Goal: Communication & Community: Participate in discussion

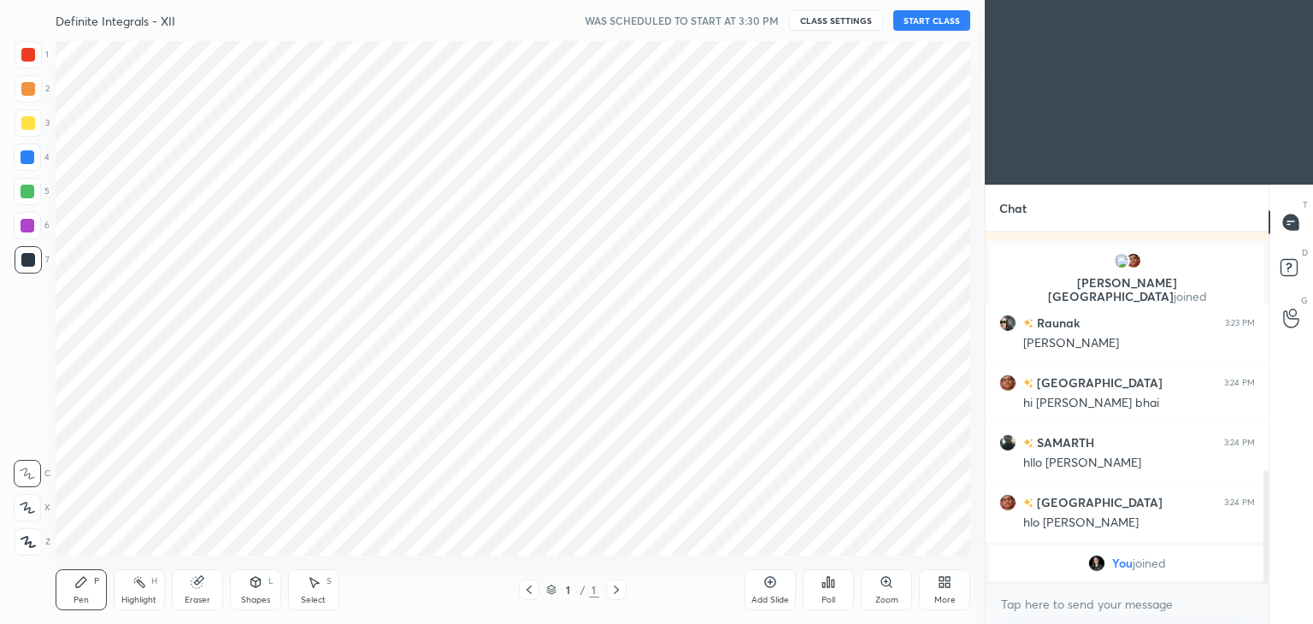
scroll to position [84966, 84565]
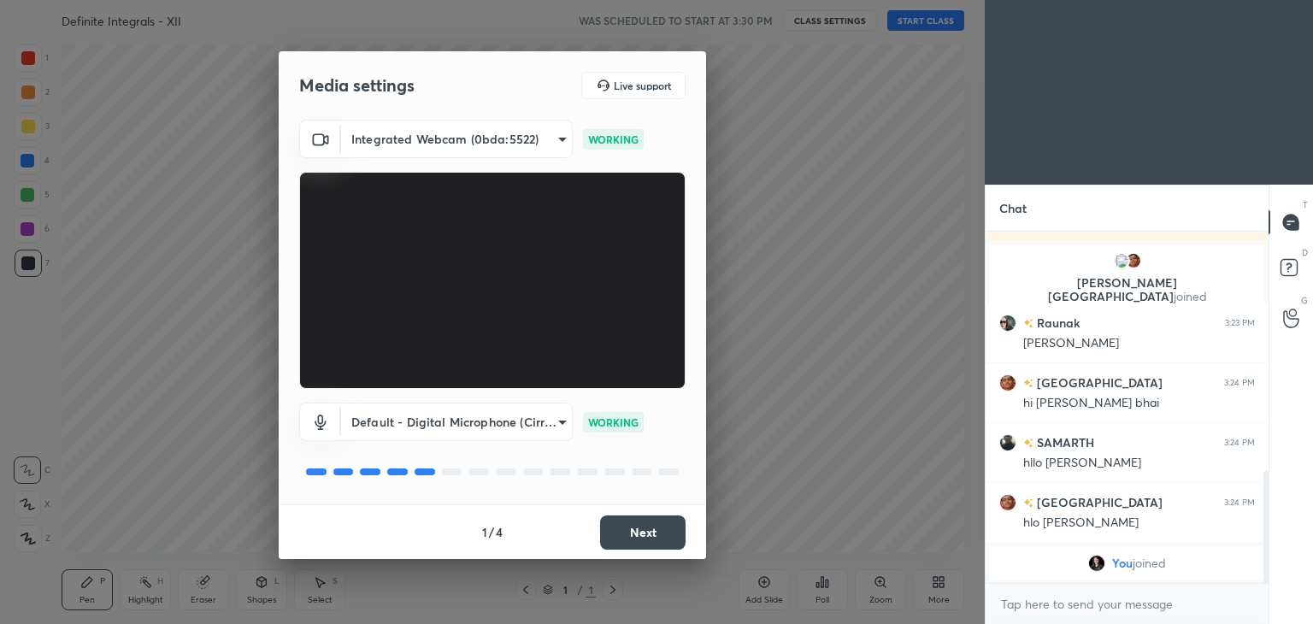
click at [642, 530] on button "Next" at bounding box center [642, 532] width 85 height 34
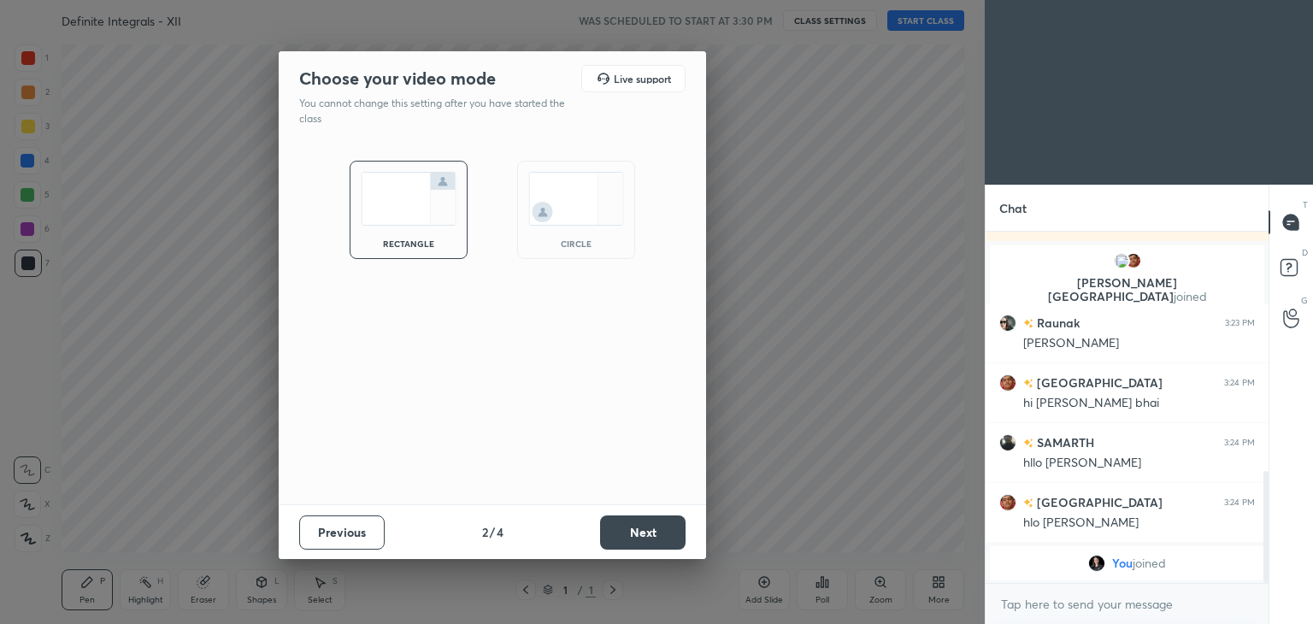
click at [642, 530] on button "Next" at bounding box center [642, 532] width 85 height 34
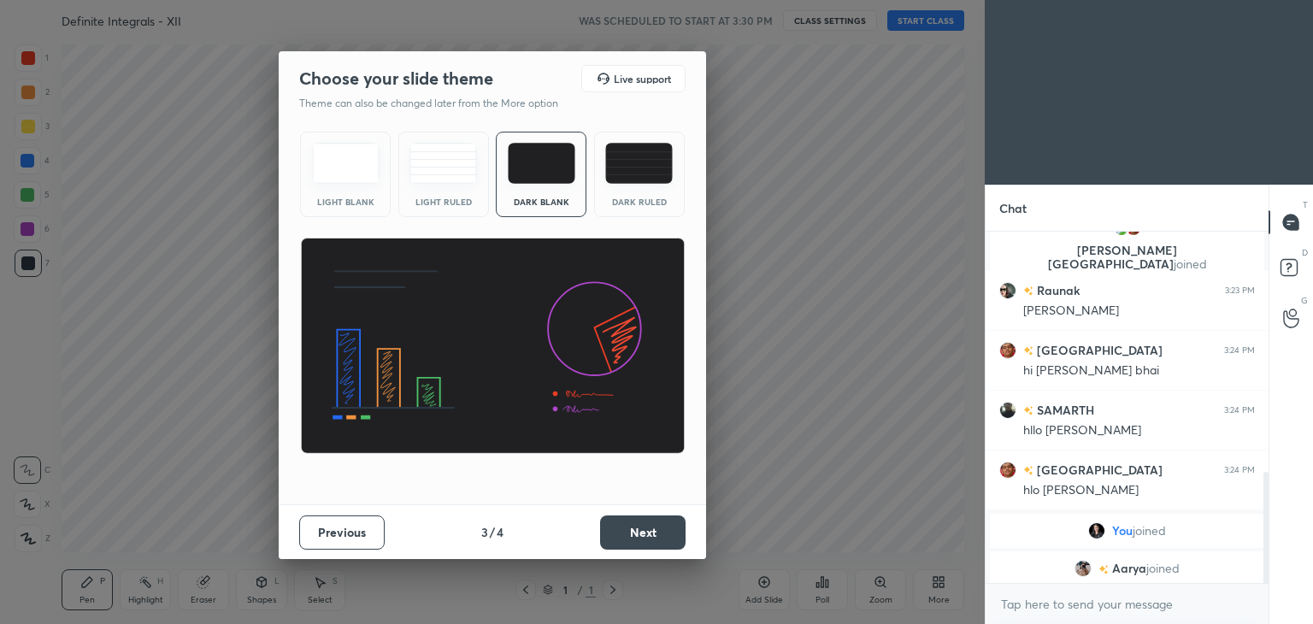
scroll to position [757, 0]
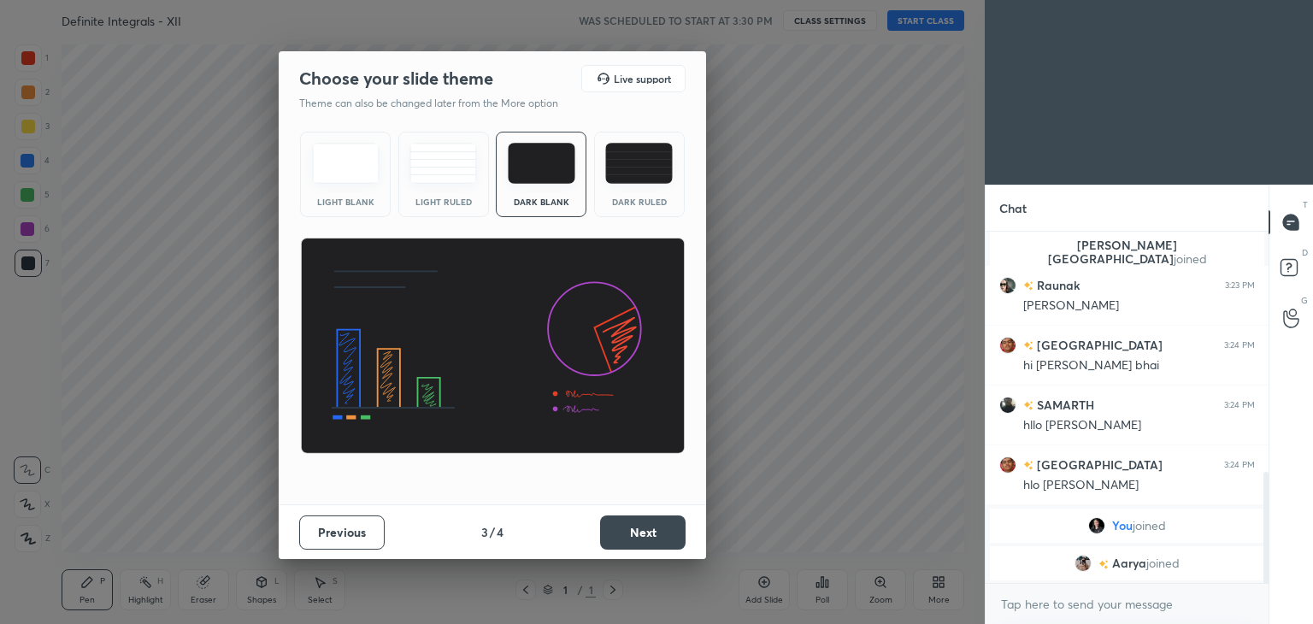
click at [642, 530] on button "Next" at bounding box center [642, 532] width 85 height 34
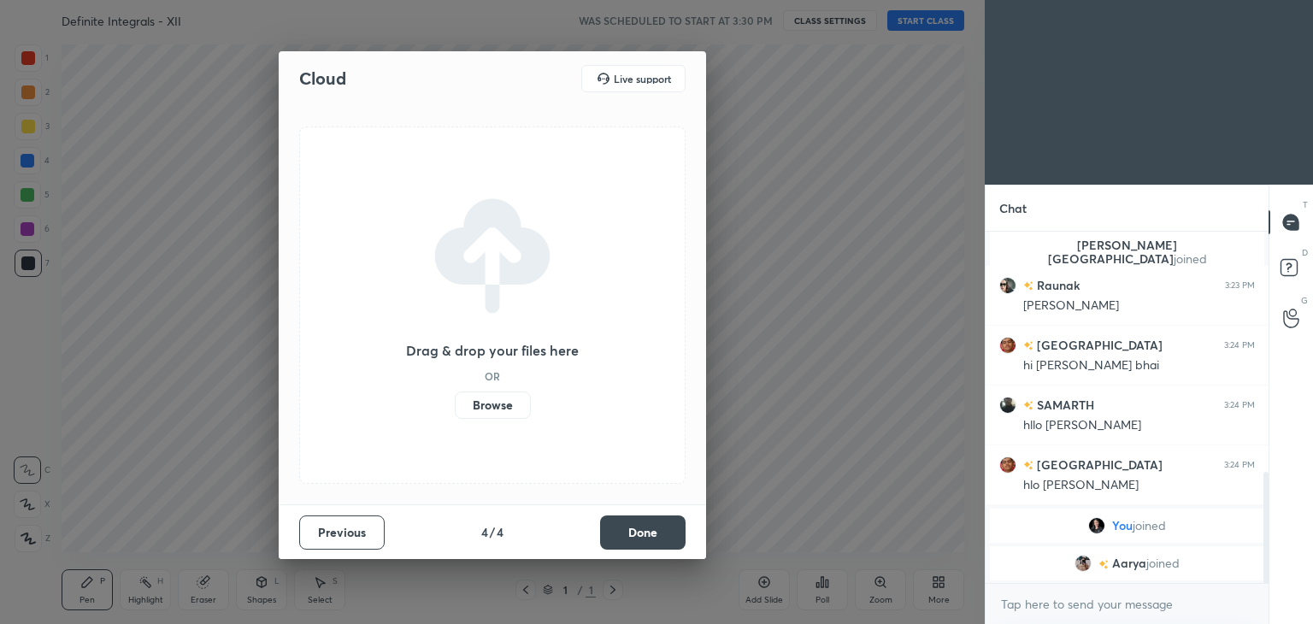
click at [642, 530] on button "Done" at bounding box center [642, 532] width 85 height 34
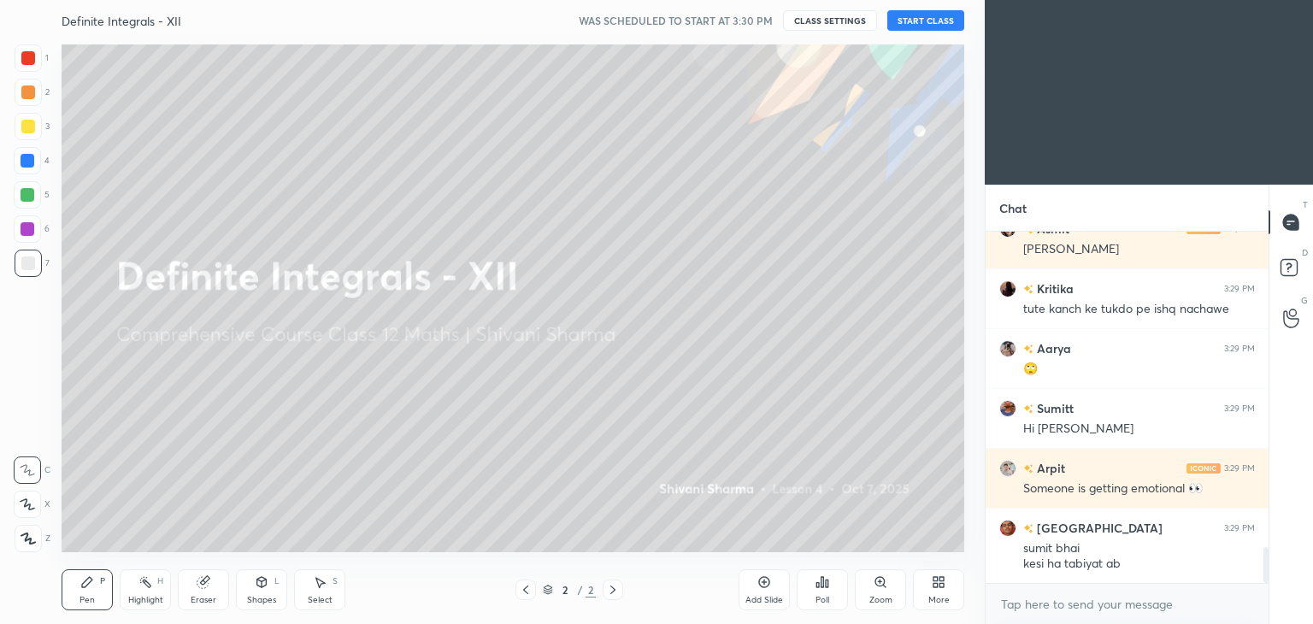
scroll to position [3108, 0]
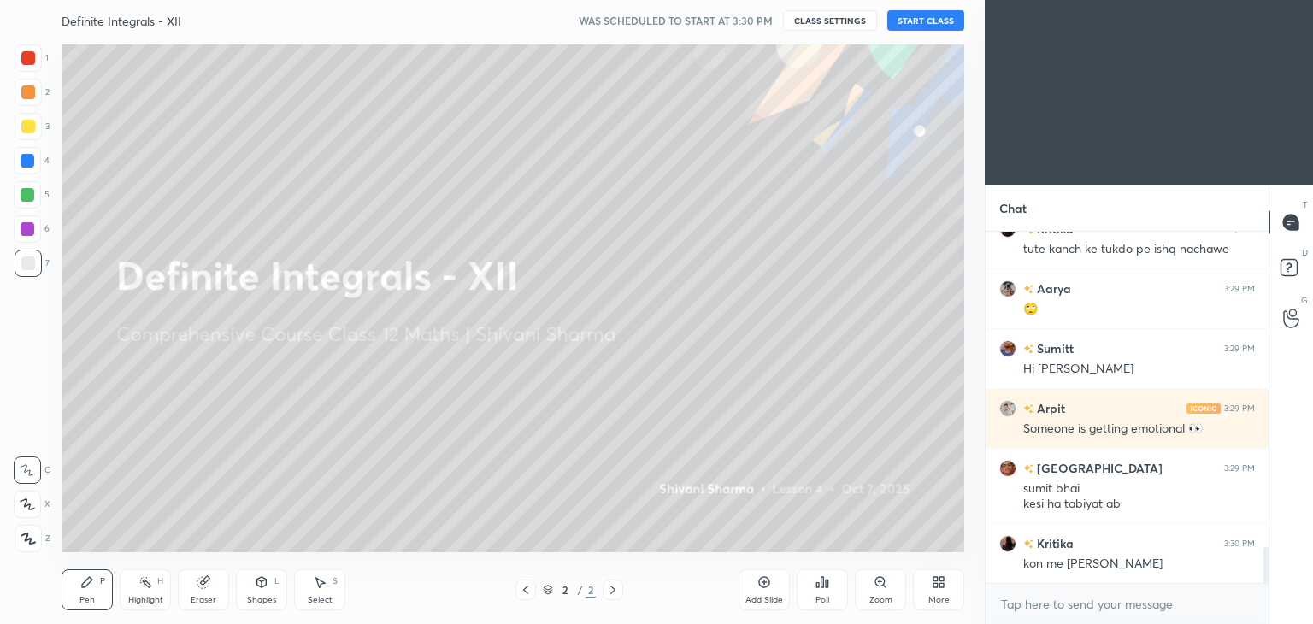
click at [934, 21] on button "START CLASS" at bounding box center [925, 20] width 77 height 21
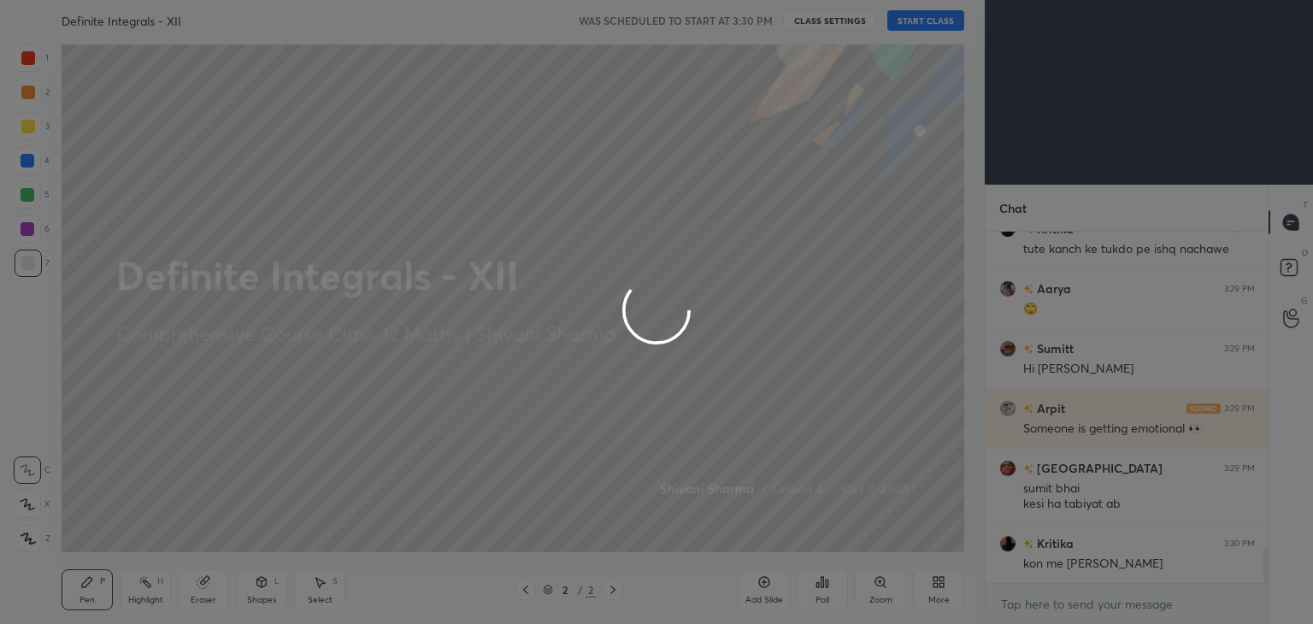
click at [934, 21] on div at bounding box center [656, 312] width 1313 height 624
type textarea "x"
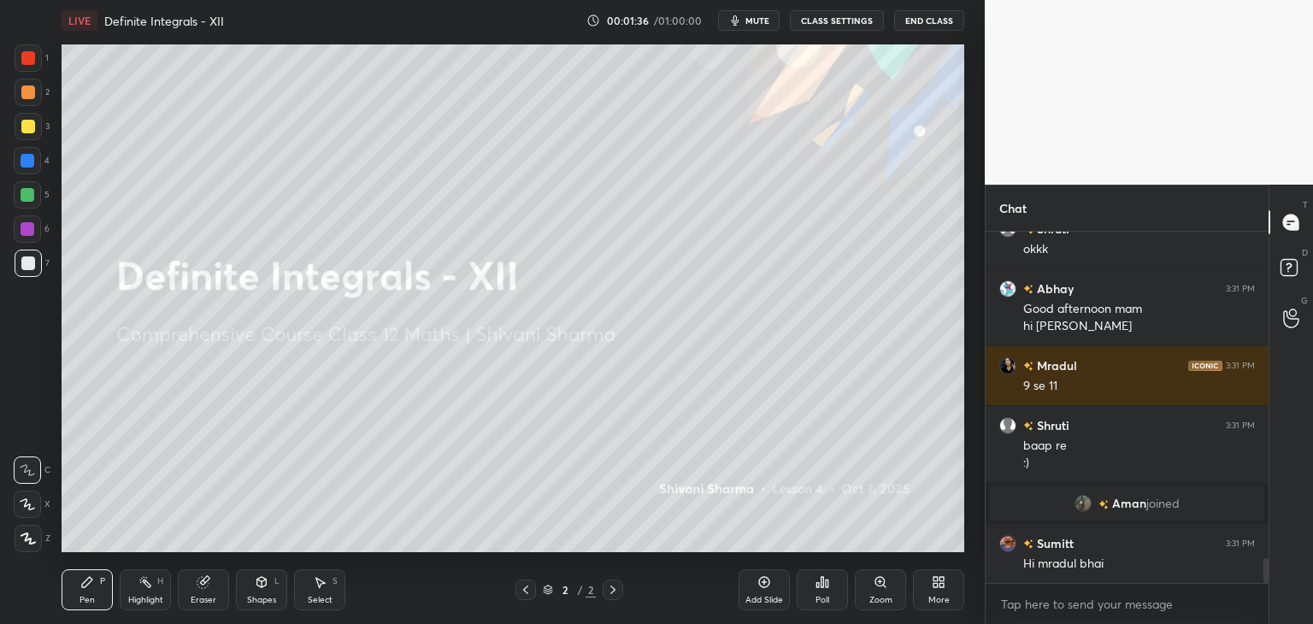
scroll to position [4782, 0]
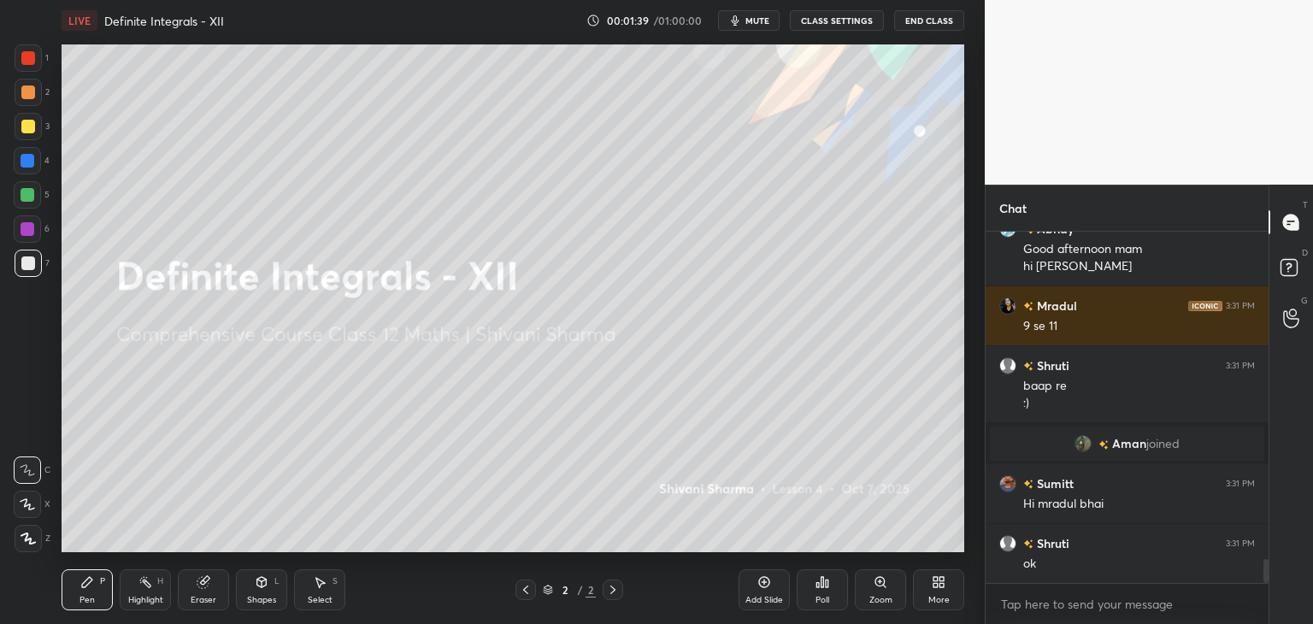
click at [937, 596] on div "More" at bounding box center [938, 600] width 21 height 9
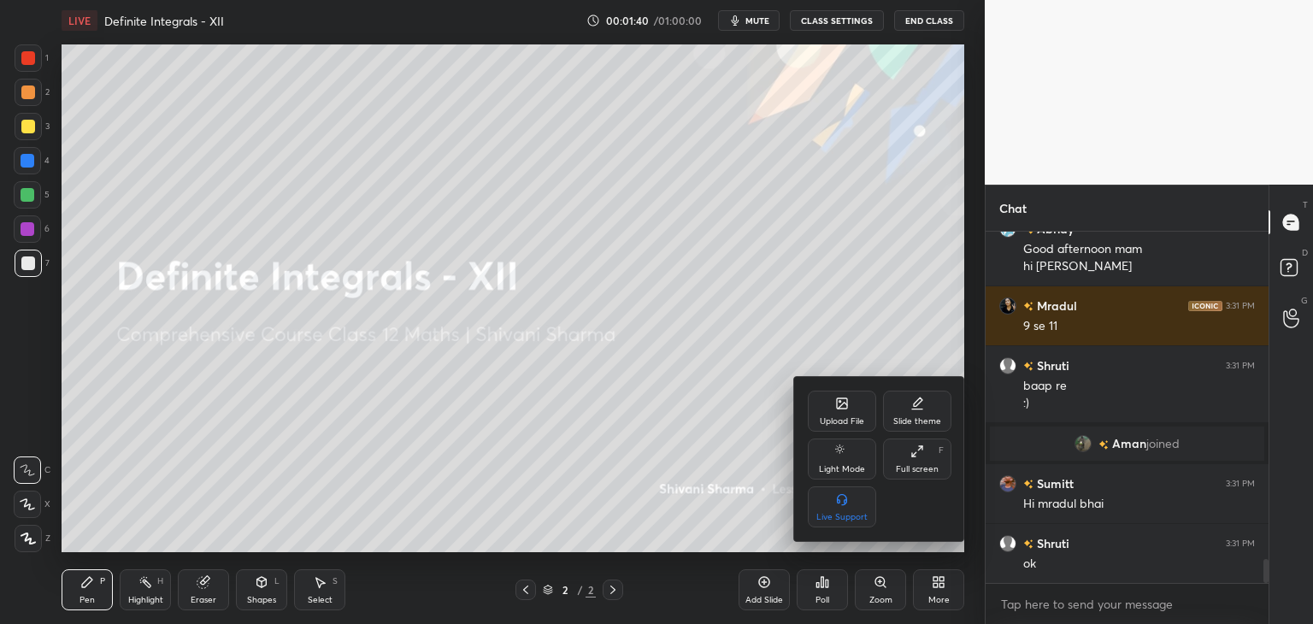
scroll to position [4842, 0]
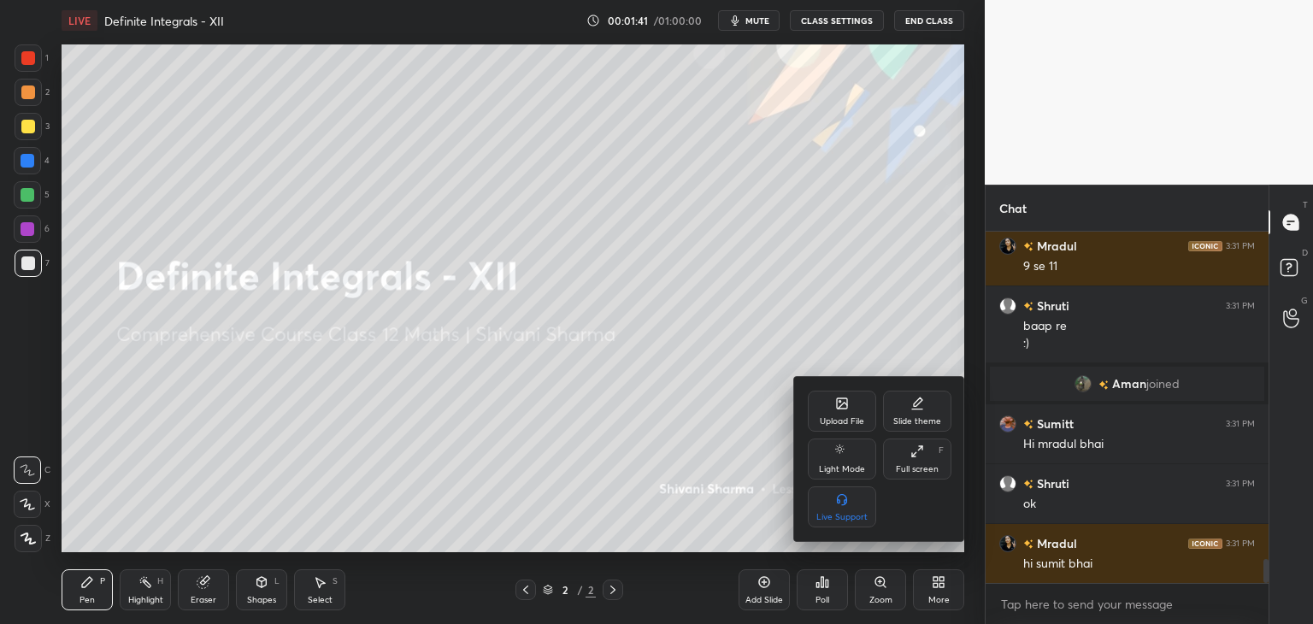
click at [840, 408] on icon at bounding box center [842, 406] width 9 height 6
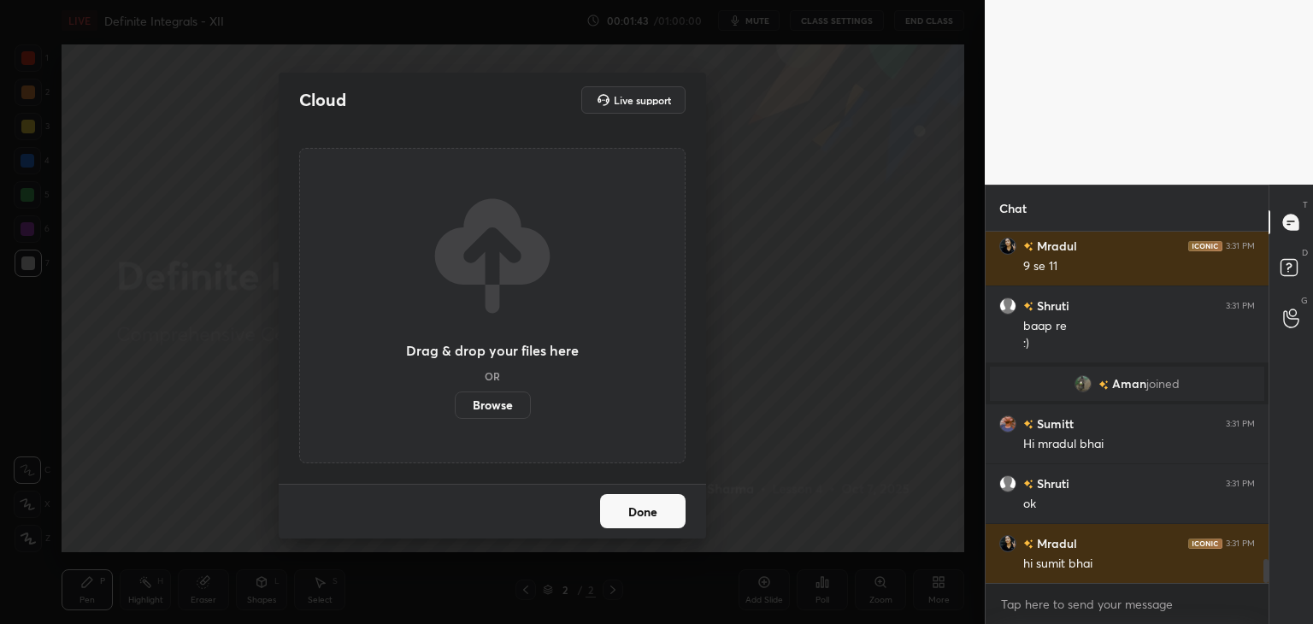
click at [483, 412] on label "Browse" at bounding box center [493, 405] width 76 height 27
click at [455, 412] on input "Browse" at bounding box center [455, 405] width 0 height 27
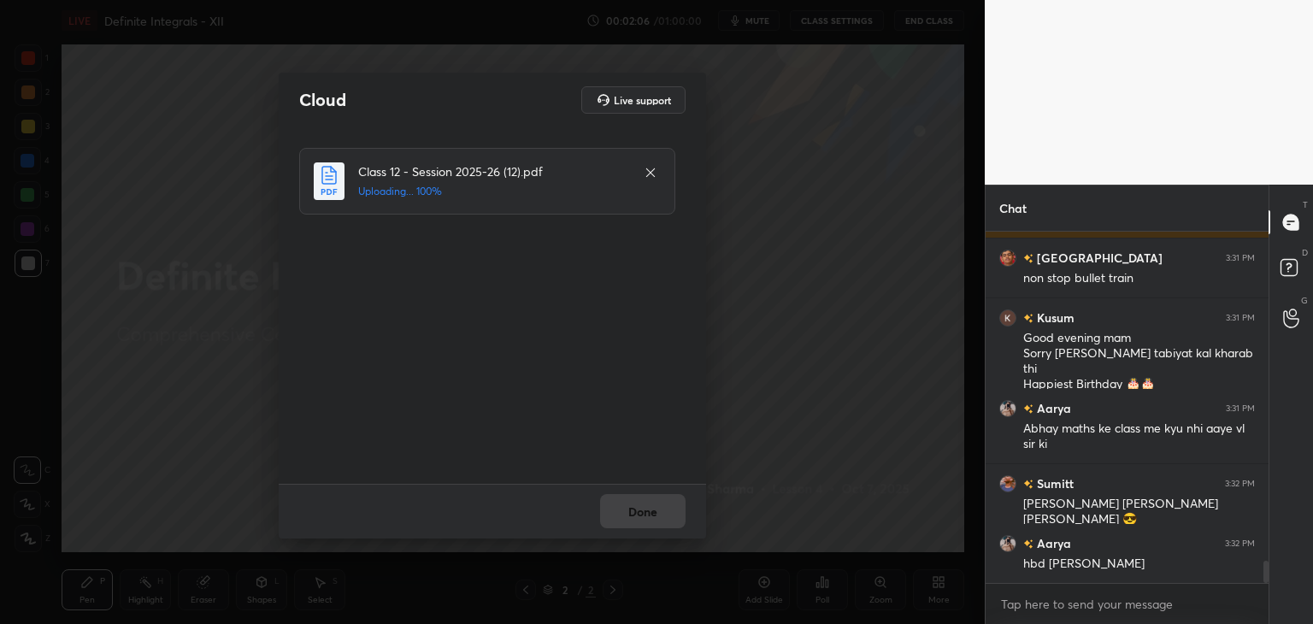
scroll to position [5247, 0]
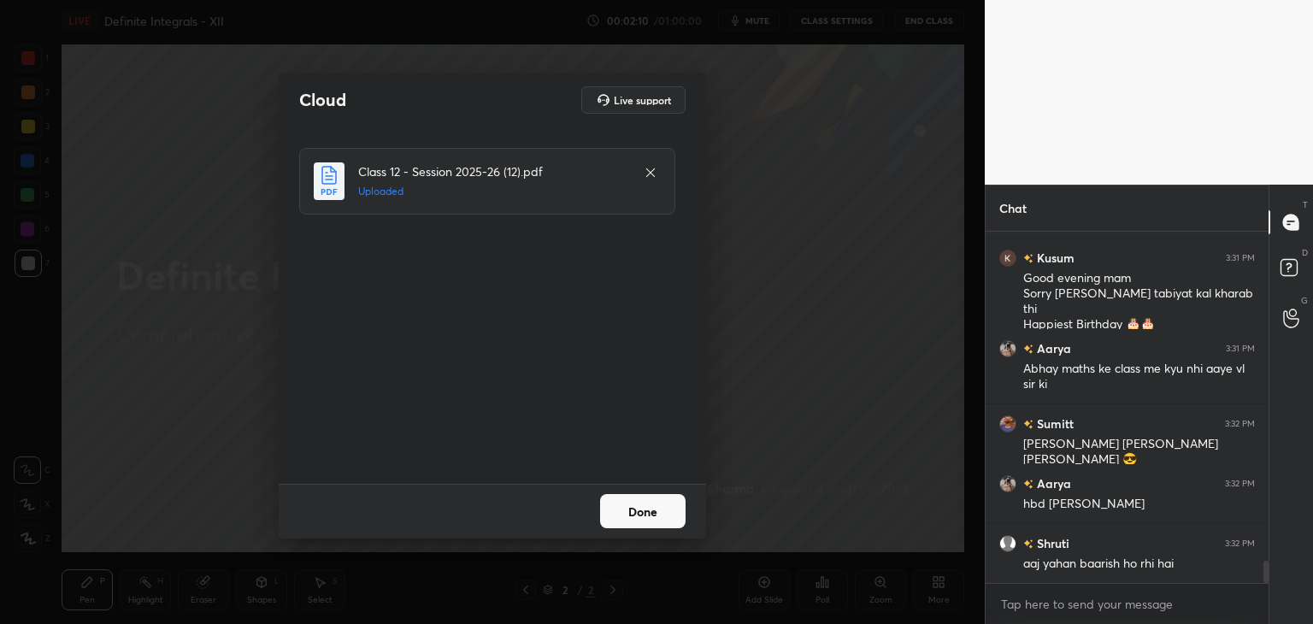
click at [642, 512] on button "Done" at bounding box center [642, 511] width 85 height 34
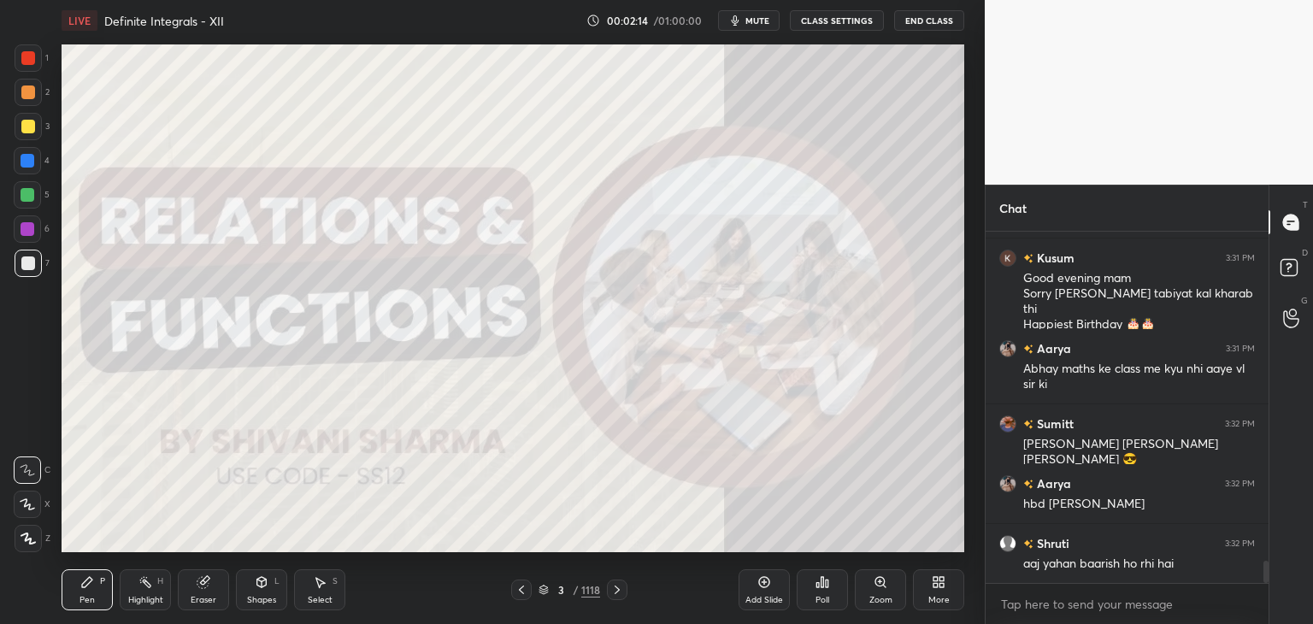
click at [574, 589] on div "/" at bounding box center [575, 590] width 5 height 10
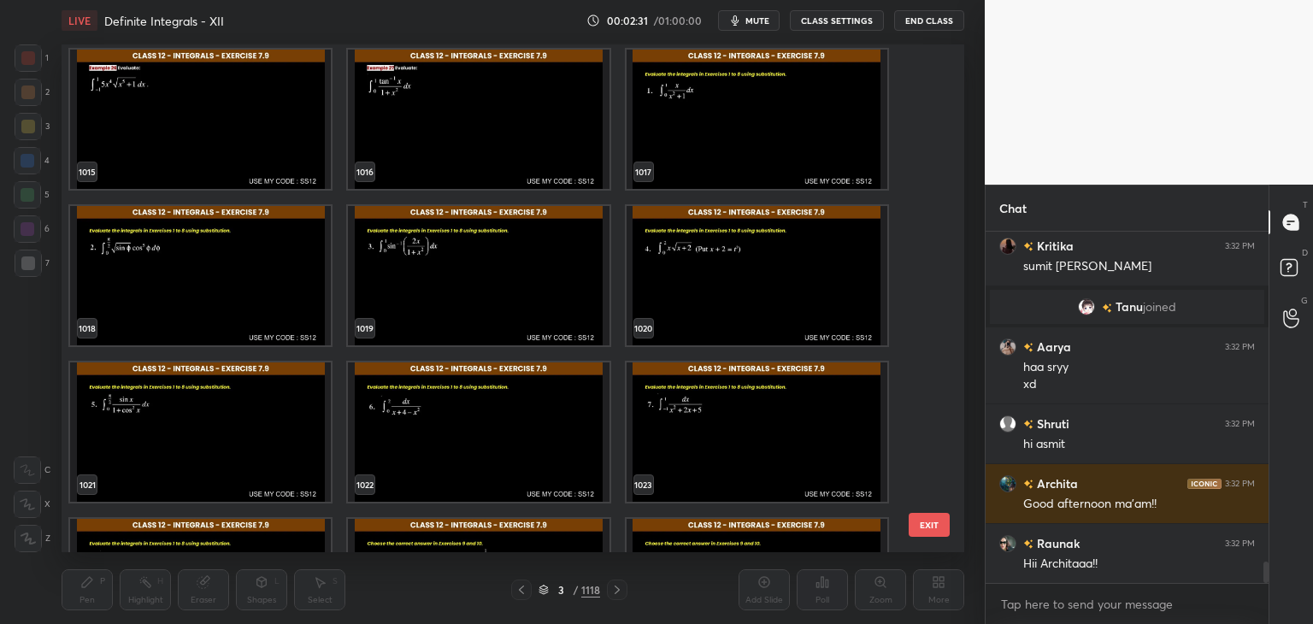
scroll to position [5589, 0]
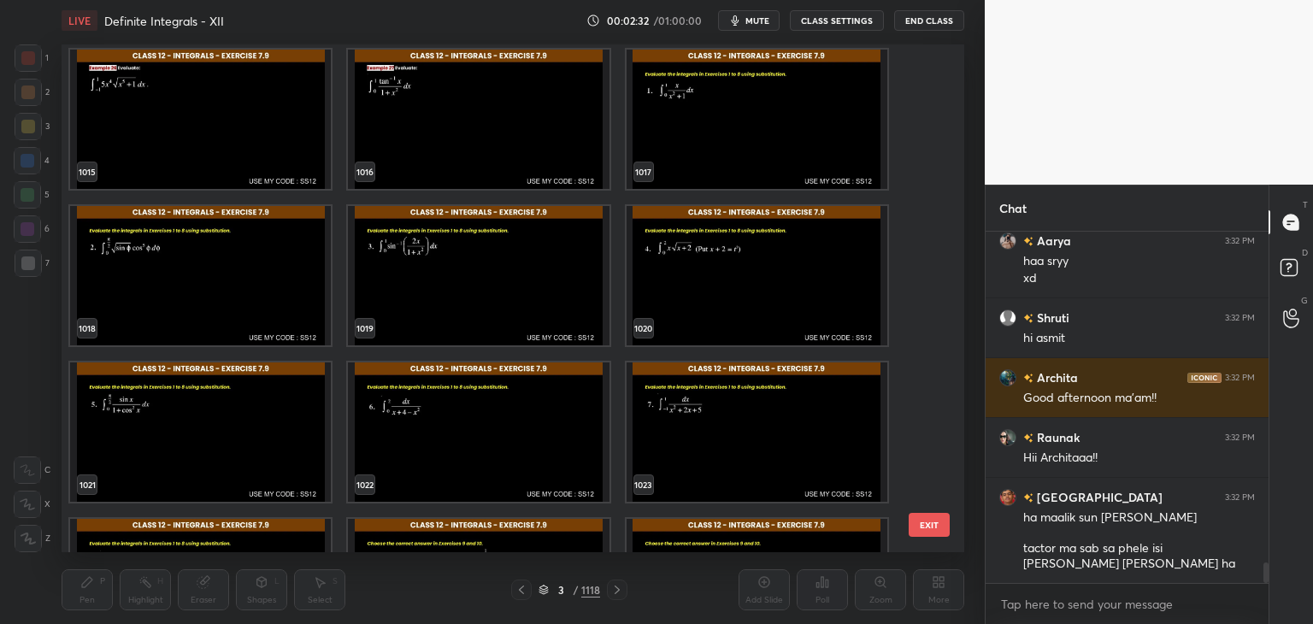
click at [935, 480] on div "1012 1013 1014 1015 1016 1017 1018 1019 1020 1021 1022 1023 1024 1025 1026 EXIT" at bounding box center [513, 298] width 903 height 508
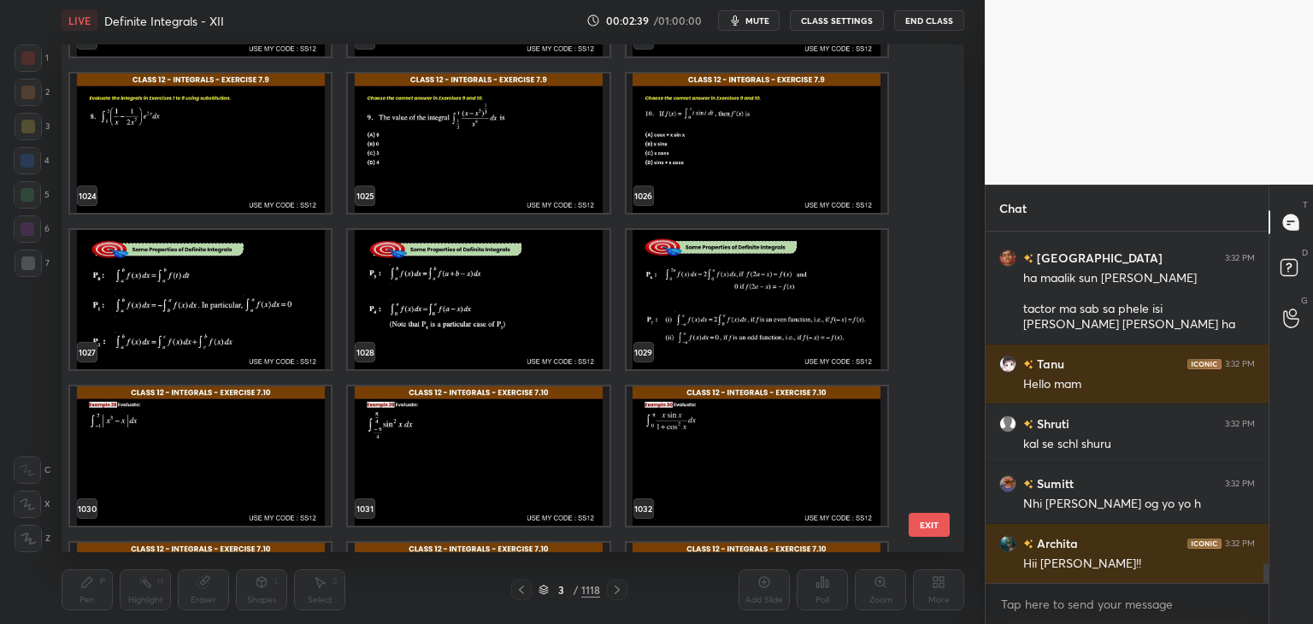
scroll to position [5888, 0]
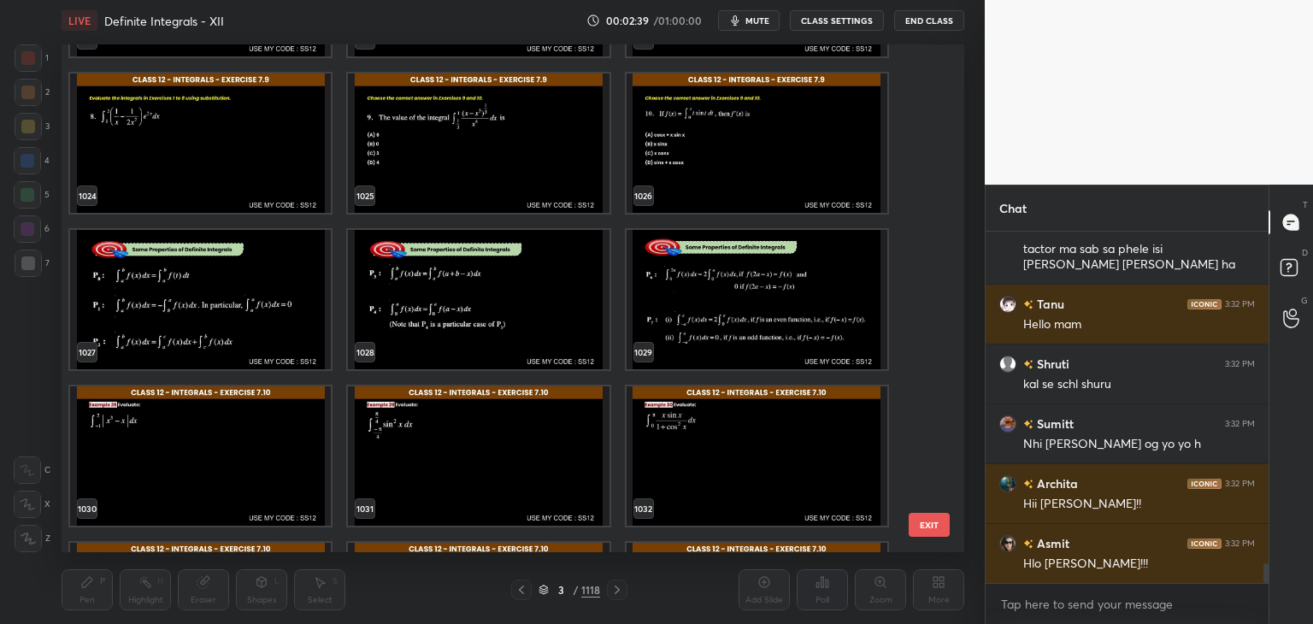
click at [711, 452] on img "grid" at bounding box center [757, 455] width 261 height 139
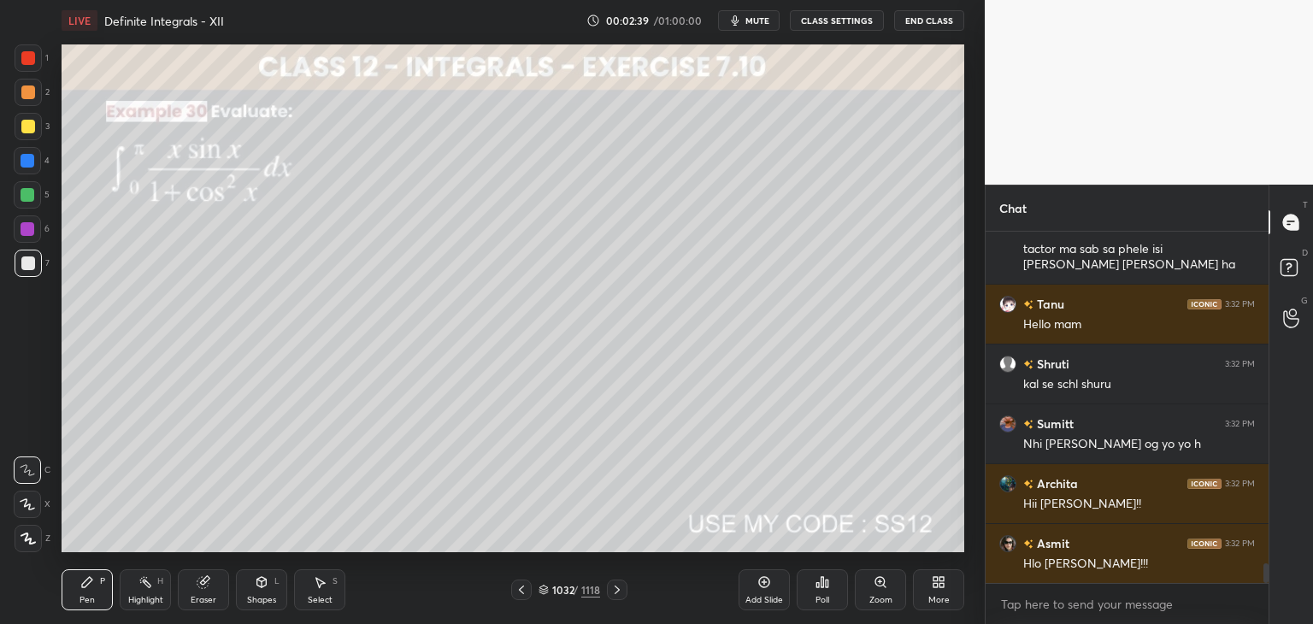
click at [711, 452] on img "grid" at bounding box center [757, 455] width 261 height 139
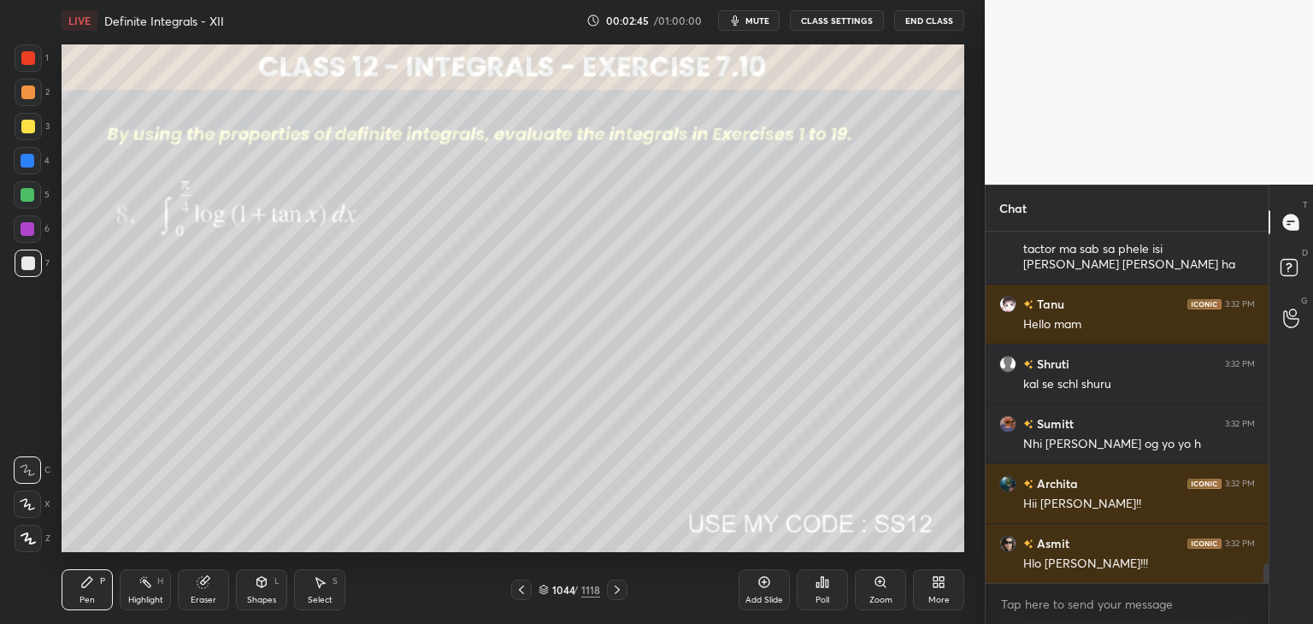
scroll to position [5948, 0]
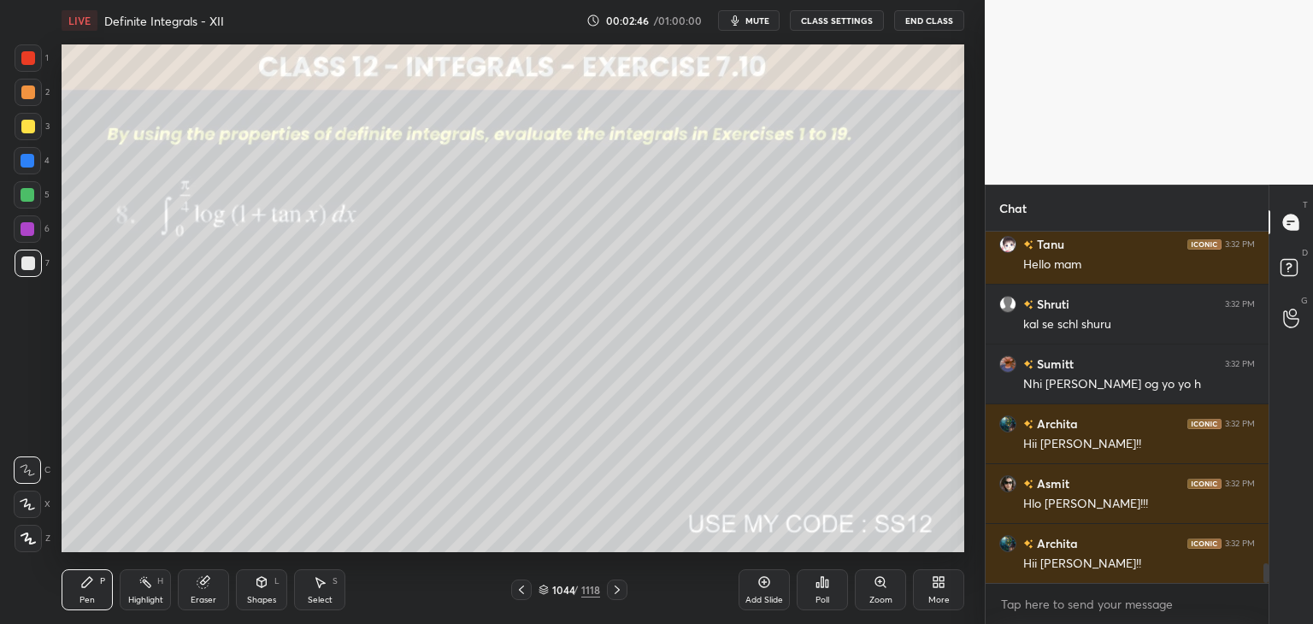
click at [578, 587] on div "1044 / 1118" at bounding box center [570, 589] width 62 height 15
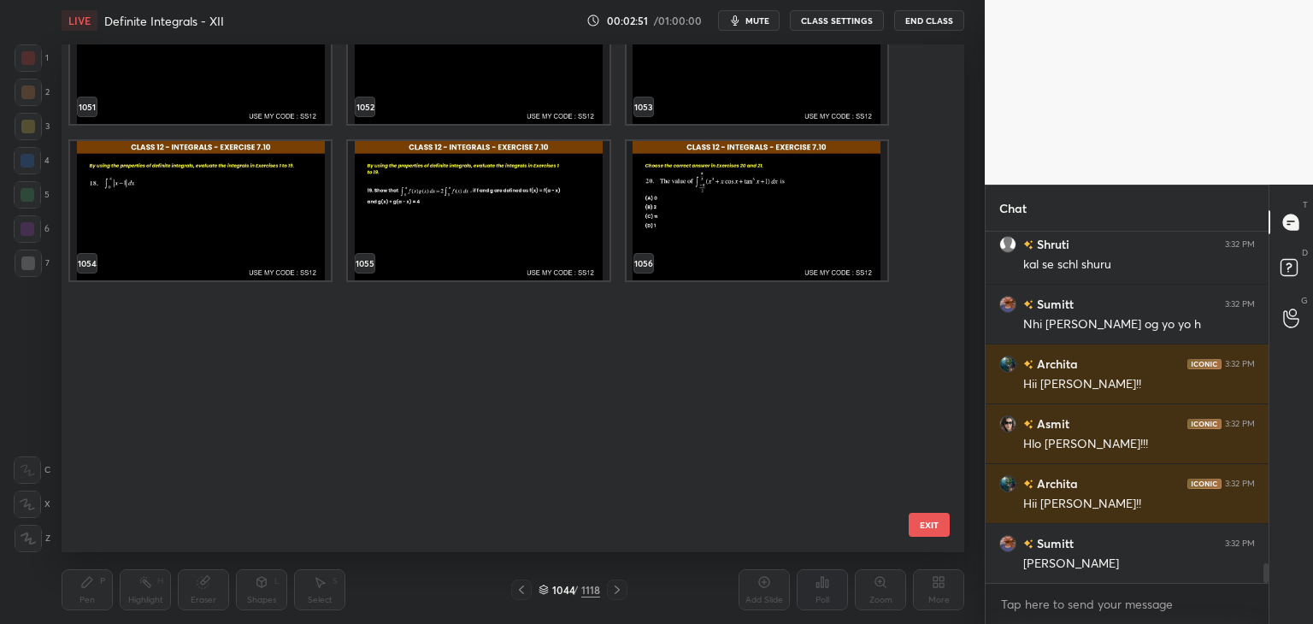
scroll to position [0, 0]
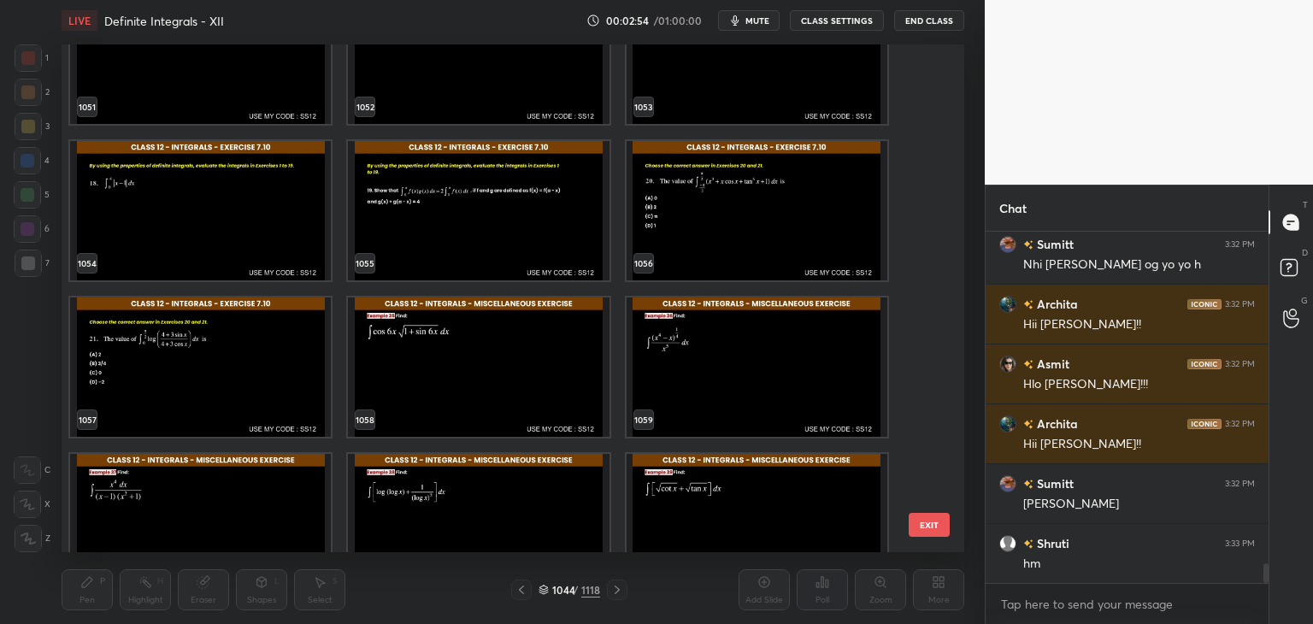
click at [760, 506] on img "grid" at bounding box center [757, 523] width 261 height 139
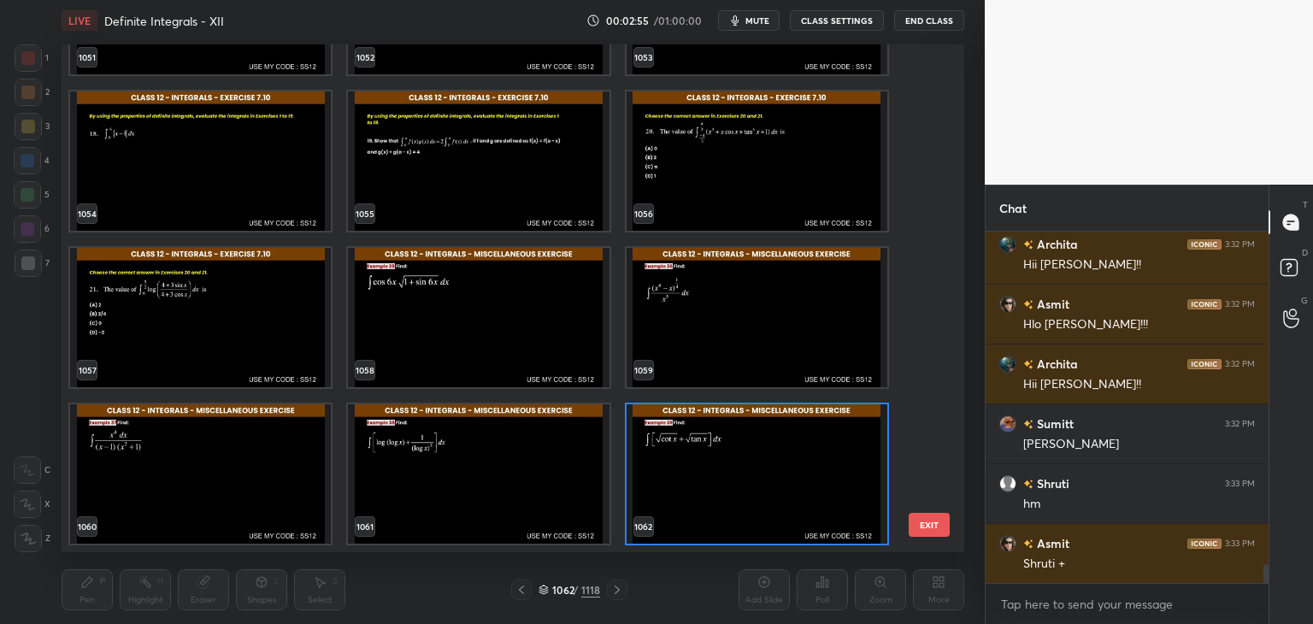
click at [760, 506] on img "grid" at bounding box center [757, 473] width 261 height 139
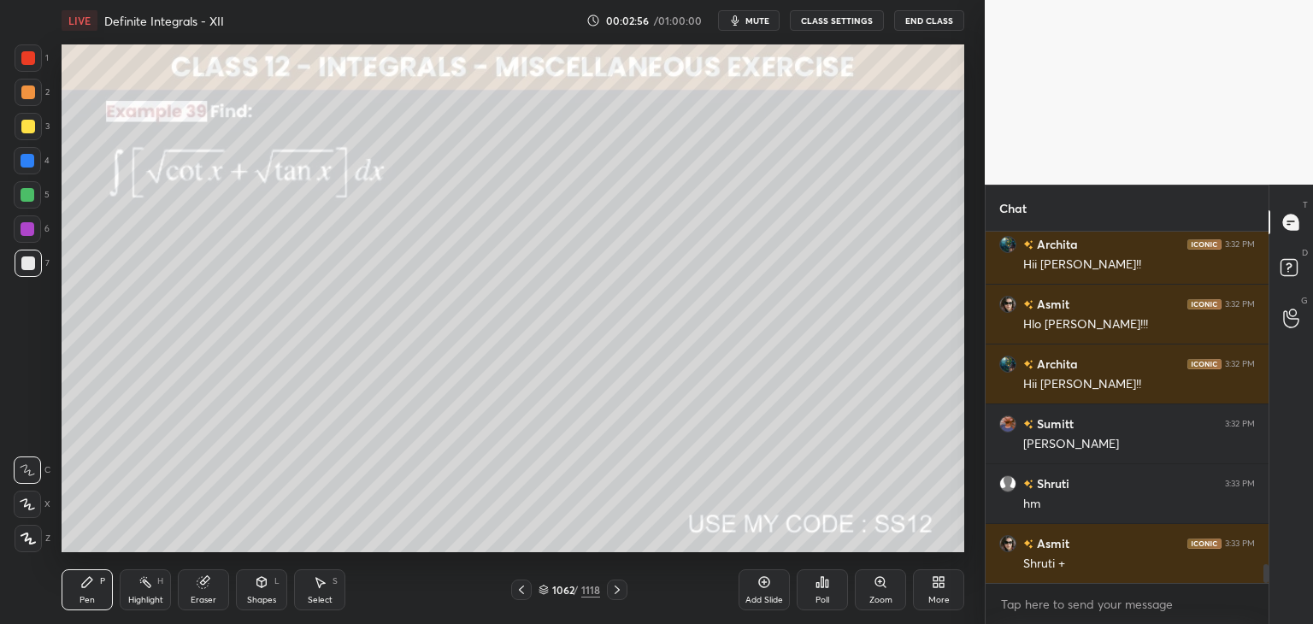
click at [760, 506] on img "grid" at bounding box center [757, 473] width 261 height 139
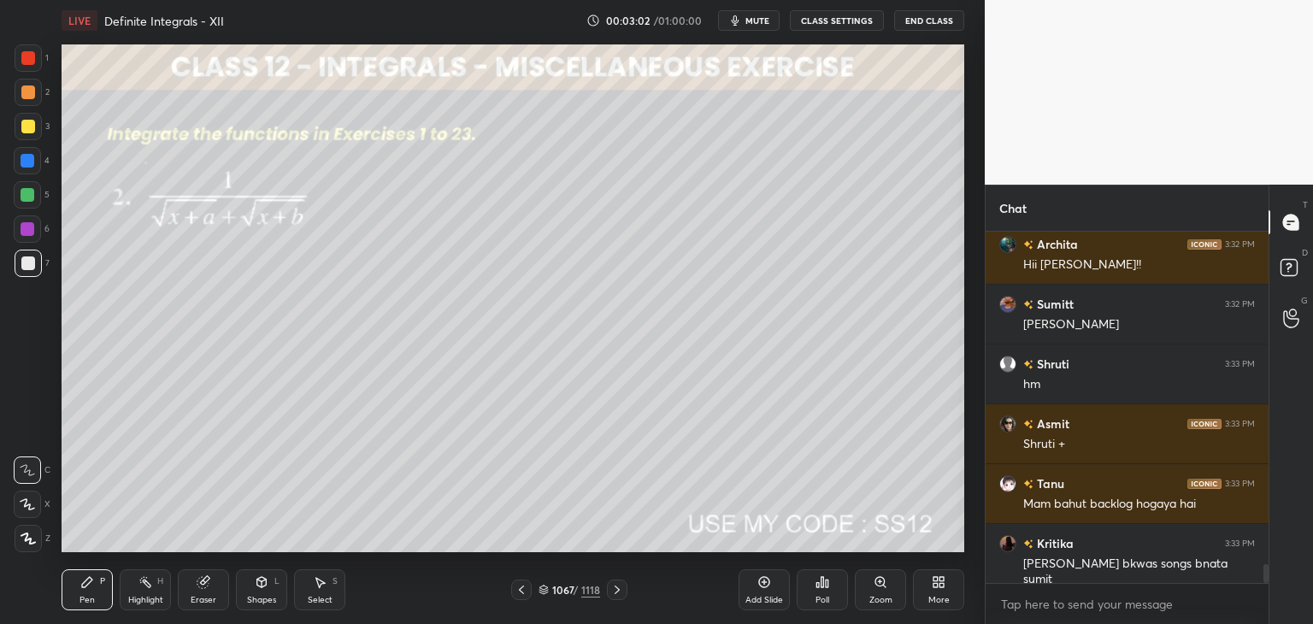
click at [576, 585] on div "/" at bounding box center [575, 590] width 5 height 10
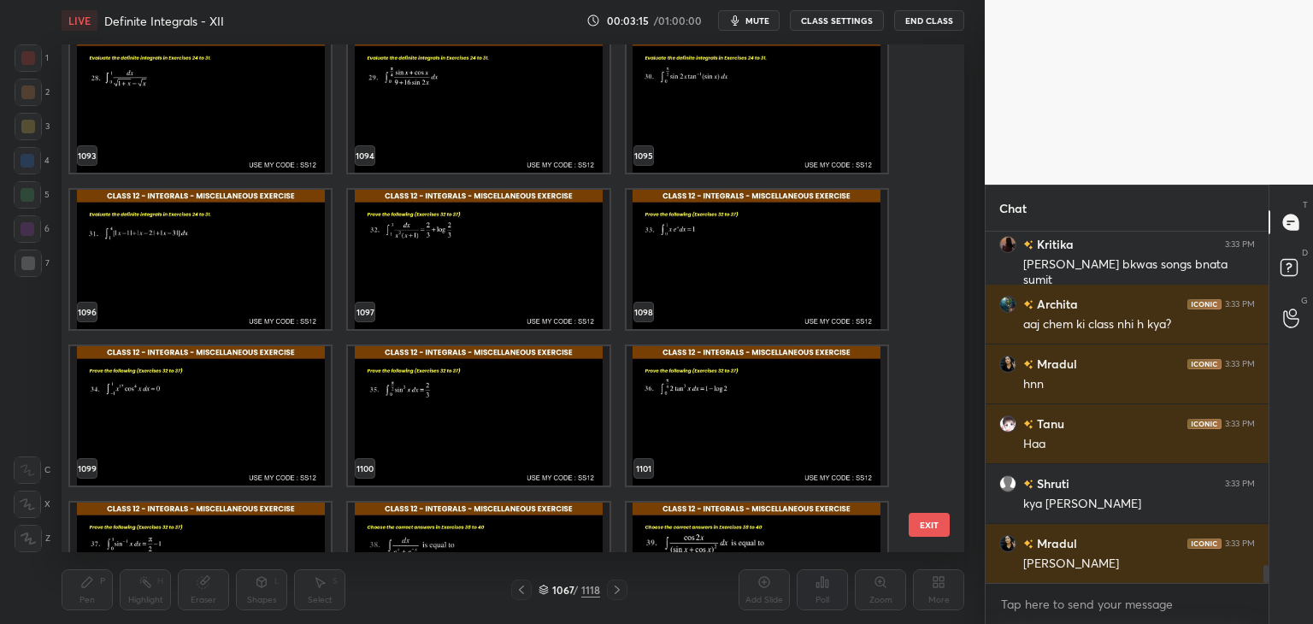
click at [514, 278] on img "grid" at bounding box center [478, 259] width 261 height 139
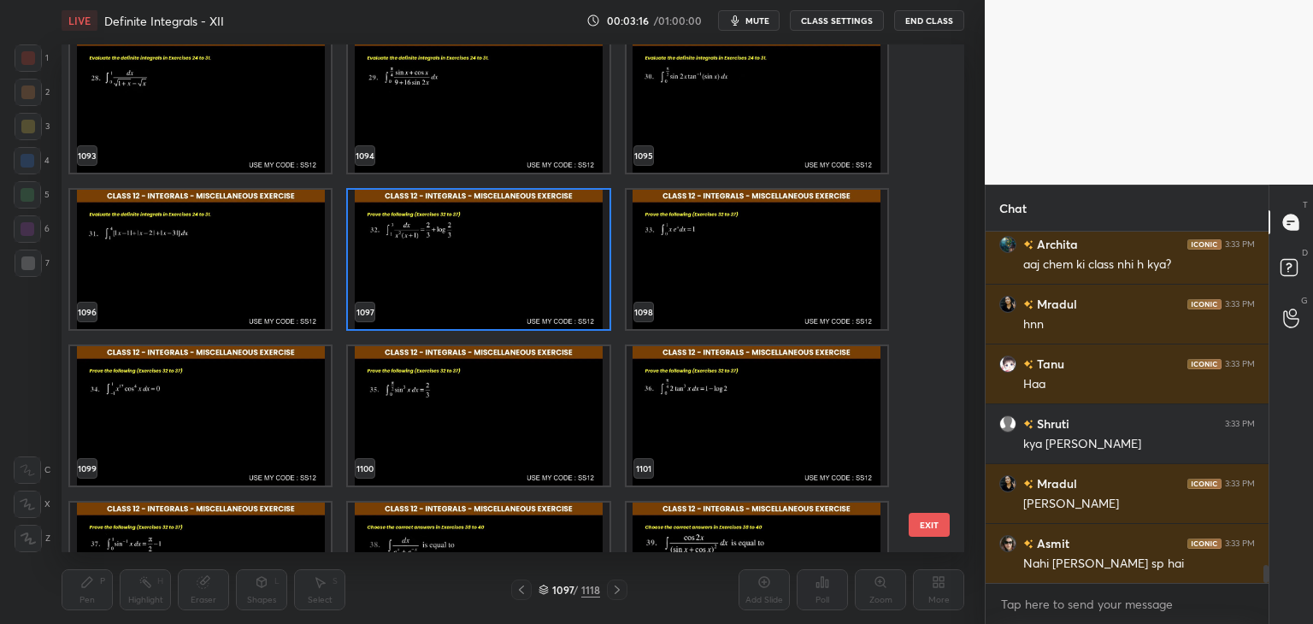
click at [514, 278] on img "grid" at bounding box center [478, 259] width 261 height 139
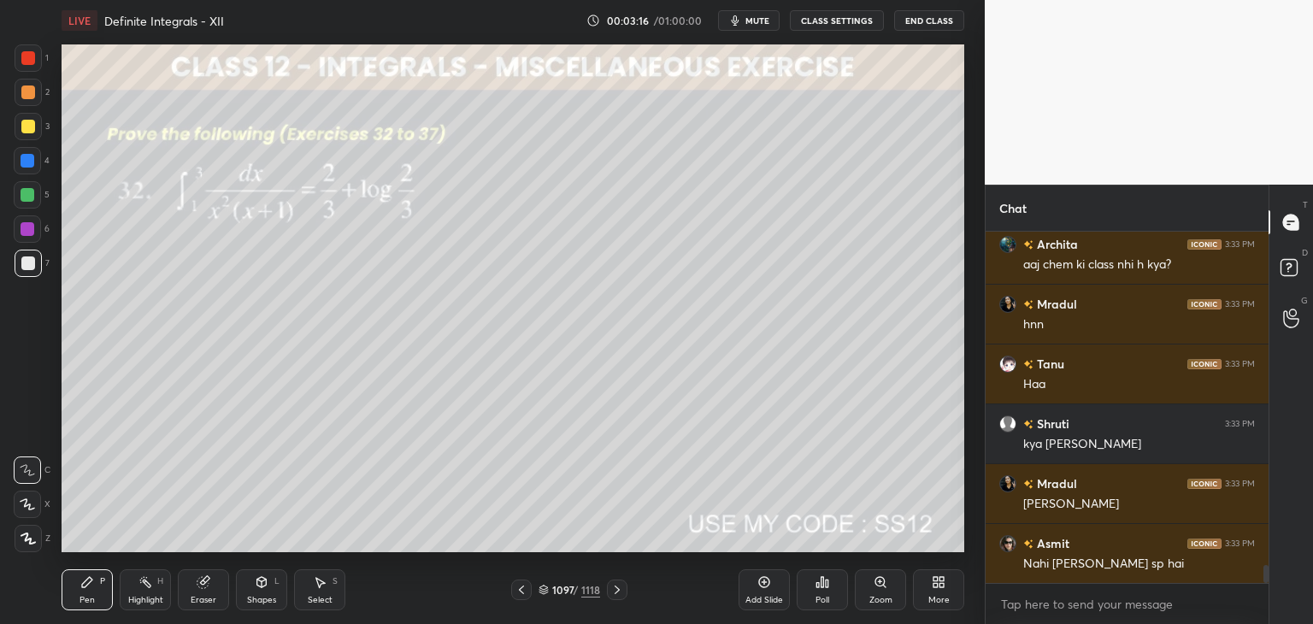
click at [514, 278] on img "grid" at bounding box center [478, 259] width 261 height 139
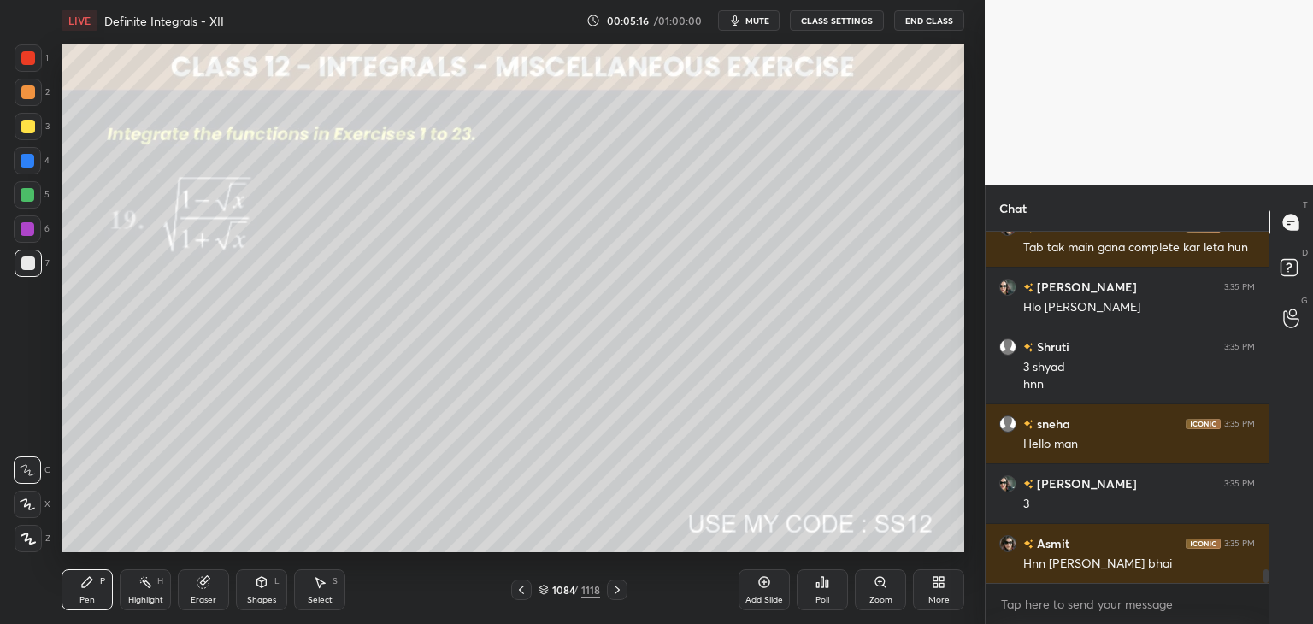
scroll to position [8664, 0]
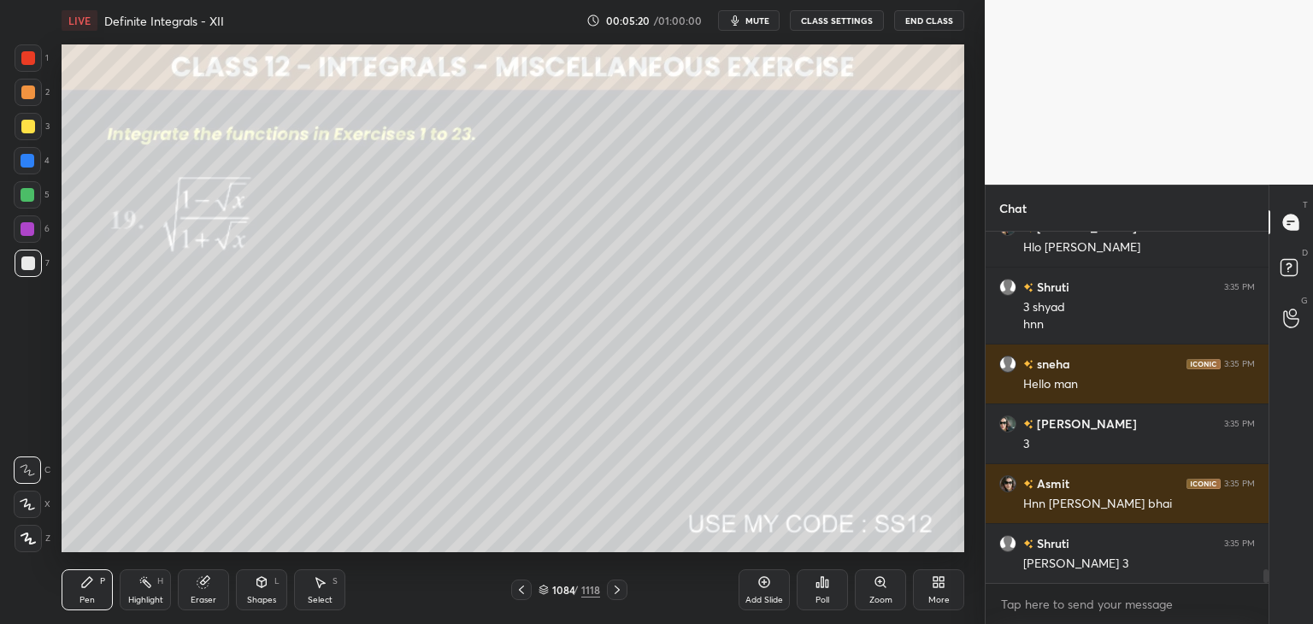
click at [940, 599] on div "More" at bounding box center [938, 600] width 21 height 9
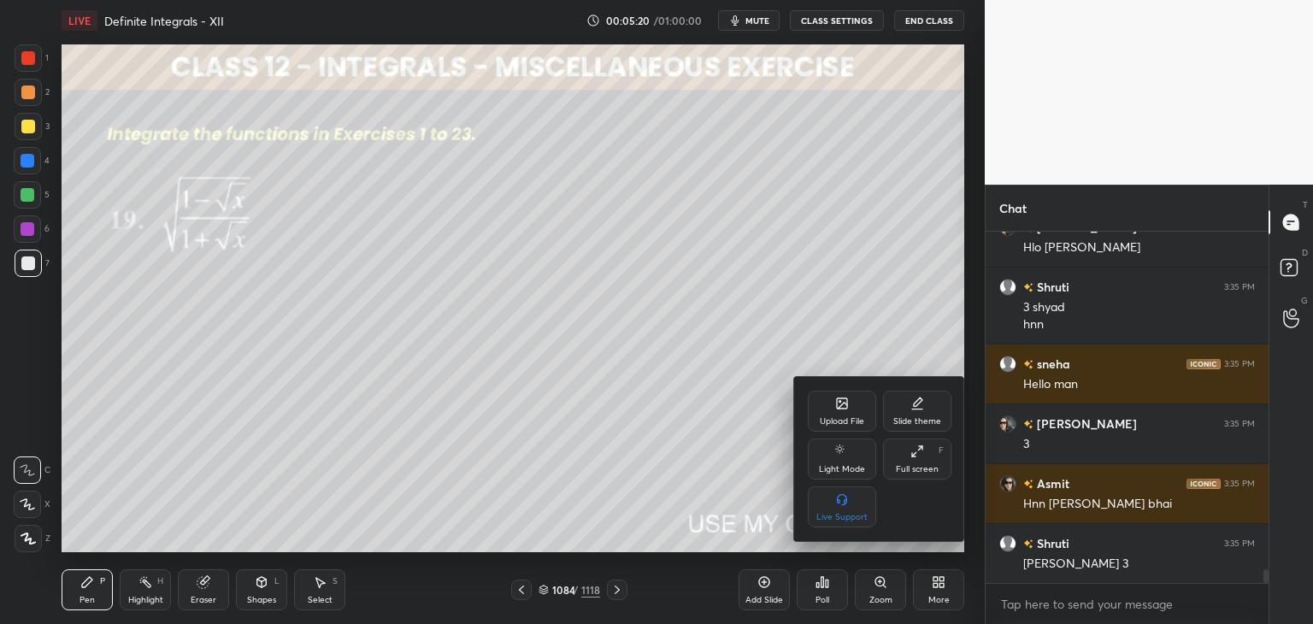
scroll to position [8724, 0]
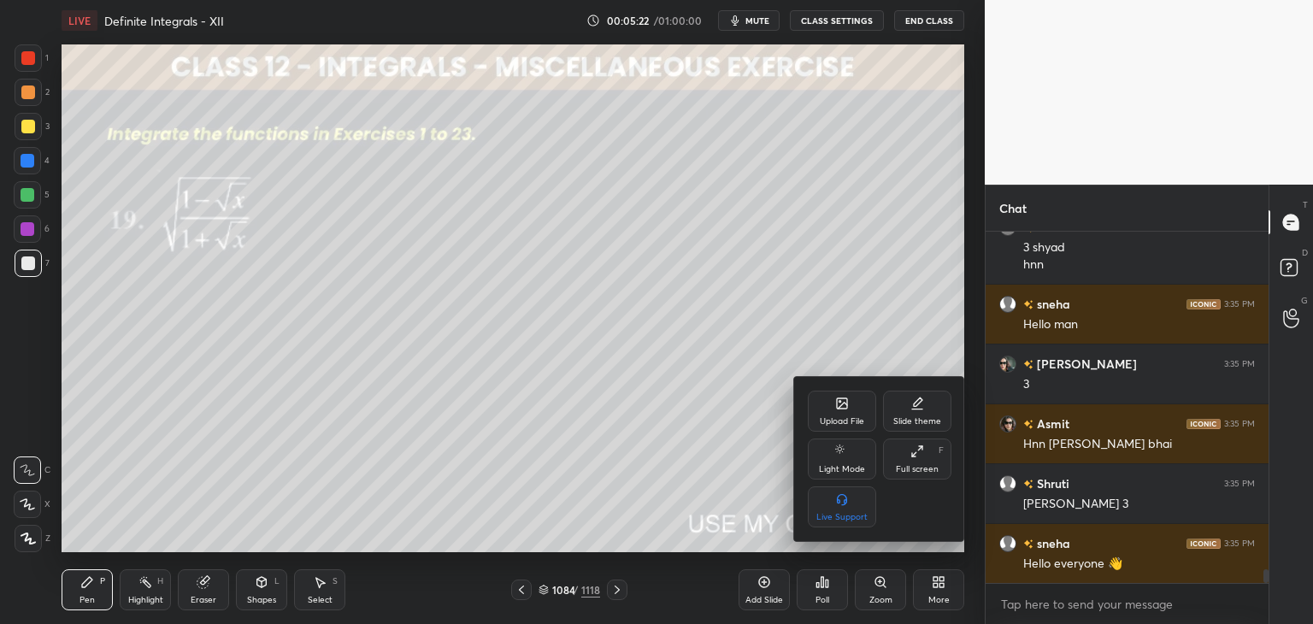
click at [825, 600] on div at bounding box center [656, 312] width 1313 height 624
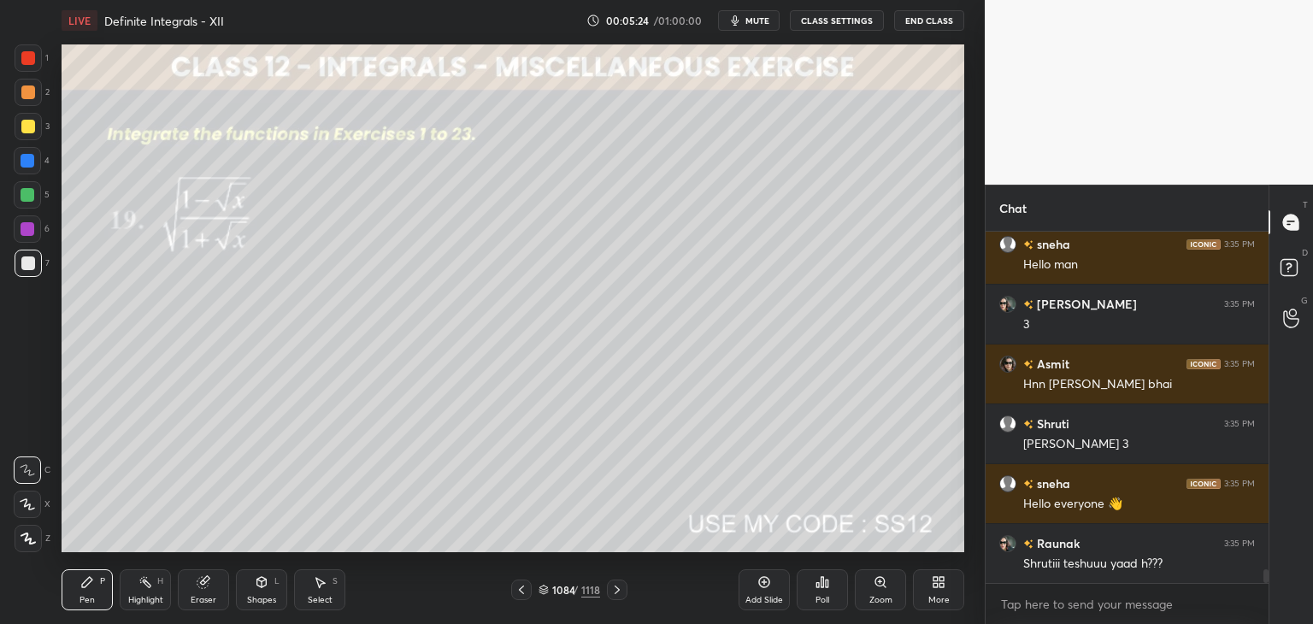
click at [812, 586] on div "Poll" at bounding box center [822, 589] width 51 height 41
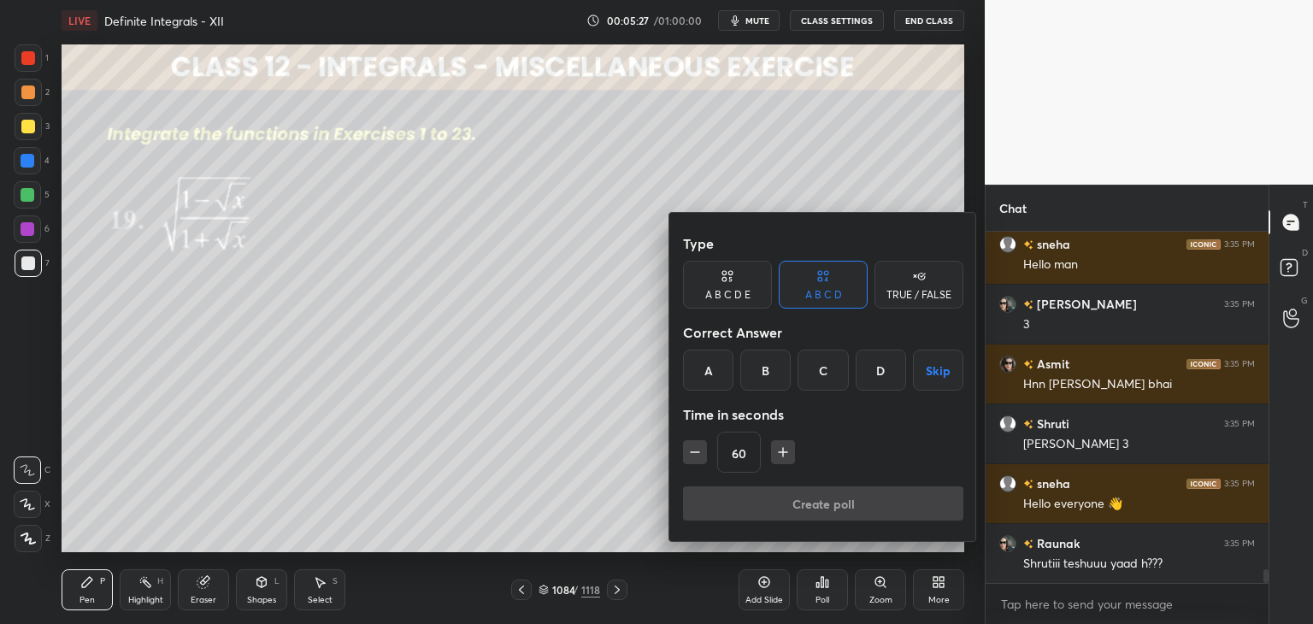
scroll to position [8844, 0]
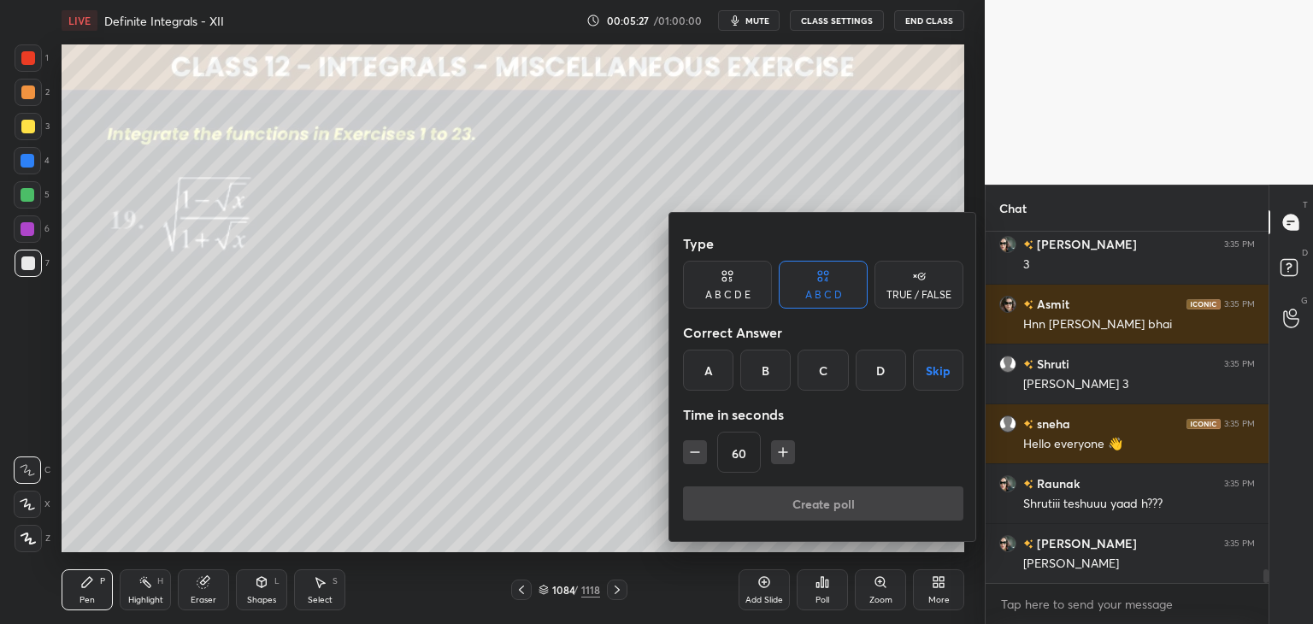
click at [777, 449] on icon "button" at bounding box center [782, 452] width 17 height 17
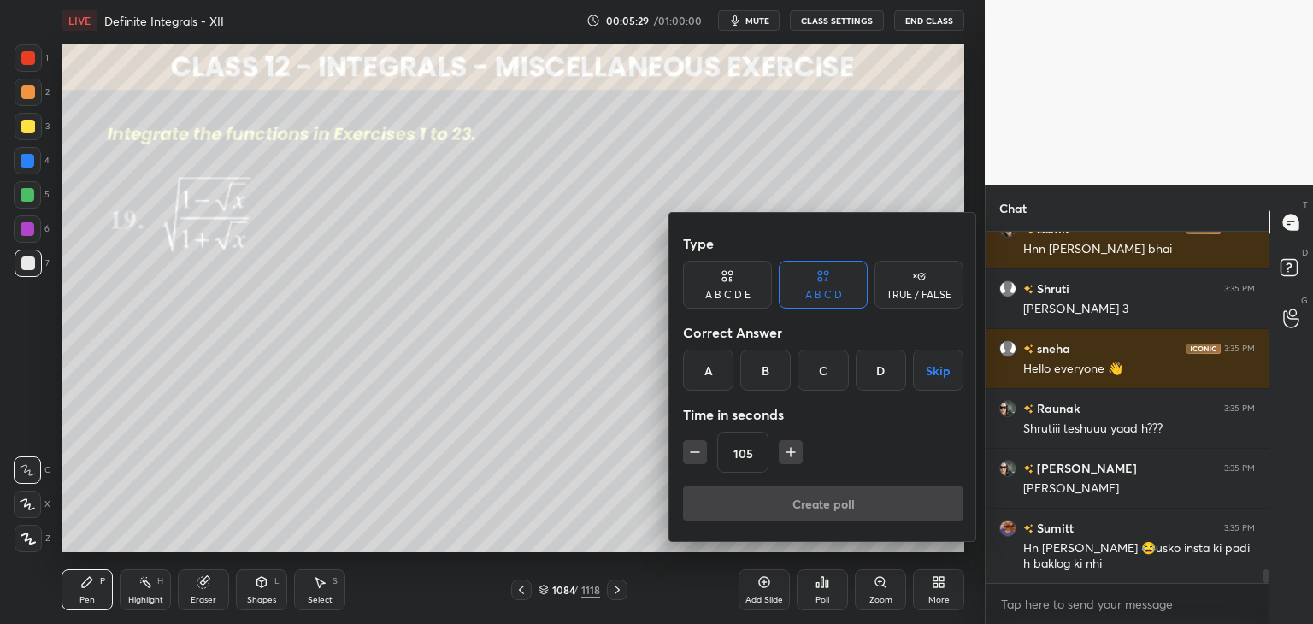
click at [779, 449] on button "button" at bounding box center [791, 452] width 24 height 24
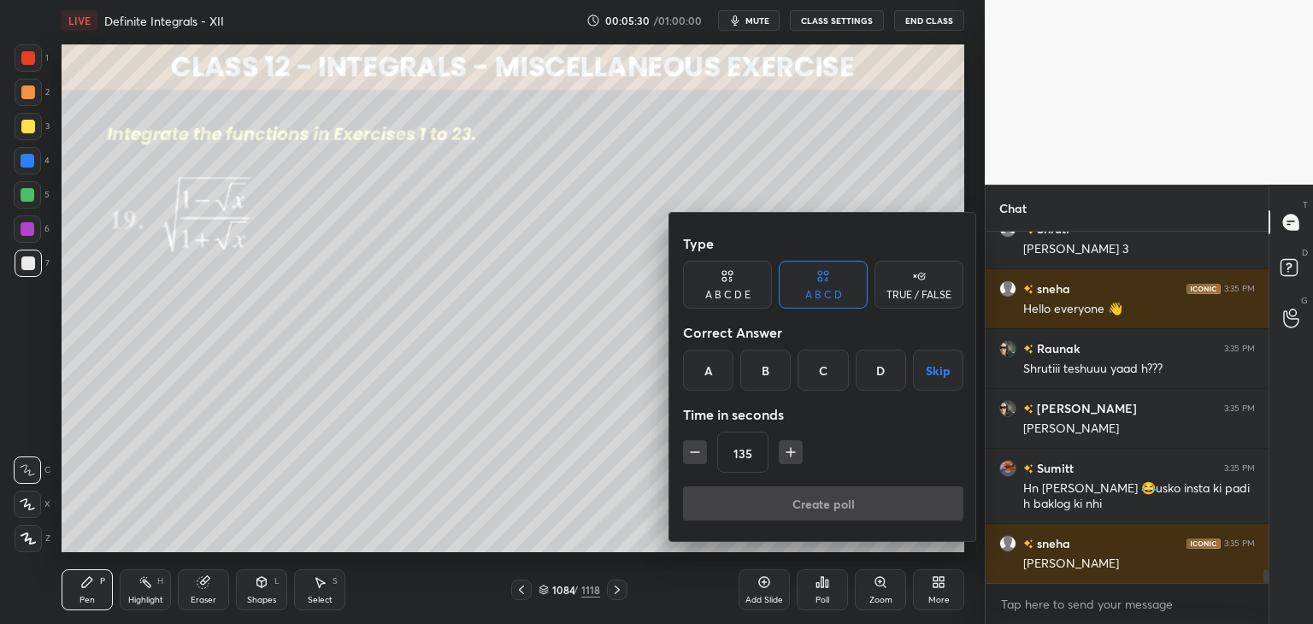
click at [779, 449] on button "button" at bounding box center [791, 452] width 24 height 24
type input "150"
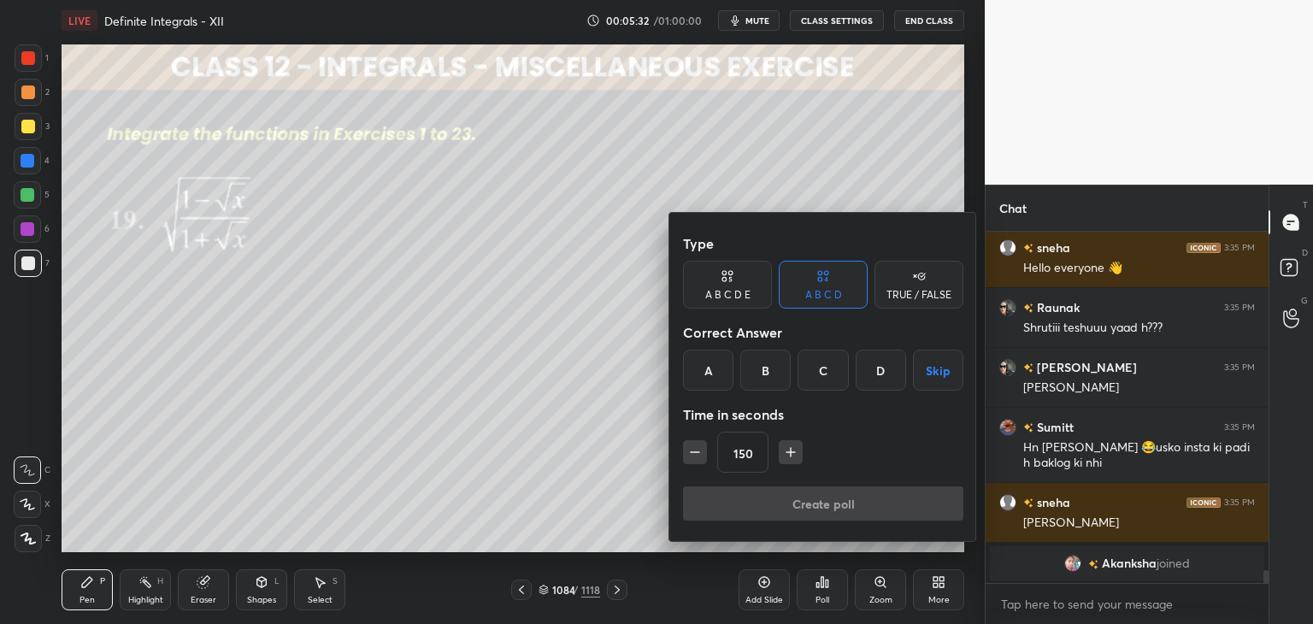
click at [937, 361] on button "Skip" at bounding box center [938, 370] width 50 height 41
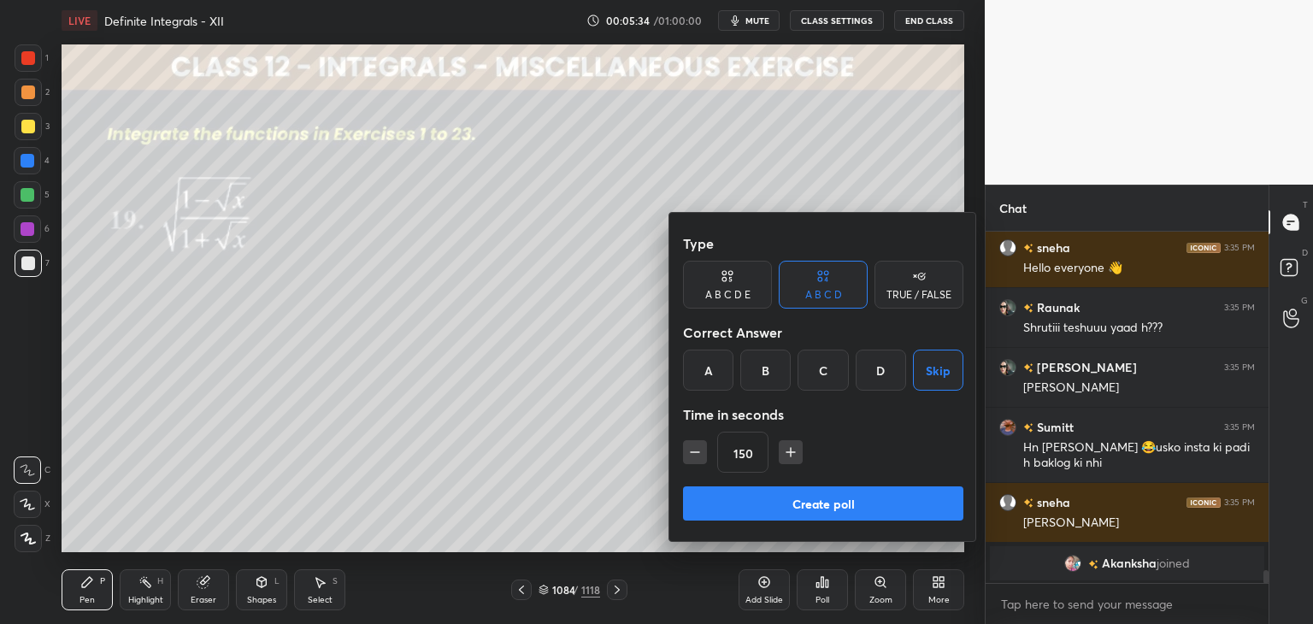
click at [800, 497] on button "Create poll" at bounding box center [823, 503] width 280 height 34
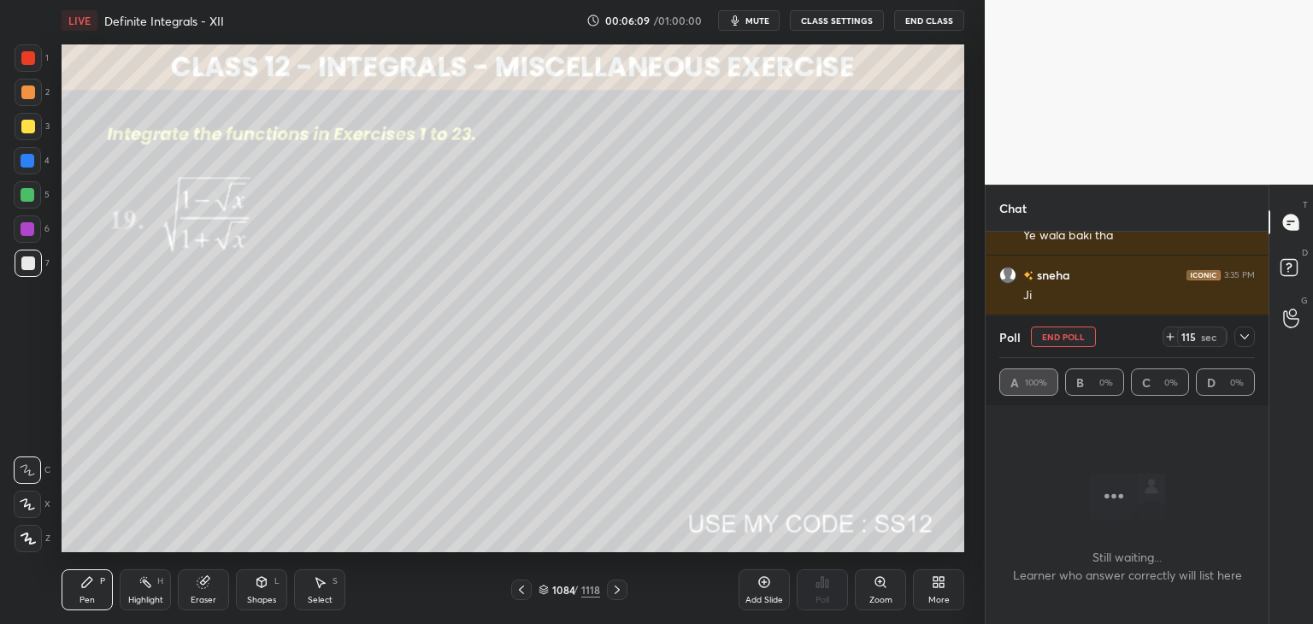
scroll to position [9179, 0]
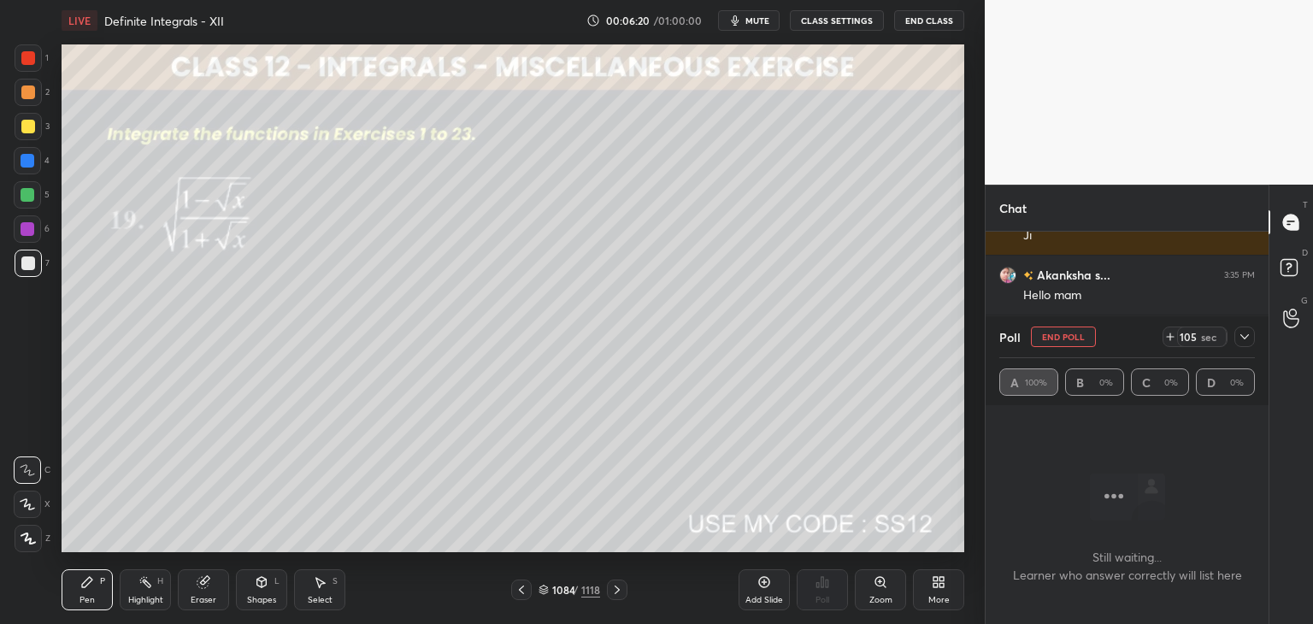
click at [1246, 342] on icon at bounding box center [1245, 337] width 14 height 14
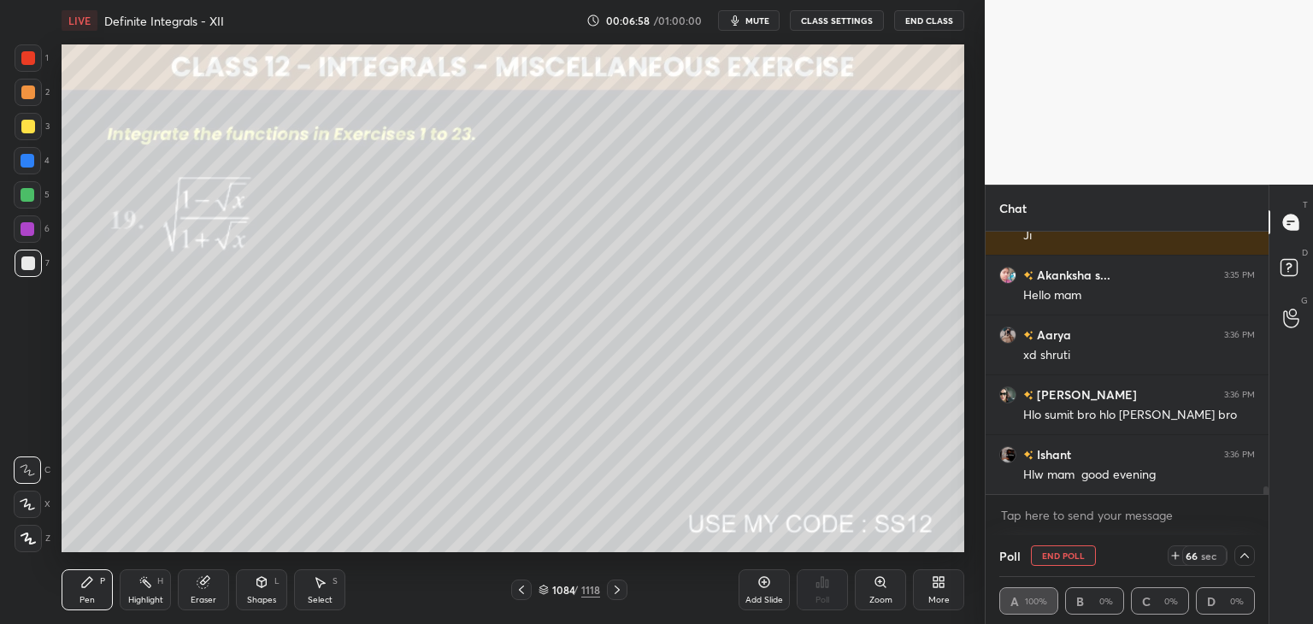
click at [32, 541] on icon at bounding box center [28, 539] width 15 height 12
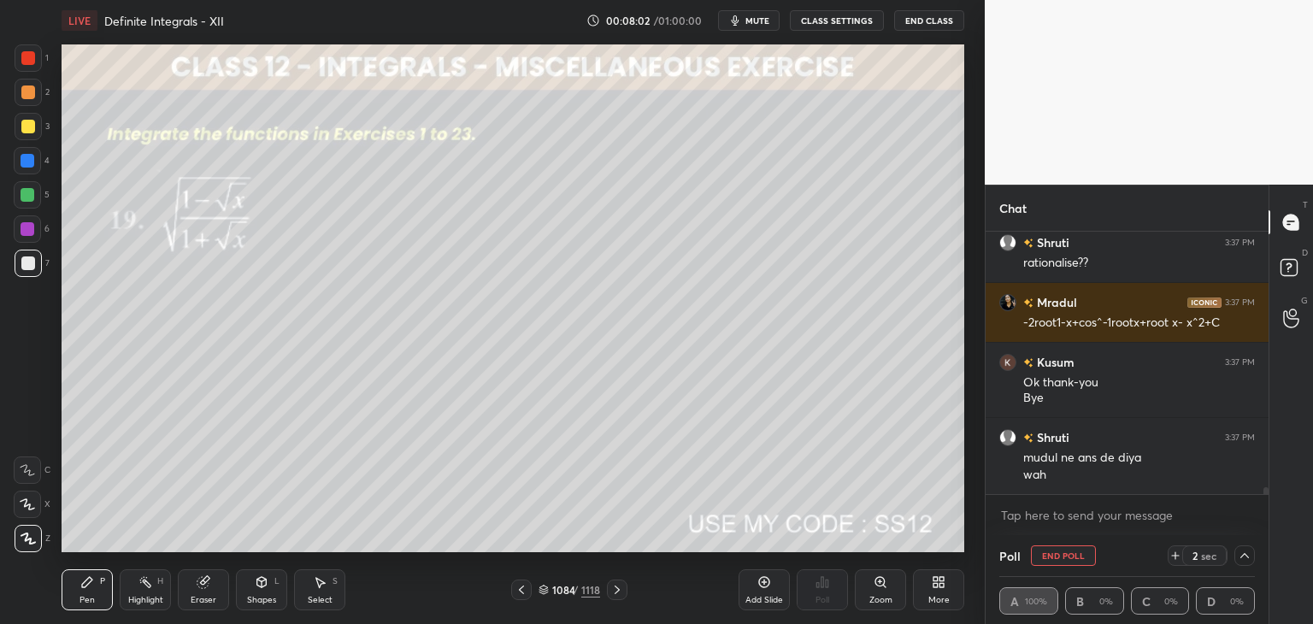
scroll to position [9661, 0]
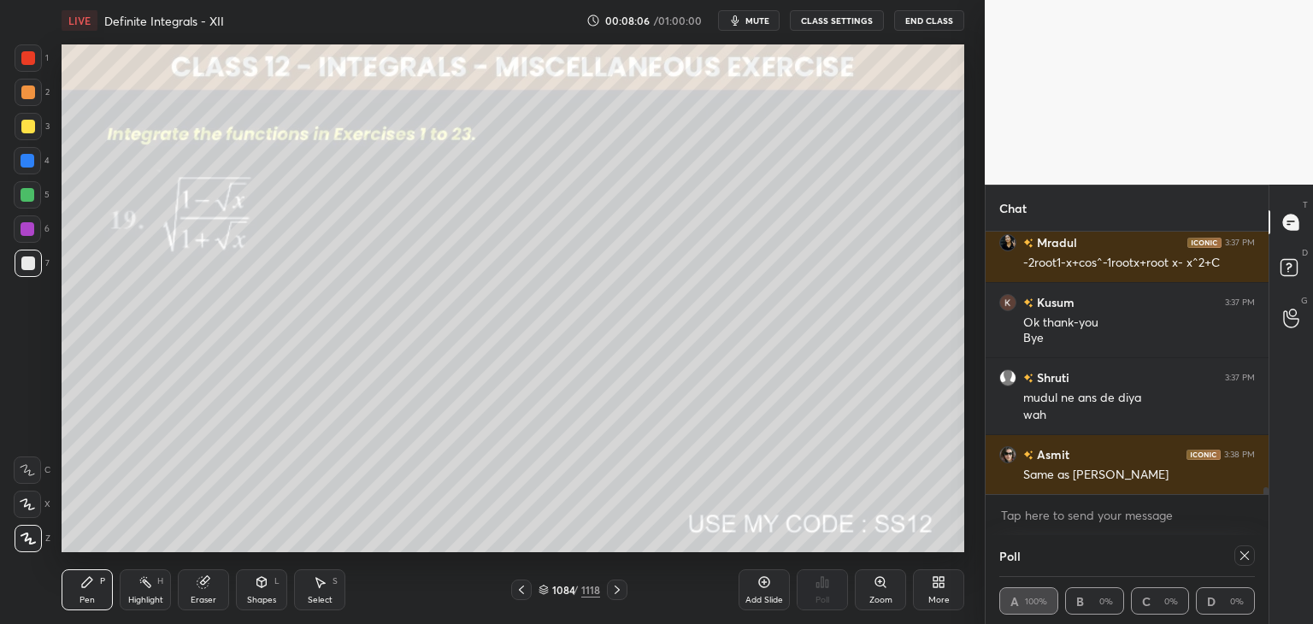
click at [1246, 554] on icon at bounding box center [1244, 555] width 9 height 9
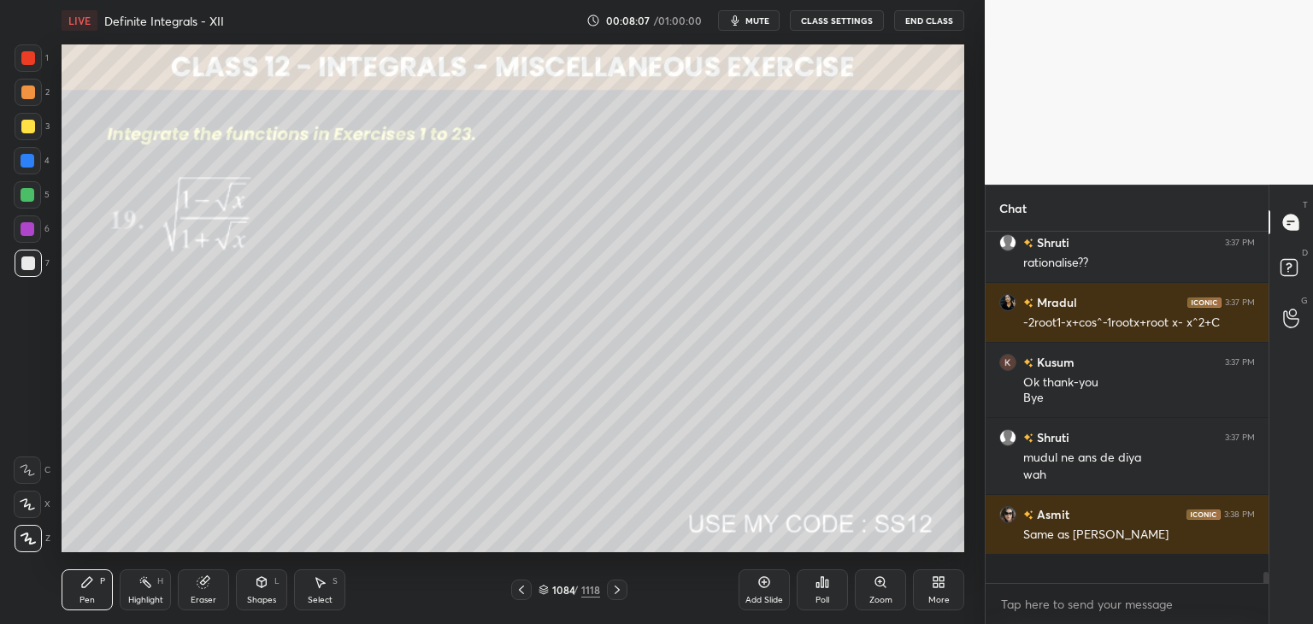
scroll to position [5, 5]
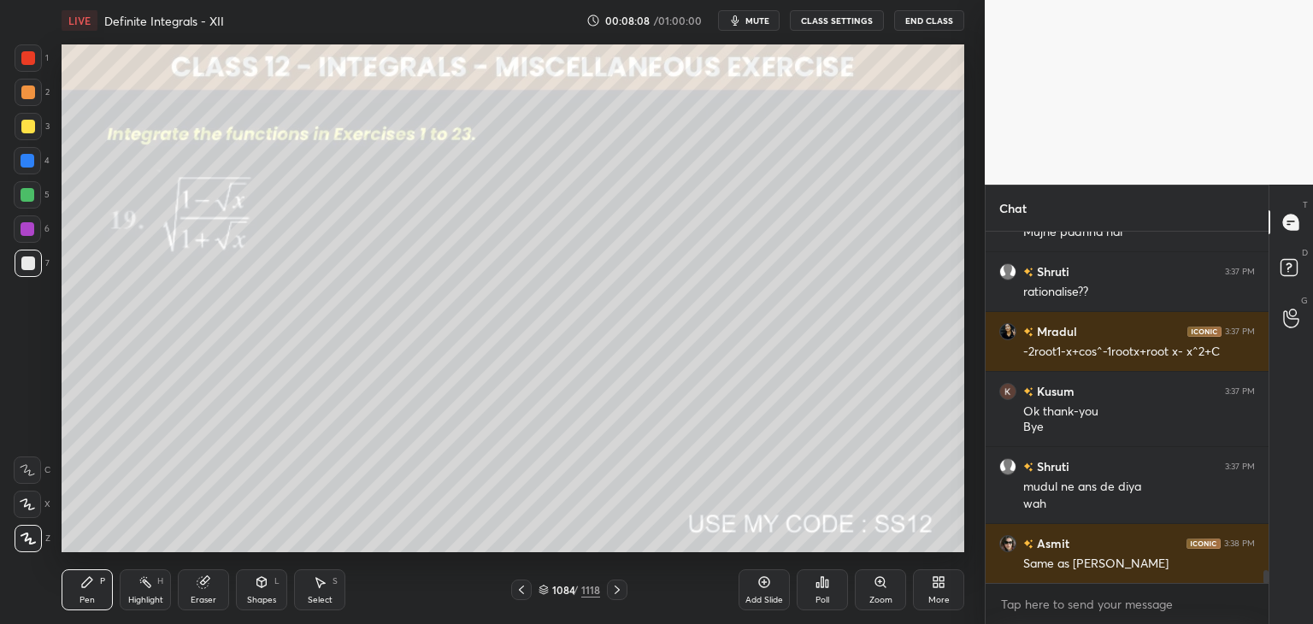
click at [26, 126] on div at bounding box center [28, 127] width 14 height 14
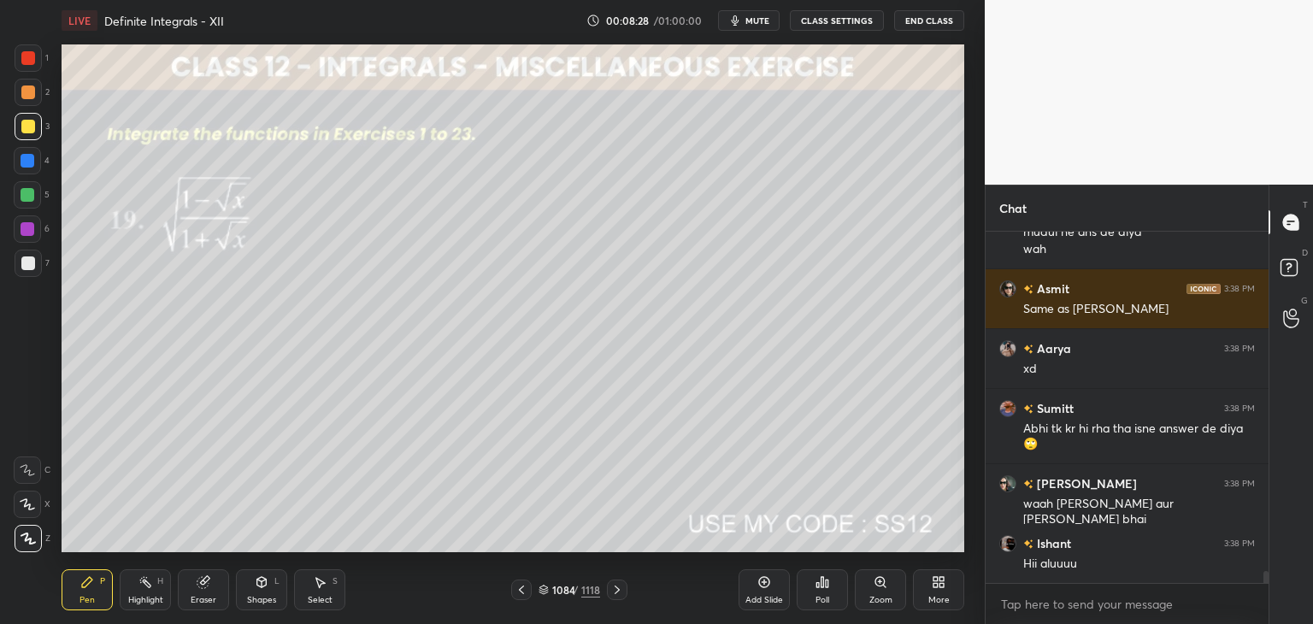
scroll to position [9887, 0]
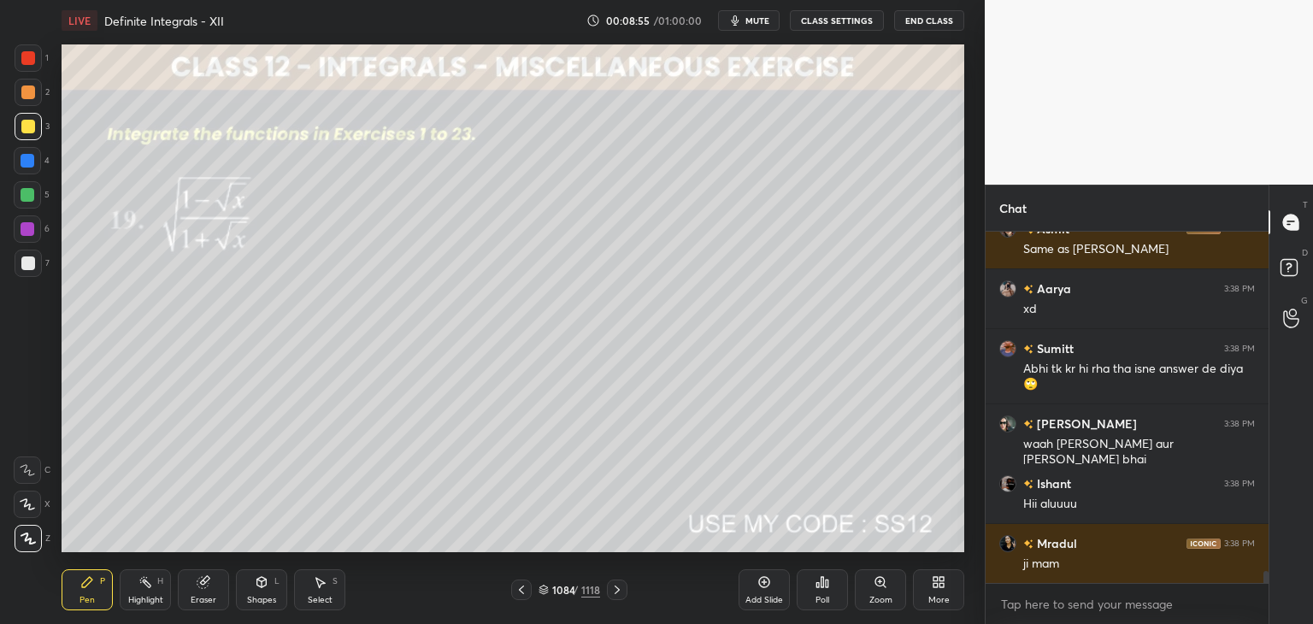
click at [204, 599] on div "Eraser" at bounding box center [204, 600] width 26 height 9
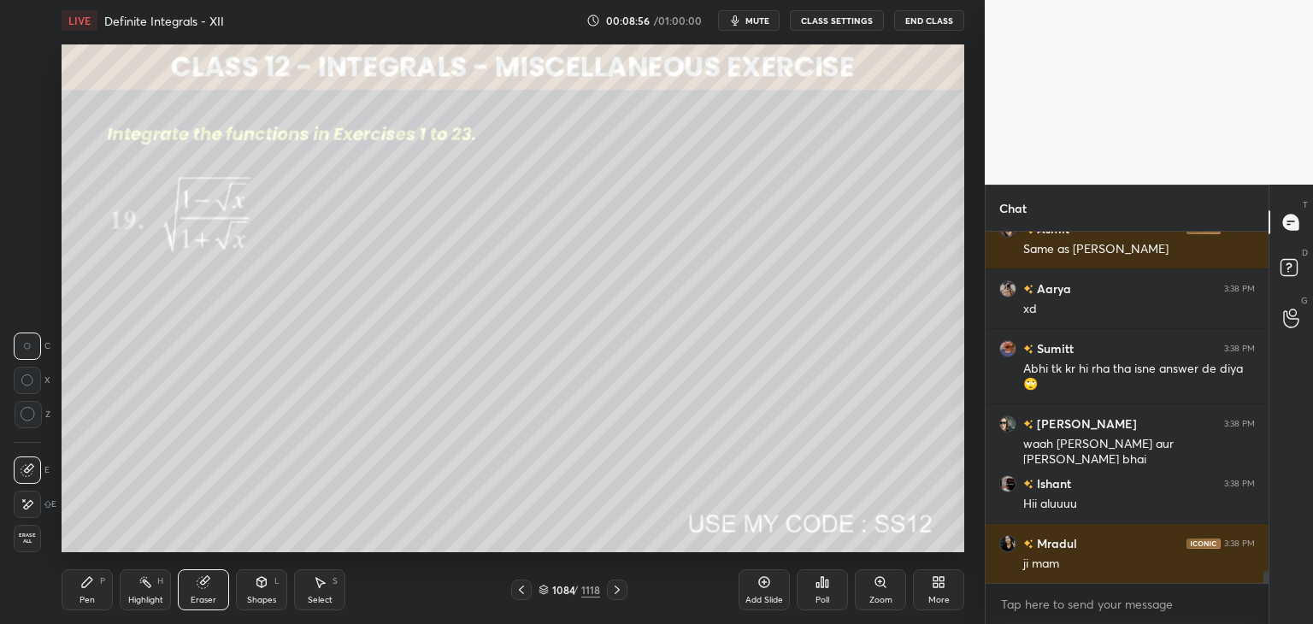
click at [324, 603] on div "Select" at bounding box center [320, 600] width 25 height 9
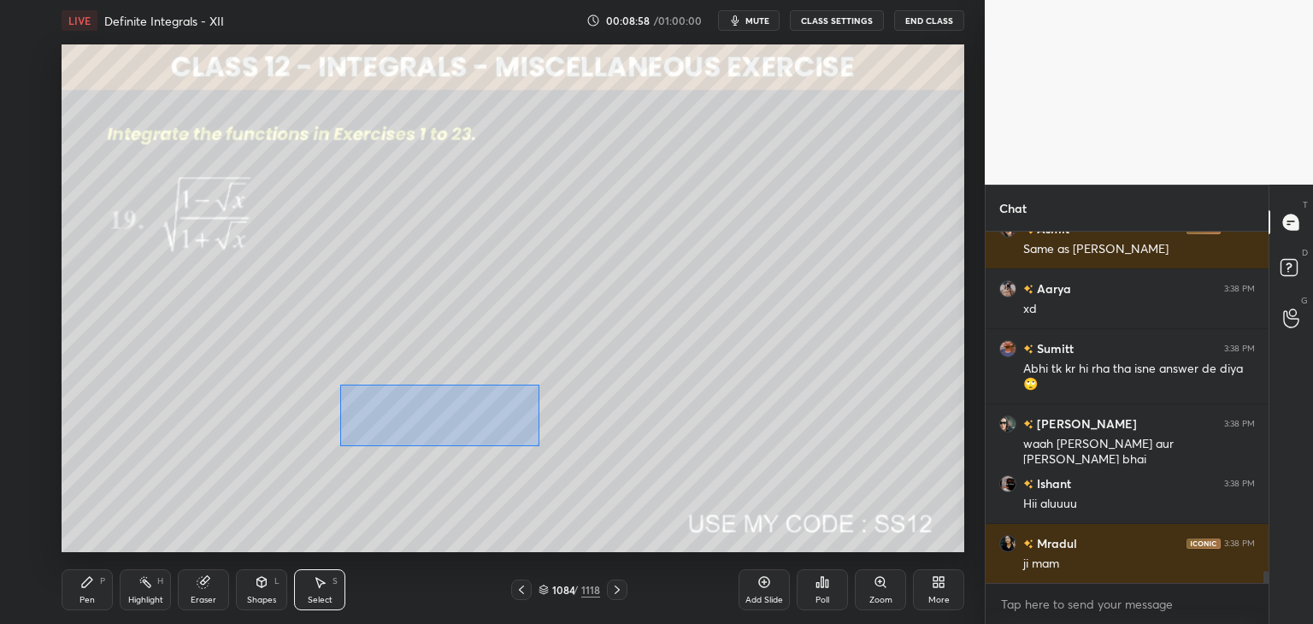
drag, startPoint x: 339, startPoint y: 385, endPoint x: 543, endPoint y: 451, distance: 214.1
click at [539, 445] on div "0 ° Undo Copy Duplicate Duplicate to new slide Delete" at bounding box center [513, 298] width 903 height 508
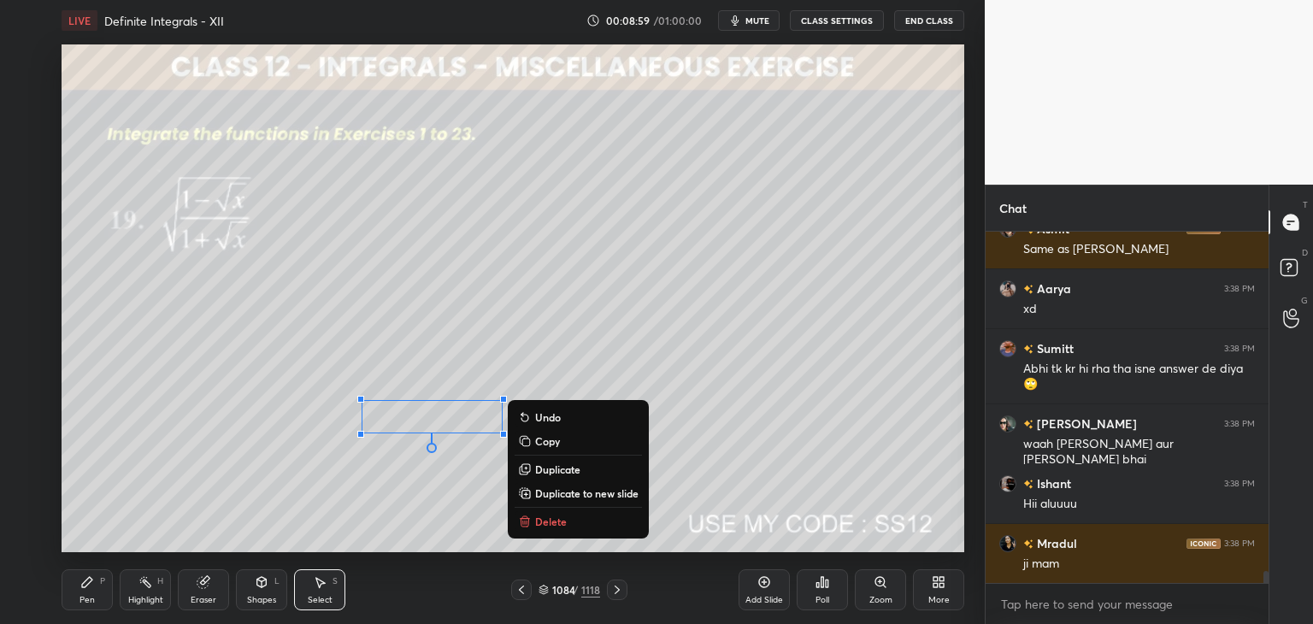
click at [543, 527] on p "Delete" at bounding box center [551, 522] width 32 height 14
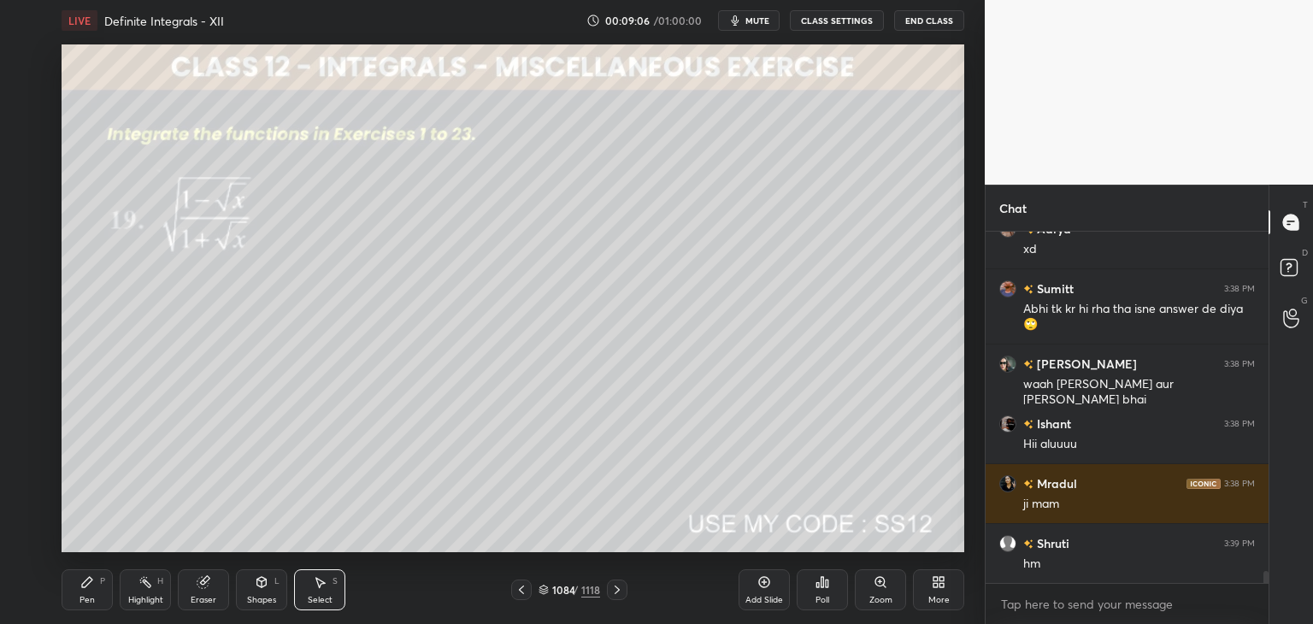
scroll to position [10006, 0]
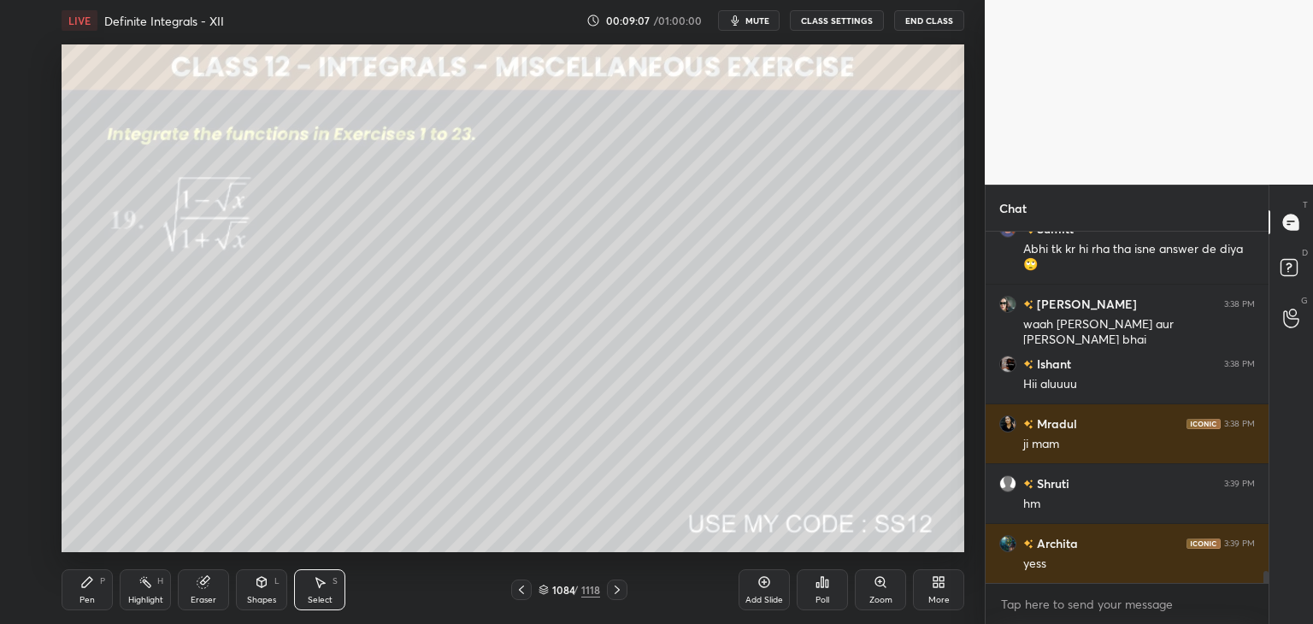
click at [88, 600] on div "Pen" at bounding box center [86, 600] width 15 height 9
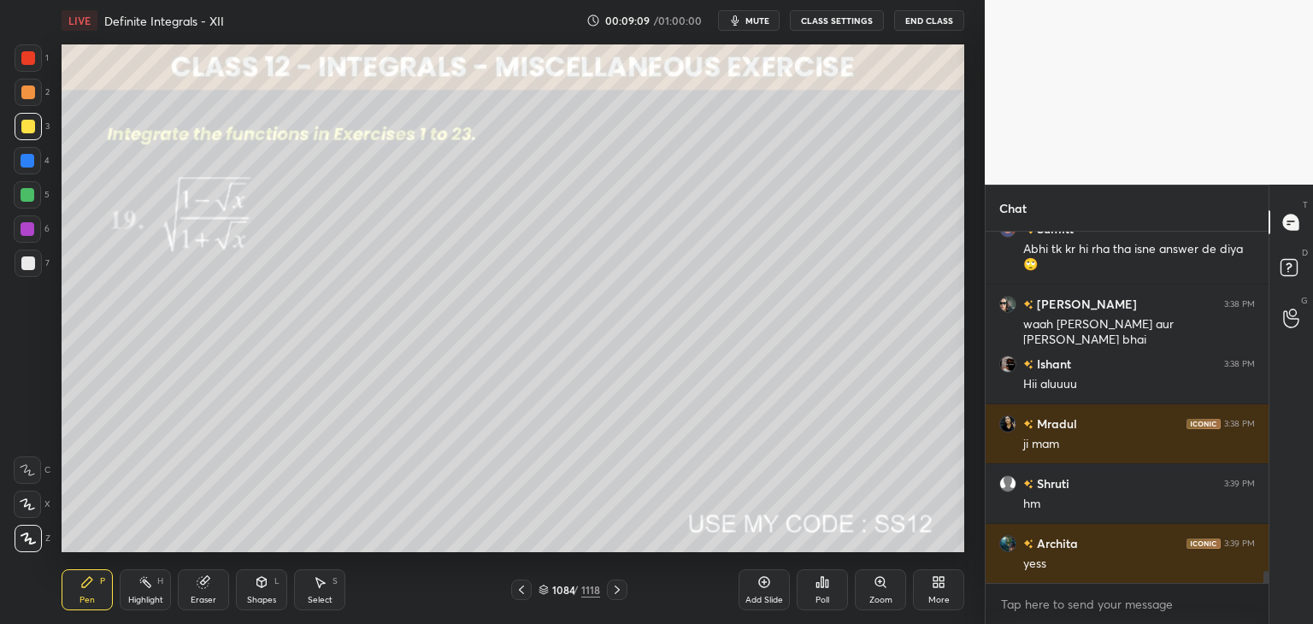
scroll to position [10066, 0]
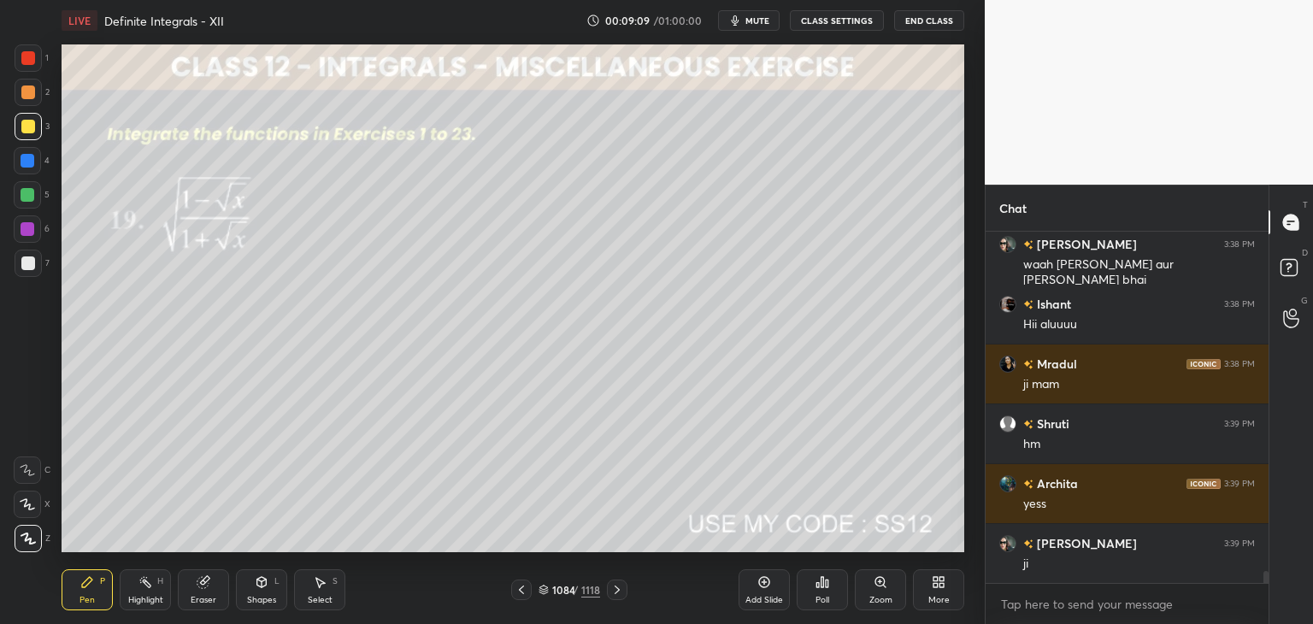
click at [34, 262] on div at bounding box center [28, 263] width 27 height 27
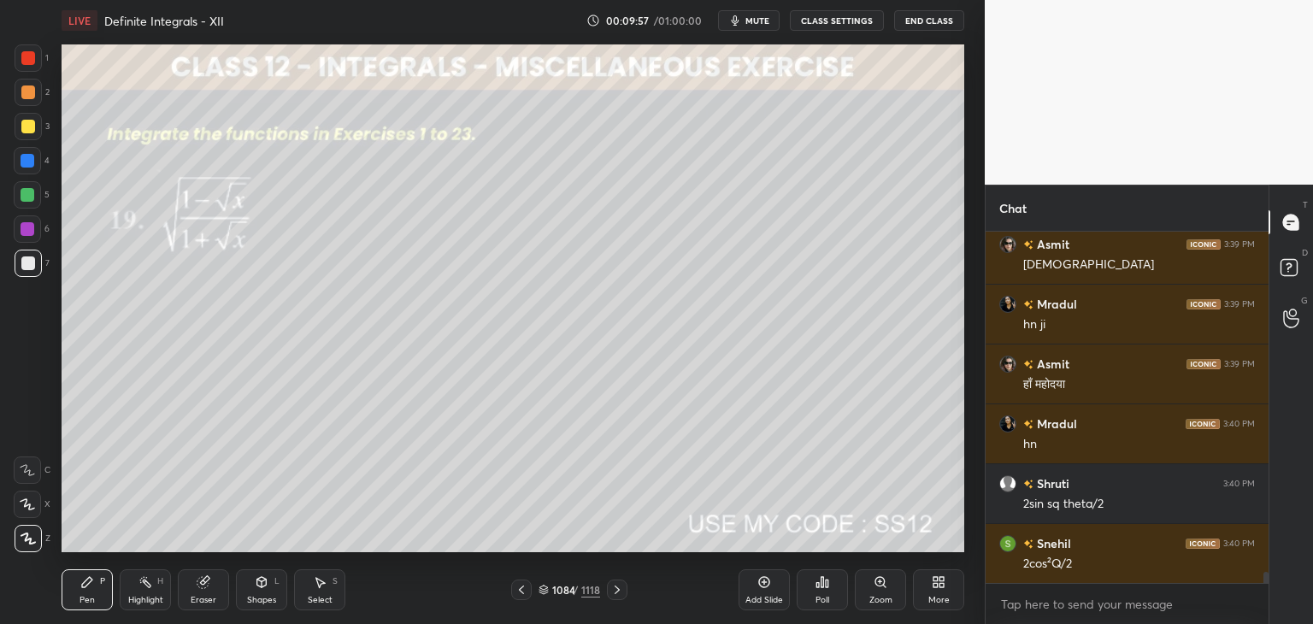
scroll to position [10485, 0]
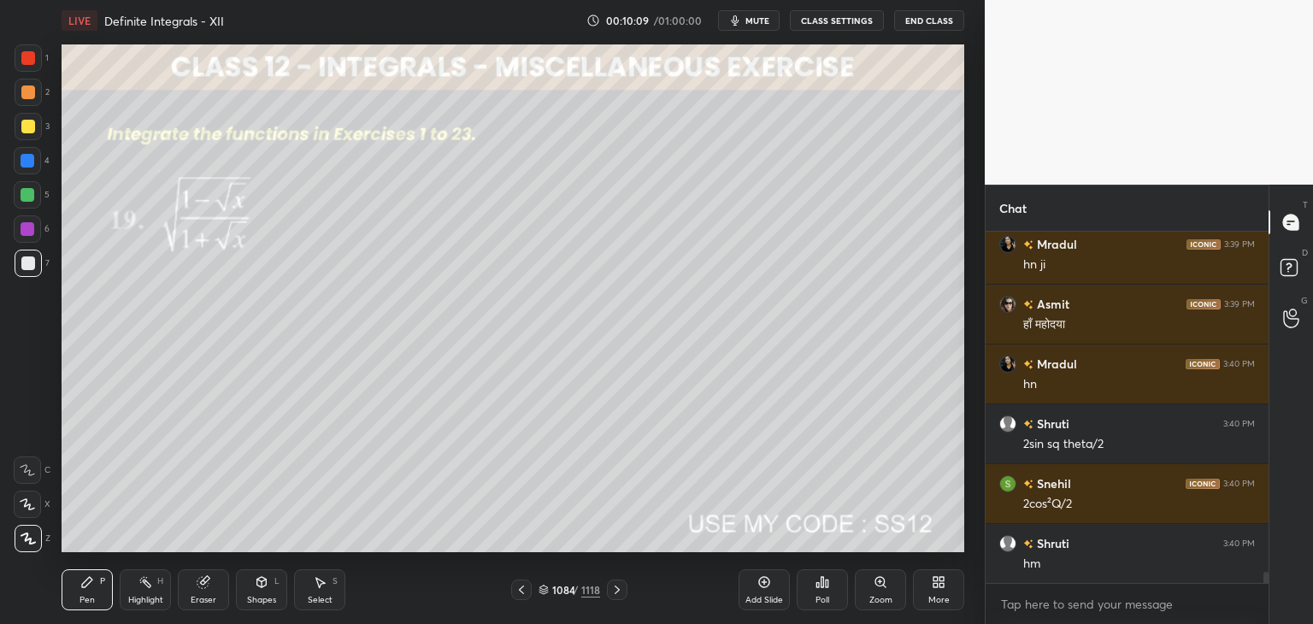
drag, startPoint x: 313, startPoint y: 592, endPoint x: 331, endPoint y: 565, distance: 32.7
click at [312, 591] on div "Select S" at bounding box center [319, 589] width 51 height 41
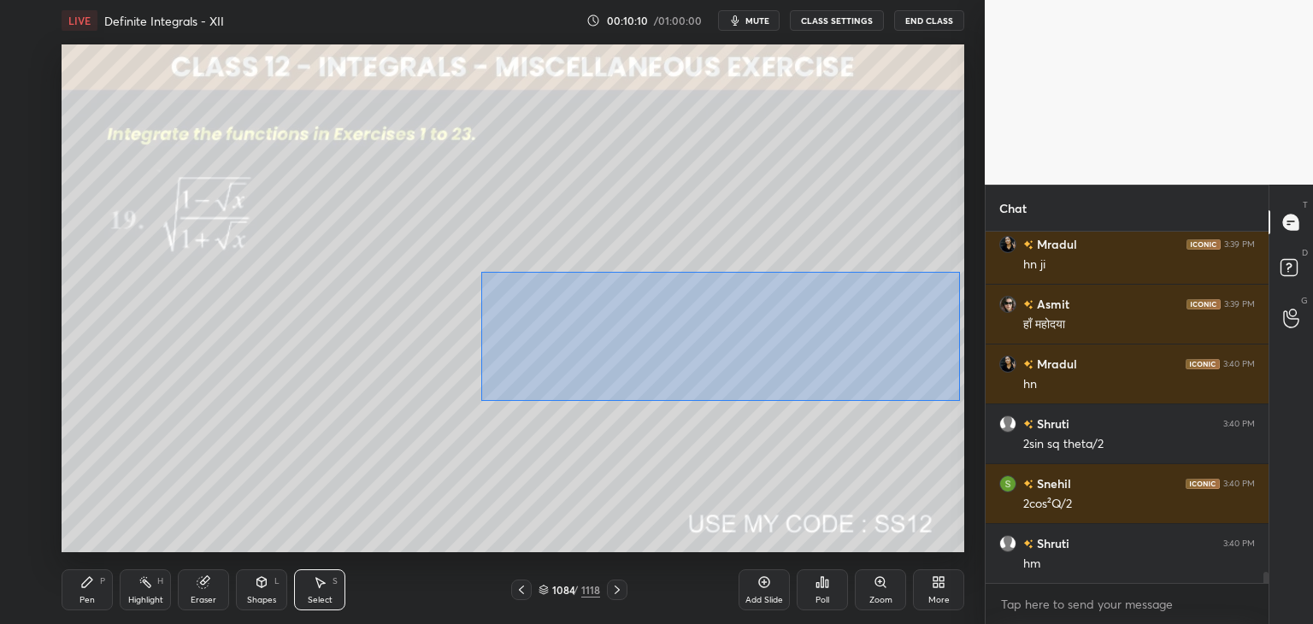
drag, startPoint x: 503, startPoint y: 291, endPoint x: 957, endPoint y: 397, distance: 466.9
click at [963, 399] on div "0 ° Undo Copy Duplicate Duplicate to new slide Delete" at bounding box center [513, 298] width 903 height 508
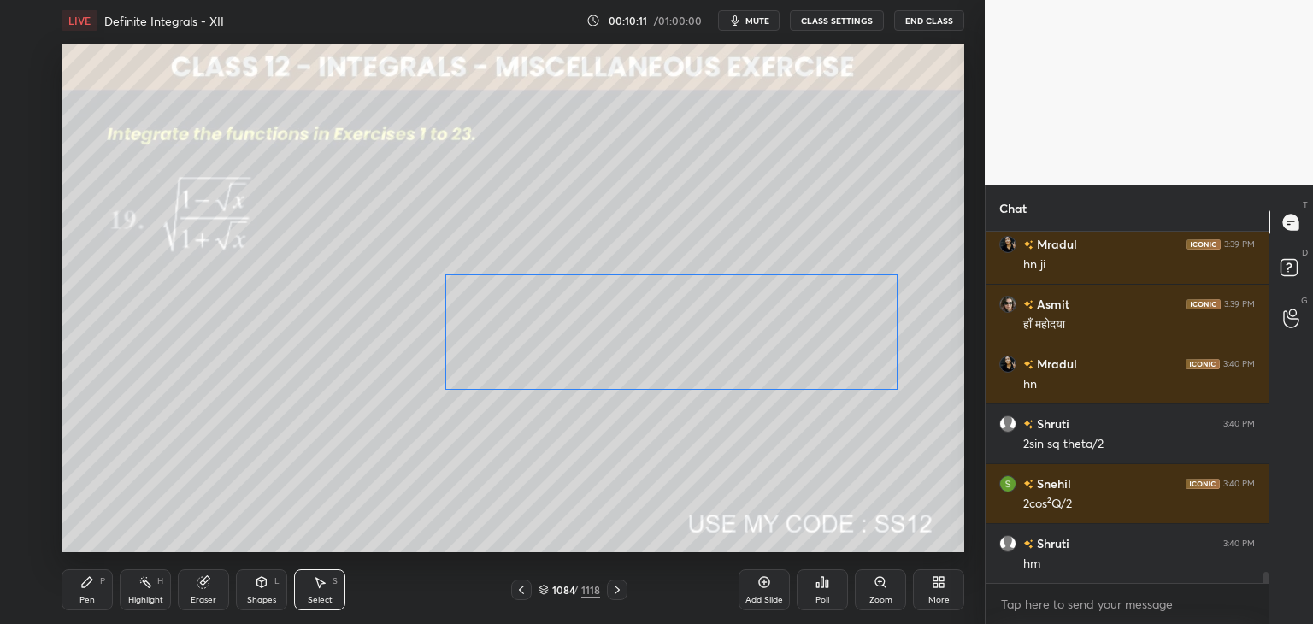
drag, startPoint x: 811, startPoint y: 352, endPoint x: 776, endPoint y: 343, distance: 36.3
click at [776, 343] on div "0 ° Undo Copy Duplicate Duplicate to new slide Delete" at bounding box center [513, 298] width 903 height 508
click at [743, 449] on div "0 ° Undo Copy Duplicate Duplicate to new slide Delete" at bounding box center [513, 298] width 903 height 508
click at [91, 603] on div "Pen" at bounding box center [86, 600] width 15 height 9
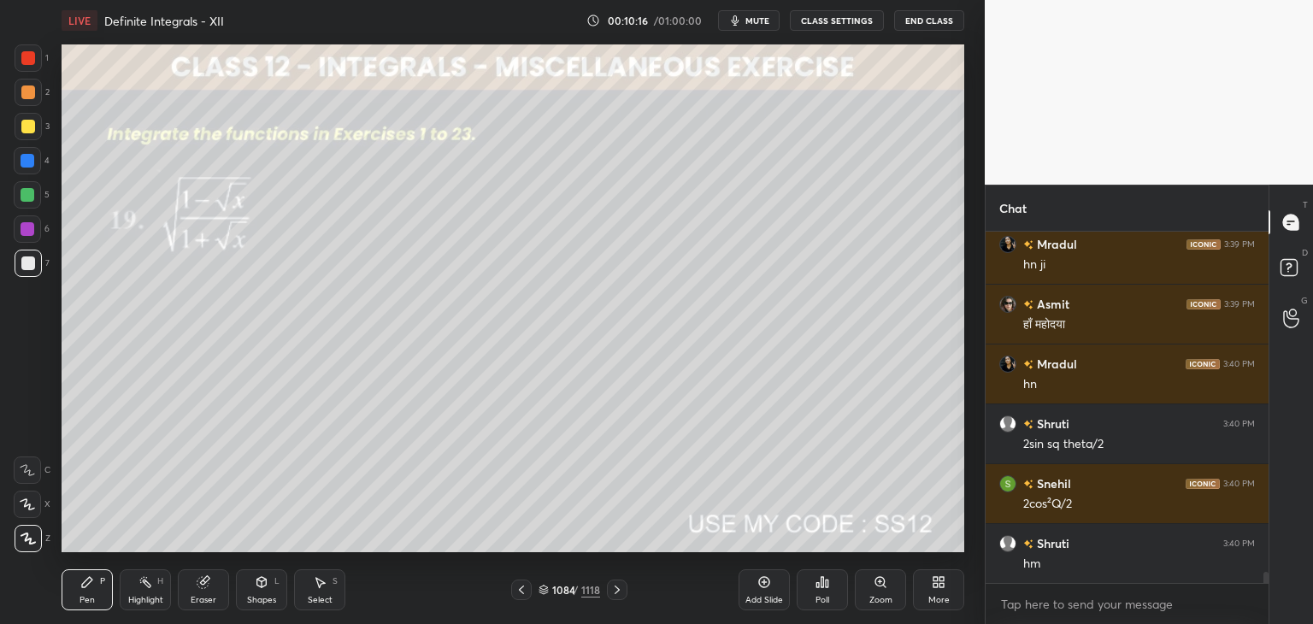
drag, startPoint x: 26, startPoint y: 123, endPoint x: 57, endPoint y: 145, distance: 38.0
click at [27, 123] on div at bounding box center [28, 127] width 14 height 14
click at [38, 268] on div at bounding box center [28, 263] width 27 height 27
click at [315, 602] on div "Select" at bounding box center [320, 600] width 25 height 9
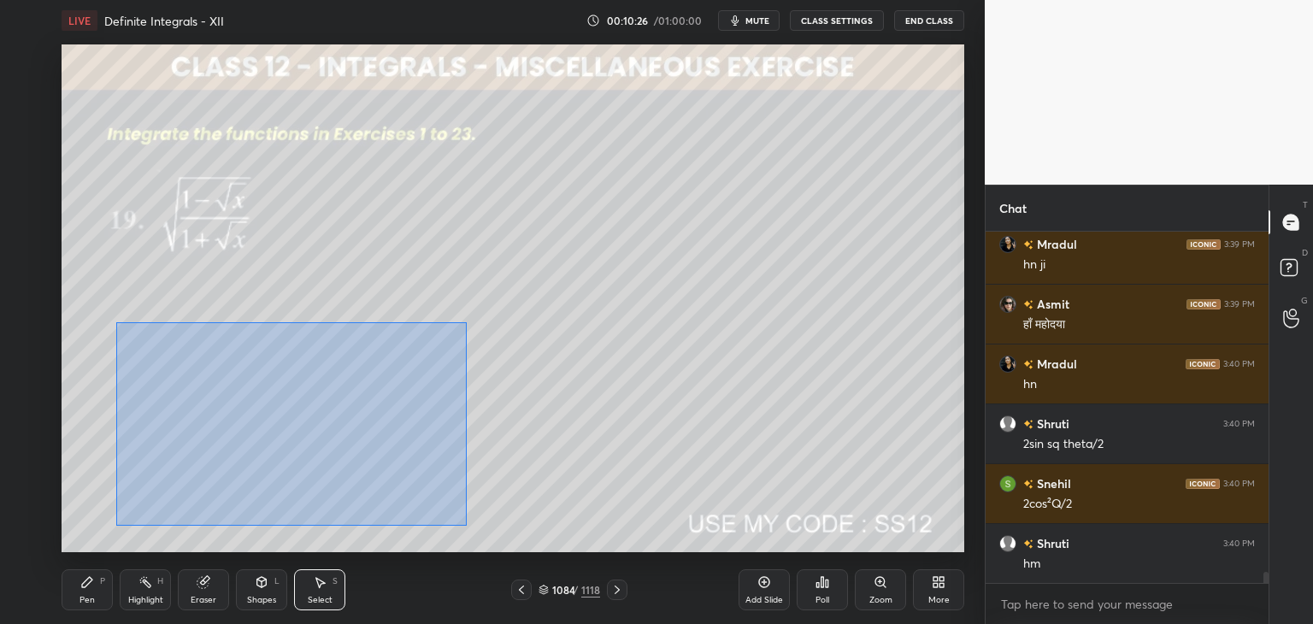
drag, startPoint x: 156, startPoint y: 374, endPoint x: 467, endPoint y: 524, distance: 344.8
click at [470, 526] on div "0 ° Undo Copy Duplicate Duplicate to new slide Delete" at bounding box center [513, 298] width 903 height 508
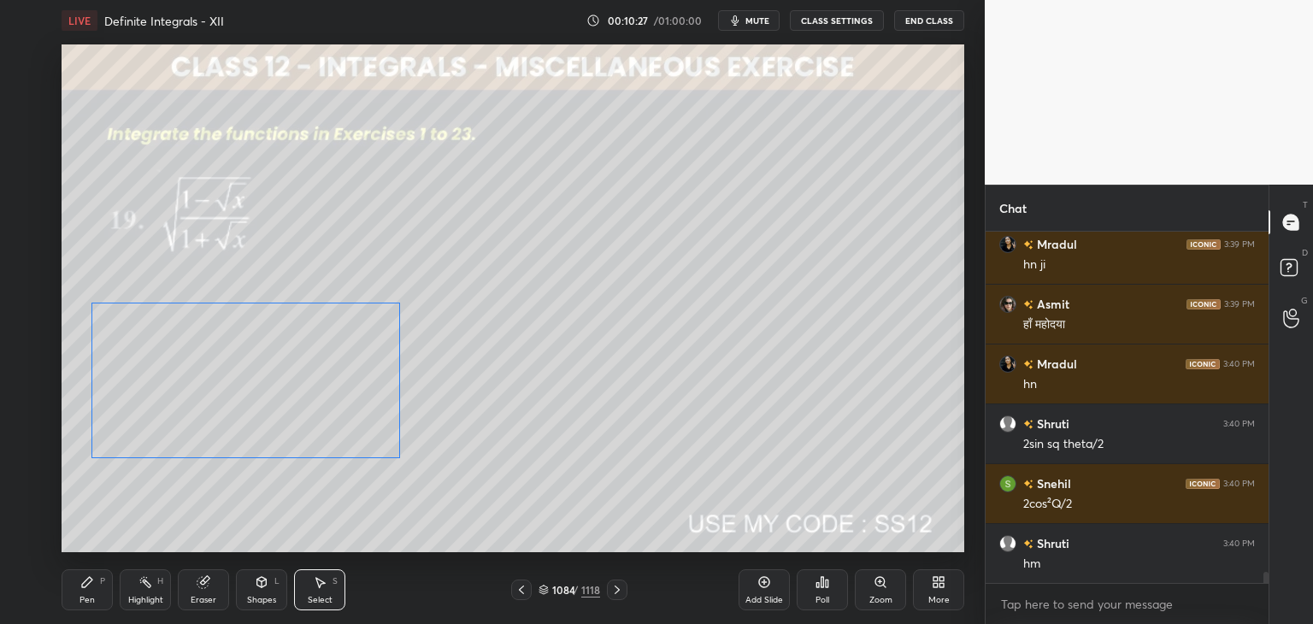
drag, startPoint x: 356, startPoint y: 466, endPoint x: 313, endPoint y: 433, distance: 53.7
click at [313, 433] on div "0 ° Undo Copy Duplicate Duplicate to new slide Delete" at bounding box center [513, 298] width 903 height 508
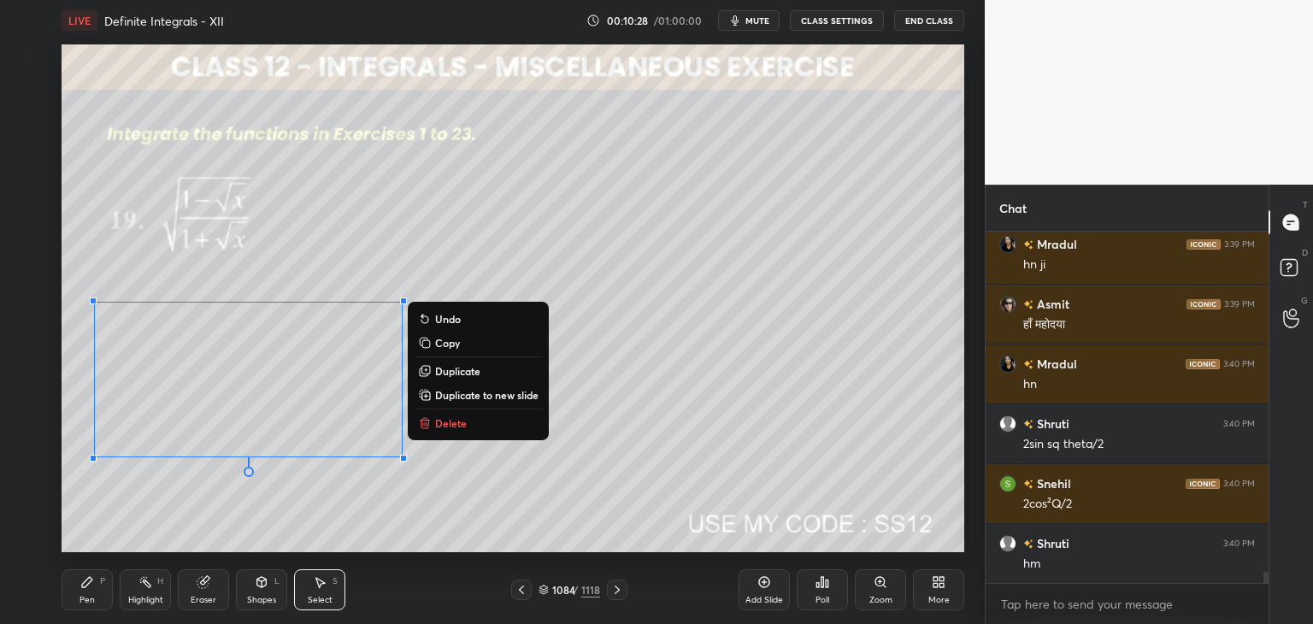
click at [297, 526] on div "0 ° Undo Copy Duplicate Duplicate to new slide Delete" at bounding box center [513, 298] width 903 height 508
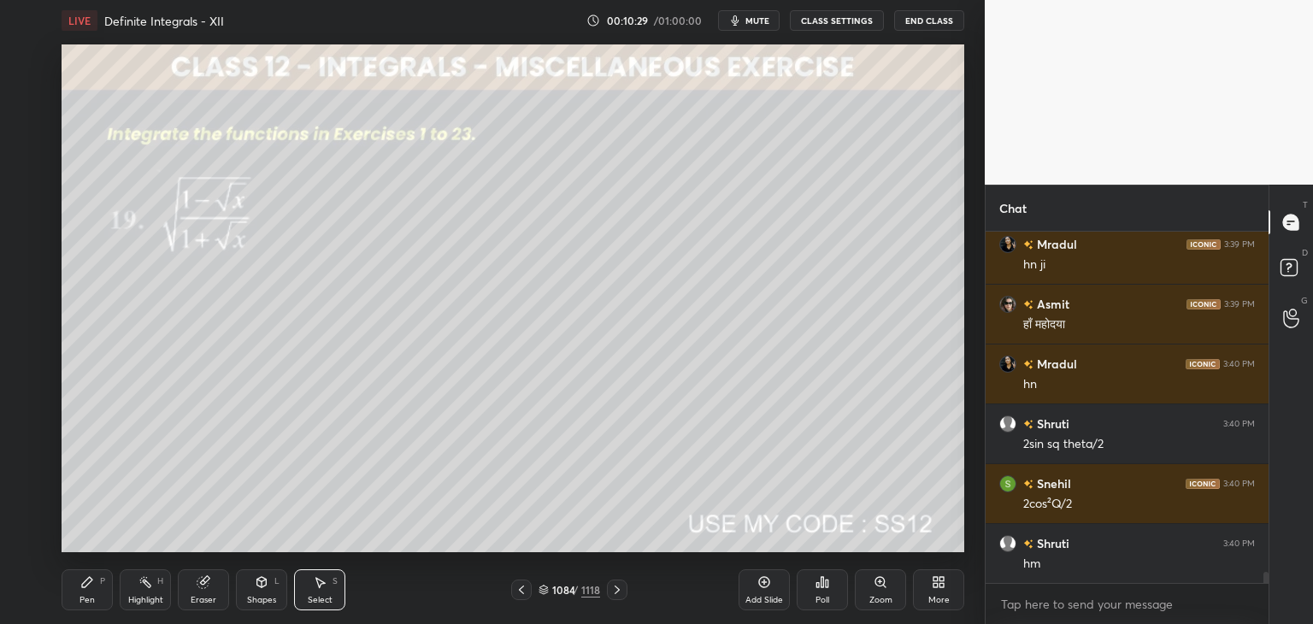
drag, startPoint x: 96, startPoint y: 595, endPoint x: 103, endPoint y: 568, distance: 28.2
click at [97, 596] on div "Pen P" at bounding box center [87, 589] width 51 height 41
click at [28, 261] on div at bounding box center [28, 263] width 14 height 14
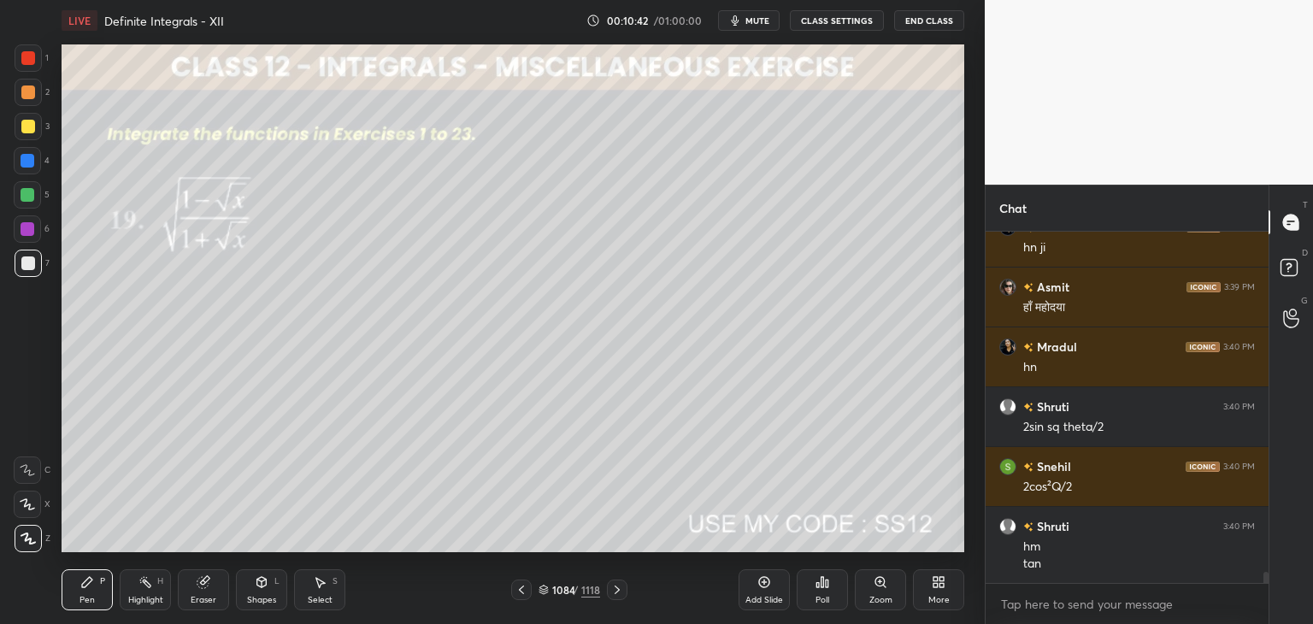
scroll to position [10562, 0]
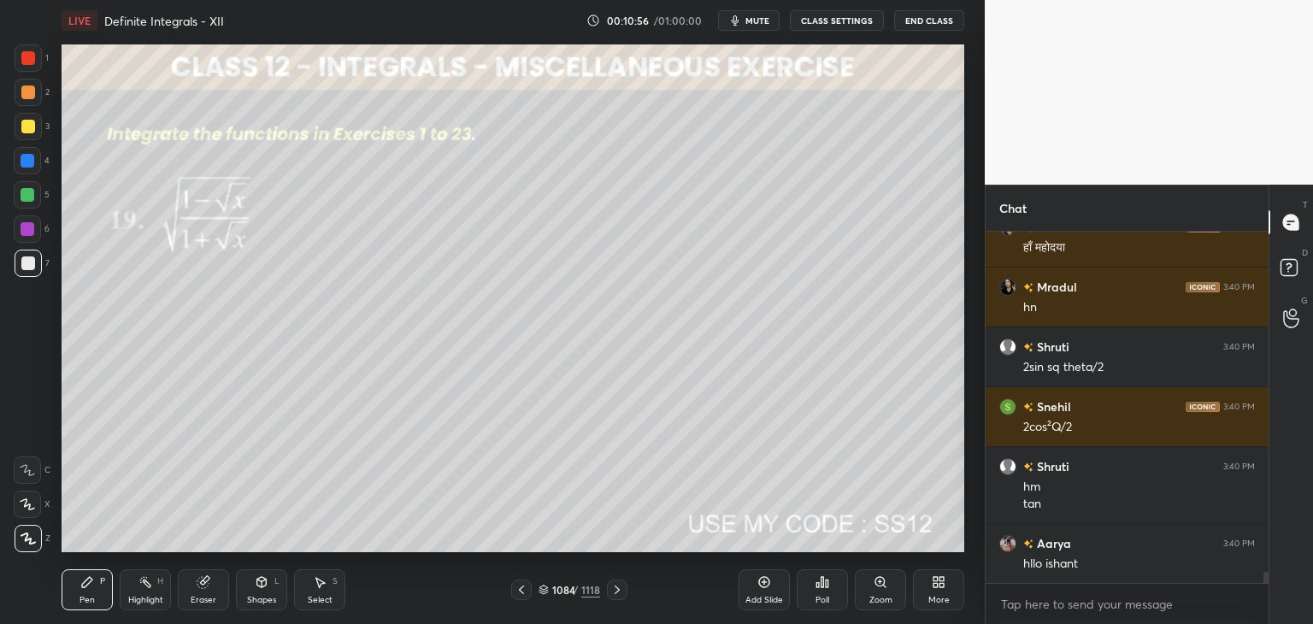
click at [103, 589] on div "Pen P" at bounding box center [87, 589] width 51 height 41
click at [30, 124] on div at bounding box center [28, 127] width 14 height 14
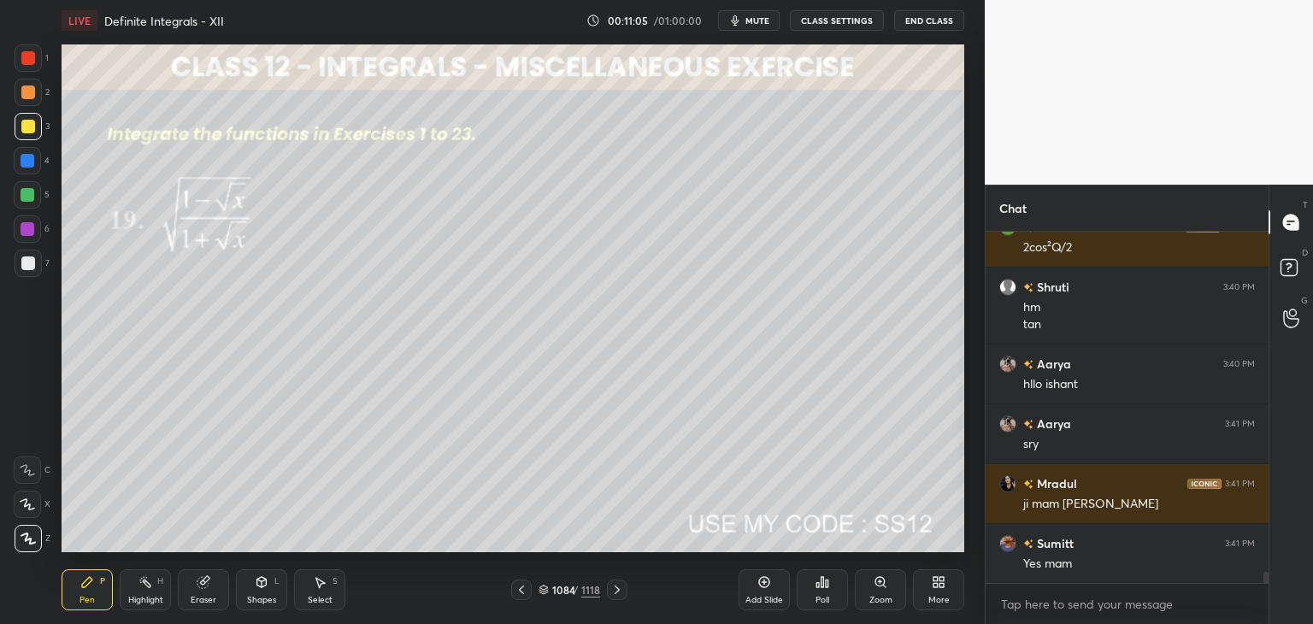
scroll to position [10801, 0]
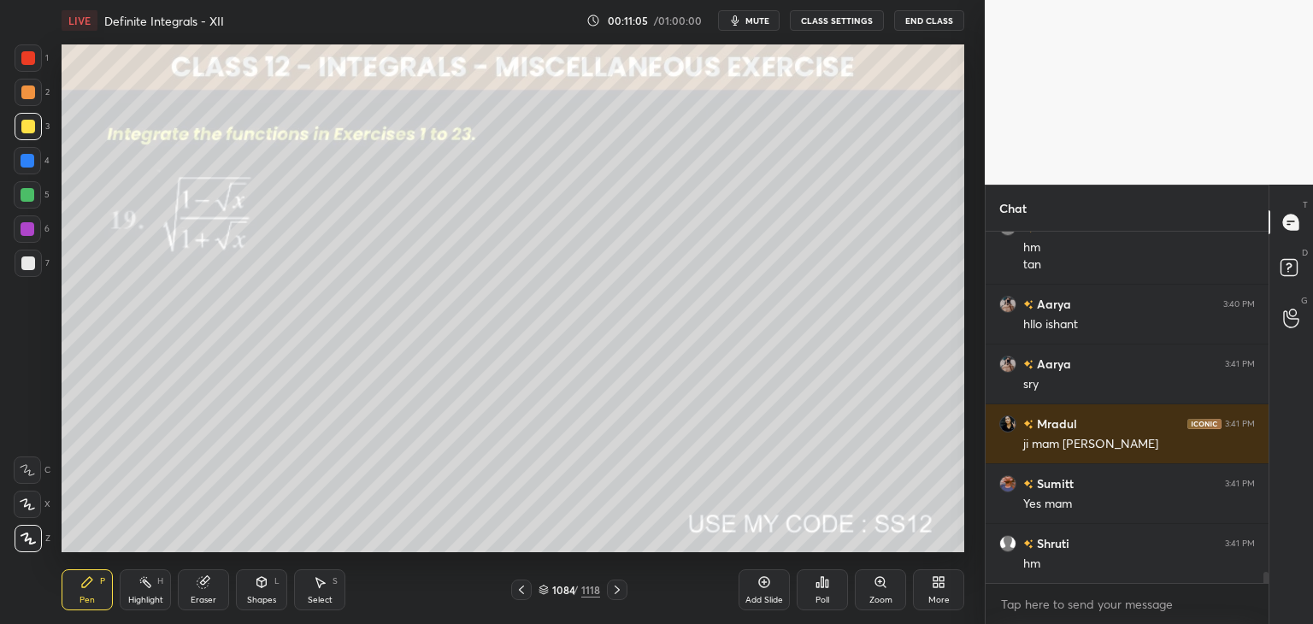
click at [321, 596] on div "Select" at bounding box center [320, 600] width 25 height 9
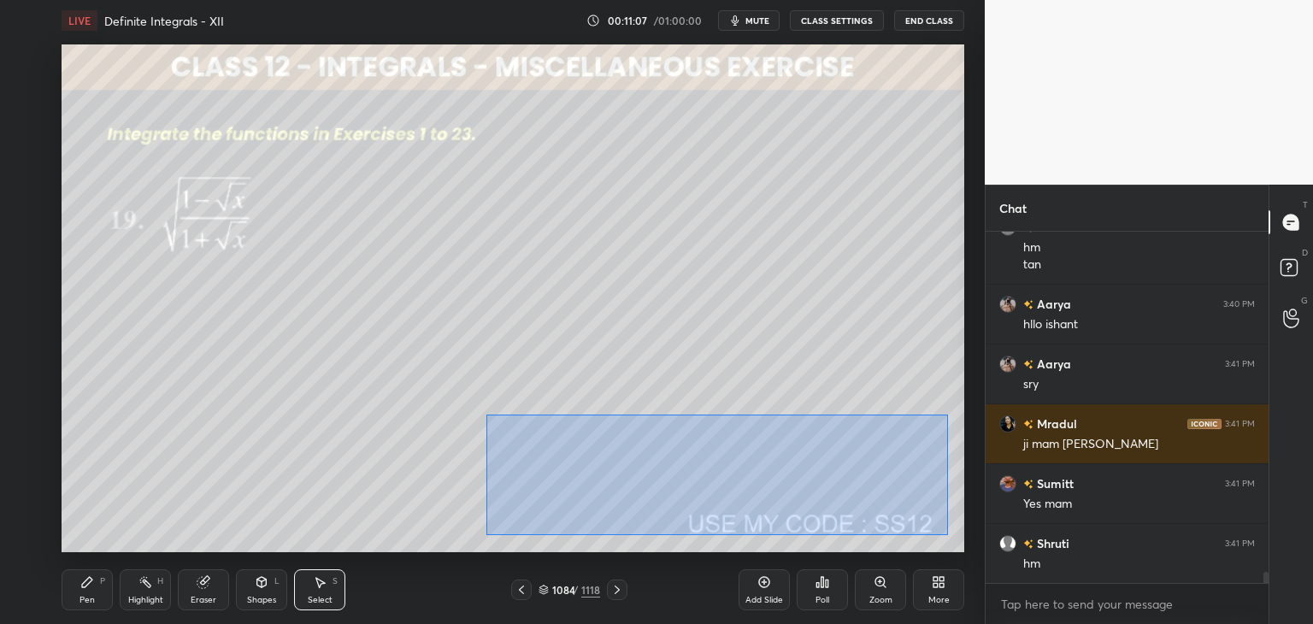
drag, startPoint x: 486, startPoint y: 415, endPoint x: 947, endPoint y: 534, distance: 476.9
click at [947, 534] on div "0 ° Undo Copy Duplicate Duplicate to new slide Delete" at bounding box center [513, 298] width 903 height 508
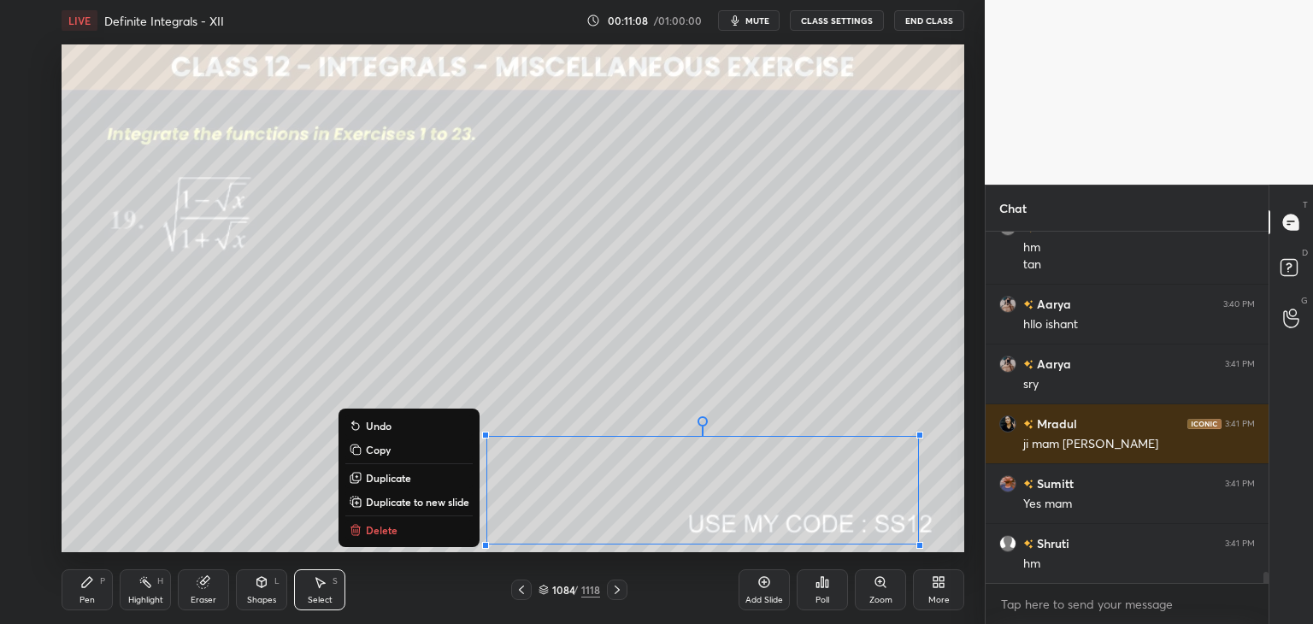
drag, startPoint x: 378, startPoint y: 445, endPoint x: 448, endPoint y: 492, distance: 84.4
click at [379, 445] on p "Copy" at bounding box center [378, 450] width 25 height 14
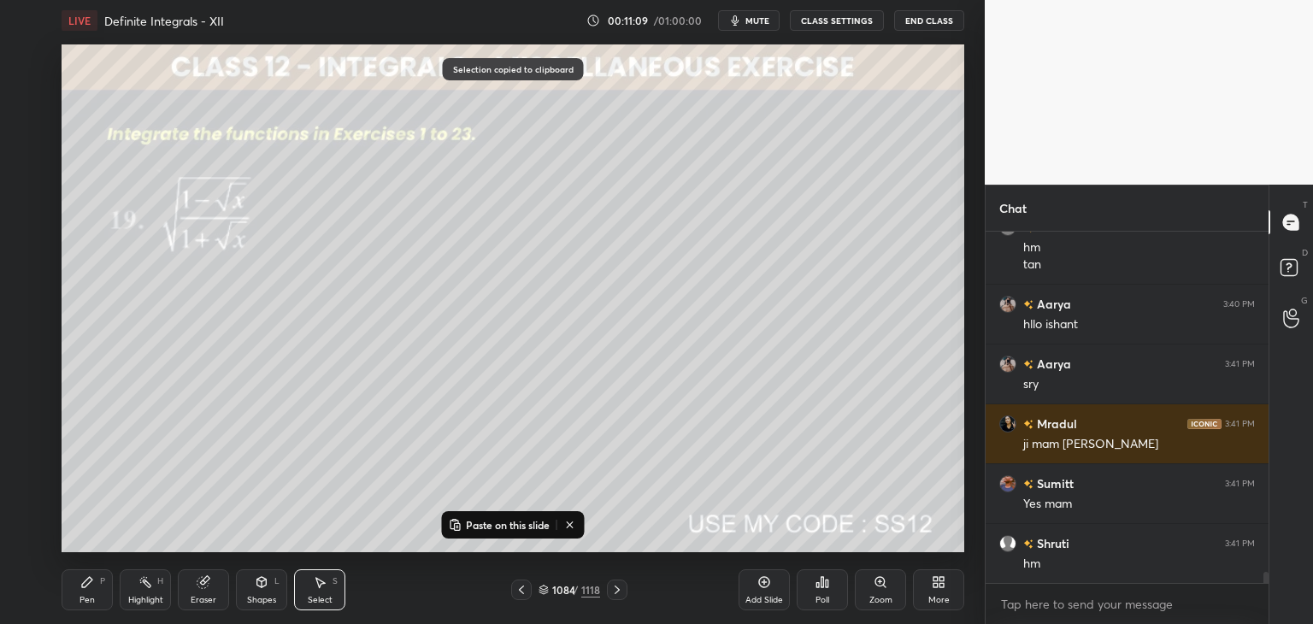
click at [769, 597] on div "Add Slide" at bounding box center [764, 600] width 38 height 9
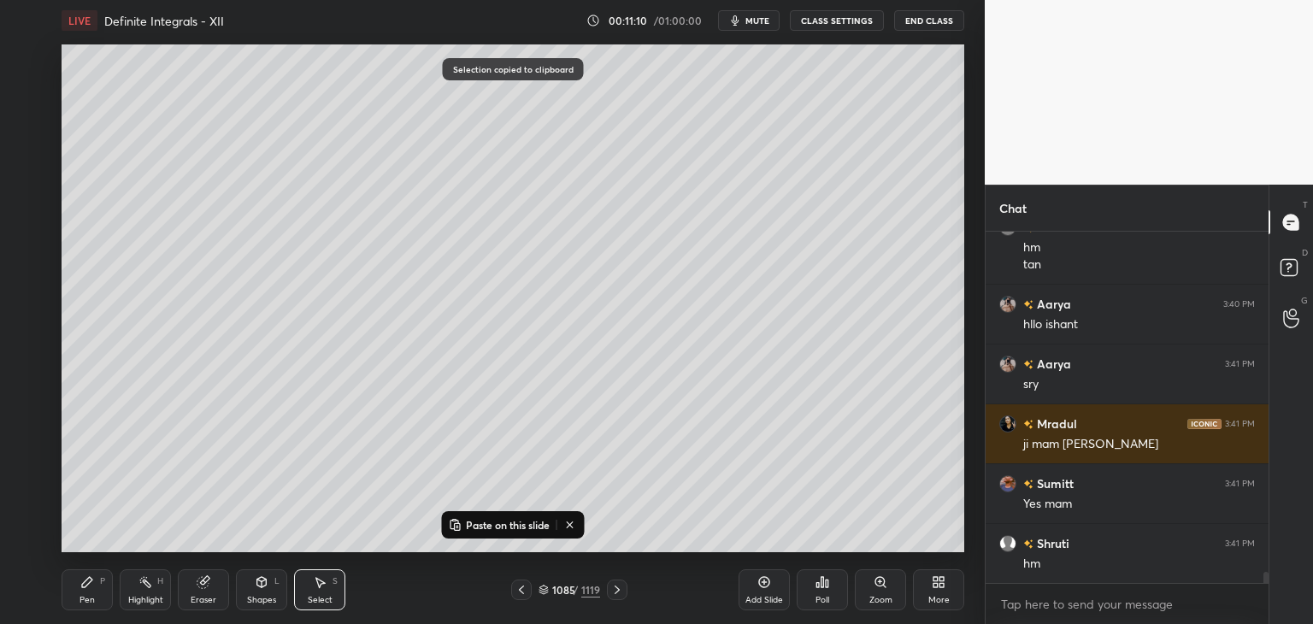
click at [450, 528] on icon at bounding box center [456, 525] width 14 height 14
drag, startPoint x: 521, startPoint y: 453, endPoint x: 233, endPoint y: 156, distance: 413.5
click at [233, 119] on div "0 ° Undo Copy Paste here Duplicate Duplicate to new slide Delete" at bounding box center [513, 298] width 903 height 508
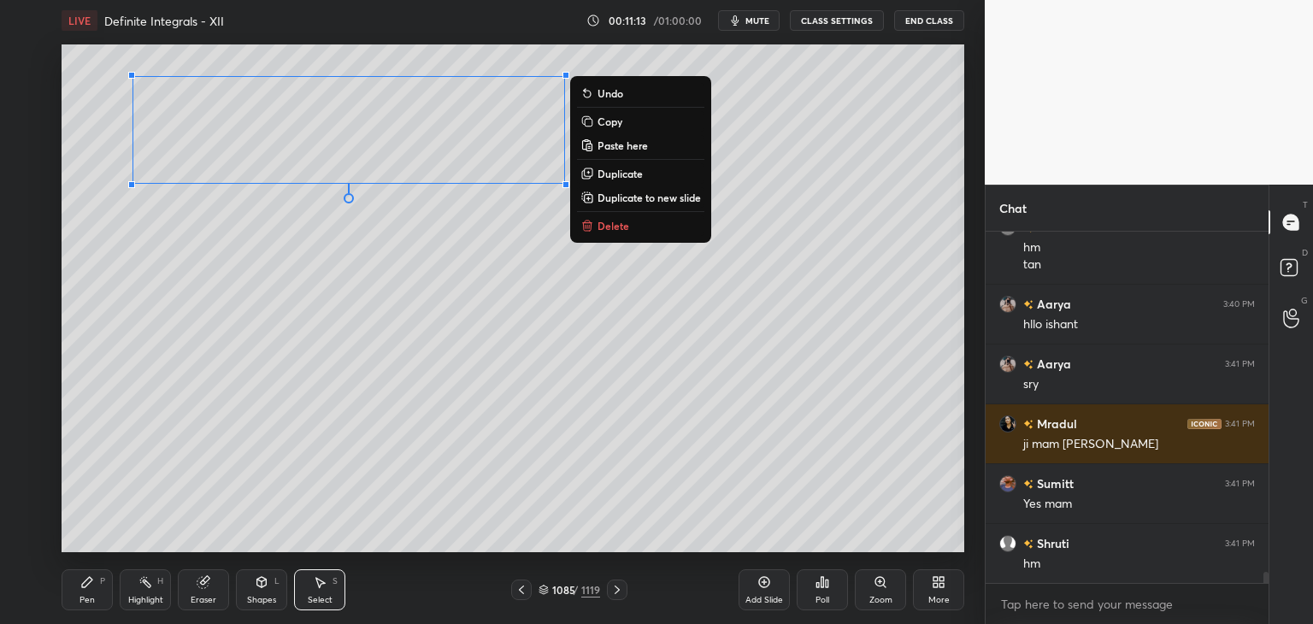
drag, startPoint x: 171, startPoint y: 356, endPoint x: 174, endPoint y: 380, distance: 24.2
click at [168, 356] on div "0 ° Undo Copy Paste here Duplicate Duplicate to new slide Delete" at bounding box center [513, 298] width 903 height 508
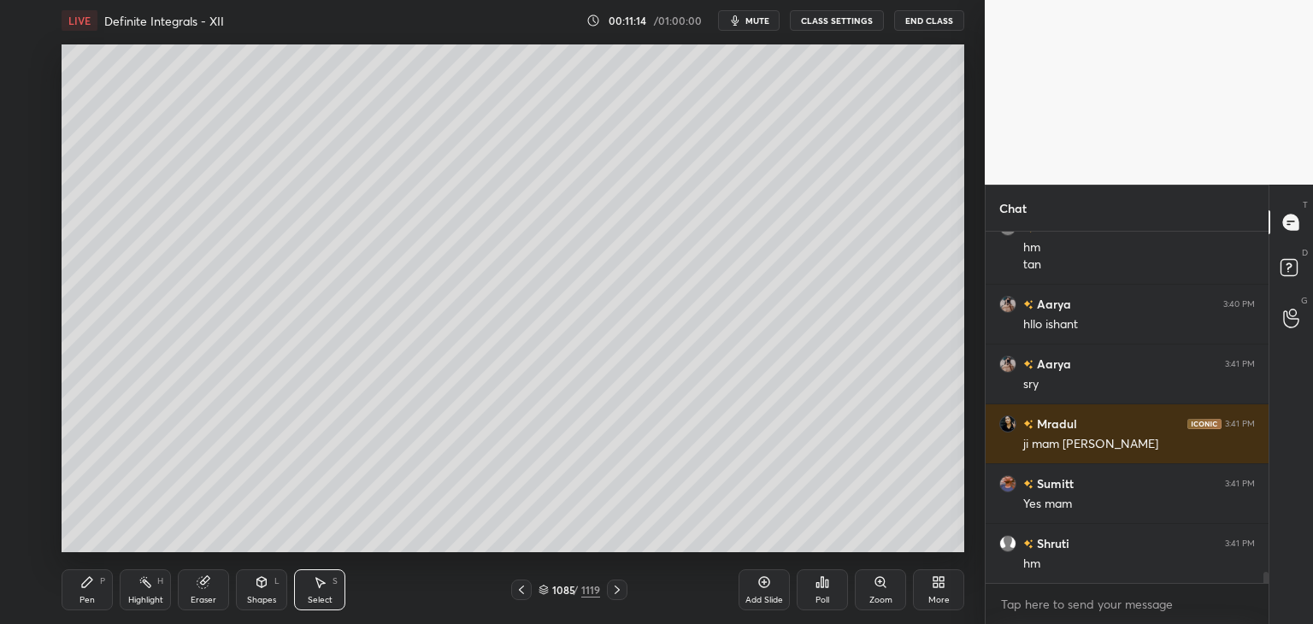
click at [89, 598] on div "Pen" at bounding box center [86, 600] width 15 height 9
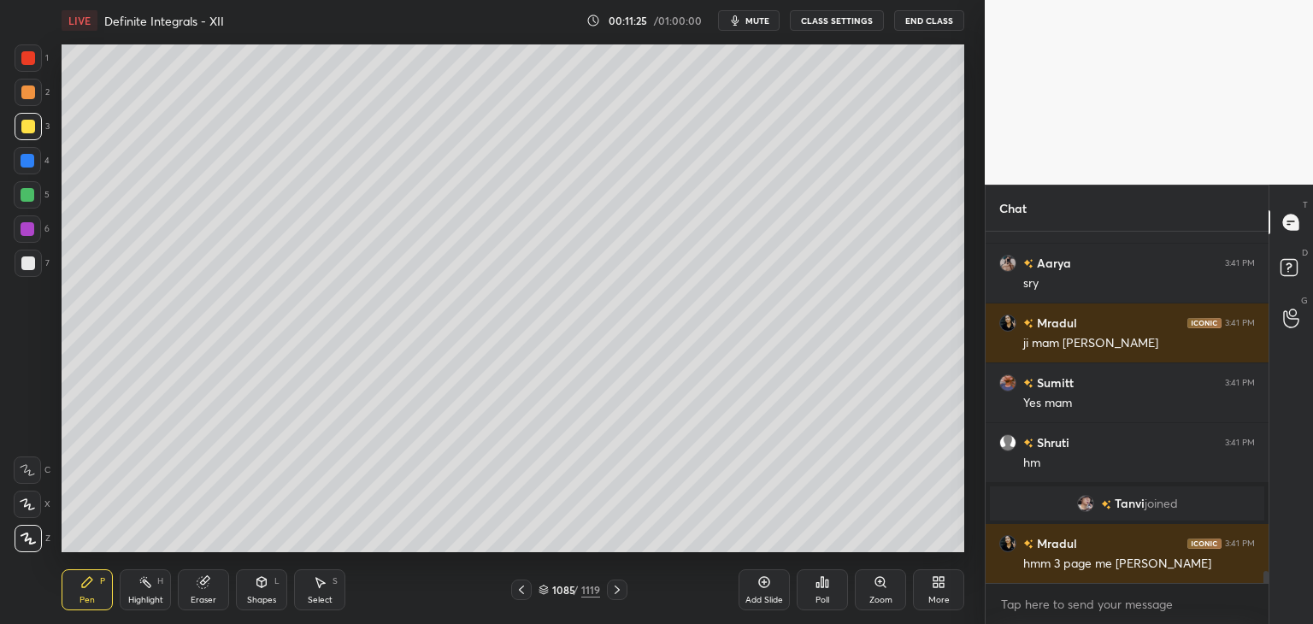
scroll to position [10288, 0]
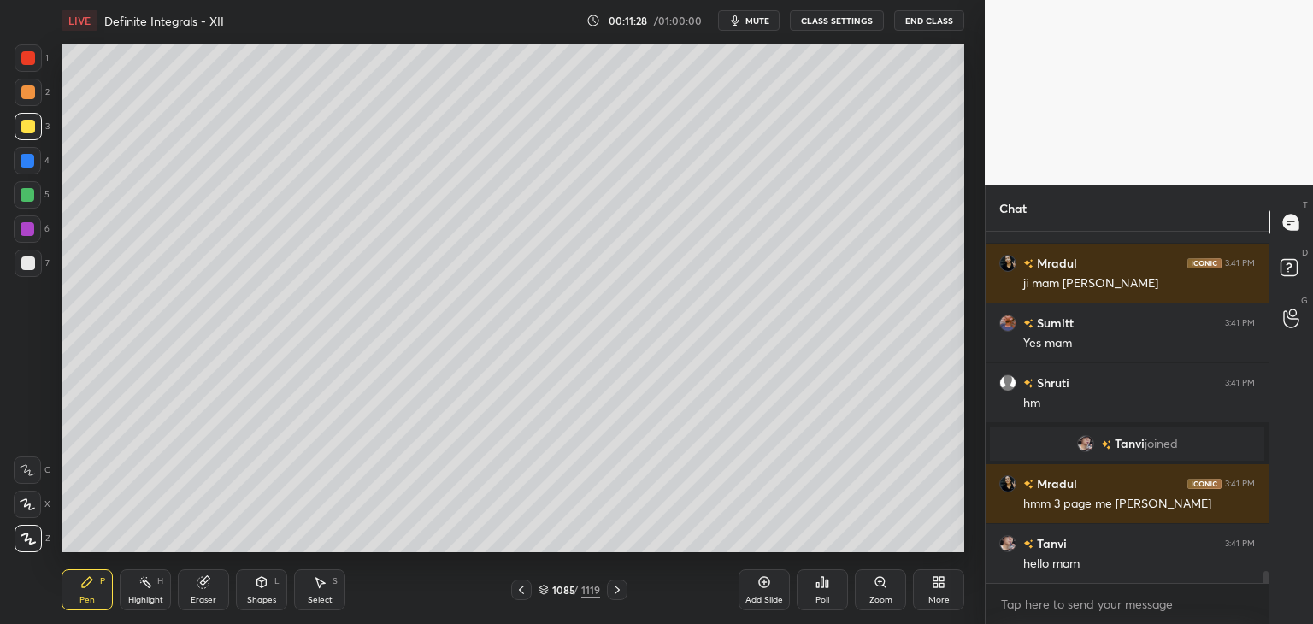
click at [29, 268] on div at bounding box center [28, 263] width 14 height 14
click at [27, 60] on div at bounding box center [28, 58] width 14 height 14
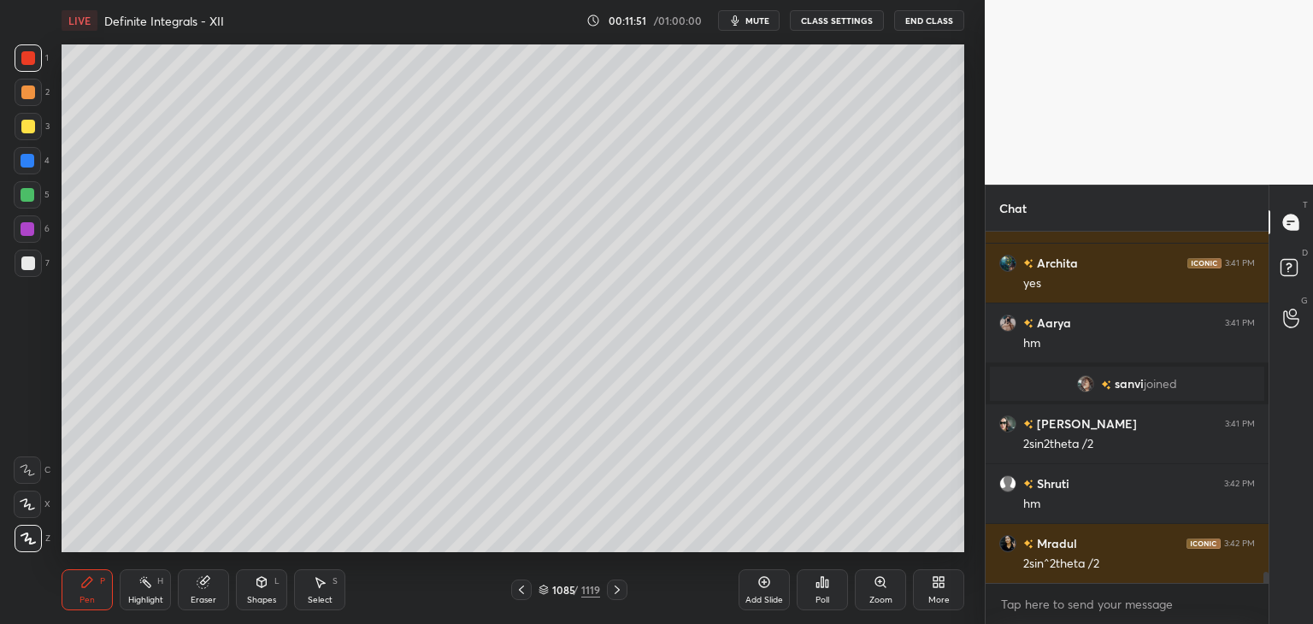
scroll to position [10706, 0]
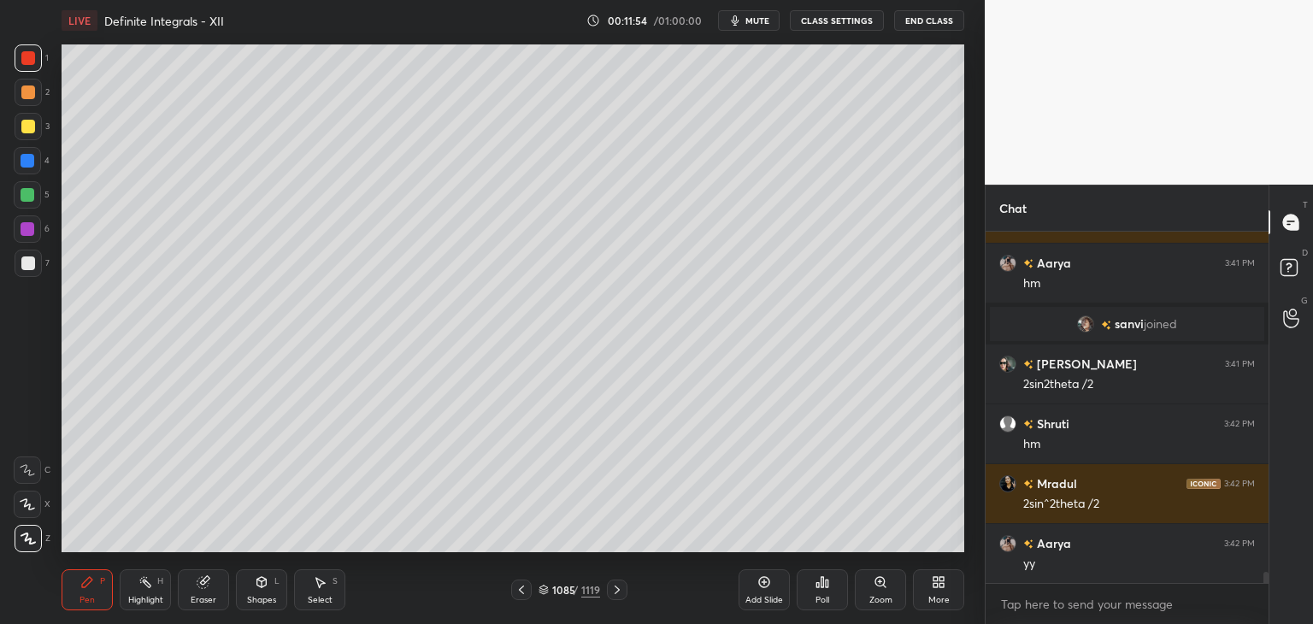
click at [205, 600] on div "Eraser" at bounding box center [204, 600] width 26 height 9
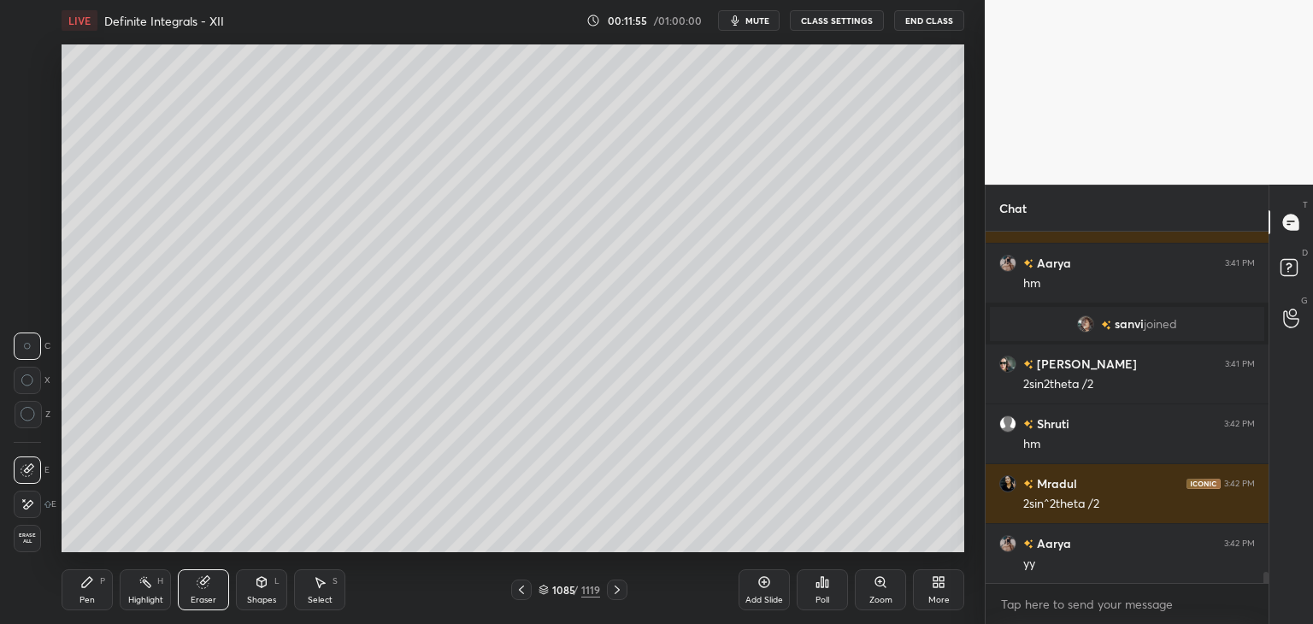
scroll to position [10765, 0]
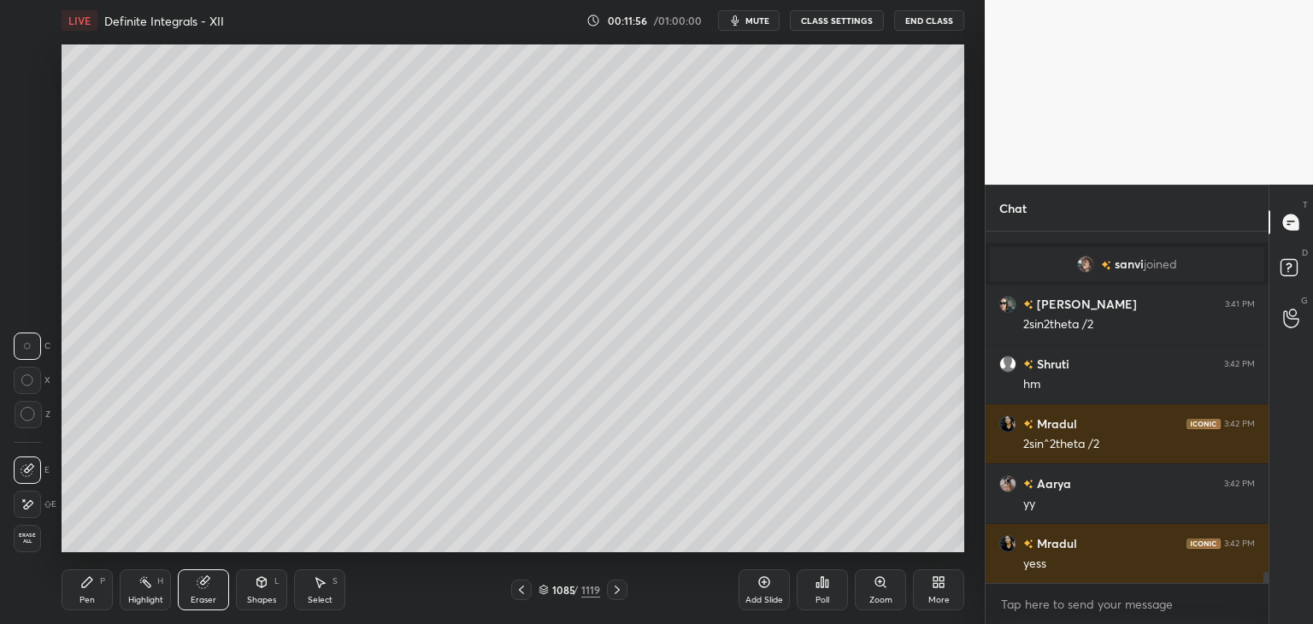
drag, startPoint x: 99, startPoint y: 589, endPoint x: 111, endPoint y: 575, distance: 18.2
click at [99, 589] on div "Pen P" at bounding box center [87, 589] width 51 height 41
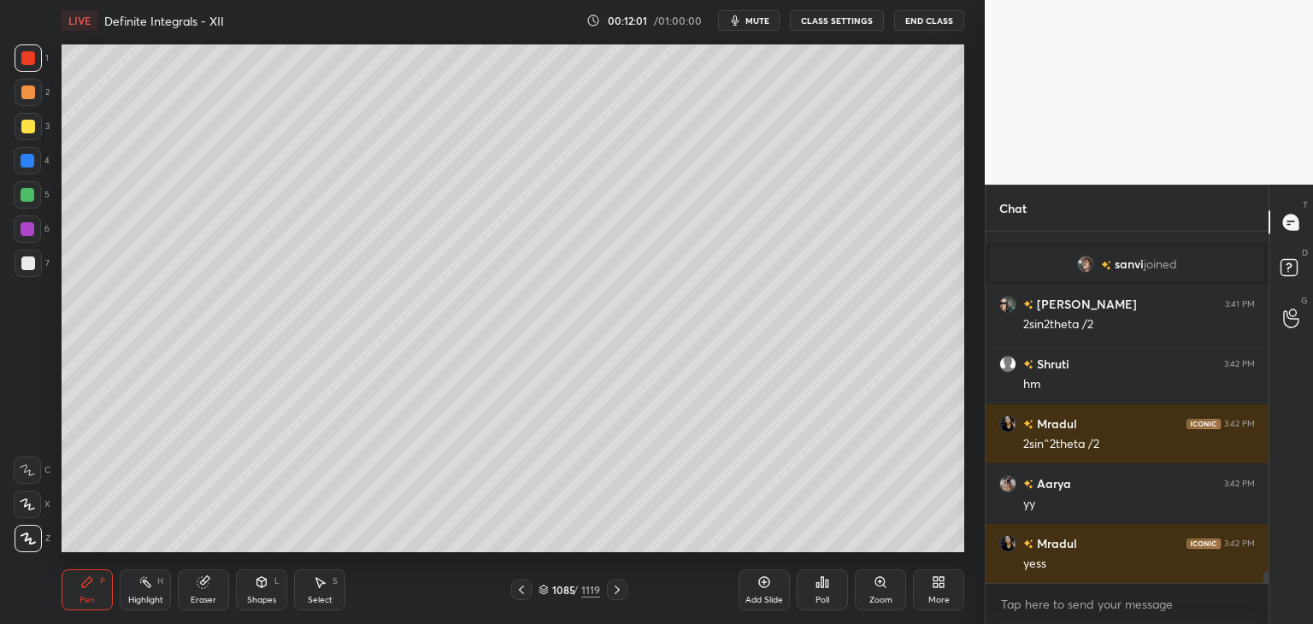
click at [29, 258] on div at bounding box center [28, 263] width 14 height 14
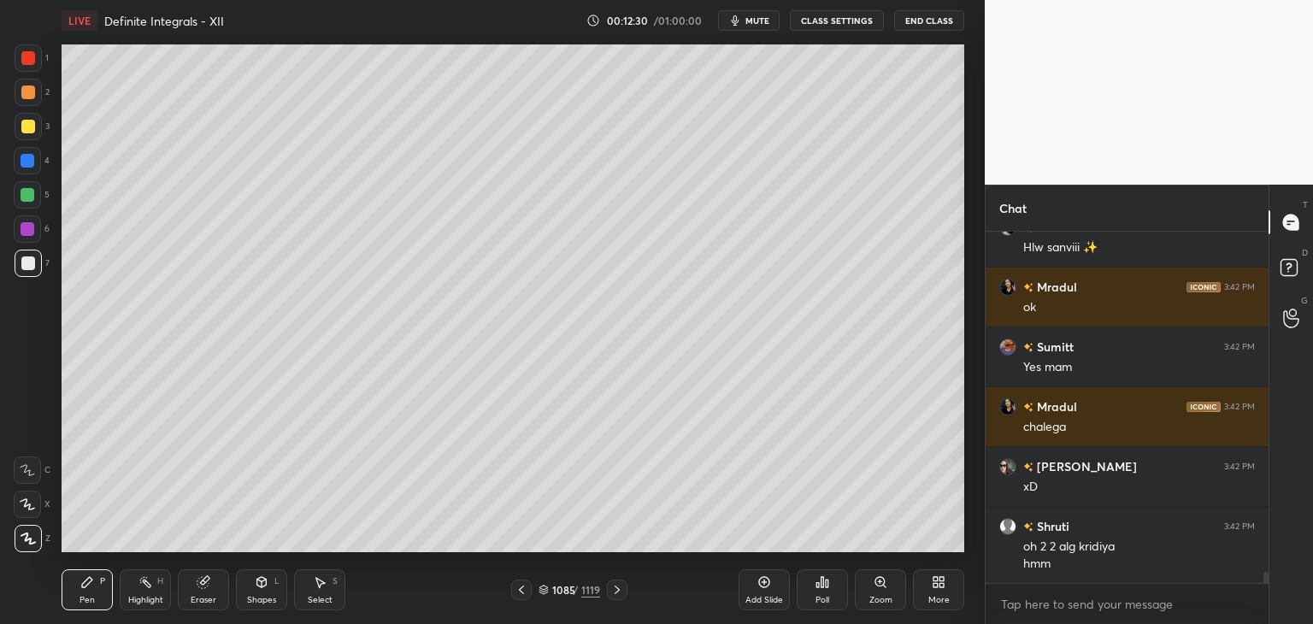
scroll to position [11183, 0]
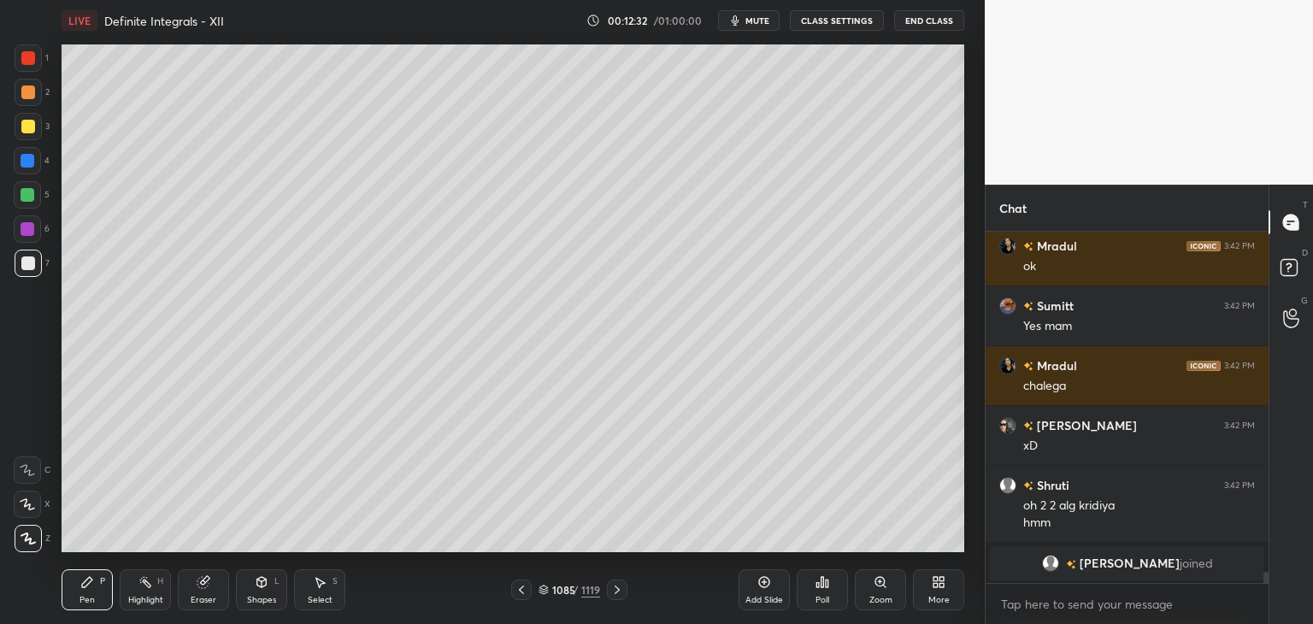
click at [329, 589] on div "Select S" at bounding box center [319, 589] width 51 height 41
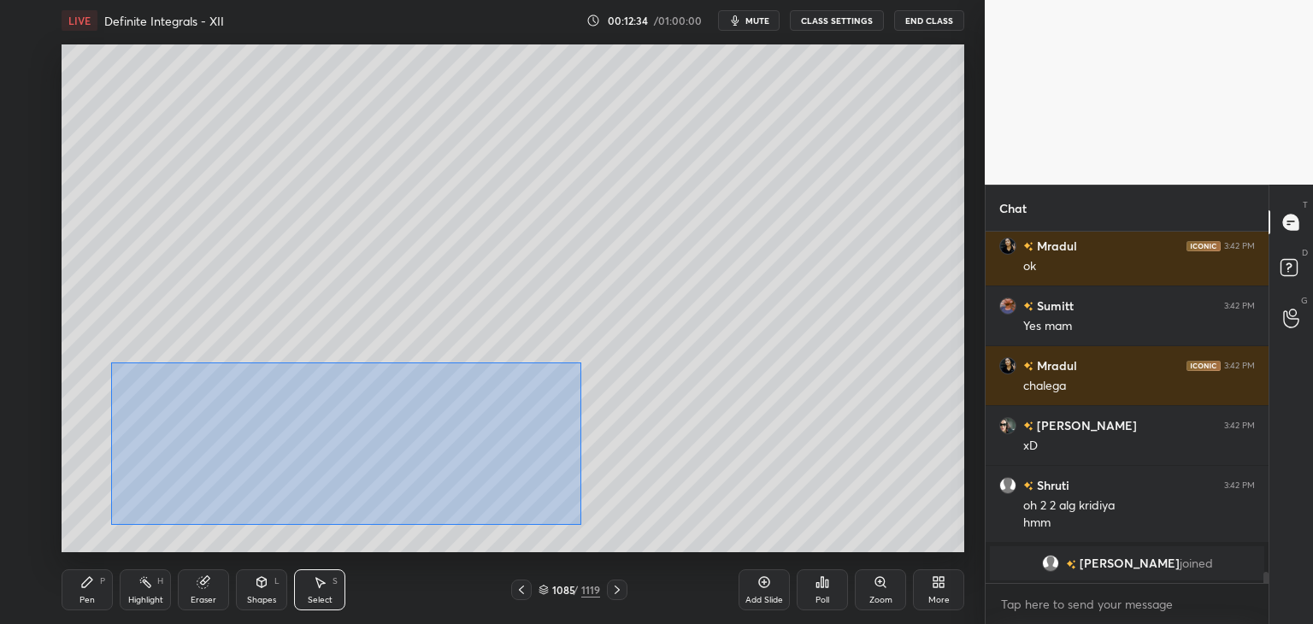
drag, startPoint x: 111, startPoint y: 362, endPoint x: 578, endPoint y: 518, distance: 492.0
click at [580, 524] on div "0 ° Undo Copy Paste here Duplicate Duplicate to new slide Delete" at bounding box center [513, 298] width 903 height 508
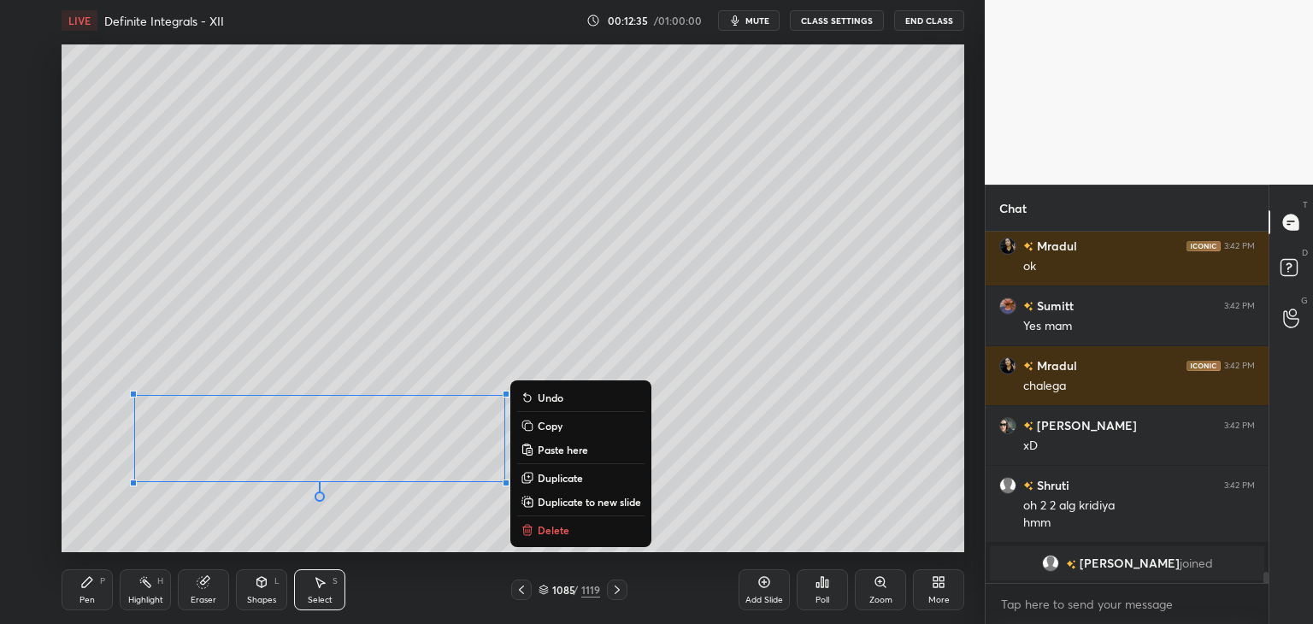
click at [545, 428] on p "Copy" at bounding box center [550, 426] width 25 height 14
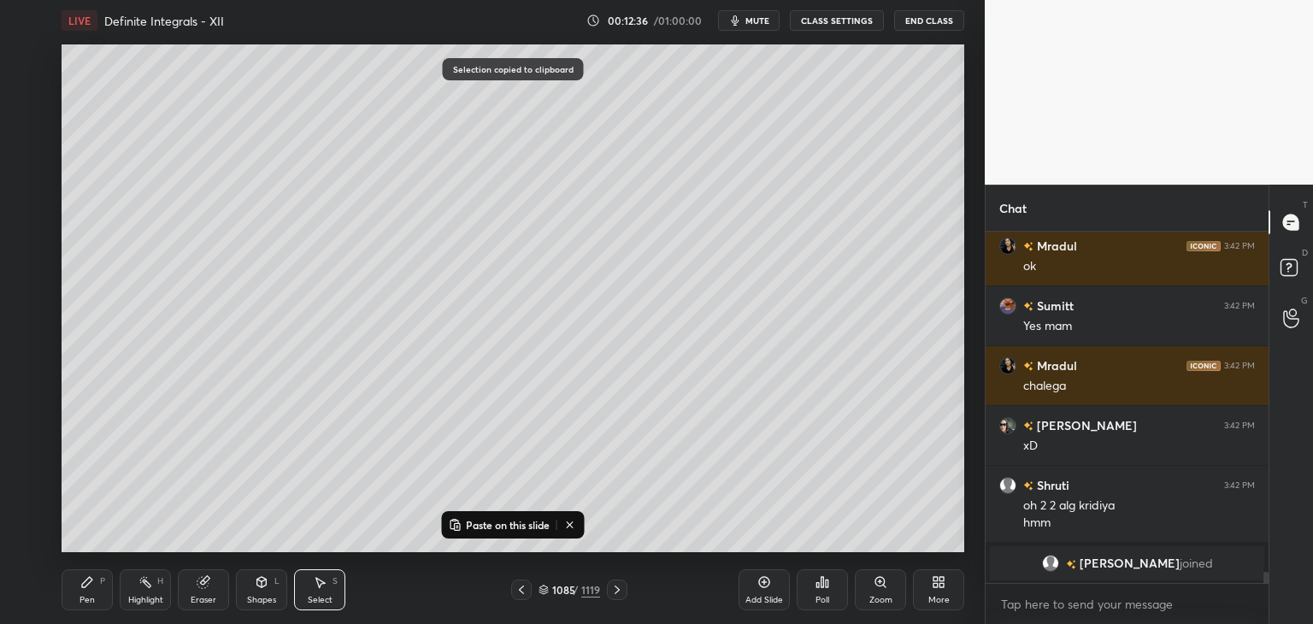
drag, startPoint x: 766, startPoint y: 599, endPoint x: 752, endPoint y: 578, distance: 25.4
click at [765, 599] on div "Add Slide" at bounding box center [764, 600] width 38 height 9
click at [456, 524] on rect at bounding box center [457, 526] width 5 height 7
drag, startPoint x: 347, startPoint y: 439, endPoint x: 331, endPoint y: 148, distance: 291.1
click at [331, 148] on div "0 ° Undo Copy Paste here Duplicate Duplicate to new slide Delete" at bounding box center [513, 298] width 903 height 508
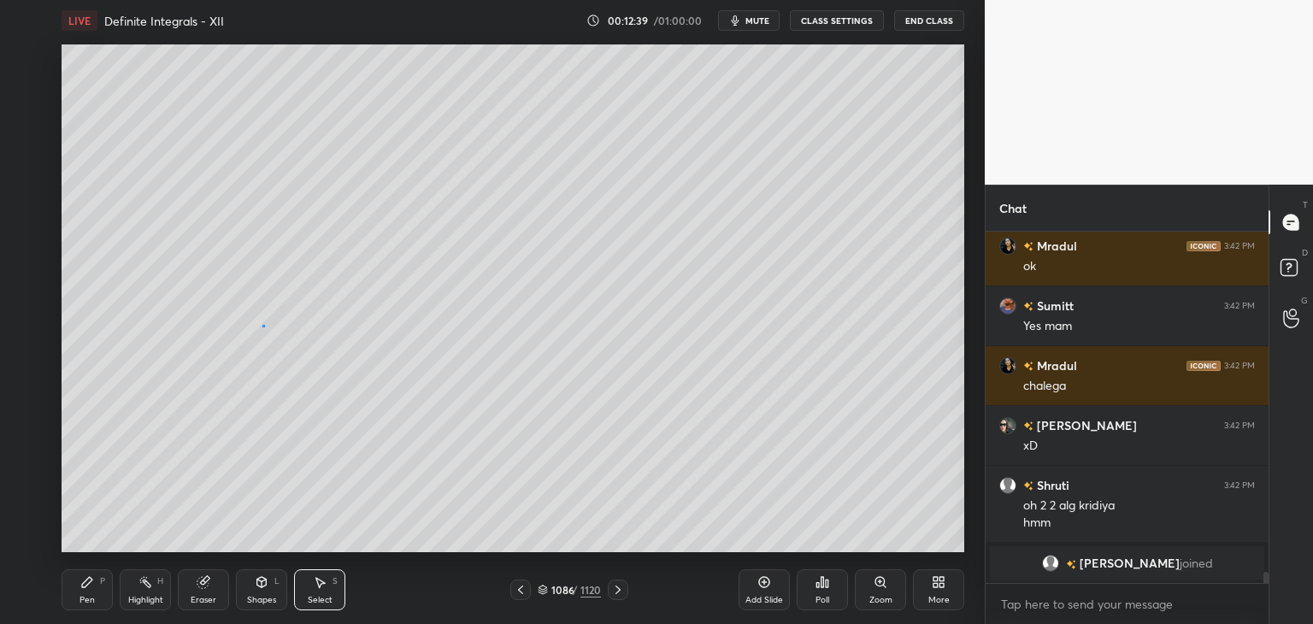
click at [263, 326] on div "0 ° Undo Copy Paste here Duplicate Duplicate to new slide Delete" at bounding box center [513, 298] width 903 height 508
drag, startPoint x: 91, startPoint y: 592, endPoint x: 106, endPoint y: 554, distance: 41.4
click at [91, 592] on div "Pen P" at bounding box center [87, 589] width 51 height 41
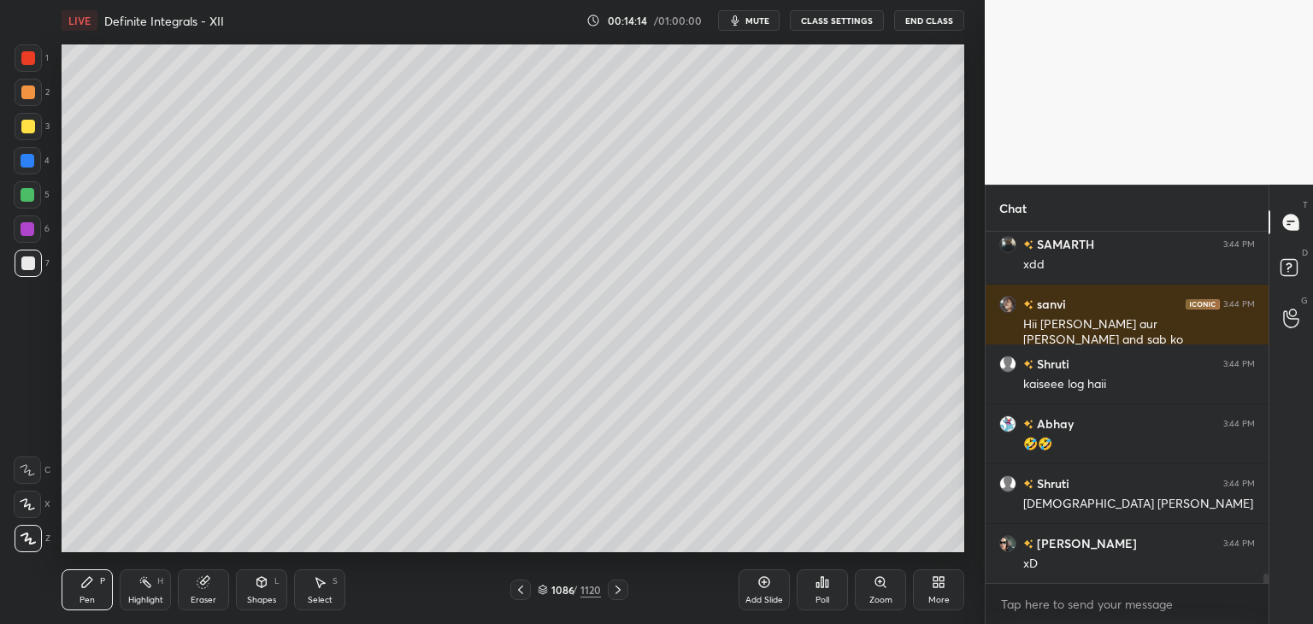
scroll to position [13055, 0]
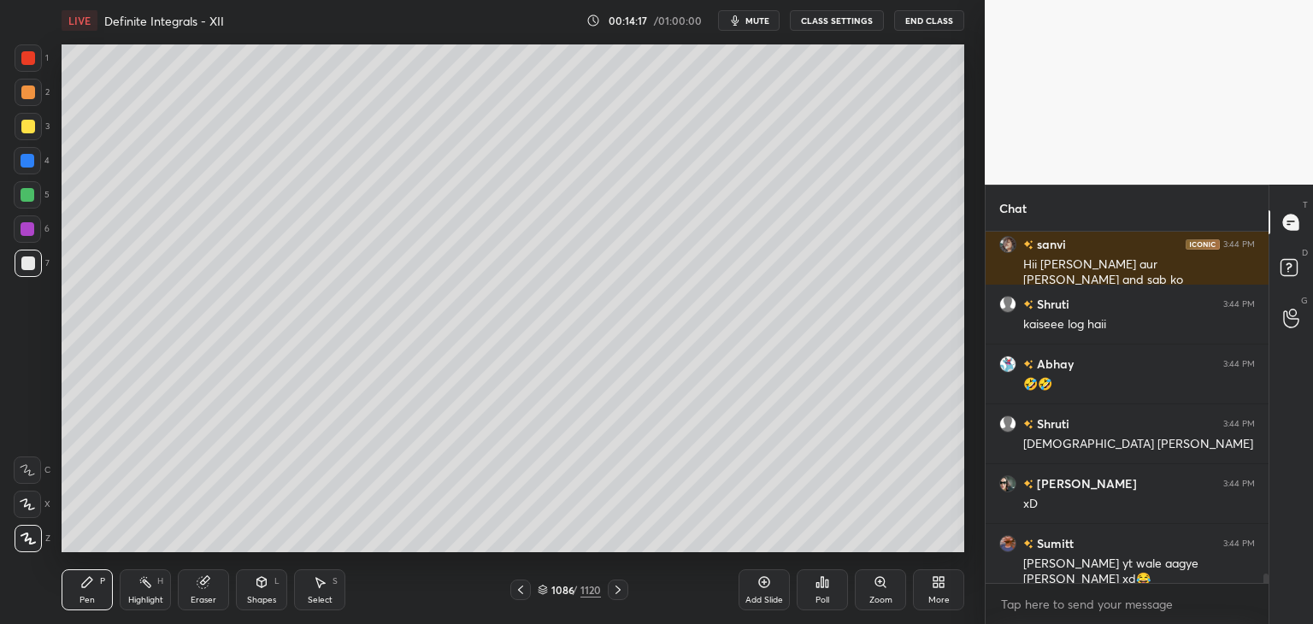
click at [27, 127] on div at bounding box center [28, 127] width 14 height 14
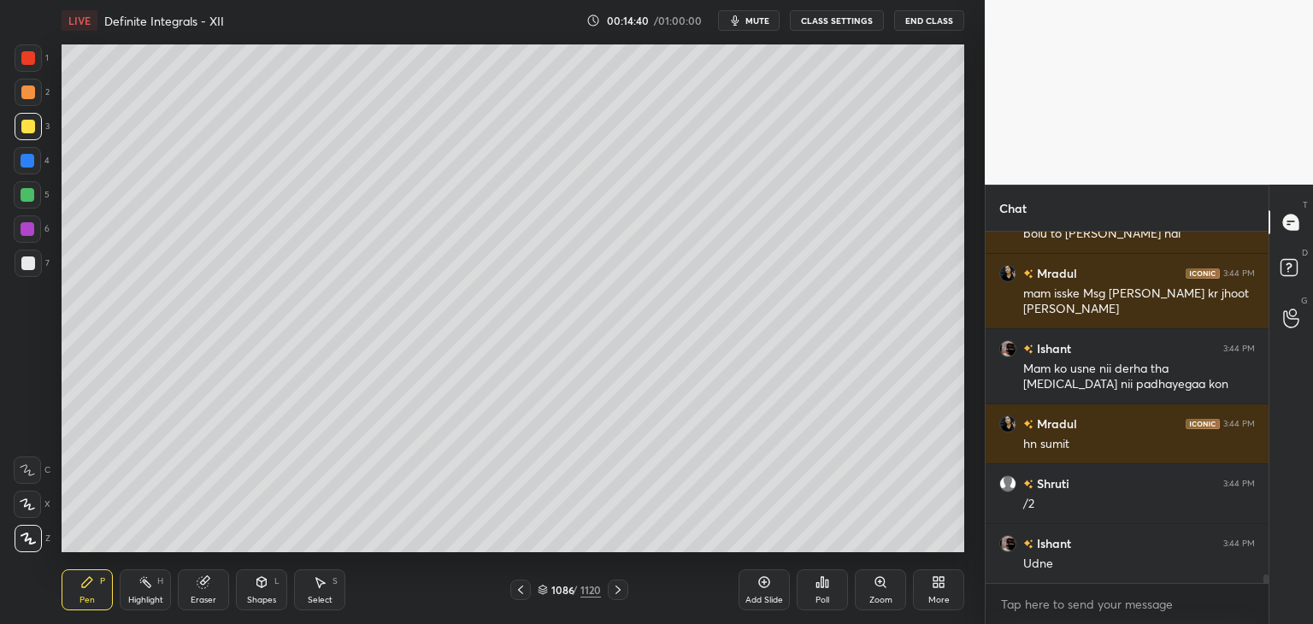
scroll to position [13520, 0]
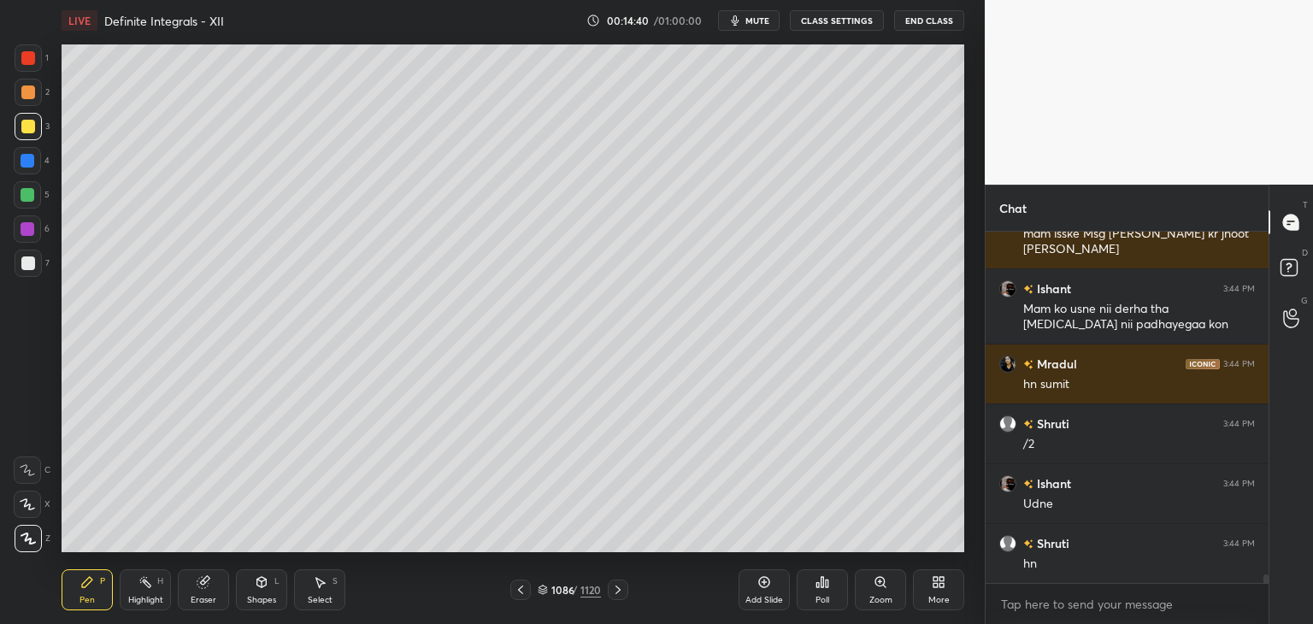
click at [522, 589] on icon at bounding box center [521, 590] width 14 height 14
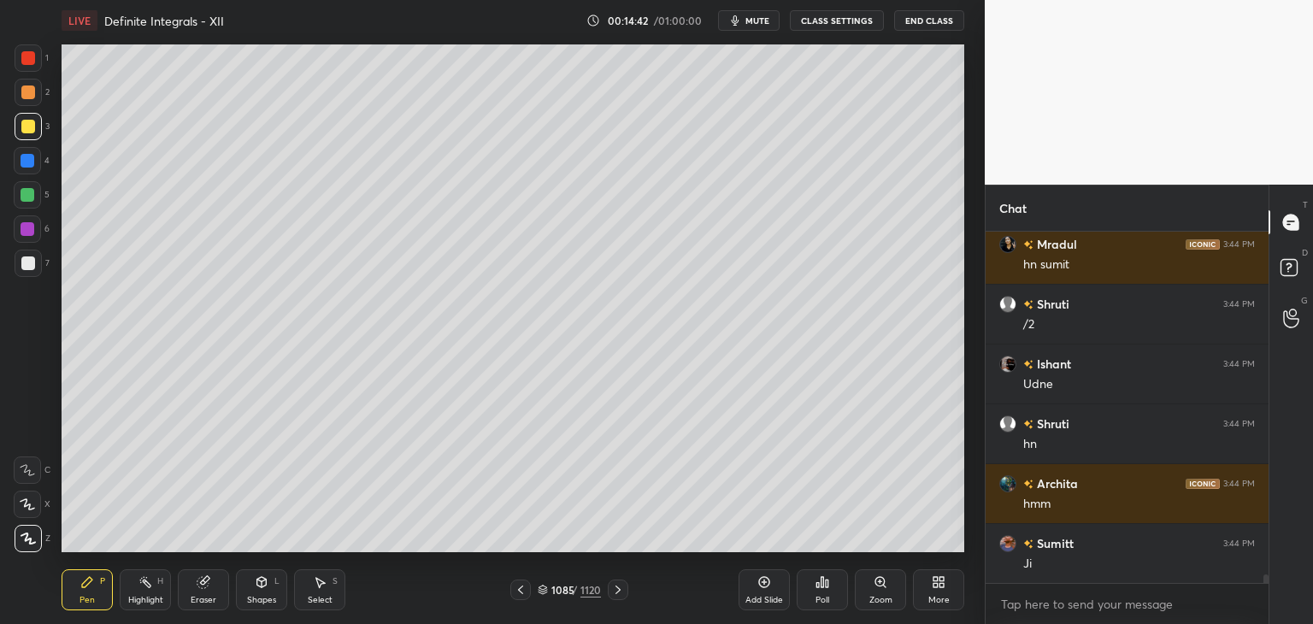
scroll to position [13699, 0]
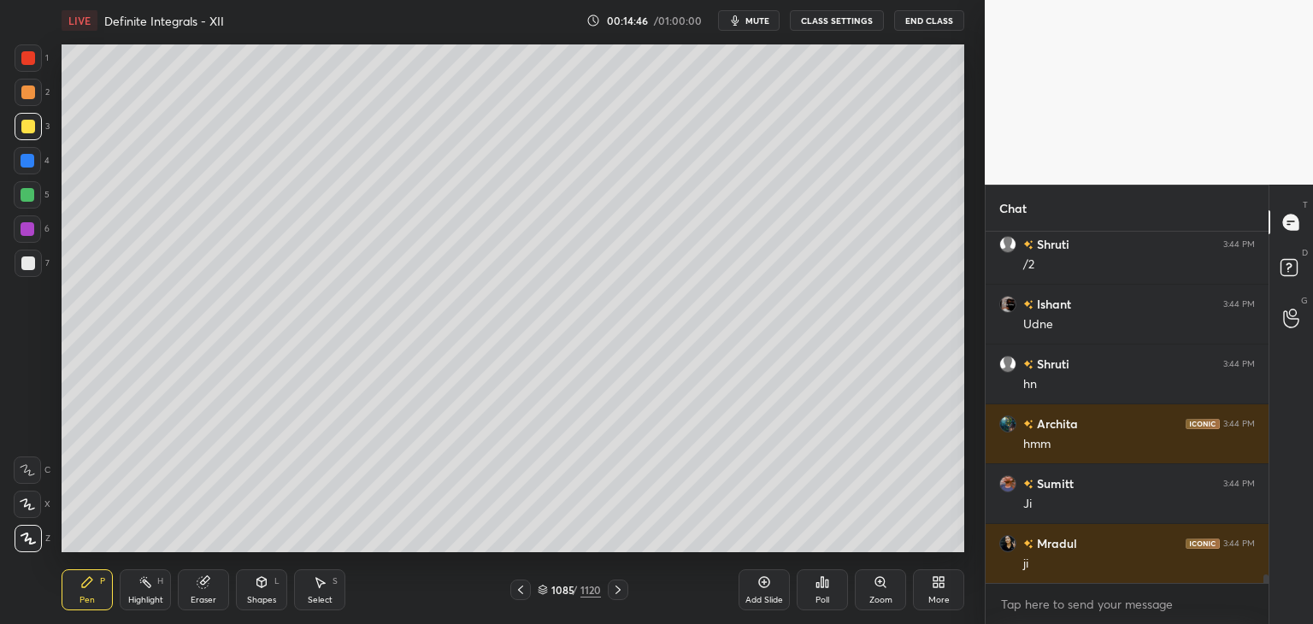
click at [619, 588] on icon at bounding box center [618, 590] width 14 height 14
click at [209, 601] on div "Eraser" at bounding box center [204, 600] width 26 height 9
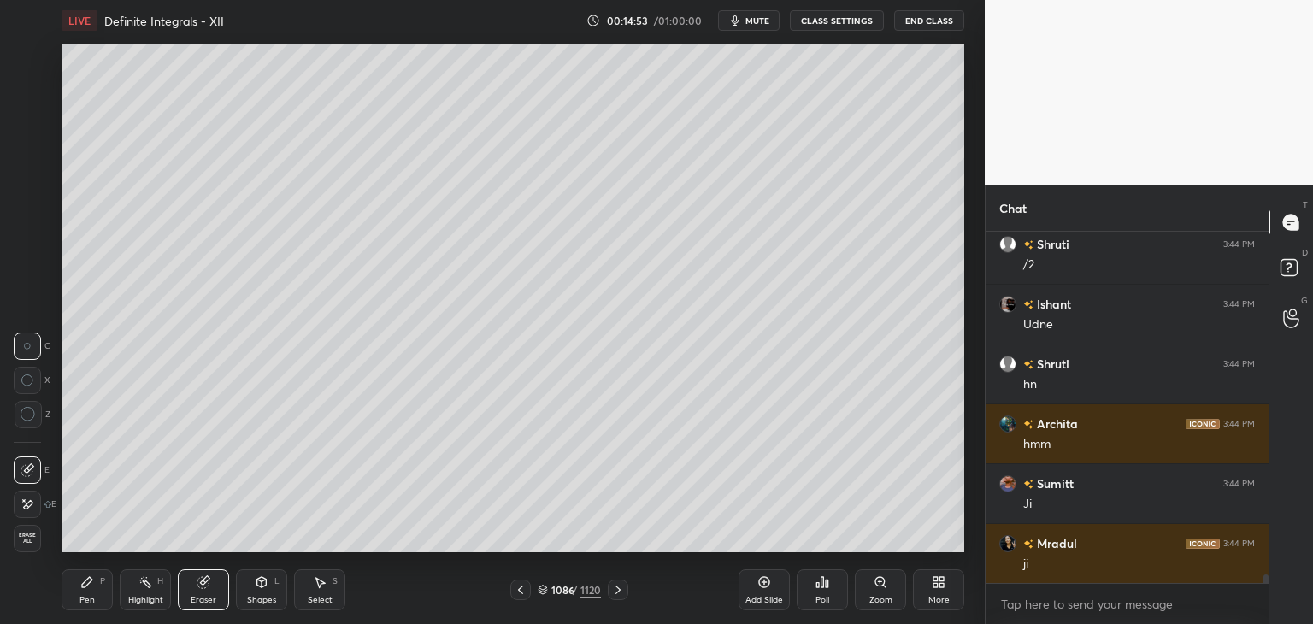
drag, startPoint x: 92, startPoint y: 592, endPoint x: 95, endPoint y: 568, distance: 23.2
click at [92, 592] on div "Pen P" at bounding box center [87, 589] width 51 height 41
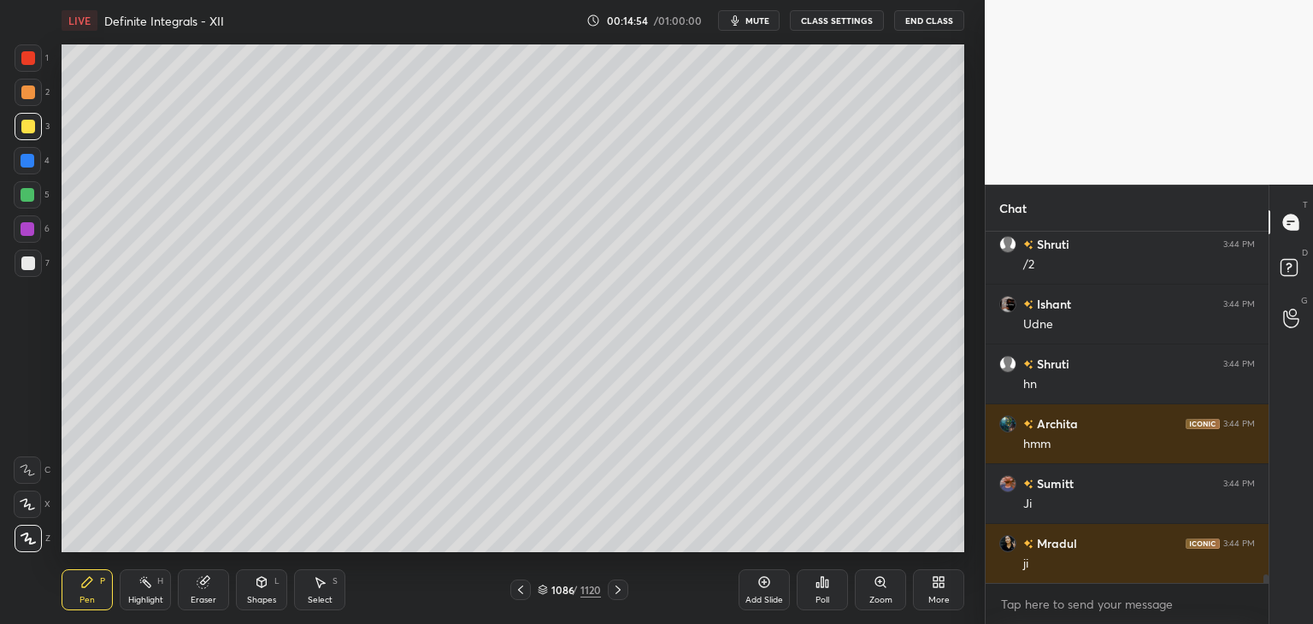
click at [17, 257] on div at bounding box center [28, 263] width 27 height 27
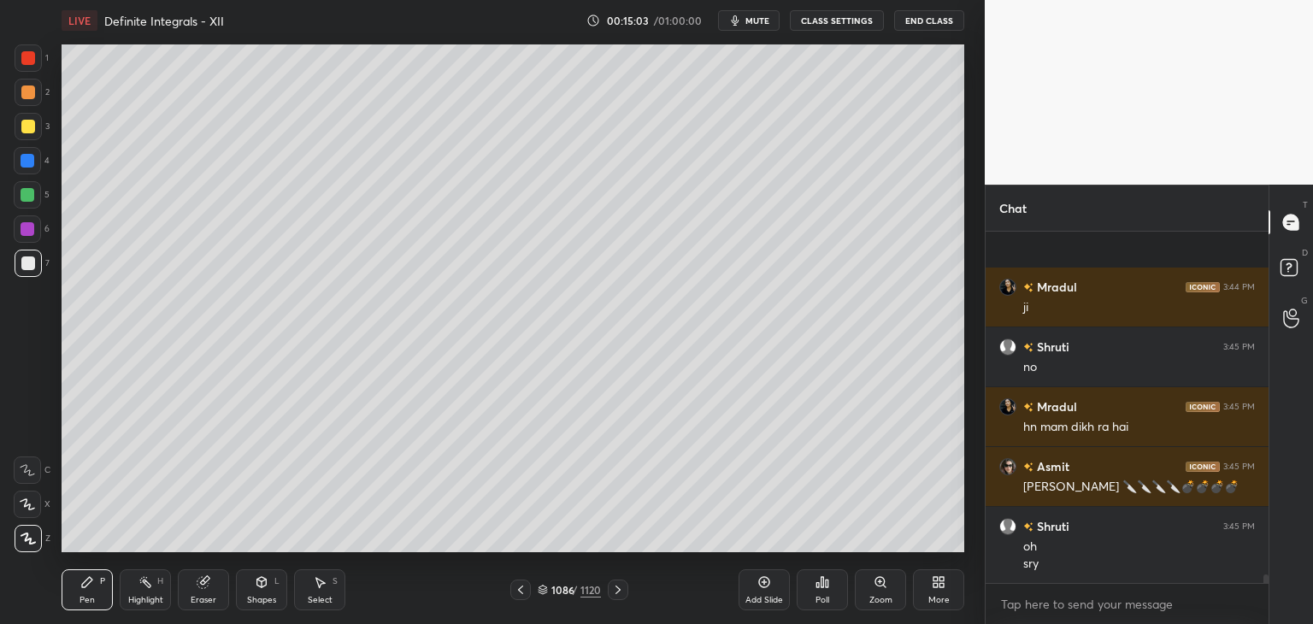
scroll to position [14091, 0]
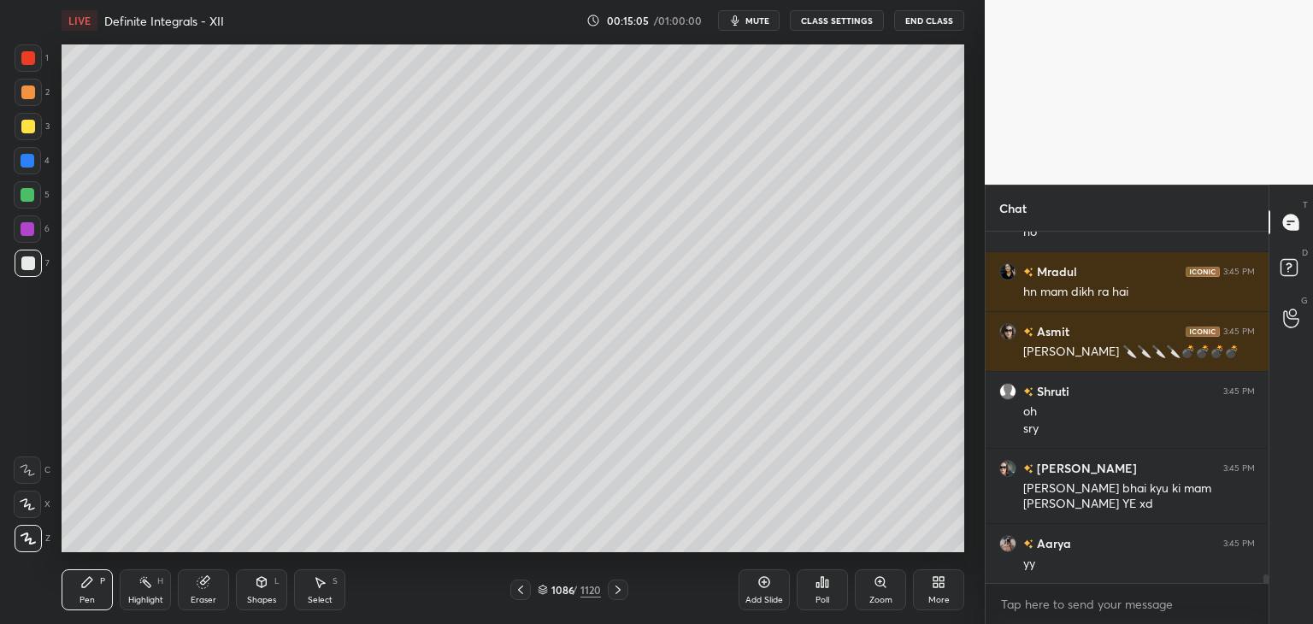
click at [772, 596] on div "Add Slide" at bounding box center [764, 600] width 38 height 9
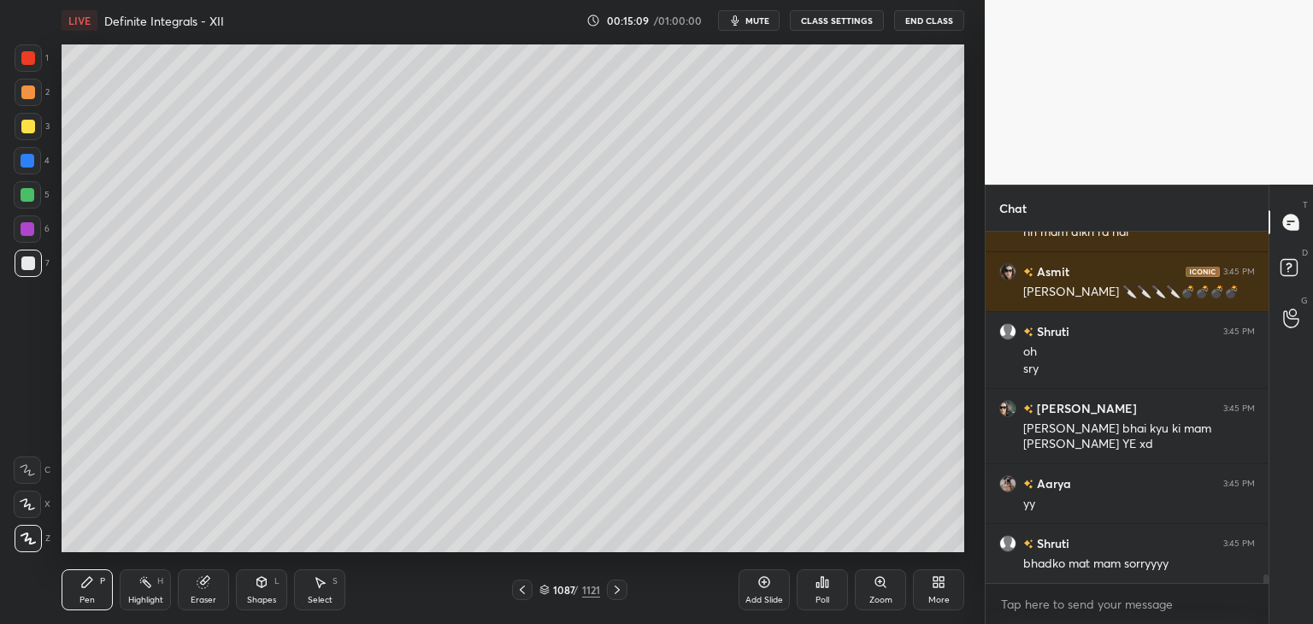
click at [523, 589] on icon at bounding box center [522, 590] width 14 height 14
click at [614, 588] on icon at bounding box center [617, 590] width 14 height 14
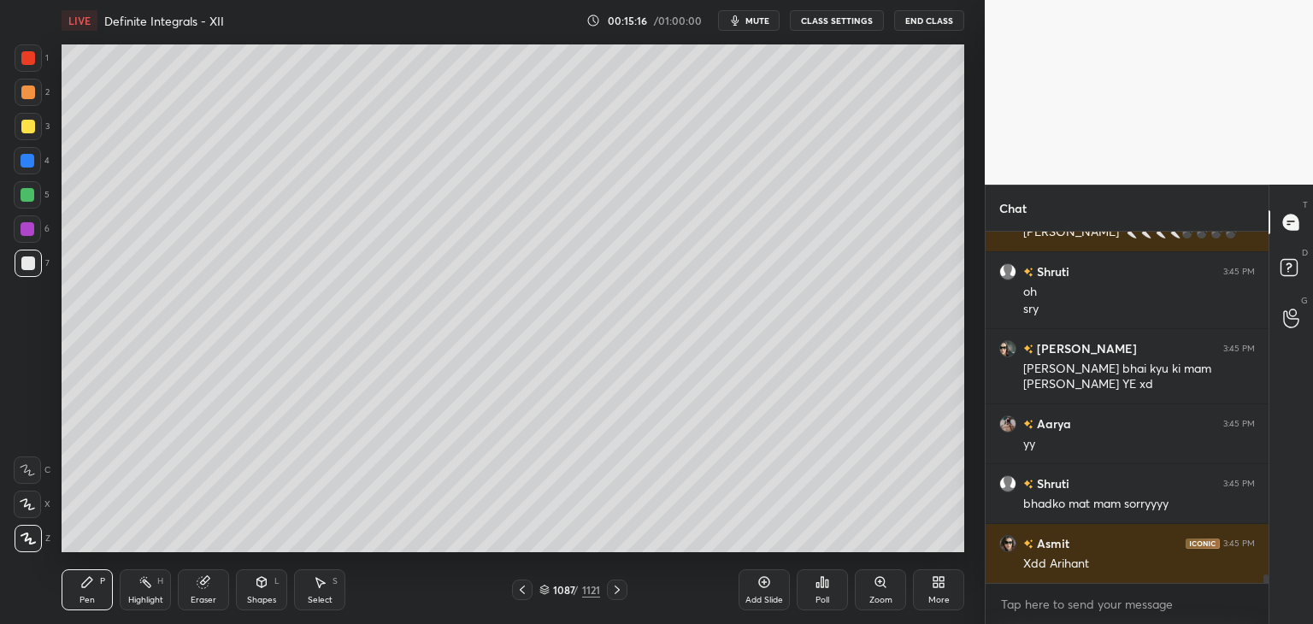
click at [527, 593] on icon at bounding box center [522, 590] width 14 height 14
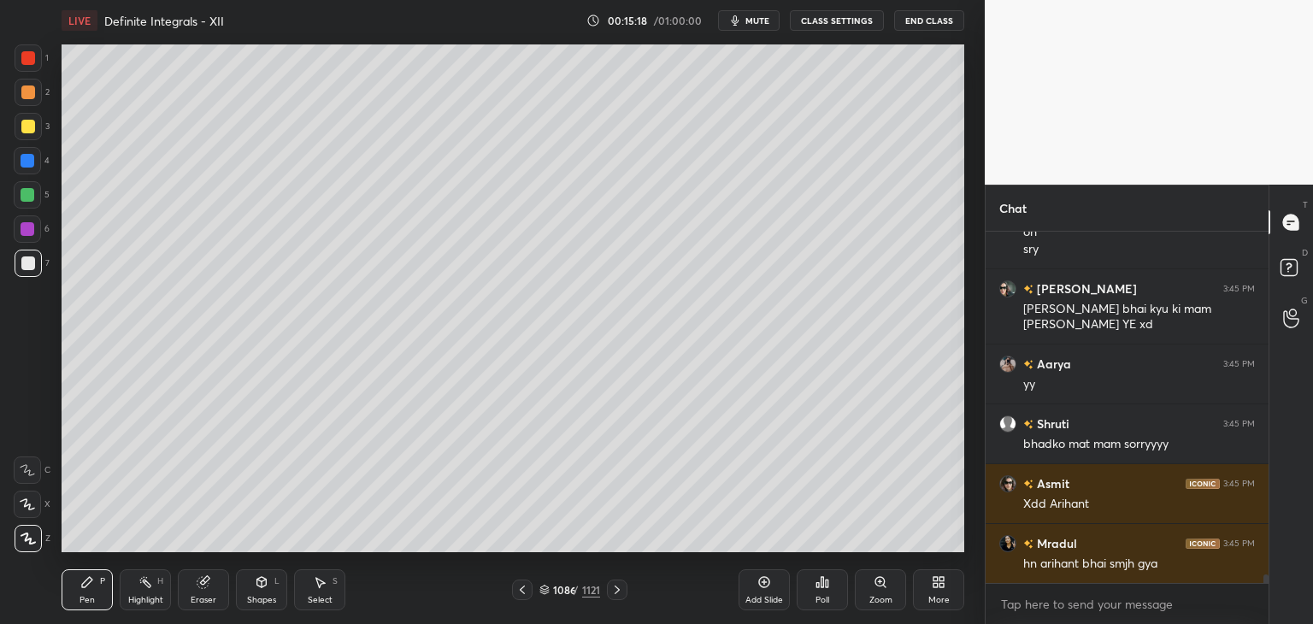
drag, startPoint x: 621, startPoint y: 594, endPoint x: 618, endPoint y: 576, distance: 18.1
click at [619, 594] on icon at bounding box center [617, 590] width 14 height 14
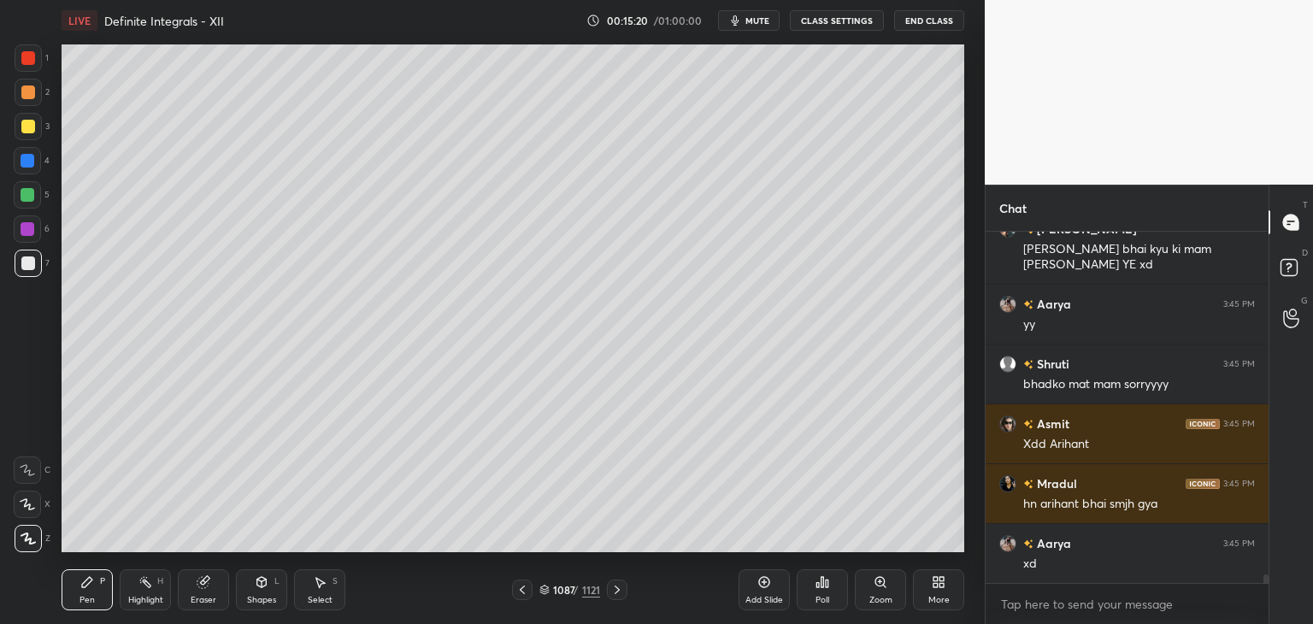
click at [523, 595] on icon at bounding box center [522, 590] width 14 height 14
click at [611, 592] on icon at bounding box center [617, 590] width 14 height 14
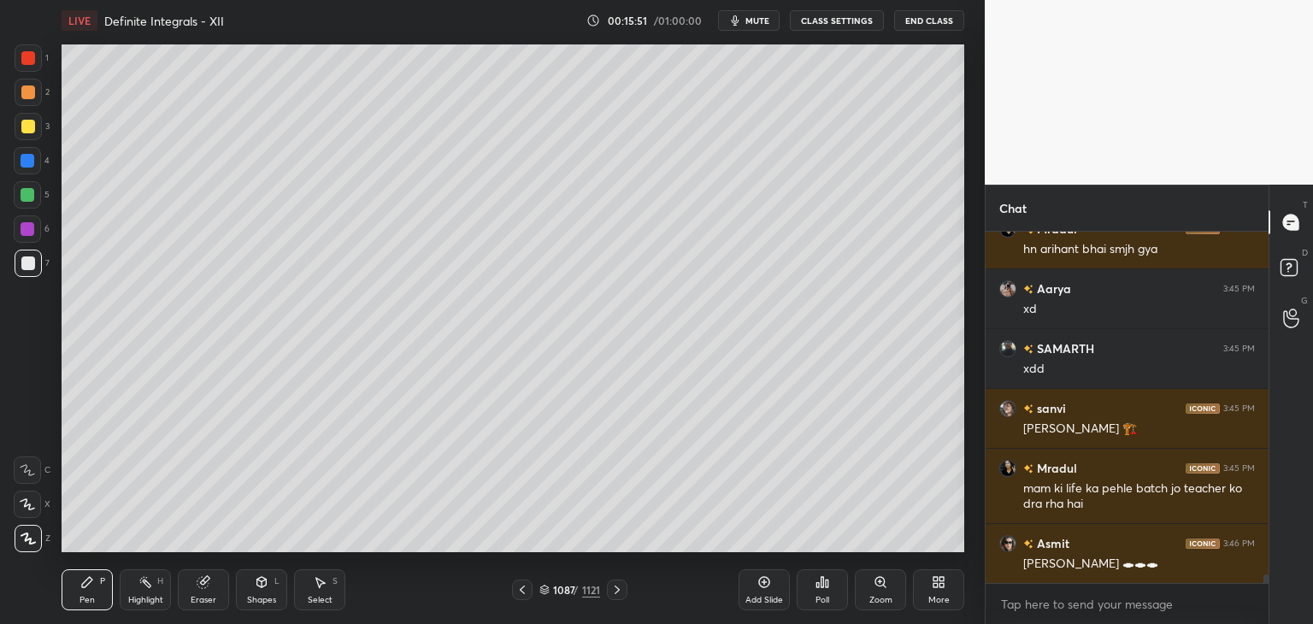
scroll to position [14645, 0]
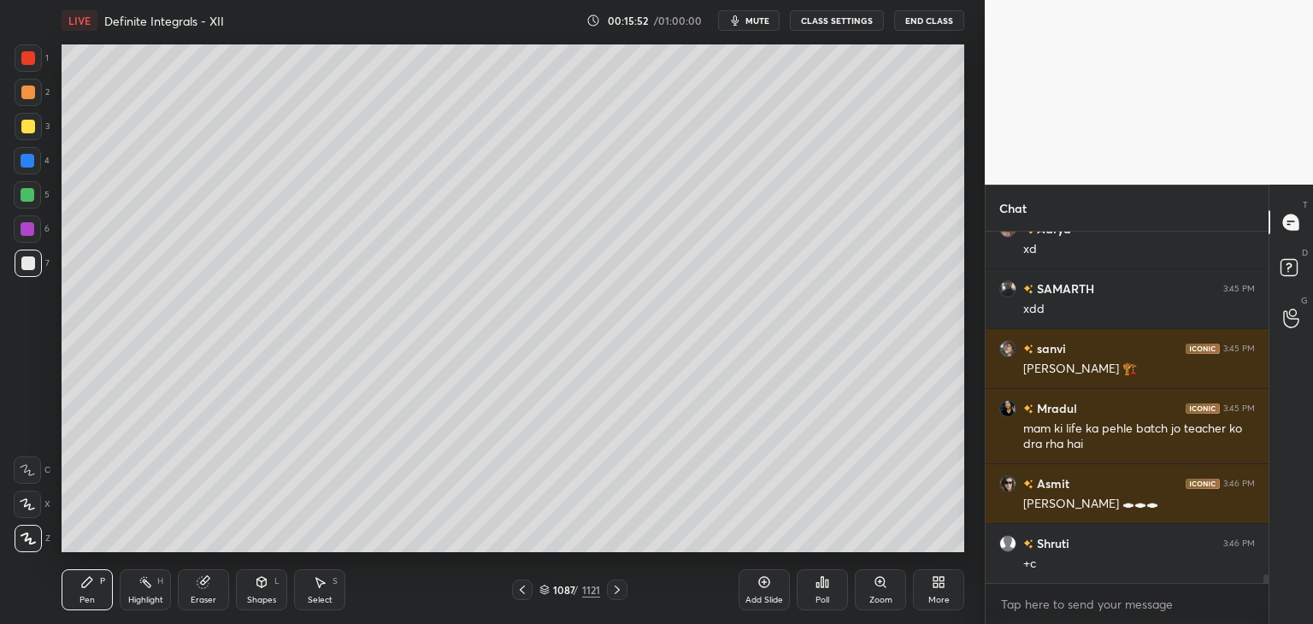
drag, startPoint x: 87, startPoint y: 595, endPoint x: 94, endPoint y: 581, distance: 15.3
click at [89, 596] on div "Pen" at bounding box center [86, 600] width 15 height 9
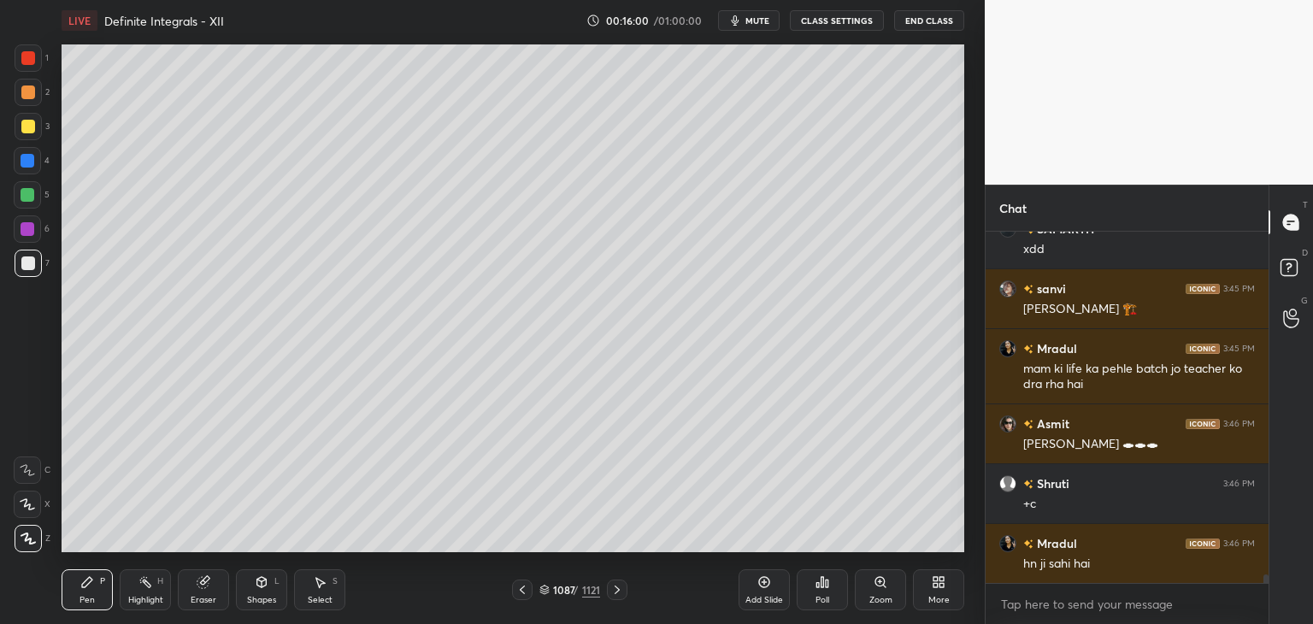
click at [521, 598] on div at bounding box center [522, 590] width 21 height 21
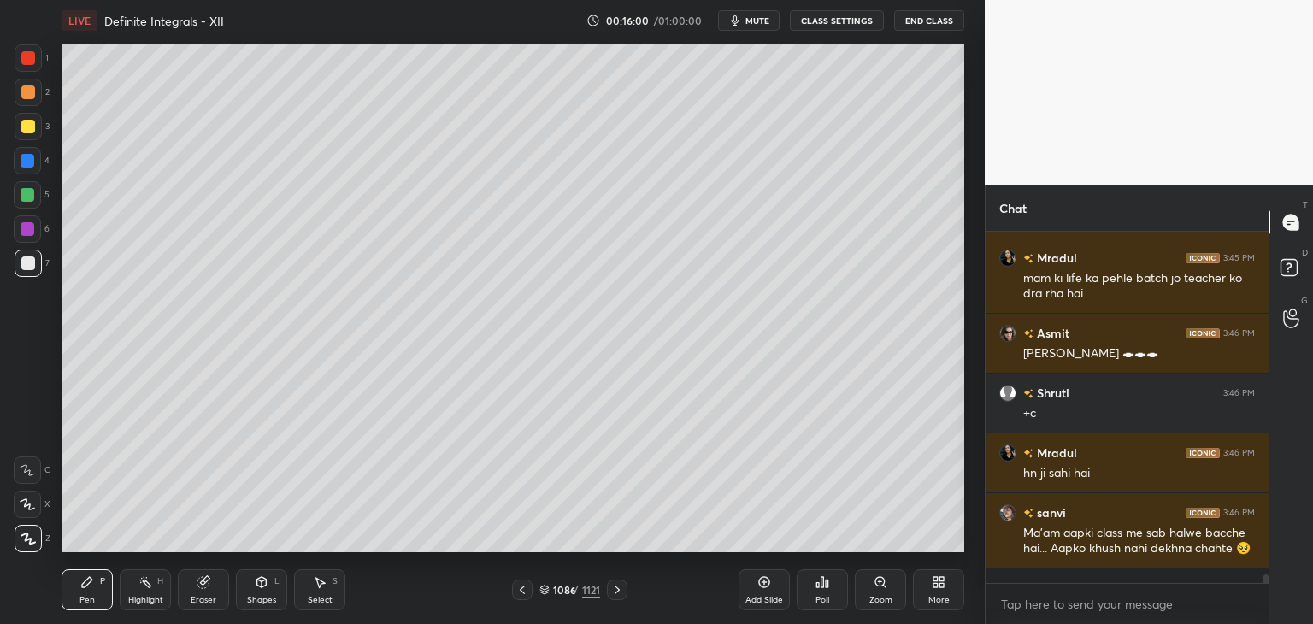
click at [527, 593] on icon at bounding box center [522, 590] width 14 height 14
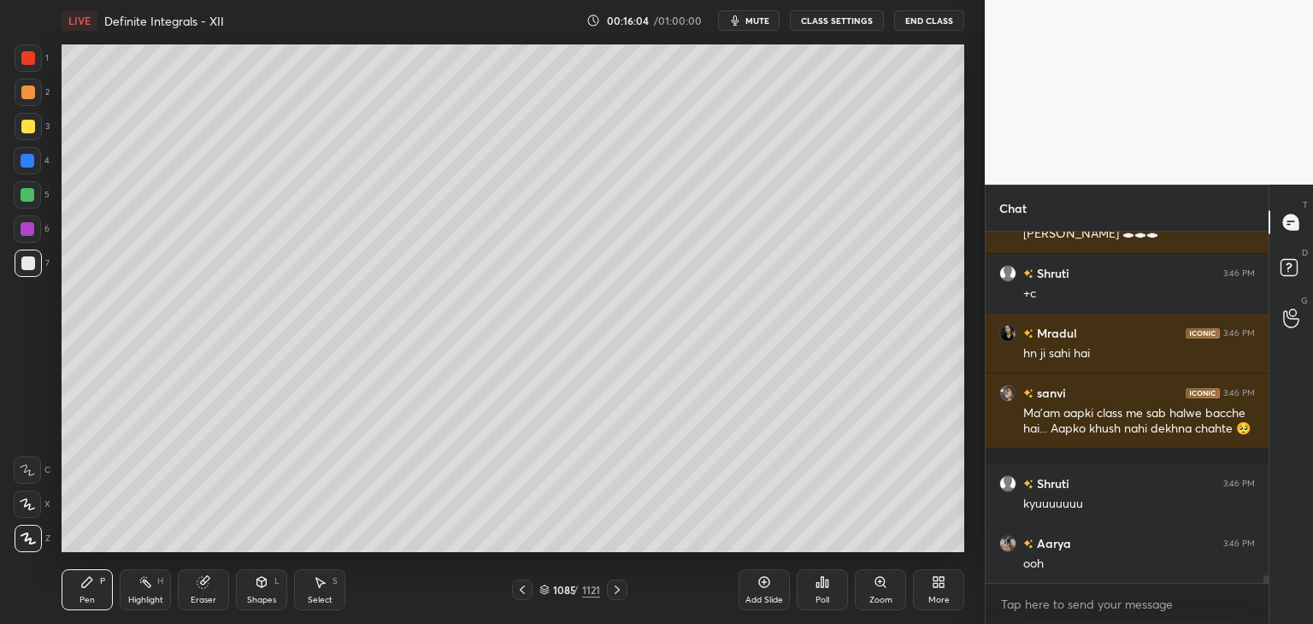
click at [521, 591] on icon at bounding box center [522, 590] width 14 height 14
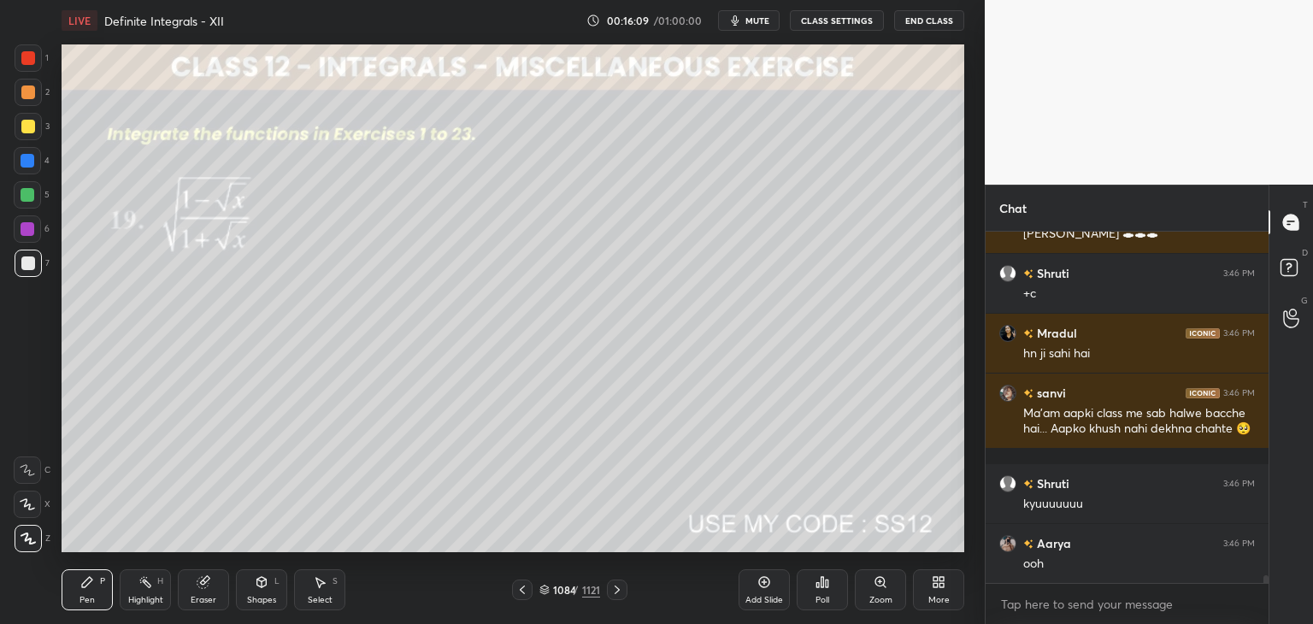
click at [321, 592] on div "Select S" at bounding box center [319, 589] width 51 height 41
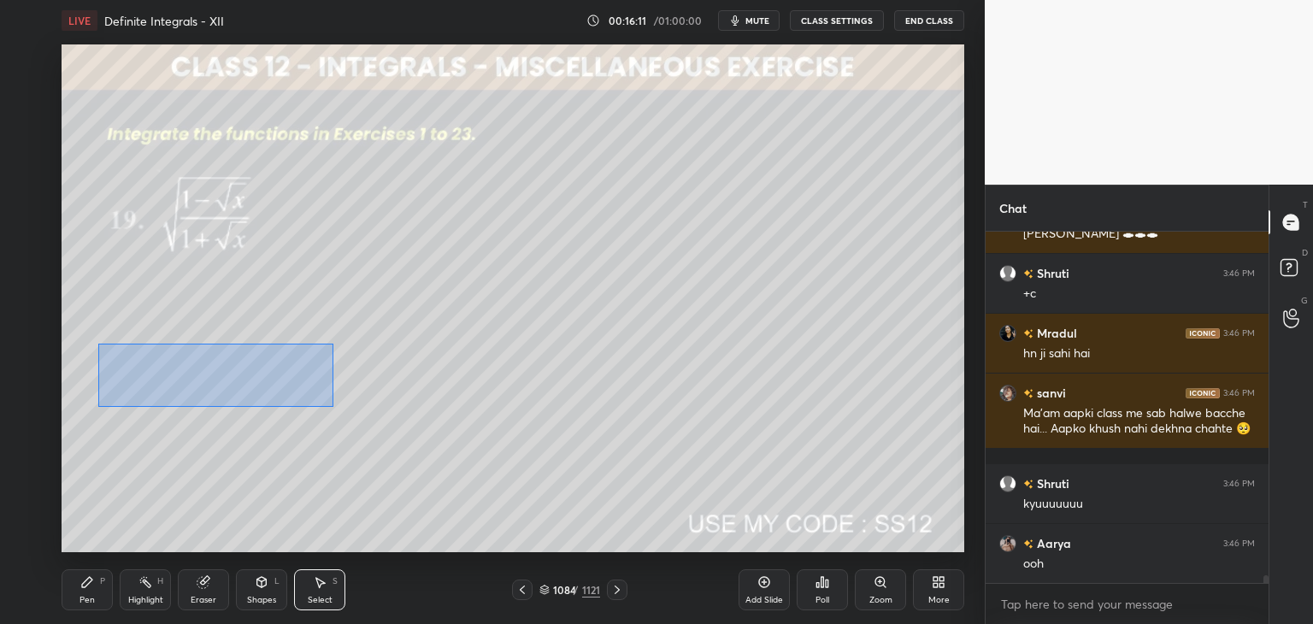
drag, startPoint x: 105, startPoint y: 350, endPoint x: 333, endPoint y: 407, distance: 234.5
click at [333, 407] on div "0 ° Undo Copy Paste here Duplicate Duplicate to new slide Delete" at bounding box center [513, 298] width 903 height 508
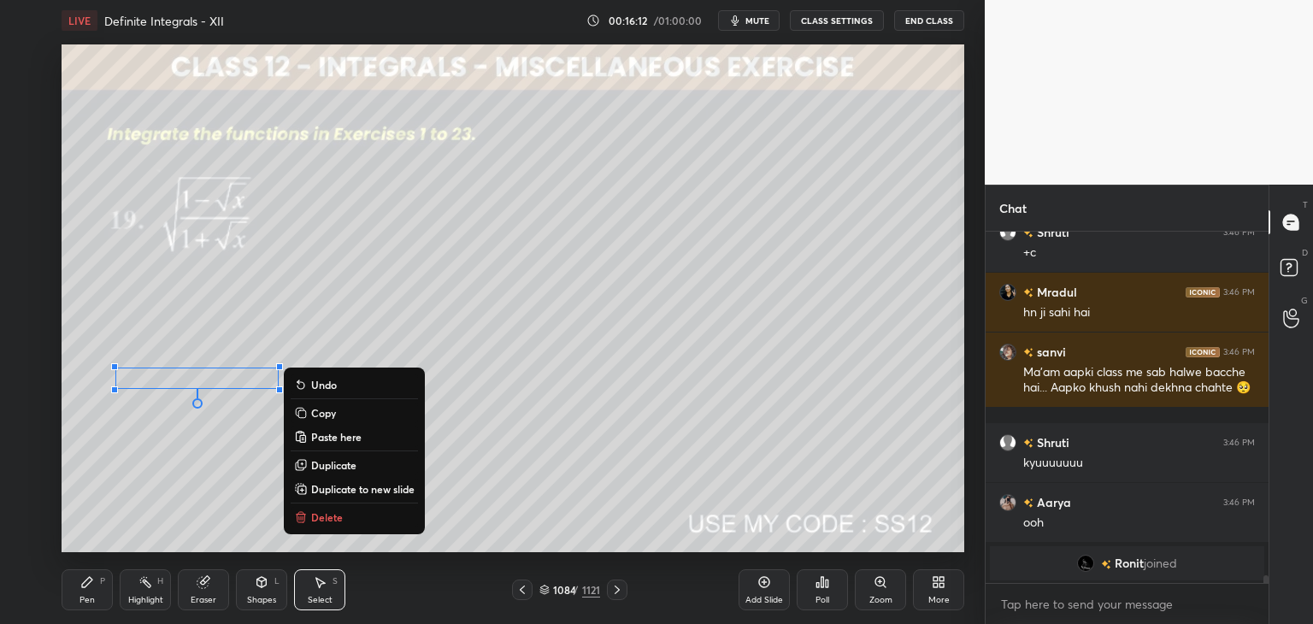
drag, startPoint x: 330, startPoint y: 415, endPoint x: 347, endPoint y: 432, distance: 24.2
click at [331, 415] on p "Copy" at bounding box center [323, 413] width 25 height 14
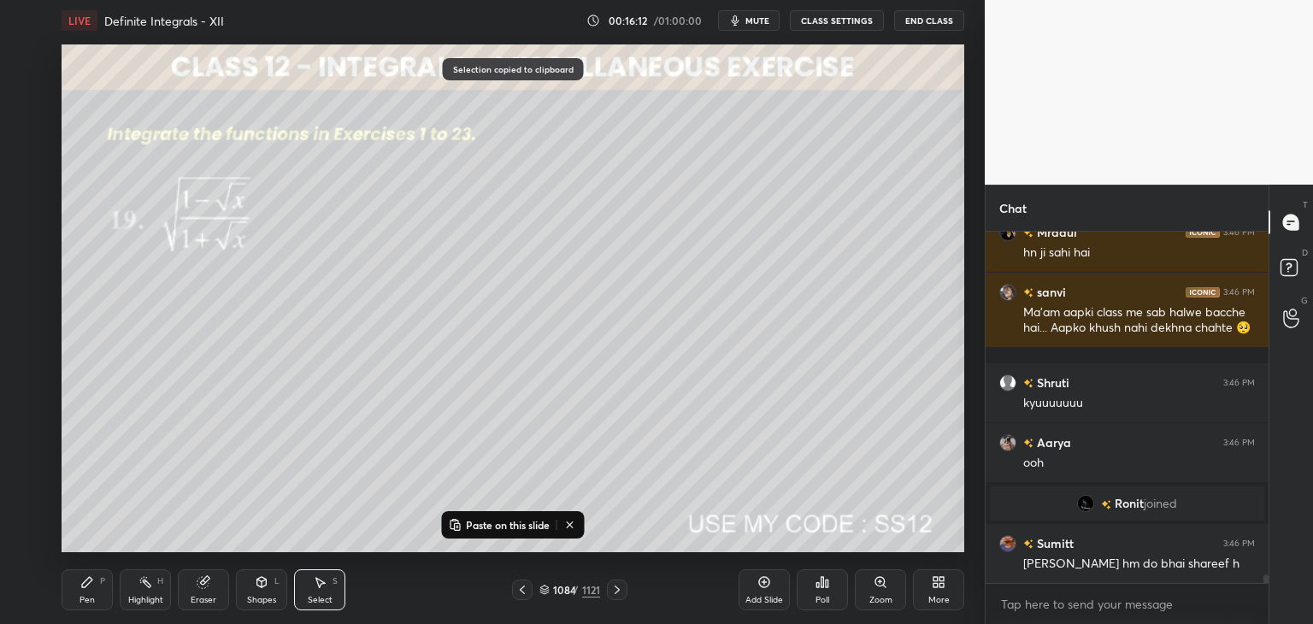
scroll to position [13880, 0]
click at [615, 590] on icon at bounding box center [617, 590] width 14 height 14
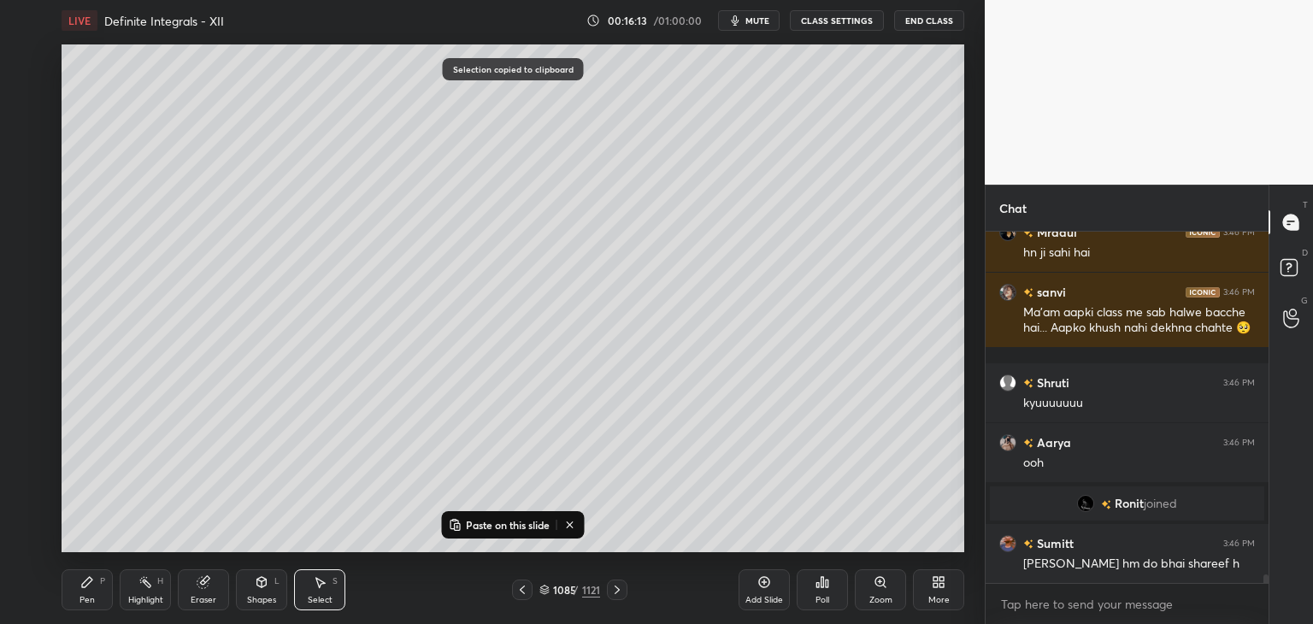
click at [615, 591] on icon at bounding box center [617, 590] width 14 height 14
click at [615, 590] on icon at bounding box center [617, 590] width 14 height 14
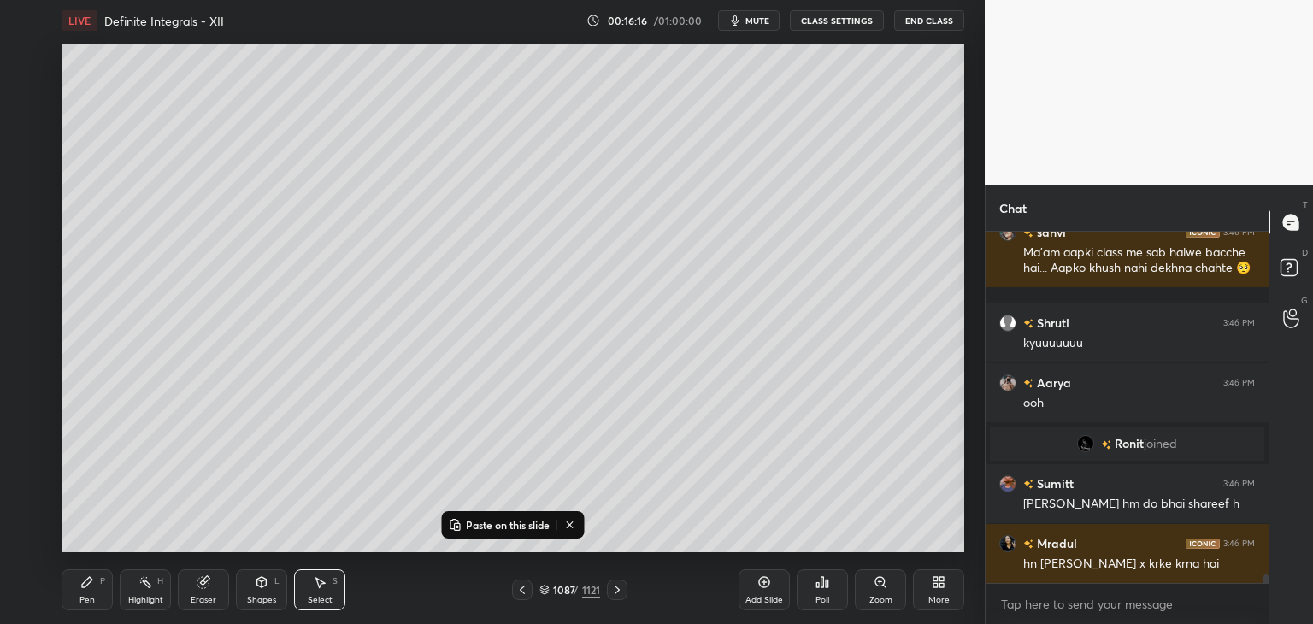
click at [474, 522] on p "Paste on this slide" at bounding box center [508, 525] width 84 height 14
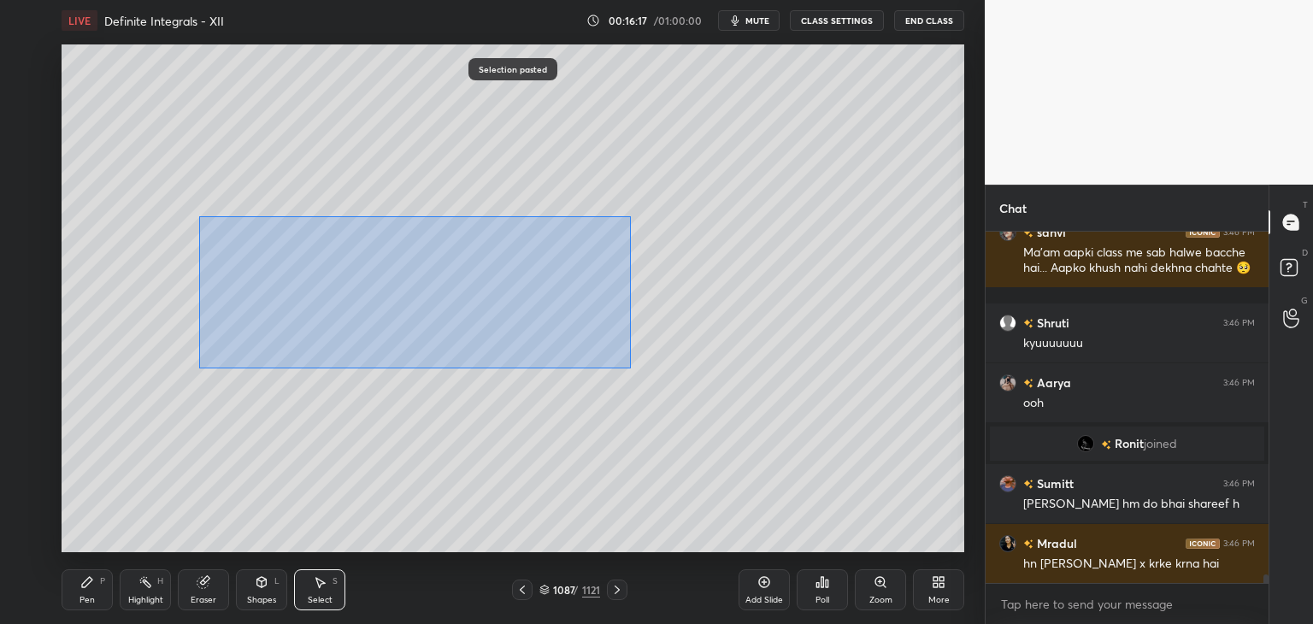
drag, startPoint x: 200, startPoint y: 368, endPoint x: 606, endPoint y: 246, distance: 423.8
click at [635, 205] on div "0 ° Undo Copy Paste here Duplicate Duplicate to new slide Delete" at bounding box center [513, 298] width 903 height 508
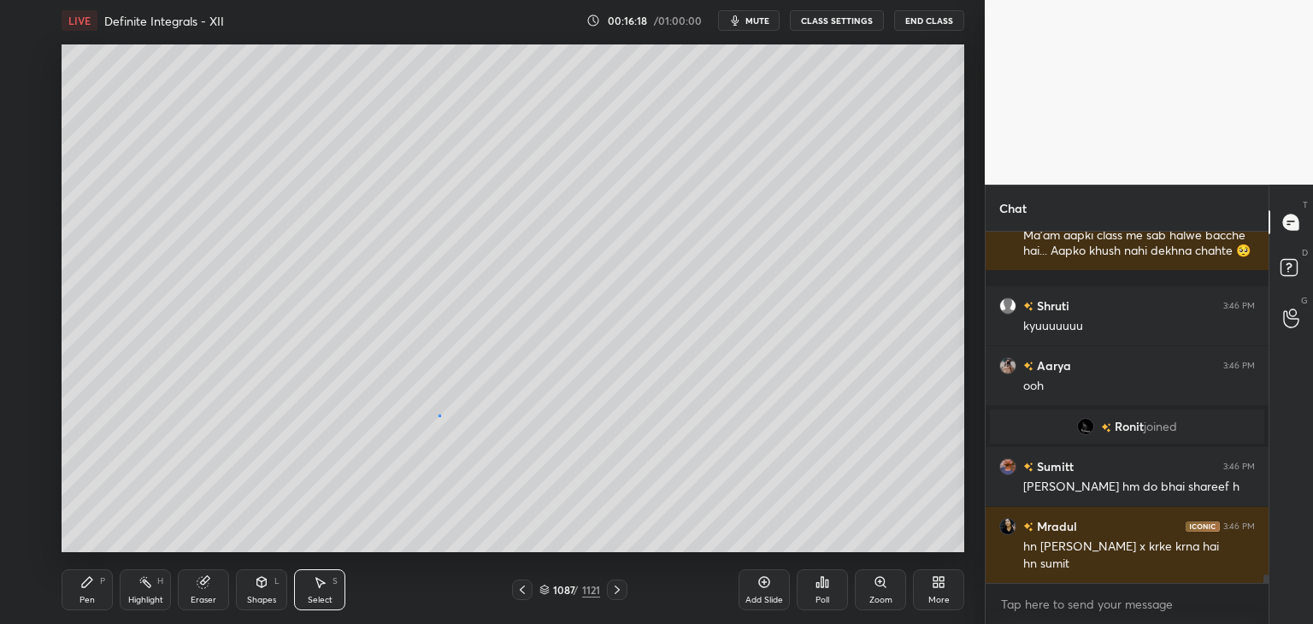
click at [440, 415] on div "0 ° Undo Copy Paste here Duplicate Duplicate to new slide Delete" at bounding box center [513, 298] width 903 height 508
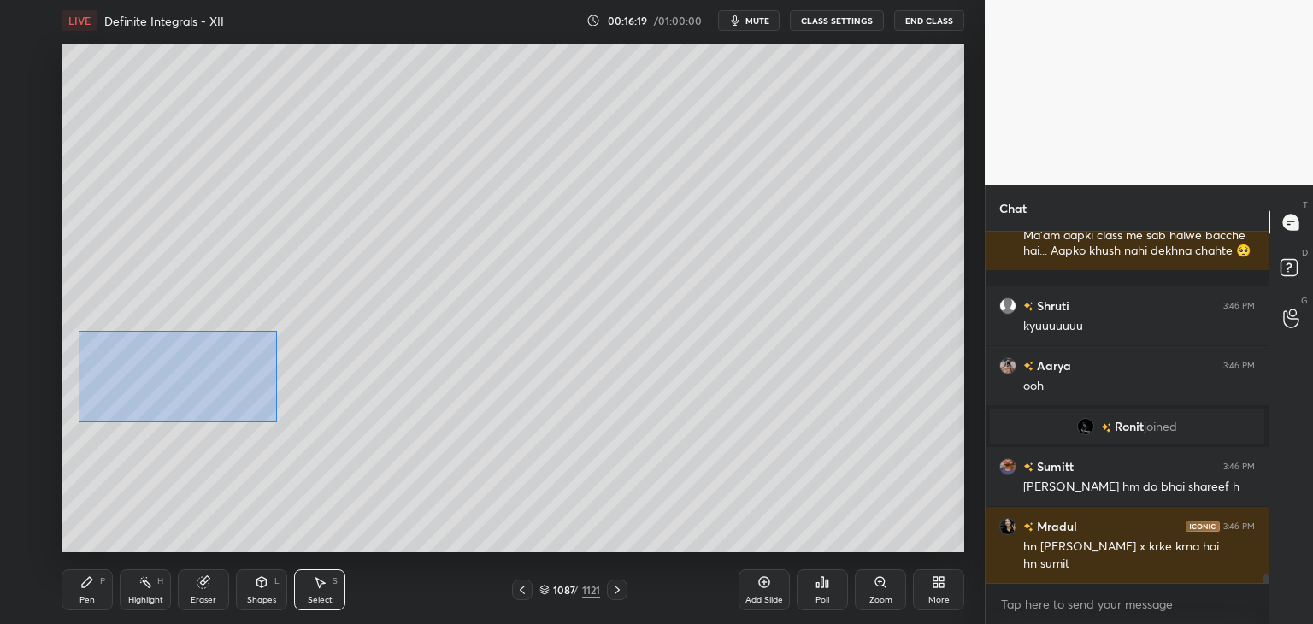
drag, startPoint x: 79, startPoint y: 331, endPoint x: 394, endPoint y: 450, distance: 337.4
click at [394, 450] on div "0 ° Undo Copy Paste here Duplicate Duplicate to new slide Delete" at bounding box center [513, 298] width 903 height 508
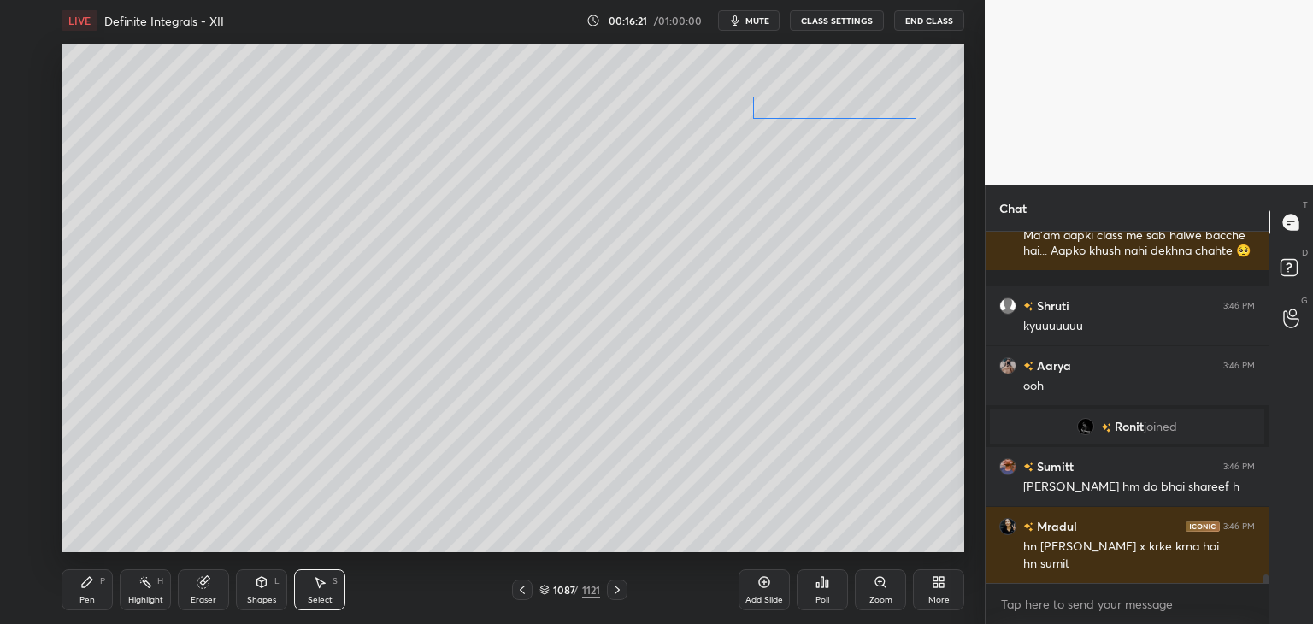
drag, startPoint x: 185, startPoint y: 377, endPoint x: 821, endPoint y: 103, distance: 693.1
click at [822, 103] on div "0 ° Undo Copy Paste here Duplicate Duplicate to new slide Delete" at bounding box center [513, 298] width 903 height 508
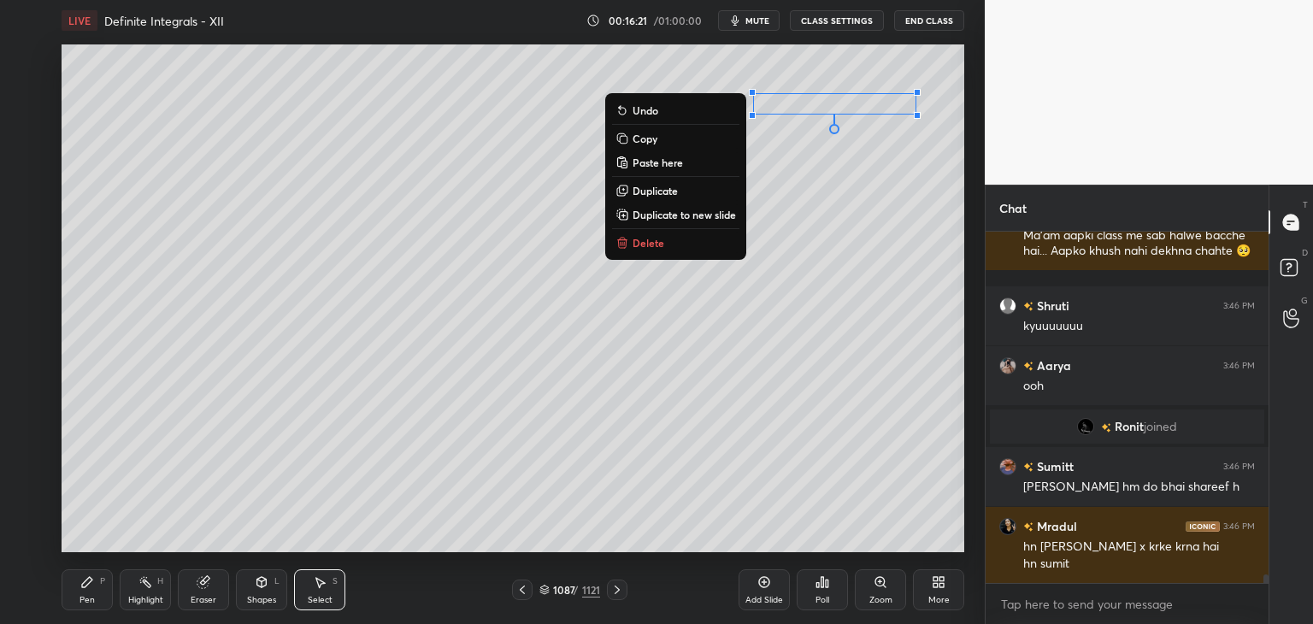
click at [760, 321] on div "0 ° Undo Copy Paste here Duplicate Duplicate to new slide Delete" at bounding box center [513, 298] width 903 height 508
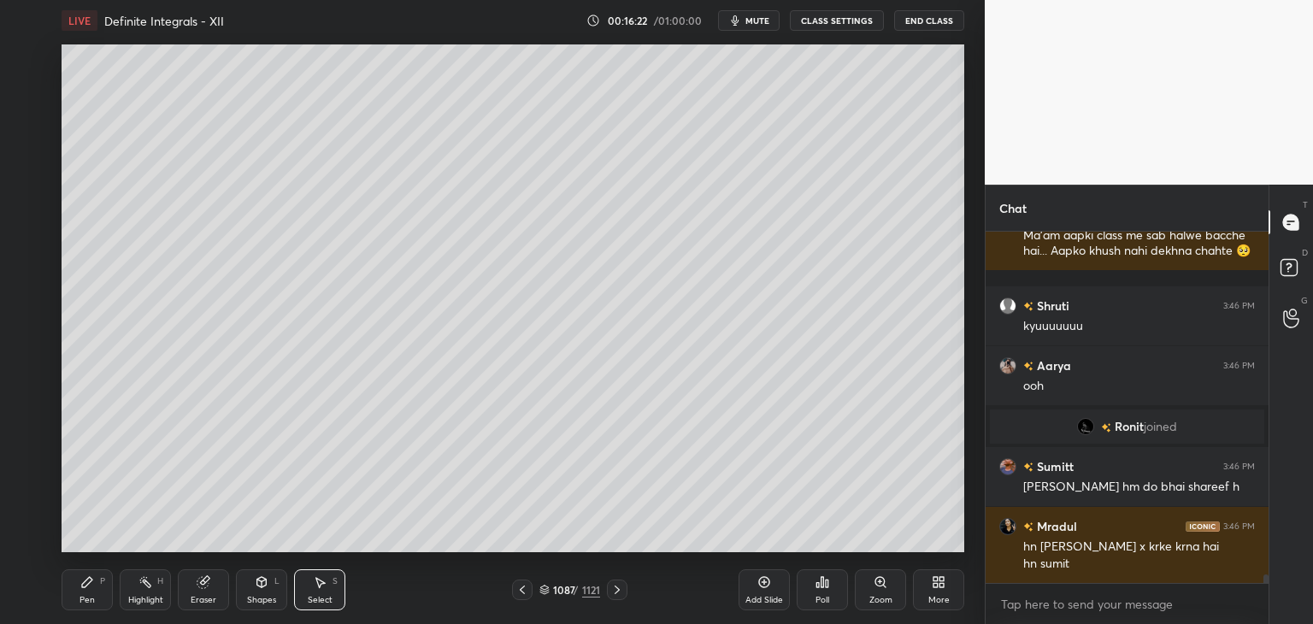
click at [96, 596] on div "Pen P" at bounding box center [87, 589] width 51 height 41
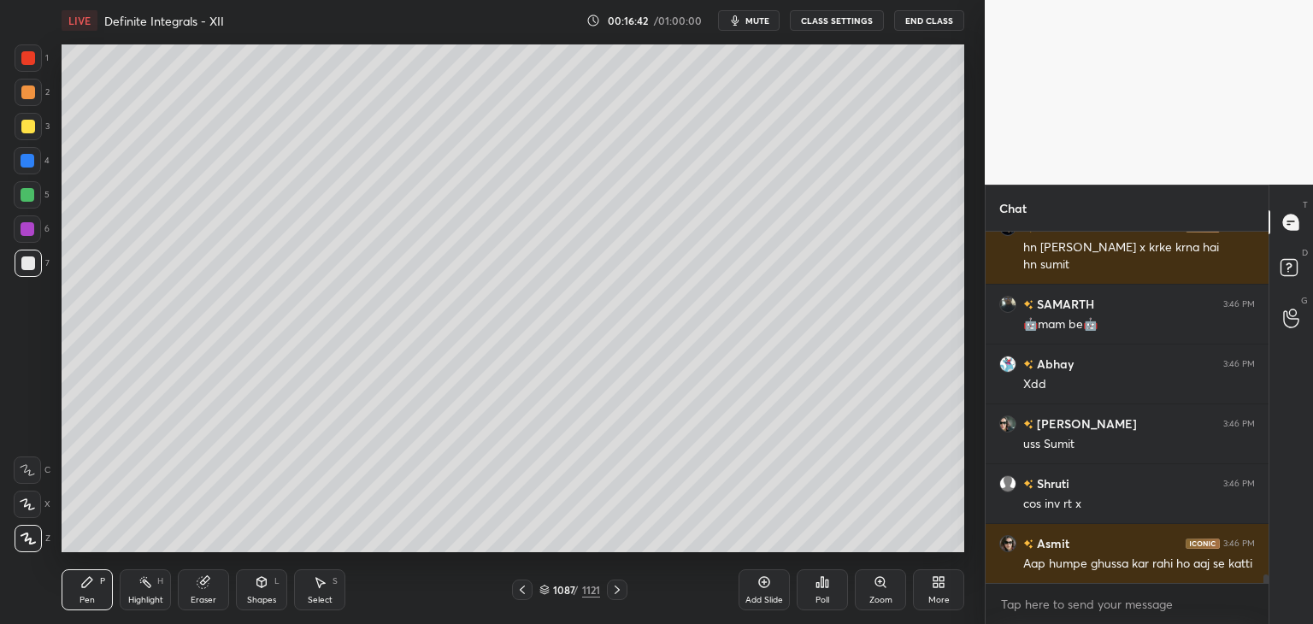
scroll to position [14316, 0]
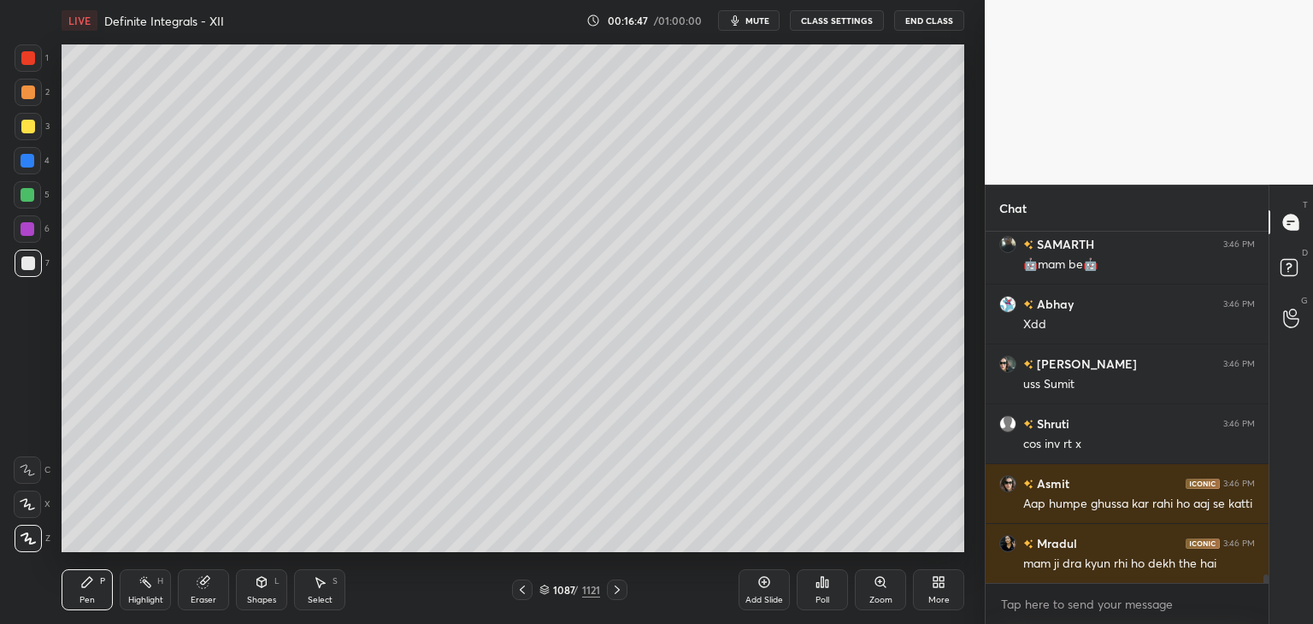
click at [24, 197] on div at bounding box center [28, 195] width 14 height 14
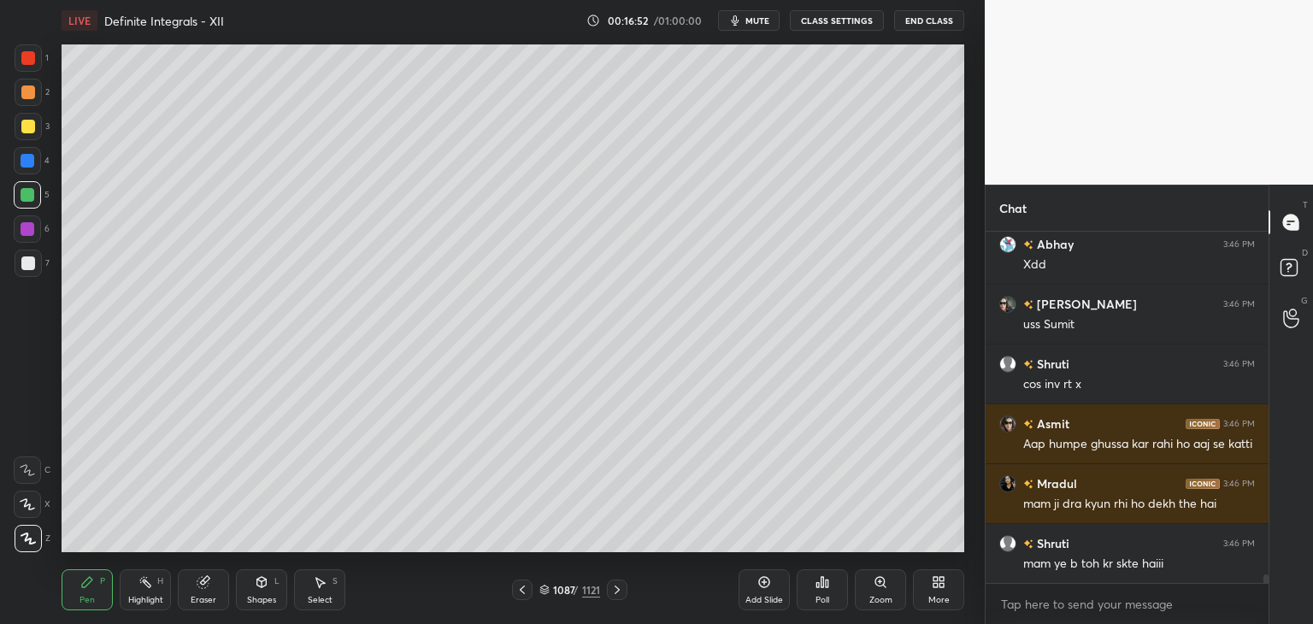
scroll to position [14436, 0]
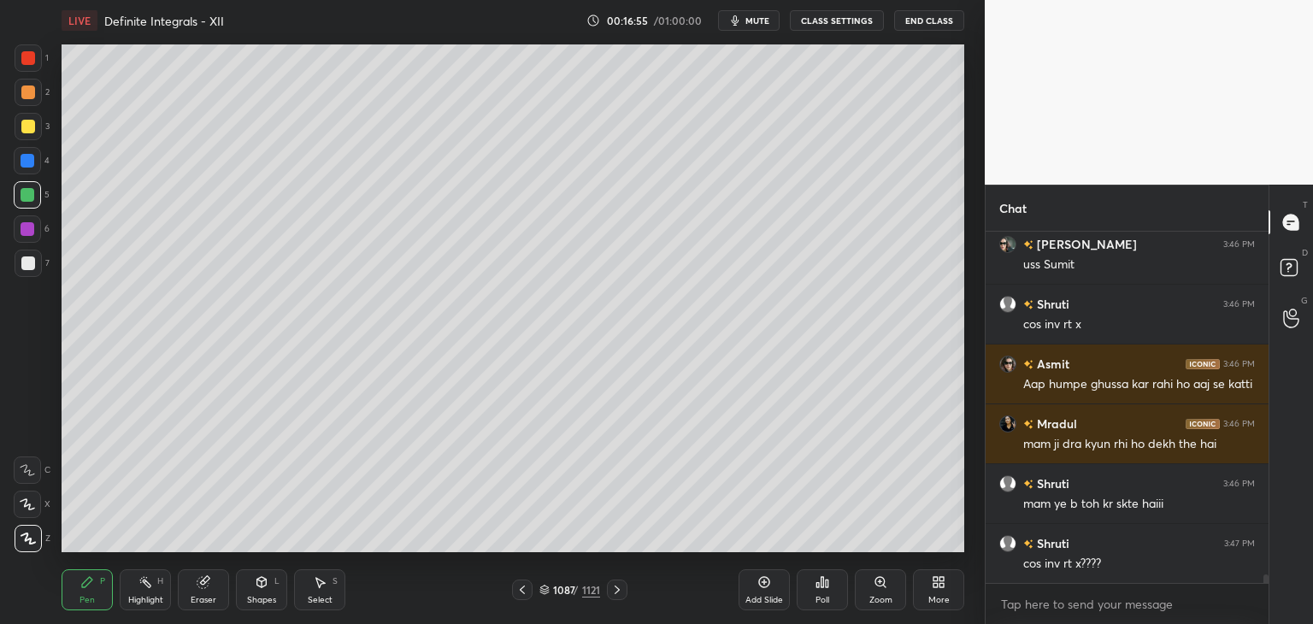
click at [523, 591] on icon at bounding box center [522, 590] width 14 height 14
click at [521, 590] on icon at bounding box center [522, 590] width 14 height 14
click at [524, 590] on icon at bounding box center [522, 590] width 14 height 14
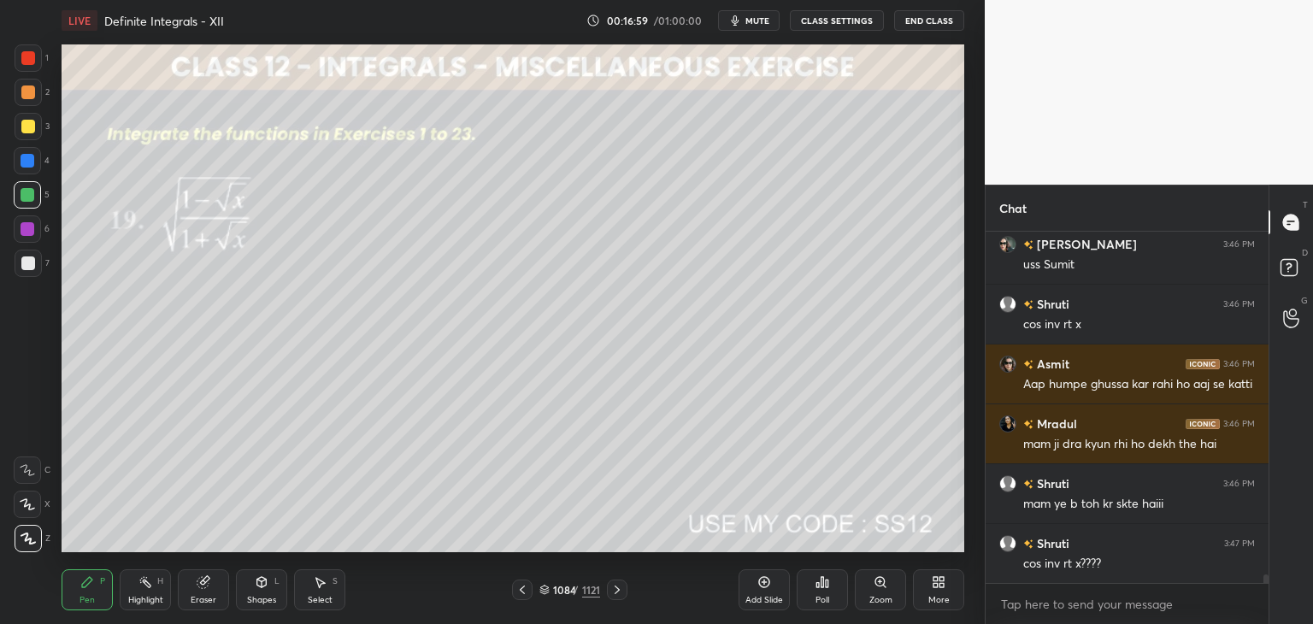
click at [612, 588] on icon at bounding box center [617, 590] width 14 height 14
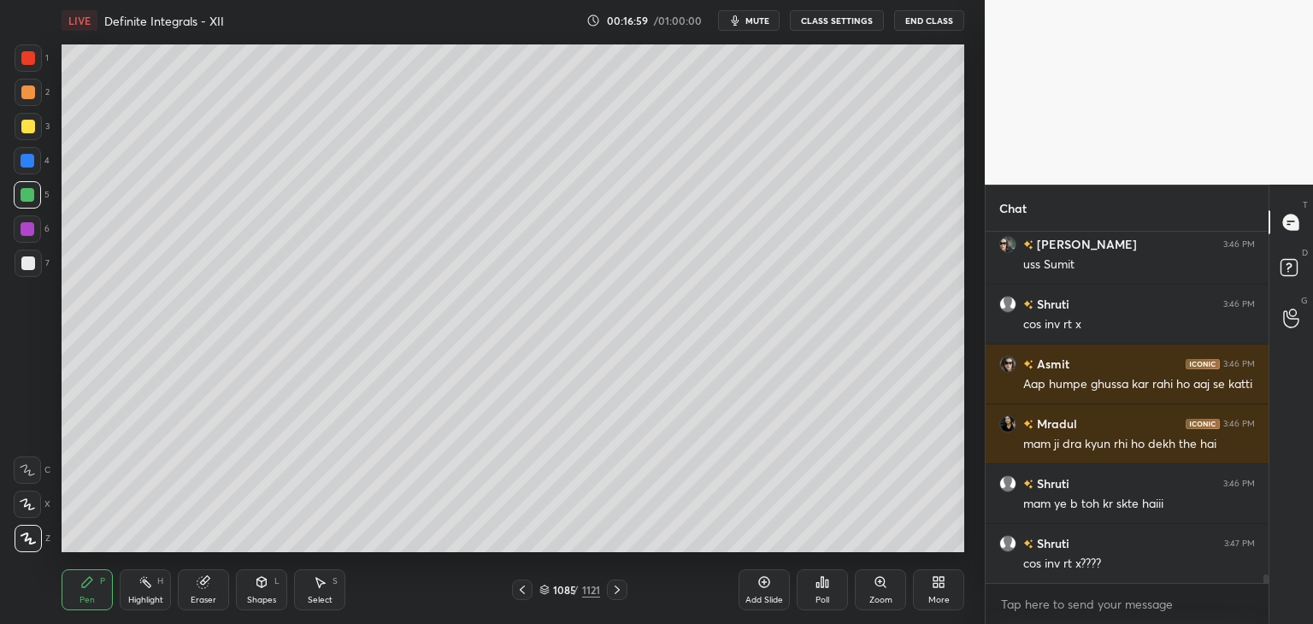
click at [615, 588] on icon at bounding box center [617, 590] width 14 height 14
drag, startPoint x: 615, startPoint y: 588, endPoint x: 622, endPoint y: 574, distance: 16.1
click at [615, 587] on icon at bounding box center [617, 590] width 5 height 9
drag, startPoint x: 191, startPoint y: 593, endPoint x: 225, endPoint y: 558, distance: 48.4
click at [194, 593] on div "Eraser" at bounding box center [203, 589] width 51 height 41
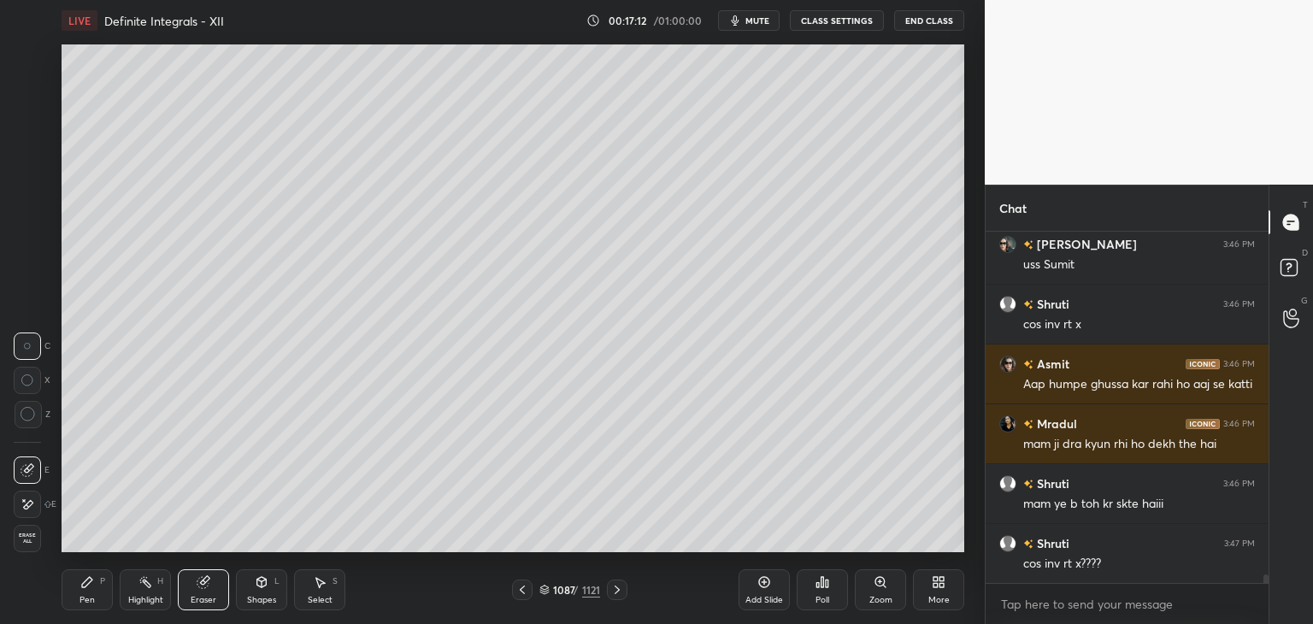
click at [91, 596] on div "Pen" at bounding box center [86, 600] width 15 height 9
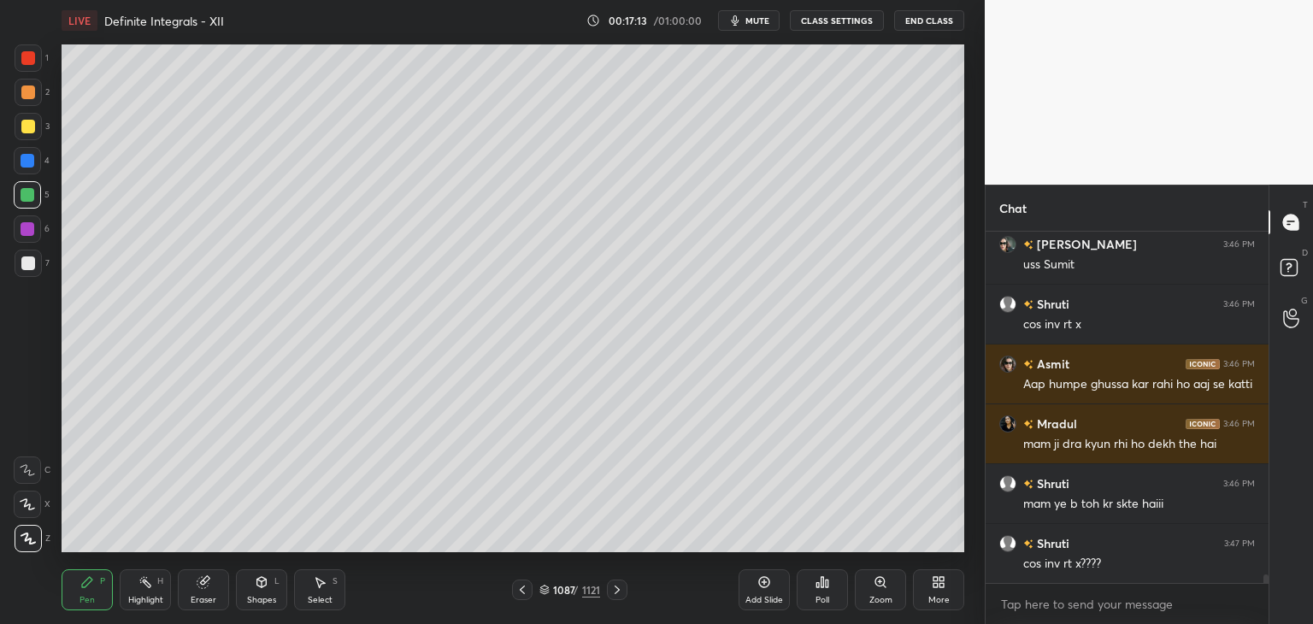
click at [24, 262] on div at bounding box center [28, 263] width 14 height 14
click at [209, 592] on div "Eraser" at bounding box center [203, 589] width 51 height 41
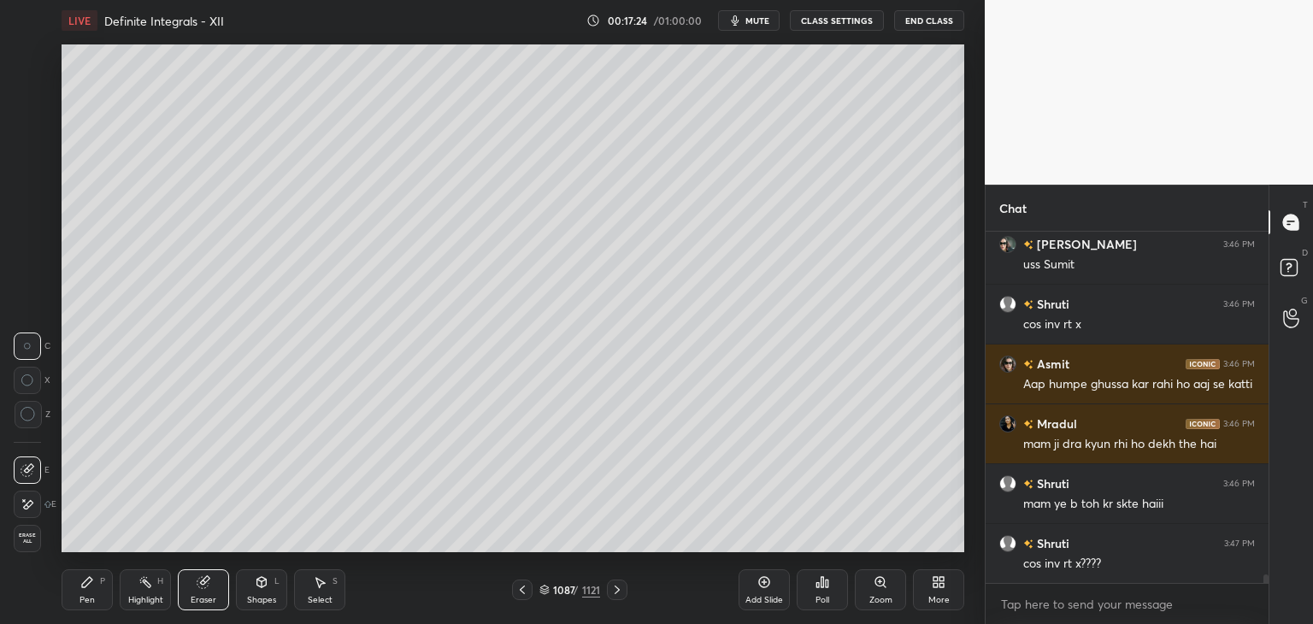
scroll to position [14496, 0]
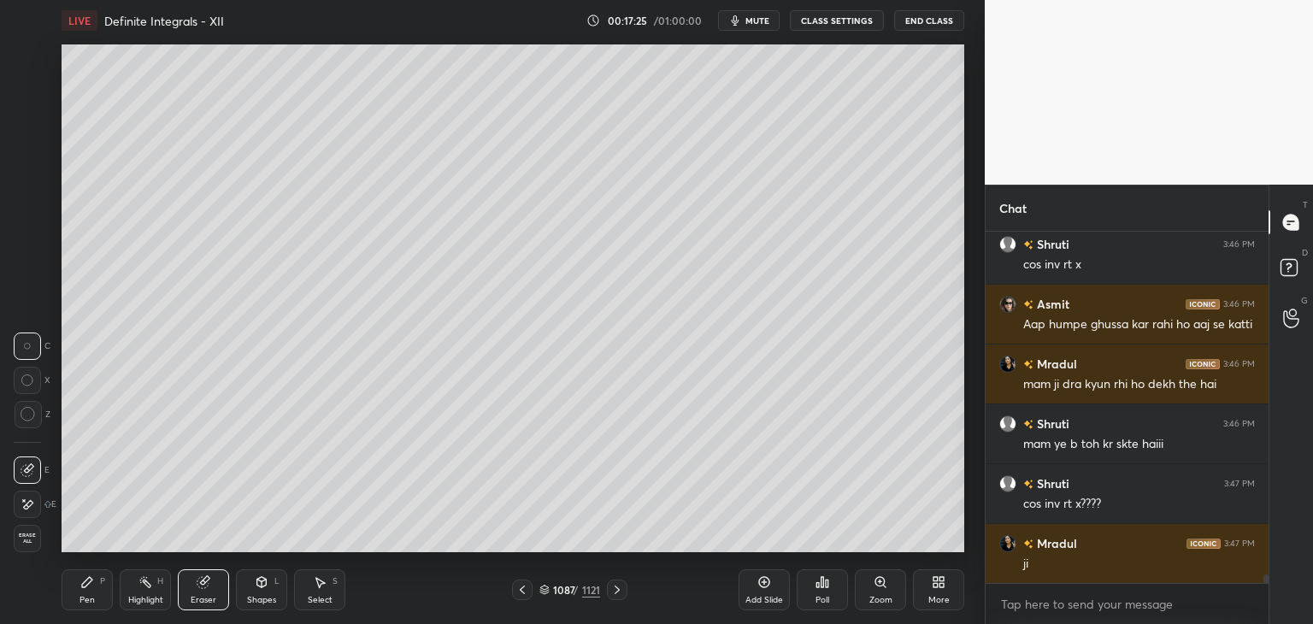
click at [82, 601] on div "Pen" at bounding box center [86, 600] width 15 height 9
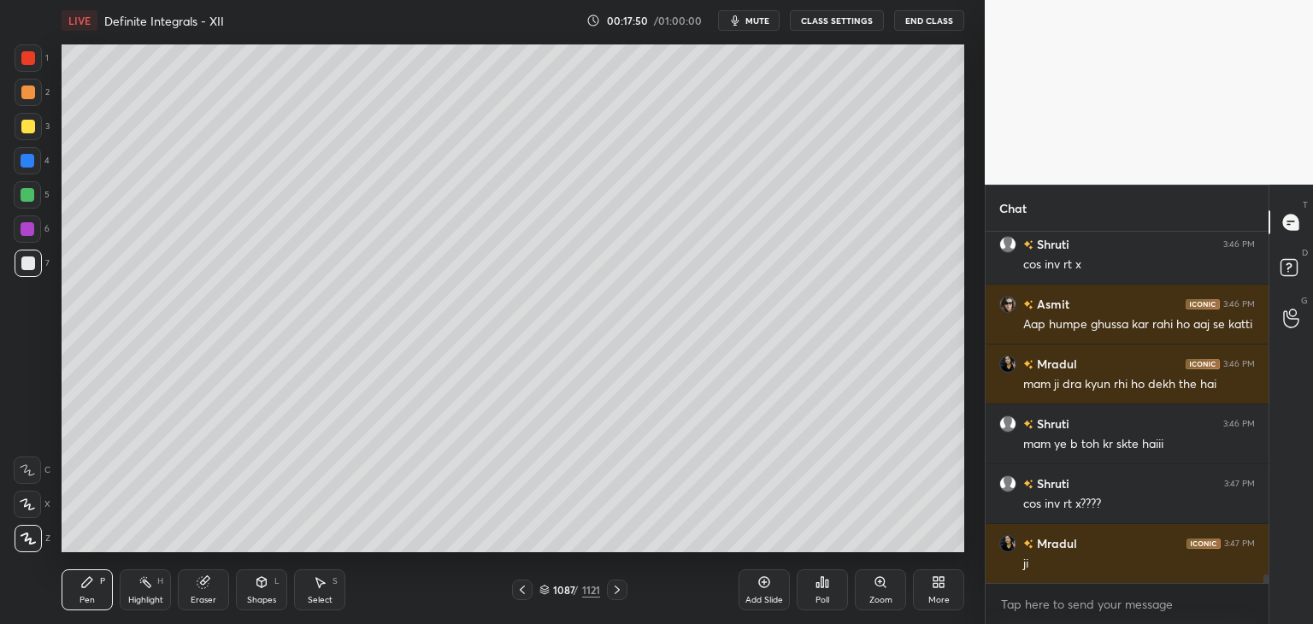
click at [522, 591] on icon at bounding box center [522, 590] width 14 height 14
click at [523, 589] on icon at bounding box center [522, 590] width 14 height 14
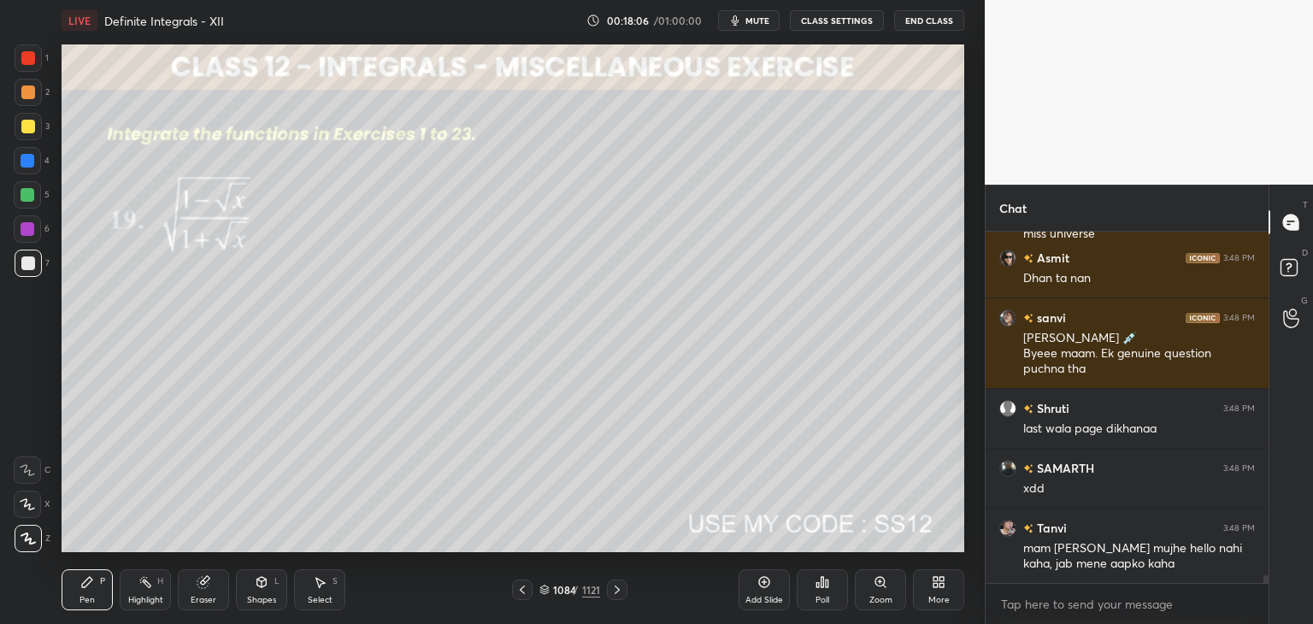
scroll to position [15036, 0]
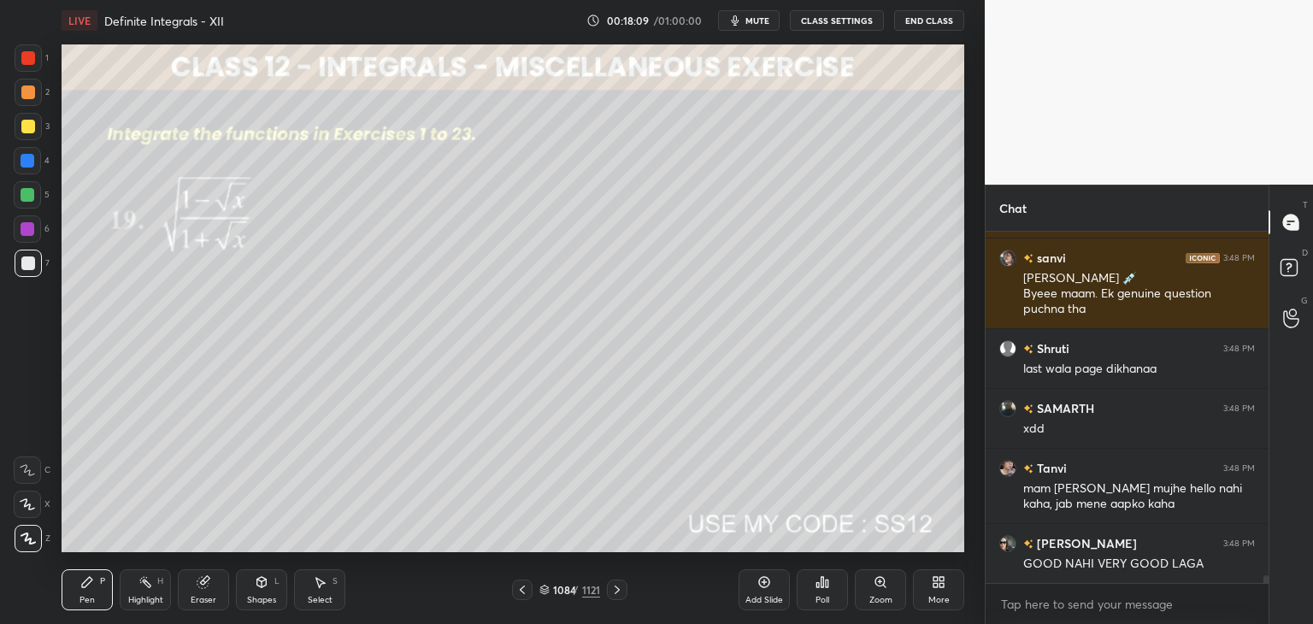
click at [612, 592] on icon at bounding box center [617, 590] width 14 height 14
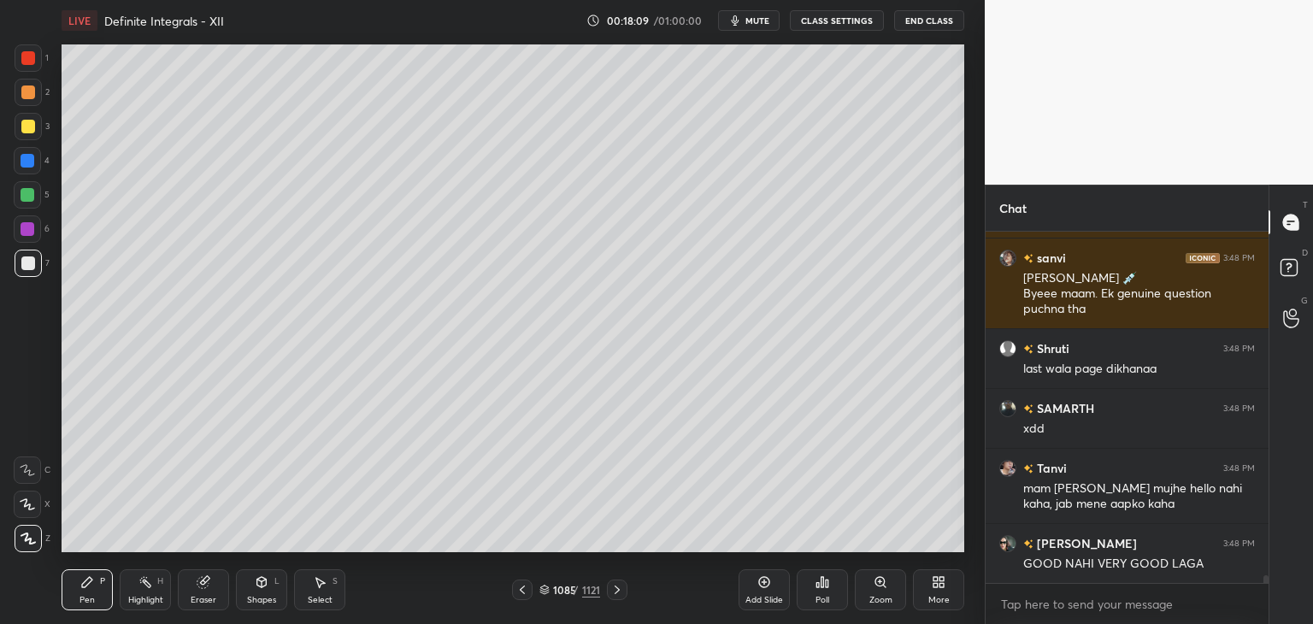
click at [612, 594] on icon at bounding box center [617, 590] width 14 height 14
click at [612, 593] on icon at bounding box center [617, 590] width 14 height 14
drag, startPoint x: 614, startPoint y: 592, endPoint x: 615, endPoint y: 584, distance: 8.7
click at [613, 592] on icon at bounding box center [617, 590] width 14 height 14
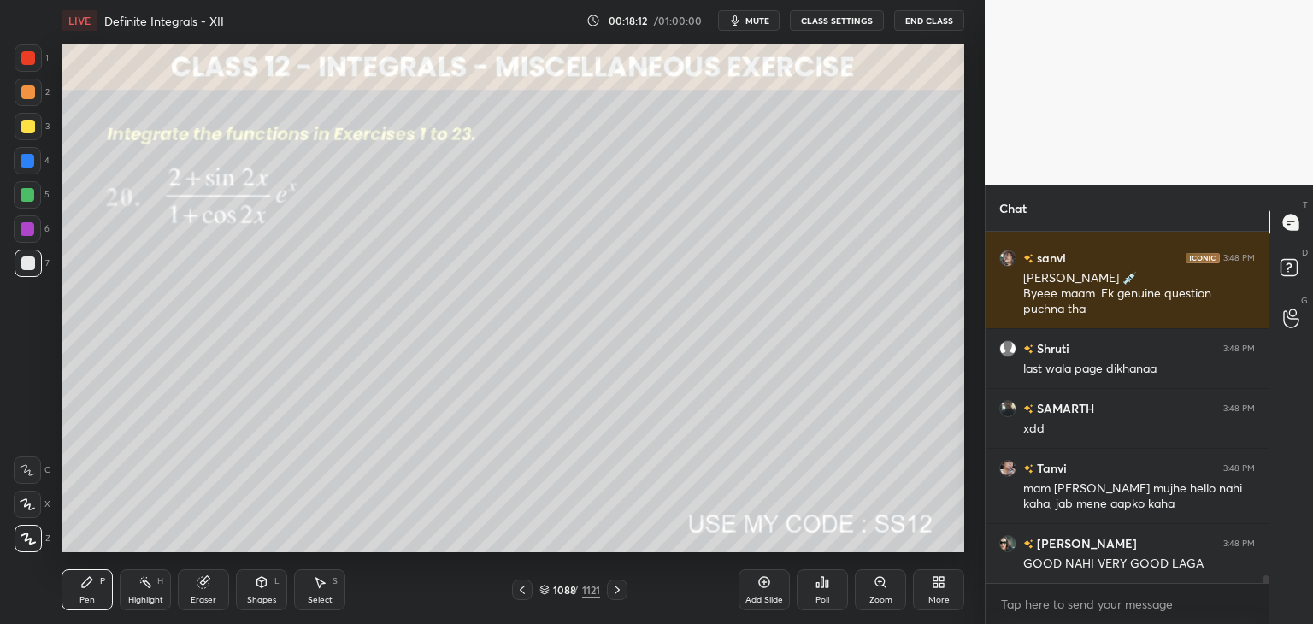
click at [523, 592] on icon at bounding box center [522, 590] width 14 height 14
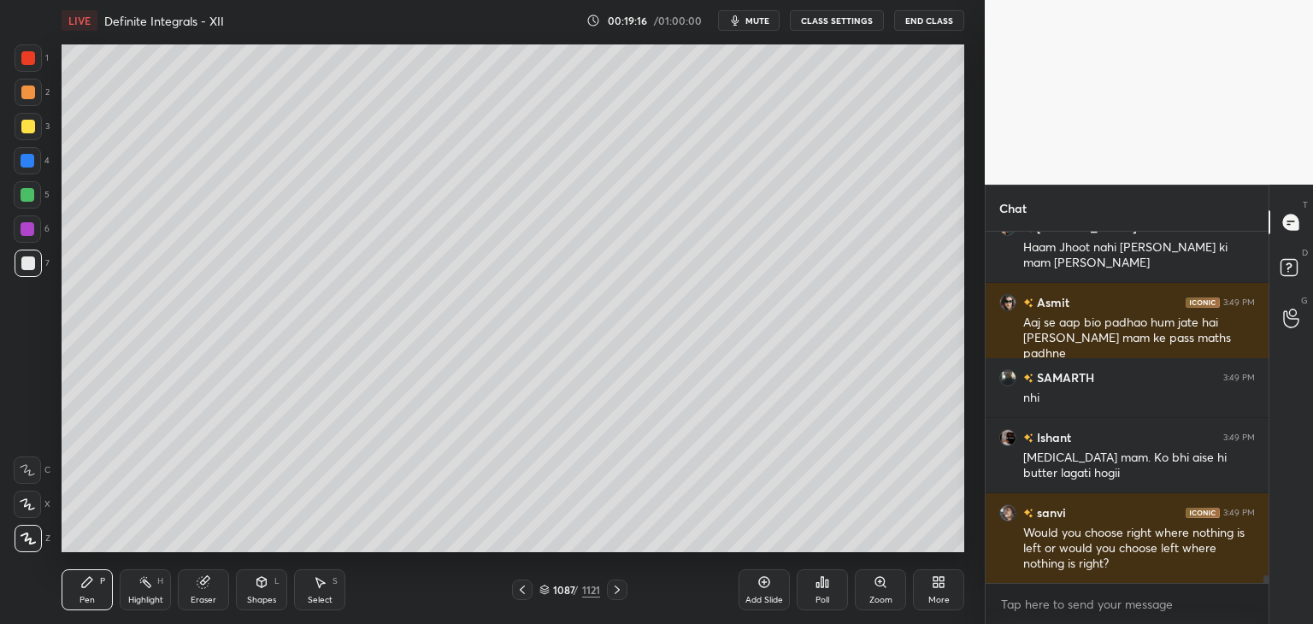
scroll to position [16371, 0]
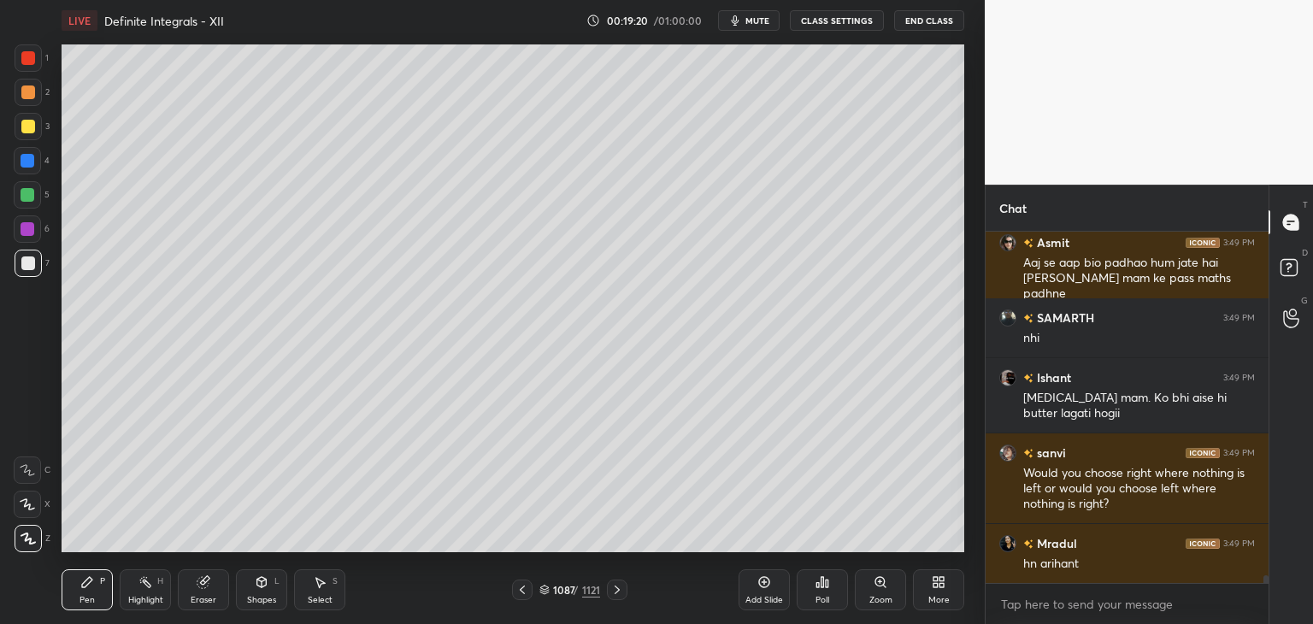
click at [522, 589] on icon at bounding box center [522, 590] width 14 height 14
click at [521, 585] on icon at bounding box center [522, 590] width 14 height 14
click at [521, 584] on icon at bounding box center [522, 590] width 14 height 14
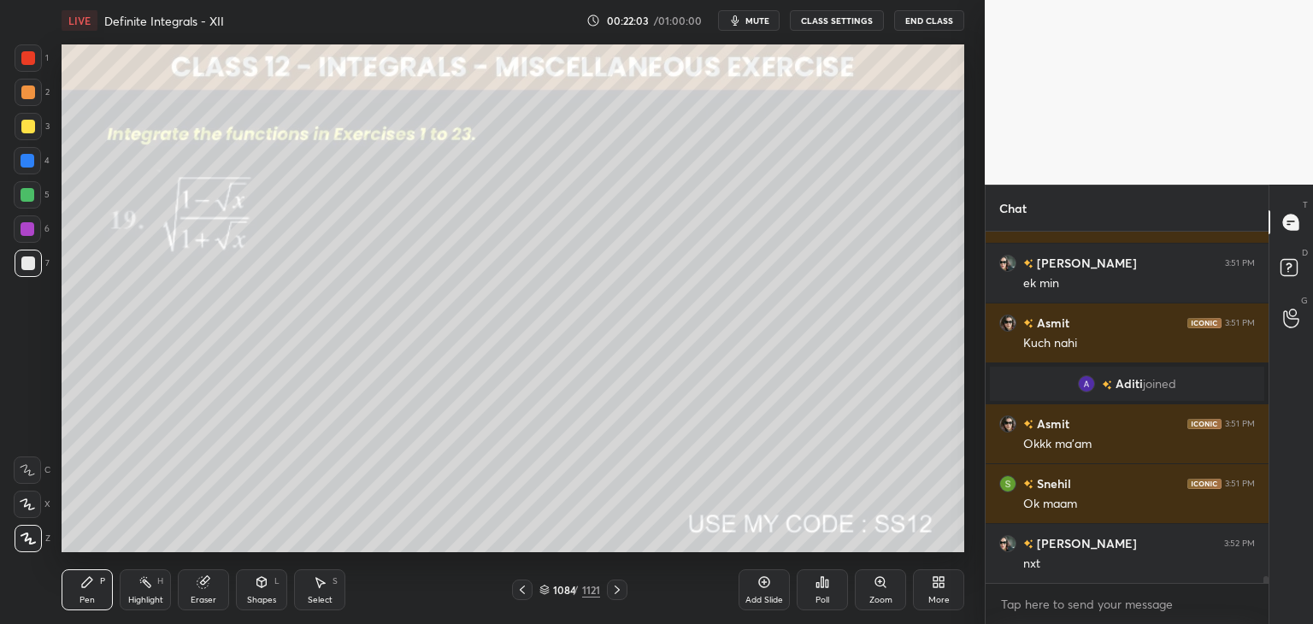
scroll to position [17026, 0]
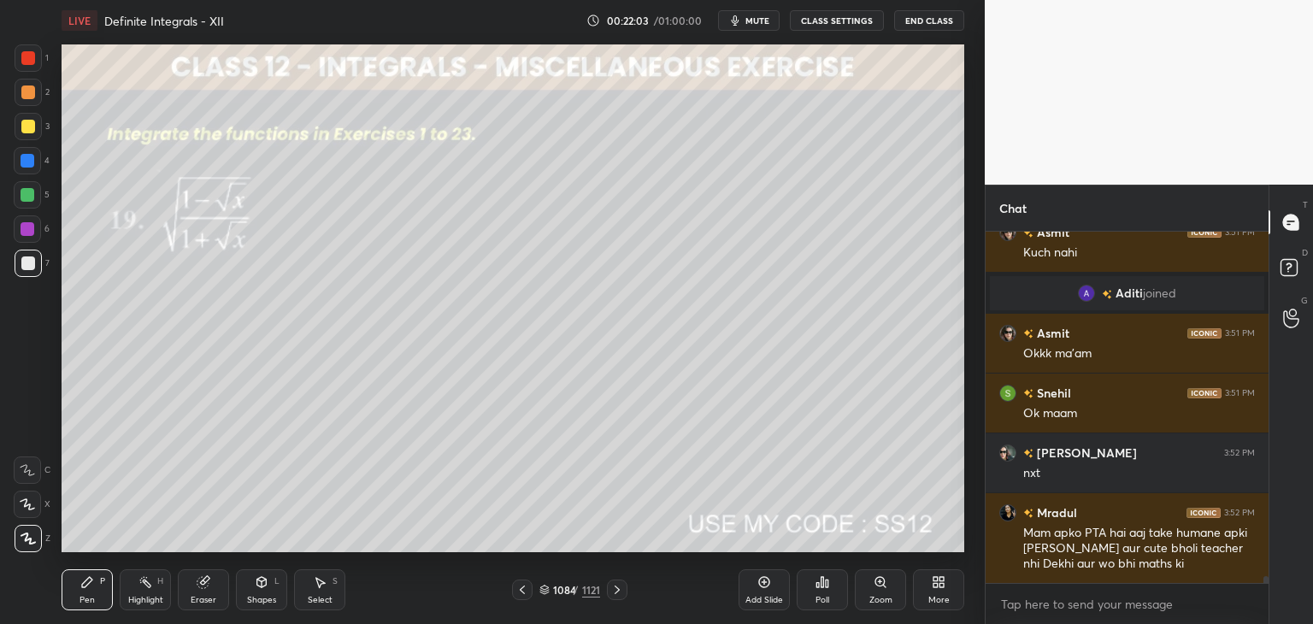
click at [610, 588] on icon at bounding box center [617, 590] width 14 height 14
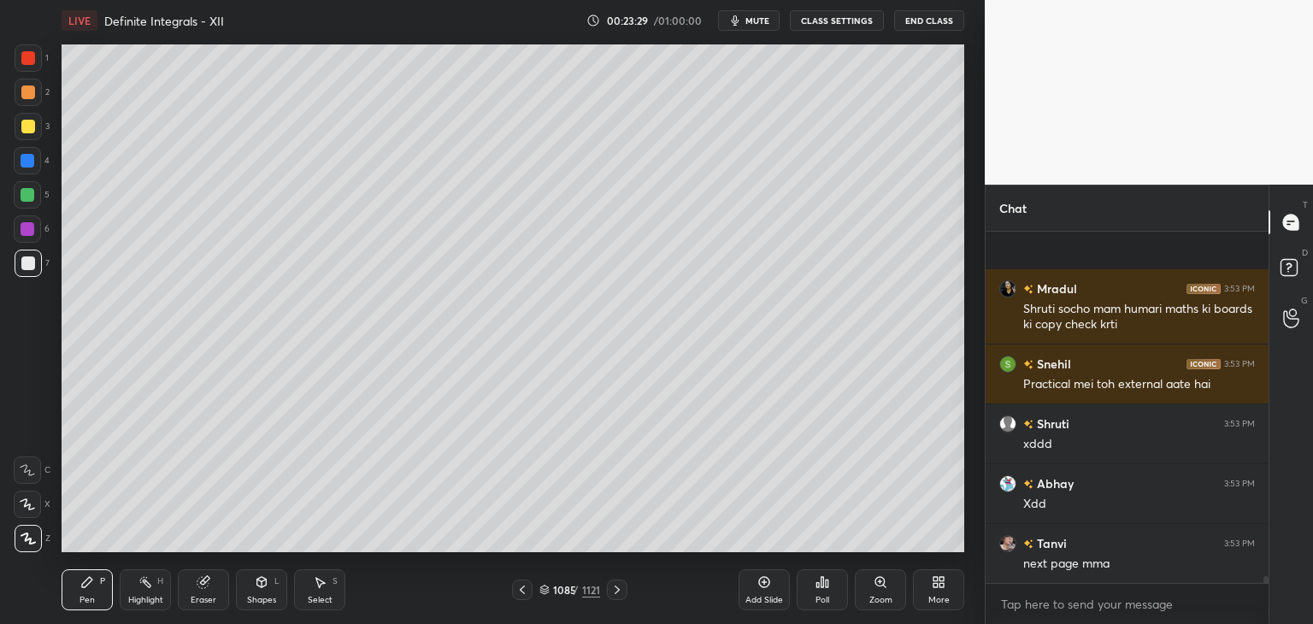
scroll to position [18707, 0]
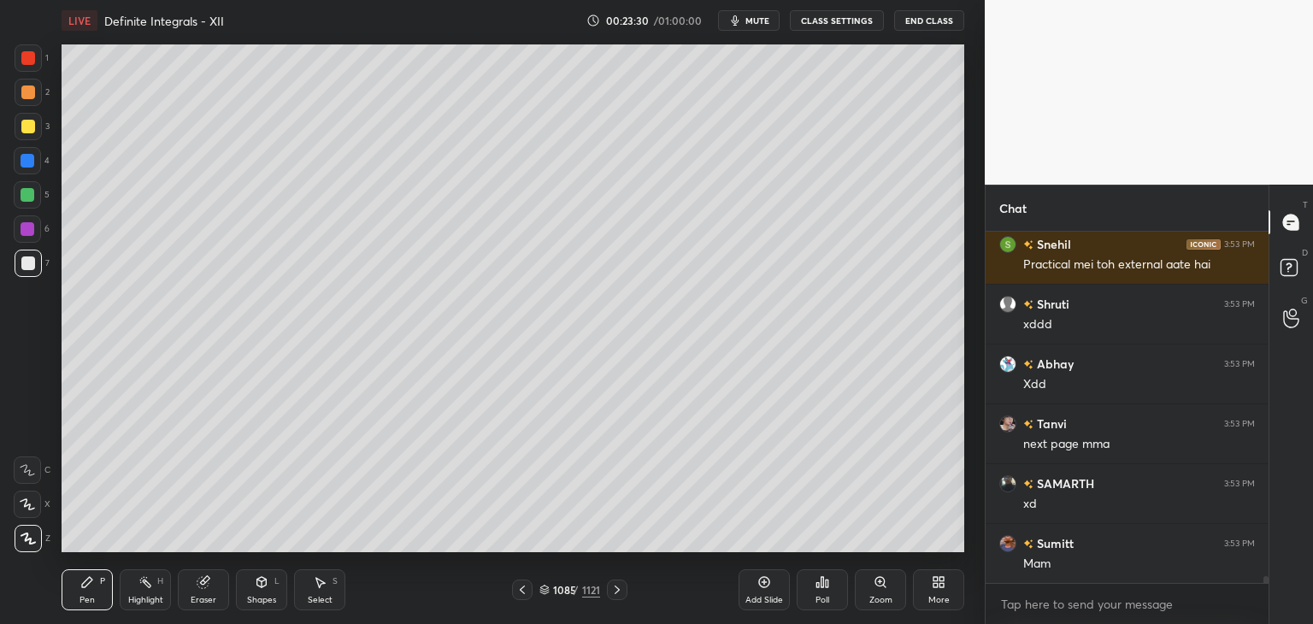
click at [610, 588] on icon at bounding box center [617, 590] width 14 height 14
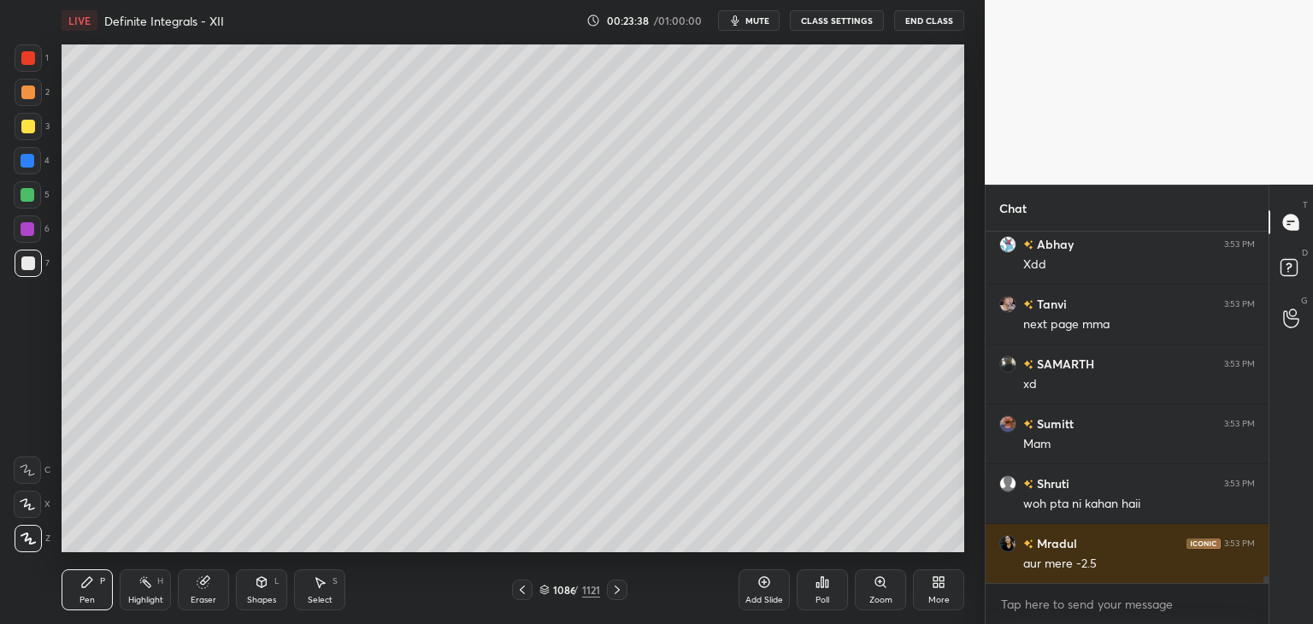
scroll to position [18902, 0]
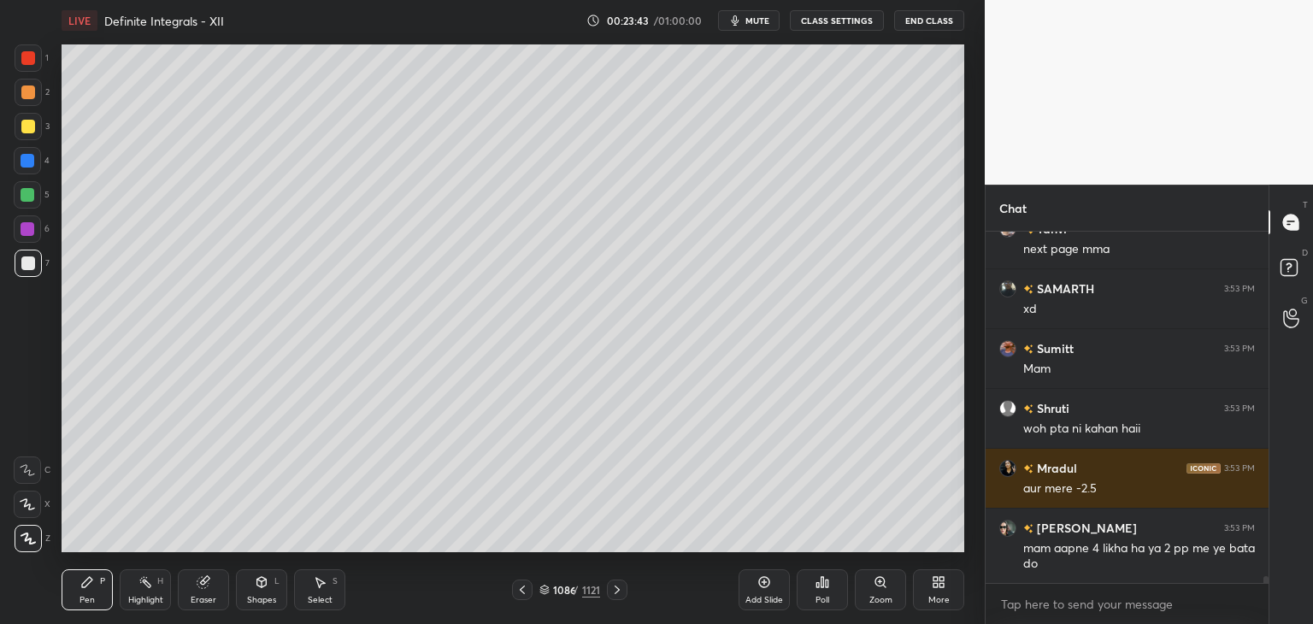
click at [521, 596] on icon at bounding box center [522, 590] width 14 height 14
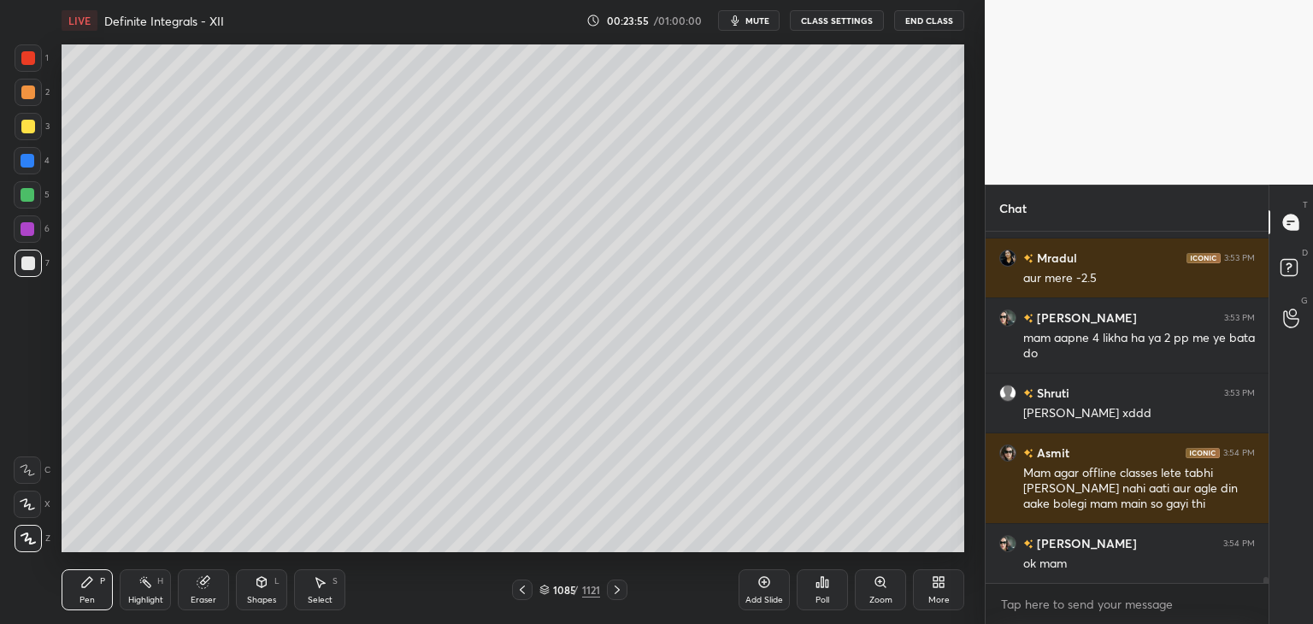
scroll to position [19129, 0]
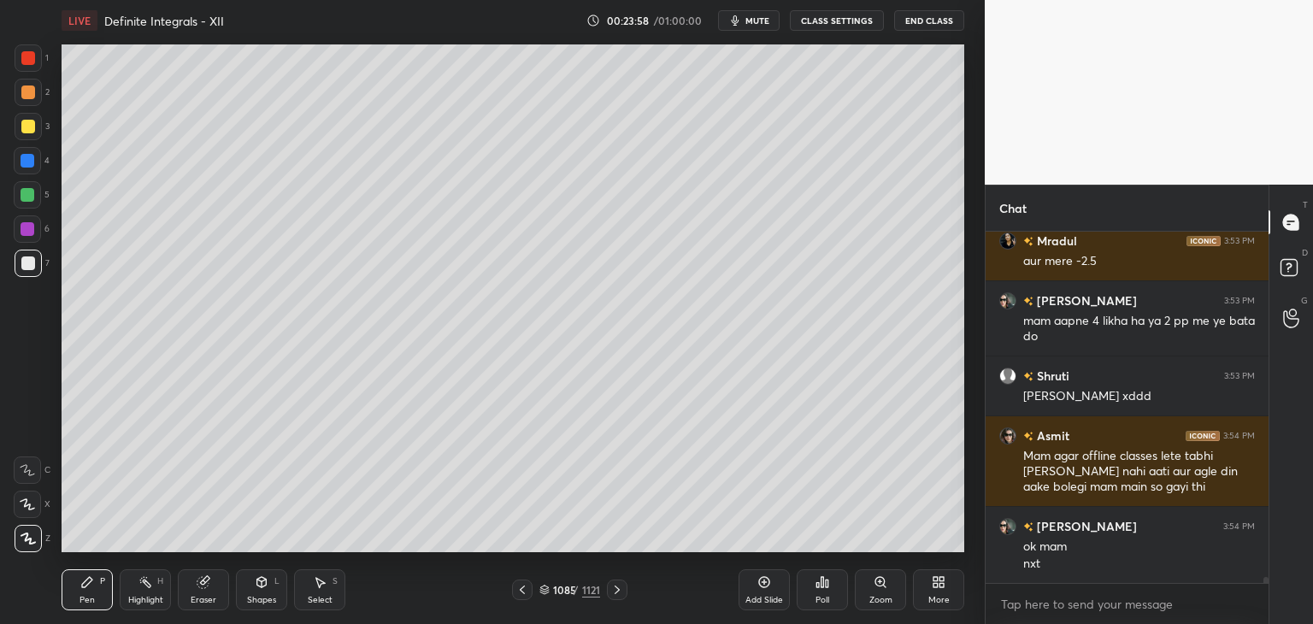
click at [616, 592] on icon at bounding box center [617, 590] width 5 height 9
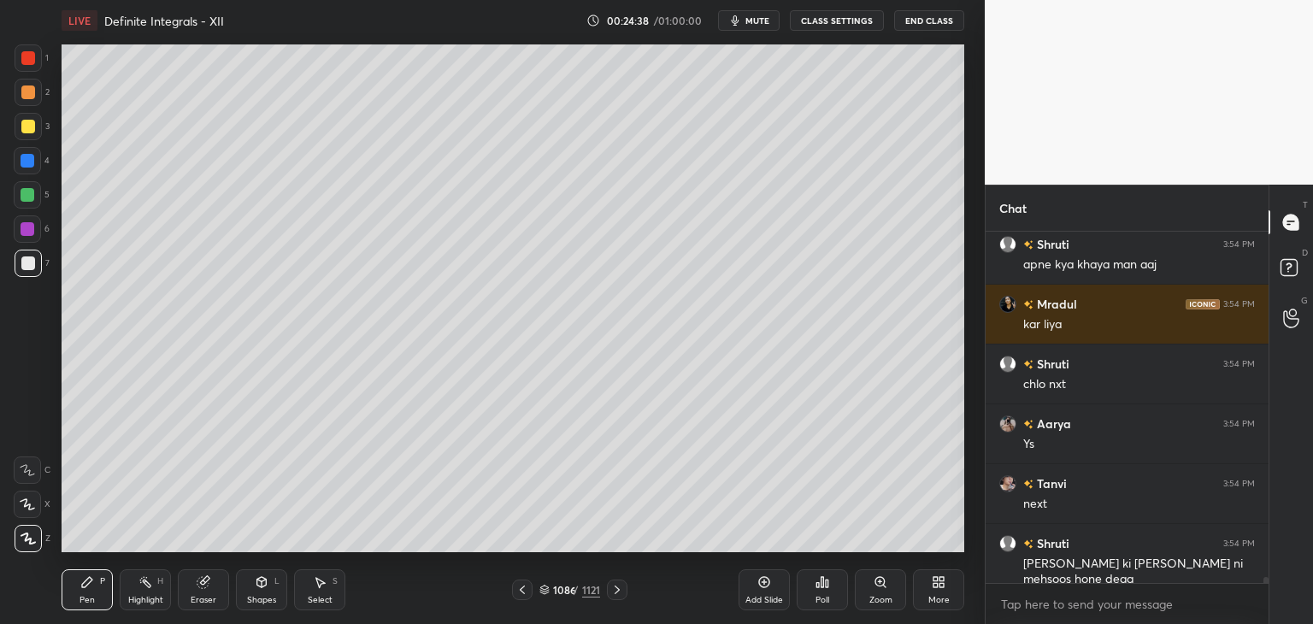
scroll to position [19667, 0]
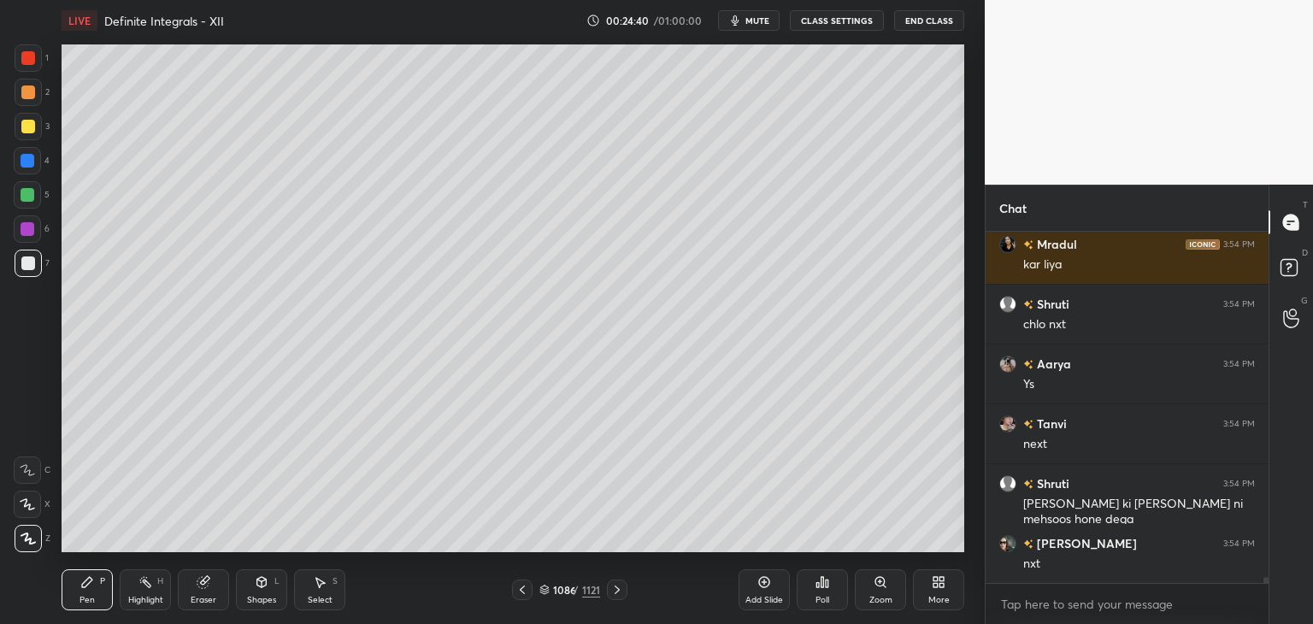
click at [616, 592] on icon at bounding box center [617, 590] width 5 height 9
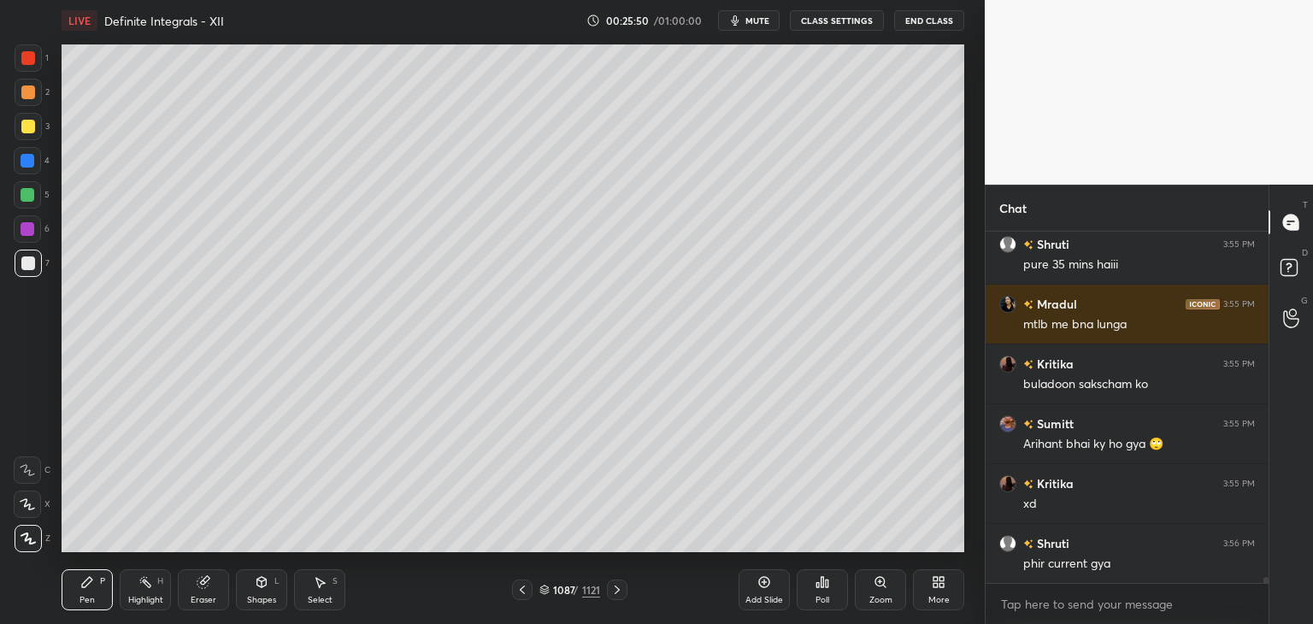
scroll to position [20206, 0]
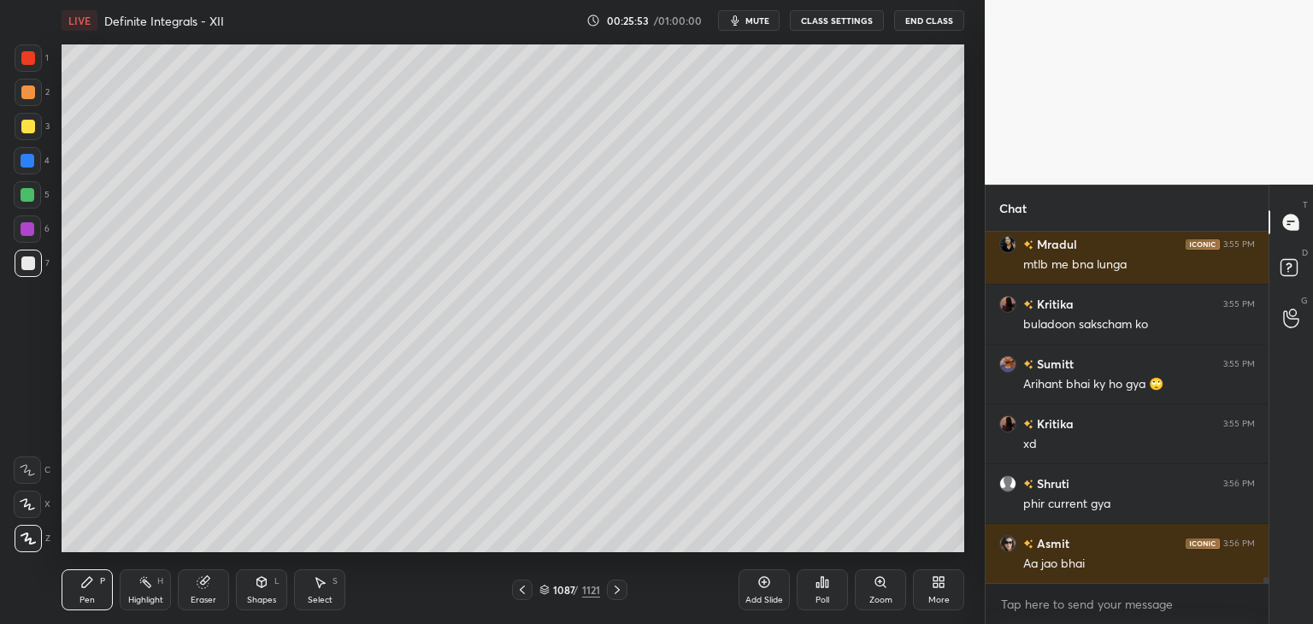
click at [615, 587] on icon at bounding box center [617, 590] width 14 height 14
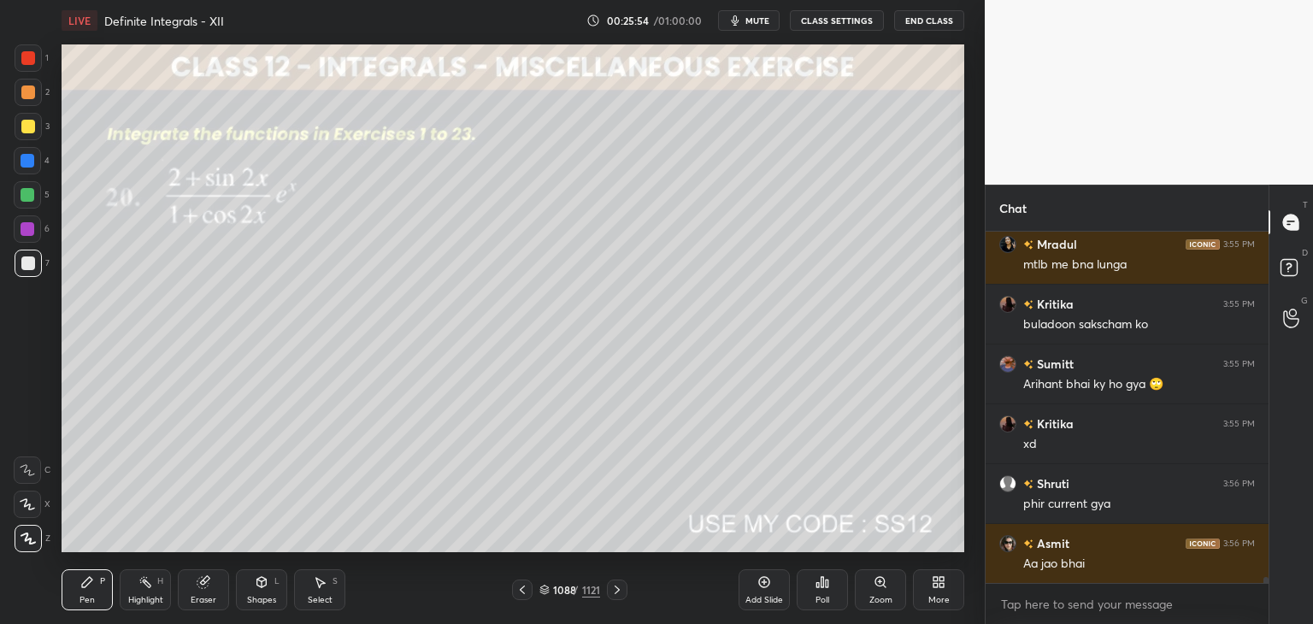
click at [615, 587] on icon at bounding box center [617, 590] width 14 height 14
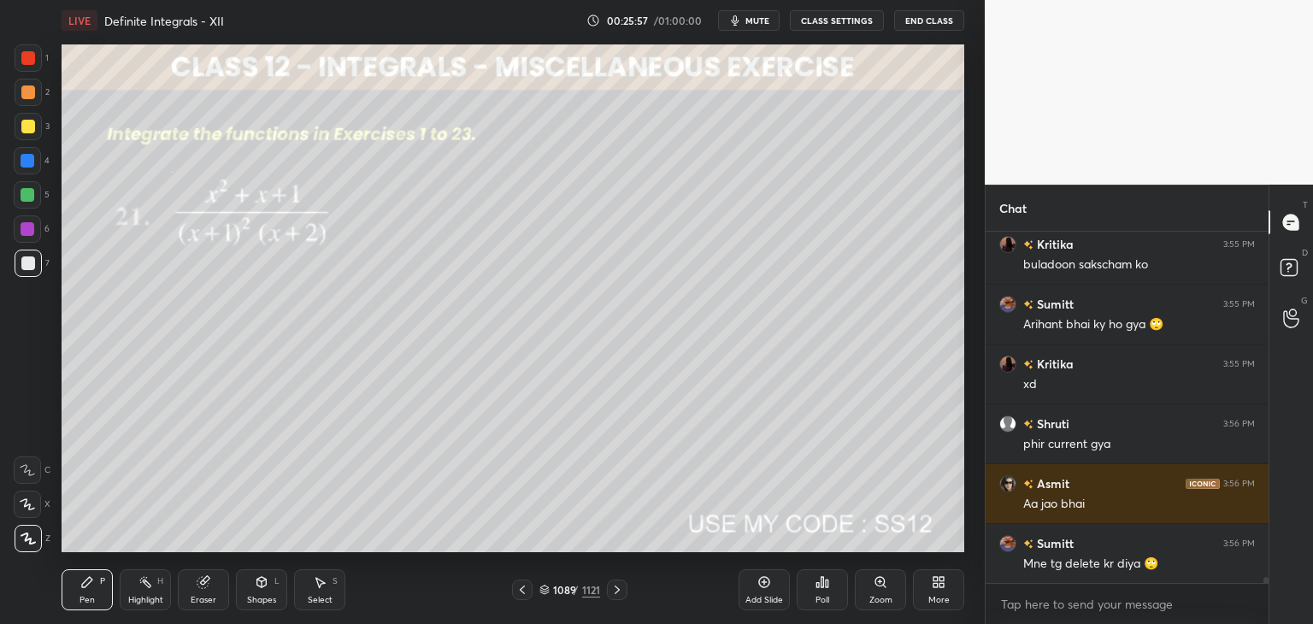
click at [615, 587] on icon at bounding box center [617, 590] width 14 height 14
click at [814, 603] on div "Poll" at bounding box center [822, 589] width 51 height 41
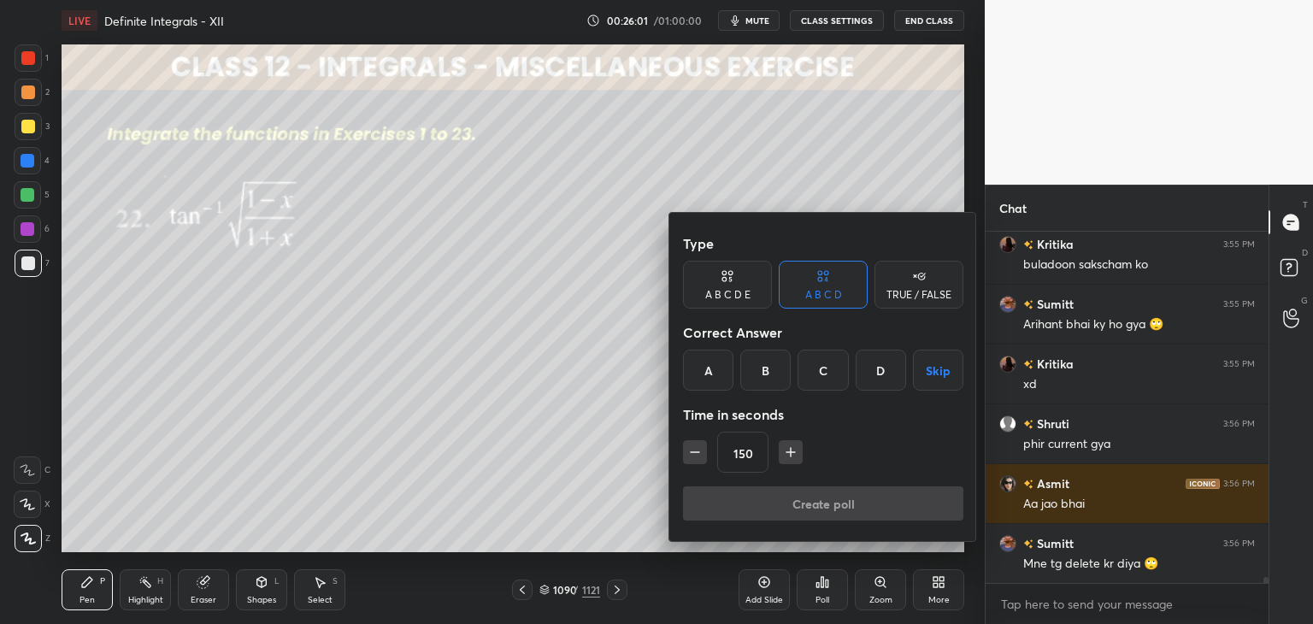
scroll to position [20326, 0]
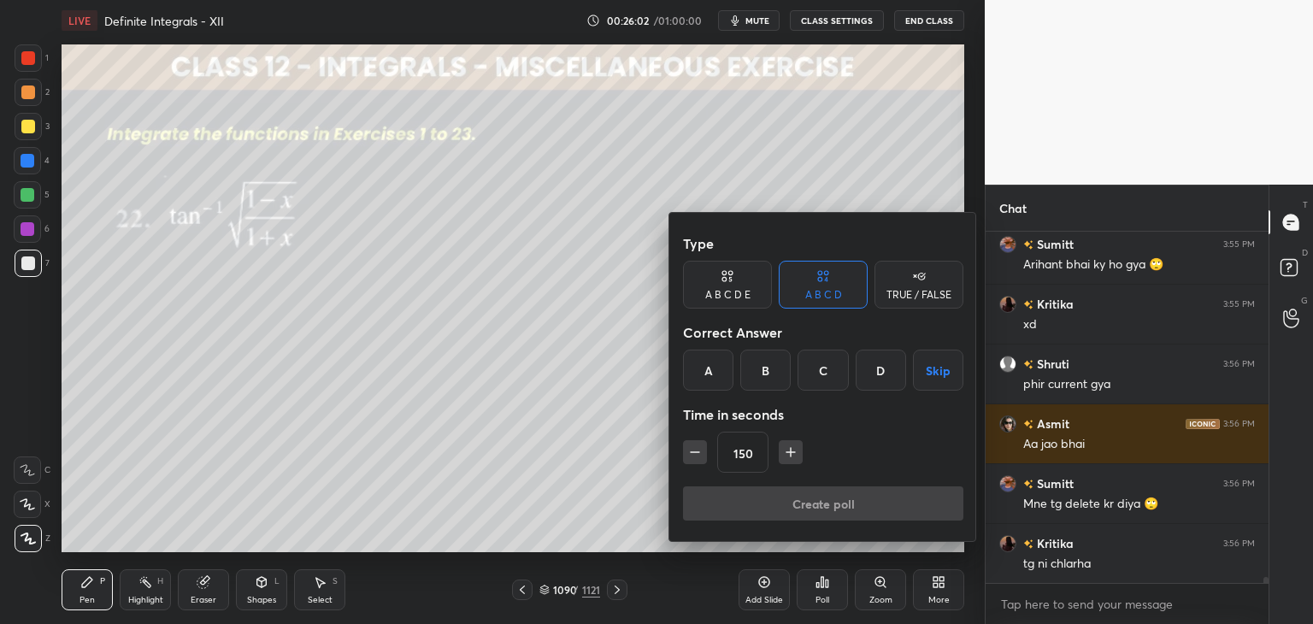
click at [934, 374] on button "Skip" at bounding box center [938, 370] width 50 height 41
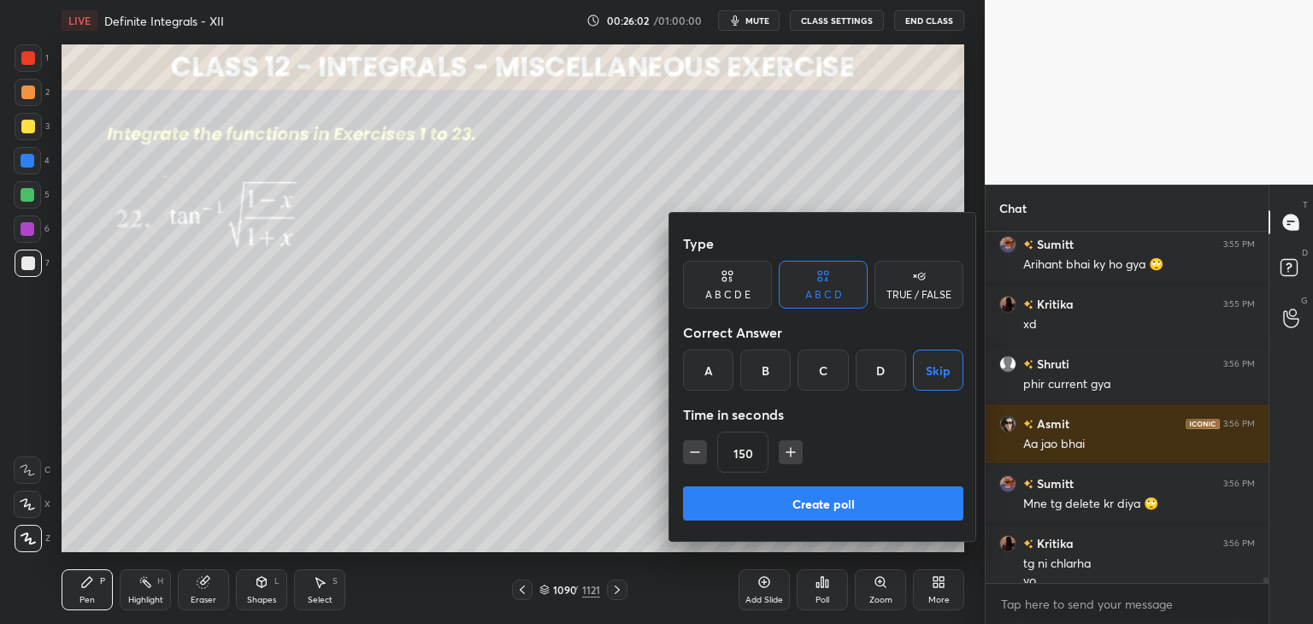
scroll to position [20343, 0]
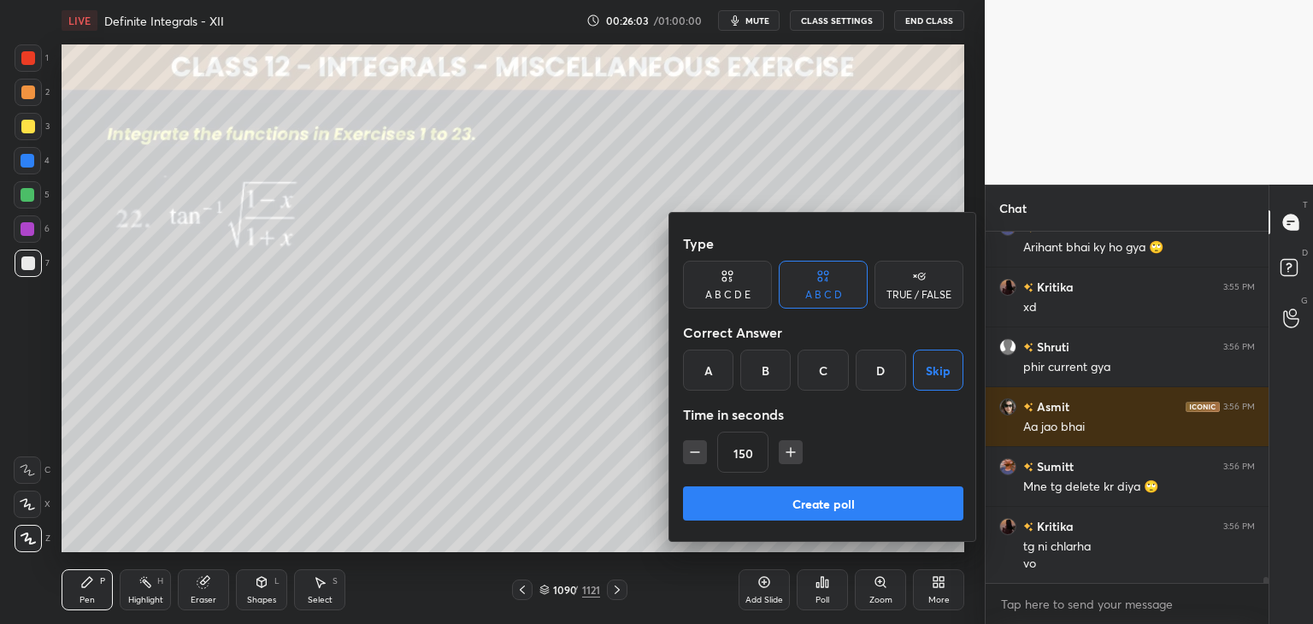
click at [796, 494] on button "Create poll" at bounding box center [823, 503] width 280 height 34
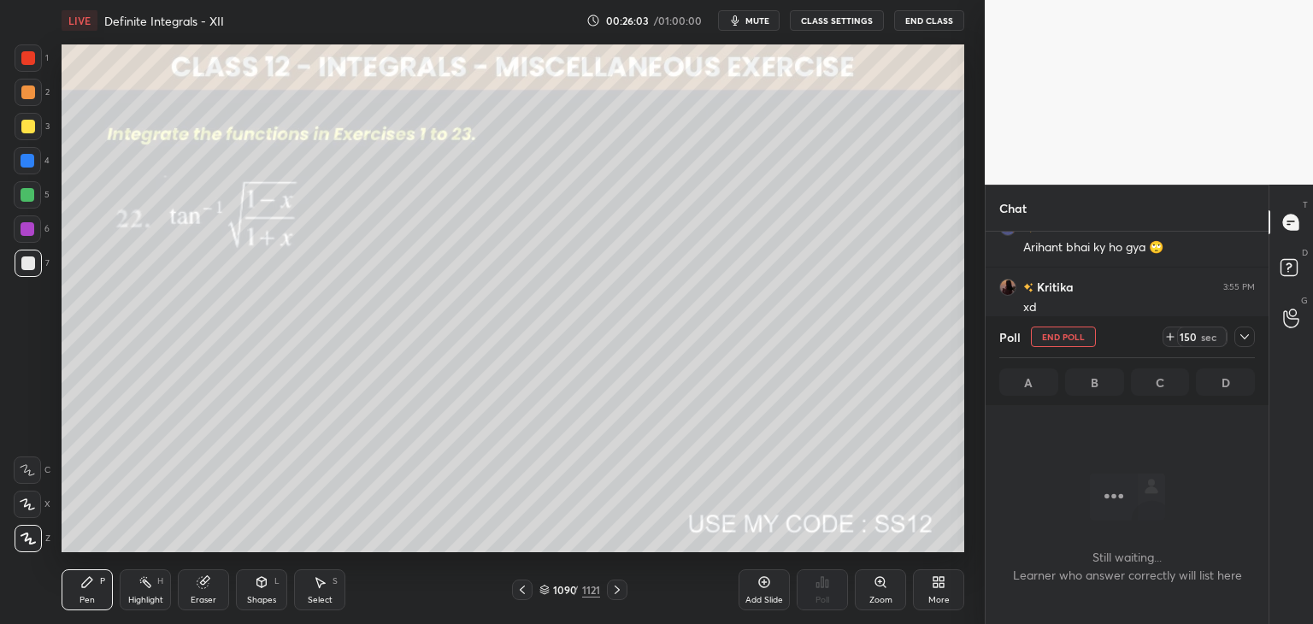
scroll to position [257, 278]
click at [1245, 331] on icon at bounding box center [1245, 337] width 14 height 14
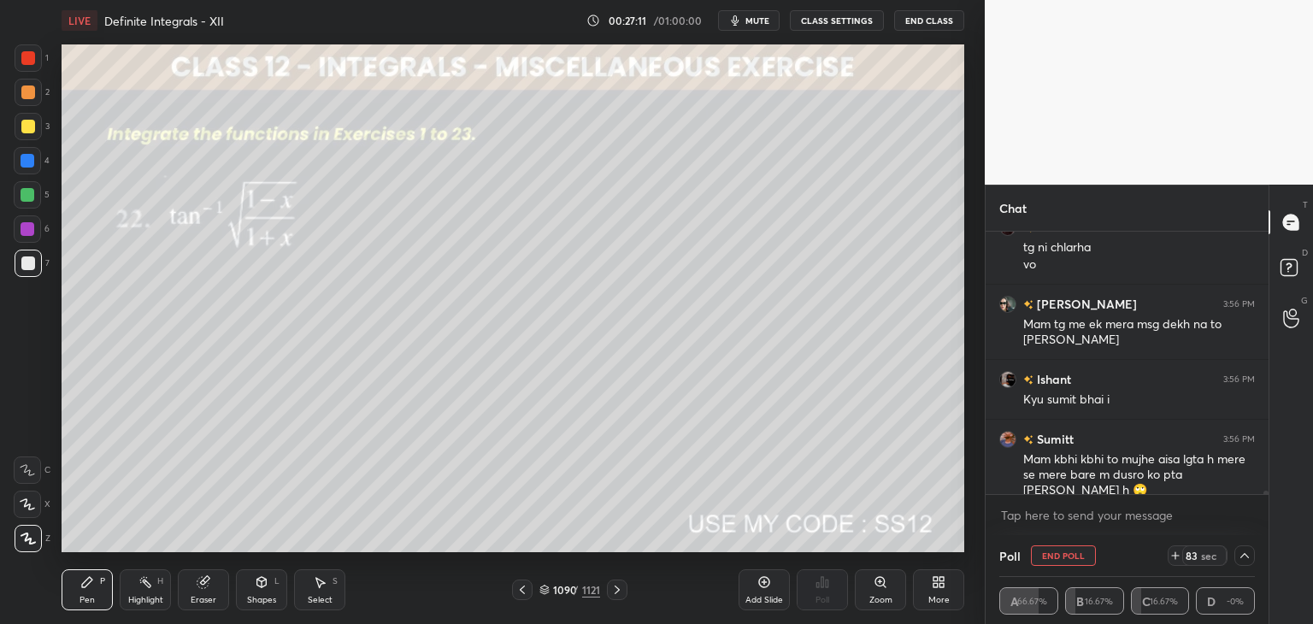
scroll to position [20702, 0]
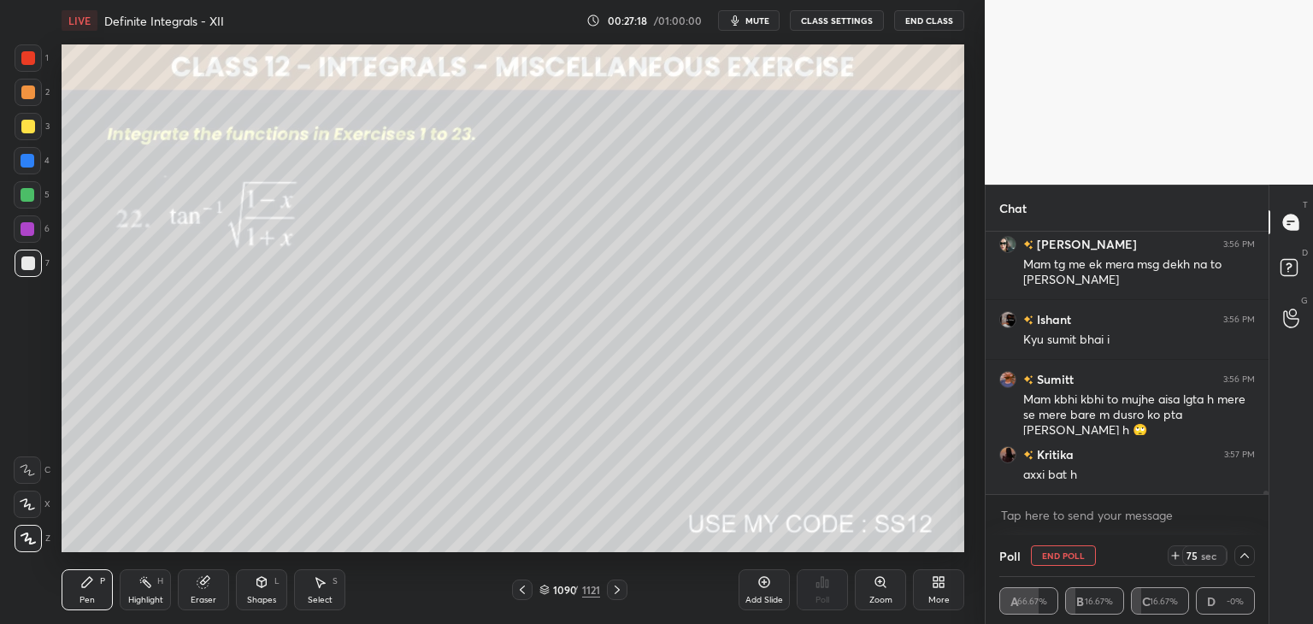
click at [1245, 550] on icon at bounding box center [1245, 556] width 14 height 14
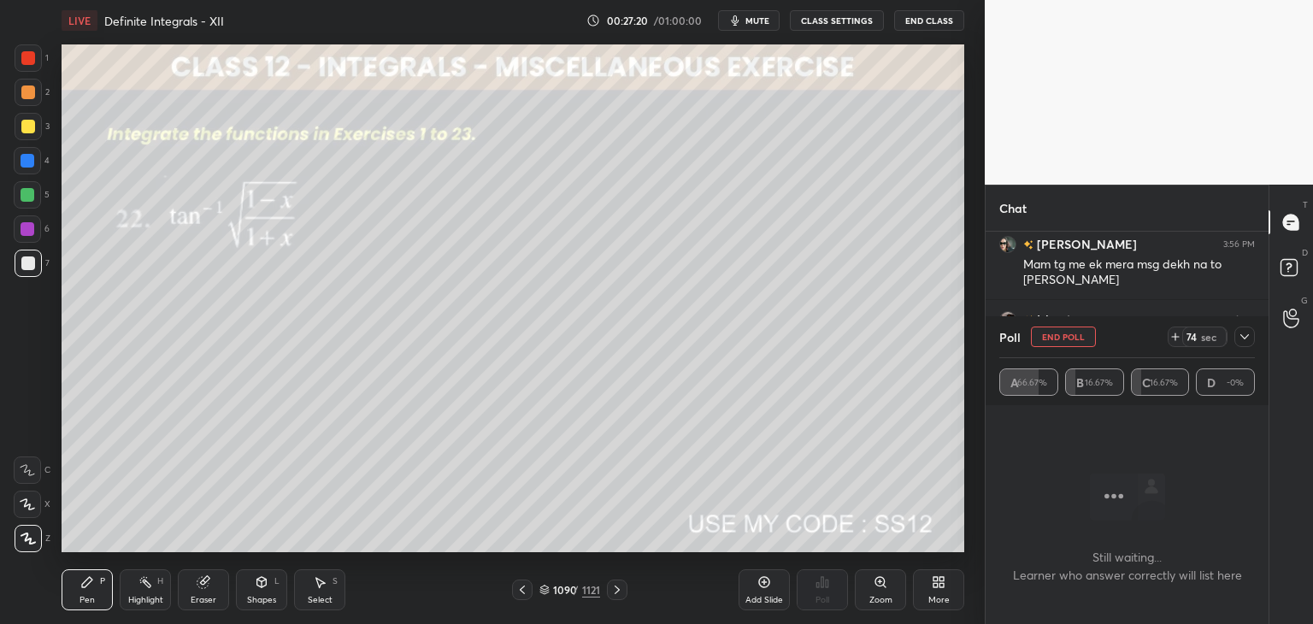
click at [1248, 336] on icon at bounding box center [1245, 337] width 14 height 14
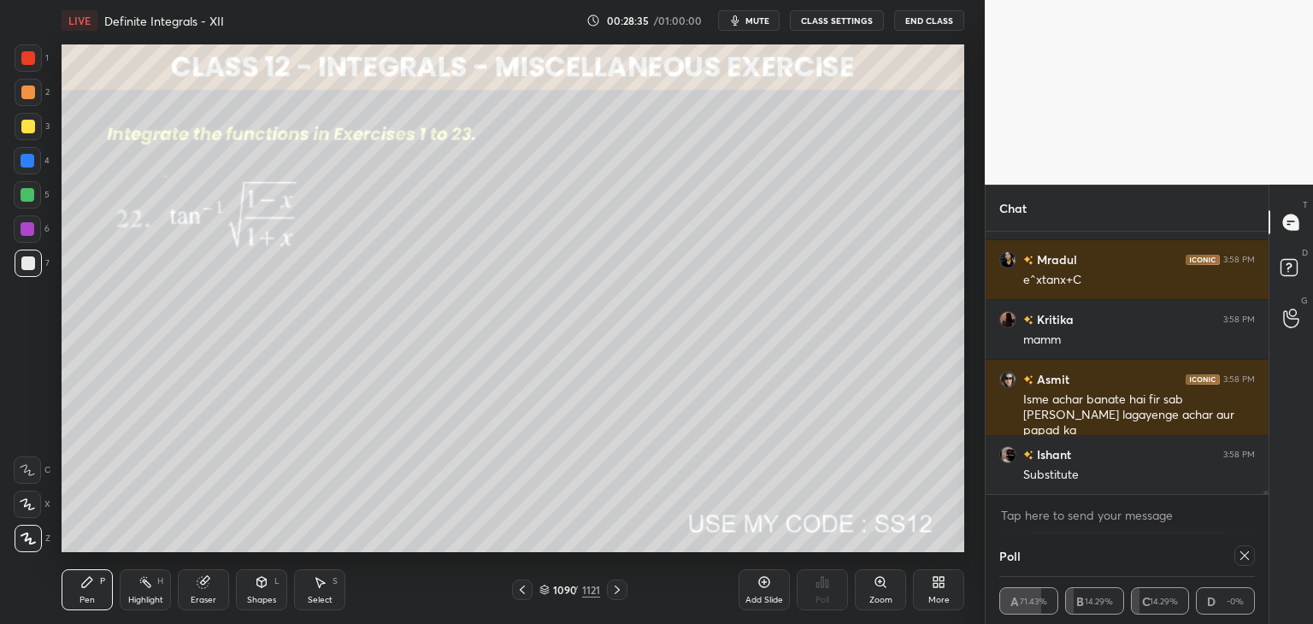
scroll to position [20064, 0]
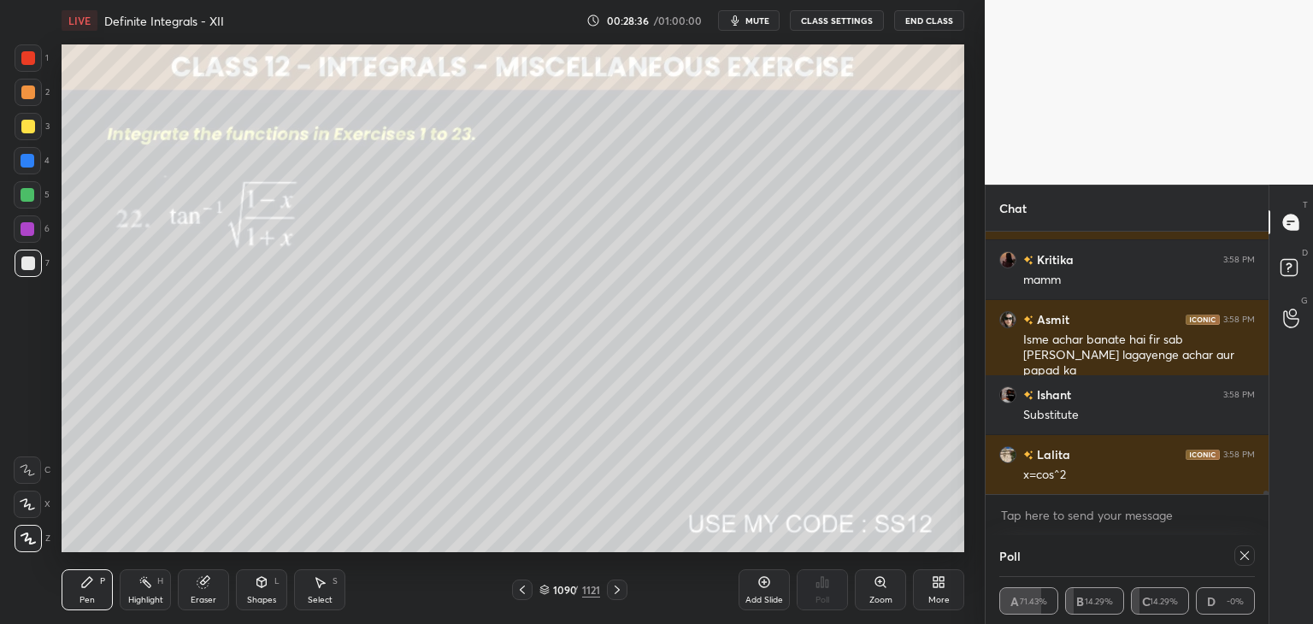
click at [1247, 550] on icon at bounding box center [1245, 556] width 14 height 14
drag, startPoint x: 1248, startPoint y: 550, endPoint x: 1181, endPoint y: 561, distance: 67.6
click at [1248, 550] on div "Poll A 71.43% B 14.29% C 14.29% D -0% Still waiting... Learner who answer corre…" at bounding box center [1127, 579] width 283 height 89
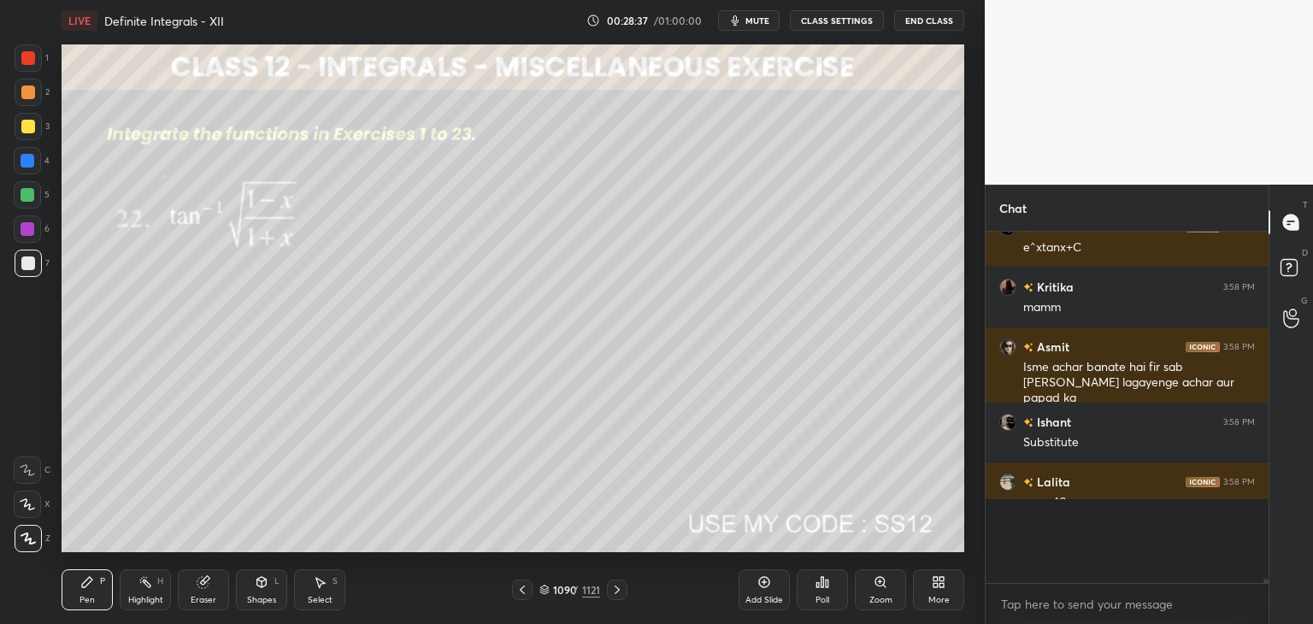
scroll to position [5, 5]
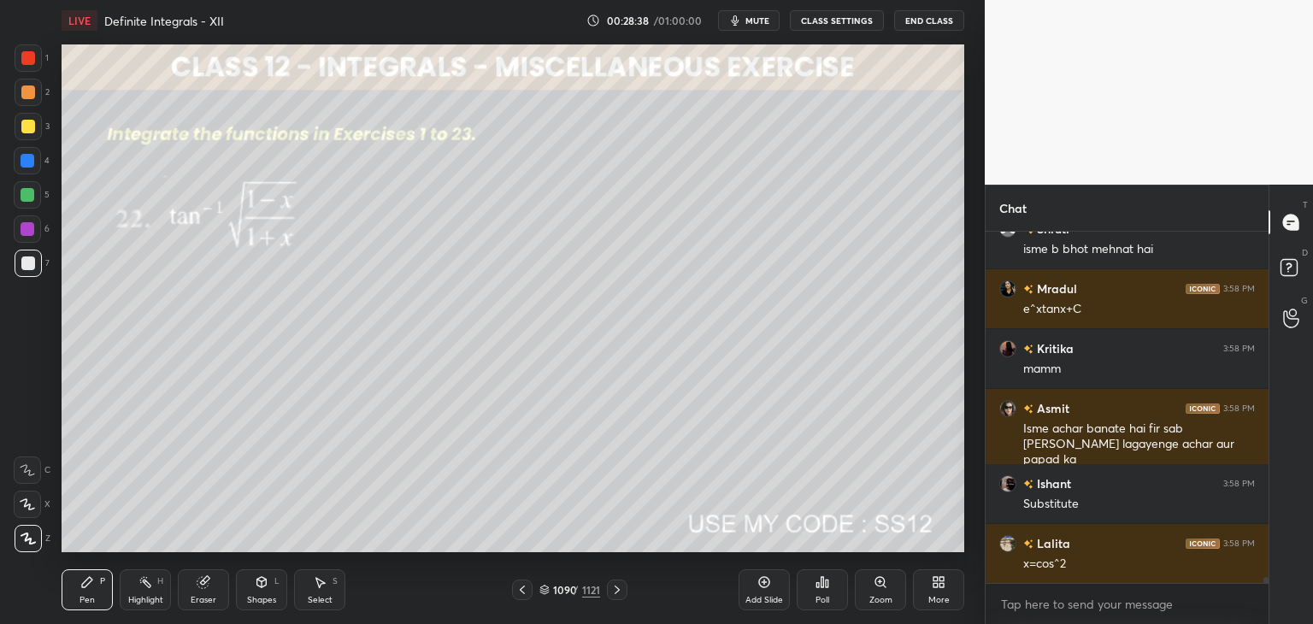
click at [39, 278] on div "7" at bounding box center [32, 267] width 35 height 34
drag, startPoint x: 27, startPoint y: 256, endPoint x: 34, endPoint y: 263, distance: 9.7
click at [28, 256] on div at bounding box center [28, 263] width 14 height 14
click at [26, 124] on div at bounding box center [28, 127] width 14 height 14
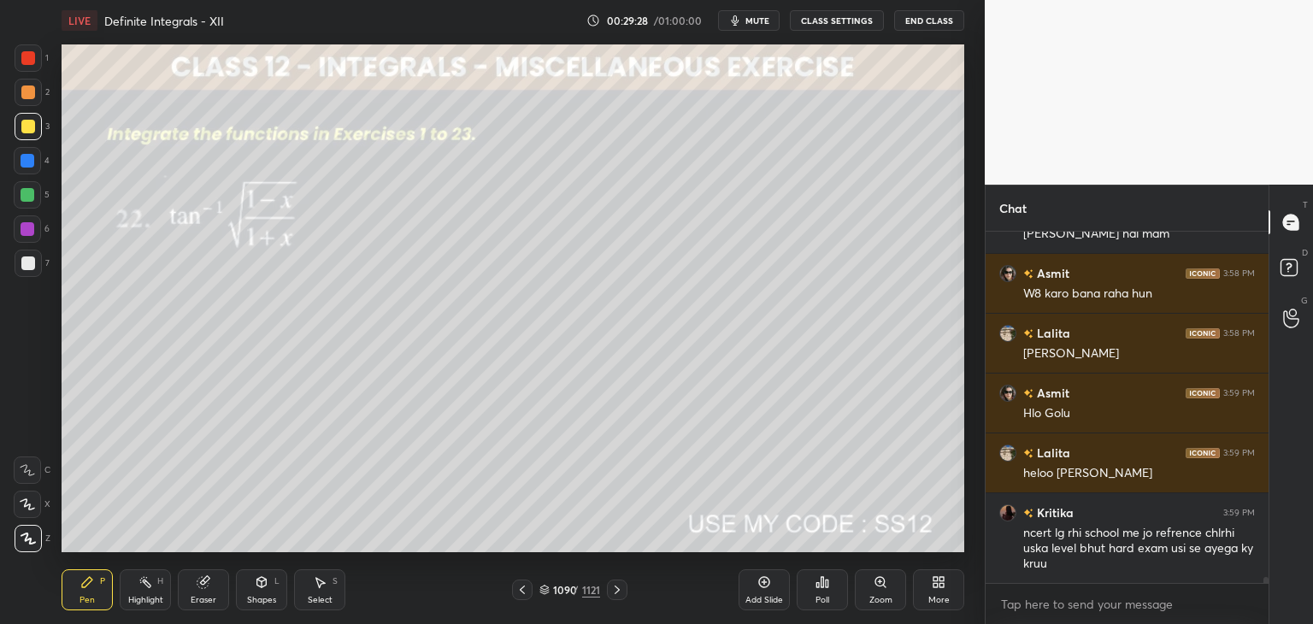
scroll to position [20440, 0]
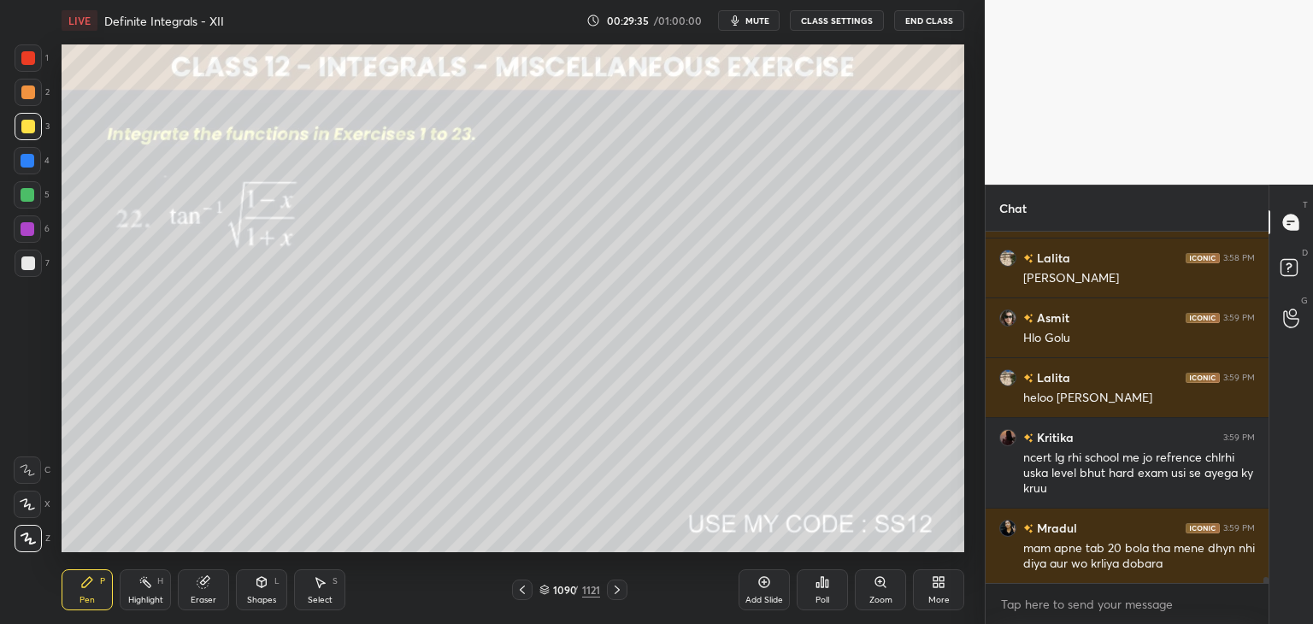
click at [321, 586] on icon at bounding box center [320, 582] width 14 height 14
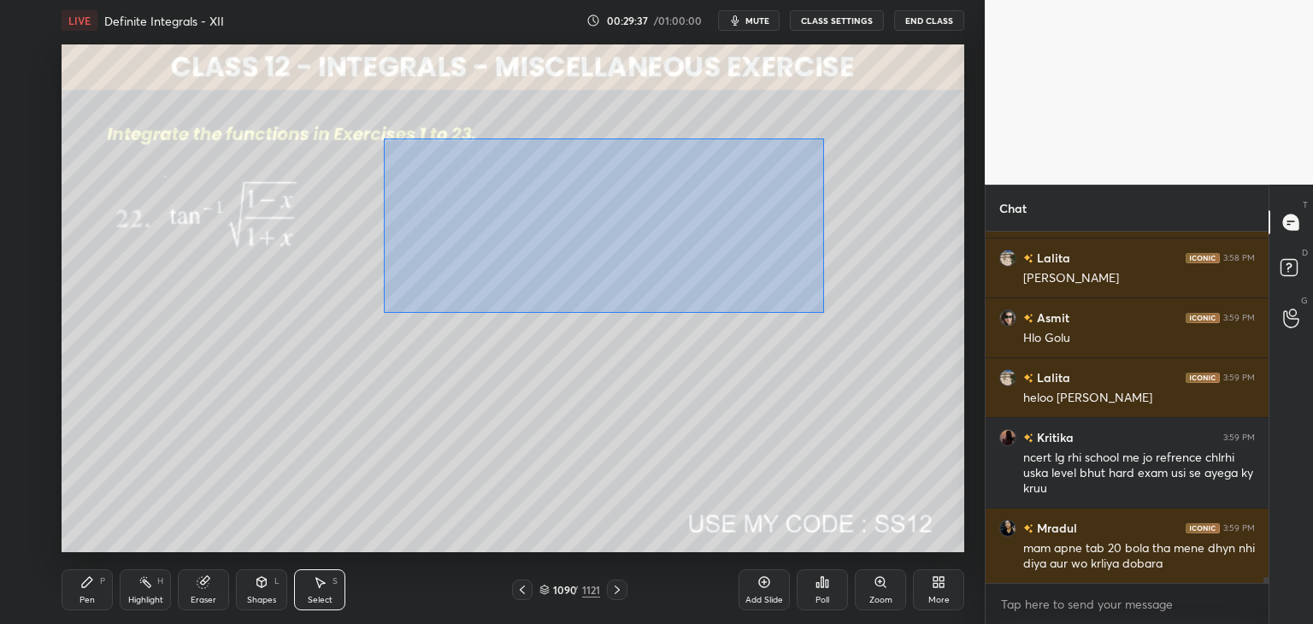
drag, startPoint x: 388, startPoint y: 142, endPoint x: 830, endPoint y: 312, distance: 473.5
click at [838, 311] on div "0 ° Undo Copy Paste here Duplicate Duplicate to new slide Delete" at bounding box center [513, 298] width 903 height 508
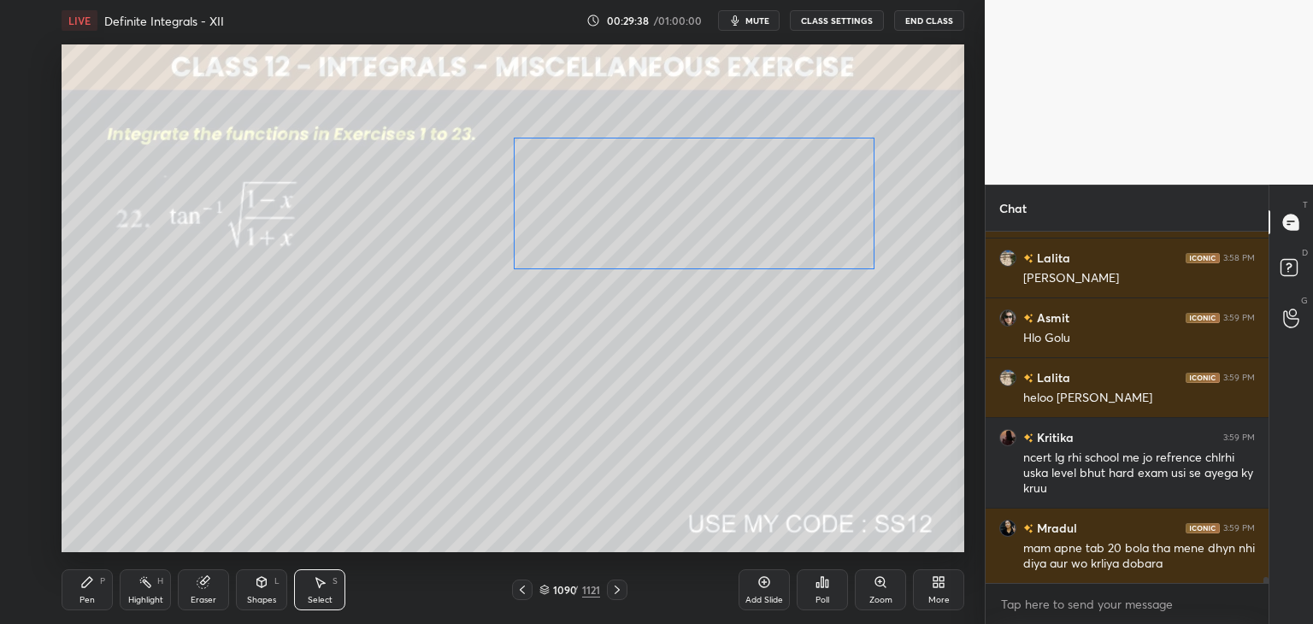
drag, startPoint x: 657, startPoint y: 233, endPoint x: 733, endPoint y: 221, distance: 76.3
click at [739, 216] on div "0 ° Undo Copy Paste here Duplicate Duplicate to new slide Delete" at bounding box center [513, 298] width 903 height 508
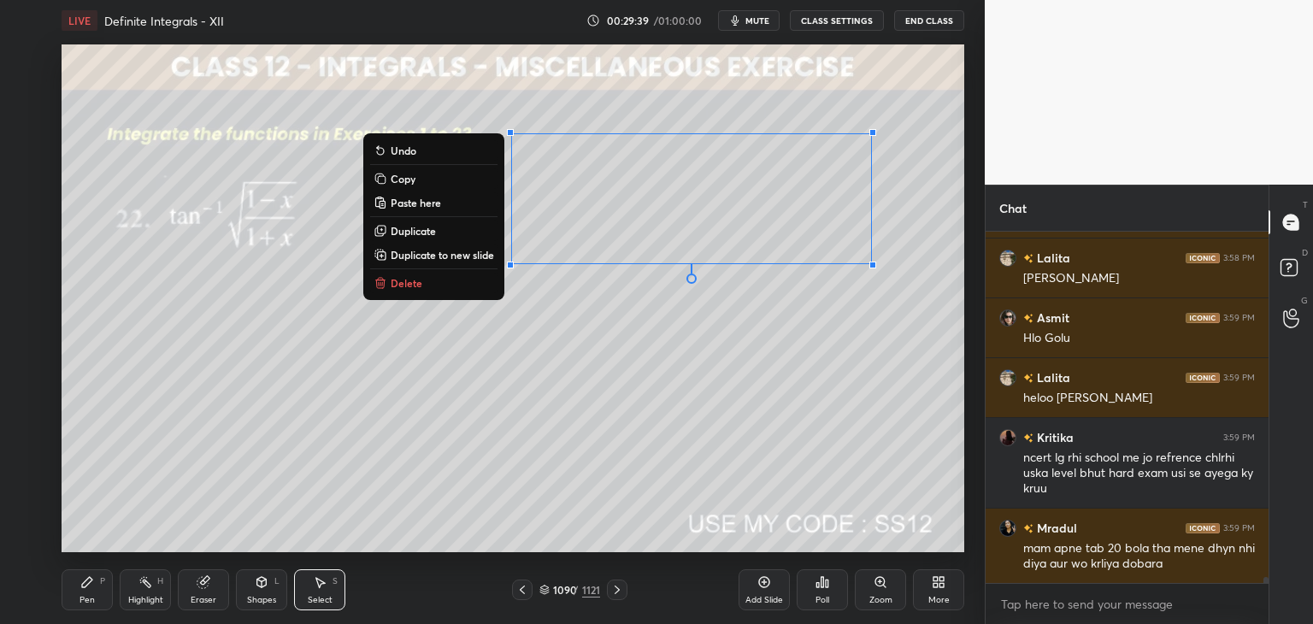
click at [546, 413] on div "0 ° Undo Copy Paste here Duplicate Duplicate to new slide Delete" at bounding box center [513, 298] width 903 height 508
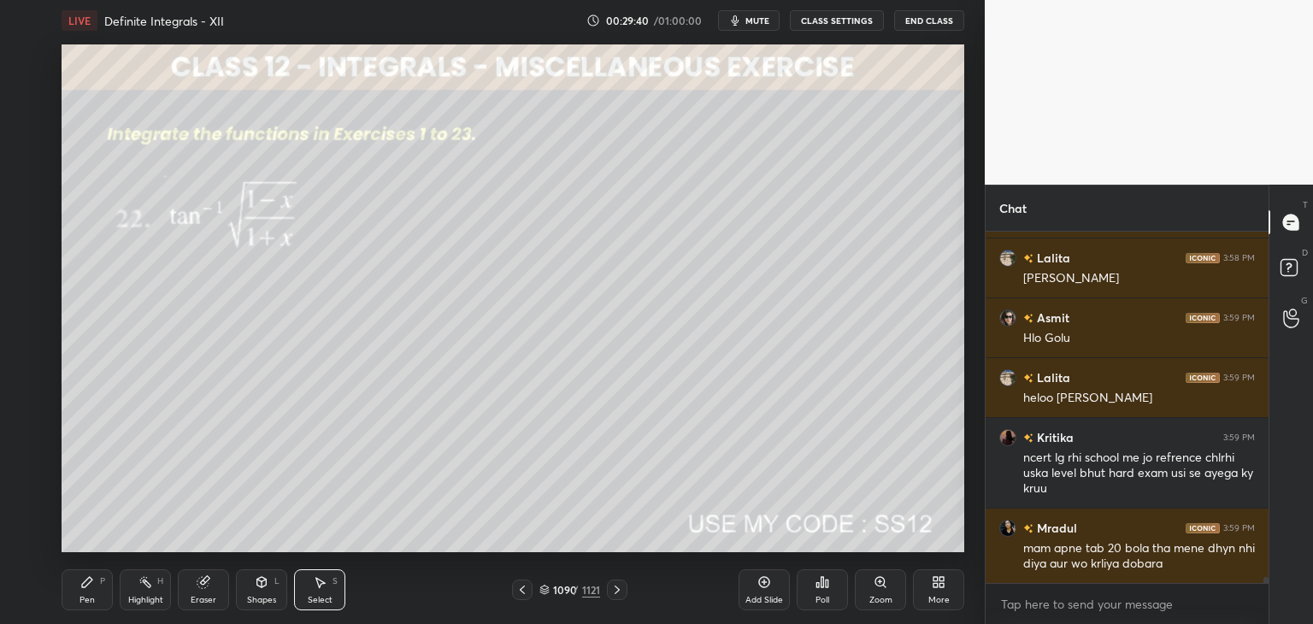
click at [90, 596] on div "Pen" at bounding box center [86, 600] width 15 height 9
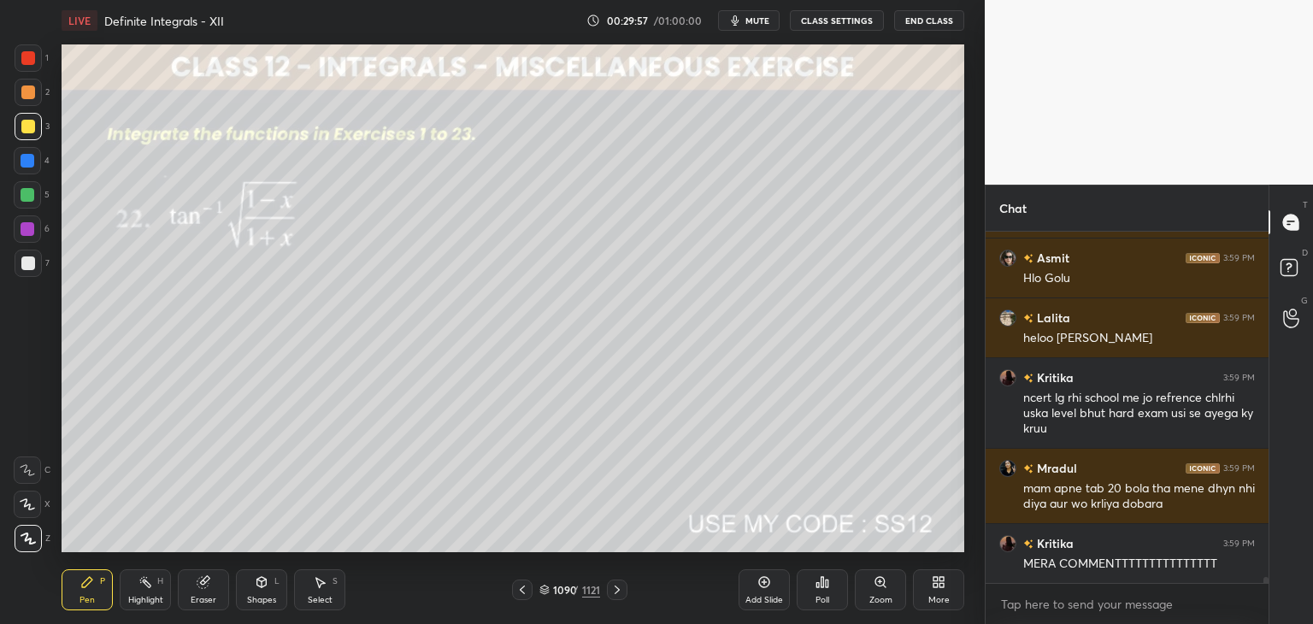
scroll to position [20560, 0]
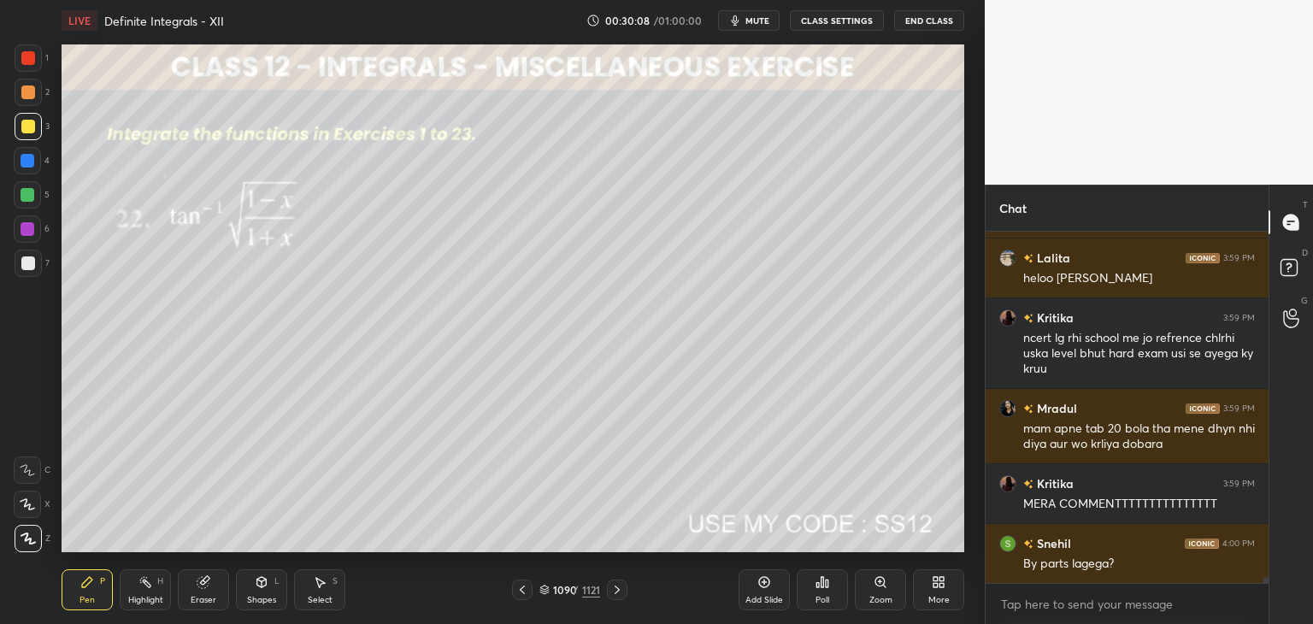
click at [615, 589] on icon at bounding box center [617, 590] width 14 height 14
click at [526, 591] on icon at bounding box center [522, 590] width 14 height 14
drag, startPoint x: 768, startPoint y: 597, endPoint x: 766, endPoint y: 582, distance: 14.6
click at [768, 596] on div "Add Slide" at bounding box center [764, 600] width 38 height 9
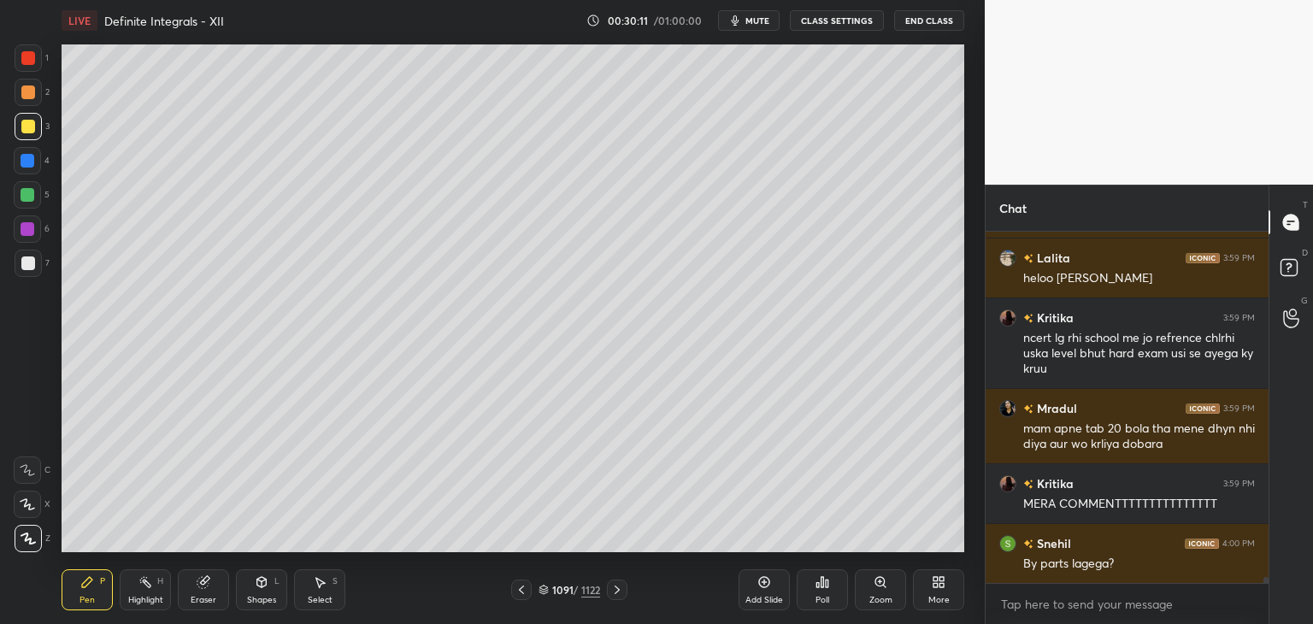
click at [102, 592] on div "Pen P" at bounding box center [87, 589] width 51 height 41
click at [515, 590] on icon at bounding box center [522, 590] width 14 height 14
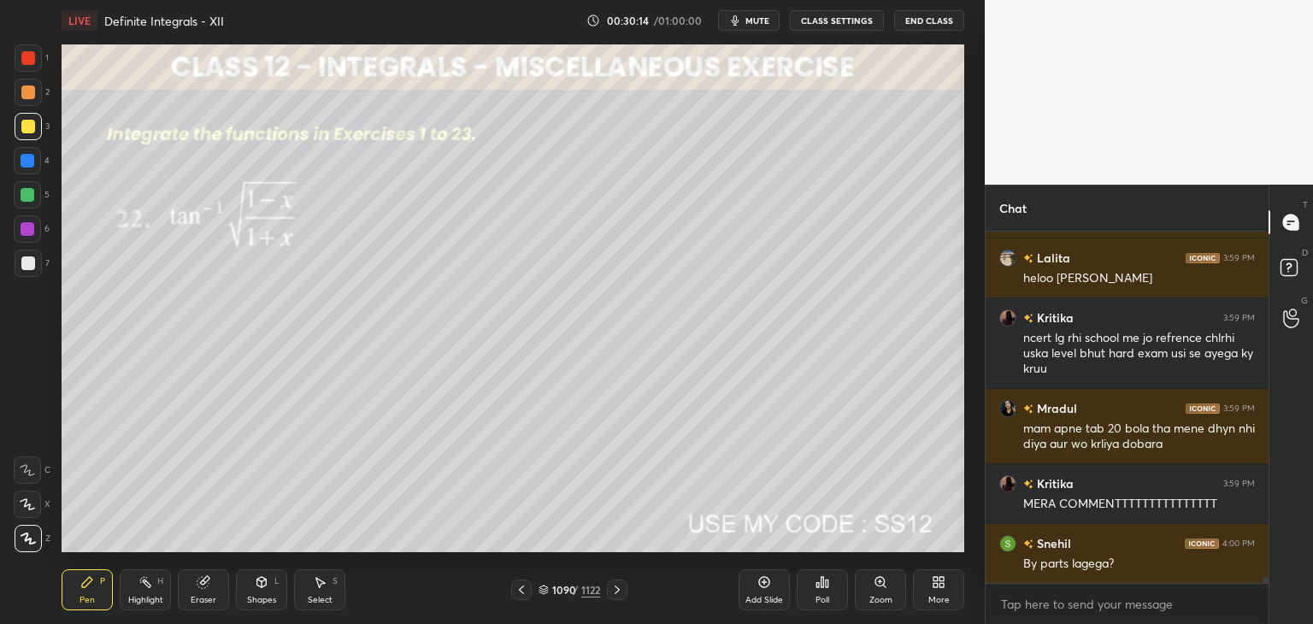
drag, startPoint x: 627, startPoint y: 588, endPoint x: 615, endPoint y: 577, distance: 15.7
click at [626, 588] on div at bounding box center [617, 590] width 21 height 21
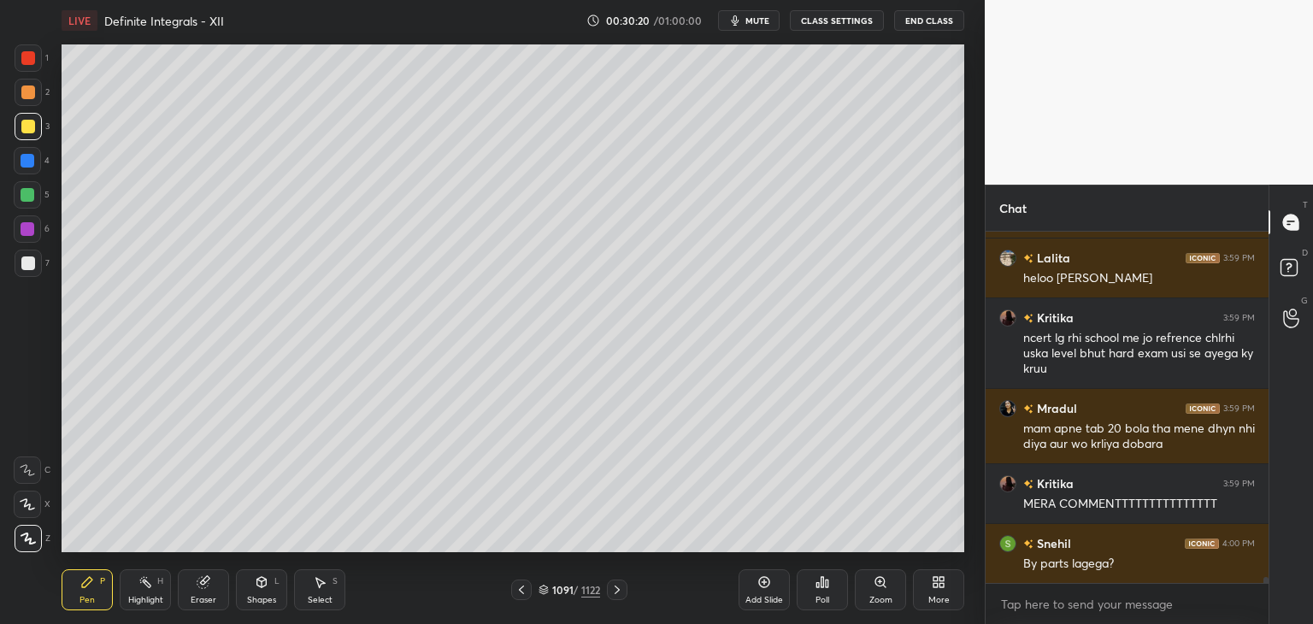
drag, startPoint x: 520, startPoint y: 591, endPoint x: 546, endPoint y: 574, distance: 31.1
click at [519, 591] on icon at bounding box center [522, 590] width 14 height 14
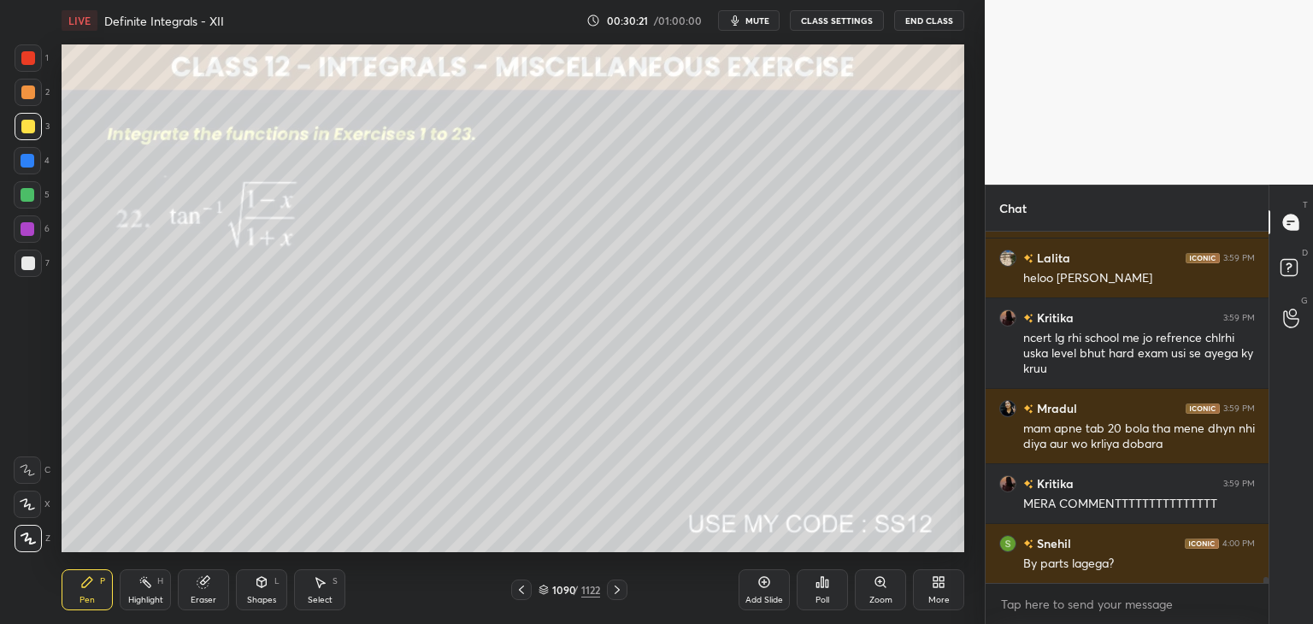
drag, startPoint x: 614, startPoint y: 590, endPoint x: 615, endPoint y: 579, distance: 11.2
click at [612, 591] on icon at bounding box center [617, 590] width 14 height 14
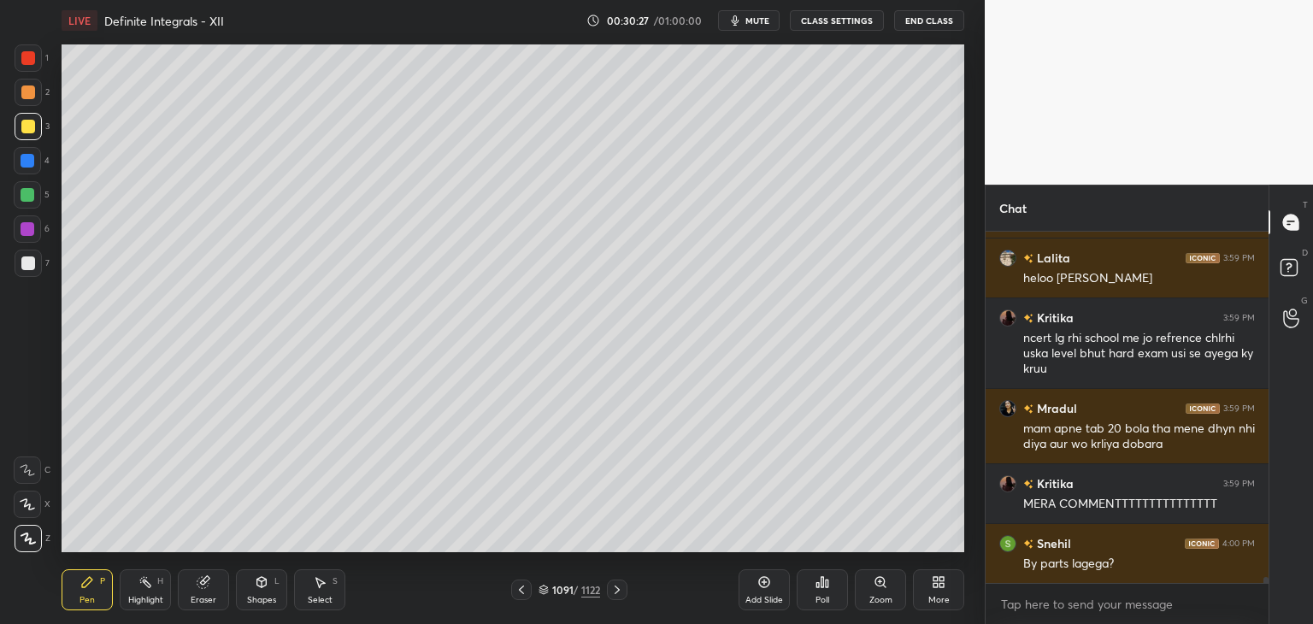
click at [521, 589] on icon at bounding box center [522, 590] width 14 height 14
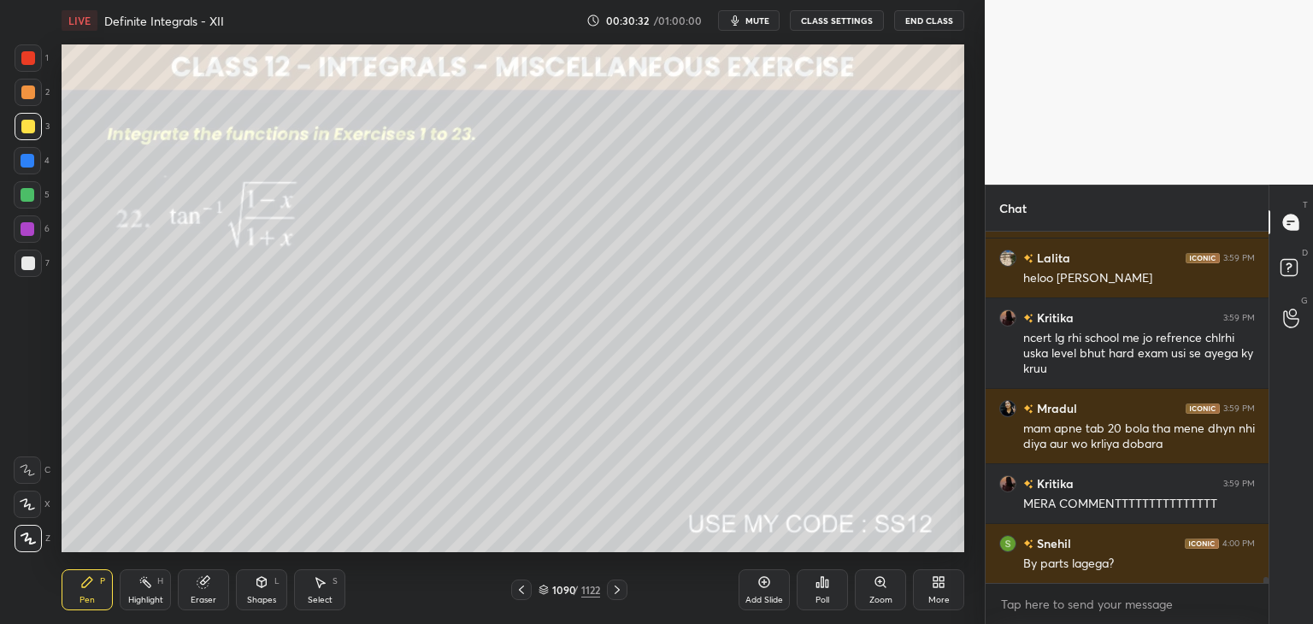
click at [615, 589] on icon at bounding box center [617, 590] width 14 height 14
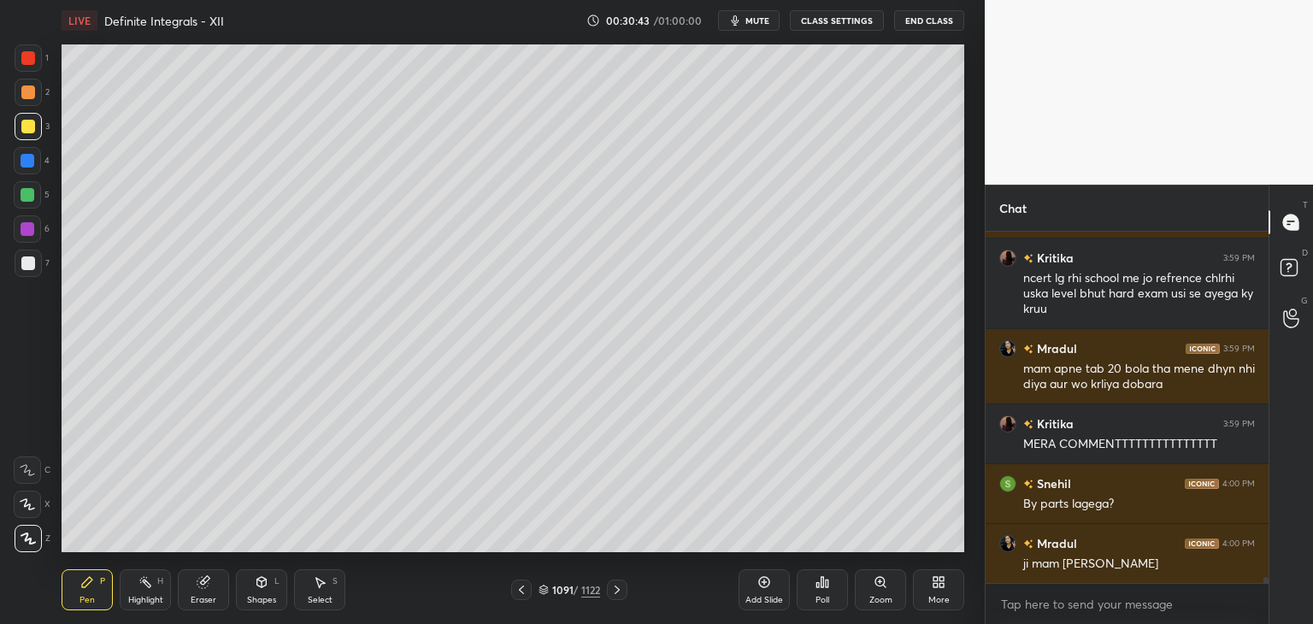
scroll to position [20680, 0]
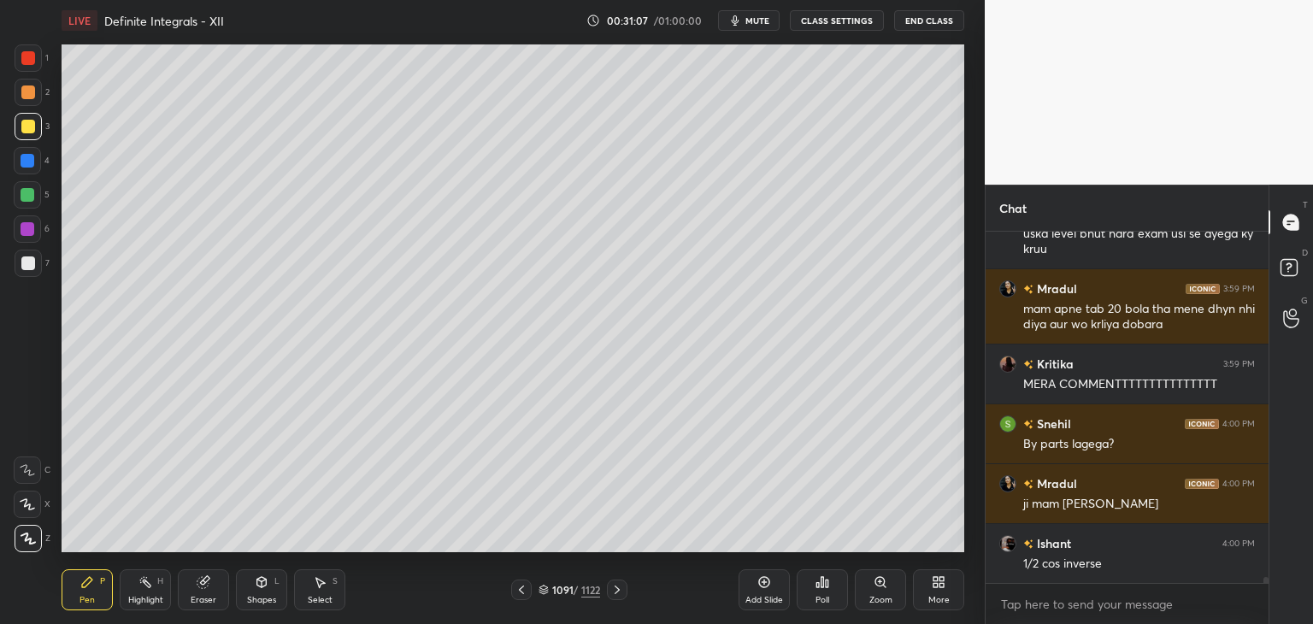
click at [767, 601] on div "Add Slide" at bounding box center [764, 600] width 38 height 9
drag, startPoint x: 521, startPoint y: 591, endPoint x: 585, endPoint y: 586, distance: 63.5
click at [522, 591] on icon at bounding box center [522, 590] width 14 height 14
click at [616, 591] on icon at bounding box center [618, 590] width 14 height 14
click at [27, 253] on div at bounding box center [28, 263] width 27 height 27
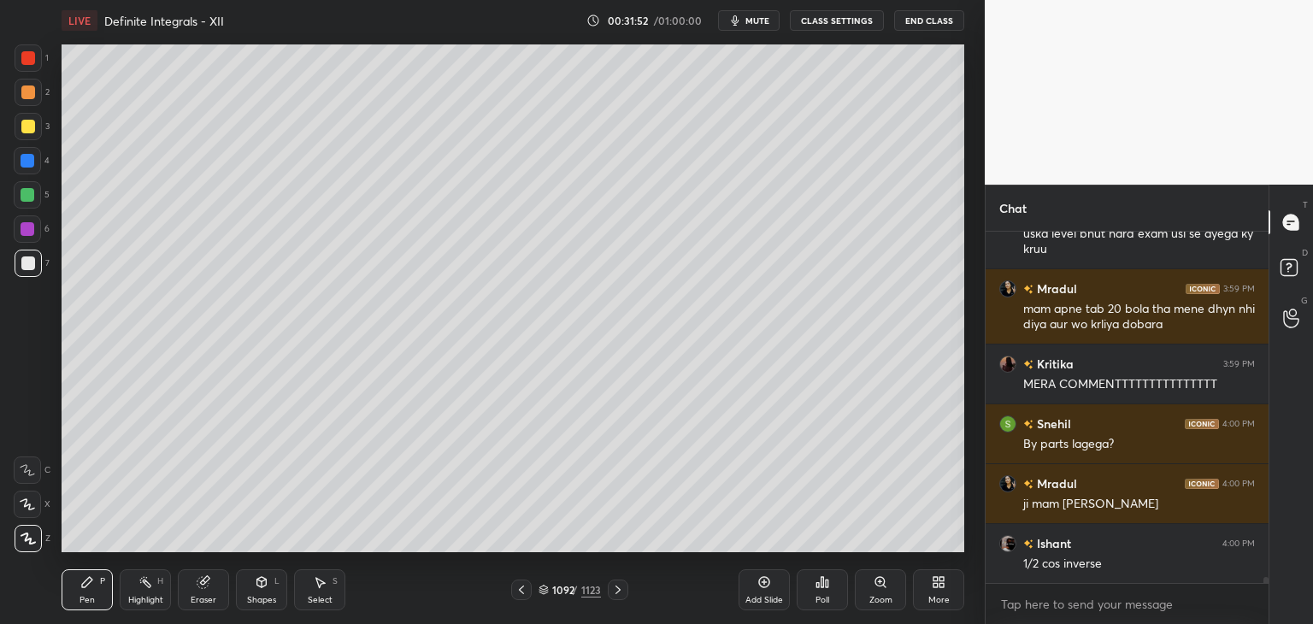
drag, startPoint x: 203, startPoint y: 591, endPoint x: 213, endPoint y: 568, distance: 25.3
click at [203, 591] on div "Eraser" at bounding box center [203, 589] width 51 height 41
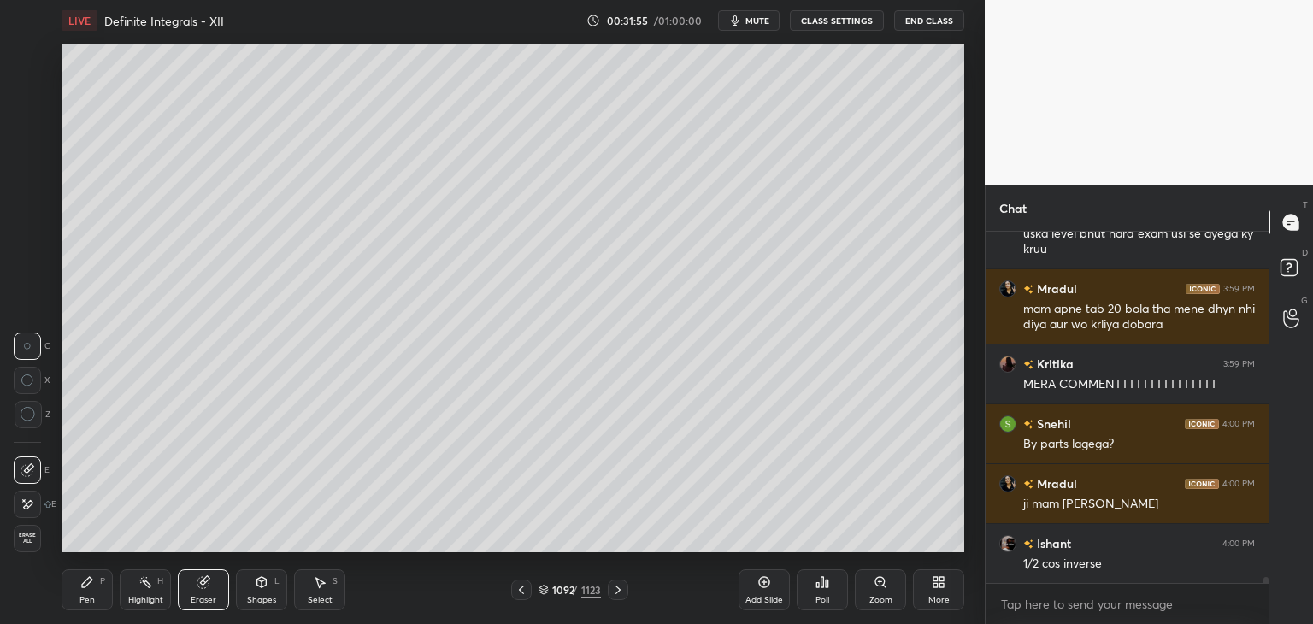
click at [92, 592] on div "Pen P" at bounding box center [87, 589] width 51 height 41
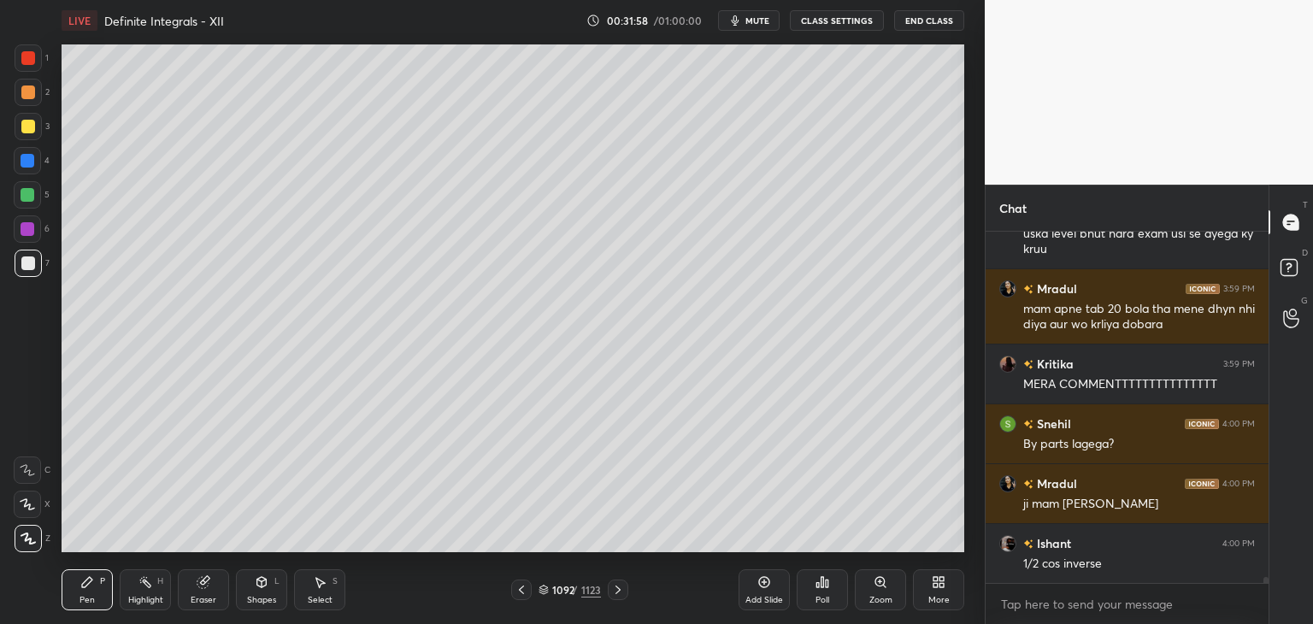
click at [204, 592] on div "Eraser" at bounding box center [203, 589] width 51 height 41
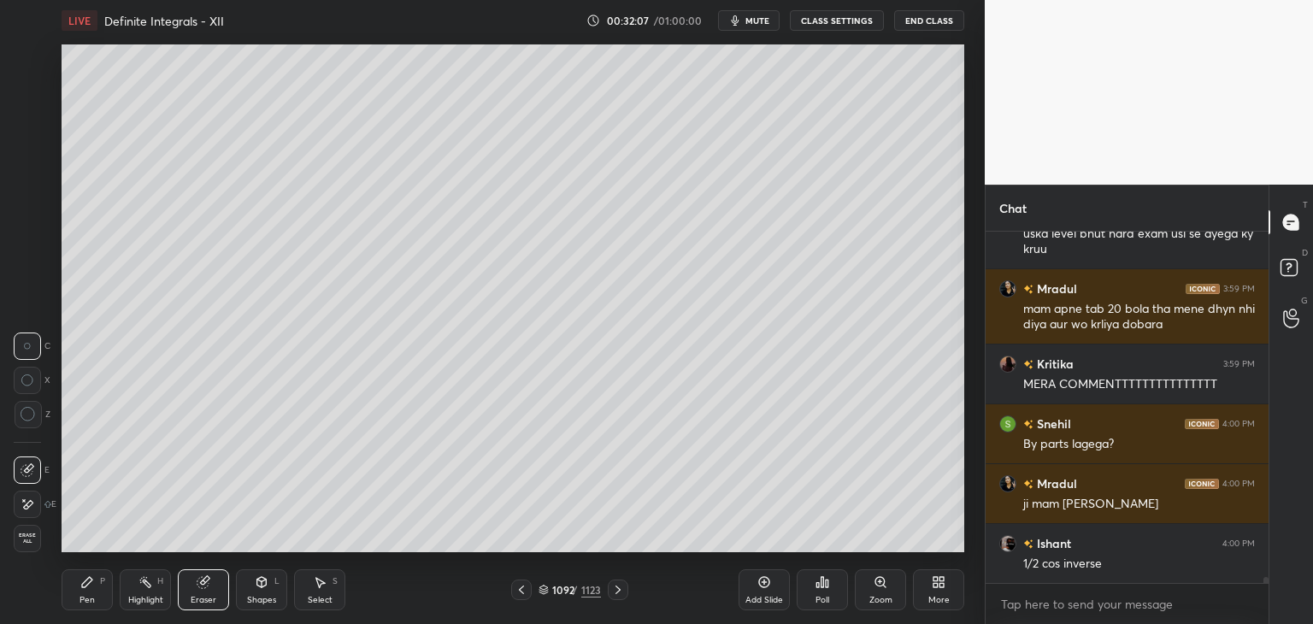
click at [93, 598] on div "Pen" at bounding box center [86, 600] width 15 height 9
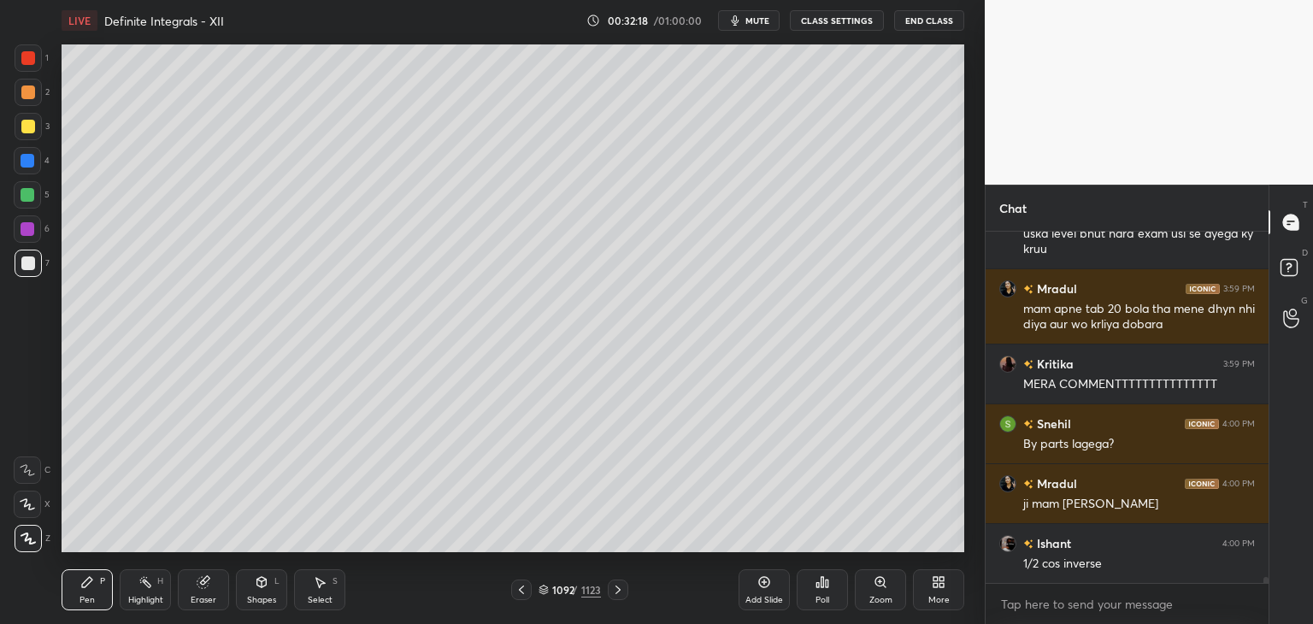
click at [520, 588] on icon at bounding box center [522, 590] width 14 height 14
click at [625, 590] on div at bounding box center [618, 590] width 21 height 21
drag, startPoint x: 208, startPoint y: 592, endPoint x: 205, endPoint y: 553, distance: 39.4
click at [207, 592] on div "Eraser" at bounding box center [203, 589] width 51 height 41
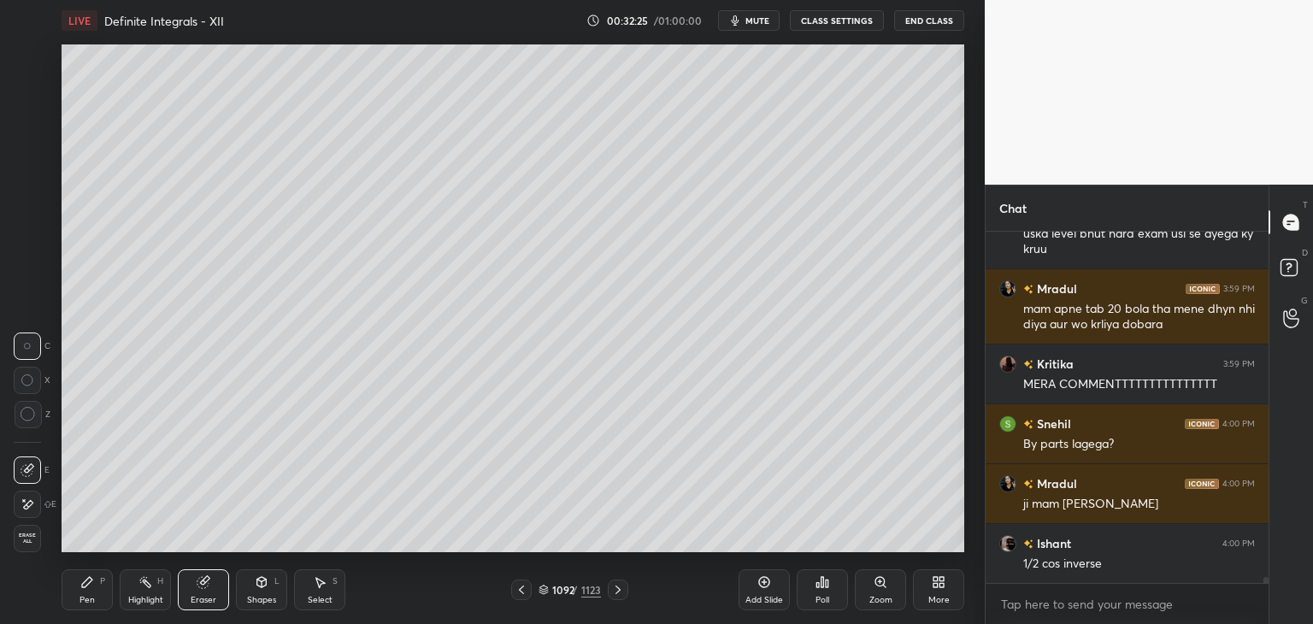
drag, startPoint x: 85, startPoint y: 595, endPoint x: 97, endPoint y: 566, distance: 31.1
click at [85, 596] on div "Pen" at bounding box center [86, 600] width 15 height 9
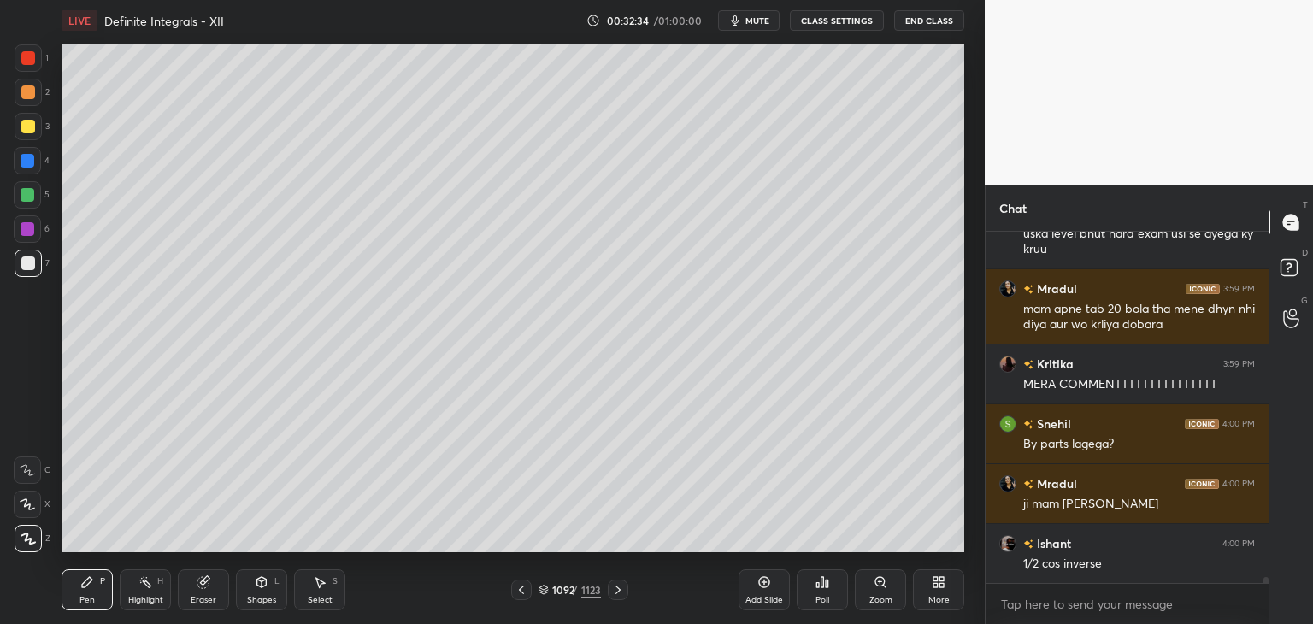
drag, startPoint x: 314, startPoint y: 596, endPoint x: 308, endPoint y: 568, distance: 28.0
click at [314, 596] on div "Select" at bounding box center [320, 600] width 25 height 9
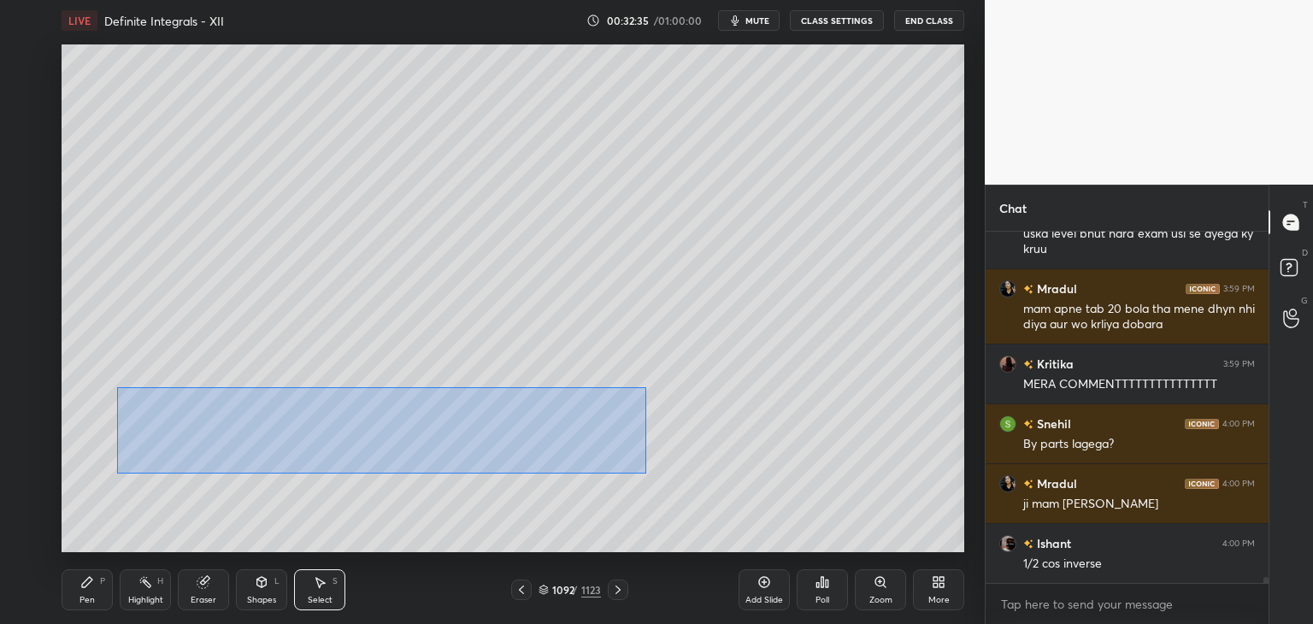
drag, startPoint x: 157, startPoint y: 415, endPoint x: 645, endPoint y: 486, distance: 493.2
click at [645, 486] on div "0 ° Undo Copy Paste here Duplicate Duplicate to new slide Delete" at bounding box center [513, 298] width 903 height 508
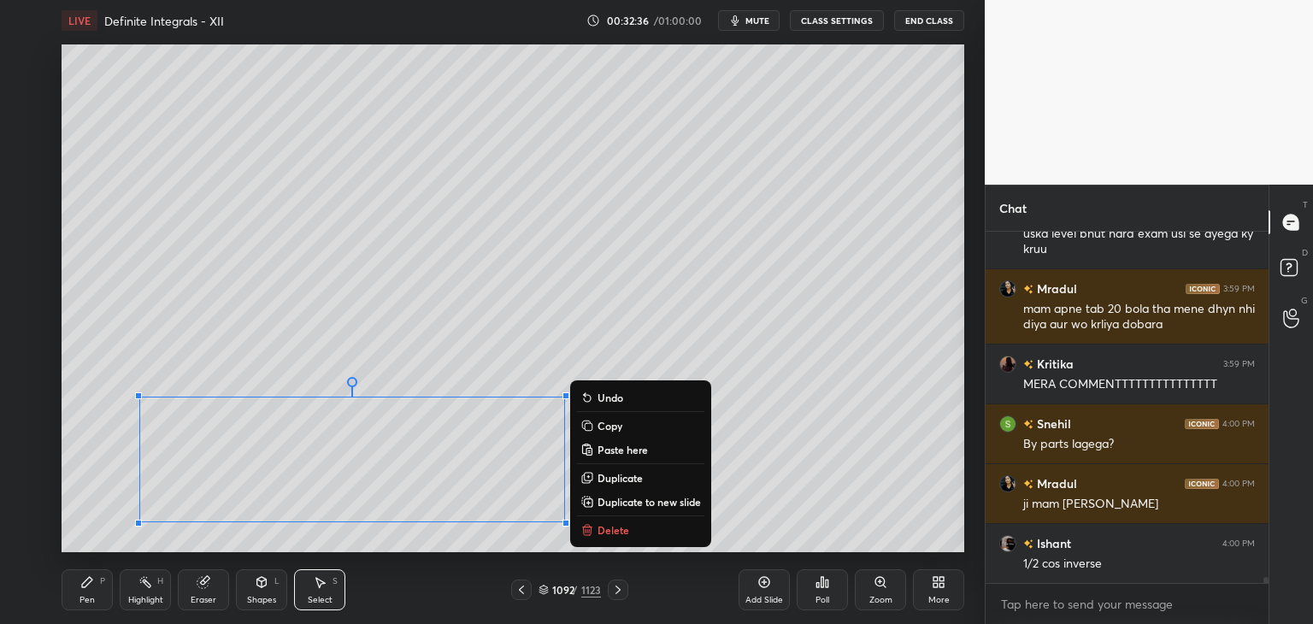
click at [651, 428] on button "Copy" at bounding box center [640, 425] width 127 height 21
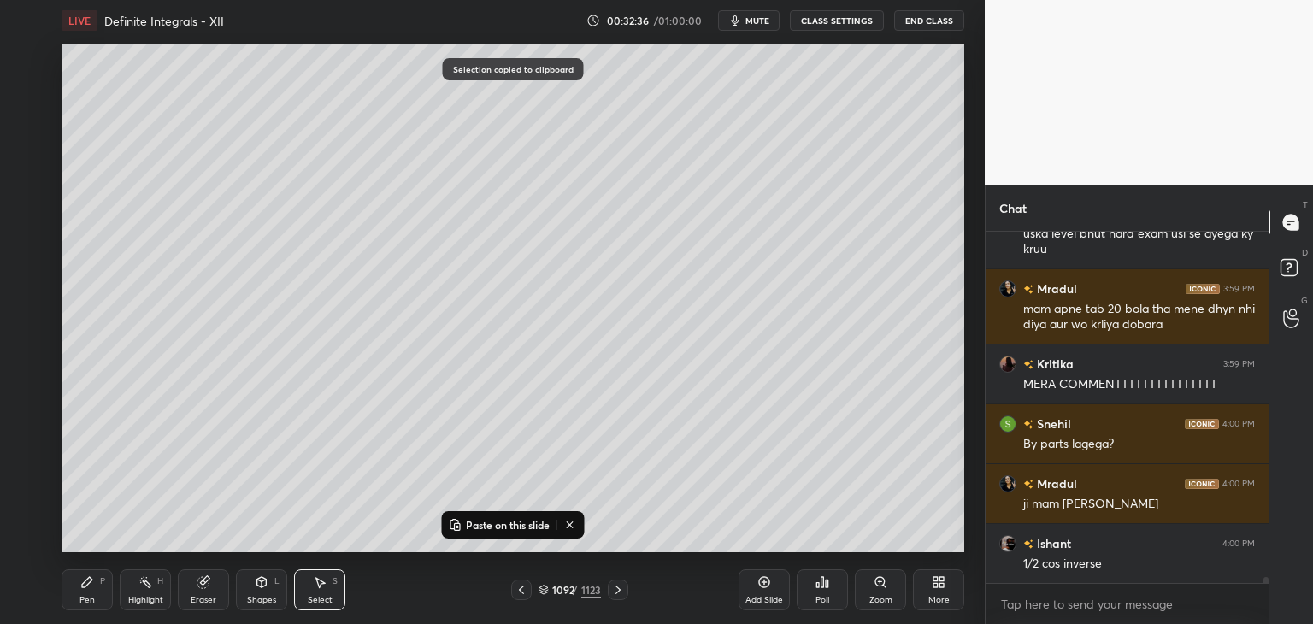
click at [778, 604] on div "Add Slide" at bounding box center [764, 600] width 38 height 9
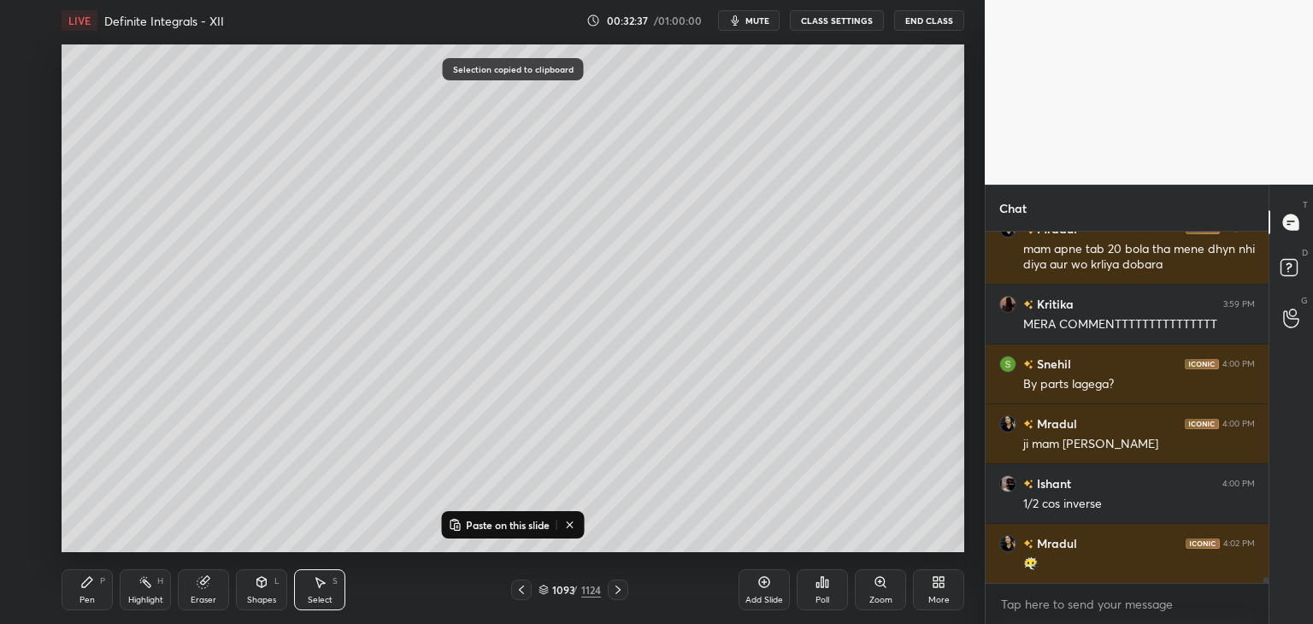
click at [466, 524] on p "Paste on this slide" at bounding box center [508, 525] width 84 height 14
drag, startPoint x: 340, startPoint y: 452, endPoint x: 343, endPoint y: 243, distance: 209.4
click at [356, 156] on div "0 ° Undo Copy Paste here Duplicate Duplicate to new slide Delete" at bounding box center [513, 298] width 903 height 508
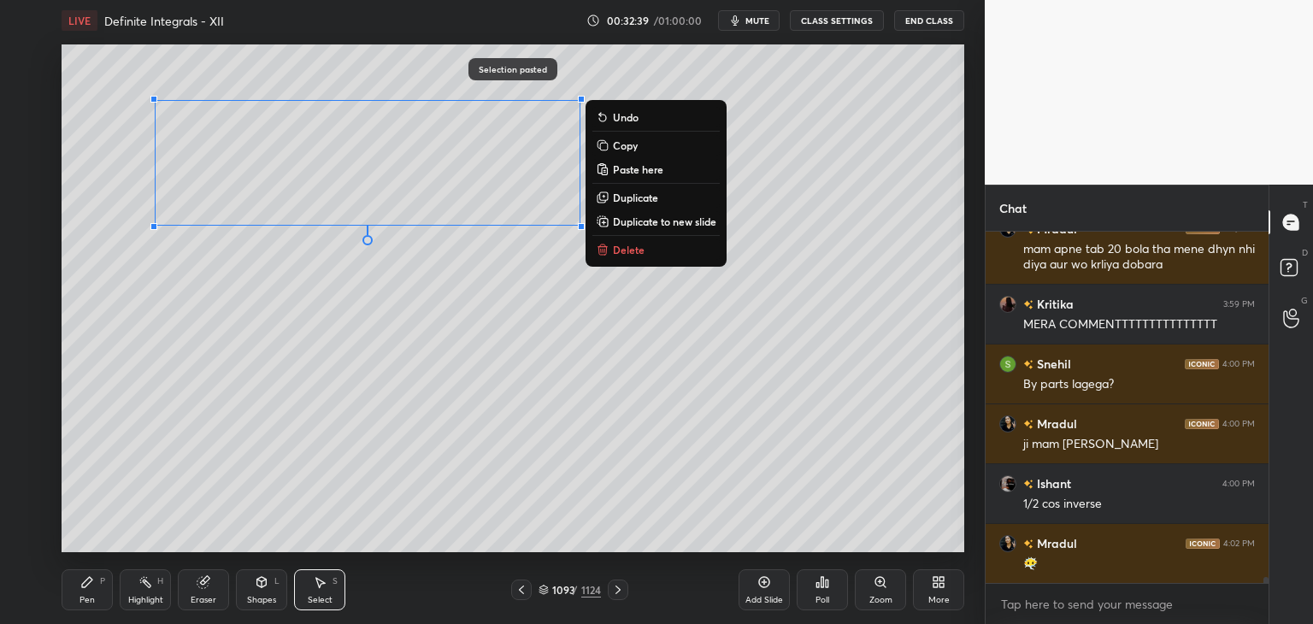
click at [277, 347] on div "0 ° Undo Copy Paste here Duplicate Duplicate to new slide Delete" at bounding box center [513, 298] width 903 height 508
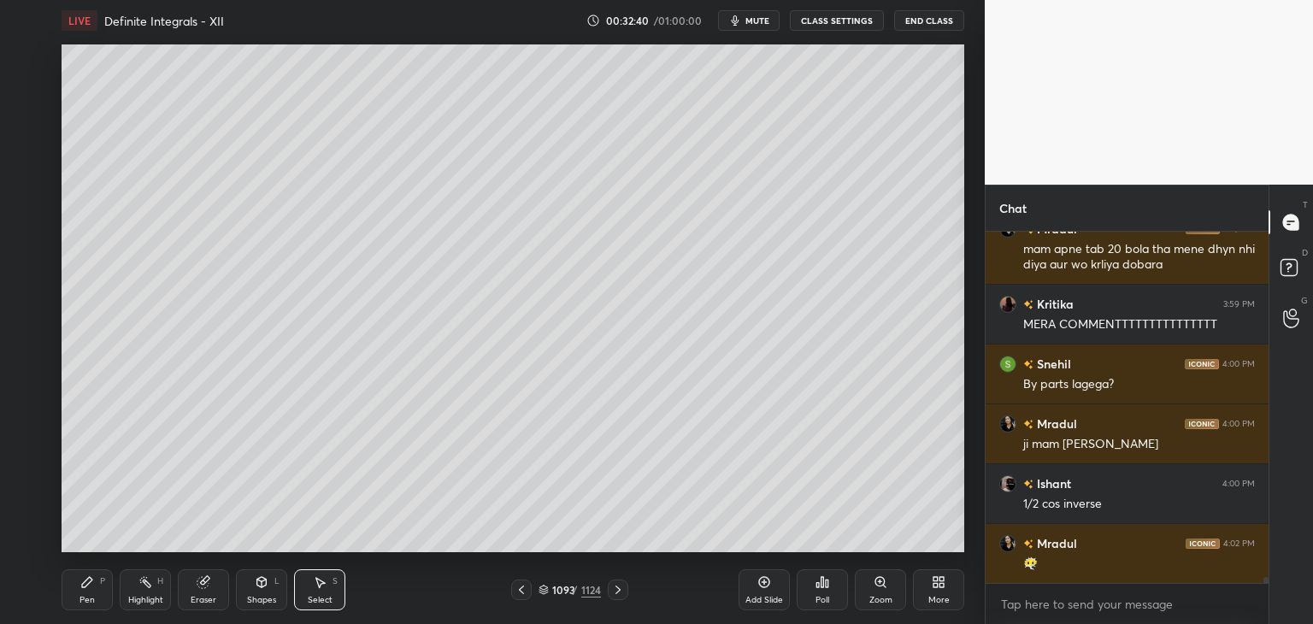
drag, startPoint x: 75, startPoint y: 598, endPoint x: 88, endPoint y: 562, distance: 38.1
click at [78, 598] on div "Pen P" at bounding box center [87, 589] width 51 height 41
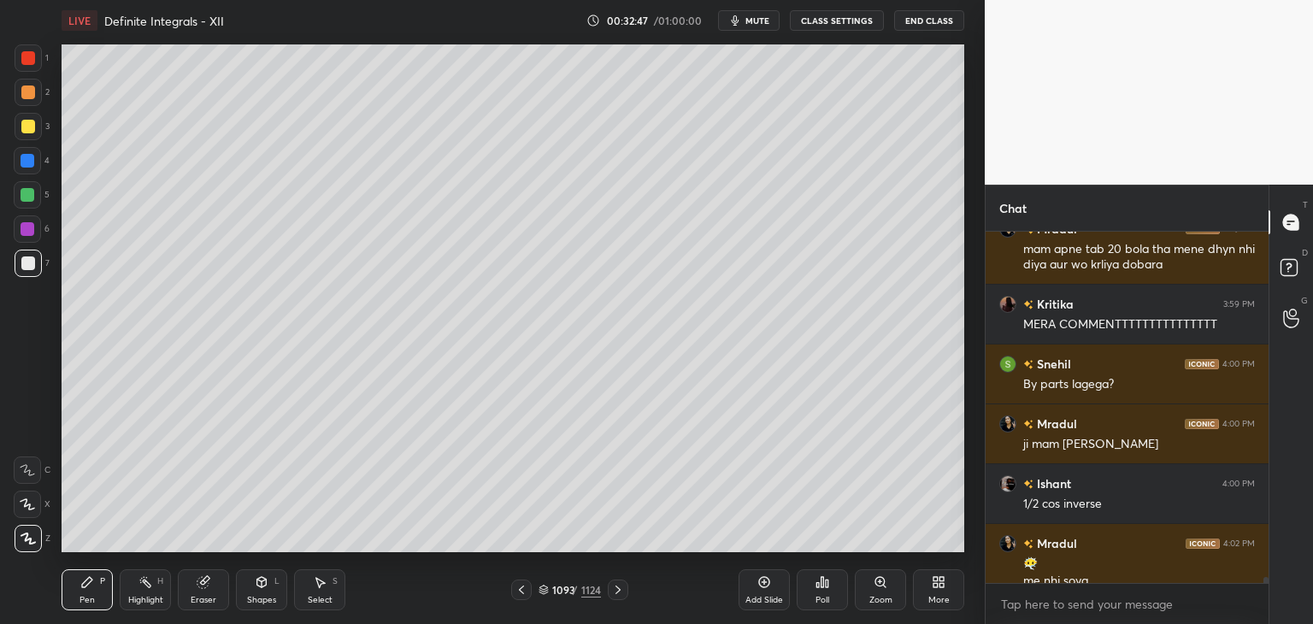
scroll to position [20757, 0]
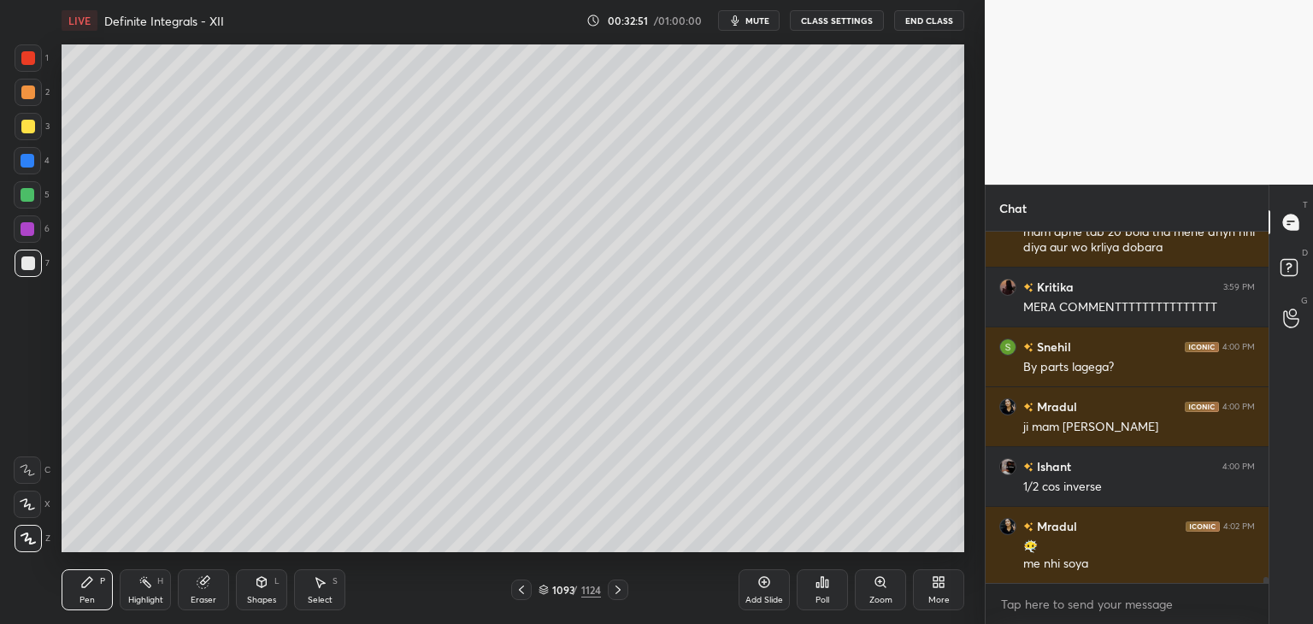
click at [766, 21] on span "mute" at bounding box center [757, 21] width 24 height 12
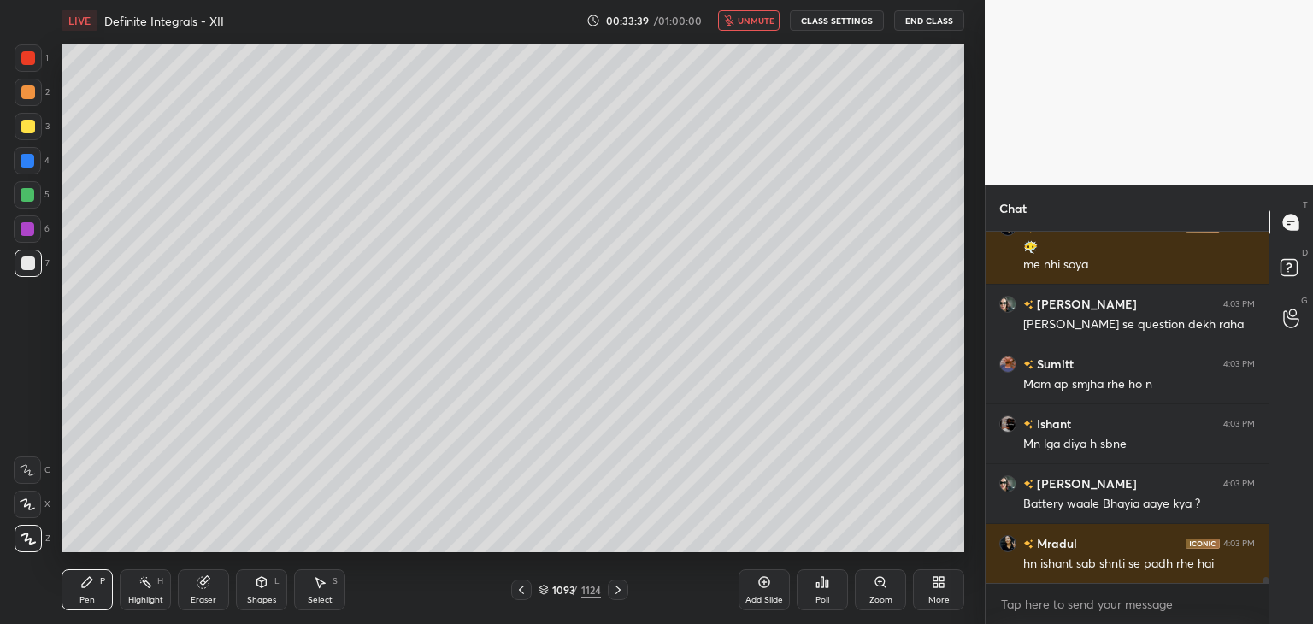
scroll to position [21116, 0]
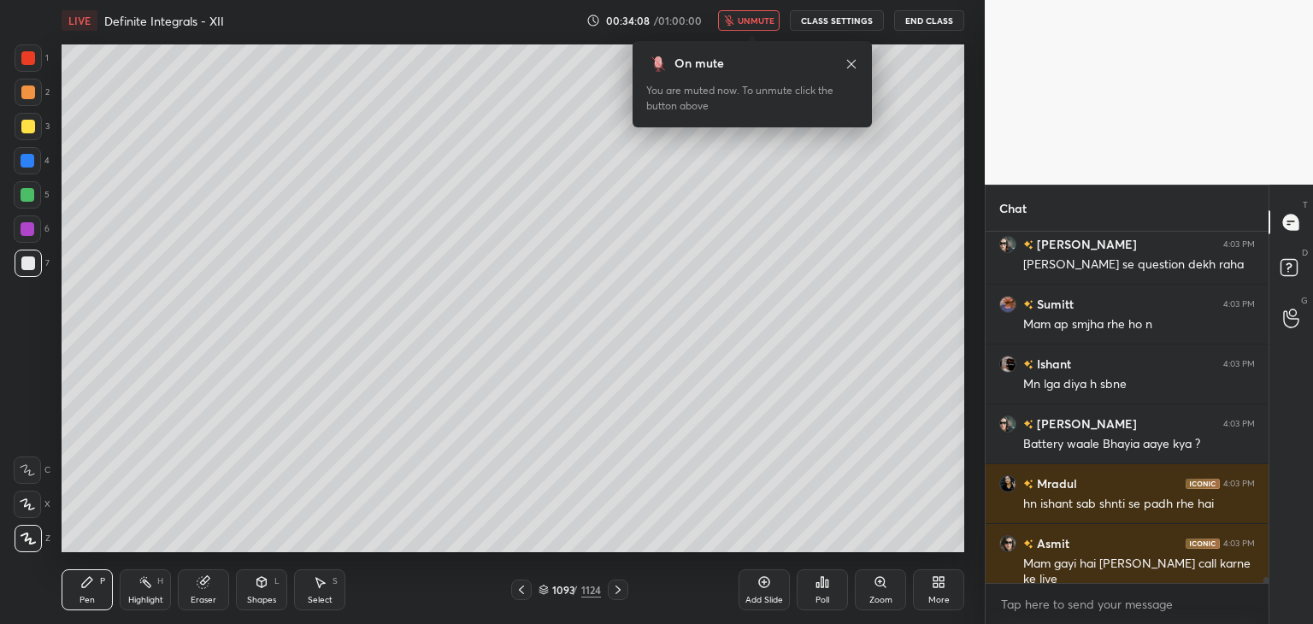
click at [765, 21] on span "unmute" at bounding box center [756, 21] width 37 height 12
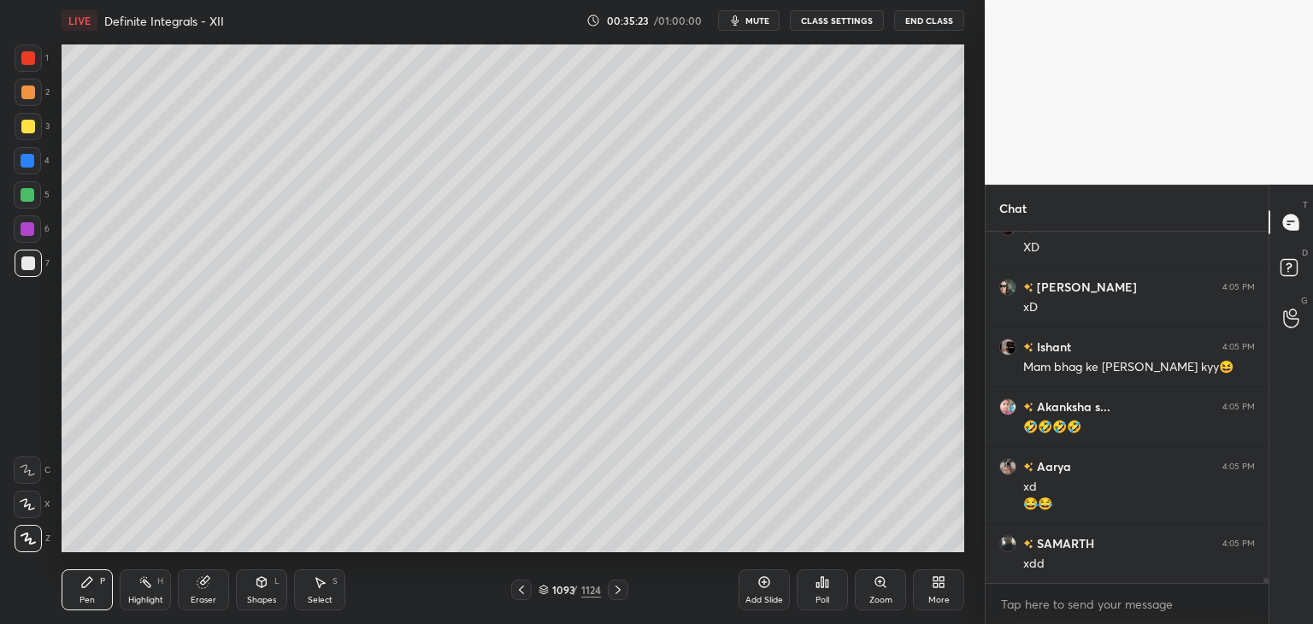
scroll to position [22090, 0]
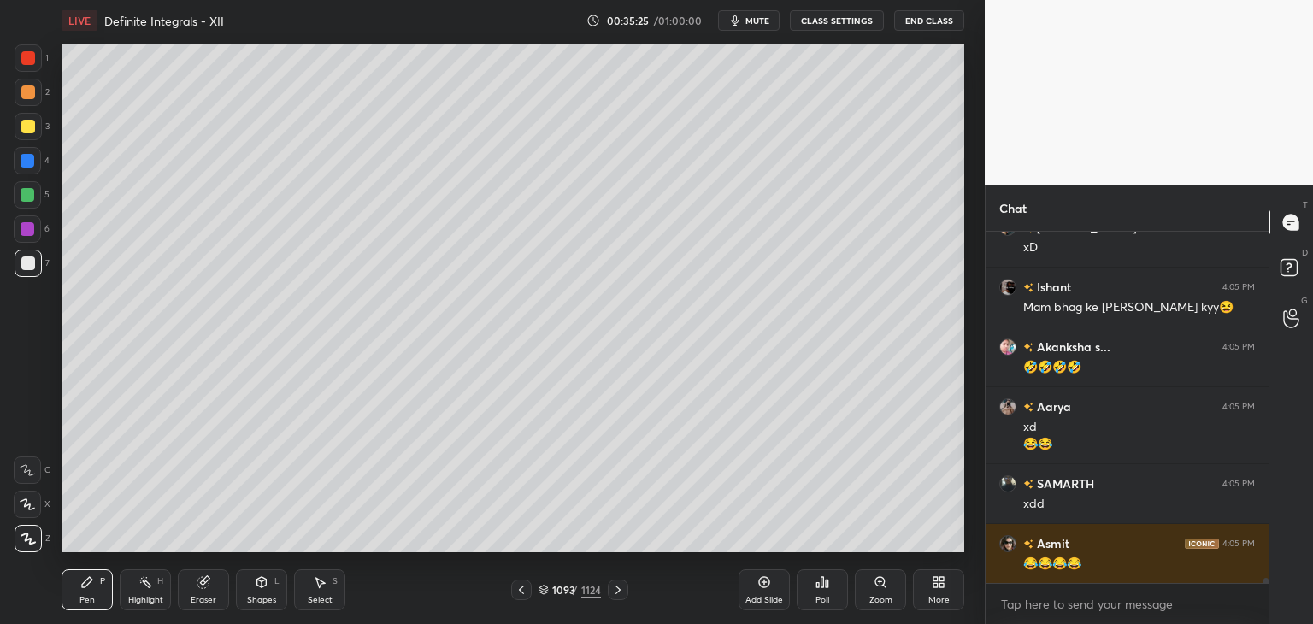
drag, startPoint x: 96, startPoint y: 598, endPoint x: 105, endPoint y: 572, distance: 27.3
click at [97, 598] on div "Pen P" at bounding box center [87, 589] width 51 height 41
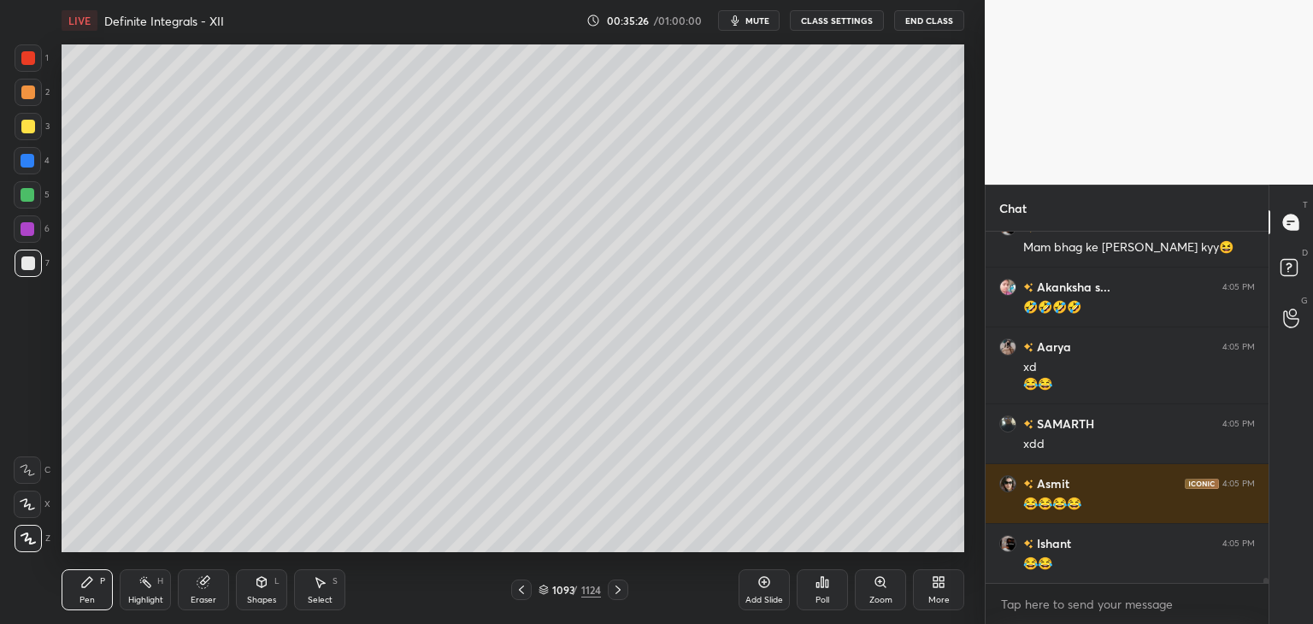
click at [31, 124] on div at bounding box center [28, 127] width 14 height 14
click at [521, 591] on icon at bounding box center [522, 590] width 14 height 14
click at [522, 596] on icon at bounding box center [522, 590] width 14 height 14
click at [521, 593] on icon at bounding box center [522, 590] width 14 height 14
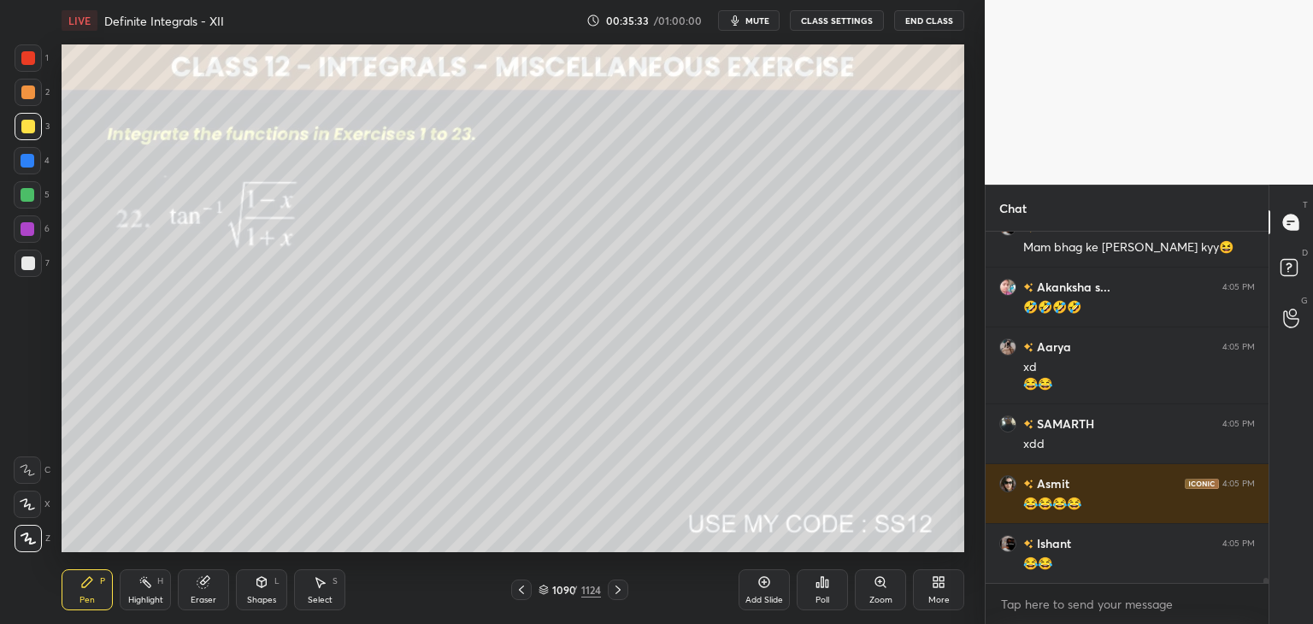
scroll to position [22210, 0]
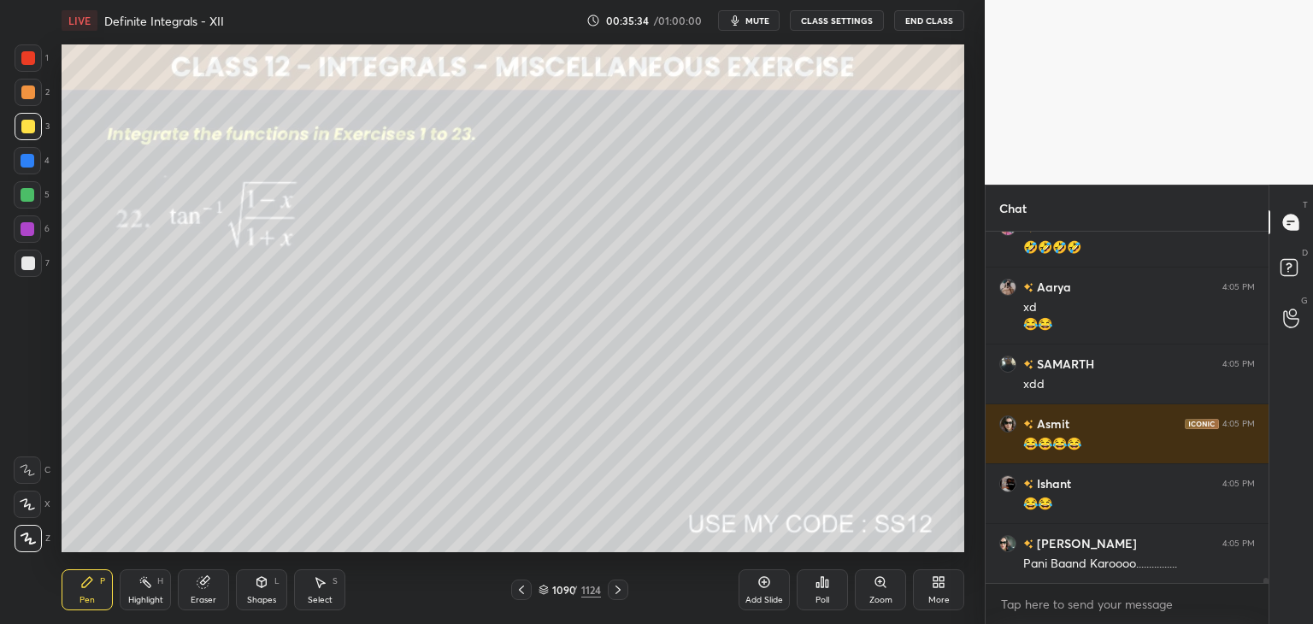
click at [313, 590] on div "Select S" at bounding box center [319, 589] width 51 height 41
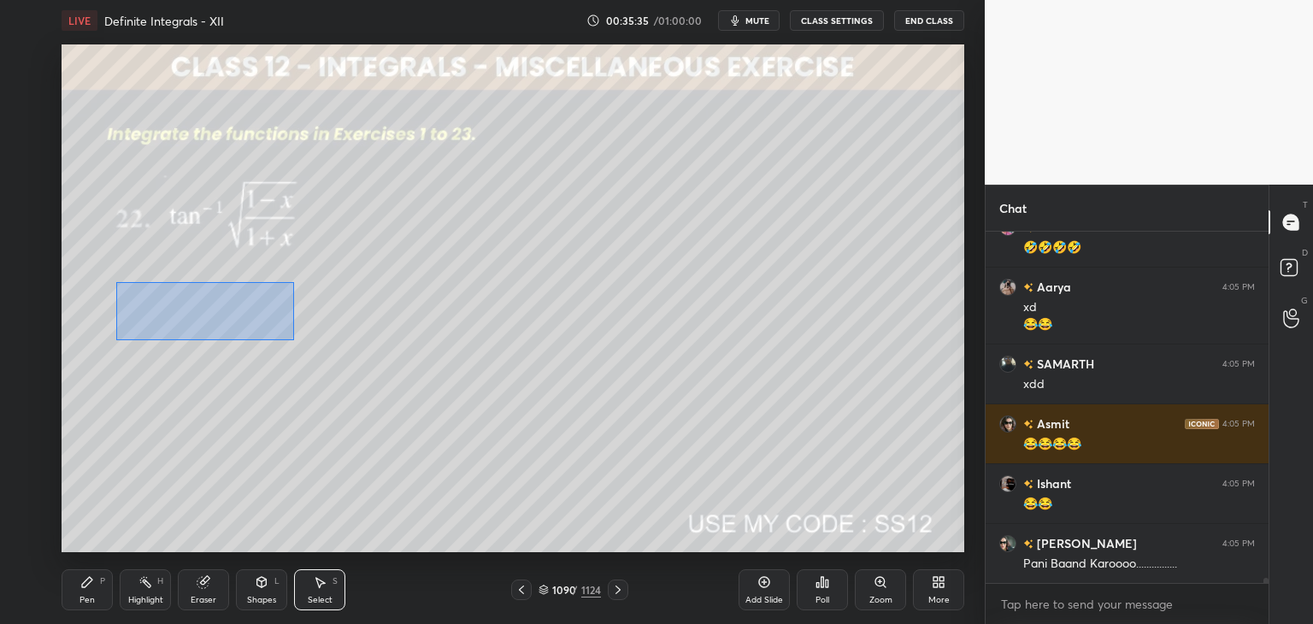
drag, startPoint x: 147, startPoint y: 299, endPoint x: 294, endPoint y: 338, distance: 152.0
click at [294, 338] on div "0 ° Undo Copy Paste here Duplicate Duplicate to new slide Delete" at bounding box center [513, 298] width 903 height 508
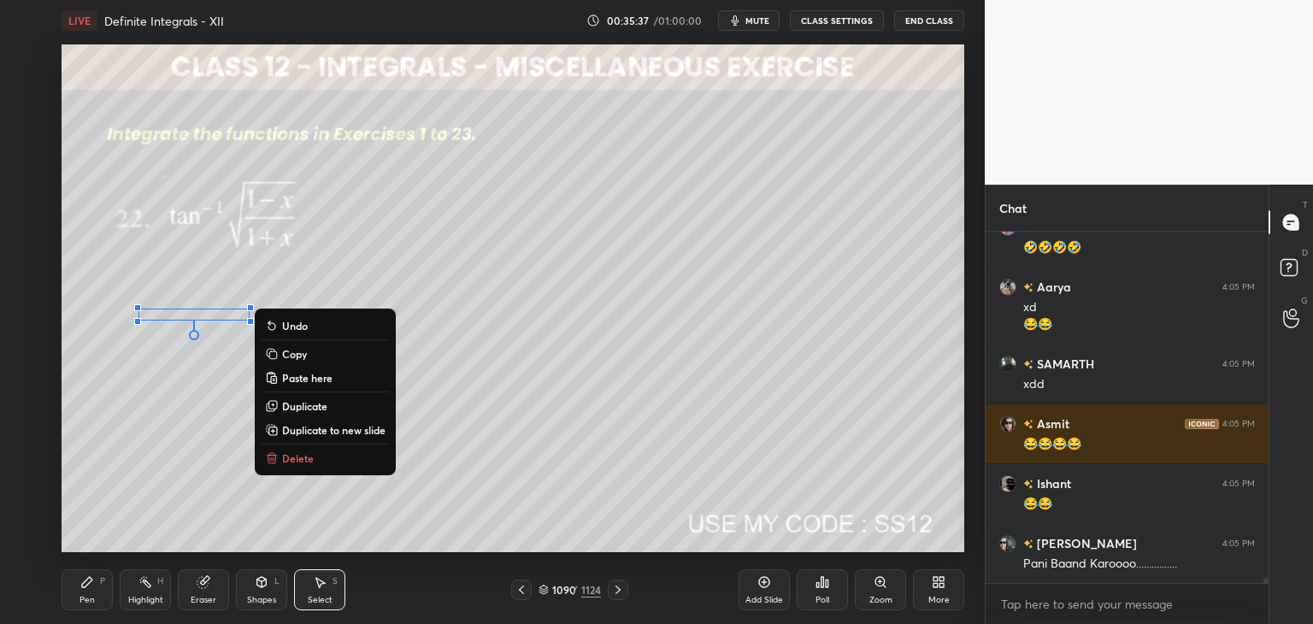
click at [311, 354] on button "Copy" at bounding box center [325, 354] width 127 height 21
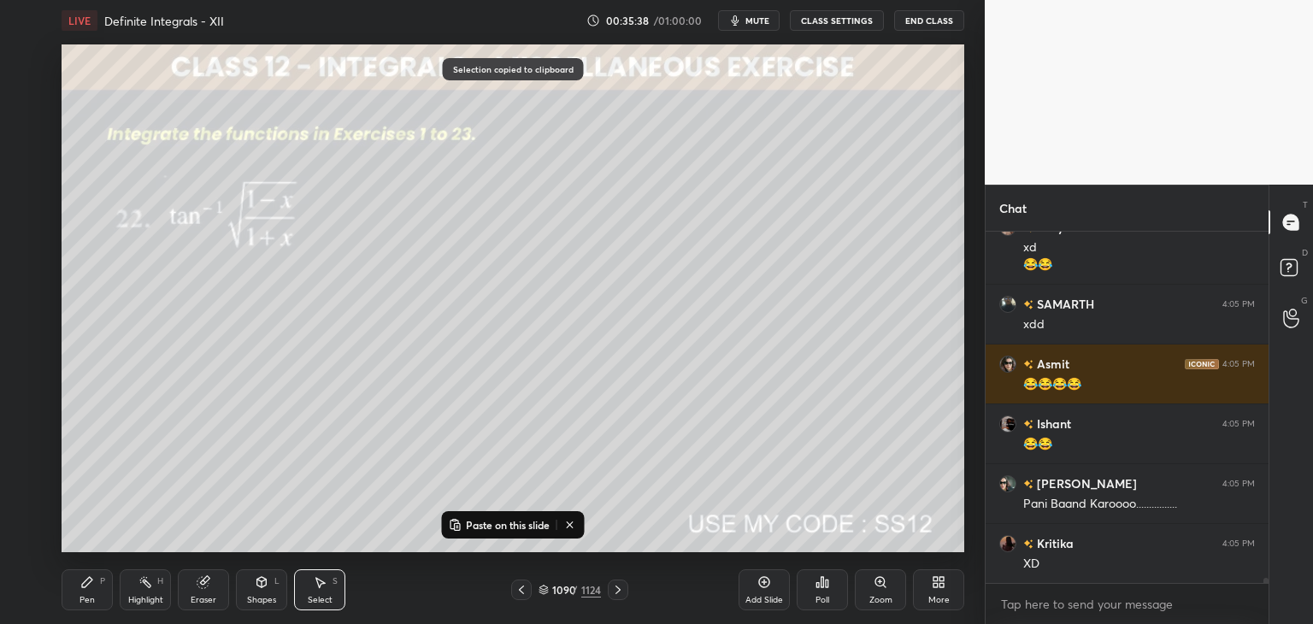
scroll to position [22329, 0]
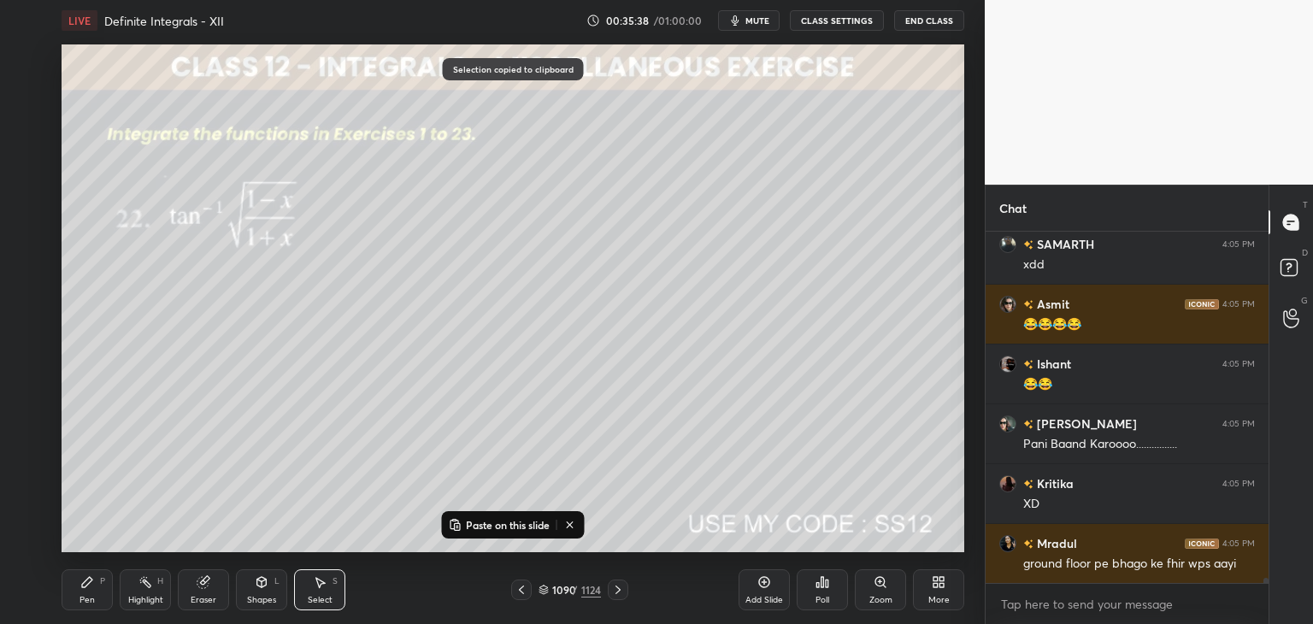
click at [615, 596] on icon at bounding box center [618, 590] width 14 height 14
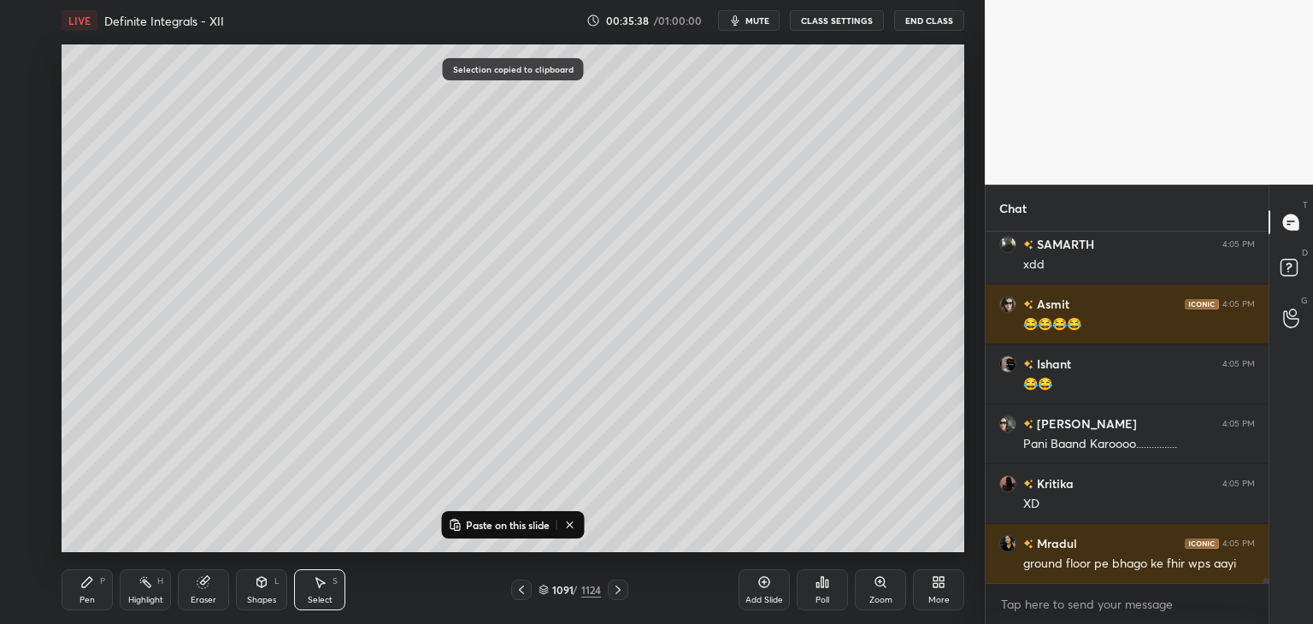
click at [618, 593] on icon at bounding box center [618, 590] width 14 height 14
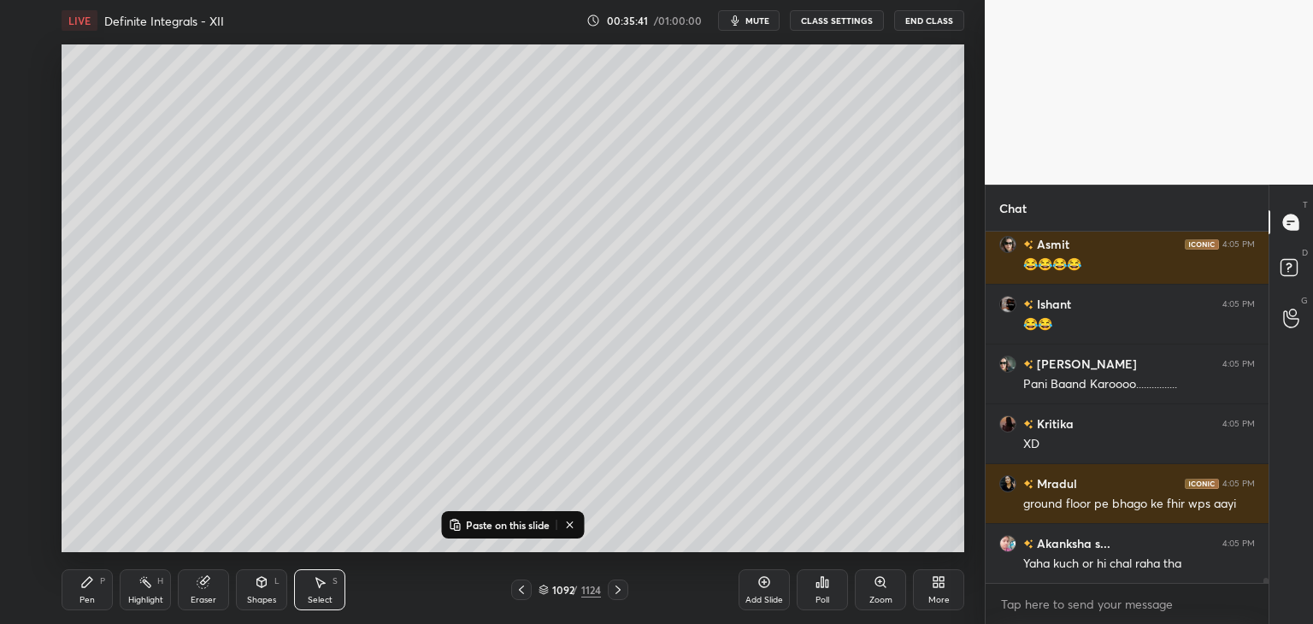
click at [615, 591] on icon at bounding box center [618, 590] width 14 height 14
click at [494, 524] on p "Paste on this slide" at bounding box center [508, 525] width 84 height 14
drag, startPoint x: 232, startPoint y: 322, endPoint x: 652, endPoint y: 477, distance: 448.1
click at [725, 480] on div "0 ° Undo Copy Paste here Duplicate Duplicate to new slide Delete" at bounding box center [513, 298] width 903 height 508
click at [265, 468] on div "0 ° Undo Copy Paste here Duplicate Duplicate to new slide Delete" at bounding box center [513, 298] width 903 height 508
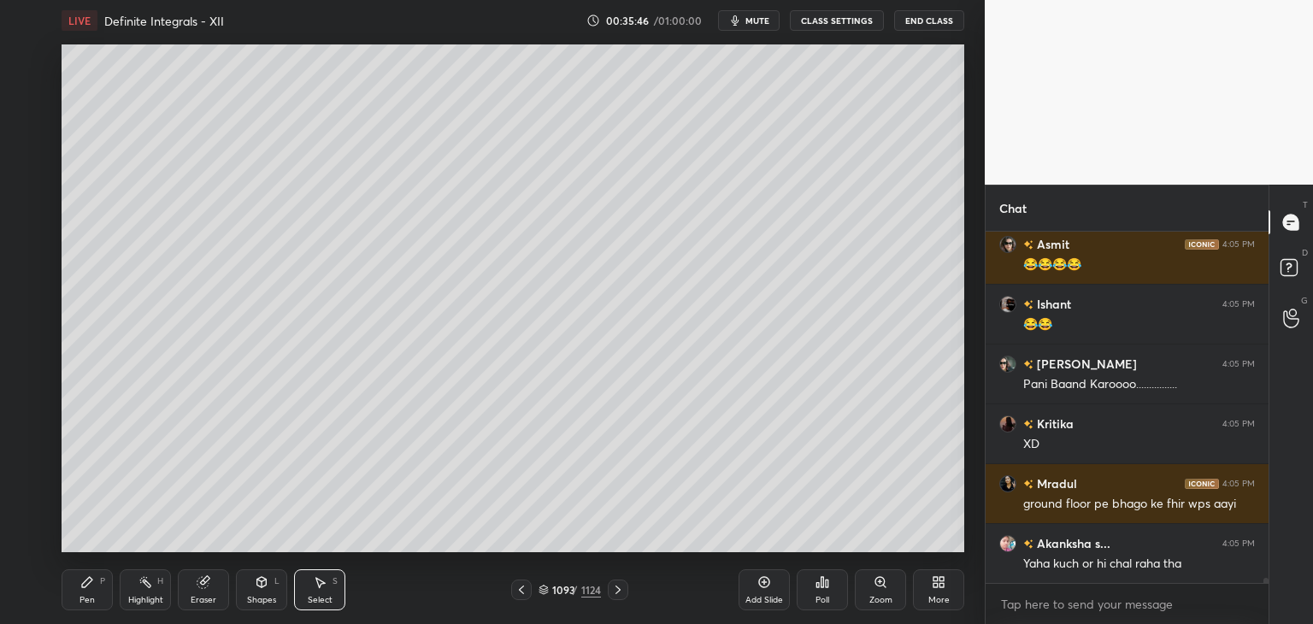
drag, startPoint x: 87, startPoint y: 594, endPoint x: 127, endPoint y: 580, distance: 41.6
click at [87, 596] on div "Pen" at bounding box center [86, 600] width 15 height 9
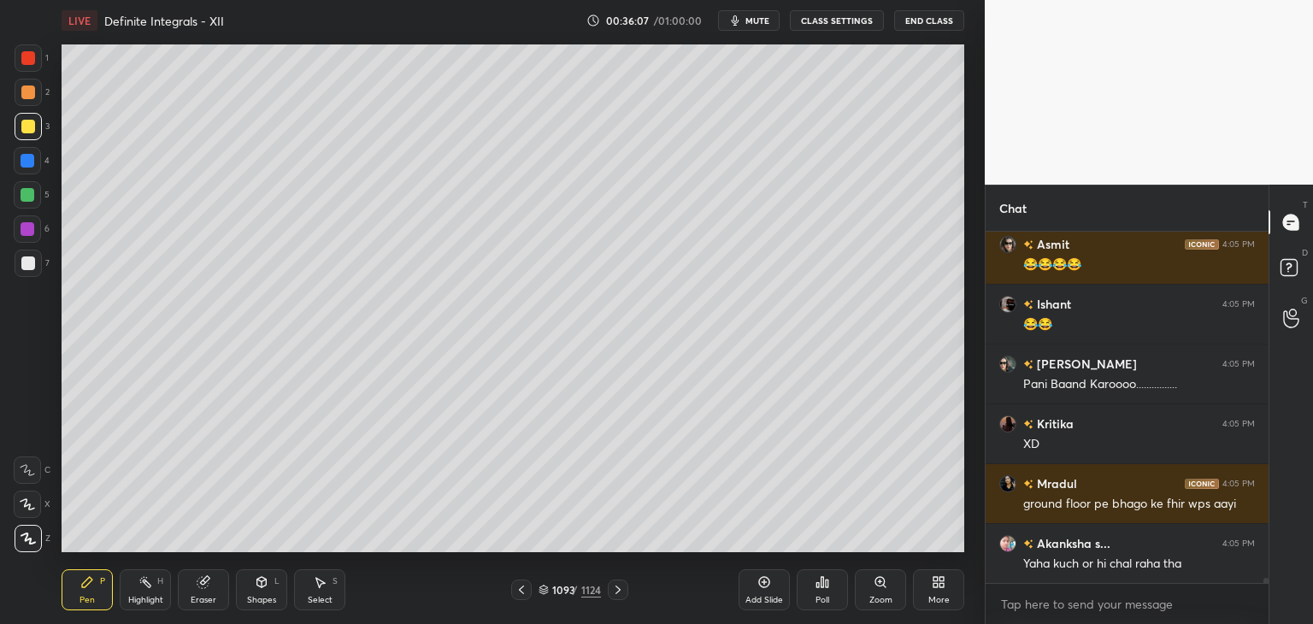
drag, startPoint x: 213, startPoint y: 598, endPoint x: 306, endPoint y: 570, distance: 97.1
click at [213, 597] on div "Eraser" at bounding box center [204, 600] width 26 height 9
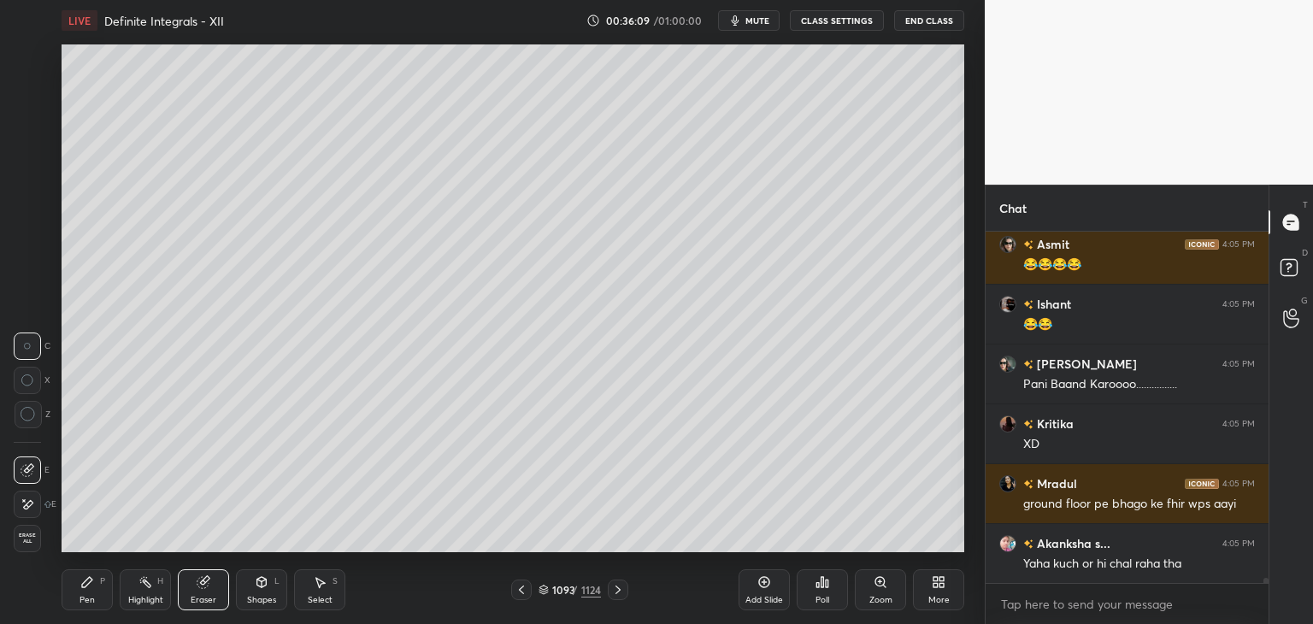
drag, startPoint x: 75, startPoint y: 589, endPoint x: 88, endPoint y: 579, distance: 16.4
click at [77, 586] on div "Pen P" at bounding box center [87, 589] width 51 height 41
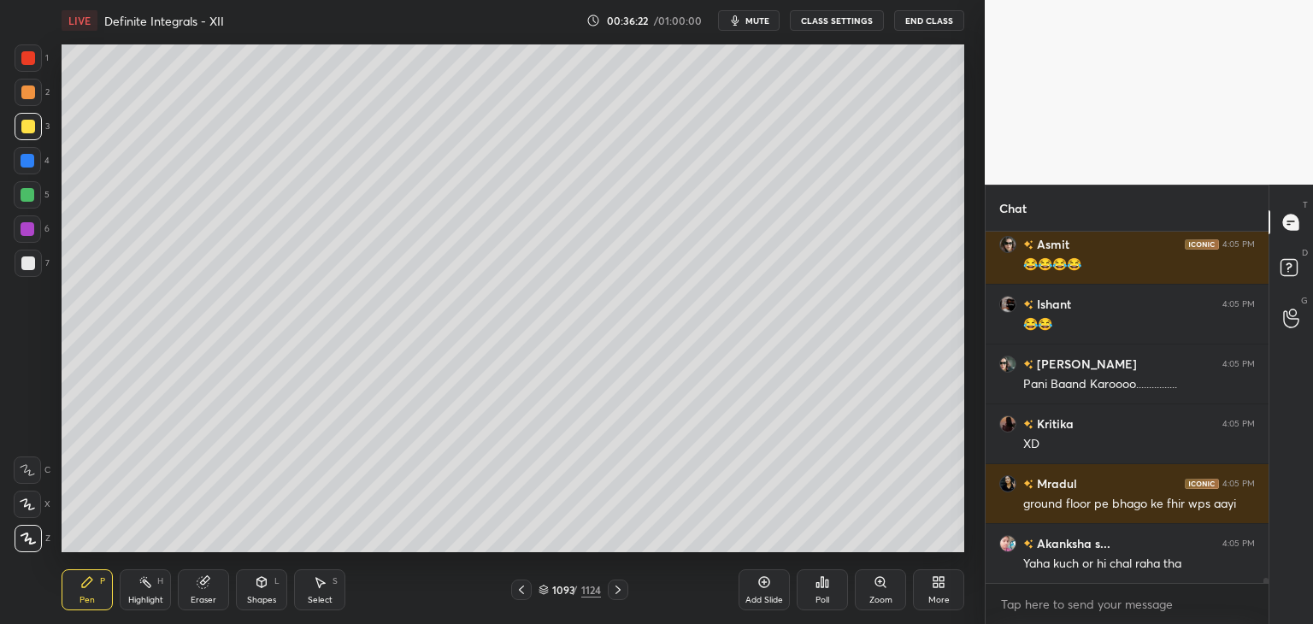
scroll to position [22464, 0]
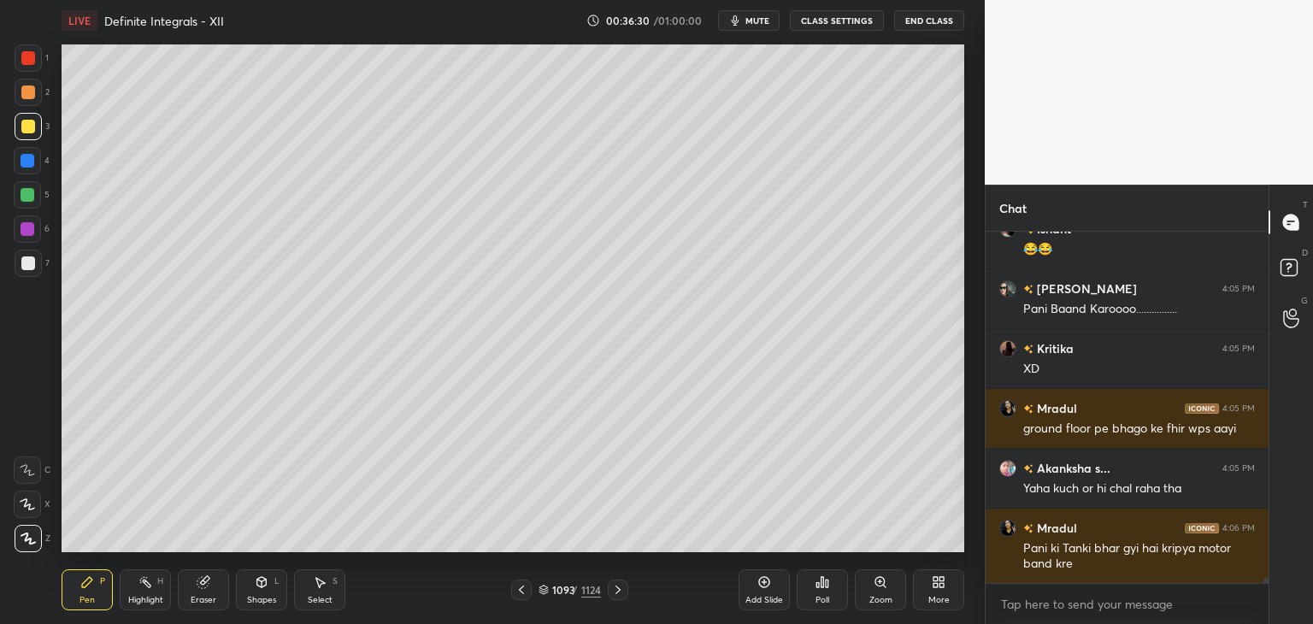
click at [523, 592] on icon at bounding box center [522, 590] width 14 height 14
click at [524, 590] on icon at bounding box center [522, 590] width 14 height 14
click at [522, 588] on icon at bounding box center [522, 590] width 14 height 14
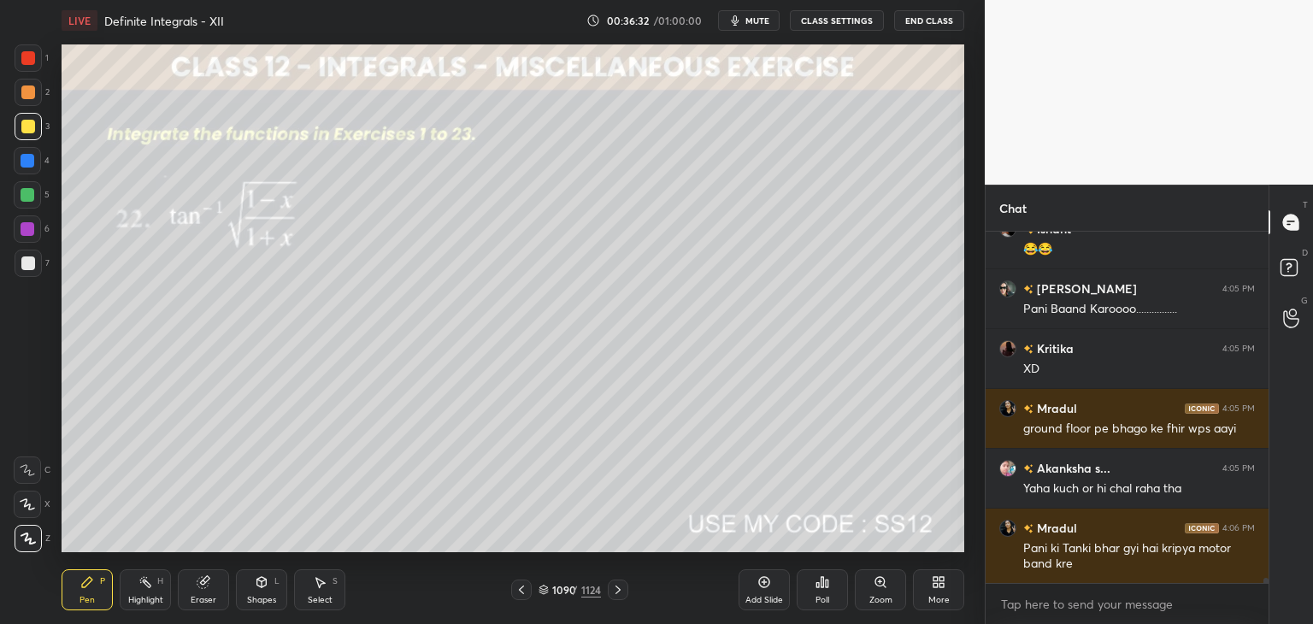
click at [522, 592] on icon at bounding box center [522, 590] width 14 height 14
click at [612, 596] on icon at bounding box center [618, 590] width 14 height 14
click at [615, 589] on icon at bounding box center [618, 590] width 14 height 14
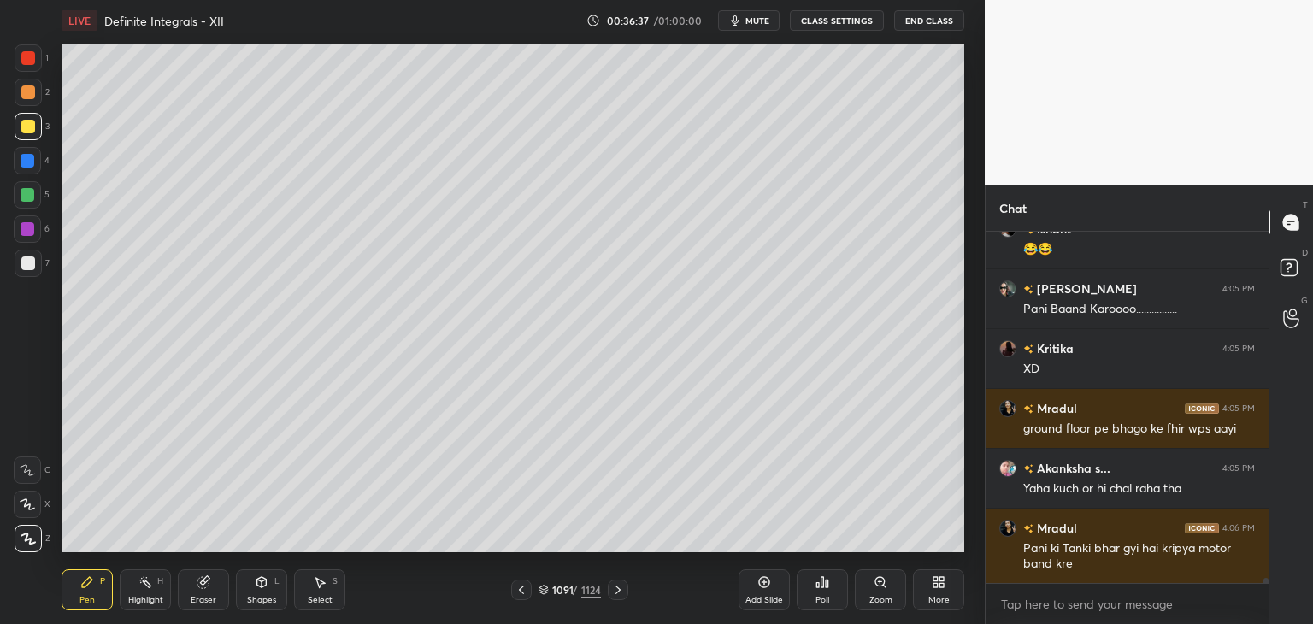
click at [615, 587] on icon at bounding box center [618, 590] width 14 height 14
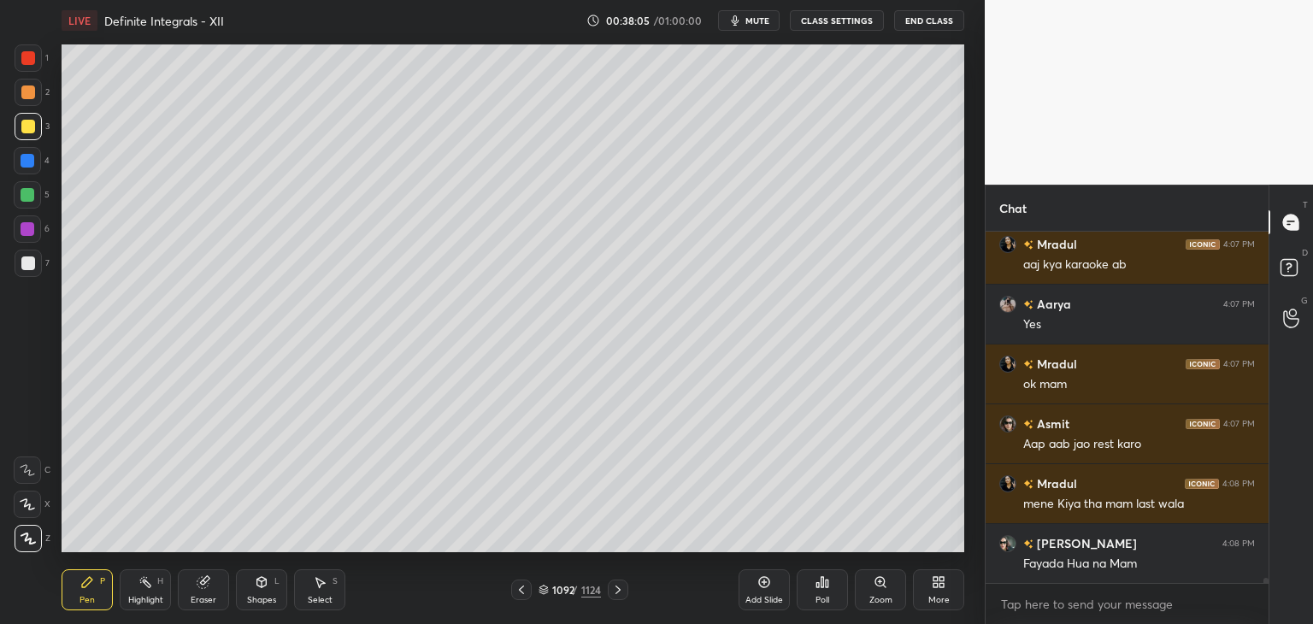
scroll to position [24396, 0]
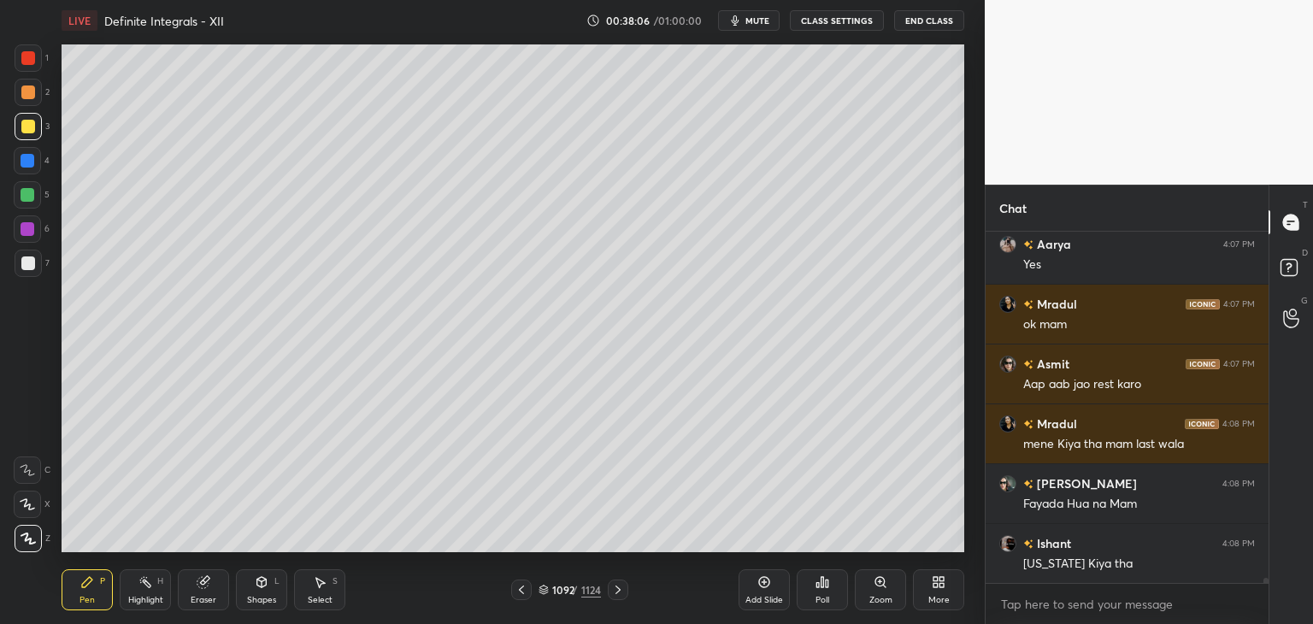
click at [574, 592] on div "/" at bounding box center [575, 590] width 5 height 10
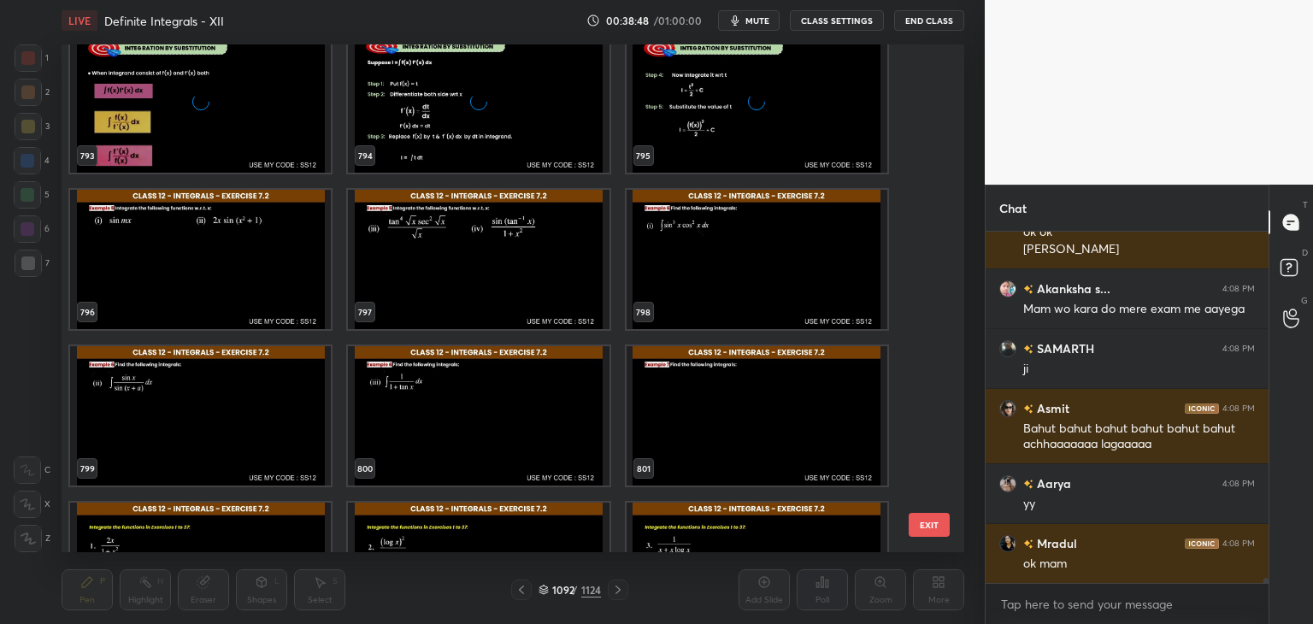
scroll to position [25162, 0]
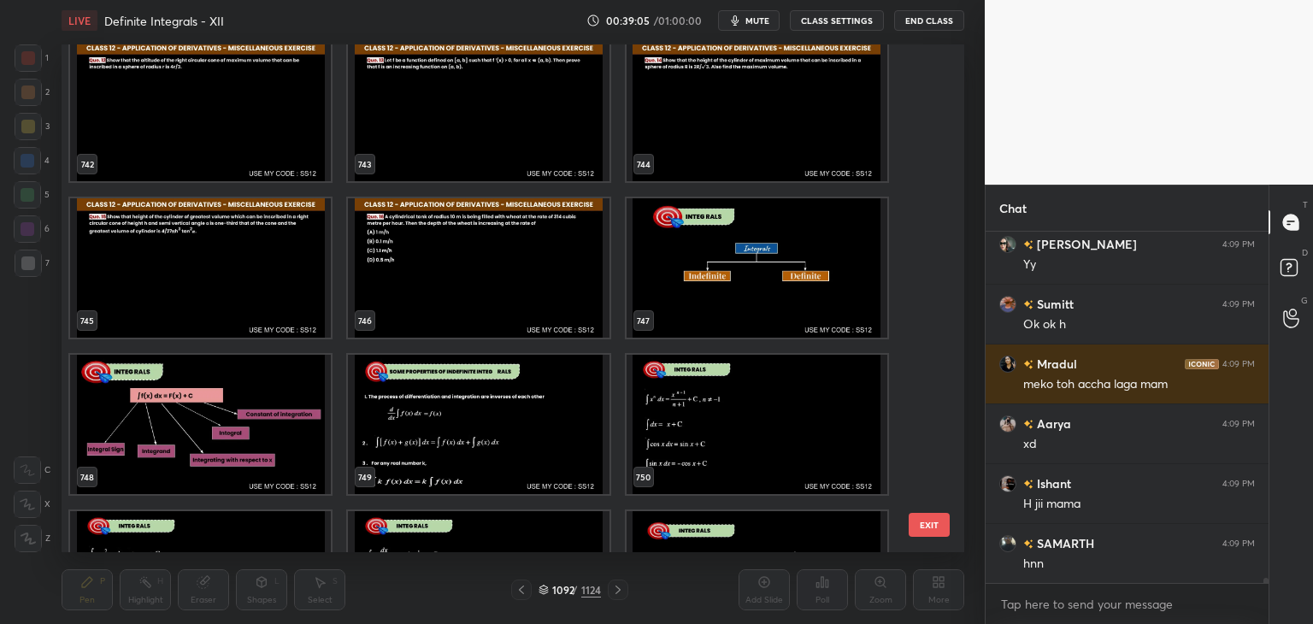
click at [726, 274] on img "grid" at bounding box center [757, 267] width 261 height 139
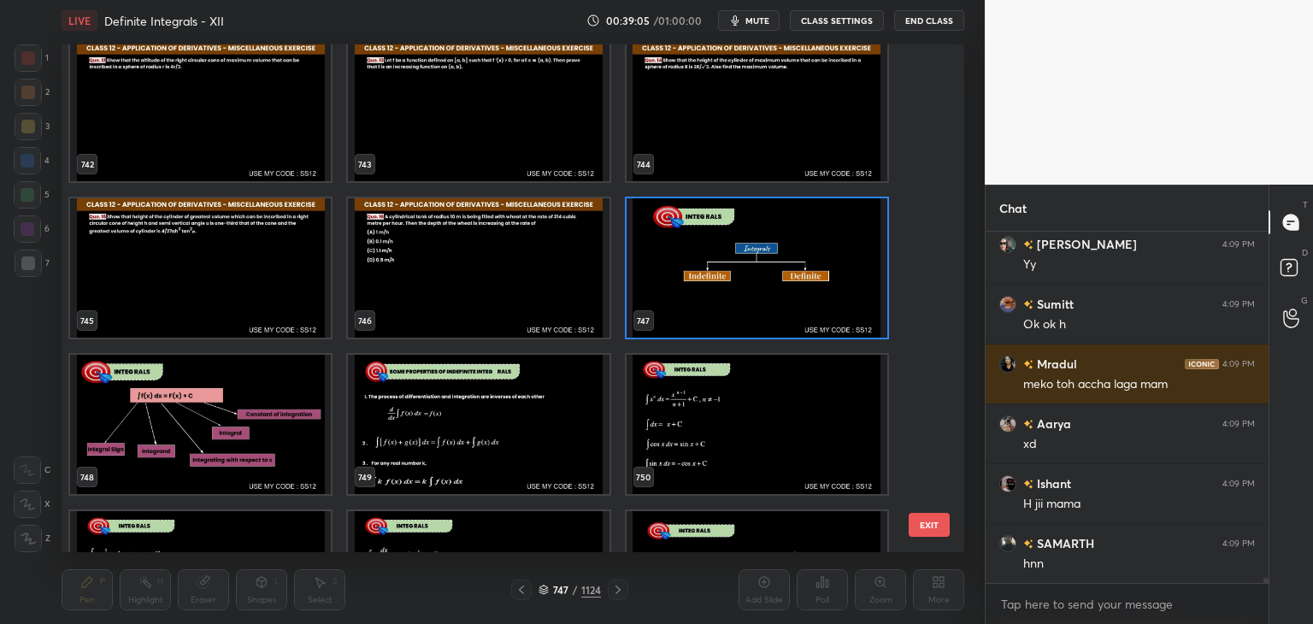
click at [730, 274] on img "grid" at bounding box center [757, 267] width 261 height 139
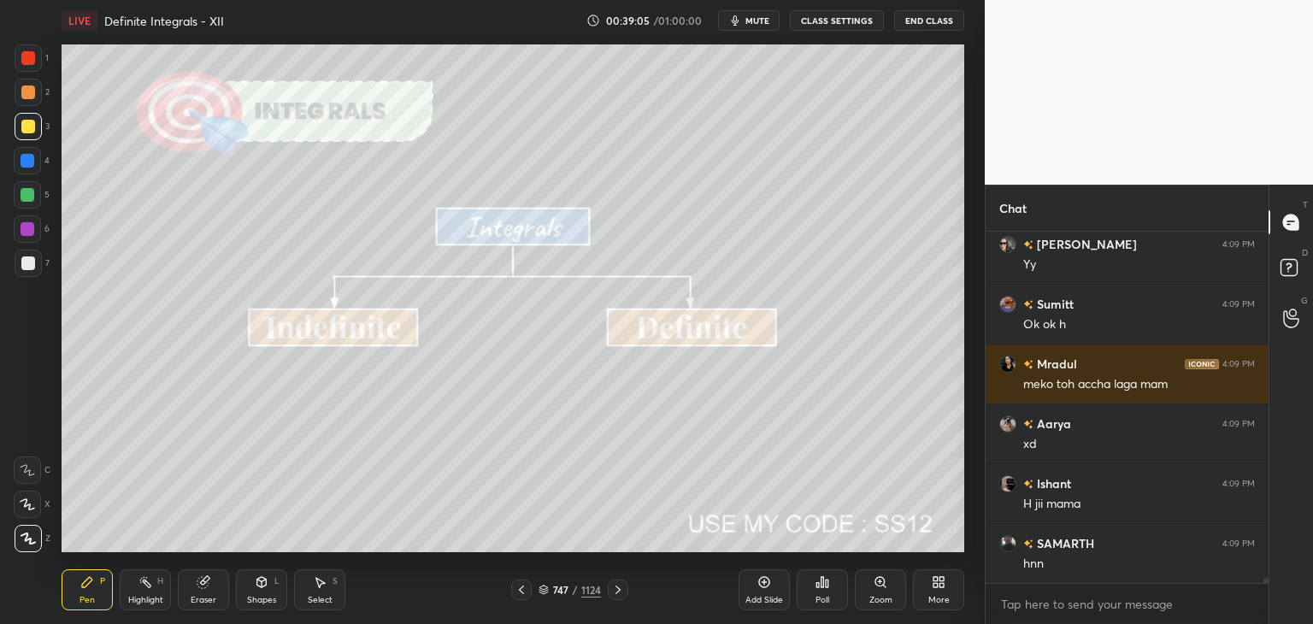
click at [731, 274] on img "grid" at bounding box center [757, 267] width 261 height 139
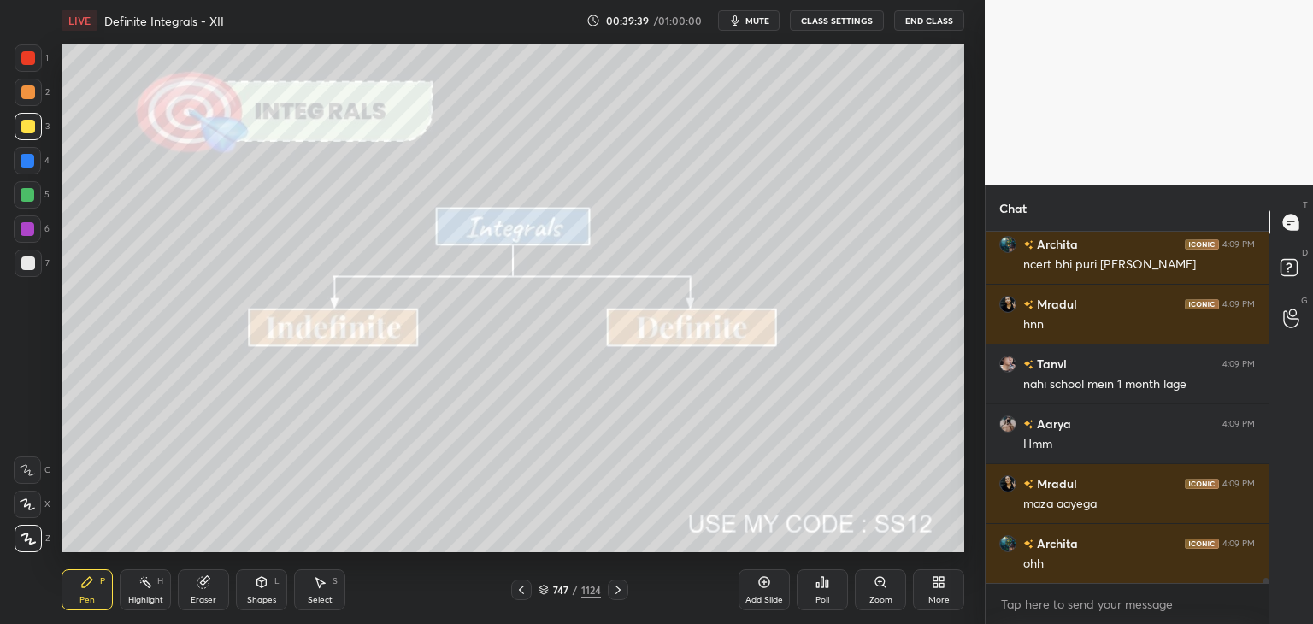
click at [613, 590] on icon at bounding box center [618, 590] width 14 height 14
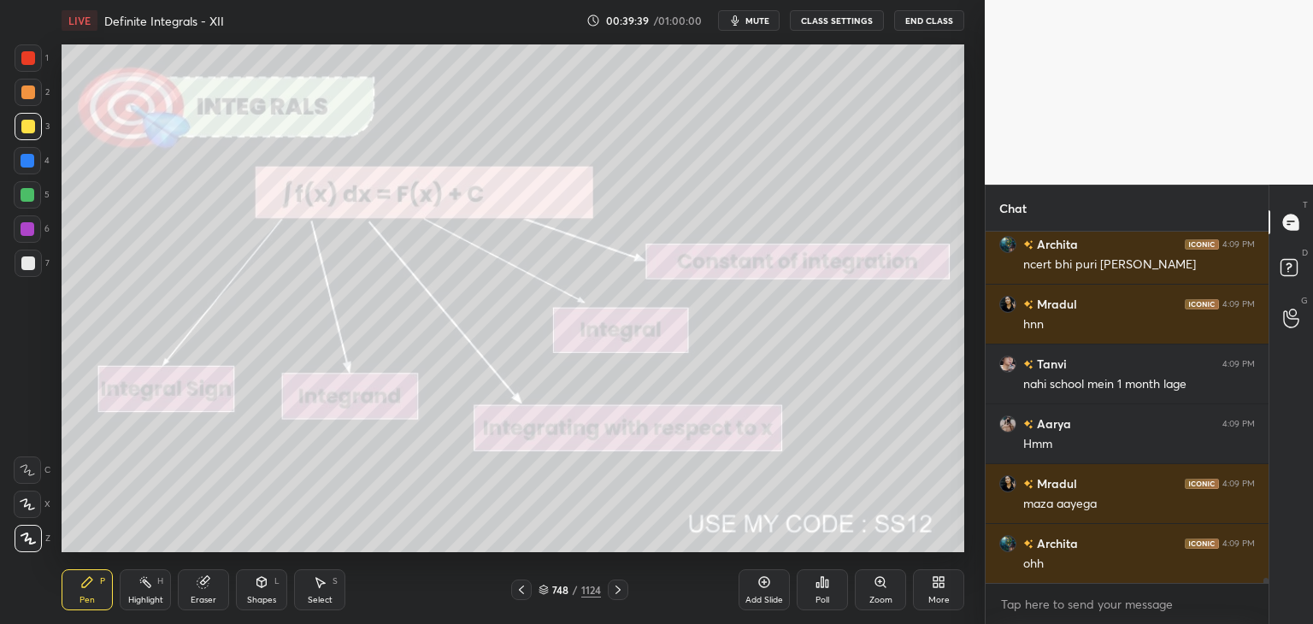
click at [614, 589] on icon at bounding box center [618, 590] width 14 height 14
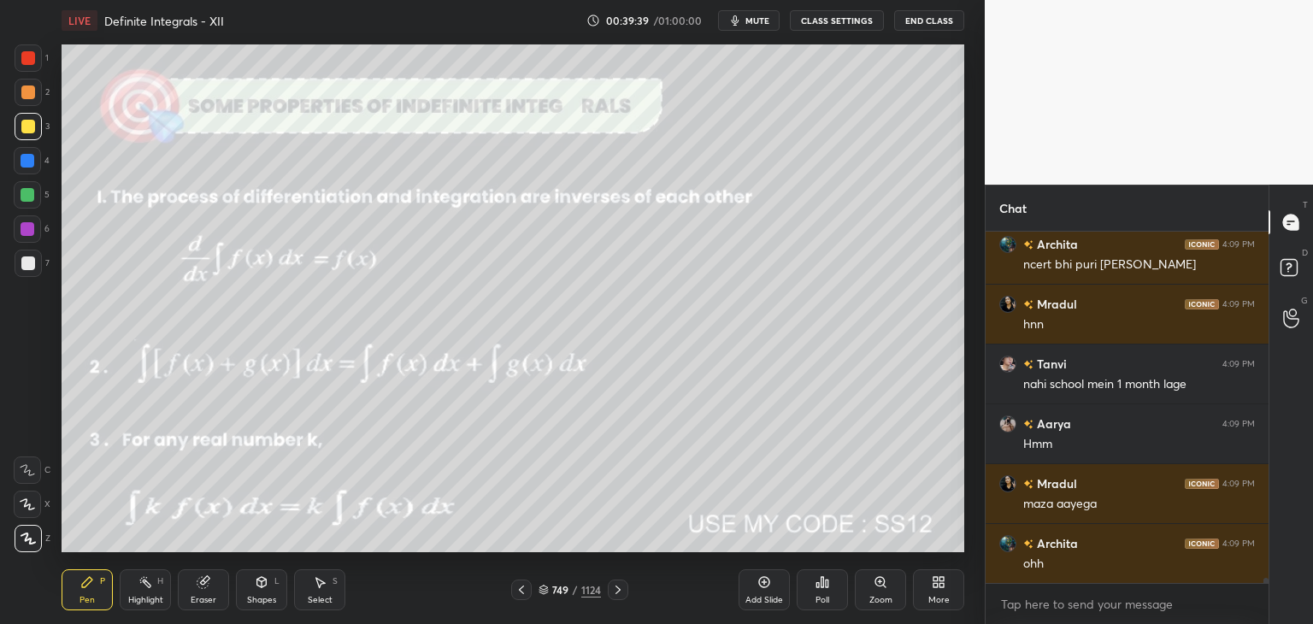
click at [611, 589] on icon at bounding box center [618, 590] width 14 height 14
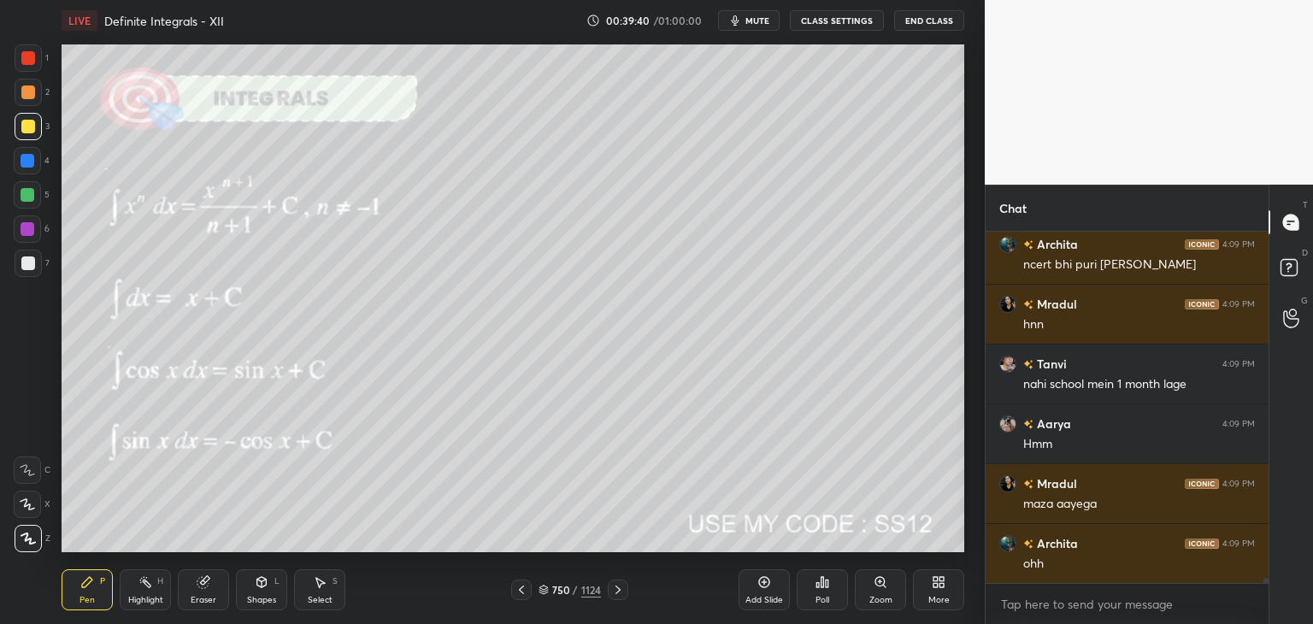
click at [608, 592] on div at bounding box center [618, 590] width 21 height 21
click at [615, 587] on icon at bounding box center [618, 590] width 14 height 14
click at [615, 586] on icon at bounding box center [618, 590] width 14 height 14
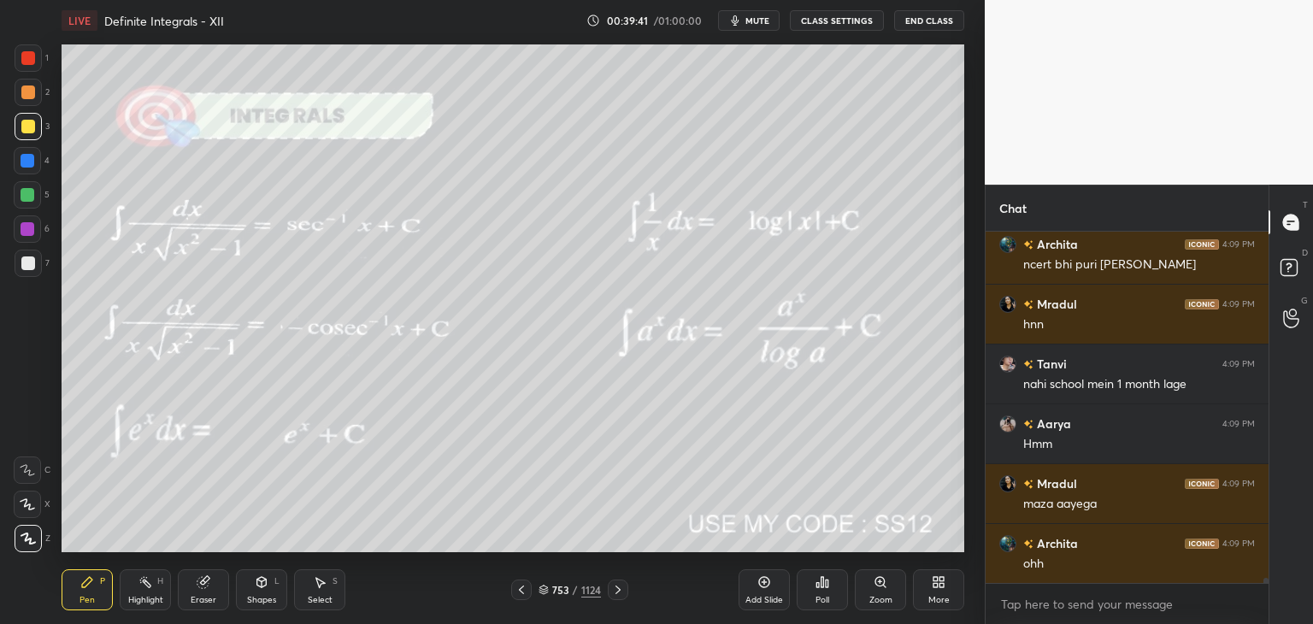
click at [614, 586] on icon at bounding box center [618, 590] width 14 height 14
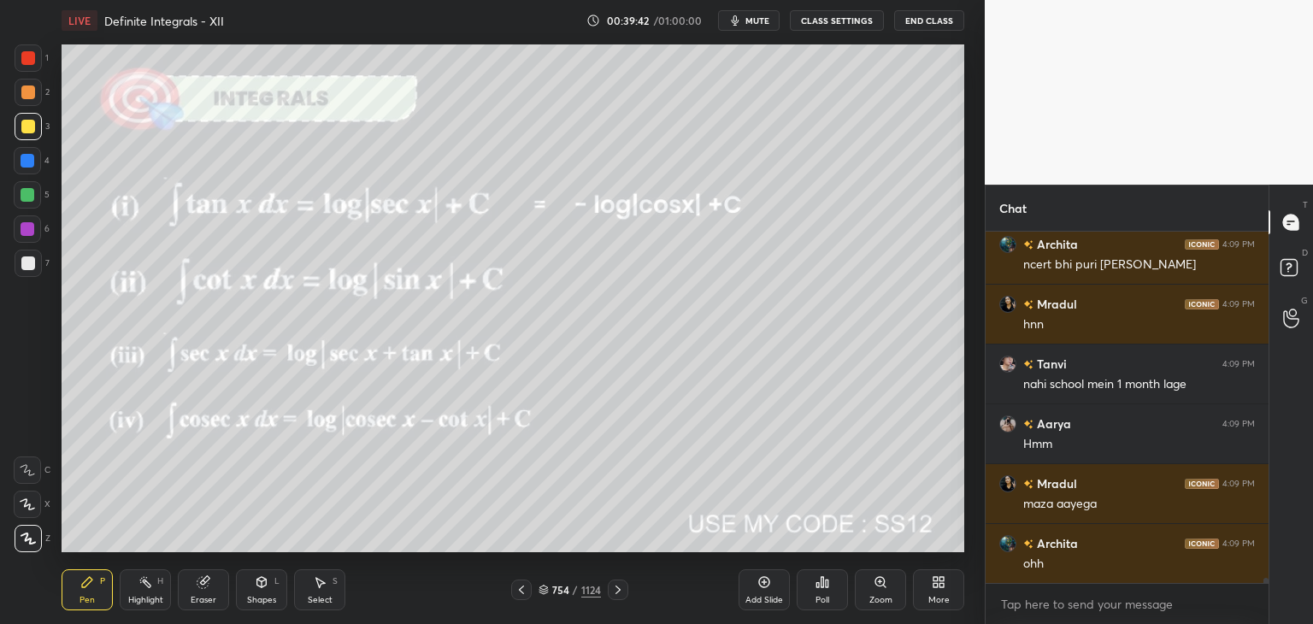
click at [614, 586] on icon at bounding box center [618, 590] width 14 height 14
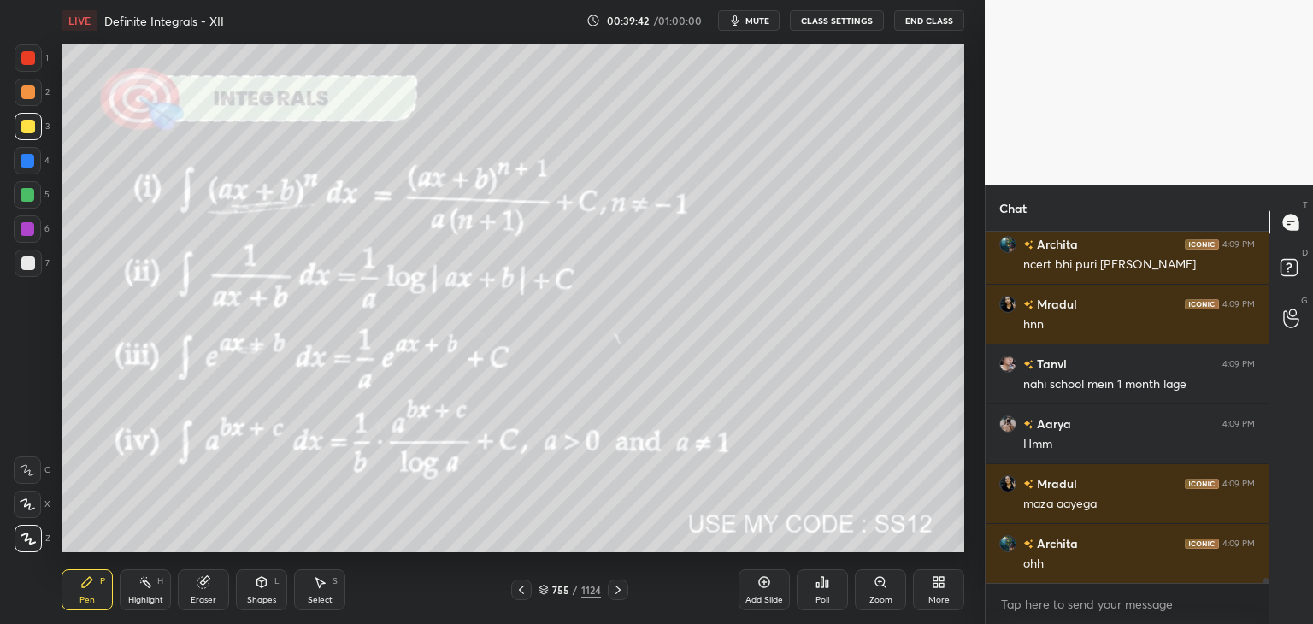
click at [615, 586] on icon at bounding box center [618, 590] width 14 height 14
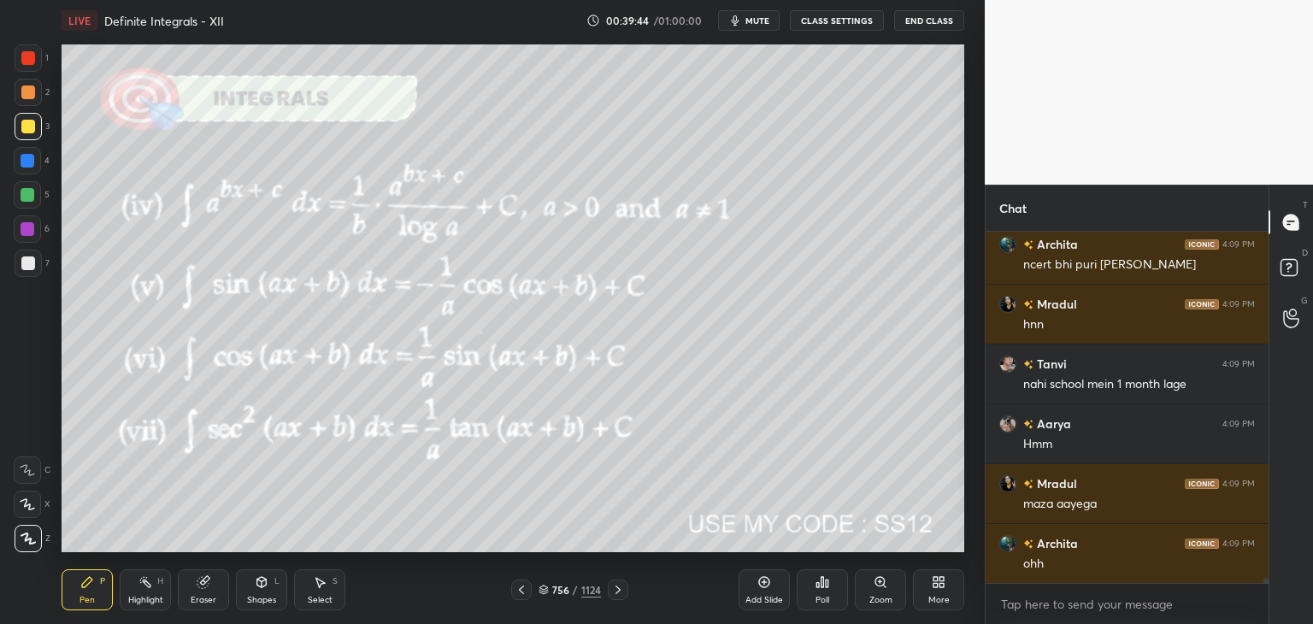
click at [612, 592] on icon at bounding box center [618, 590] width 14 height 14
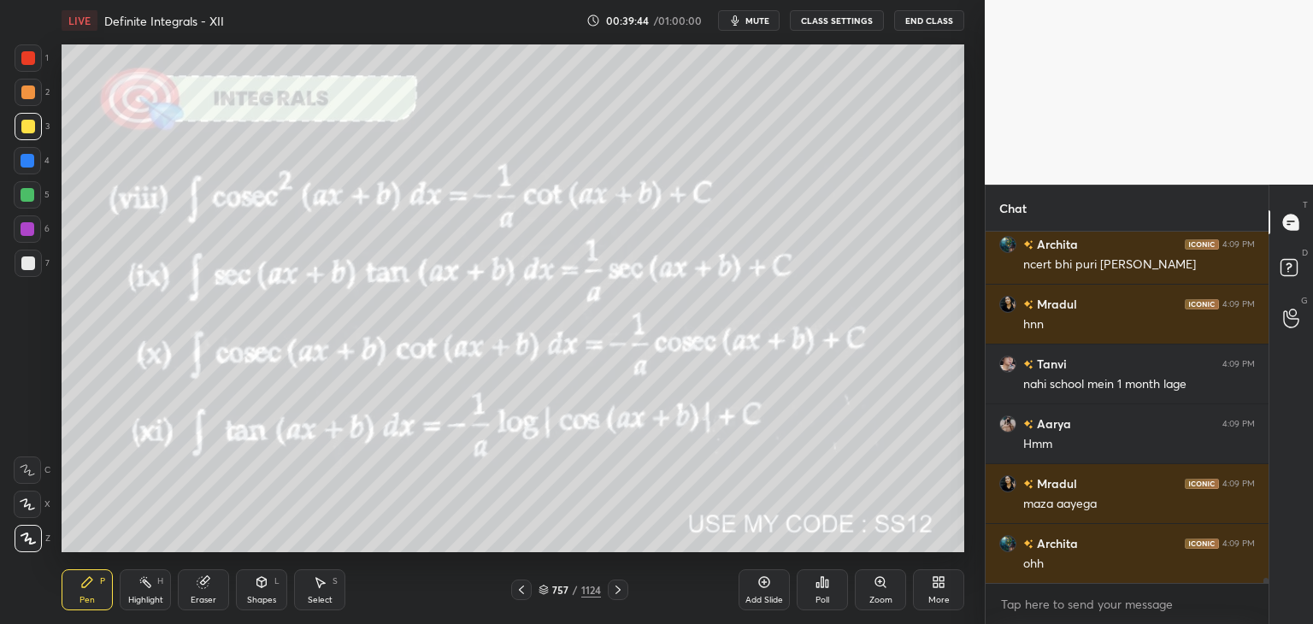
click at [613, 592] on icon at bounding box center [618, 590] width 14 height 14
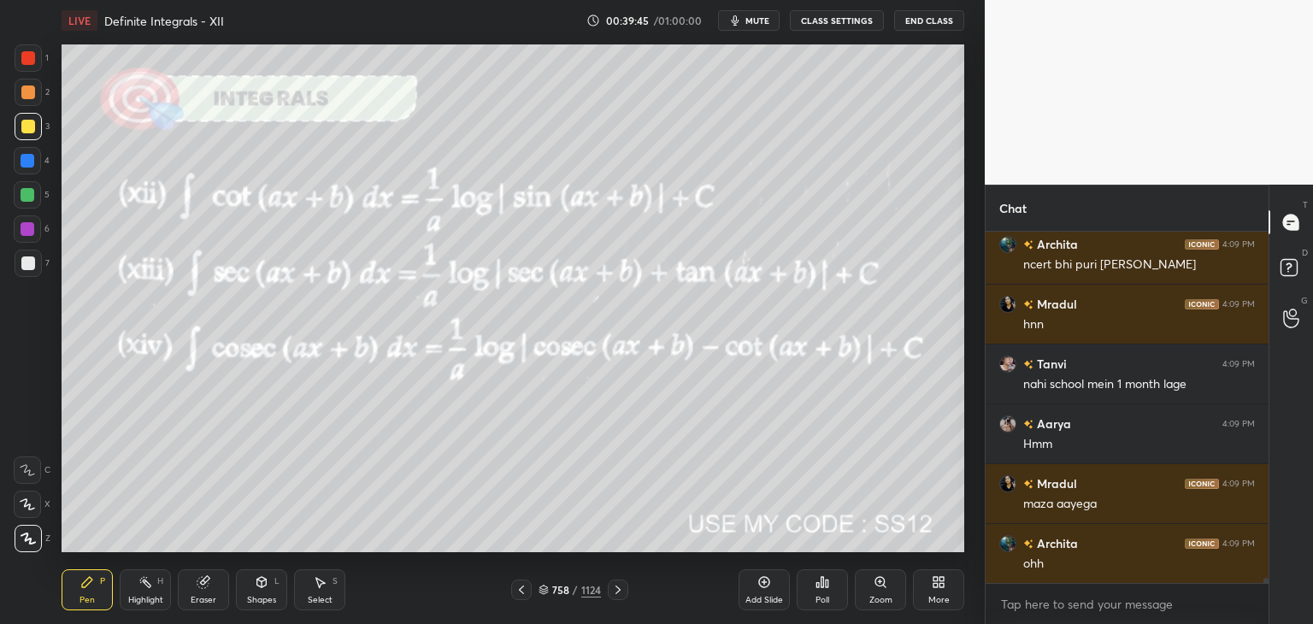
click at [612, 592] on icon at bounding box center [618, 590] width 14 height 14
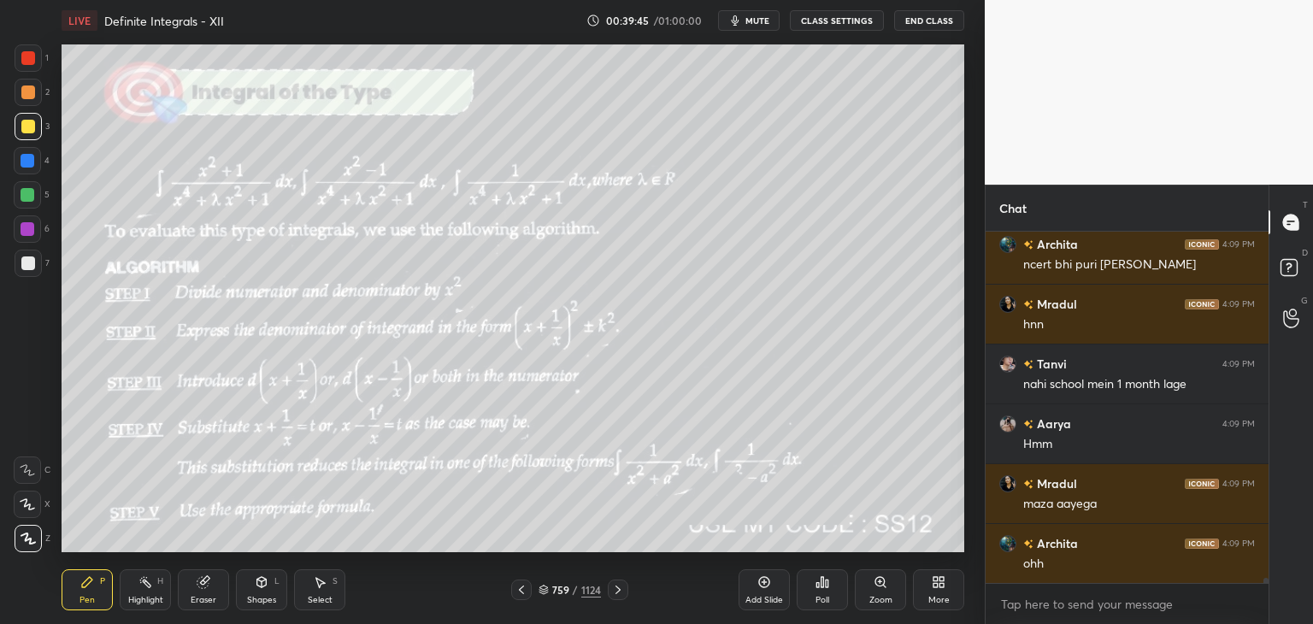
scroll to position [25940, 0]
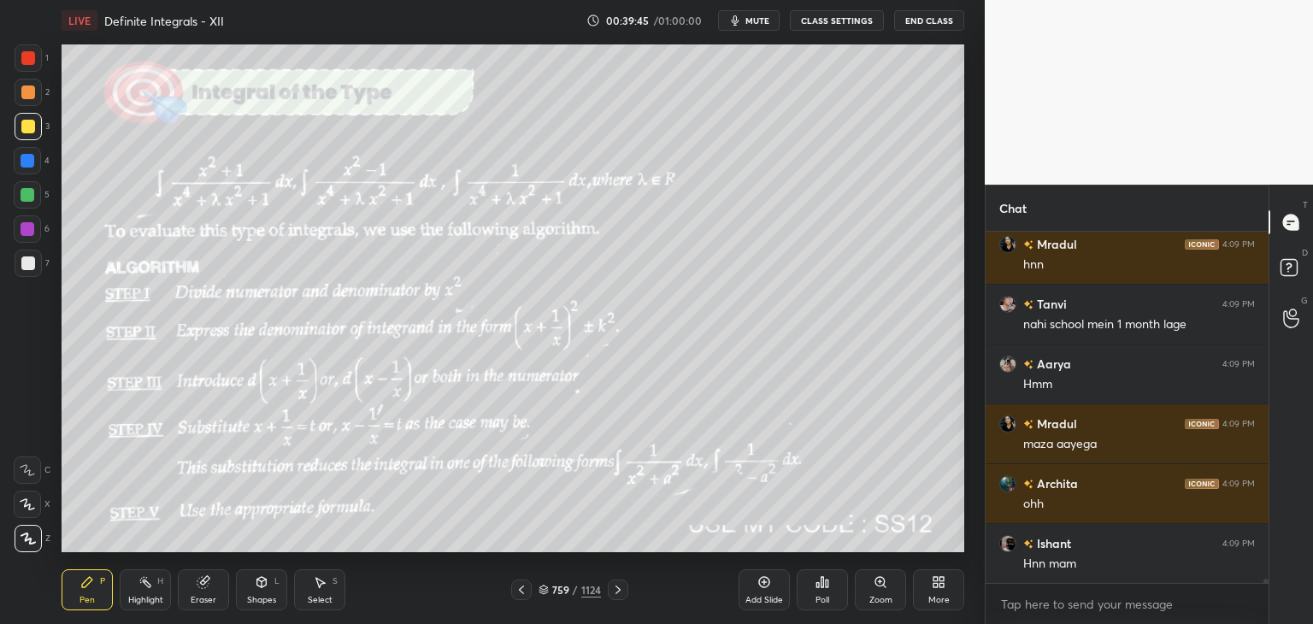
click at [613, 592] on icon at bounding box center [618, 590] width 14 height 14
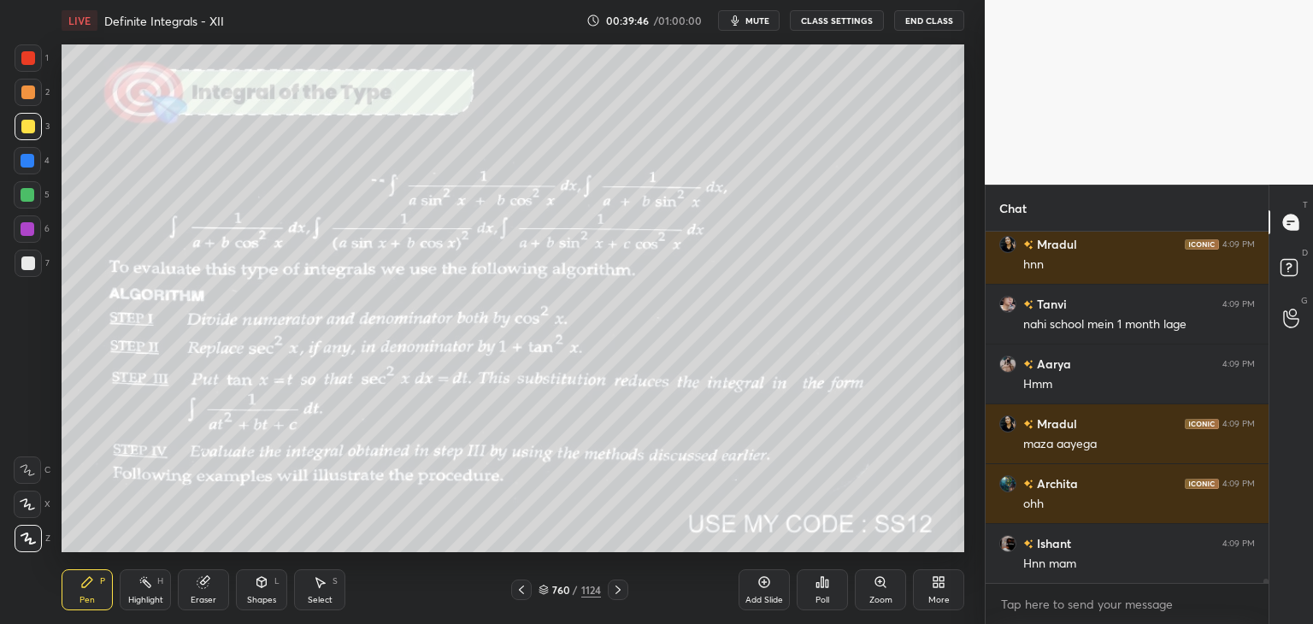
click at [613, 592] on icon at bounding box center [618, 590] width 14 height 14
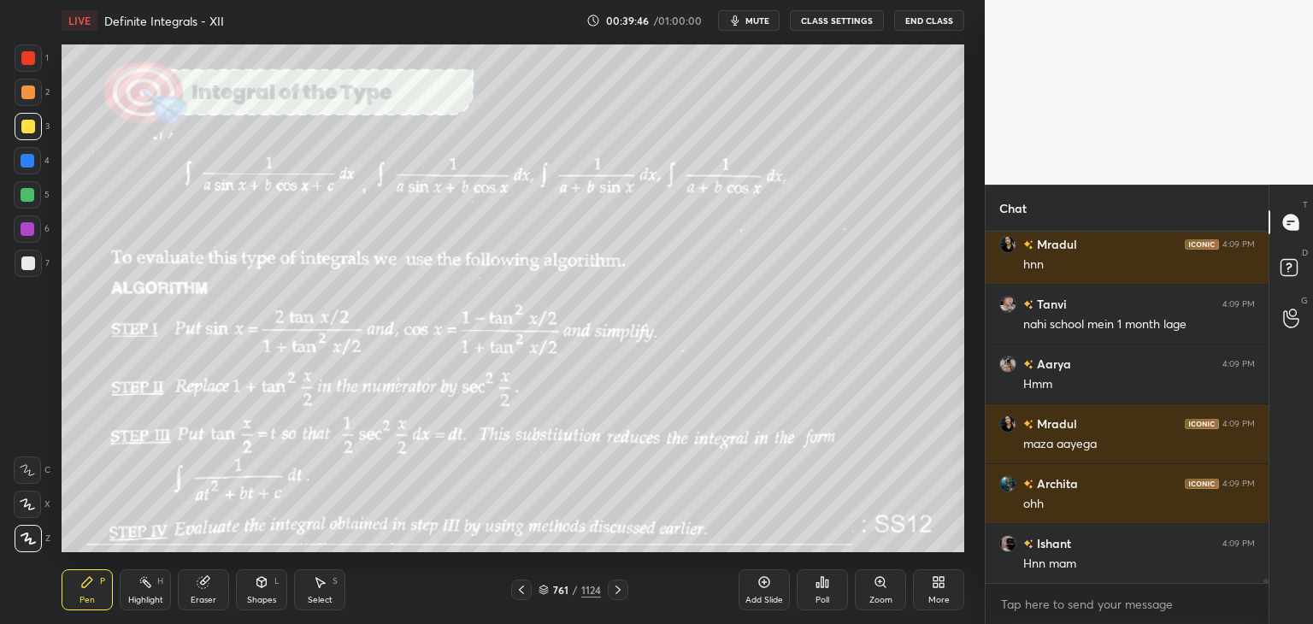
click at [614, 592] on icon at bounding box center [618, 590] width 14 height 14
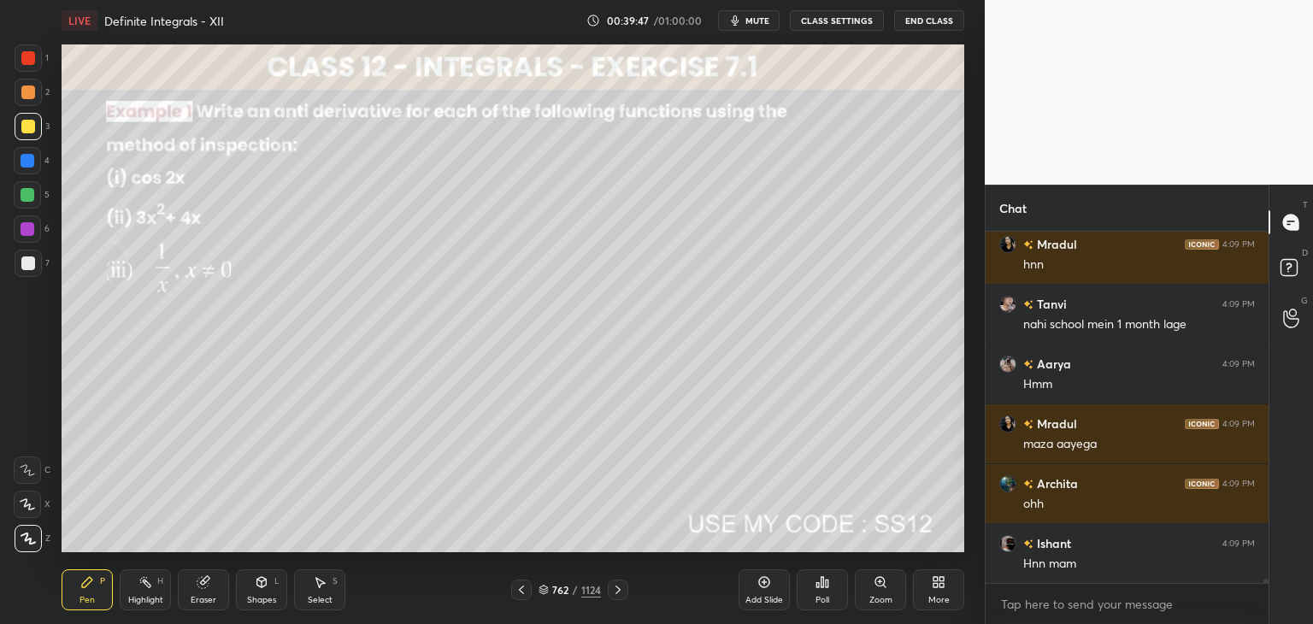
click at [614, 593] on icon at bounding box center [618, 590] width 14 height 14
drag, startPoint x: 520, startPoint y: 591, endPoint x: 519, endPoint y: 575, distance: 15.4
click at [520, 591] on icon at bounding box center [522, 590] width 14 height 14
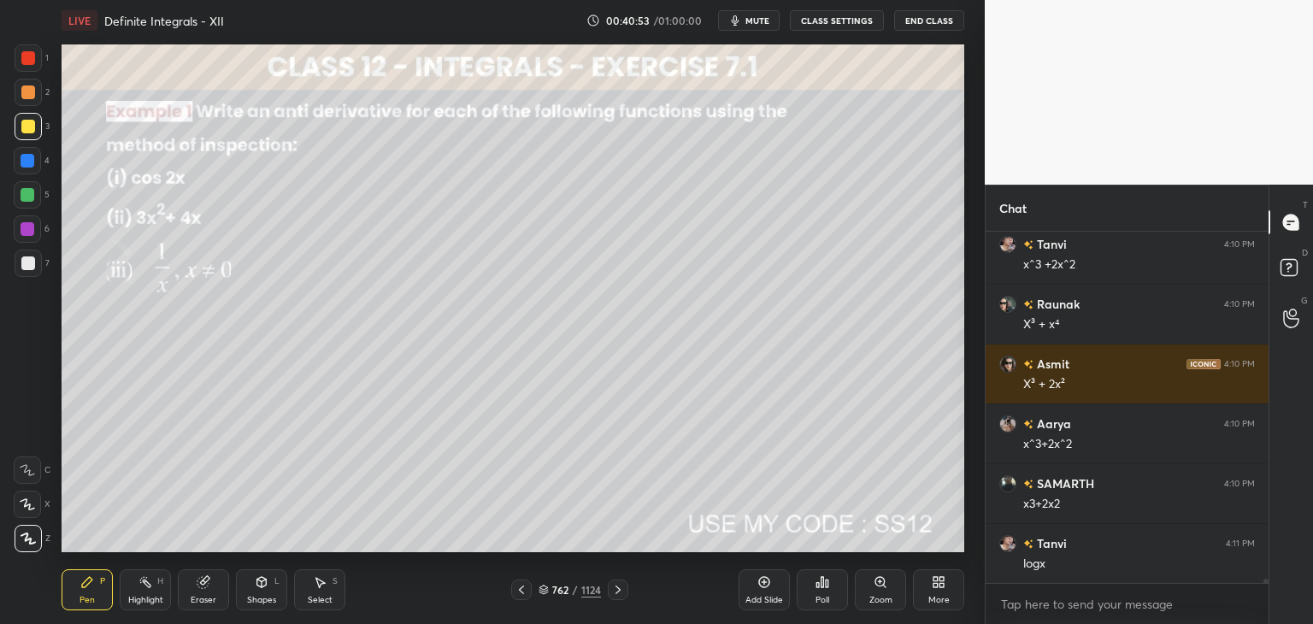
scroll to position [26899, 0]
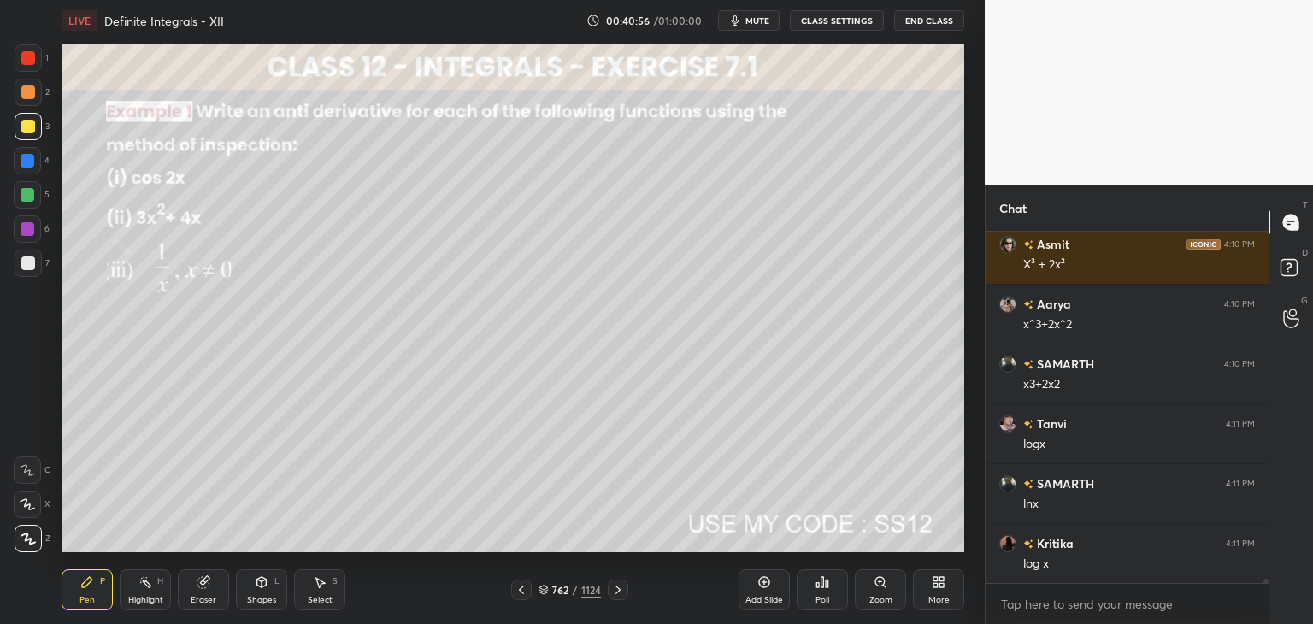
click at [617, 593] on icon at bounding box center [618, 590] width 14 height 14
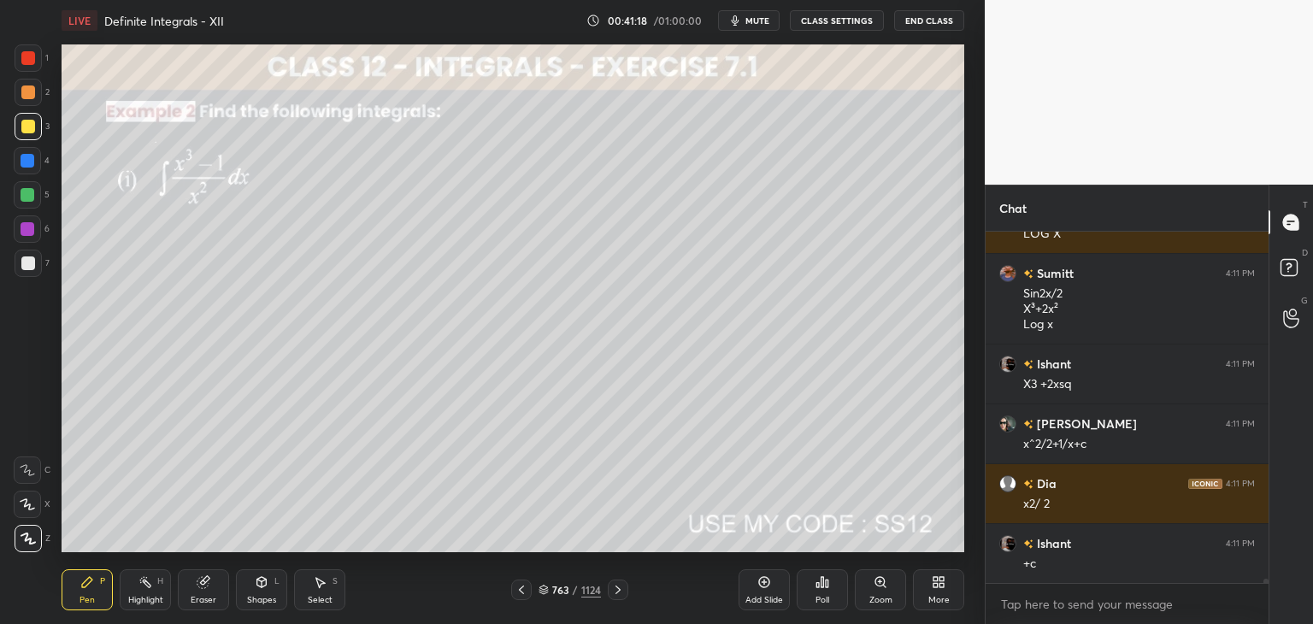
scroll to position [27409, 0]
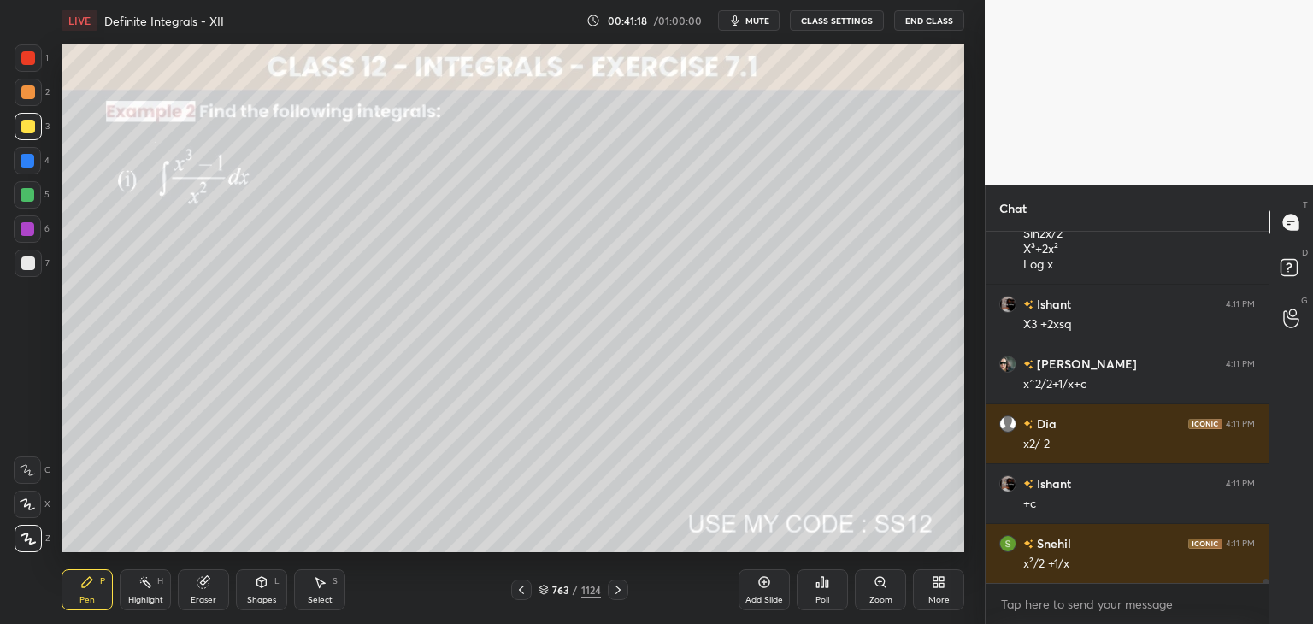
click at [31, 263] on div at bounding box center [28, 263] width 14 height 14
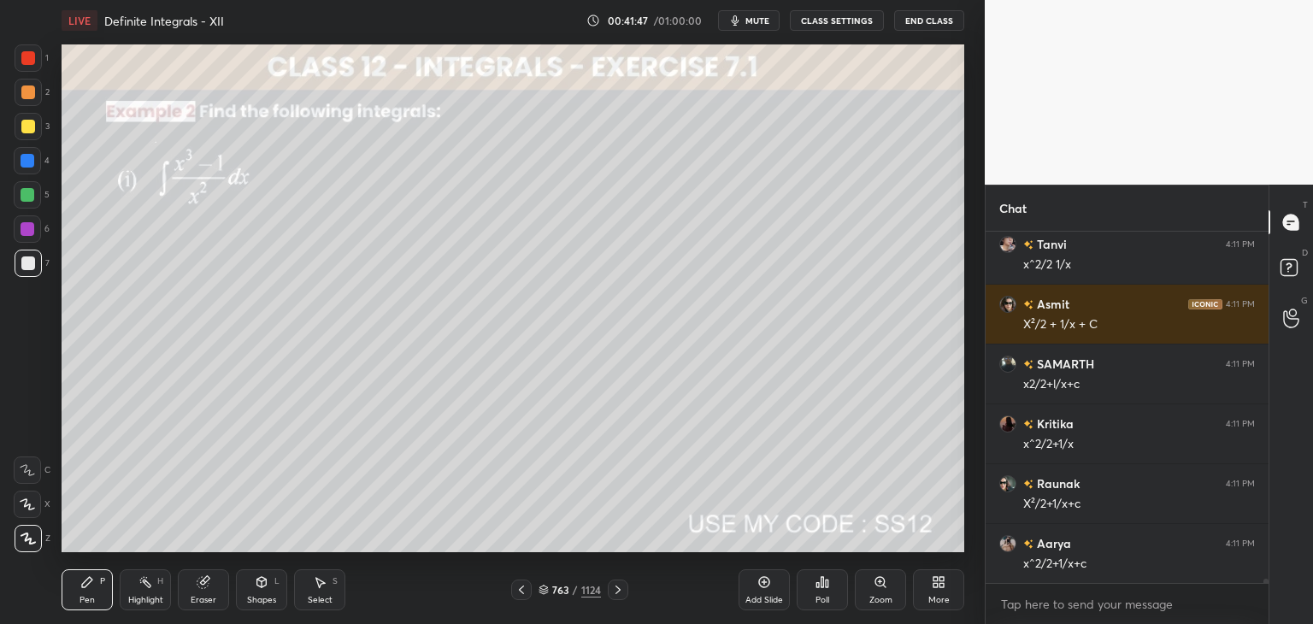
scroll to position [27887, 0]
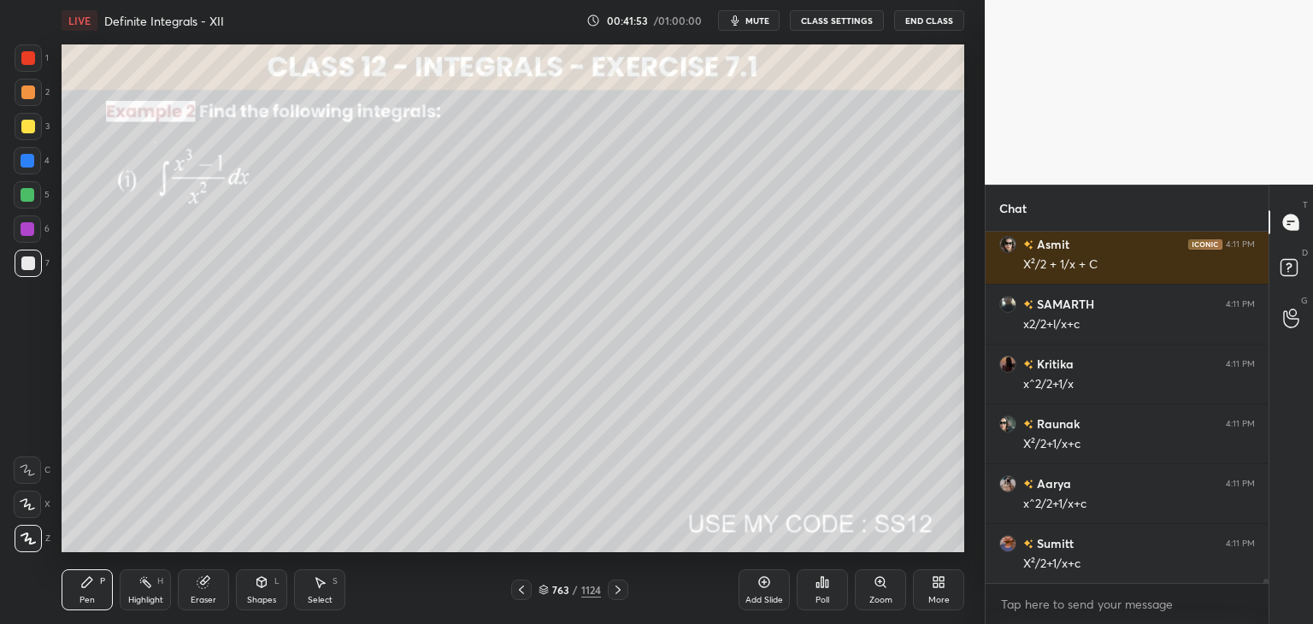
click at [615, 589] on icon at bounding box center [618, 590] width 14 height 14
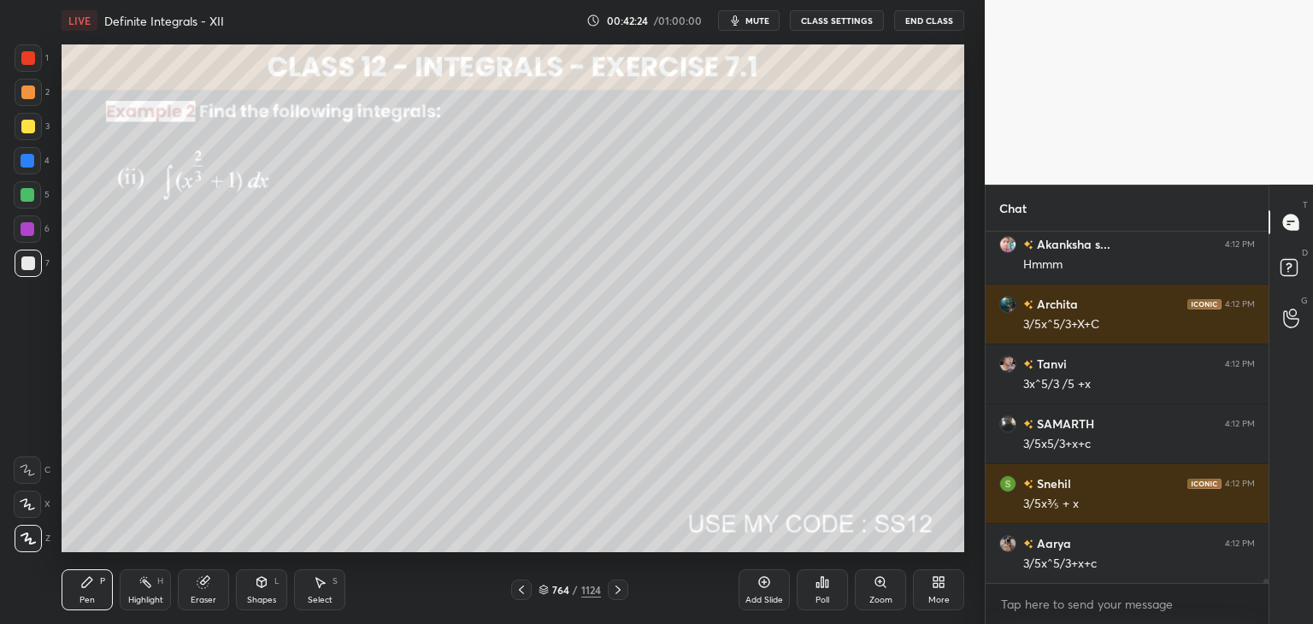
scroll to position [28381, 0]
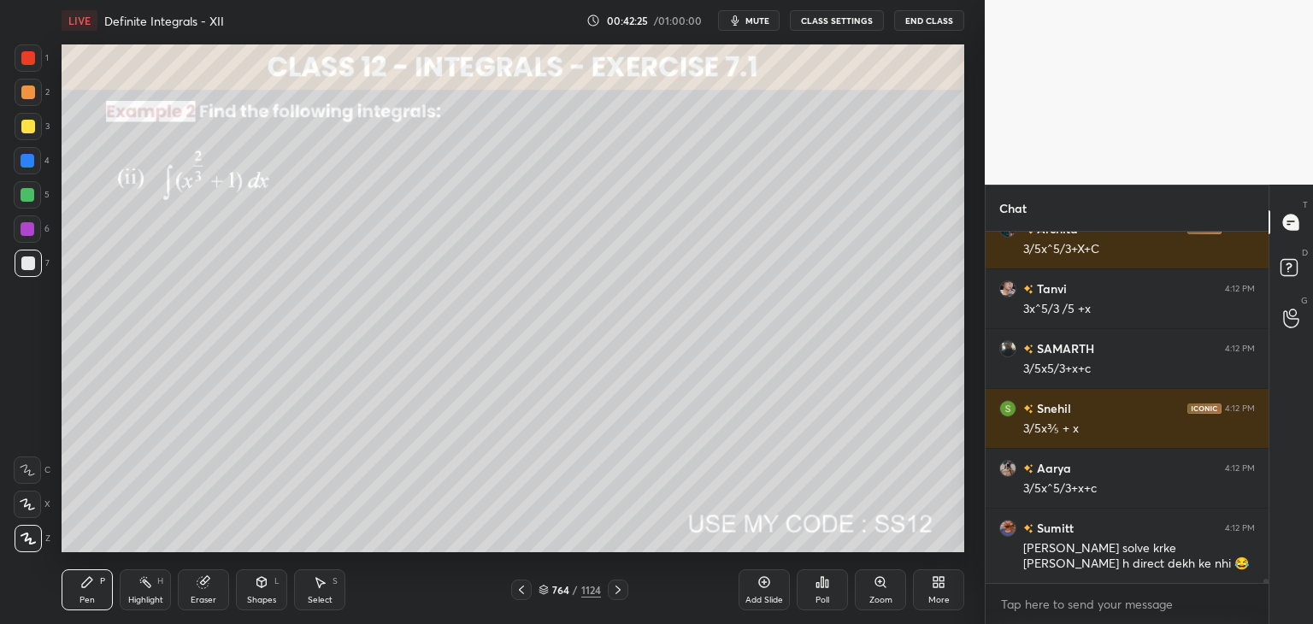
click at [611, 594] on icon at bounding box center [618, 590] width 14 height 14
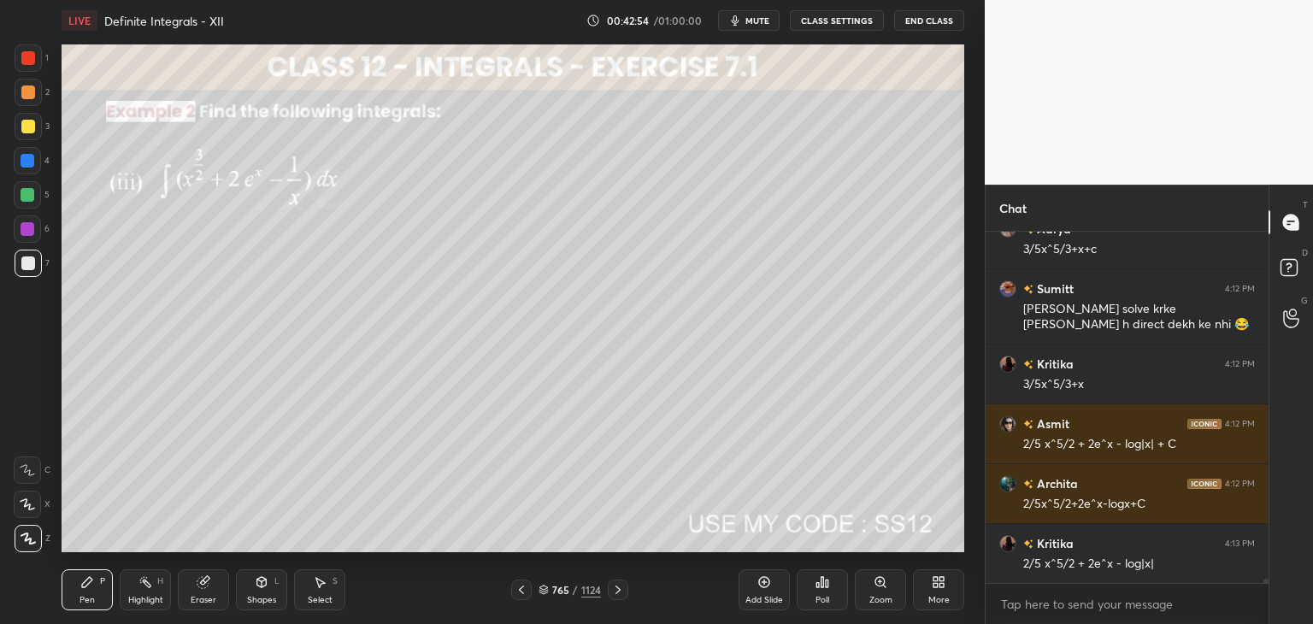
scroll to position [28681, 0]
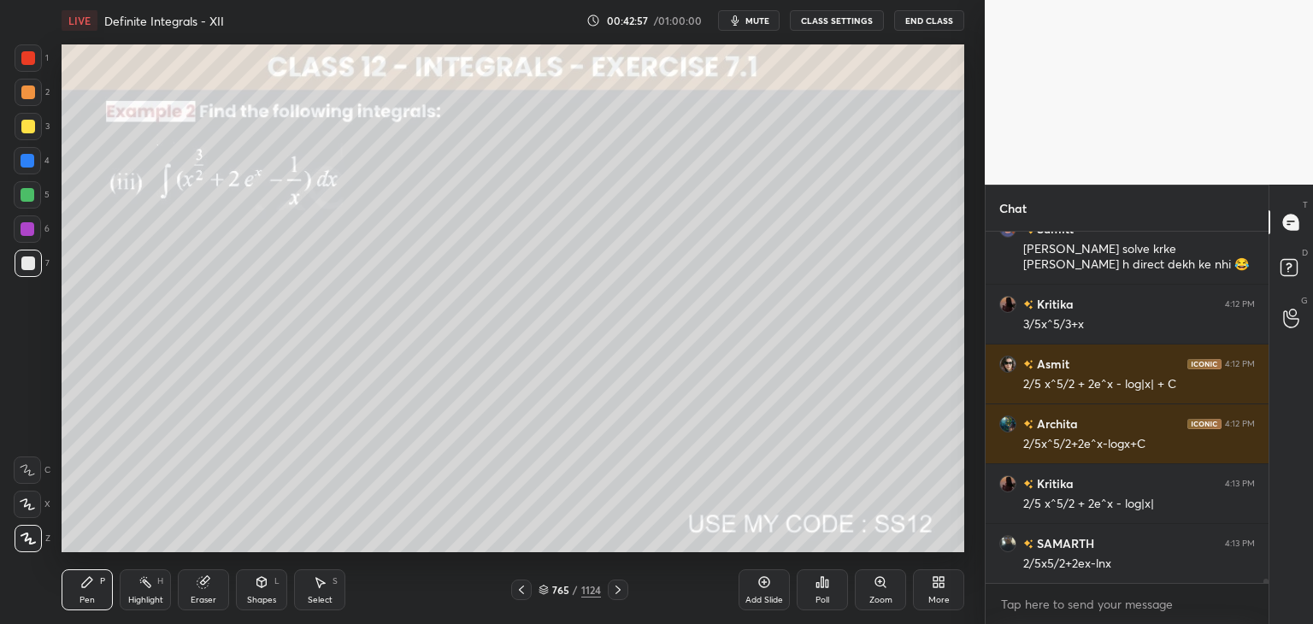
click at [612, 589] on icon at bounding box center [618, 590] width 14 height 14
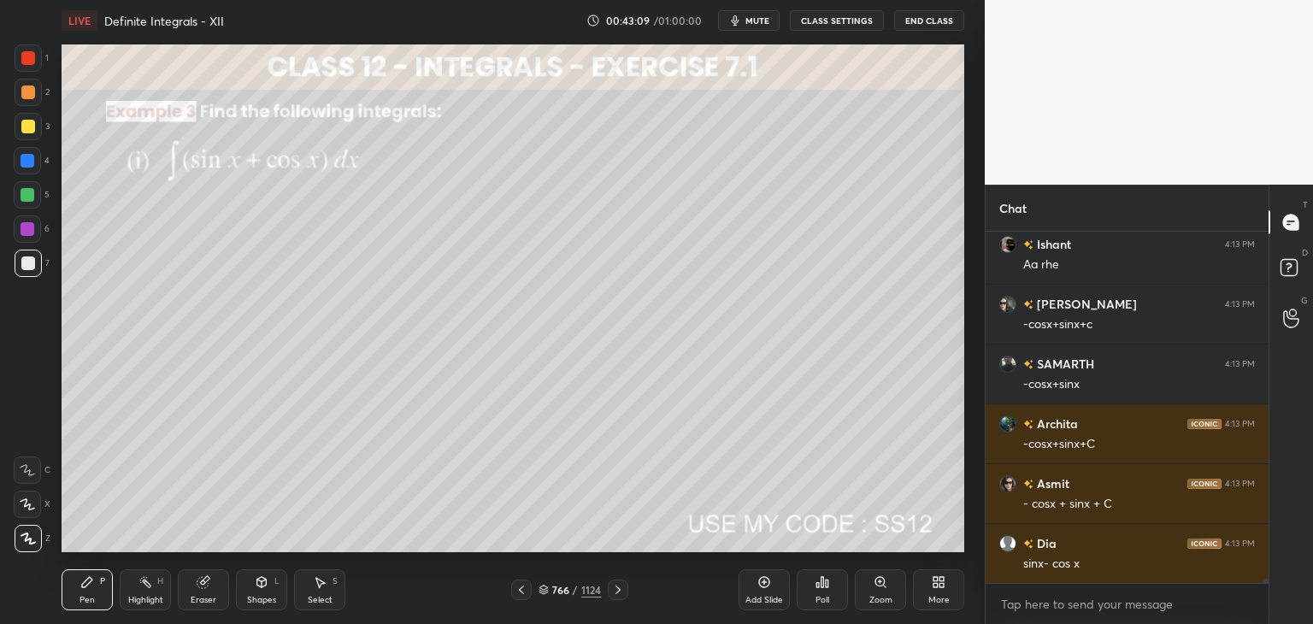
scroll to position [29159, 0]
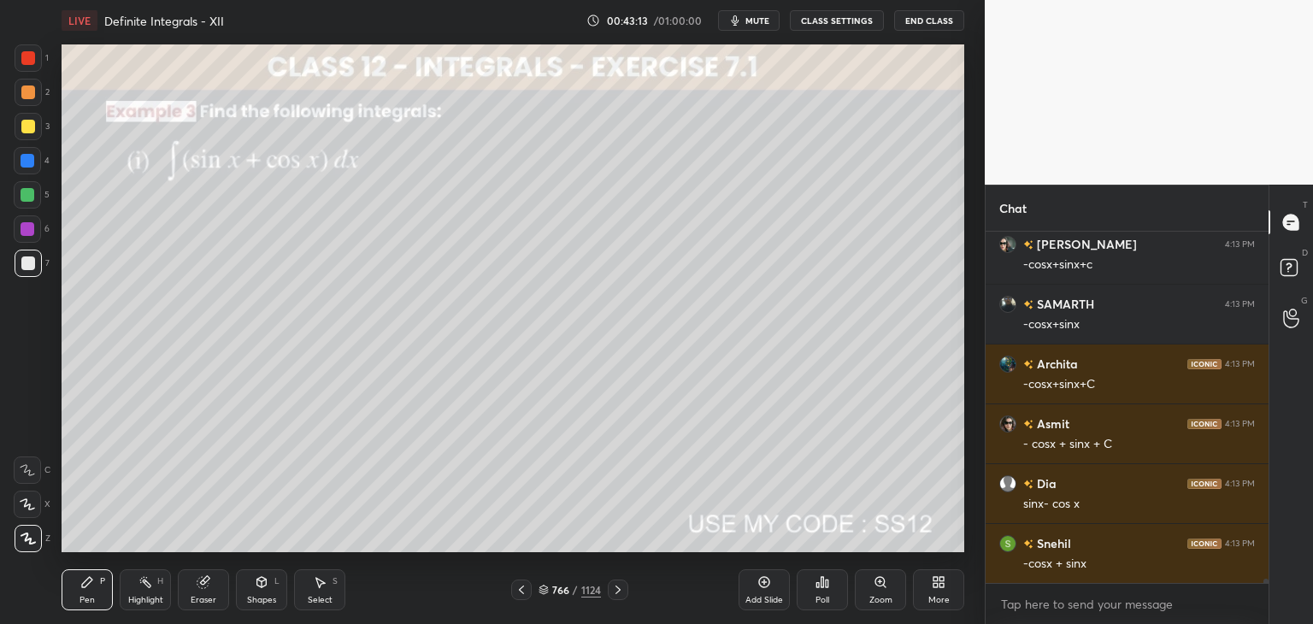
click at [616, 588] on icon at bounding box center [618, 590] width 14 height 14
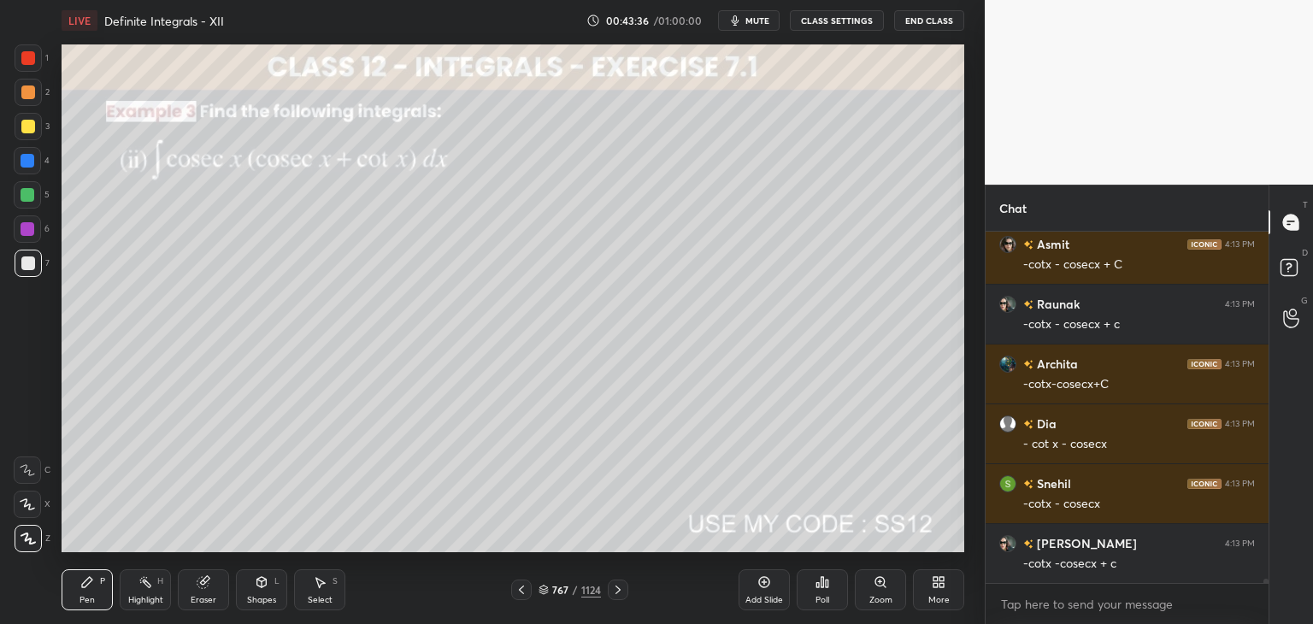
scroll to position [29638, 0]
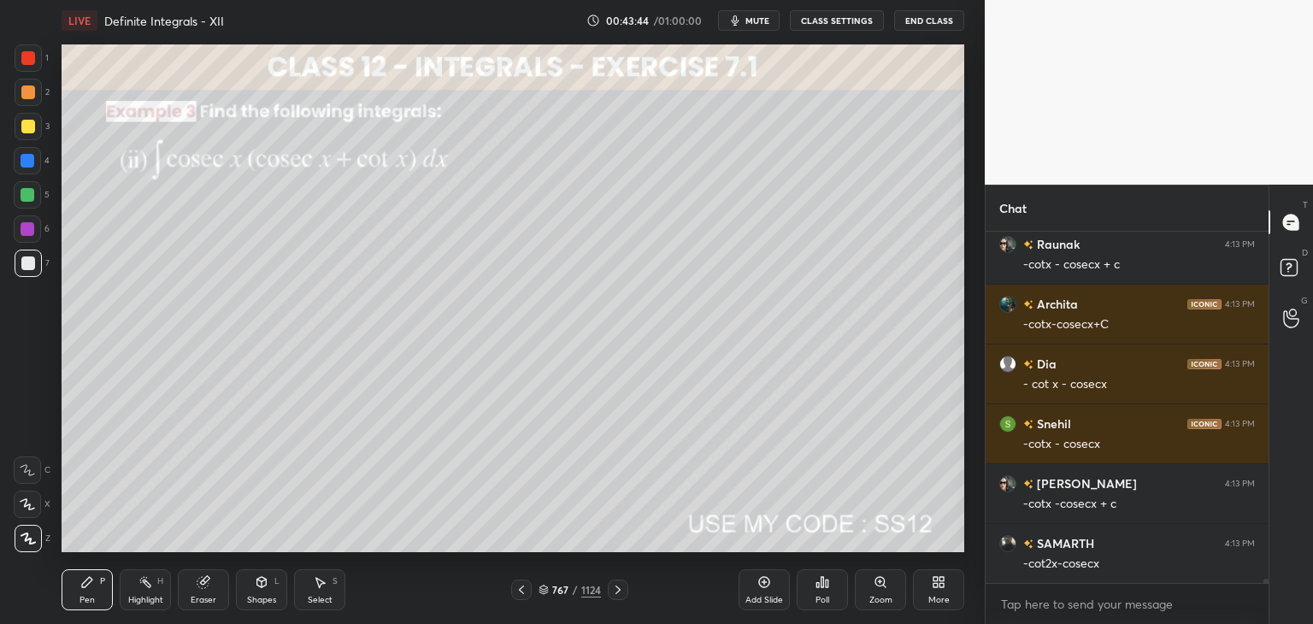
drag, startPoint x: 616, startPoint y: 591, endPoint x: 612, endPoint y: 580, distance: 11.9
click at [618, 589] on icon at bounding box center [618, 590] width 14 height 14
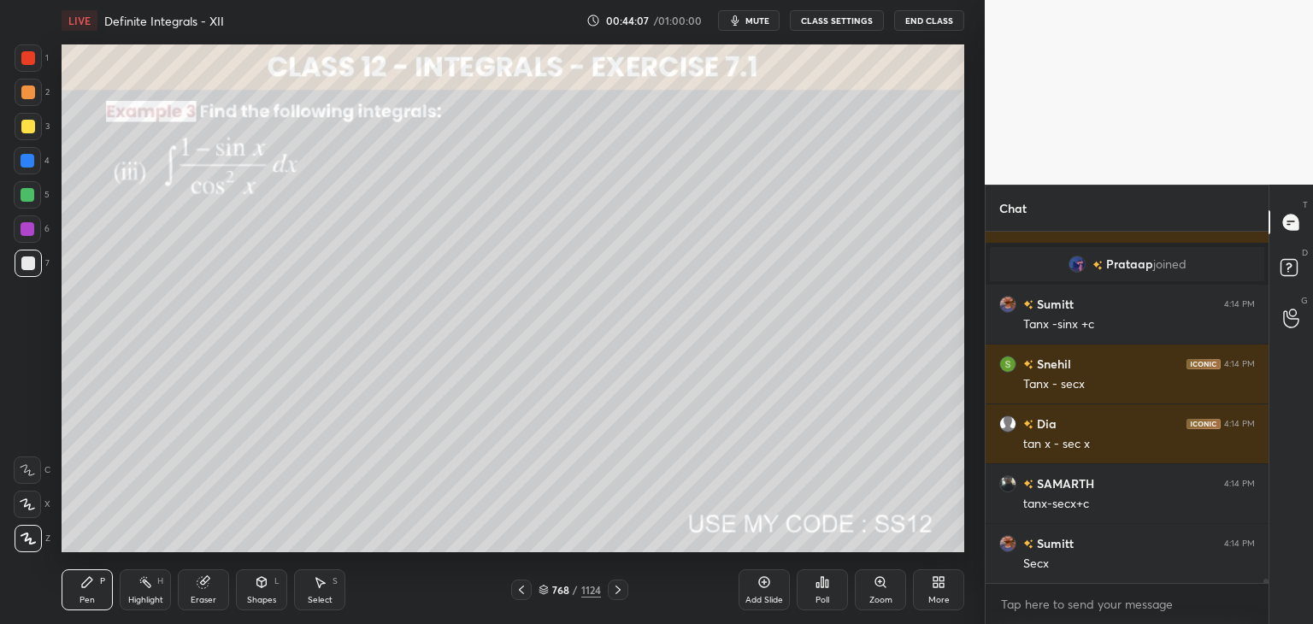
scroll to position [27120, 0]
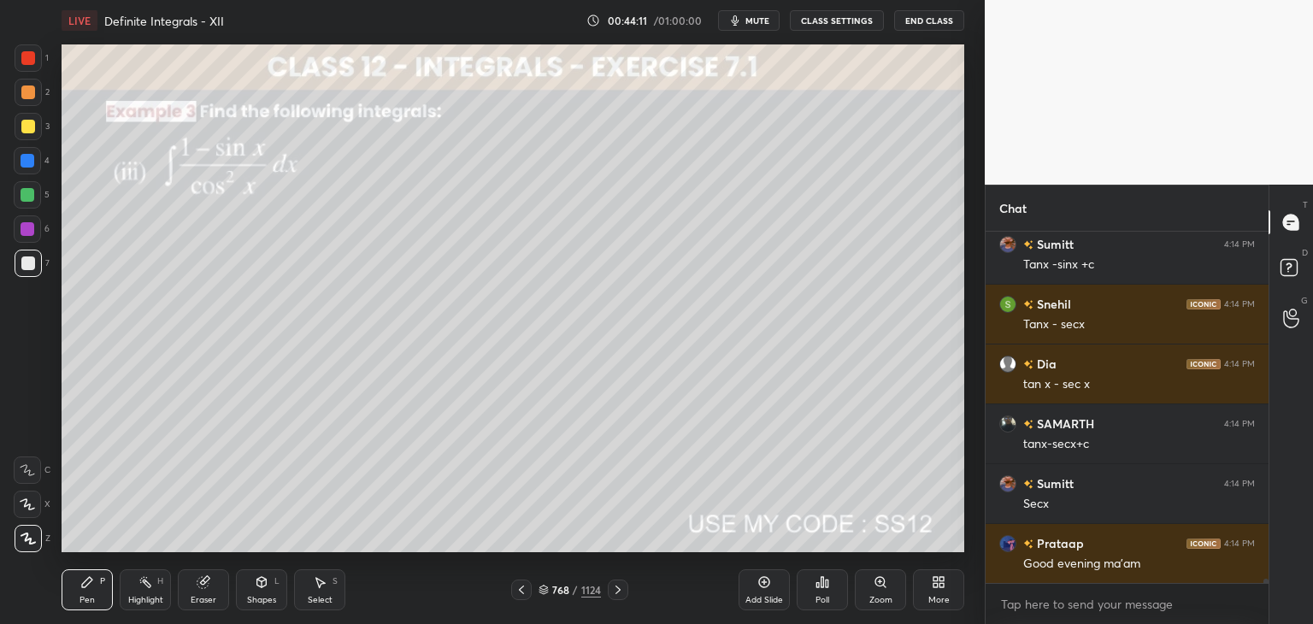
click at [612, 592] on icon at bounding box center [618, 590] width 14 height 14
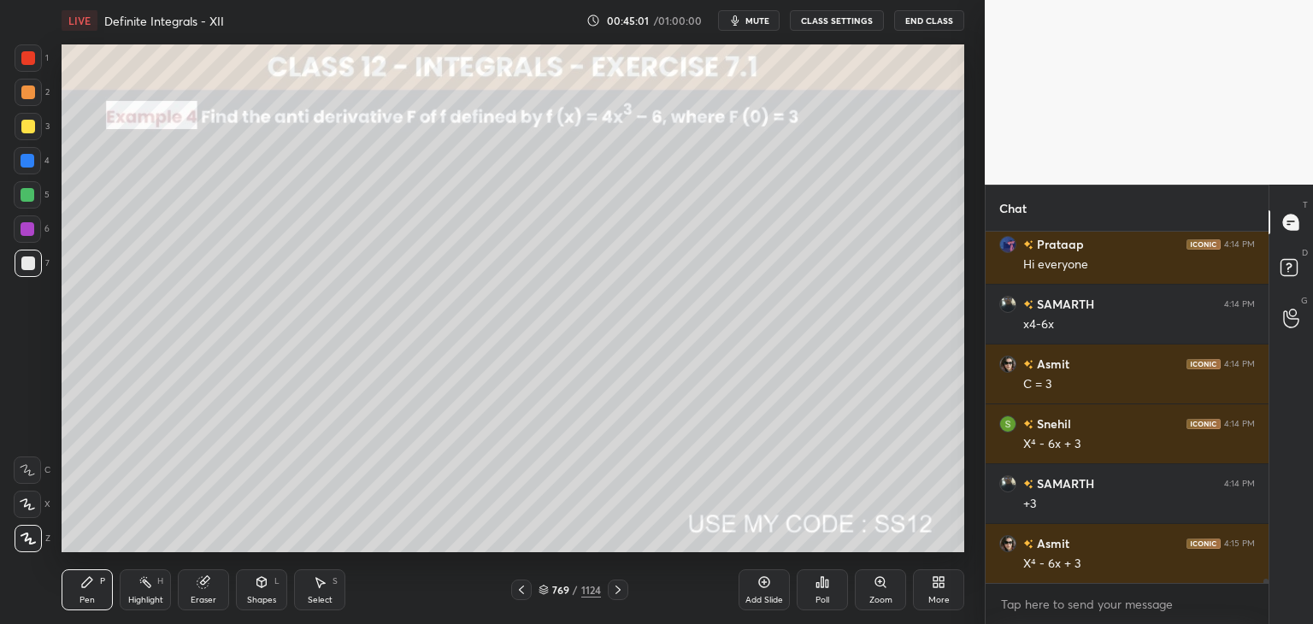
scroll to position [27718, 0]
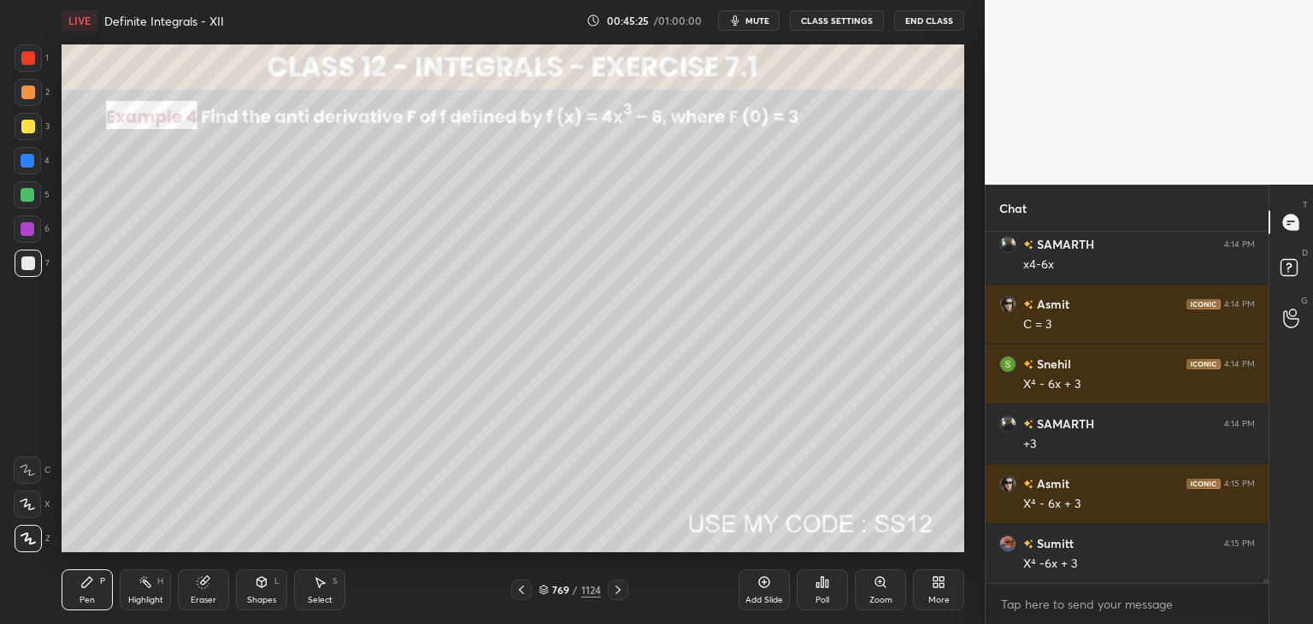
click at [622, 592] on icon at bounding box center [618, 590] width 14 height 14
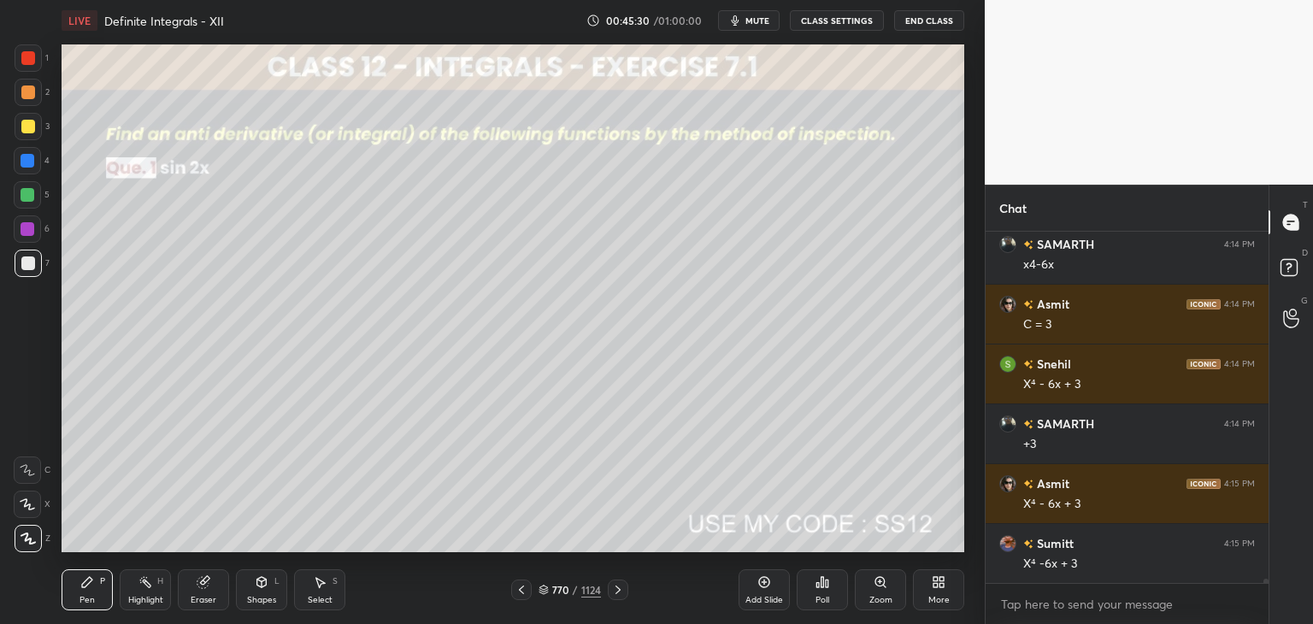
click at [571, 592] on div "770 / 1124" at bounding box center [570, 589] width 62 height 15
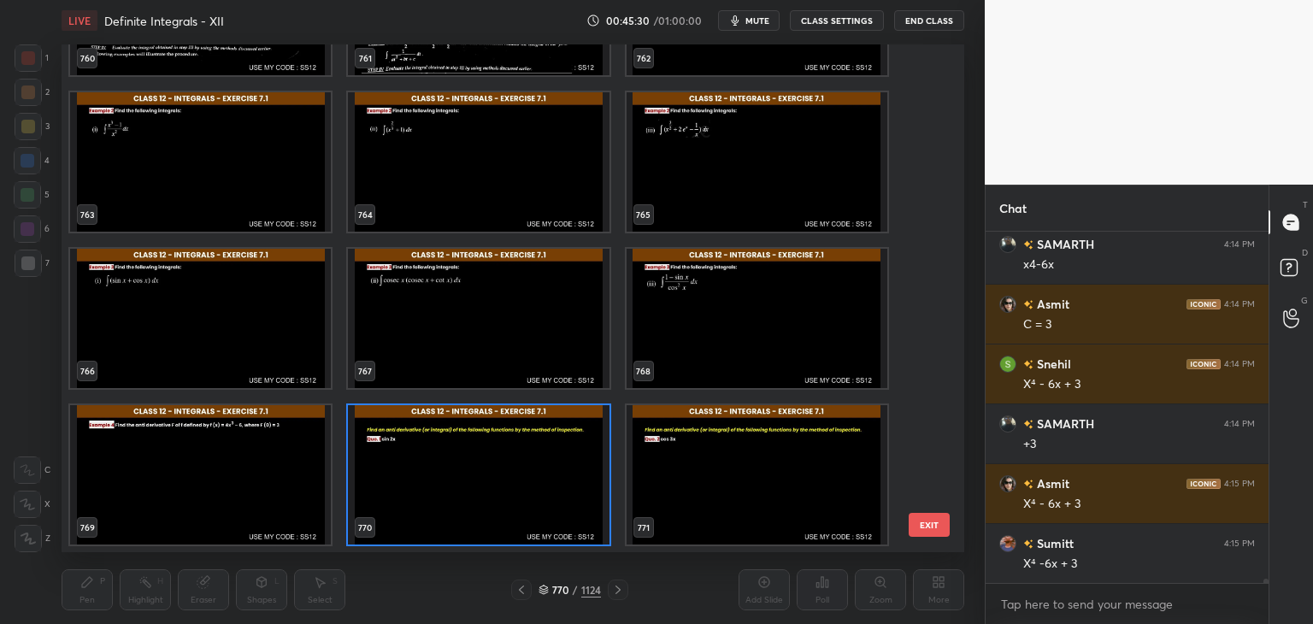
scroll to position [503, 894]
click at [926, 397] on div "757 758 759 760 761 762 763 764 765 766 767 768 769 770 771" at bounding box center [498, 298] width 873 height 508
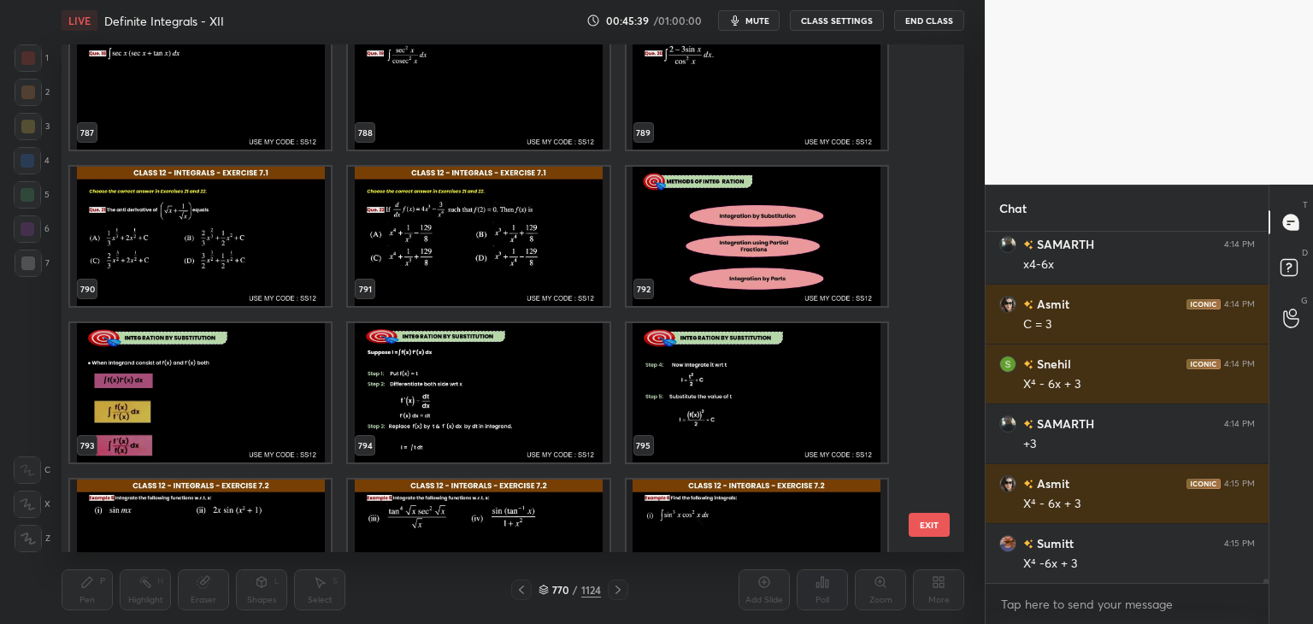
scroll to position [27778, 0]
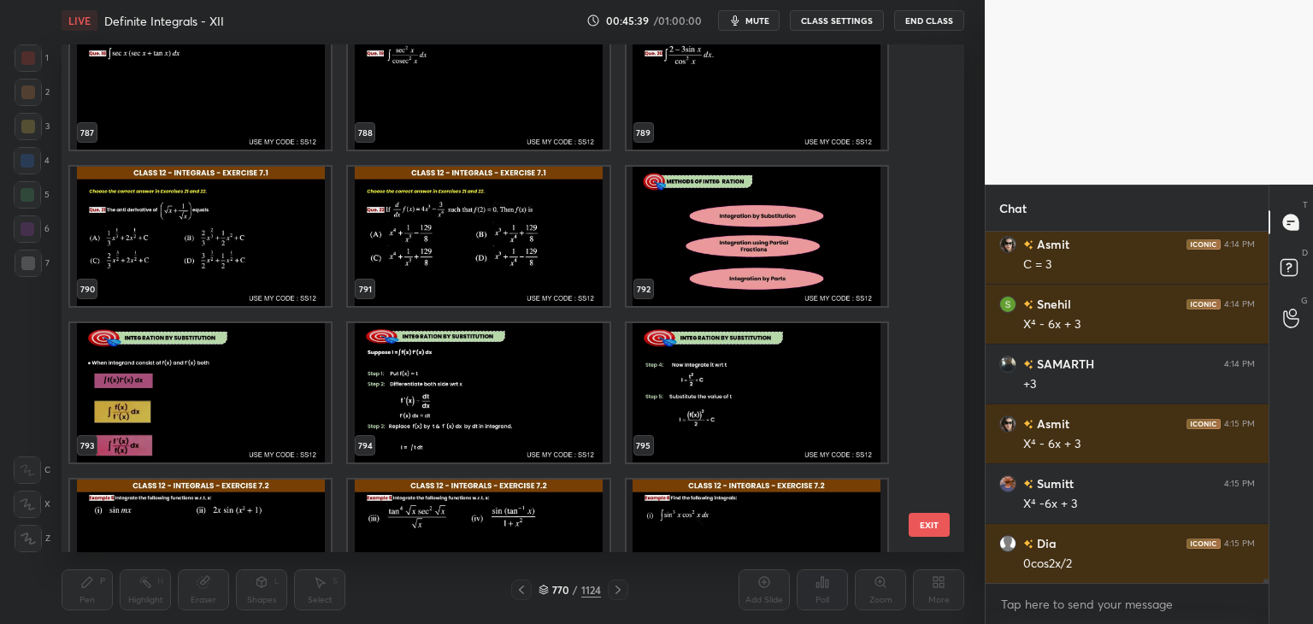
click at [550, 413] on img "grid" at bounding box center [478, 392] width 261 height 139
click at [556, 412] on img "grid" at bounding box center [478, 392] width 261 height 139
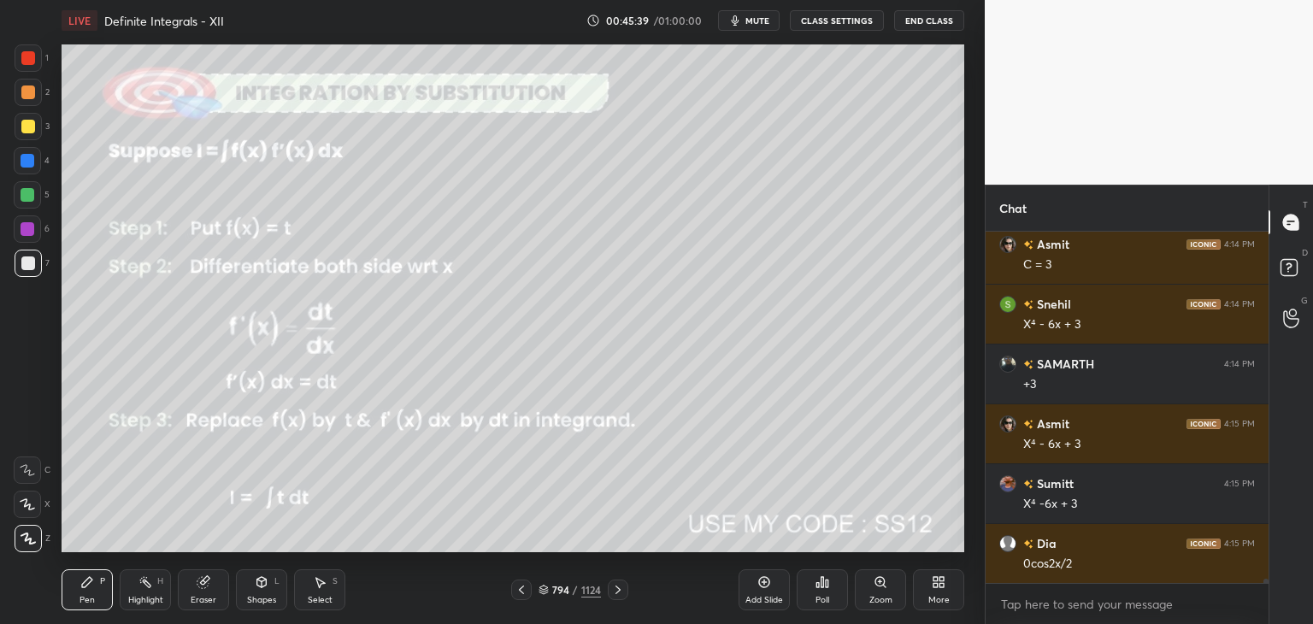
click at [557, 411] on img "grid" at bounding box center [478, 392] width 261 height 139
click at [558, 412] on img "grid" at bounding box center [478, 392] width 261 height 139
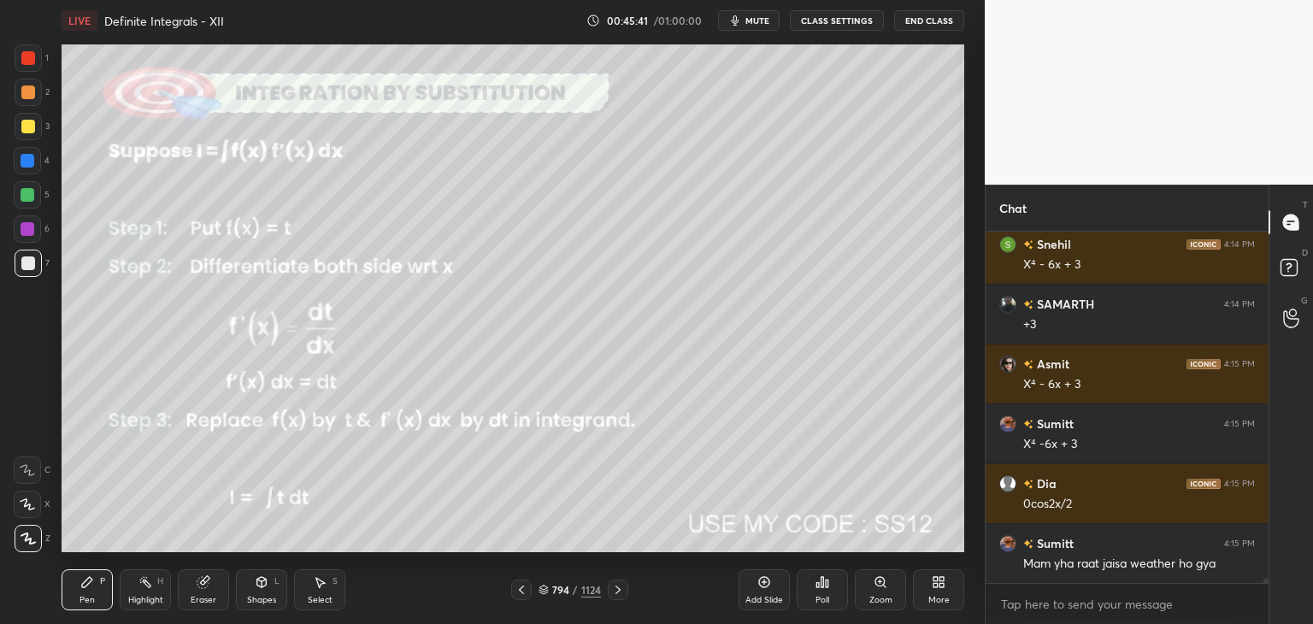
click at [617, 592] on icon at bounding box center [617, 590] width 5 height 9
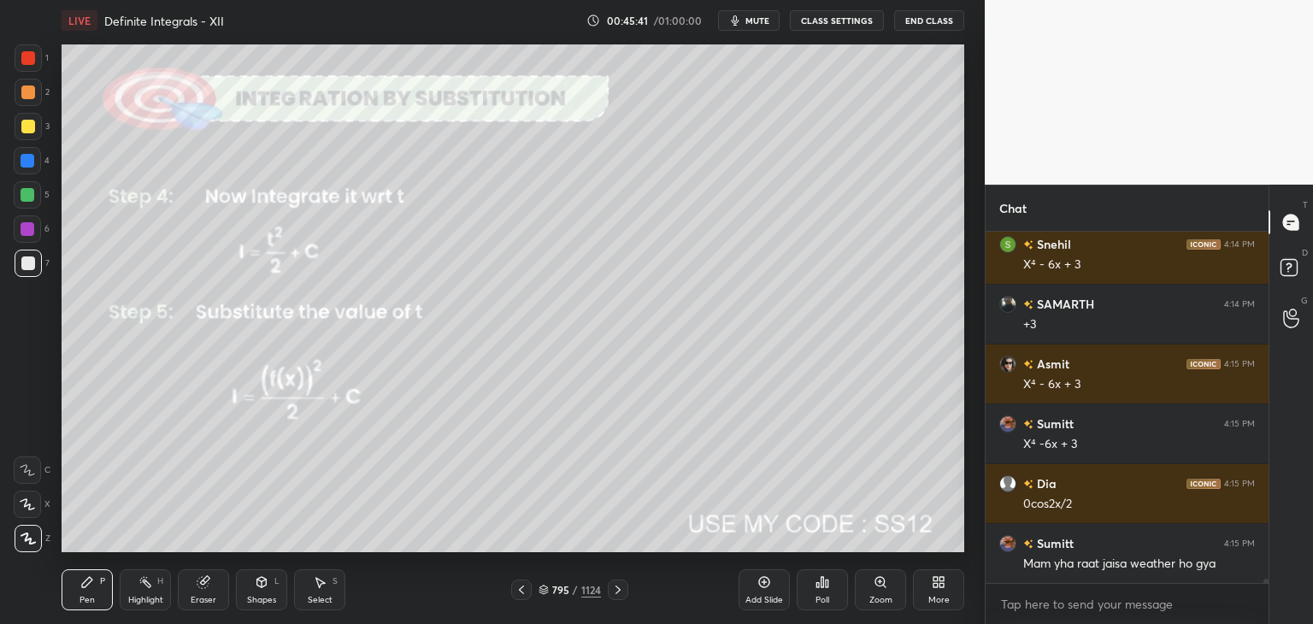
click at [617, 591] on icon at bounding box center [618, 590] width 14 height 14
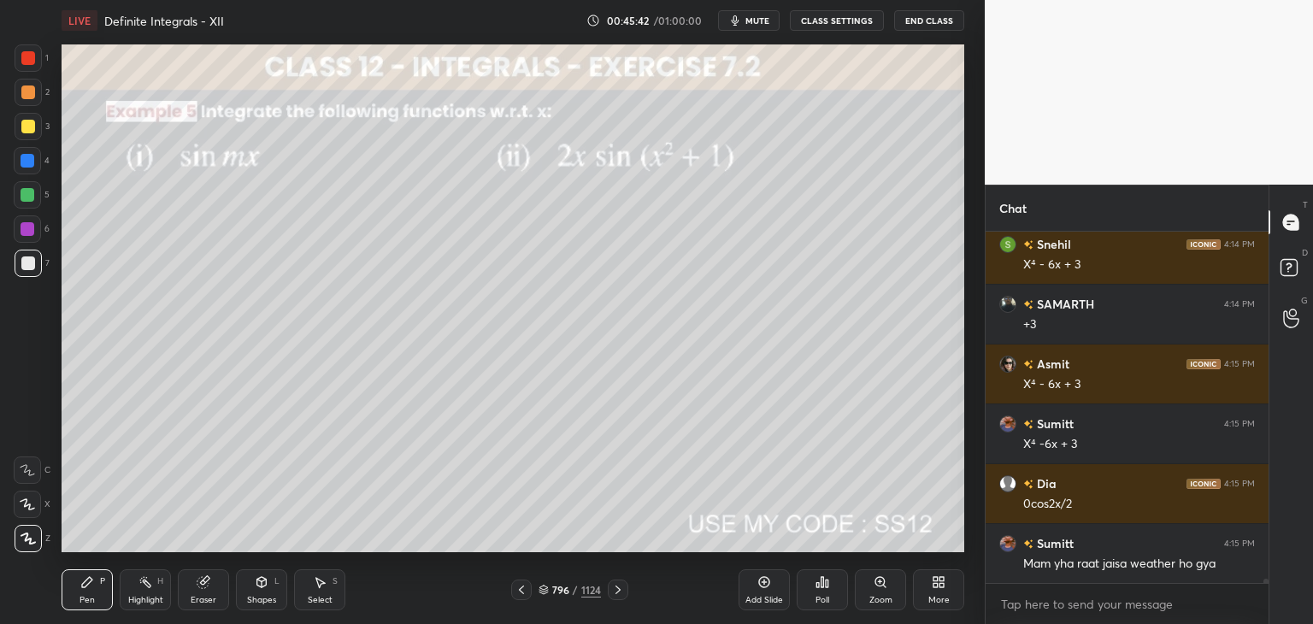
click at [618, 595] on icon at bounding box center [618, 590] width 14 height 14
click at [517, 592] on icon at bounding box center [522, 590] width 14 height 14
click at [27, 128] on div at bounding box center [28, 127] width 14 height 14
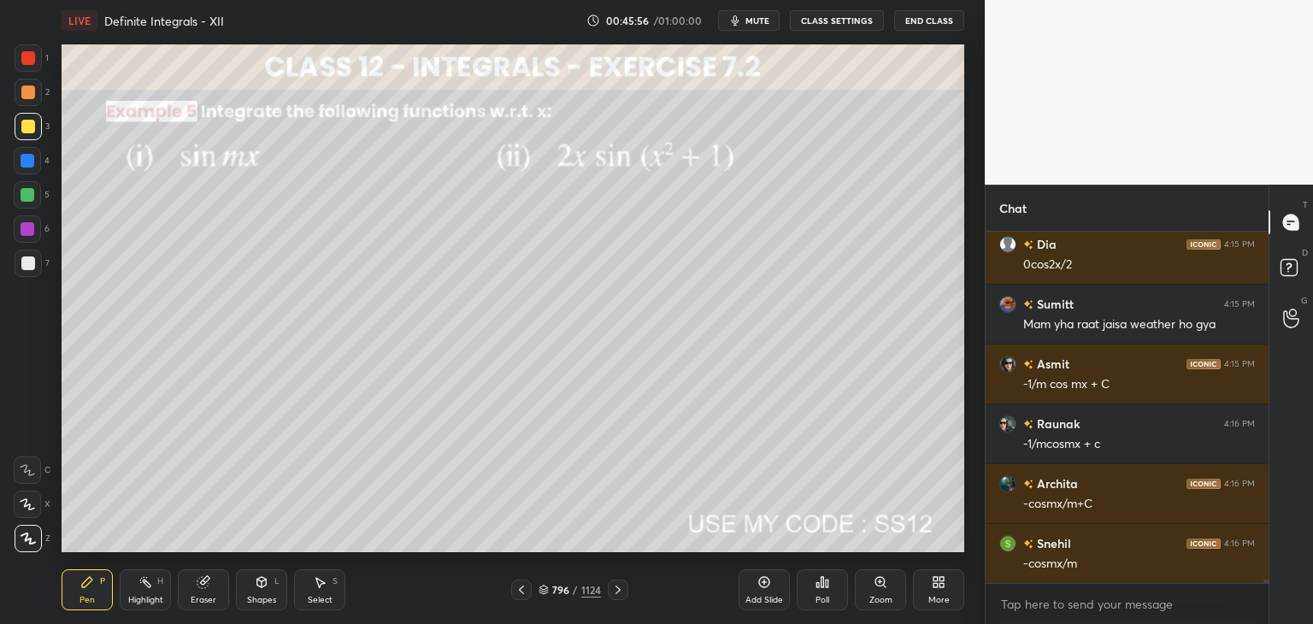
scroll to position [28137, 0]
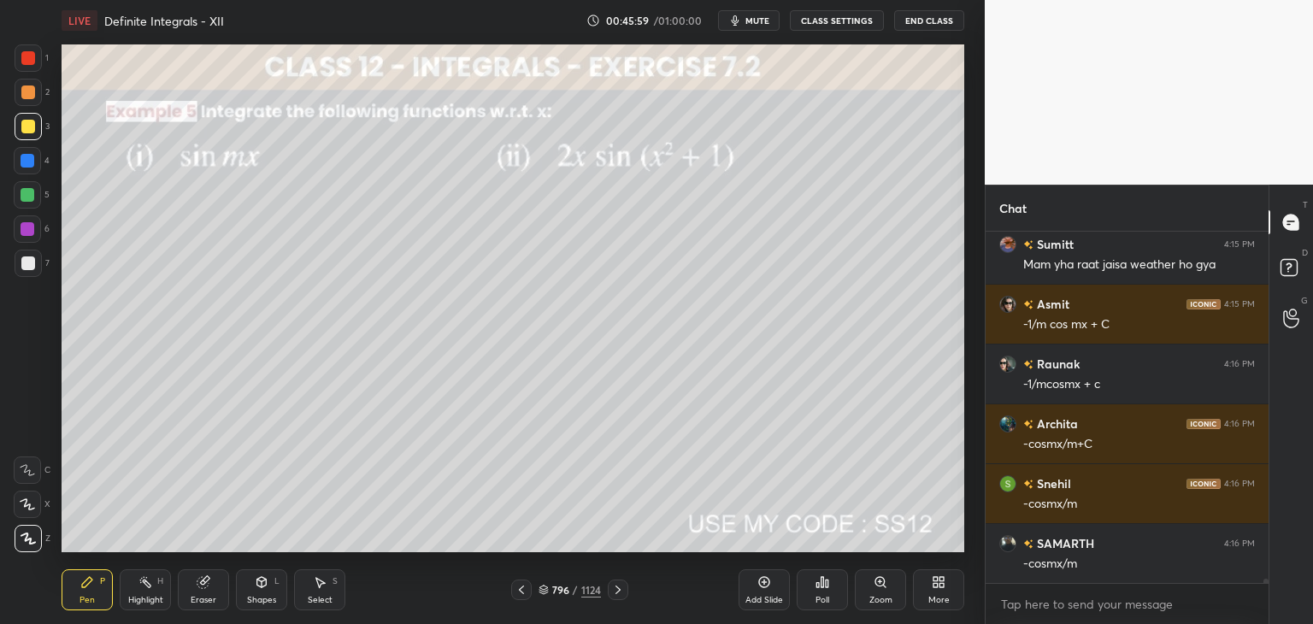
click at [34, 263] on div at bounding box center [28, 263] width 14 height 14
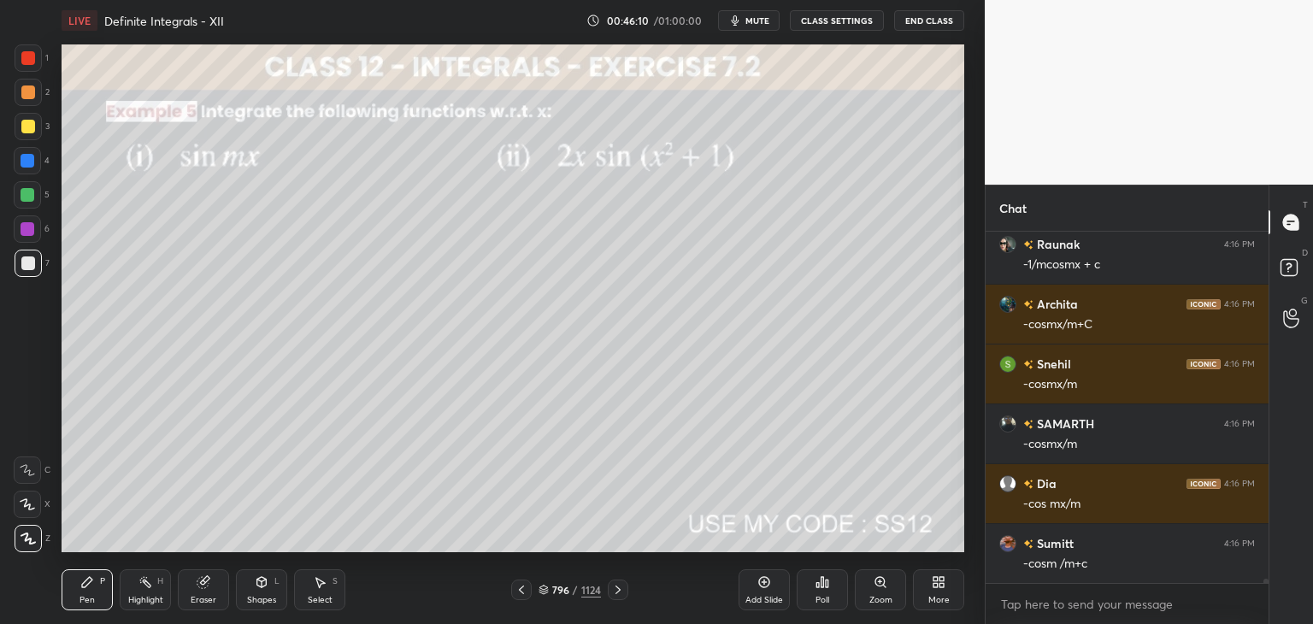
scroll to position [28316, 0]
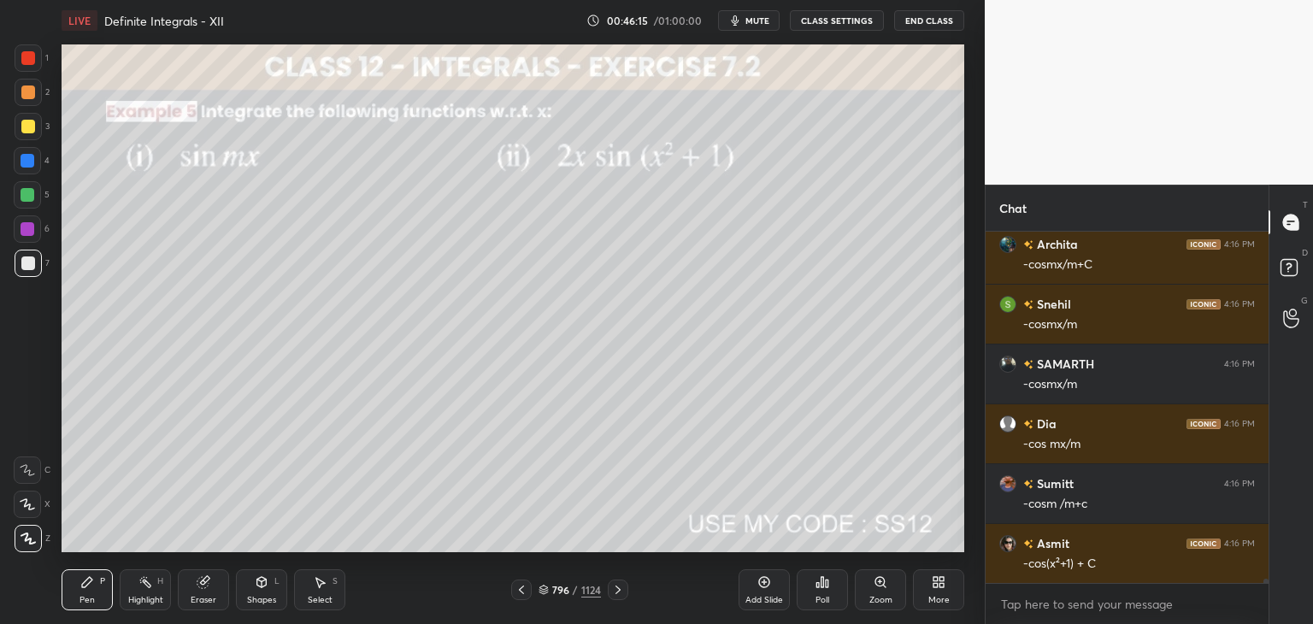
click at [28, 127] on div at bounding box center [28, 127] width 14 height 14
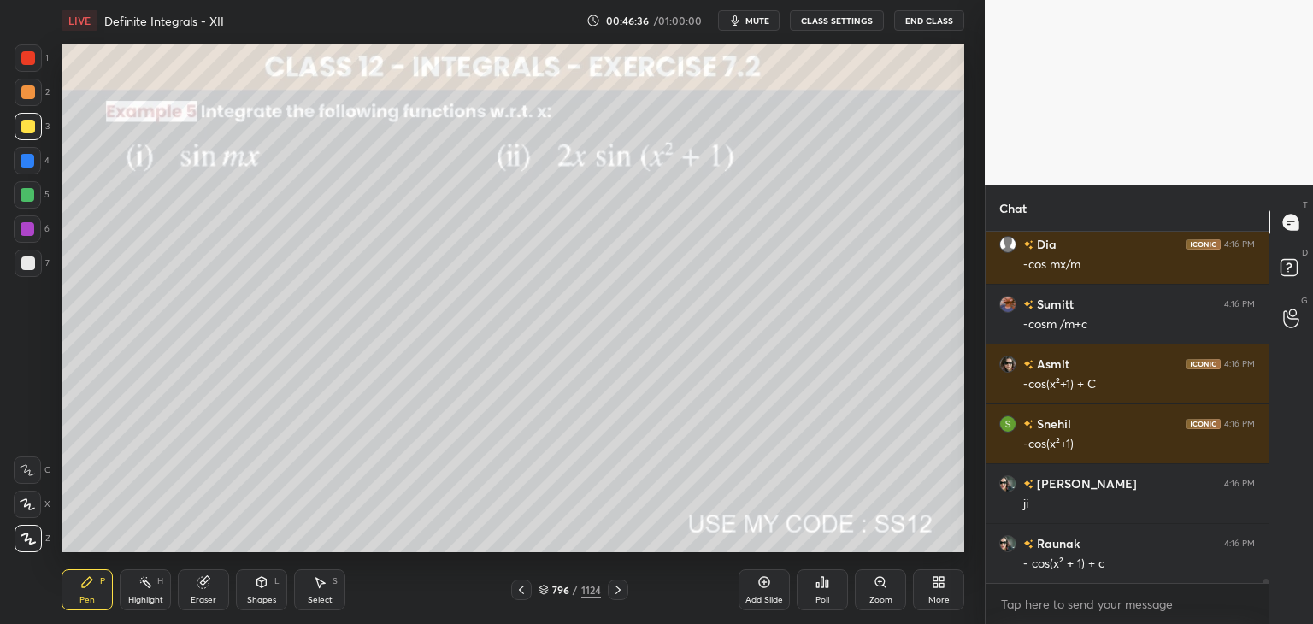
scroll to position [28556, 0]
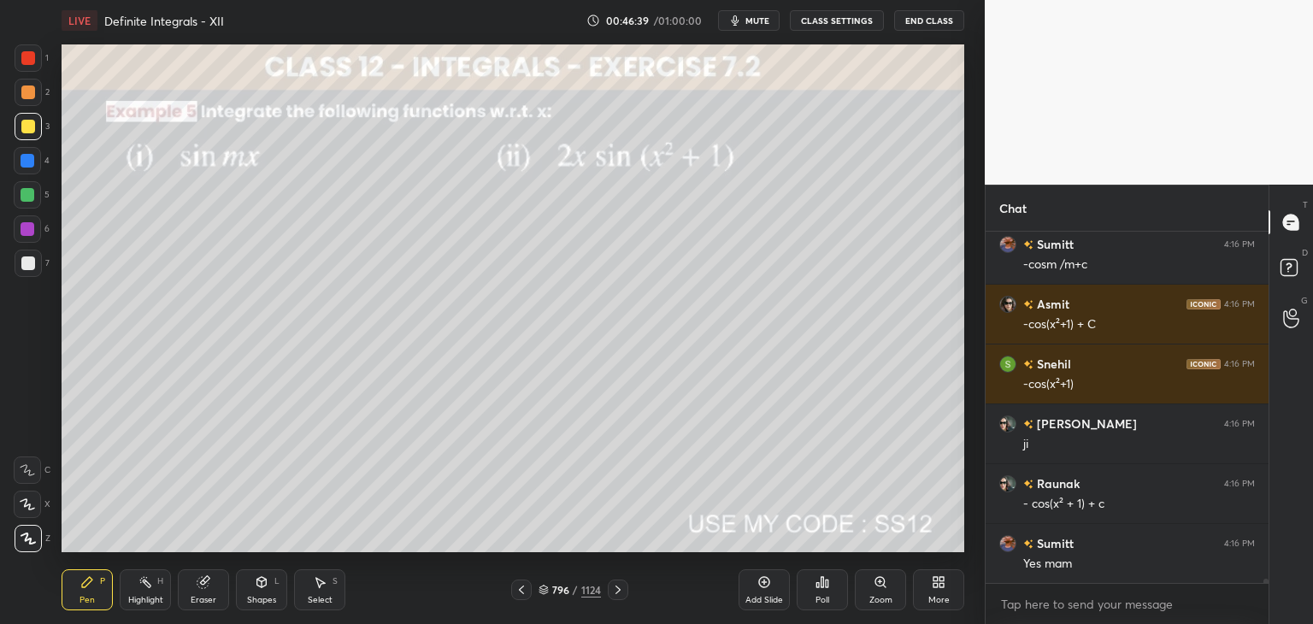
click at [27, 263] on div at bounding box center [28, 263] width 14 height 14
click at [24, 59] on div at bounding box center [28, 58] width 14 height 14
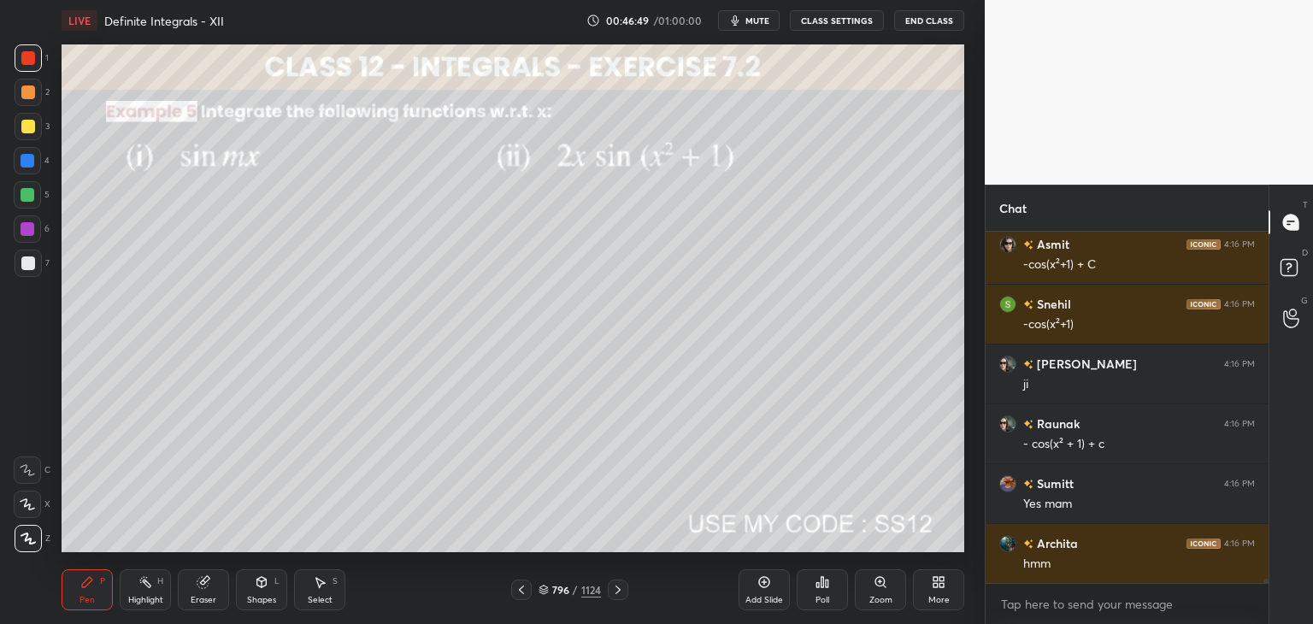
click at [615, 590] on icon at bounding box center [618, 590] width 14 height 14
click at [32, 257] on div at bounding box center [28, 263] width 14 height 14
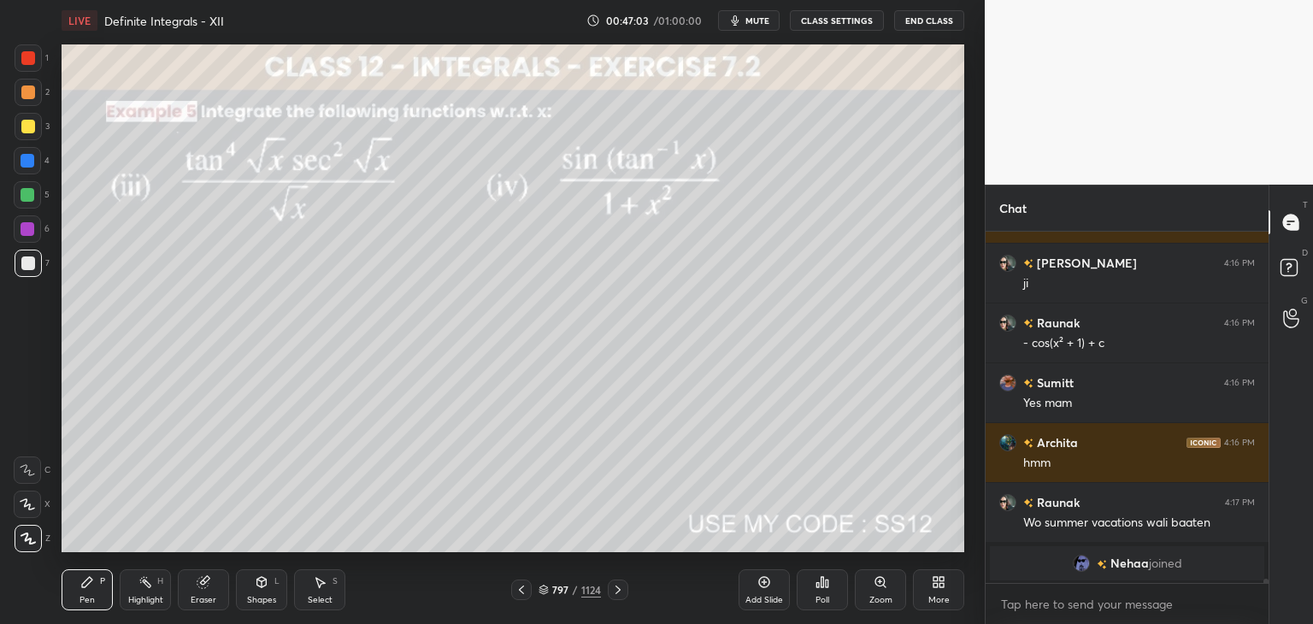
scroll to position [28265, 0]
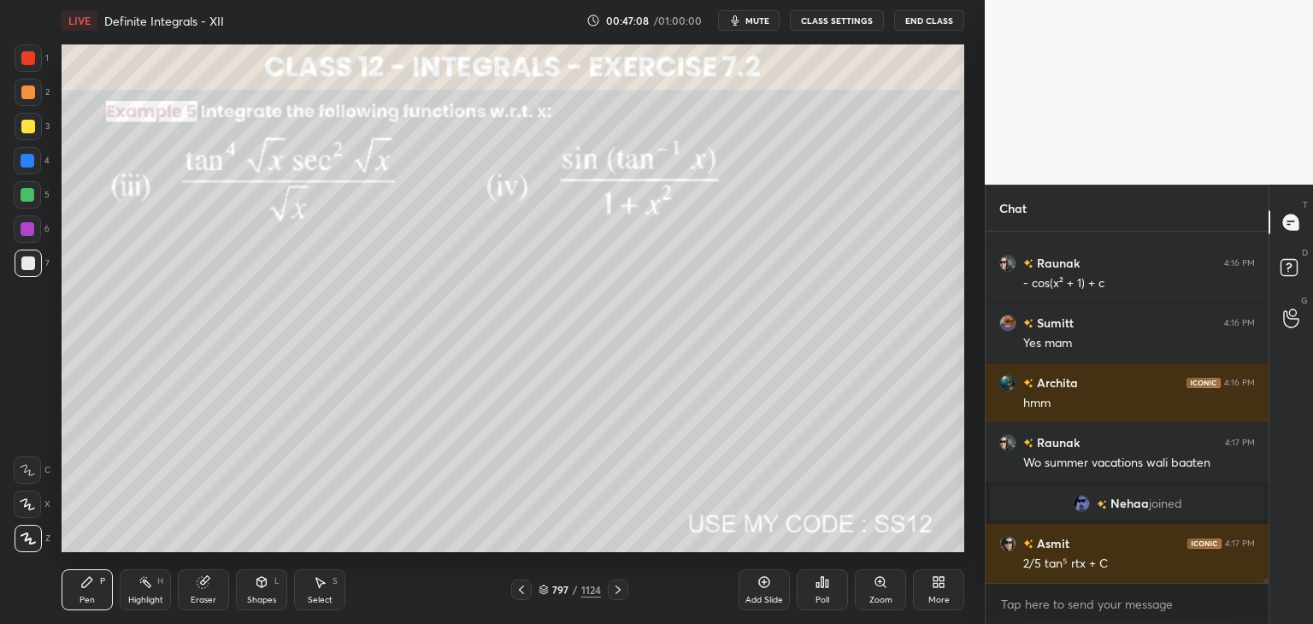
click at [28, 259] on div at bounding box center [28, 263] width 14 height 14
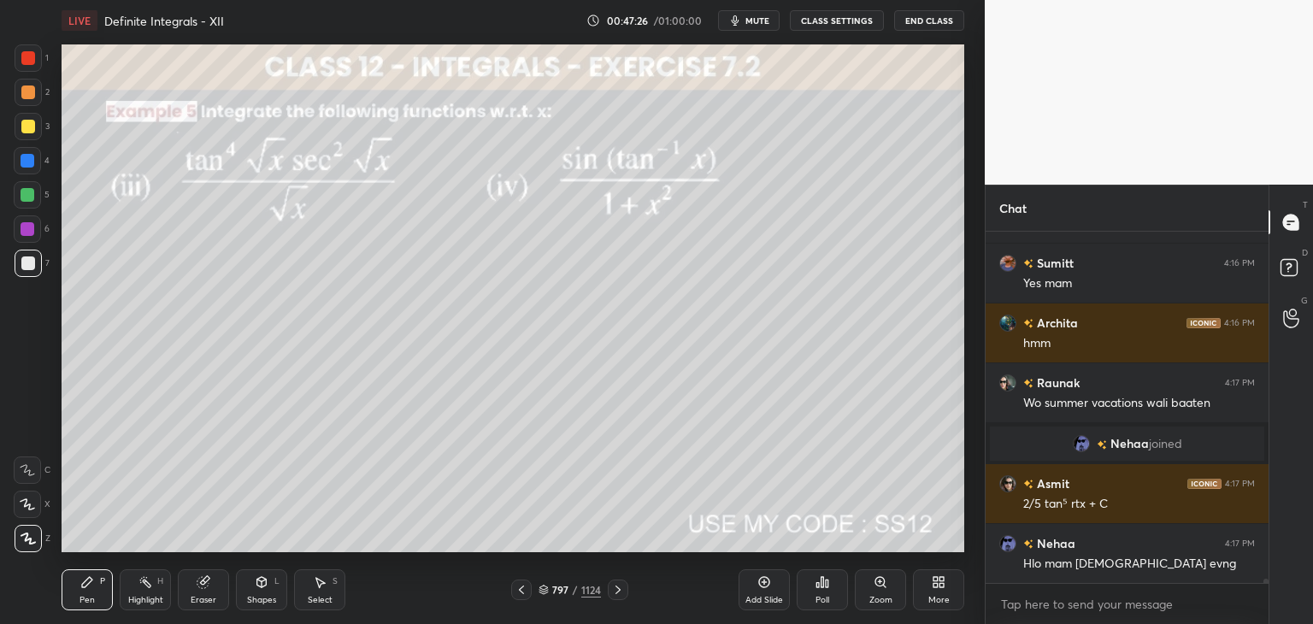
scroll to position [28385, 0]
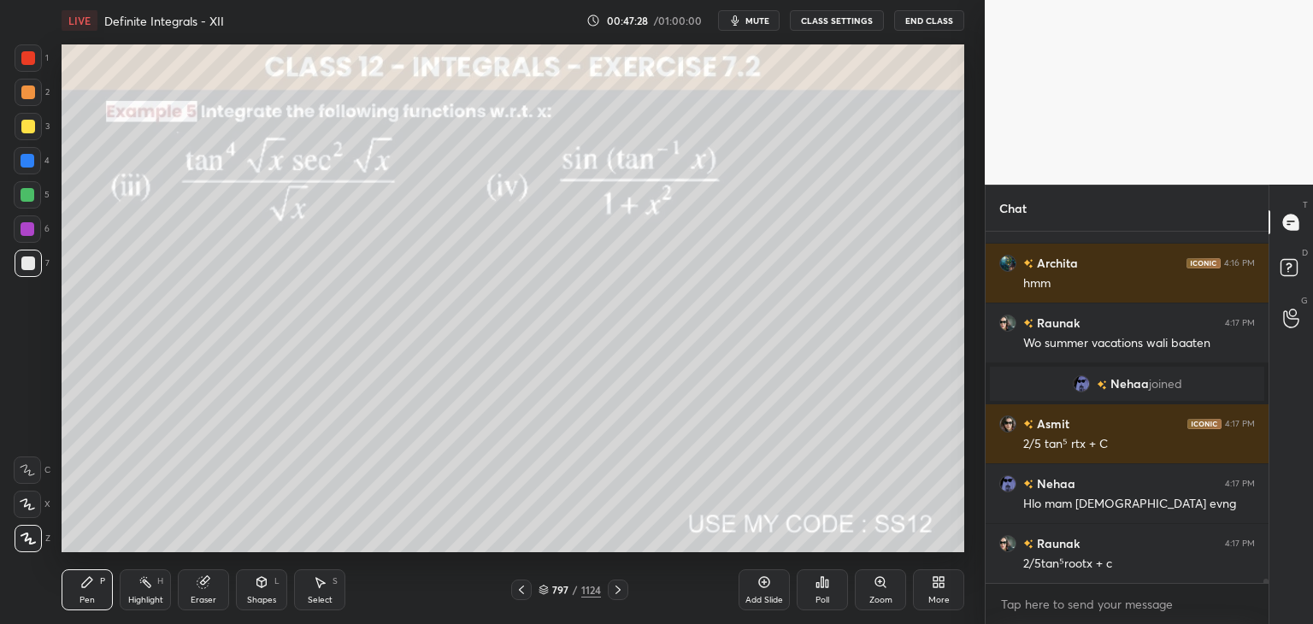
drag, startPoint x: 201, startPoint y: 592, endPoint x: 208, endPoint y: 565, distance: 28.2
click at [201, 592] on div "Eraser" at bounding box center [203, 589] width 51 height 41
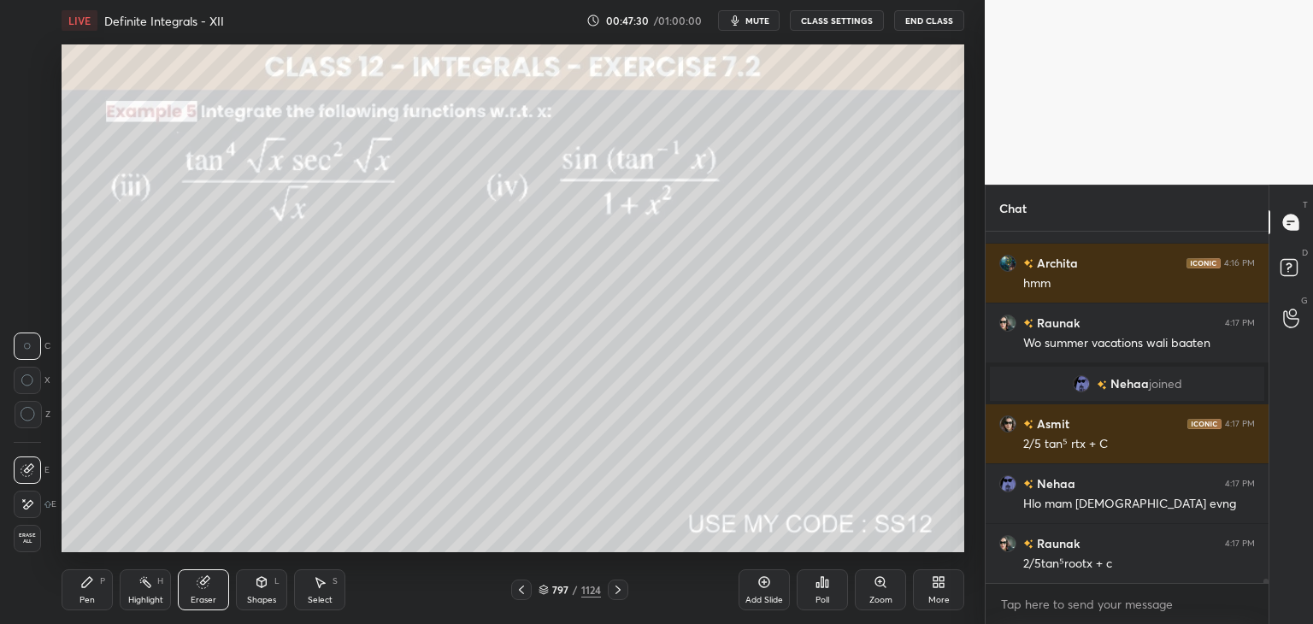
click at [85, 586] on icon at bounding box center [87, 582] width 10 height 10
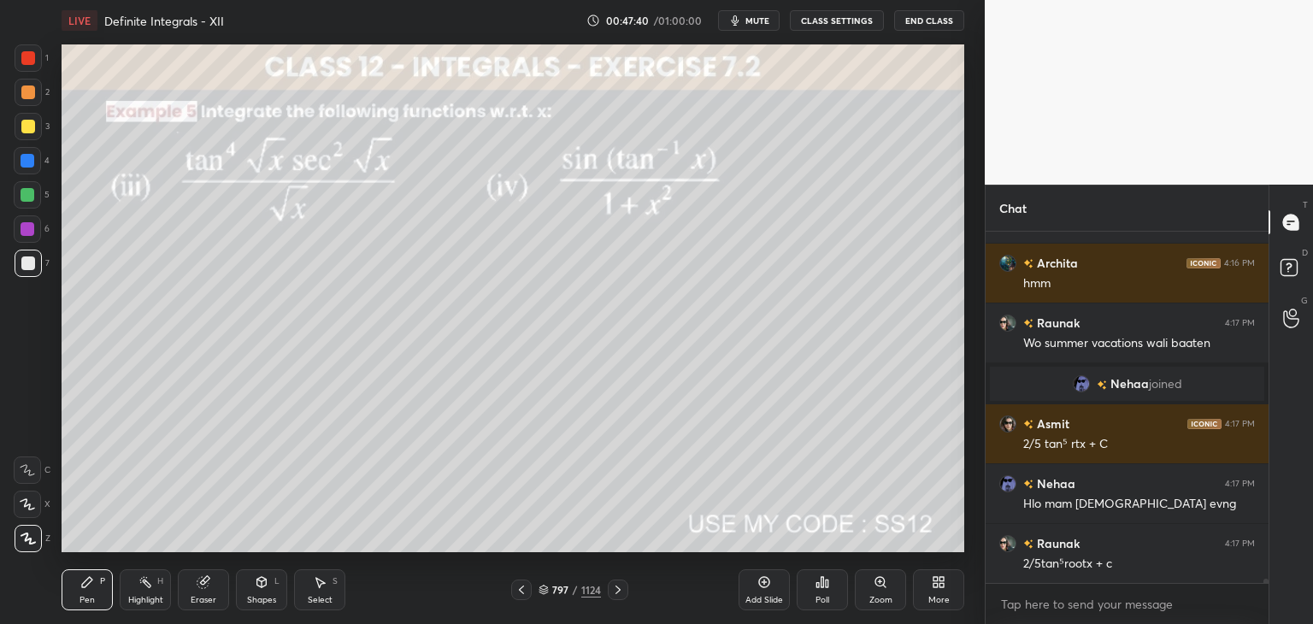
scroll to position [28445, 0]
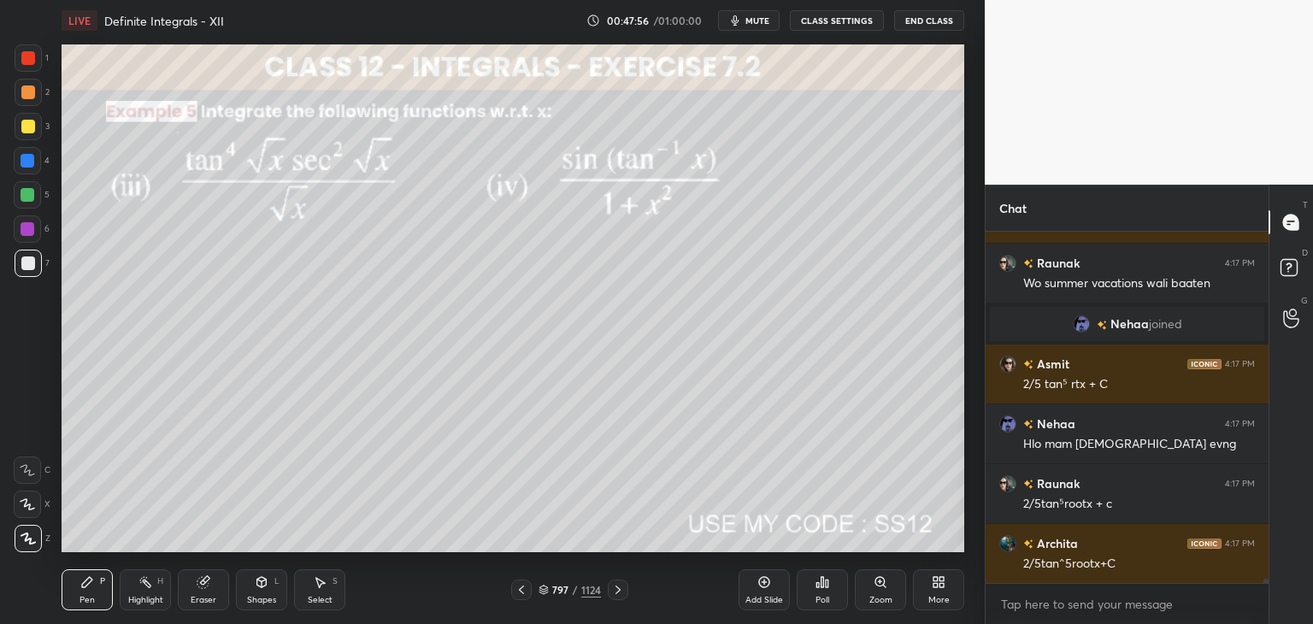
click at [611, 586] on icon at bounding box center [618, 590] width 14 height 14
click at [526, 589] on icon at bounding box center [522, 590] width 14 height 14
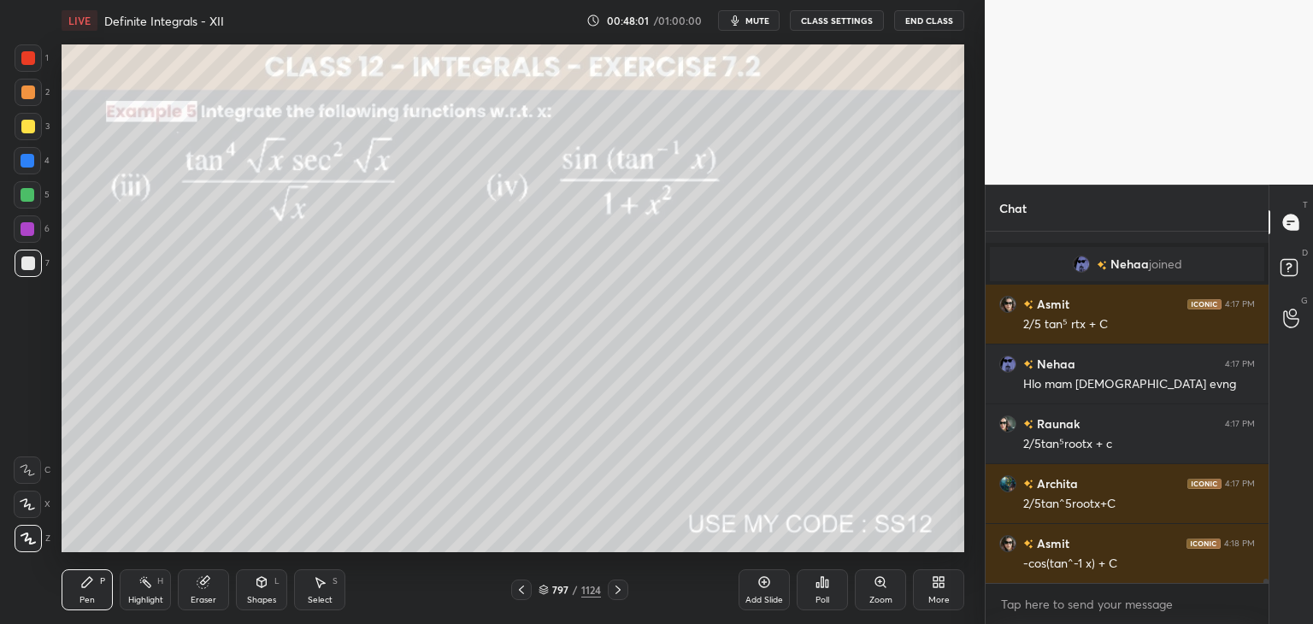
click at [325, 596] on div "Select" at bounding box center [320, 600] width 25 height 9
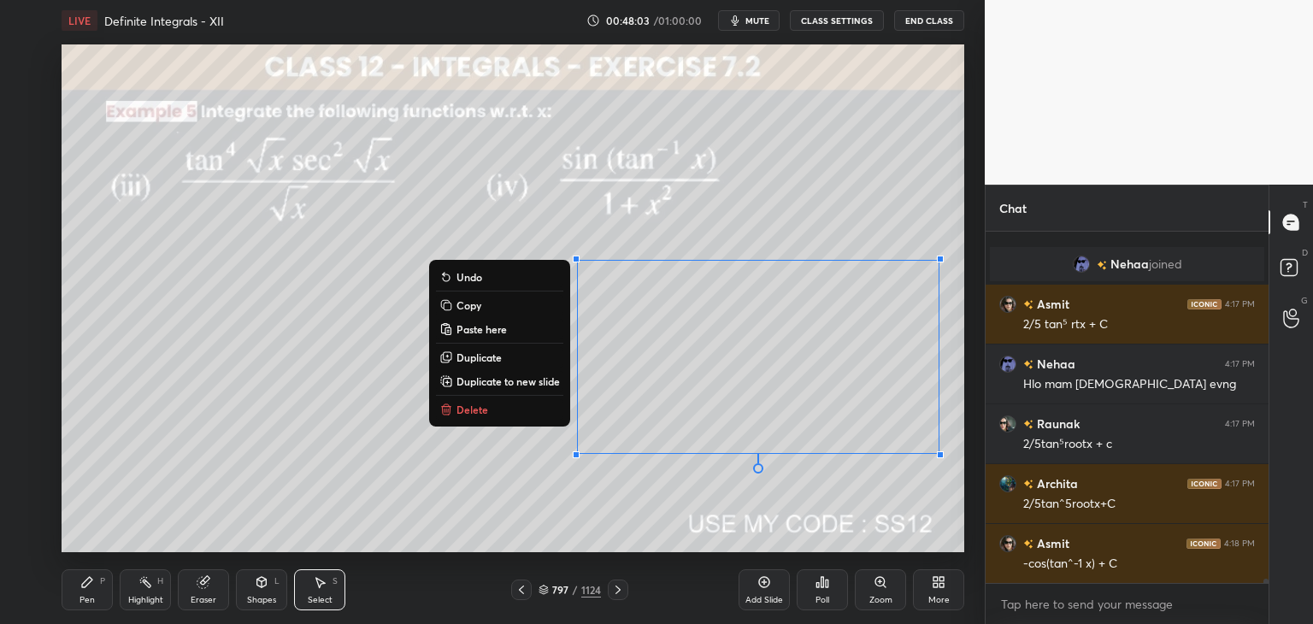
drag, startPoint x: 560, startPoint y: 240, endPoint x: 948, endPoint y: 473, distance: 452.4
click at [961, 481] on div "0 ° Undo Copy Paste here Duplicate Duplicate to new slide Delete" at bounding box center [513, 298] width 903 height 508
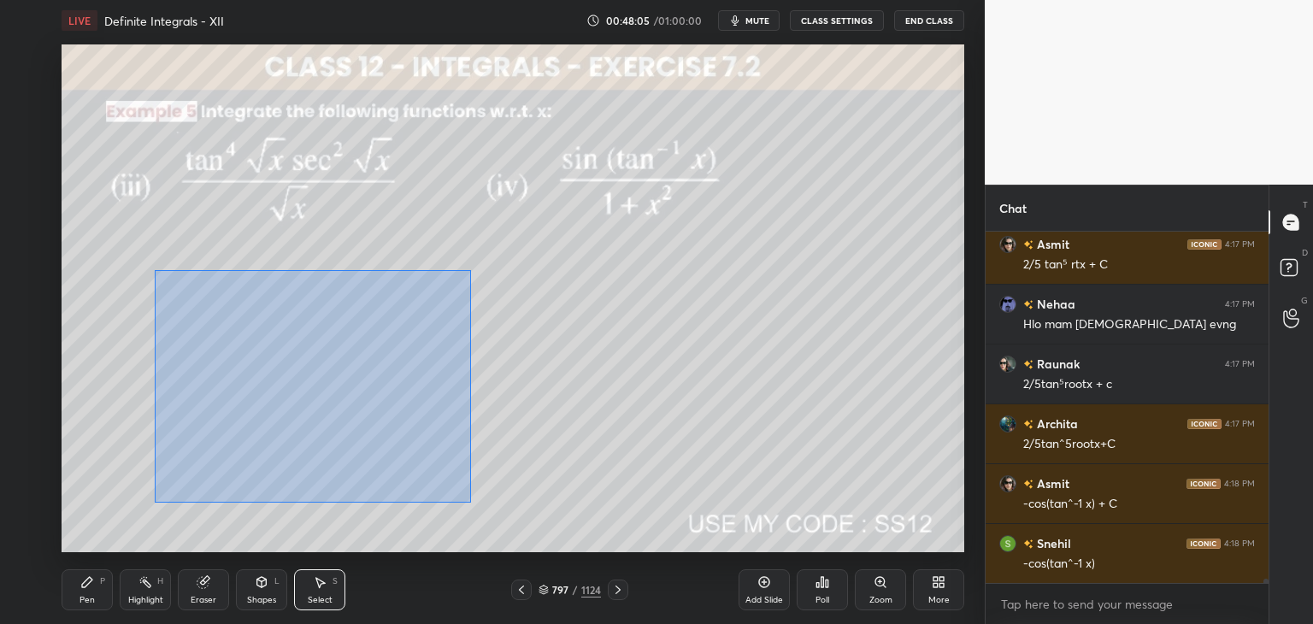
drag, startPoint x: 155, startPoint y: 271, endPoint x: 451, endPoint y: 486, distance: 366.6
click at [468, 502] on div "0 ° Undo Copy Paste here Duplicate Duplicate to new slide Delete" at bounding box center [513, 298] width 903 height 508
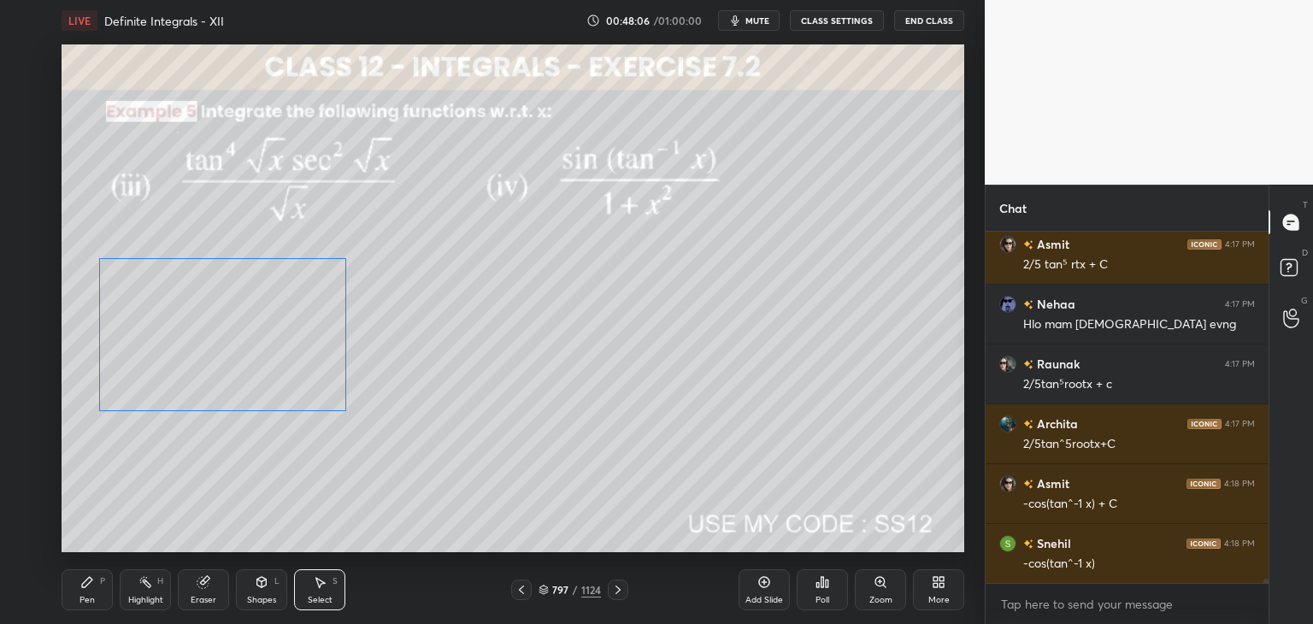
scroll to position [28624, 0]
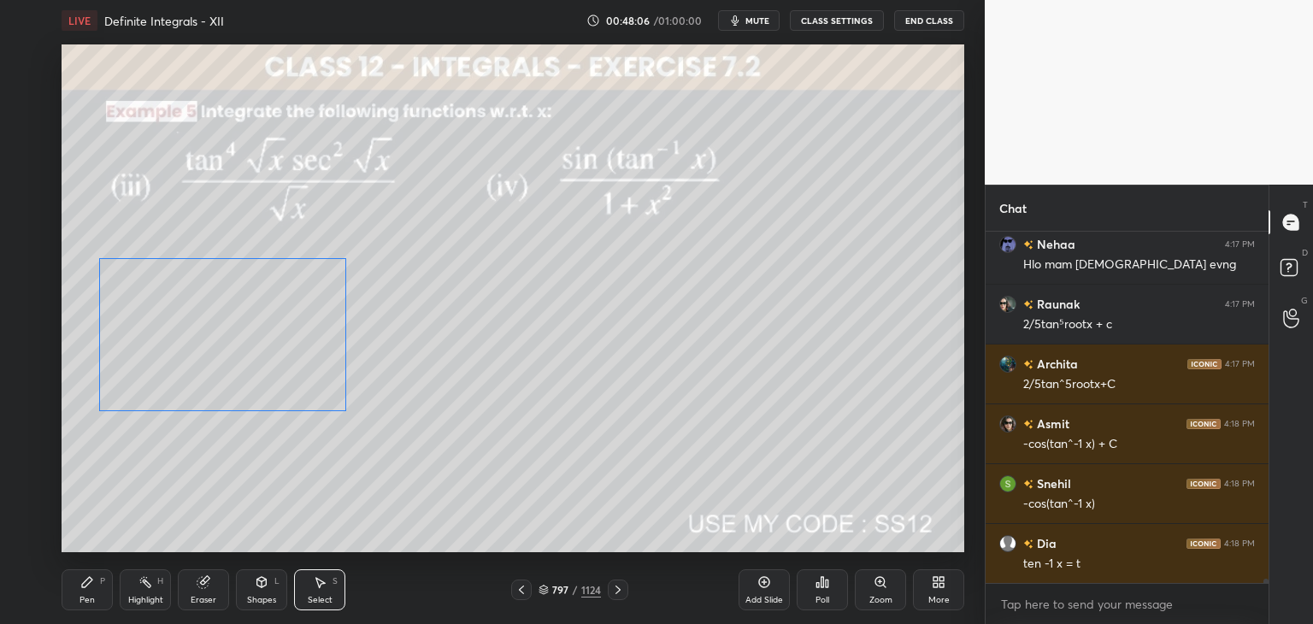
drag, startPoint x: 309, startPoint y: 392, endPoint x: 233, endPoint y: 365, distance: 80.6
click at [221, 360] on div "0 ° Undo Copy Paste here Duplicate Duplicate to new slide Delete" at bounding box center [513, 298] width 903 height 508
drag, startPoint x: 345, startPoint y: 409, endPoint x: 301, endPoint y: 372, distance: 57.7
click at [295, 376] on div at bounding box center [291, 373] width 7 height 7
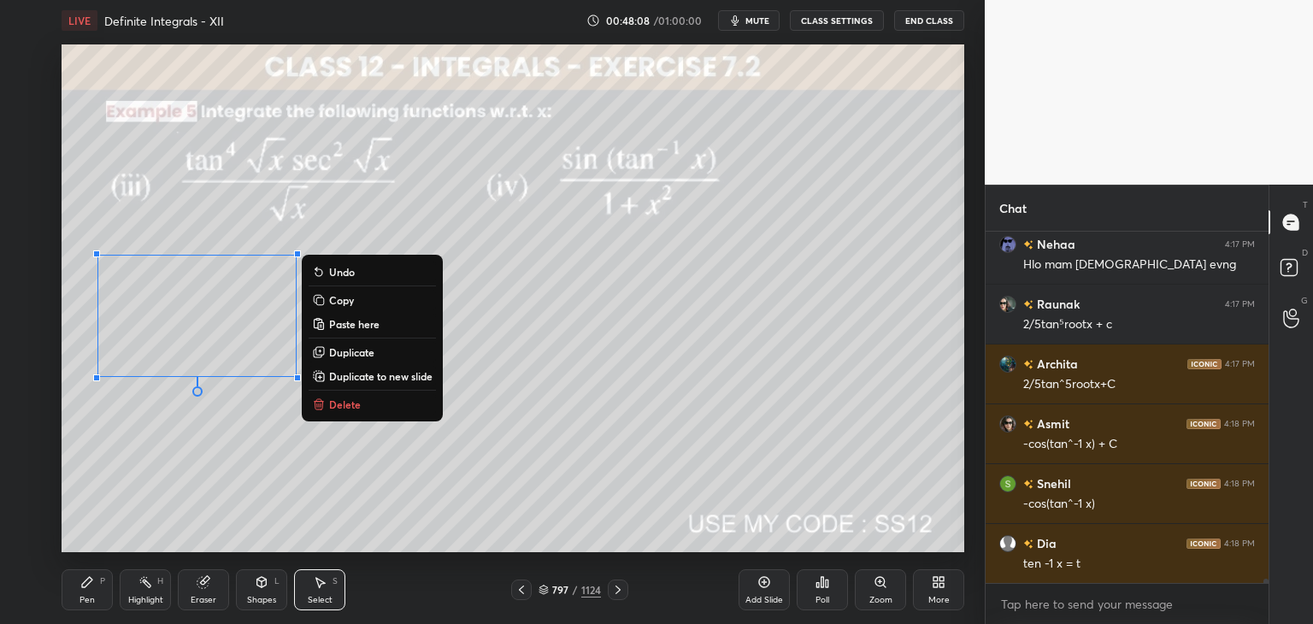
scroll to position [28684, 0]
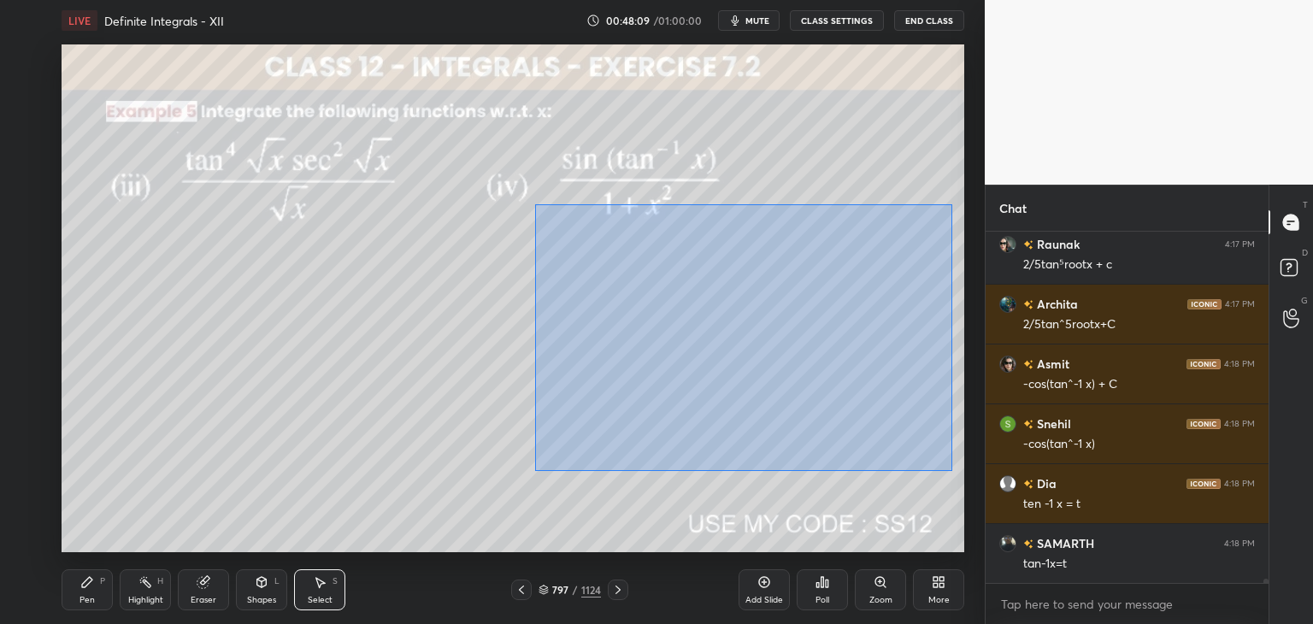
drag, startPoint x: 539, startPoint y: 215, endPoint x: 933, endPoint y: 442, distance: 455.0
click at [951, 469] on div "0 ° Undo Copy Paste here Duplicate Duplicate to new slide Delete" at bounding box center [513, 298] width 903 height 508
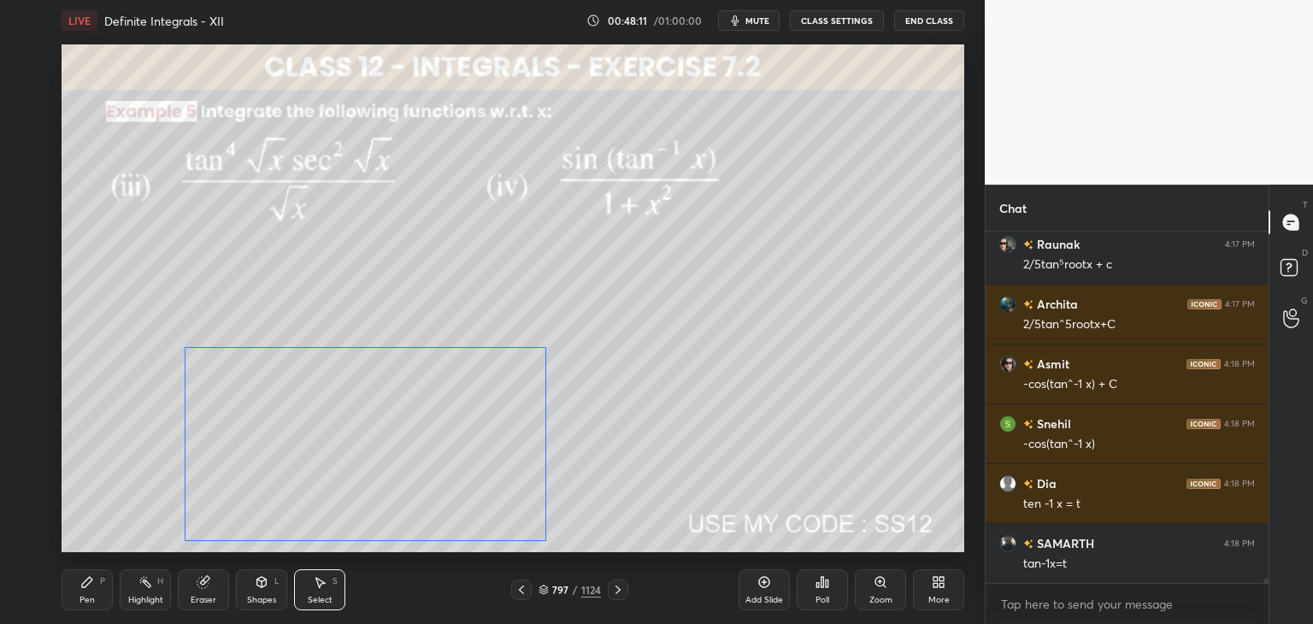
drag, startPoint x: 708, startPoint y: 386, endPoint x: 362, endPoint y: 446, distance: 351.5
click at [362, 446] on div "0 ° Undo Copy Paste here Duplicate Duplicate to new slide Delete" at bounding box center [513, 298] width 903 height 508
drag, startPoint x: 547, startPoint y: 346, endPoint x: 463, endPoint y: 391, distance: 94.8
click at [496, 380] on div at bounding box center [492, 381] width 7 height 7
drag, startPoint x: 379, startPoint y: 431, endPoint x: 408, endPoint y: 421, distance: 30.8
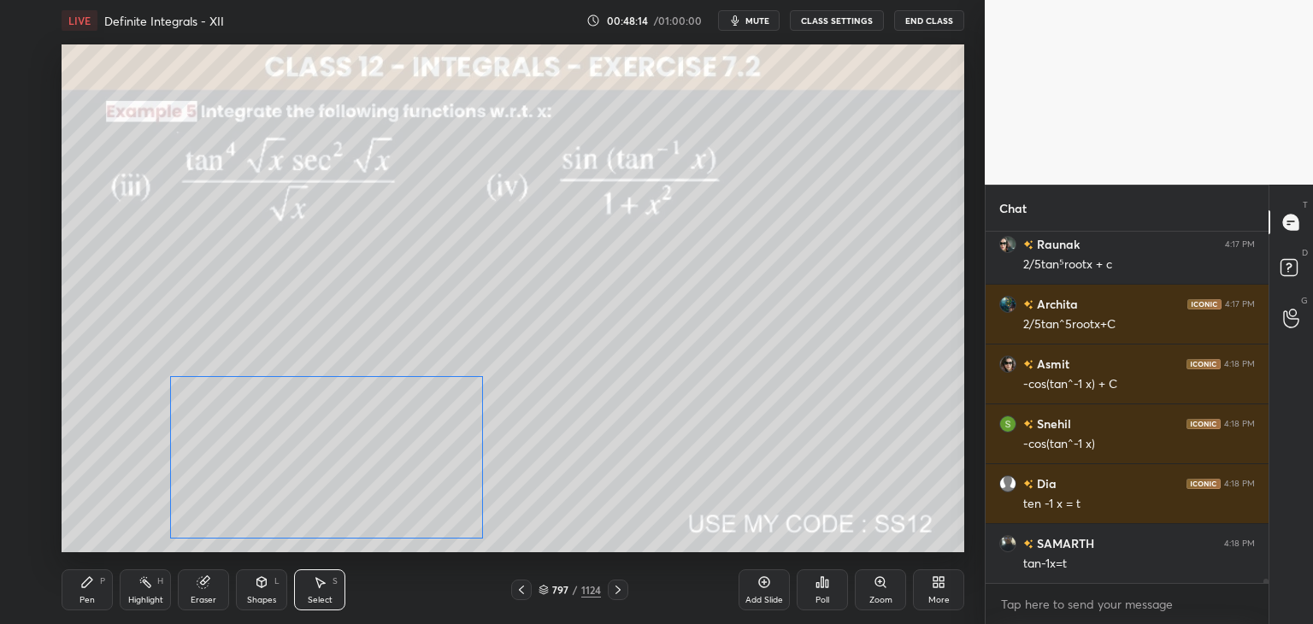
click at [366, 428] on div "0 ° Undo Copy Paste here Duplicate Duplicate to new slide Delete" at bounding box center [513, 298] width 903 height 508
click at [712, 319] on div "0 ° Undo Copy Paste here Duplicate Duplicate to new slide Delete" at bounding box center [513, 298] width 903 height 508
click at [86, 604] on div "Pen" at bounding box center [86, 600] width 15 height 9
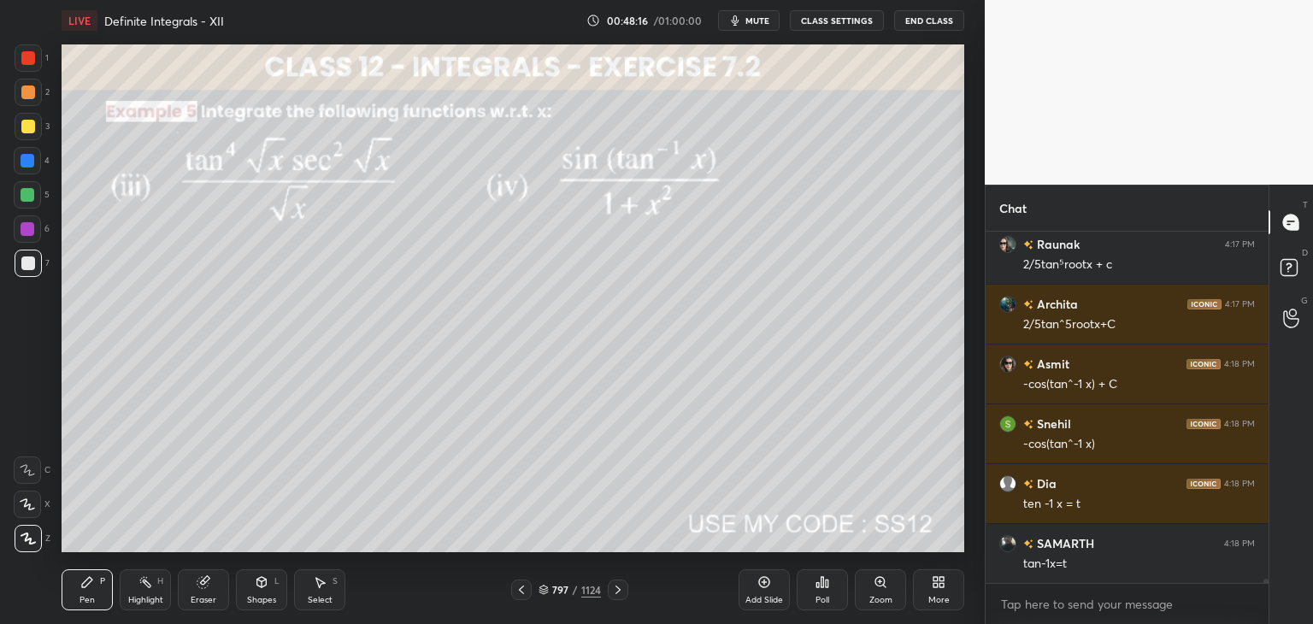
drag, startPoint x: 31, startPoint y: 264, endPoint x: 45, endPoint y: 240, distance: 28.0
click at [32, 266] on div at bounding box center [28, 263] width 14 height 14
click at [30, 192] on div at bounding box center [28, 195] width 14 height 14
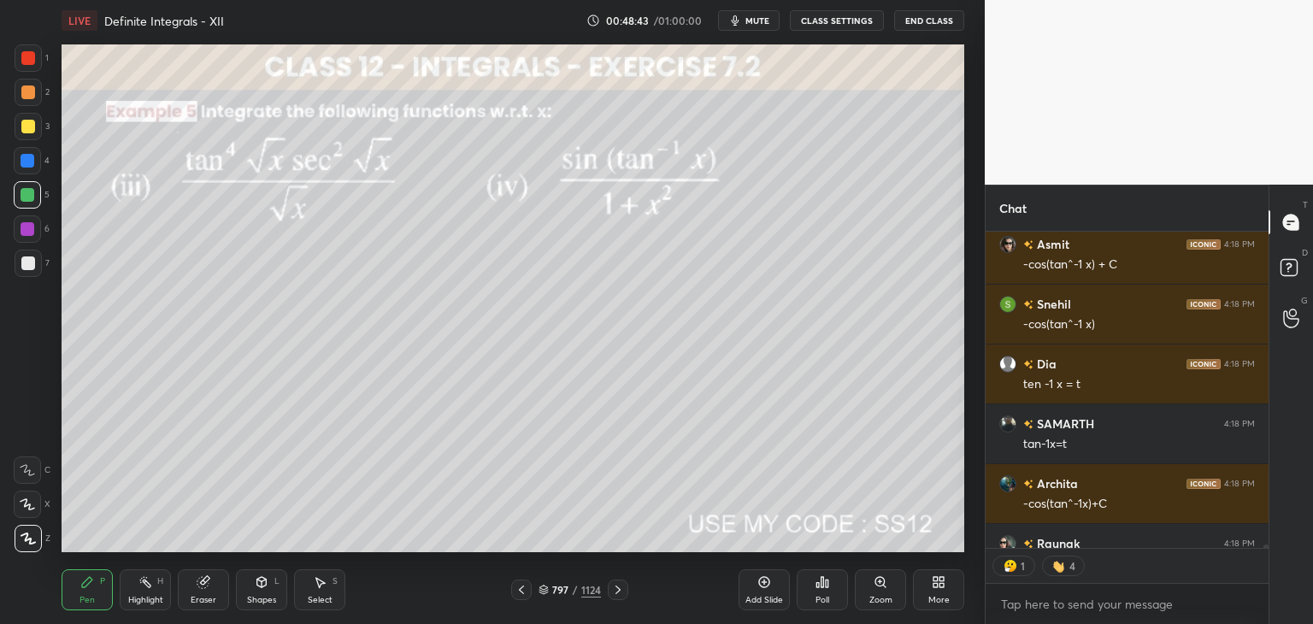
scroll to position [28899, 0]
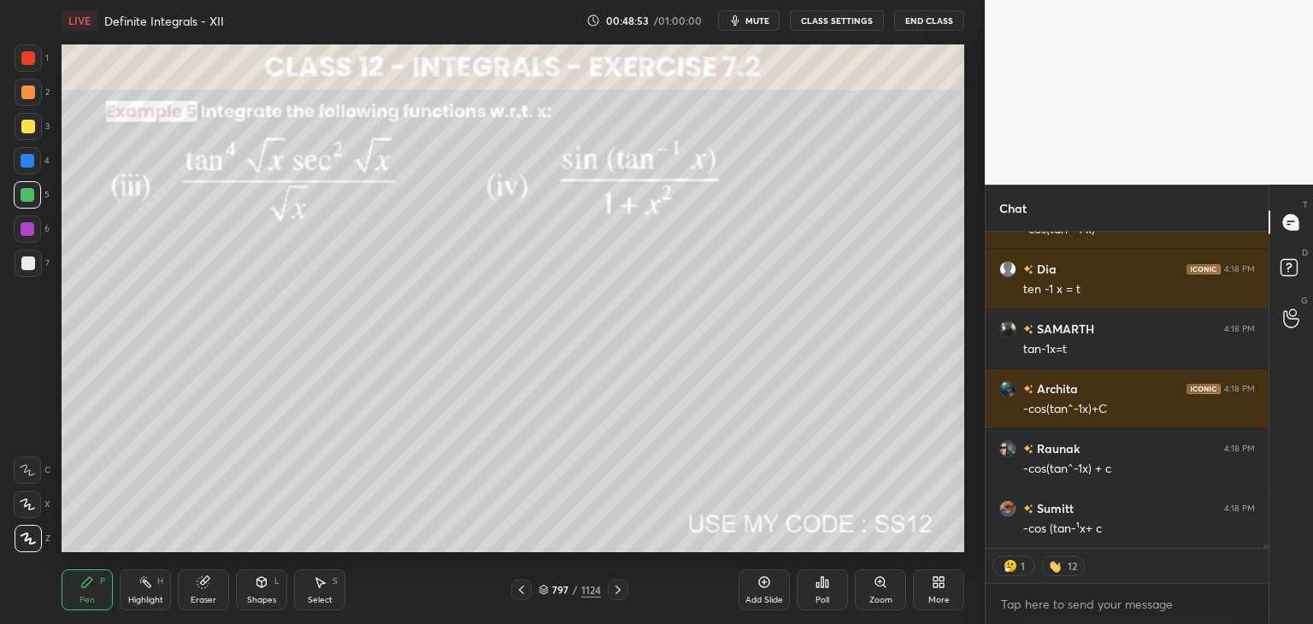
click at [622, 587] on icon at bounding box center [618, 590] width 14 height 14
type textarea "x"
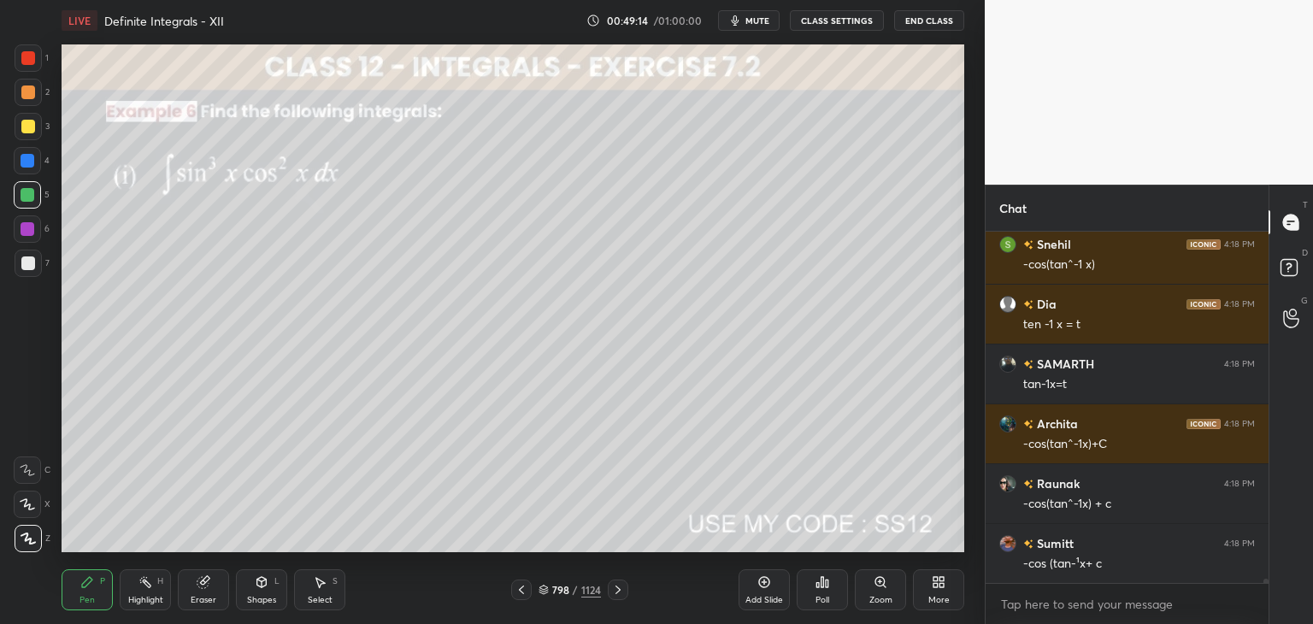
scroll to position [28923, 0]
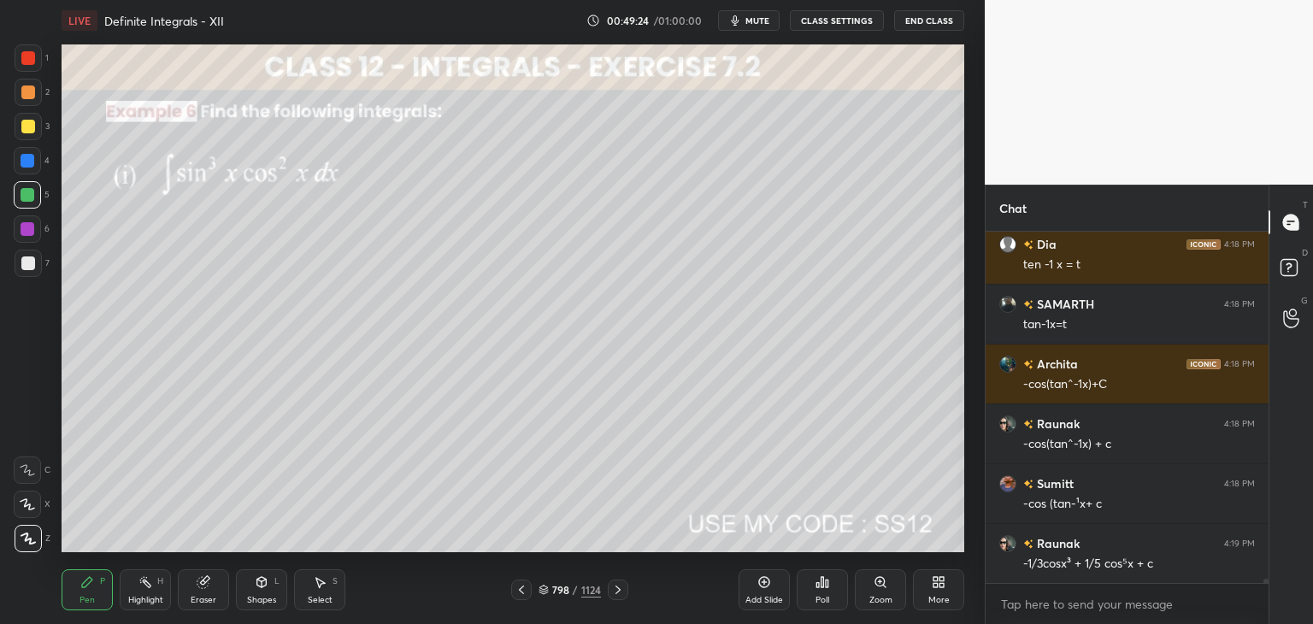
click at [31, 267] on div at bounding box center [28, 263] width 14 height 14
click at [27, 130] on div at bounding box center [28, 127] width 14 height 14
click at [27, 261] on div at bounding box center [28, 263] width 14 height 14
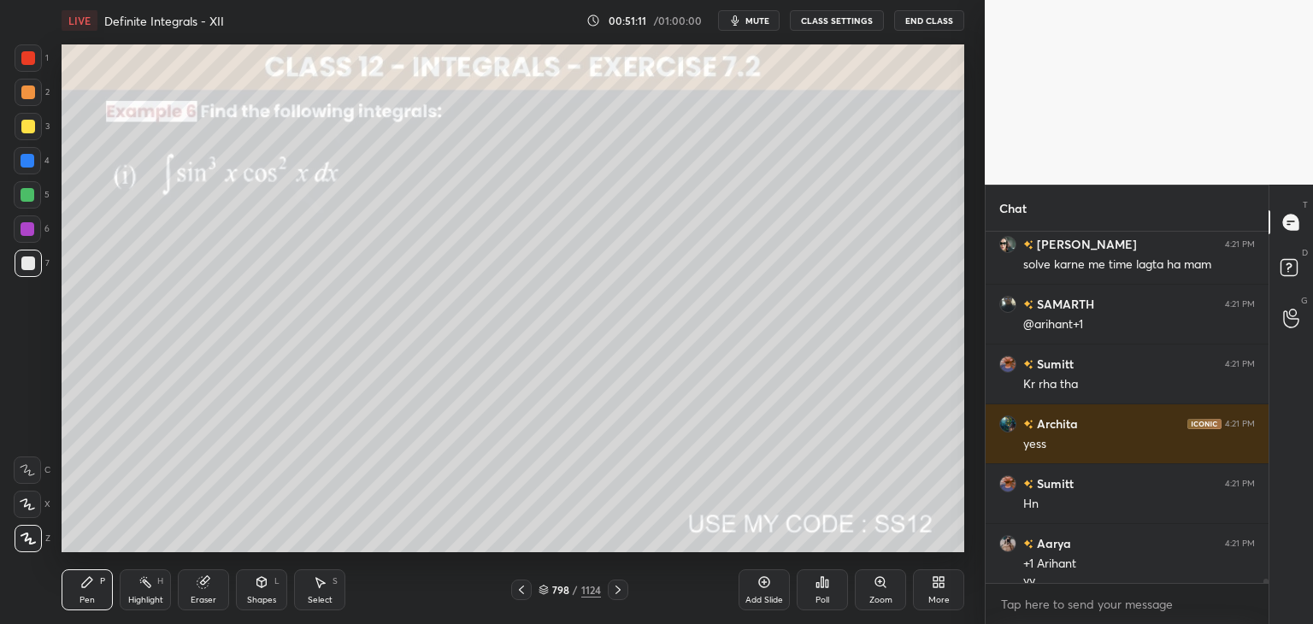
scroll to position [29299, 0]
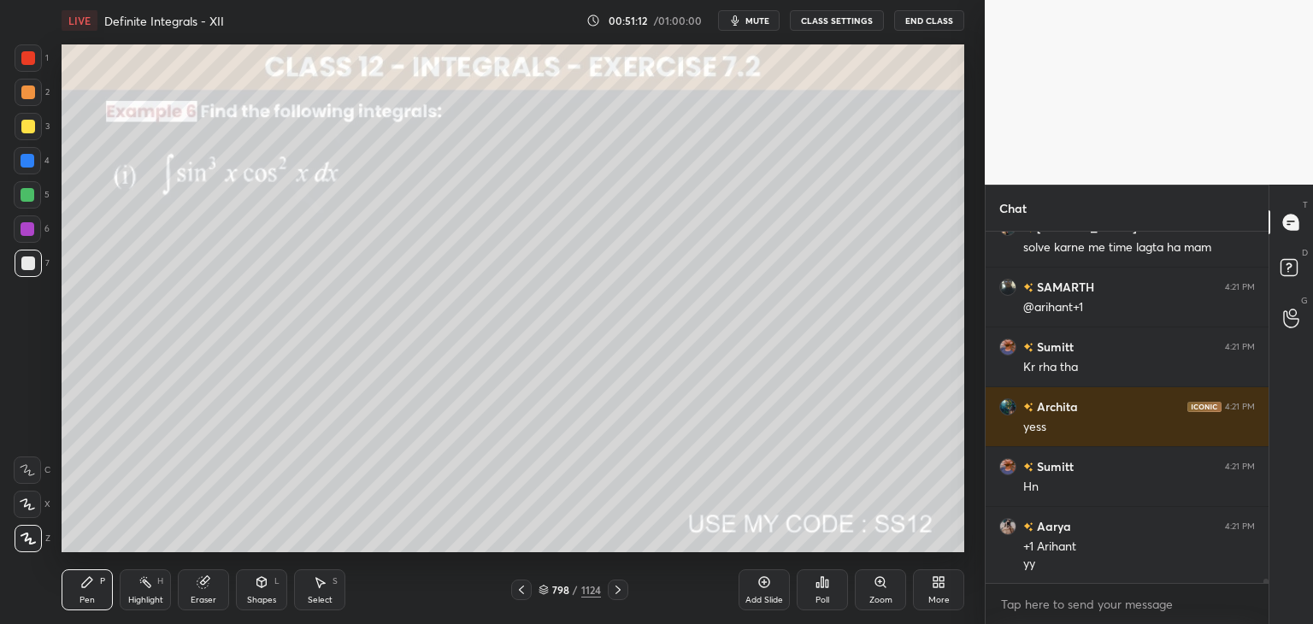
click at [614, 586] on icon at bounding box center [618, 590] width 14 height 14
click at [822, 602] on div "Poll" at bounding box center [822, 600] width 14 height 9
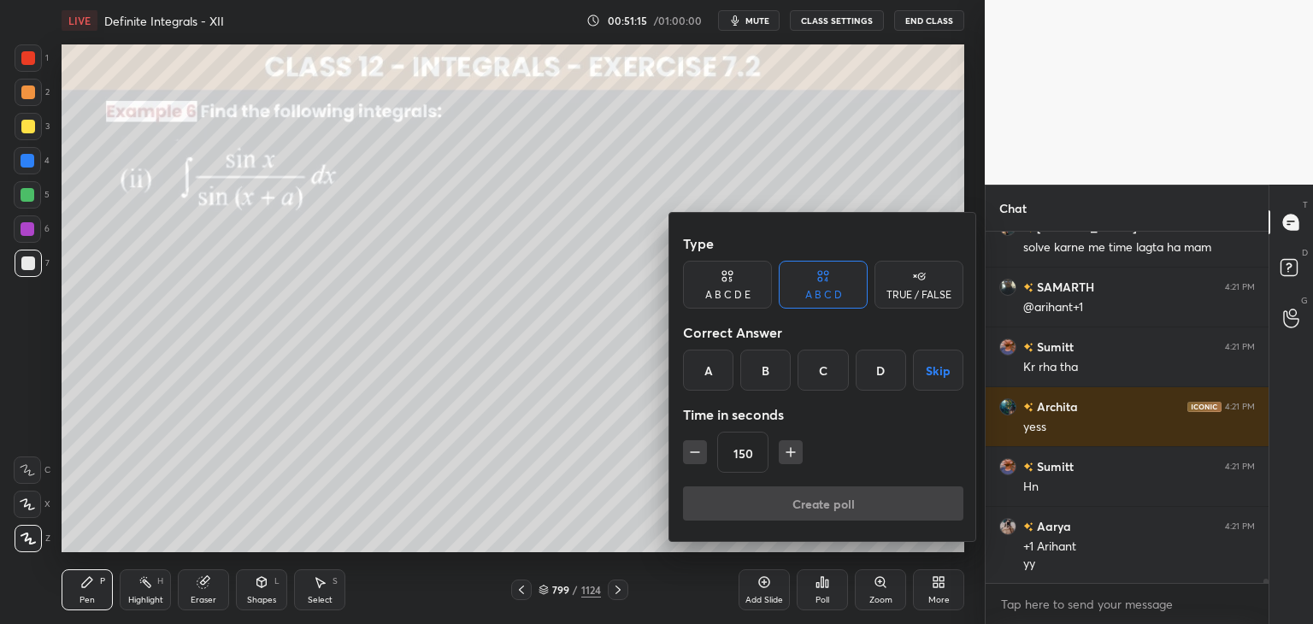
click at [694, 452] on icon "button" at bounding box center [695, 452] width 9 height 0
click at [694, 452] on icon "button" at bounding box center [694, 452] width 17 height 17
click at [694, 453] on icon "button" at bounding box center [694, 452] width 17 height 17
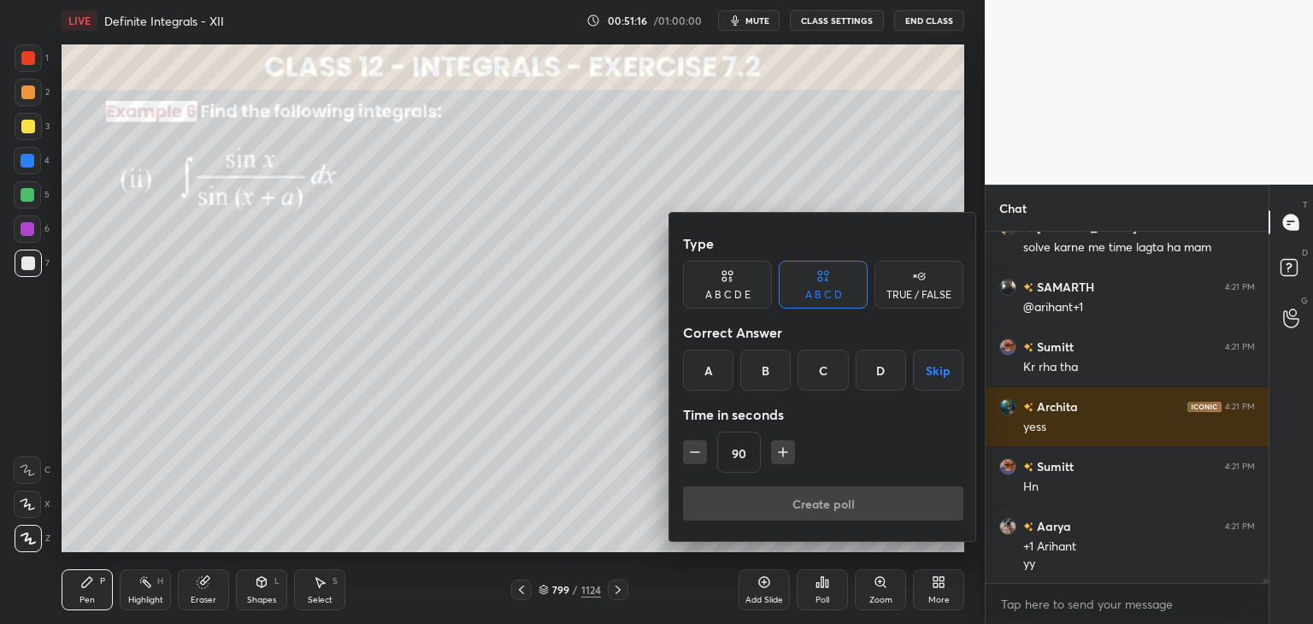
type input "75"
drag, startPoint x: 941, startPoint y: 375, endPoint x: 916, endPoint y: 421, distance: 51.6
click at [942, 376] on button "Skip" at bounding box center [938, 370] width 50 height 41
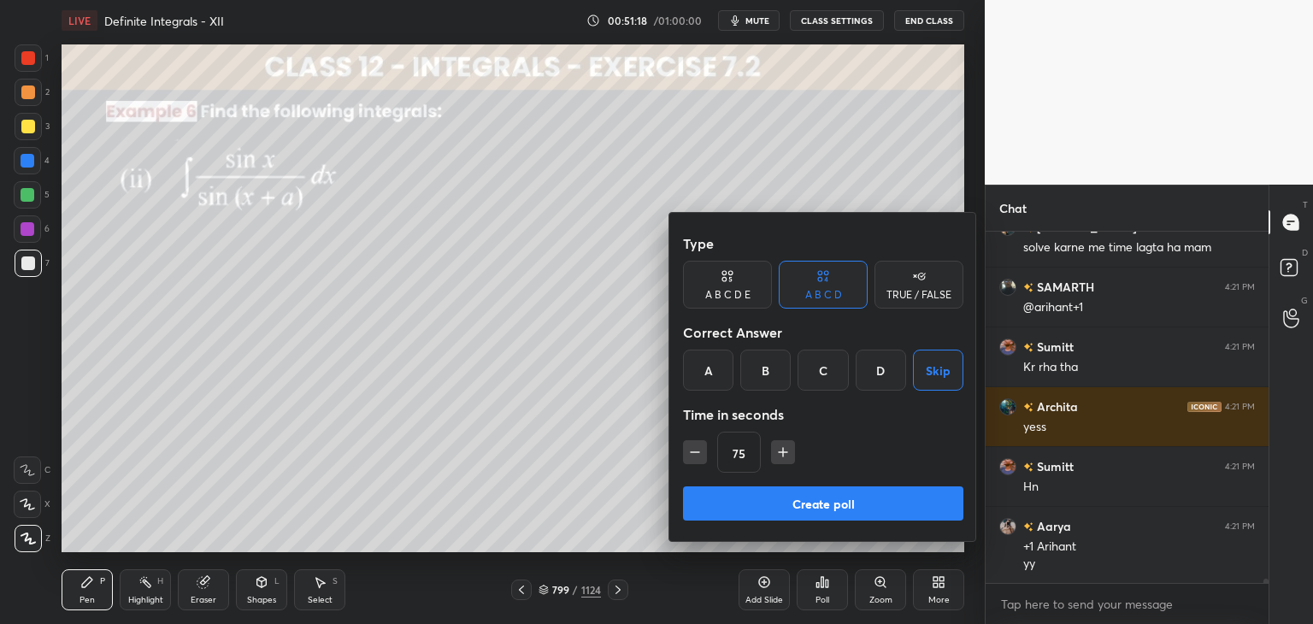
click at [874, 509] on button "Create poll" at bounding box center [823, 503] width 280 height 34
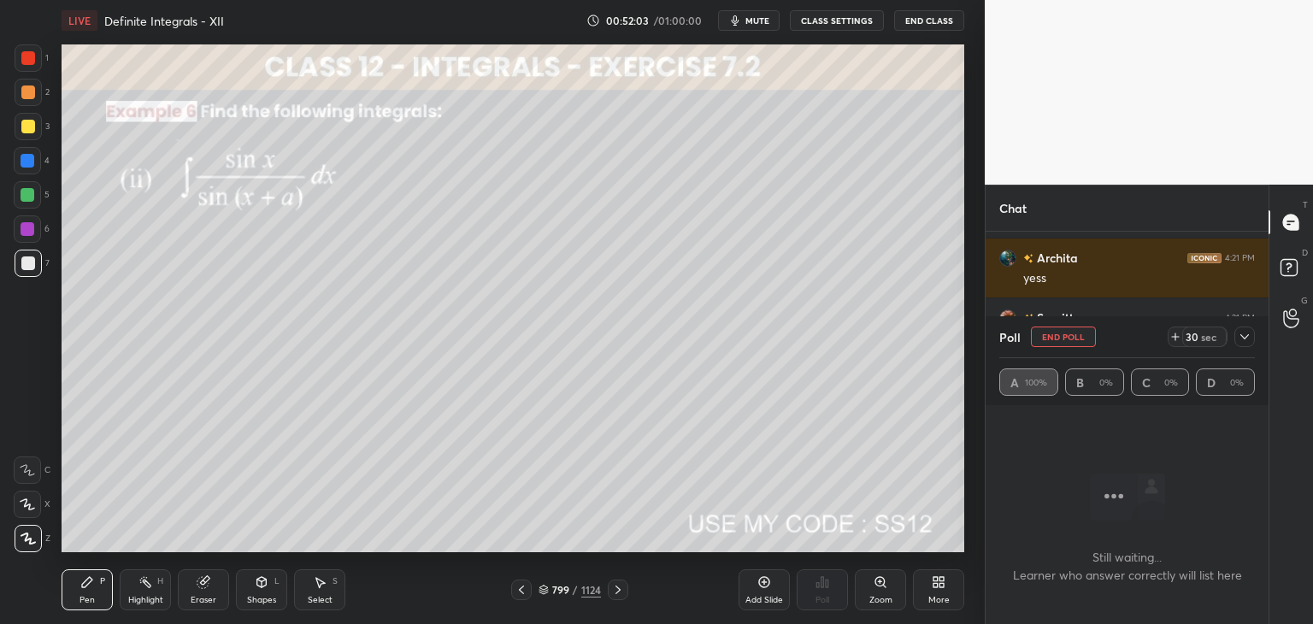
scroll to position [29508, 0]
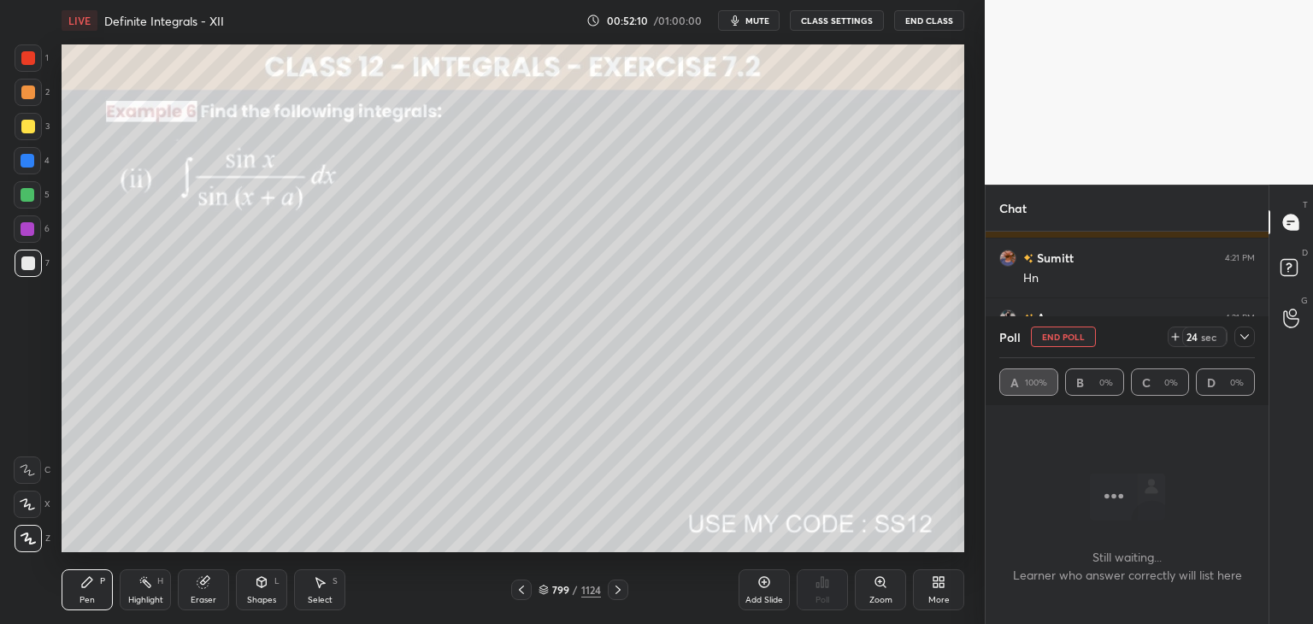
click at [1243, 333] on icon at bounding box center [1245, 337] width 14 height 14
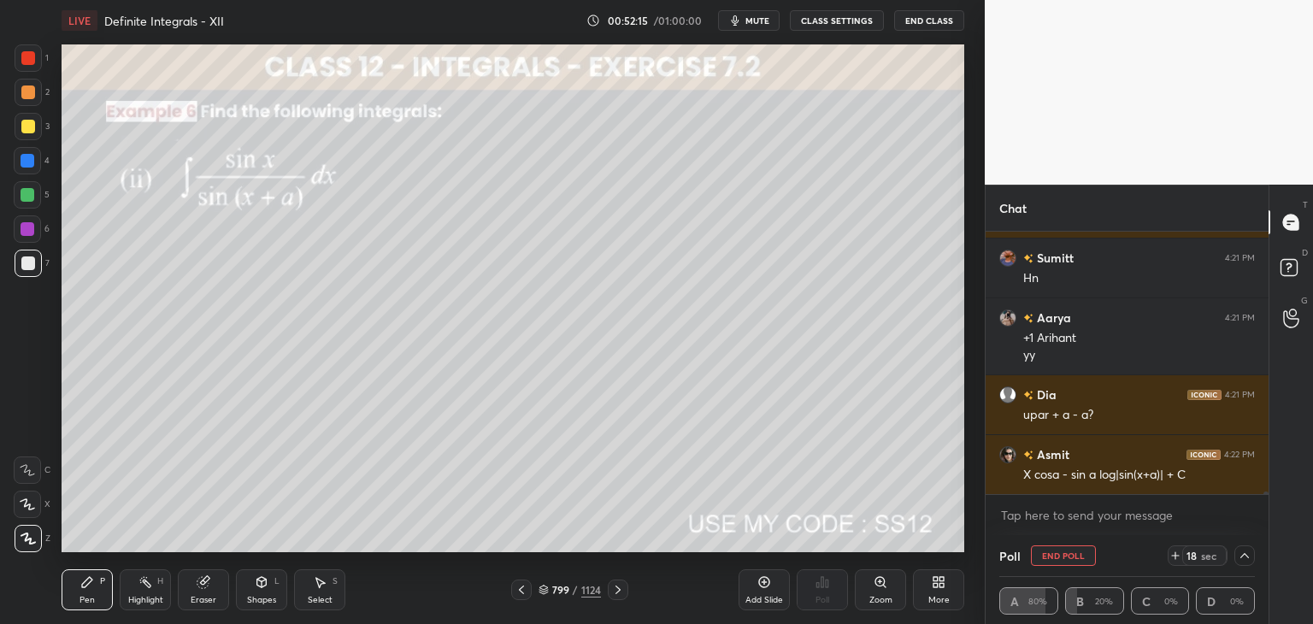
scroll to position [29568, 0]
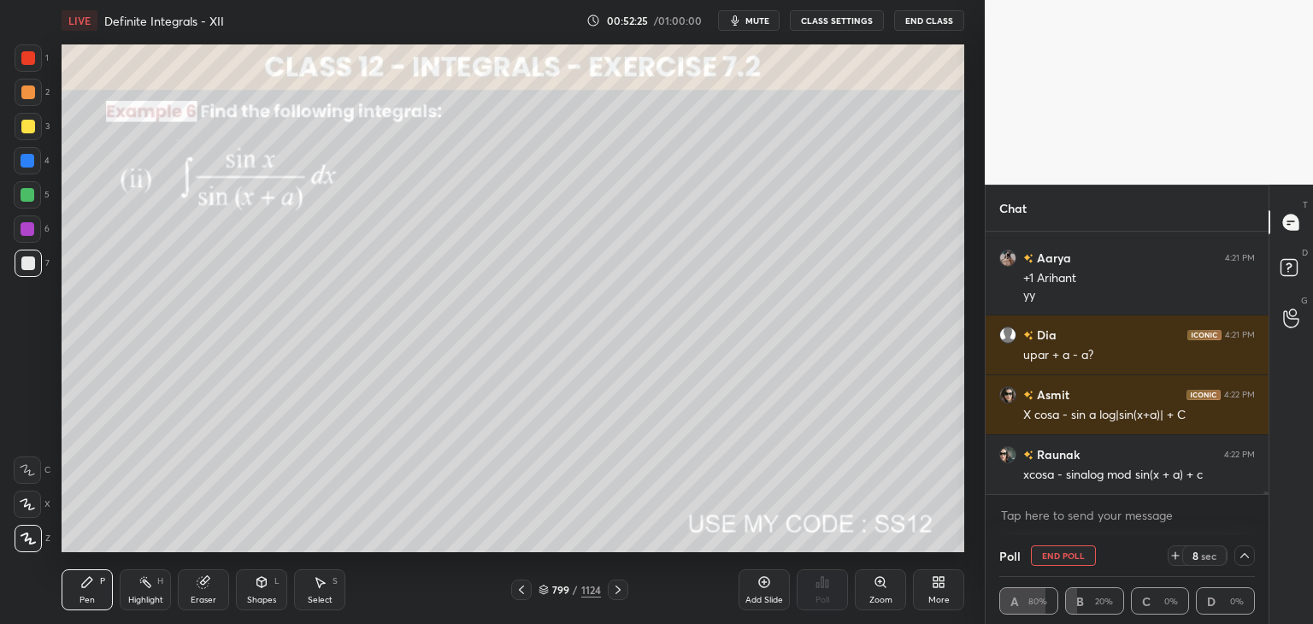
click at [27, 260] on div at bounding box center [28, 263] width 14 height 14
click at [26, 118] on div at bounding box center [28, 126] width 27 height 27
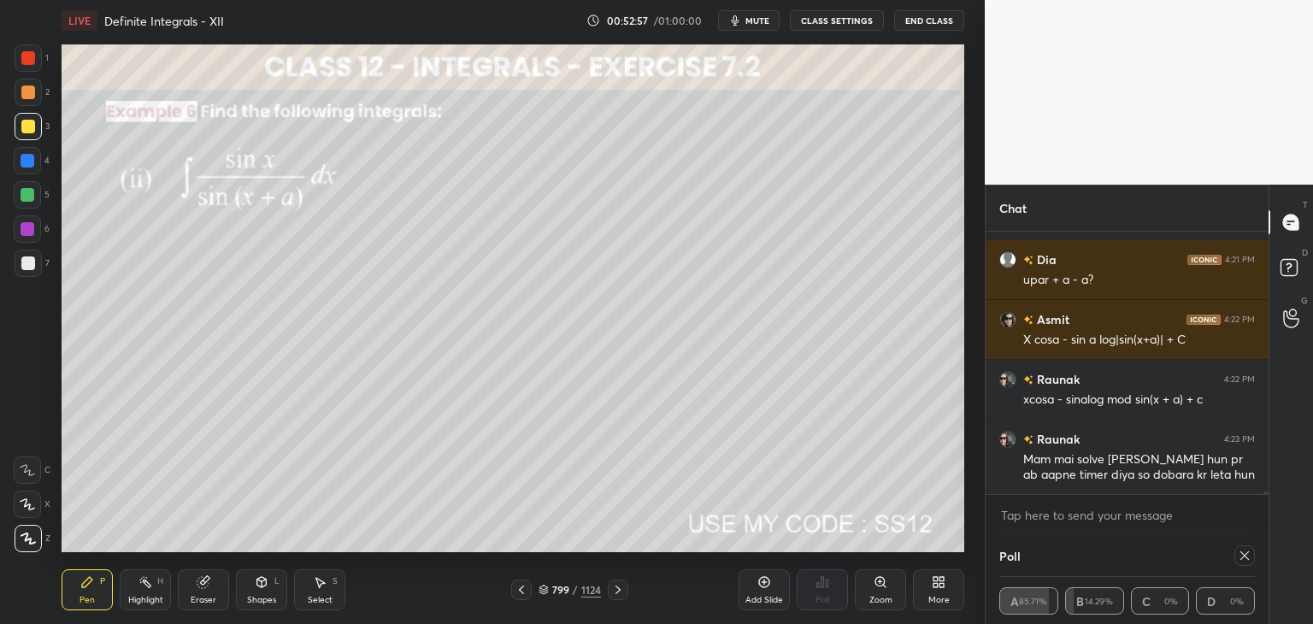
click at [1251, 555] on div at bounding box center [1244, 555] width 21 height 21
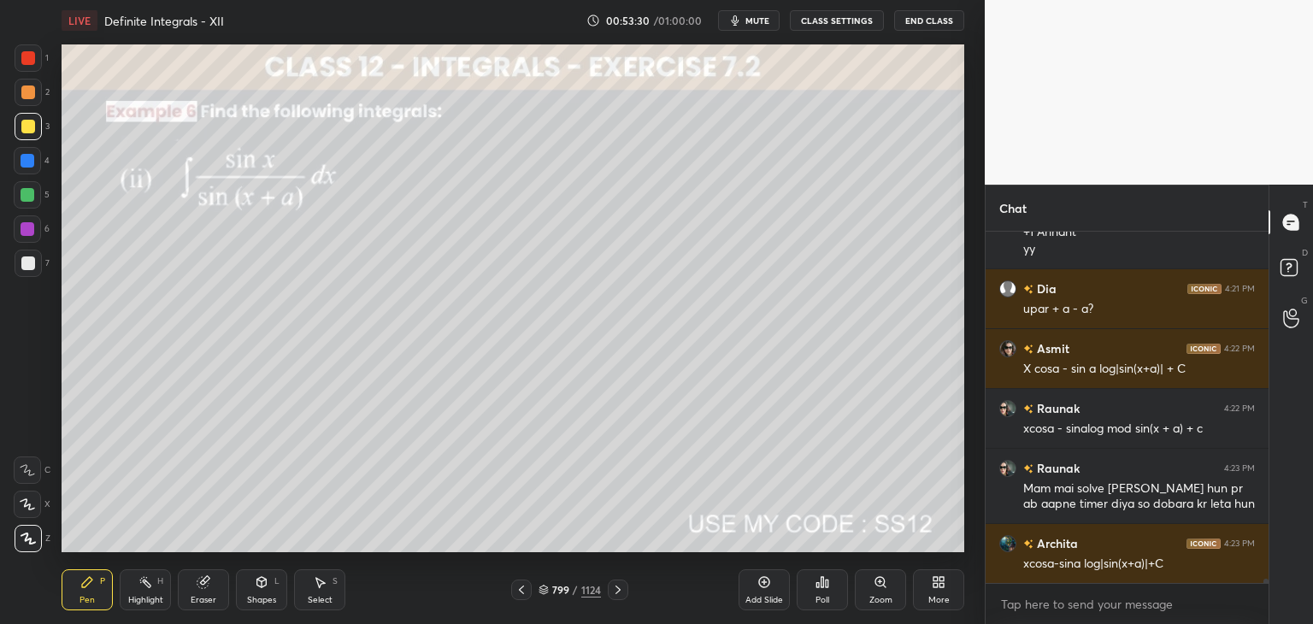
scroll to position [29674, 0]
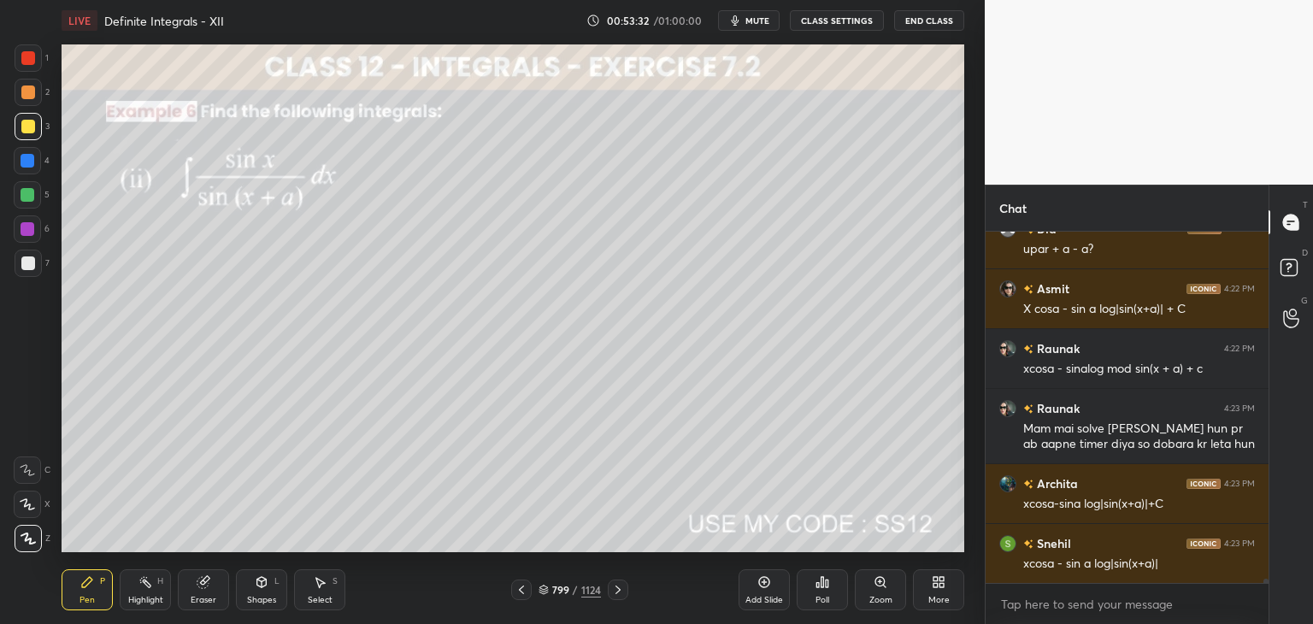
drag, startPoint x: 325, startPoint y: 597, endPoint x: 368, endPoint y: 558, distance: 57.5
click at [327, 596] on div "Select" at bounding box center [320, 600] width 25 height 9
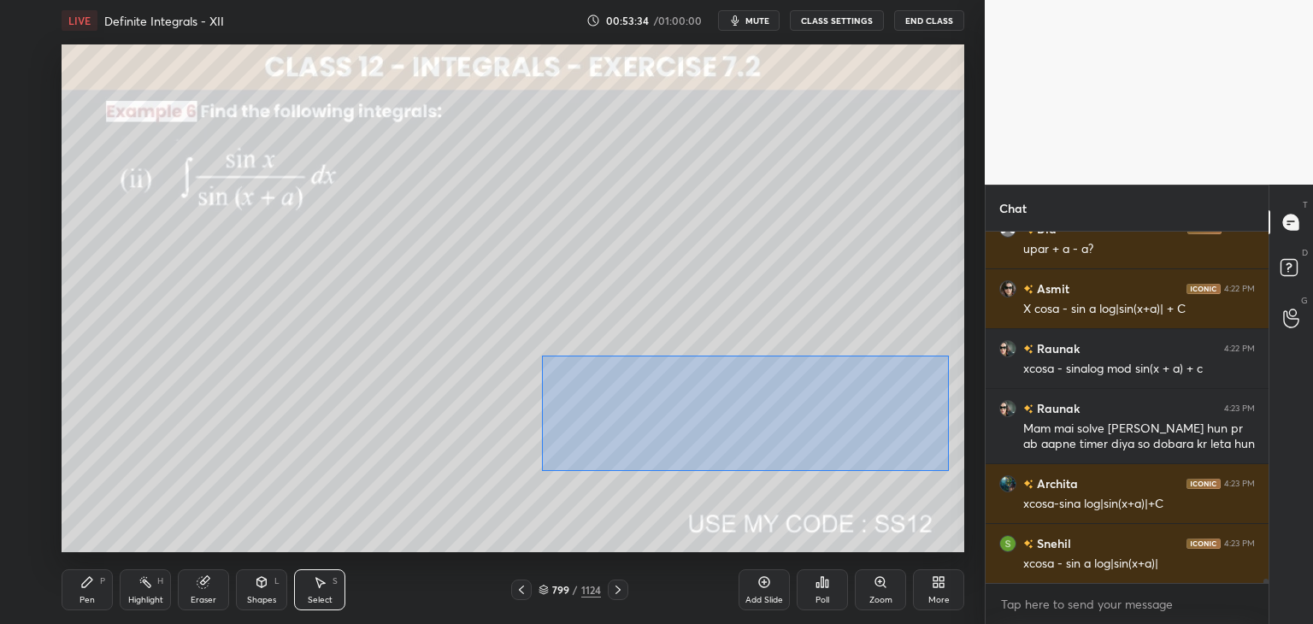
drag, startPoint x: 578, startPoint y: 380, endPoint x: 945, endPoint y: 474, distance: 378.6
click at [947, 476] on div "0 ° Undo Copy Paste here Duplicate Duplicate to new slide Delete" at bounding box center [513, 298] width 903 height 508
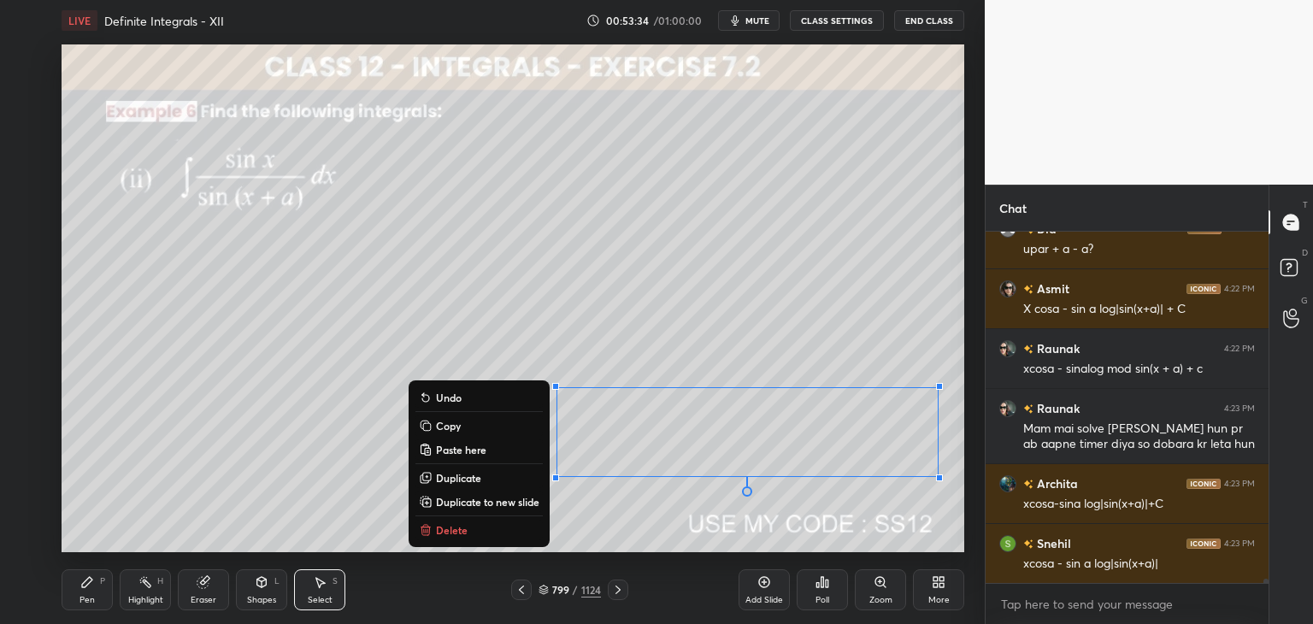
click at [446, 427] on p "Copy" at bounding box center [448, 426] width 25 height 14
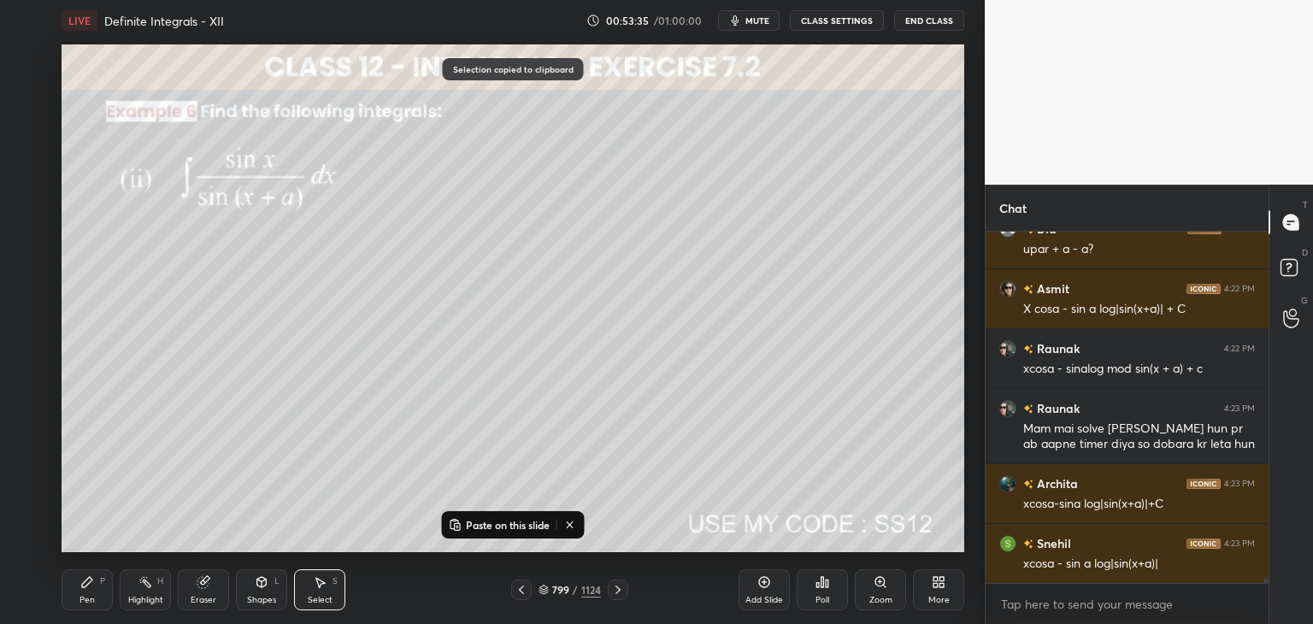
click at [772, 609] on div "Add Slide Poll Zoom More" at bounding box center [852, 590] width 226 height 96
click at [459, 529] on button "Paste on this slide" at bounding box center [499, 525] width 108 height 21
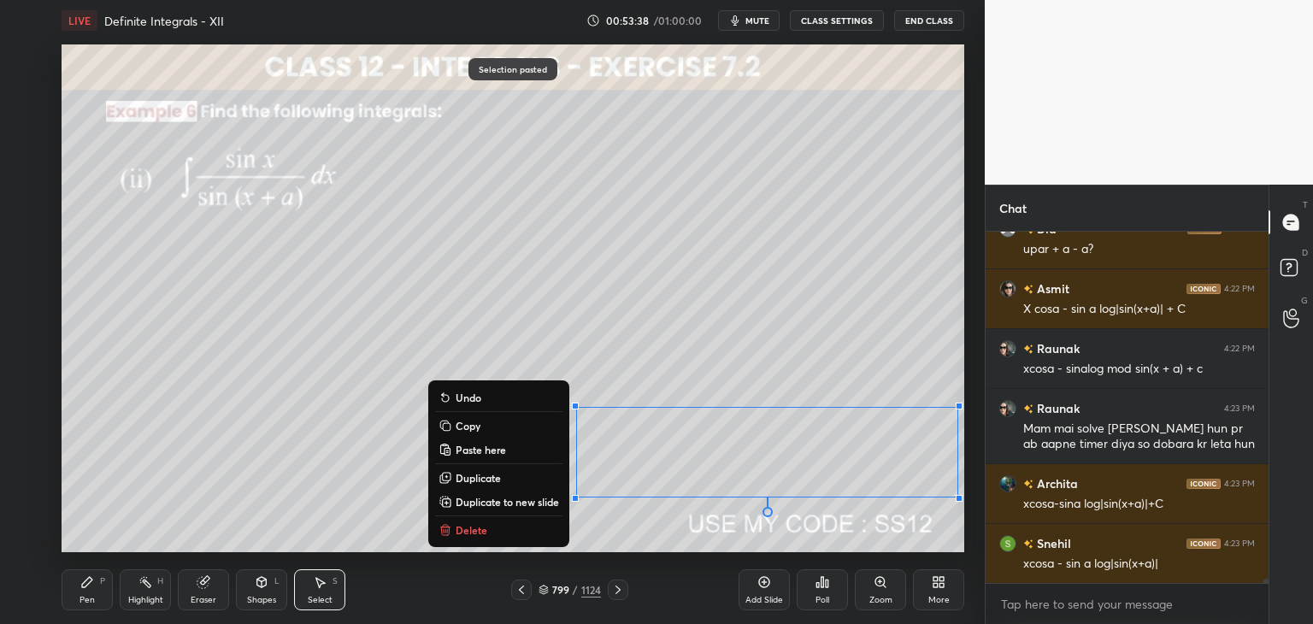
click at [485, 531] on button "Delete" at bounding box center [498, 530] width 127 height 21
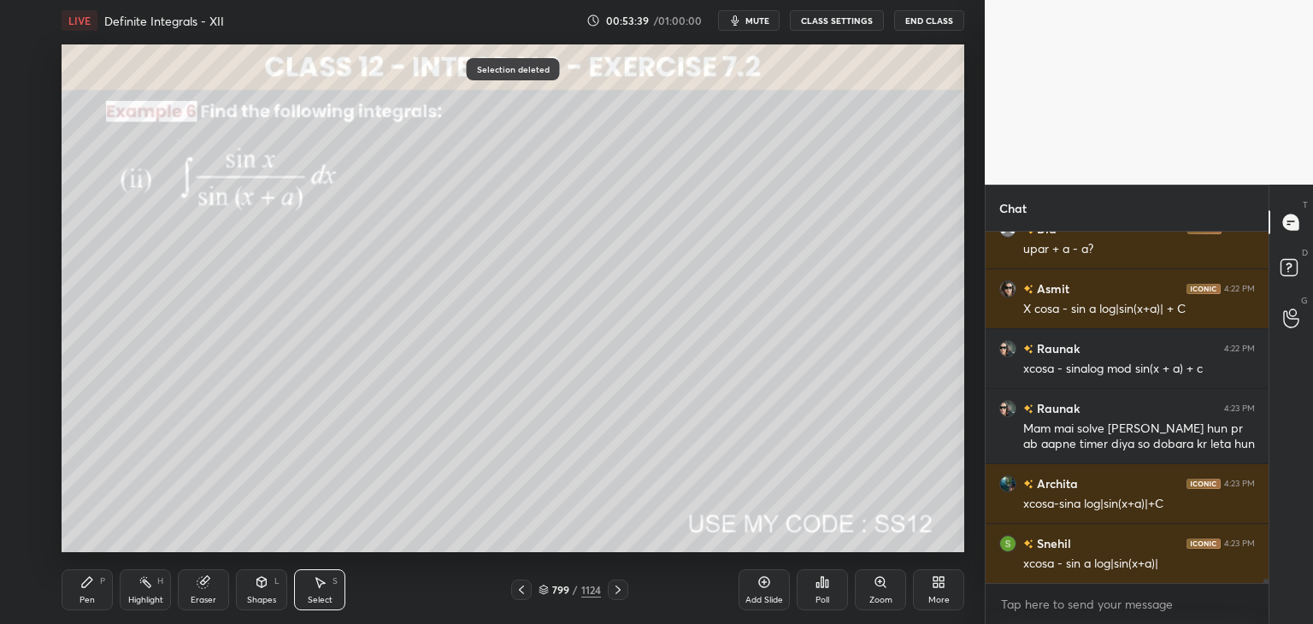
click at [321, 603] on div "Select" at bounding box center [320, 600] width 25 height 9
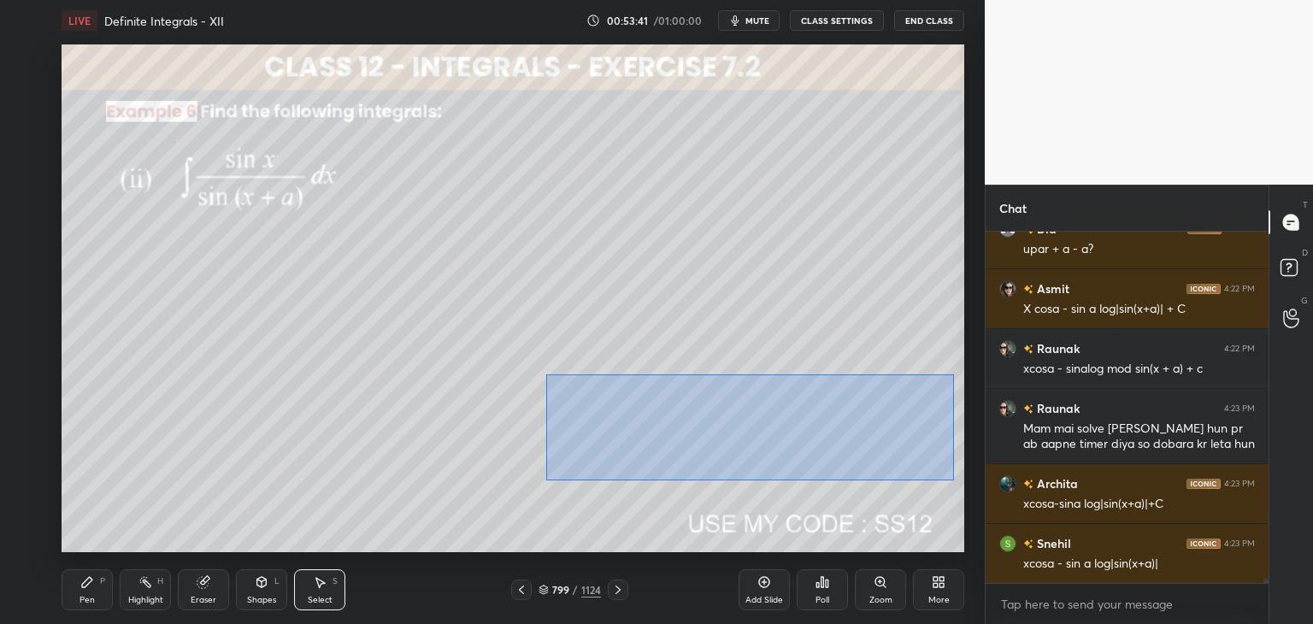
drag, startPoint x: 546, startPoint y: 374, endPoint x: 954, endPoint y: 480, distance: 421.1
click at [954, 480] on div "0 ° Undo Copy Paste here Duplicate Duplicate to new slide Delete" at bounding box center [513, 298] width 903 height 508
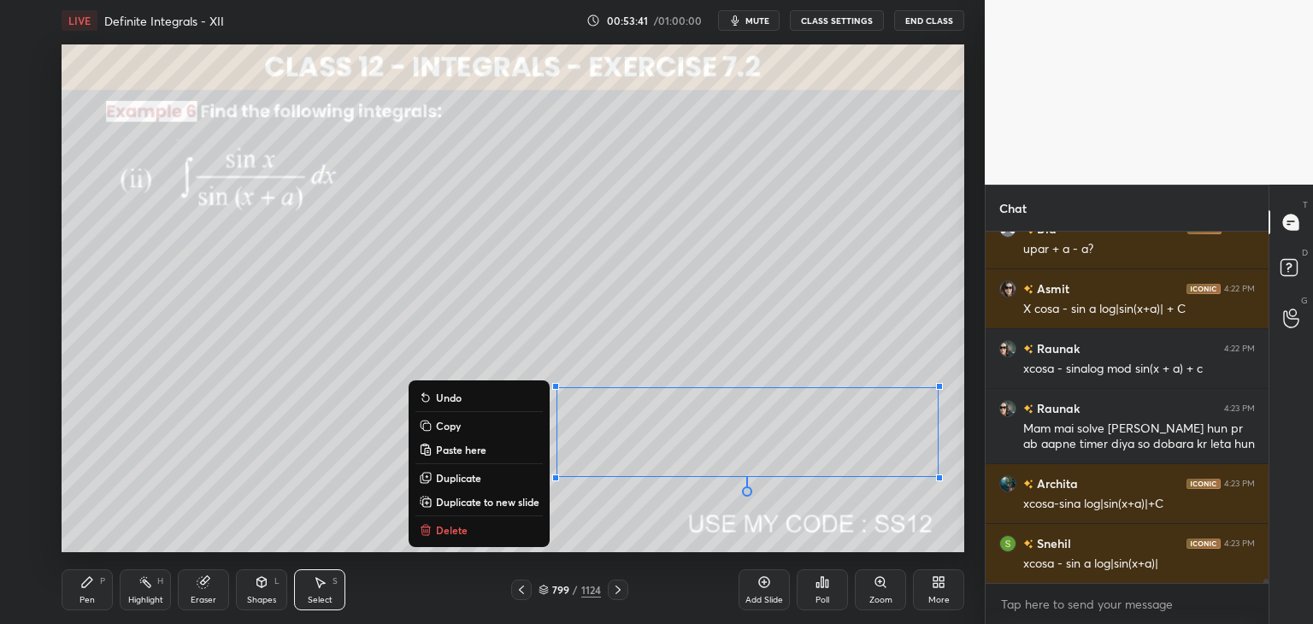
click at [455, 431] on p "Copy" at bounding box center [448, 426] width 25 height 14
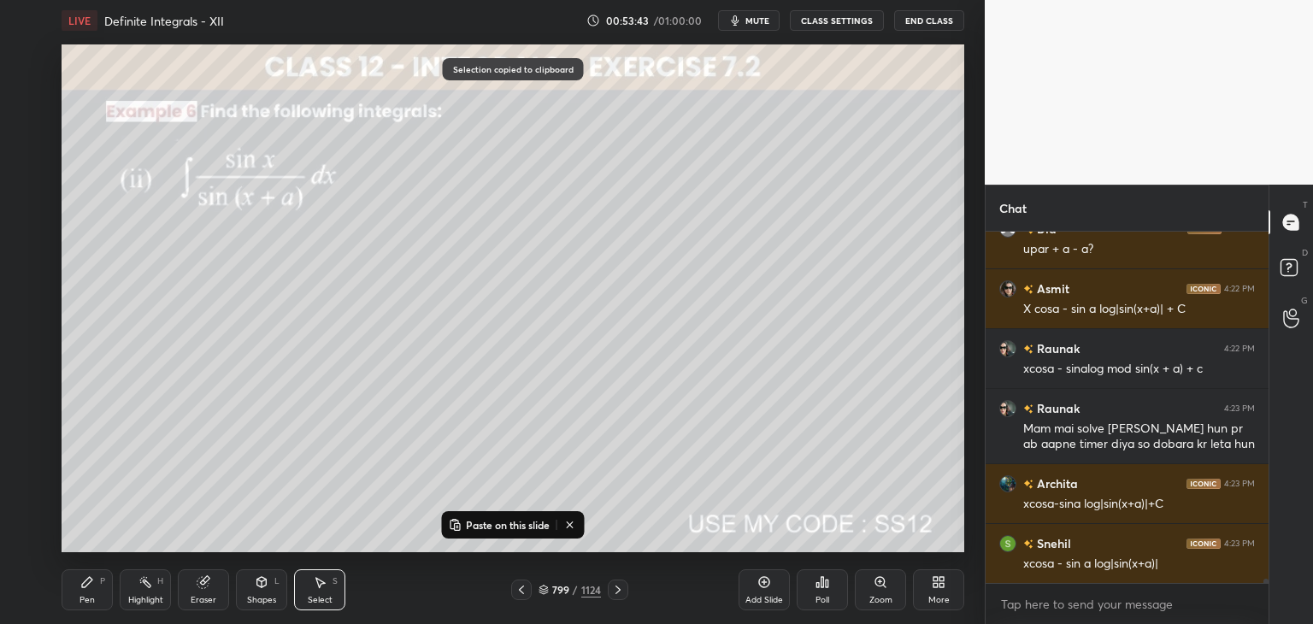
click at [766, 598] on div "Add Slide" at bounding box center [764, 600] width 38 height 9
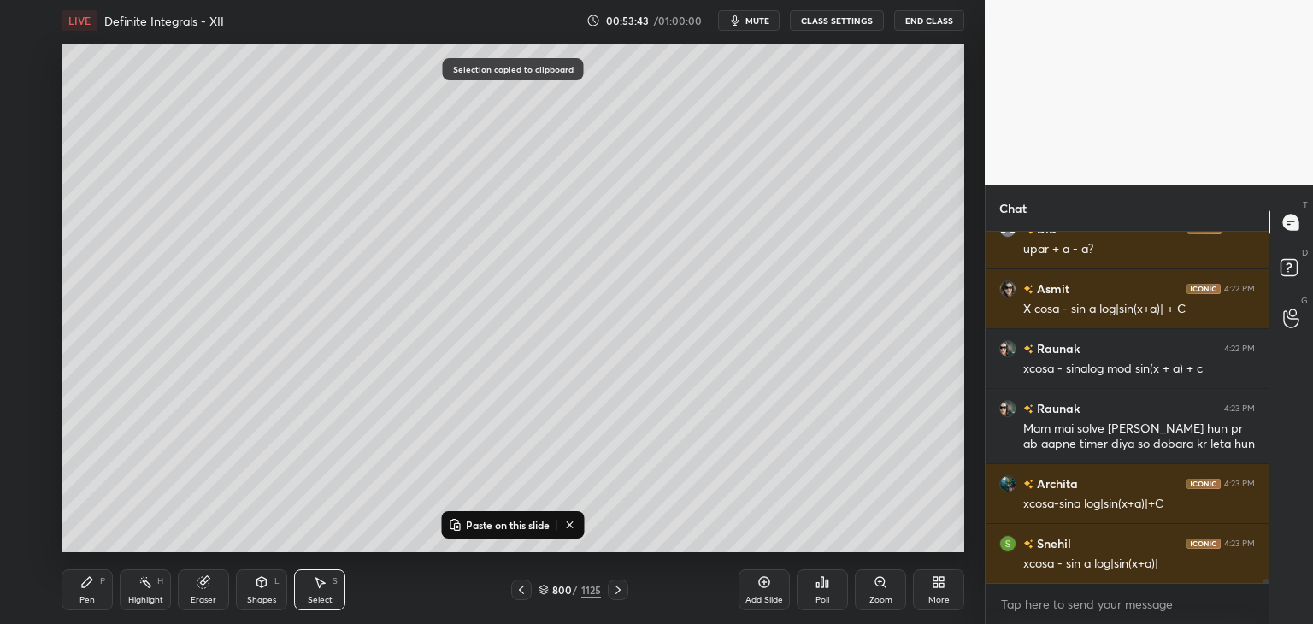
click at [466, 524] on p "Paste on this slide" at bounding box center [508, 525] width 84 height 14
drag, startPoint x: 656, startPoint y: 435, endPoint x: 250, endPoint y: 158, distance: 491.5
click at [250, 158] on div "0 ° Undo Copy Paste here Duplicate Duplicate to new slide Delete" at bounding box center [513, 298] width 903 height 508
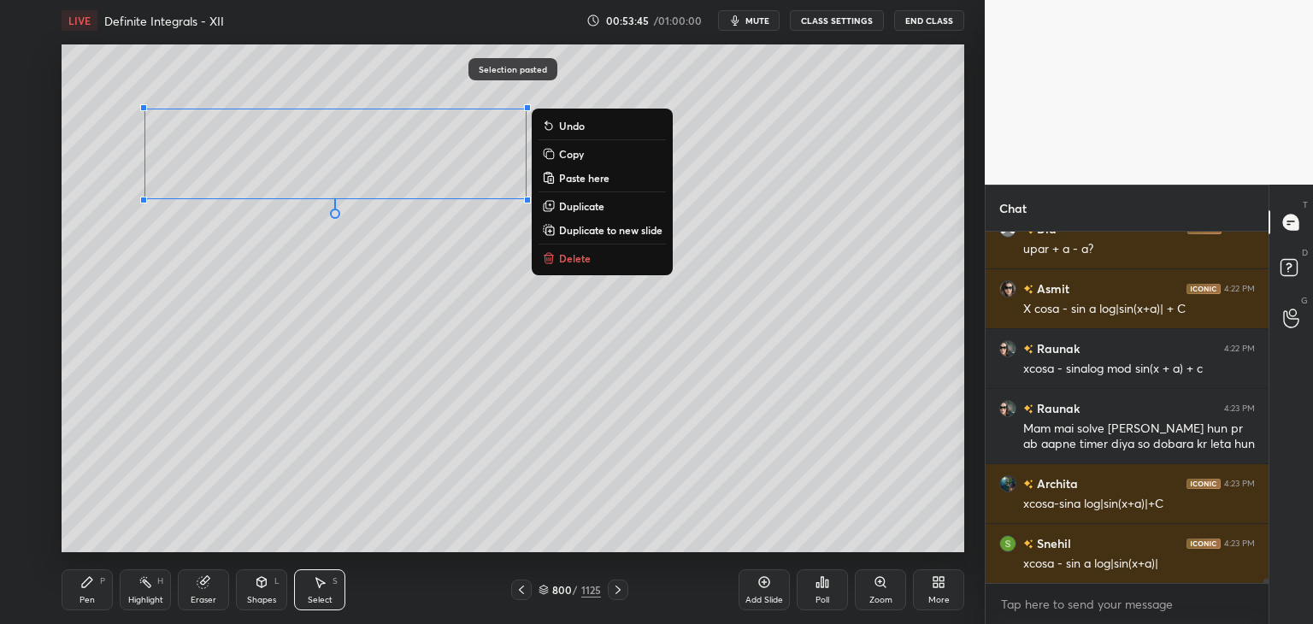
click at [204, 345] on div "0 ° Undo Copy Paste here Duplicate Duplicate to new slide Delete" at bounding box center [513, 298] width 903 height 508
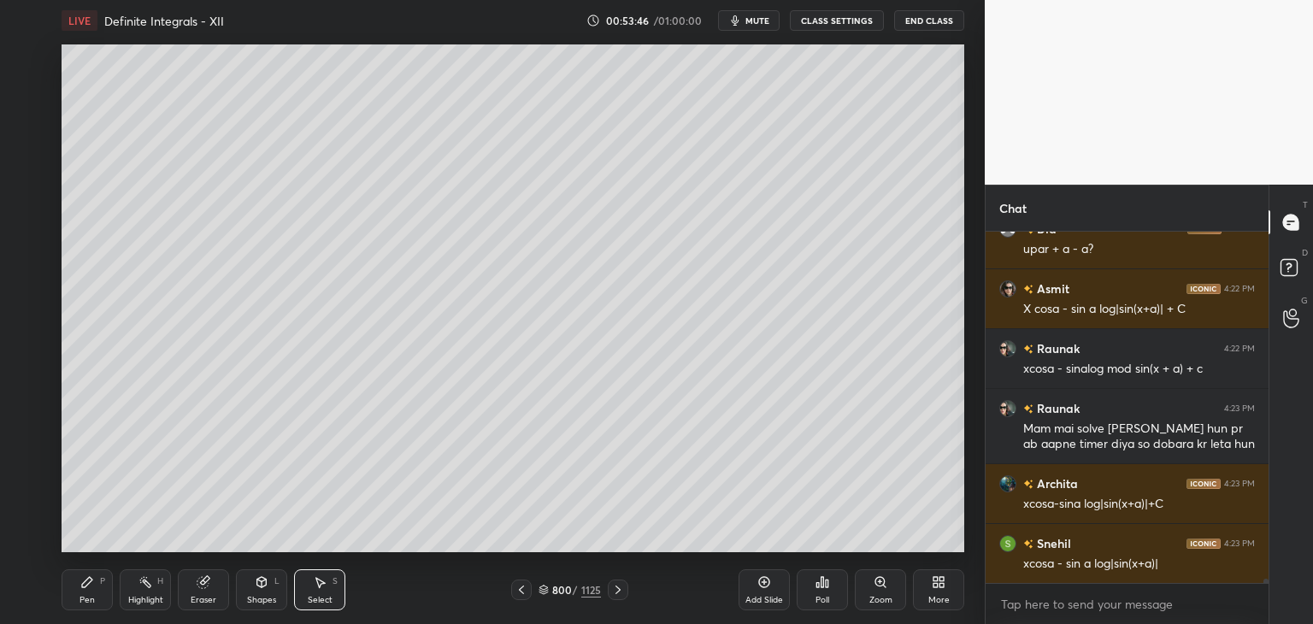
drag, startPoint x: 105, startPoint y: 592, endPoint x: 111, endPoint y: 582, distance: 11.1
click at [103, 591] on div "Pen P" at bounding box center [87, 589] width 51 height 41
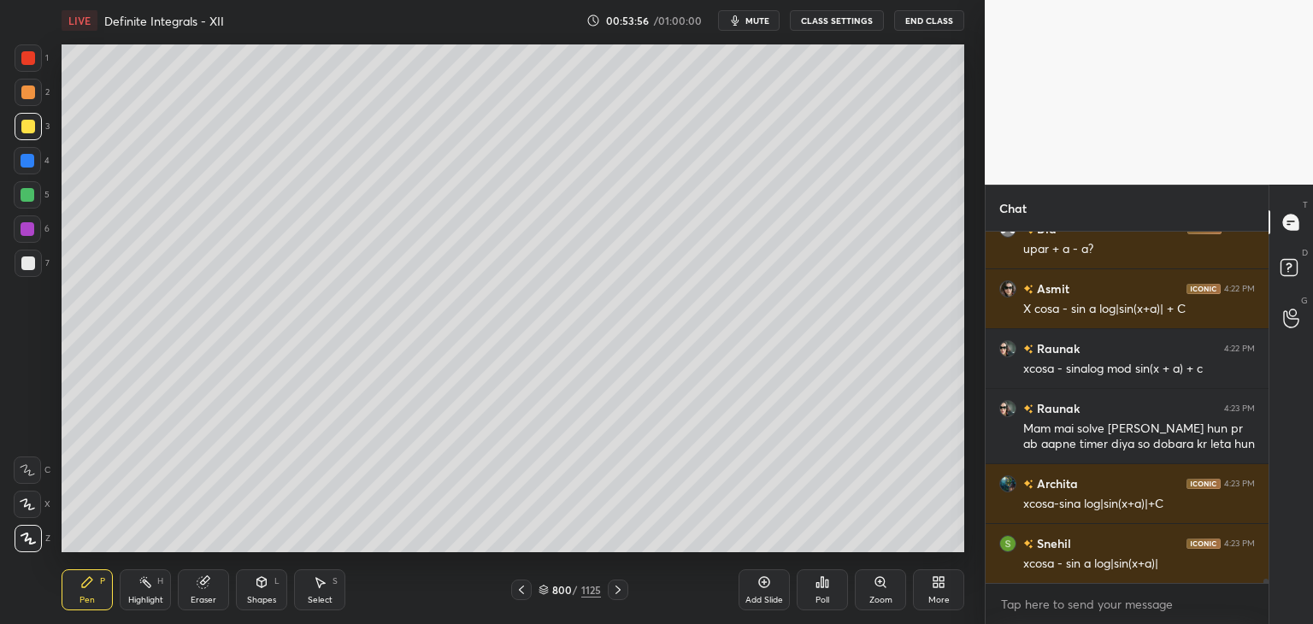
click at [520, 591] on icon at bounding box center [521, 590] width 5 height 9
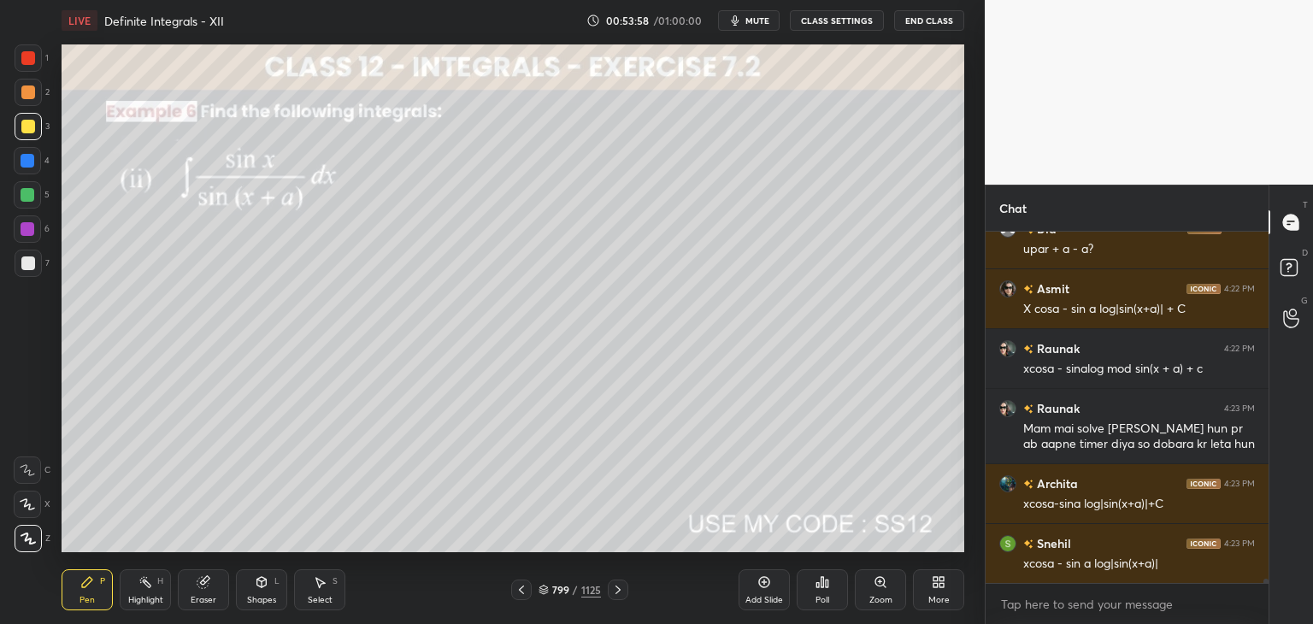
click at [618, 591] on icon at bounding box center [617, 590] width 5 height 9
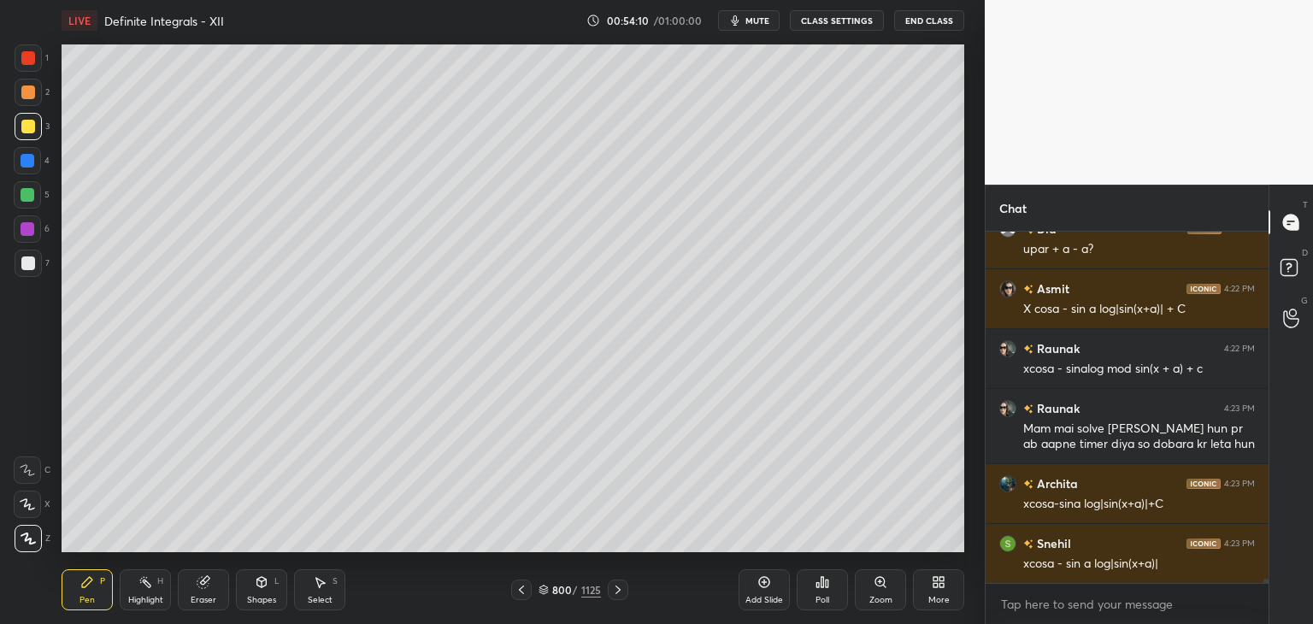
drag, startPoint x: 207, startPoint y: 592, endPoint x: 195, endPoint y: 566, distance: 29.1
click at [204, 589] on div "Eraser" at bounding box center [203, 589] width 51 height 41
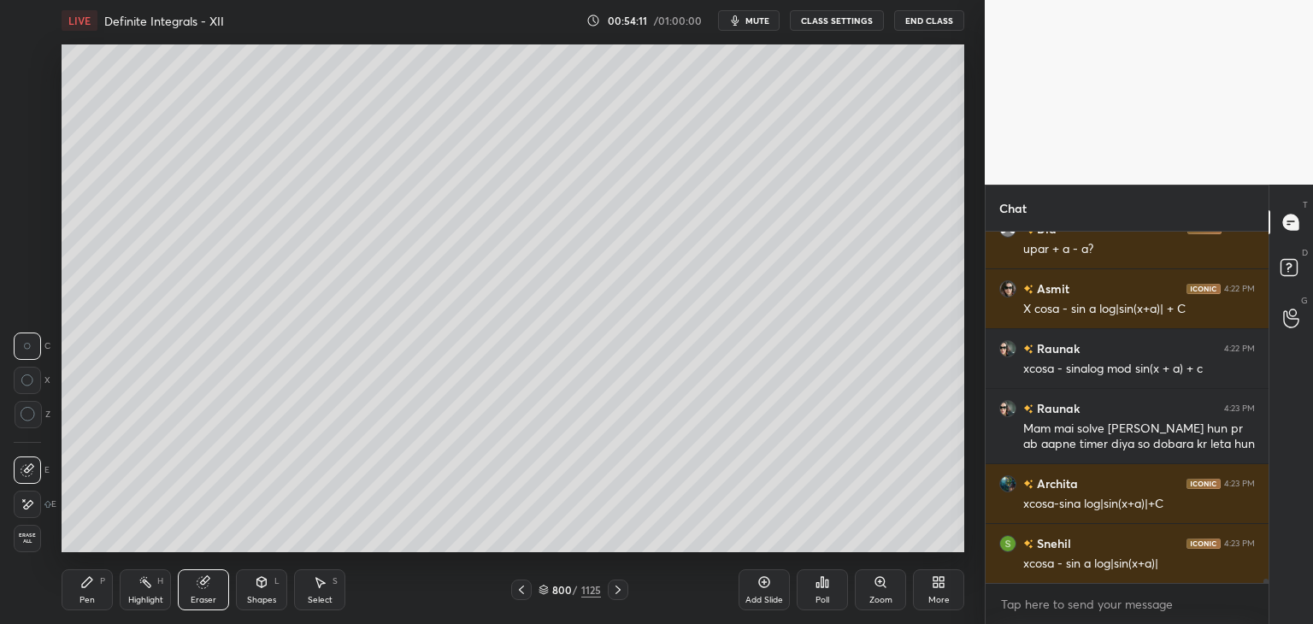
scroll to position [29734, 0]
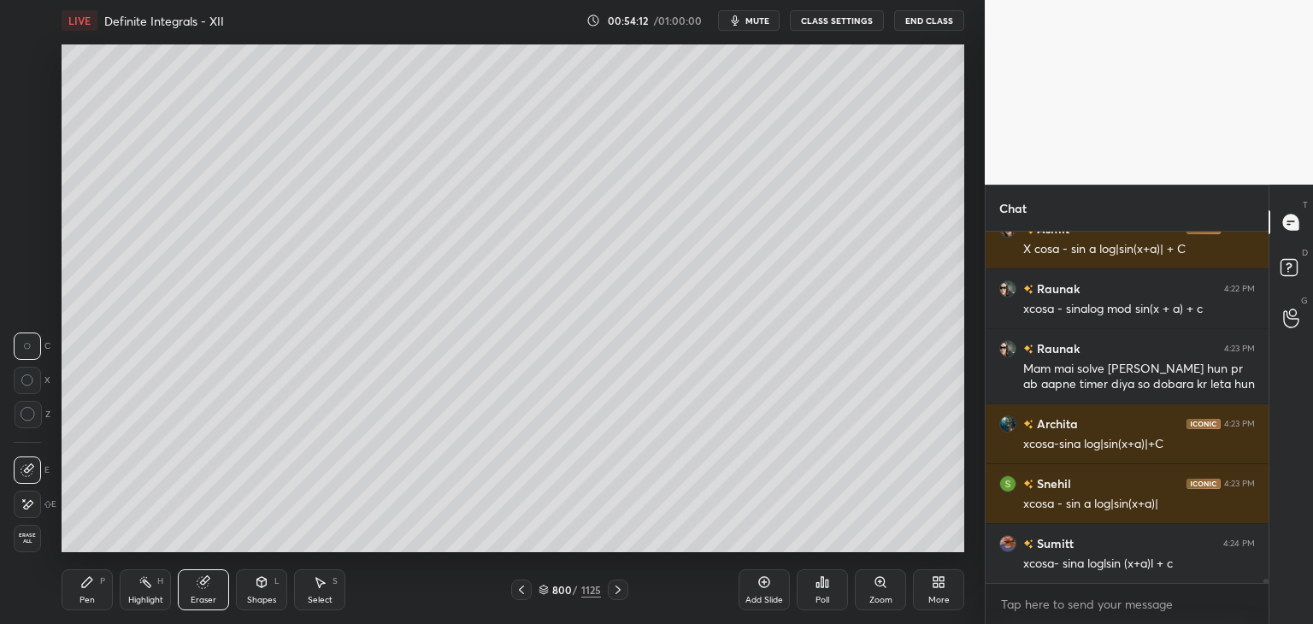
drag, startPoint x: 103, startPoint y: 596, endPoint x: 105, endPoint y: 584, distance: 12.2
click at [103, 592] on div "Pen P" at bounding box center [87, 589] width 51 height 41
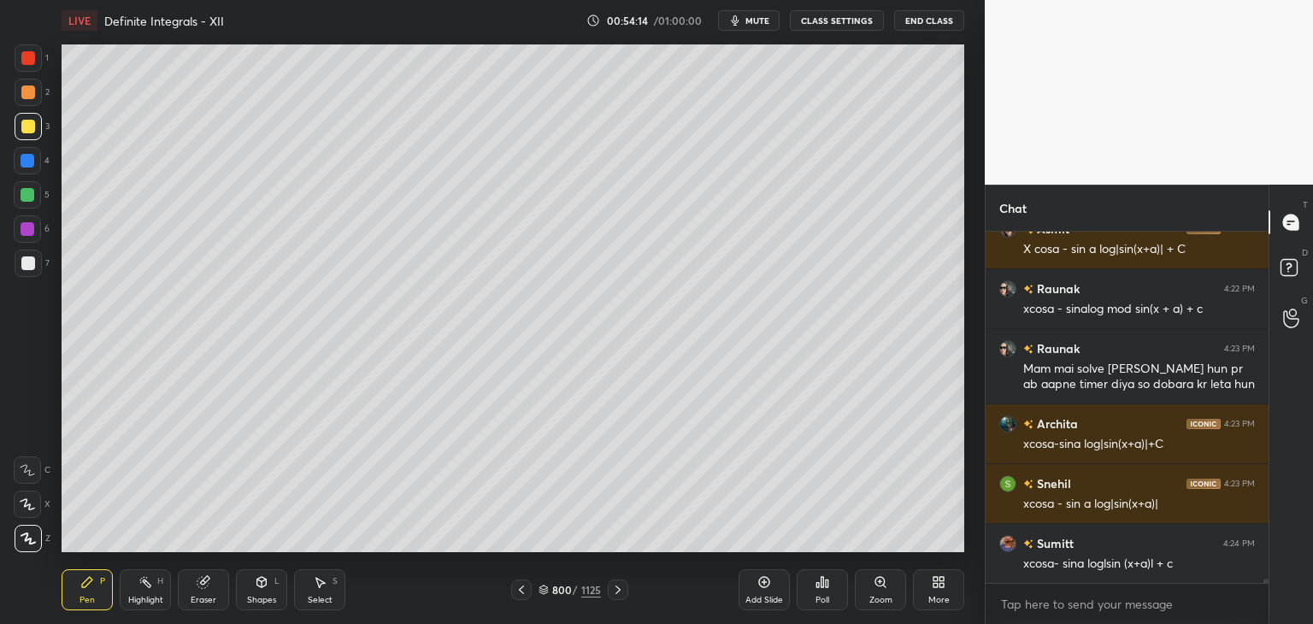
click at [525, 586] on icon at bounding box center [522, 590] width 14 height 14
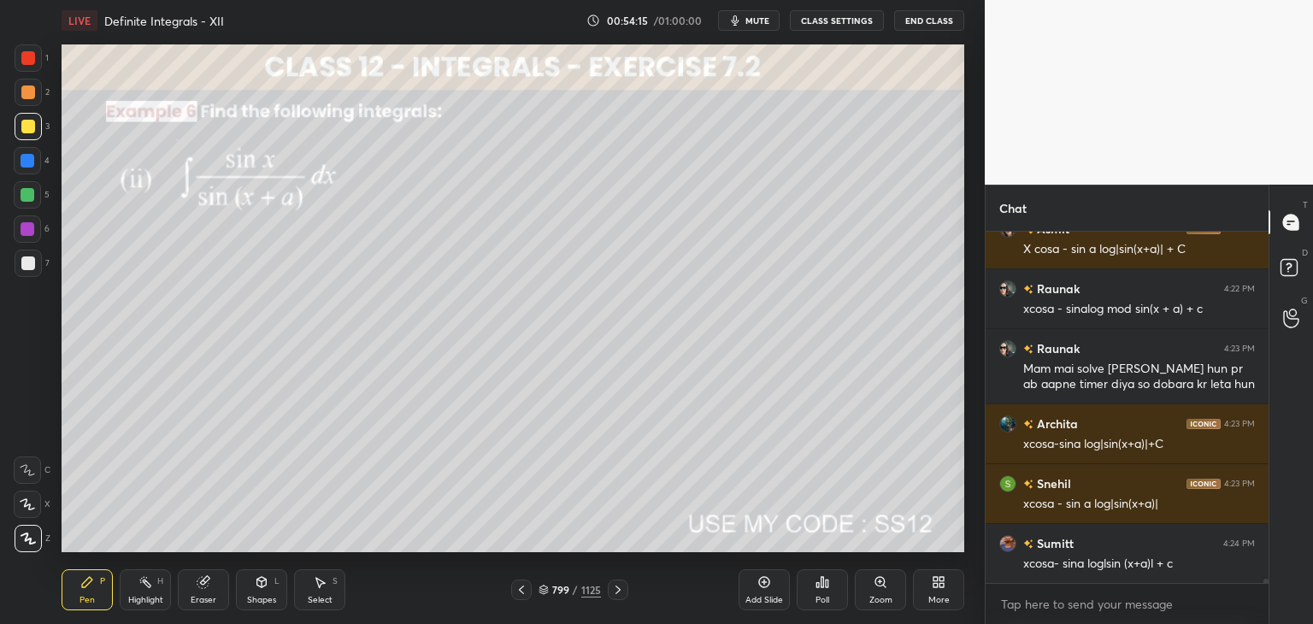
click at [527, 589] on icon at bounding box center [522, 590] width 14 height 14
click at [615, 589] on icon at bounding box center [618, 590] width 14 height 14
click at [621, 590] on icon at bounding box center [618, 590] width 14 height 14
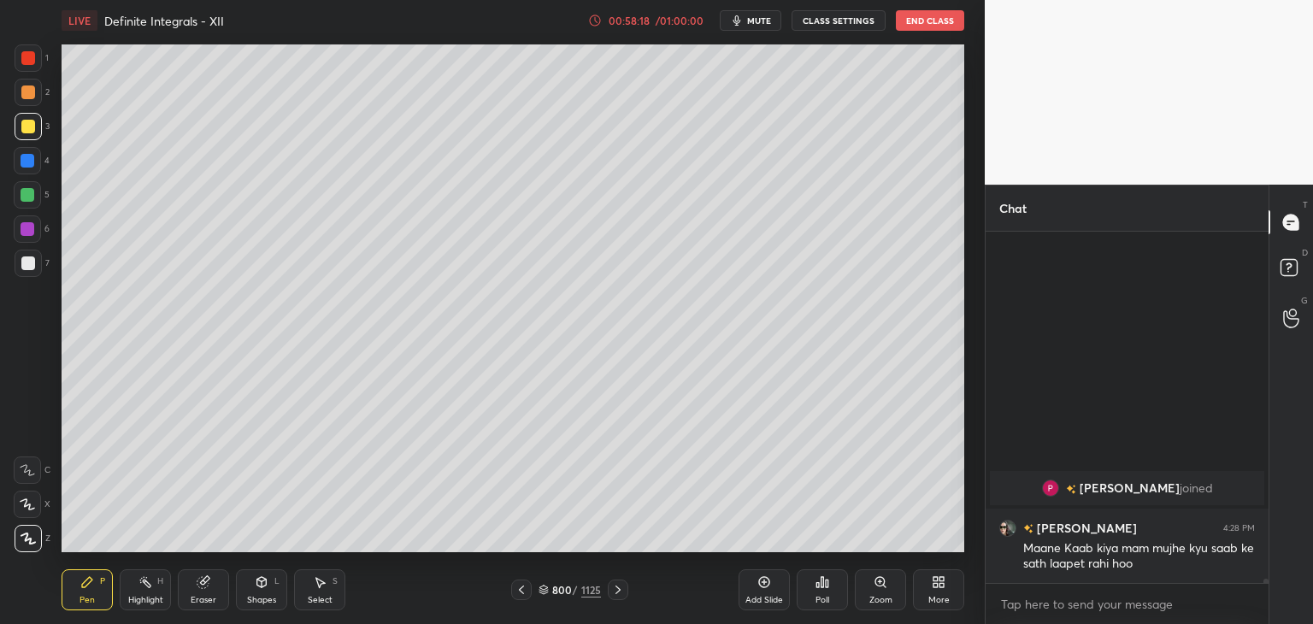
scroll to position [30332, 0]
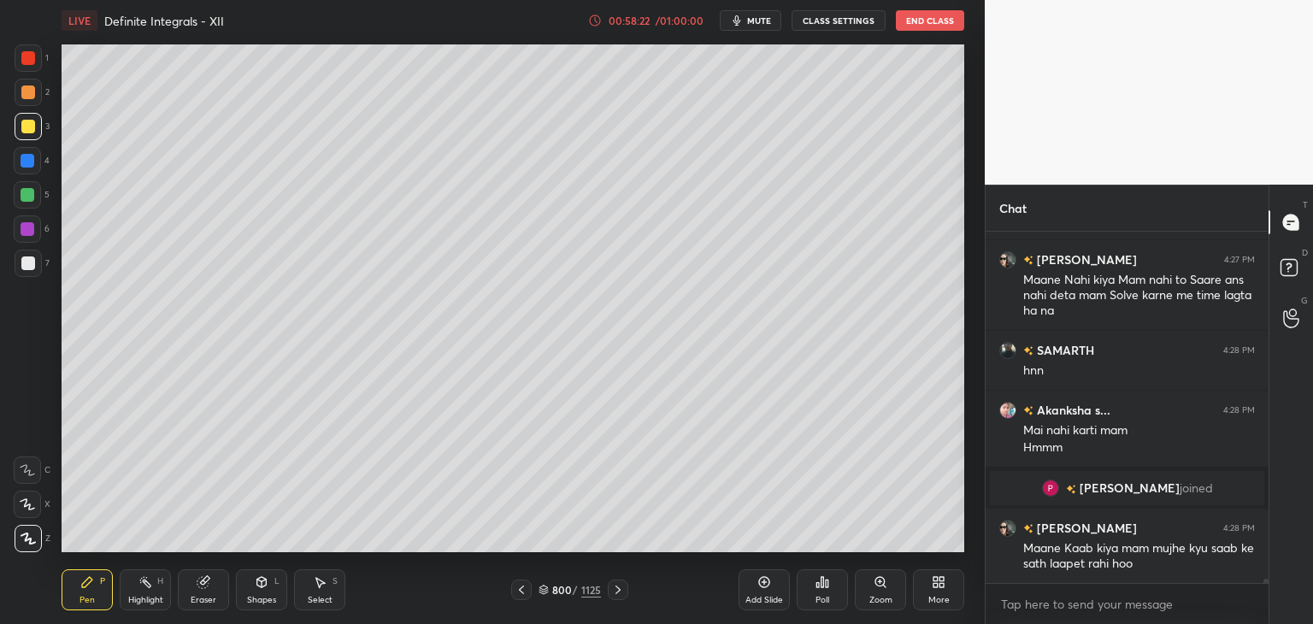
click at [615, 587] on icon at bounding box center [617, 590] width 5 height 9
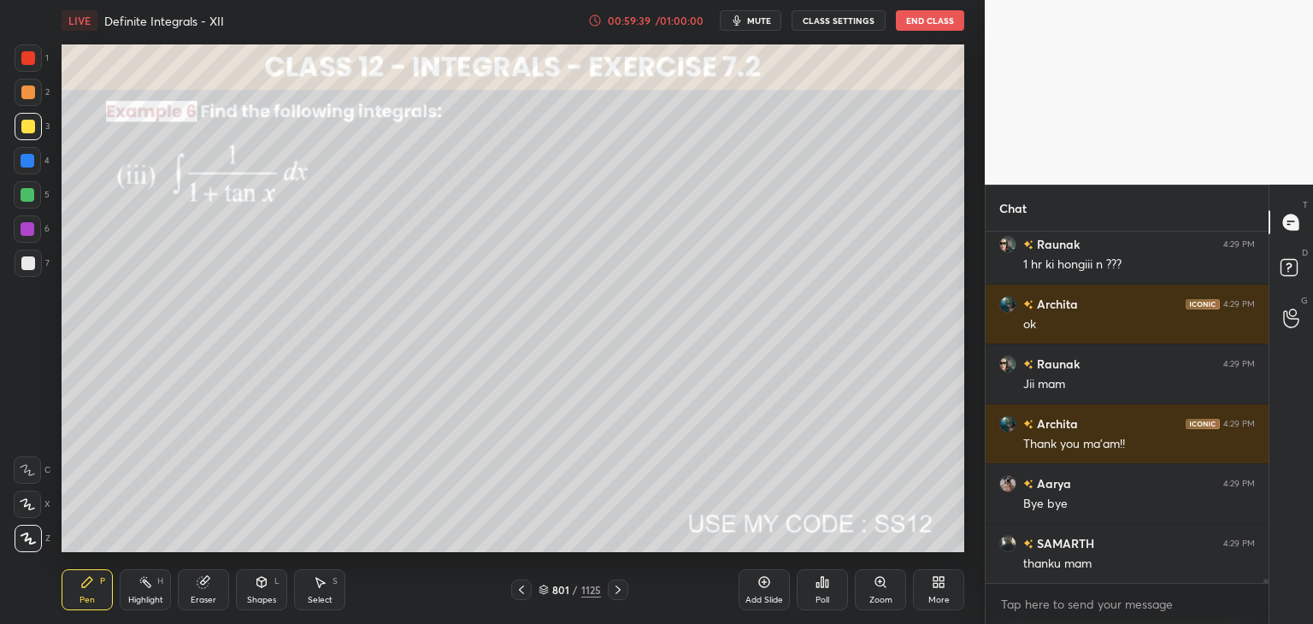
scroll to position [30990, 0]
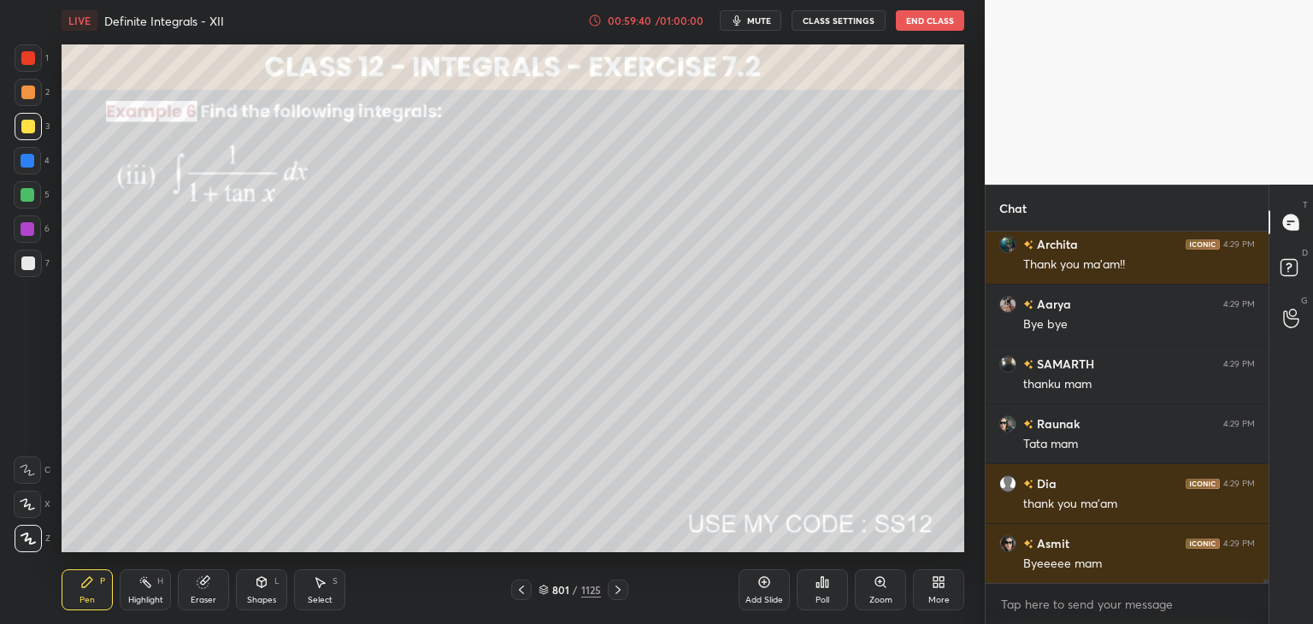
click at [578, 587] on div "801 / 1125" at bounding box center [570, 589] width 62 height 15
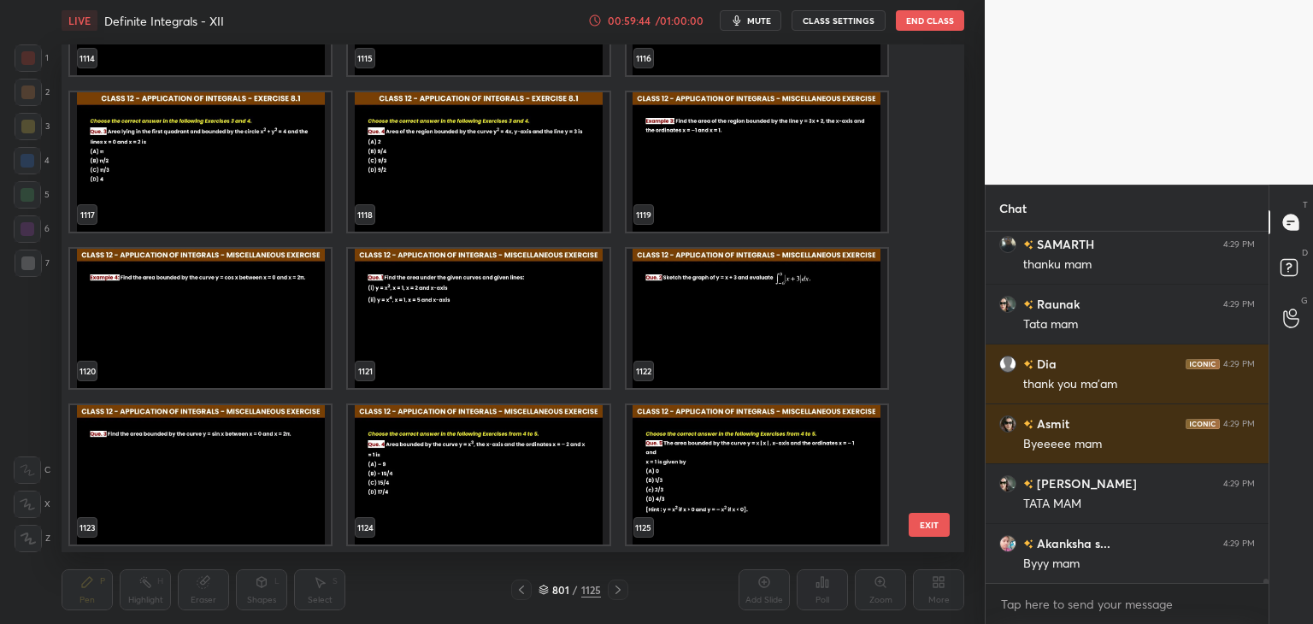
scroll to position [31170, 0]
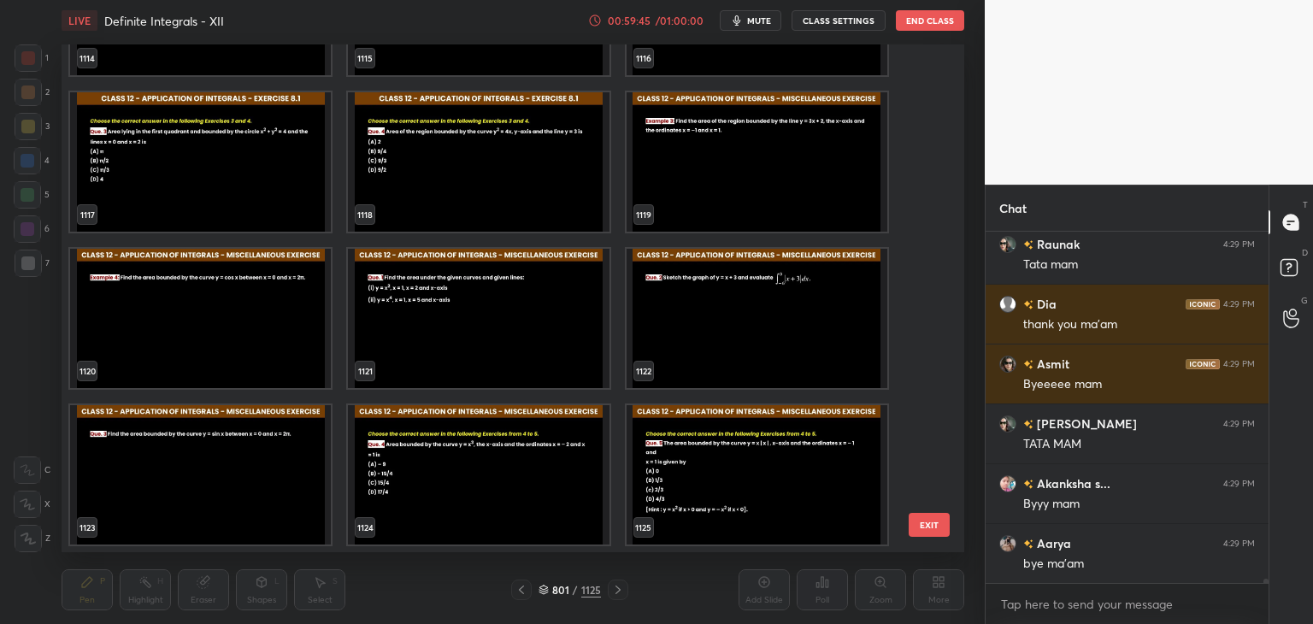
click at [774, 461] on img "grid" at bounding box center [757, 474] width 261 height 139
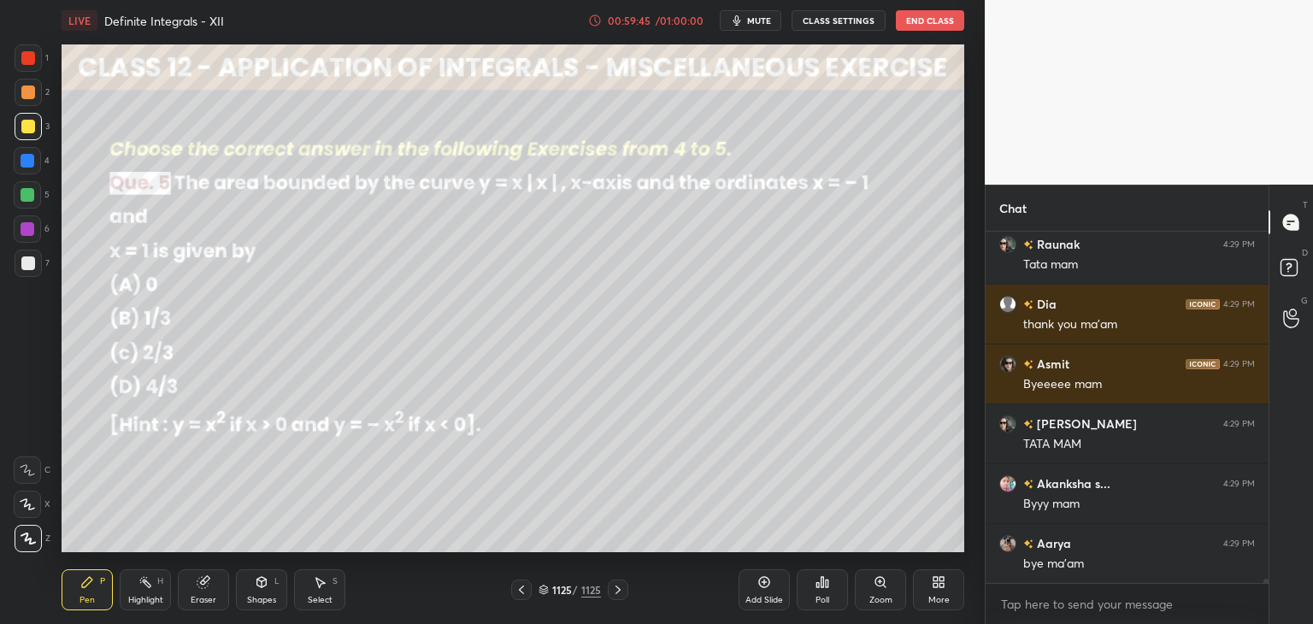
click at [774, 461] on img "grid" at bounding box center [757, 474] width 261 height 139
click at [577, 587] on div "/" at bounding box center [575, 590] width 5 height 10
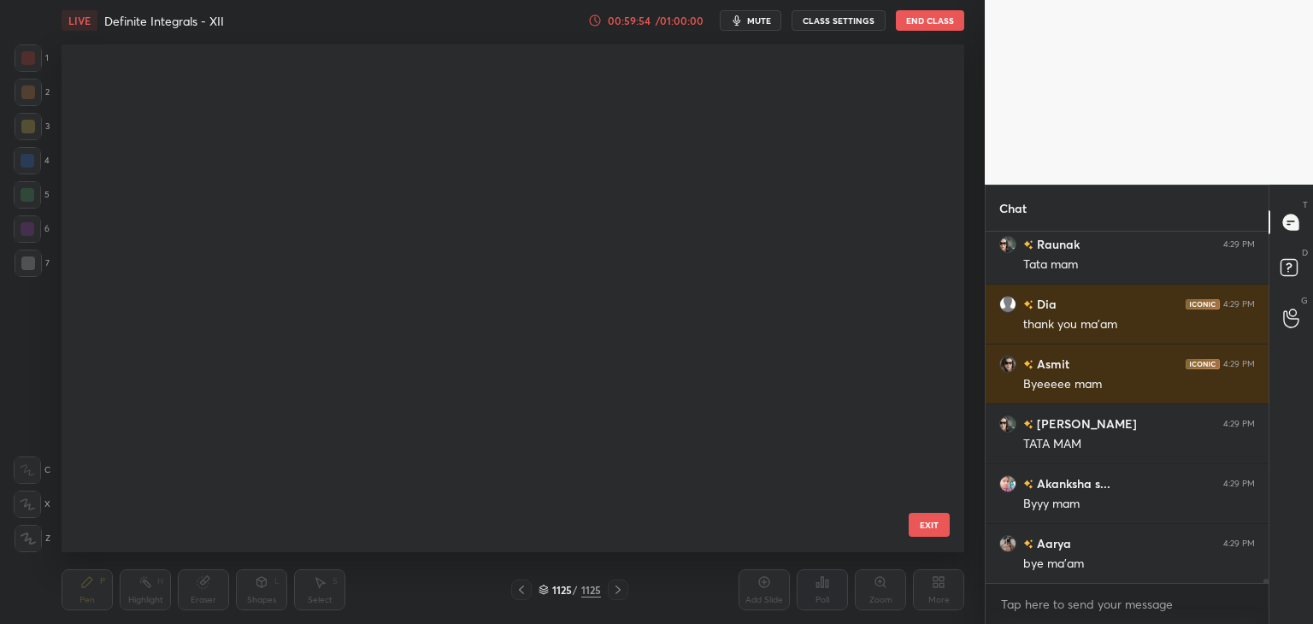
scroll to position [0, 0]
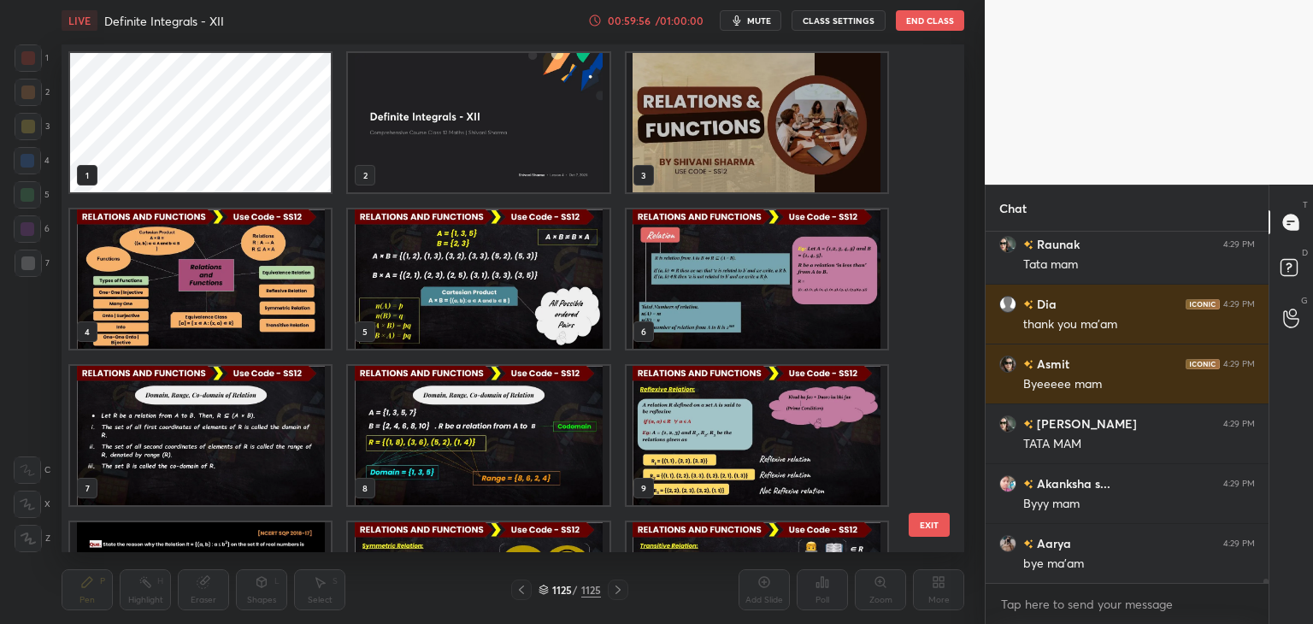
click at [486, 103] on img "grid" at bounding box center [478, 122] width 261 height 139
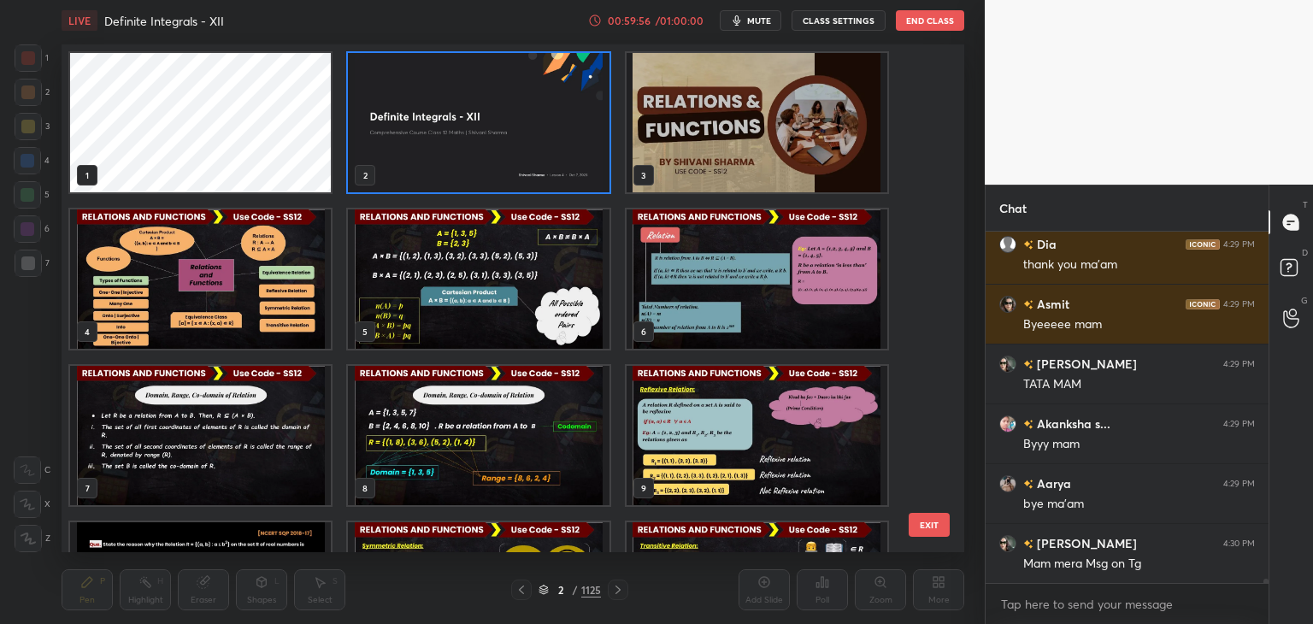
click at [486, 103] on img "grid" at bounding box center [478, 122] width 261 height 139
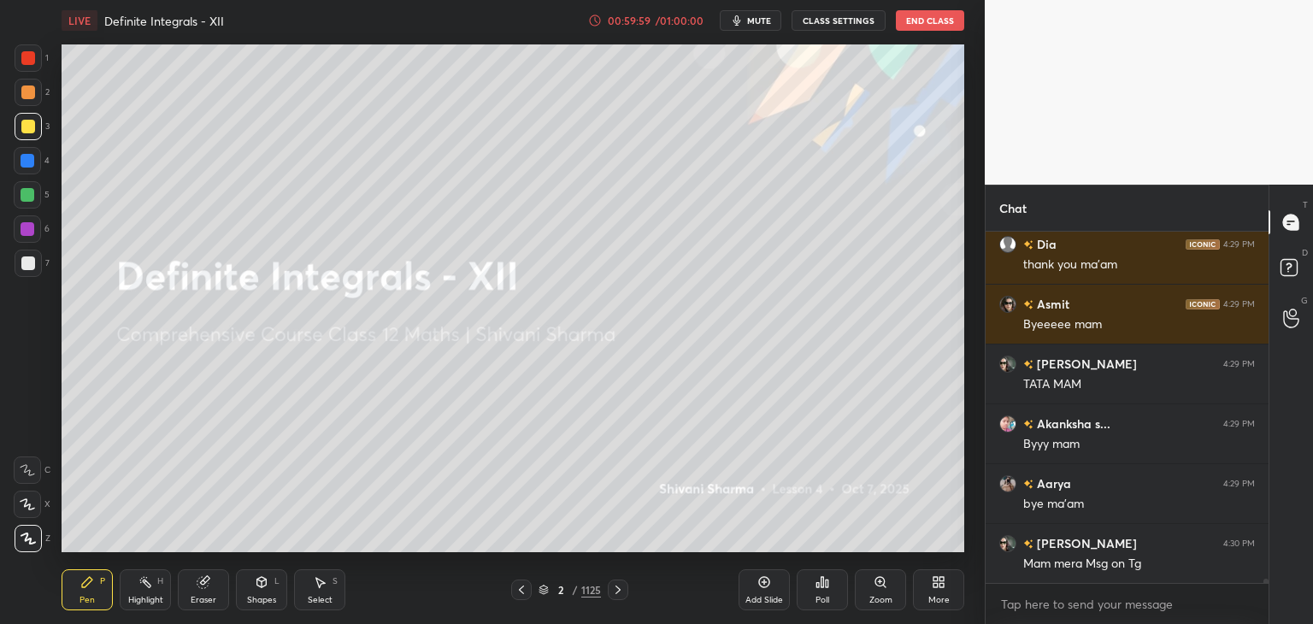
scroll to position [31289, 0]
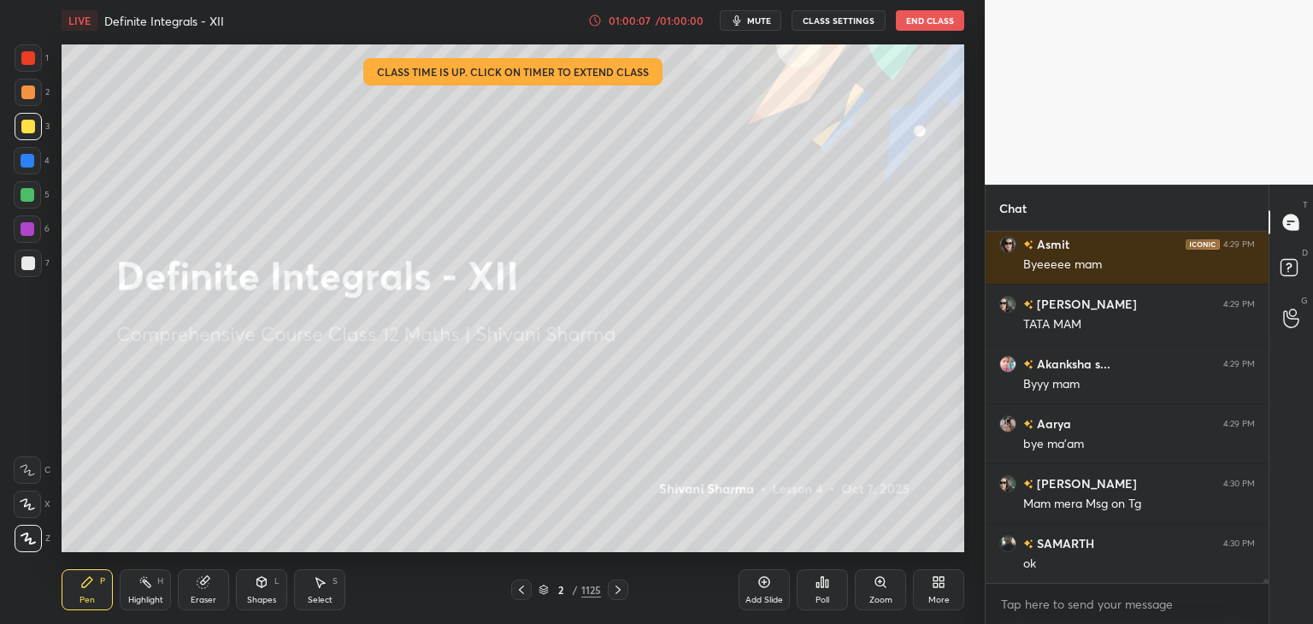
click at [929, 22] on button "End Class" at bounding box center [930, 20] width 68 height 21
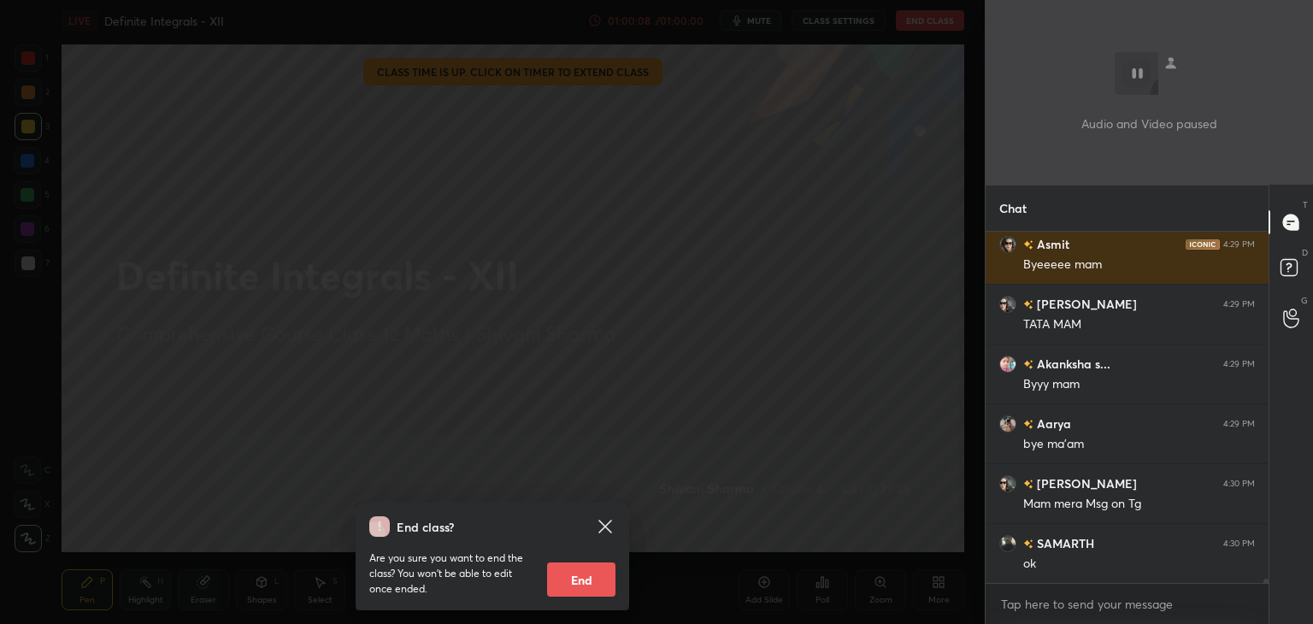
click at [585, 586] on button "End" at bounding box center [581, 579] width 68 height 34
type textarea "x"
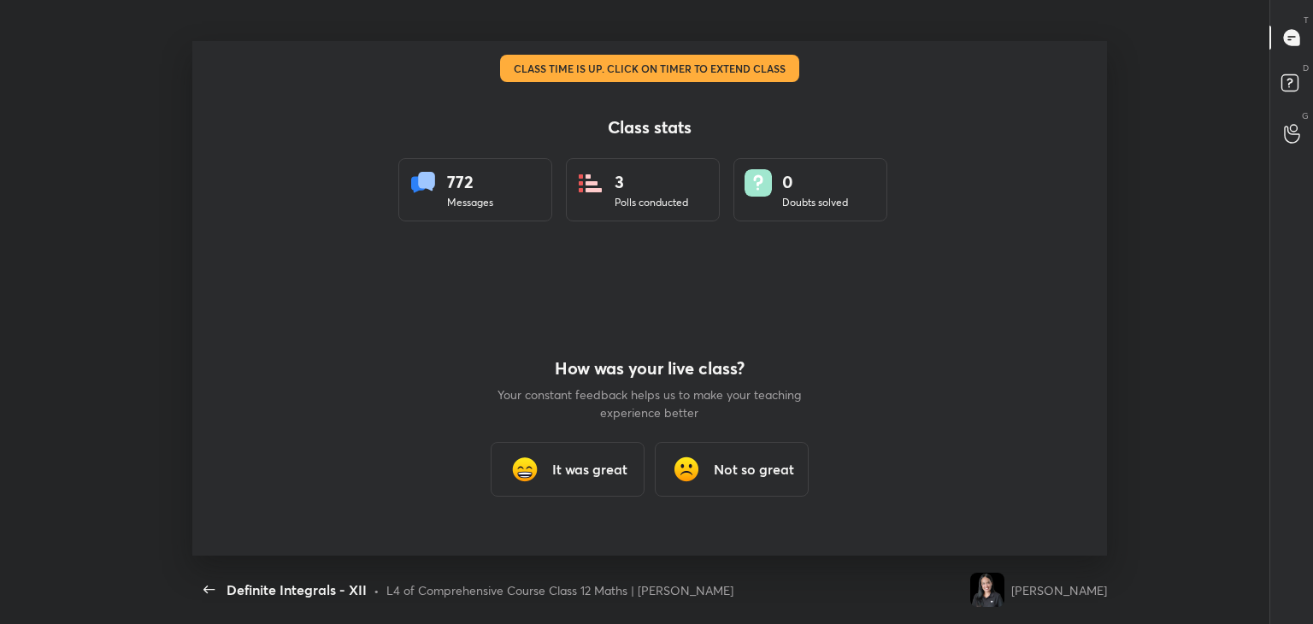
scroll to position [0, 0]
click at [602, 472] on h3 "It was great" at bounding box center [589, 469] width 75 height 21
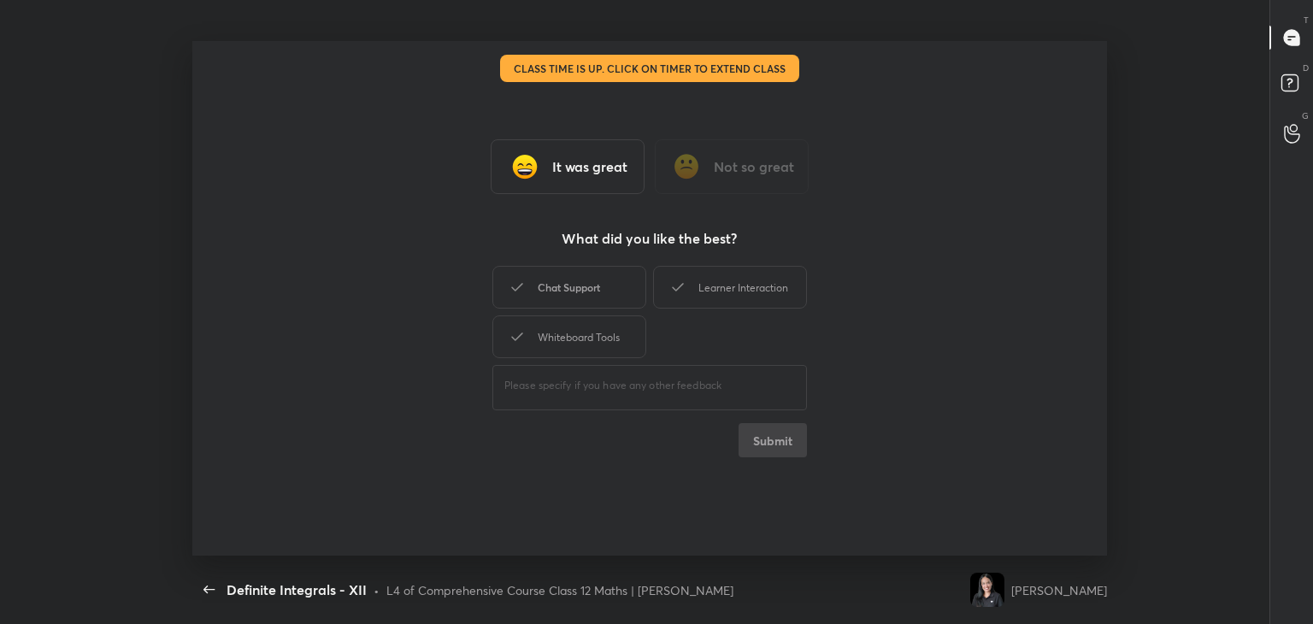
click at [533, 268] on div "Chat Support" at bounding box center [569, 287] width 154 height 43
click at [743, 293] on div "Learner Interaction" at bounding box center [730, 287] width 154 height 43
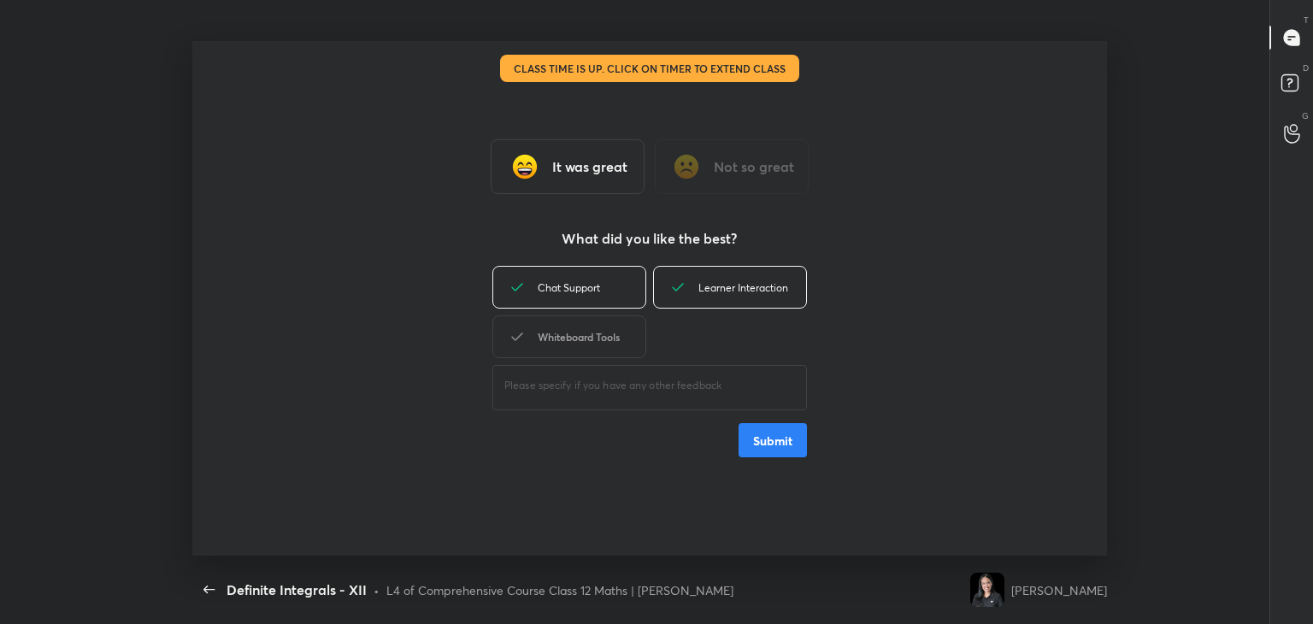
click at [554, 346] on div "Whiteboard Tools" at bounding box center [569, 336] width 154 height 43
click at [765, 435] on button "Submit" at bounding box center [773, 440] width 68 height 34
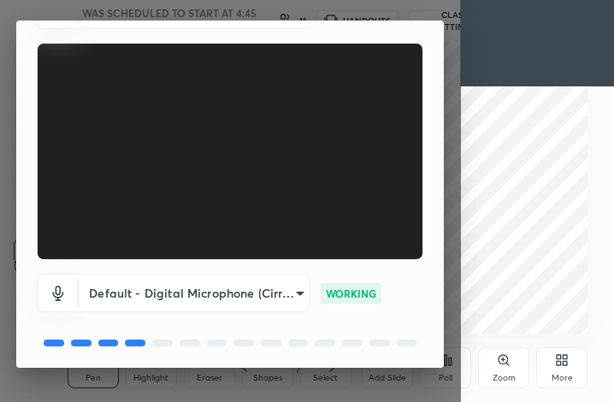
scroll to position [158, 0]
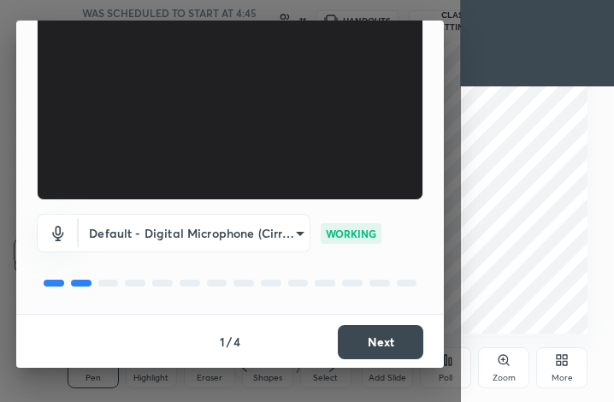
click at [352, 343] on button "Next" at bounding box center [380, 342] width 85 height 34
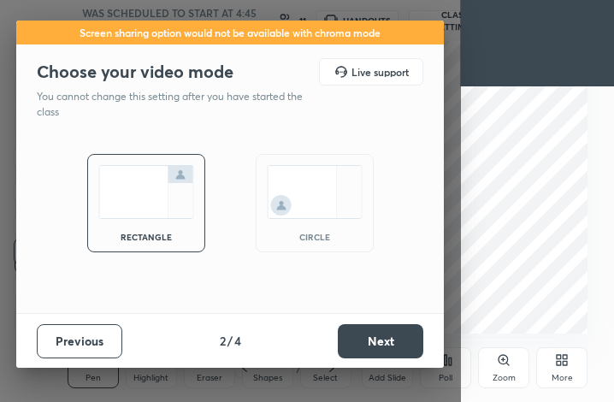
click at [352, 343] on button "Next" at bounding box center [380, 341] width 85 height 34
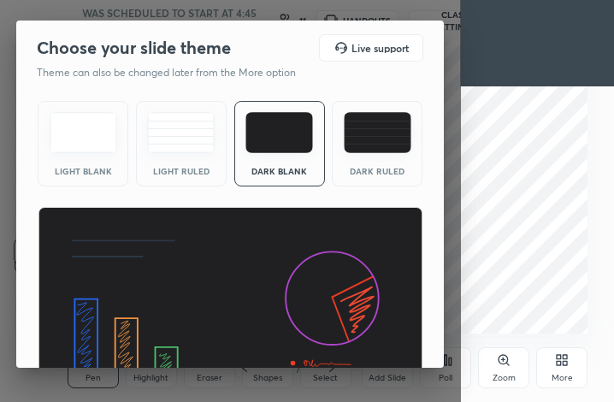
click at [352, 343] on img at bounding box center [231, 315] width 386 height 217
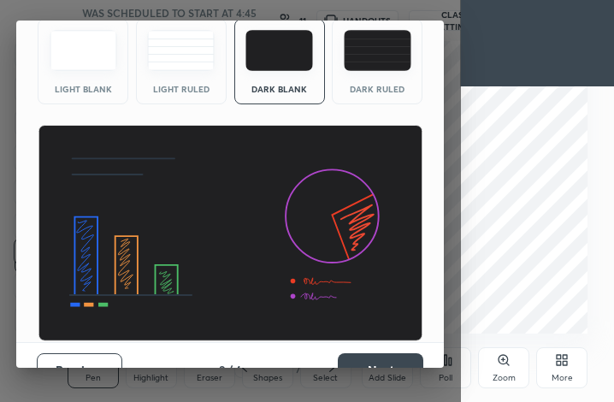
scroll to position [110, 0]
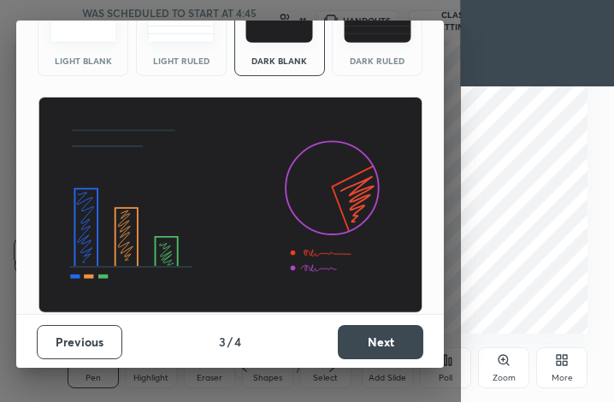
click at [397, 336] on button "Next" at bounding box center [380, 342] width 85 height 34
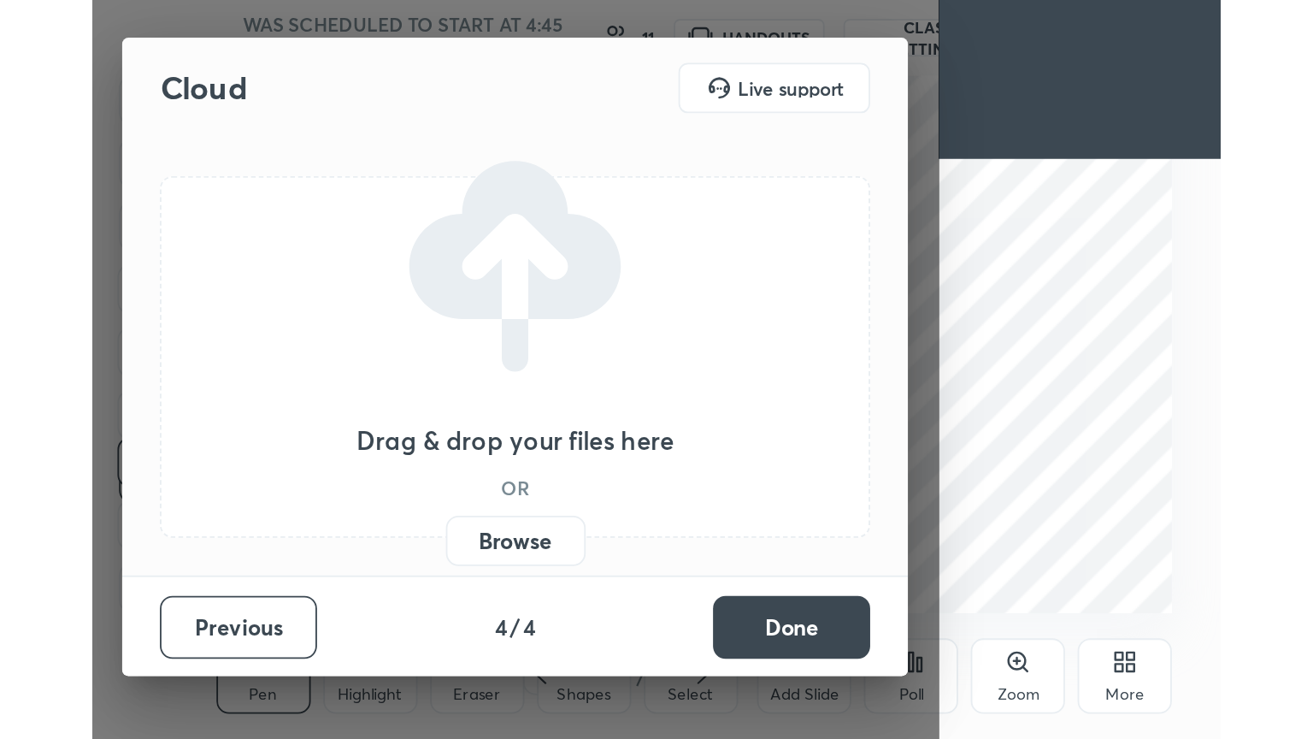
scroll to position [0, 0]
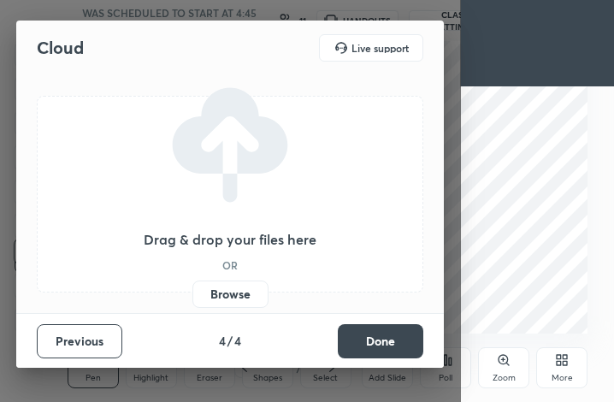
click at [397, 336] on button "Done" at bounding box center [380, 341] width 85 height 34
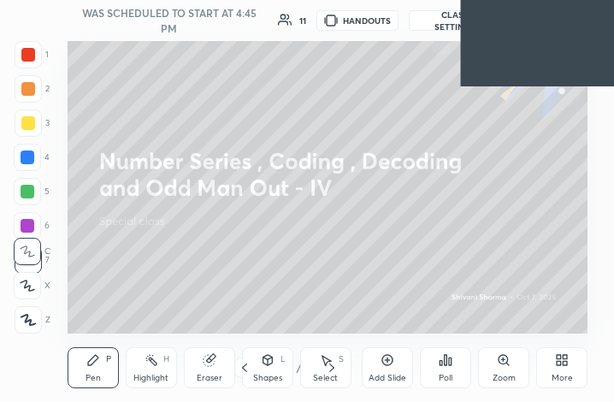
click at [561, 368] on div "More" at bounding box center [561, 367] width 51 height 41
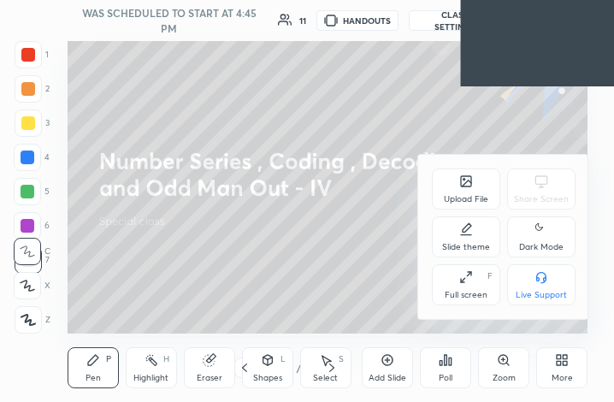
click at [542, 246] on div "Dark Mode" at bounding box center [541, 247] width 44 height 9
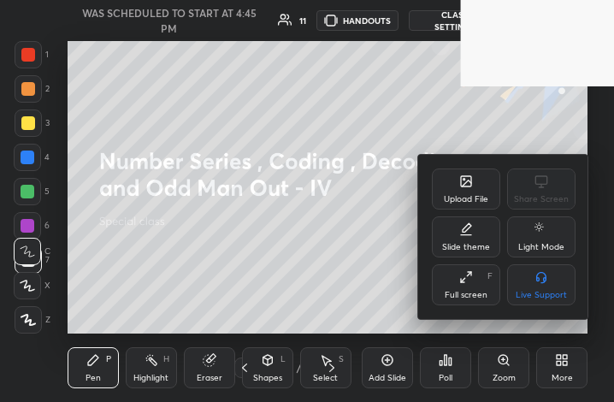
click at [474, 278] on div "Full screen F" at bounding box center [466, 284] width 68 height 41
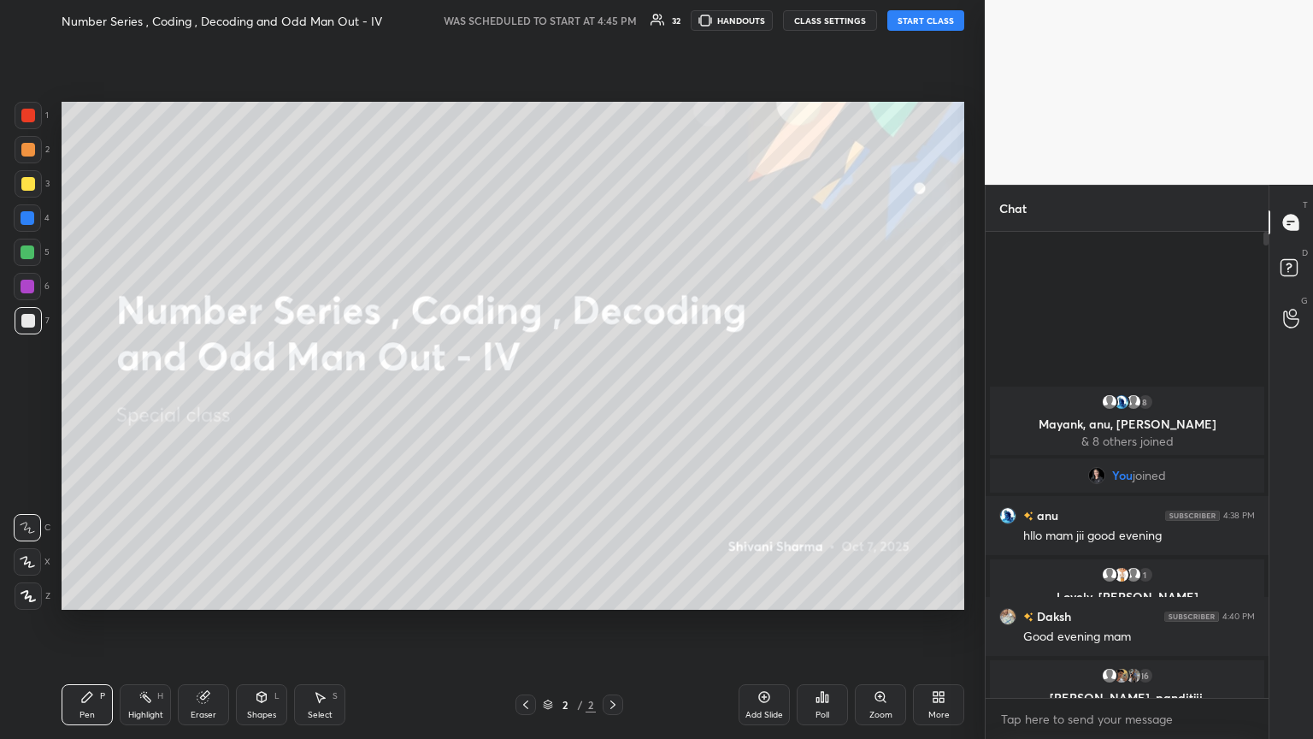
click at [613, 17] on button "START CLASS" at bounding box center [925, 20] width 77 height 21
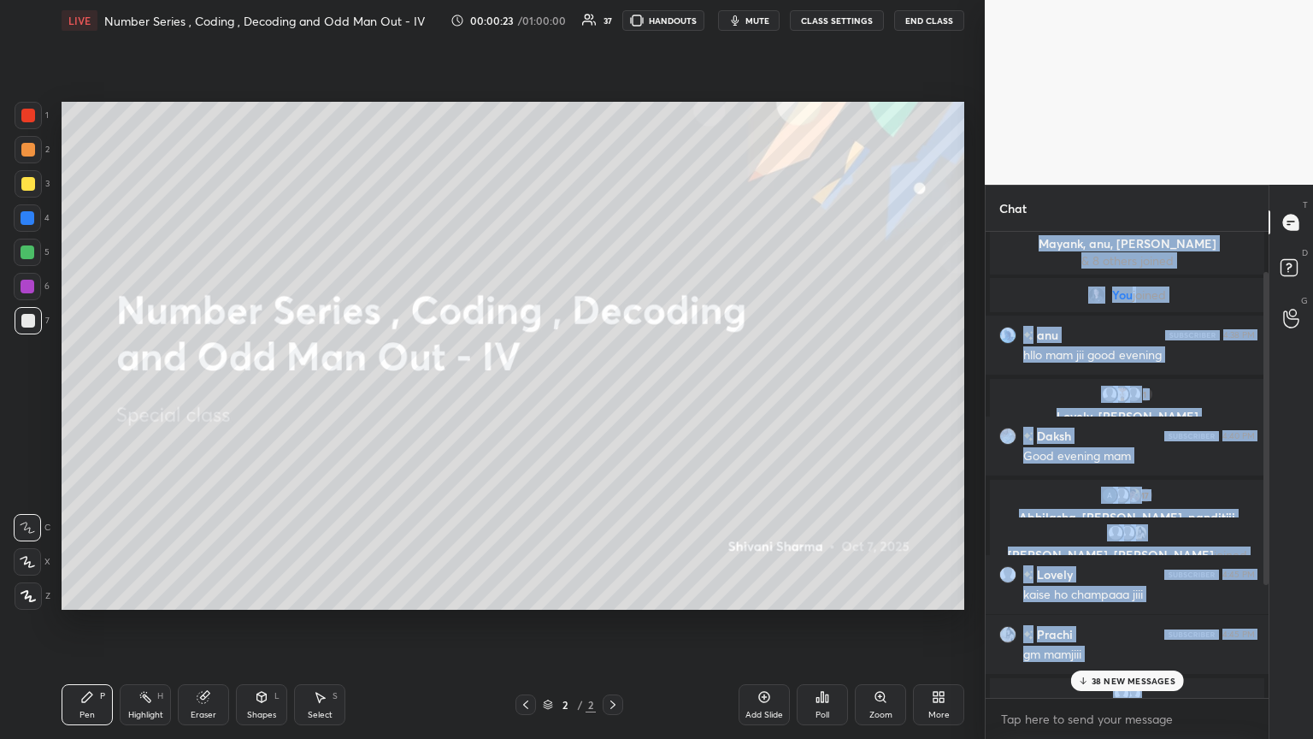
scroll to position [151, 0]
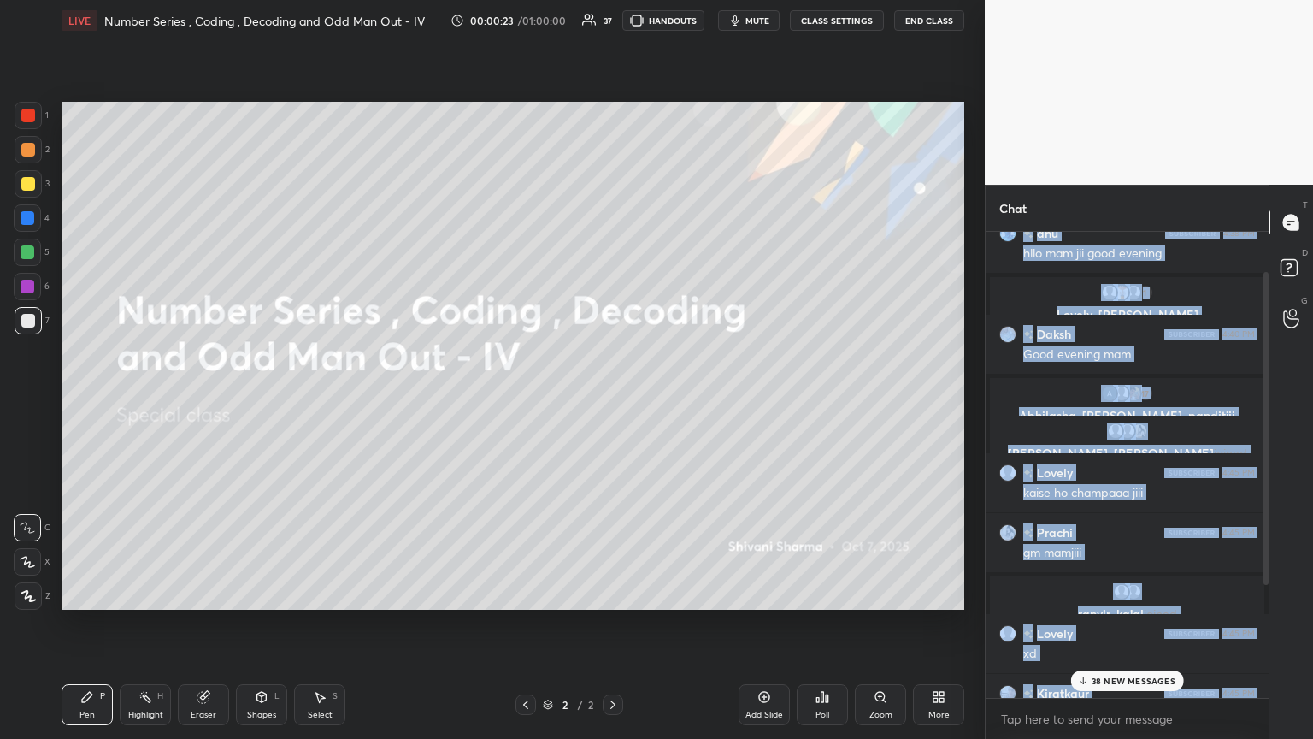
drag, startPoint x: 1265, startPoint y: 580, endPoint x: 1251, endPoint y: 693, distance: 114.6
click at [613, 401] on div "8 Mayank, anu, HEMANGI & 8 others joined You joined anu 4:38 PM hllo mam jii go…" at bounding box center [1127, 465] width 283 height 466
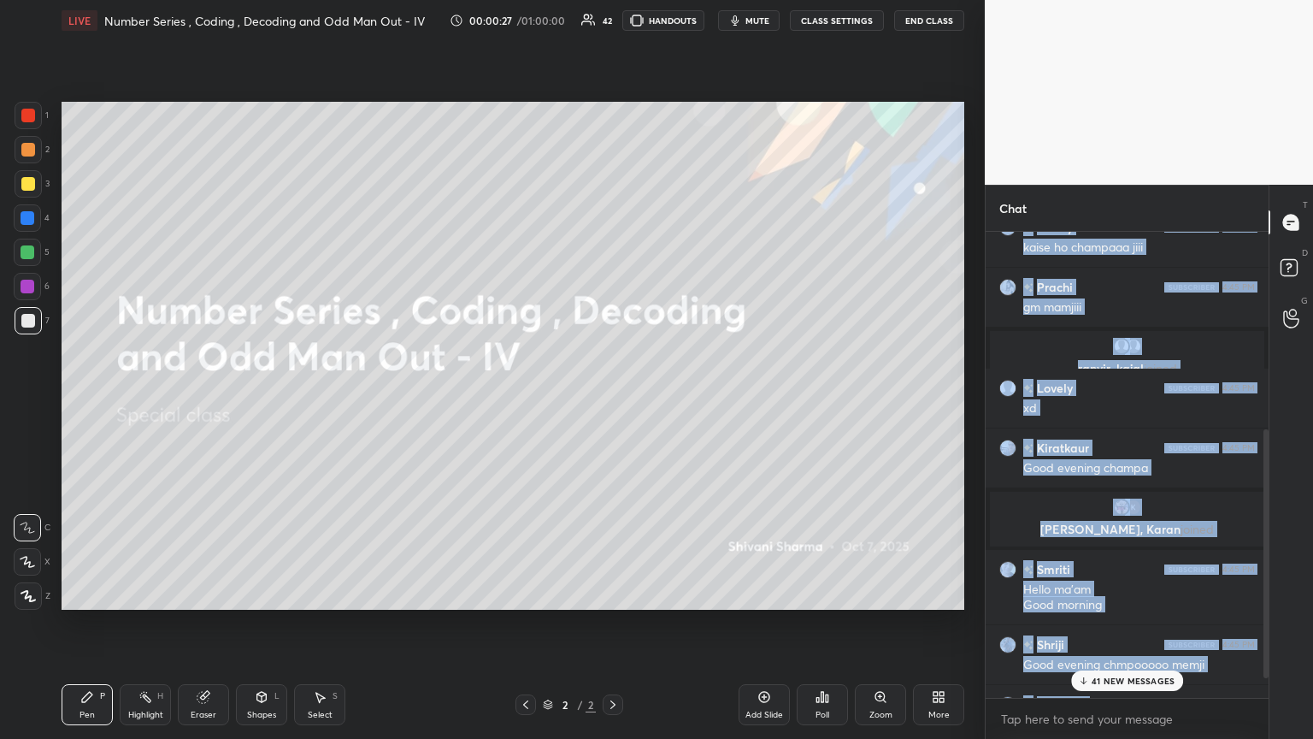
drag, startPoint x: 1264, startPoint y: 600, endPoint x: 1250, endPoint y: 718, distance: 118.9
click at [613, 401] on div "Roshani, Soni, Prachi joined Lovely 4:45 PM kaise ho champaaa jiii Prachi 4:45 …" at bounding box center [1127, 485] width 283 height 507
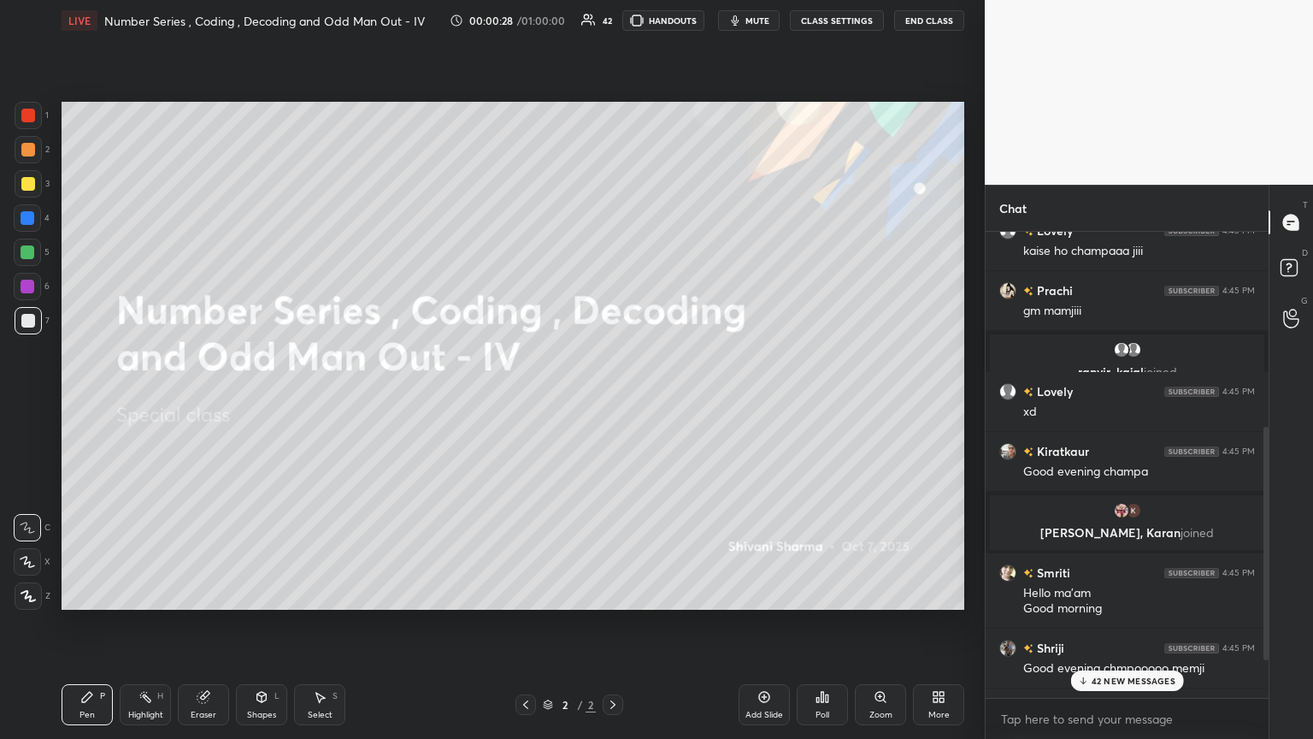
click at [613, 401] on p "42 NEW MESSAGES" at bounding box center [1134, 680] width 84 height 10
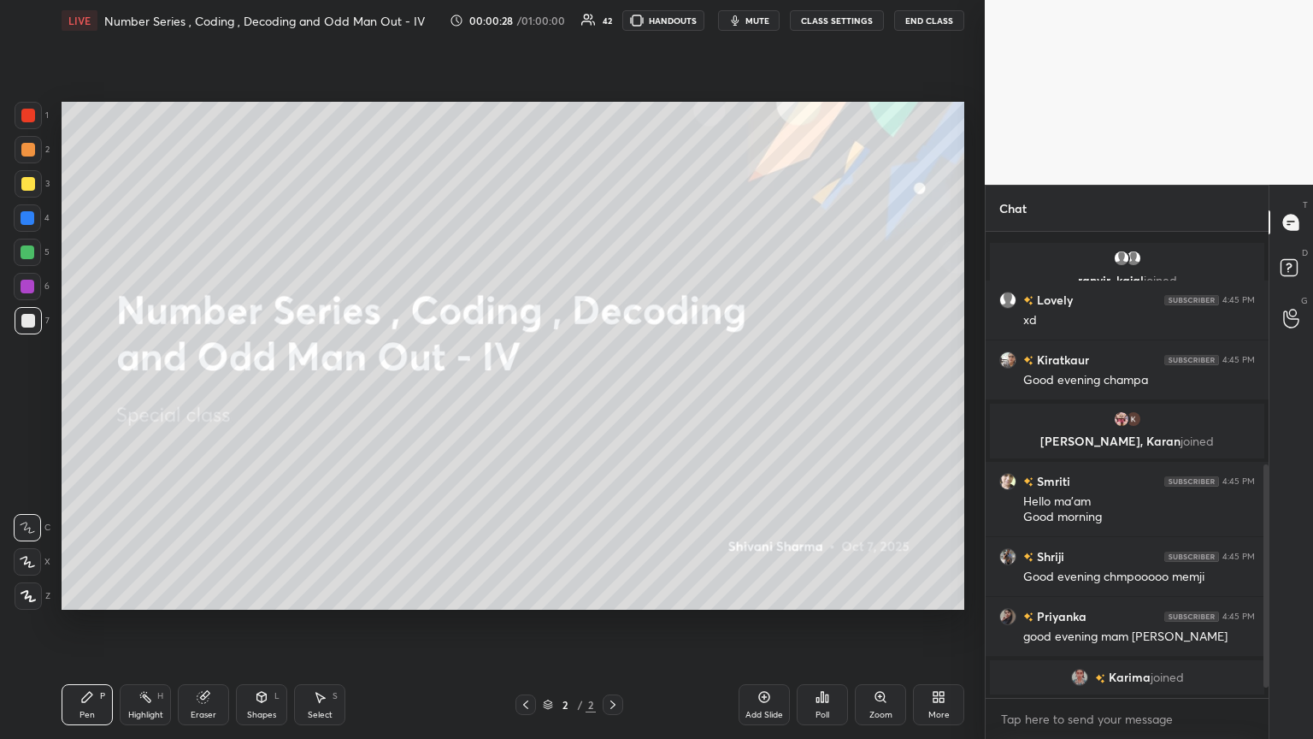
scroll to position [523, 0]
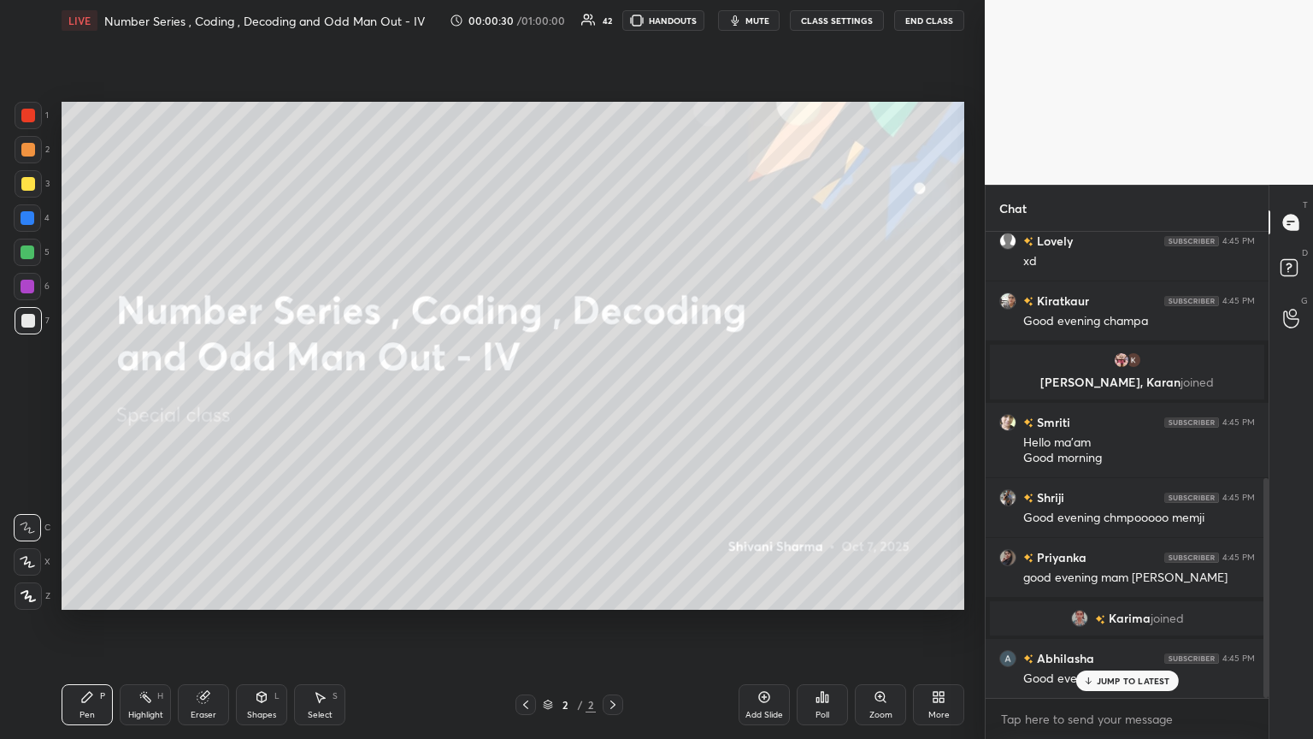
click at [613, 401] on p "JUMP TO LATEST" at bounding box center [1134, 680] width 74 height 10
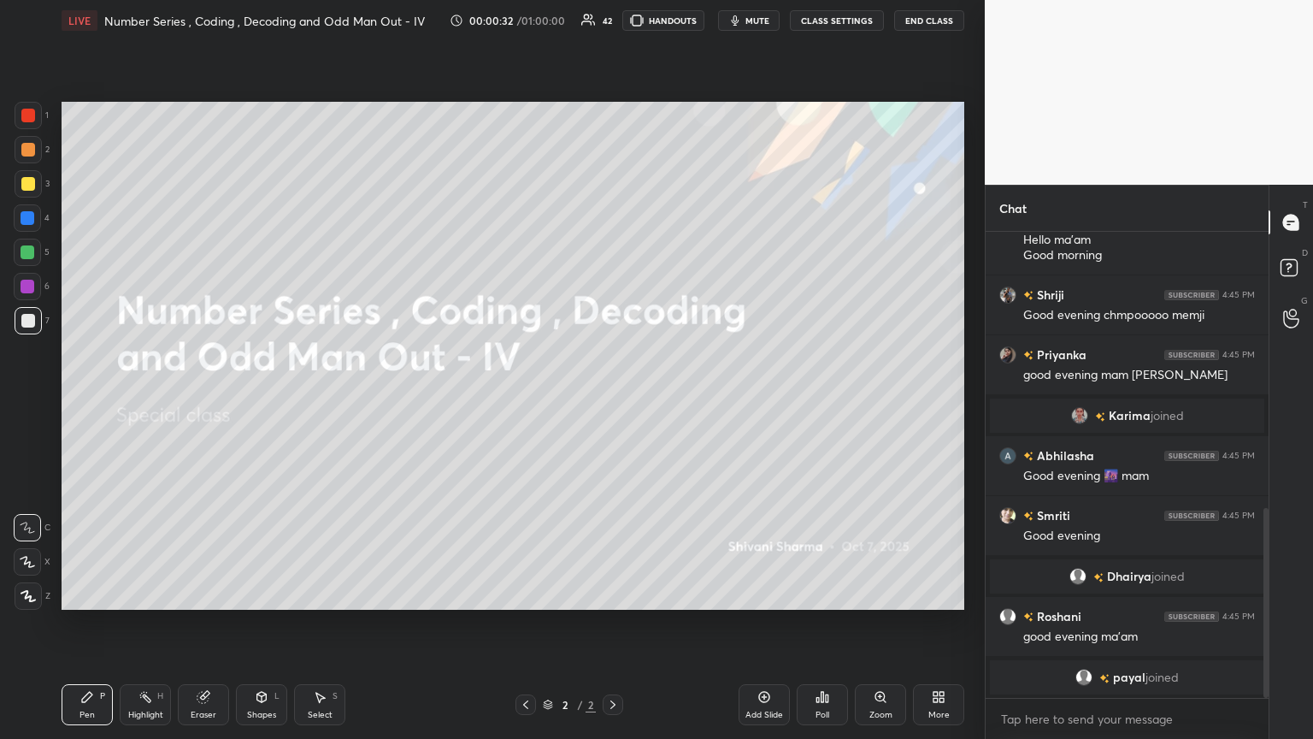
scroll to position [697, 0]
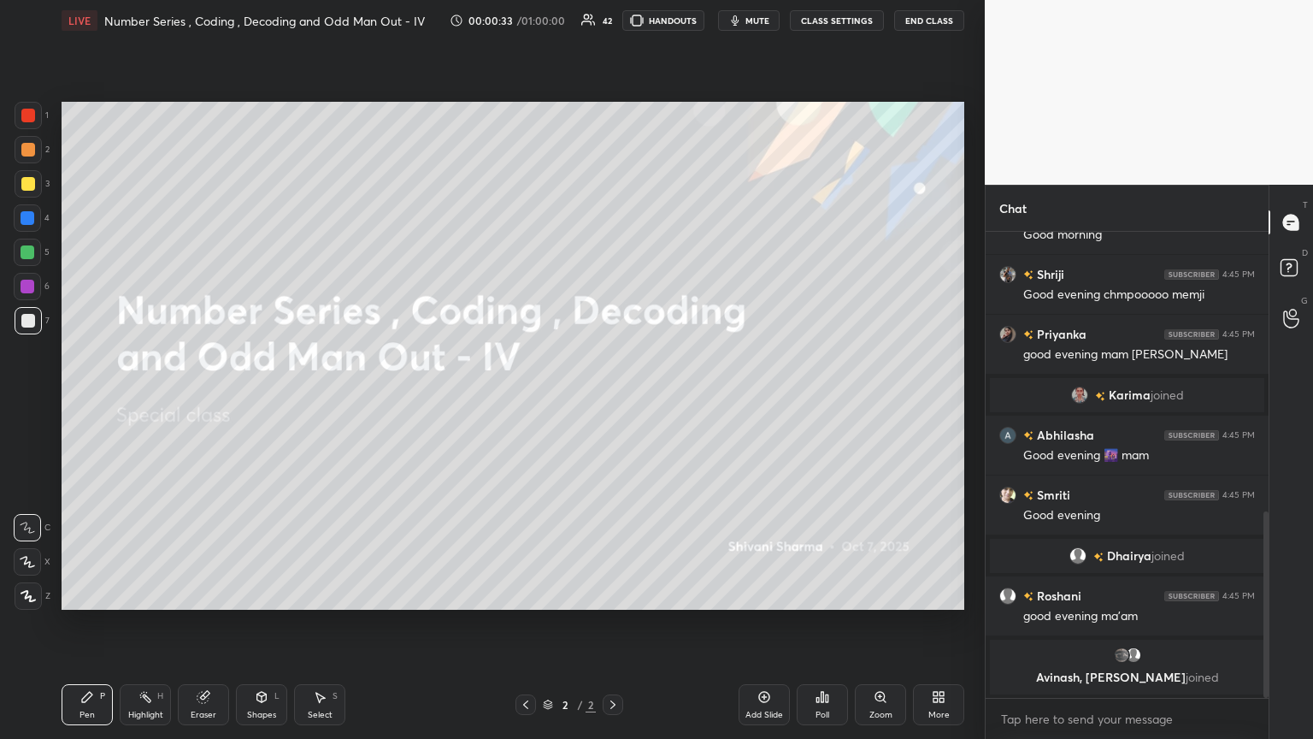
drag, startPoint x: 1263, startPoint y: 620, endPoint x: 1269, endPoint y: 654, distance: 34.7
click at [613, 401] on div "Chat Riya, Karan joined Smriti 4:45 PM Hello ma'am Good morning Shriji 4:45 PM …" at bounding box center [1149, 462] width 328 height 554
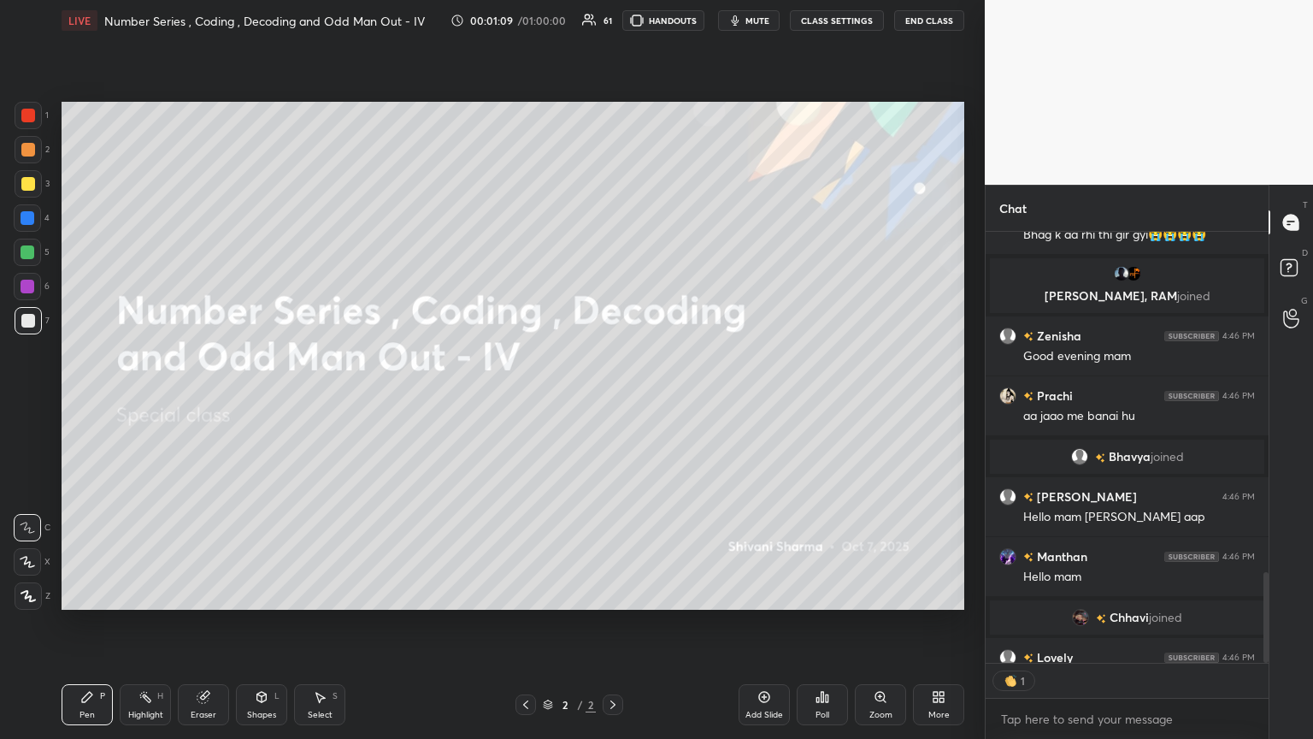
scroll to position [427, 278]
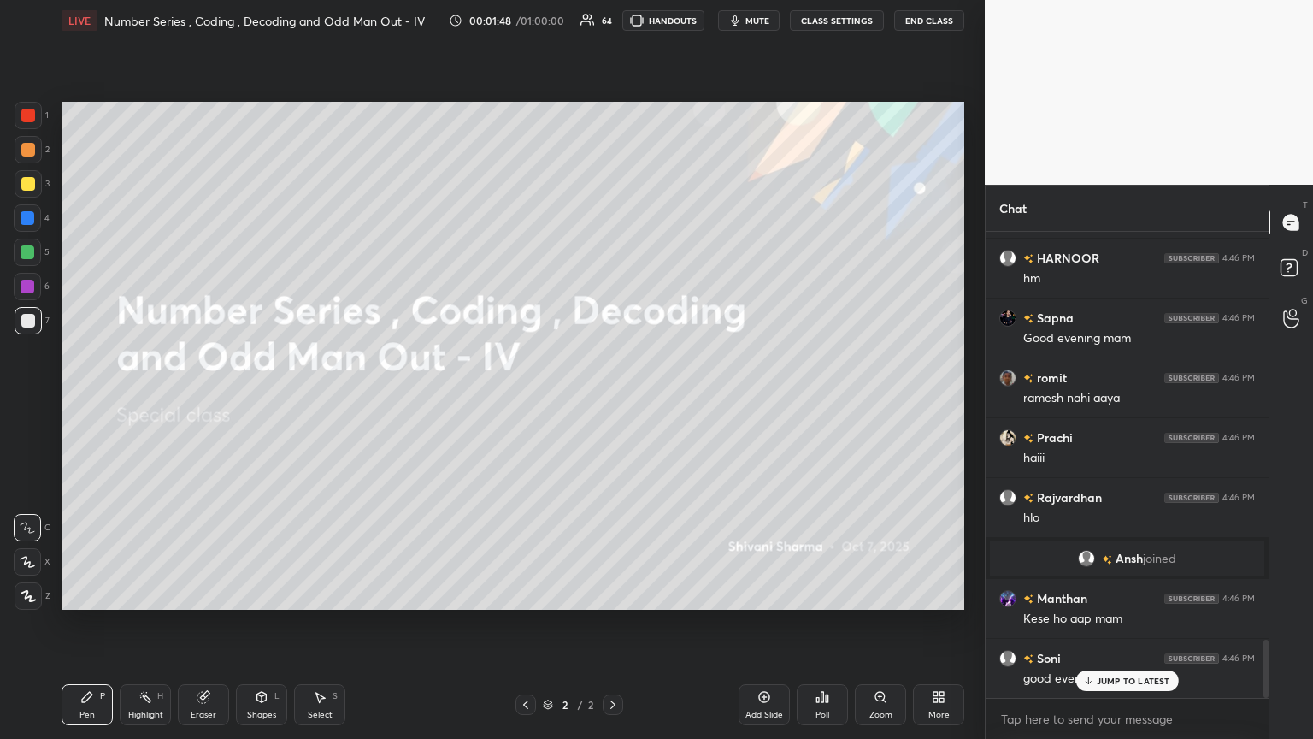
click at [613, 401] on div "More" at bounding box center [938, 704] width 51 height 41
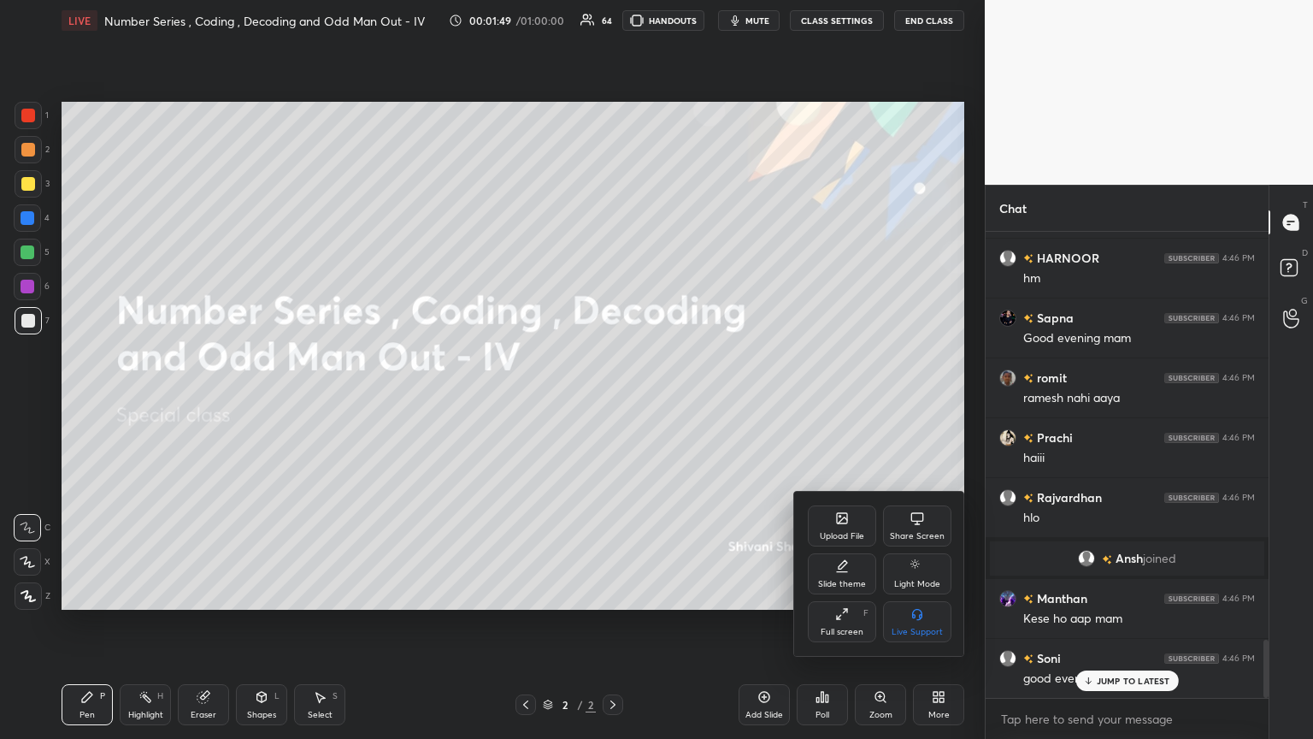
click at [613, 401] on div "Upload File" at bounding box center [842, 525] width 68 height 41
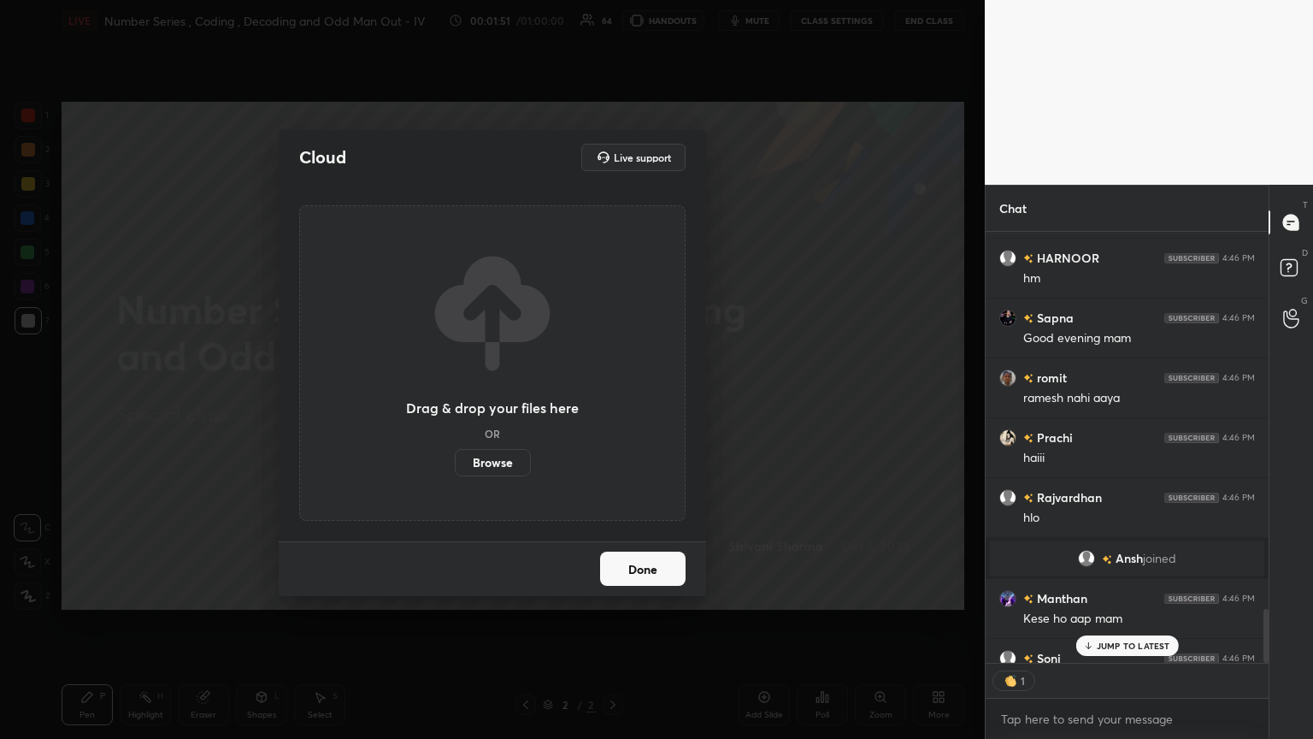
click at [475, 401] on label "Browse" at bounding box center [493, 462] width 76 height 27
click at [455, 401] on input "Browse" at bounding box center [455, 462] width 0 height 27
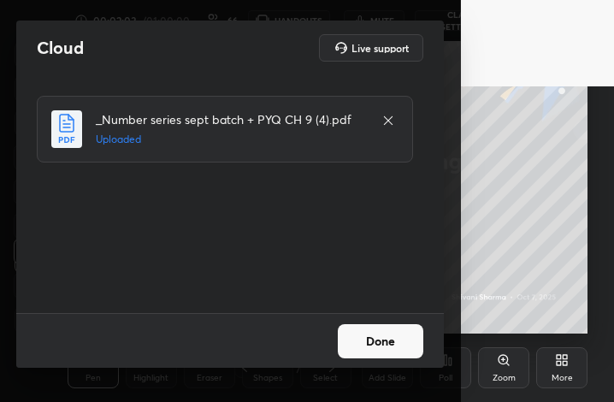
click at [386, 346] on button "Done" at bounding box center [380, 341] width 85 height 34
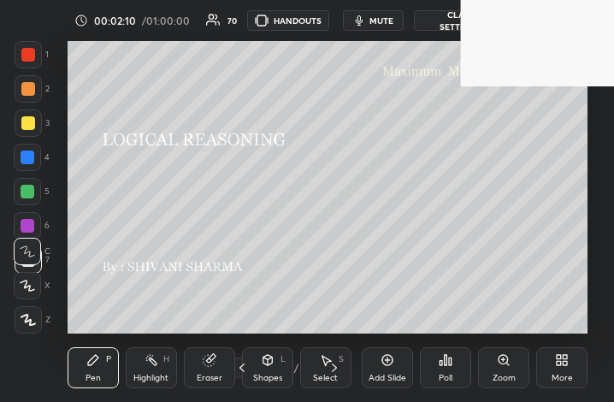
click at [560, 388] on div "Add Slide Poll Zoom More" at bounding box center [475, 368] width 226 height 96
click at [560, 366] on icon at bounding box center [562, 360] width 14 height 14
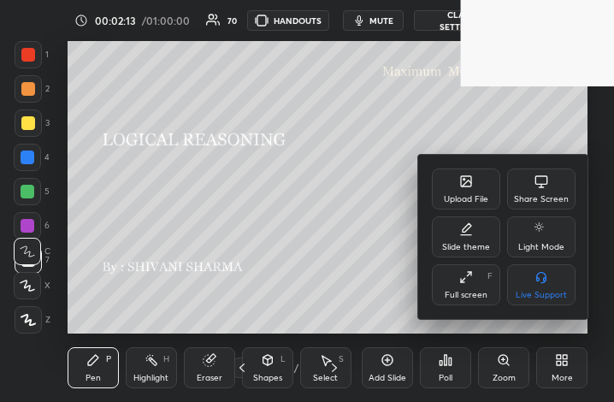
click at [464, 281] on icon at bounding box center [466, 277] width 14 height 14
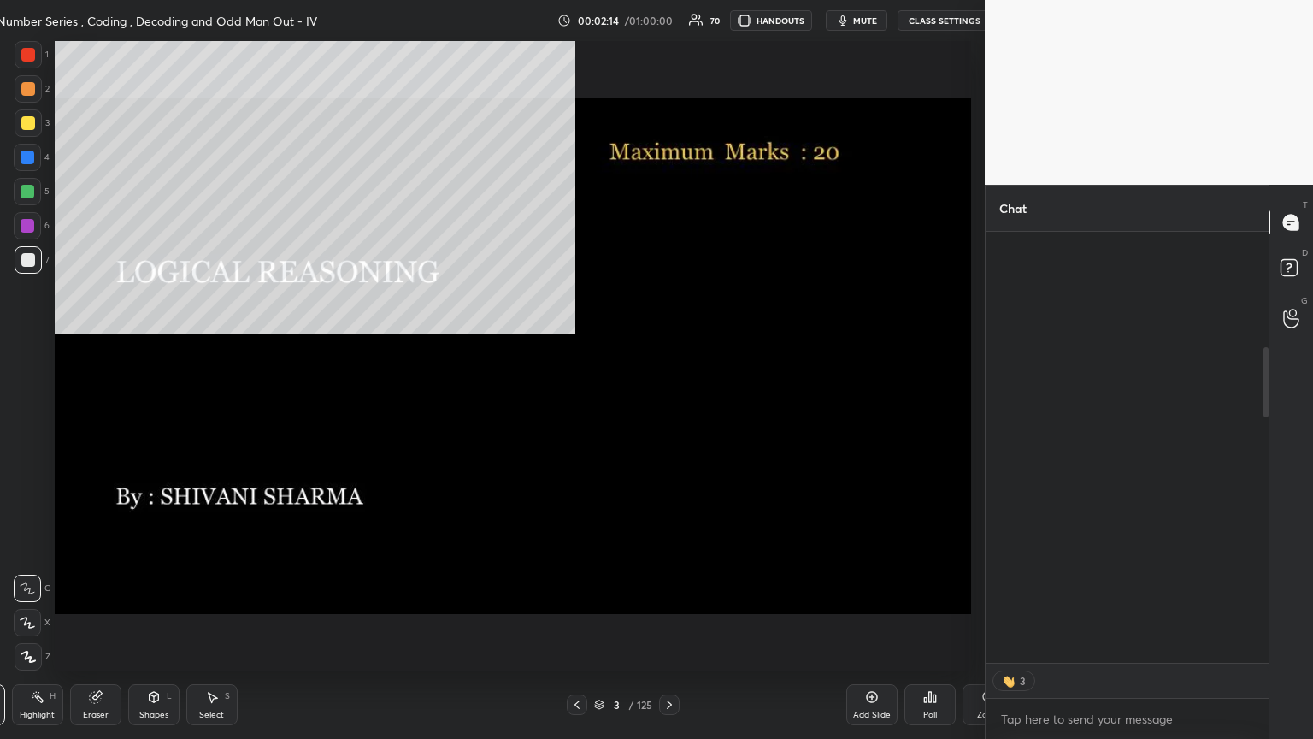
scroll to position [84852, 84273]
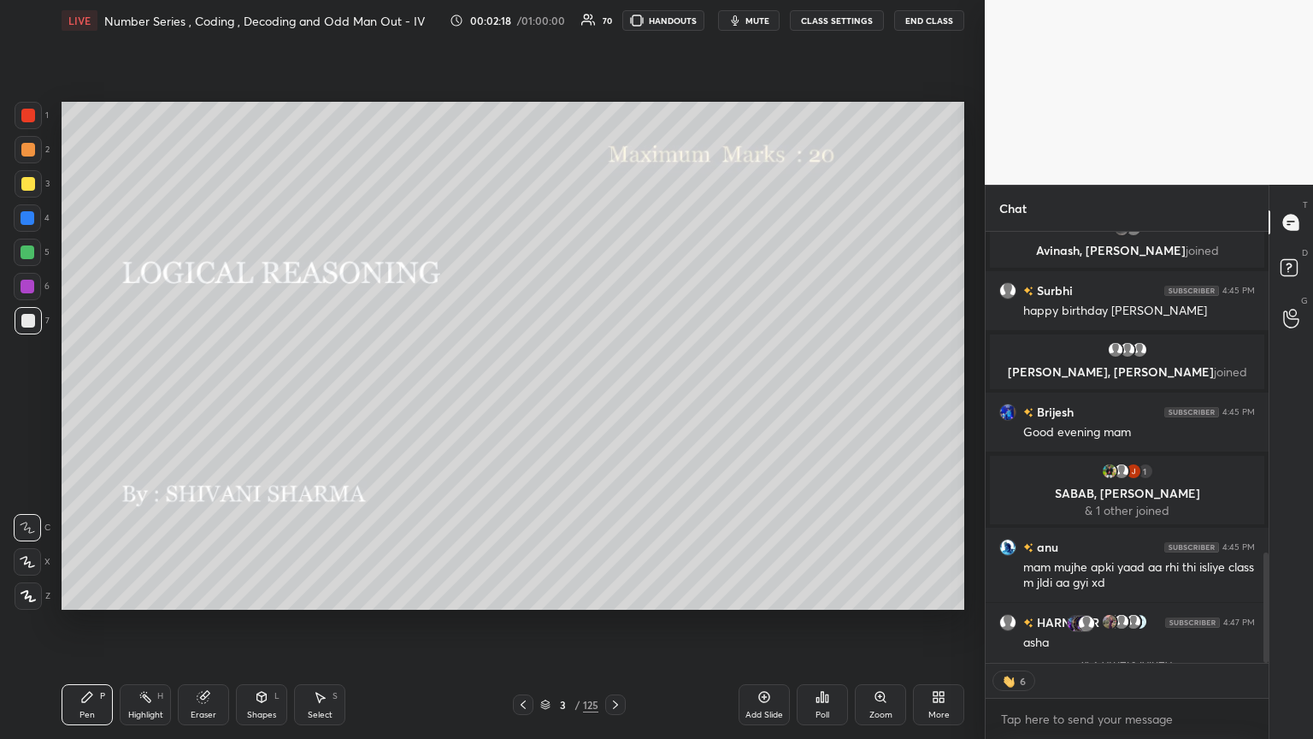
drag, startPoint x: 1269, startPoint y: 571, endPoint x: 1267, endPoint y: 598, distance: 27.4
click at [613, 401] on div "Chat Roshani 4:45 PM good evening ma'am Avinash, payal joined Surbhi 4:45 PM ha…" at bounding box center [1149, 462] width 328 height 554
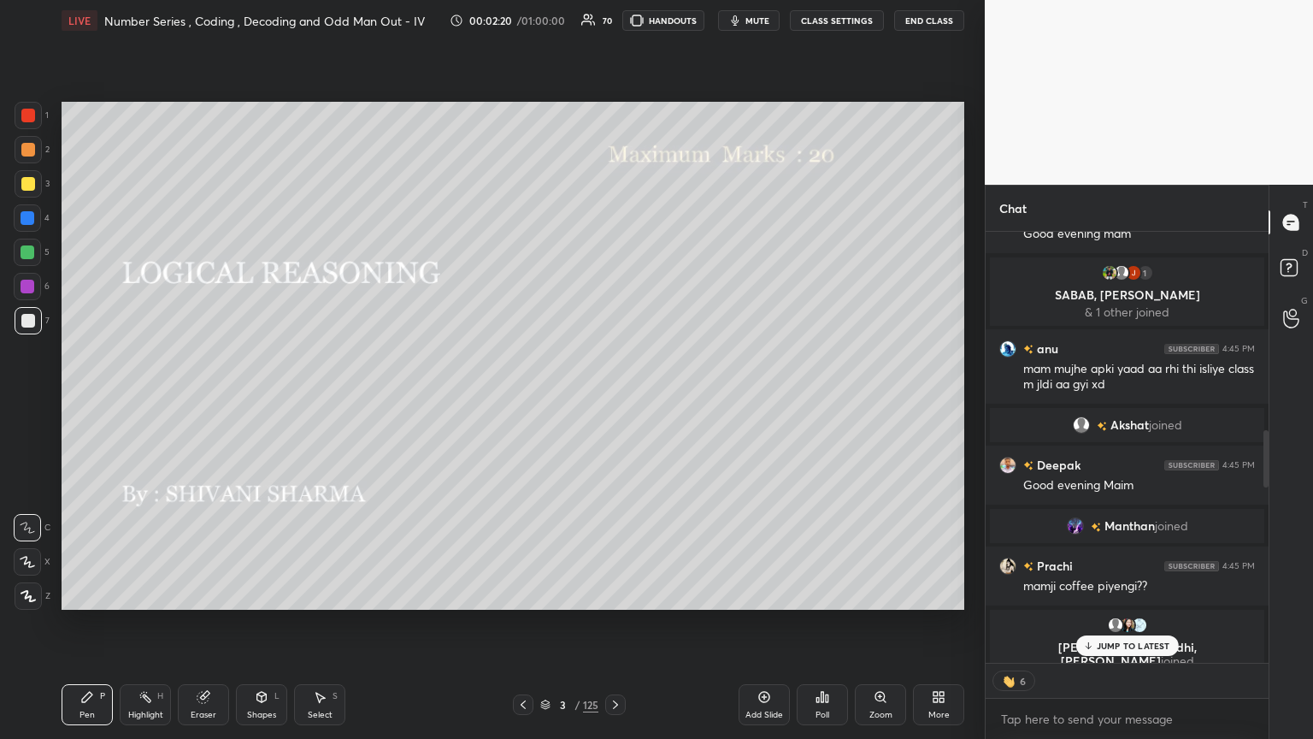
drag, startPoint x: 1265, startPoint y: 588, endPoint x: 1265, endPoint y: 615, distance: 26.5
click at [613, 401] on div at bounding box center [1263, 447] width 10 height 431
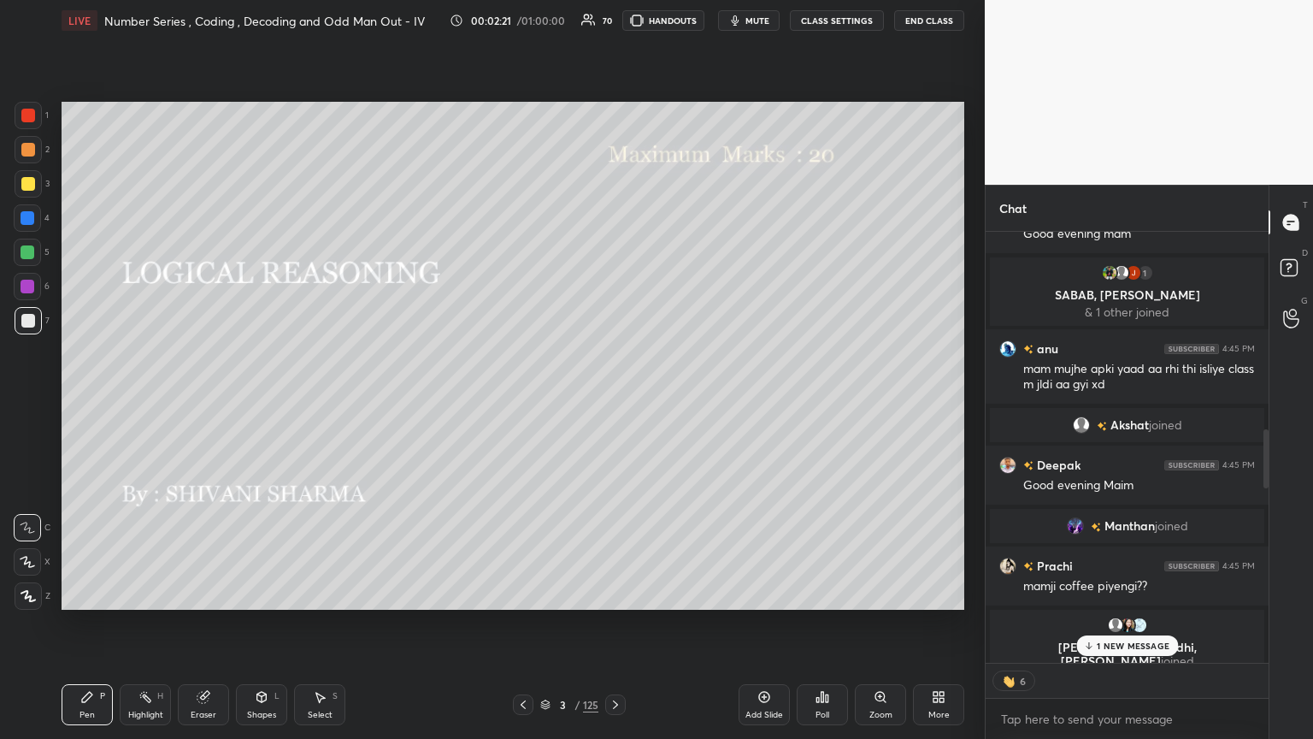
click at [613, 401] on div at bounding box center [1263, 447] width 10 height 431
click at [613, 401] on p "1 NEW MESSAGE" at bounding box center [1133, 645] width 73 height 10
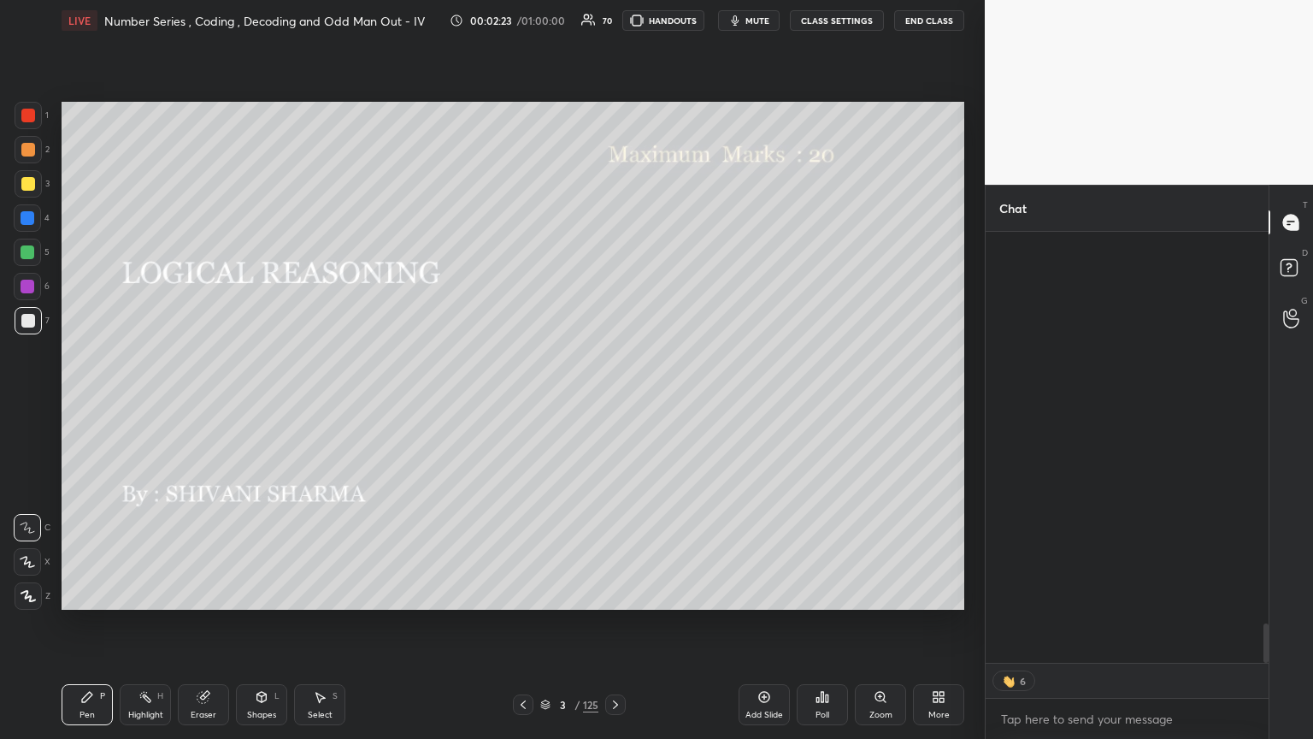
scroll to position [4240, 0]
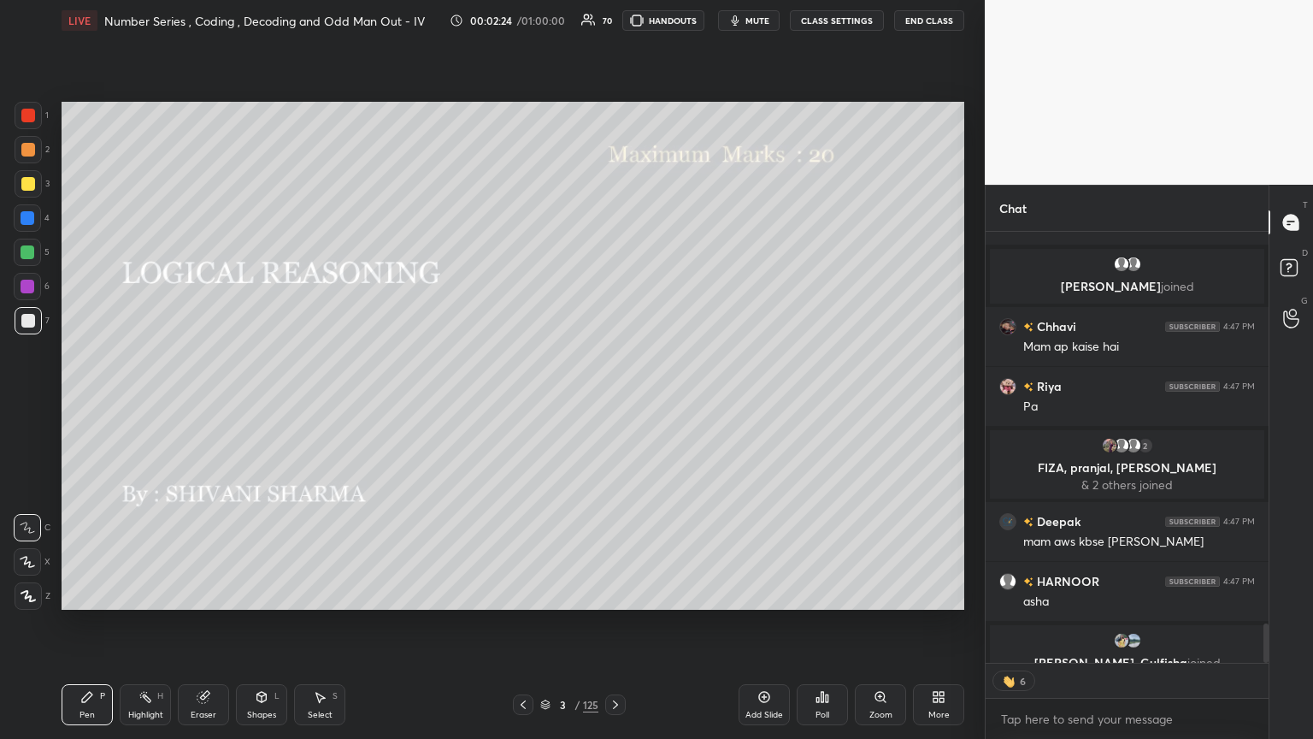
type textarea "x"
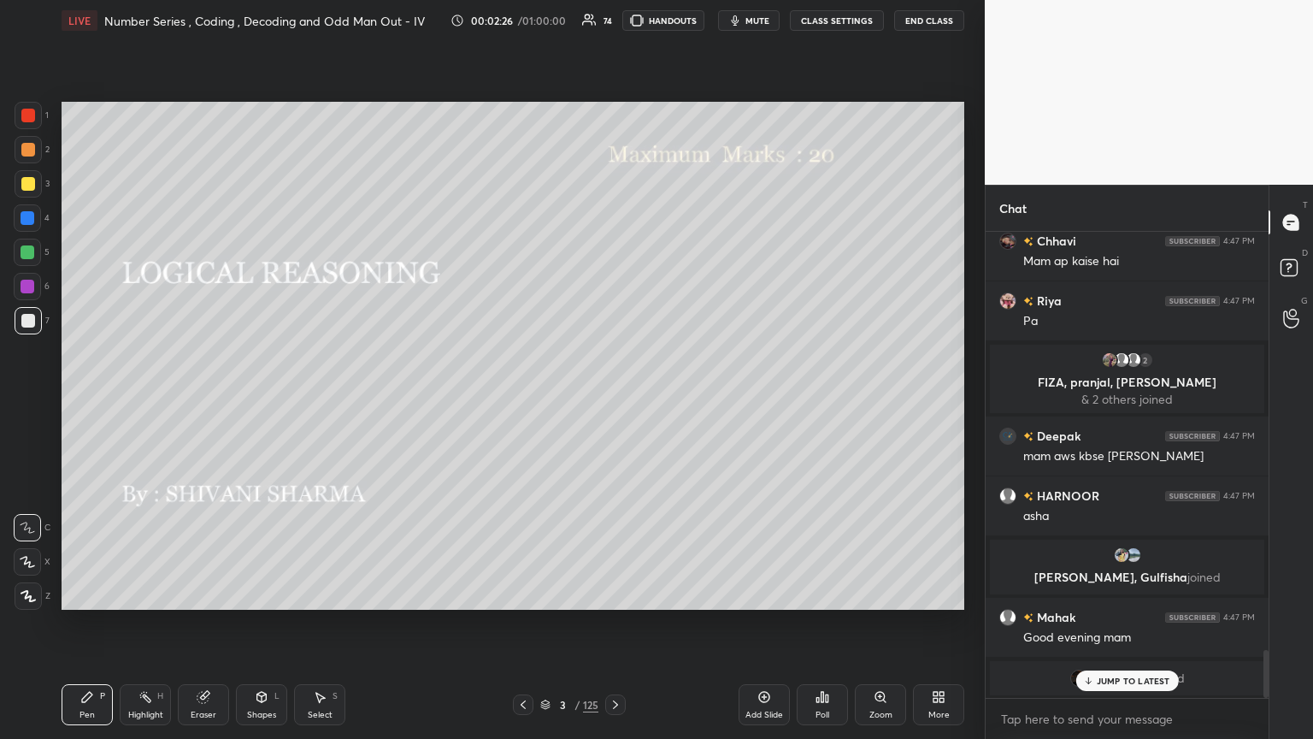
click at [613, 401] on div at bounding box center [1265, 674] width 5 height 48
drag, startPoint x: 1263, startPoint y: 662, endPoint x: 1263, endPoint y: 684, distance: 21.4
click at [613, 401] on div at bounding box center [1265, 674] width 5 height 48
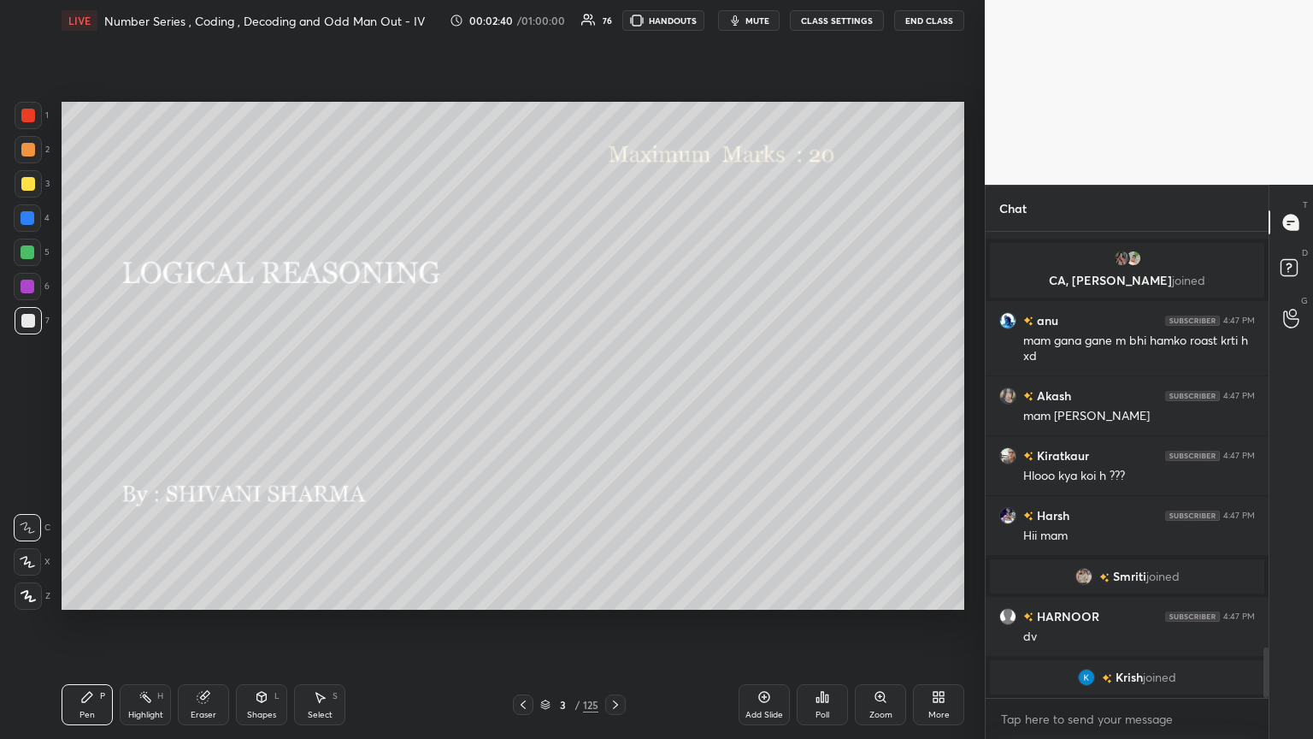
click at [612, 401] on icon at bounding box center [616, 705] width 14 height 14
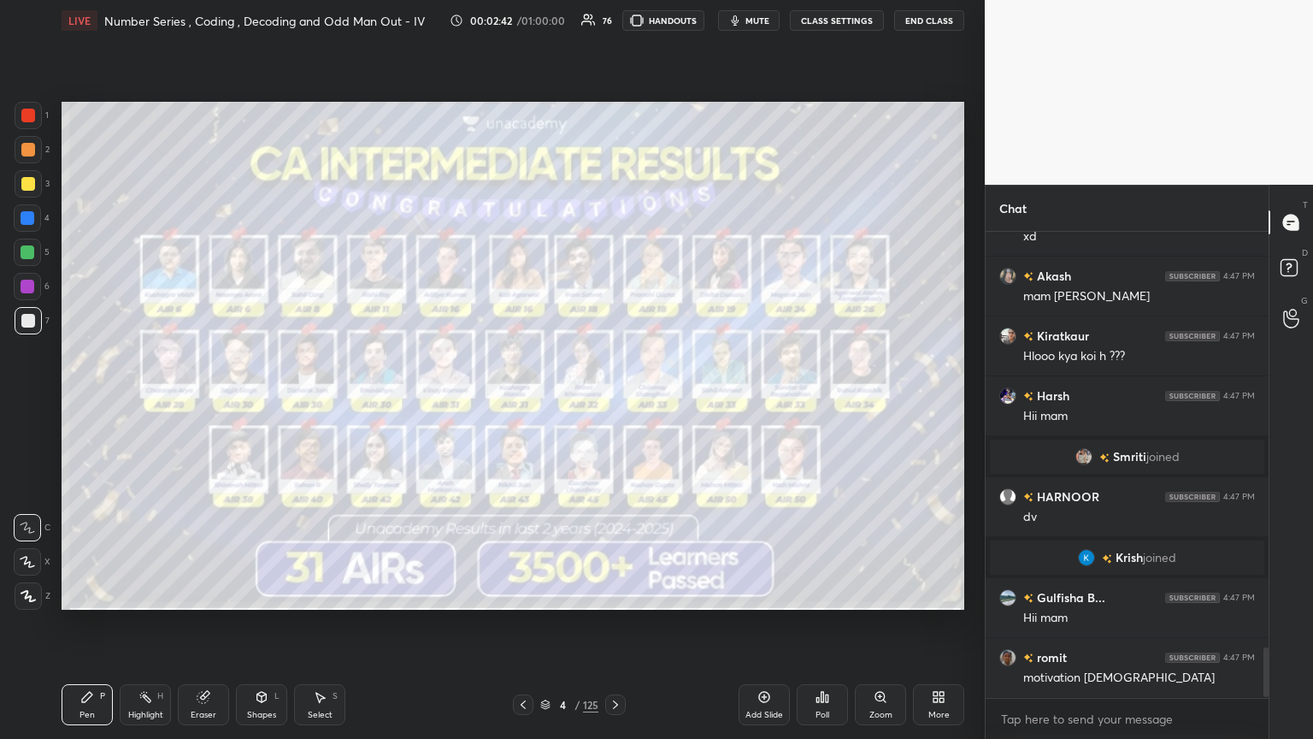
click at [612, 401] on icon at bounding box center [616, 705] width 14 height 14
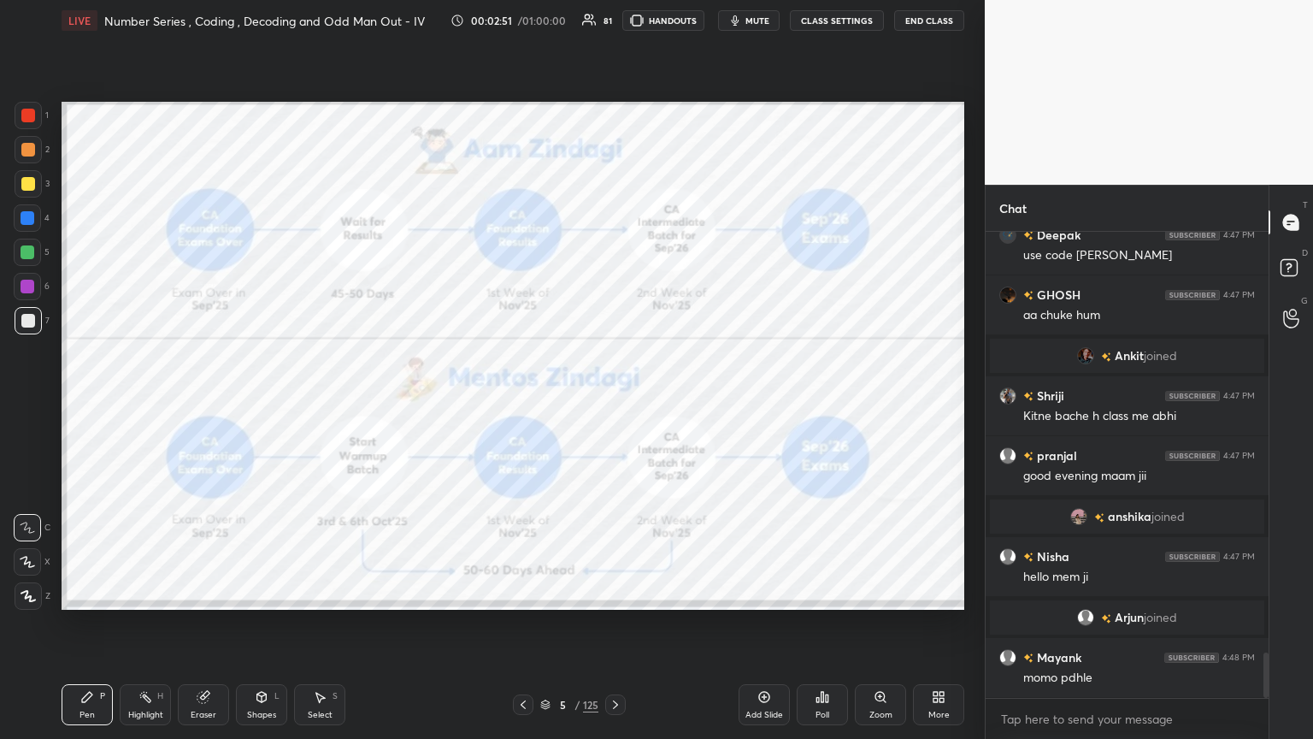
click at [612, 401] on icon at bounding box center [616, 705] width 14 height 14
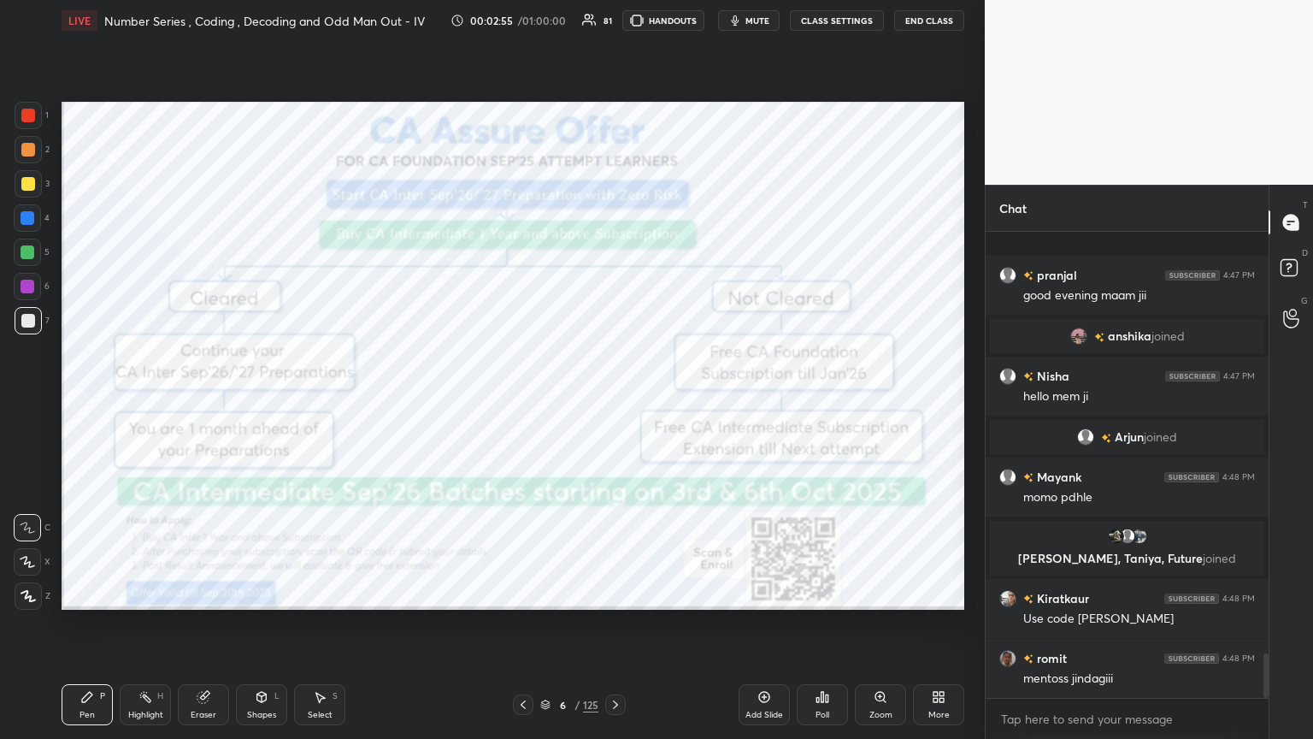
scroll to position [4441, 0]
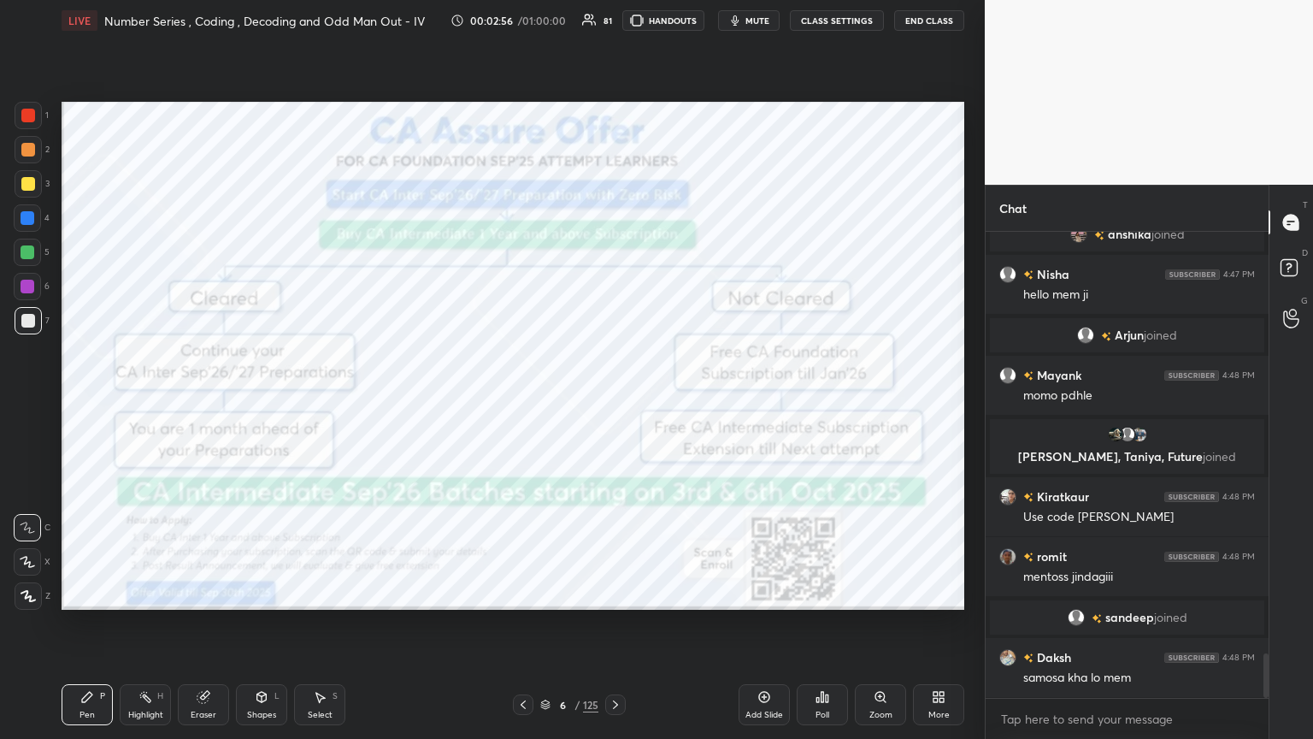
click at [609, 401] on icon at bounding box center [616, 705] width 14 height 14
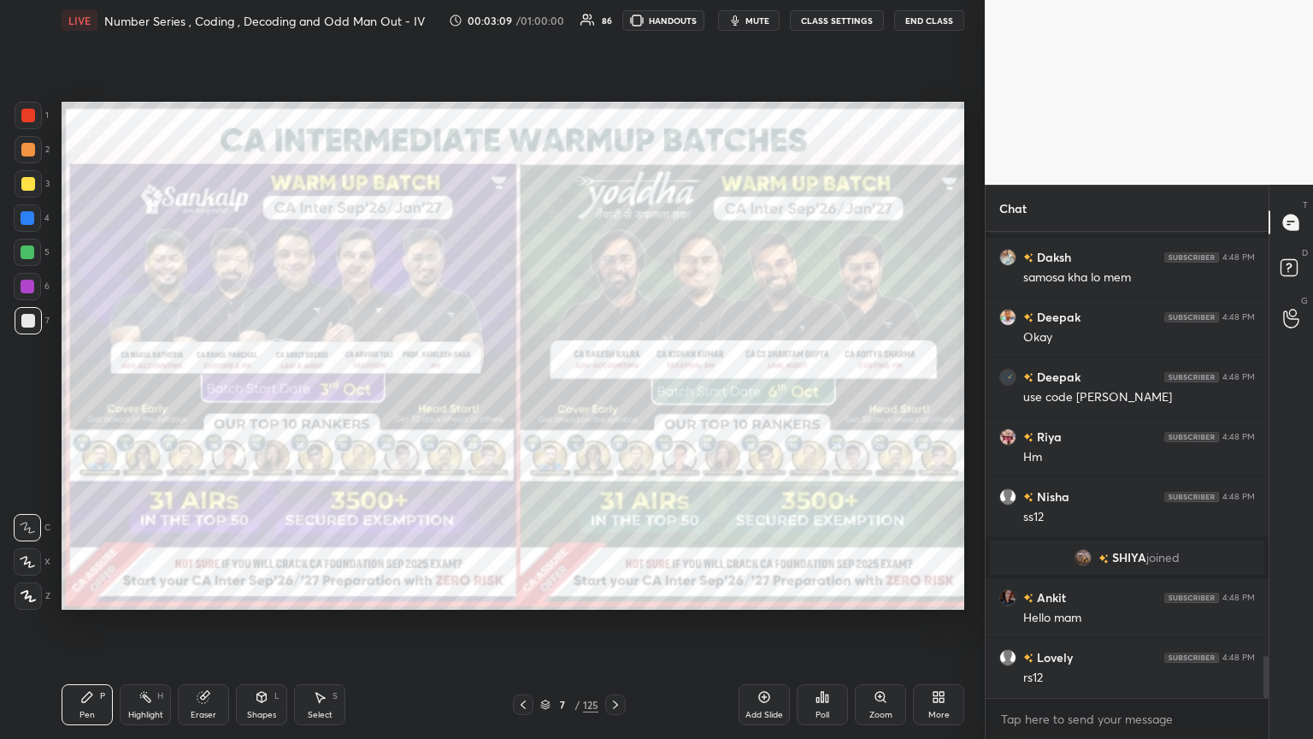
click at [613, 401] on icon at bounding box center [616, 705] width 14 height 14
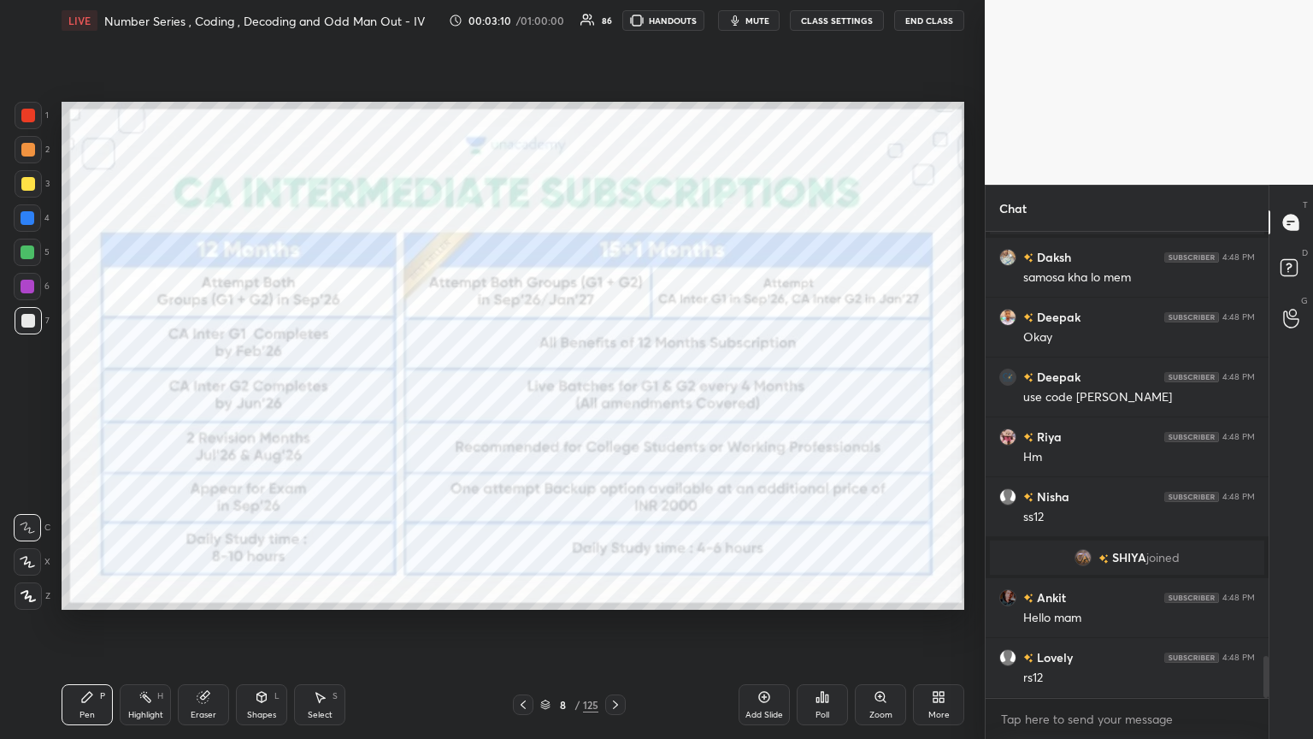
click at [613, 401] on icon at bounding box center [616, 705] width 14 height 14
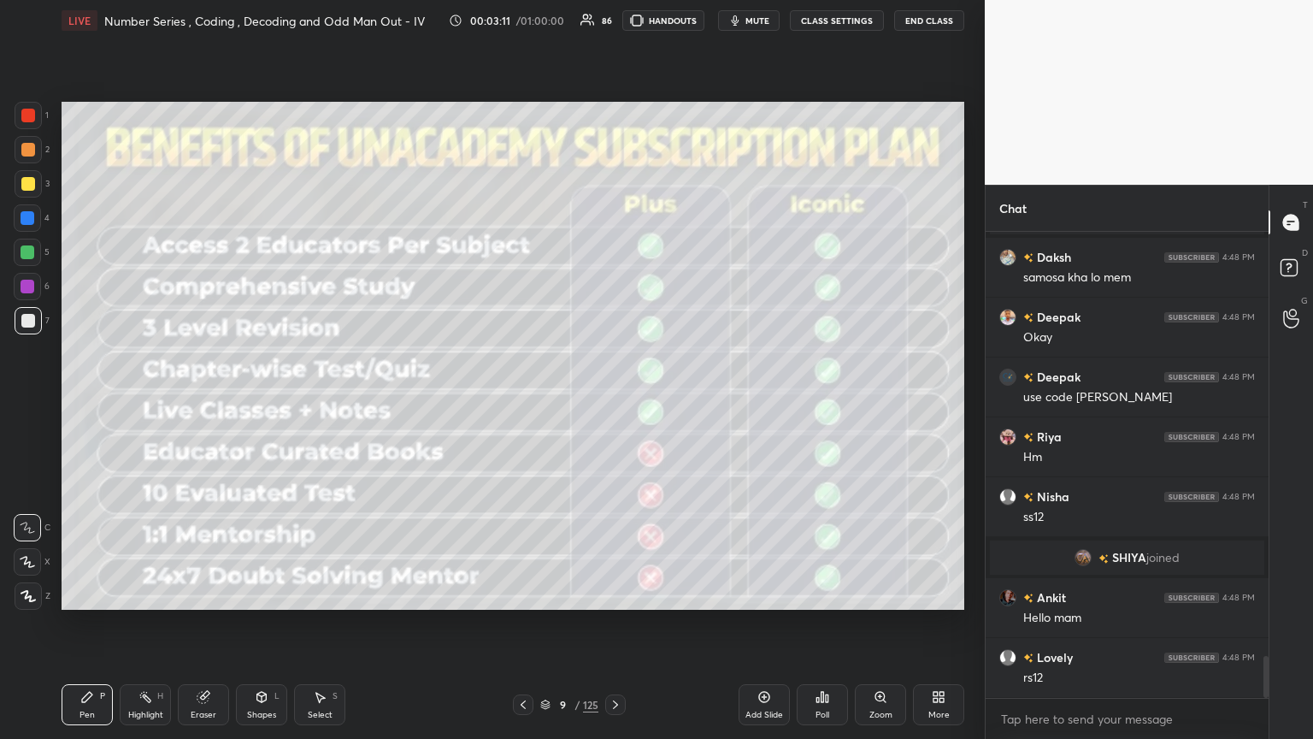
click at [613, 401] on icon at bounding box center [616, 705] width 14 height 14
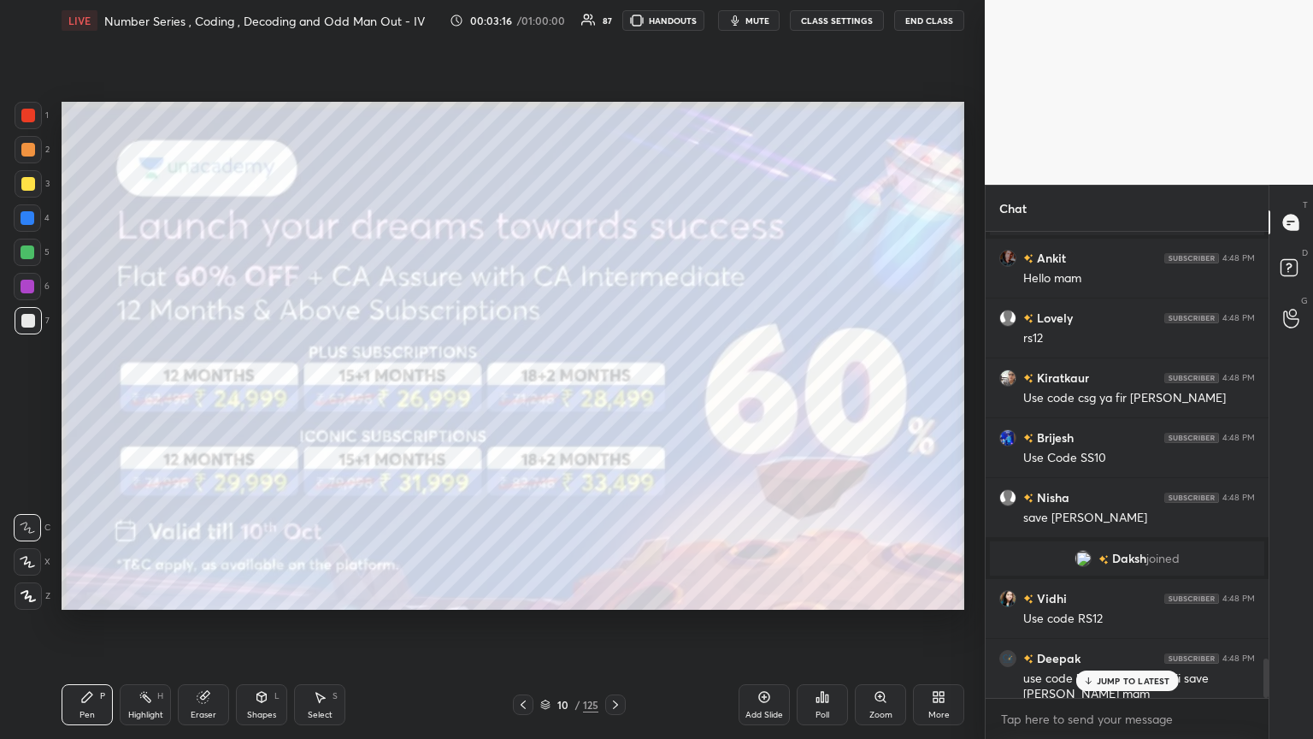
click at [38, 401] on div at bounding box center [28, 595] width 27 height 27
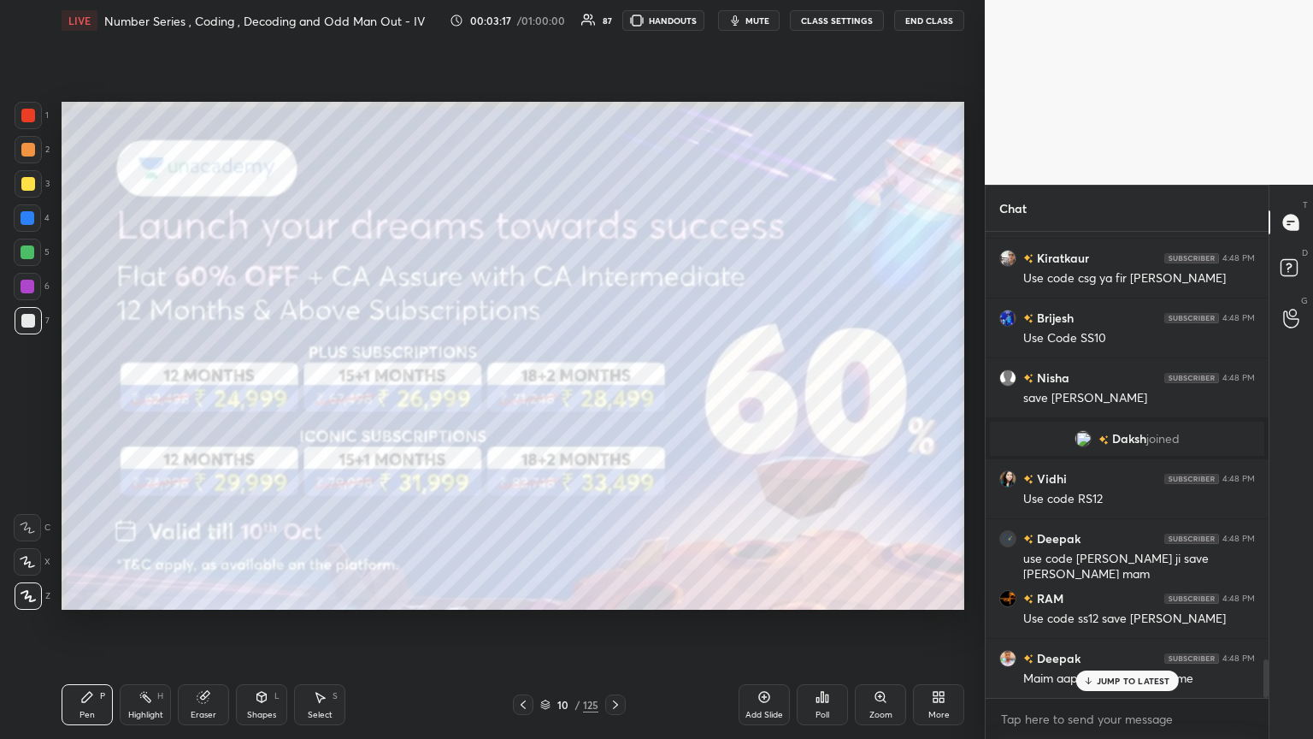
drag, startPoint x: 30, startPoint y: 180, endPoint x: 39, endPoint y: 180, distance: 9.4
click at [30, 180] on div at bounding box center [28, 184] width 14 height 14
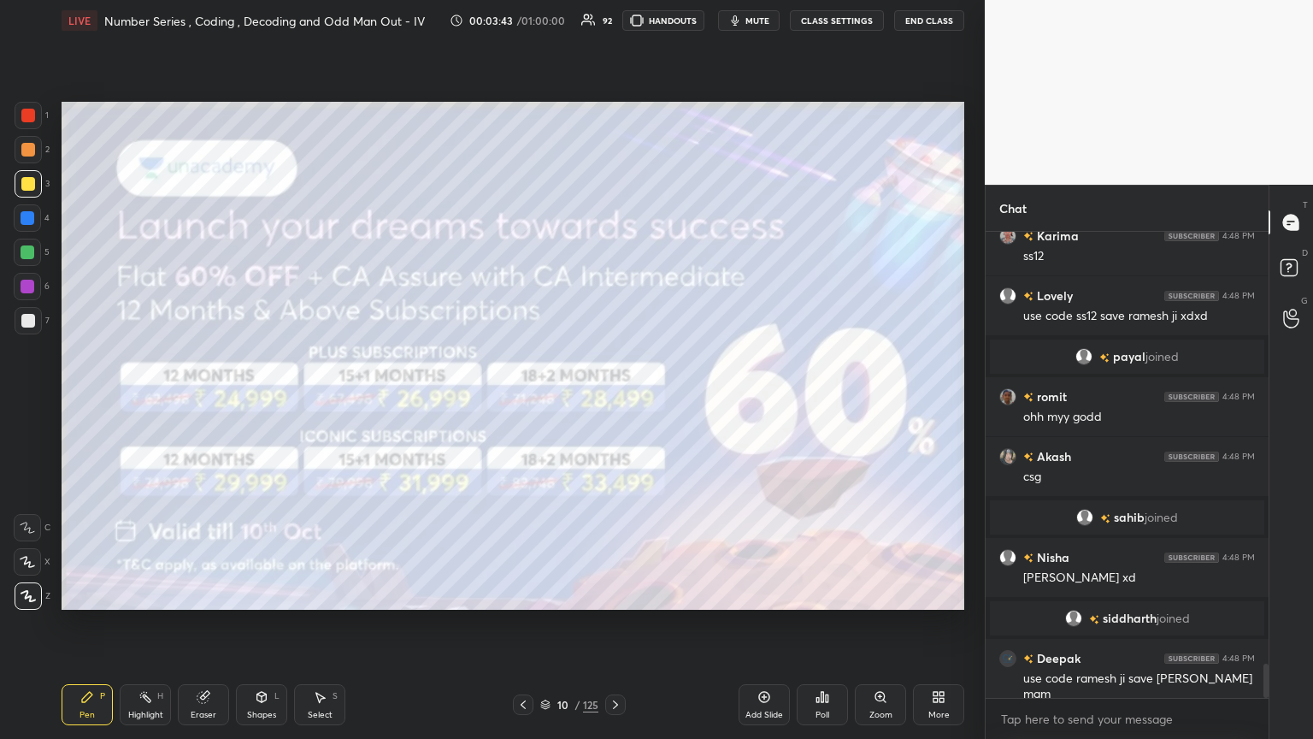
scroll to position [5815, 0]
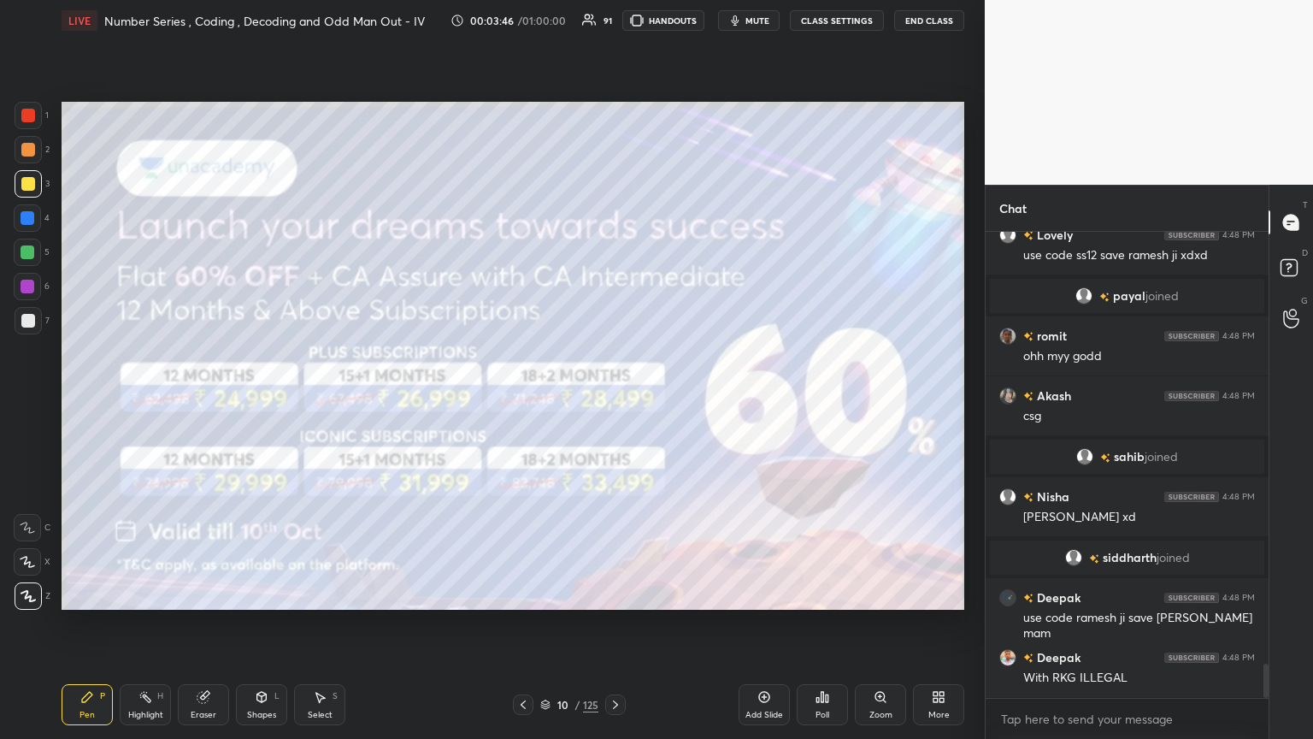
click at [574, 401] on div "10 / 125" at bounding box center [569, 704] width 58 height 15
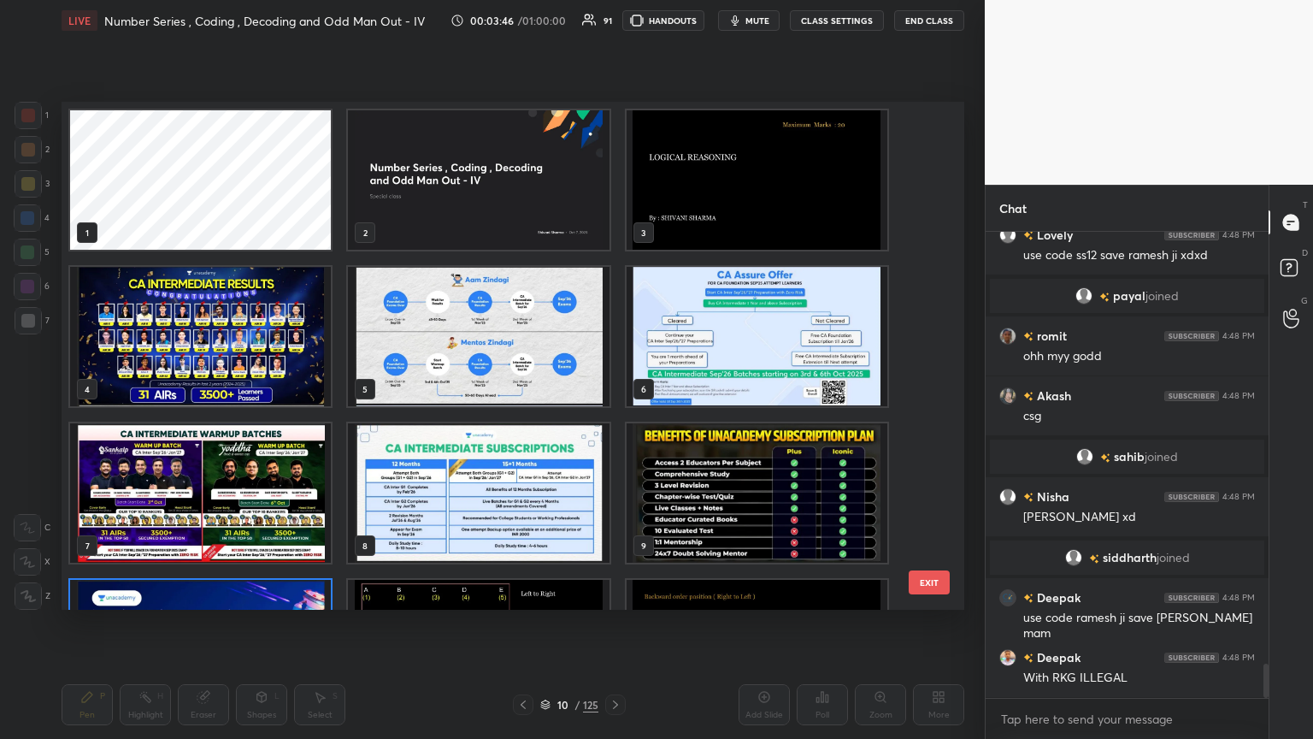
scroll to position [503, 894]
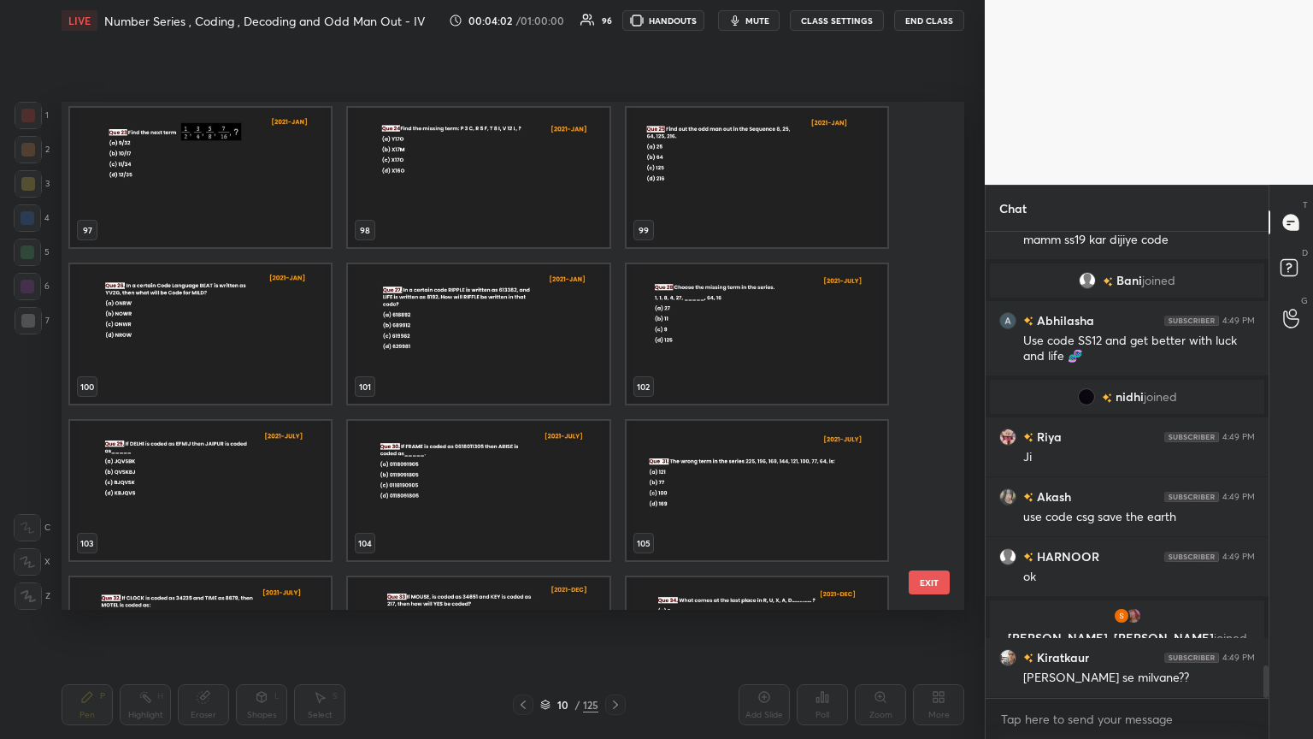
click at [613, 356] on img "grid" at bounding box center [757, 333] width 261 height 139
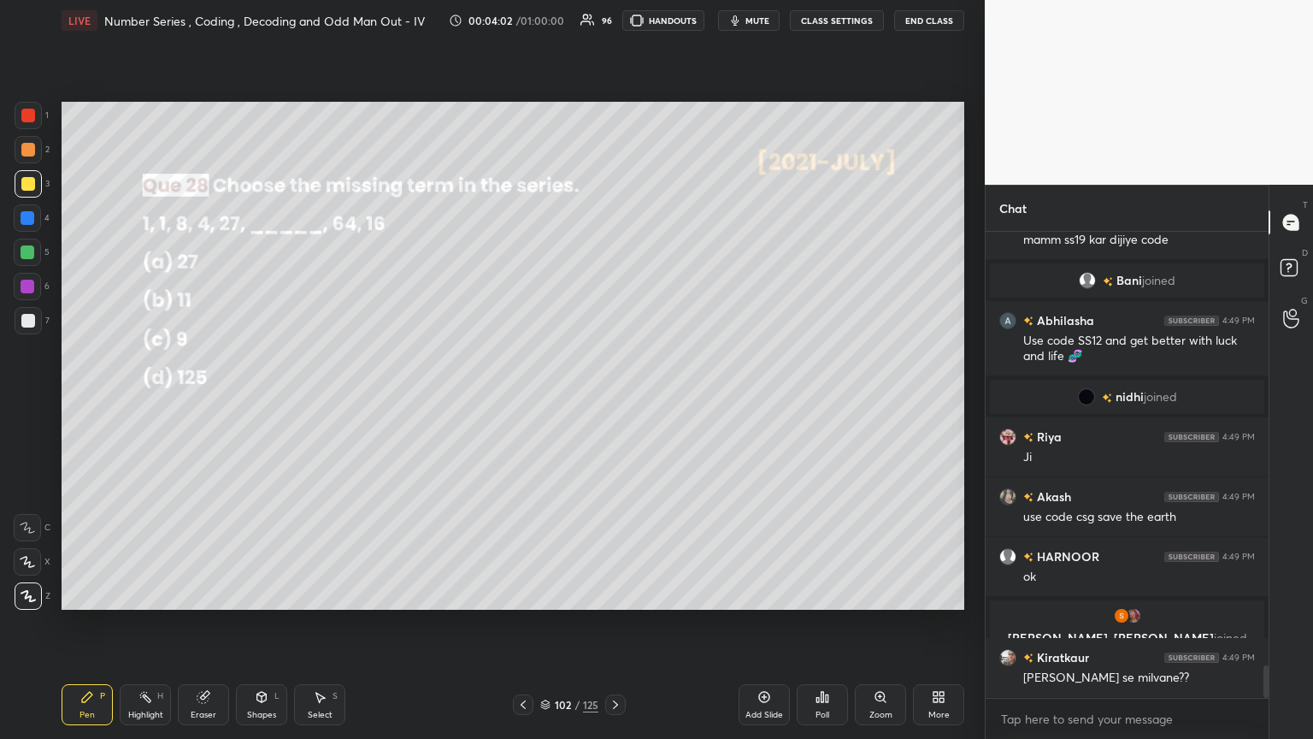
click at [613, 356] on img "grid" at bounding box center [757, 333] width 261 height 139
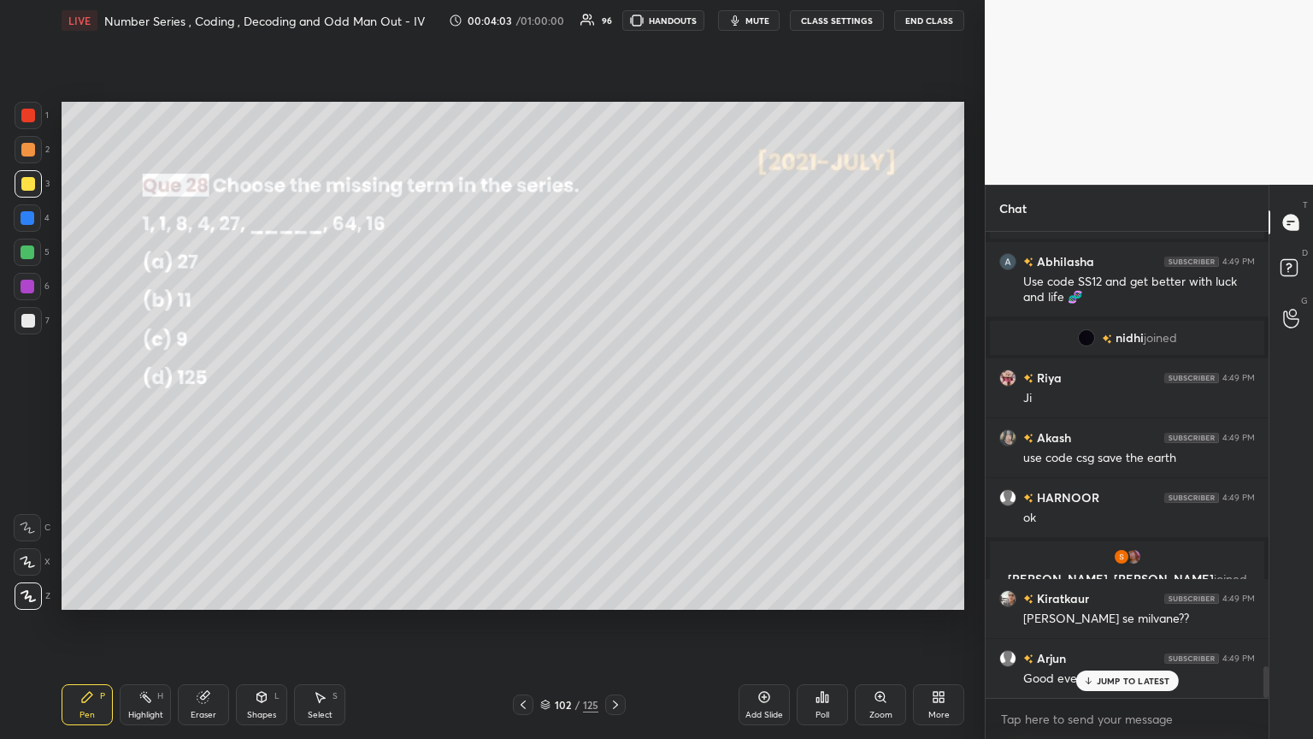
click at [521, 401] on icon at bounding box center [523, 705] width 14 height 14
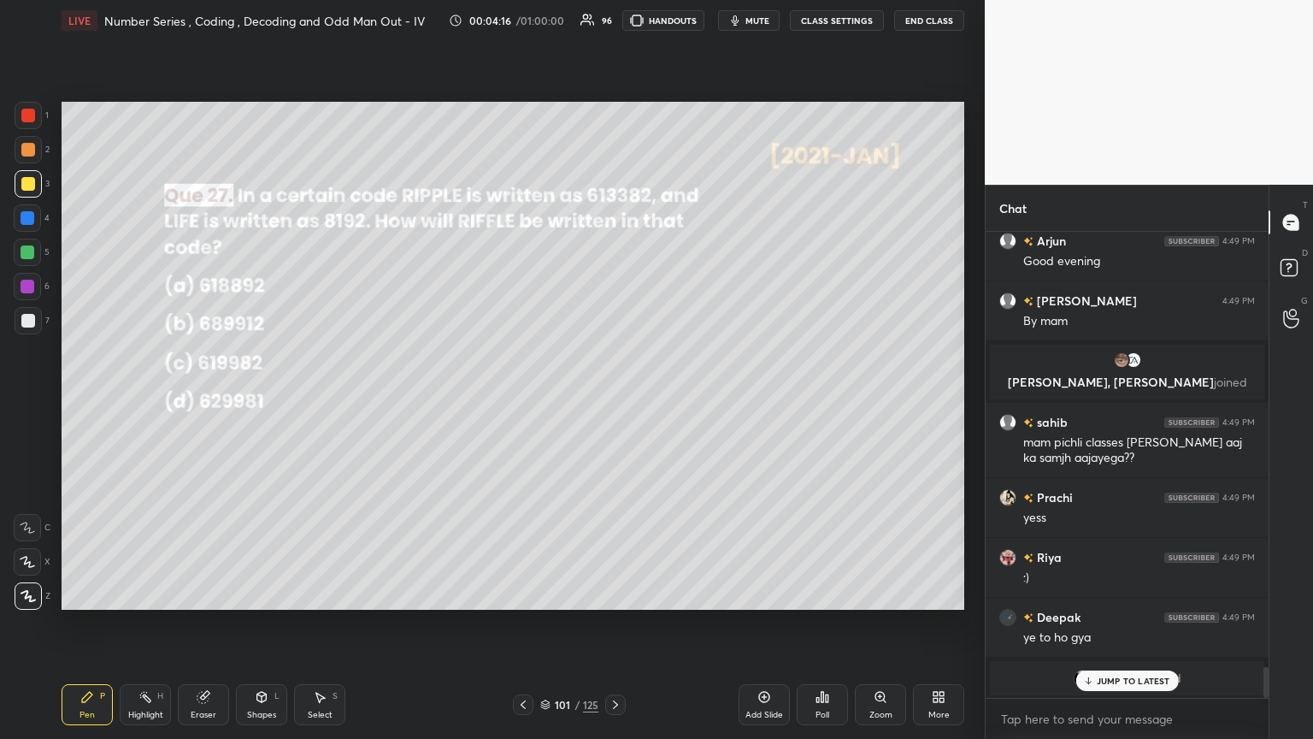
click at [613, 401] on p "JUMP TO LATEST" at bounding box center [1134, 680] width 74 height 10
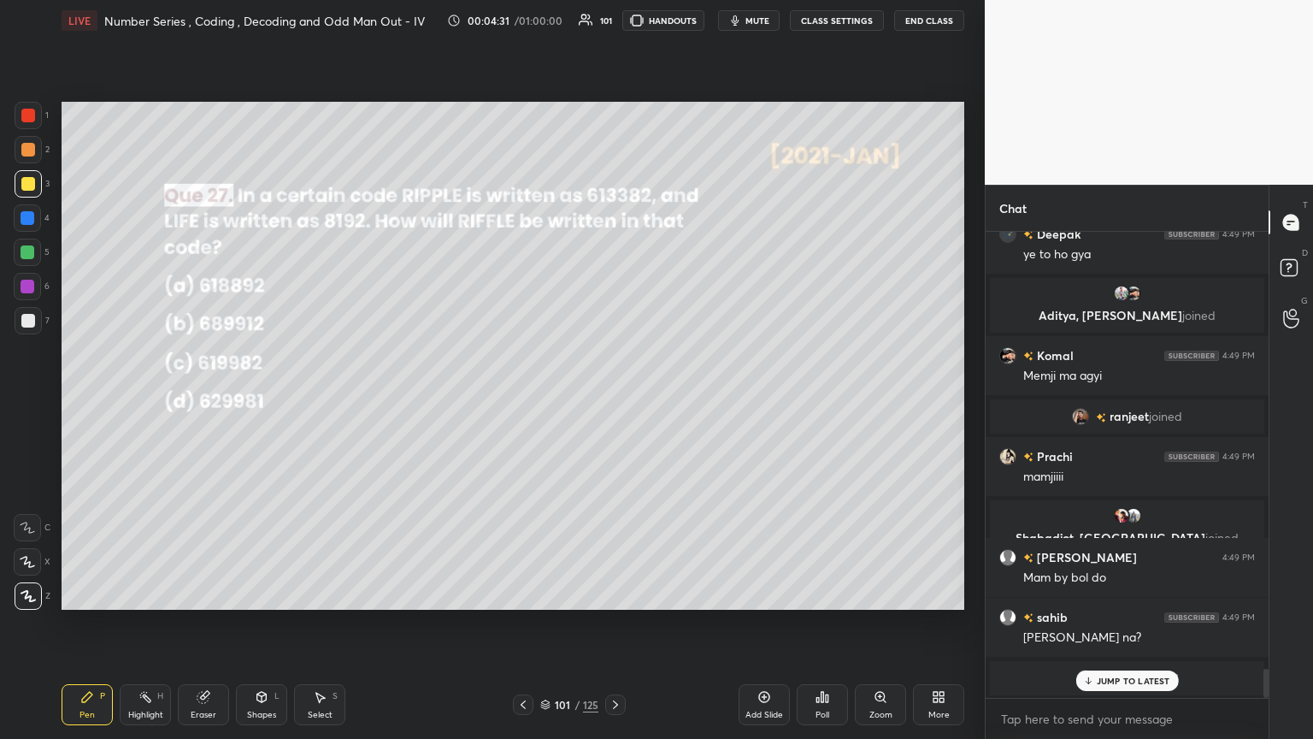
click at [613, 401] on div "Poll" at bounding box center [822, 704] width 51 height 41
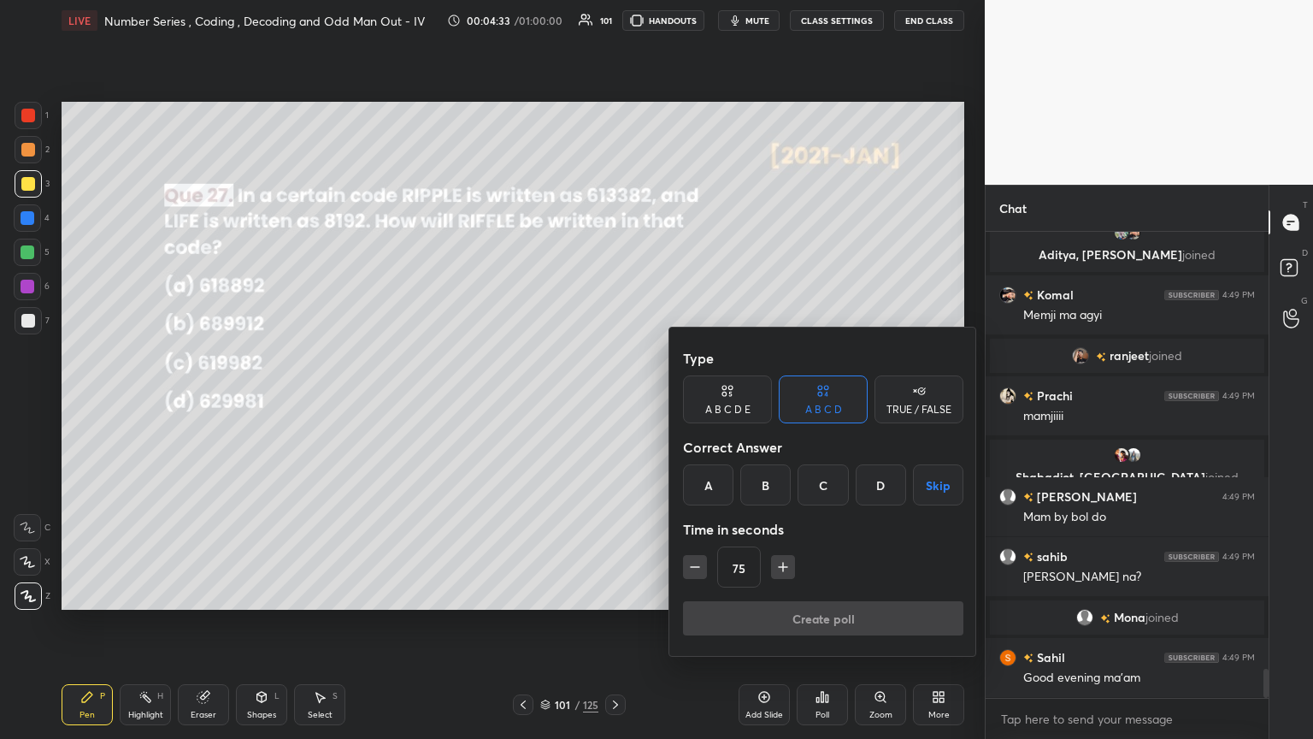
click at [613, 401] on icon "button" at bounding box center [694, 566] width 17 height 17
click at [613, 401] on icon "button" at bounding box center [782, 566] width 17 height 17
type input "45"
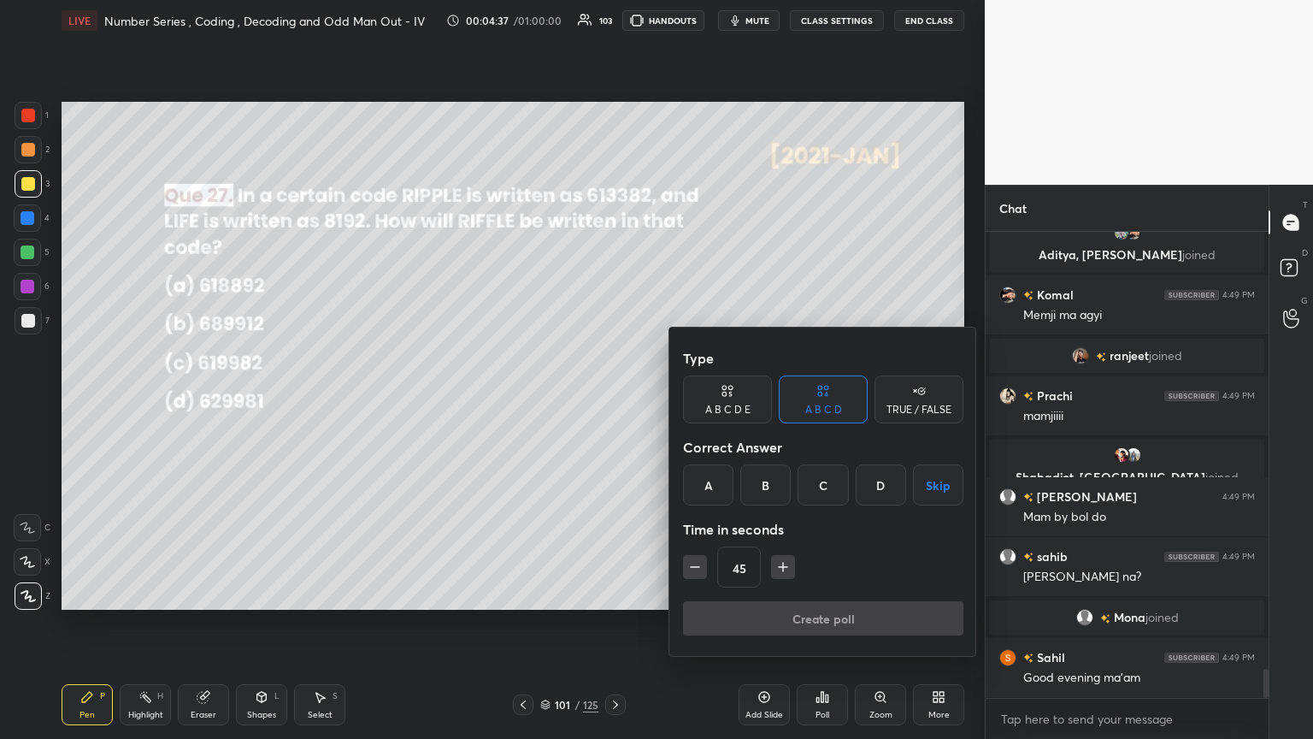
click at [613, 401] on div "C" at bounding box center [823, 484] width 50 height 41
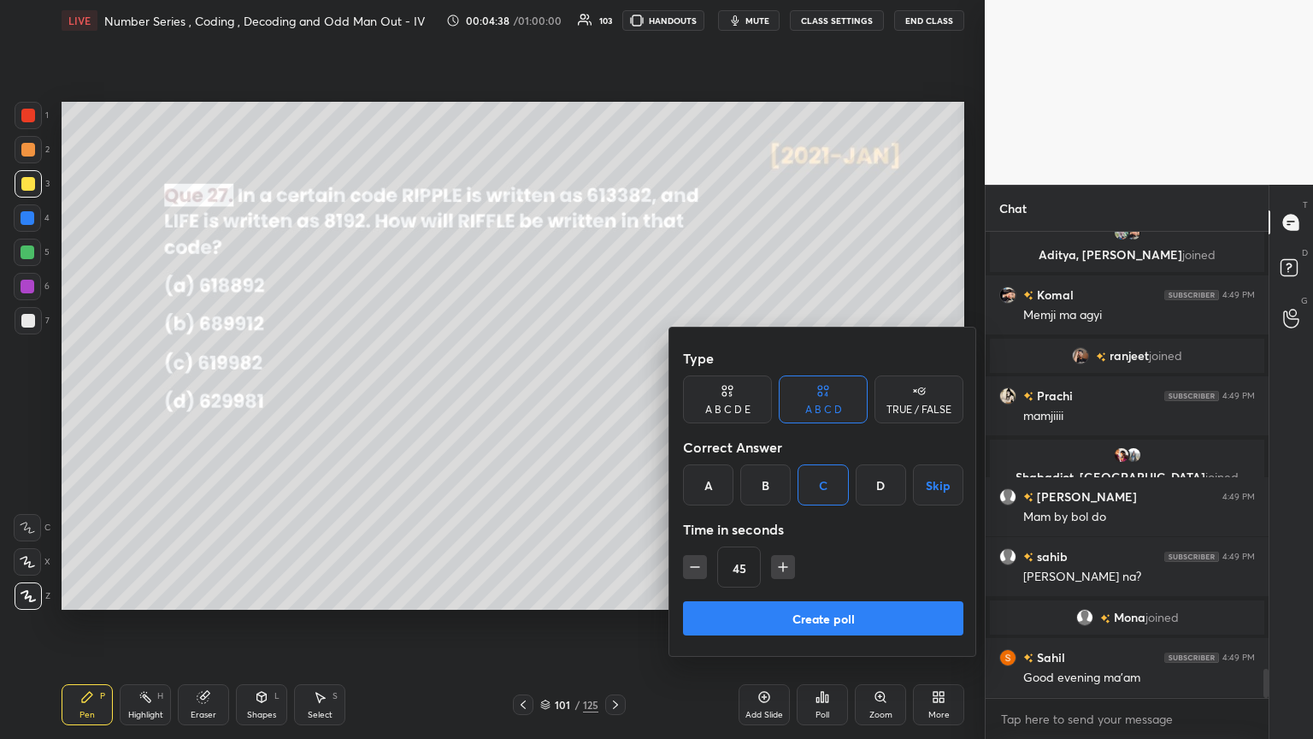
click at [613, 401] on button "Create poll" at bounding box center [823, 618] width 280 height 34
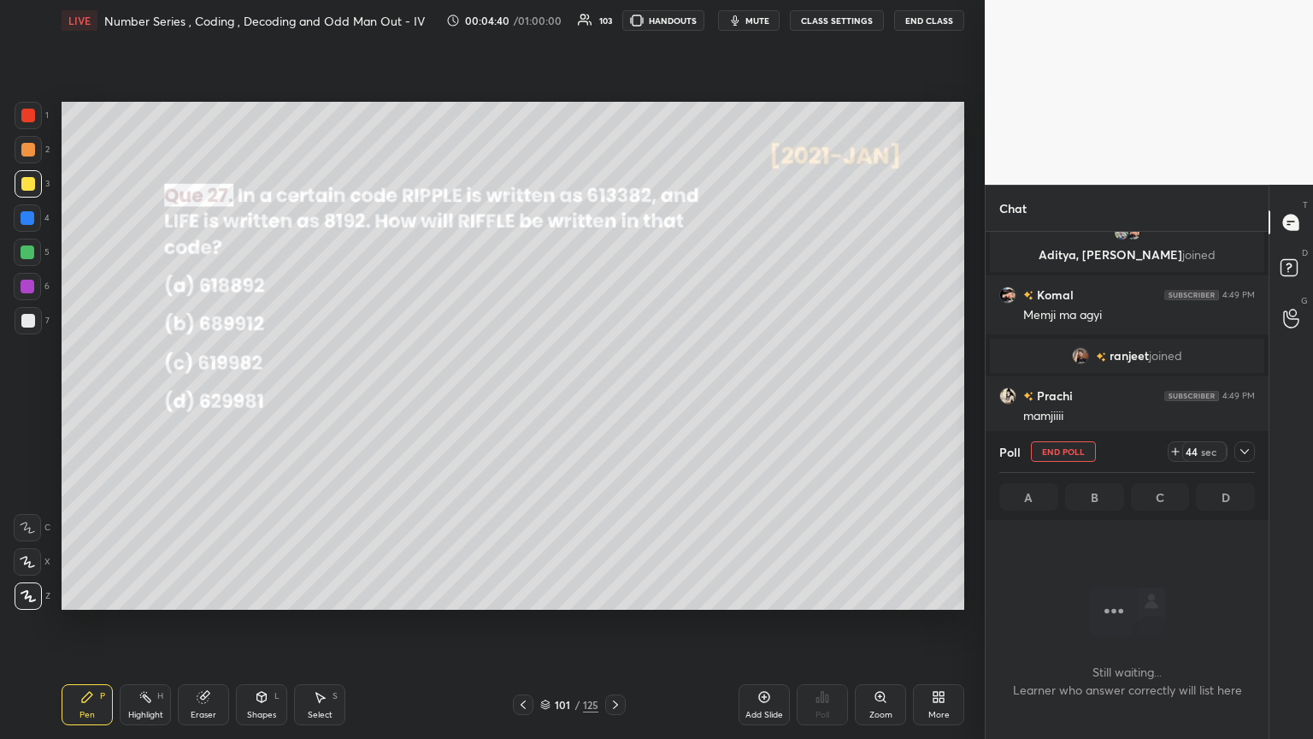
click at [613, 401] on div at bounding box center [1244, 451] width 21 height 21
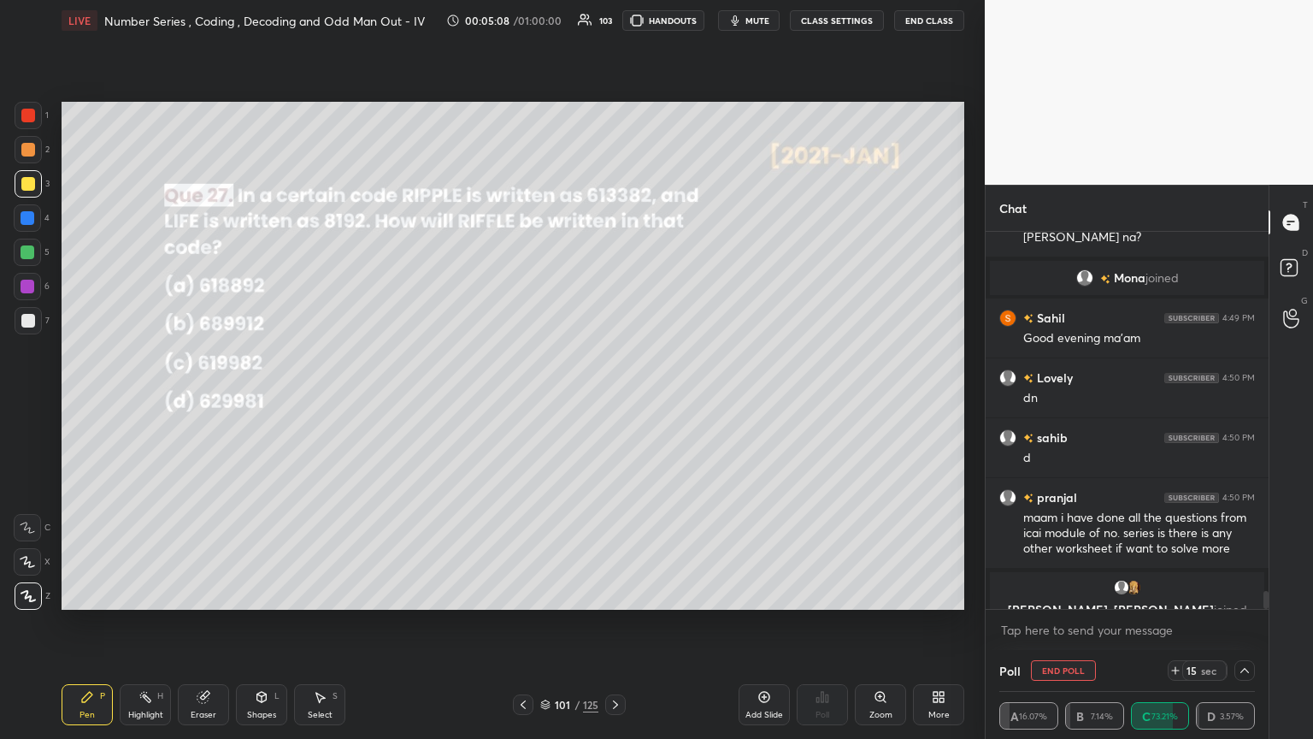
scroll to position [7439, 0]
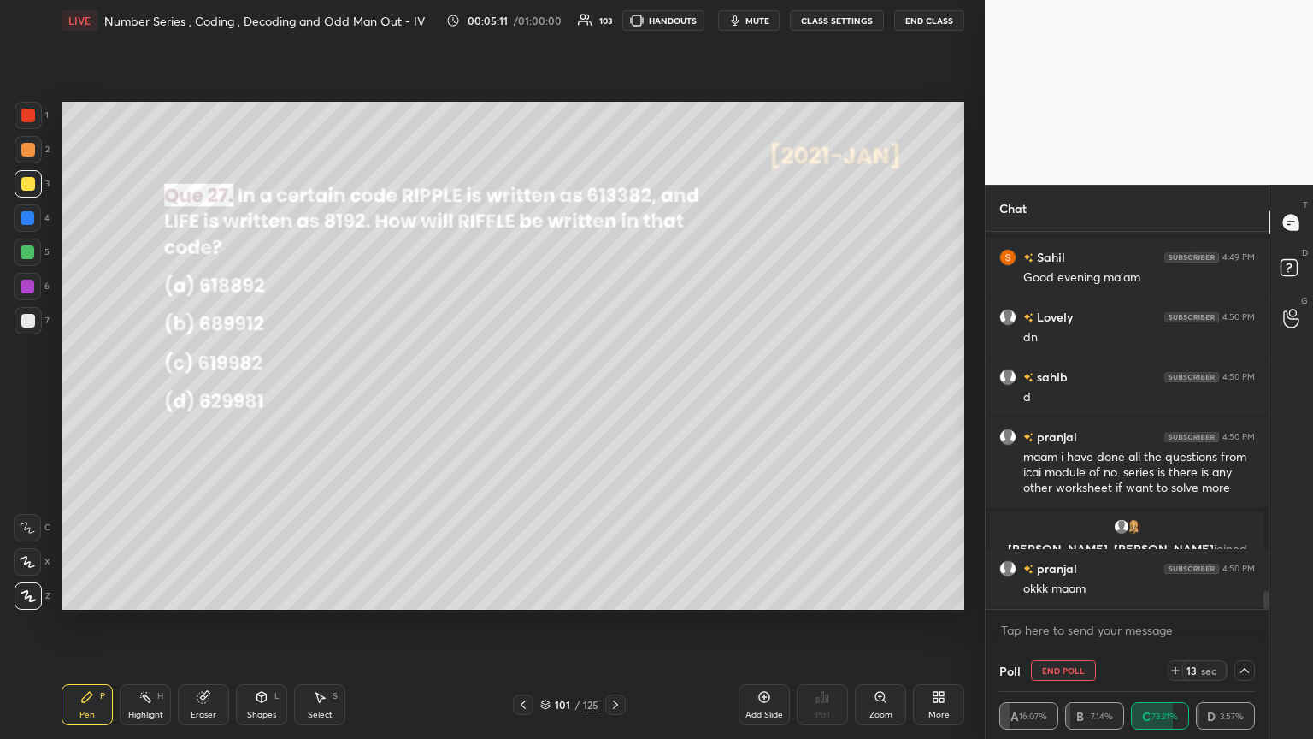
click at [613, 401] on icon at bounding box center [1245, 670] width 14 height 14
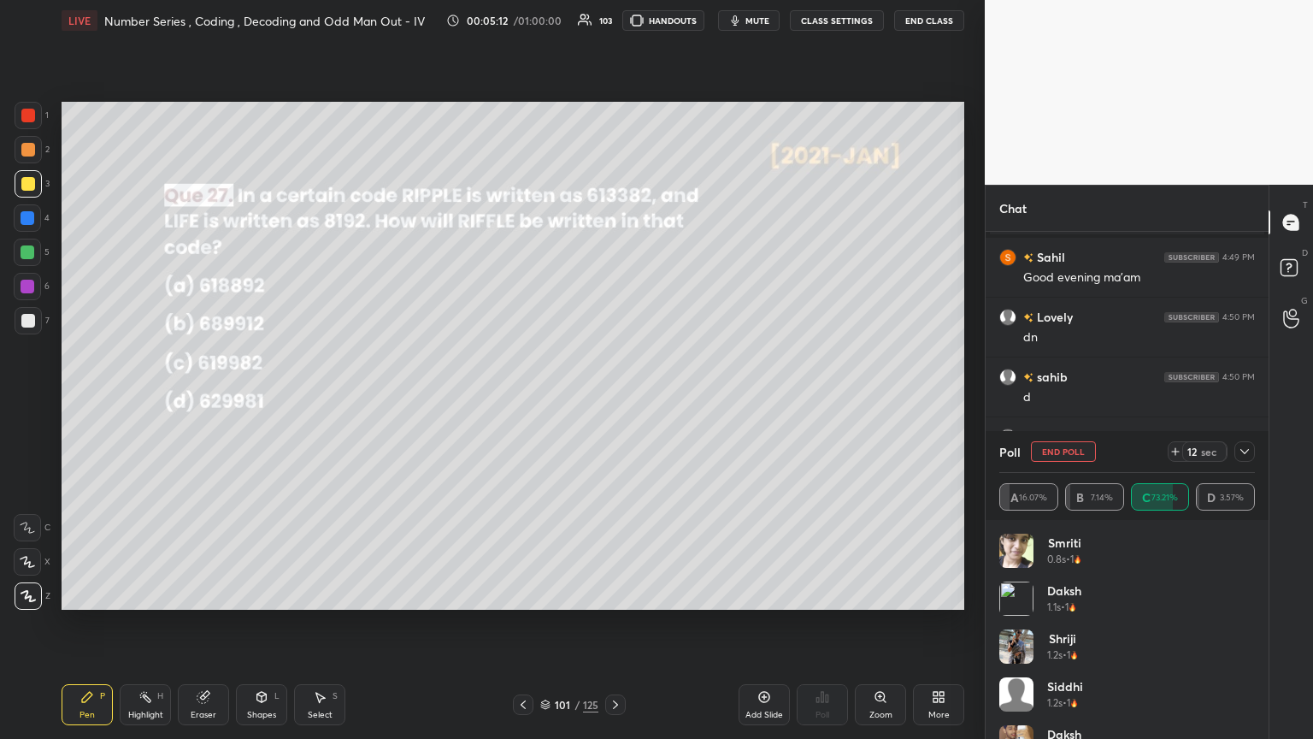
scroll to position [7498, 0]
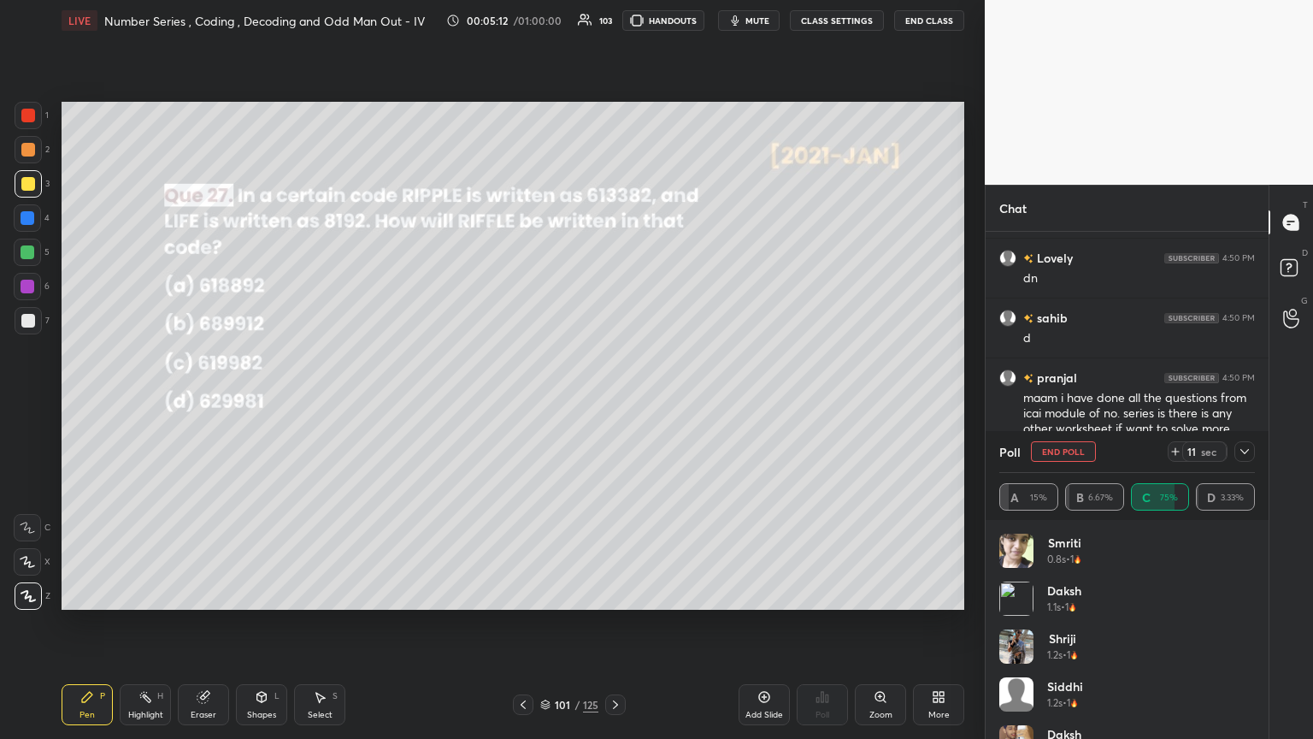
click at [613, 401] on icon at bounding box center [1245, 452] width 14 height 14
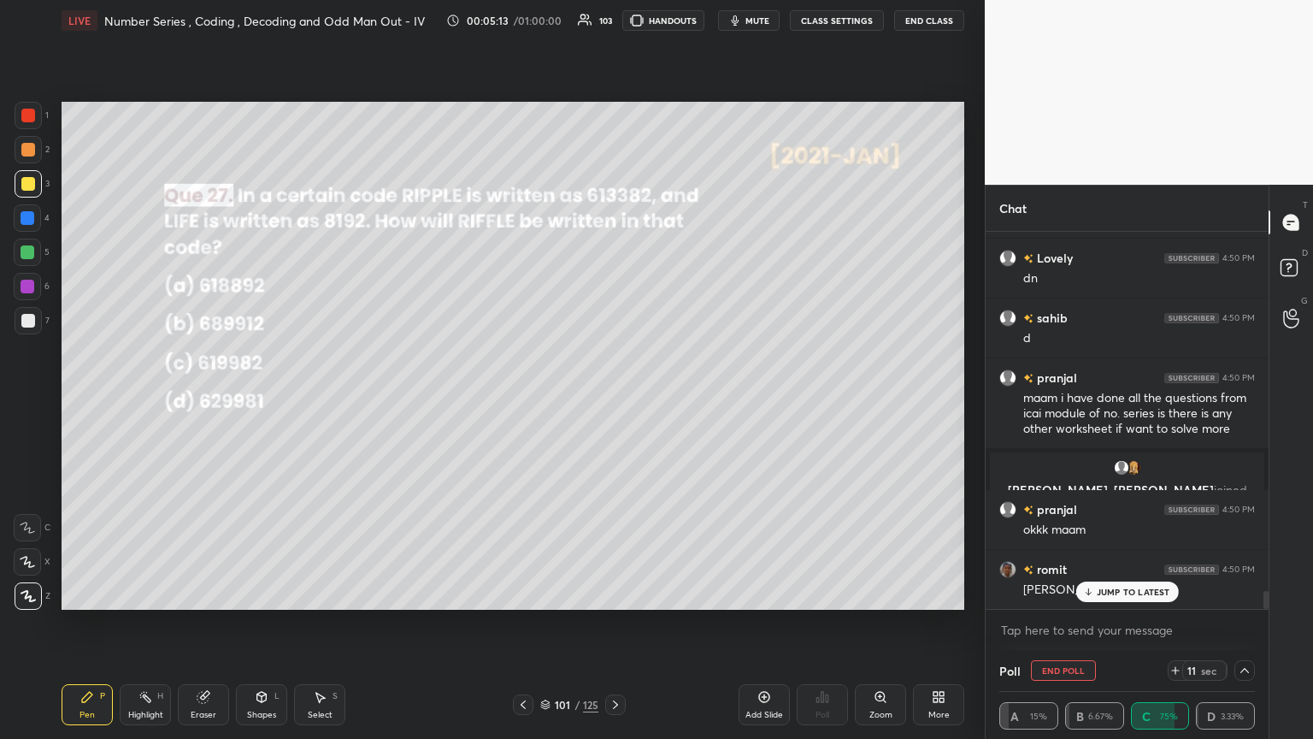
scroll to position [4, 5]
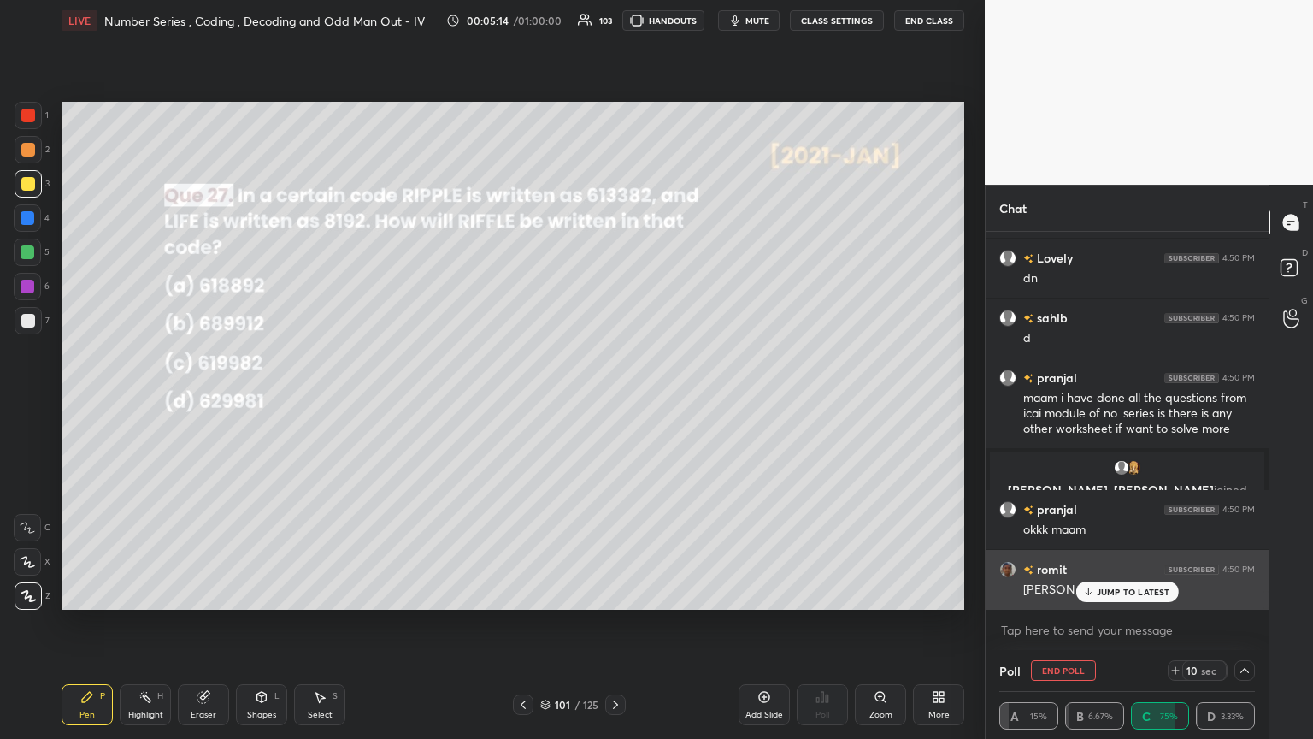
click at [613, 401] on p "JUMP TO LATEST" at bounding box center [1134, 591] width 74 height 10
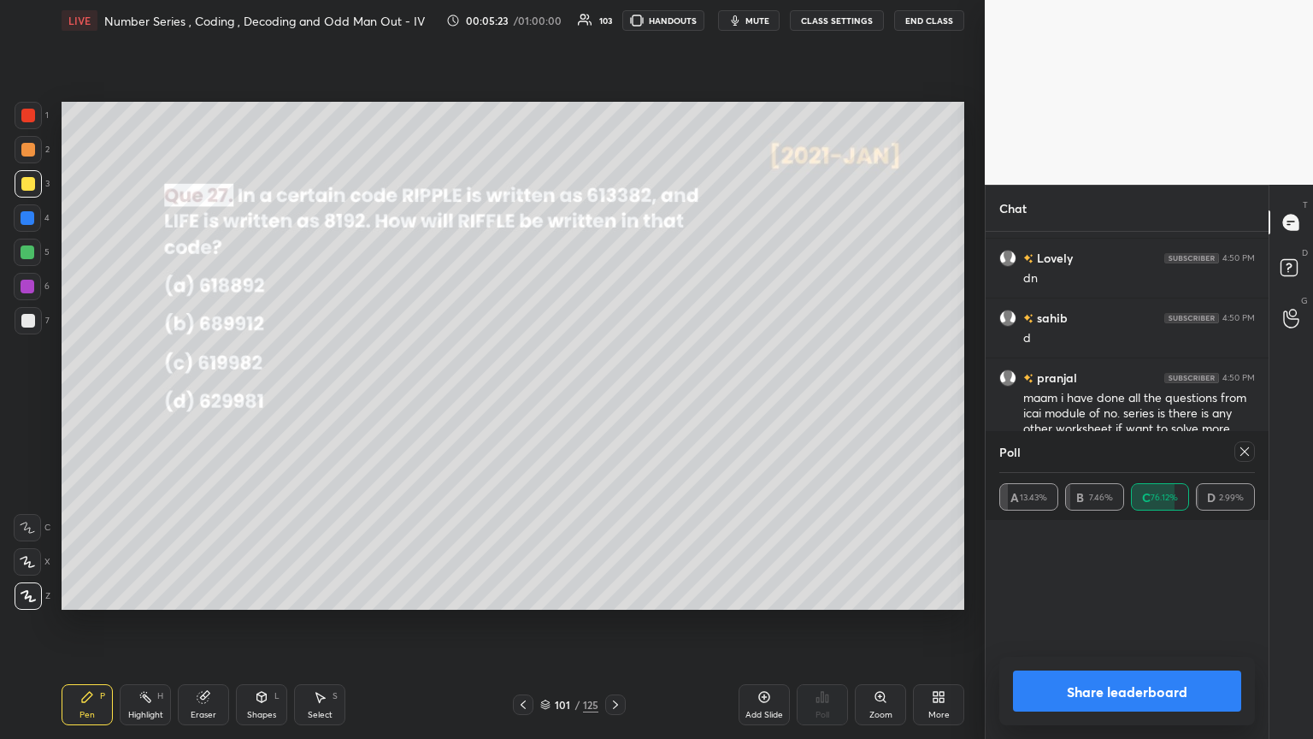
scroll to position [200, 250]
click at [613, 401] on icon at bounding box center [1245, 452] width 14 height 14
type textarea "x"
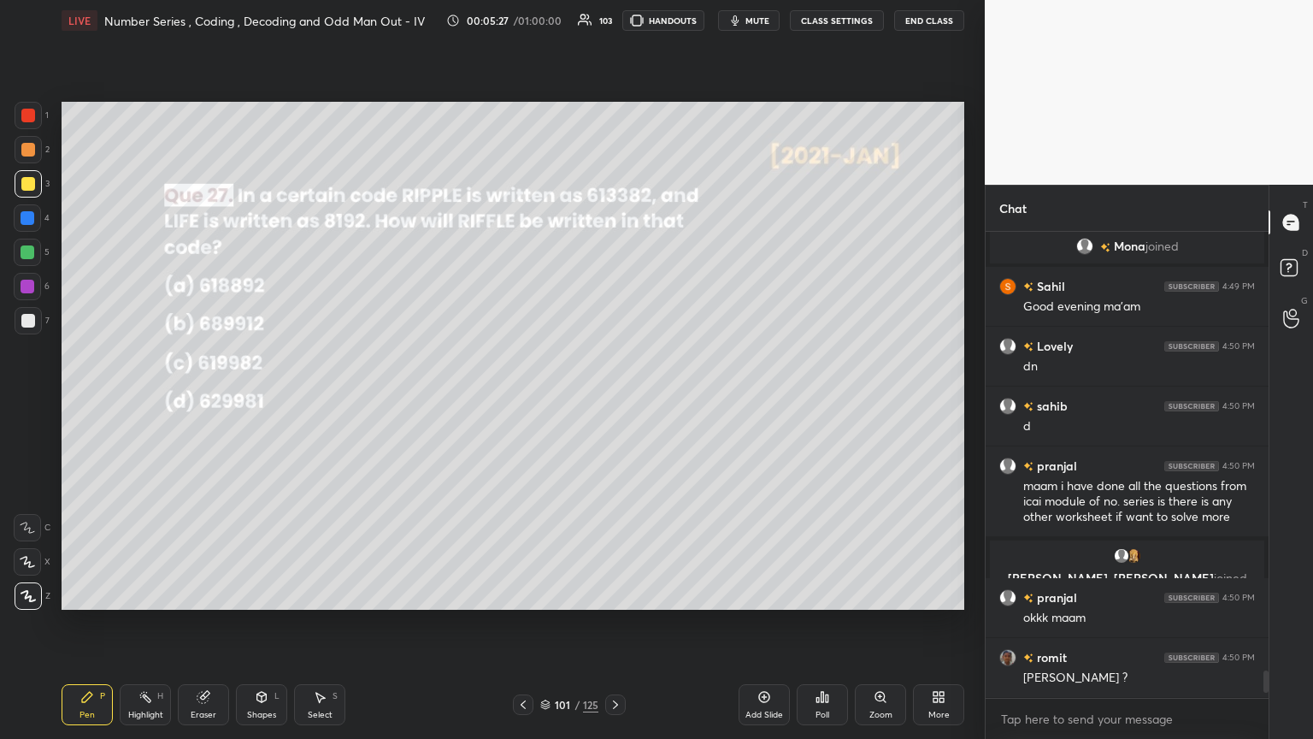
drag, startPoint x: 27, startPoint y: 186, endPoint x: 58, endPoint y: 207, distance: 37.0
click at [28, 186] on div at bounding box center [28, 184] width 14 height 14
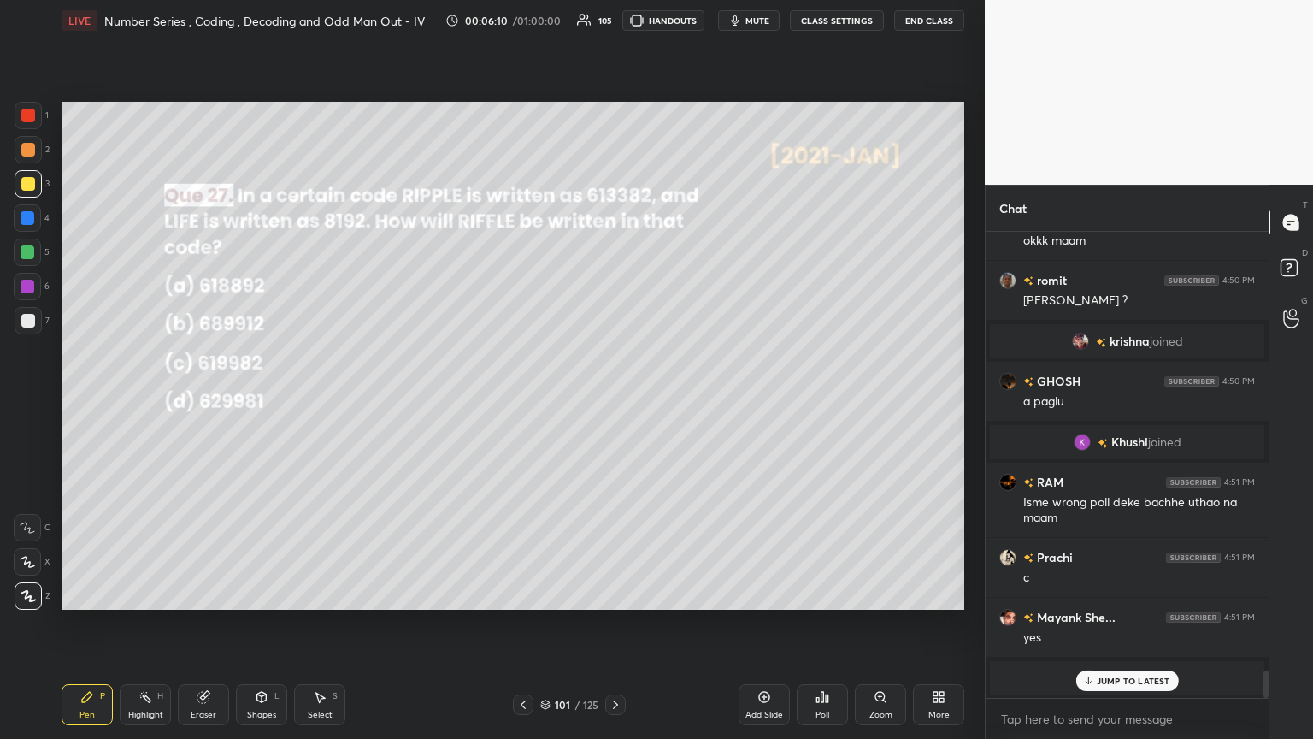
click at [613, 401] on icon at bounding box center [616, 705] width 14 height 14
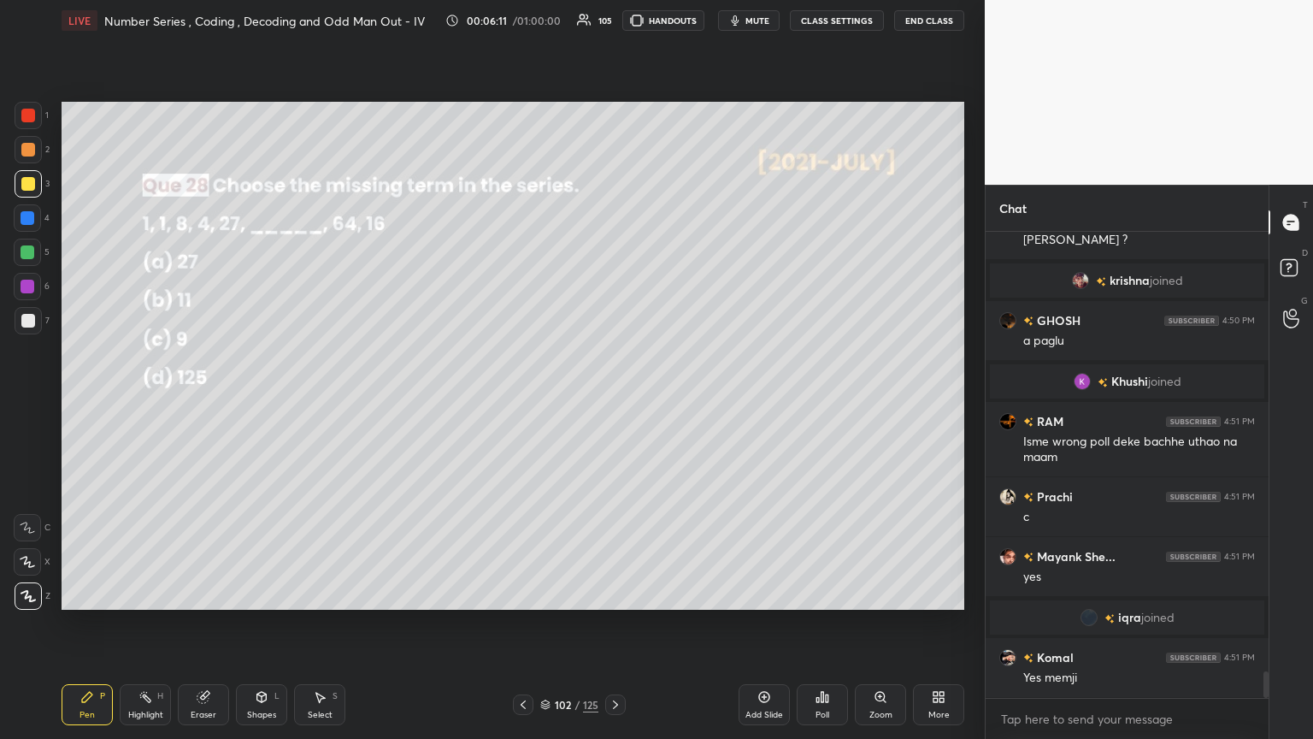
click at [613, 401] on div "Poll" at bounding box center [822, 704] width 51 height 41
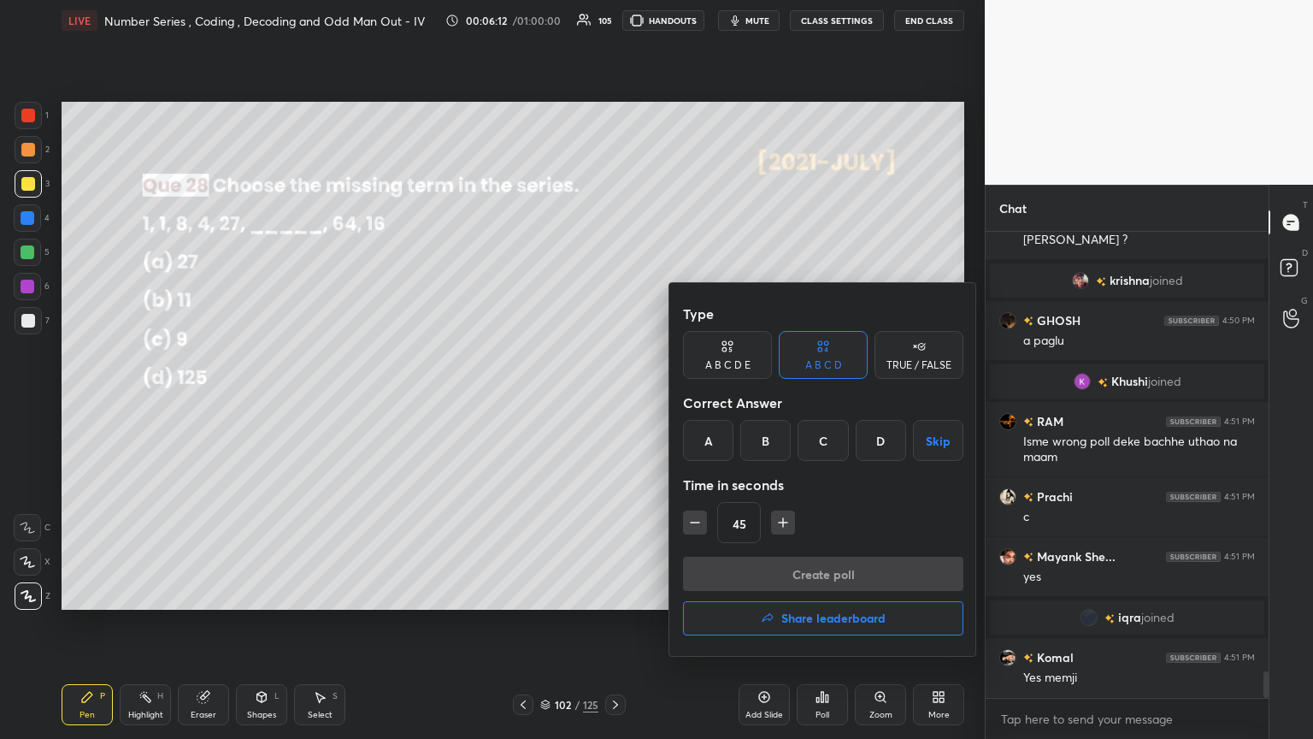
click at [613, 401] on div "C" at bounding box center [823, 440] width 50 height 41
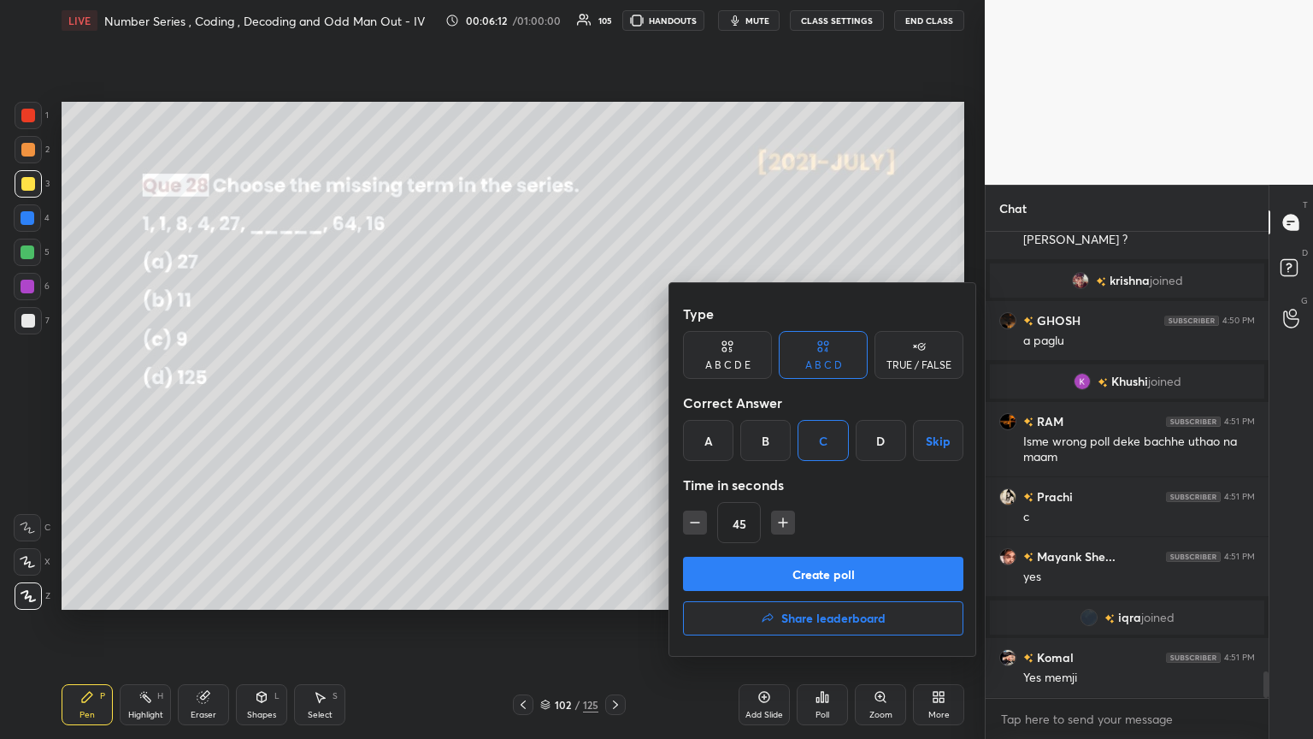
click at [613, 401] on button "button" at bounding box center [783, 522] width 24 height 24
drag, startPoint x: 785, startPoint y: 514, endPoint x: 789, endPoint y: 532, distance: 18.5
click at [613, 401] on button "button" at bounding box center [783, 522] width 24 height 24
type input "75"
click at [613, 401] on button "Create poll" at bounding box center [823, 573] width 280 height 34
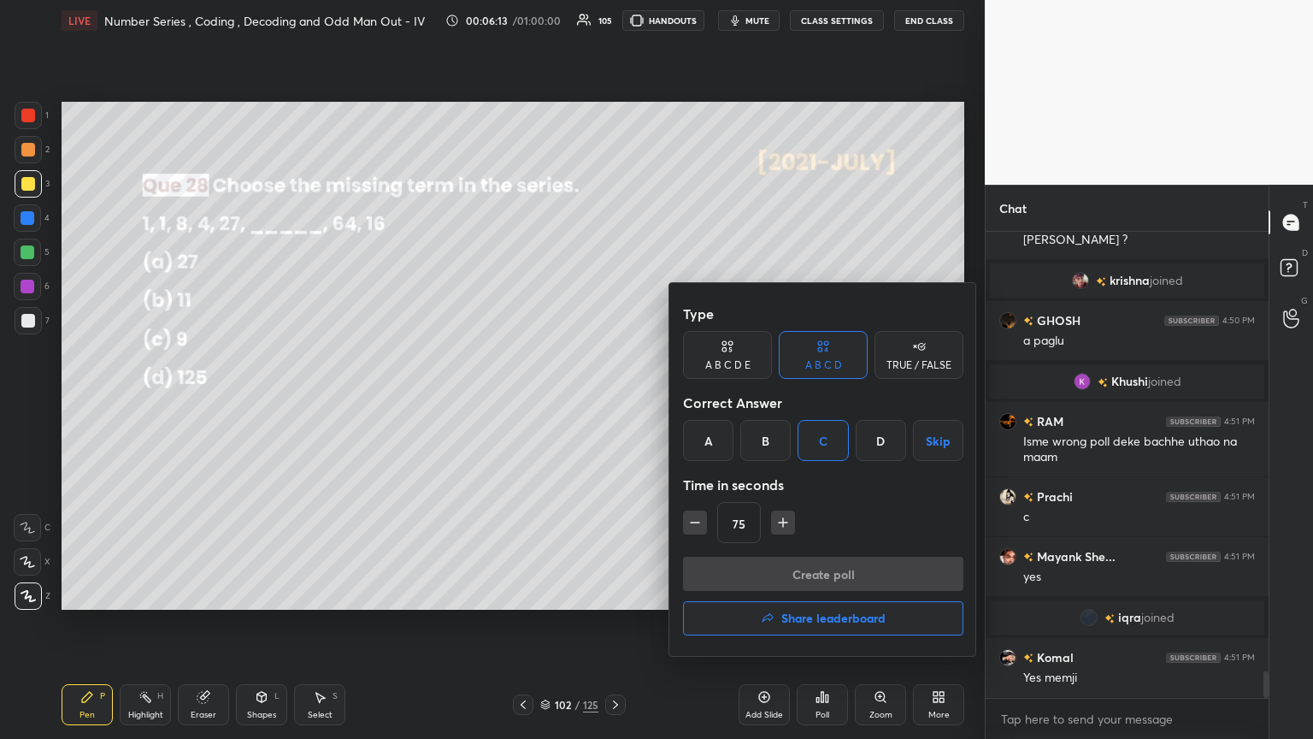
scroll to position [6, 5]
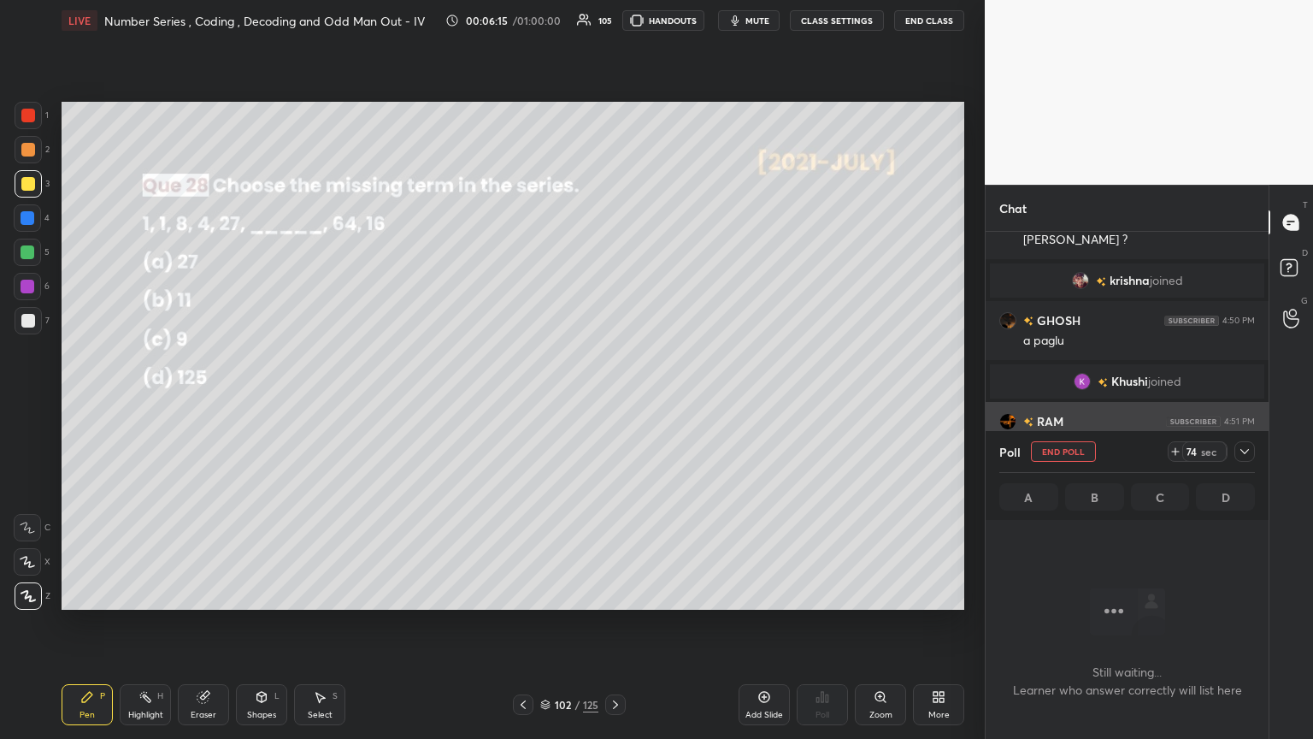
click at [613, 401] on icon at bounding box center [1245, 452] width 14 height 14
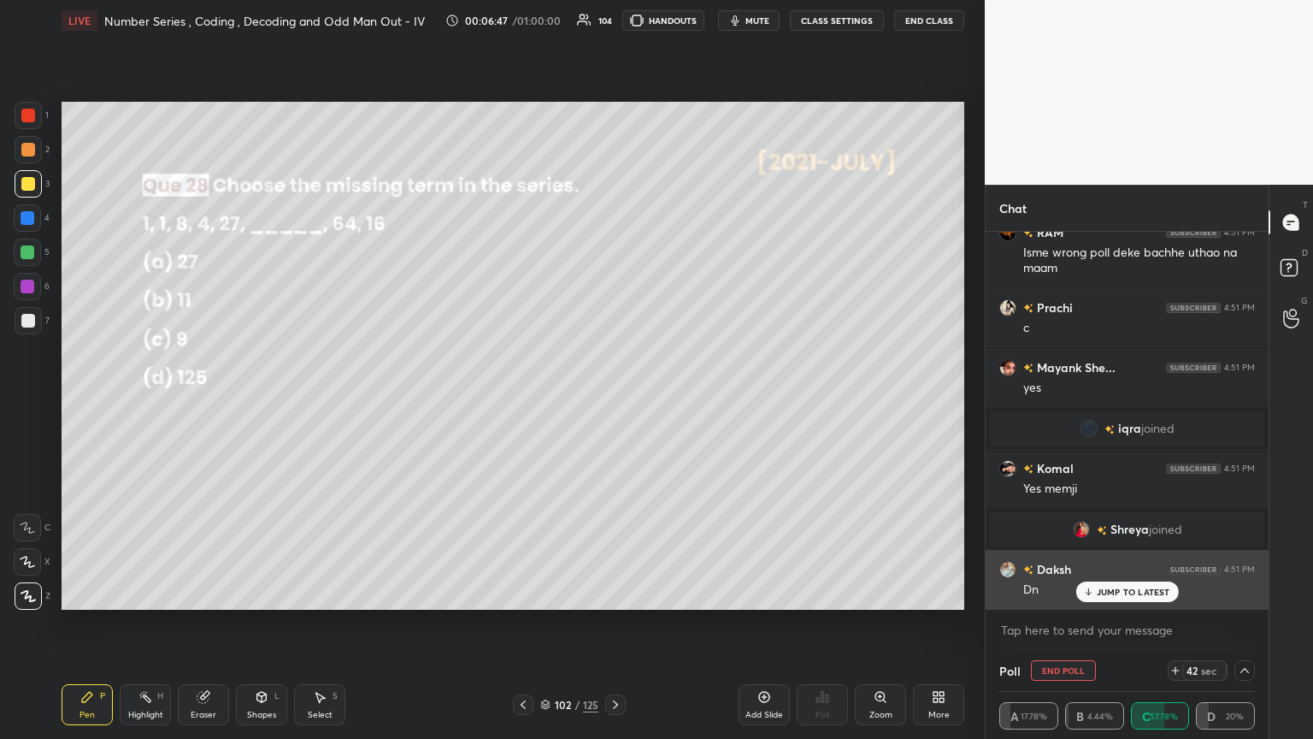
click at [613, 401] on p "JUMP TO LATEST" at bounding box center [1134, 591] width 74 height 10
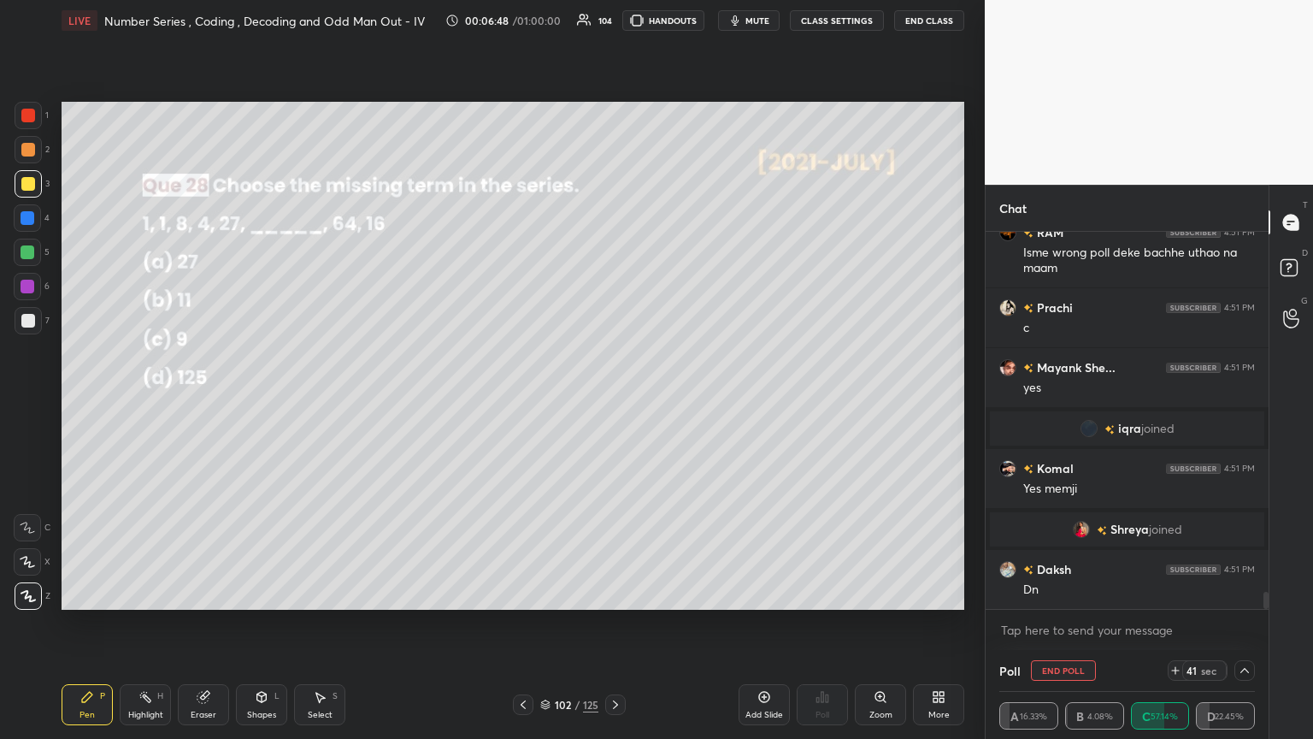
scroll to position [7799, 0]
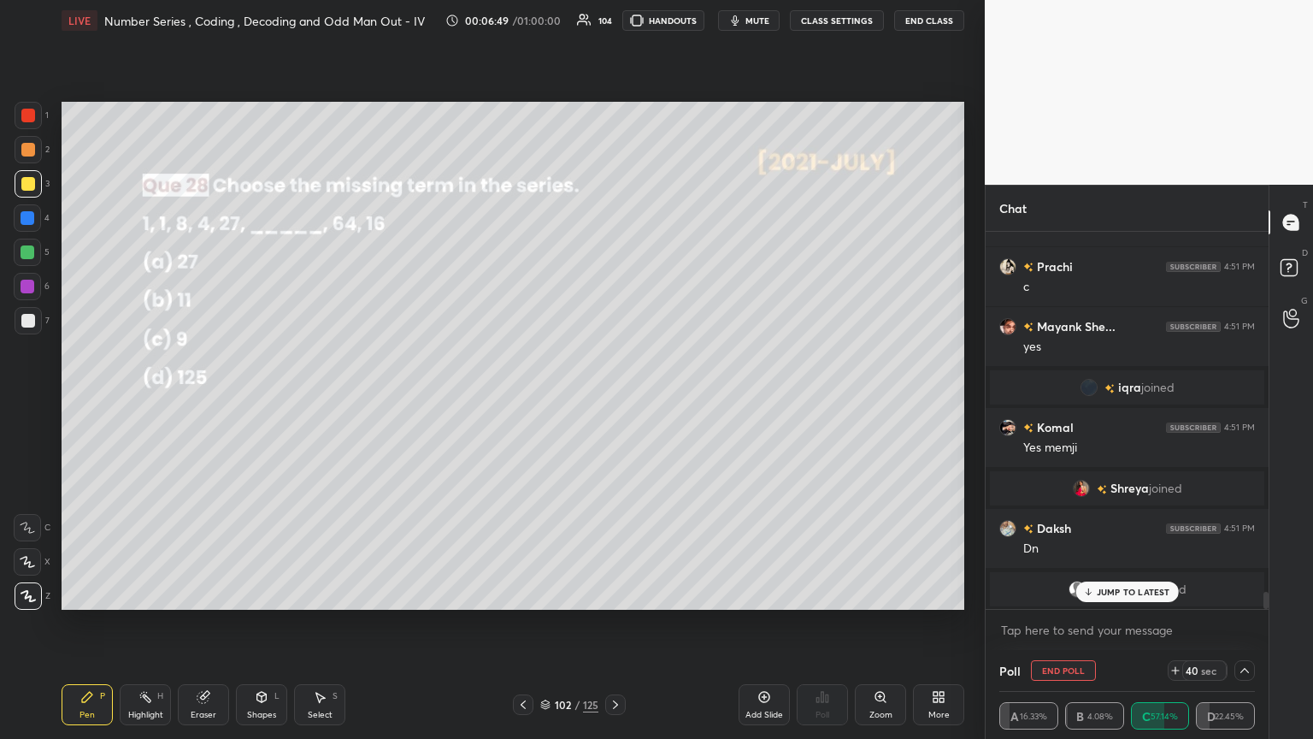
click at [613, 401] on p "JUMP TO LATEST" at bounding box center [1134, 591] width 74 height 10
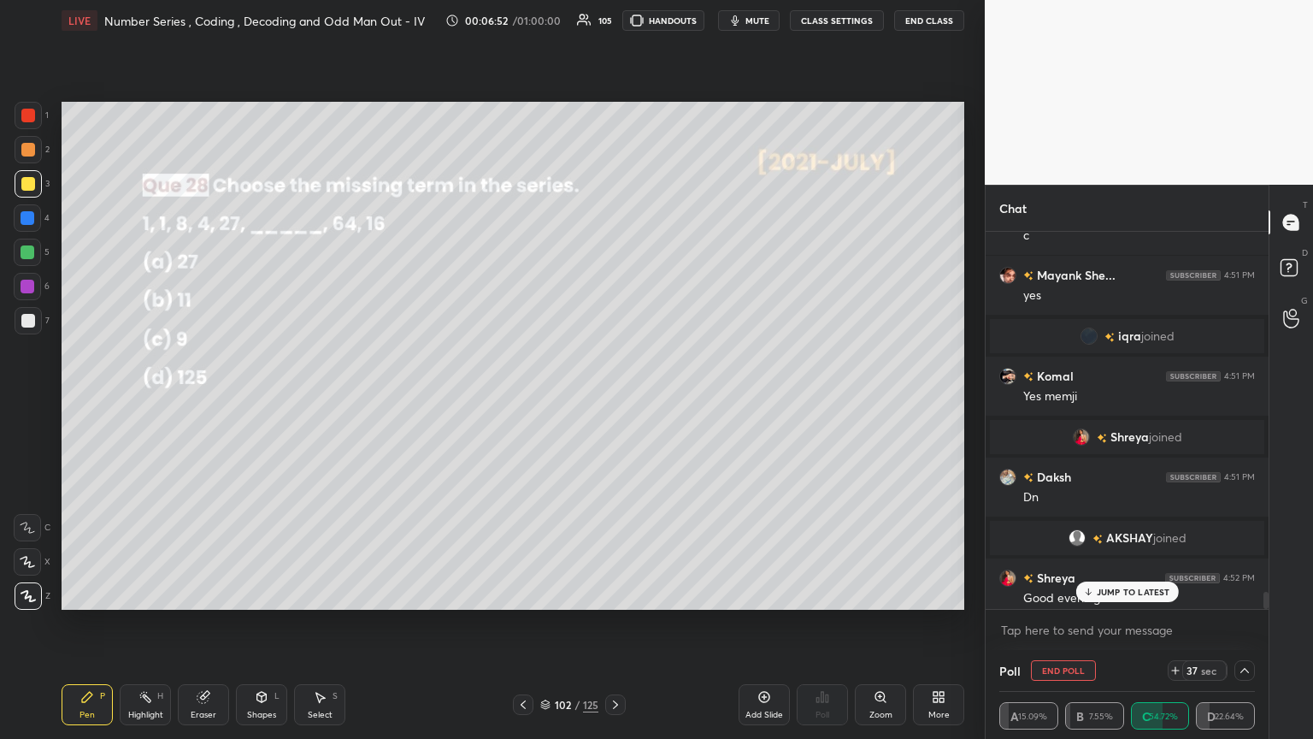
scroll to position [7823, 0]
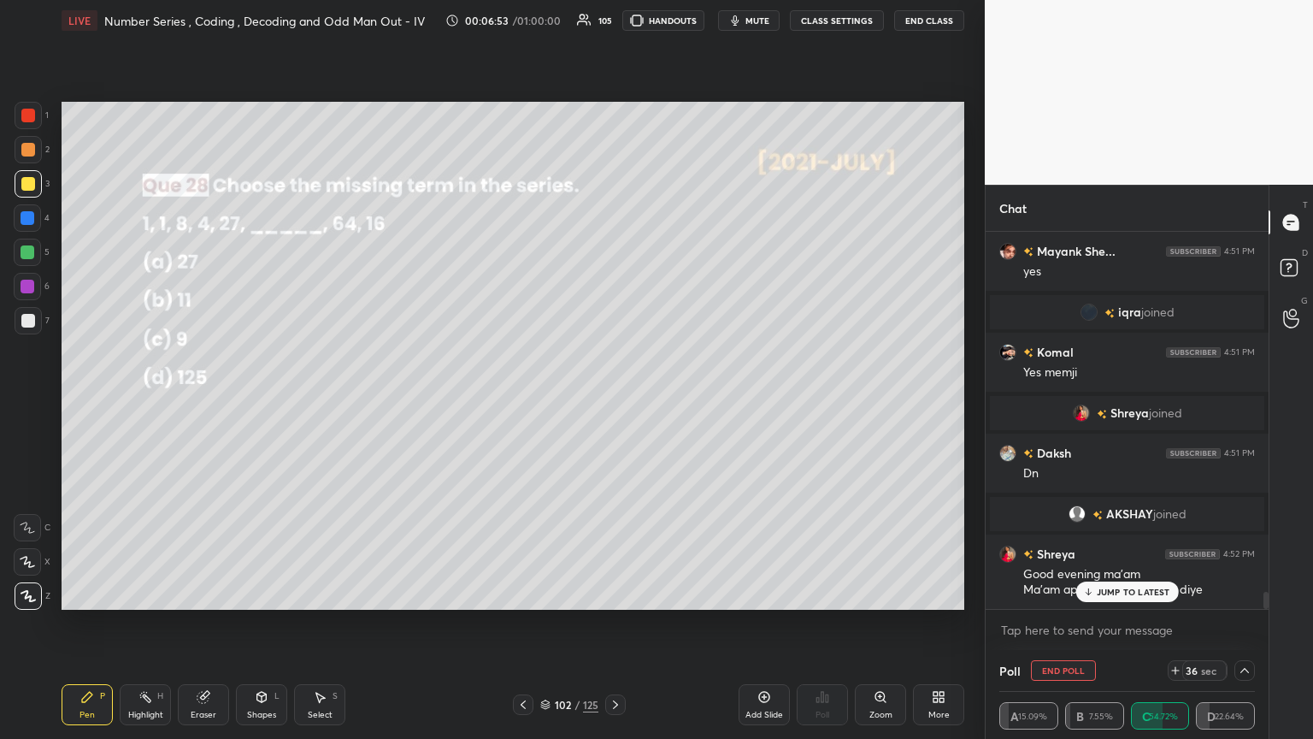
click at [613, 401] on p "JUMP TO LATEST" at bounding box center [1134, 591] width 74 height 10
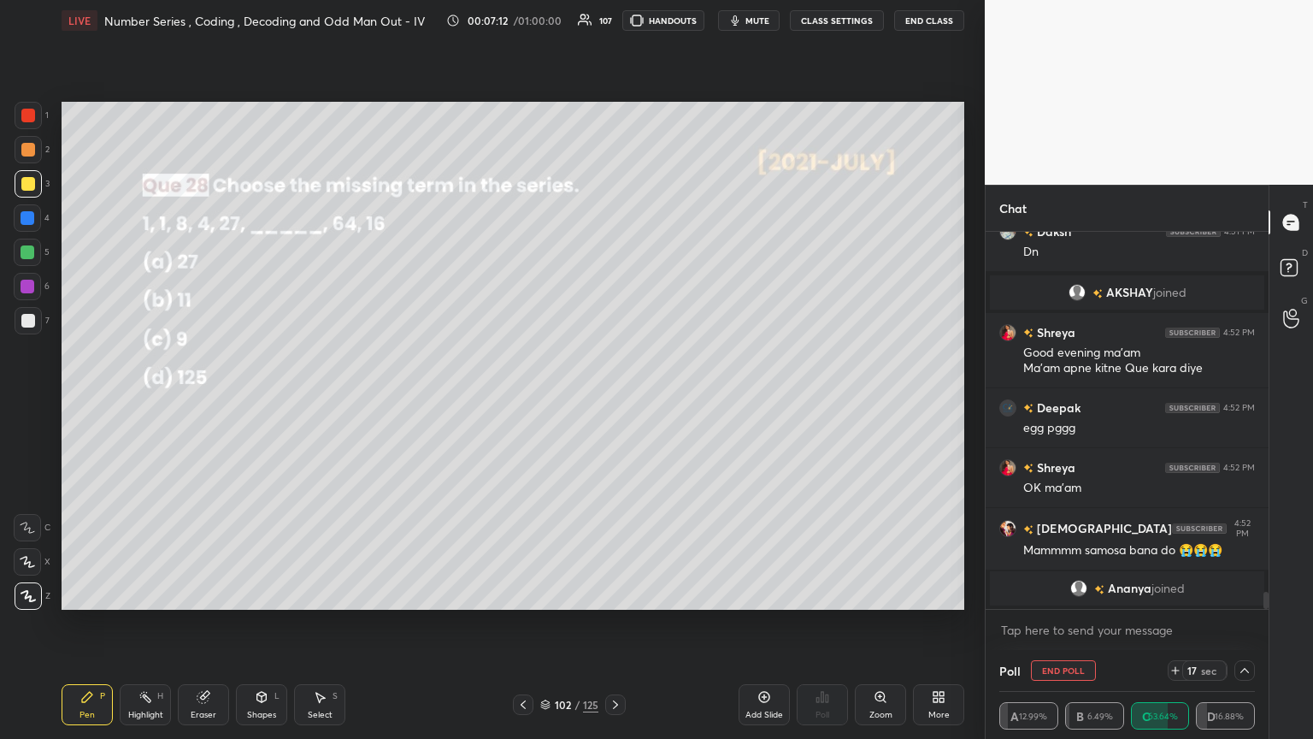
scroll to position [8004, 0]
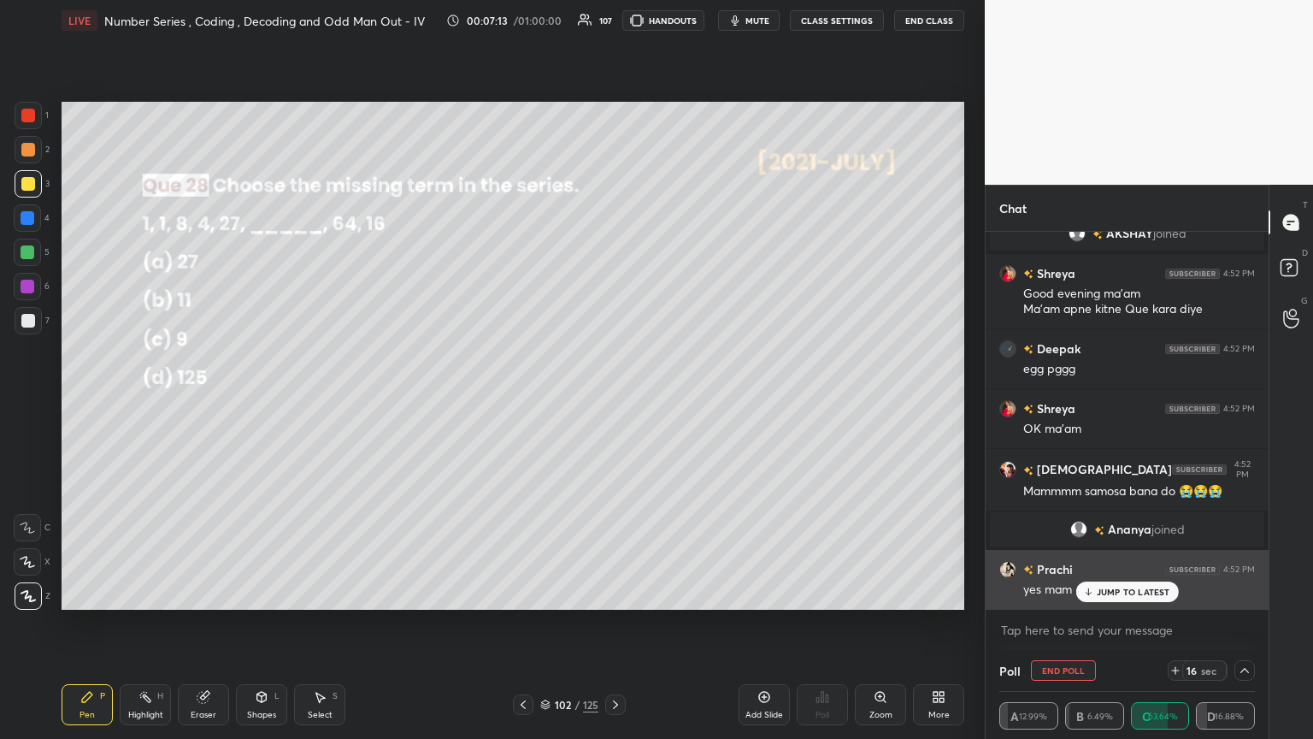
click at [613, 401] on p "JUMP TO LATEST" at bounding box center [1134, 591] width 74 height 10
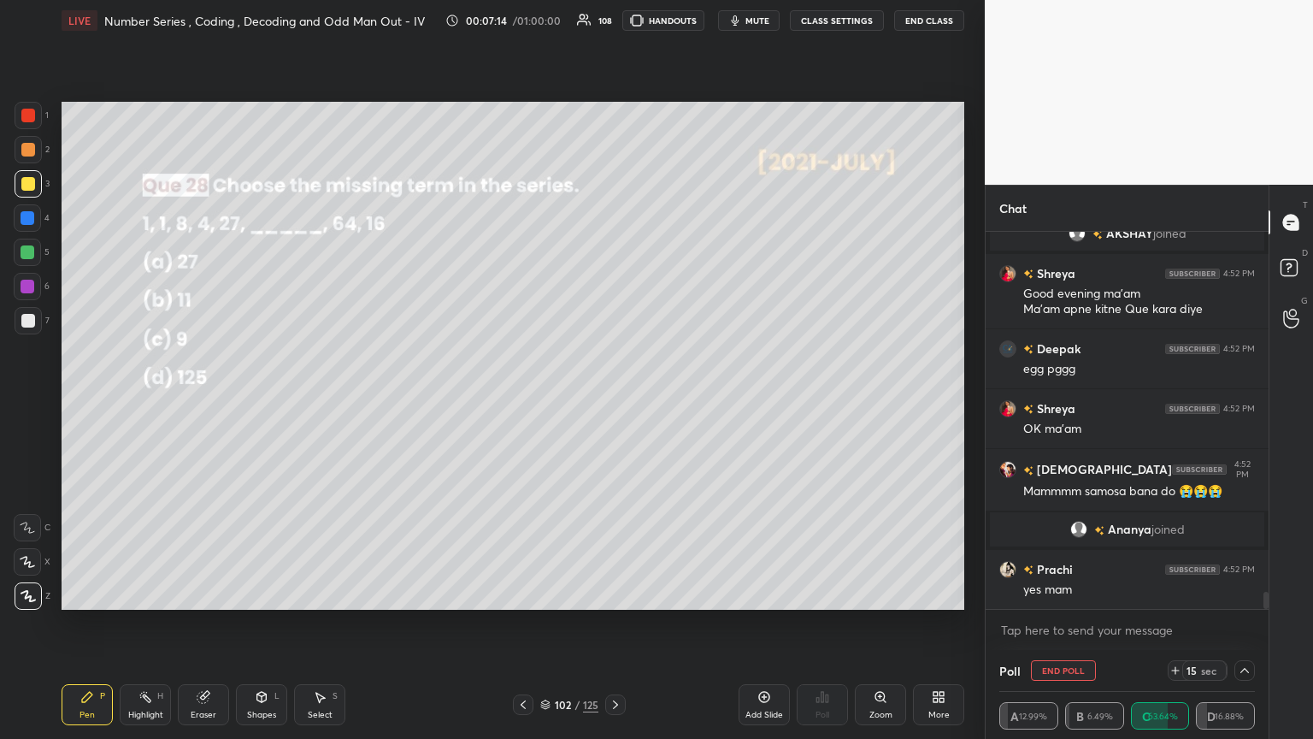
scroll to position [8045, 0]
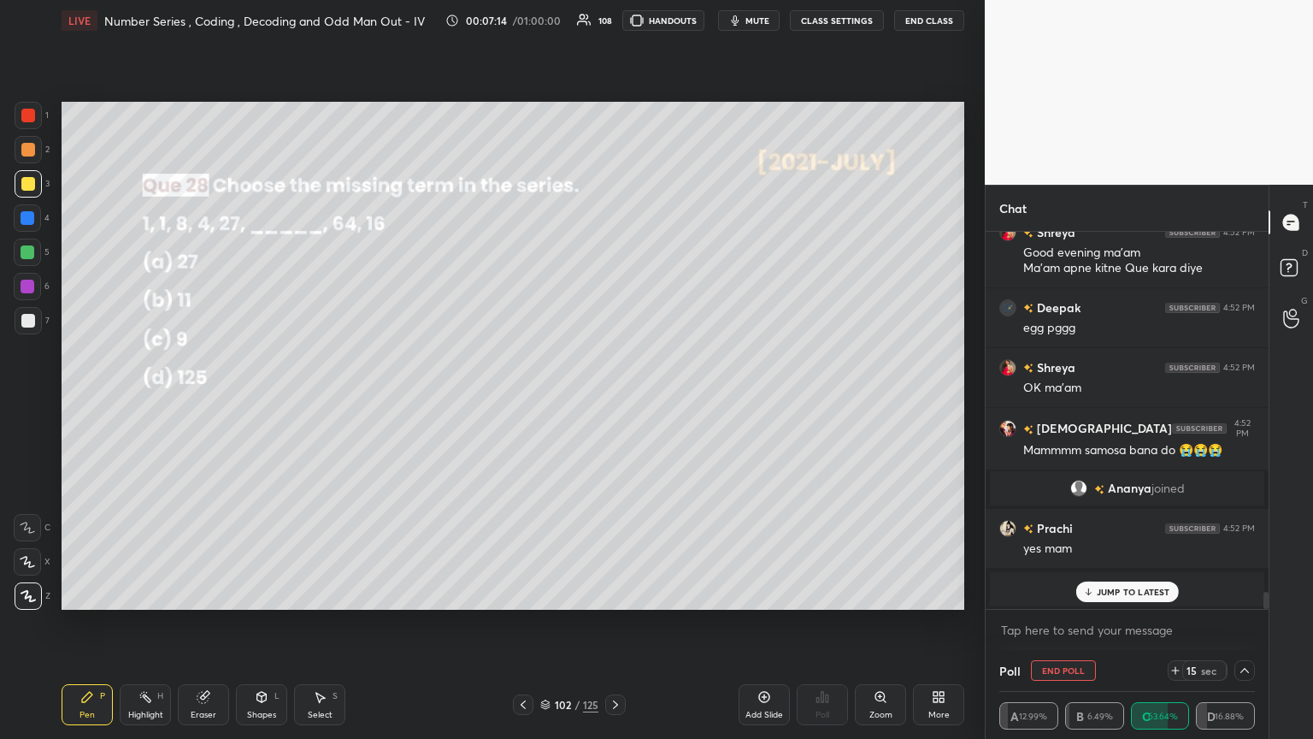
click at [613, 401] on div "JUMP TO LATEST" at bounding box center [1126, 591] width 103 height 21
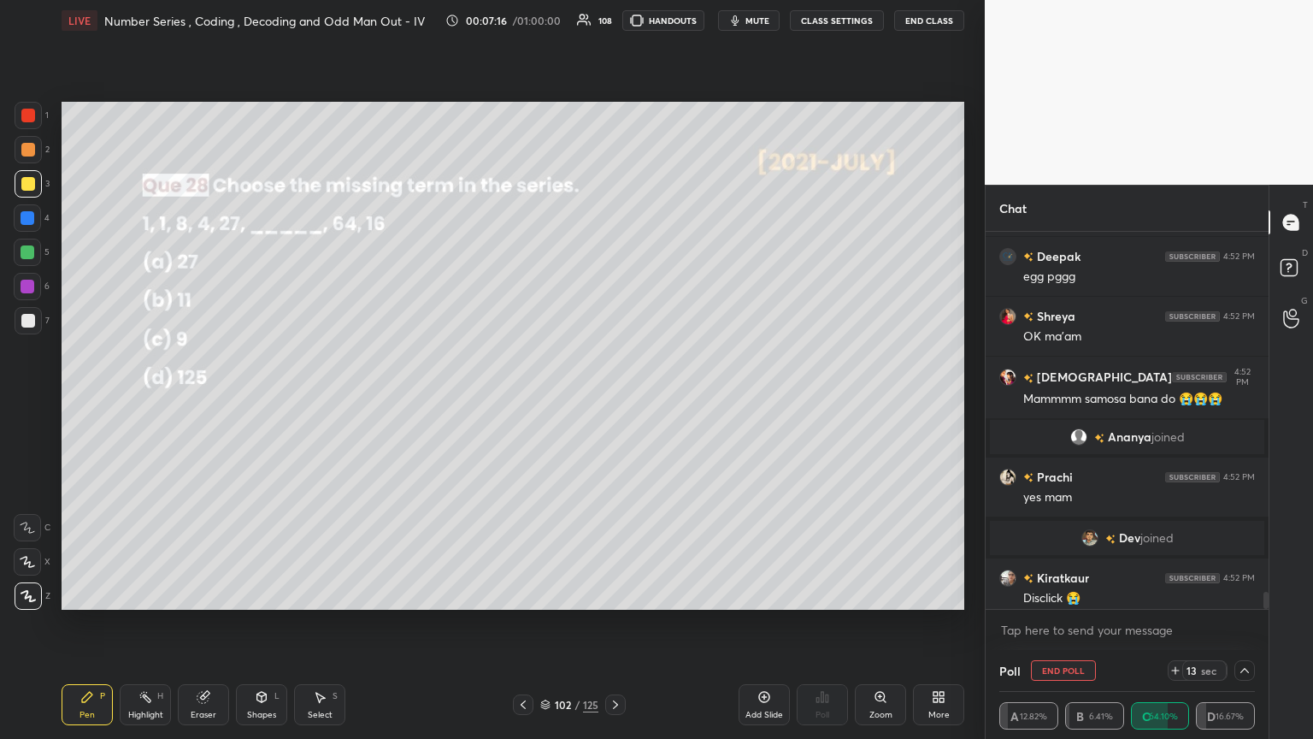
scroll to position [8055, 0]
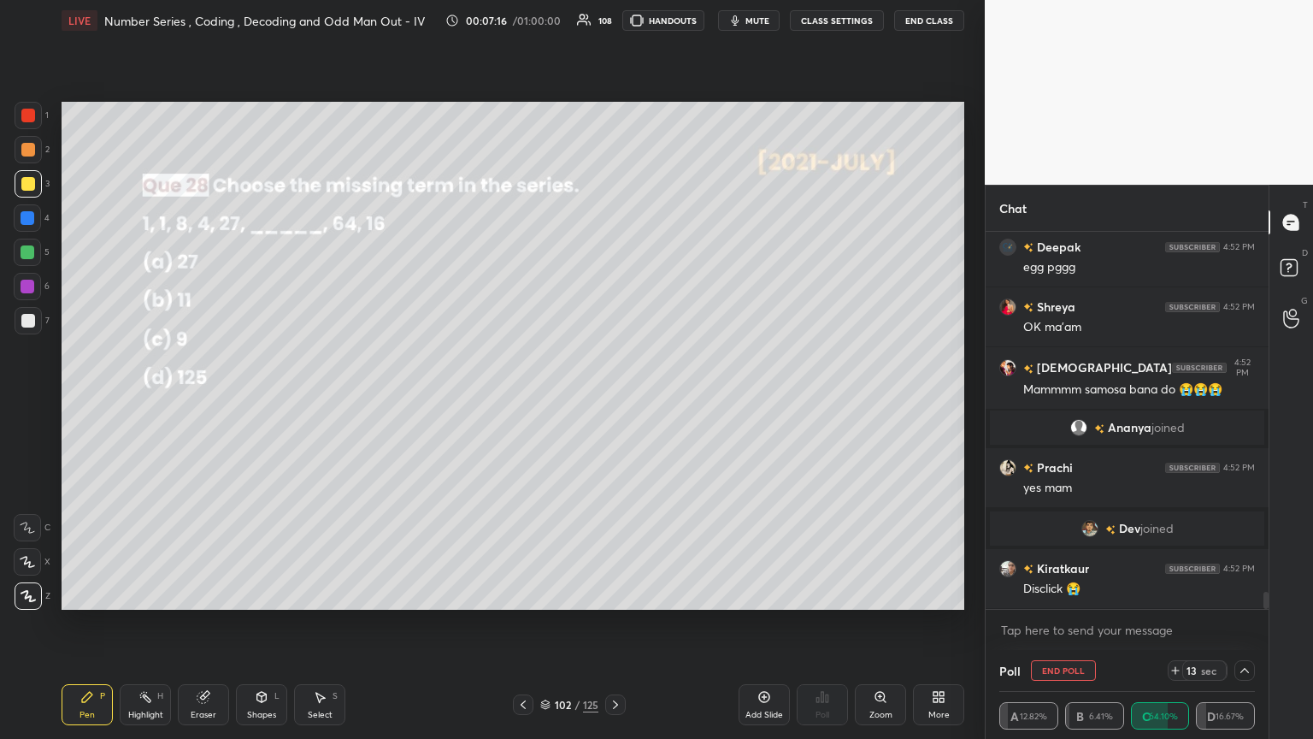
click at [613, 401] on icon at bounding box center [1245, 670] width 14 height 14
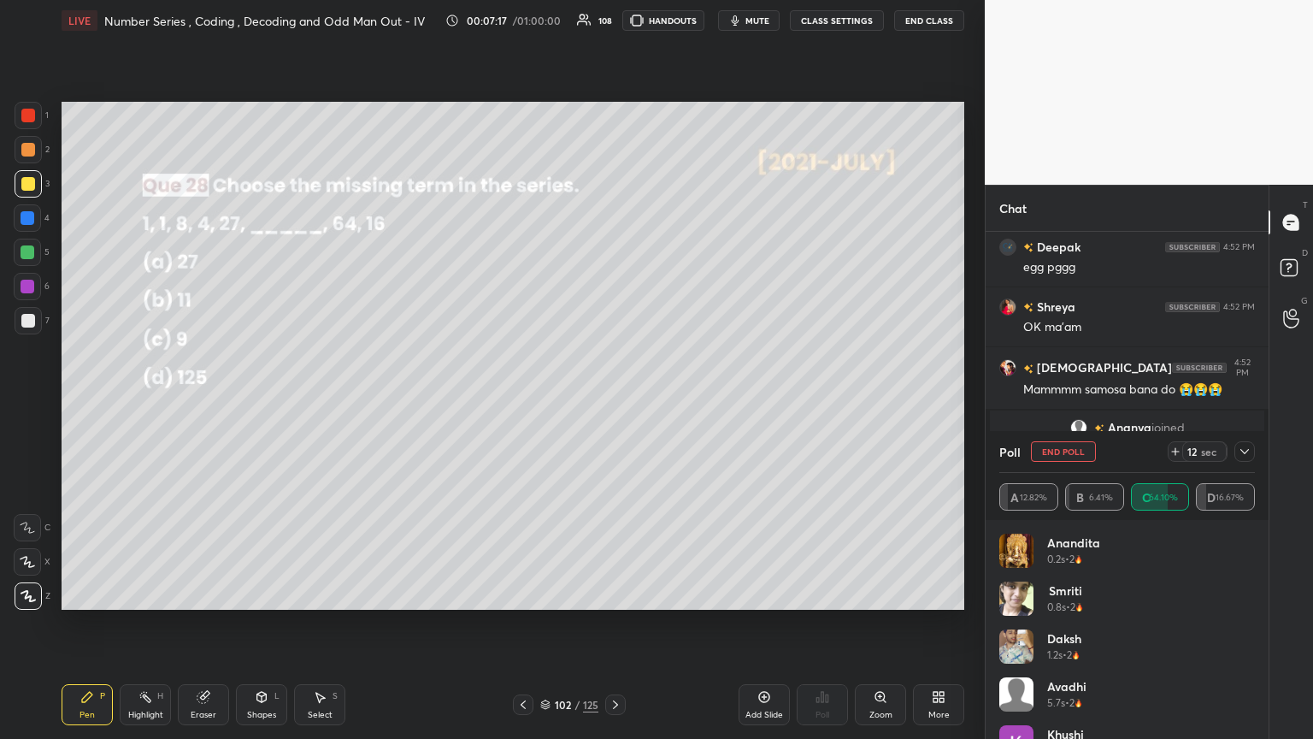
scroll to position [200, 250]
click at [613, 401] on icon at bounding box center [1245, 452] width 14 height 14
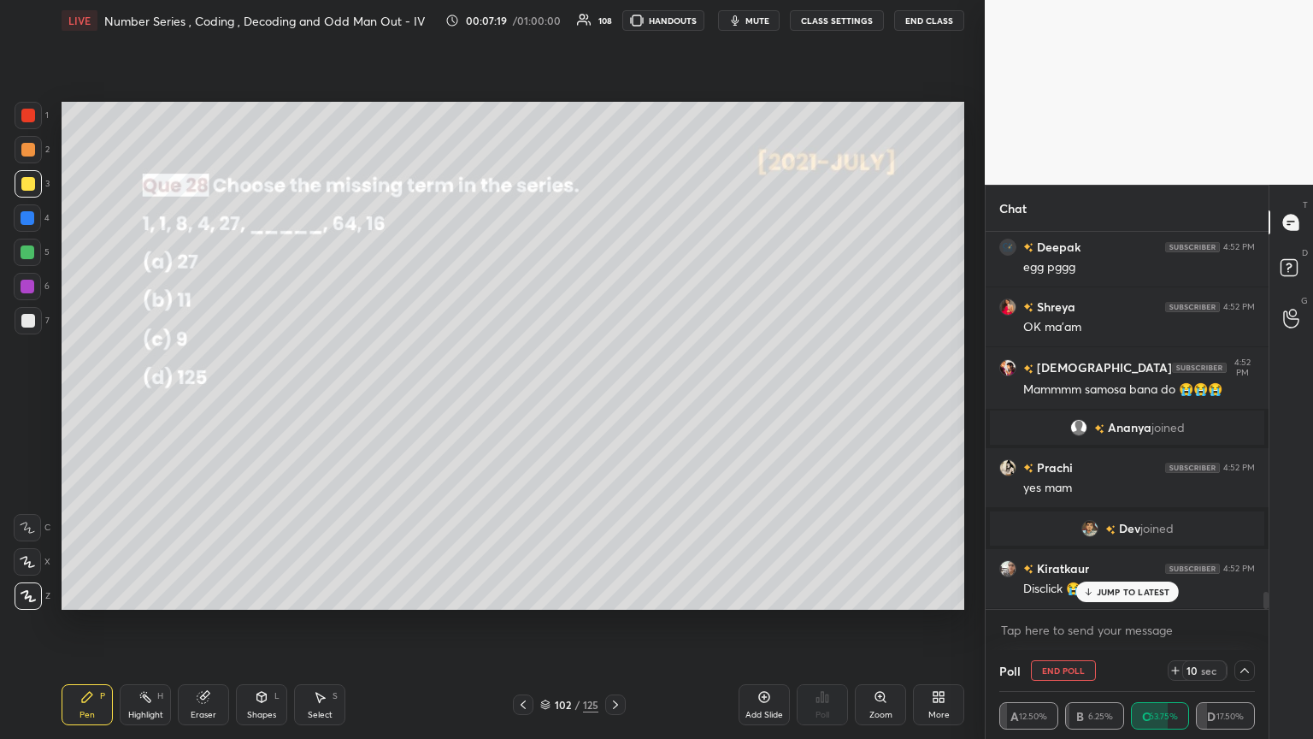
scroll to position [8114, 0]
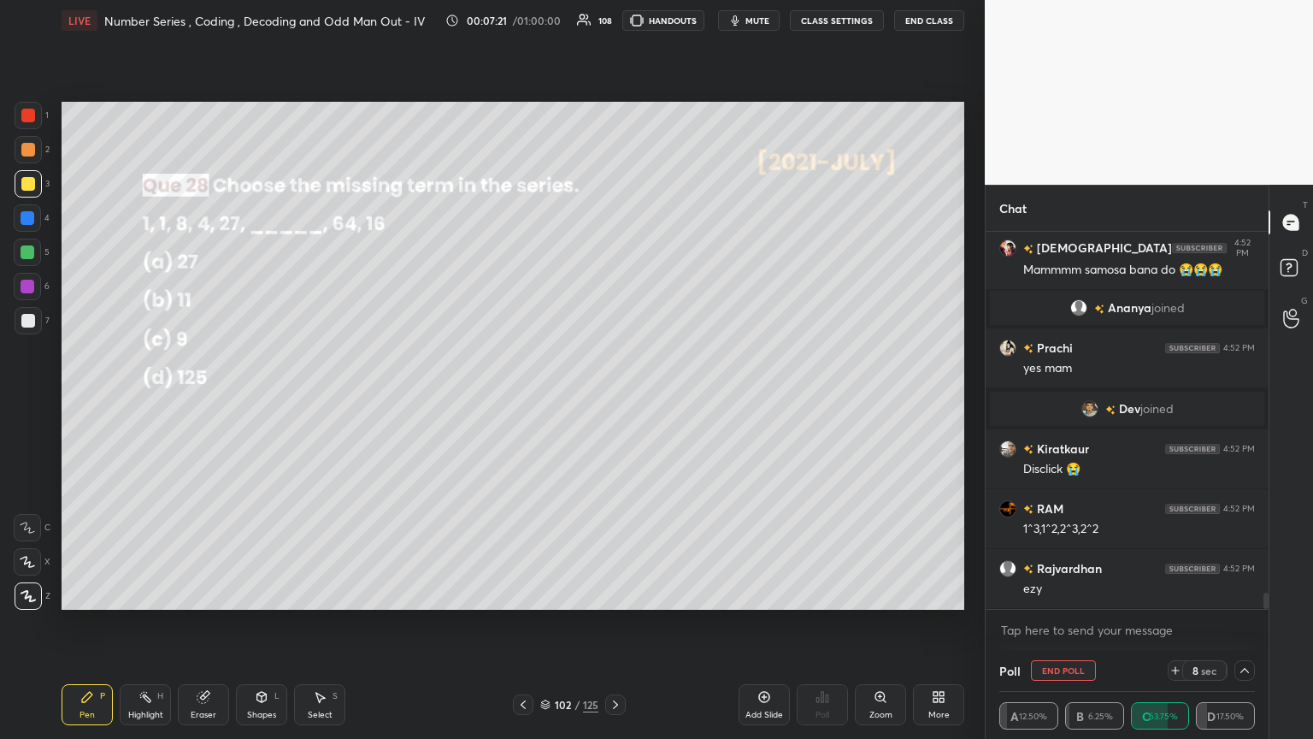
click at [30, 113] on div at bounding box center [28, 116] width 14 height 14
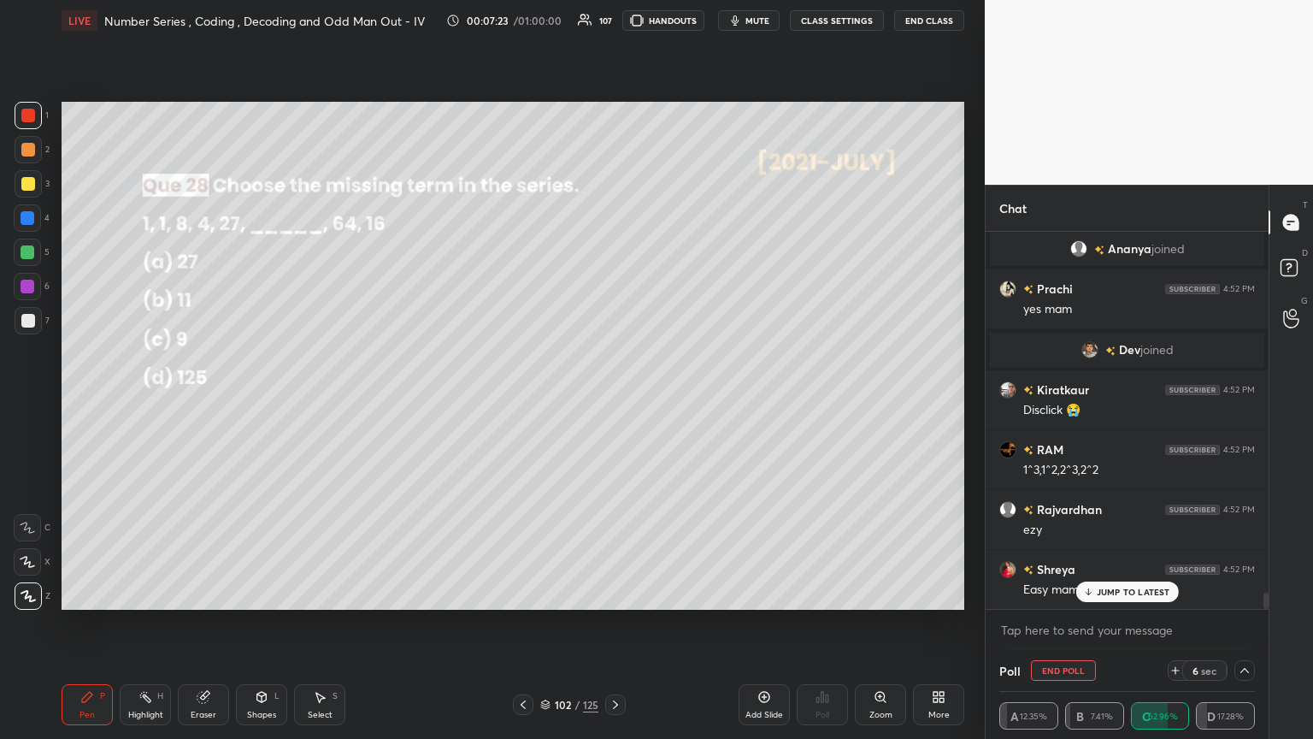
click at [30, 318] on div at bounding box center [28, 321] width 14 height 14
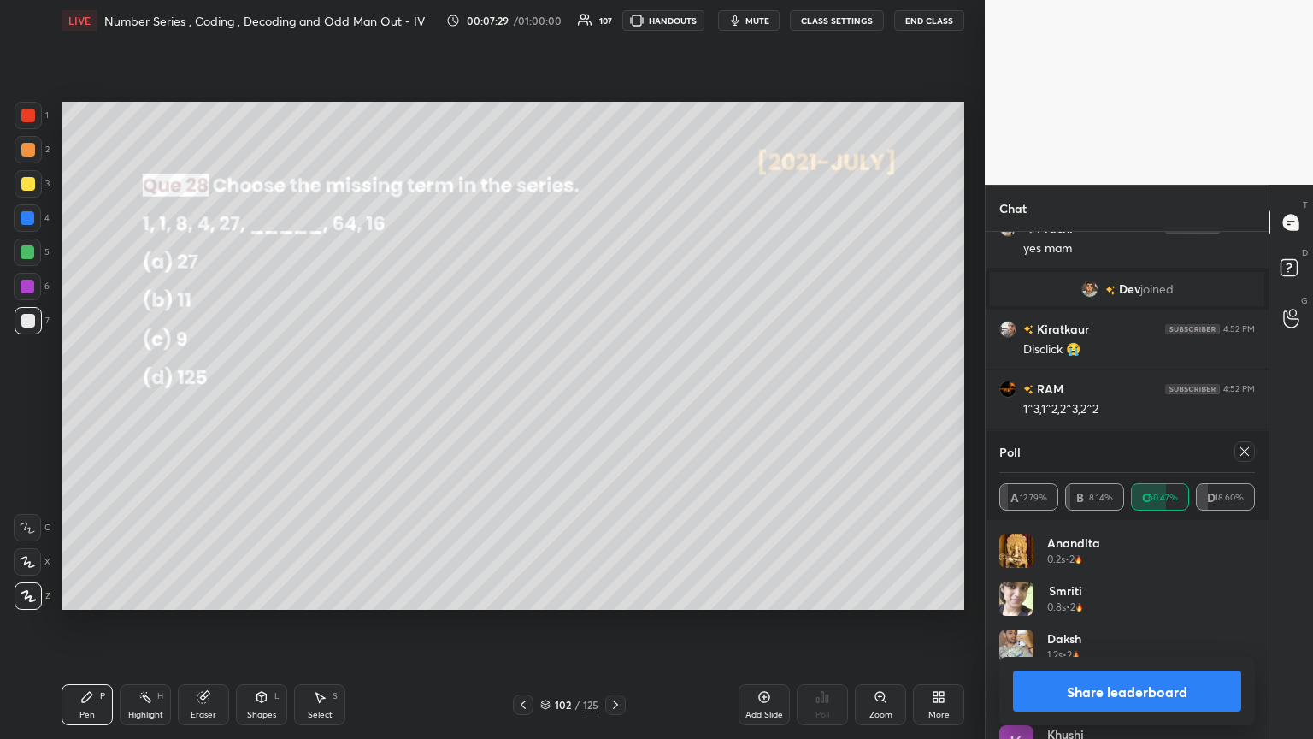
scroll to position [200, 250]
click at [613, 401] on icon at bounding box center [1245, 452] width 14 height 14
type textarea "x"
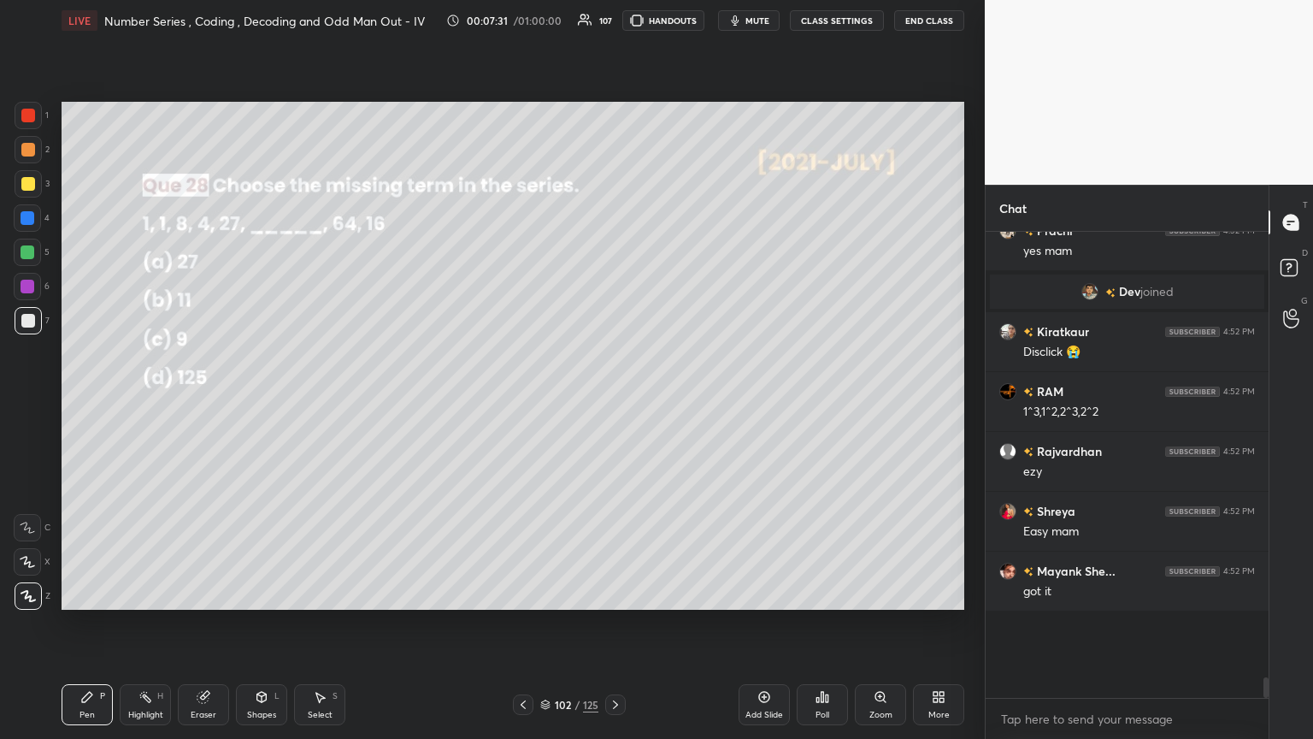
scroll to position [459, 278]
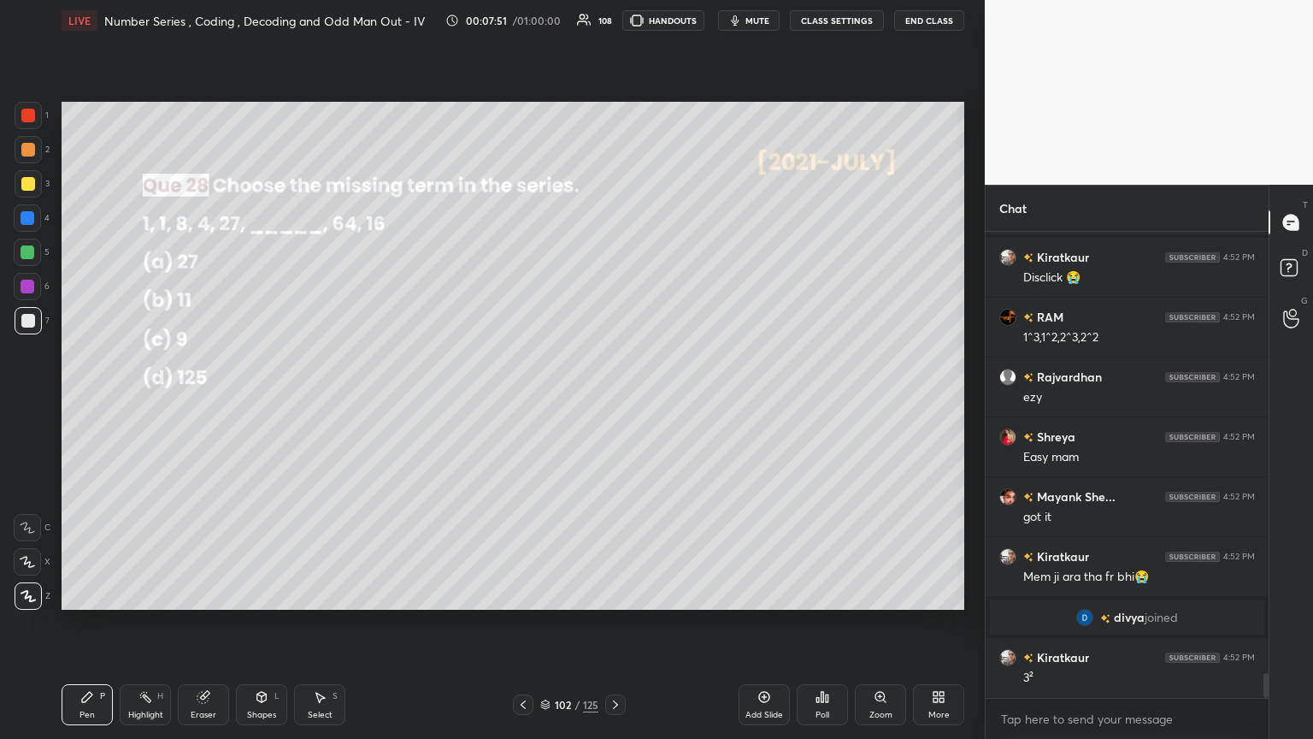
click at [27, 121] on div at bounding box center [28, 116] width 14 height 14
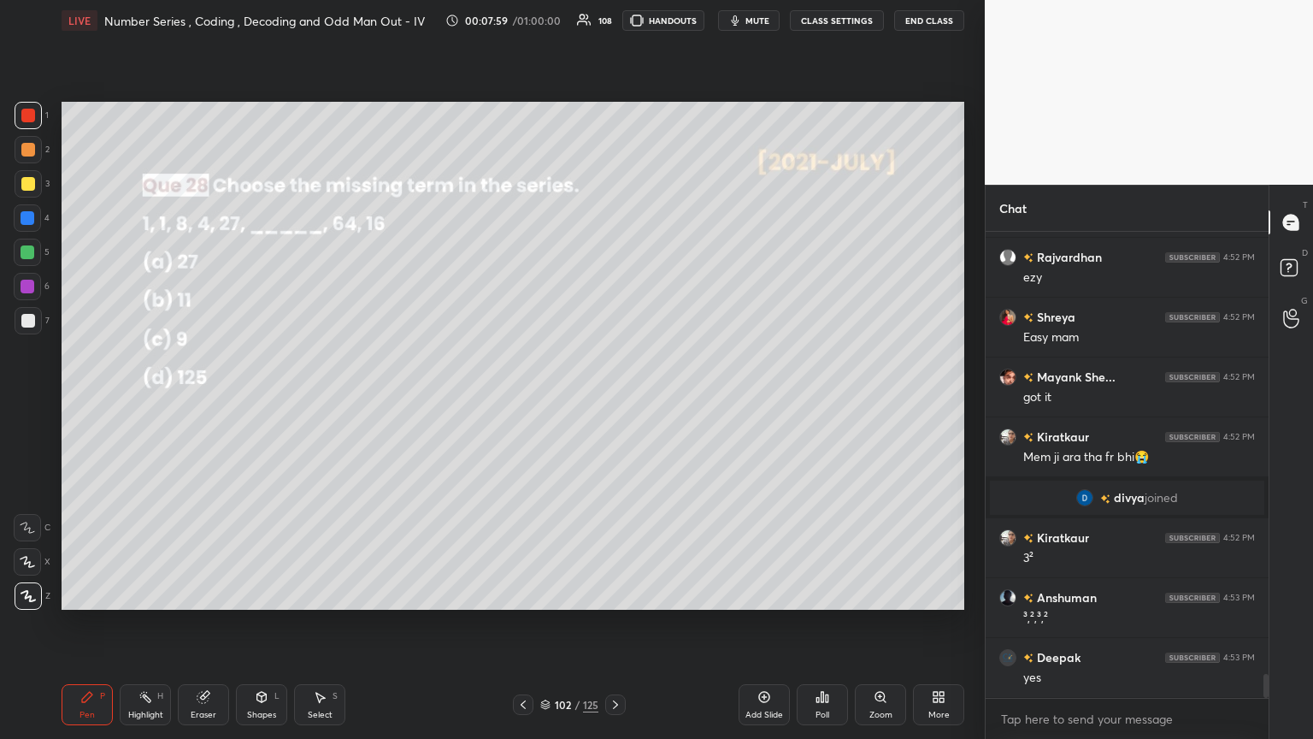
click at [613, 401] on icon at bounding box center [616, 705] width 14 height 14
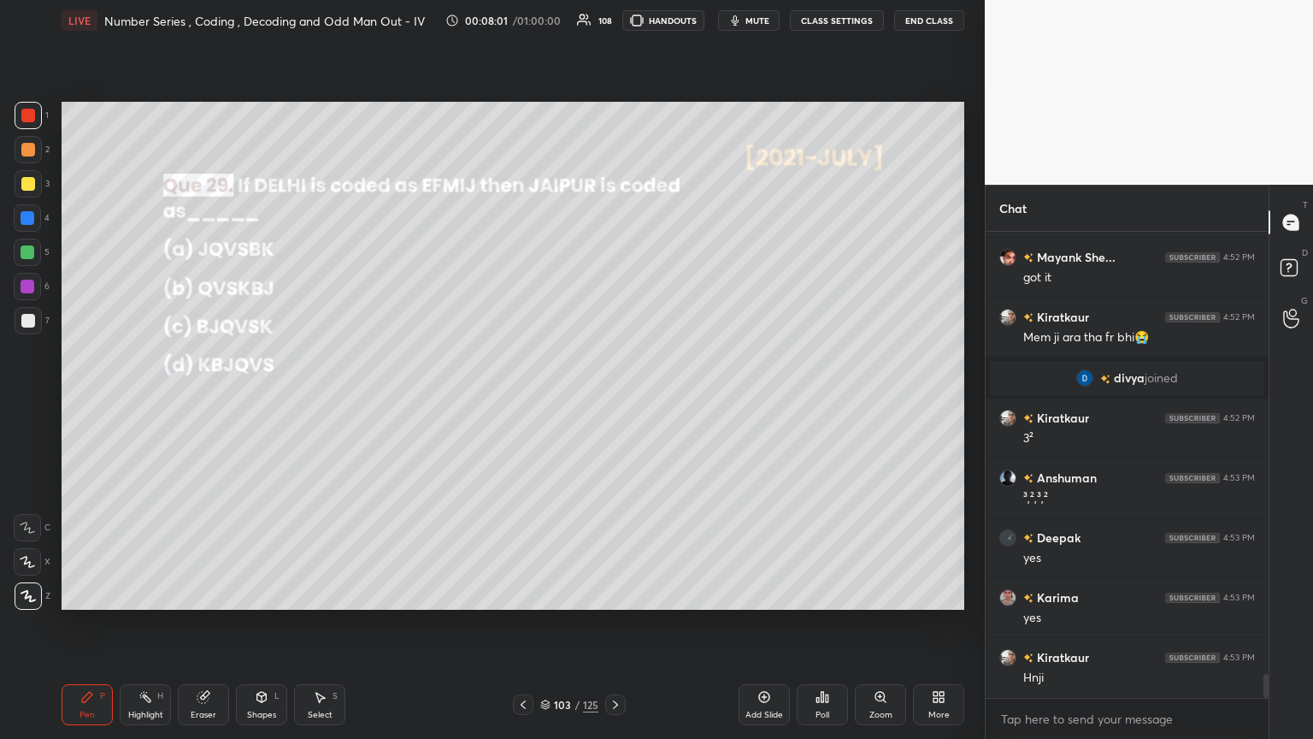
click at [613, 401] on div "Poll" at bounding box center [822, 714] width 14 height 9
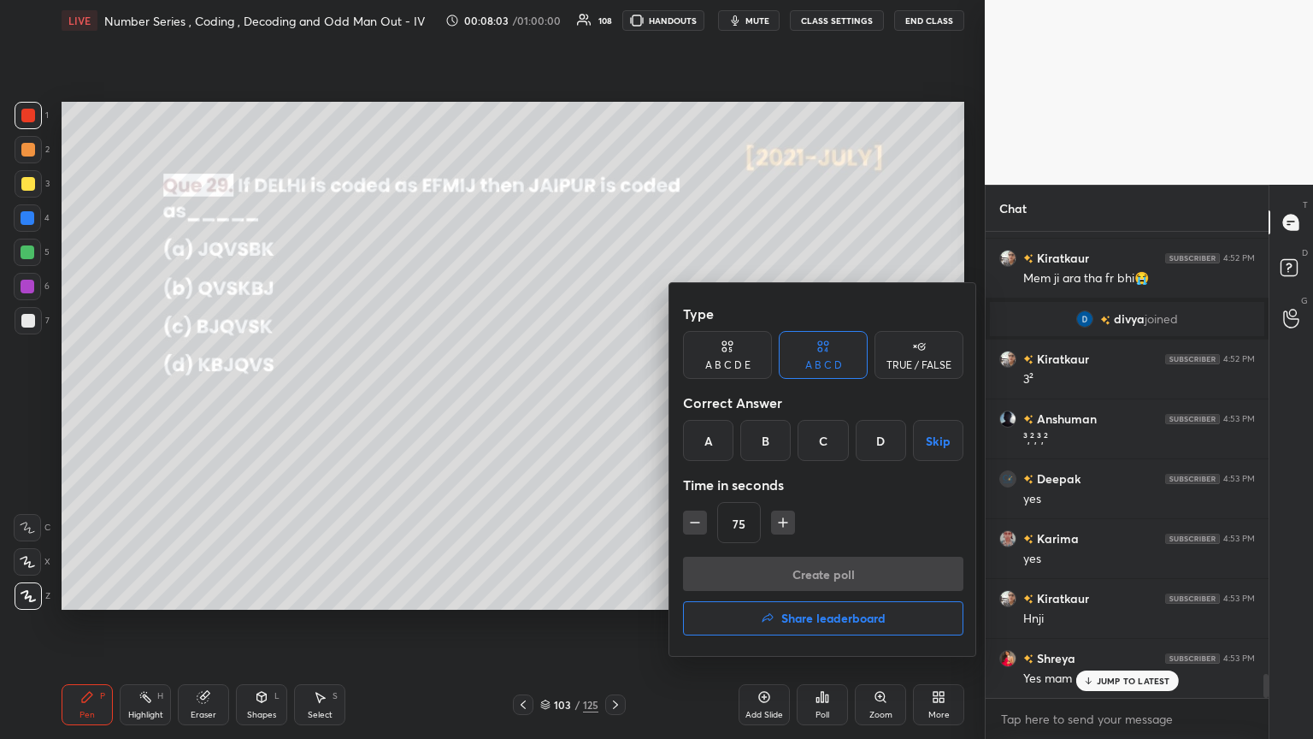
click at [613, 401] on div "D" at bounding box center [881, 440] width 50 height 41
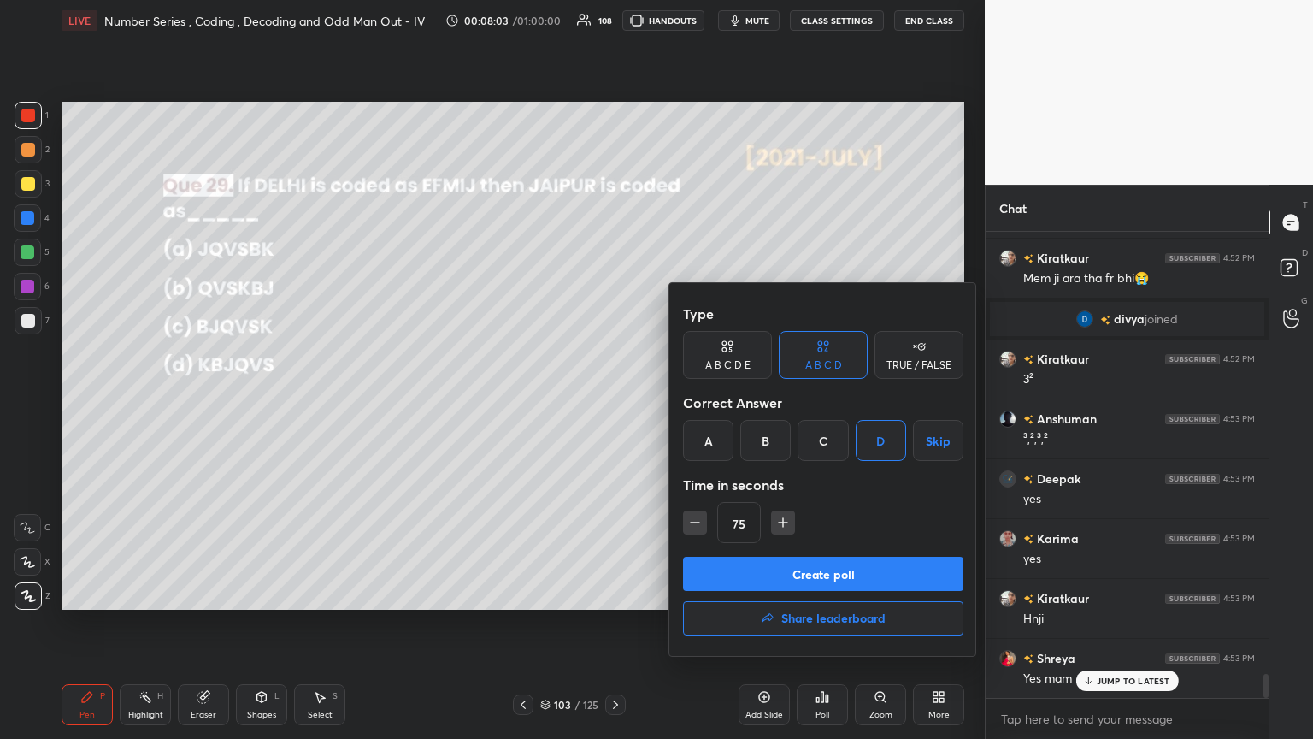
click at [613, 401] on icon "button" at bounding box center [695, 522] width 9 height 0
type input "60"
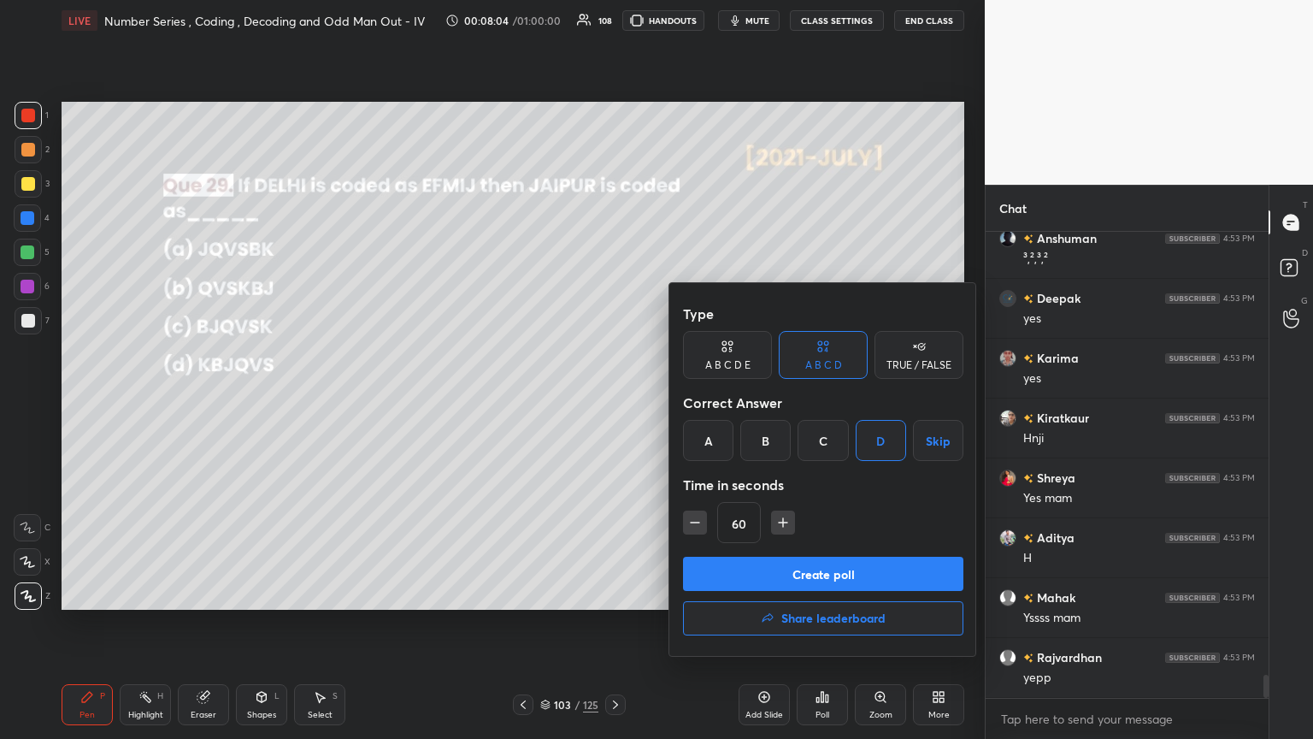
click at [613, 401] on button "Create poll" at bounding box center [823, 573] width 280 height 34
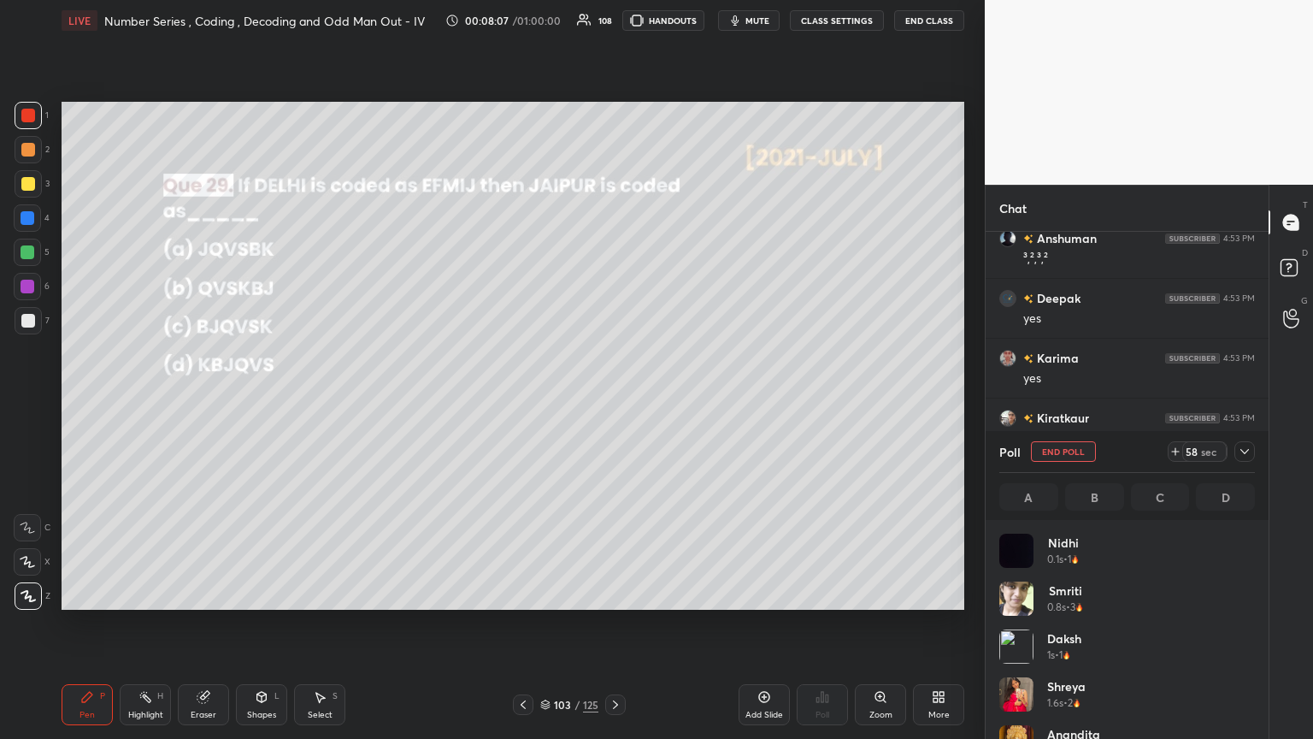
click at [613, 401] on icon at bounding box center [1245, 452] width 14 height 14
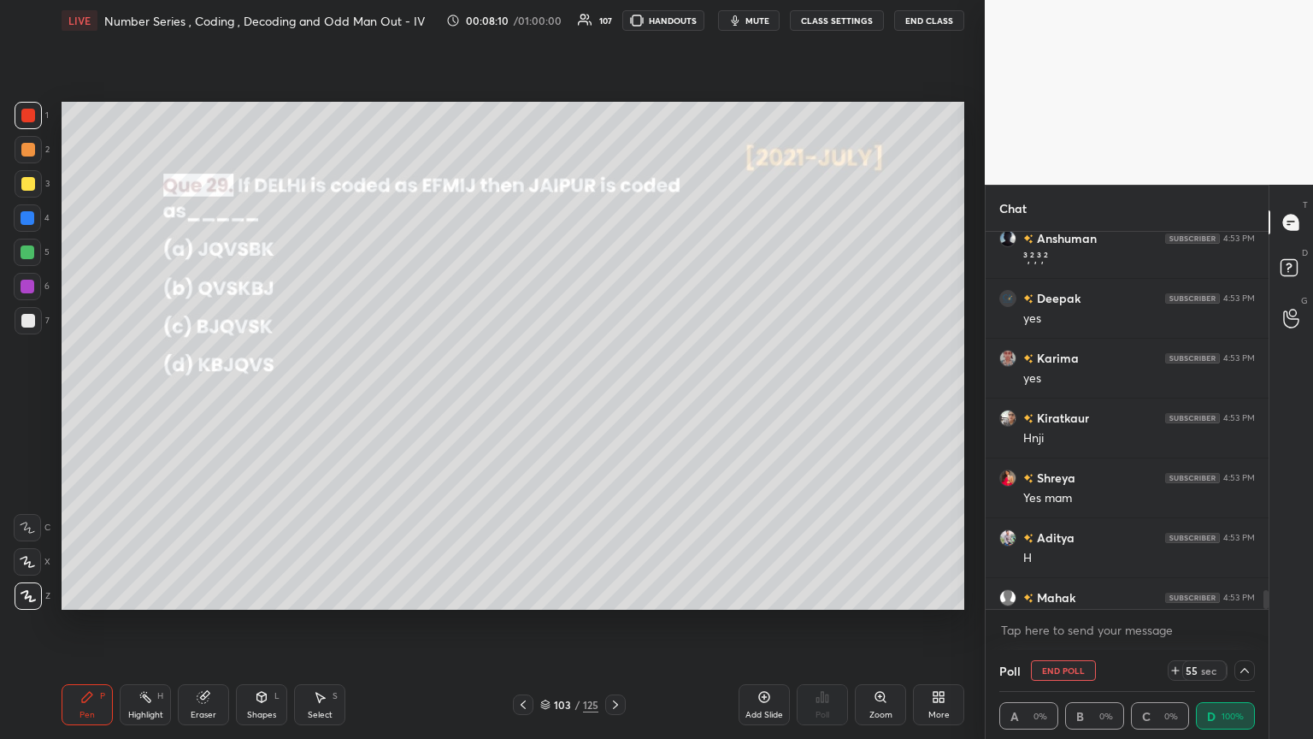
click at [613, 401] on icon at bounding box center [1245, 670] width 14 height 14
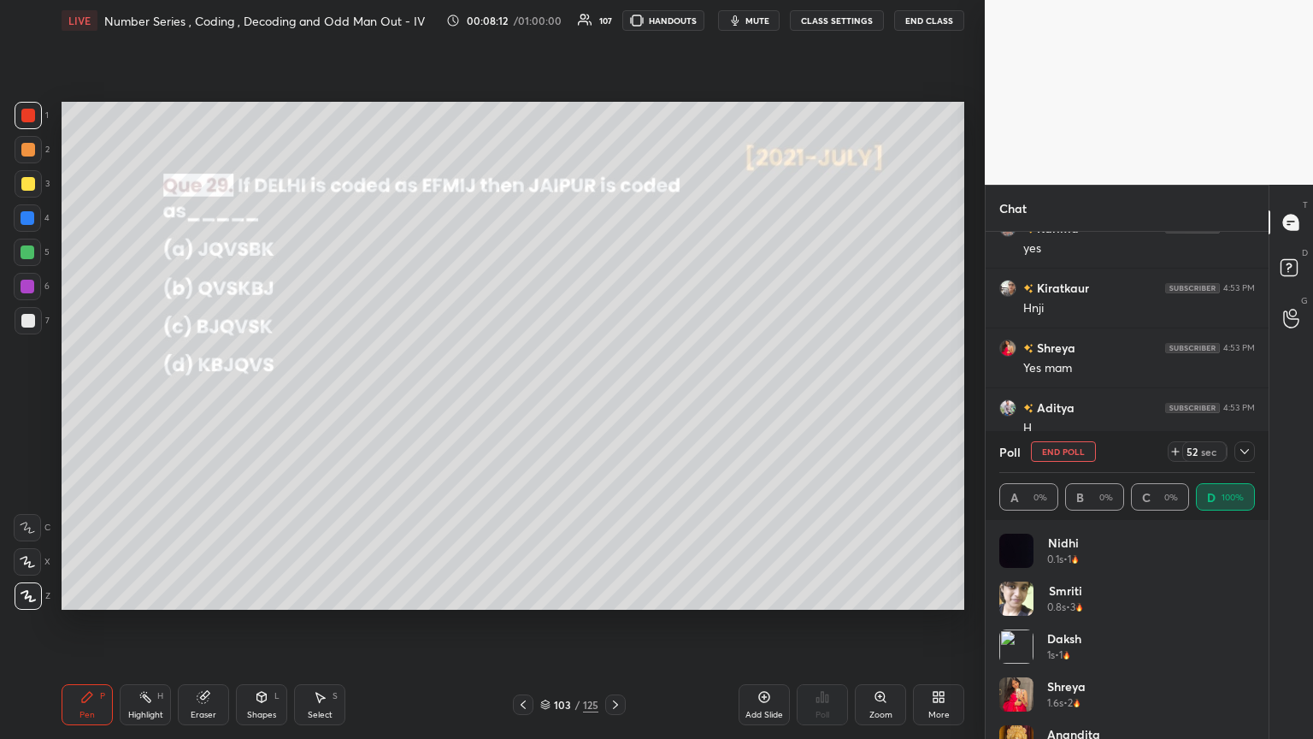
click at [613, 401] on icon at bounding box center [1245, 452] width 14 height 14
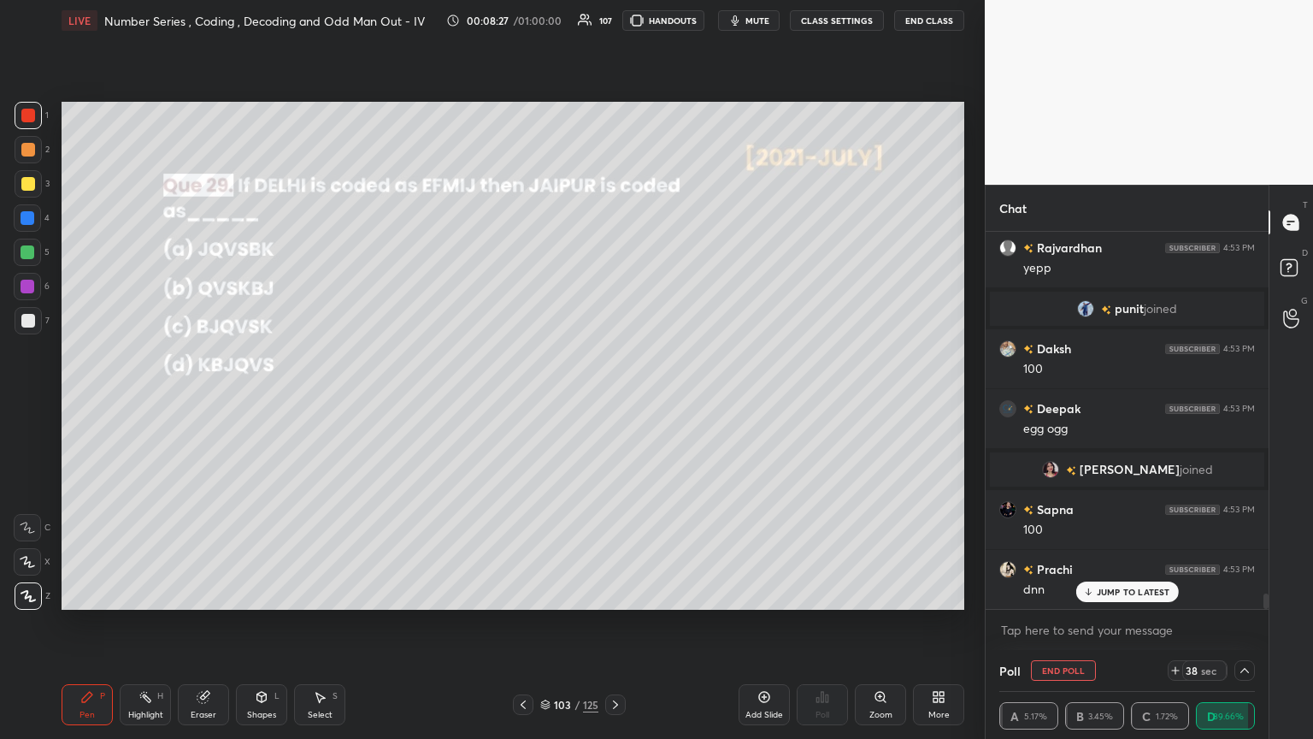
drag, startPoint x: 259, startPoint y: 706, endPoint x: 261, endPoint y: 682, distance: 24.0
click at [258, 401] on div "Shapes L" at bounding box center [261, 704] width 51 height 41
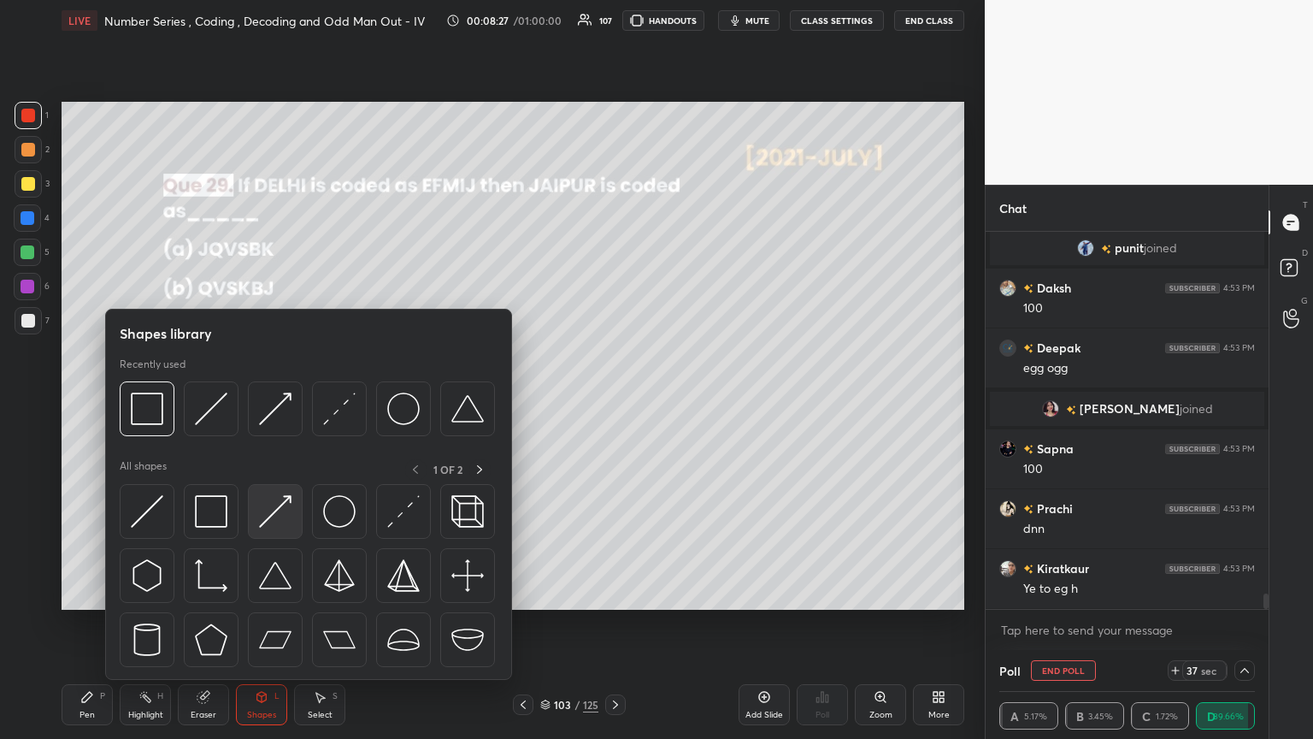
click at [269, 401] on img at bounding box center [275, 511] width 32 height 32
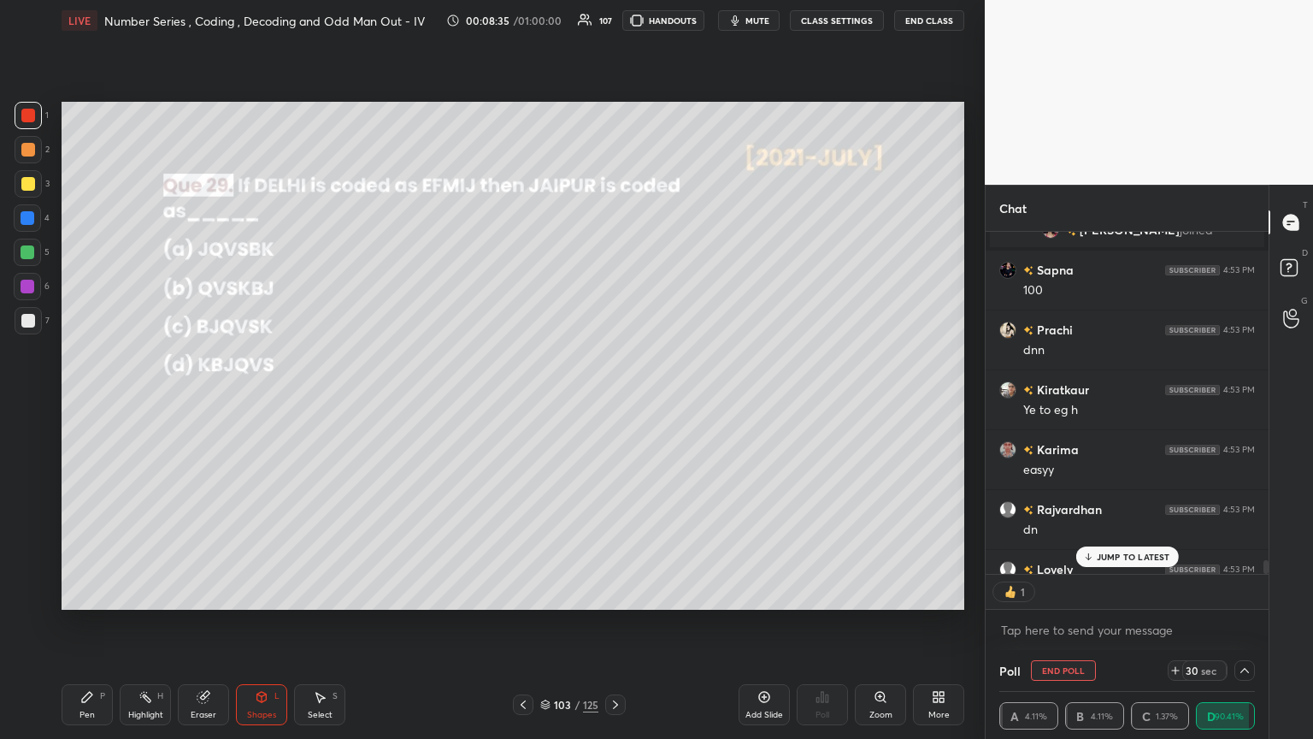
click at [89, 401] on icon at bounding box center [87, 697] width 14 height 14
click at [32, 320] on div at bounding box center [28, 321] width 14 height 14
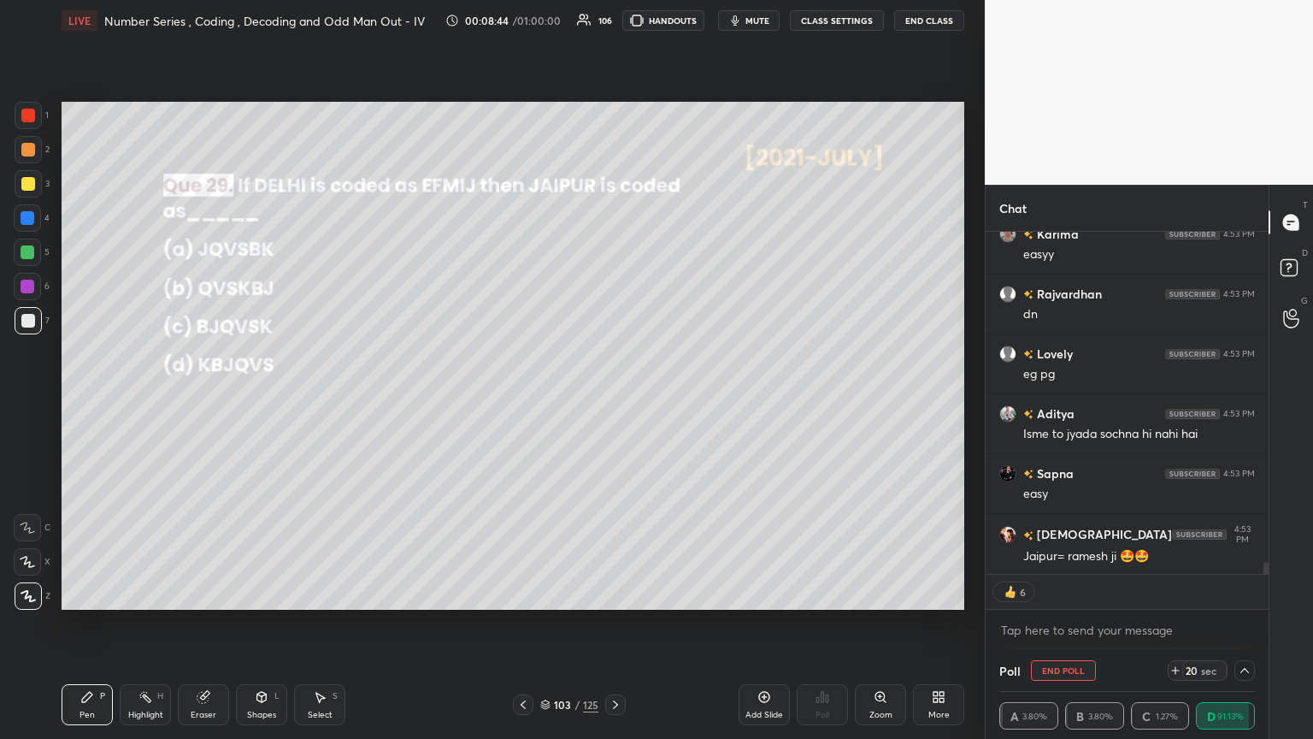
click at [29, 184] on div at bounding box center [28, 184] width 14 height 14
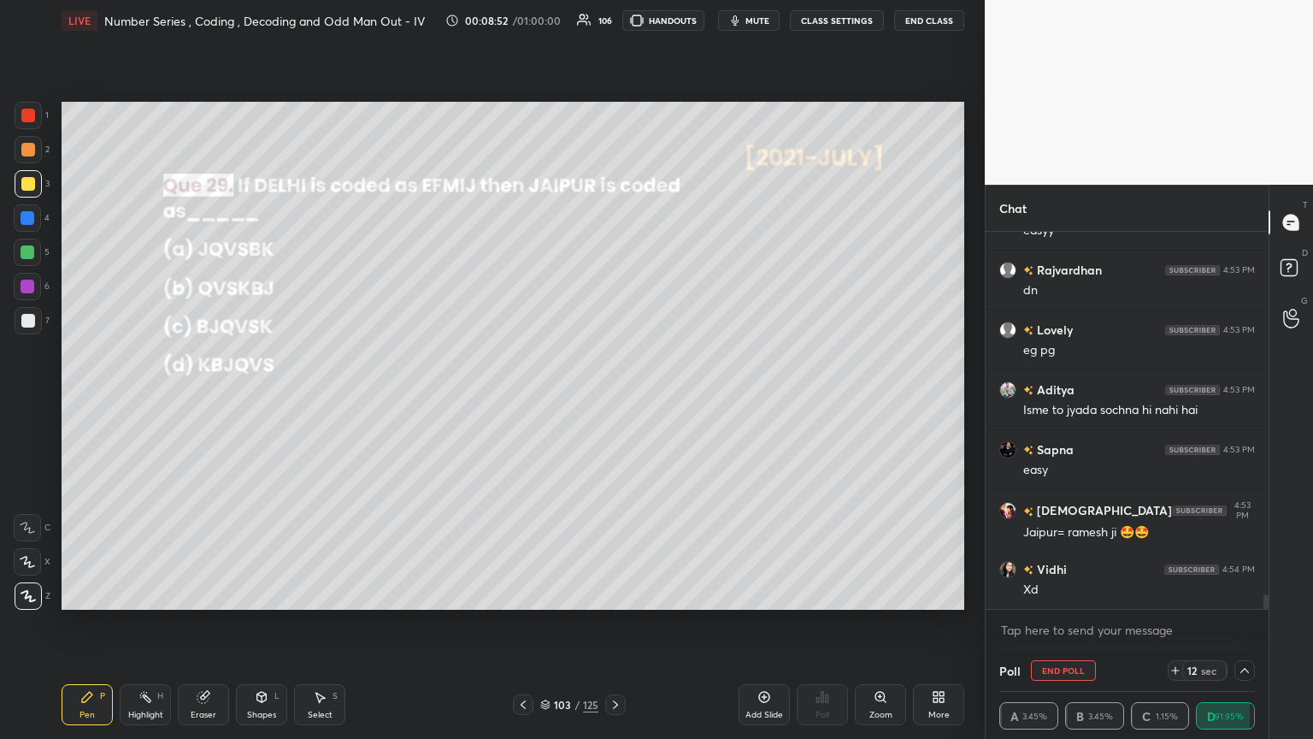
drag, startPoint x: 38, startPoint y: 320, endPoint x: 51, endPoint y: 332, distance: 18.2
click at [38, 321] on div at bounding box center [28, 320] width 27 height 27
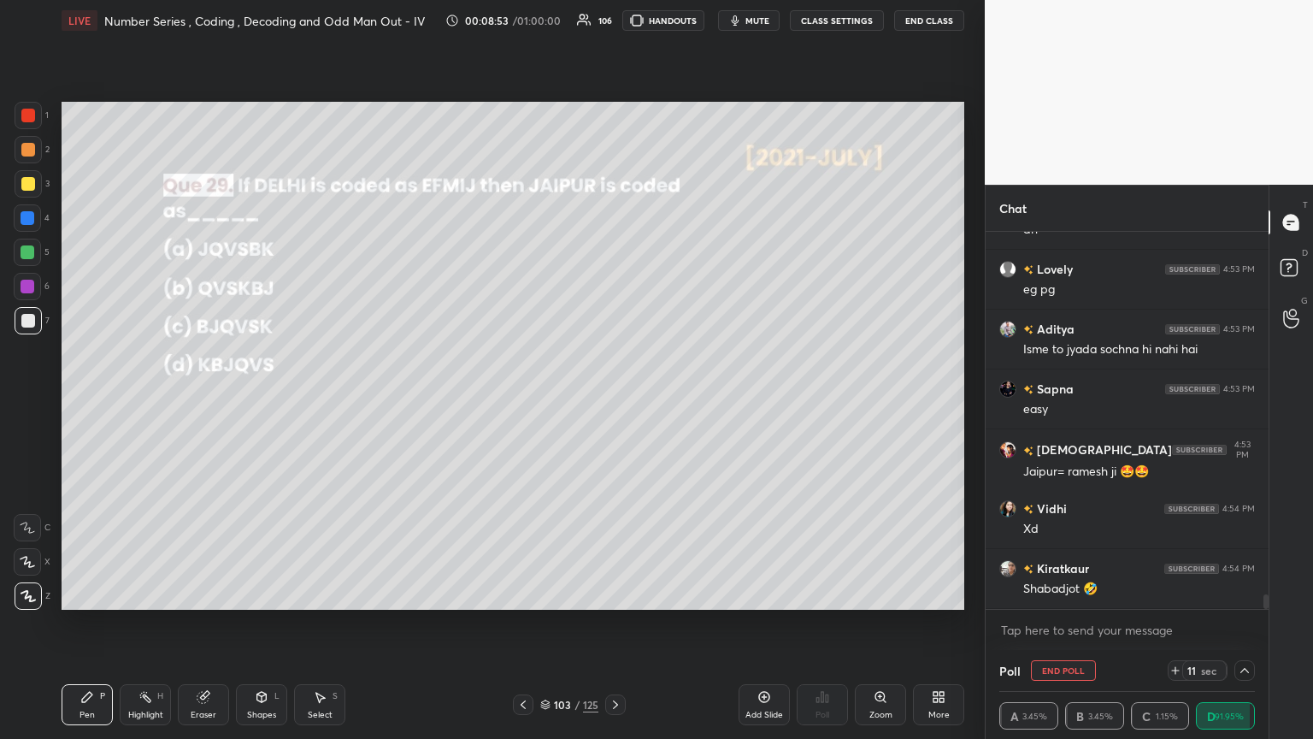
click at [253, 401] on div "Shapes L" at bounding box center [261, 704] width 51 height 41
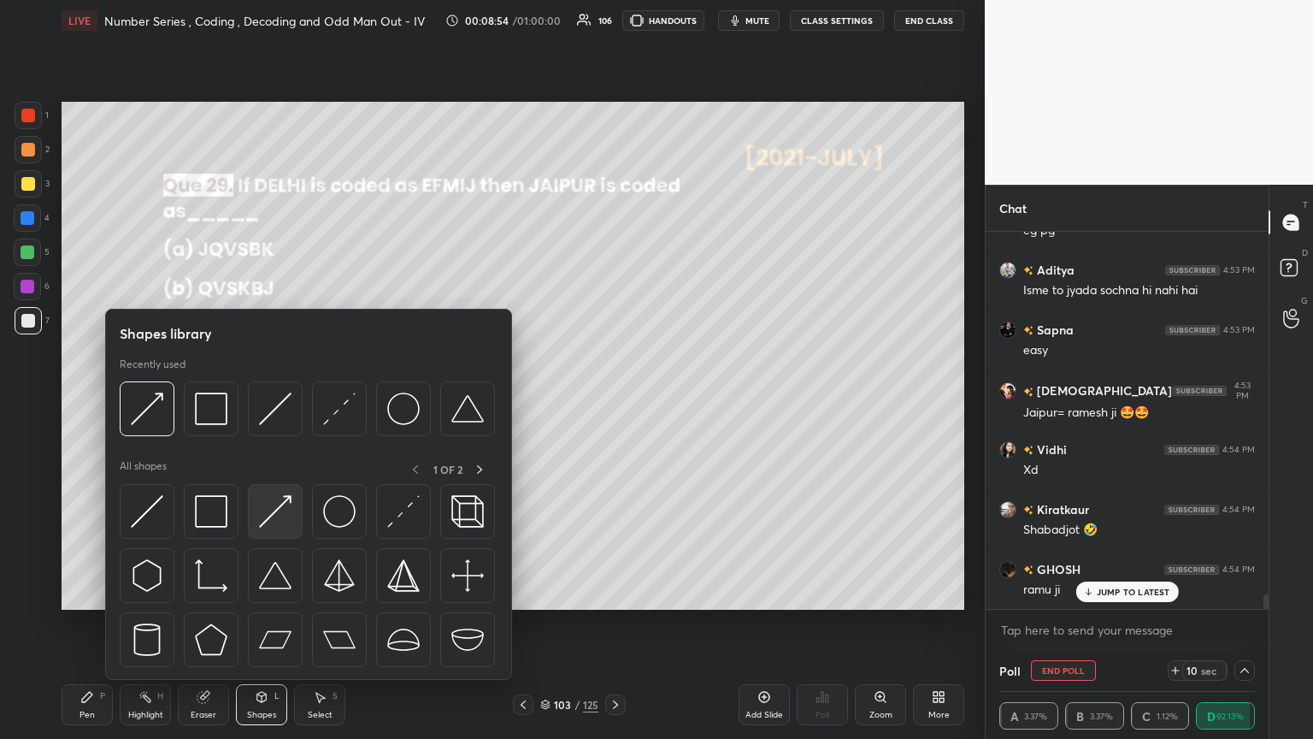
click at [274, 401] on img at bounding box center [275, 511] width 32 height 32
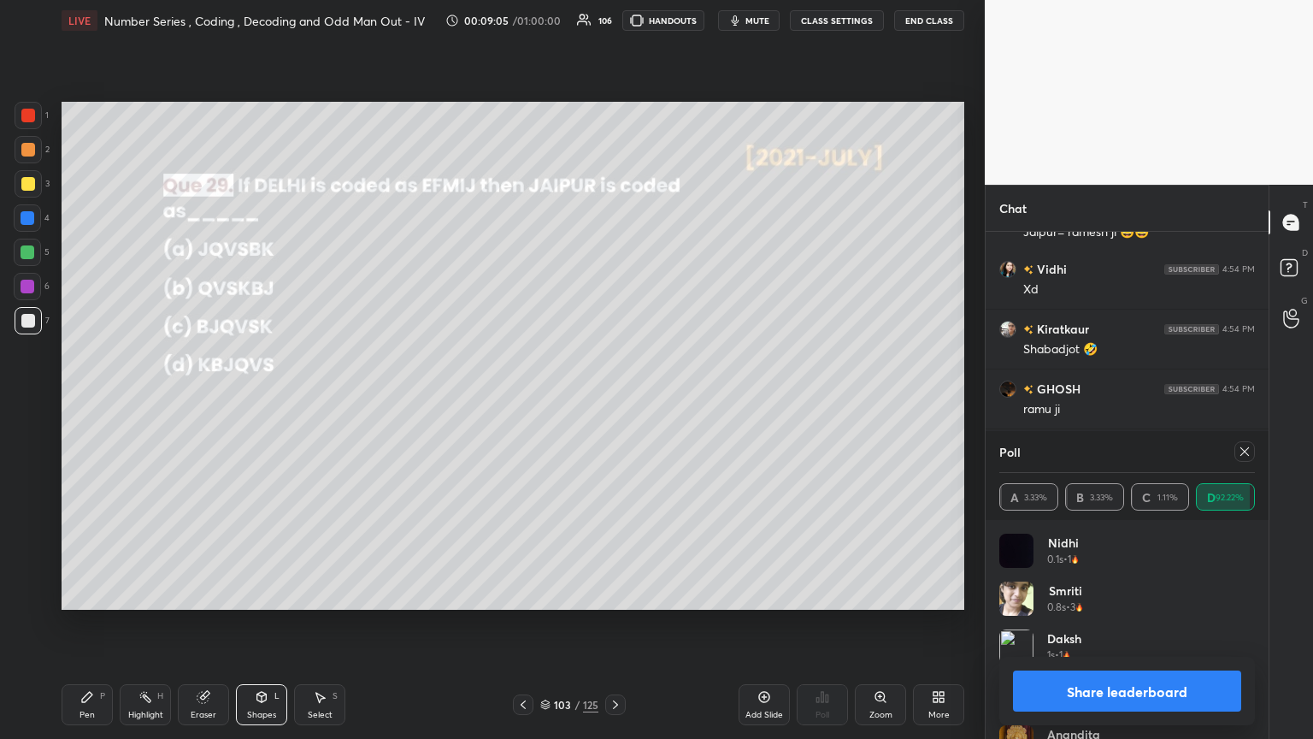
click at [87, 401] on div "Pen P" at bounding box center [87, 704] width 51 height 41
click at [613, 401] on icon at bounding box center [1245, 452] width 14 height 14
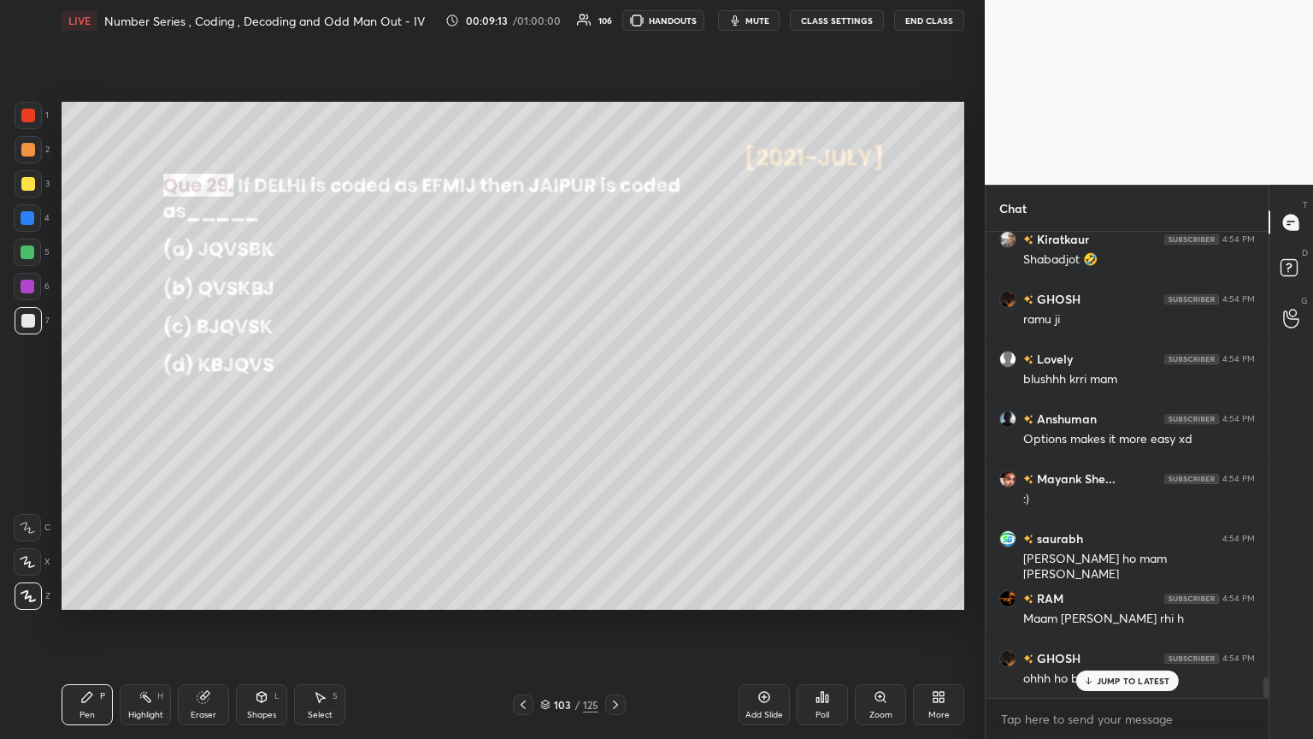
click at [89, 401] on icon at bounding box center [87, 697] width 14 height 14
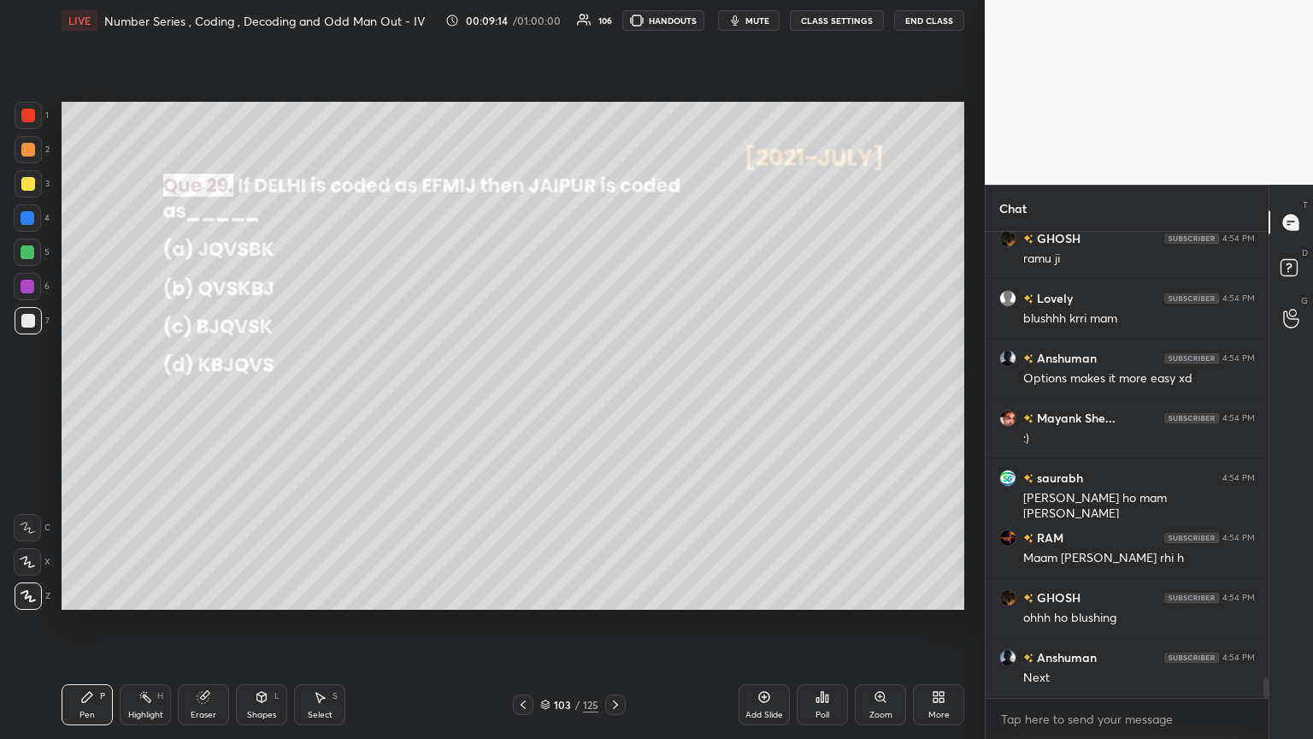
drag, startPoint x: 24, startPoint y: 189, endPoint x: 61, endPoint y: 222, distance: 49.6
click at [24, 191] on div at bounding box center [28, 183] width 27 height 27
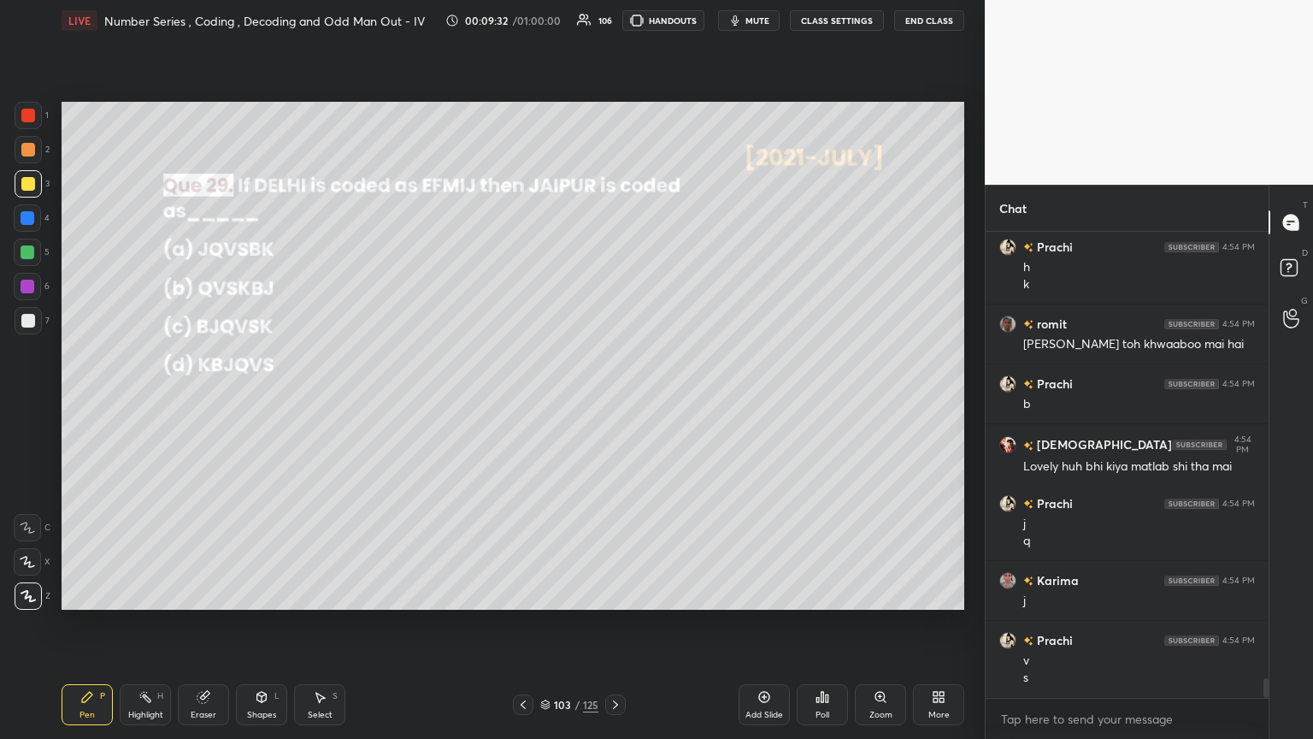
drag, startPoint x: 613, startPoint y: 703, endPoint x: 627, endPoint y: 701, distance: 14.6
click at [613, 401] on icon at bounding box center [616, 705] width 14 height 14
click at [613, 401] on div "Poll" at bounding box center [822, 704] width 51 height 41
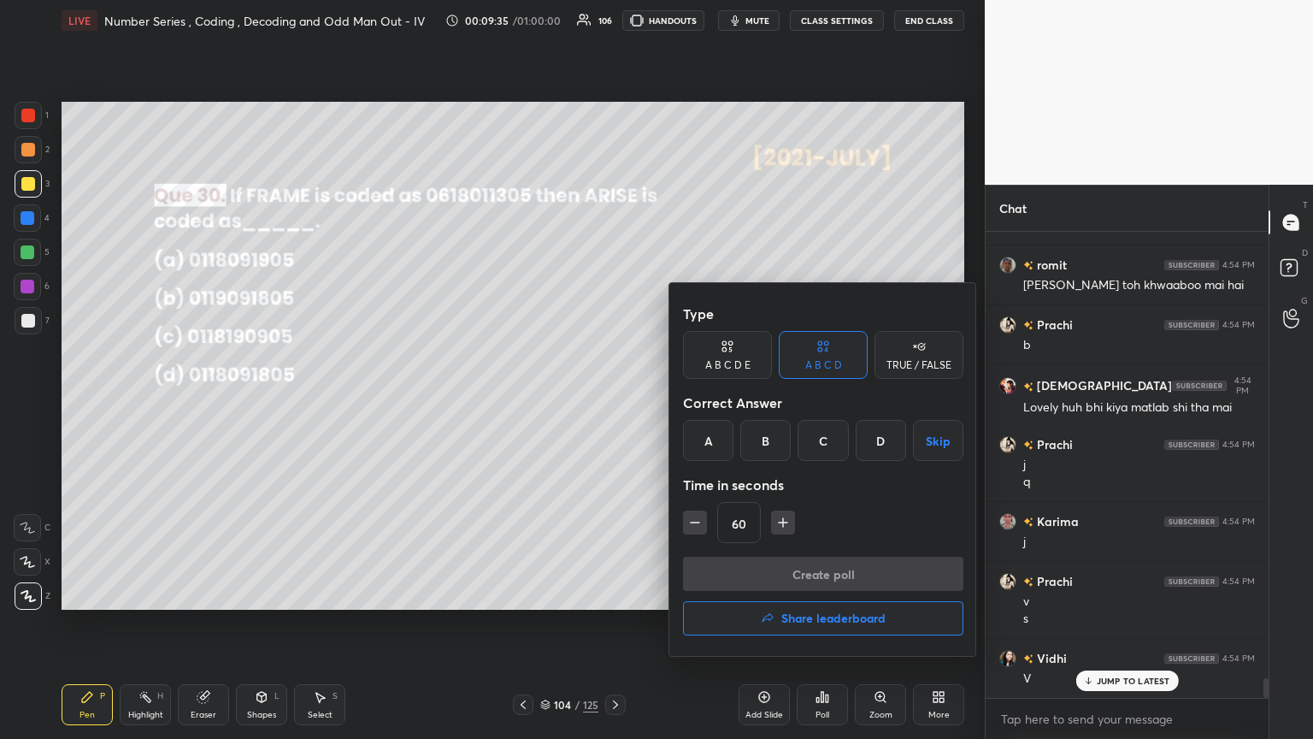
click at [613, 401] on div "A" at bounding box center [708, 440] width 50 height 41
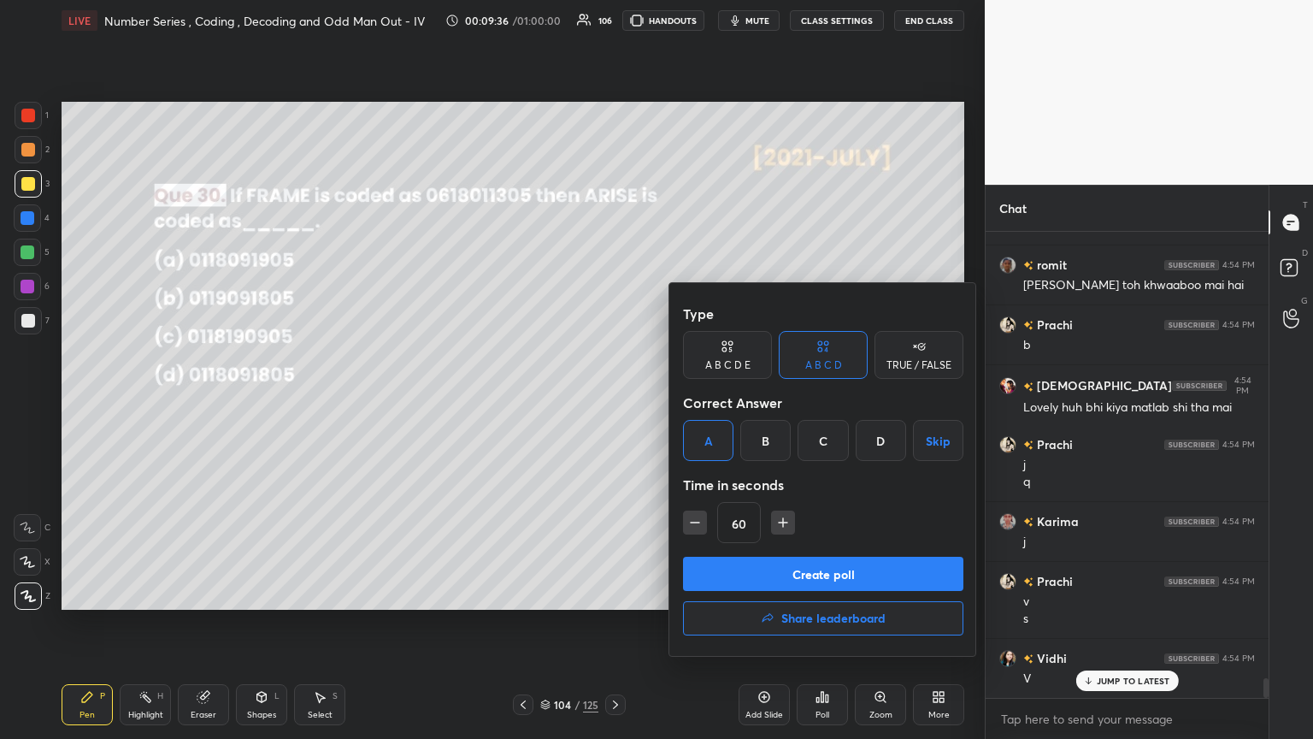
click at [613, 401] on button "Create poll" at bounding box center [823, 573] width 280 height 34
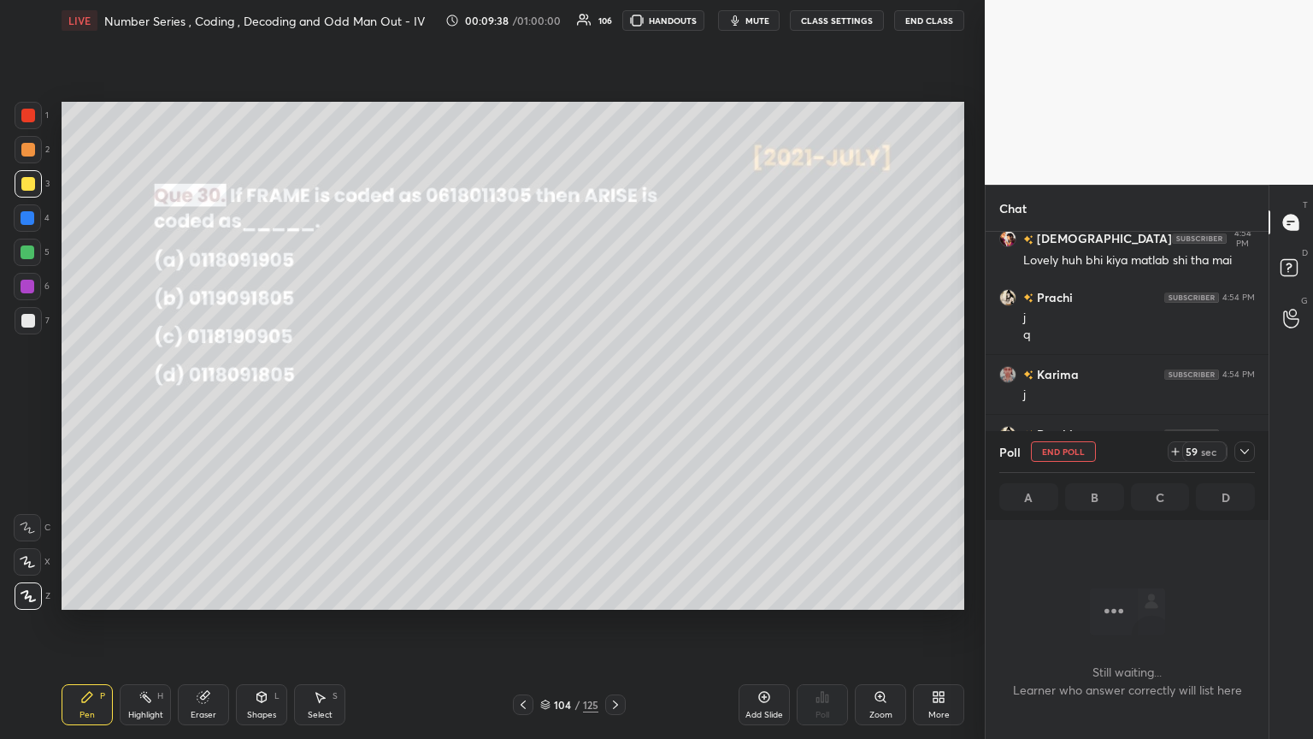
click at [613, 401] on icon at bounding box center [1245, 452] width 14 height 14
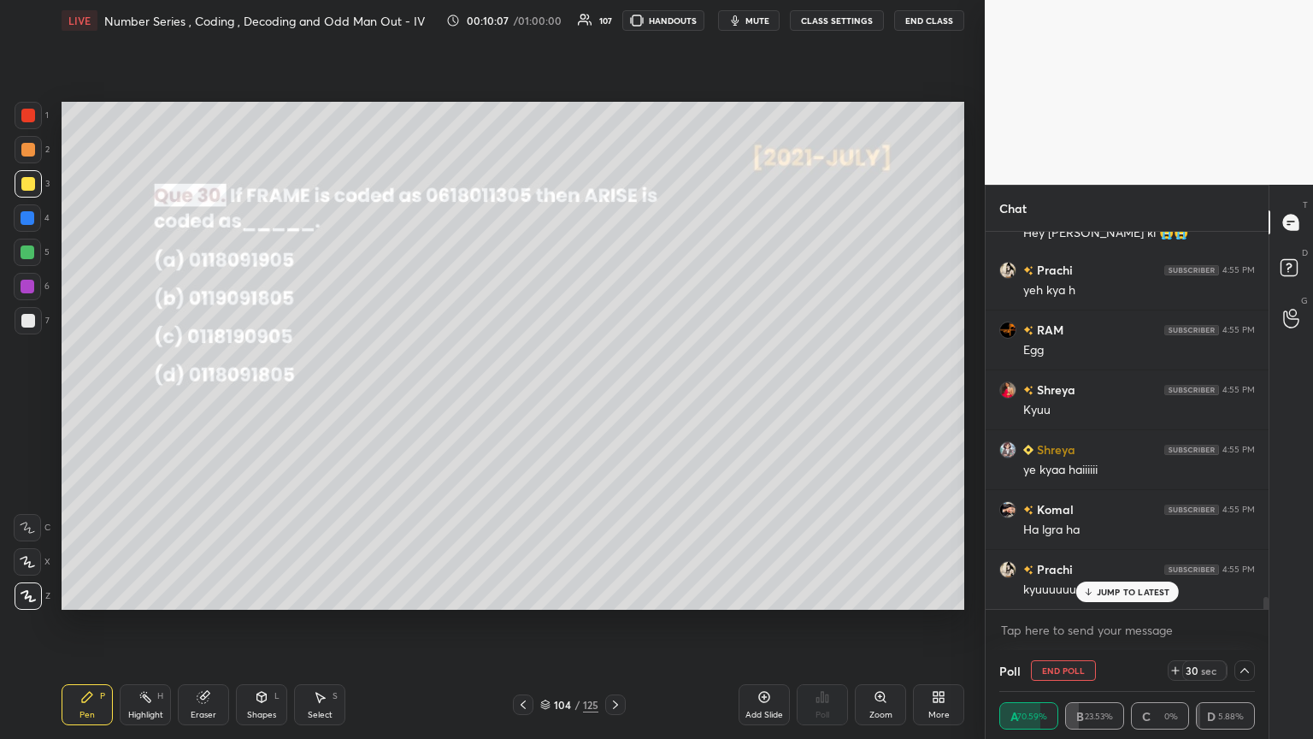
click at [33, 178] on div at bounding box center [28, 184] width 14 height 14
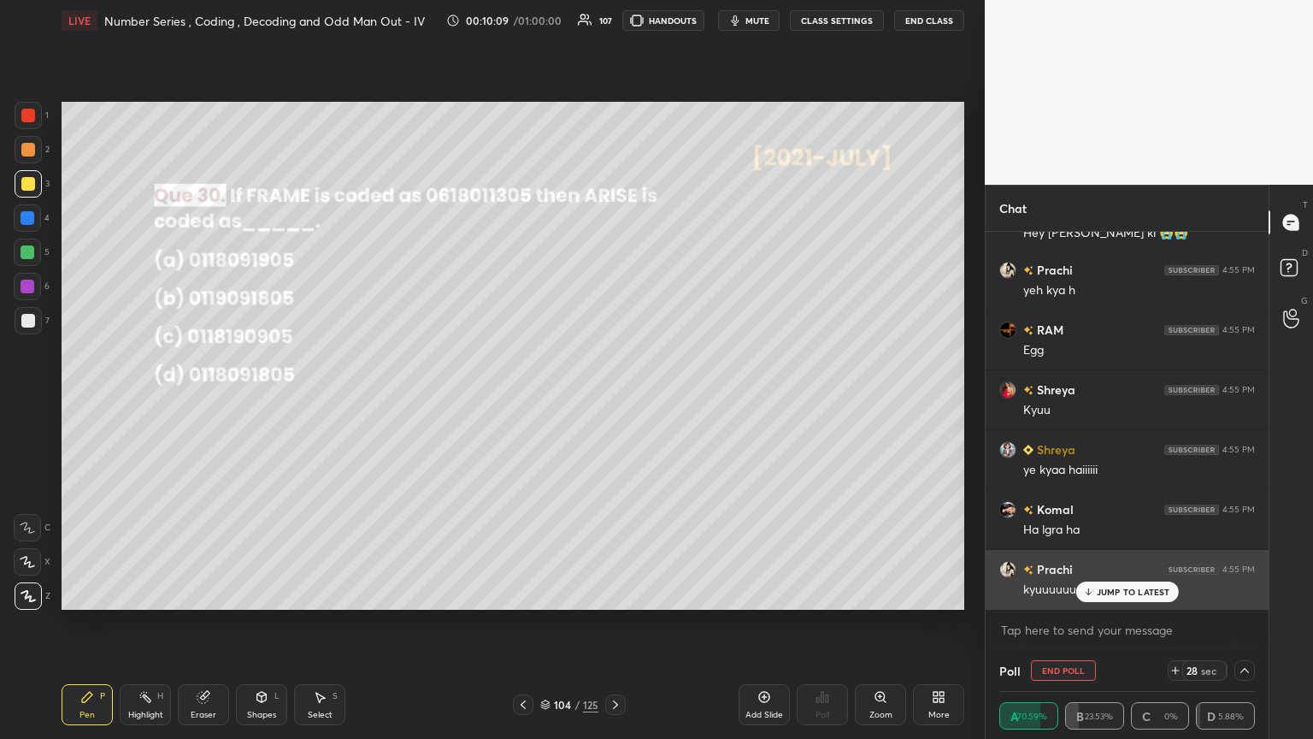
click at [613, 401] on p "JUMP TO LATEST" at bounding box center [1134, 591] width 74 height 10
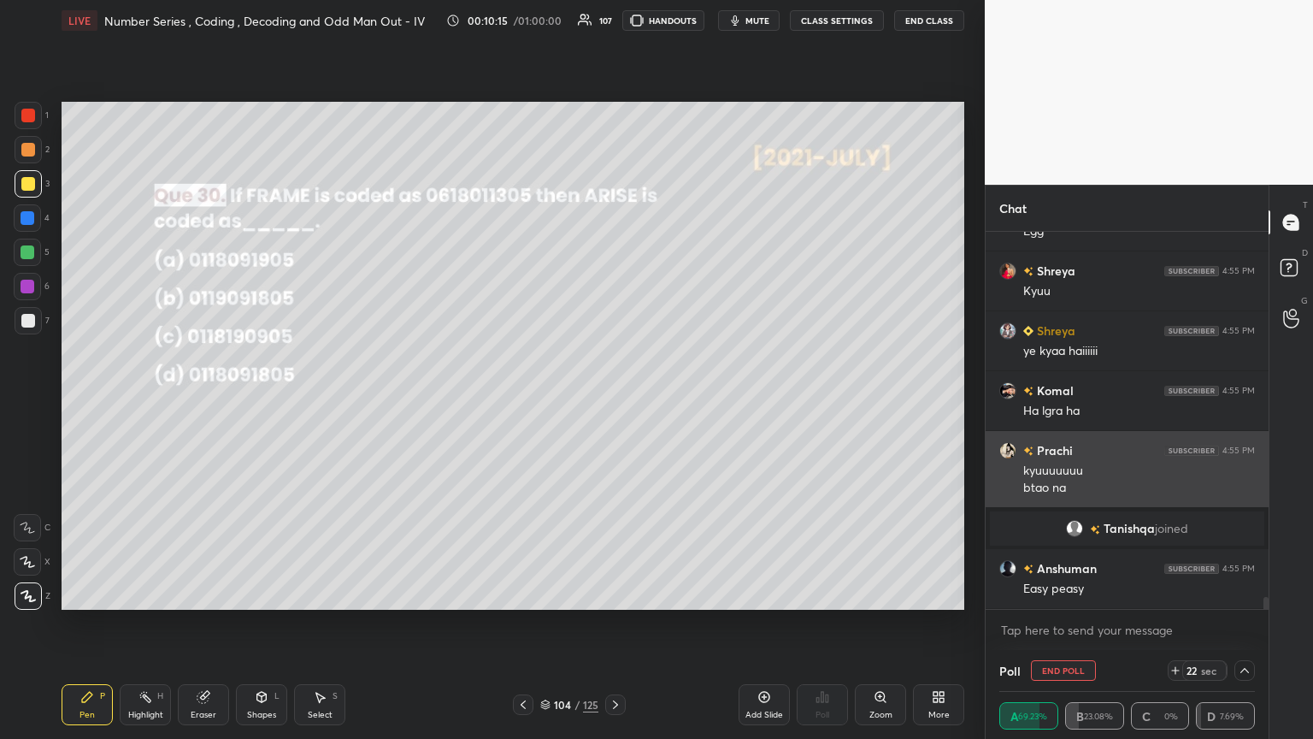
scroll to position [11427, 0]
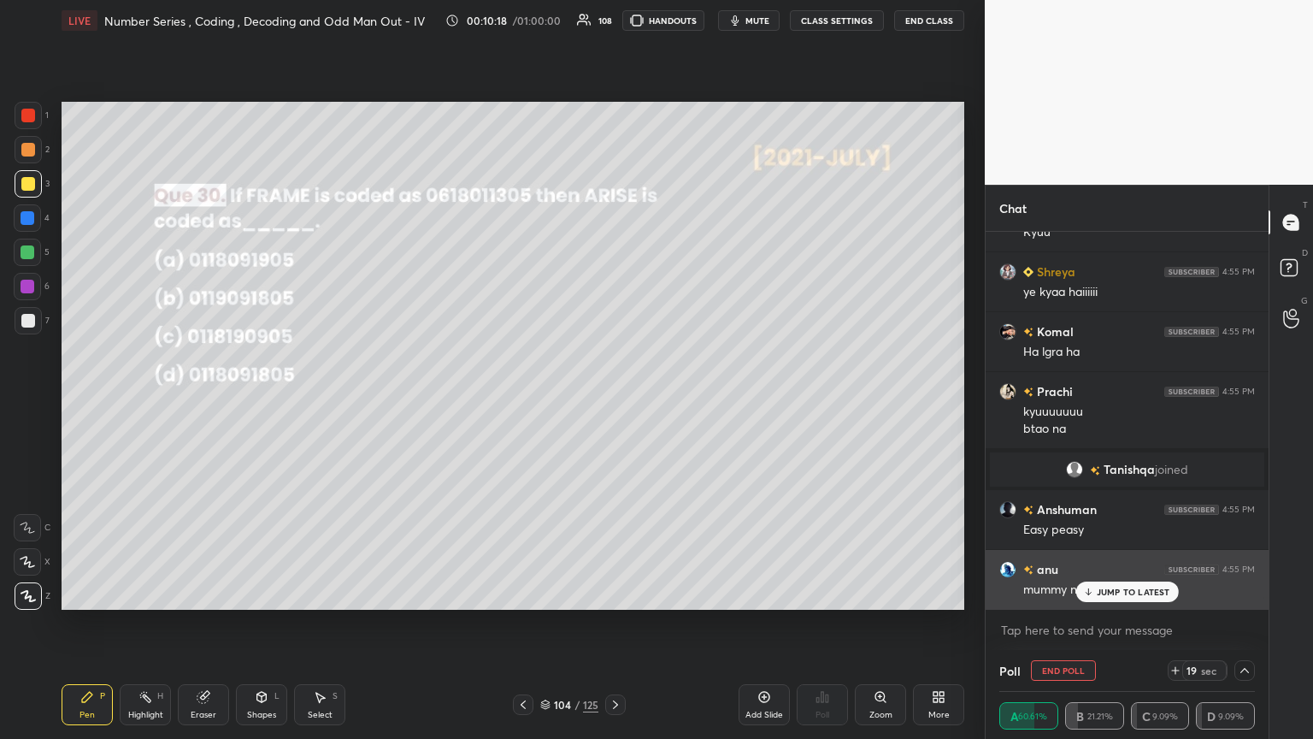
click at [613, 401] on p "JUMP TO LATEST" at bounding box center [1134, 591] width 74 height 10
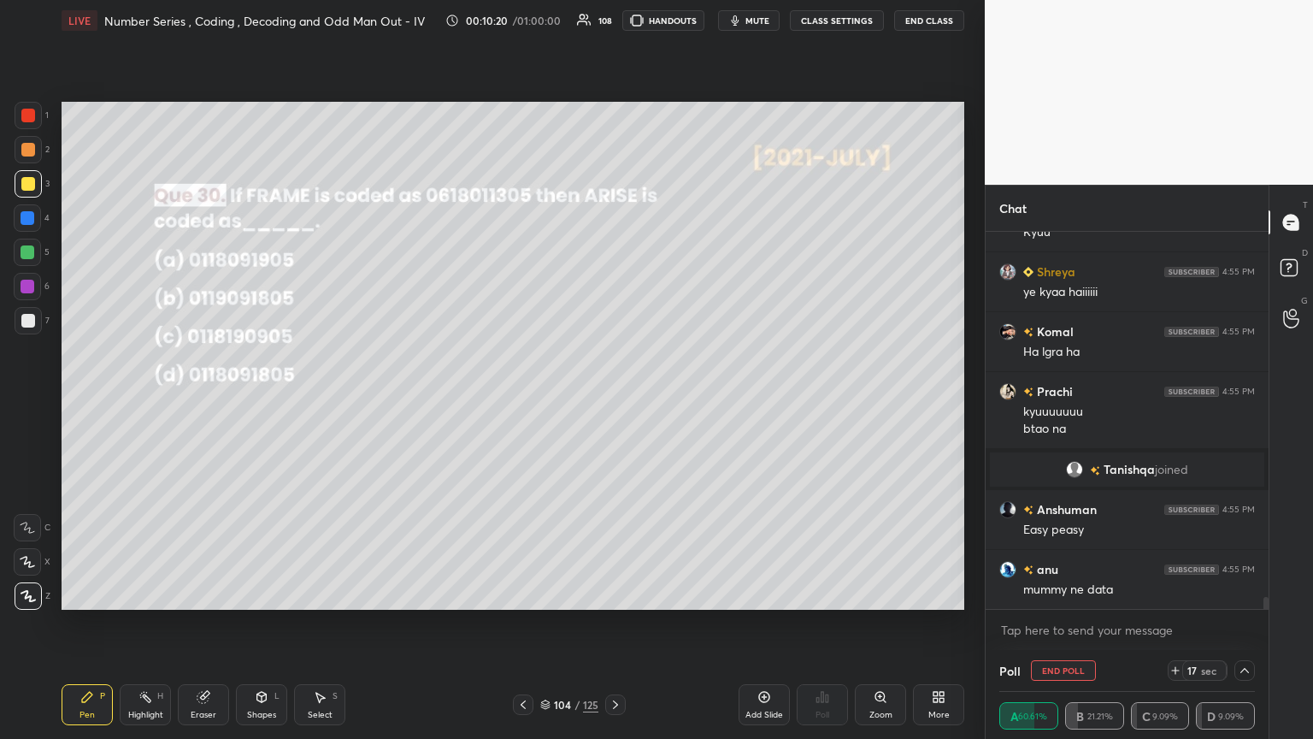
click at [276, 401] on div "Shapes L" at bounding box center [261, 704] width 51 height 41
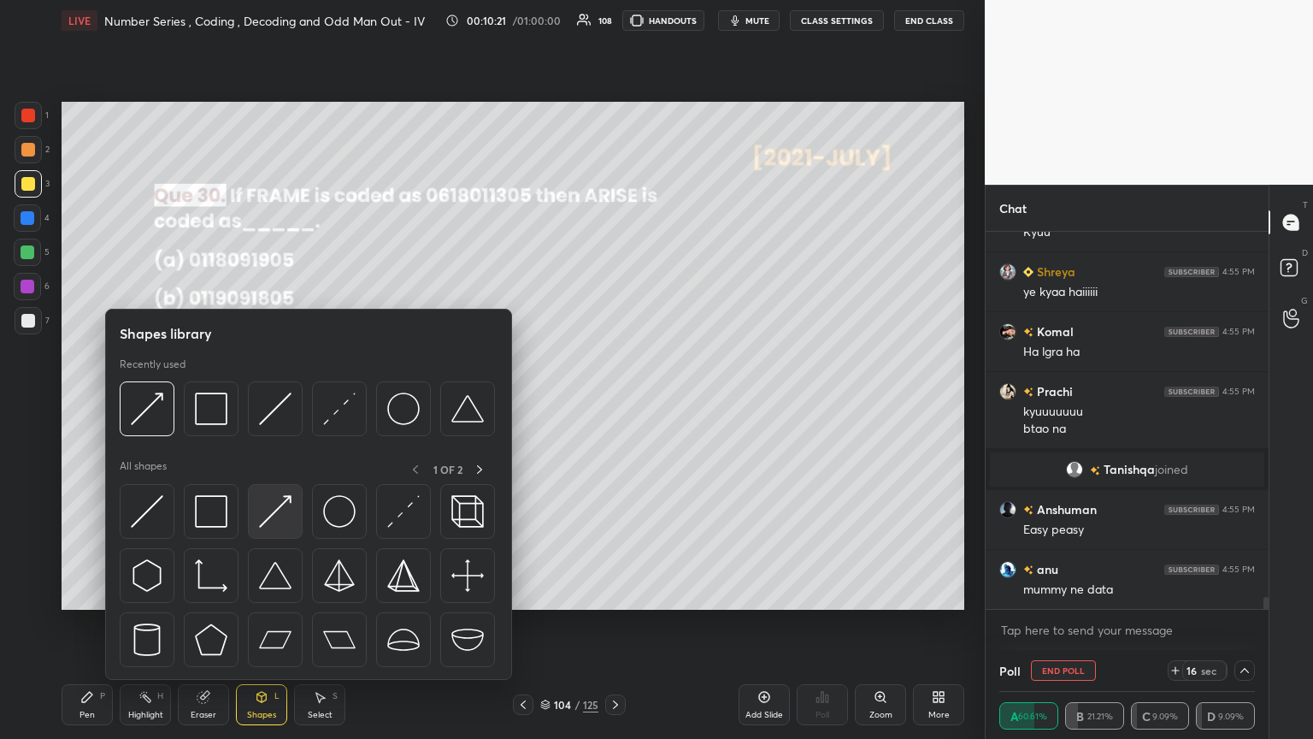
click at [264, 401] on img at bounding box center [275, 511] width 32 height 32
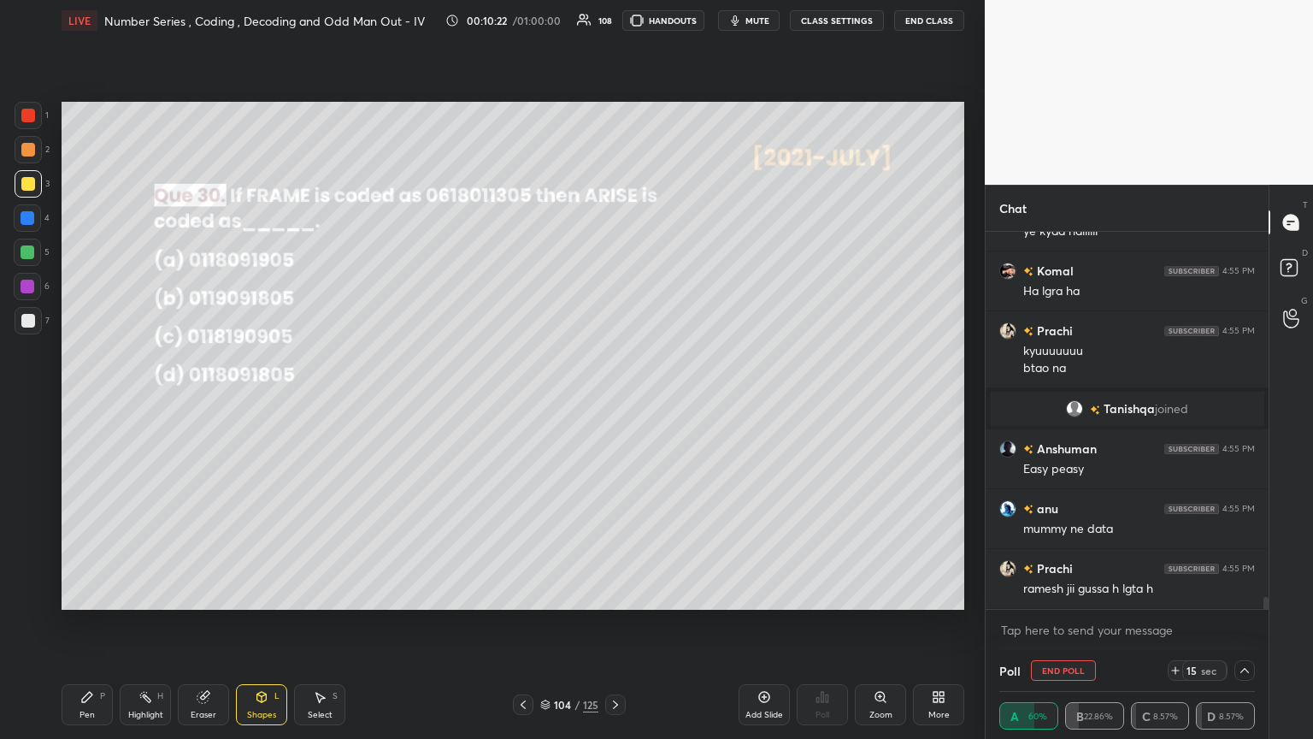
click at [31, 319] on div at bounding box center [28, 321] width 14 height 14
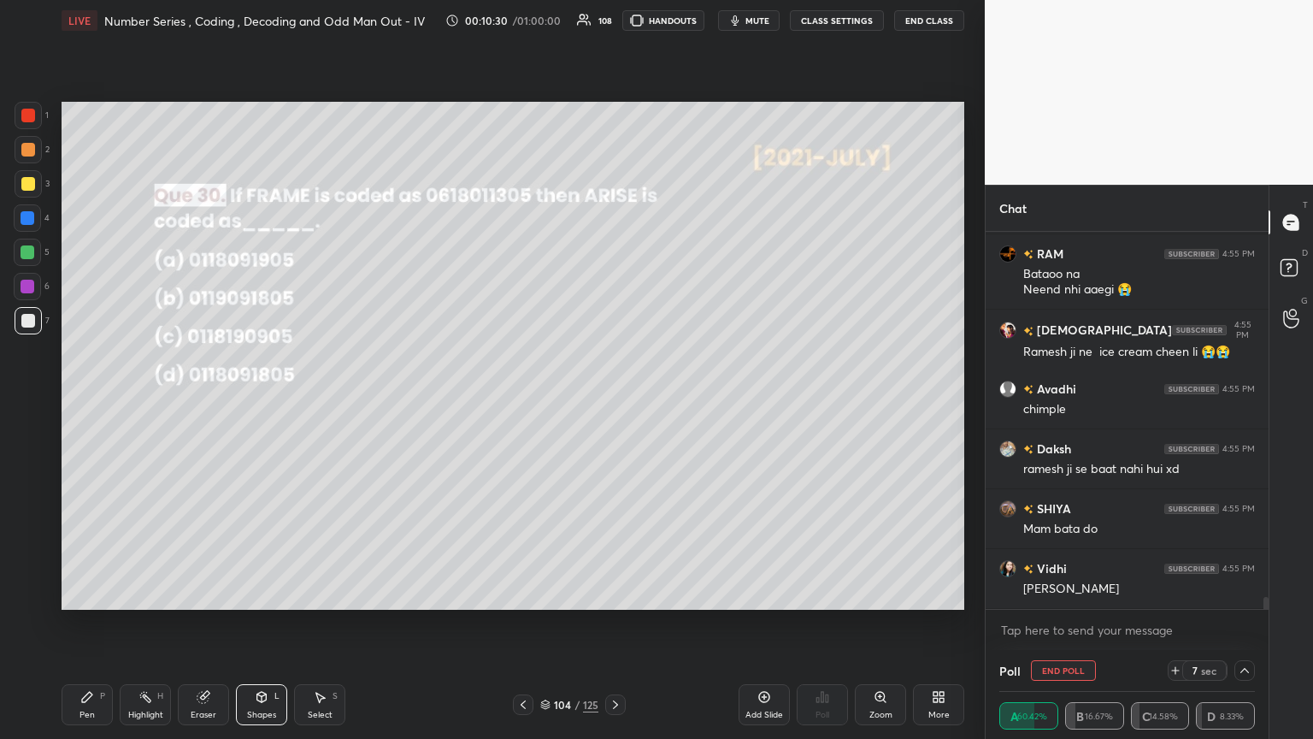
scroll to position [11981, 0]
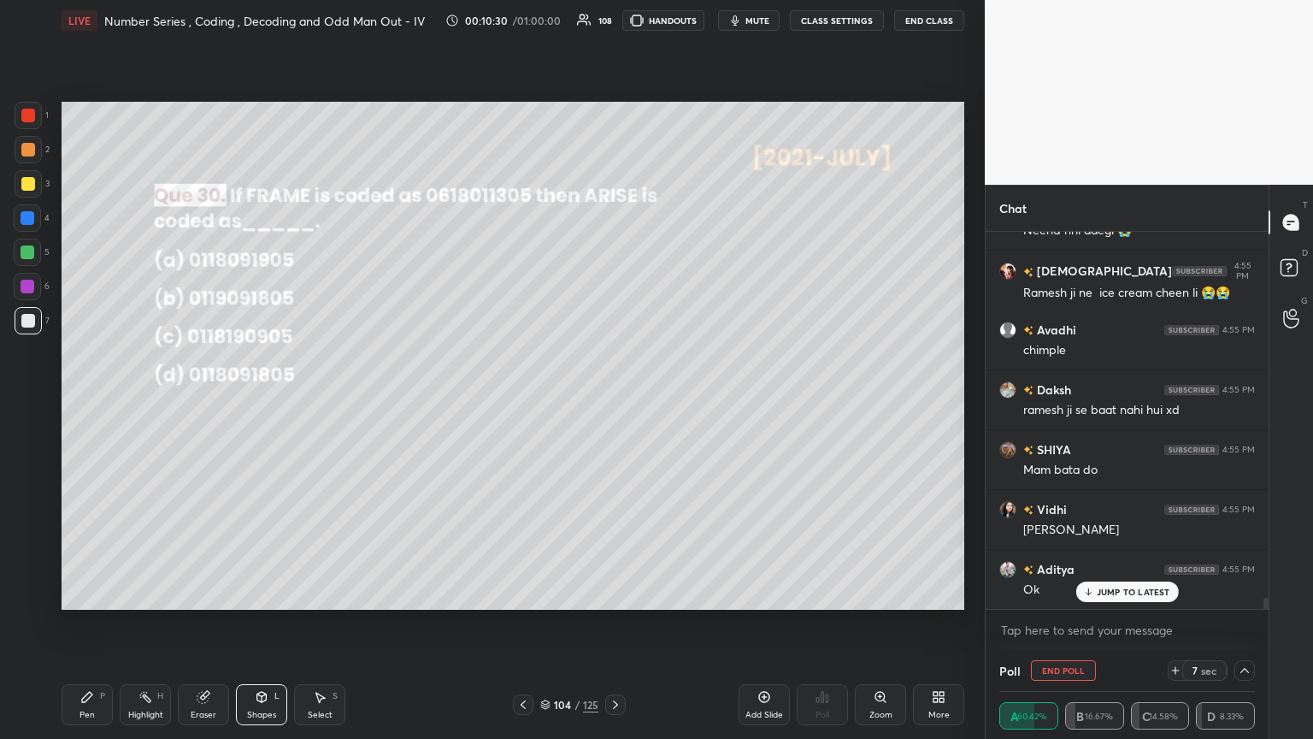
click at [79, 401] on div "Pen" at bounding box center [86, 714] width 15 height 9
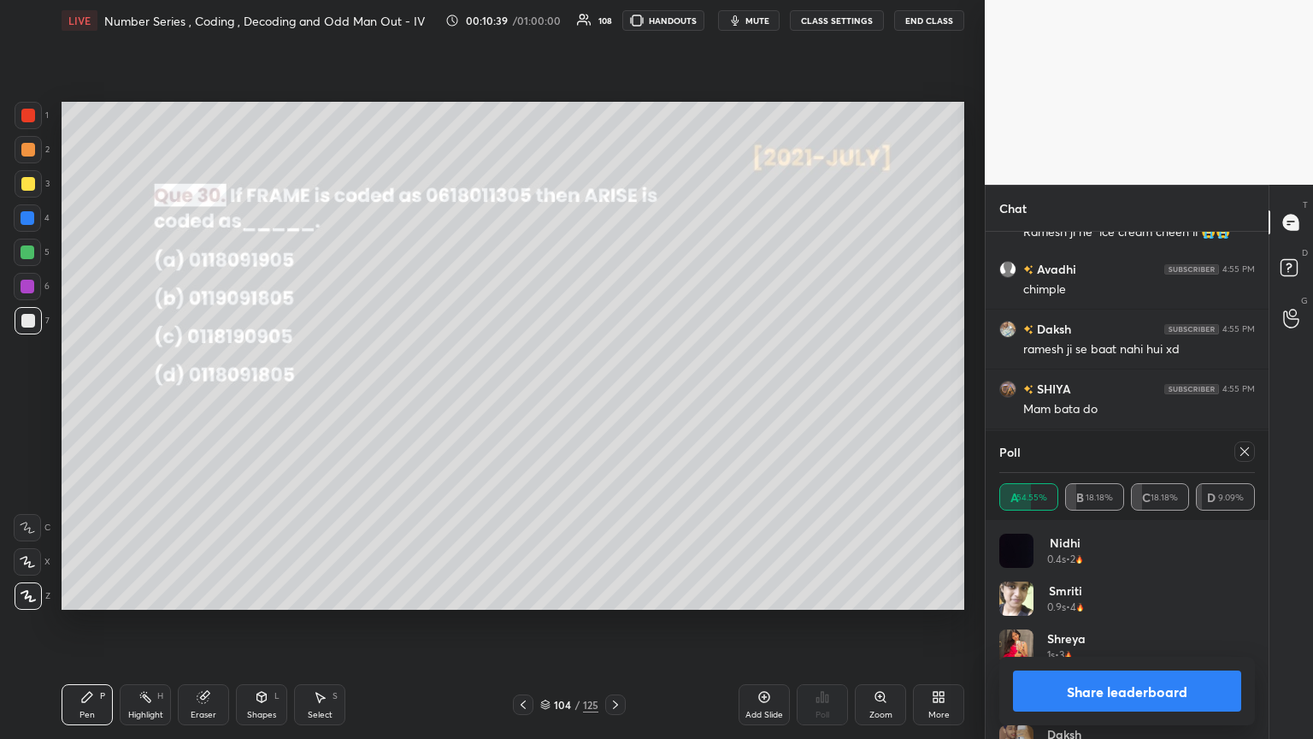
scroll to position [12117, 0]
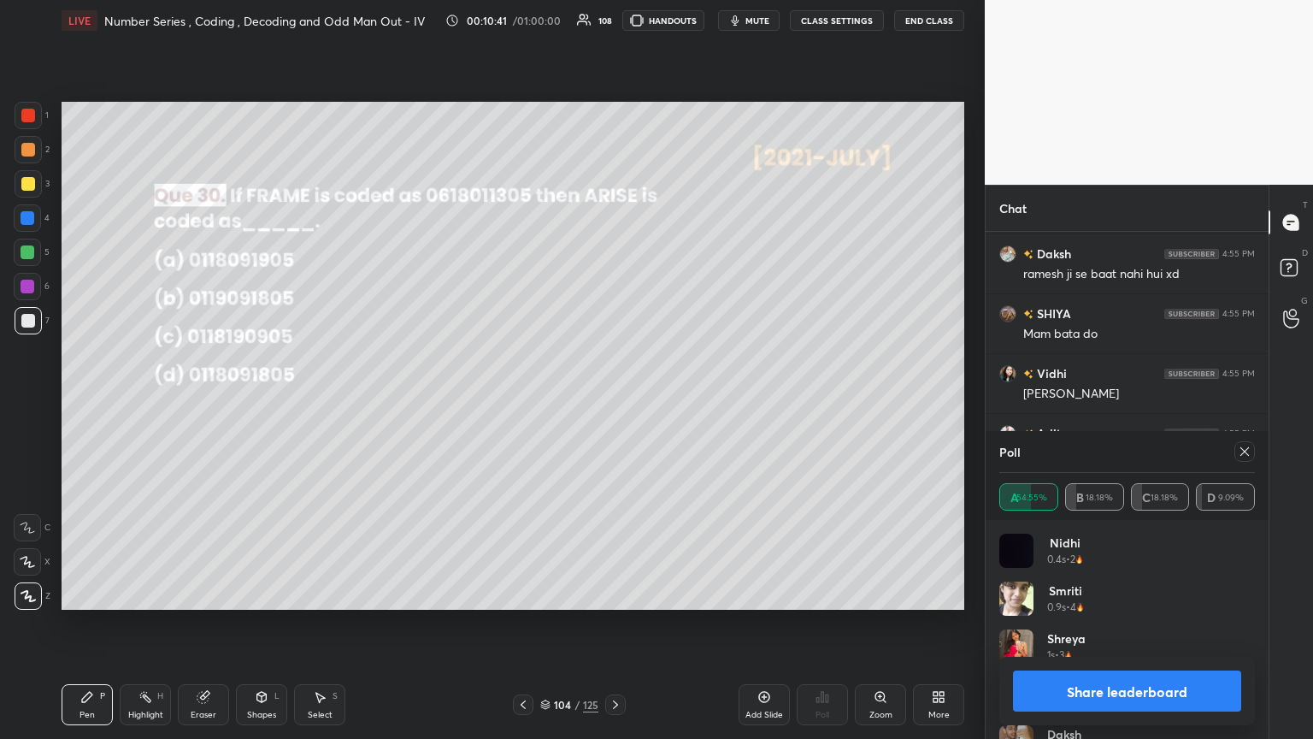
click at [613, 401] on icon at bounding box center [1245, 452] width 14 height 14
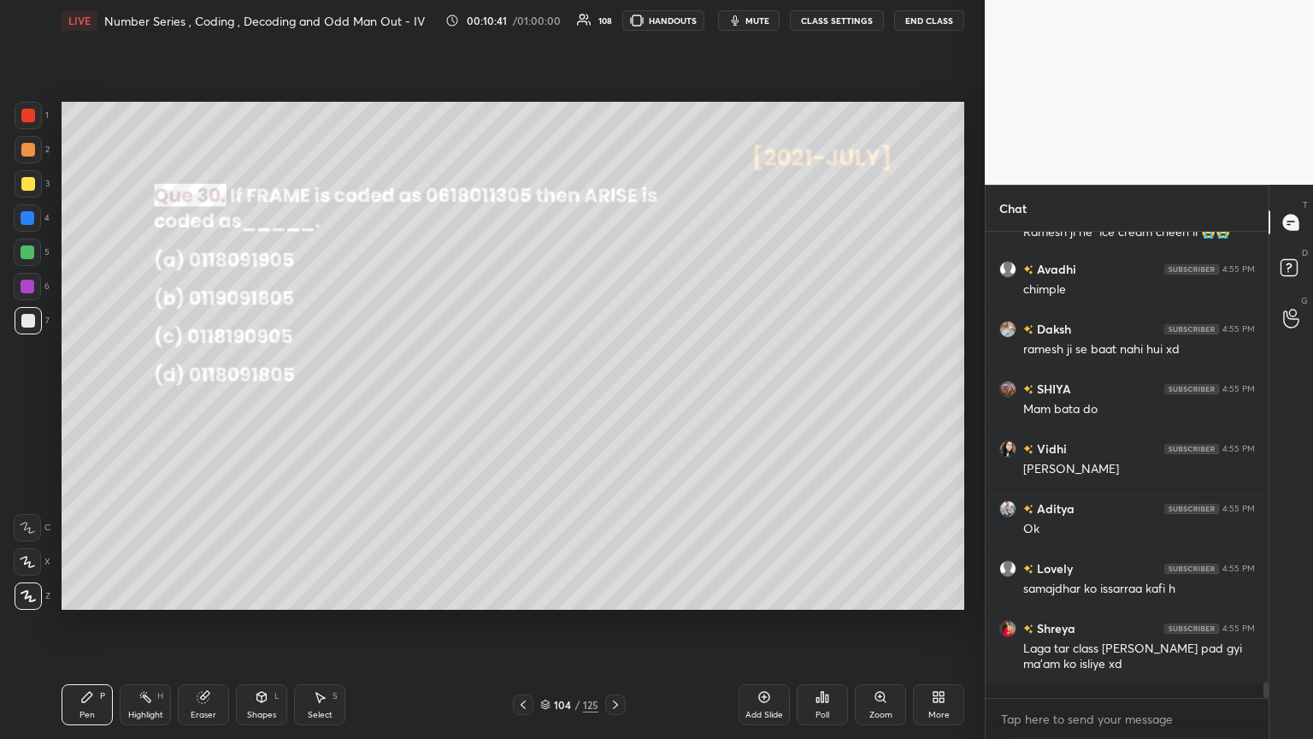
scroll to position [452, 278]
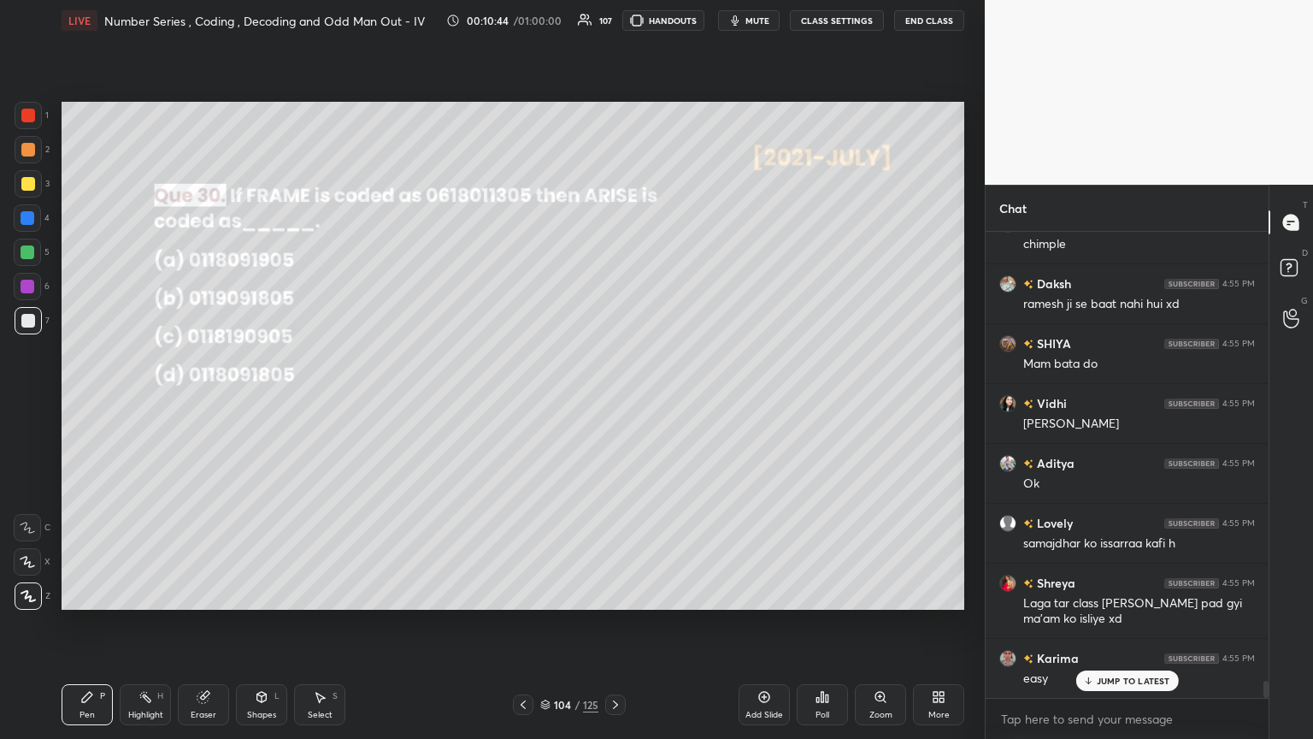
click at [31, 180] on div at bounding box center [28, 184] width 14 height 14
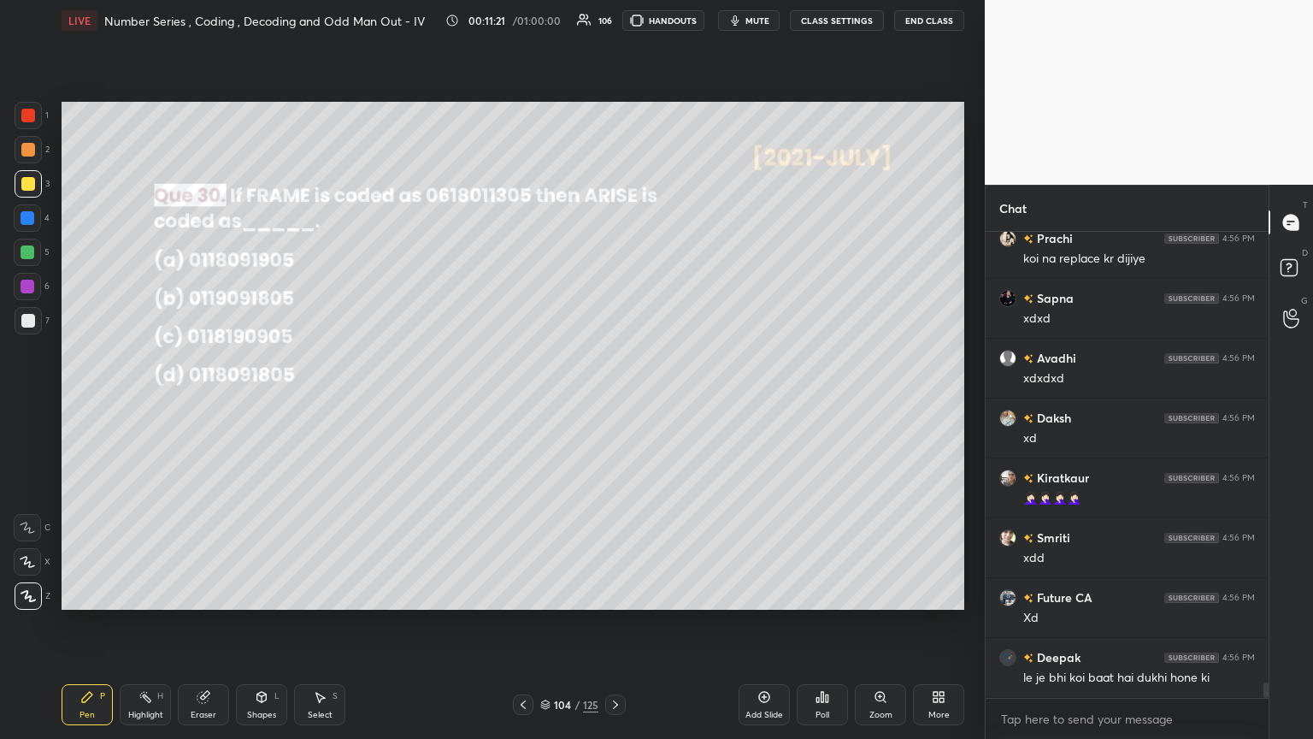
click at [30, 321] on div at bounding box center [28, 321] width 14 height 14
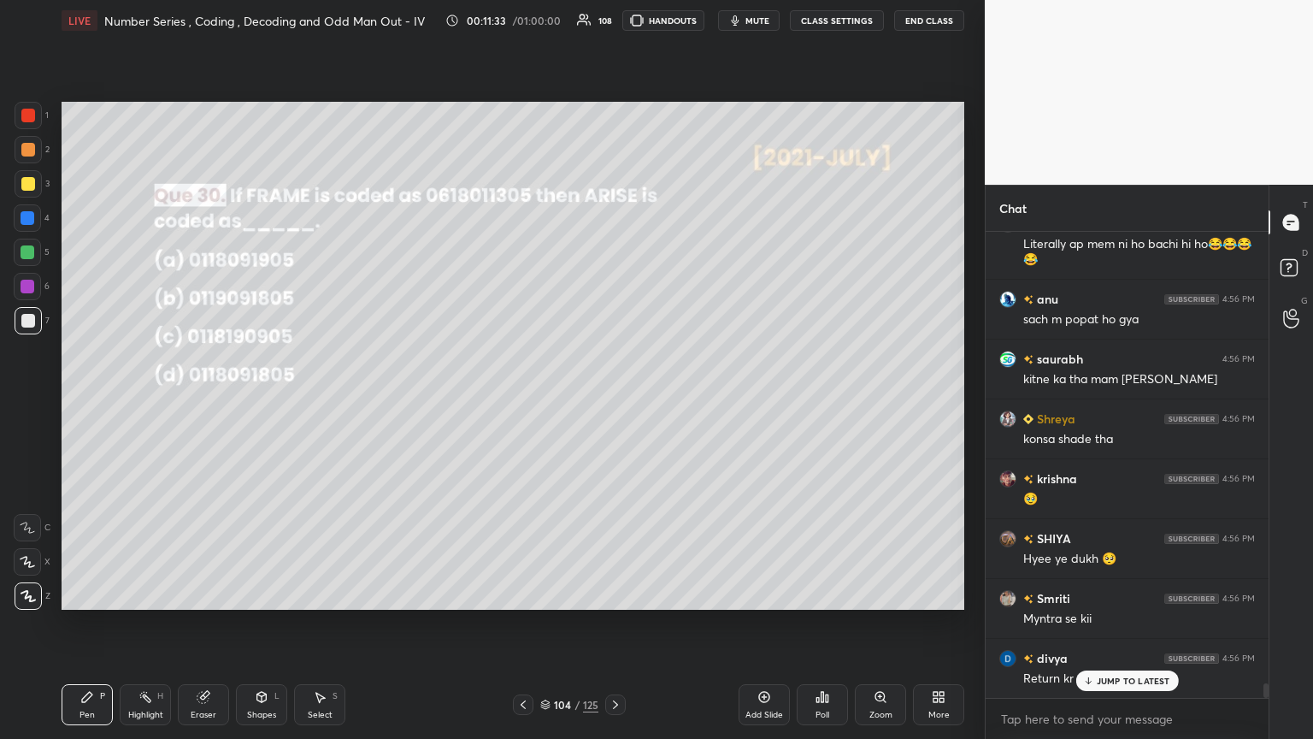
click at [27, 183] on div at bounding box center [28, 184] width 14 height 14
drag, startPoint x: 32, startPoint y: 113, endPoint x: 56, endPoint y: 132, distance: 31.1
click at [31, 113] on div at bounding box center [28, 116] width 14 height 14
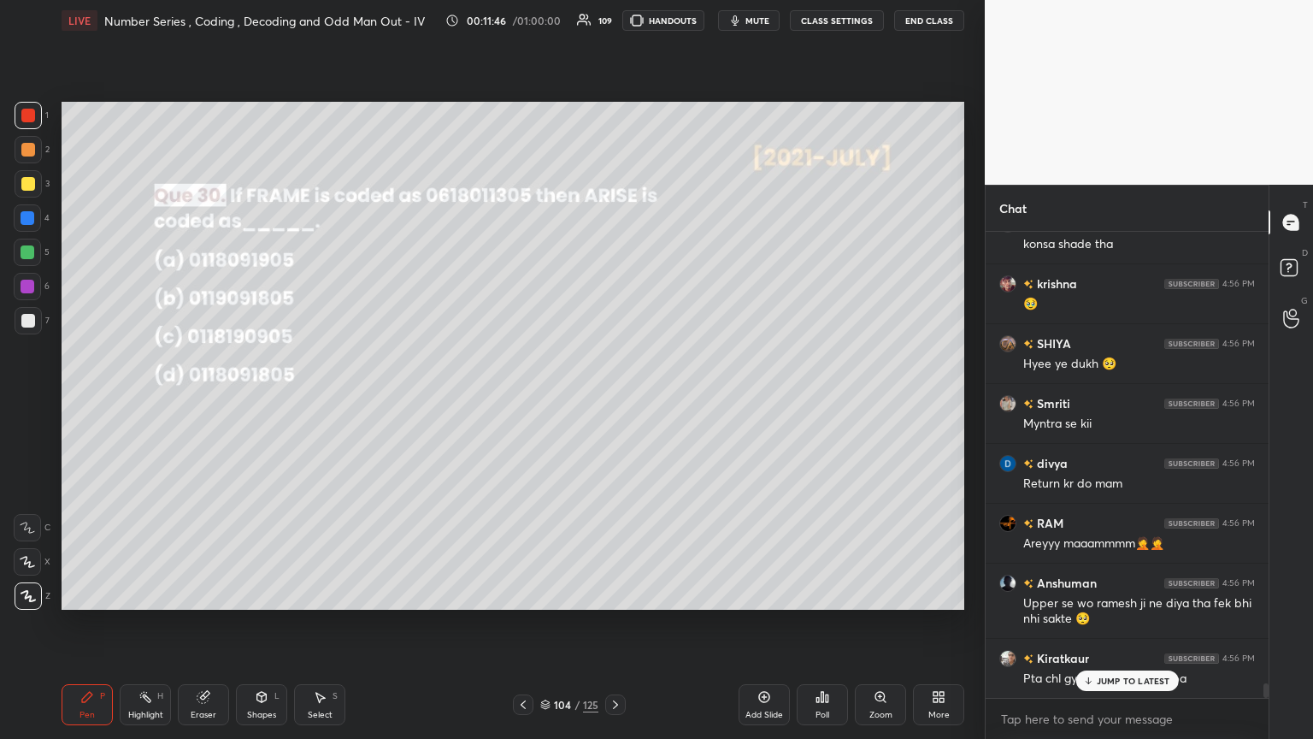
scroll to position [14703, 0]
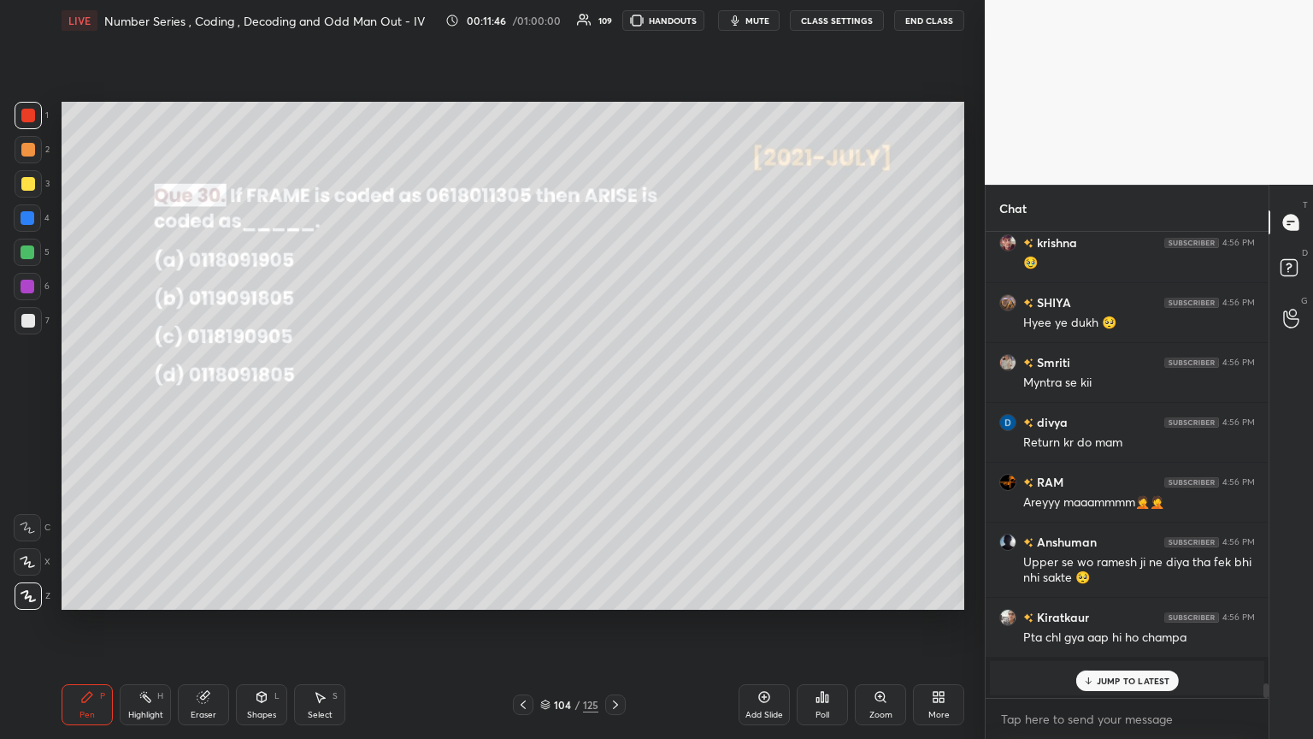
drag, startPoint x: 1127, startPoint y: 677, endPoint x: 1098, endPoint y: 665, distance: 32.2
click at [613, 401] on p "JUMP TO LATEST" at bounding box center [1134, 680] width 74 height 10
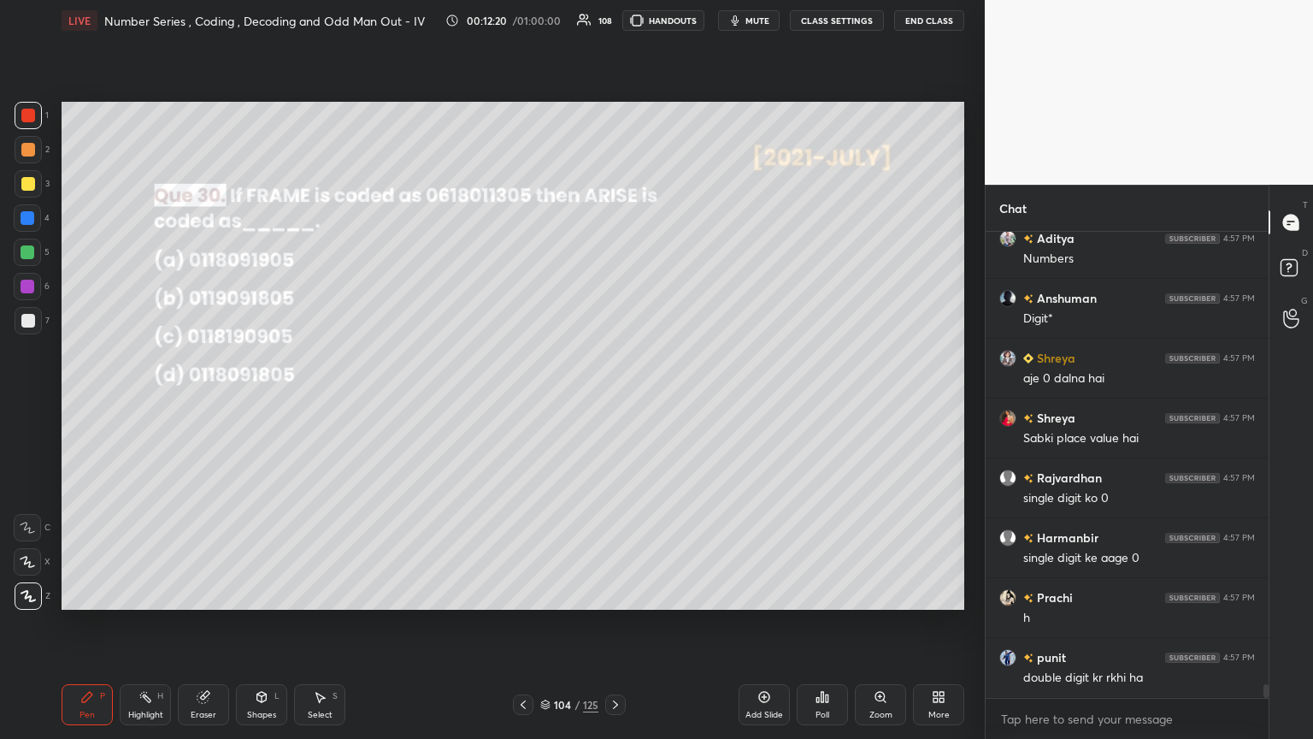
scroll to position [15717, 0]
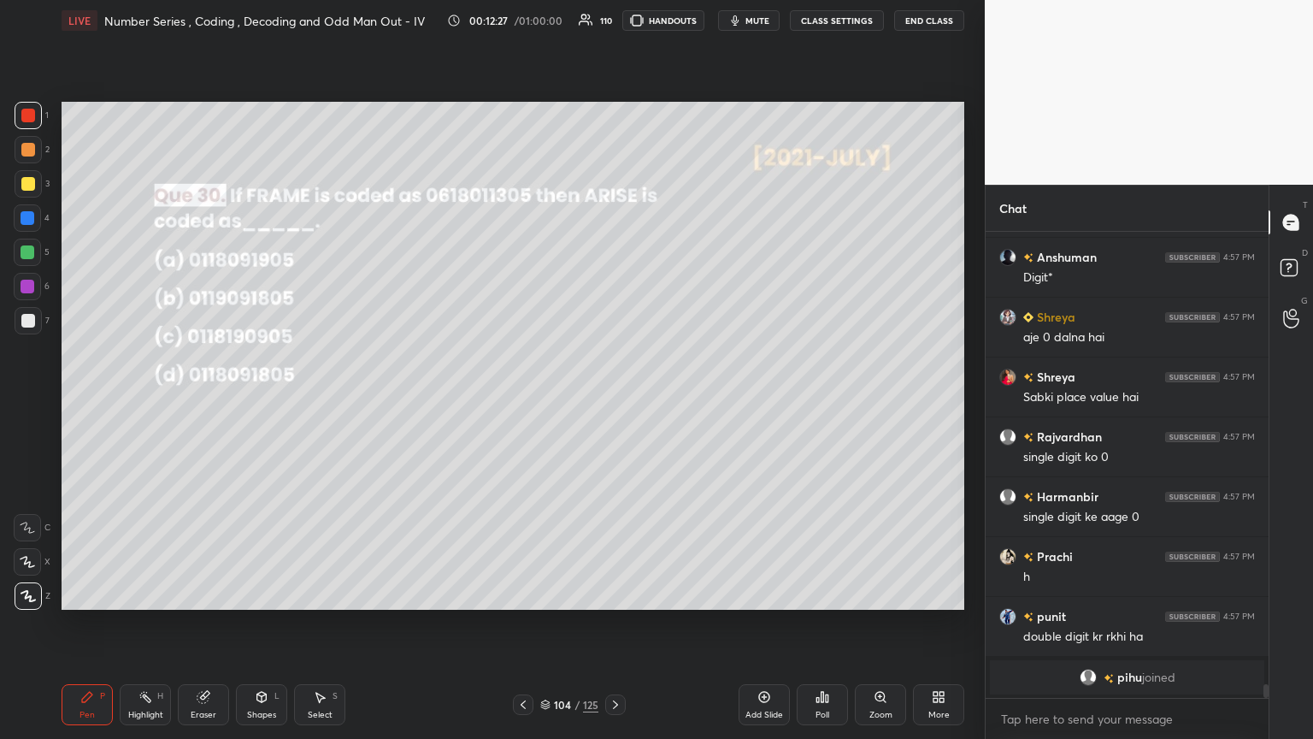
click at [24, 315] on div at bounding box center [28, 321] width 14 height 14
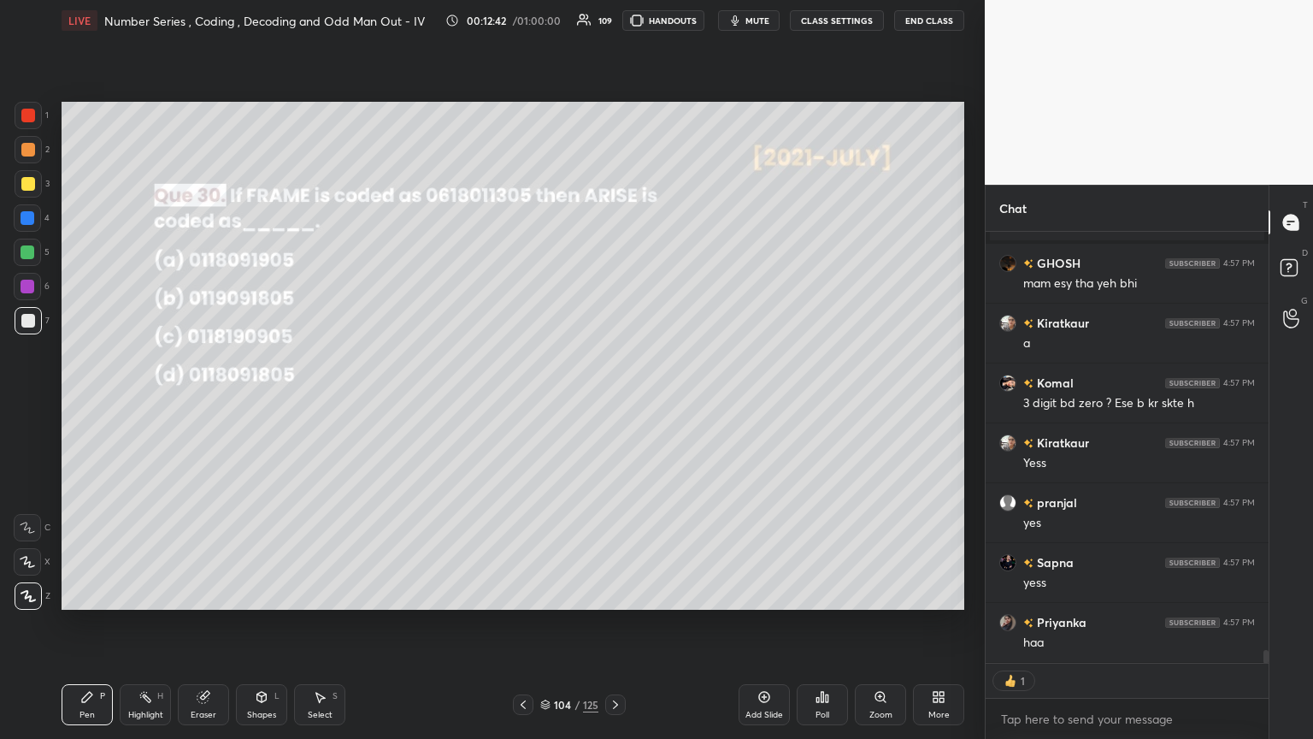
scroll to position [14248, 0]
click at [613, 401] on icon at bounding box center [615, 704] width 5 height 9
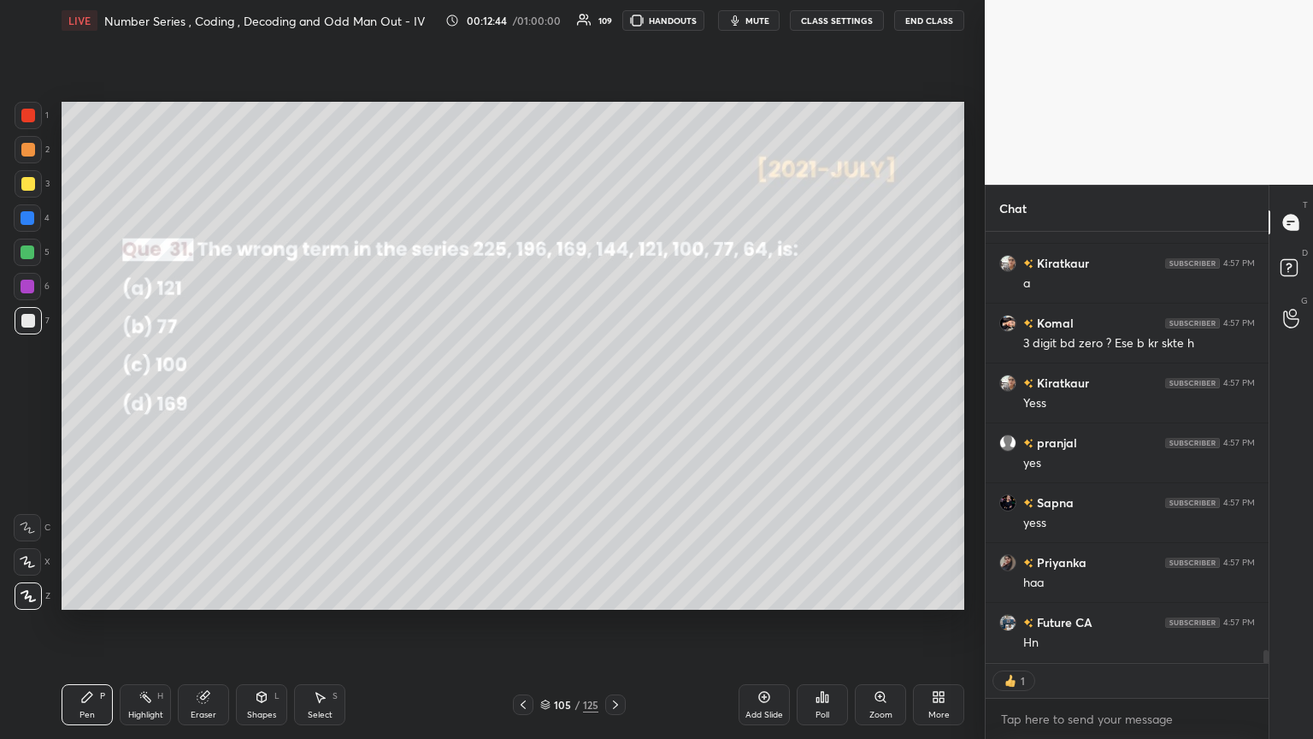
scroll to position [14308, 0]
click at [613, 401] on div "Poll" at bounding box center [822, 704] width 51 height 41
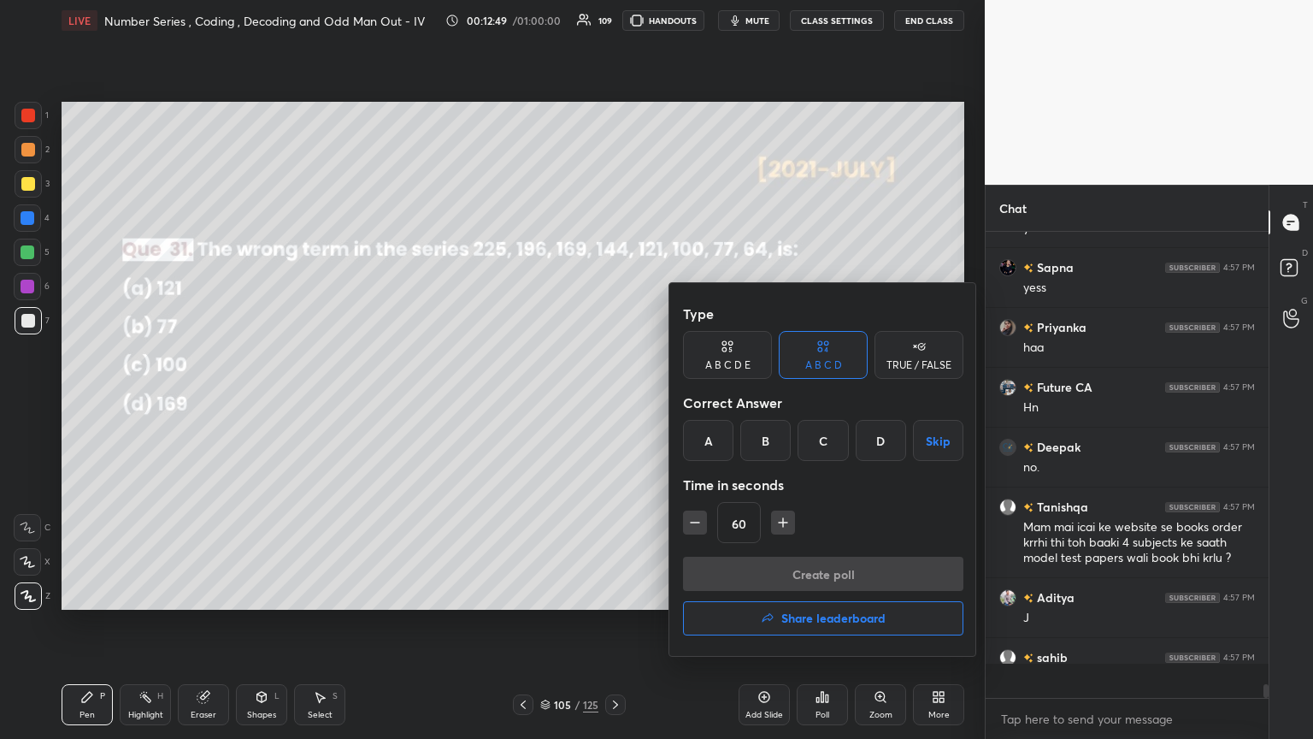
scroll to position [5, 5]
click at [613, 401] on div "B" at bounding box center [765, 440] width 50 height 41
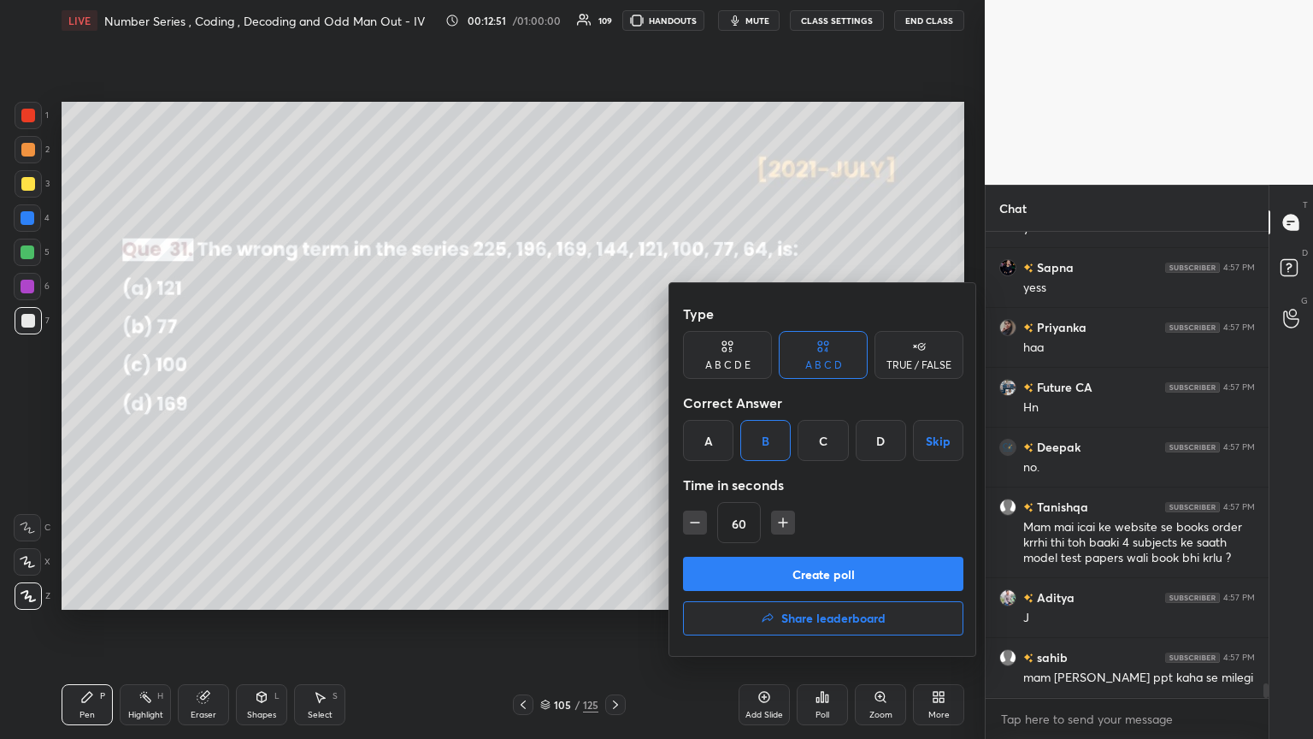
click at [613, 401] on button "Create poll" at bounding box center [823, 573] width 280 height 34
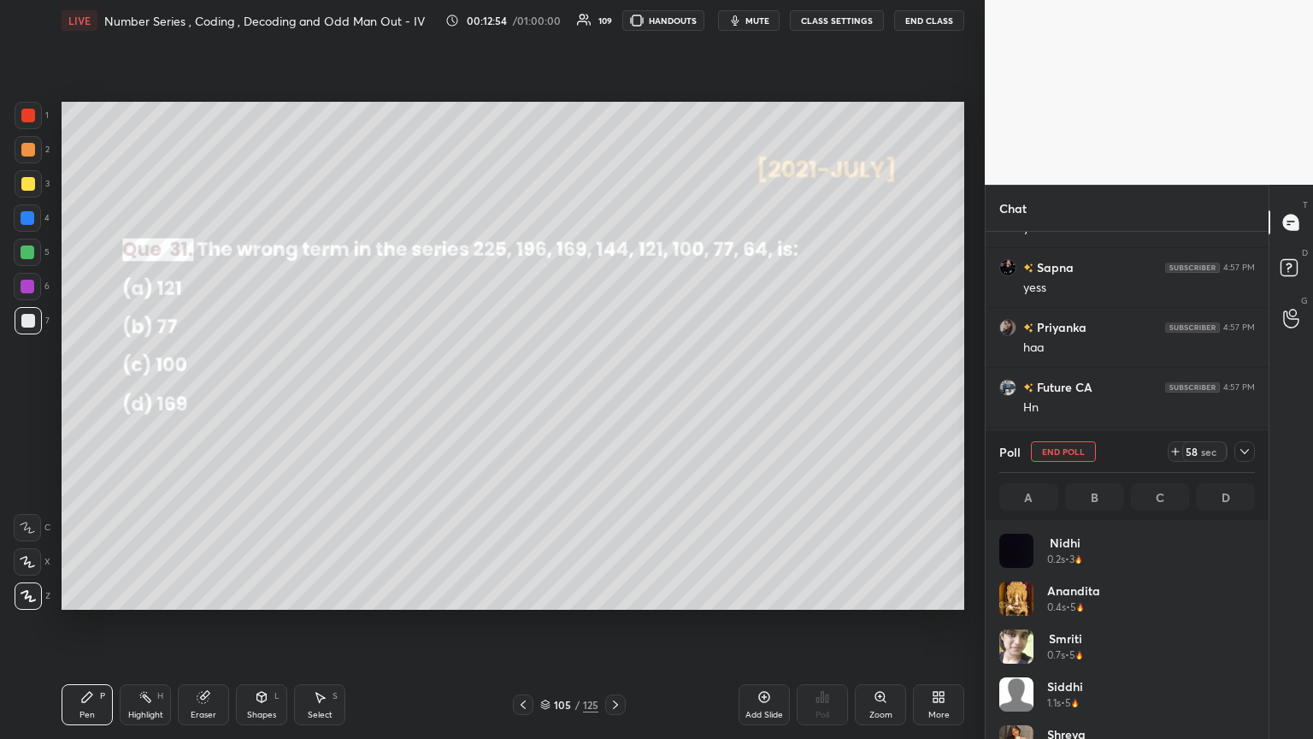
click at [613, 401] on icon at bounding box center [1245, 452] width 14 height 14
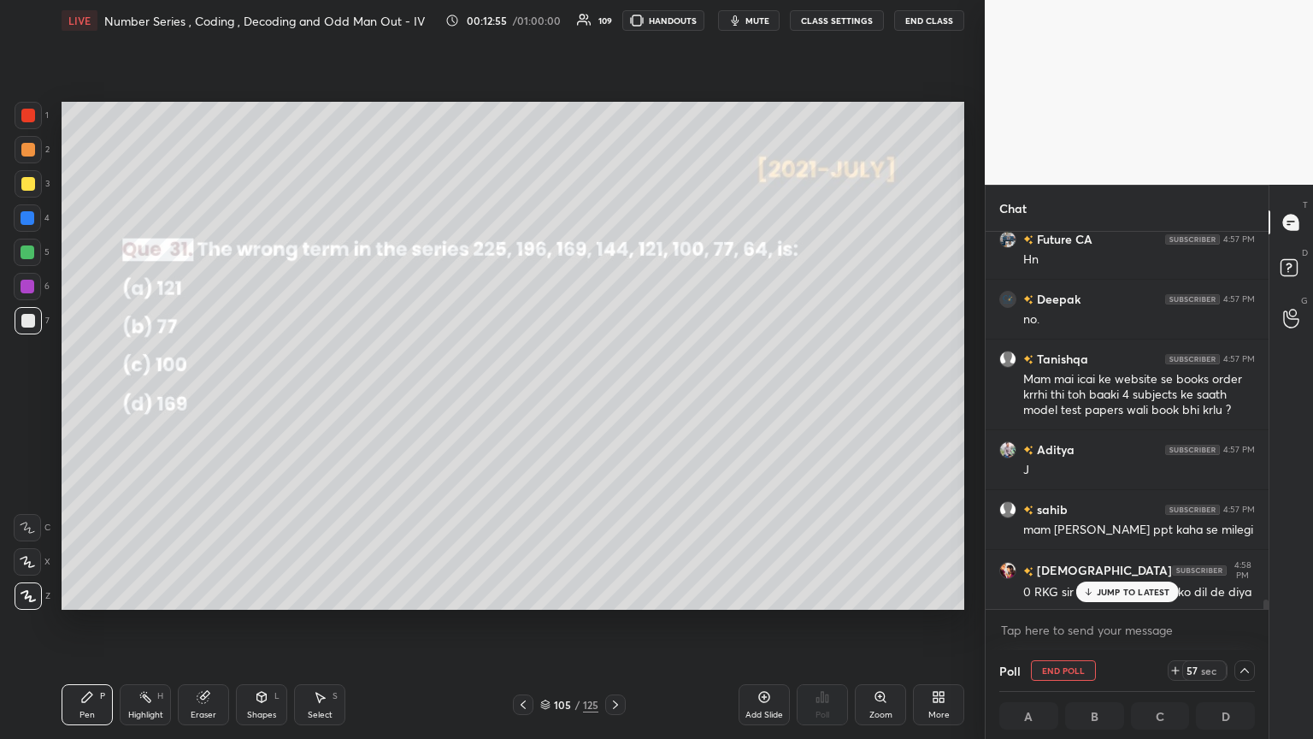
click at [613, 401] on p "JUMP TO LATEST" at bounding box center [1134, 591] width 74 height 10
click at [613, 401] on icon at bounding box center [1245, 670] width 14 height 14
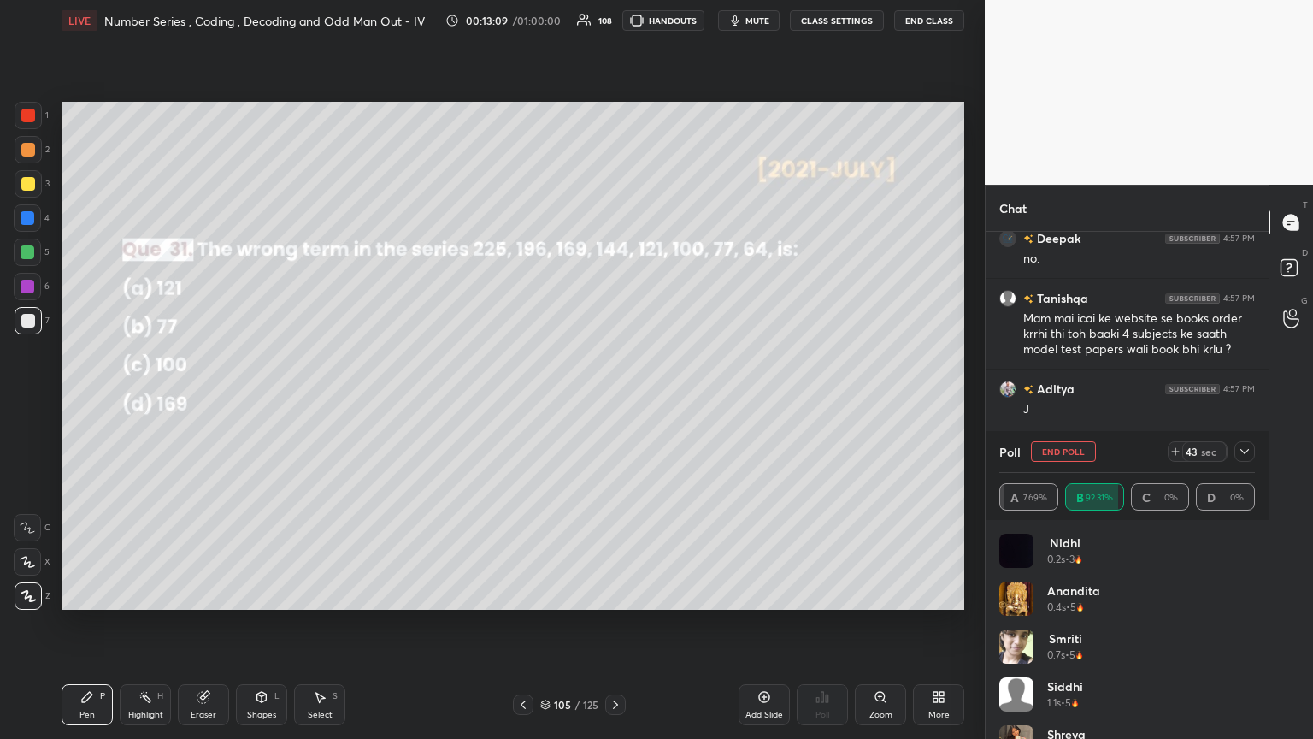
click at [613, 401] on icon at bounding box center [1244, 451] width 9 height 5
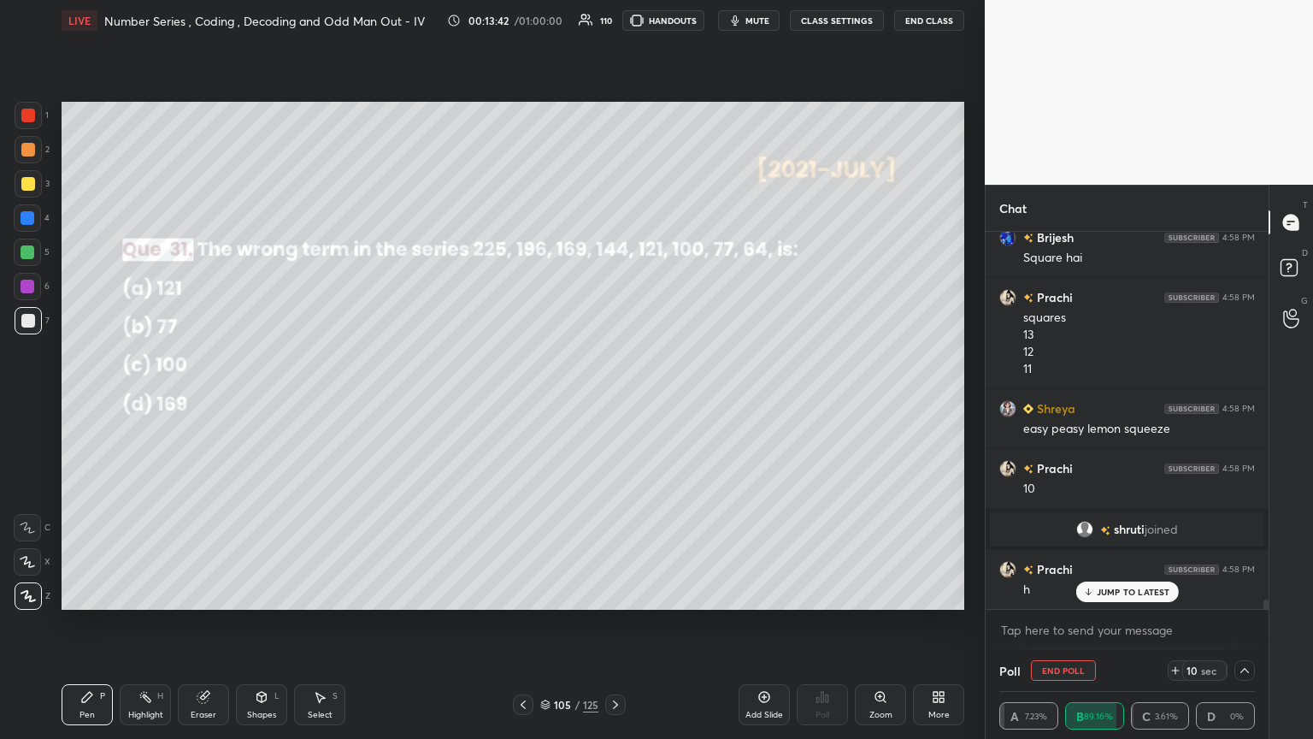
click at [613, 401] on p "JUMP TO LATEST" at bounding box center [1134, 591] width 74 height 10
click at [613, 401] on button "End Poll" at bounding box center [1063, 670] width 65 height 21
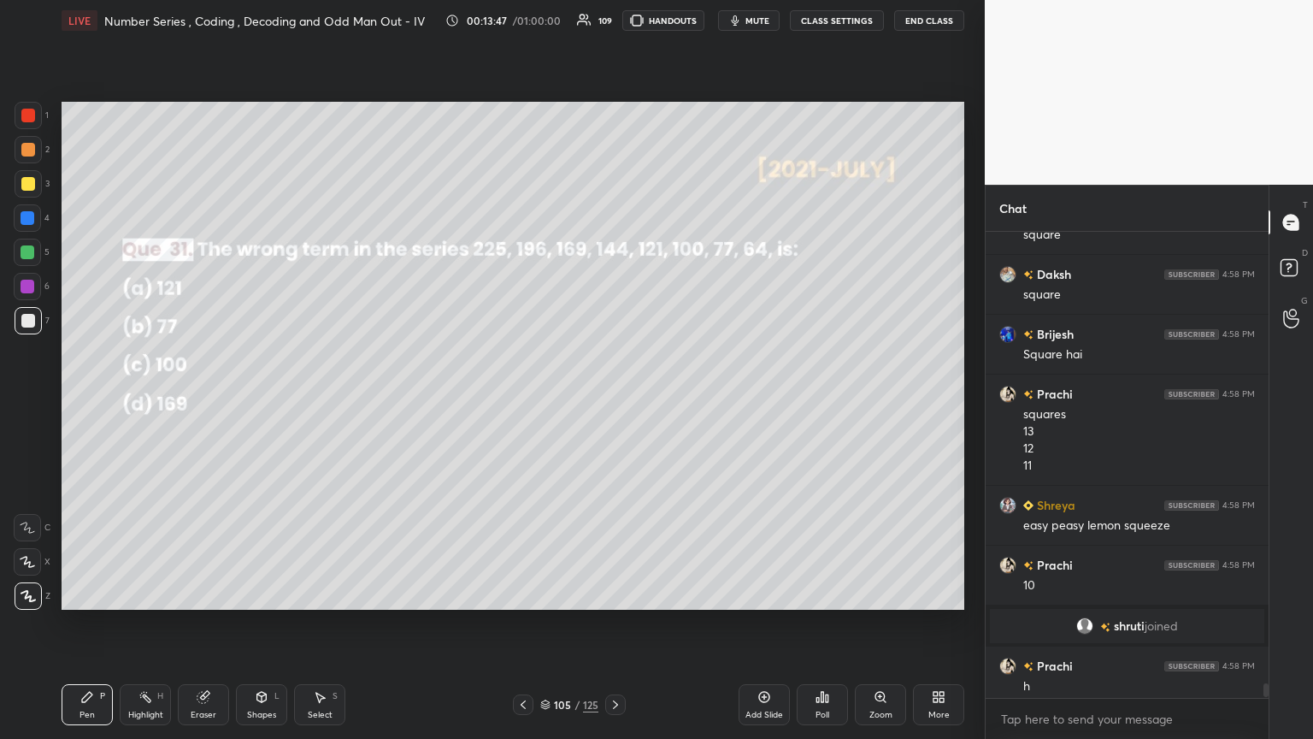
drag, startPoint x: 609, startPoint y: 702, endPoint x: 618, endPoint y: 711, distance: 12.7
click at [611, 401] on icon at bounding box center [616, 705] width 14 height 14
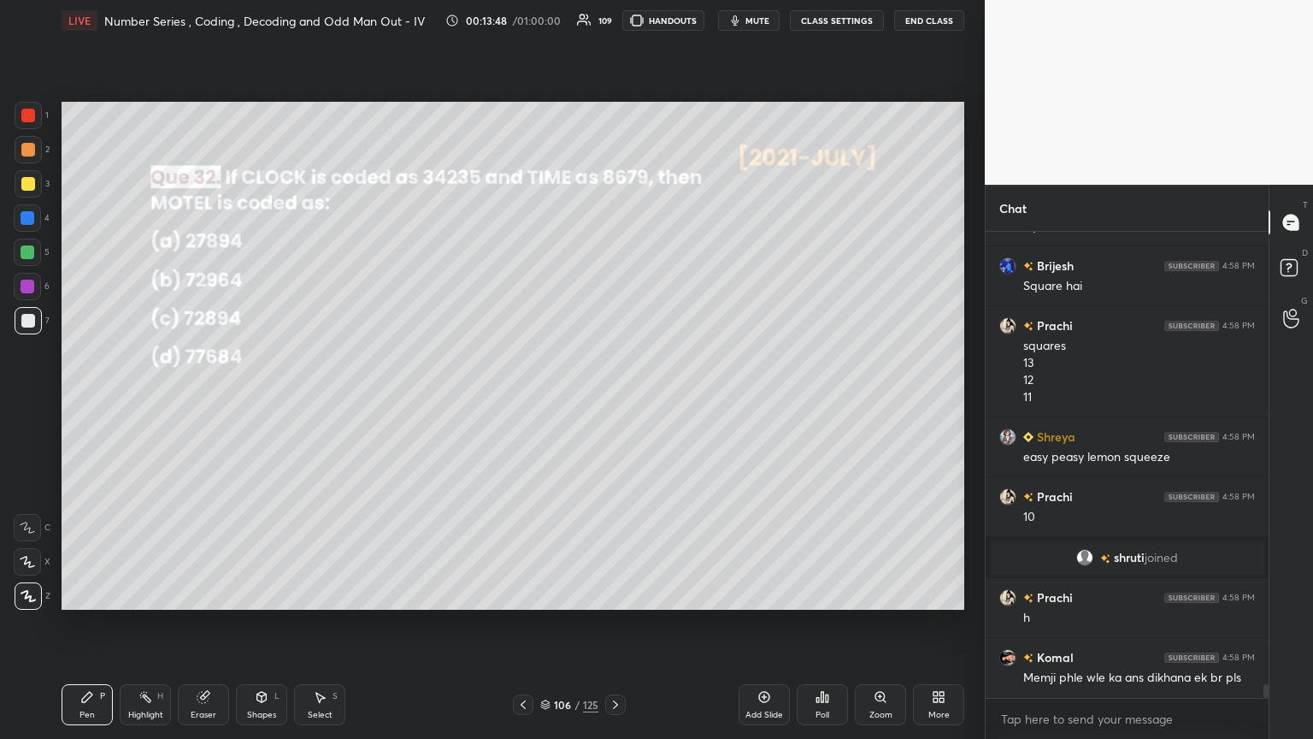
click at [613, 401] on div "Poll" at bounding box center [822, 714] width 14 height 9
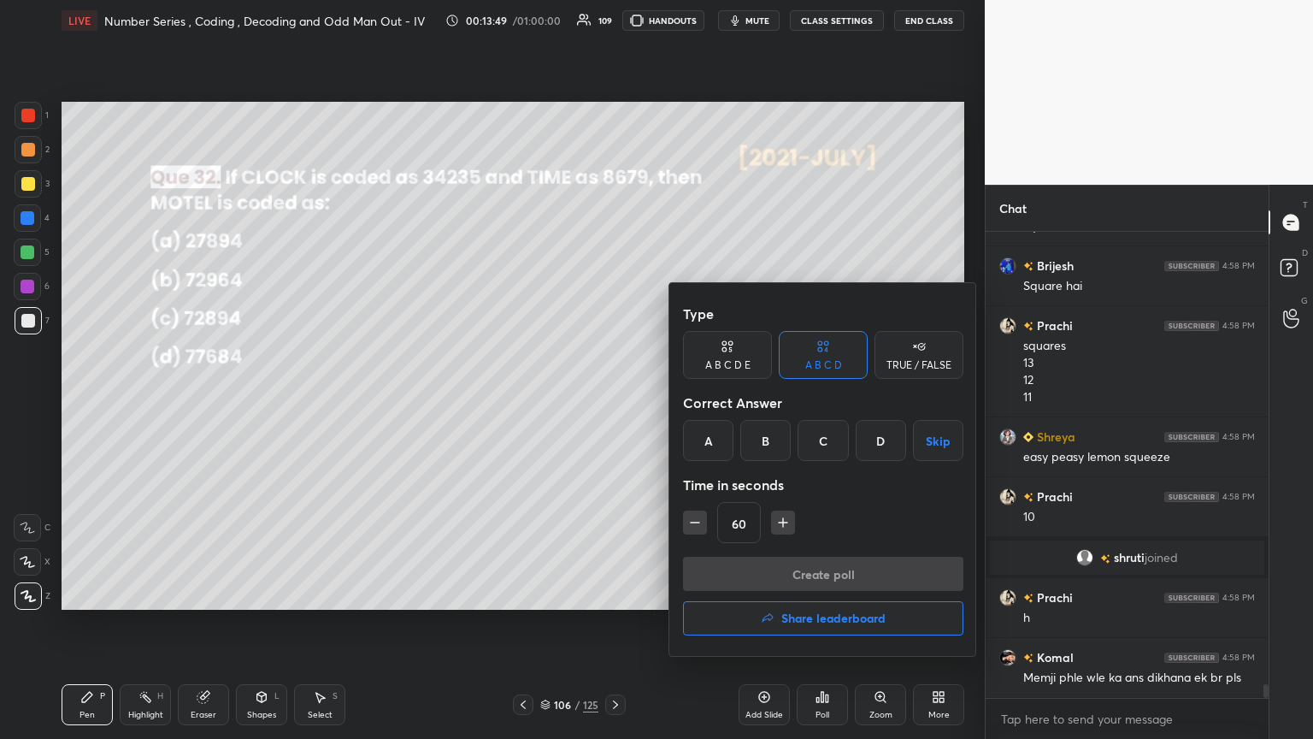
click at [613, 401] on div "C" at bounding box center [823, 440] width 50 height 41
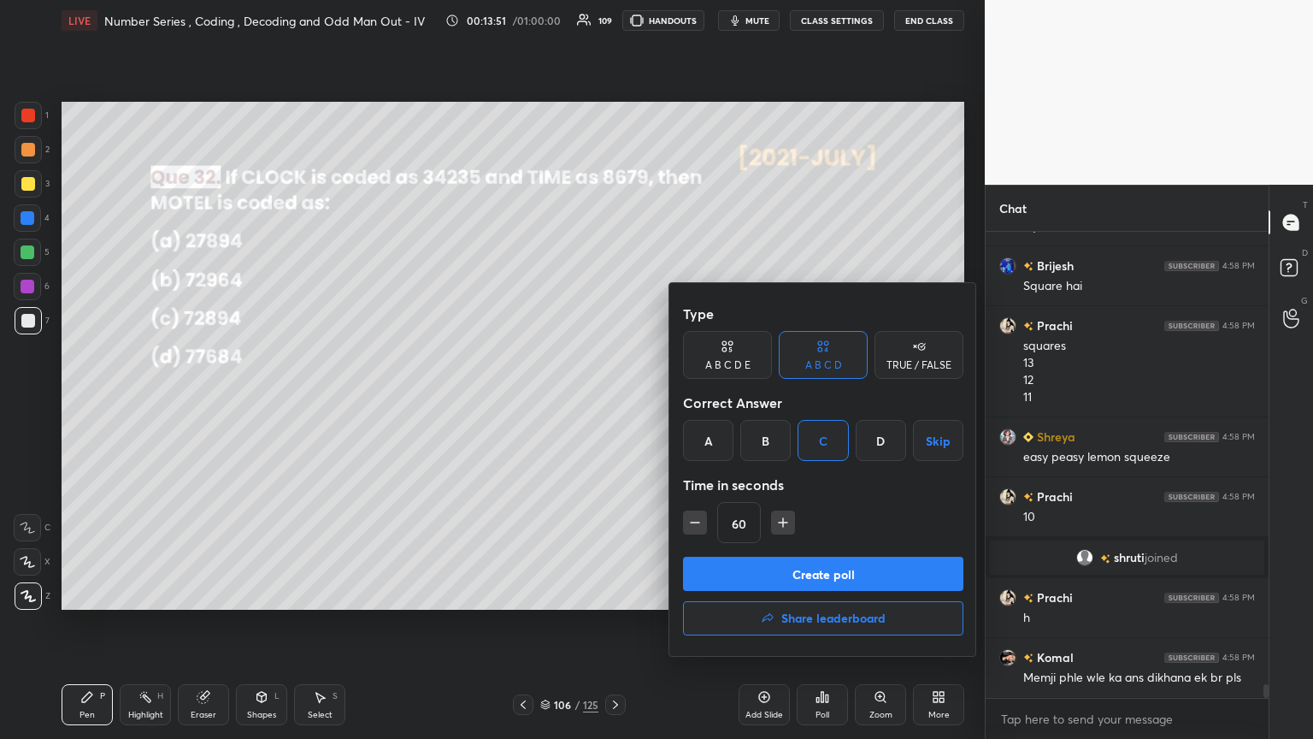
click at [485, 401] on div at bounding box center [656, 369] width 1313 height 739
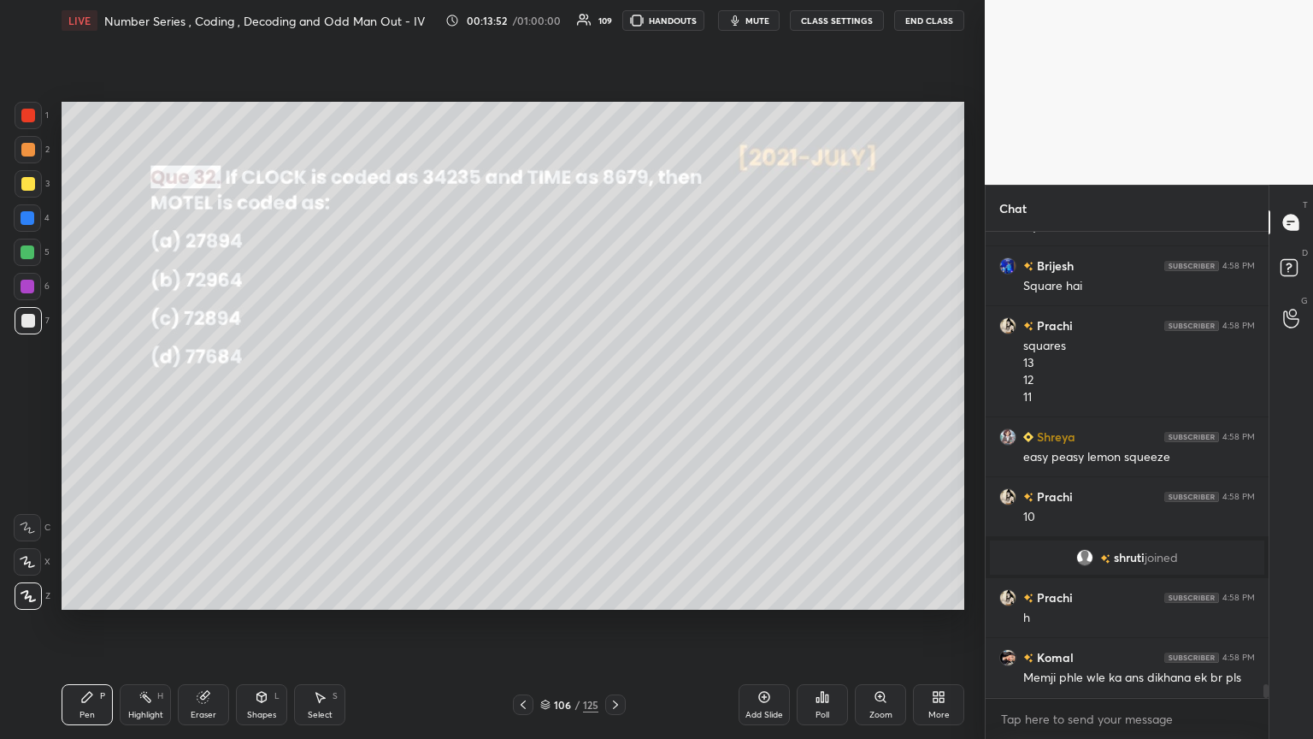
click at [528, 401] on icon at bounding box center [523, 705] width 14 height 14
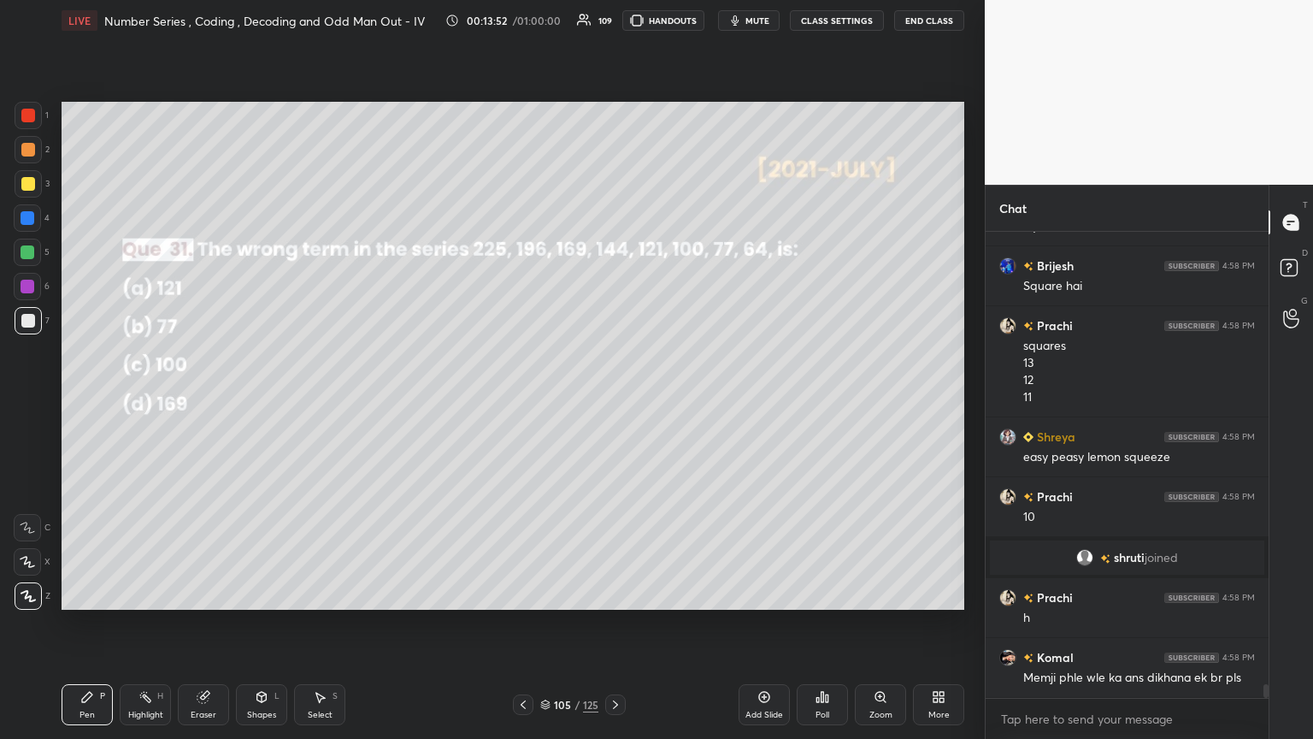
click at [535, 401] on div "105 / 125" at bounding box center [569, 704] width 113 height 21
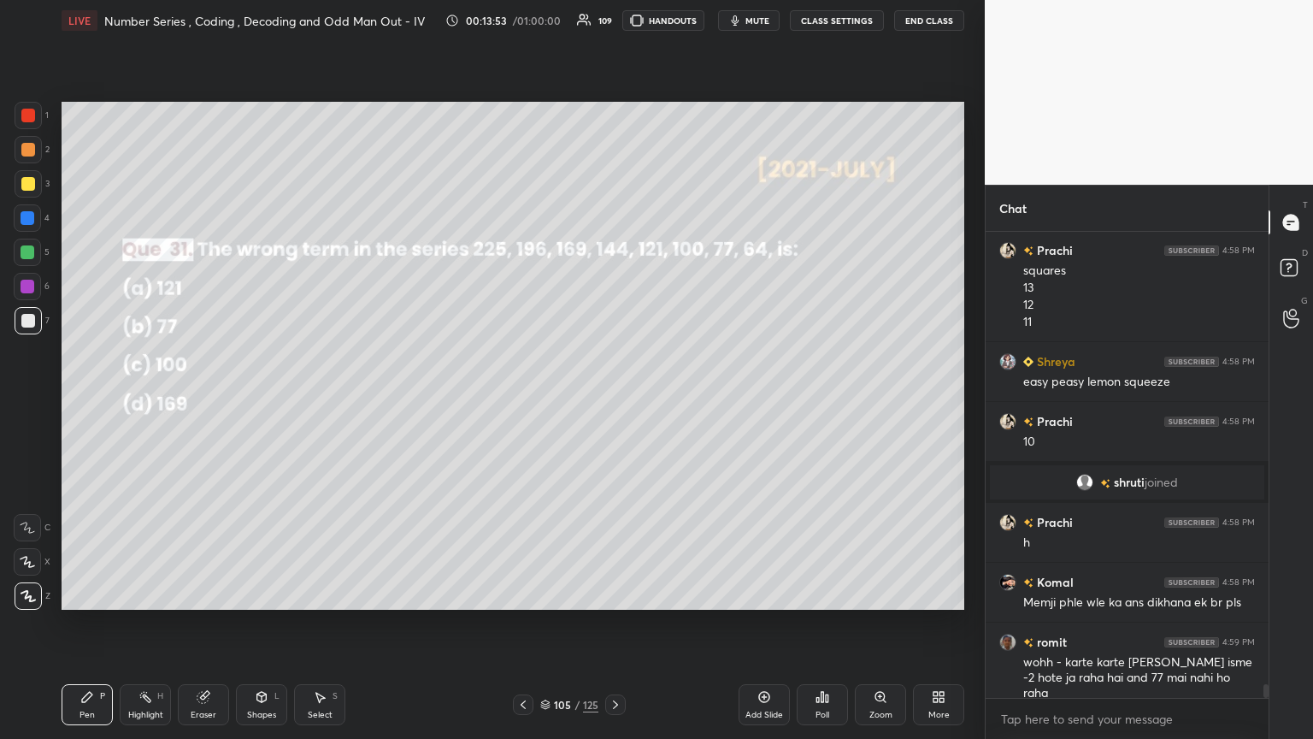
click at [517, 401] on icon at bounding box center [523, 705] width 14 height 14
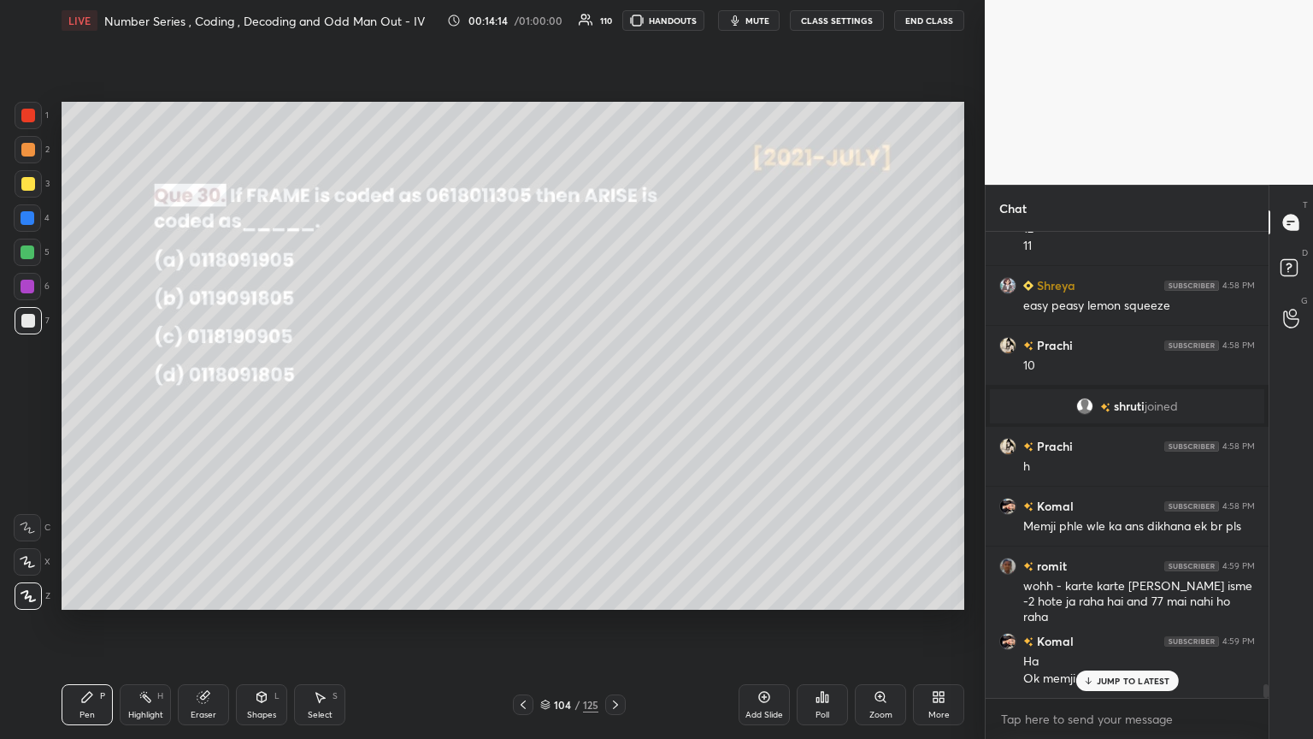
scroll to position [15253, 0]
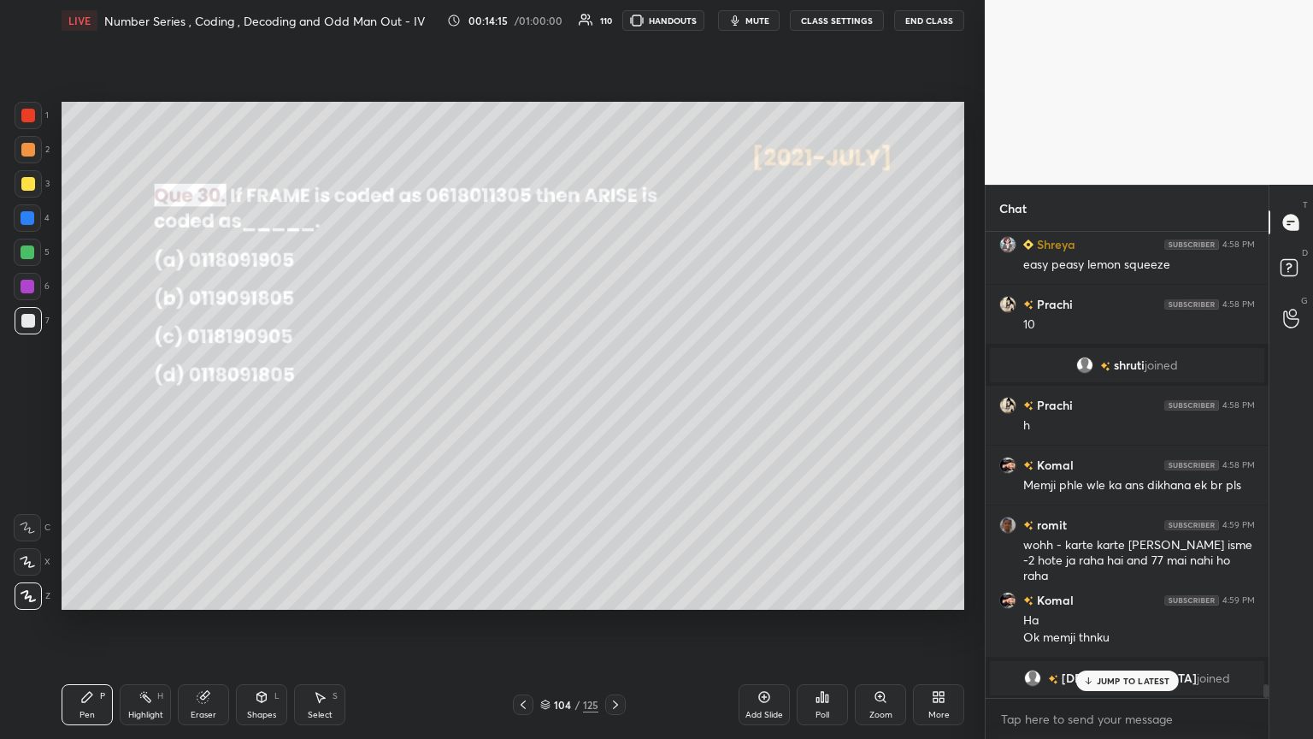
click at [613, 401] on icon at bounding box center [616, 705] width 14 height 14
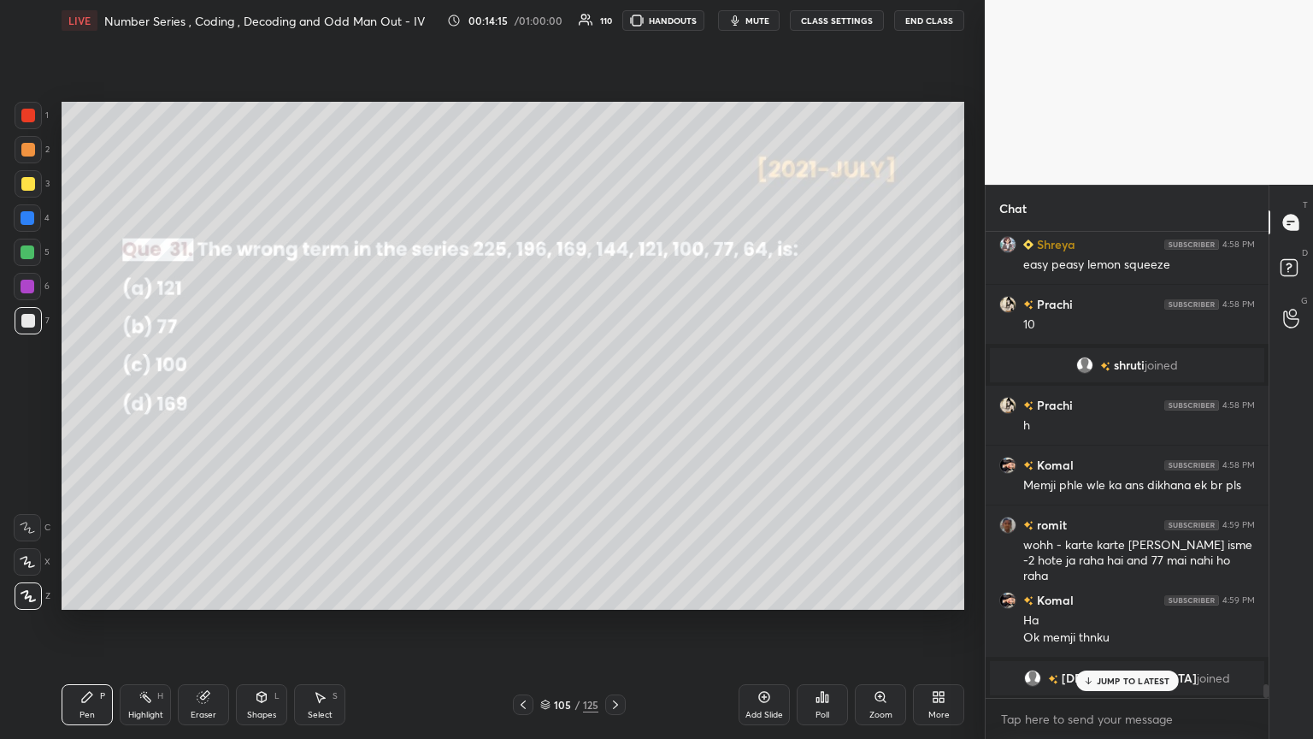
click at [613, 401] on icon at bounding box center [616, 705] width 14 height 14
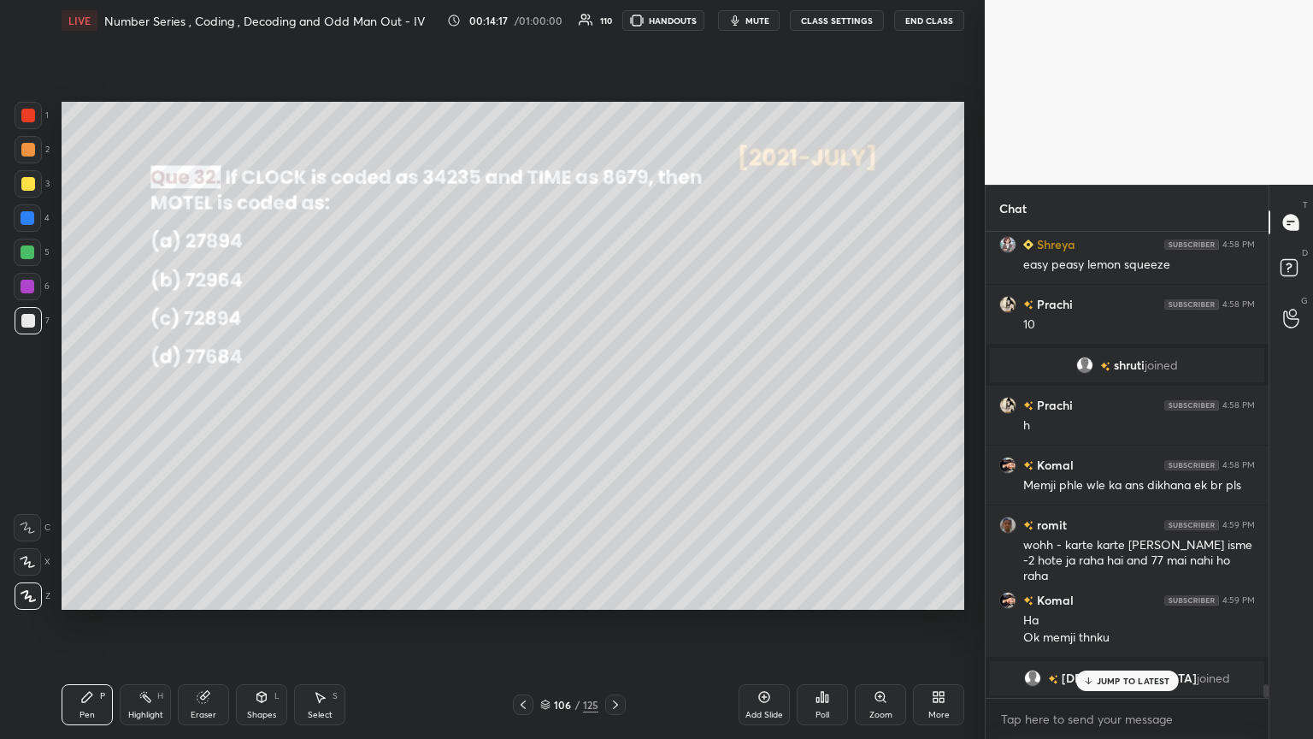
scroll to position [15314, 0]
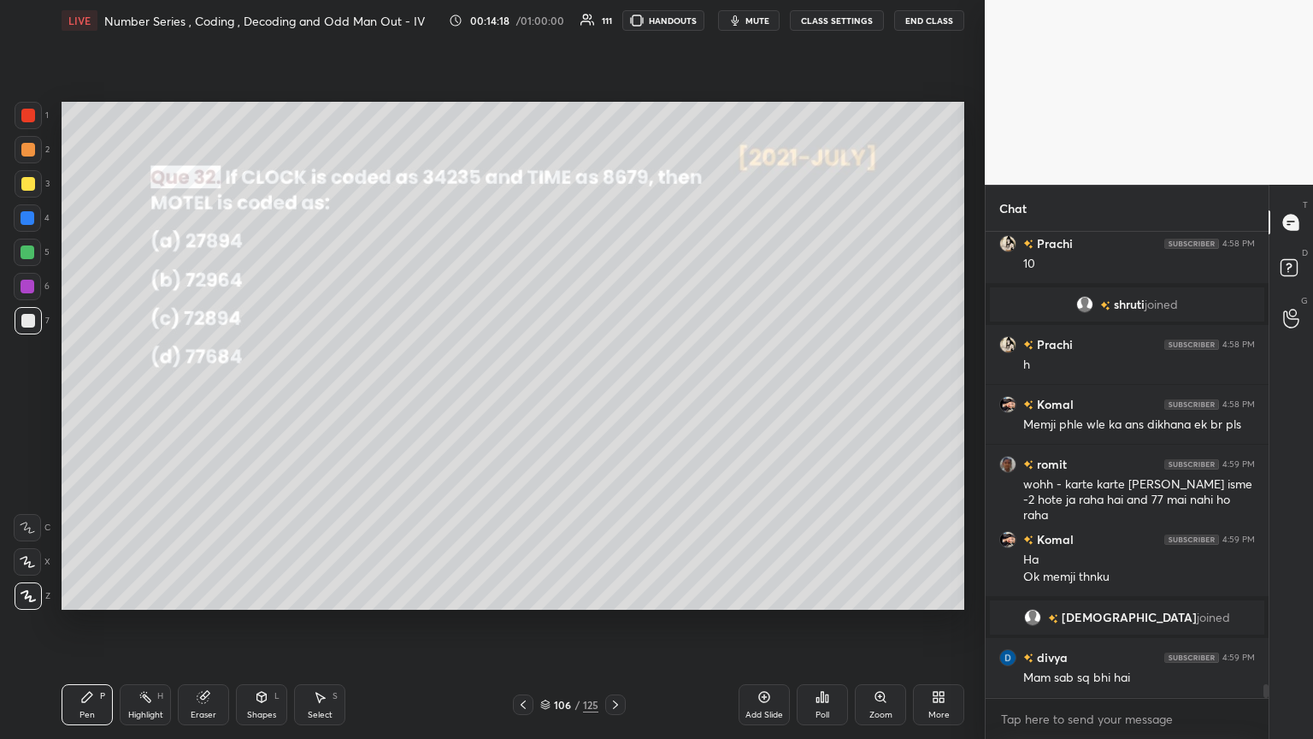
click at [613, 401] on div "Poll" at bounding box center [822, 714] width 14 height 9
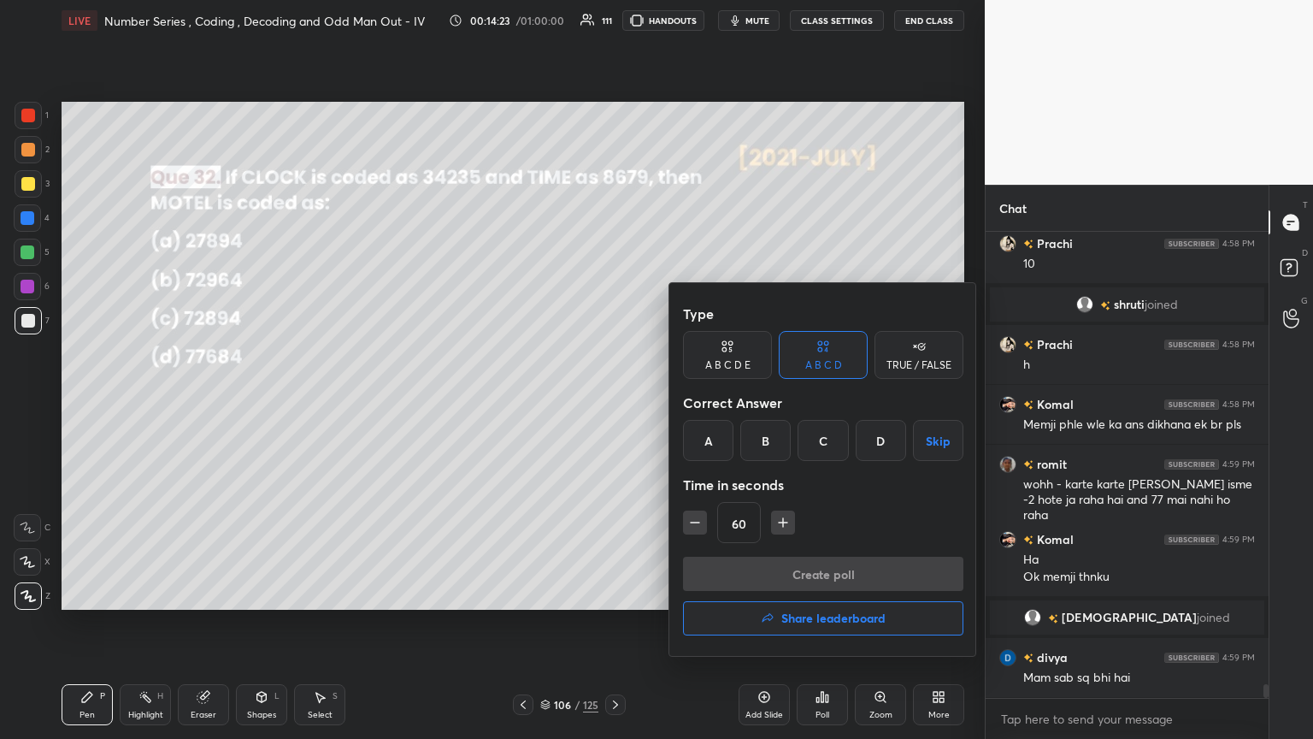
drag, startPoint x: 827, startPoint y: 448, endPoint x: 804, endPoint y: 521, distance: 76.8
click at [613, 401] on div "C" at bounding box center [823, 440] width 50 height 41
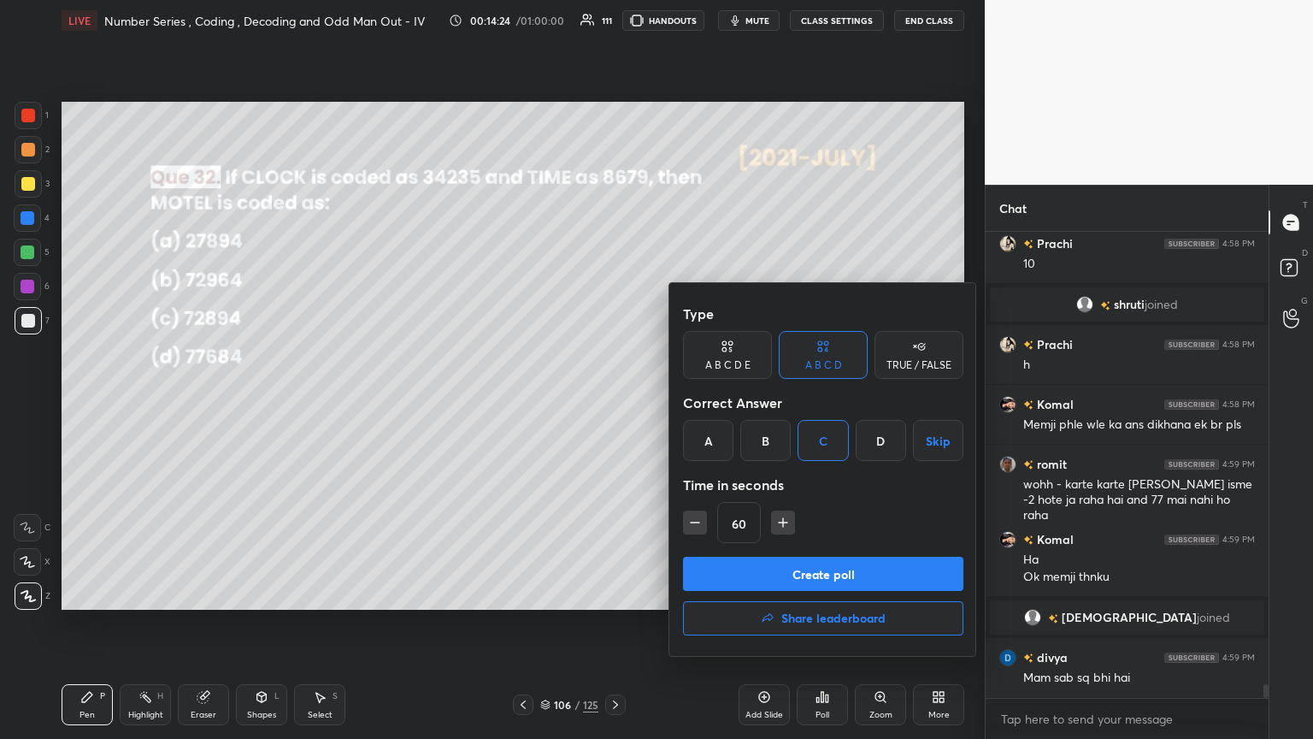
click at [613, 401] on button "Create poll" at bounding box center [823, 573] width 280 height 34
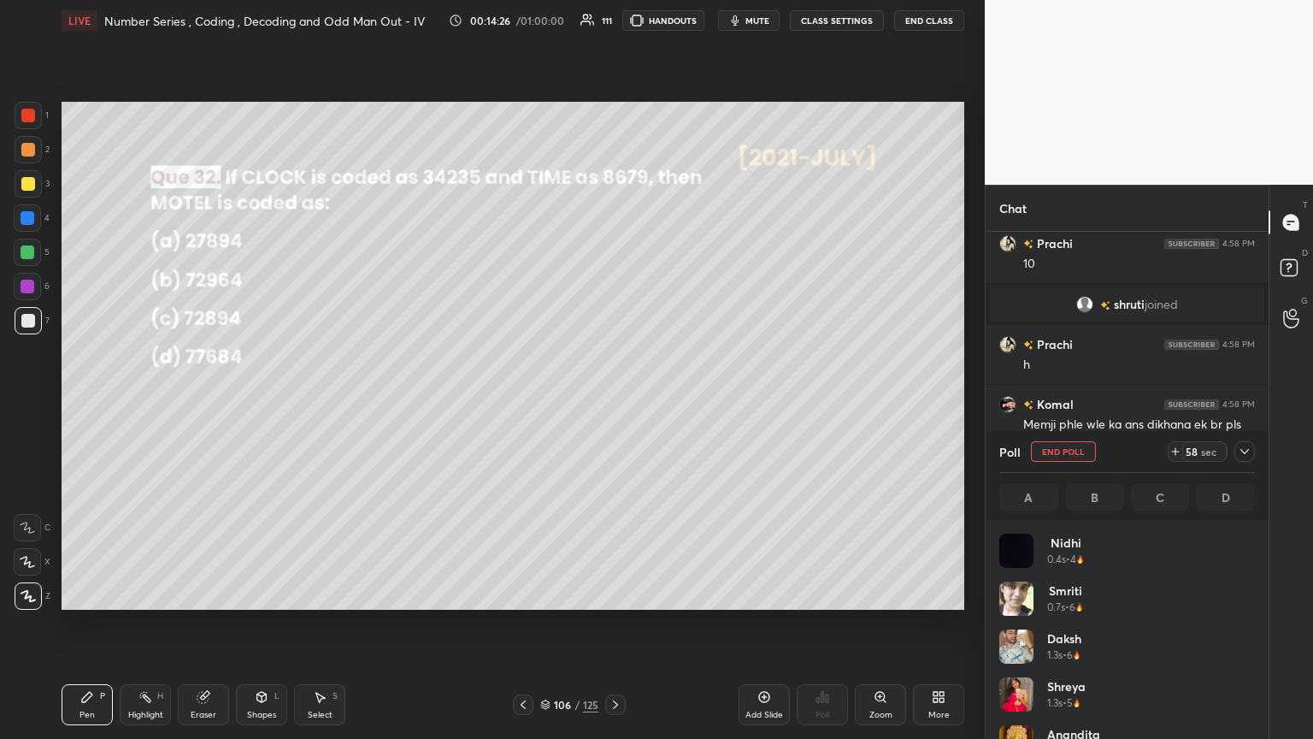
scroll to position [200, 250]
click at [613, 401] on icon at bounding box center [1245, 452] width 14 height 14
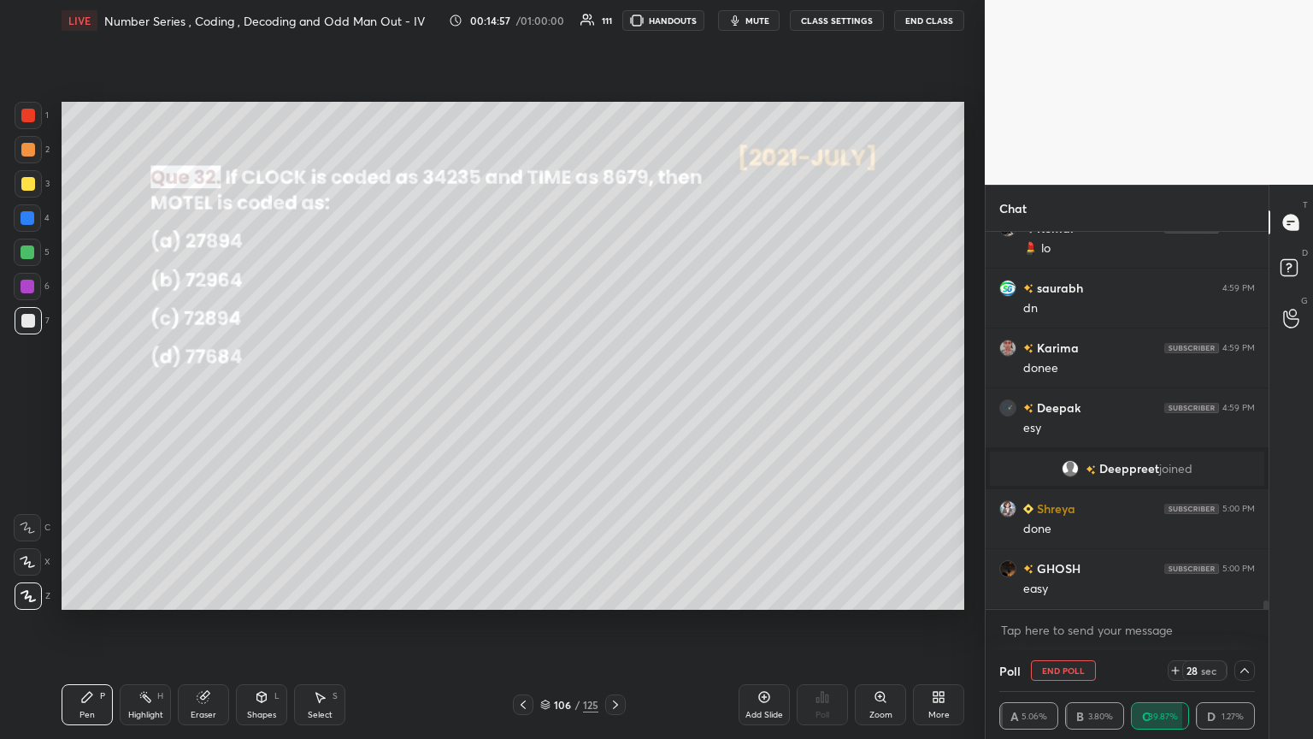
scroll to position [15711, 0]
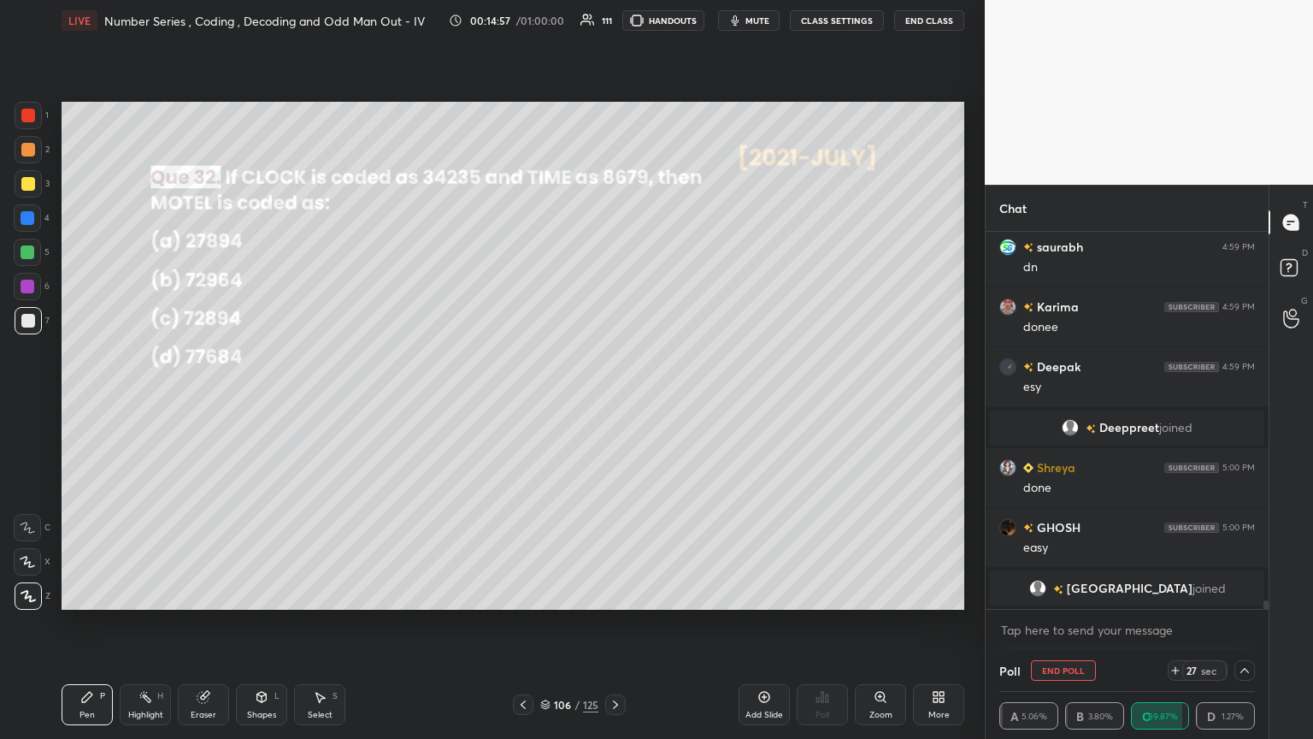
click at [30, 185] on div at bounding box center [28, 184] width 14 height 14
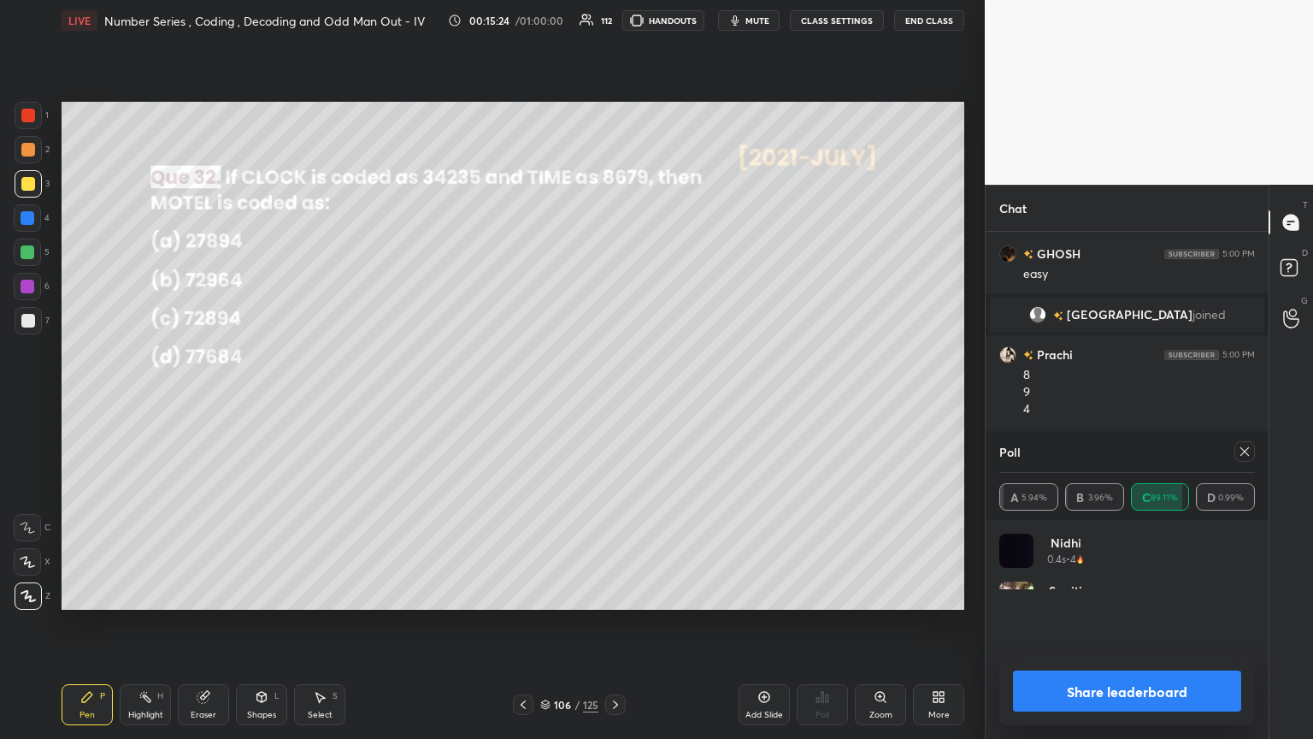
scroll to position [200, 250]
click at [613, 401] on icon at bounding box center [1245, 452] width 14 height 14
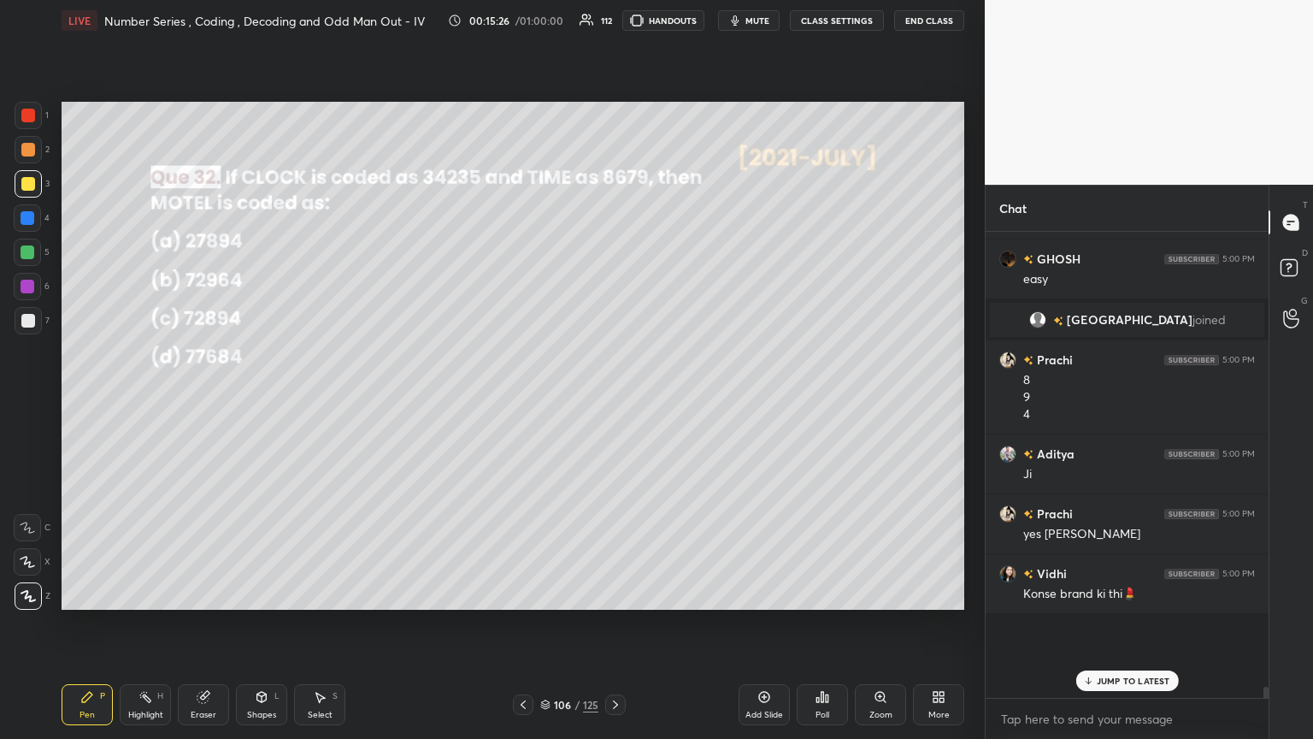
scroll to position [266, 278]
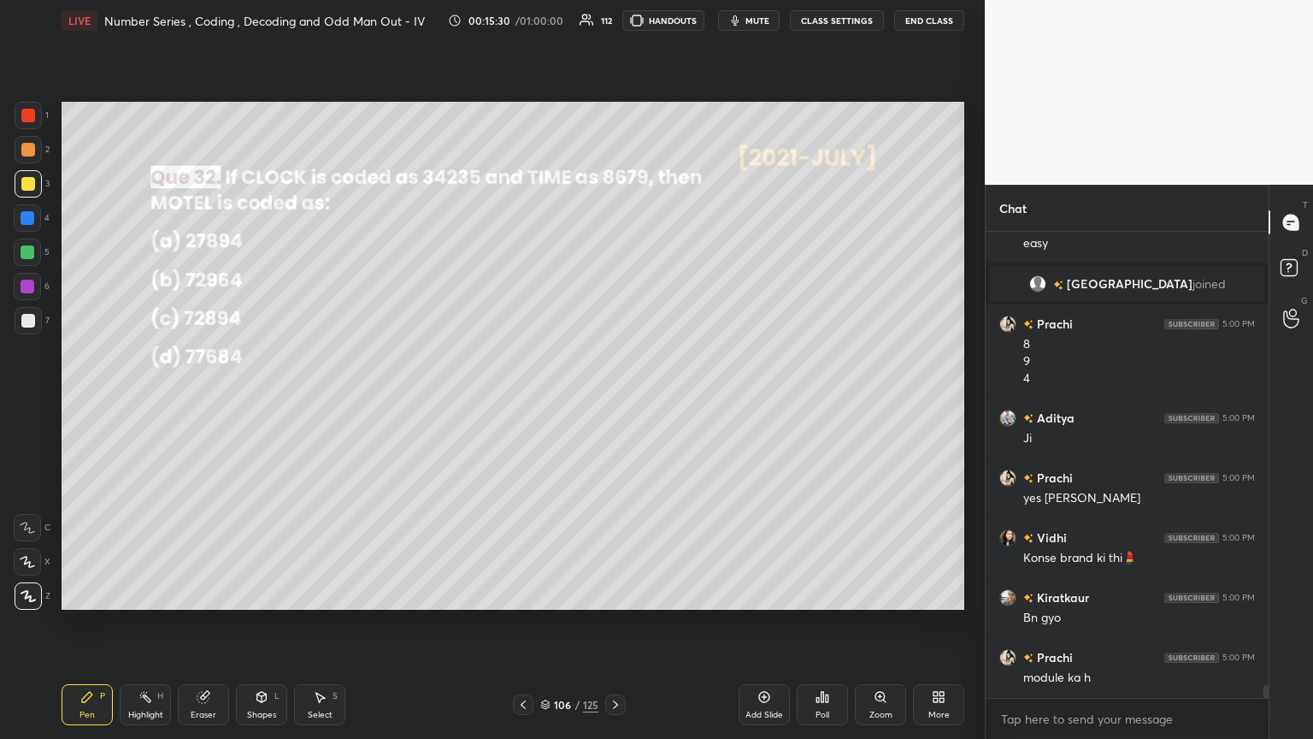
click at [613, 401] on icon at bounding box center [615, 704] width 5 height 9
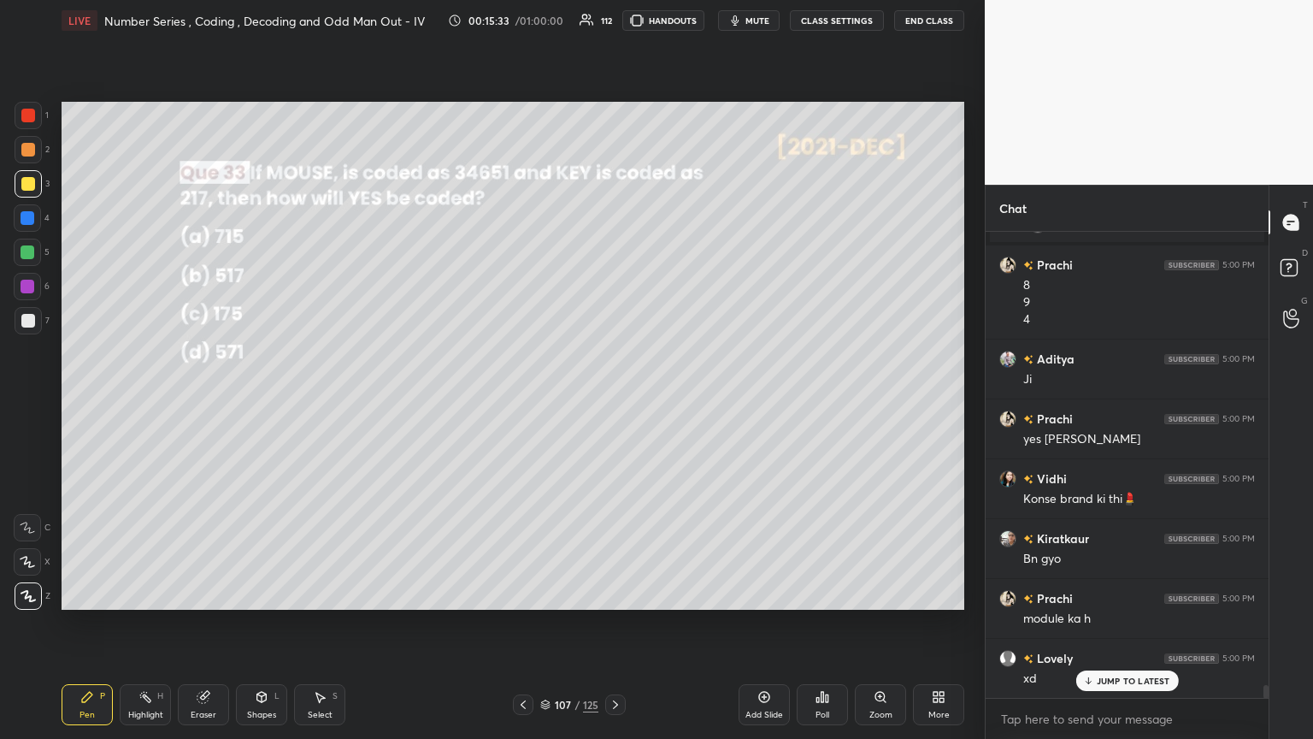
click at [613, 401] on div "Poll" at bounding box center [822, 704] width 51 height 41
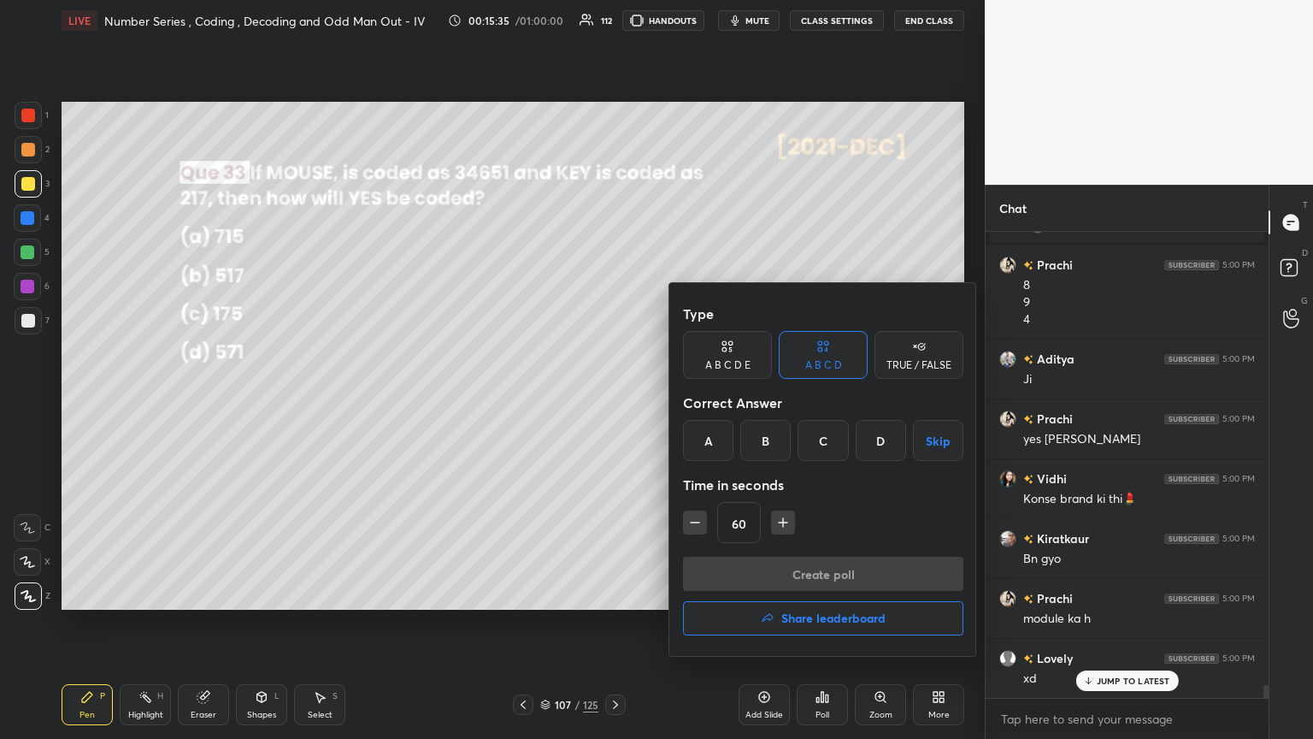
drag, startPoint x: 708, startPoint y: 445, endPoint x: 734, endPoint y: 496, distance: 57.0
click at [613, 401] on div "A" at bounding box center [708, 440] width 50 height 41
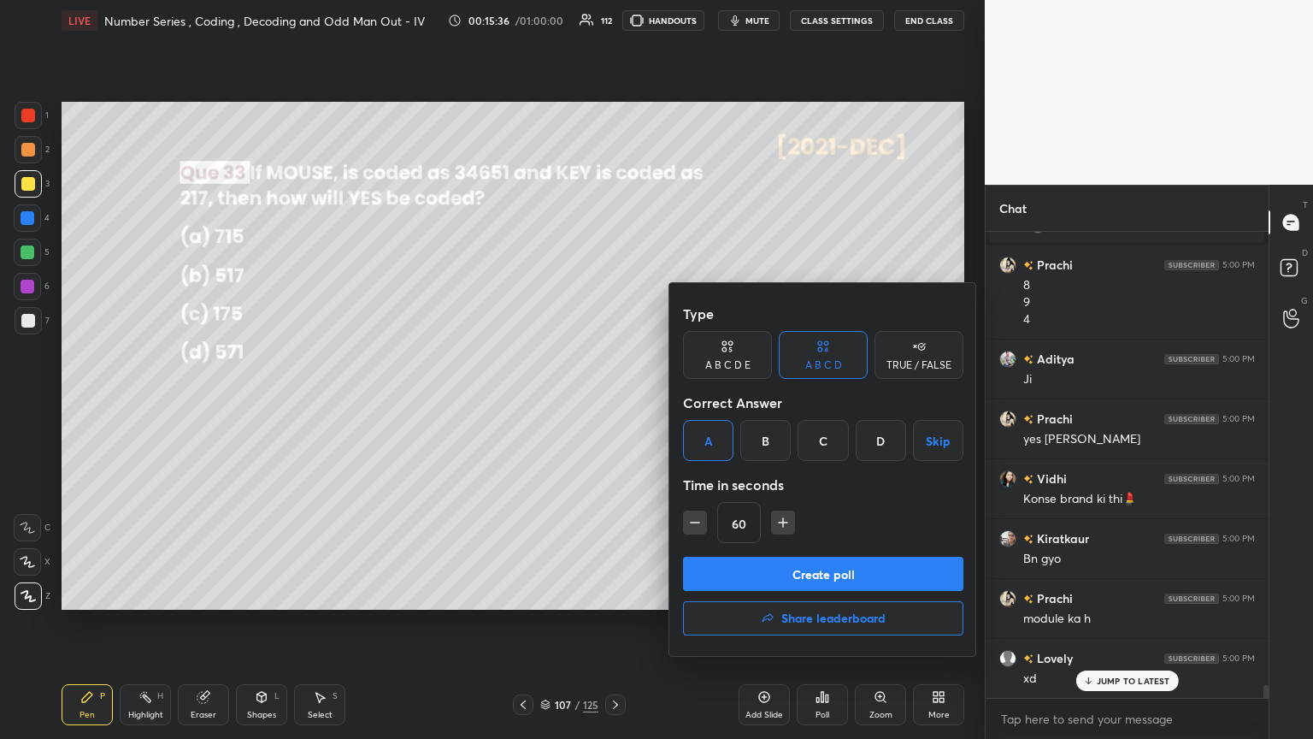
click at [613, 401] on button "Create poll" at bounding box center [823, 573] width 280 height 34
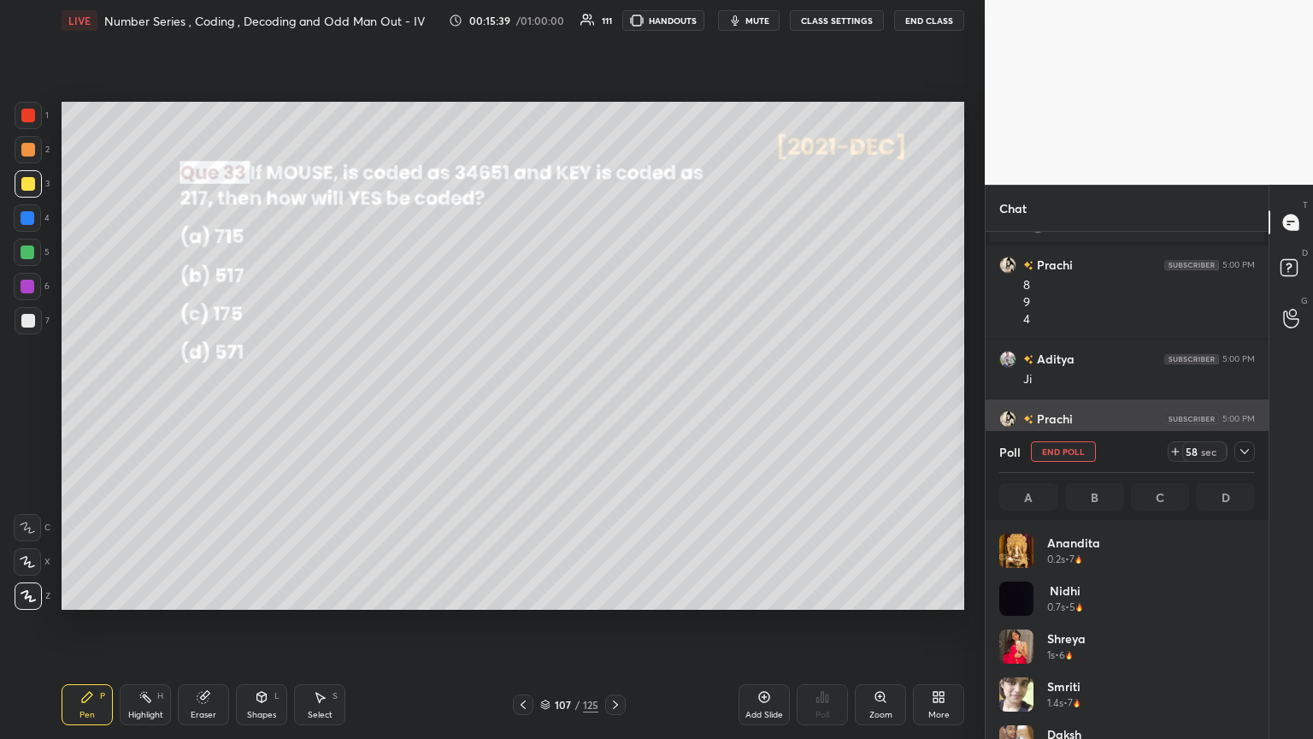
drag, startPoint x: 1243, startPoint y: 455, endPoint x: 1233, endPoint y: 457, distance: 10.6
click at [613, 401] on icon at bounding box center [1245, 452] width 14 height 14
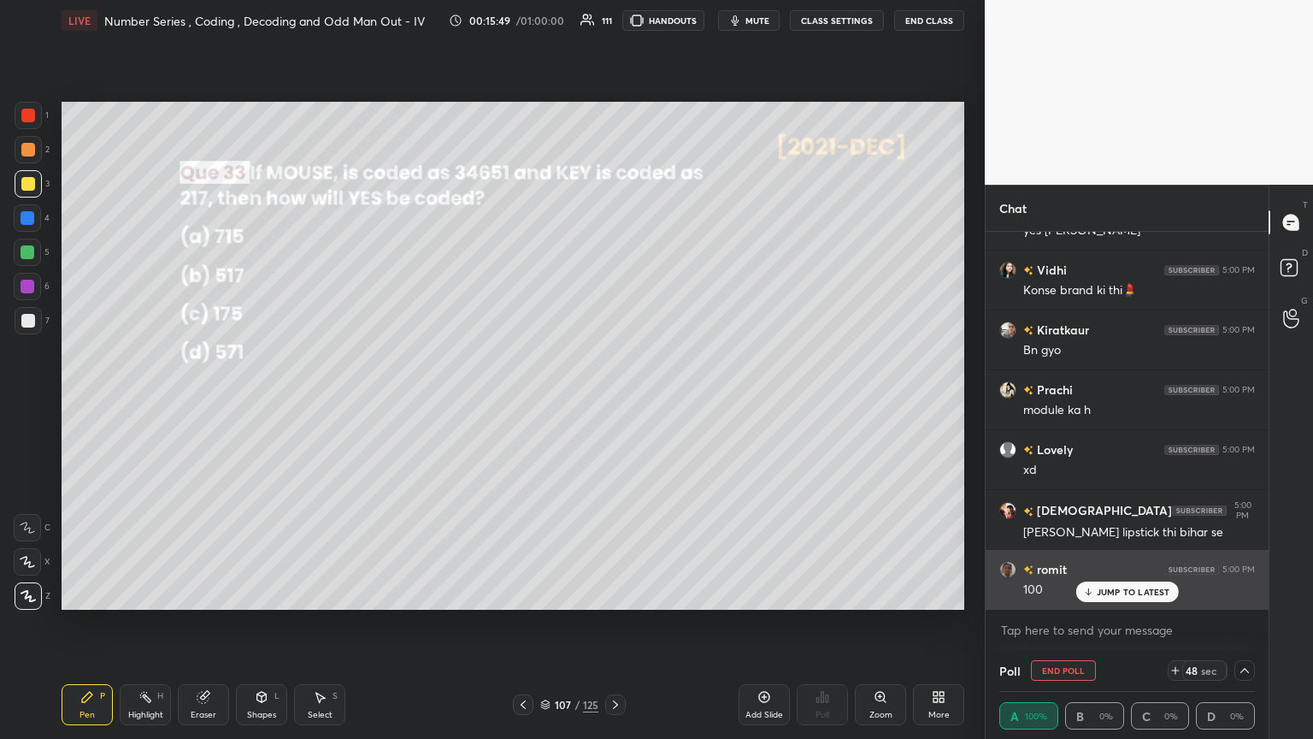
click at [613, 401] on p "JUMP TO LATEST" at bounding box center [1134, 591] width 74 height 10
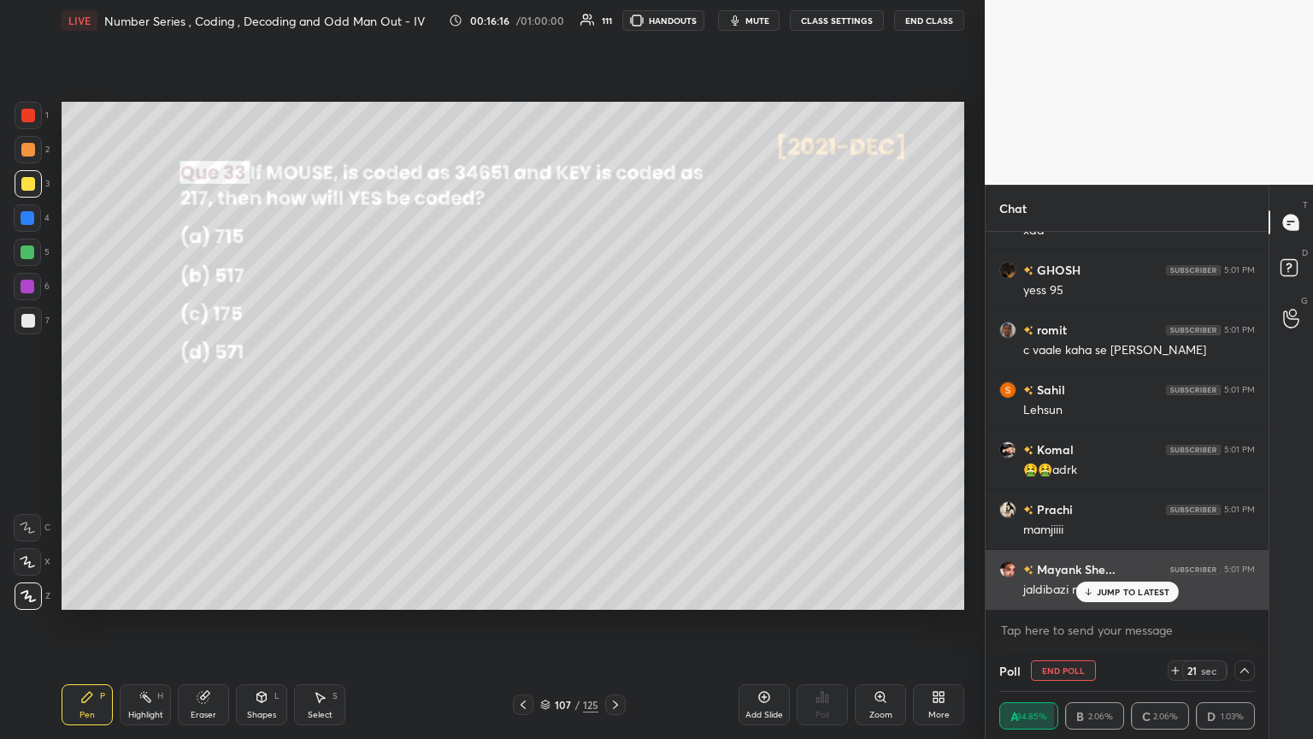
drag, startPoint x: 1104, startPoint y: 592, endPoint x: 1100, endPoint y: 601, distance: 10.0
click at [613, 401] on p "JUMP TO LATEST" at bounding box center [1134, 591] width 74 height 10
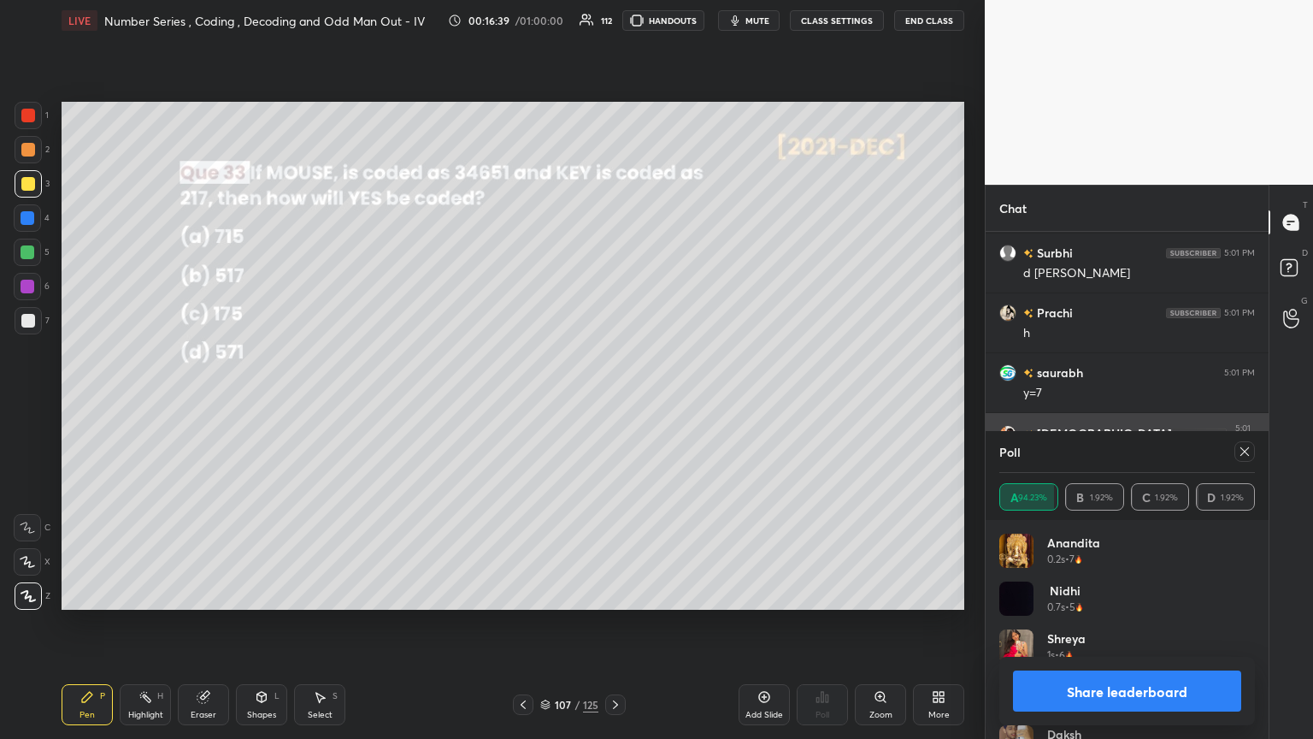
drag, startPoint x: 1248, startPoint y: 449, endPoint x: 1248, endPoint y: 462, distance: 13.7
click at [613, 401] on icon at bounding box center [1245, 452] width 14 height 14
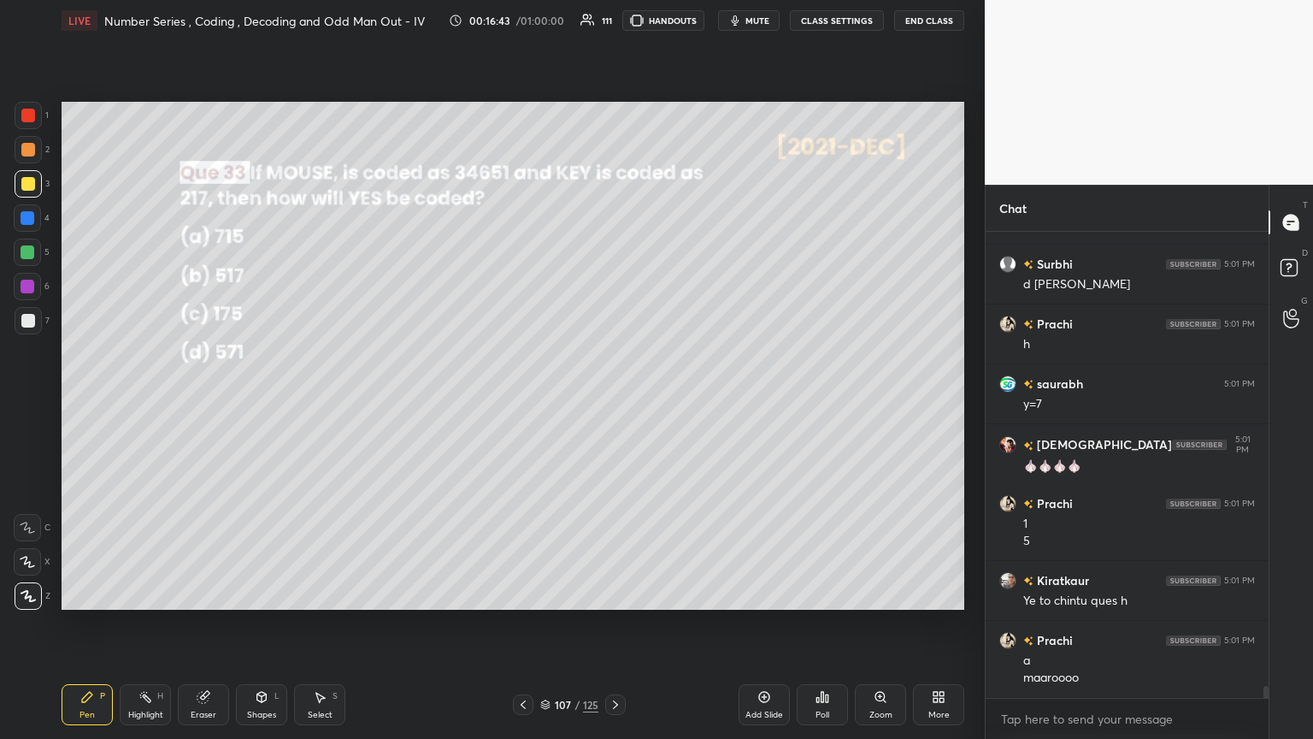
click at [613, 401] on icon at bounding box center [616, 705] width 14 height 14
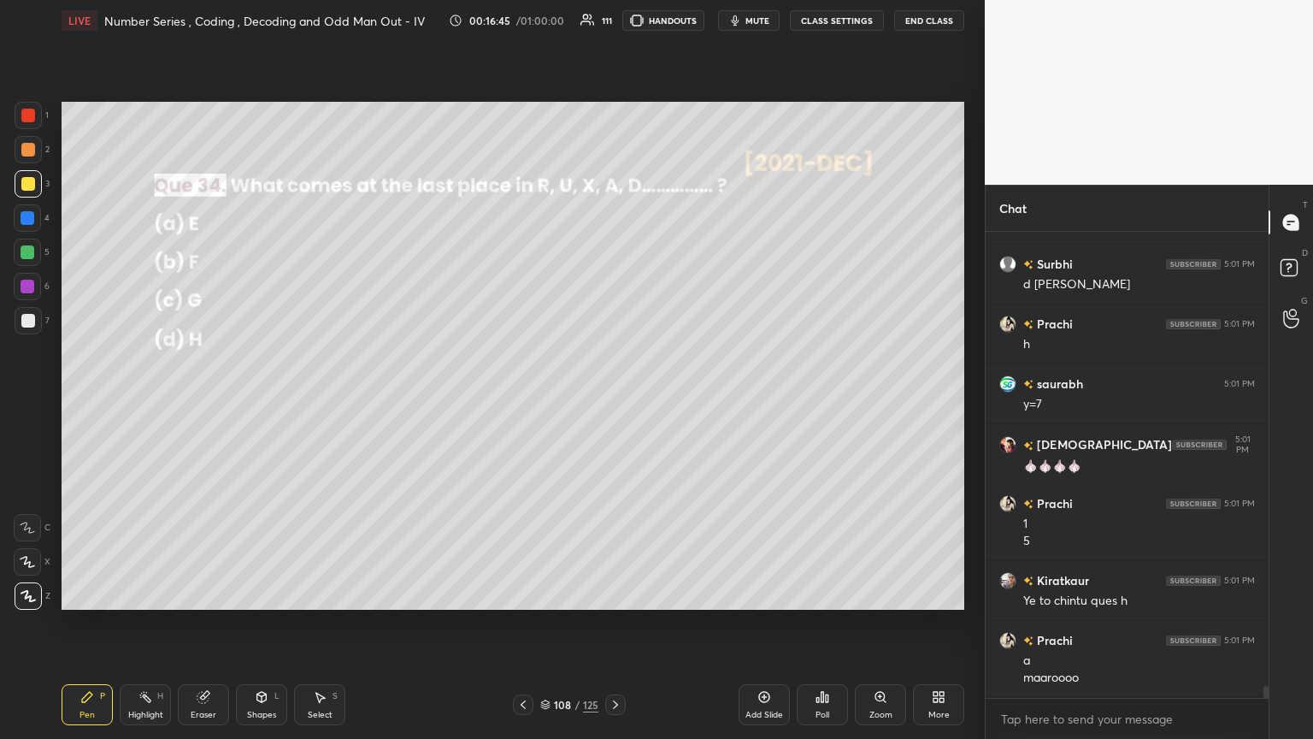
click at [613, 401] on div "Poll" at bounding box center [822, 714] width 14 height 9
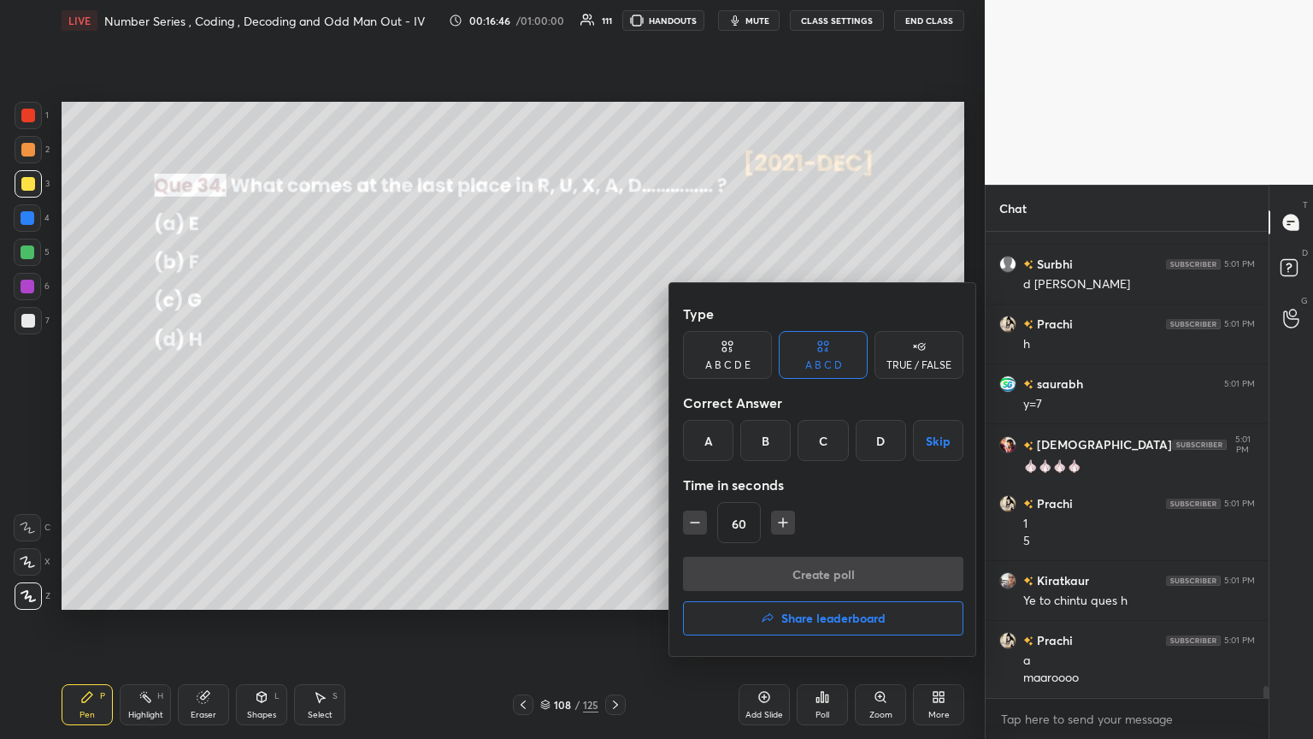
click at [613, 401] on div "C" at bounding box center [823, 440] width 50 height 41
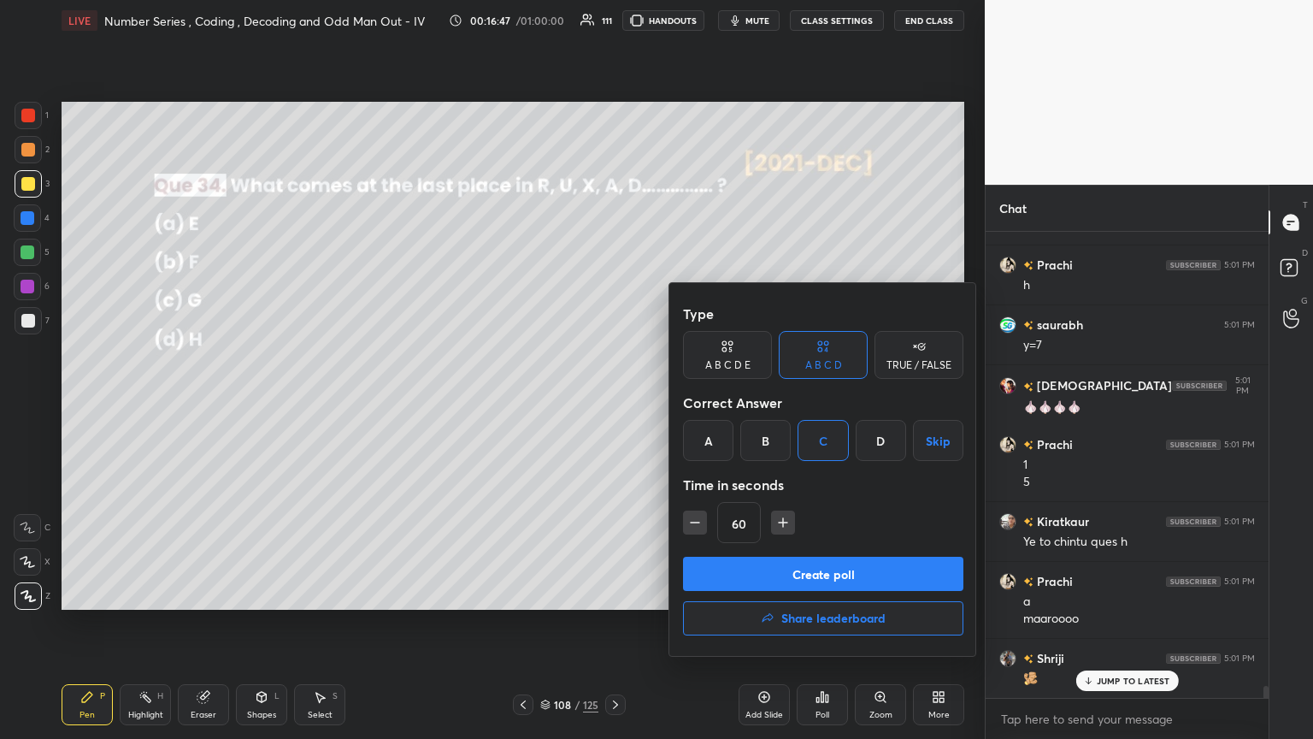
click at [613, 401] on div "Create poll Share leaderboard" at bounding box center [823, 598] width 280 height 85
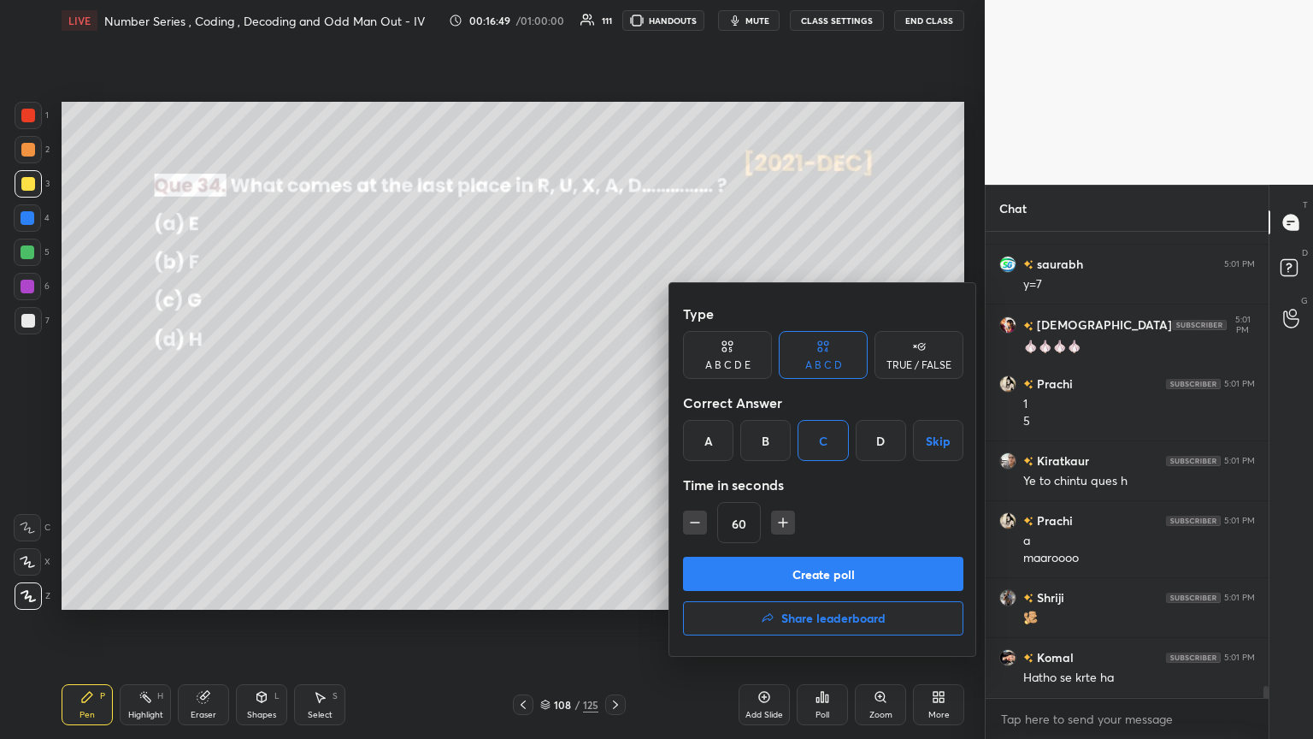
click at [613, 401] on button "Create poll" at bounding box center [823, 573] width 280 height 34
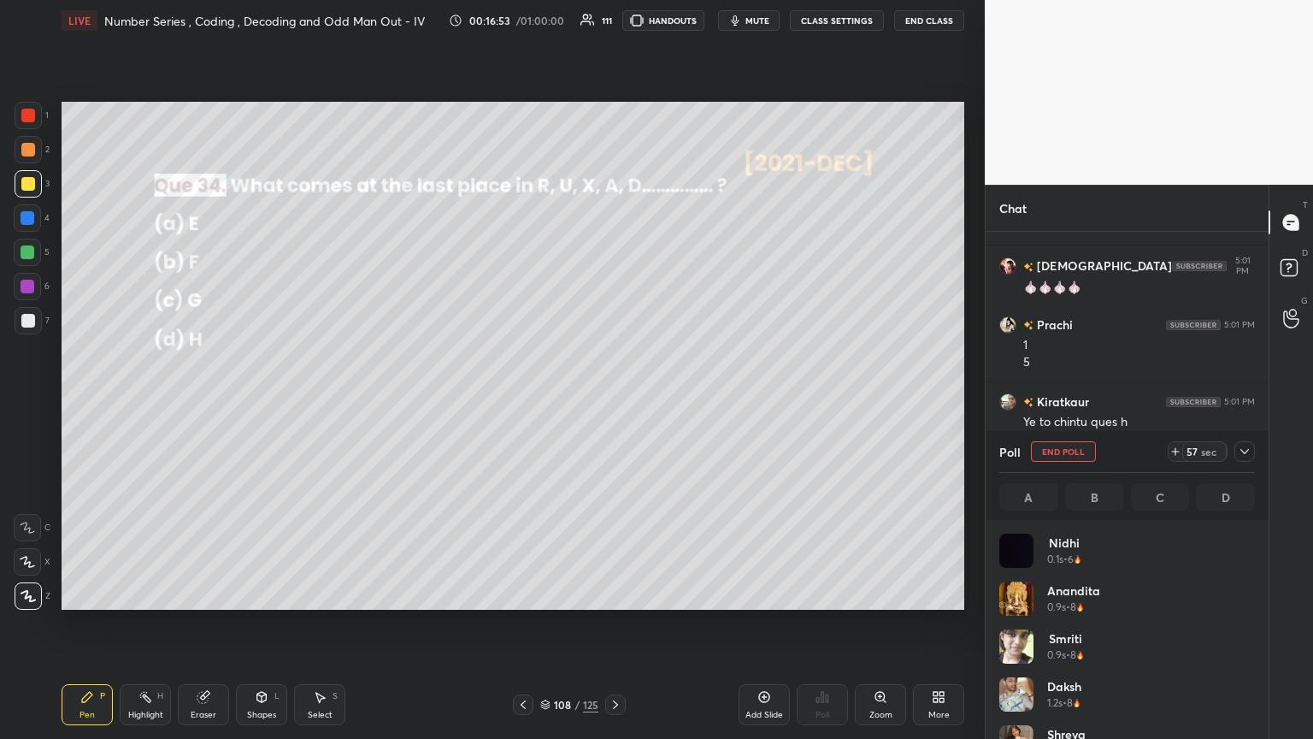
drag, startPoint x: 1245, startPoint y: 447, endPoint x: 1224, endPoint y: 458, distance: 23.3
click at [613, 401] on icon at bounding box center [1245, 452] width 14 height 14
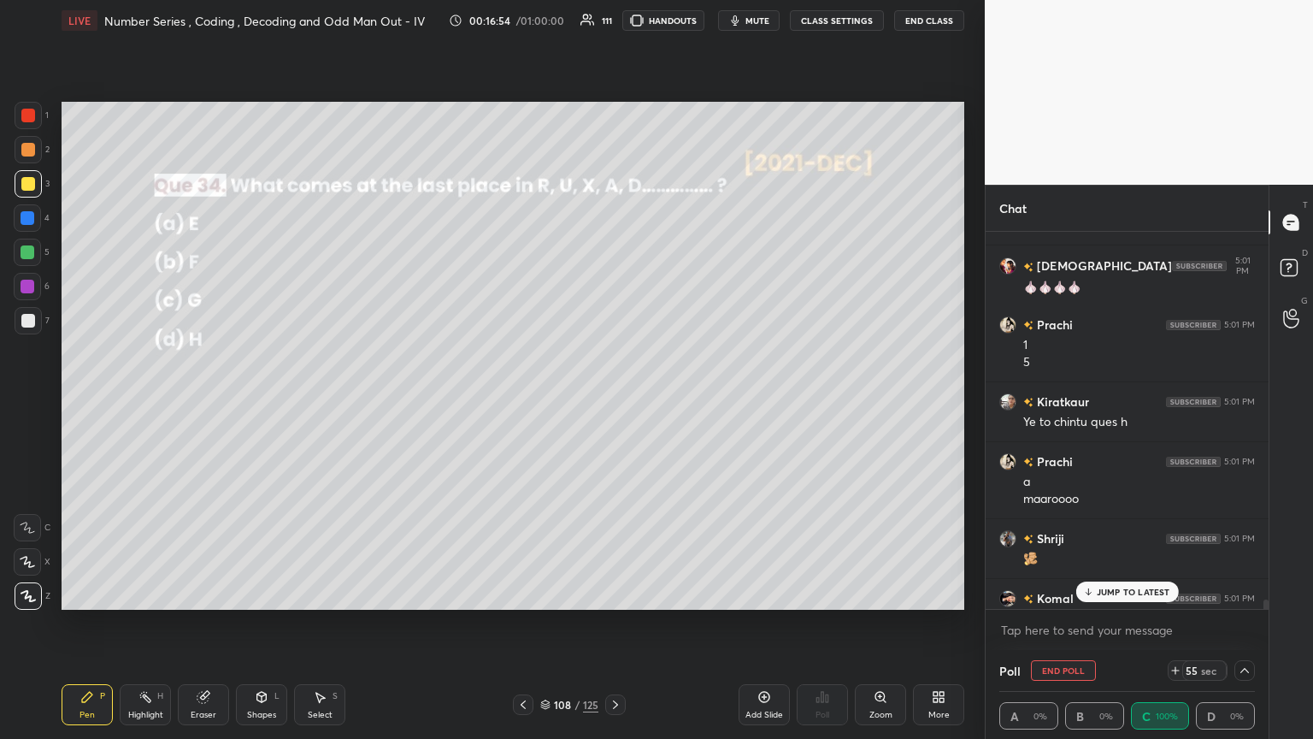
click at [613, 401] on p "JUMP TO LATEST" at bounding box center [1134, 591] width 74 height 10
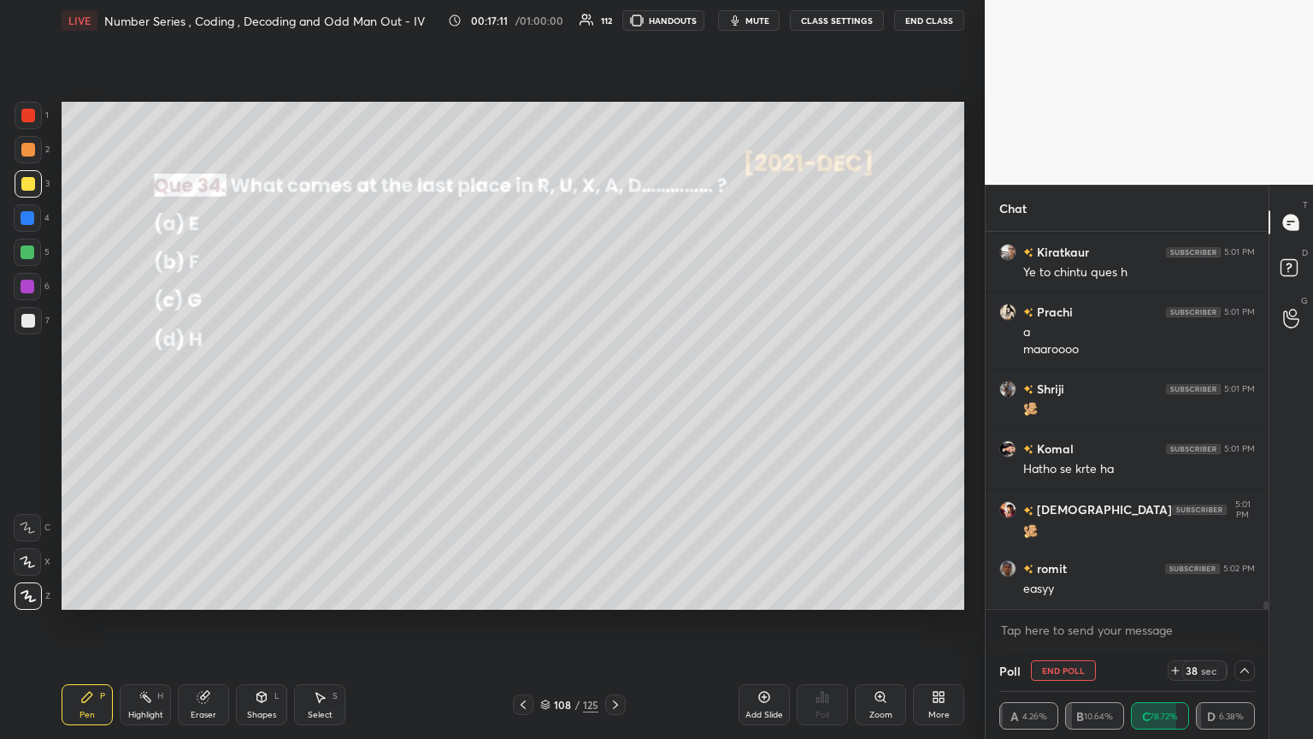
click at [613, 401] on icon at bounding box center [1245, 670] width 14 height 14
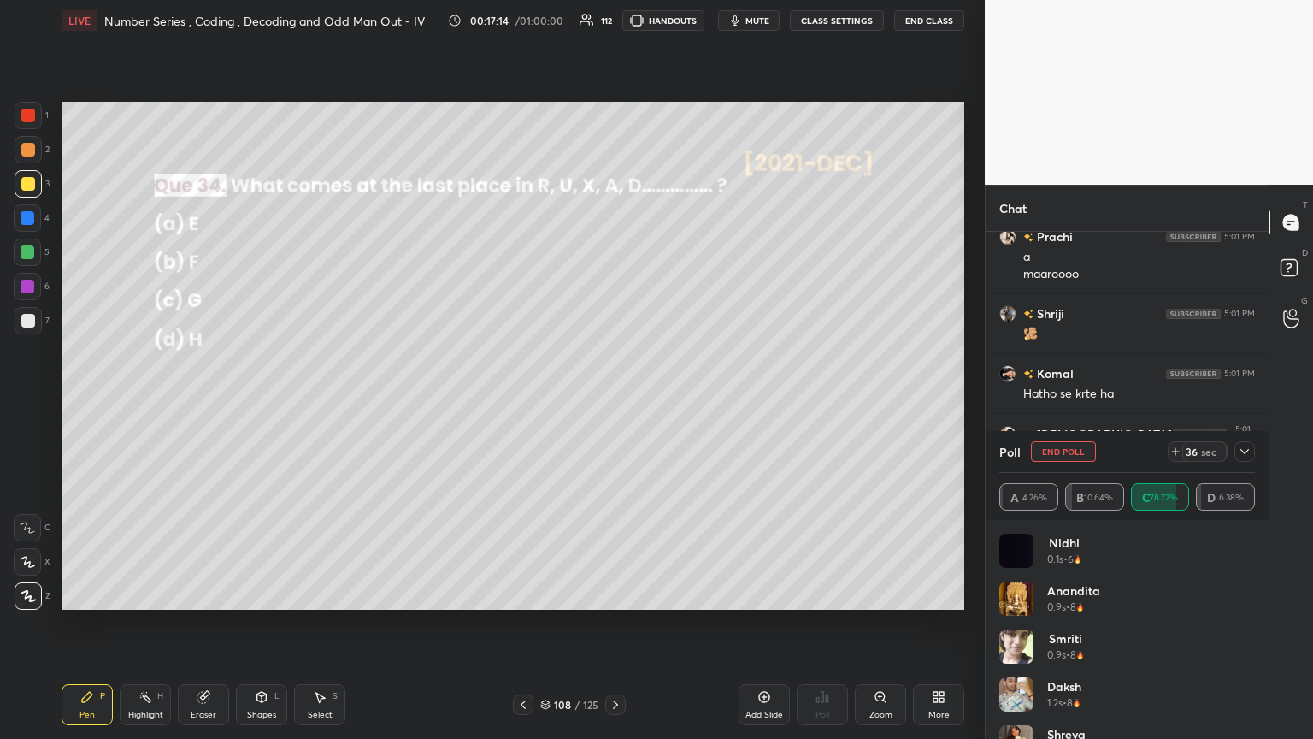
click at [613, 401] on icon at bounding box center [1245, 452] width 14 height 14
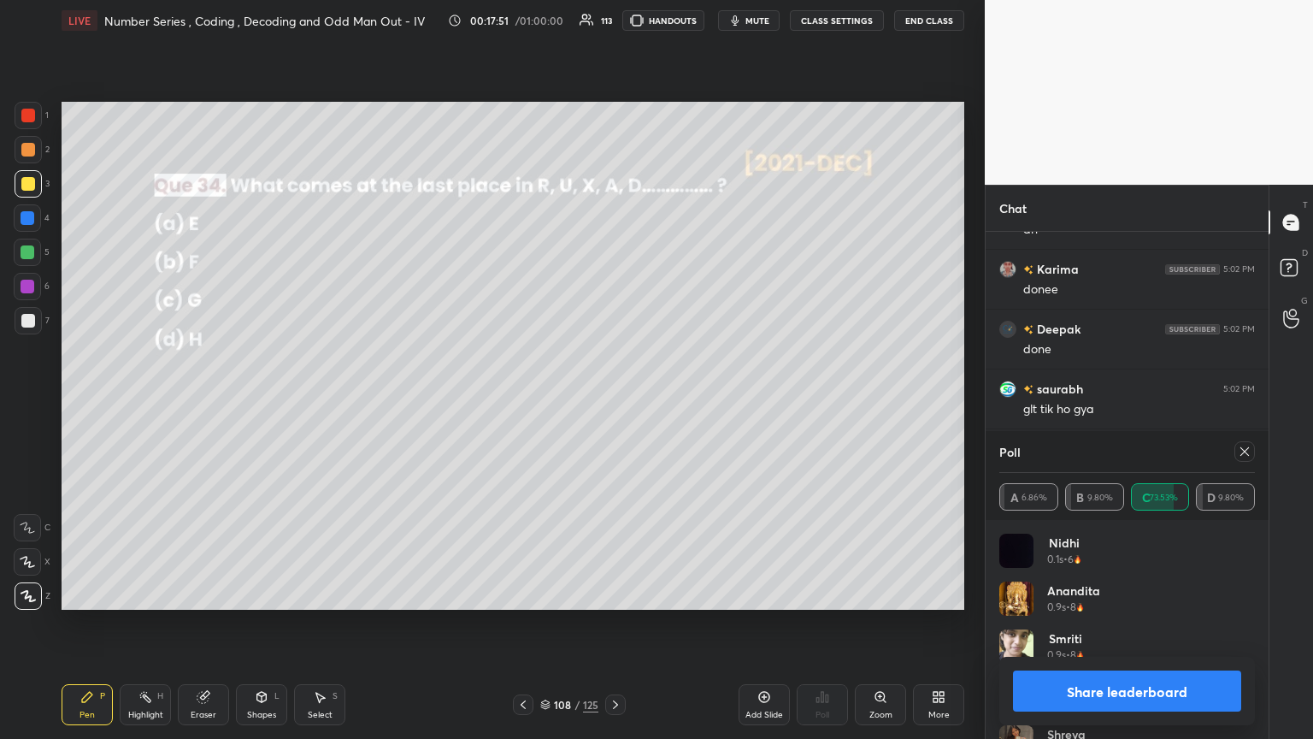
scroll to position [18372, 0]
drag, startPoint x: 1245, startPoint y: 454, endPoint x: 1241, endPoint y: 462, distance: 9.2
click at [613, 401] on icon at bounding box center [1245, 452] width 14 height 14
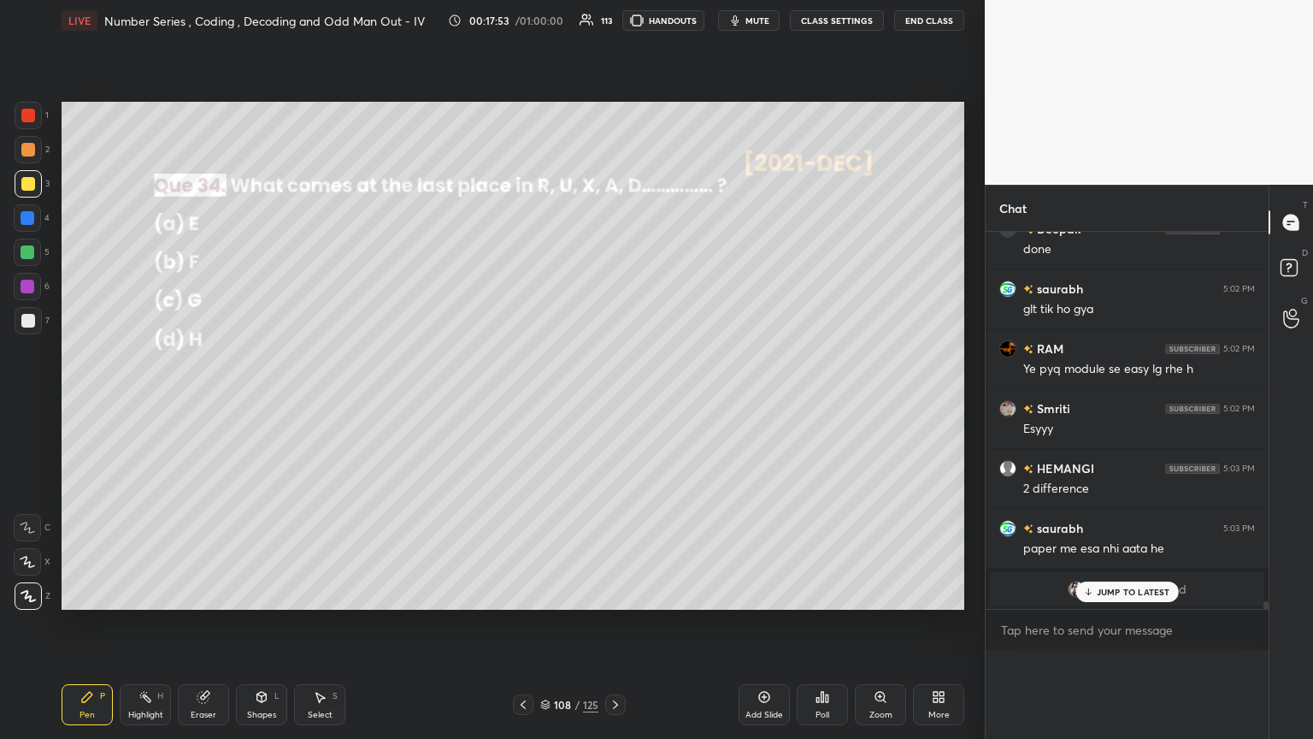
scroll to position [0, 0]
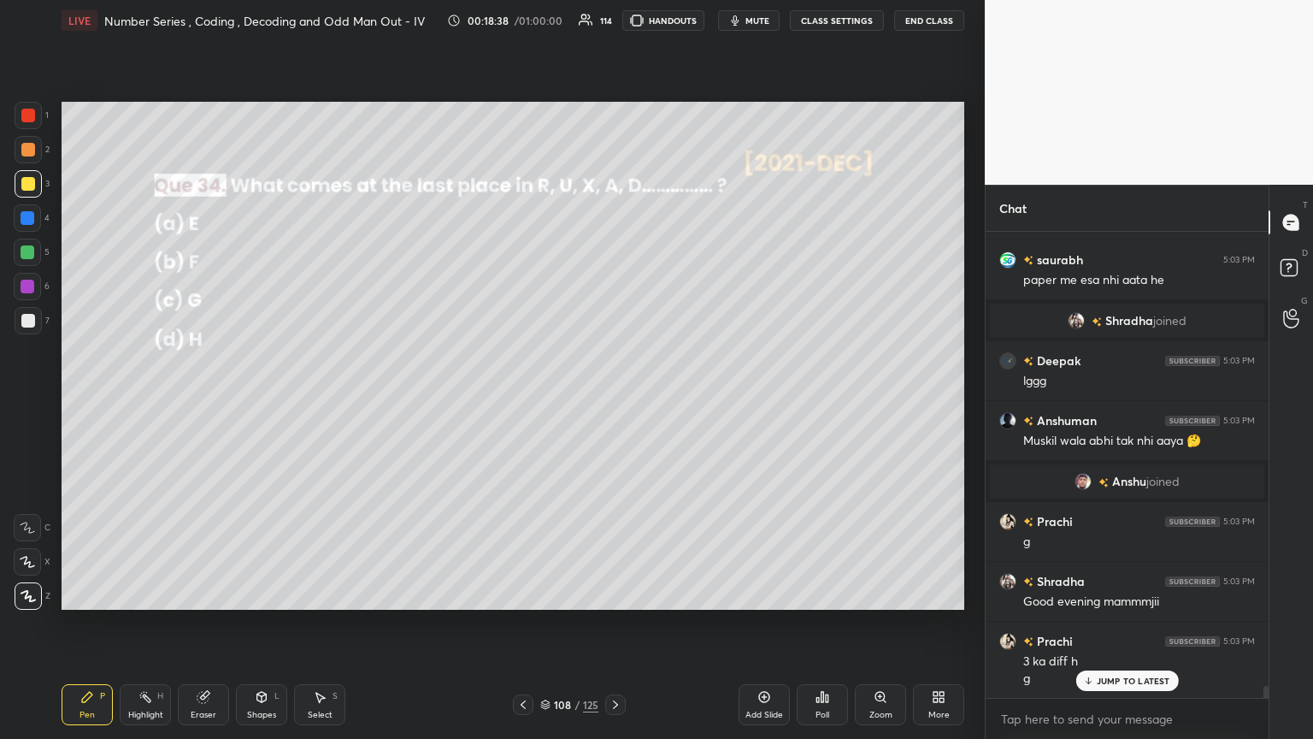
click at [612, 401] on icon at bounding box center [616, 705] width 14 height 14
click at [613, 401] on icon at bounding box center [822, 697] width 14 height 14
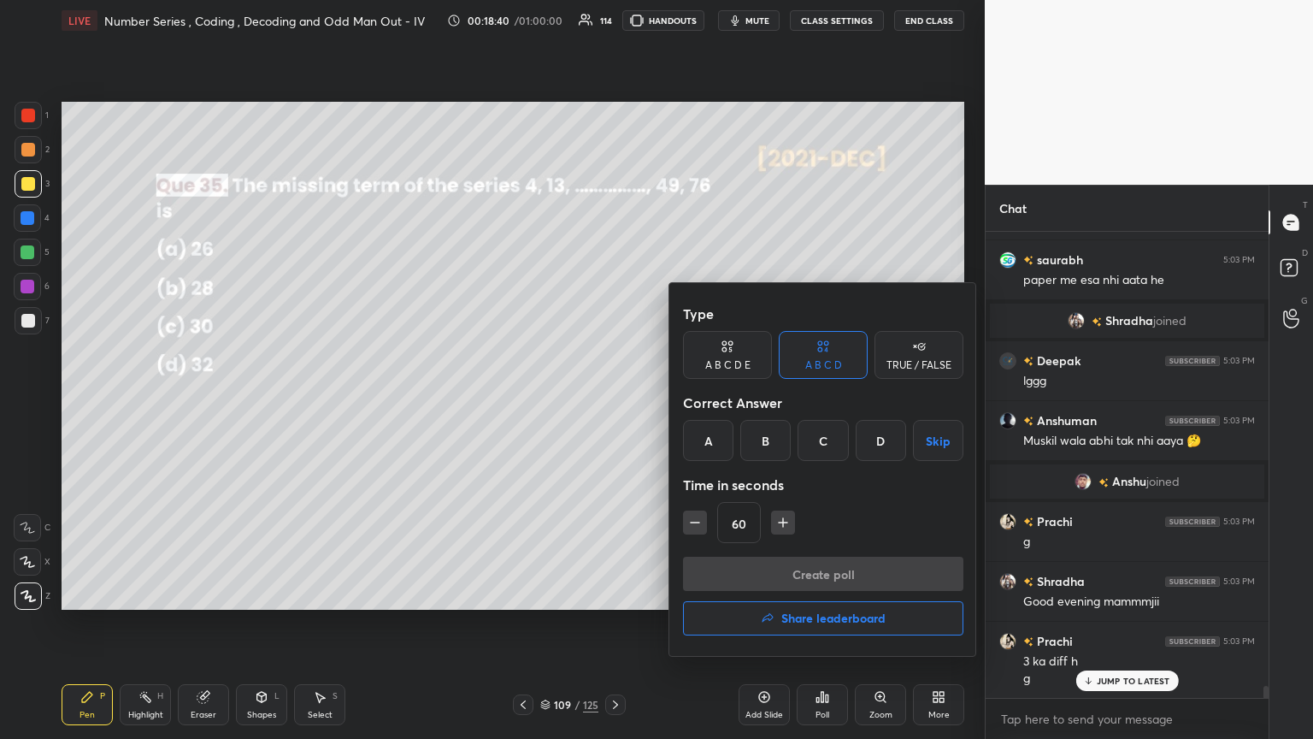
click at [613, 401] on div "B" at bounding box center [765, 440] width 50 height 41
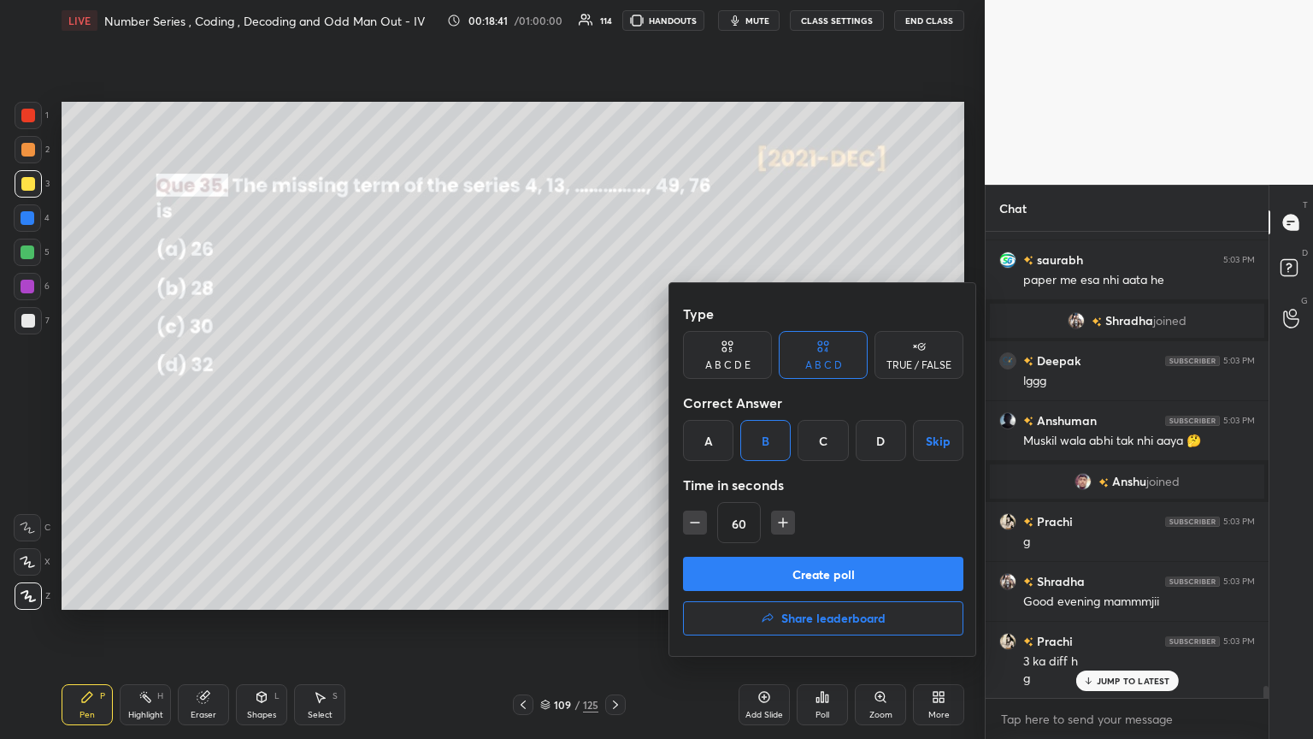
click at [613, 401] on button "Create poll" at bounding box center [823, 573] width 280 height 34
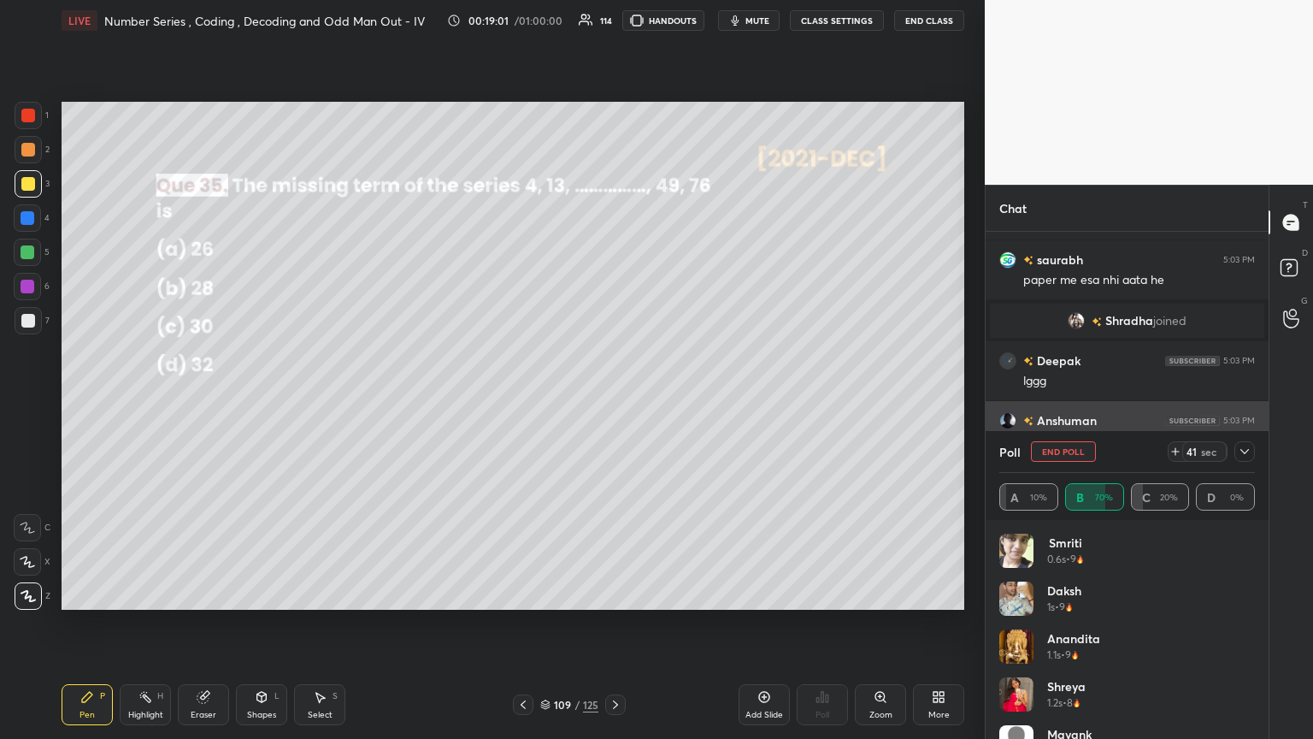
click at [613, 401] on icon at bounding box center [1245, 452] width 14 height 14
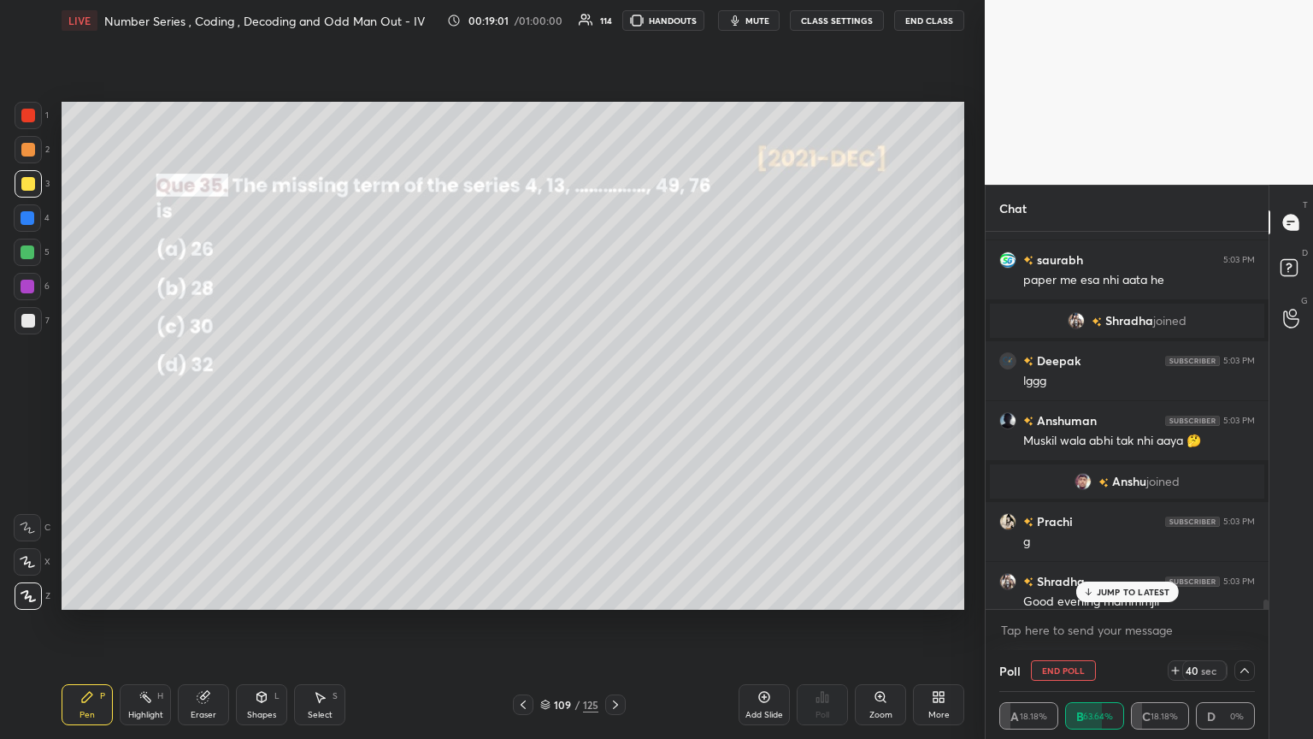
scroll to position [0, 5]
click at [613, 401] on p "JUMP TO LATEST" at bounding box center [1134, 591] width 74 height 10
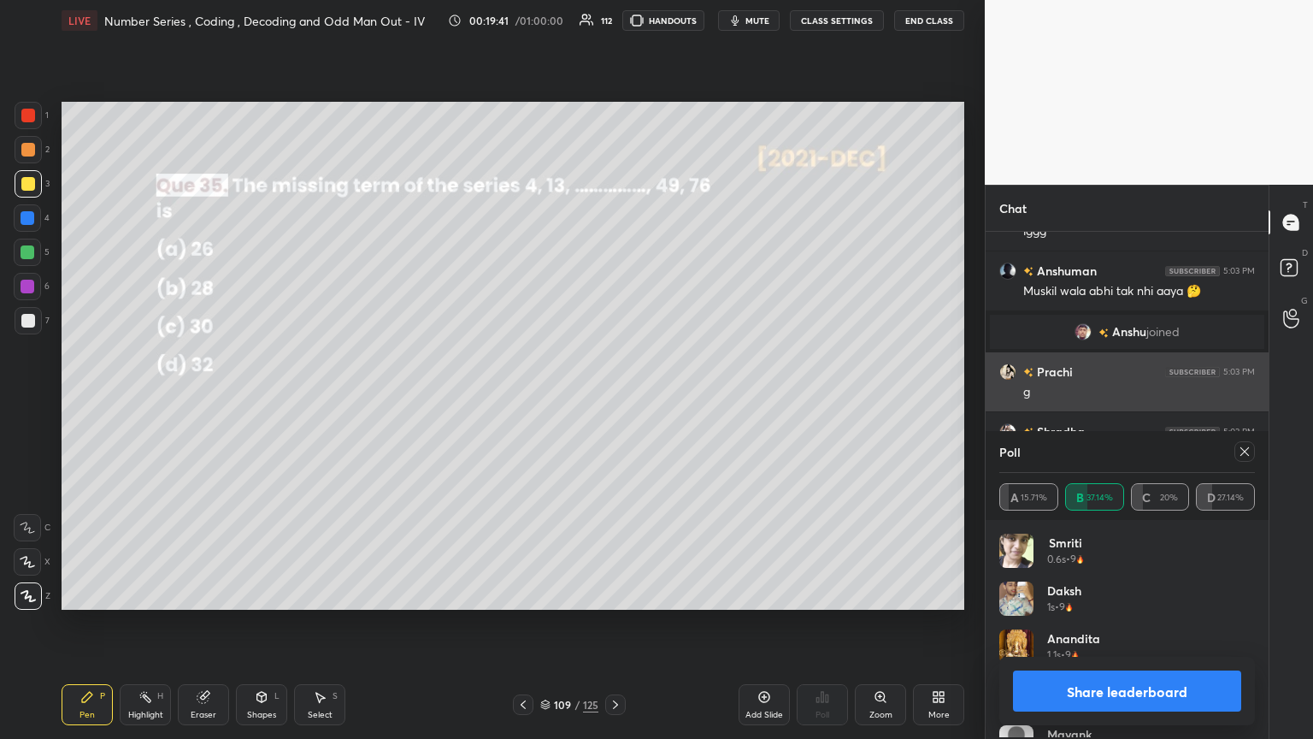
scroll to position [200, 250]
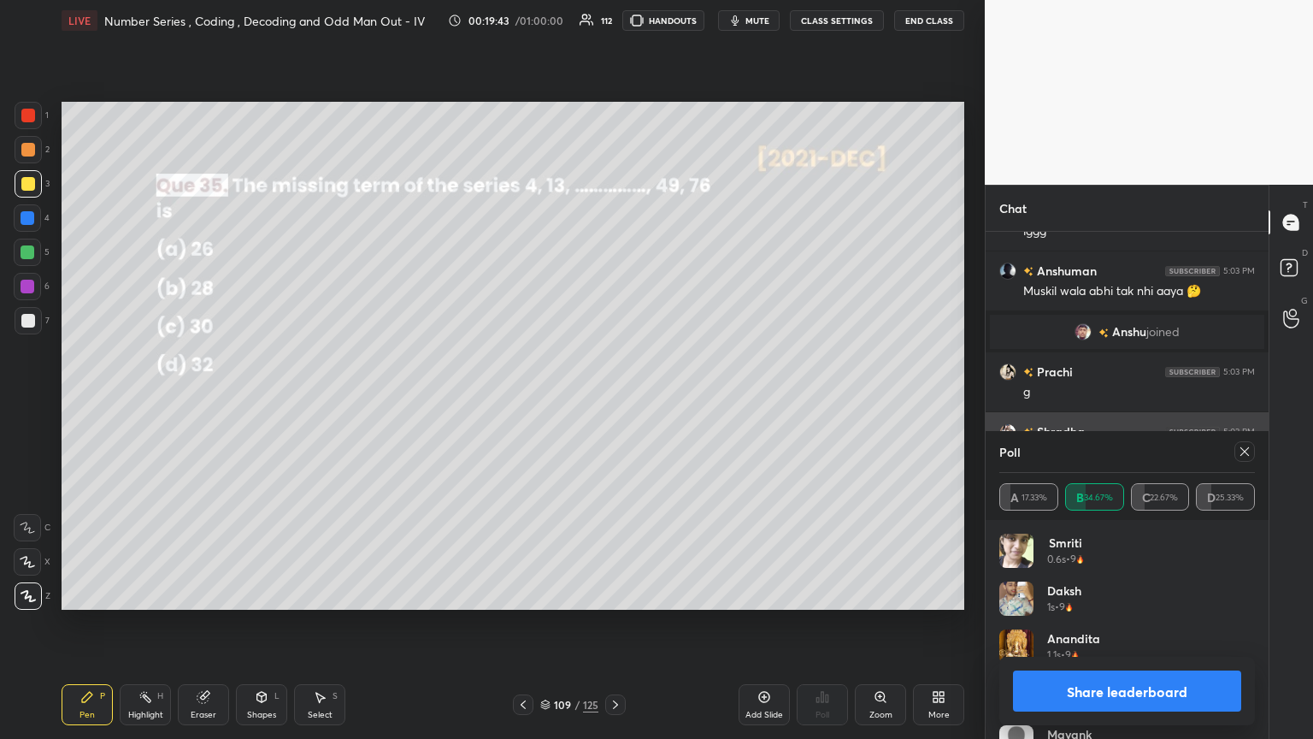
click at [613, 401] on icon at bounding box center [1245, 452] width 14 height 14
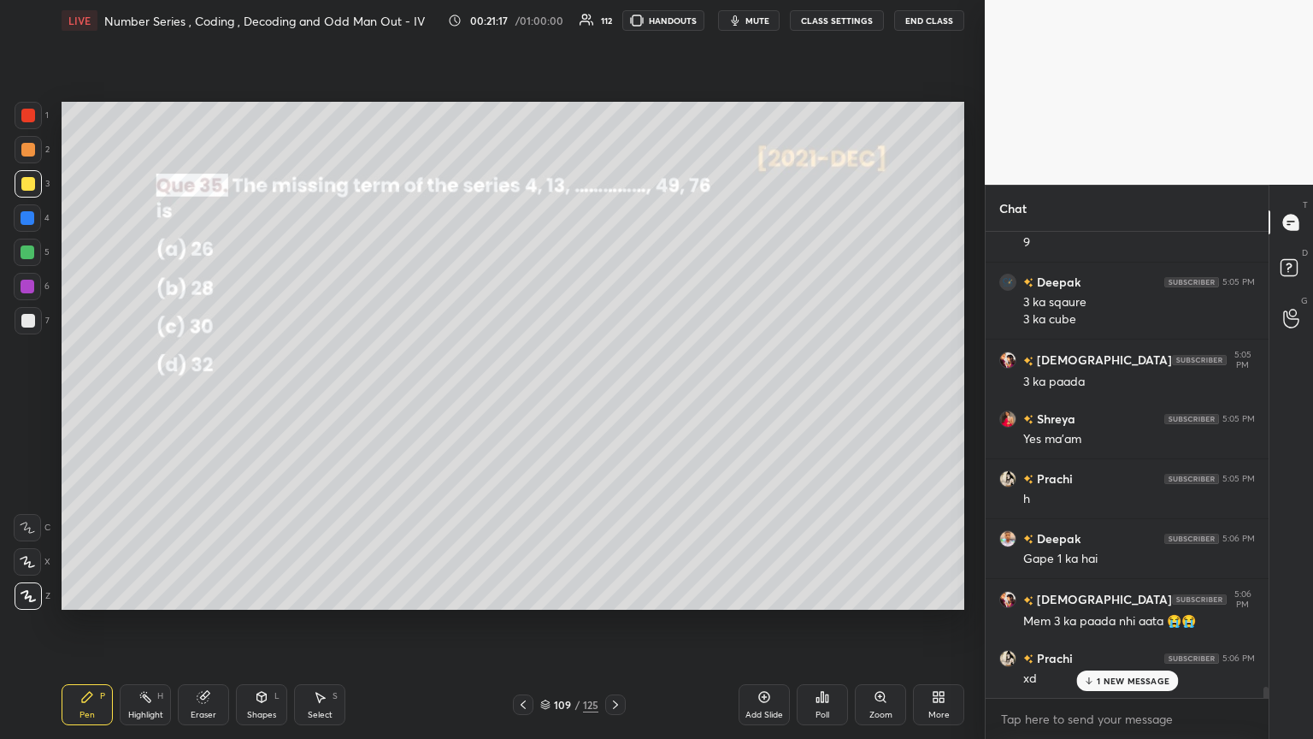
scroll to position [18658, 0]
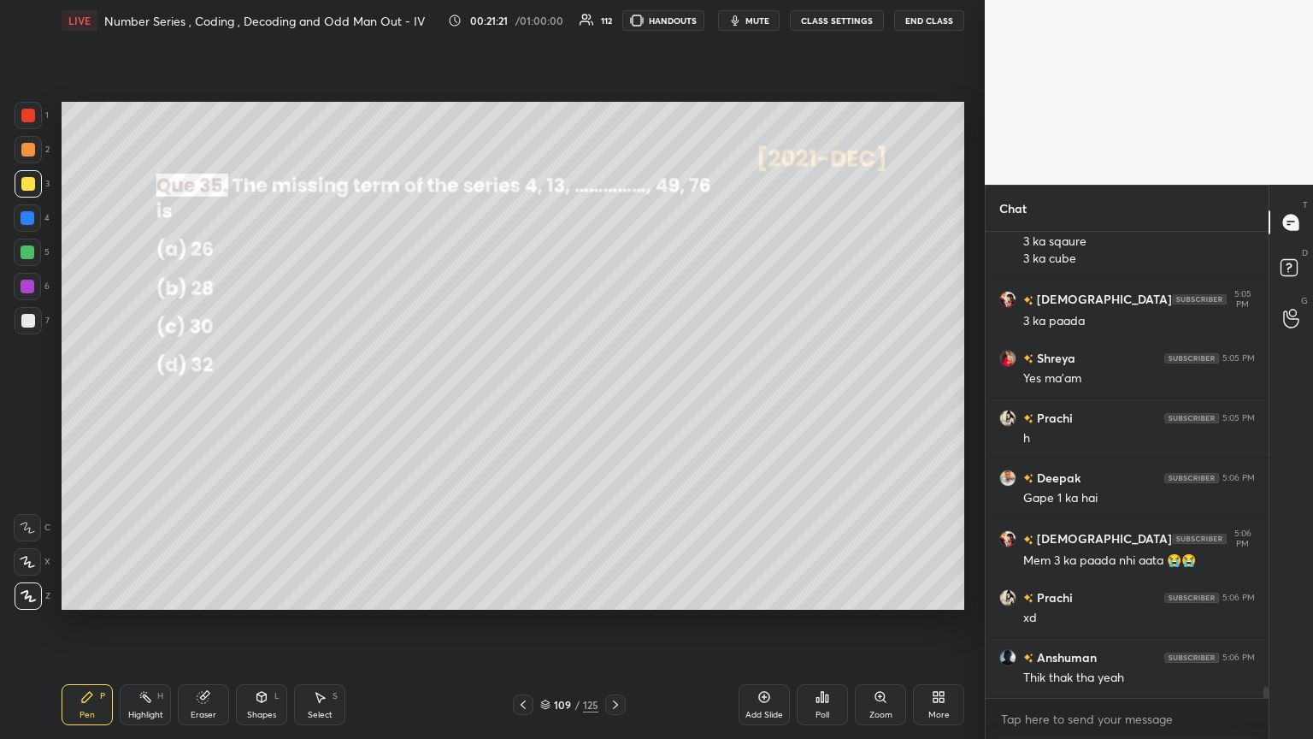
click at [613, 401] on icon at bounding box center [615, 704] width 5 height 9
click at [613, 401] on div "Poll" at bounding box center [822, 704] width 51 height 41
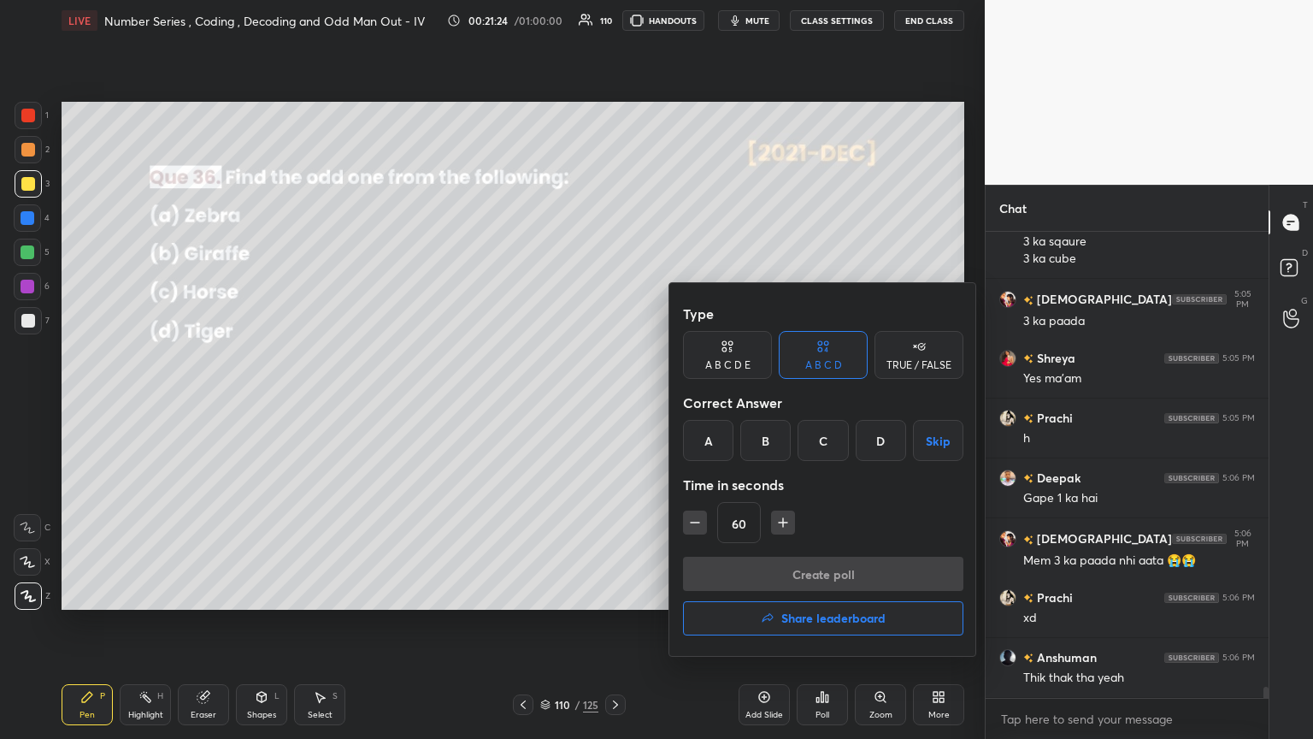
drag, startPoint x: 876, startPoint y: 439, endPoint x: 861, endPoint y: 476, distance: 39.8
click at [613, 401] on div "D" at bounding box center [881, 440] width 50 height 41
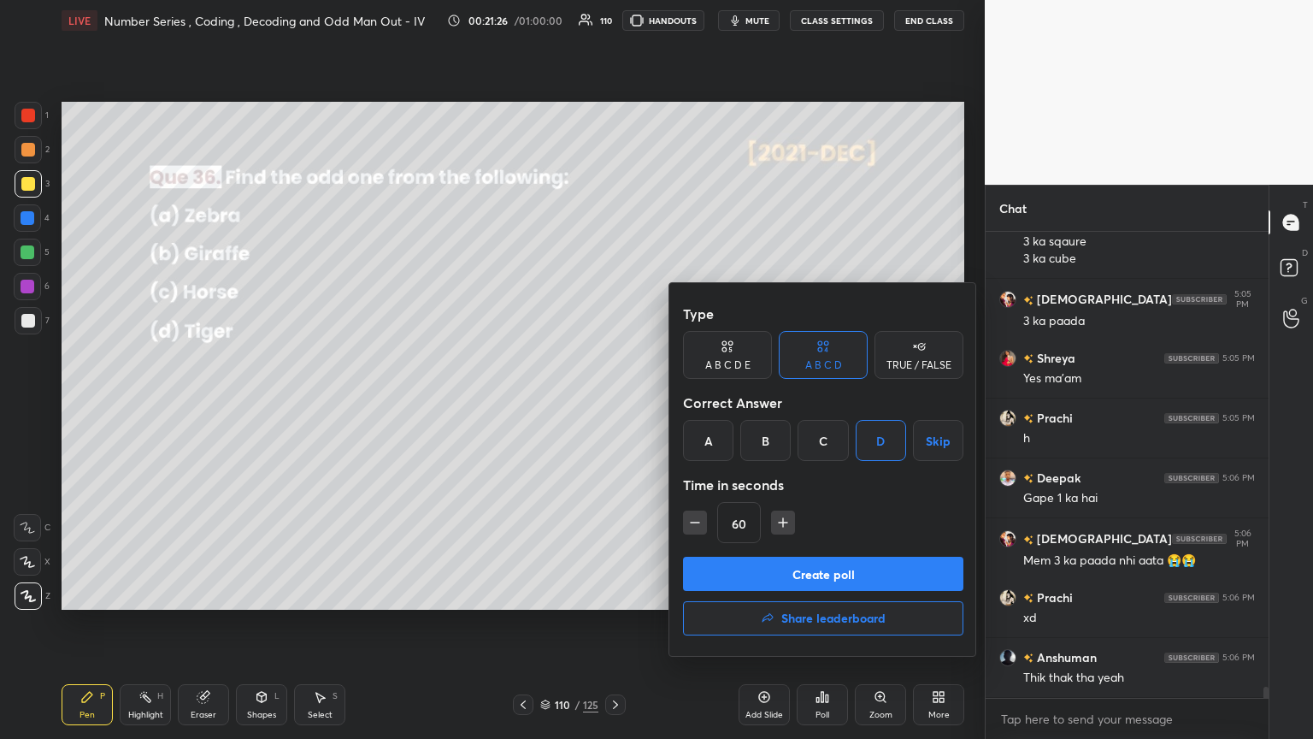
click at [613, 401] on button "Create poll" at bounding box center [823, 573] width 280 height 34
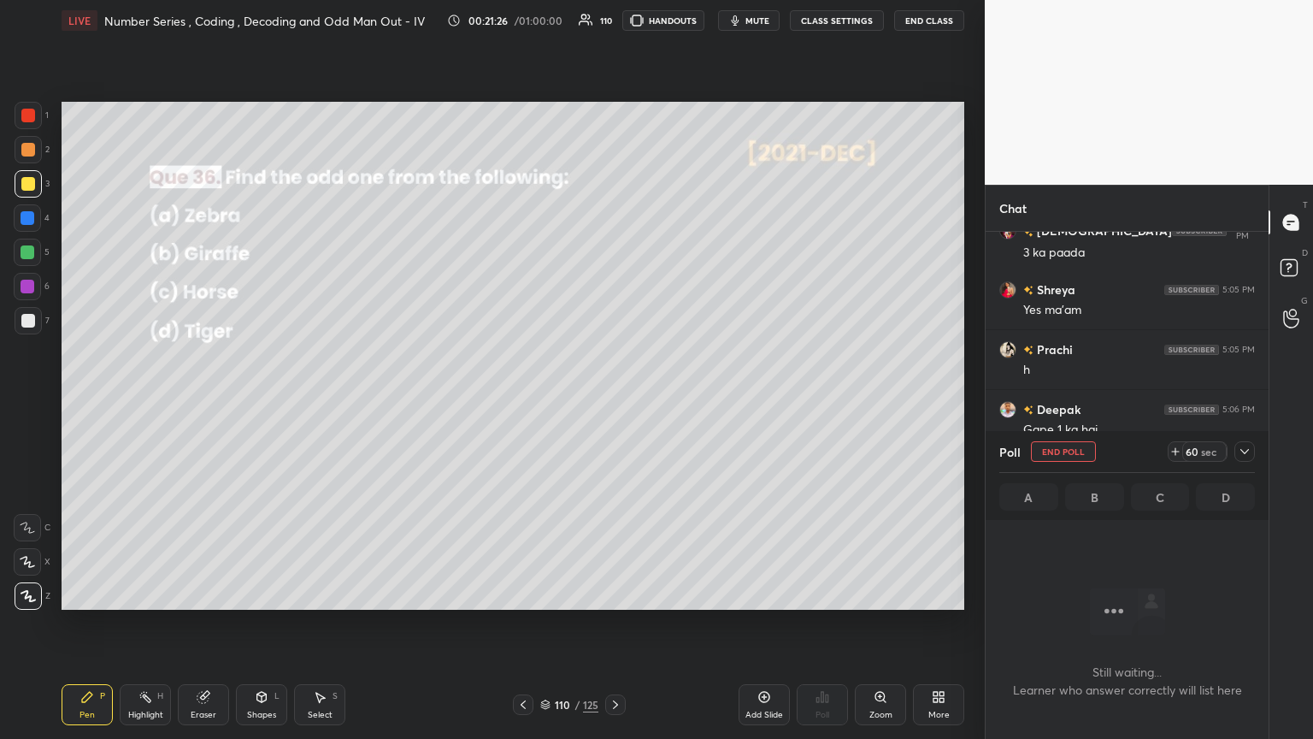
scroll to position [372, 278]
click at [613, 401] on icon at bounding box center [1245, 452] width 14 height 14
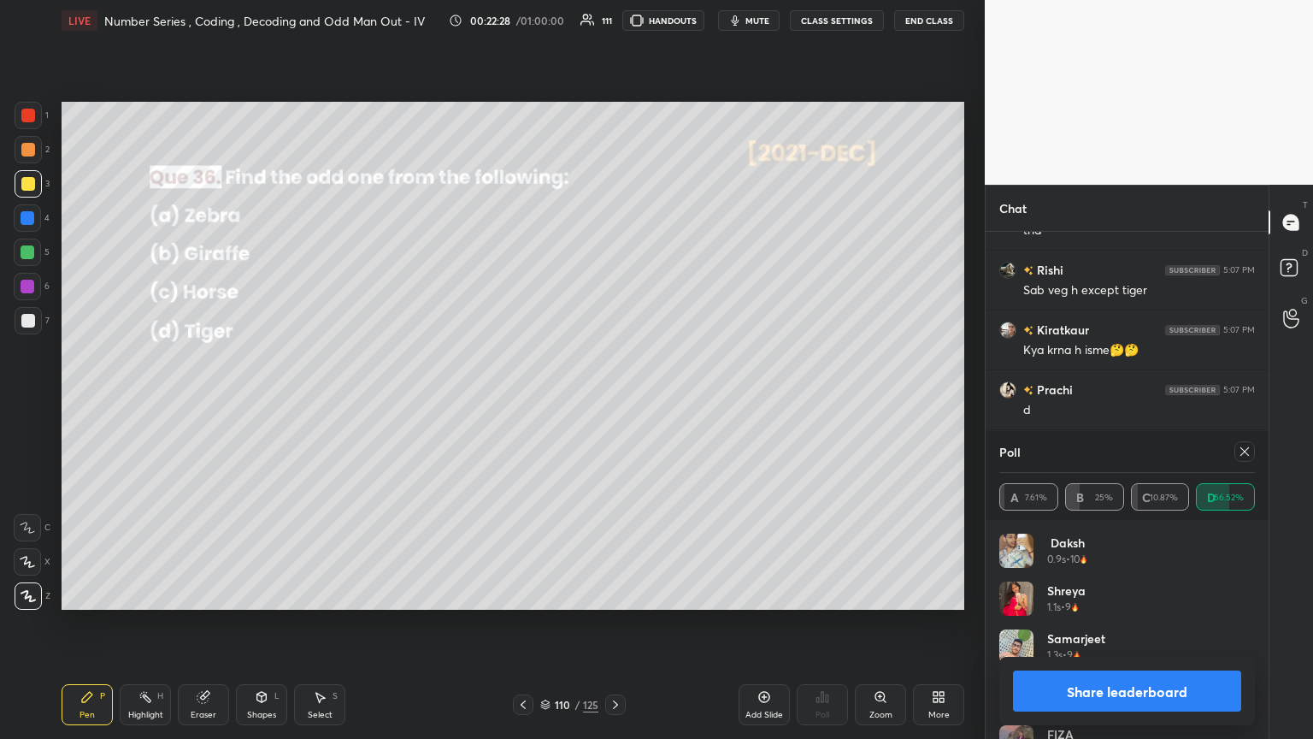
scroll to position [20545, 0]
click at [613, 401] on icon at bounding box center [1245, 452] width 14 height 14
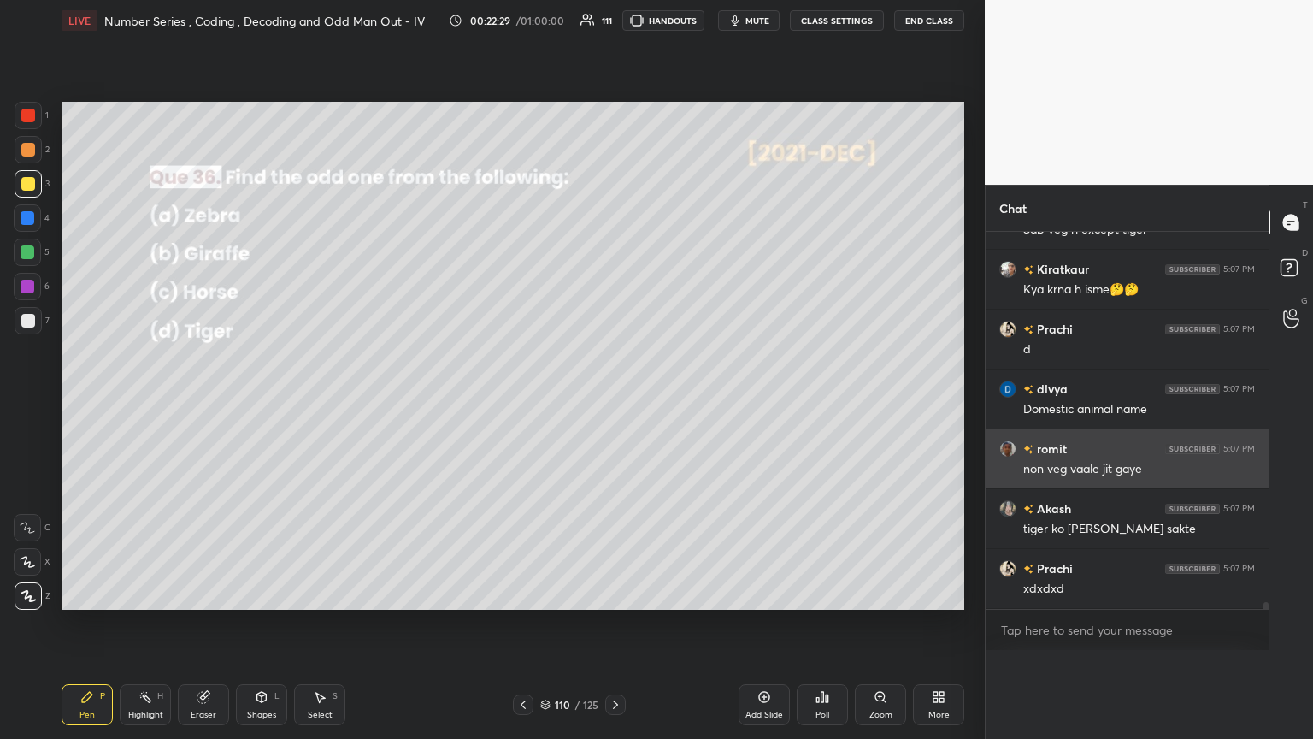
scroll to position [6, 5]
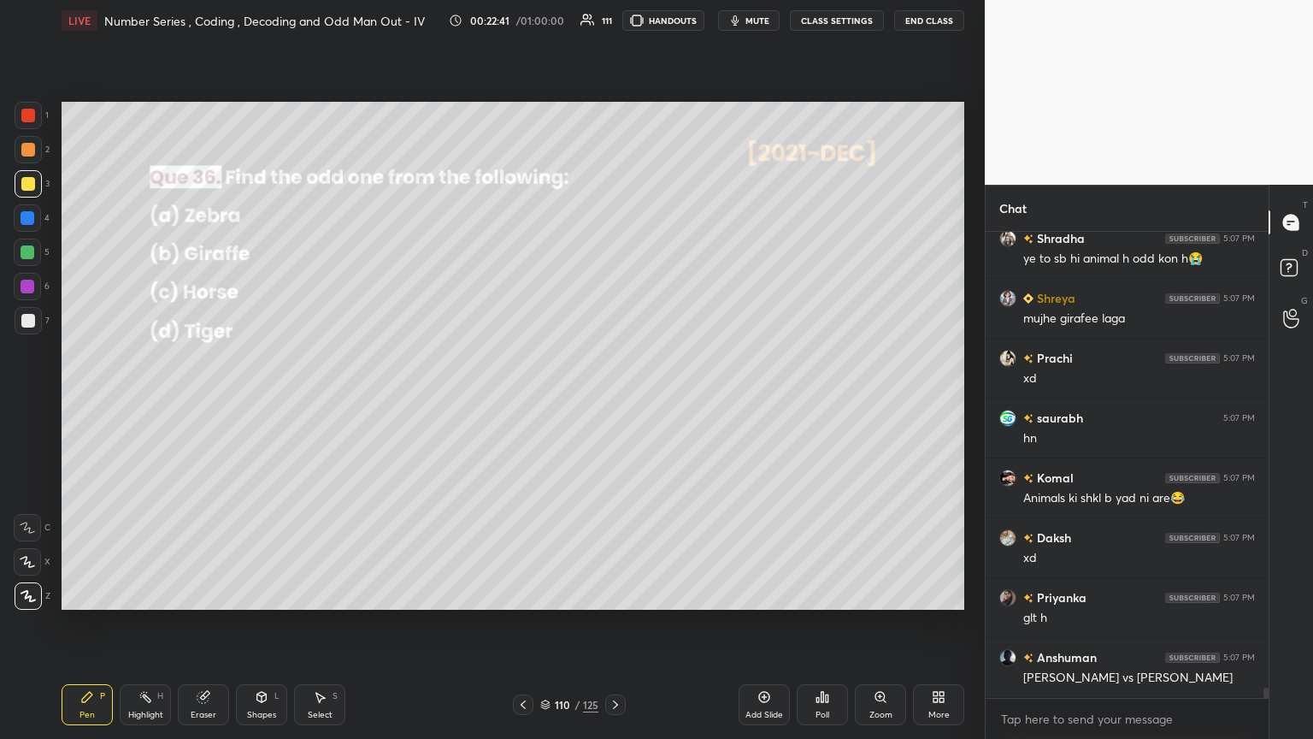
click at [24, 183] on div at bounding box center [28, 184] width 14 height 14
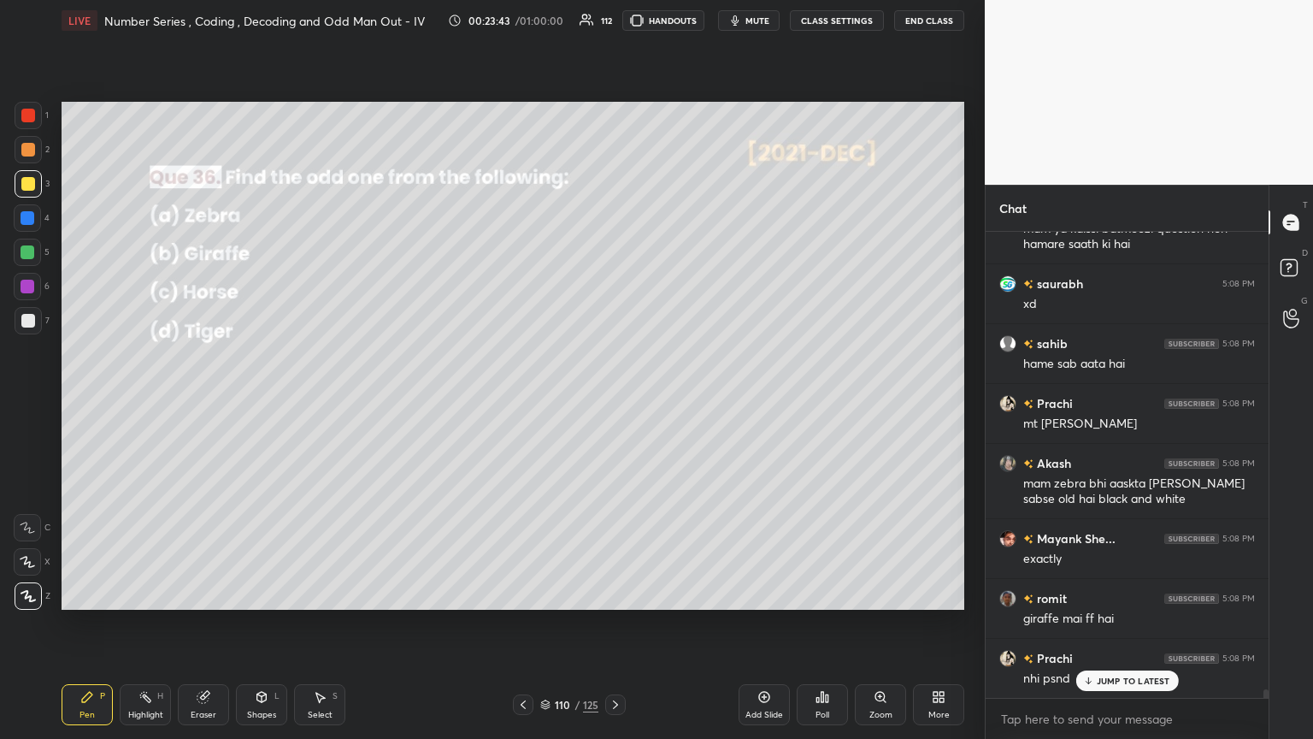
click at [612, 401] on icon at bounding box center [616, 705] width 14 height 14
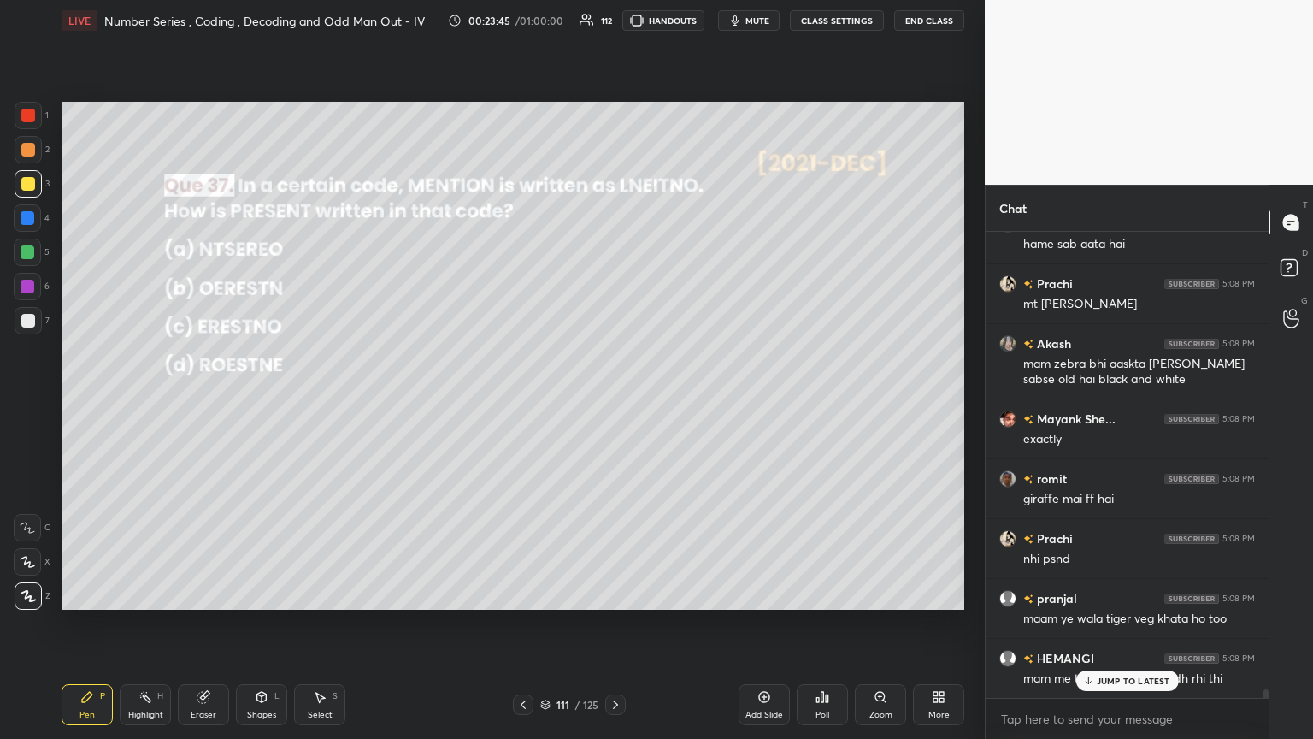
click at [613, 401] on div "Poll" at bounding box center [822, 704] width 51 height 41
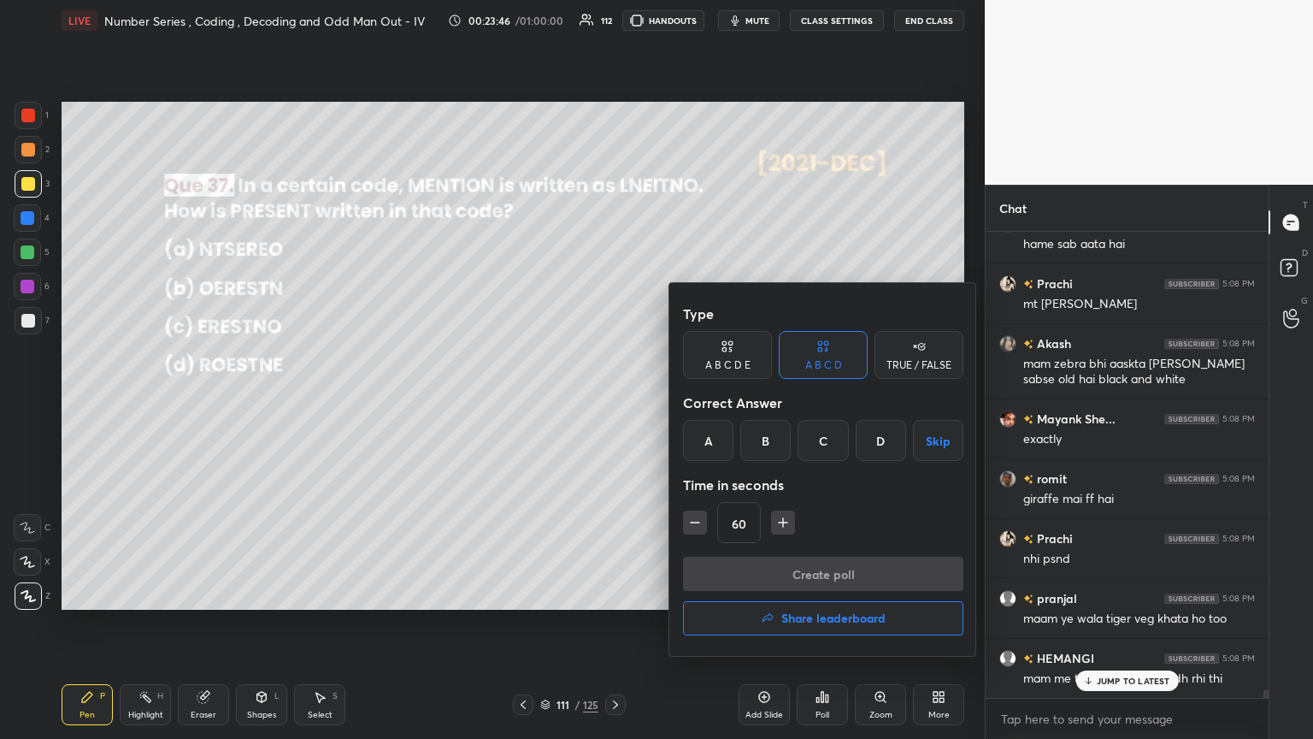
click at [613, 401] on div "B" at bounding box center [765, 440] width 50 height 41
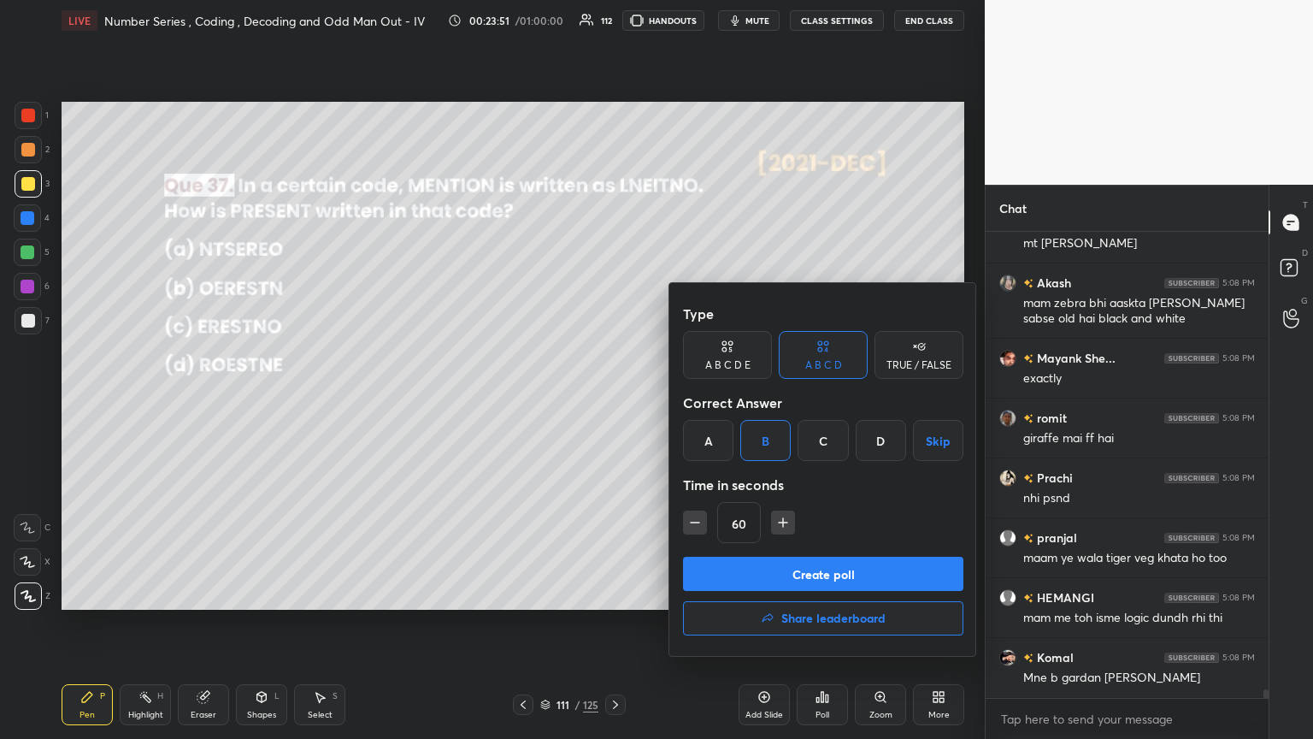
click at [613, 401] on button "Create poll" at bounding box center [823, 573] width 280 height 34
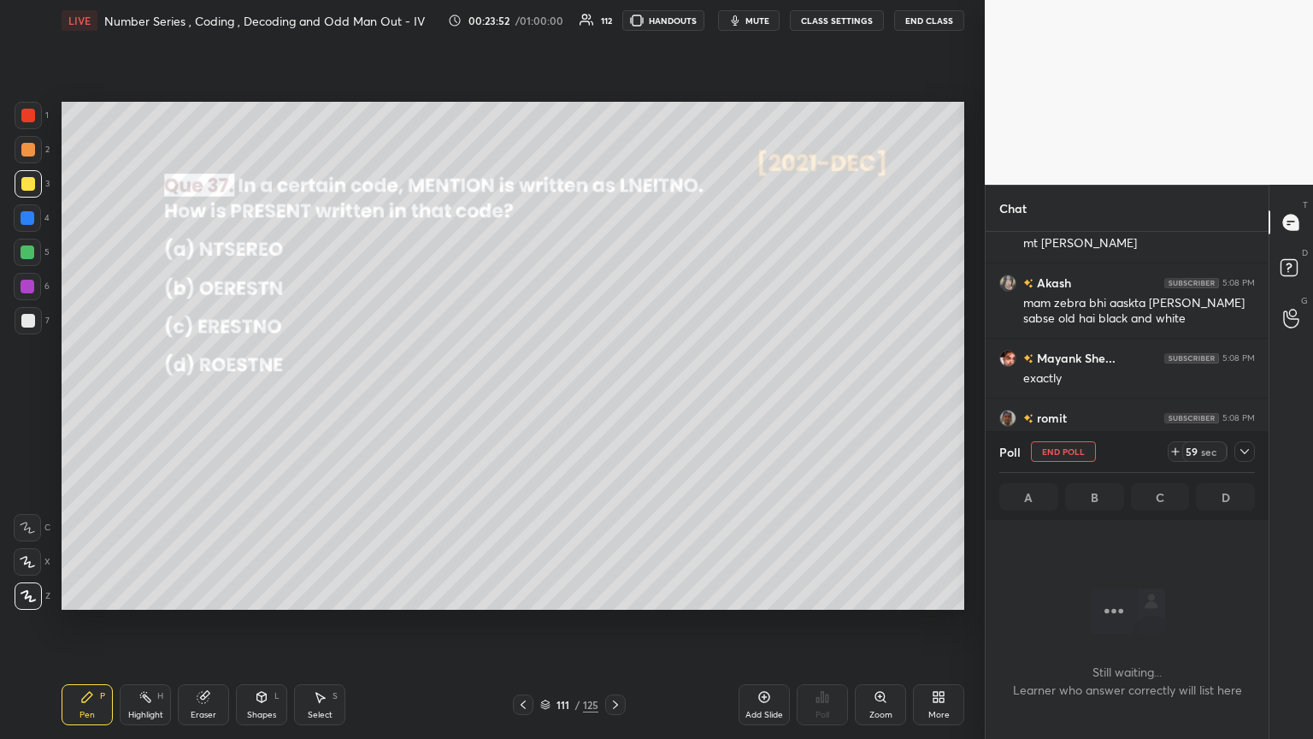
click at [613, 401] on icon at bounding box center [1245, 452] width 14 height 14
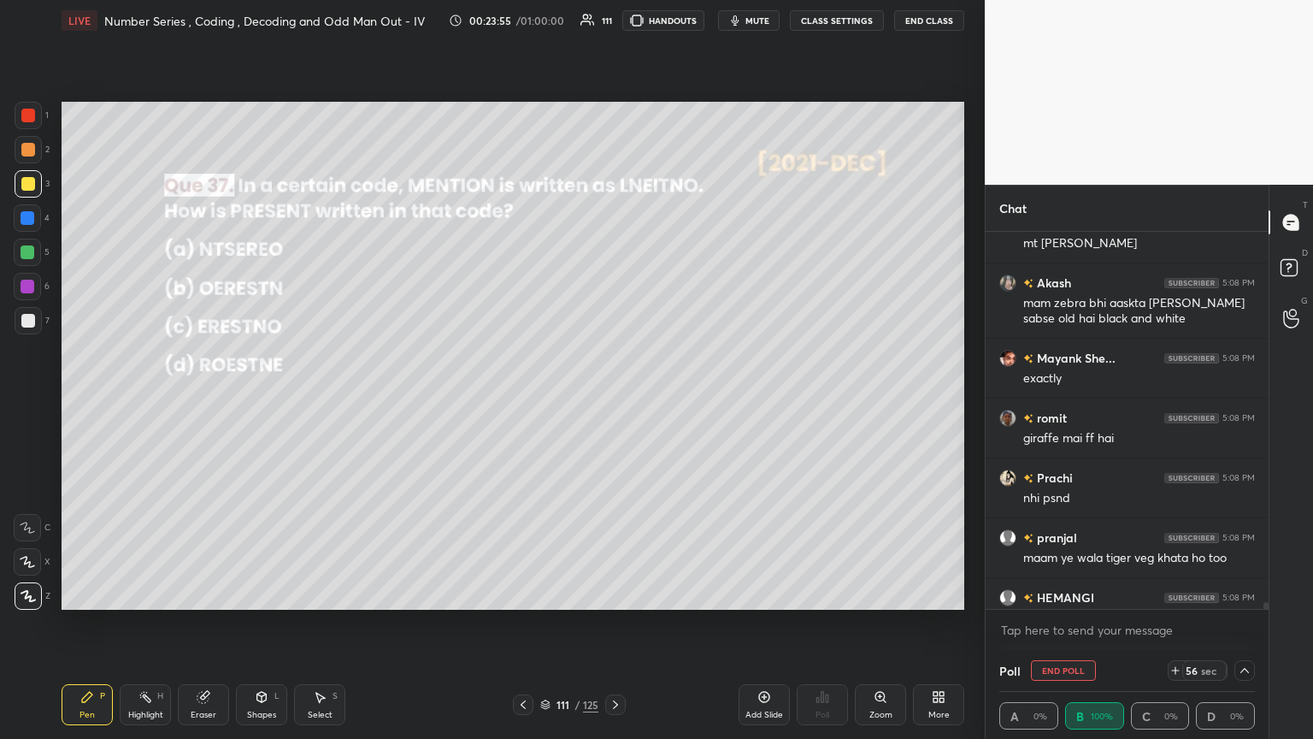
click at [24, 248] on div at bounding box center [28, 252] width 14 height 14
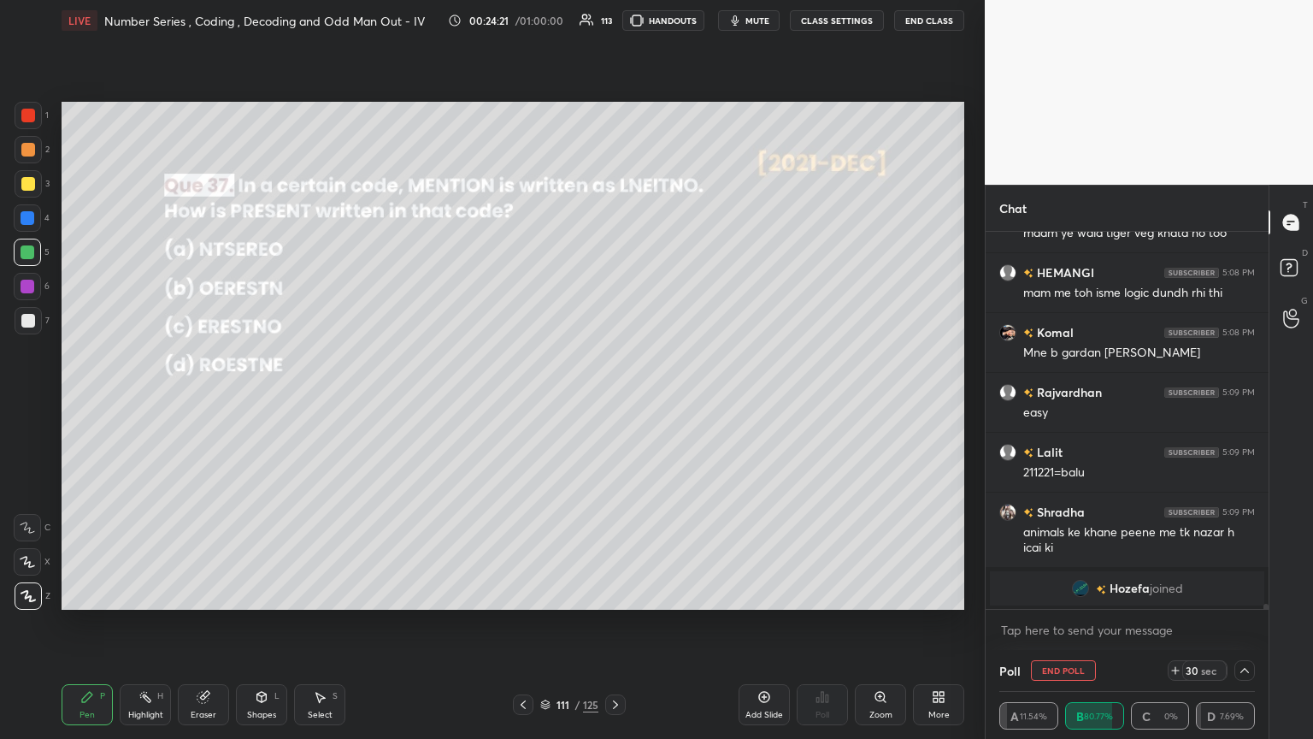
click at [324, 401] on div "Select S" at bounding box center [319, 704] width 51 height 41
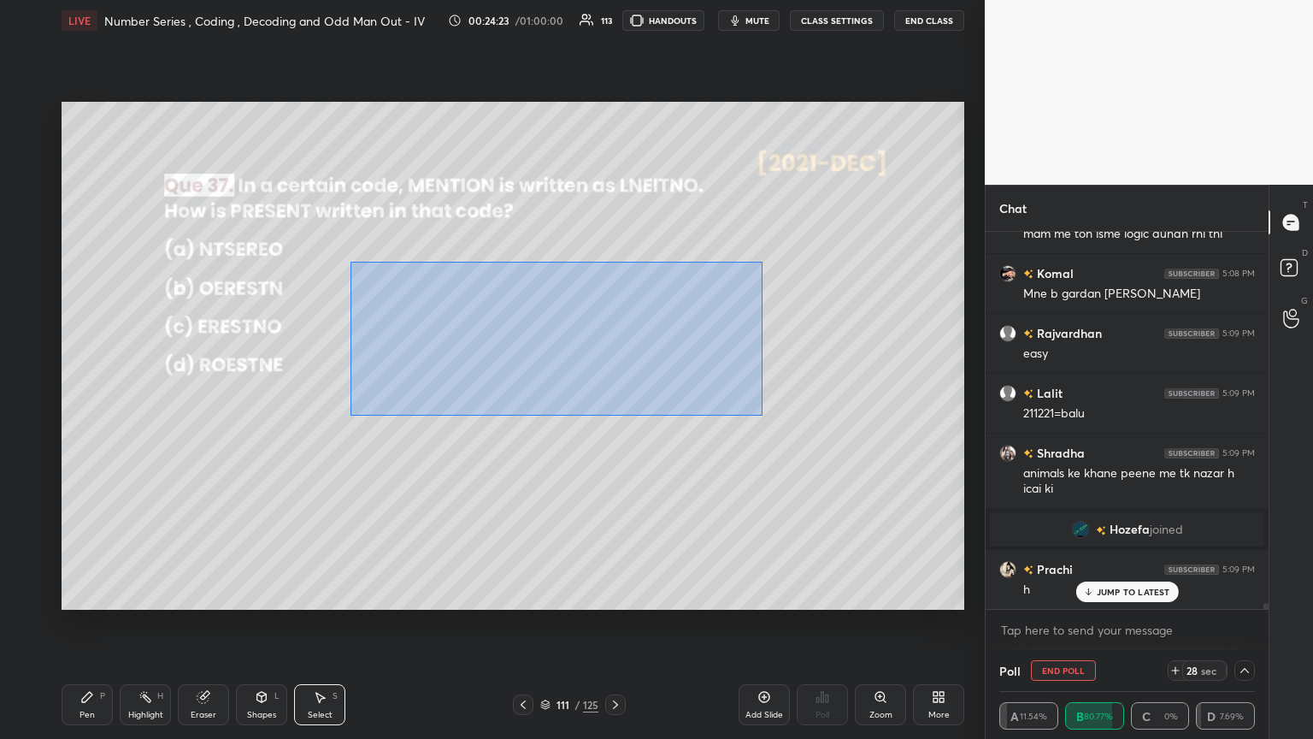
drag, startPoint x: 350, startPoint y: 262, endPoint x: 735, endPoint y: 402, distance: 409.4
click at [613, 401] on div "0 ° Undo Copy Duplicate Duplicate to new slide Delete" at bounding box center [513, 356] width 903 height 508
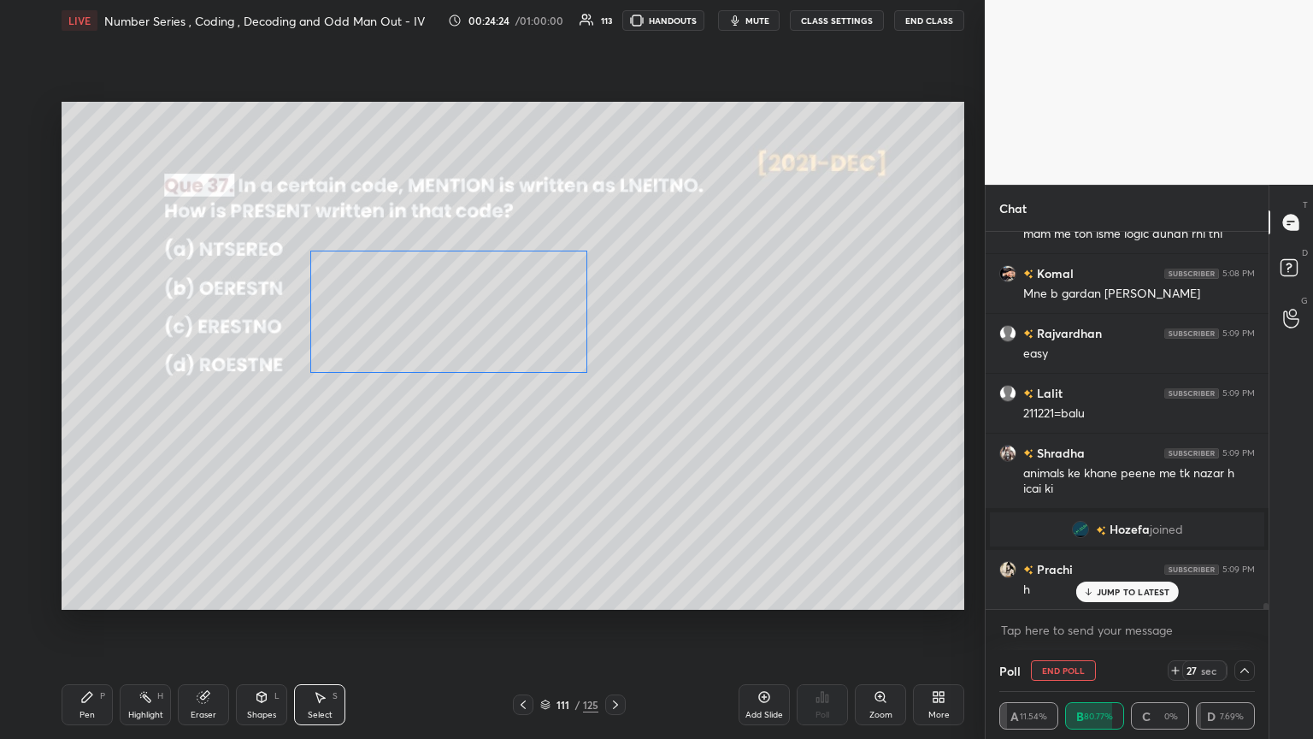
drag, startPoint x: 571, startPoint y: 348, endPoint x: 497, endPoint y: 331, distance: 76.3
click at [497, 331] on div "0 ° Undo Copy Duplicate Duplicate to new slide Delete" at bounding box center [513, 356] width 903 height 508
click at [387, 401] on div "0 ° Undo Copy Duplicate Duplicate to new slide Delete" at bounding box center [513, 356] width 903 height 508
click at [96, 401] on div "Pen P" at bounding box center [87, 704] width 51 height 41
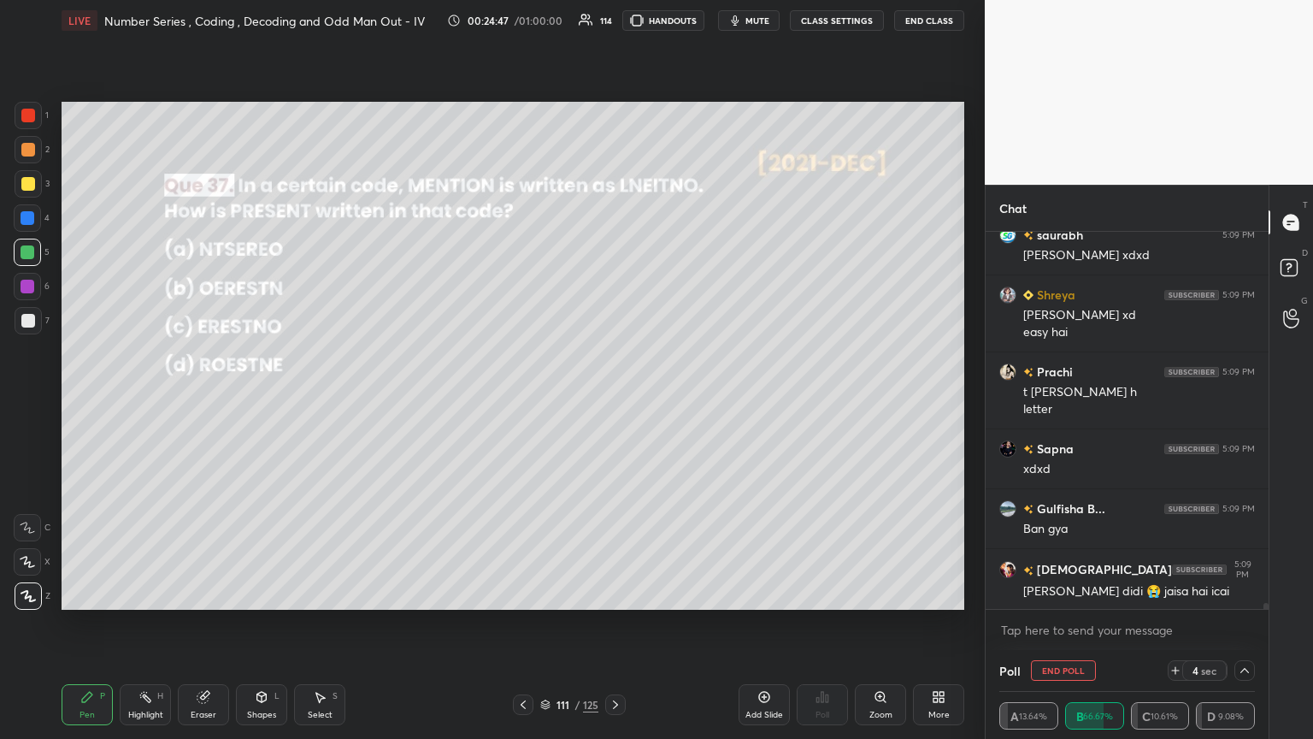
scroll to position [23883, 0]
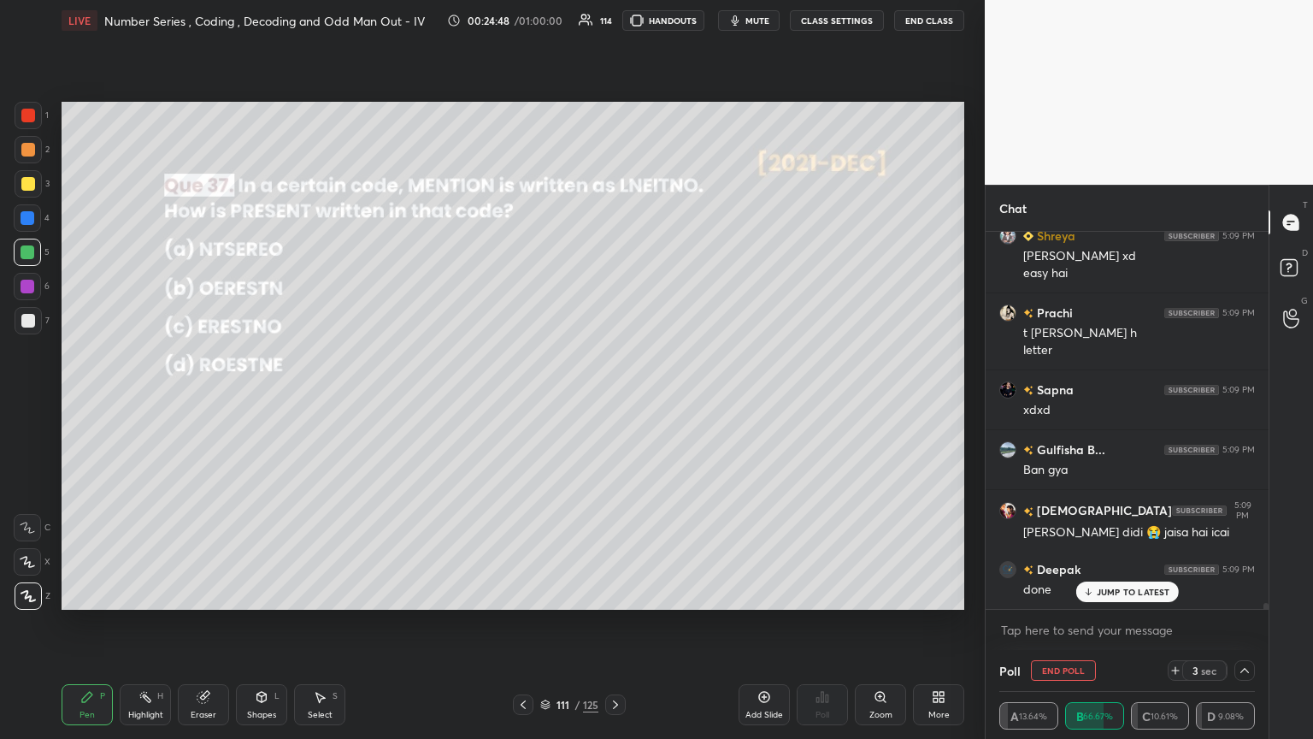
click at [613, 401] on p "JUMP TO LATEST" at bounding box center [1134, 591] width 74 height 10
click at [24, 181] on div at bounding box center [28, 184] width 14 height 14
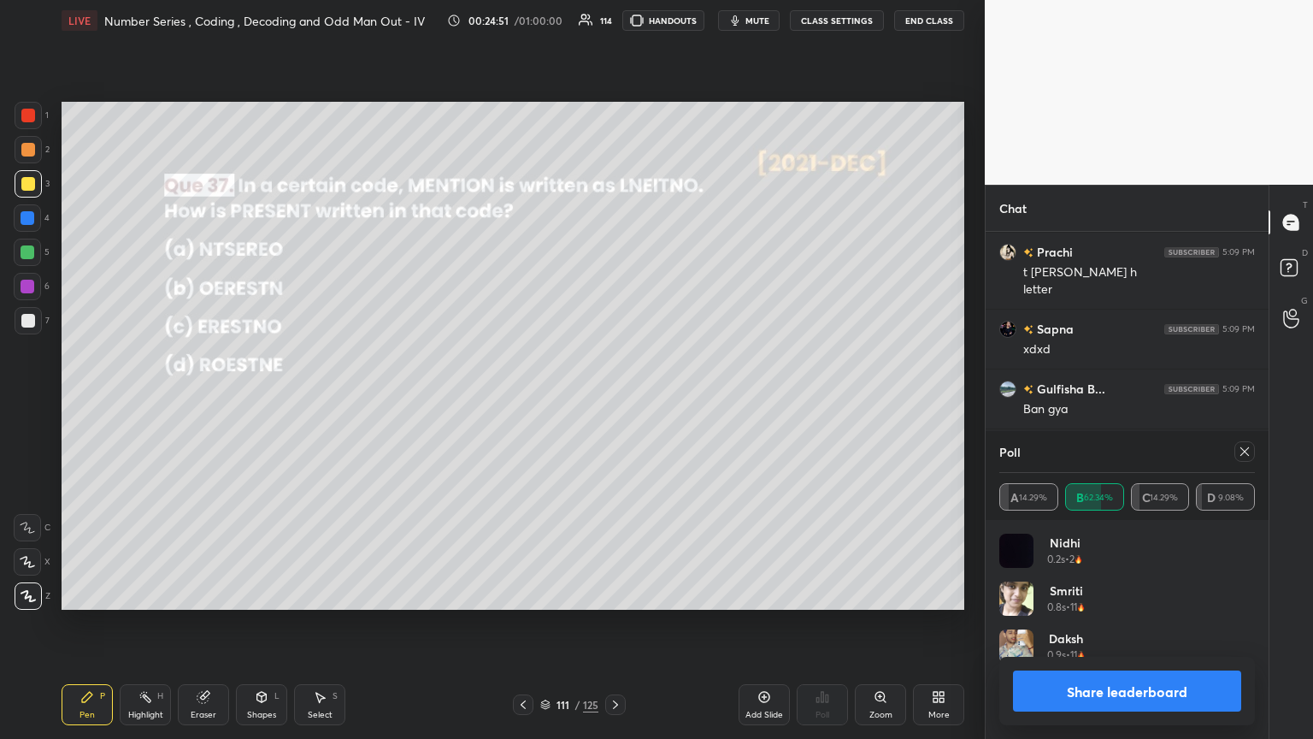
scroll to position [200, 250]
drag, startPoint x: 31, startPoint y: 320, endPoint x: 59, endPoint y: 325, distance: 28.7
click at [32, 320] on div at bounding box center [28, 321] width 14 height 14
drag, startPoint x: 1250, startPoint y: 450, endPoint x: 1251, endPoint y: 459, distance: 9.6
click at [613, 401] on icon at bounding box center [1245, 452] width 14 height 14
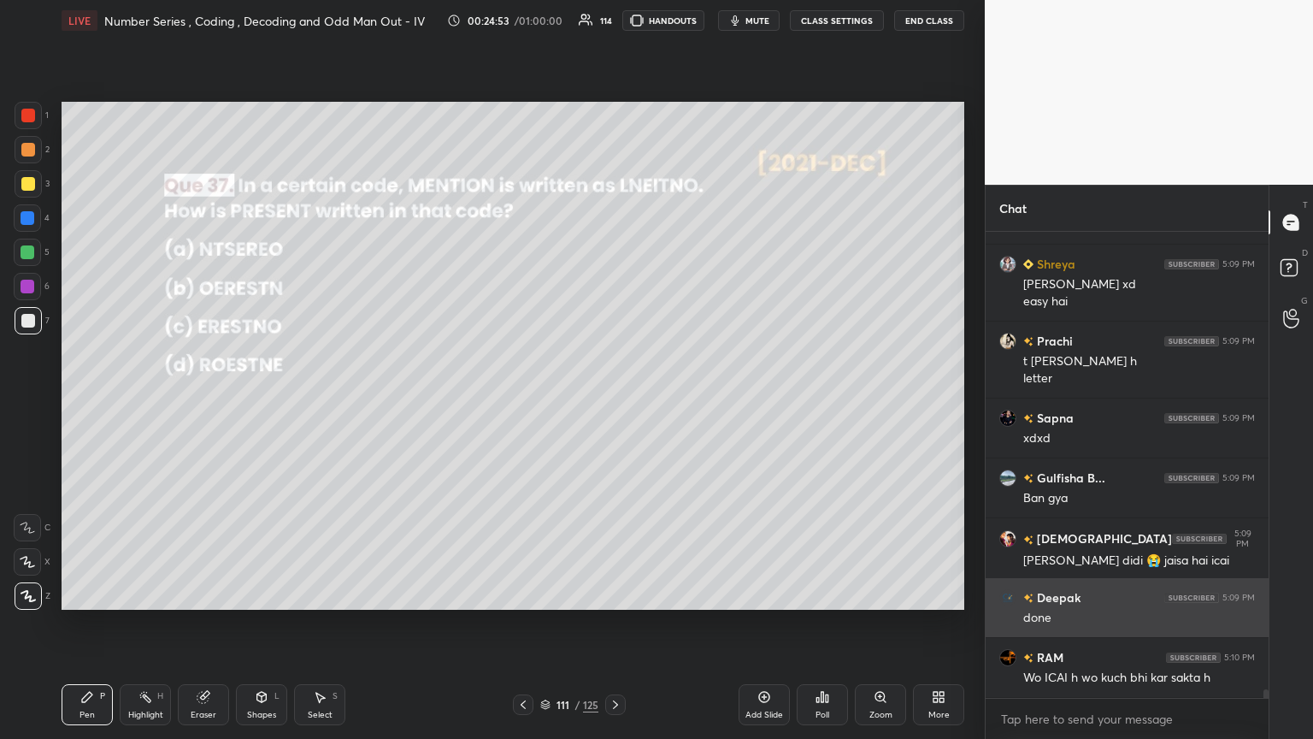
scroll to position [461, 278]
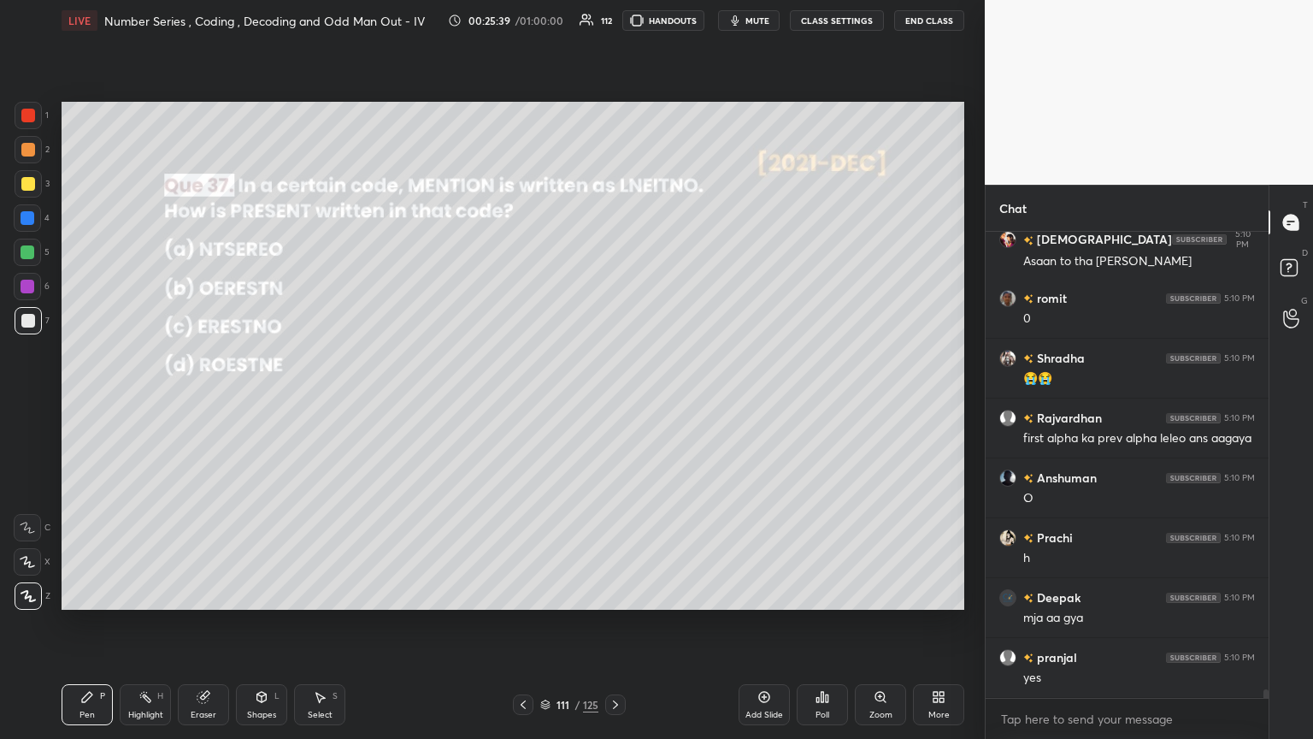
click at [612, 401] on icon at bounding box center [616, 705] width 14 height 14
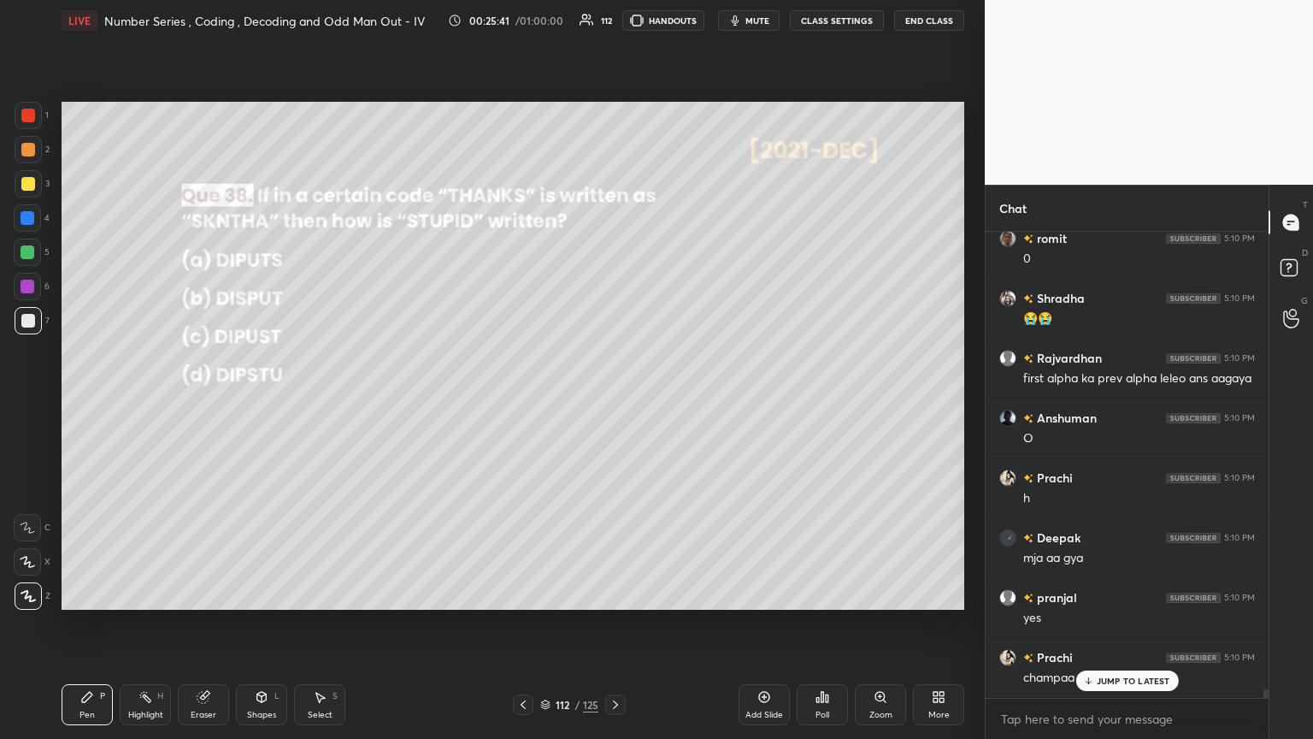
click at [613, 401] on div "Poll" at bounding box center [822, 714] width 14 height 9
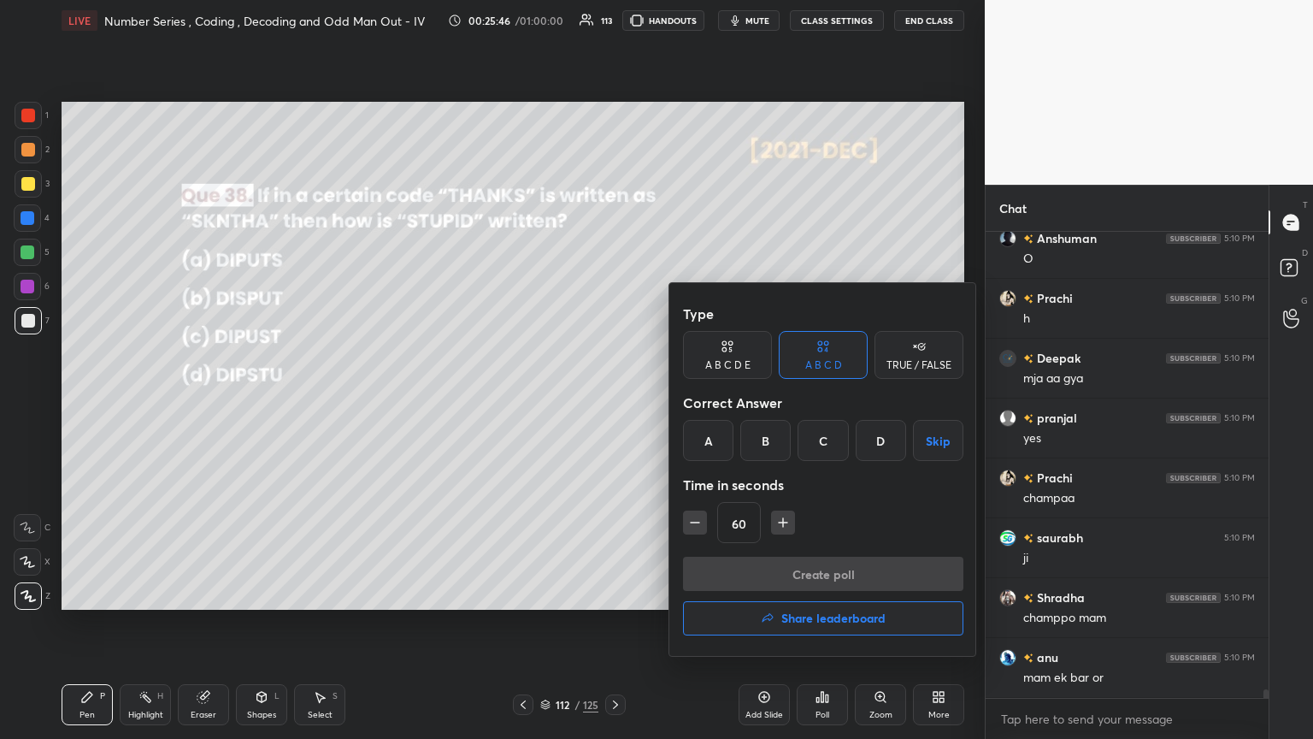
click at [613, 401] on div "D" at bounding box center [881, 440] width 50 height 41
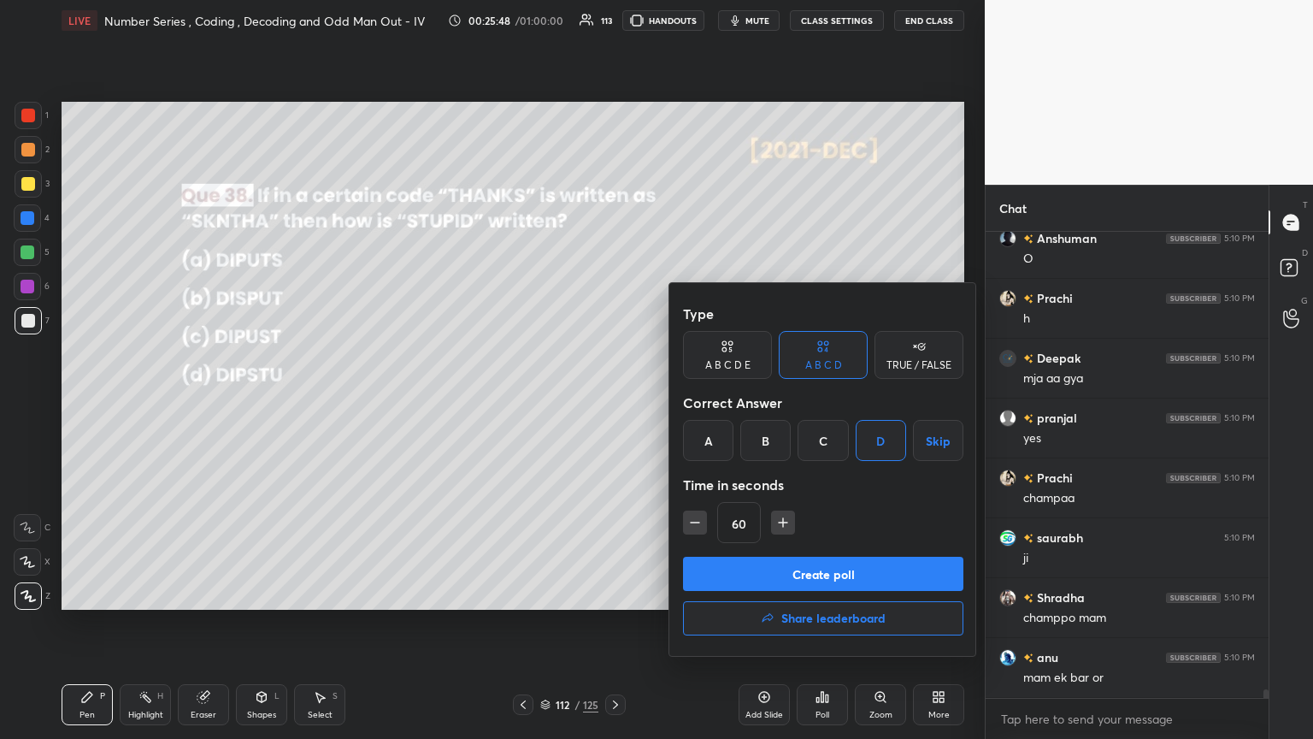
click at [613, 401] on button "Create poll" at bounding box center [823, 573] width 280 height 34
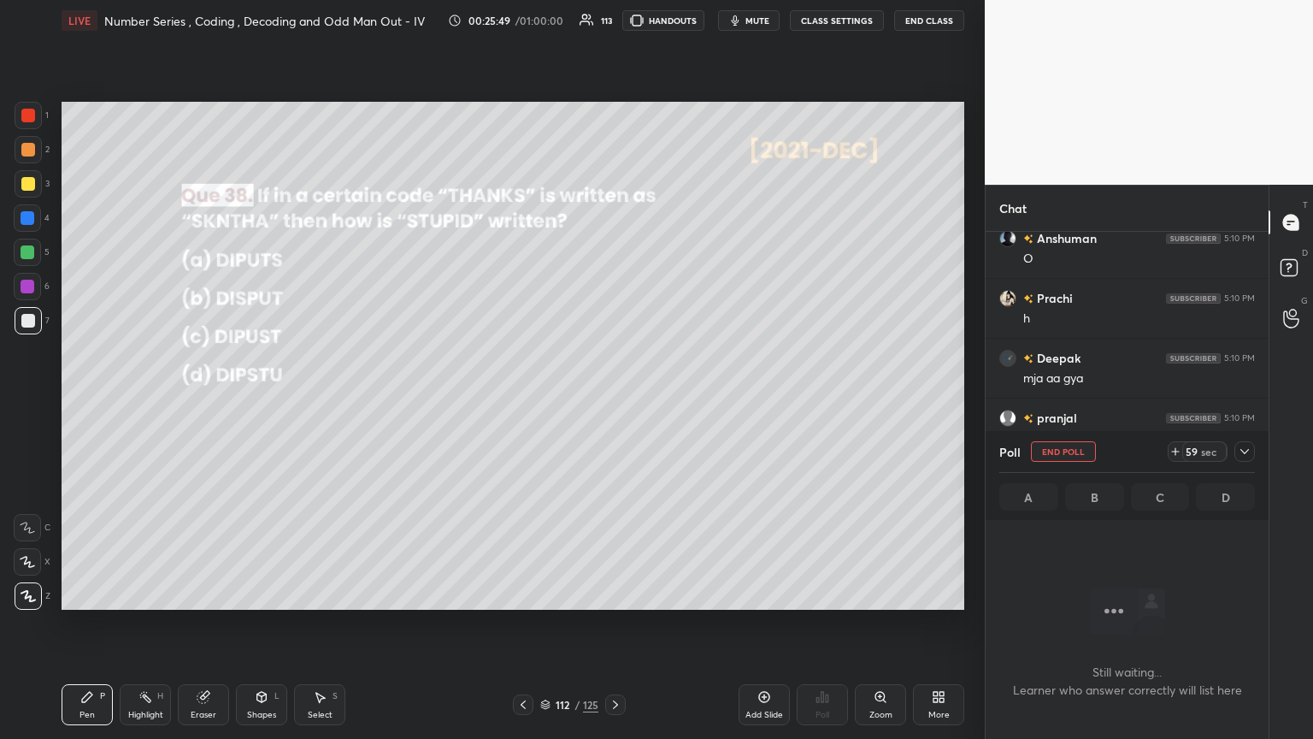
click at [613, 401] on icon at bounding box center [1245, 452] width 14 height 14
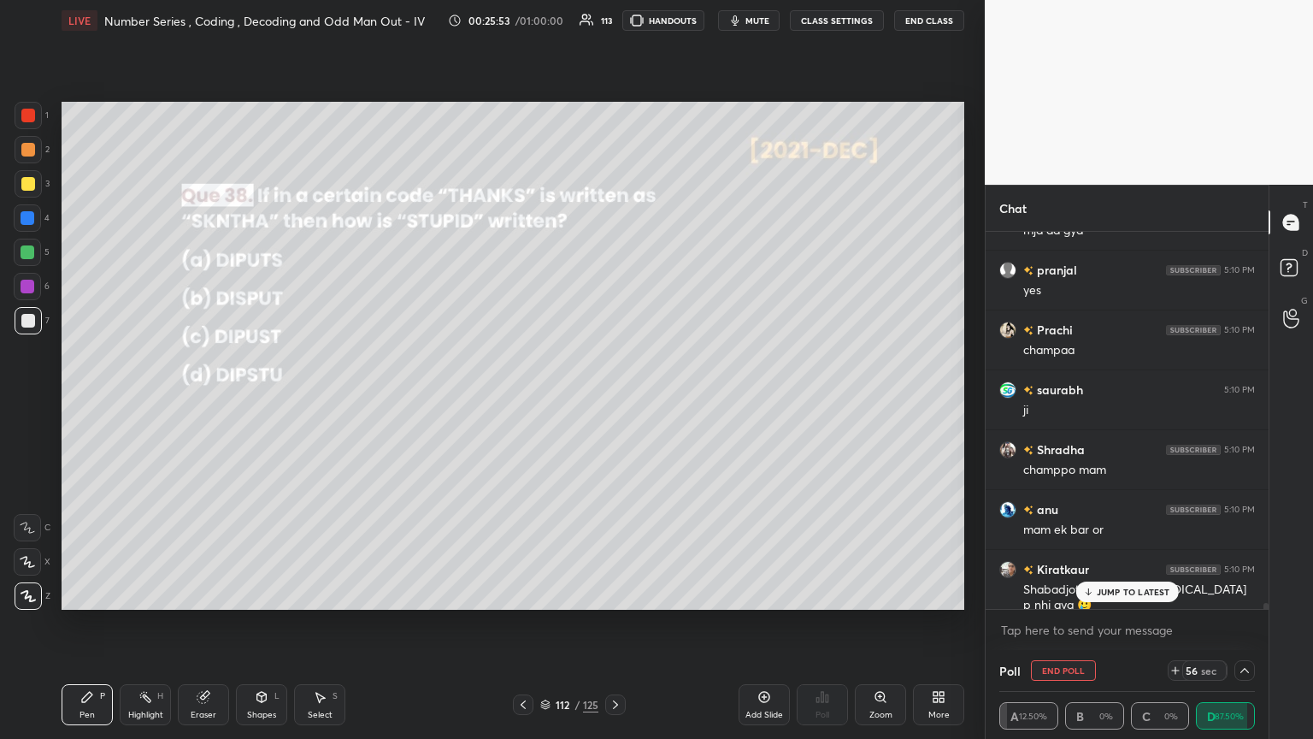
click at [613, 401] on div "JUMP TO LATEST" at bounding box center [1126, 591] width 103 height 21
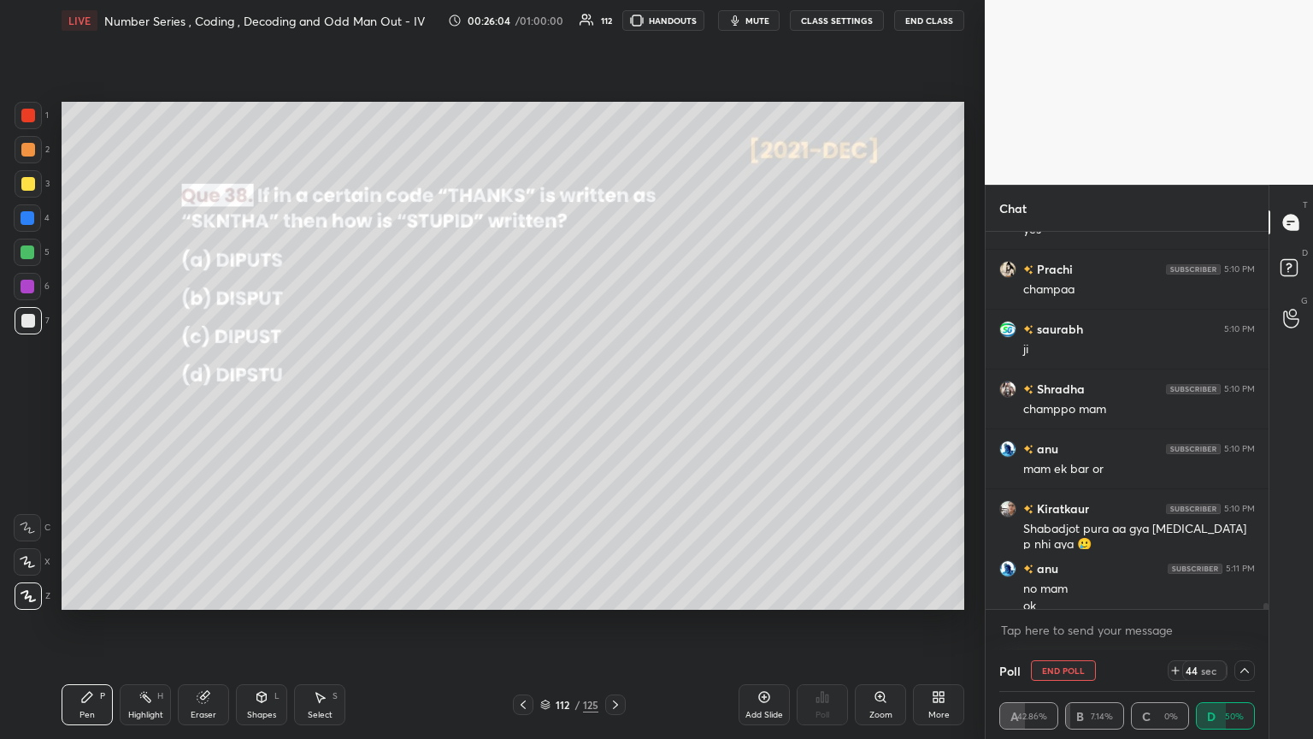
scroll to position [24758, 0]
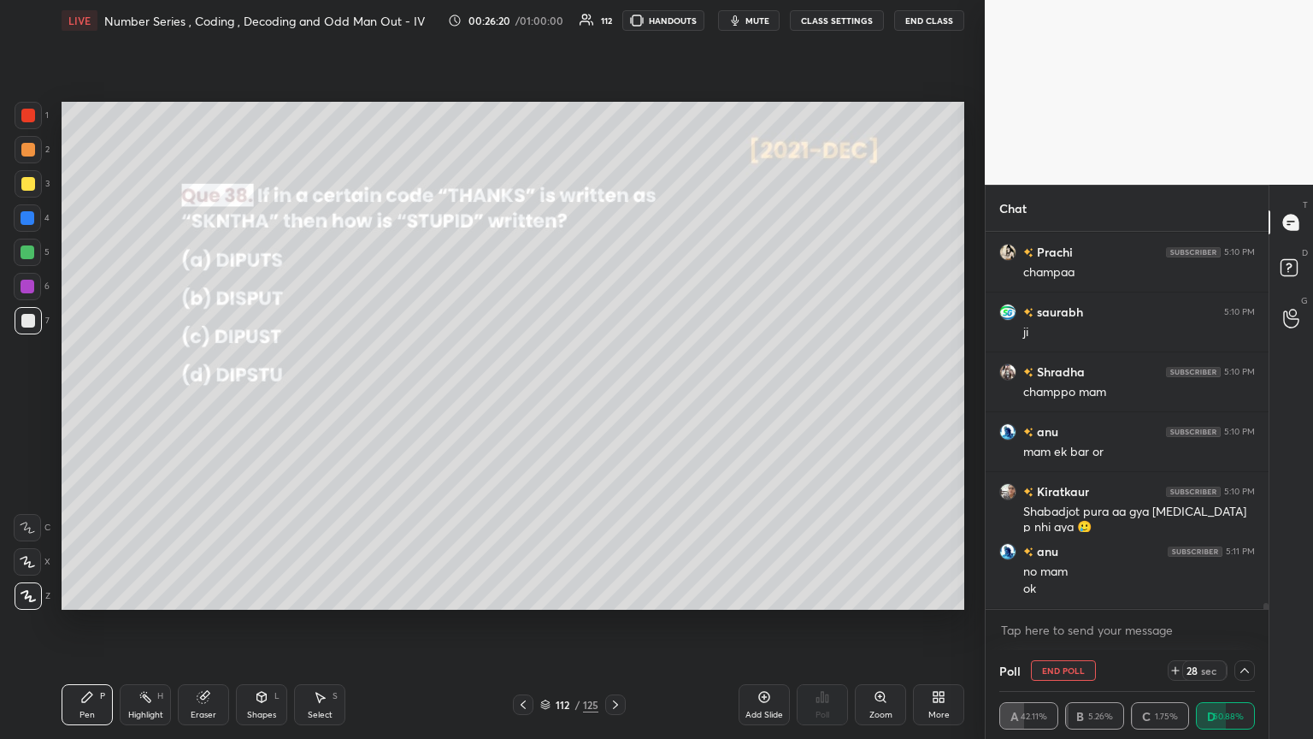
drag, startPoint x: 32, startPoint y: 177, endPoint x: 41, endPoint y: 185, distance: 12.1
click at [31, 178] on div at bounding box center [28, 184] width 14 height 14
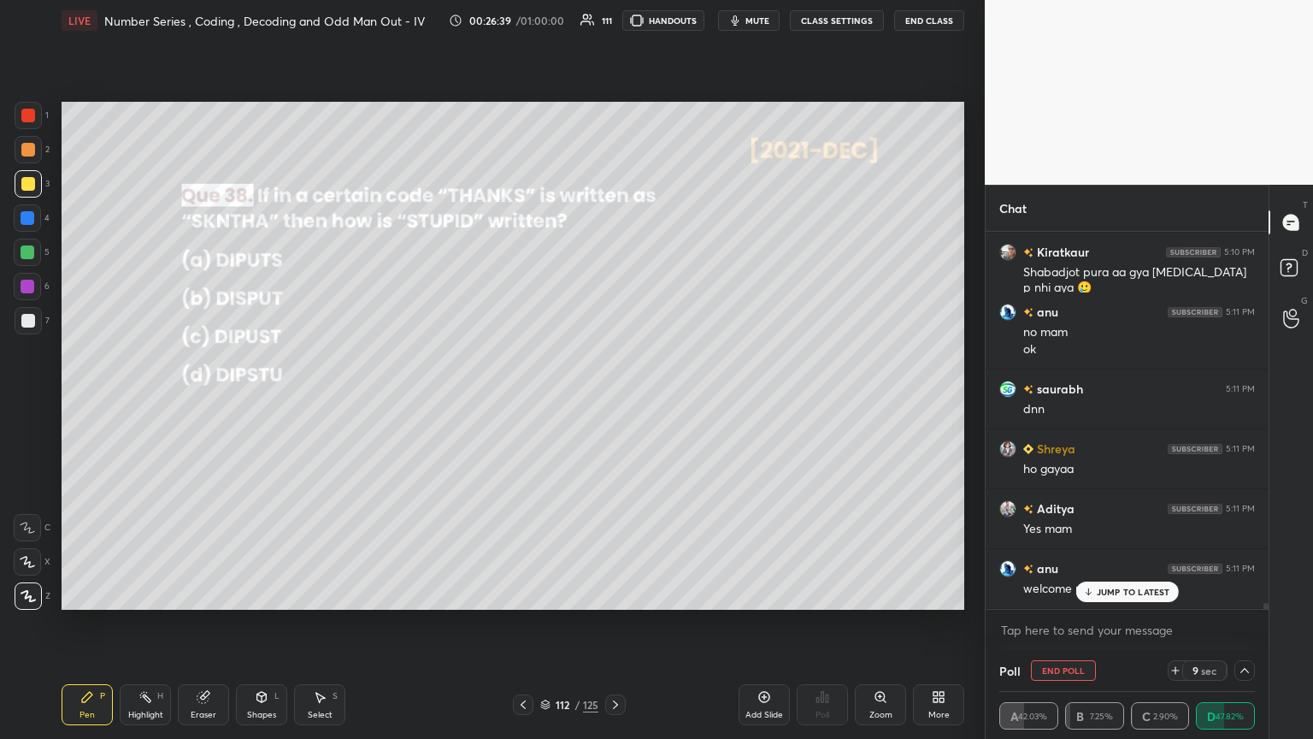
scroll to position [25056, 0]
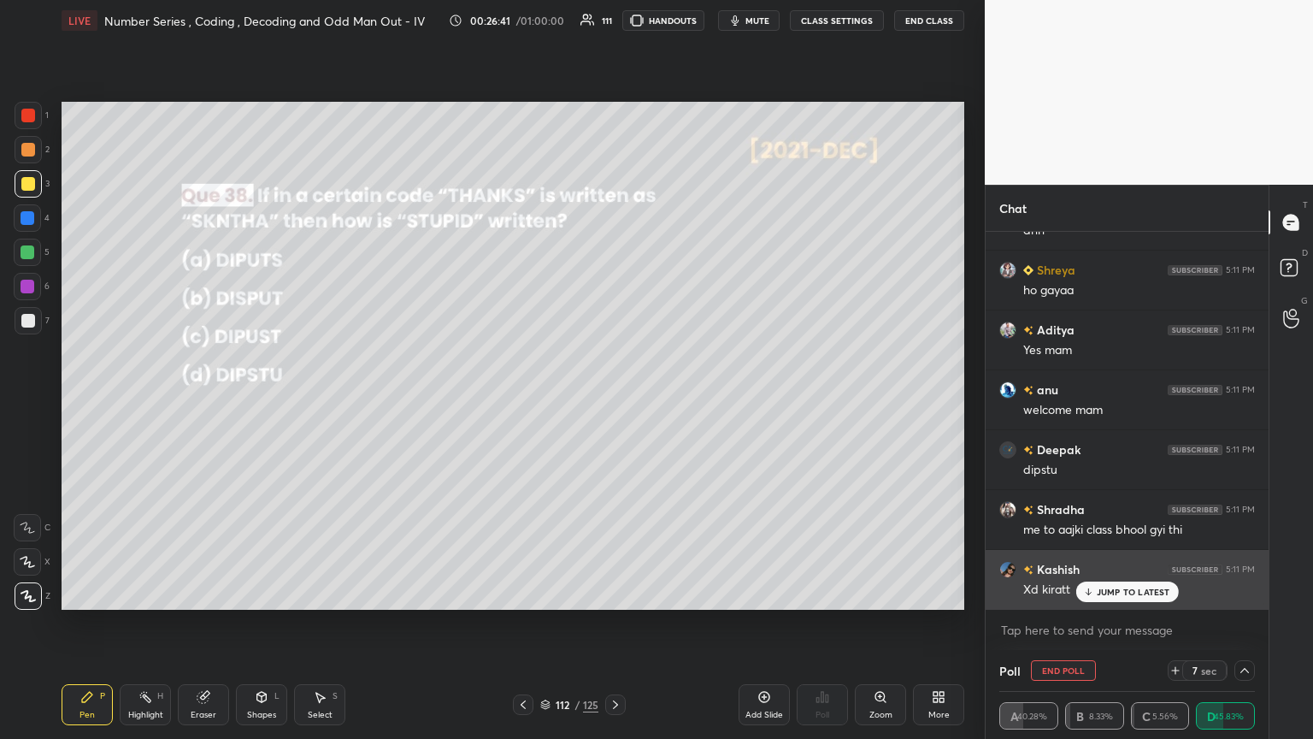
click at [613, 401] on div "JUMP TO LATEST" at bounding box center [1126, 591] width 103 height 21
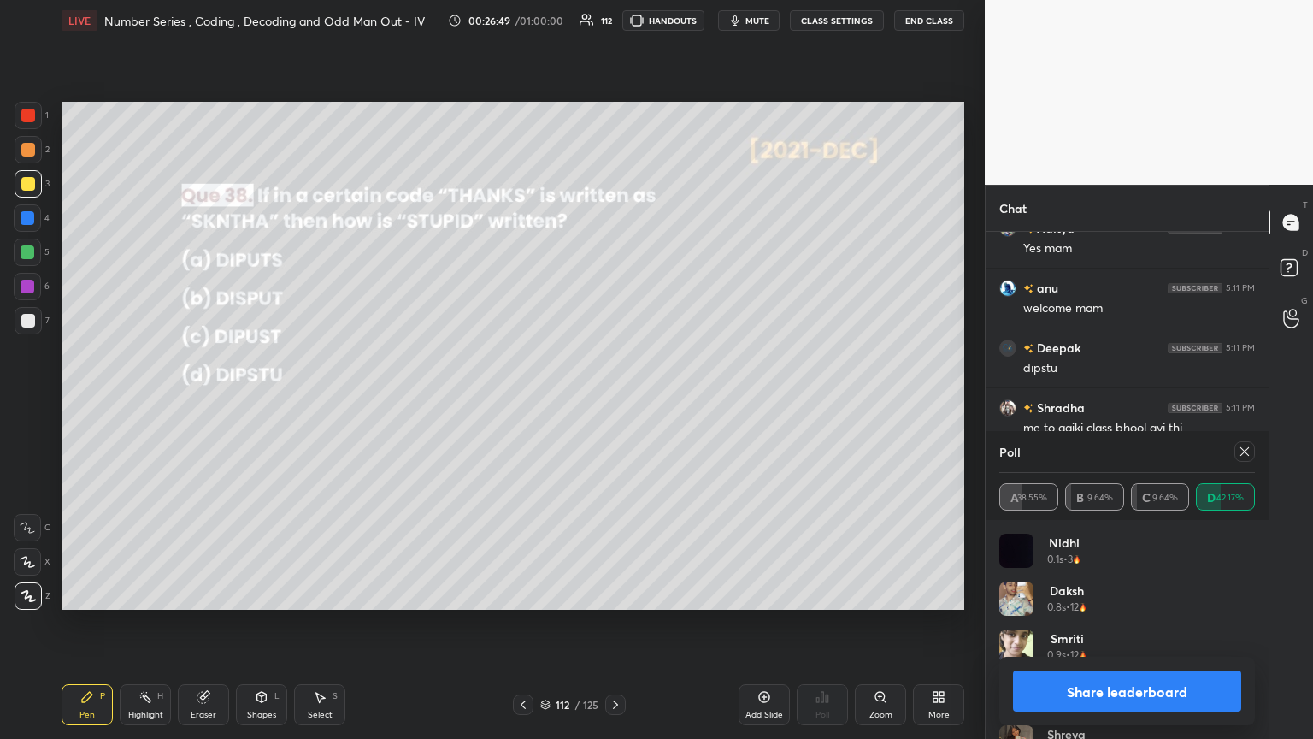
scroll to position [24899, 0]
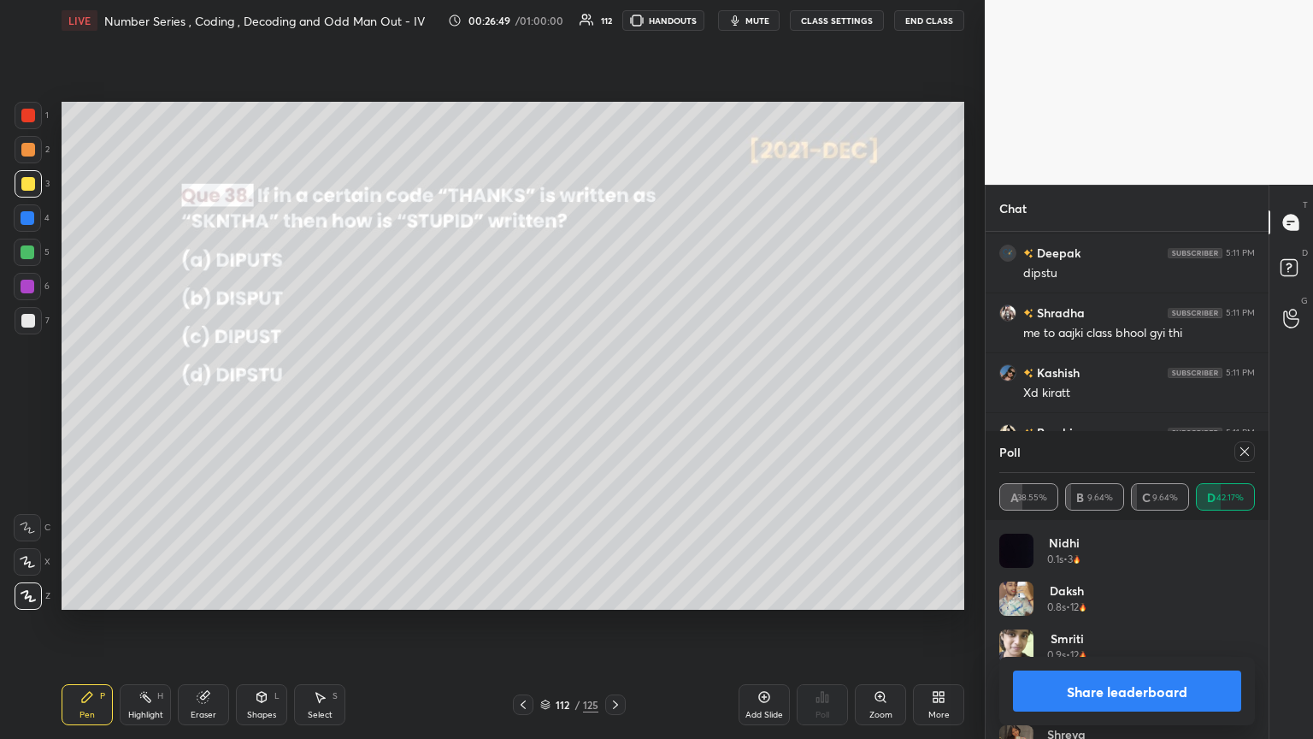
click at [613, 401] on icon at bounding box center [1245, 452] width 14 height 14
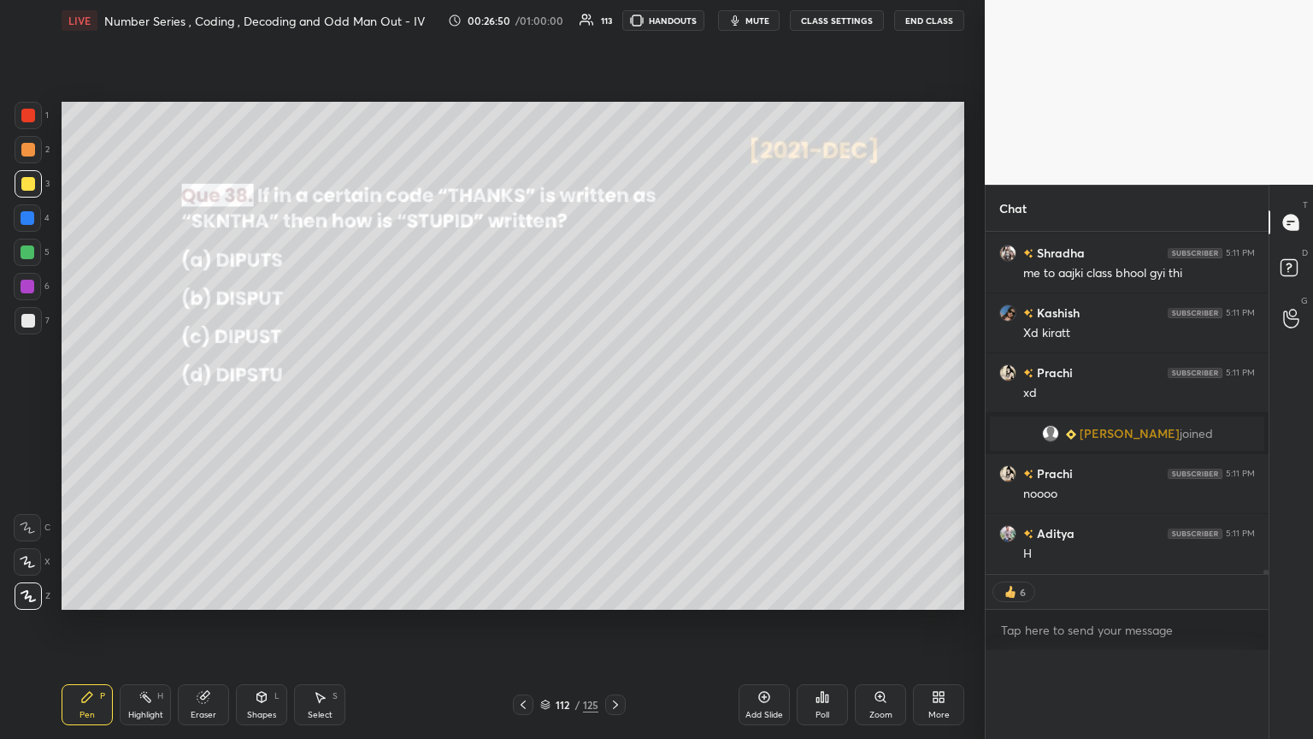
scroll to position [24923, 0]
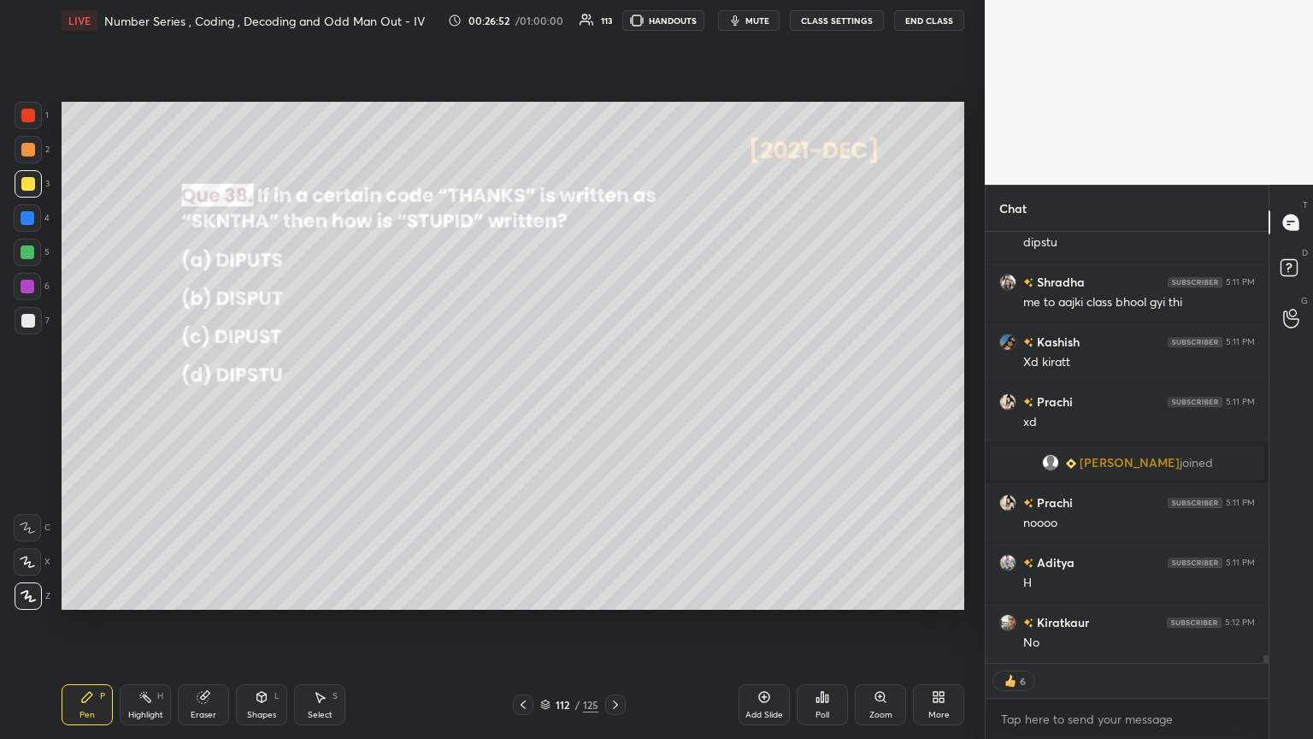
click at [29, 253] on div at bounding box center [28, 252] width 14 height 14
click at [35, 317] on div at bounding box center [28, 320] width 27 height 27
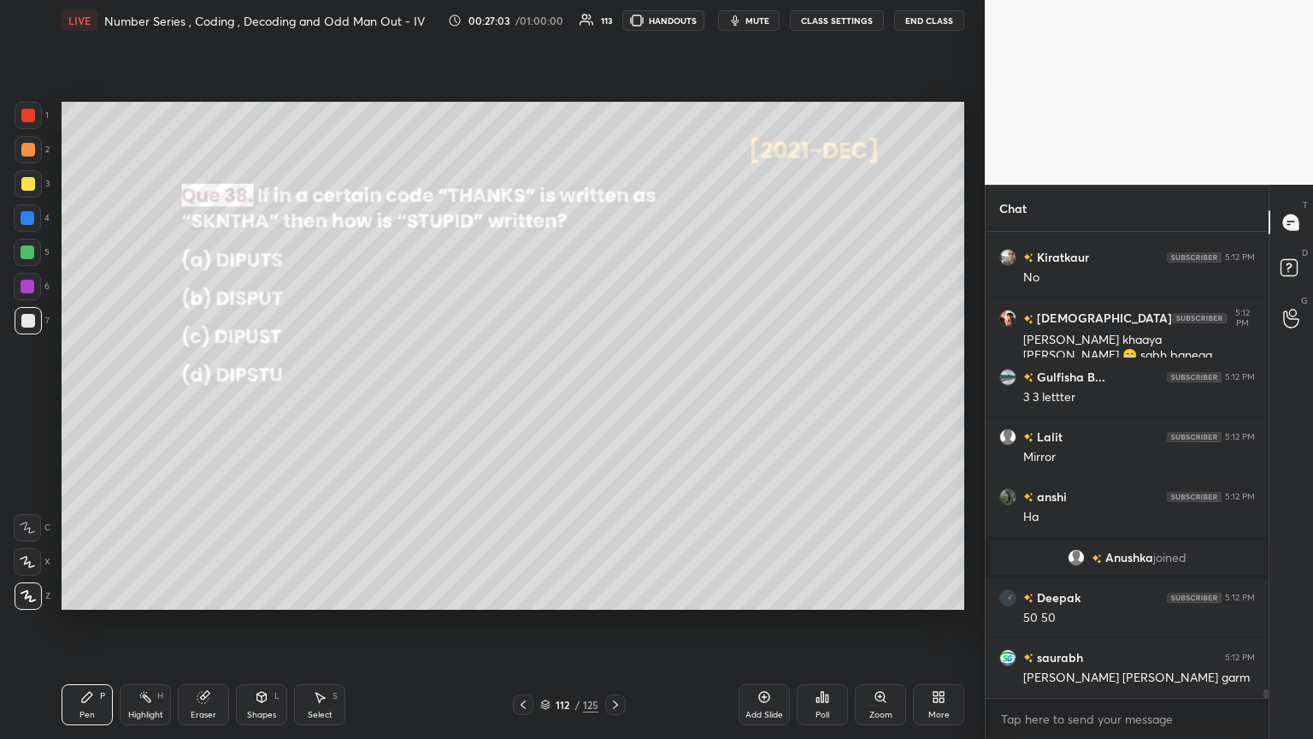
click at [27, 250] on div at bounding box center [28, 252] width 14 height 14
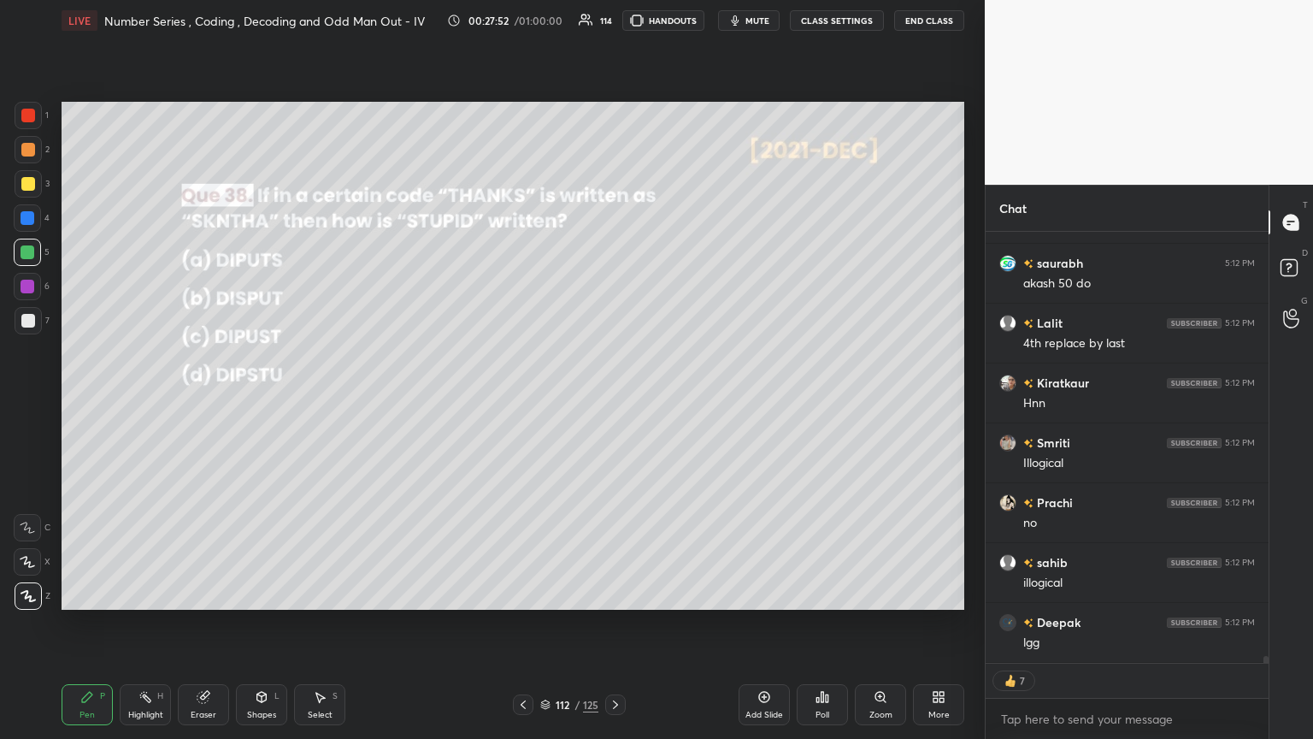
scroll to position [26441, 0]
drag, startPoint x: 614, startPoint y: 706, endPoint x: 647, endPoint y: 704, distance: 33.4
click at [613, 401] on icon at bounding box center [616, 705] width 14 height 14
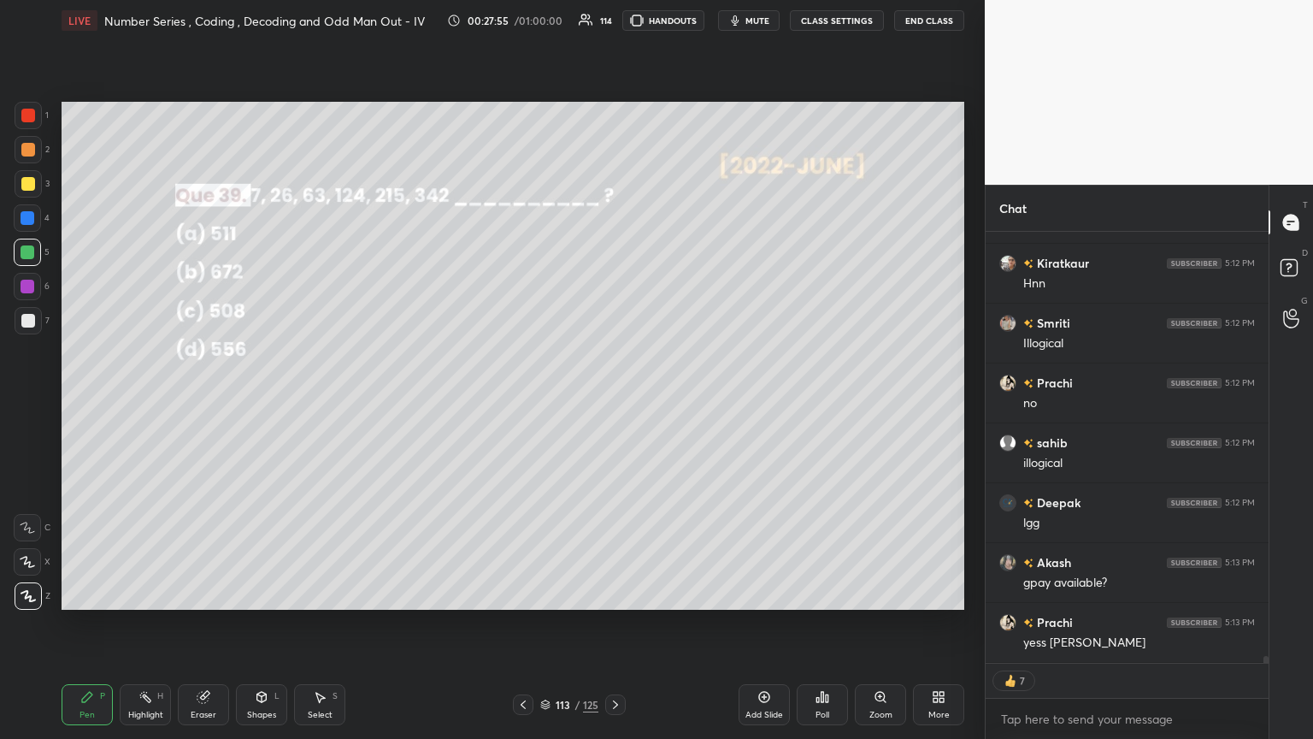
click at [613, 401] on div "Poll" at bounding box center [822, 704] width 51 height 41
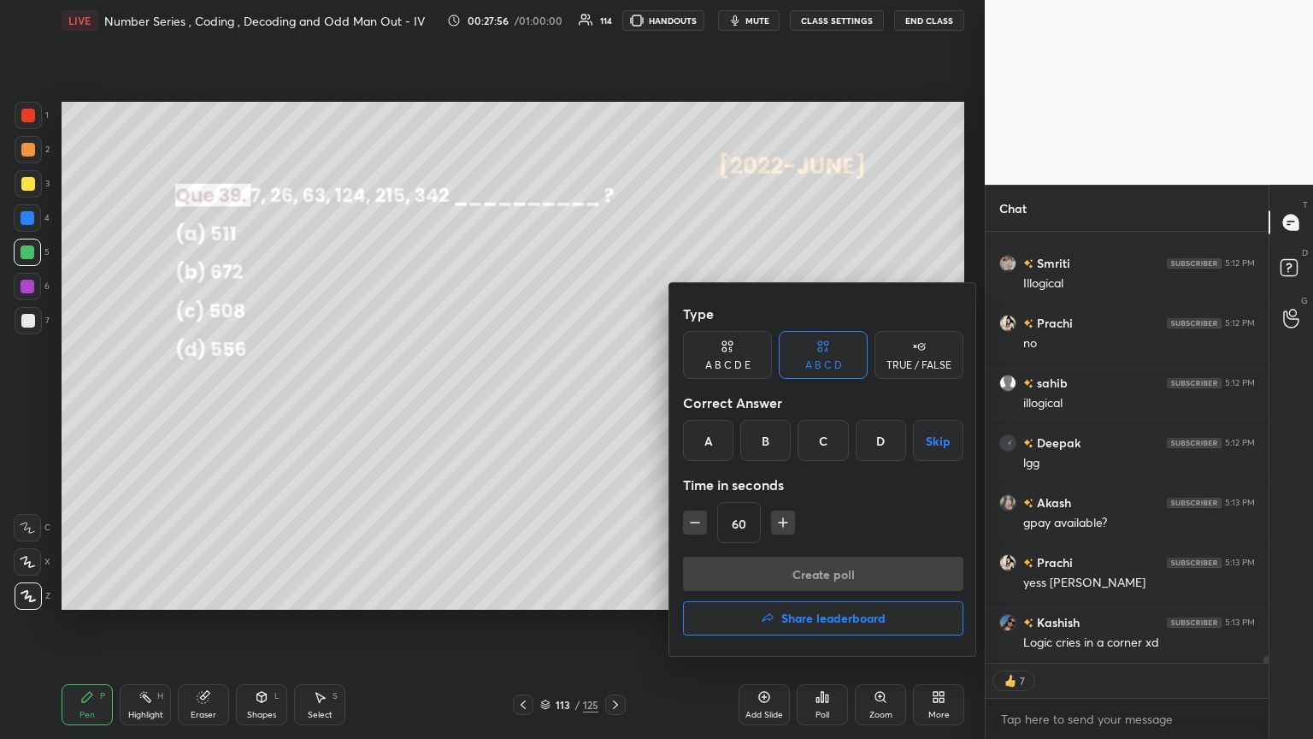
click at [613, 401] on div "A" at bounding box center [708, 440] width 50 height 41
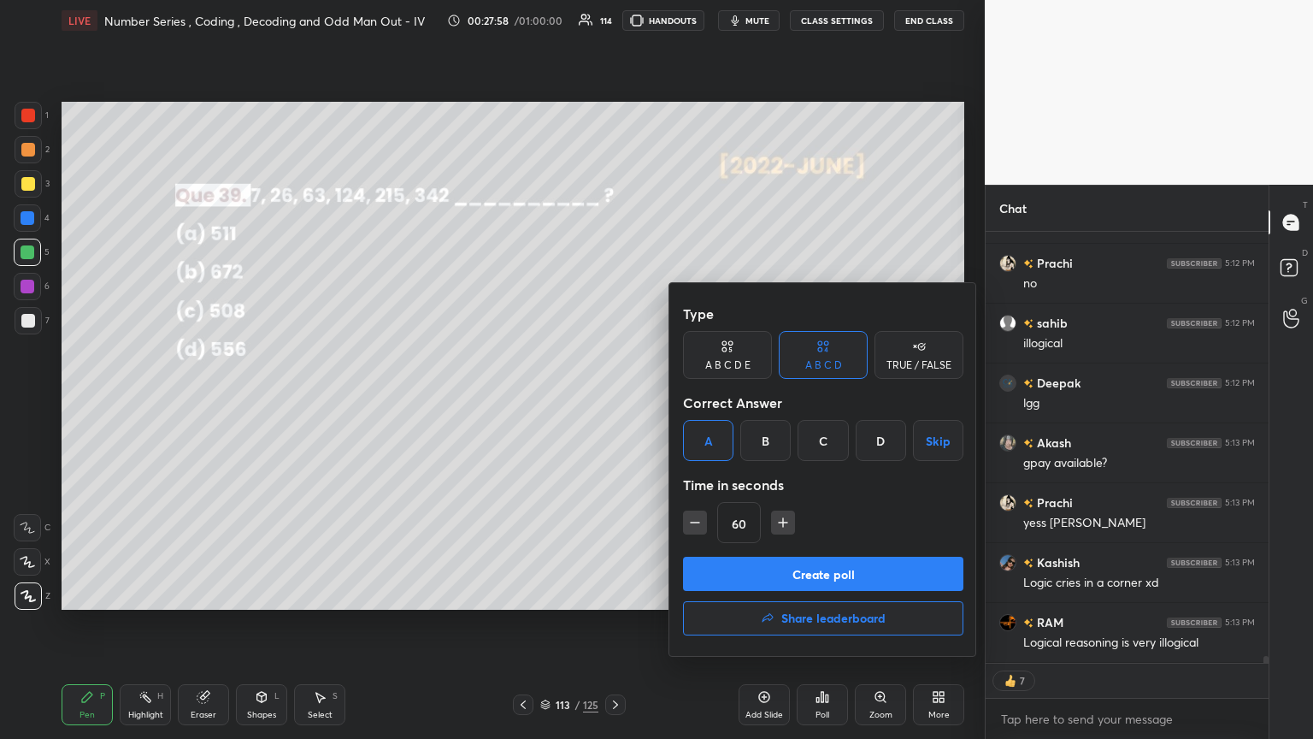
click at [613, 401] on button "Create poll" at bounding box center [823, 573] width 280 height 34
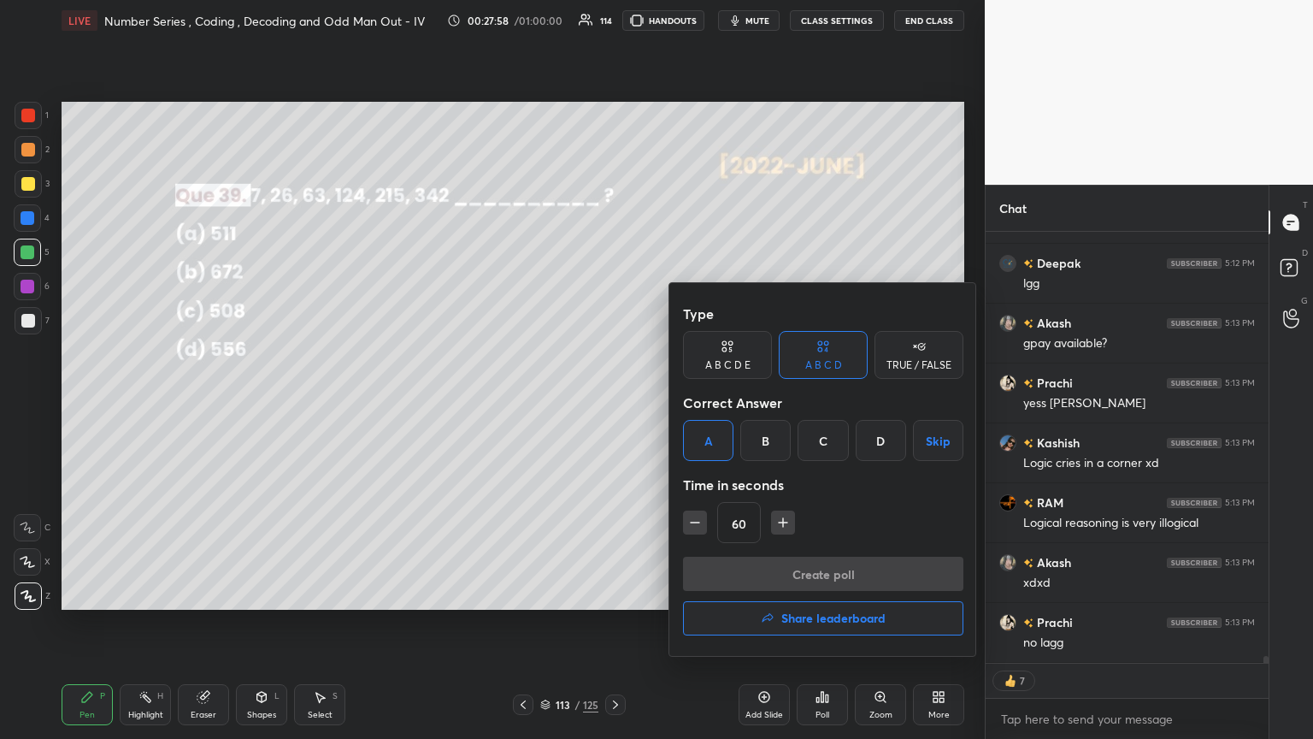
scroll to position [291, 278]
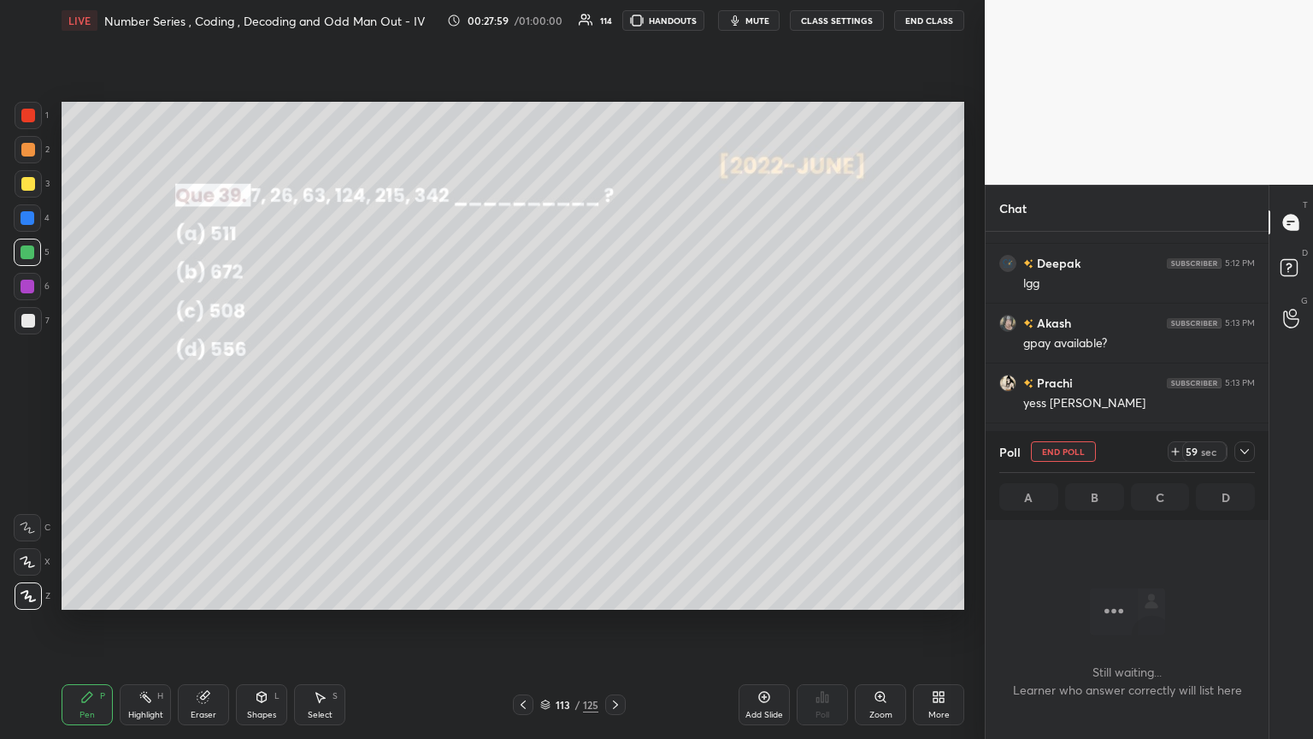
click at [613, 401] on icon at bounding box center [1245, 452] width 14 height 14
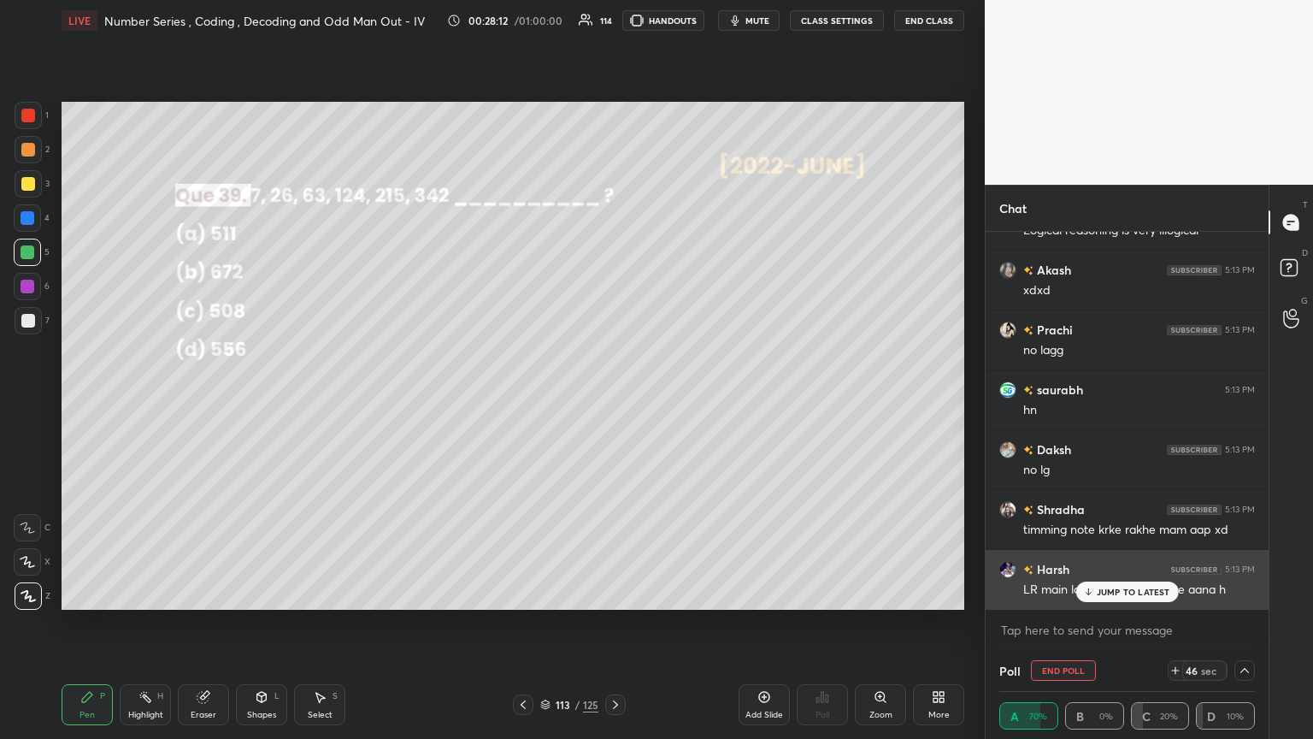
drag, startPoint x: 1137, startPoint y: 591, endPoint x: 1116, endPoint y: 596, distance: 22.0
click at [613, 401] on p "JUMP TO LATEST" at bounding box center [1134, 591] width 74 height 10
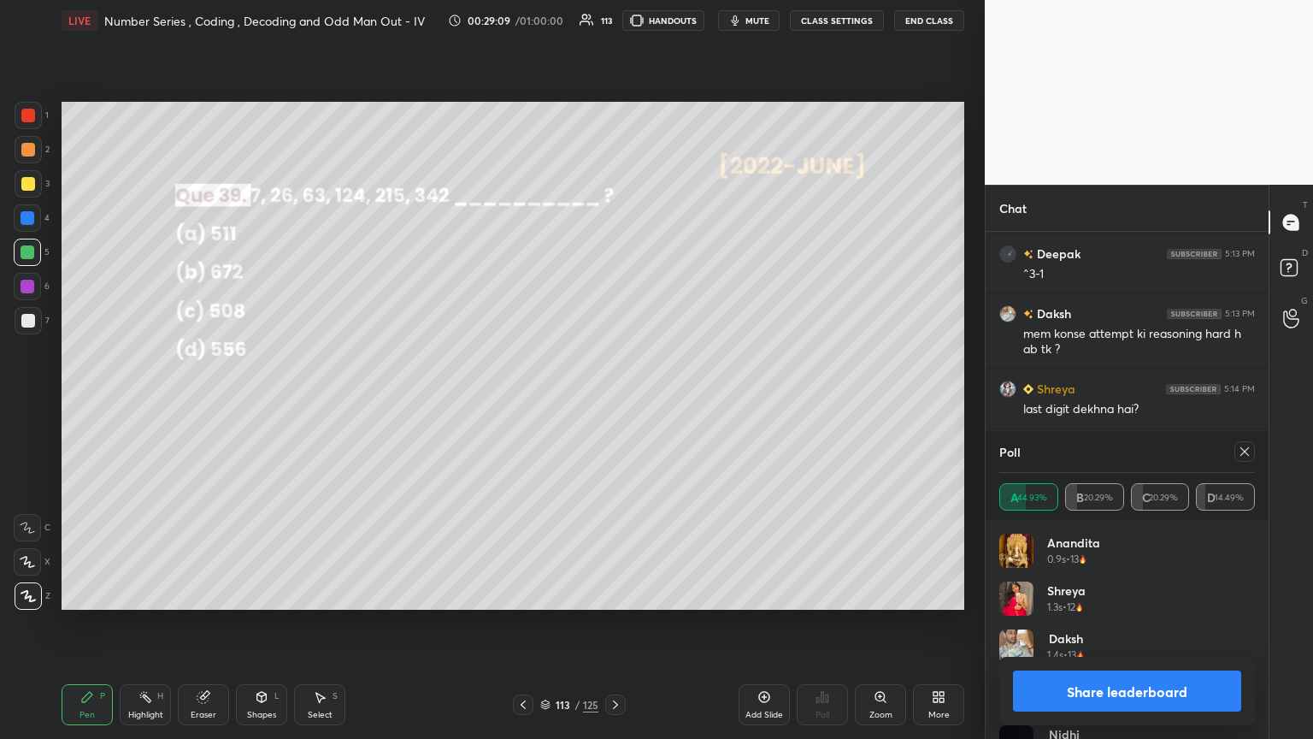
scroll to position [27945, 0]
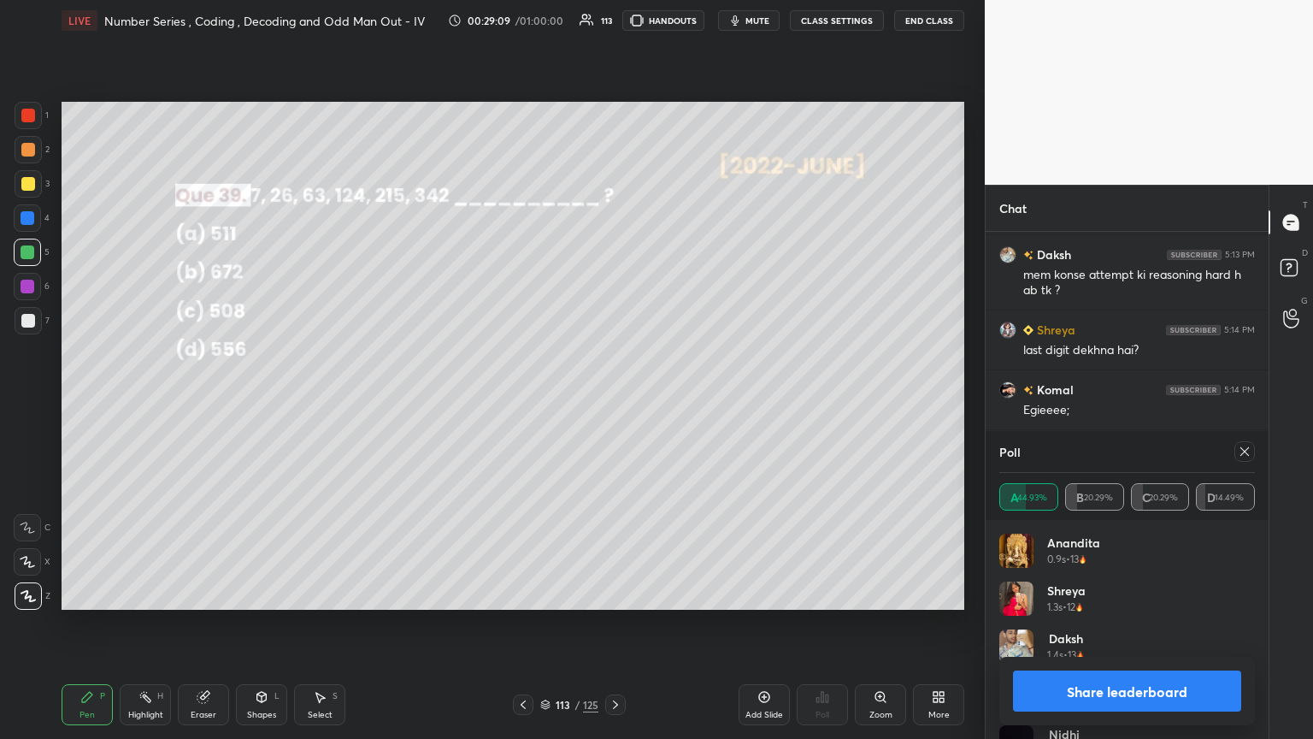
click at [613, 401] on icon at bounding box center [1245, 452] width 14 height 14
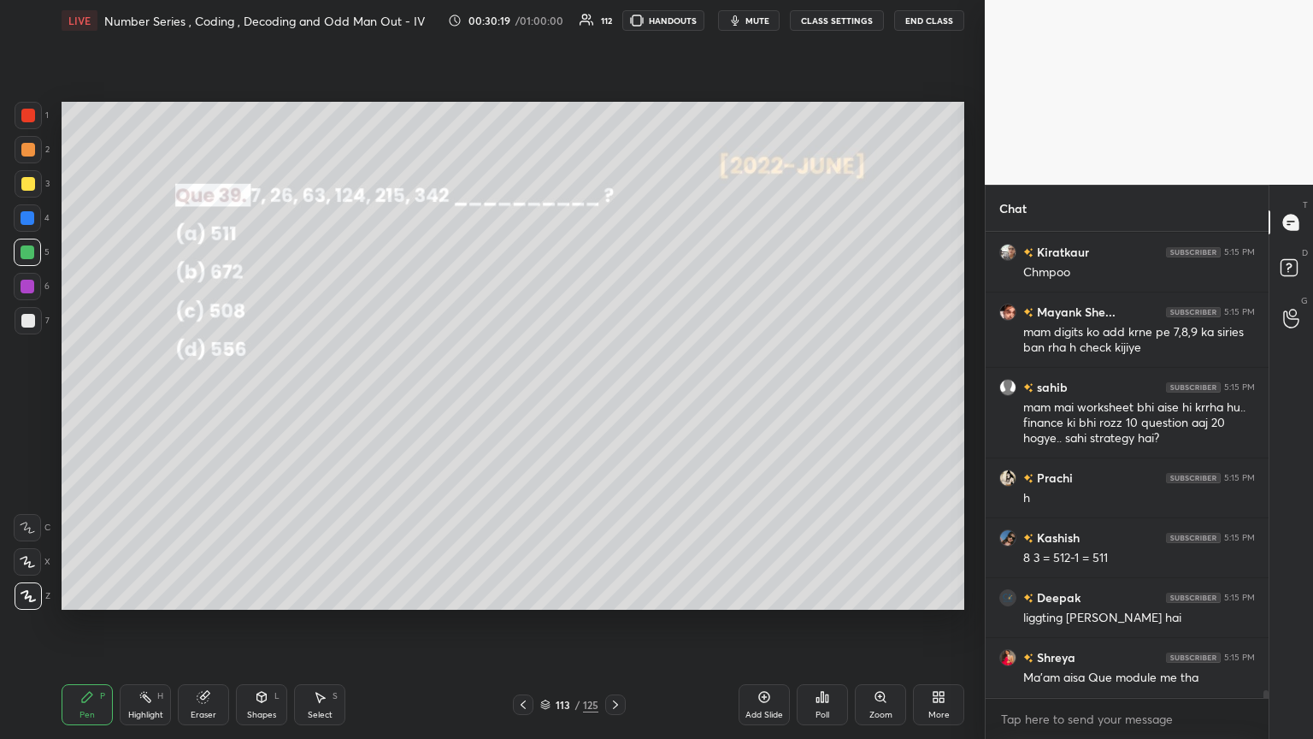
scroll to position [29193, 0]
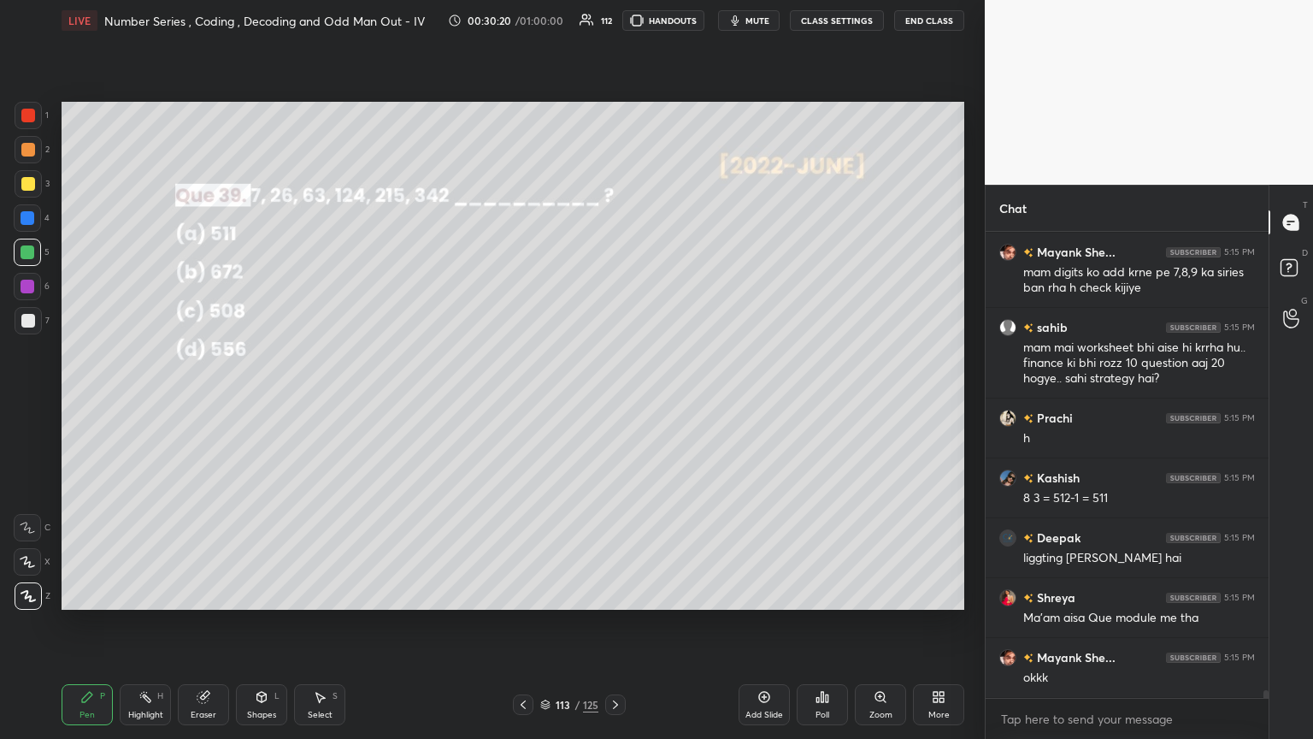
click at [613, 401] on icon at bounding box center [616, 705] width 14 height 14
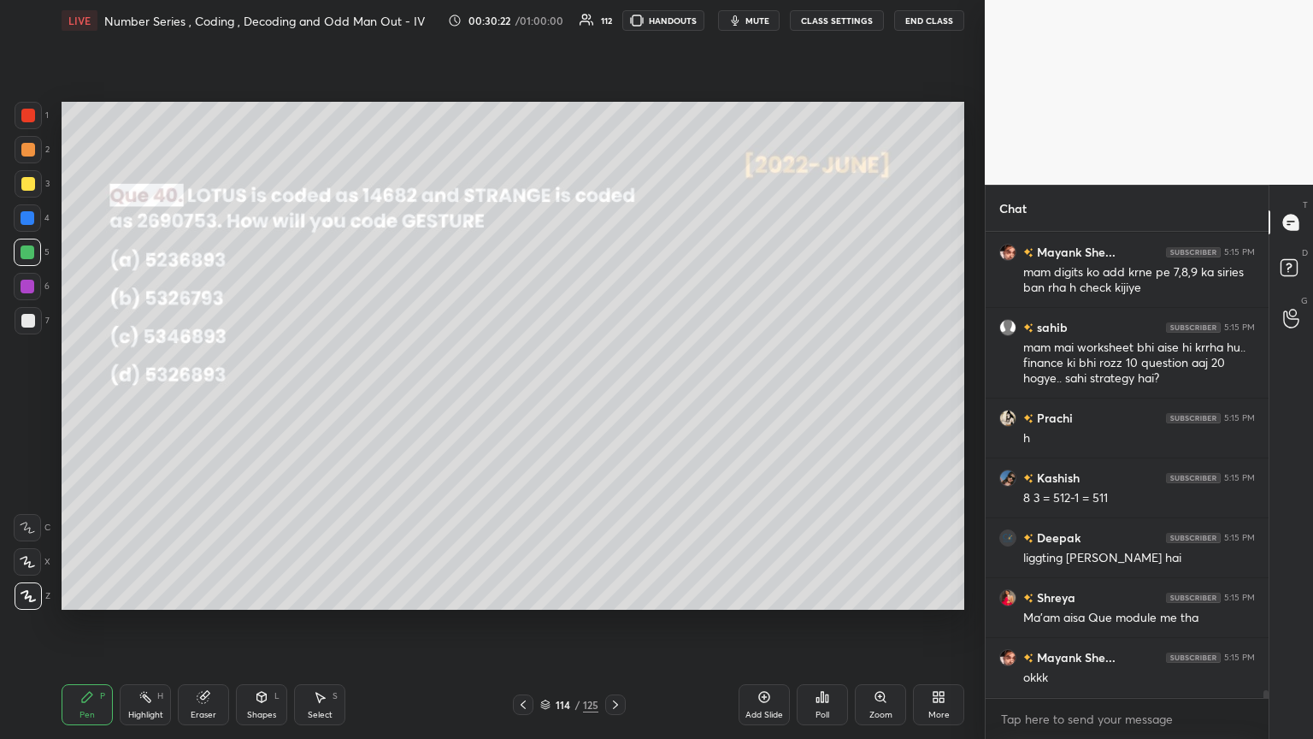
click at [613, 401] on div "Poll" at bounding box center [822, 704] width 51 height 41
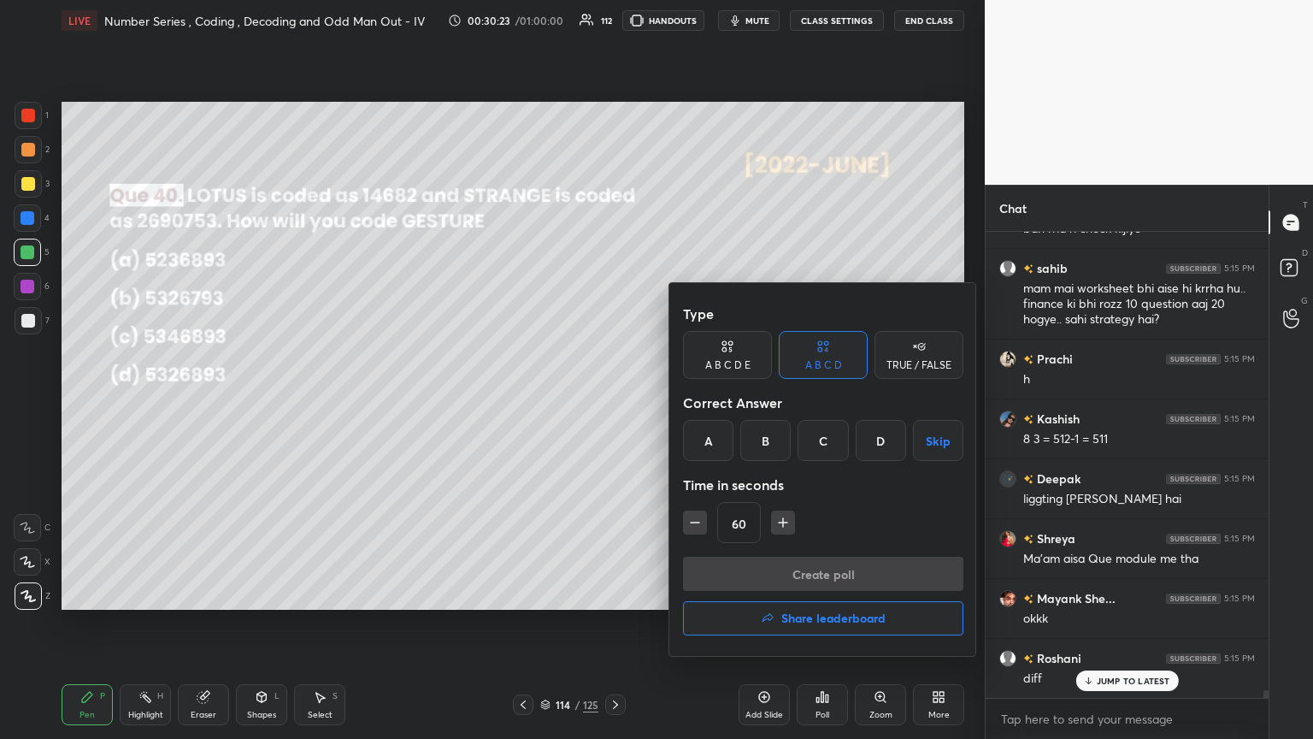
scroll to position [29371, 0]
click at [613, 401] on div "D" at bounding box center [881, 440] width 50 height 41
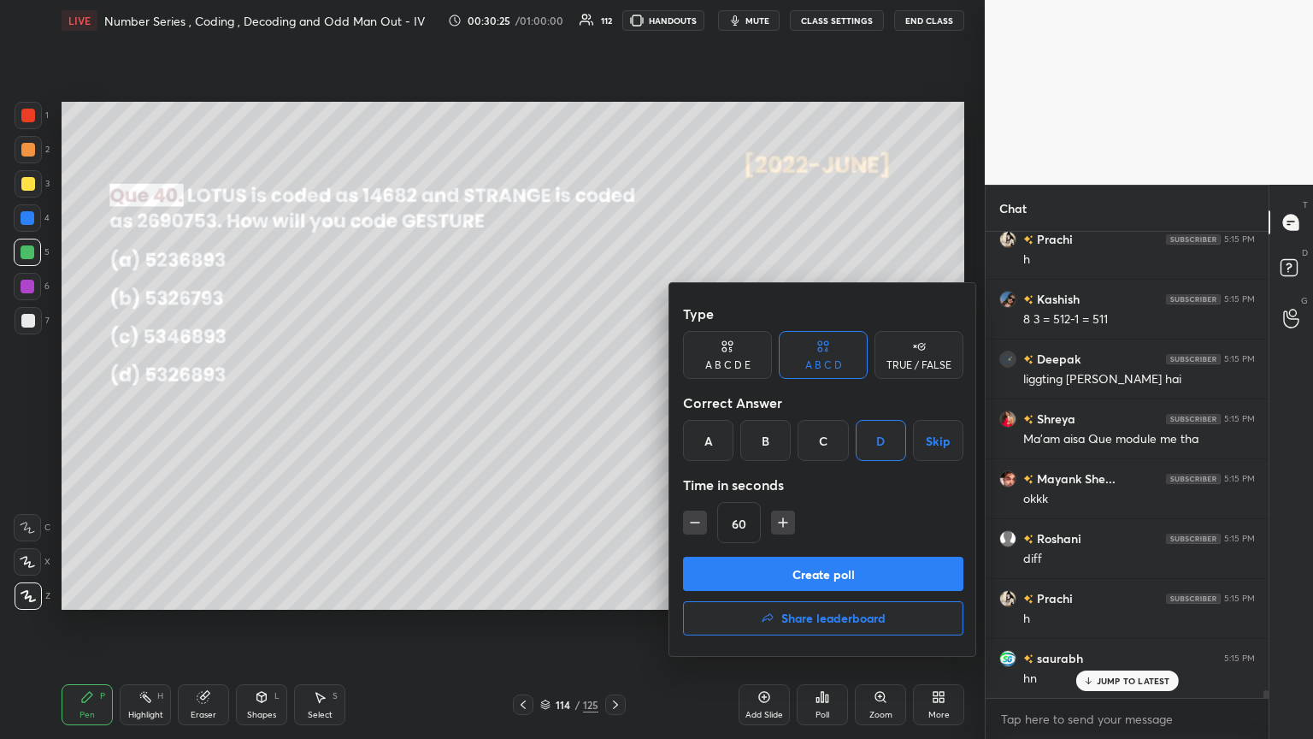
scroll to position [29432, 0]
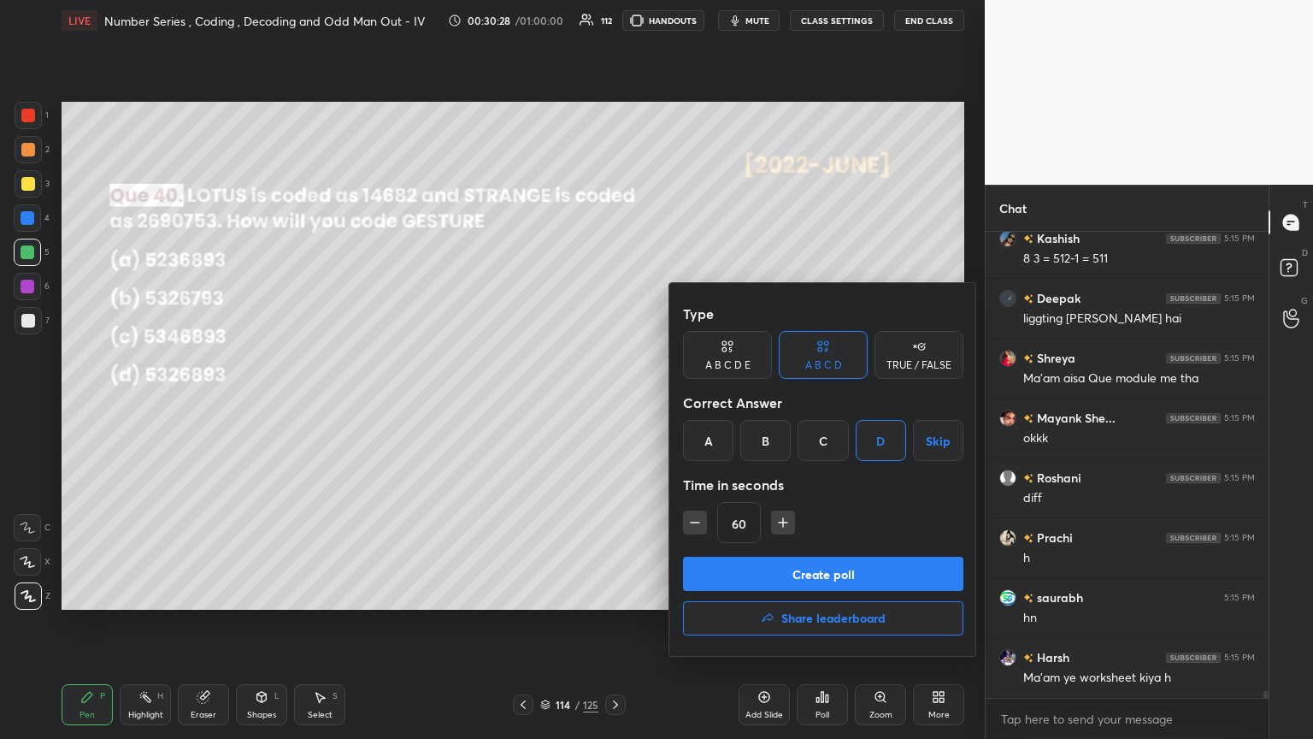
click at [613, 401] on button "Create poll" at bounding box center [823, 573] width 280 height 34
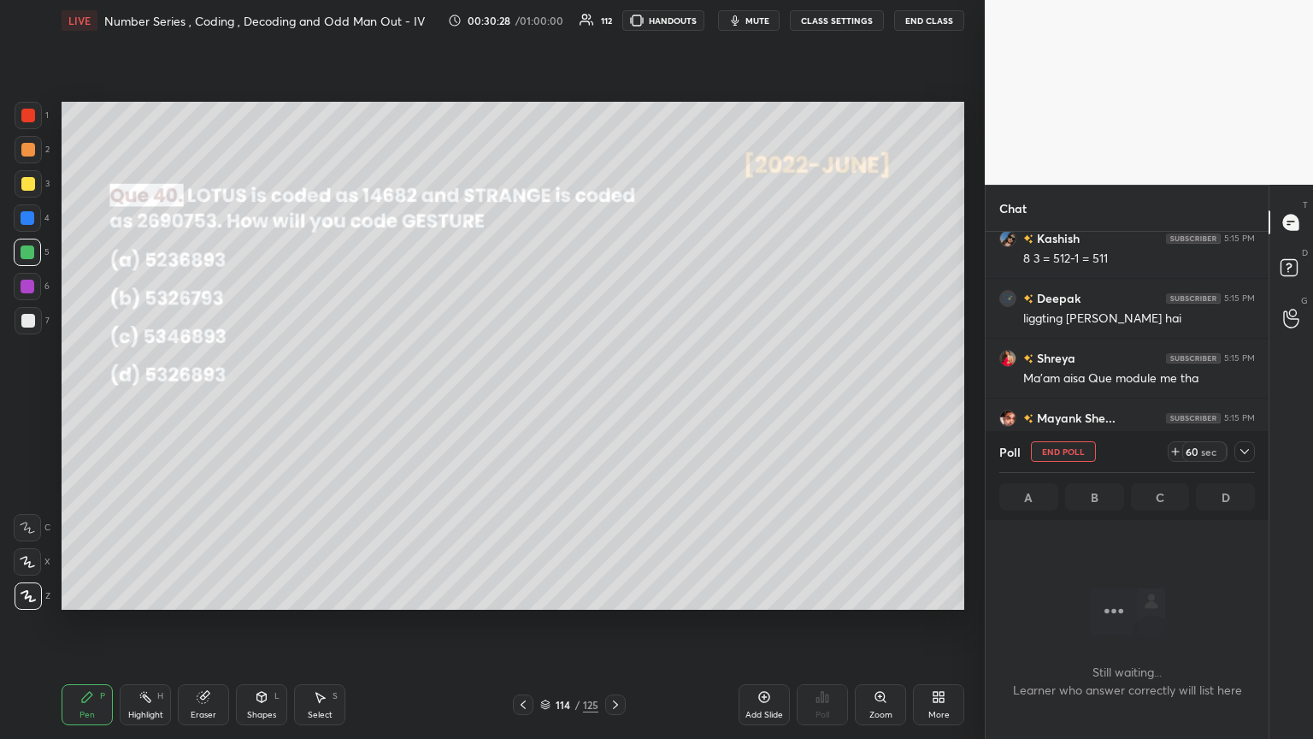
scroll to position [372, 278]
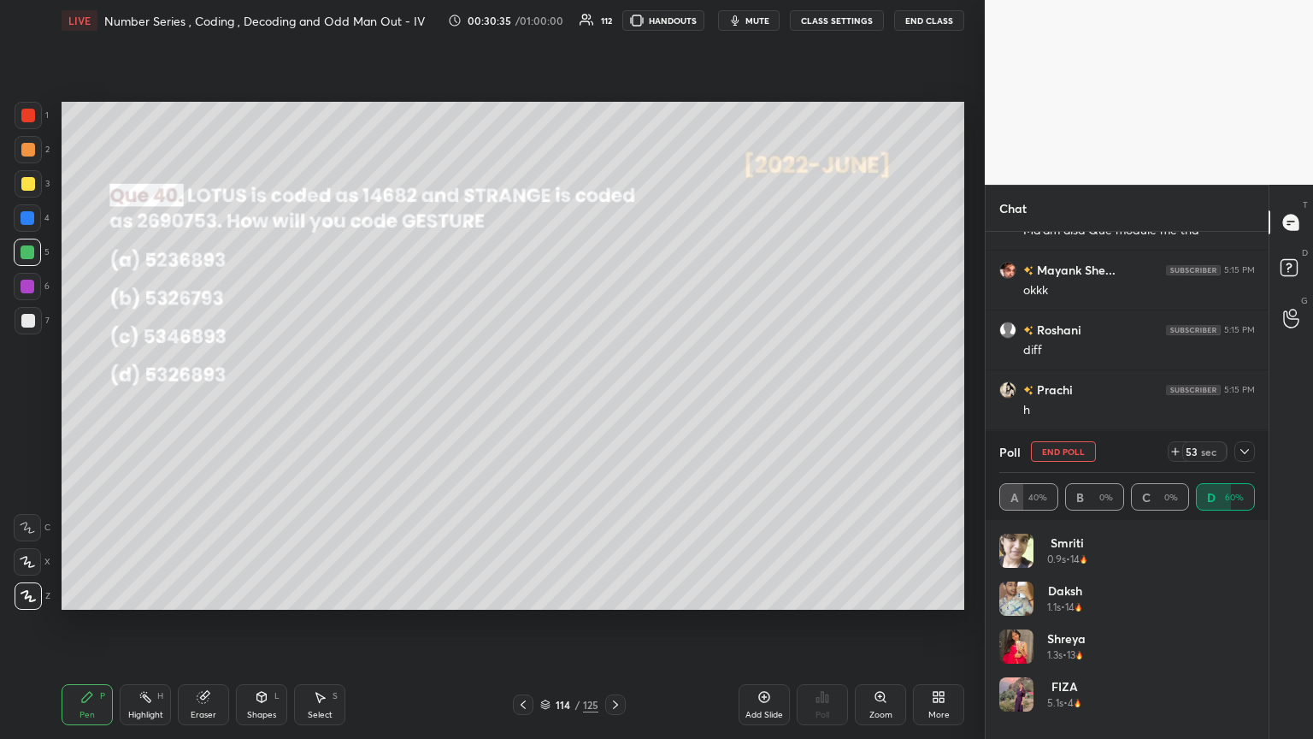
click at [613, 401] on icon at bounding box center [1245, 452] width 14 height 14
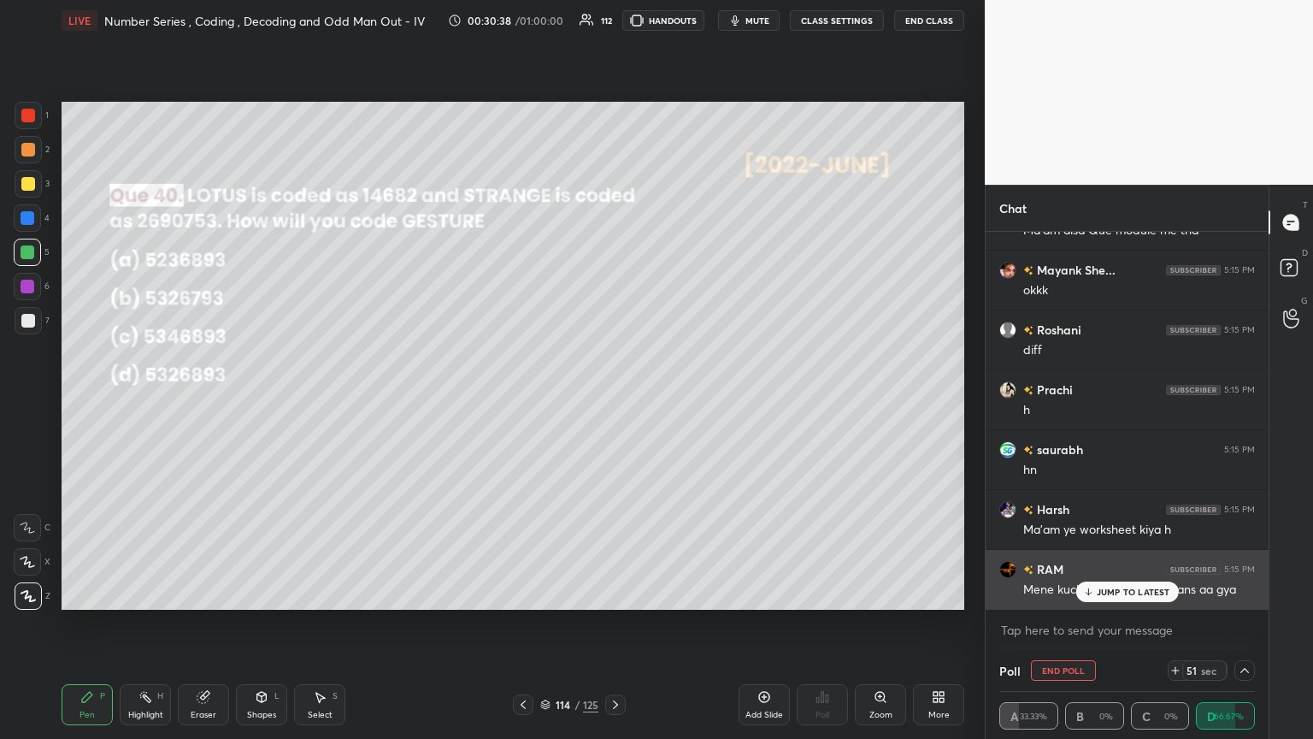
click at [613, 401] on div "JUMP TO LATEST" at bounding box center [1126, 591] width 103 height 21
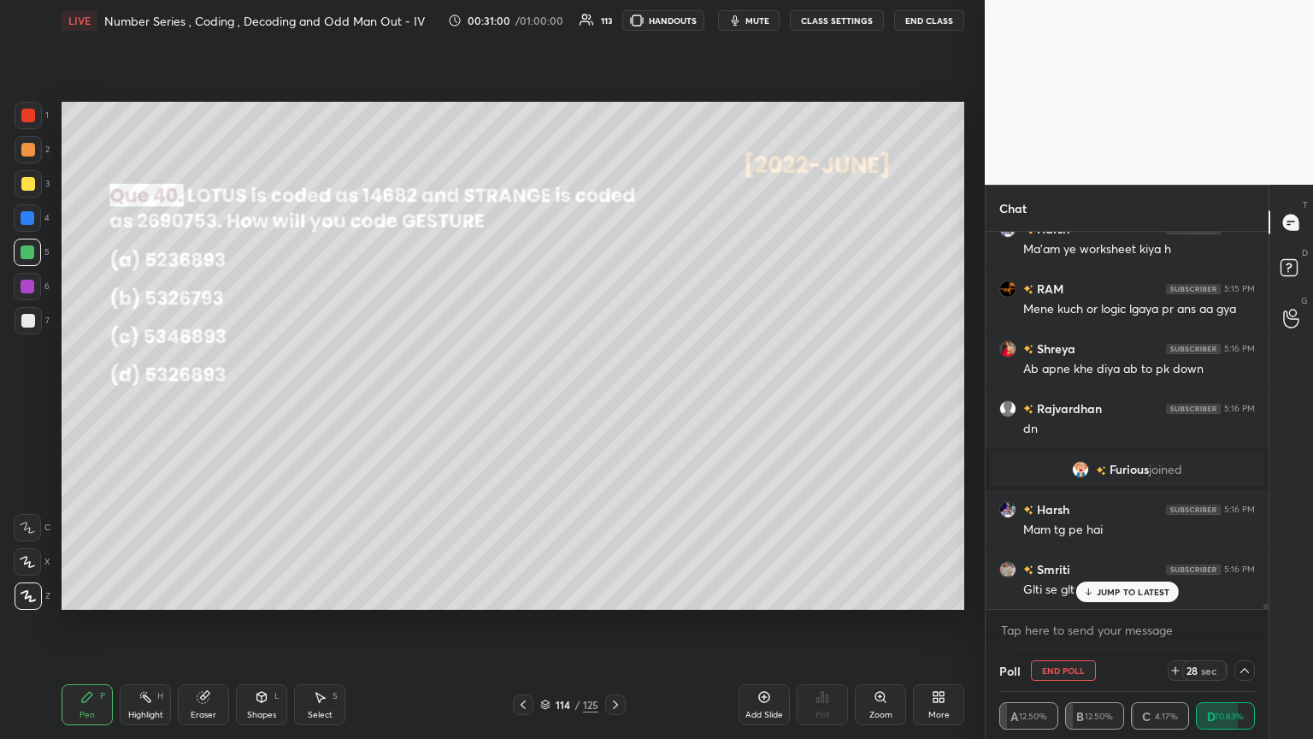
click at [613, 401] on p "JUMP TO LATEST" at bounding box center [1134, 591] width 74 height 10
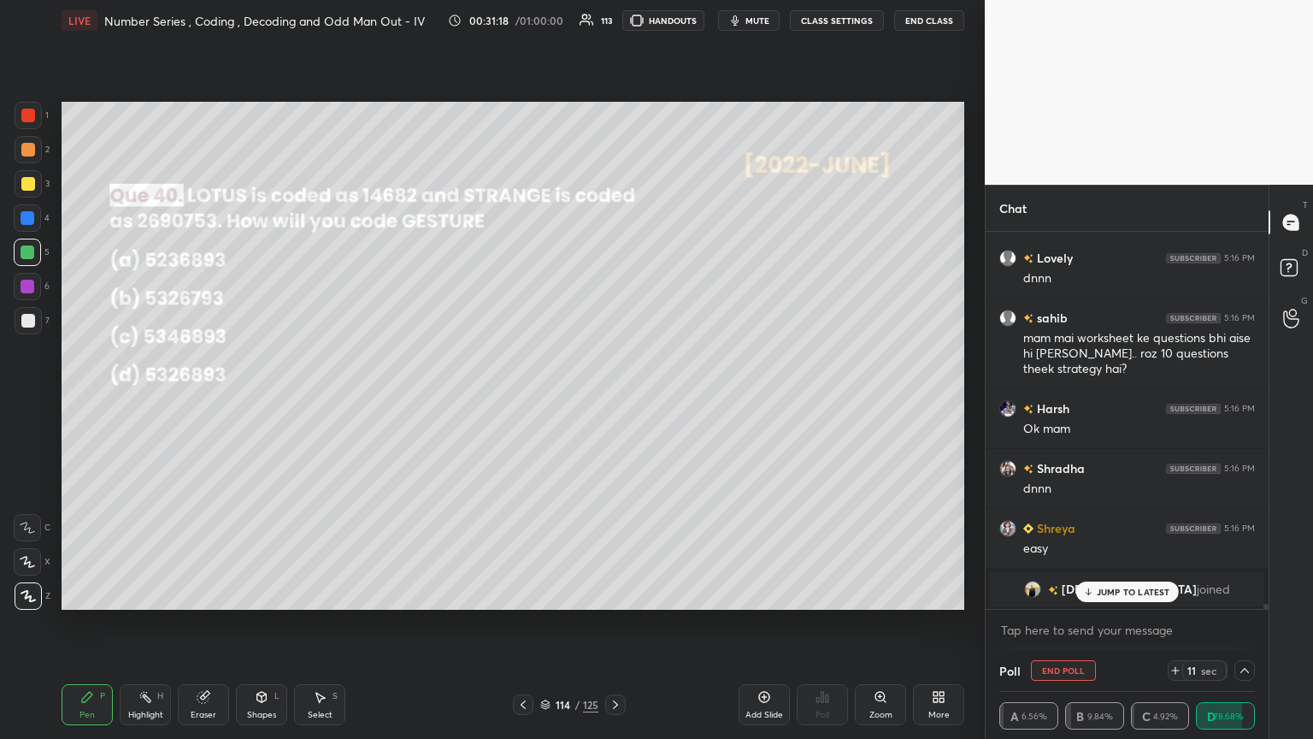
click at [613, 401] on p "JUMP TO LATEST" at bounding box center [1134, 591] width 74 height 10
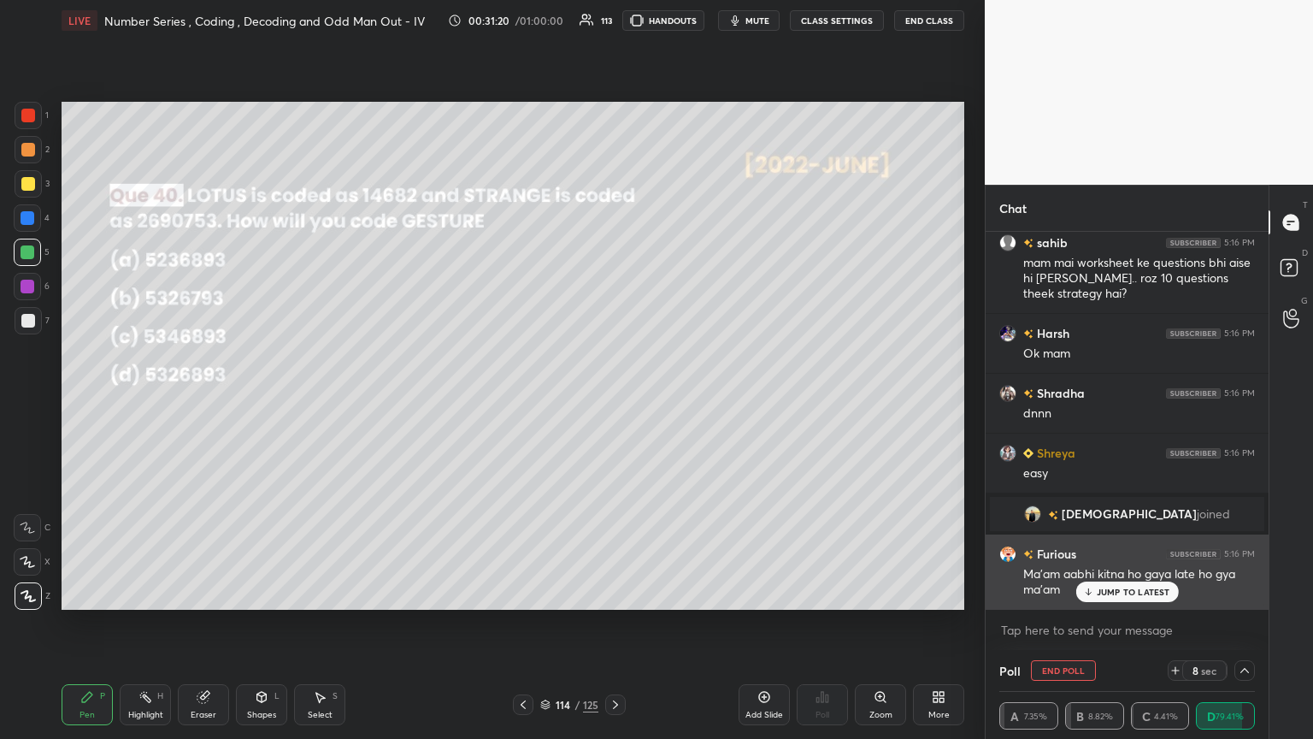
click at [613, 401] on p "JUMP TO LATEST" at bounding box center [1134, 591] width 74 height 10
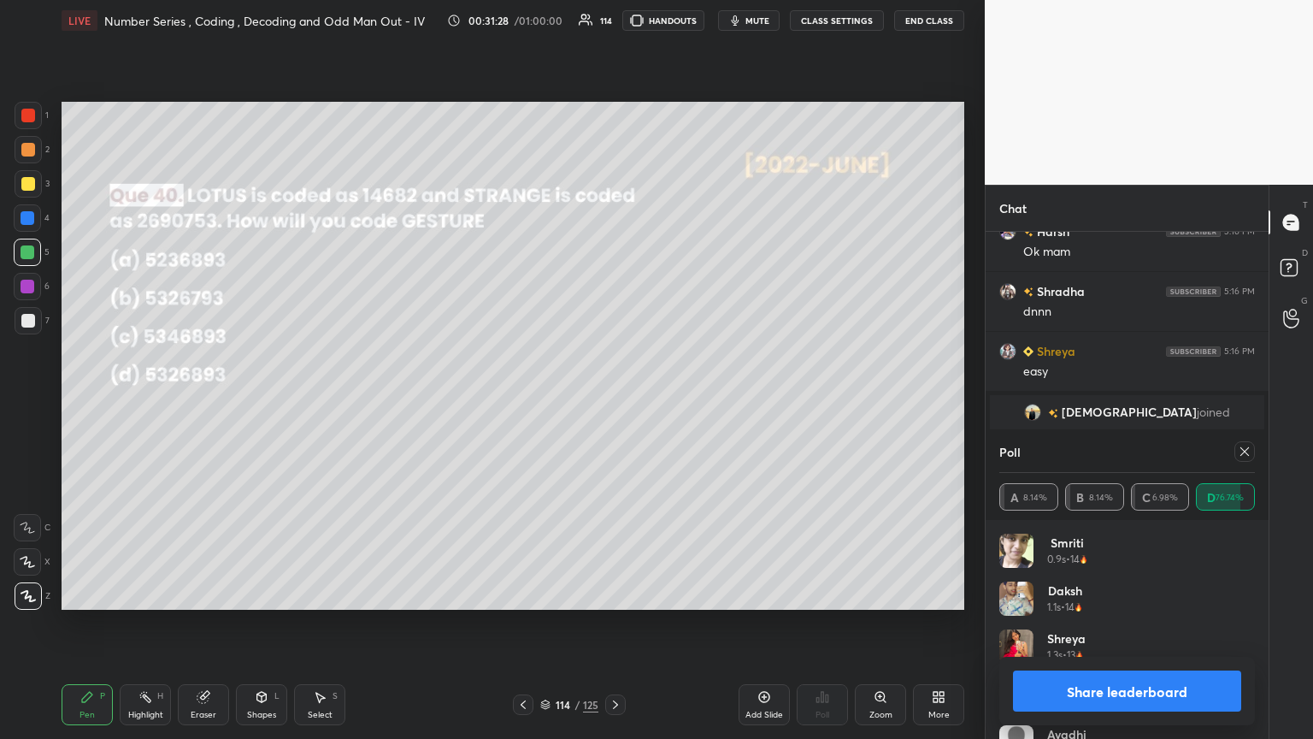
scroll to position [200, 250]
click at [613, 401] on icon at bounding box center [1245, 452] width 14 height 14
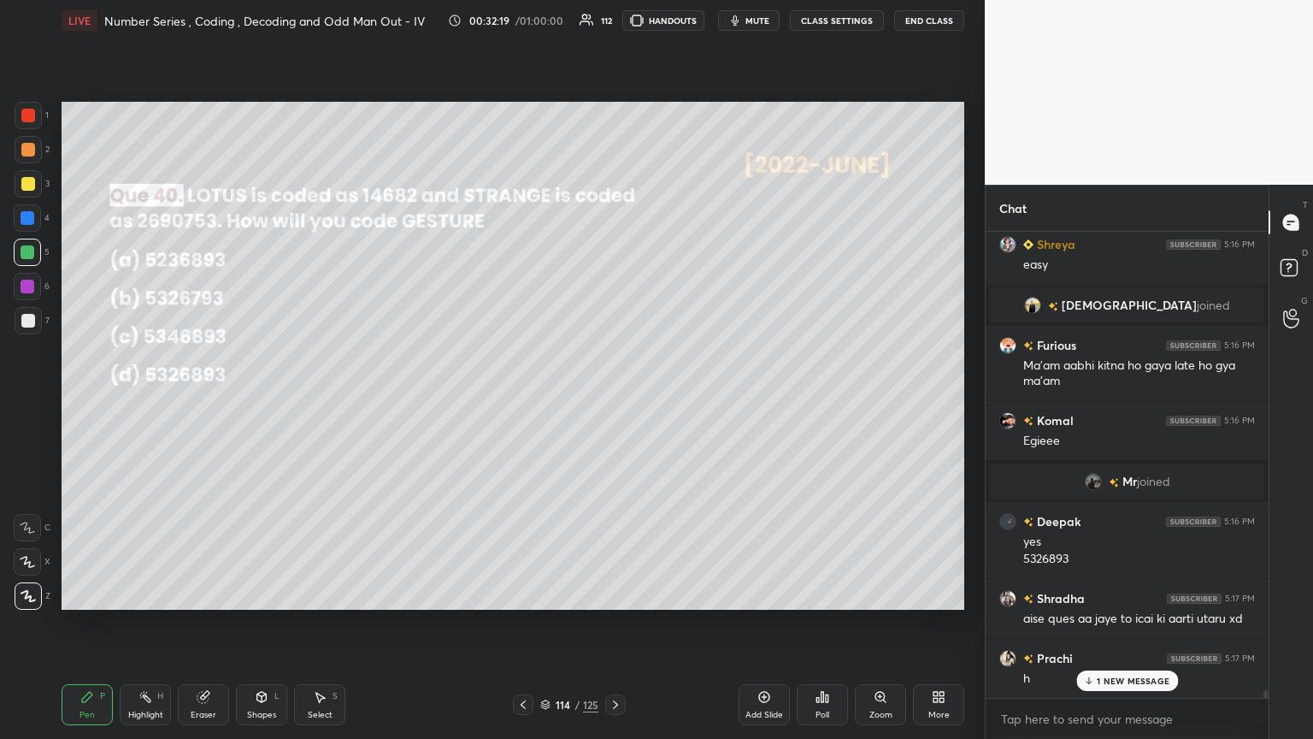
scroll to position [29105, 0]
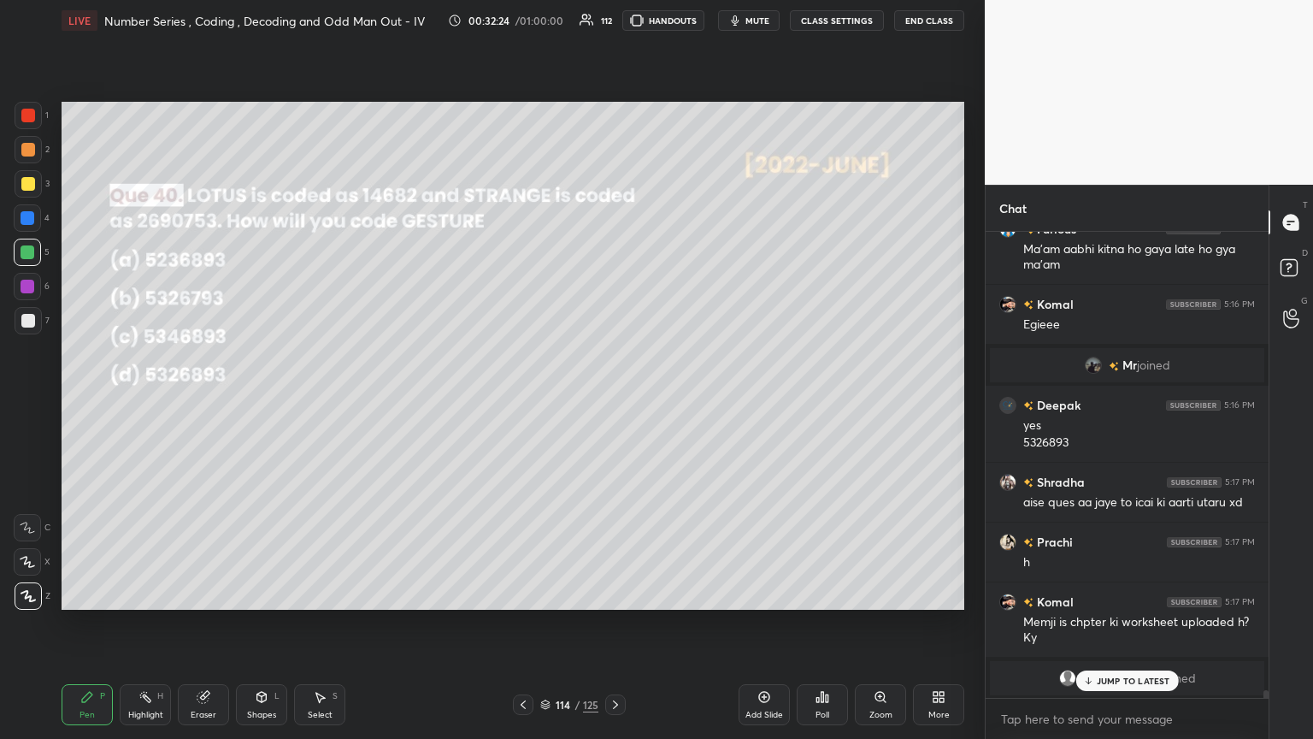
drag, startPoint x: 1098, startPoint y: 677, endPoint x: 1088, endPoint y: 680, distance: 10.0
click at [613, 401] on p "JUMP TO LATEST" at bounding box center [1134, 680] width 74 height 10
click at [613, 401] on icon at bounding box center [616, 705] width 14 height 14
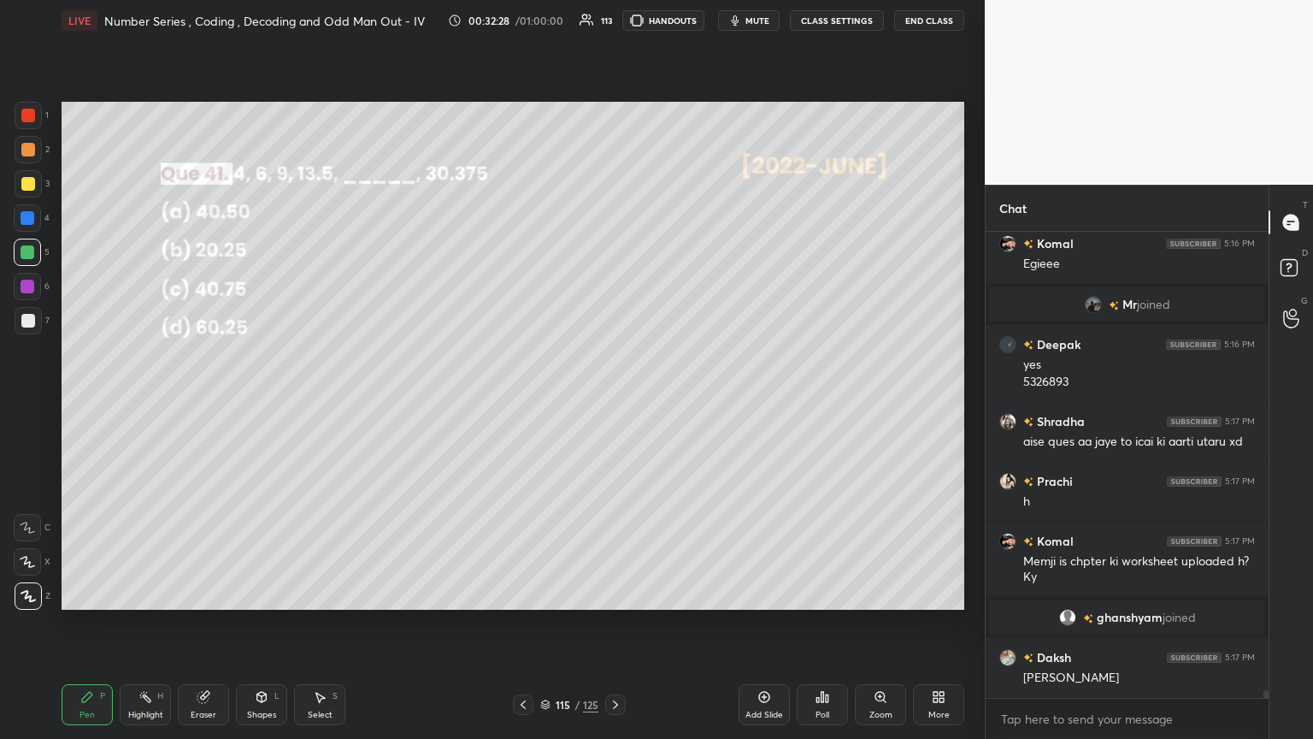
scroll to position [29265, 0]
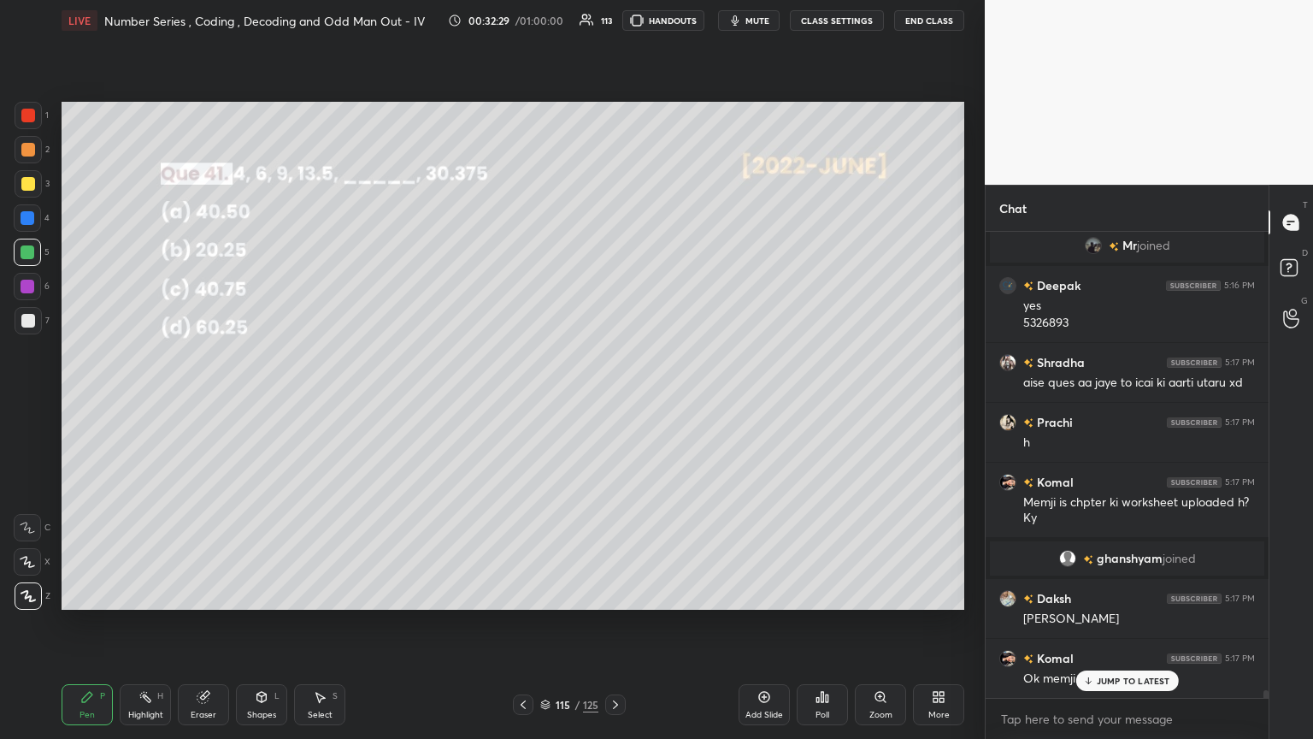
click at [613, 401] on div "Poll" at bounding box center [822, 714] width 14 height 9
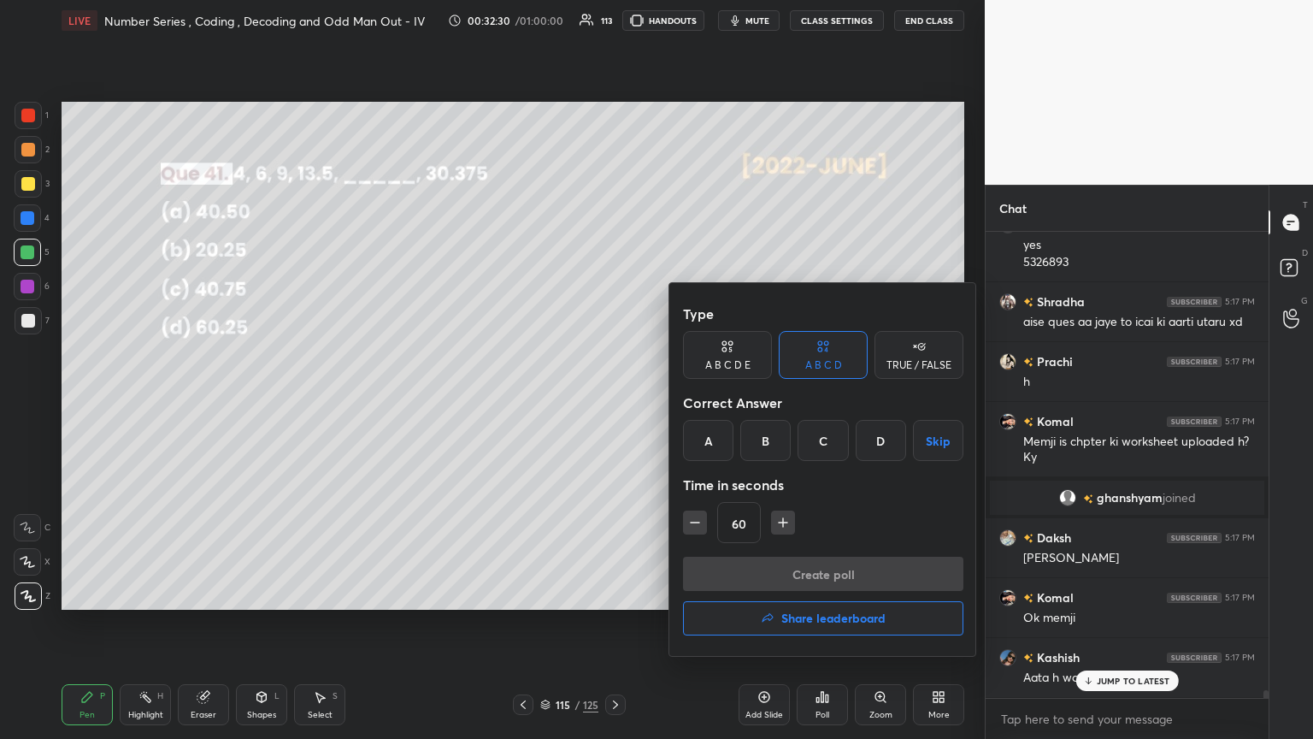
scroll to position [29385, 0]
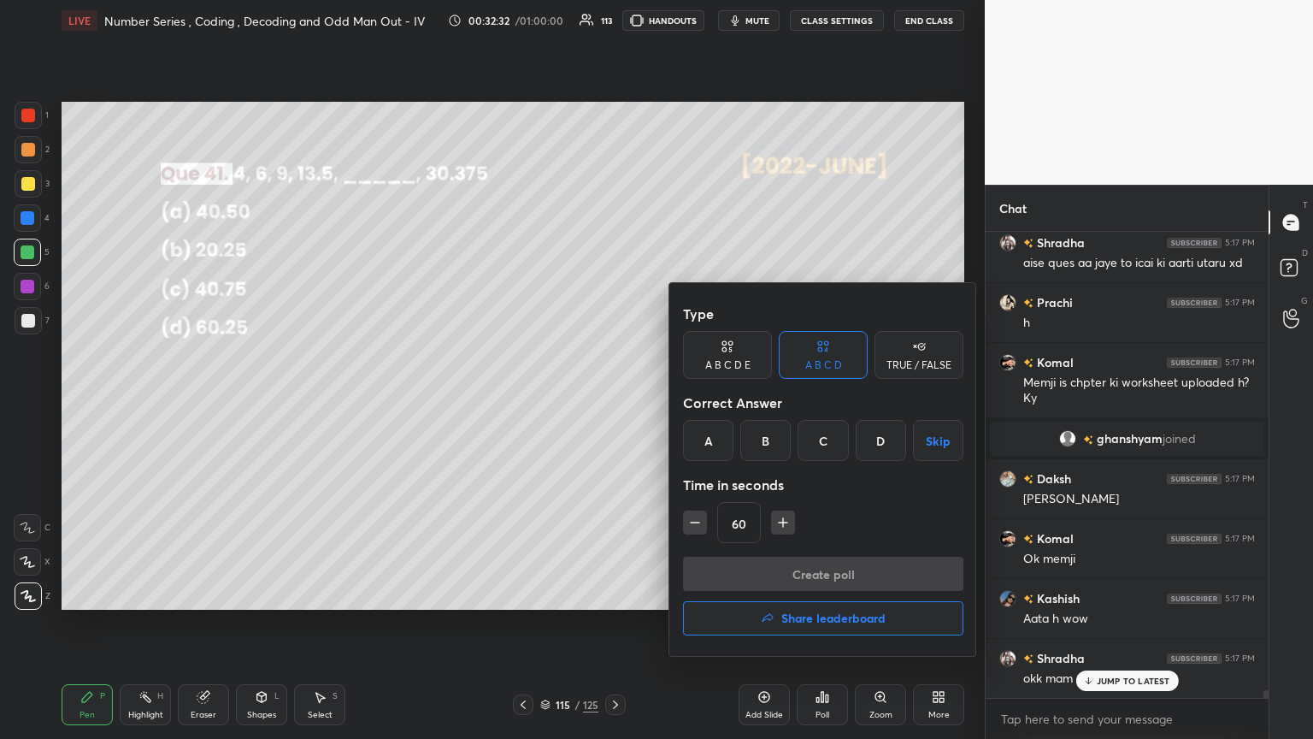
click at [613, 401] on div "B" at bounding box center [765, 440] width 50 height 41
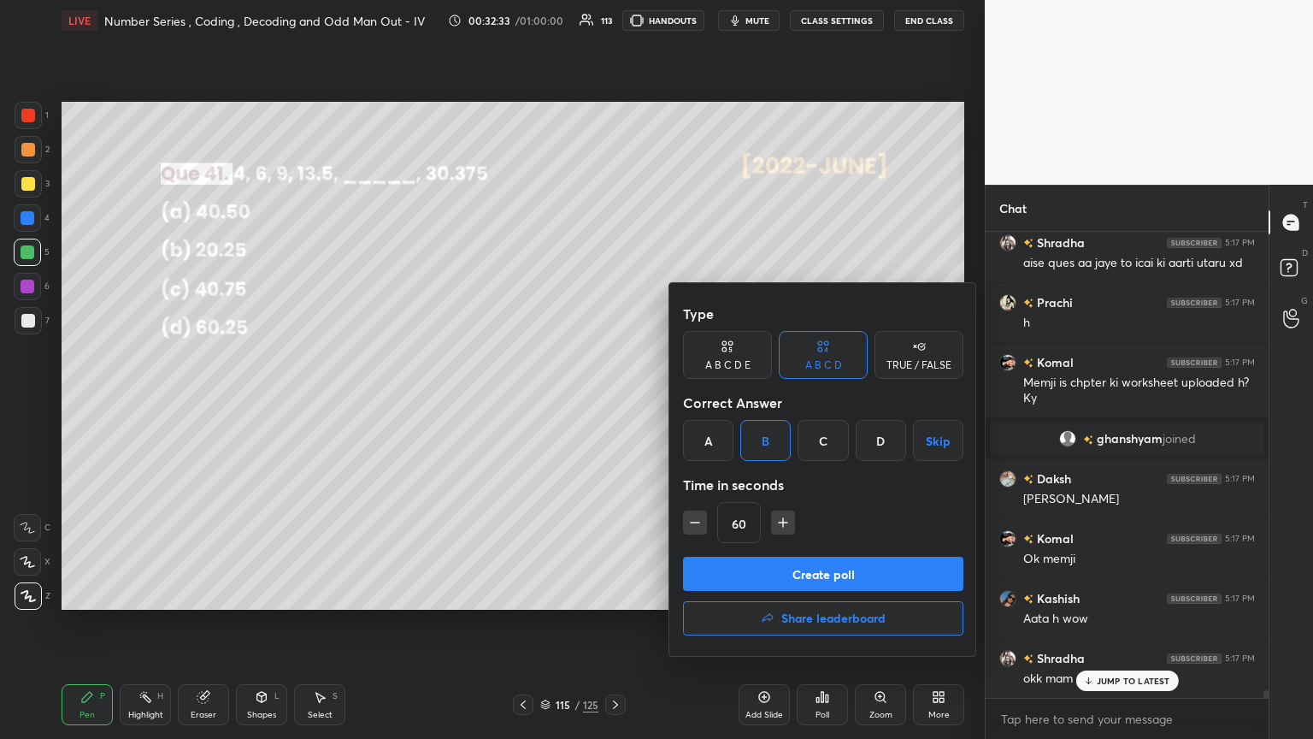
click at [613, 401] on button "Create poll" at bounding box center [823, 573] width 280 height 34
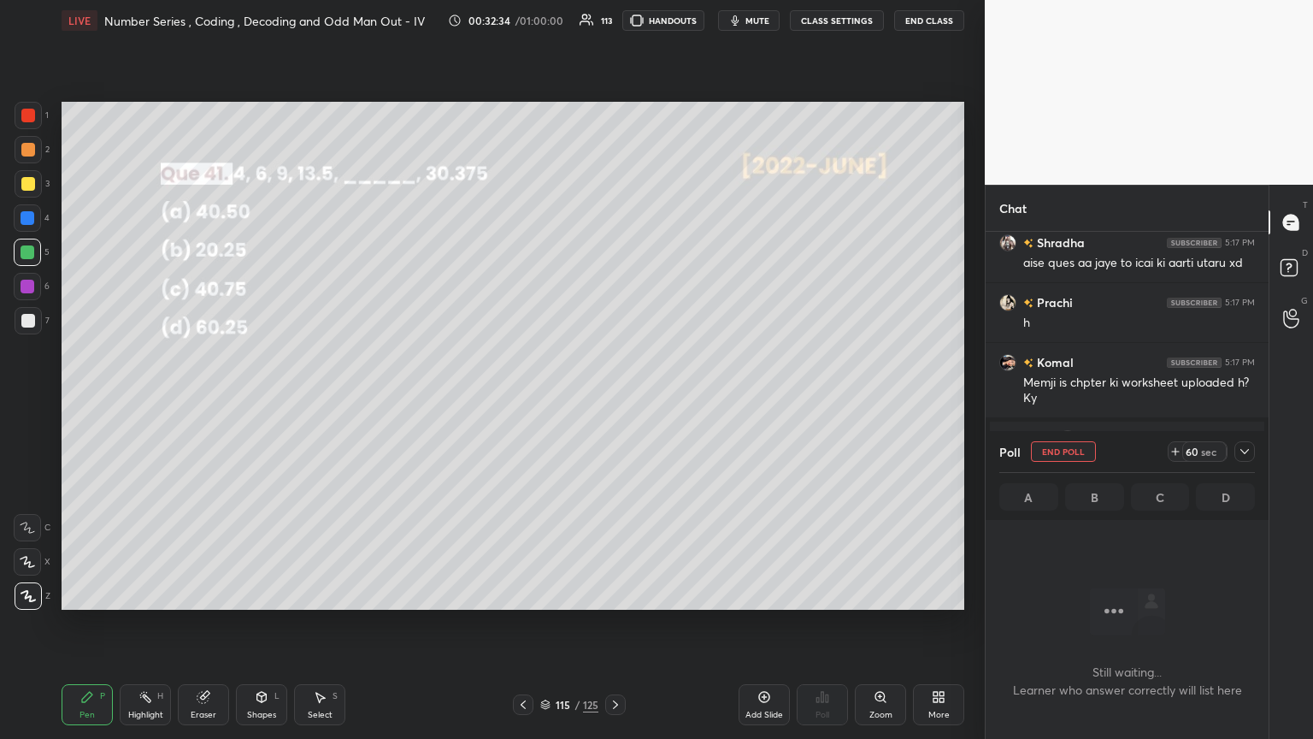
scroll to position [230, 278]
click at [613, 401] on icon at bounding box center [1245, 452] width 14 height 14
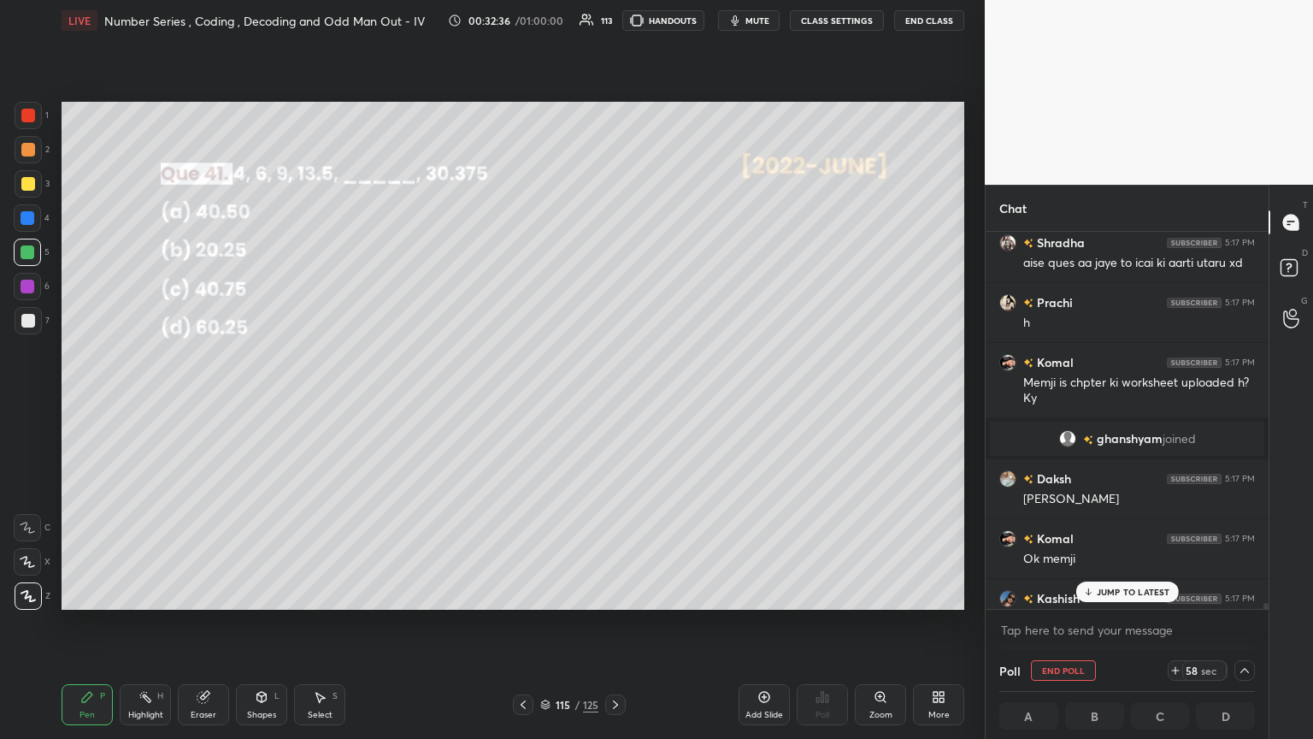
scroll to position [0, 5]
click at [613, 401] on p "JUMP TO LATEST" at bounding box center [1134, 591] width 74 height 10
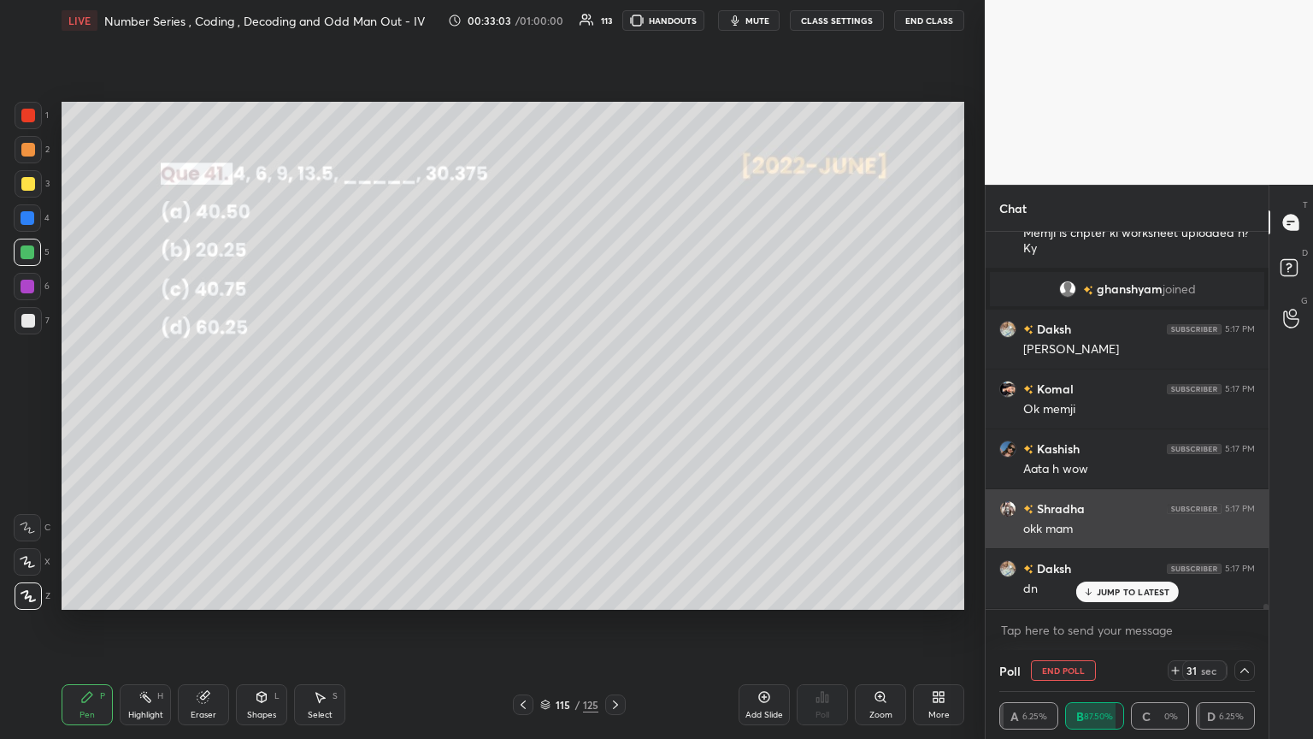
scroll to position [29594, 0]
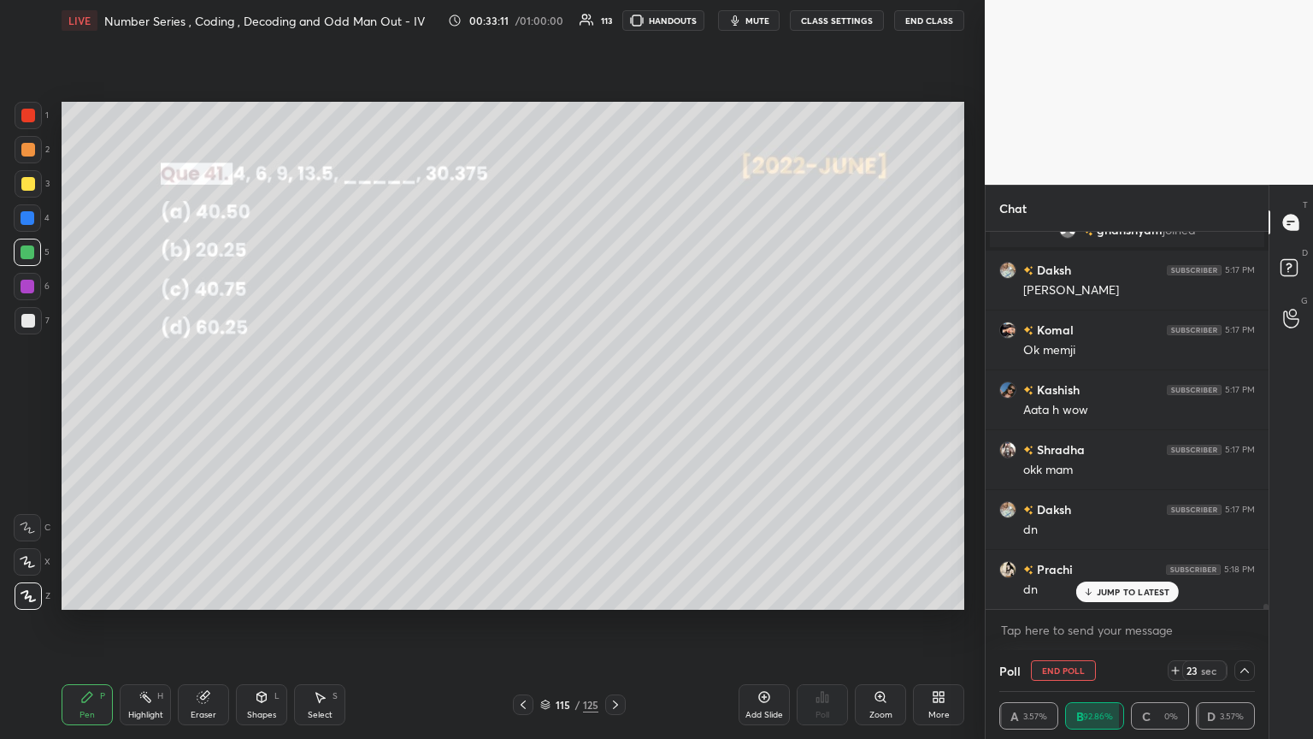
click at [613, 401] on icon at bounding box center [1245, 670] width 14 height 14
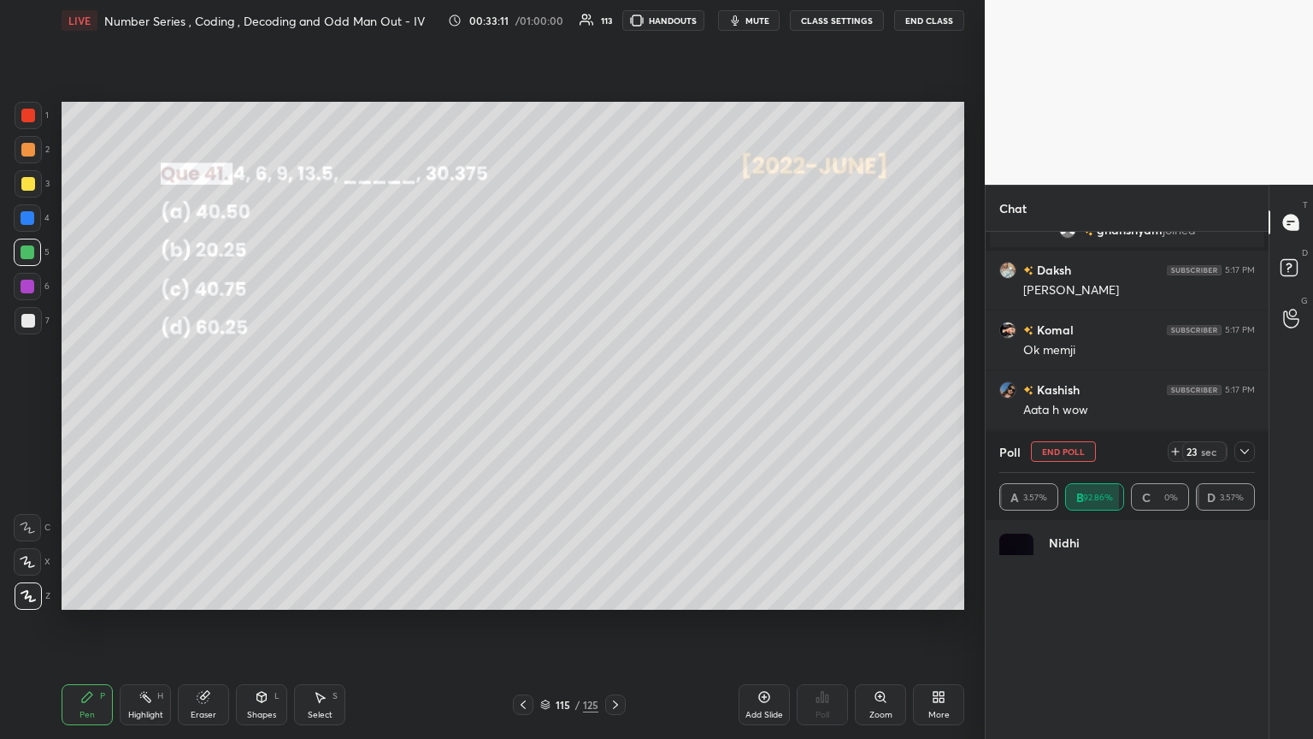
scroll to position [200, 250]
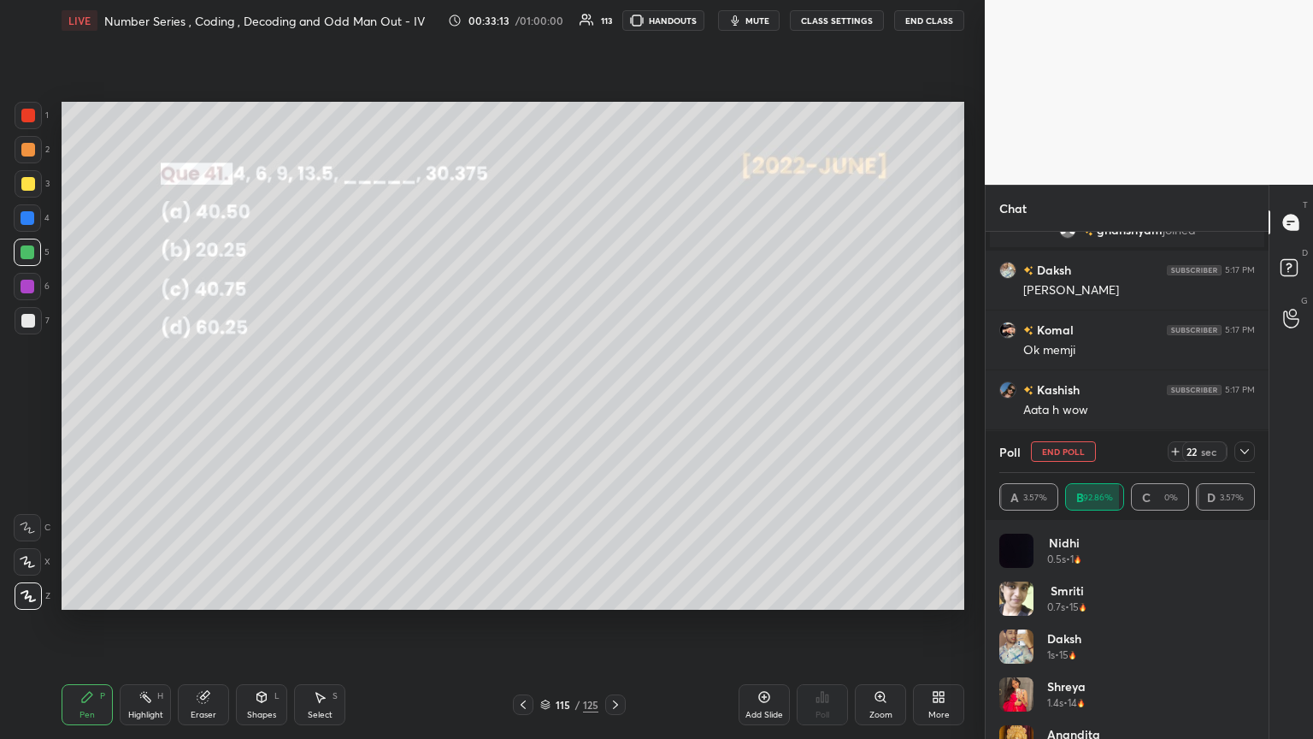
click at [613, 401] on icon at bounding box center [1245, 452] width 14 height 14
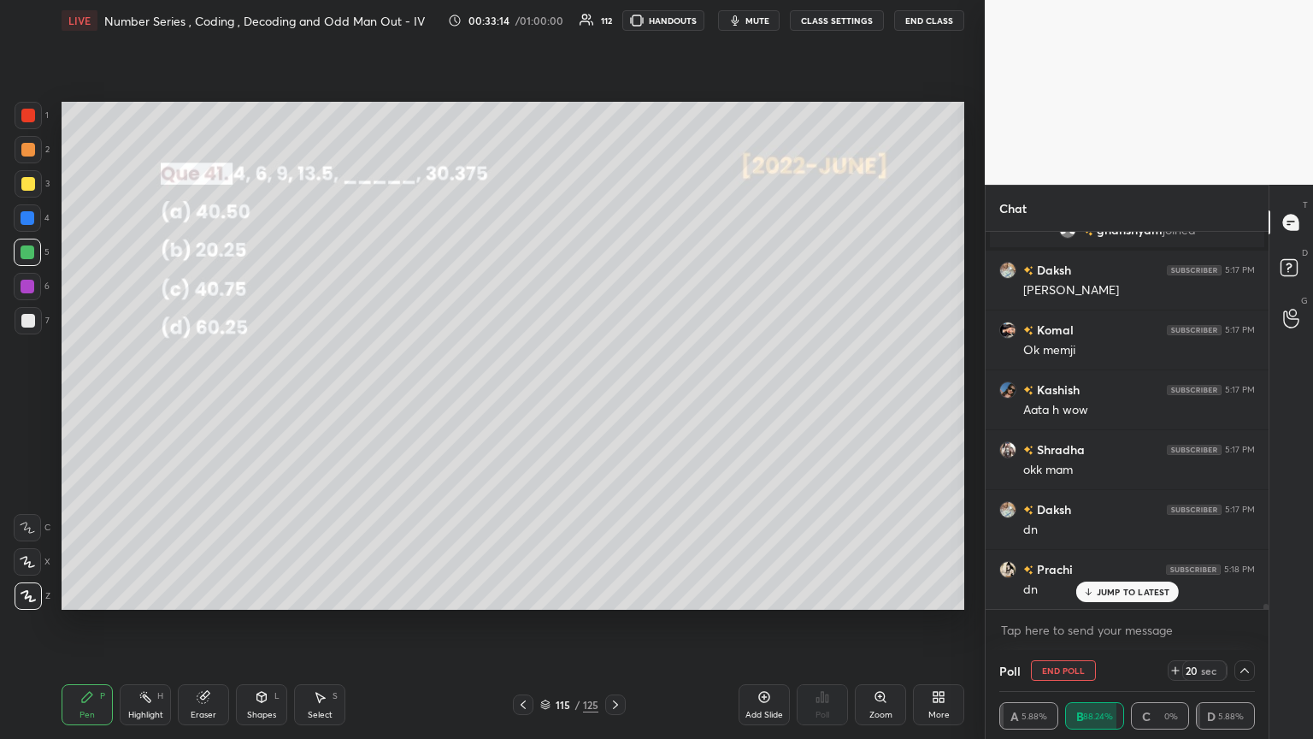
scroll to position [29611, 0]
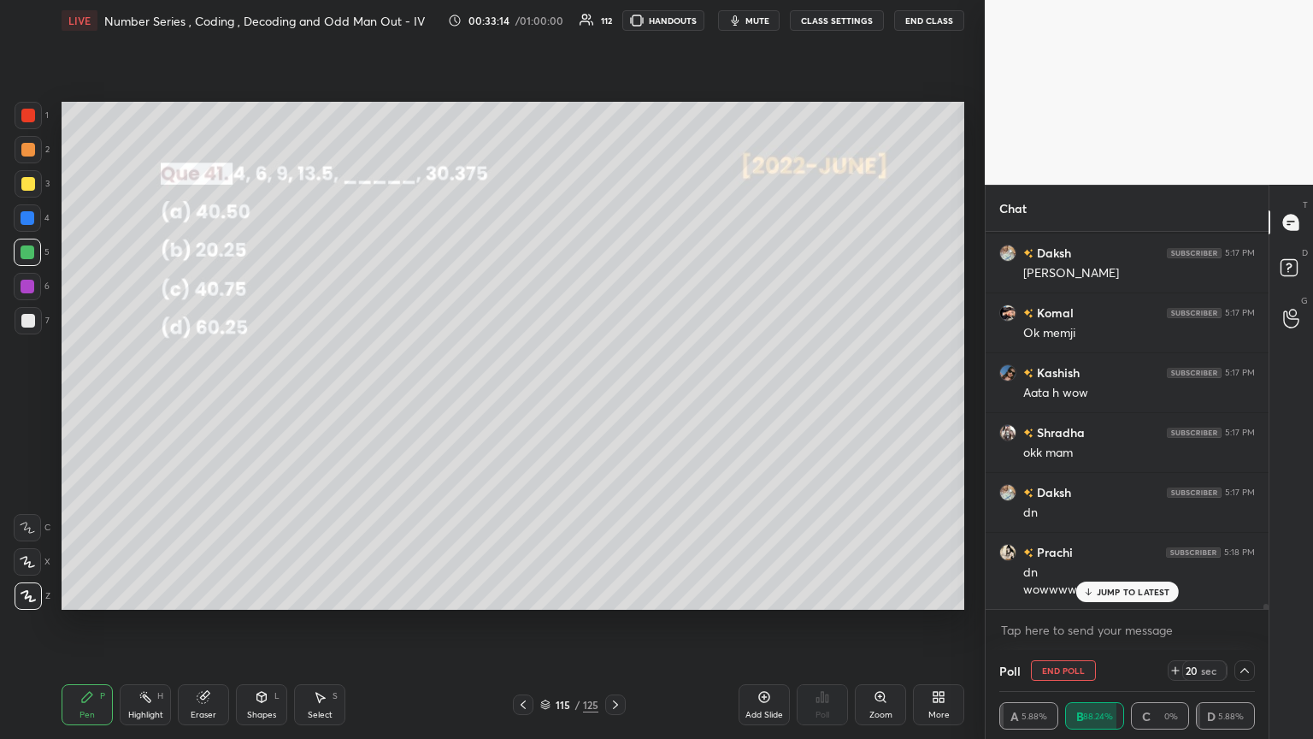
click at [613, 401] on p "JUMP TO LATEST" at bounding box center [1134, 591] width 74 height 10
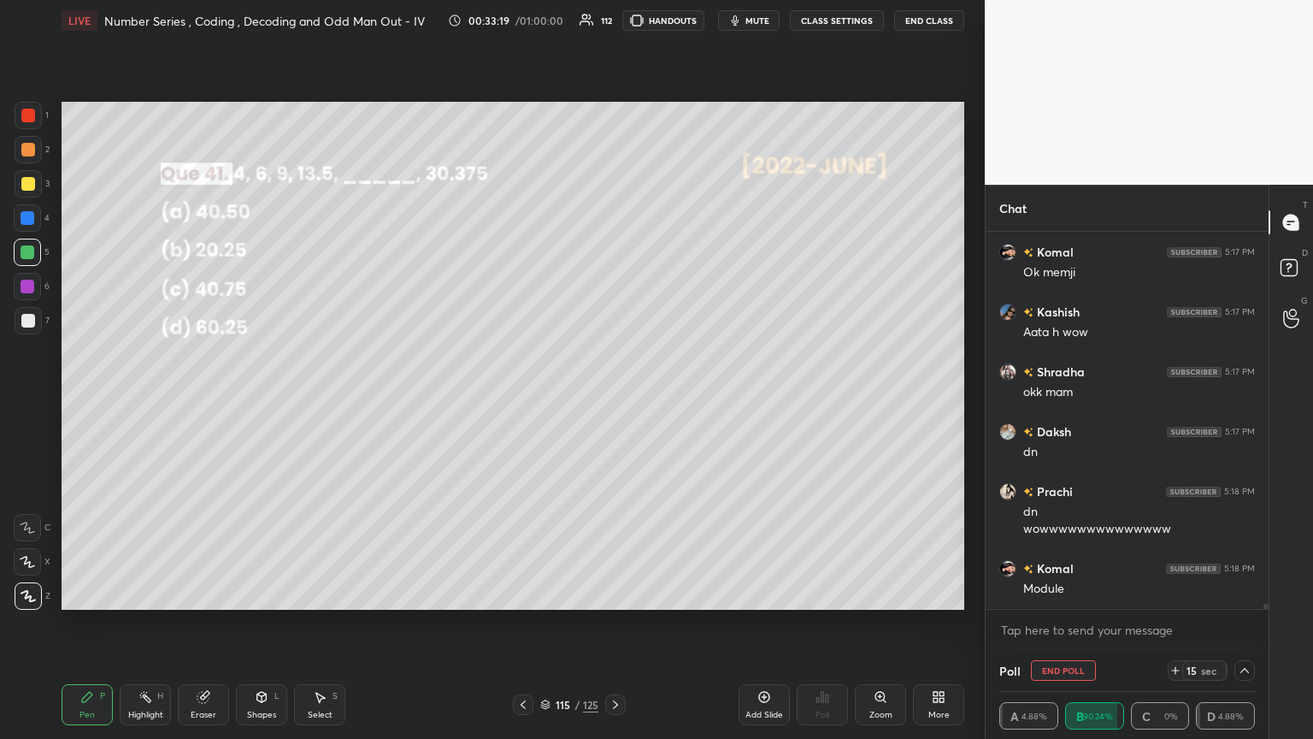
scroll to position [29730, 0]
click at [613, 401] on div "Komal 5:17 PM Ok memji Kashish 5:17 PM Aata h wow Shradha 5:17 PM okk mam Daksh…" at bounding box center [1127, 420] width 283 height 377
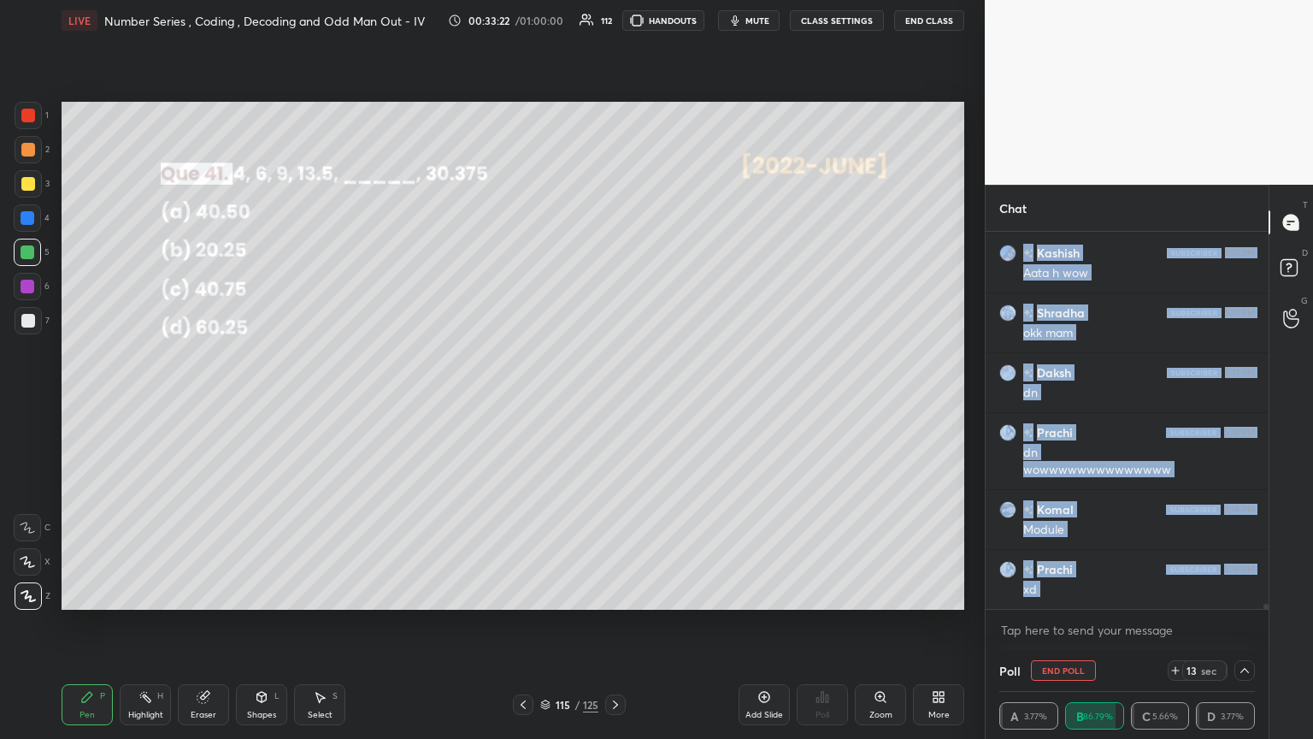
scroll to position [29791, 0]
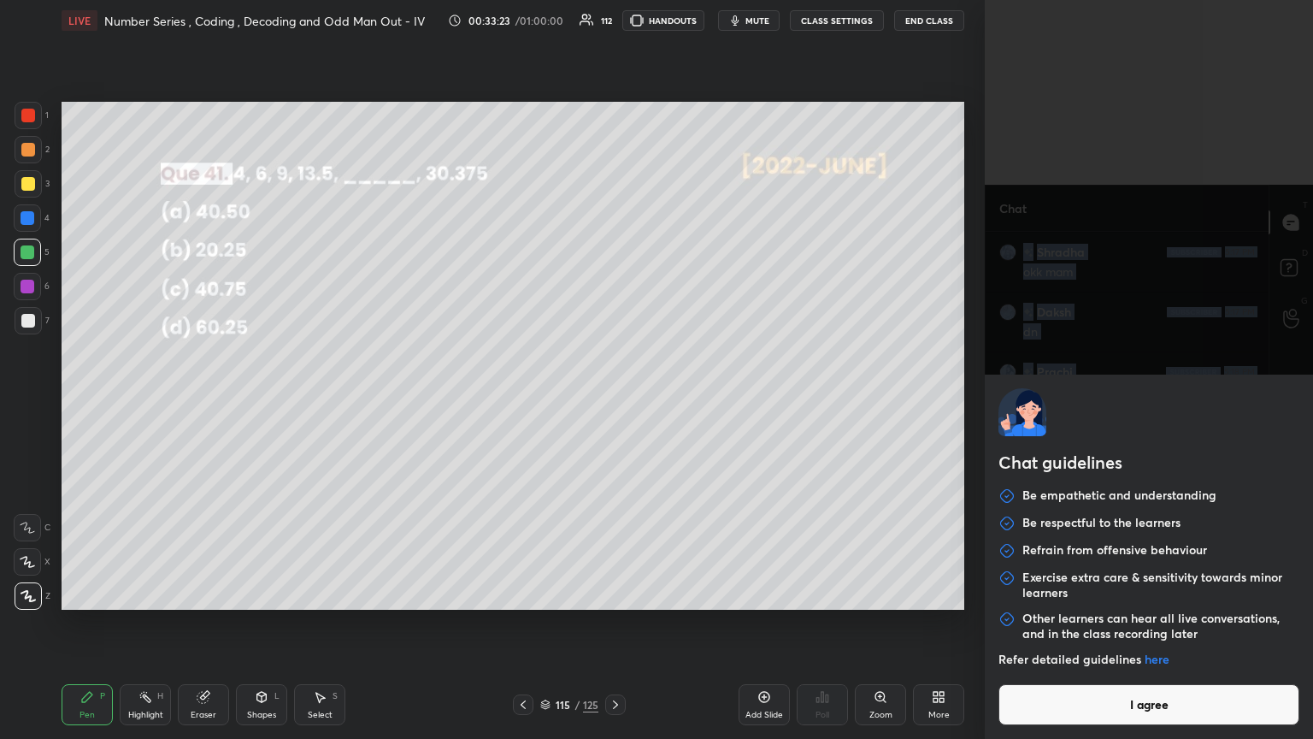
click at [613, 401] on body "1 2 3 4 5 6 7 C X Z C X Z E E Erase all H H LIVE Number Series , Coding , Decod…" at bounding box center [656, 369] width 1313 height 739
click at [613, 401] on button "I agree" at bounding box center [1148, 704] width 301 height 41
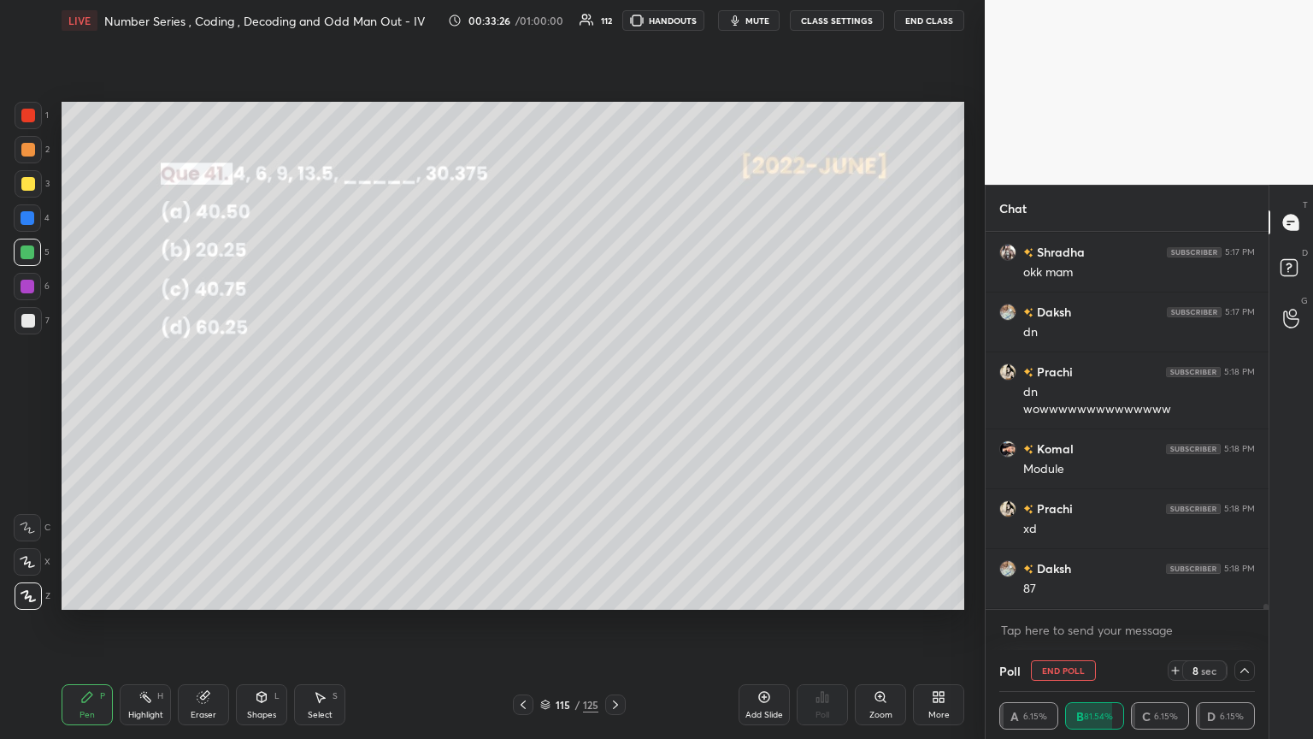
click at [613, 401] on icon at bounding box center [1244, 670] width 9 height 5
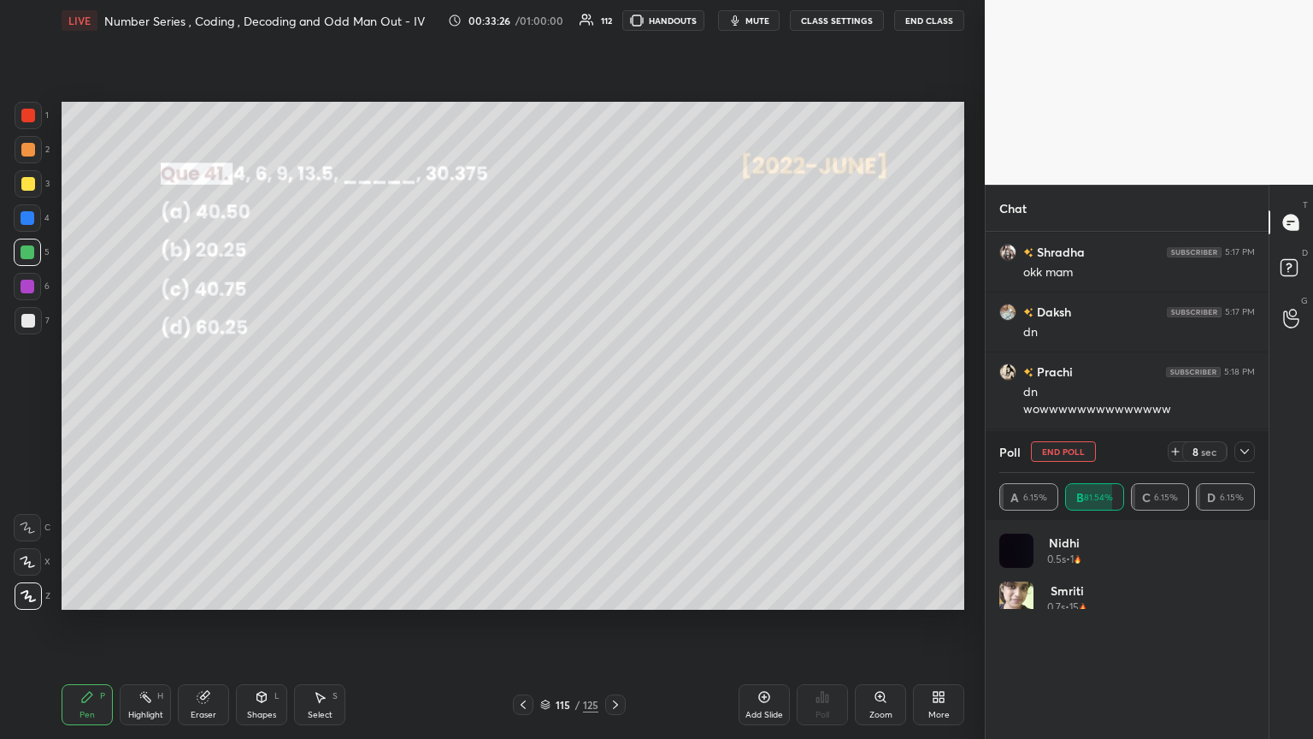
scroll to position [6, 5]
click at [613, 401] on icon at bounding box center [1245, 452] width 14 height 14
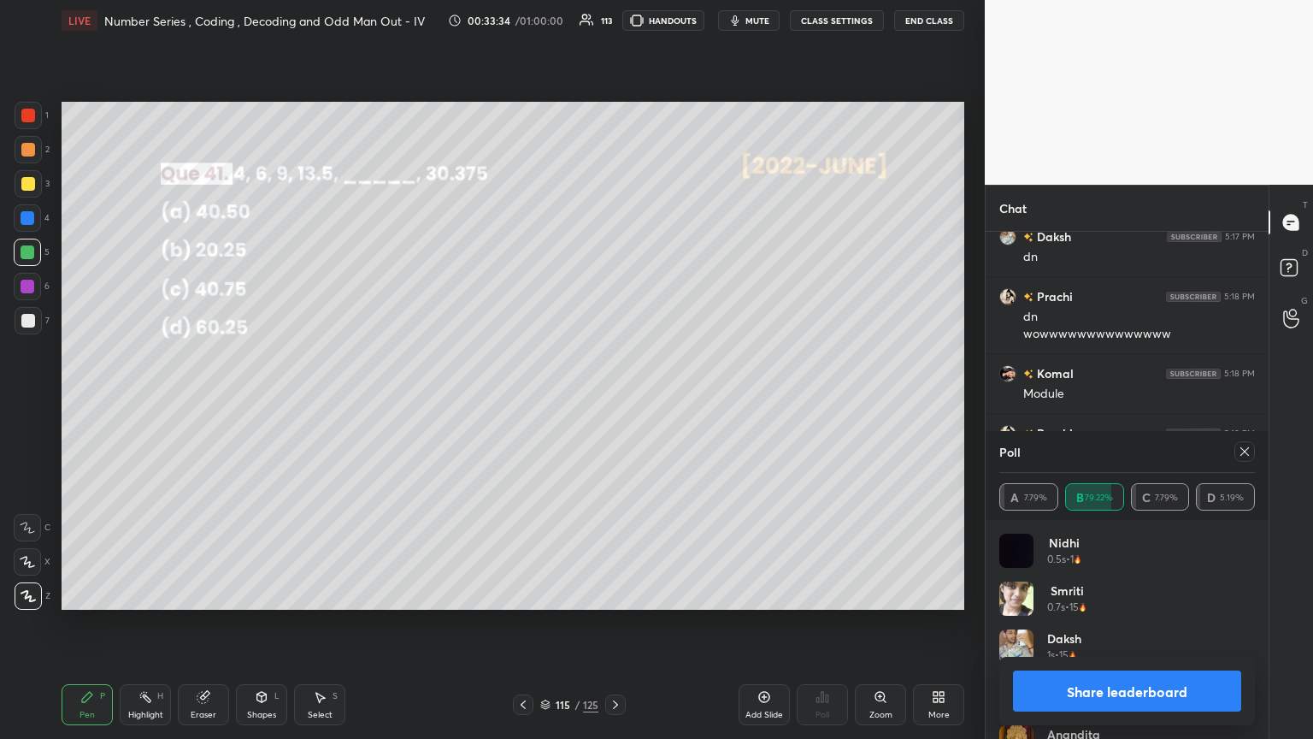
scroll to position [29925, 0]
click at [613, 401] on icon at bounding box center [1245, 452] width 14 height 14
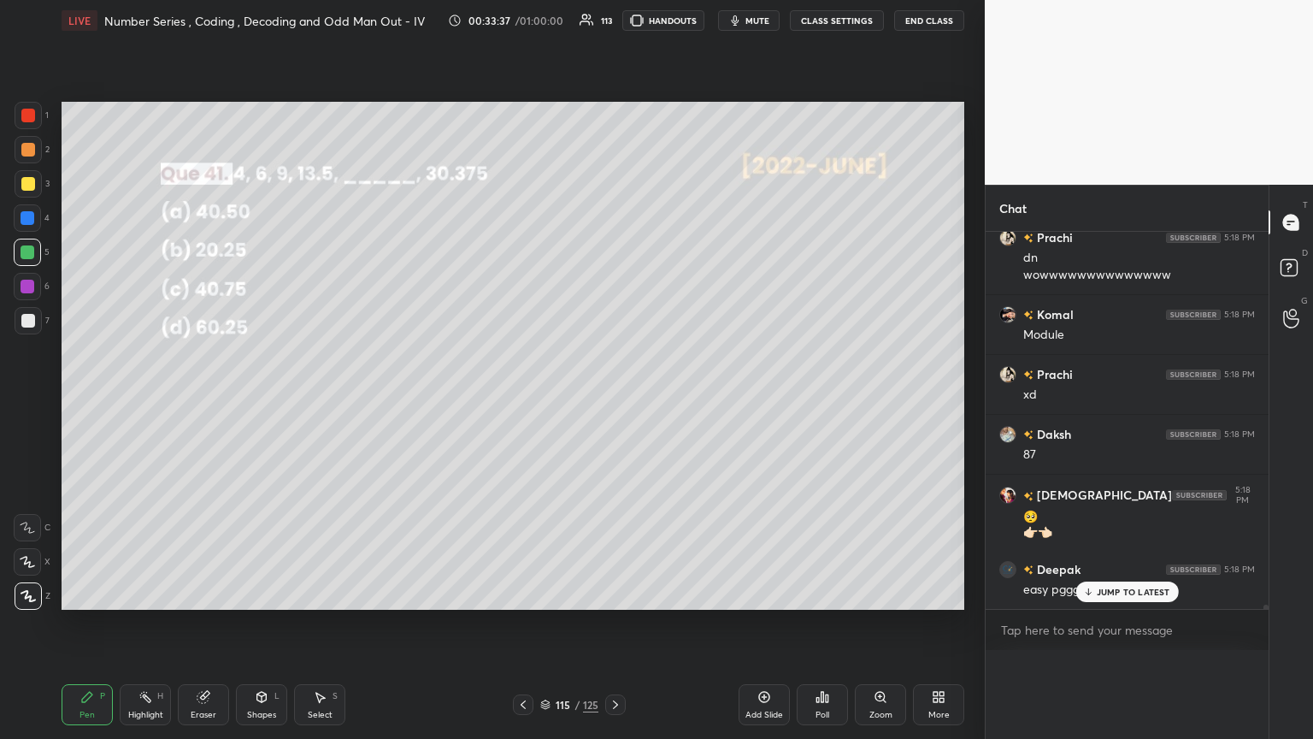
scroll to position [0, 0]
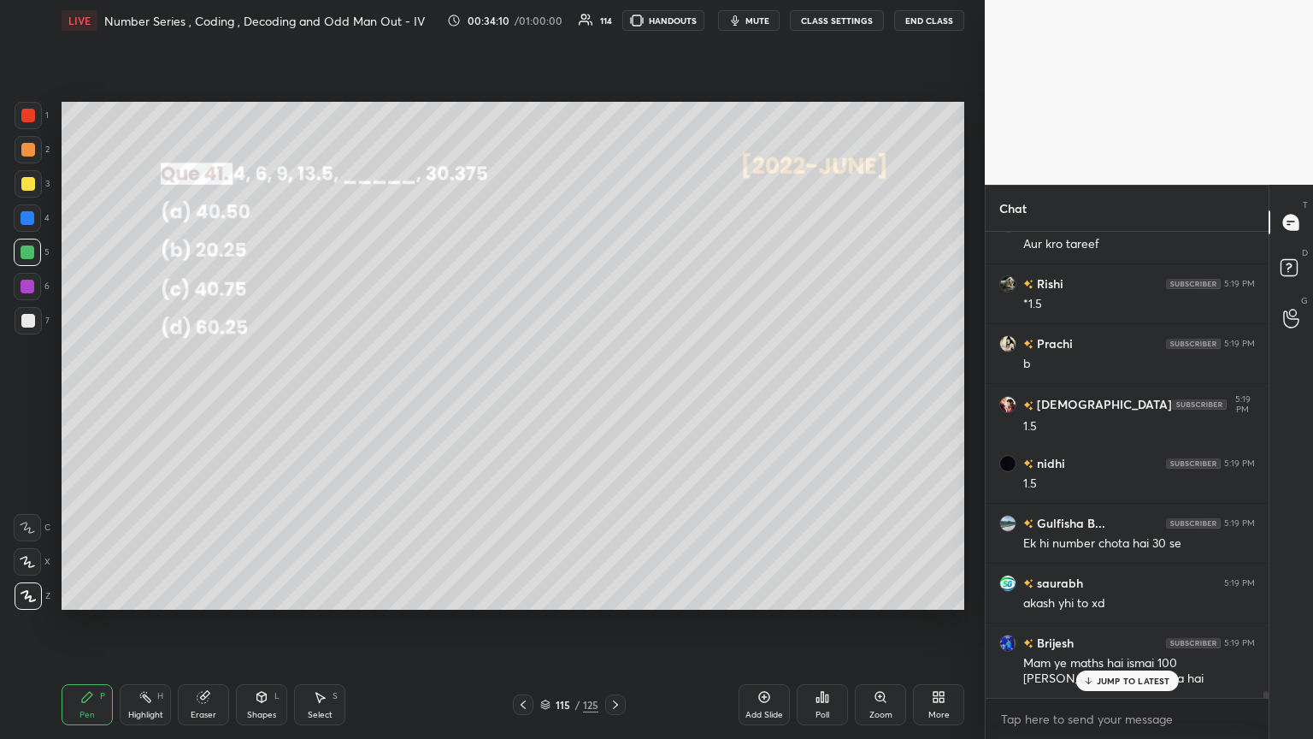
click at [613, 401] on p "JUMP TO LATEST" at bounding box center [1134, 680] width 74 height 10
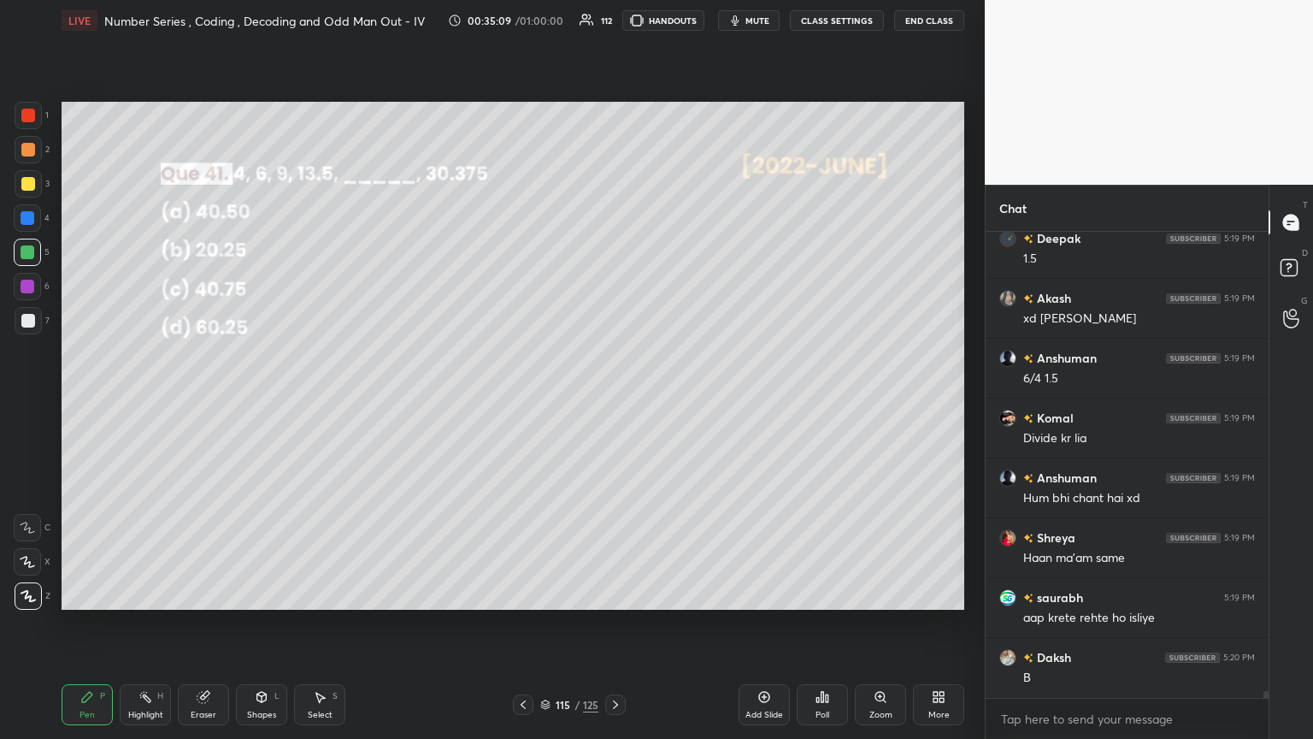
scroll to position [31259, 0]
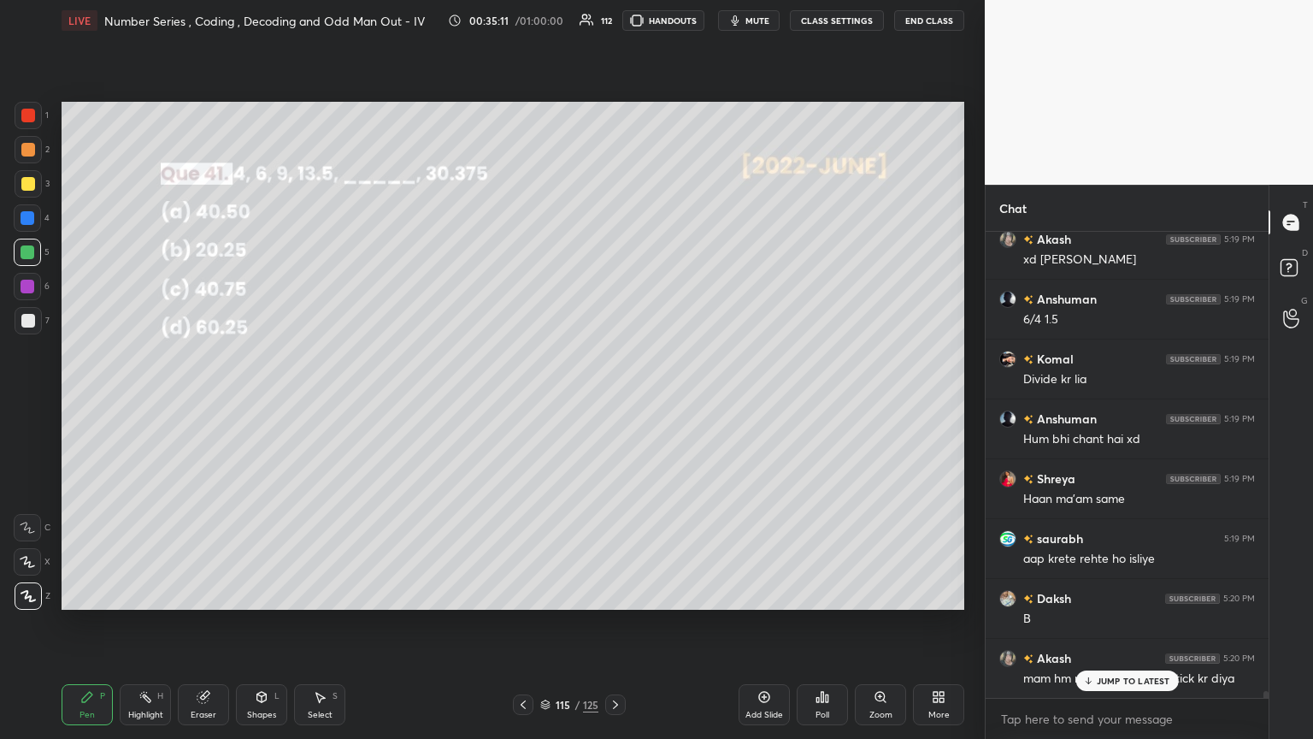
click at [613, 401] on div "JUMP TO LATEST" at bounding box center [1126, 680] width 103 height 21
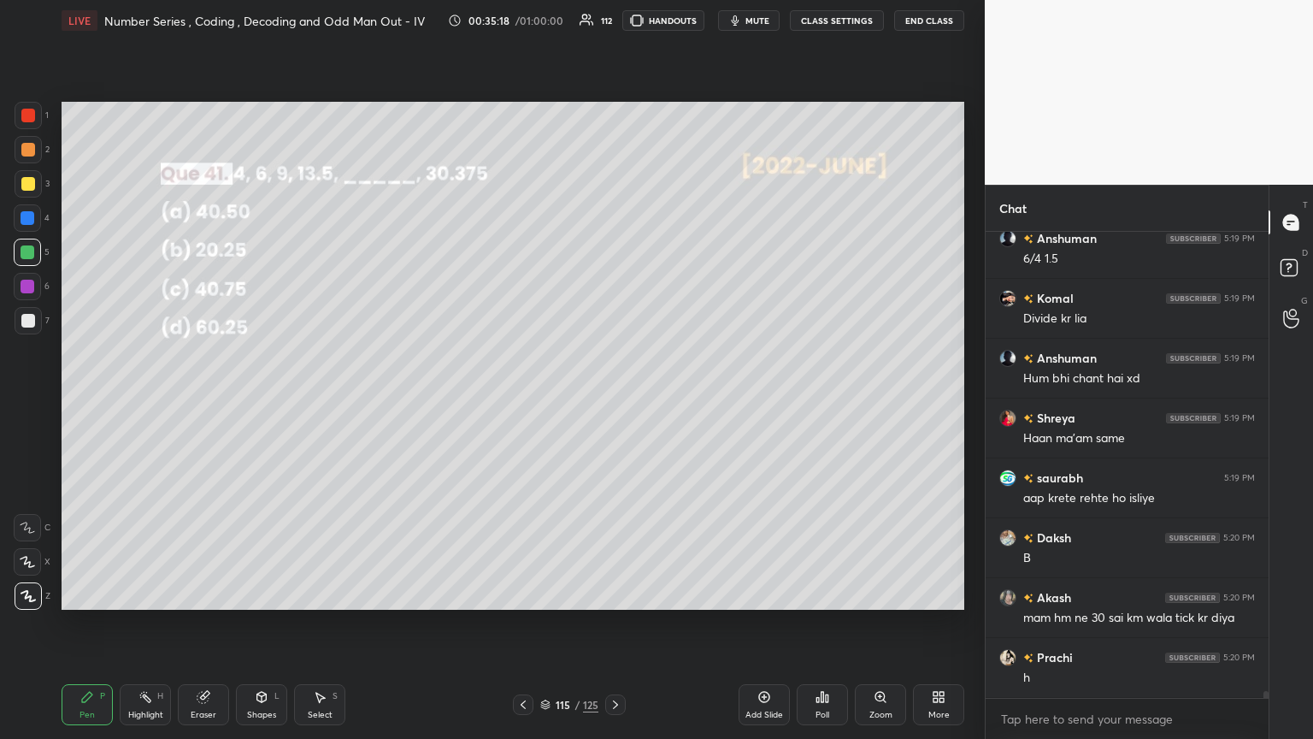
scroll to position [31378, 0]
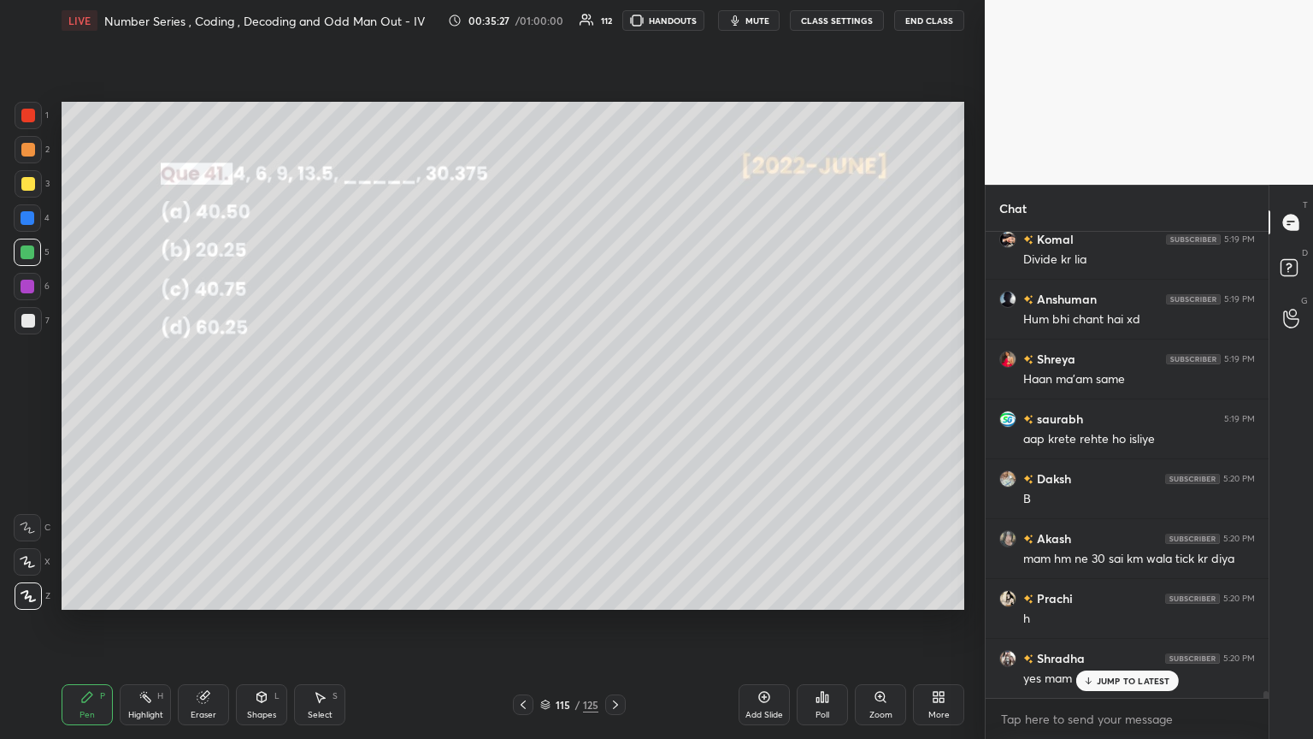
drag, startPoint x: 612, startPoint y: 699, endPoint x: 625, endPoint y: 702, distance: 13.1
click at [613, 401] on icon at bounding box center [616, 705] width 14 height 14
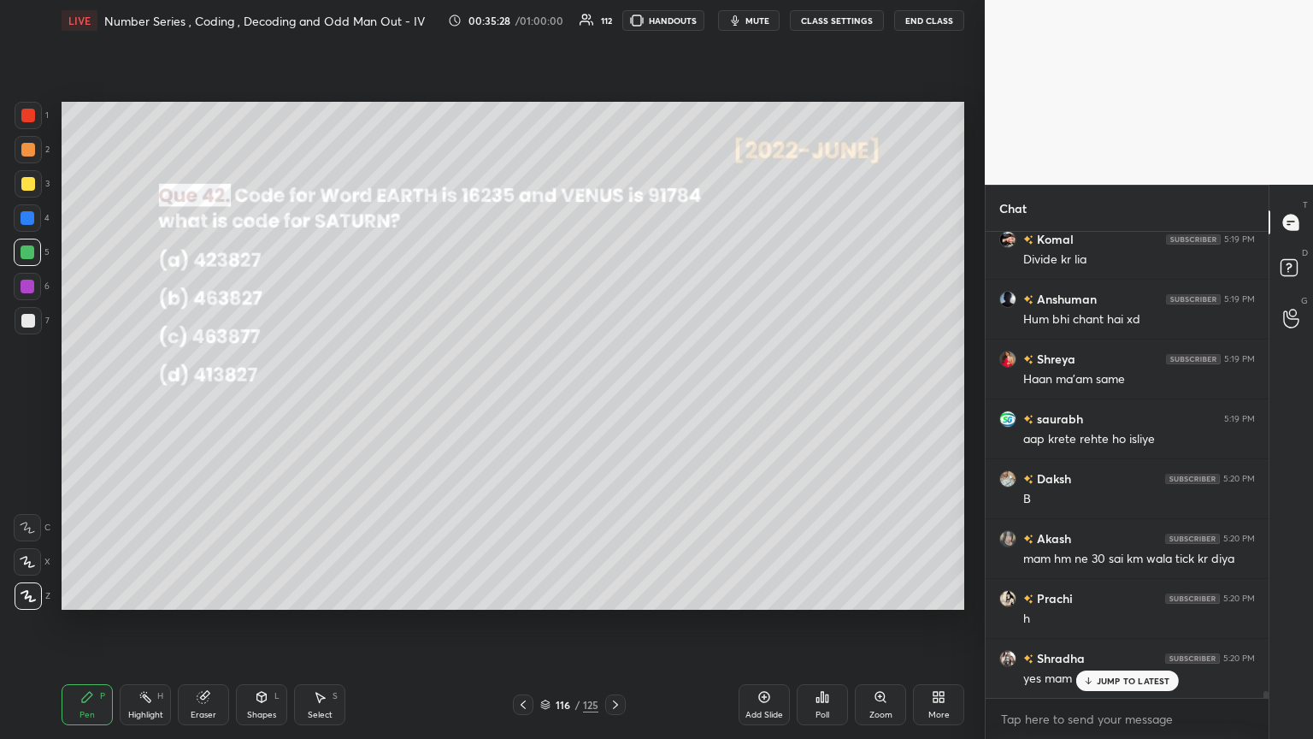
click at [613, 401] on div "Poll" at bounding box center [822, 704] width 51 height 41
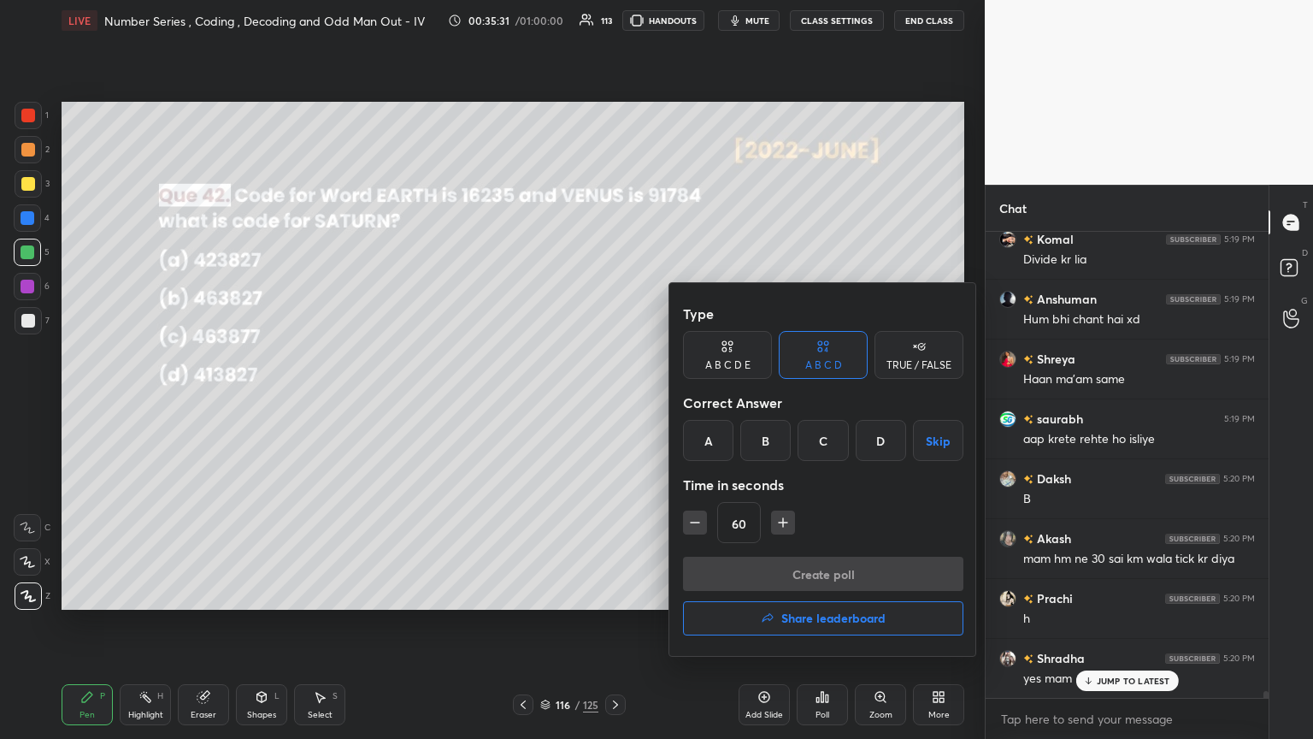
scroll to position [31395, 0]
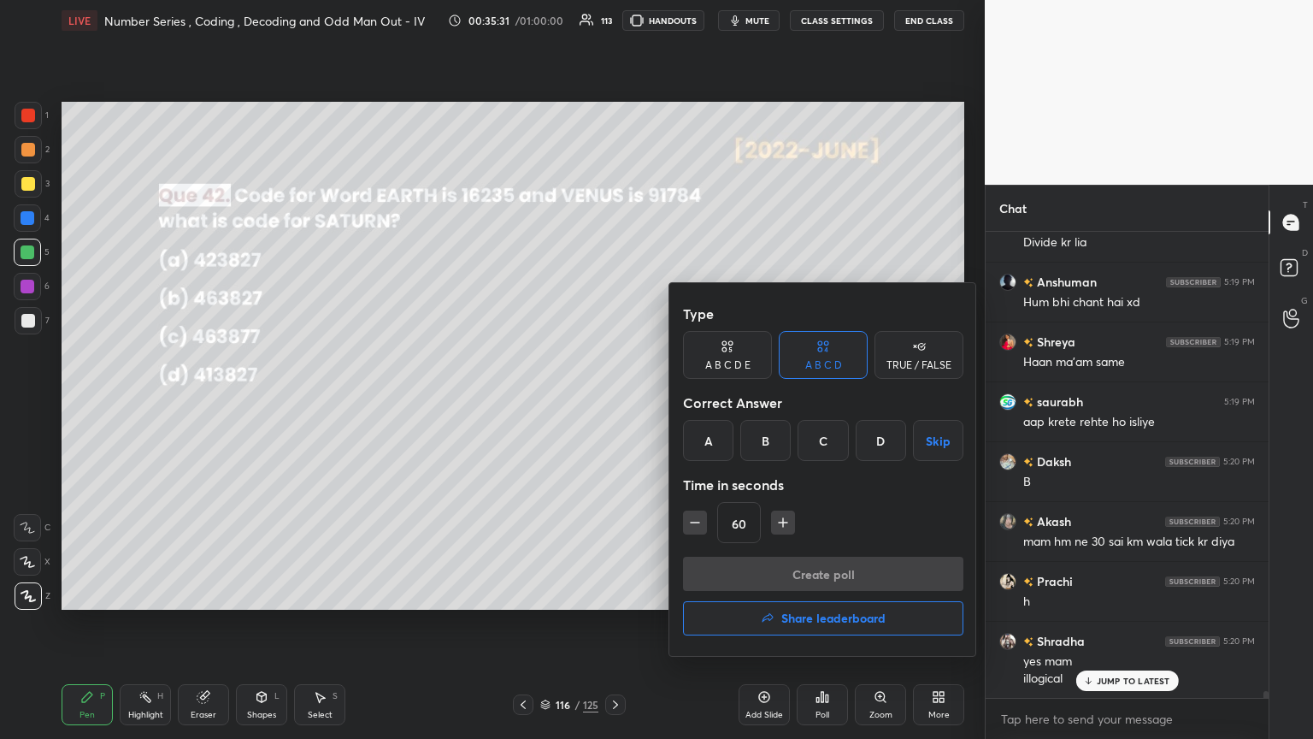
drag, startPoint x: 768, startPoint y: 439, endPoint x: 776, endPoint y: 448, distance: 12.1
click at [613, 401] on div "B" at bounding box center [765, 440] width 50 height 41
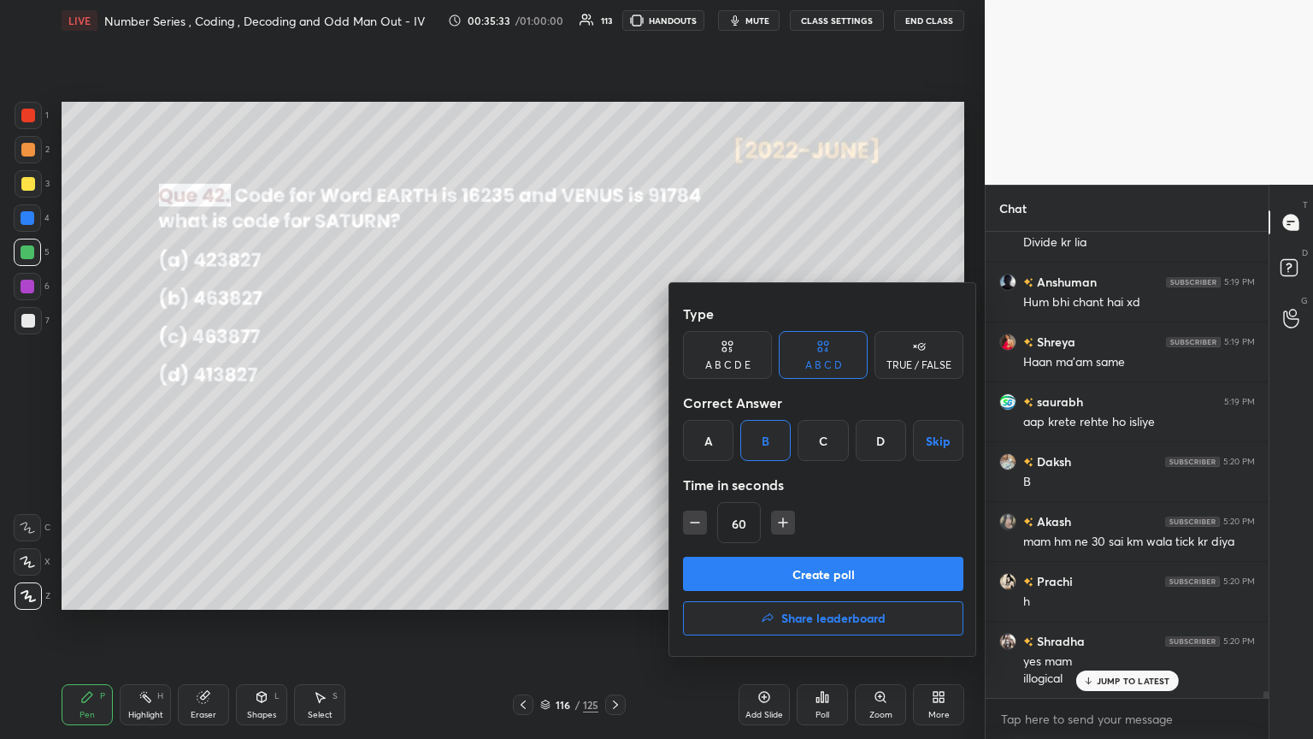
click at [613, 401] on button "Create poll" at bounding box center [823, 573] width 280 height 34
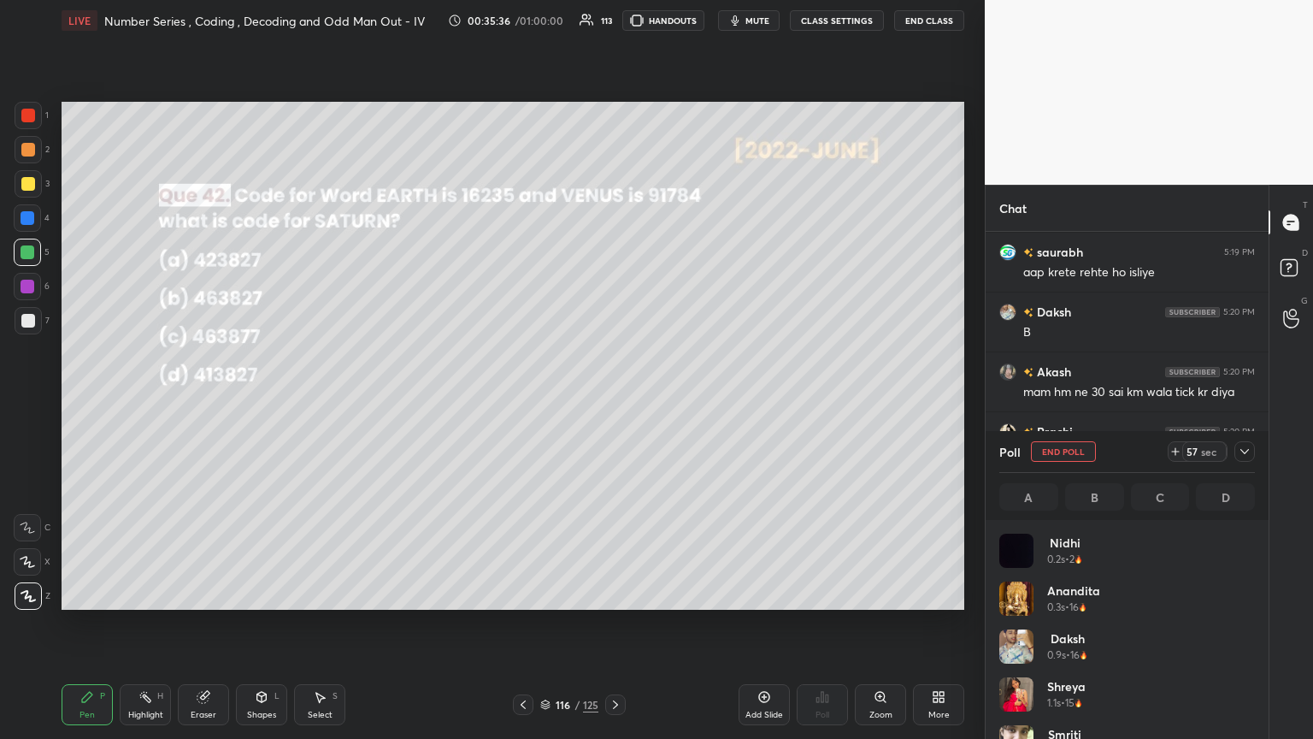
scroll to position [200, 250]
click at [613, 401] on icon at bounding box center [1245, 452] width 14 height 14
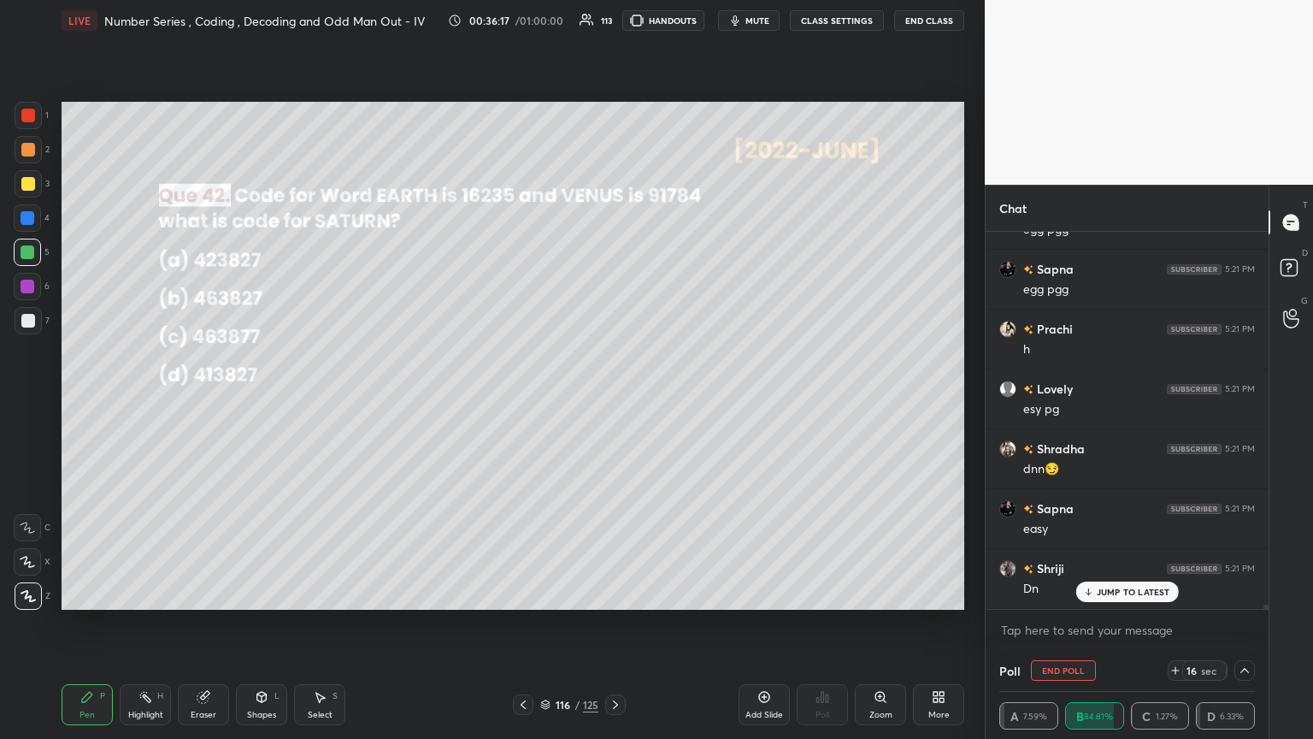
scroll to position [32083, 0]
click at [613, 401] on p "JUMP TO LATEST" at bounding box center [1134, 591] width 74 height 10
drag, startPoint x: 31, startPoint y: 178, endPoint x: 51, endPoint y: 189, distance: 23.3
click at [32, 178] on div at bounding box center [28, 184] width 14 height 14
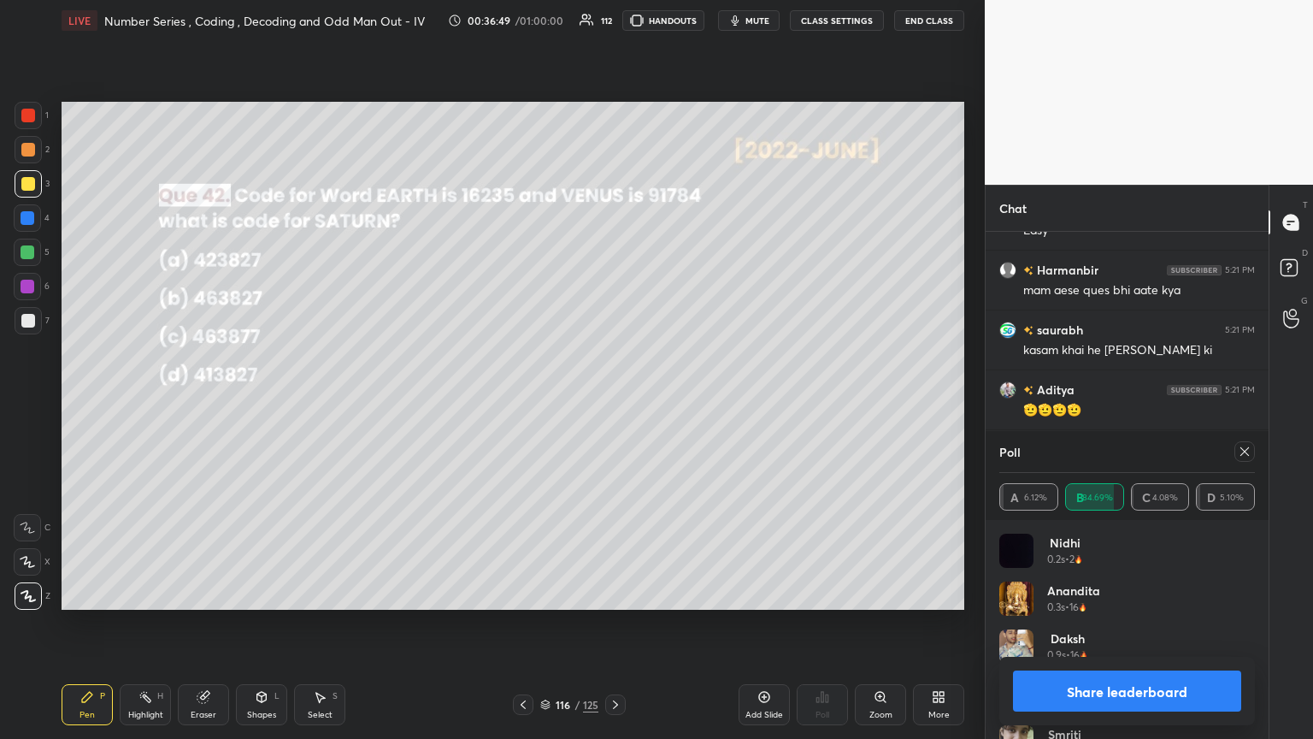
scroll to position [32637, 0]
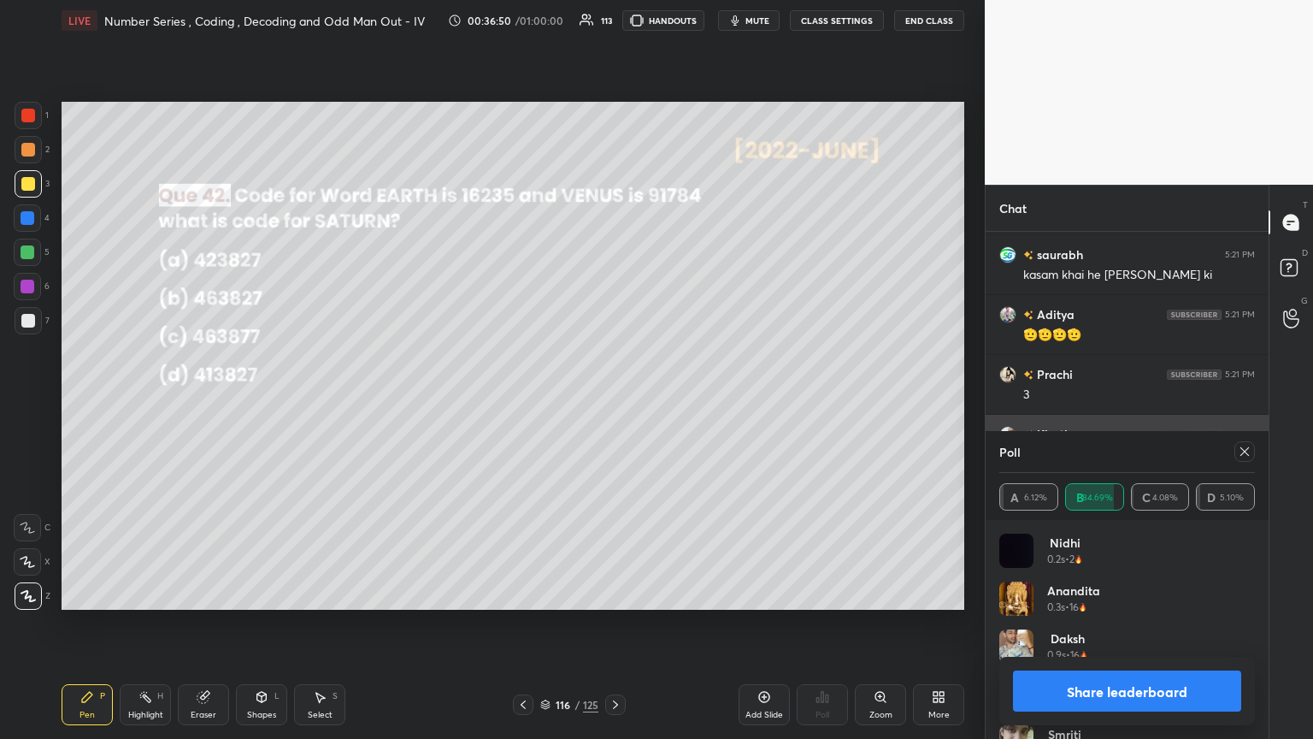
drag, startPoint x: 1247, startPoint y: 447, endPoint x: 1245, endPoint y: 463, distance: 16.3
click at [613, 401] on icon at bounding box center [1245, 452] width 14 height 14
type textarea "x"
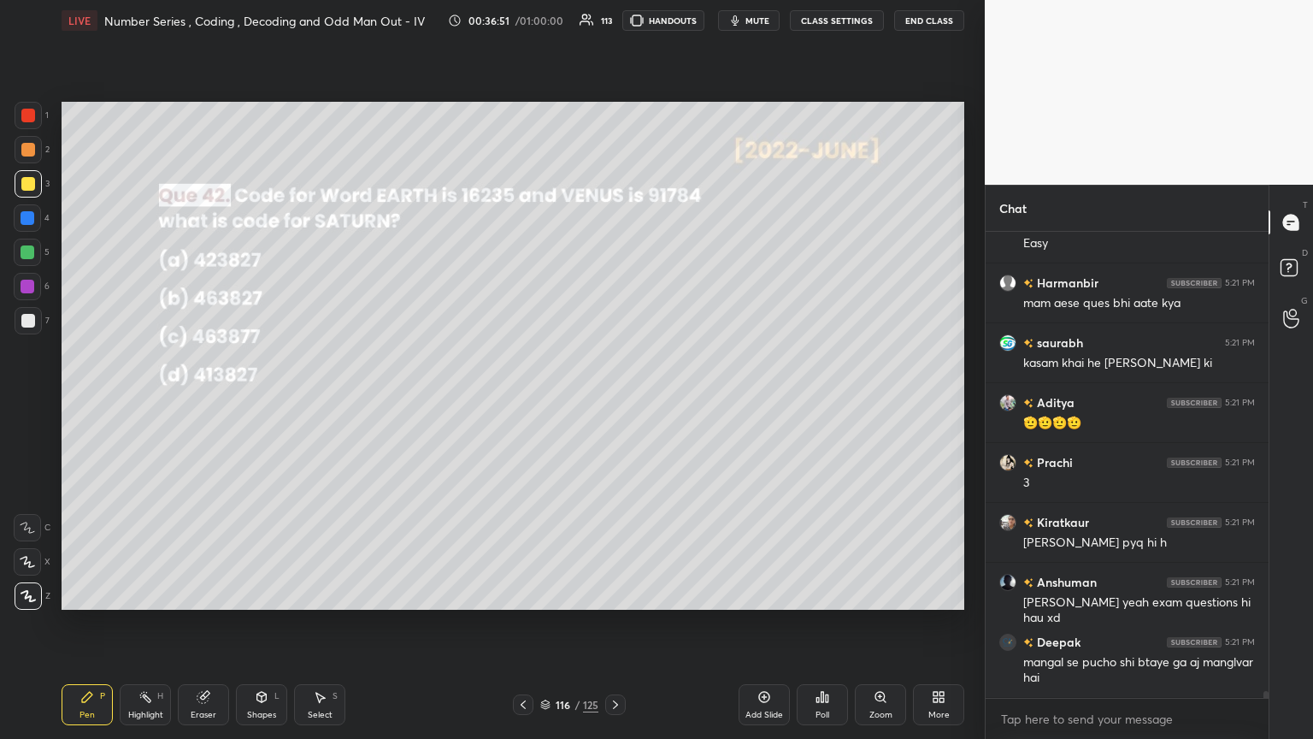
scroll to position [461, 278]
click at [613, 401] on icon at bounding box center [616, 705] width 14 height 14
click at [613, 401] on div "Poll" at bounding box center [822, 714] width 14 height 9
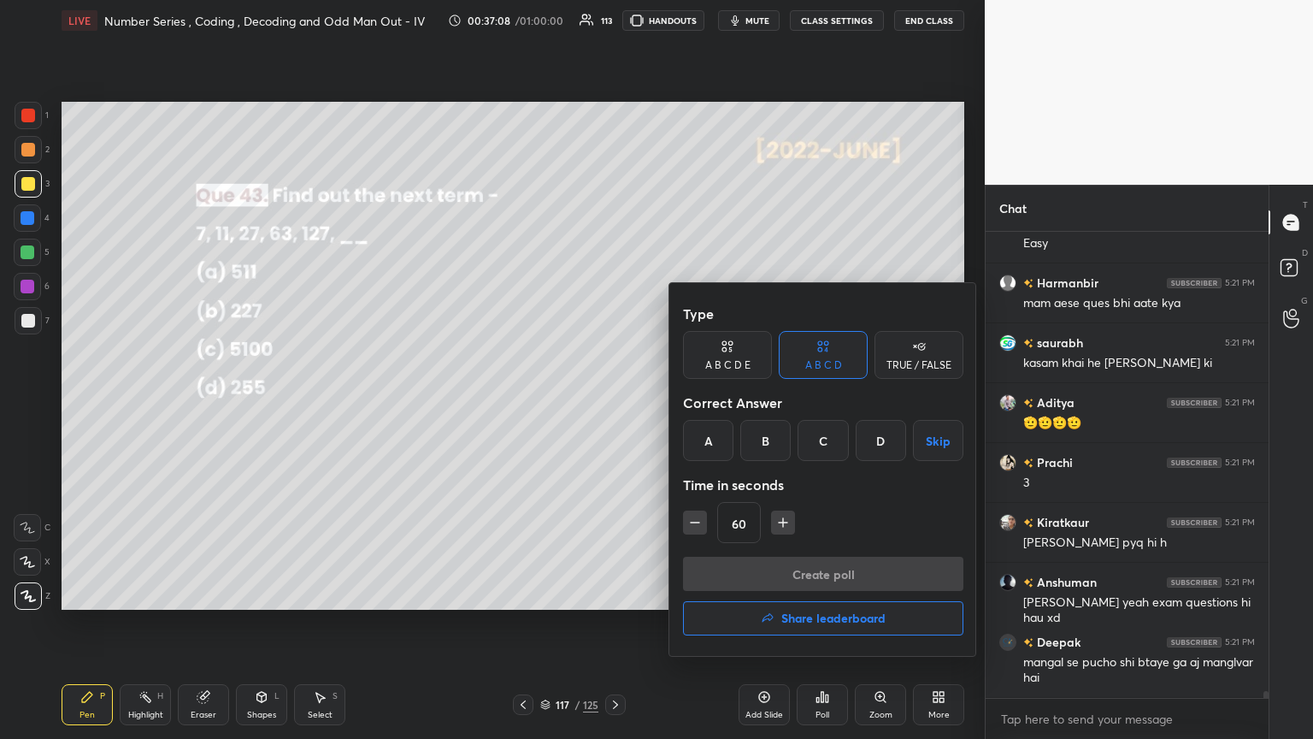
click at [613, 401] on icon "button" at bounding box center [782, 522] width 17 height 17
type input "75"
click at [613, 401] on div "B" at bounding box center [765, 440] width 50 height 41
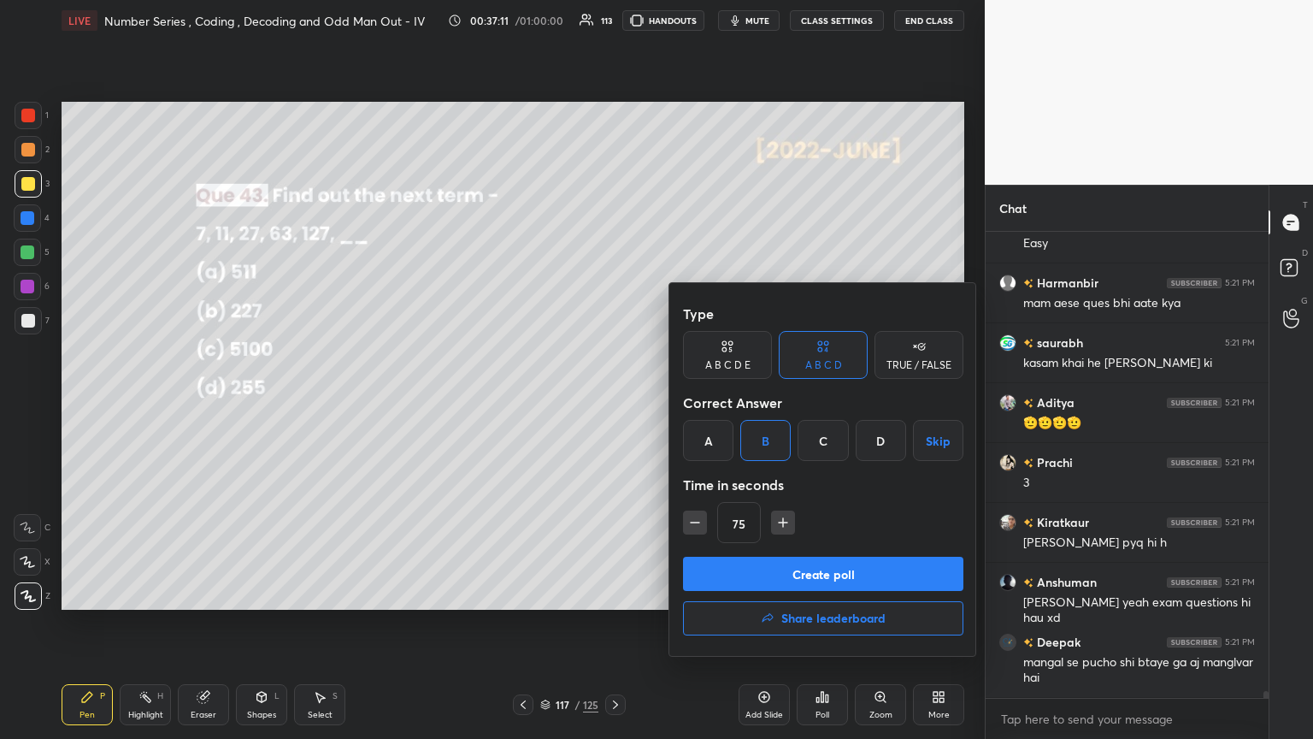
click at [613, 401] on button "Create poll" at bounding box center [823, 573] width 280 height 34
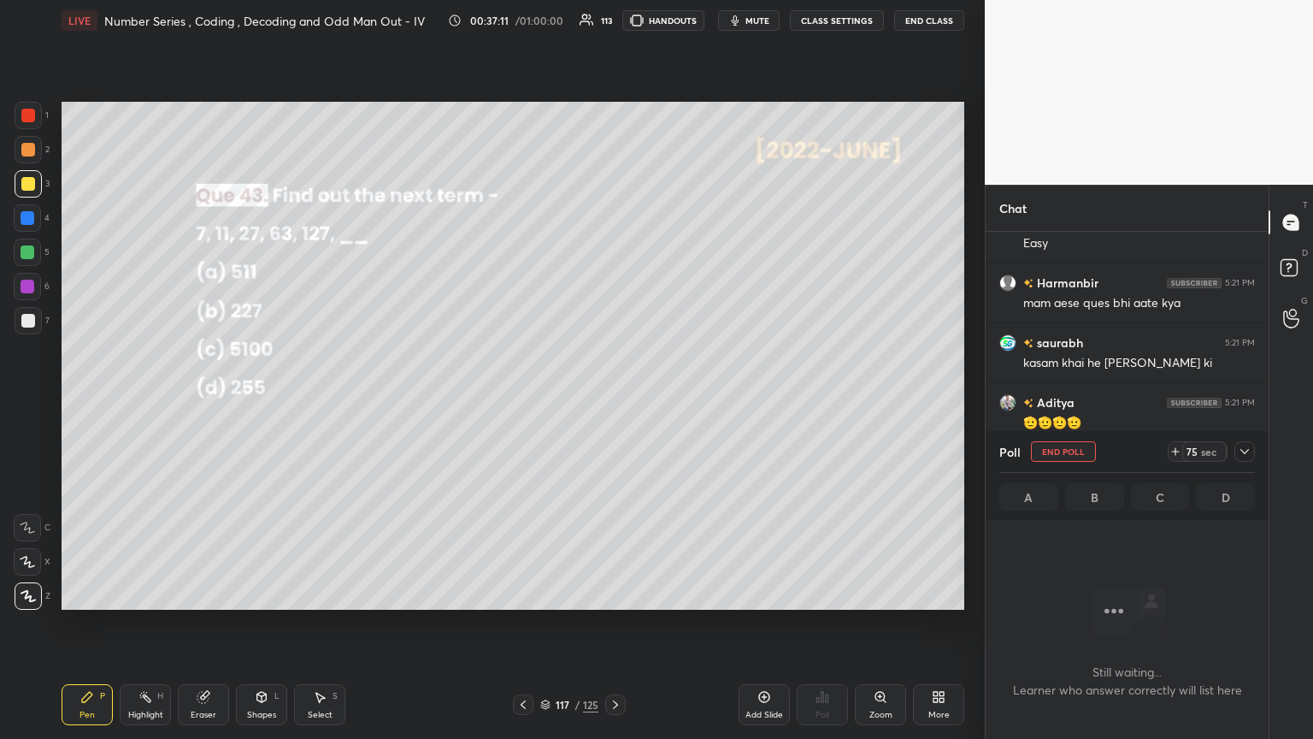
scroll to position [5, 5]
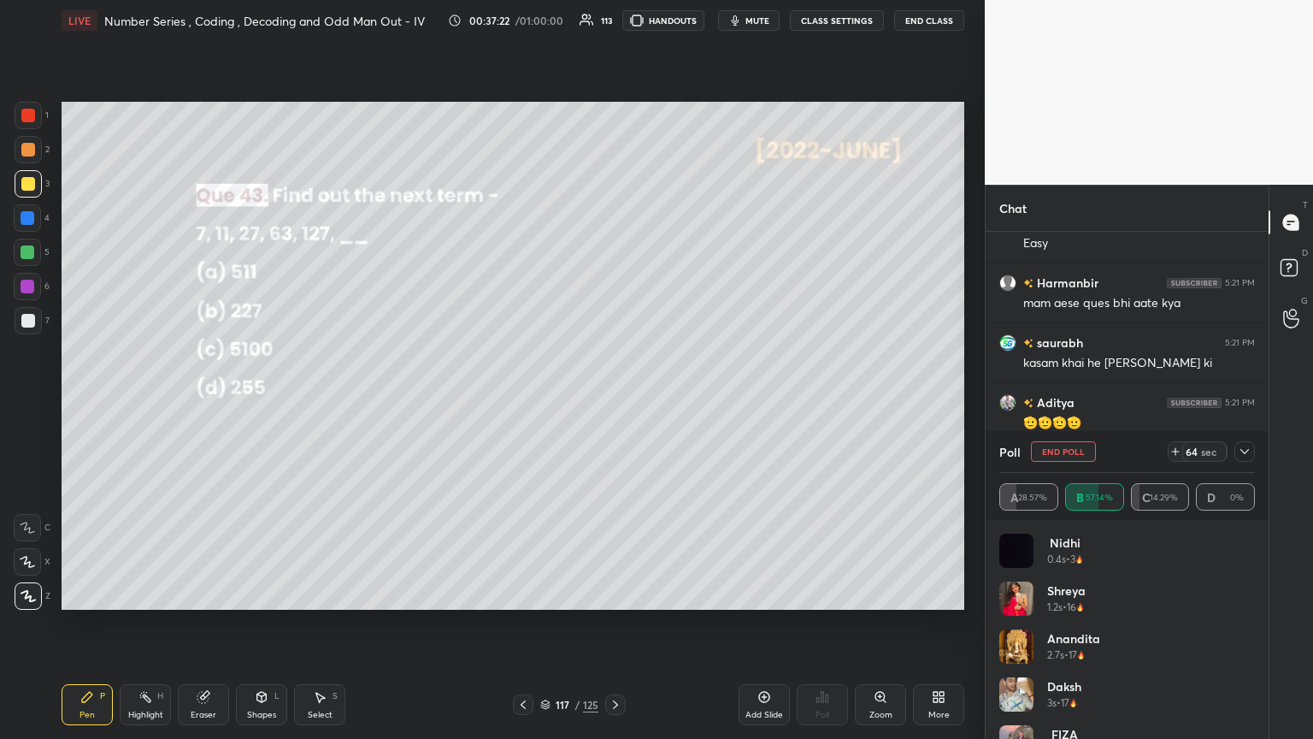
click at [613, 401] on icon at bounding box center [1245, 452] width 14 height 14
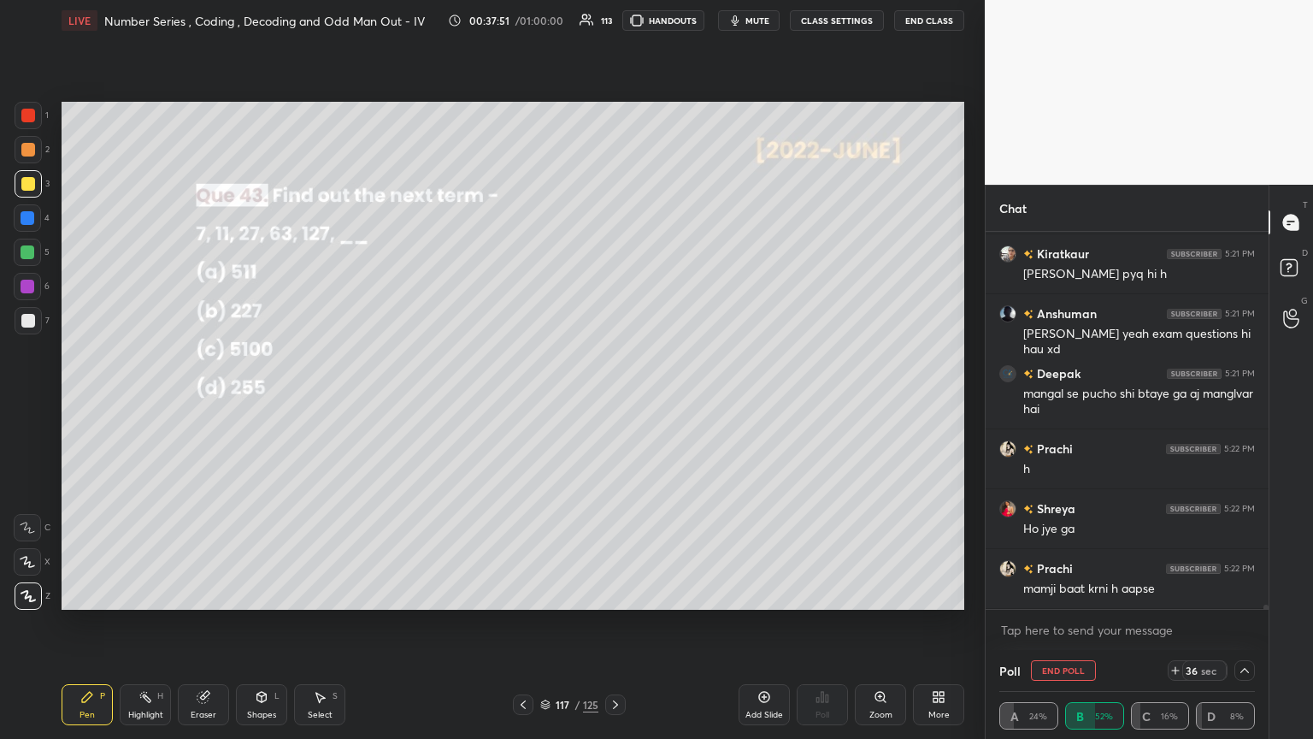
scroll to position [32876, 0]
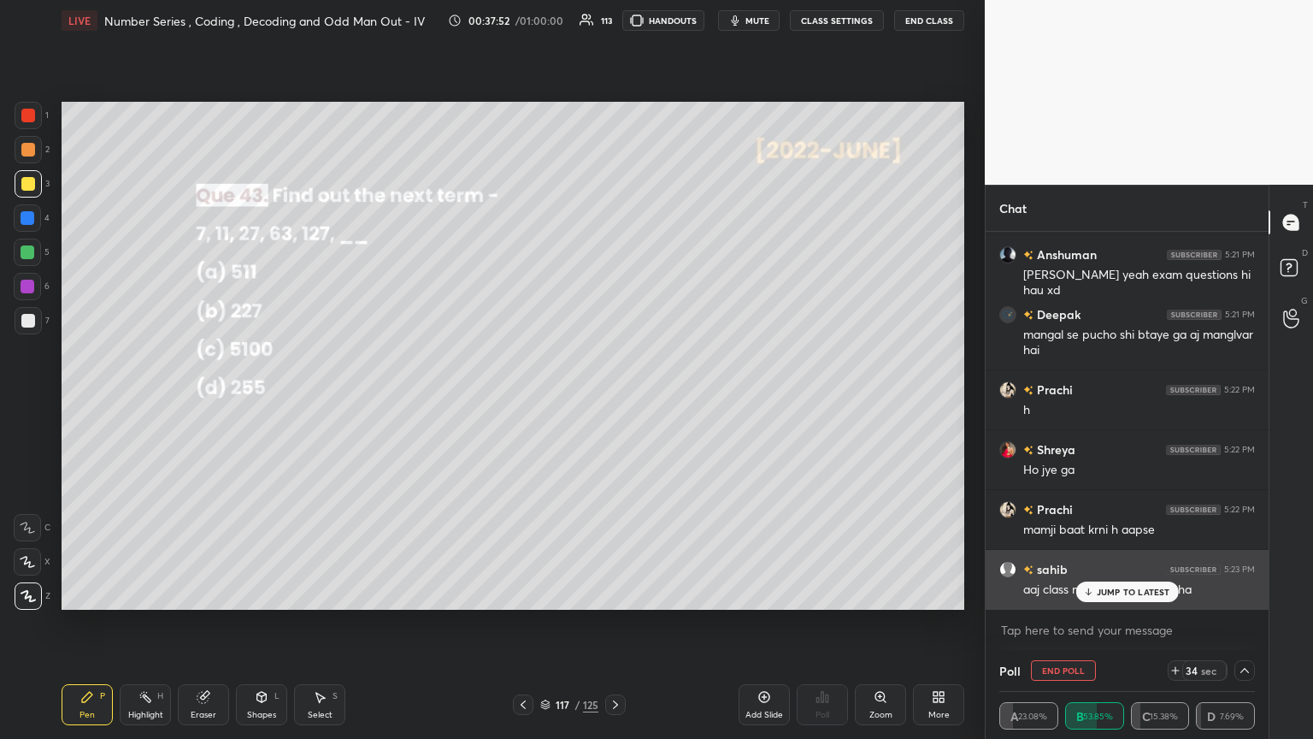
drag, startPoint x: 1124, startPoint y: 595, endPoint x: 1113, endPoint y: 598, distance: 11.4
click at [613, 401] on p "JUMP TO LATEST" at bounding box center [1134, 591] width 74 height 10
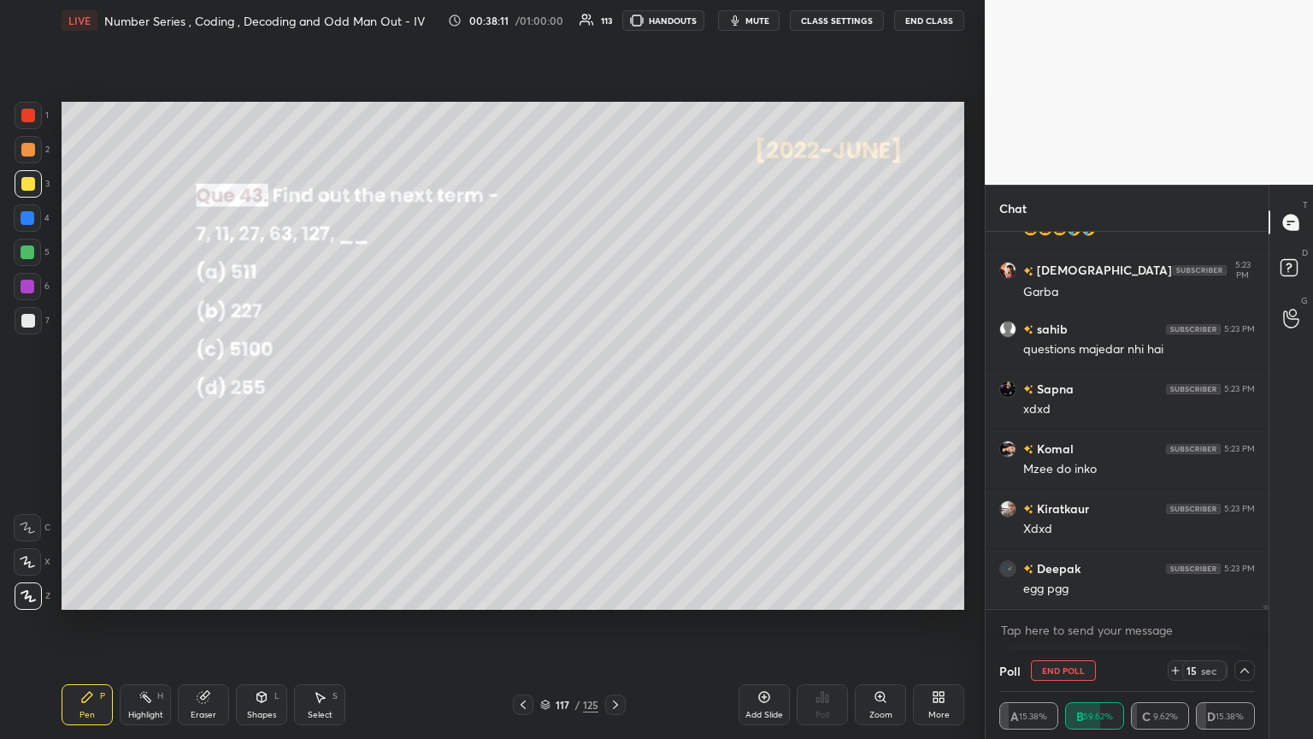
scroll to position [33355, 0]
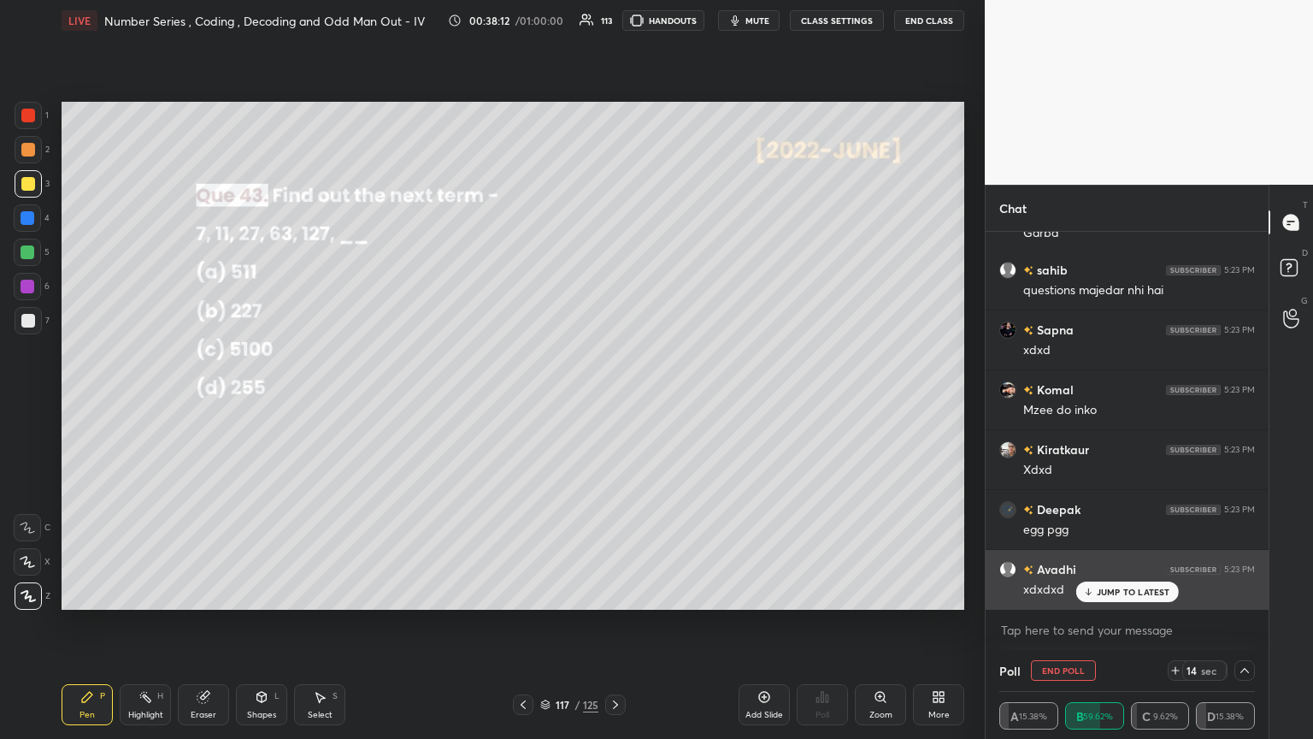
drag, startPoint x: 1112, startPoint y: 593, endPoint x: 1109, endPoint y: 602, distance: 9.2
click at [613, 401] on p "JUMP TO LATEST" at bounding box center [1134, 591] width 74 height 10
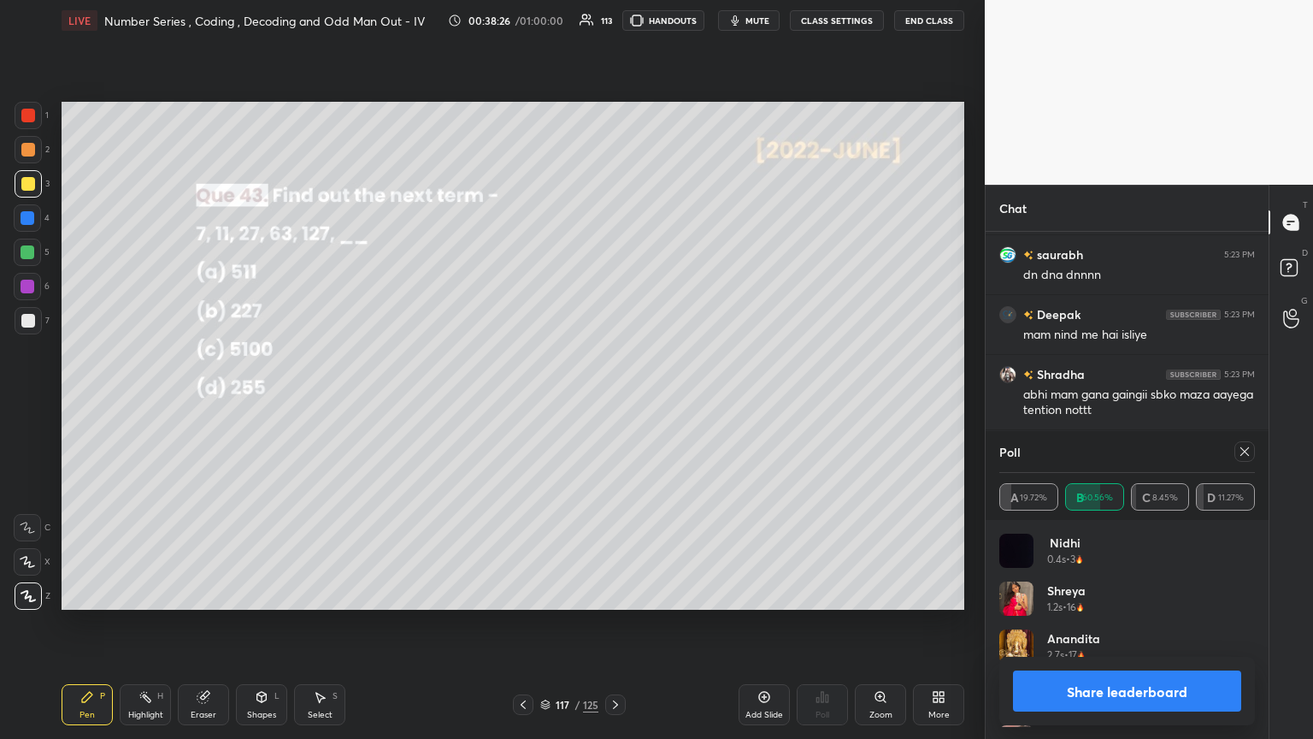
scroll to position [200, 250]
click at [613, 401] on icon at bounding box center [1244, 451] width 9 height 9
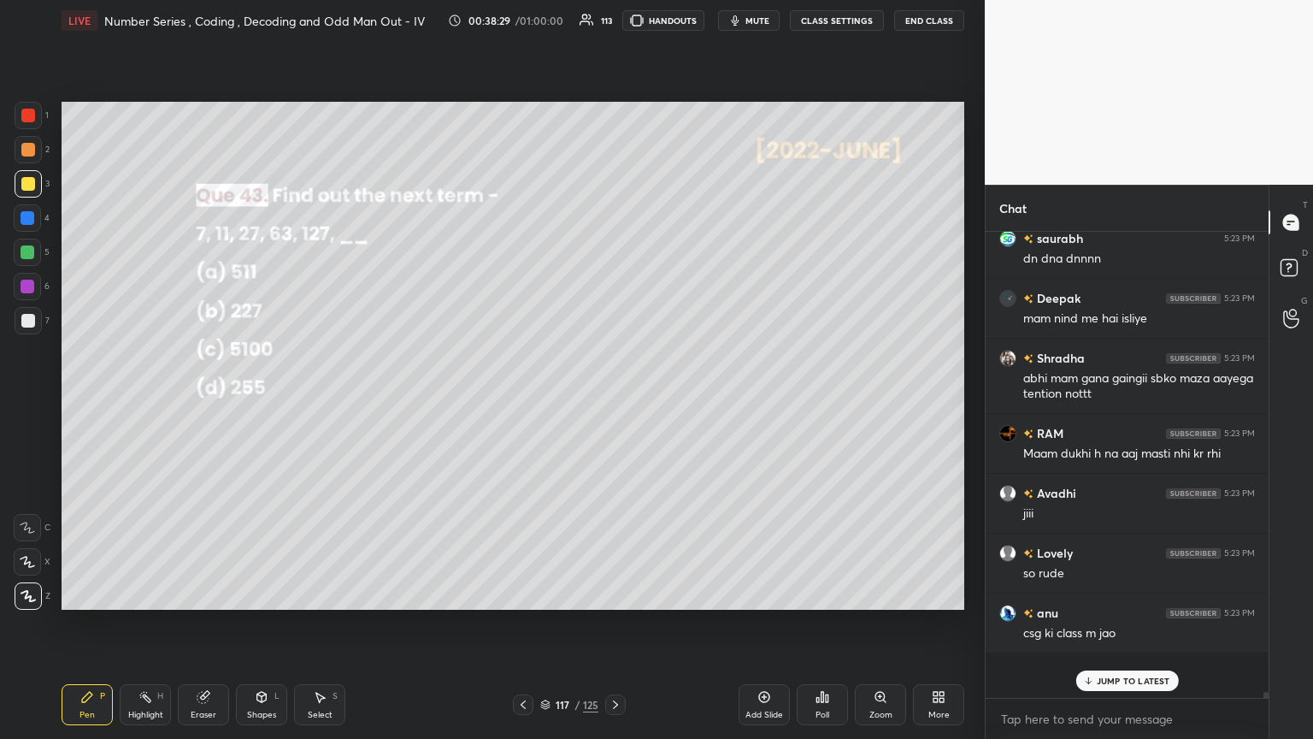
scroll to position [6, 5]
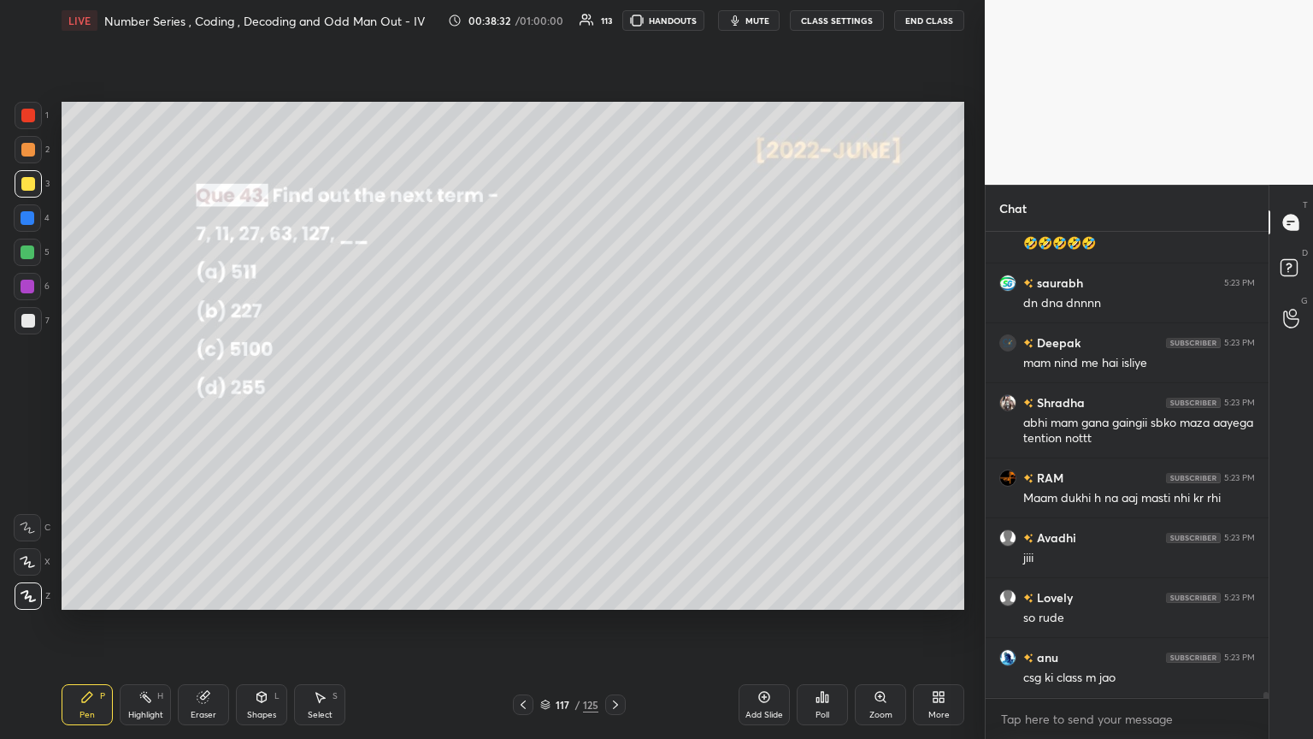
click at [30, 185] on div at bounding box center [28, 184] width 14 height 14
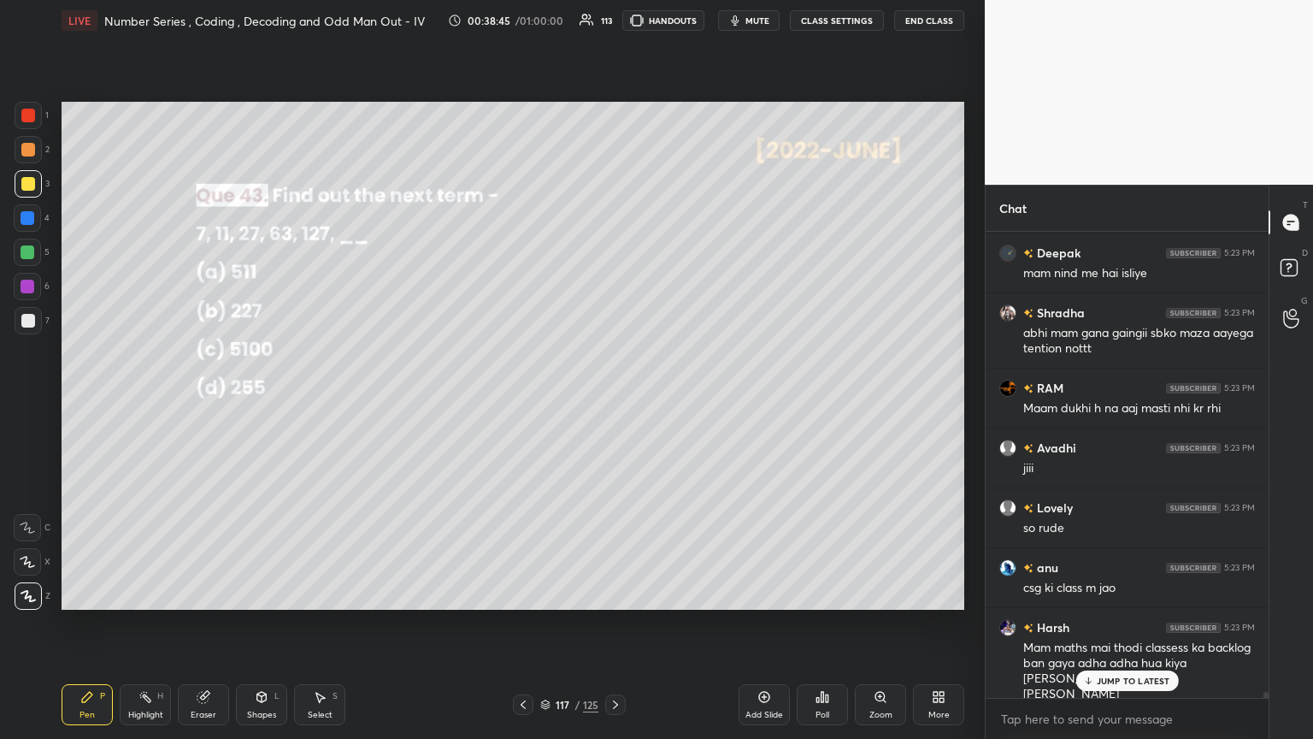
click at [32, 321] on div at bounding box center [28, 321] width 14 height 14
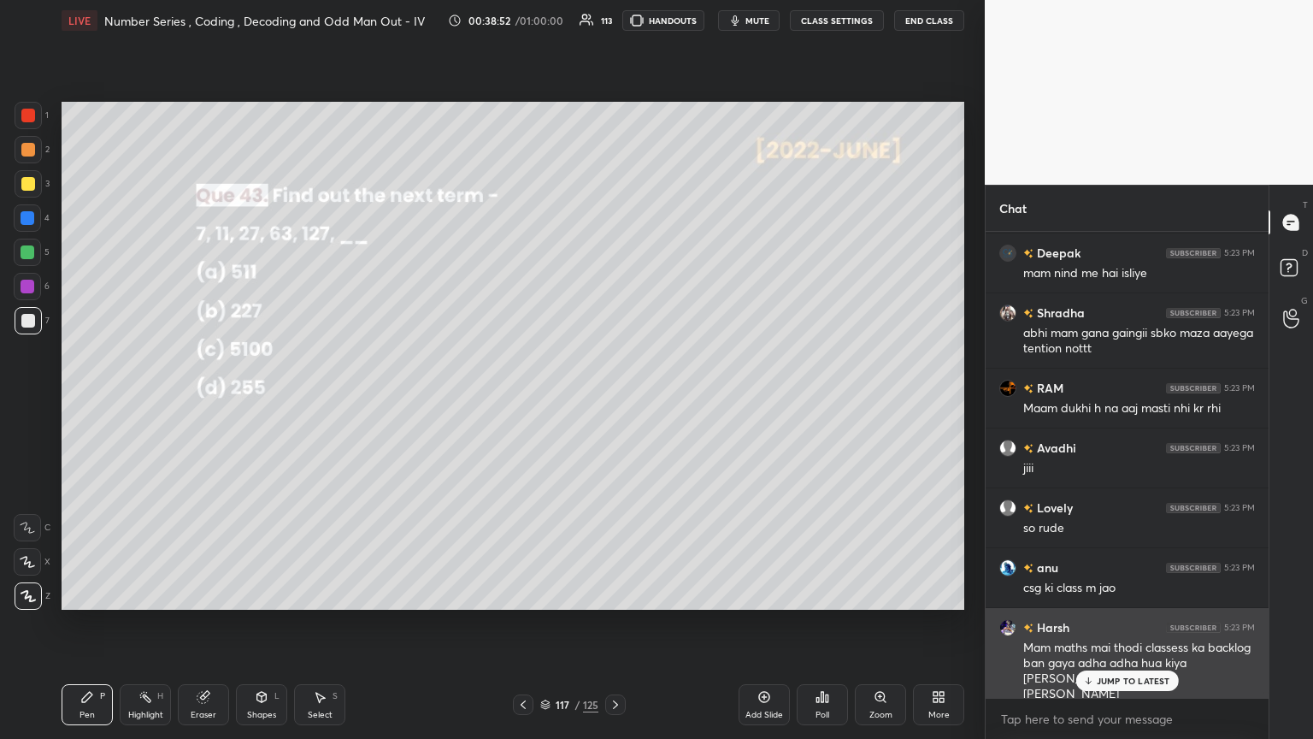
click at [613, 401] on p "JUMP TO LATEST" at bounding box center [1134, 680] width 74 height 10
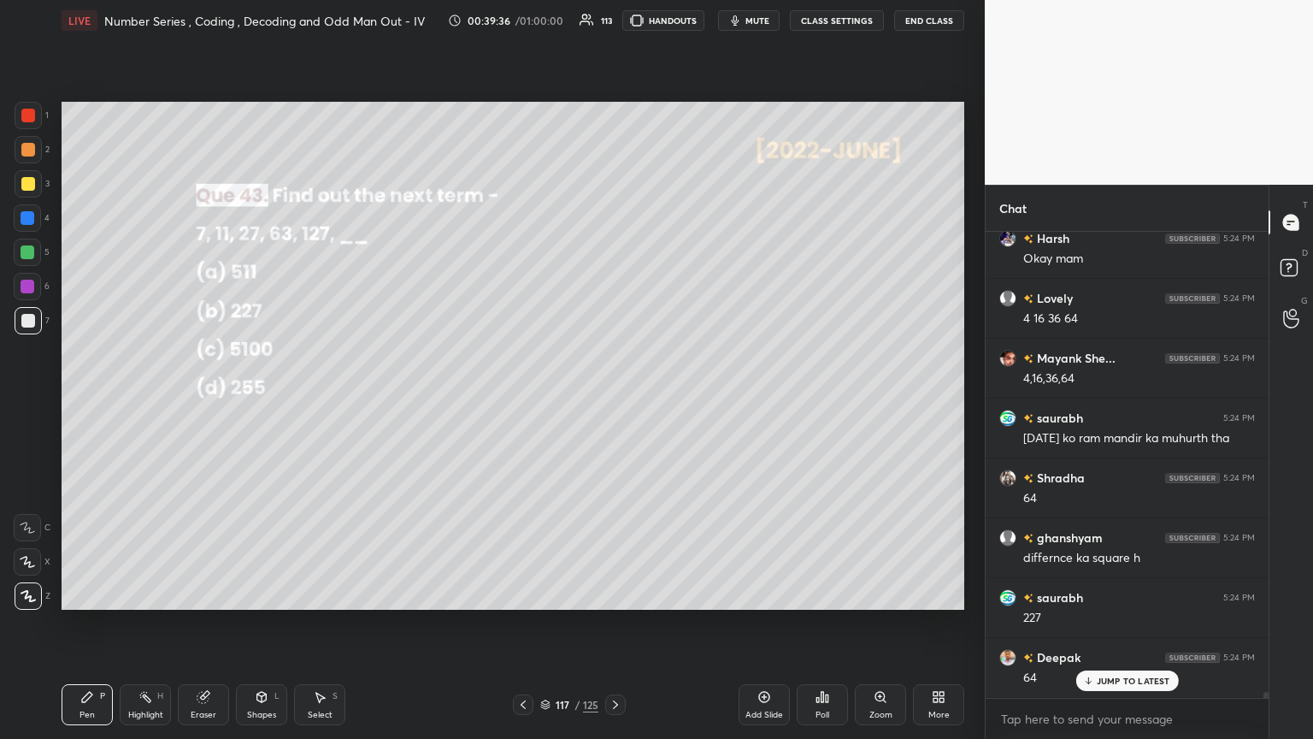
scroll to position [34524, 0]
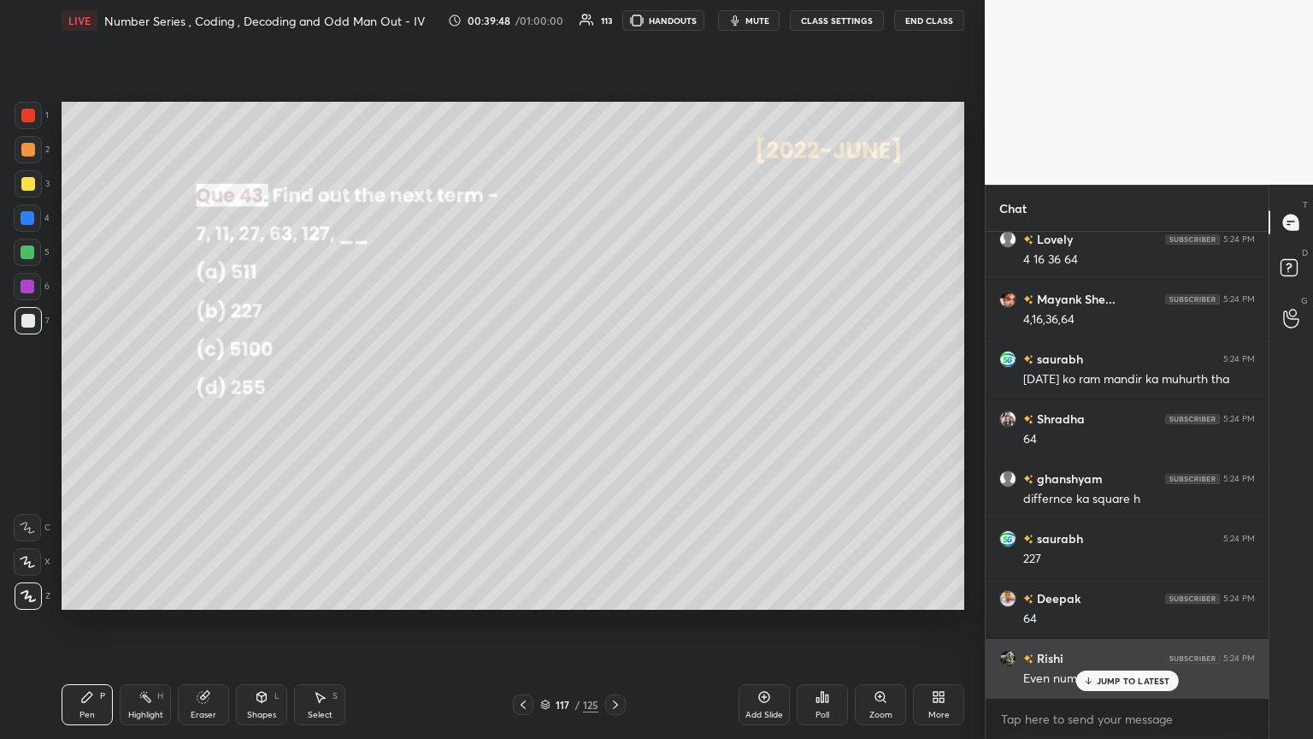
click at [613, 401] on p "JUMP TO LATEST" at bounding box center [1134, 680] width 74 height 10
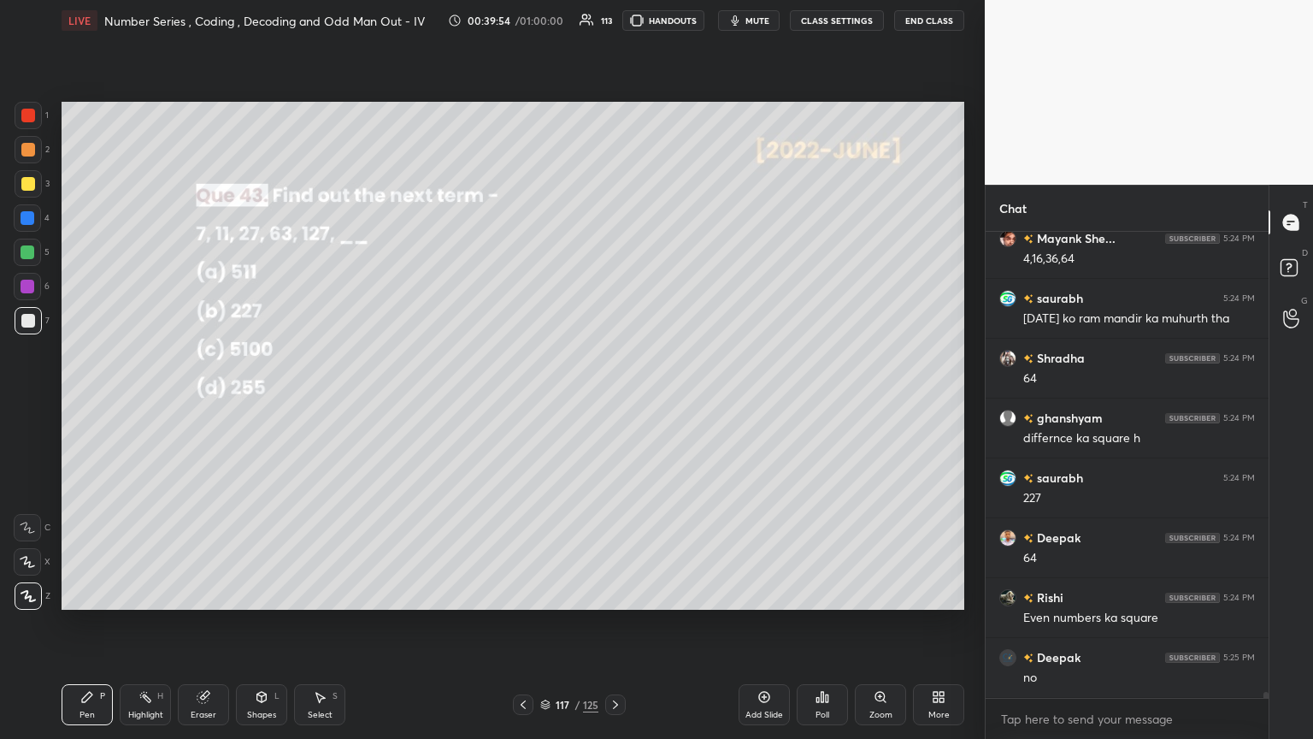
scroll to position [34644, 0]
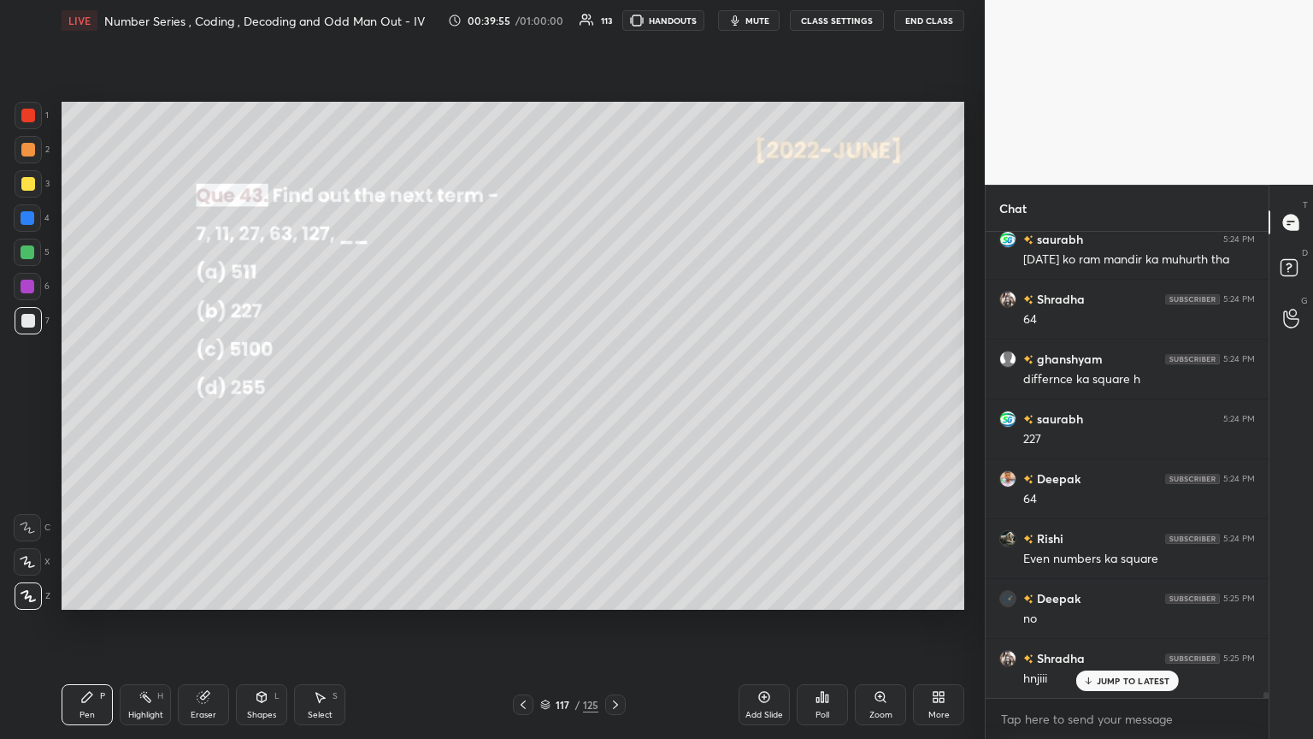
click at [613, 401] on icon at bounding box center [616, 705] width 14 height 14
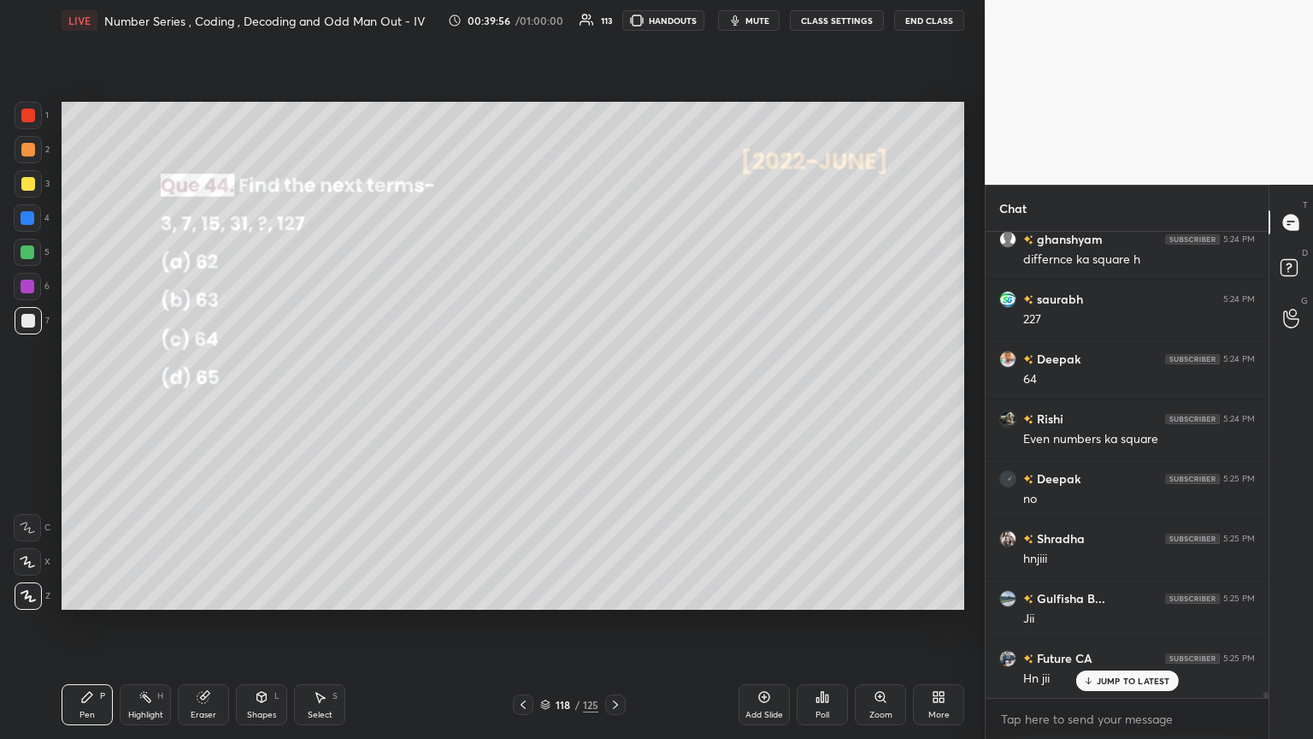
click at [613, 401] on div "Poll" at bounding box center [822, 704] width 51 height 41
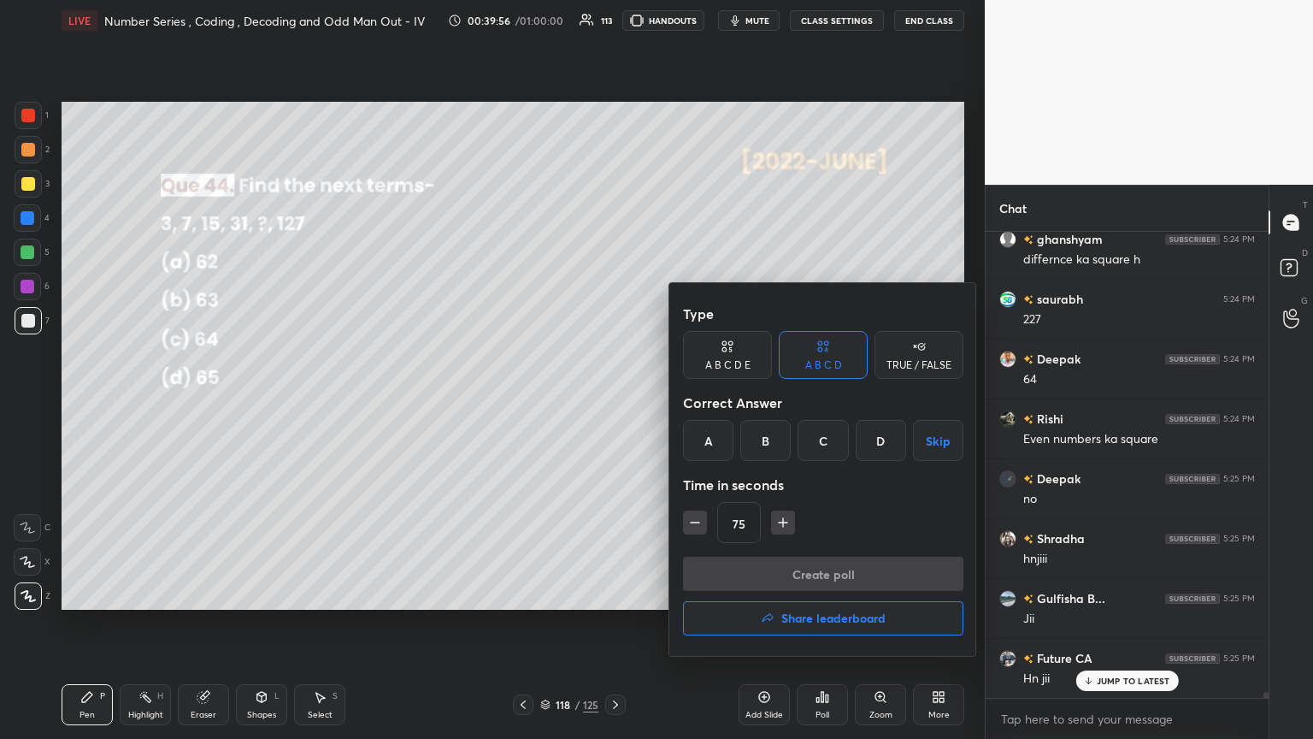
scroll to position [34824, 0]
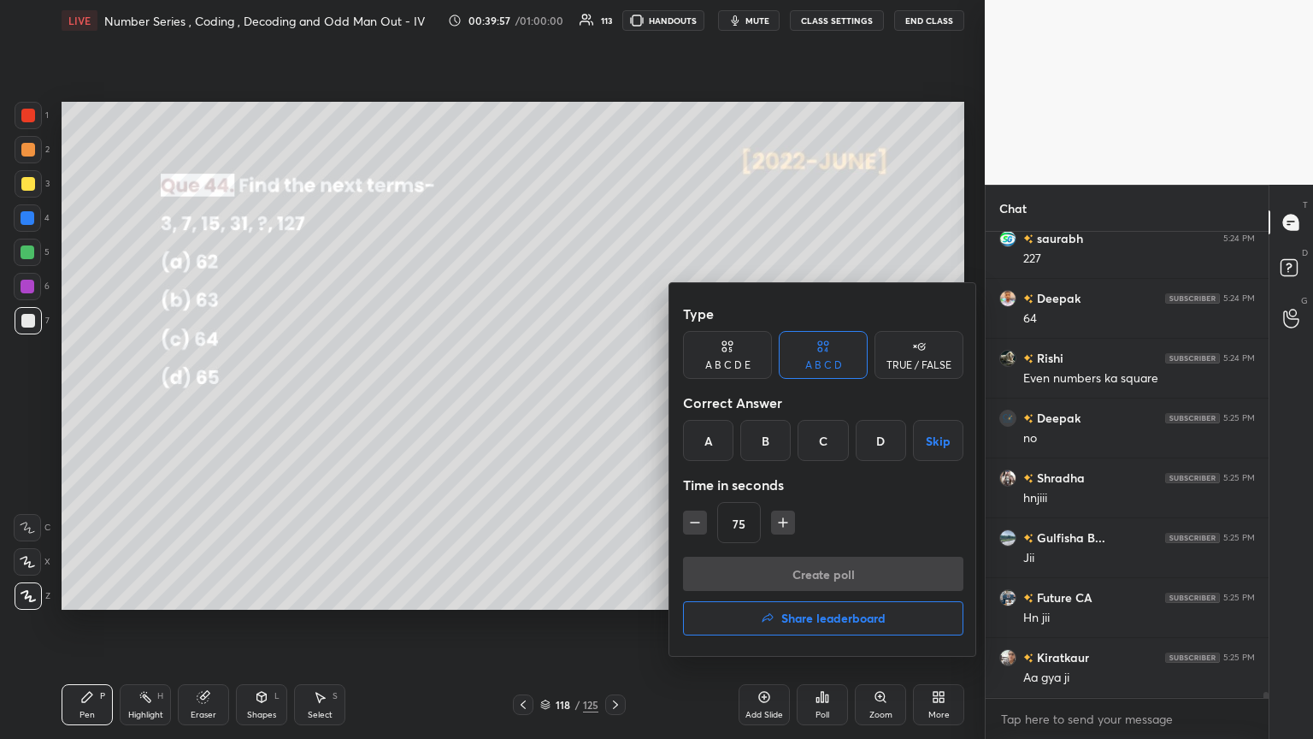
click at [613, 401] on div "B" at bounding box center [765, 440] width 50 height 41
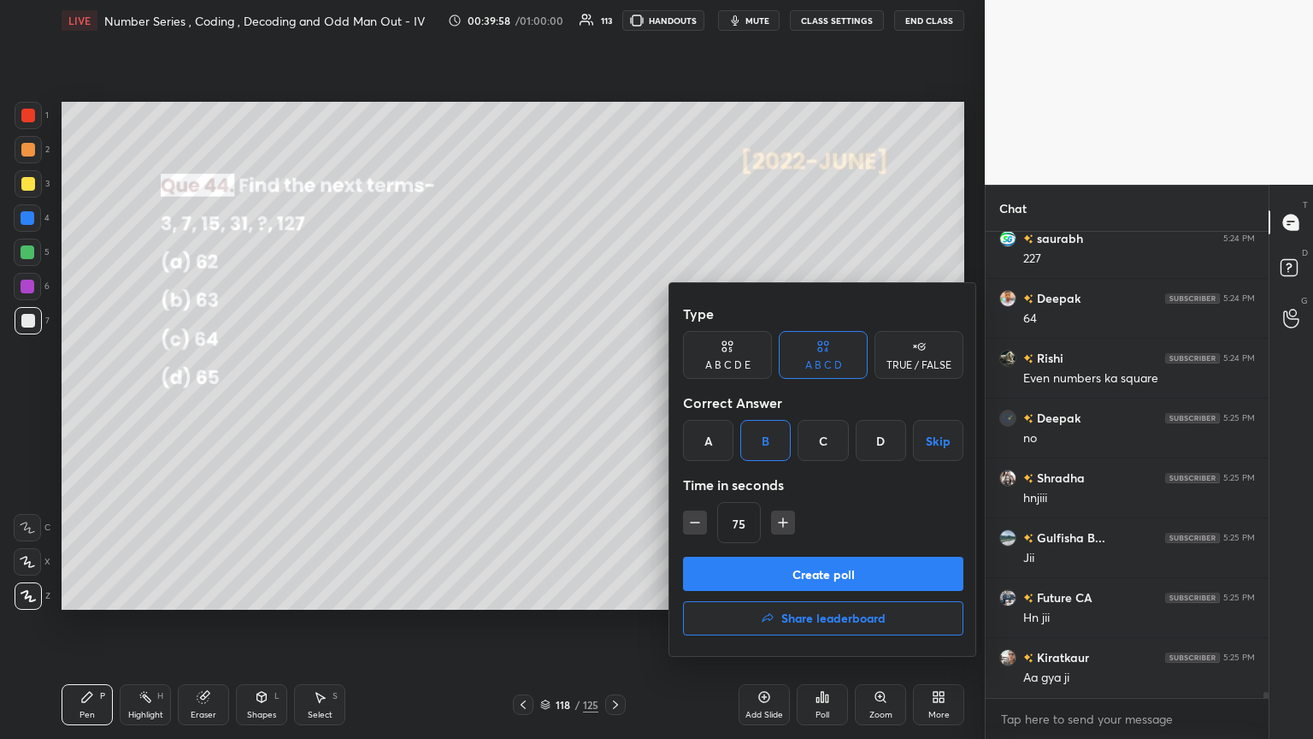
click at [613, 401] on button "Create poll" at bounding box center [823, 573] width 280 height 34
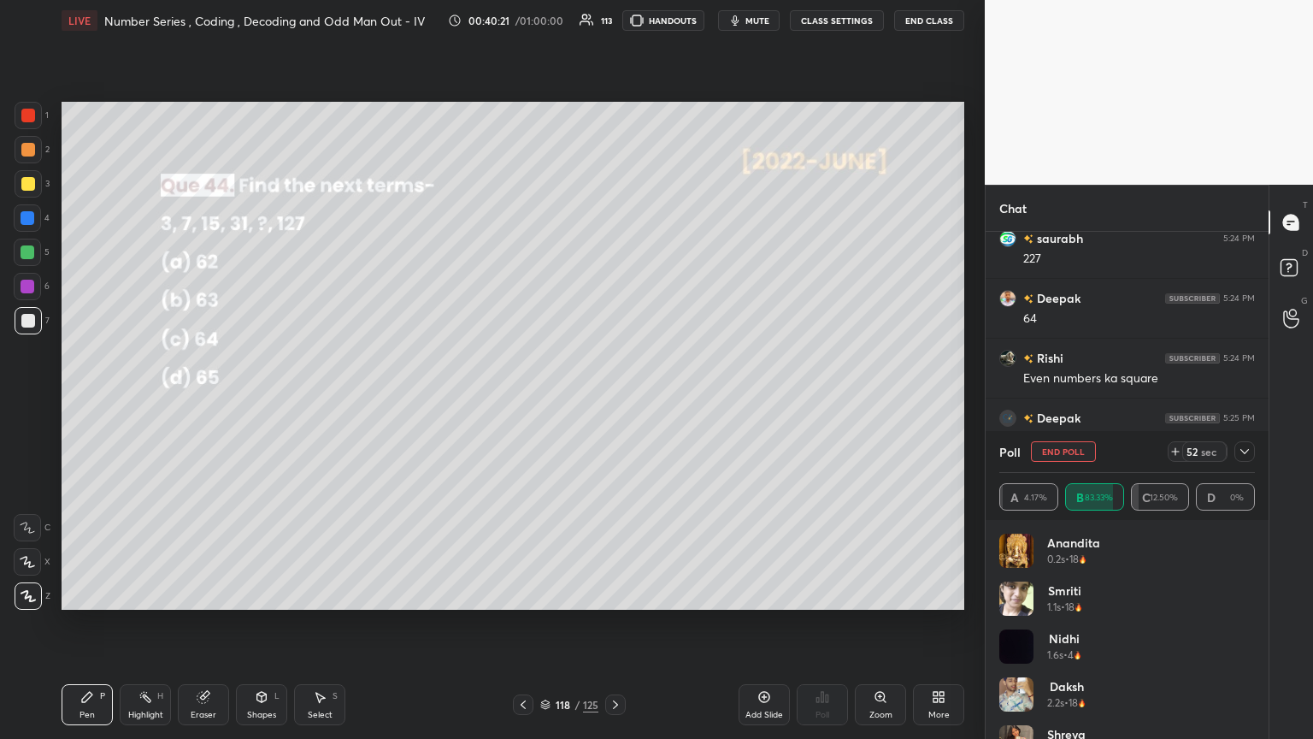
scroll to position [34972, 0]
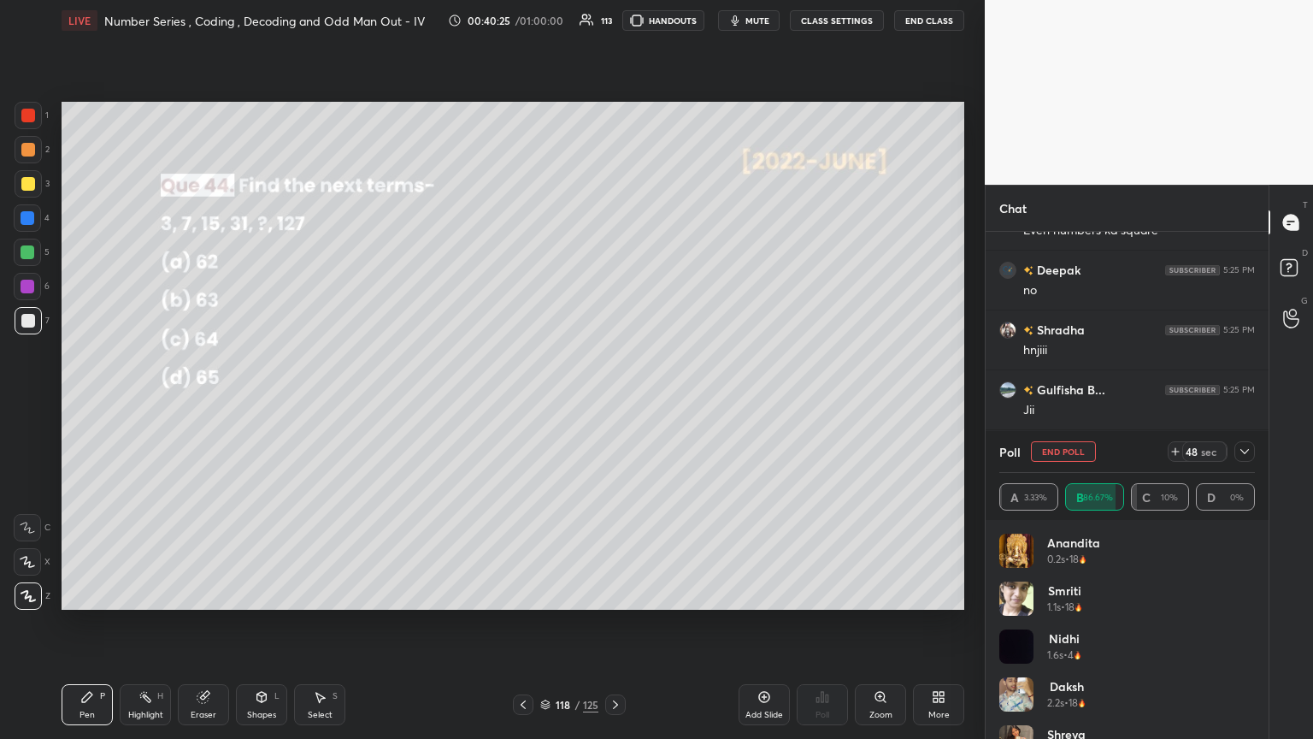
click at [613, 401] on icon at bounding box center [1245, 452] width 14 height 14
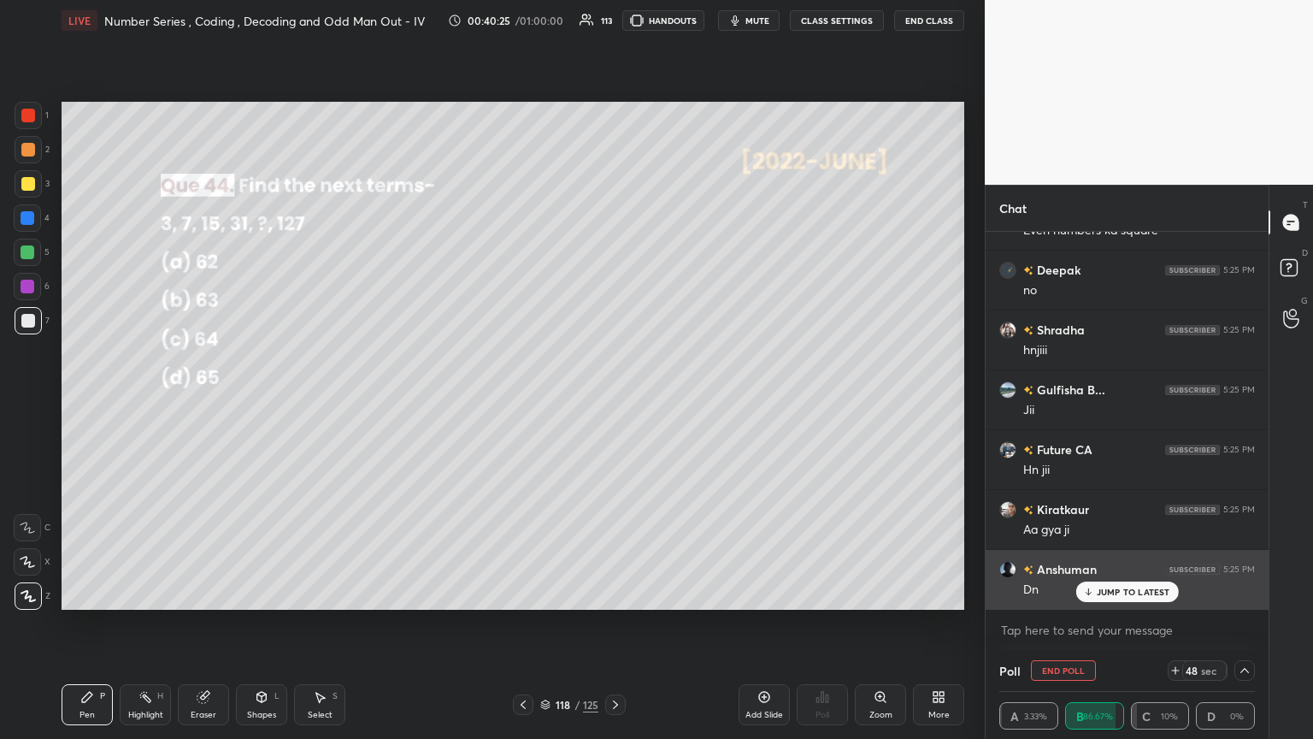
scroll to position [0, 5]
click at [613, 401] on p "JUMP TO LATEST" at bounding box center [1134, 591] width 74 height 10
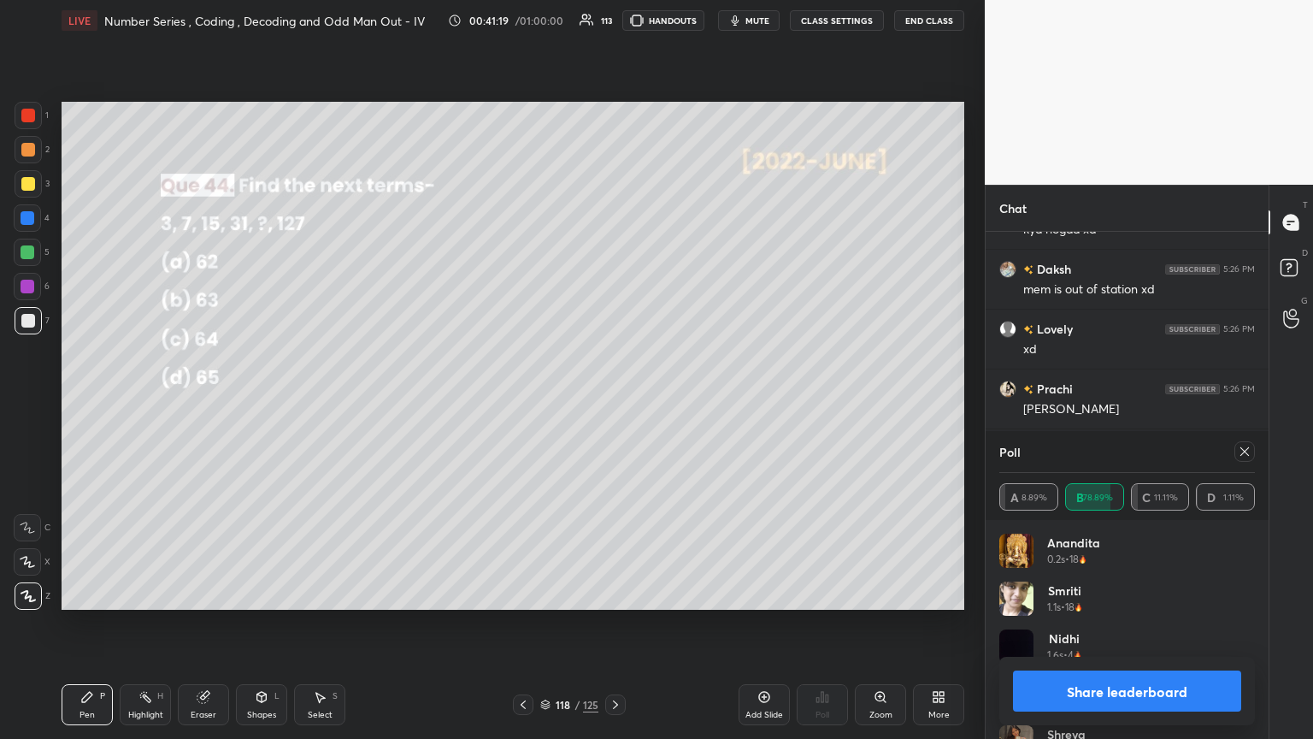
scroll to position [36128, 0]
click at [613, 401] on icon at bounding box center [1245, 452] width 14 height 14
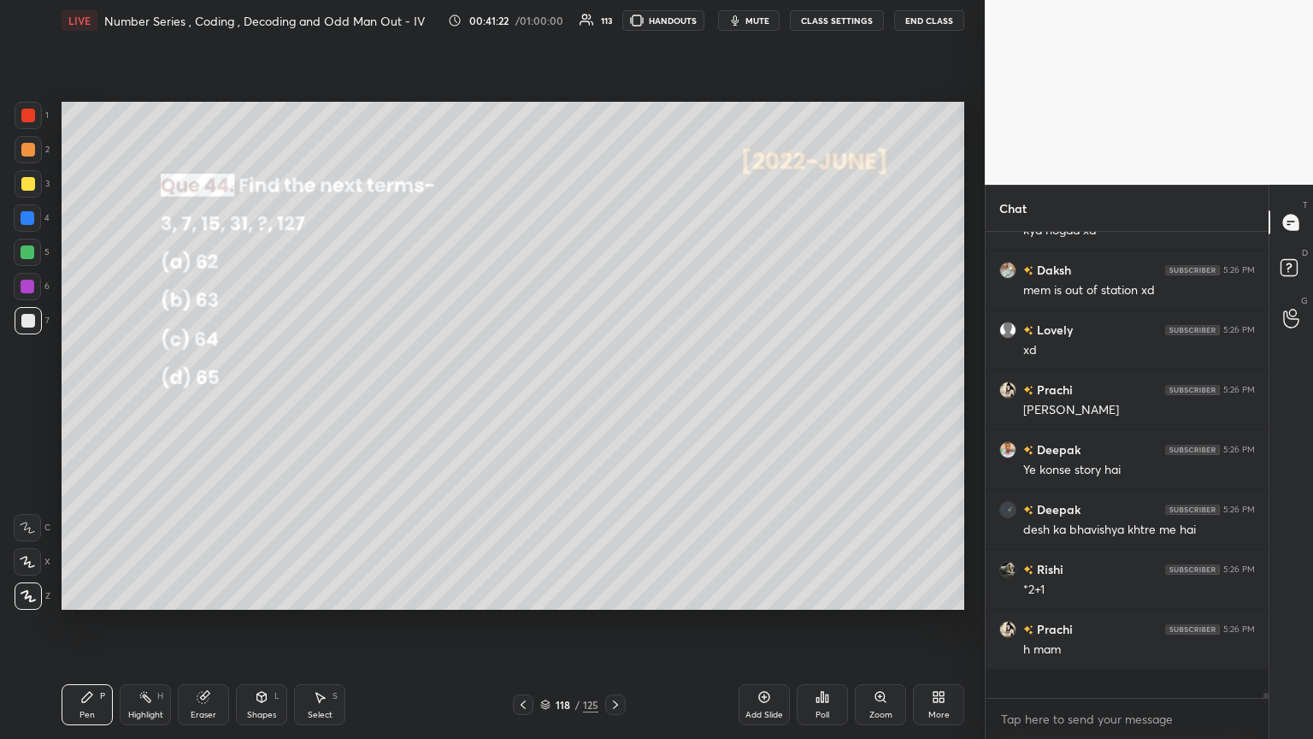
scroll to position [456, 278]
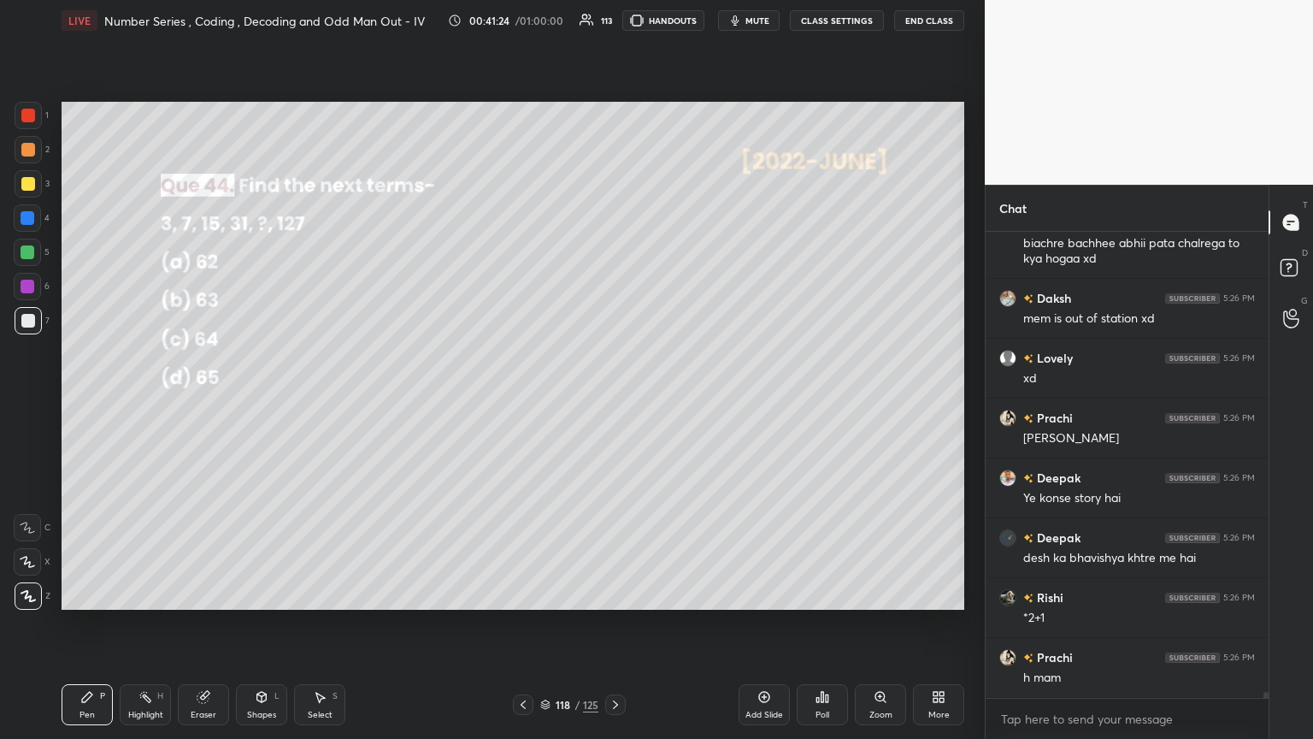
click at [30, 187] on div at bounding box center [28, 184] width 14 height 14
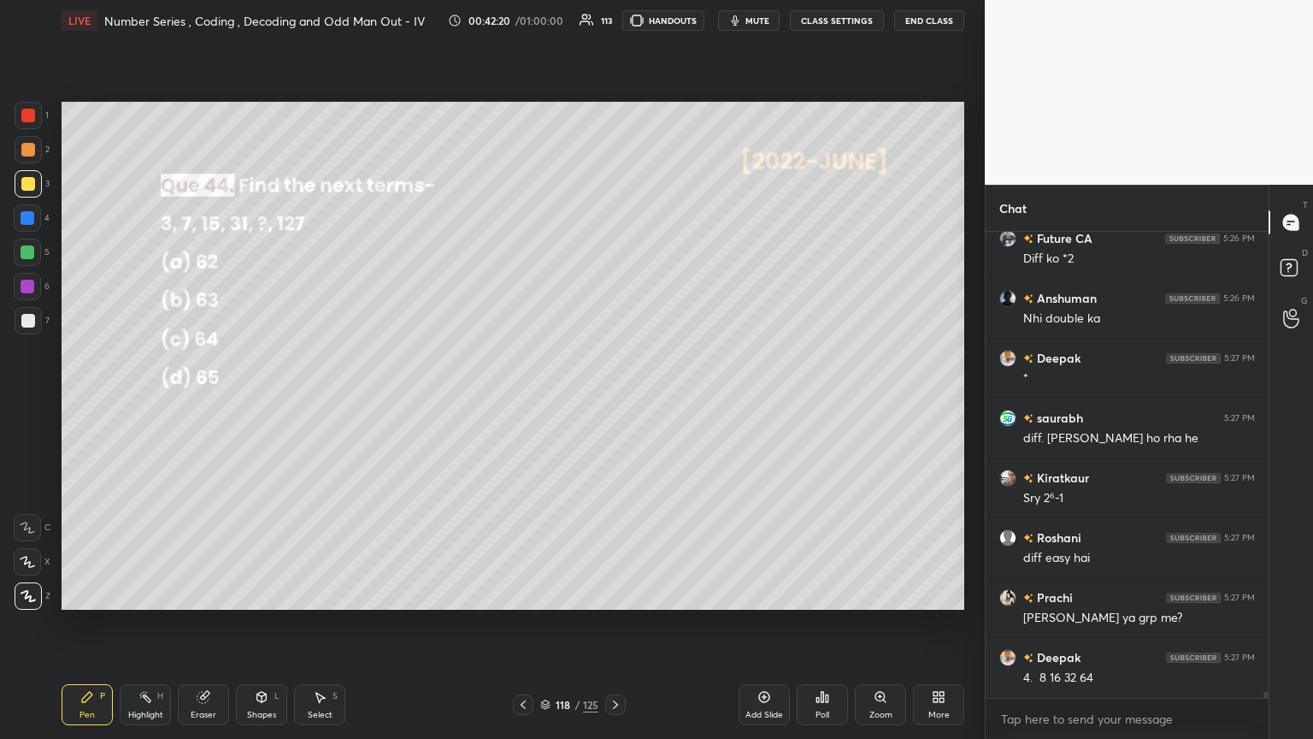
click at [610, 401] on icon at bounding box center [616, 705] width 14 height 14
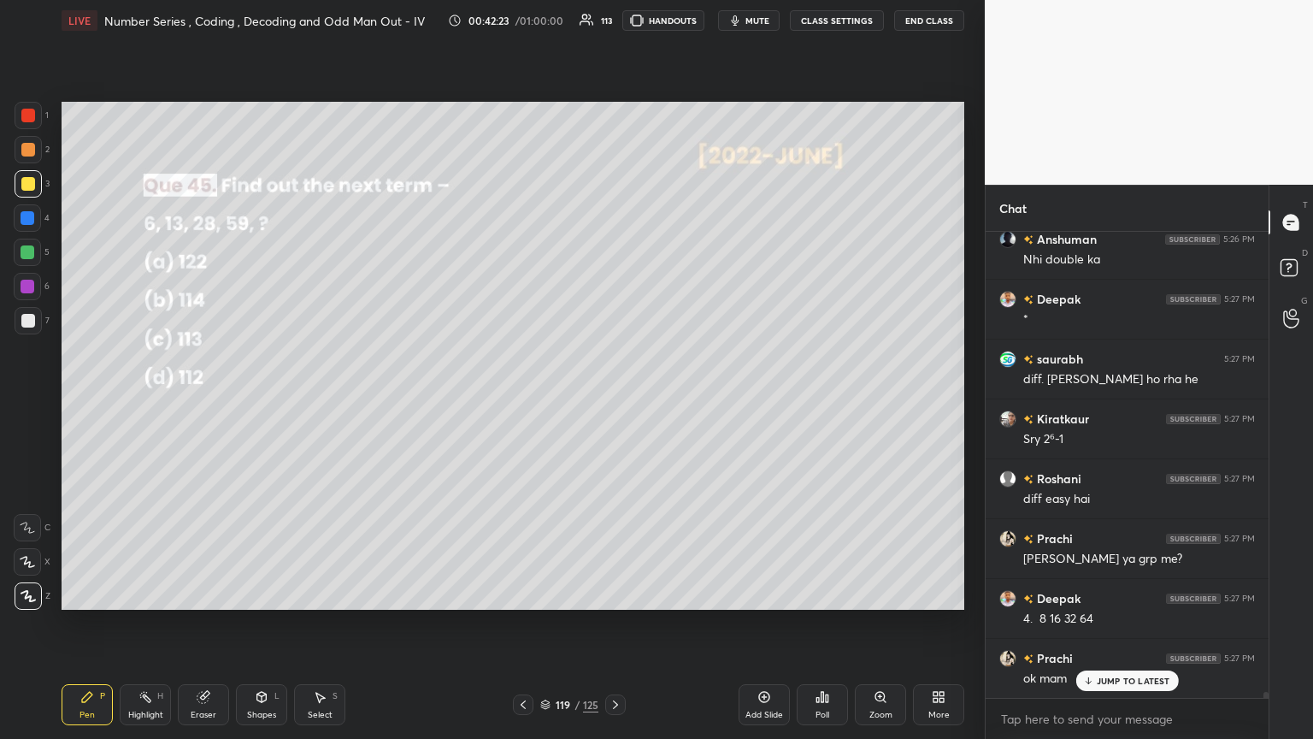
click at [613, 401] on div "Poll" at bounding box center [822, 714] width 14 height 9
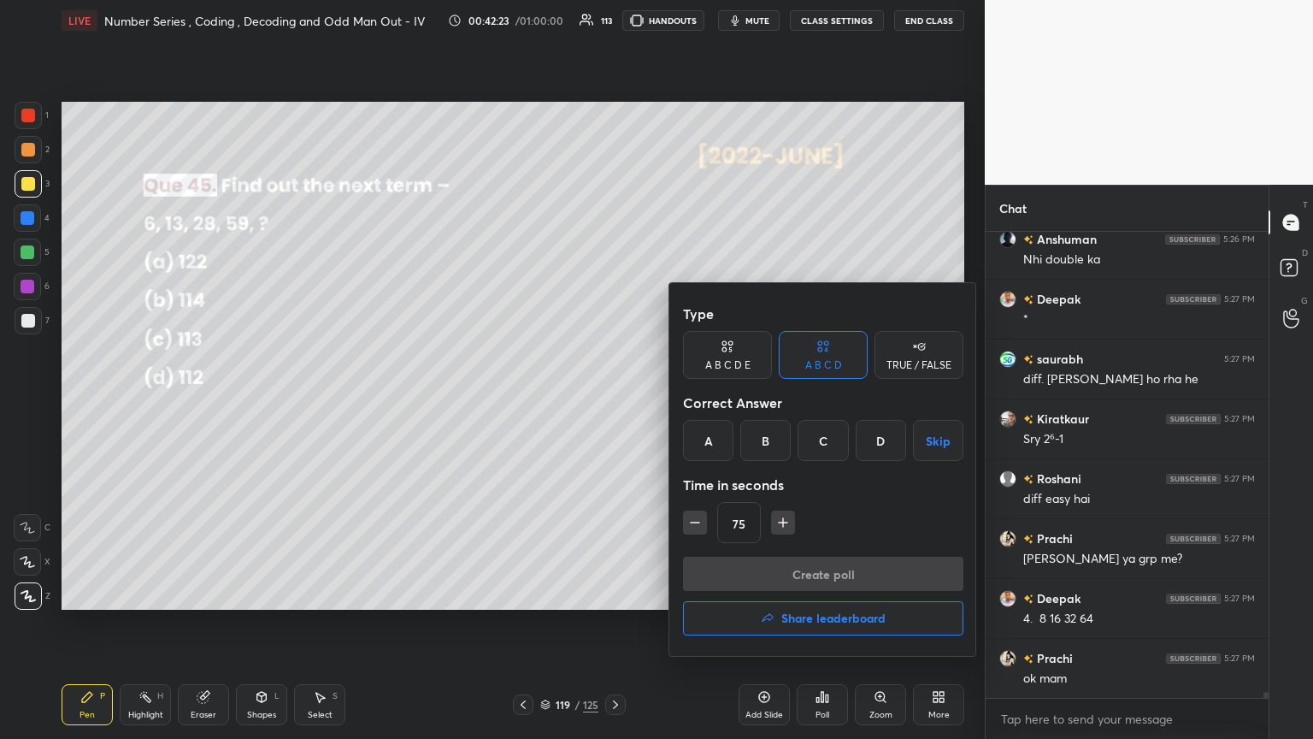
scroll to position [34872, 0]
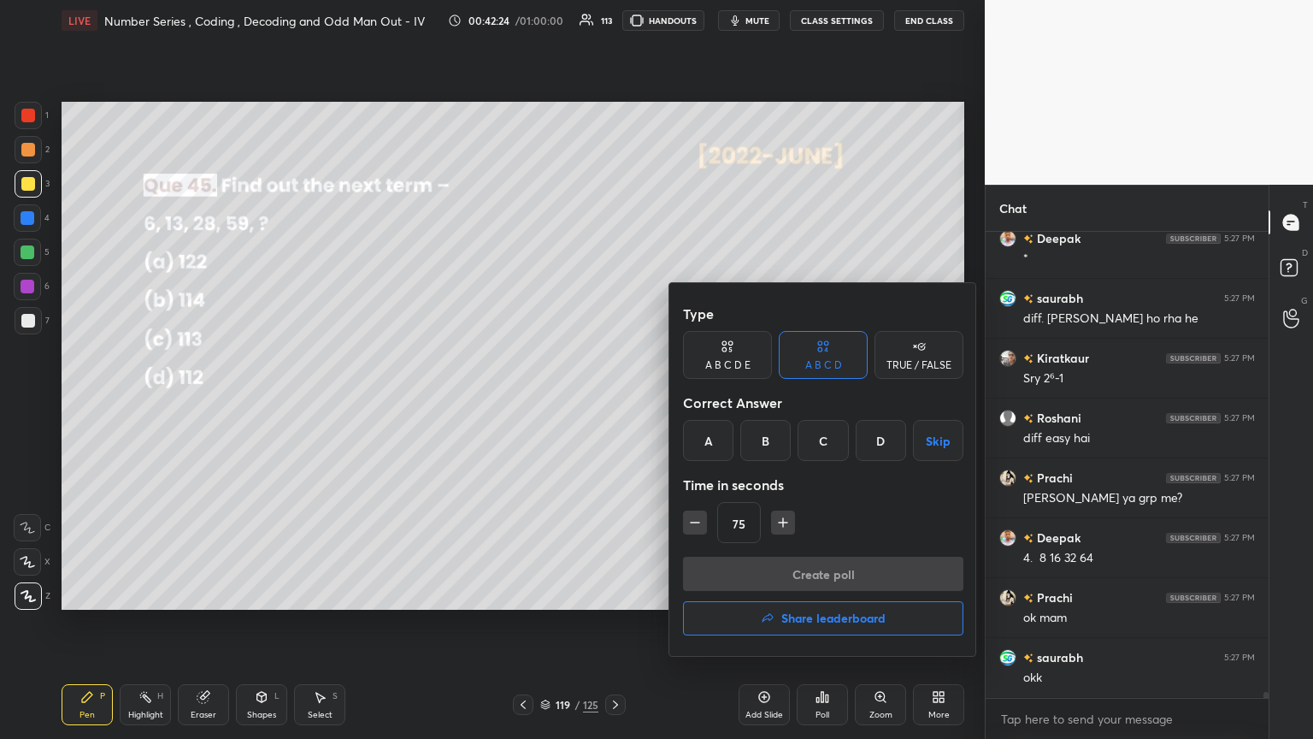
click at [613, 401] on div "A" at bounding box center [708, 440] width 50 height 41
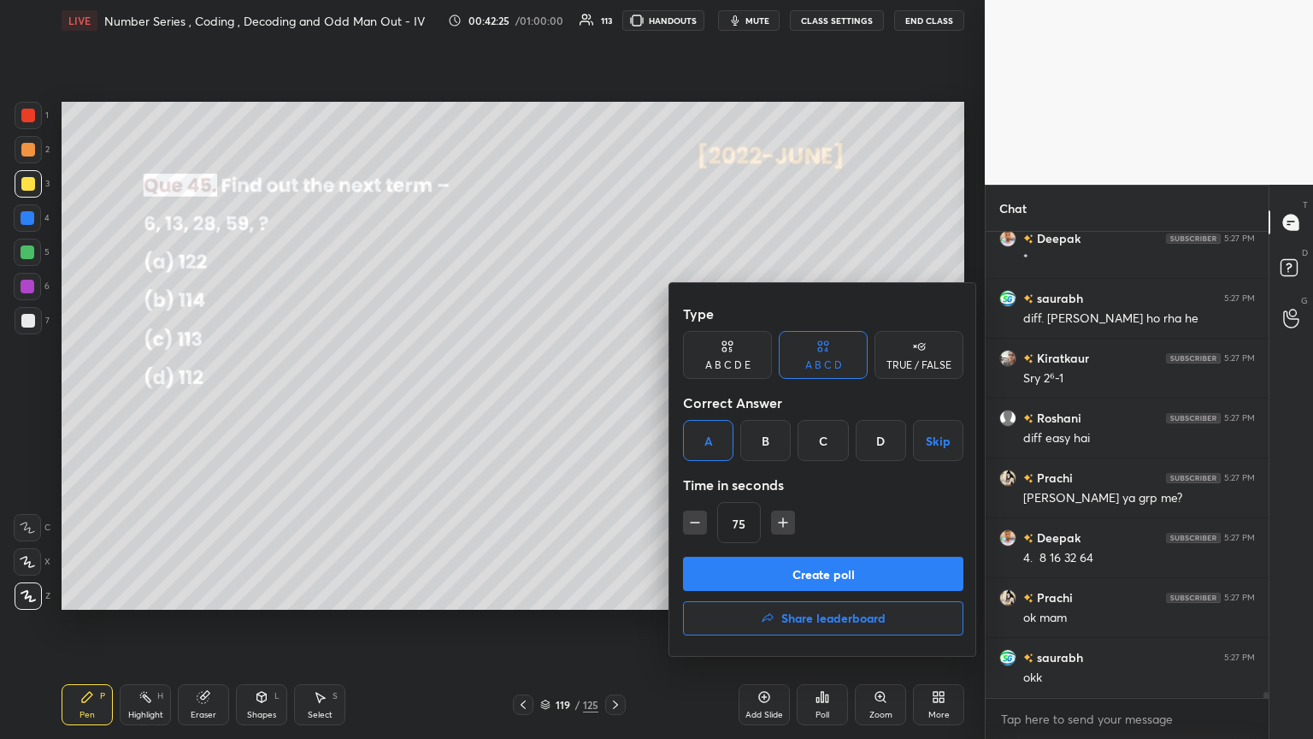
drag, startPoint x: 749, startPoint y: 571, endPoint x: 751, endPoint y: 585, distance: 13.8
click at [613, 401] on button "Create poll" at bounding box center [823, 573] width 280 height 34
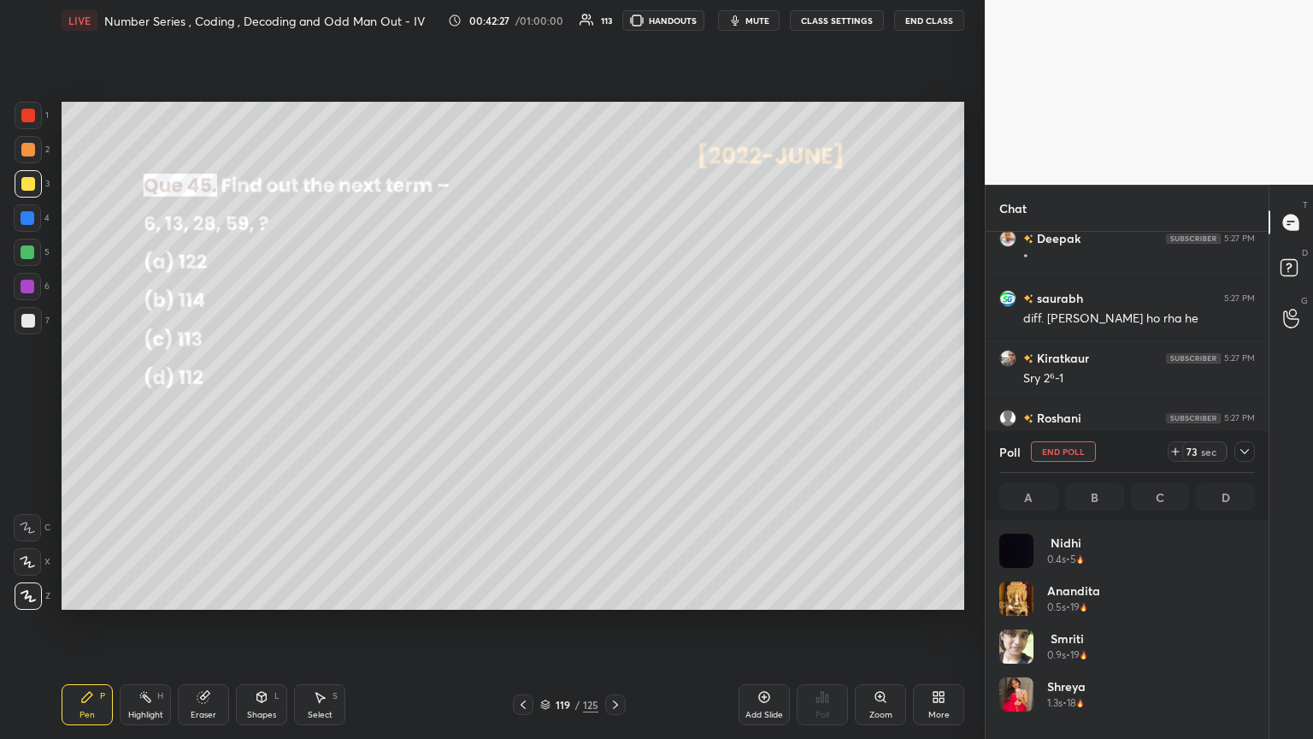
scroll to position [200, 250]
click at [613, 401] on icon at bounding box center [1245, 452] width 14 height 14
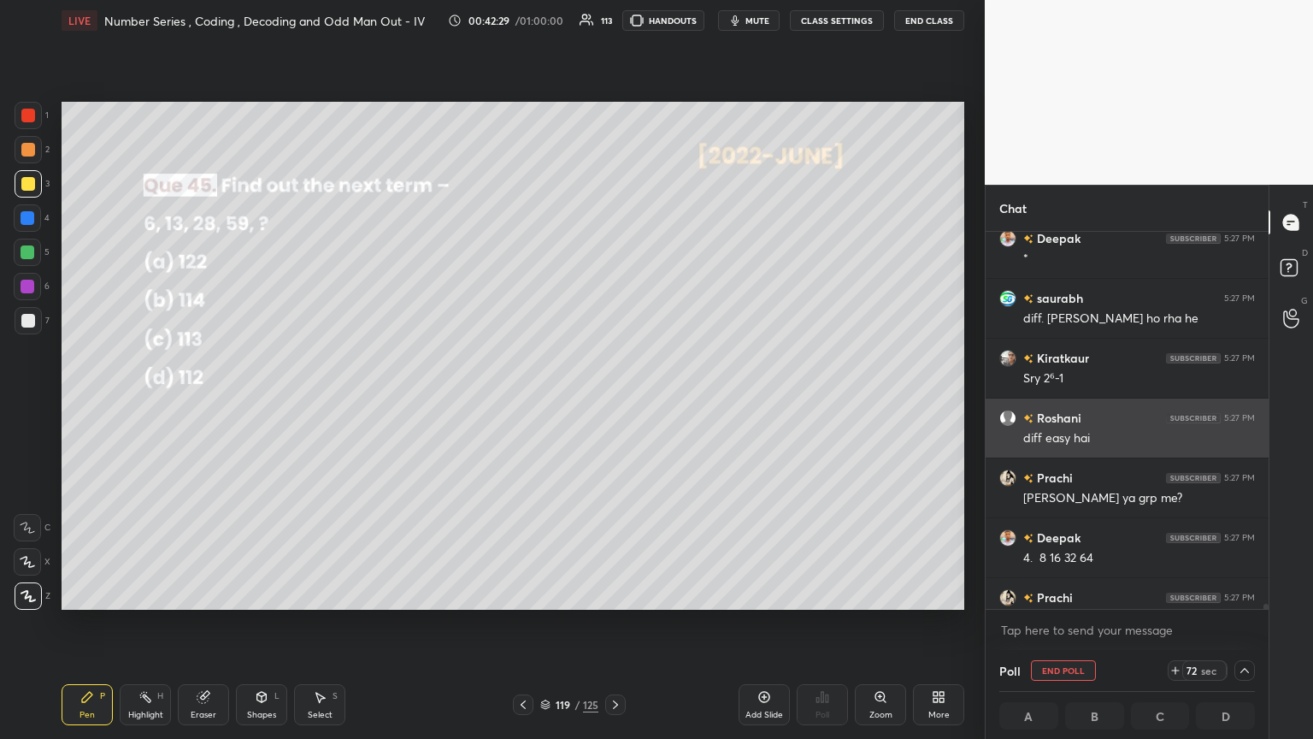
scroll to position [5, 5]
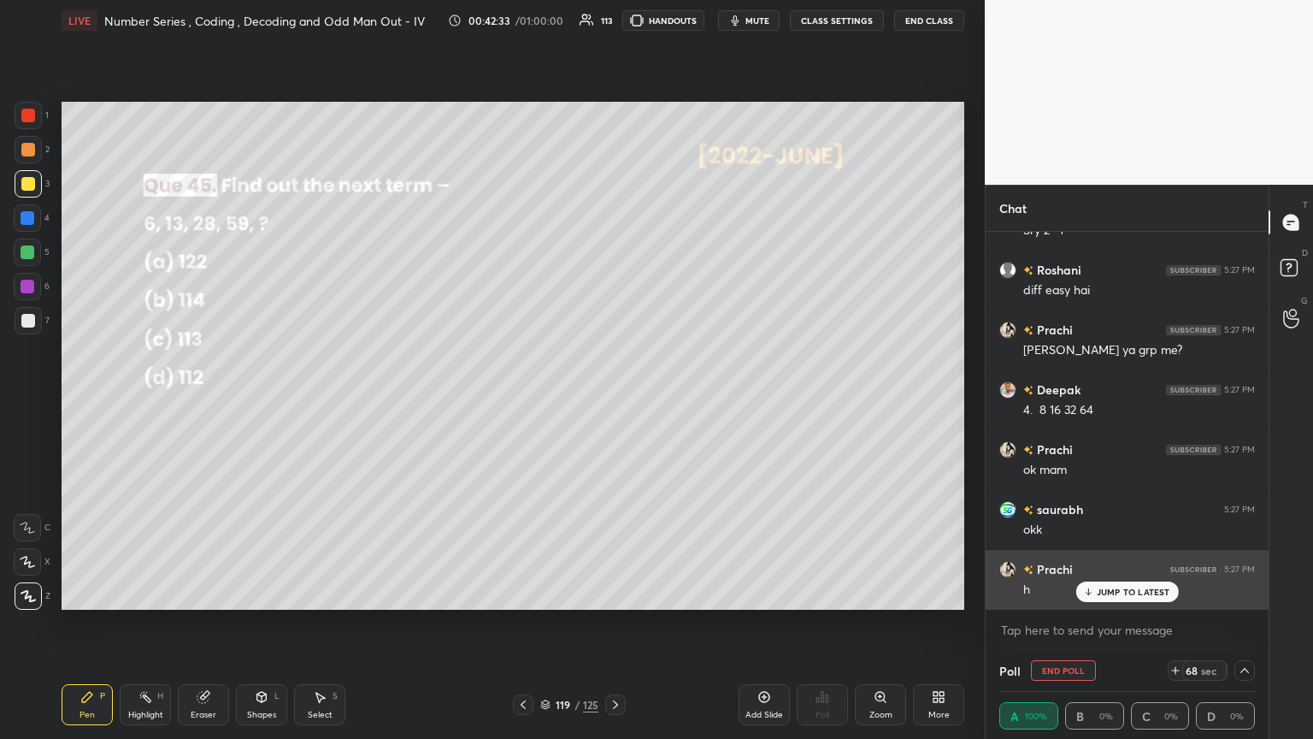
click at [613, 401] on p "JUMP TO LATEST" at bounding box center [1134, 591] width 74 height 10
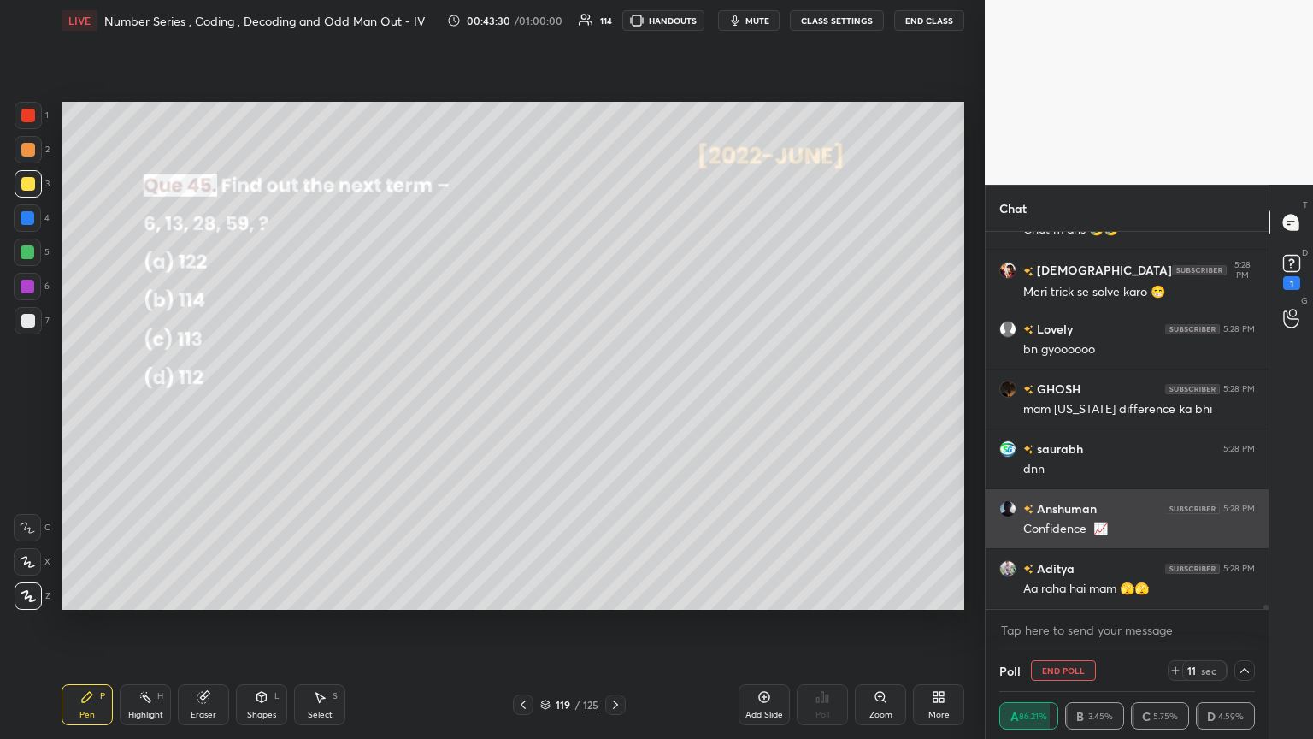
scroll to position [35560, 0]
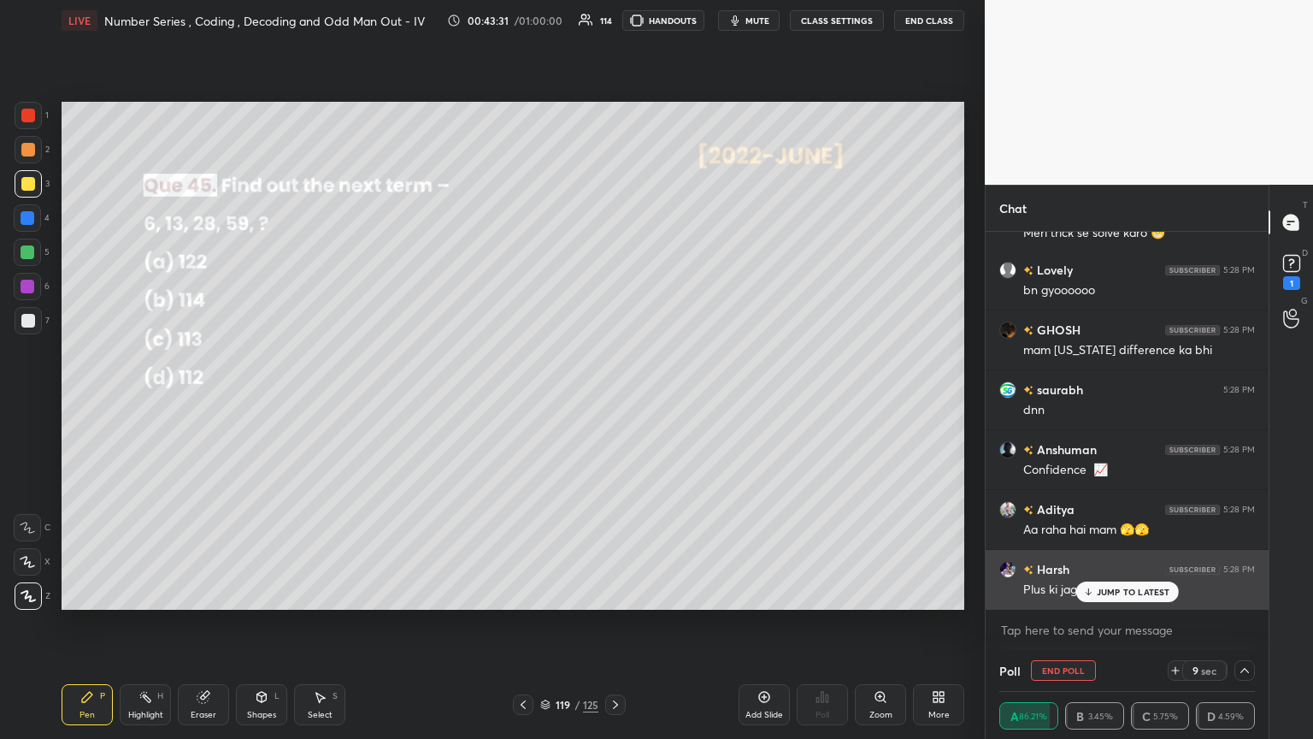
drag, startPoint x: 1090, startPoint y: 591, endPoint x: 1070, endPoint y: 594, distance: 20.0
click at [613, 401] on icon at bounding box center [1087, 591] width 11 height 10
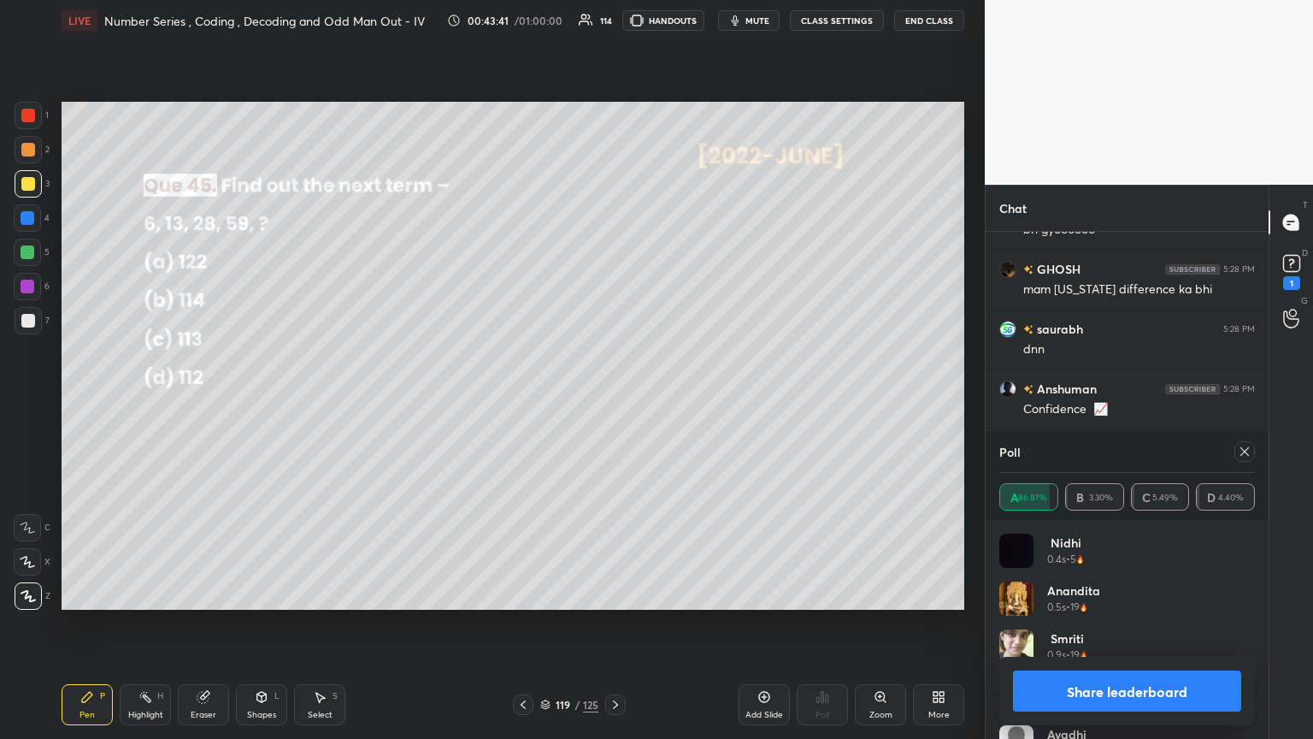
scroll to position [35638, 0]
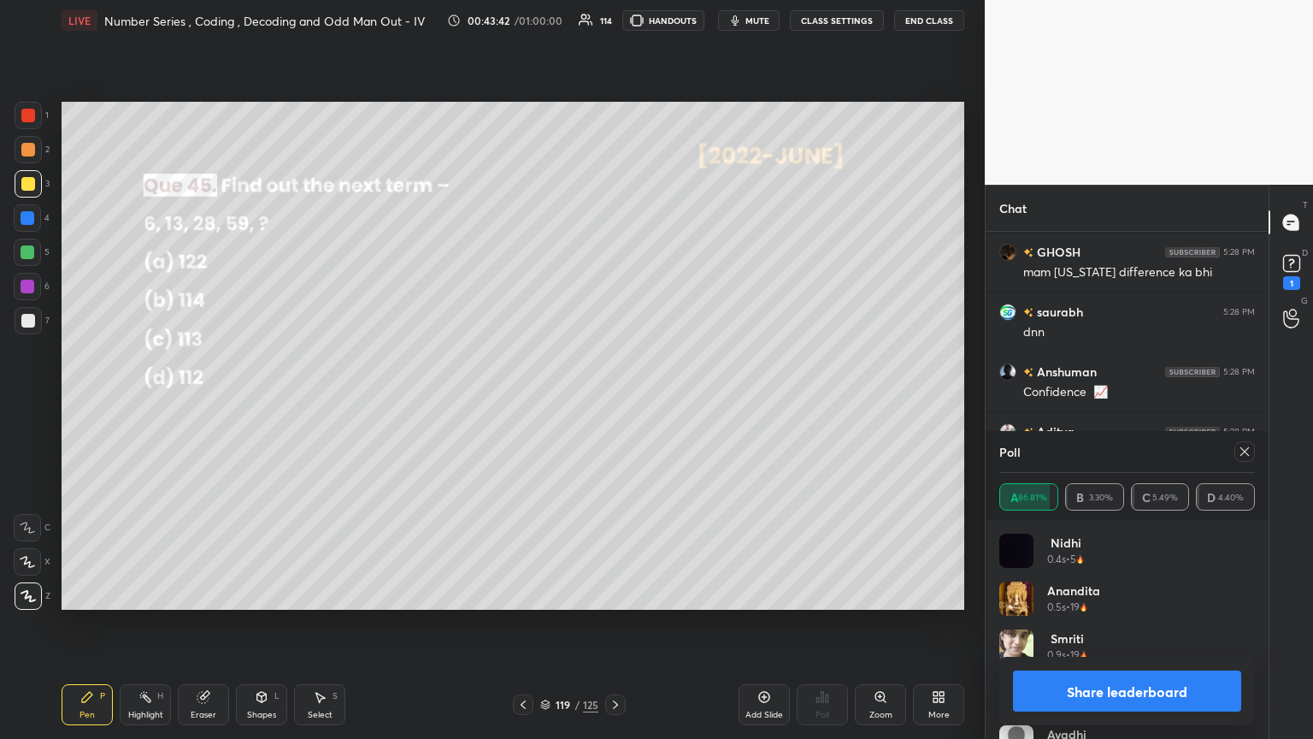
click at [613, 401] on icon at bounding box center [1245, 452] width 14 height 14
type textarea "x"
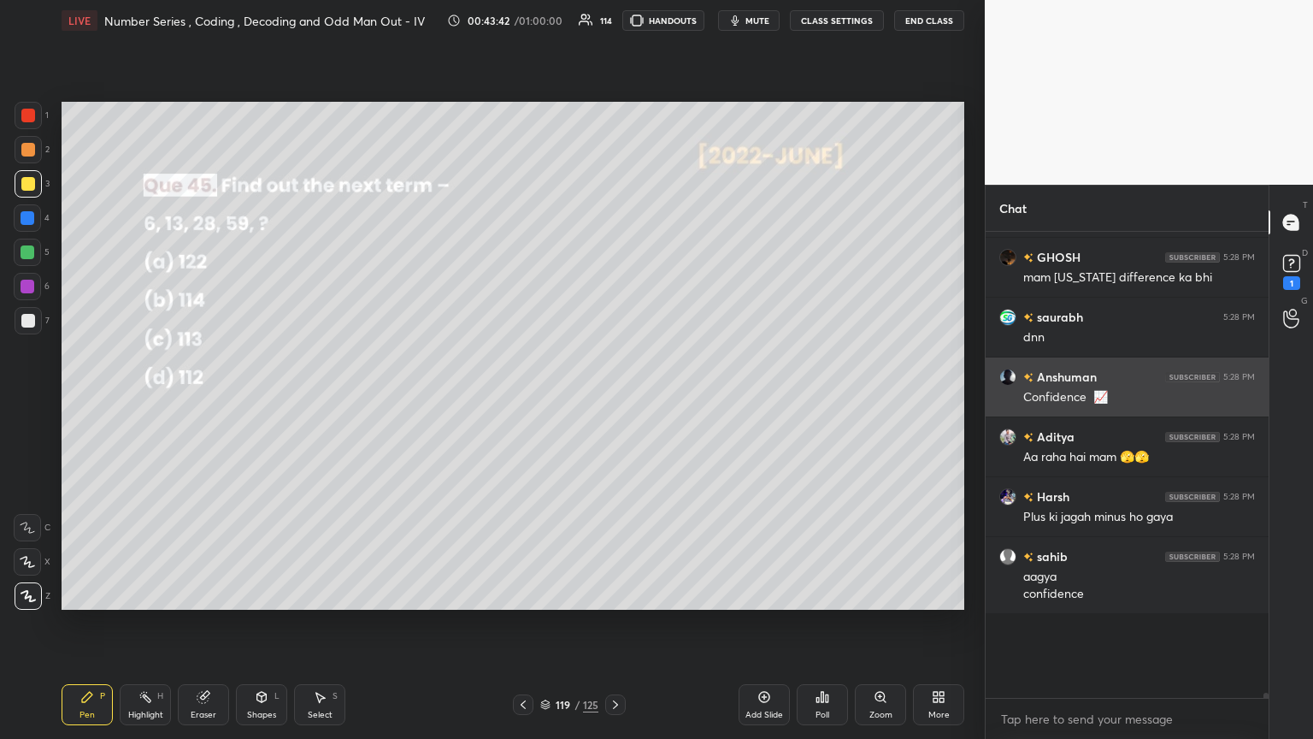
scroll to position [35609, 0]
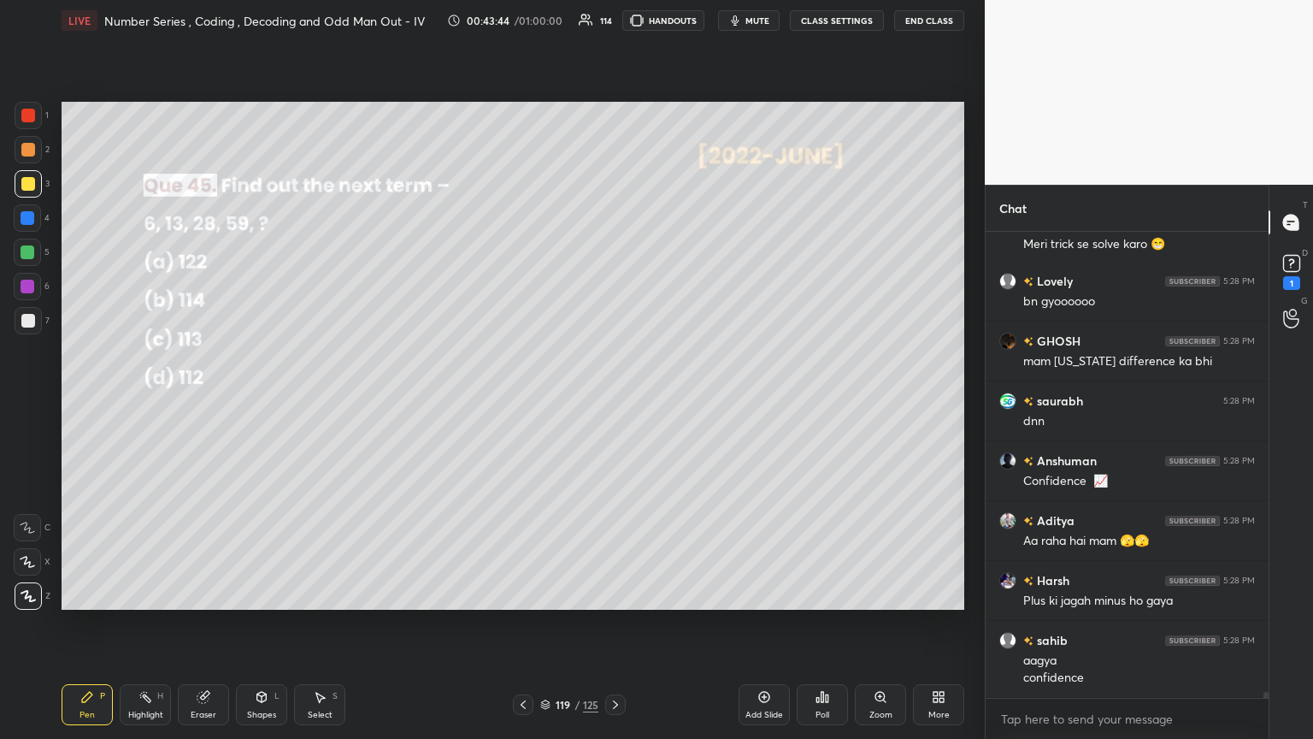
click at [35, 253] on div at bounding box center [27, 251] width 27 height 27
click at [30, 317] on div at bounding box center [28, 321] width 14 height 14
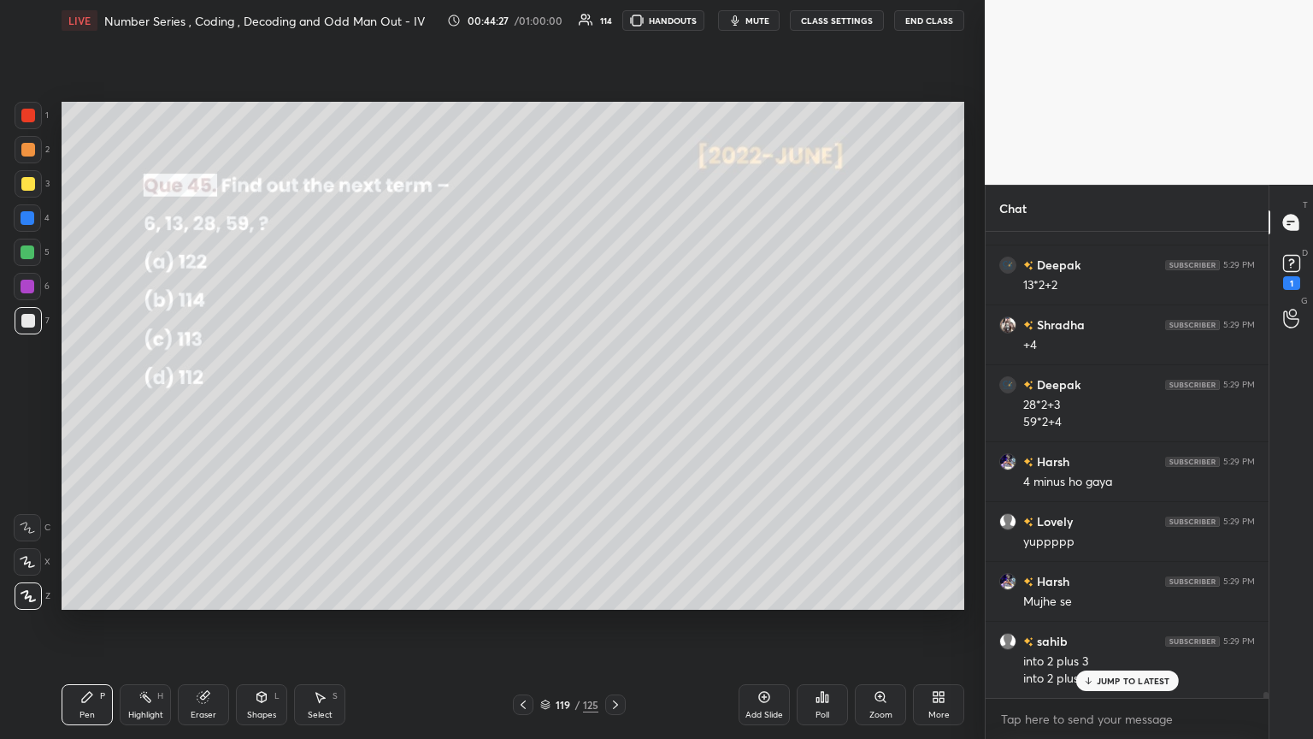
click at [613, 401] on icon at bounding box center [616, 705] width 14 height 14
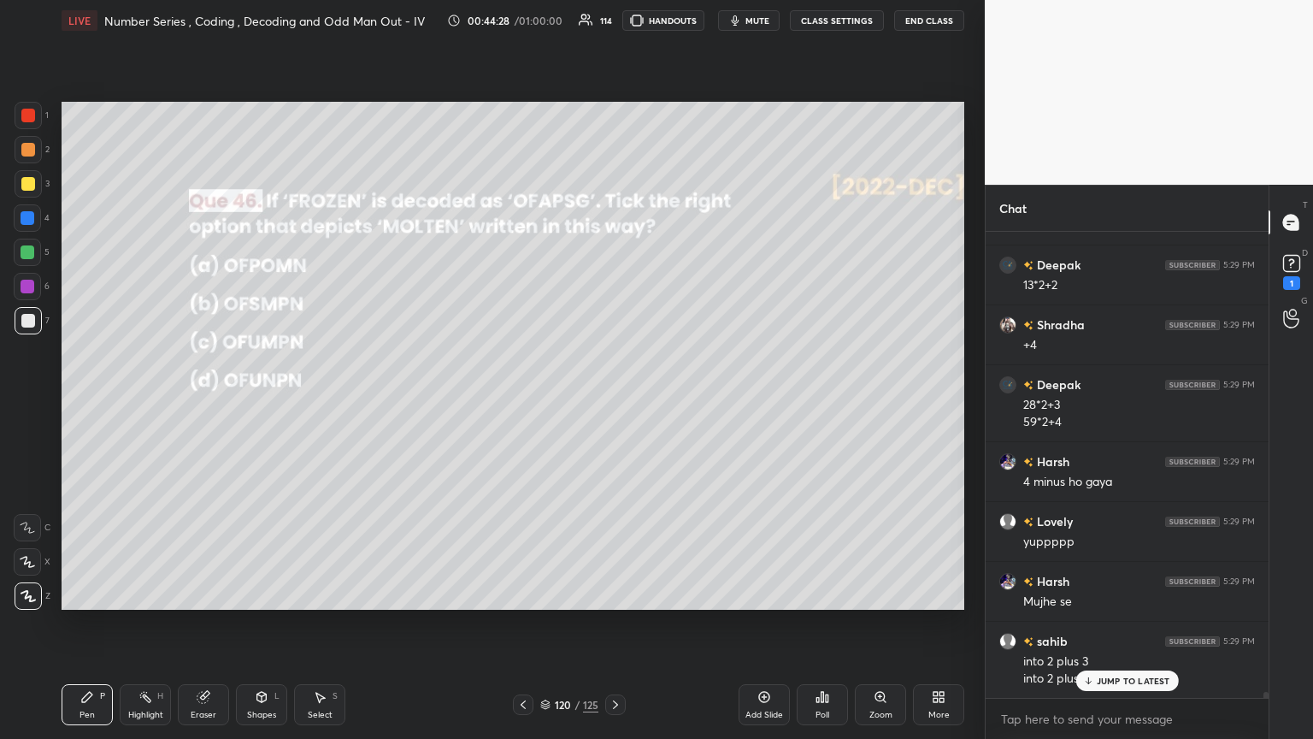
click at [613, 401] on div "Poll" at bounding box center [822, 704] width 51 height 41
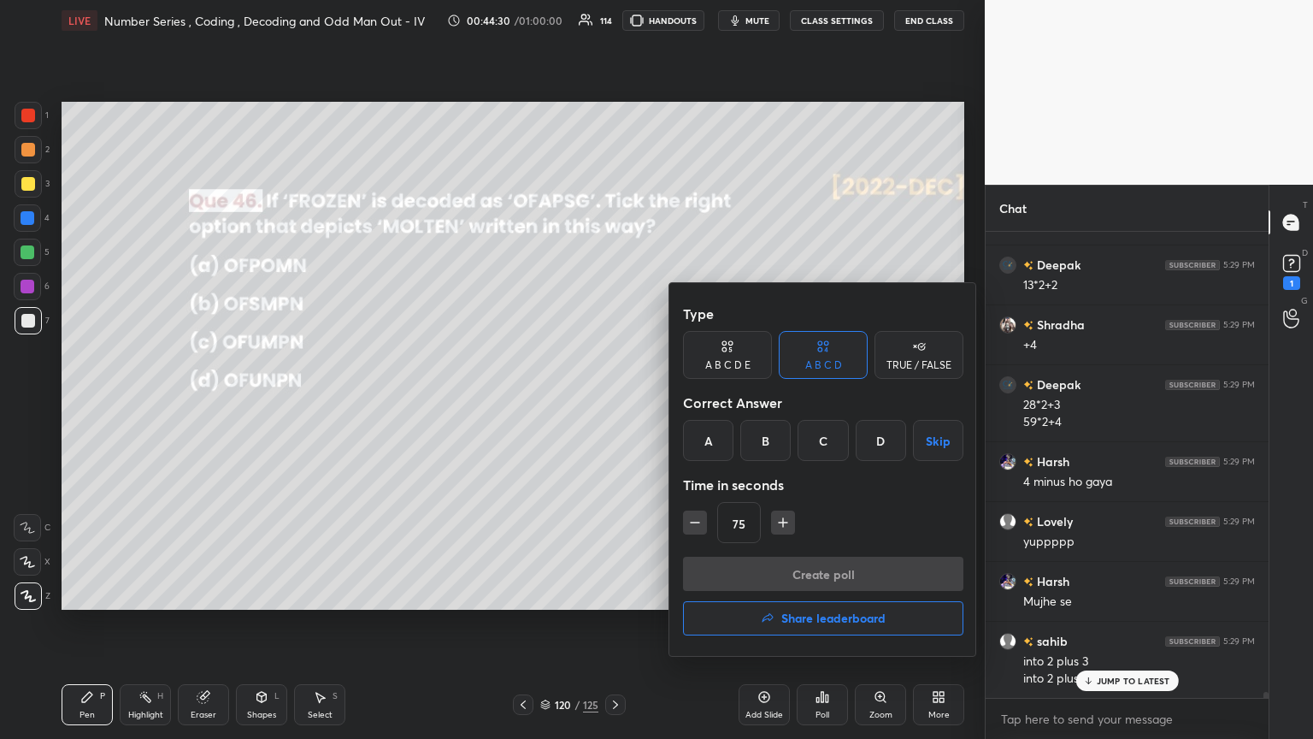
click at [613, 401] on icon "button" at bounding box center [782, 522] width 17 height 17
type input "90"
click at [613, 401] on div "C" at bounding box center [823, 440] width 50 height 41
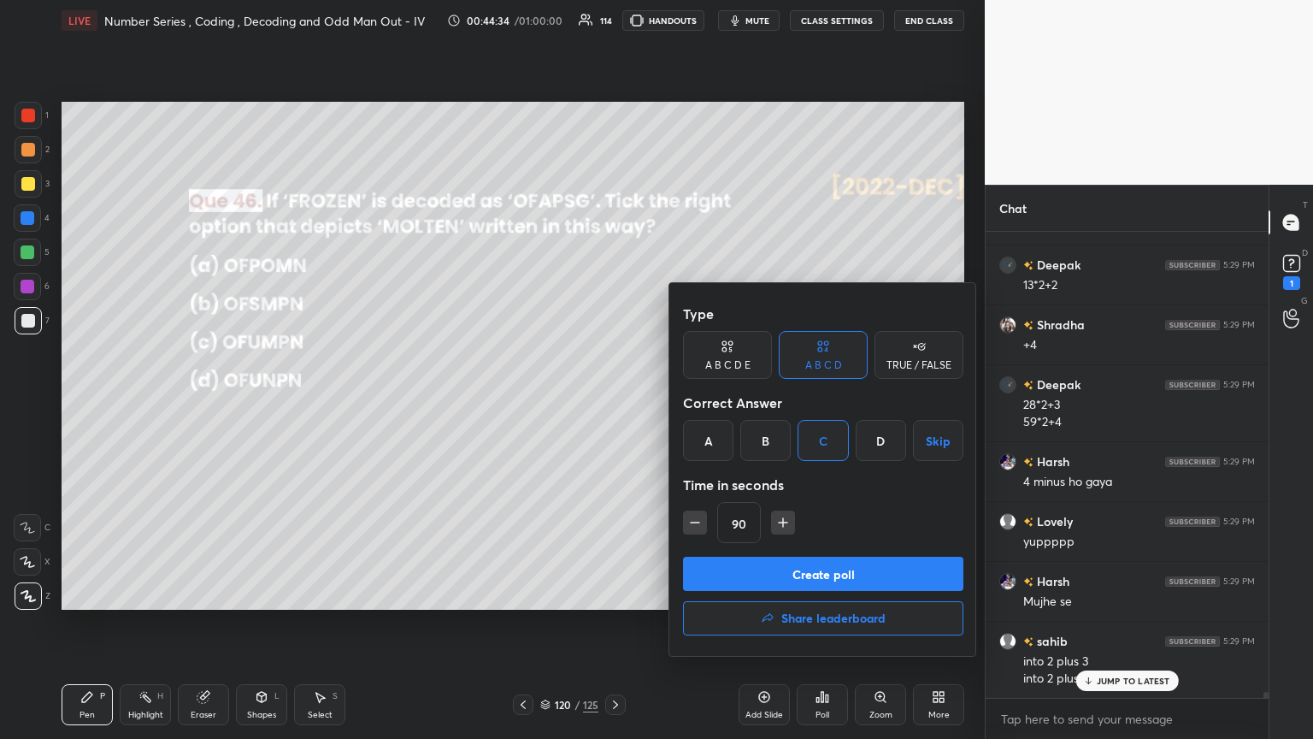
click at [613, 401] on button "Create poll" at bounding box center [823, 573] width 280 height 34
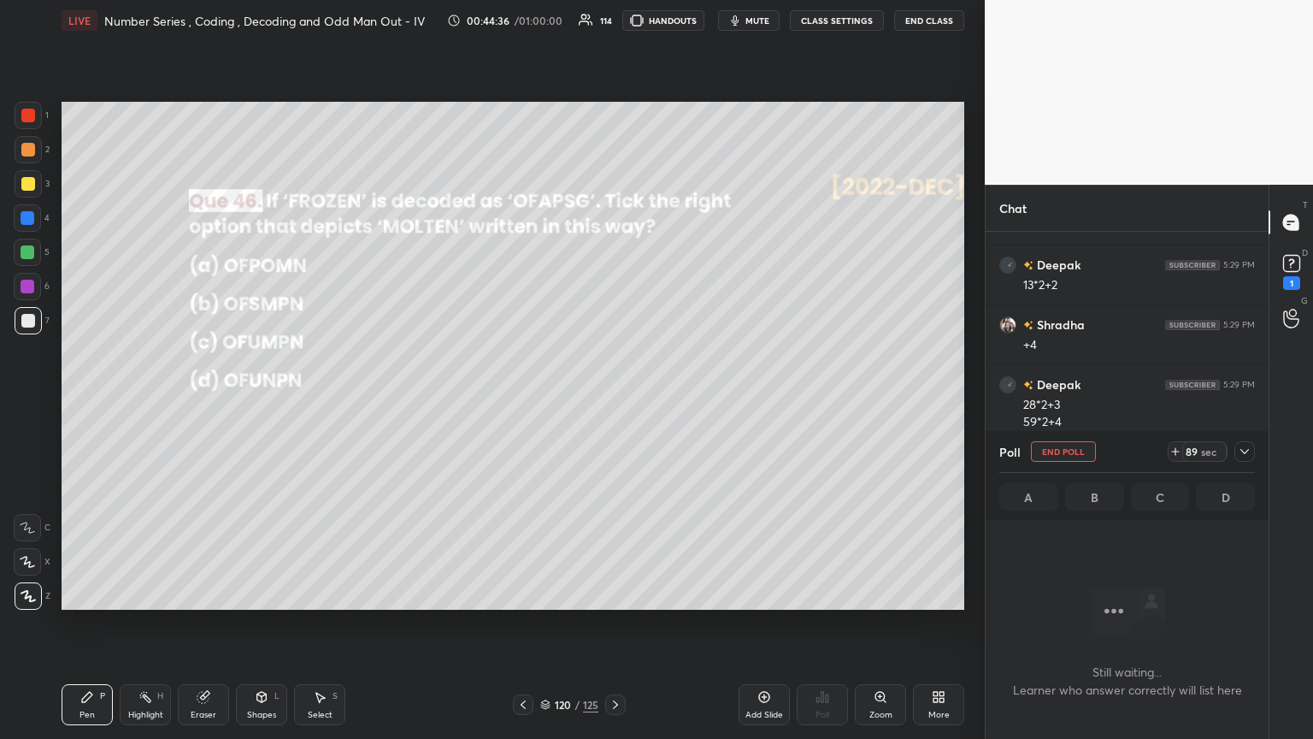
drag, startPoint x: 1251, startPoint y: 452, endPoint x: 1244, endPoint y: 458, distance: 9.7
click at [613, 401] on div at bounding box center [1244, 451] width 21 height 21
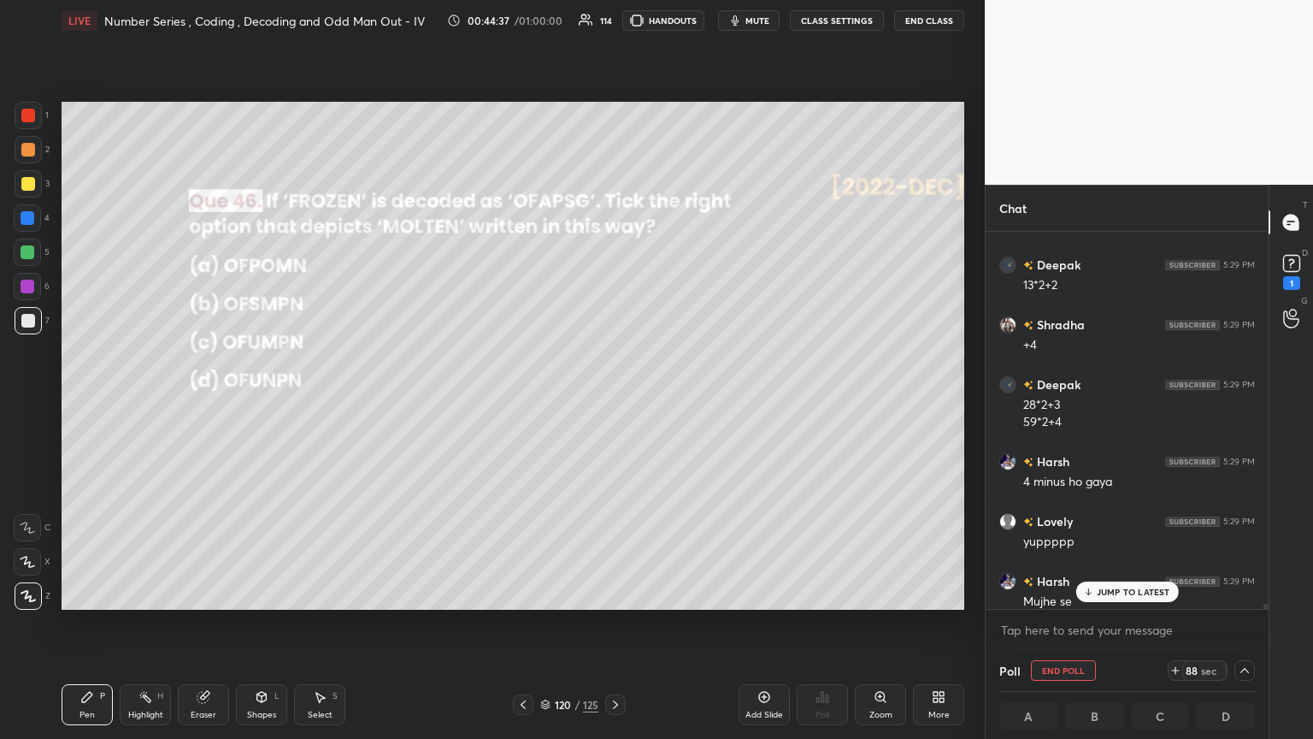
click at [613, 401] on p "JUMP TO LATEST" at bounding box center [1134, 591] width 74 height 10
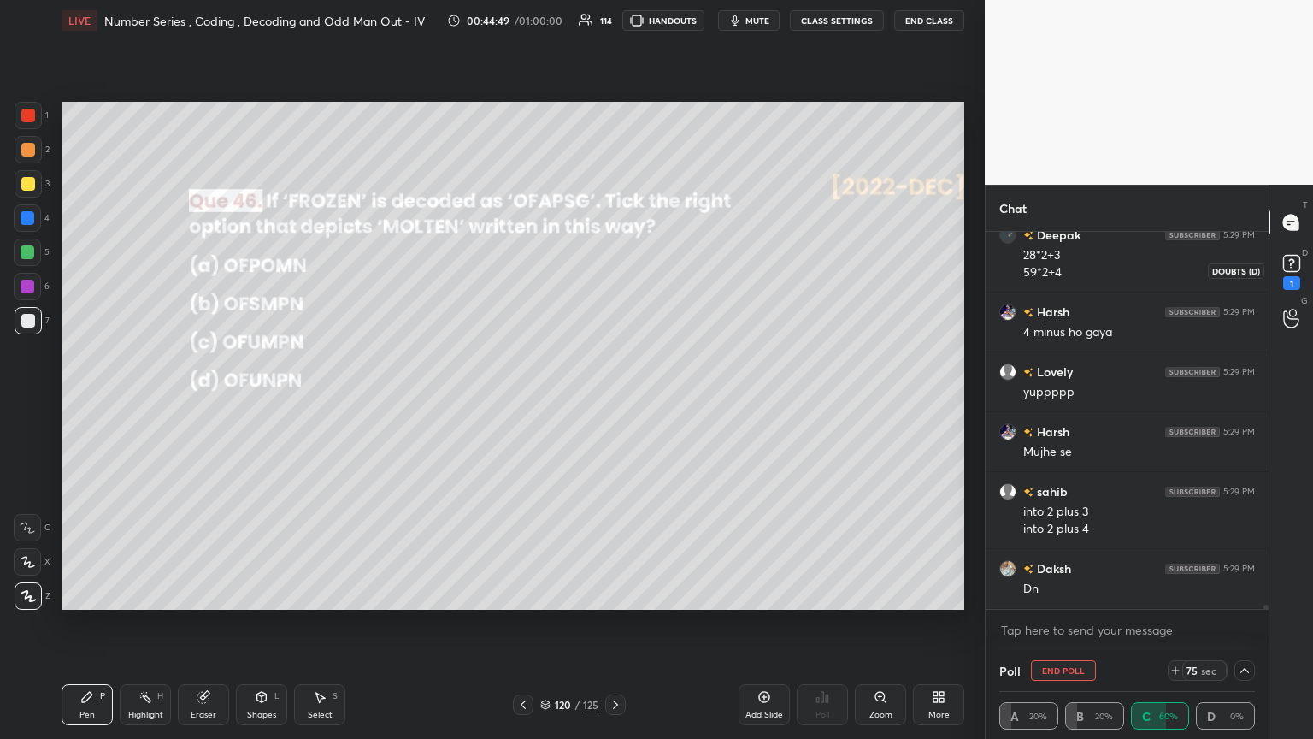
drag, startPoint x: 1286, startPoint y: 277, endPoint x: 1288, endPoint y: 298, distance: 21.5
click at [613, 277] on div "1" at bounding box center [1291, 283] width 17 height 14
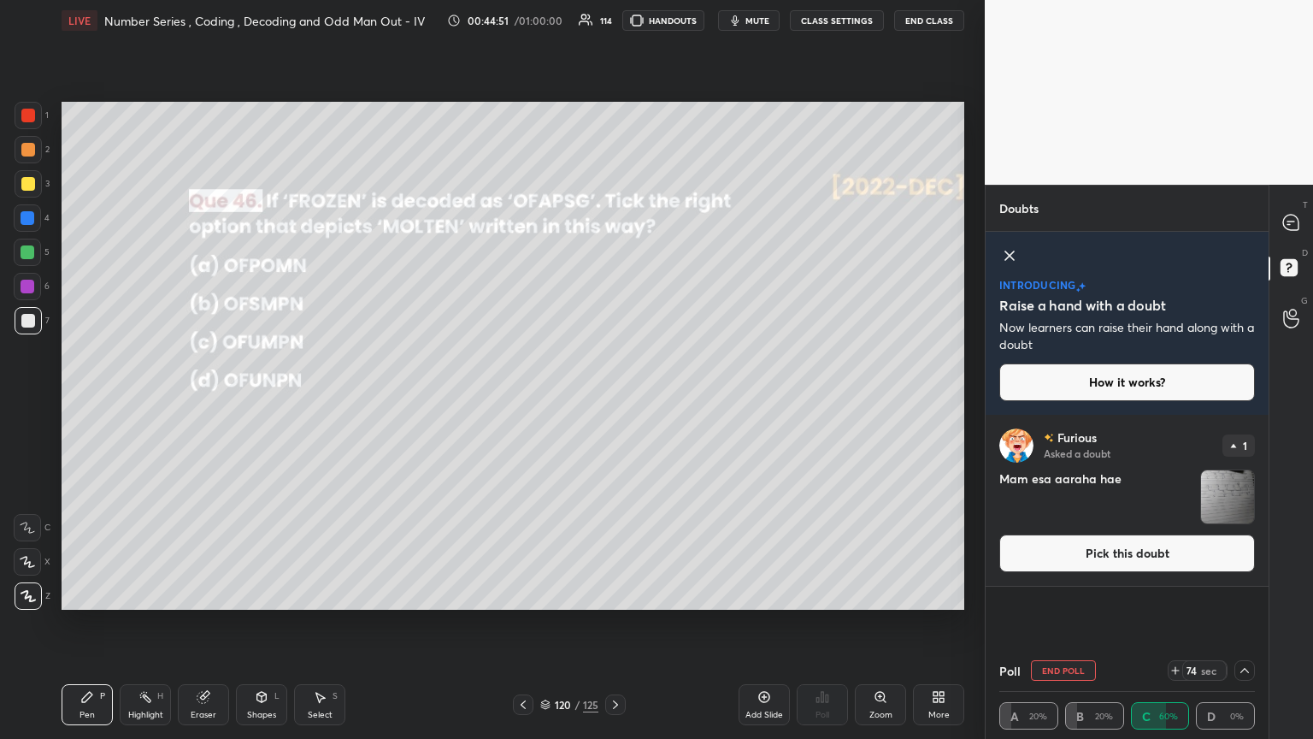
click at [613, 401] on img "grid" at bounding box center [1227, 496] width 53 height 53
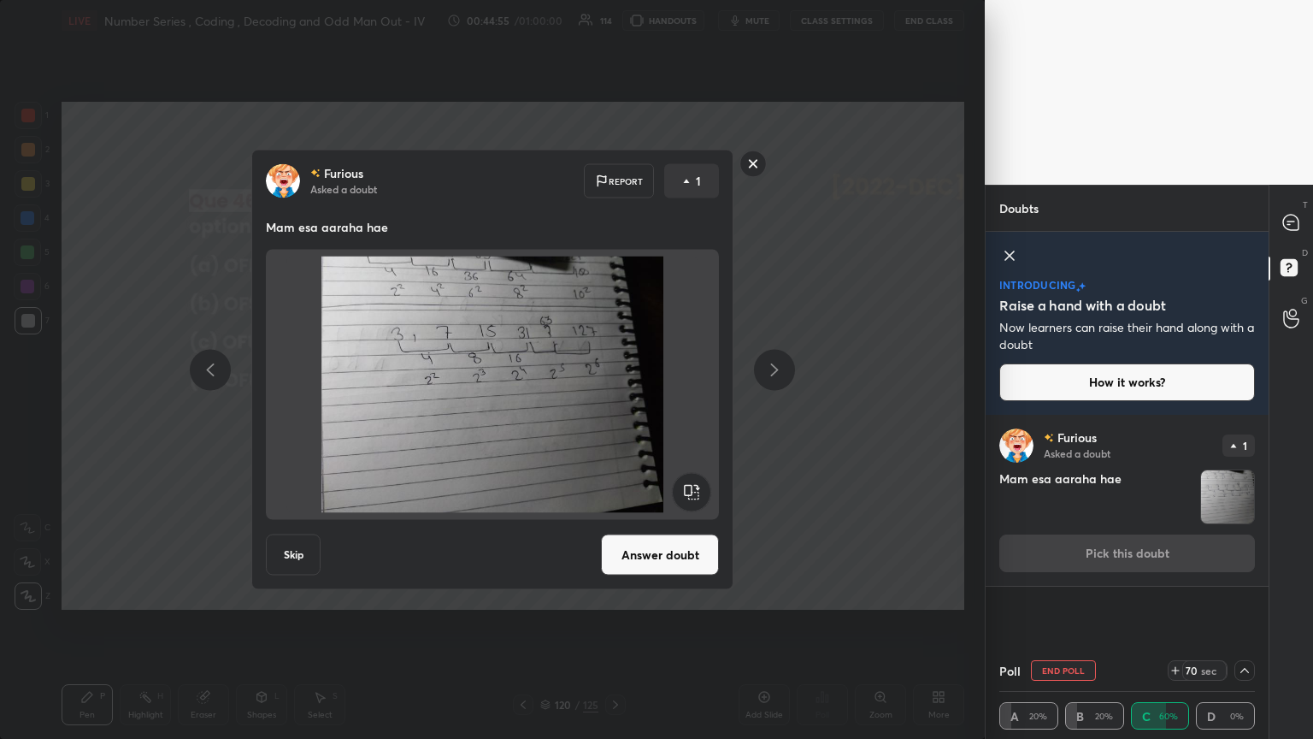
click at [613, 165] on rect at bounding box center [753, 163] width 26 height 26
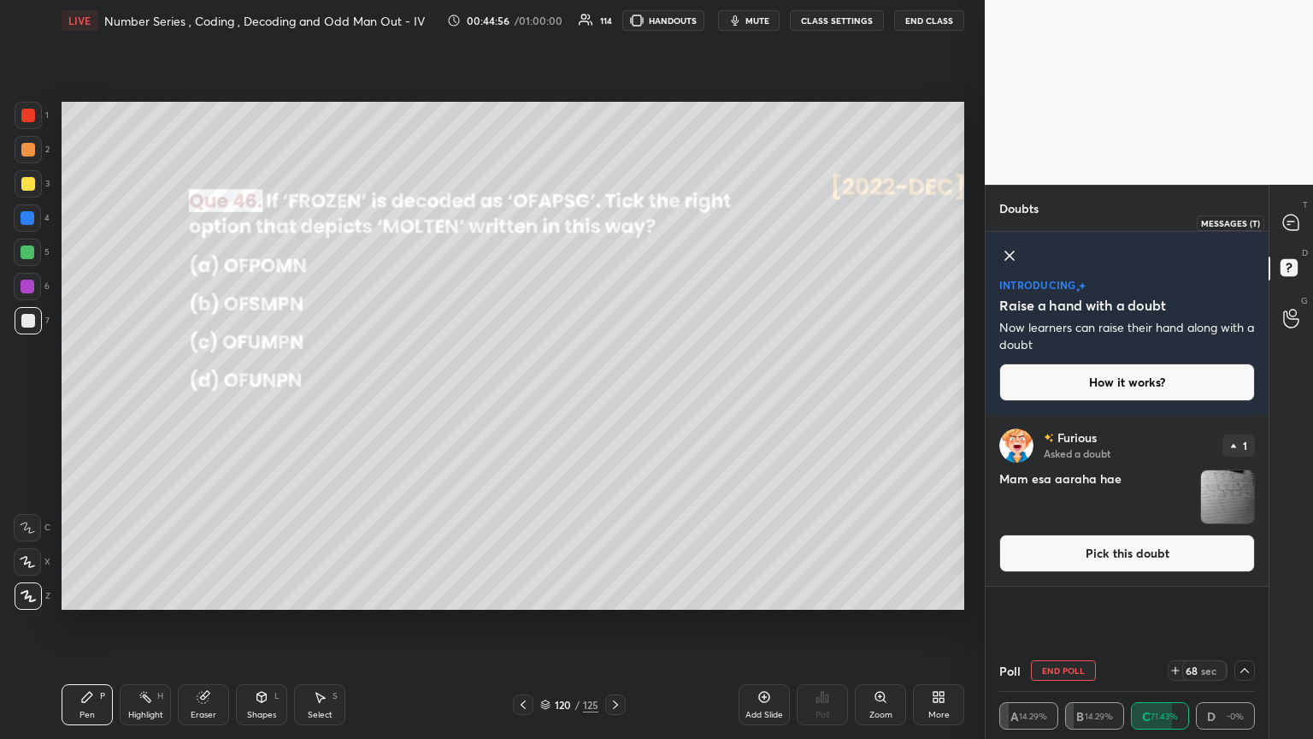
drag, startPoint x: 1296, startPoint y: 223, endPoint x: 1289, endPoint y: 238, distance: 16.8
click at [613, 223] on icon at bounding box center [1290, 222] width 15 height 15
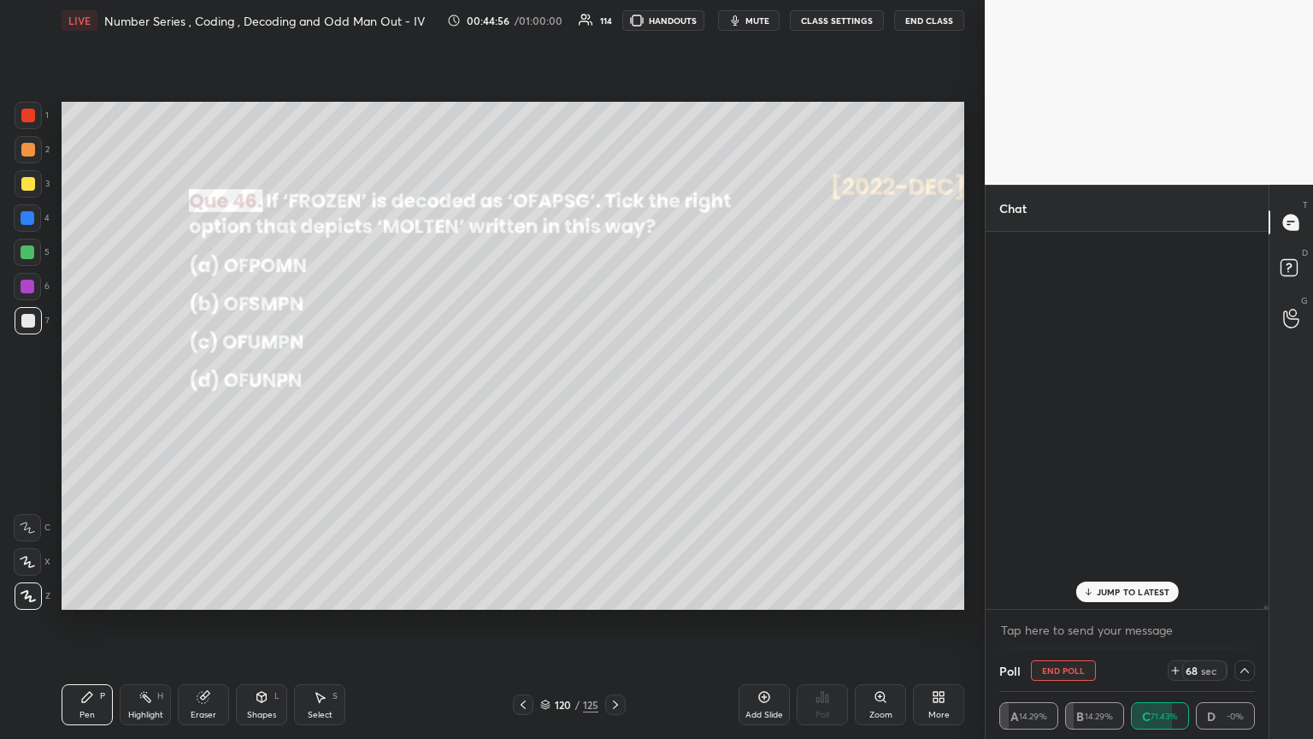
scroll to position [372, 278]
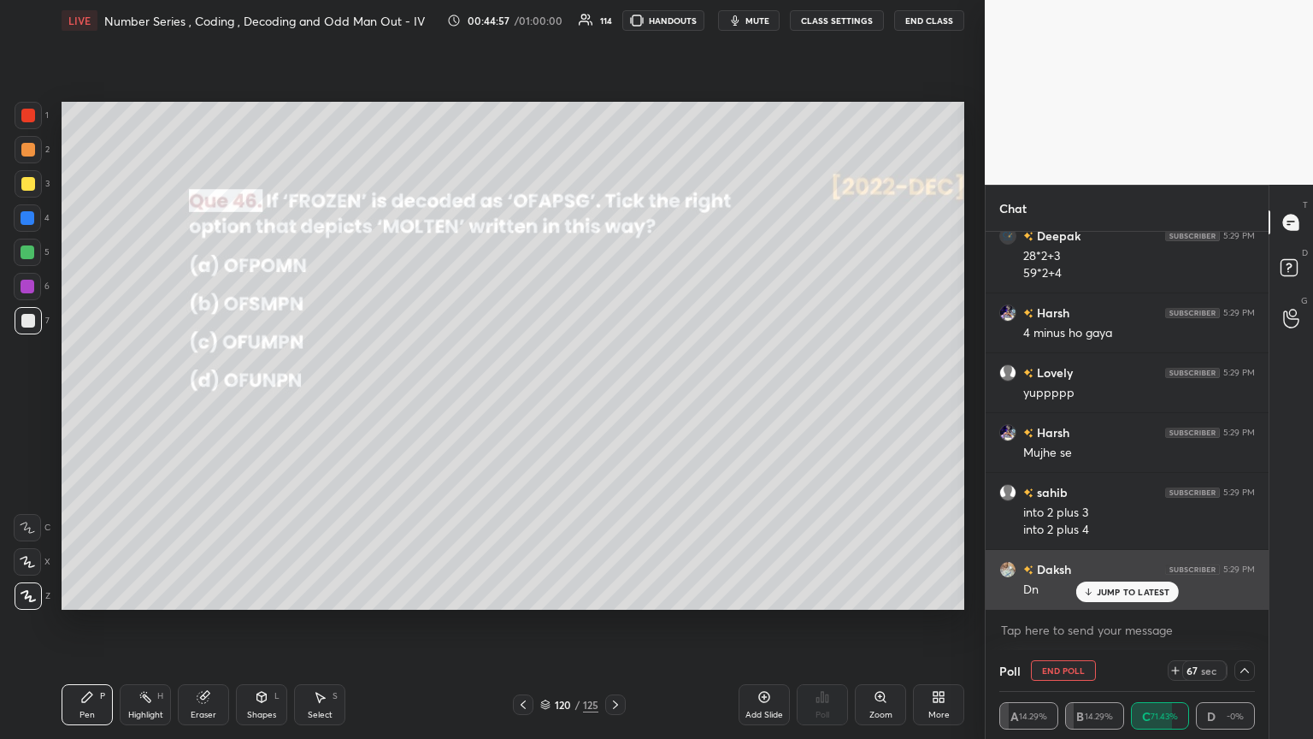
click at [613, 401] on div "JUMP TO LATEST" at bounding box center [1126, 591] width 103 height 21
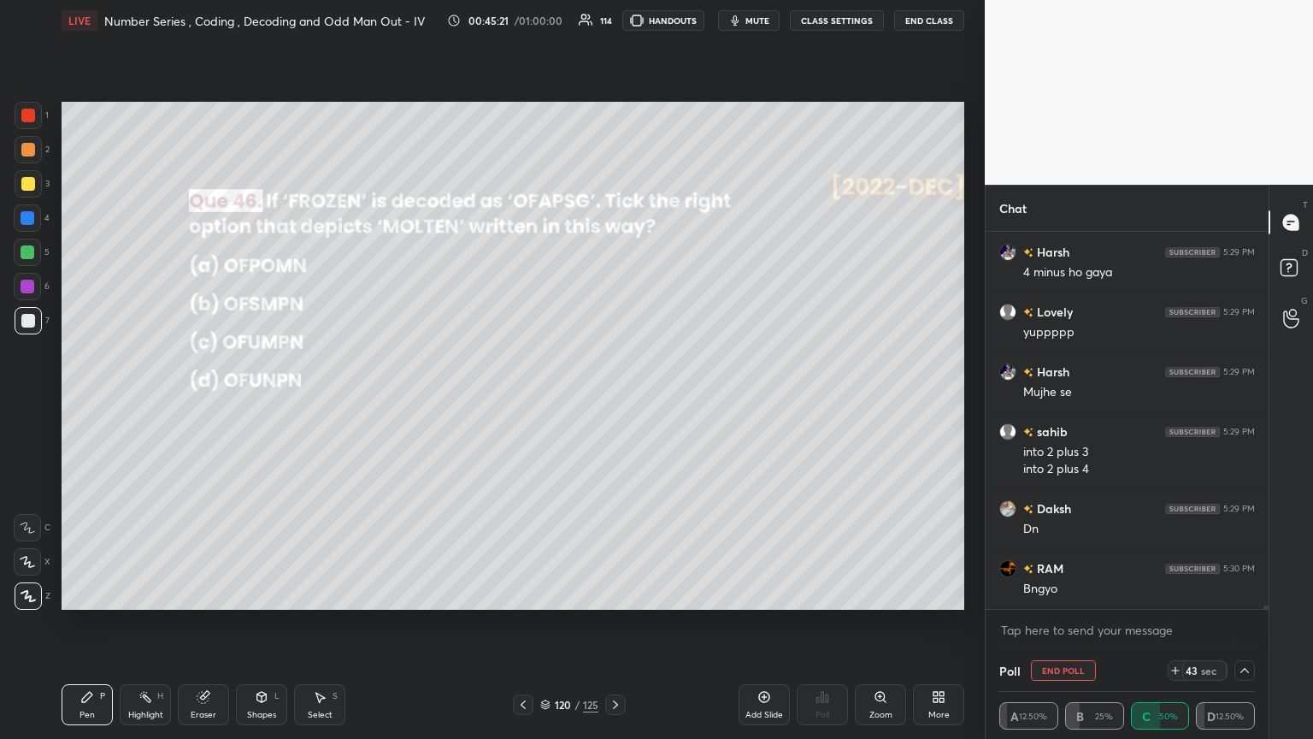
scroll to position [36856, 0]
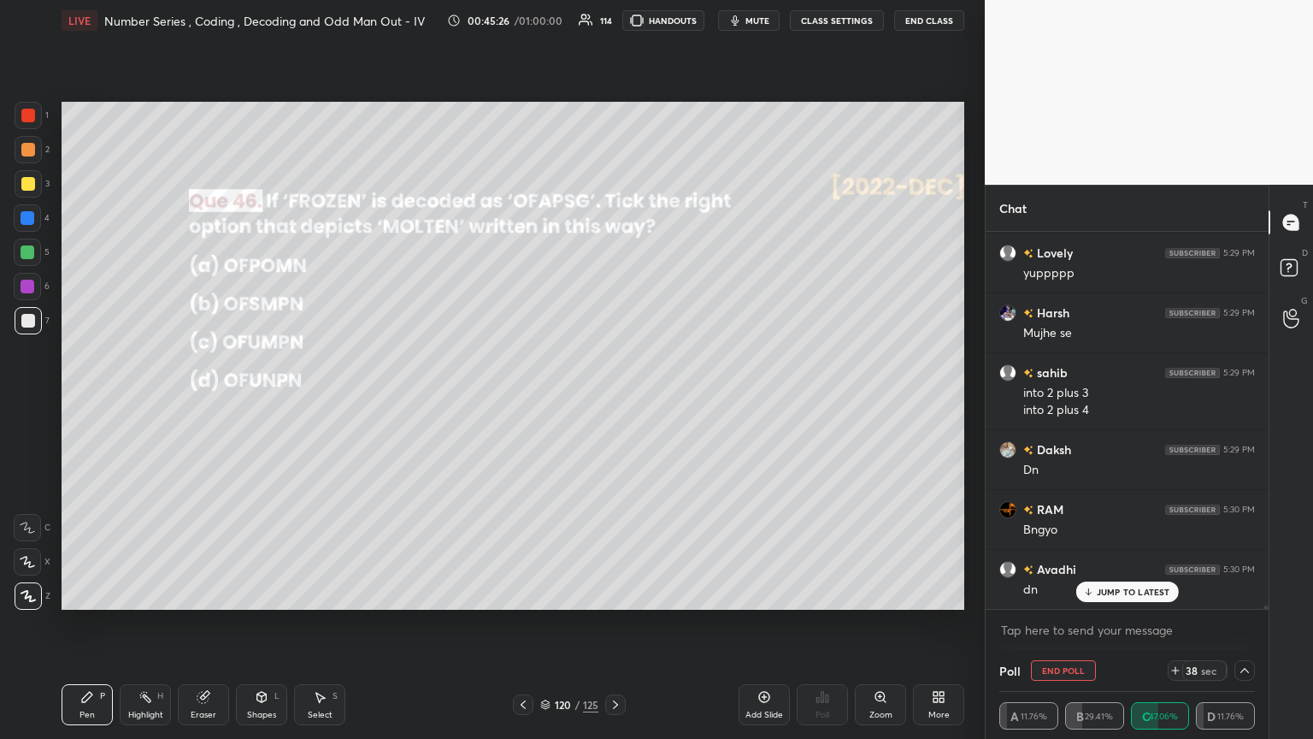
click at [613, 401] on icon at bounding box center [1245, 670] width 14 height 14
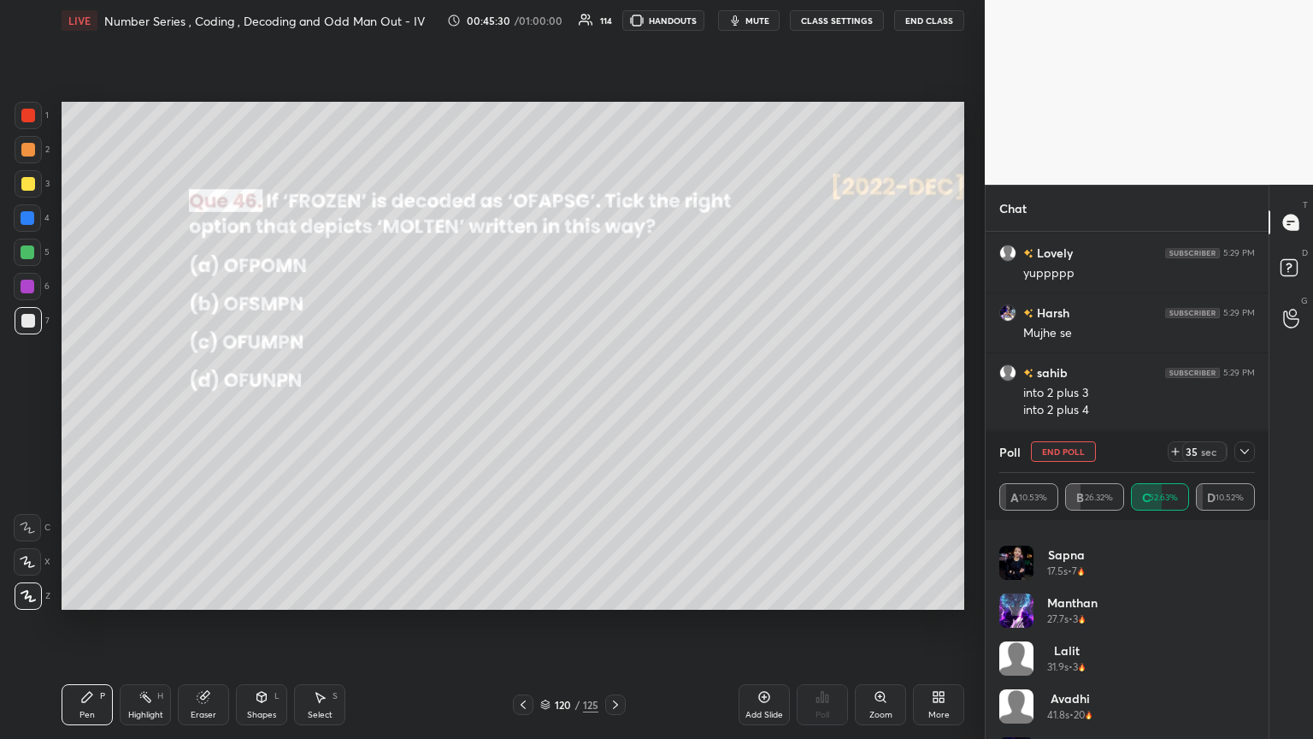
scroll to position [180, 0]
click at [613, 401] on icon at bounding box center [1245, 452] width 14 height 14
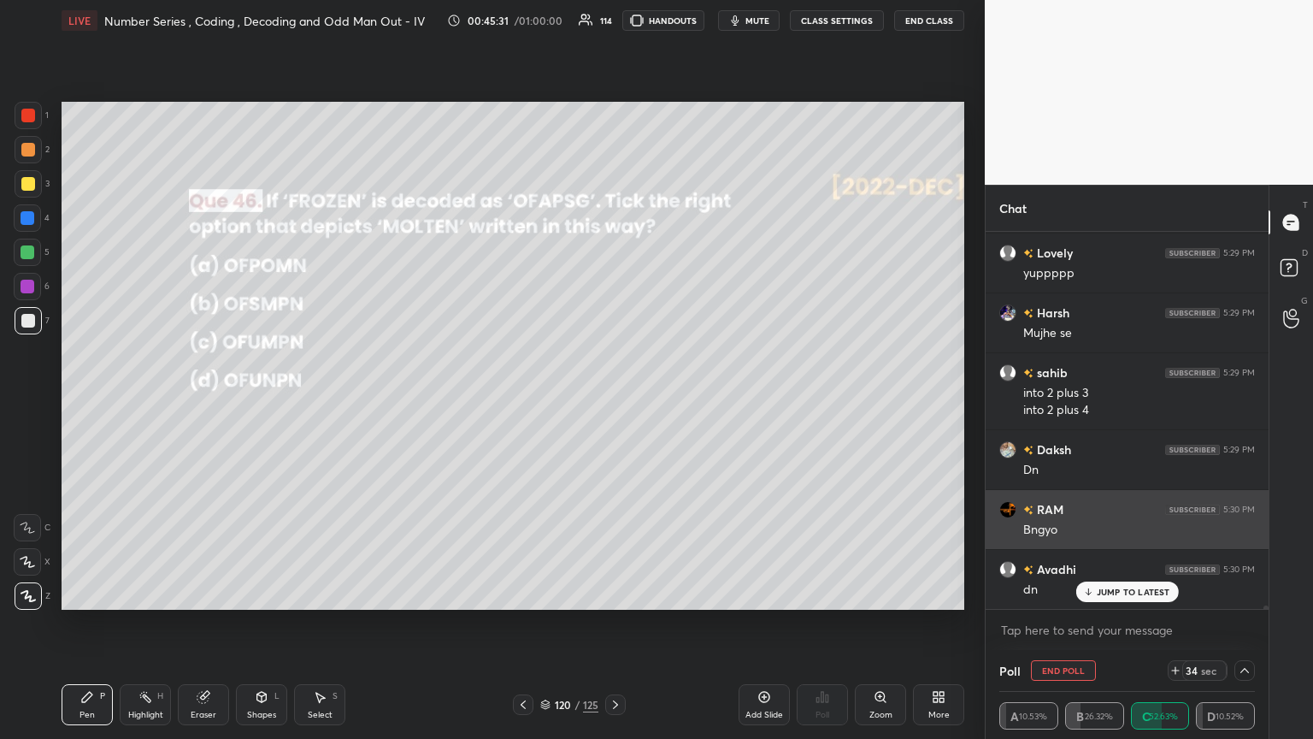
scroll to position [0, 0]
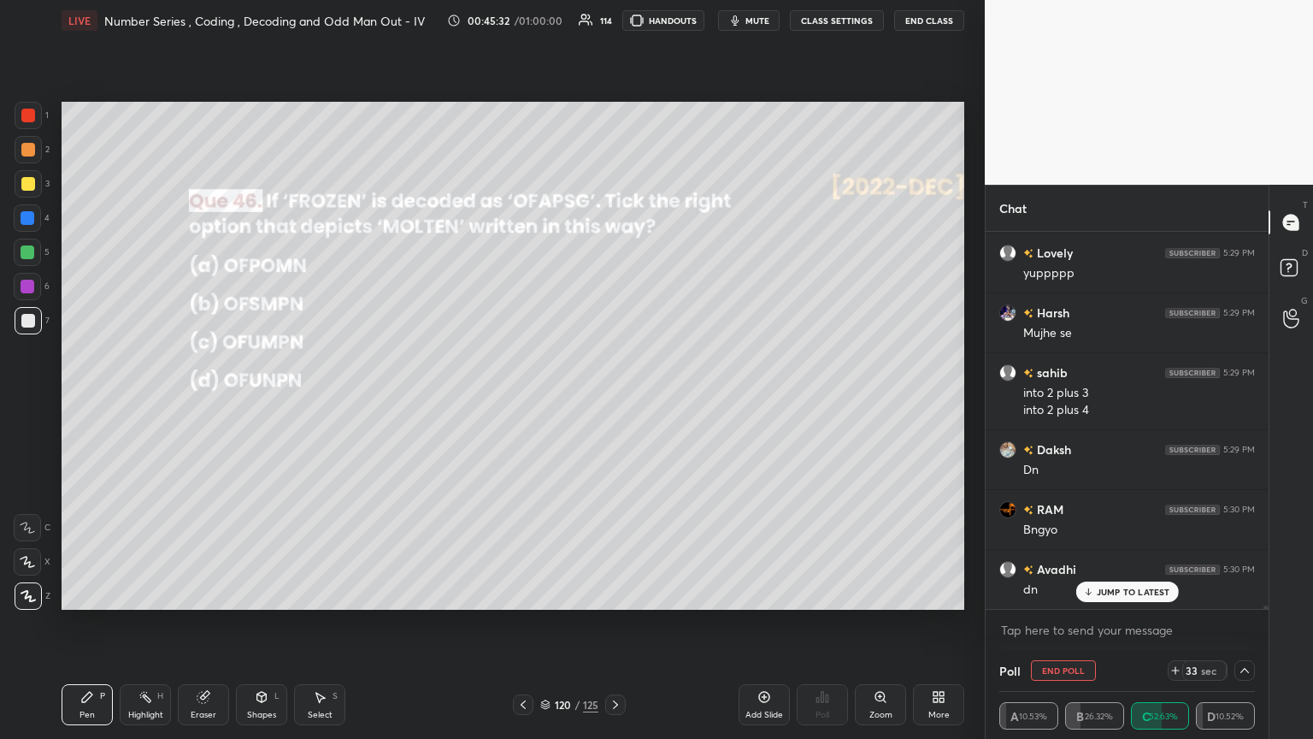
click at [613, 401] on p "JUMP TO LATEST" at bounding box center [1134, 591] width 74 height 10
click at [613, 401] on icon at bounding box center [1245, 670] width 14 height 14
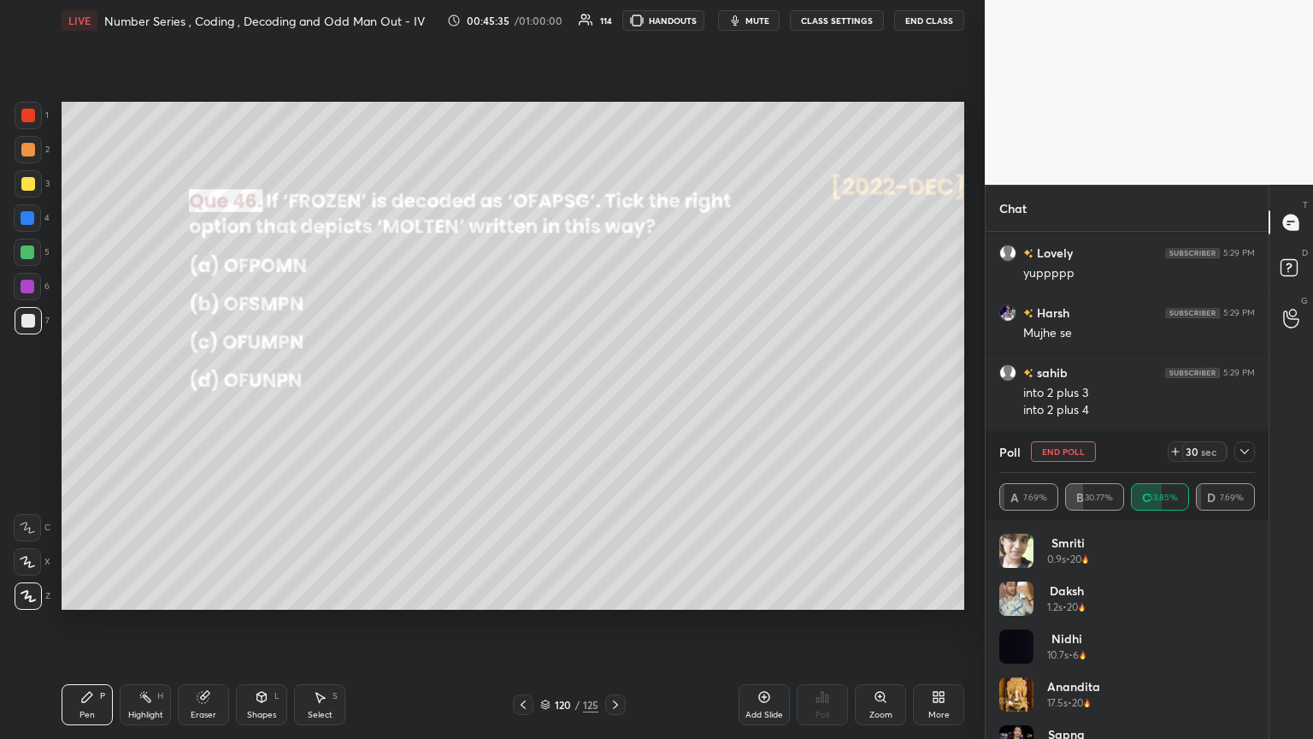
click at [613, 401] on icon at bounding box center [1245, 452] width 14 height 14
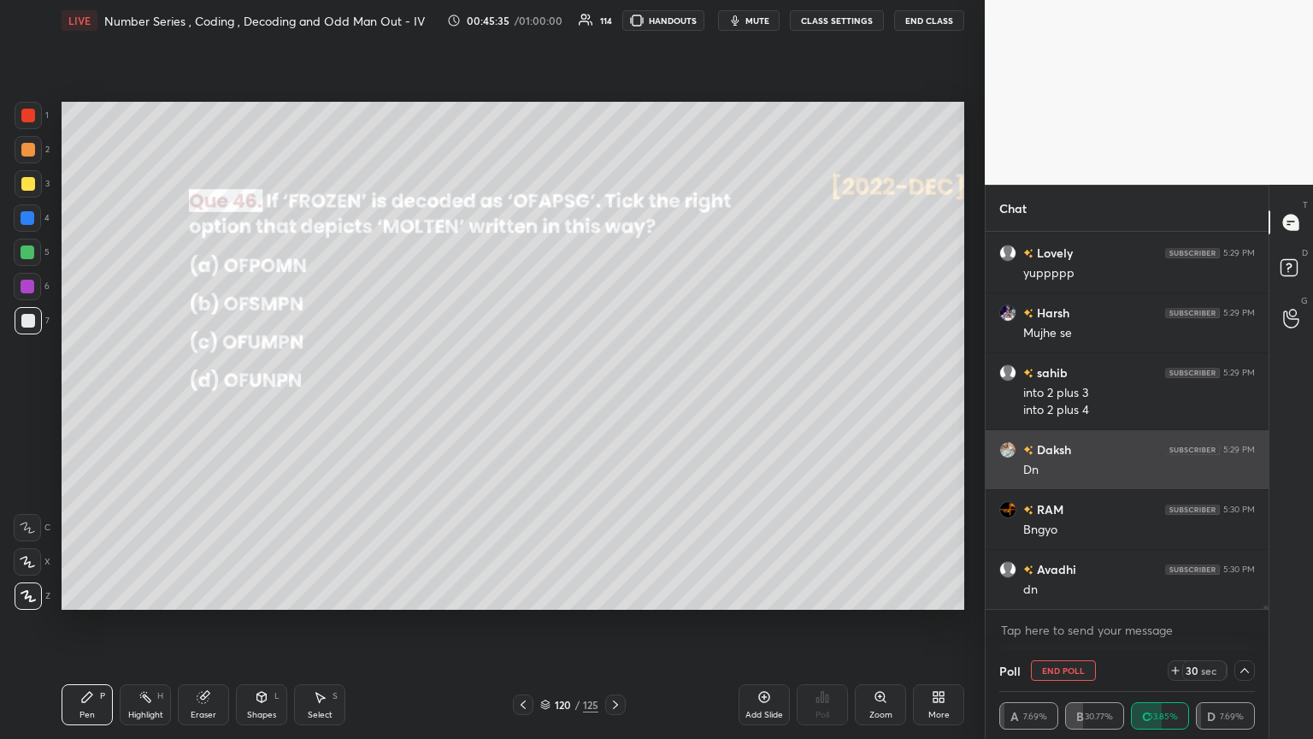
scroll to position [5, 5]
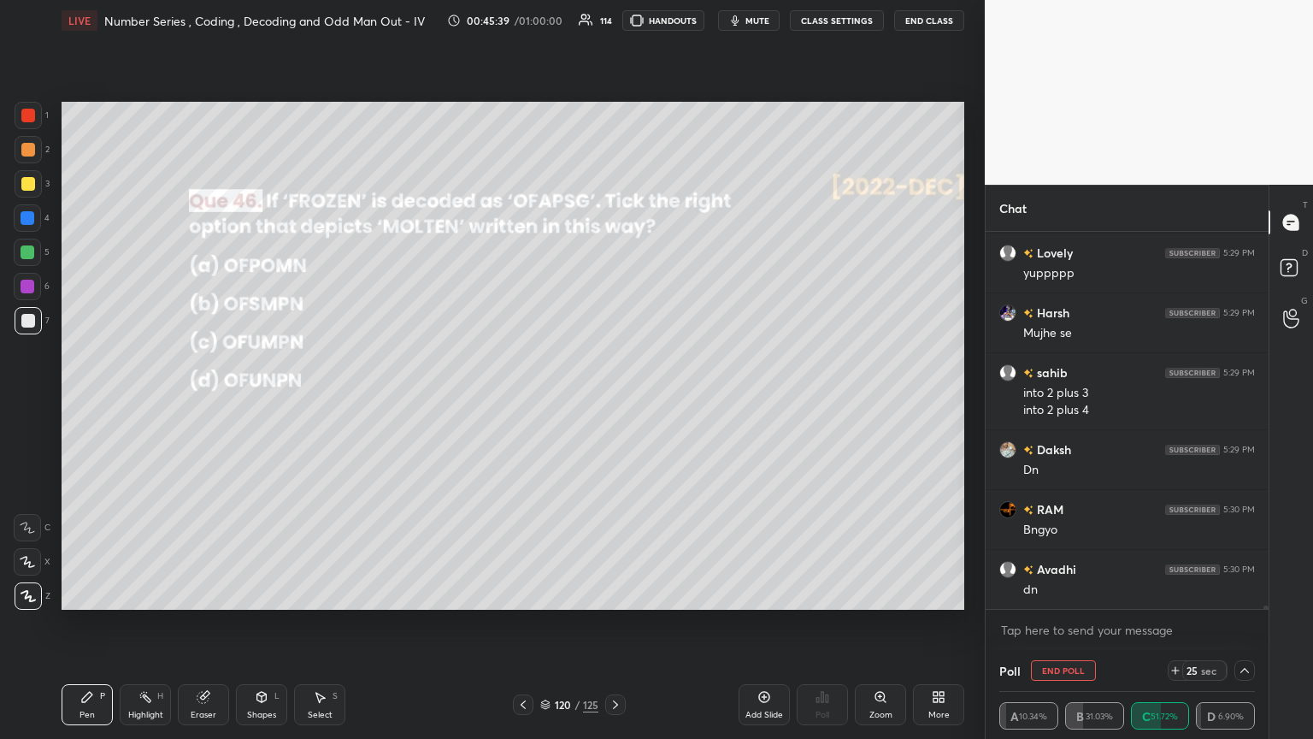
click at [613, 401] on icon at bounding box center [1245, 670] width 14 height 14
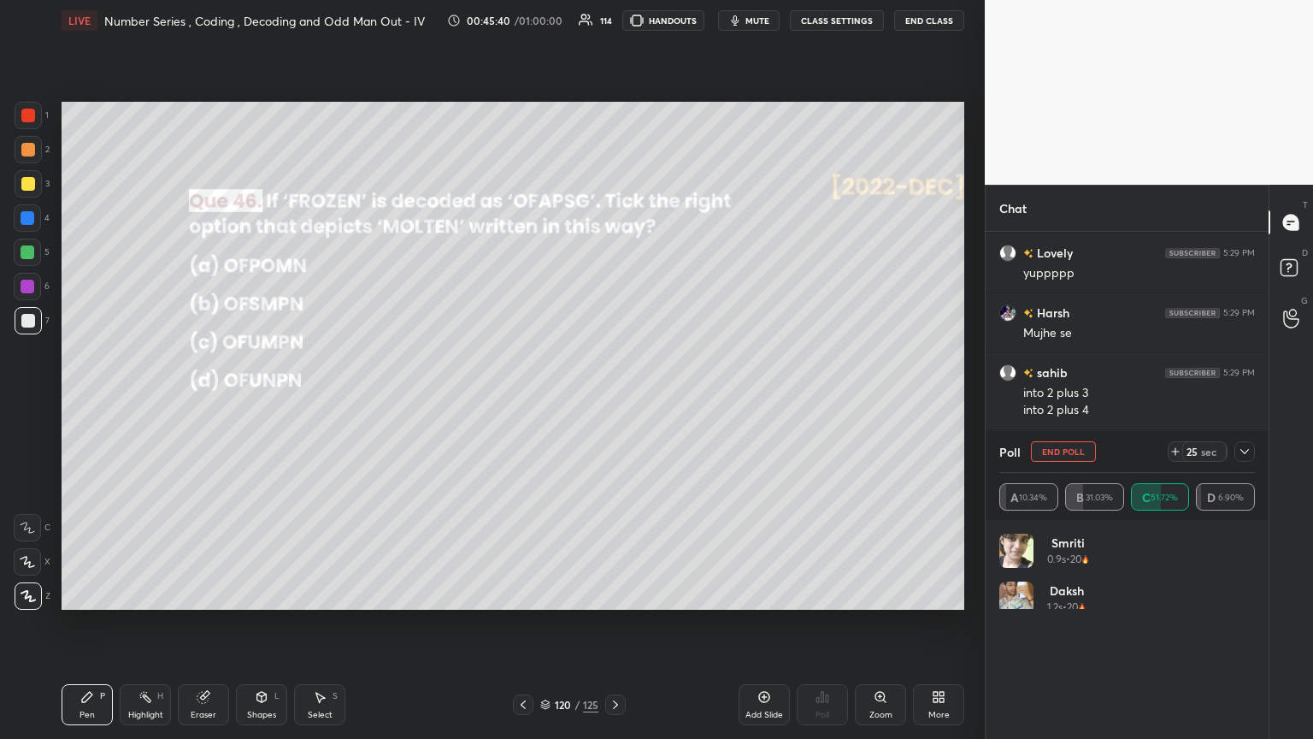
scroll to position [111, 250]
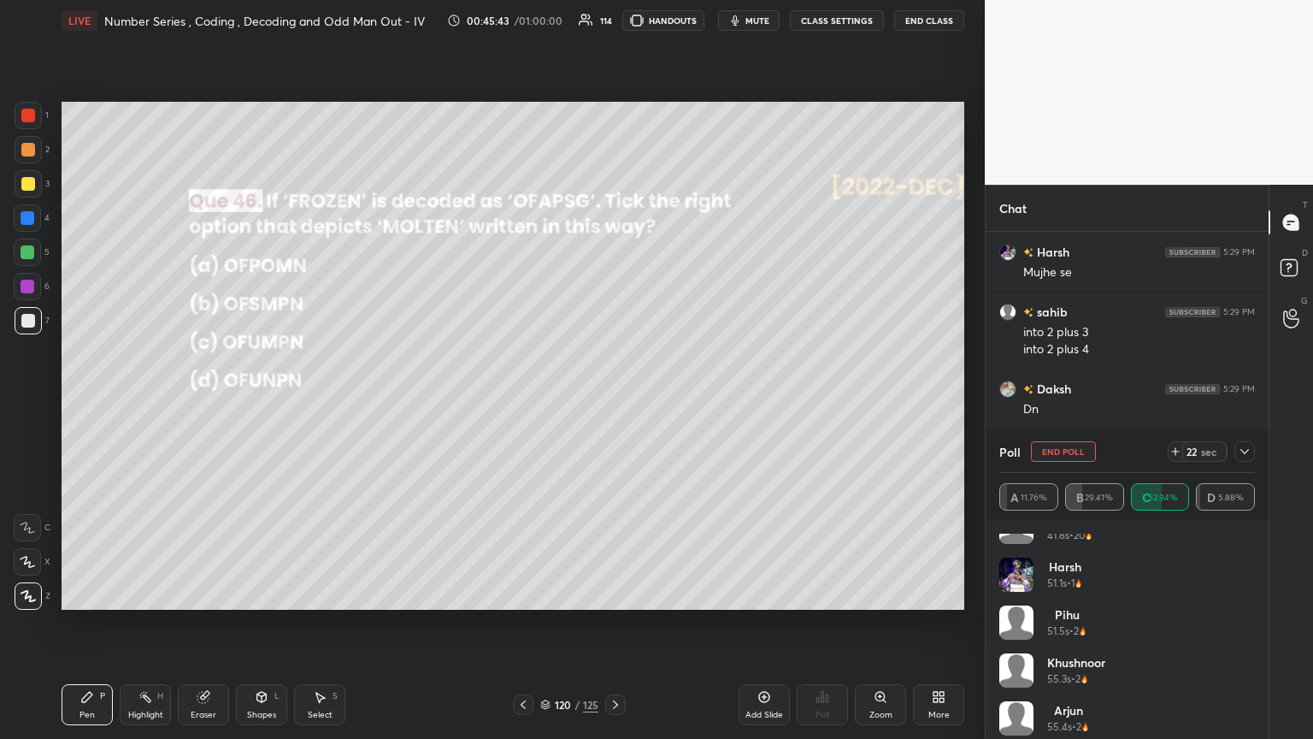
click at [613, 401] on div "Arjun 55.4s • 2" at bounding box center [1127, 725] width 256 height 48
click at [613, 401] on div "Lalit 31.9s • 3 Avadhi 41.8s • 20 Harsh 51.1s • 1 pihu 51.5s • 2 Khushnoor 55.3…" at bounding box center [1127, 635] width 256 height 205
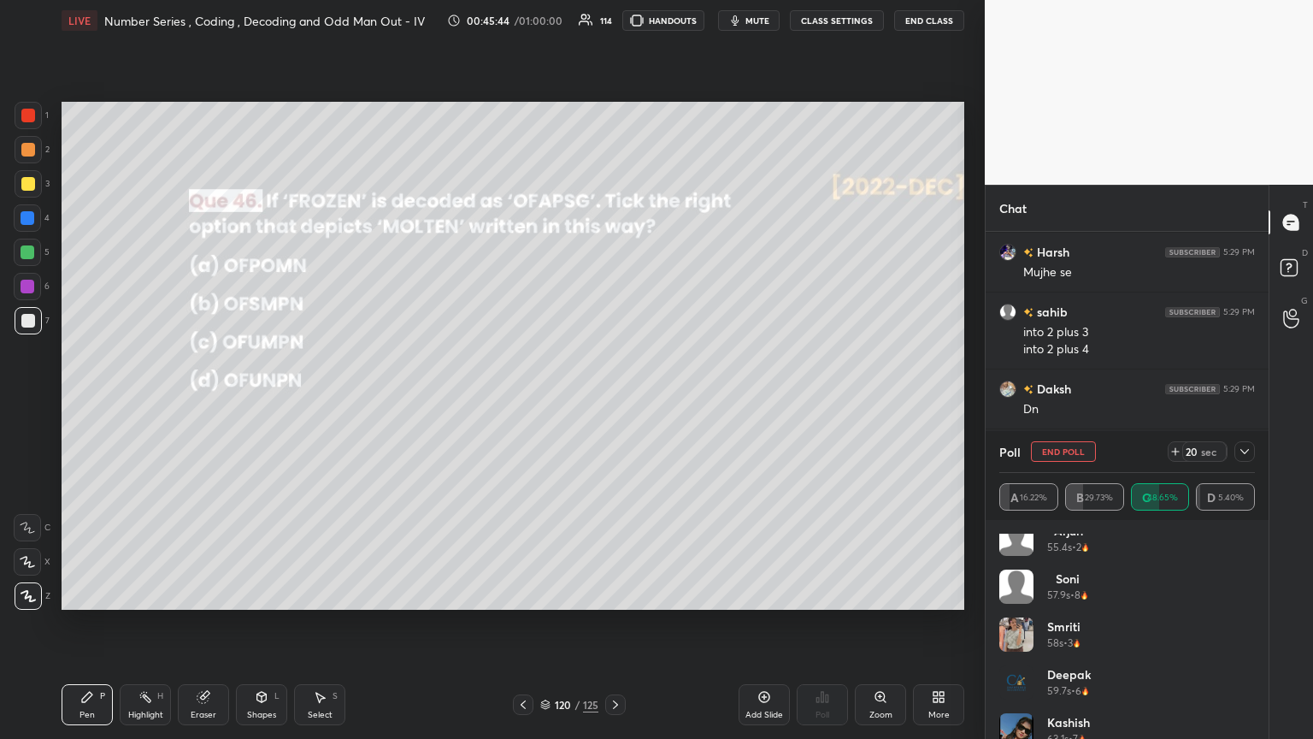
click at [613, 401] on div "Khushnoor 55.3s • 2 Arjun 55.4s • 2 Soni 57.9s • 8 Smriti 58s • 3 Deepak 59.7s …" at bounding box center [1127, 629] width 283 height 219
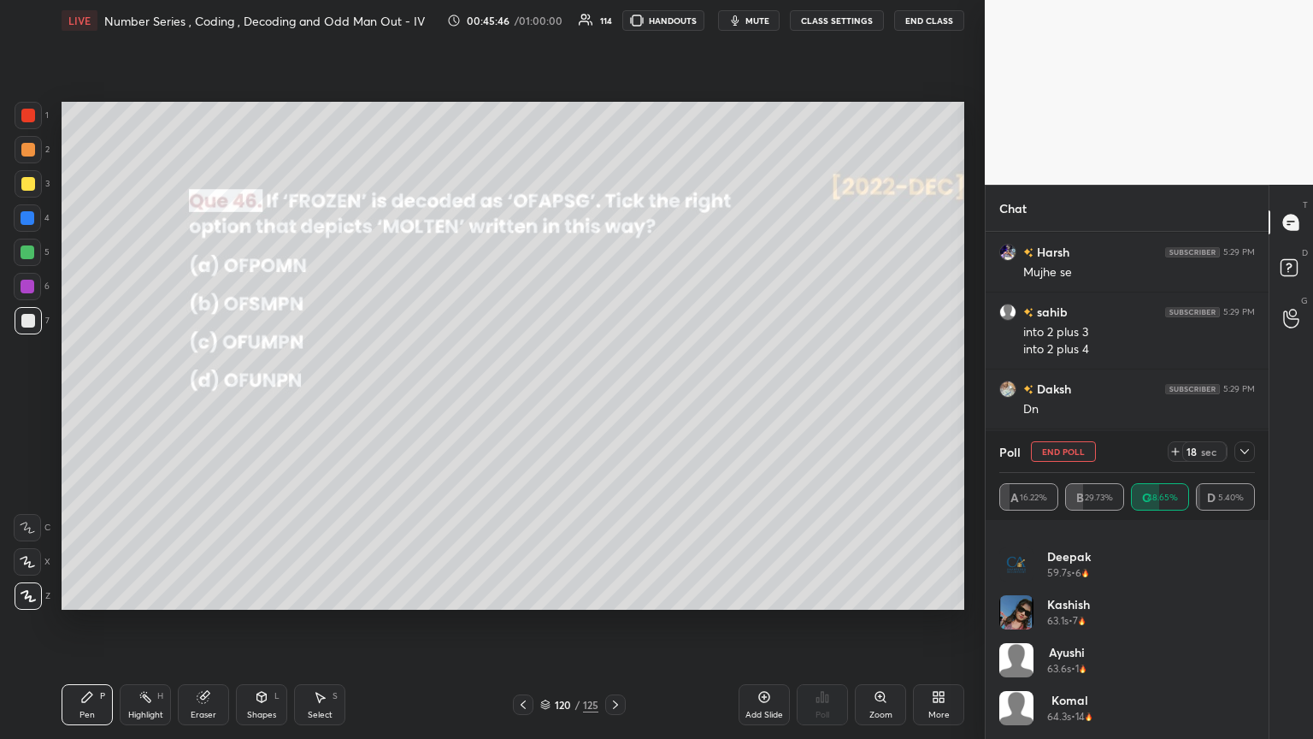
click at [613, 401] on div "komal 64.3s • 14" at bounding box center [1127, 715] width 256 height 48
click at [613, 401] on icon at bounding box center [1245, 452] width 14 height 14
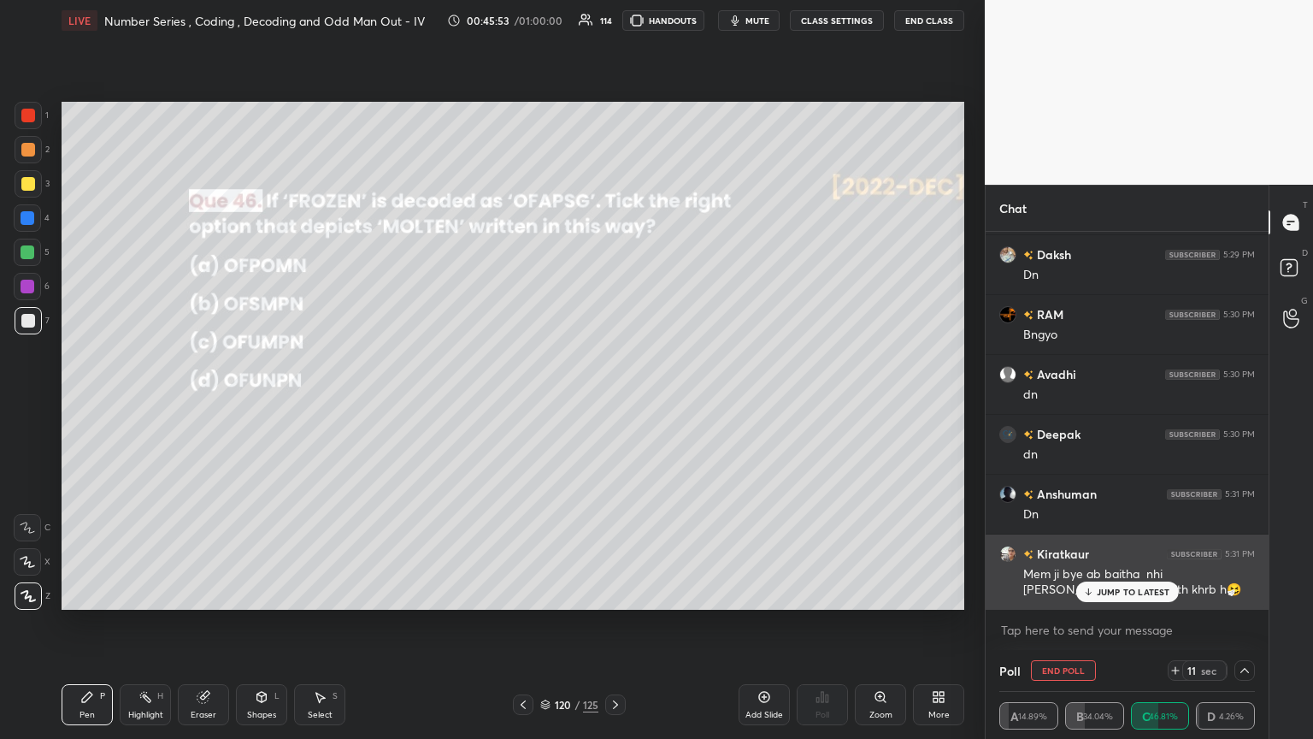
click at [613, 401] on p "JUMP TO LATEST" at bounding box center [1134, 591] width 74 height 10
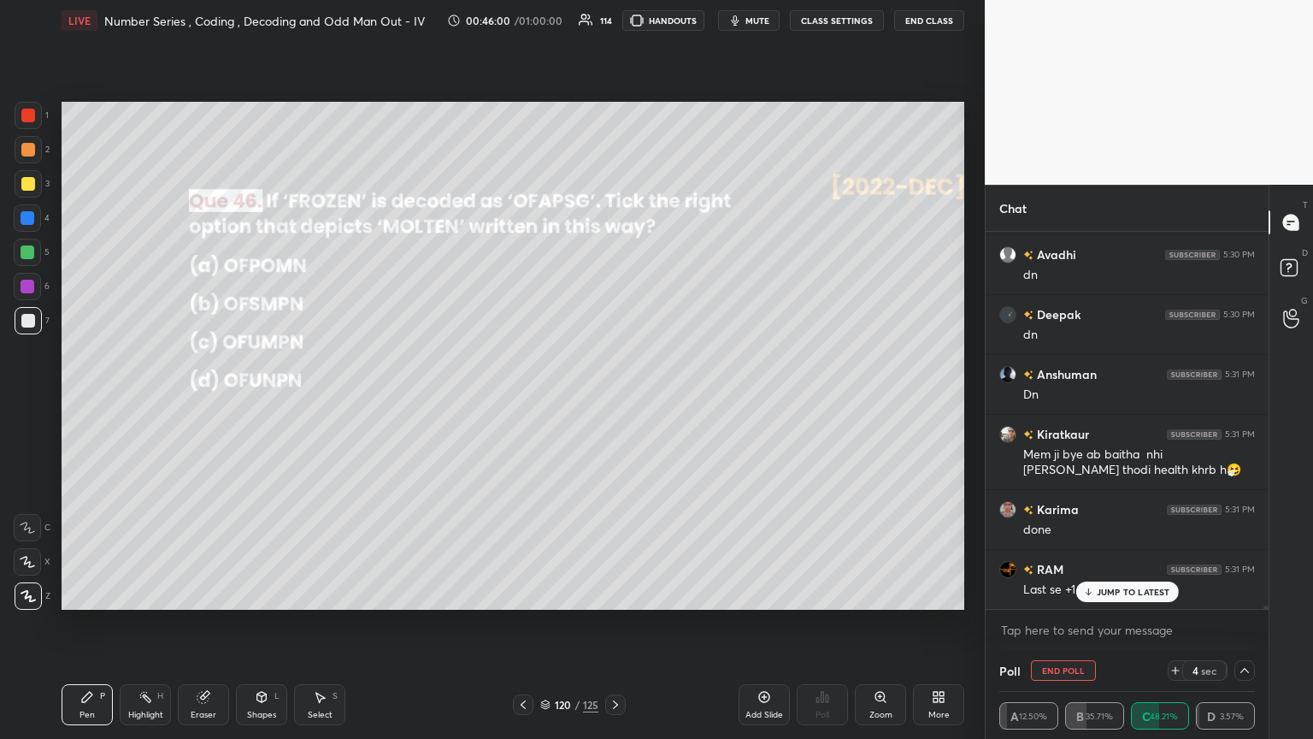
click at [613, 401] on p "JUMP TO LATEST" at bounding box center [1134, 591] width 74 height 10
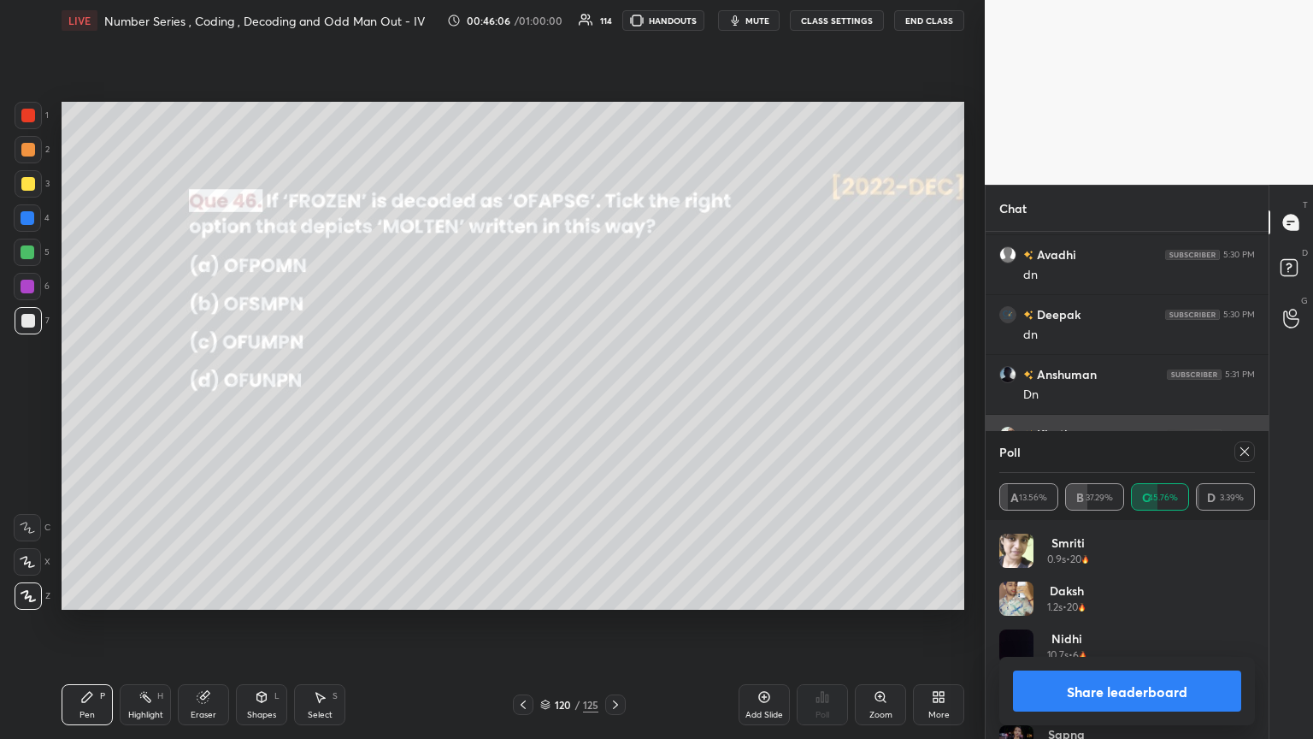
click at [613, 401] on icon at bounding box center [1245, 452] width 14 height 14
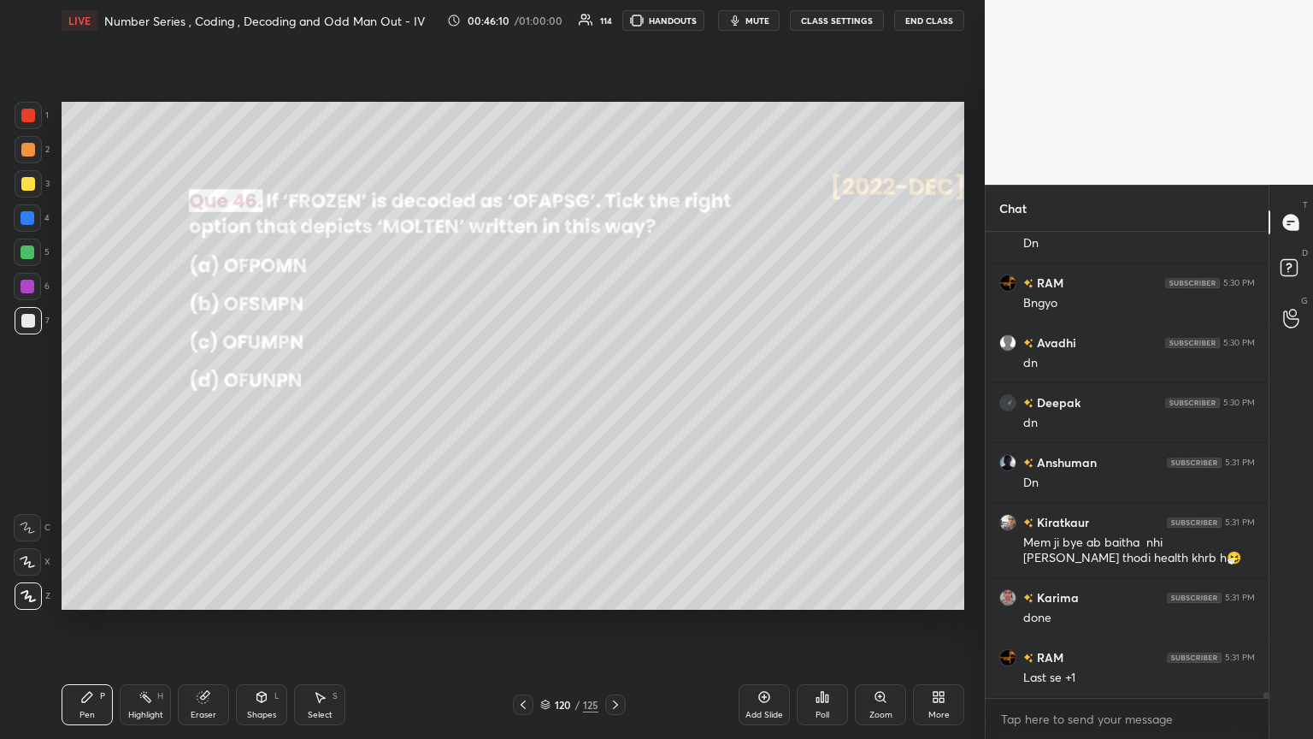
click at [25, 180] on div at bounding box center [28, 184] width 14 height 14
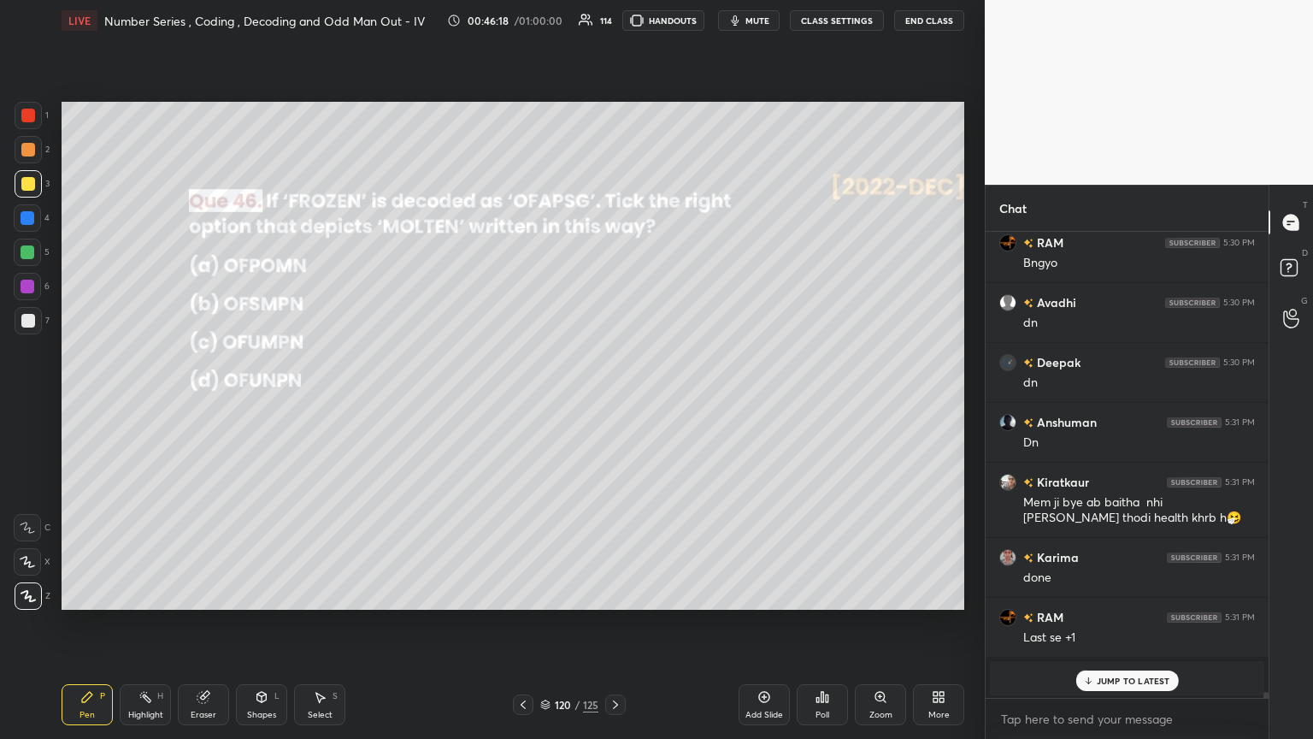
click at [613, 401] on p "JUMP TO LATEST" at bounding box center [1134, 680] width 74 height 10
click at [32, 321] on div at bounding box center [28, 321] width 14 height 14
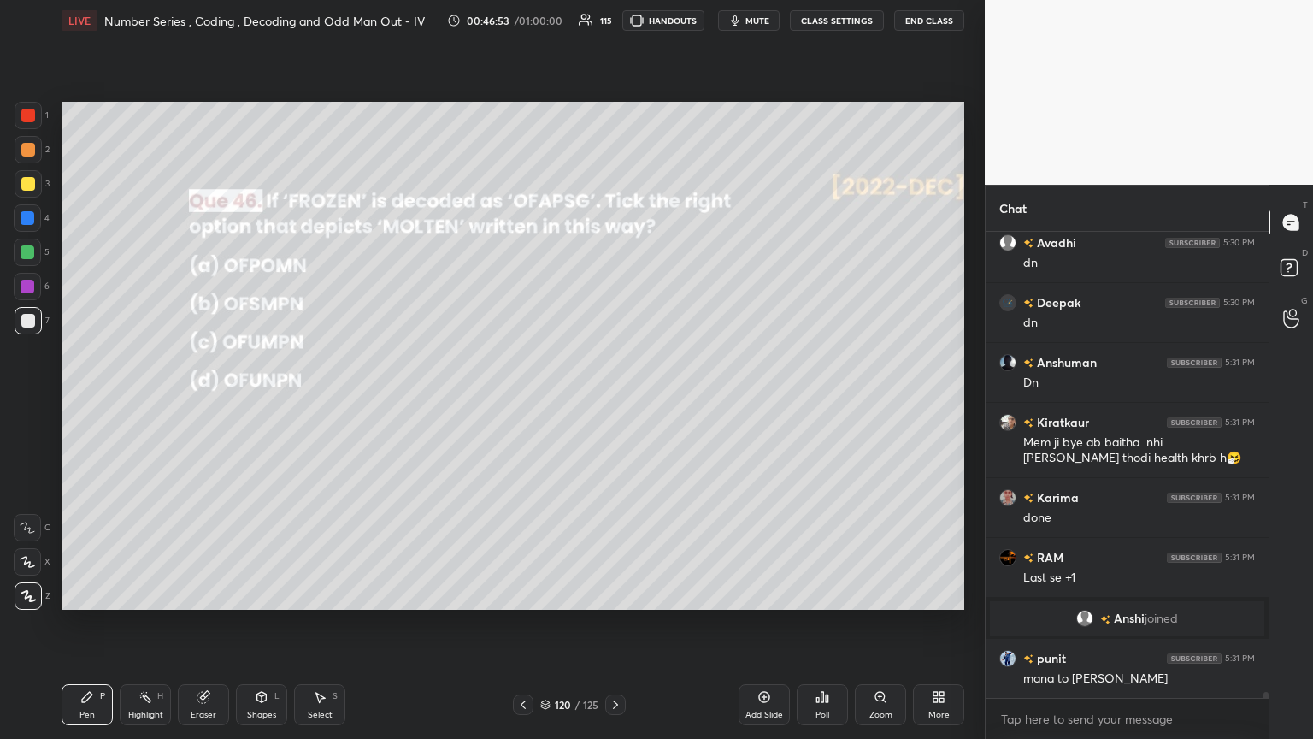
scroll to position [36253, 0]
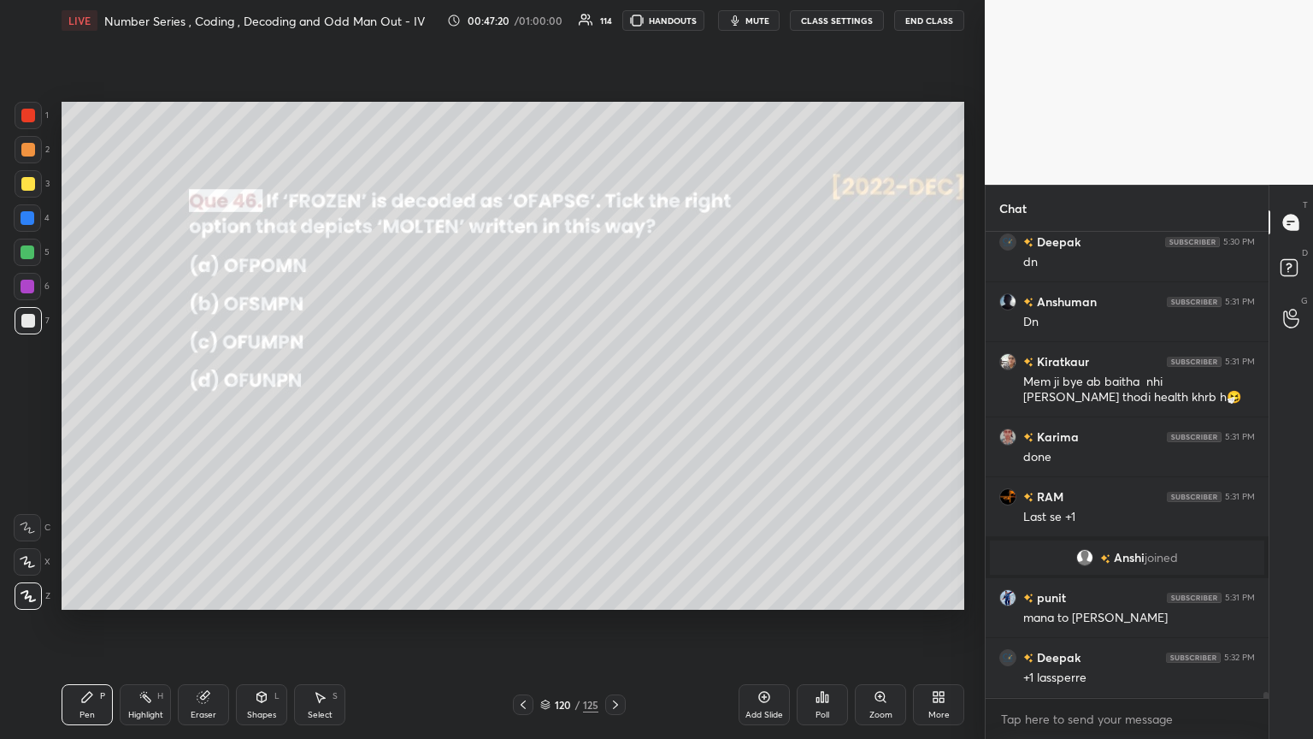
click at [262, 401] on icon at bounding box center [262, 697] width 14 height 14
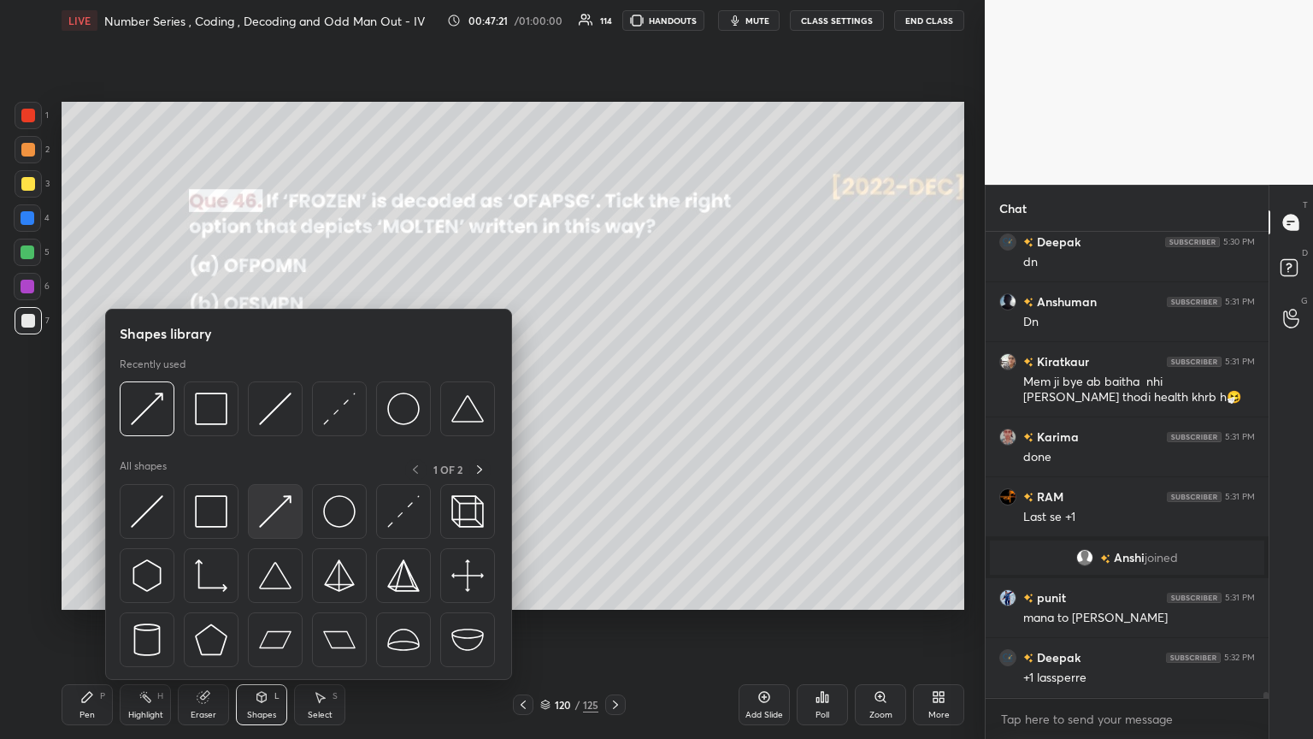
click at [274, 401] on img at bounding box center [275, 511] width 32 height 32
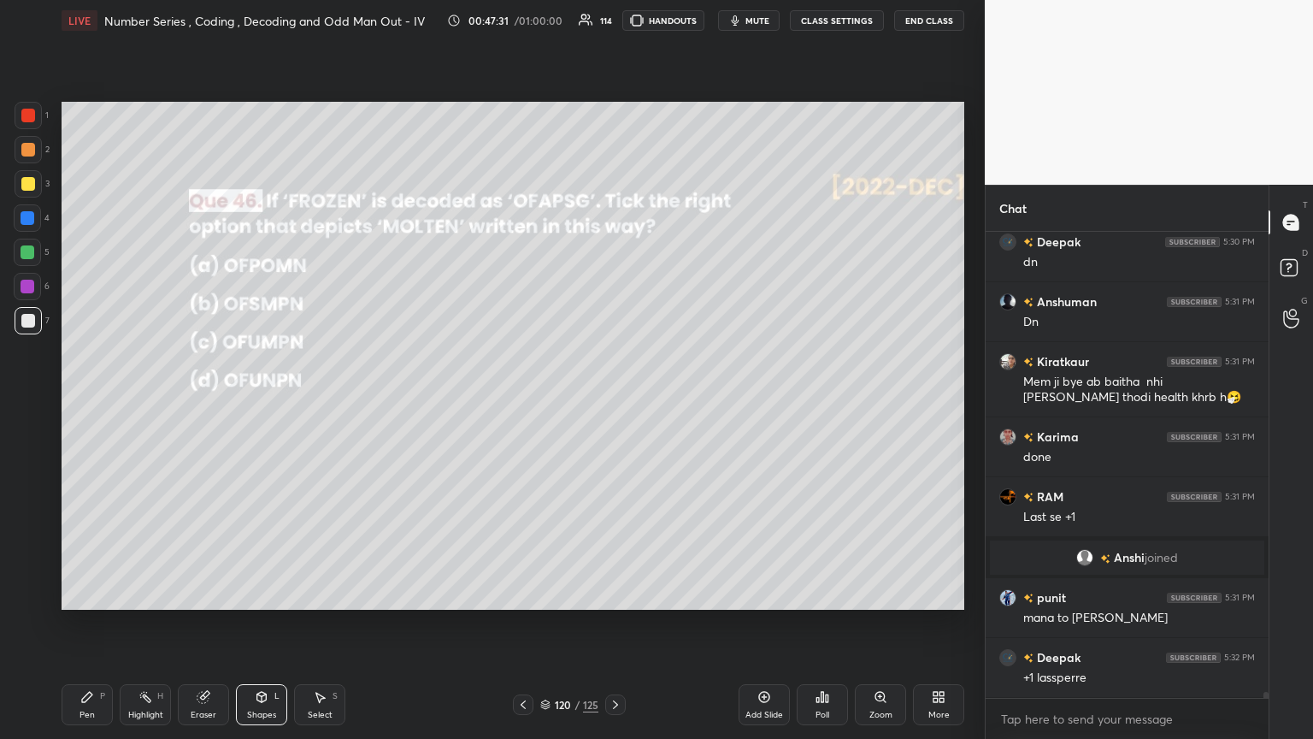
drag, startPoint x: 90, startPoint y: 701, endPoint x: 104, endPoint y: 702, distance: 14.6
click at [91, 401] on icon at bounding box center [87, 697] width 14 height 14
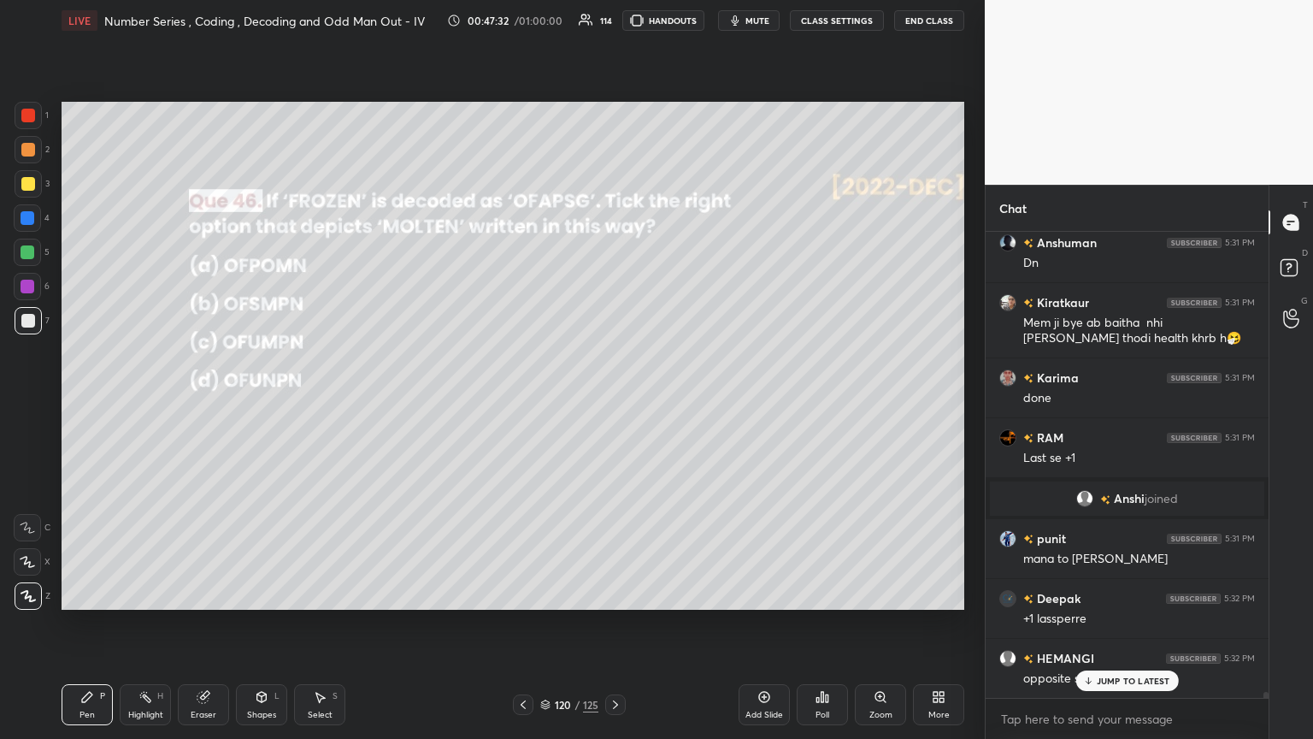
scroll to position [36388, 0]
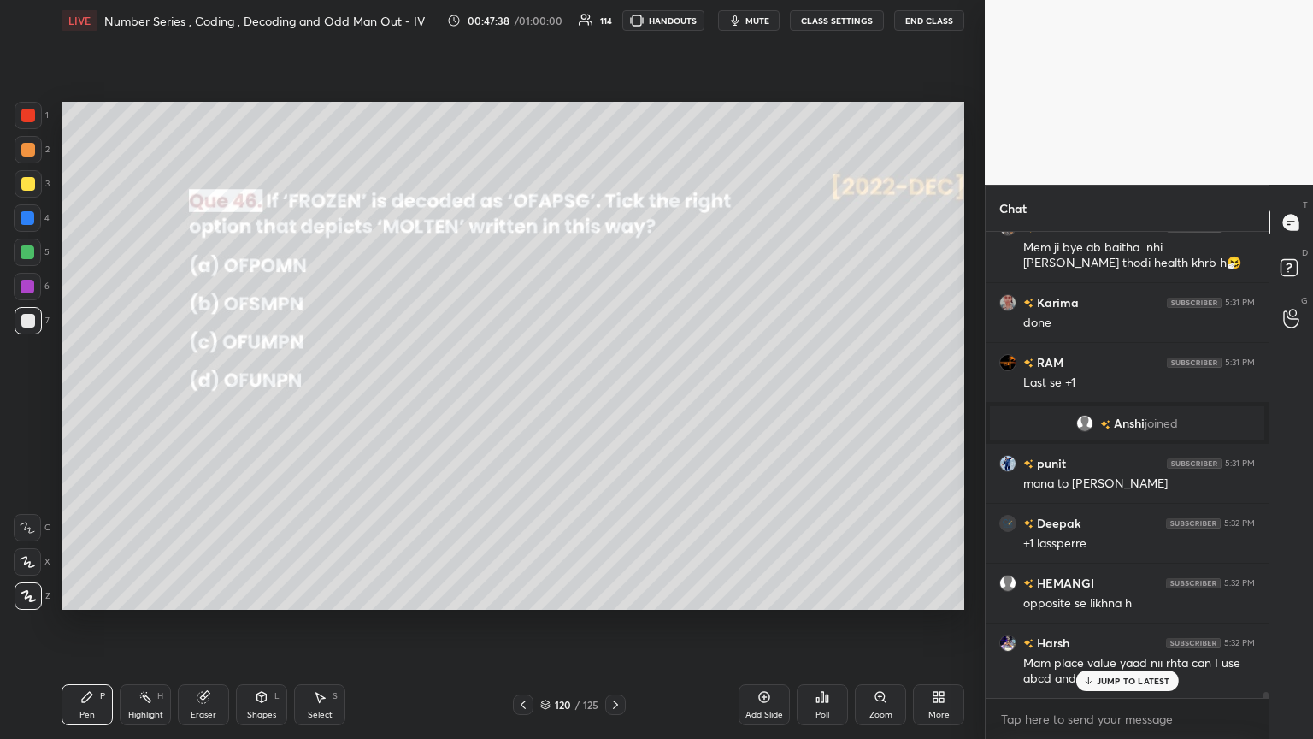
click at [259, 401] on div "Shapes" at bounding box center [261, 714] width 29 height 9
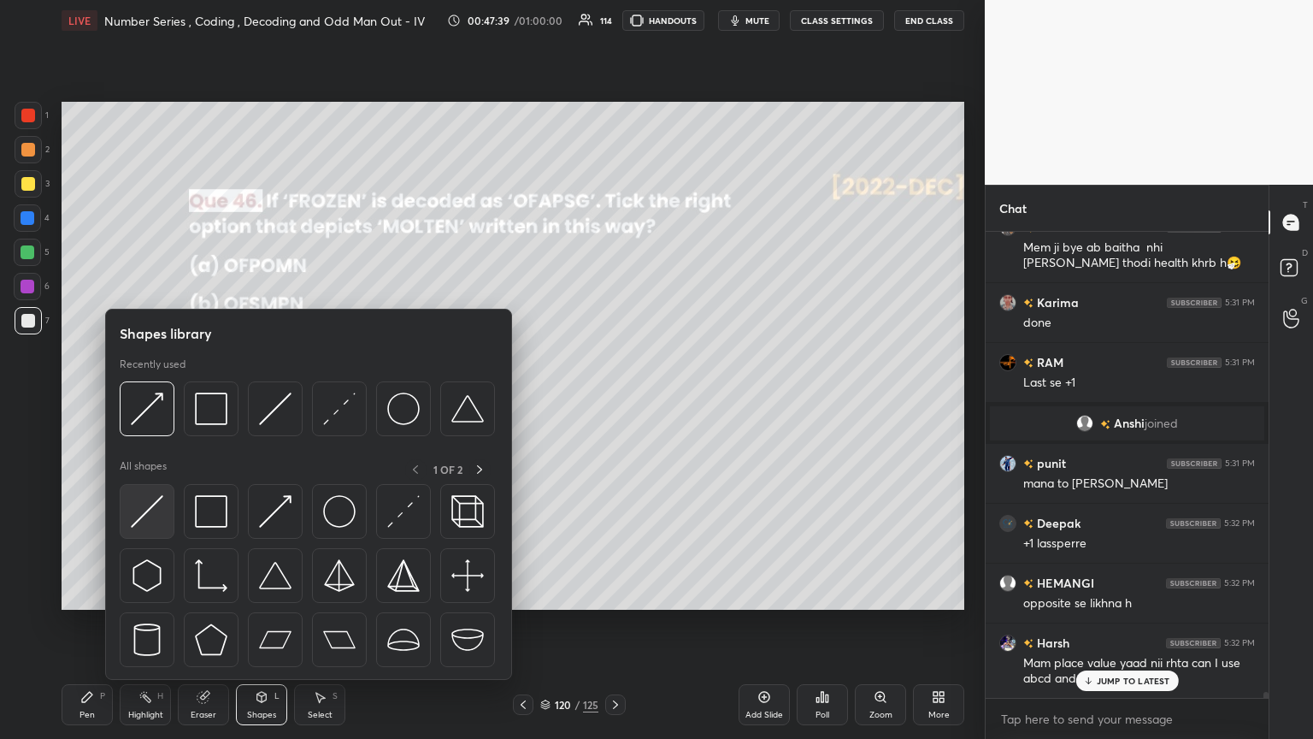
click at [147, 401] on img at bounding box center [147, 511] width 32 height 32
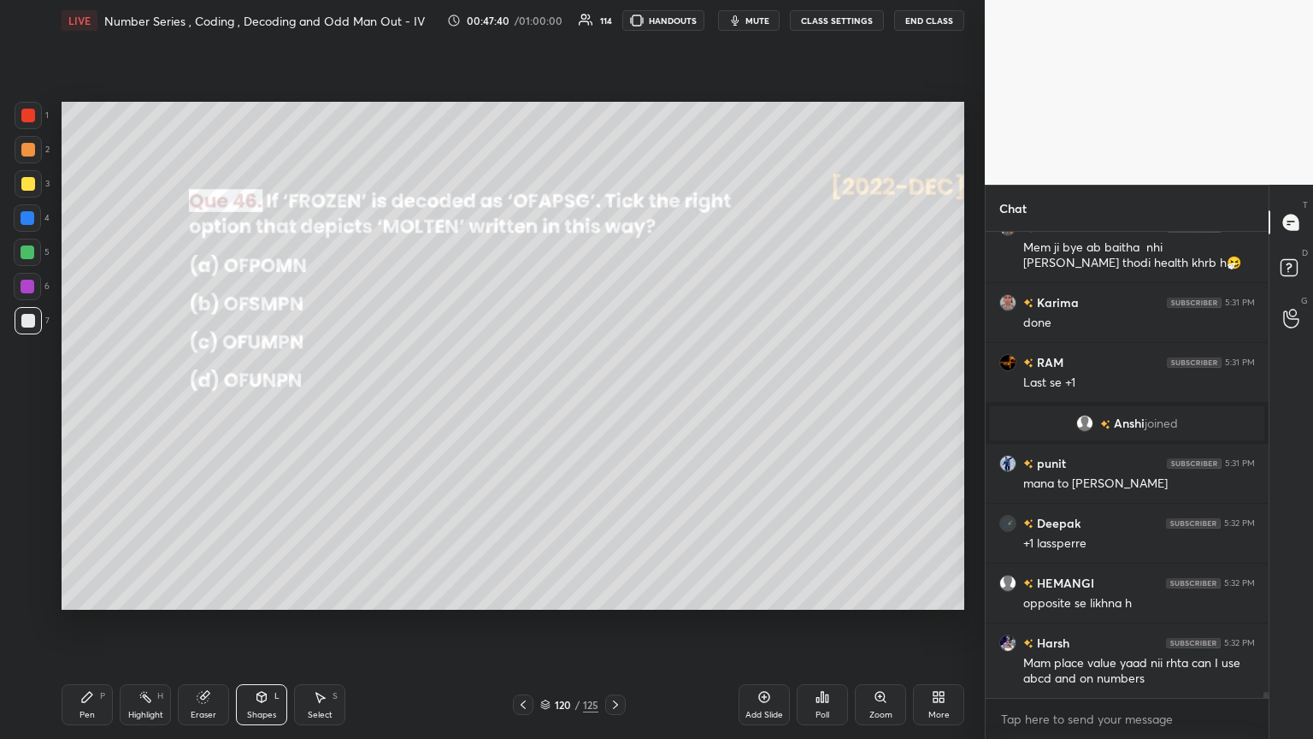
click at [262, 401] on div "Shapes L" at bounding box center [261, 704] width 51 height 41
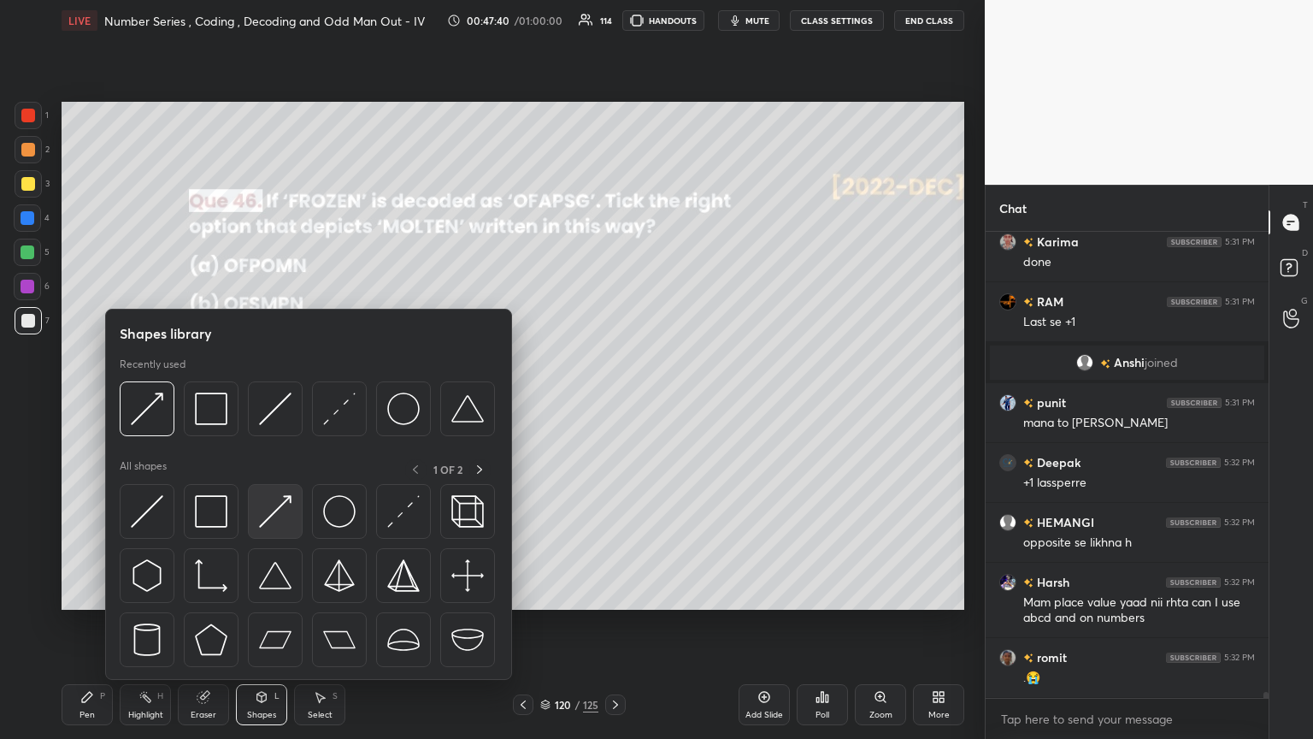
click at [270, 401] on img at bounding box center [275, 511] width 32 height 32
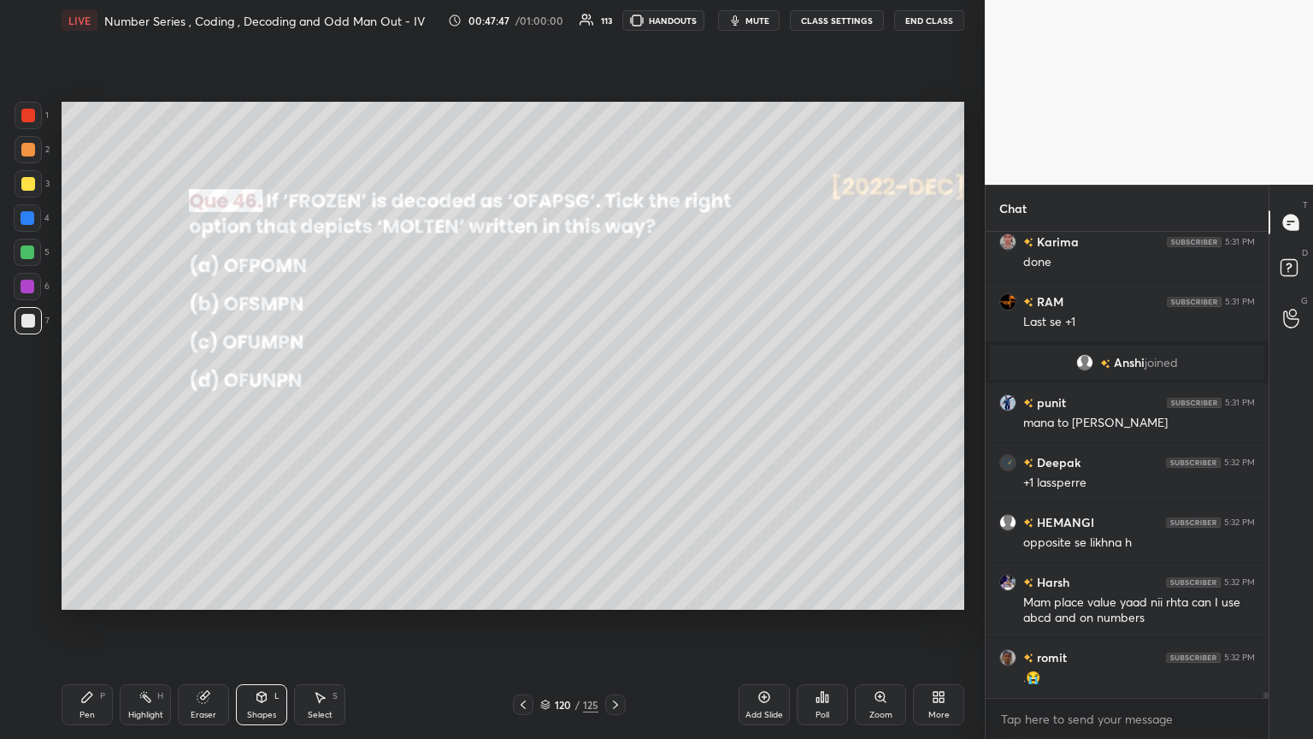
drag, startPoint x: 82, startPoint y: 708, endPoint x: 188, endPoint y: 667, distance: 113.7
click at [83, 401] on div "Pen P" at bounding box center [87, 704] width 51 height 41
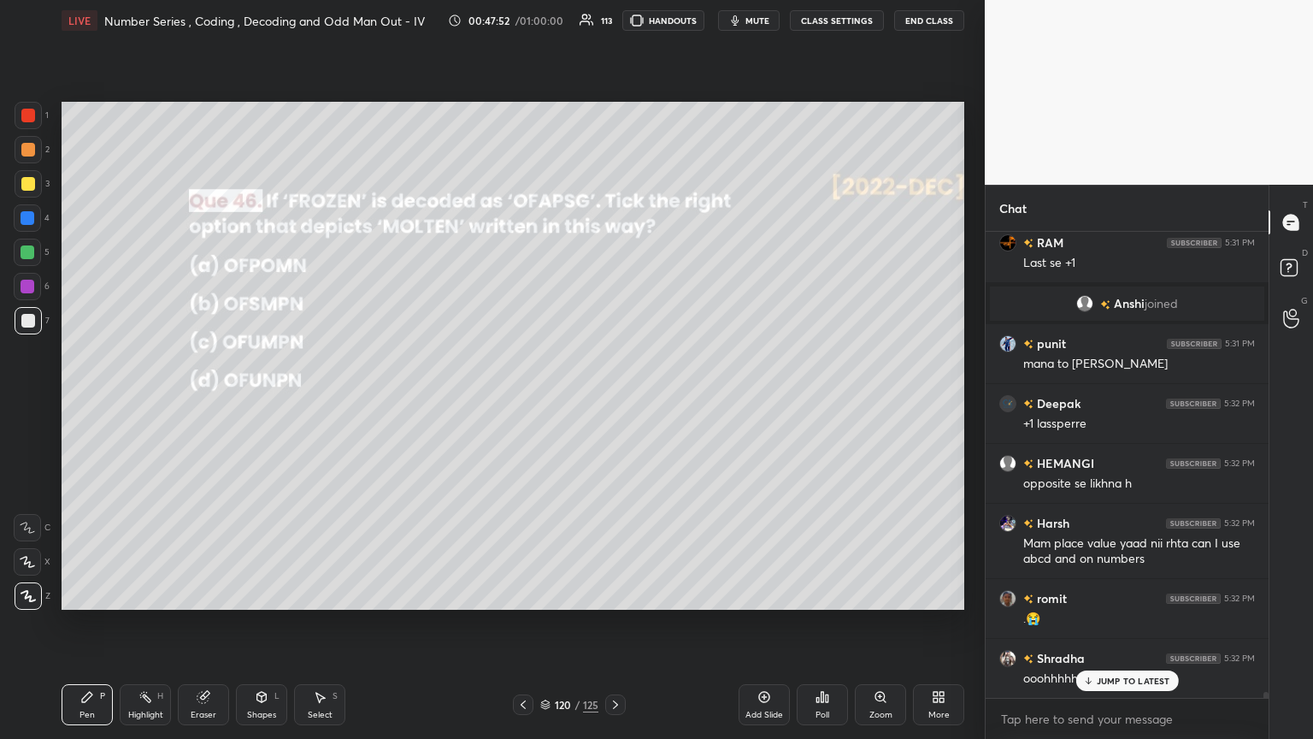
click at [253, 401] on div "Shapes" at bounding box center [261, 714] width 29 height 9
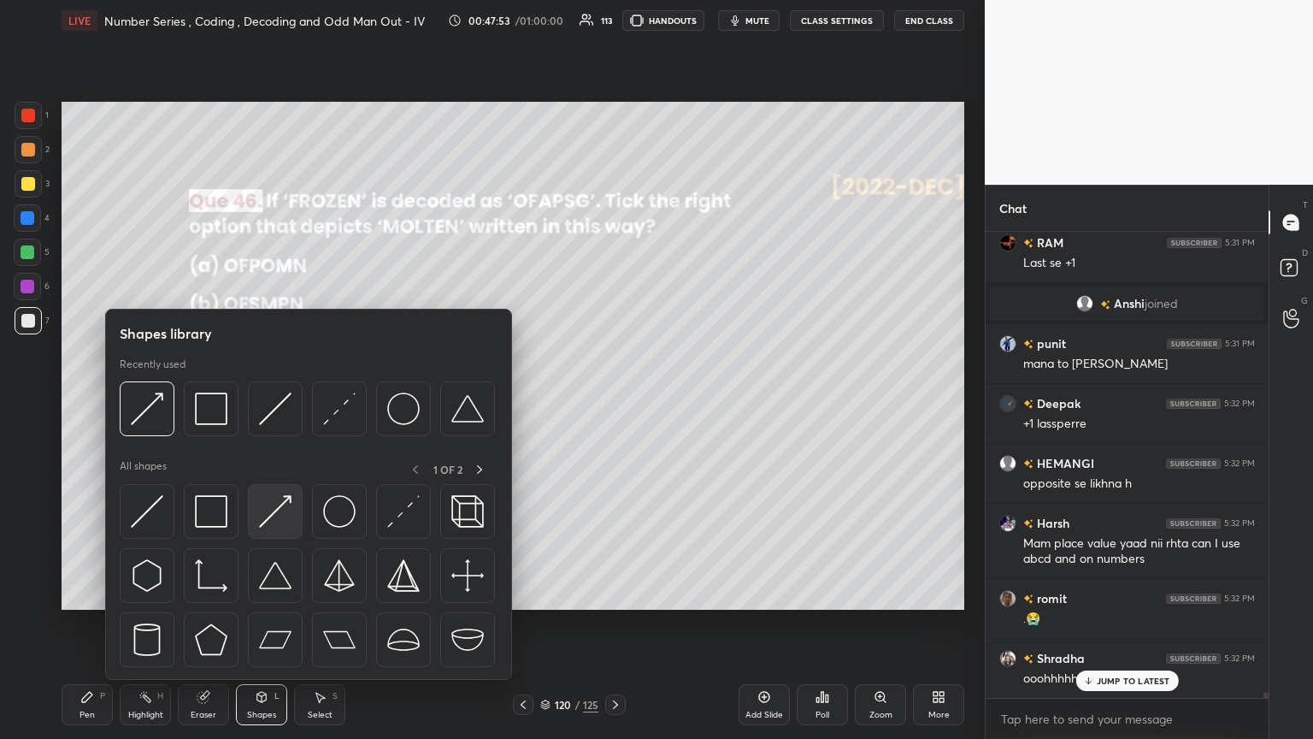
click at [268, 401] on img at bounding box center [275, 511] width 32 height 32
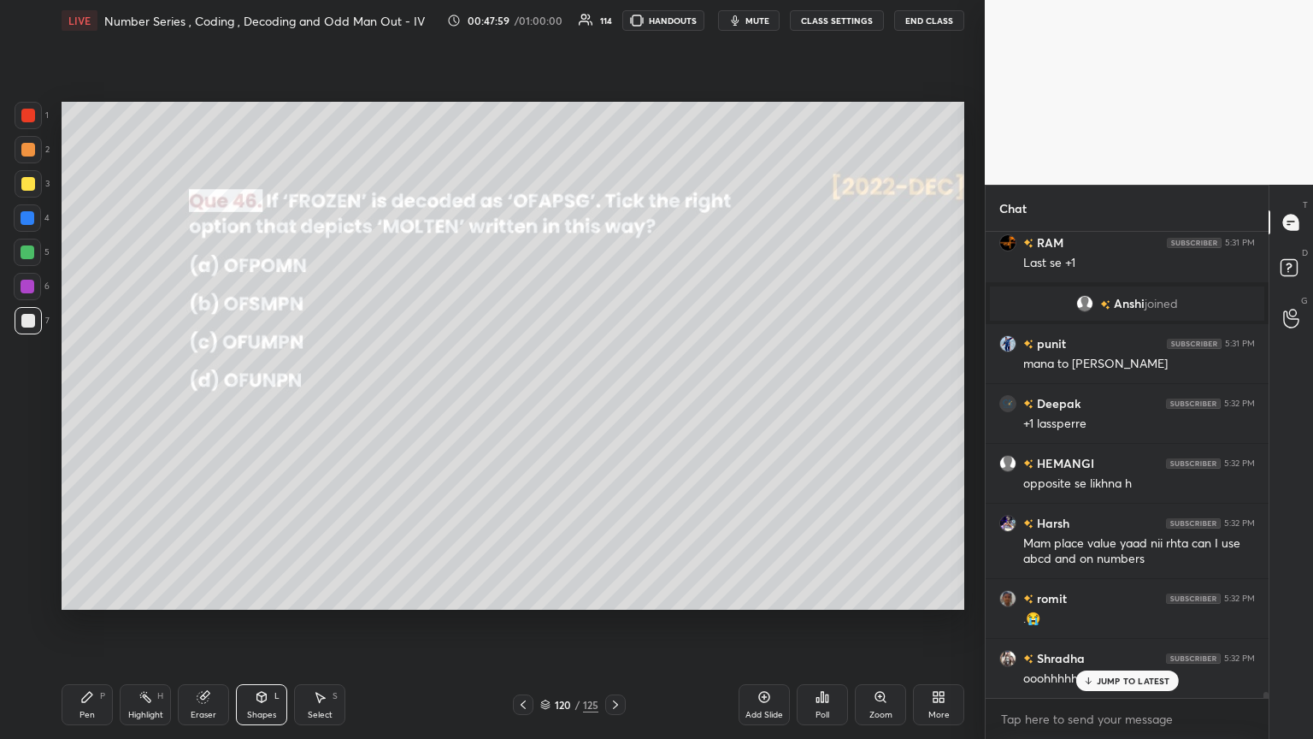
click at [86, 401] on div "Pen P" at bounding box center [87, 704] width 51 height 41
click at [257, 401] on div "Shapes" at bounding box center [261, 714] width 29 height 9
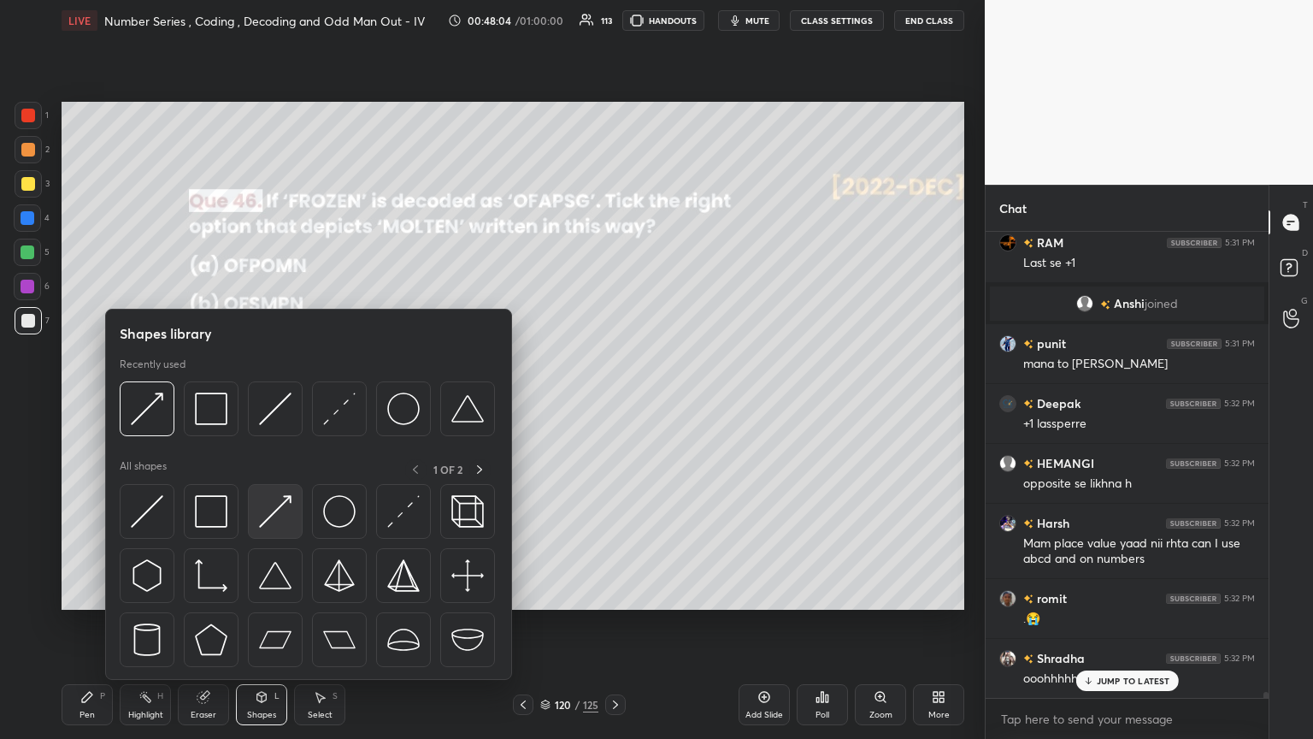
click at [274, 401] on img at bounding box center [275, 511] width 32 height 32
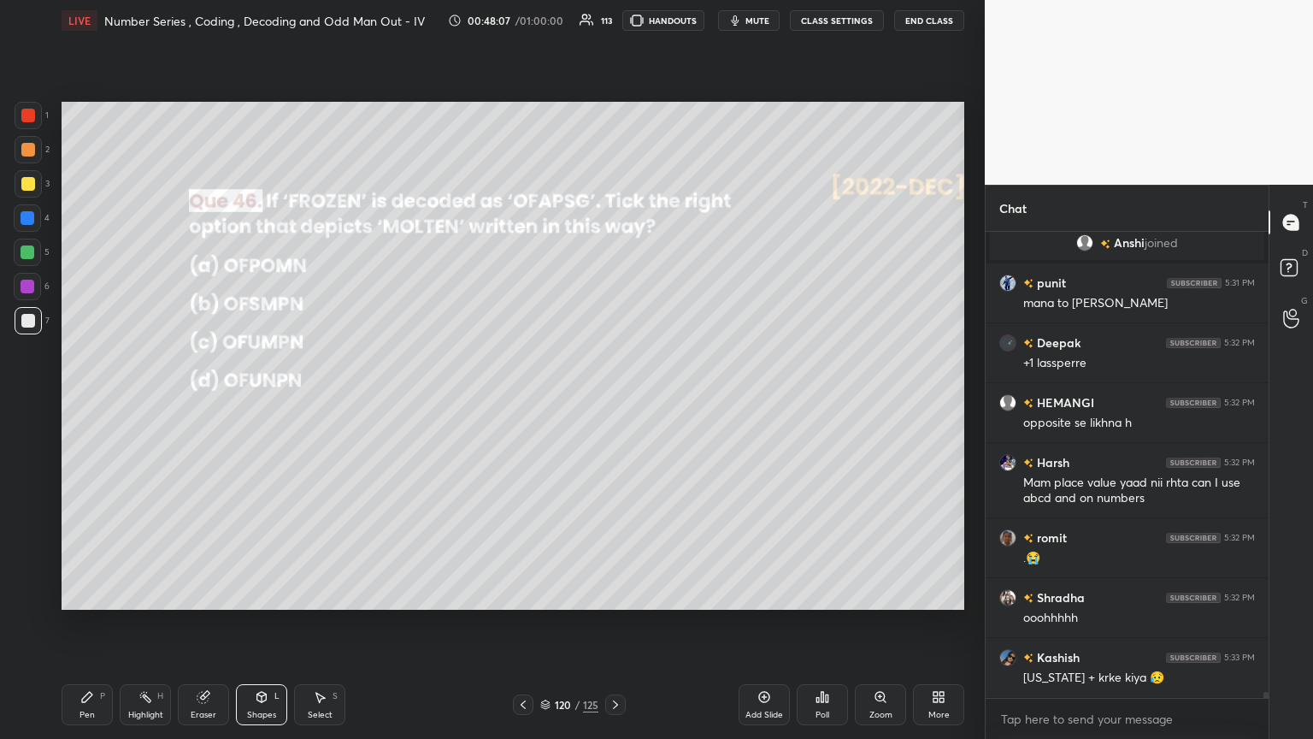
scroll to position [36609, 0]
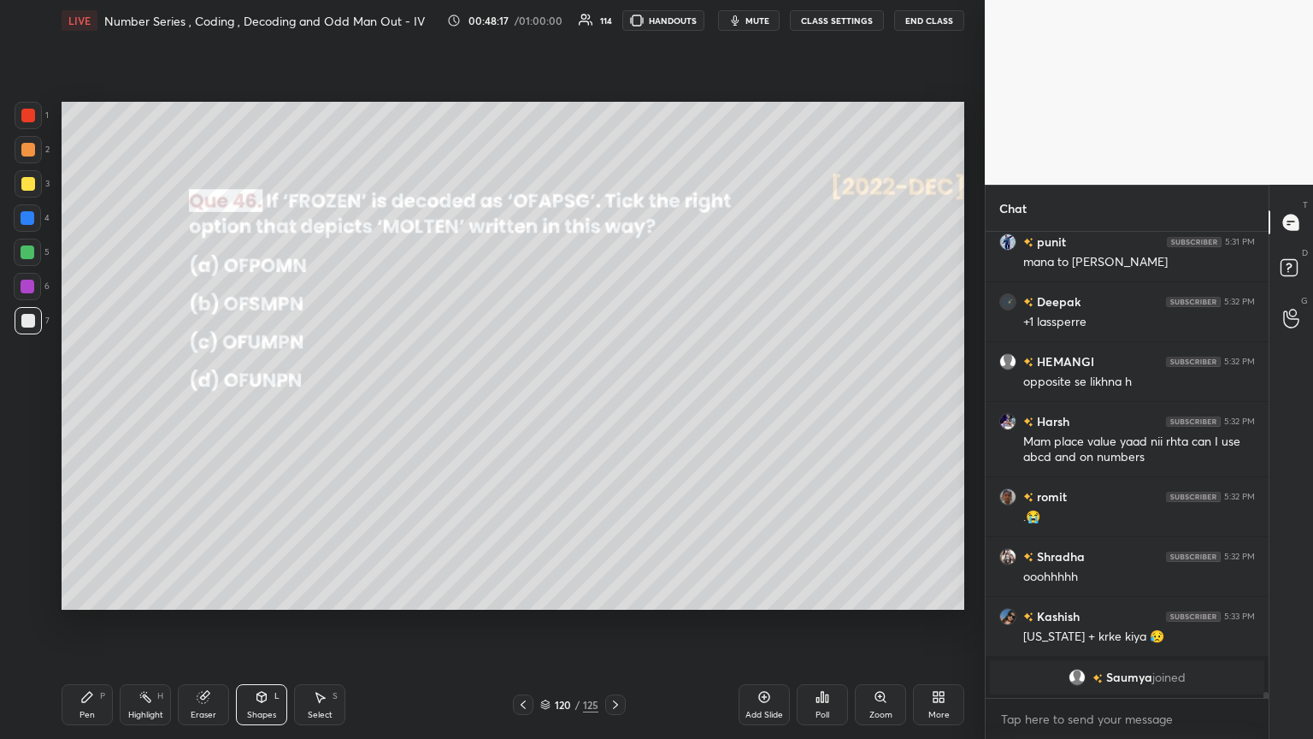
drag, startPoint x: 76, startPoint y: 711, endPoint x: 140, endPoint y: 694, distance: 66.4
click at [77, 401] on div "Pen P" at bounding box center [87, 704] width 51 height 41
click at [265, 401] on div "Shapes L" at bounding box center [261, 704] width 51 height 41
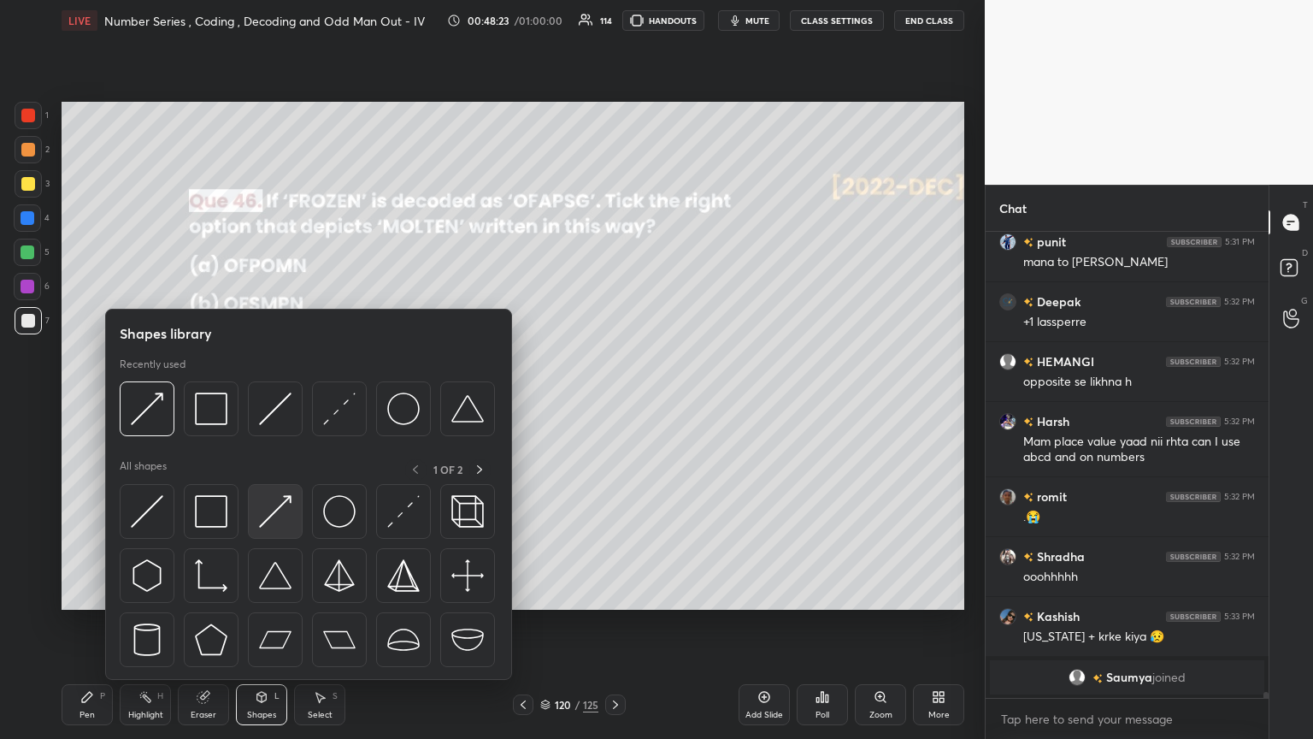
click at [270, 401] on img at bounding box center [275, 511] width 32 height 32
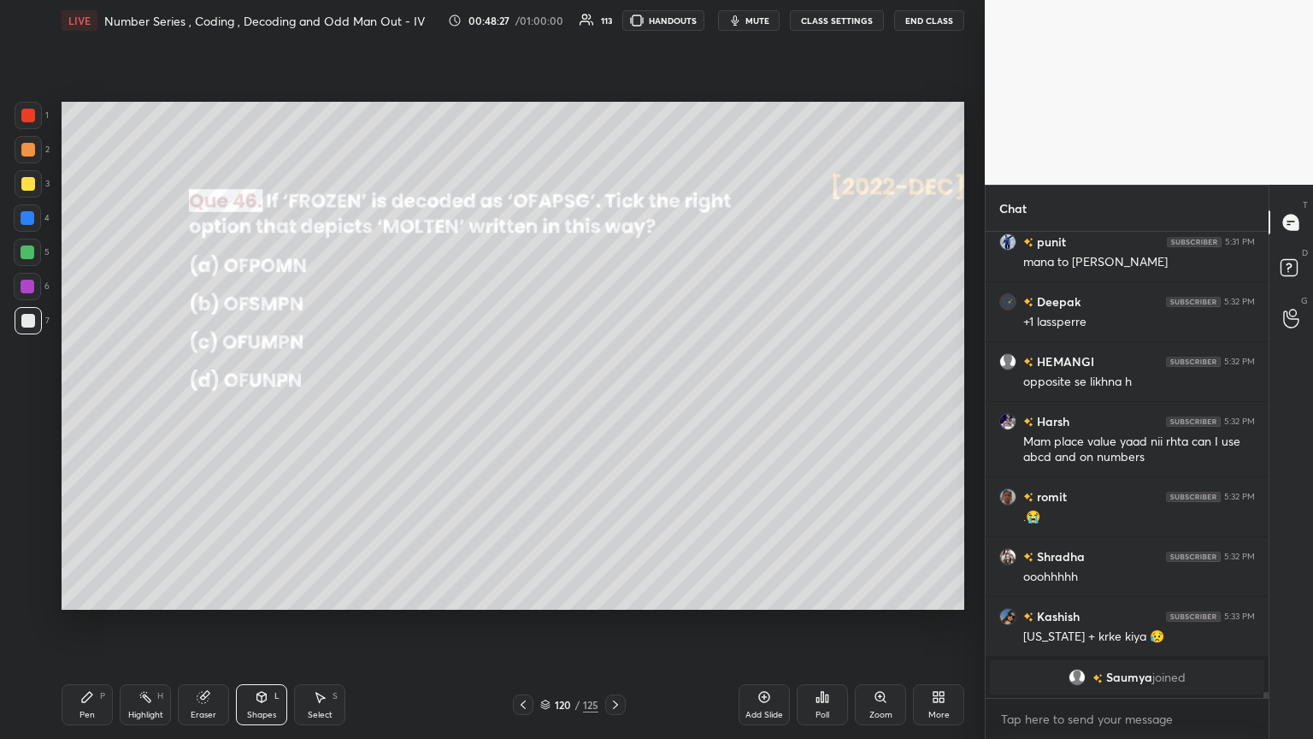
drag, startPoint x: 89, startPoint y: 704, endPoint x: 189, endPoint y: 673, distance: 104.6
click at [88, 401] on div "Pen P" at bounding box center [87, 704] width 51 height 41
click at [264, 401] on div "Shapes L" at bounding box center [261, 704] width 51 height 41
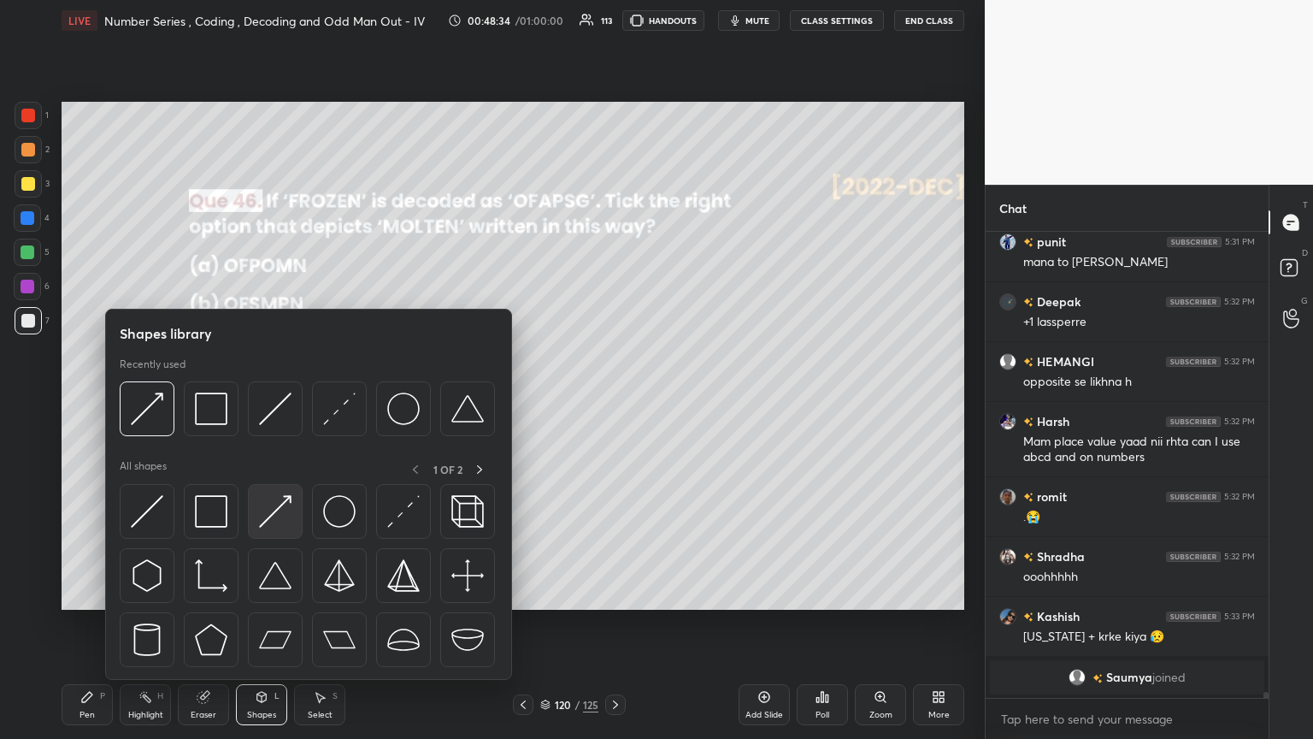
scroll to position [36497, 0]
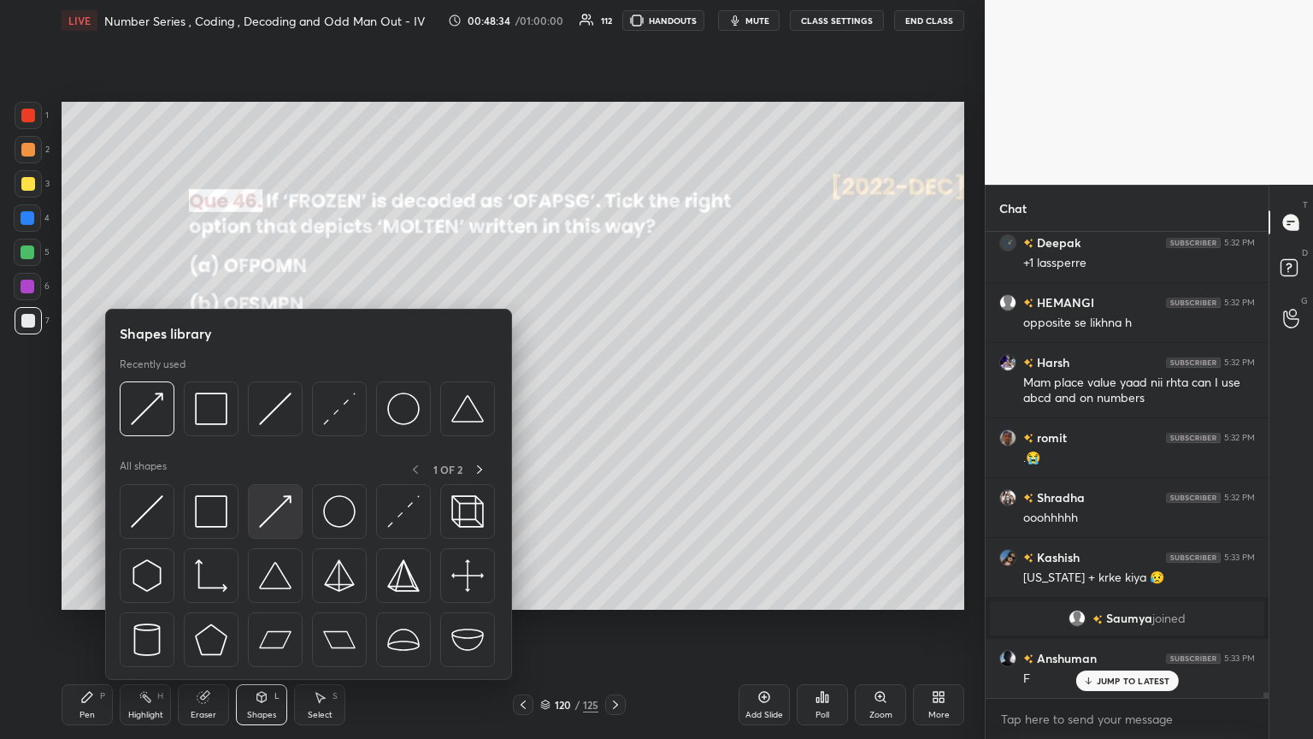
click at [267, 401] on img at bounding box center [275, 511] width 32 height 32
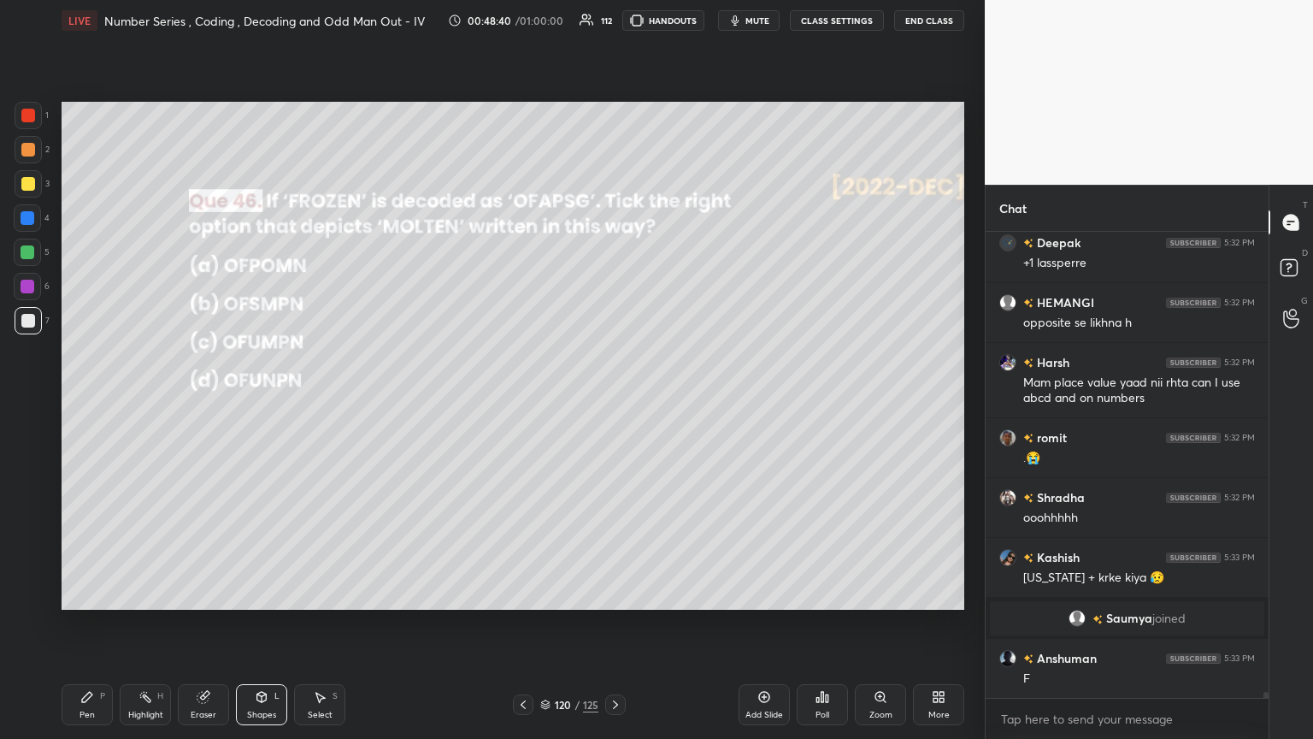
drag, startPoint x: 91, startPoint y: 701, endPoint x: 274, endPoint y: 615, distance: 201.9
click at [91, 401] on icon at bounding box center [87, 697] width 14 height 14
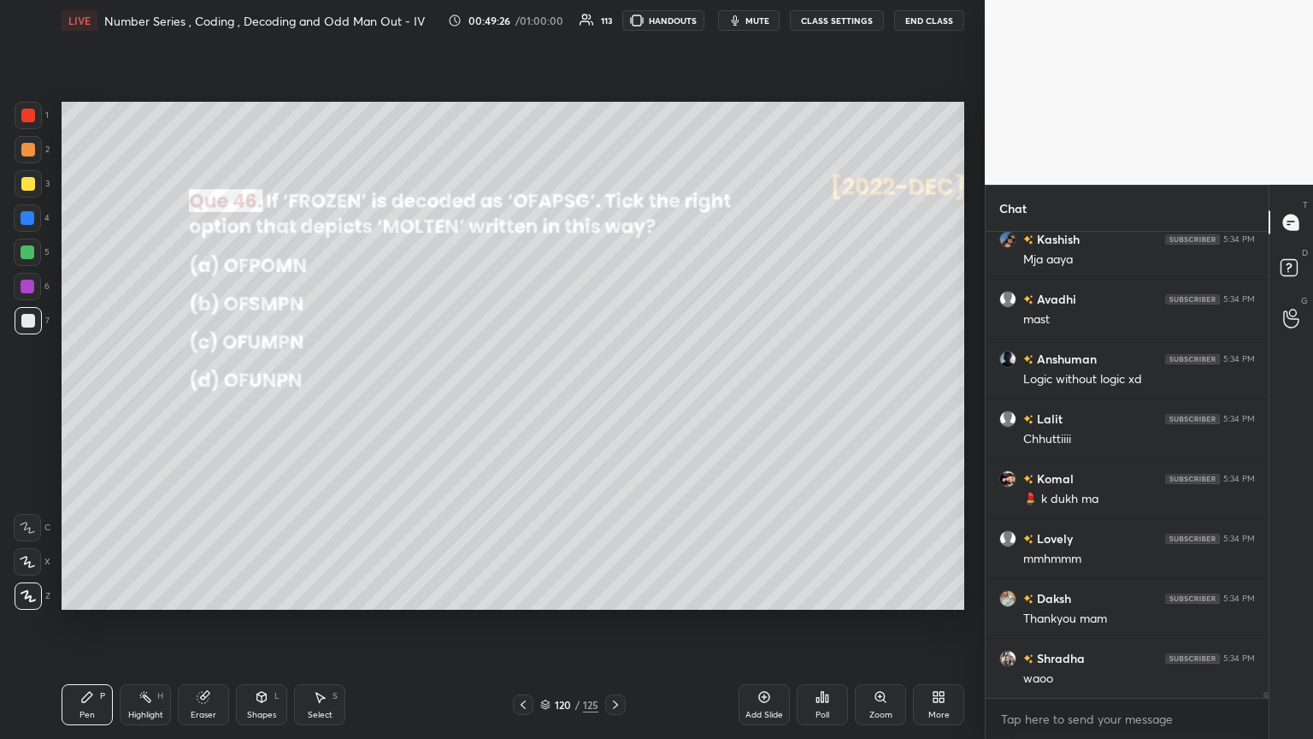
scroll to position [37395, 0]
click at [613, 401] on div at bounding box center [615, 704] width 21 height 21
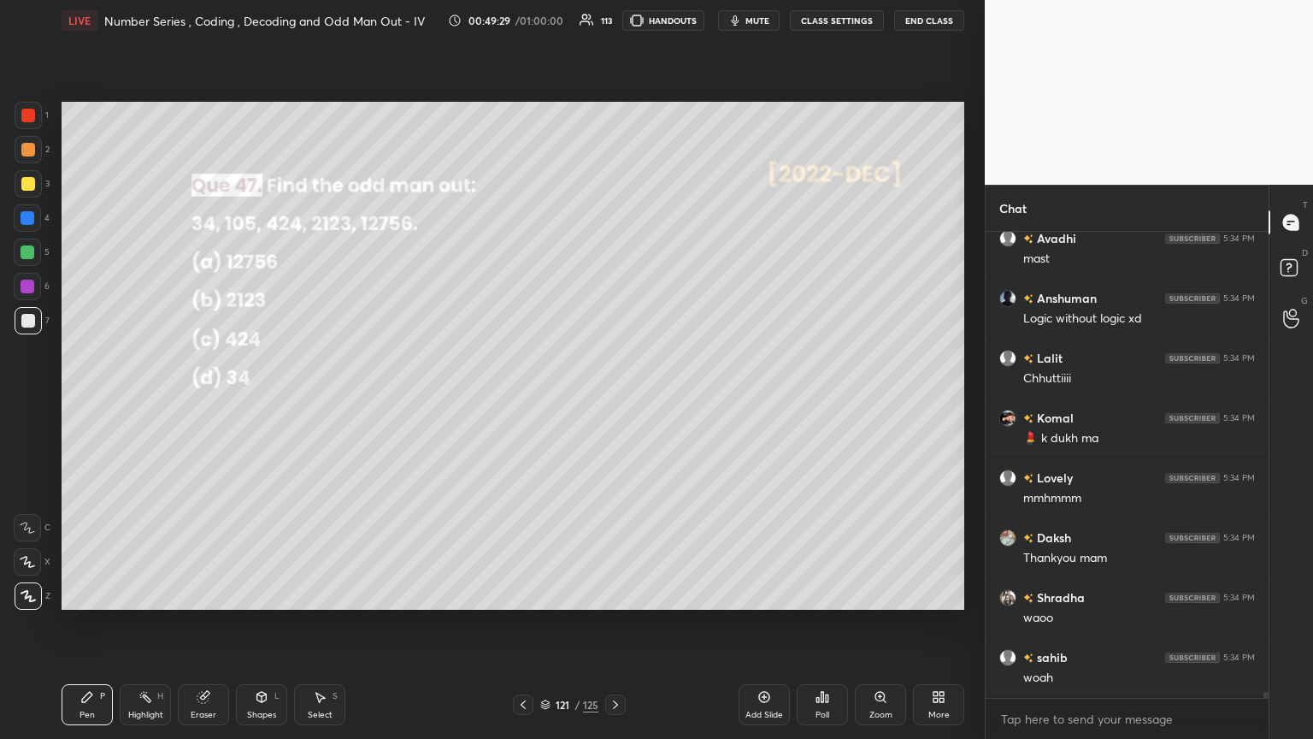
click at [613, 401] on div "Poll" at bounding box center [822, 704] width 51 height 41
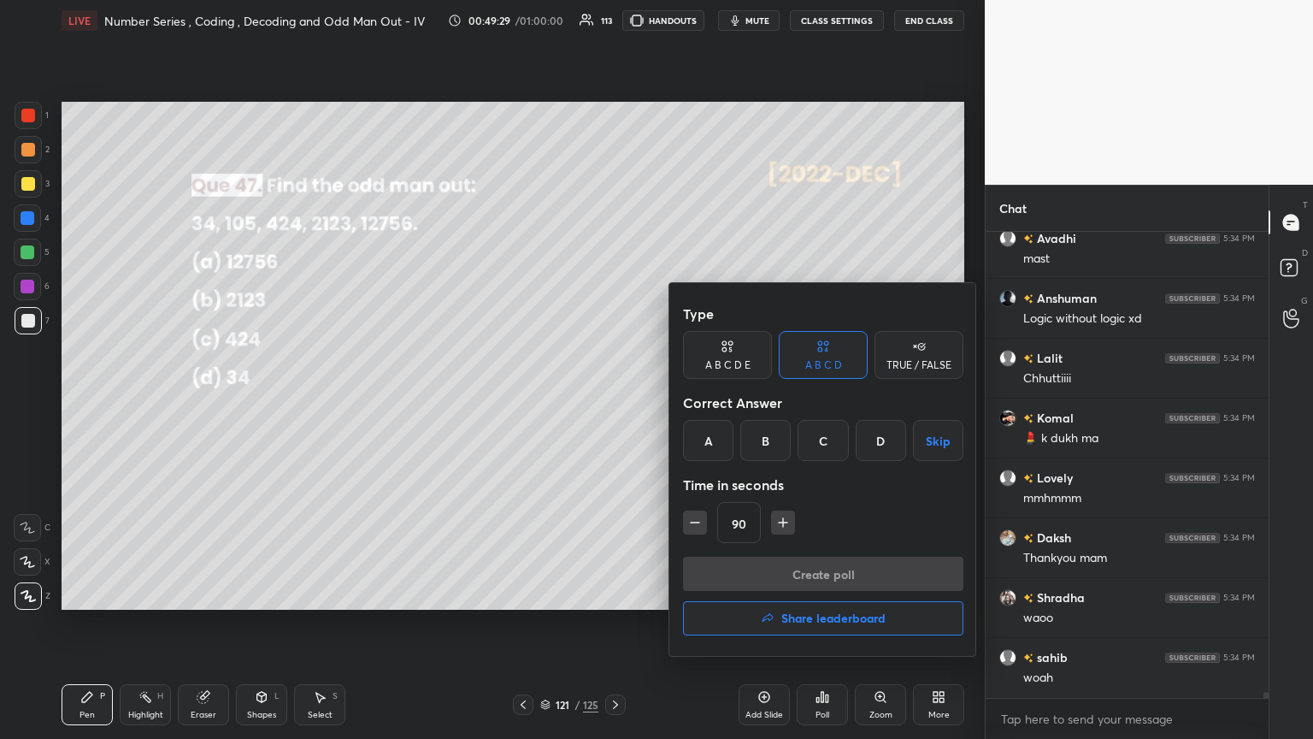
scroll to position [37454, 0]
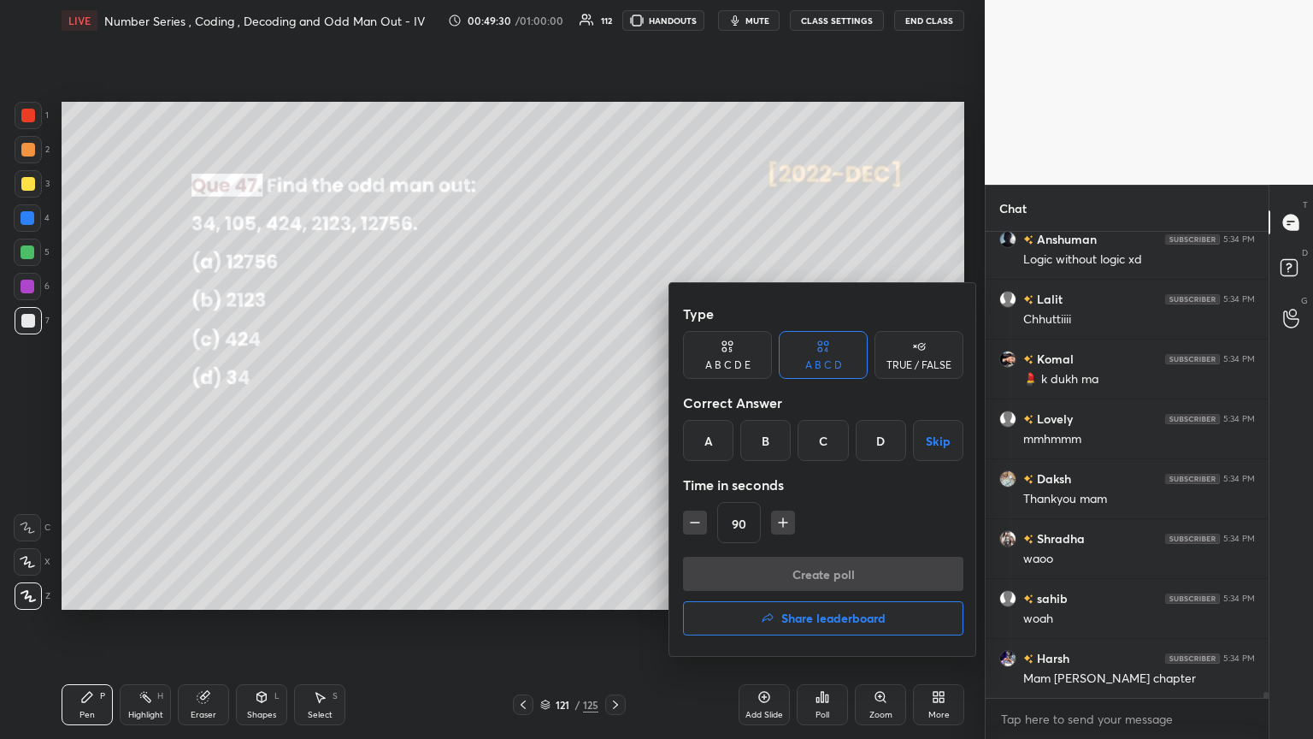
click at [613, 401] on div "B" at bounding box center [765, 440] width 50 height 41
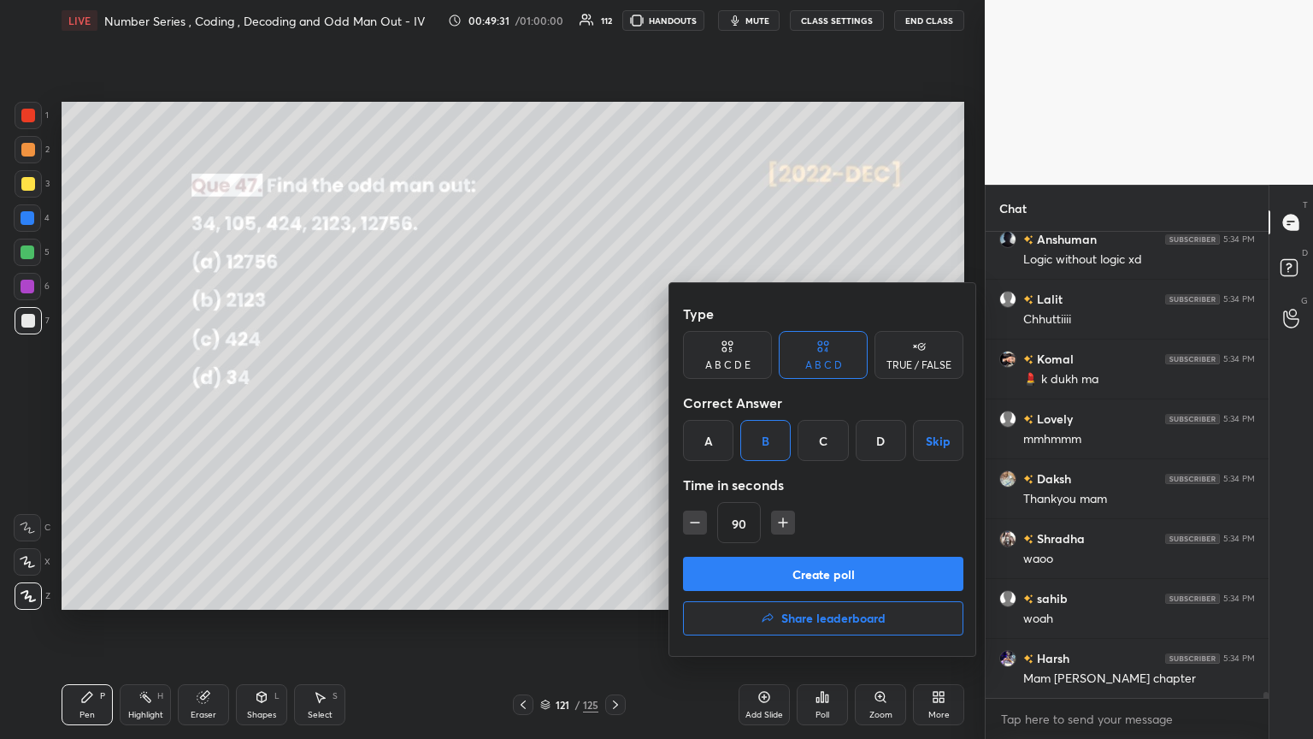
click at [613, 401] on button "Create poll" at bounding box center [823, 573] width 280 height 34
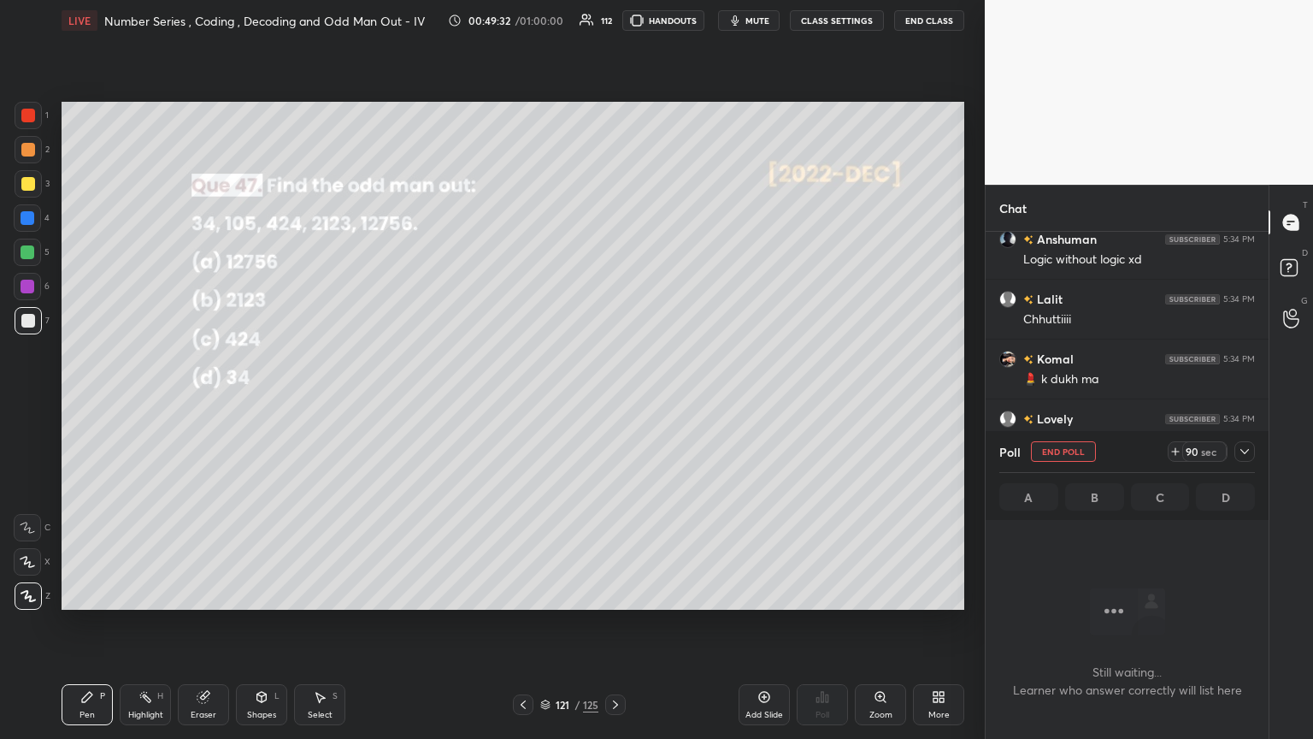
scroll to position [230, 278]
click at [613, 401] on icon at bounding box center [1244, 451] width 9 height 5
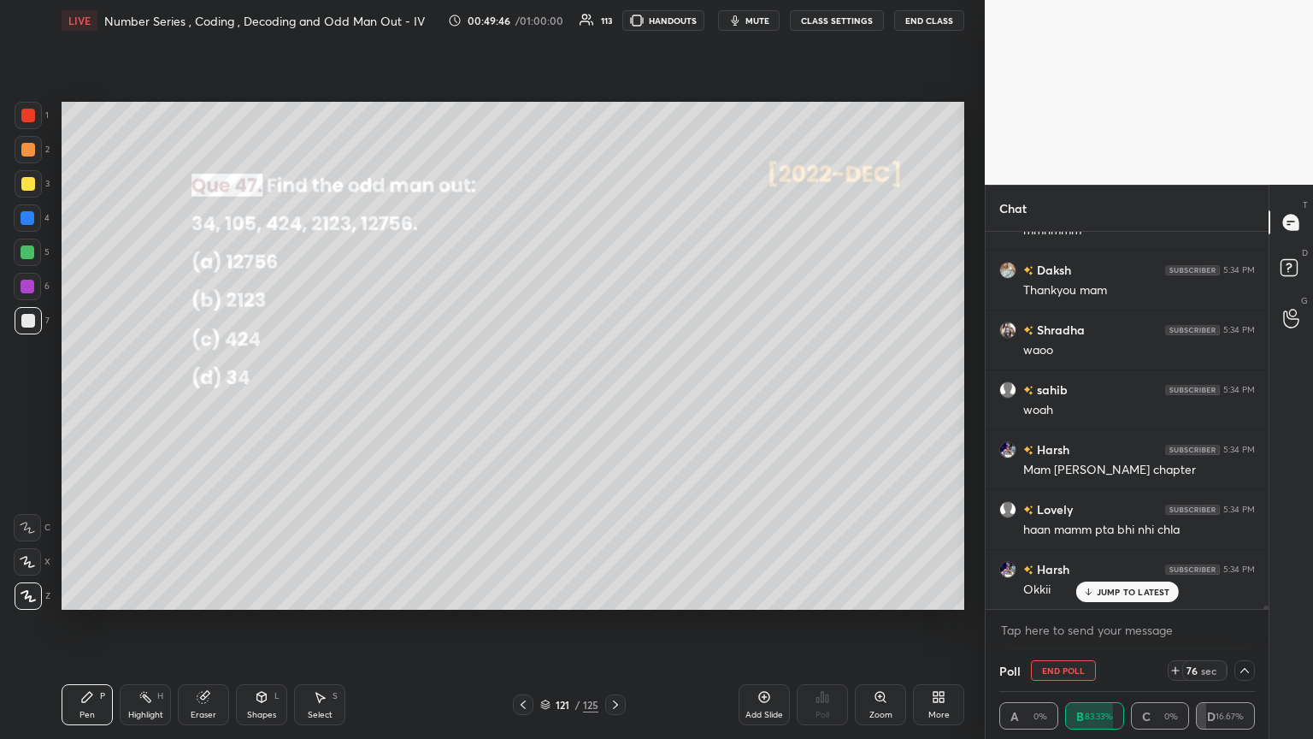
scroll to position [37738, 0]
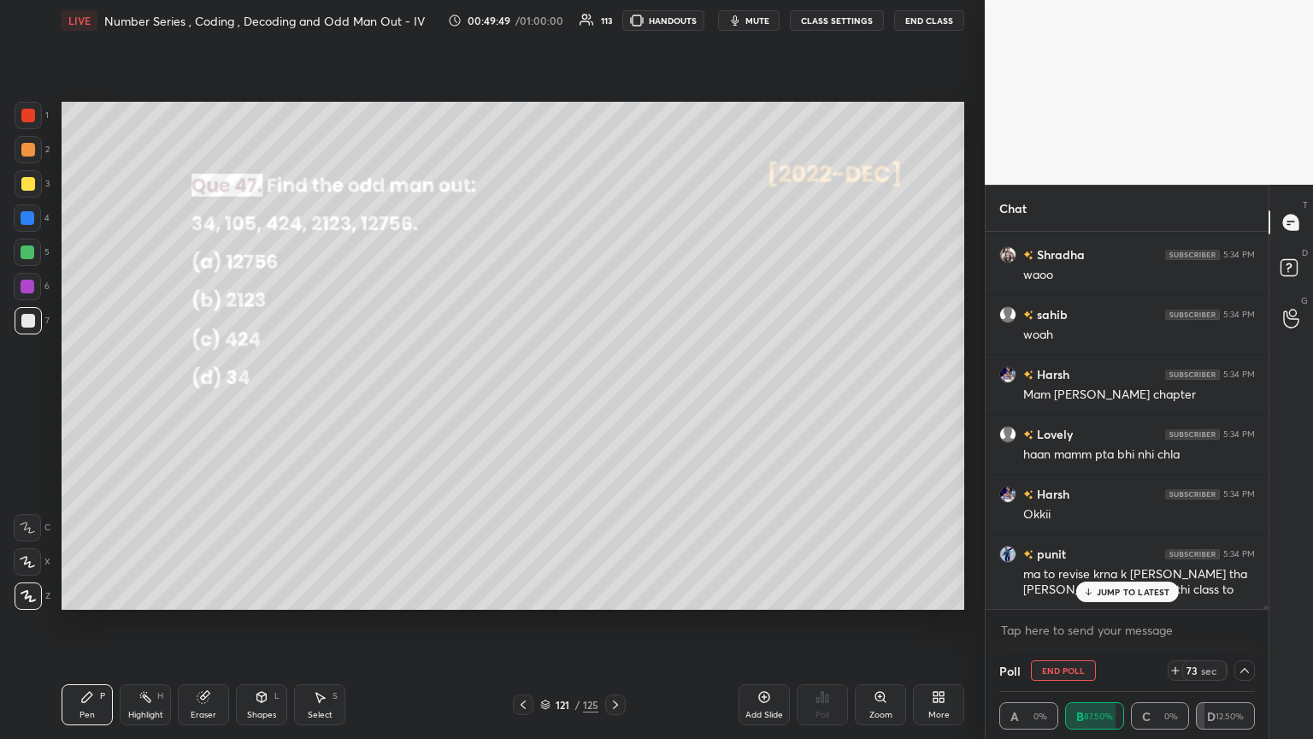
click at [613, 401] on div "JUMP TO LATEST" at bounding box center [1126, 591] width 103 height 21
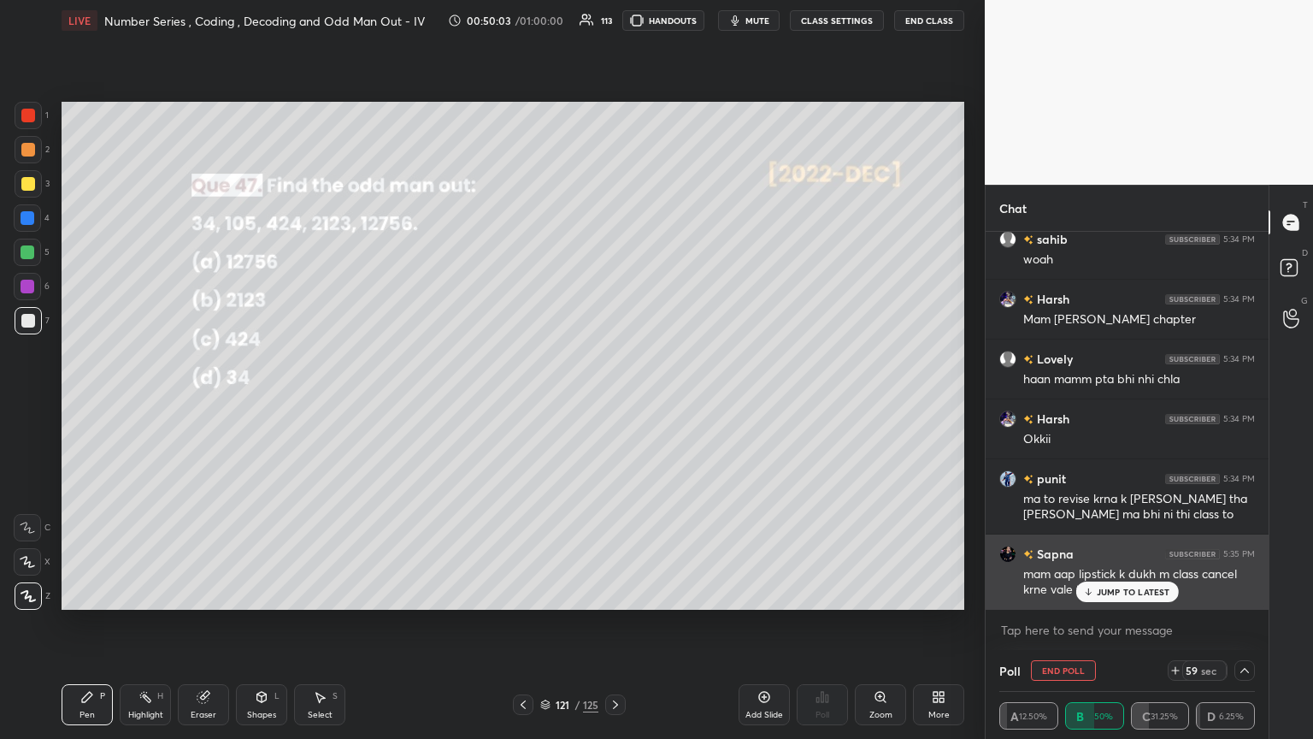
click at [613, 401] on p "JUMP TO LATEST" at bounding box center [1134, 591] width 74 height 10
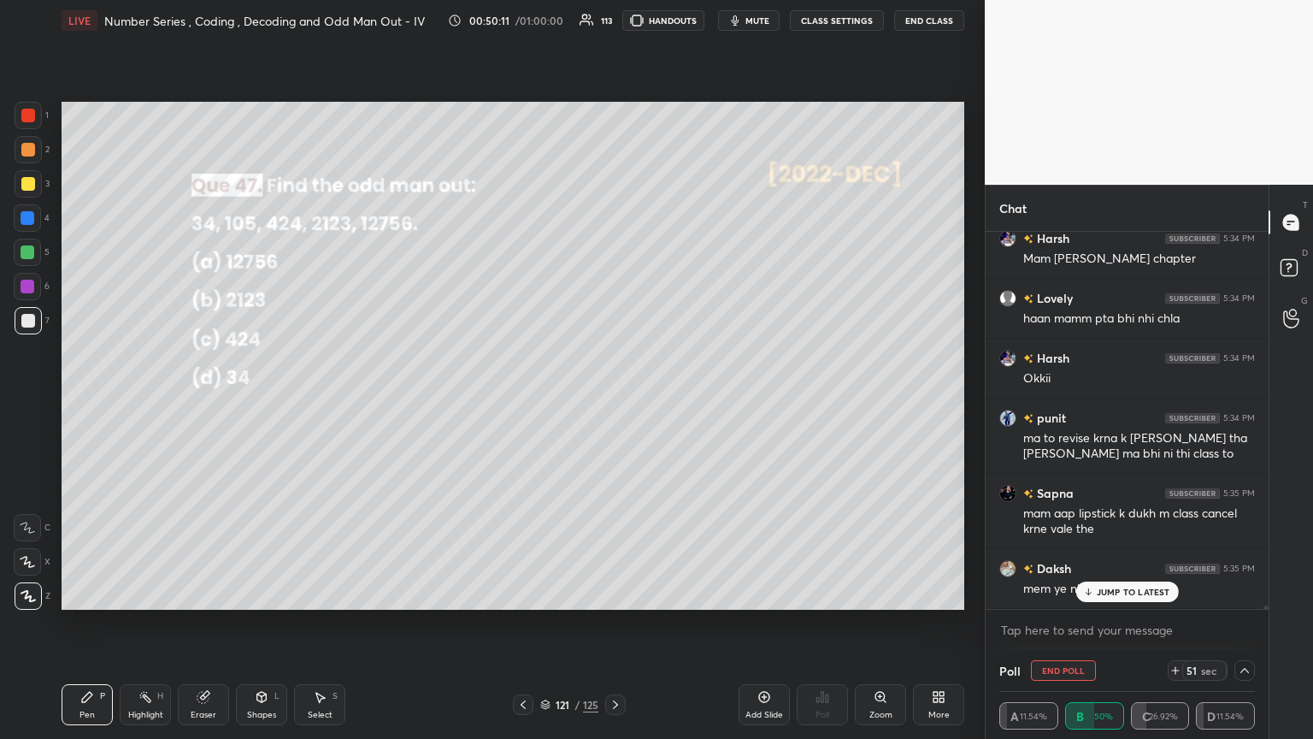
scroll to position [37933, 0]
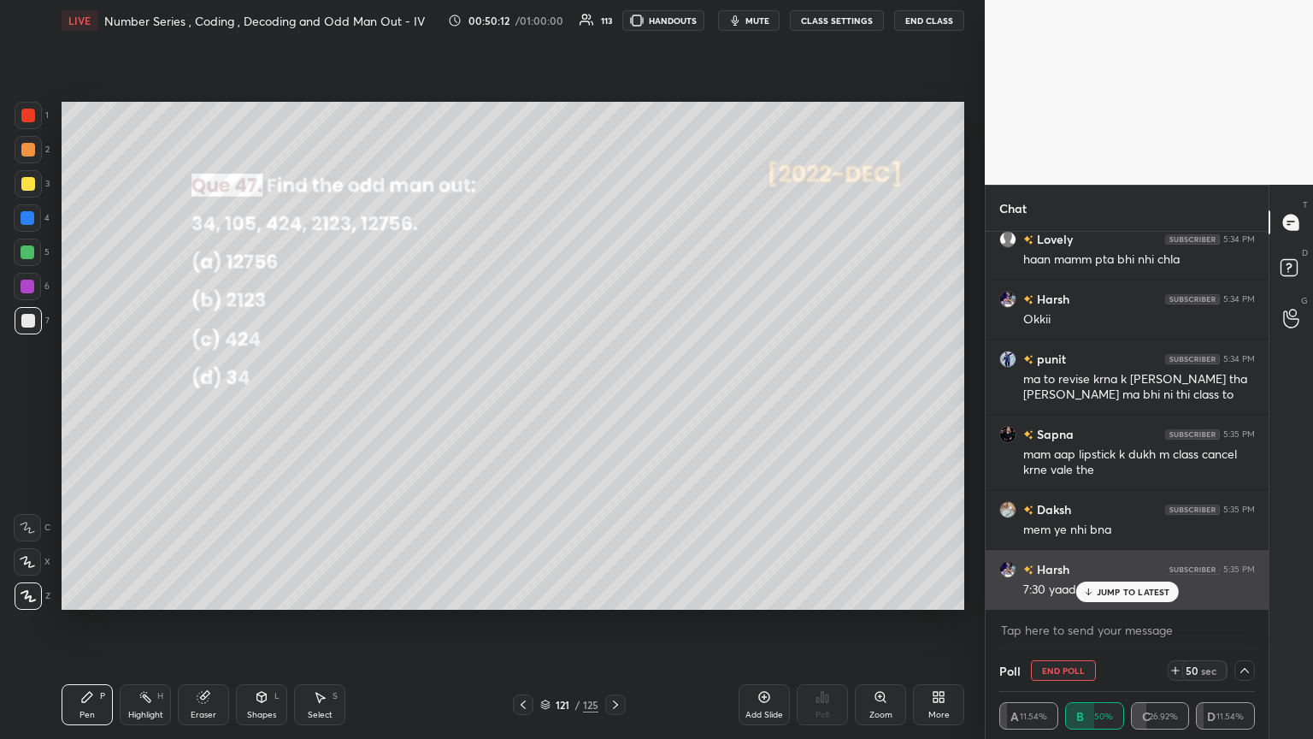
click at [613, 401] on p "JUMP TO LATEST" at bounding box center [1134, 591] width 74 height 10
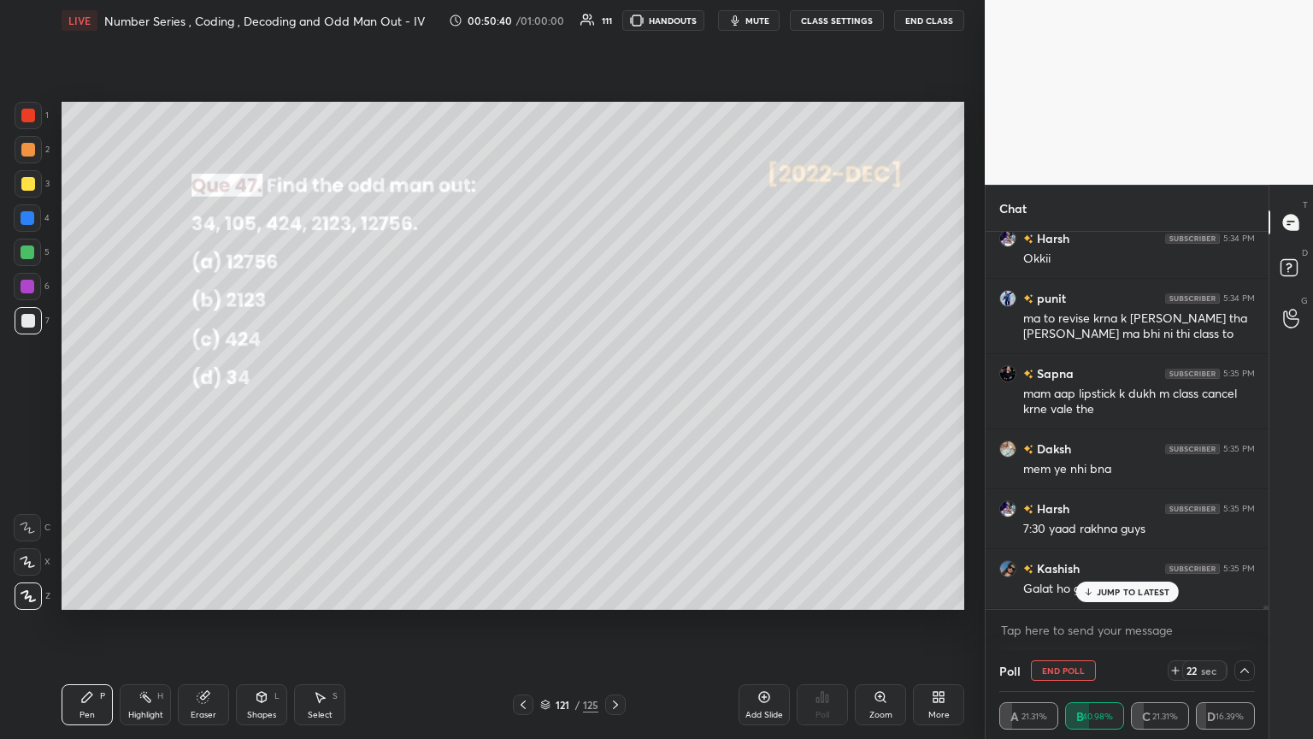
scroll to position [38053, 0]
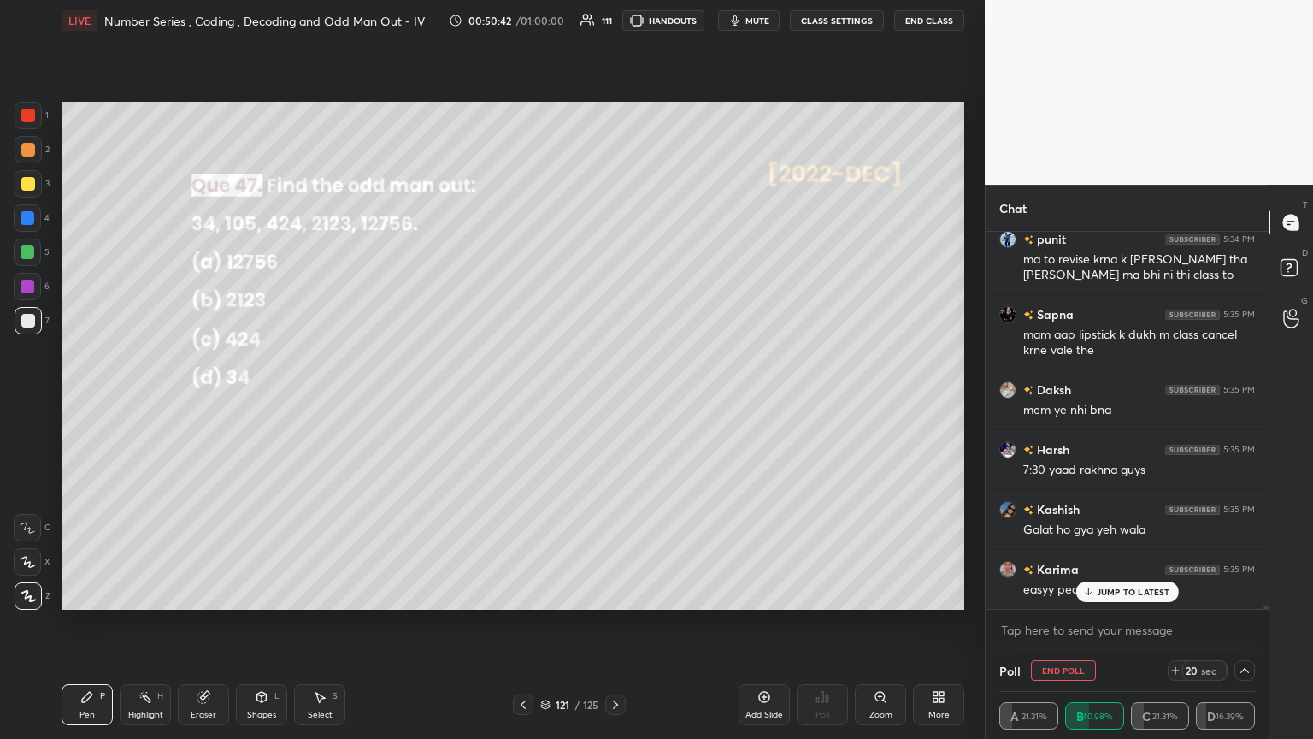
click at [613, 401] on p "JUMP TO LATEST" at bounding box center [1134, 591] width 74 height 10
click at [613, 401] on icon at bounding box center [1245, 670] width 14 height 14
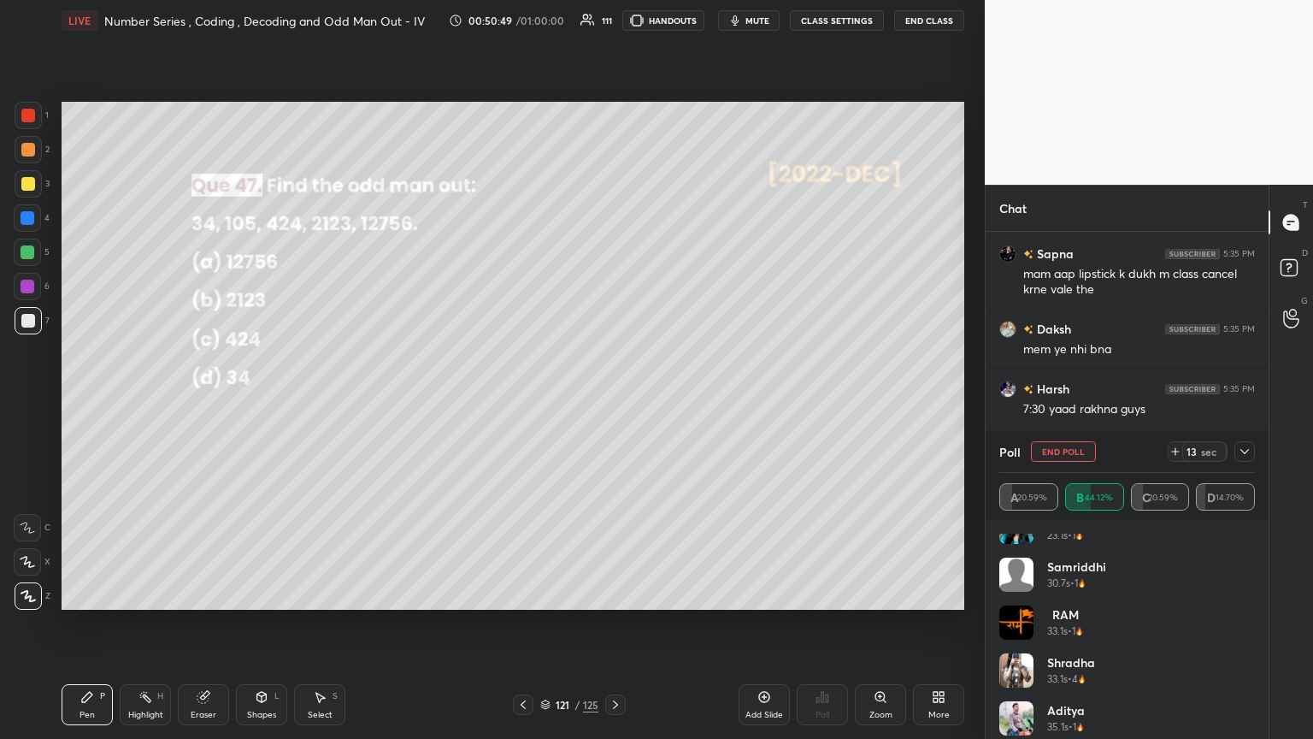
scroll to position [38172, 0]
click at [613, 401] on div "Shradha 33.1s • 4" at bounding box center [1127, 677] width 256 height 48
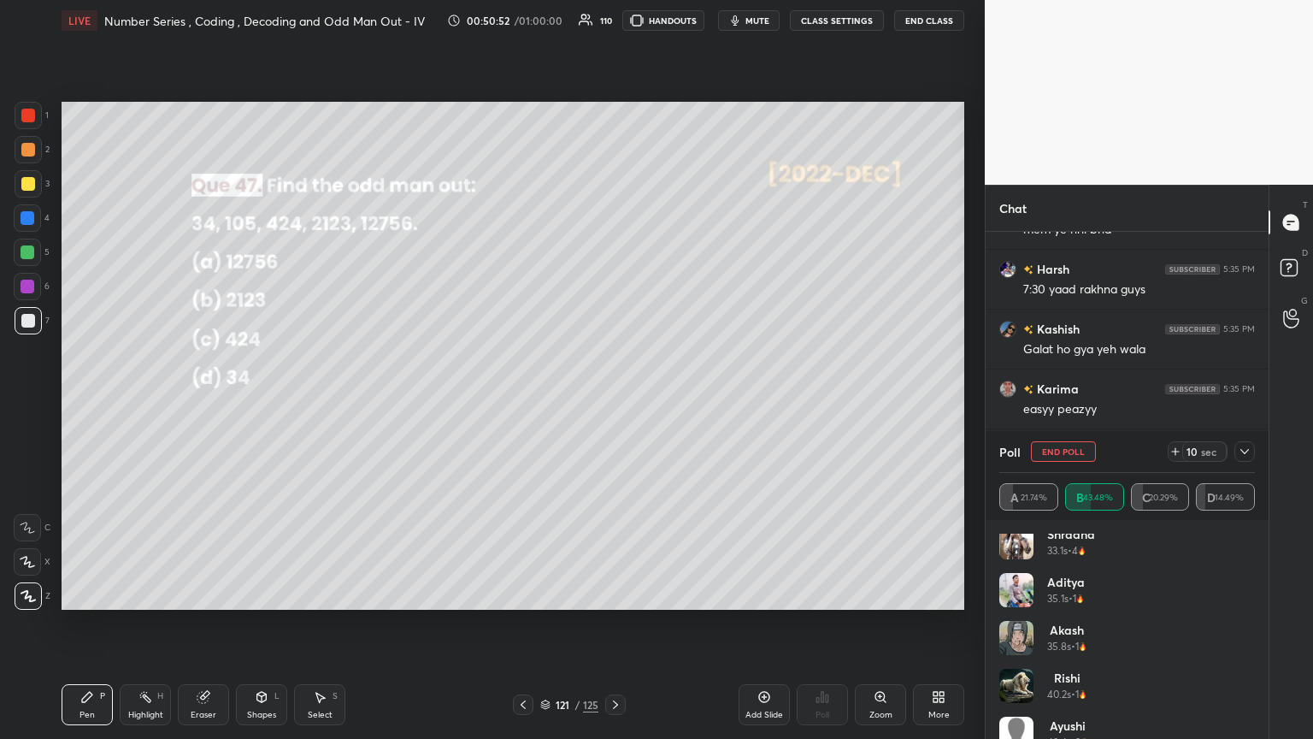
scroll to position [539, 0]
click at [613, 401] on icon at bounding box center [1245, 452] width 14 height 14
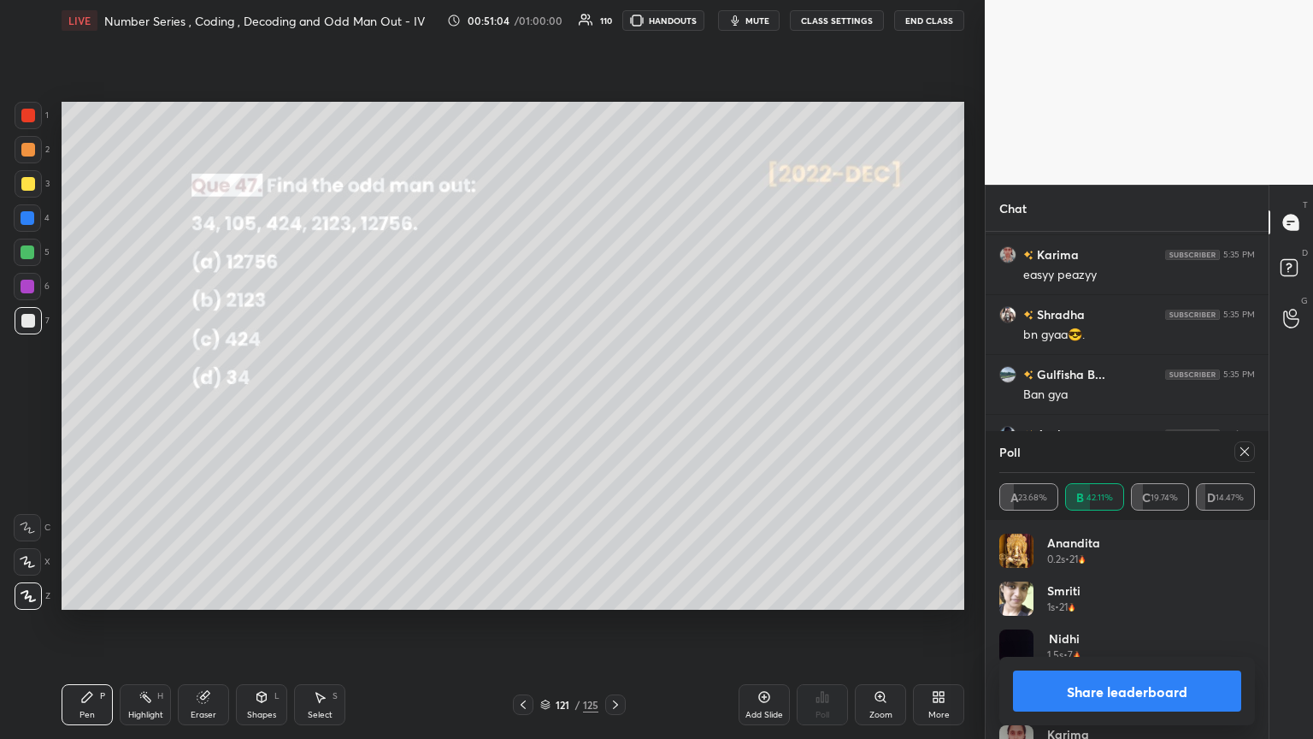
scroll to position [38428, 0]
click at [613, 401] on div at bounding box center [1244, 451] width 21 height 21
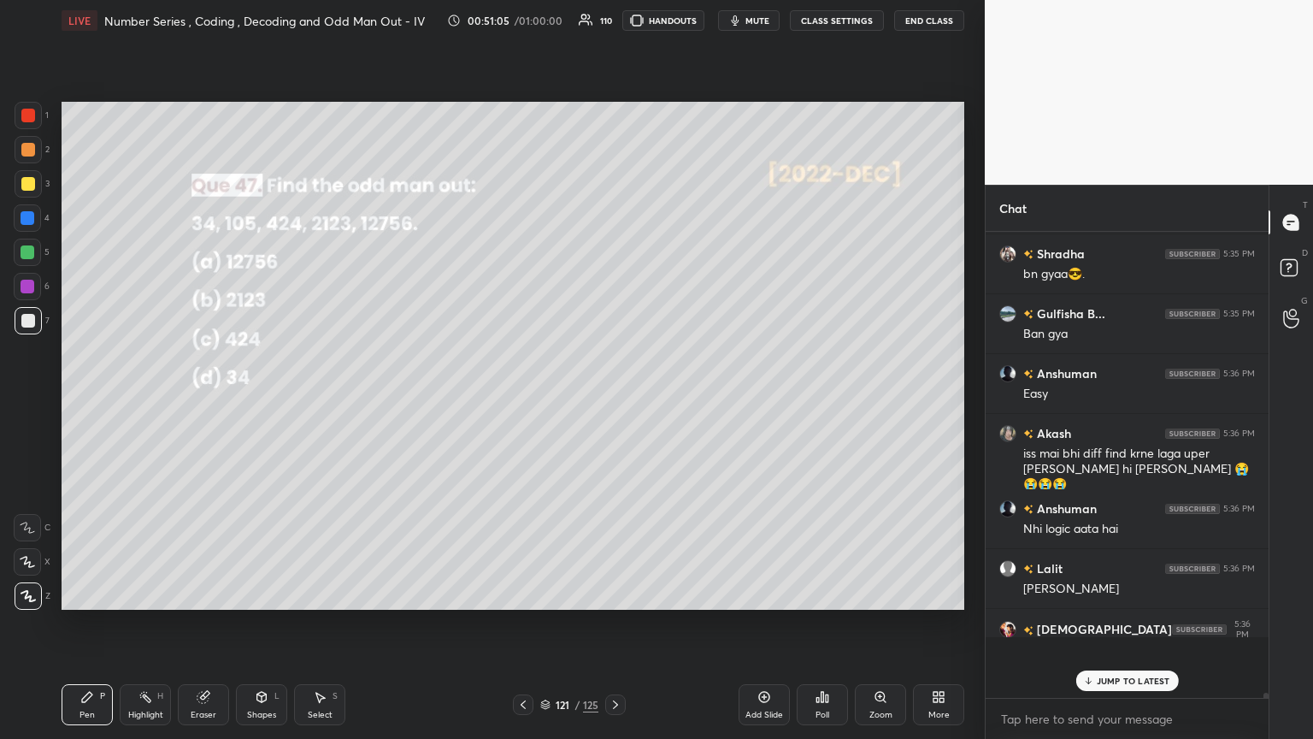
scroll to position [408, 278]
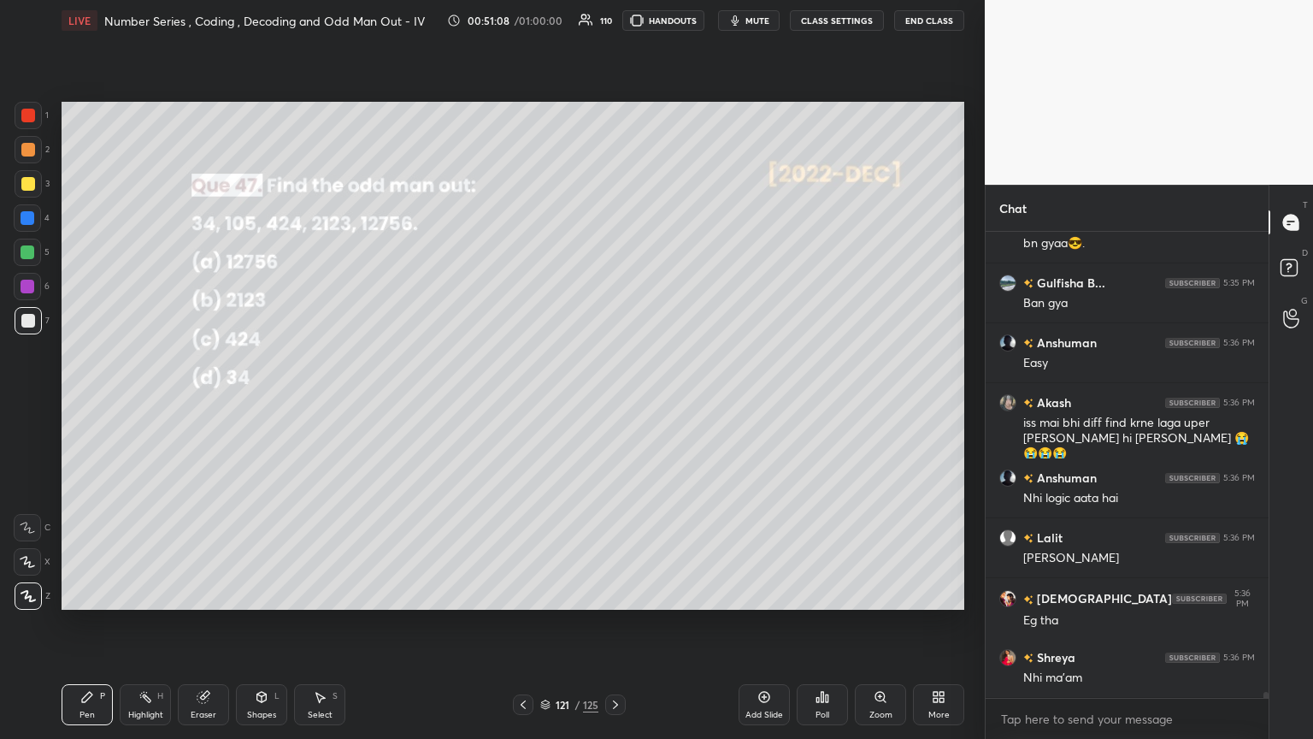
click at [81, 401] on icon at bounding box center [87, 697] width 14 height 14
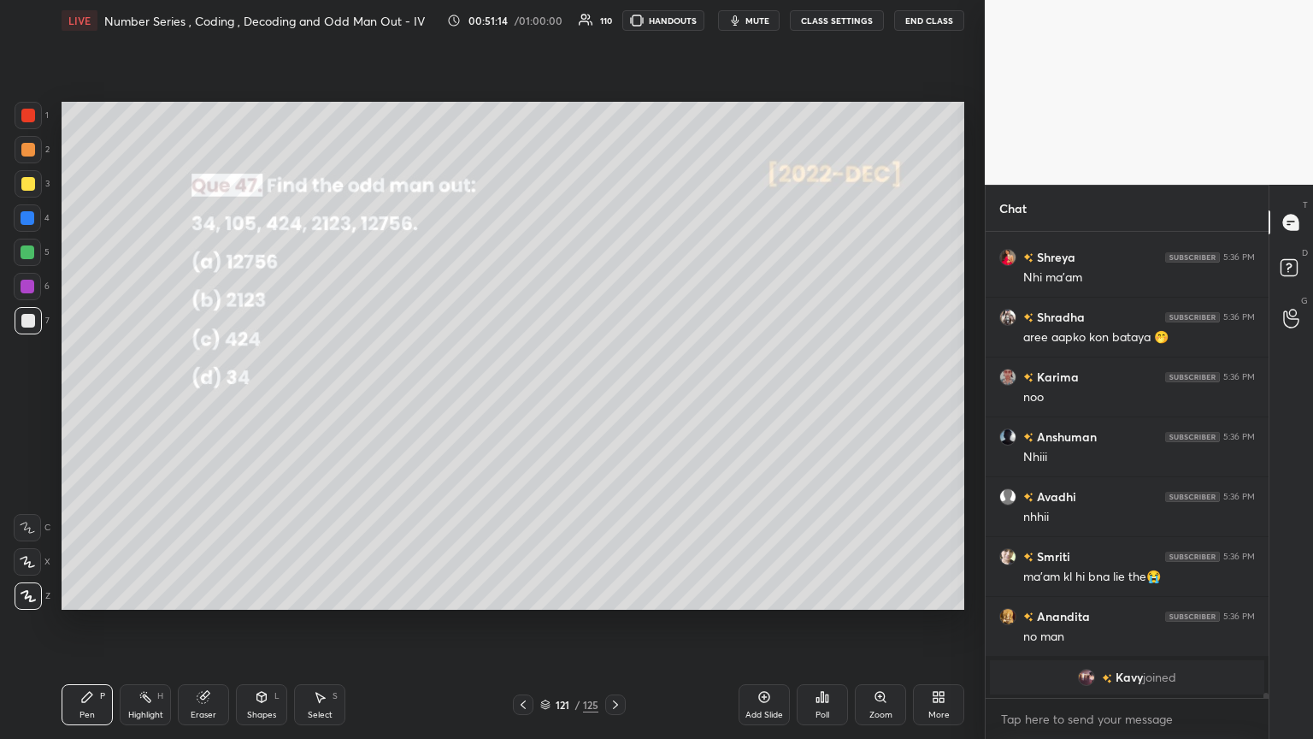
click at [31, 185] on div at bounding box center [28, 184] width 14 height 14
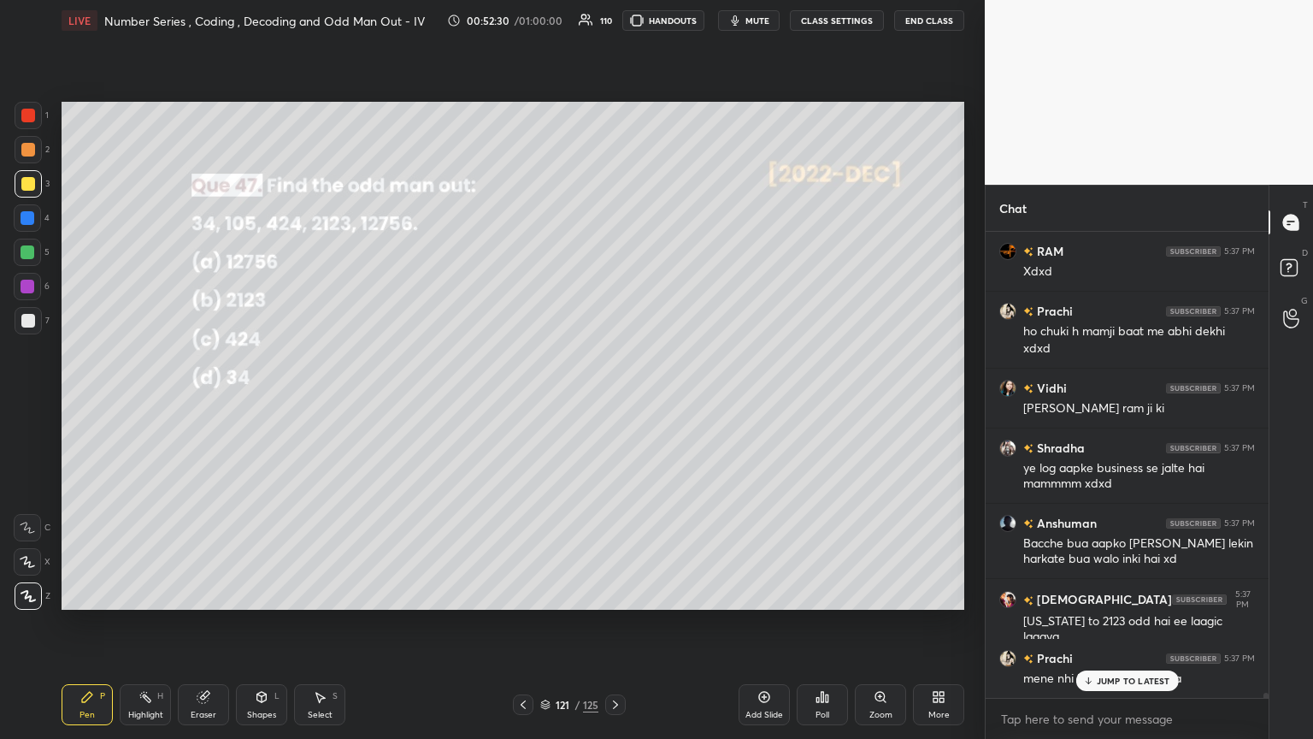
scroll to position [39628, 0]
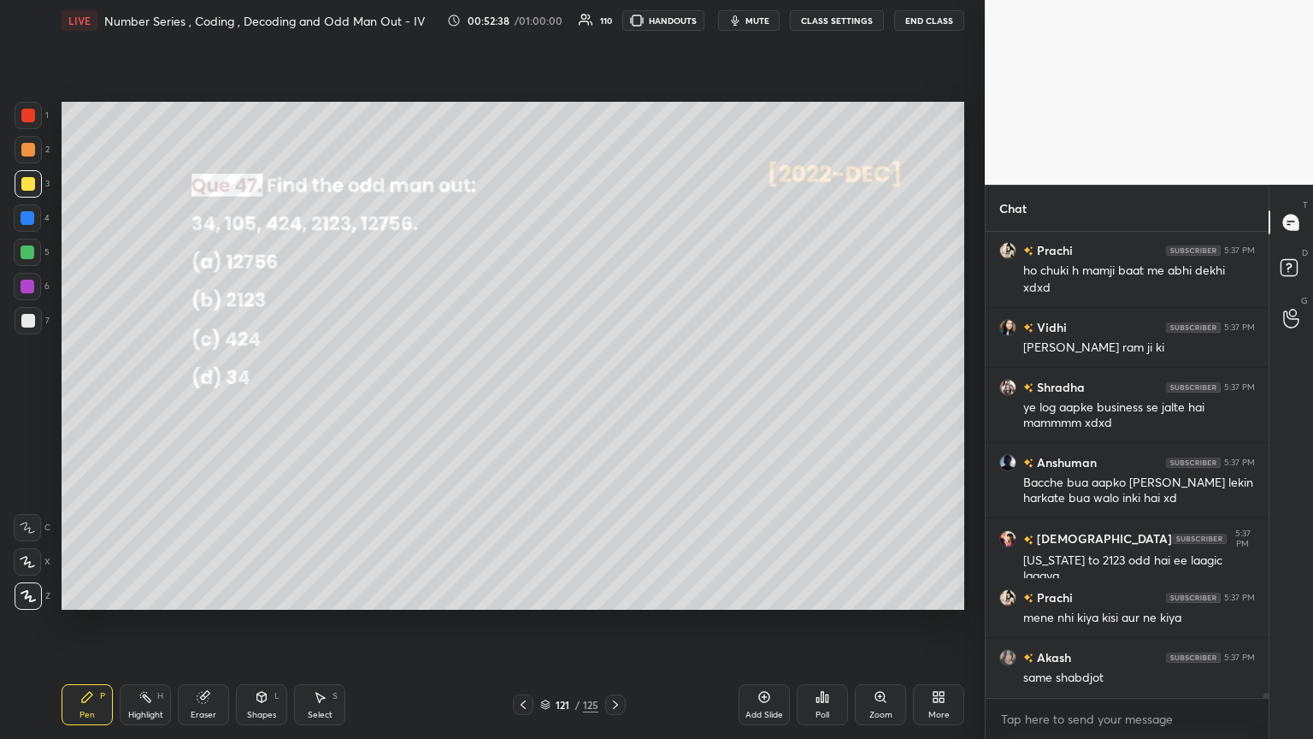
click at [613, 401] on icon at bounding box center [616, 705] width 14 height 14
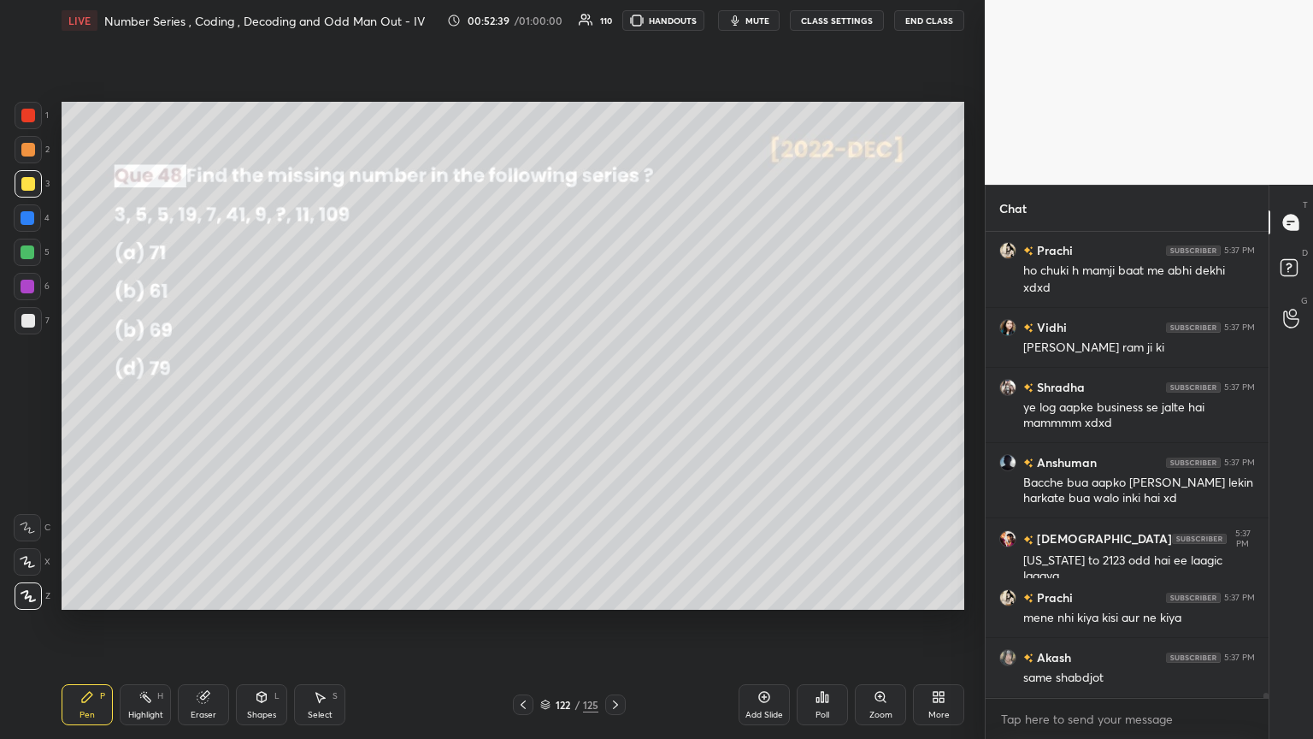
click at [613, 401] on icon at bounding box center [822, 697] width 14 height 14
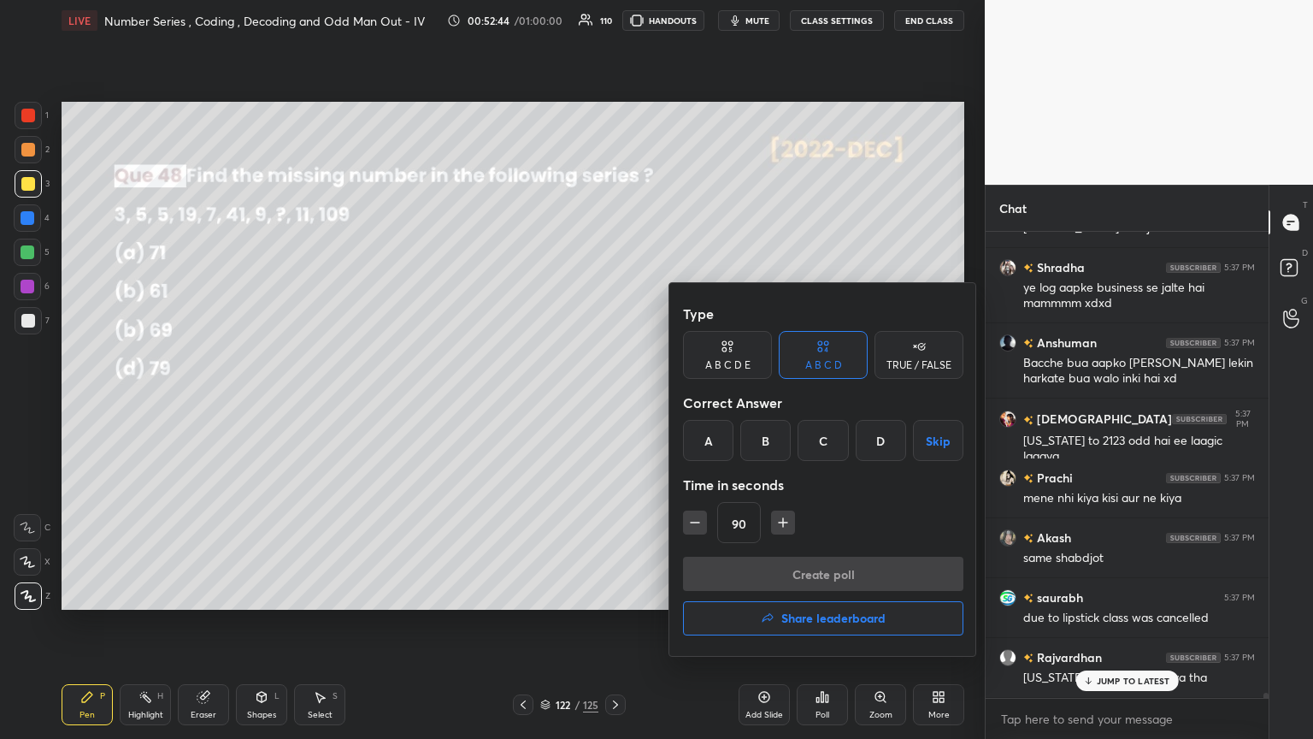
scroll to position [39807, 0]
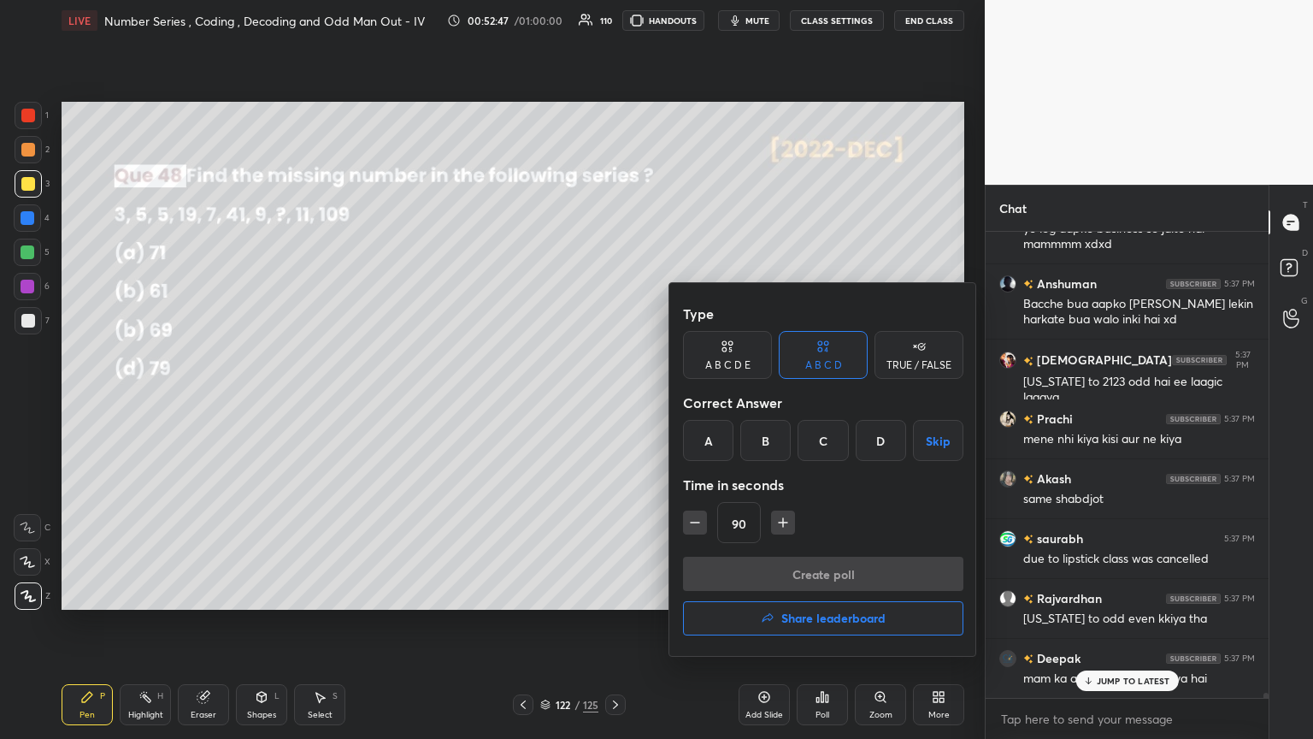
click at [613, 401] on div "A" at bounding box center [708, 440] width 50 height 41
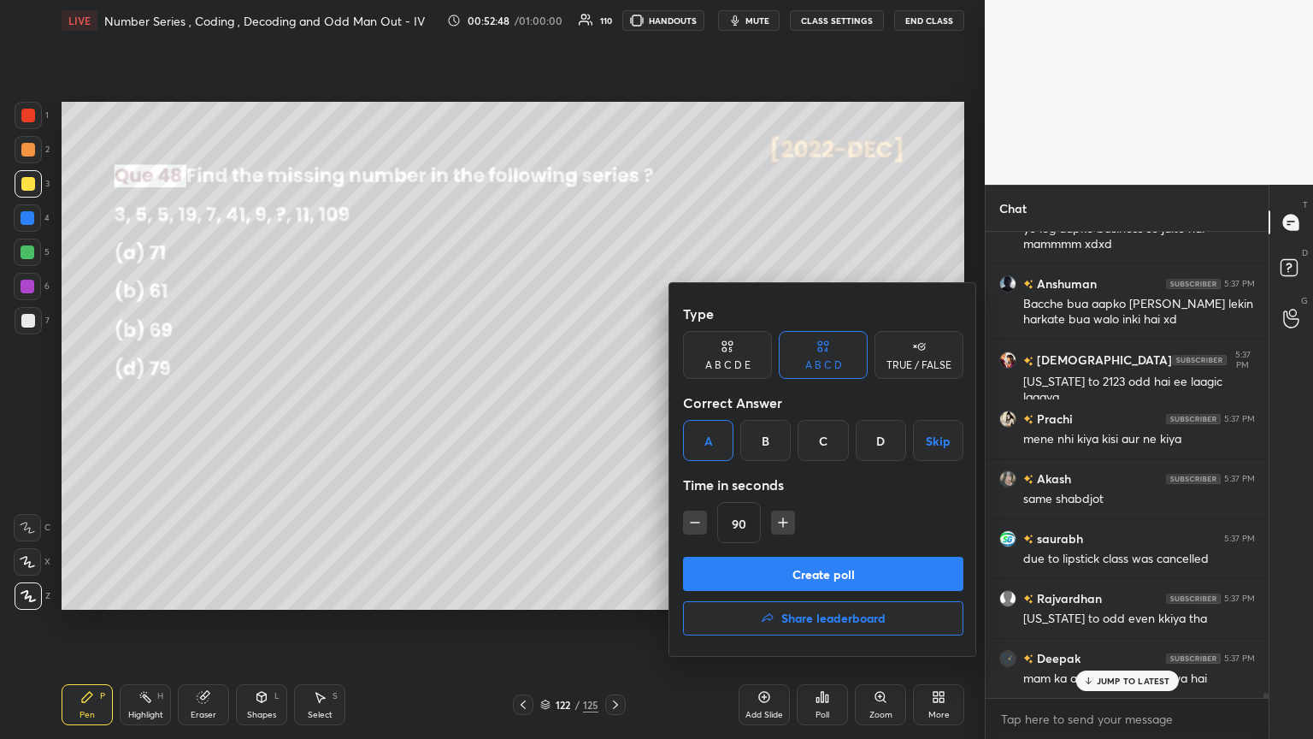
click at [613, 401] on div at bounding box center [656, 369] width 1313 height 739
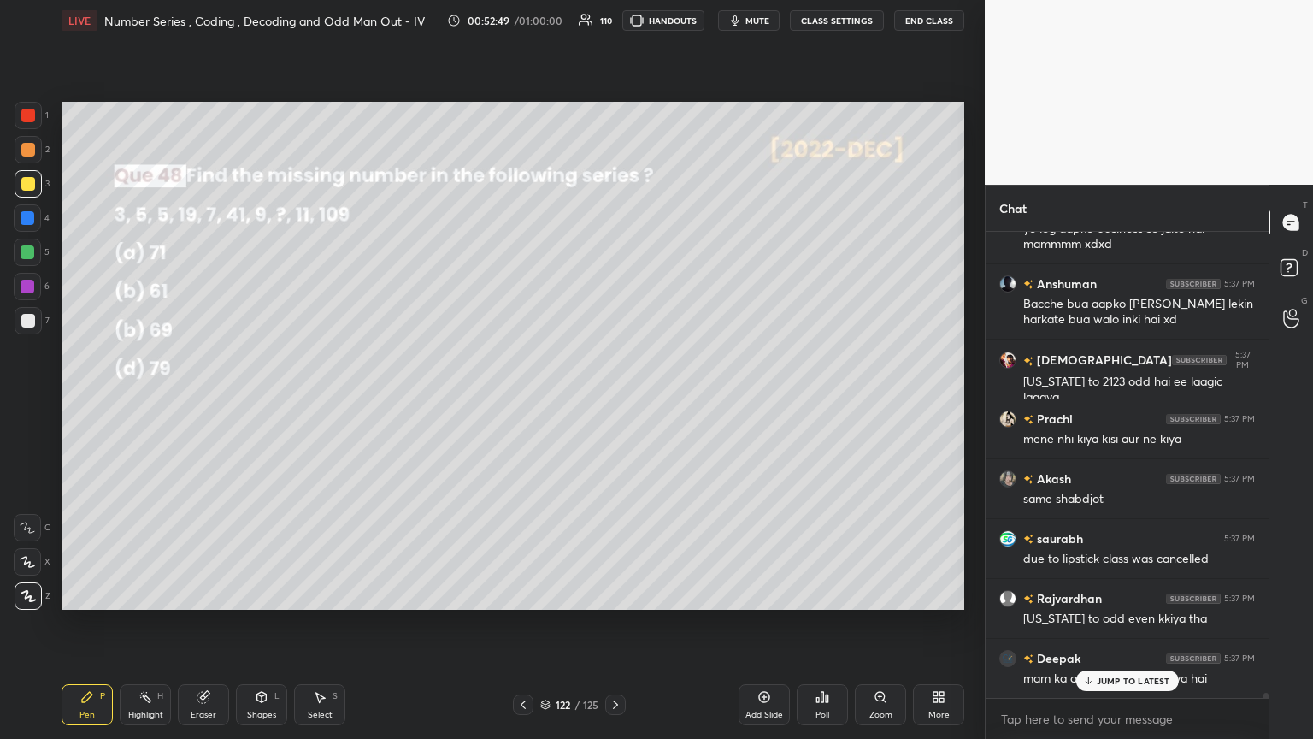
click at [613, 401] on div "JUMP TO LATEST" at bounding box center [1126, 680] width 103 height 21
click at [613, 401] on div "Poll" at bounding box center [822, 704] width 51 height 41
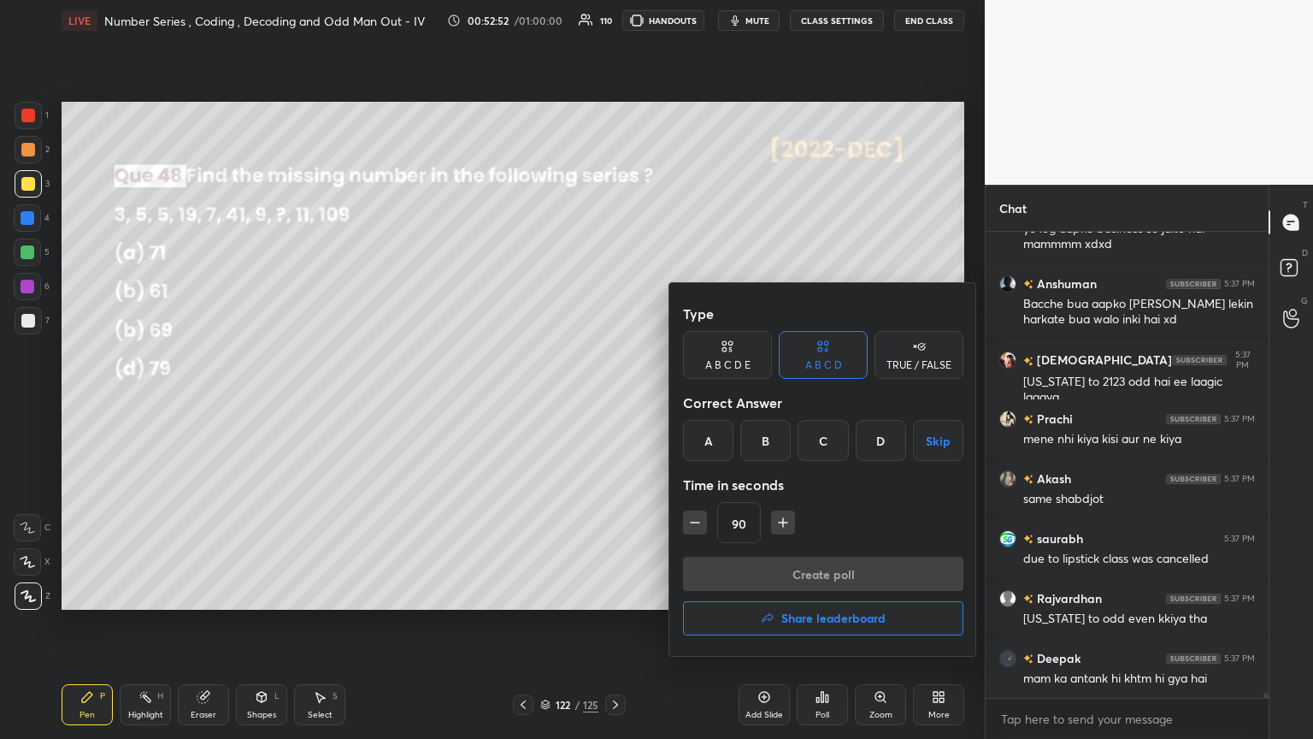
click at [613, 401] on div "A" at bounding box center [708, 440] width 50 height 41
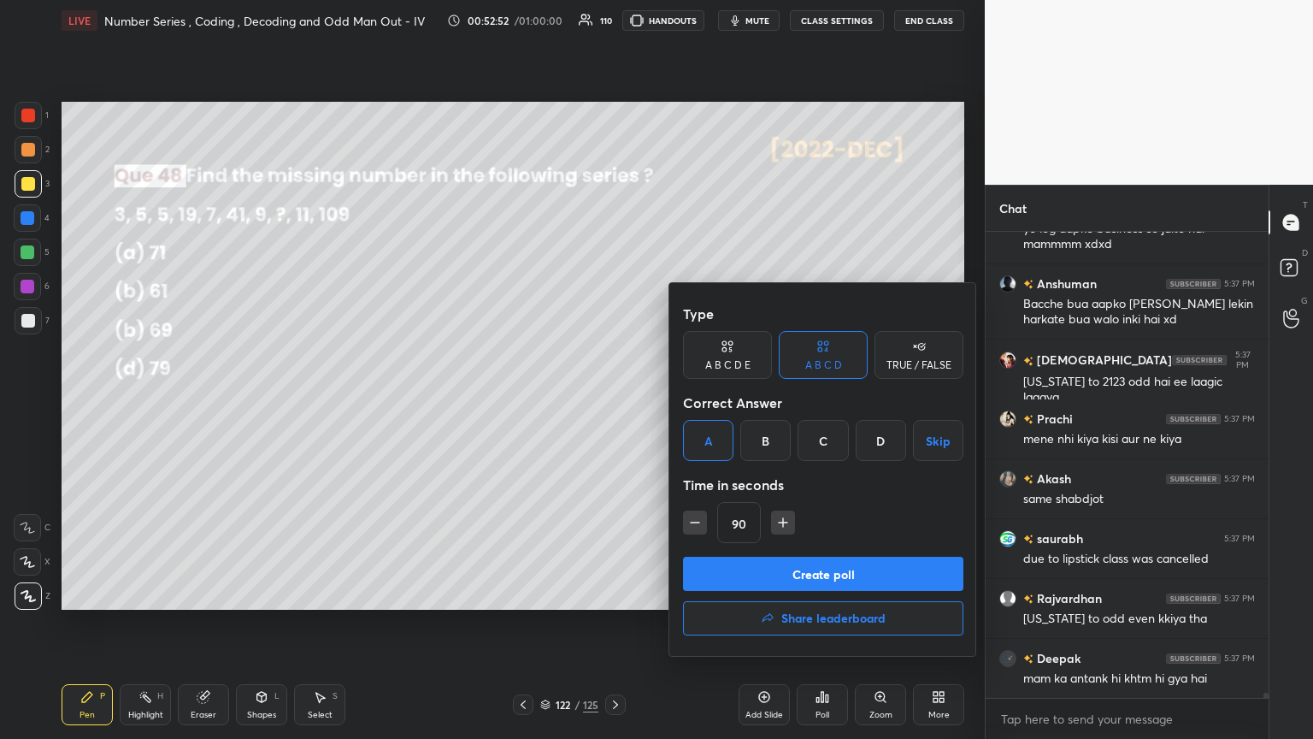
click at [613, 401] on button "Create poll" at bounding box center [823, 573] width 280 height 34
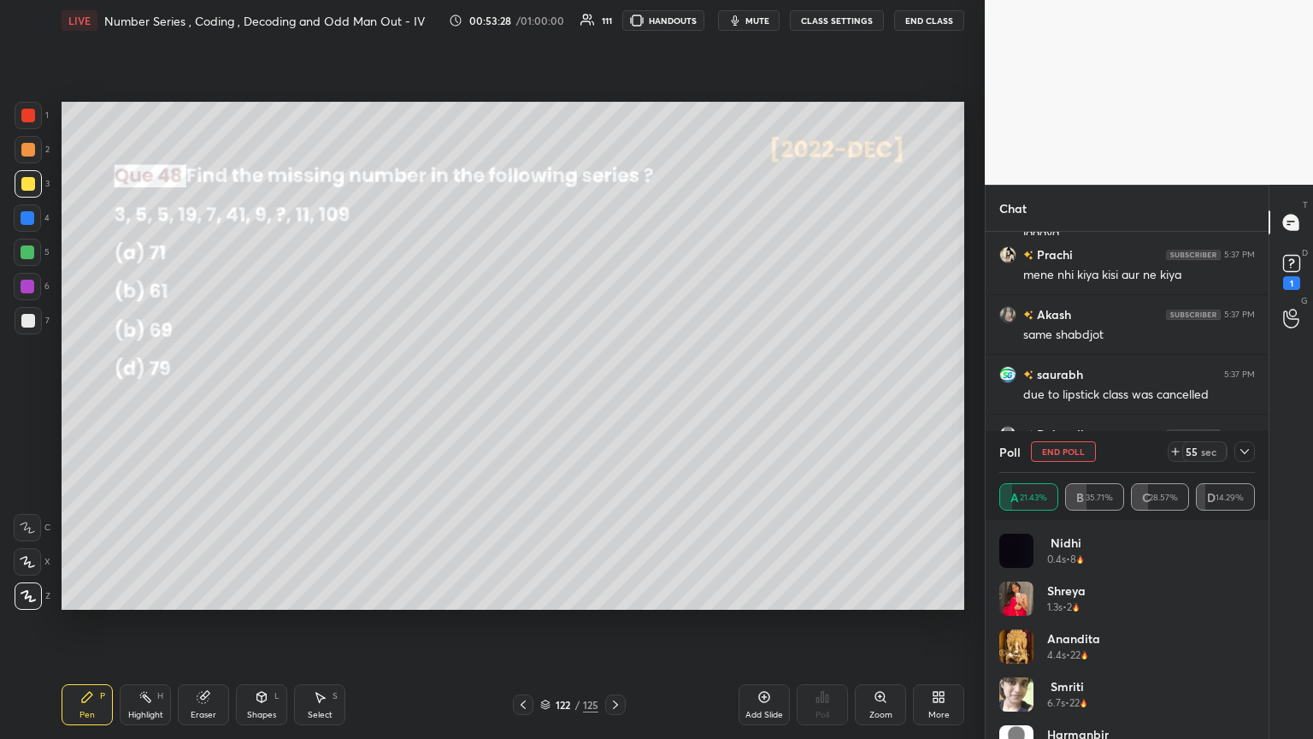
scroll to position [40032, 0]
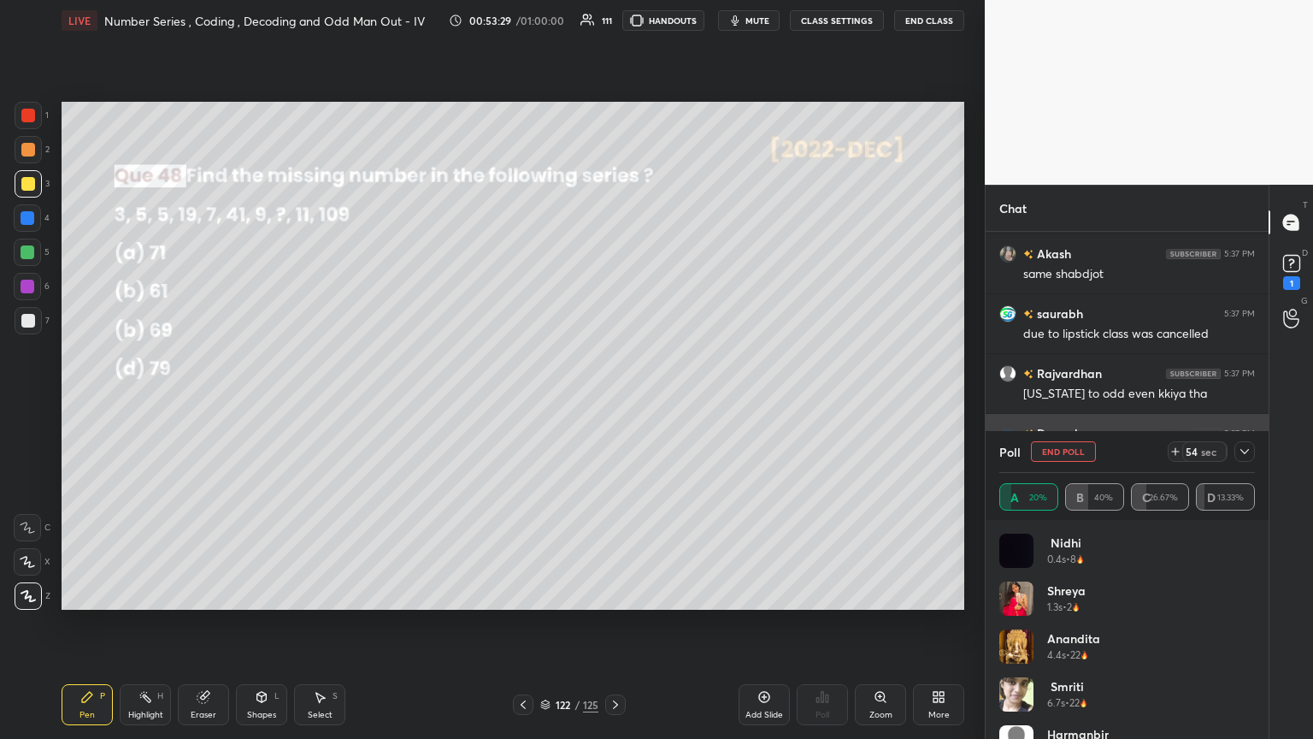
drag, startPoint x: 1247, startPoint y: 448, endPoint x: 1231, endPoint y: 455, distance: 17.6
click at [613, 401] on icon at bounding box center [1245, 452] width 14 height 14
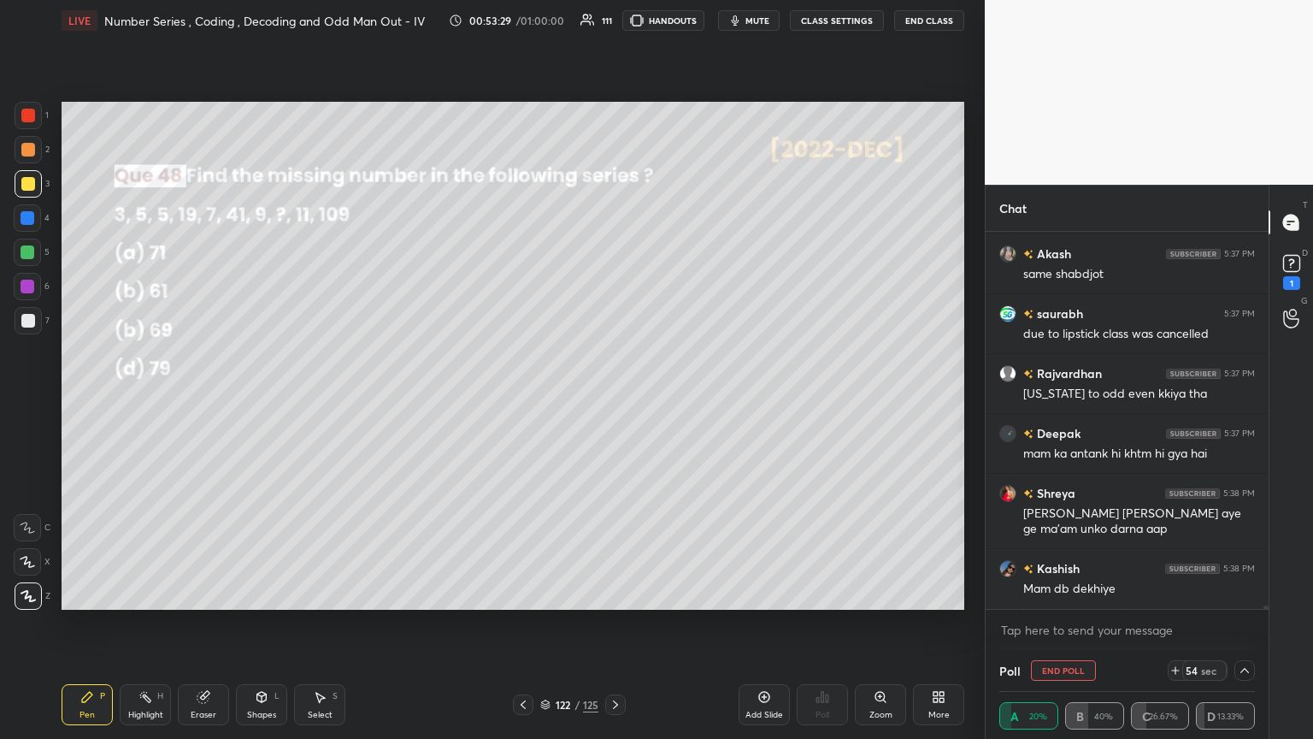
scroll to position [0, 0]
click at [613, 267] on rect at bounding box center [1291, 264] width 16 height 16
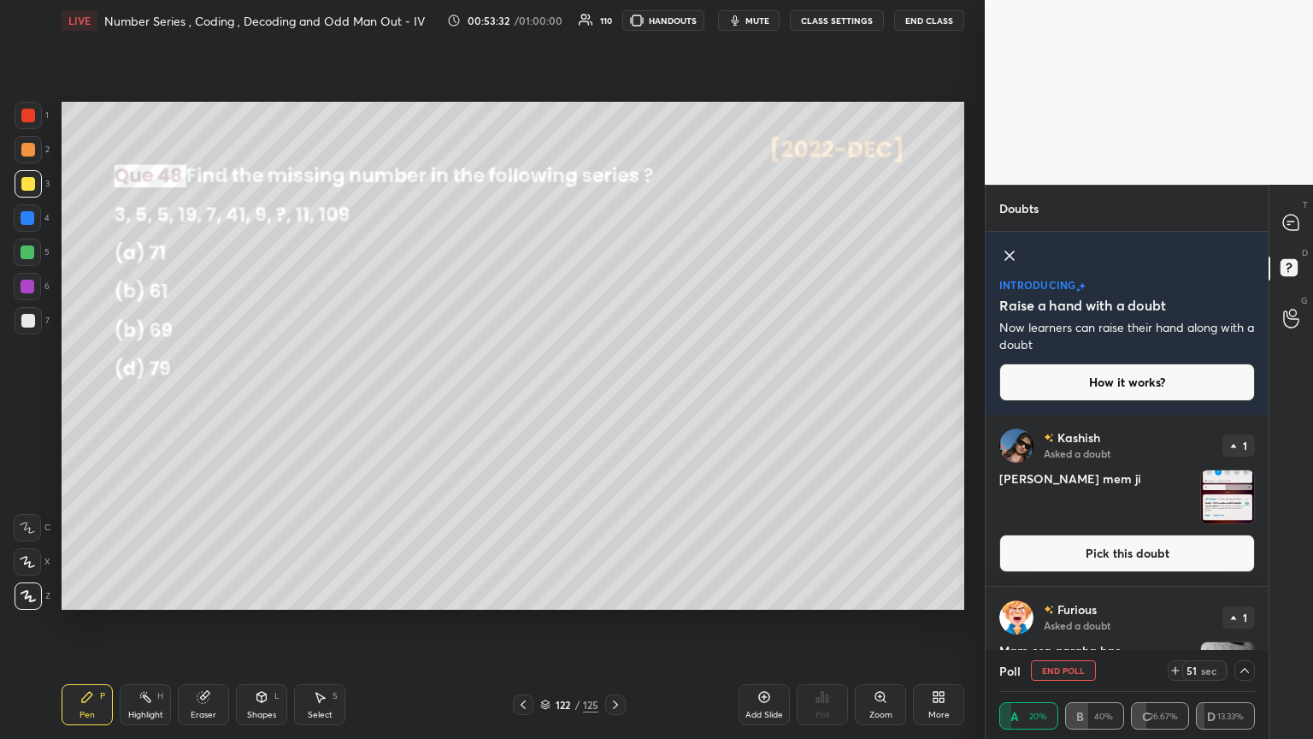
click at [613, 401] on img "grid" at bounding box center [1227, 496] width 53 height 53
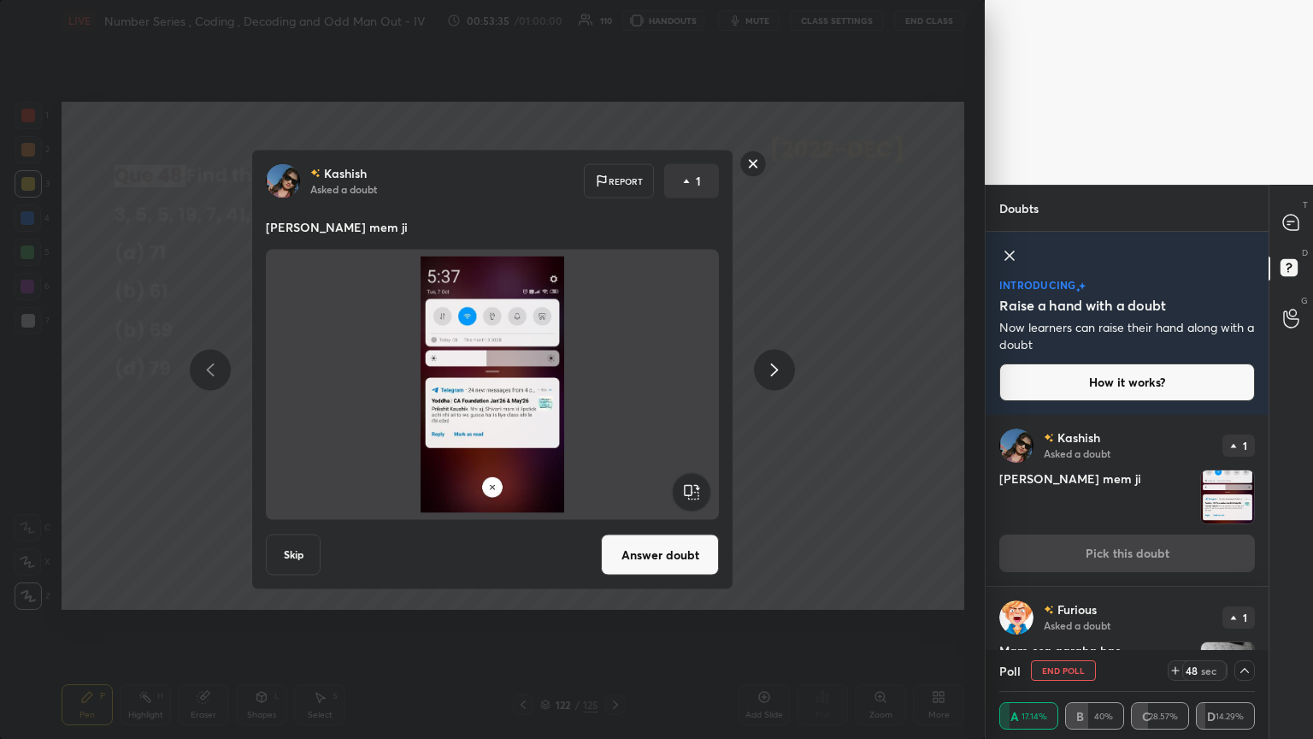
click at [613, 167] on rect at bounding box center [753, 163] width 26 height 26
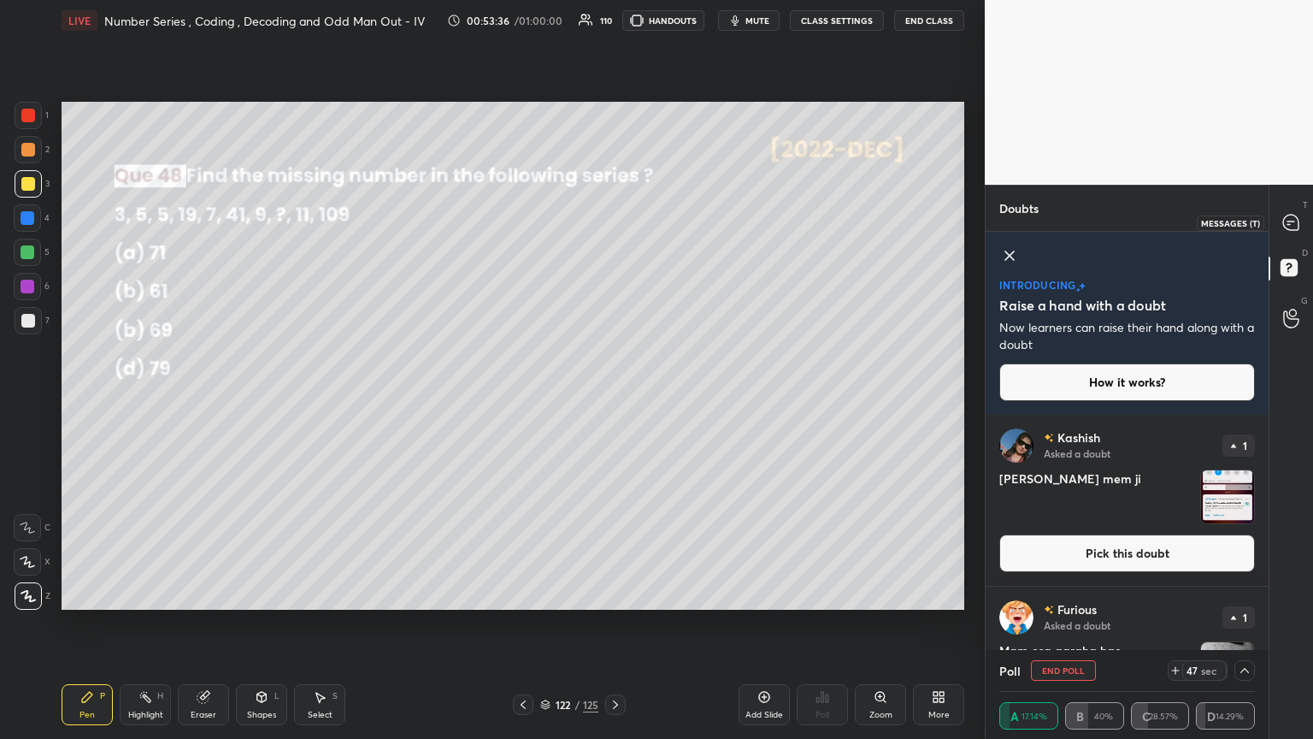
click at [613, 219] on icon at bounding box center [1290, 222] width 15 height 15
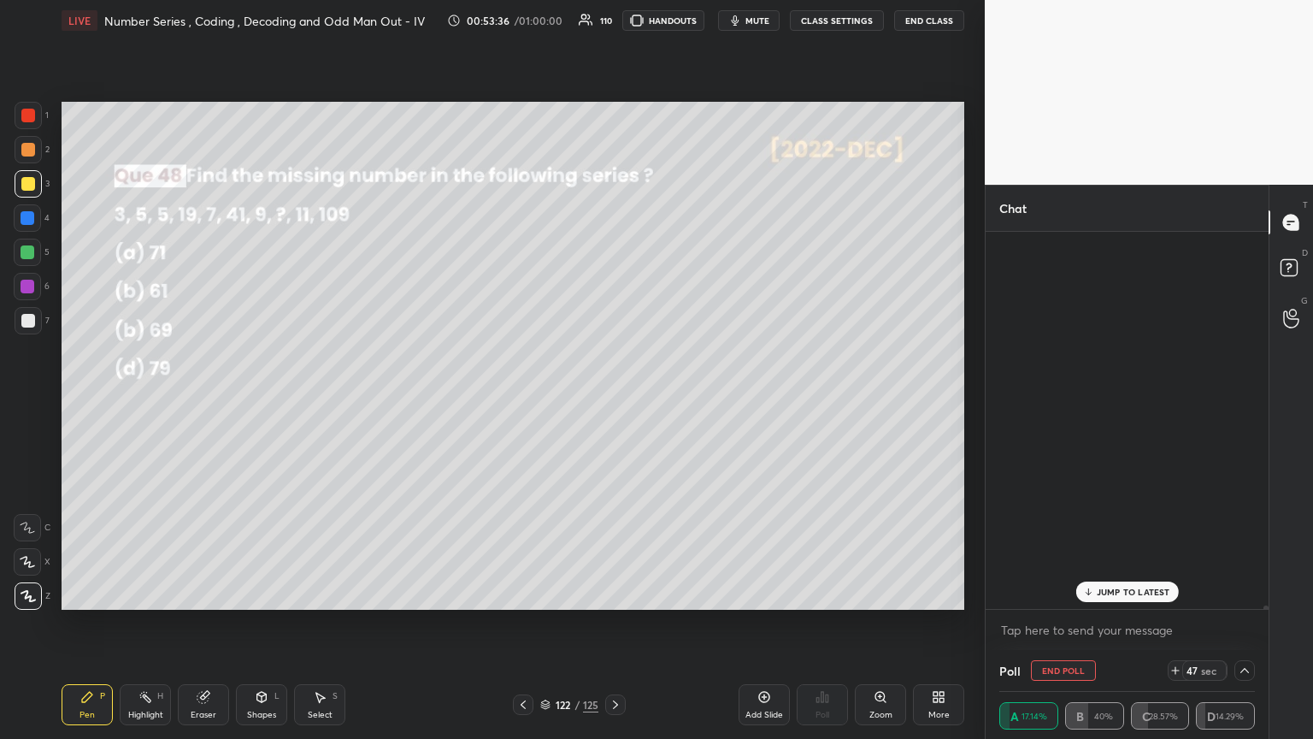
scroll to position [372, 278]
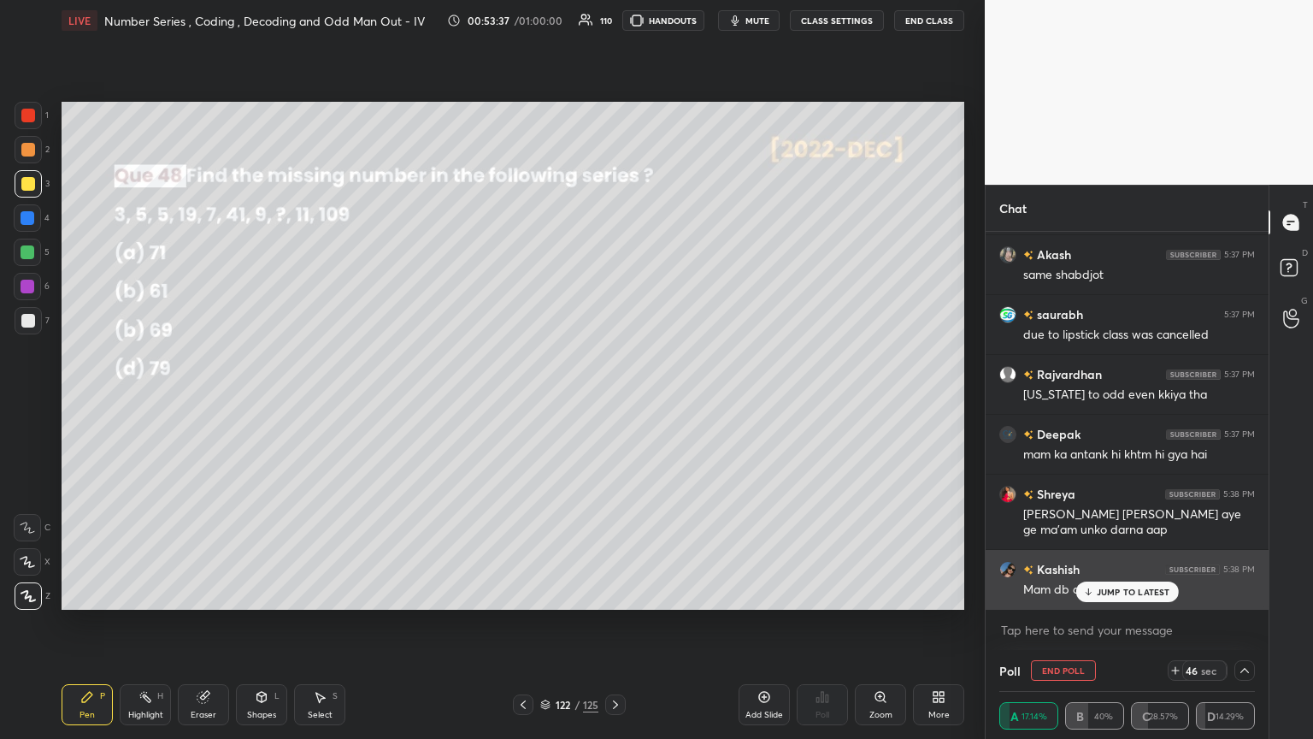
click at [613, 401] on p "JUMP TO LATEST" at bounding box center [1134, 591] width 74 height 10
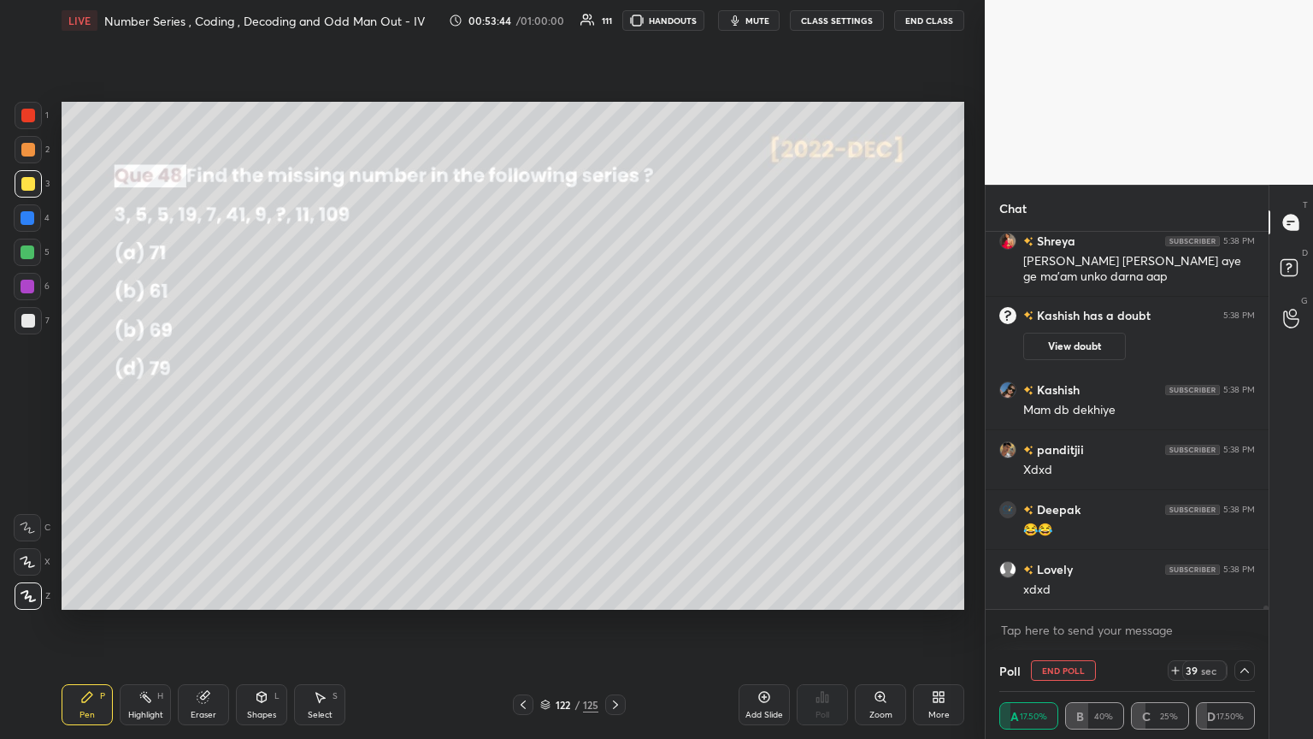
scroll to position [39772, 0]
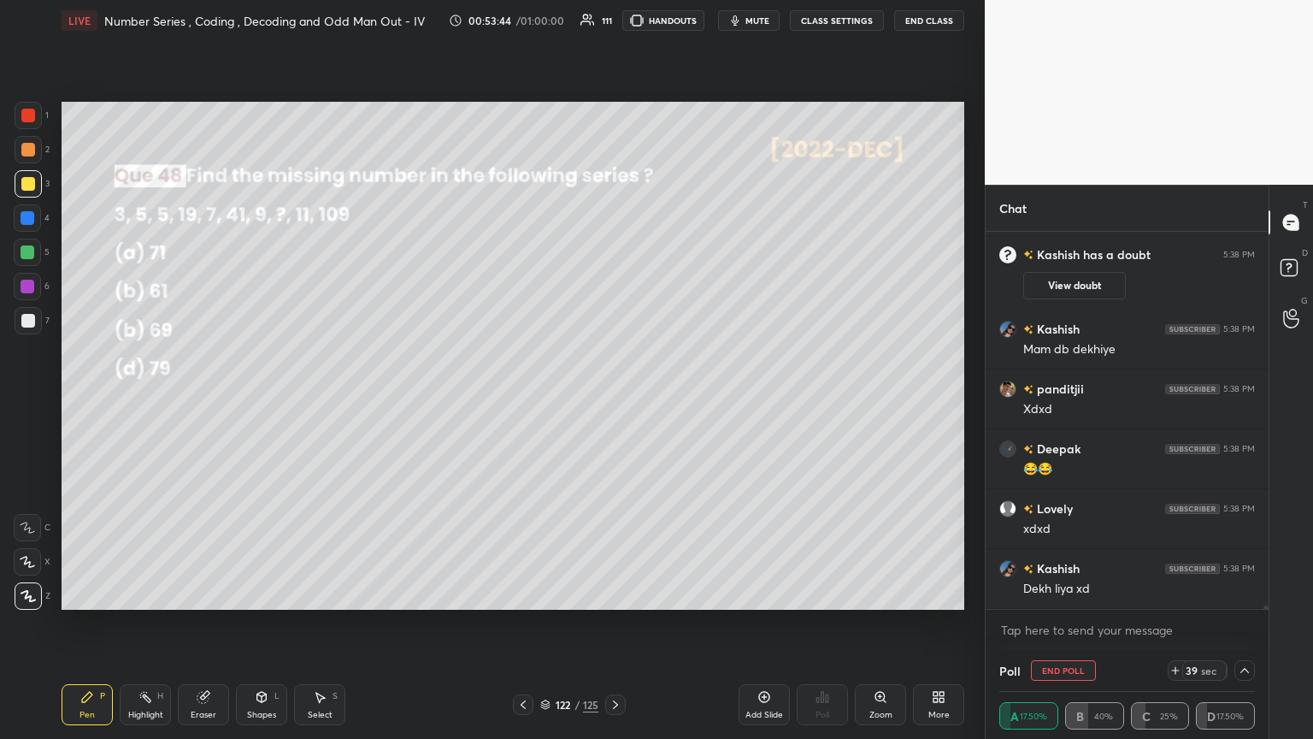
click at [31, 322] on div at bounding box center [28, 321] width 14 height 14
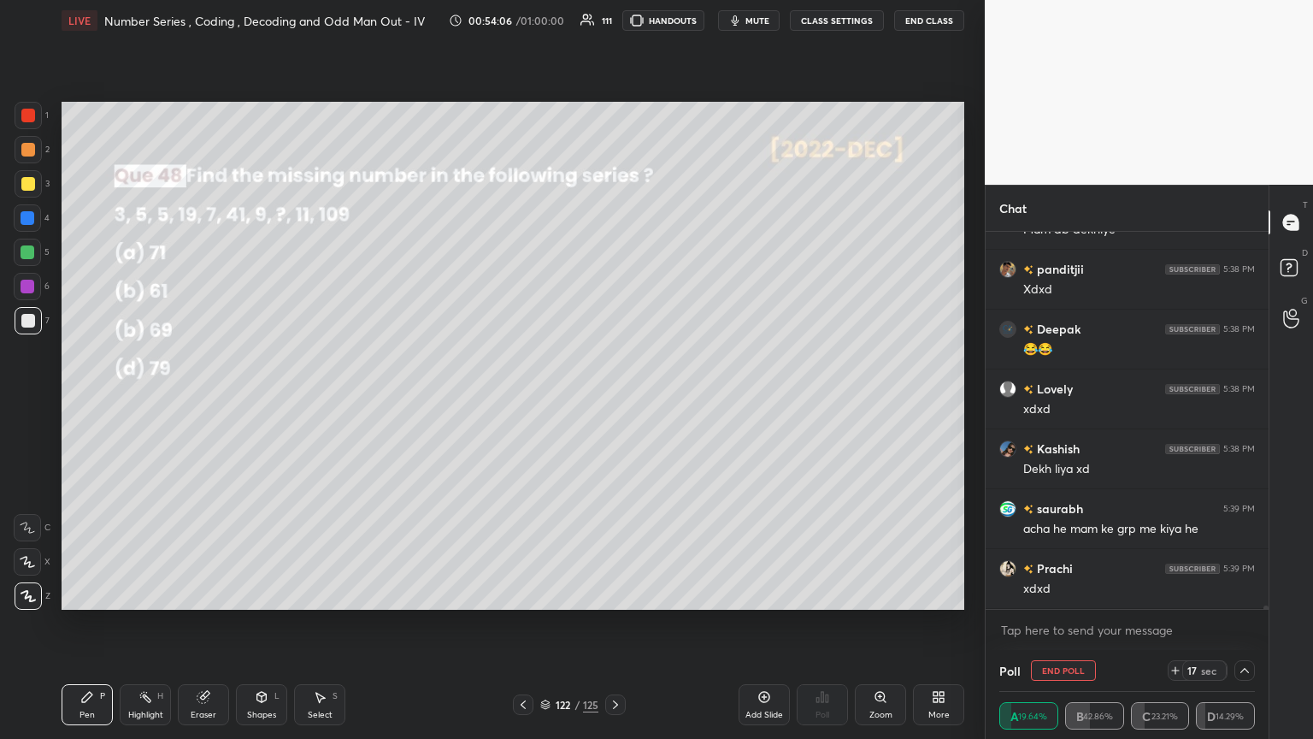
scroll to position [39899, 0]
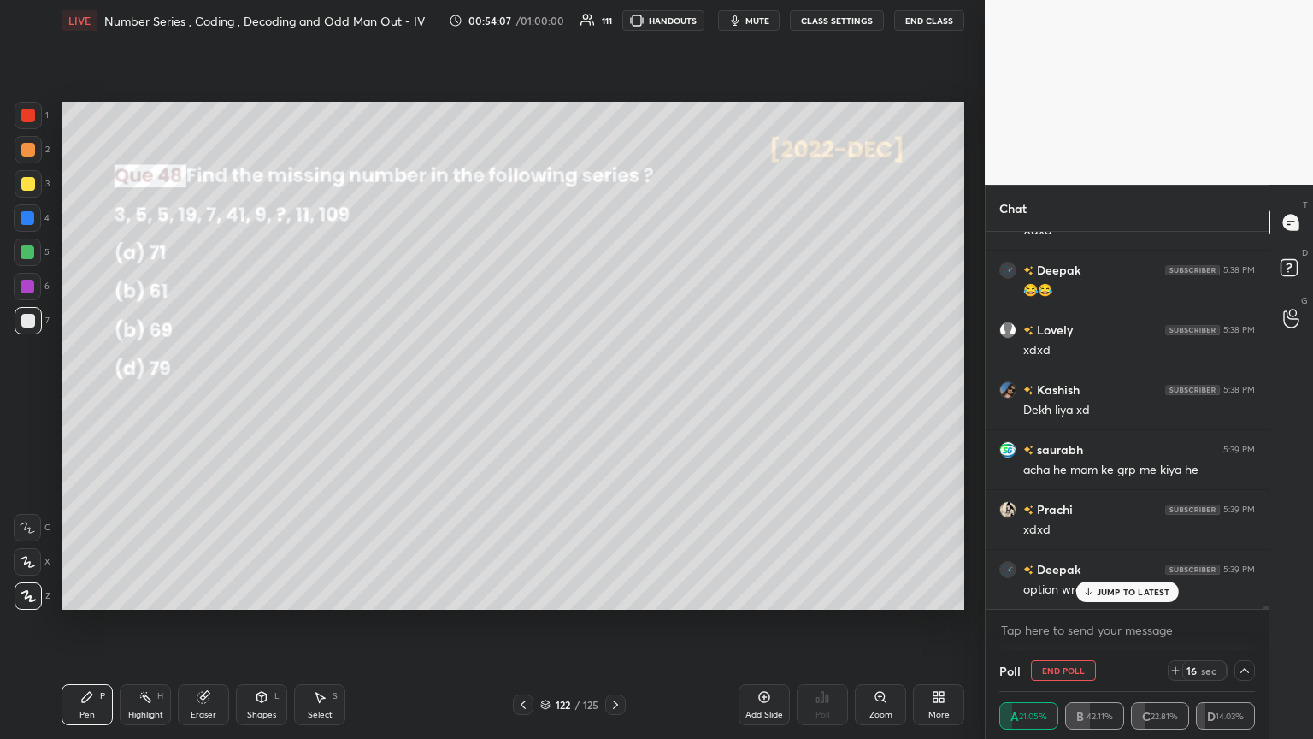
click at [613, 401] on p "JUMP TO LATEST" at bounding box center [1134, 591] width 74 height 10
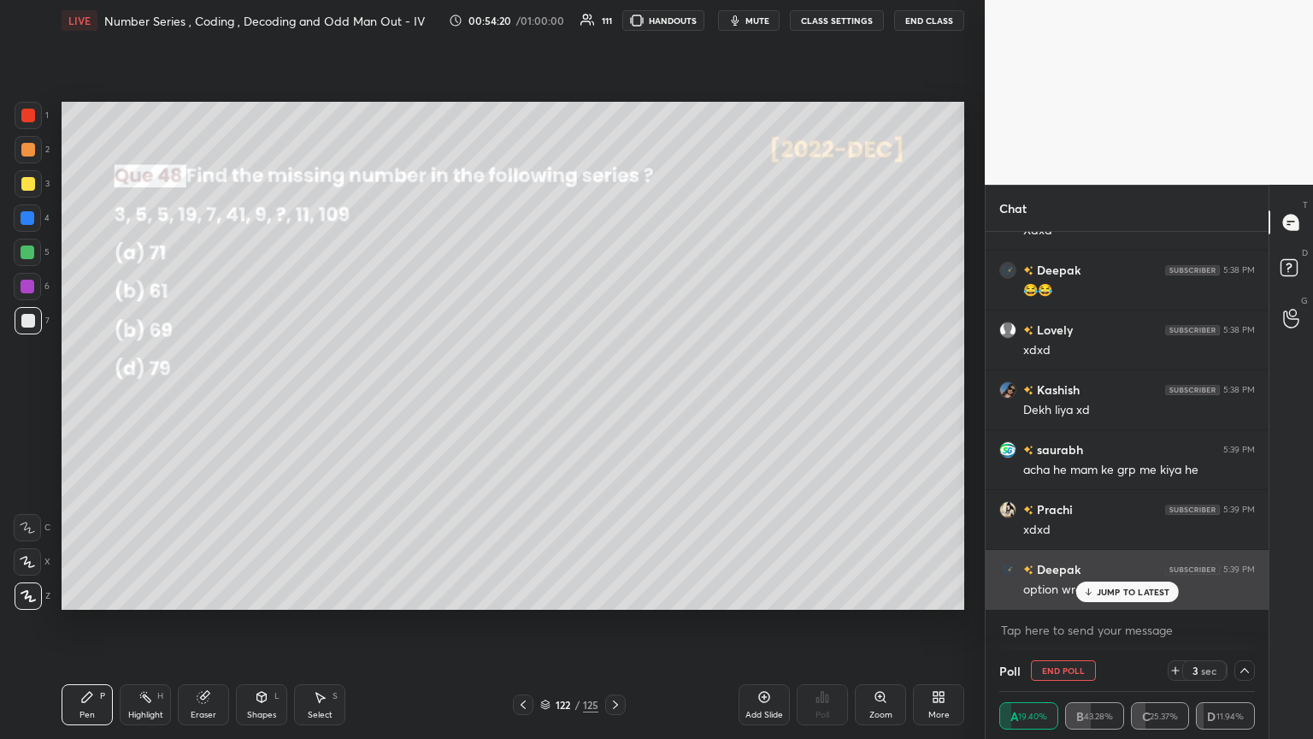
scroll to position [39974, 0]
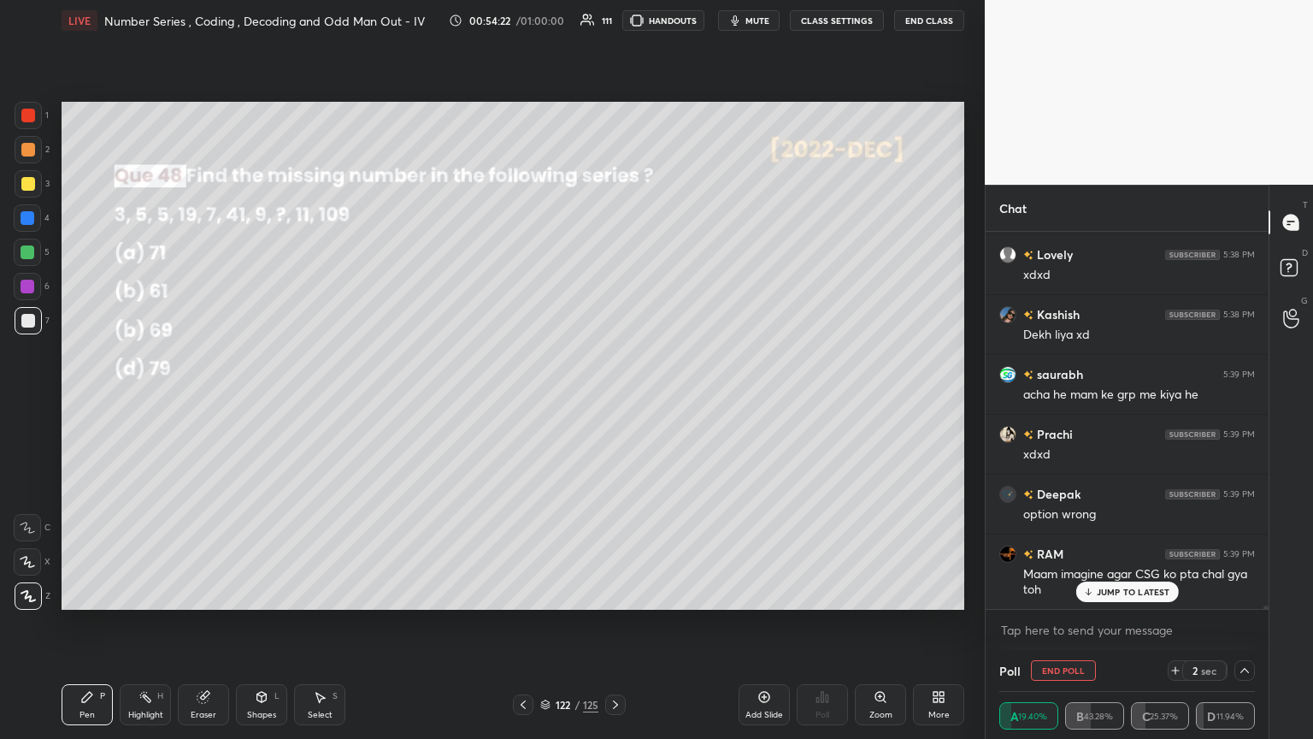
click at [613, 401] on div "JUMP TO LATEST" at bounding box center [1126, 591] width 103 height 21
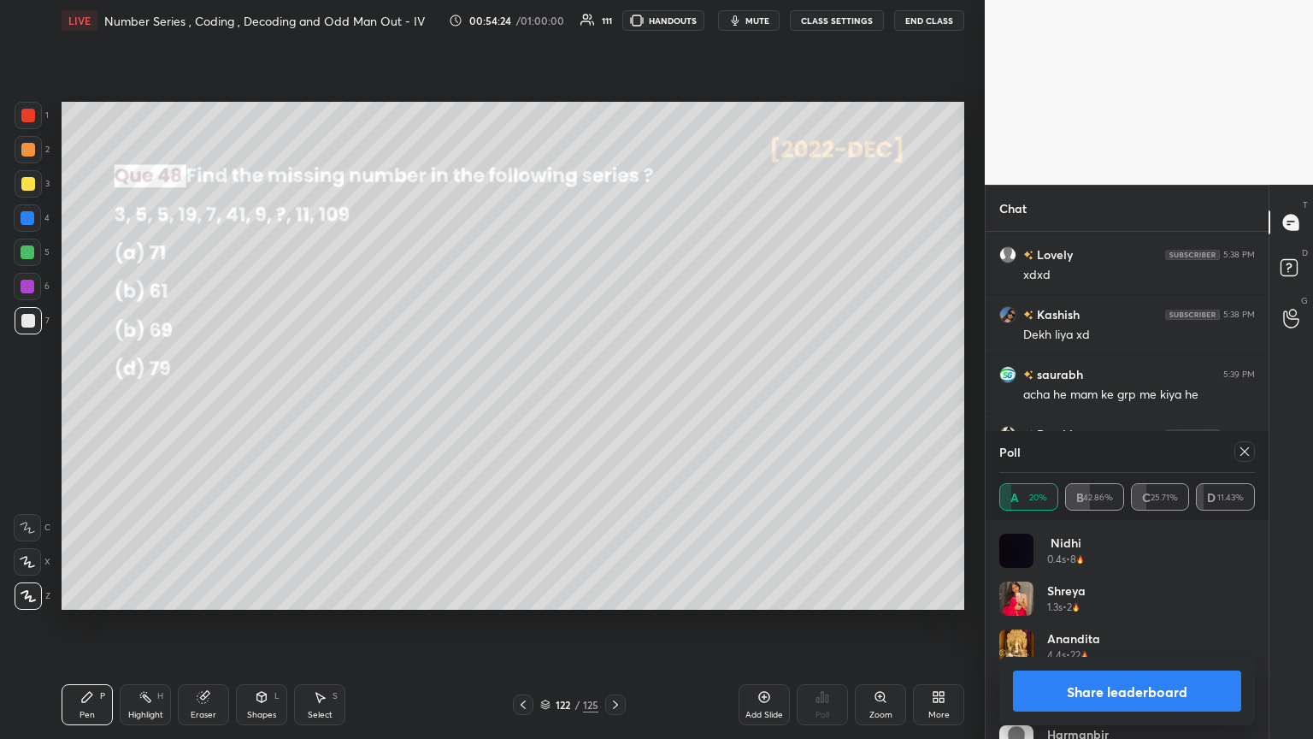
scroll to position [40015, 0]
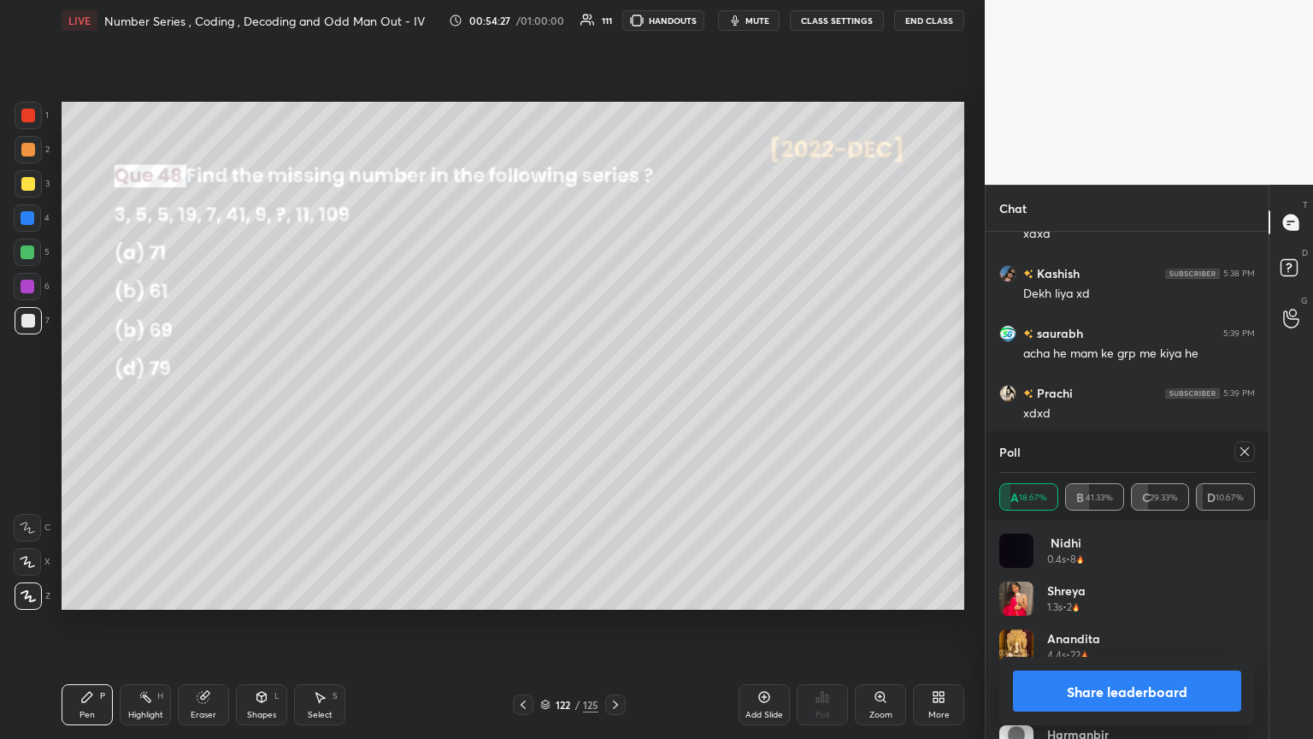
click at [613, 401] on icon at bounding box center [1245, 452] width 14 height 14
type textarea "x"
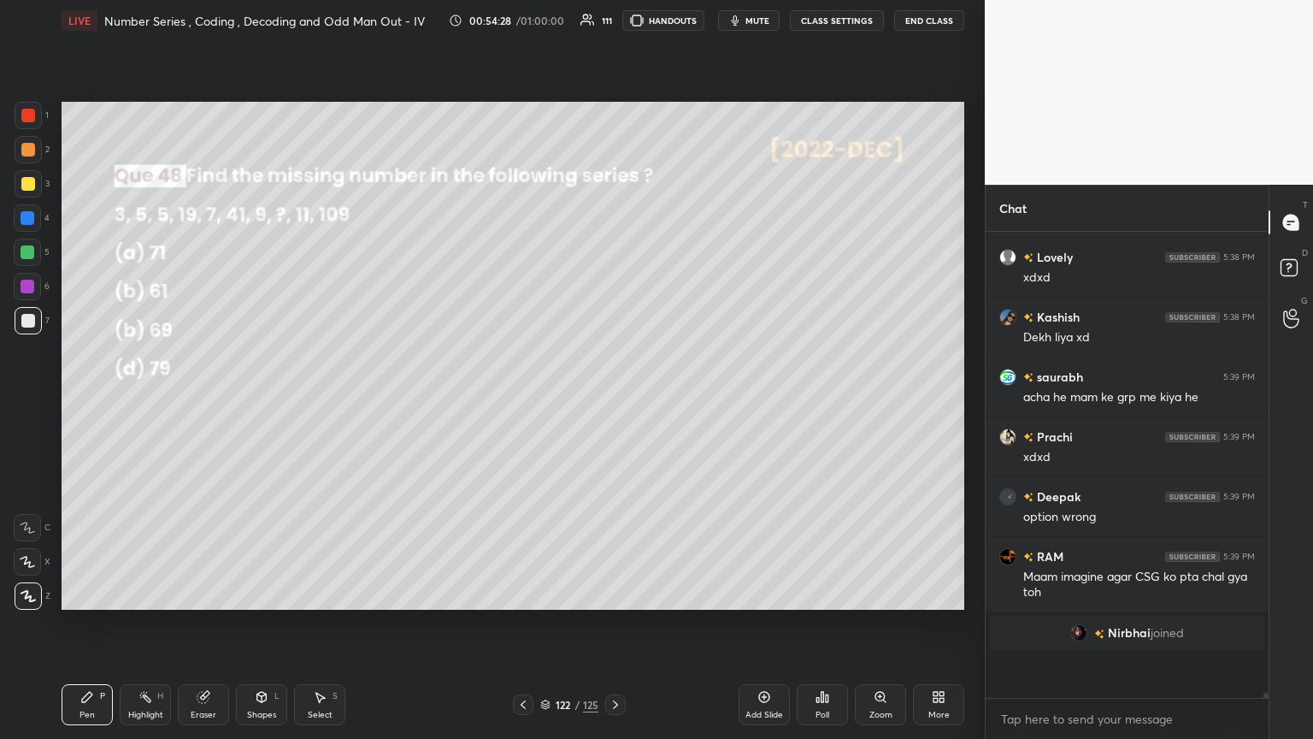
scroll to position [304, 278]
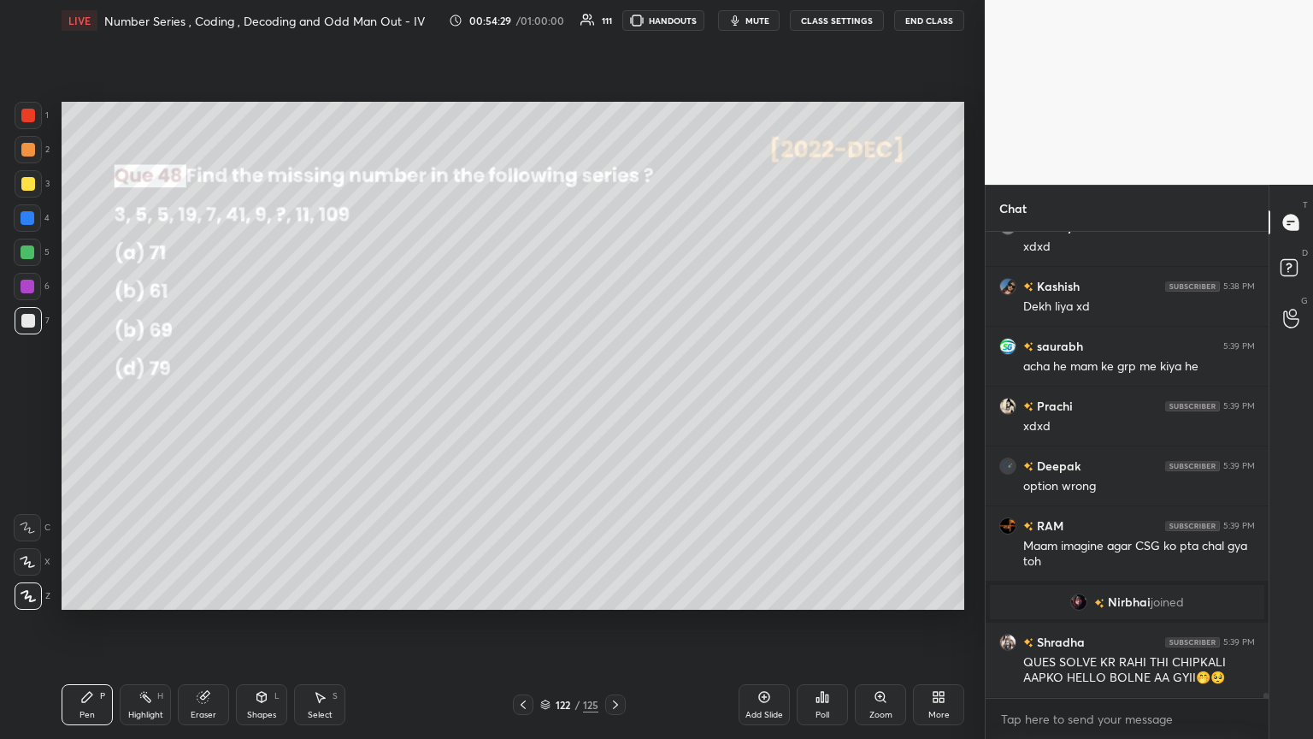
drag, startPoint x: 34, startPoint y: 188, endPoint x: 40, endPoint y: 195, distance: 9.1
click at [33, 191] on div at bounding box center [28, 183] width 27 height 27
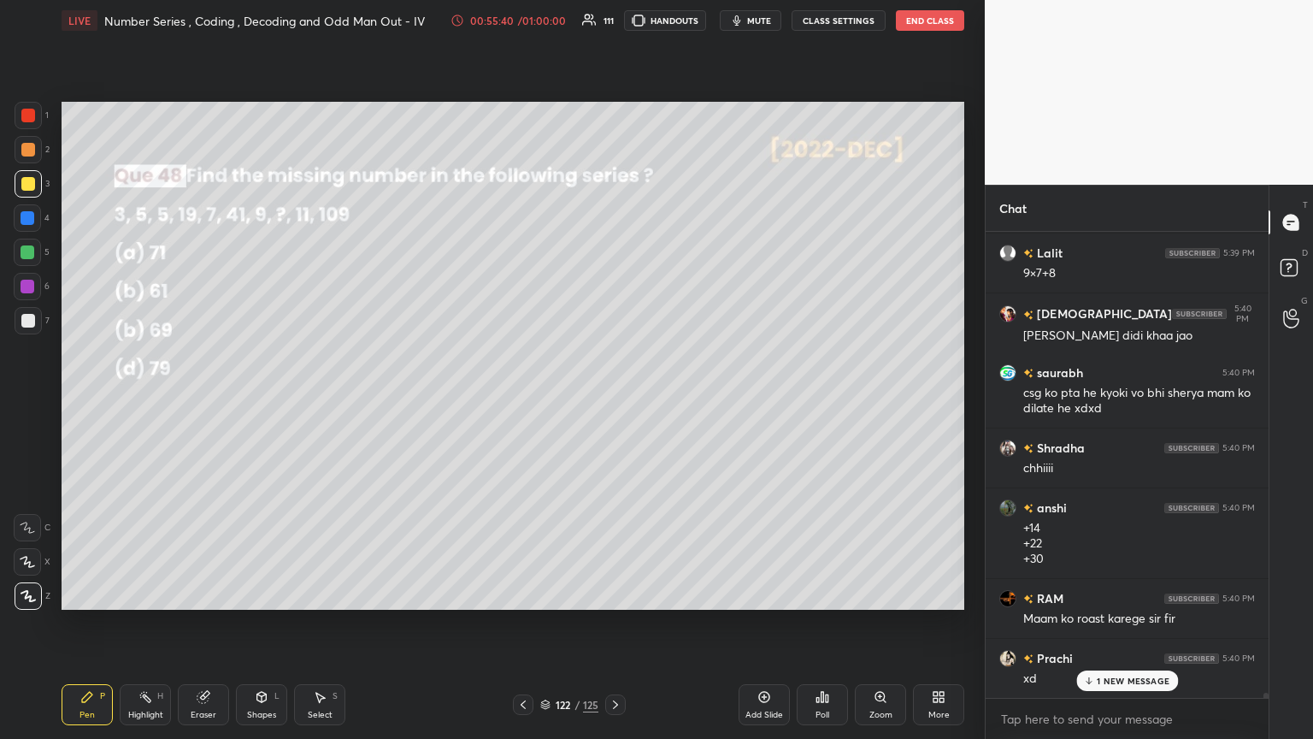
scroll to position [40524, 0]
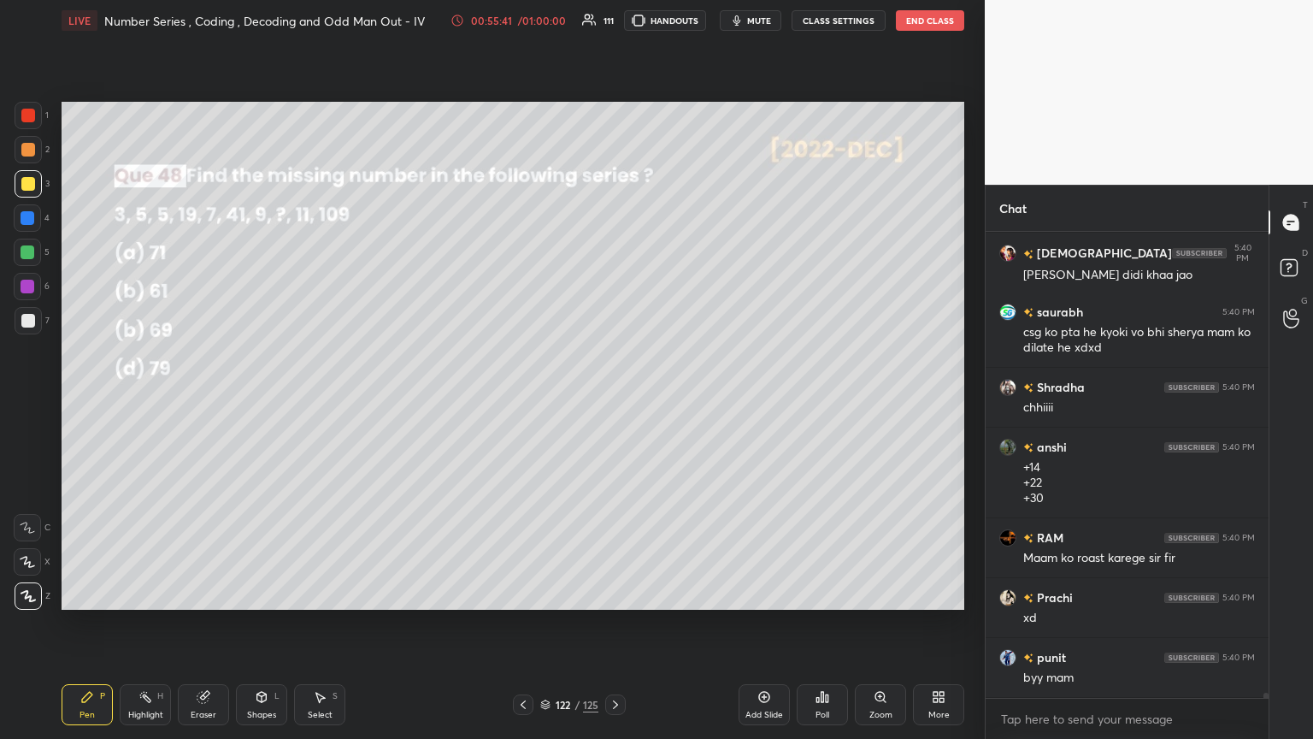
click at [613, 401] on icon at bounding box center [616, 705] width 14 height 14
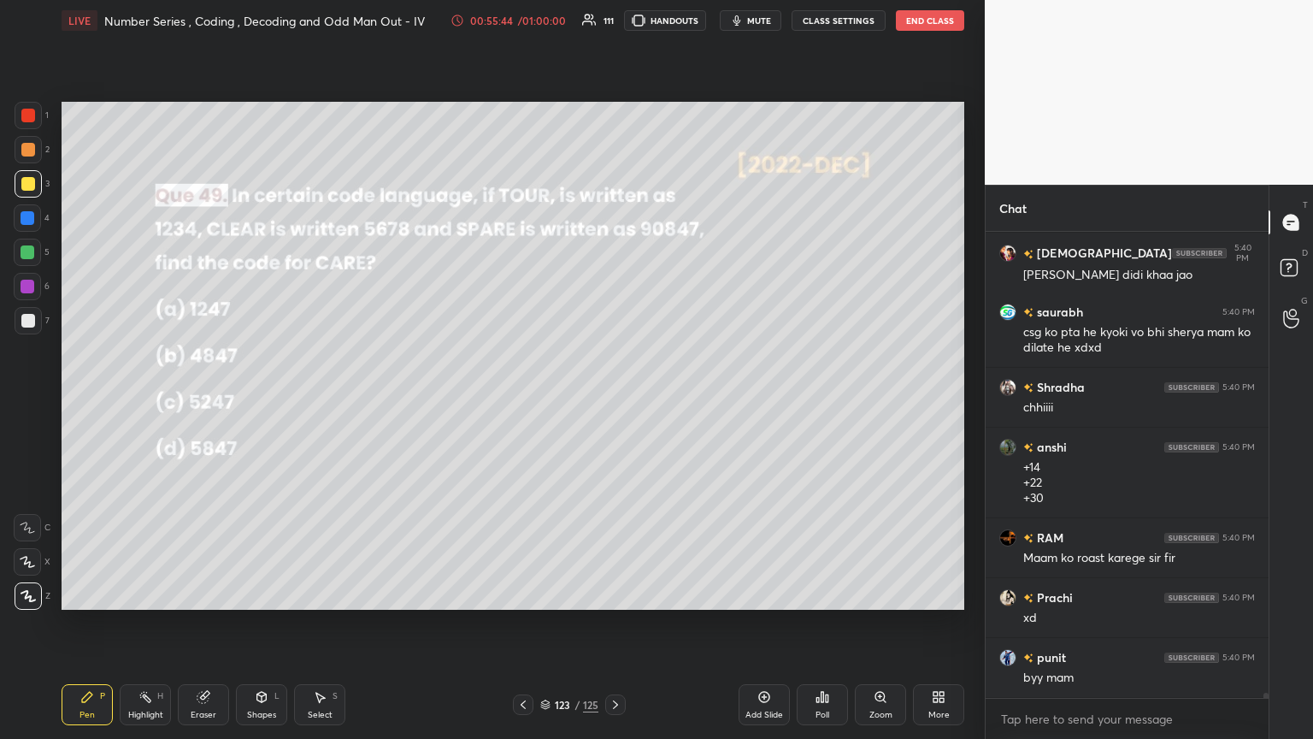
click at [613, 401] on div "Poll" at bounding box center [822, 704] width 51 height 41
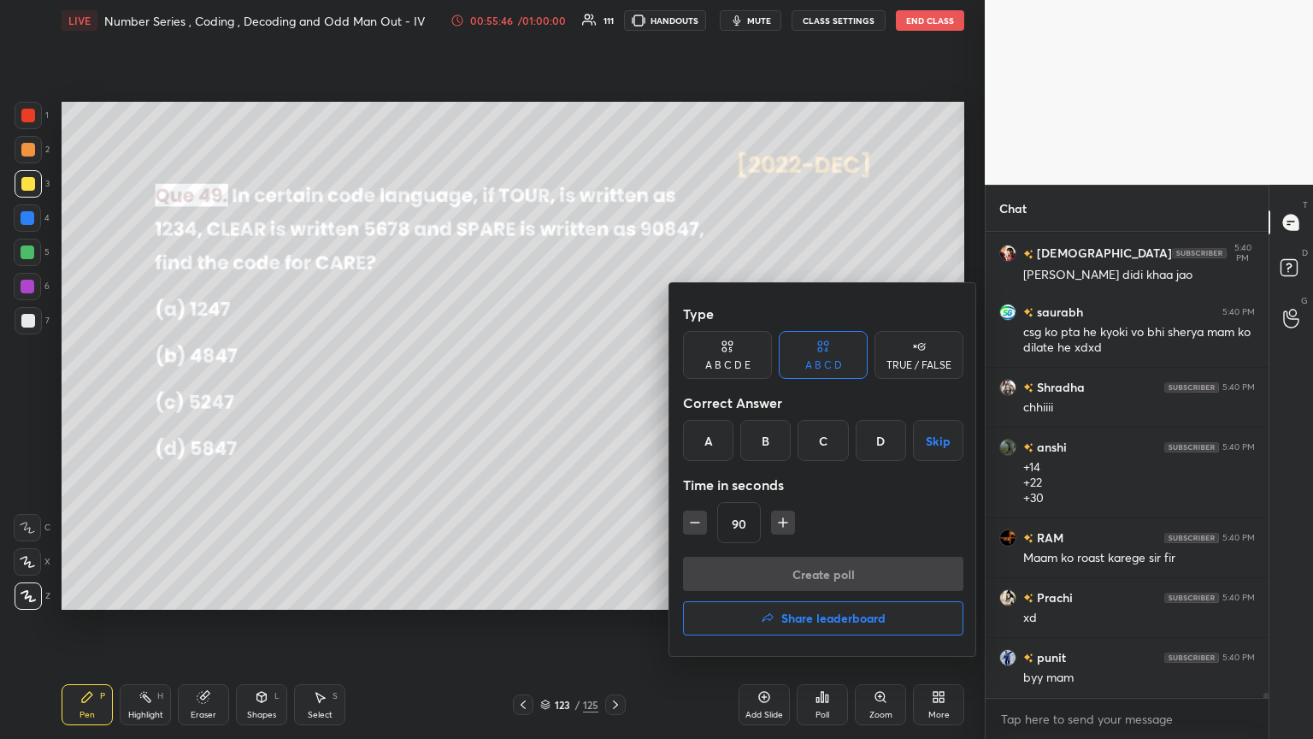
drag, startPoint x: 886, startPoint y: 444, endPoint x: 787, endPoint y: 496, distance: 111.3
click at [613, 401] on div "D" at bounding box center [881, 440] width 50 height 41
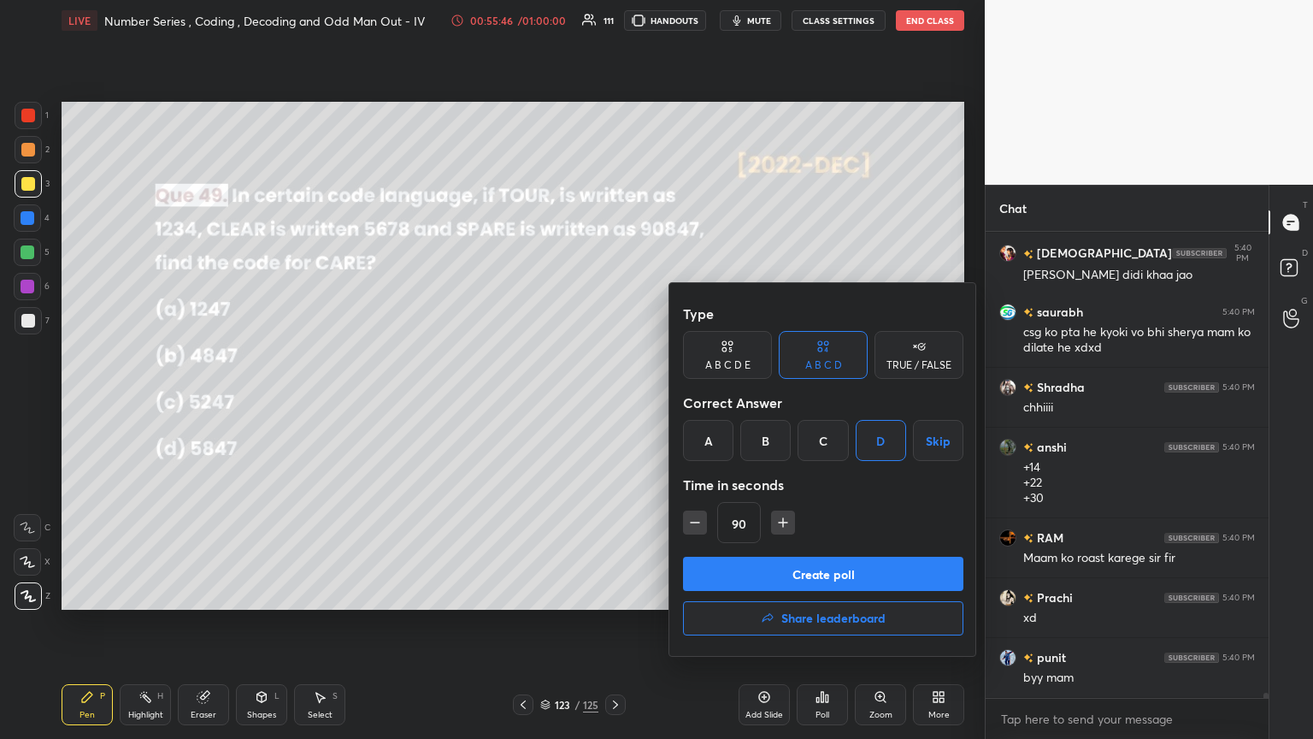
click at [613, 401] on icon "button" at bounding box center [694, 522] width 17 height 17
drag, startPoint x: 694, startPoint y: 526, endPoint x: 732, endPoint y: 547, distance: 43.3
click at [613, 401] on icon "button" at bounding box center [694, 522] width 17 height 17
type input "45"
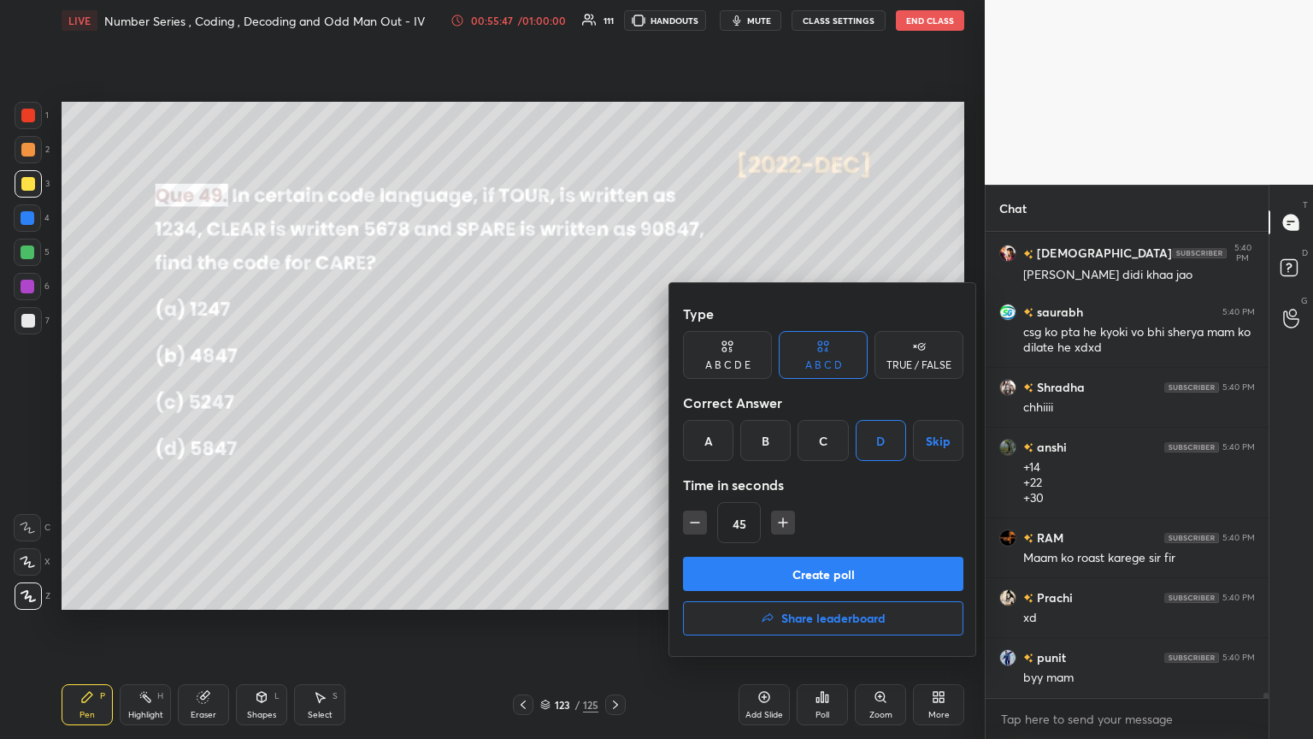
click at [613, 401] on button "Create poll" at bounding box center [823, 573] width 280 height 34
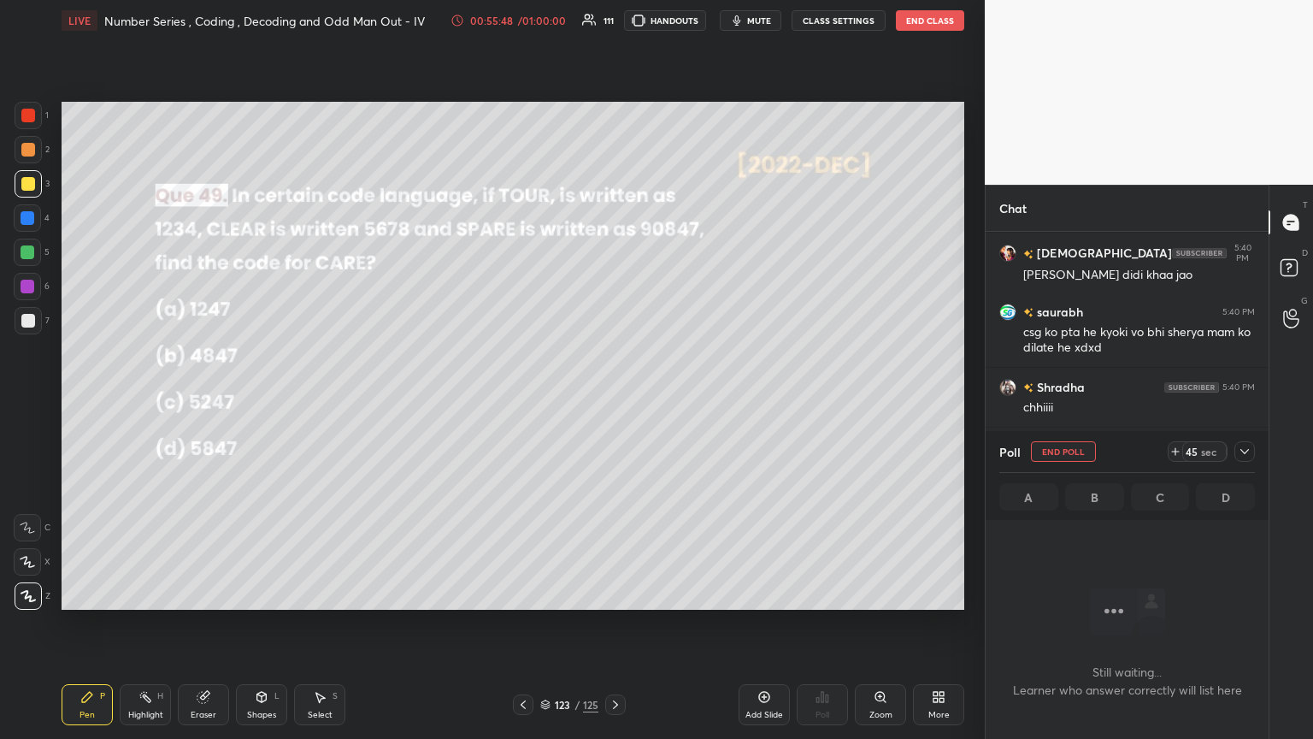
scroll to position [372, 278]
click at [613, 401] on div "Poll End Poll 44 sec A B C D" at bounding box center [1127, 475] width 283 height 89
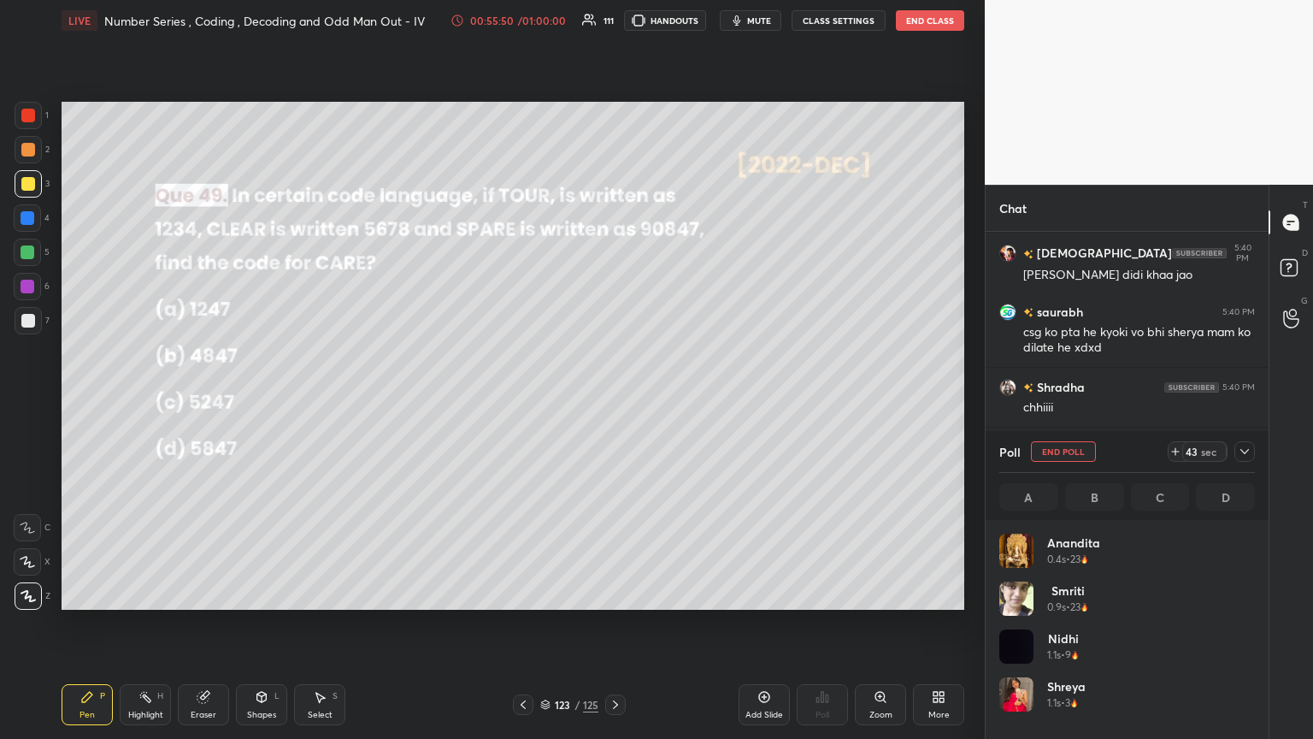
scroll to position [200, 250]
drag, startPoint x: 1244, startPoint y: 452, endPoint x: 1224, endPoint y: 457, distance: 20.3
click at [613, 401] on icon at bounding box center [1245, 452] width 14 height 14
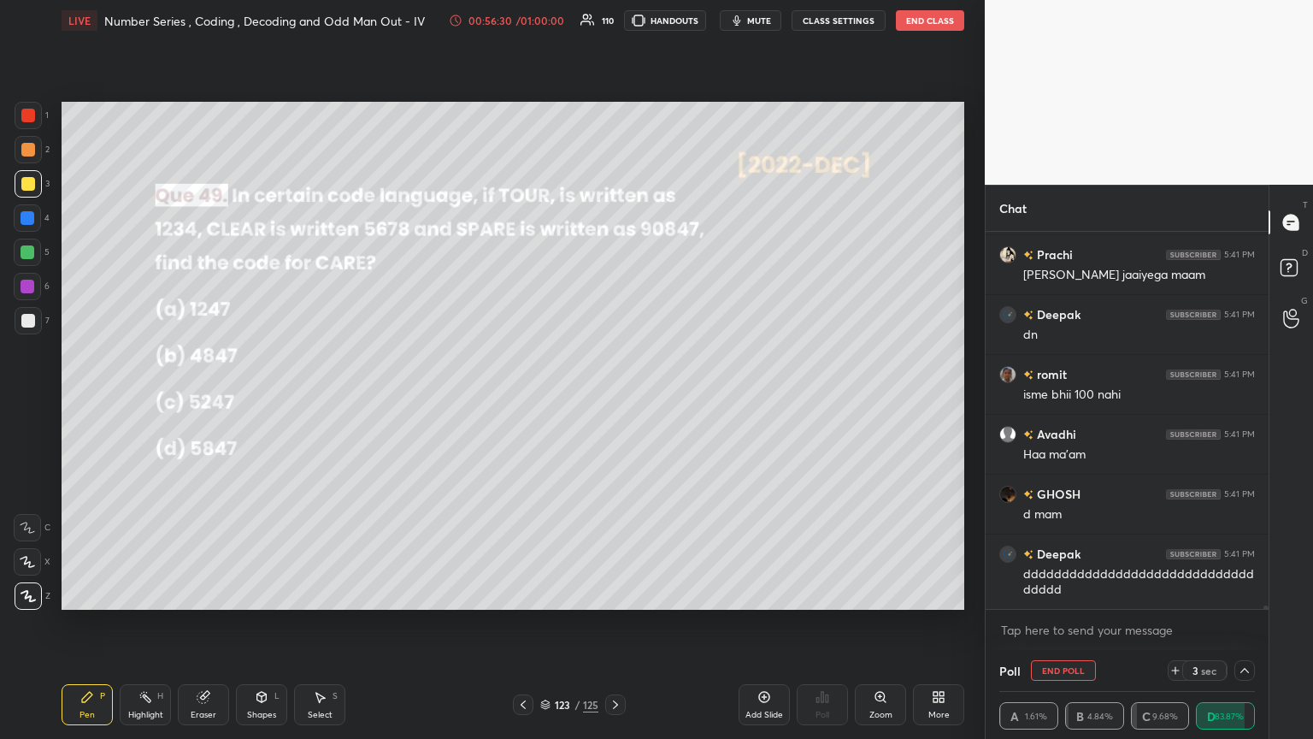
scroll to position [41153, 0]
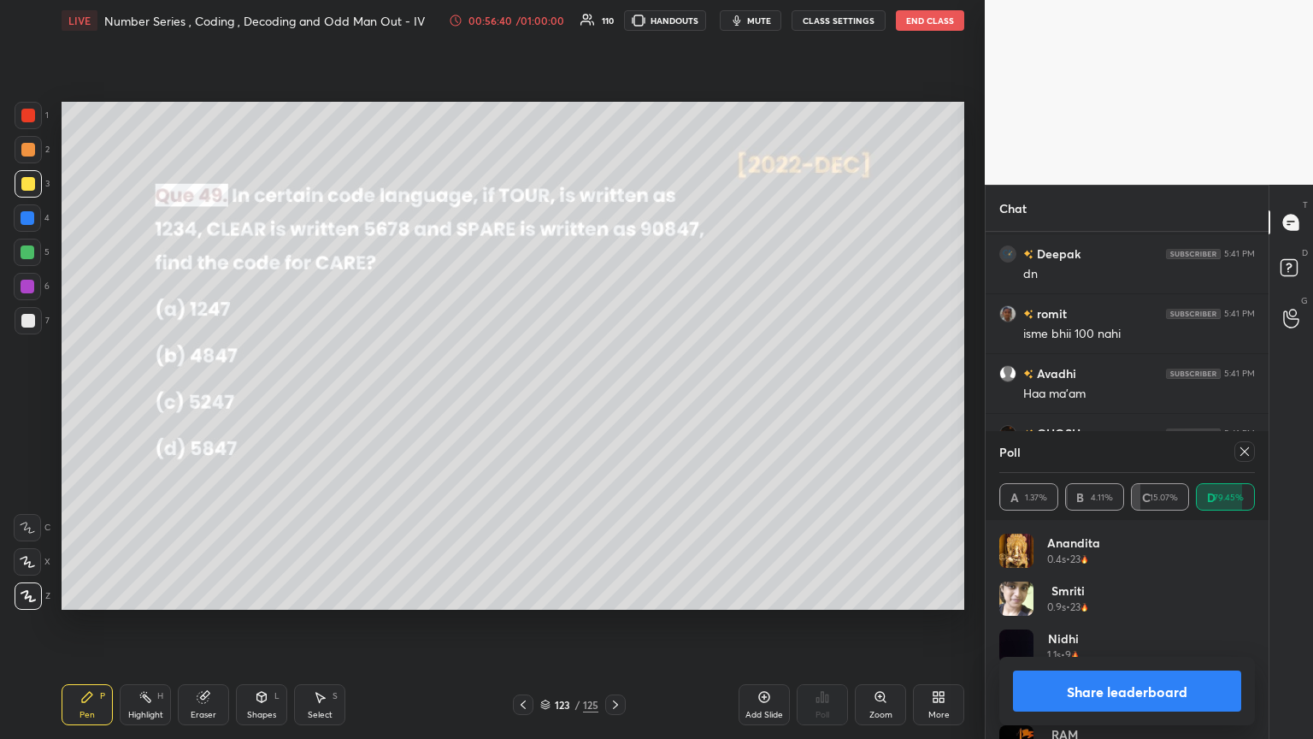
click at [613, 401] on icon at bounding box center [1245, 452] width 14 height 14
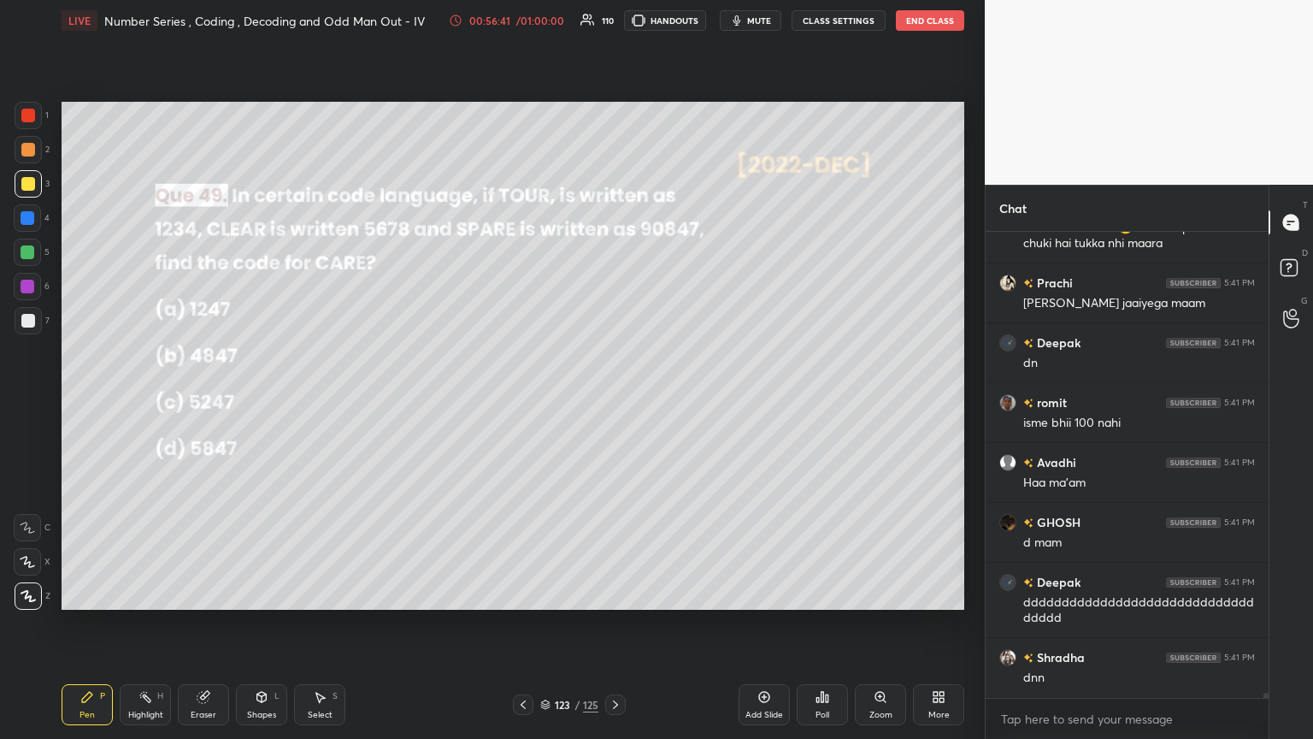
click at [610, 401] on icon at bounding box center [616, 705] width 14 height 14
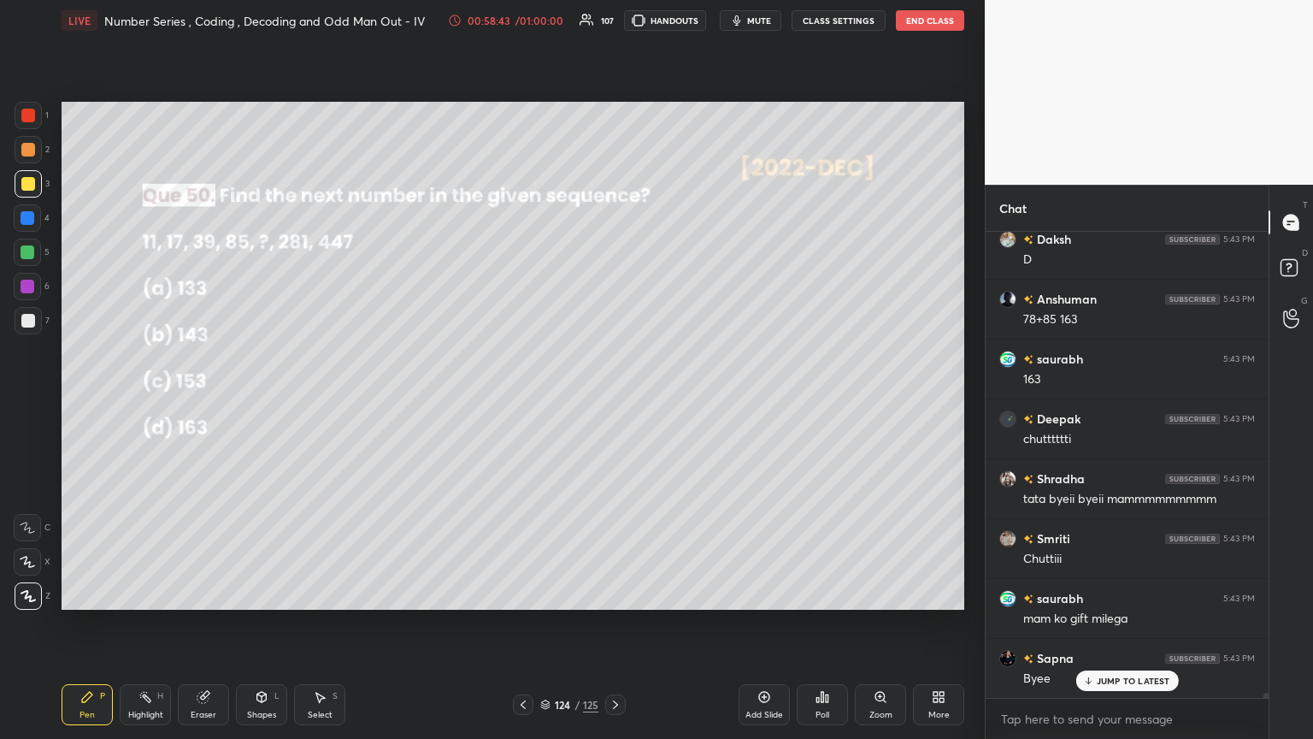
scroll to position [43359, 0]
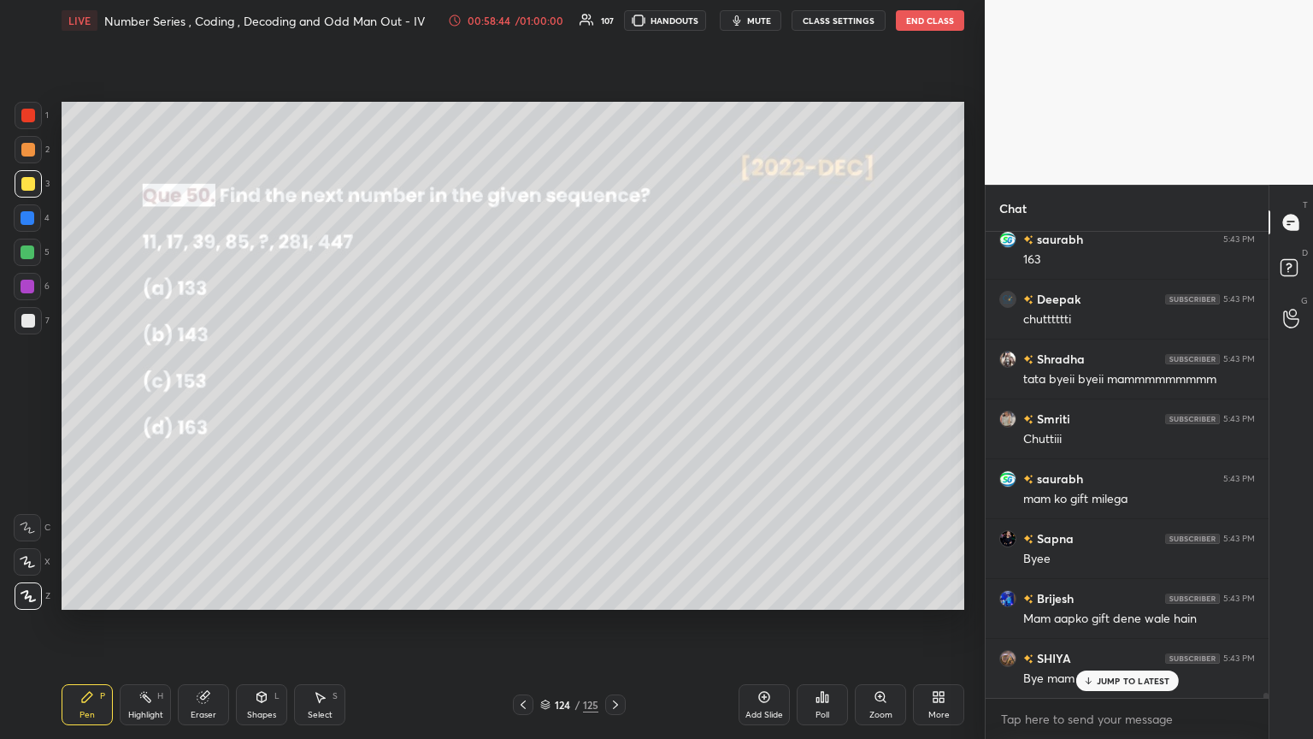
click at [609, 401] on icon at bounding box center [616, 705] width 14 height 14
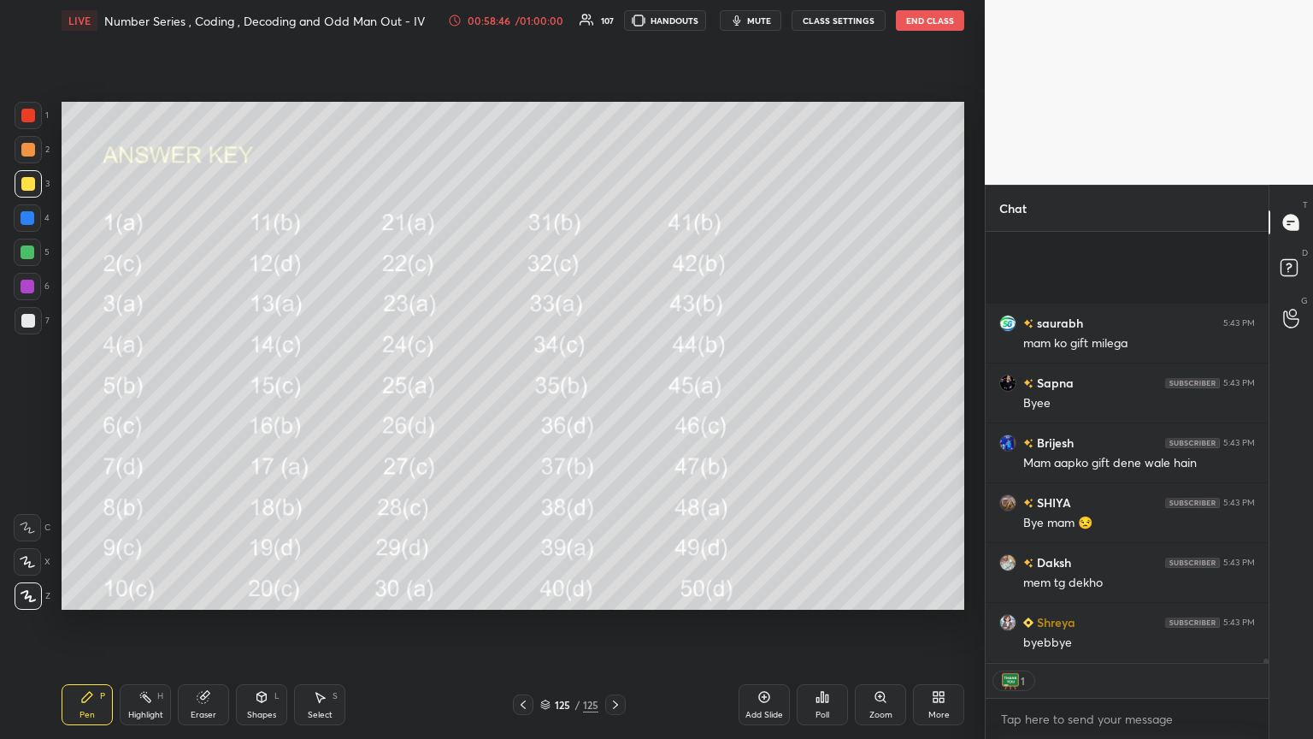
scroll to position [43694, 0]
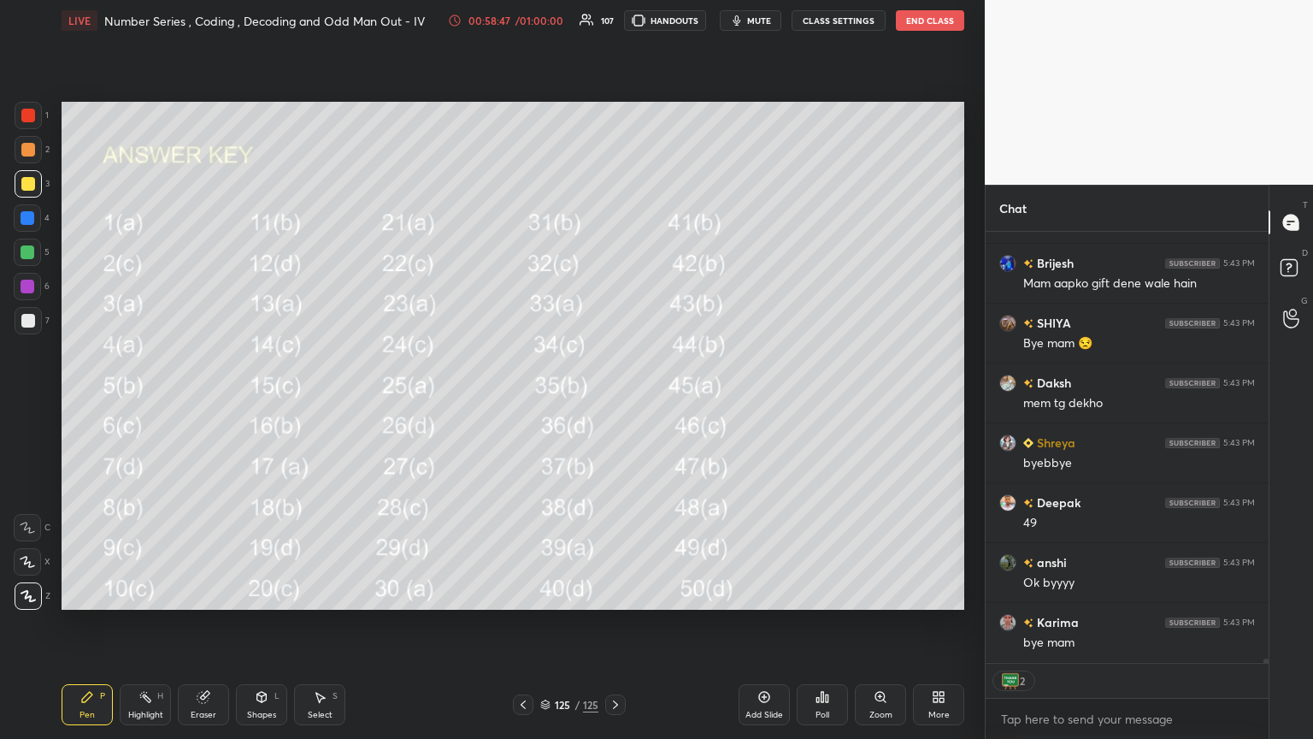
click at [612, 401] on icon at bounding box center [616, 705] width 14 height 14
click at [613, 401] on icon at bounding box center [616, 705] width 14 height 14
drag, startPoint x: 622, startPoint y: 698, endPoint x: 589, endPoint y: 698, distance: 33.3
click at [613, 401] on div at bounding box center [615, 704] width 21 height 21
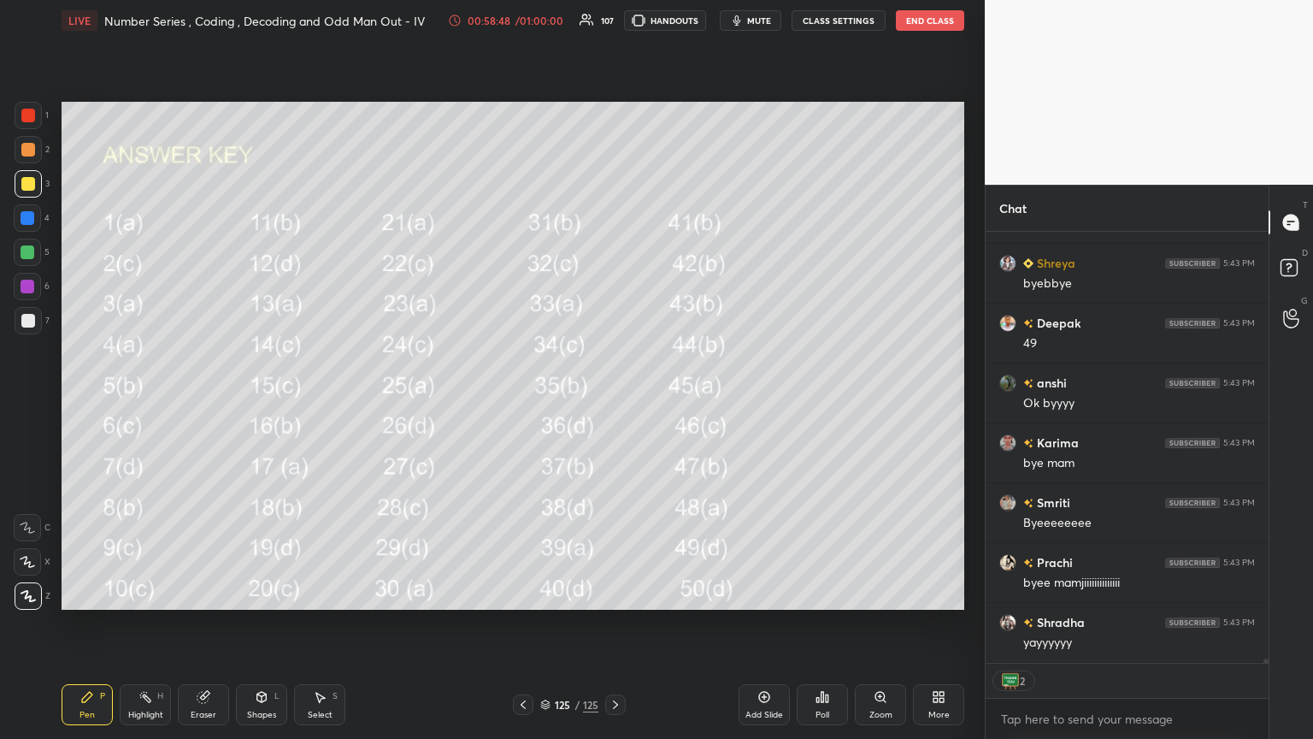
click at [521, 401] on icon at bounding box center [523, 705] width 14 height 14
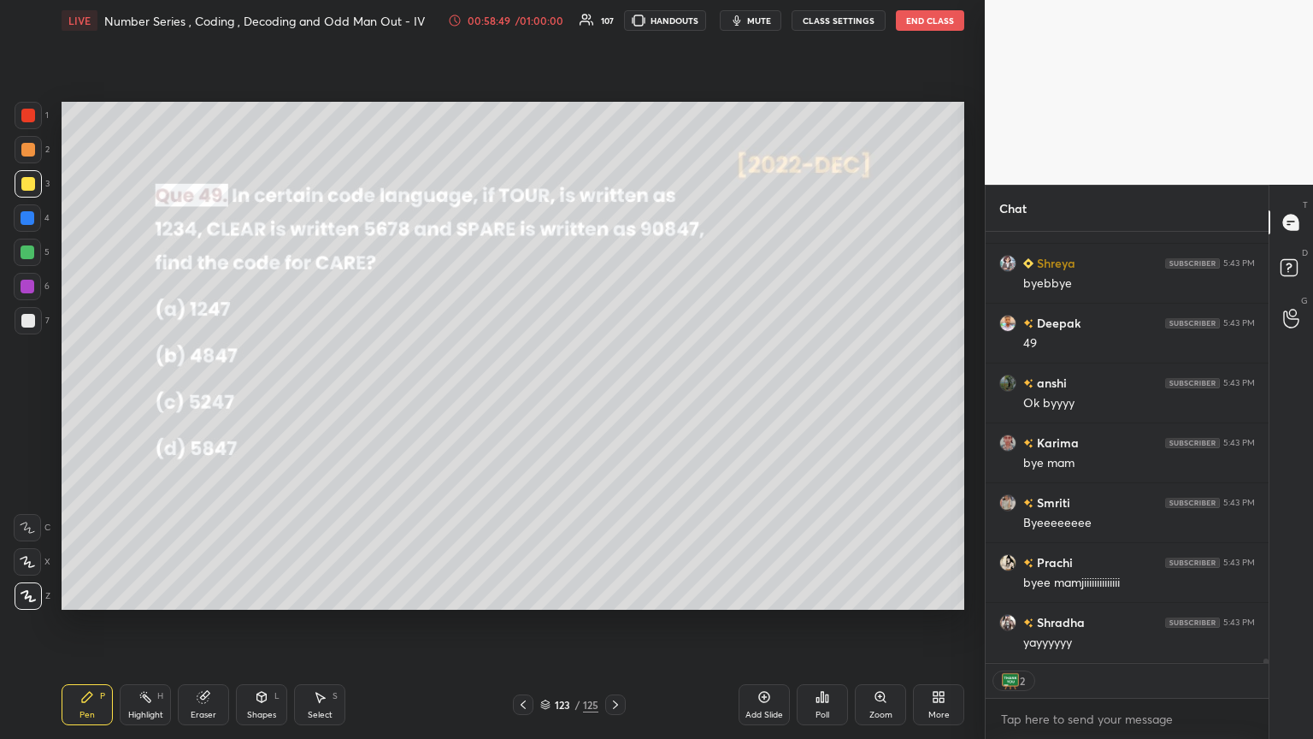
scroll to position [43934, 0]
click at [613, 401] on icon at bounding box center [616, 705] width 14 height 14
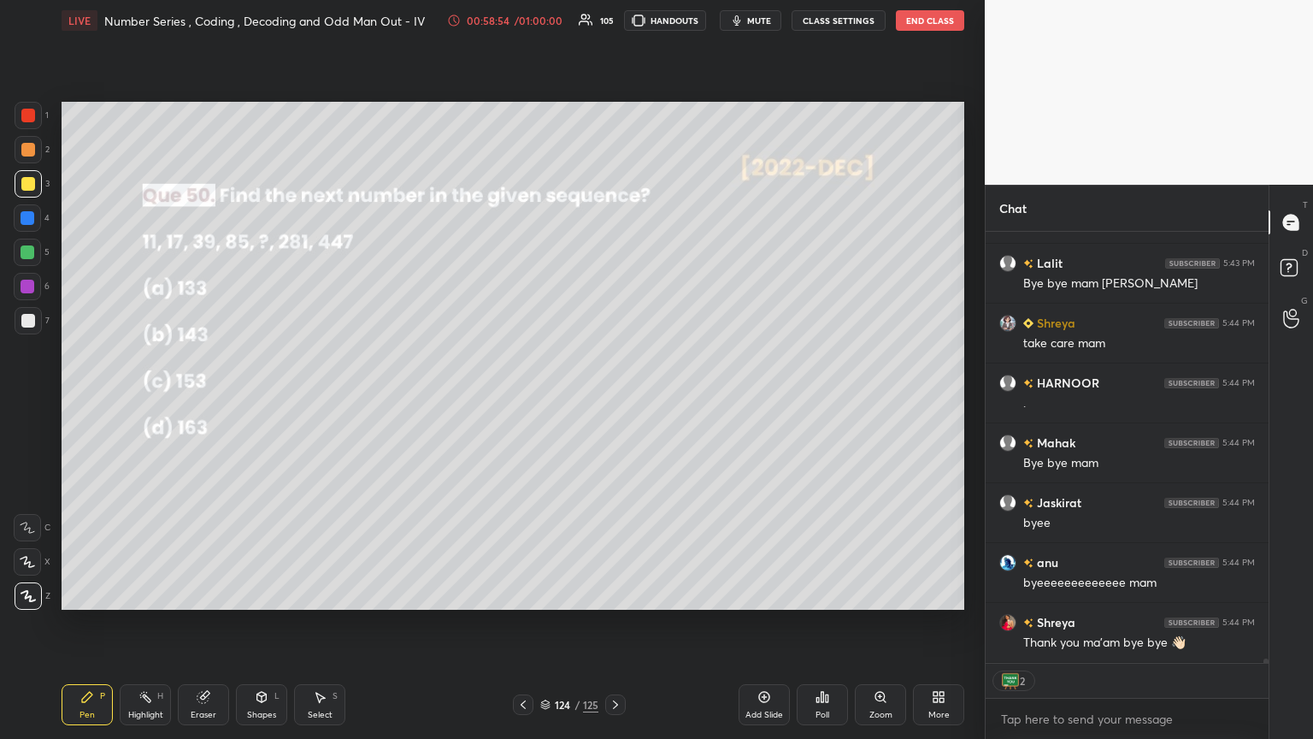
scroll to position [44353, 0]
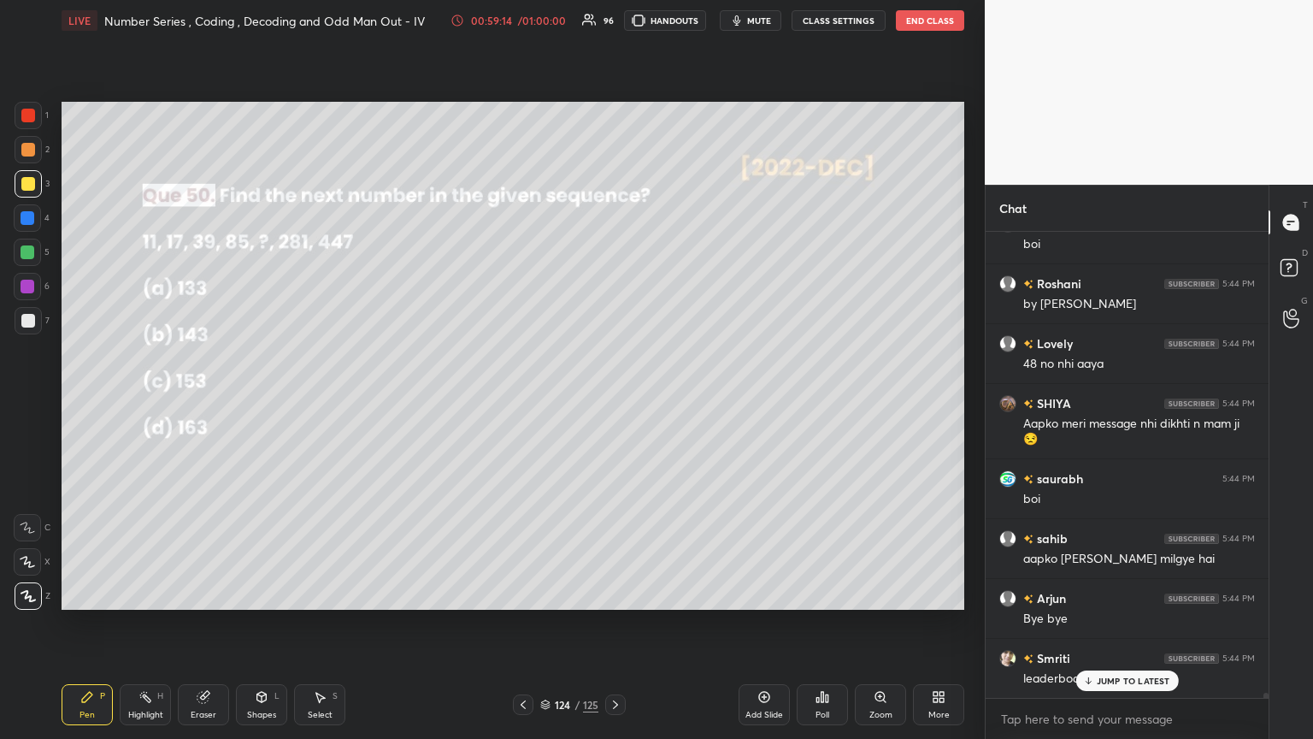
click at [613, 401] on div "Poll" at bounding box center [822, 714] width 14 height 9
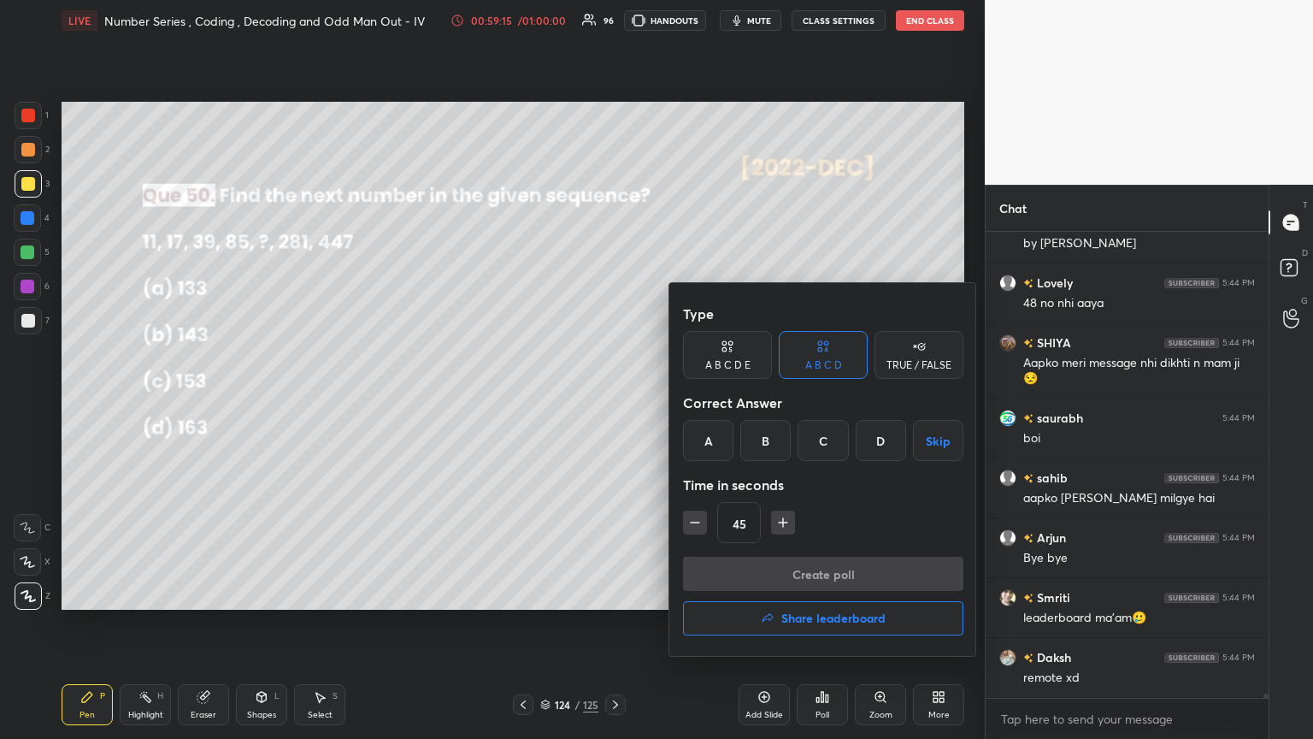
click at [613, 401] on button "Share leaderboard" at bounding box center [823, 618] width 280 height 34
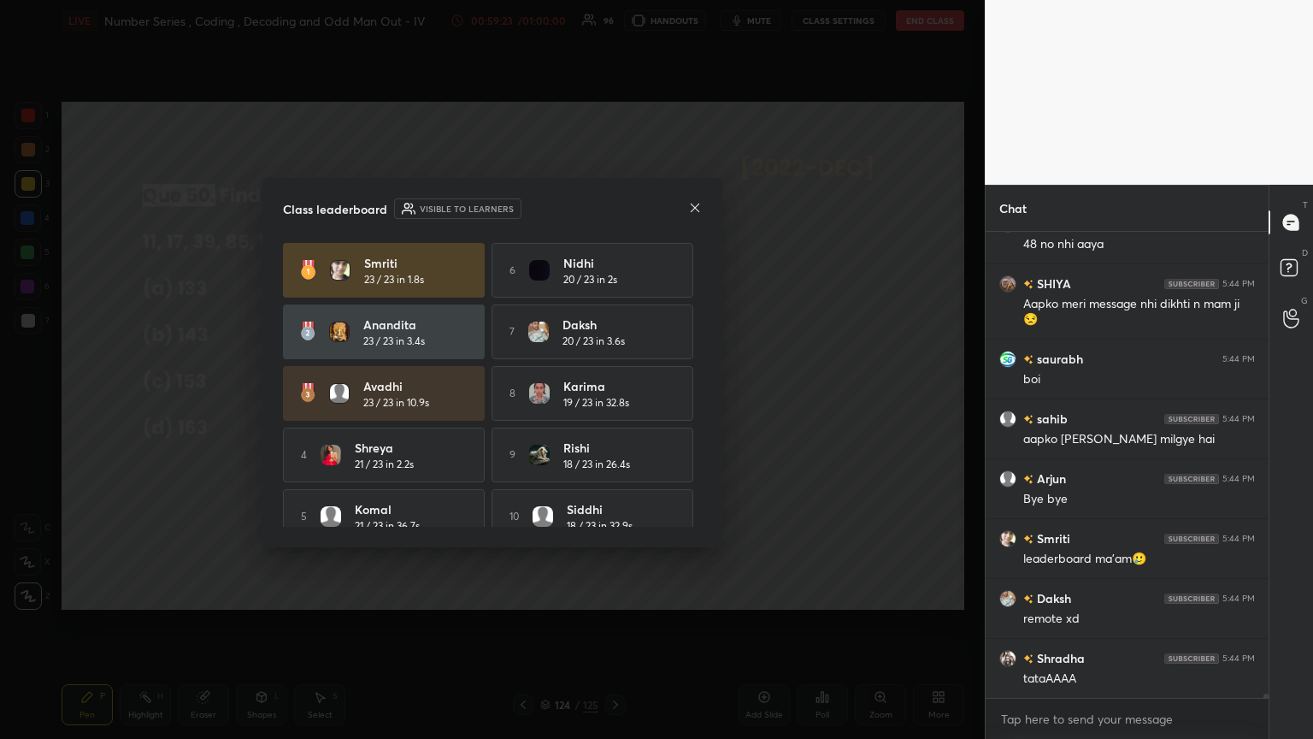
click at [613, 212] on icon at bounding box center [695, 208] width 14 height 14
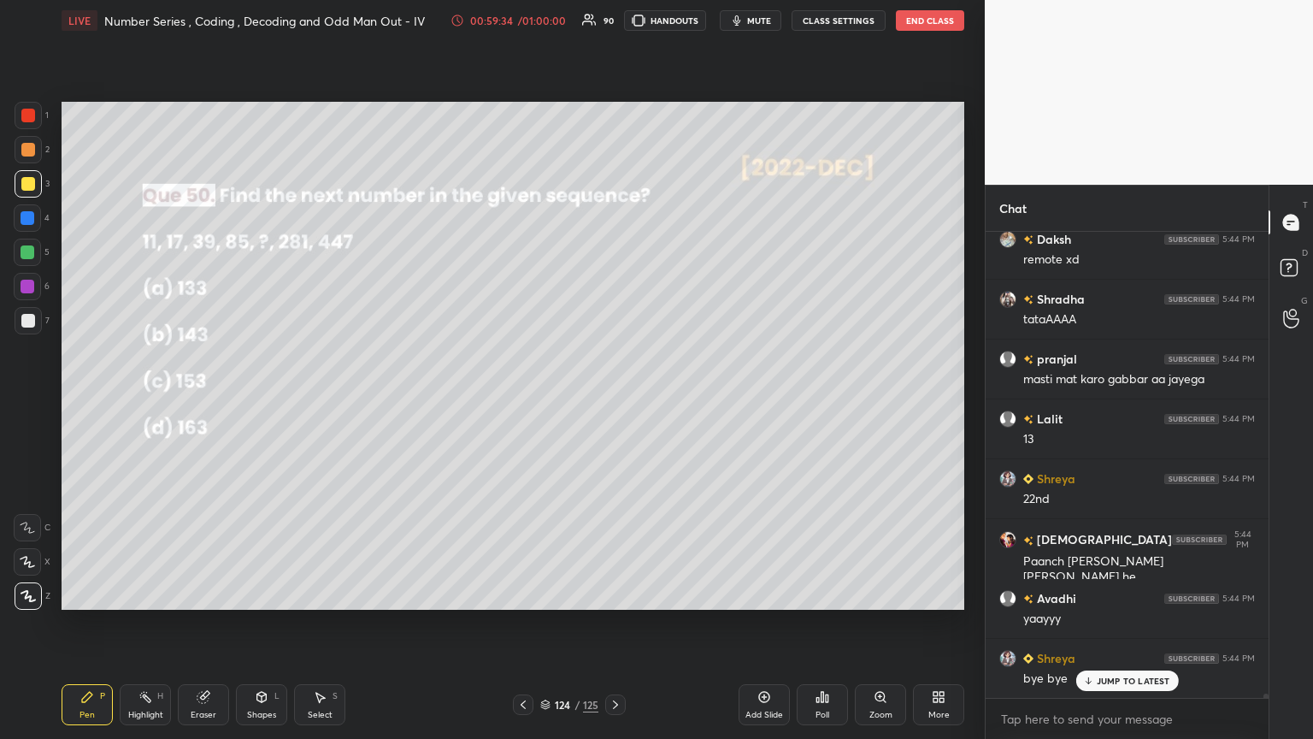
click at [613, 401] on p "JUMP TO LATEST" at bounding box center [1134, 680] width 74 height 10
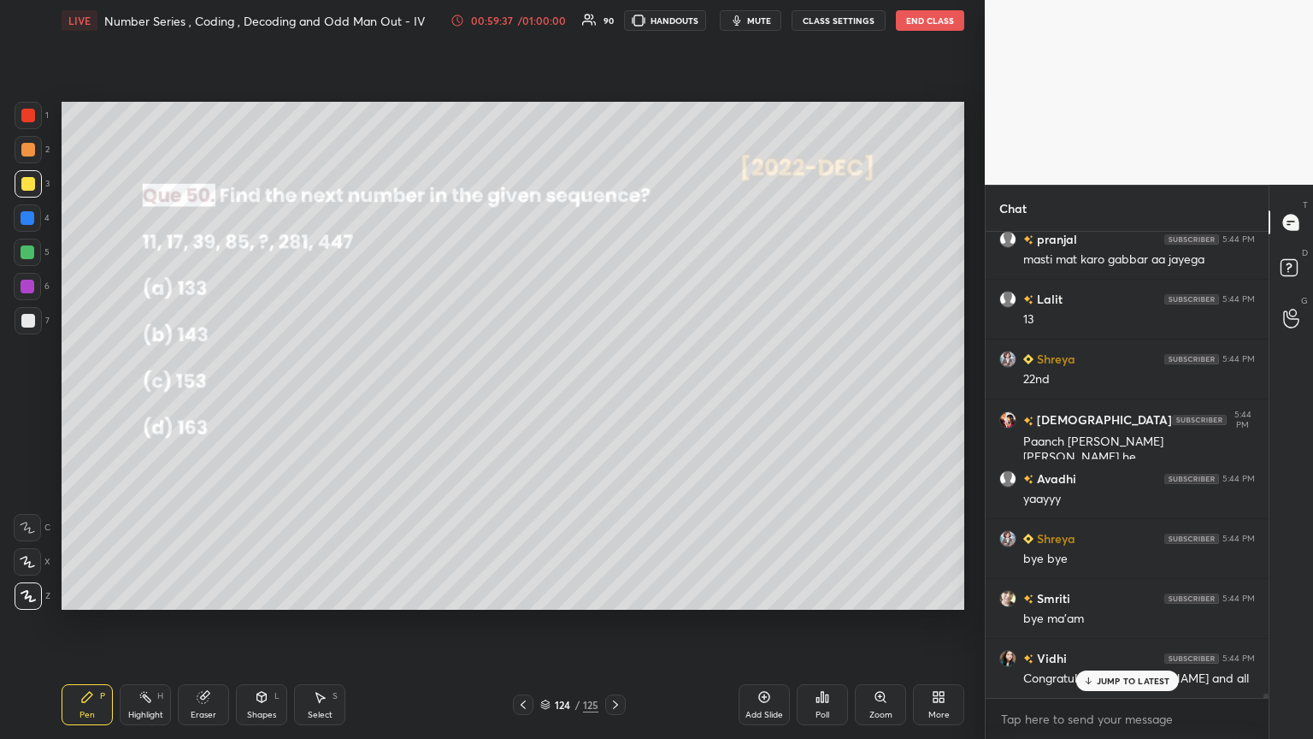
click at [613, 401] on icon at bounding box center [616, 705] width 14 height 14
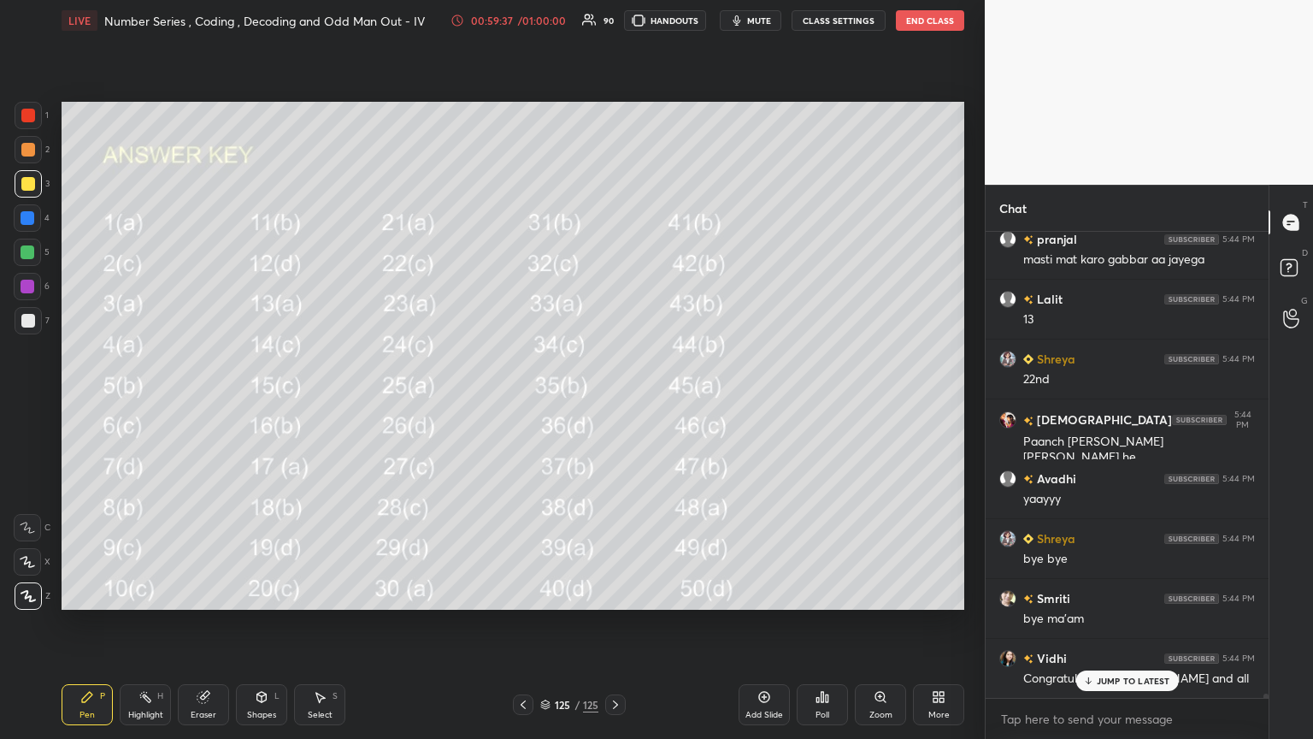
click at [613, 401] on icon at bounding box center [616, 705] width 14 height 14
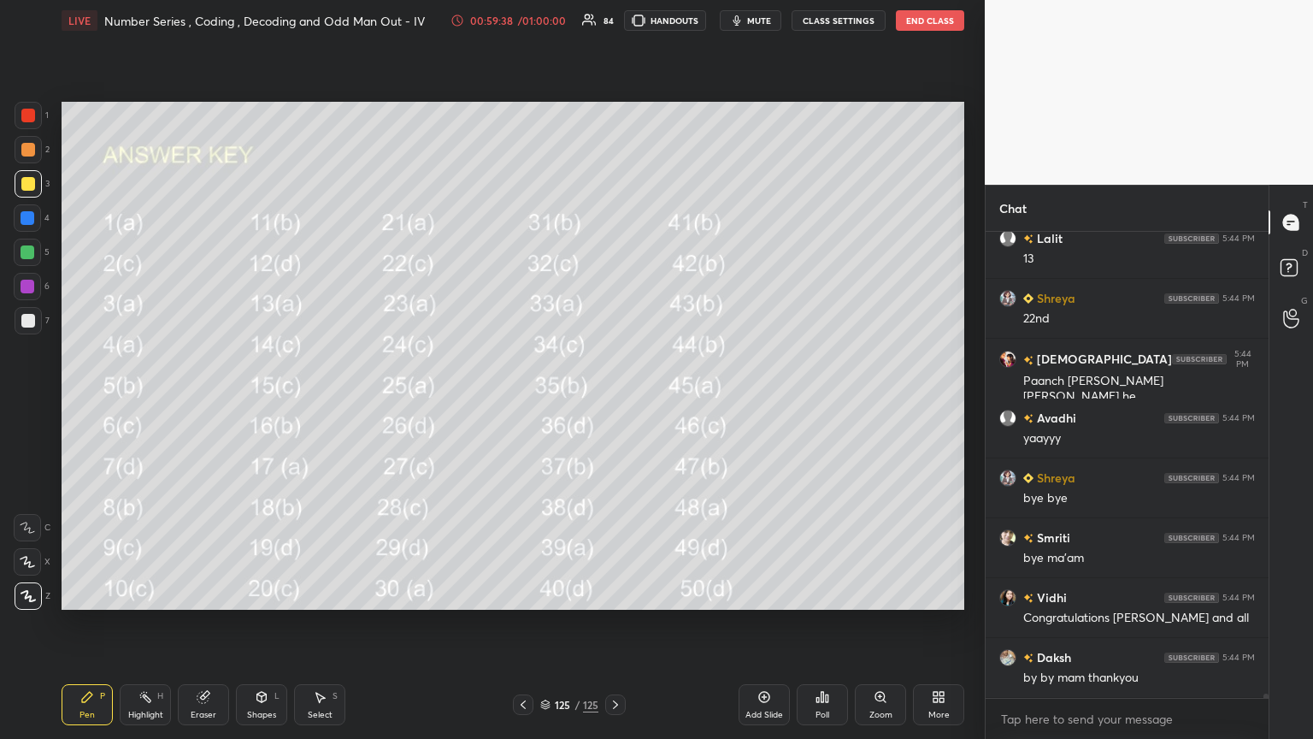
click at [613, 401] on icon at bounding box center [616, 705] width 14 height 14
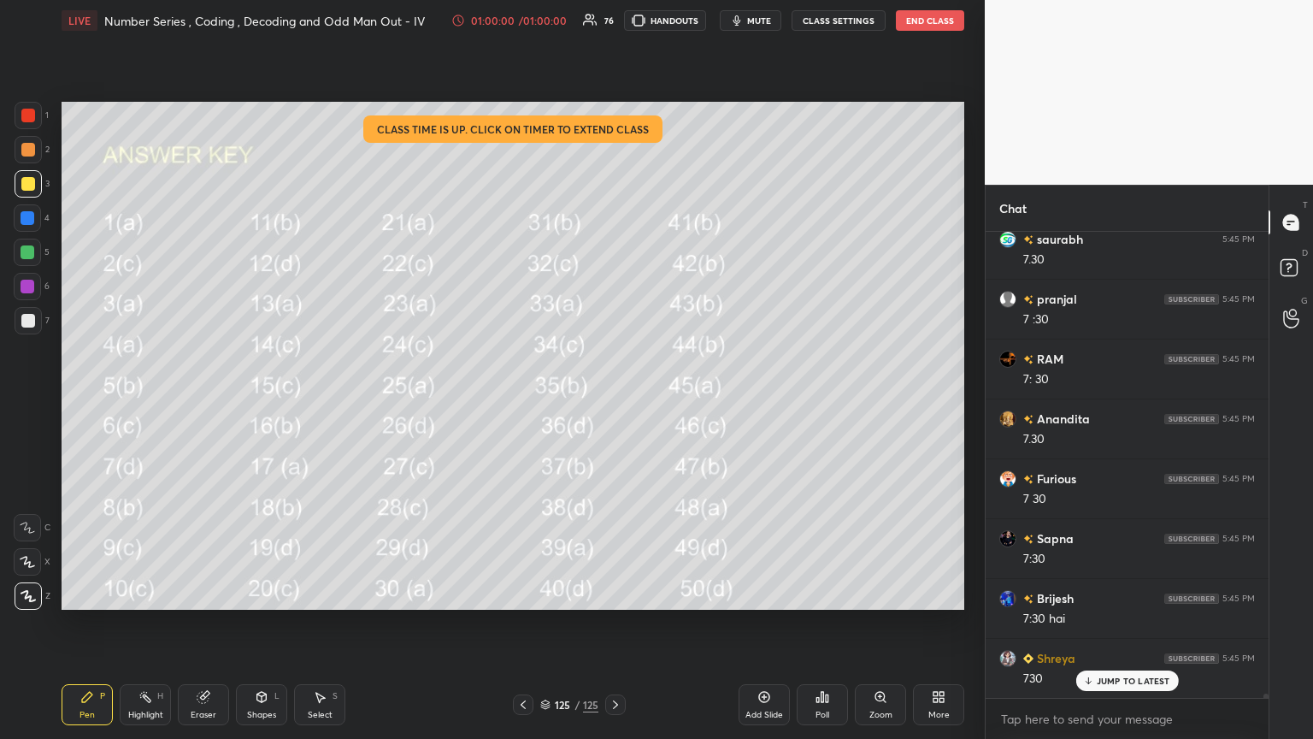
scroll to position [48641, 0]
click at [613, 17] on button "End Class" at bounding box center [930, 20] width 68 height 21
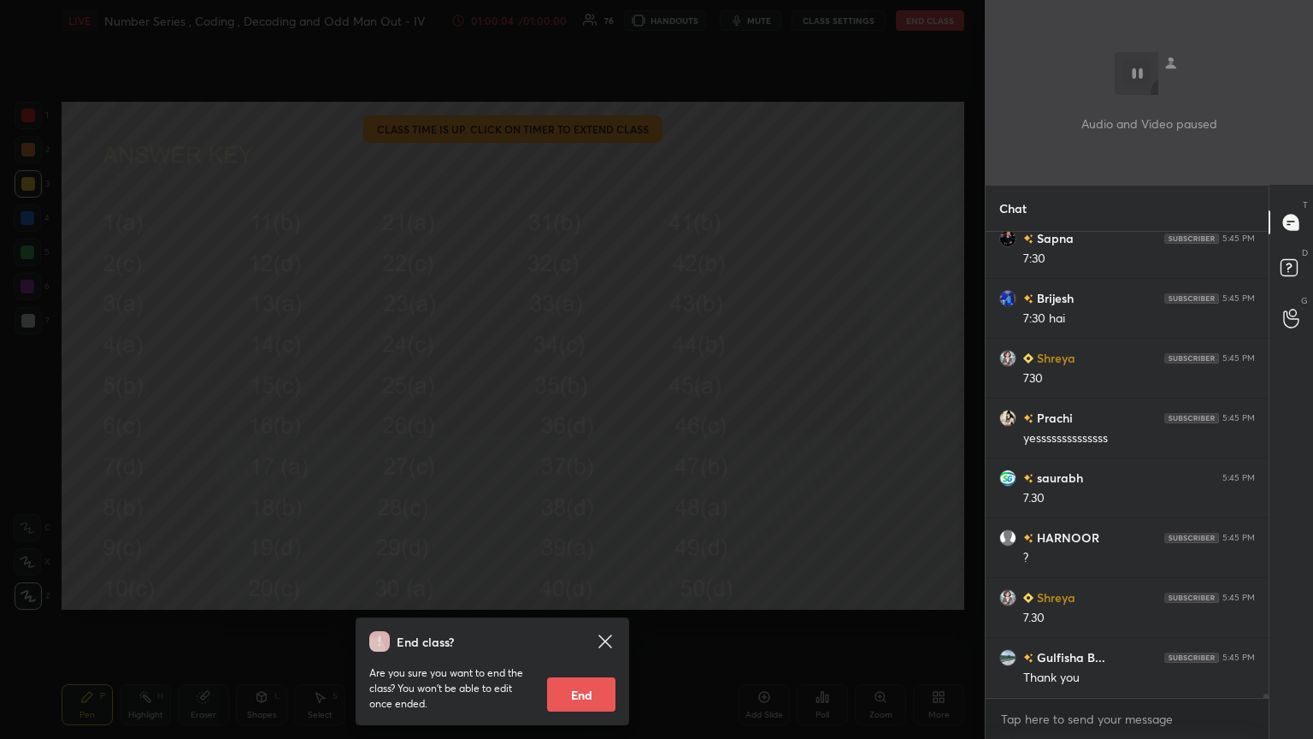
click at [581, 401] on button "End" at bounding box center [581, 694] width 68 height 34
type textarea "x"
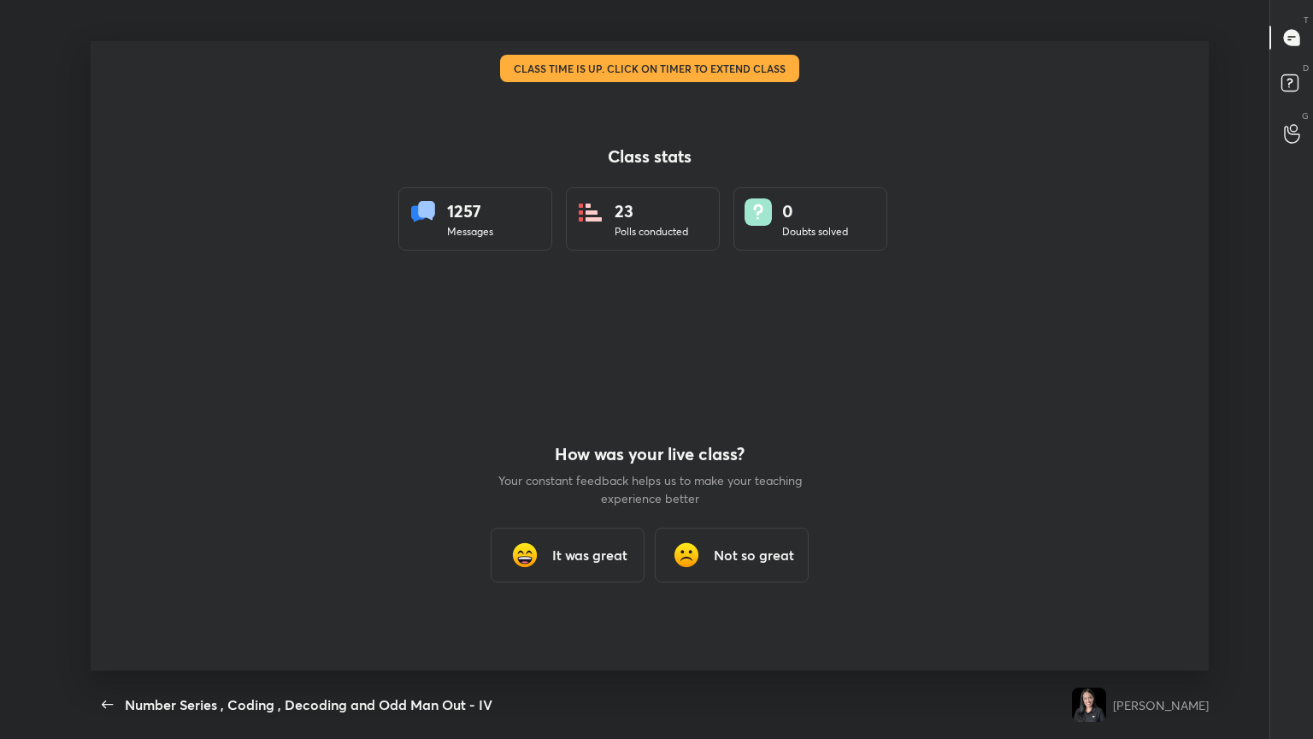
click at [583, 401] on h3 "It was great" at bounding box center [589, 555] width 75 height 21
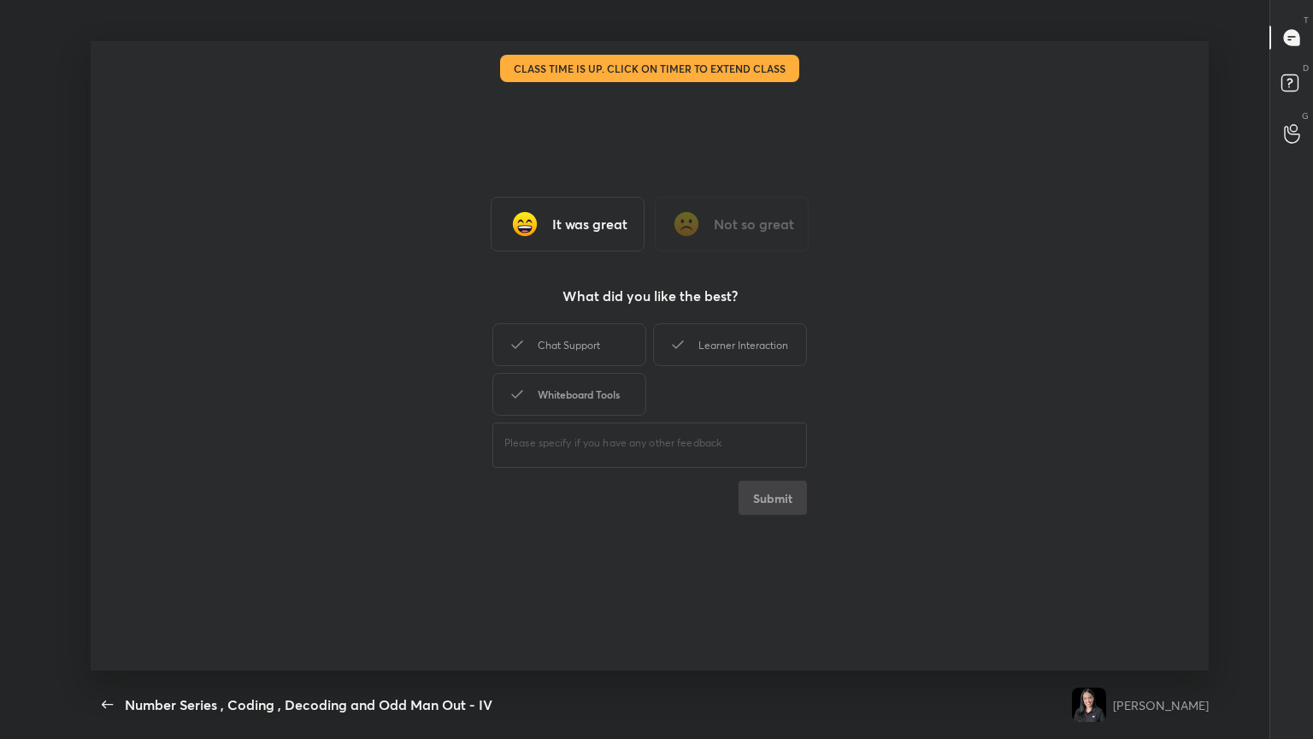
click at [583, 378] on div "Whiteboard Tools" at bounding box center [569, 394] width 154 height 43
click at [588, 357] on div "Chat Support" at bounding box center [569, 344] width 154 height 43
click at [613, 358] on div "Learner Interaction" at bounding box center [730, 344] width 154 height 43
click at [613, 401] on button "Submit" at bounding box center [773, 497] width 68 height 34
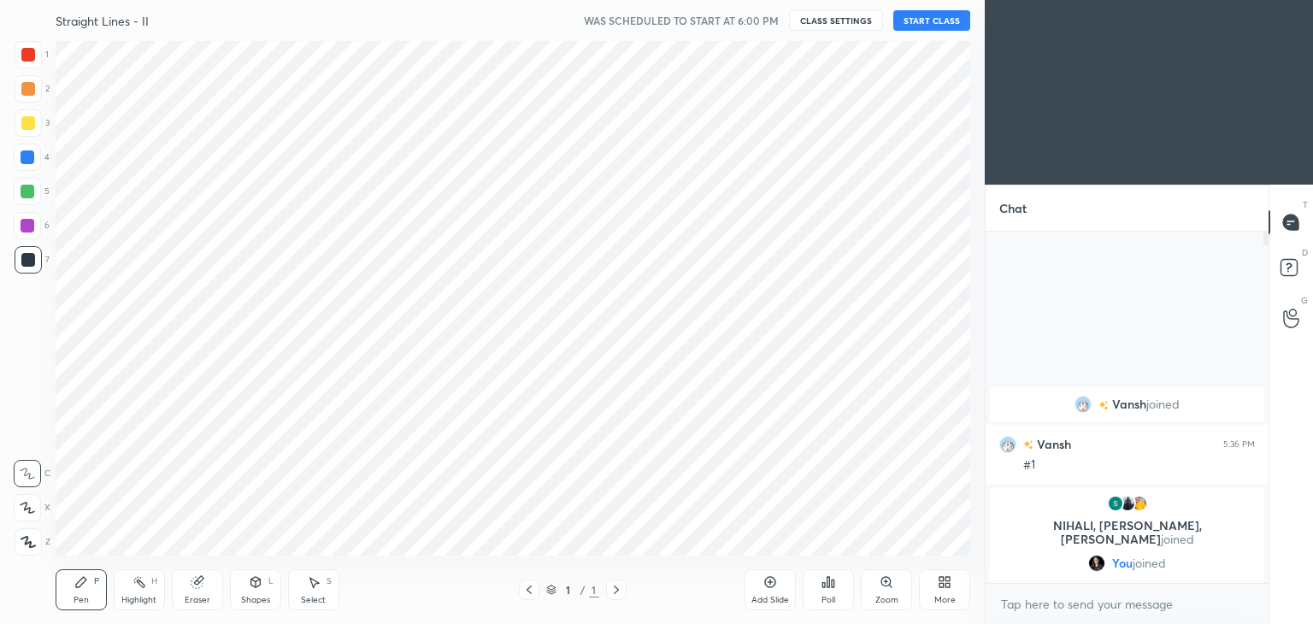
scroll to position [84966, 84565]
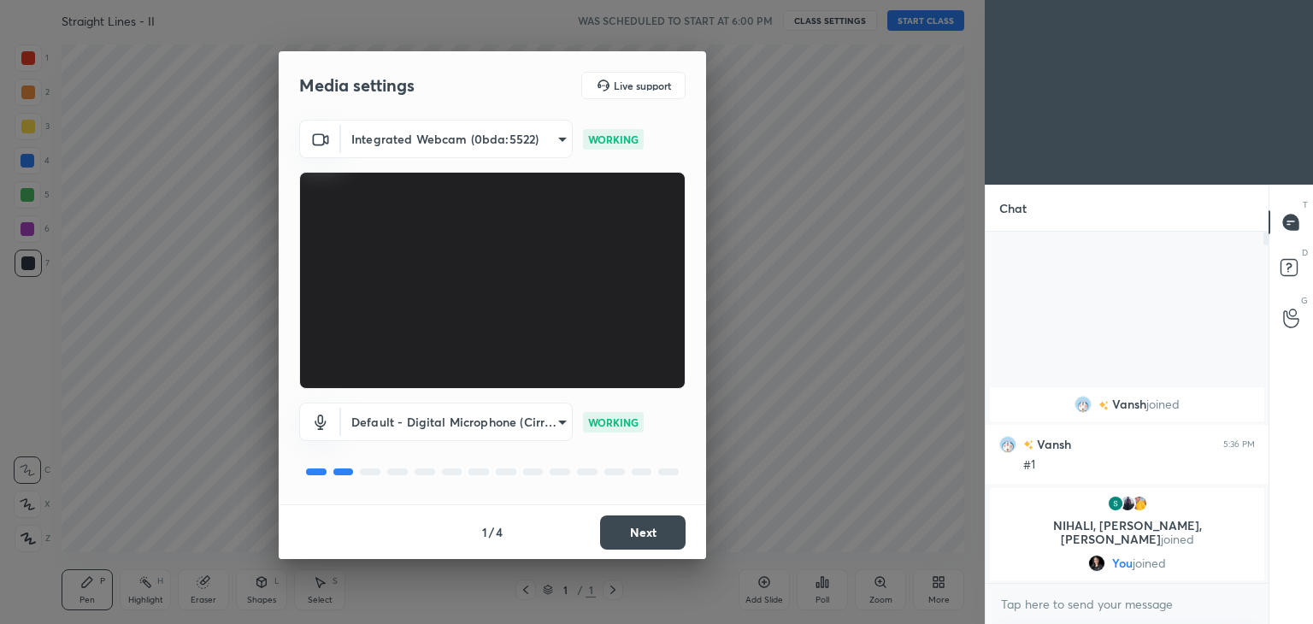
click at [638, 538] on button "Next" at bounding box center [642, 532] width 85 height 34
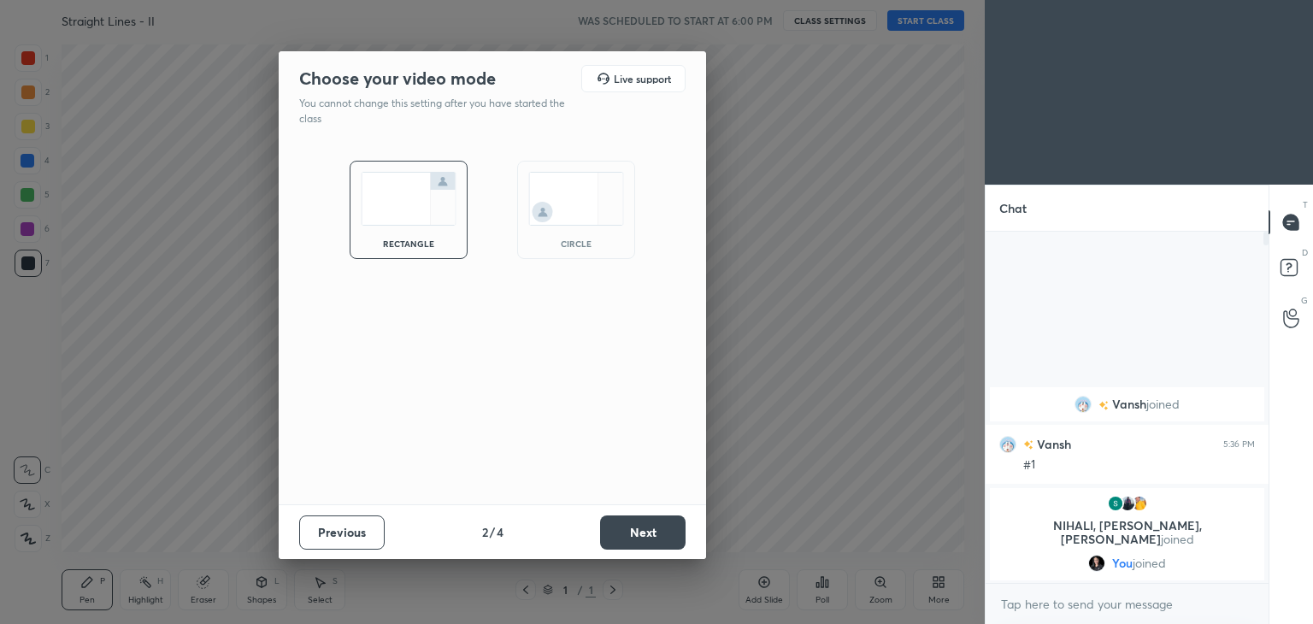
click at [638, 538] on button "Next" at bounding box center [642, 532] width 85 height 34
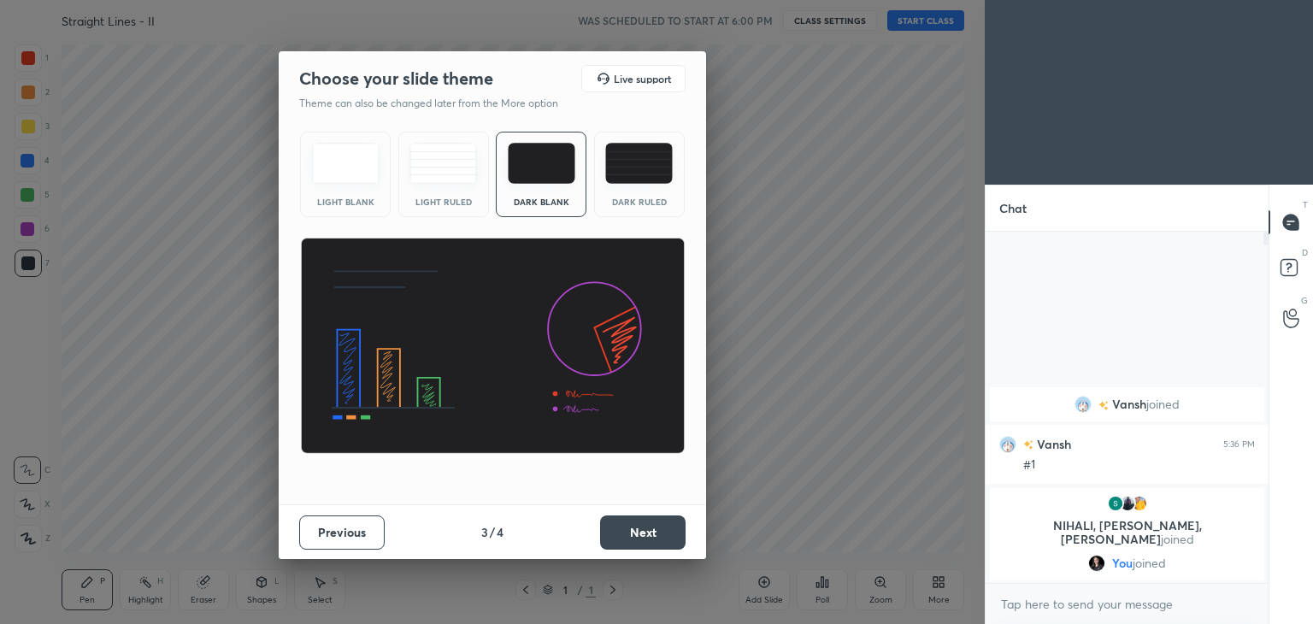
click at [638, 538] on button "Next" at bounding box center [642, 532] width 85 height 34
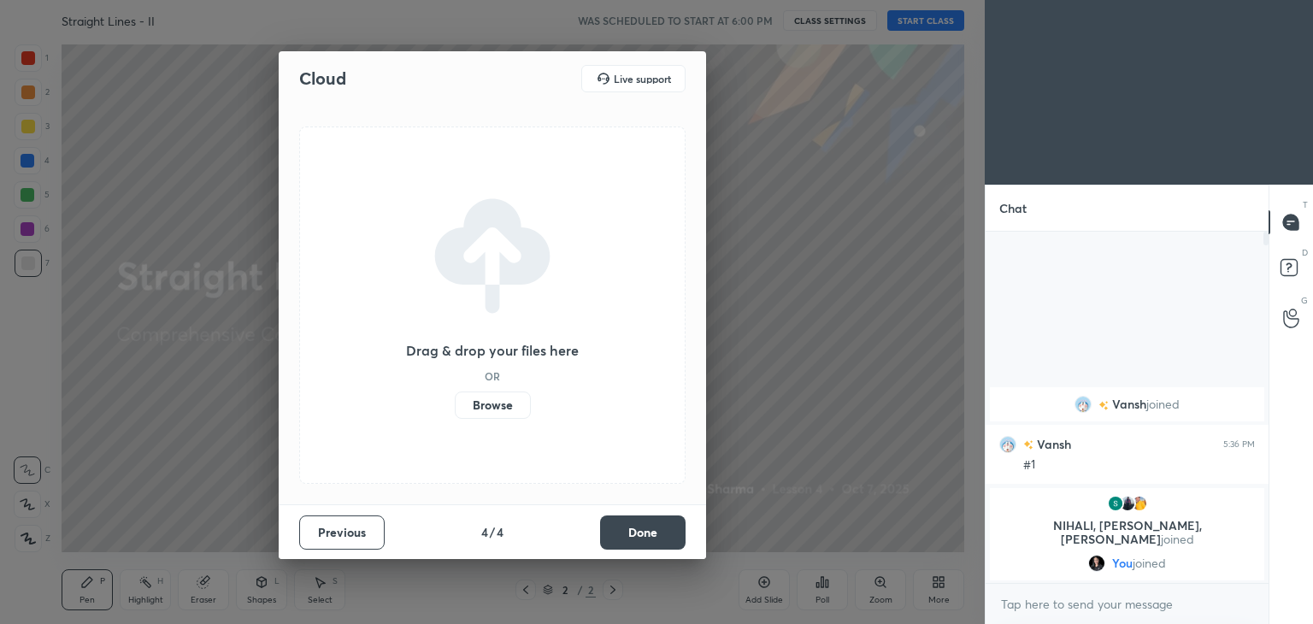
click at [638, 538] on button "Done" at bounding box center [642, 532] width 85 height 34
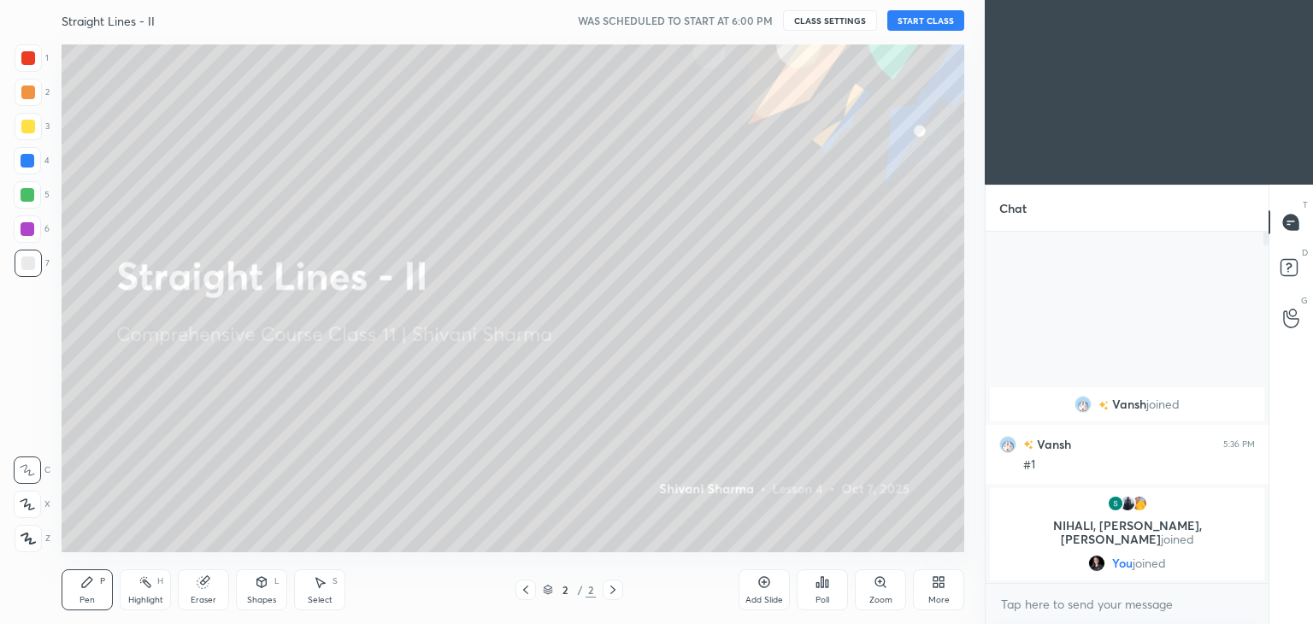
click at [943, 596] on div "More" at bounding box center [938, 600] width 21 height 9
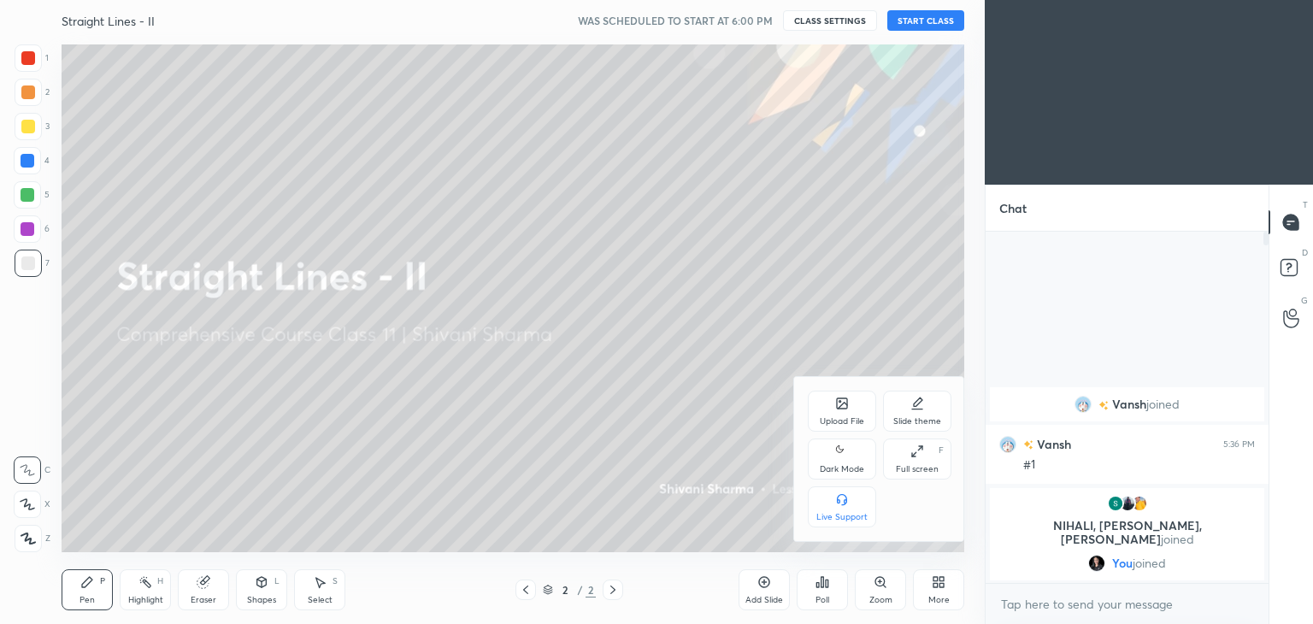
click at [834, 465] on div "Dark Mode" at bounding box center [842, 469] width 44 height 9
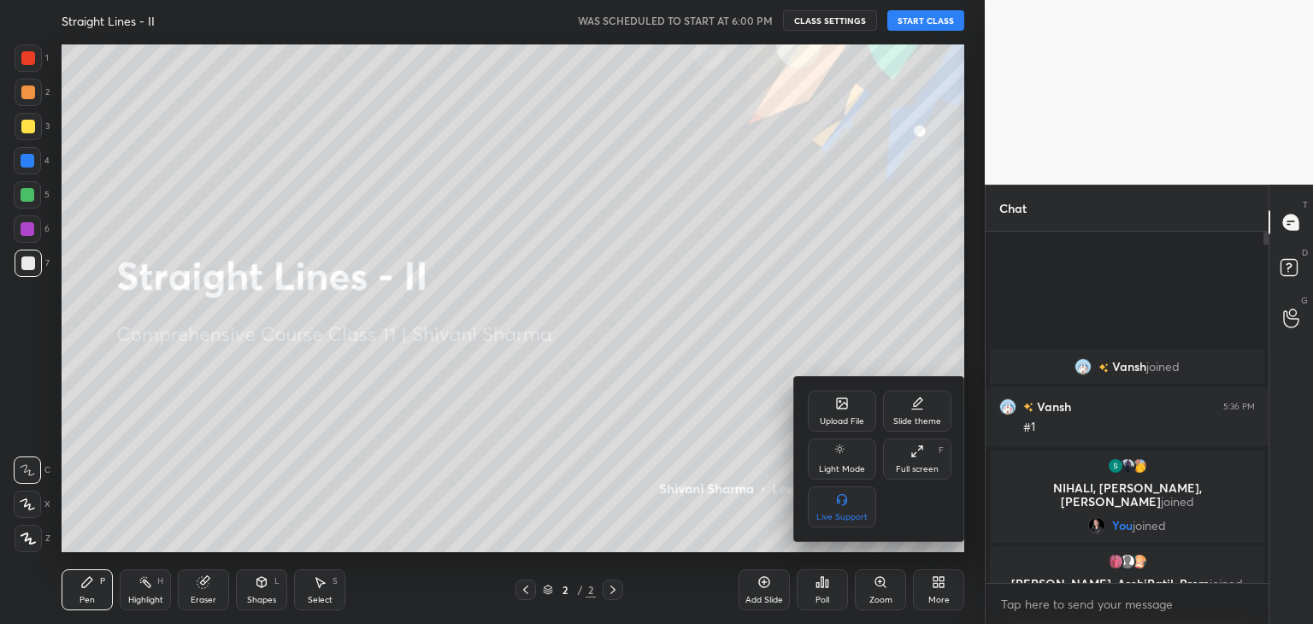
click at [919, 19] on div at bounding box center [656, 312] width 1313 height 624
click at [919, 19] on div "Upload File Slide theme Light Mode Full screen F Live Support" at bounding box center [656, 312] width 1313 height 624
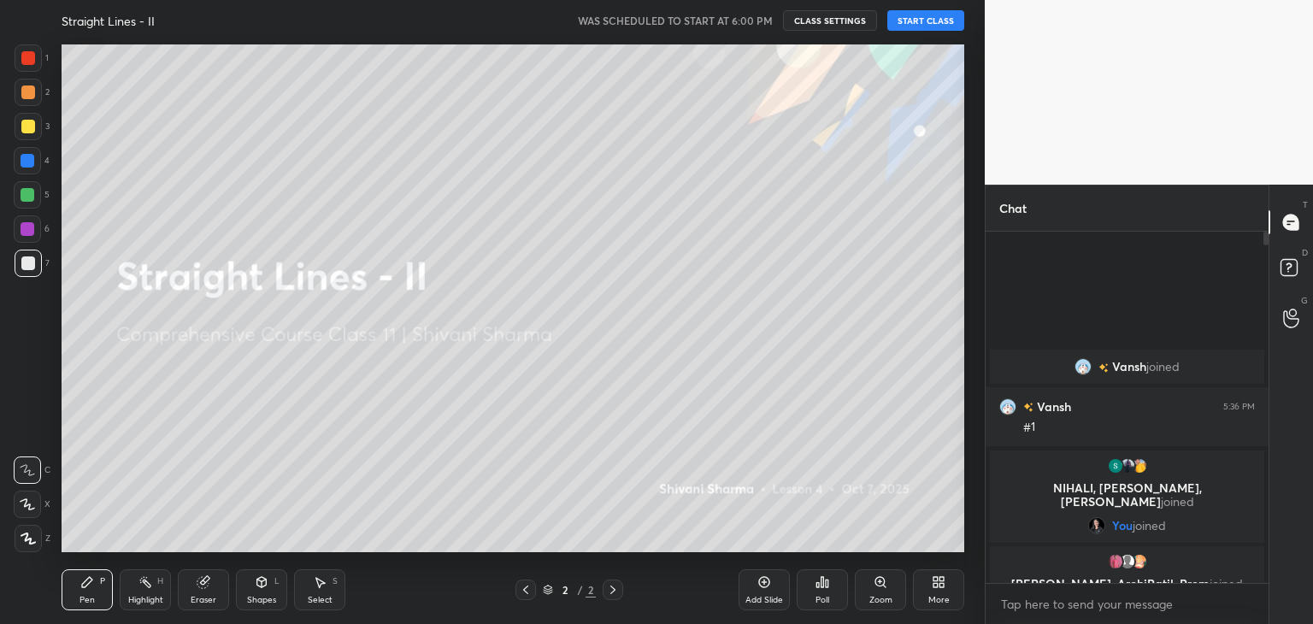
click at [919, 19] on button "START CLASS" at bounding box center [925, 20] width 77 height 21
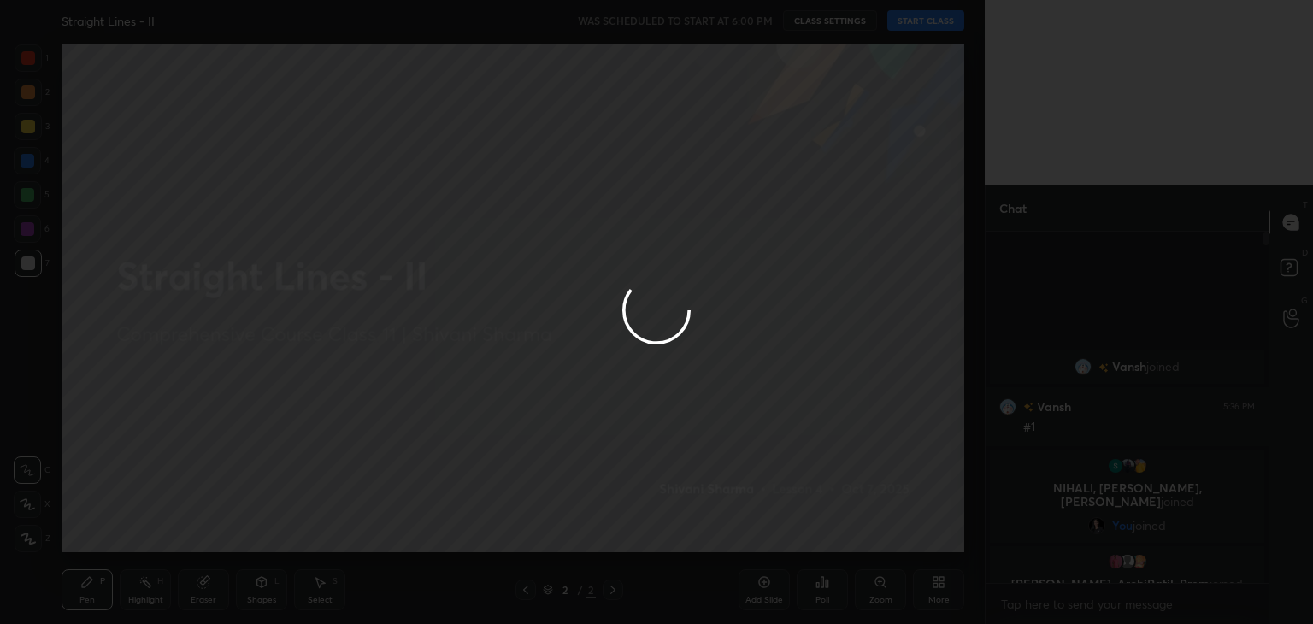
click at [919, 19] on div at bounding box center [656, 312] width 1313 height 624
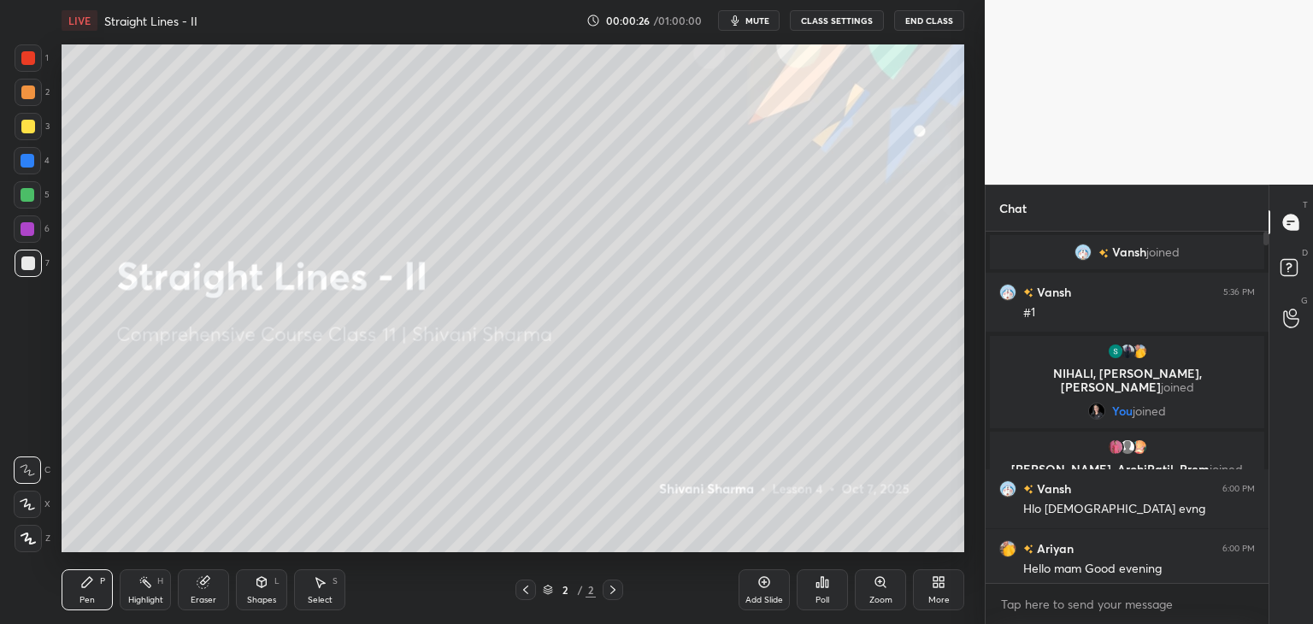
click at [15, 538] on div at bounding box center [28, 538] width 27 height 27
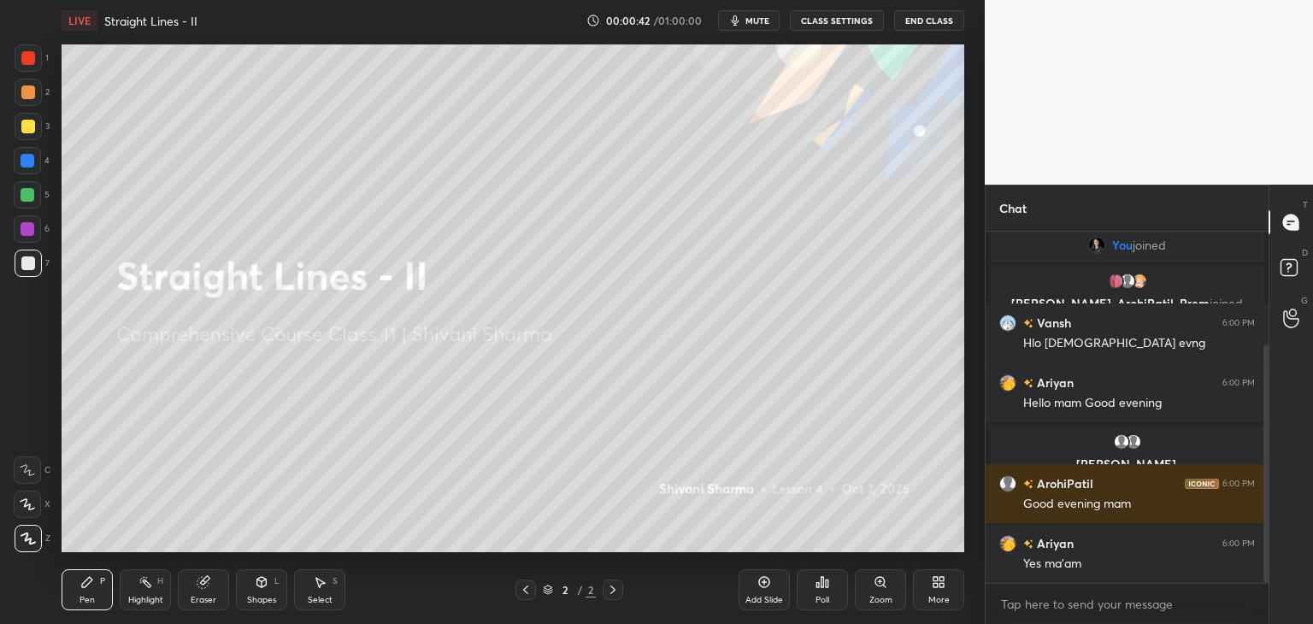
drag, startPoint x: 1265, startPoint y: 407, endPoint x: 1265, endPoint y: 511, distance: 104.3
click at [1265, 511] on div at bounding box center [1265, 463] width 5 height 238
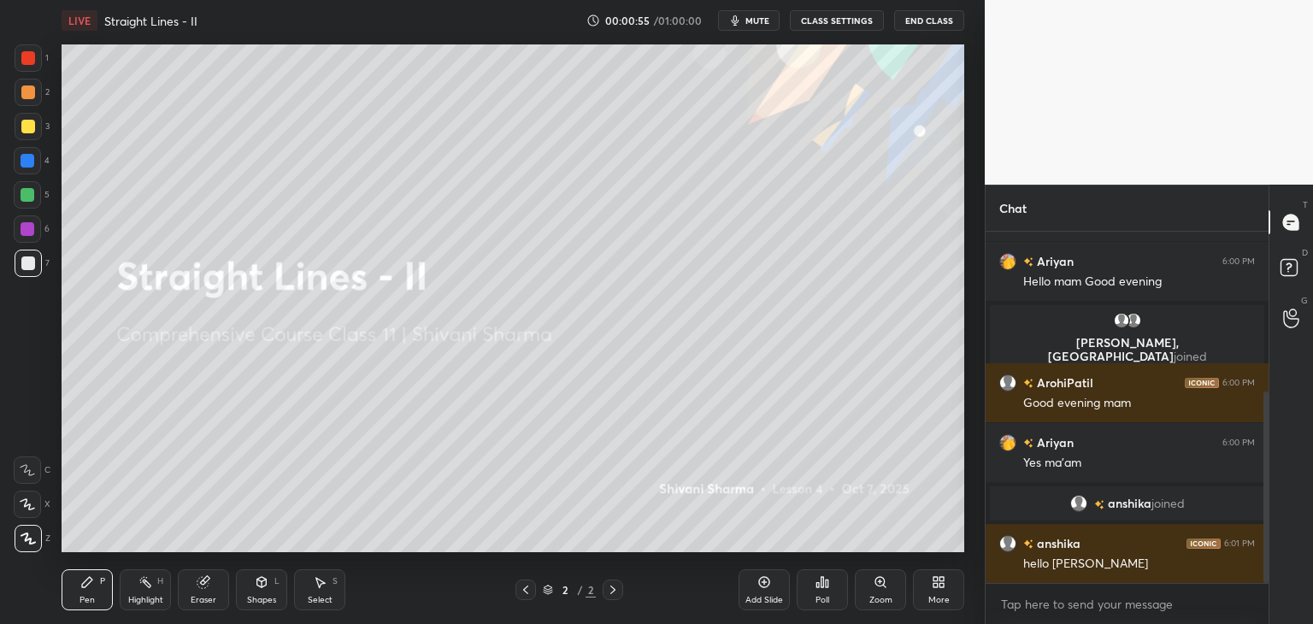
scroll to position [352, 0]
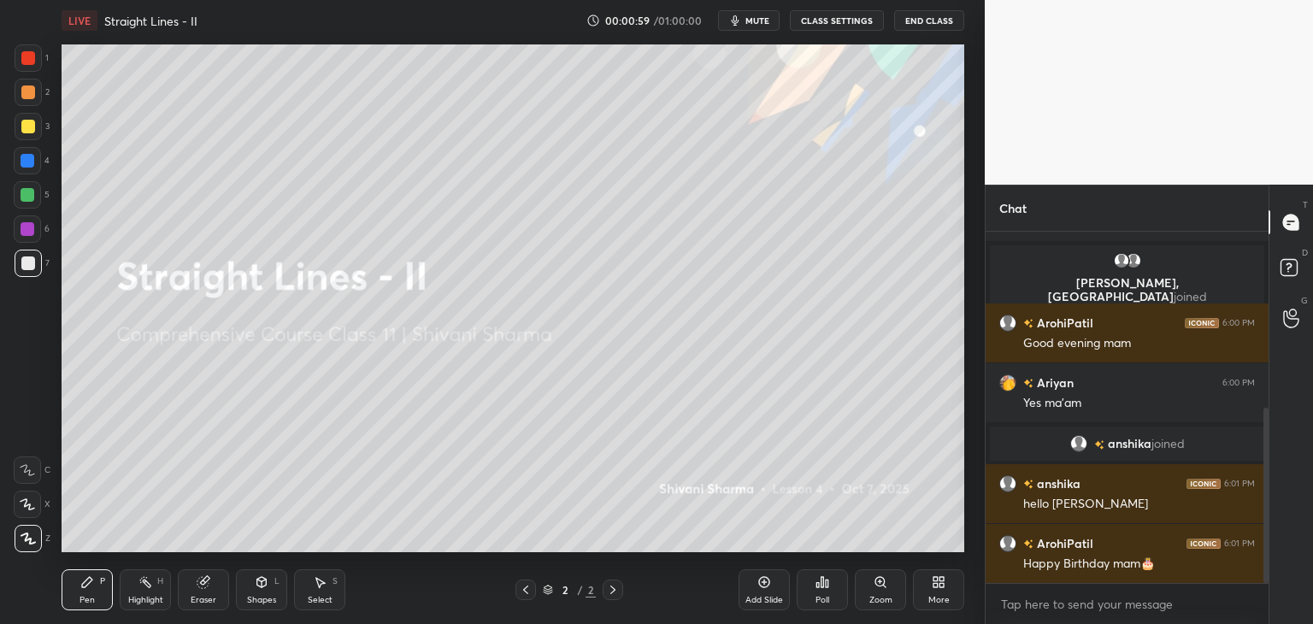
drag, startPoint x: 1265, startPoint y: 520, endPoint x: 1257, endPoint y: 562, distance: 42.6
click at [1257, 562] on div "Vansh 6:00 PM Hlo Gud evng Ariyan 6:00 PM Hello mam Good evening Anugya, Suryaj…" at bounding box center [1127, 407] width 283 height 351
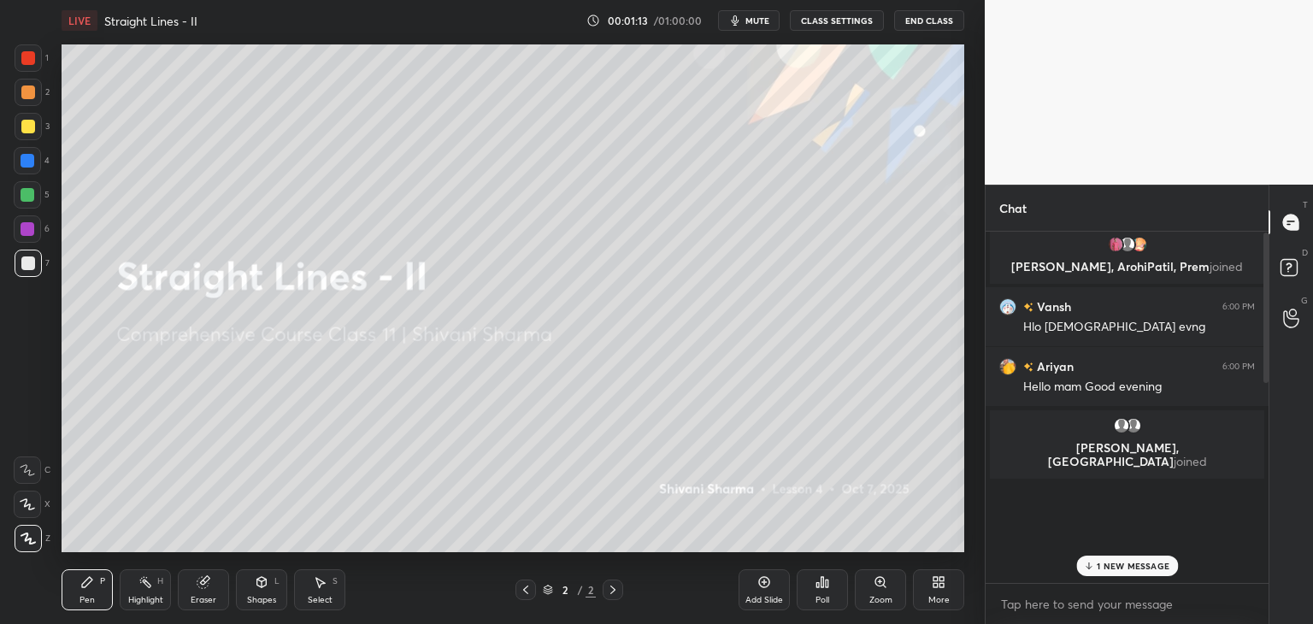
scroll to position [486, 0]
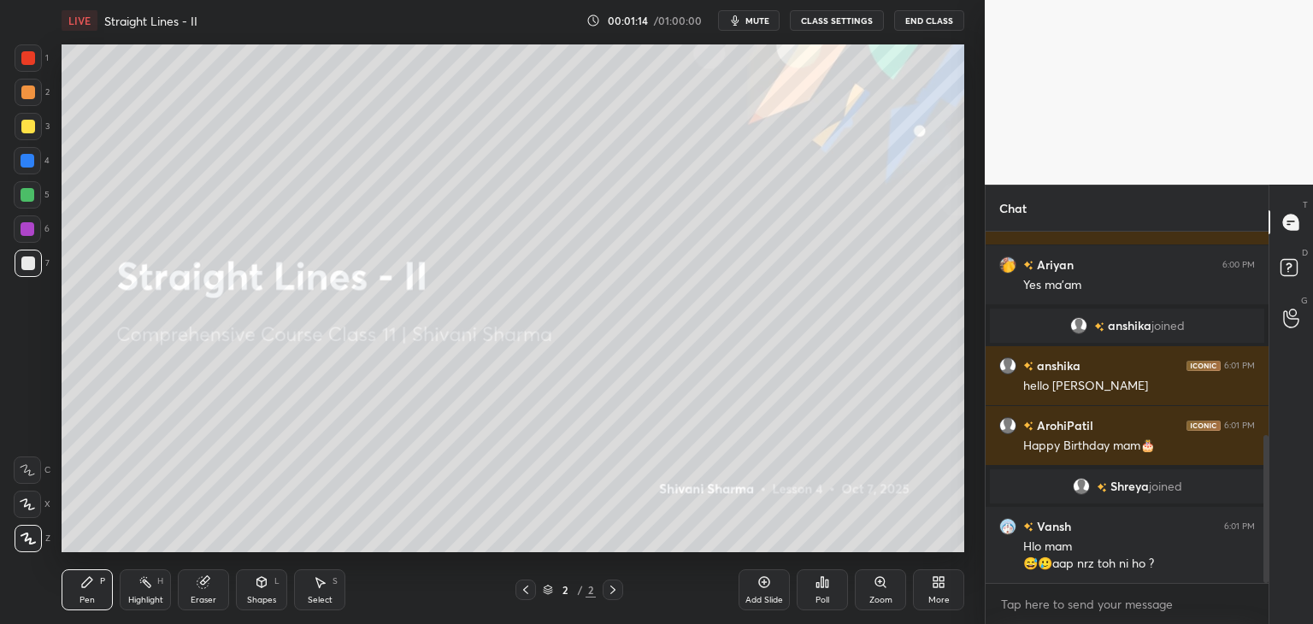
drag, startPoint x: 1265, startPoint y: 456, endPoint x: 1264, endPoint y: 653, distance: 196.6
click at [1264, 0] on html "1 2 3 4 5 6 7 C X Z C X Z E E Erase all H H LIVE Straight Lines - II 00:01:14 /…" at bounding box center [656, 0] width 1313 height 0
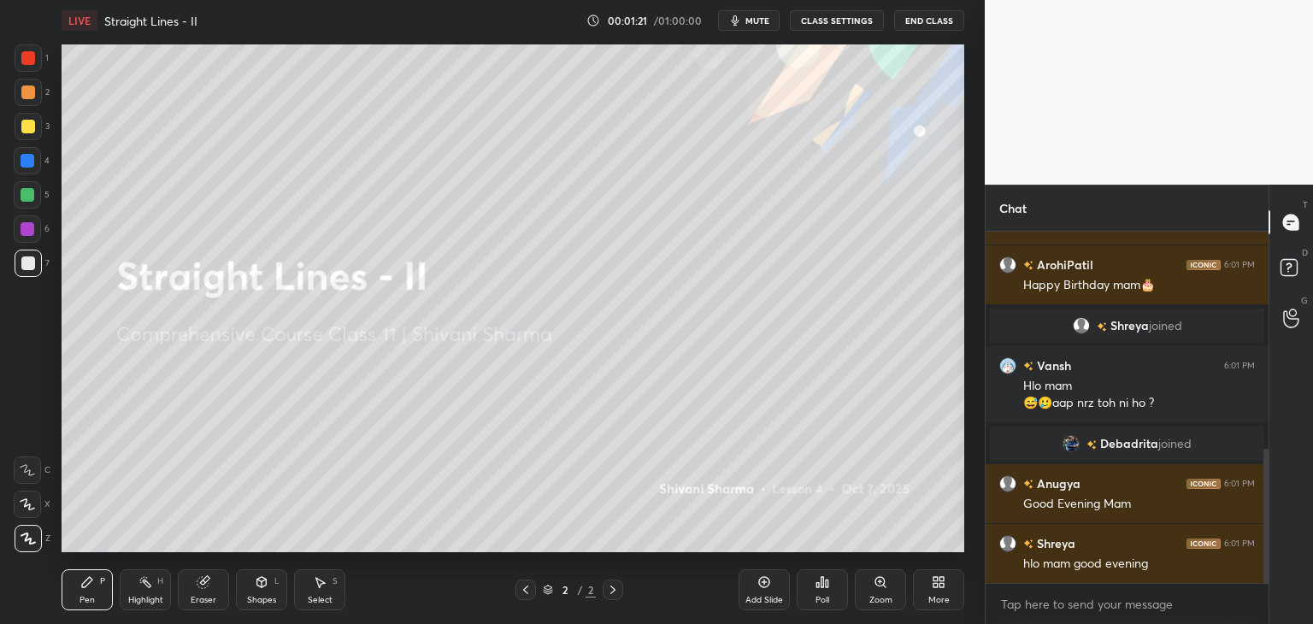
scroll to position [609, 0]
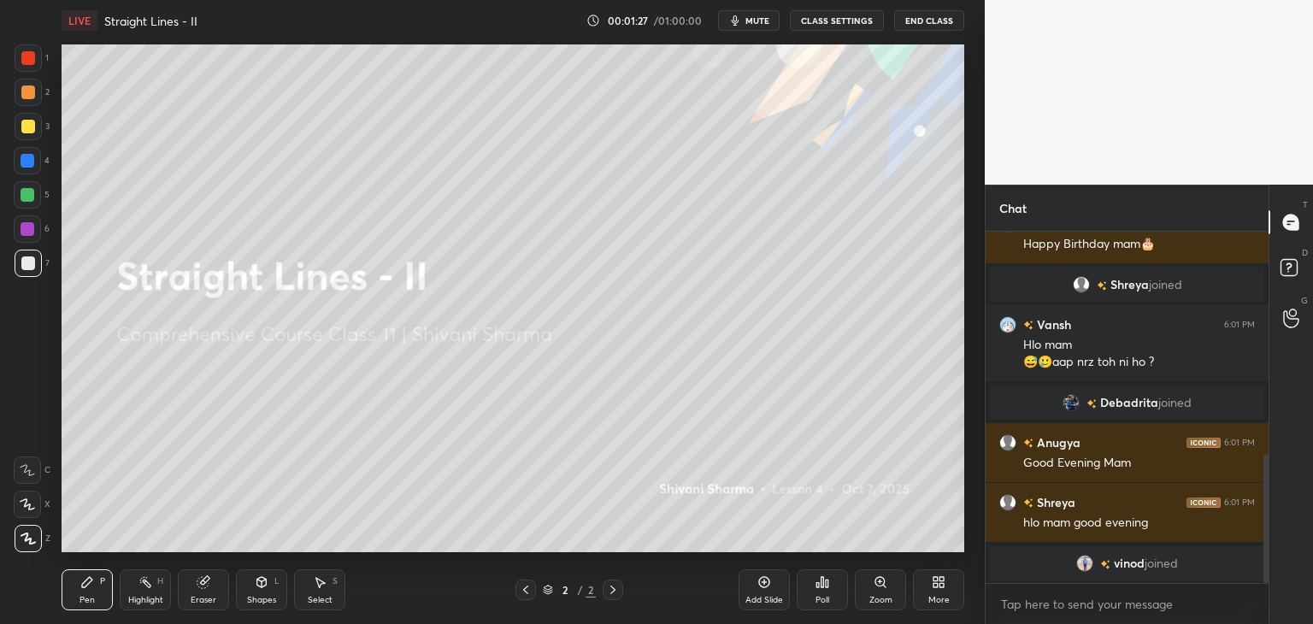
click at [947, 597] on div "More" at bounding box center [938, 600] width 21 height 9
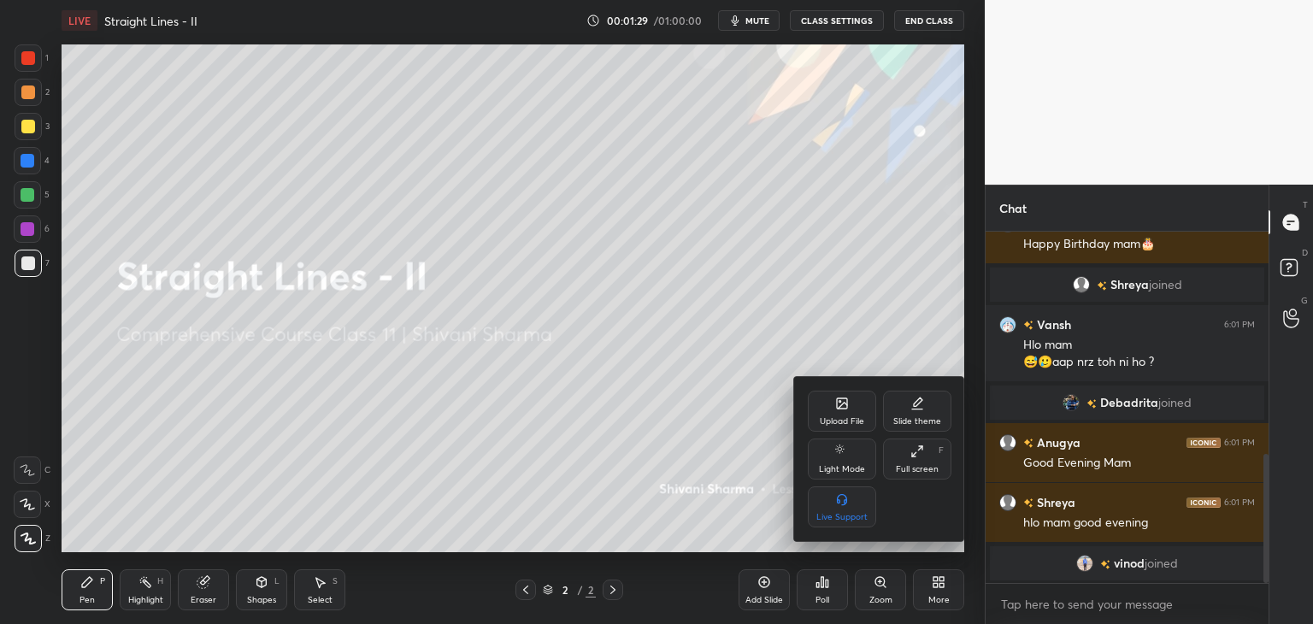
click at [839, 417] on div "Upload File" at bounding box center [842, 421] width 44 height 9
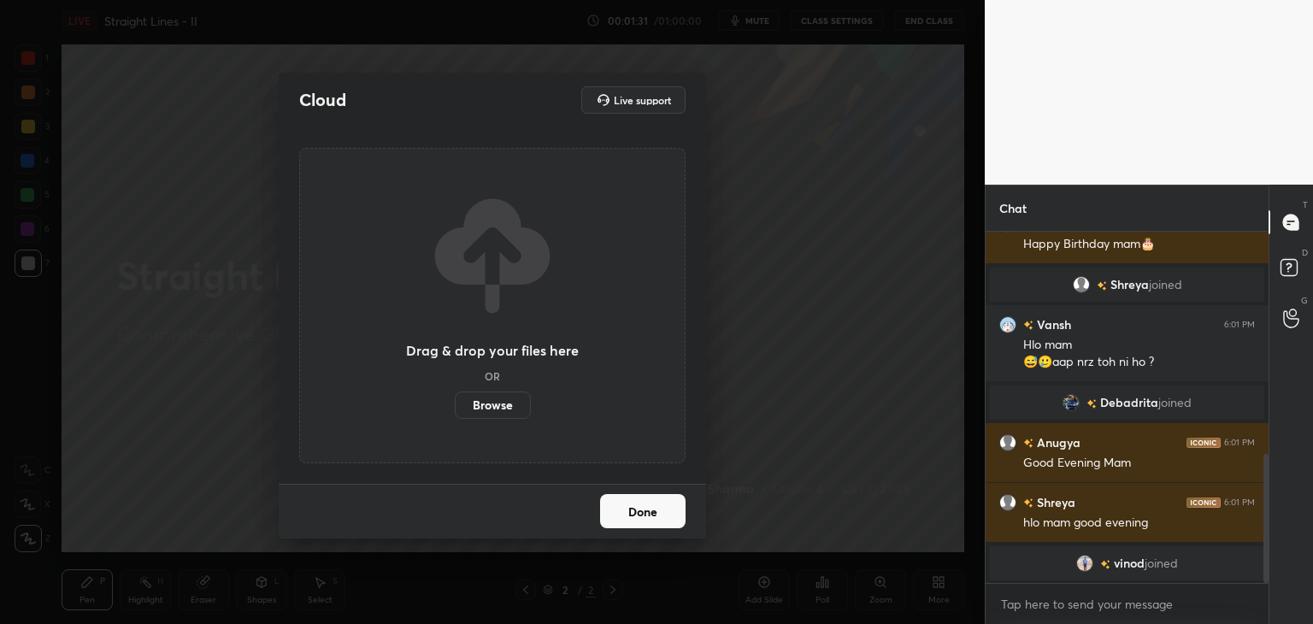
click at [484, 411] on label "Browse" at bounding box center [493, 405] width 76 height 27
click at [455, 411] on input "Browse" at bounding box center [455, 405] width 0 height 27
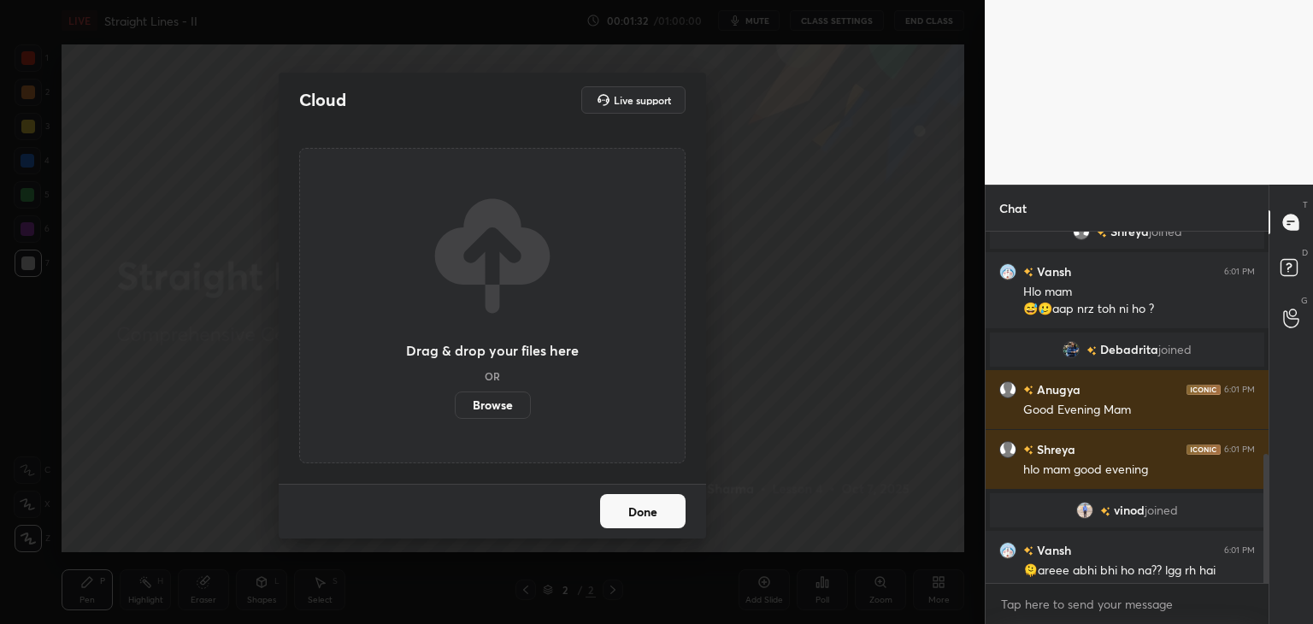
scroll to position [615, 0]
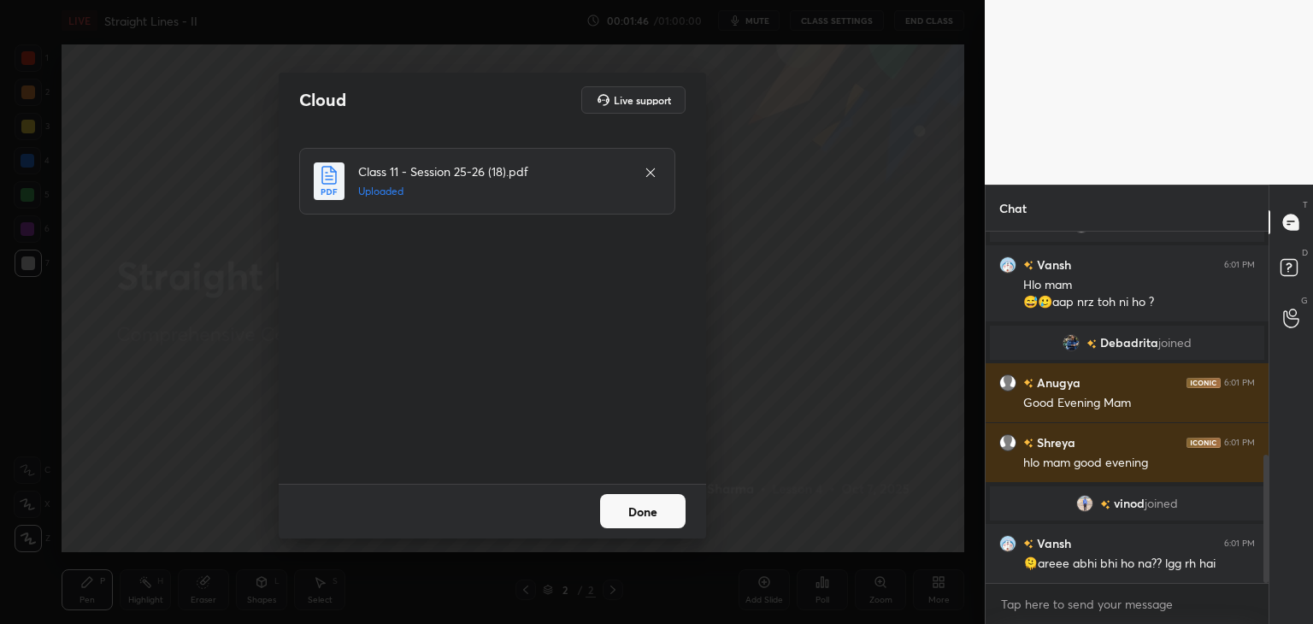
click at [626, 502] on button "Done" at bounding box center [642, 511] width 85 height 34
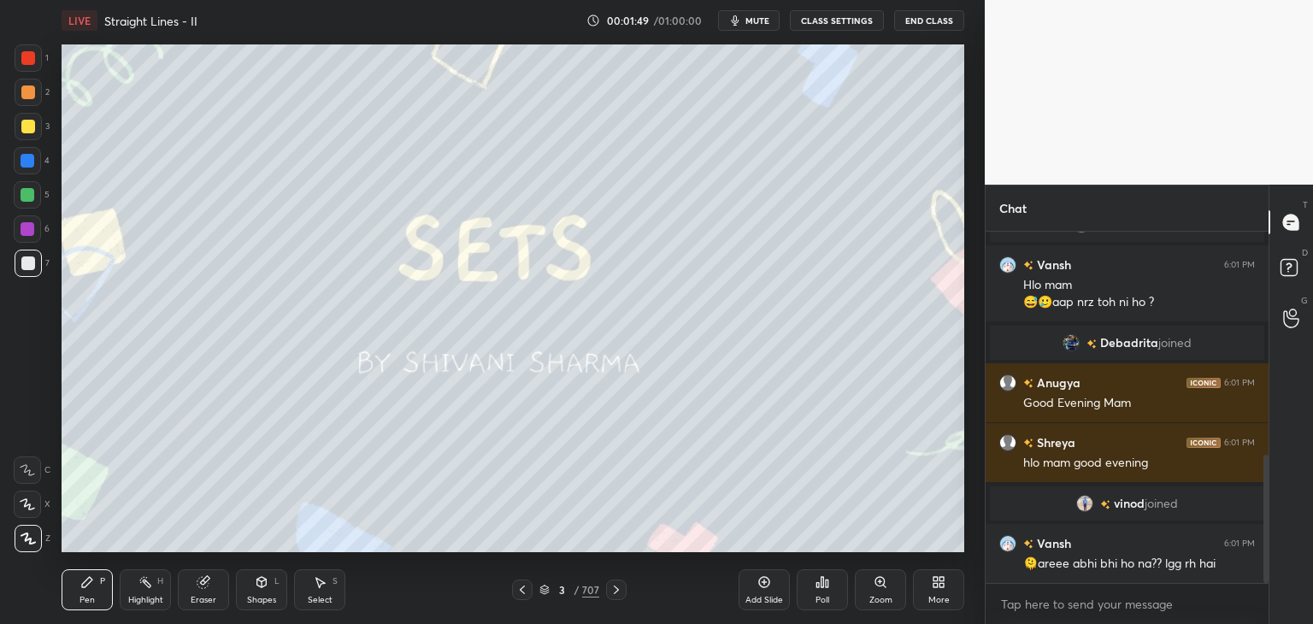
click at [578, 586] on div "/" at bounding box center [576, 590] width 5 height 10
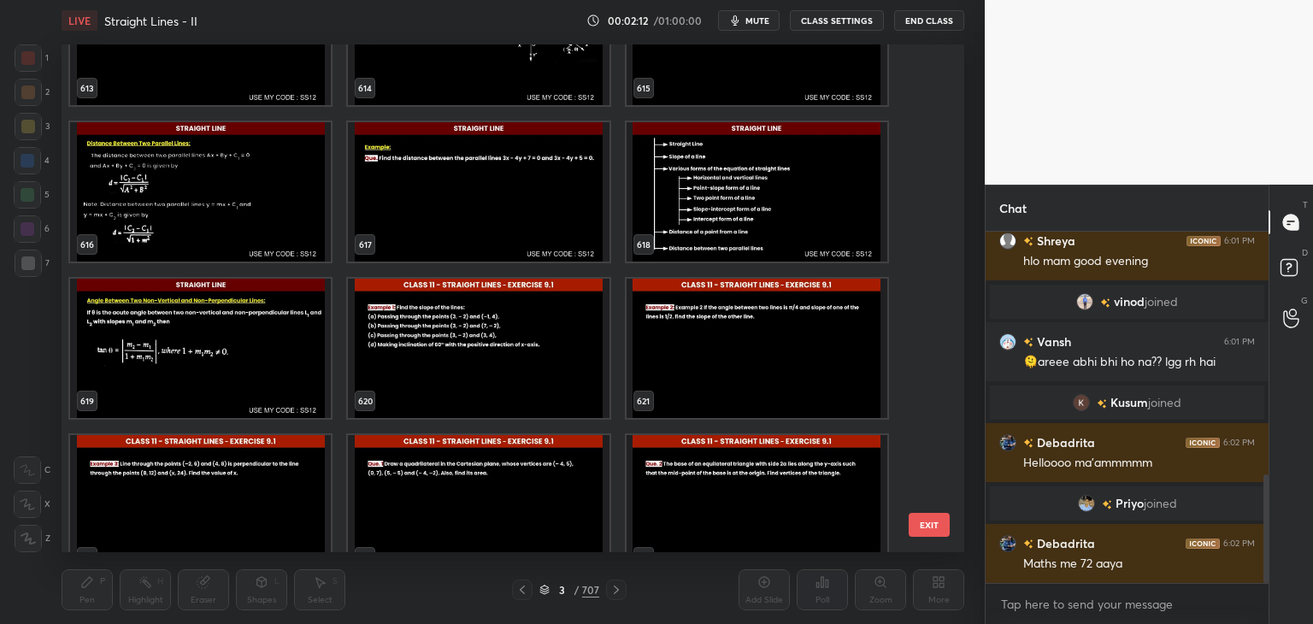
scroll to position [862, 0]
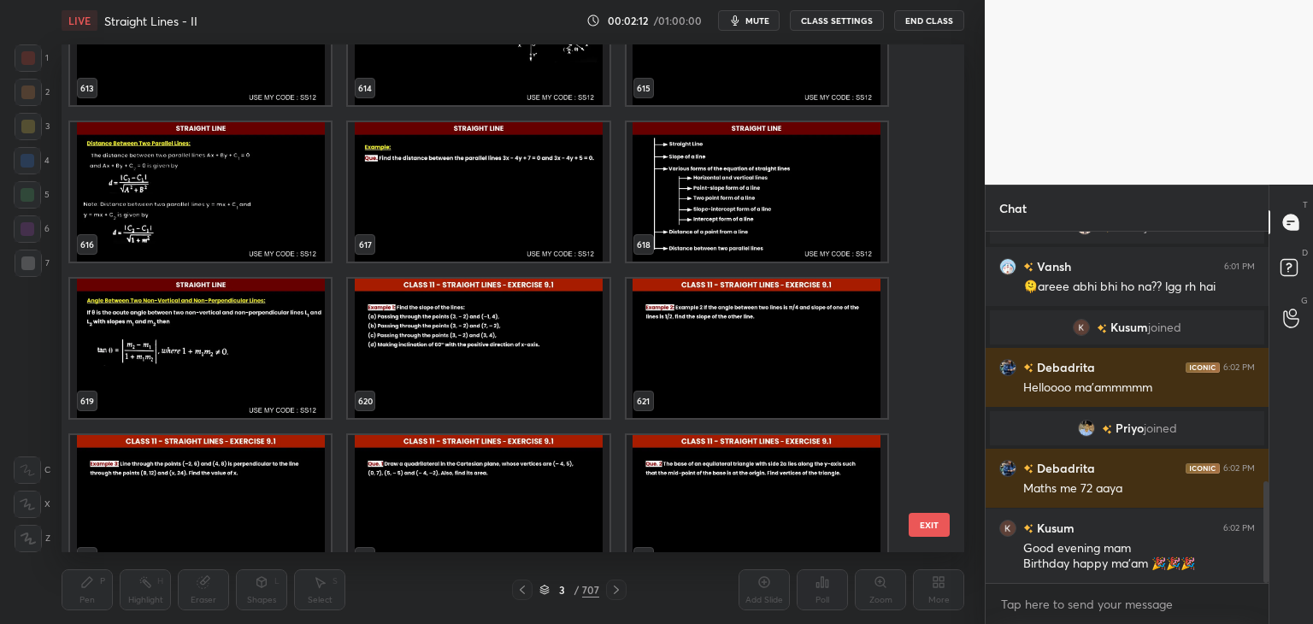
click at [933, 398] on div "610 611 612 613 614 615 616 617 618 619 620 621 622 623 624" at bounding box center [498, 298] width 873 height 508
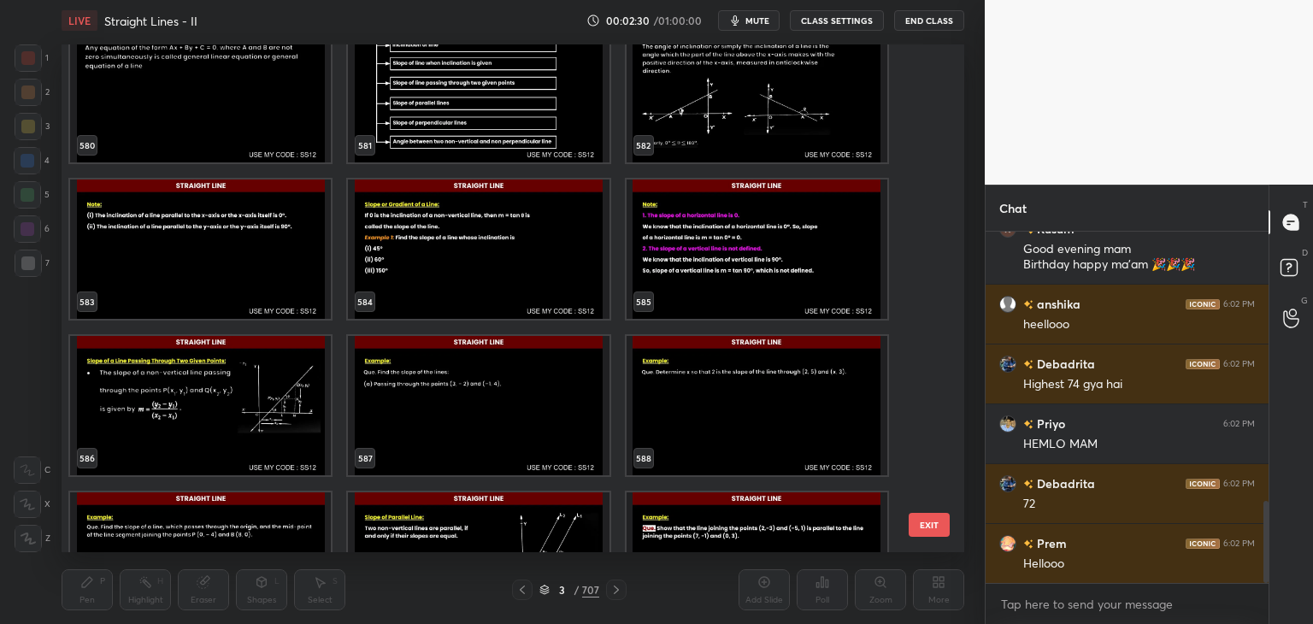
scroll to position [29776, 0]
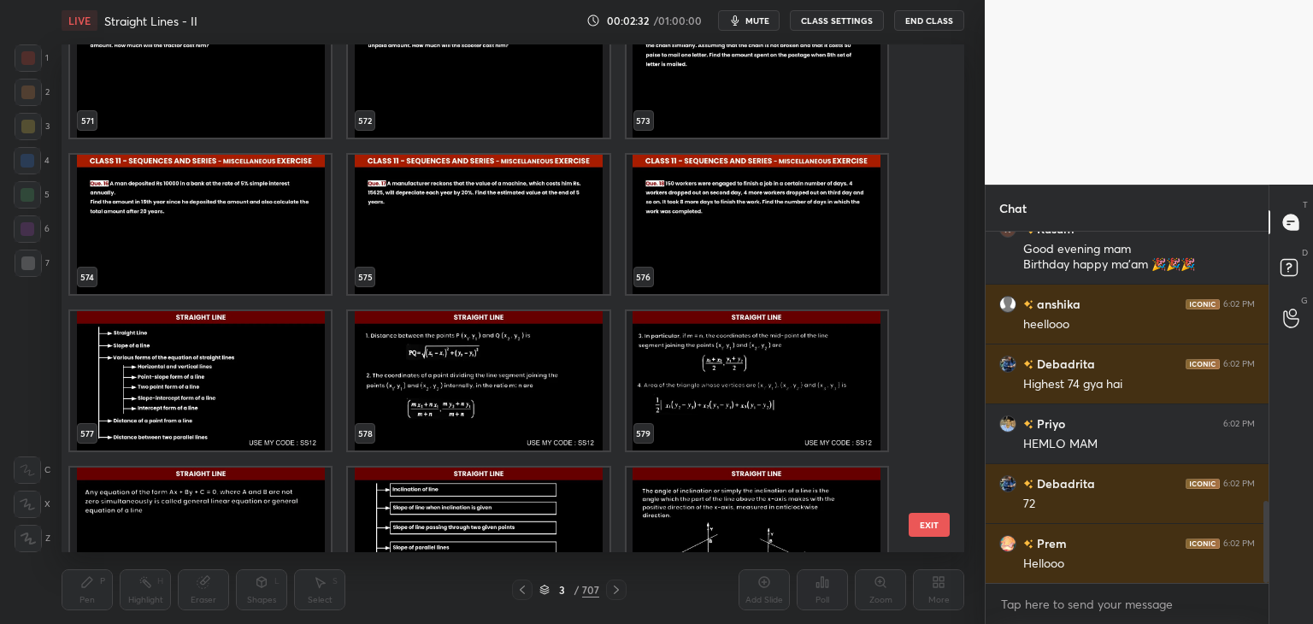
click at [180, 407] on img "grid" at bounding box center [200, 380] width 261 height 139
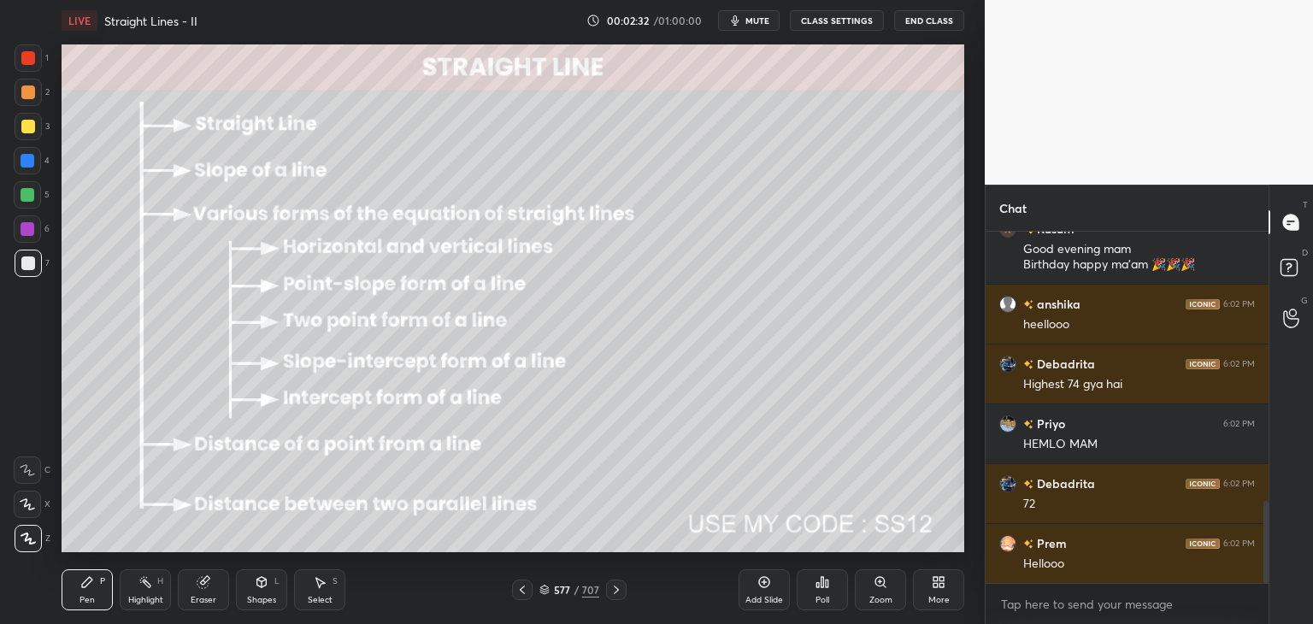
click at [180, 407] on img "grid" at bounding box center [200, 380] width 261 height 139
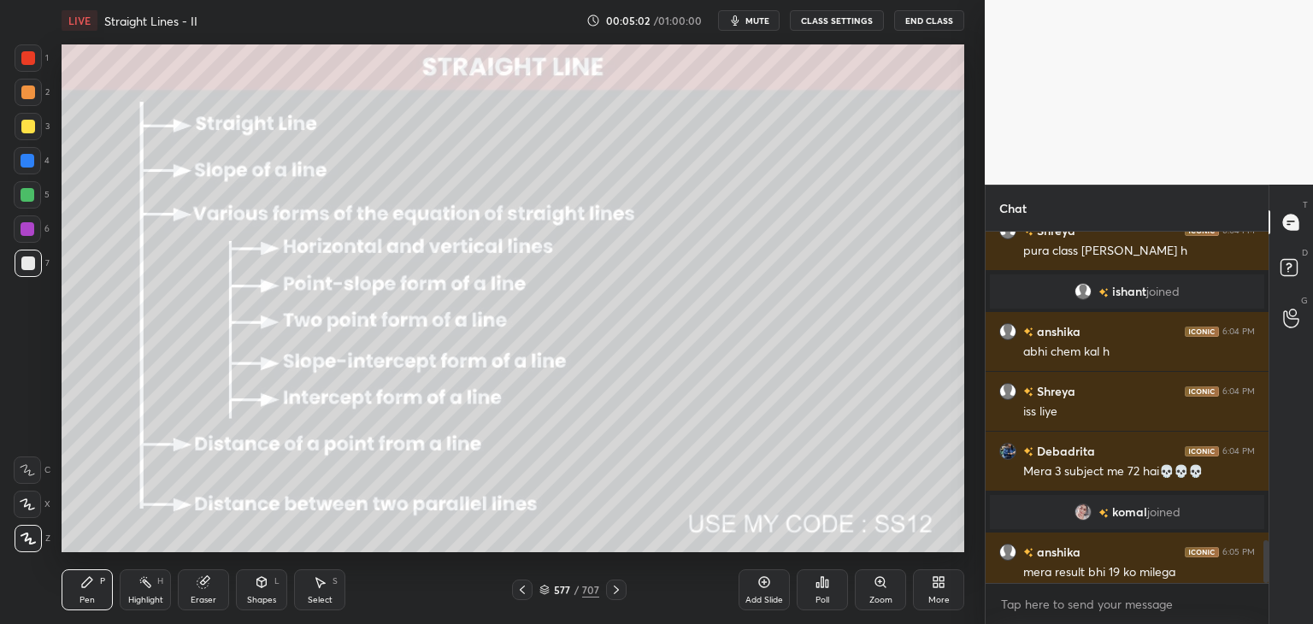
scroll to position [2571, 0]
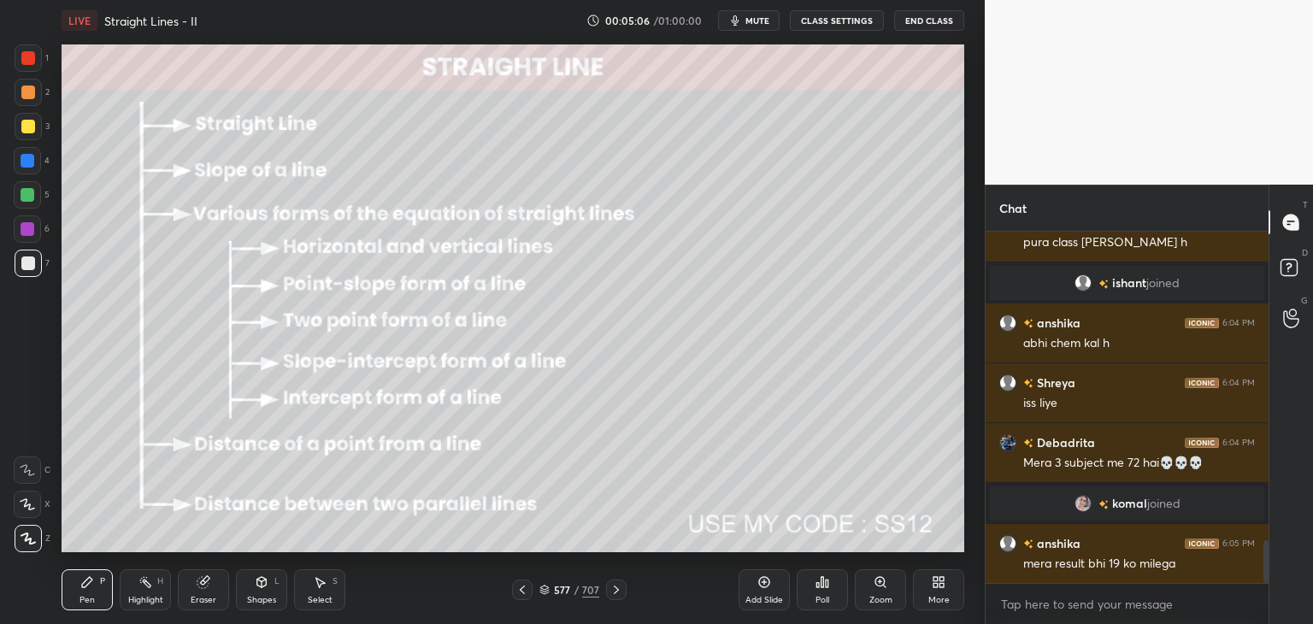
click at [32, 536] on icon at bounding box center [28, 539] width 15 height 12
click at [27, 127] on div at bounding box center [28, 127] width 14 height 14
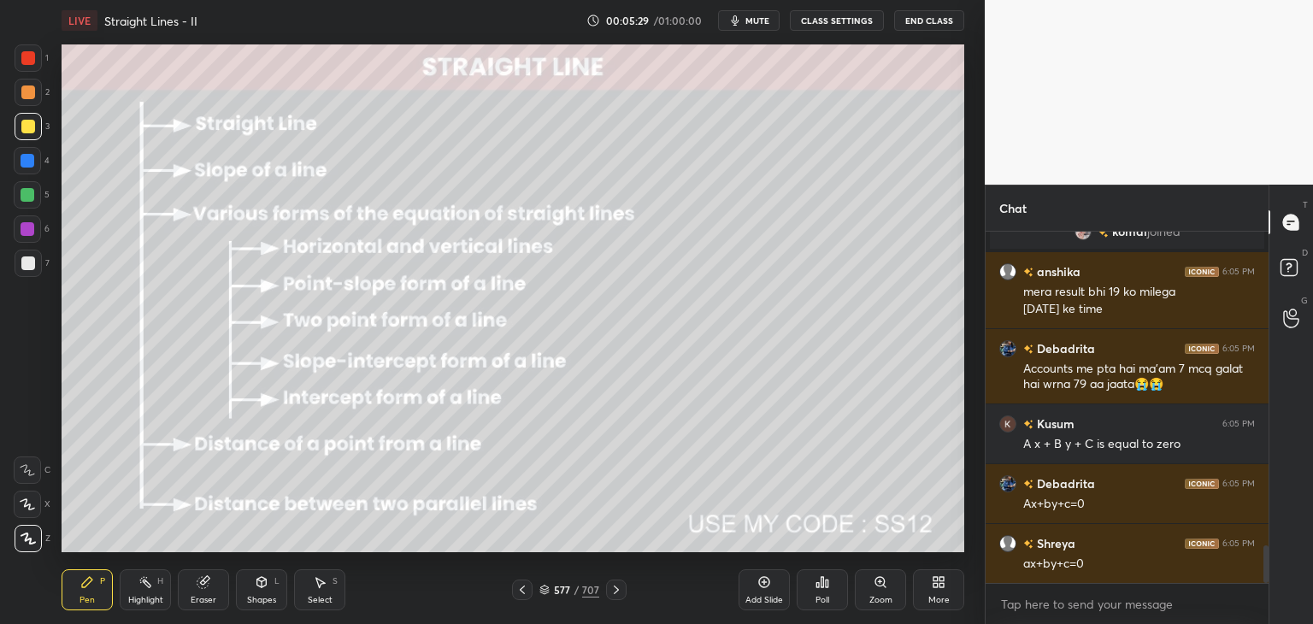
scroll to position [2903, 0]
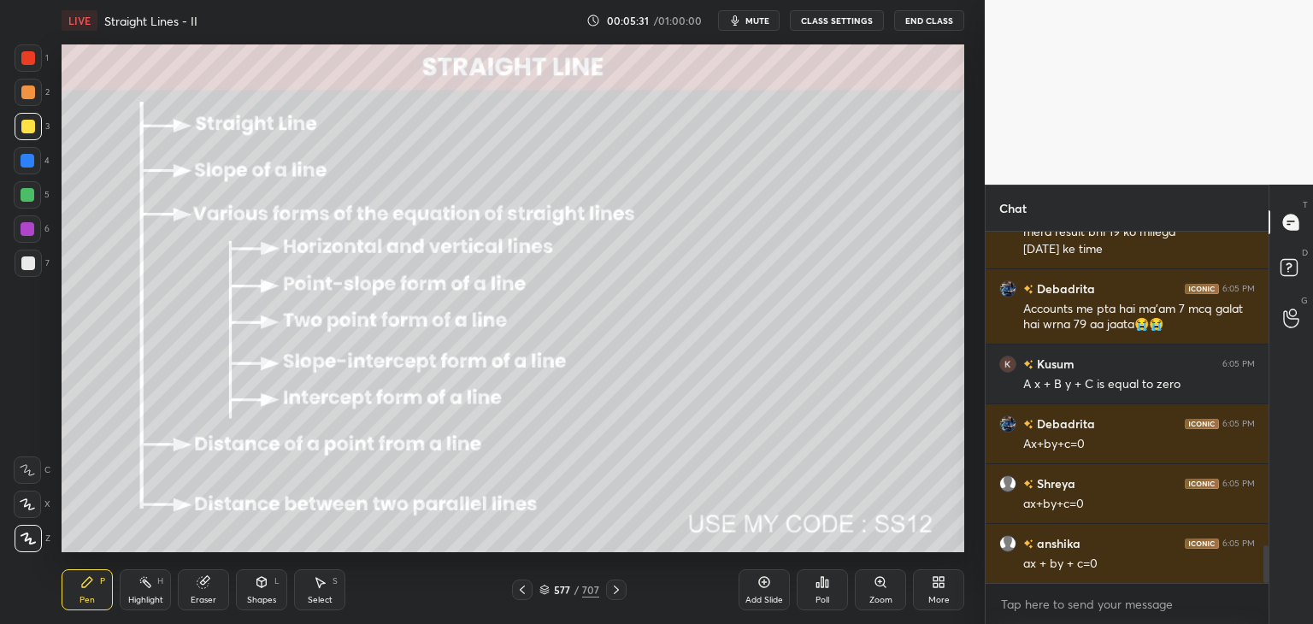
click at [616, 586] on icon at bounding box center [616, 590] width 14 height 14
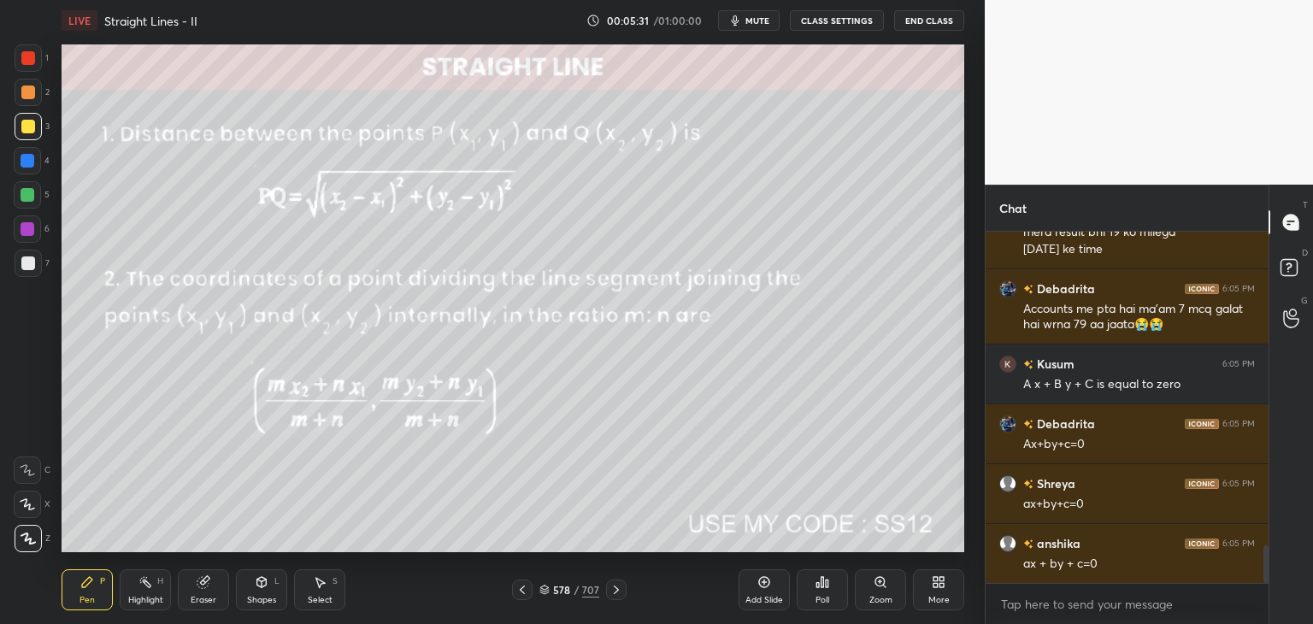
click at [616, 590] on icon at bounding box center [616, 590] width 14 height 14
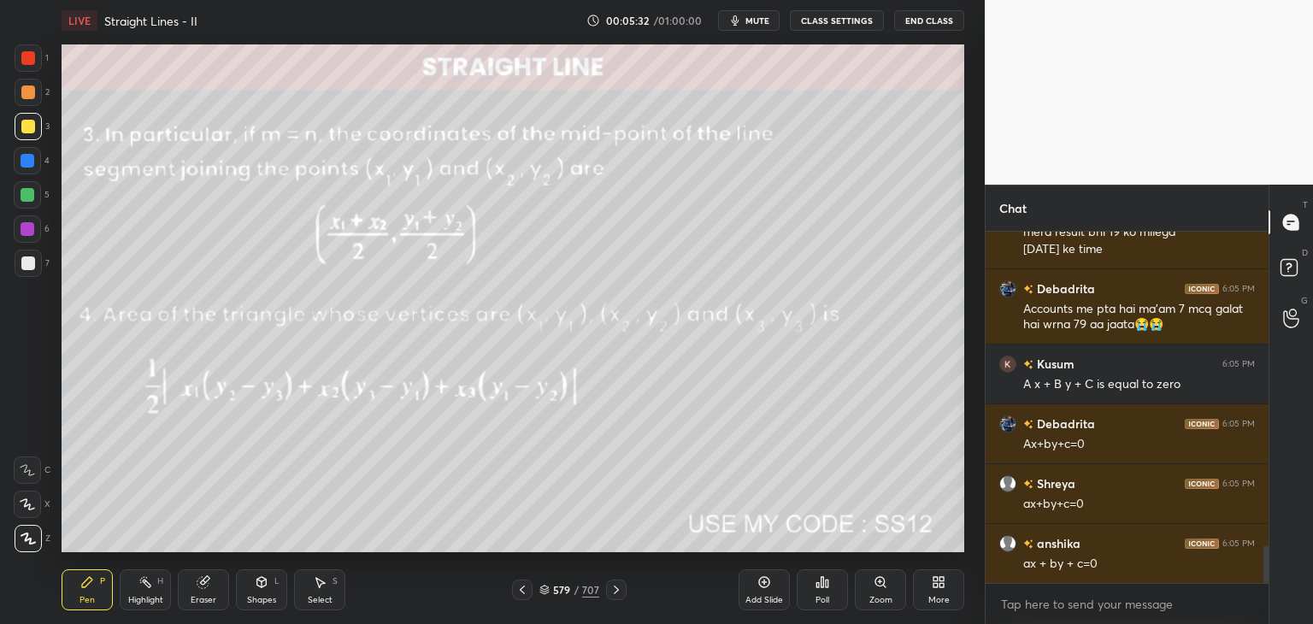
click at [615, 590] on icon at bounding box center [616, 590] width 14 height 14
click at [617, 589] on icon at bounding box center [616, 590] width 14 height 14
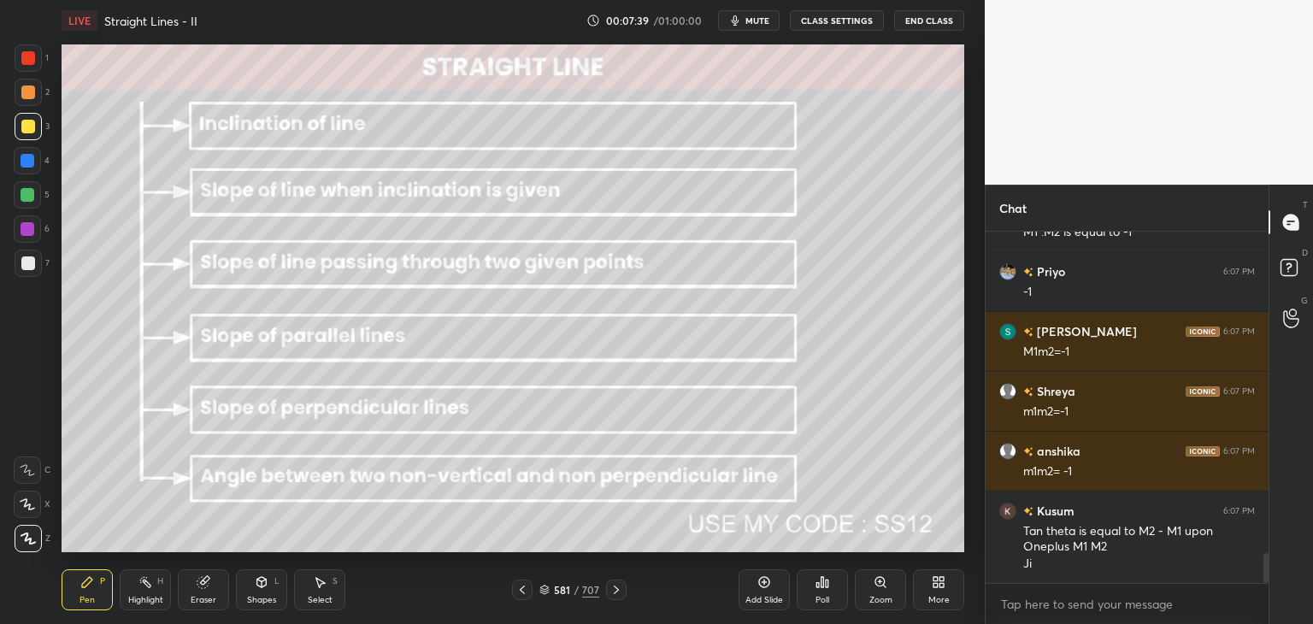
scroll to position [3836, 0]
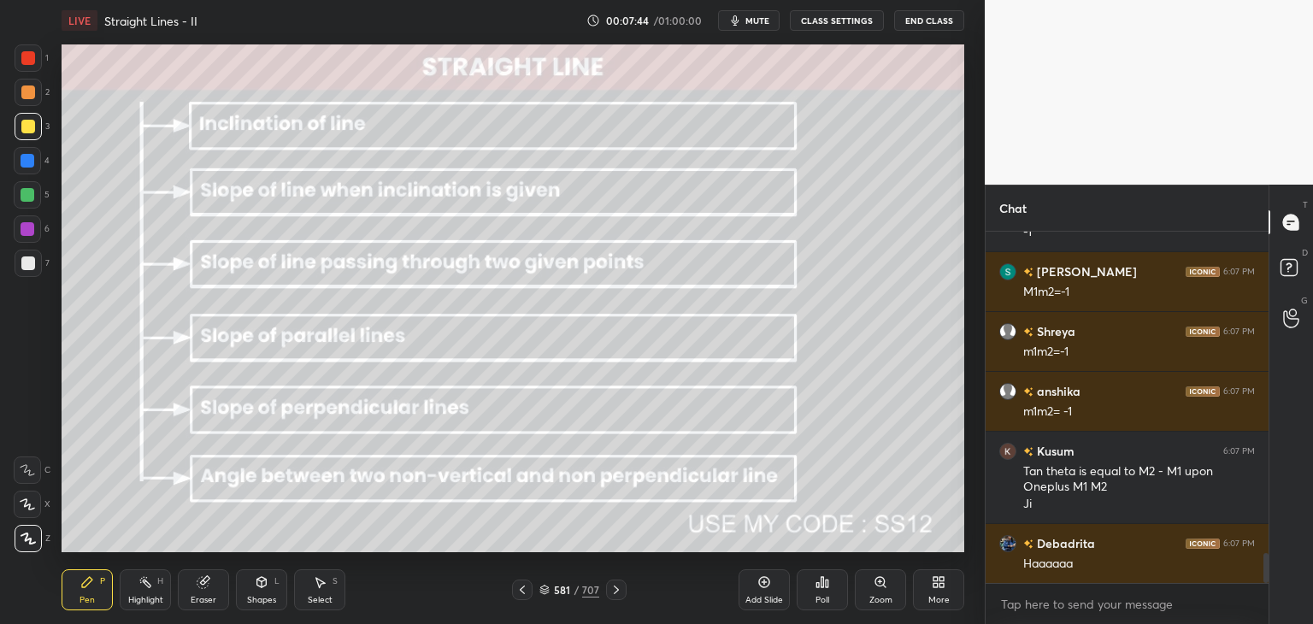
click at [615, 588] on icon at bounding box center [616, 590] width 5 height 9
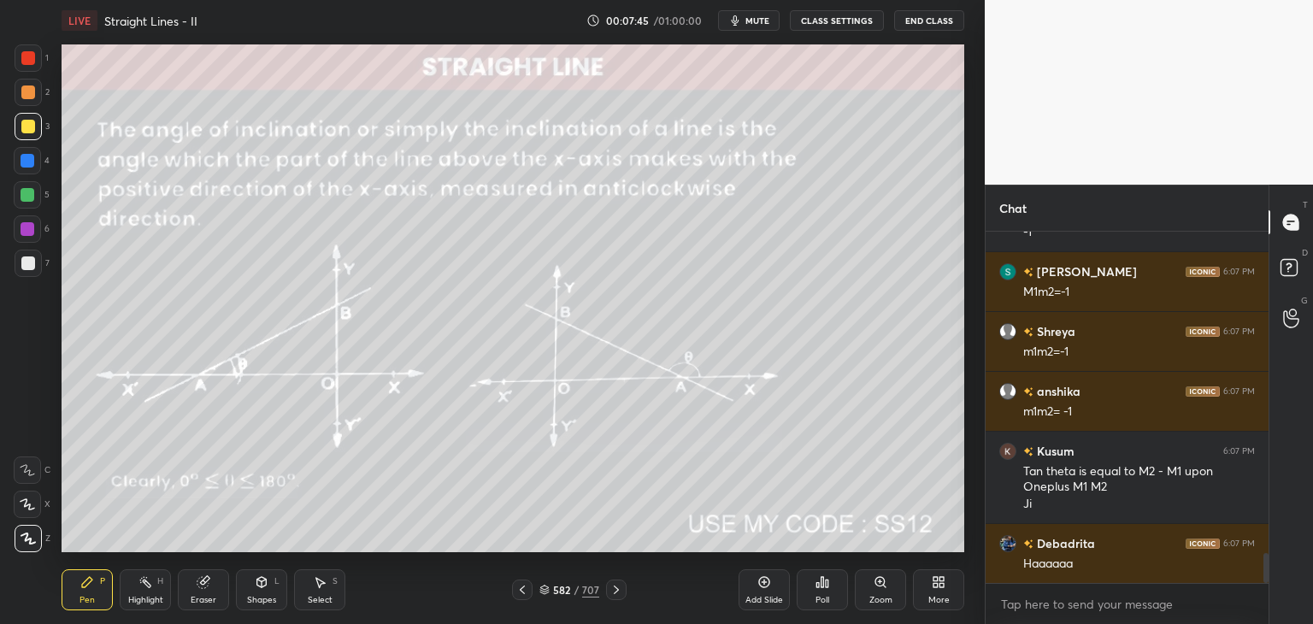
click at [612, 586] on icon at bounding box center [616, 590] width 14 height 14
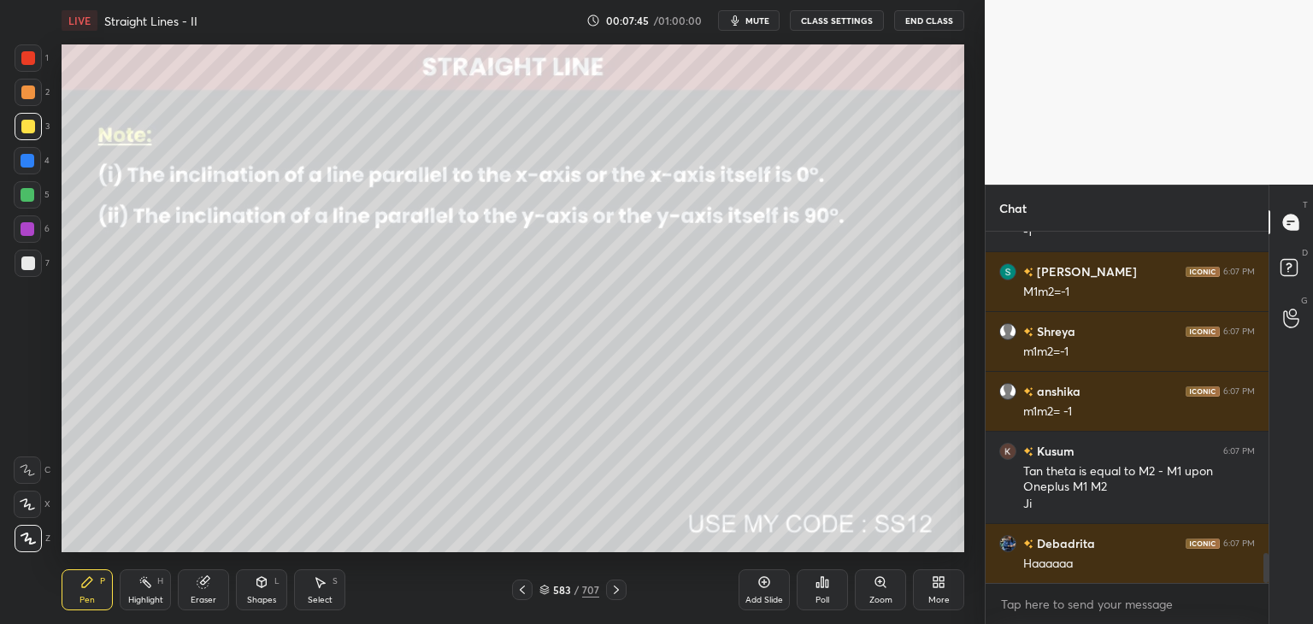
click at [618, 588] on icon at bounding box center [616, 590] width 14 height 14
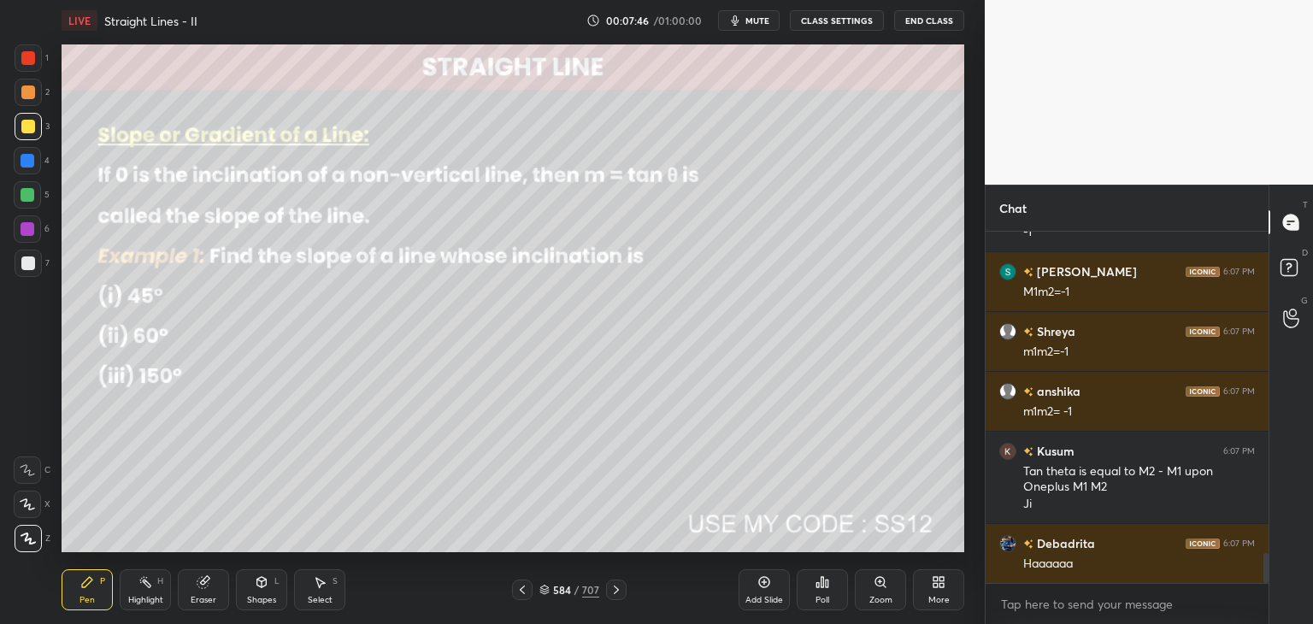
click at [619, 586] on icon at bounding box center [616, 590] width 14 height 14
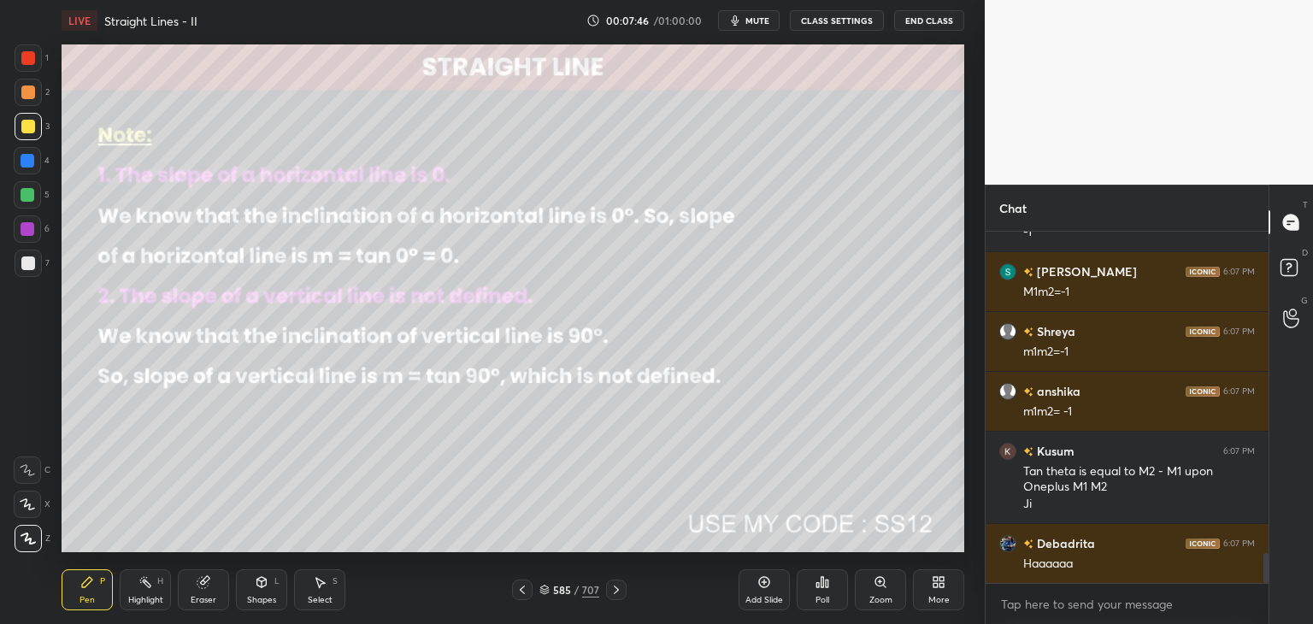
click at [619, 586] on icon at bounding box center [616, 590] width 14 height 14
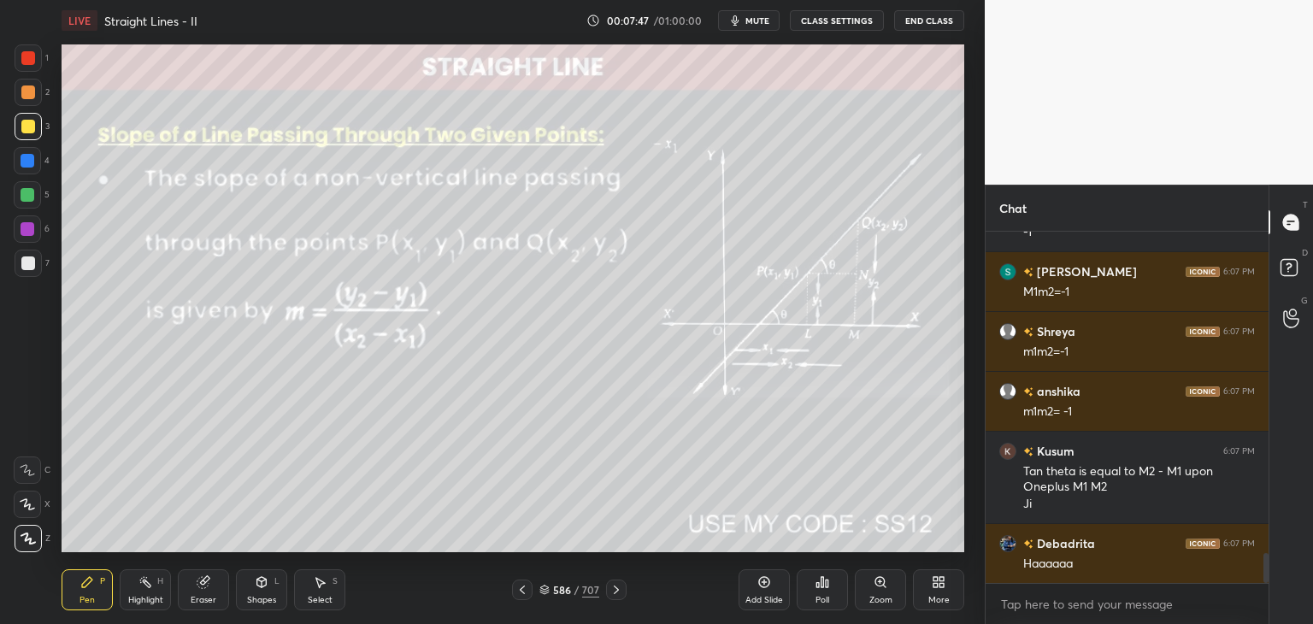
click at [619, 588] on icon at bounding box center [616, 590] width 14 height 14
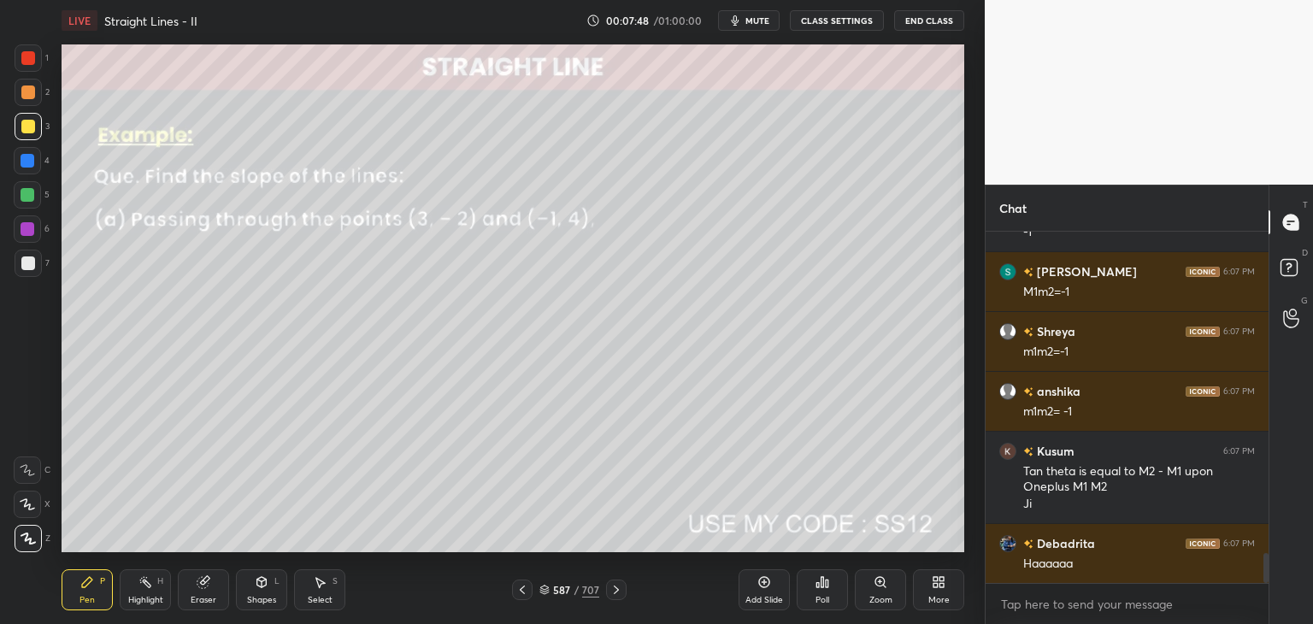
click at [616, 587] on icon at bounding box center [616, 590] width 14 height 14
click at [616, 589] on icon at bounding box center [616, 590] width 5 height 9
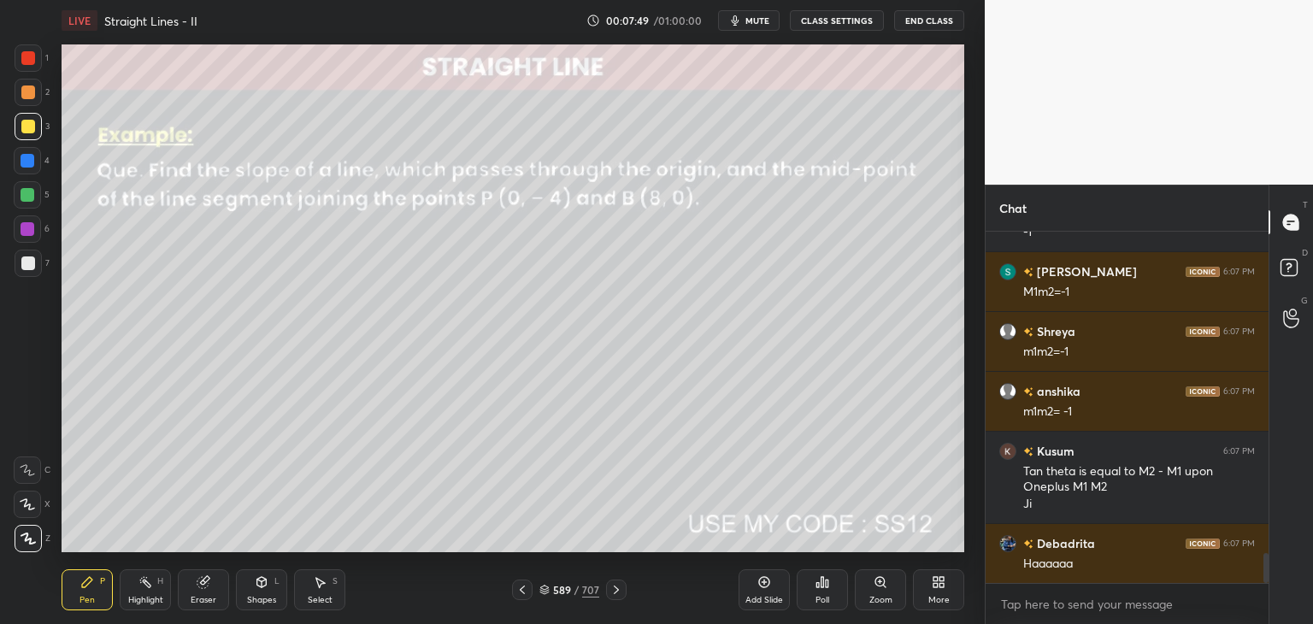
click at [615, 587] on icon at bounding box center [616, 590] width 14 height 14
click at [615, 589] on icon at bounding box center [616, 590] width 14 height 14
click at [615, 590] on icon at bounding box center [616, 590] width 14 height 14
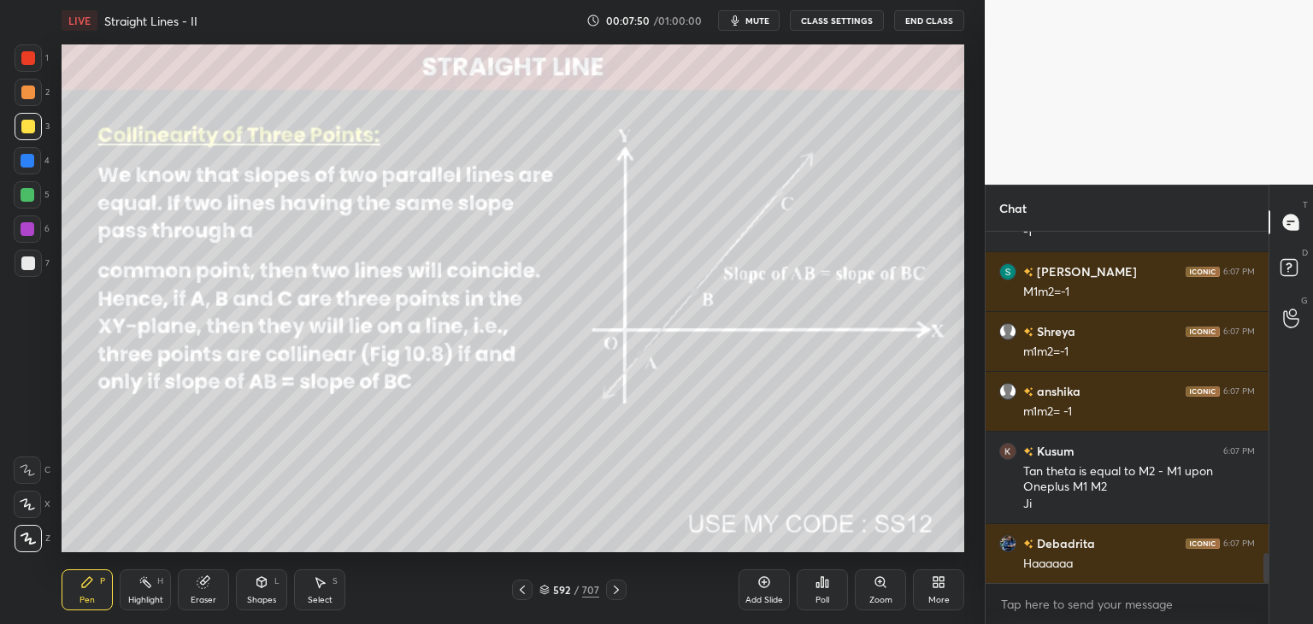
click at [616, 592] on icon at bounding box center [616, 590] width 5 height 9
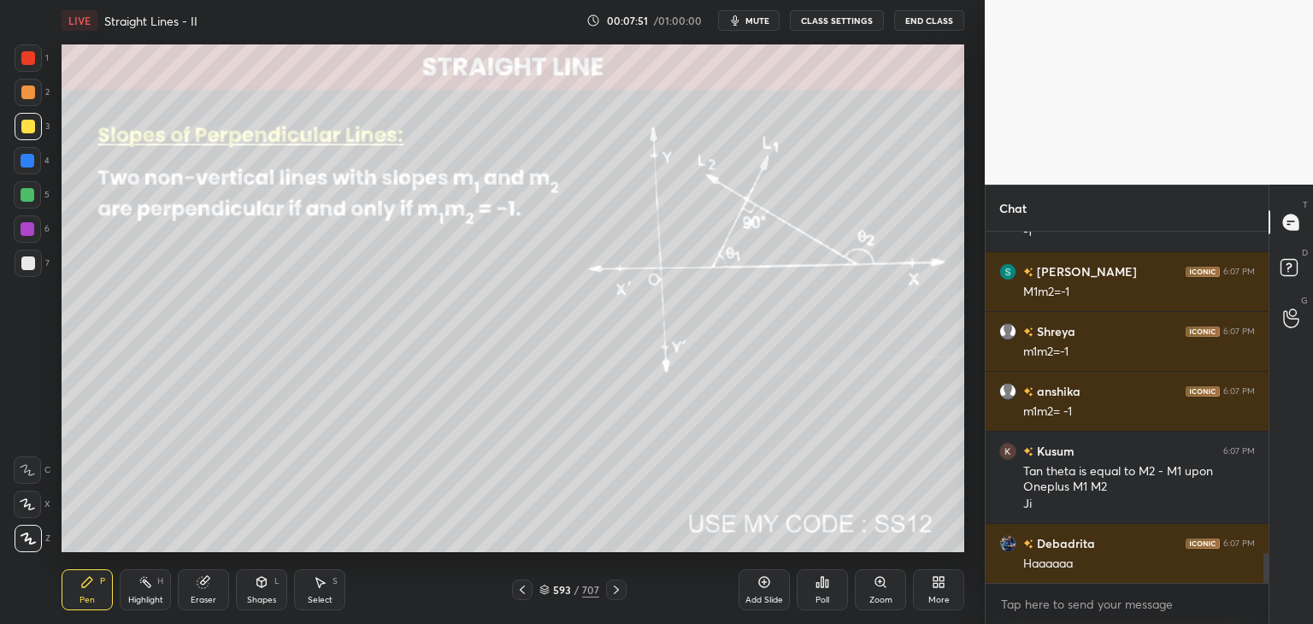
click at [615, 592] on icon at bounding box center [616, 590] width 5 height 9
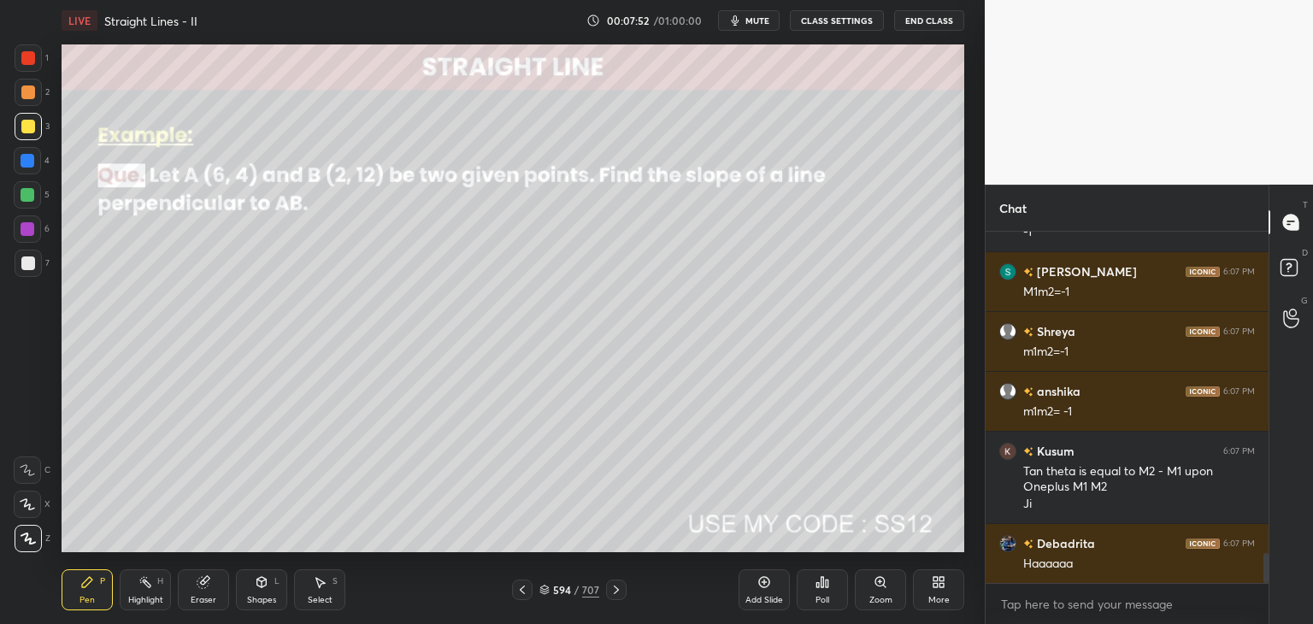
click at [615, 591] on icon at bounding box center [616, 590] width 14 height 14
click at [615, 590] on icon at bounding box center [616, 590] width 14 height 14
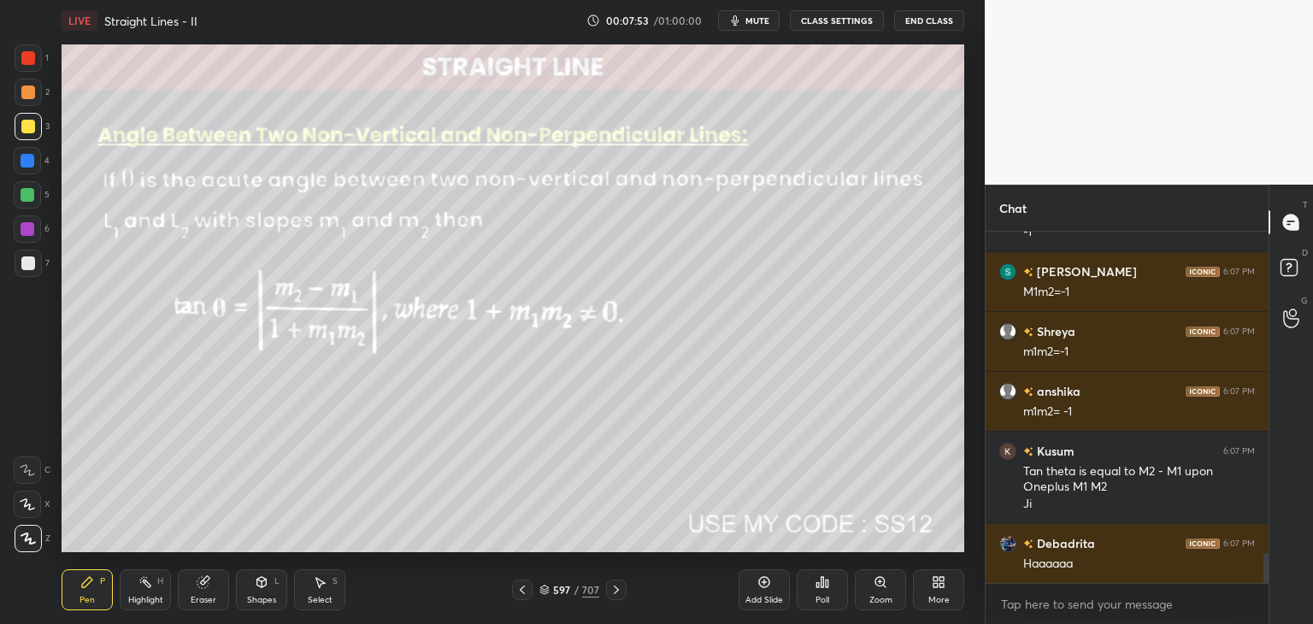
scroll to position [3896, 0]
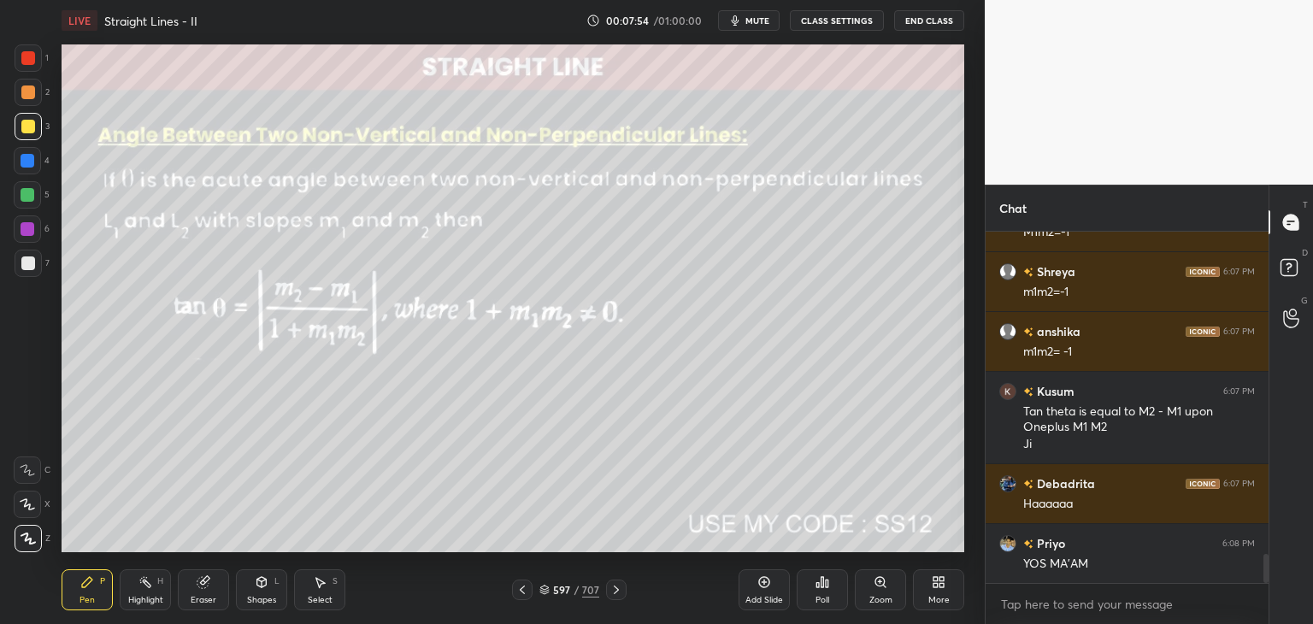
click at [615, 592] on icon at bounding box center [616, 590] width 14 height 14
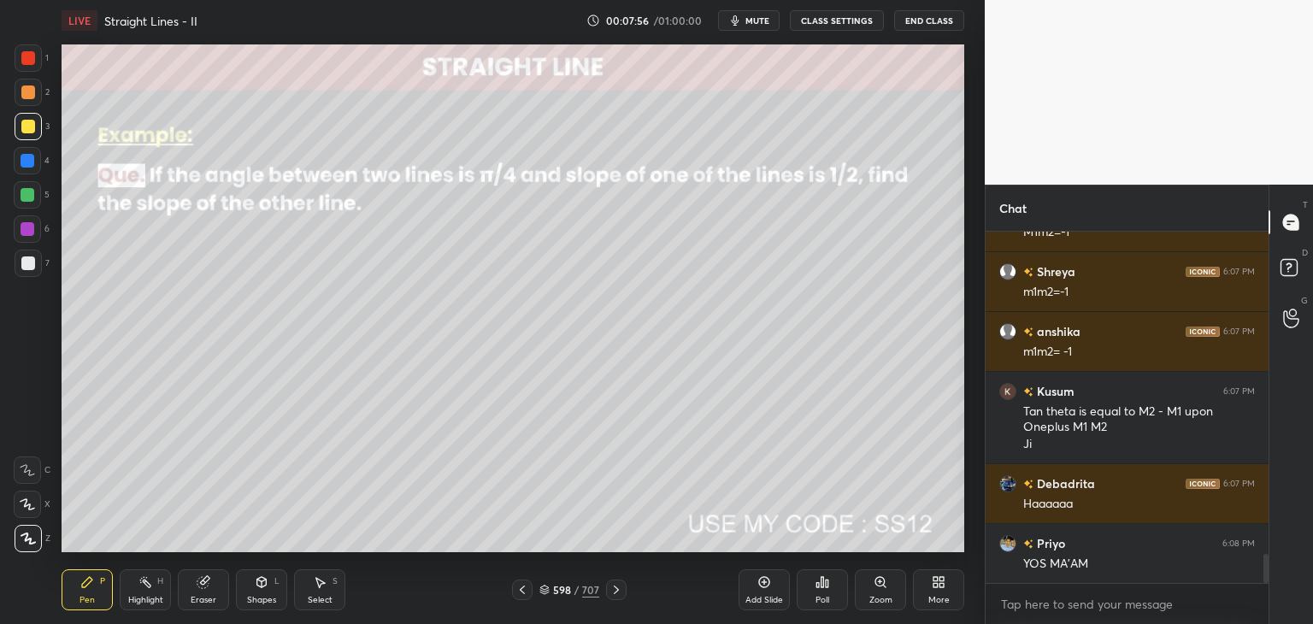
click at [606, 586] on div at bounding box center [616, 590] width 21 height 21
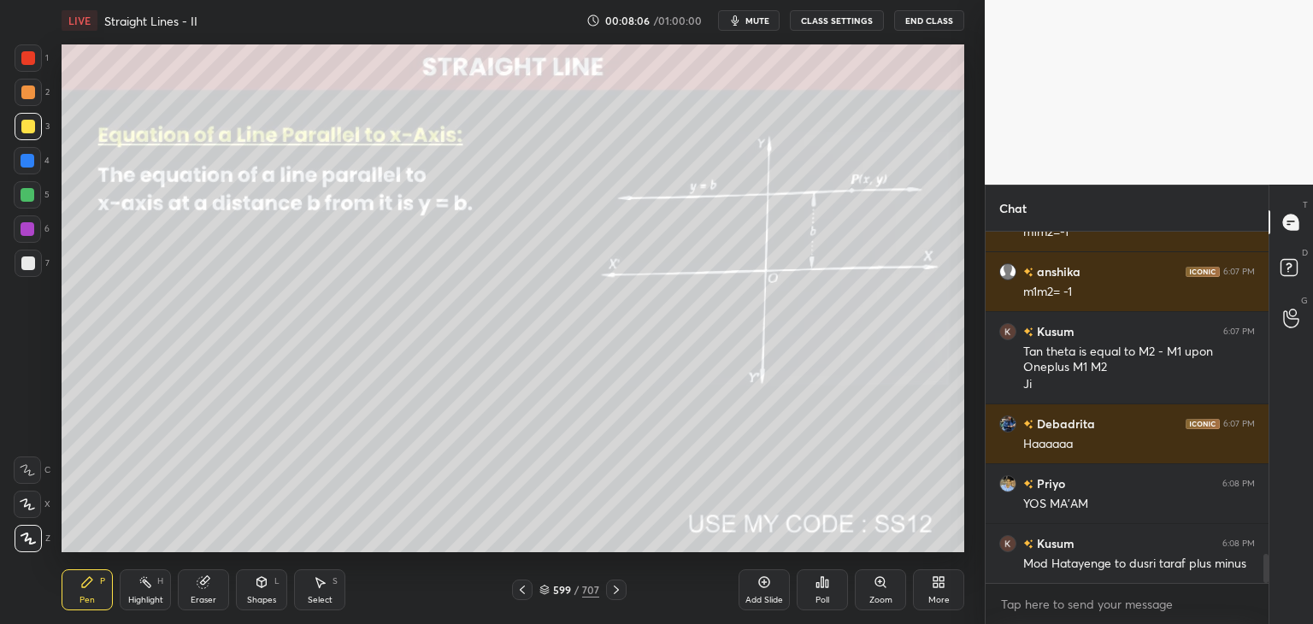
scroll to position [4016, 0]
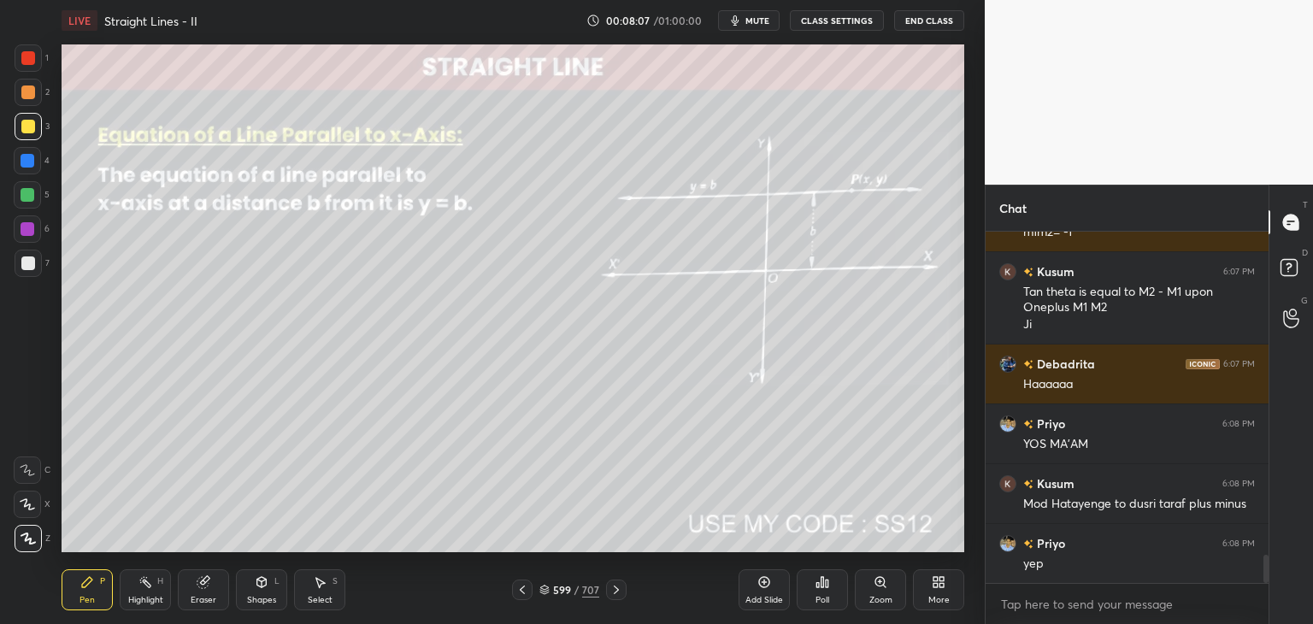
click at [527, 589] on icon at bounding box center [522, 590] width 14 height 14
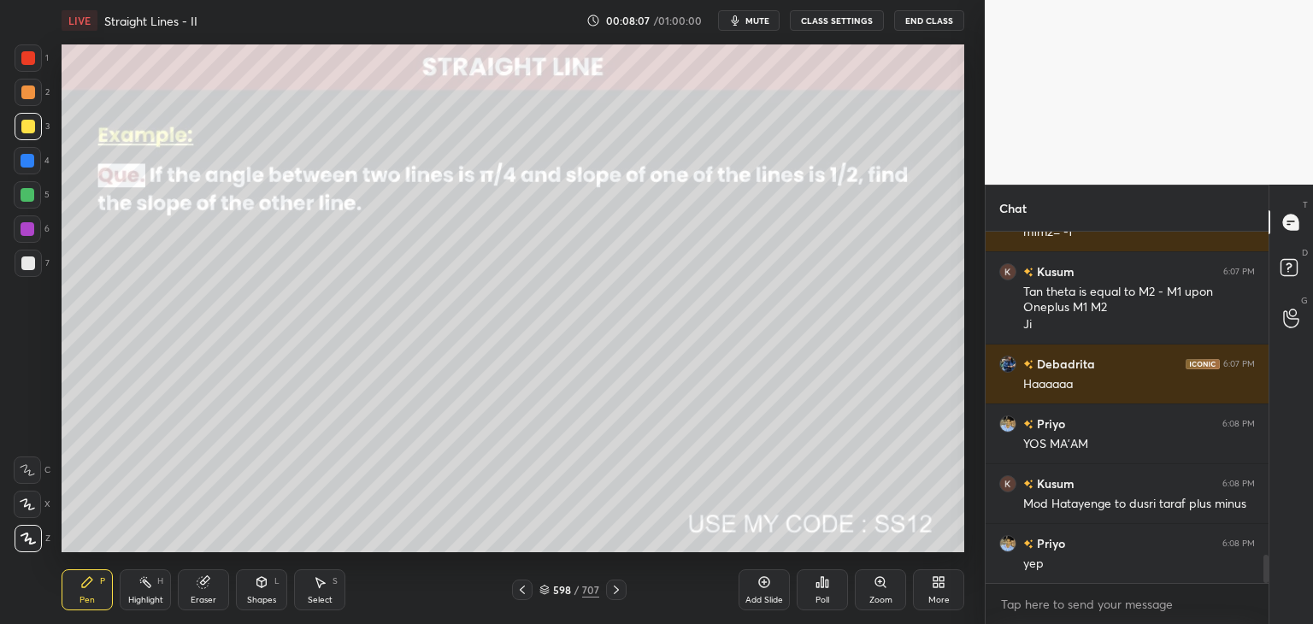
click at [526, 591] on icon at bounding box center [522, 590] width 14 height 14
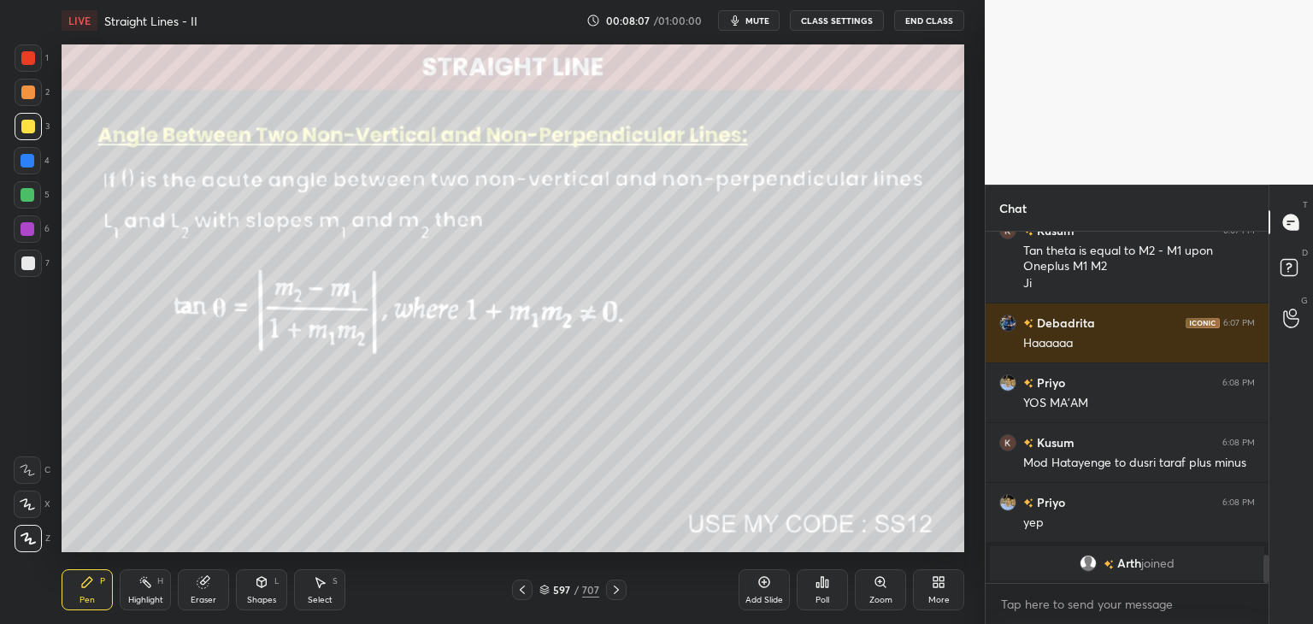
click at [525, 592] on icon at bounding box center [522, 590] width 14 height 14
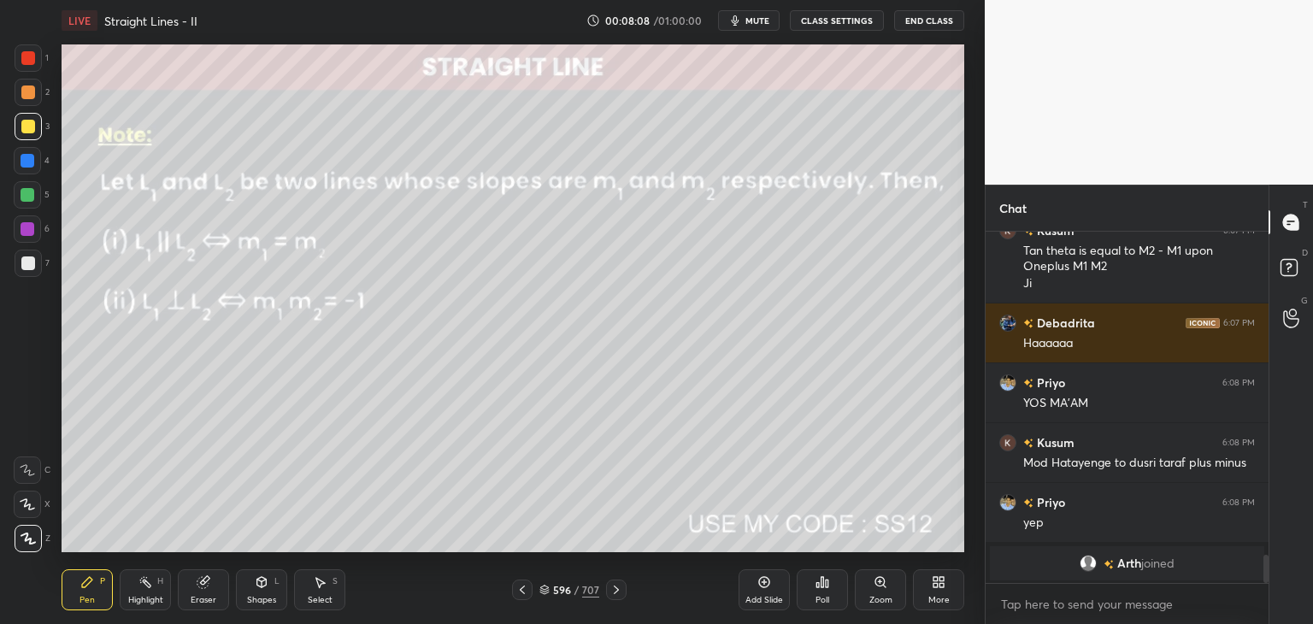
click at [527, 592] on icon at bounding box center [522, 590] width 14 height 14
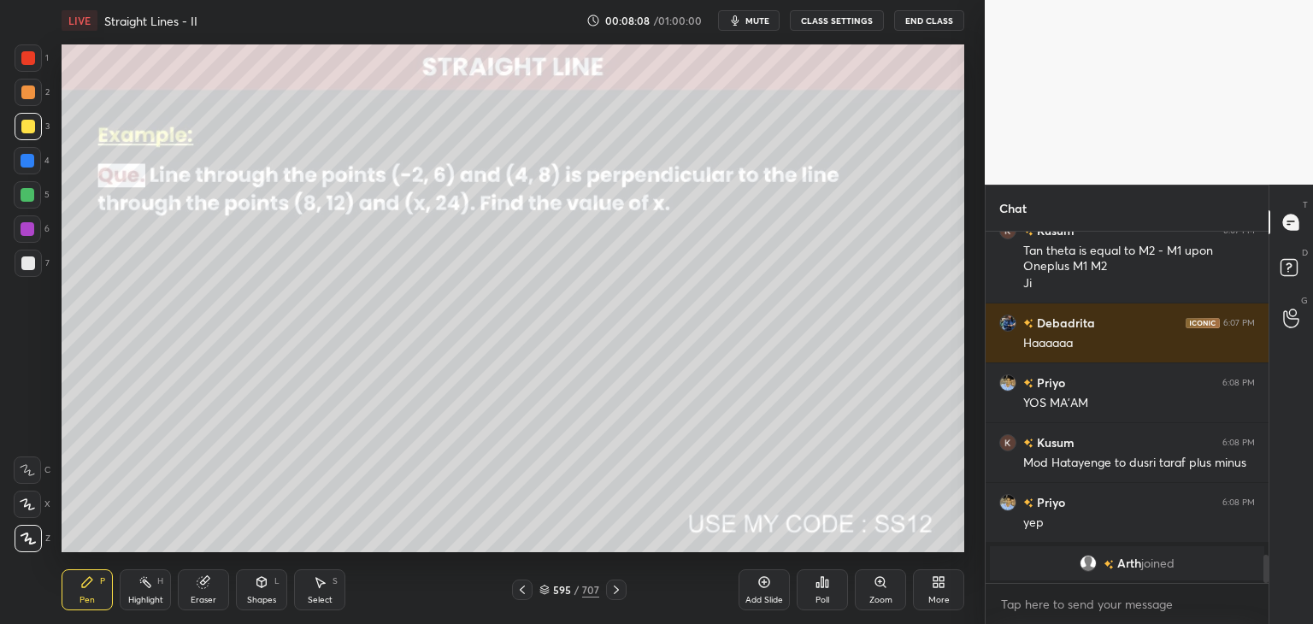
click at [528, 593] on icon at bounding box center [522, 590] width 14 height 14
click at [529, 593] on div at bounding box center [522, 590] width 21 height 21
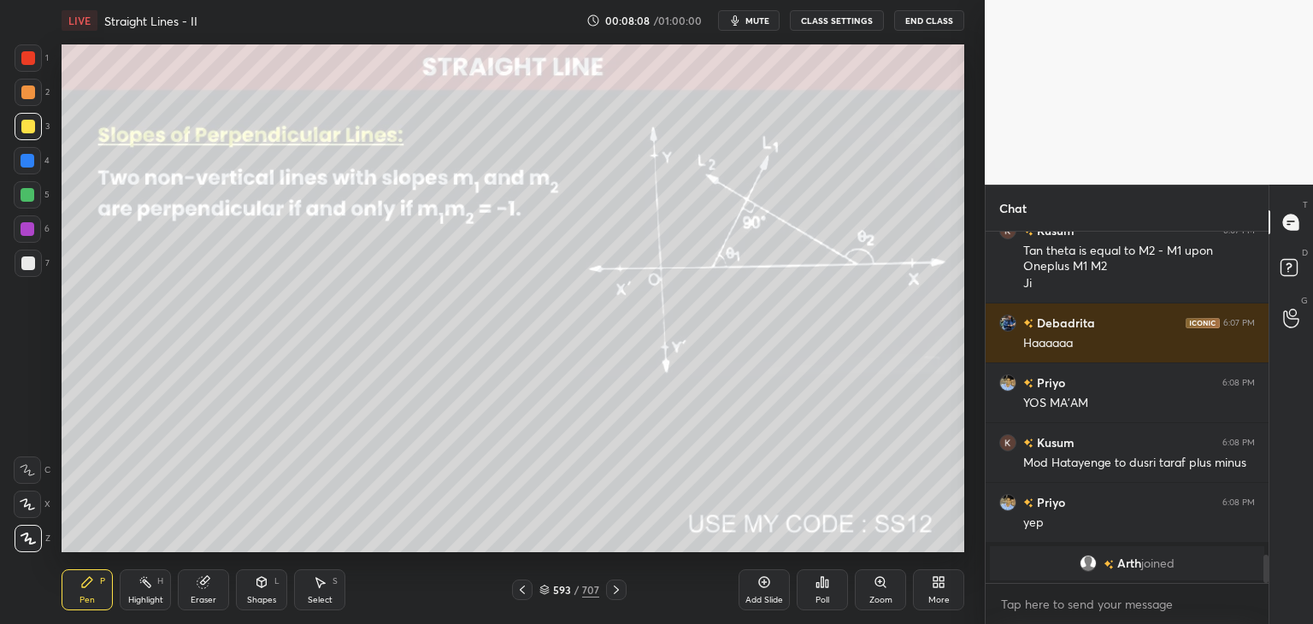
click at [530, 593] on div at bounding box center [522, 590] width 21 height 21
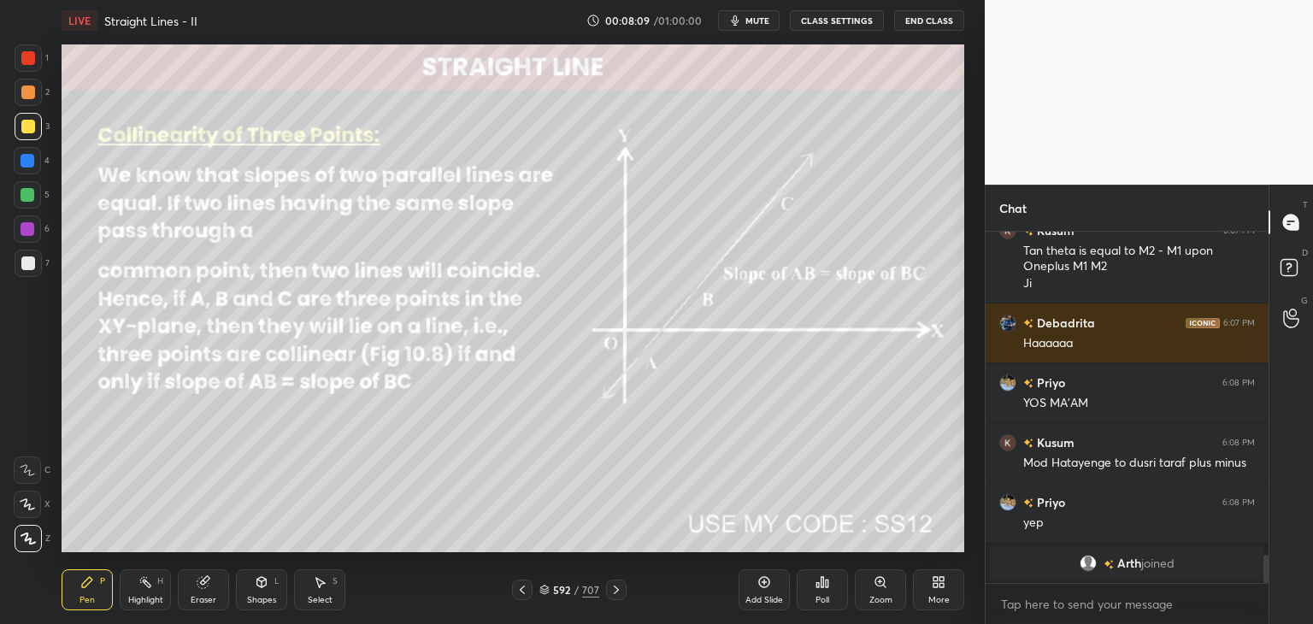
click at [527, 593] on icon at bounding box center [522, 590] width 14 height 14
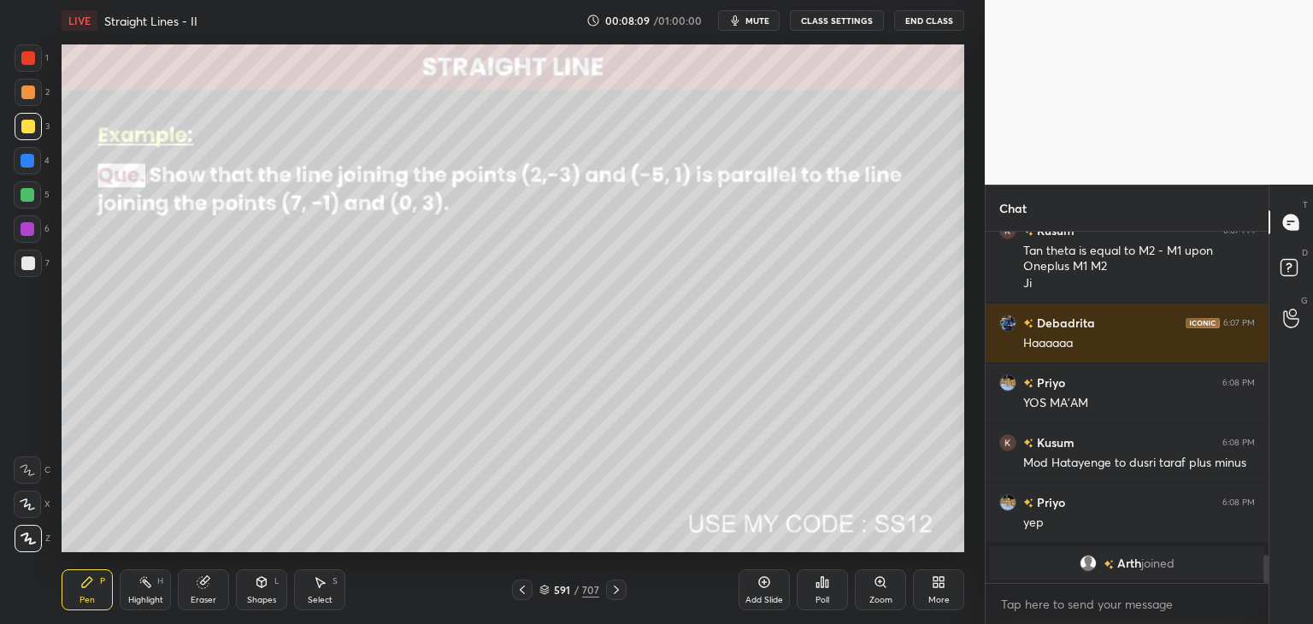
click at [527, 592] on icon at bounding box center [522, 590] width 14 height 14
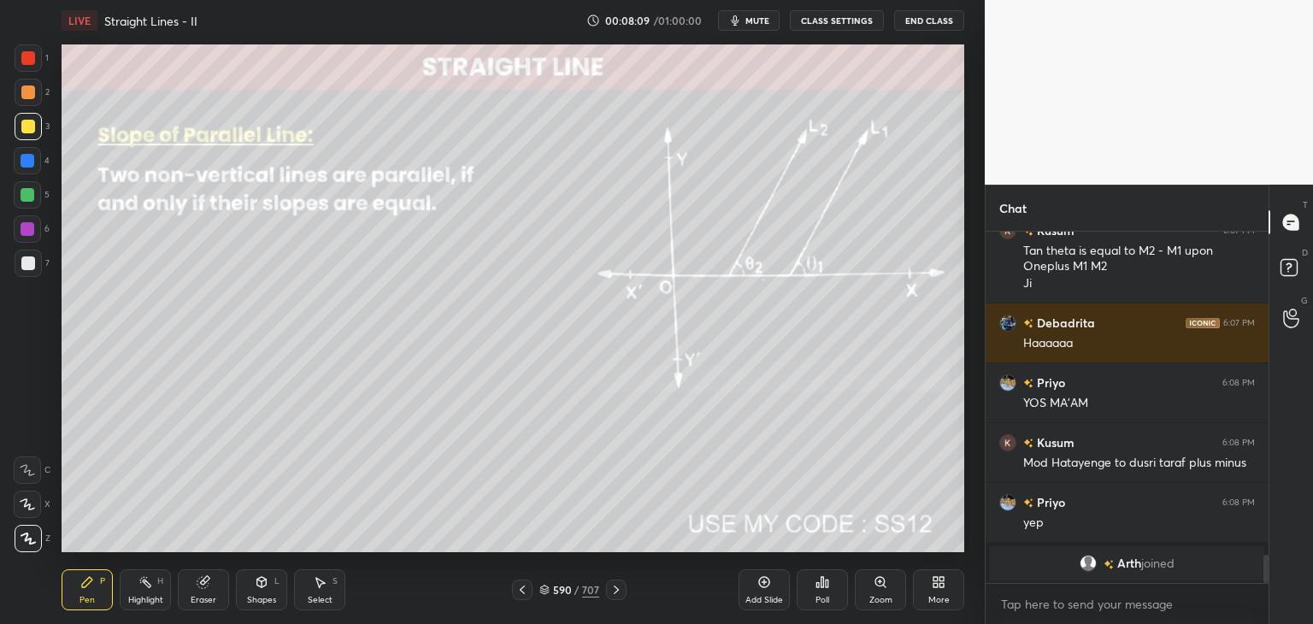
click at [525, 591] on icon at bounding box center [522, 590] width 14 height 14
click at [527, 591] on icon at bounding box center [522, 590] width 14 height 14
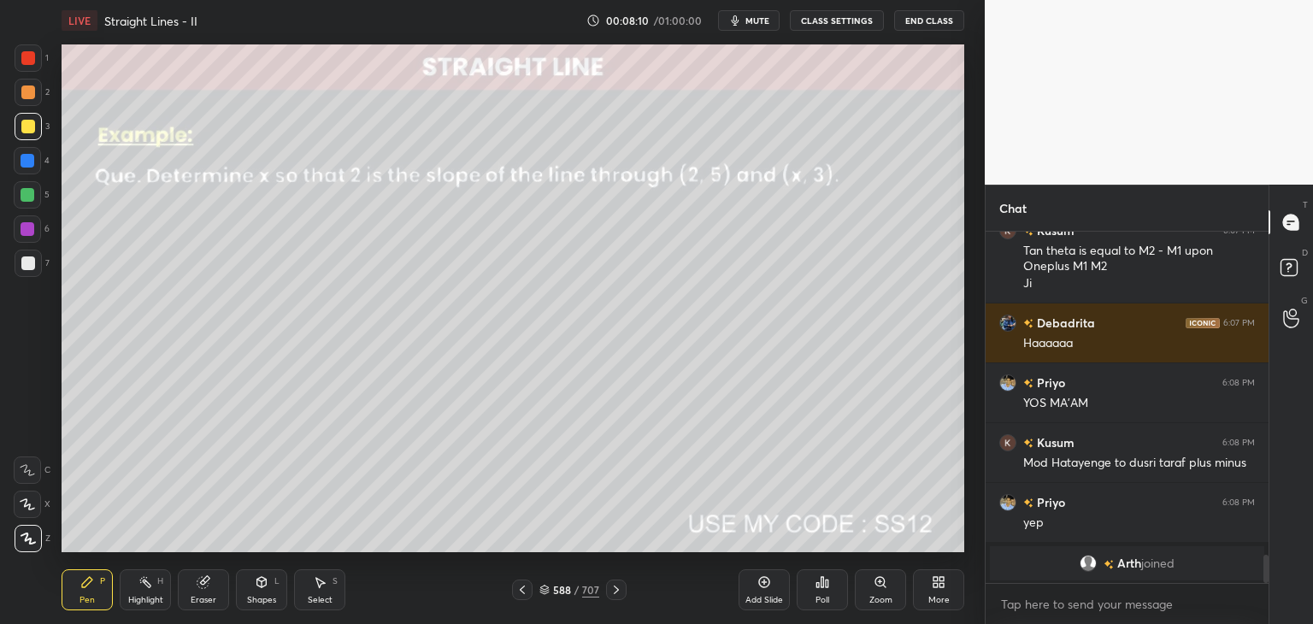
click at [526, 591] on icon at bounding box center [522, 590] width 14 height 14
click at [527, 591] on icon at bounding box center [522, 590] width 14 height 14
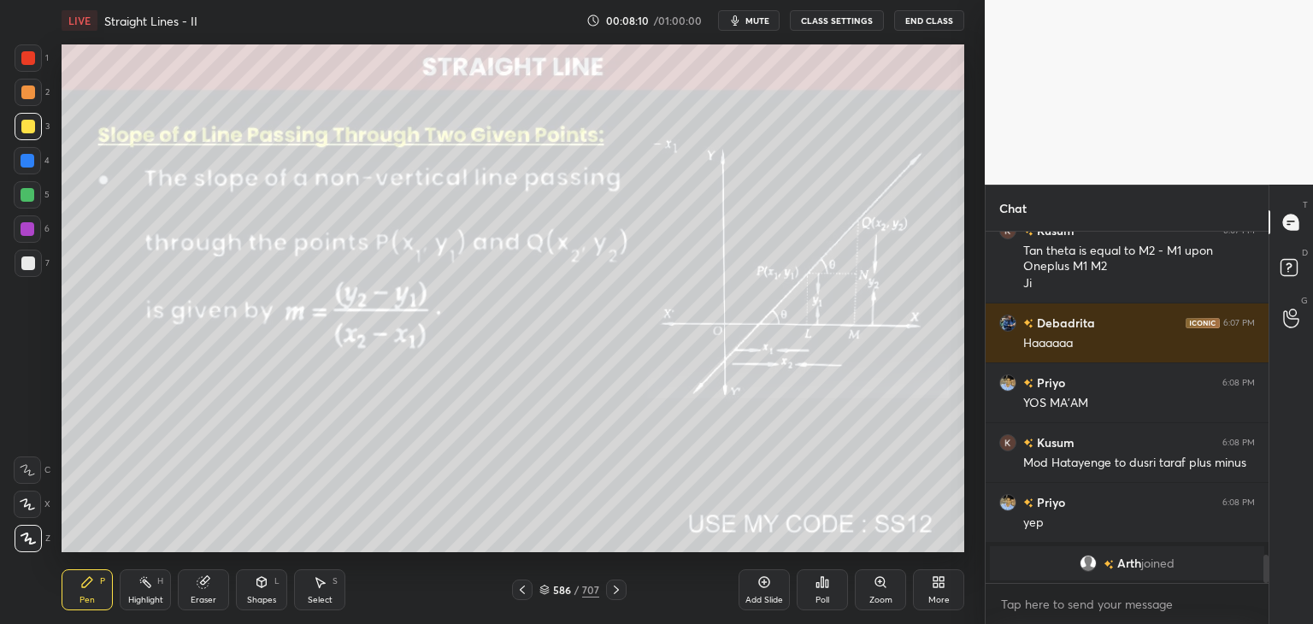
click at [526, 591] on icon at bounding box center [522, 590] width 14 height 14
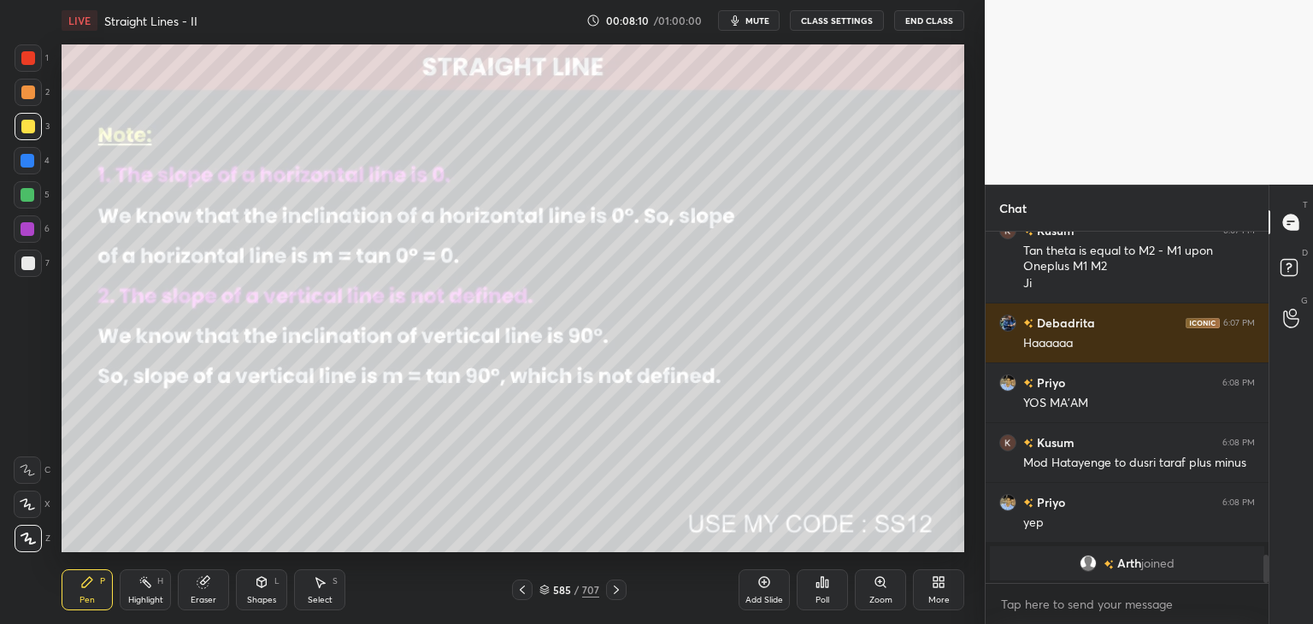
click at [526, 591] on icon at bounding box center [522, 590] width 14 height 14
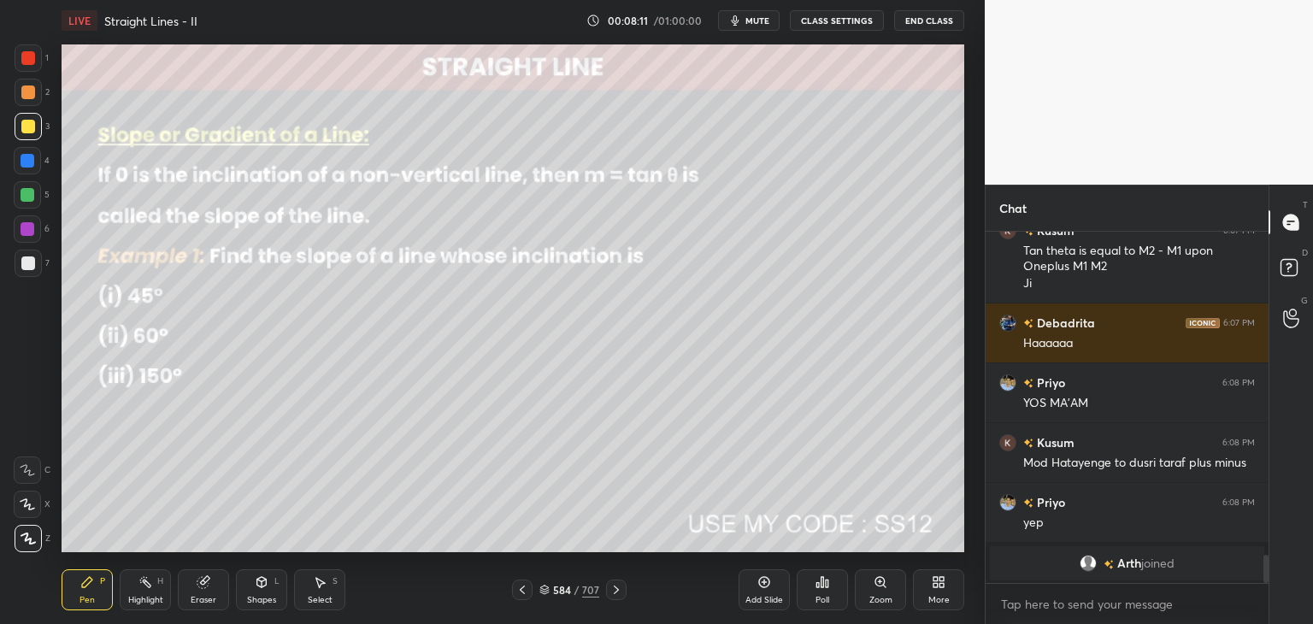
click at [527, 591] on icon at bounding box center [522, 590] width 14 height 14
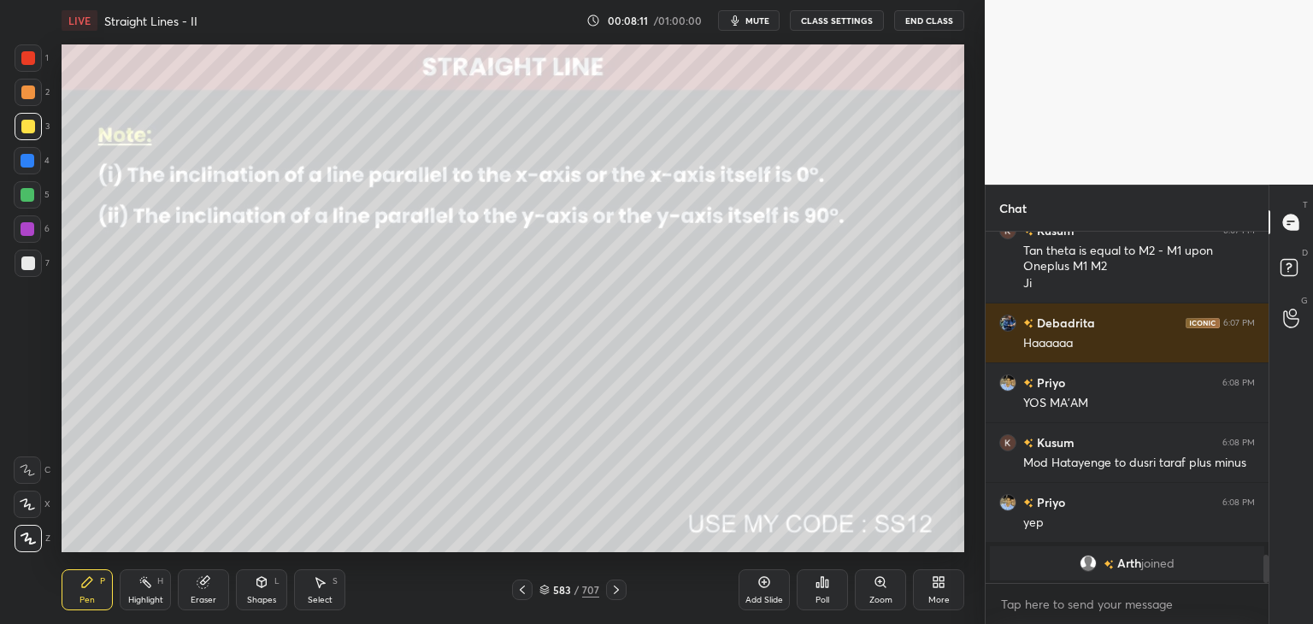
click at [526, 592] on icon at bounding box center [522, 590] width 14 height 14
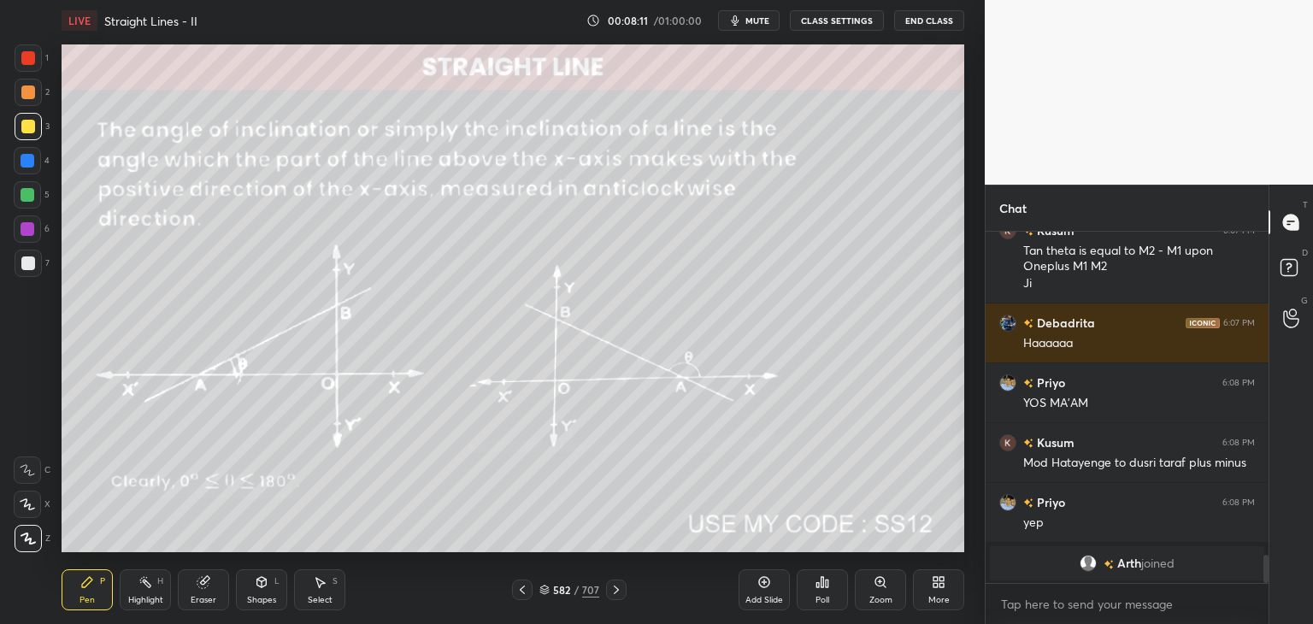
click at [527, 592] on icon at bounding box center [522, 590] width 14 height 14
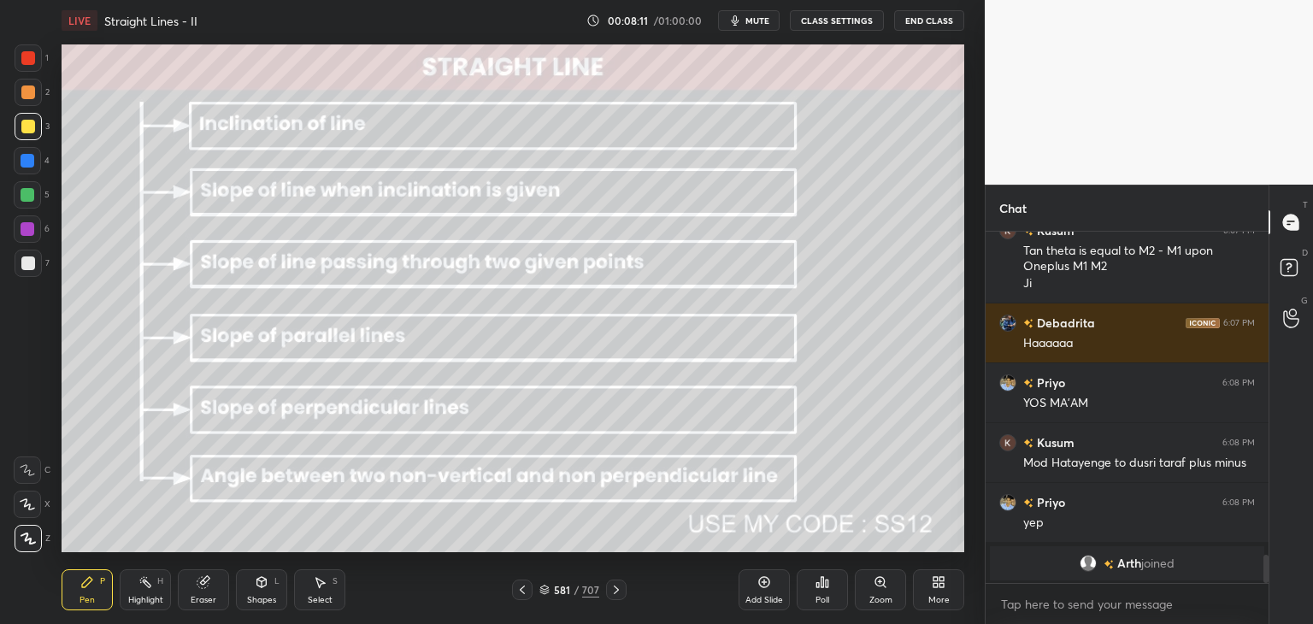
click at [527, 592] on icon at bounding box center [522, 590] width 14 height 14
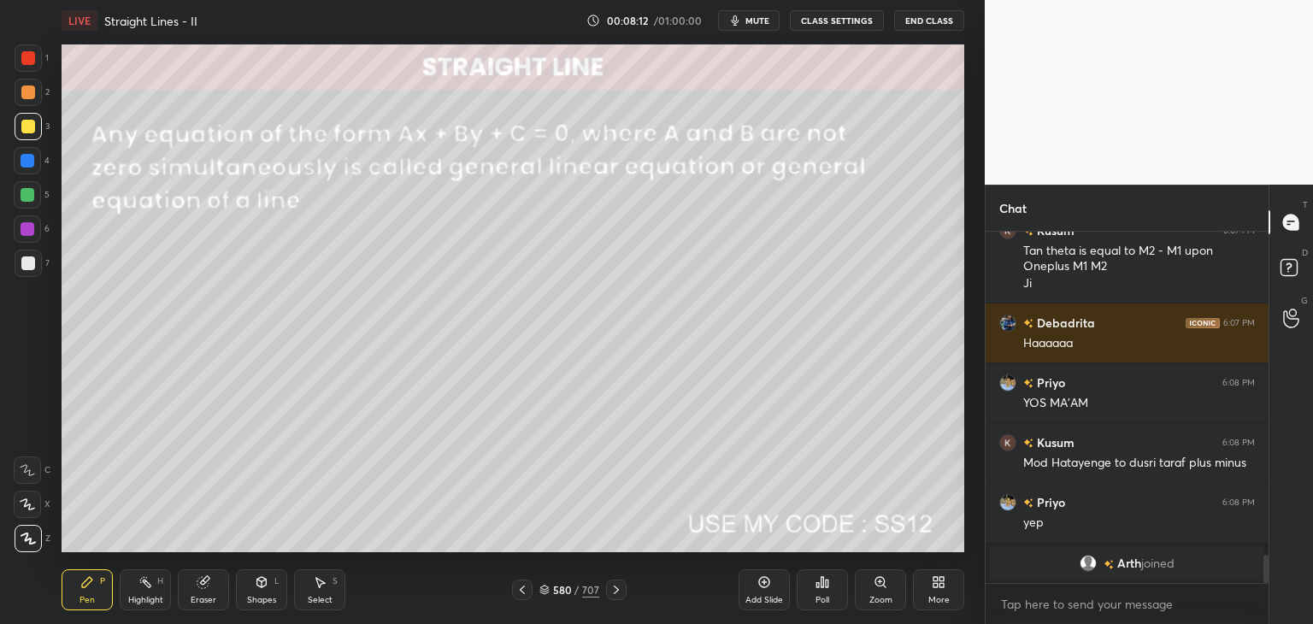
click at [612, 589] on icon at bounding box center [616, 590] width 14 height 14
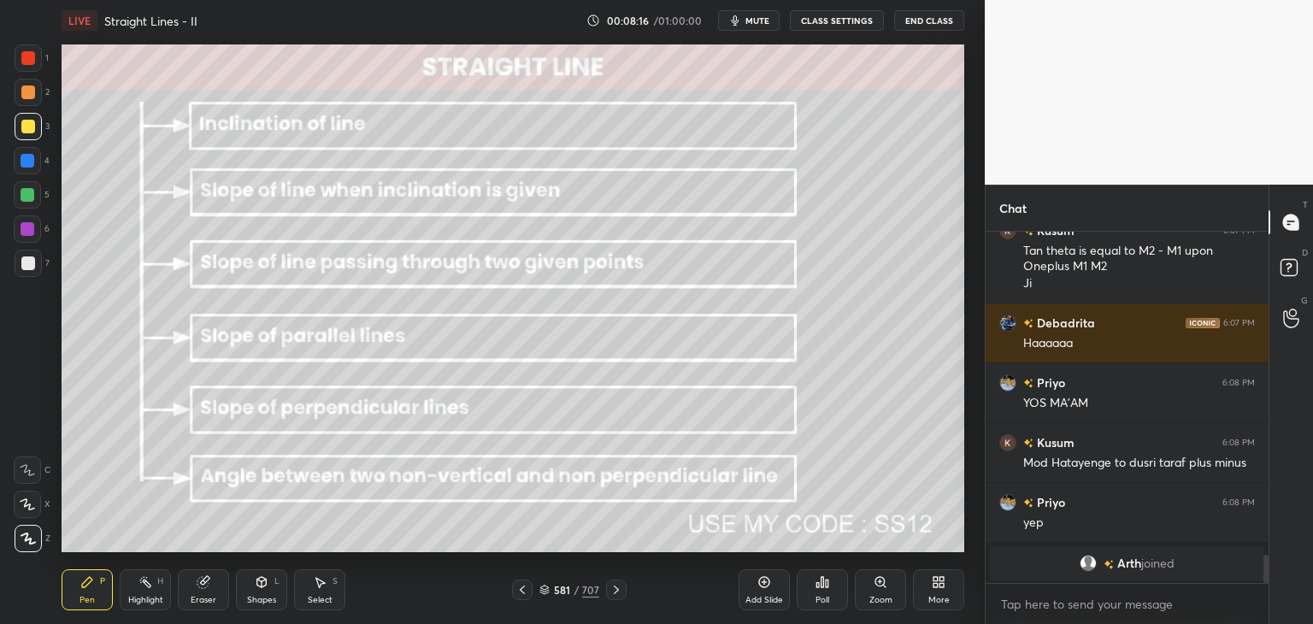
click at [525, 588] on icon at bounding box center [522, 590] width 14 height 14
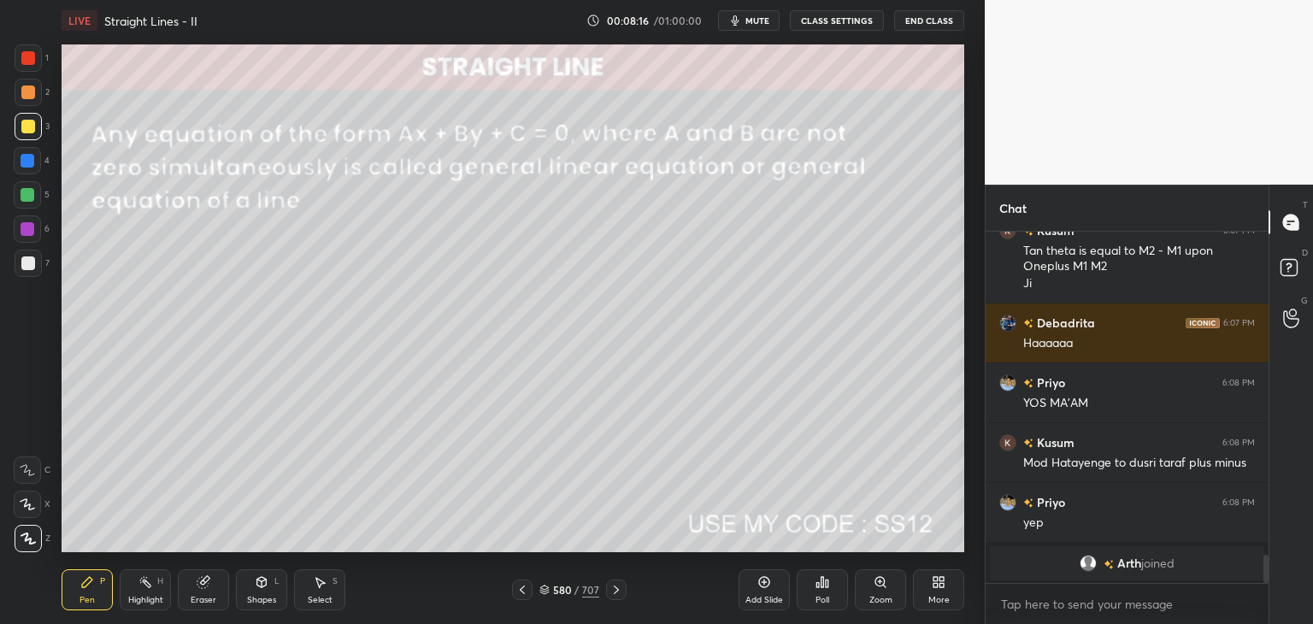
click at [525, 588] on icon at bounding box center [522, 590] width 14 height 14
click at [526, 588] on icon at bounding box center [522, 590] width 14 height 14
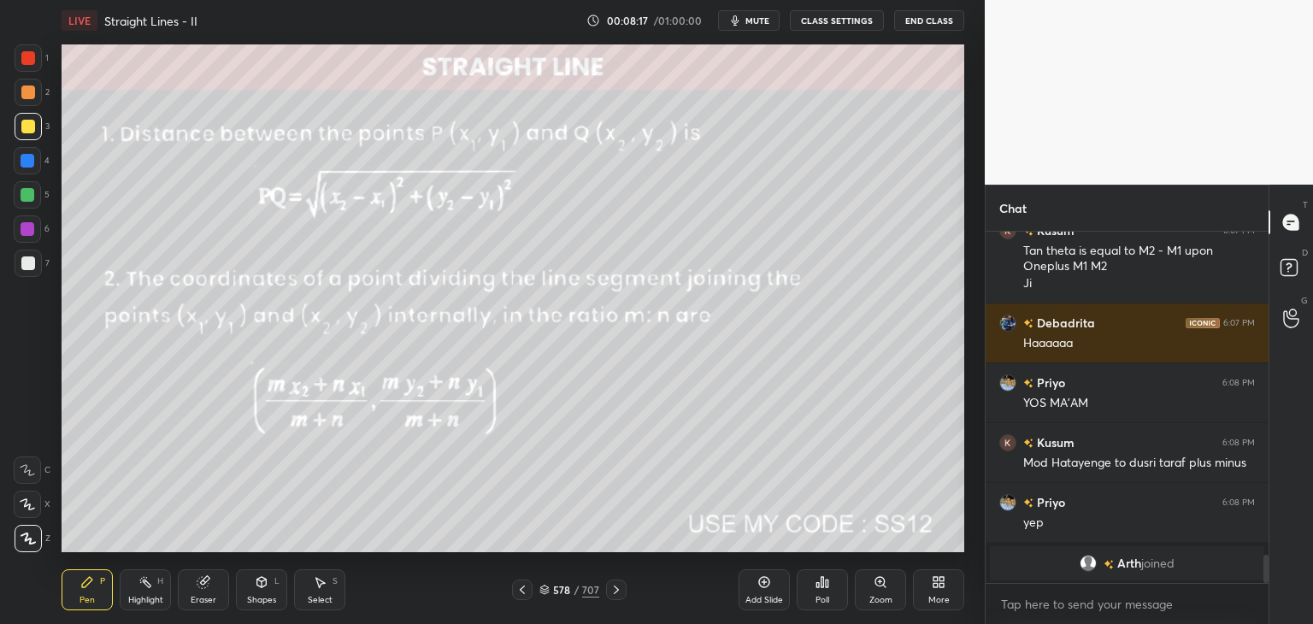
click at [527, 588] on icon at bounding box center [522, 590] width 14 height 14
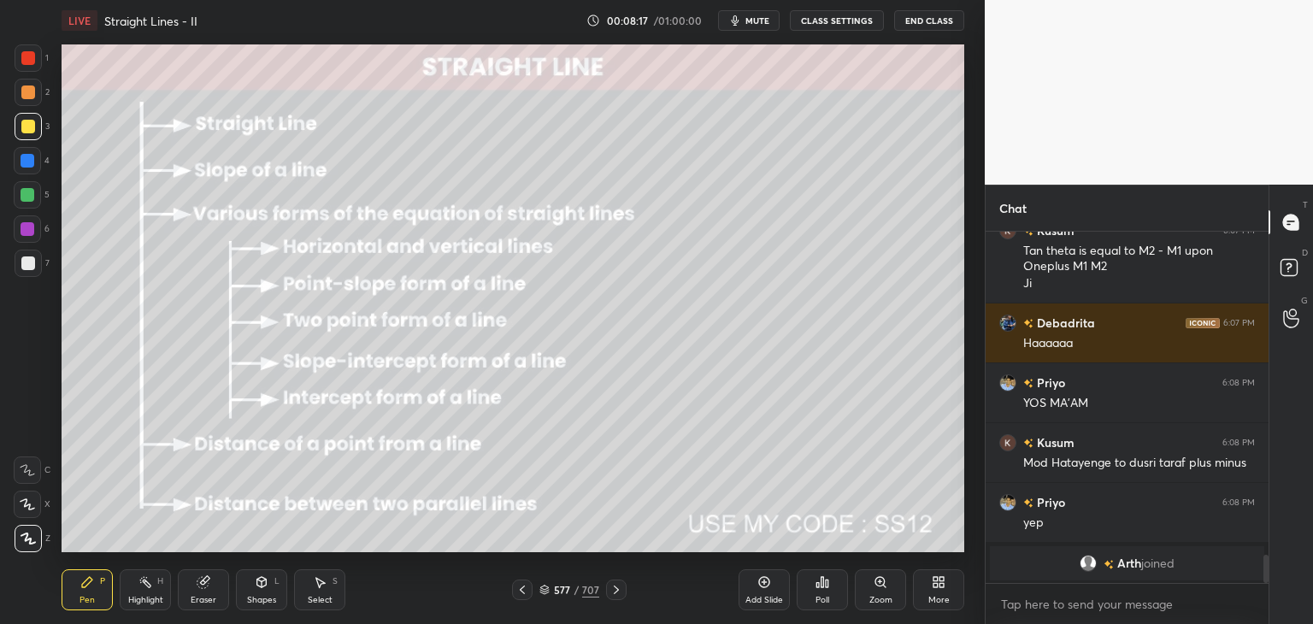
click at [526, 589] on icon at bounding box center [522, 590] width 14 height 14
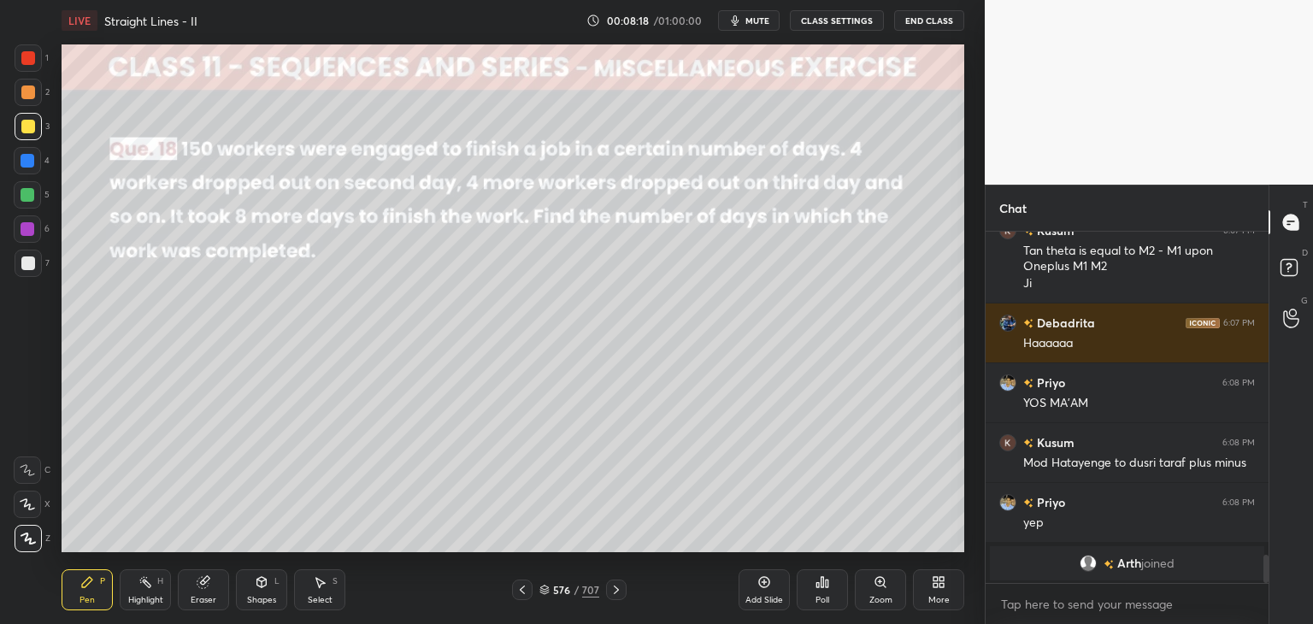
click at [614, 586] on icon at bounding box center [616, 590] width 14 height 14
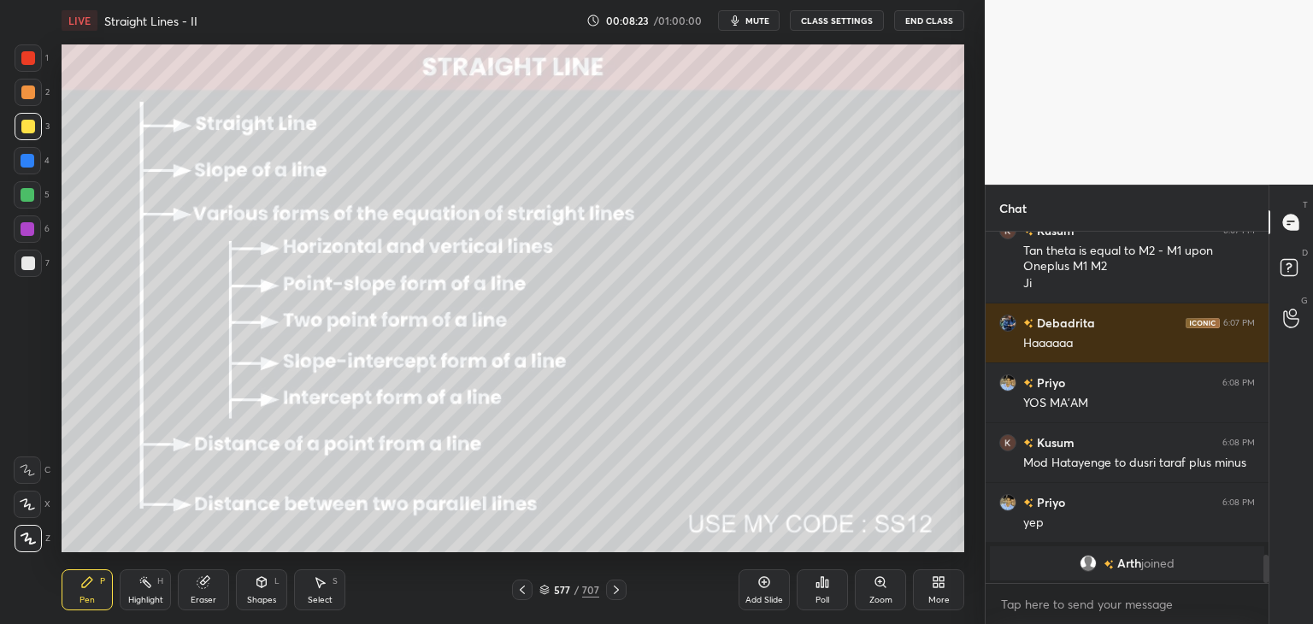
drag, startPoint x: 259, startPoint y: 602, endPoint x: 267, endPoint y: 578, distance: 25.1
click at [260, 602] on div "Shapes" at bounding box center [261, 600] width 29 height 9
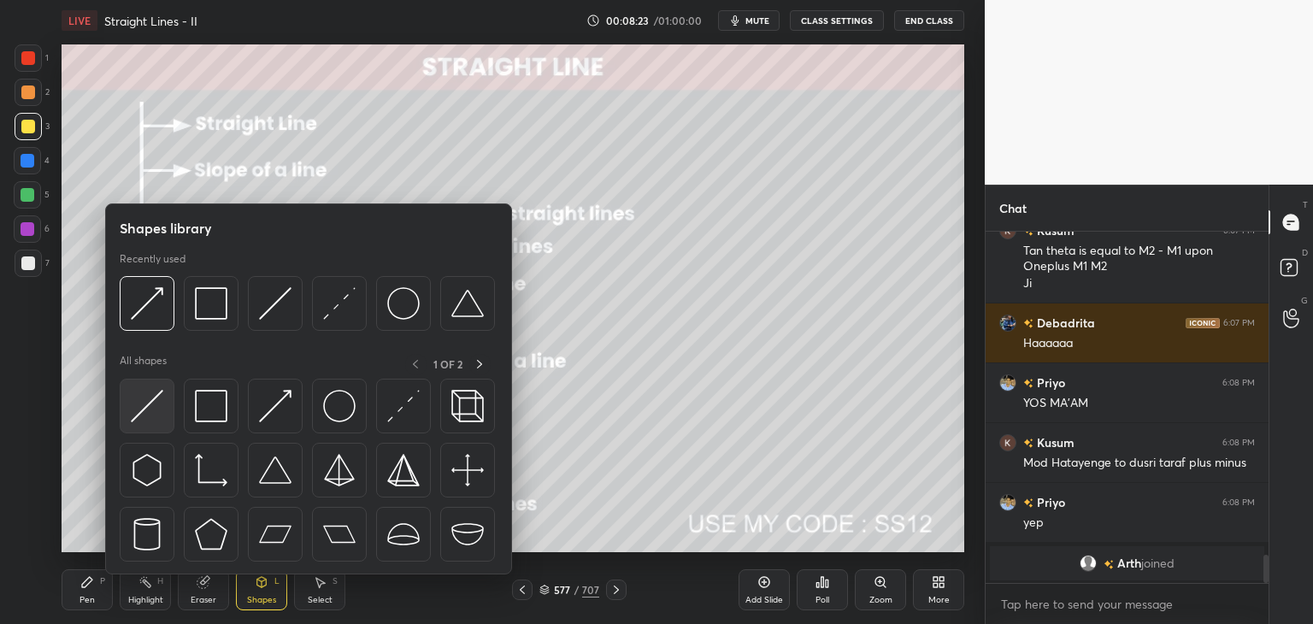
click at [157, 410] on img at bounding box center [147, 406] width 32 height 32
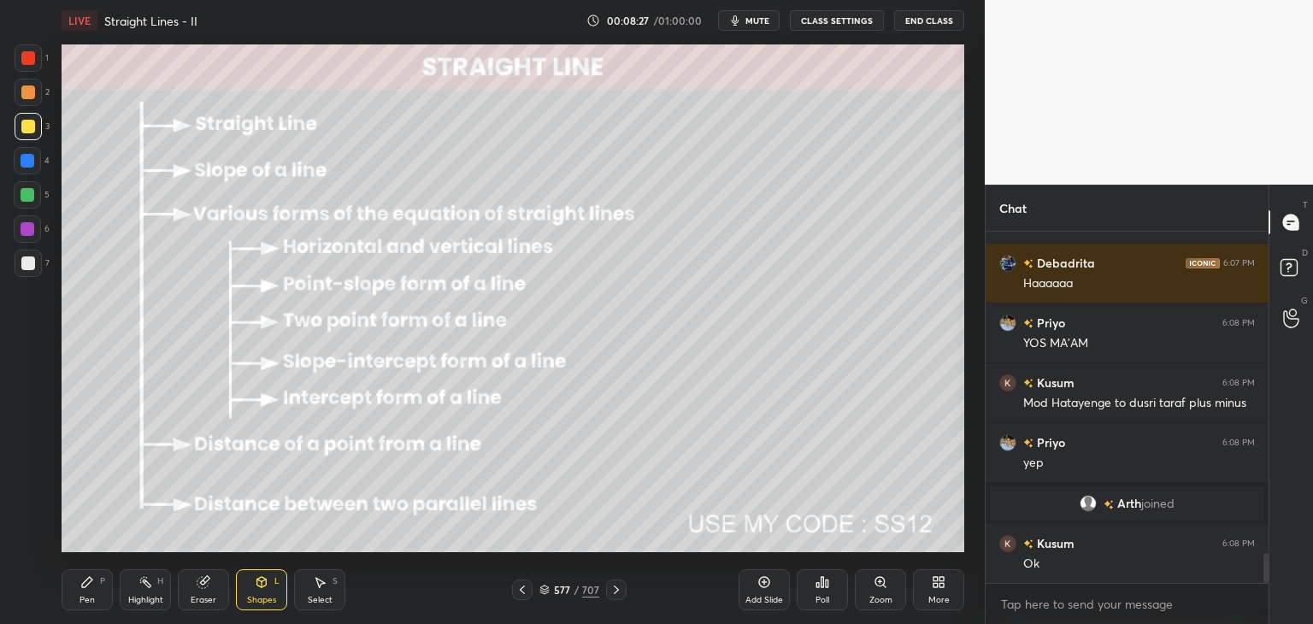
scroll to position [3833, 0]
click at [612, 593] on icon at bounding box center [616, 590] width 14 height 14
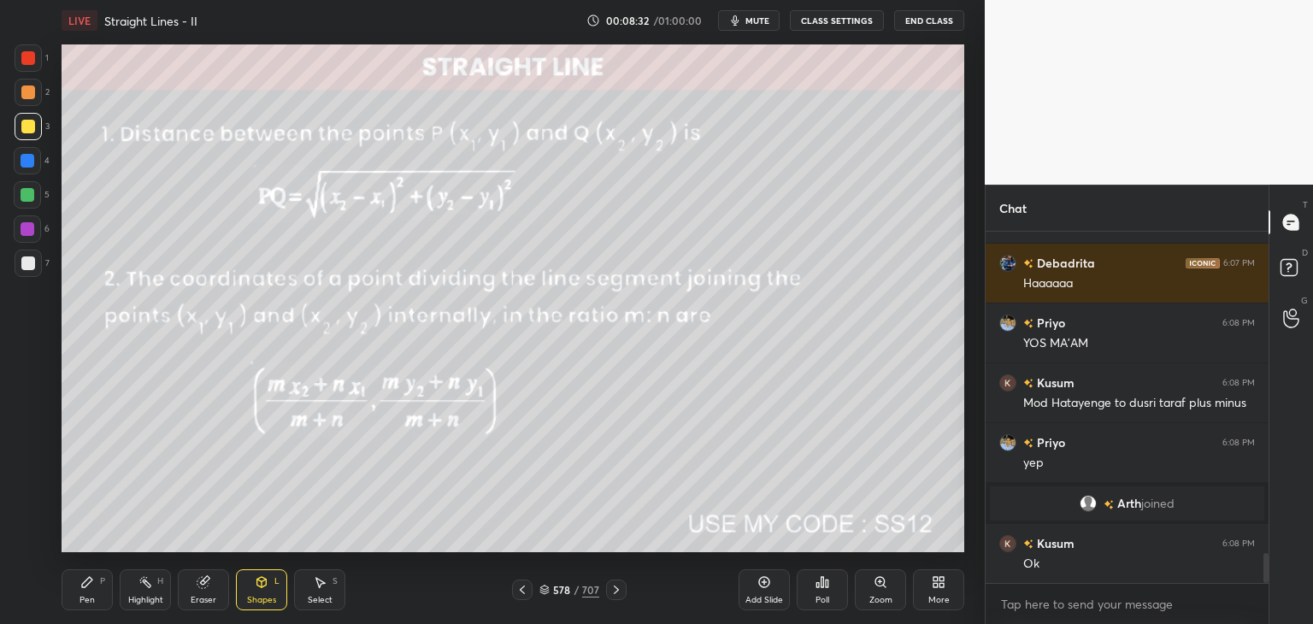
click at [613, 594] on icon at bounding box center [616, 590] width 14 height 14
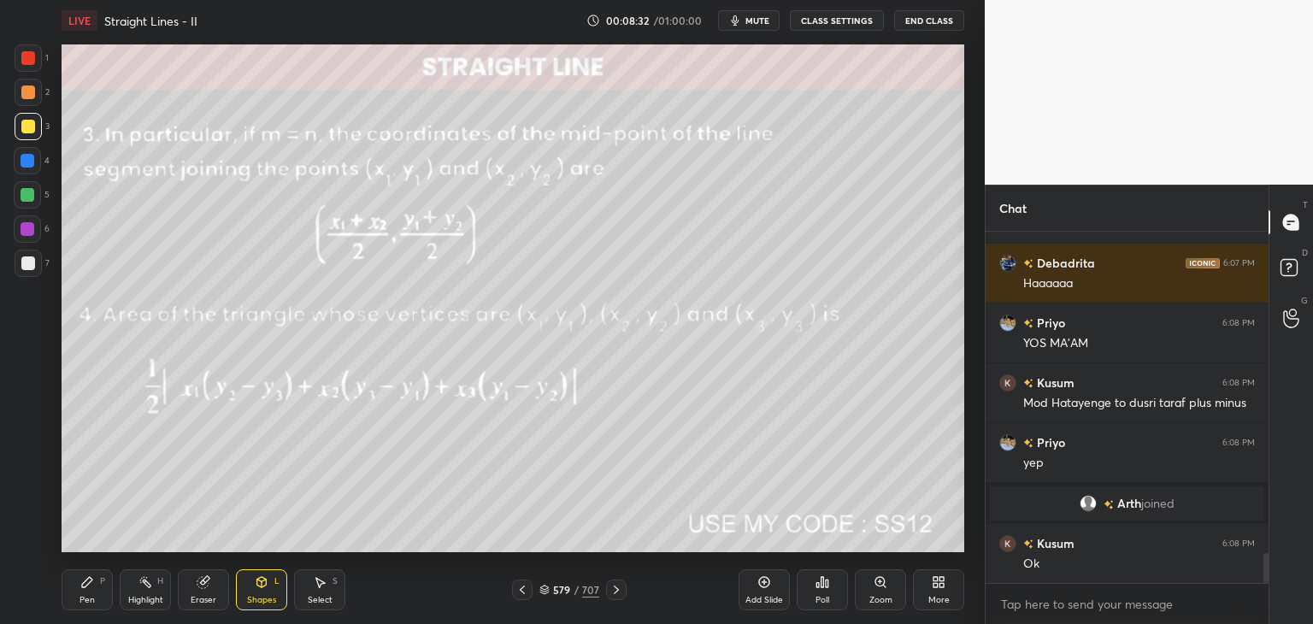
click at [614, 593] on icon at bounding box center [616, 590] width 14 height 14
click at [615, 593] on icon at bounding box center [616, 590] width 14 height 14
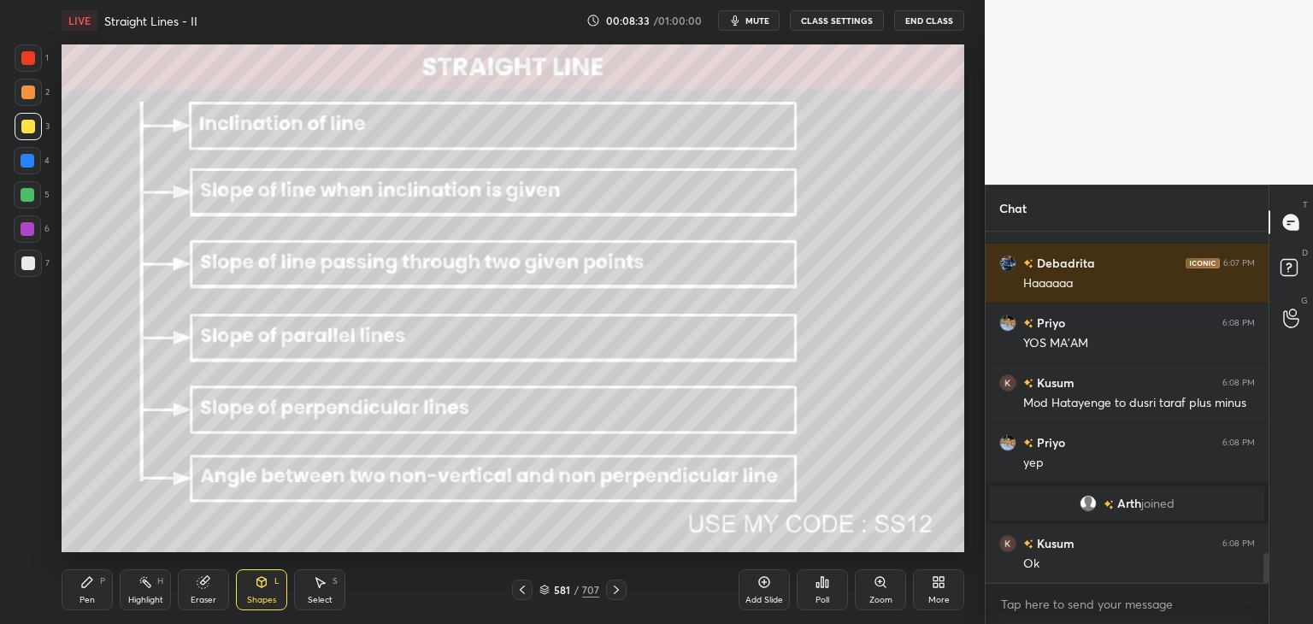
click at [615, 592] on icon at bounding box center [616, 590] width 14 height 14
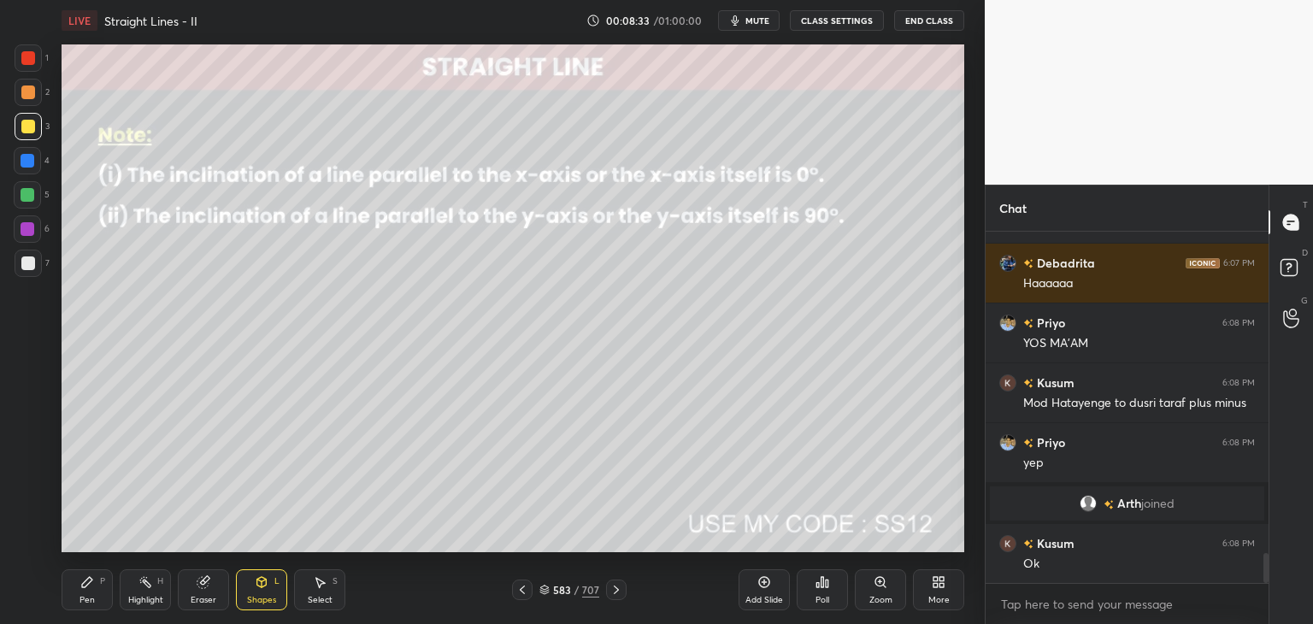
click at [615, 592] on icon at bounding box center [616, 590] width 5 height 9
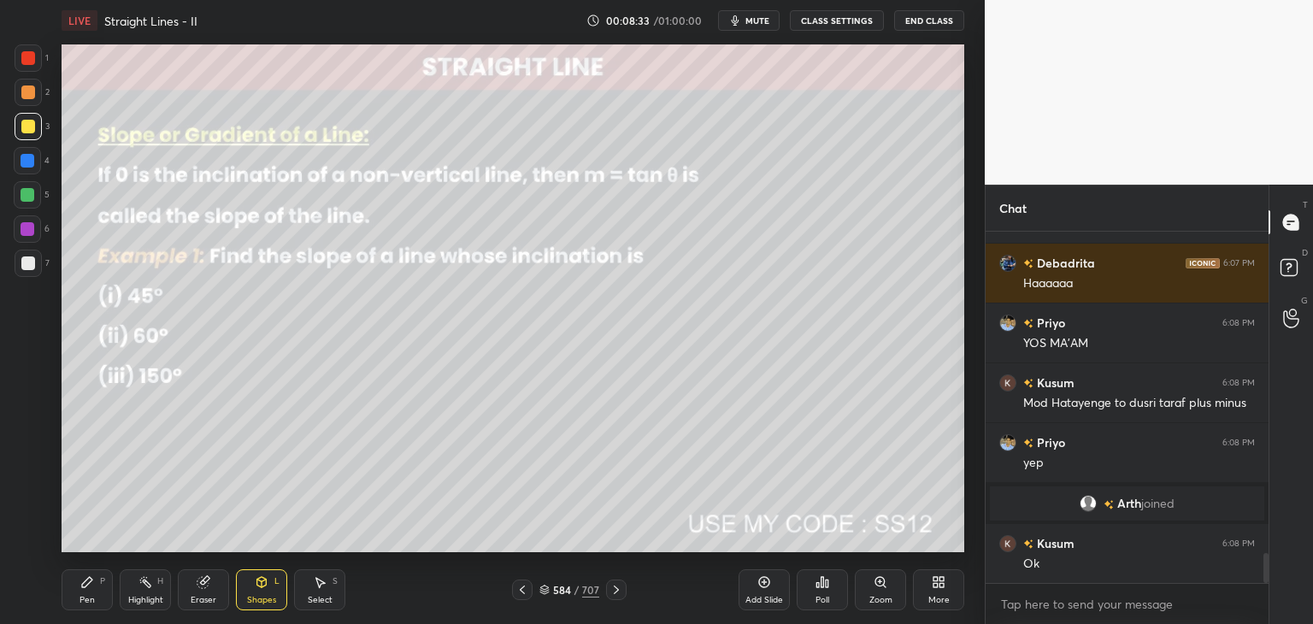
click at [615, 591] on icon at bounding box center [616, 590] width 14 height 14
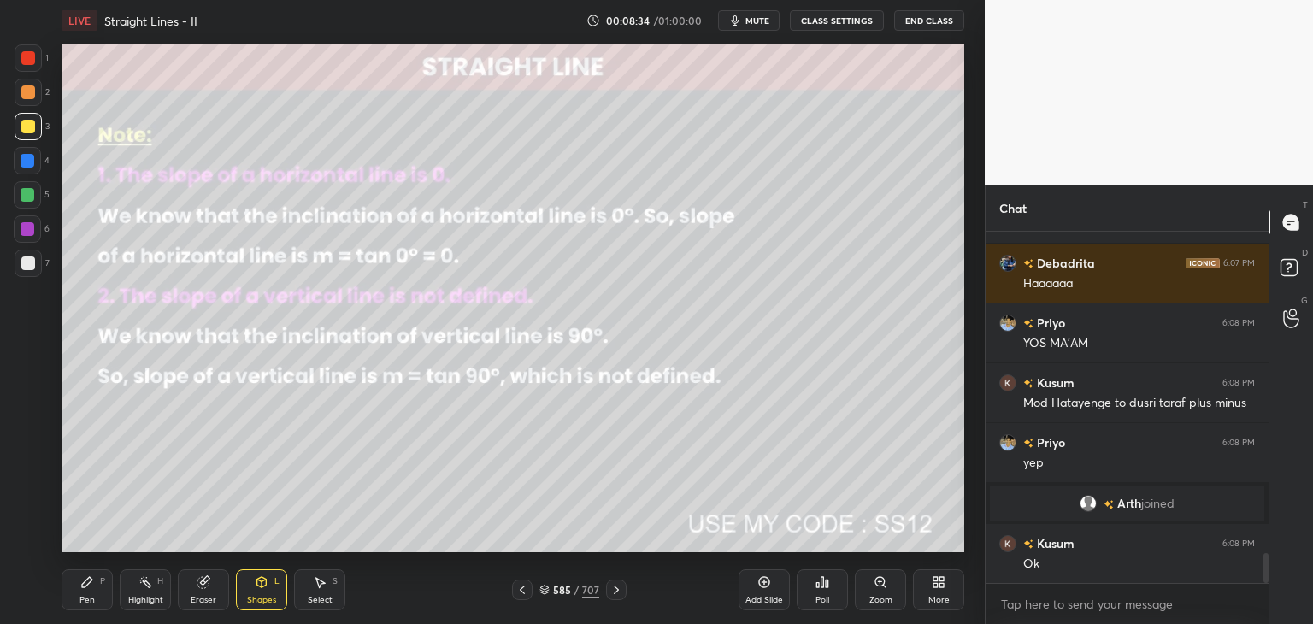
click at [615, 591] on icon at bounding box center [616, 590] width 14 height 14
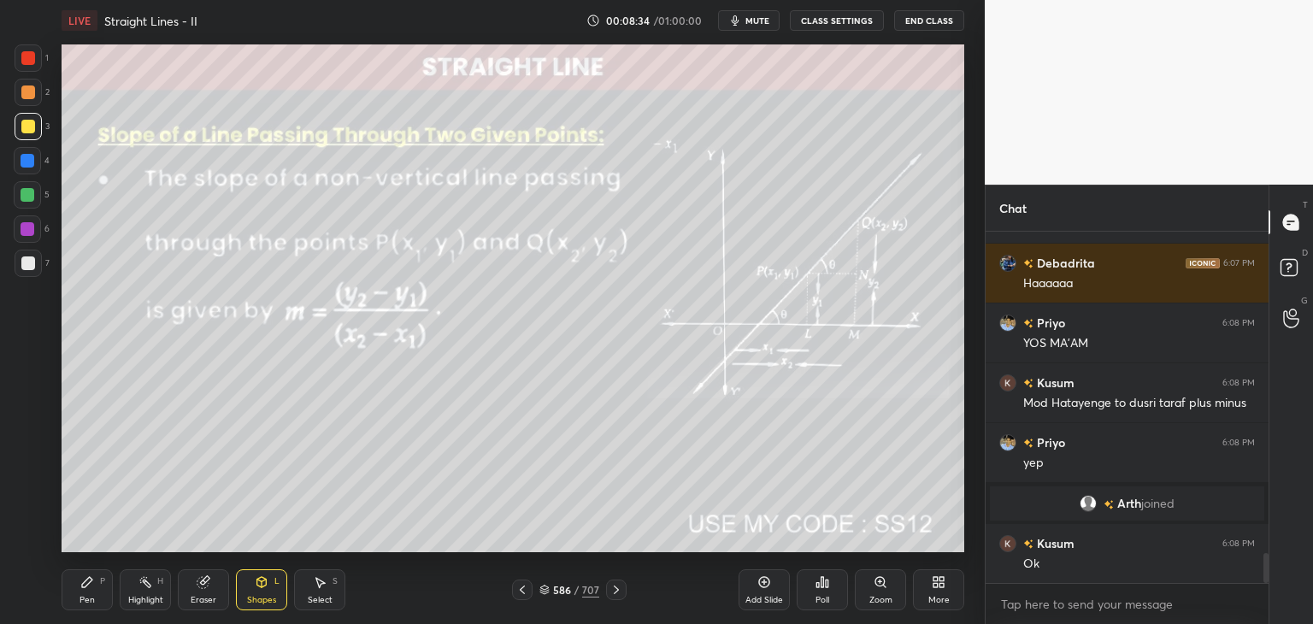
click at [615, 592] on icon at bounding box center [616, 590] width 14 height 14
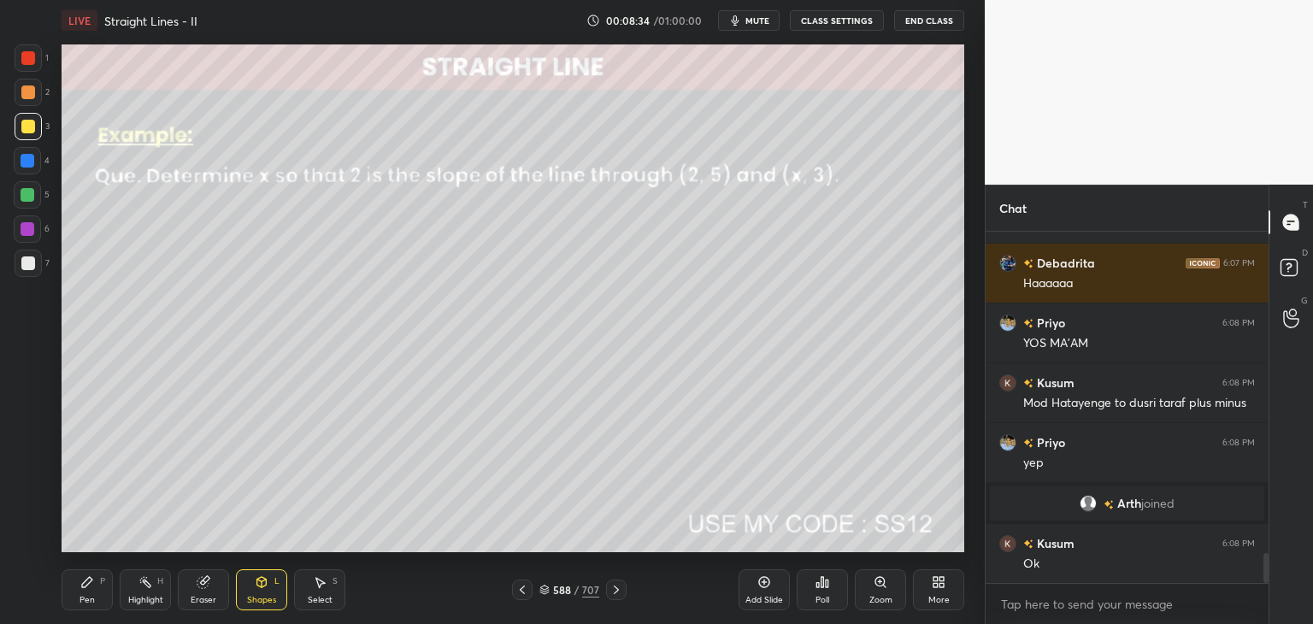
click at [615, 591] on icon at bounding box center [616, 590] width 14 height 14
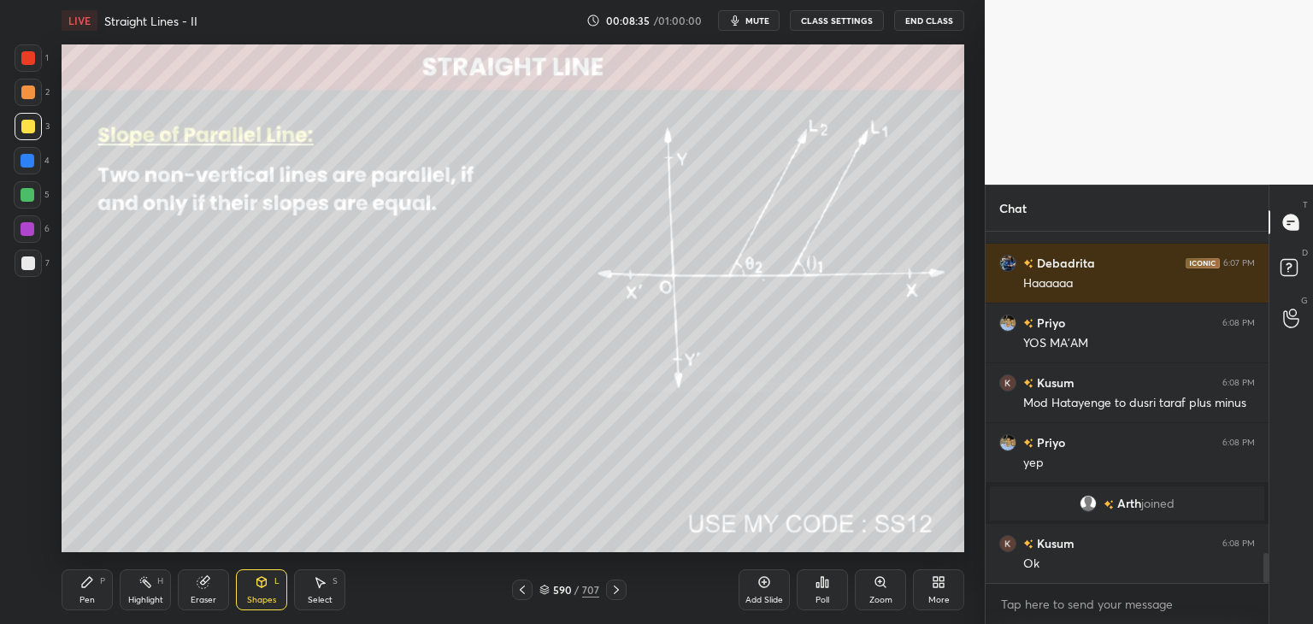
click at [615, 591] on icon at bounding box center [616, 590] width 14 height 14
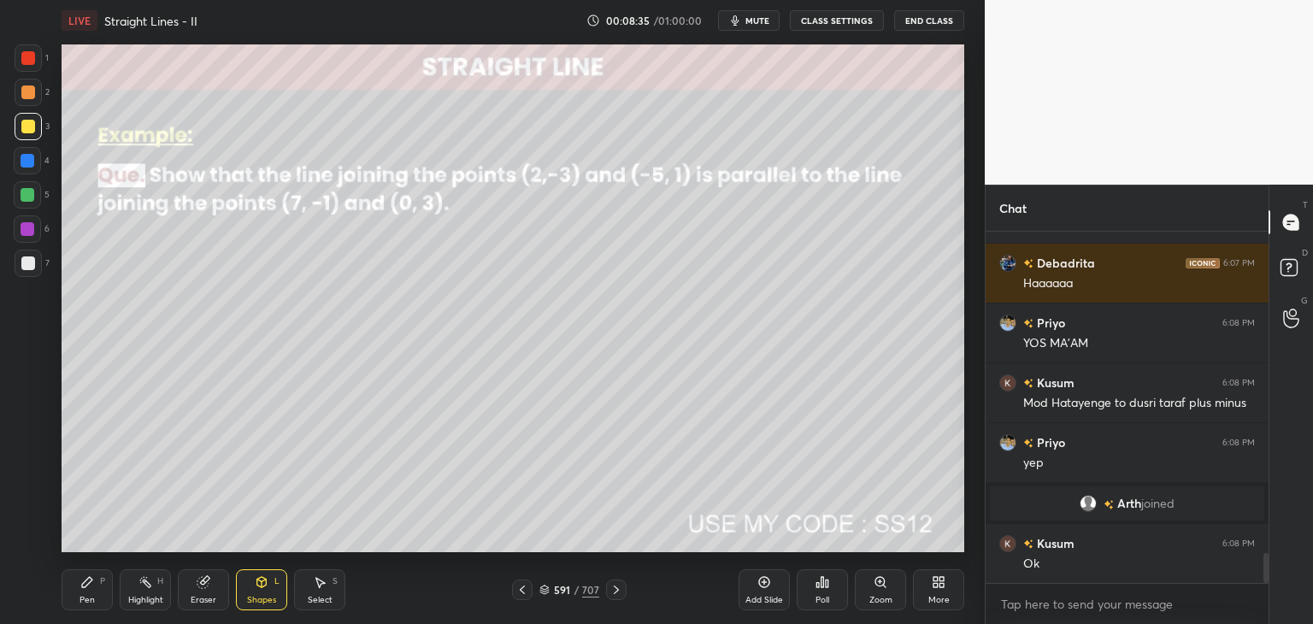
click at [615, 591] on icon at bounding box center [616, 590] width 14 height 14
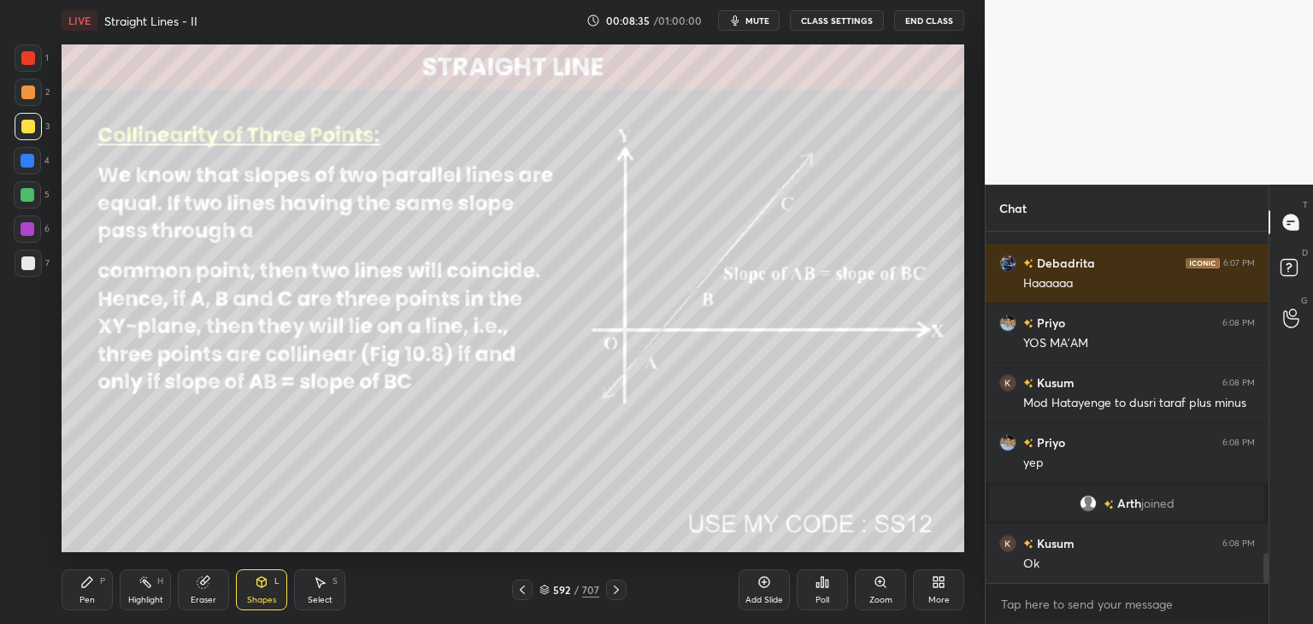
click at [614, 591] on icon at bounding box center [616, 590] width 14 height 14
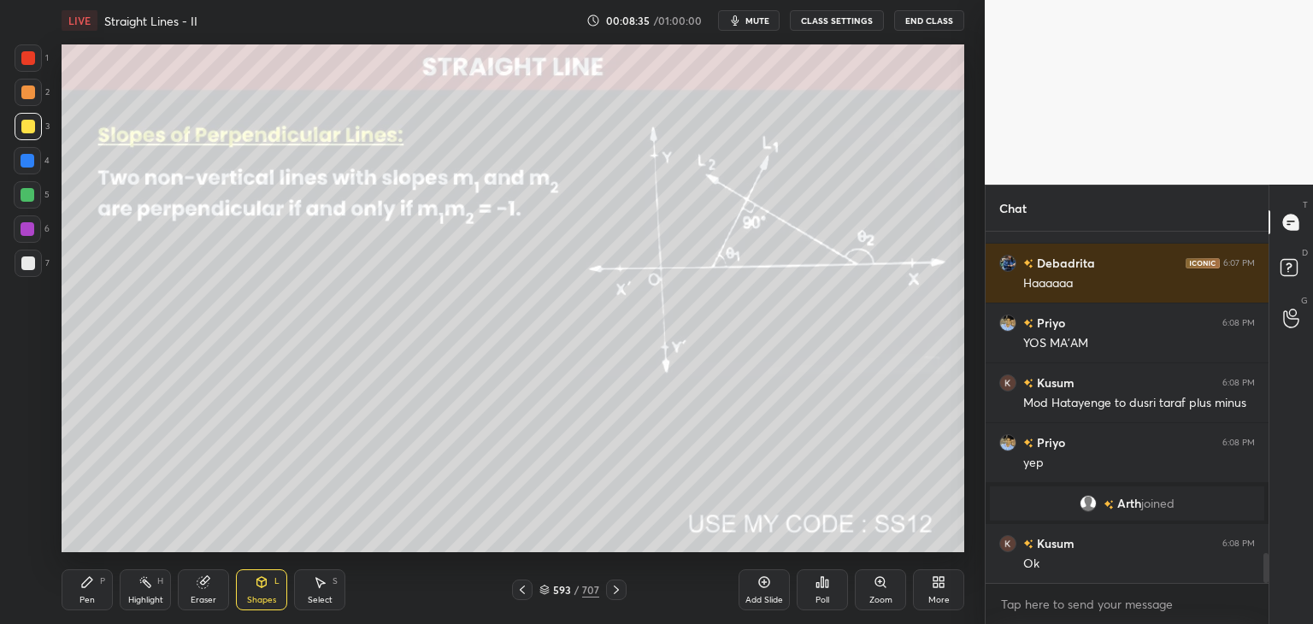
click at [613, 591] on icon at bounding box center [616, 590] width 14 height 14
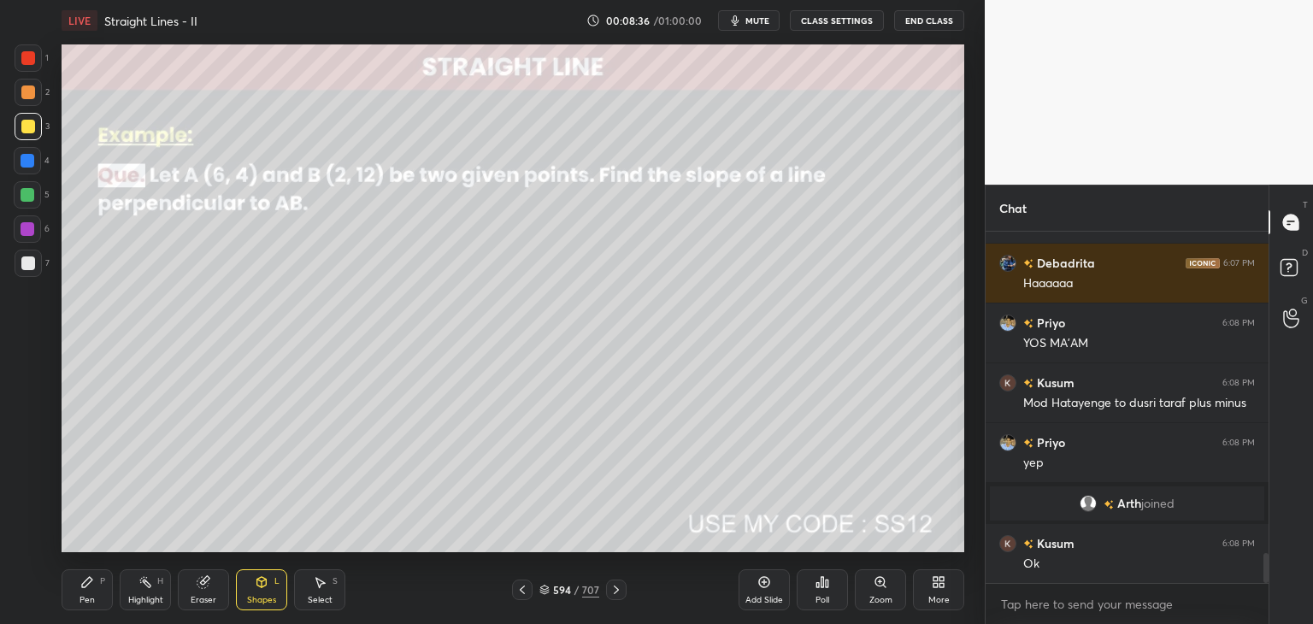
click at [613, 592] on icon at bounding box center [616, 590] width 14 height 14
click at [615, 591] on icon at bounding box center [616, 590] width 14 height 14
click at [615, 590] on icon at bounding box center [616, 590] width 14 height 14
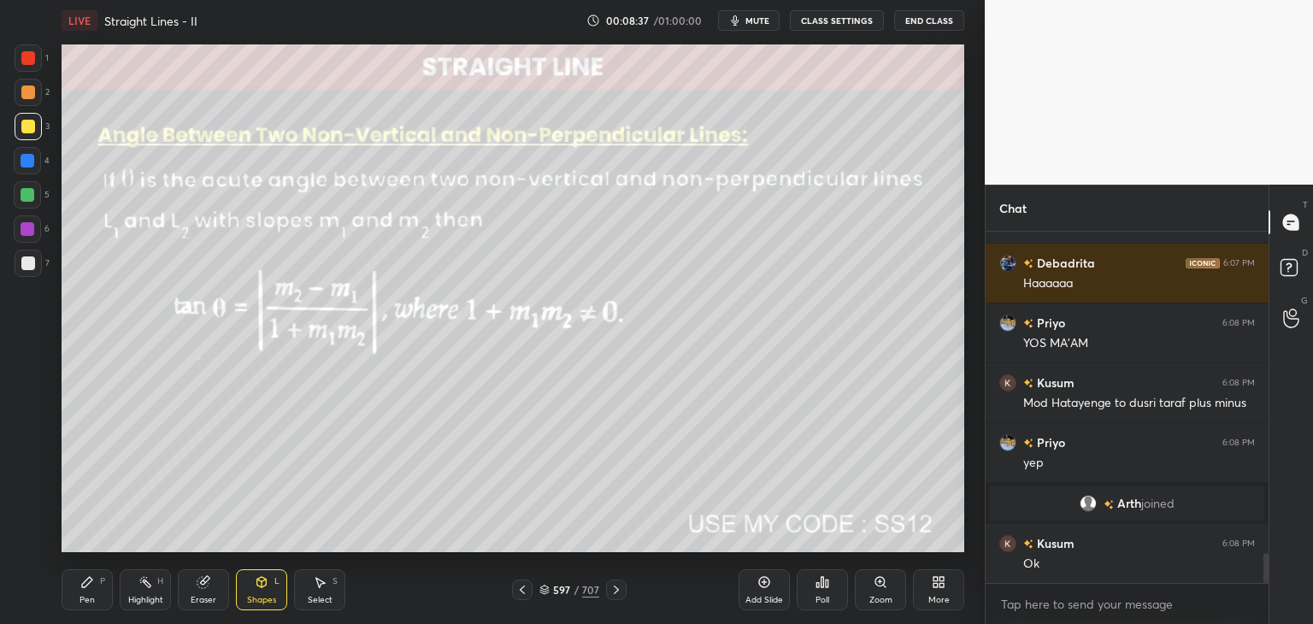
click at [614, 589] on icon at bounding box center [616, 590] width 14 height 14
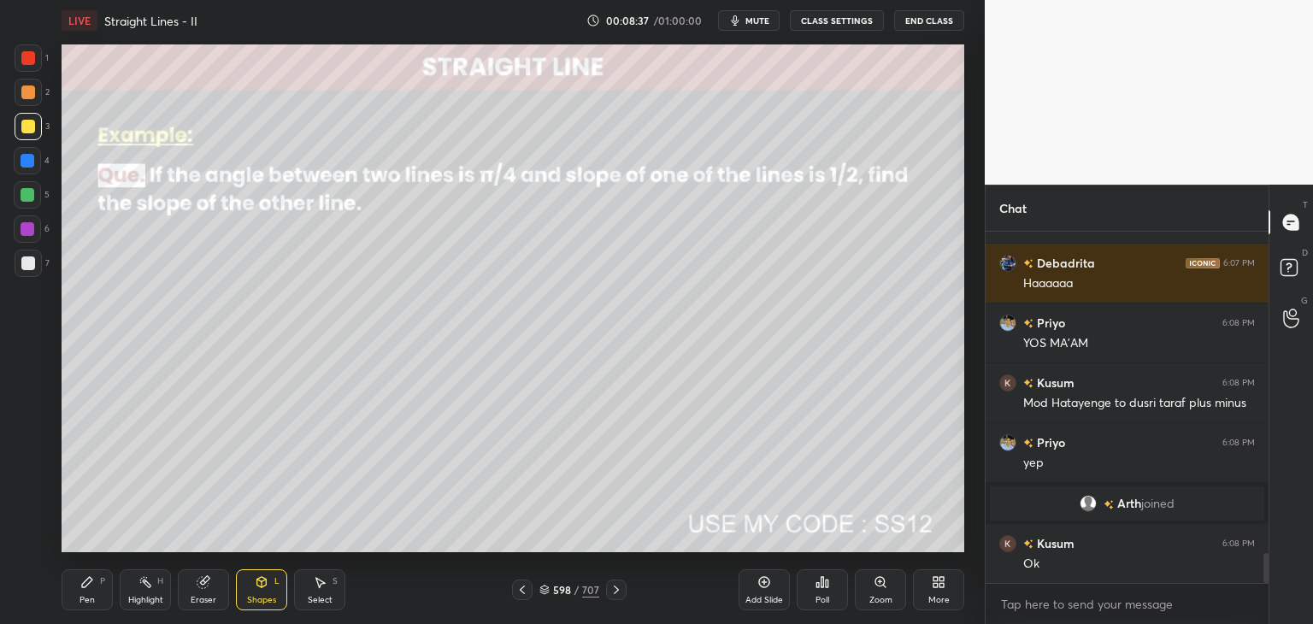
click at [614, 589] on icon at bounding box center [616, 590] width 14 height 14
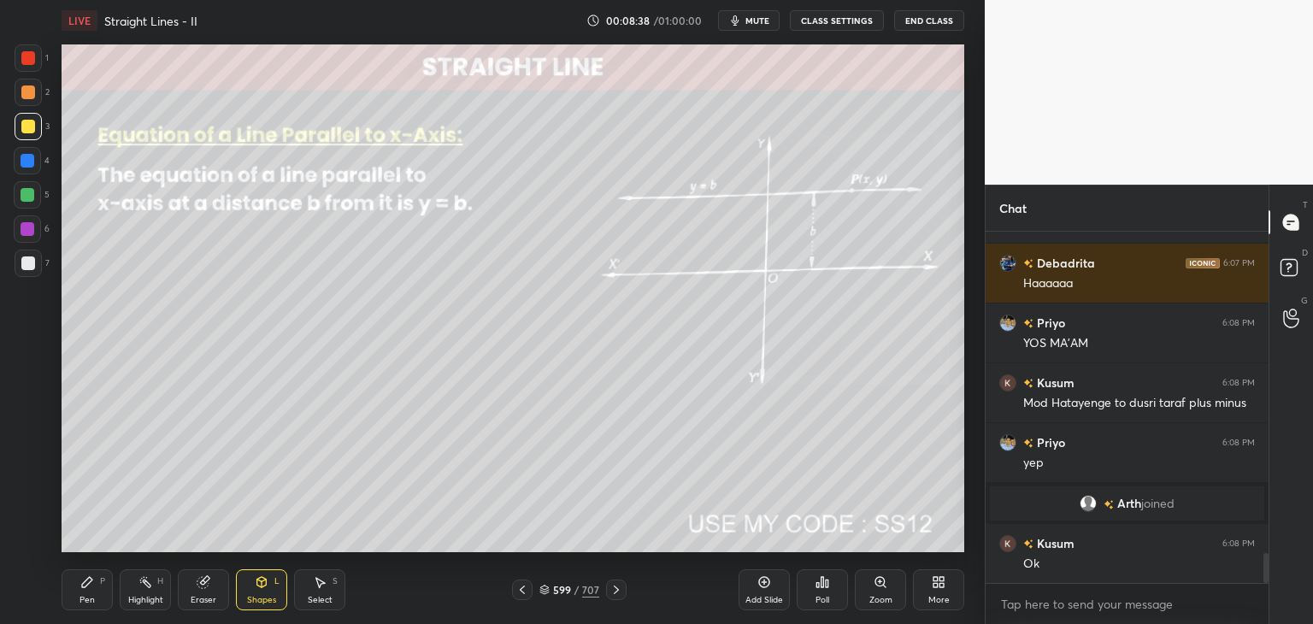
click at [615, 591] on icon at bounding box center [616, 590] width 14 height 14
click at [523, 590] on icon at bounding box center [522, 590] width 14 height 14
click at [258, 592] on div "Shapes L" at bounding box center [261, 589] width 51 height 41
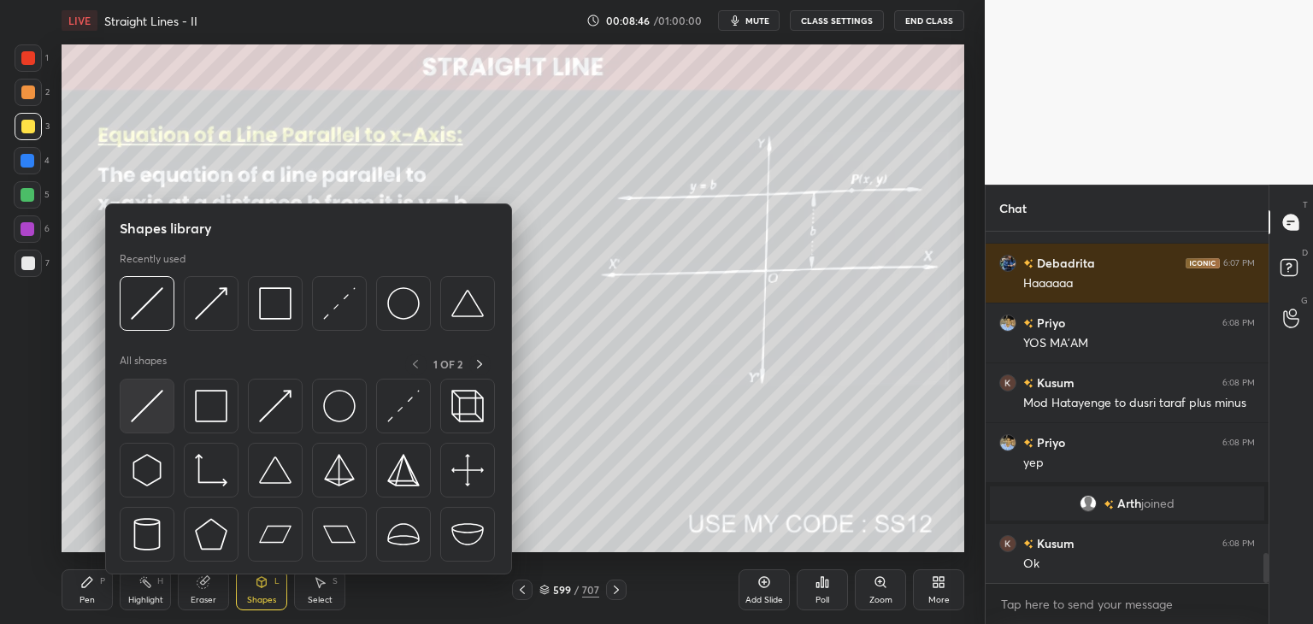
click at [145, 407] on img at bounding box center [147, 406] width 32 height 32
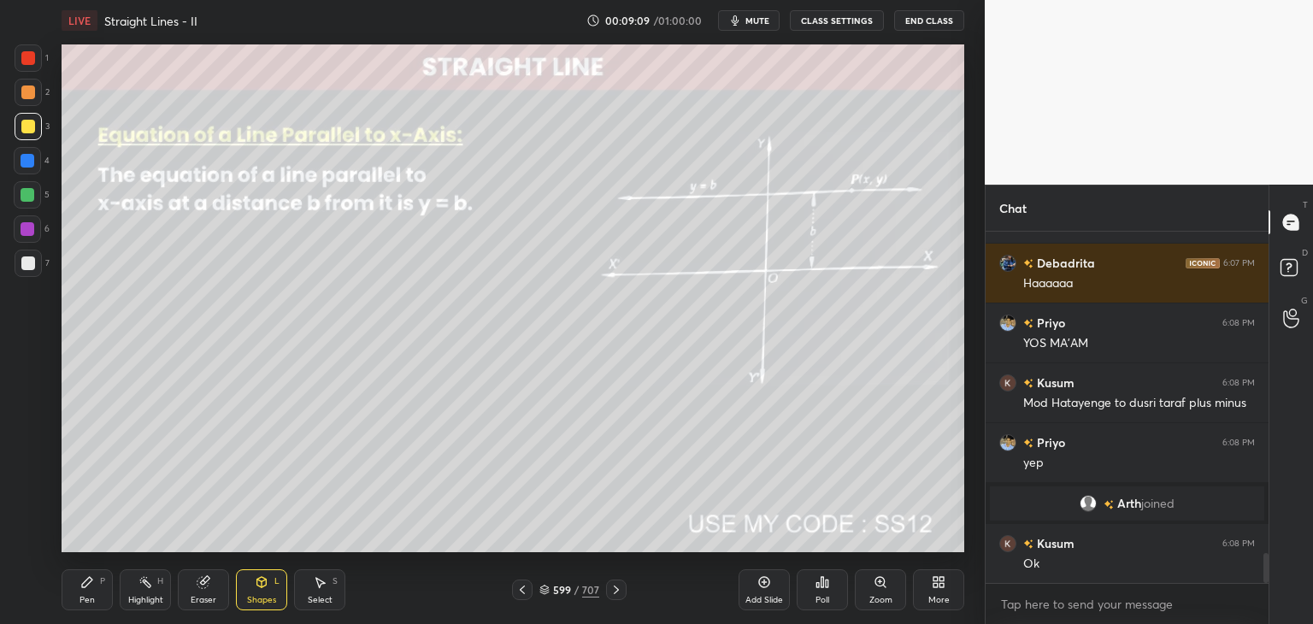
scroll to position [6, 5]
click at [622, 586] on div at bounding box center [616, 590] width 21 height 21
click at [274, 592] on div "Shapes L" at bounding box center [261, 589] width 51 height 41
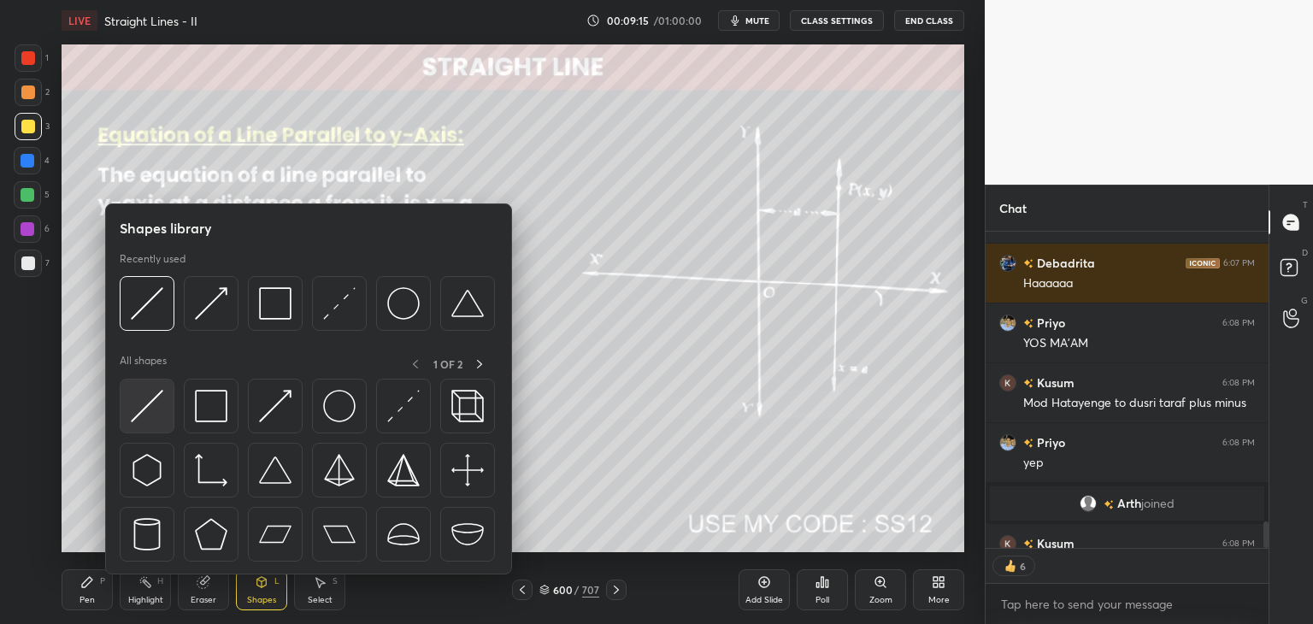
click at [147, 410] on img at bounding box center [147, 406] width 32 height 32
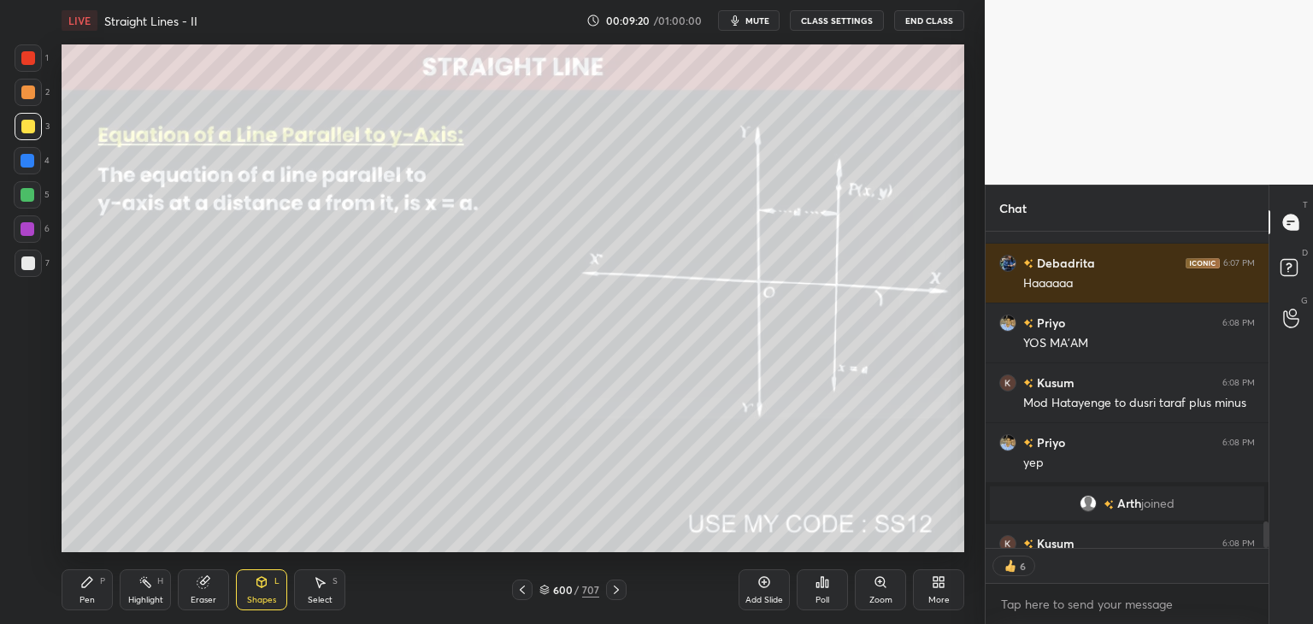
type textarea "x"
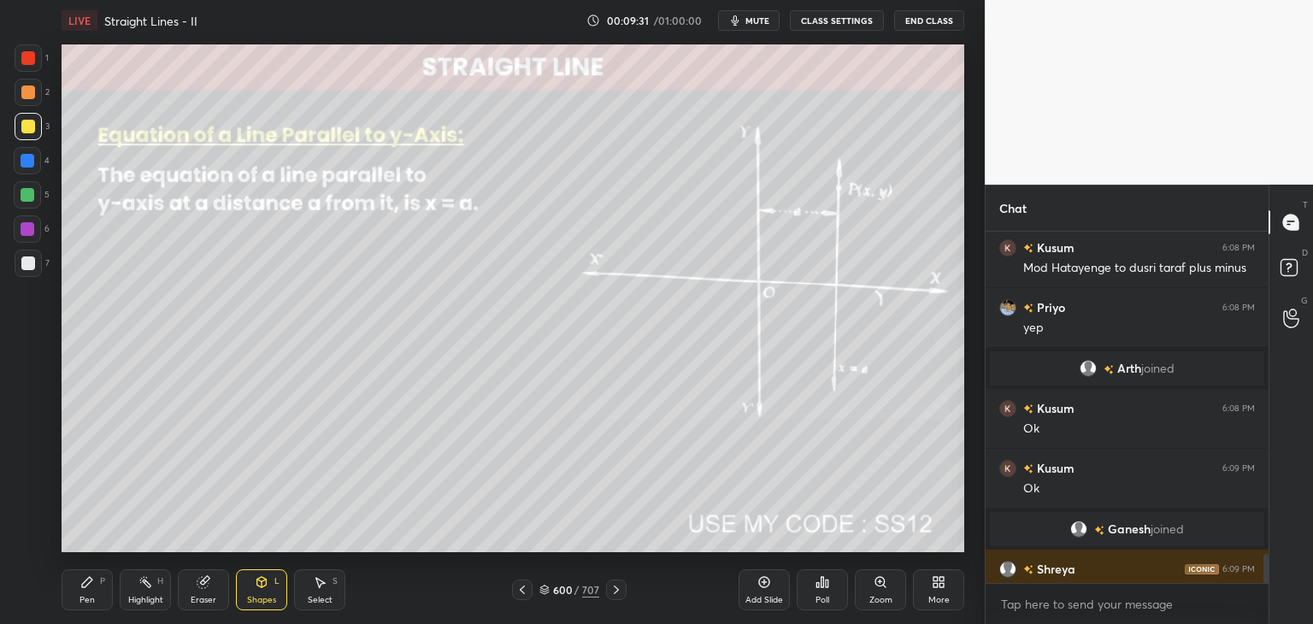
scroll to position [3959, 0]
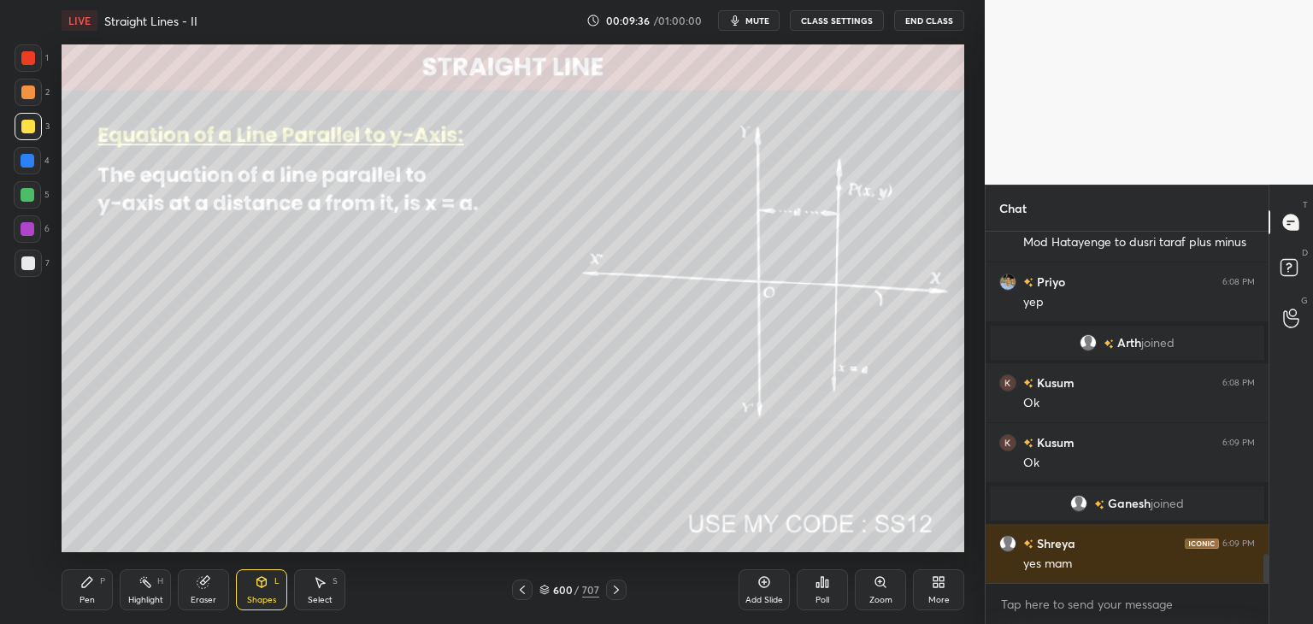
click at [614, 590] on icon at bounding box center [616, 590] width 14 height 14
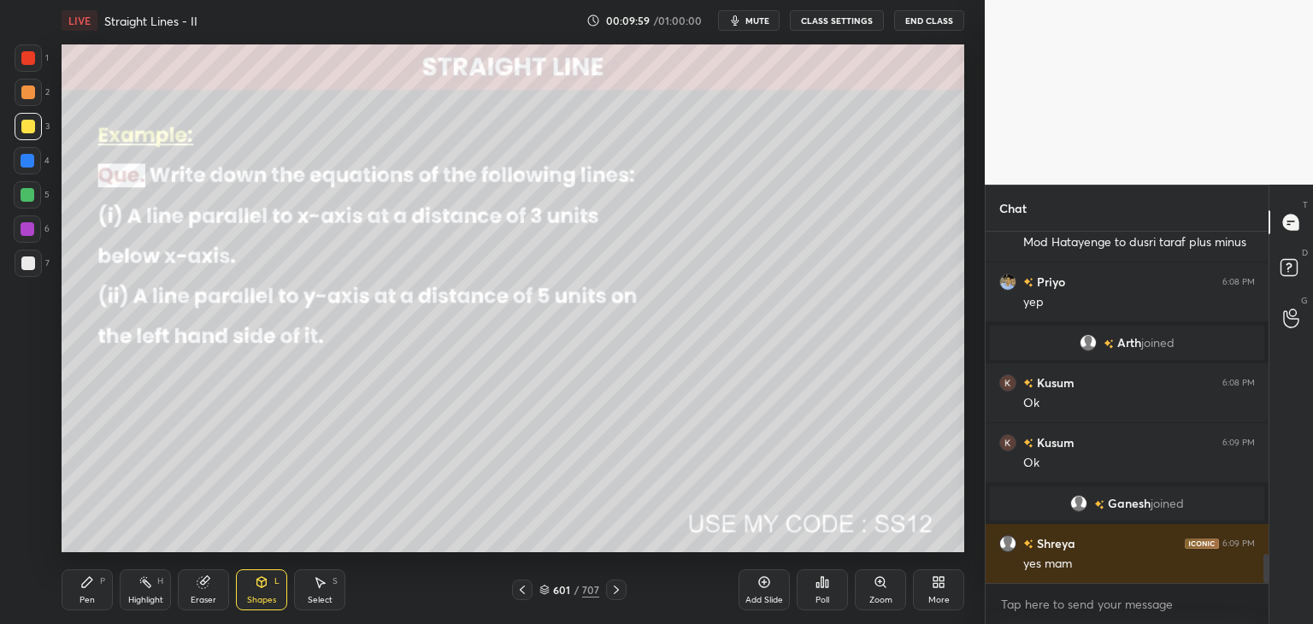
click at [102, 584] on div "P" at bounding box center [102, 581] width 5 height 9
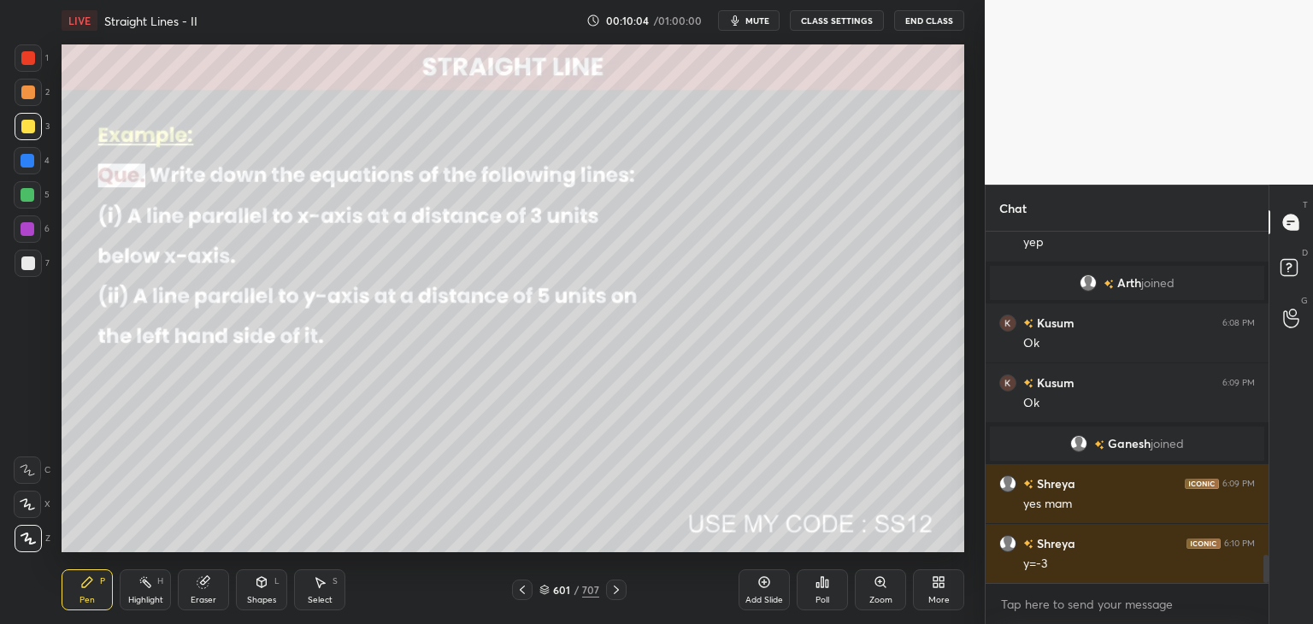
scroll to position [4060, 0]
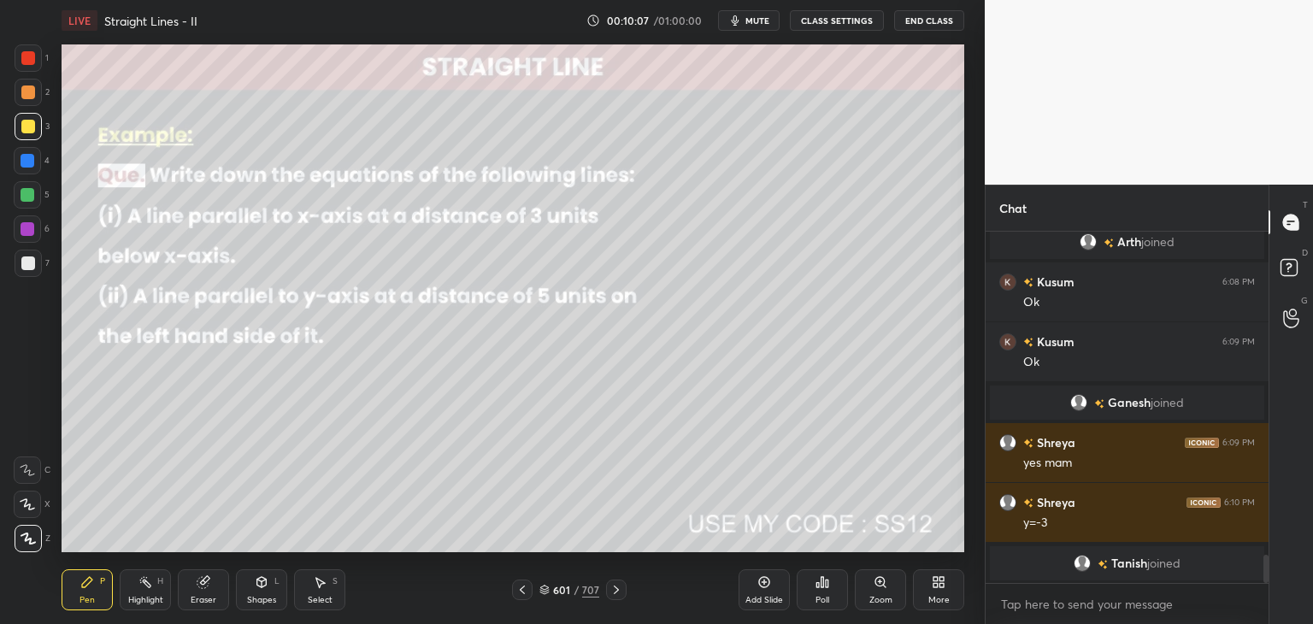
click at [96, 598] on div "Pen P" at bounding box center [87, 589] width 51 height 41
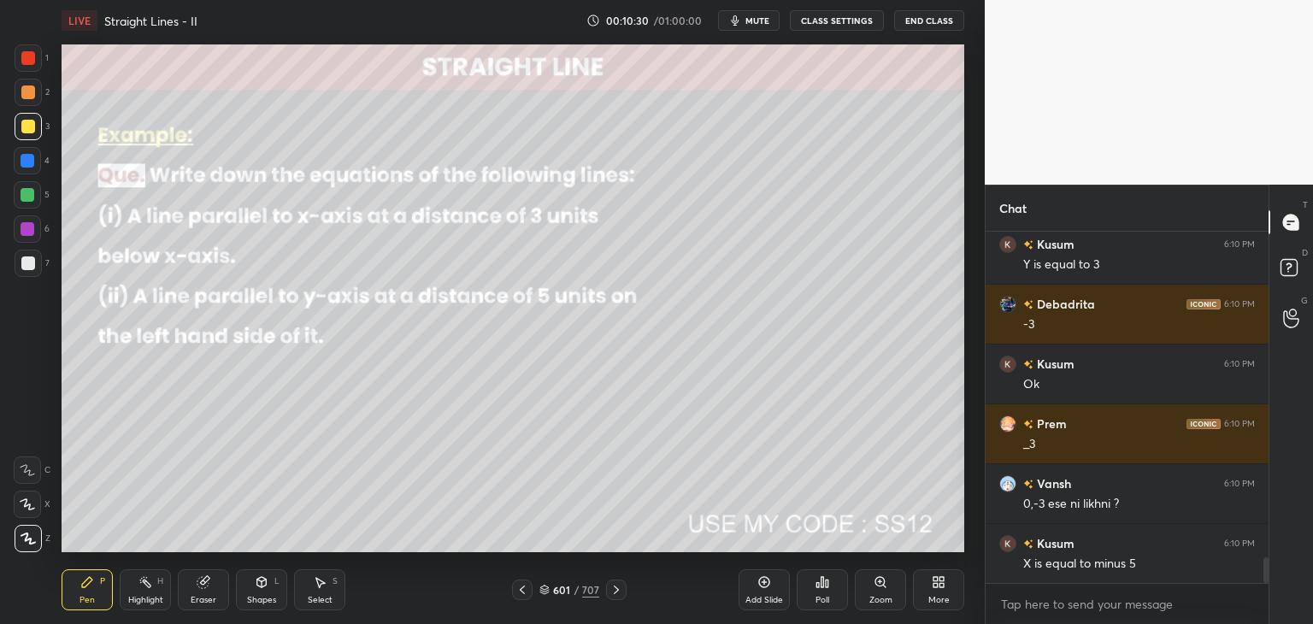
scroll to position [4505, 0]
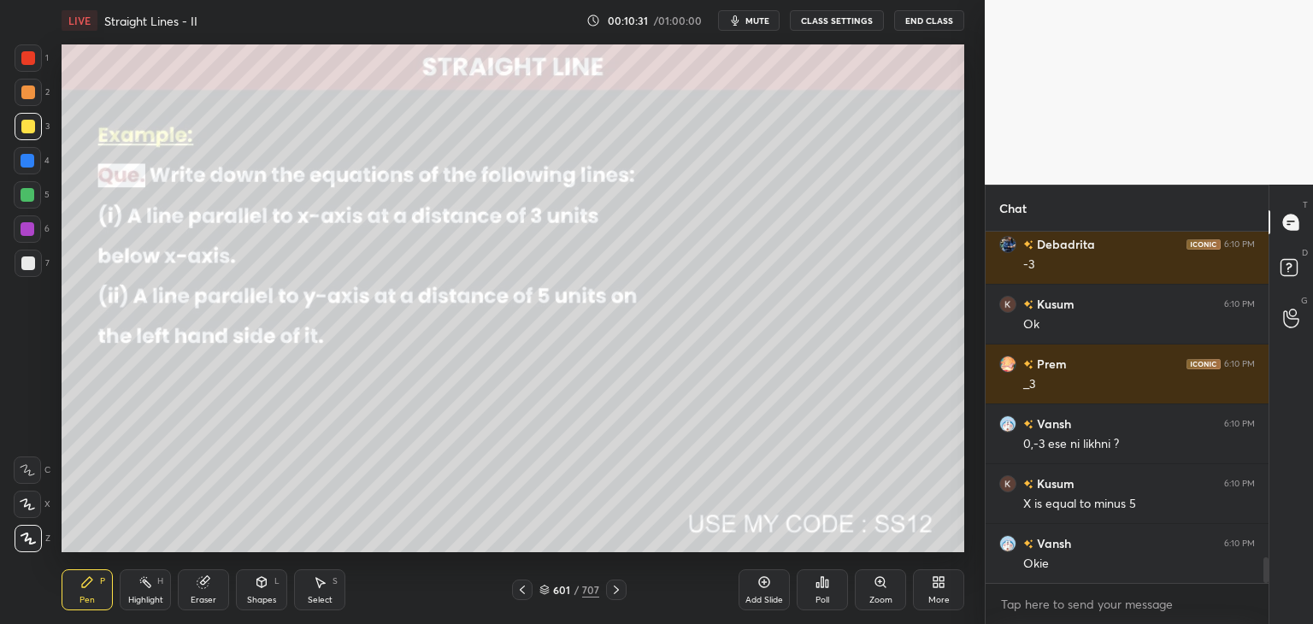
click at [523, 589] on icon at bounding box center [522, 590] width 14 height 14
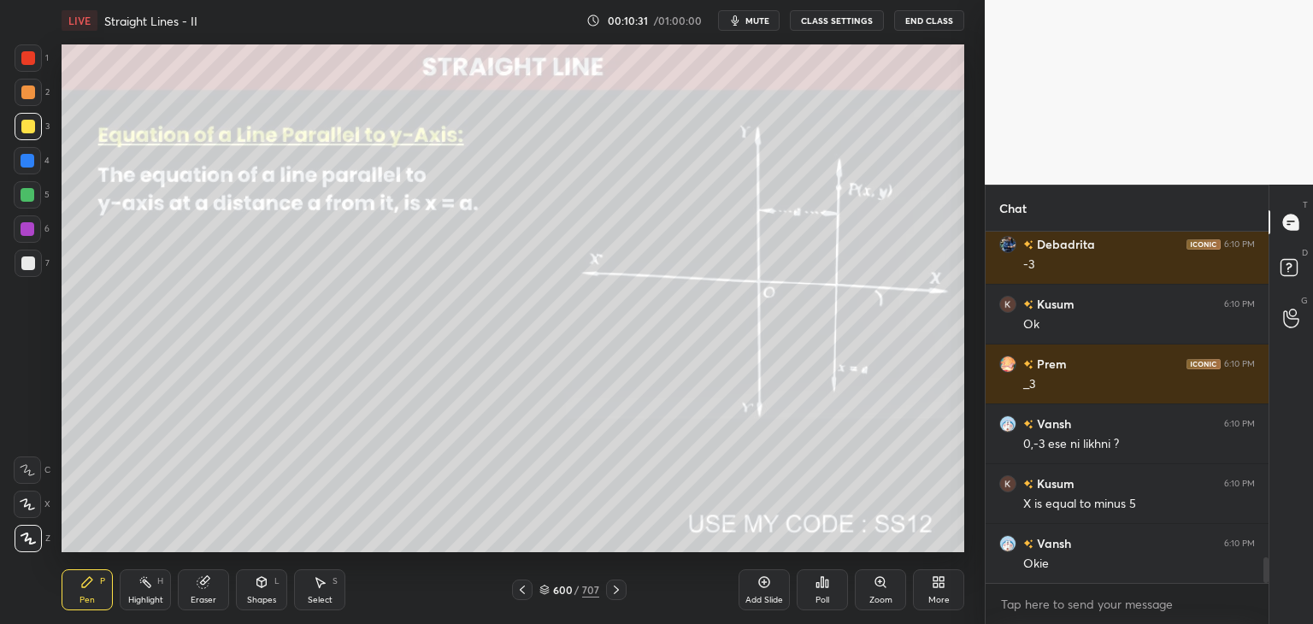
scroll to position [4565, 0]
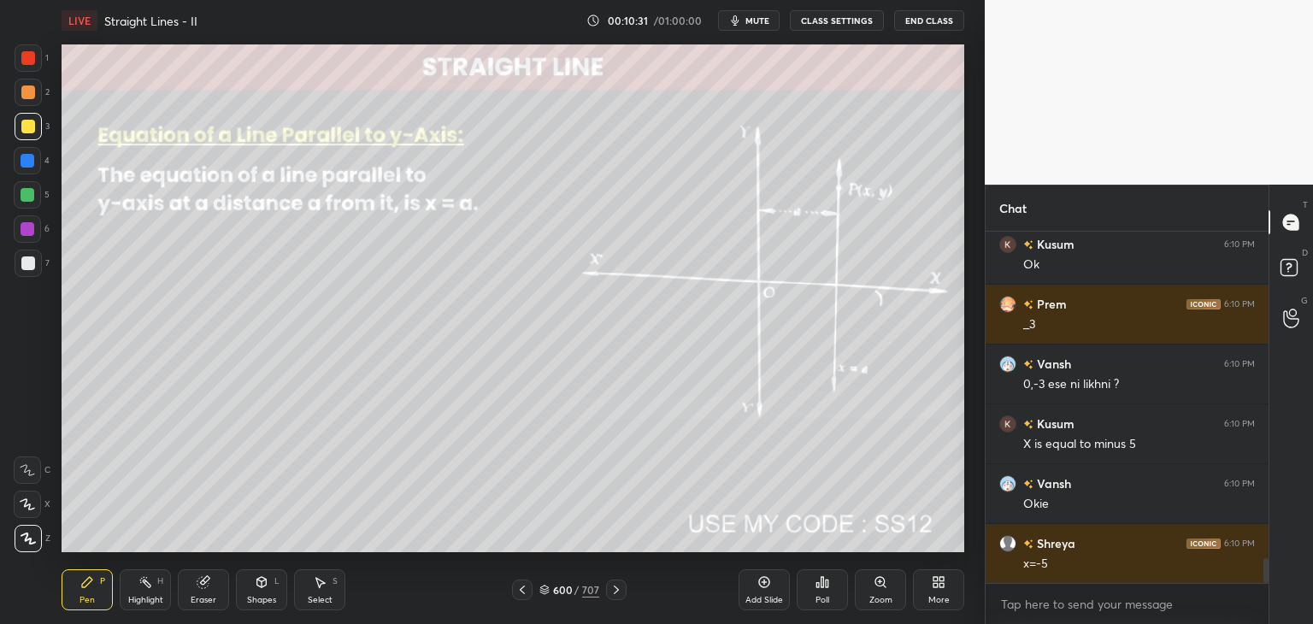
click at [524, 589] on icon at bounding box center [522, 590] width 14 height 14
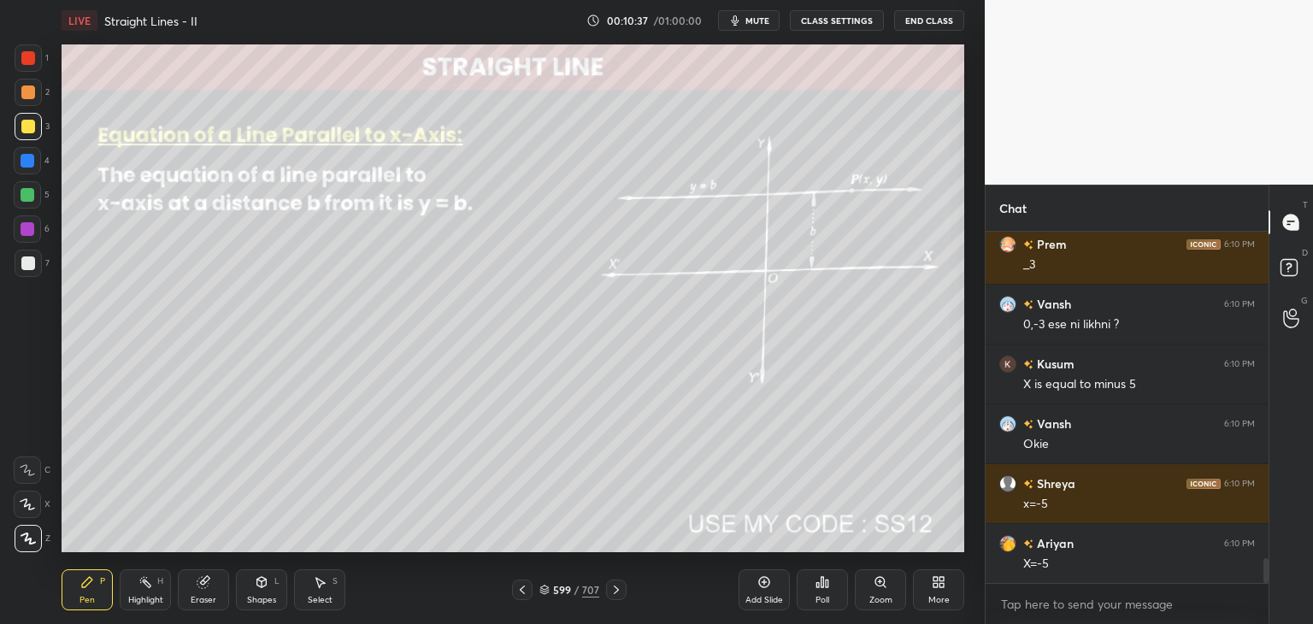
click at [615, 586] on icon at bounding box center [616, 590] width 14 height 14
click at [612, 592] on icon at bounding box center [616, 590] width 14 height 14
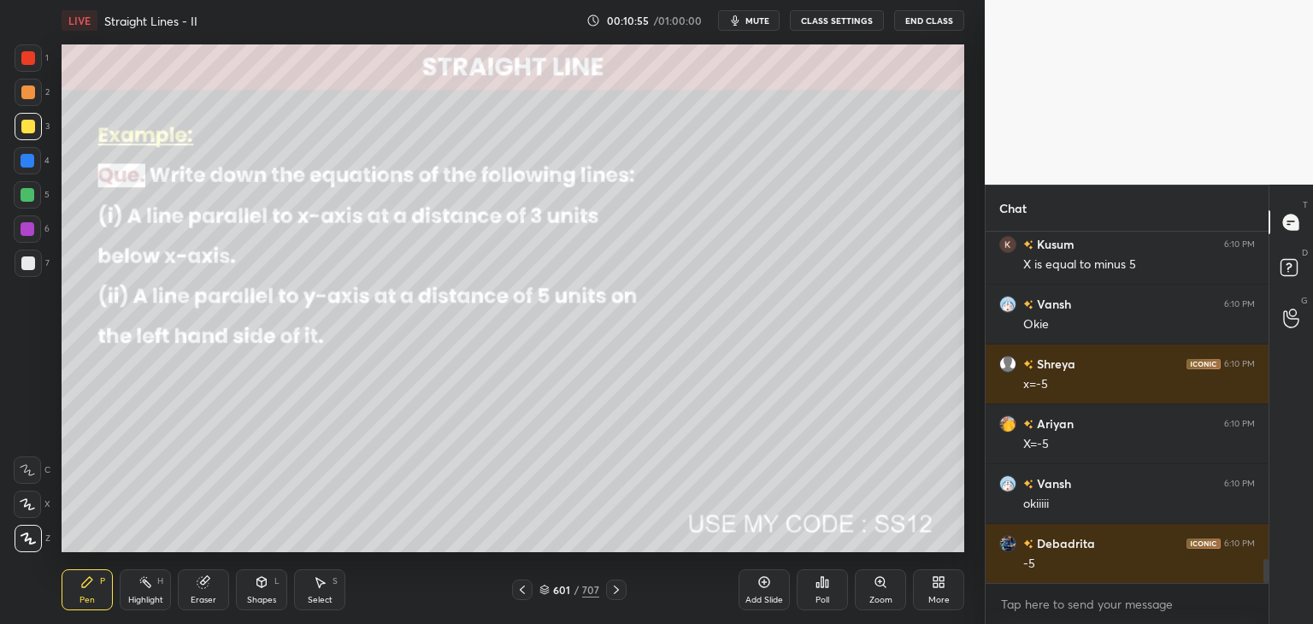
scroll to position [4804, 0]
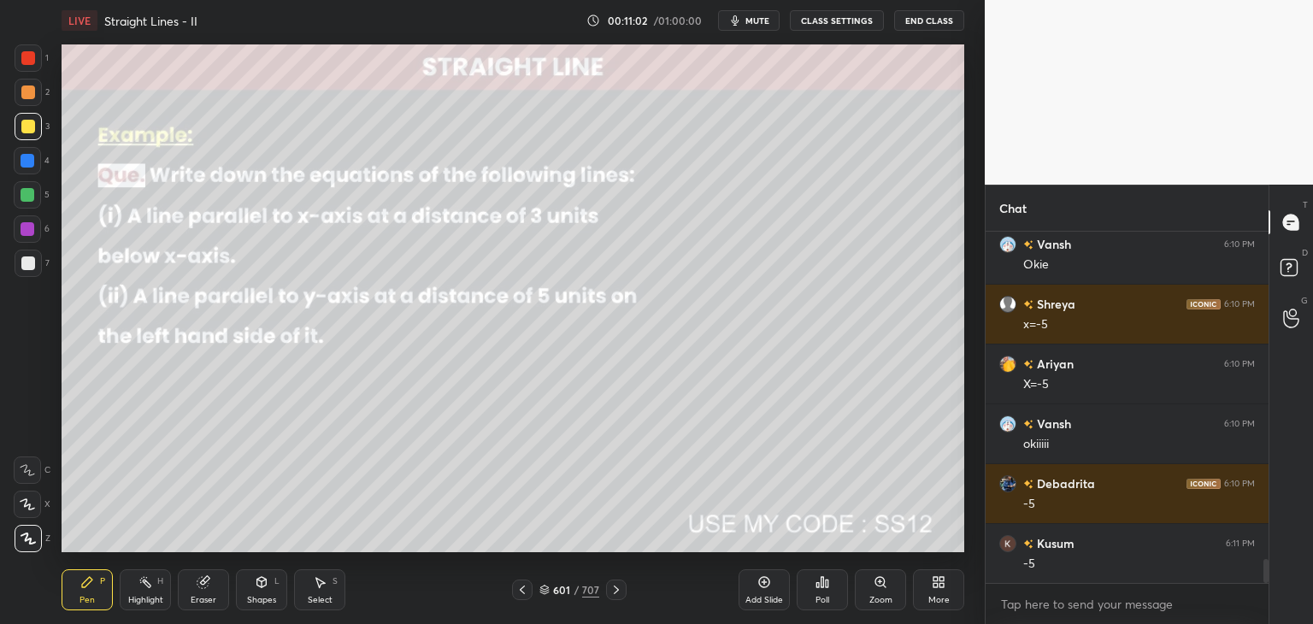
click at [615, 589] on icon at bounding box center [616, 590] width 14 height 14
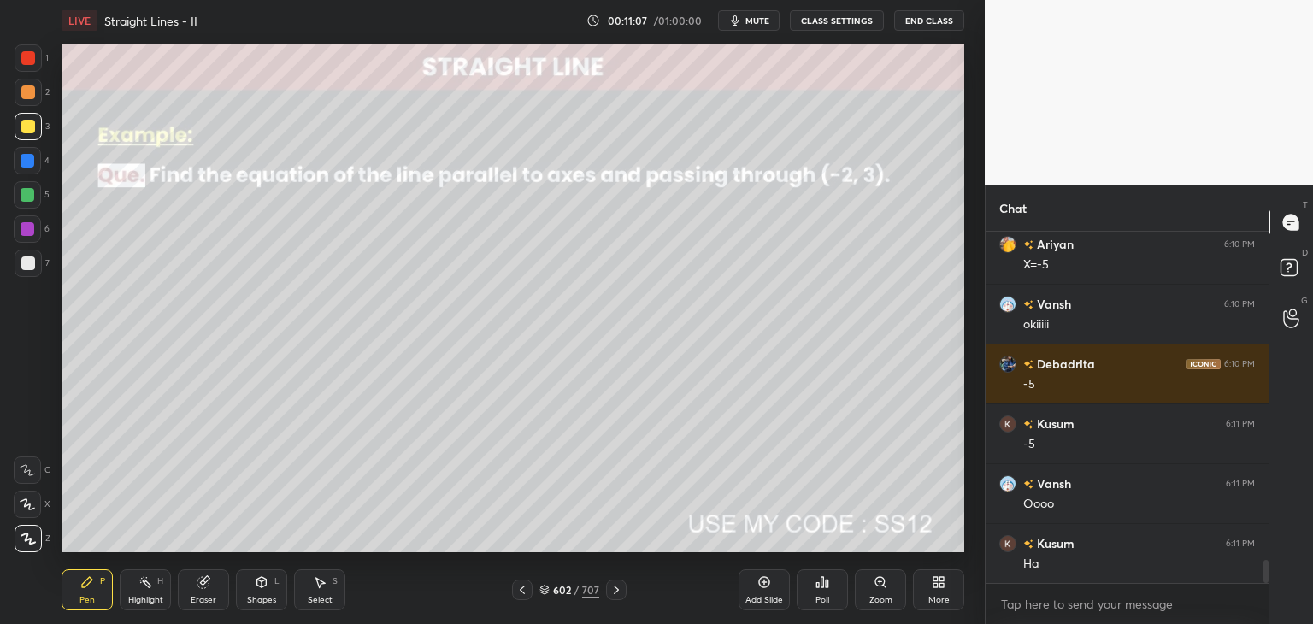
scroll to position [4984, 0]
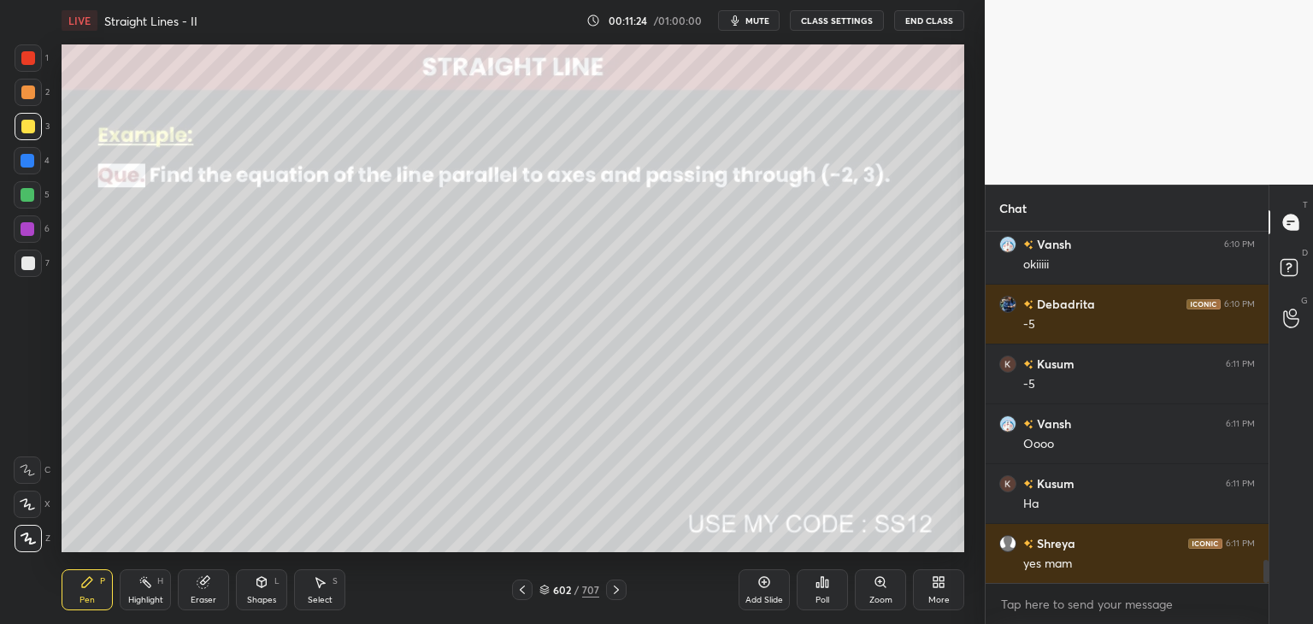
click at [827, 599] on div "Poll" at bounding box center [822, 600] width 14 height 9
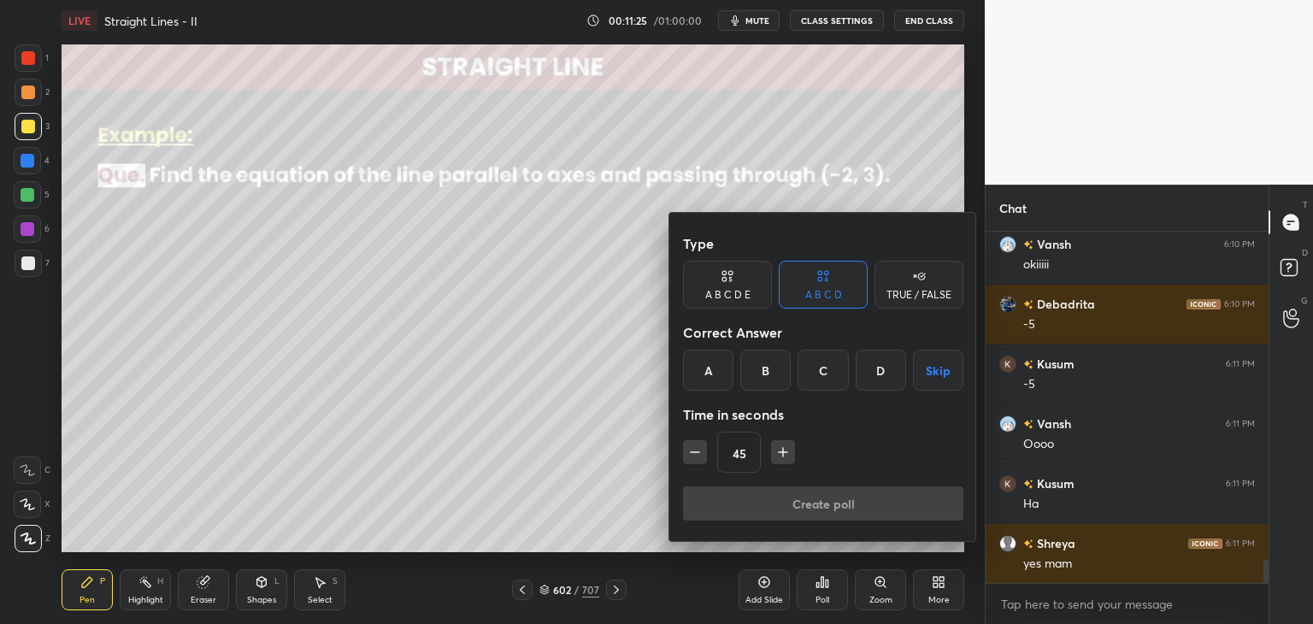
drag, startPoint x: 780, startPoint y: 454, endPoint x: 836, endPoint y: 432, distance: 59.8
click at [780, 454] on icon "button" at bounding box center [782, 452] width 17 height 17
type input "60"
click at [944, 374] on button "Skip" at bounding box center [938, 370] width 50 height 41
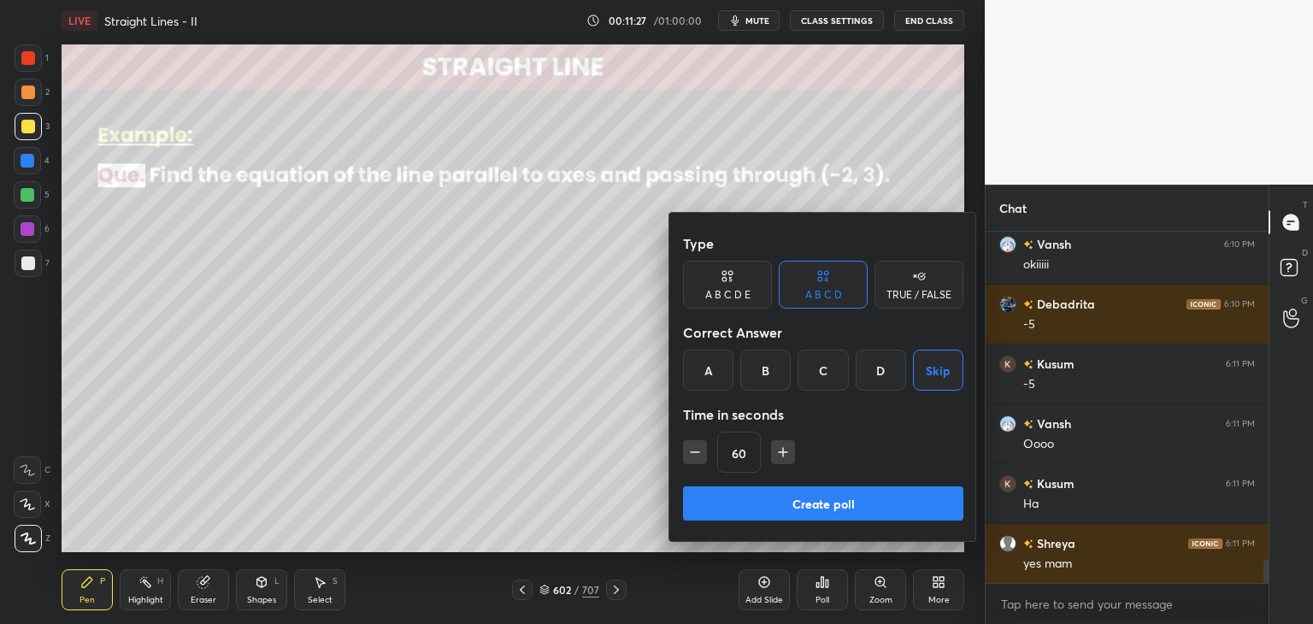
click at [839, 508] on button "Create poll" at bounding box center [823, 503] width 280 height 34
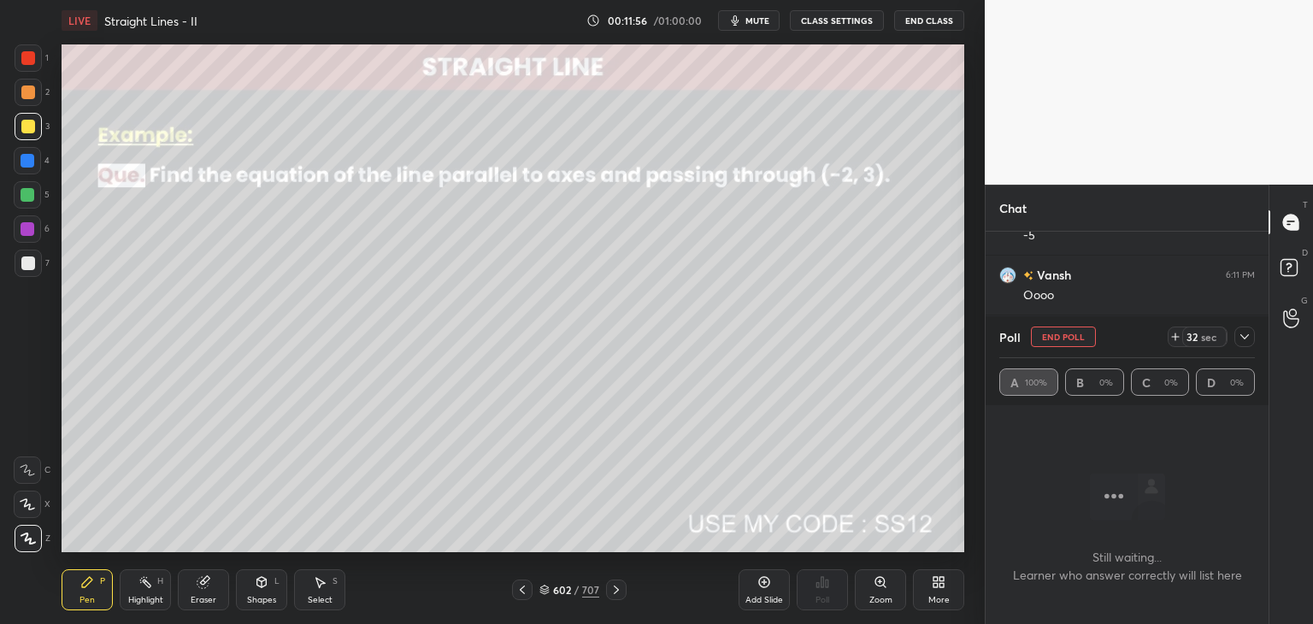
scroll to position [5192, 0]
click at [1242, 340] on icon at bounding box center [1245, 337] width 14 height 14
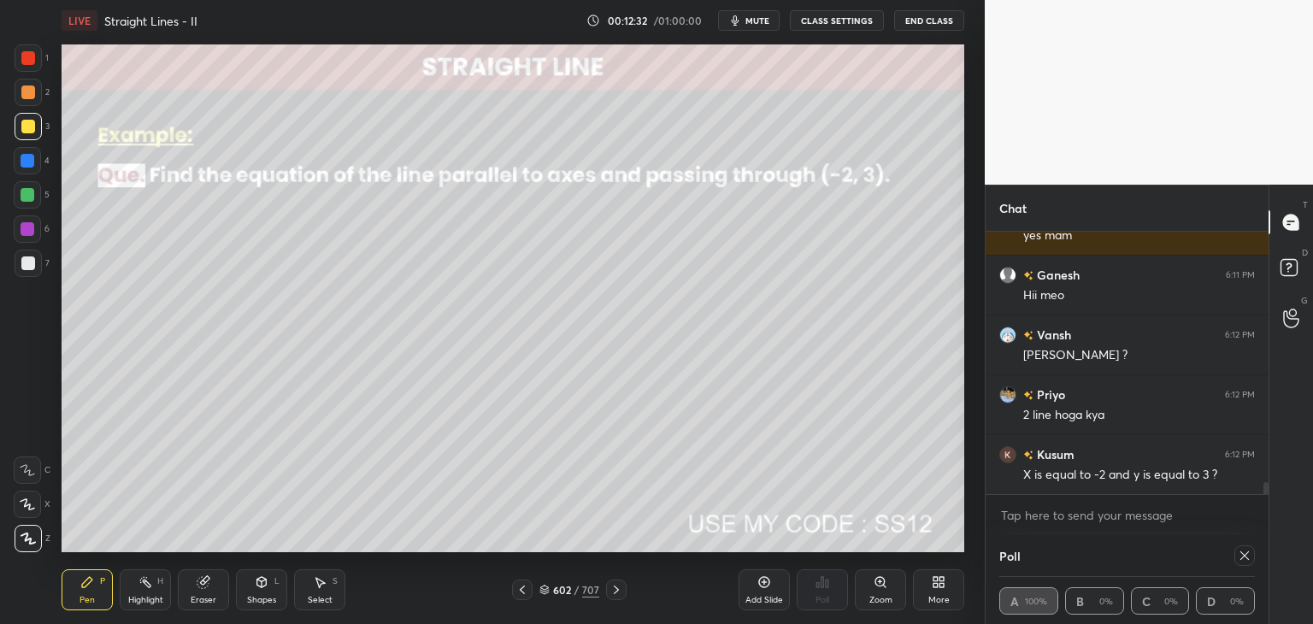
scroll to position [5372, 0]
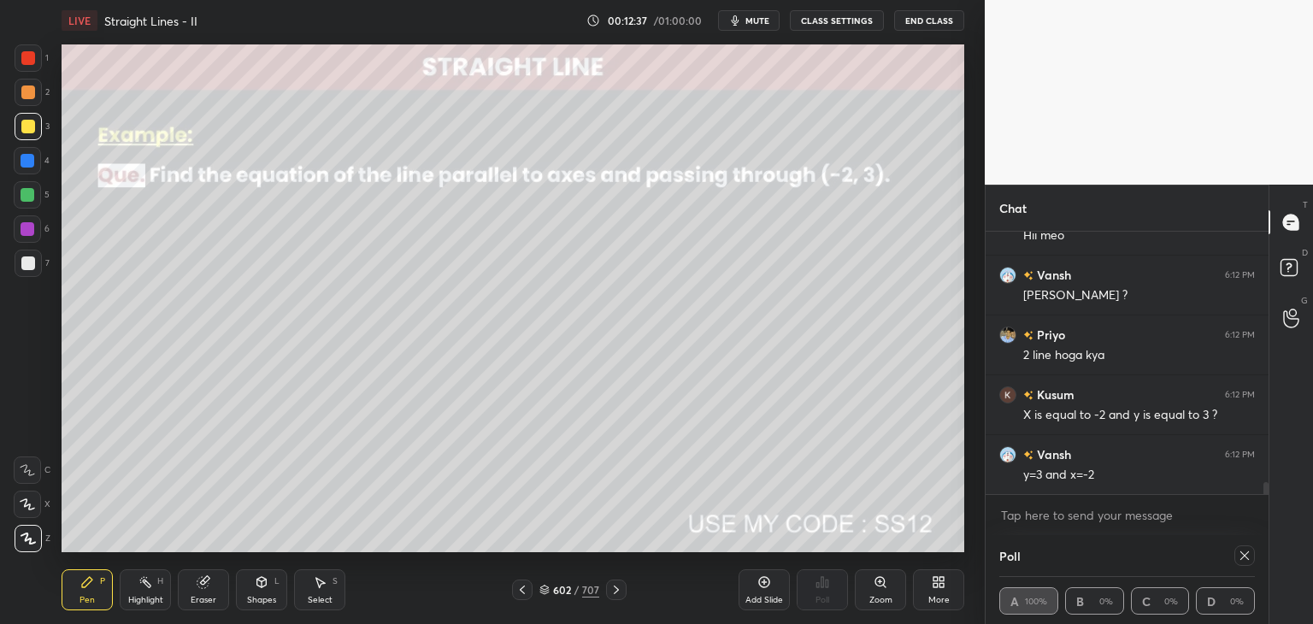
click at [1247, 555] on icon at bounding box center [1245, 556] width 14 height 14
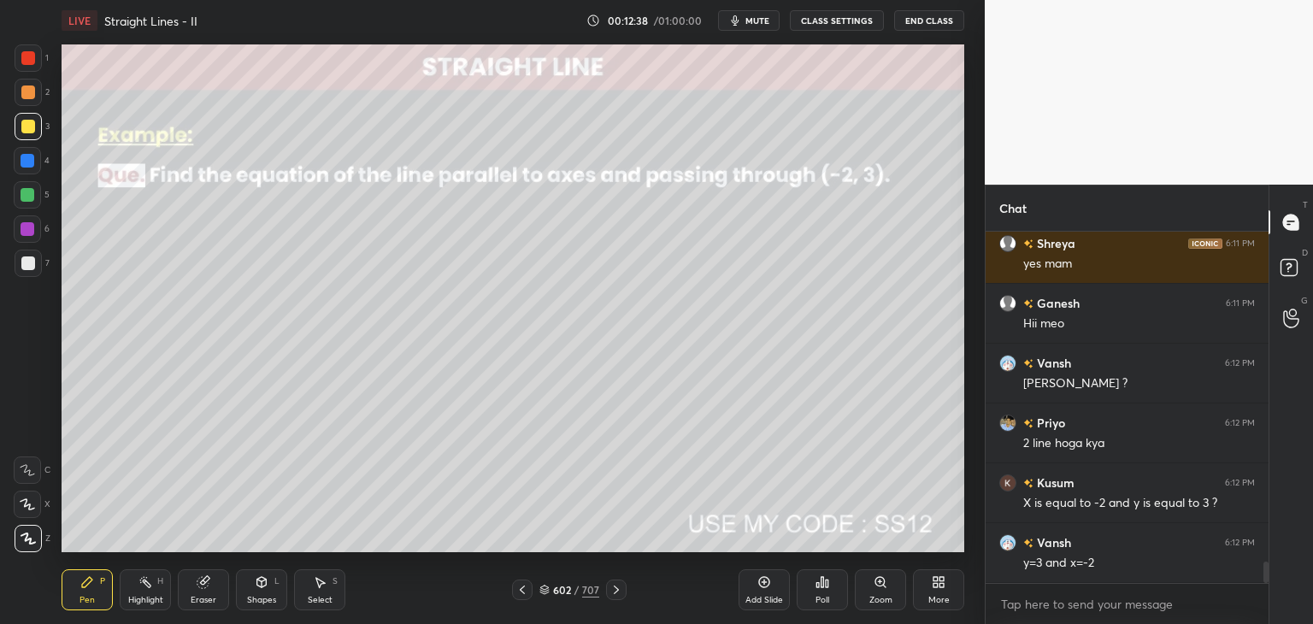
scroll to position [6, 5]
click at [264, 598] on div "Shapes" at bounding box center [261, 600] width 29 height 9
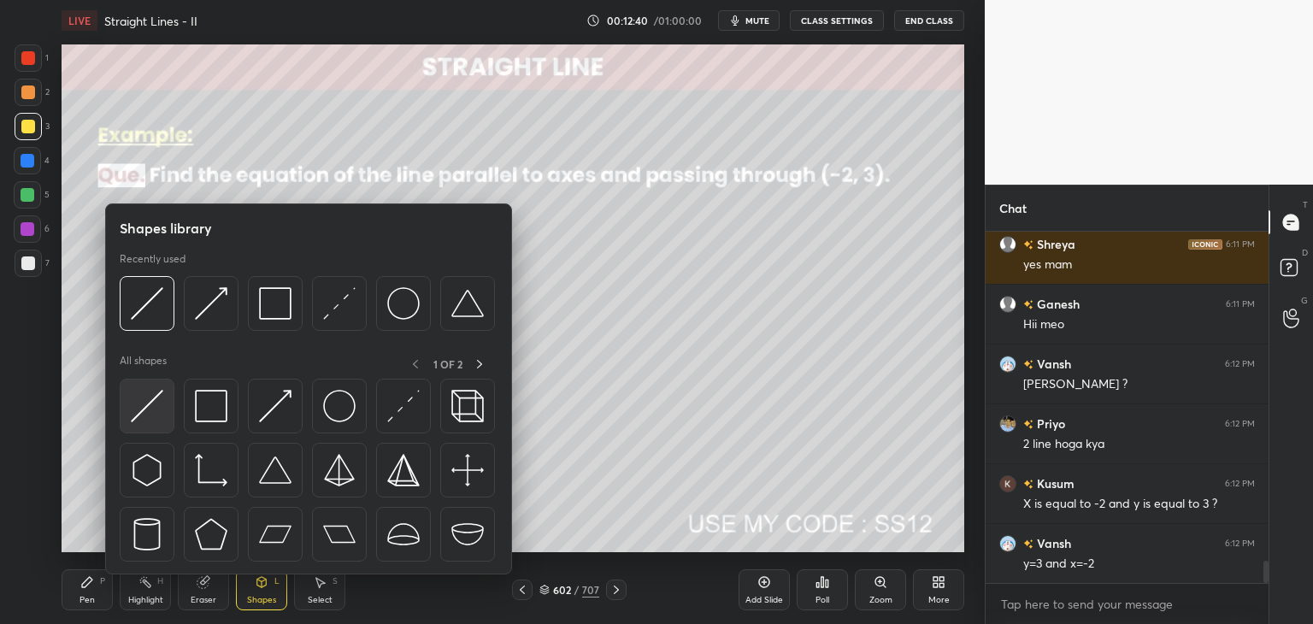
click at [150, 401] on img at bounding box center [147, 406] width 32 height 32
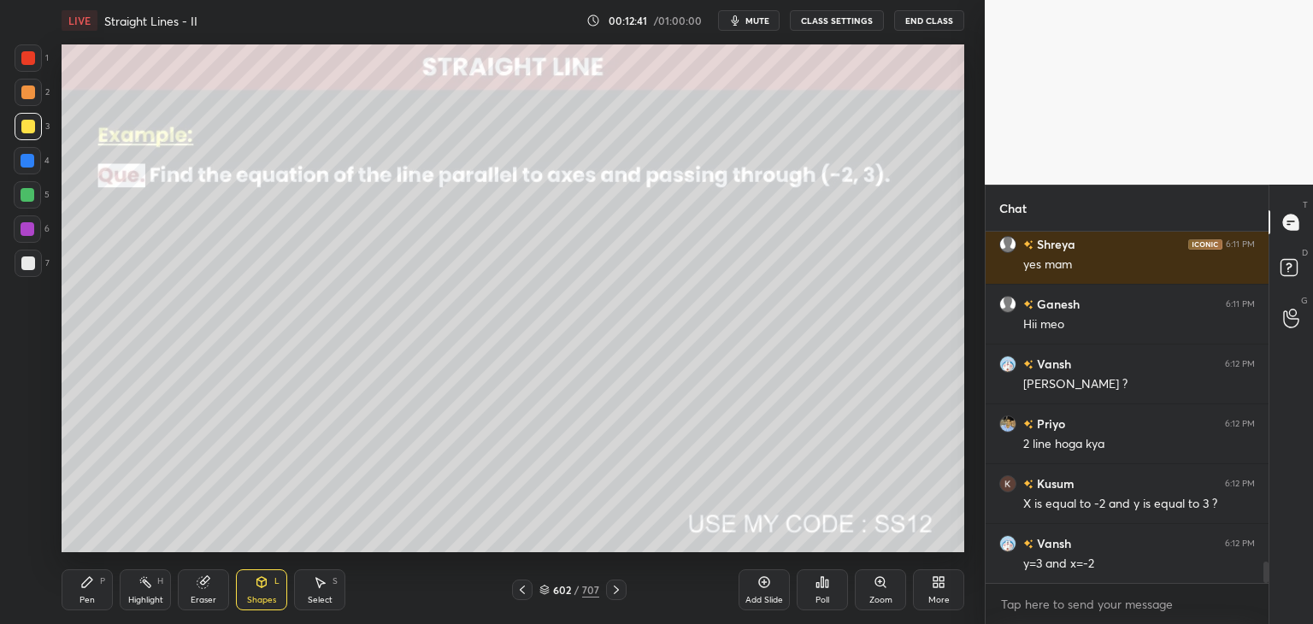
scroll to position [5343, 0]
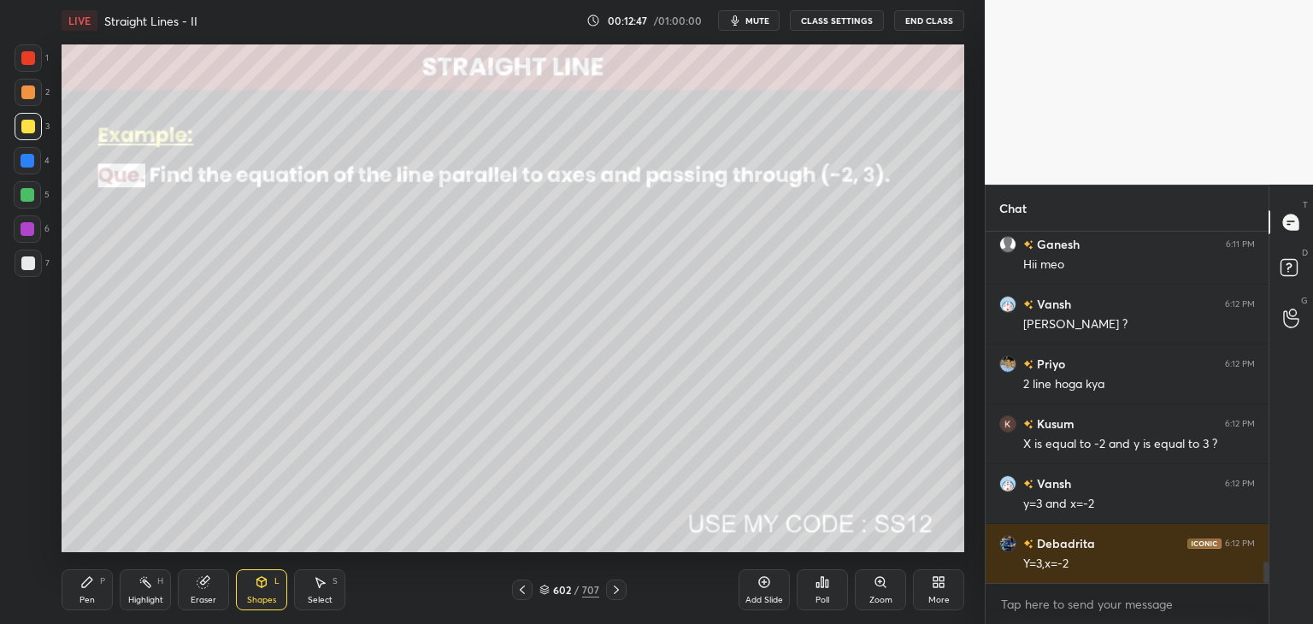
click at [85, 596] on div "Pen" at bounding box center [86, 600] width 15 height 9
drag, startPoint x: 269, startPoint y: 598, endPoint x: 274, endPoint y: 581, distance: 17.8
click at [270, 598] on div "Shapes" at bounding box center [261, 600] width 29 height 9
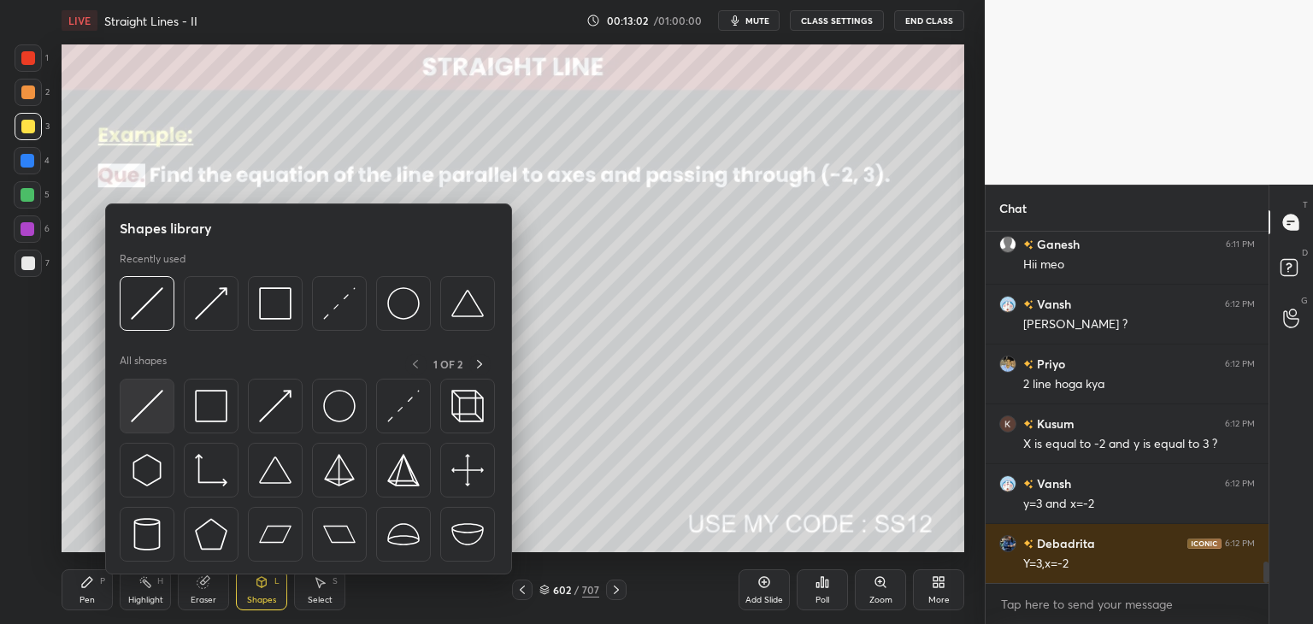
click at [142, 409] on img at bounding box center [147, 406] width 32 height 32
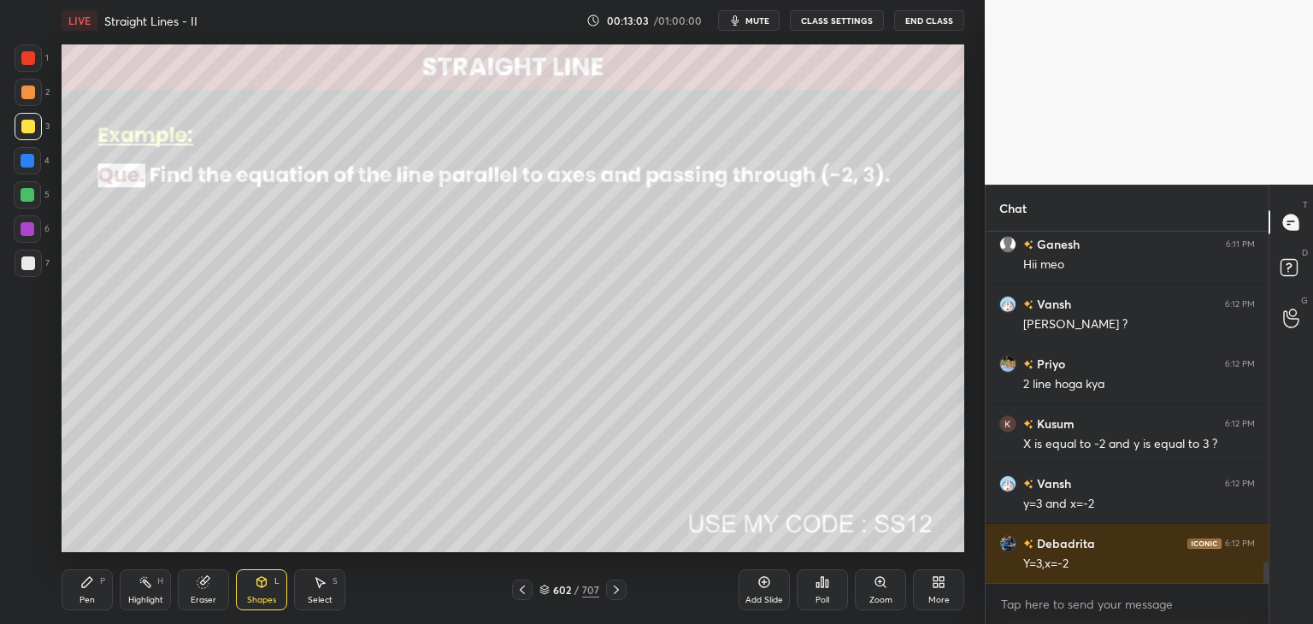
click at [28, 267] on div at bounding box center [28, 263] width 14 height 14
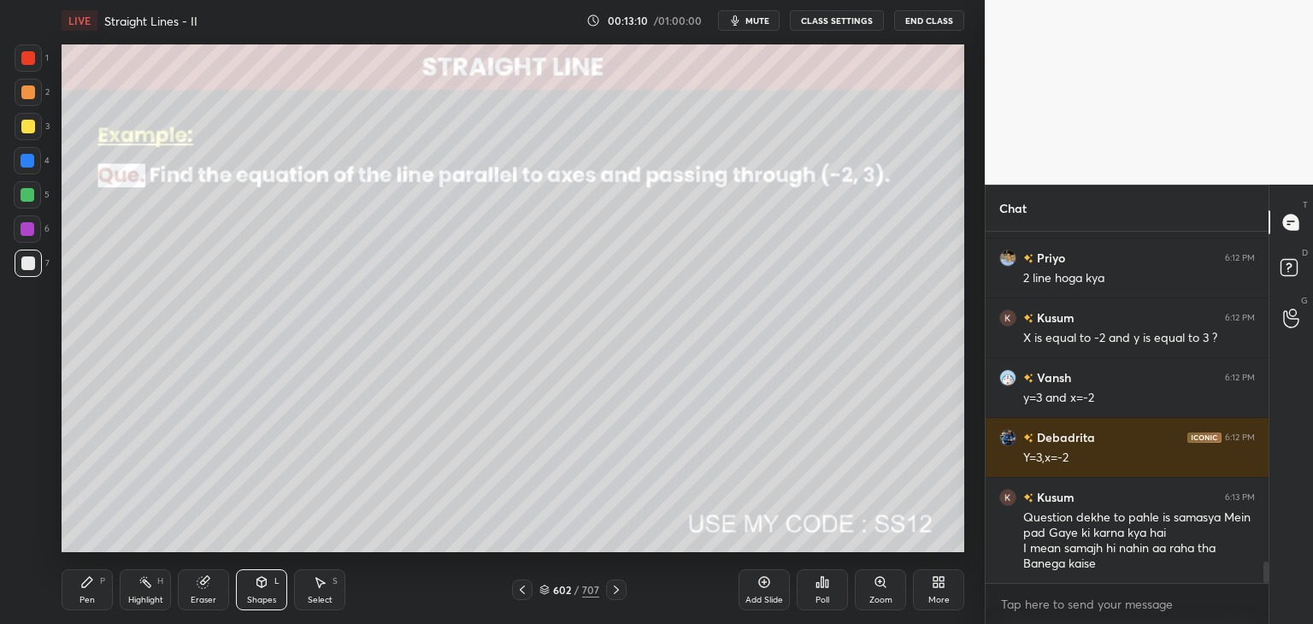
click at [81, 596] on div "Pen" at bounding box center [86, 600] width 15 height 9
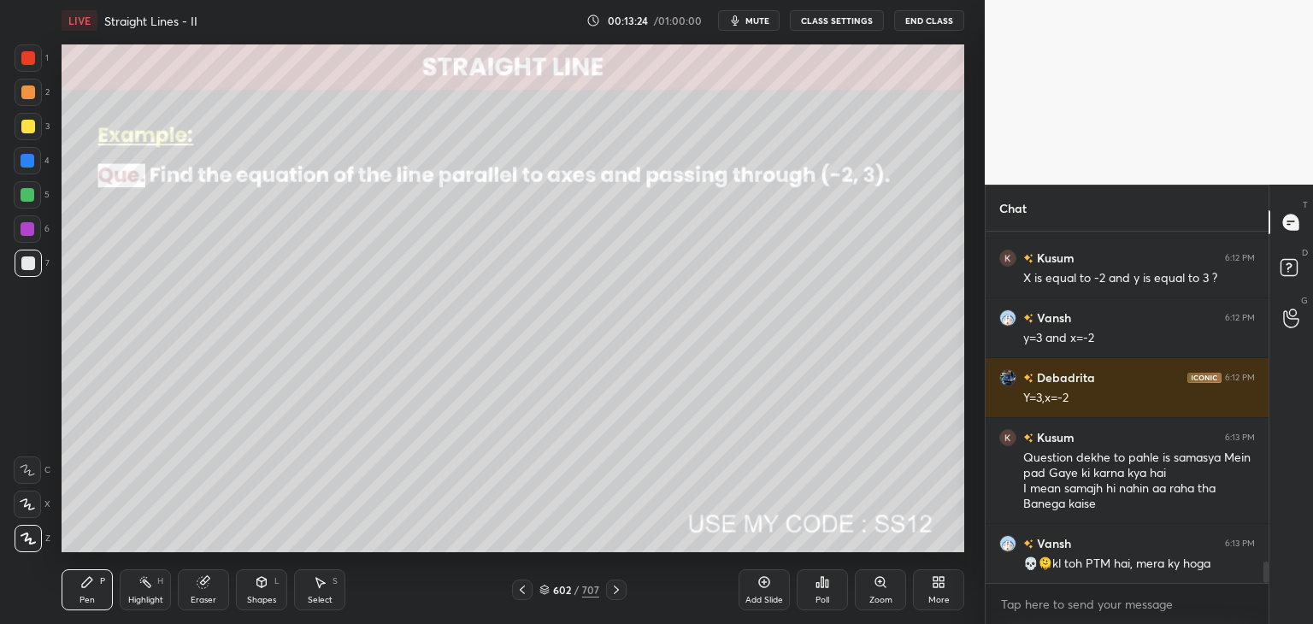
click at [260, 596] on div "Shapes" at bounding box center [261, 600] width 29 height 9
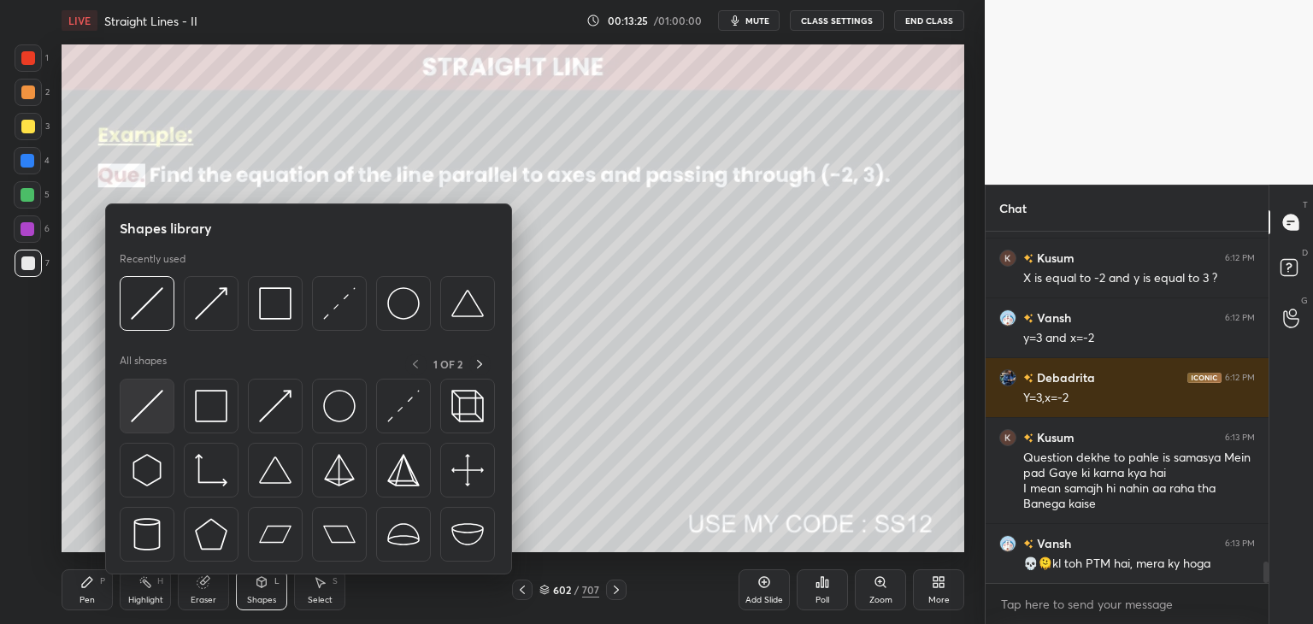
click at [147, 409] on img at bounding box center [147, 406] width 32 height 32
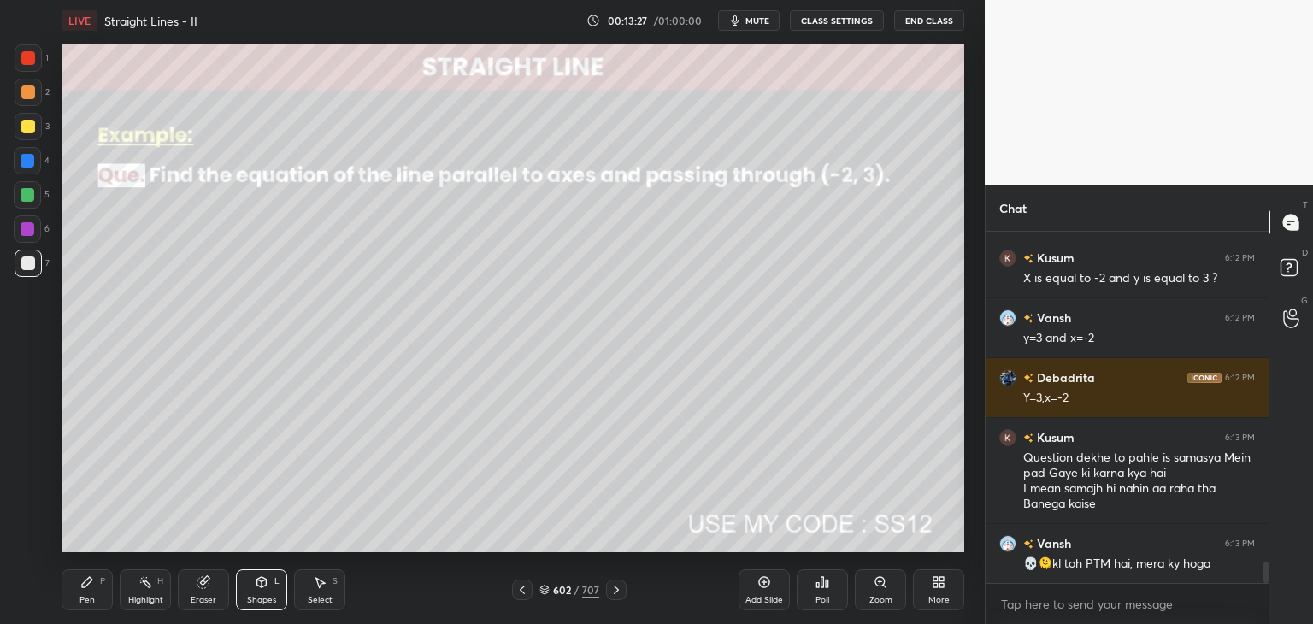
click at [37, 62] on div at bounding box center [28, 57] width 27 height 27
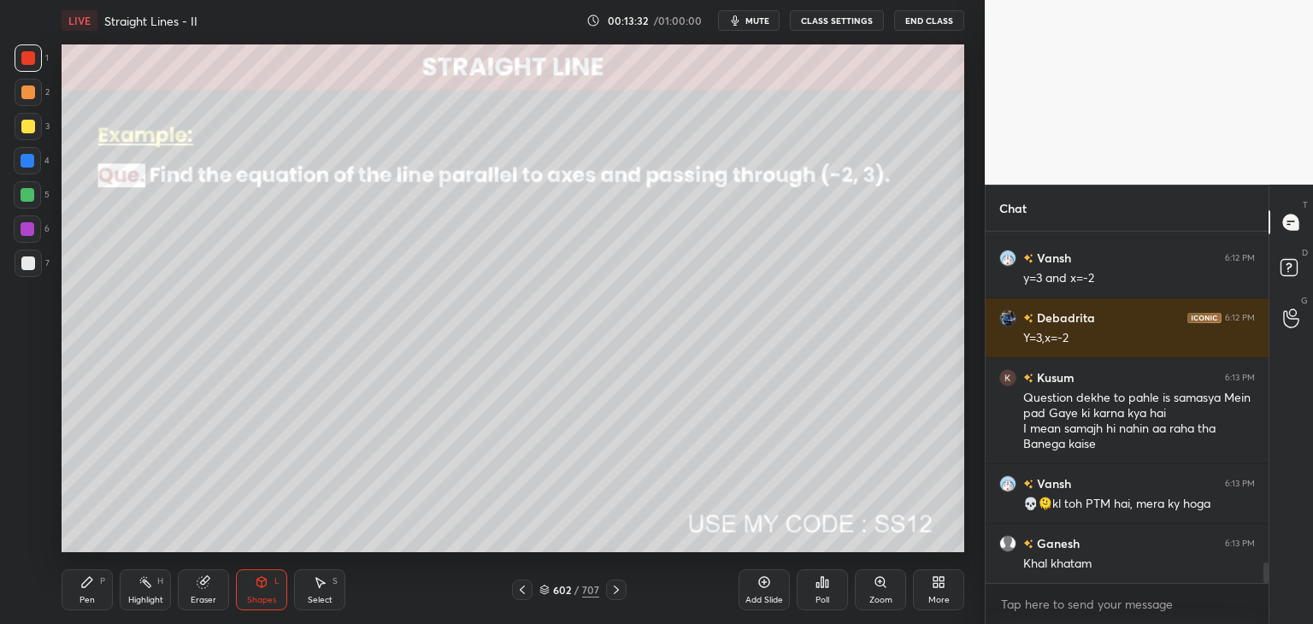
click at [97, 595] on div "Pen P" at bounding box center [87, 589] width 51 height 41
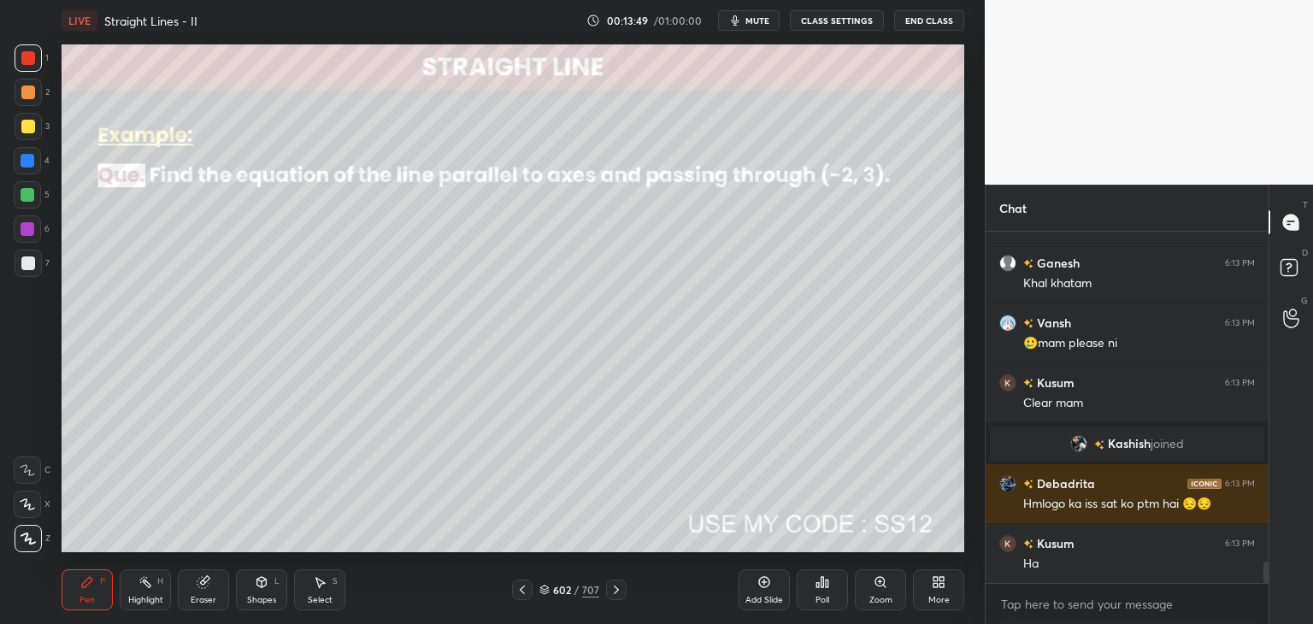
scroll to position [5419, 0]
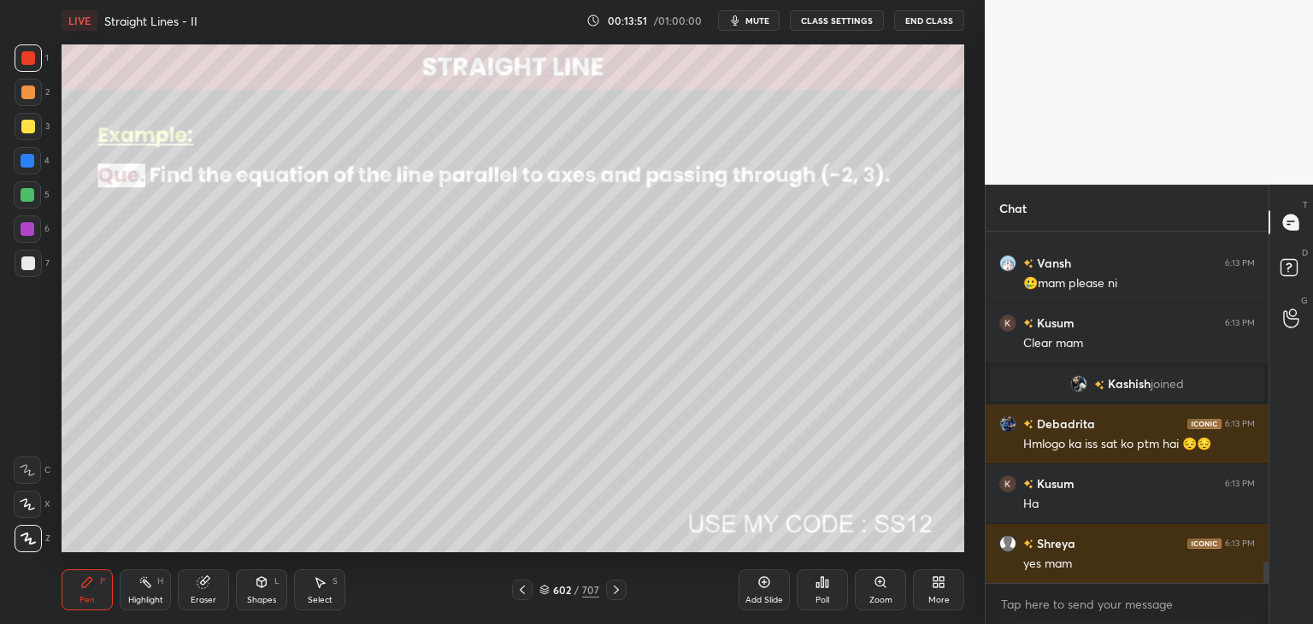
click at [617, 587] on icon at bounding box center [616, 590] width 14 height 14
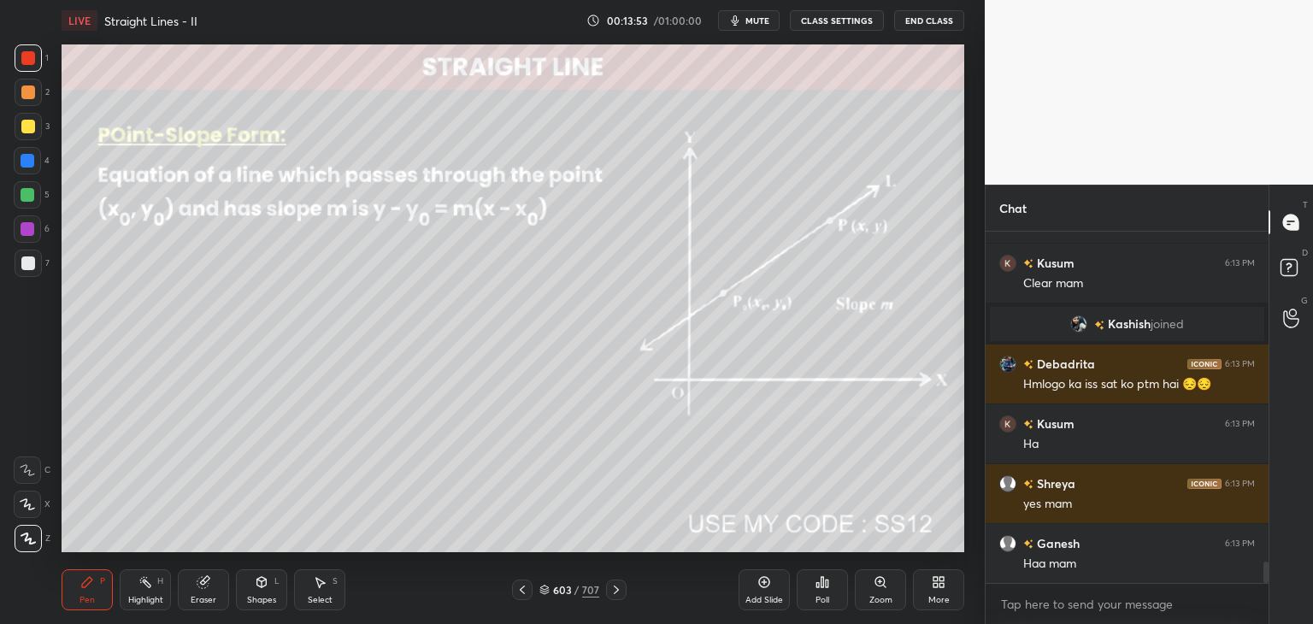
scroll to position [5539, 0]
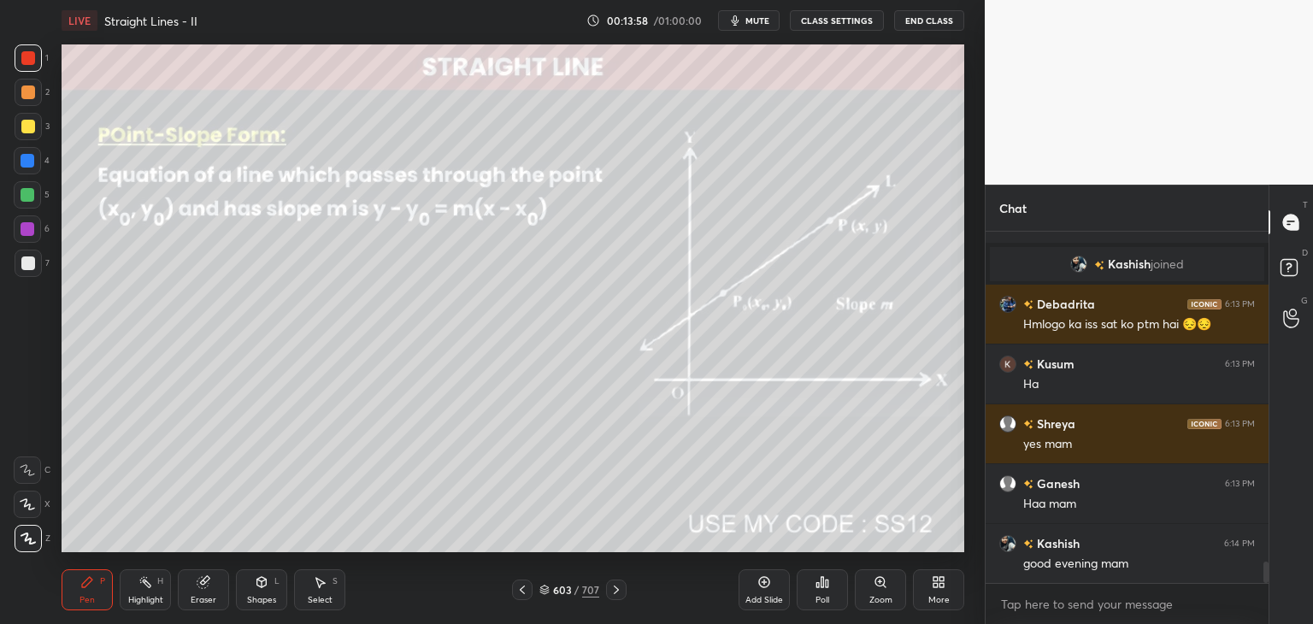
click at [520, 583] on icon at bounding box center [522, 590] width 14 height 14
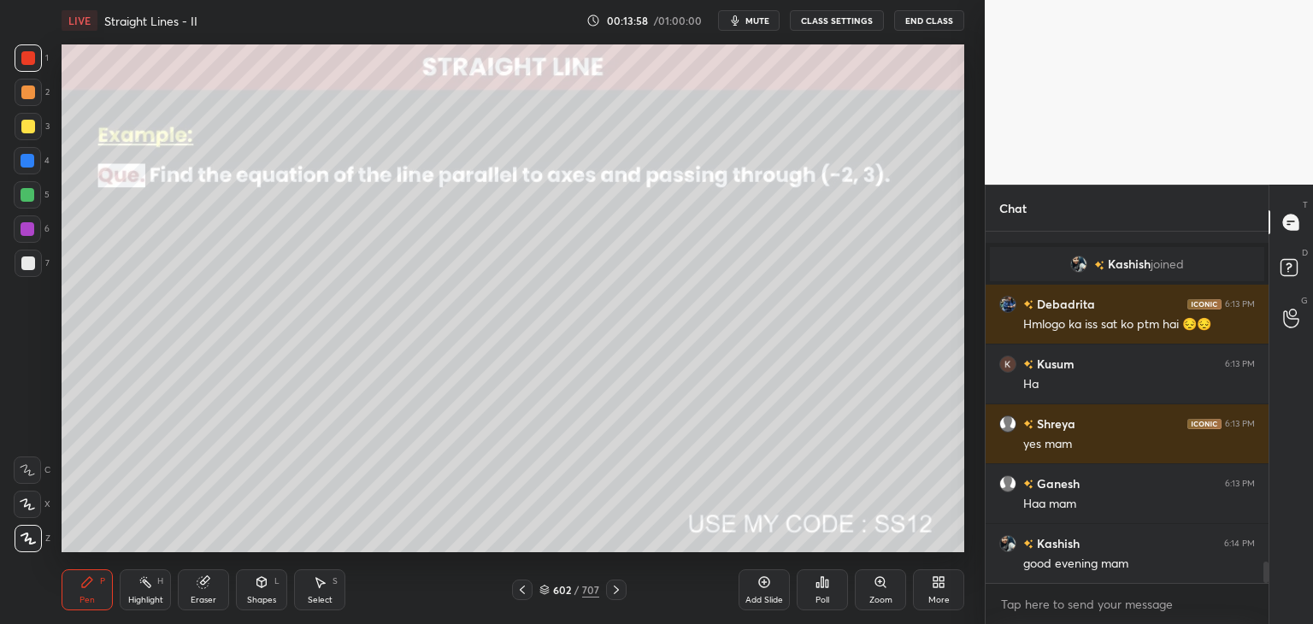
click at [521, 586] on icon at bounding box center [522, 590] width 14 height 14
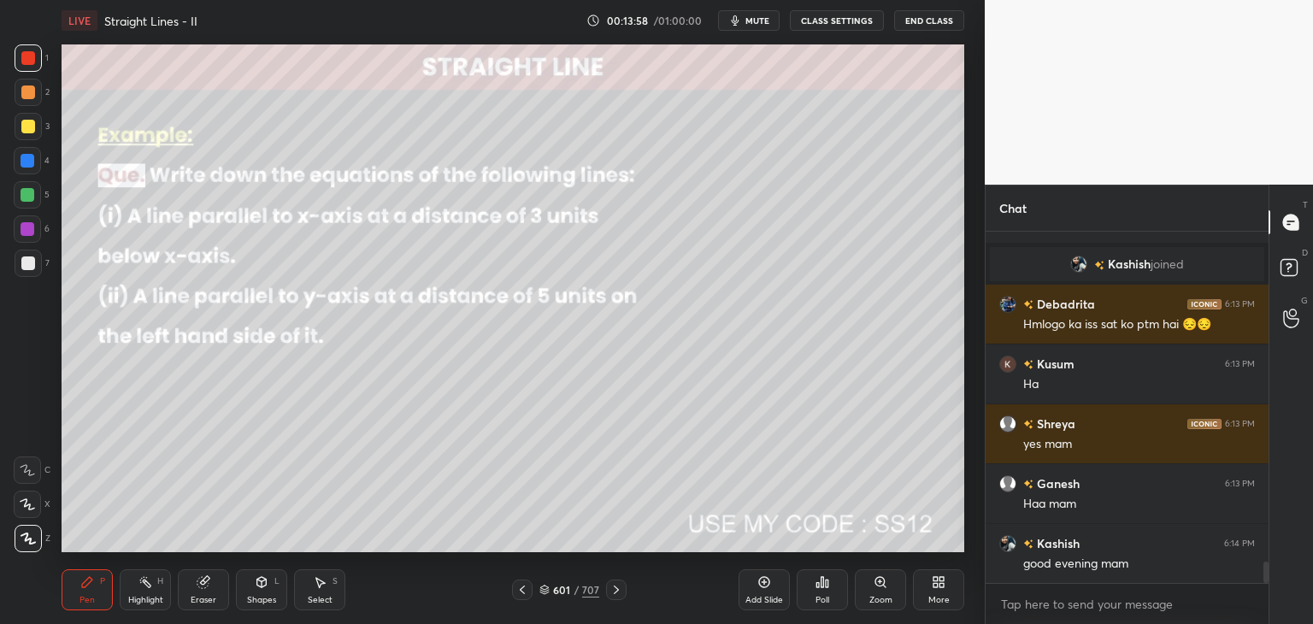
click at [521, 585] on icon at bounding box center [522, 590] width 14 height 14
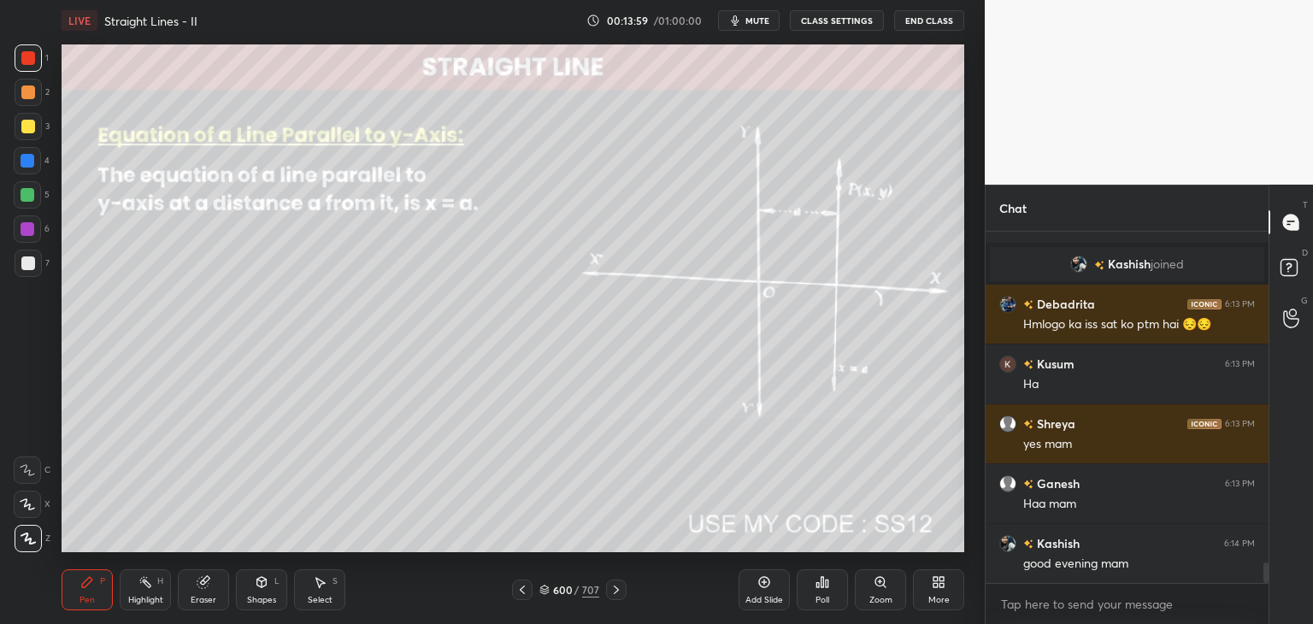
scroll to position [5599, 0]
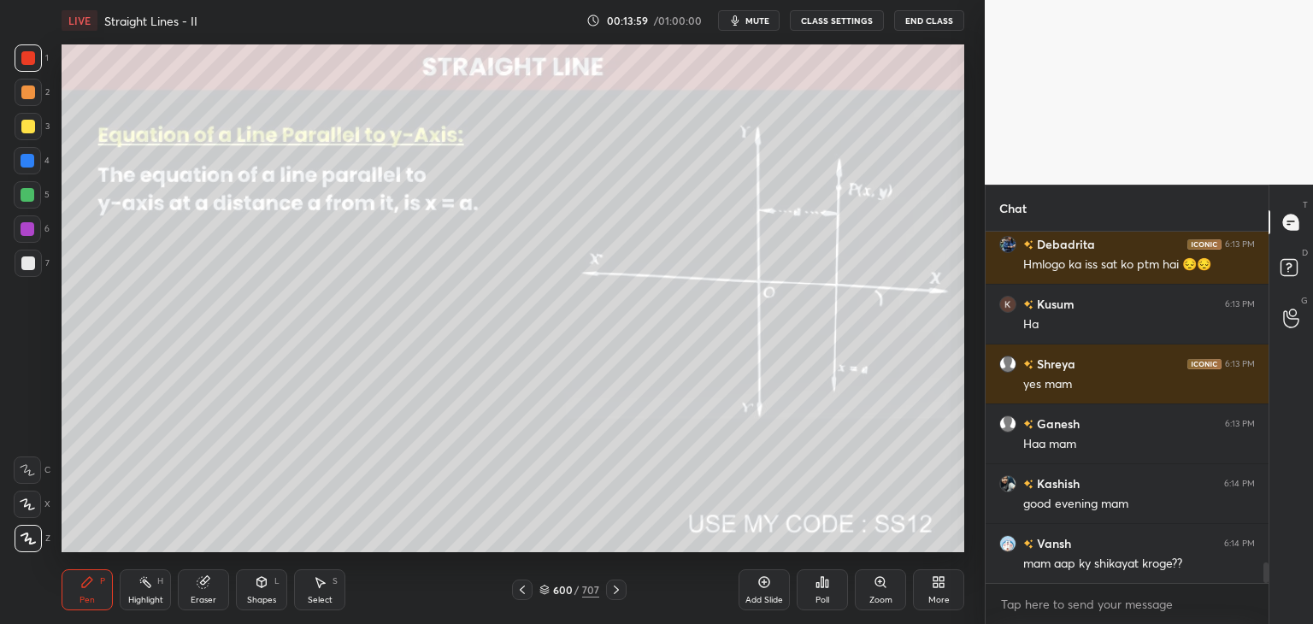
click at [522, 583] on icon at bounding box center [522, 590] width 14 height 14
click at [523, 584] on icon at bounding box center [522, 590] width 14 height 14
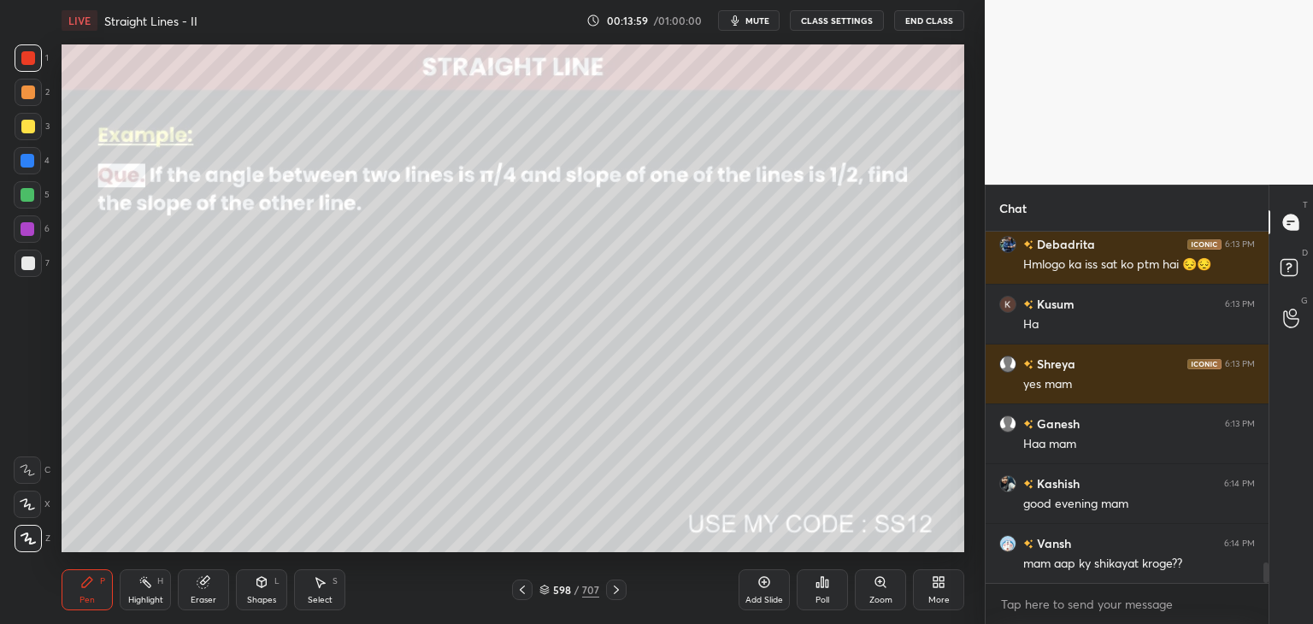
click at [523, 585] on icon at bounding box center [522, 590] width 14 height 14
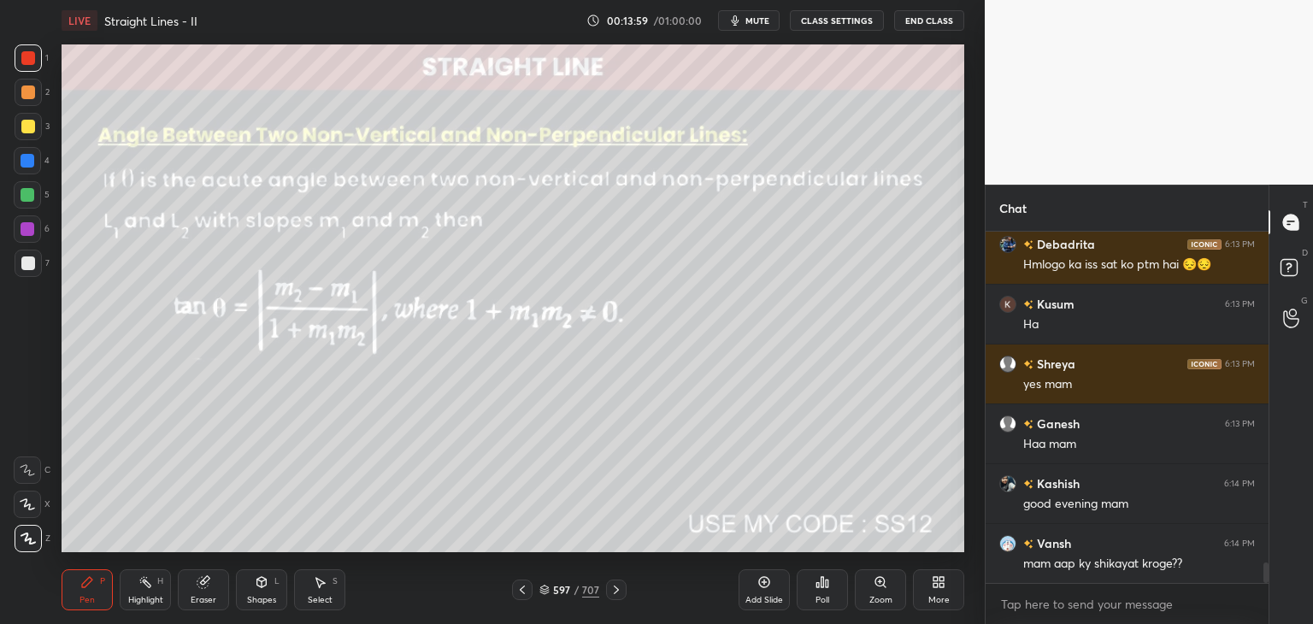
click at [523, 584] on icon at bounding box center [522, 590] width 14 height 14
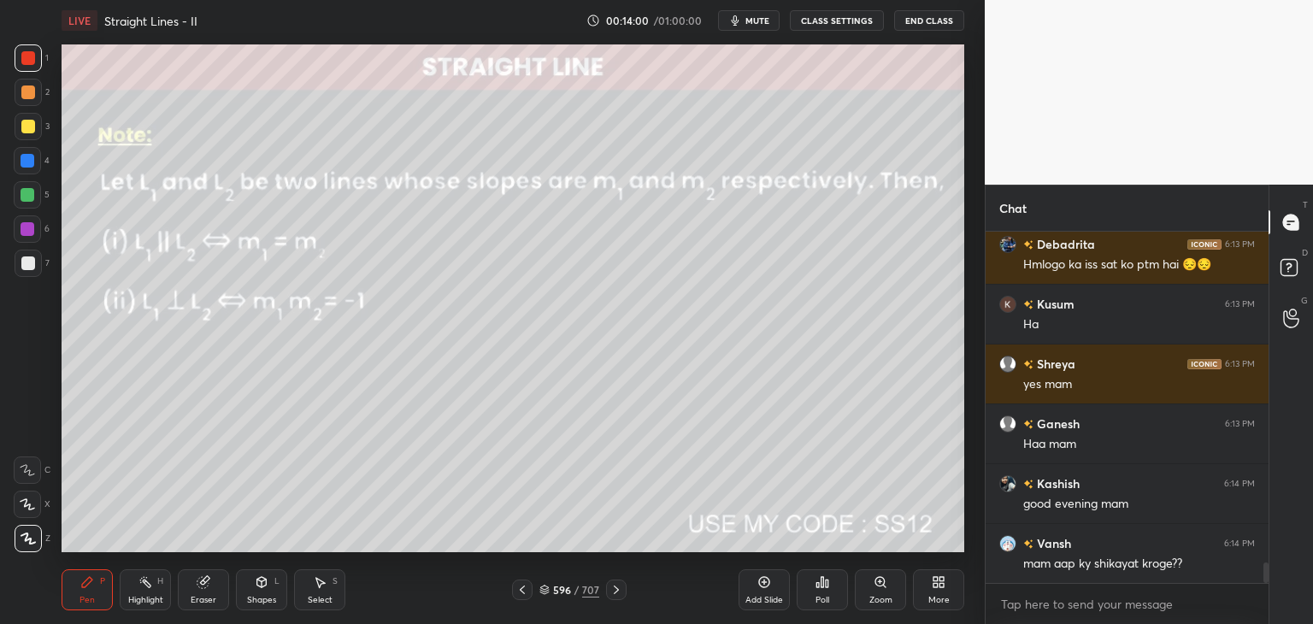
click at [523, 584] on icon at bounding box center [522, 590] width 14 height 14
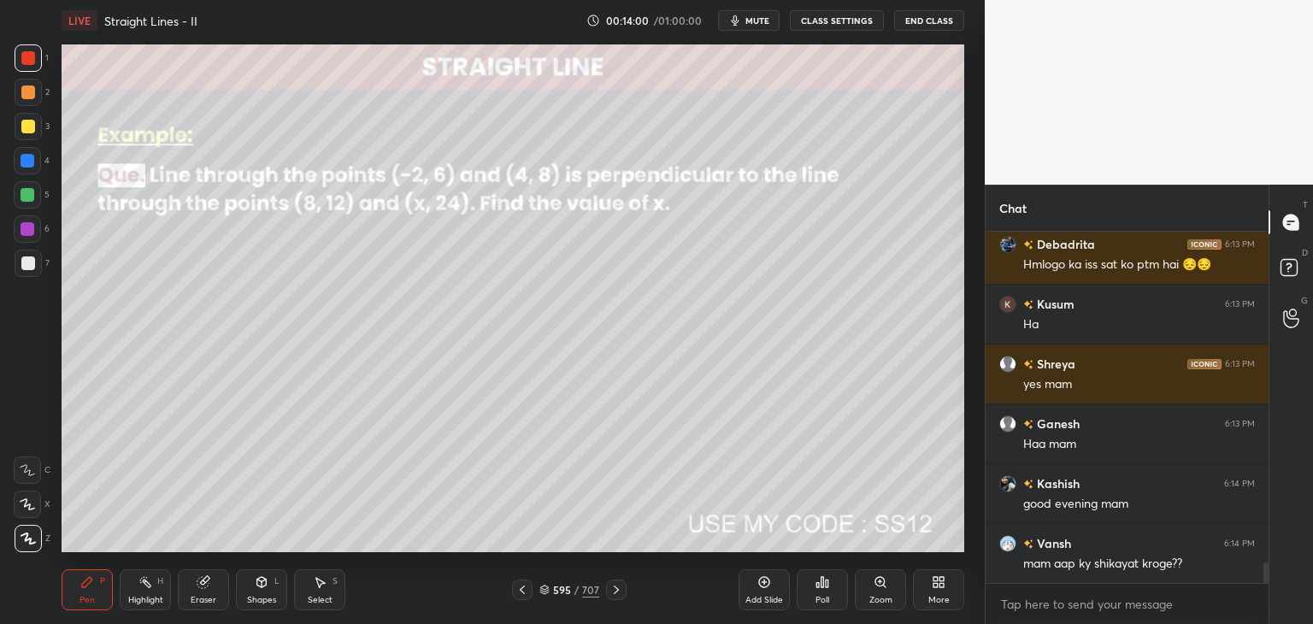
click at [523, 585] on icon at bounding box center [522, 590] width 14 height 14
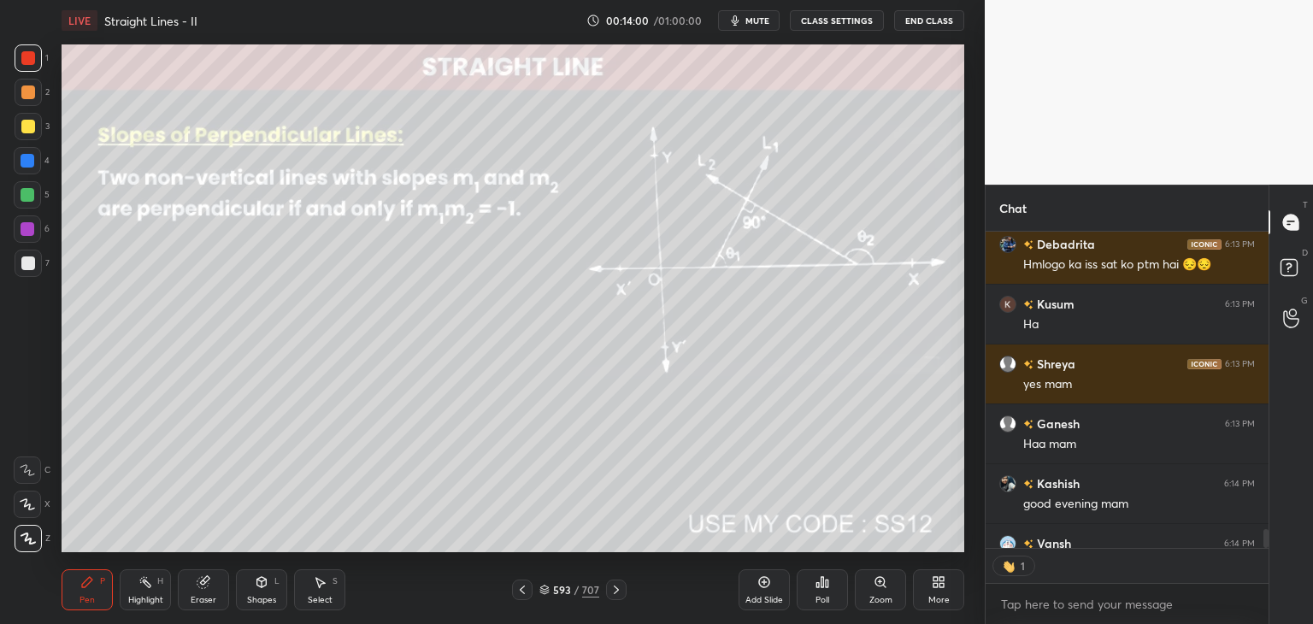
click at [523, 585] on icon at bounding box center [522, 590] width 14 height 14
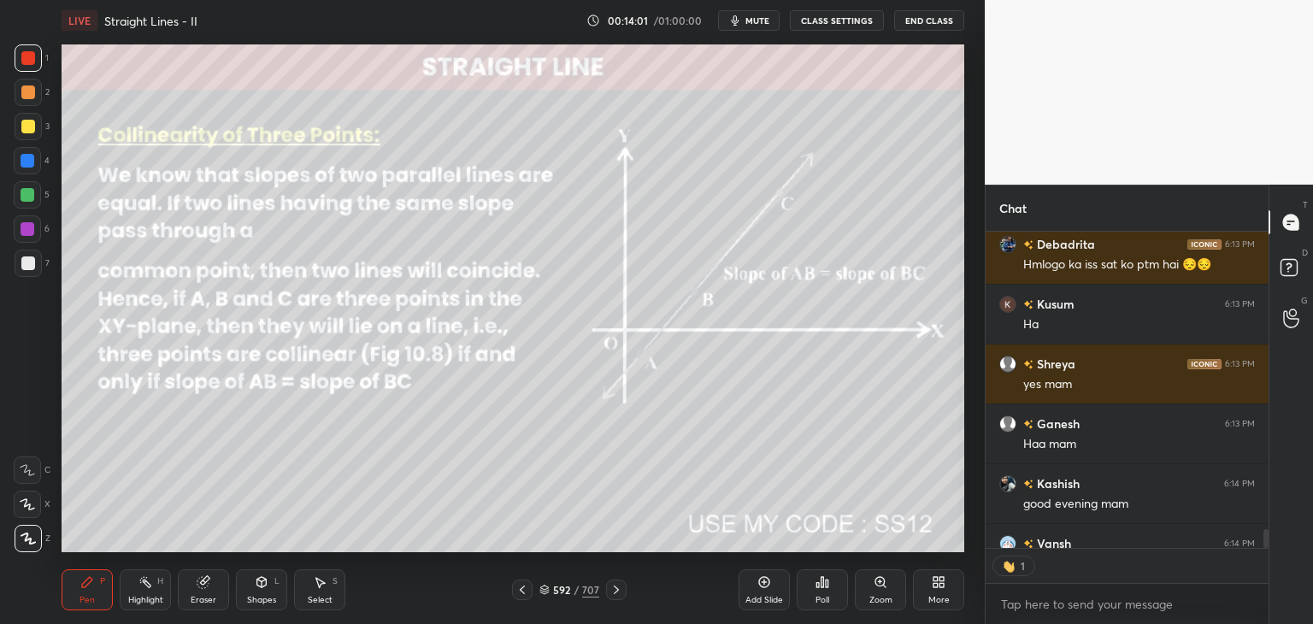
click at [524, 586] on icon at bounding box center [522, 590] width 14 height 14
click at [525, 586] on icon at bounding box center [522, 590] width 14 height 14
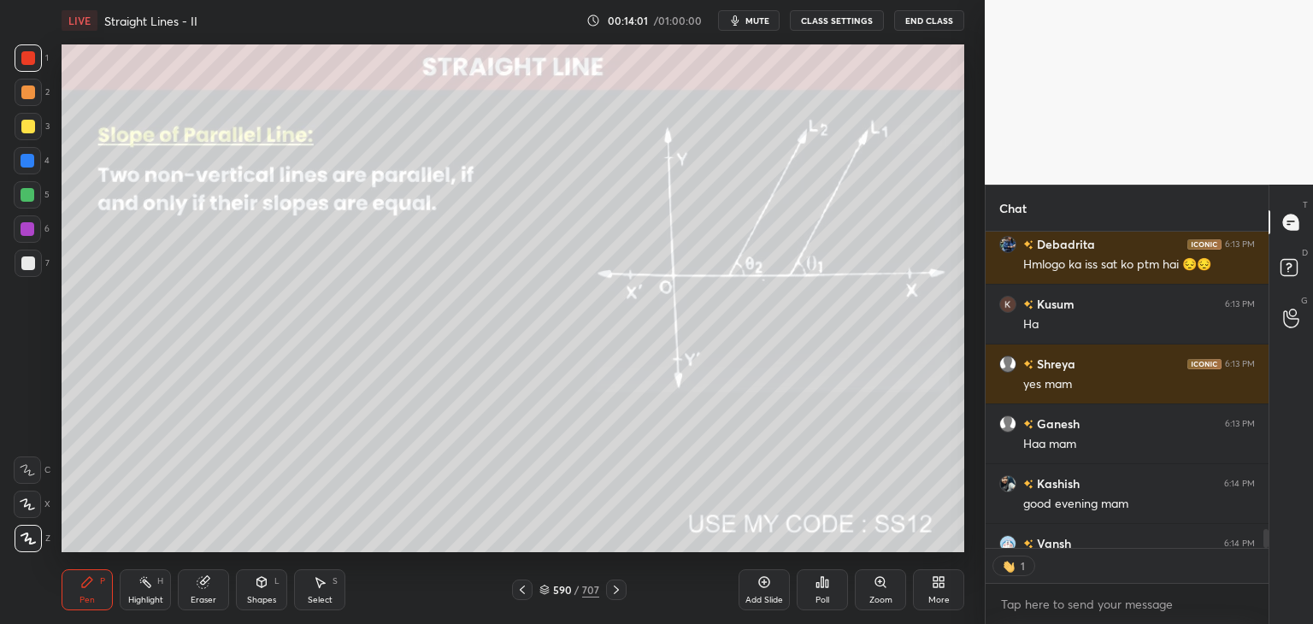
click at [524, 585] on icon at bounding box center [522, 590] width 14 height 14
click at [523, 583] on icon at bounding box center [522, 590] width 14 height 14
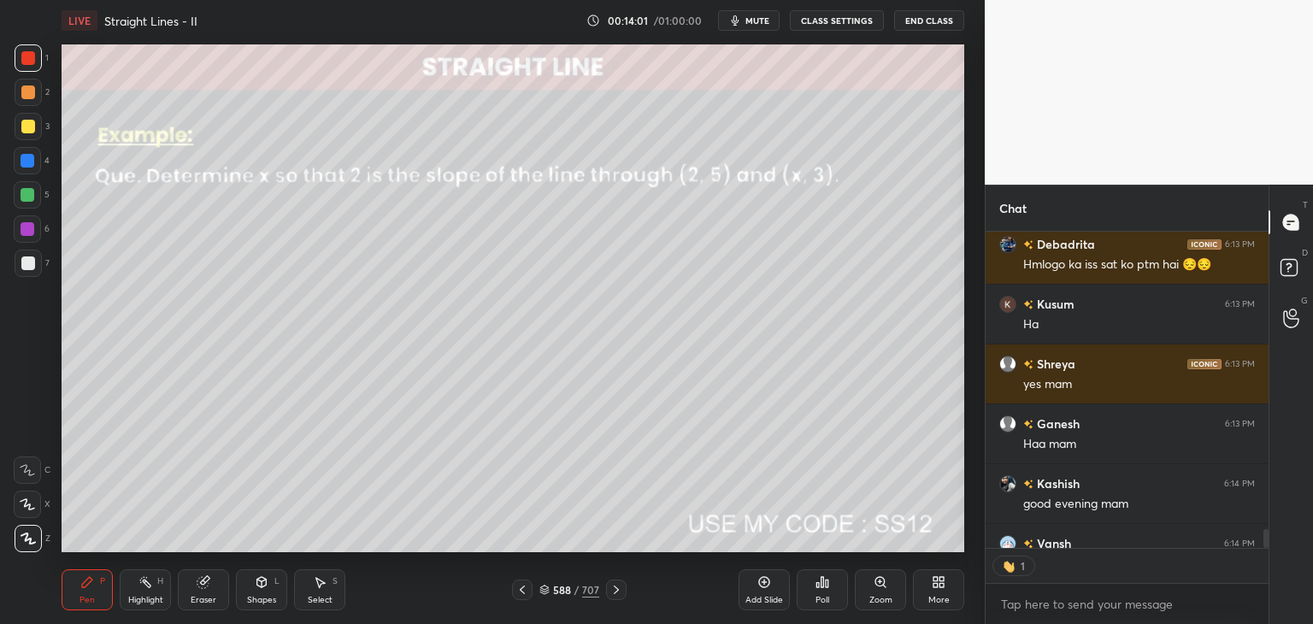
click at [523, 584] on icon at bounding box center [522, 590] width 14 height 14
click at [523, 585] on icon at bounding box center [522, 590] width 14 height 14
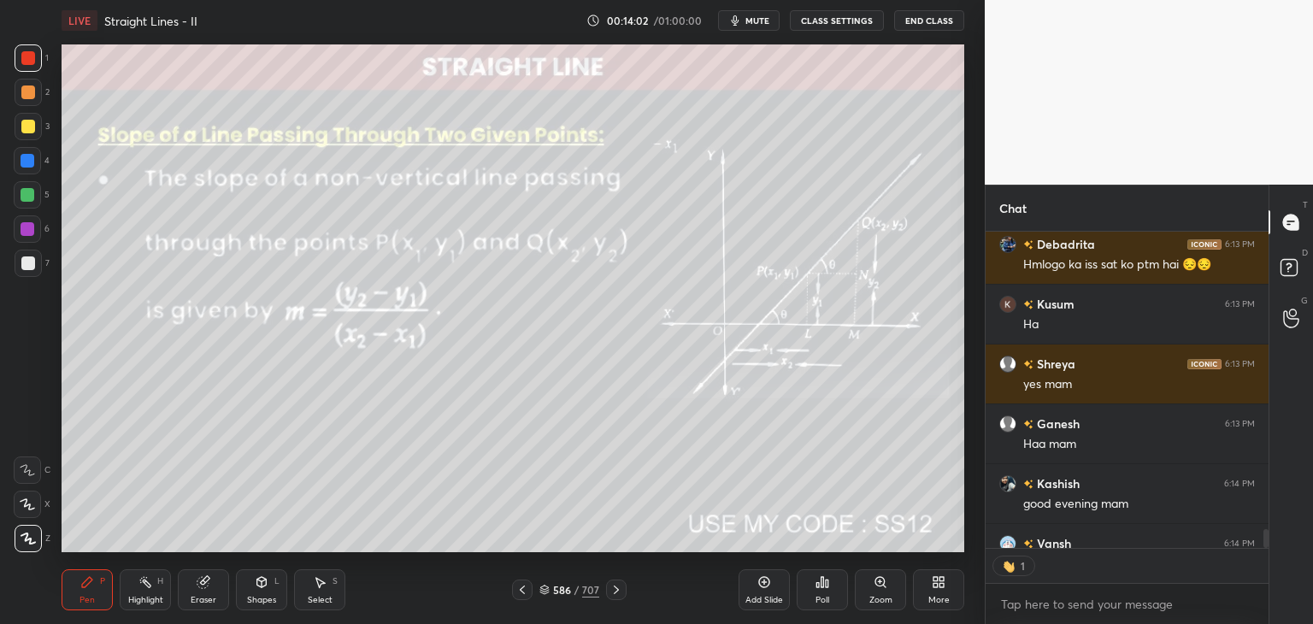
click at [524, 585] on icon at bounding box center [522, 590] width 14 height 14
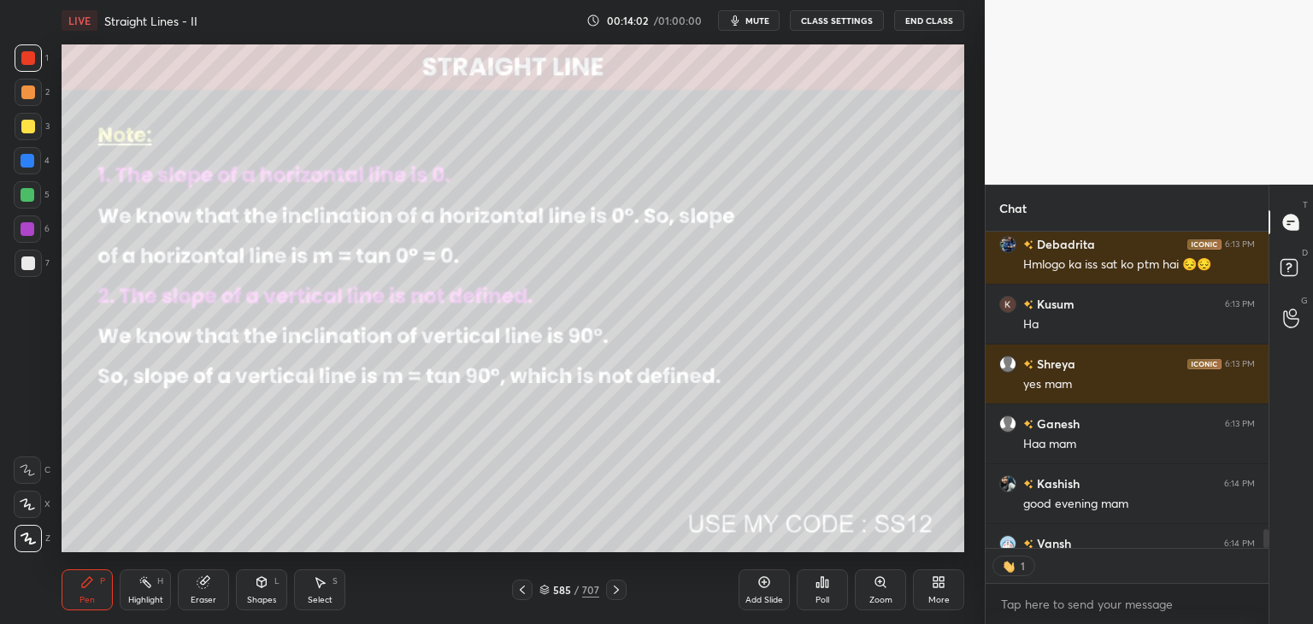
click at [524, 584] on icon at bounding box center [522, 590] width 14 height 14
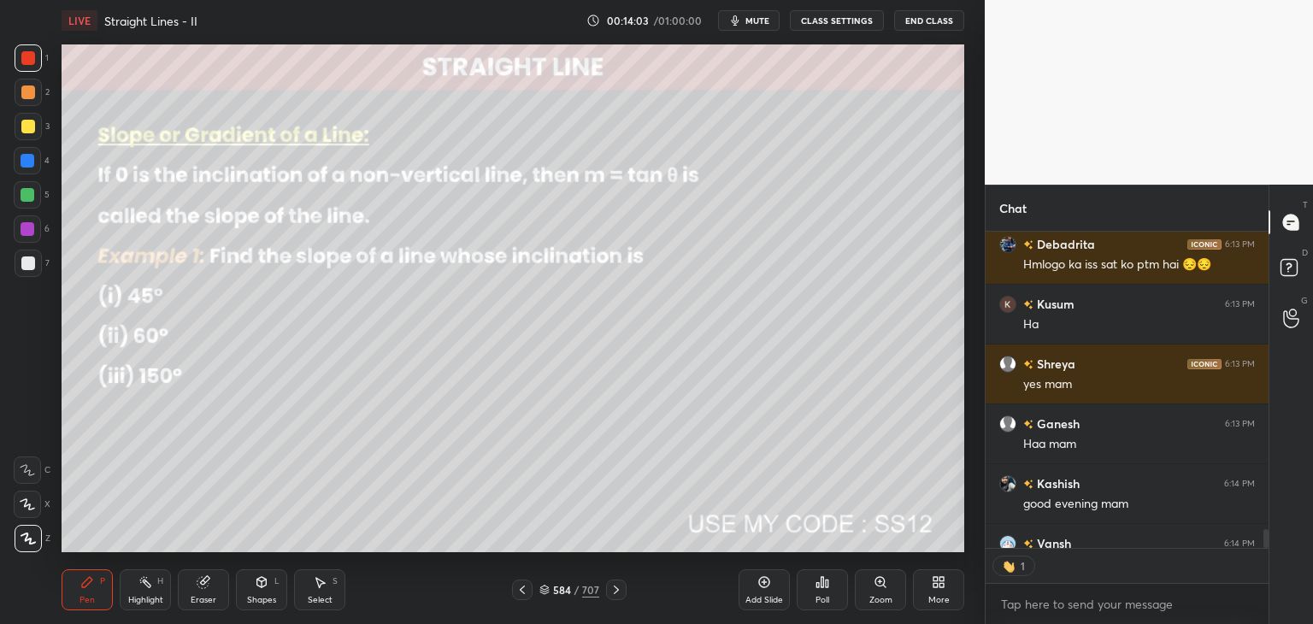
click at [525, 585] on icon at bounding box center [522, 590] width 14 height 14
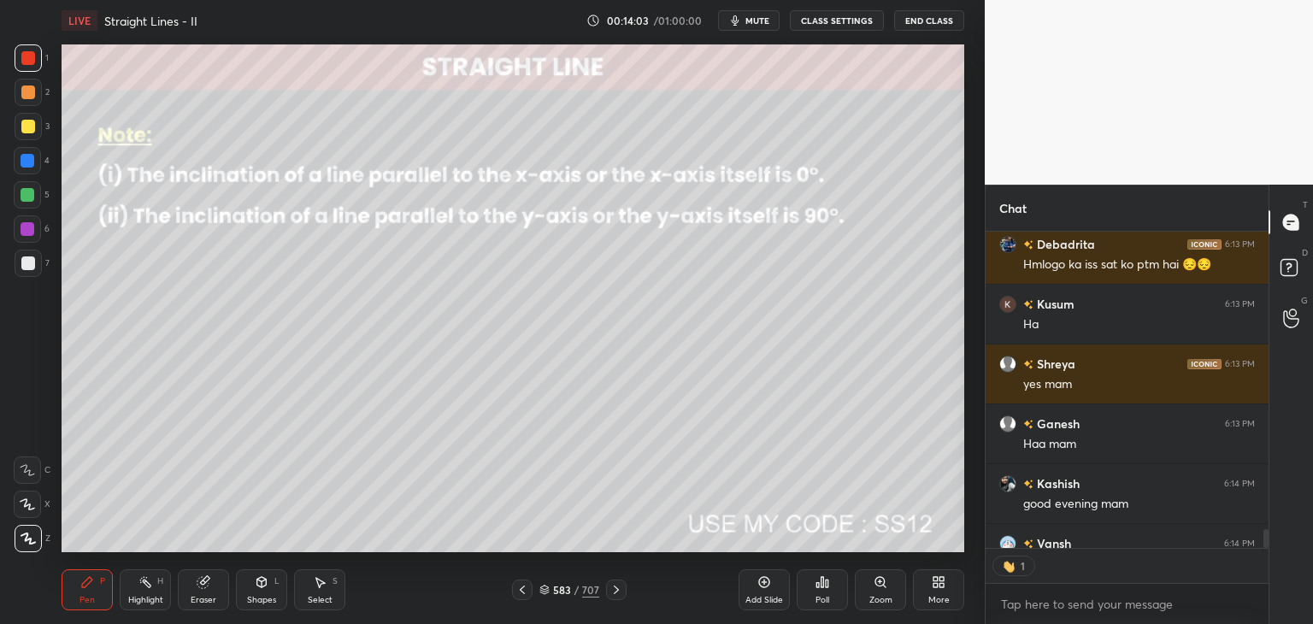
click at [523, 584] on icon at bounding box center [522, 590] width 14 height 14
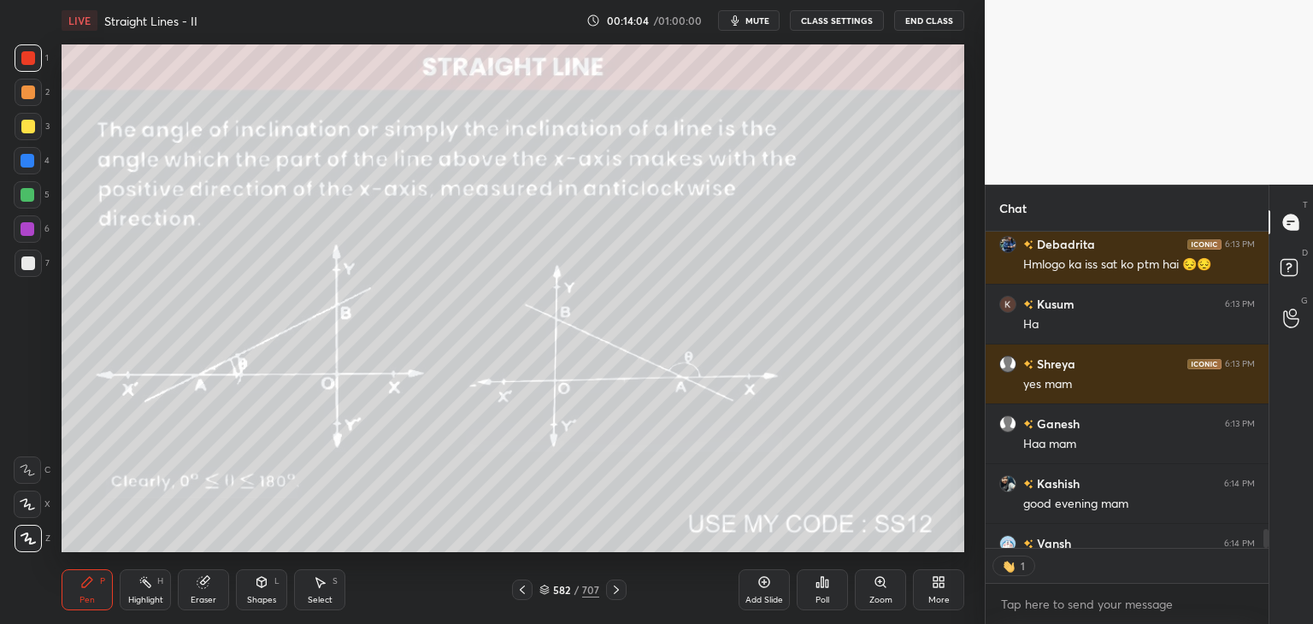
click at [523, 584] on icon at bounding box center [522, 590] width 14 height 14
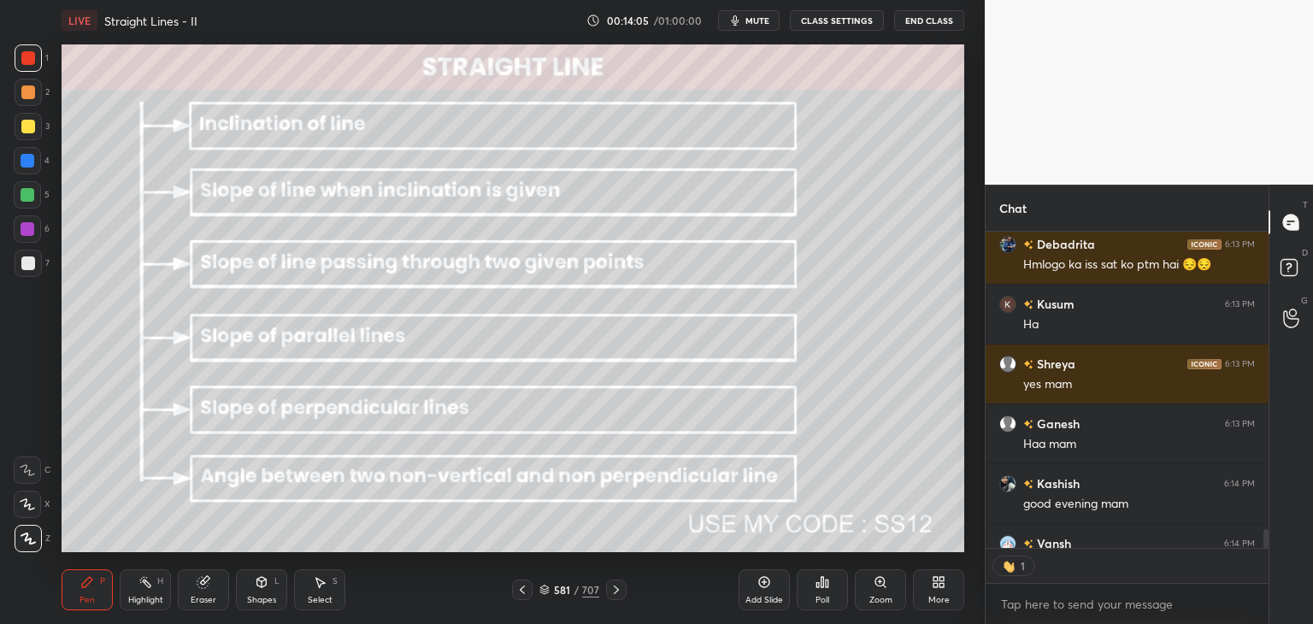
click at [523, 585] on icon at bounding box center [522, 590] width 14 height 14
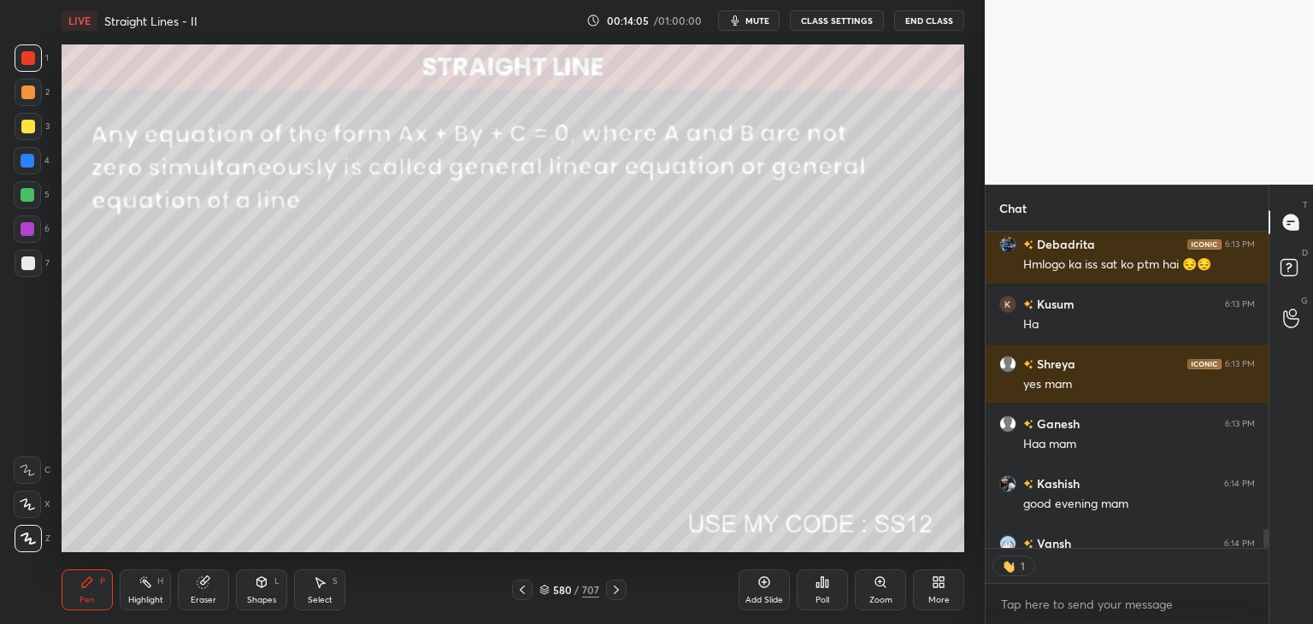
click at [523, 586] on icon at bounding box center [522, 590] width 14 height 14
click at [524, 586] on icon at bounding box center [522, 590] width 14 height 14
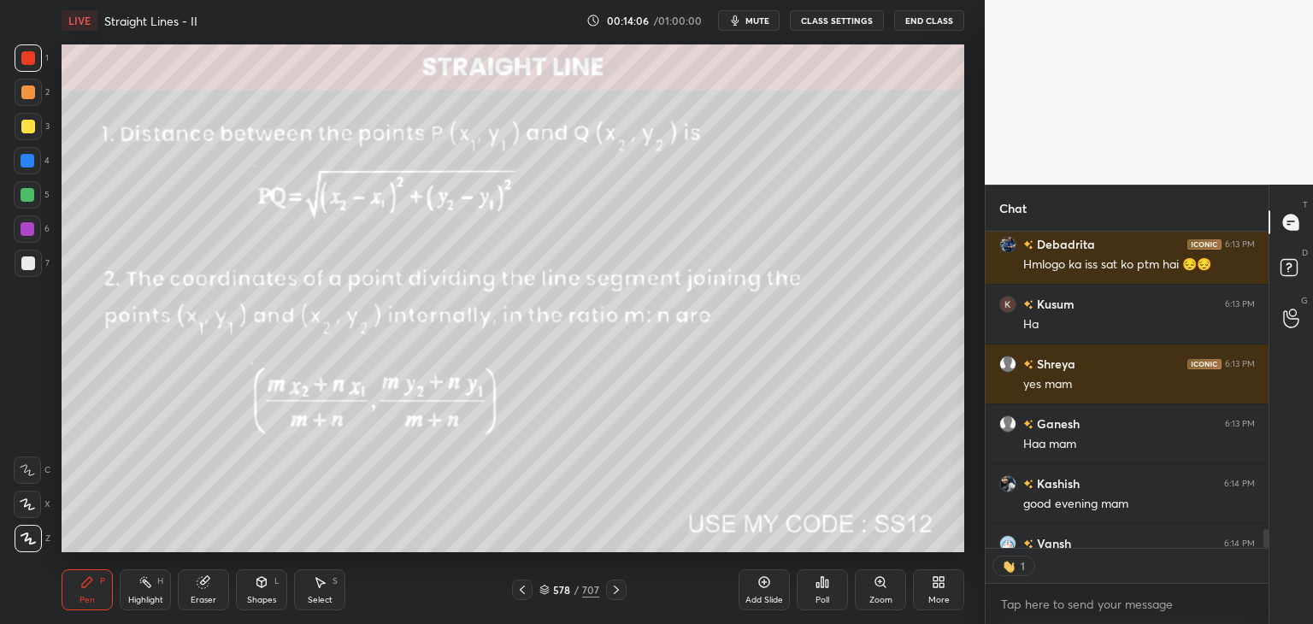
click at [525, 586] on icon at bounding box center [522, 590] width 14 height 14
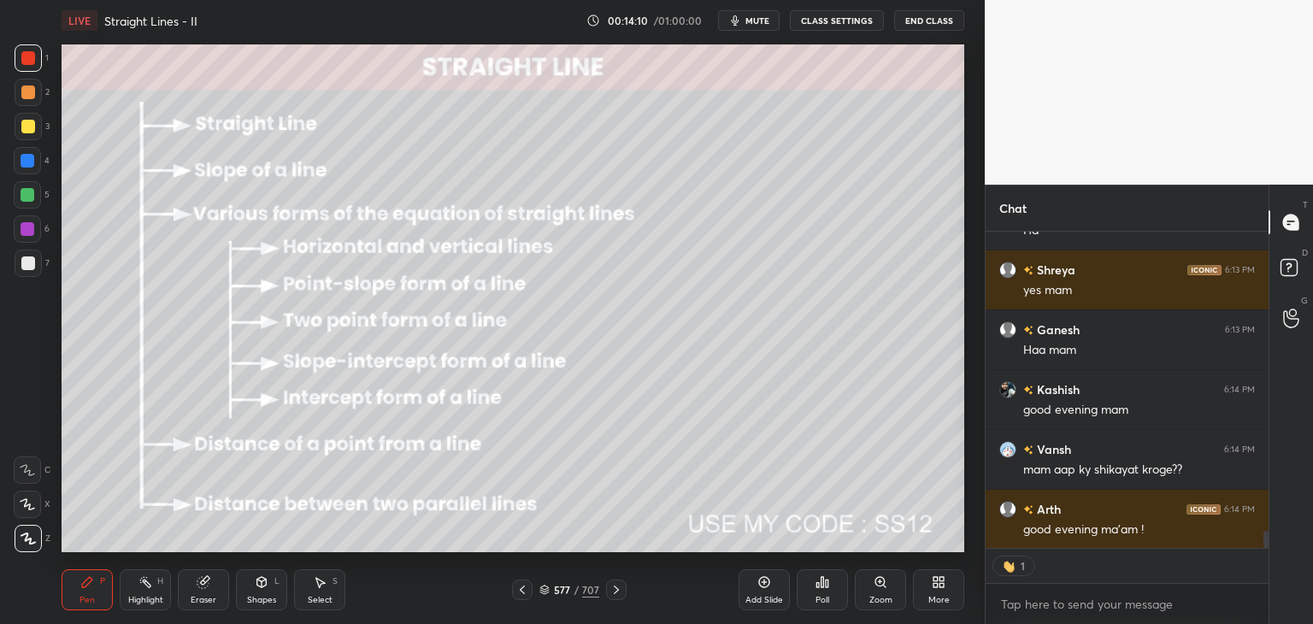
scroll to position [346, 278]
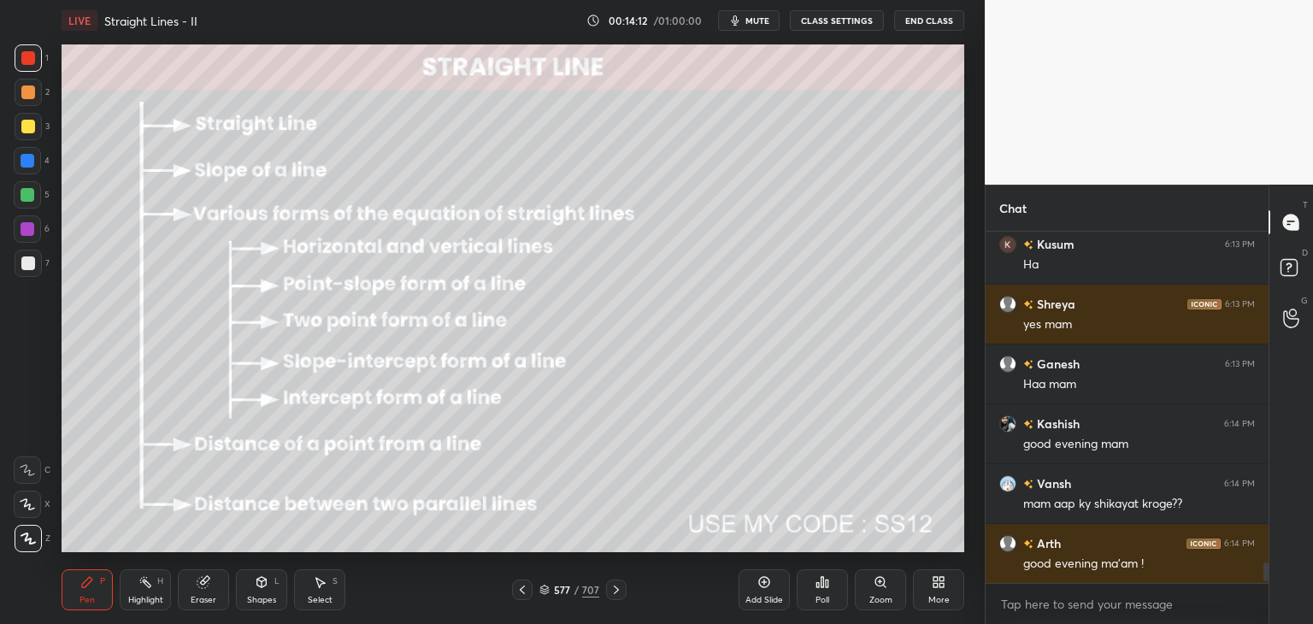
drag, startPoint x: 578, startPoint y: 586, endPoint x: 589, endPoint y: 580, distance: 12.6
click at [578, 586] on div "/" at bounding box center [576, 590] width 5 height 10
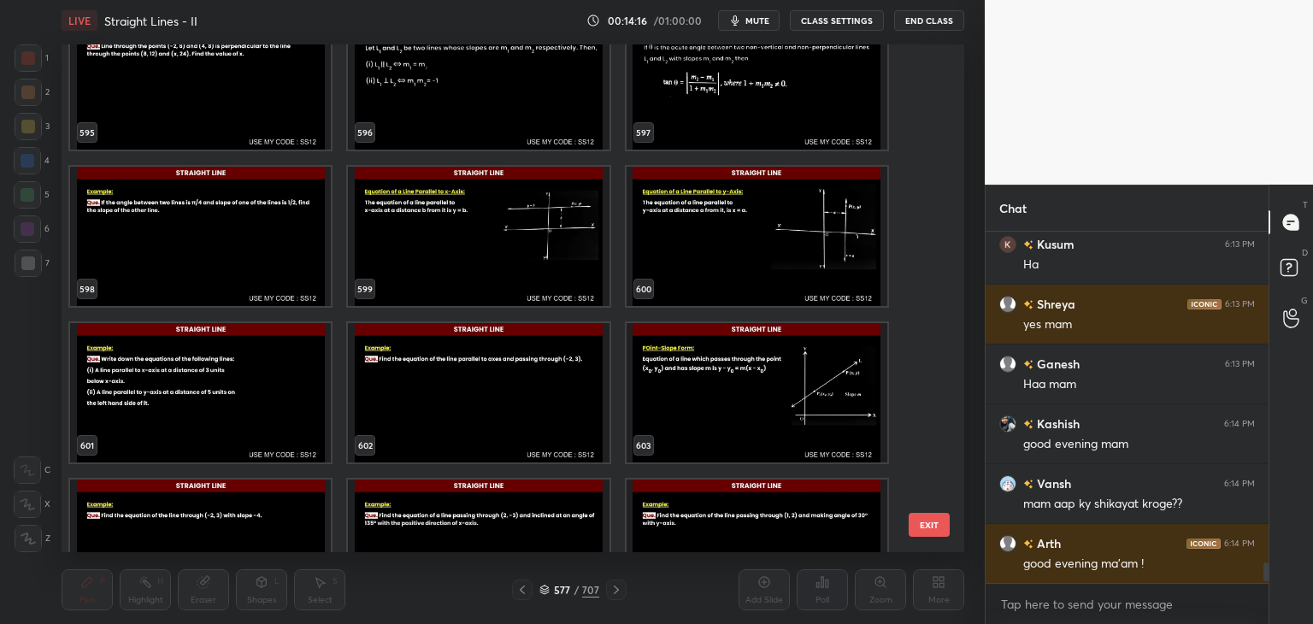
scroll to position [31461, 0]
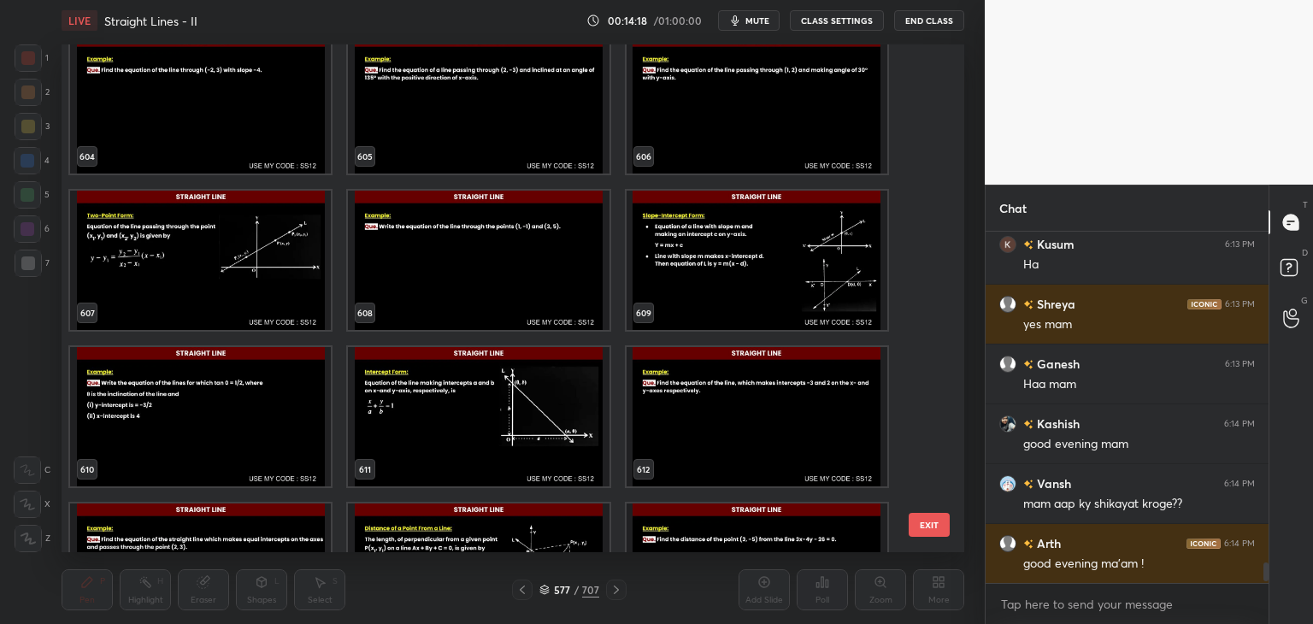
click at [237, 241] on img "grid" at bounding box center [200, 260] width 261 height 139
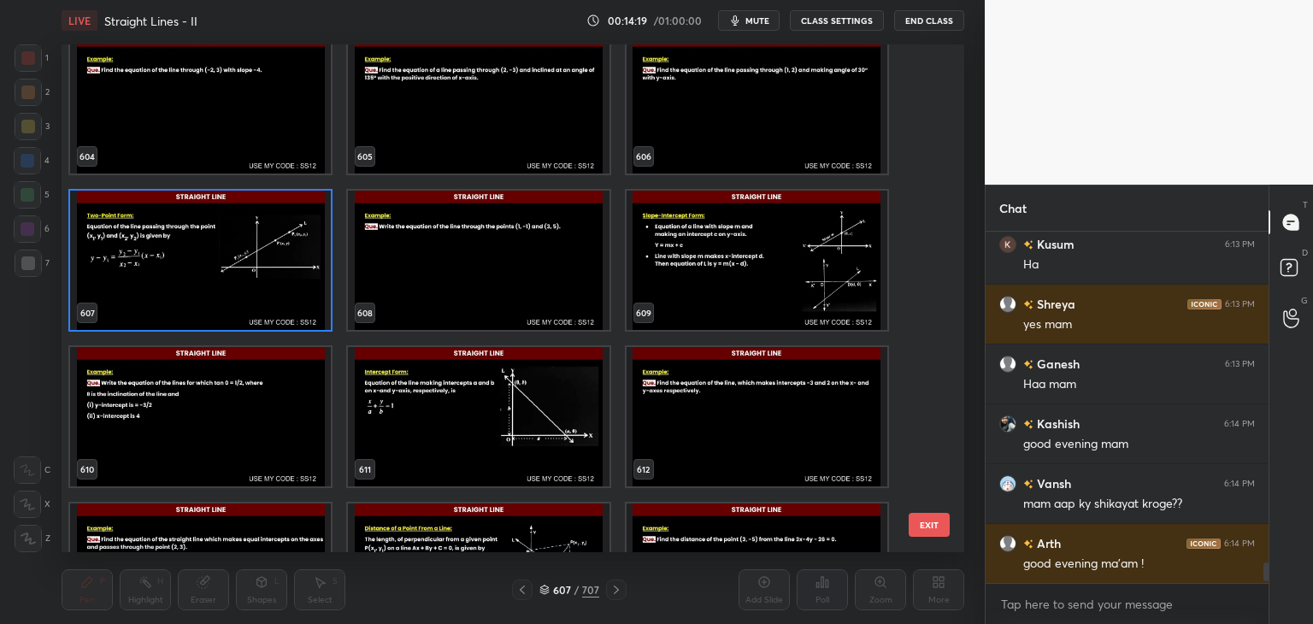
click at [238, 241] on img "grid" at bounding box center [200, 260] width 261 height 139
click at [238, 240] on img "grid" at bounding box center [200, 260] width 261 height 139
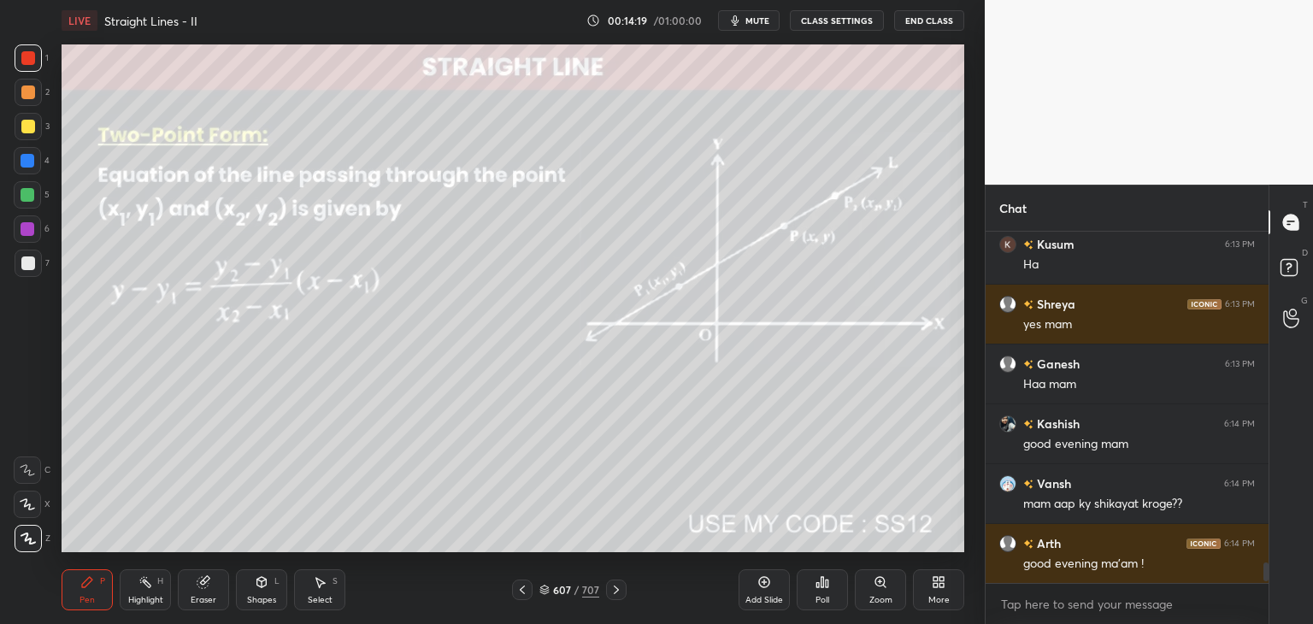
click at [239, 240] on img "grid" at bounding box center [200, 260] width 261 height 139
click at [523, 594] on icon at bounding box center [522, 590] width 14 height 14
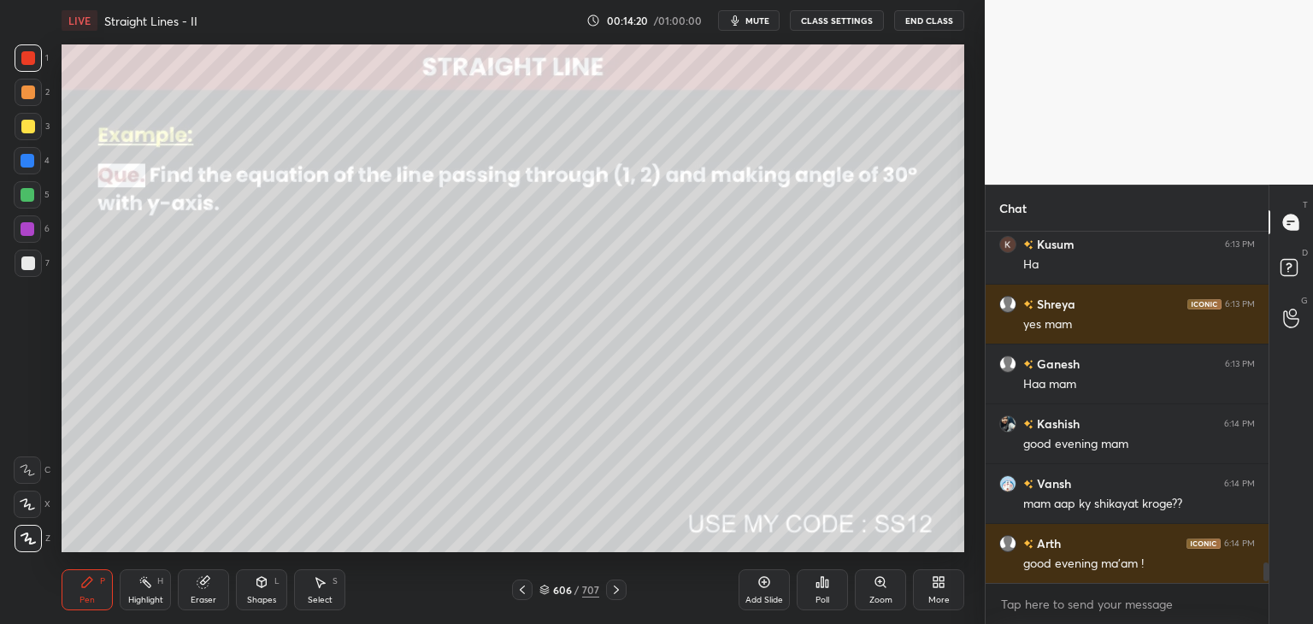
click at [524, 596] on icon at bounding box center [522, 590] width 14 height 14
click at [524, 597] on div at bounding box center [522, 590] width 21 height 21
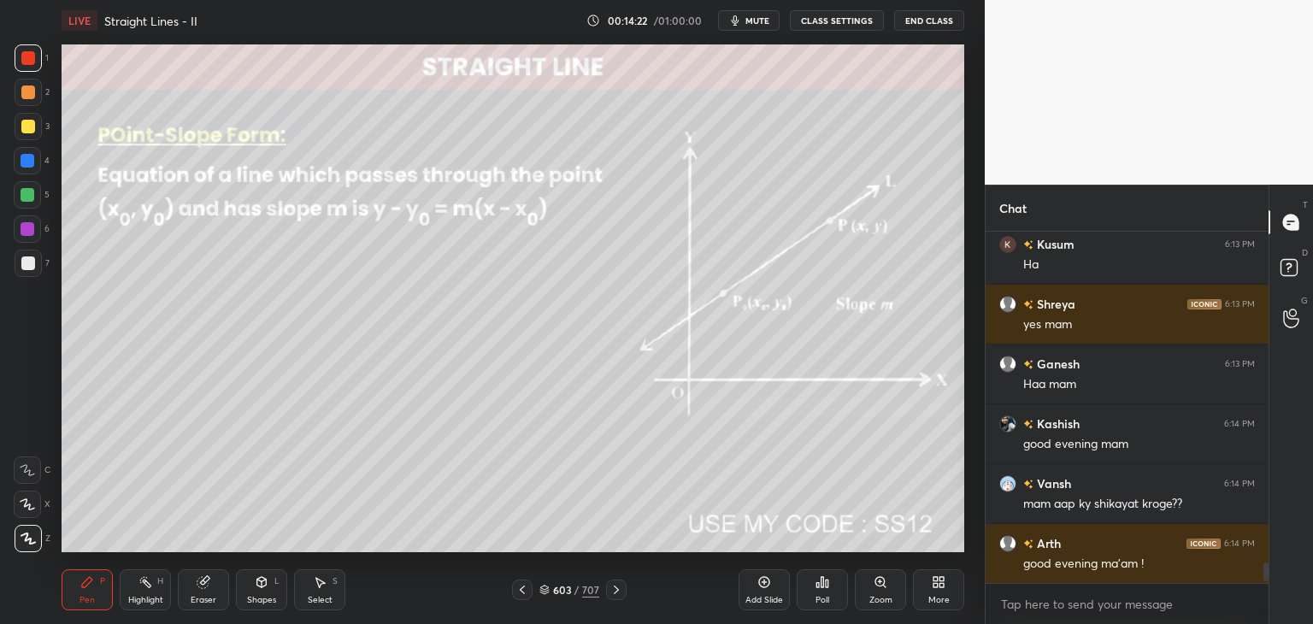
click at [526, 597] on div at bounding box center [522, 590] width 21 height 21
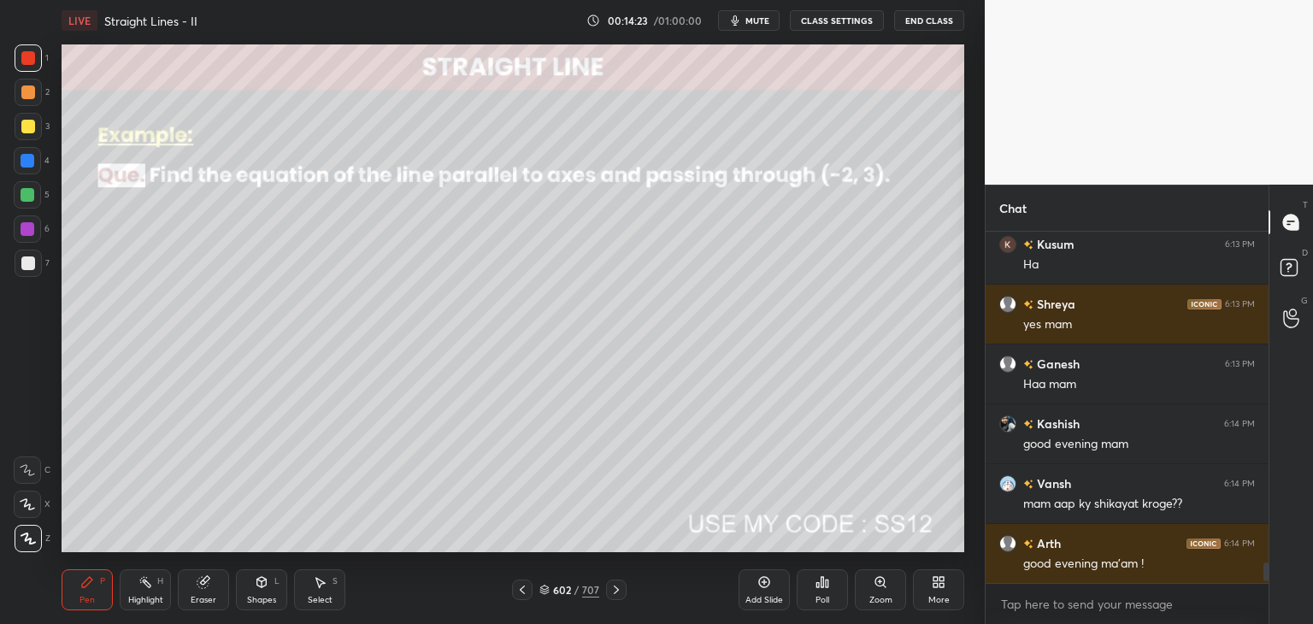
click at [619, 595] on icon at bounding box center [616, 590] width 14 height 14
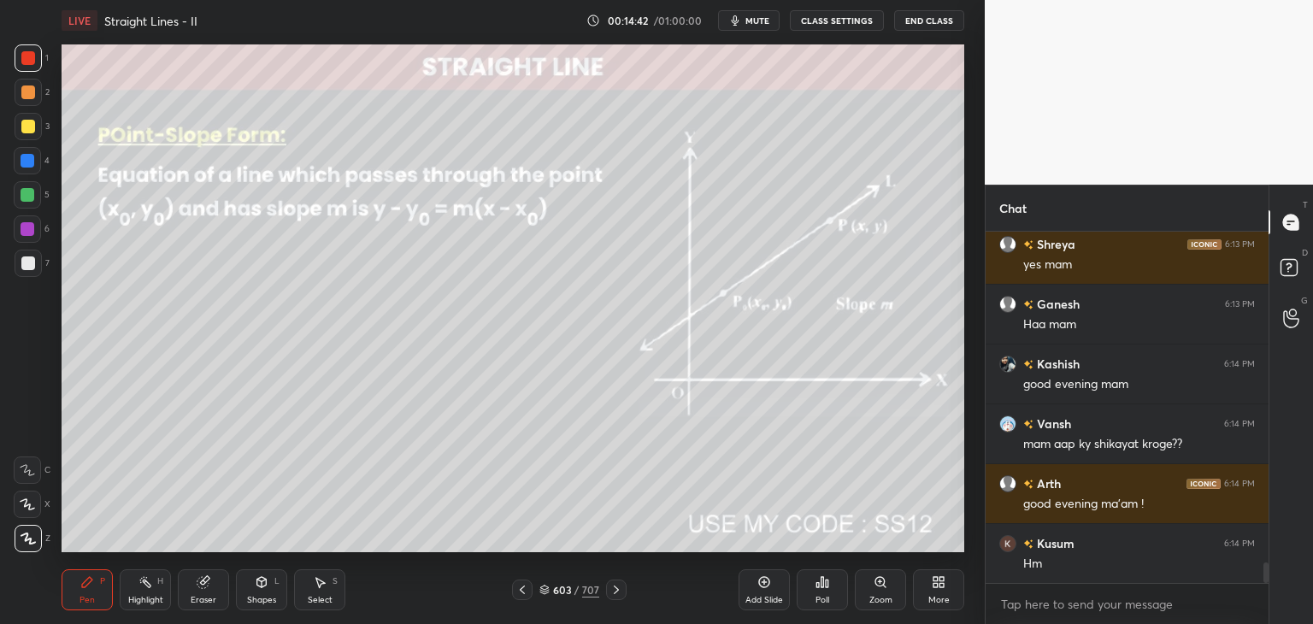
scroll to position [5736, 0]
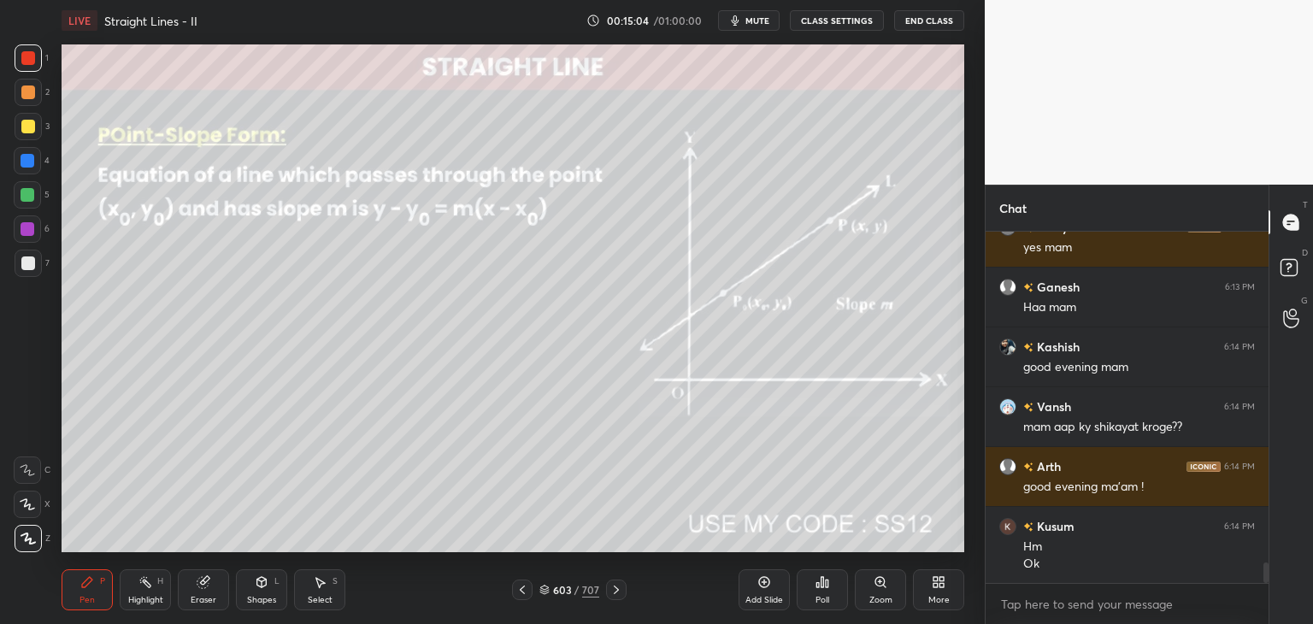
click at [29, 264] on div at bounding box center [28, 263] width 14 height 14
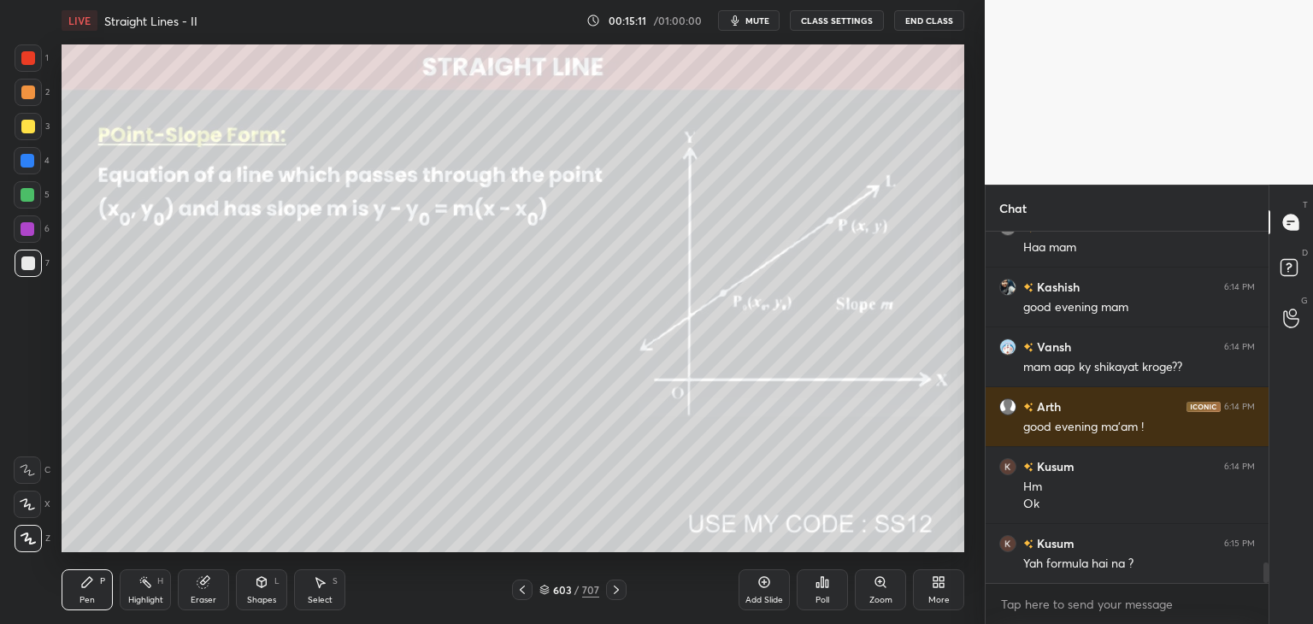
click at [28, 158] on div at bounding box center [28, 161] width 14 height 14
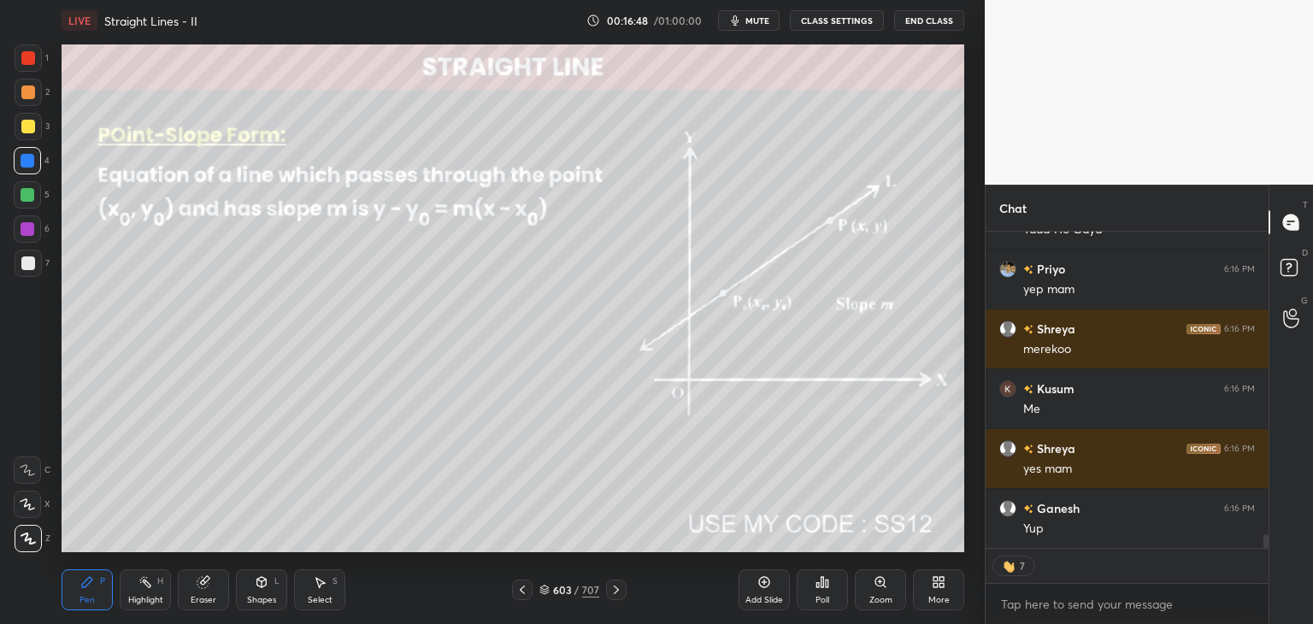
scroll to position [7044, 0]
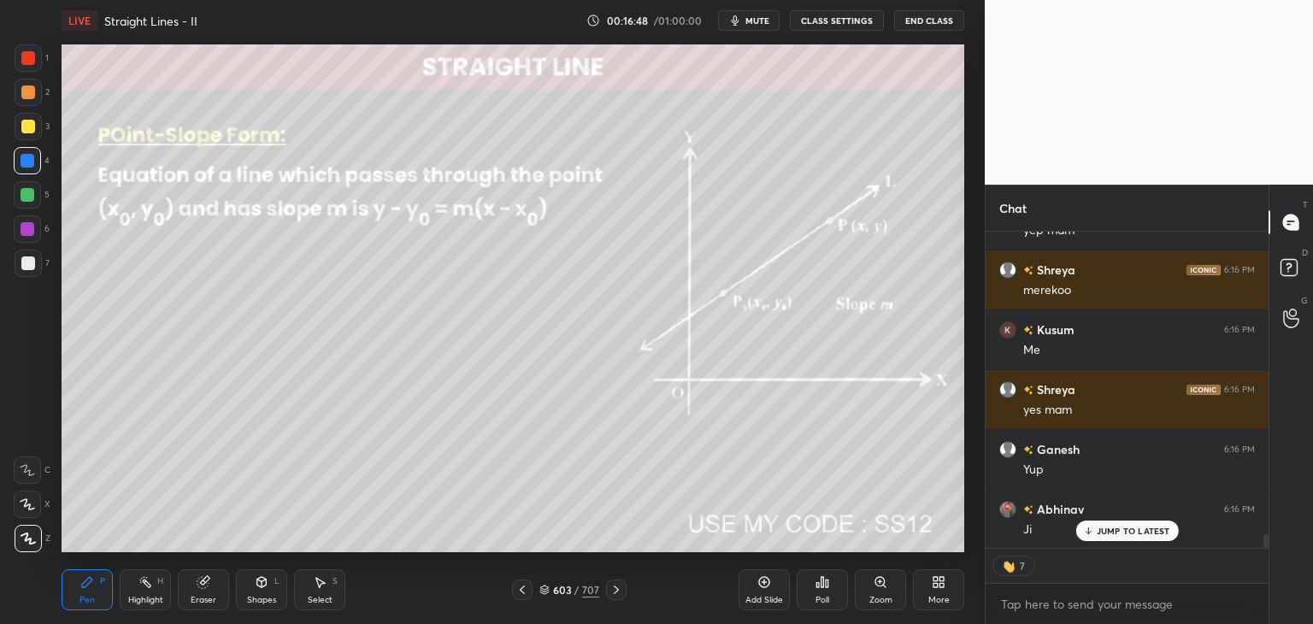
click at [775, 598] on div "Add Slide" at bounding box center [764, 600] width 38 height 9
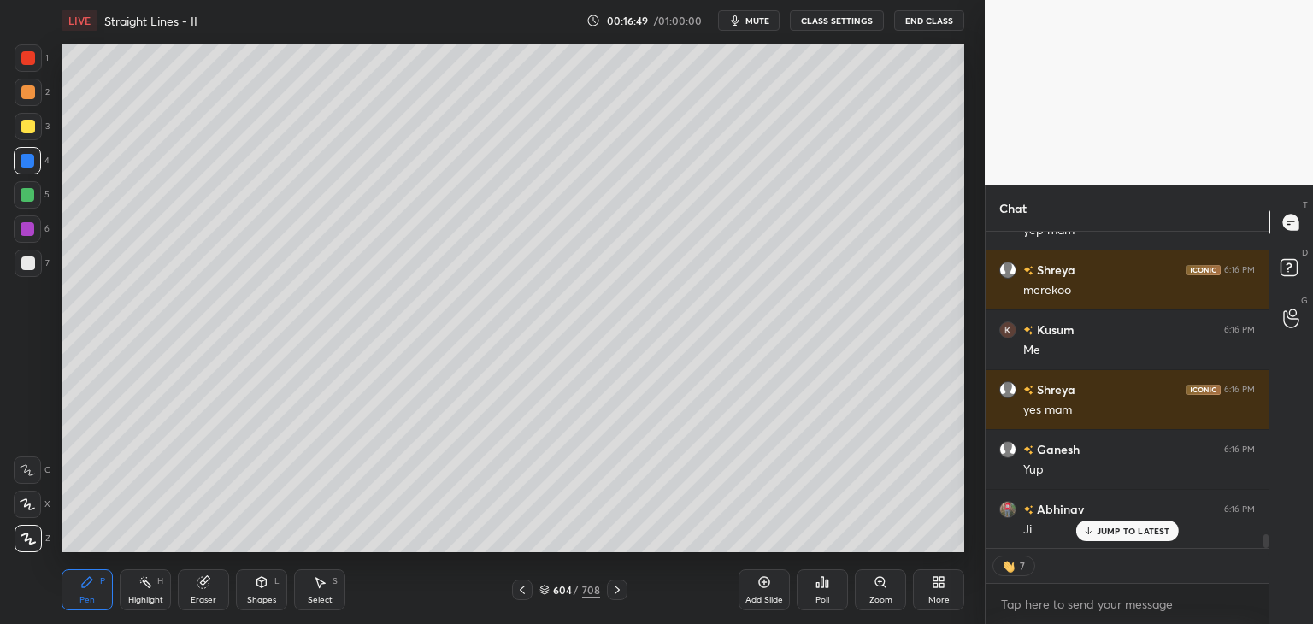
scroll to position [7163, 0]
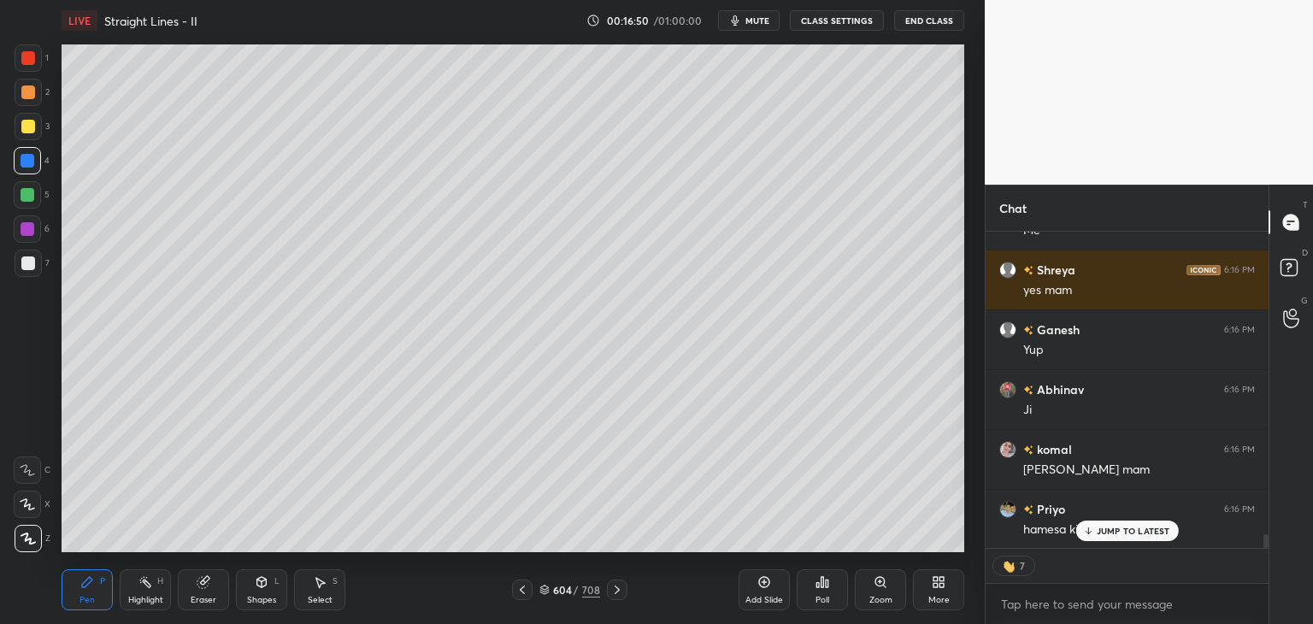
click at [31, 126] on div at bounding box center [28, 127] width 14 height 14
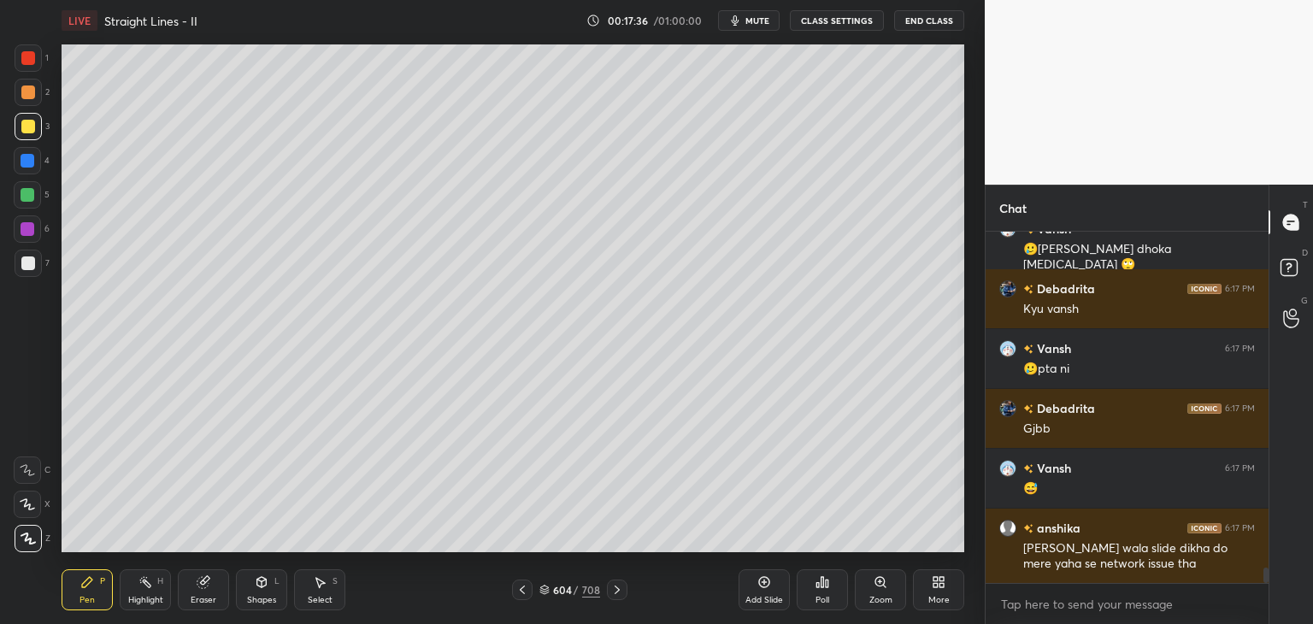
scroll to position [7623, 0]
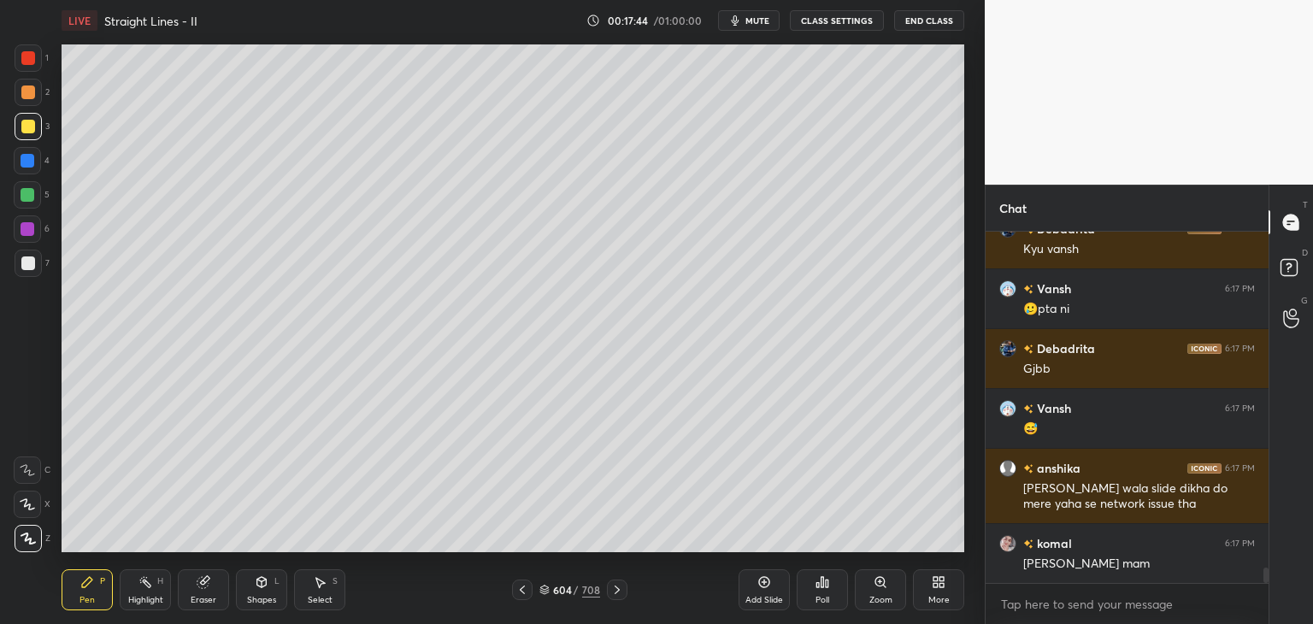
click at [521, 591] on icon at bounding box center [522, 590] width 14 height 14
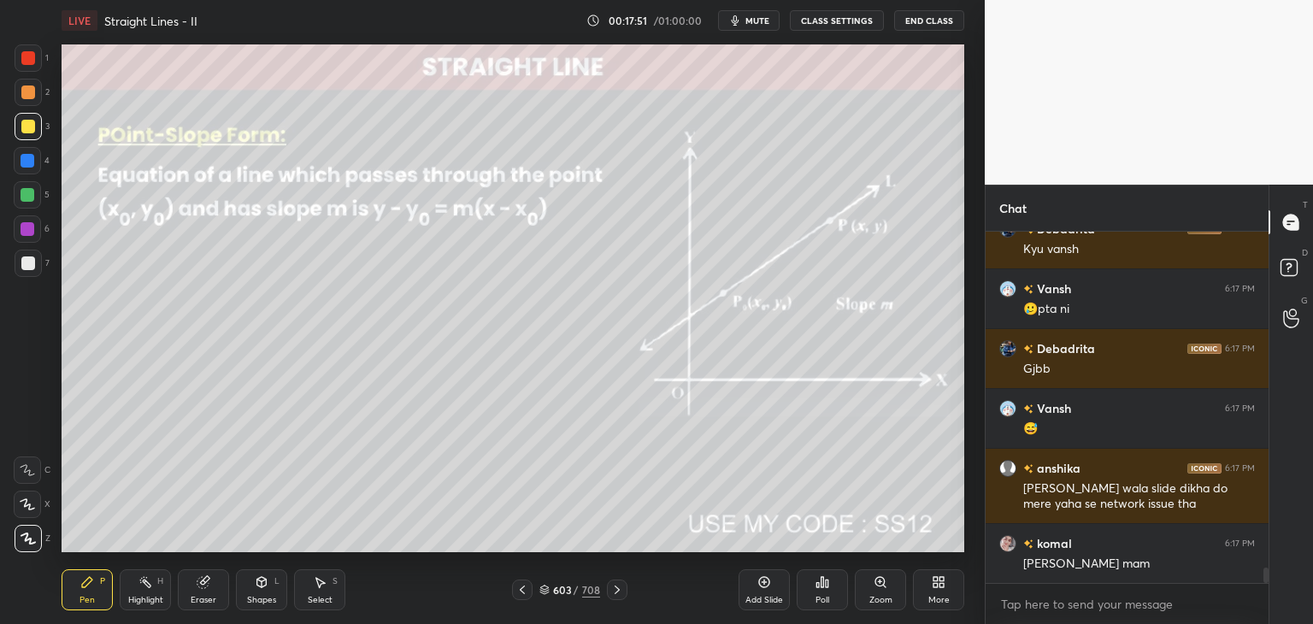
click at [615, 586] on icon at bounding box center [617, 590] width 14 height 14
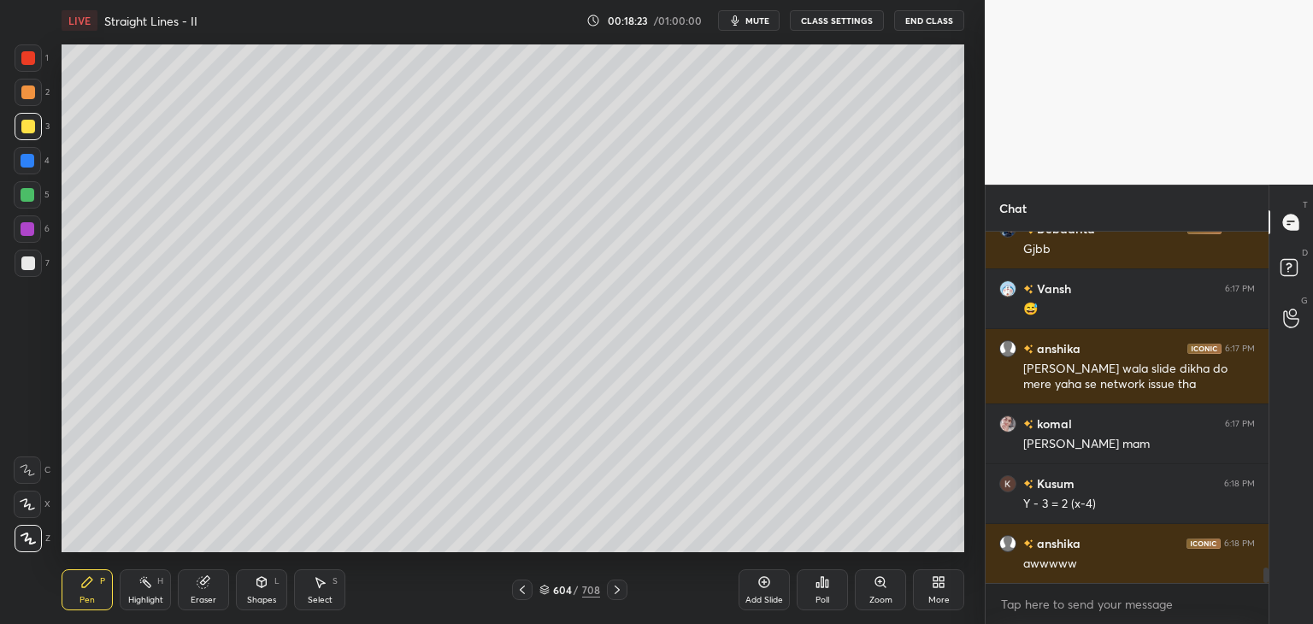
scroll to position [7803, 0]
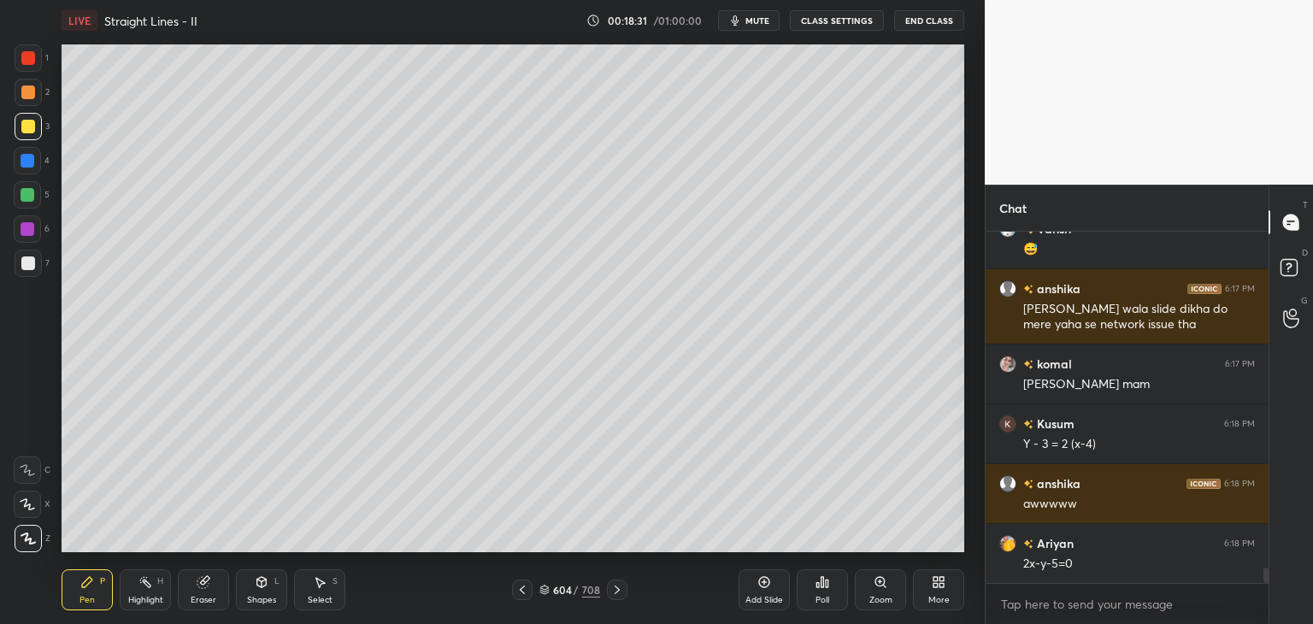
drag, startPoint x: 33, startPoint y: 257, endPoint x: 61, endPoint y: 251, distance: 28.0
click at [34, 257] on div at bounding box center [28, 263] width 27 height 27
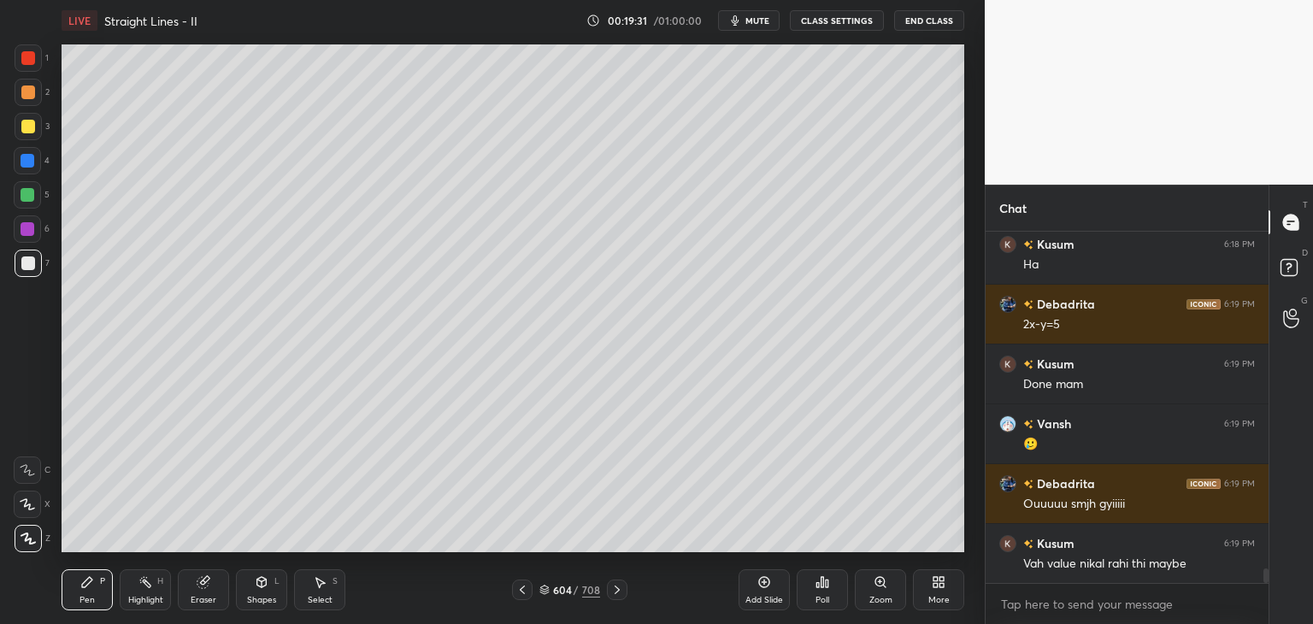
scroll to position [8461, 0]
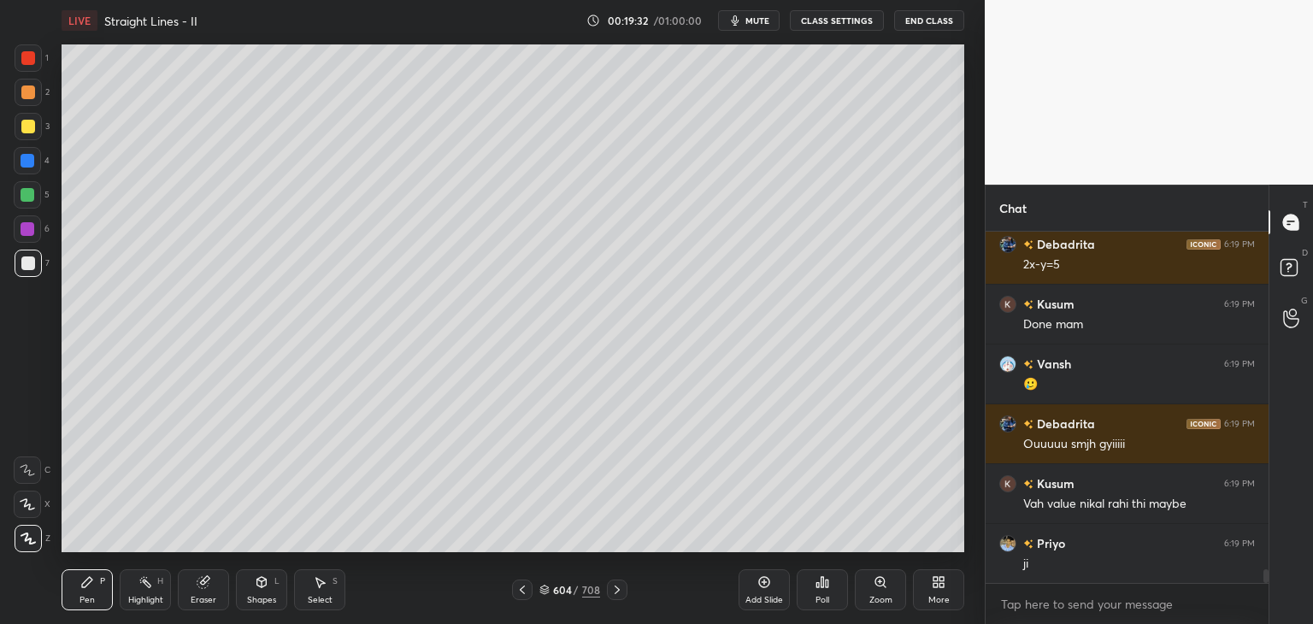
click at [616, 585] on icon at bounding box center [617, 590] width 14 height 14
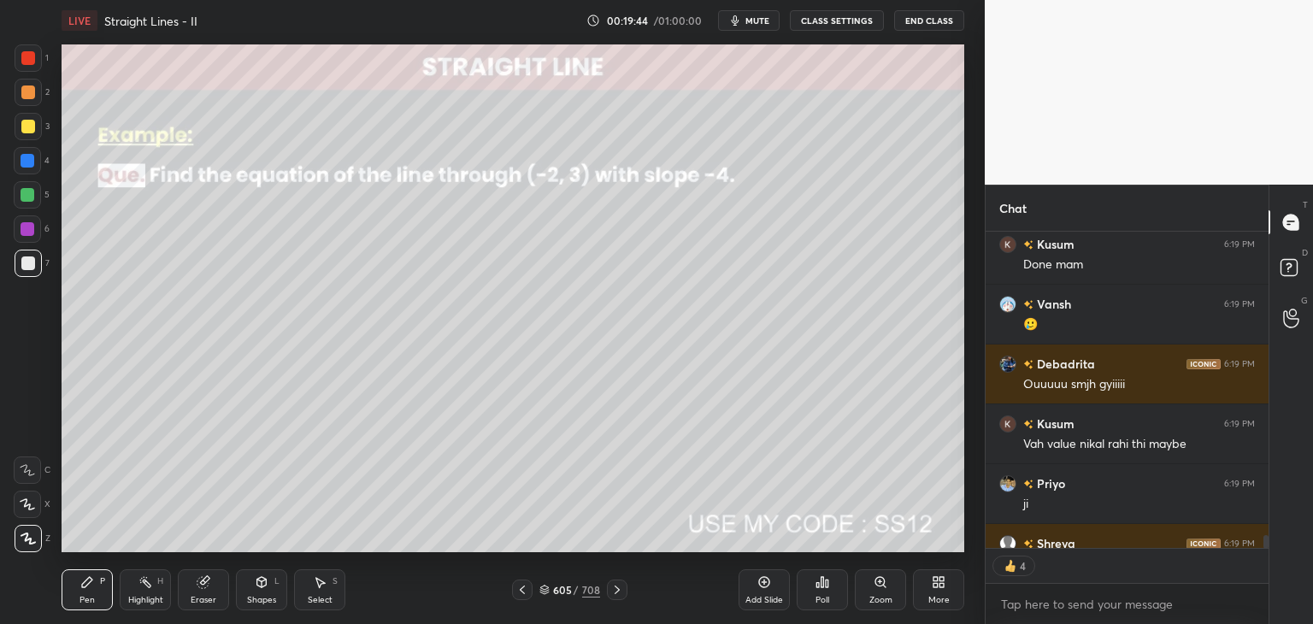
scroll to position [8630, 0]
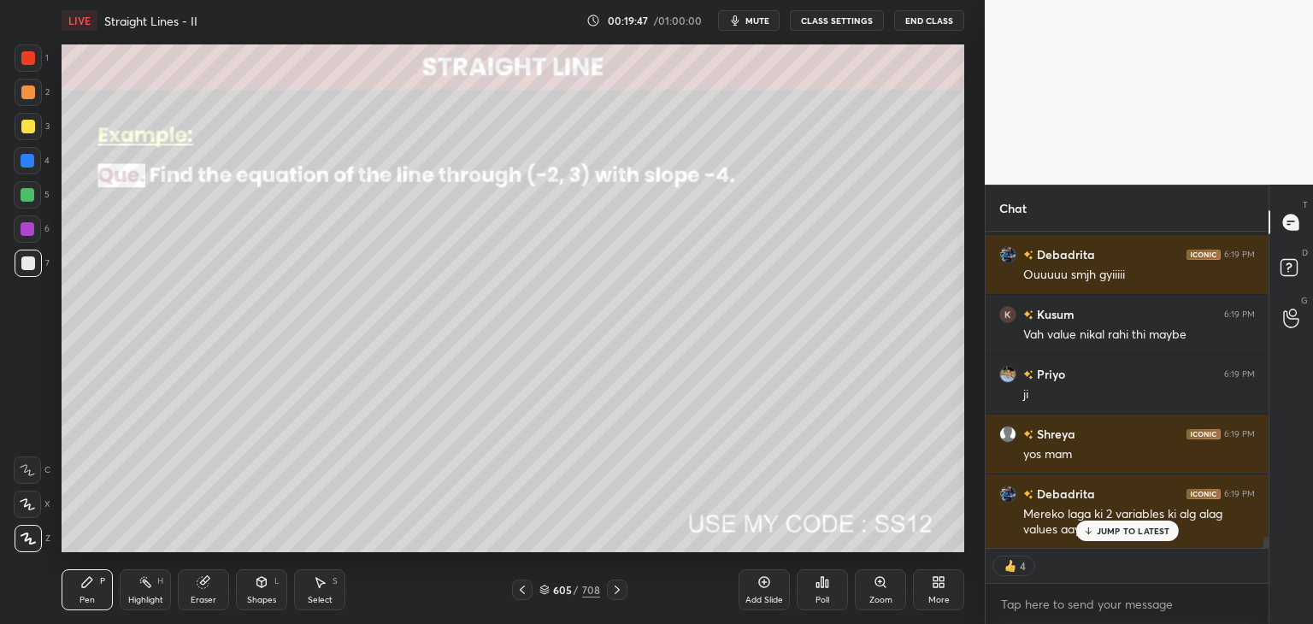
type textarea "x"
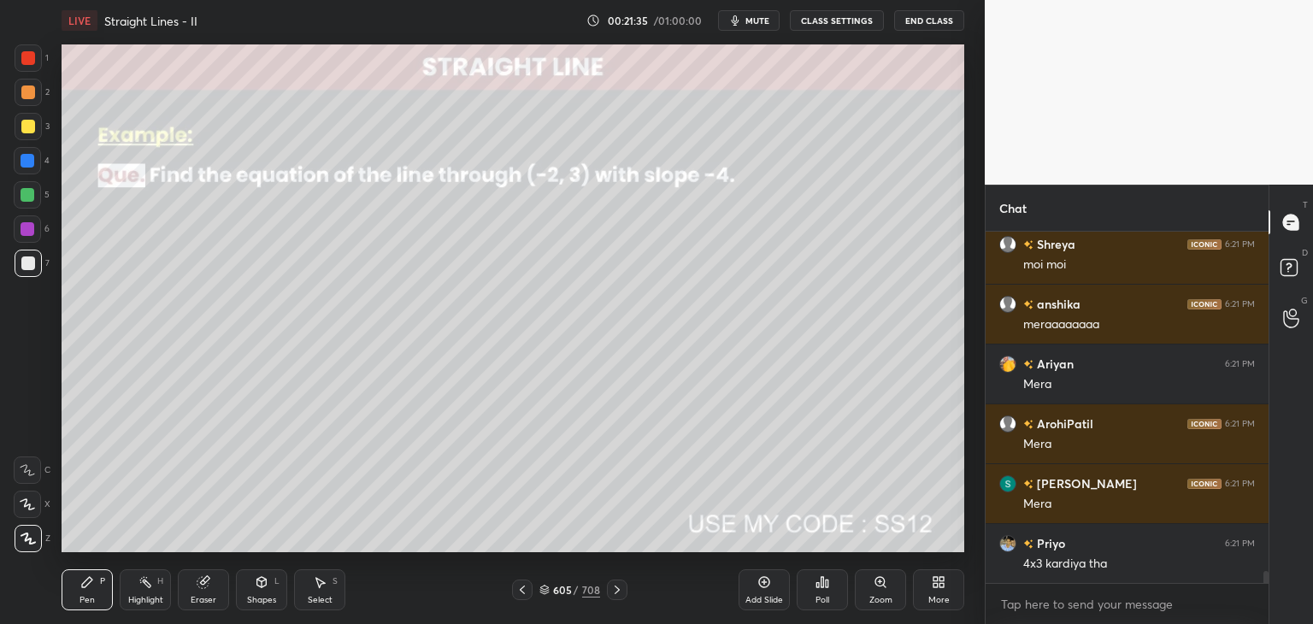
scroll to position [10032, 0]
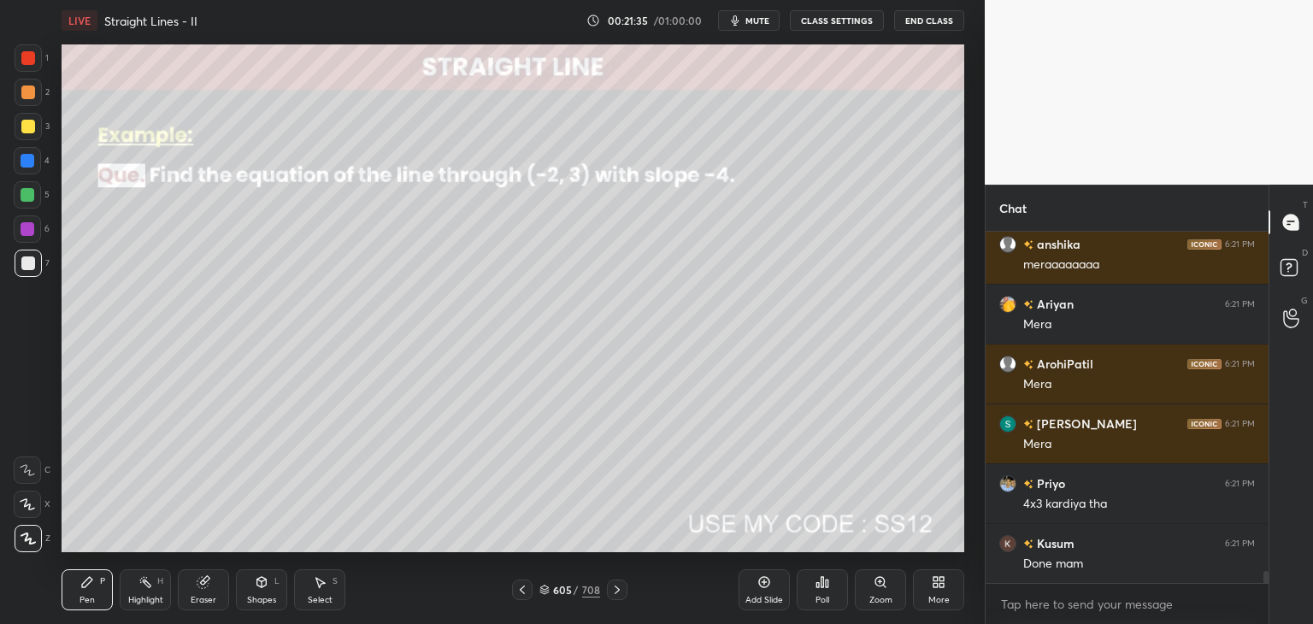
click at [616, 592] on icon at bounding box center [617, 590] width 14 height 14
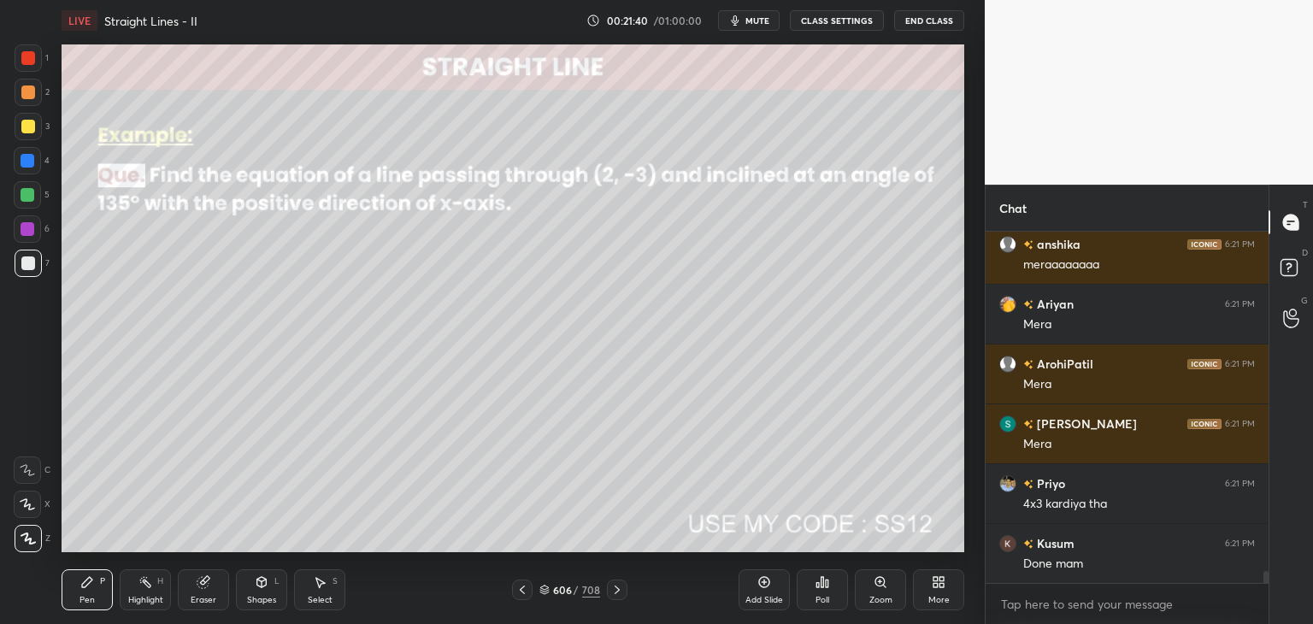
scroll to position [10092, 0]
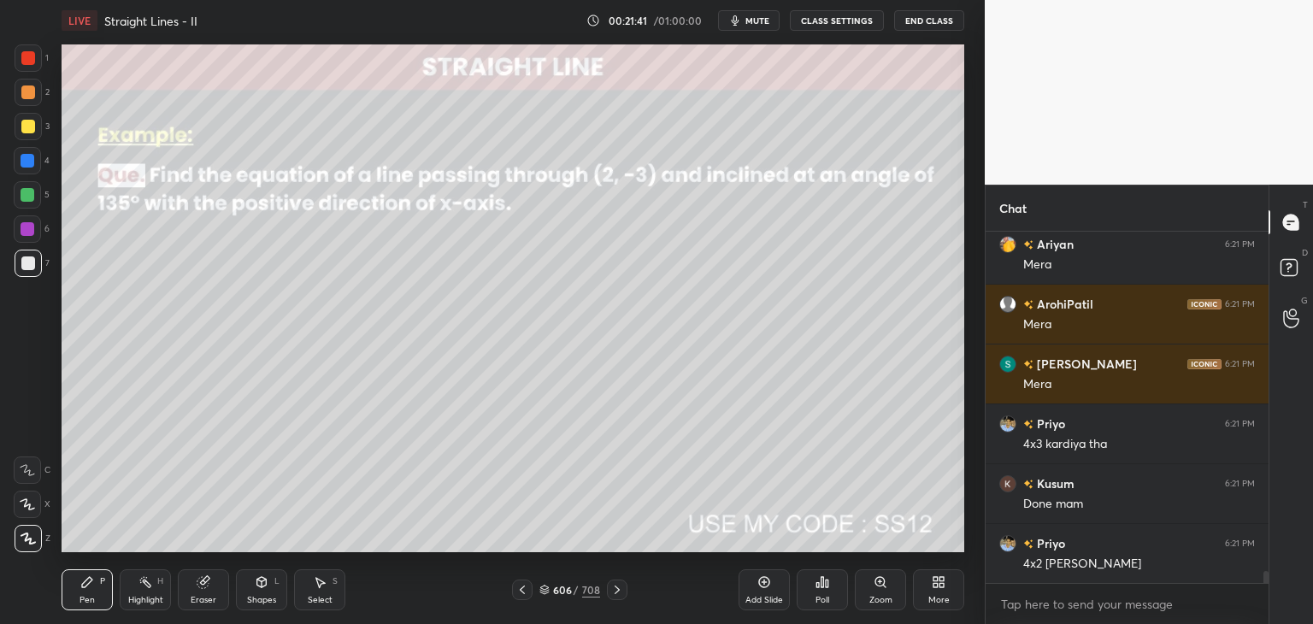
click at [766, 591] on div "Add Slide" at bounding box center [764, 589] width 51 height 41
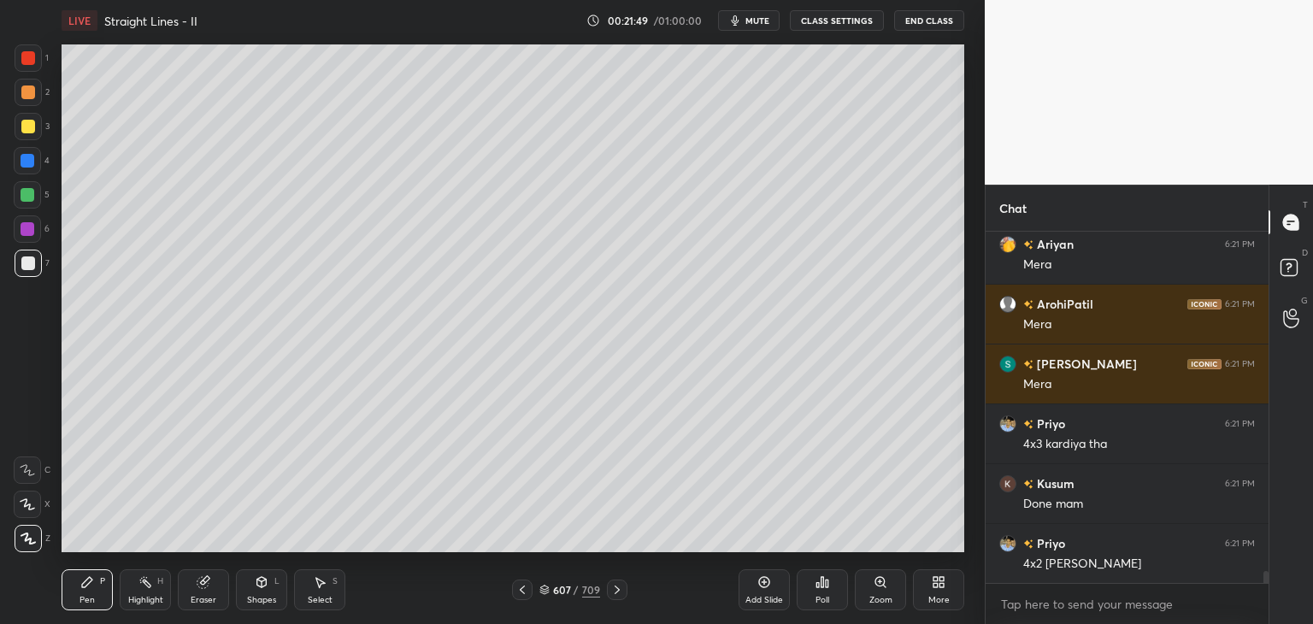
scroll to position [10152, 0]
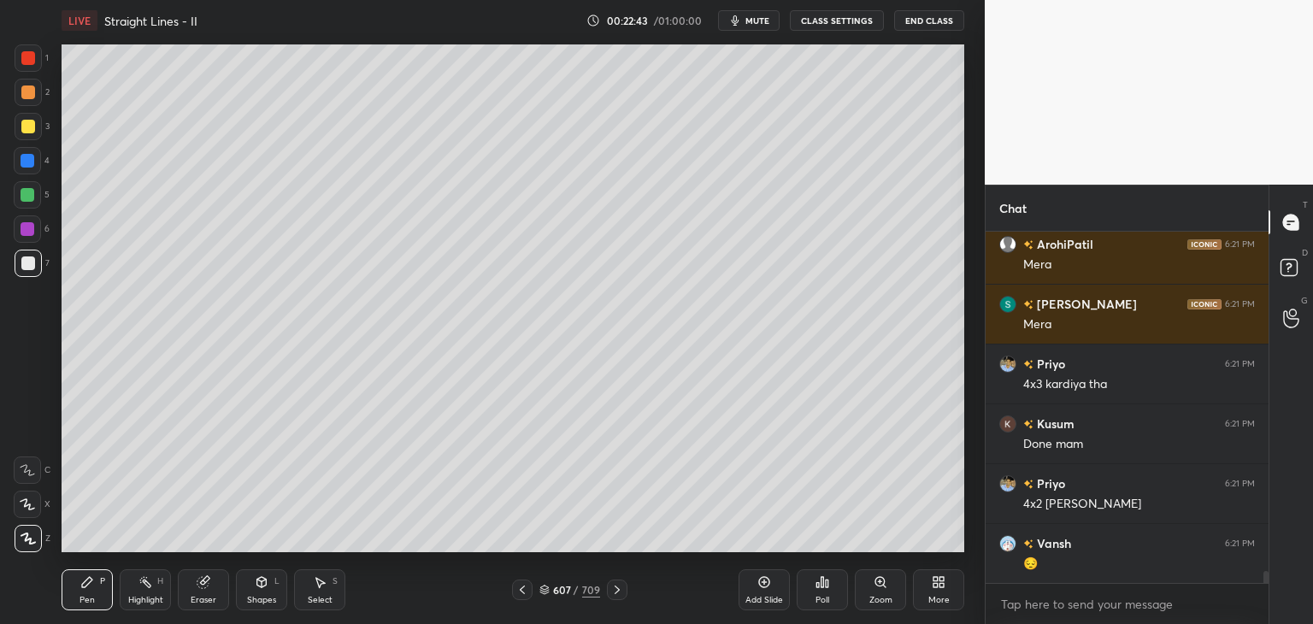
click at [825, 600] on div "Poll" at bounding box center [822, 600] width 14 height 9
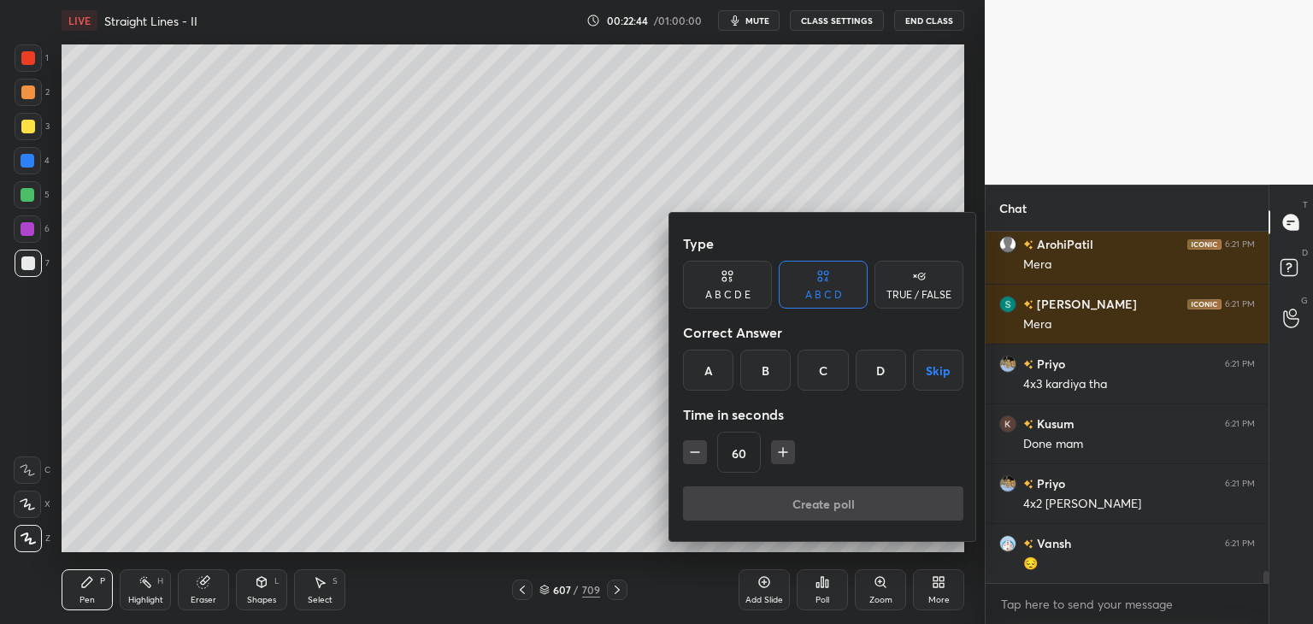
drag, startPoint x: 947, startPoint y: 374, endPoint x: 906, endPoint y: 418, distance: 60.5
click at [947, 374] on button "Skip" at bounding box center [938, 370] width 50 height 41
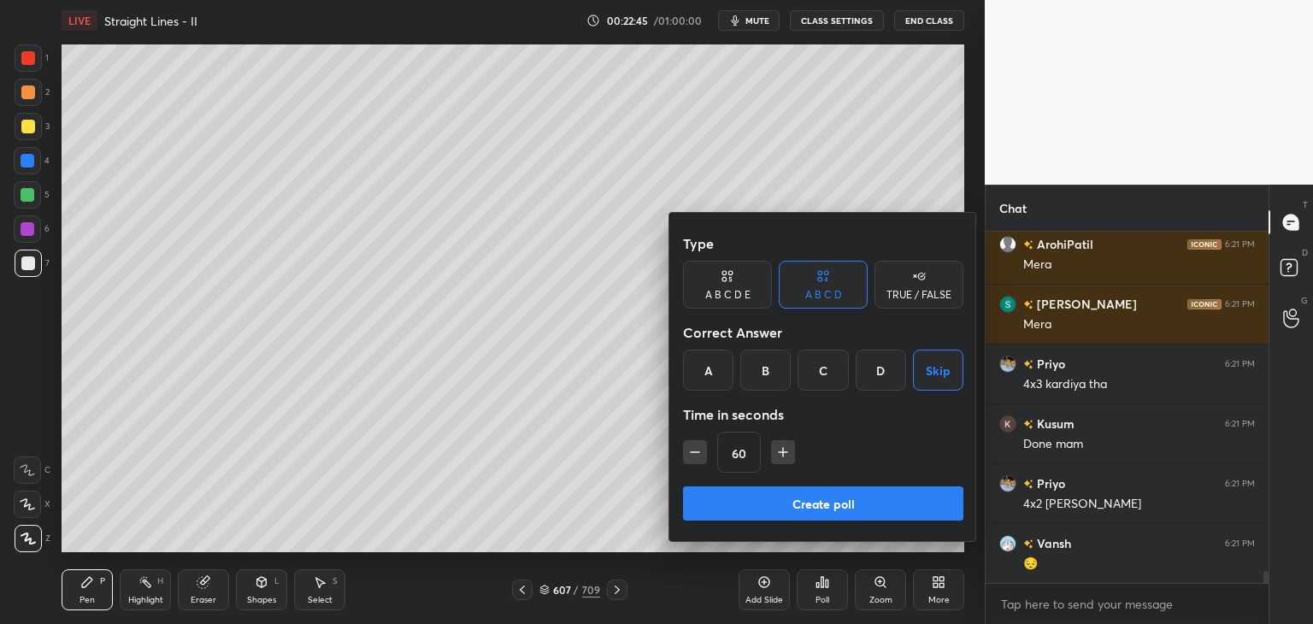
click at [786, 451] on icon "button" at bounding box center [782, 452] width 17 height 17
click at [785, 450] on icon "button" at bounding box center [782, 452] width 17 height 17
type input "90"
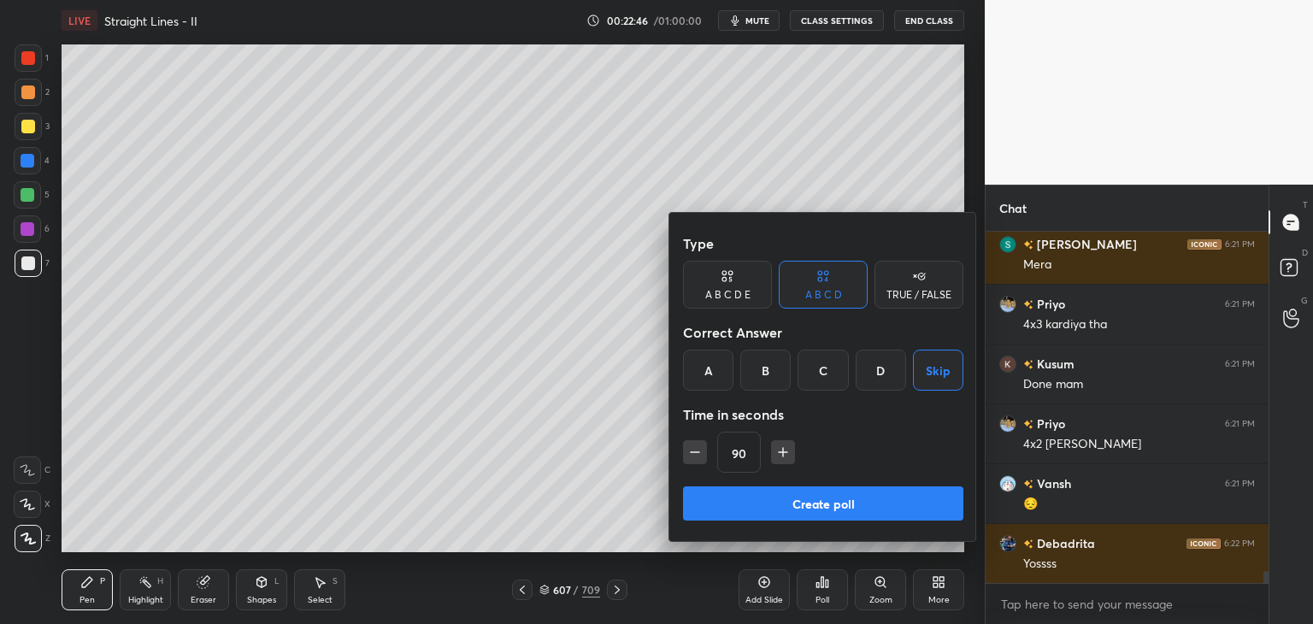
click at [780, 491] on button "Create poll" at bounding box center [823, 503] width 280 height 34
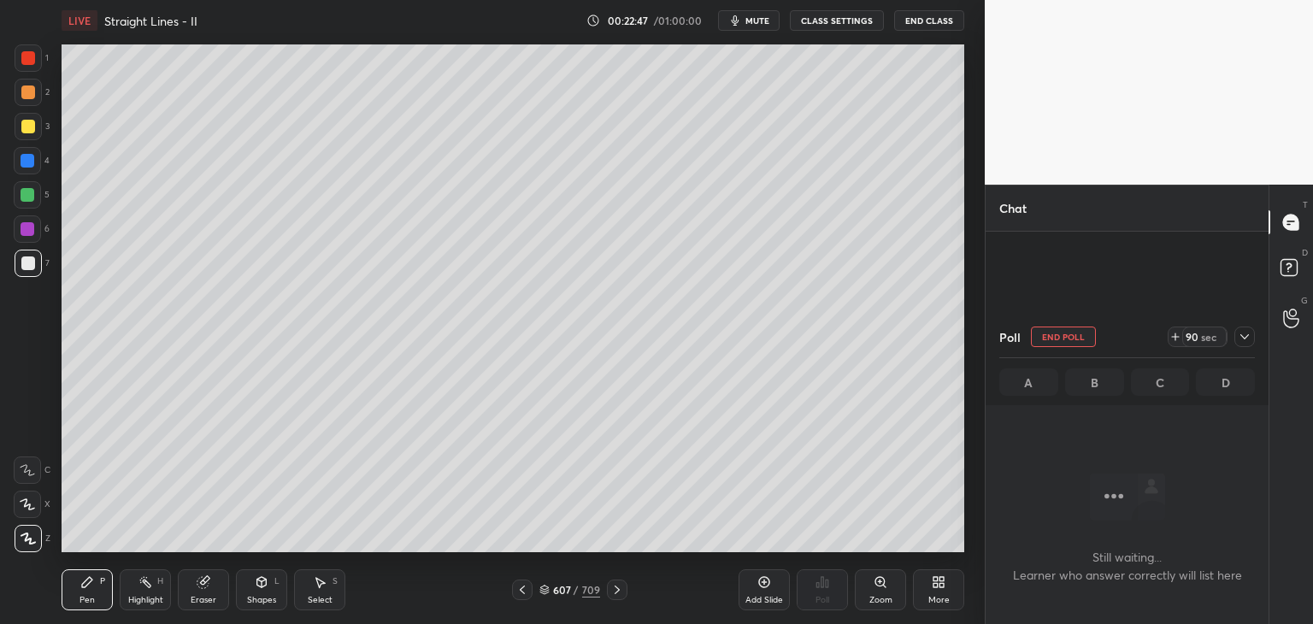
scroll to position [10420, 0]
click at [1241, 336] on icon at bounding box center [1244, 336] width 9 height 5
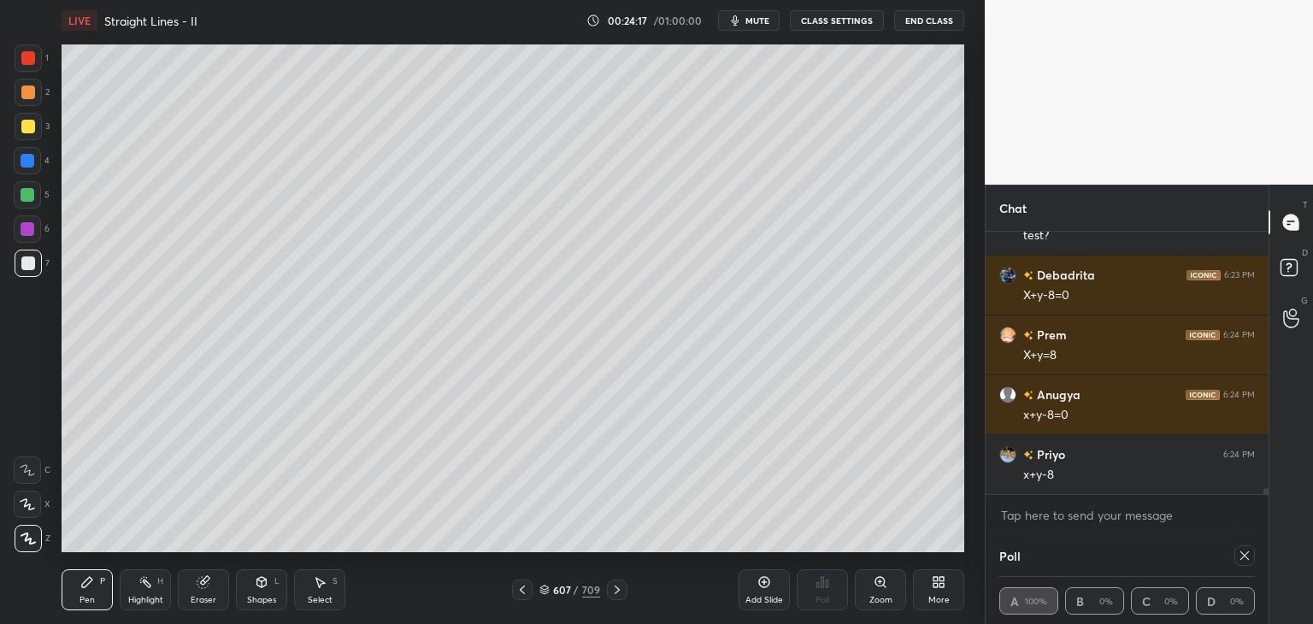
scroll to position [11290, 0]
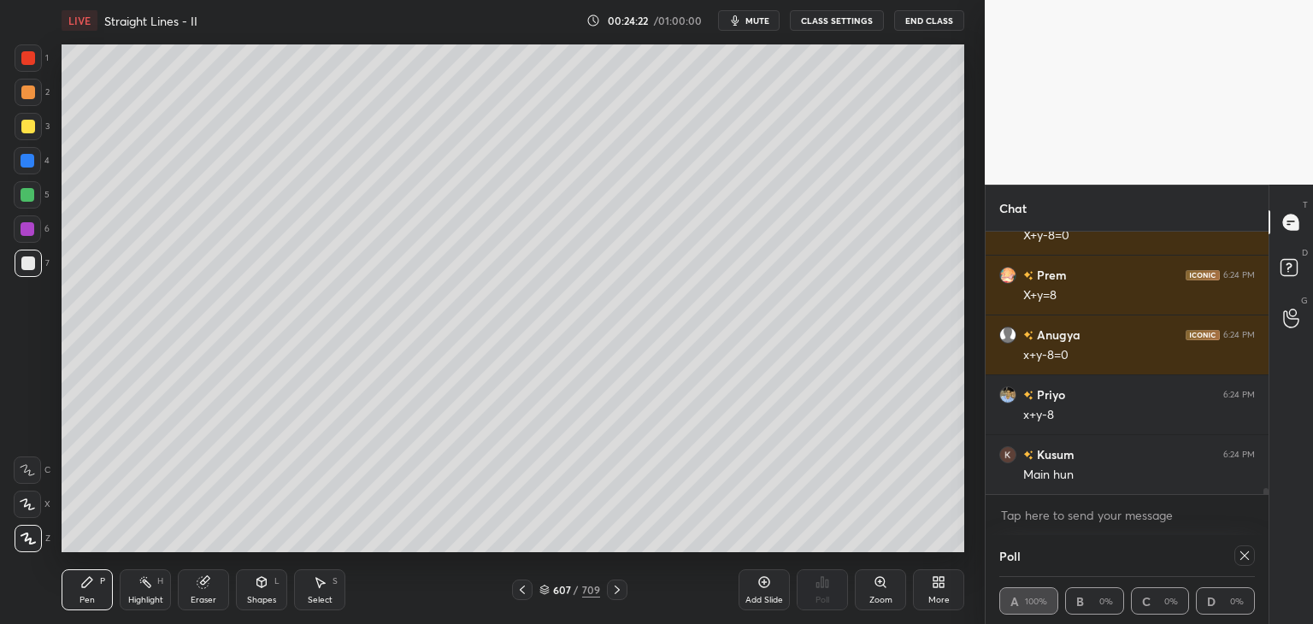
click at [1242, 548] on div at bounding box center [1244, 555] width 21 height 21
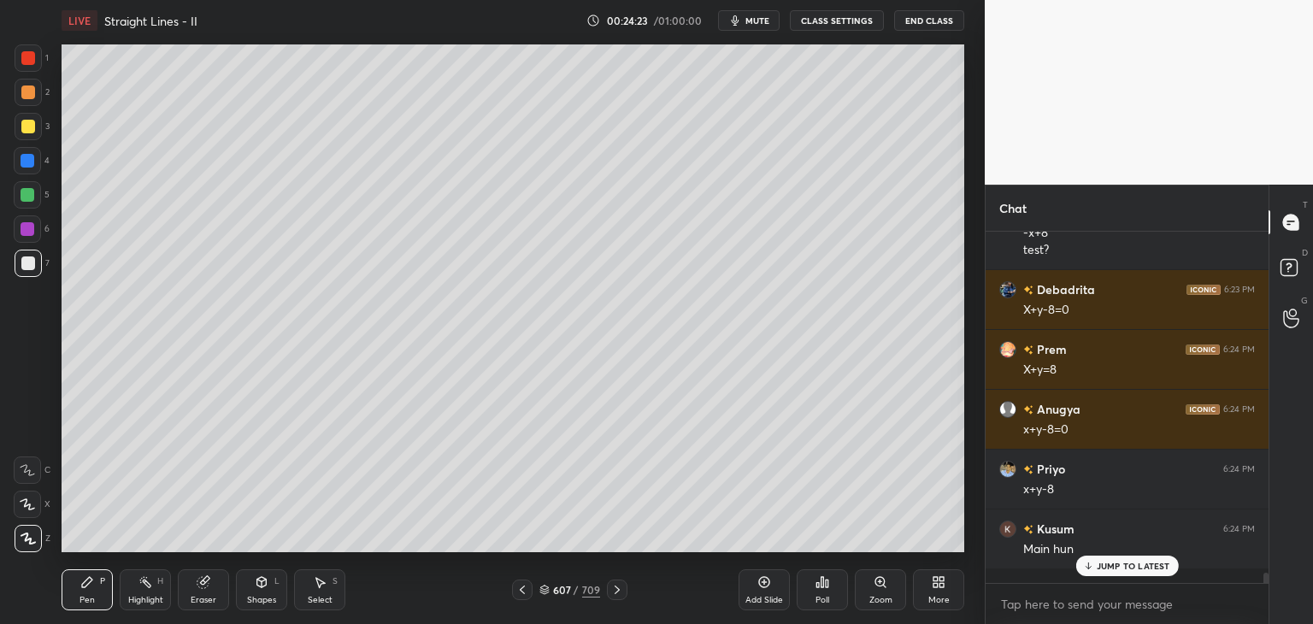
scroll to position [6, 5]
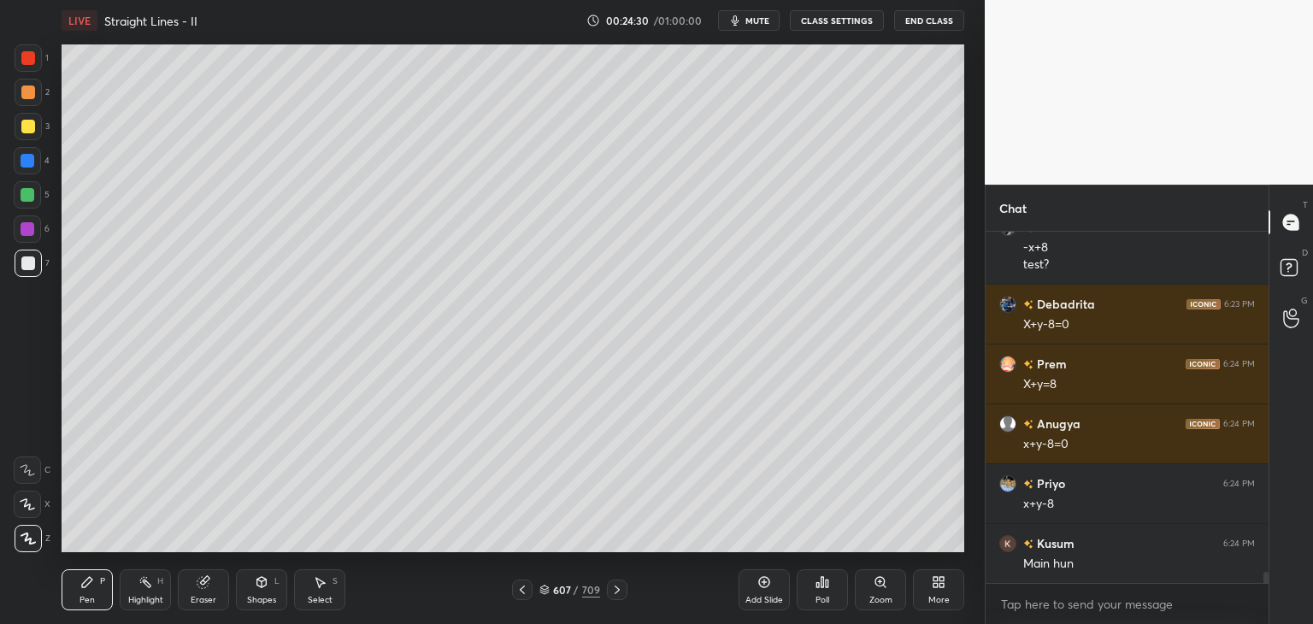
click at [27, 127] on div at bounding box center [28, 127] width 14 height 14
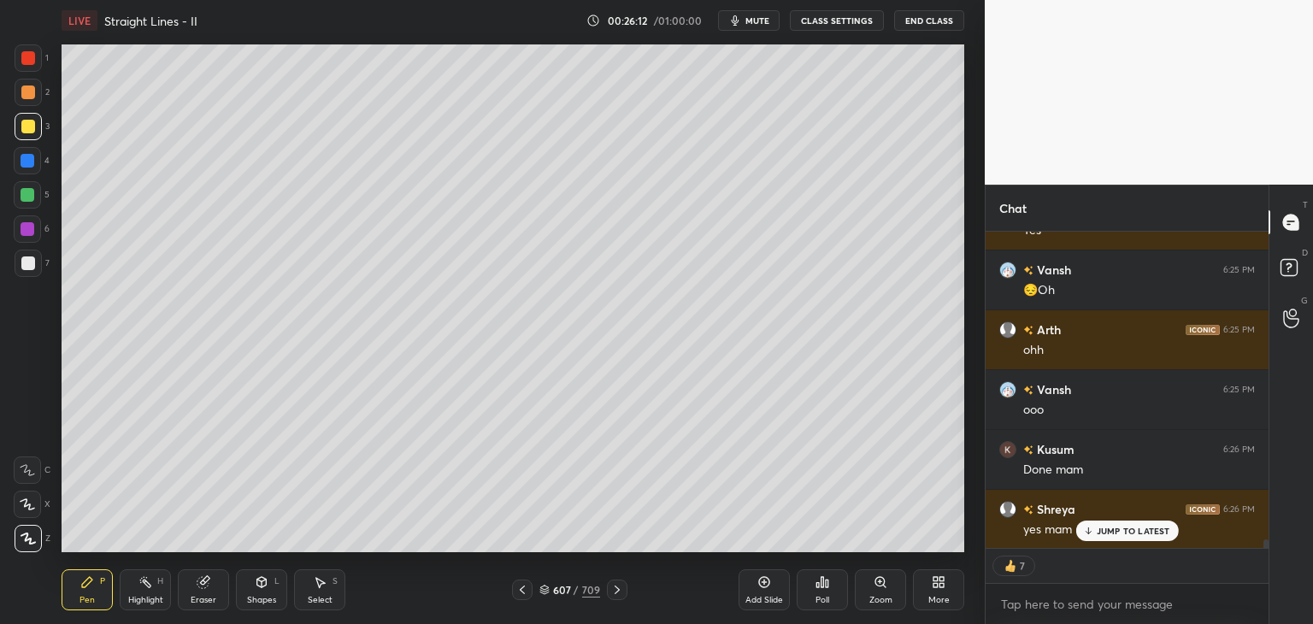
scroll to position [11895, 0]
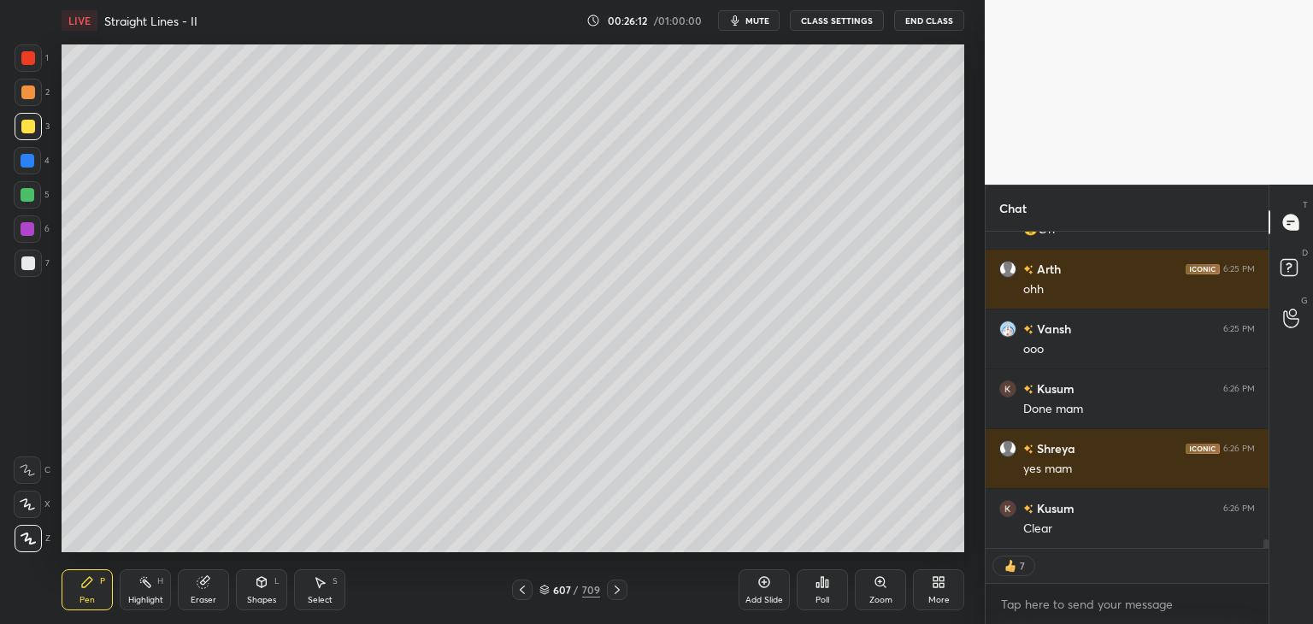
click at [764, 596] on div "Add Slide" at bounding box center [764, 600] width 38 height 9
drag, startPoint x: 30, startPoint y: 262, endPoint x: 41, endPoint y: 254, distance: 13.5
click at [31, 262] on div at bounding box center [28, 263] width 14 height 14
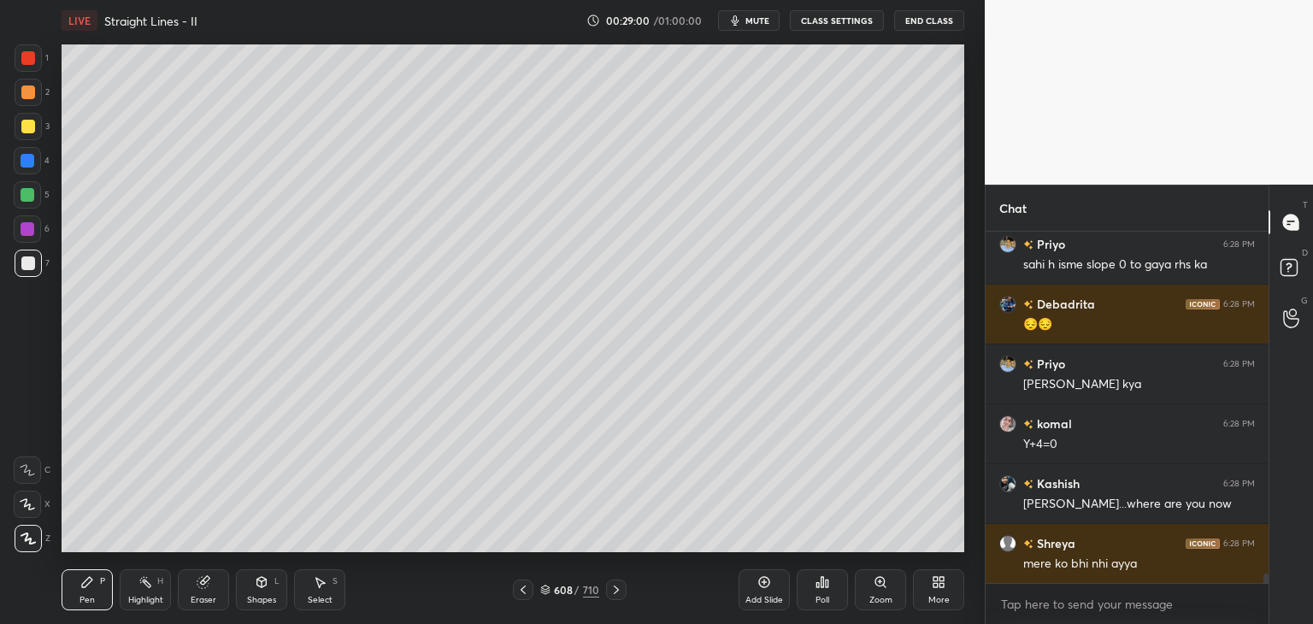
scroll to position [12578, 0]
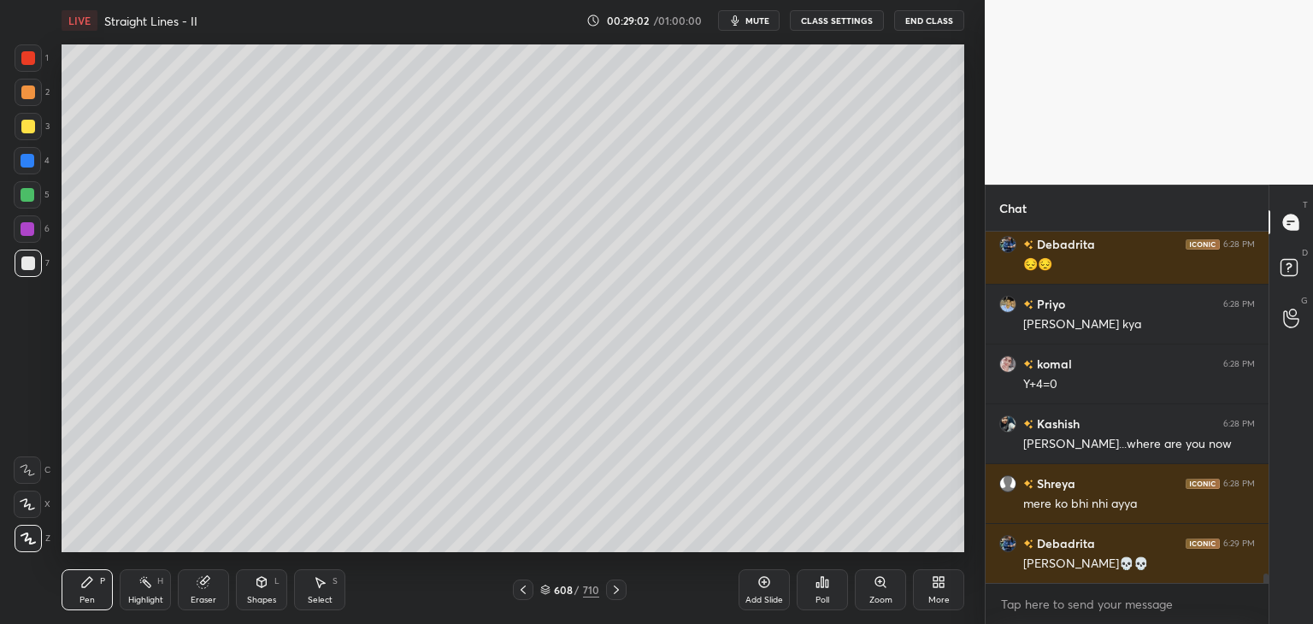
click at [256, 597] on div "Shapes" at bounding box center [261, 600] width 29 height 9
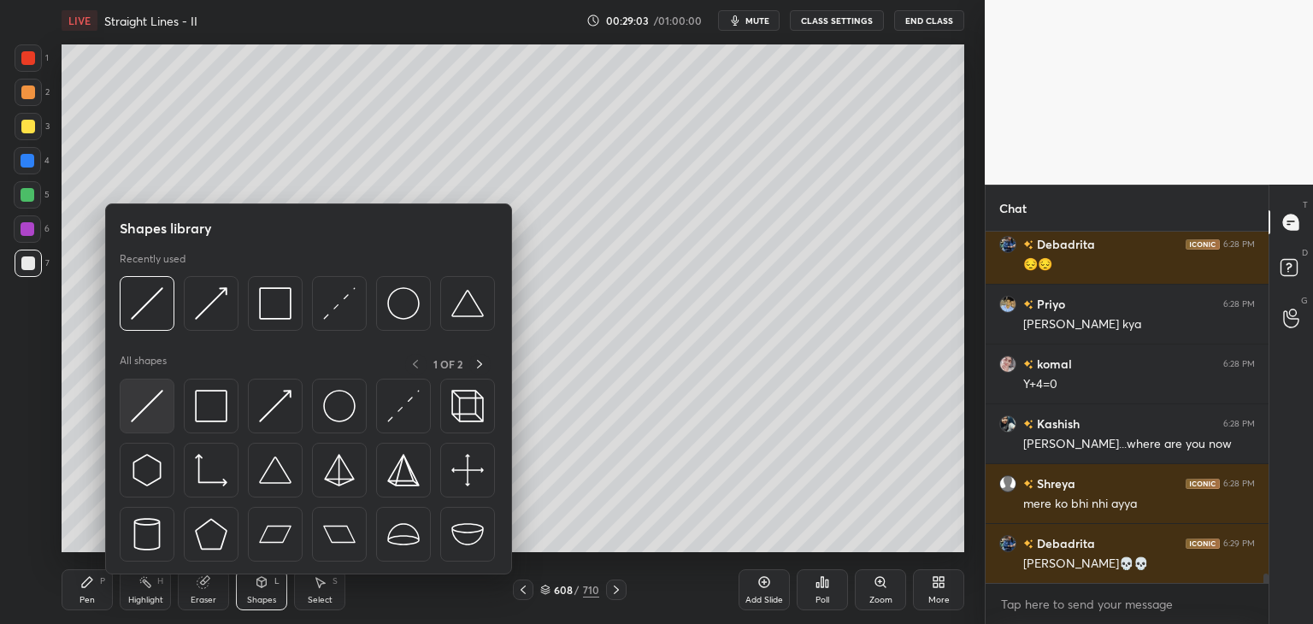
click at [148, 410] on img at bounding box center [147, 406] width 32 height 32
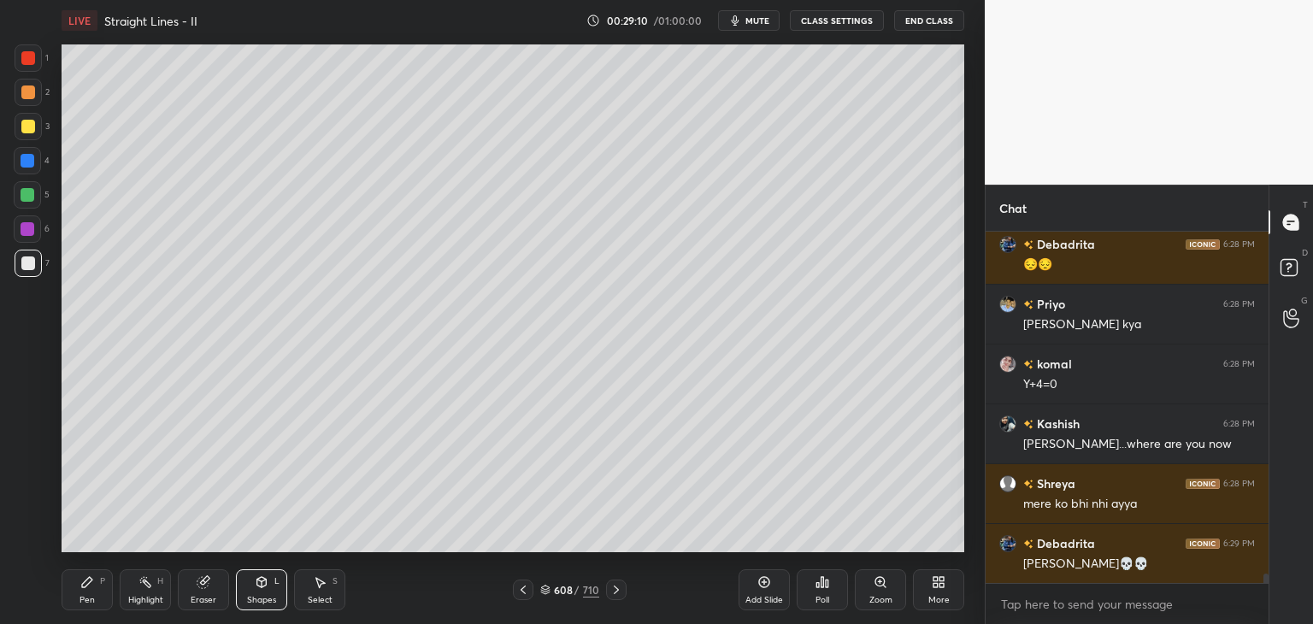
click at [87, 598] on div "Pen" at bounding box center [86, 600] width 15 height 9
click at [262, 597] on div "Shapes" at bounding box center [261, 600] width 29 height 9
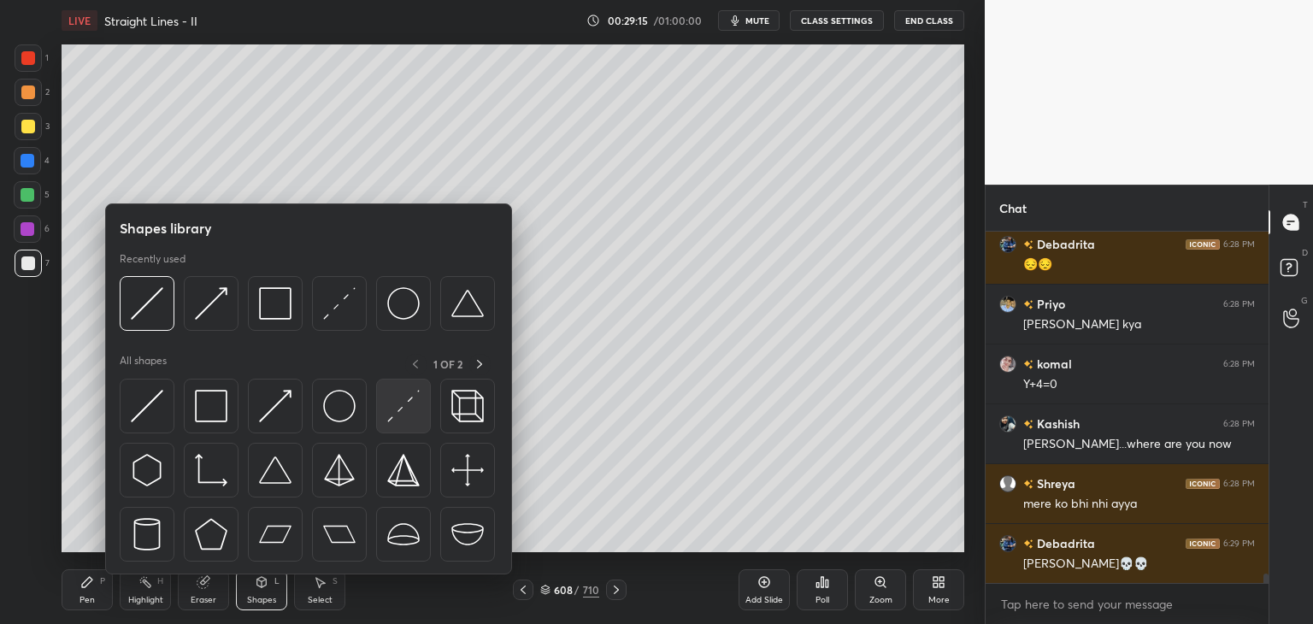
click at [390, 418] on img at bounding box center [403, 406] width 32 height 32
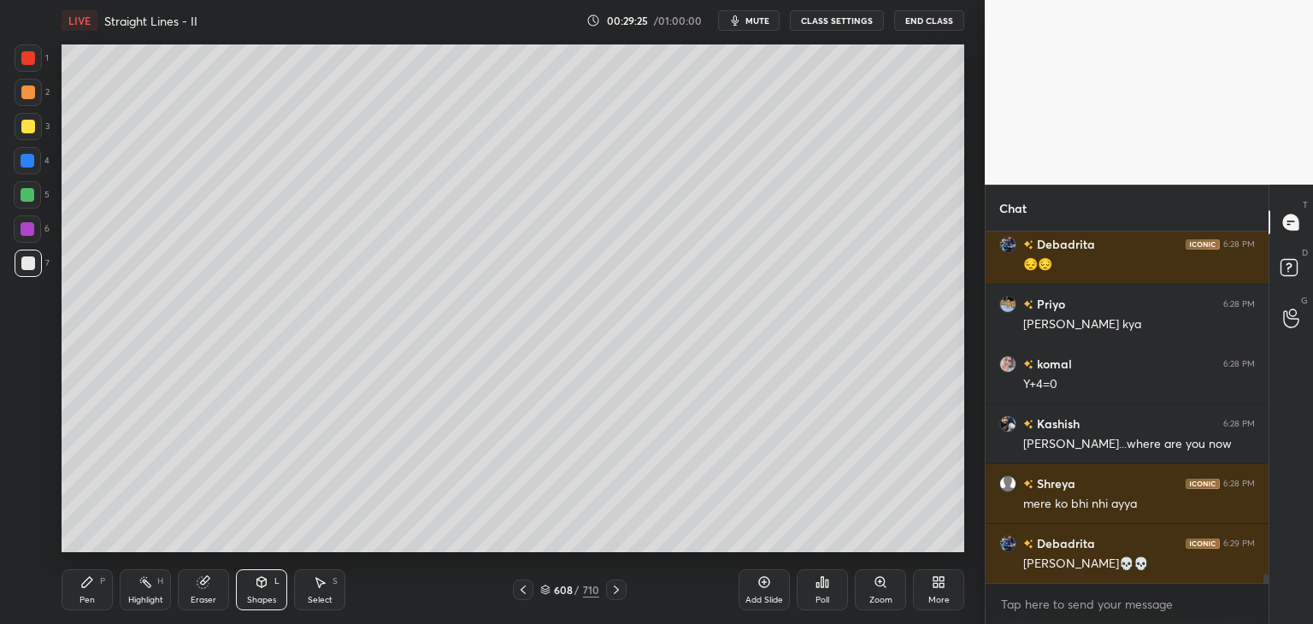
click at [90, 598] on div "Pen" at bounding box center [86, 600] width 15 height 9
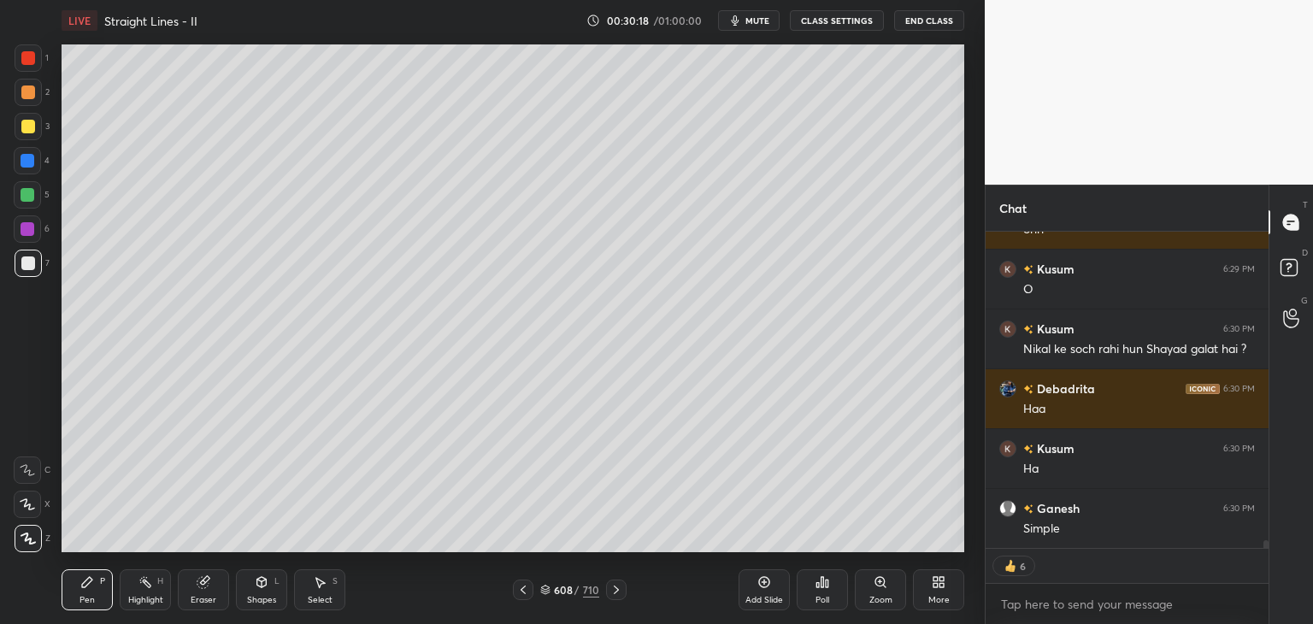
scroll to position [13167, 0]
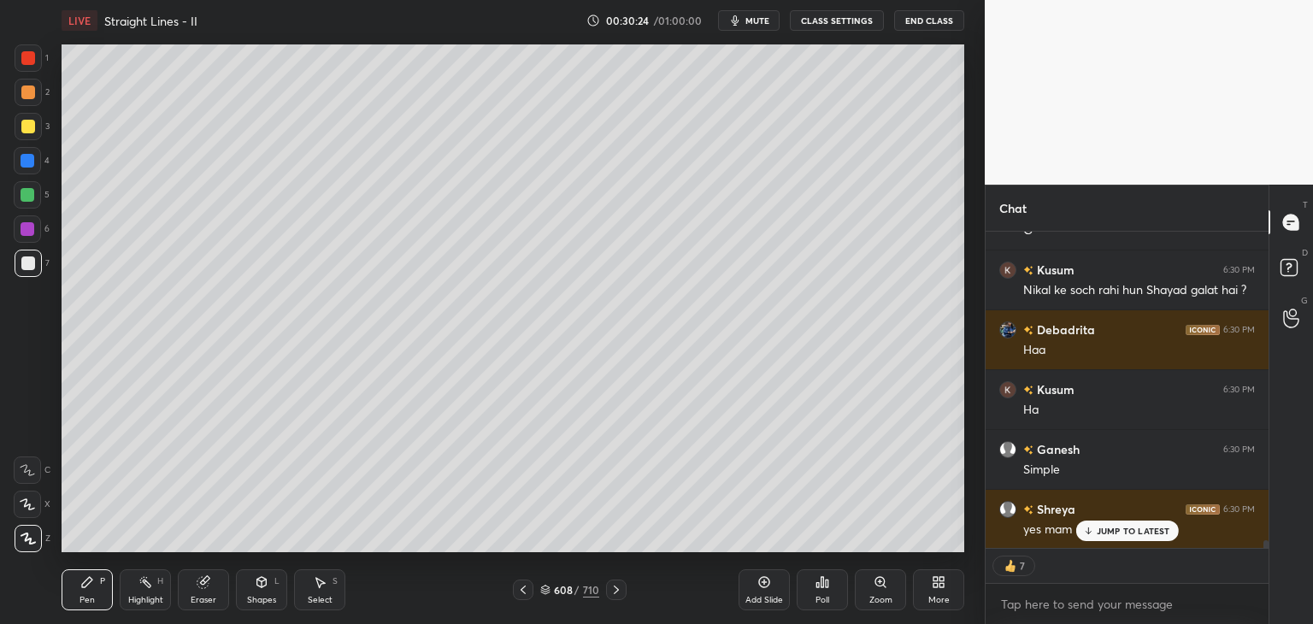
click at [610, 591] on icon at bounding box center [616, 590] width 14 height 14
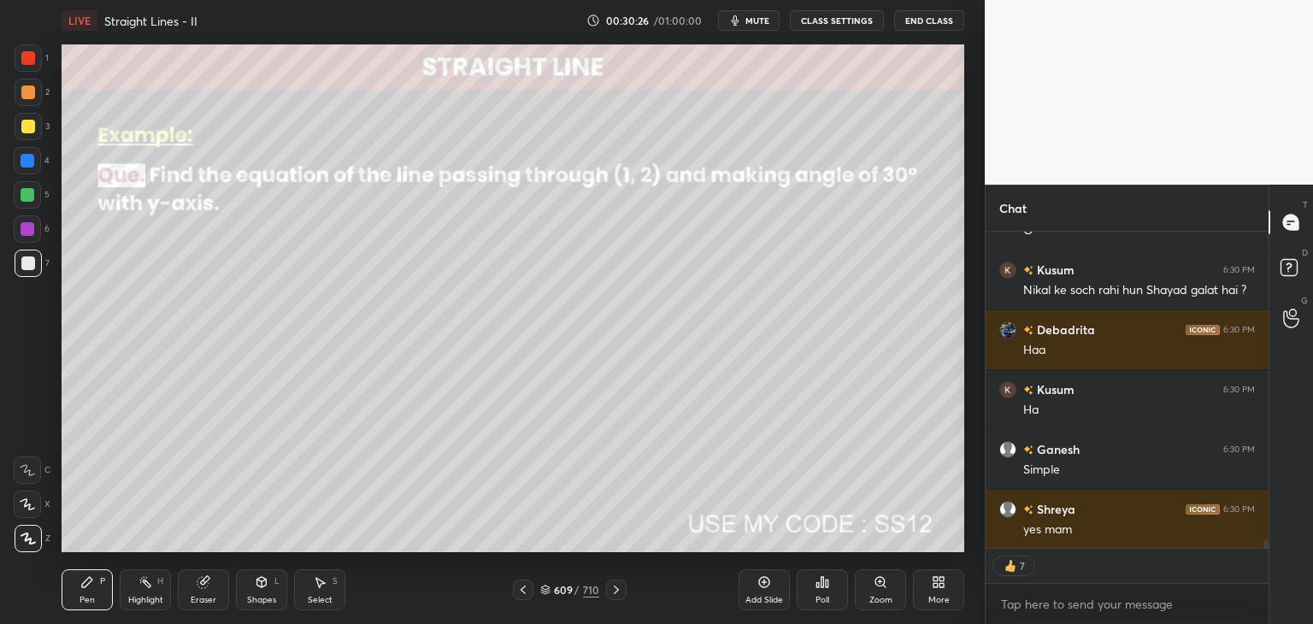
scroll to position [13228, 0]
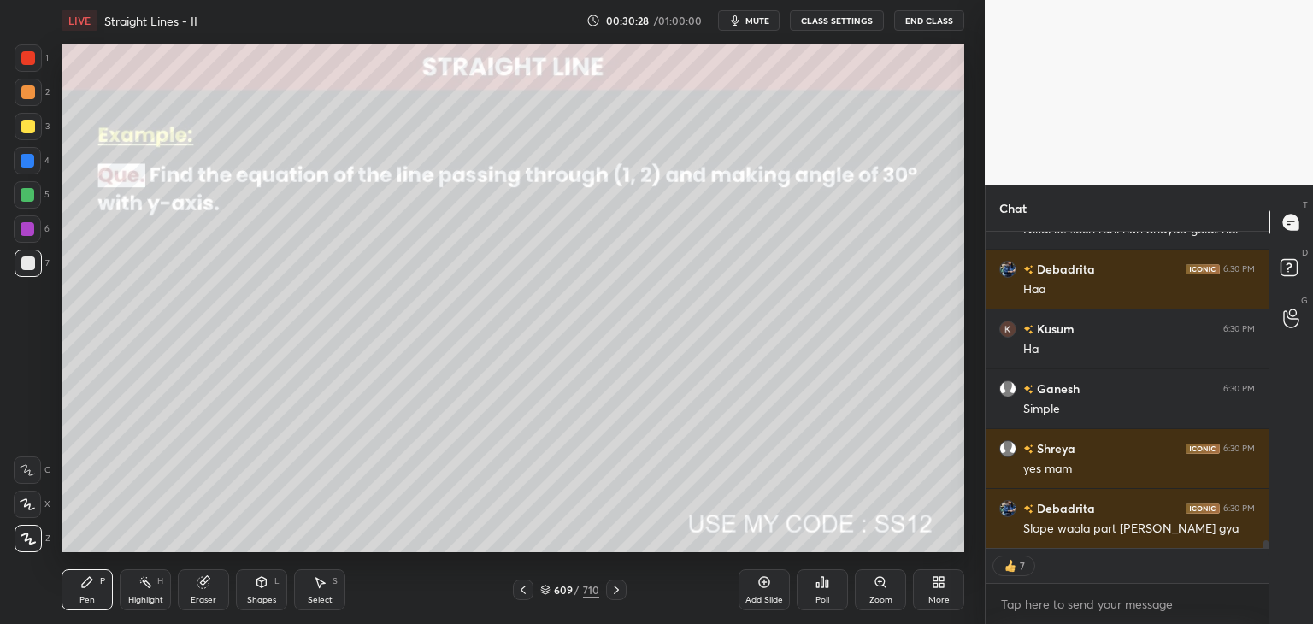
click at [524, 592] on icon at bounding box center [523, 590] width 14 height 14
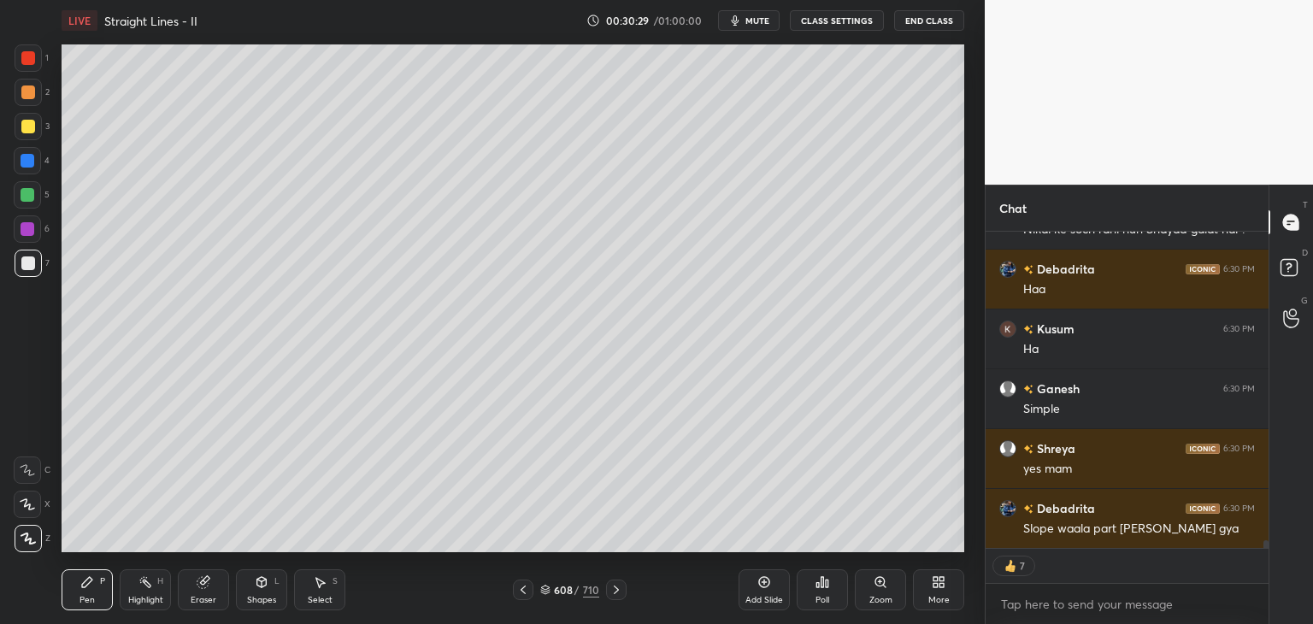
click at [526, 590] on icon at bounding box center [523, 590] width 14 height 14
type textarea "x"
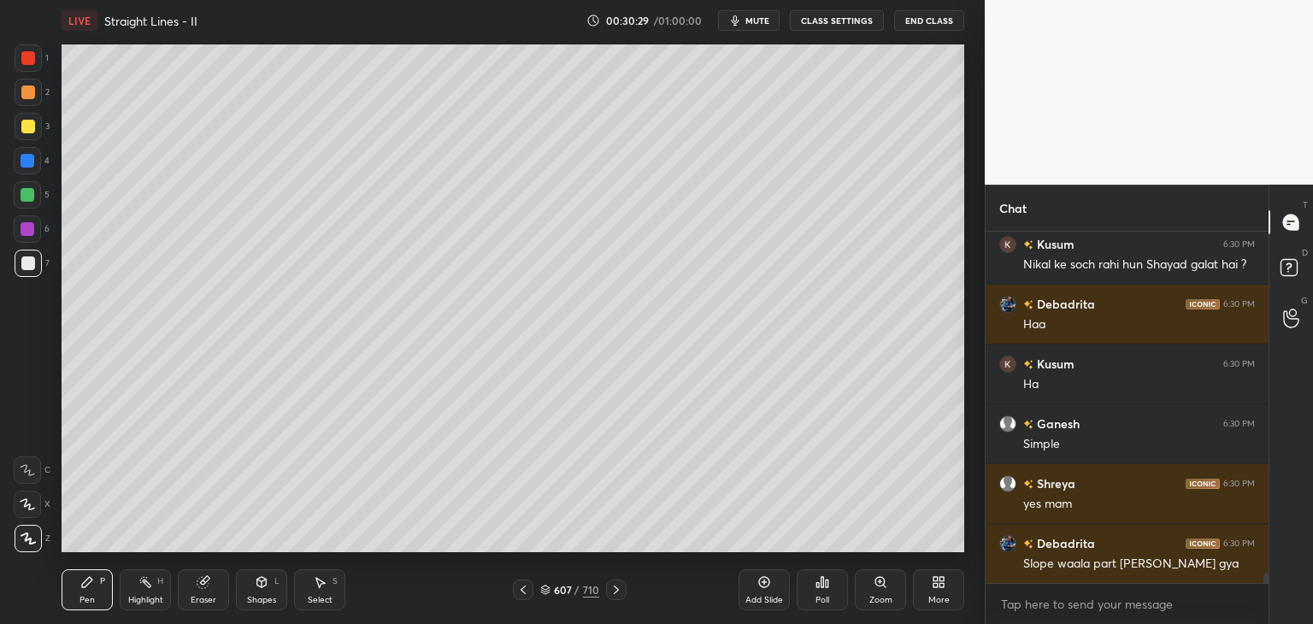
scroll to position [5, 5]
click at [525, 592] on icon at bounding box center [523, 590] width 14 height 14
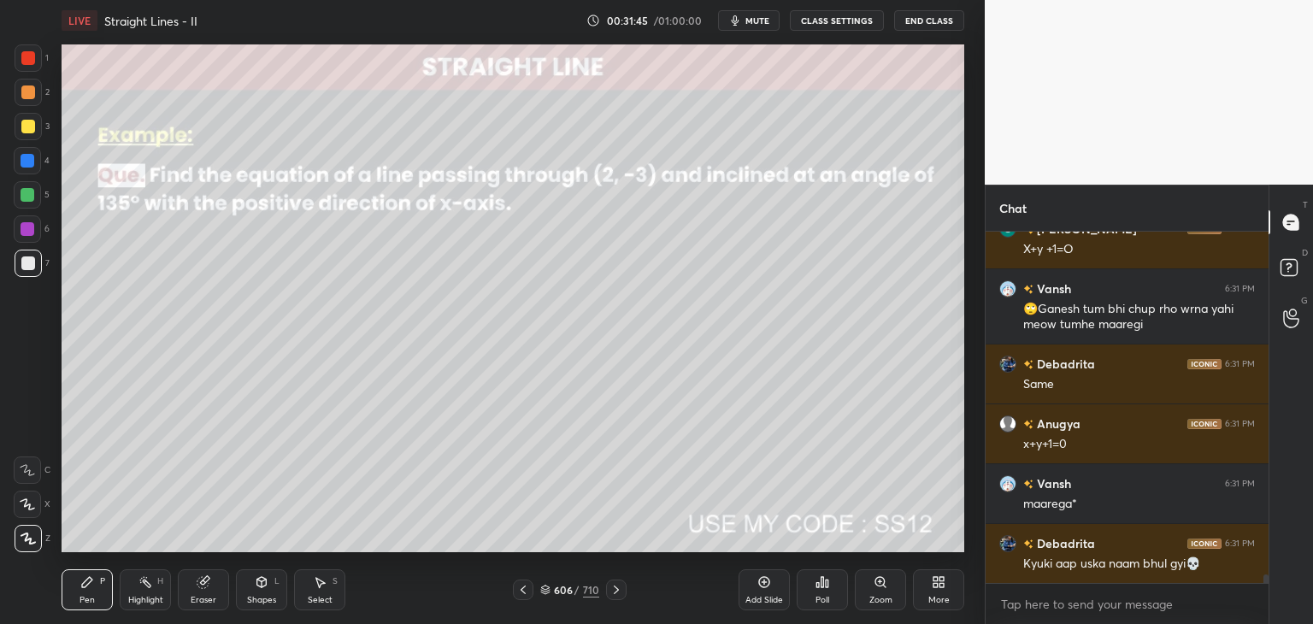
scroll to position [14166, 0]
click at [30, 127] on div at bounding box center [28, 127] width 14 height 14
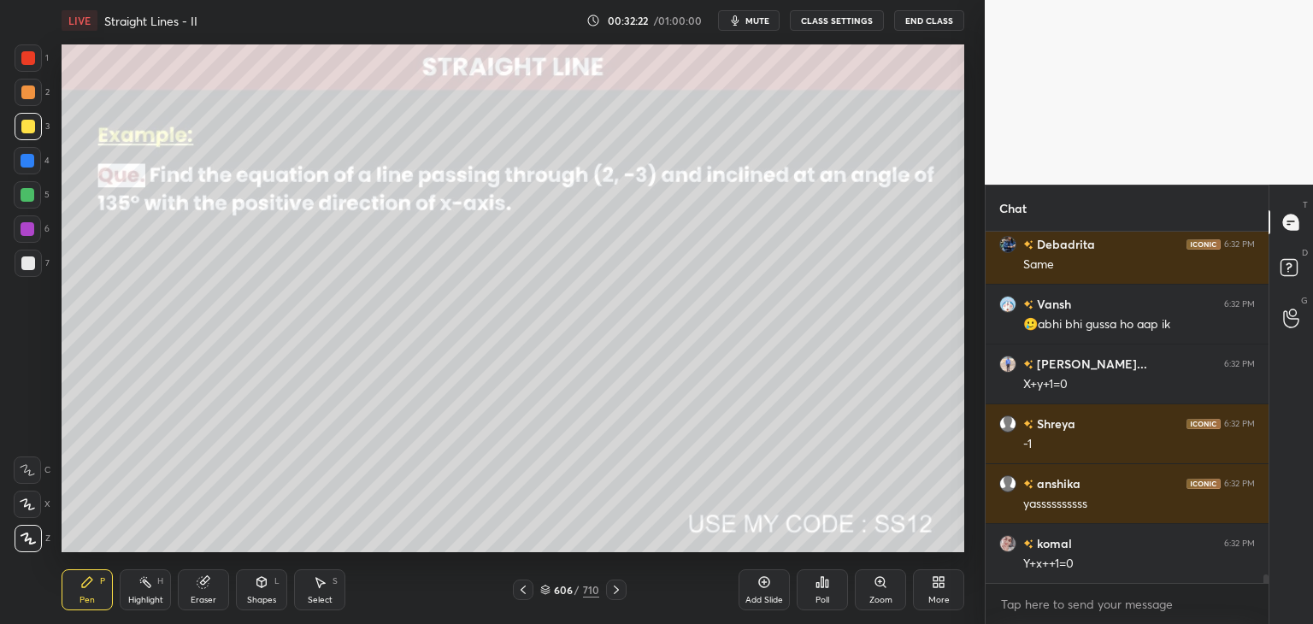
scroll to position [14645, 0]
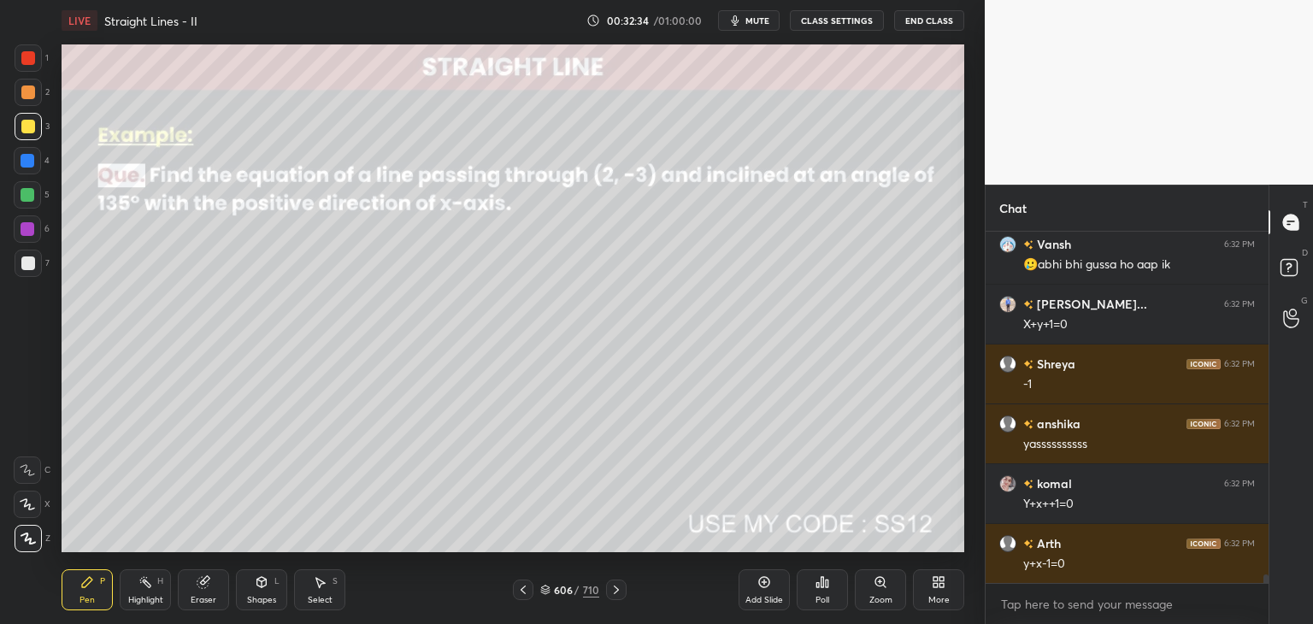
click at [614, 586] on icon at bounding box center [616, 590] width 14 height 14
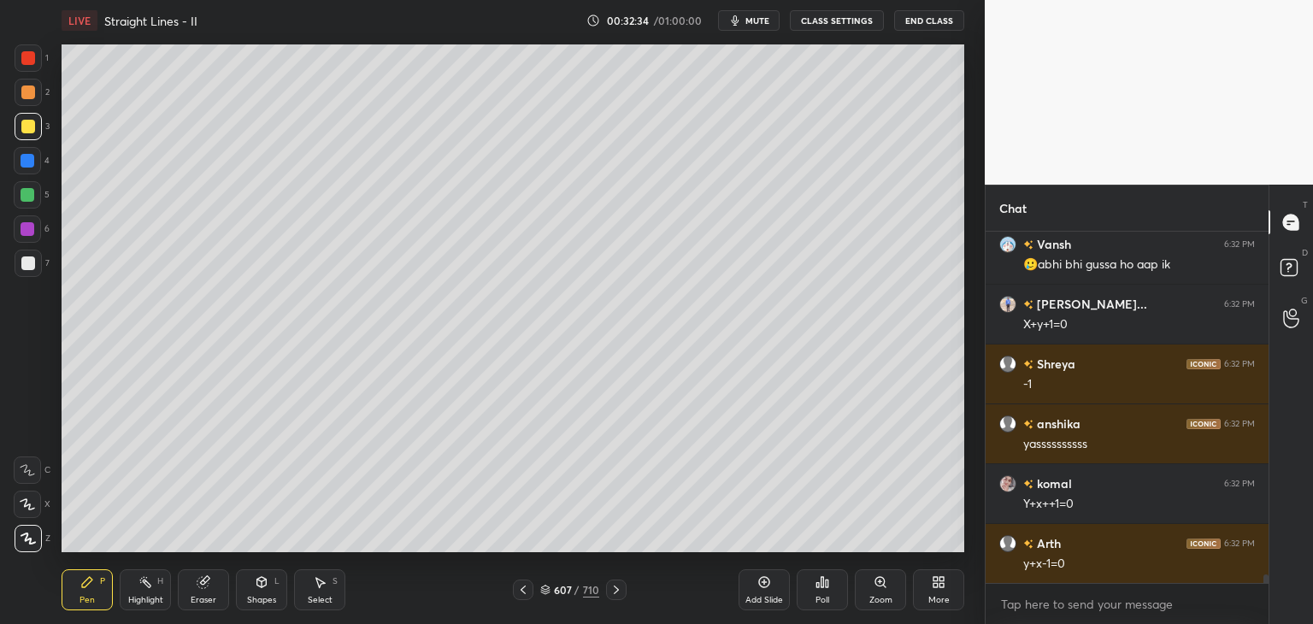
scroll to position [14704, 0]
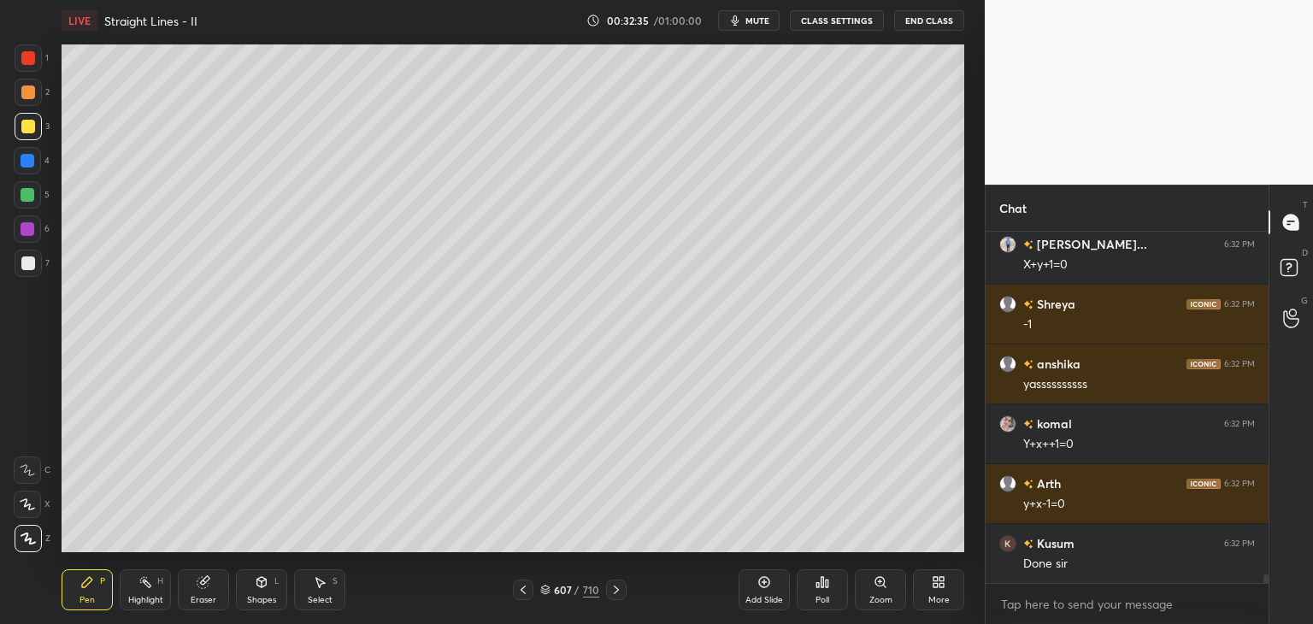
click at [612, 590] on icon at bounding box center [616, 590] width 14 height 14
click at [613, 589] on icon at bounding box center [616, 590] width 14 height 14
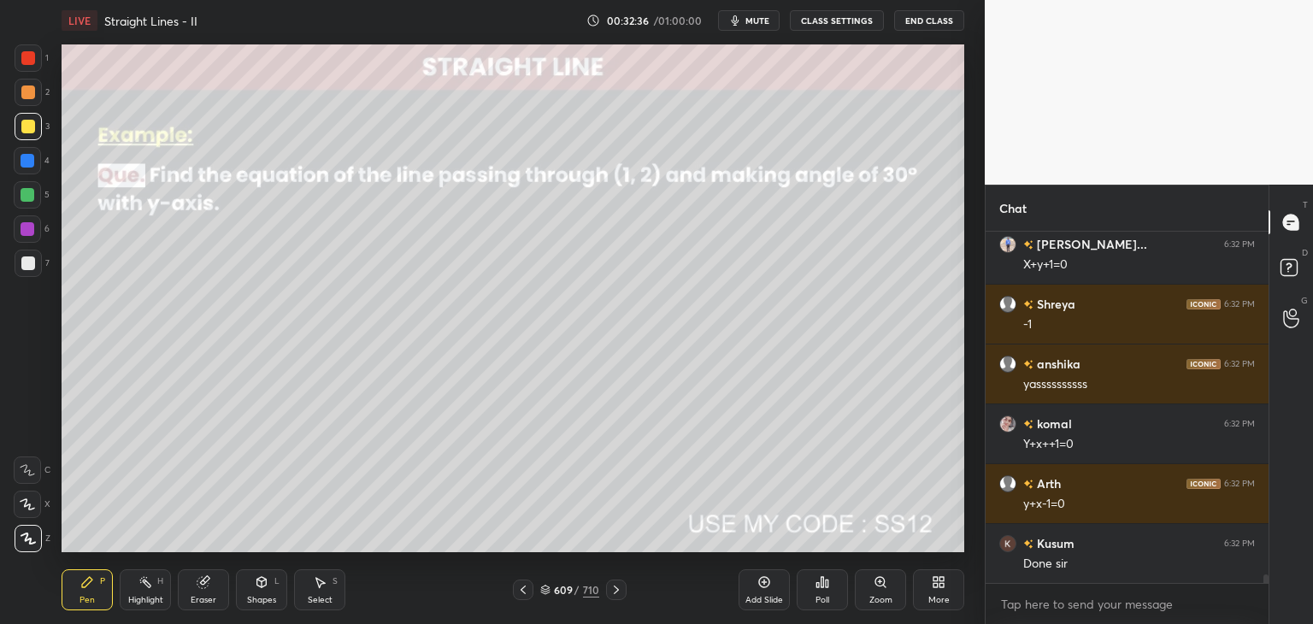
click at [614, 587] on icon at bounding box center [616, 590] width 14 height 14
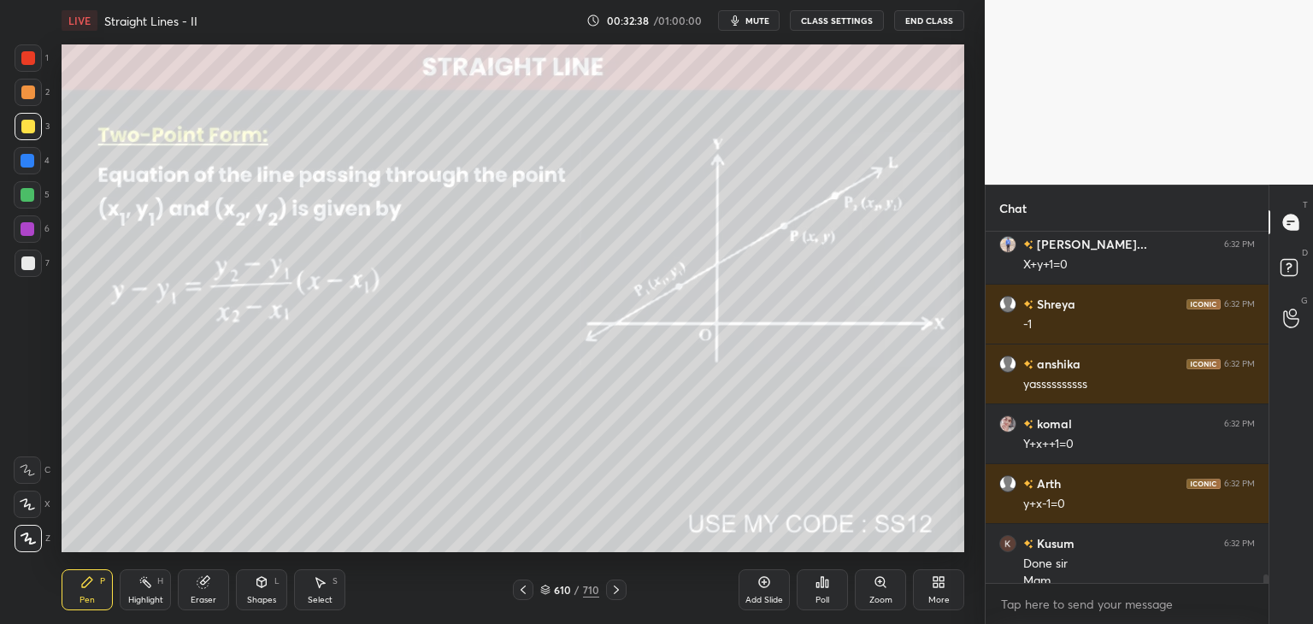
scroll to position [14722, 0]
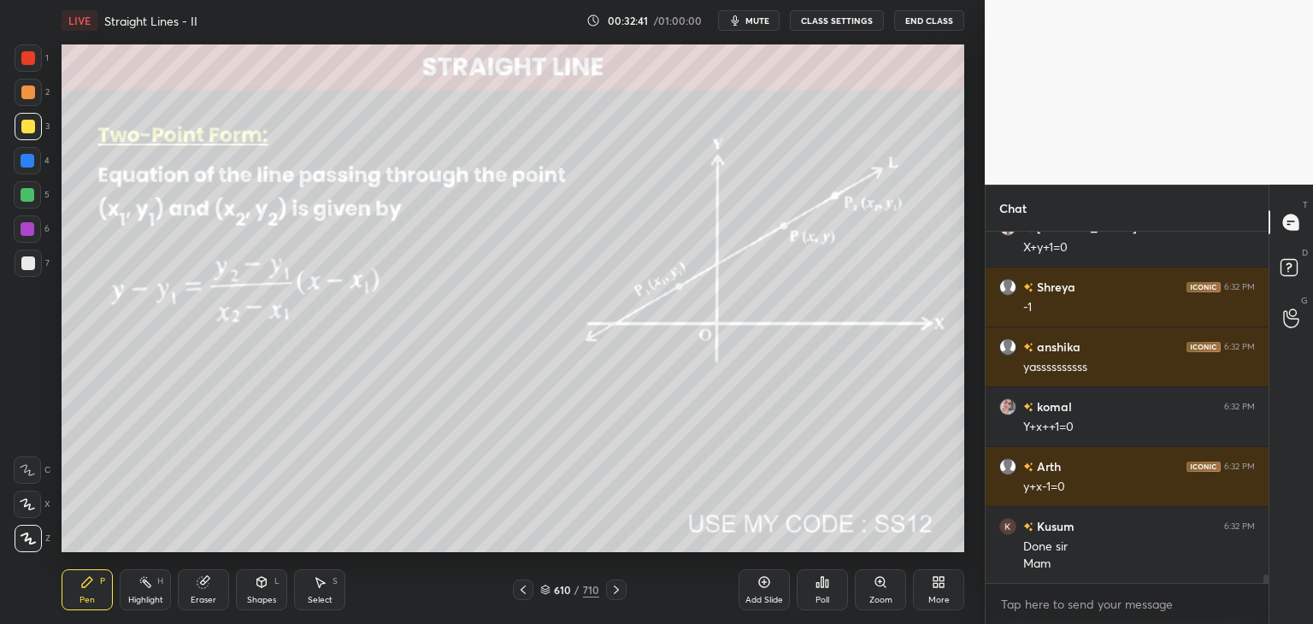
click at [520, 592] on icon at bounding box center [523, 590] width 14 height 14
click at [523, 591] on icon at bounding box center [523, 590] width 14 height 14
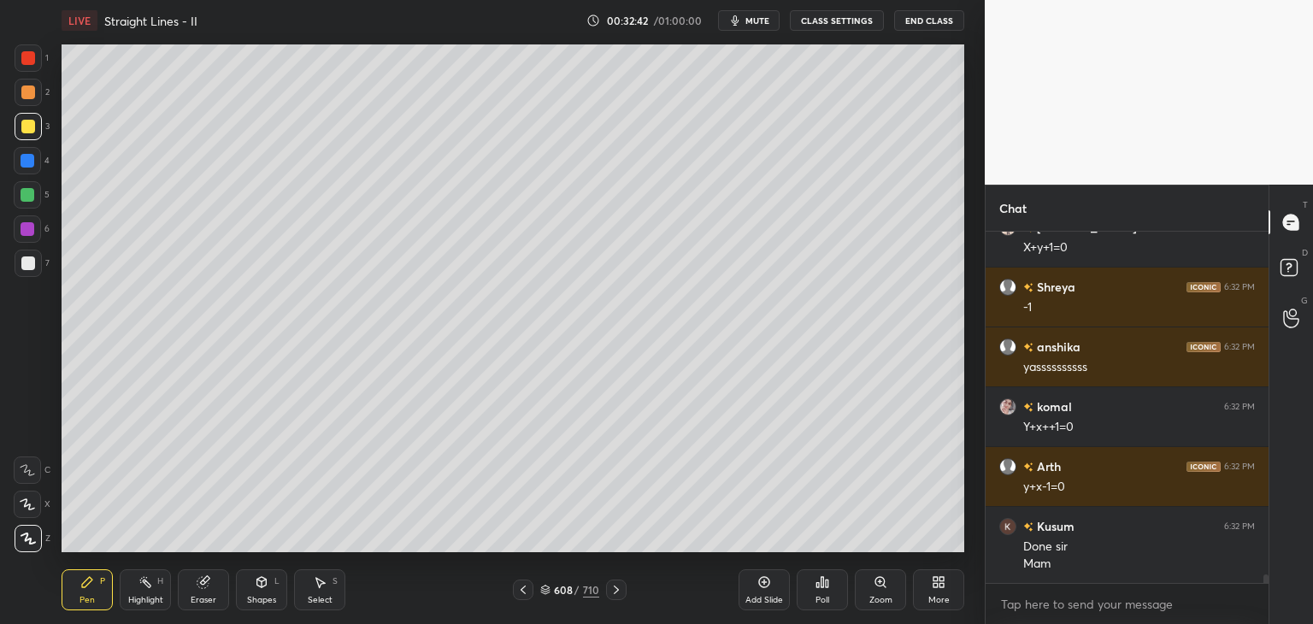
click at [522, 591] on icon at bounding box center [523, 590] width 14 height 14
click at [523, 591] on icon at bounding box center [523, 590] width 14 height 14
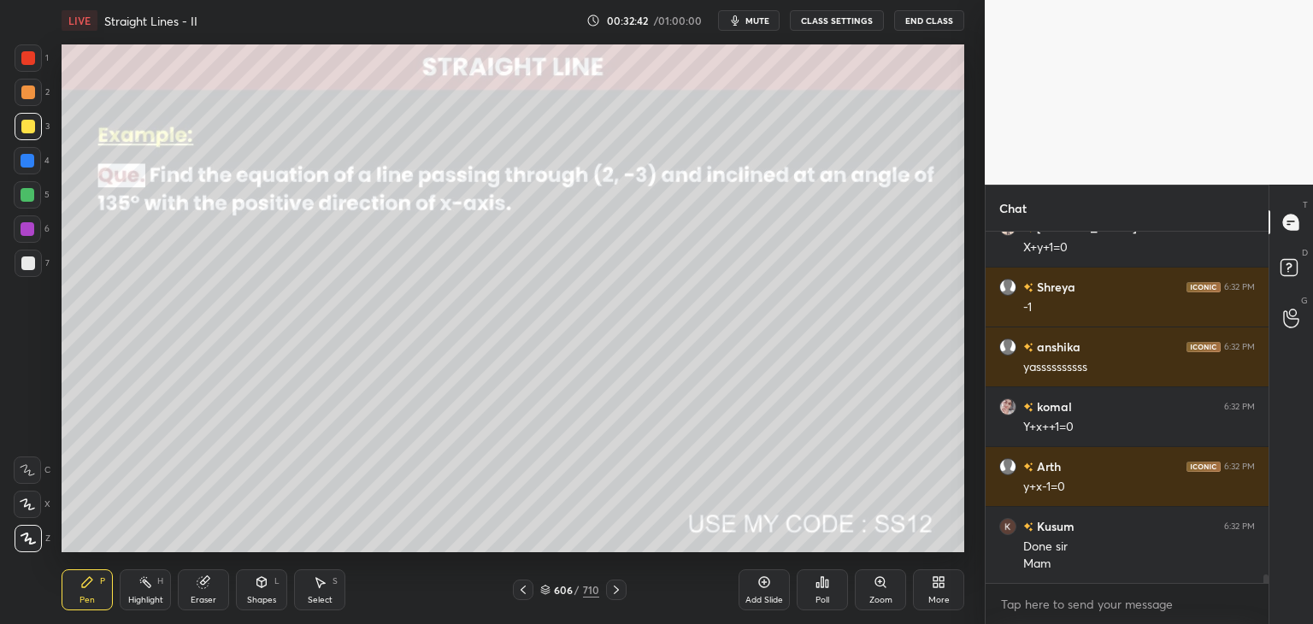
click at [523, 591] on icon at bounding box center [523, 590] width 14 height 14
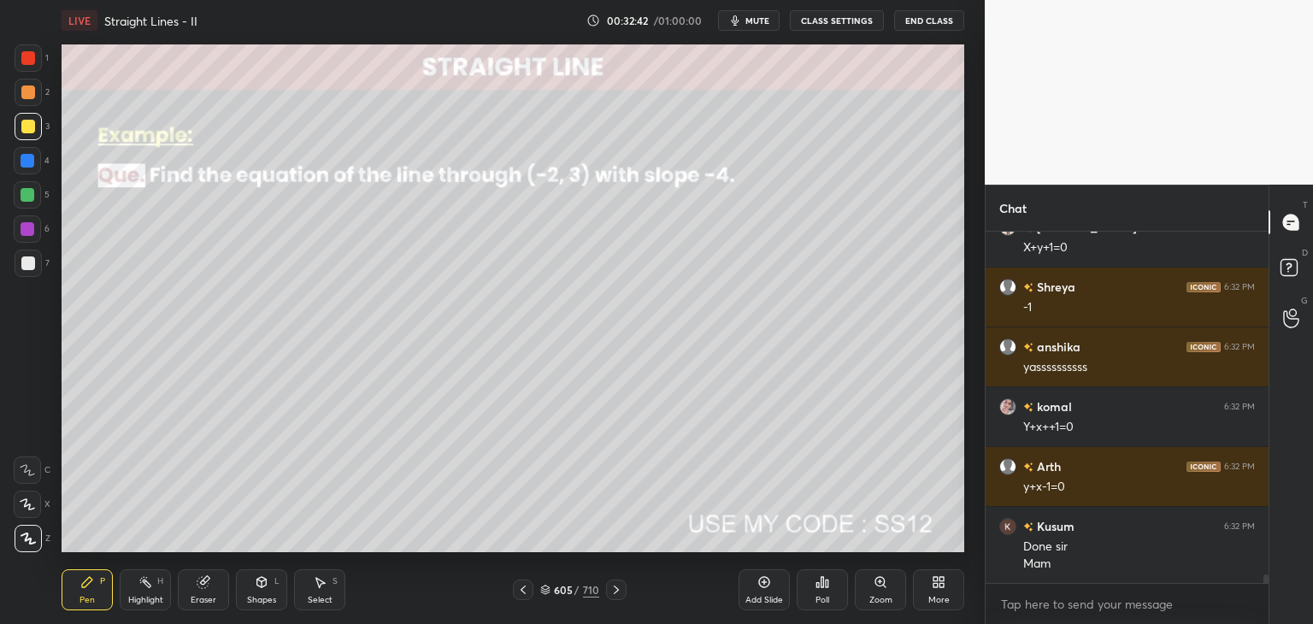
click at [522, 591] on icon at bounding box center [523, 590] width 5 height 9
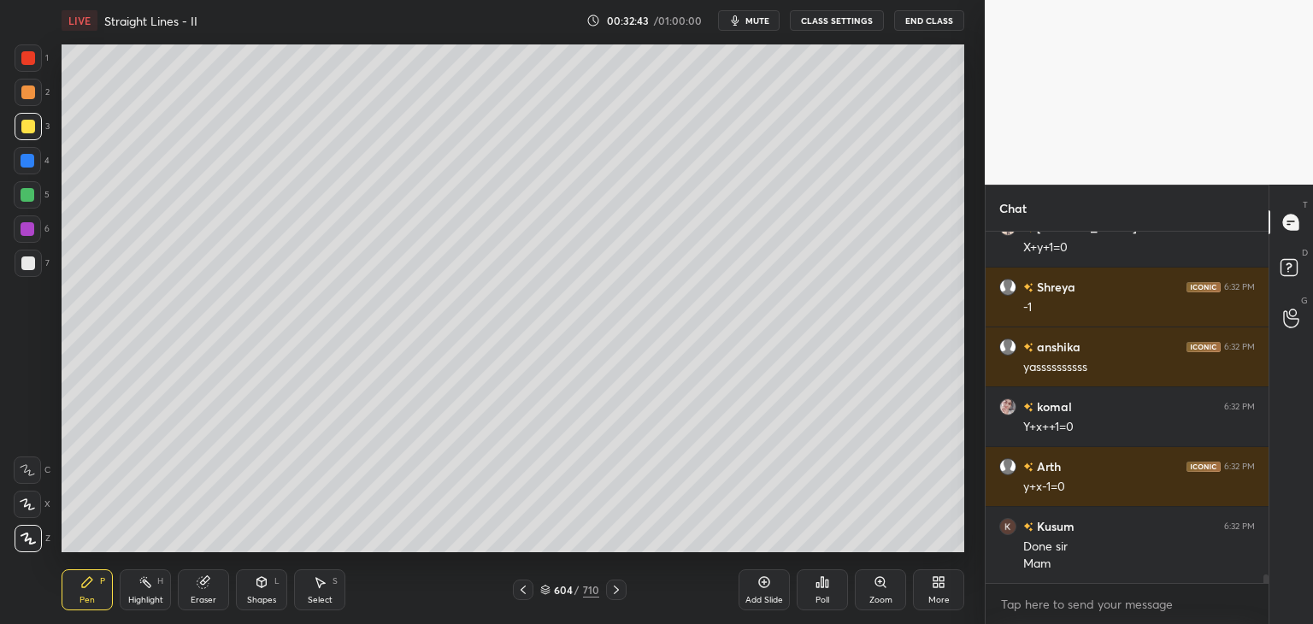
click at [522, 590] on icon at bounding box center [523, 590] width 14 height 14
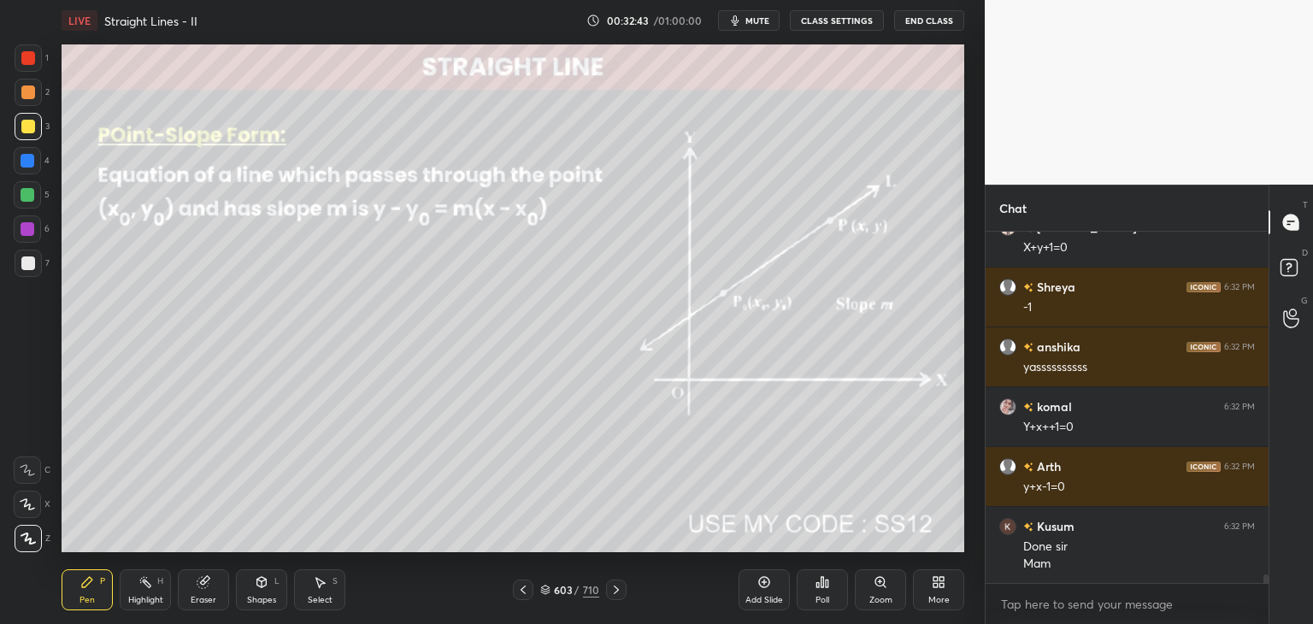
click at [522, 589] on icon at bounding box center [523, 590] width 14 height 14
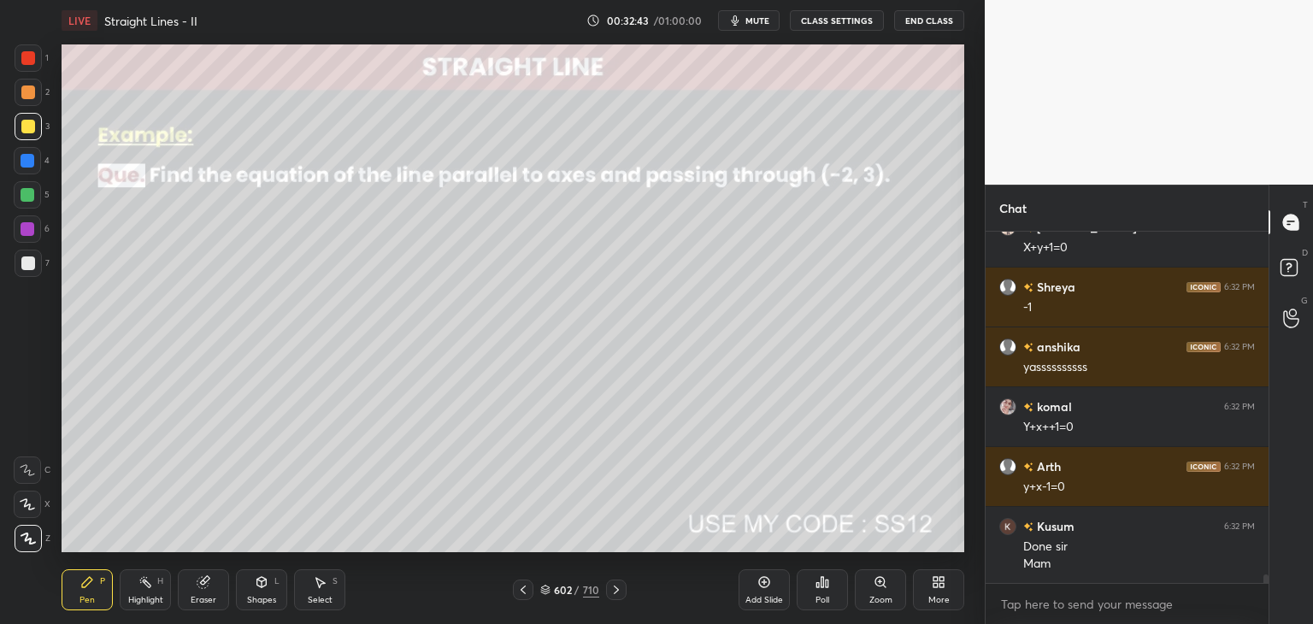
click at [522, 589] on icon at bounding box center [523, 590] width 14 height 14
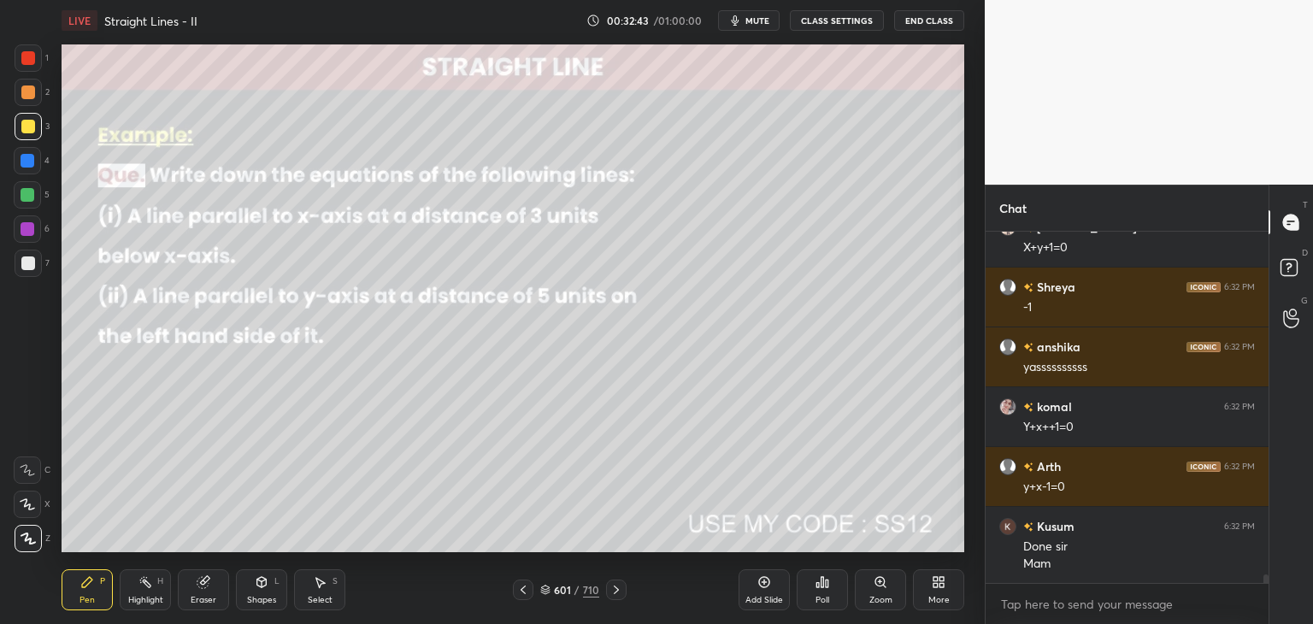
click at [522, 589] on icon at bounding box center [523, 590] width 14 height 14
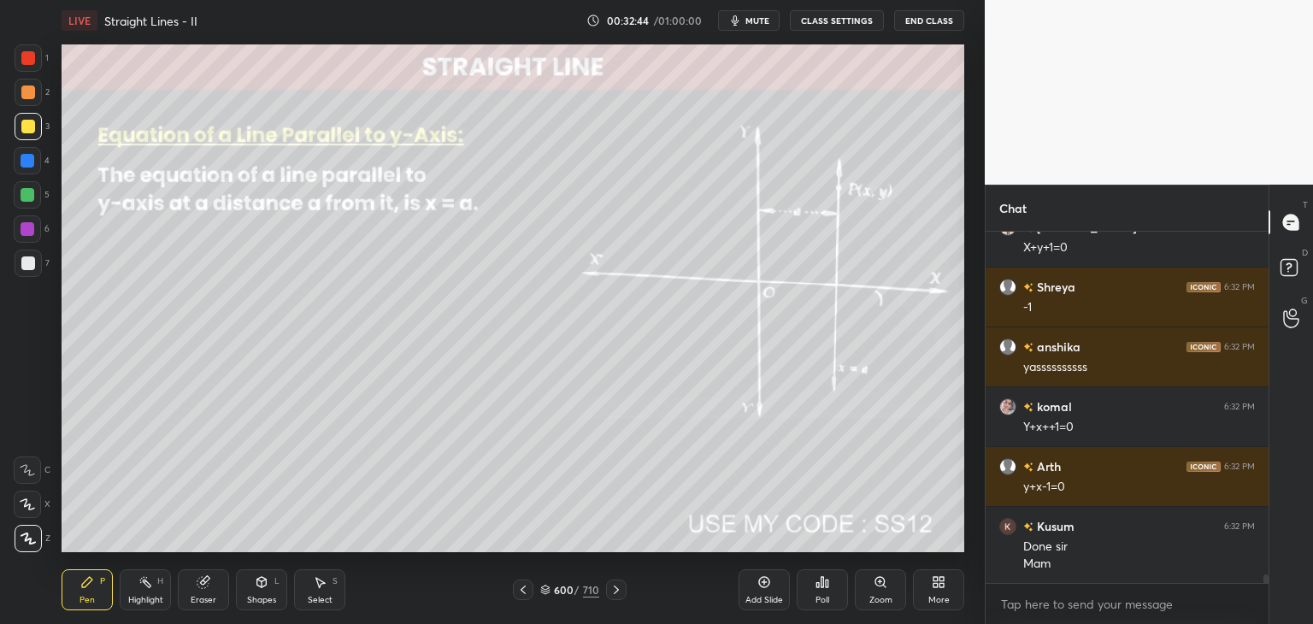
click at [524, 590] on icon at bounding box center [523, 590] width 14 height 14
click at [523, 591] on icon at bounding box center [523, 590] width 14 height 14
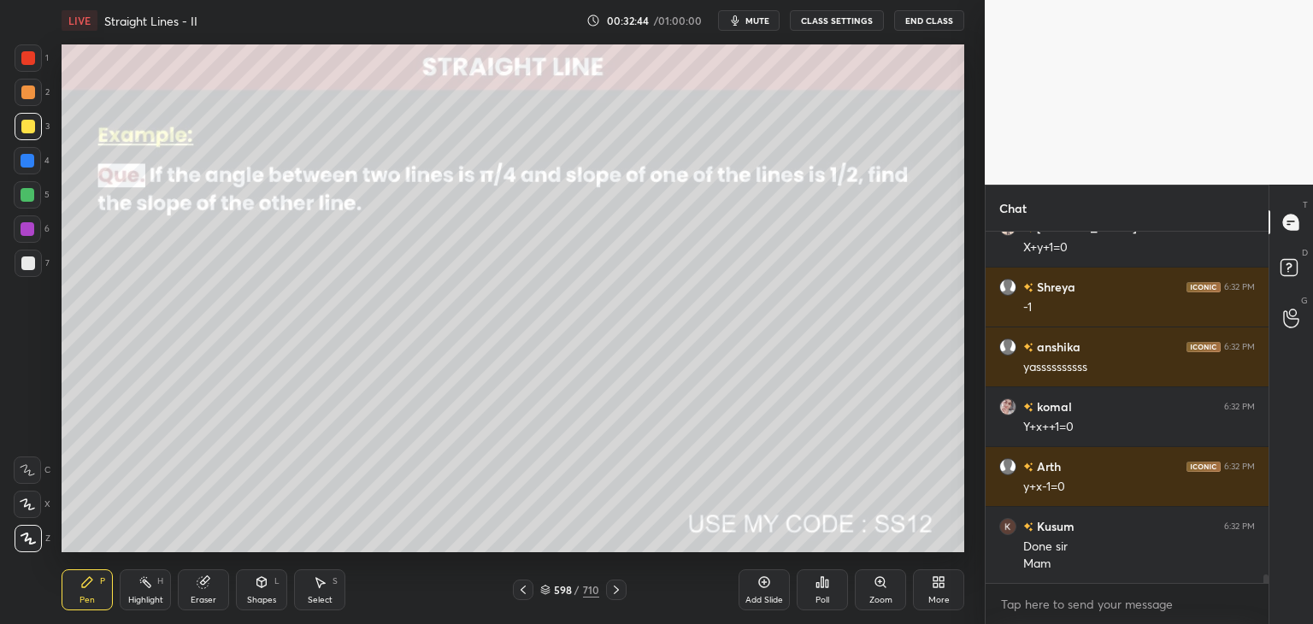
click at [523, 589] on icon at bounding box center [523, 590] width 14 height 14
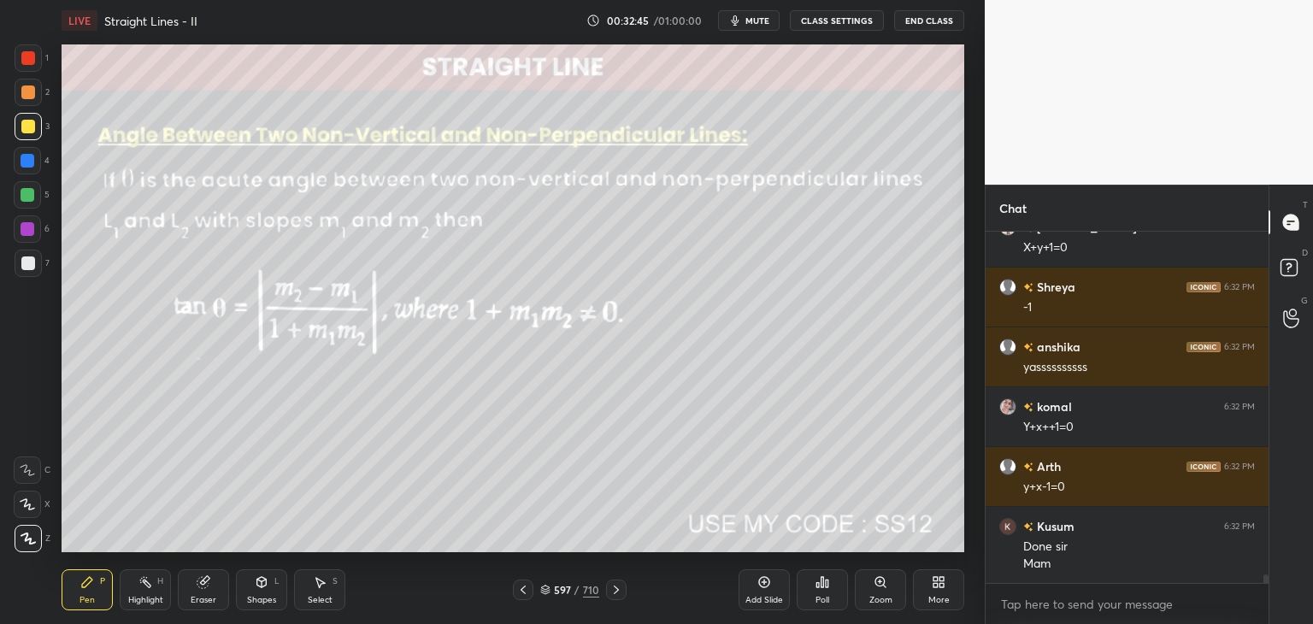
click at [523, 590] on icon at bounding box center [523, 590] width 14 height 14
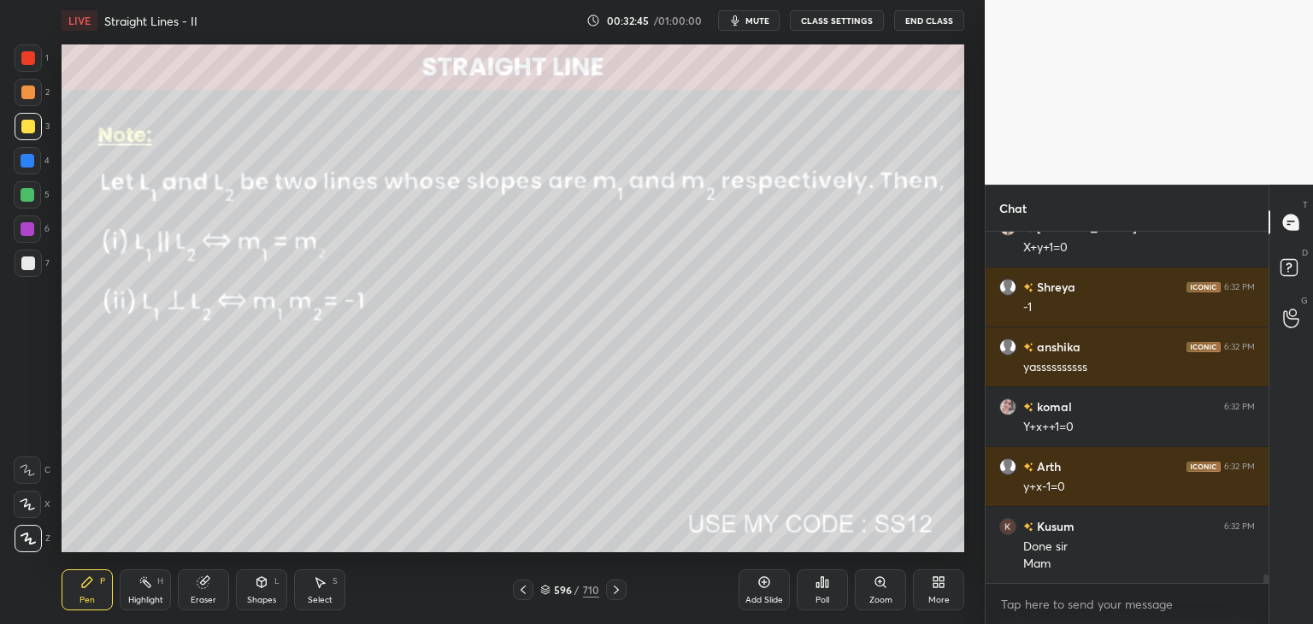
click at [526, 592] on icon at bounding box center [523, 590] width 14 height 14
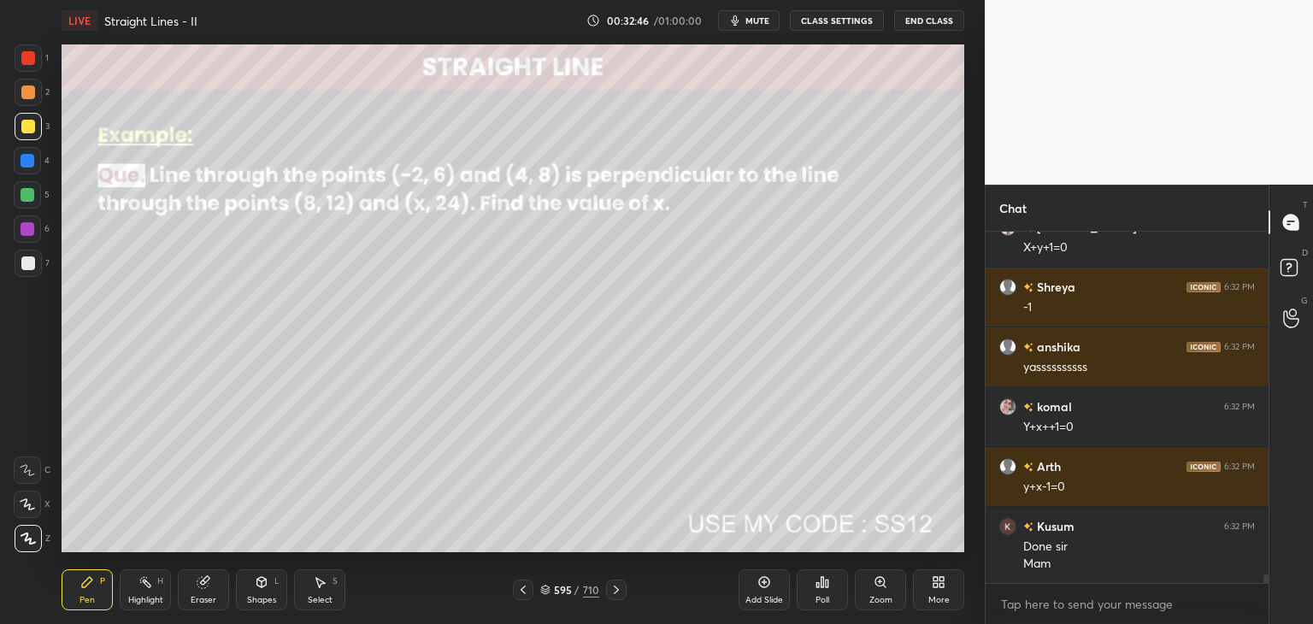
click at [523, 592] on icon at bounding box center [523, 590] width 14 height 14
click at [523, 591] on icon at bounding box center [523, 590] width 14 height 14
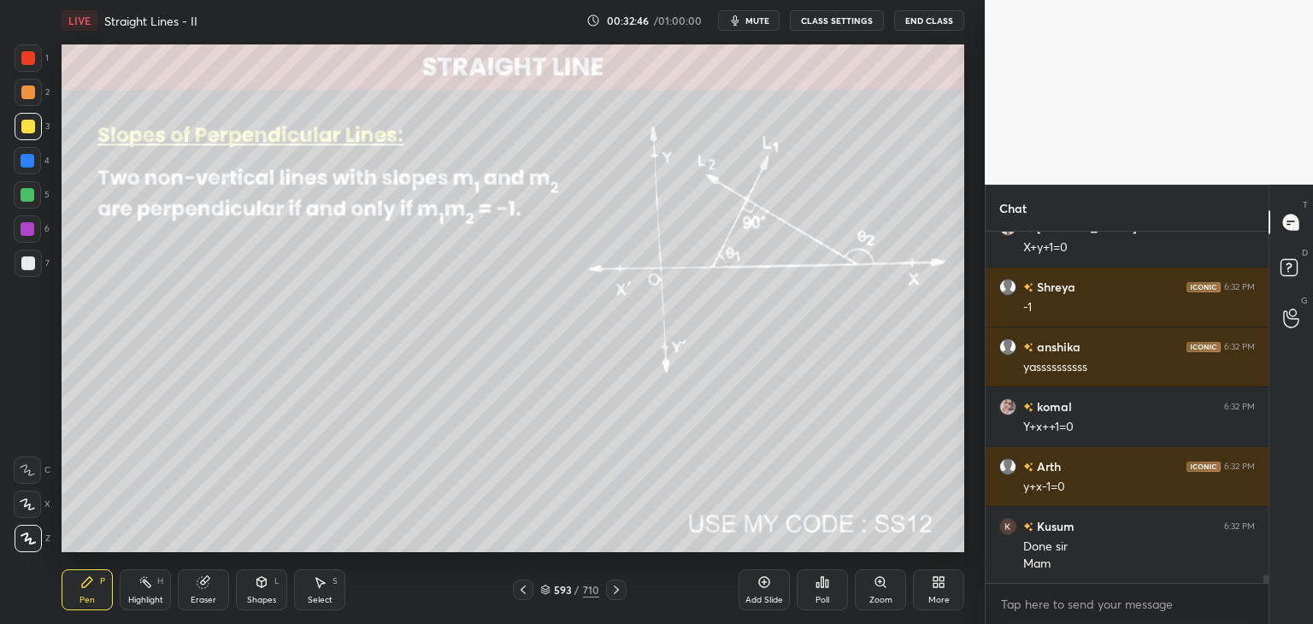
click at [523, 590] on icon at bounding box center [523, 590] width 14 height 14
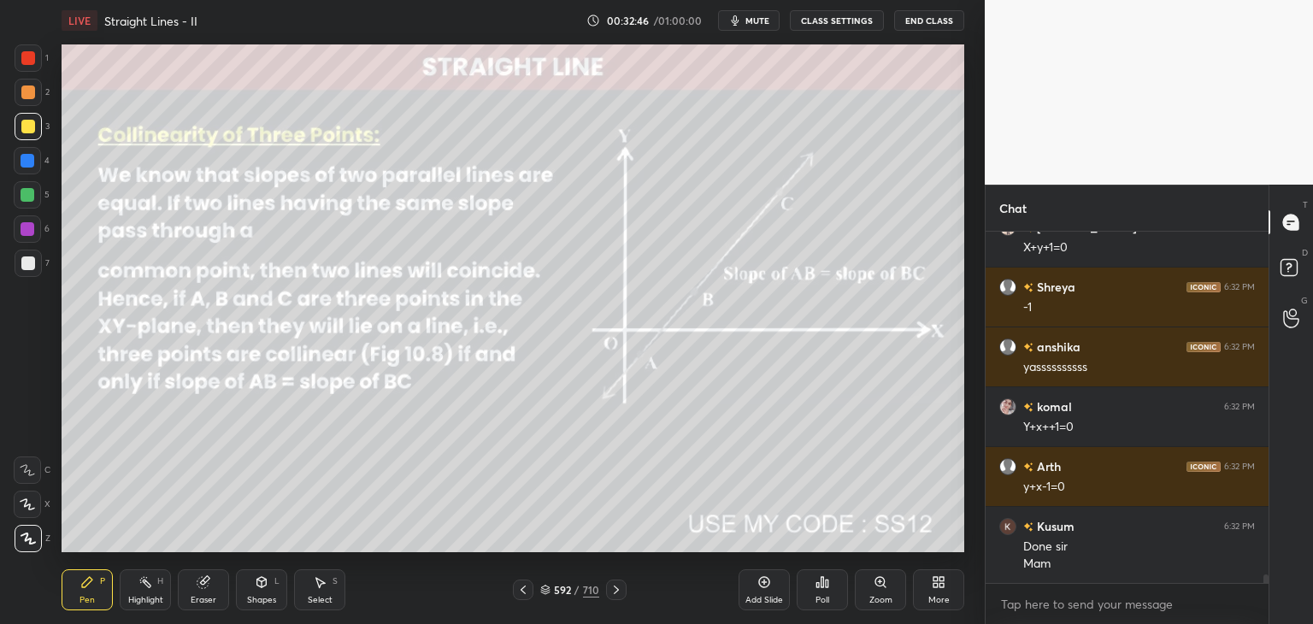
click at [525, 592] on icon at bounding box center [523, 590] width 14 height 14
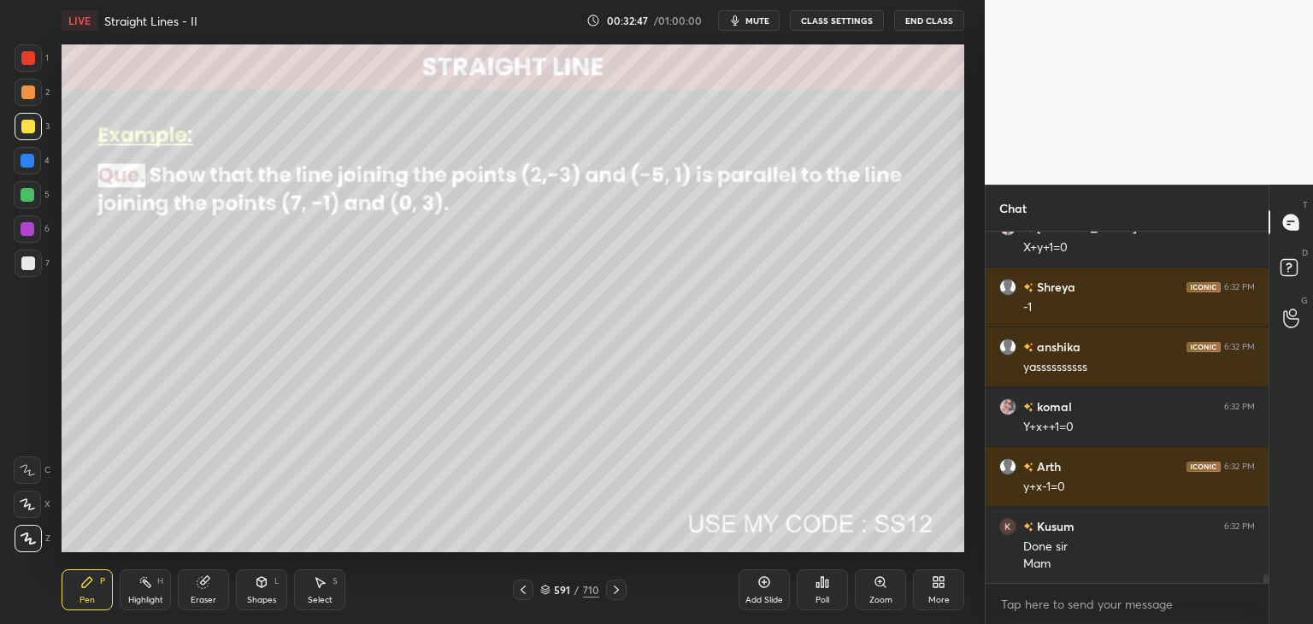
click at [526, 590] on icon at bounding box center [523, 590] width 14 height 14
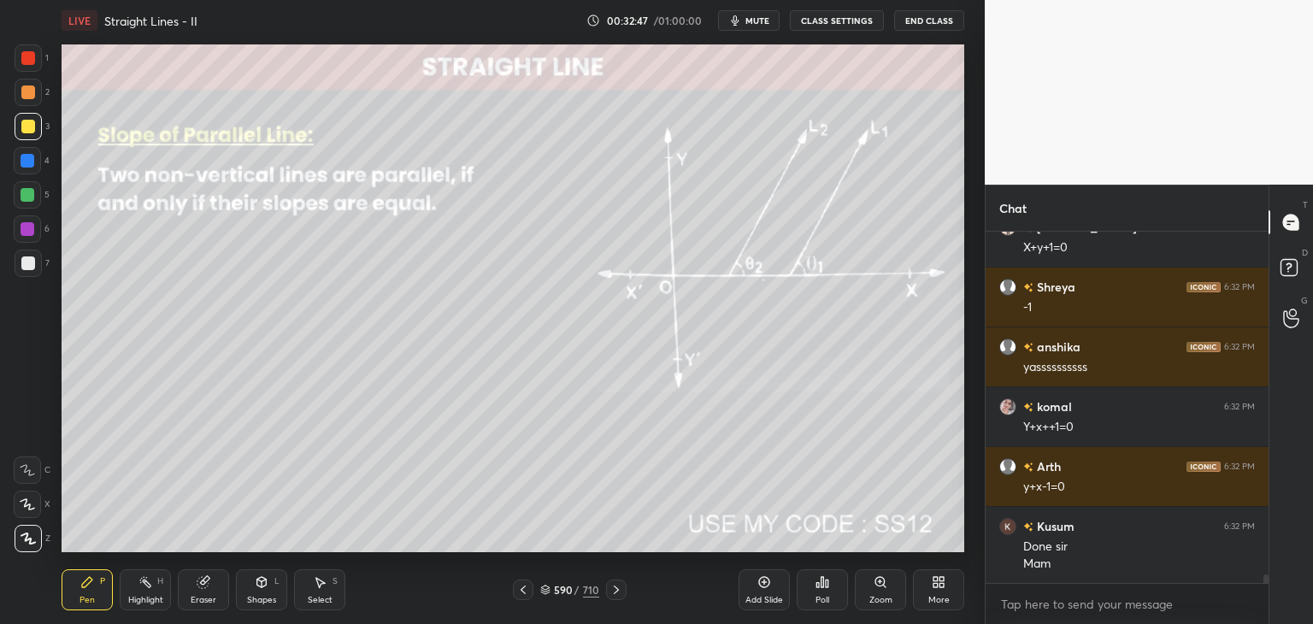
click at [527, 591] on icon at bounding box center [523, 590] width 14 height 14
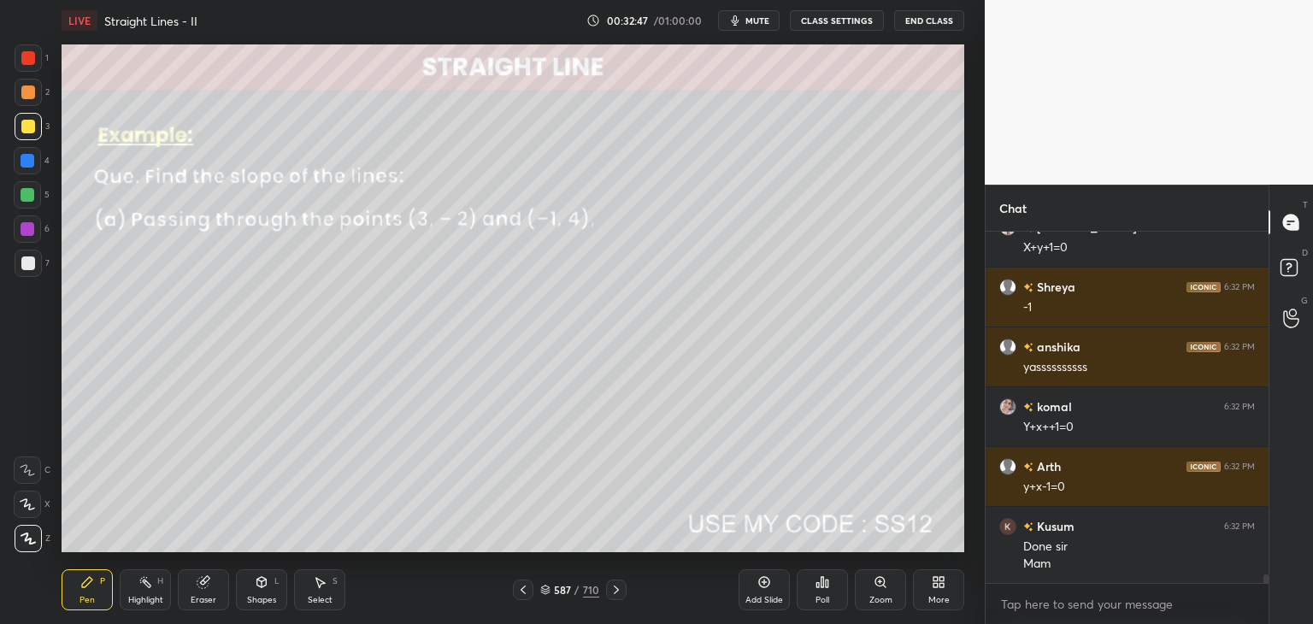
click at [529, 591] on icon at bounding box center [523, 590] width 14 height 14
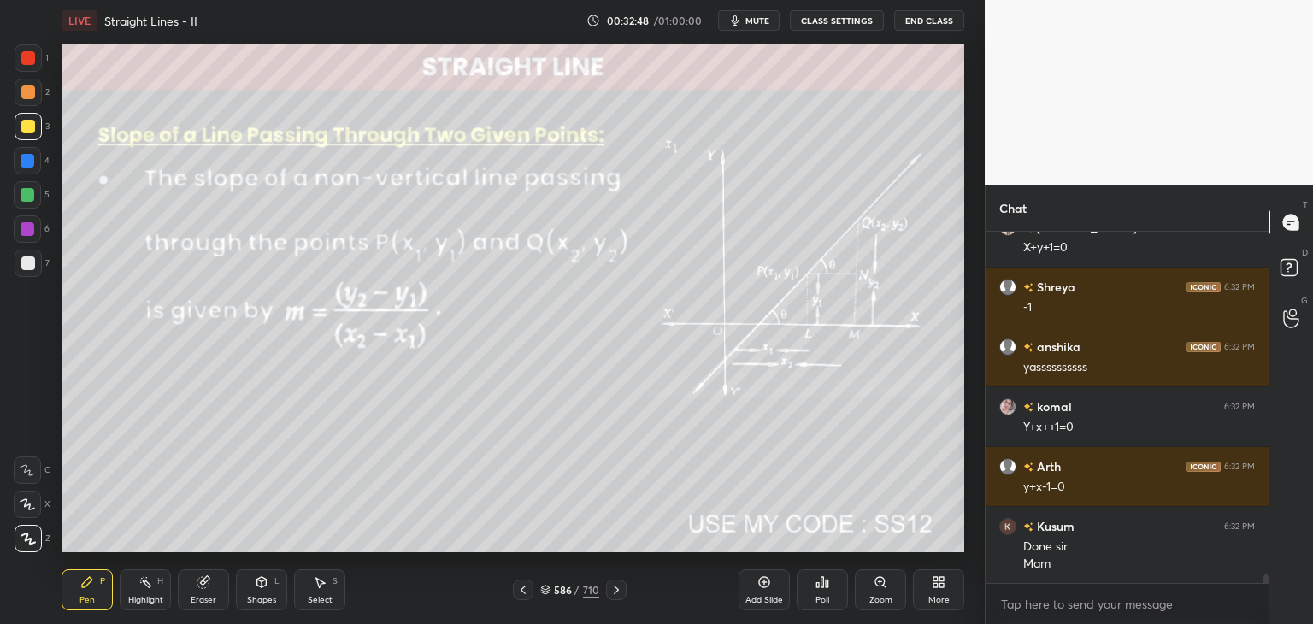
click at [527, 591] on icon at bounding box center [523, 590] width 14 height 14
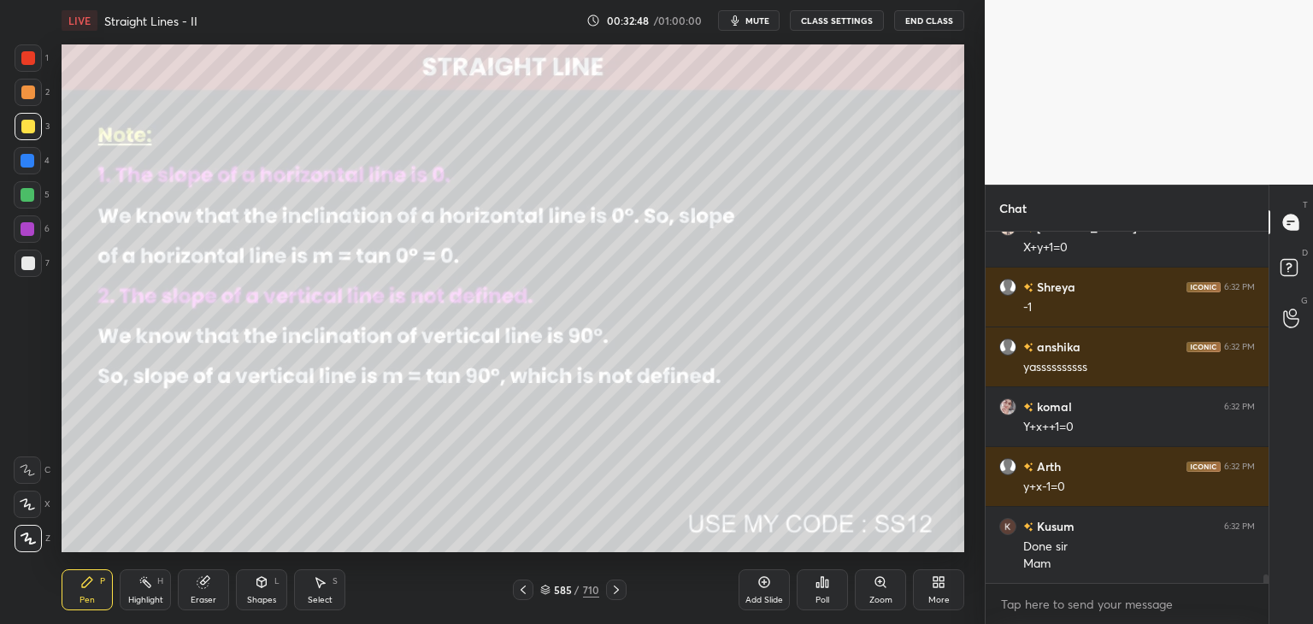
click at [527, 591] on icon at bounding box center [523, 590] width 14 height 14
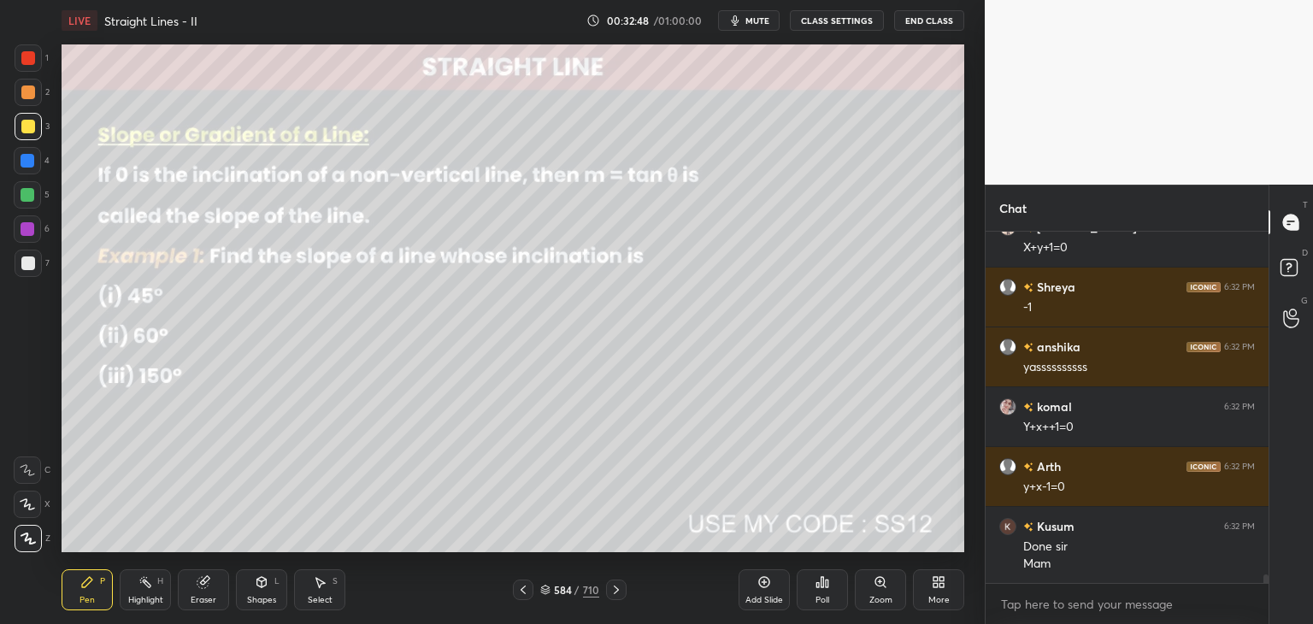
click at [526, 592] on icon at bounding box center [523, 590] width 14 height 14
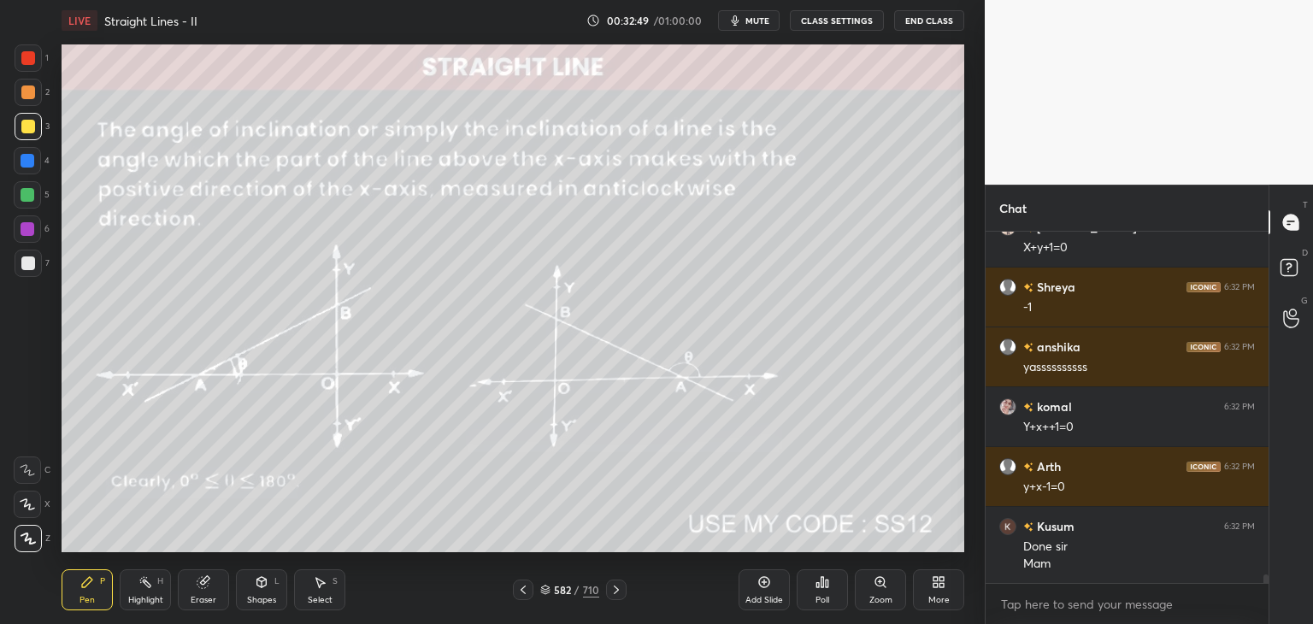
click at [529, 591] on icon at bounding box center [523, 590] width 14 height 14
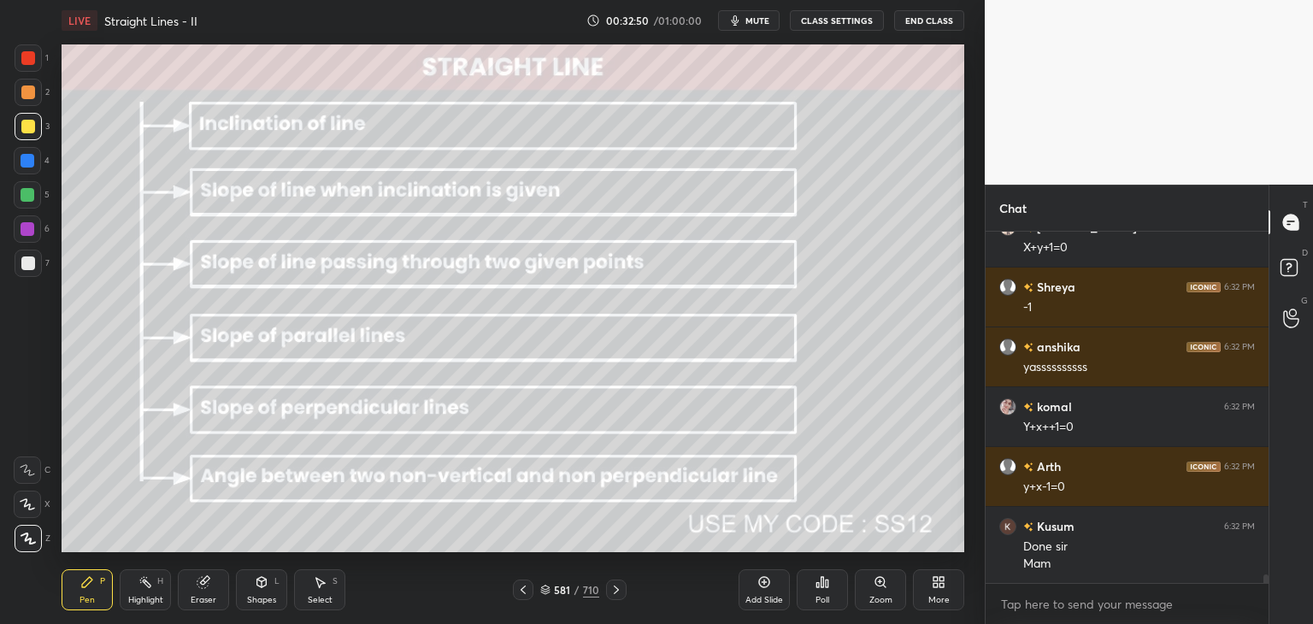
click at [520, 590] on icon at bounding box center [523, 590] width 14 height 14
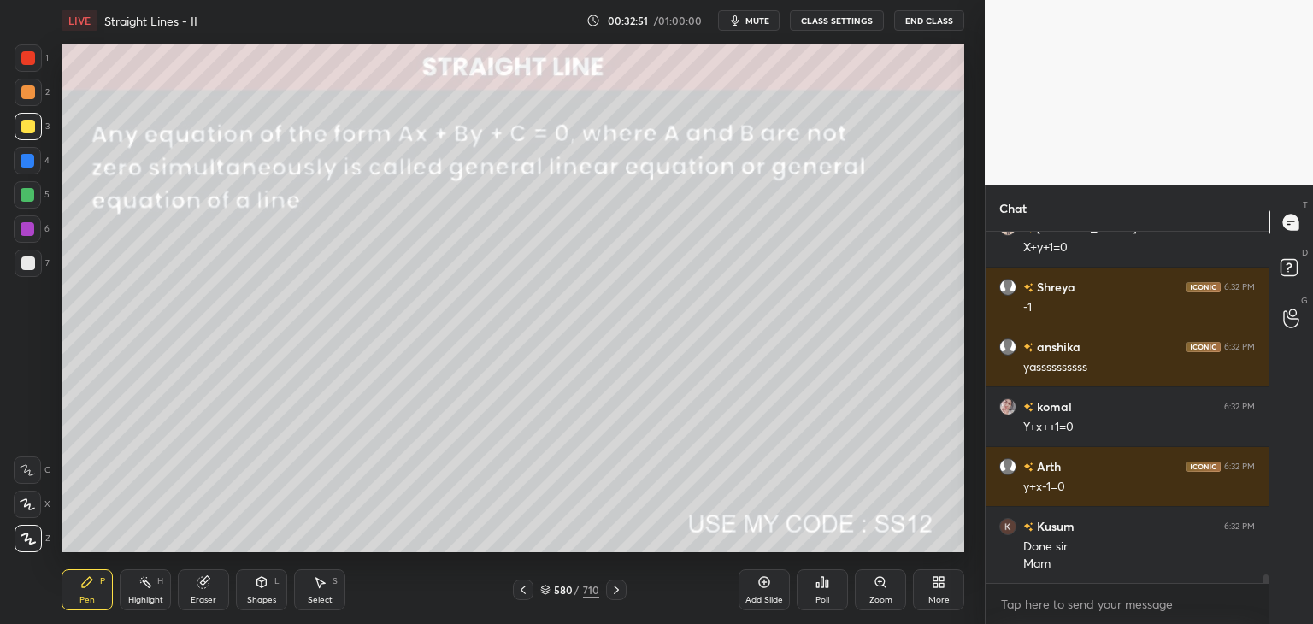
click at [520, 590] on icon at bounding box center [523, 590] width 14 height 14
click at [521, 589] on icon at bounding box center [523, 590] width 5 height 9
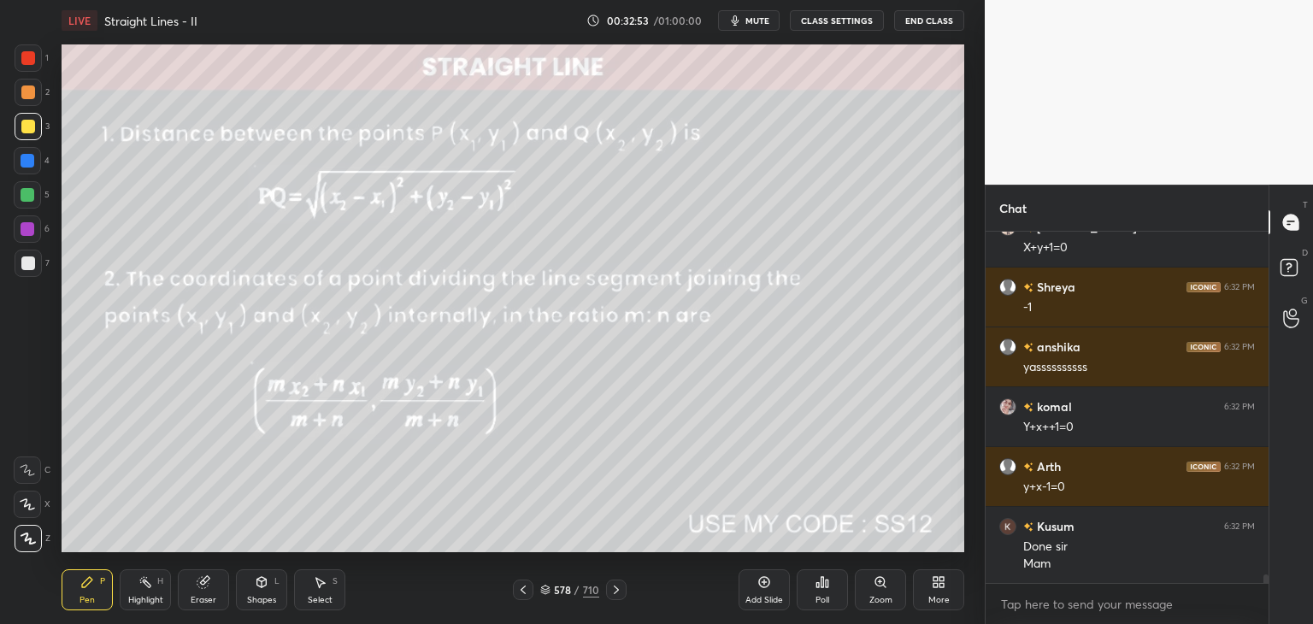
click at [524, 593] on icon at bounding box center [523, 590] width 14 height 14
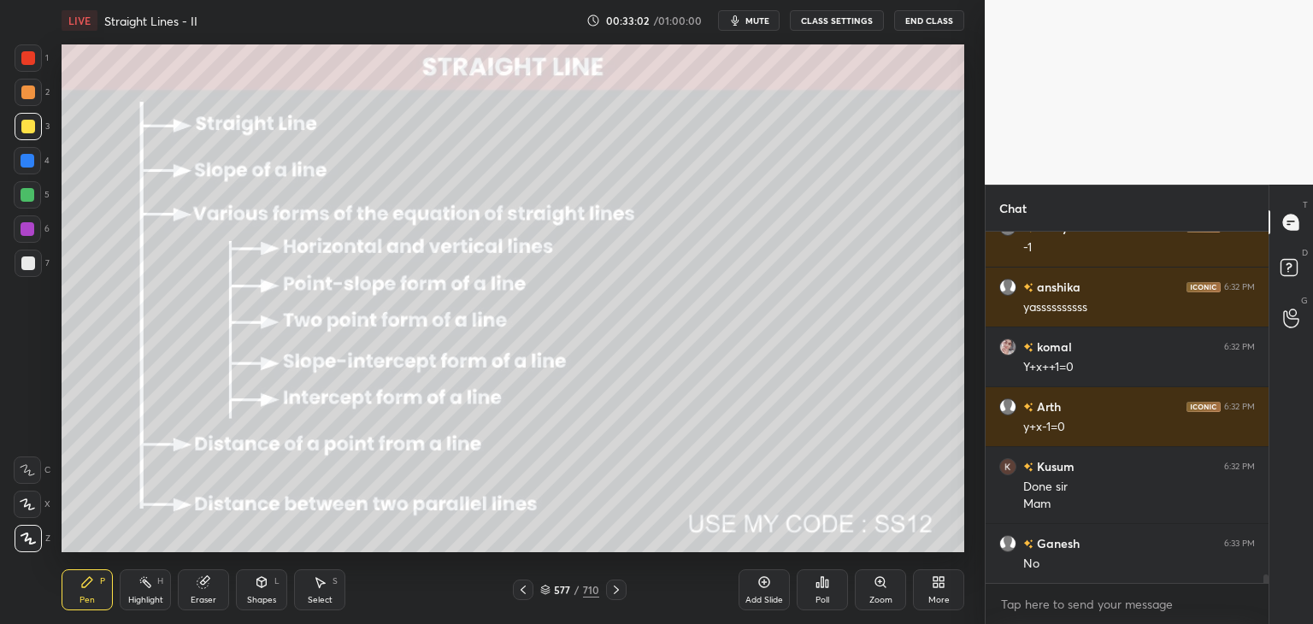
scroll to position [14841, 0]
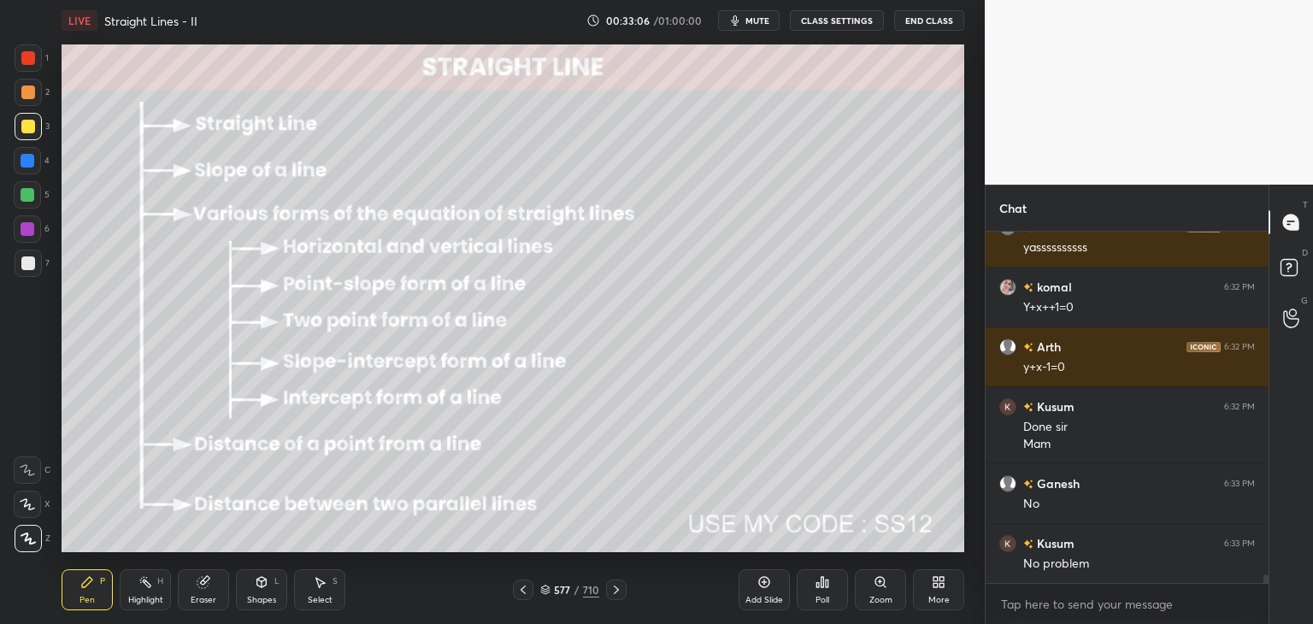
click at [580, 584] on div "577 / 710" at bounding box center [569, 589] width 59 height 15
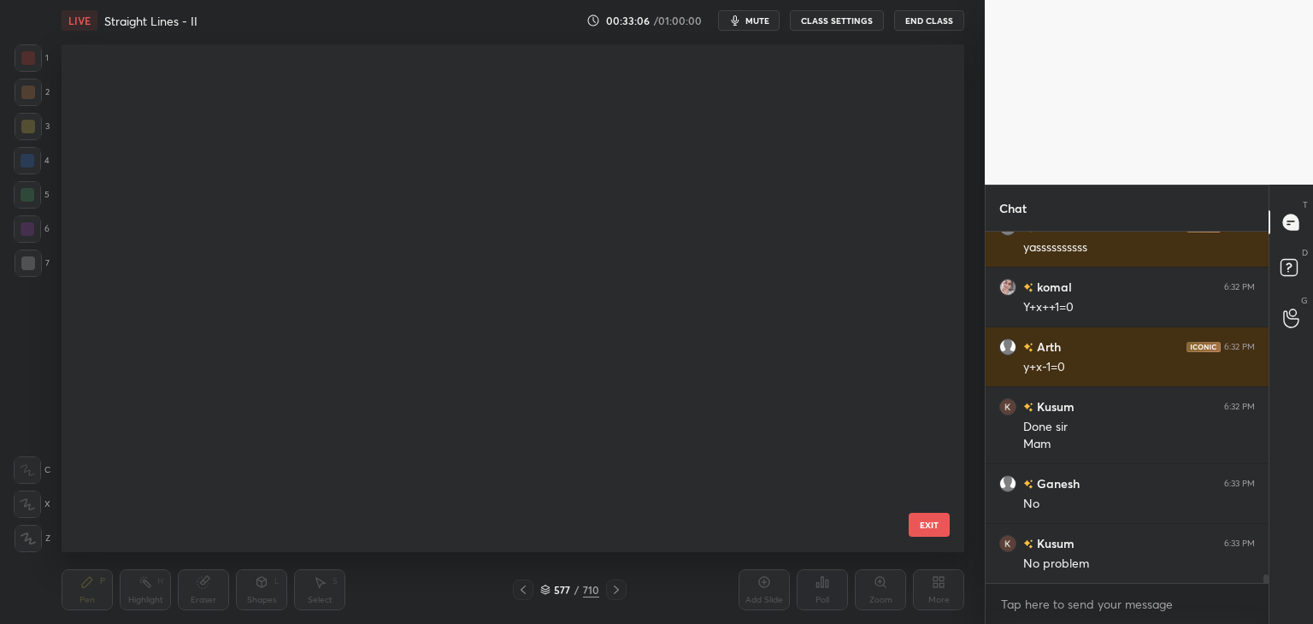
scroll to position [503, 894]
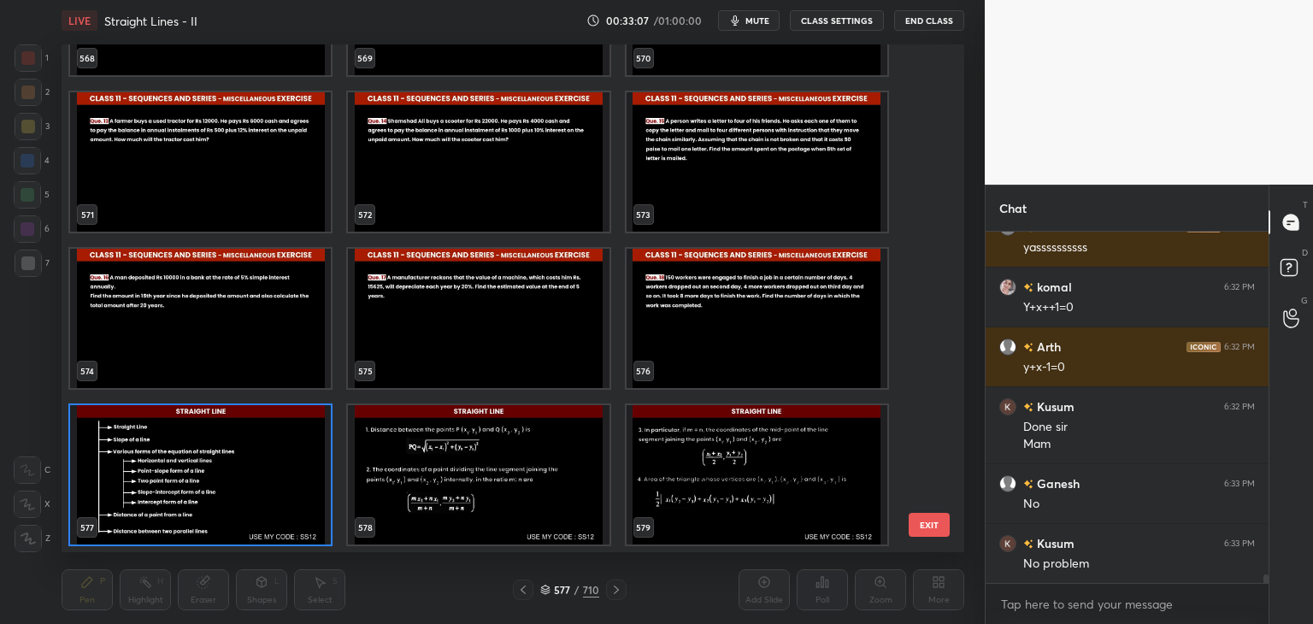
click at [927, 458] on div "565 566 567 568 569 570 571 572 573 574 575 576 577 578 579" at bounding box center [498, 298] width 873 height 508
click at [929, 460] on div "565 566 567 568 569 570 571 572 573 574 575 576 577 578 579" at bounding box center [498, 298] width 873 height 508
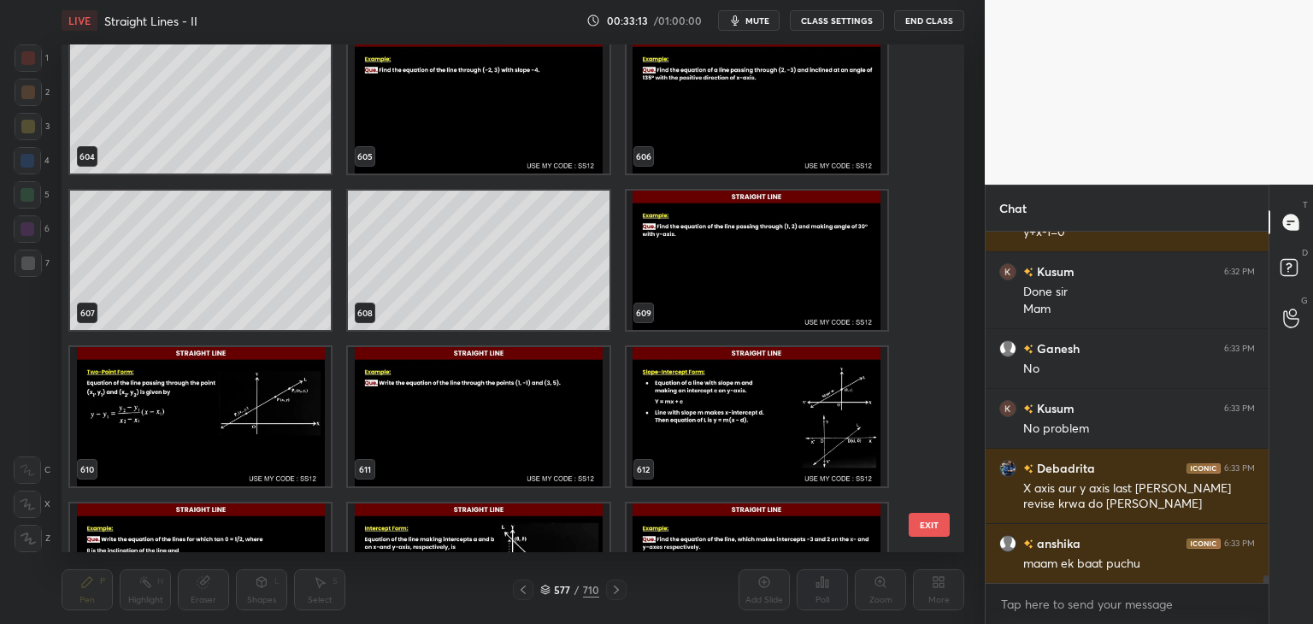
scroll to position [15036, 0]
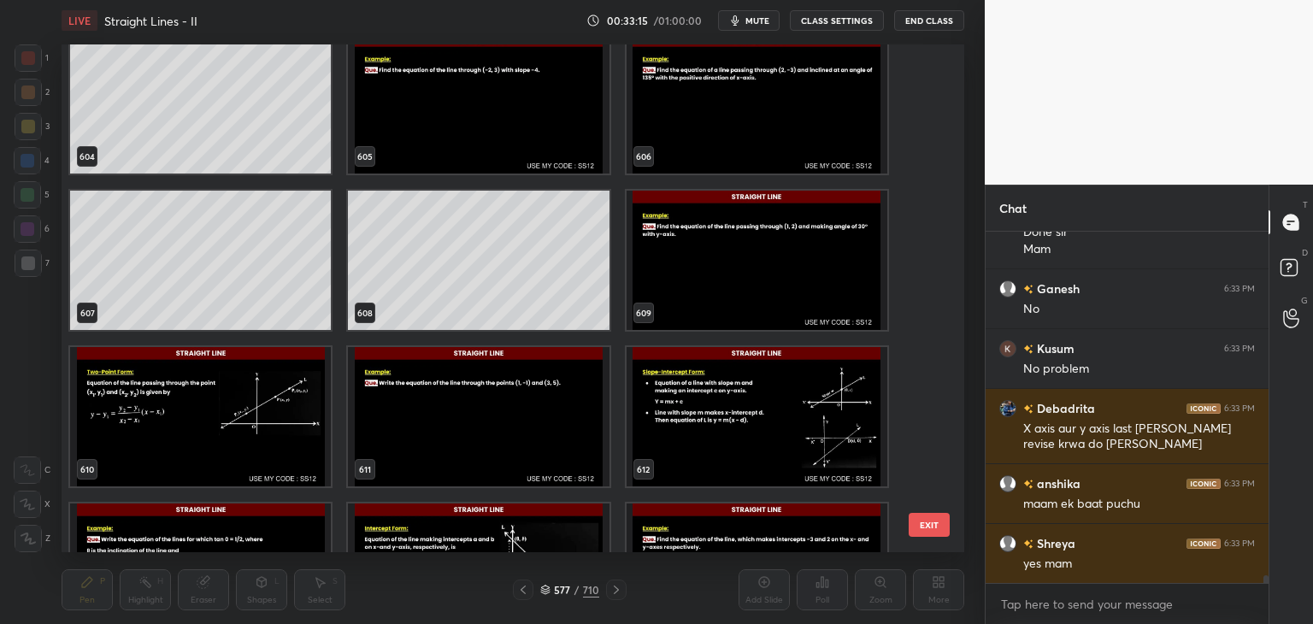
click at [727, 436] on img "grid" at bounding box center [757, 416] width 261 height 139
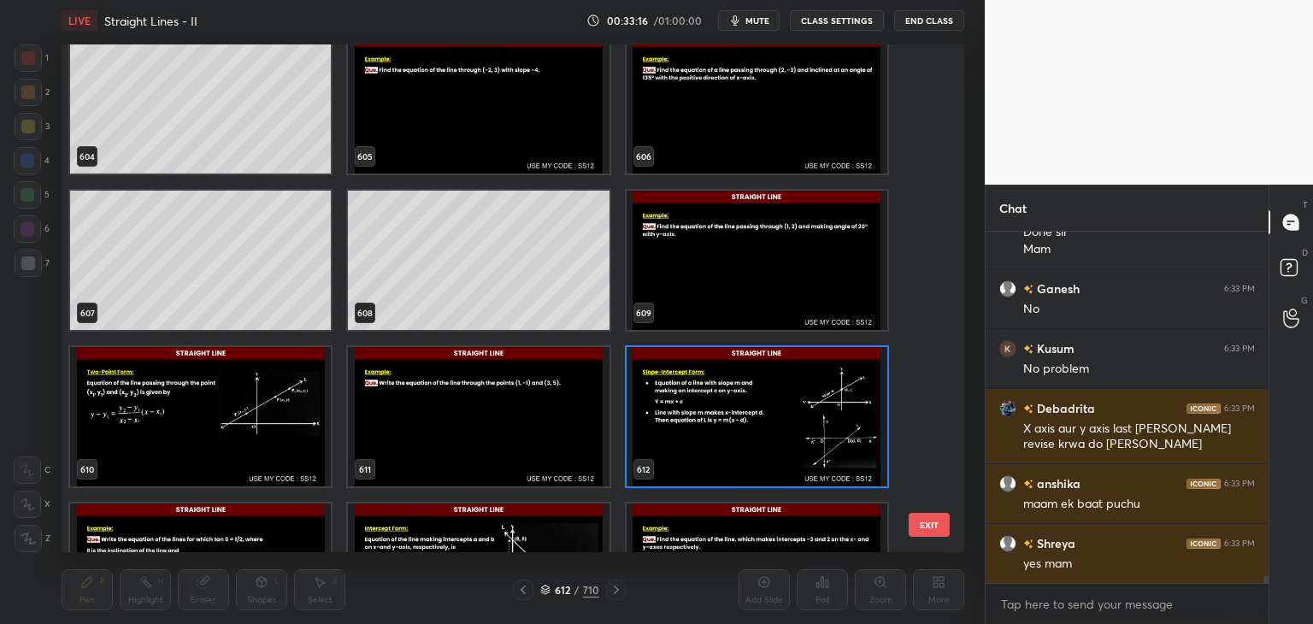
click at [732, 434] on img "grid" at bounding box center [757, 416] width 261 height 139
click at [732, 435] on img "grid" at bounding box center [757, 416] width 261 height 139
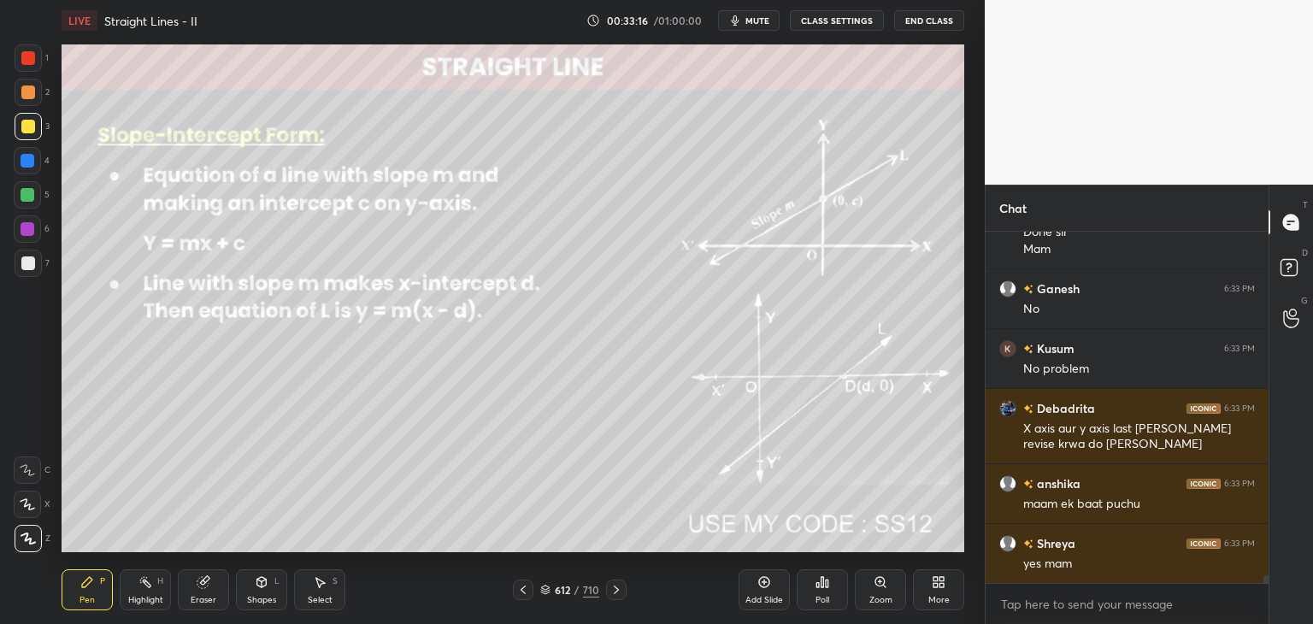
click at [732, 435] on img "grid" at bounding box center [757, 416] width 261 height 139
click at [521, 592] on icon at bounding box center [523, 590] width 14 height 14
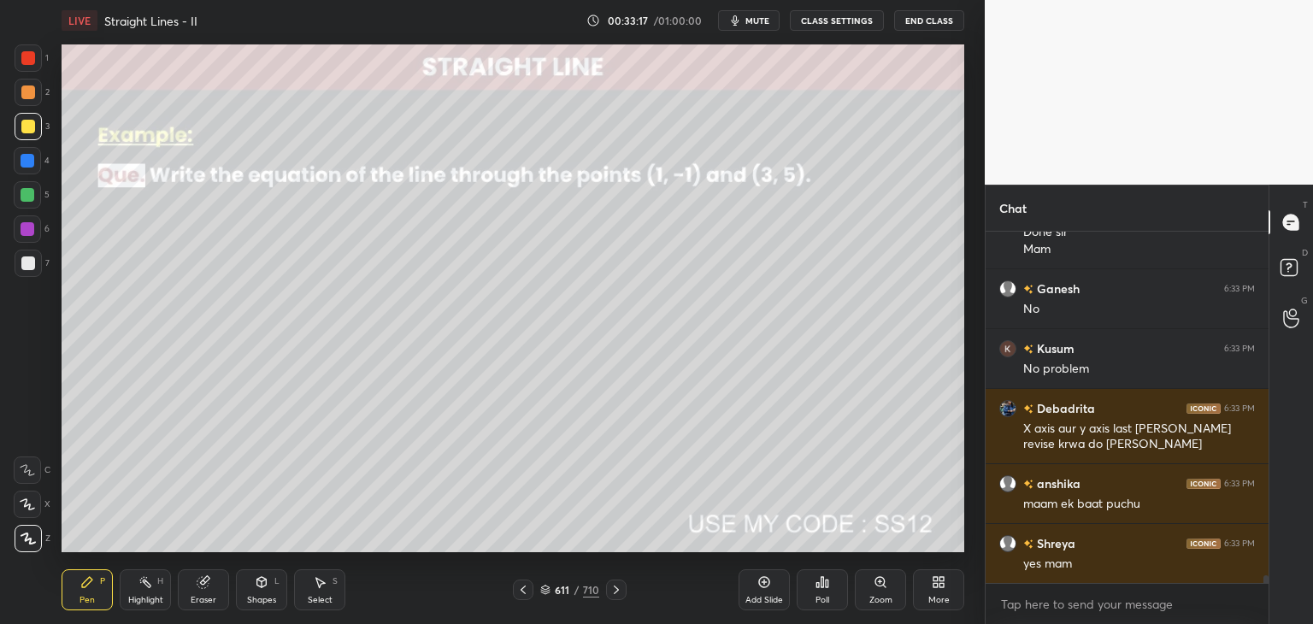
click at [524, 592] on icon at bounding box center [523, 590] width 14 height 14
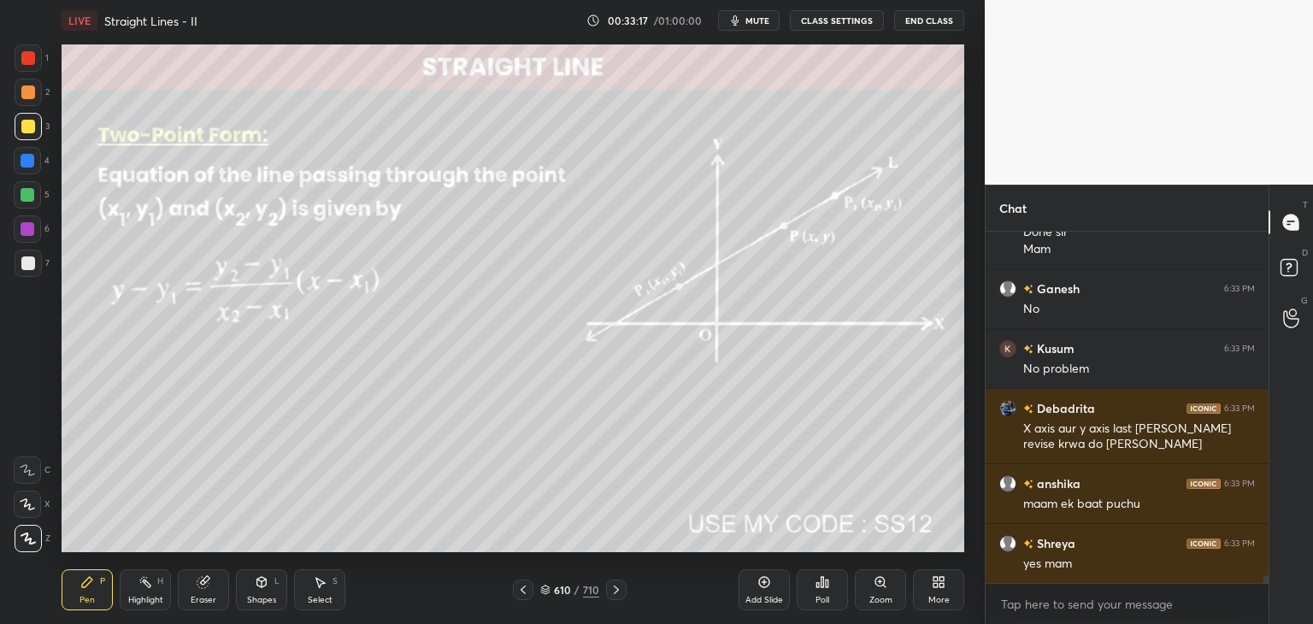
click at [525, 591] on icon at bounding box center [523, 590] width 14 height 14
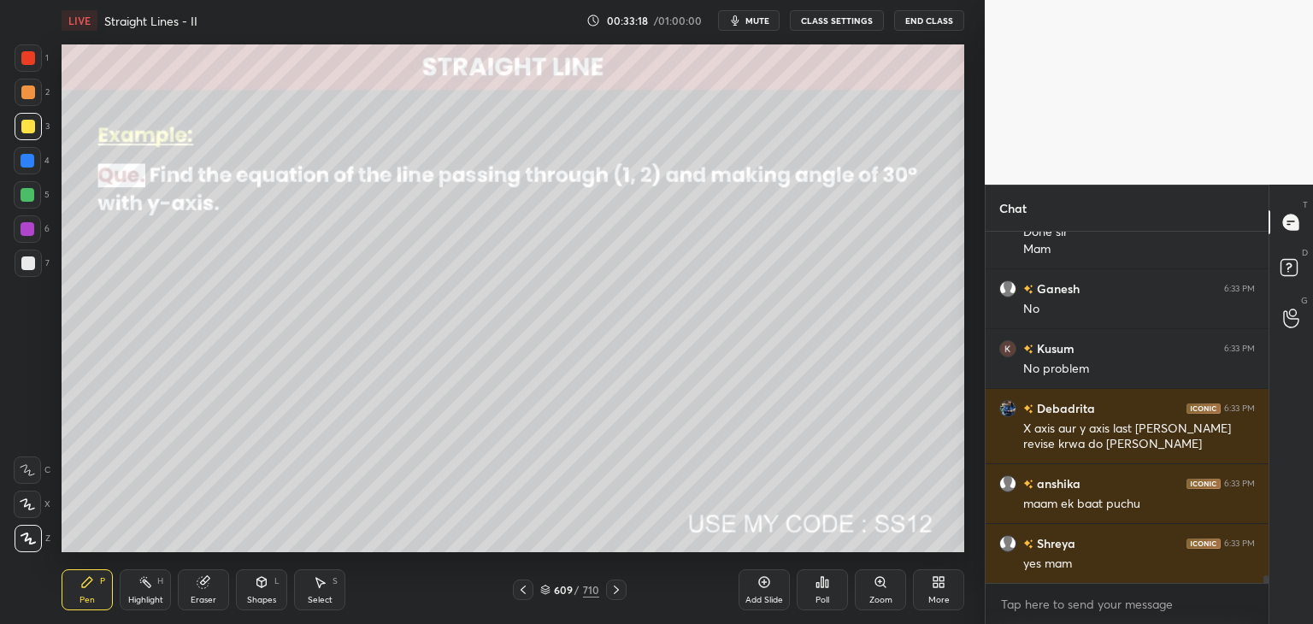
click at [526, 591] on icon at bounding box center [523, 590] width 14 height 14
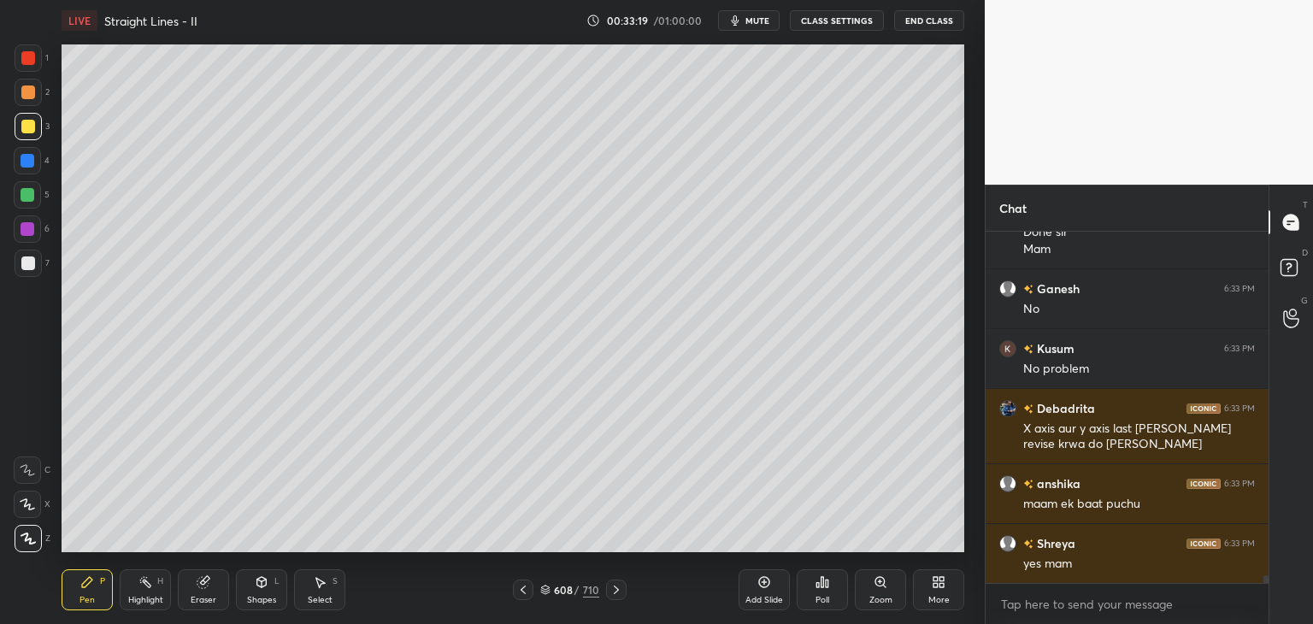
click at [611, 586] on icon at bounding box center [616, 590] width 14 height 14
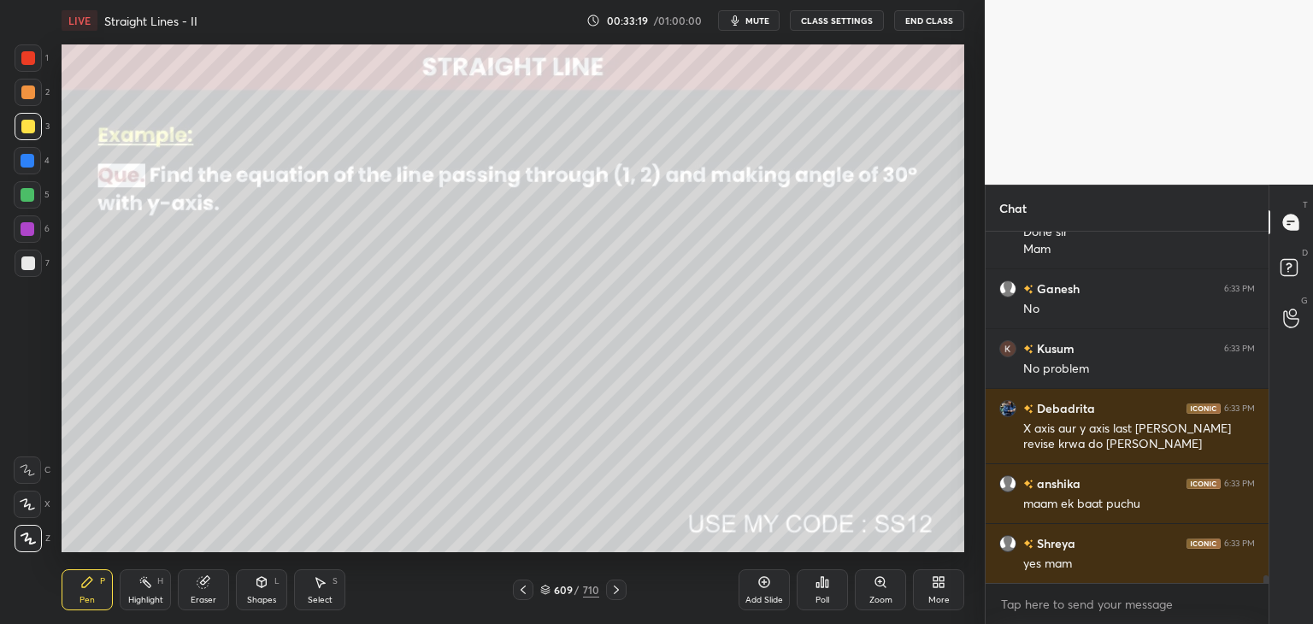
click at [613, 587] on icon at bounding box center [616, 590] width 14 height 14
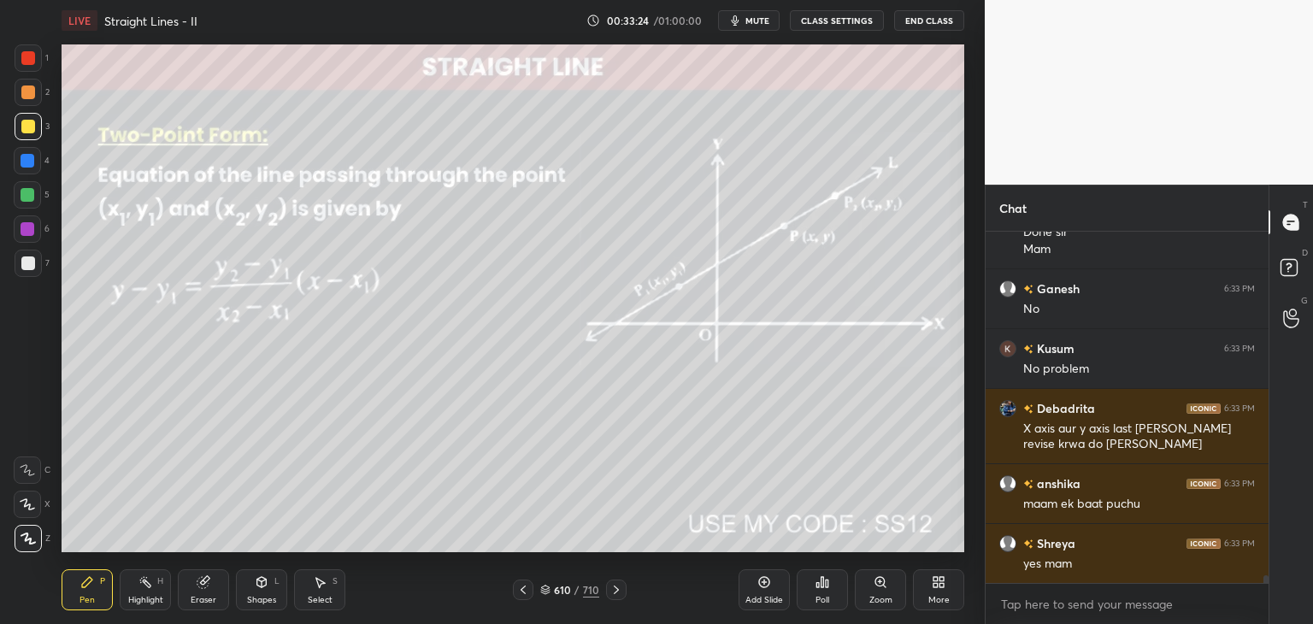
click at [26, 127] on div at bounding box center [28, 127] width 14 height 14
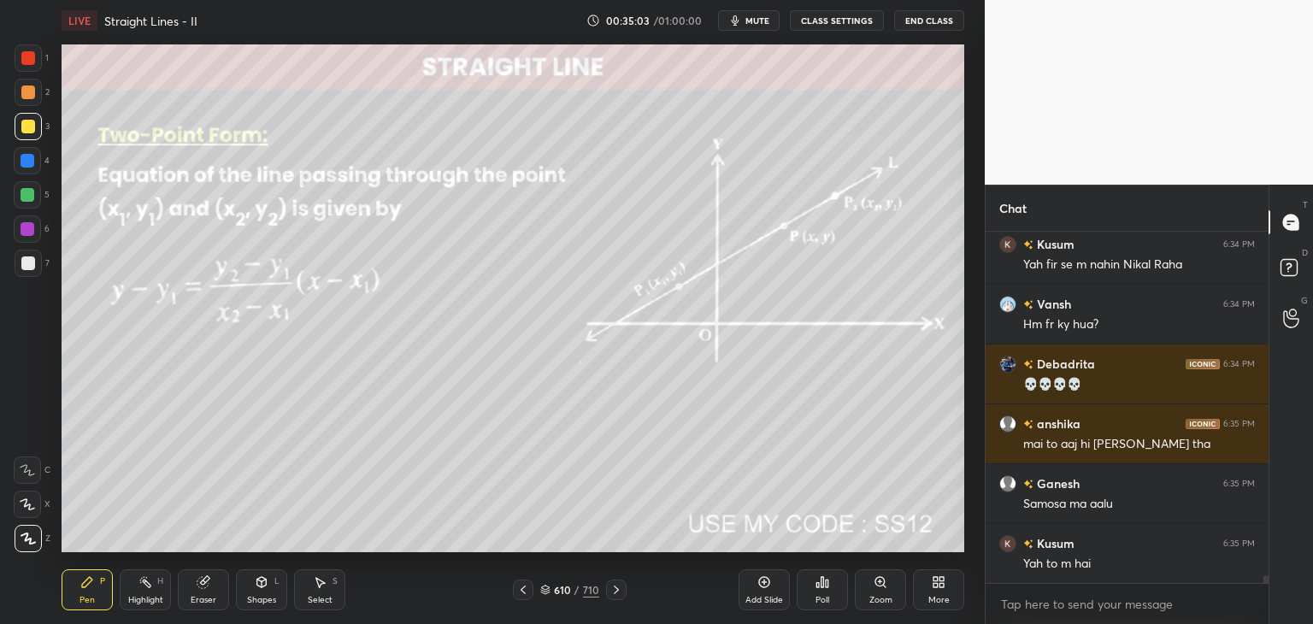
scroll to position [15980, 0]
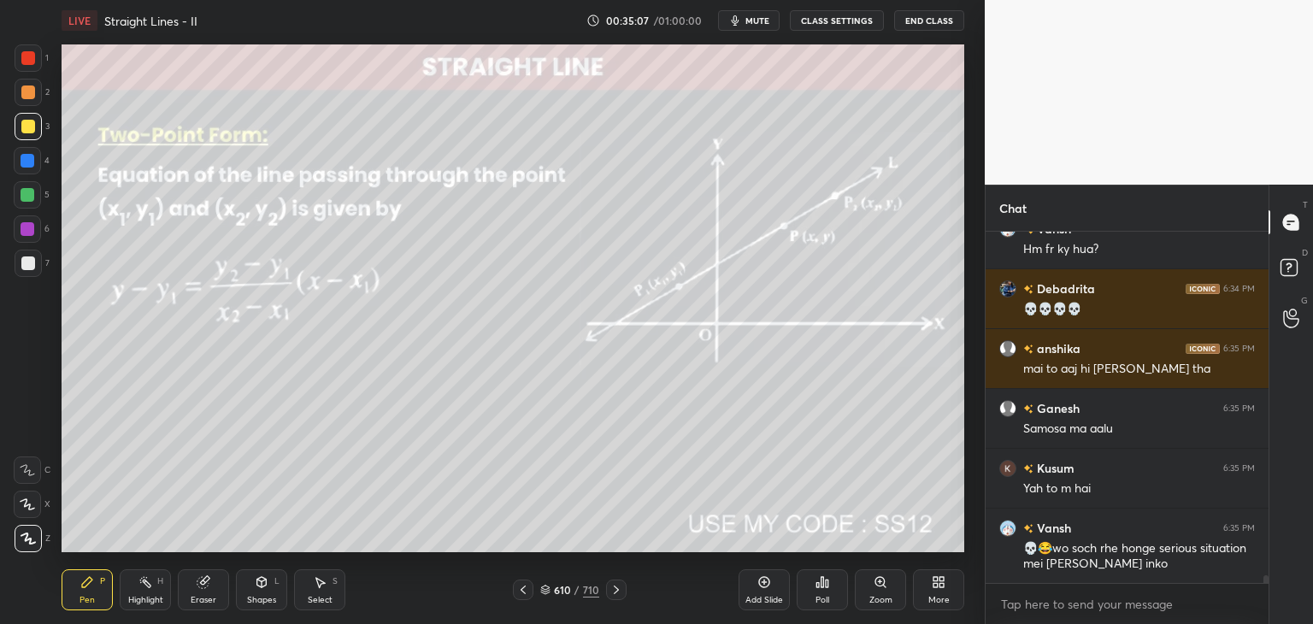
click at [26, 193] on div at bounding box center [28, 195] width 14 height 14
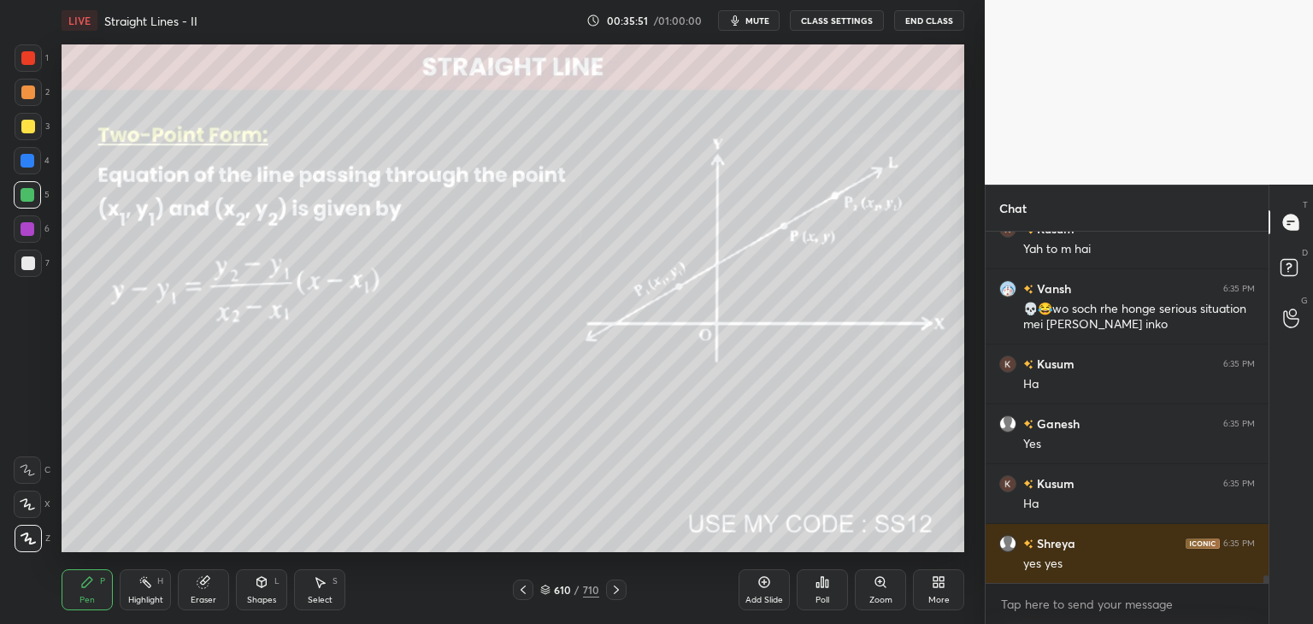
scroll to position [16279, 0]
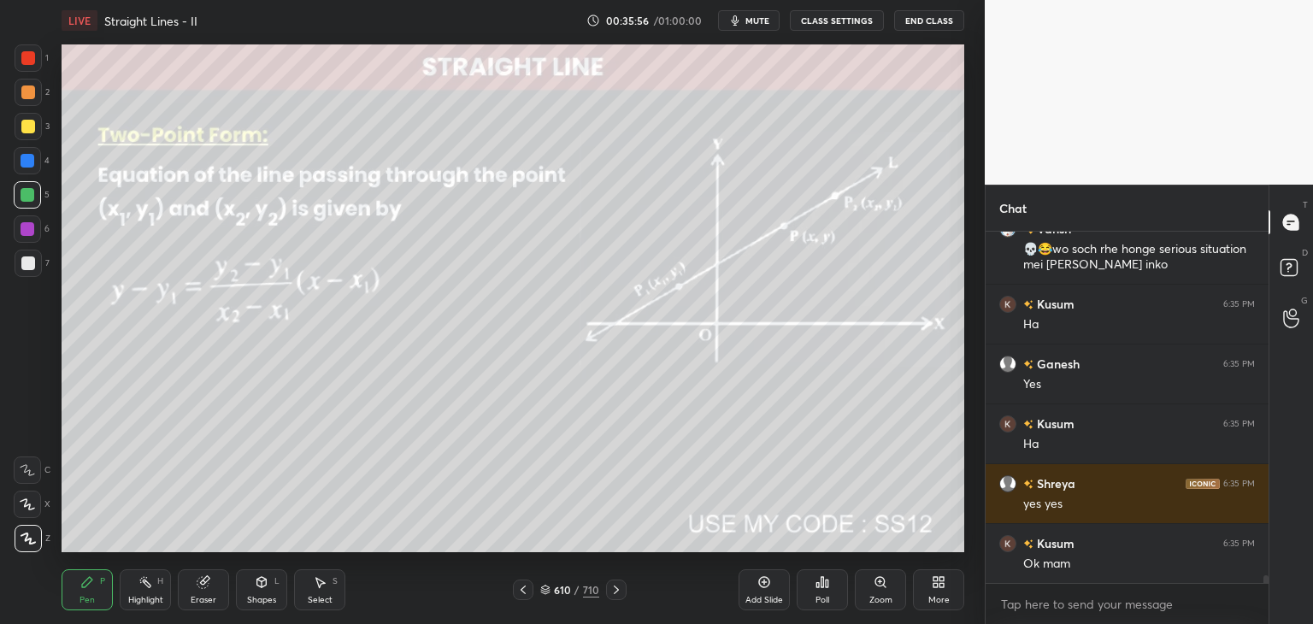
click at [763, 594] on div "Add Slide" at bounding box center [764, 589] width 51 height 41
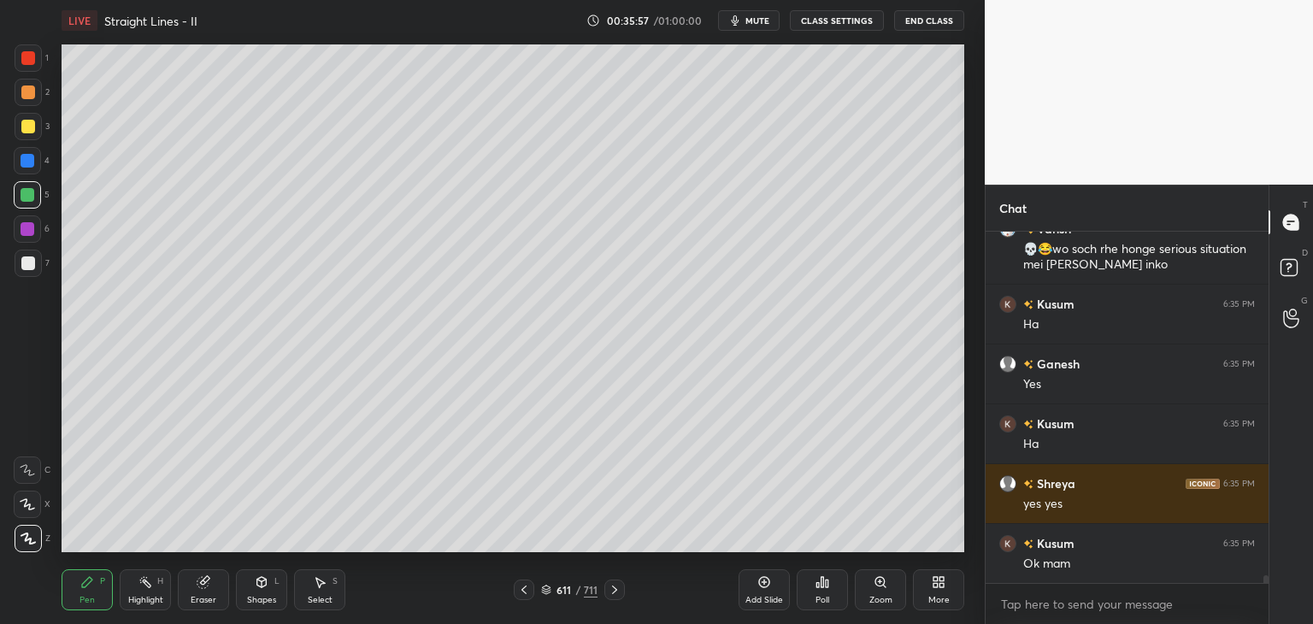
click at [29, 124] on div at bounding box center [28, 127] width 14 height 14
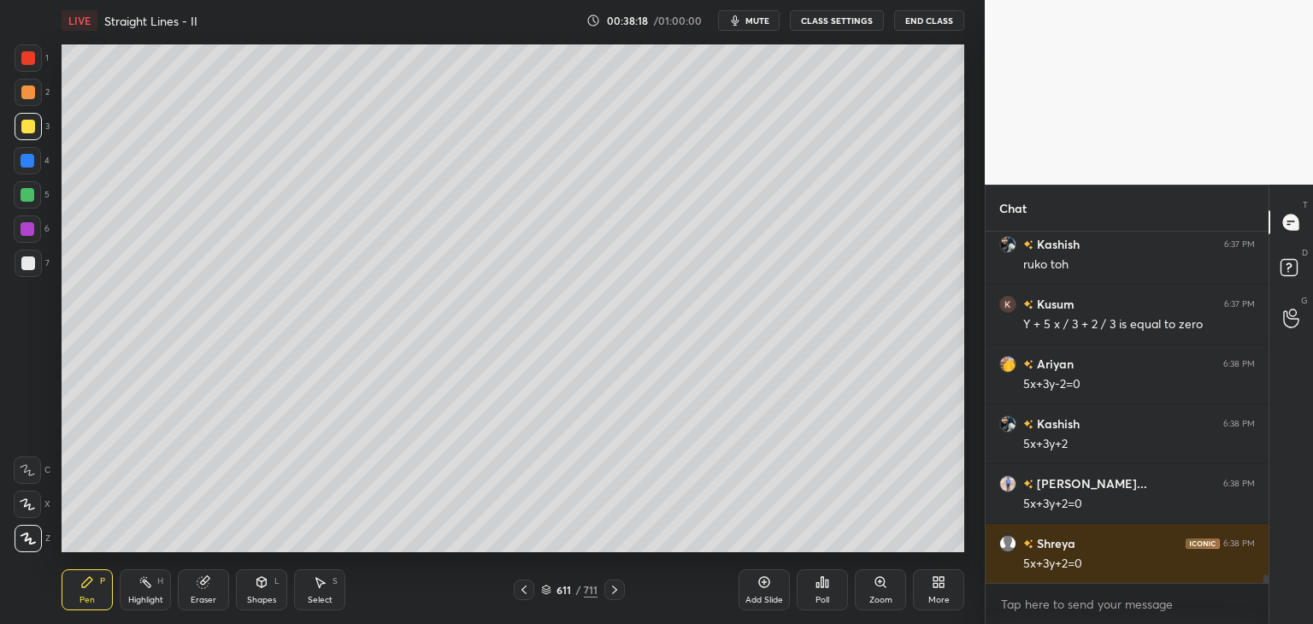
scroll to position [13797, 0]
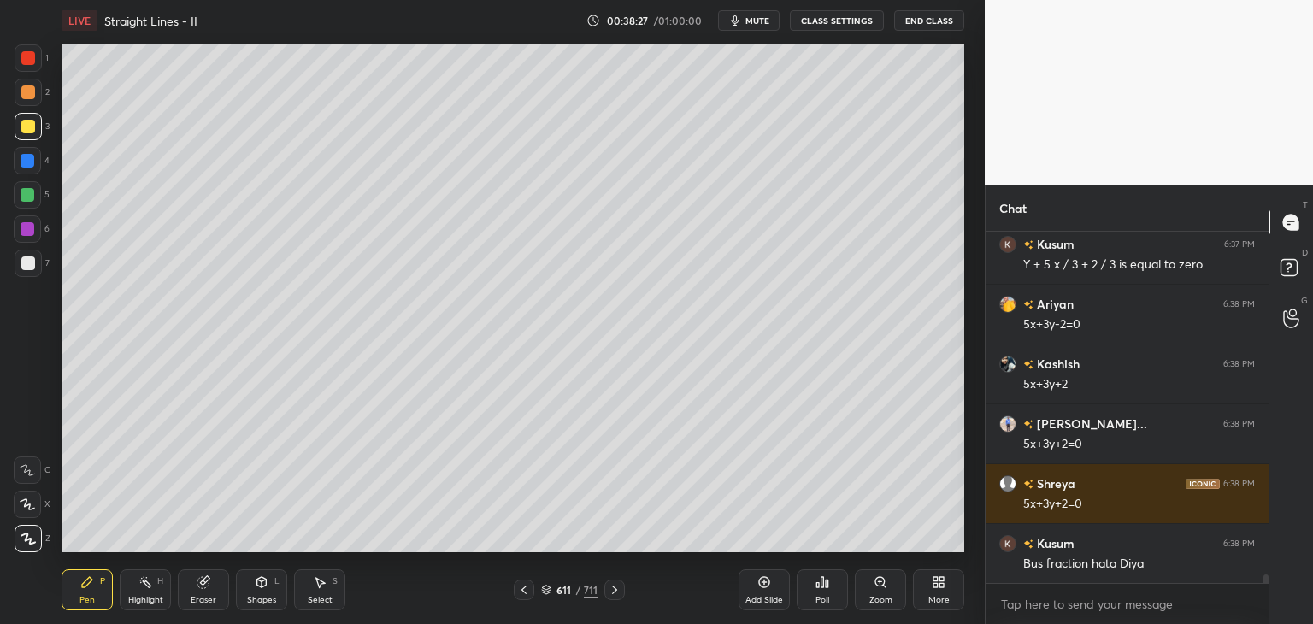
click at [27, 262] on div at bounding box center [28, 263] width 14 height 14
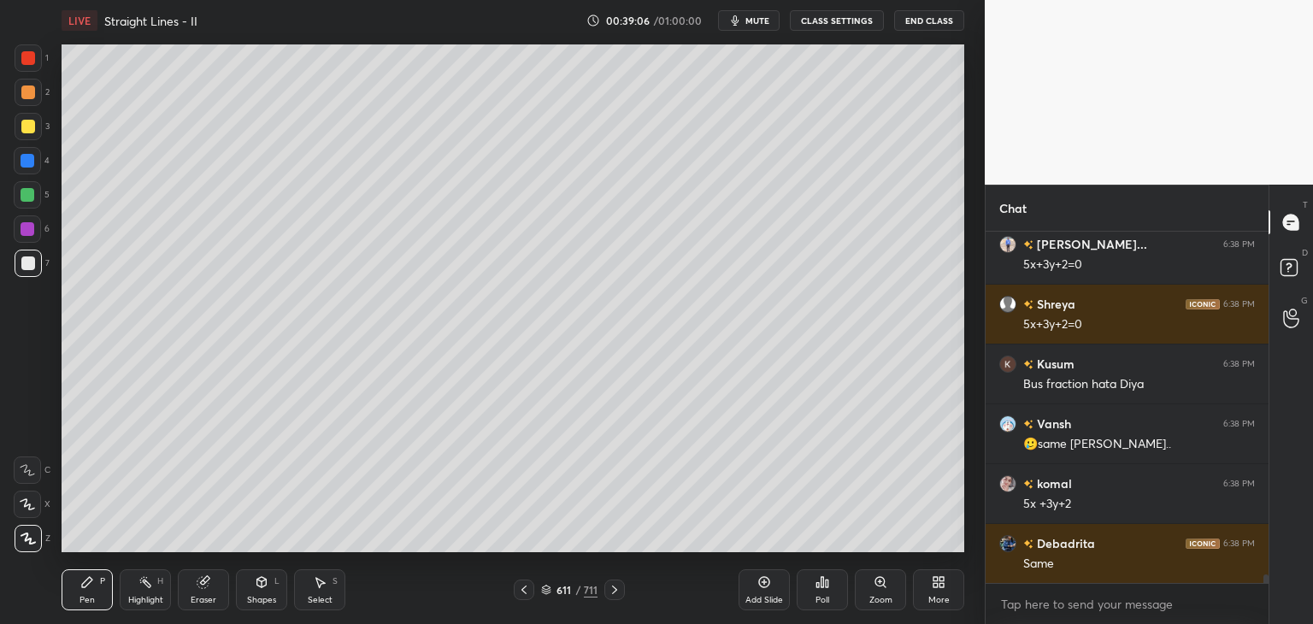
scroll to position [14017, 0]
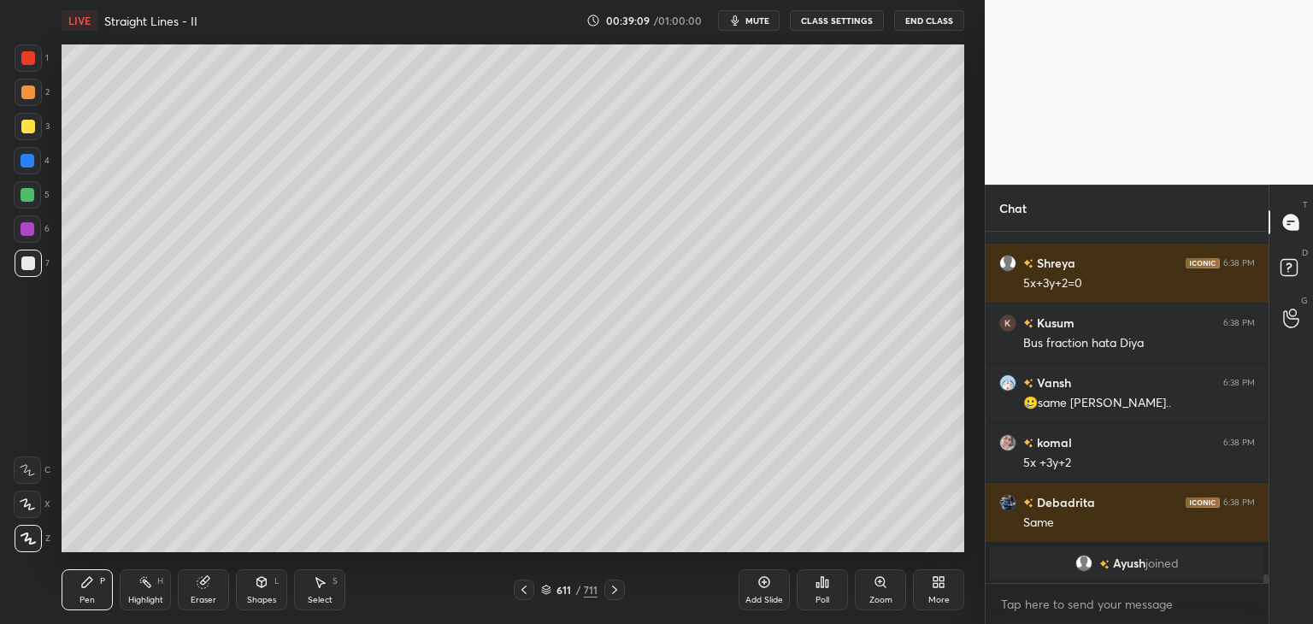
click at [610, 591] on icon at bounding box center [615, 590] width 14 height 14
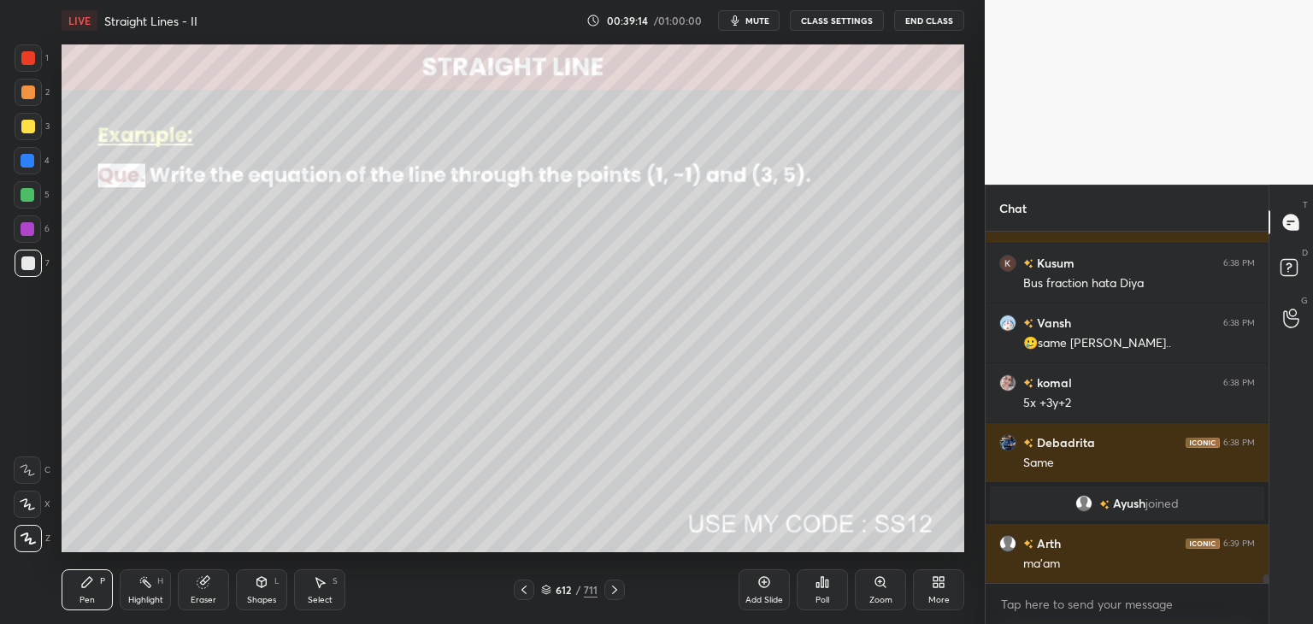
scroll to position [13928, 0]
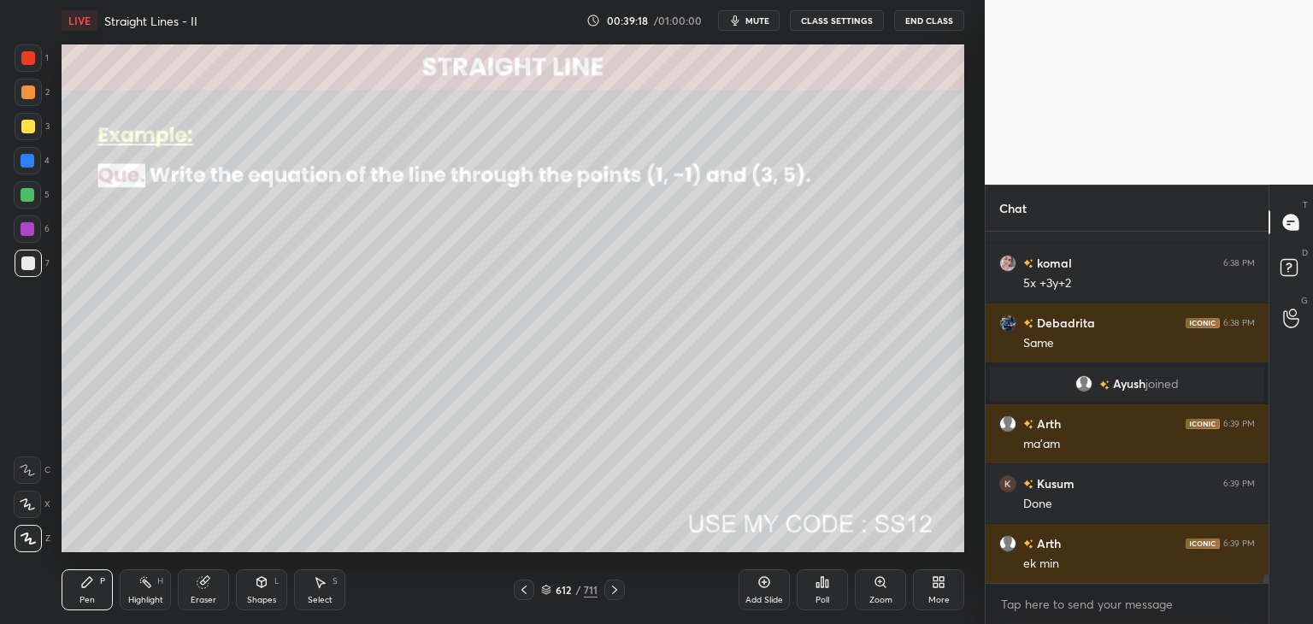
click at [523, 585] on icon at bounding box center [524, 590] width 14 height 14
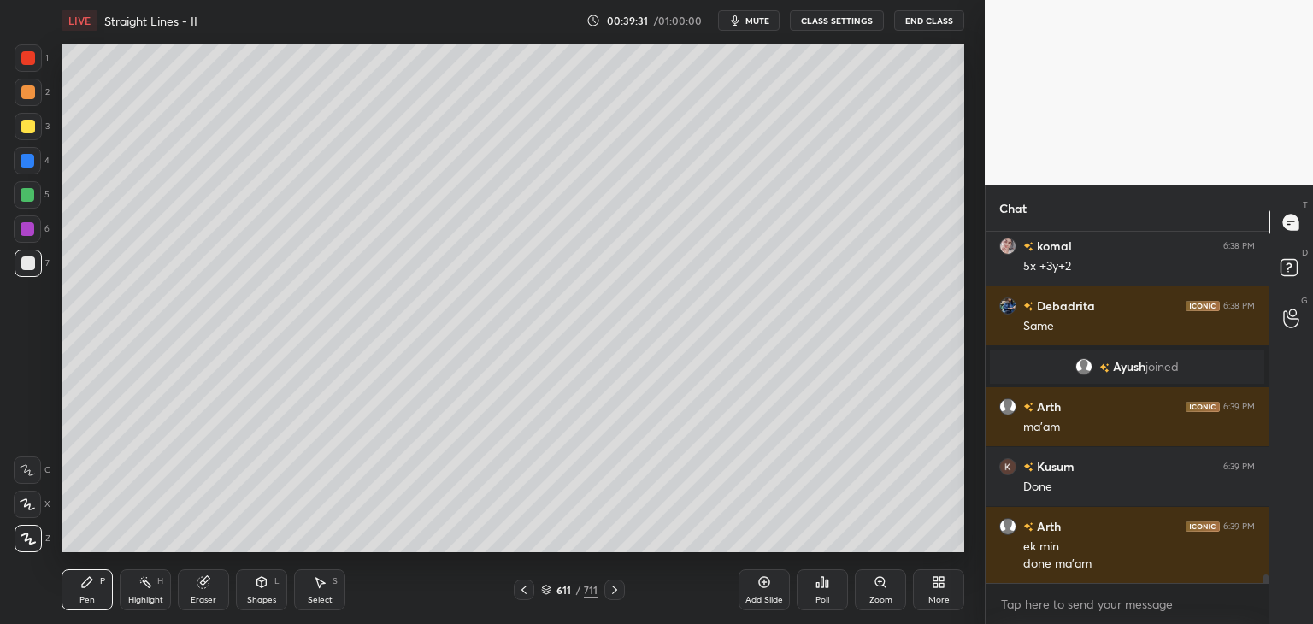
scroll to position [14005, 0]
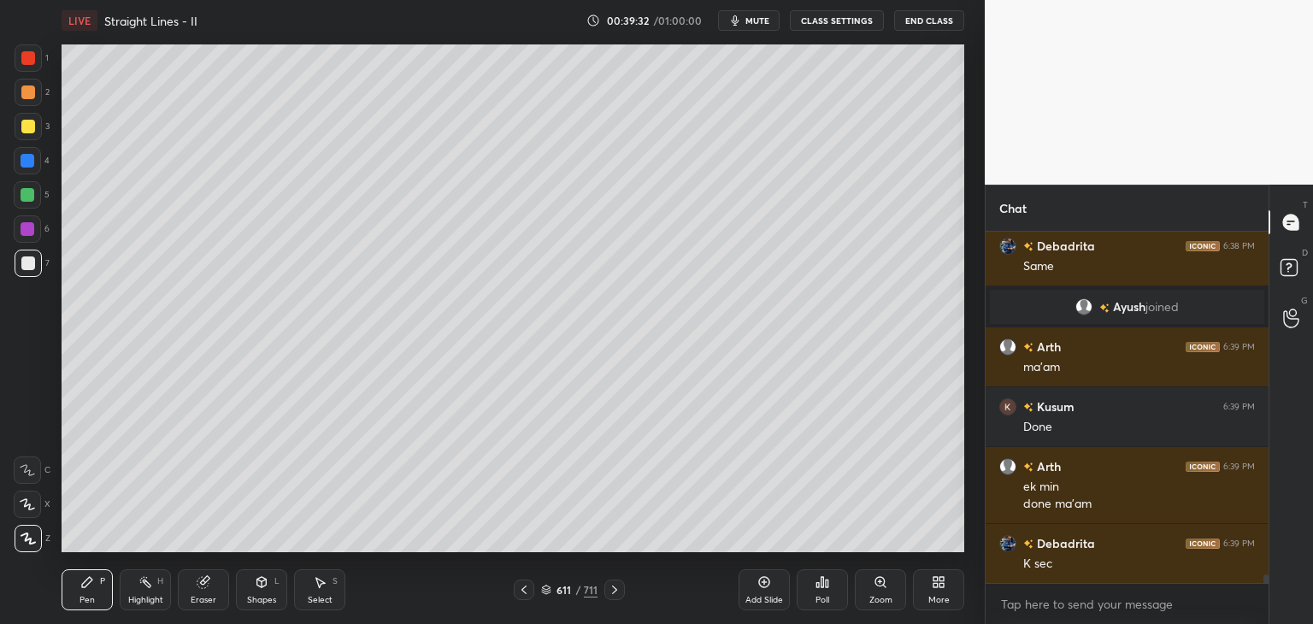
click at [611, 589] on icon at bounding box center [615, 590] width 14 height 14
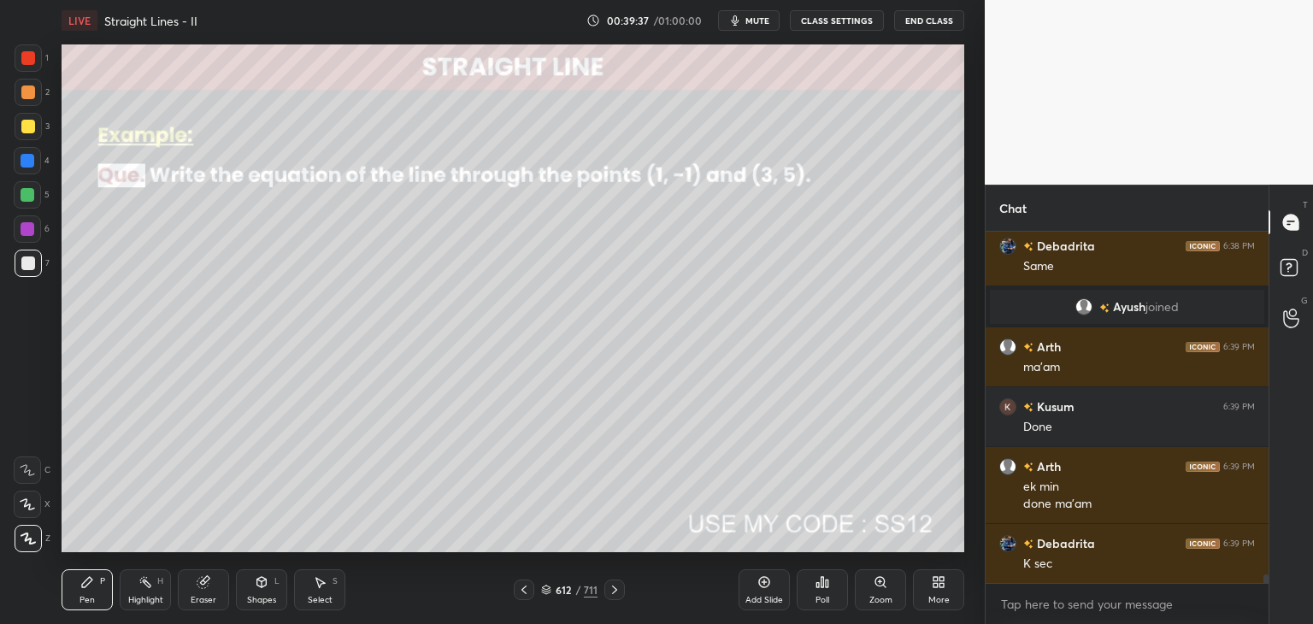
click at [822, 594] on div "Poll" at bounding box center [822, 589] width 51 height 41
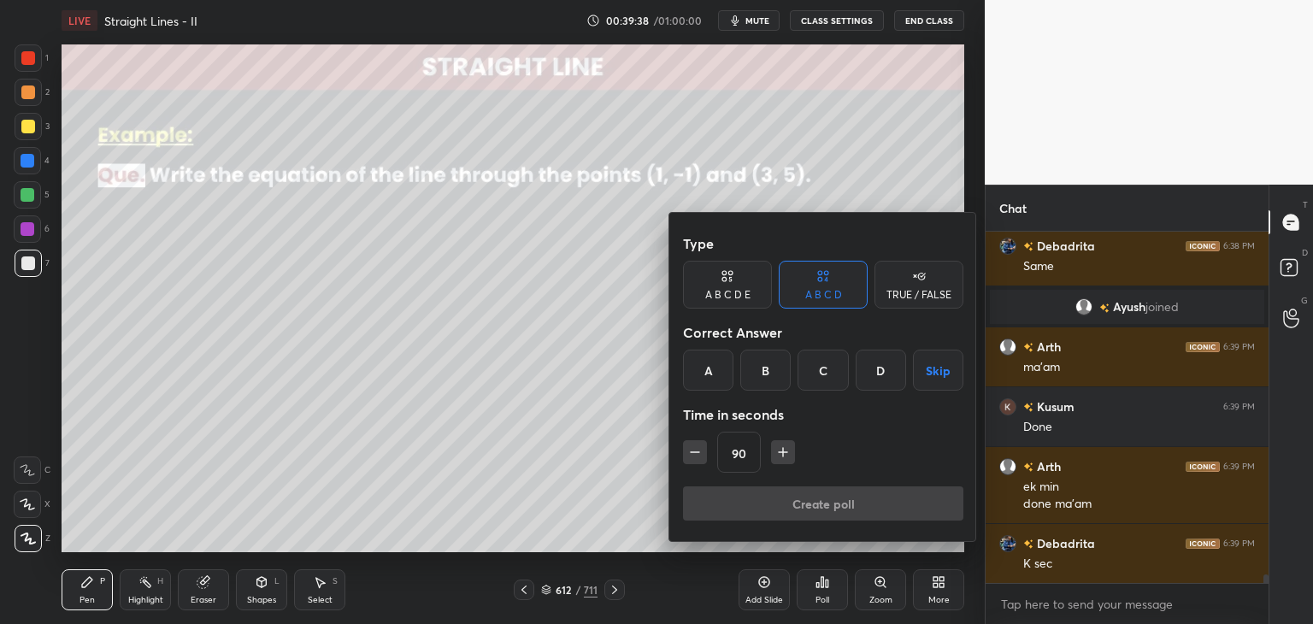
click at [688, 456] on icon "button" at bounding box center [694, 452] width 17 height 17
click at [692, 453] on icon "button" at bounding box center [694, 452] width 17 height 17
type input "60"
drag, startPoint x: 944, startPoint y: 369, endPoint x: 933, endPoint y: 387, distance: 20.7
click at [942, 371] on button "Skip" at bounding box center [938, 370] width 50 height 41
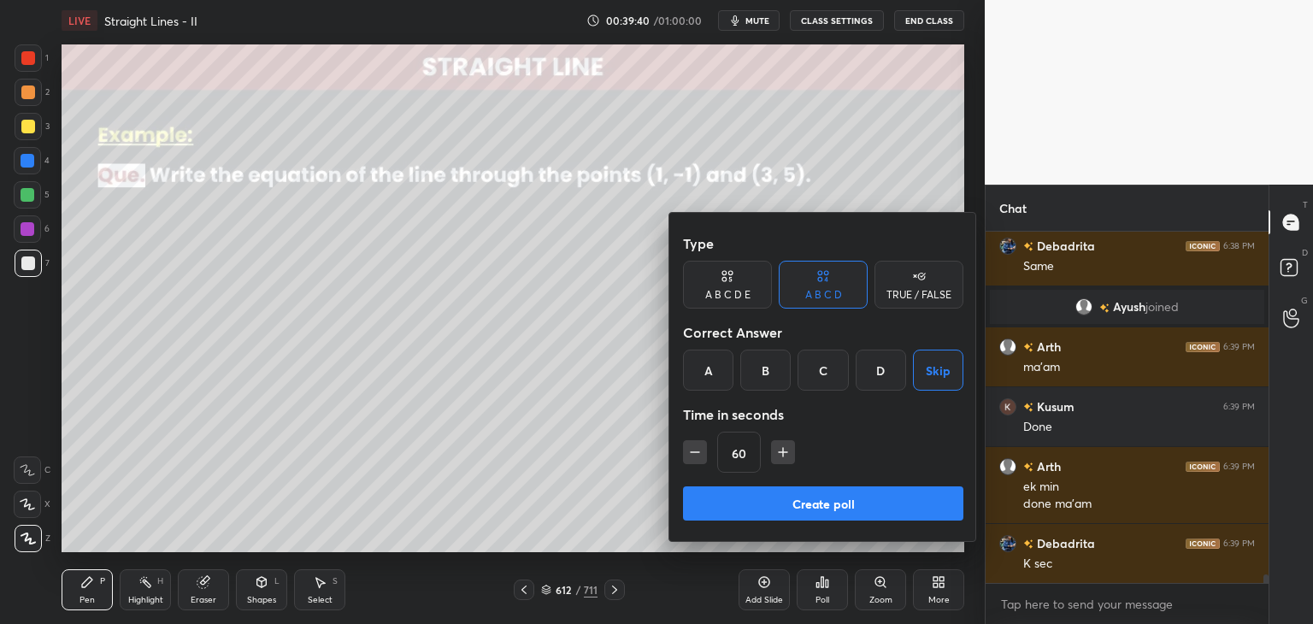
click at [813, 509] on button "Create poll" at bounding box center [823, 503] width 280 height 34
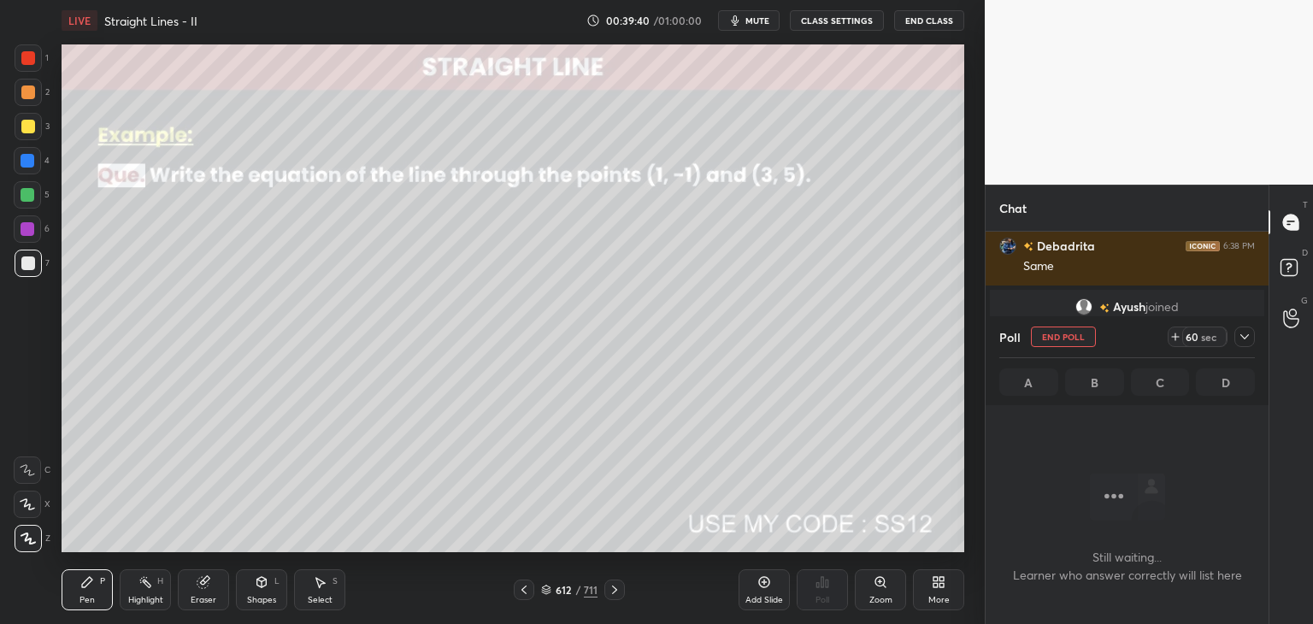
scroll to position [116, 278]
click at [1239, 335] on icon at bounding box center [1245, 337] width 14 height 14
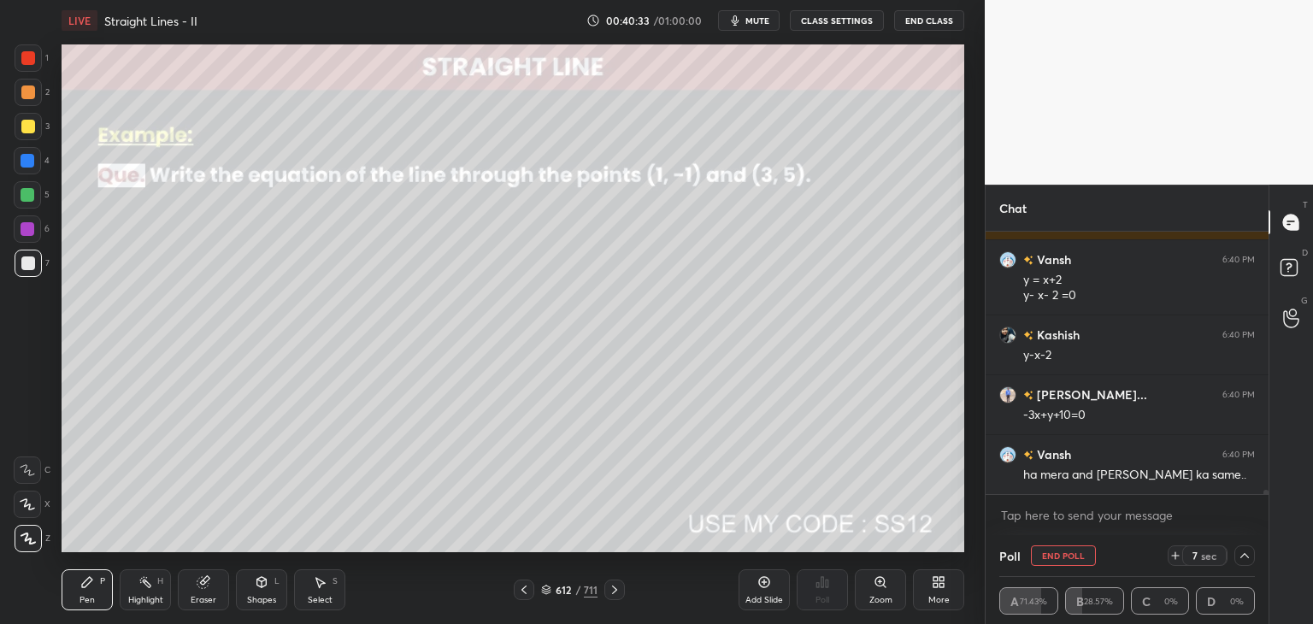
scroll to position [14588, 0]
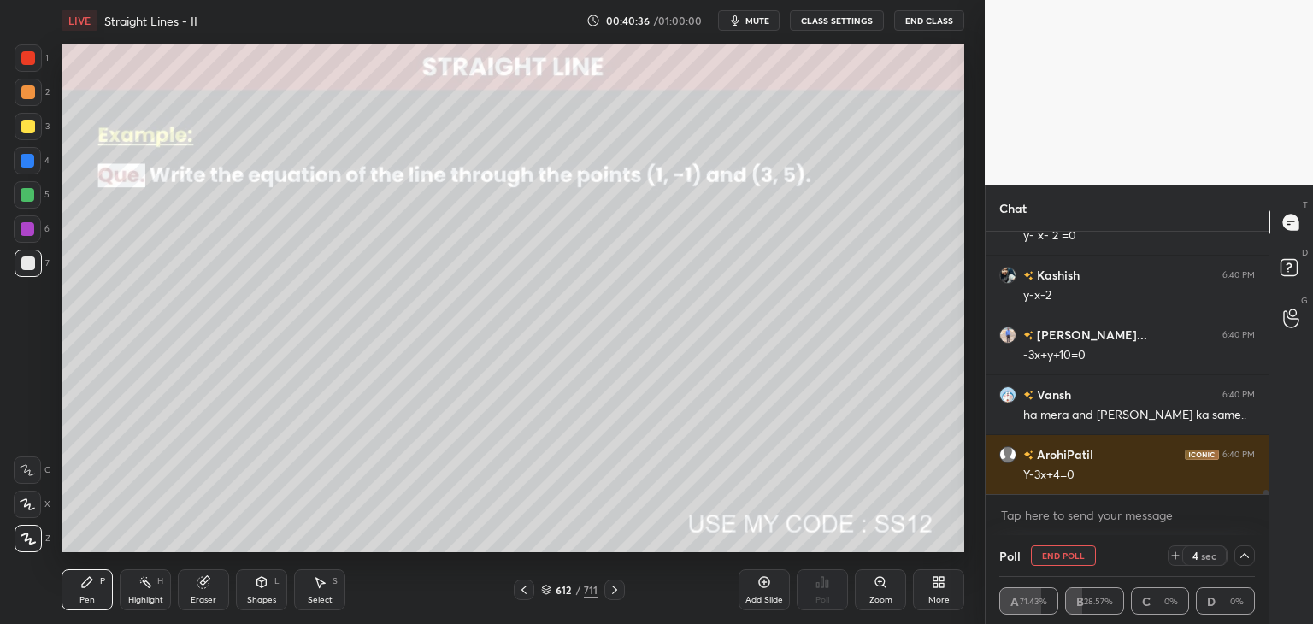
drag, startPoint x: 26, startPoint y: 127, endPoint x: 33, endPoint y: 137, distance: 12.1
click at [26, 127] on div at bounding box center [28, 127] width 14 height 14
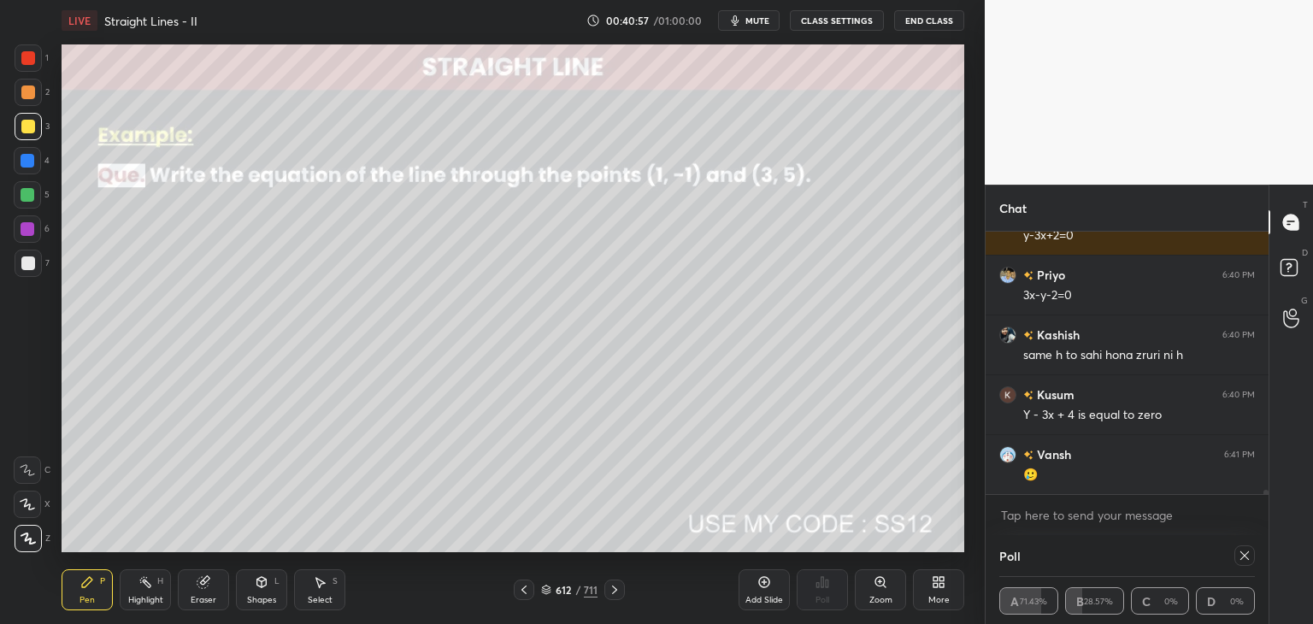
scroll to position [15007, 0]
click at [1250, 555] on icon at bounding box center [1245, 556] width 14 height 14
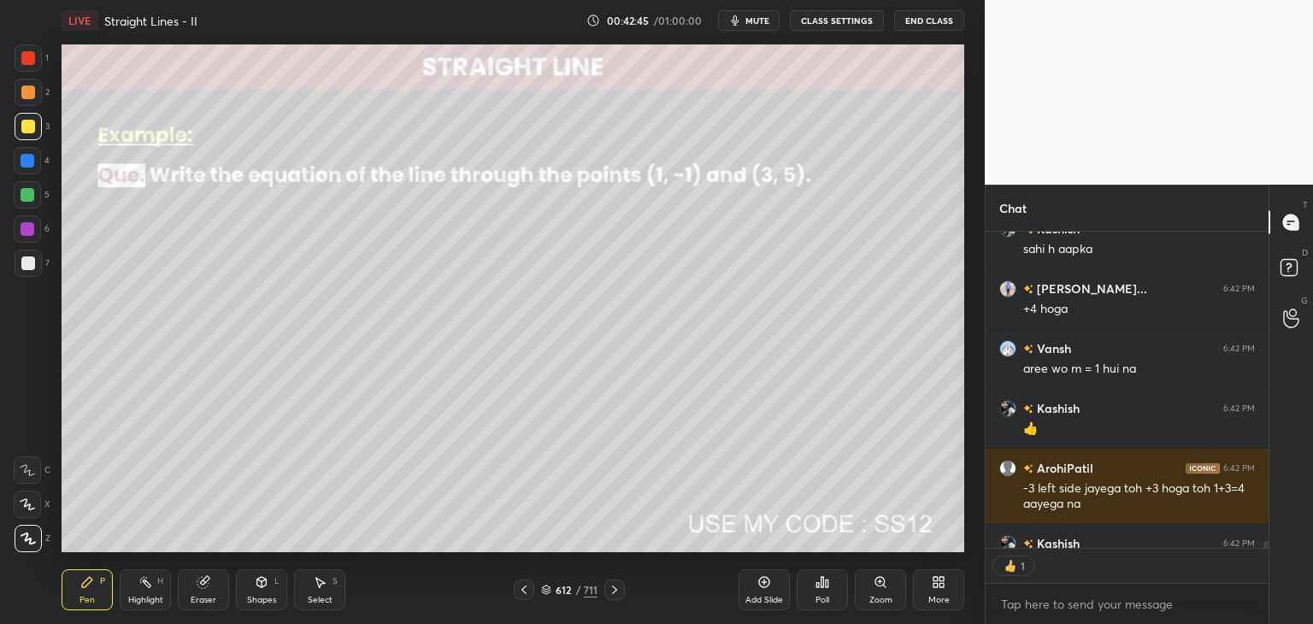
scroll to position [6, 5]
click at [614, 588] on icon at bounding box center [615, 590] width 14 height 14
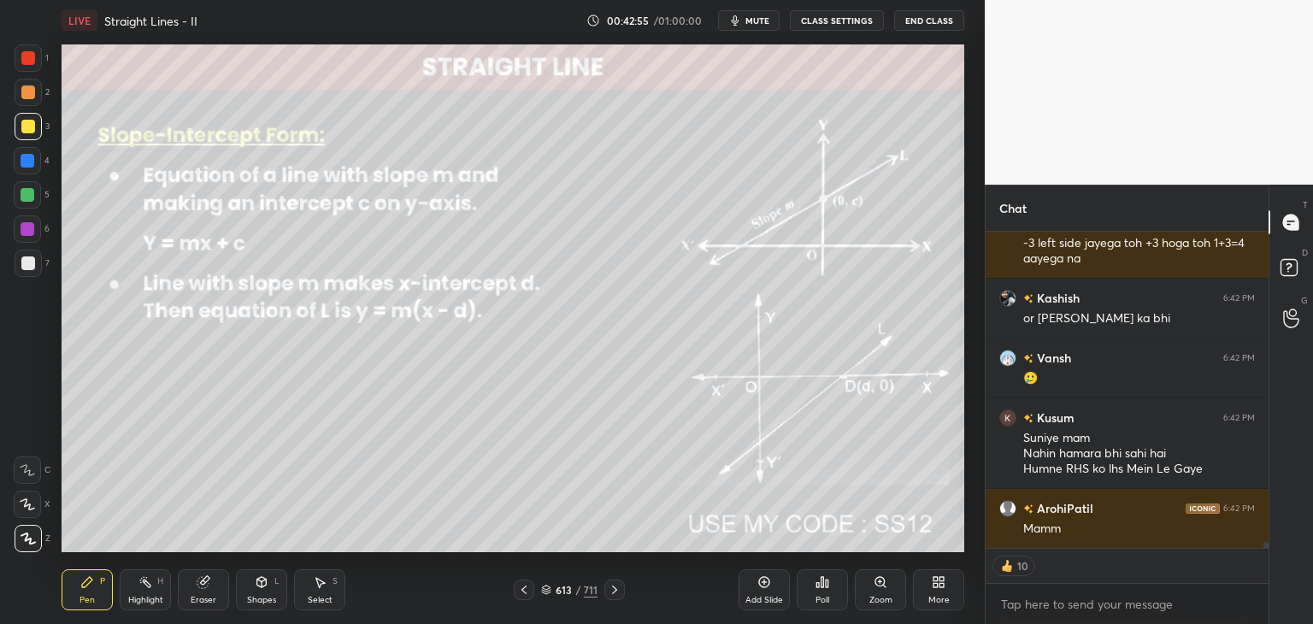
scroll to position [16871, 0]
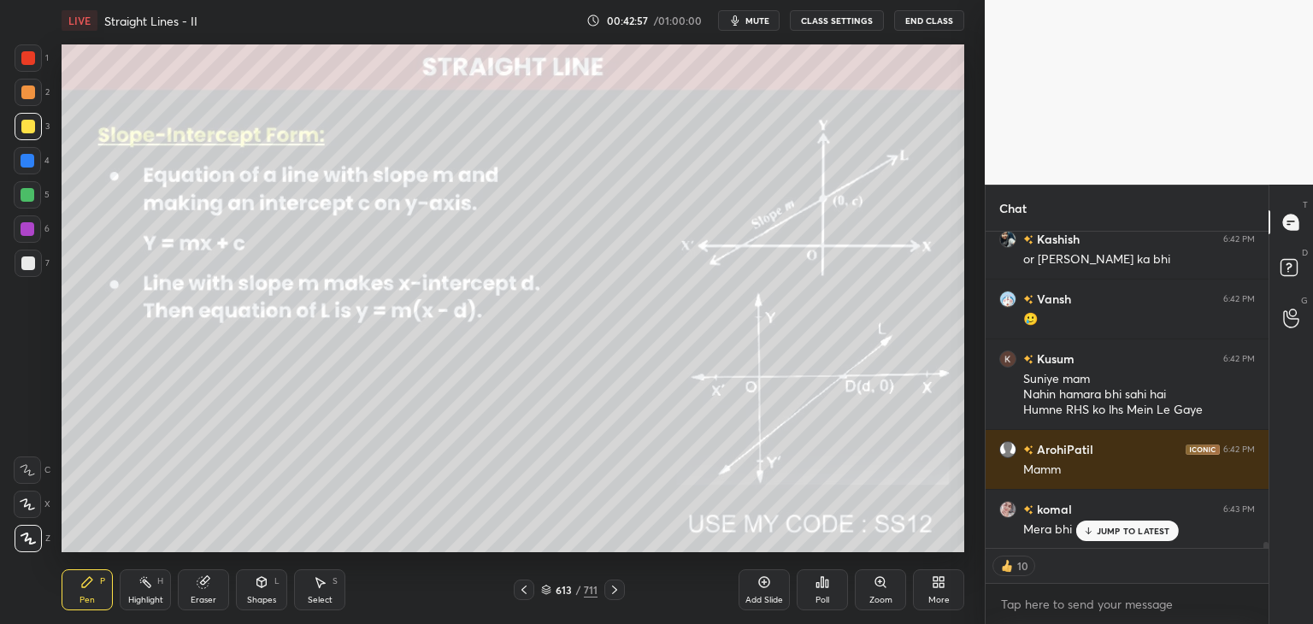
type textarea "x"
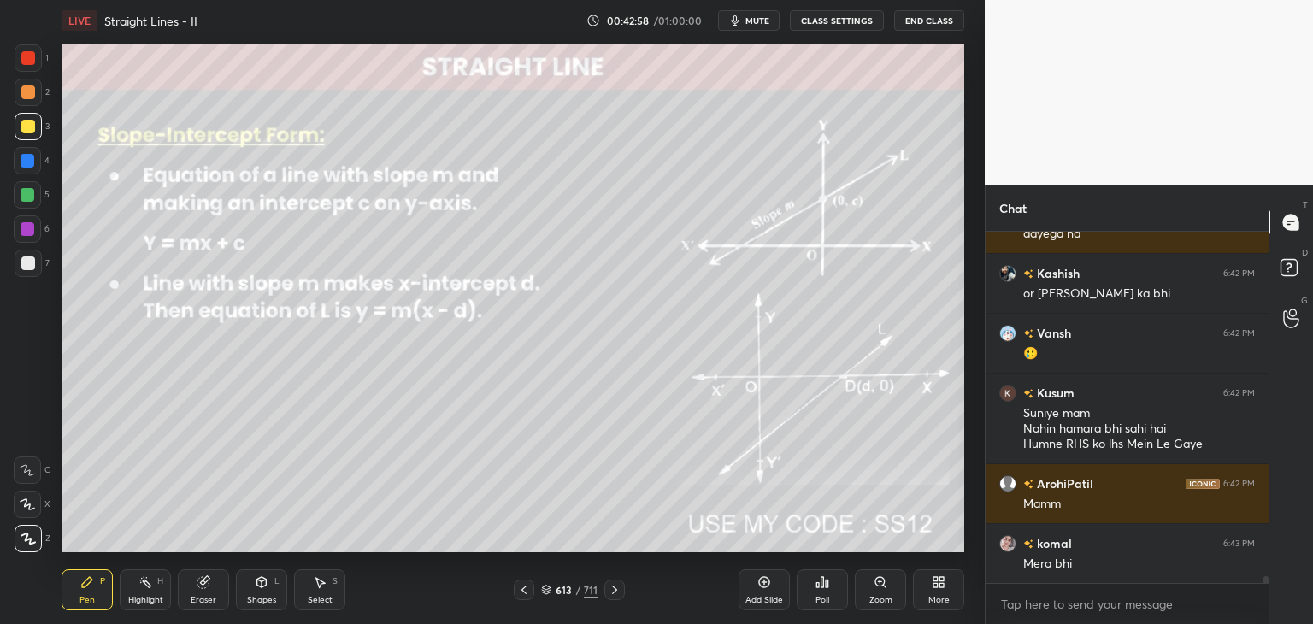
scroll to position [16836, 0]
click at [531, 587] on div at bounding box center [524, 590] width 21 height 21
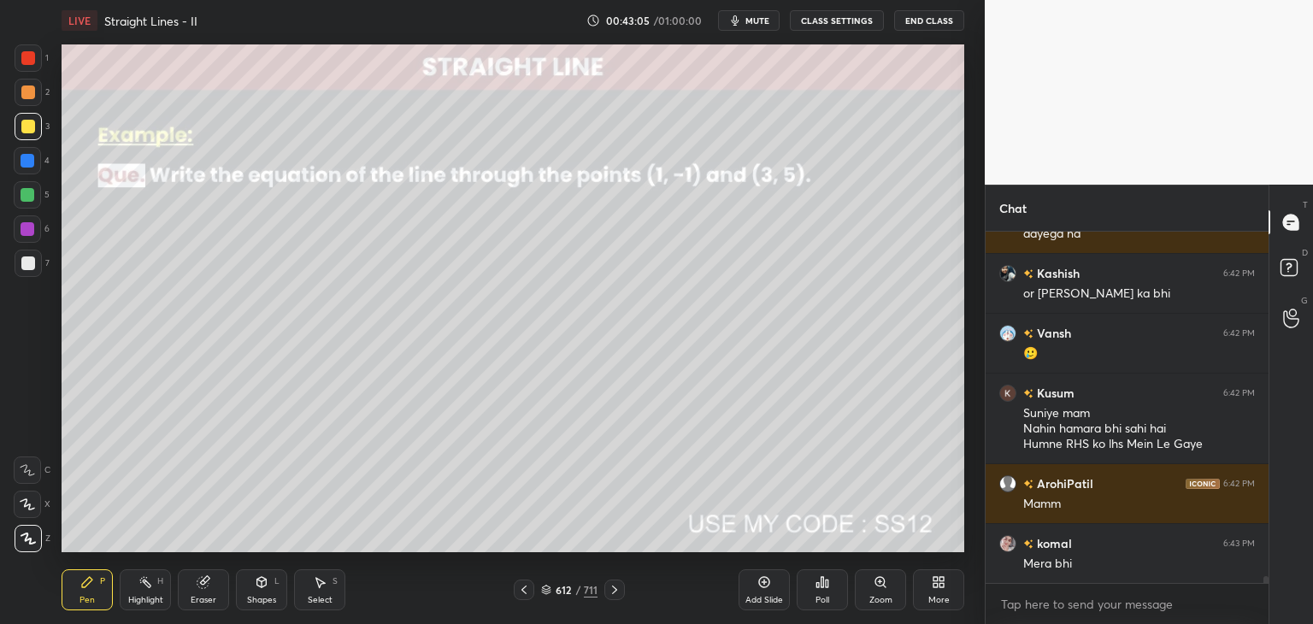
click at [768, 593] on div "Add Slide" at bounding box center [764, 589] width 51 height 41
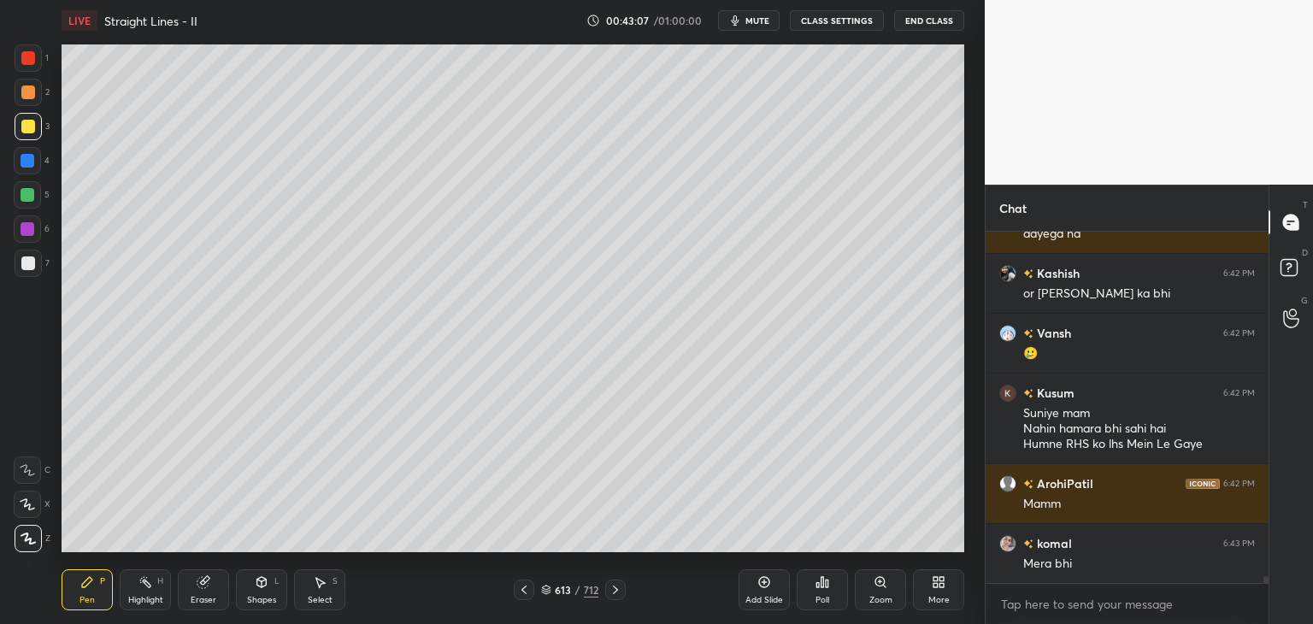
click at [35, 122] on div at bounding box center [28, 126] width 27 height 27
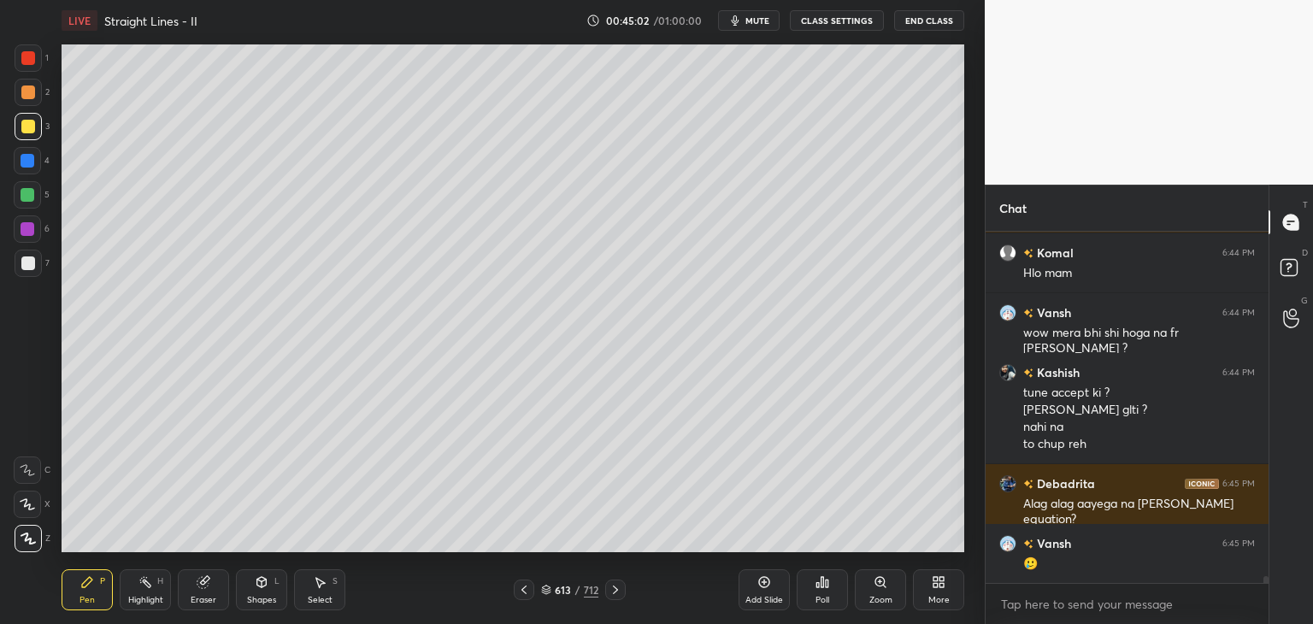
scroll to position [17014, 0]
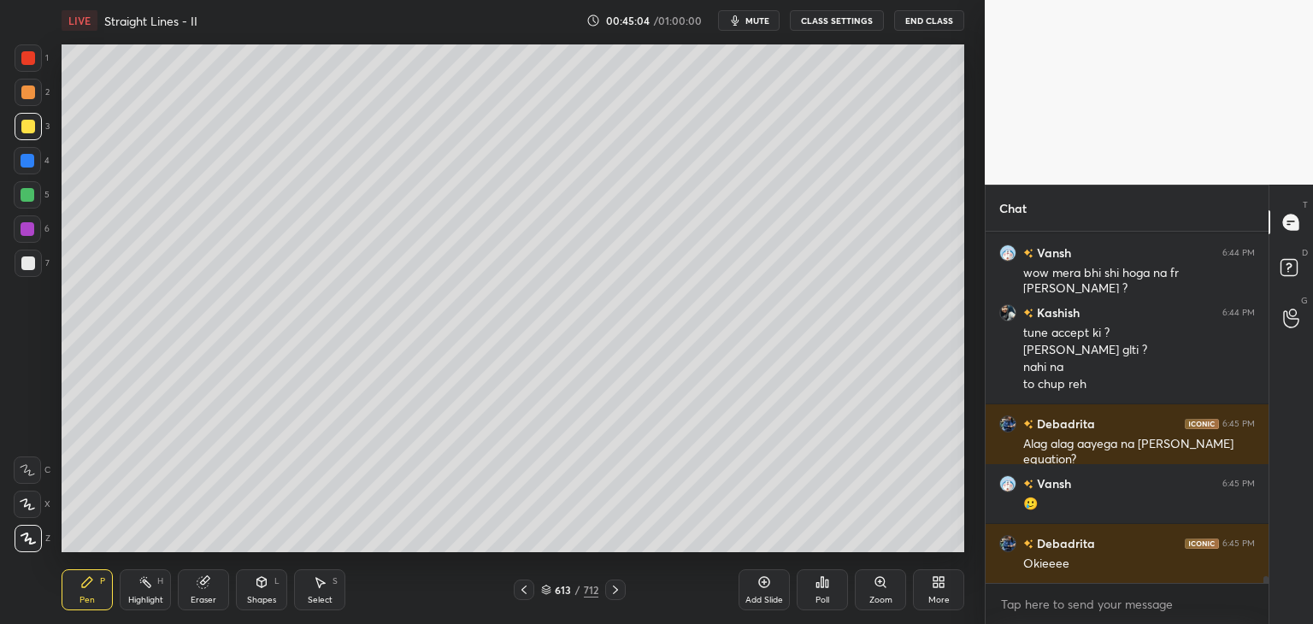
click at [817, 609] on div "Poll" at bounding box center [822, 589] width 51 height 41
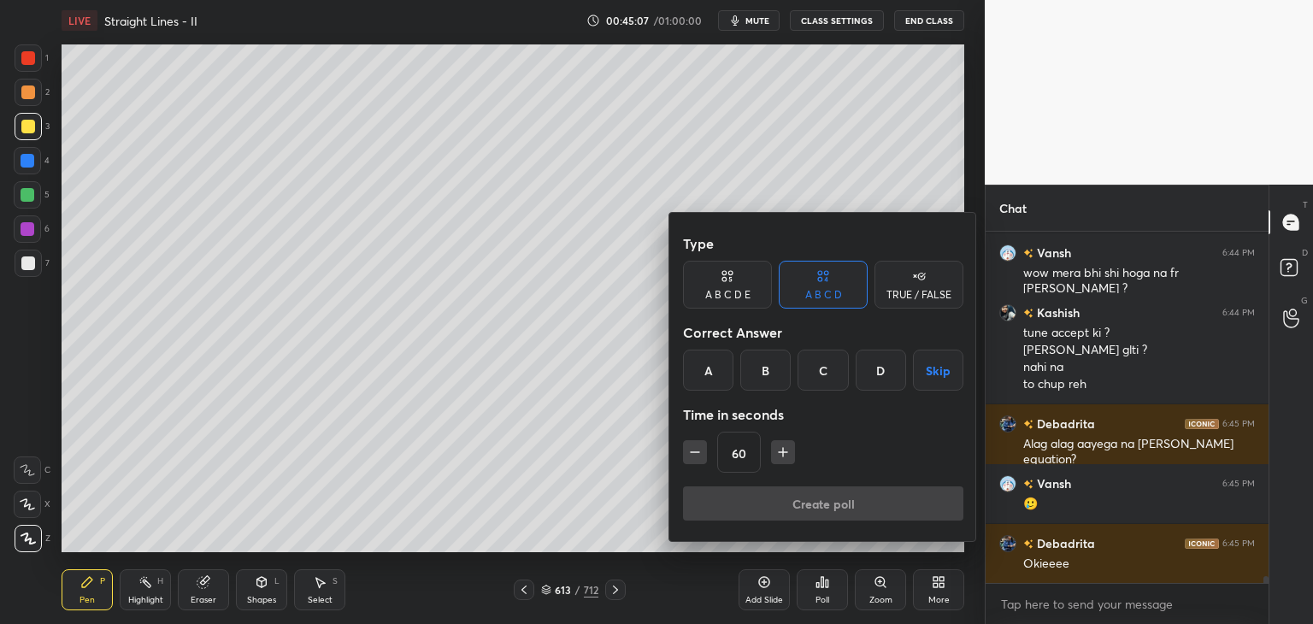
click at [774, 445] on icon "button" at bounding box center [782, 452] width 17 height 17
type input "90"
click at [943, 365] on button "Skip" at bounding box center [938, 370] width 50 height 41
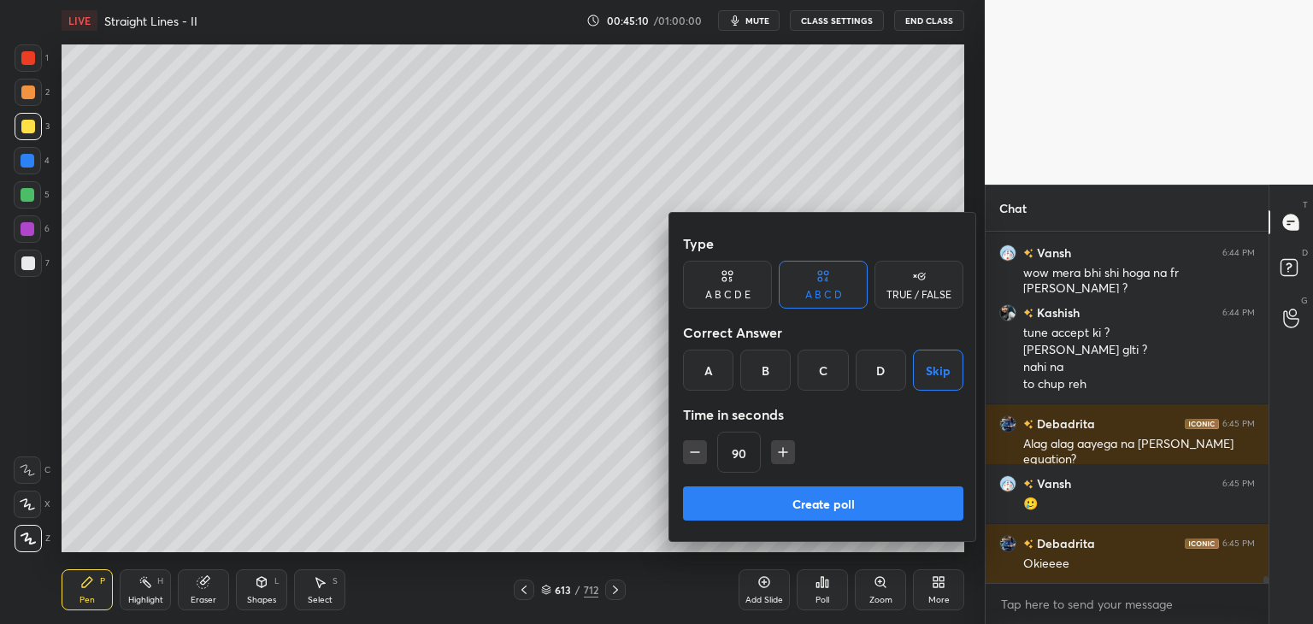
scroll to position [17074, 0]
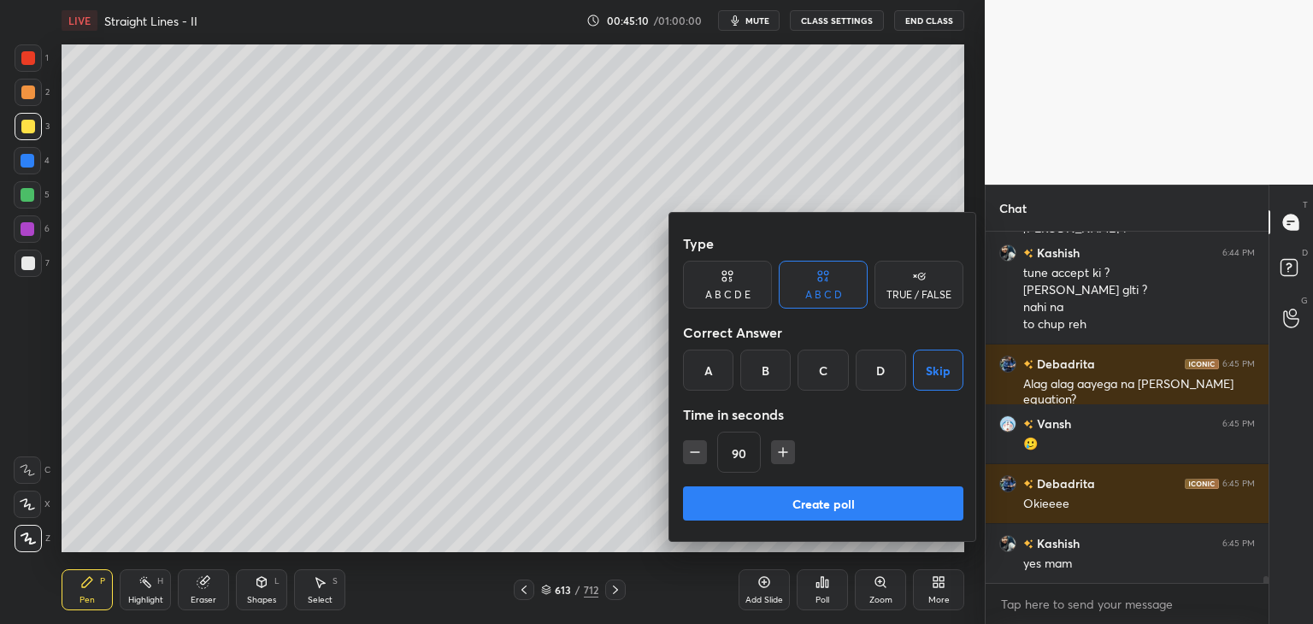
click at [855, 505] on button "Create poll" at bounding box center [823, 503] width 280 height 34
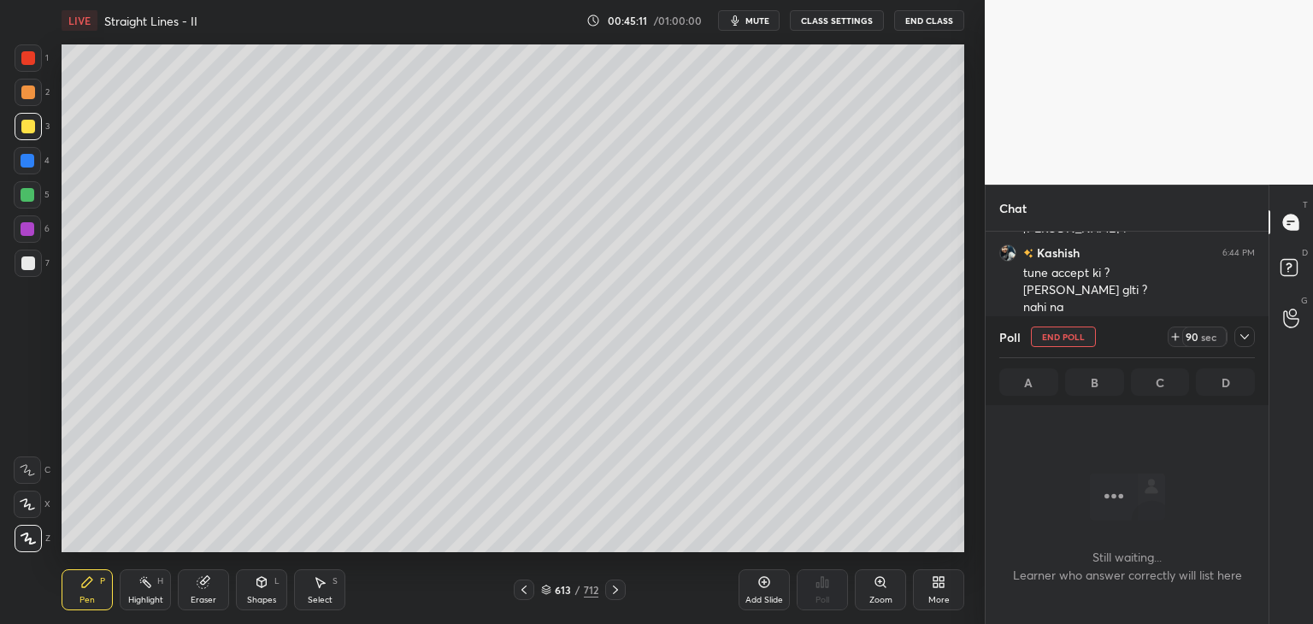
scroll to position [116, 278]
click at [1249, 339] on icon at bounding box center [1245, 337] width 14 height 14
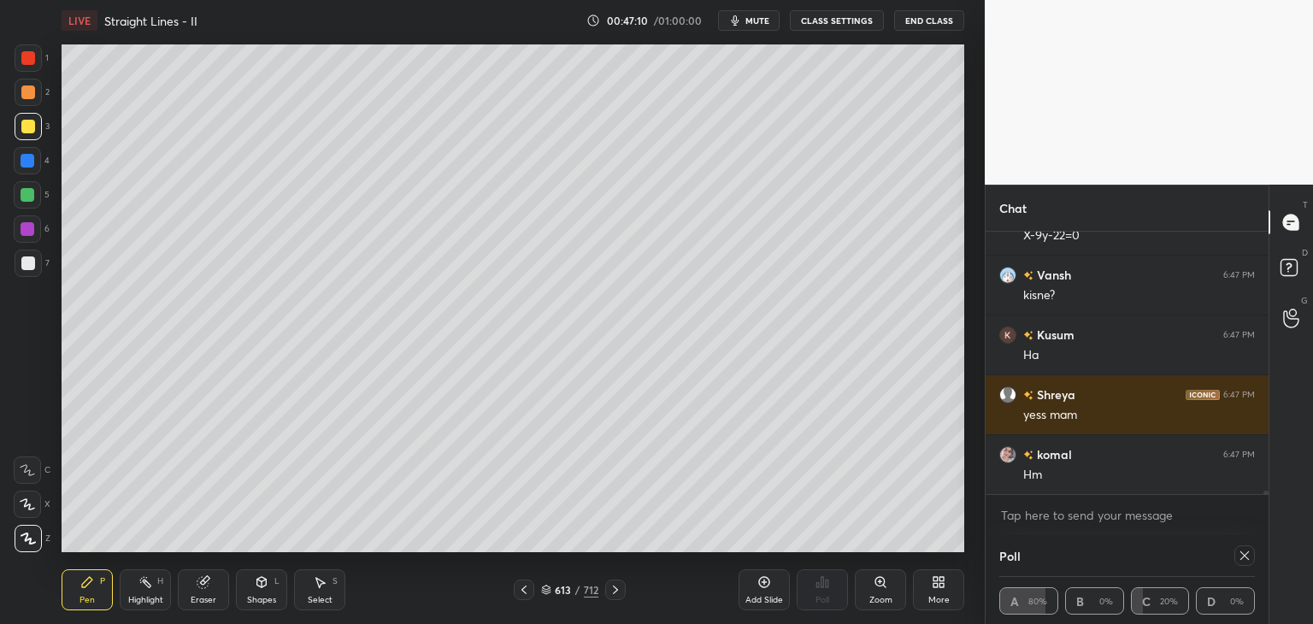
scroll to position [17813, 0]
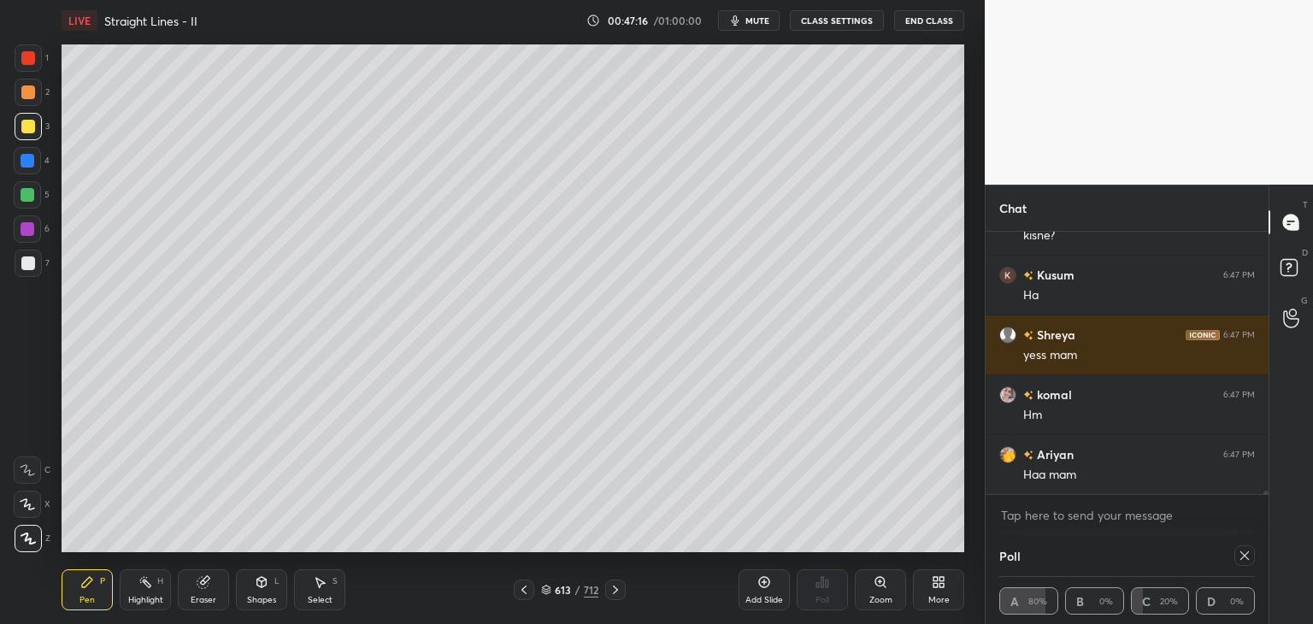
click at [1247, 556] on icon at bounding box center [1245, 556] width 14 height 14
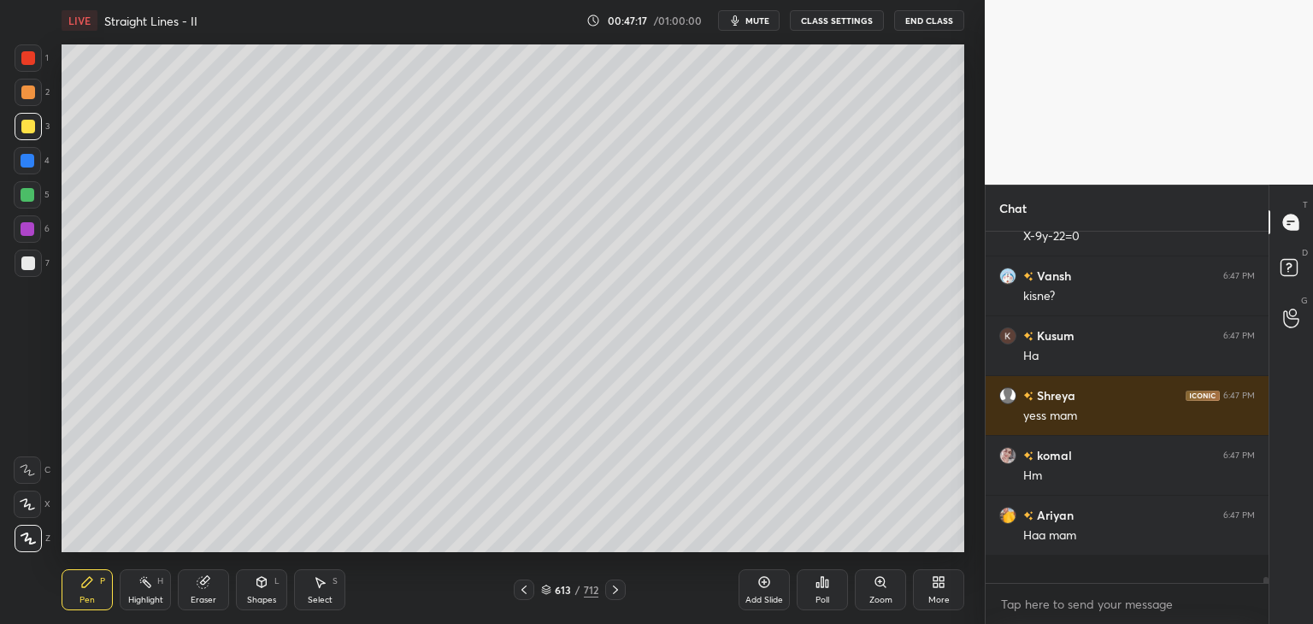
scroll to position [5, 5]
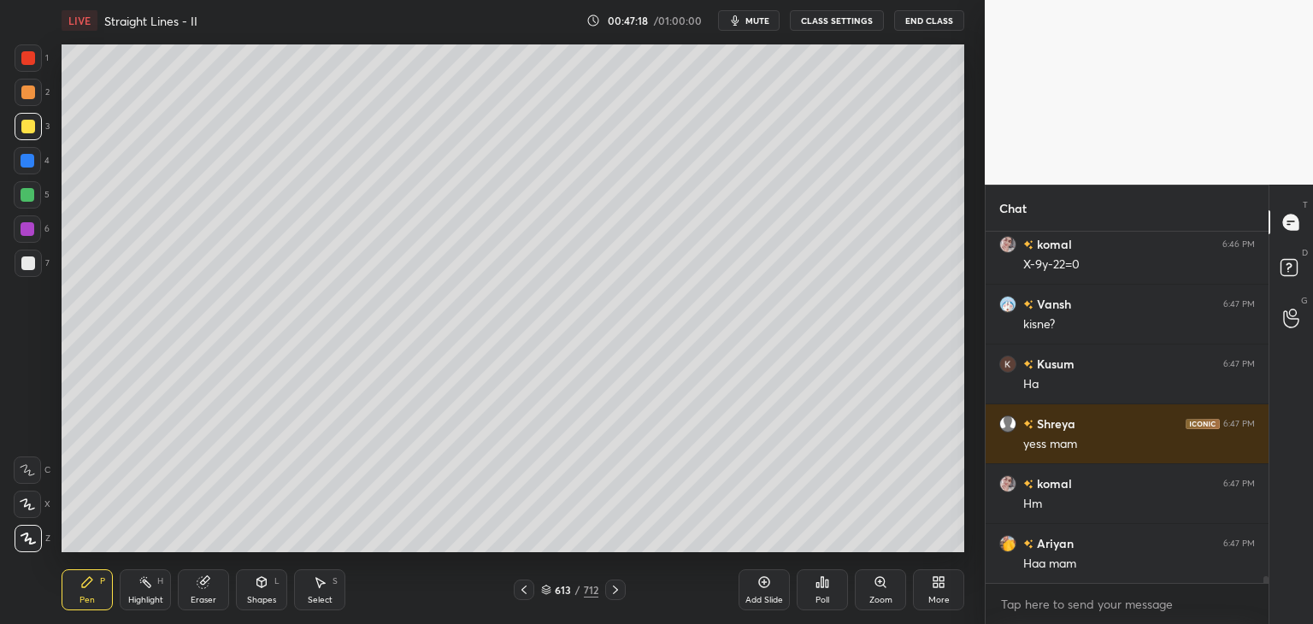
click at [262, 596] on div "Shapes" at bounding box center [261, 600] width 29 height 9
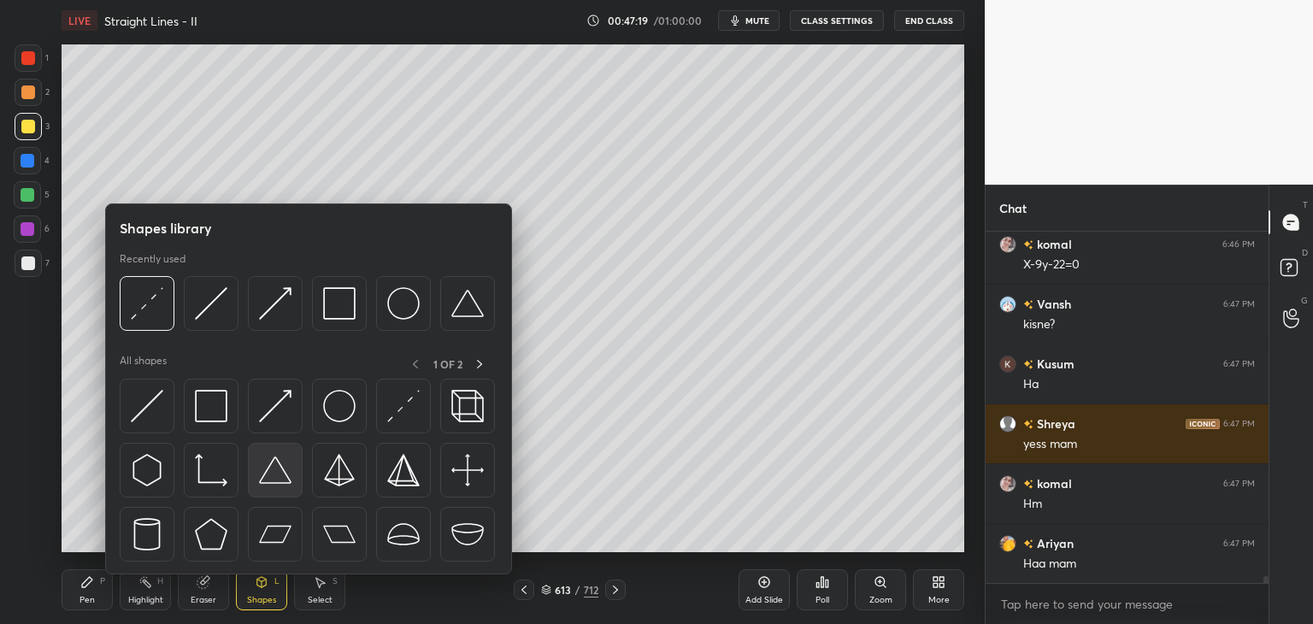
click at [274, 472] on img at bounding box center [275, 470] width 32 height 32
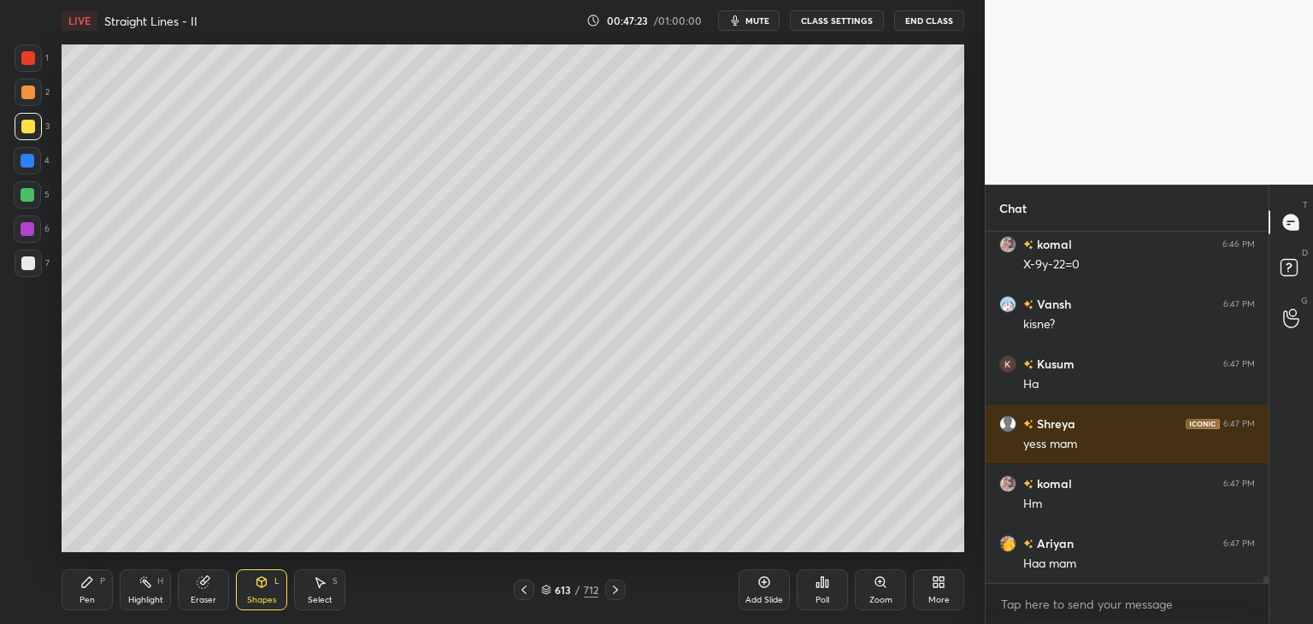
drag, startPoint x: 89, startPoint y: 592, endPoint x: 80, endPoint y: 566, distance: 27.8
click at [89, 595] on div "Pen P" at bounding box center [87, 589] width 51 height 41
drag, startPoint x: 32, startPoint y: 257, endPoint x: 51, endPoint y: 263, distance: 20.6
click at [32, 257] on div at bounding box center [28, 263] width 14 height 14
click at [27, 127] on div at bounding box center [28, 127] width 14 height 14
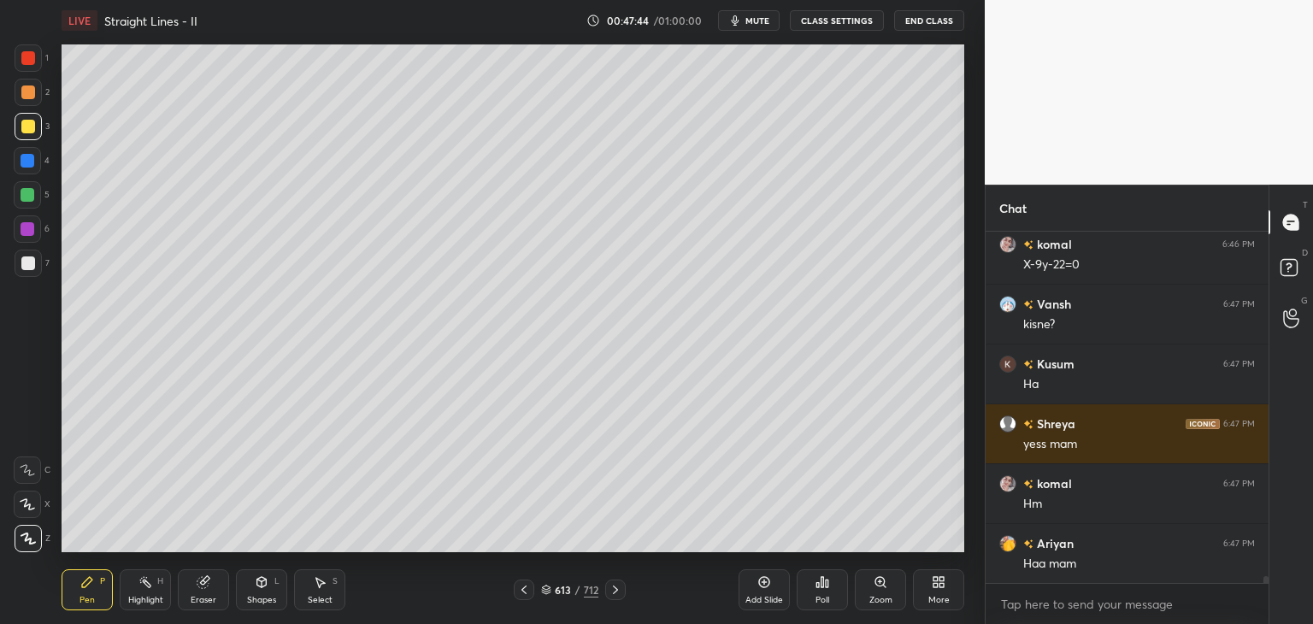
click at [29, 267] on div at bounding box center [28, 263] width 14 height 14
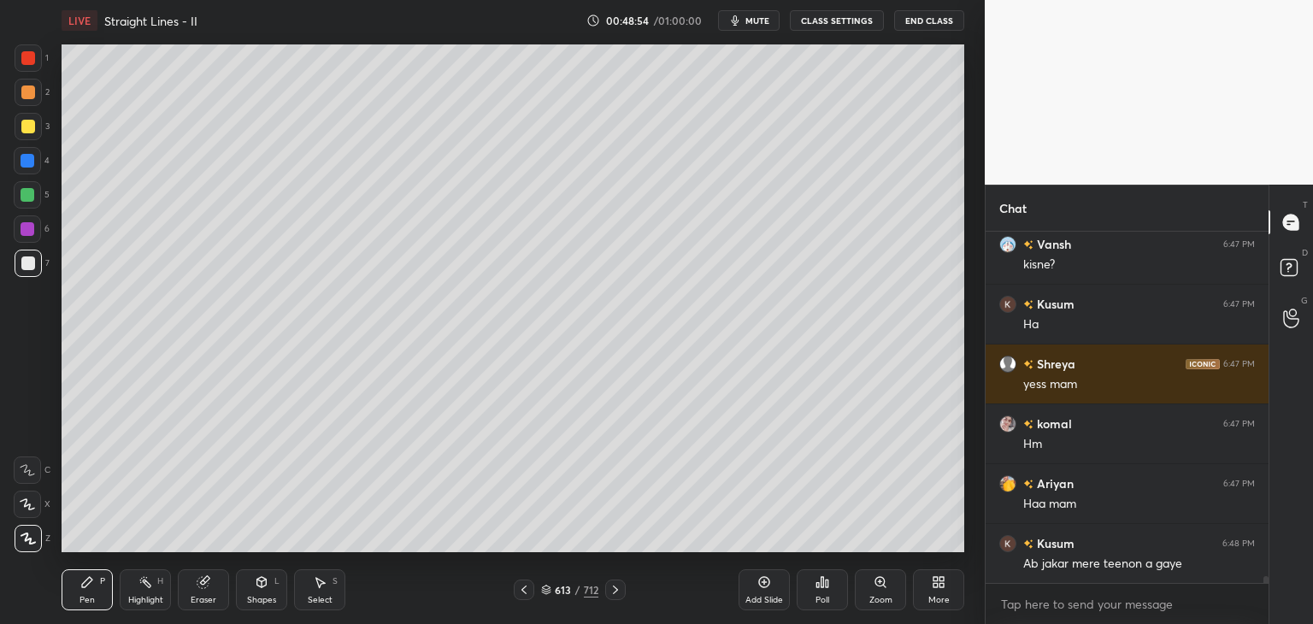
scroll to position [17843, 0]
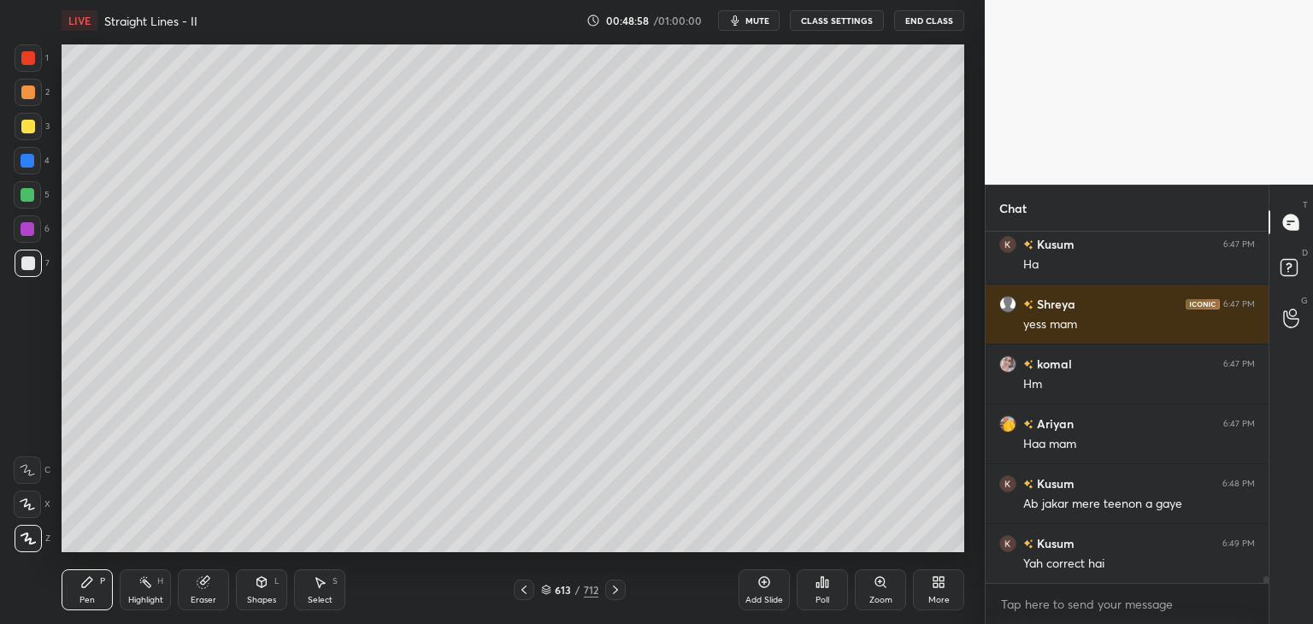
click at [325, 590] on div "Select S" at bounding box center [319, 589] width 51 height 41
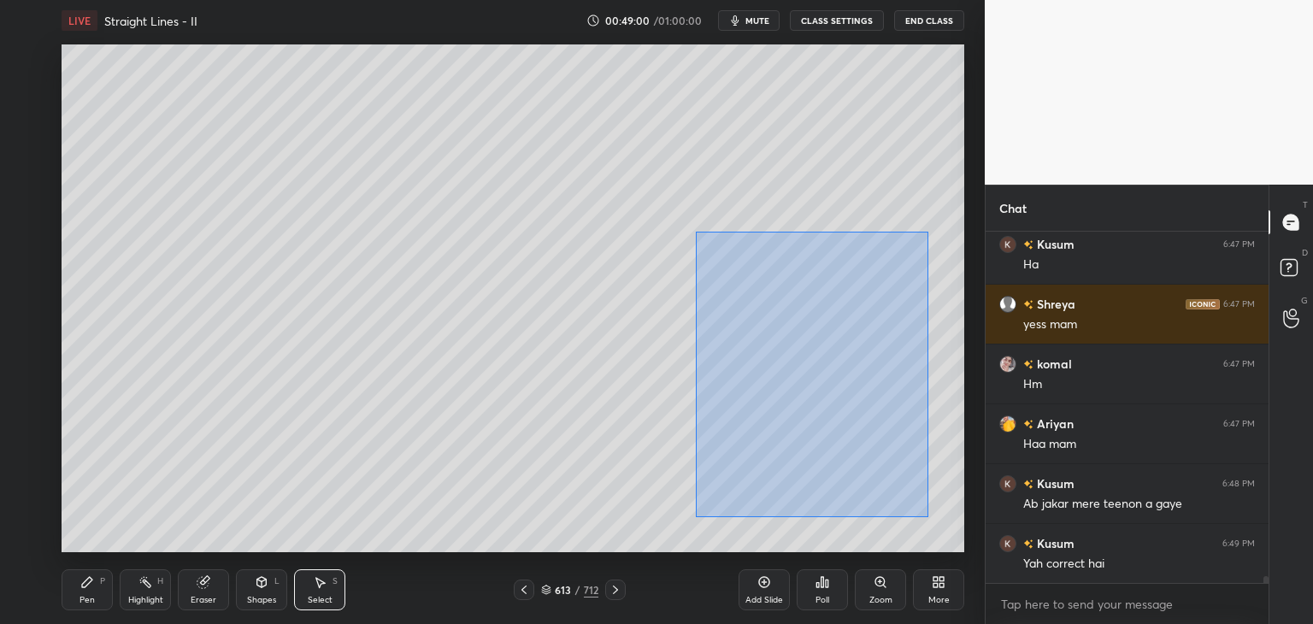
drag, startPoint x: 696, startPoint y: 232, endPoint x: 926, endPoint y: 517, distance: 366.6
click at [926, 517] on div "0 ° Undo Copy Duplicate Duplicate to new slide Delete" at bounding box center [513, 298] width 903 height 508
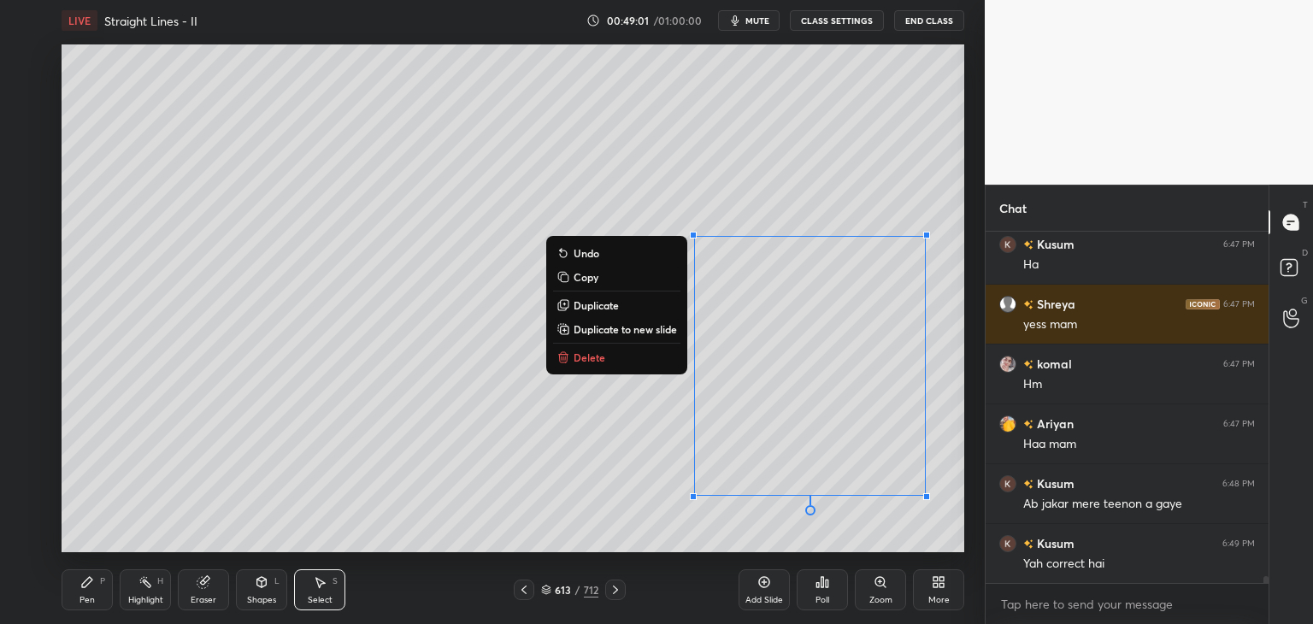
click at [571, 496] on div "0 ° Undo Copy Duplicate Duplicate to new slide Delete" at bounding box center [513, 298] width 903 height 508
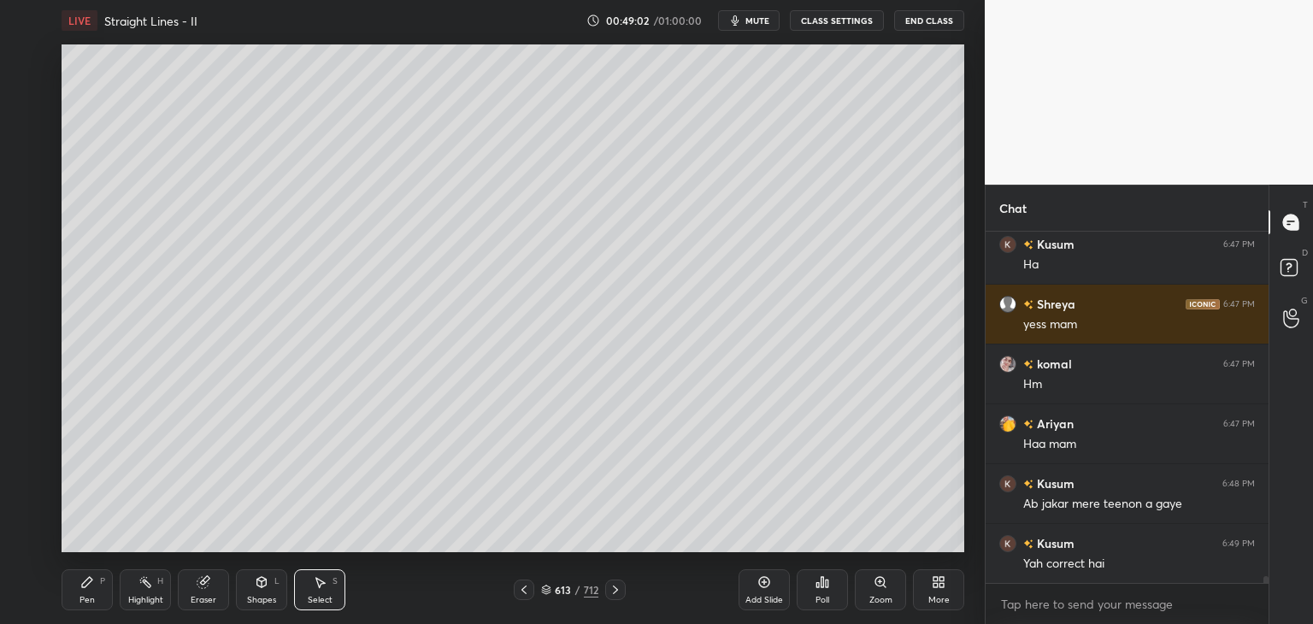
drag, startPoint x: 315, startPoint y: 601, endPoint x: 369, endPoint y: 568, distance: 63.6
click at [311, 602] on div "Select" at bounding box center [320, 600] width 25 height 9
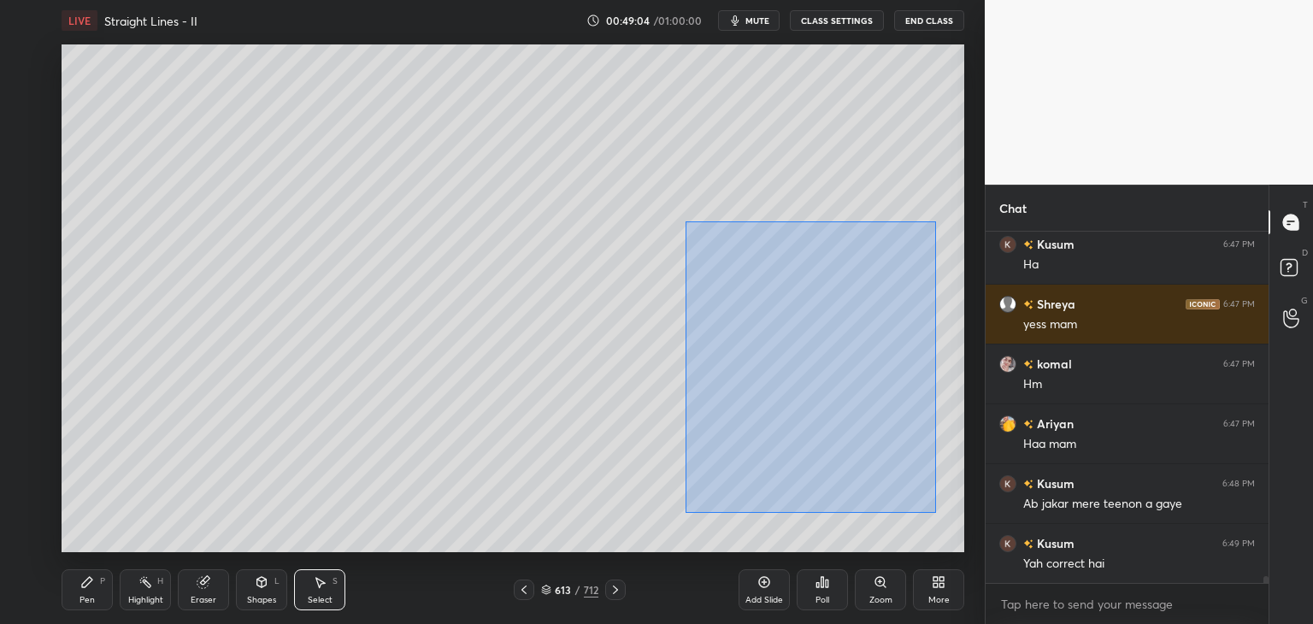
drag, startPoint x: 698, startPoint y: 249, endPoint x: 943, endPoint y: 510, distance: 358.0
click at [951, 513] on div "0 ° Undo Copy Duplicate Duplicate to new slide Delete" at bounding box center [513, 298] width 903 height 508
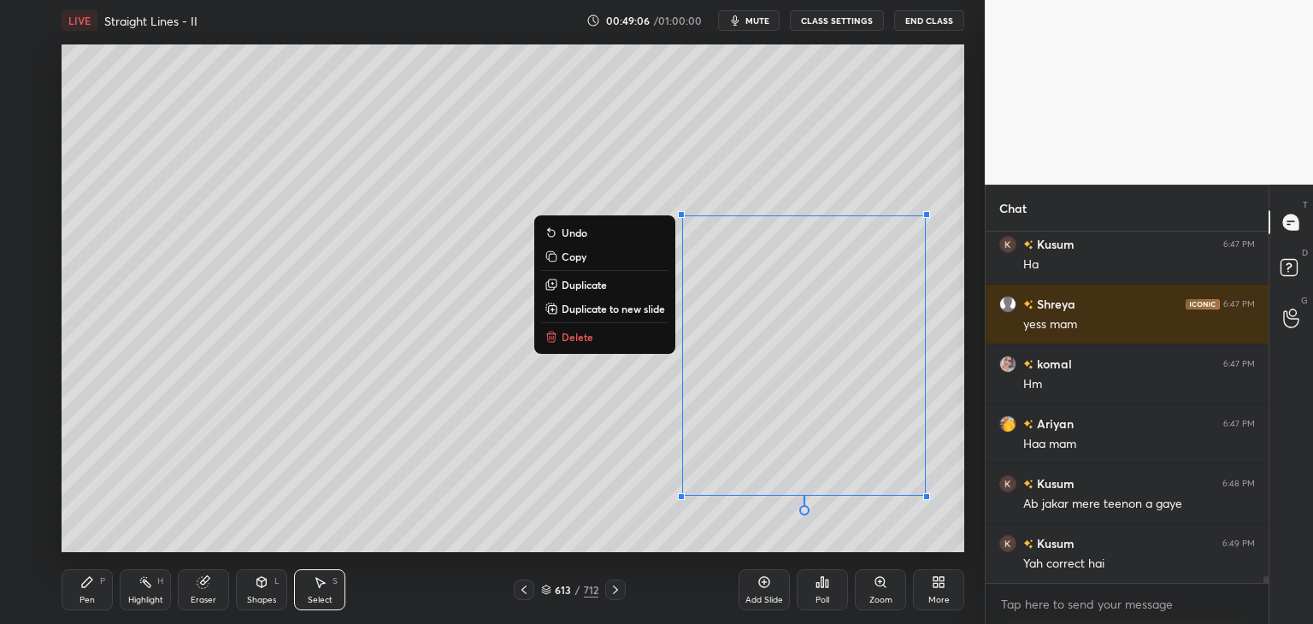
click at [578, 256] on p "Copy" at bounding box center [574, 257] width 25 height 14
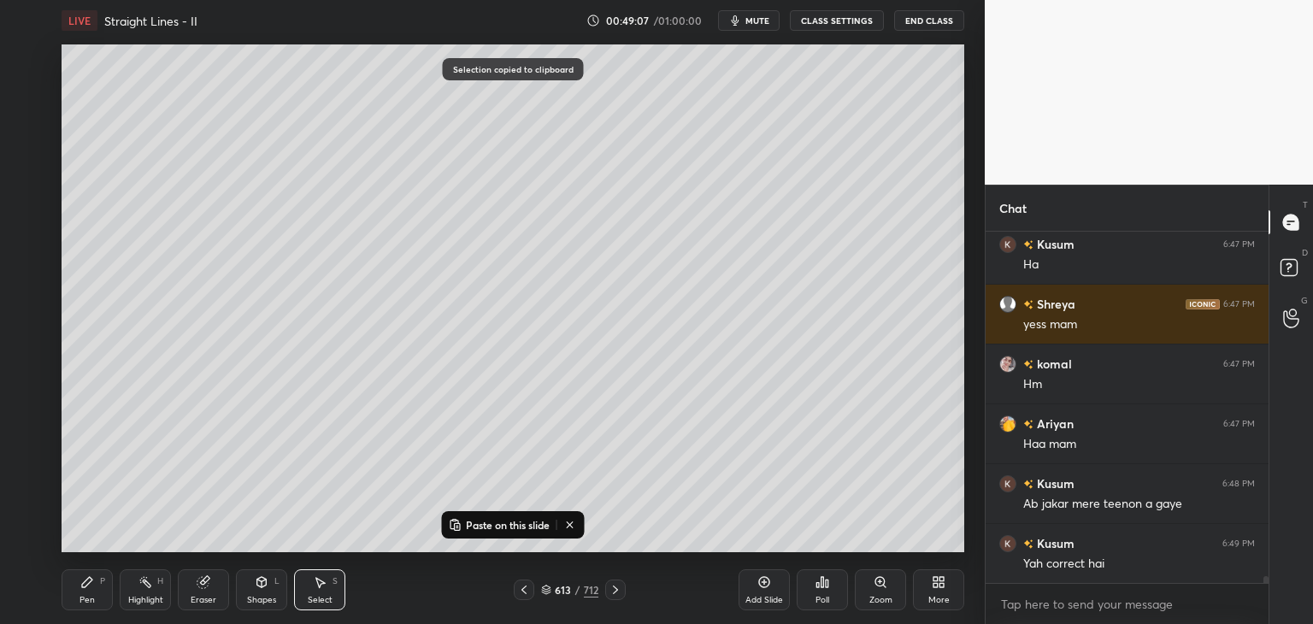
click at [773, 591] on div "Add Slide" at bounding box center [764, 589] width 51 height 41
click at [485, 521] on p "Paste on this slide" at bounding box center [508, 525] width 84 height 14
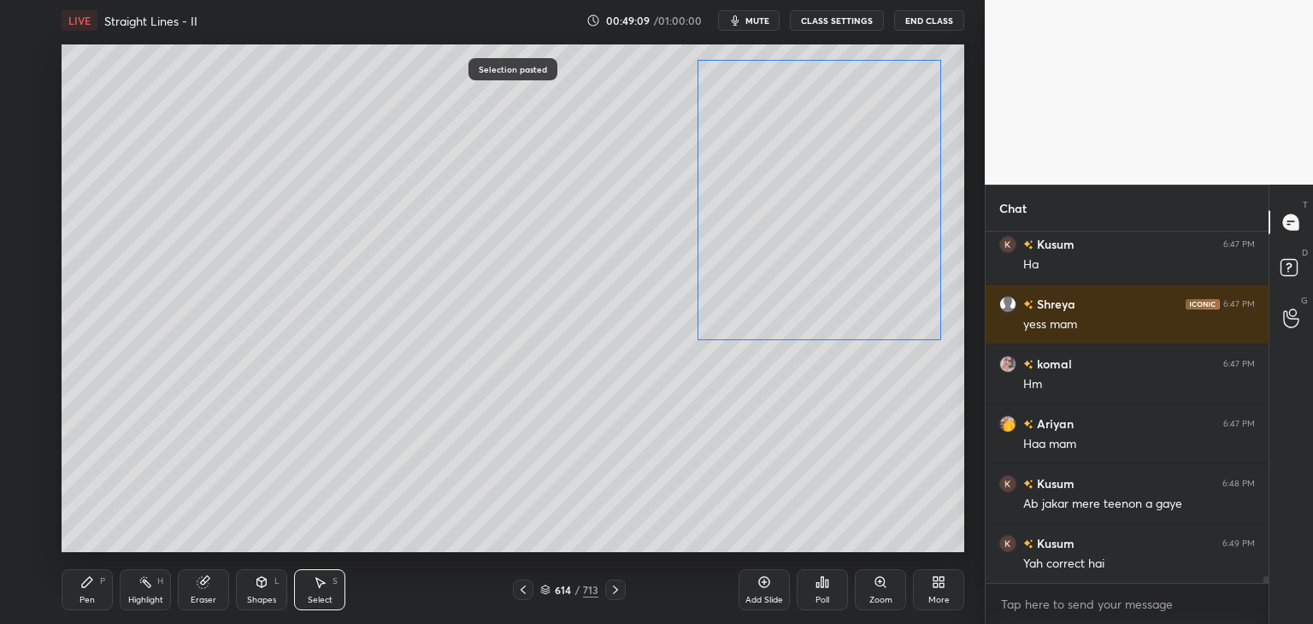
drag, startPoint x: 764, startPoint y: 325, endPoint x: 756, endPoint y: 237, distance: 88.5
click at [756, 237] on div "0 ° Undo Copy Paste here Duplicate Duplicate to new slide Delete" at bounding box center [513, 298] width 903 height 508
drag, startPoint x: 638, startPoint y: 545, endPoint x: 686, endPoint y: 581, distance: 59.8
click at [635, 545] on div "0 ° Undo Copy Paste here Duplicate Duplicate to new slide Delete" at bounding box center [513, 298] width 903 height 508
click at [526, 589] on icon at bounding box center [523, 590] width 14 height 14
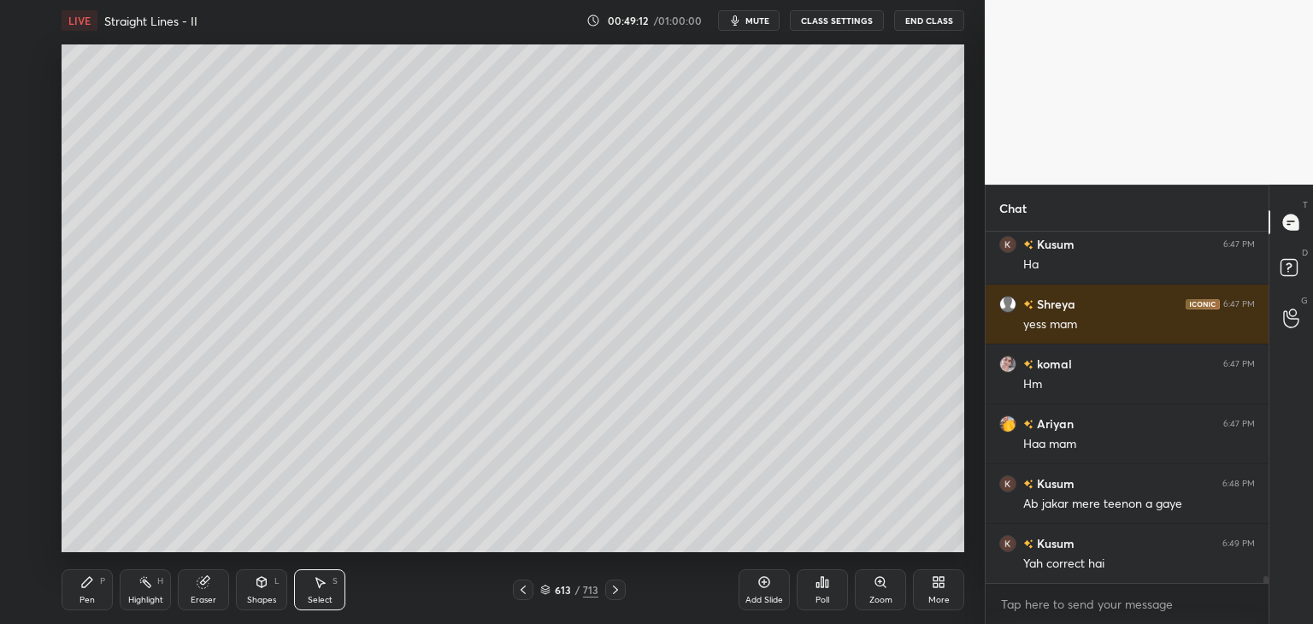
click at [616, 590] on icon at bounding box center [615, 590] width 5 height 9
click at [85, 599] on div "Pen" at bounding box center [86, 600] width 15 height 9
click at [210, 589] on div "Eraser" at bounding box center [203, 589] width 51 height 41
click at [90, 599] on div "Pen" at bounding box center [86, 600] width 15 height 9
click at [201, 596] on div "Eraser" at bounding box center [204, 600] width 26 height 9
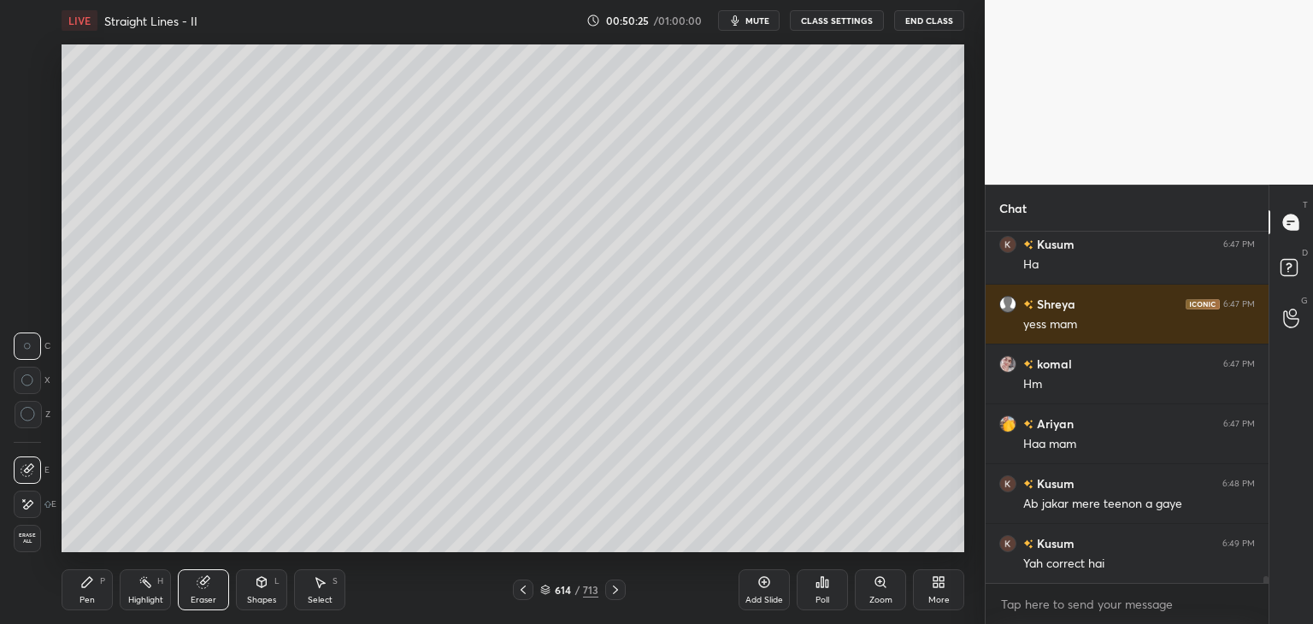
click at [74, 603] on div "Pen P" at bounding box center [87, 589] width 51 height 41
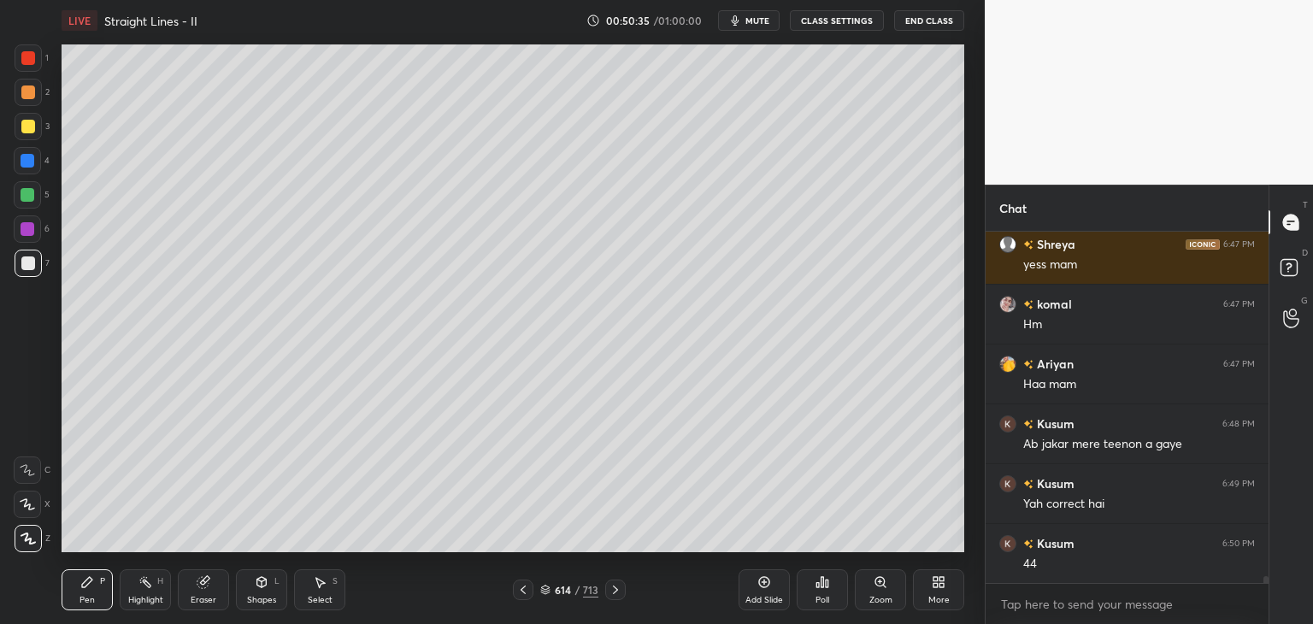
scroll to position [17920, 0]
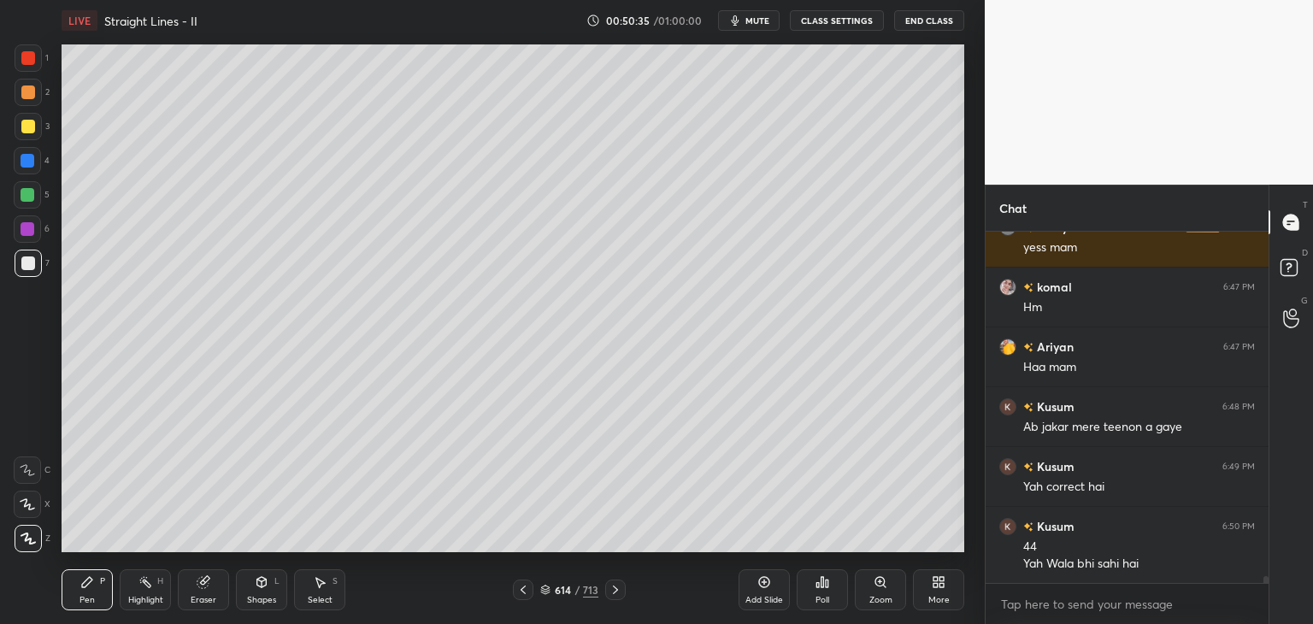
click at [311, 603] on div "Select" at bounding box center [320, 600] width 25 height 9
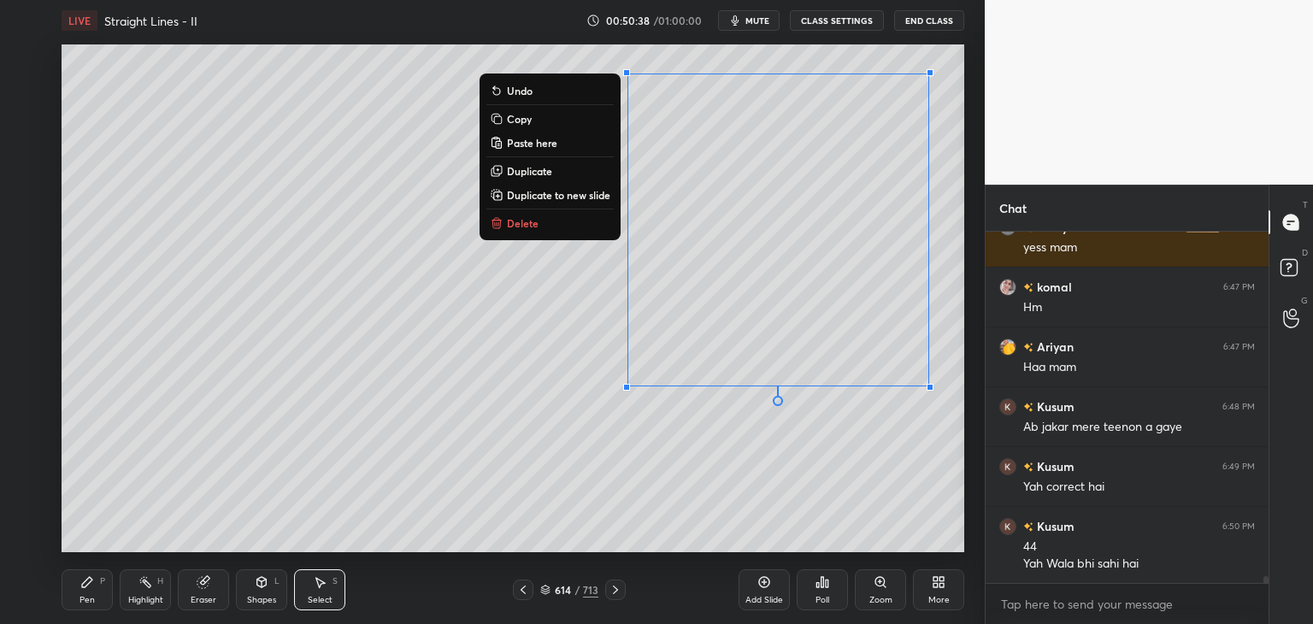
drag, startPoint x: 540, startPoint y: 76, endPoint x: 939, endPoint y: 390, distance: 507.0
click at [963, 415] on div "0 ° Undo Copy Paste here Duplicate Duplicate to new slide Delete" at bounding box center [513, 298] width 903 height 508
click at [502, 119] on button "Copy" at bounding box center [549, 119] width 127 height 21
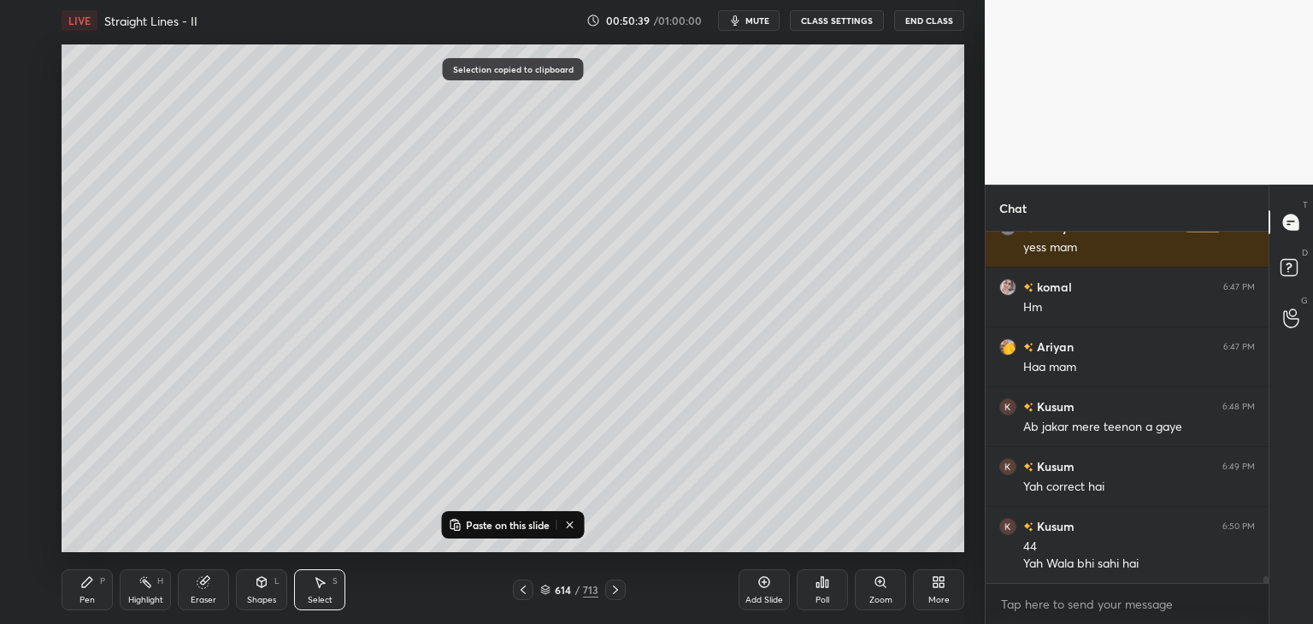
click at [770, 592] on div "Add Slide" at bounding box center [764, 589] width 51 height 41
click at [468, 526] on p "Paste on this slide" at bounding box center [508, 525] width 84 height 14
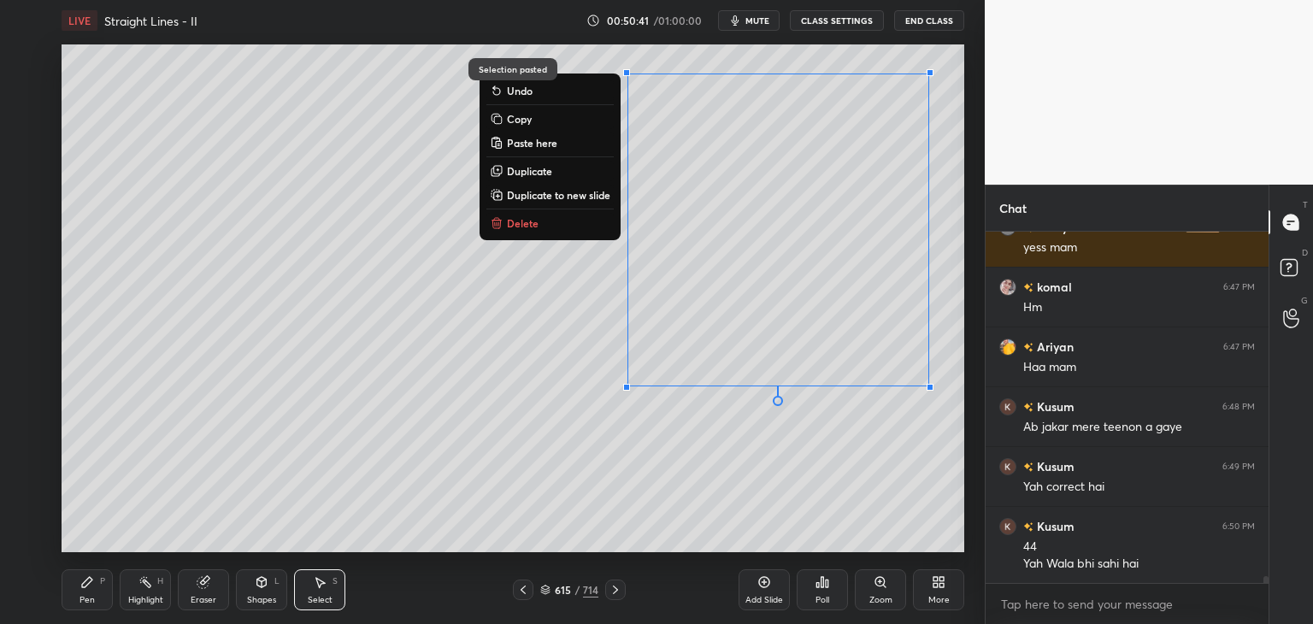
click at [431, 467] on div "0 ° Undo Copy Paste here Duplicate Duplicate to new slide Delete" at bounding box center [513, 298] width 903 height 508
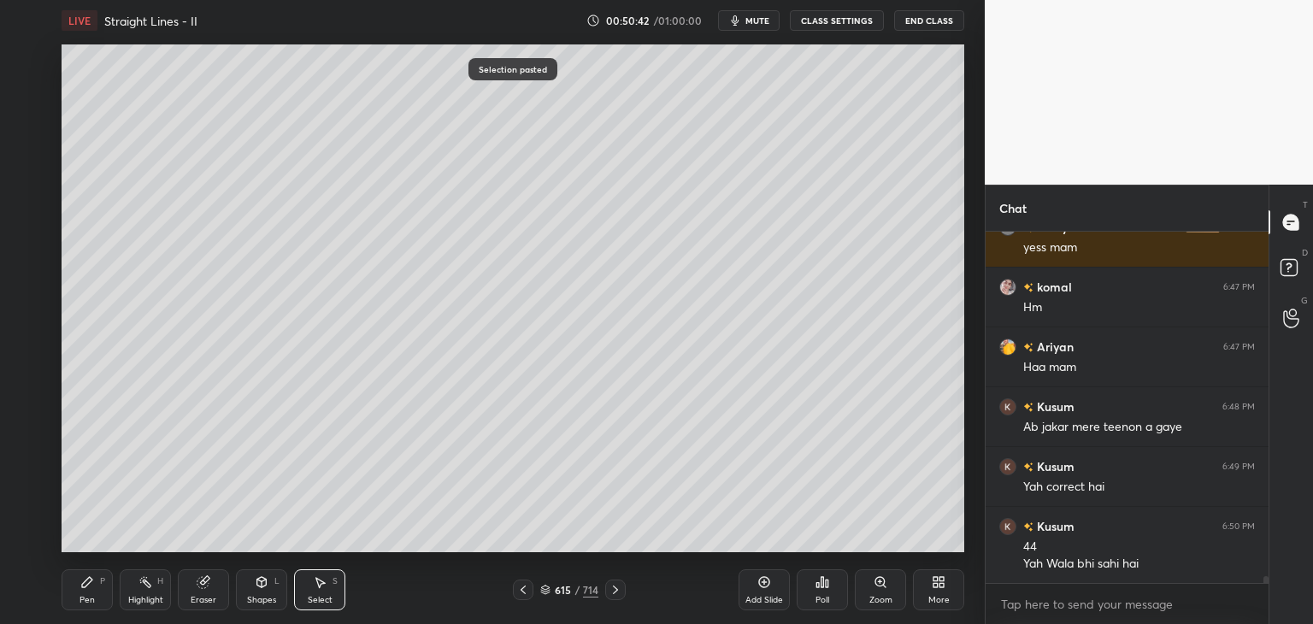
drag, startPoint x: 101, startPoint y: 589, endPoint x: 116, endPoint y: 553, distance: 39.1
click at [100, 589] on div "Pen P" at bounding box center [87, 589] width 51 height 41
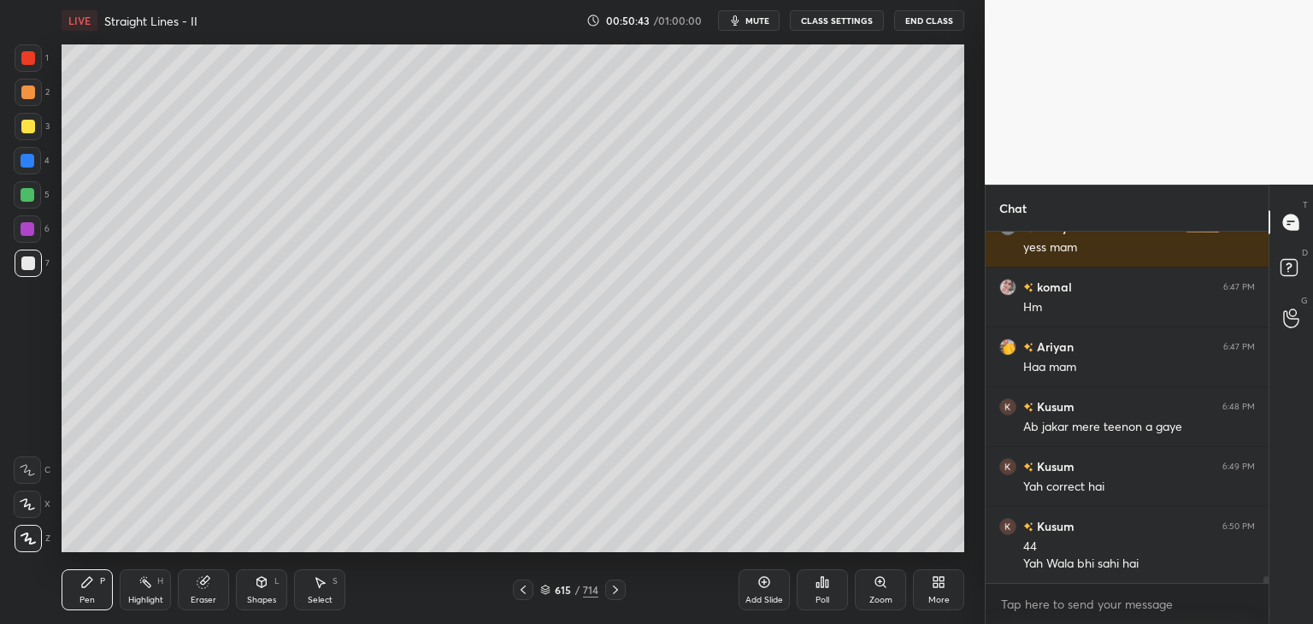
drag, startPoint x: 514, startPoint y: 589, endPoint x: 526, endPoint y: 589, distance: 12.0
click at [516, 589] on div at bounding box center [523, 590] width 21 height 21
drag, startPoint x: 616, startPoint y: 591, endPoint x: 600, endPoint y: 558, distance: 36.3
click at [615, 592] on icon at bounding box center [616, 590] width 14 height 14
click at [31, 125] on div at bounding box center [28, 127] width 14 height 14
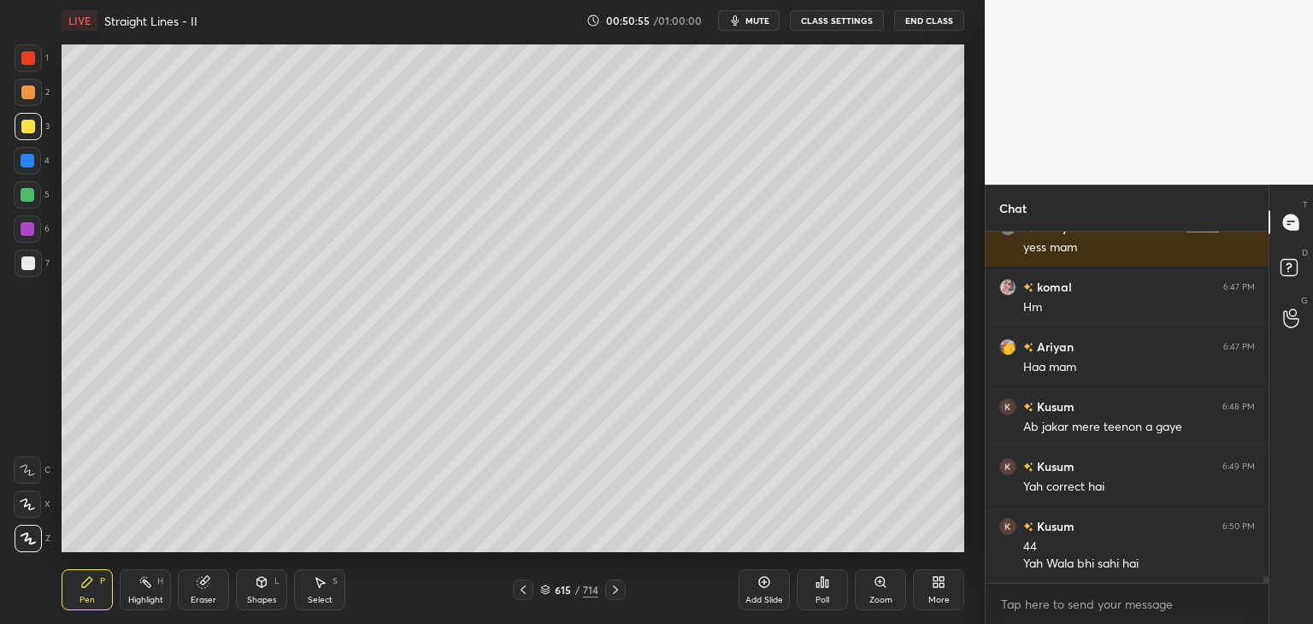
click at [31, 267] on div at bounding box center [28, 263] width 14 height 14
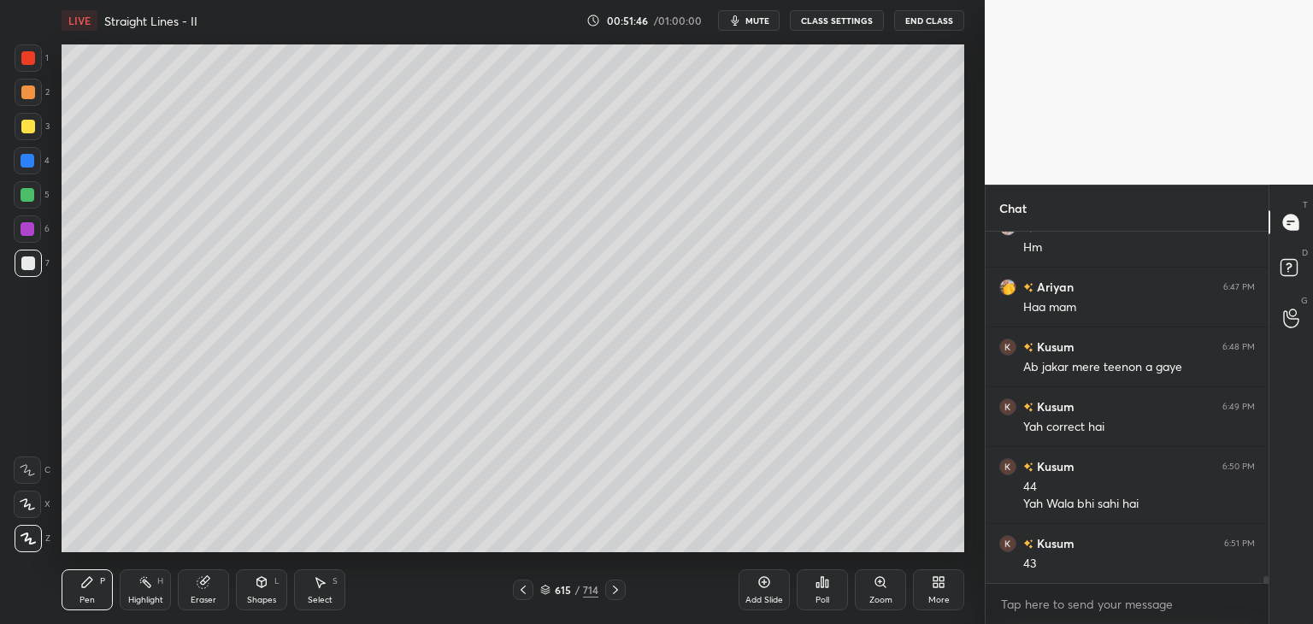
scroll to position [18040, 0]
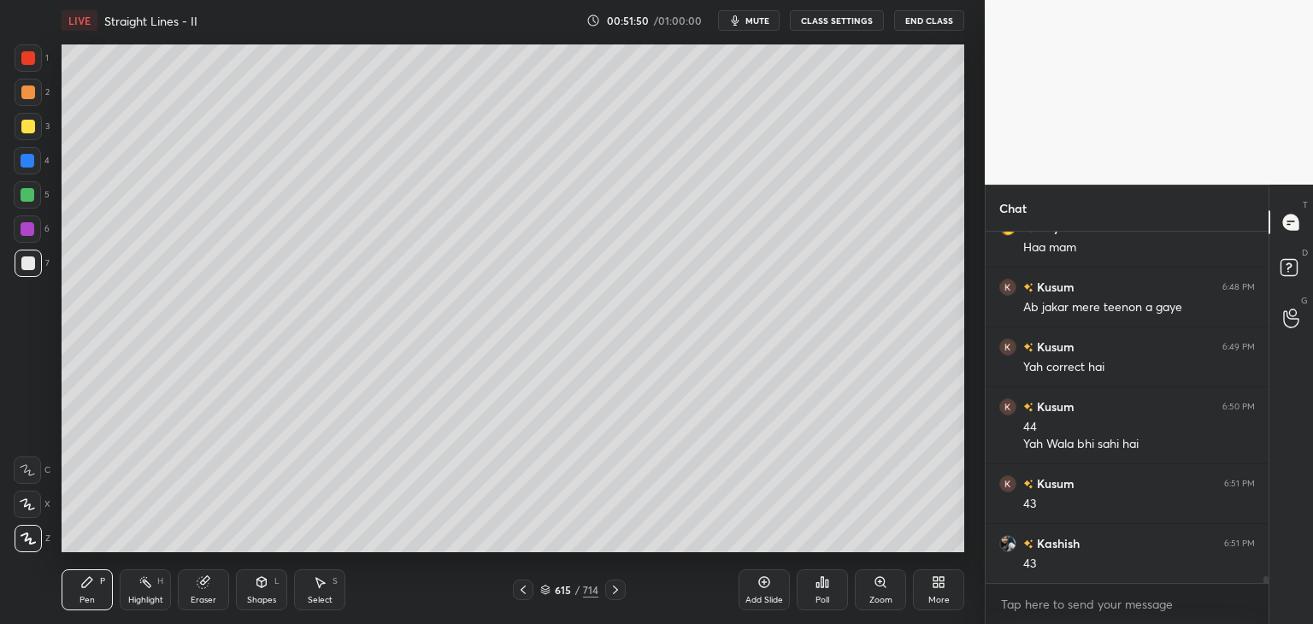
drag, startPoint x: 335, startPoint y: 592, endPoint x: 308, endPoint y: 562, distance: 40.5
click at [334, 592] on div "Select S" at bounding box center [319, 589] width 51 height 41
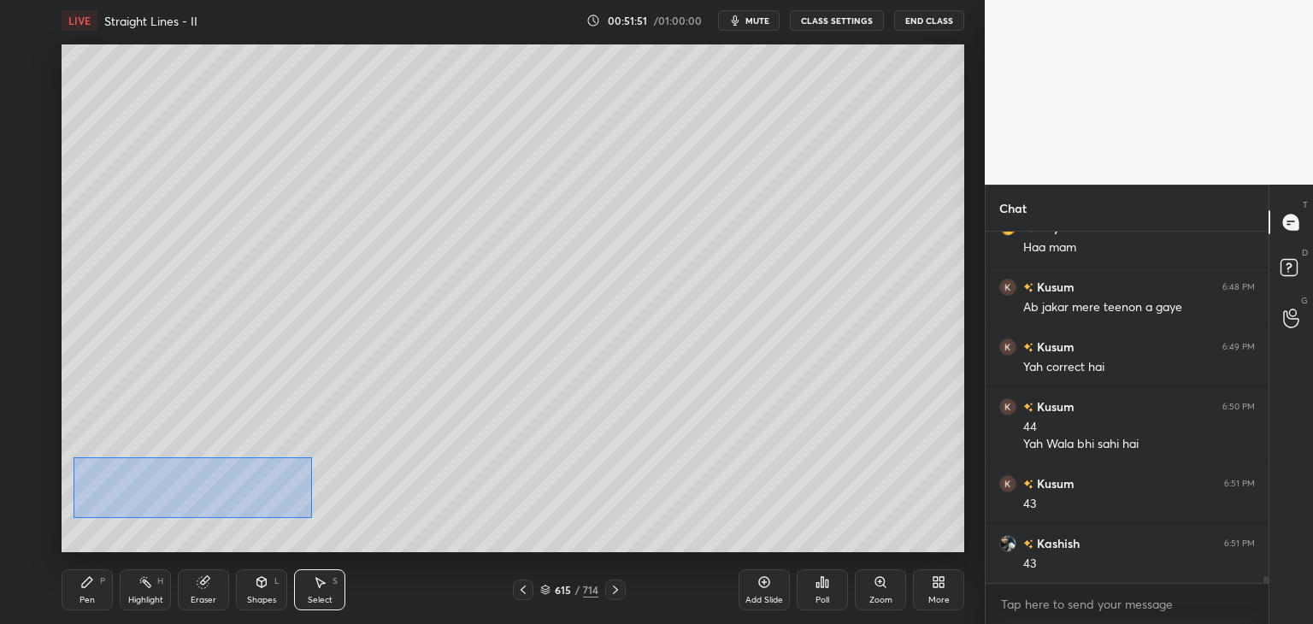
drag, startPoint x: 104, startPoint y: 477, endPoint x: 315, endPoint y: 520, distance: 214.6
click at [311, 517] on div "0 ° Undo Copy Paste here Duplicate Duplicate to new slide Delete" at bounding box center [513, 298] width 903 height 508
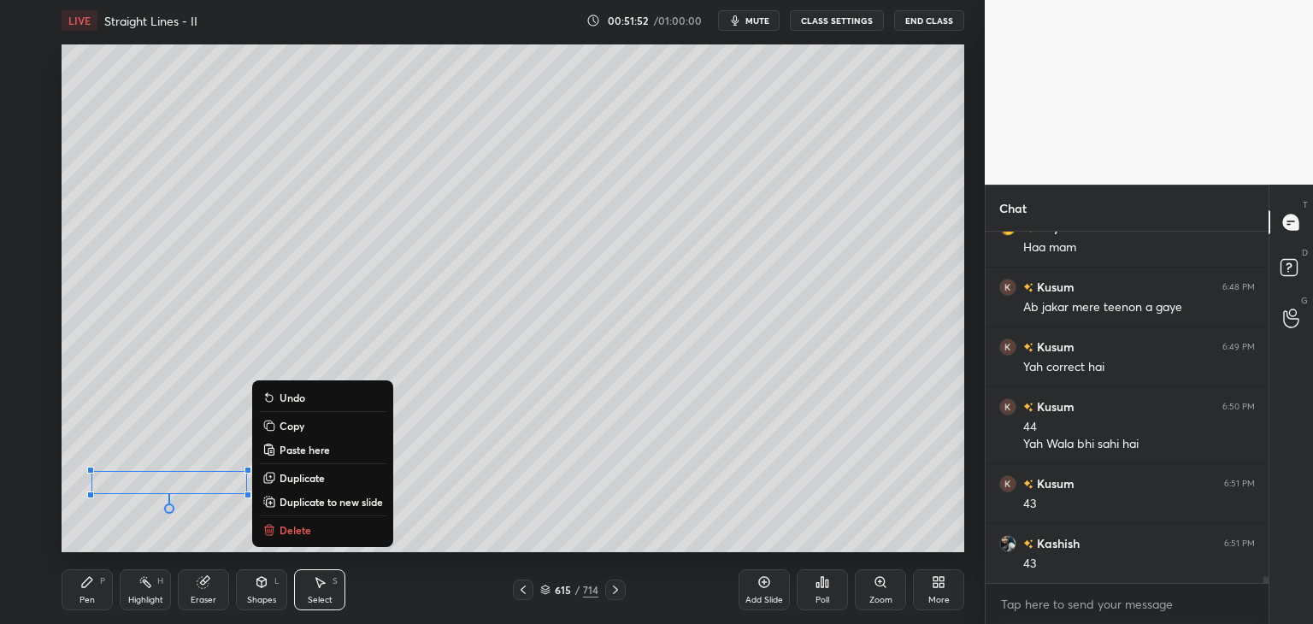
drag, startPoint x: 320, startPoint y: 521, endPoint x: 316, endPoint y: 531, distance: 10.8
click at [321, 521] on button "Delete" at bounding box center [322, 530] width 127 height 21
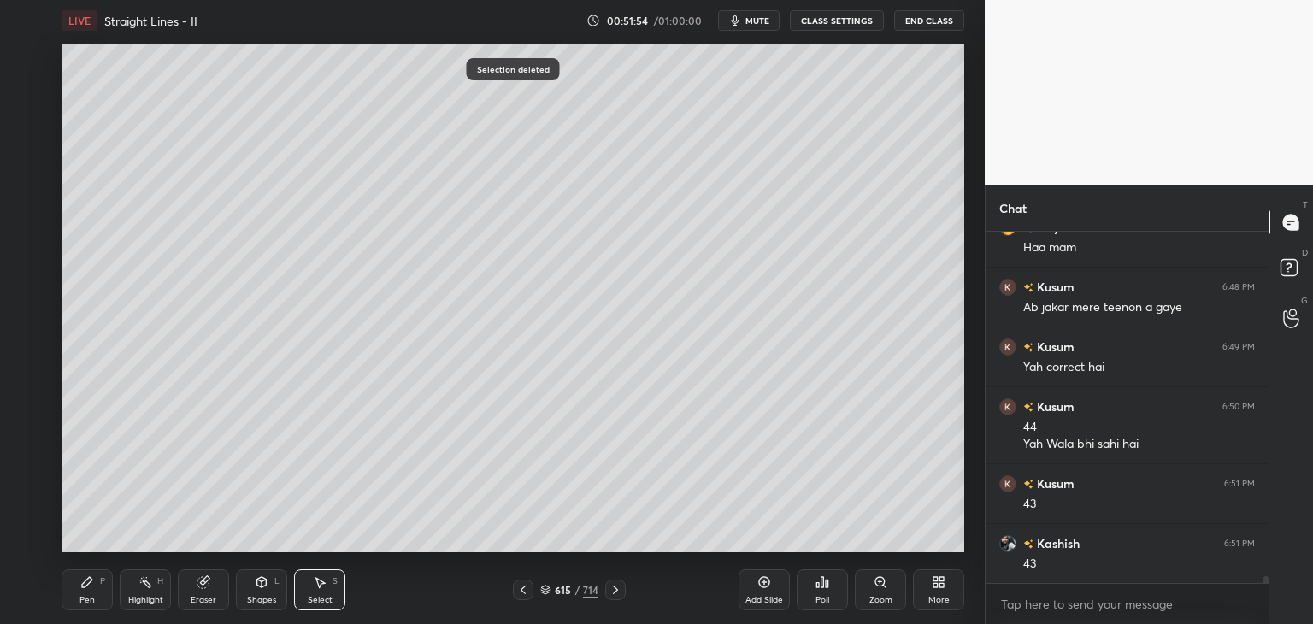
drag, startPoint x: 220, startPoint y: 326, endPoint x: 218, endPoint y: 343, distance: 17.2
click at [220, 333] on div "0 ° Undo Copy Paste here Duplicate Duplicate to new slide Delete" at bounding box center [513, 298] width 903 height 508
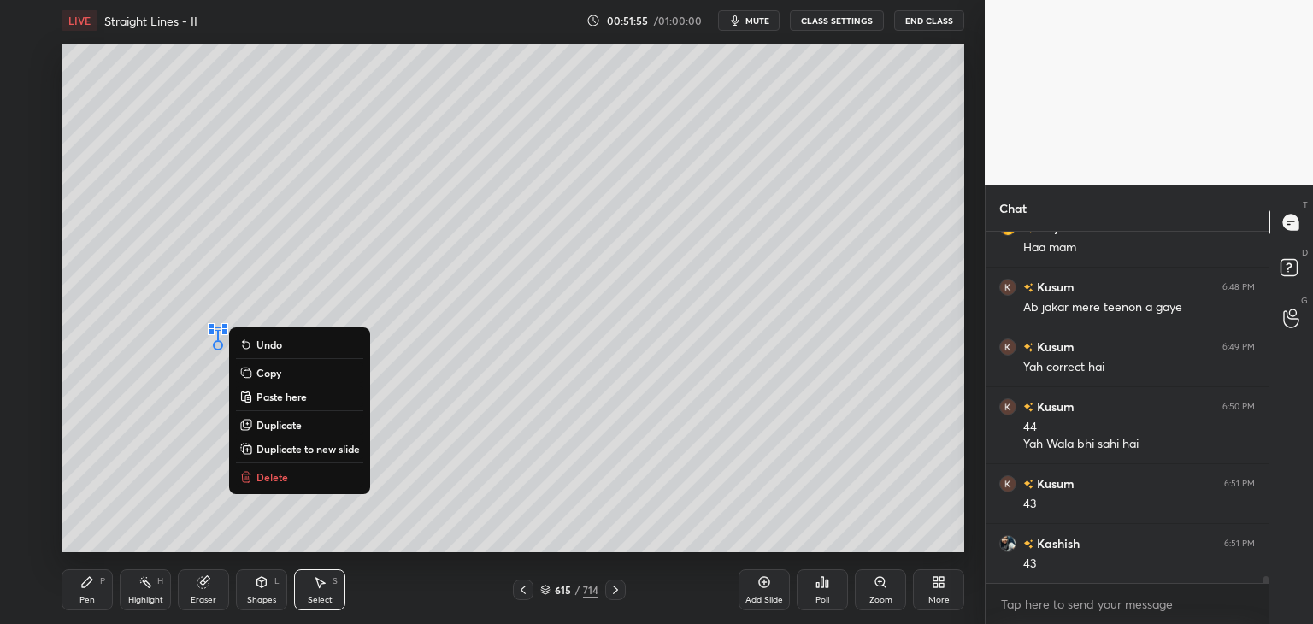
click at [289, 476] on button "Delete" at bounding box center [299, 477] width 127 height 21
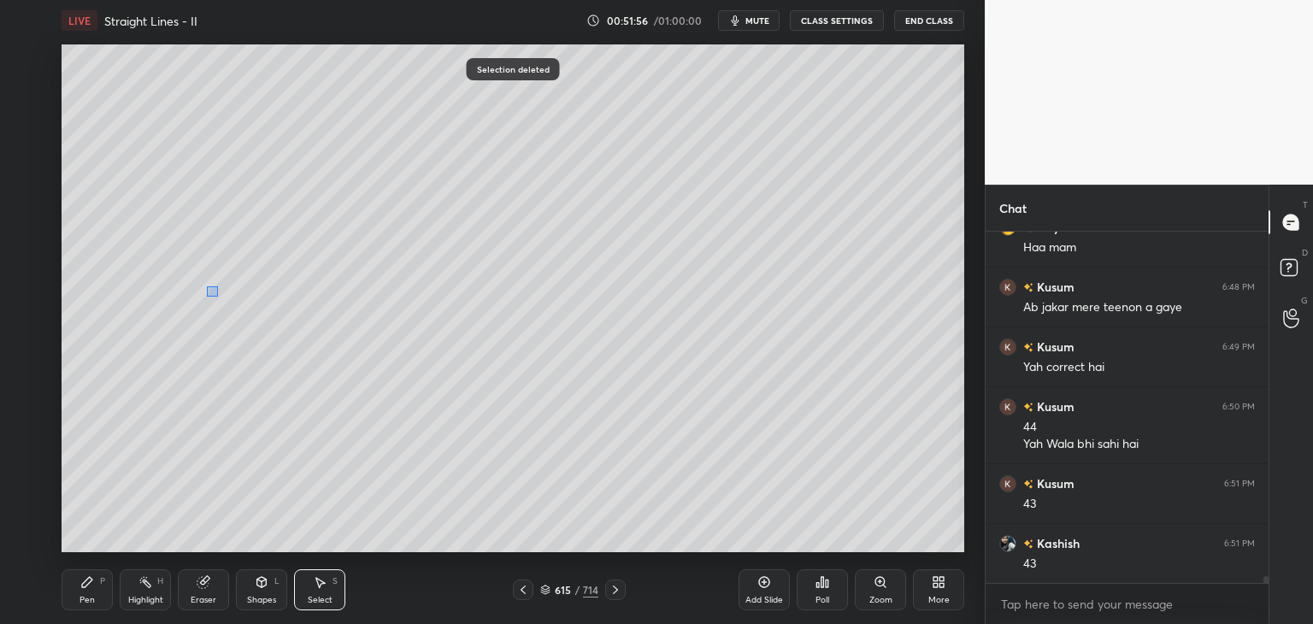
drag, startPoint x: 207, startPoint y: 286, endPoint x: 223, endPoint y: 297, distance: 19.7
click at [222, 297] on div "0 ° Undo Copy Paste here Duplicate Duplicate to new slide Delete" at bounding box center [513, 298] width 903 height 508
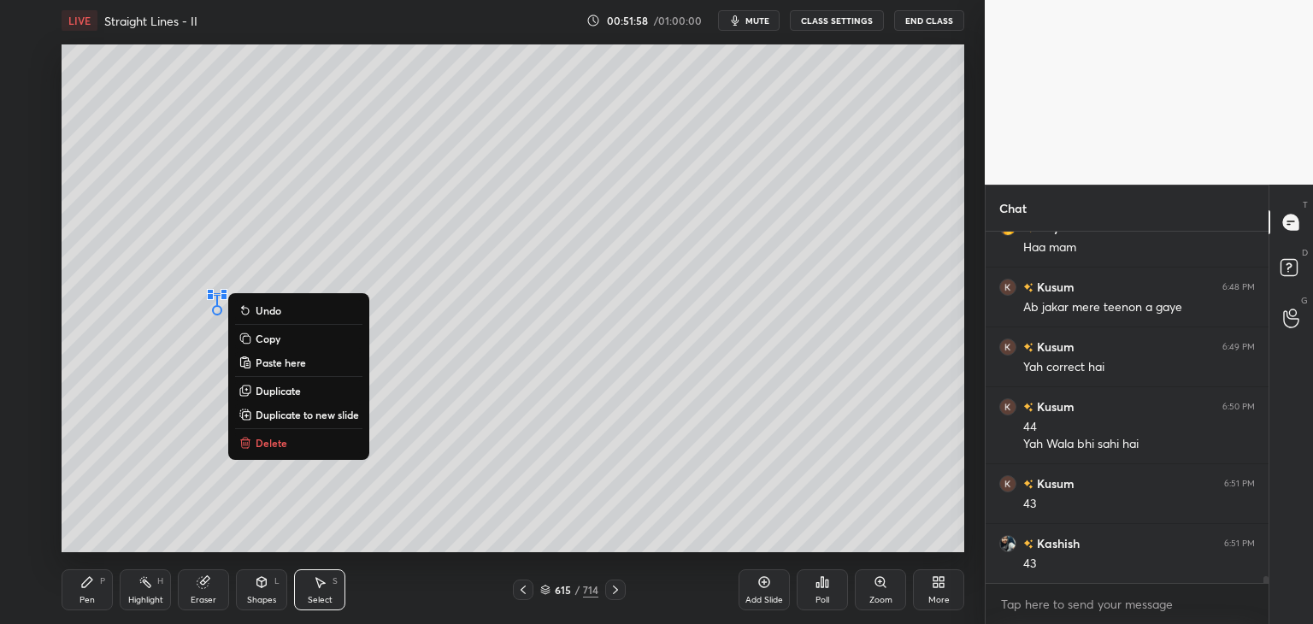
click at [281, 445] on p "Delete" at bounding box center [272, 443] width 32 height 14
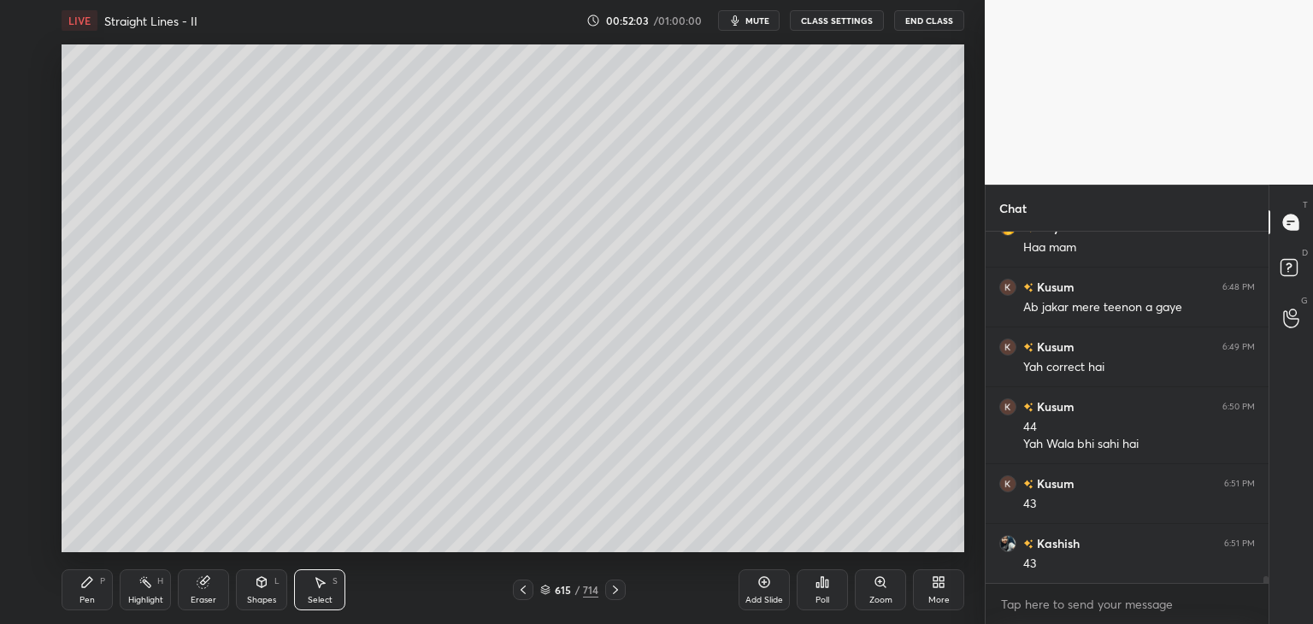
click at [85, 596] on div "Pen" at bounding box center [86, 600] width 15 height 9
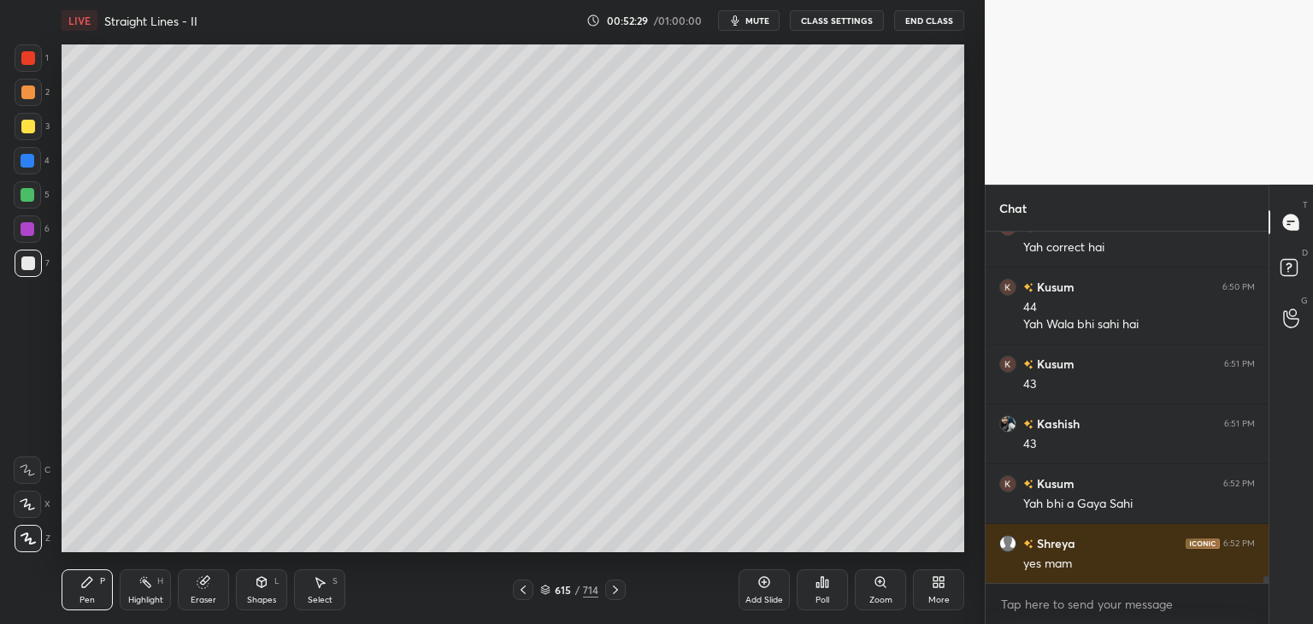
scroll to position [18219, 0]
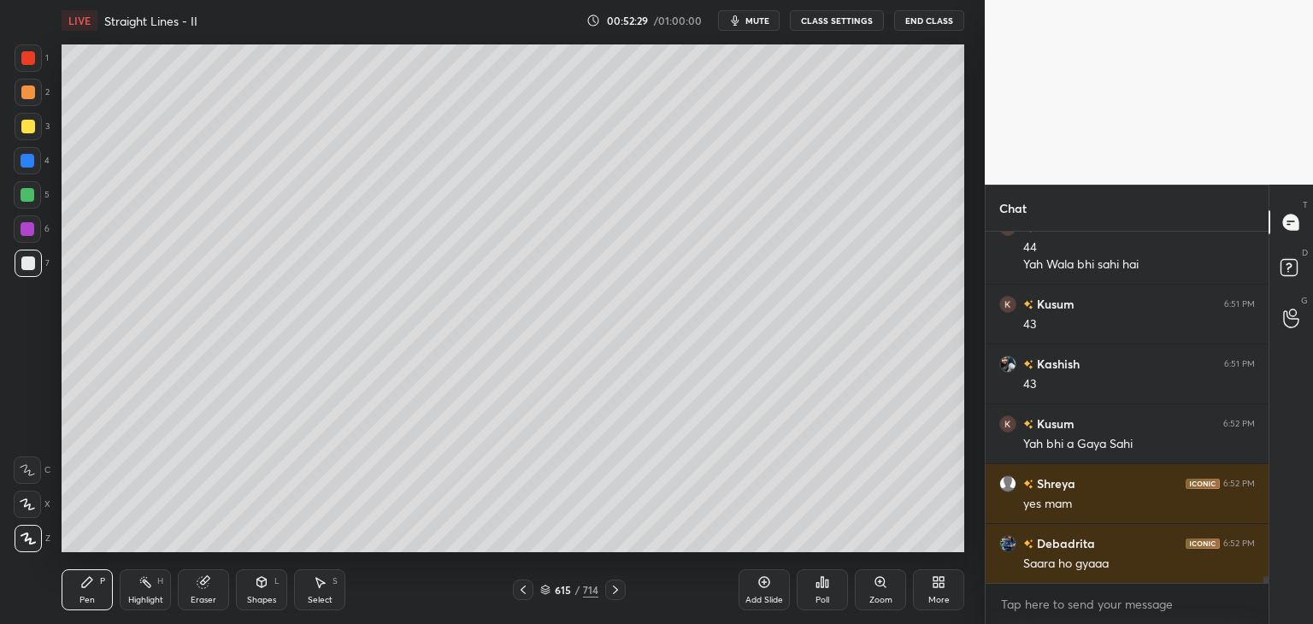
click at [521, 589] on icon at bounding box center [523, 590] width 5 height 9
click at [525, 586] on icon at bounding box center [523, 590] width 5 height 9
click at [611, 589] on icon at bounding box center [616, 590] width 14 height 14
click at [612, 590] on icon at bounding box center [616, 590] width 14 height 14
click at [614, 588] on icon at bounding box center [616, 590] width 14 height 14
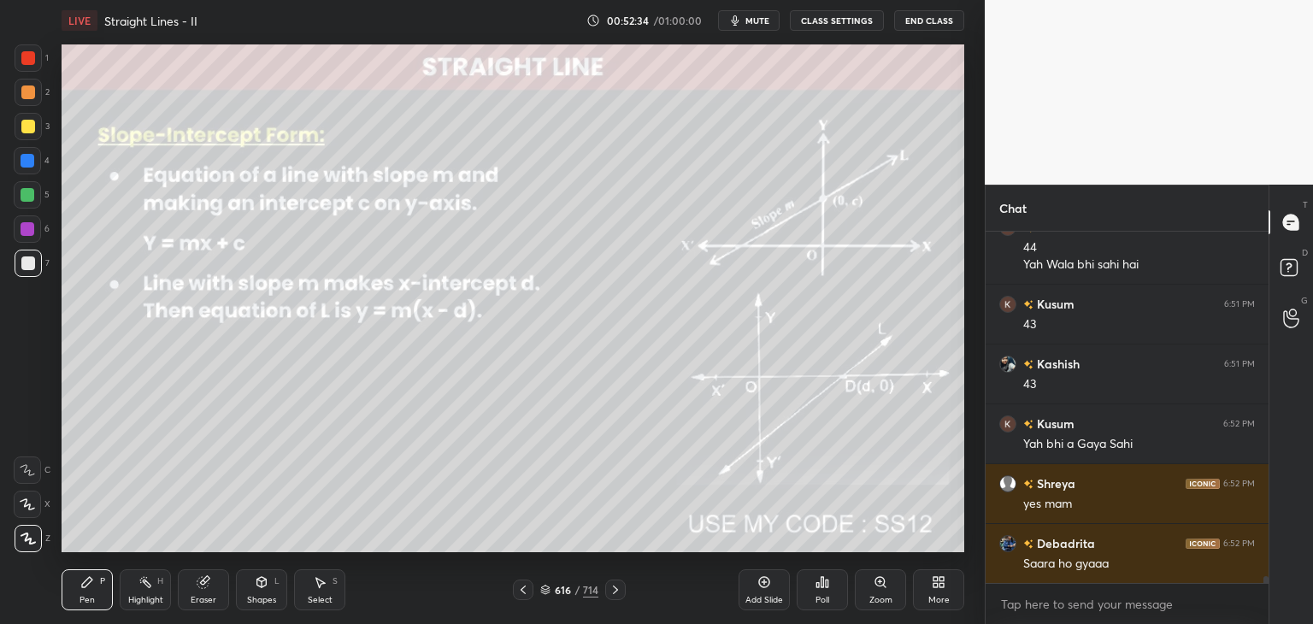
click at [526, 589] on icon at bounding box center [523, 590] width 14 height 14
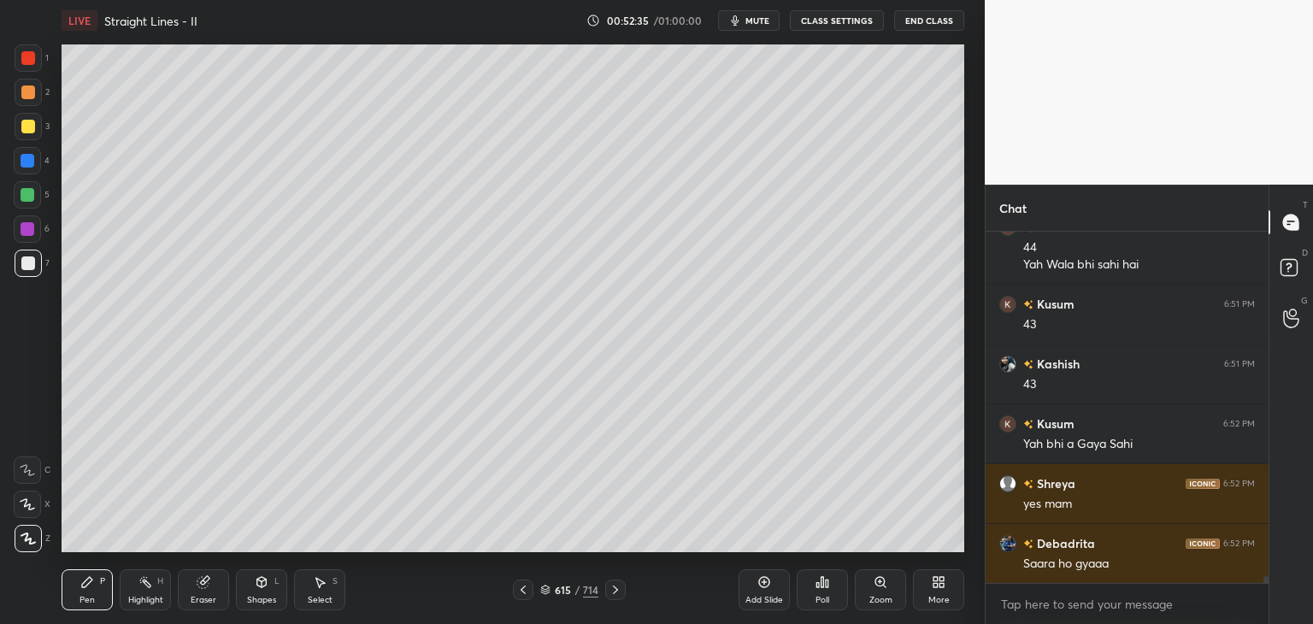
drag, startPoint x: 774, startPoint y: 592, endPoint x: 776, endPoint y: 572, distance: 20.6
click at [775, 592] on div "Add Slide" at bounding box center [764, 589] width 51 height 41
click at [32, 127] on div at bounding box center [28, 127] width 14 height 14
click at [829, 603] on div "Poll" at bounding box center [822, 600] width 14 height 9
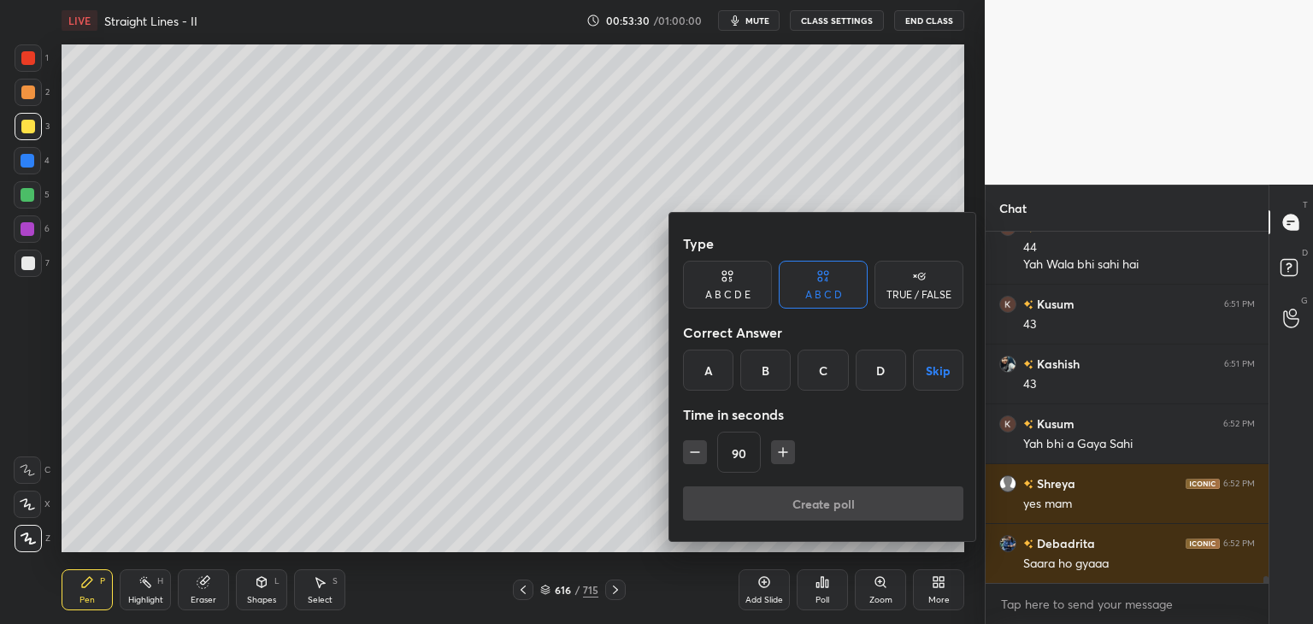
click at [932, 379] on button "Skip" at bounding box center [938, 370] width 50 height 41
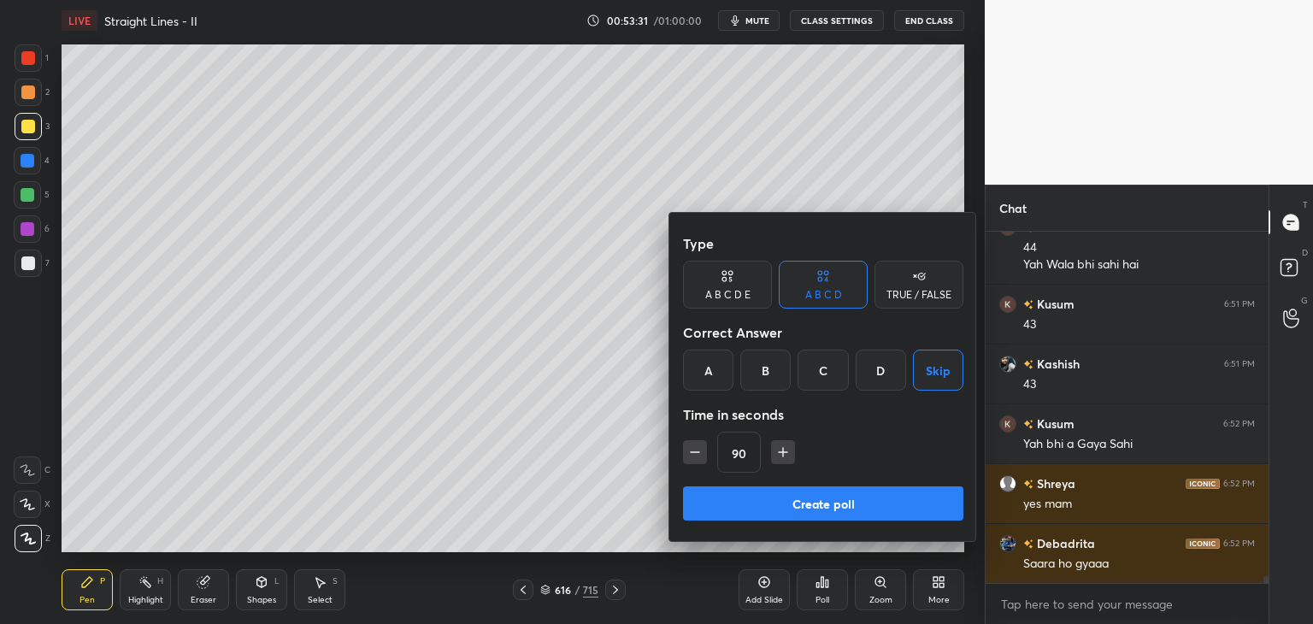
click at [838, 496] on button "Create poll" at bounding box center [823, 503] width 280 height 34
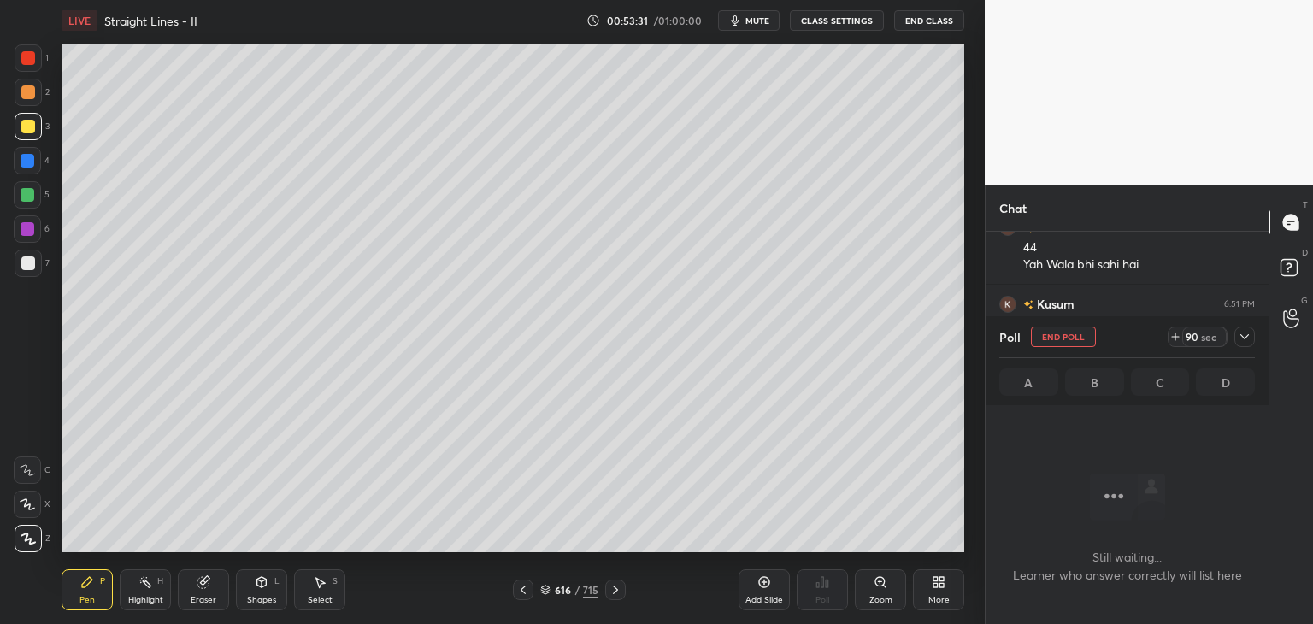
scroll to position [6, 5]
click at [1241, 334] on icon at bounding box center [1245, 337] width 14 height 14
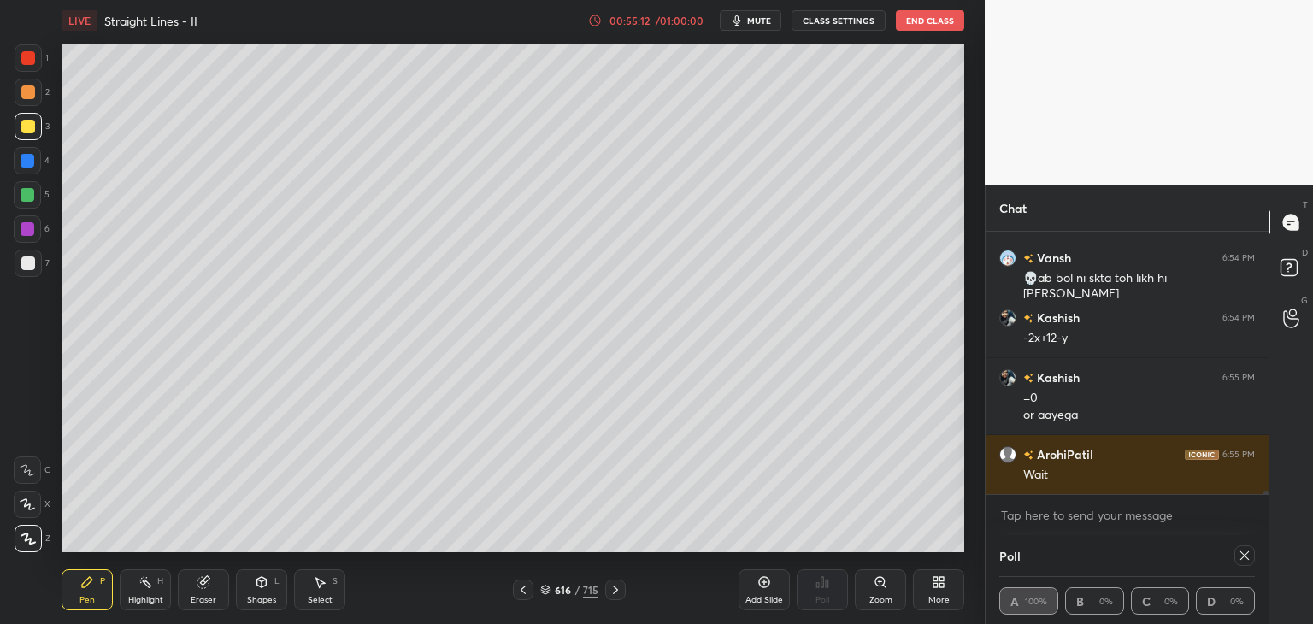
scroll to position [18744, 0]
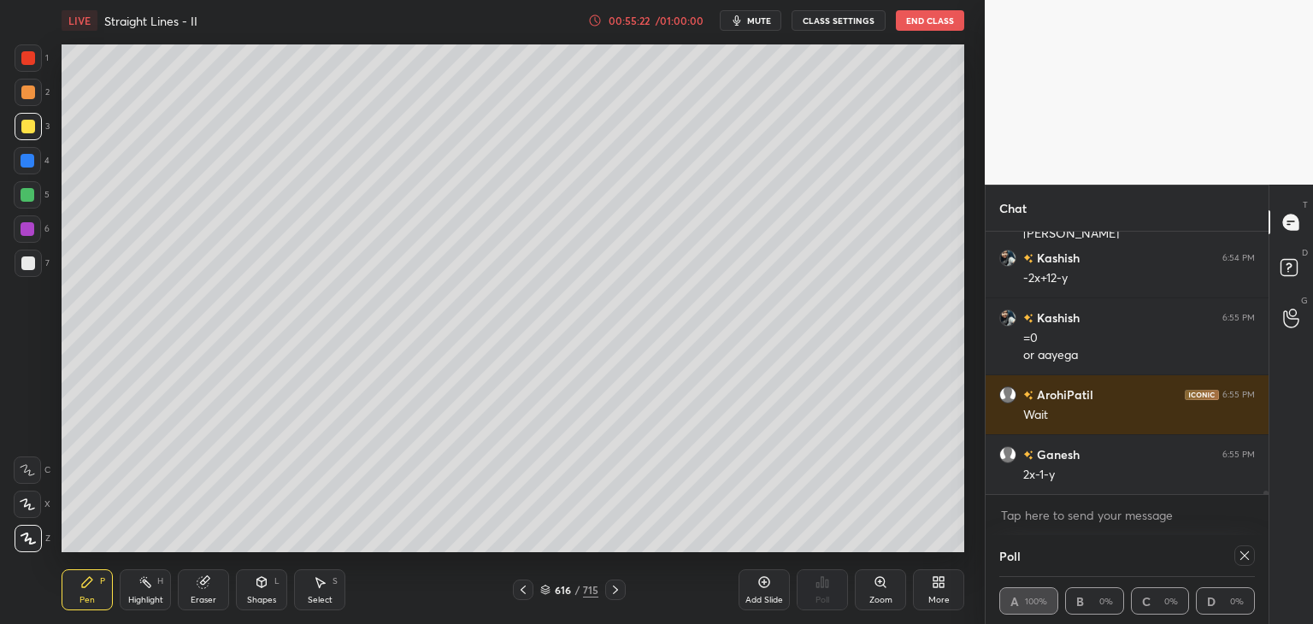
click at [1242, 547] on div at bounding box center [1244, 555] width 21 height 21
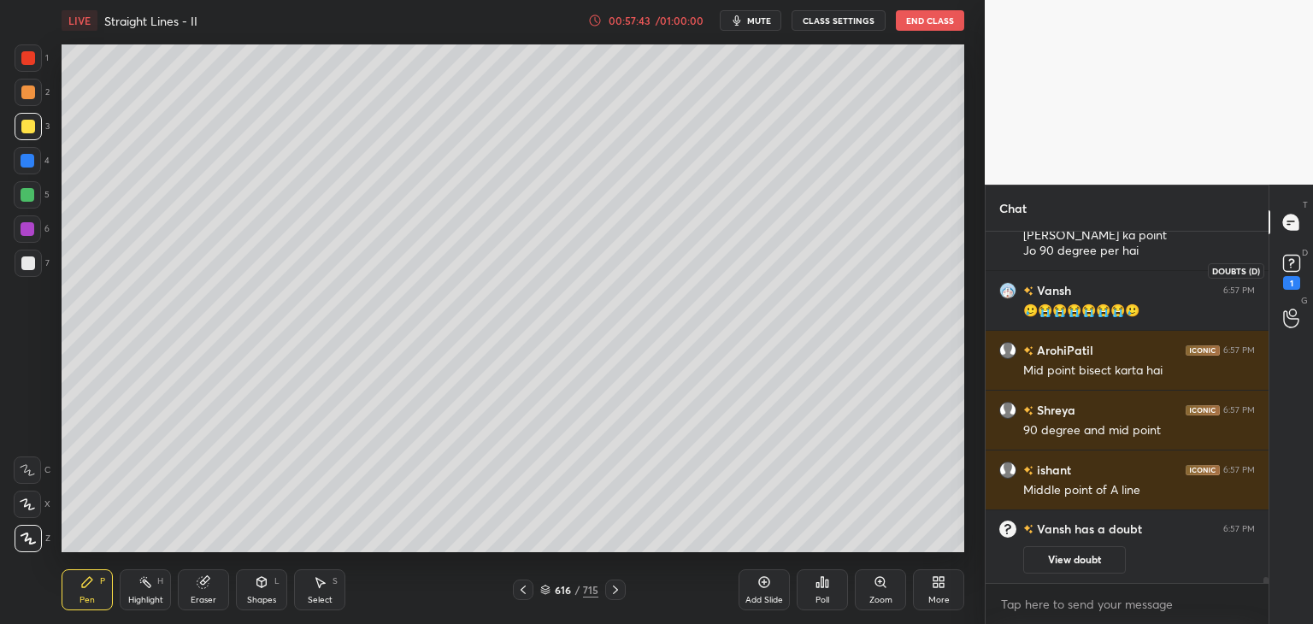
scroll to position [19009, 0]
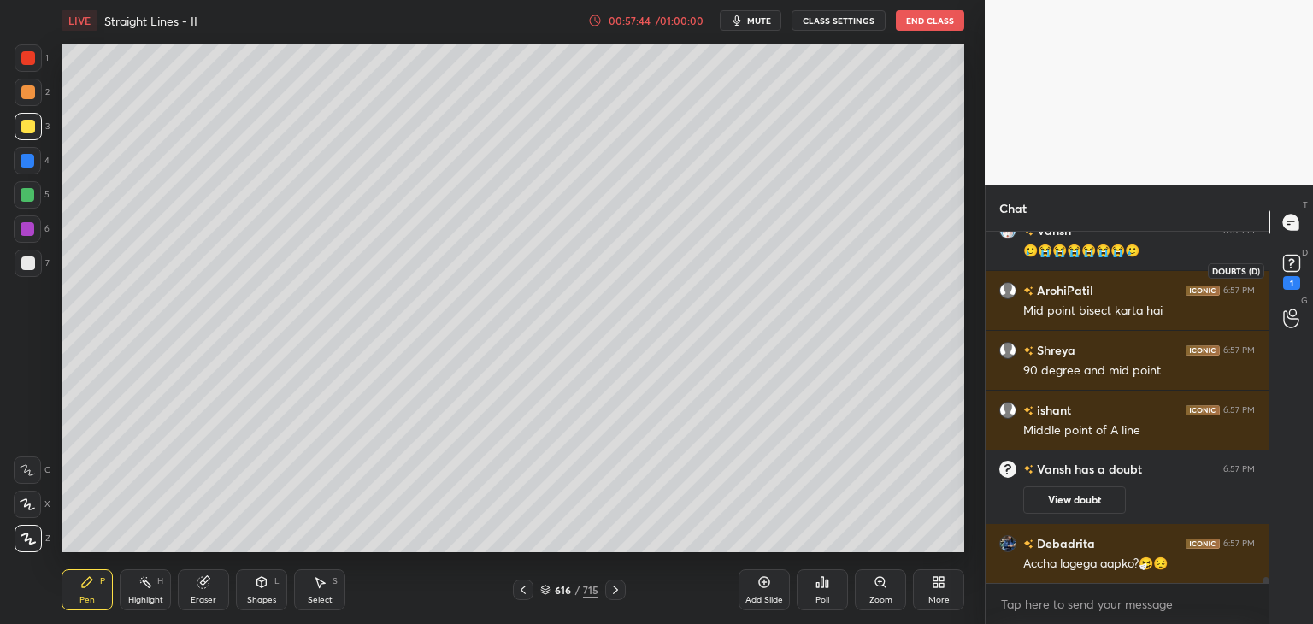
click at [1286, 263] on rect at bounding box center [1291, 264] width 16 height 16
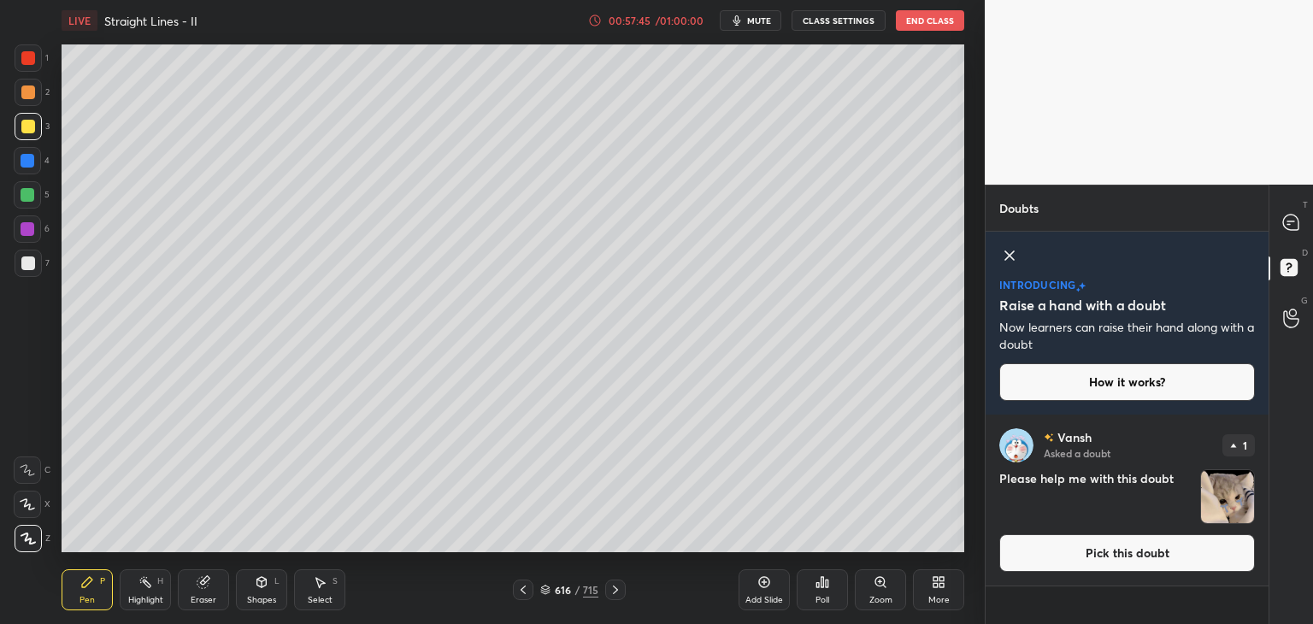
click at [1231, 497] on img "grid" at bounding box center [1227, 496] width 53 height 53
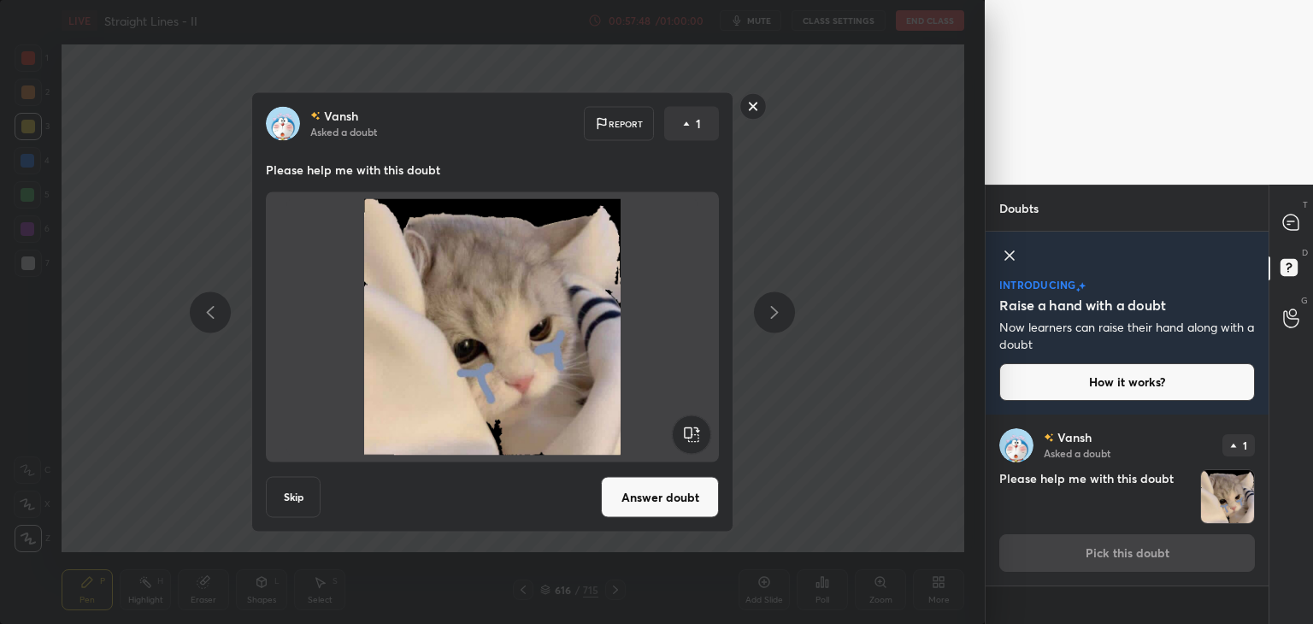
click at [759, 111] on rect at bounding box center [753, 106] width 26 height 26
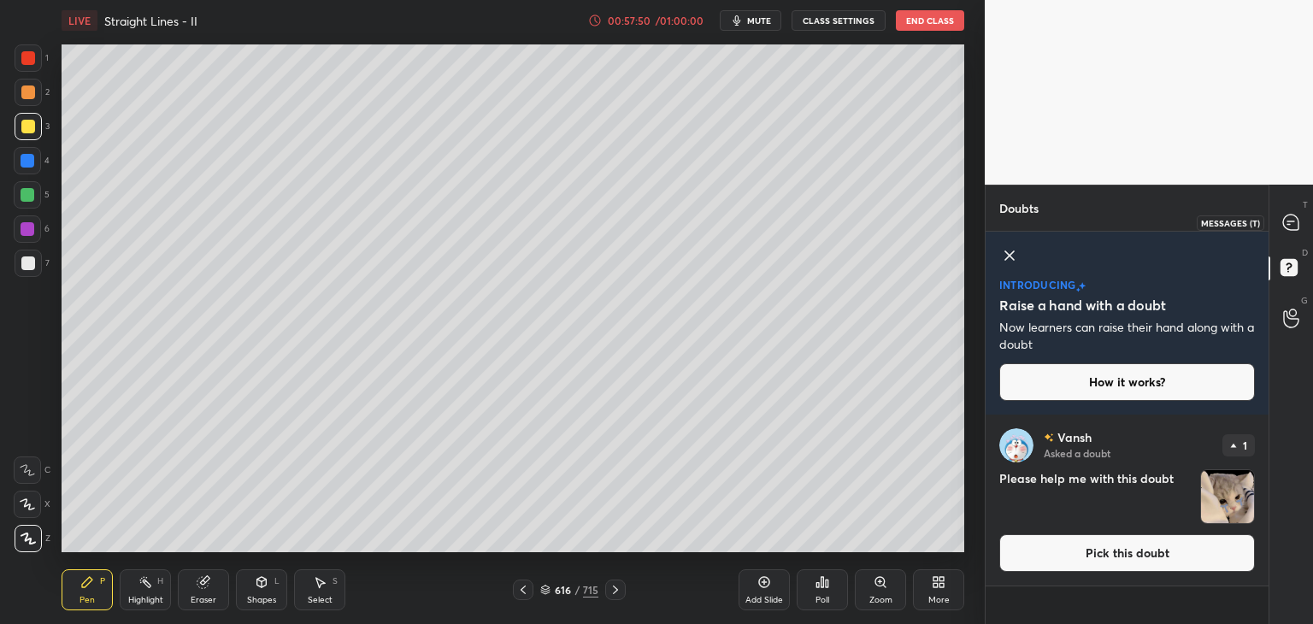
click at [1295, 218] on icon at bounding box center [1290, 222] width 15 height 15
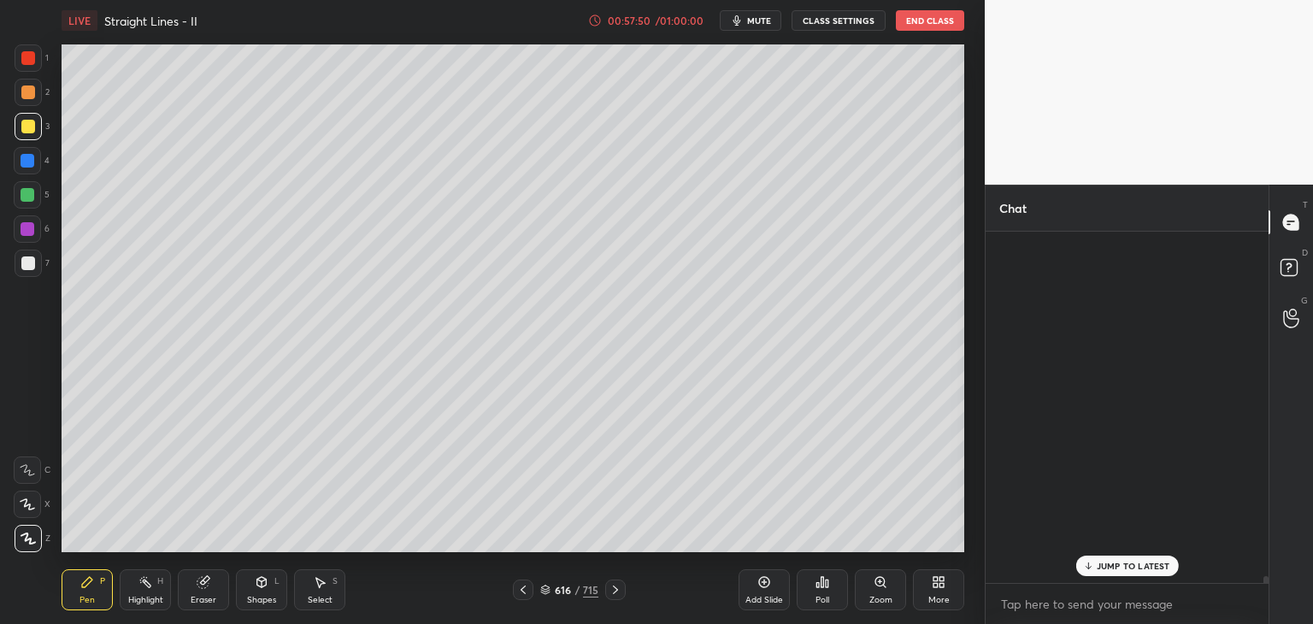
scroll to position [346, 278]
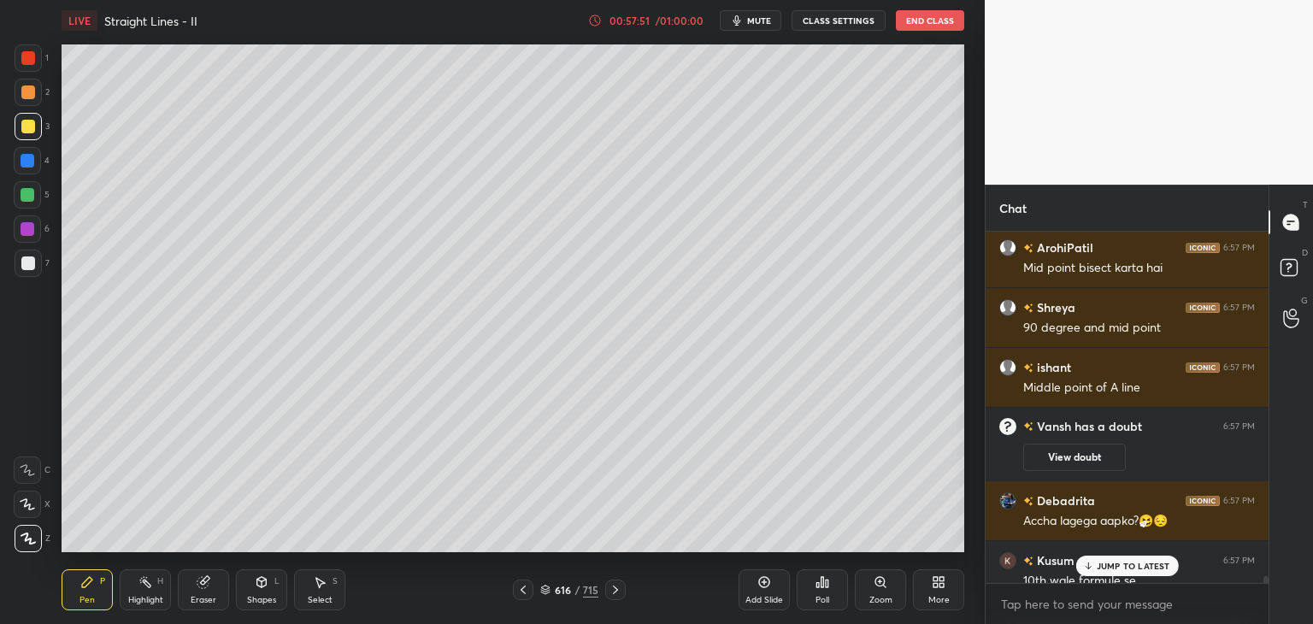
click at [1103, 565] on p "JUMP TO LATEST" at bounding box center [1134, 566] width 74 height 10
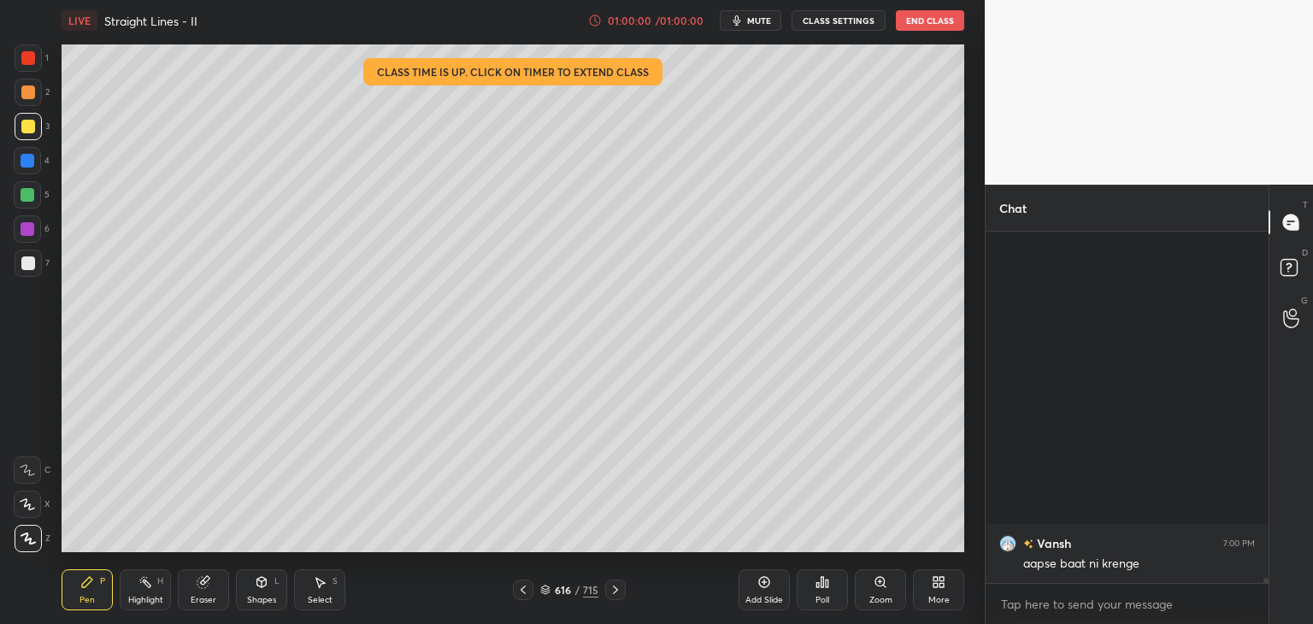
scroll to position [21984, 0]
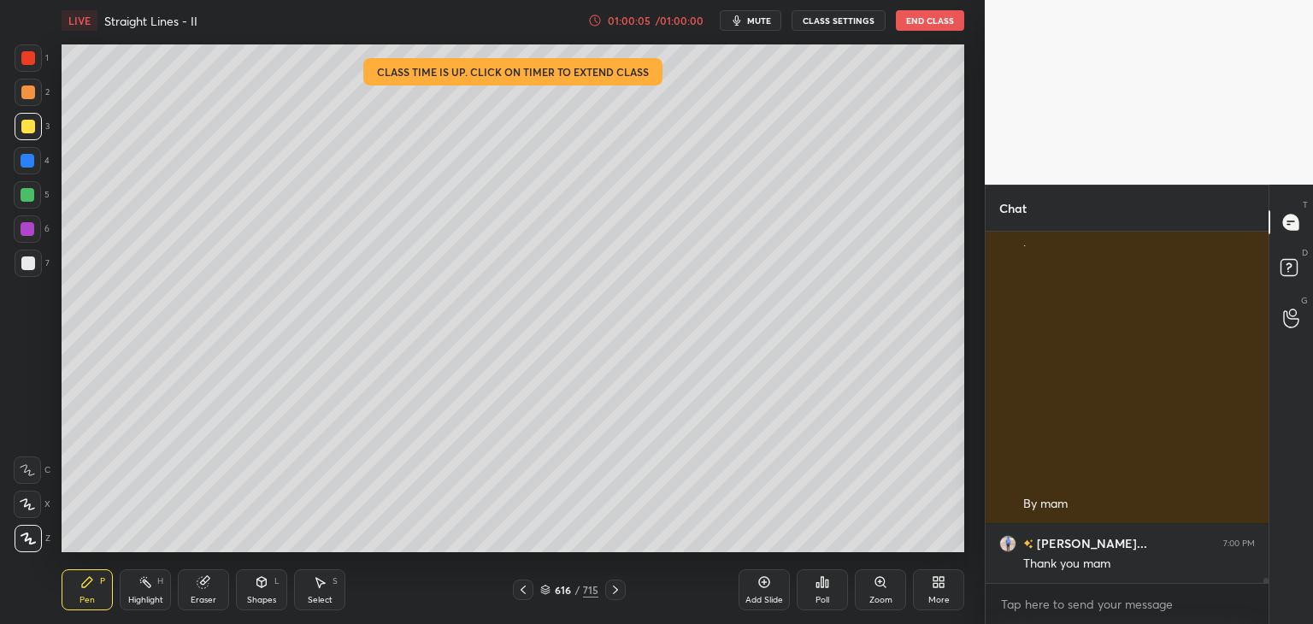
click at [927, 24] on button "End Class" at bounding box center [930, 20] width 68 height 21
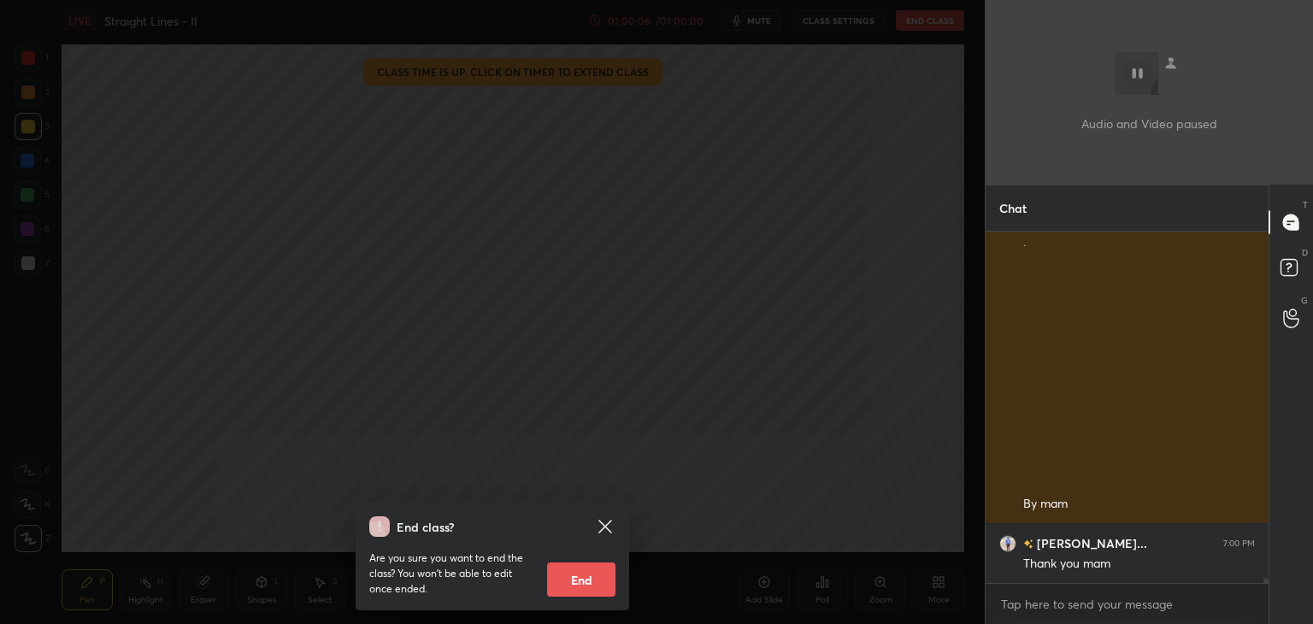
scroll to position [22044, 0]
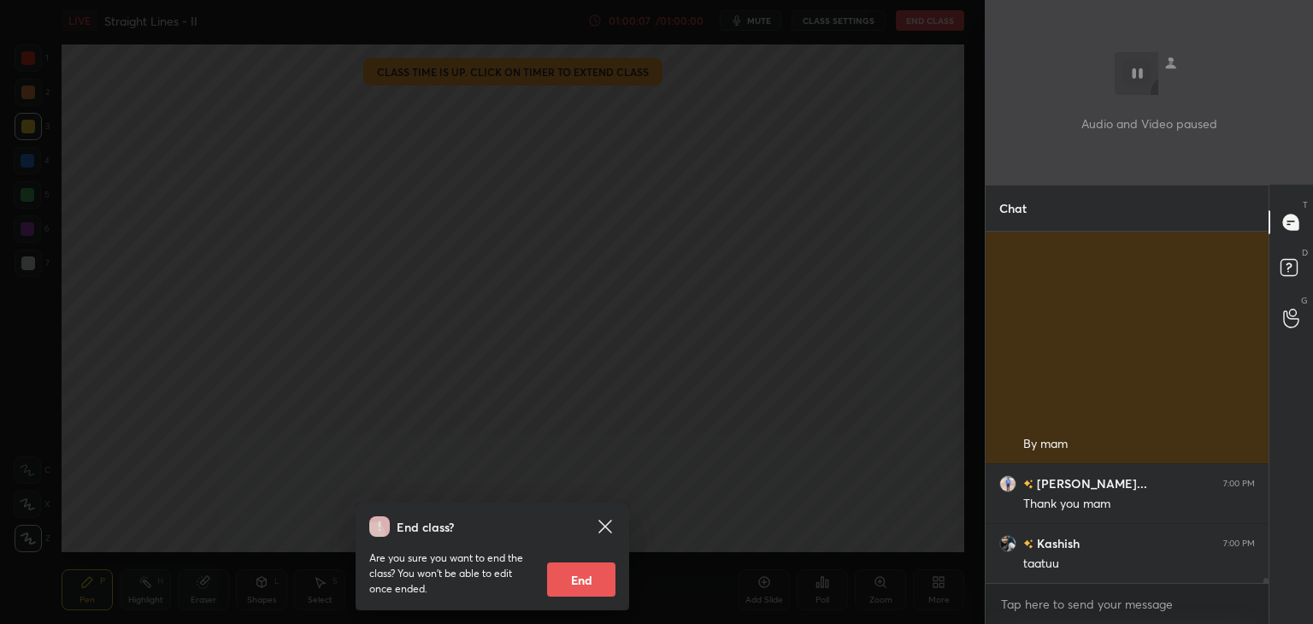
click at [589, 575] on button "End" at bounding box center [581, 579] width 68 height 34
type textarea "x"
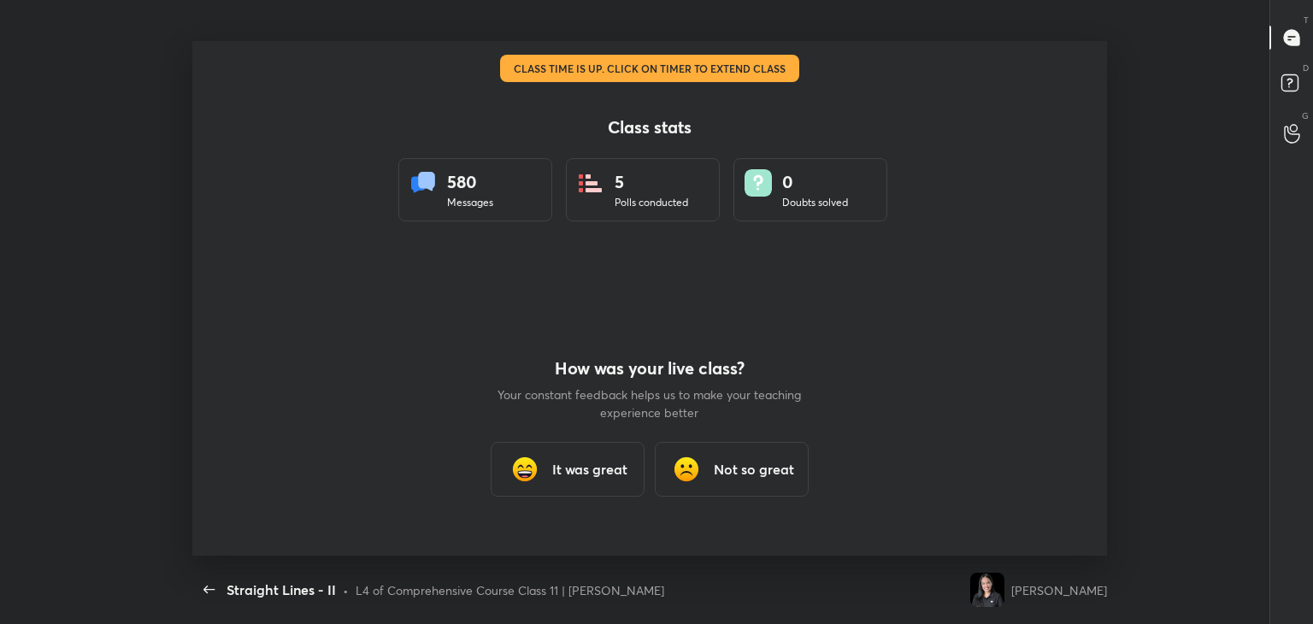
scroll to position [21814, 0]
click at [548, 462] on div "It was great" at bounding box center [568, 469] width 154 height 55
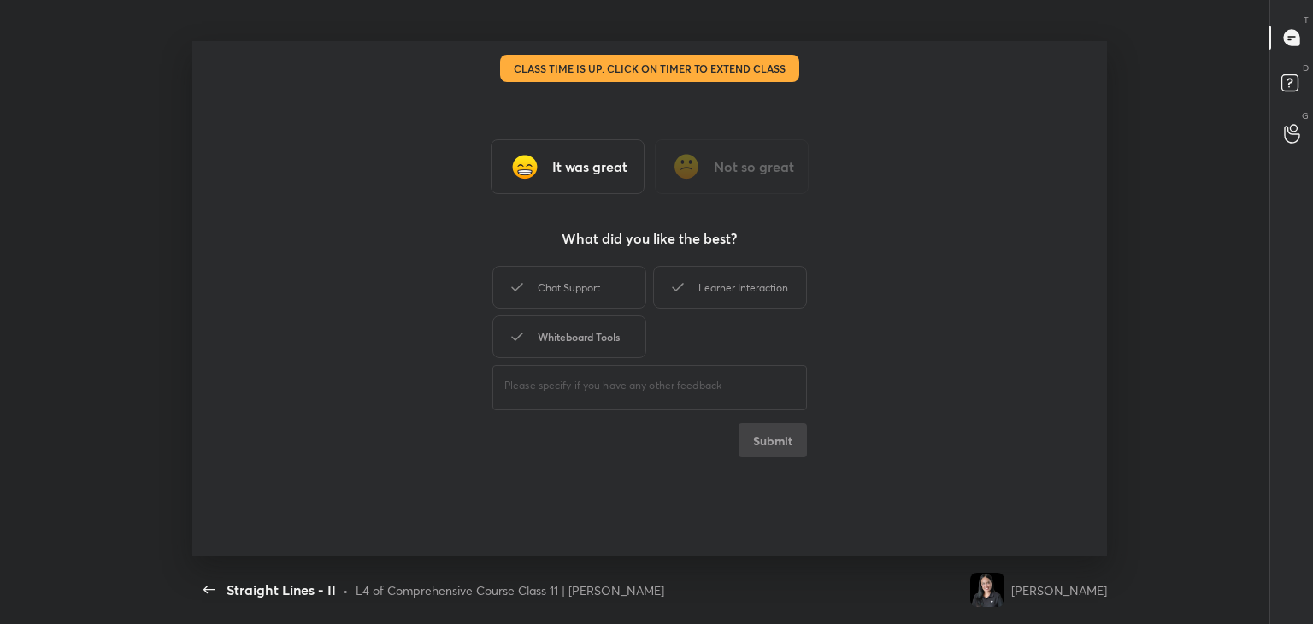
click at [566, 337] on div "Whiteboard Tools" at bounding box center [569, 336] width 154 height 43
click at [568, 294] on div "Chat Support" at bounding box center [569, 287] width 154 height 43
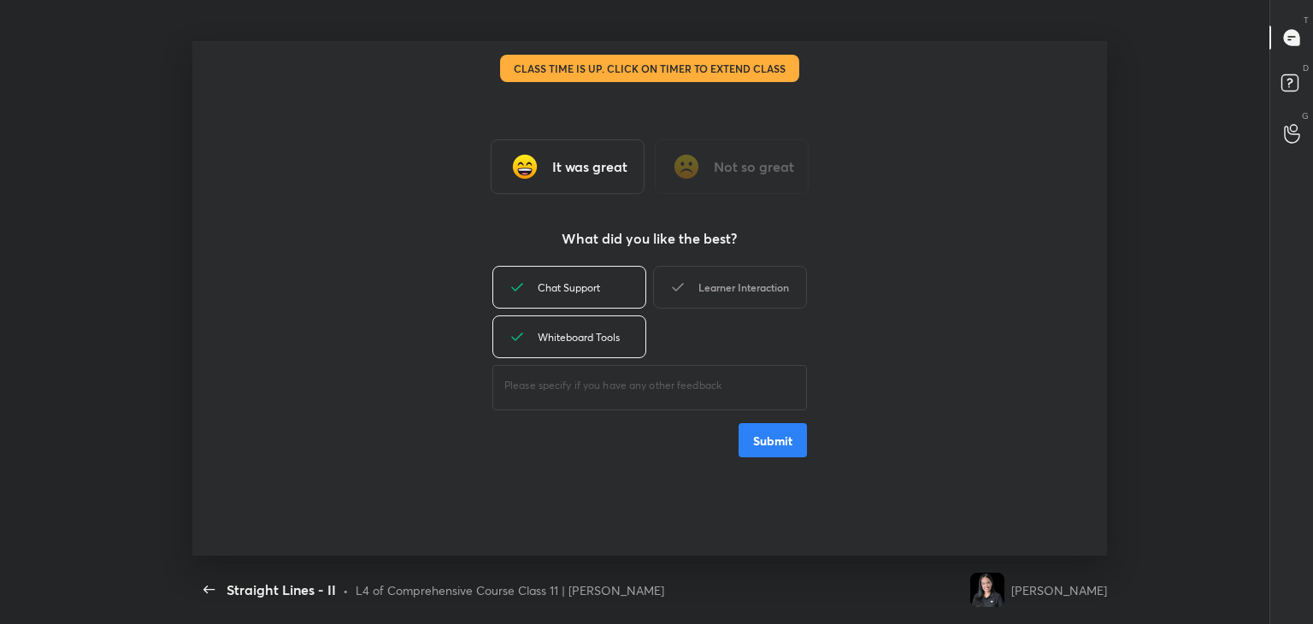
click at [698, 288] on div "Learner Interaction" at bounding box center [730, 287] width 154 height 43
click at [777, 438] on button "Submit" at bounding box center [773, 440] width 68 height 34
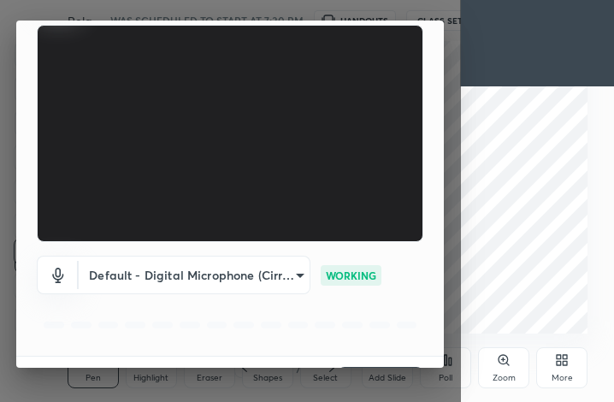
scroll to position [158, 0]
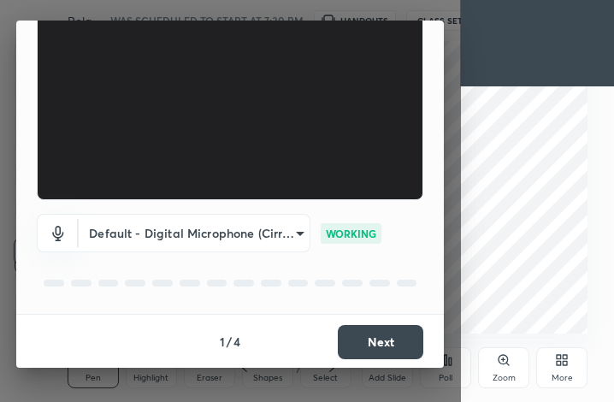
click at [386, 330] on button "Next" at bounding box center [380, 342] width 85 height 34
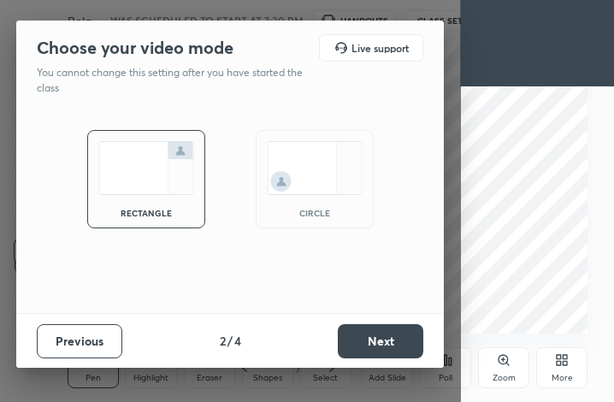
click at [386, 330] on button "Next" at bounding box center [380, 341] width 85 height 34
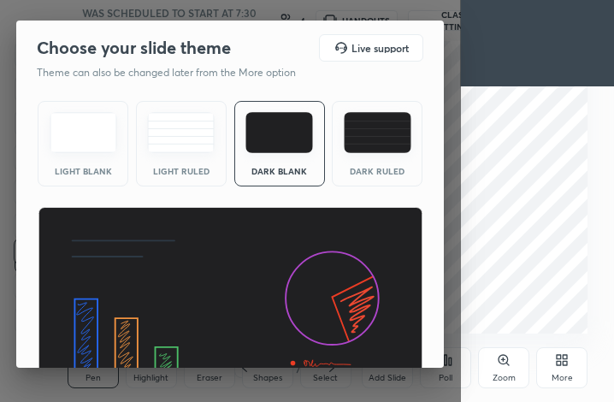
scroll to position [110, 0]
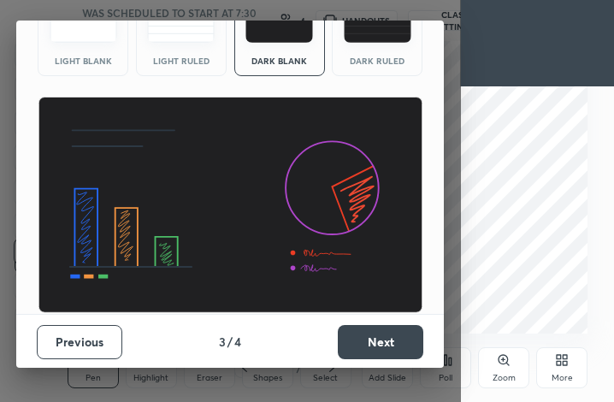
click at [383, 344] on button "Next" at bounding box center [380, 342] width 85 height 34
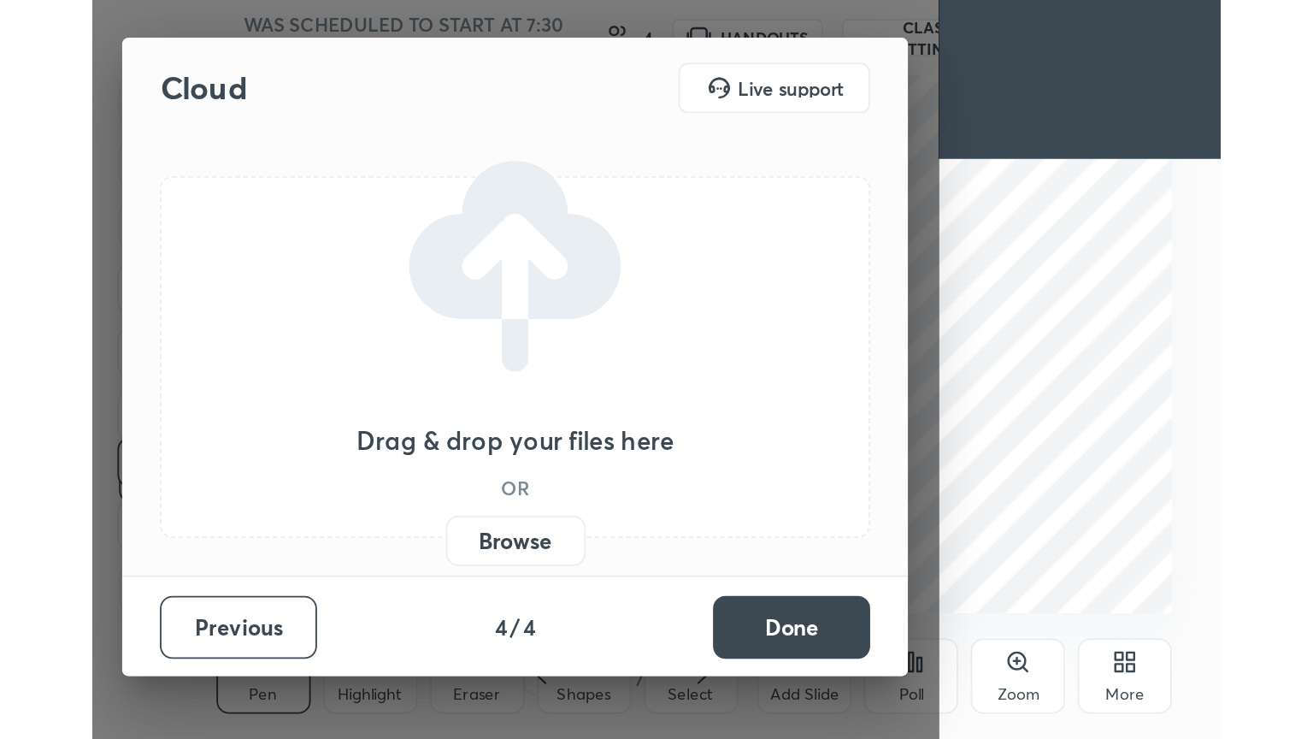
scroll to position [0, 0]
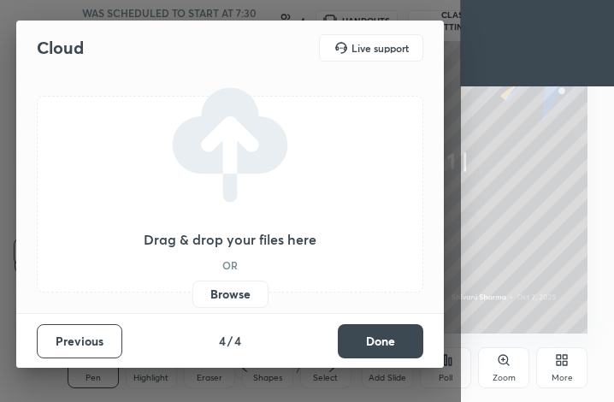
click at [383, 344] on button "Done" at bounding box center [380, 341] width 85 height 34
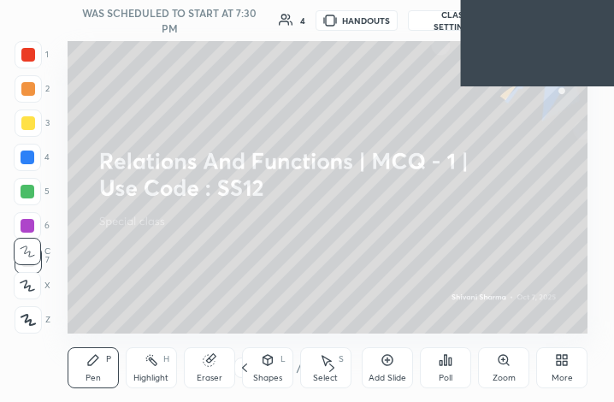
click at [556, 370] on div "More" at bounding box center [561, 367] width 51 height 41
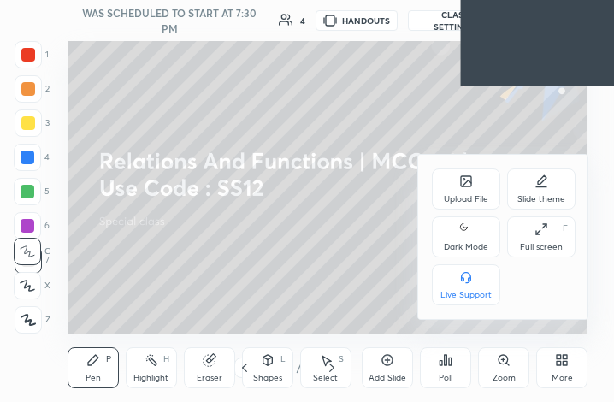
click at [472, 243] on div "Dark Mode" at bounding box center [466, 247] width 44 height 9
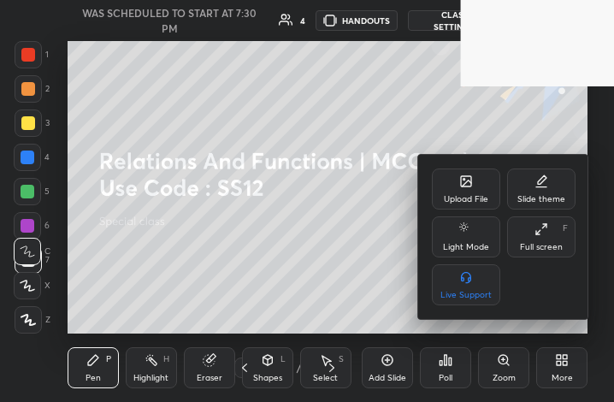
click at [547, 239] on div "Full screen F" at bounding box center [541, 236] width 68 height 41
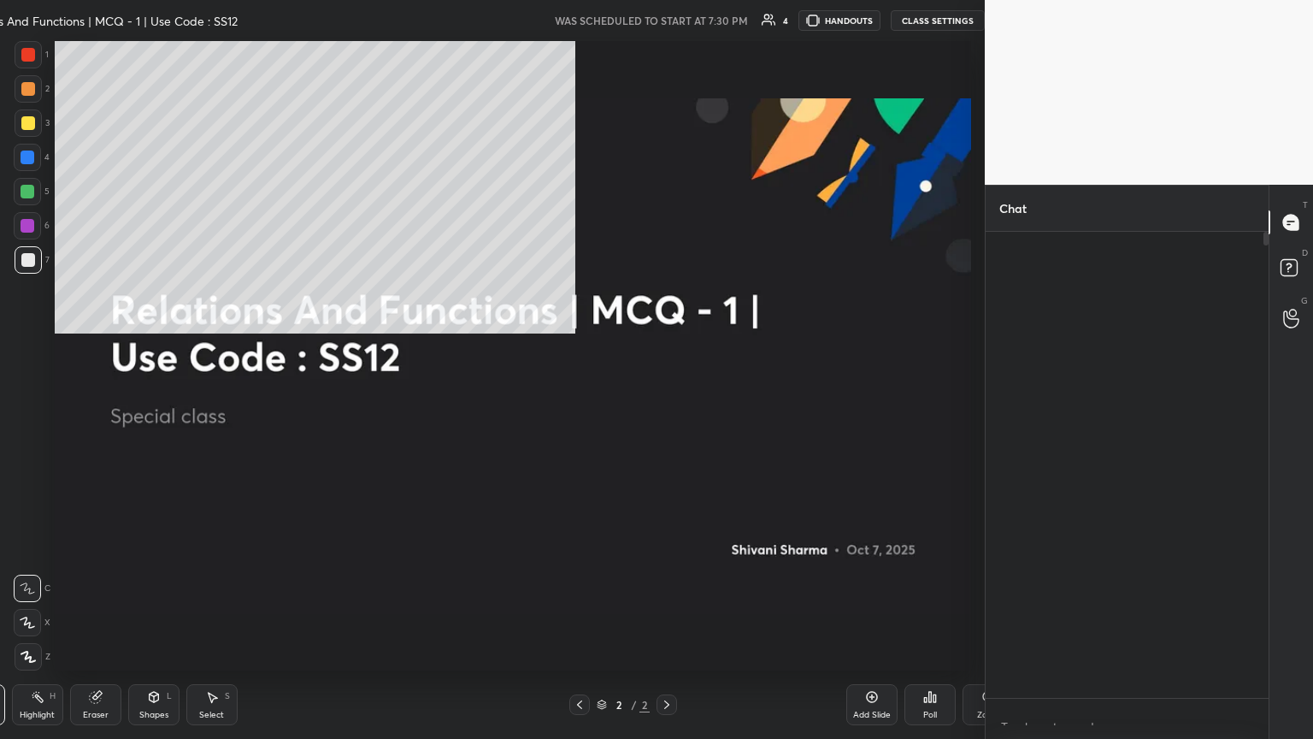
type textarea "x"
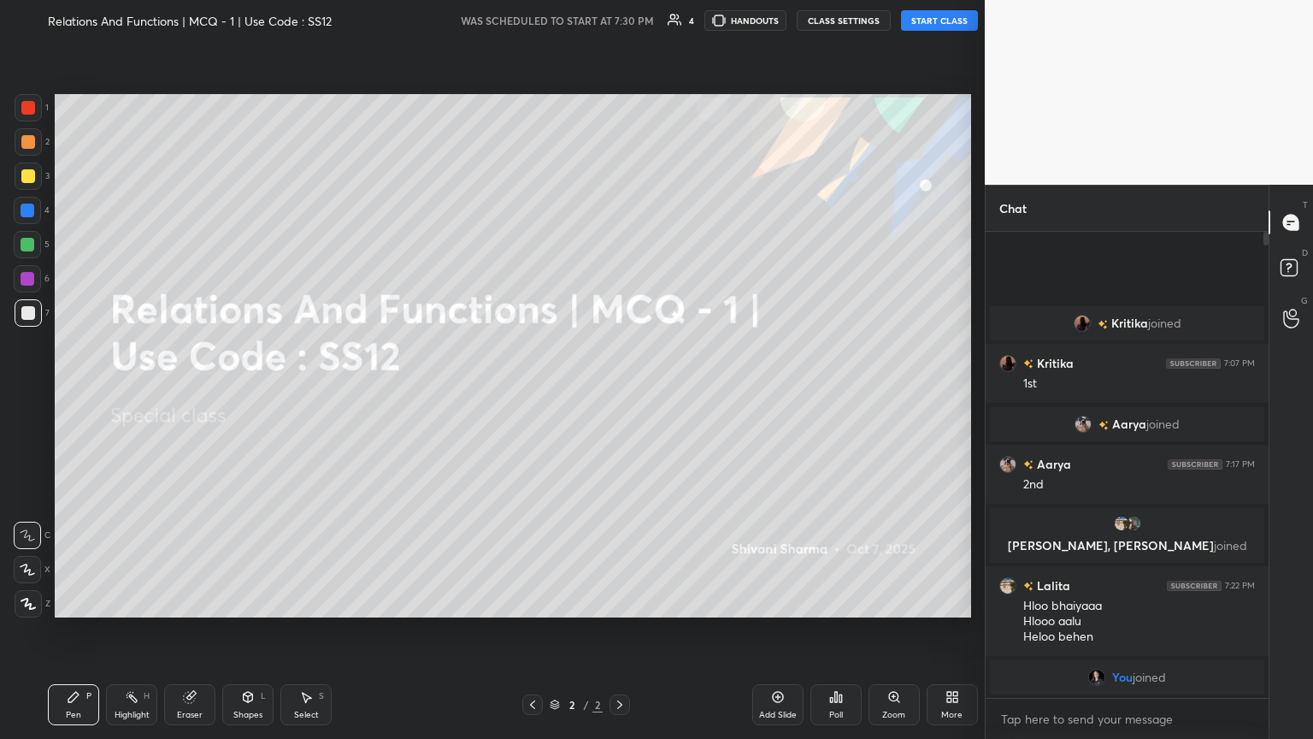
scroll to position [84852, 84565]
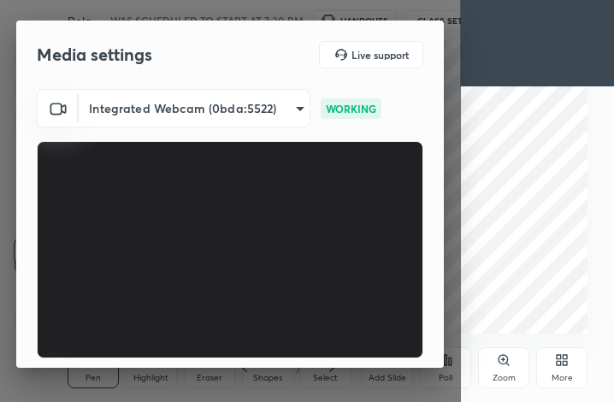
scroll to position [158, 0]
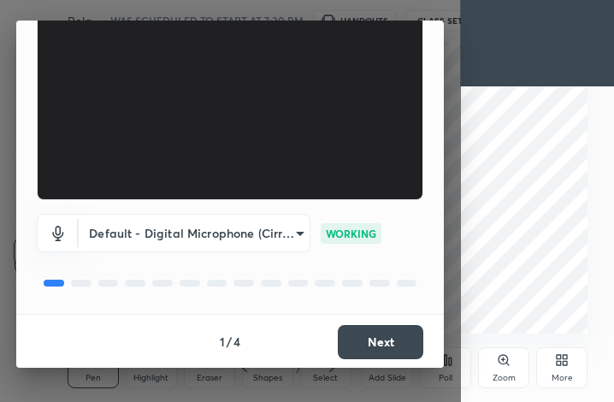
click at [400, 339] on button "Next" at bounding box center [380, 342] width 85 height 34
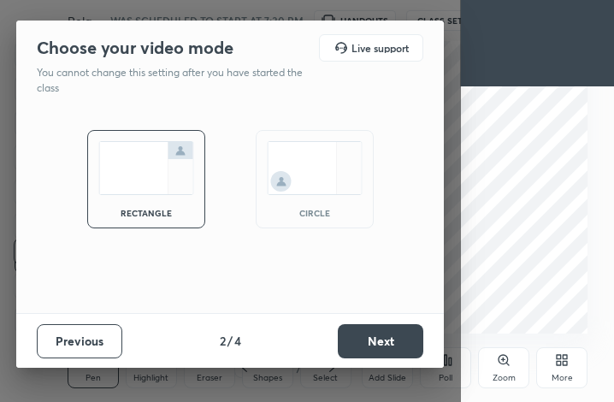
scroll to position [0, 0]
click at [400, 339] on button "Next" at bounding box center [380, 341] width 85 height 34
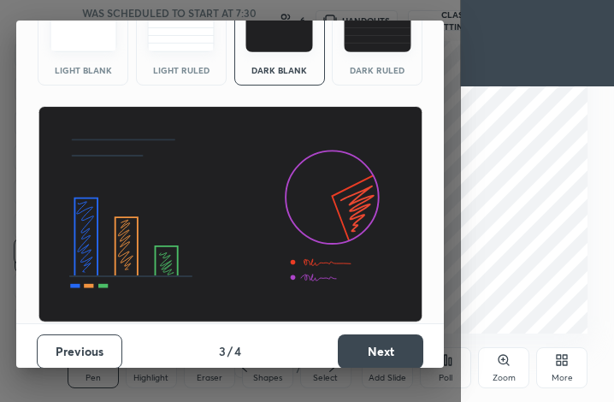
scroll to position [110, 0]
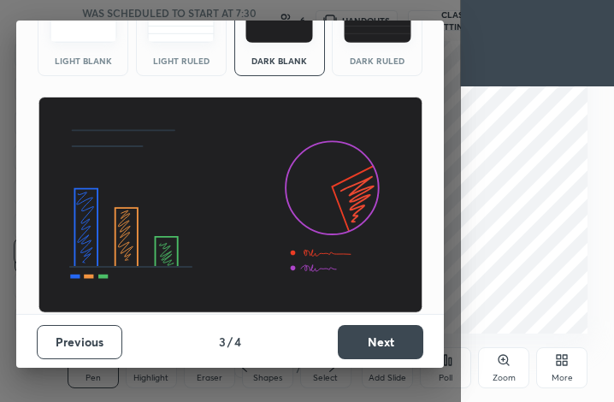
click at [409, 333] on button "Next" at bounding box center [380, 342] width 85 height 34
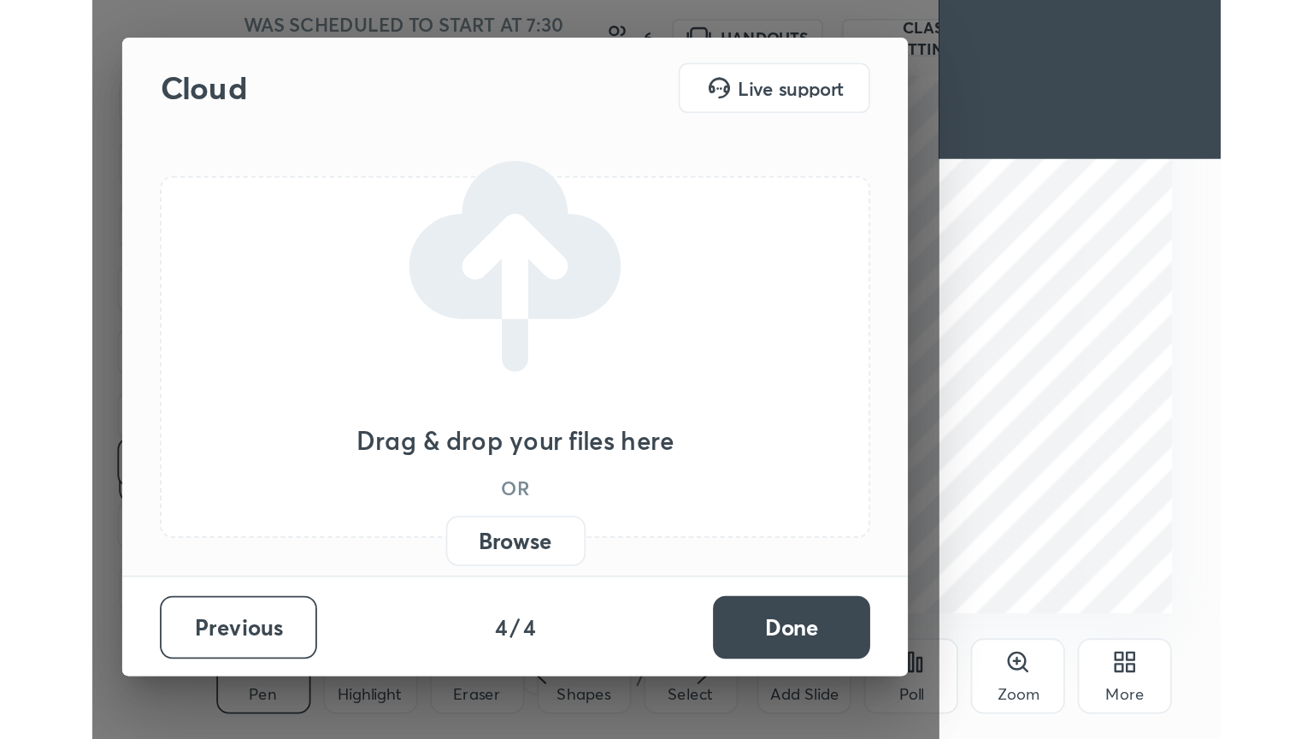
scroll to position [0, 0]
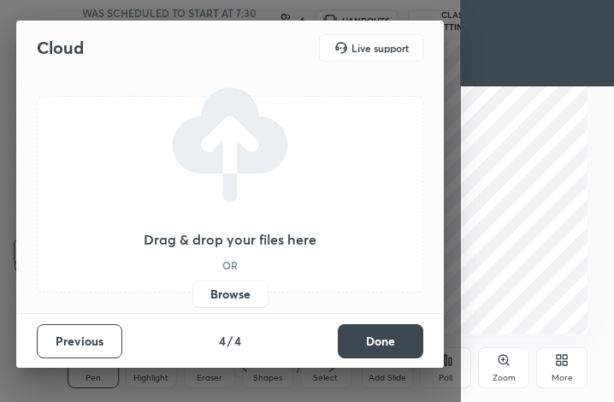
click at [409, 333] on button "Done" at bounding box center [380, 341] width 85 height 34
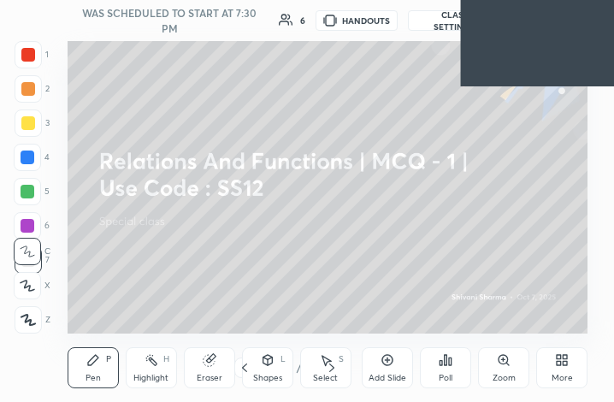
click at [562, 370] on div "More" at bounding box center [561, 367] width 51 height 41
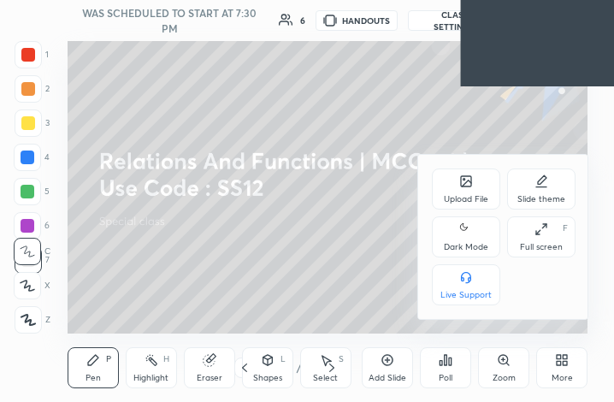
click at [522, 238] on div "Full screen F" at bounding box center [541, 236] width 68 height 41
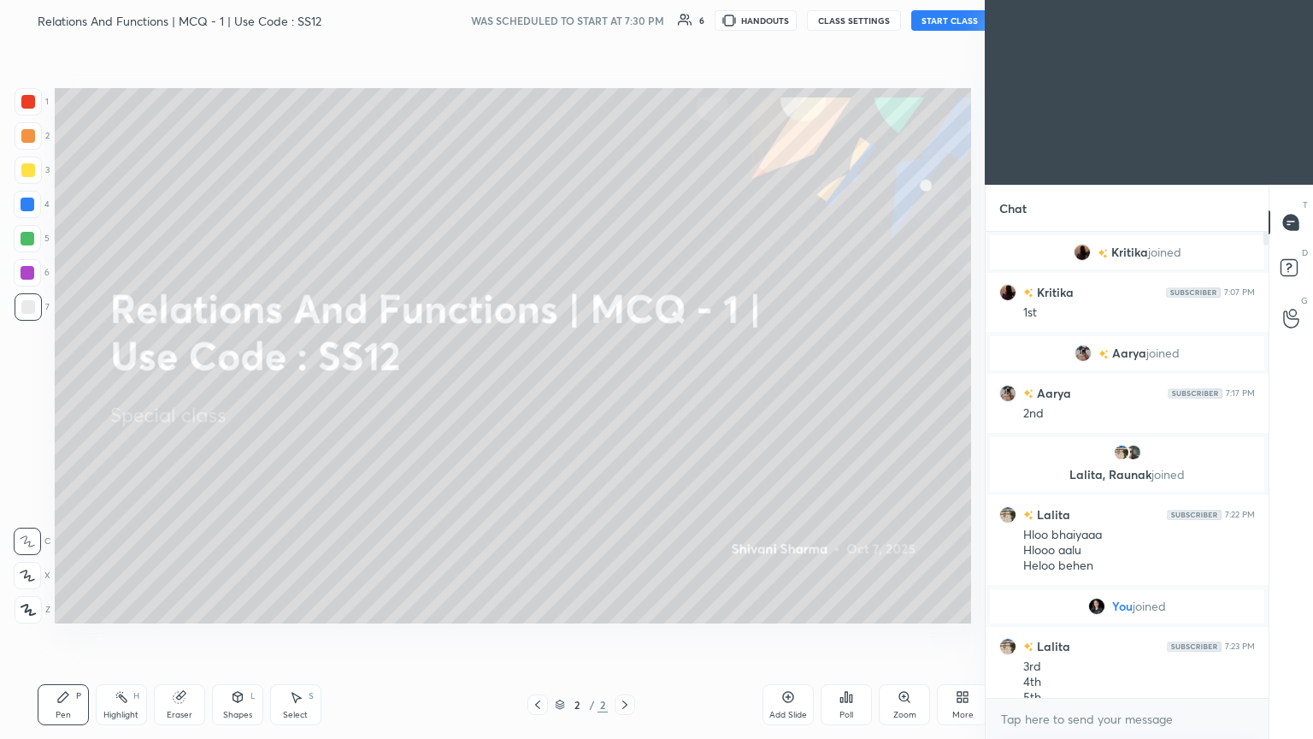
scroll to position [84852, 84565]
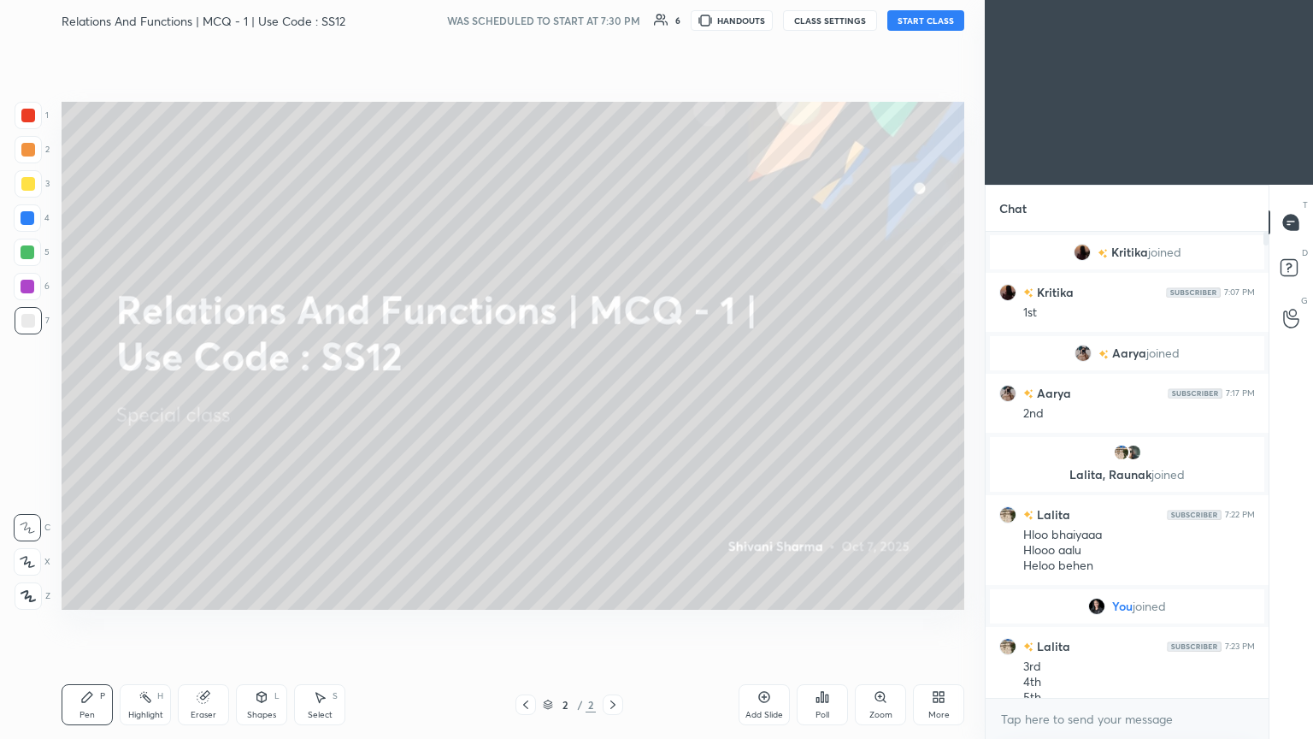
click at [613, 23] on button "START CLASS" at bounding box center [925, 20] width 77 height 21
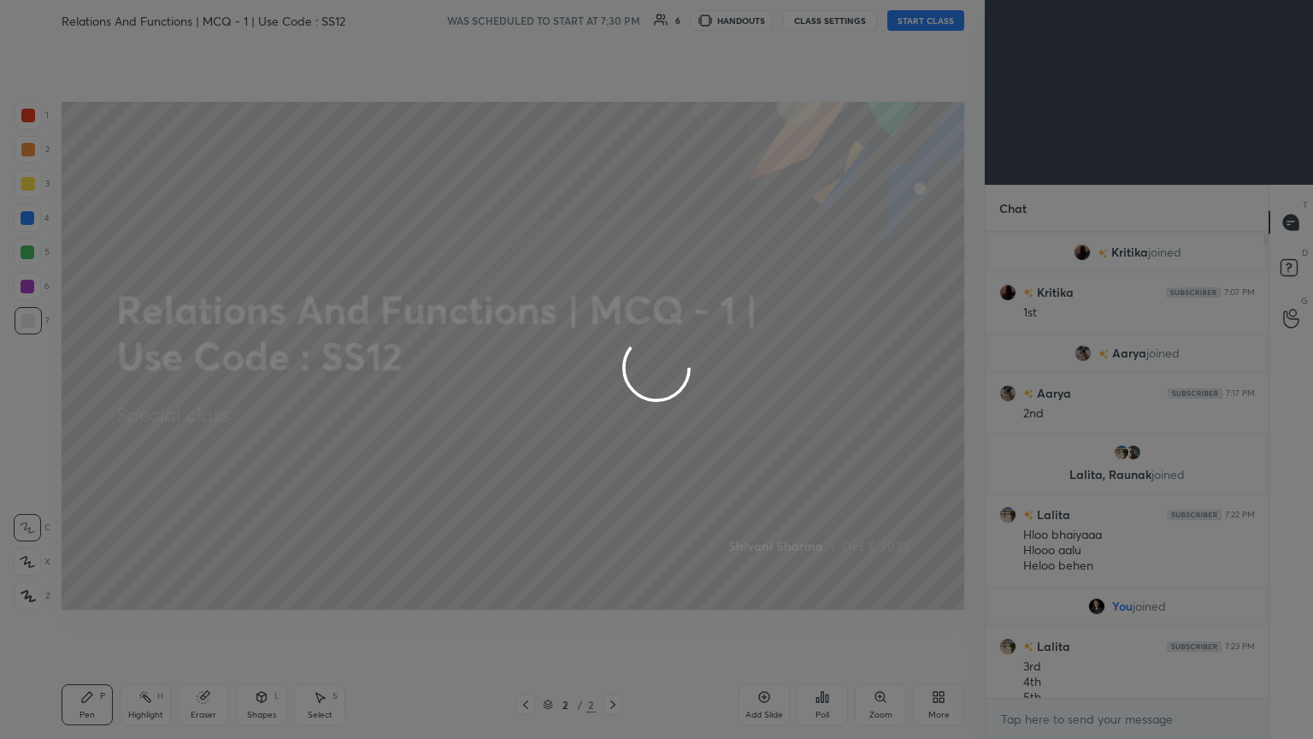
click at [613, 23] on div at bounding box center [656, 369] width 1313 height 739
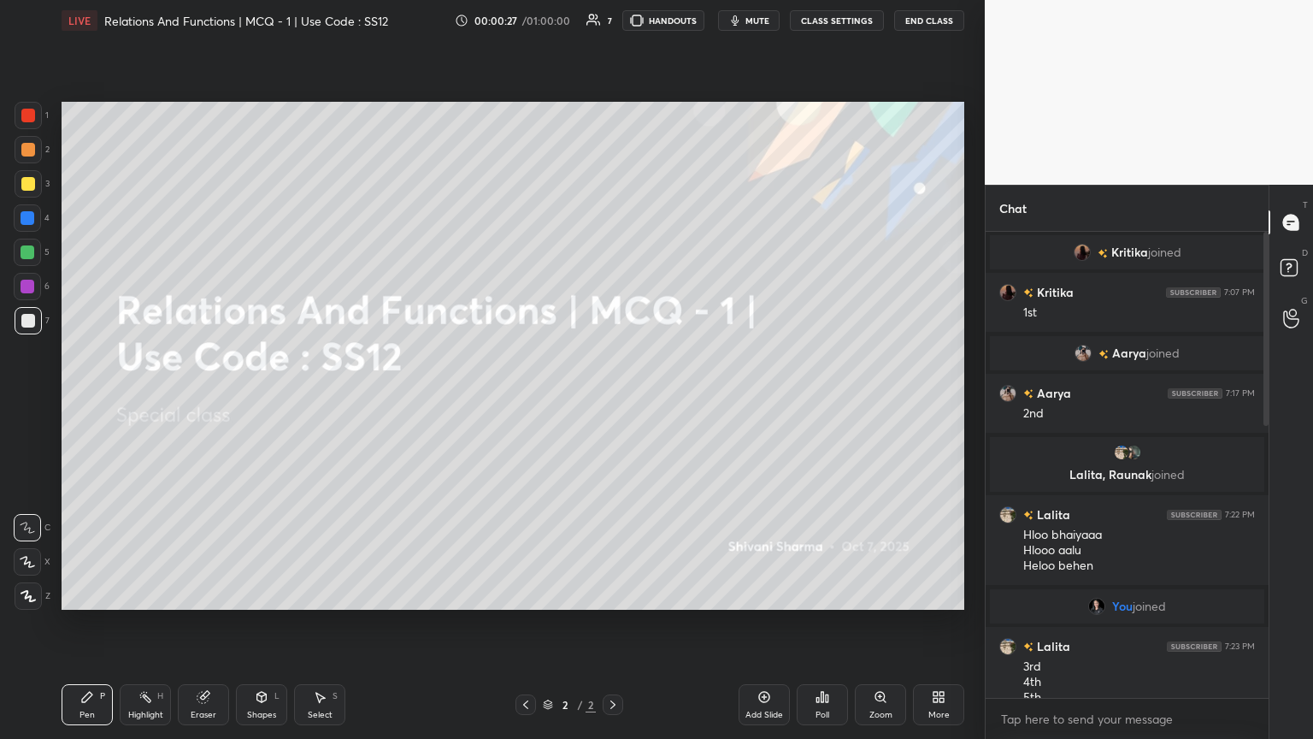
scroll to position [668, 0]
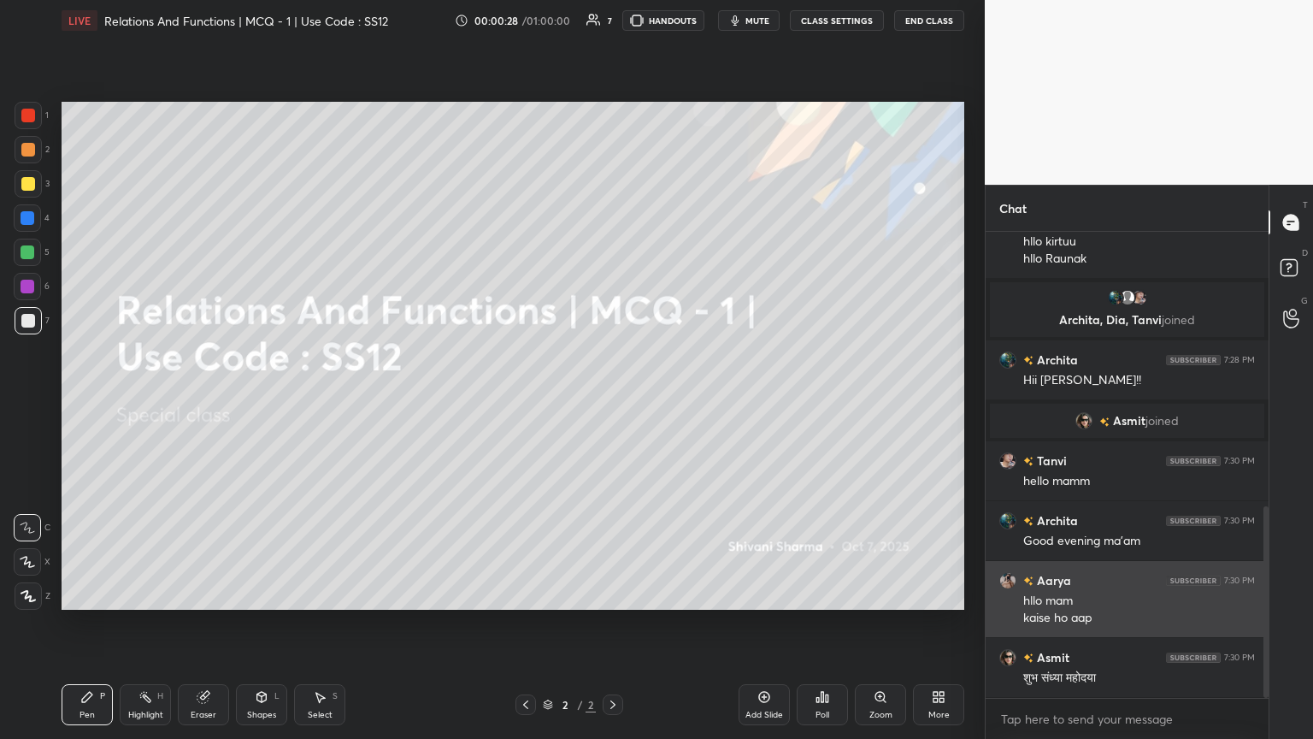
drag, startPoint x: 1263, startPoint y: 409, endPoint x: 1254, endPoint y: 635, distance: 225.9
click at [613, 401] on div "Lalita 7:23 PM Heloo mam [PERSON_NAME] 7:23 PM hllo kirtuu hllo Raunak Archita,…" at bounding box center [1127, 465] width 283 height 466
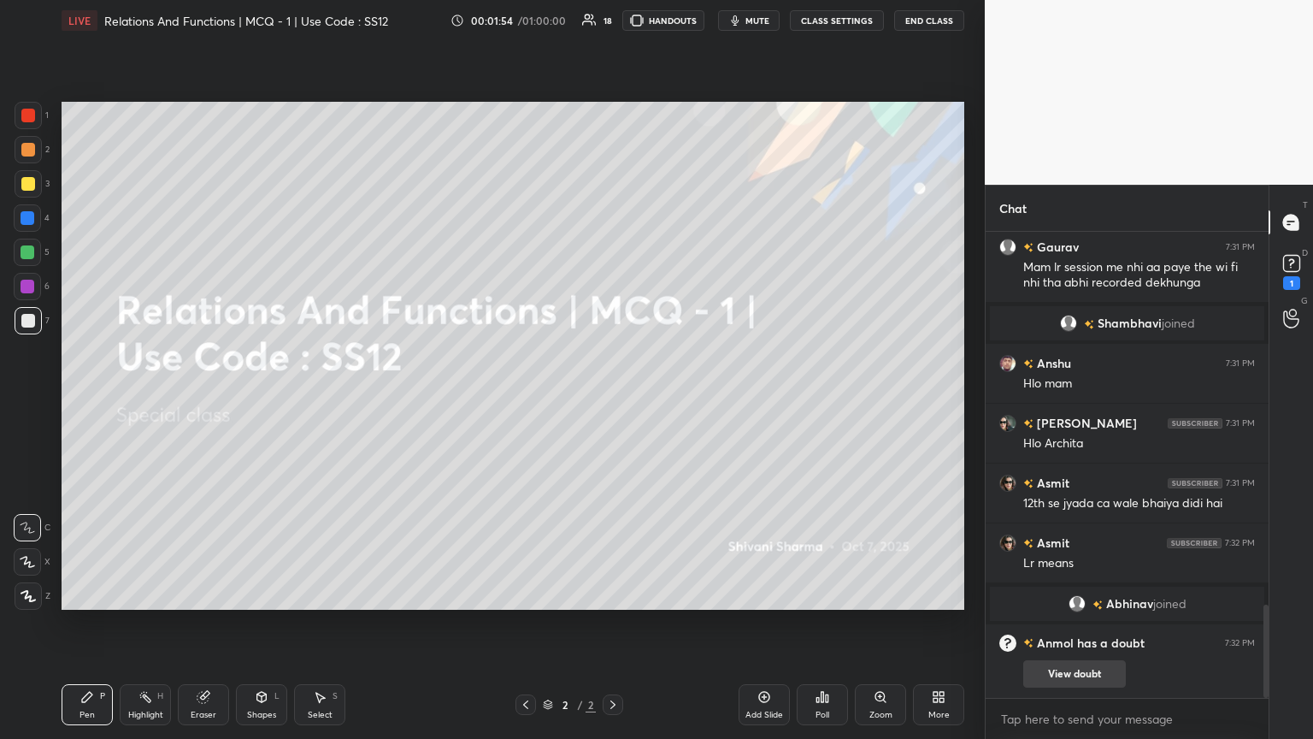
scroll to position [1911, 0]
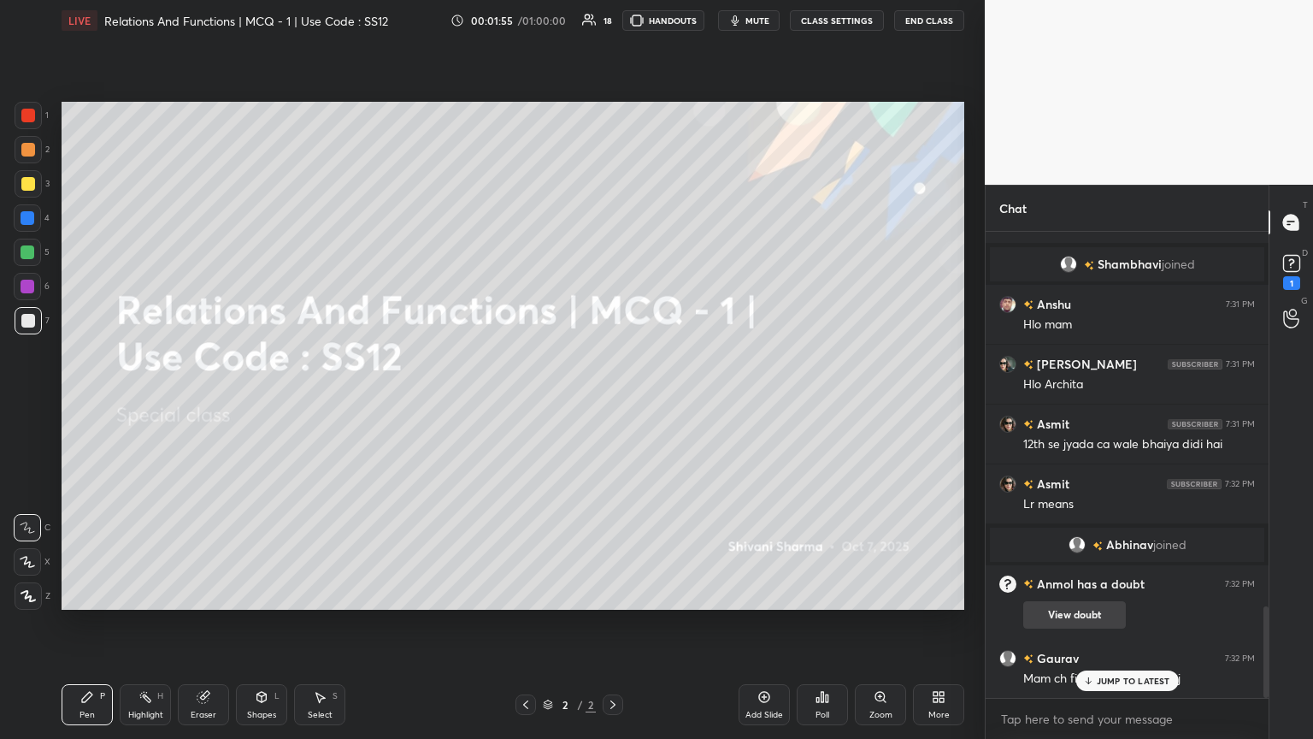
click at [613, 401] on div "JUMP TO LATEST" at bounding box center [1126, 680] width 103 height 21
click at [613, 401] on button "View doubt" at bounding box center [1074, 614] width 103 height 27
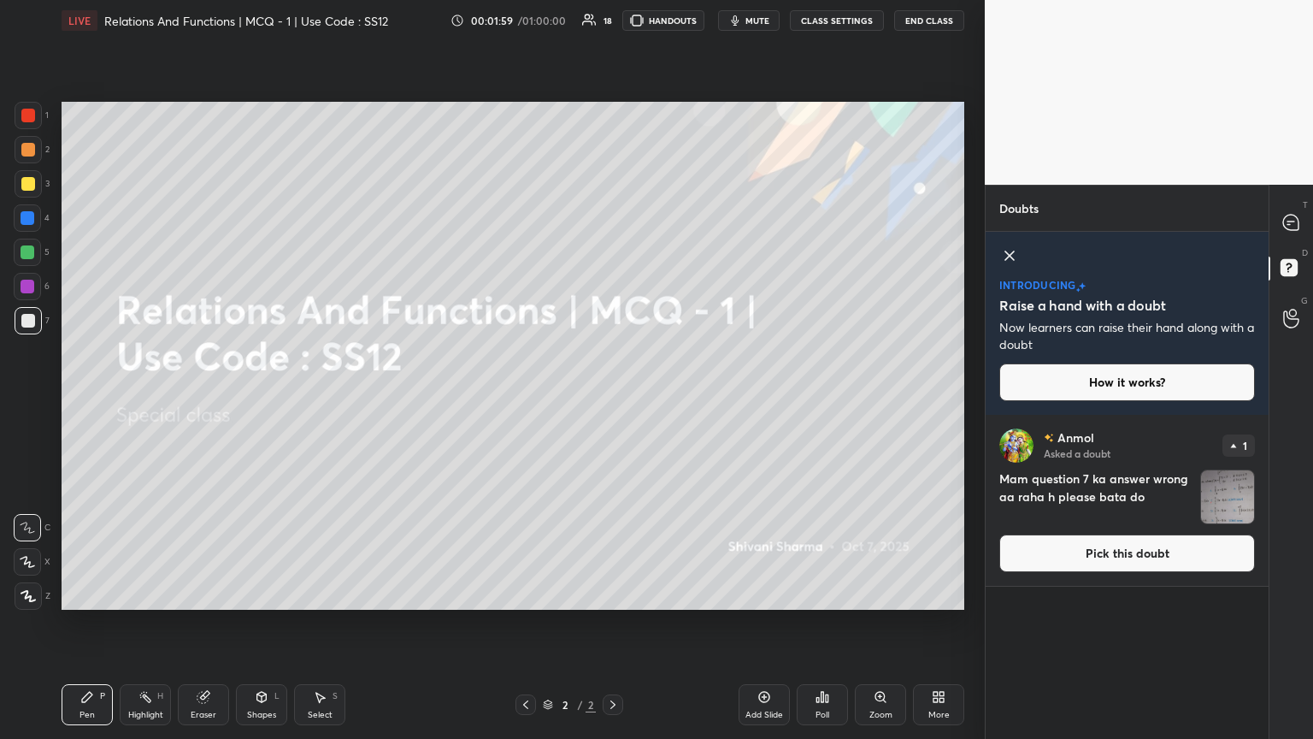
click at [613, 401] on img "grid" at bounding box center [1227, 496] width 53 height 53
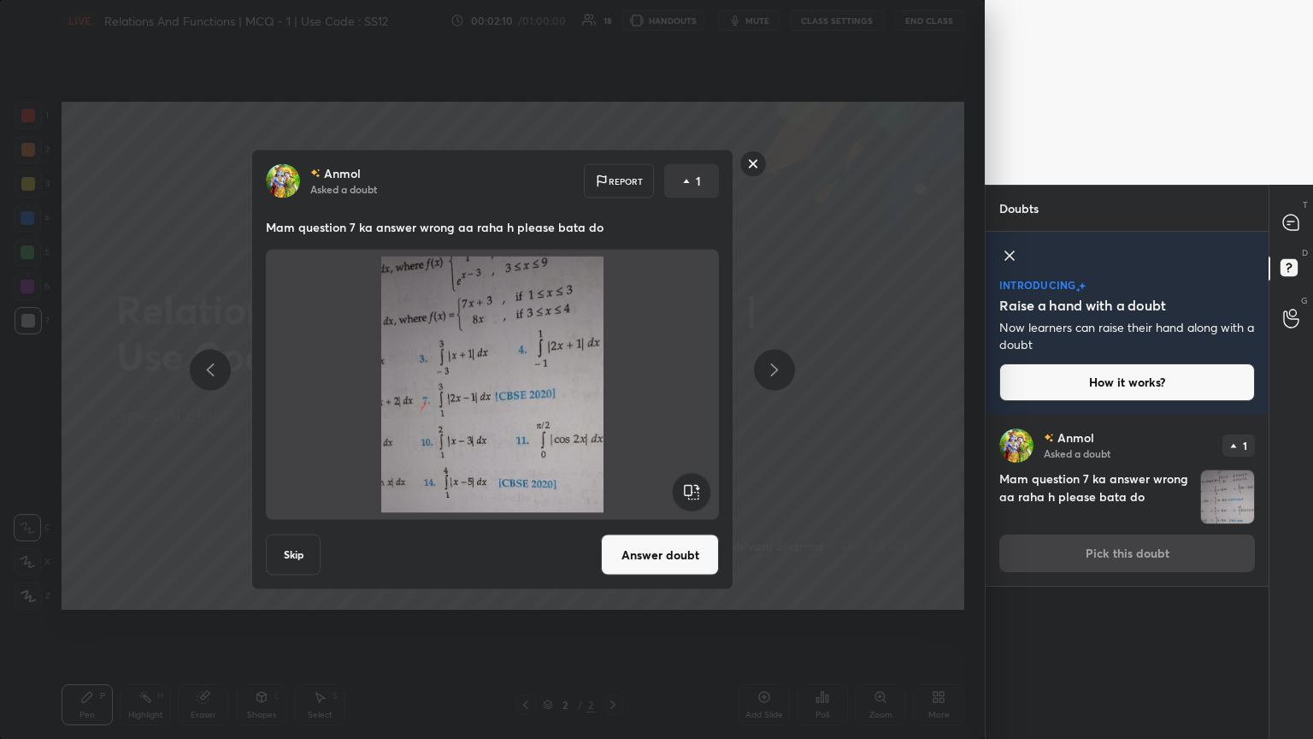
click at [613, 167] on rect at bounding box center [753, 163] width 26 height 26
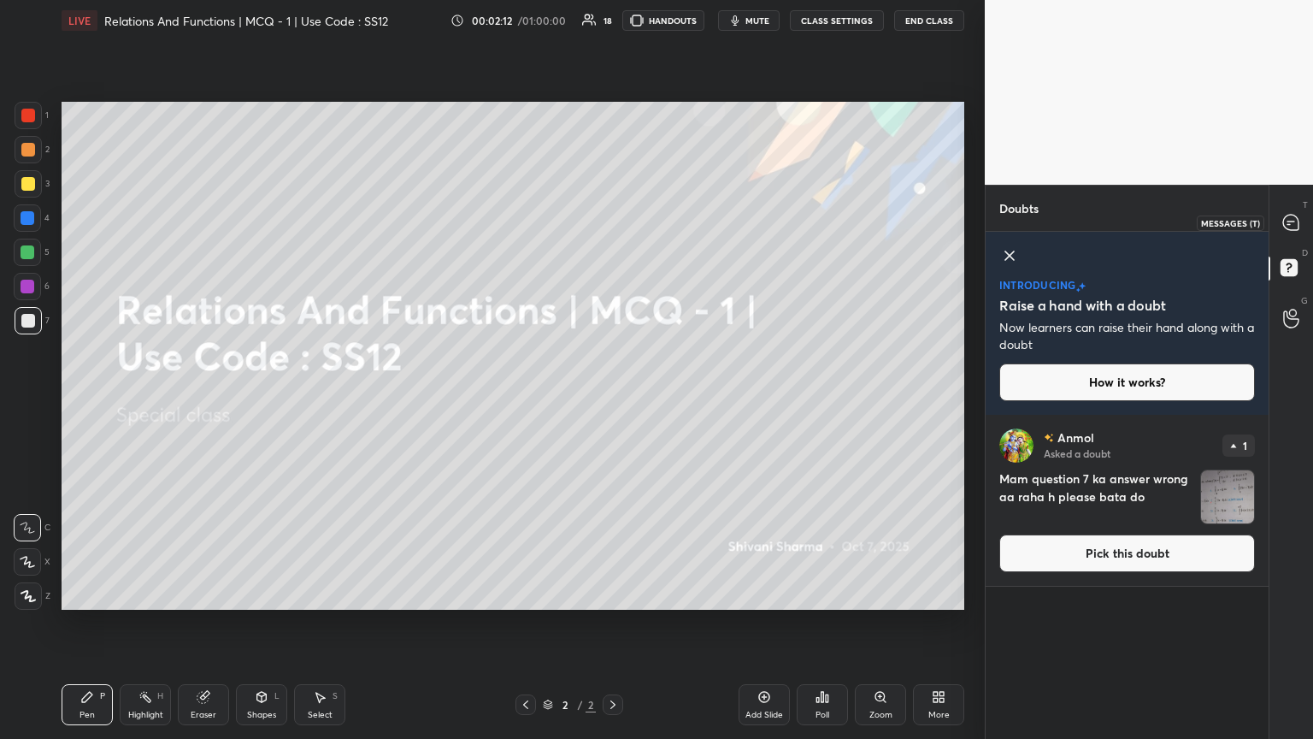
click at [613, 222] on icon at bounding box center [1291, 223] width 18 height 18
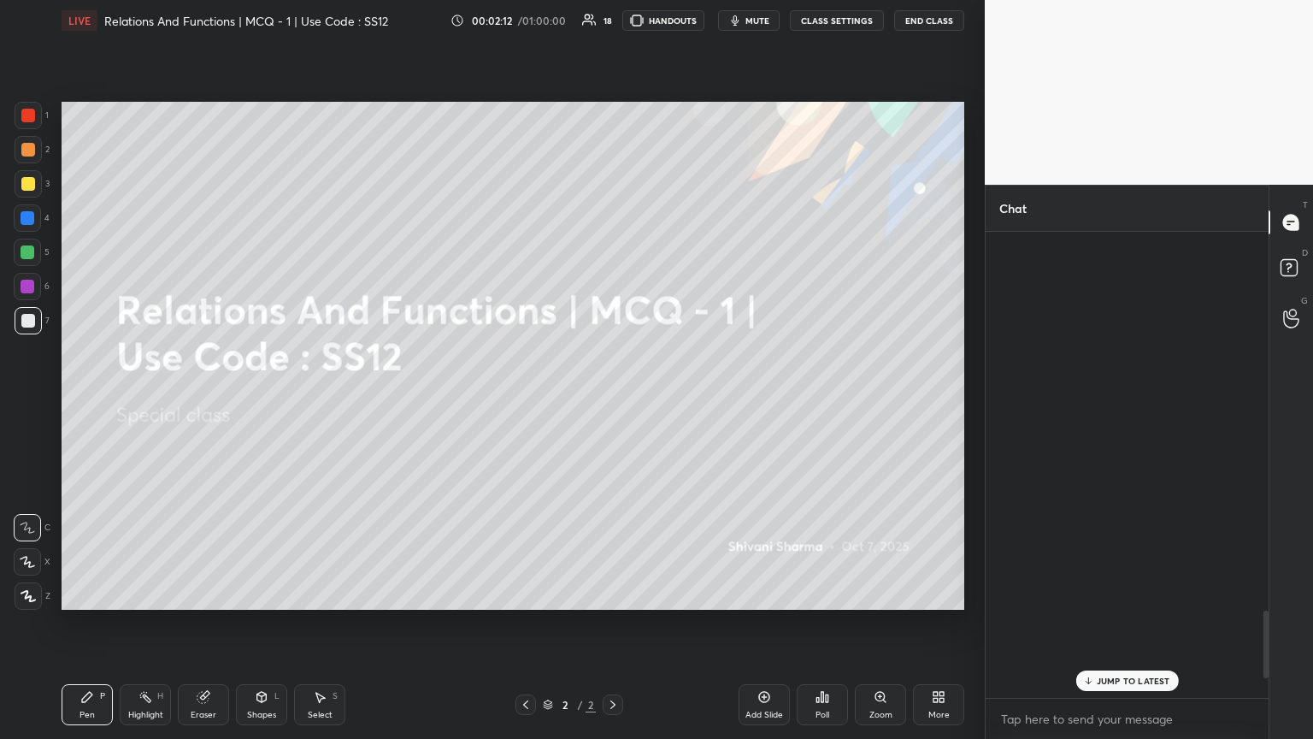
scroll to position [461, 278]
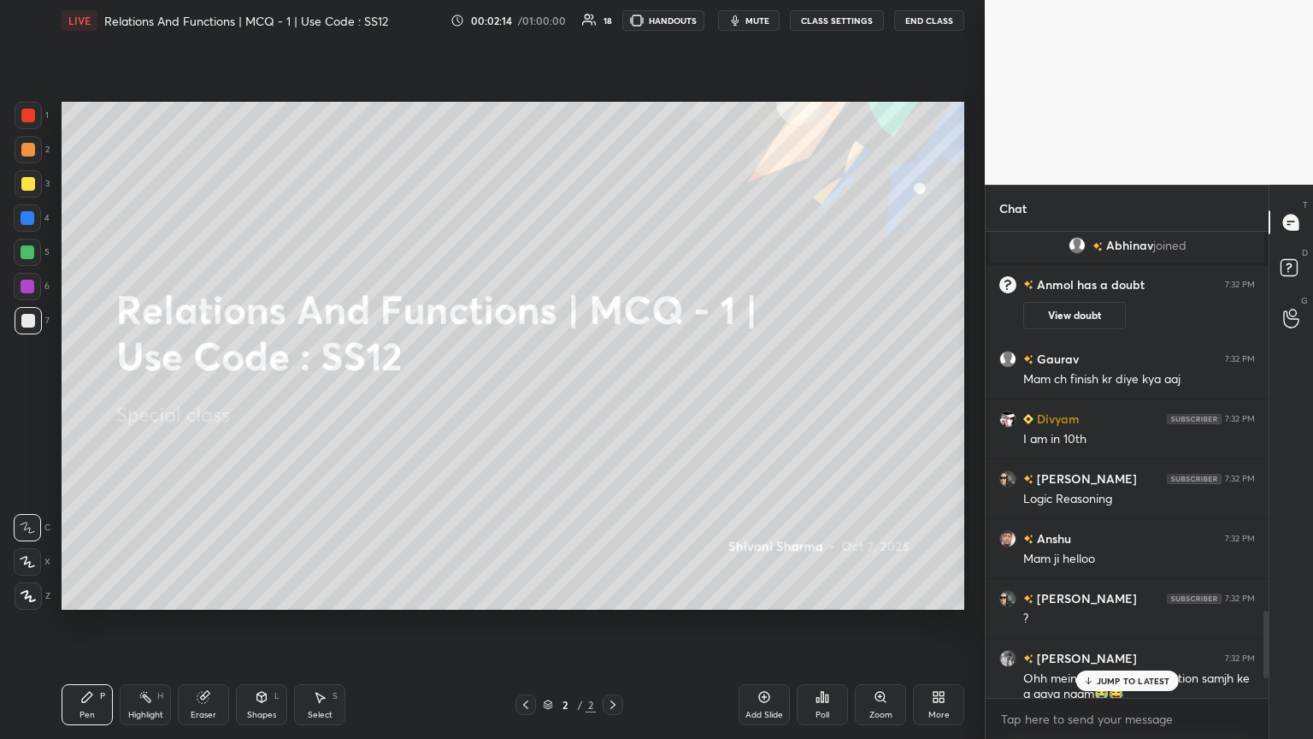
click at [613, 401] on p "JUMP TO LATEST" at bounding box center [1134, 680] width 74 height 10
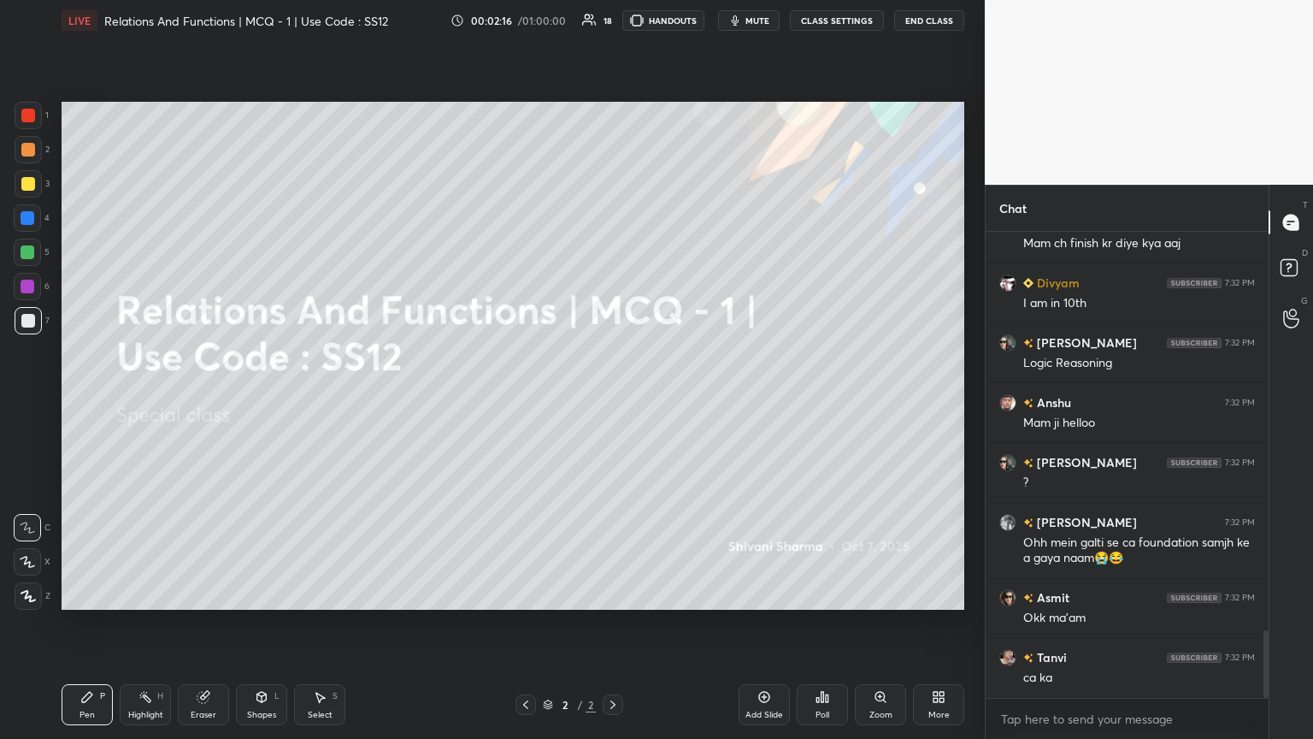
scroll to position [2804, 0]
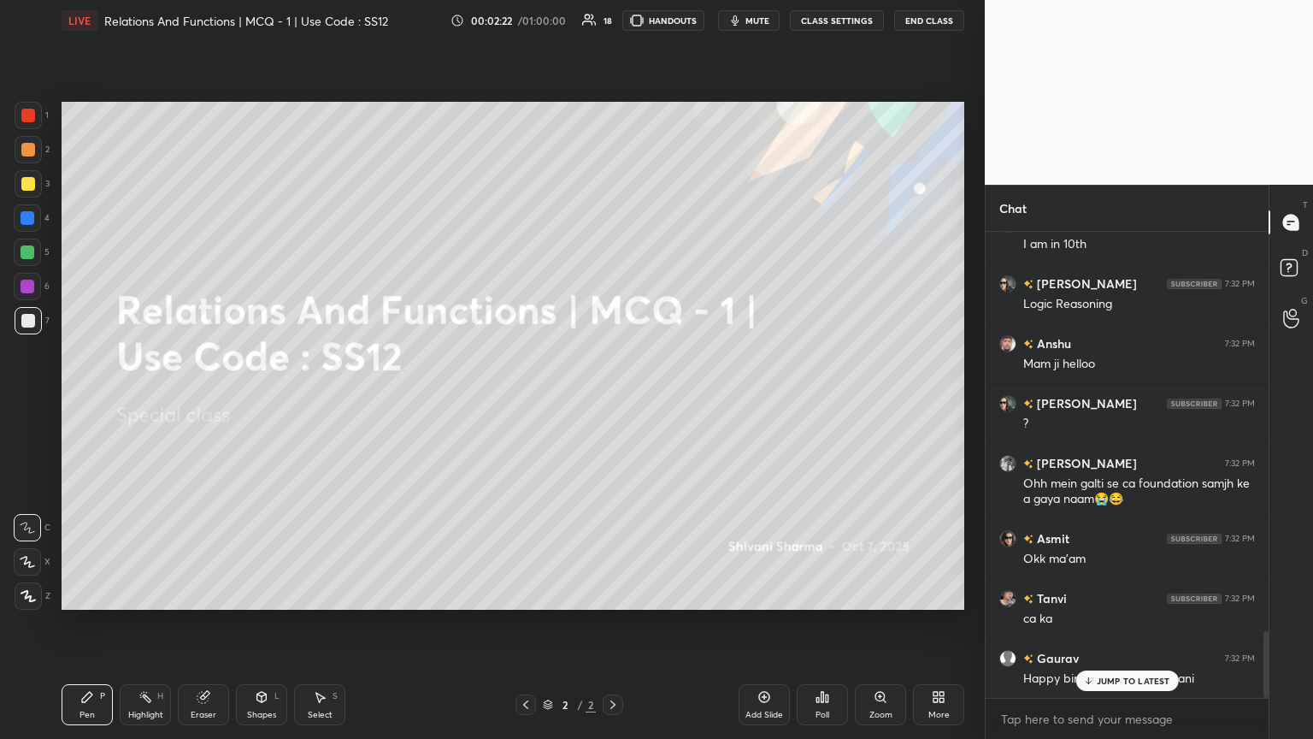
click at [613, 401] on div "More" at bounding box center [938, 704] width 51 height 41
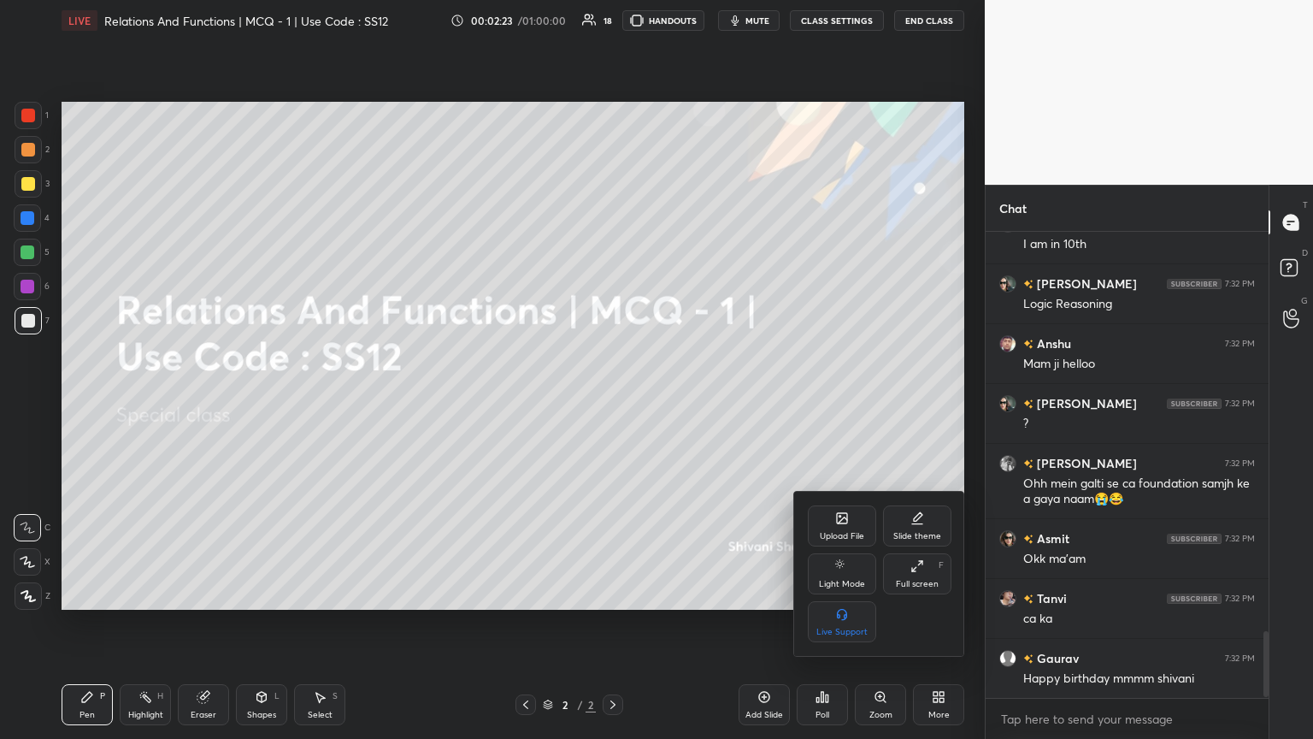
scroll to position [2845, 0]
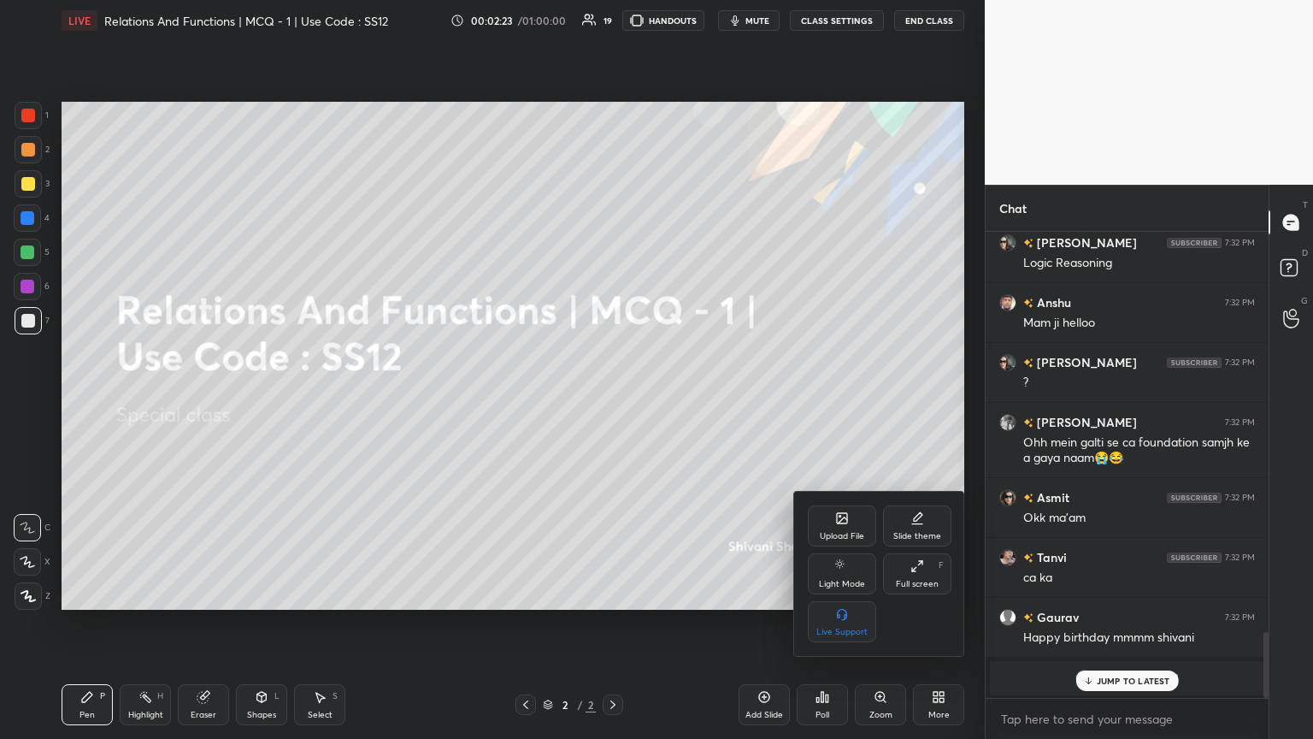
click at [613, 401] on div "Upload File Slide theme Light Mode Full screen F Live Support" at bounding box center [880, 573] width 144 height 137
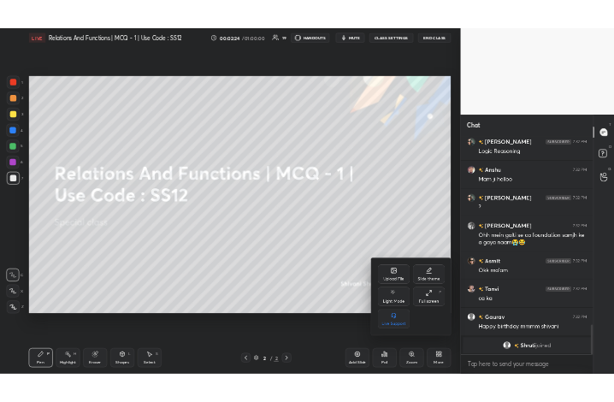
scroll to position [2905, 0]
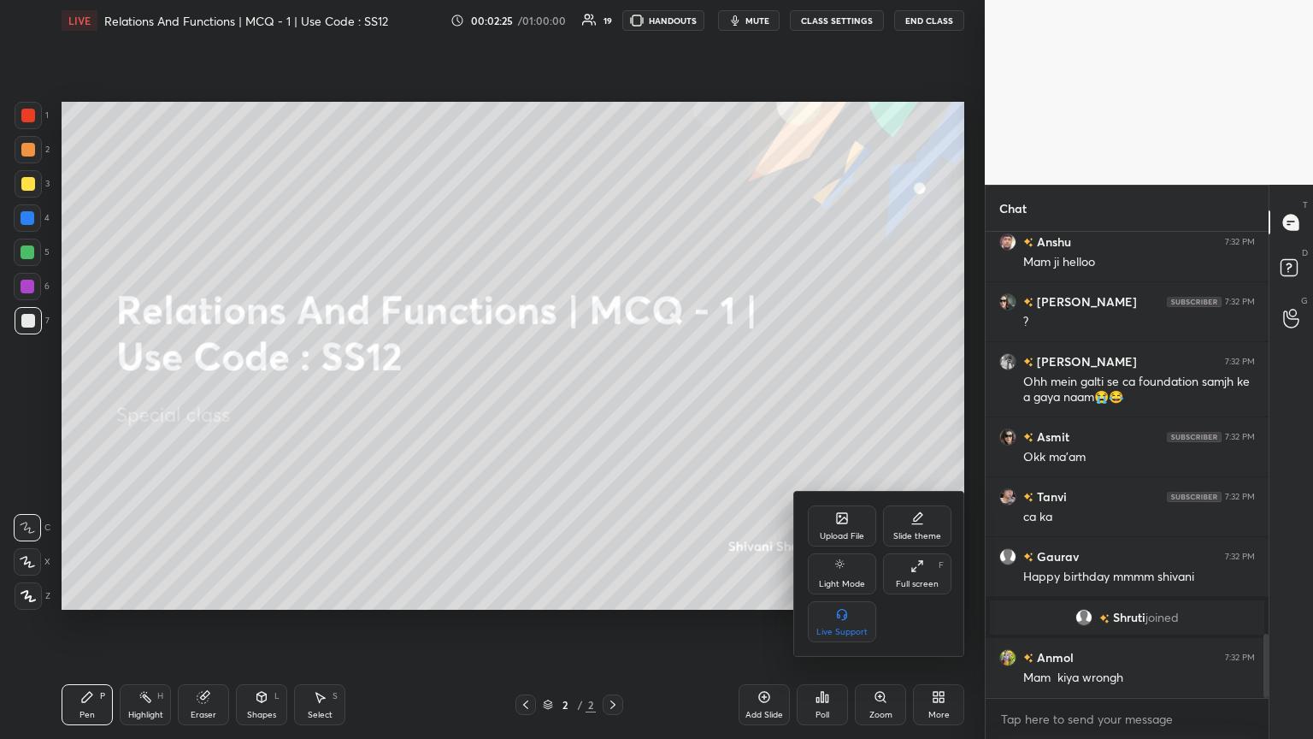
click at [613, 401] on div "Upload File" at bounding box center [842, 525] width 68 height 41
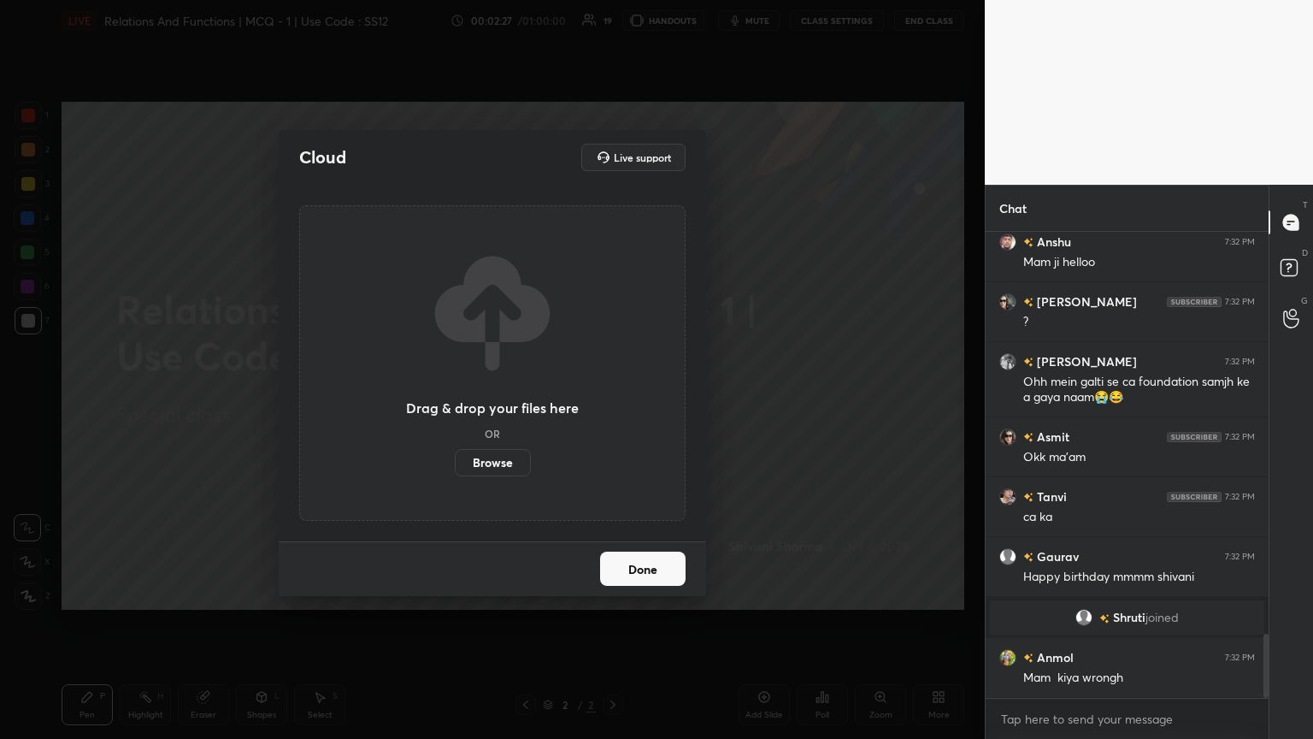
click at [486, 401] on label "Browse" at bounding box center [493, 462] width 76 height 27
click at [455, 401] on input "Browse" at bounding box center [455, 462] width 0 height 27
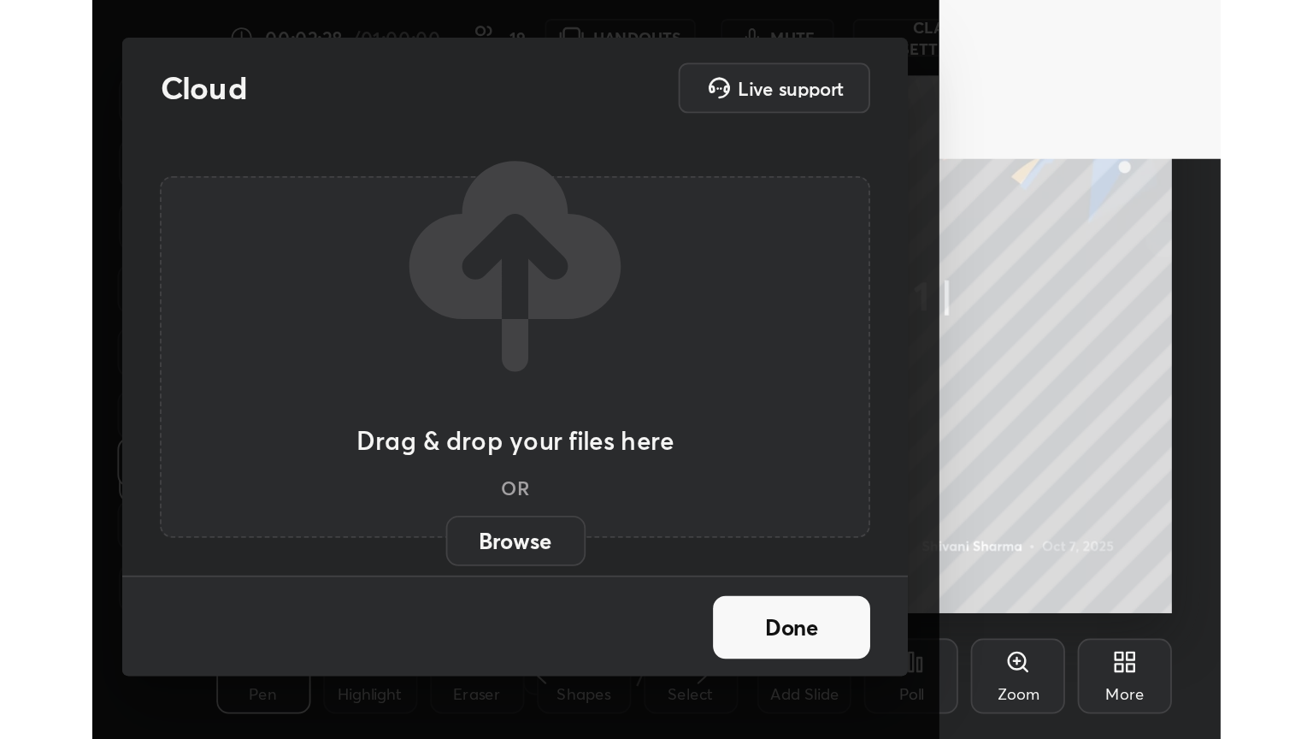
scroll to position [292, 545]
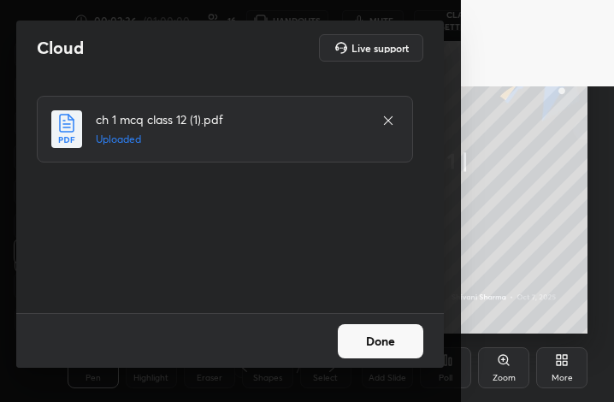
click at [399, 341] on button "Done" at bounding box center [380, 341] width 85 height 34
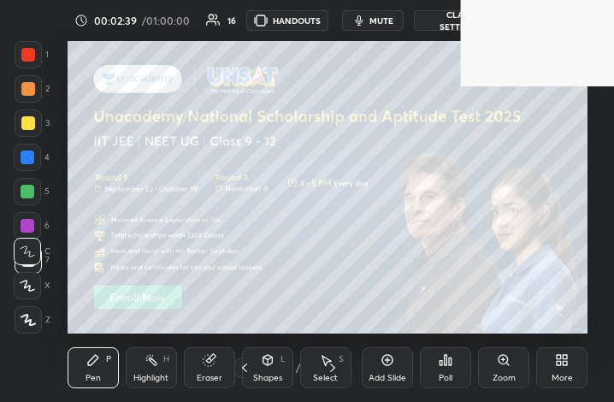
click at [567, 362] on icon at bounding box center [565, 363] width 4 height 4
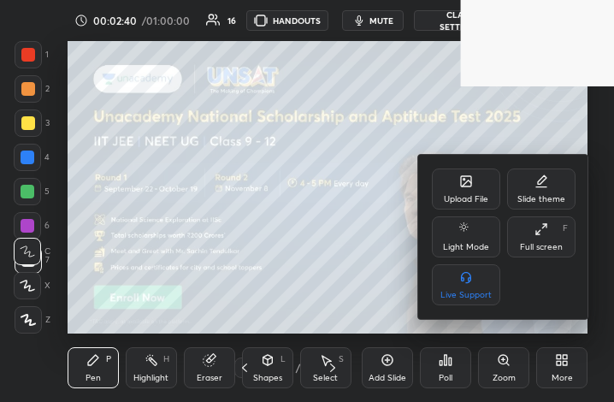
click at [549, 243] on div "Full screen" at bounding box center [541, 247] width 43 height 9
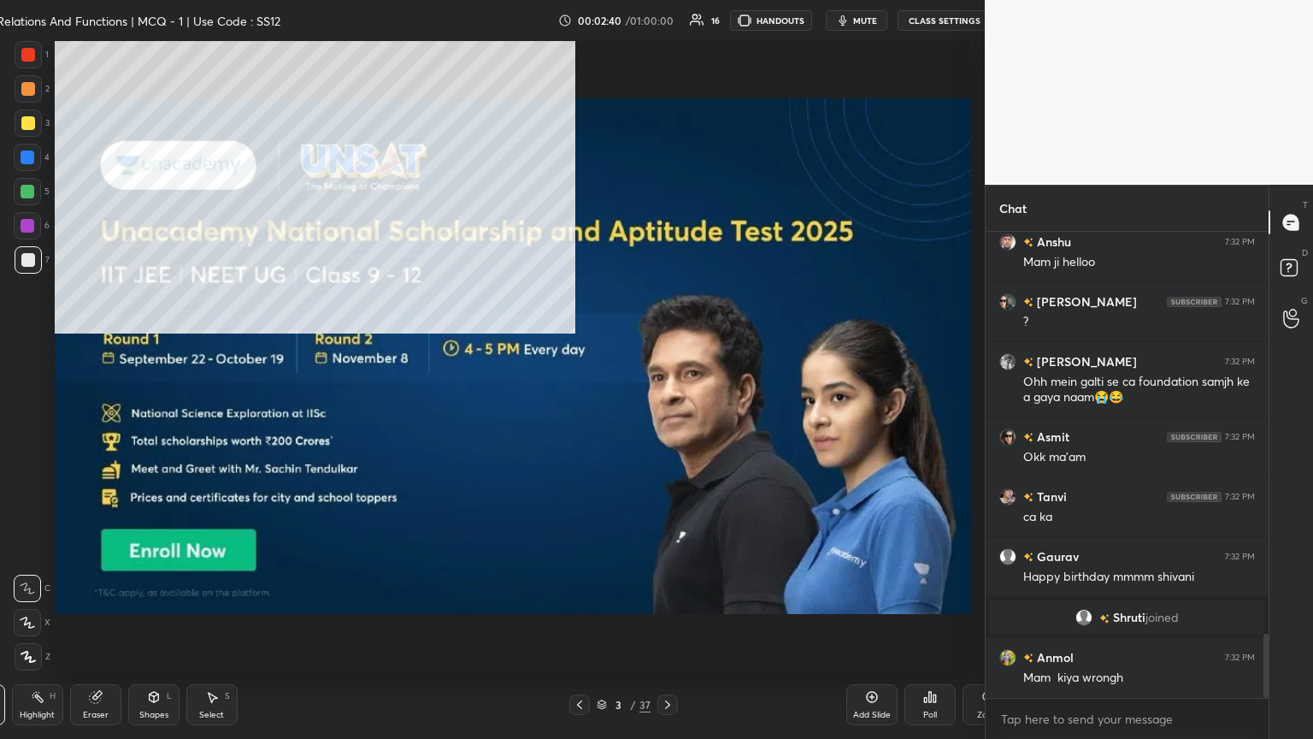
scroll to position [84852, 84254]
type textarea "x"
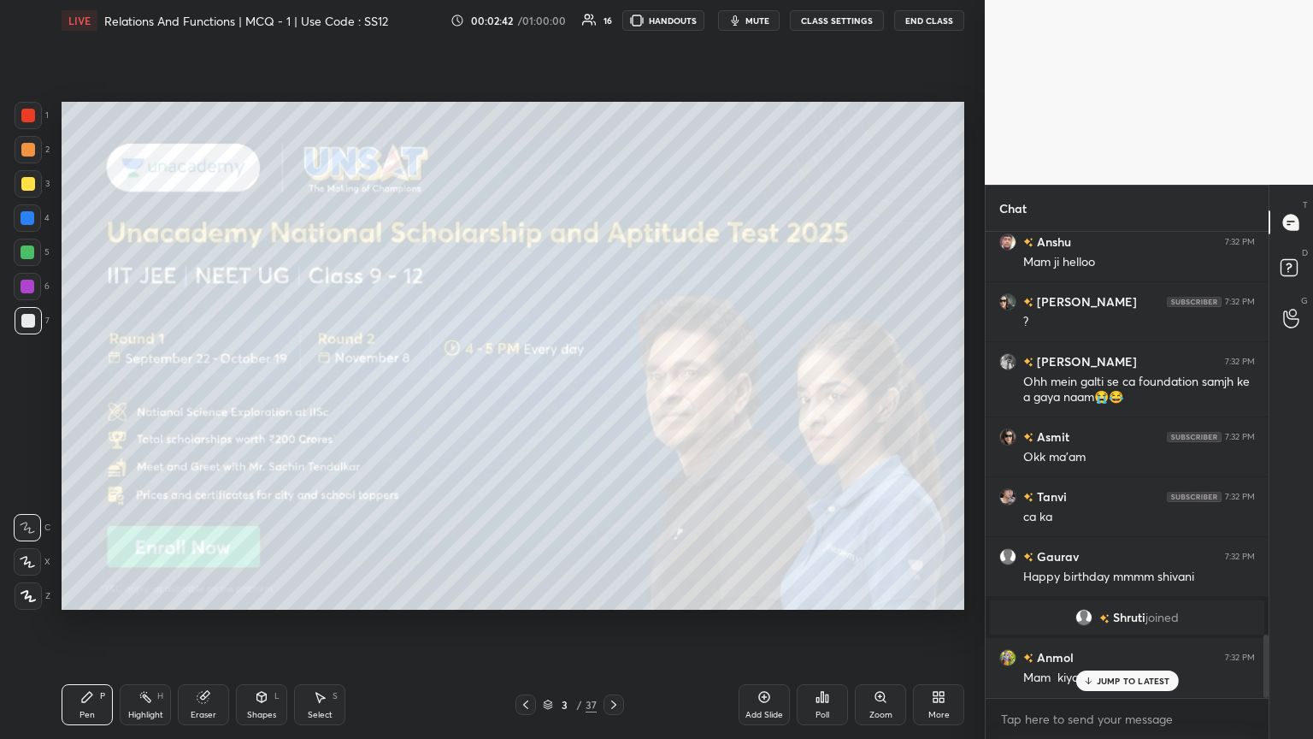
scroll to position [2964, 0]
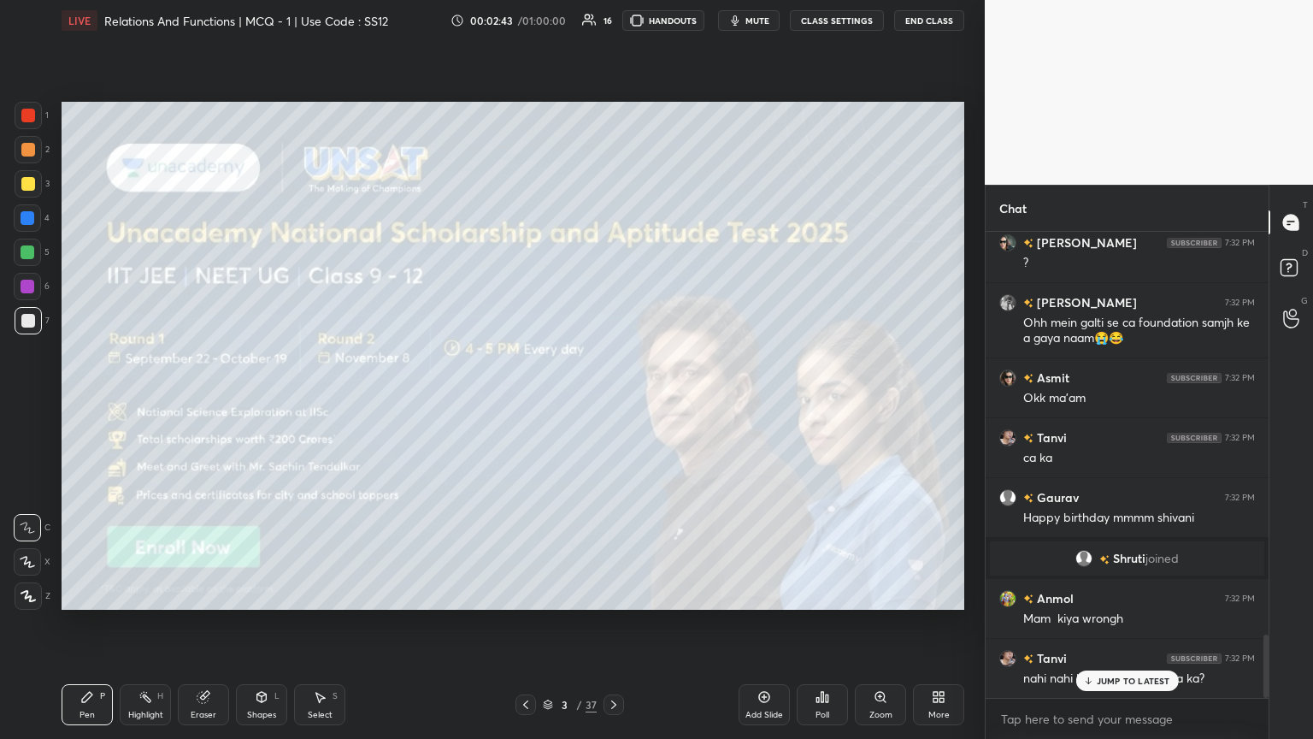
click at [613, 401] on div "JUMP TO LATEST" at bounding box center [1126, 680] width 103 height 21
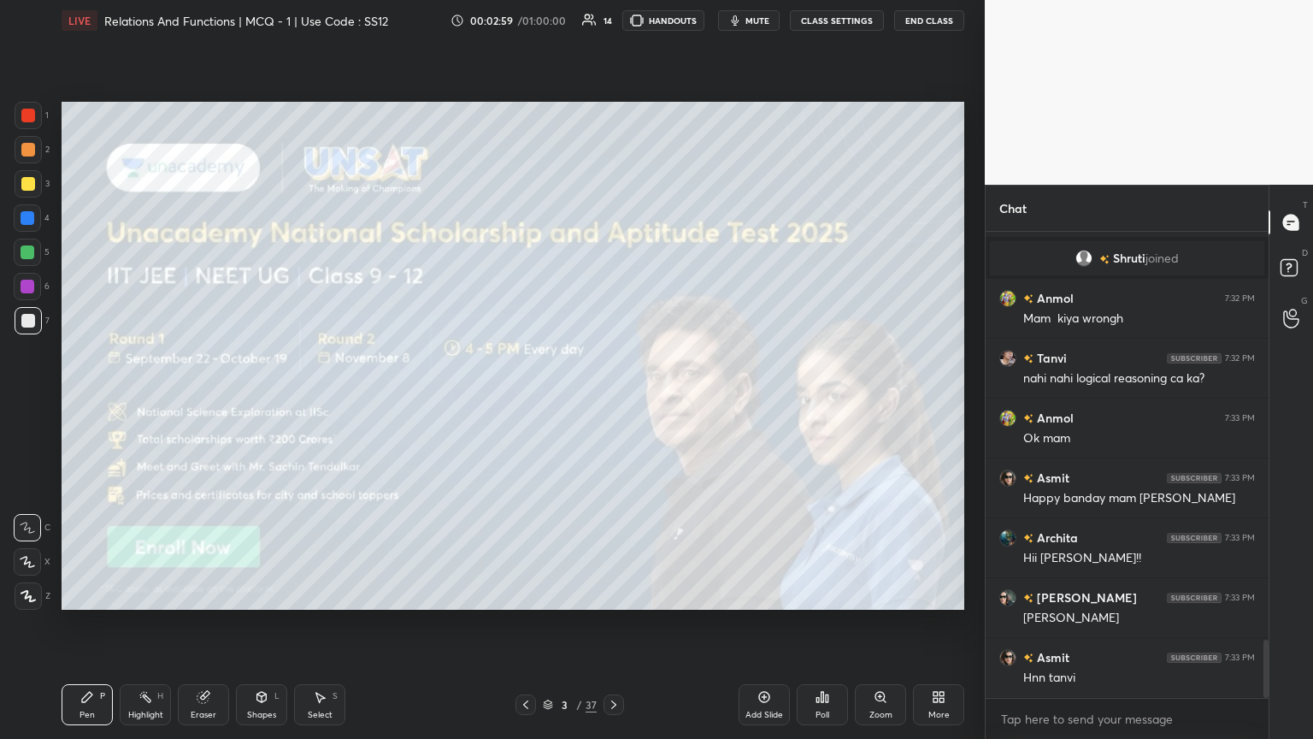
scroll to position [3324, 0]
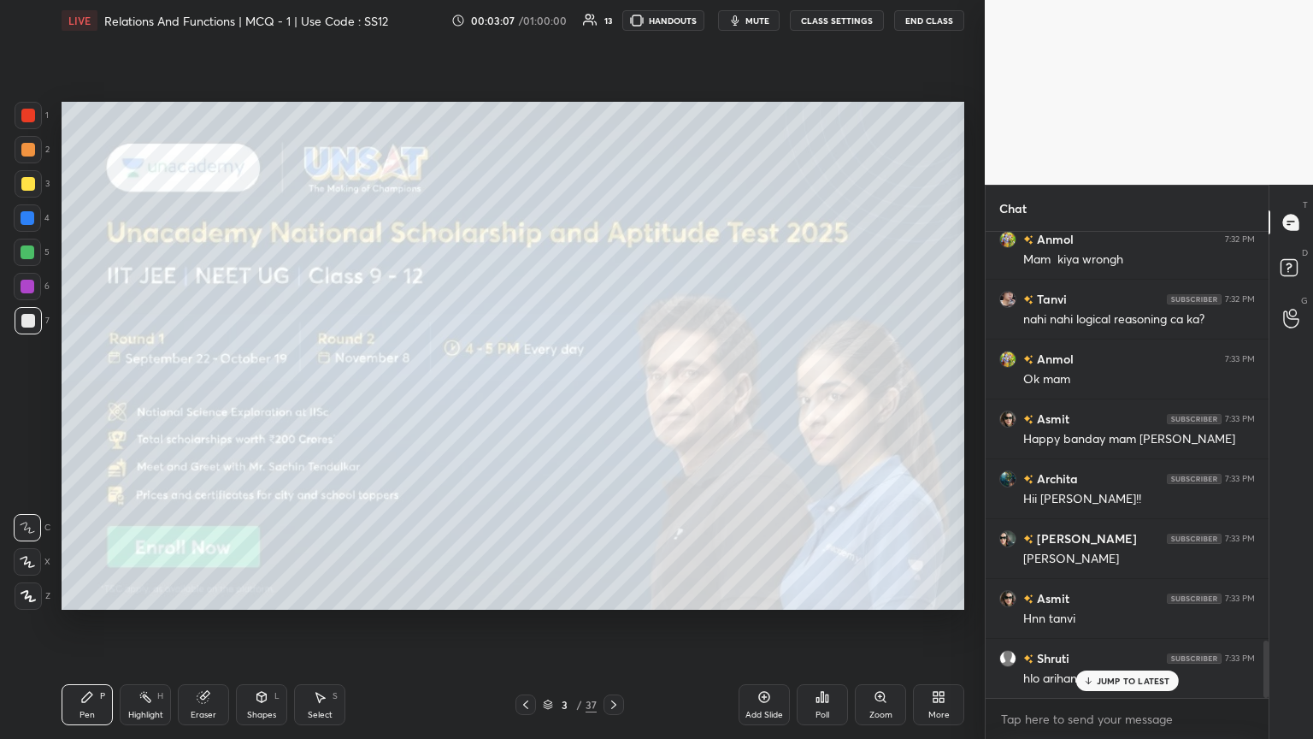
click at [609, 401] on div at bounding box center [613, 704] width 21 height 21
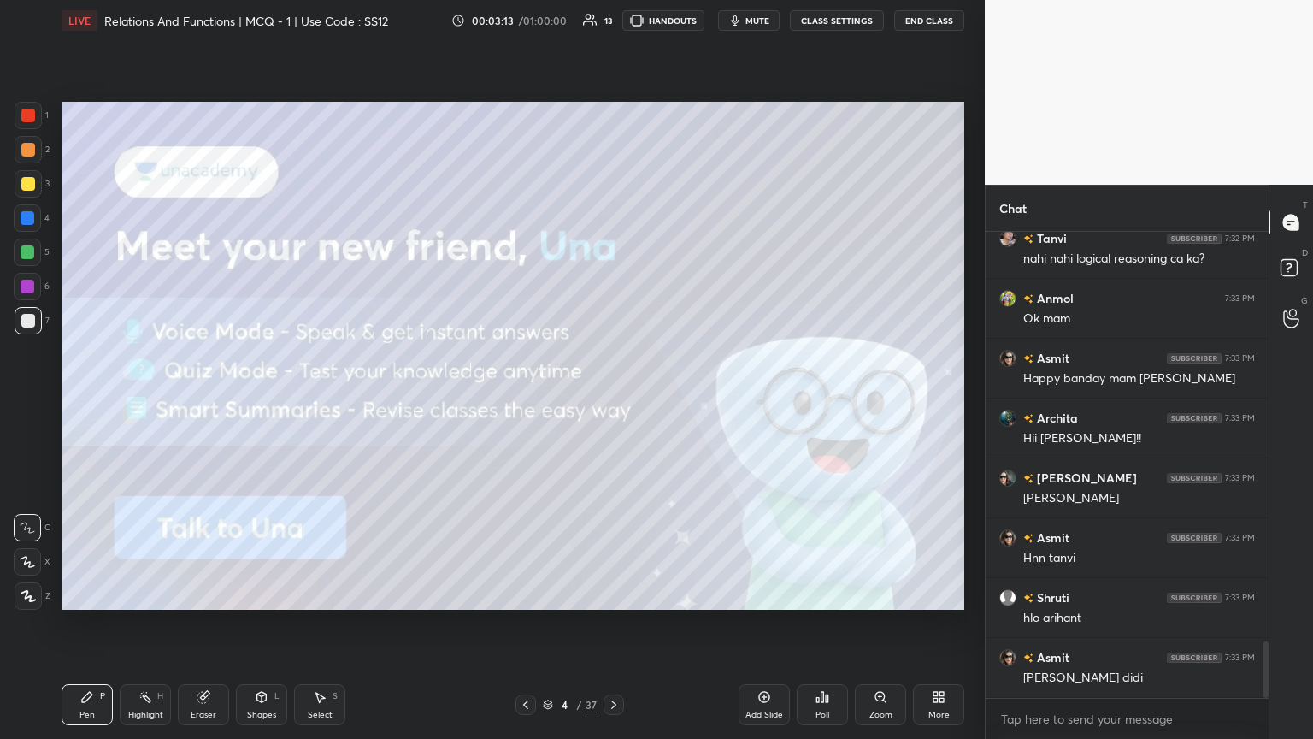
scroll to position [3443, 0]
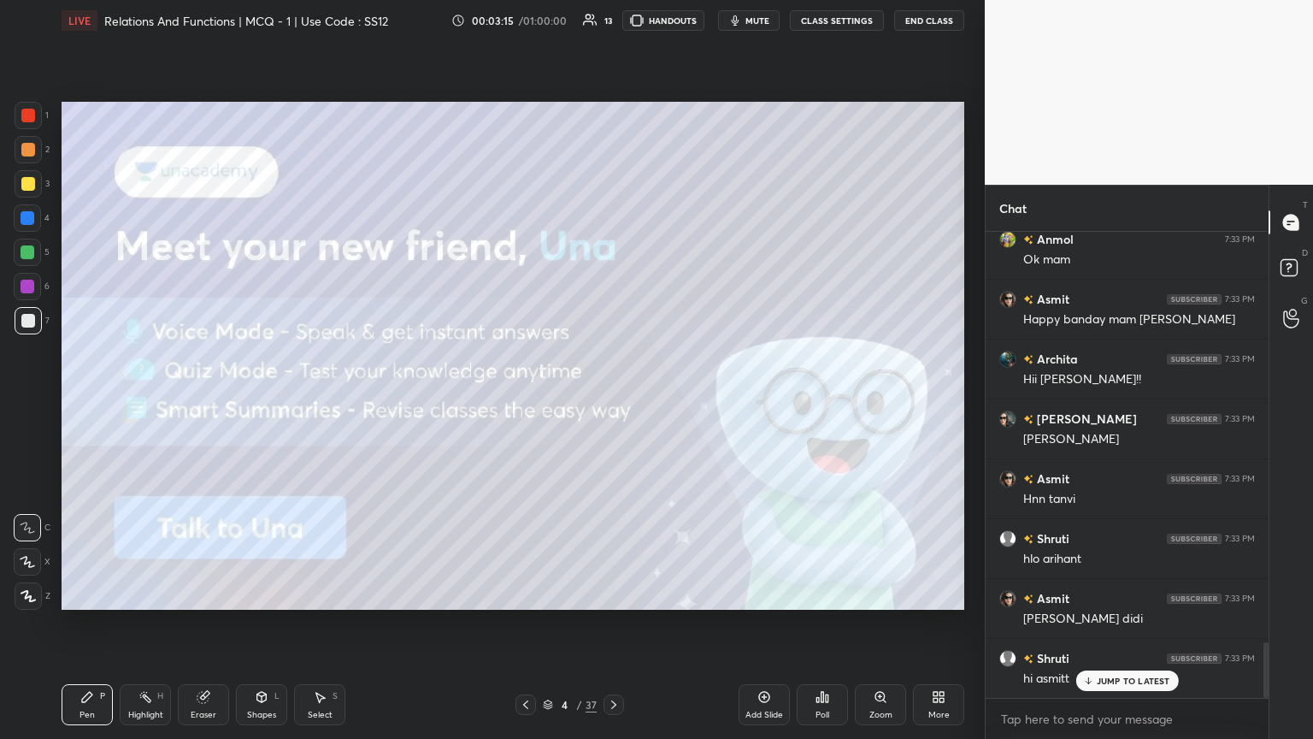
click at [613, 401] on icon at bounding box center [614, 705] width 14 height 14
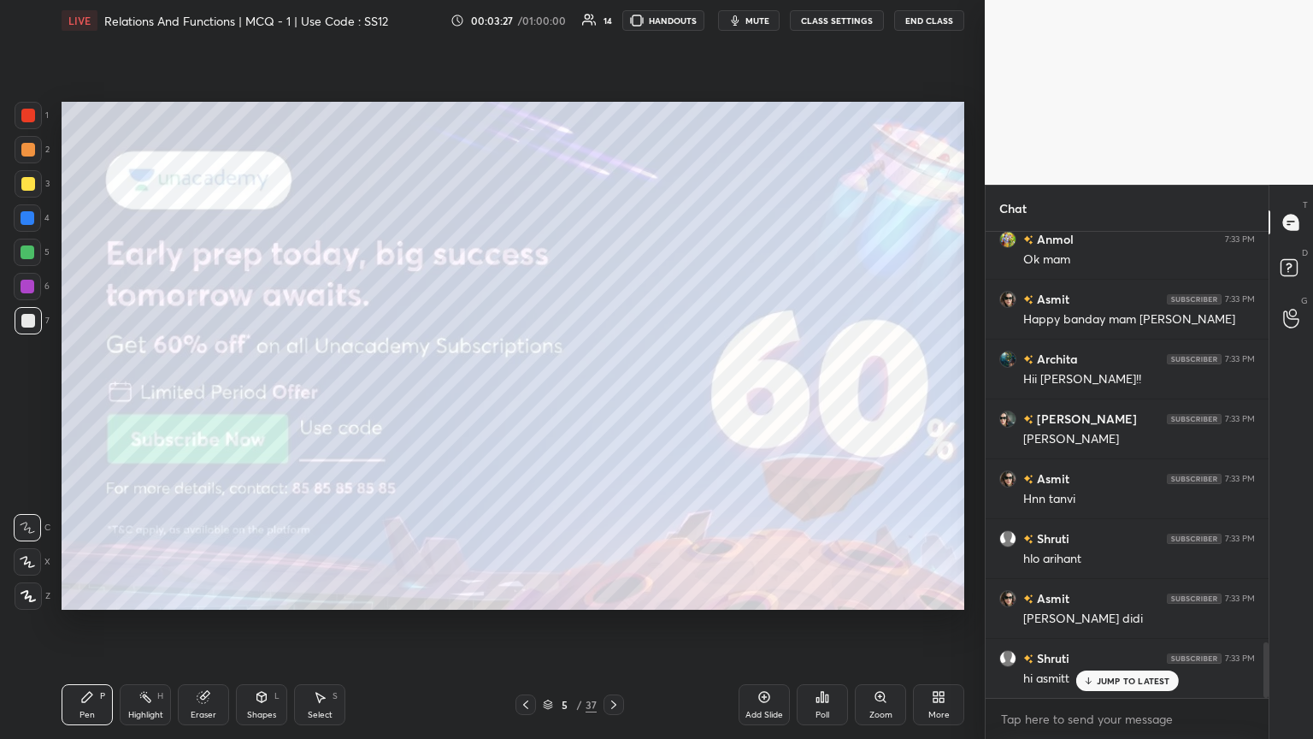
click at [613, 401] on p "JUMP TO LATEST" at bounding box center [1134, 680] width 74 height 10
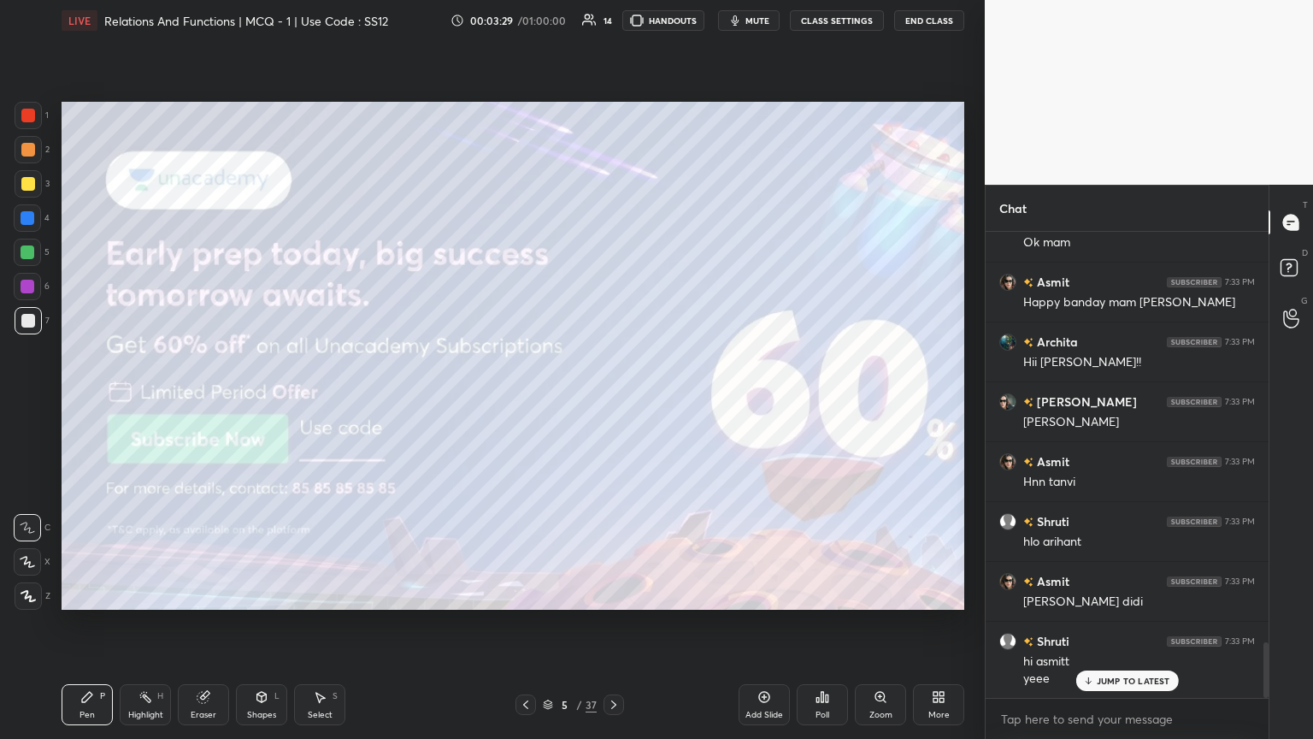
click at [34, 401] on icon at bounding box center [28, 596] width 15 height 12
drag, startPoint x: 27, startPoint y: 181, endPoint x: 59, endPoint y: 215, distance: 46.6
click at [29, 180] on div at bounding box center [28, 184] width 14 height 14
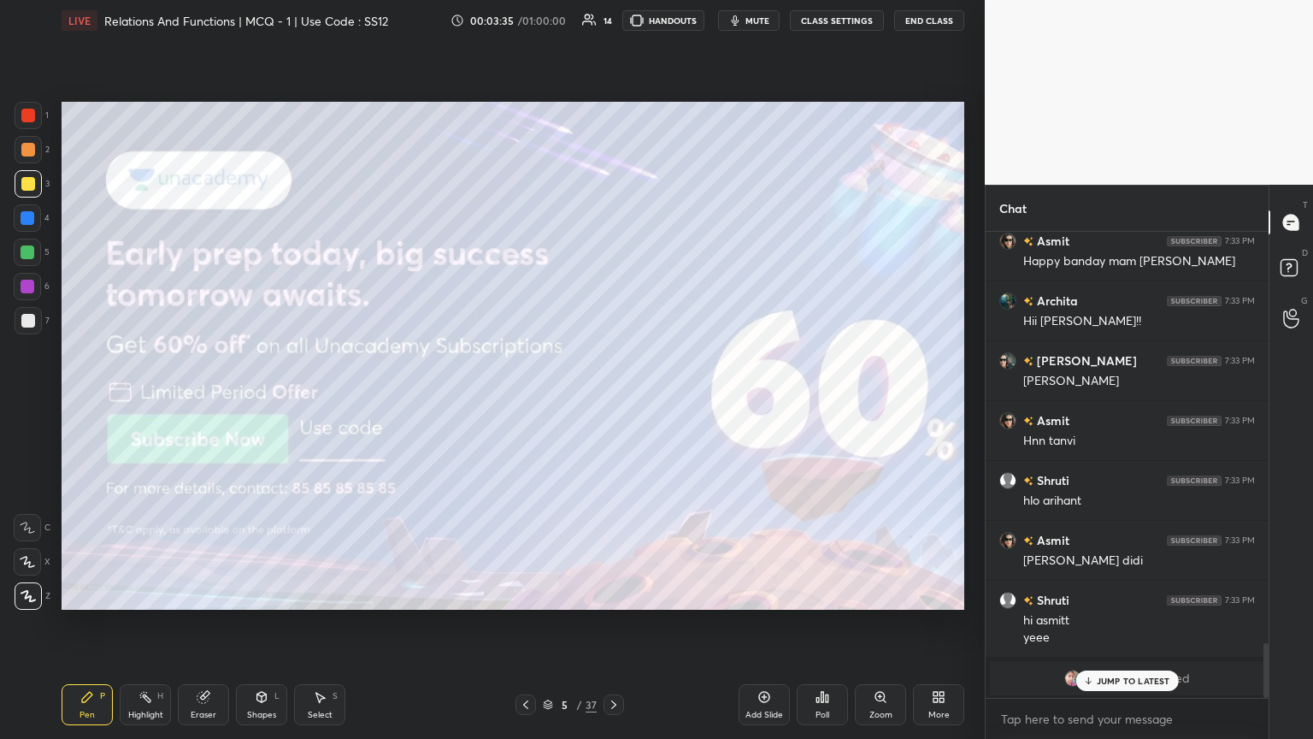
drag, startPoint x: 1125, startPoint y: 675, endPoint x: 1111, endPoint y: 681, distance: 14.9
click at [613, 401] on p "JUMP TO LATEST" at bounding box center [1134, 680] width 74 height 10
click at [613, 401] on icon at bounding box center [613, 704] width 5 height 9
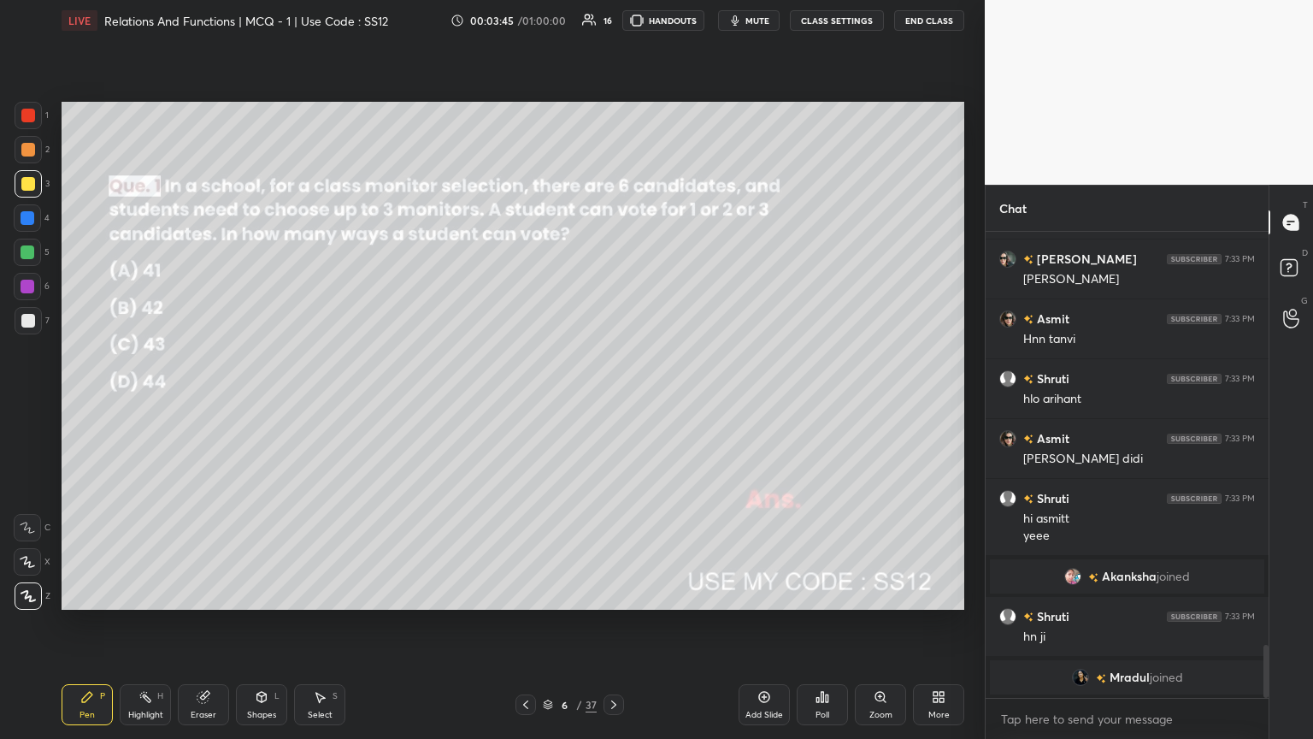
scroll to position [3006, 0]
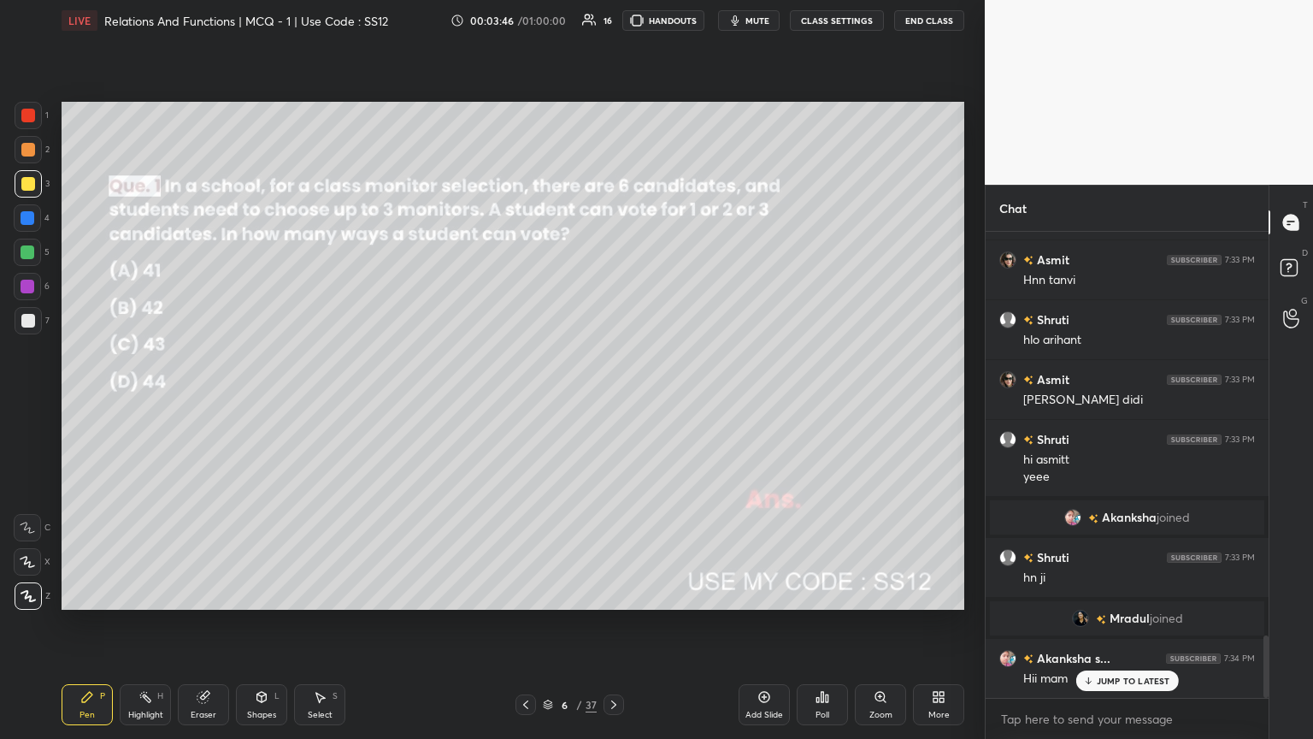
click at [612, 401] on icon at bounding box center [614, 705] width 14 height 14
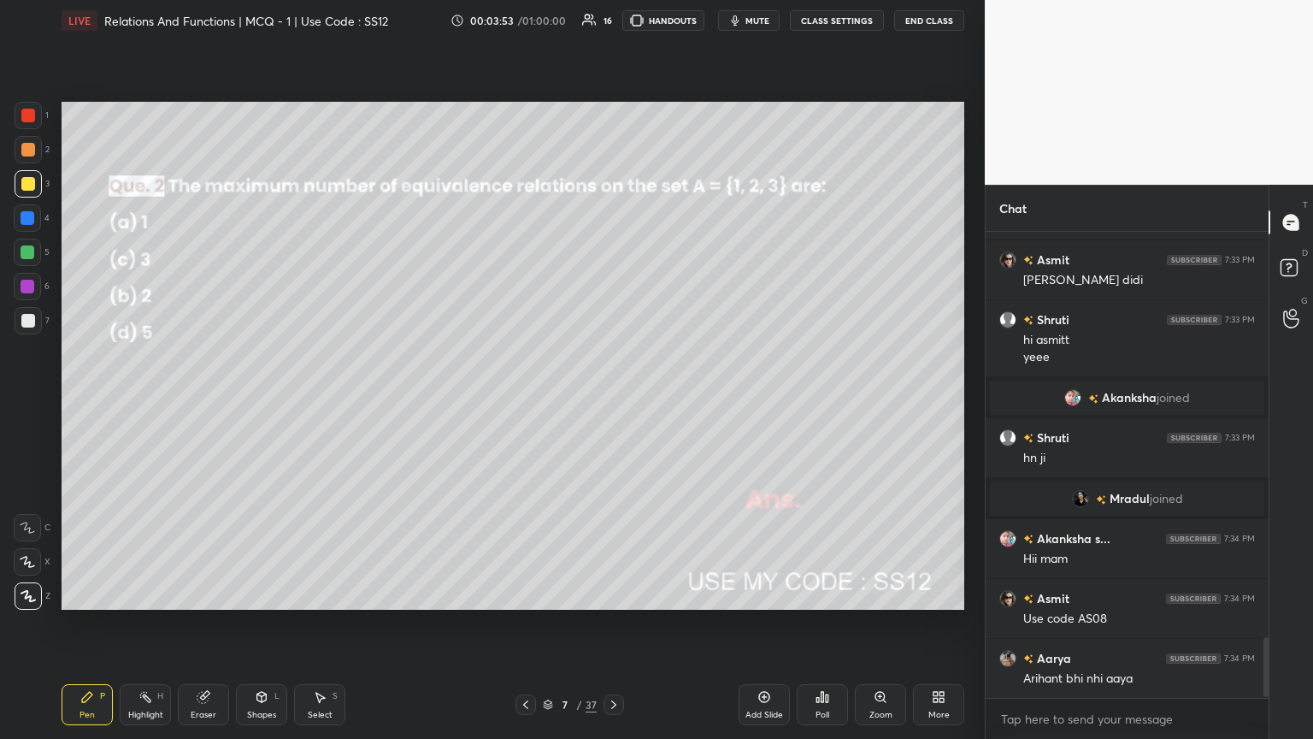
scroll to position [3186, 0]
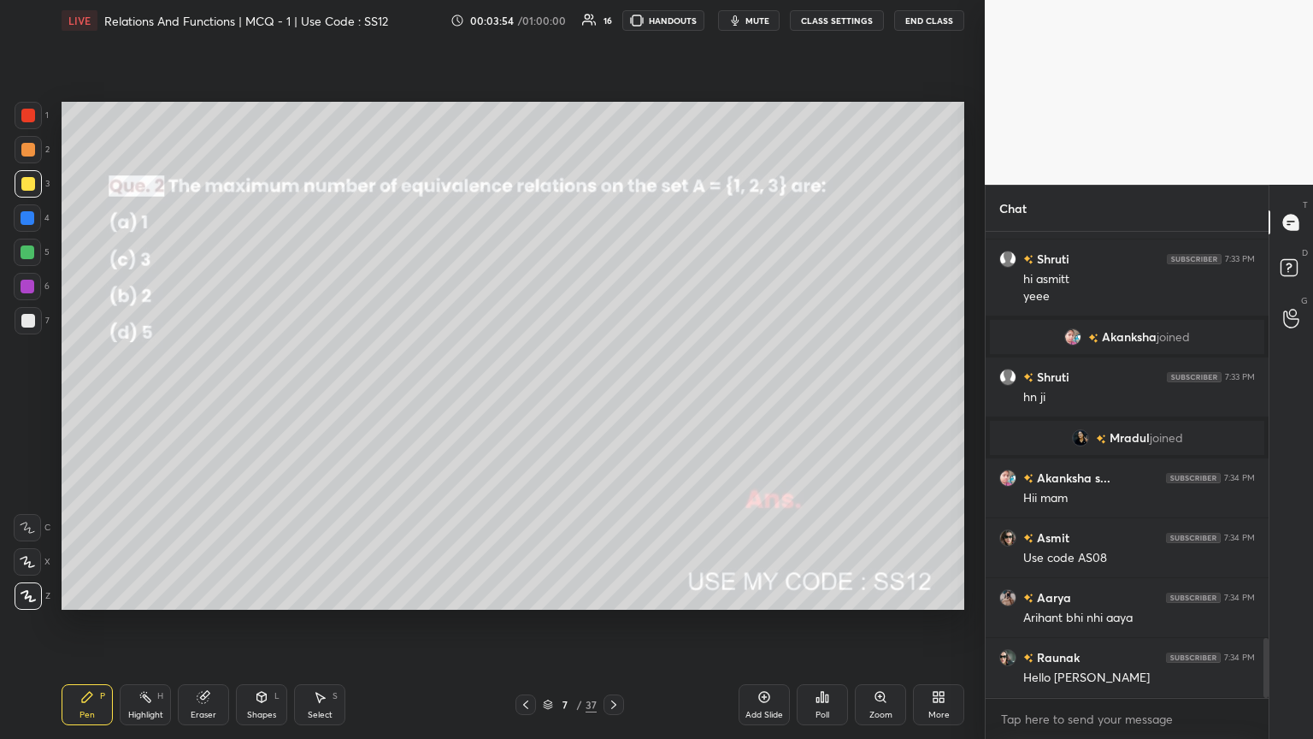
click at [523, 401] on icon at bounding box center [526, 705] width 14 height 14
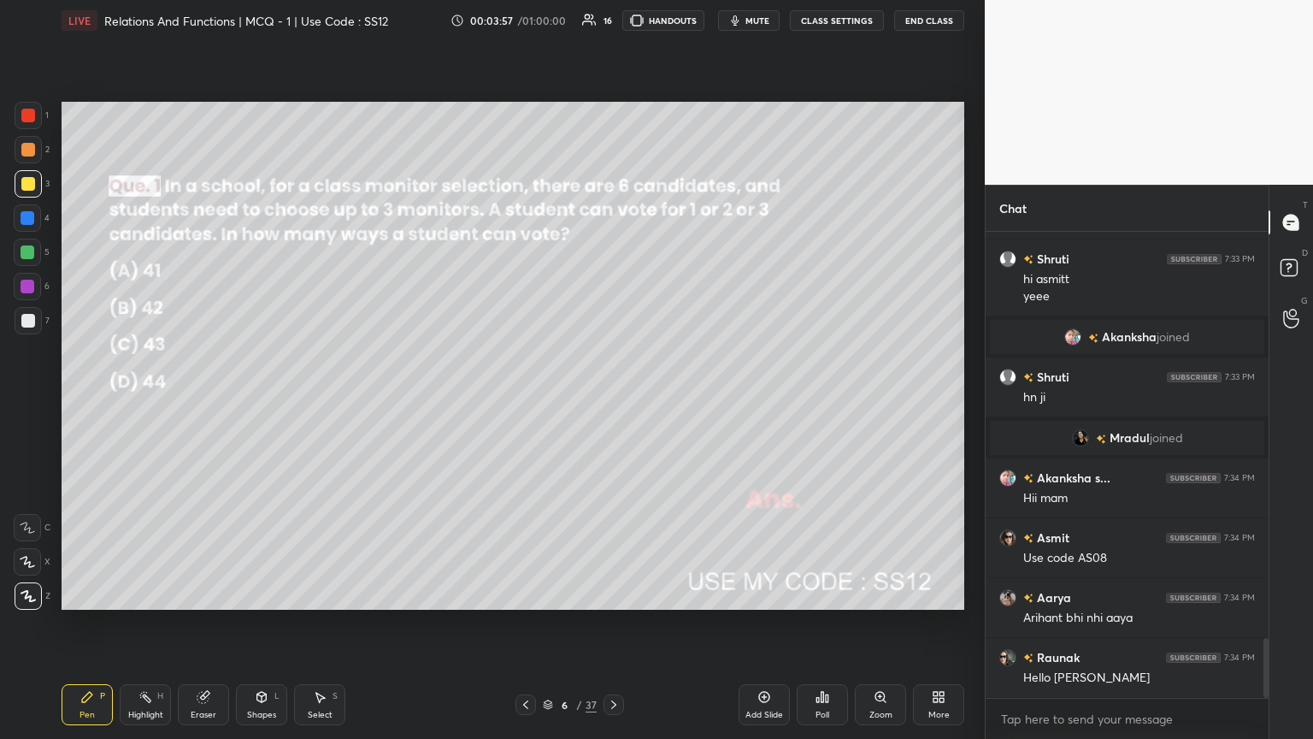
click at [613, 401] on icon at bounding box center [613, 704] width 5 height 9
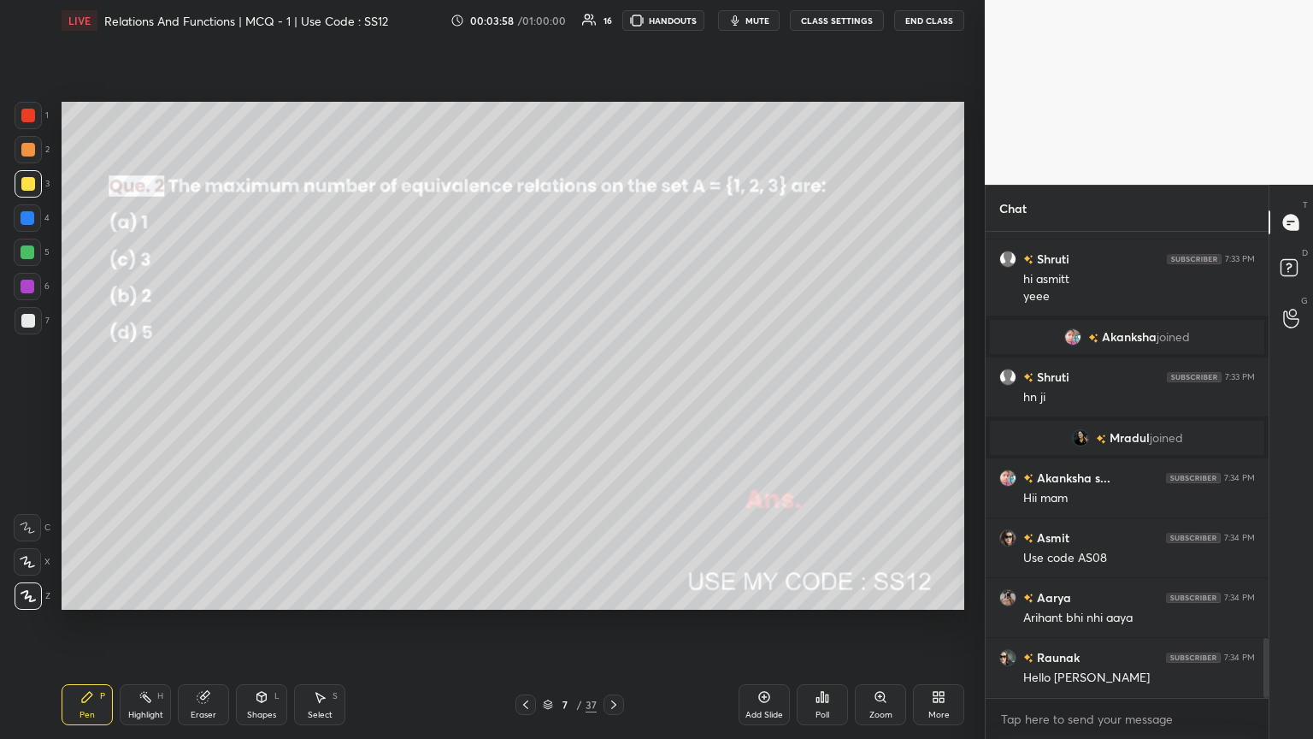
click at [613, 401] on div "Poll" at bounding box center [822, 704] width 51 height 41
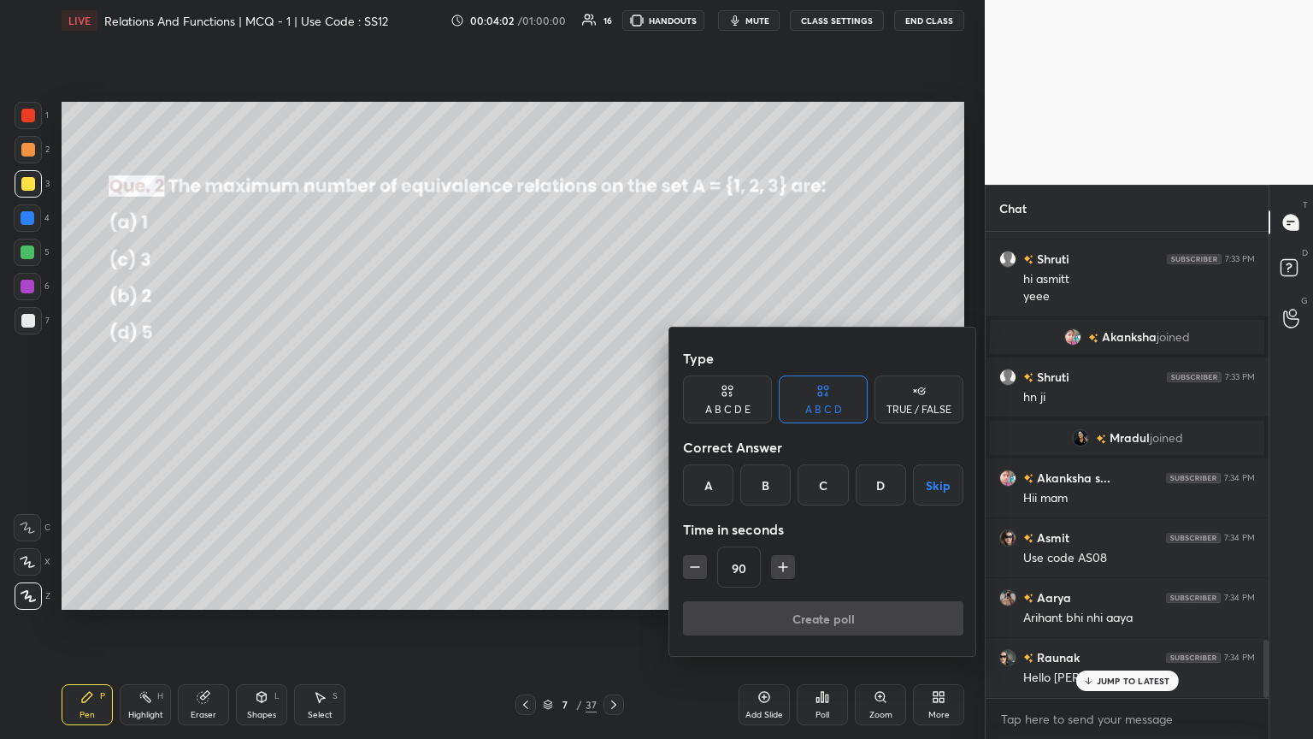
scroll to position [3245, 0]
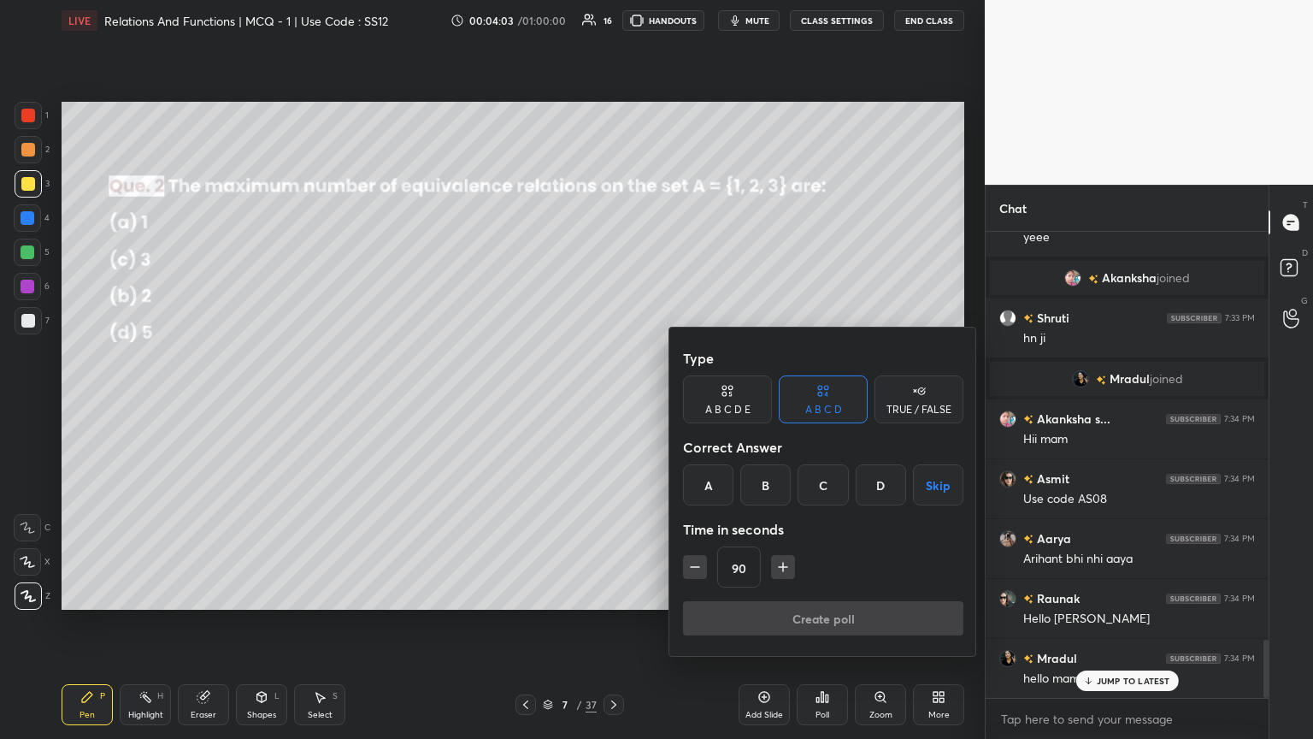
click at [613, 401] on div "D" at bounding box center [881, 484] width 50 height 41
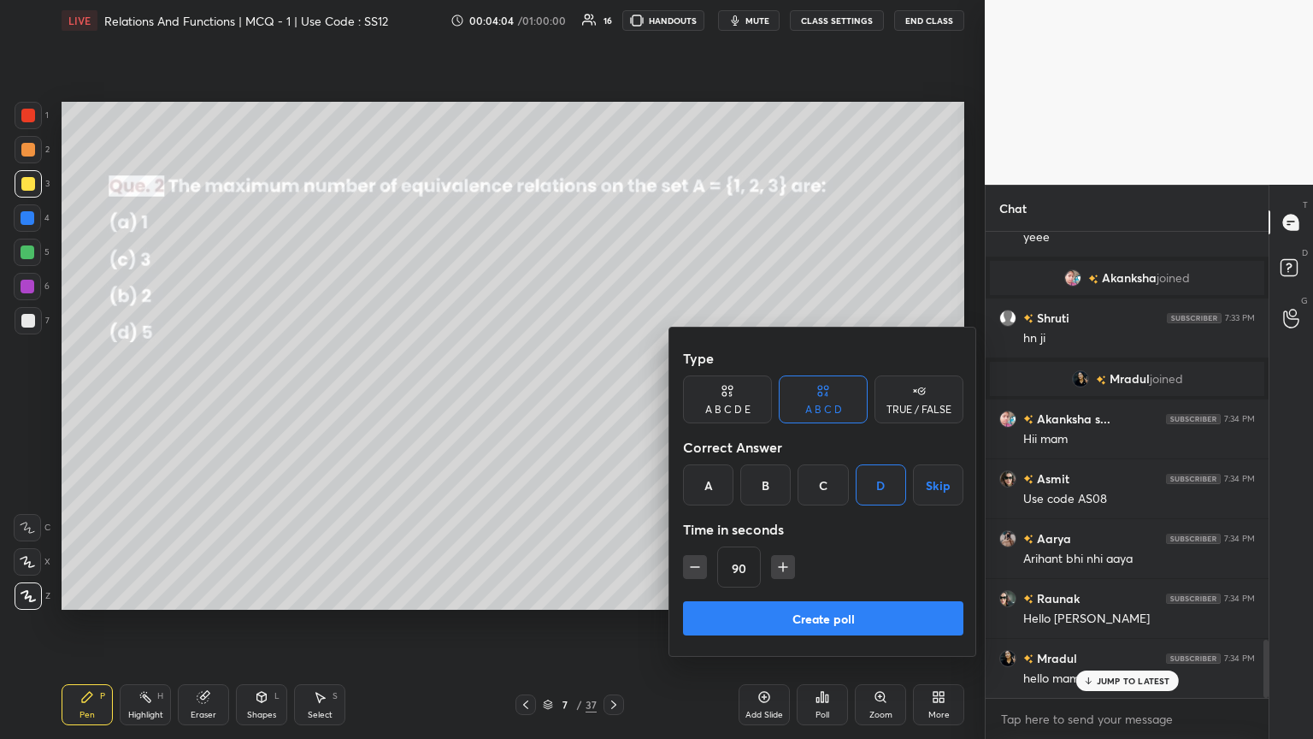
click at [613, 401] on icon "button" at bounding box center [694, 566] width 17 height 17
type input "45"
click at [613, 401] on button "Create poll" at bounding box center [823, 618] width 280 height 34
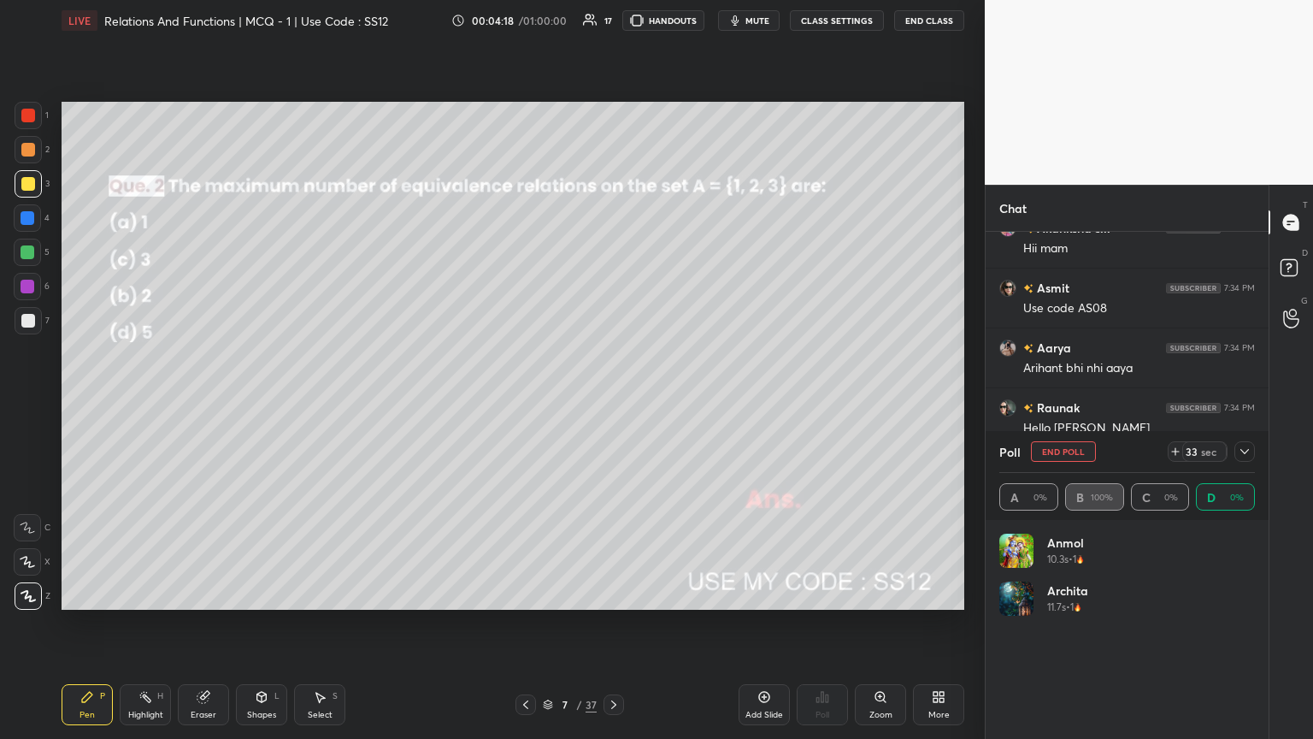
scroll to position [3361, 0]
click at [613, 401] on icon at bounding box center [1245, 452] width 14 height 14
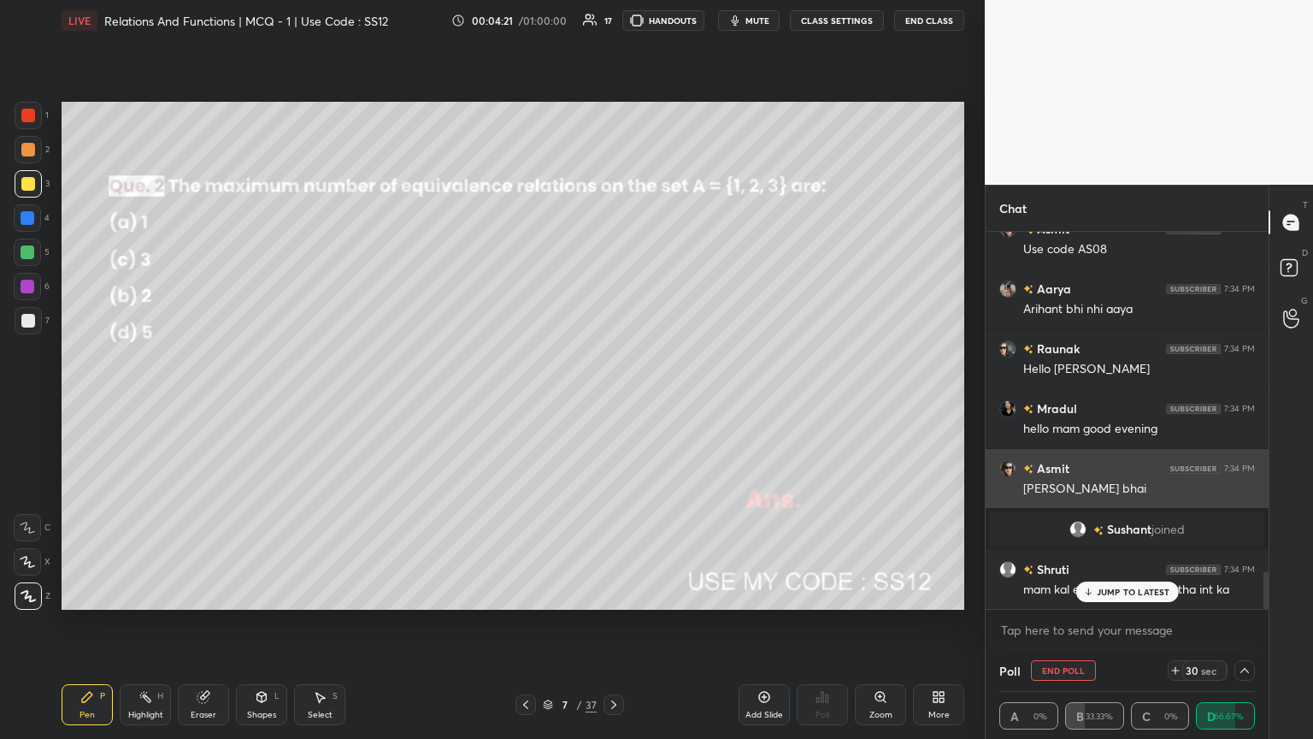
scroll to position [0, 5]
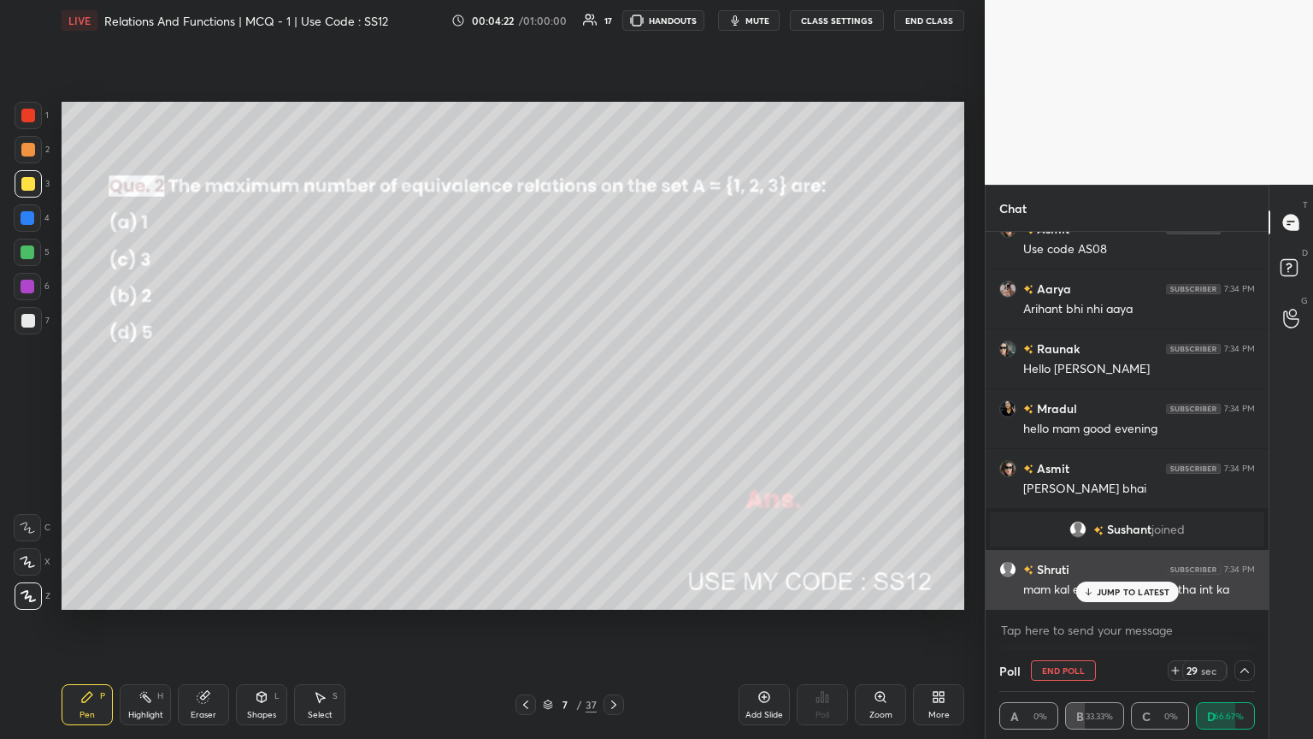
click at [613, 401] on p "JUMP TO LATEST" at bounding box center [1134, 591] width 74 height 10
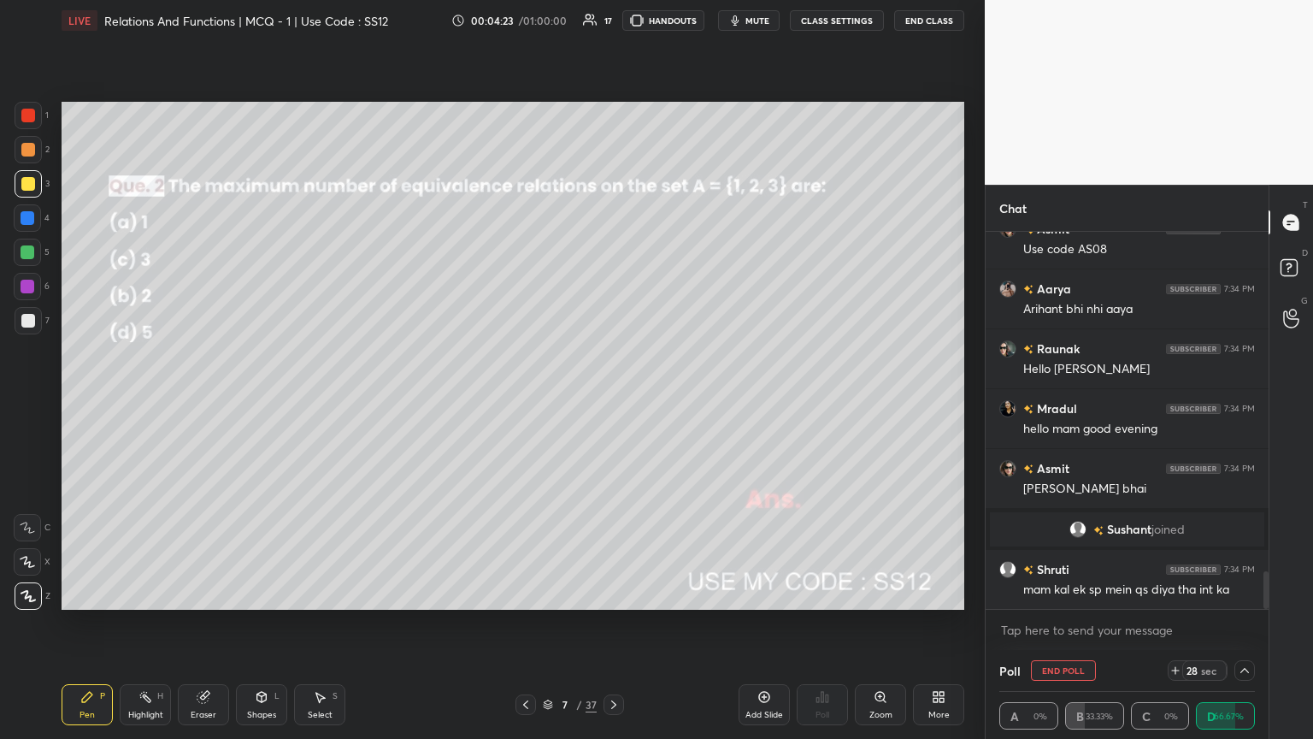
scroll to position [3378, 0]
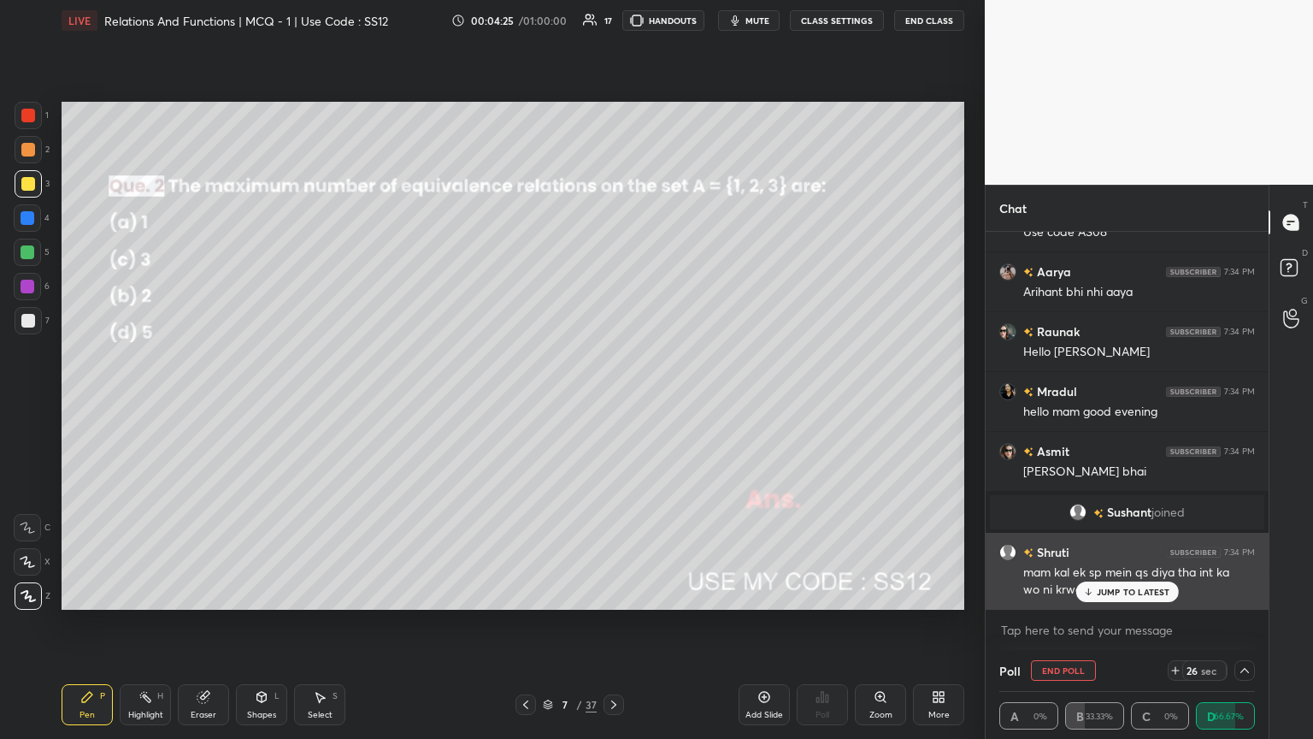
drag, startPoint x: 1094, startPoint y: 586, endPoint x: 1069, endPoint y: 596, distance: 26.5
click at [613, 401] on icon at bounding box center [1087, 591] width 11 height 10
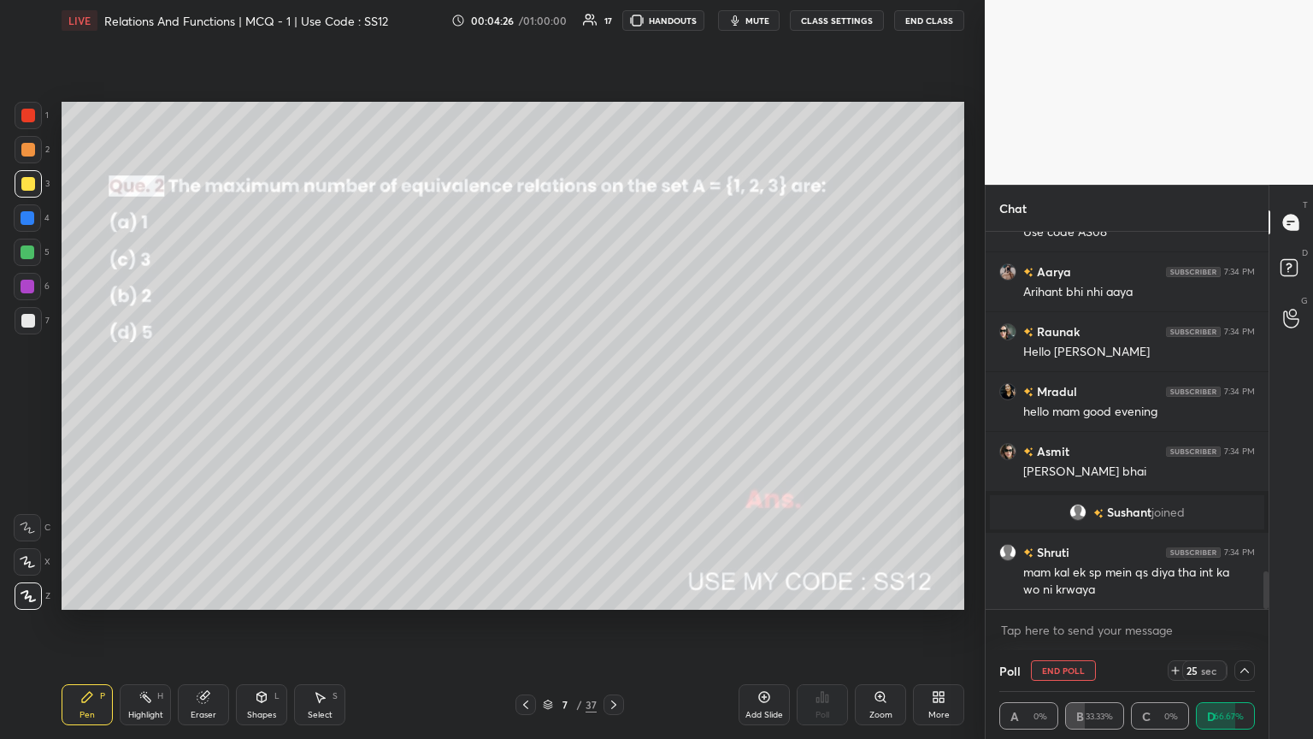
click at [613, 401] on icon at bounding box center [1245, 670] width 14 height 14
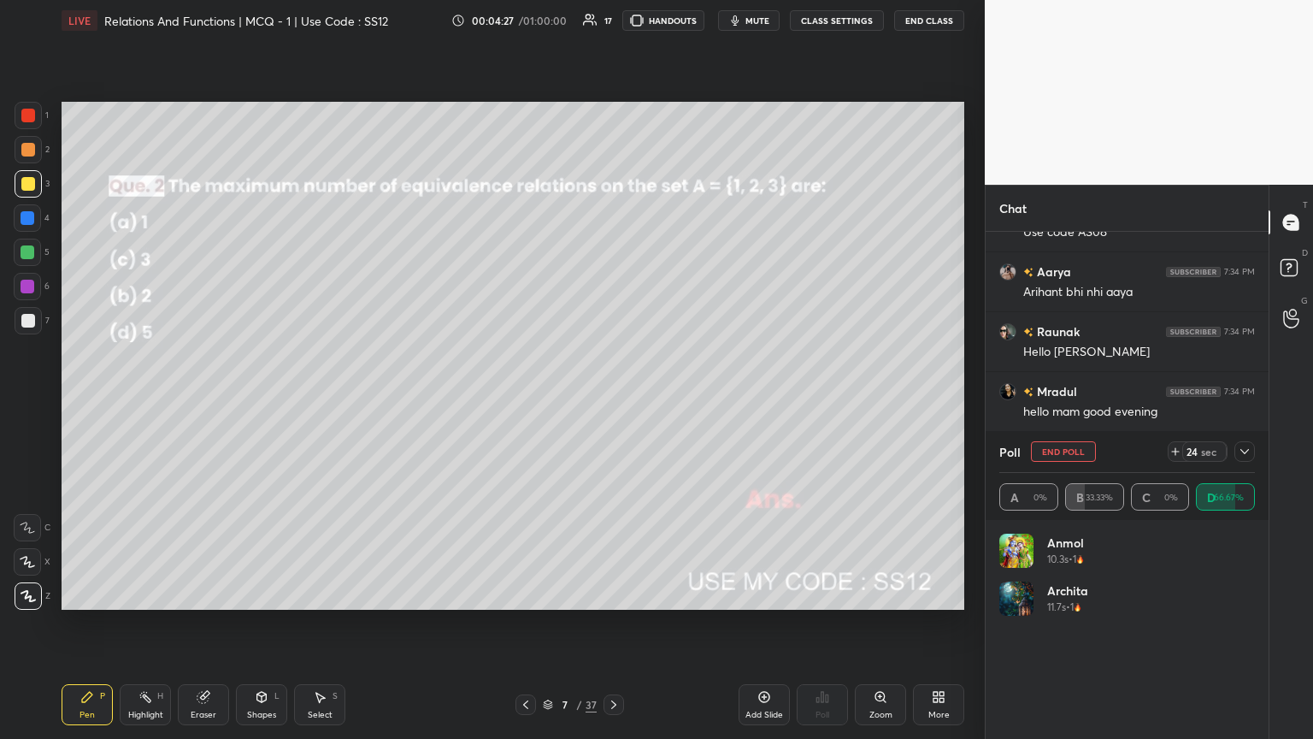
scroll to position [200, 250]
click at [613, 401] on icon at bounding box center [1245, 452] width 14 height 14
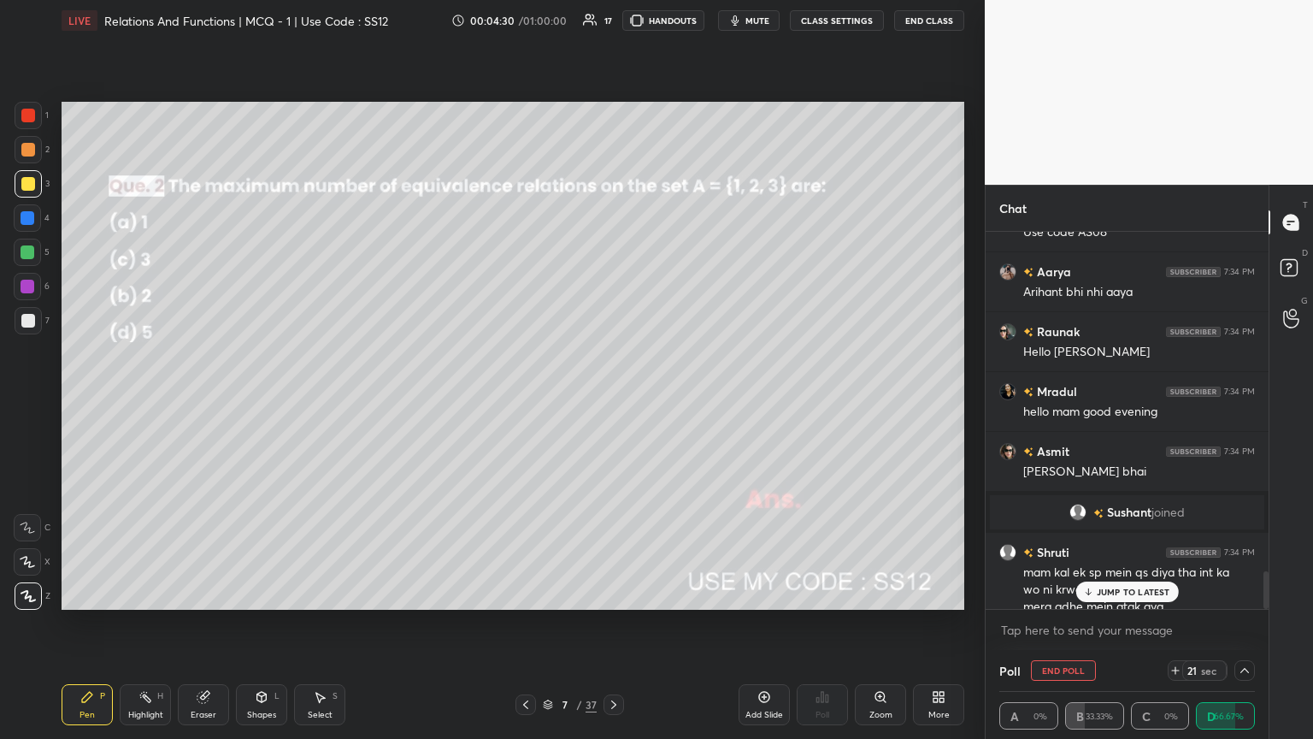
scroll to position [0, 0]
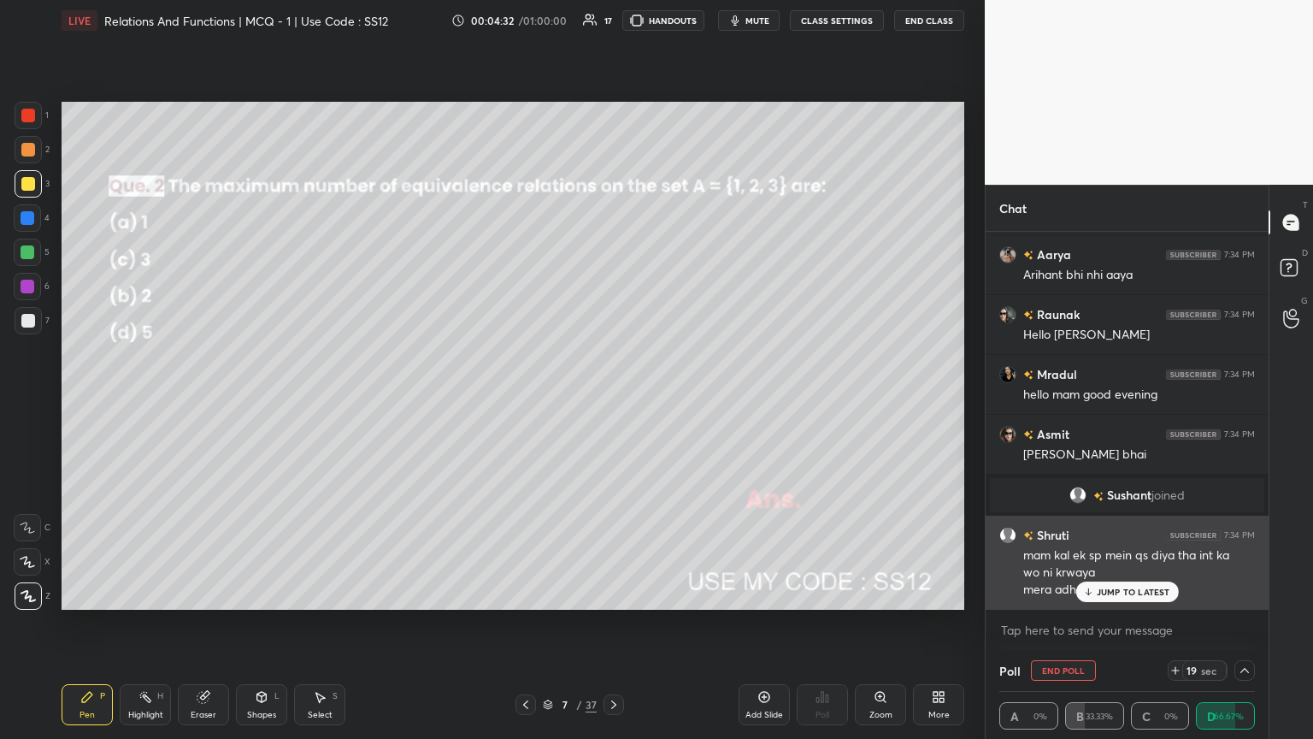
click at [613, 401] on p "JUMP TO LATEST" at bounding box center [1134, 591] width 74 height 10
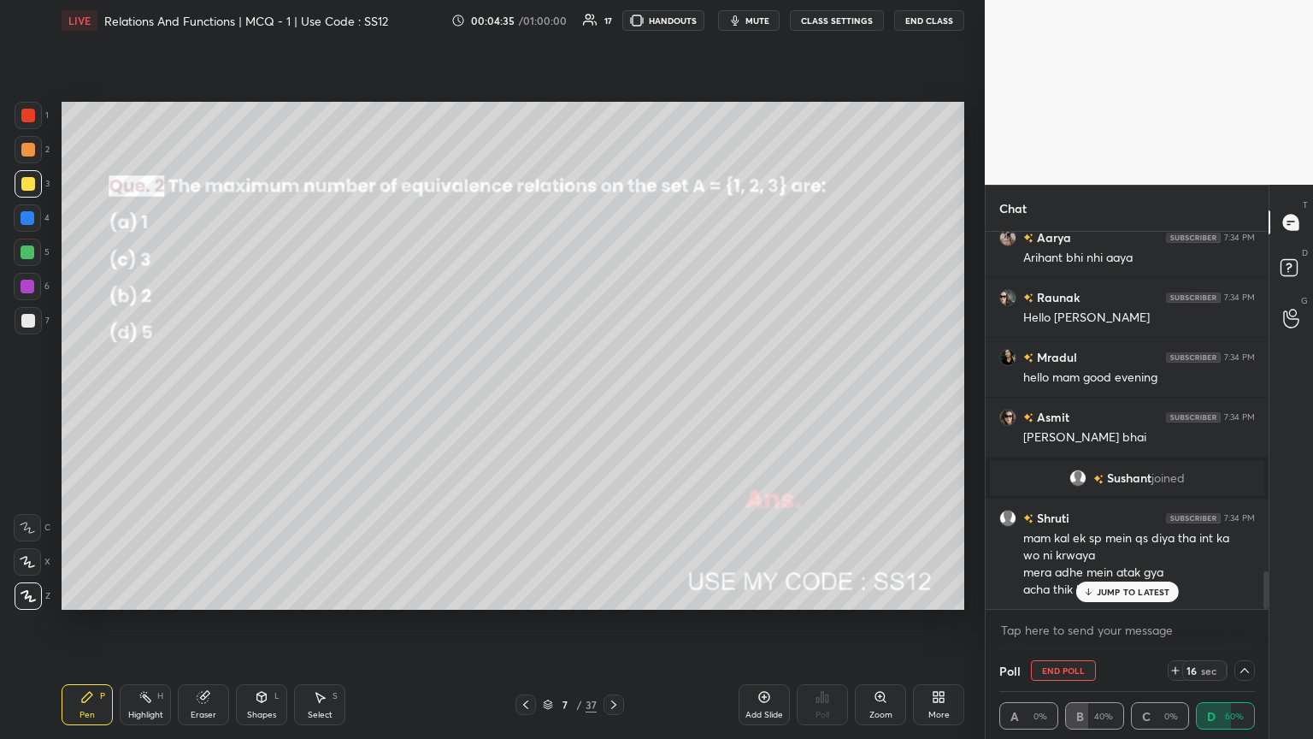
click at [613, 401] on p "JUMP TO LATEST" at bounding box center [1134, 591] width 74 height 10
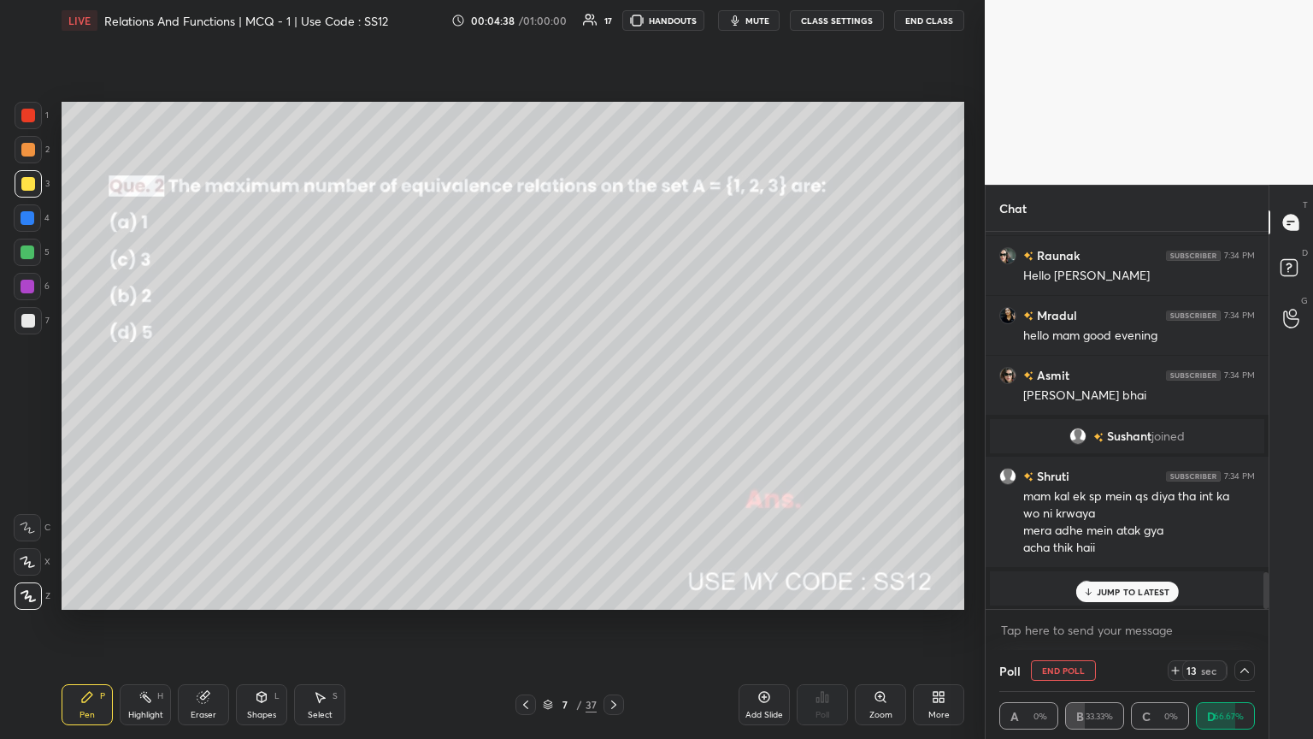
click at [613, 401] on div "Arihant 7:33 PM [PERSON_NAME] Asmit 7:33 PM [PERSON_NAME] 7:33 PM hlo arihant A…" at bounding box center [1127, 420] width 283 height 377
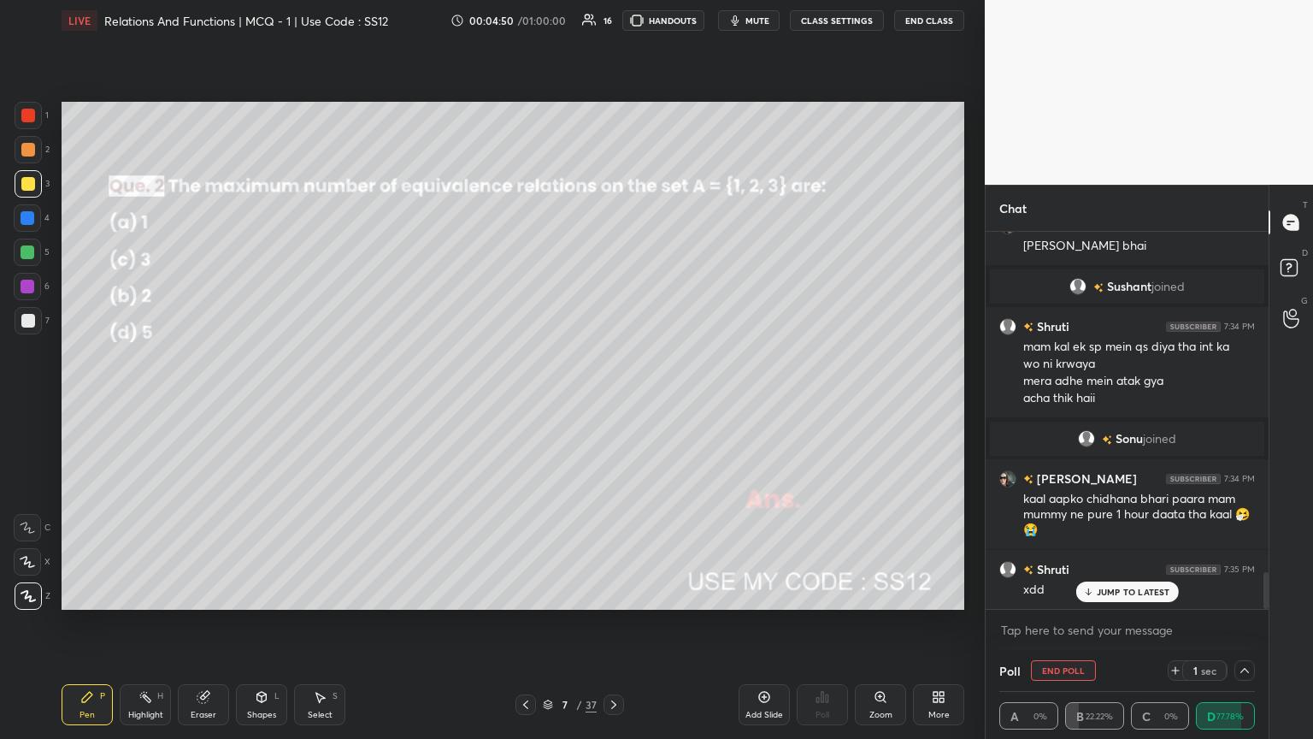
click at [613, 401] on p "JUMP TO LATEST" at bounding box center [1134, 591] width 74 height 10
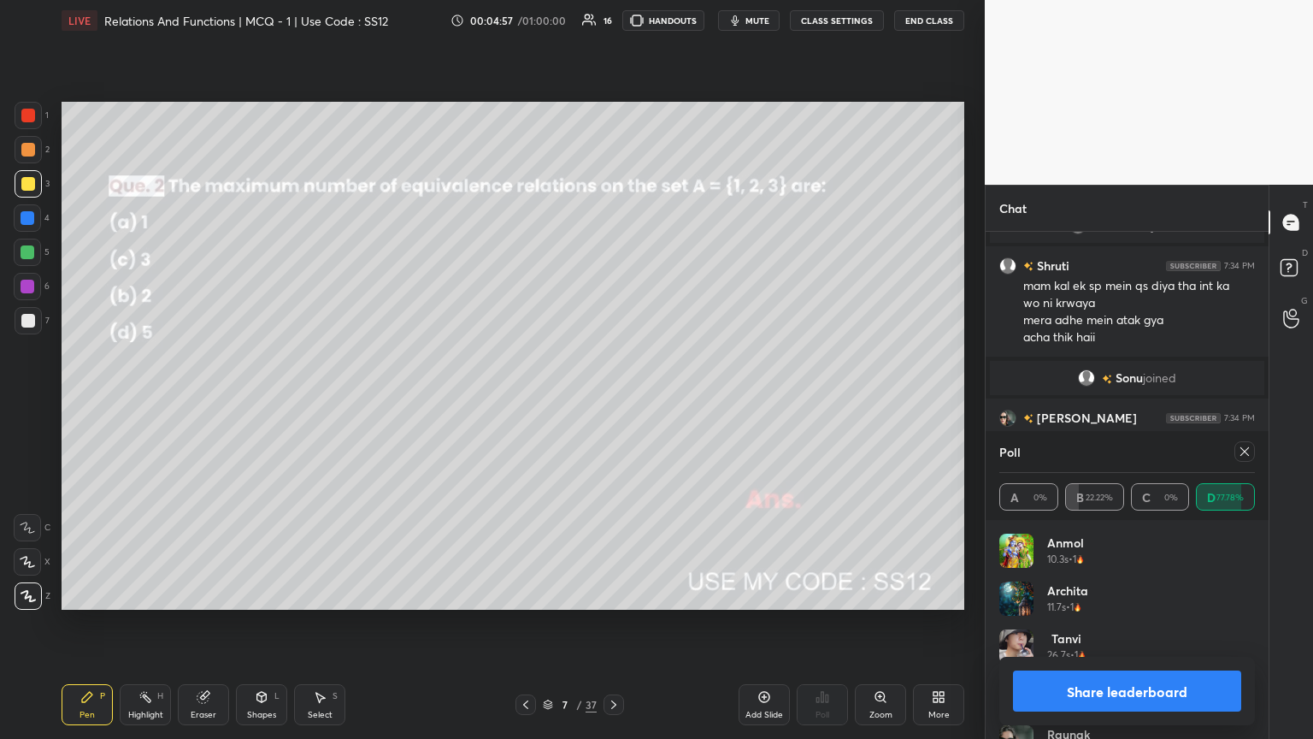
click at [613, 401] on icon at bounding box center [1245, 452] width 14 height 14
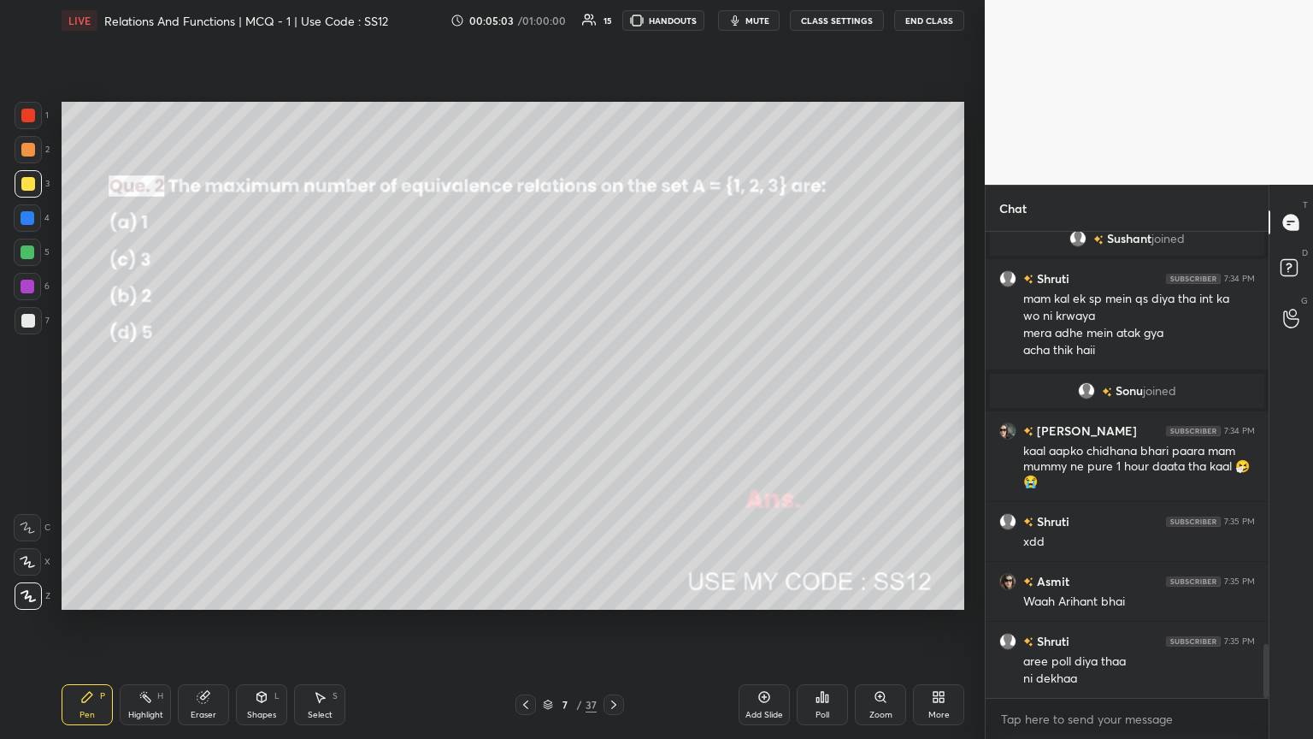
click at [612, 401] on icon at bounding box center [614, 705] width 14 height 14
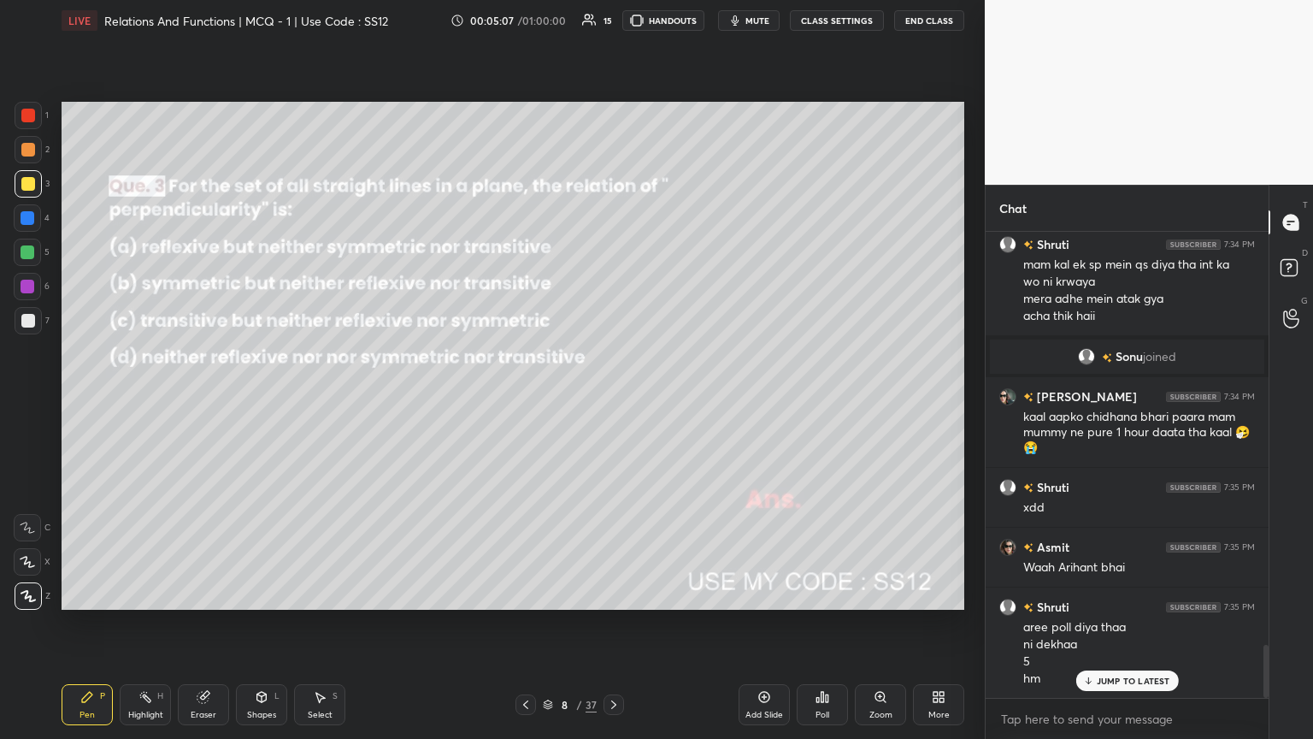
click at [613, 401] on div "Poll" at bounding box center [822, 704] width 51 height 41
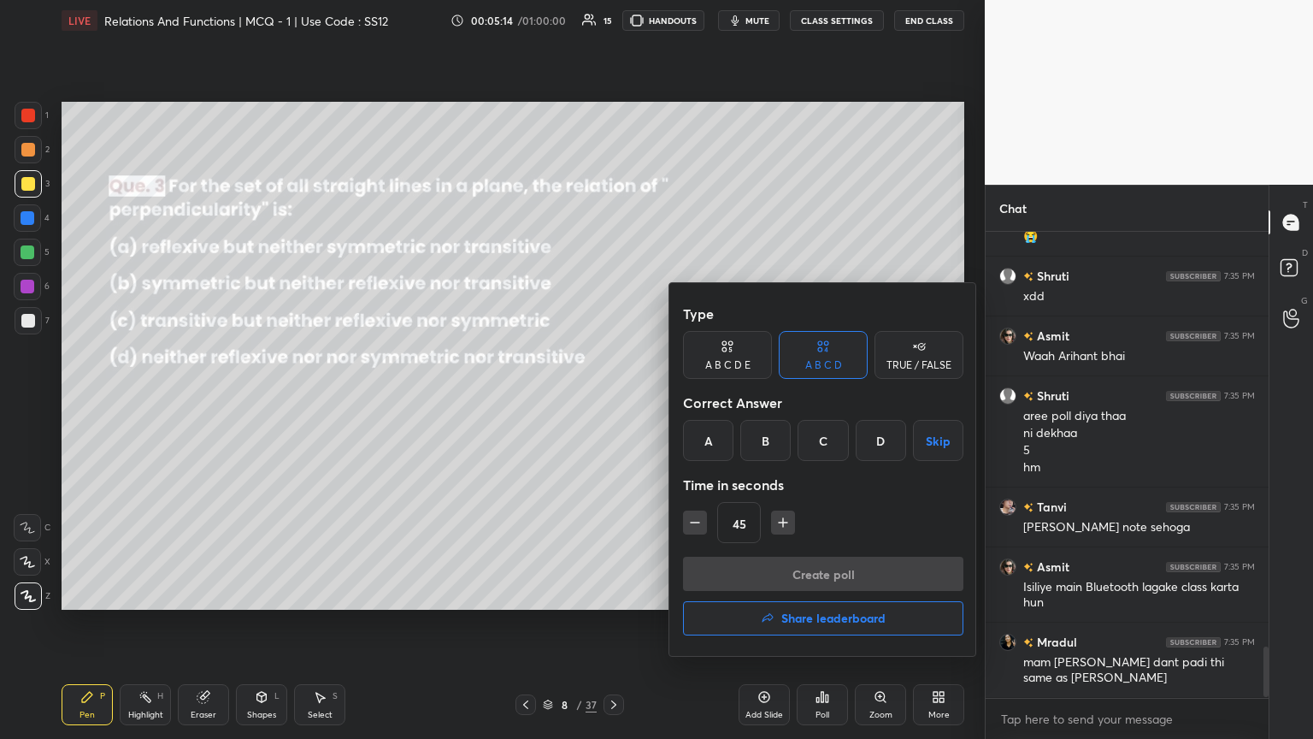
drag, startPoint x: 766, startPoint y: 439, endPoint x: 762, endPoint y: 448, distance: 9.6
click at [613, 401] on div "B" at bounding box center [765, 440] width 50 height 41
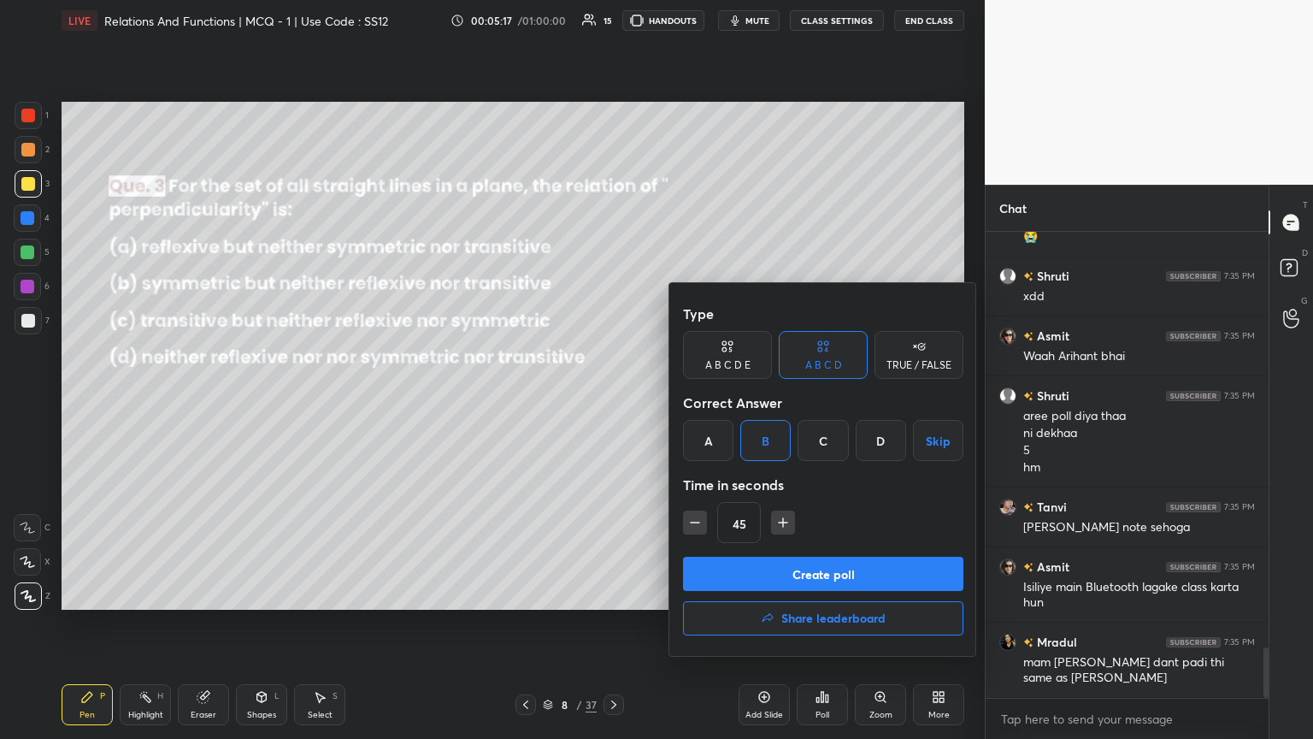
click at [613, 401] on button "Create poll" at bounding box center [823, 573] width 280 height 34
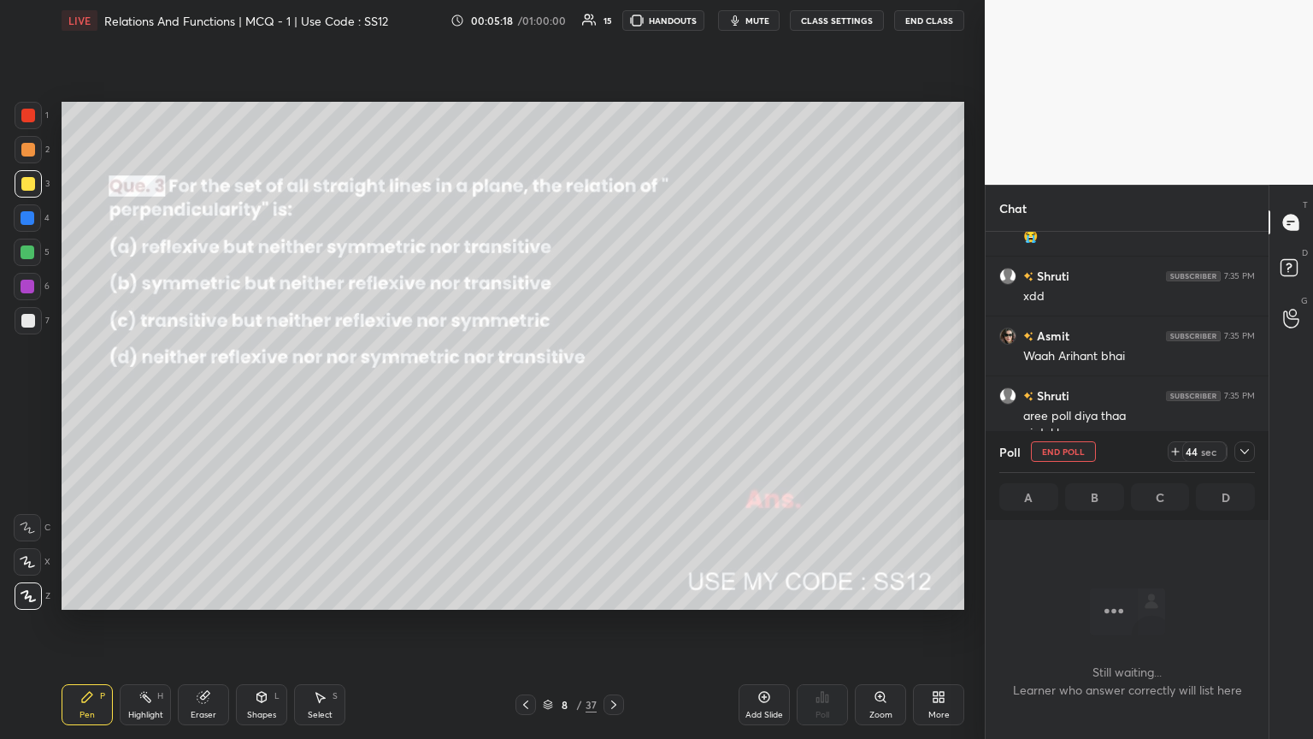
click at [613, 401] on icon at bounding box center [1244, 451] width 9 height 5
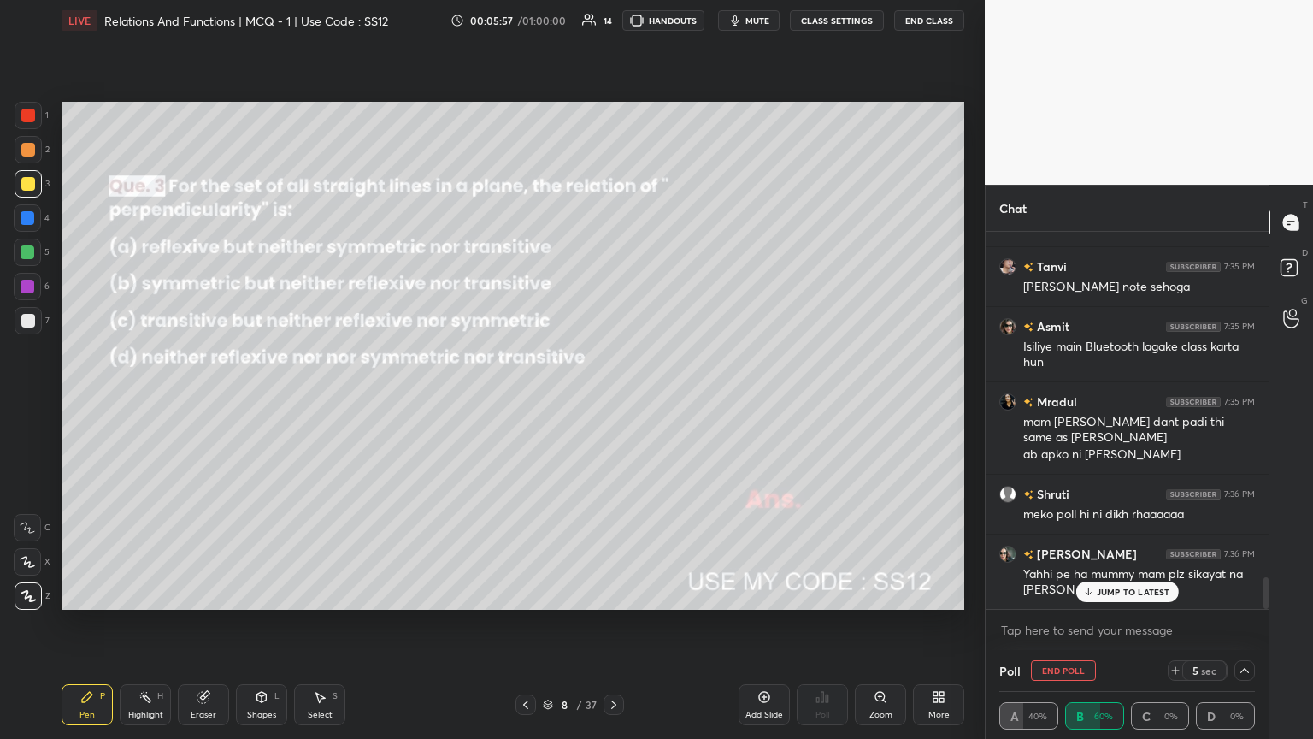
scroll to position [4093, 0]
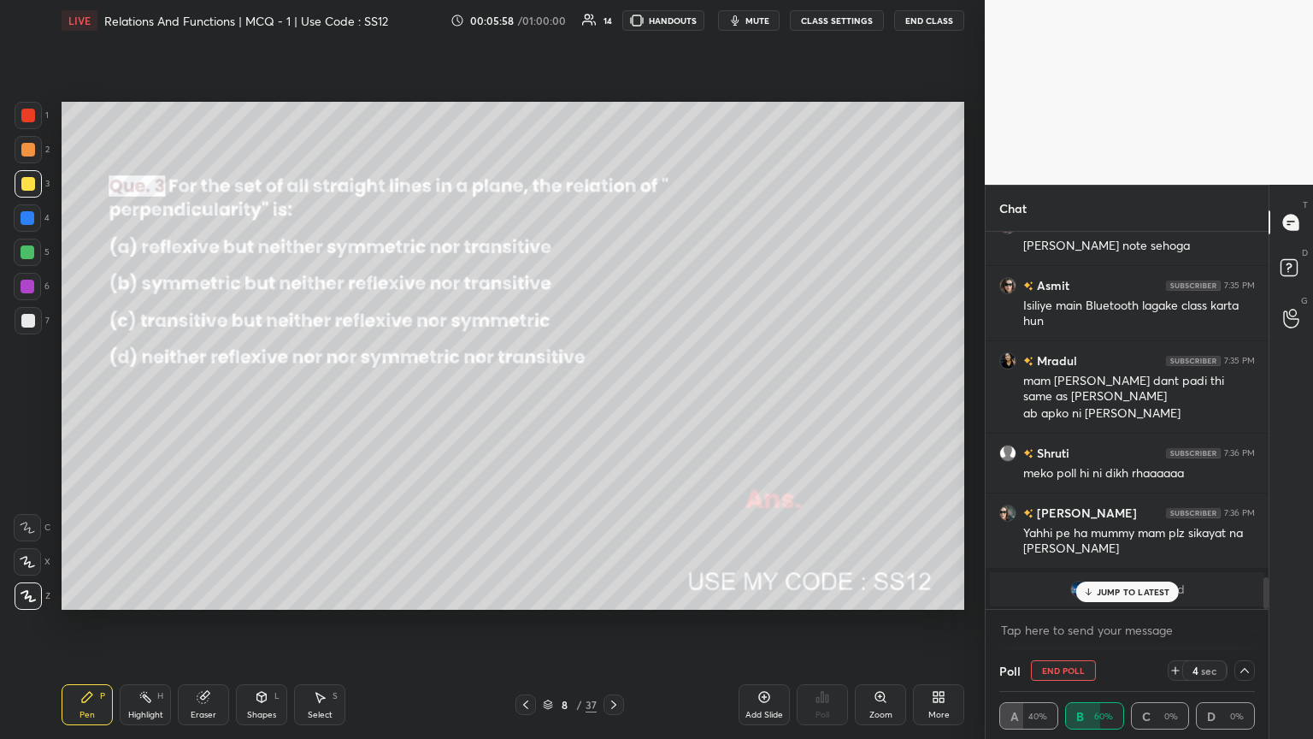
click at [613, 401] on p "JUMP TO LATEST" at bounding box center [1134, 591] width 74 height 10
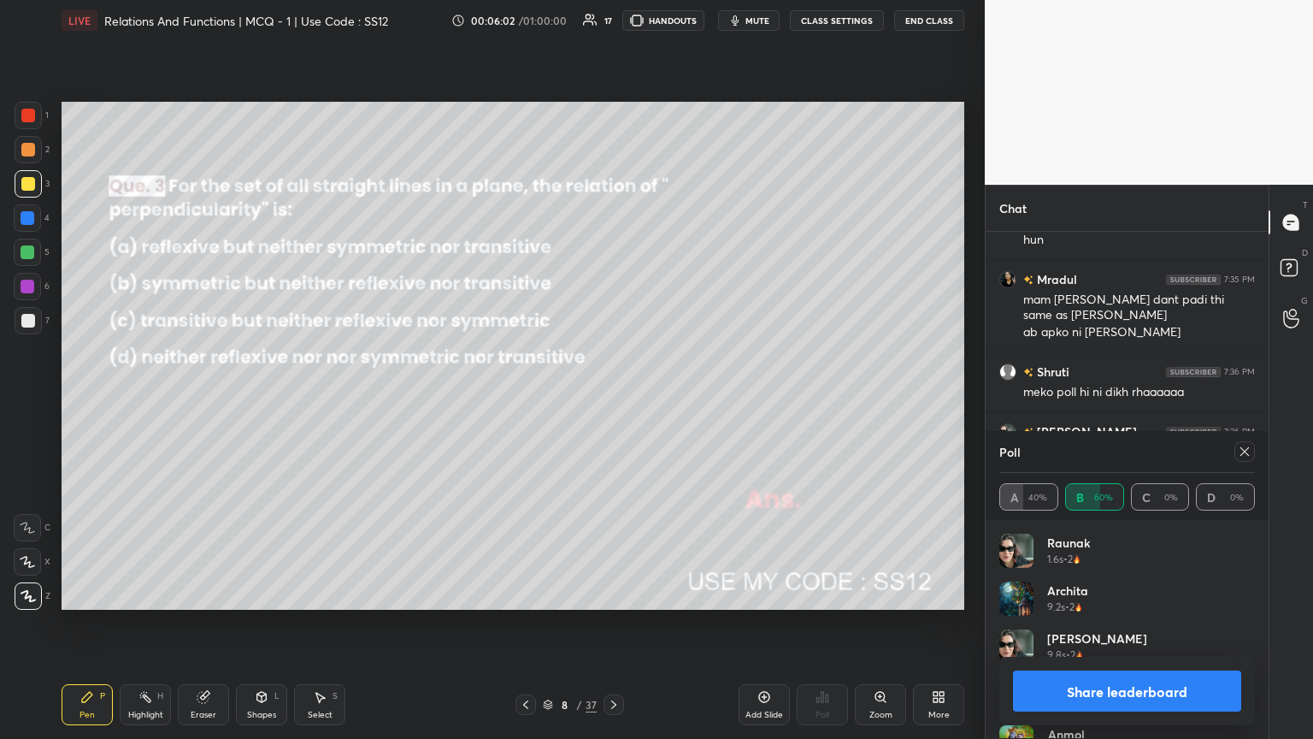
scroll to position [200, 250]
click at [613, 401] on div at bounding box center [1244, 451] width 21 height 21
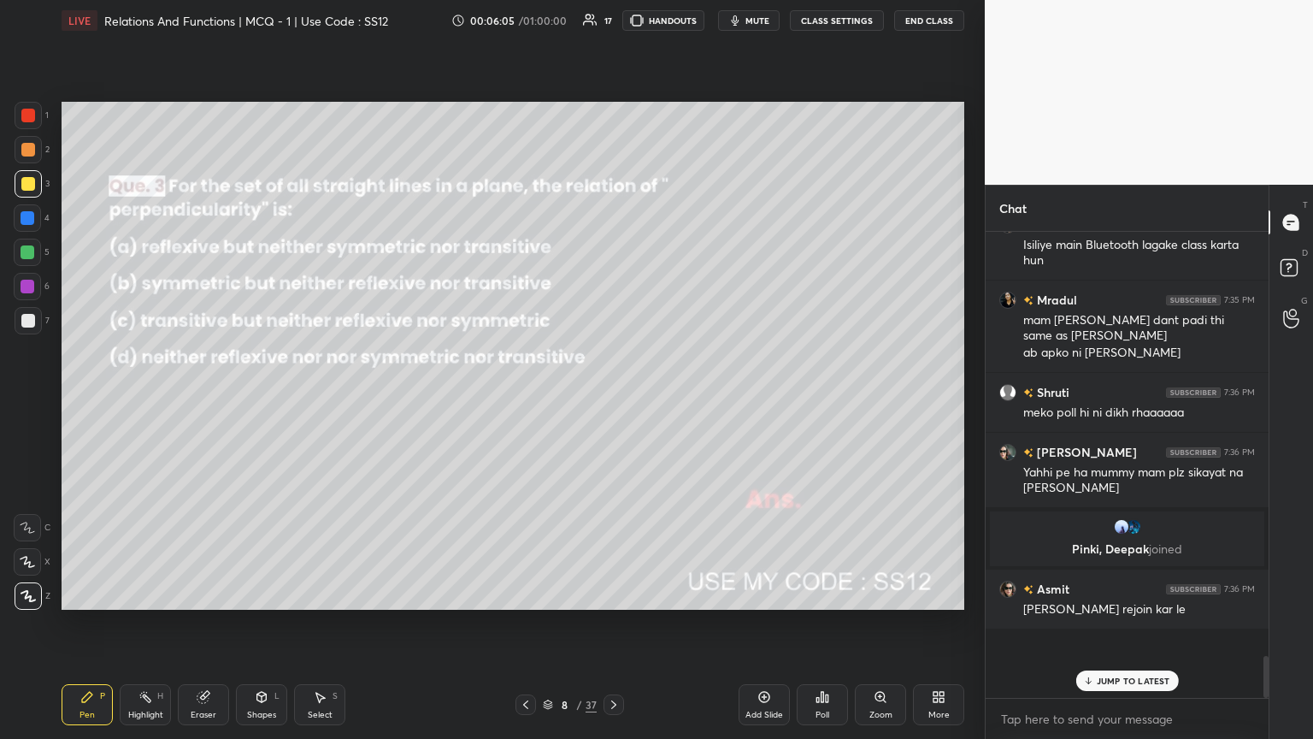
scroll to position [400, 278]
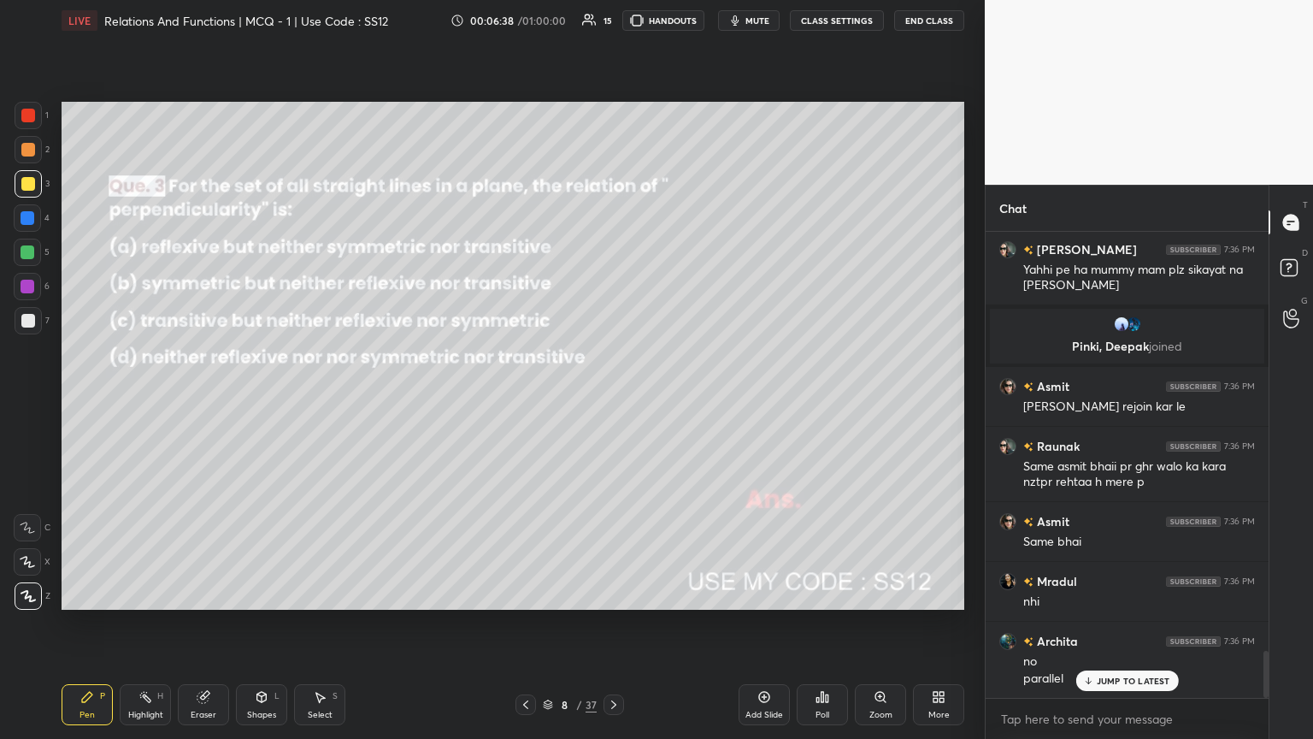
click at [612, 401] on icon at bounding box center [614, 705] width 14 height 14
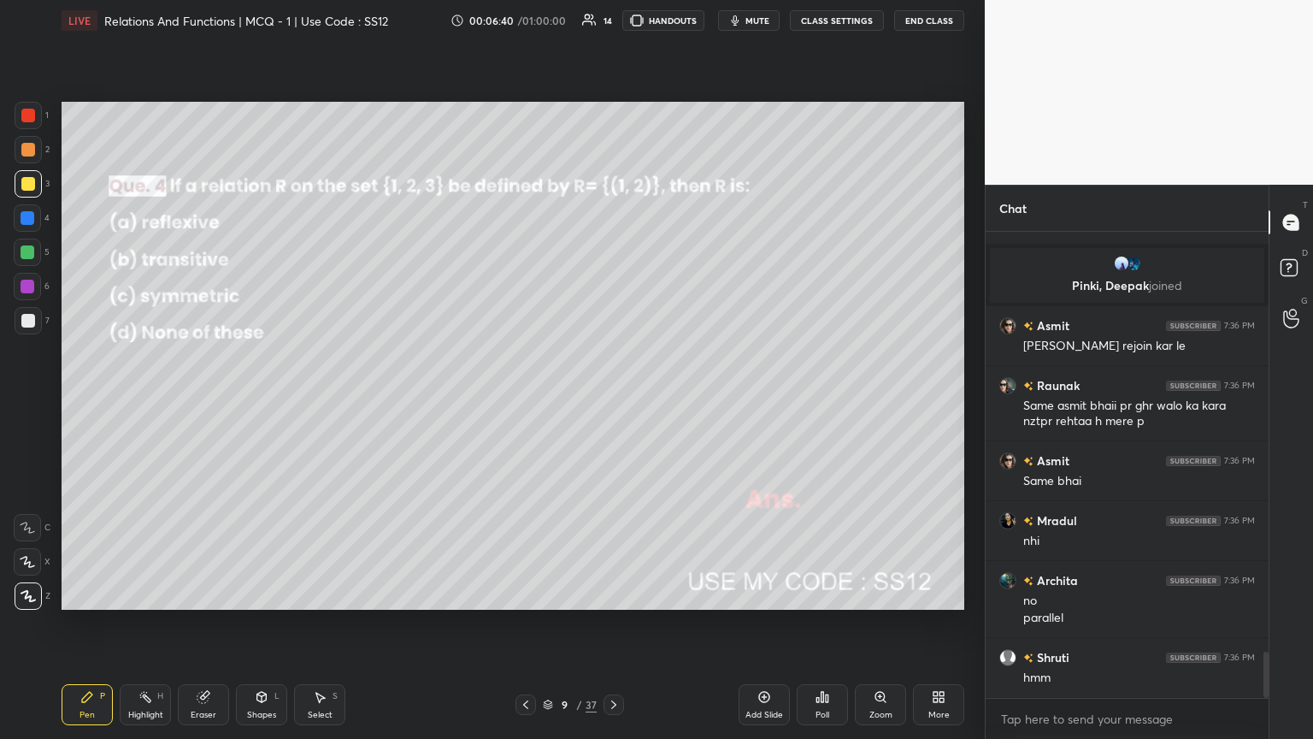
click at [613, 401] on icon at bounding box center [817, 700] width 3 height 4
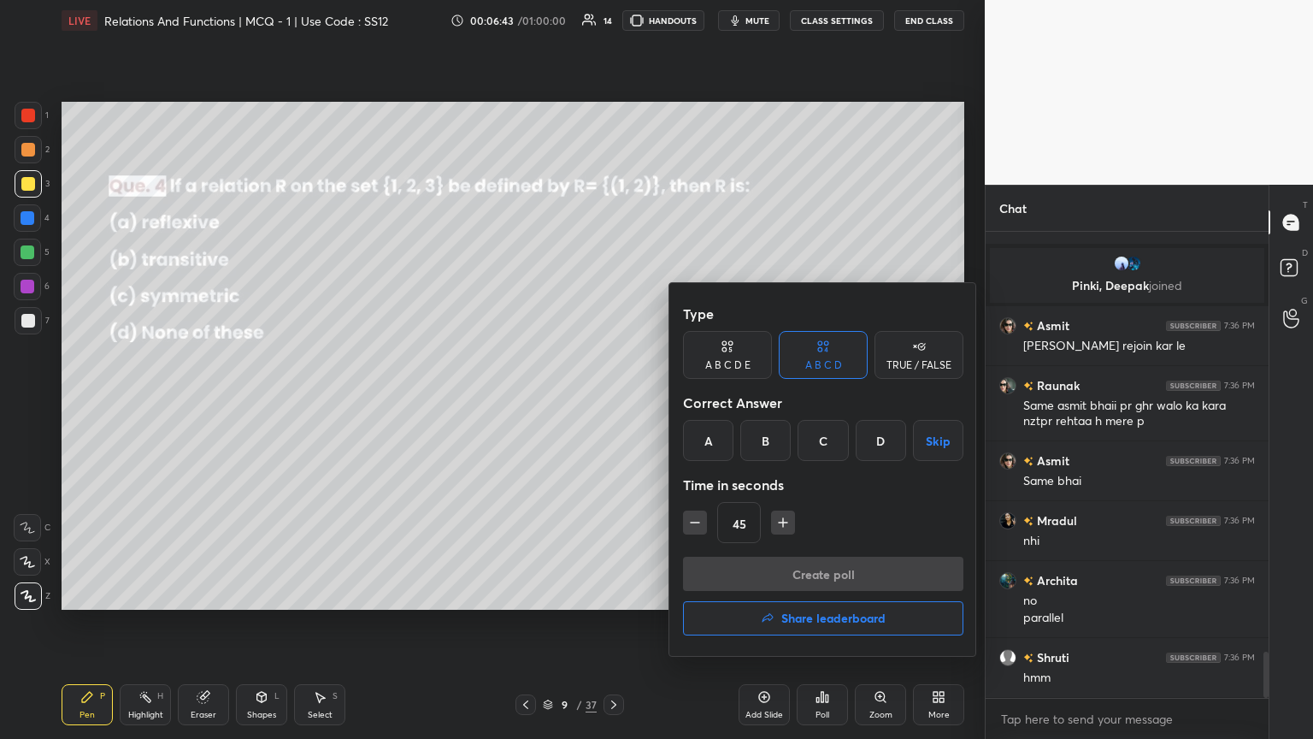
click at [613, 401] on div "B" at bounding box center [765, 440] width 50 height 41
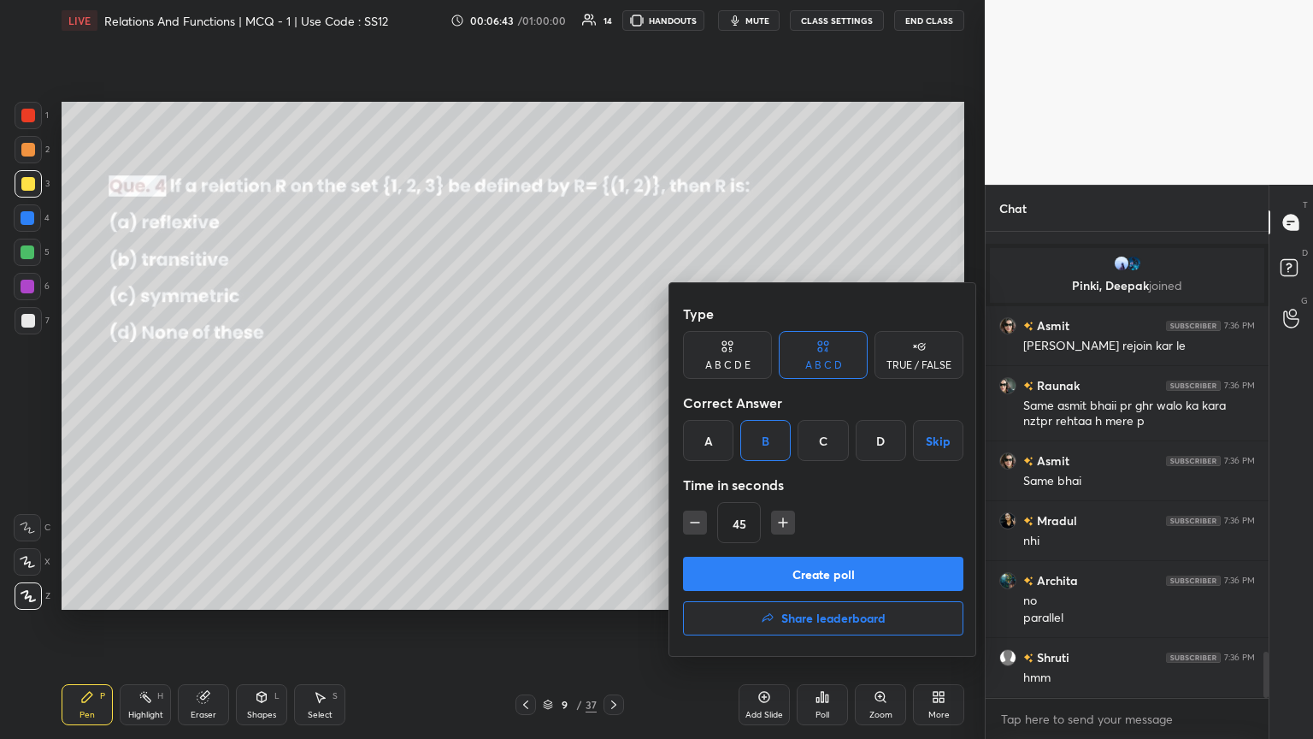
click at [613, 401] on button "Create poll" at bounding box center [823, 573] width 280 height 34
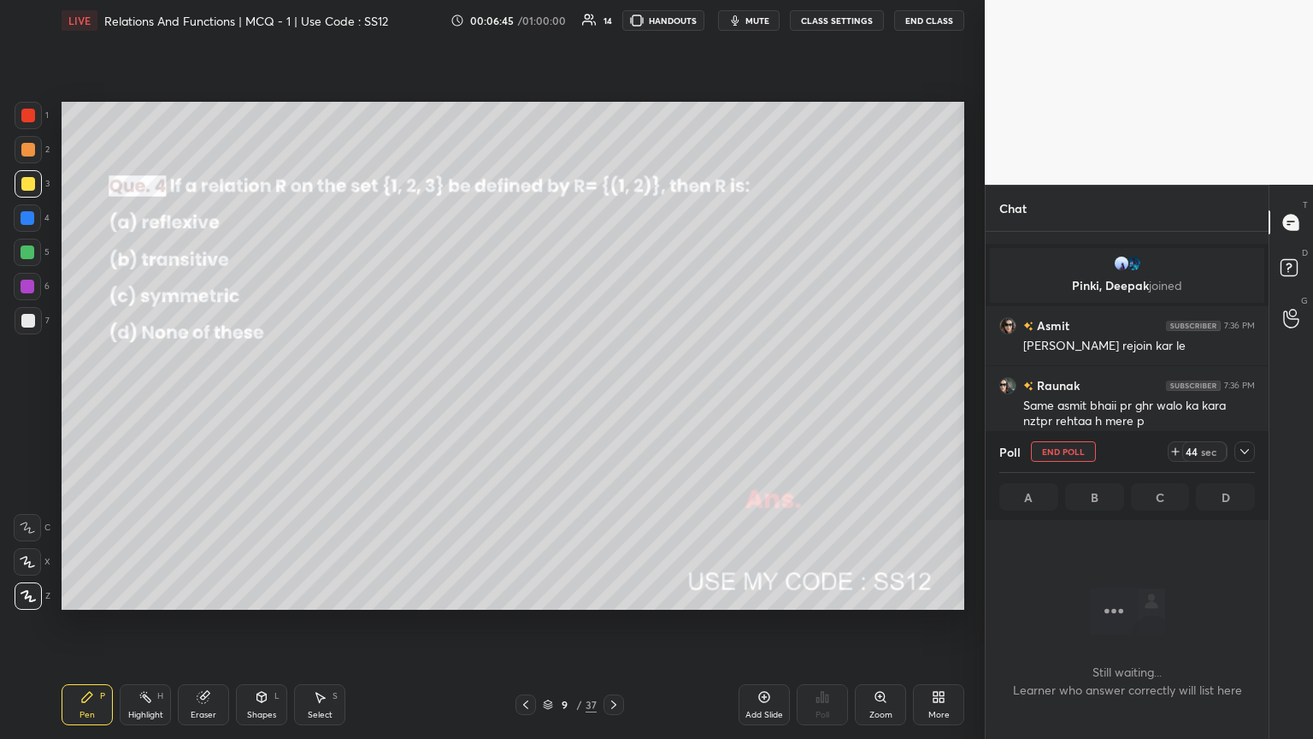
click at [613, 401] on div at bounding box center [1244, 451] width 21 height 21
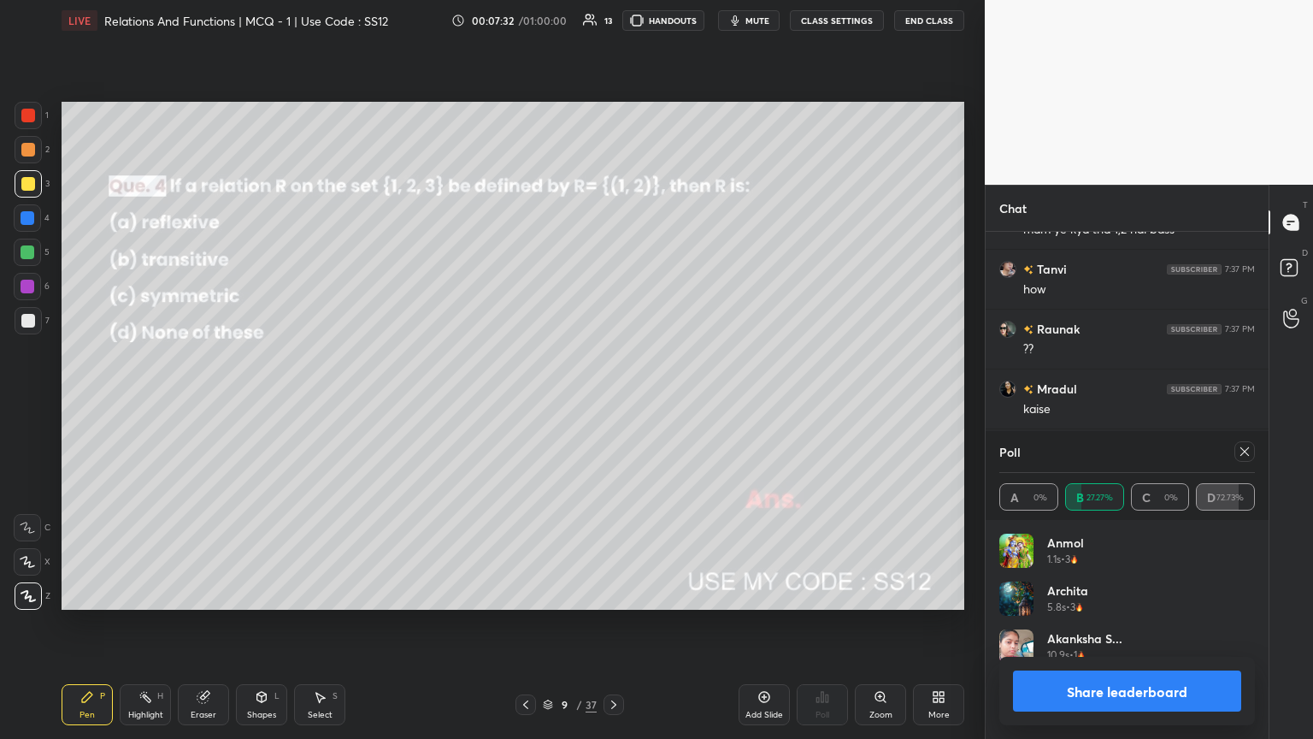
scroll to position [4876, 0]
click at [613, 401] on icon at bounding box center [1245, 452] width 14 height 14
type textarea "x"
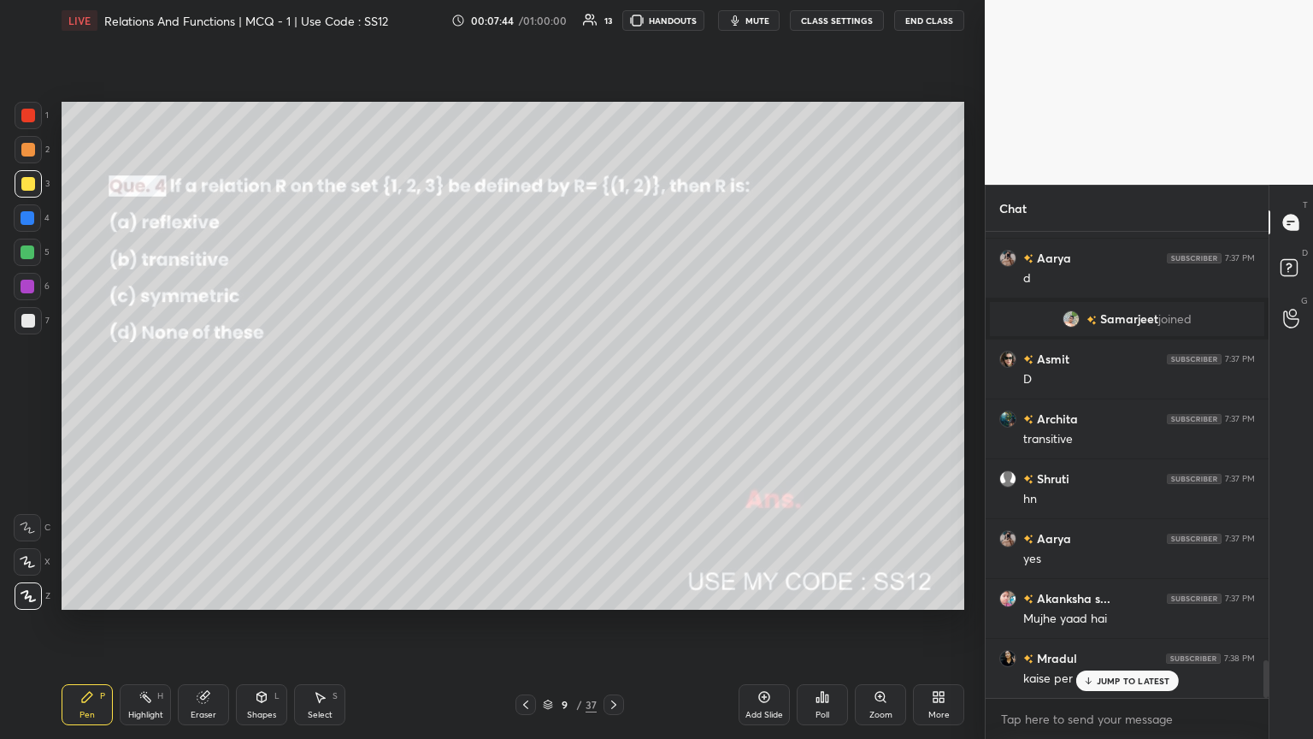
click at [31, 319] on div at bounding box center [28, 321] width 14 height 14
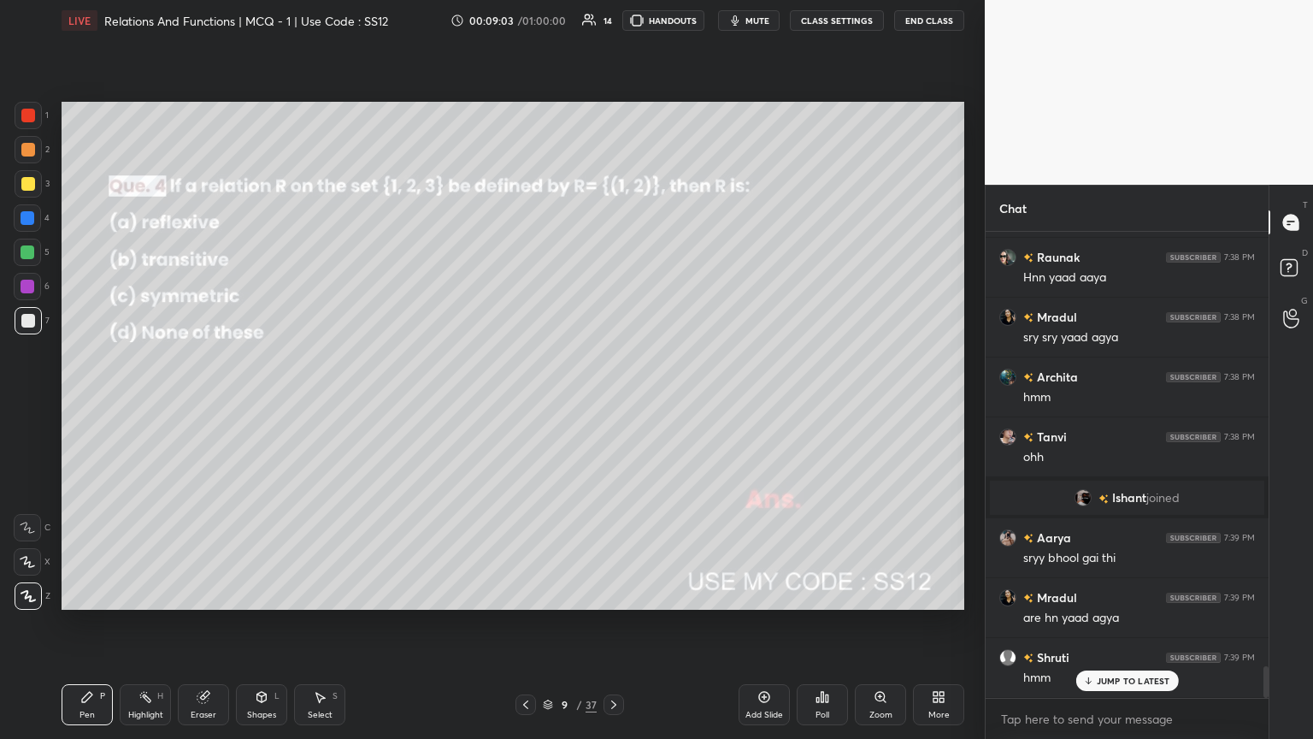
scroll to position [6425, 0]
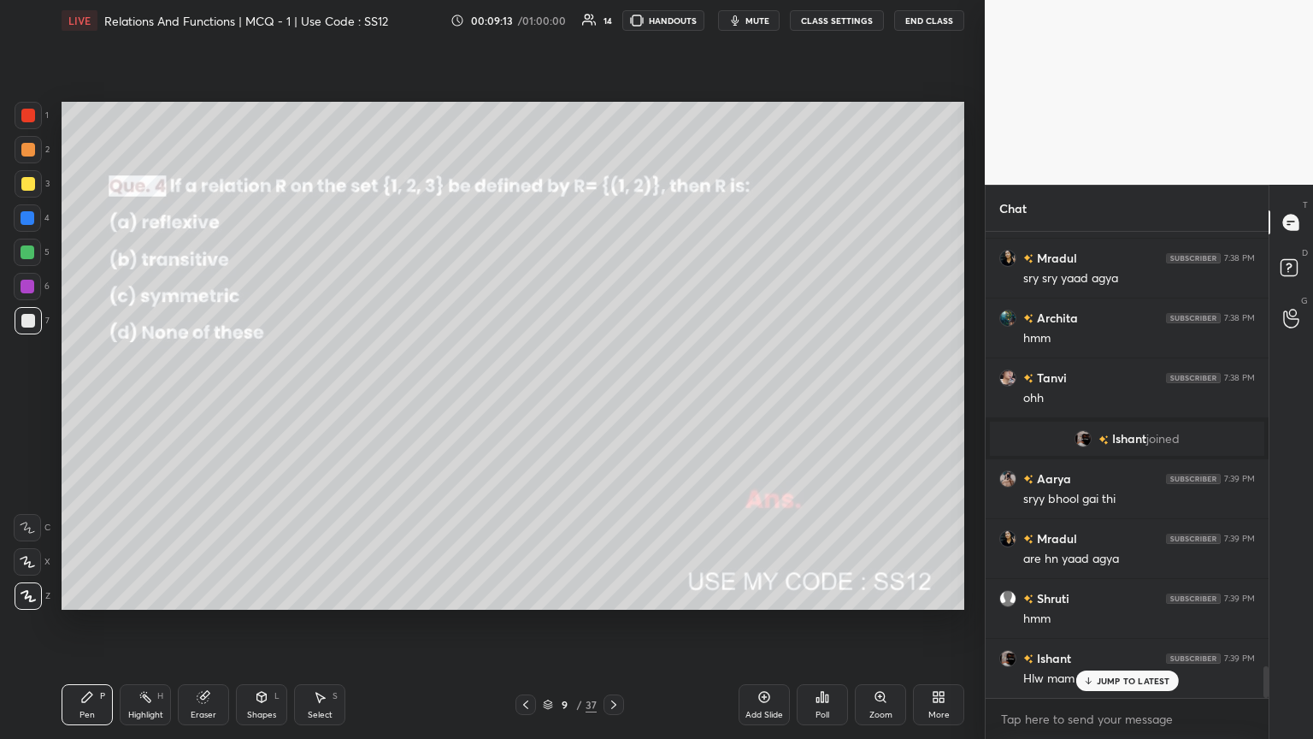
click at [613, 401] on icon at bounding box center [613, 704] width 5 height 9
click at [613, 401] on div "Poll" at bounding box center [822, 714] width 14 height 9
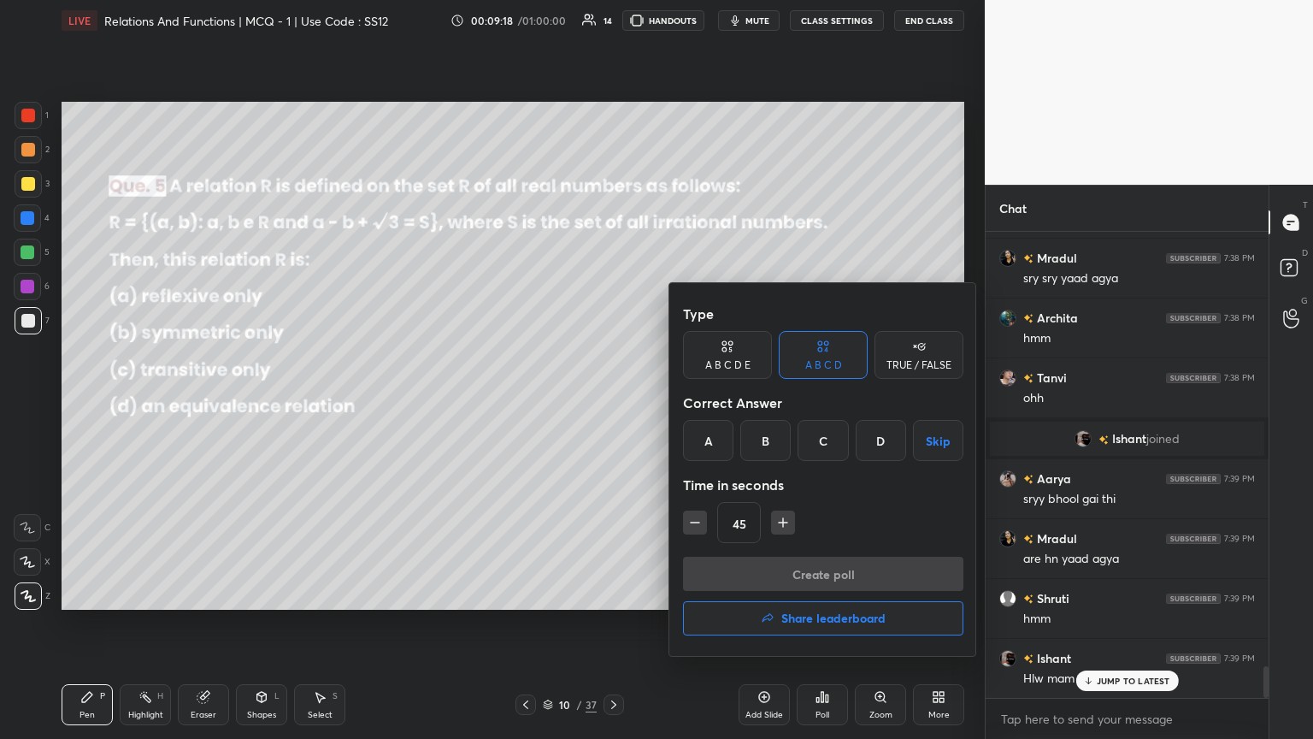
click at [613, 401] on div "A" at bounding box center [708, 440] width 50 height 41
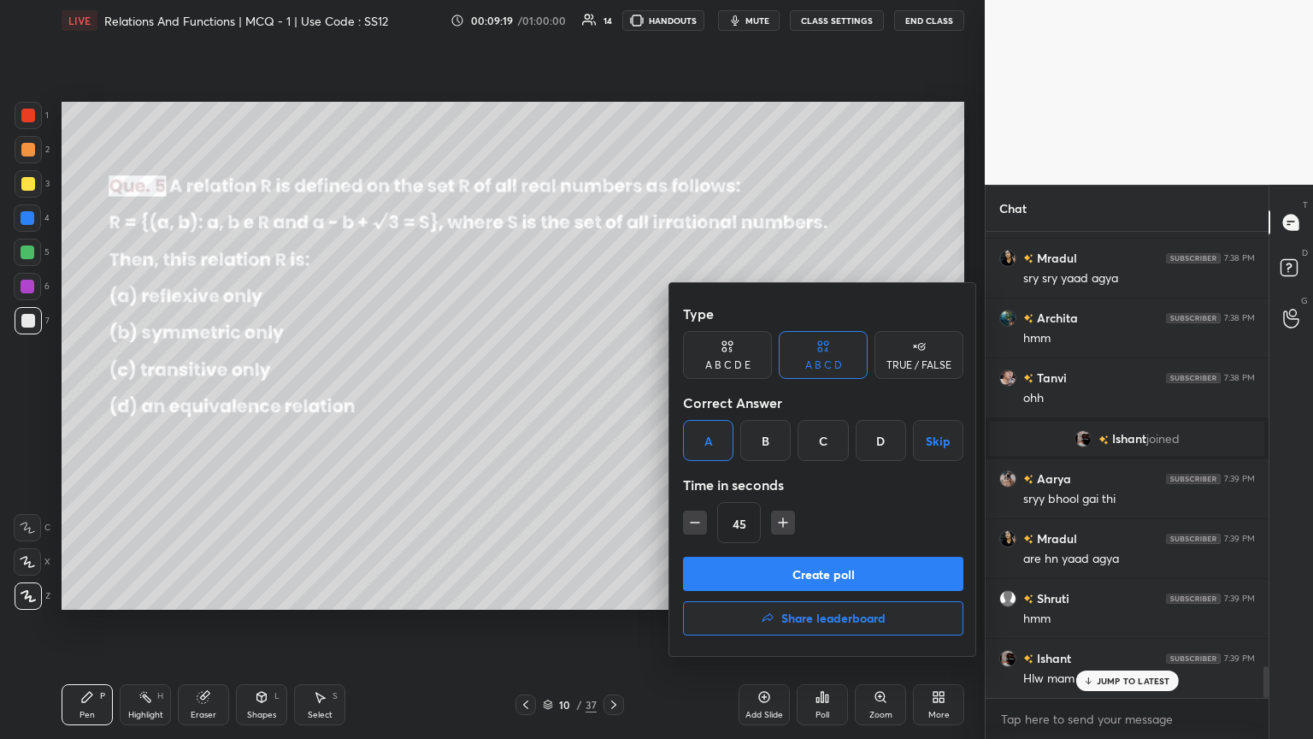
click at [613, 401] on icon "button" at bounding box center [783, 522] width 9 height 0
type input "60"
click at [613, 401] on button "Create poll" at bounding box center [823, 573] width 280 height 34
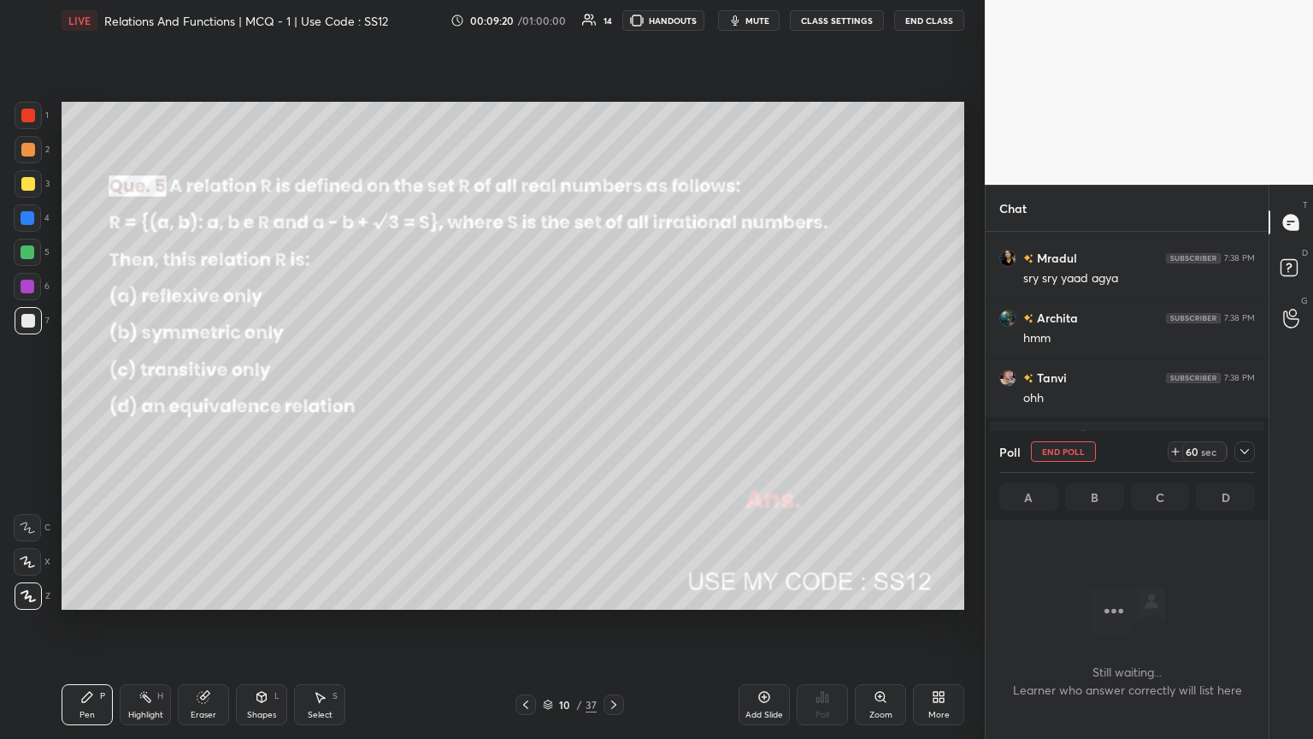
scroll to position [372, 278]
drag, startPoint x: 1248, startPoint y: 451, endPoint x: 1228, endPoint y: 477, distance: 32.8
click at [613, 401] on icon at bounding box center [1245, 452] width 14 height 14
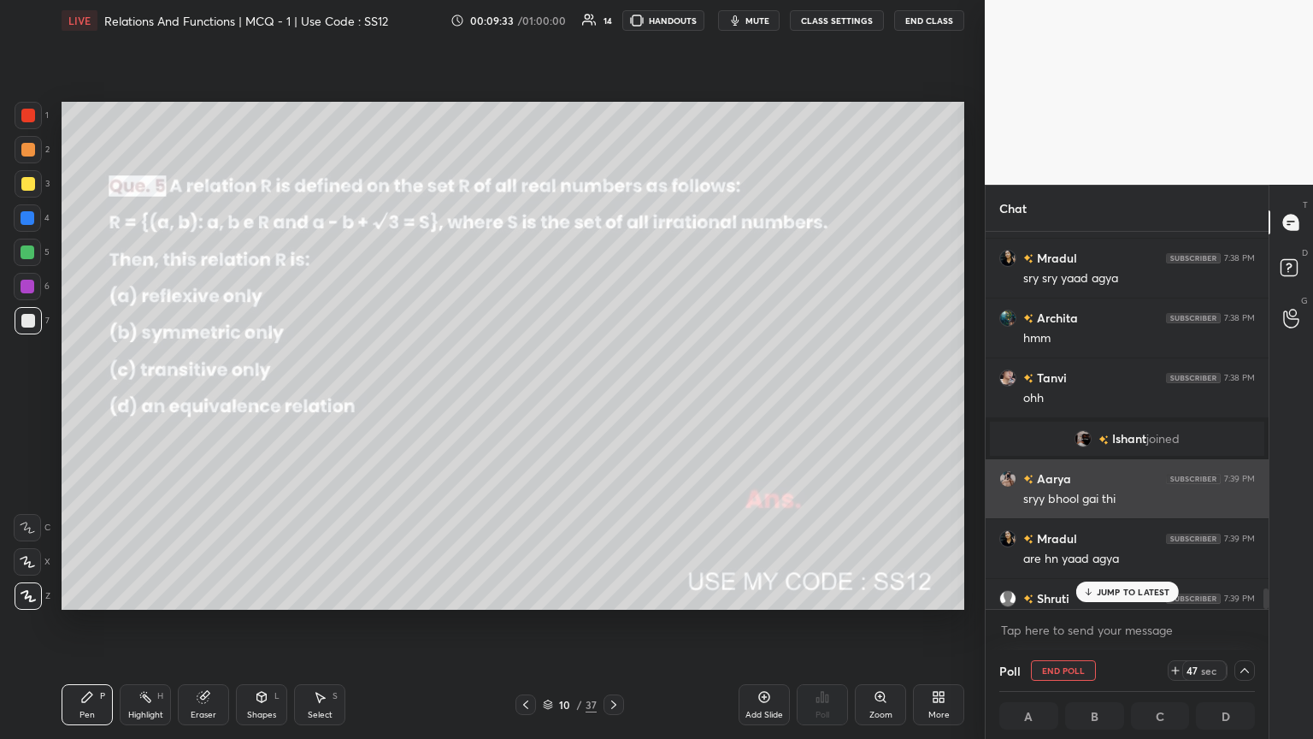
scroll to position [6555, 0]
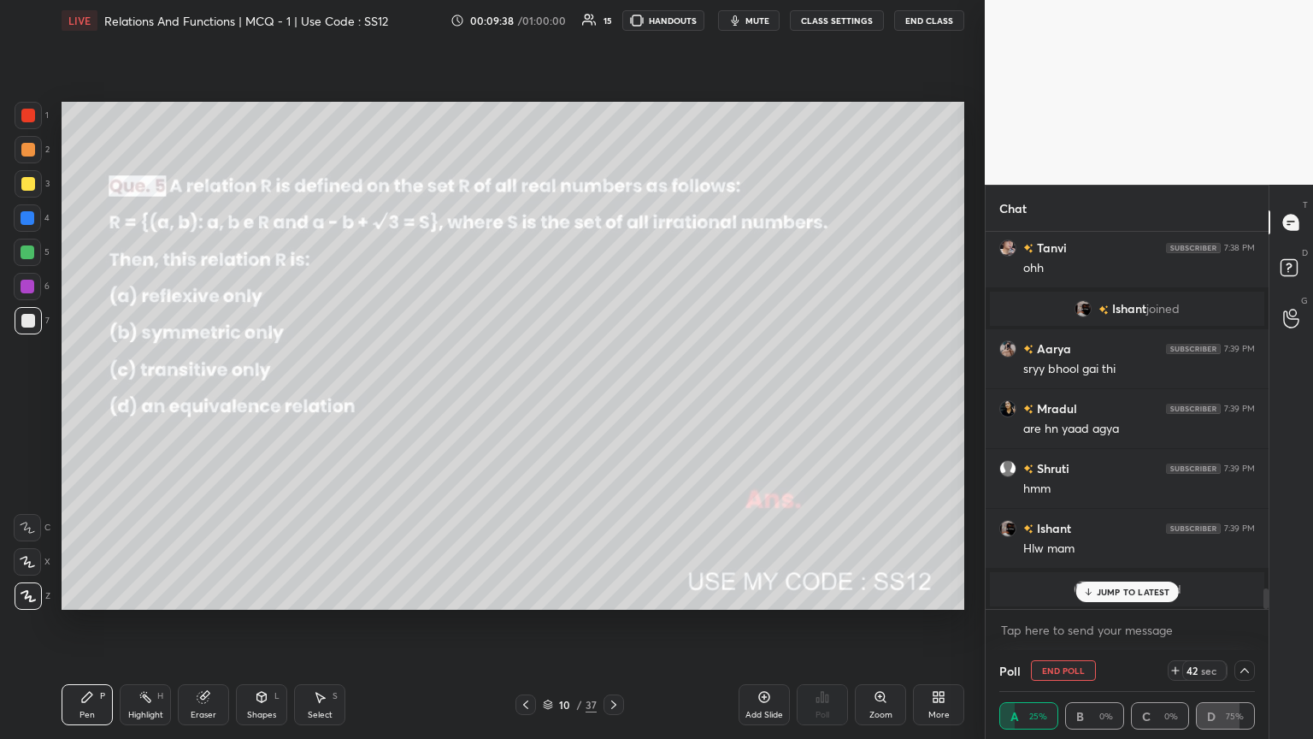
click at [613, 401] on p "JUMP TO LATEST" at bounding box center [1134, 591] width 74 height 10
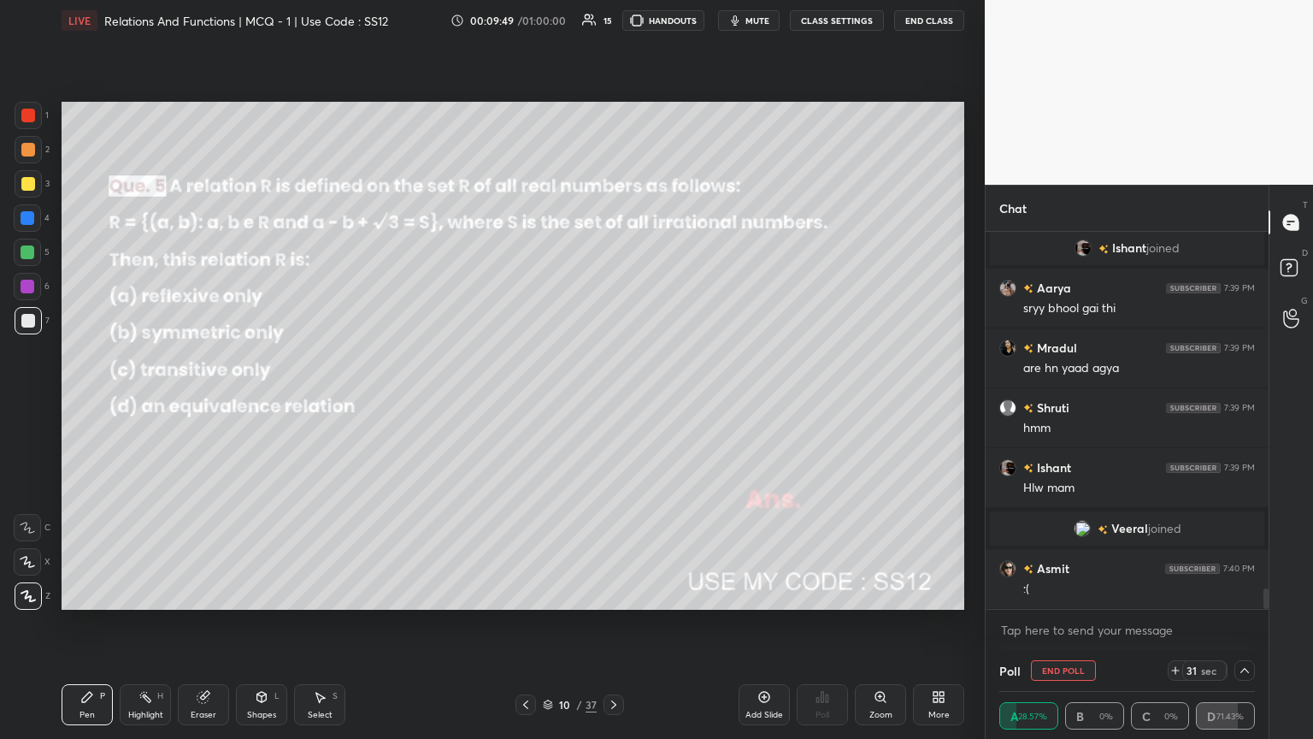
click at [613, 401] on icon at bounding box center [1245, 670] width 14 height 14
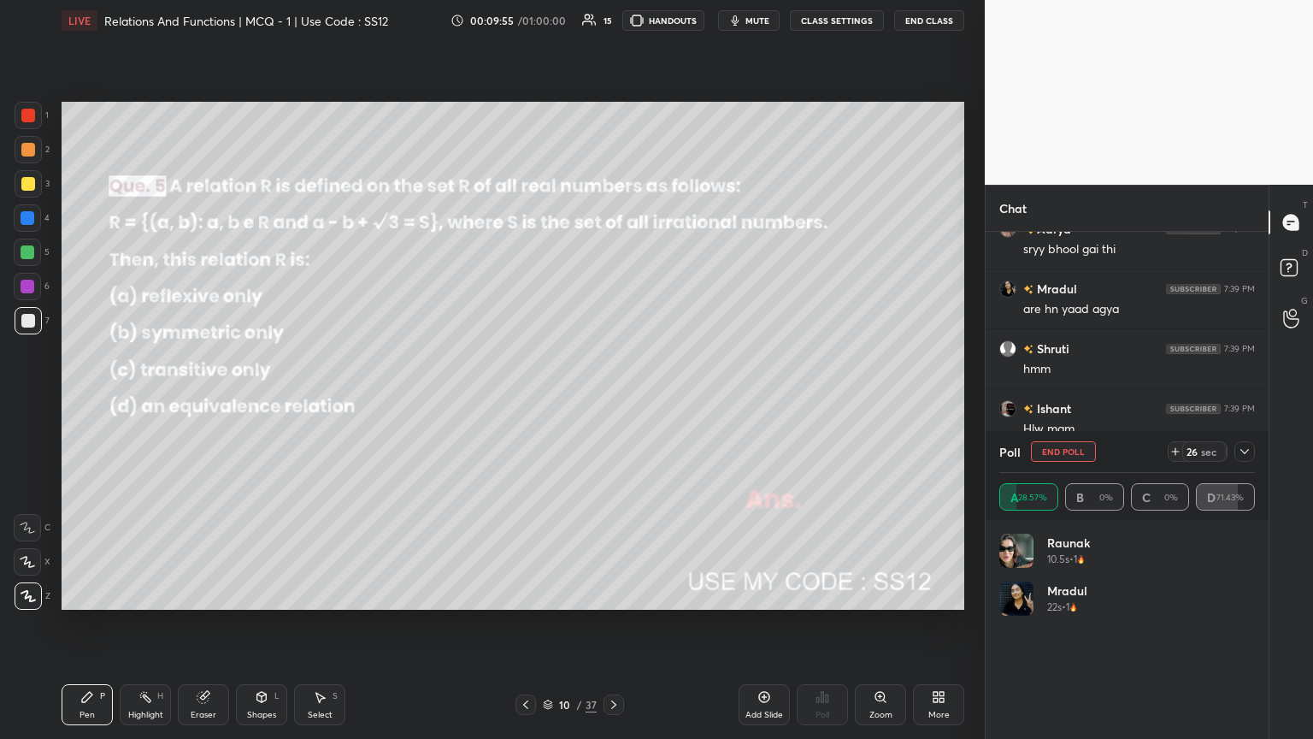
scroll to position [6735, 0]
click at [613, 401] on icon at bounding box center [1245, 452] width 14 height 14
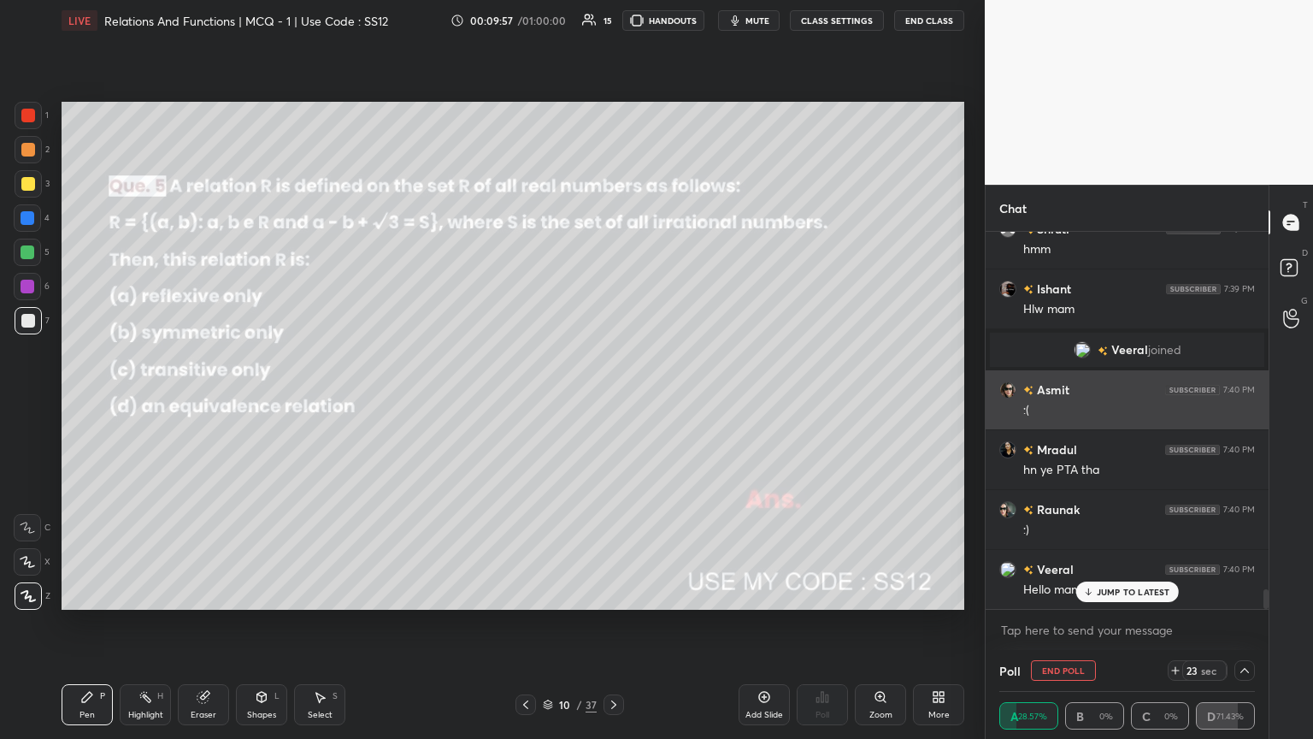
scroll to position [6896, 0]
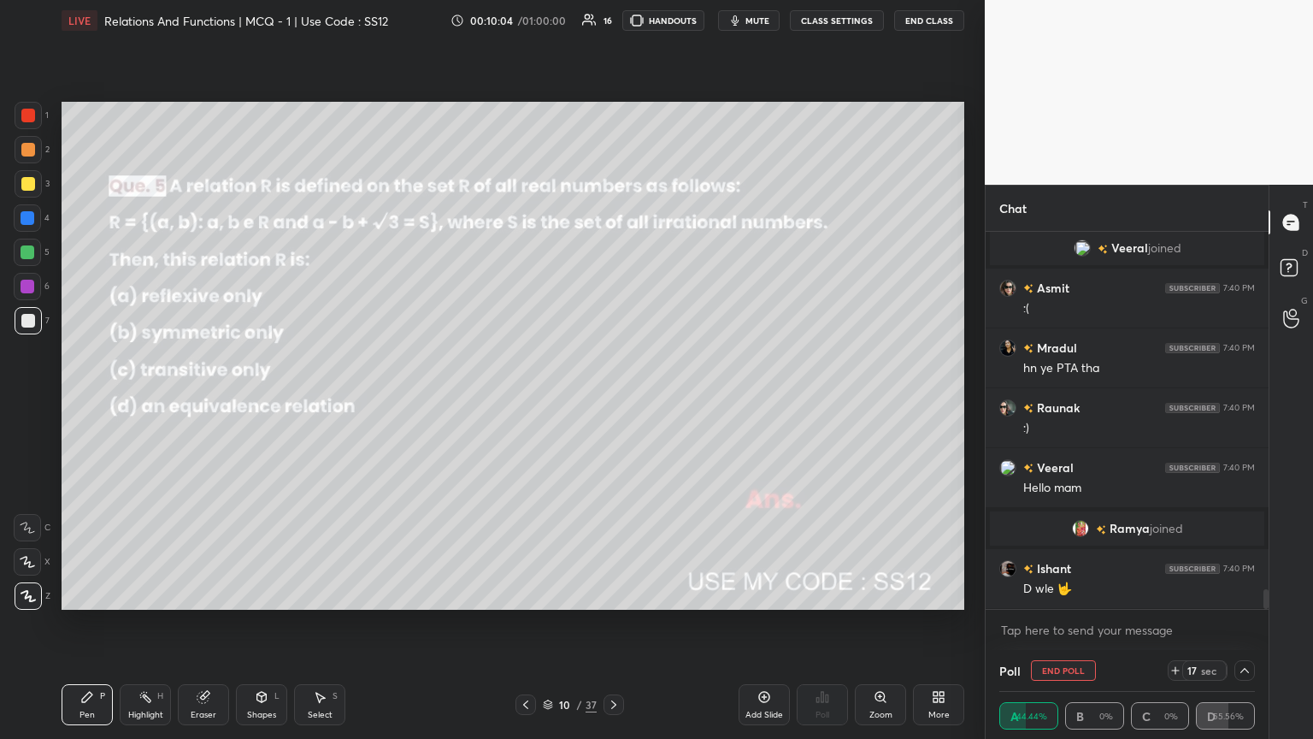
click at [613, 401] on icon at bounding box center [1245, 670] width 14 height 14
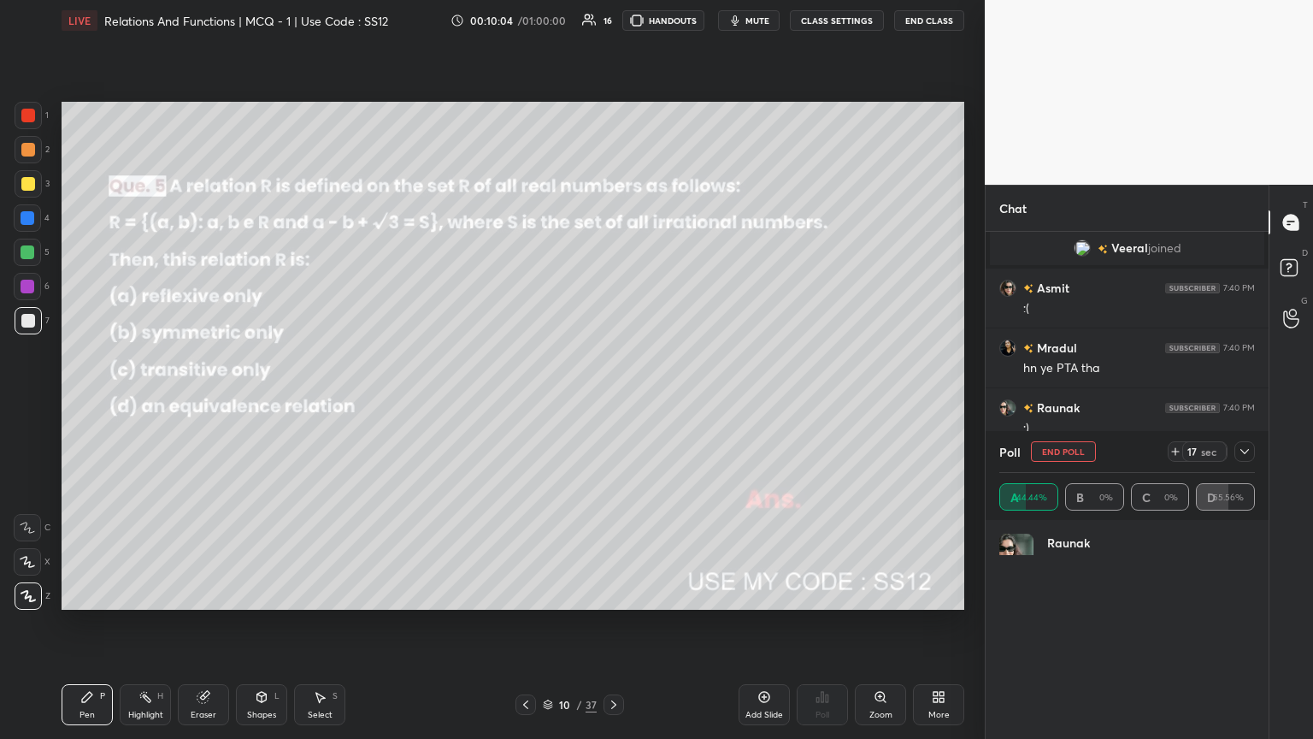
scroll to position [195, 250]
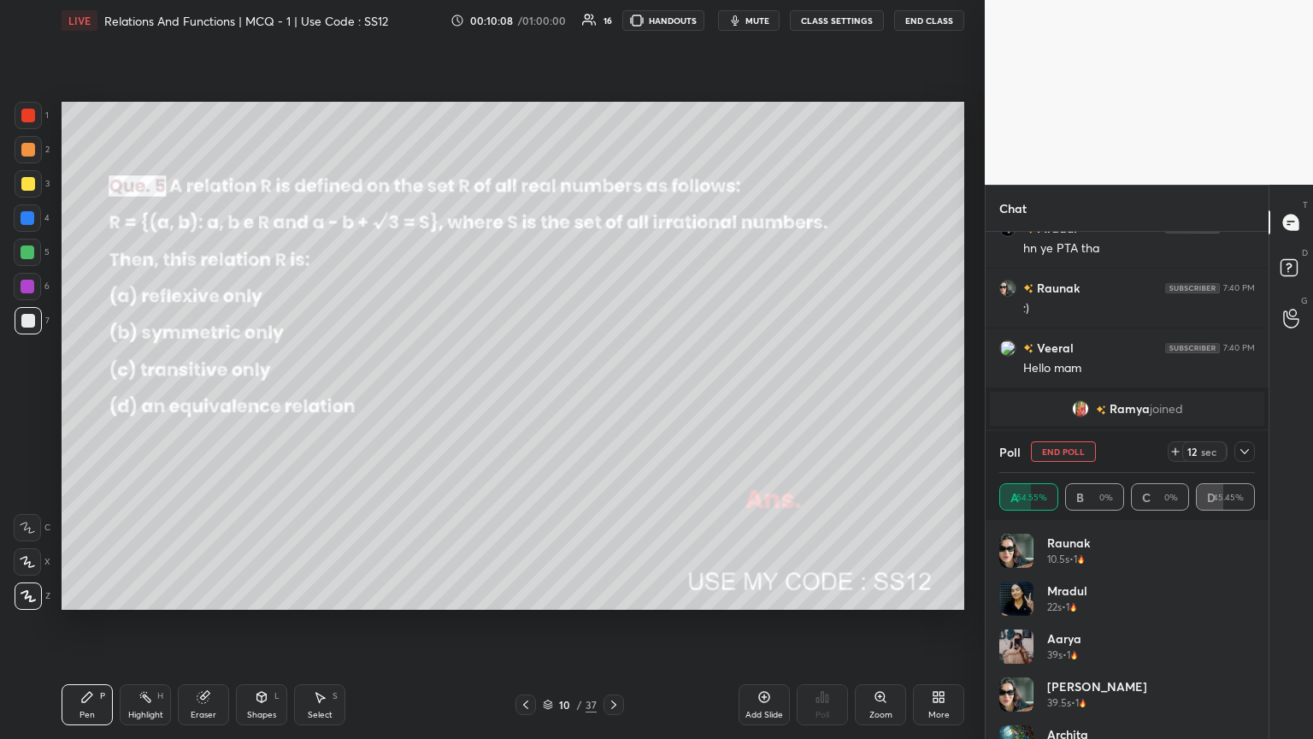
click at [613, 401] on img "grid" at bounding box center [1016, 550] width 34 height 34
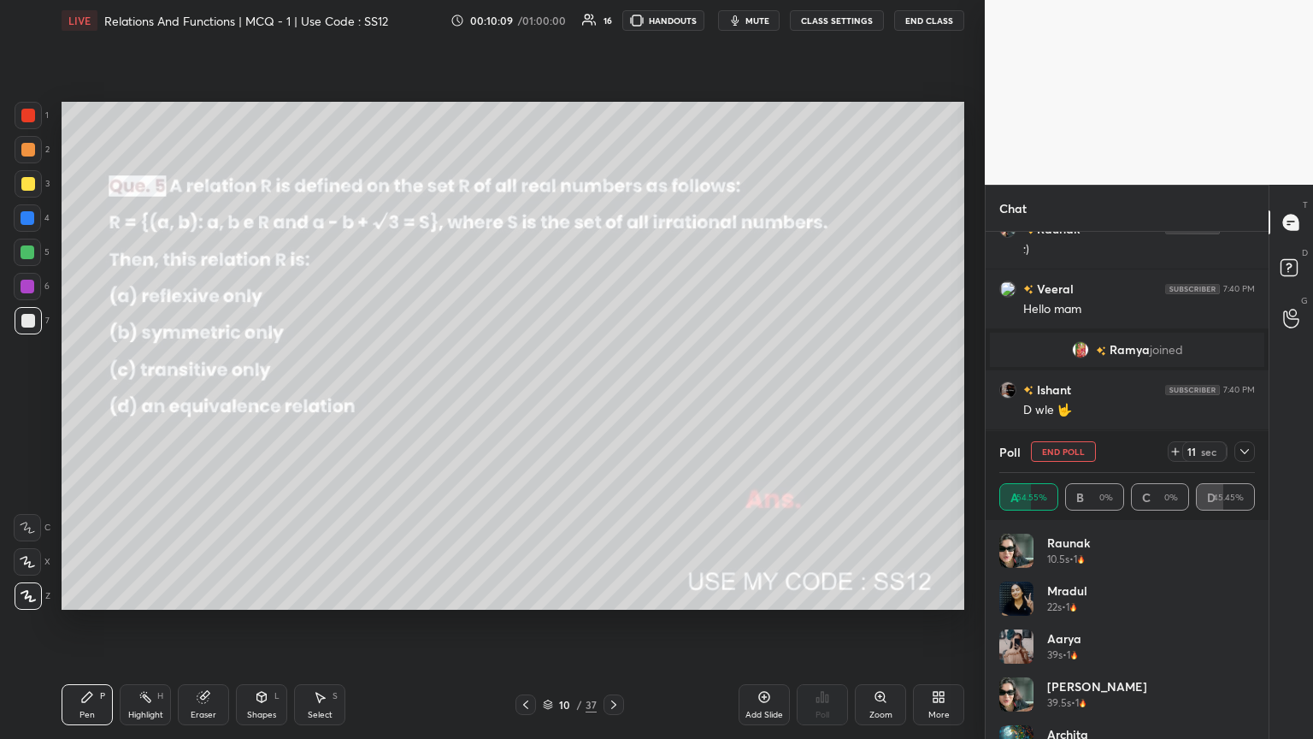
click at [613, 401] on img "grid" at bounding box center [1016, 550] width 34 height 34
click at [613, 401] on icon at bounding box center [1244, 451] width 9 height 5
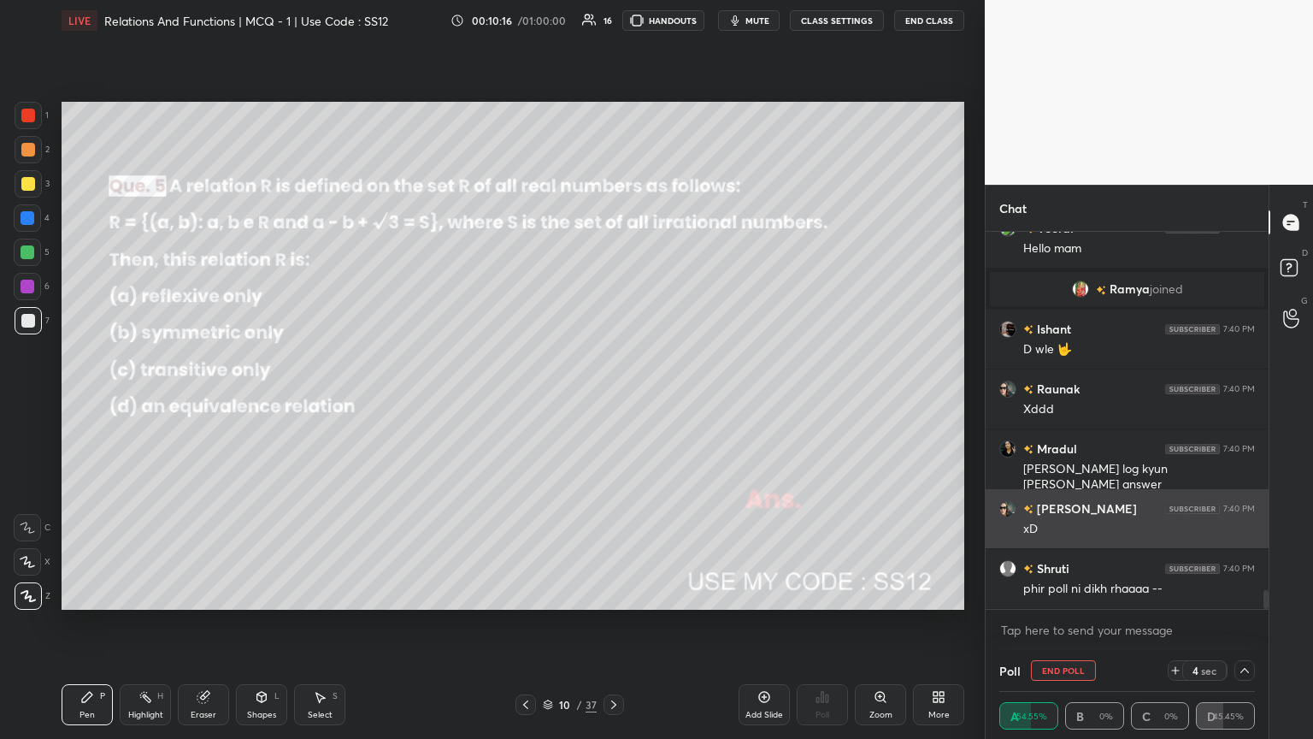
click at [613, 401] on img "grid" at bounding box center [1007, 508] width 17 height 17
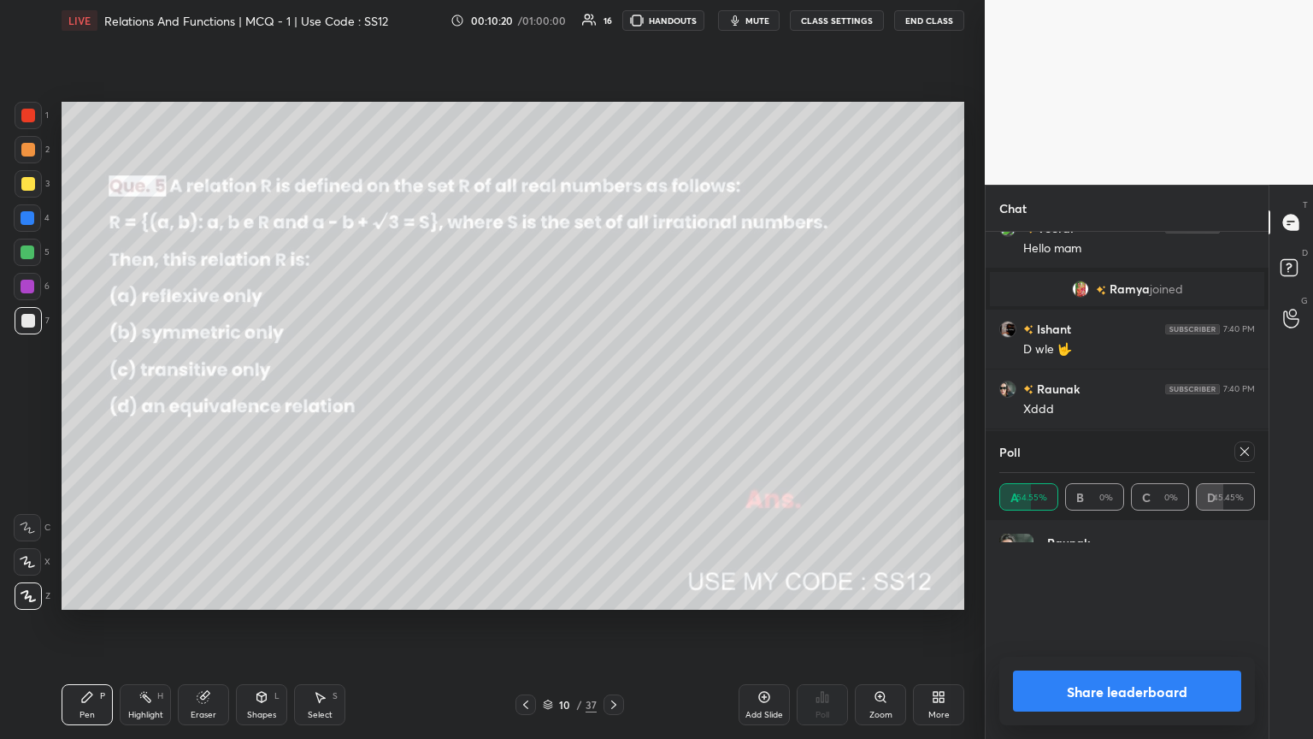
scroll to position [0, 0]
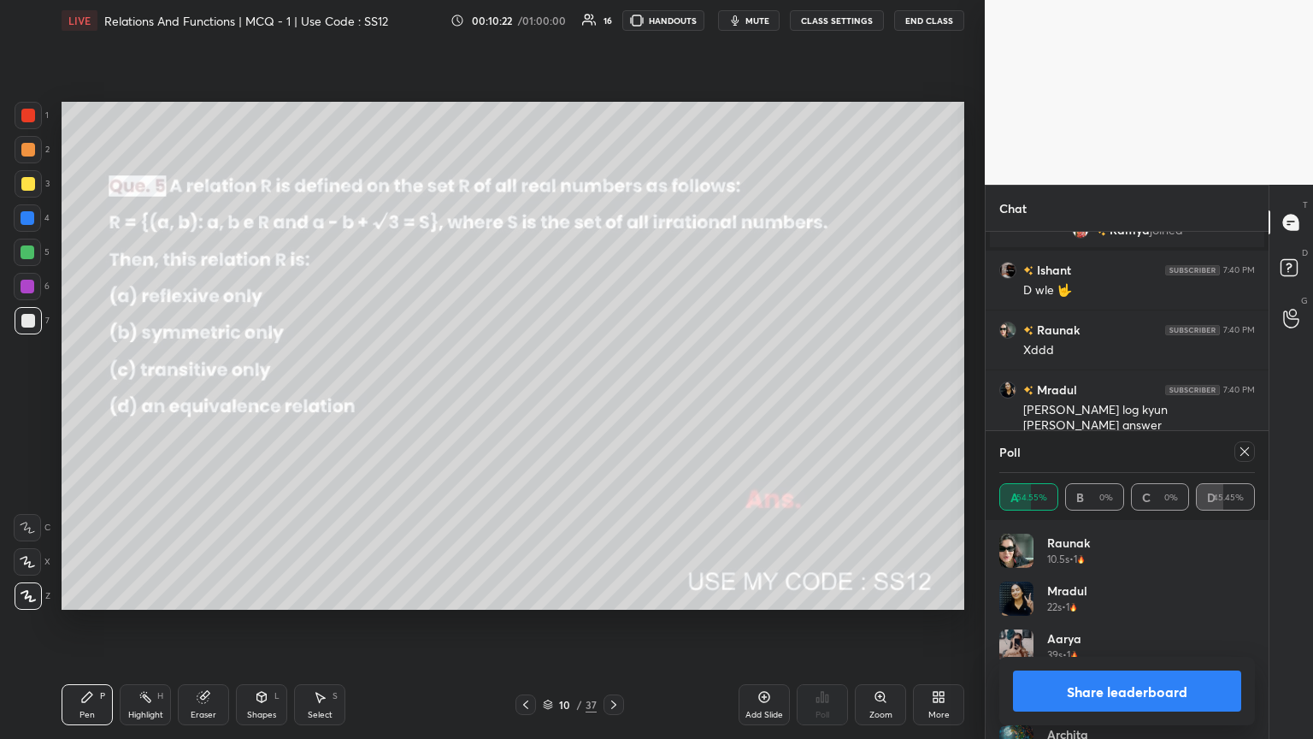
click at [613, 401] on icon at bounding box center [1245, 452] width 14 height 14
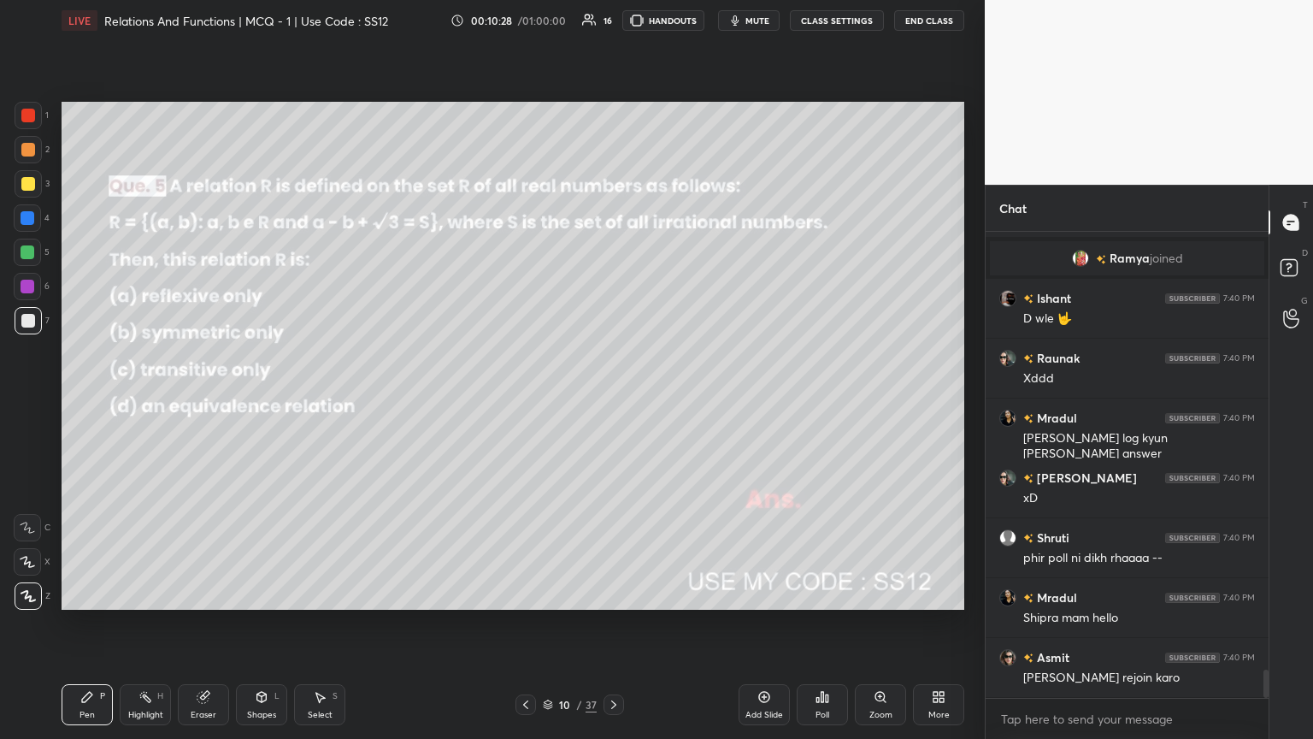
click at [31, 182] on div at bounding box center [28, 184] width 14 height 14
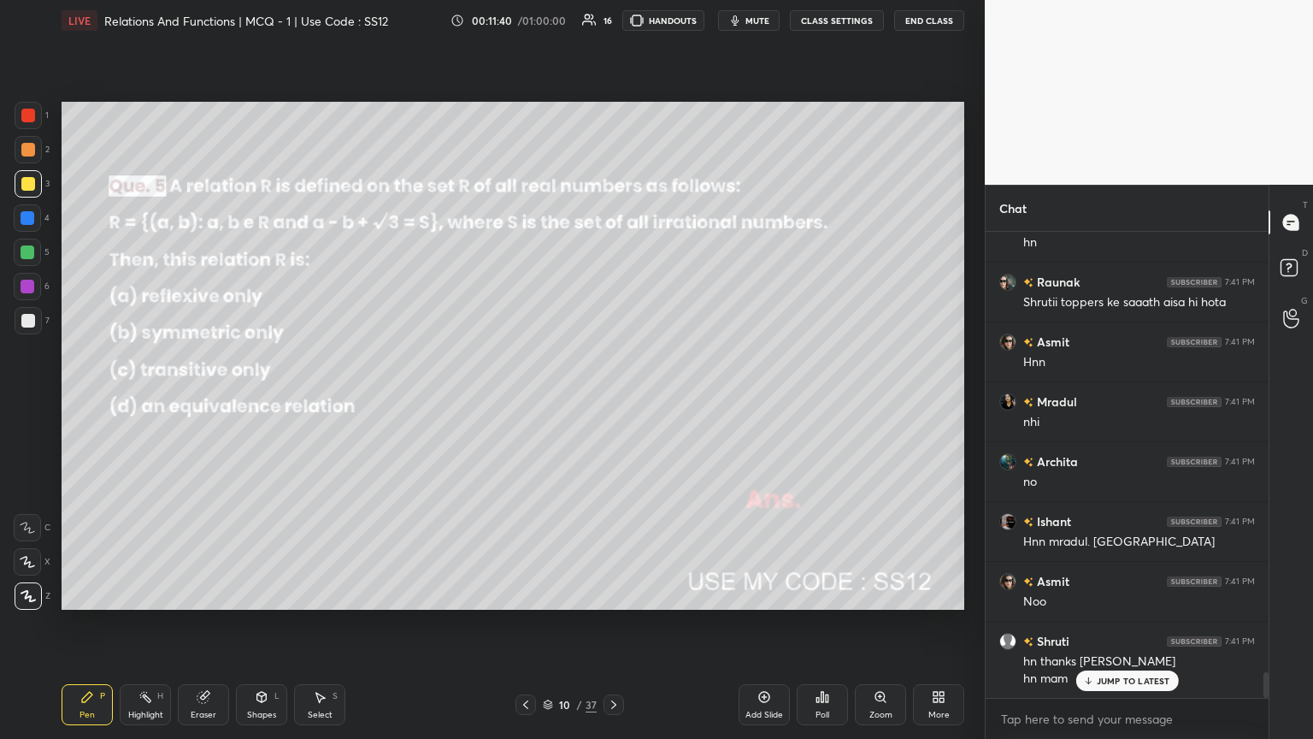
scroll to position [8034, 0]
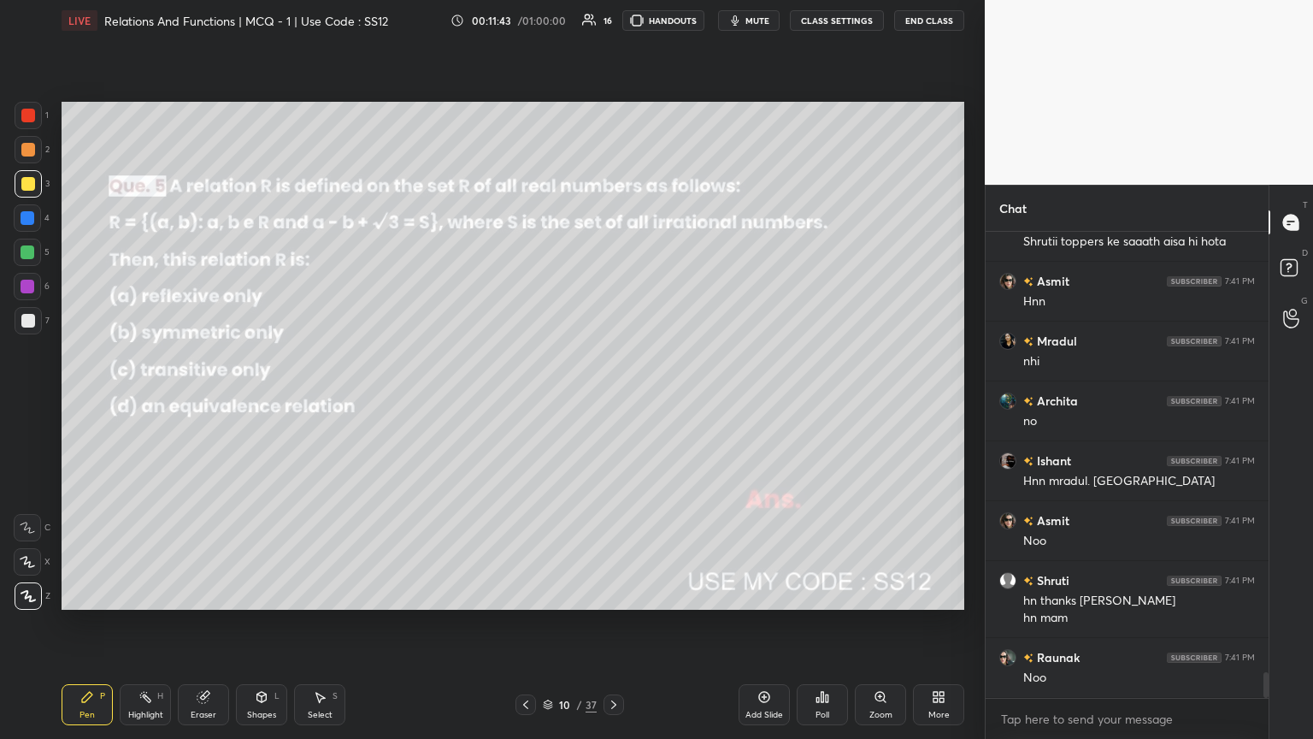
click at [613, 401] on icon at bounding box center [614, 705] width 14 height 14
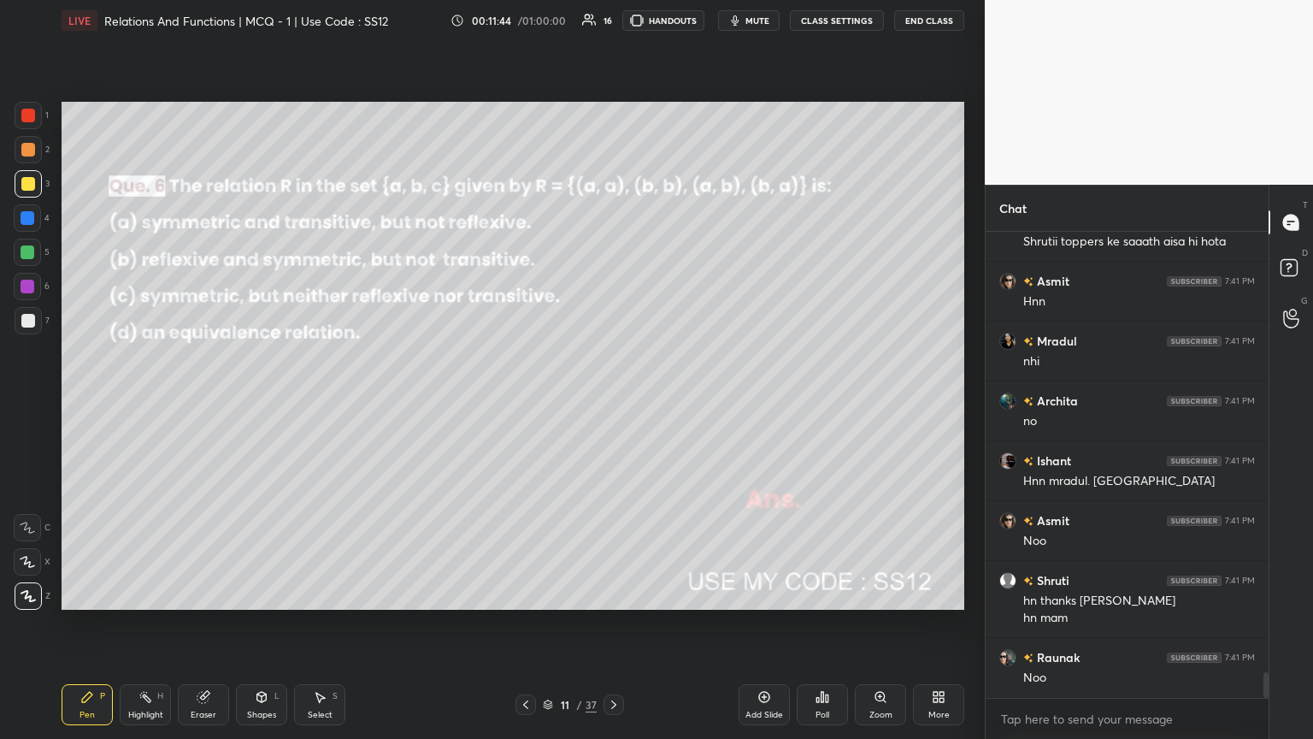
scroll to position [8093, 0]
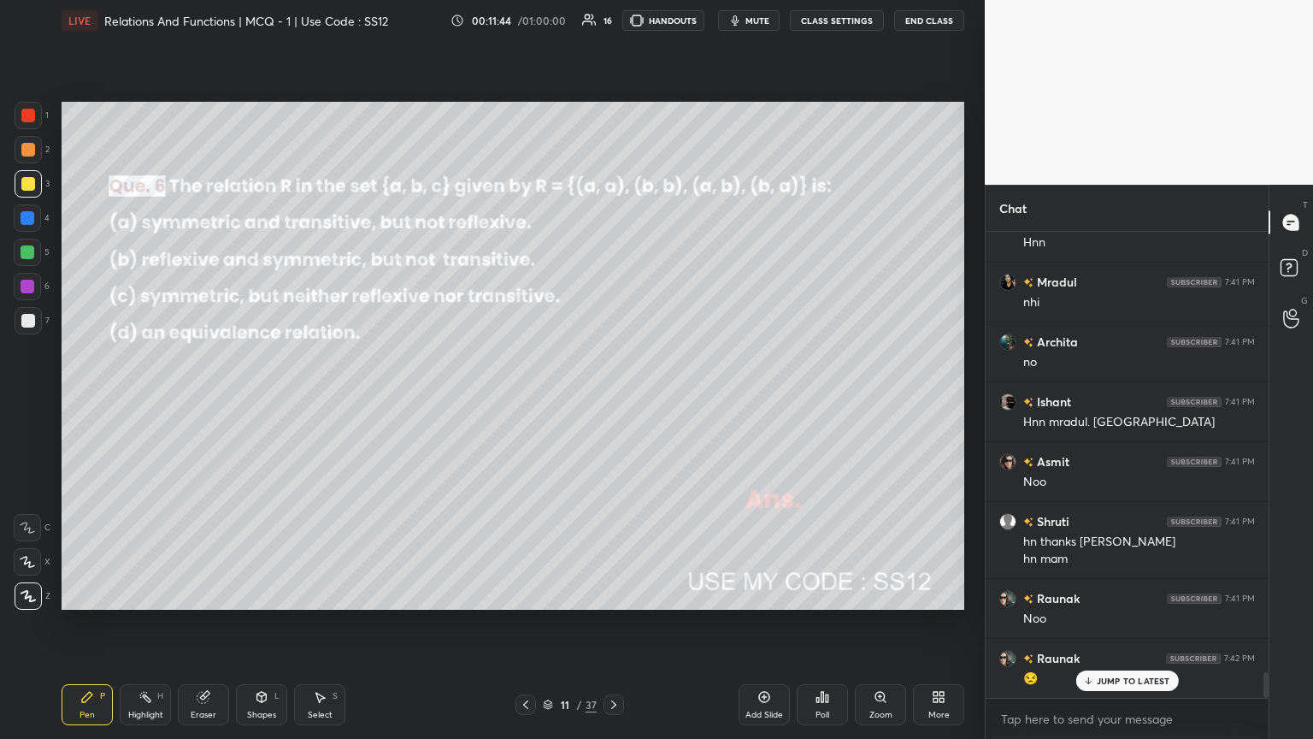
click at [613, 401] on div "Poll" at bounding box center [822, 704] width 51 height 41
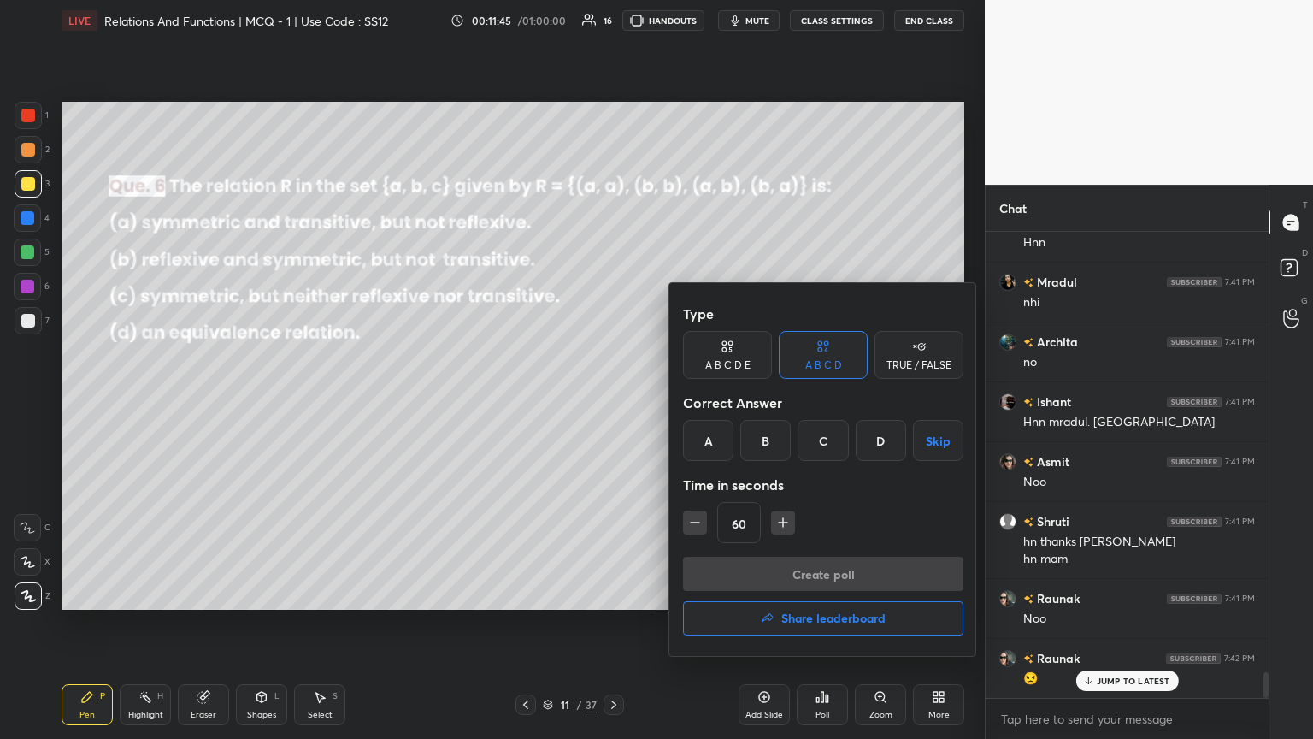
scroll to position [8229, 0]
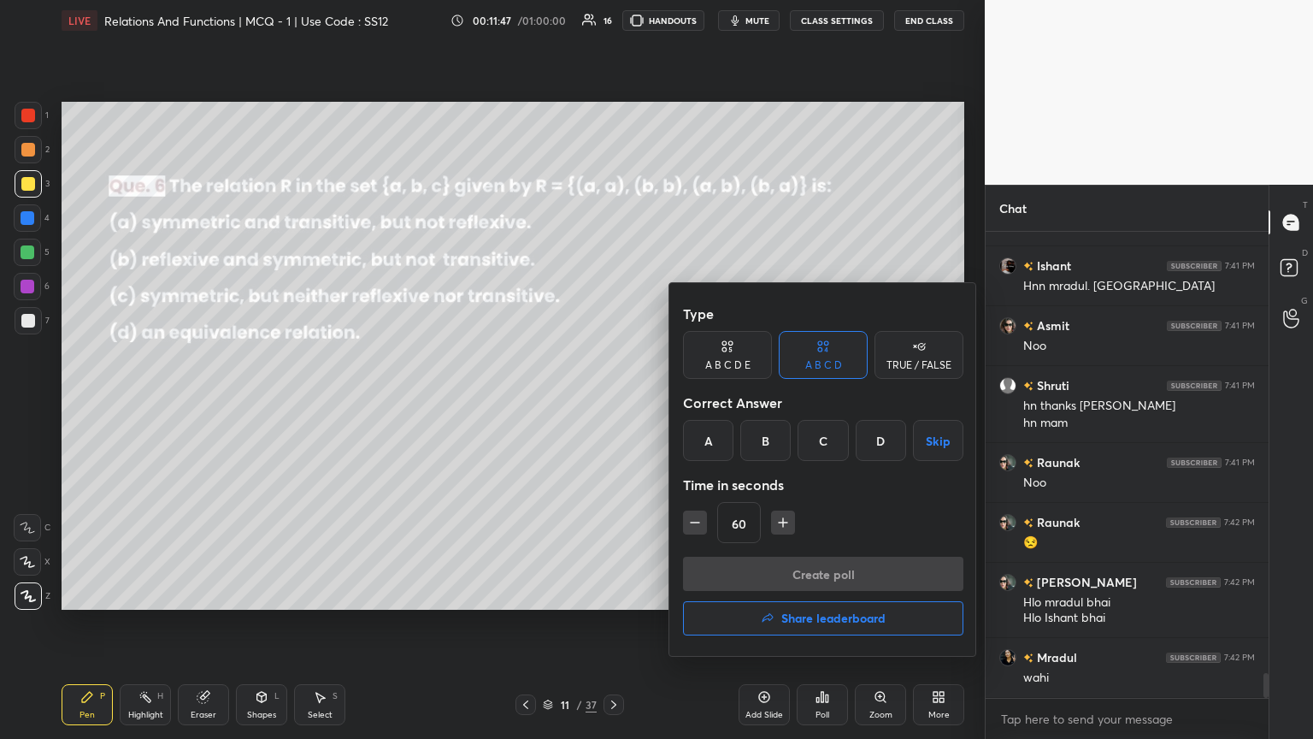
drag, startPoint x: 706, startPoint y: 455, endPoint x: 708, endPoint y: 472, distance: 17.2
click at [613, 401] on div "A" at bounding box center [708, 440] width 50 height 41
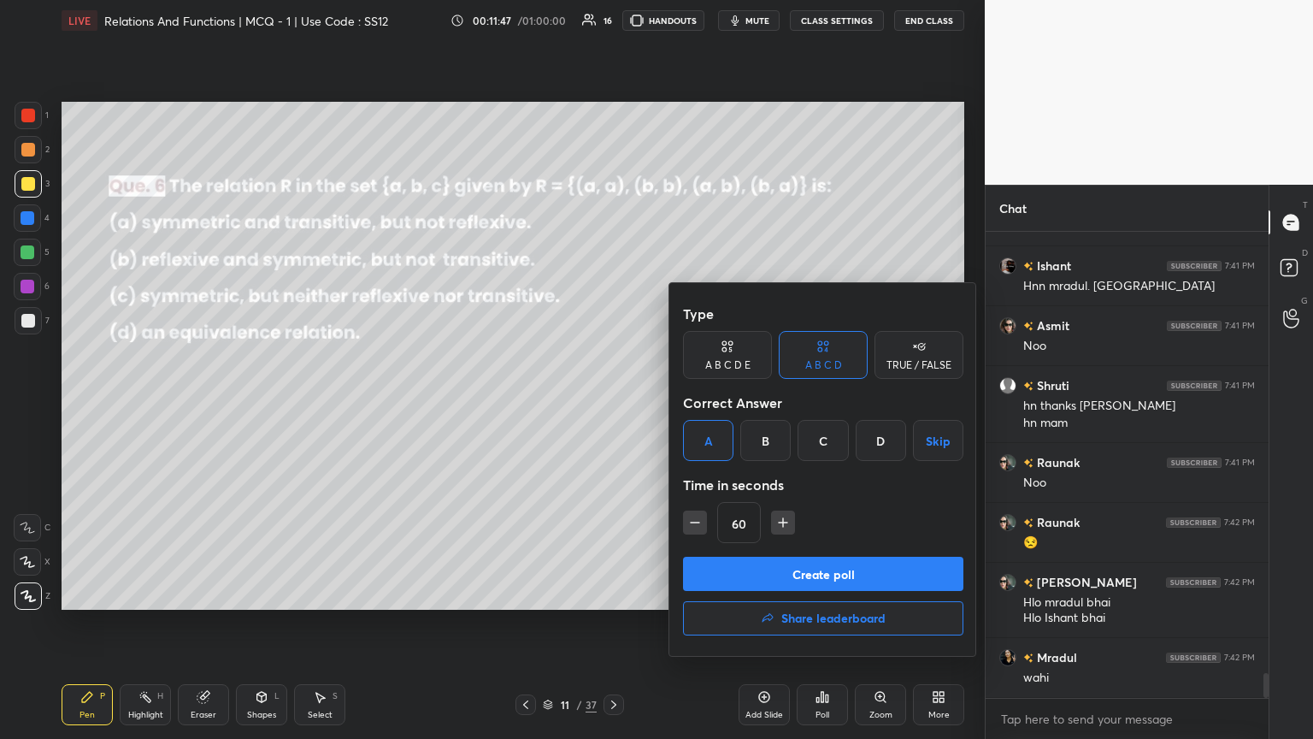
click at [613, 401] on button "Create poll" at bounding box center [823, 573] width 280 height 34
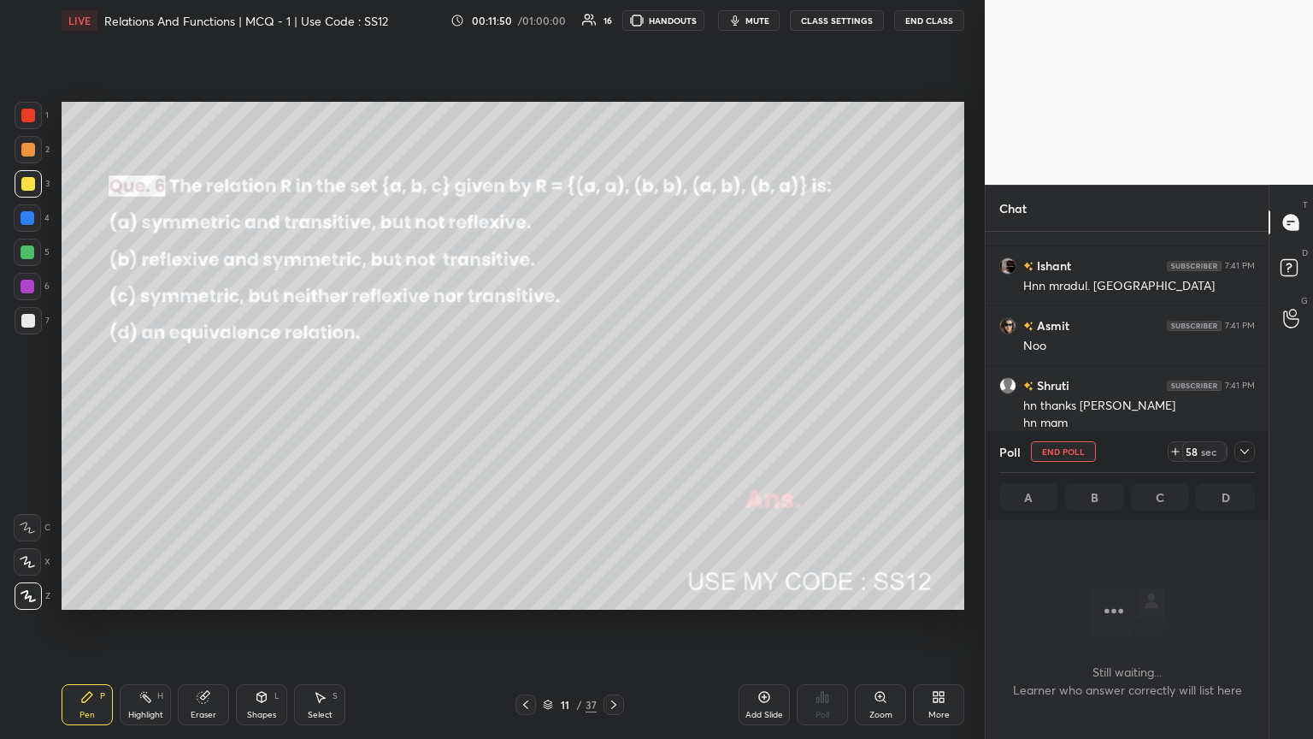
scroll to position [8377, 0]
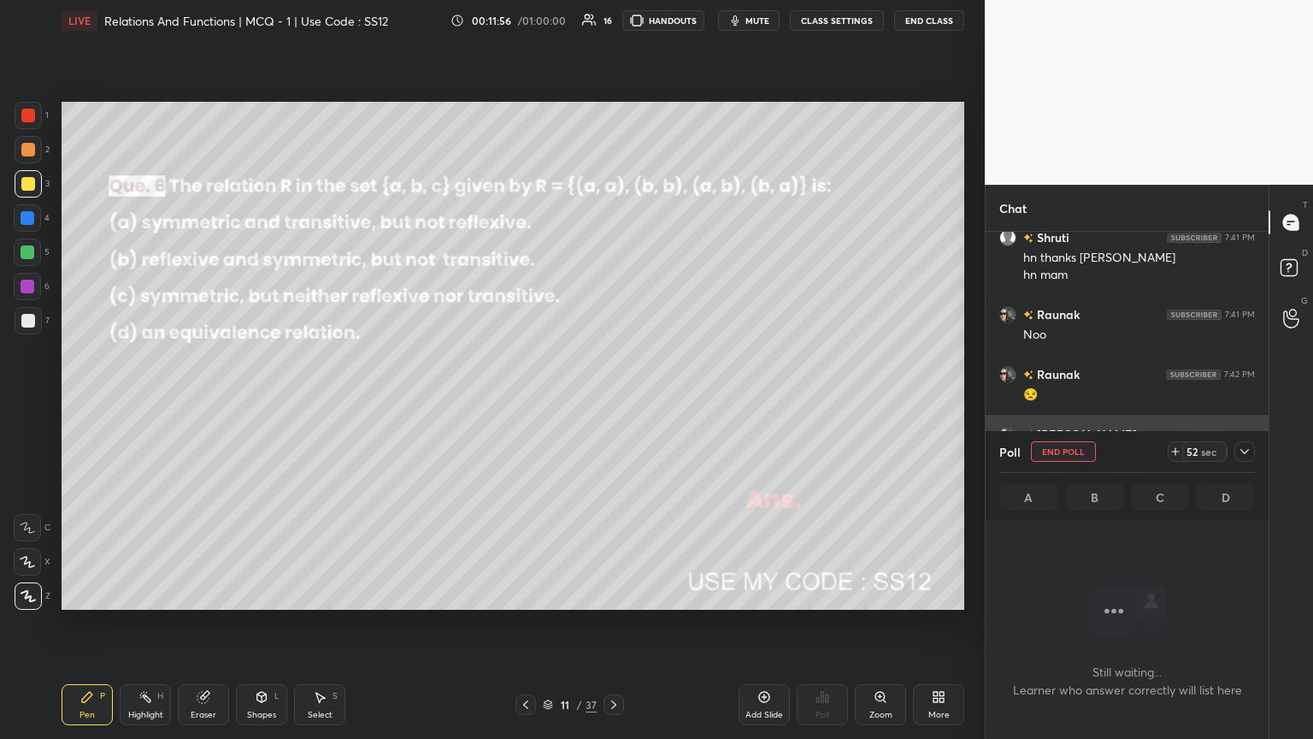
drag, startPoint x: 1245, startPoint y: 446, endPoint x: 1228, endPoint y: 456, distance: 19.2
click at [613, 401] on icon at bounding box center [1245, 452] width 14 height 14
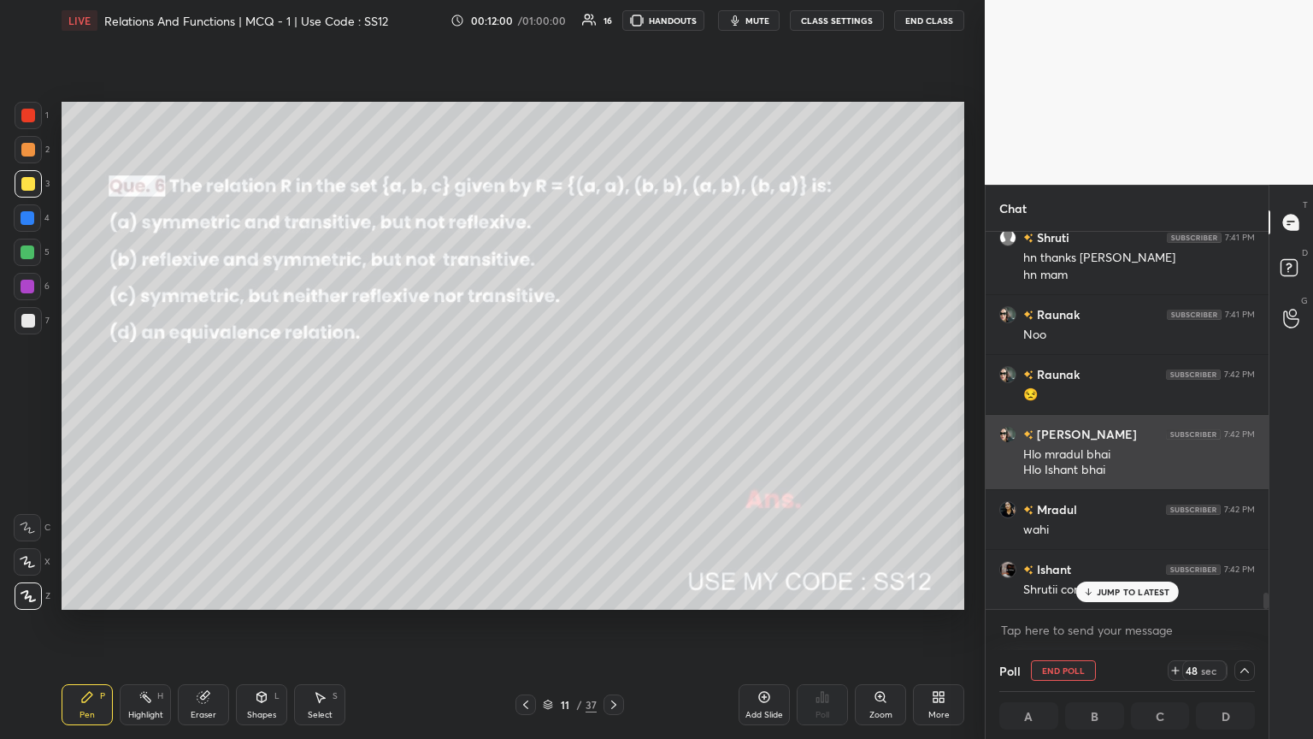
scroll to position [8418, 0]
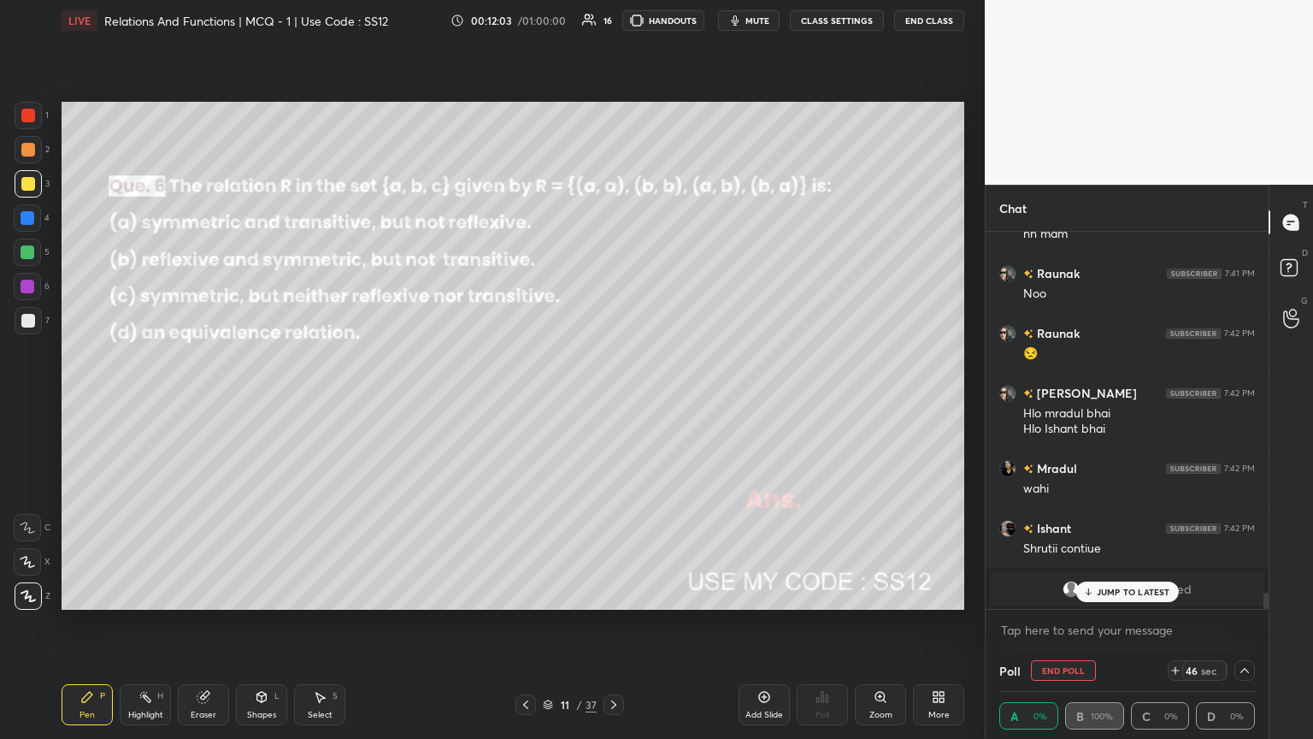
click at [613, 401] on p "JUMP TO LATEST" at bounding box center [1134, 591] width 74 height 10
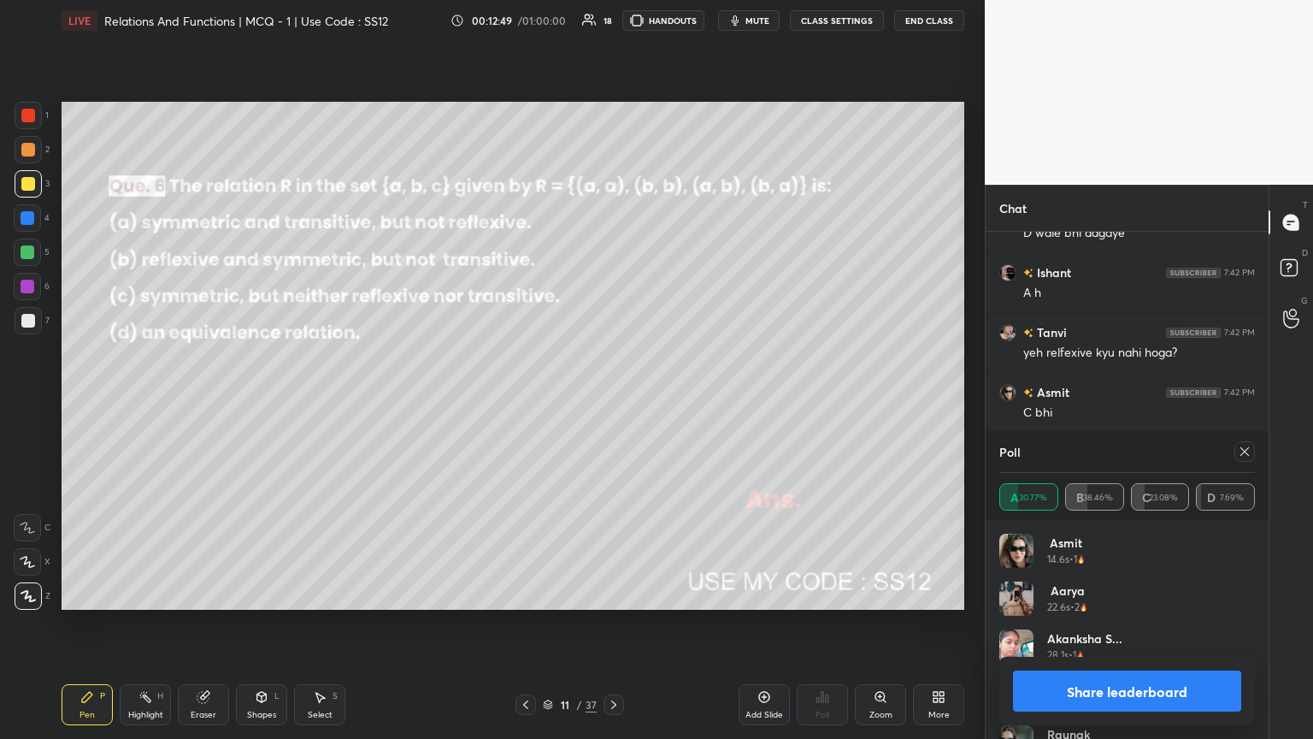
scroll to position [8911, 0]
drag, startPoint x: 1246, startPoint y: 449, endPoint x: 1233, endPoint y: 452, distance: 13.3
click at [613, 401] on icon at bounding box center [1245, 452] width 14 height 14
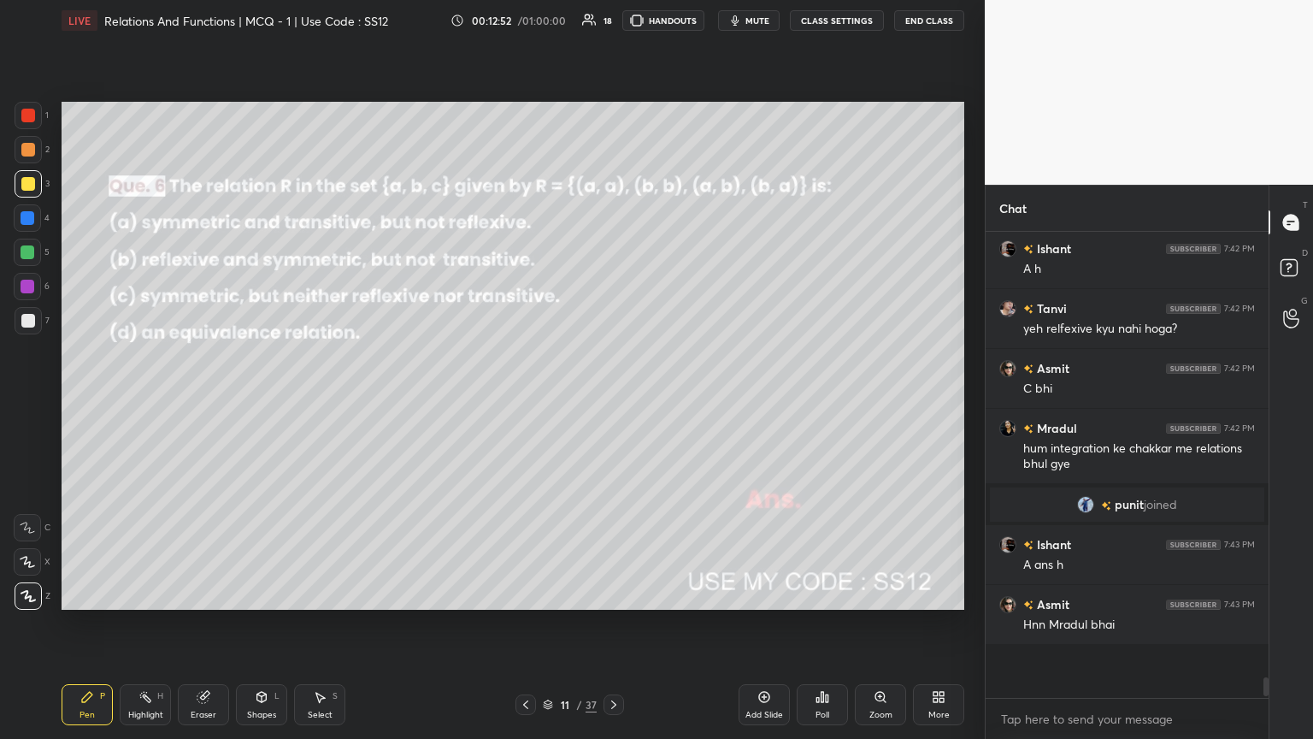
scroll to position [452, 278]
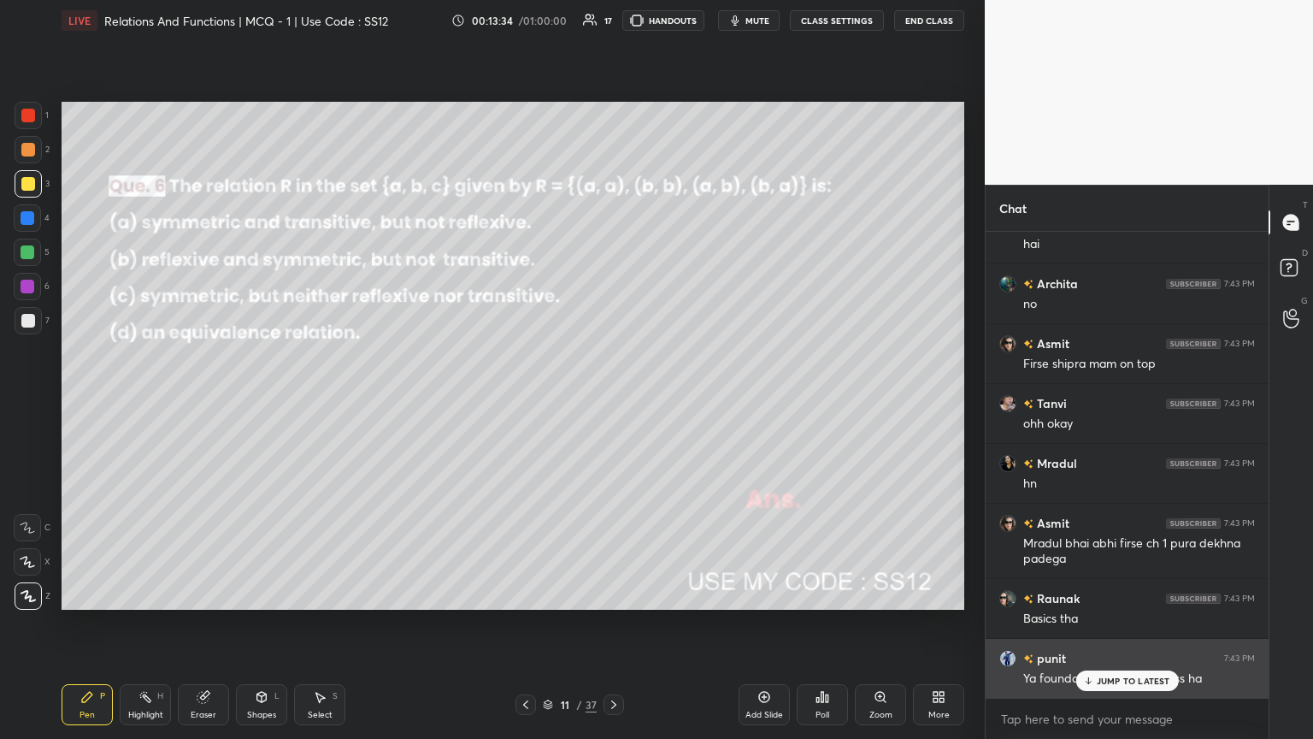
drag, startPoint x: 1121, startPoint y: 684, endPoint x: 1105, endPoint y: 675, distance: 17.6
click at [613, 401] on p "JUMP TO LATEST" at bounding box center [1134, 680] width 74 height 10
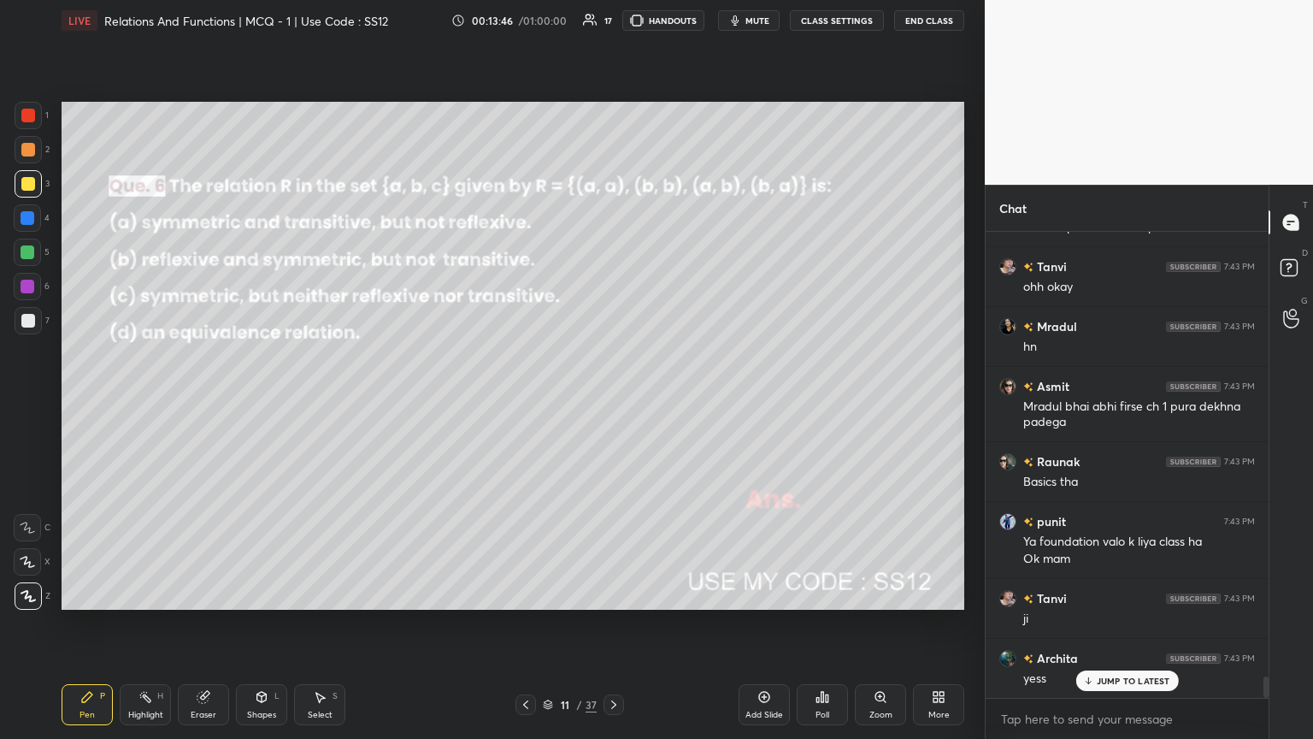
click at [613, 401] on icon at bounding box center [614, 705] width 14 height 14
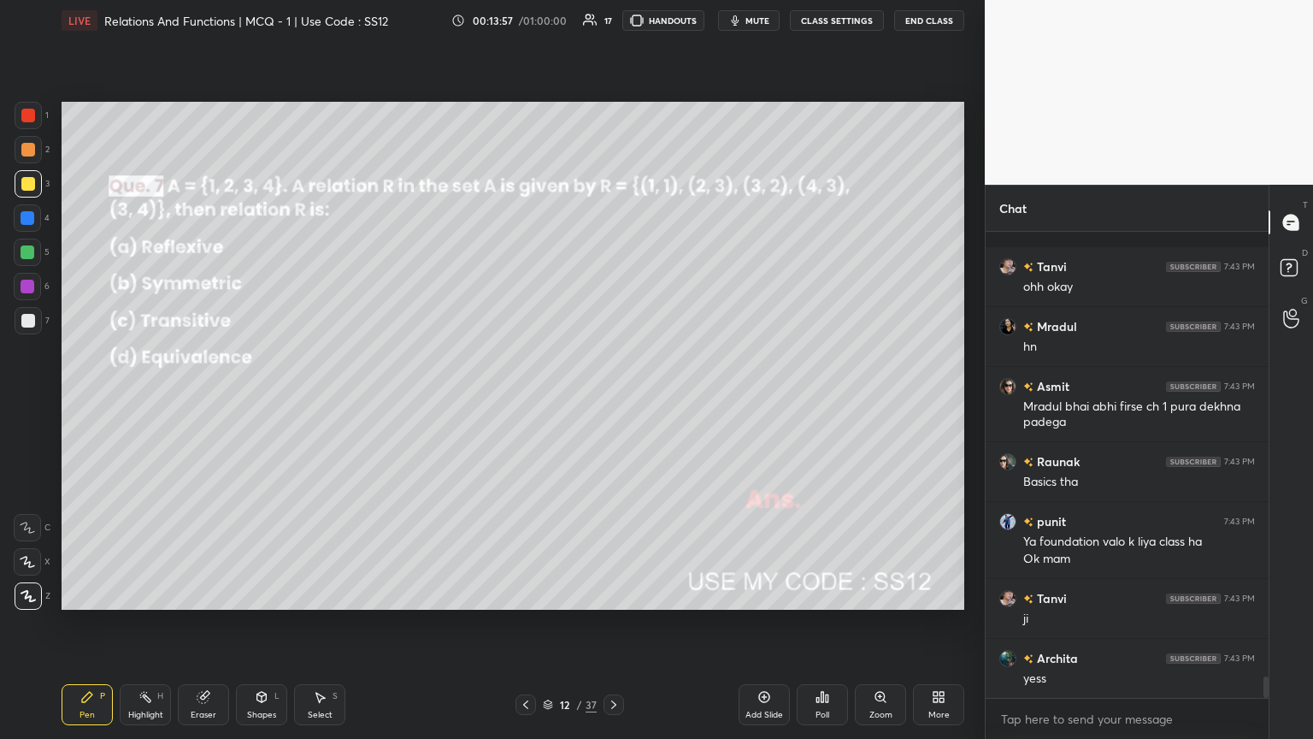
scroll to position [9605, 0]
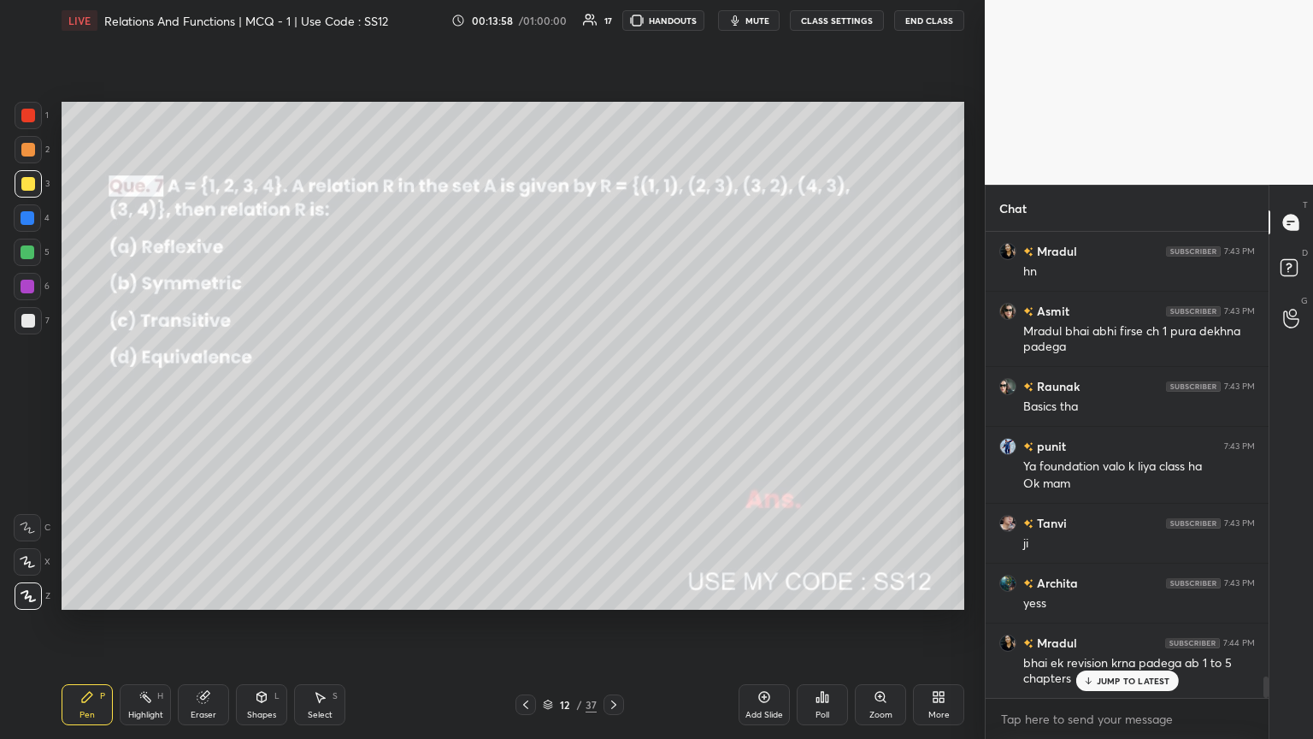
click at [613, 401] on div "Poll" at bounding box center [822, 704] width 51 height 41
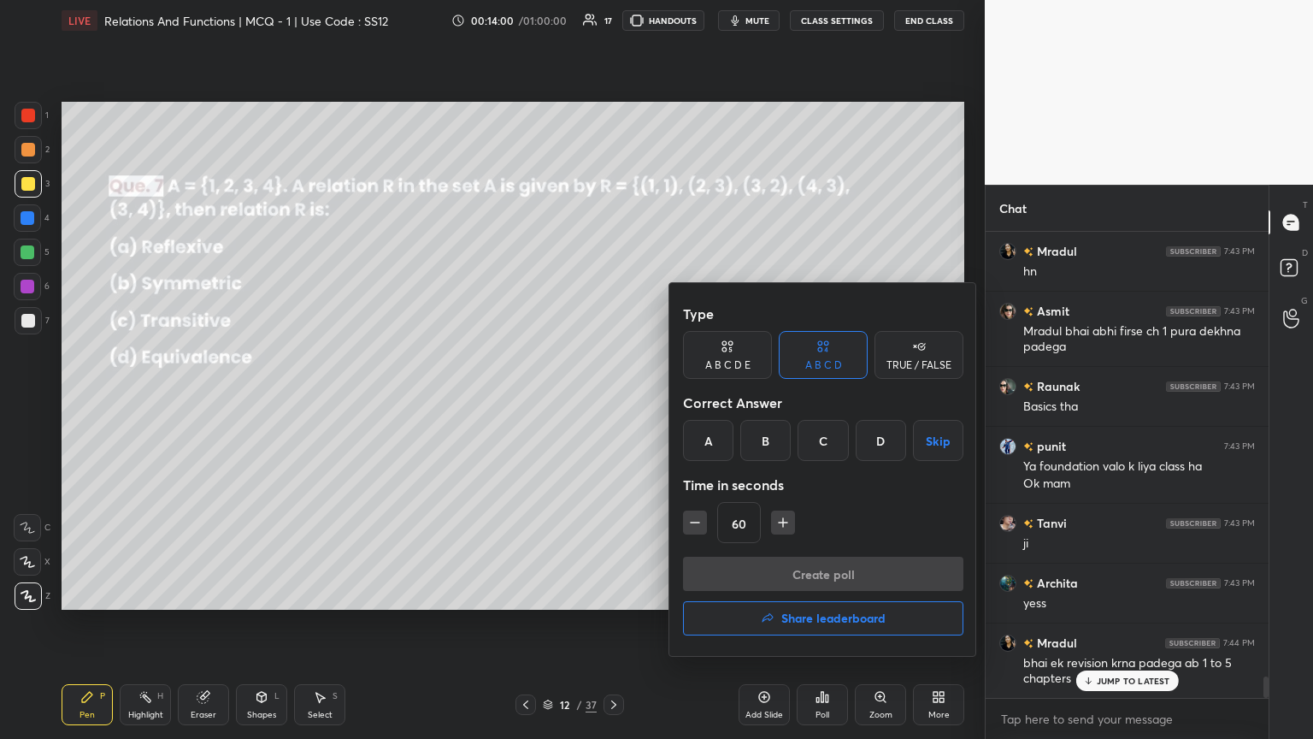
click at [613, 401] on div "B" at bounding box center [765, 440] width 50 height 41
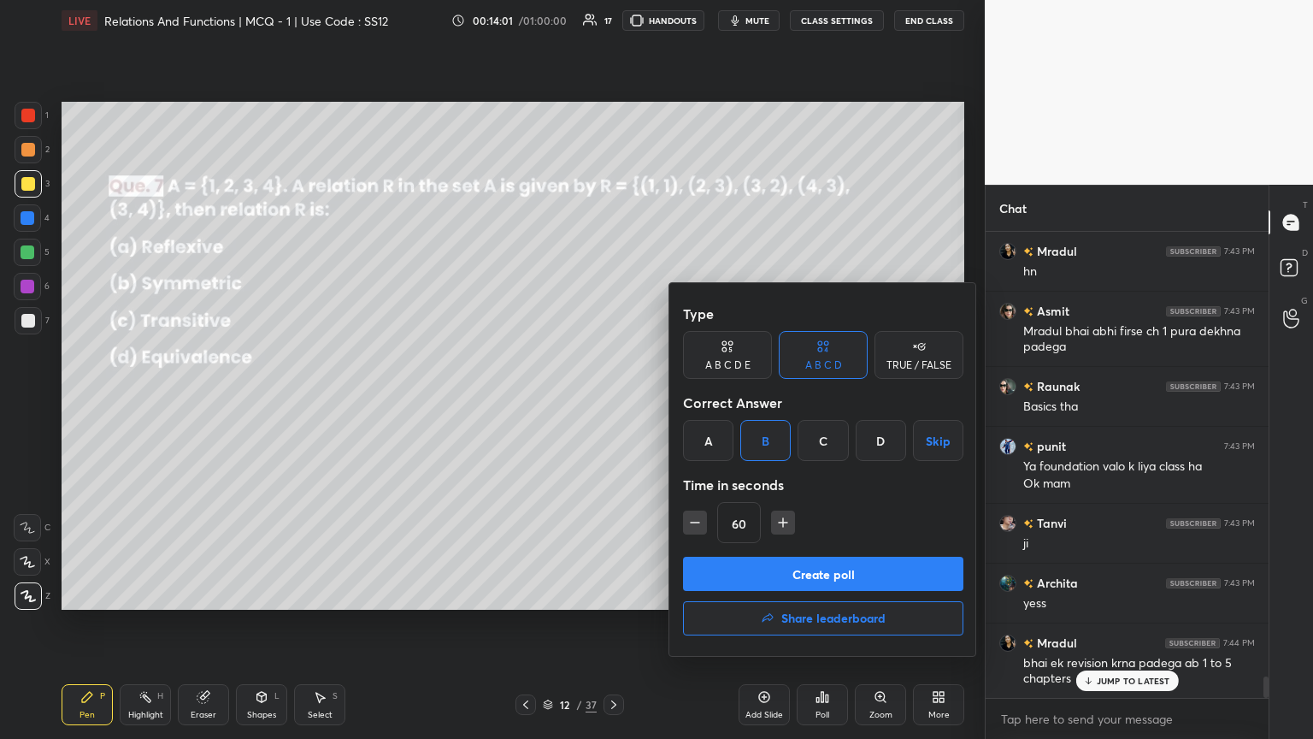
click at [613, 401] on button "Create poll" at bounding box center [823, 573] width 280 height 34
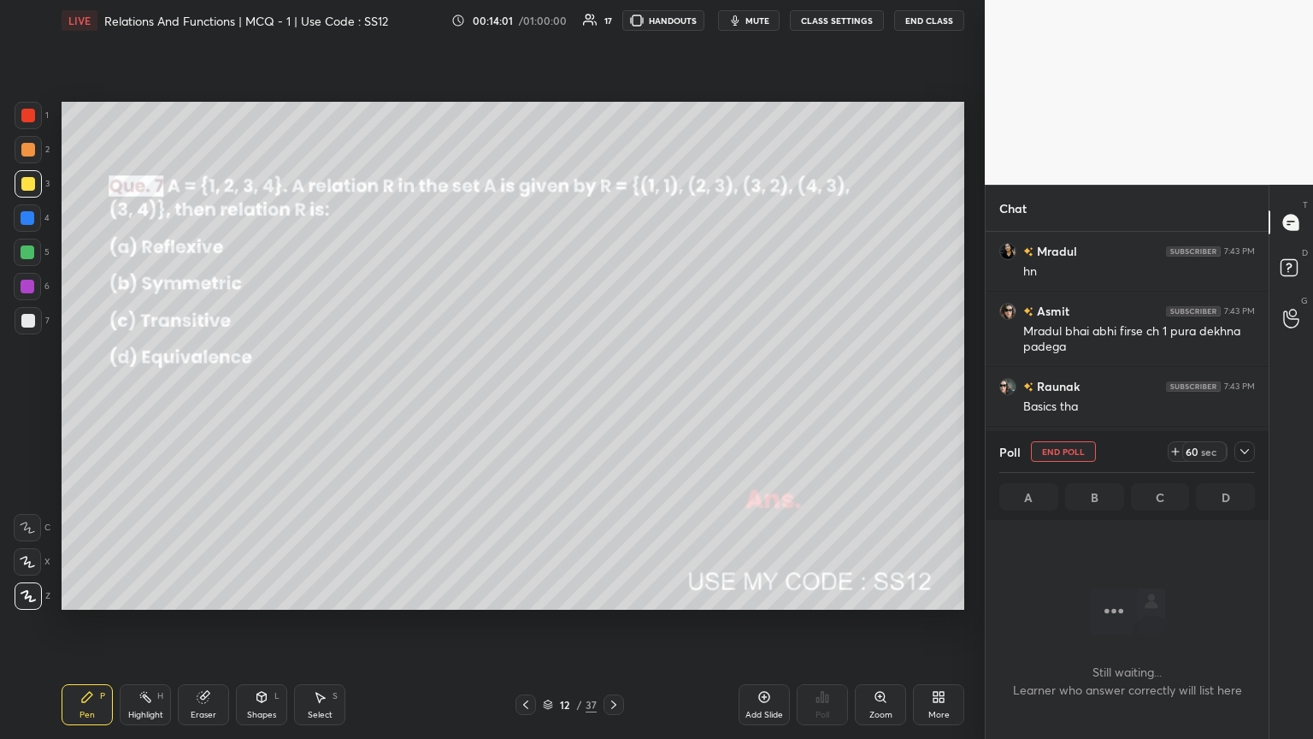
scroll to position [372, 278]
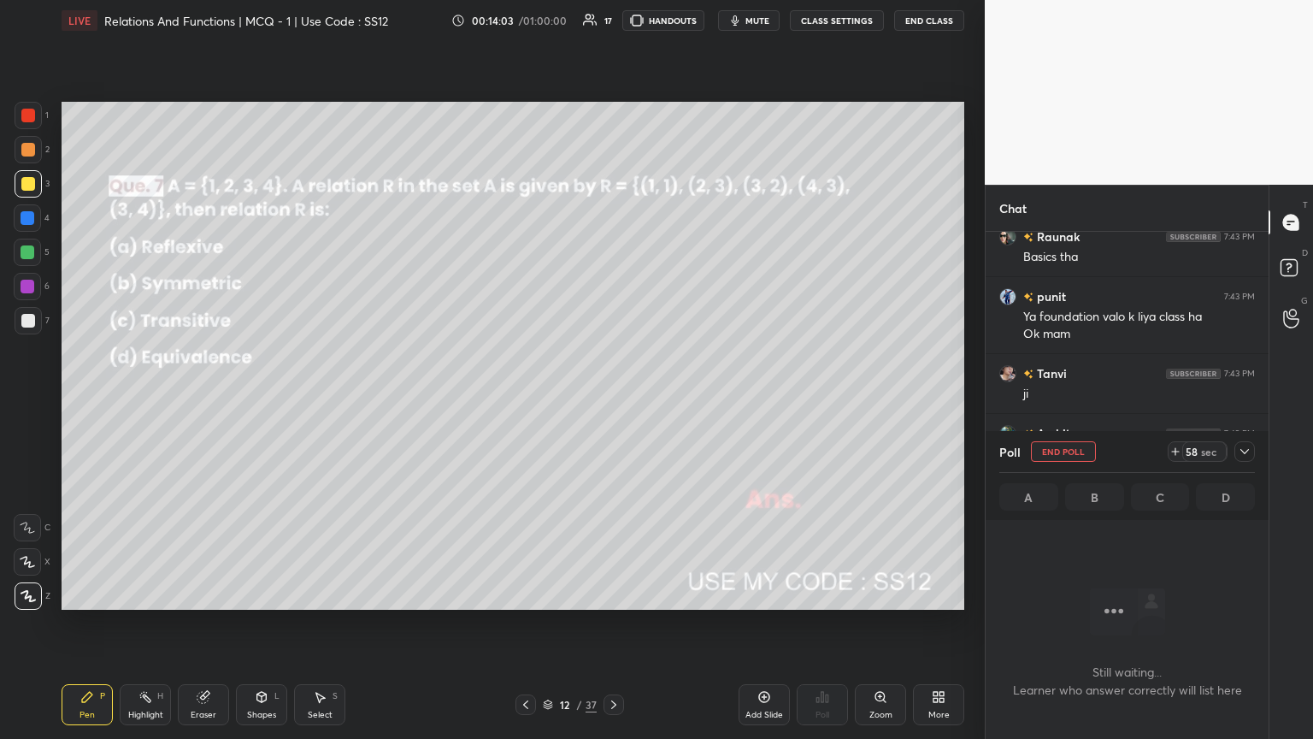
click at [613, 401] on icon at bounding box center [1245, 452] width 14 height 14
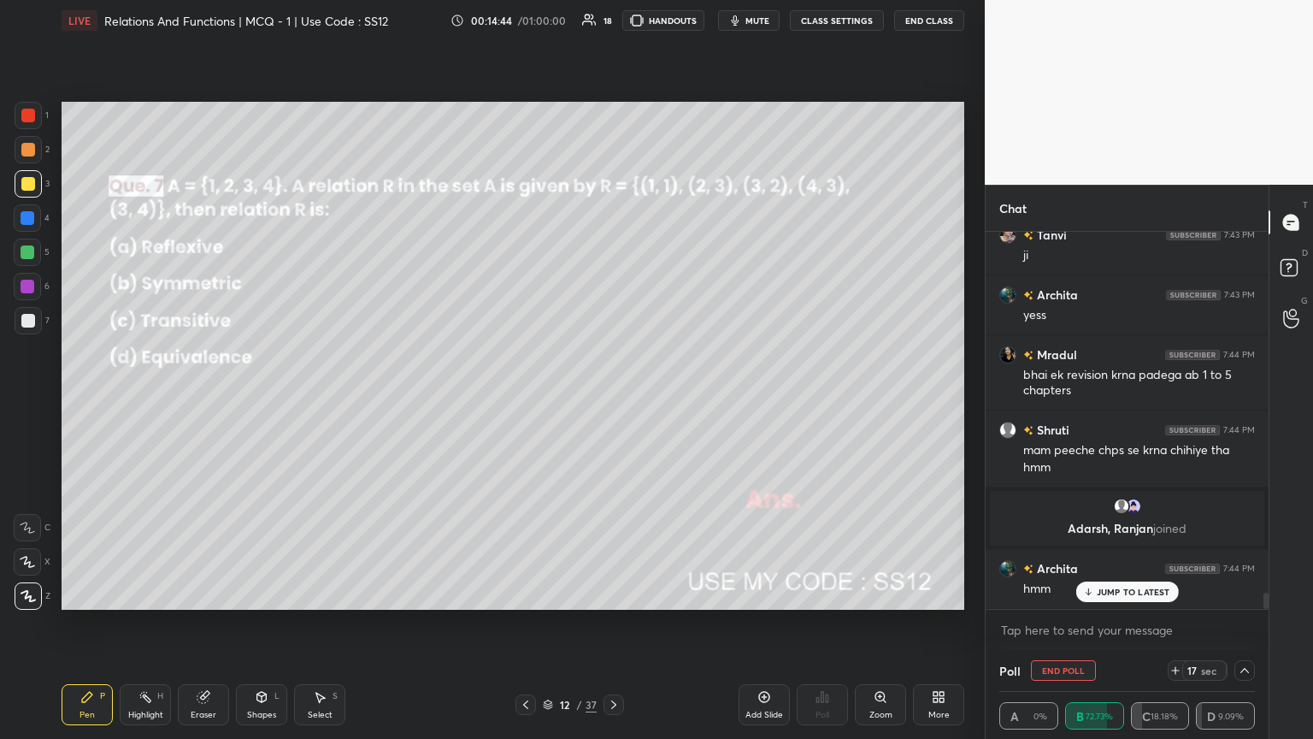
scroll to position [8182, 0]
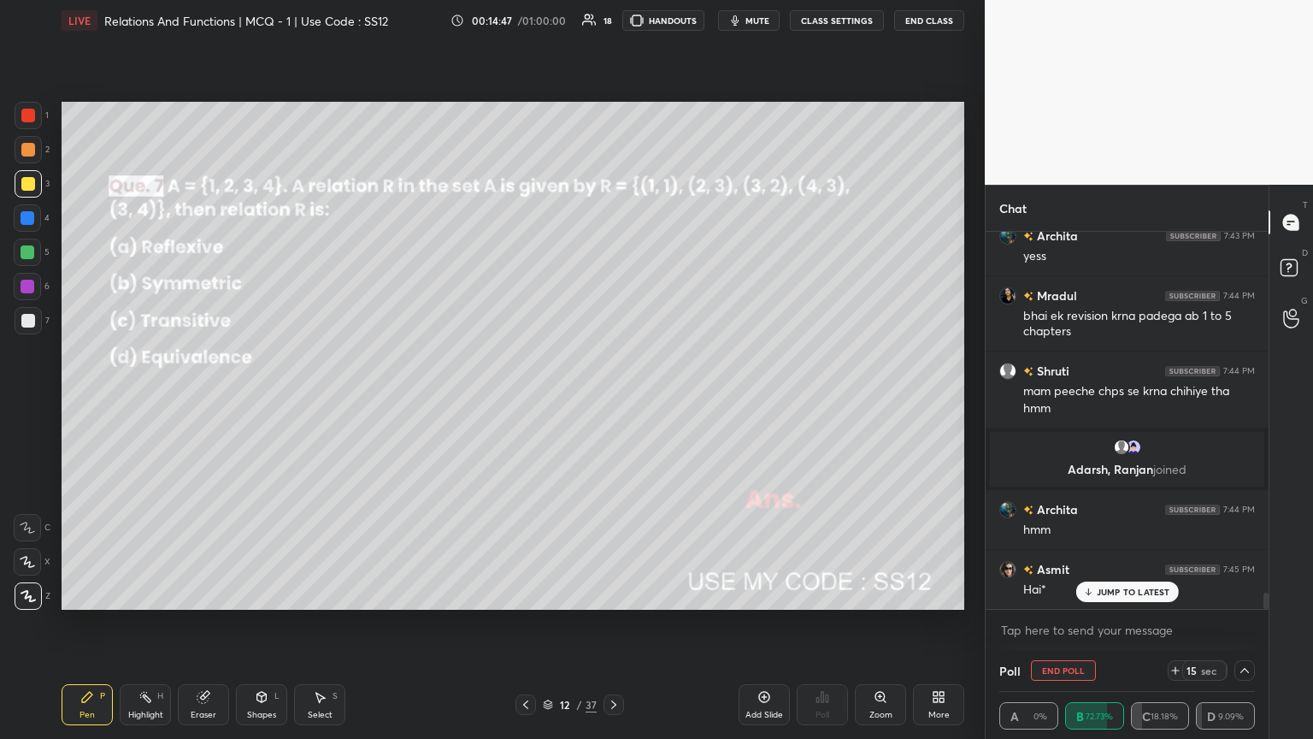
click at [613, 401] on p "JUMP TO LATEST" at bounding box center [1134, 591] width 74 height 10
click at [613, 401] on icon at bounding box center [1245, 670] width 14 height 14
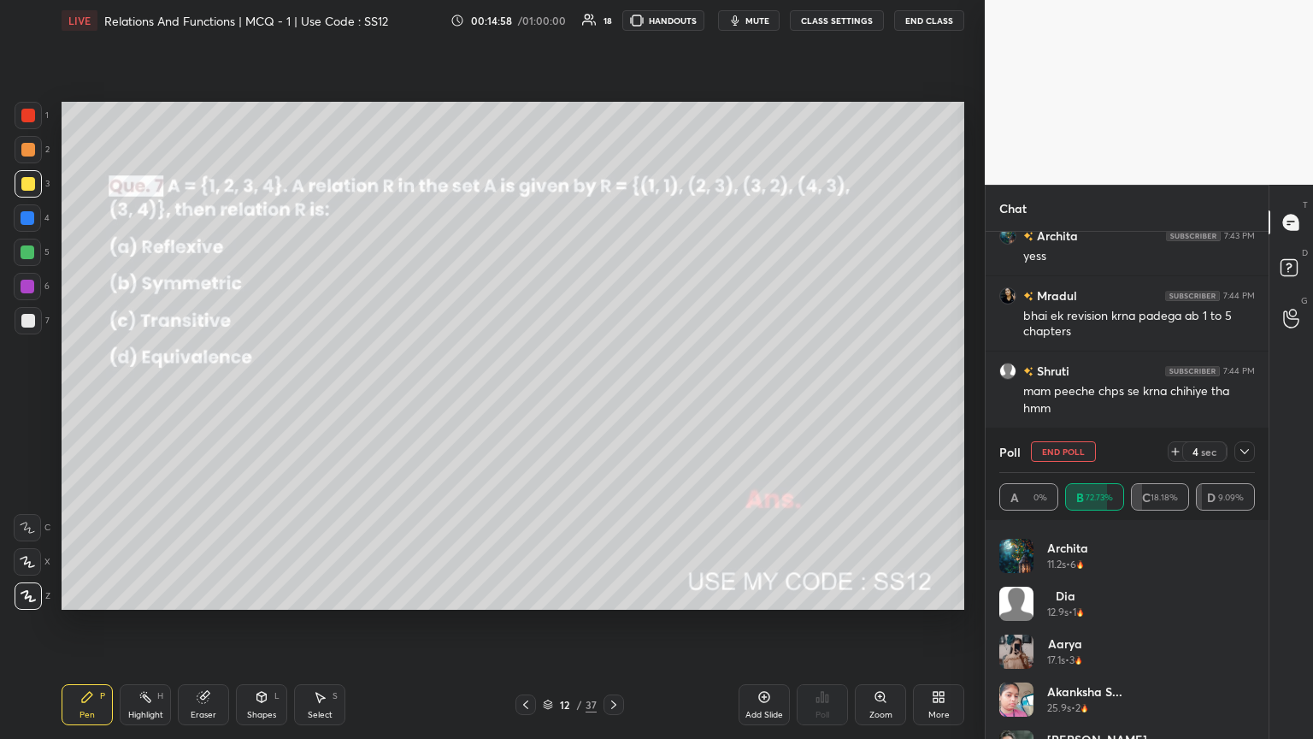
scroll to position [226, 0]
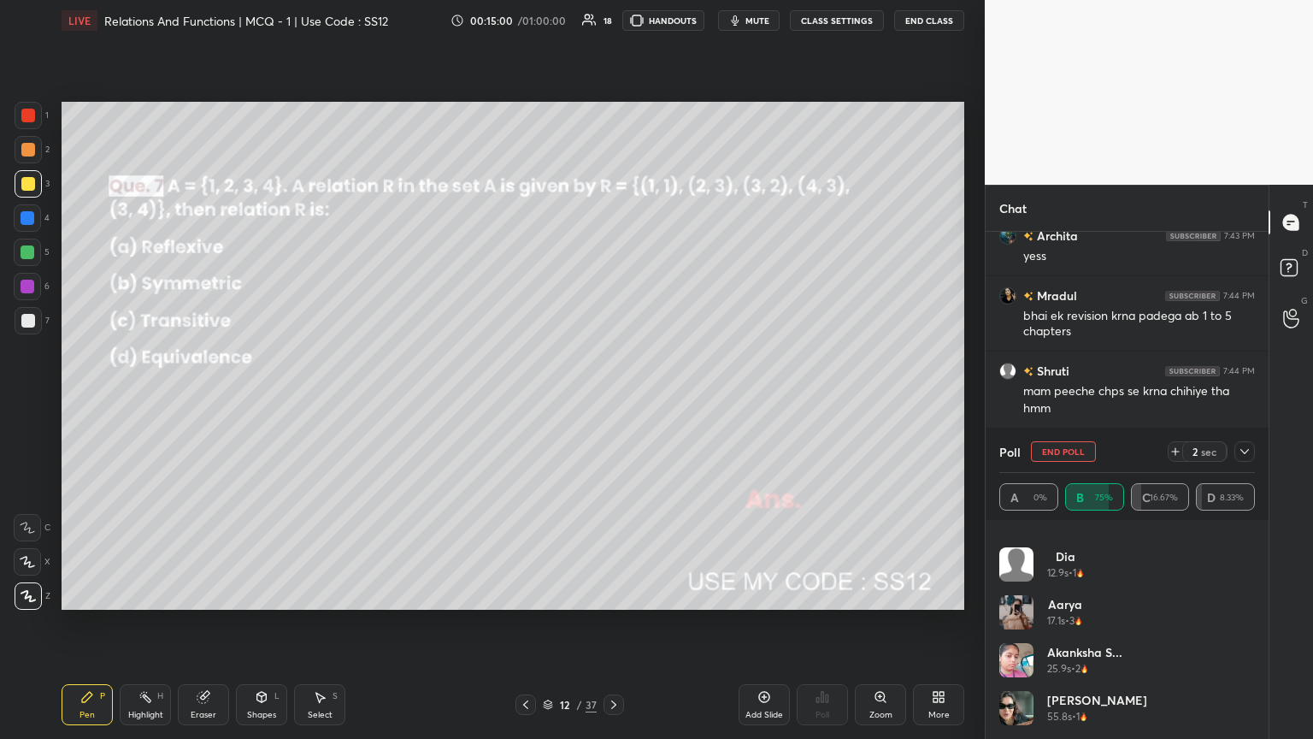
click at [613, 401] on icon at bounding box center [1245, 452] width 14 height 14
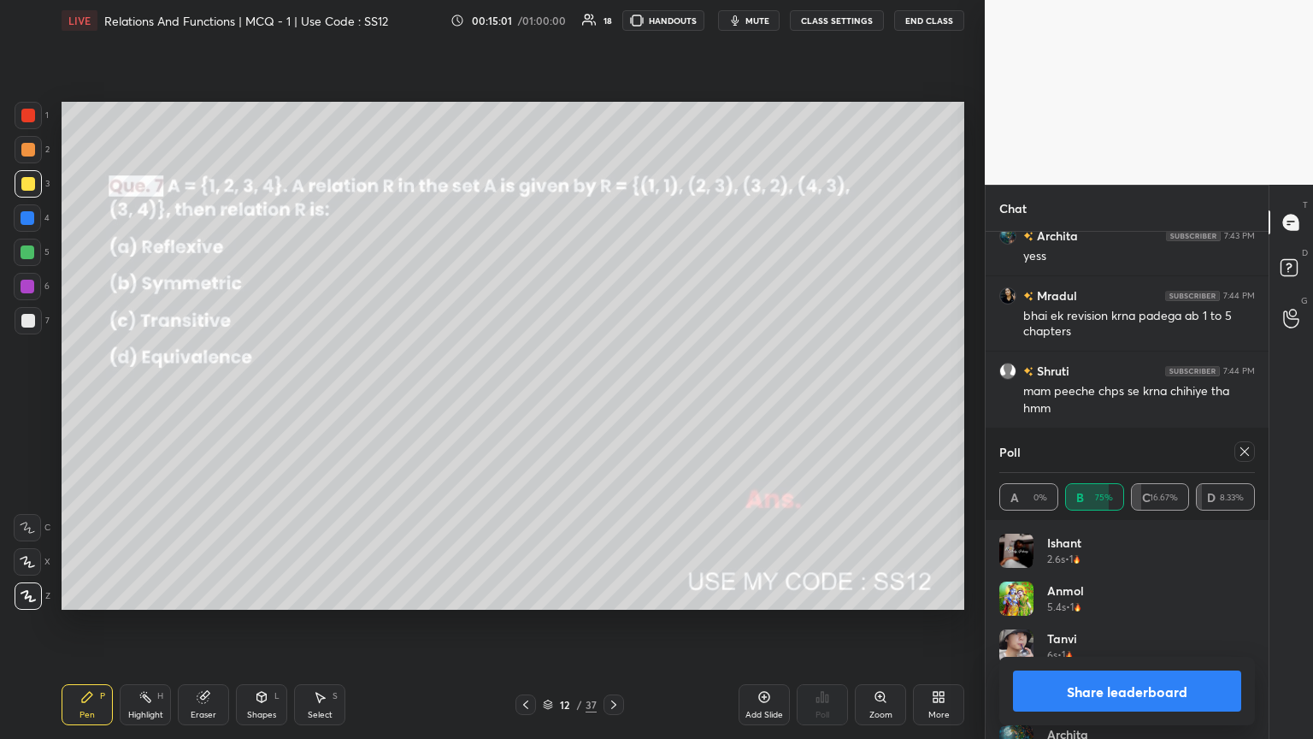
scroll to position [200, 250]
click at [613, 401] on icon at bounding box center [1245, 452] width 14 height 14
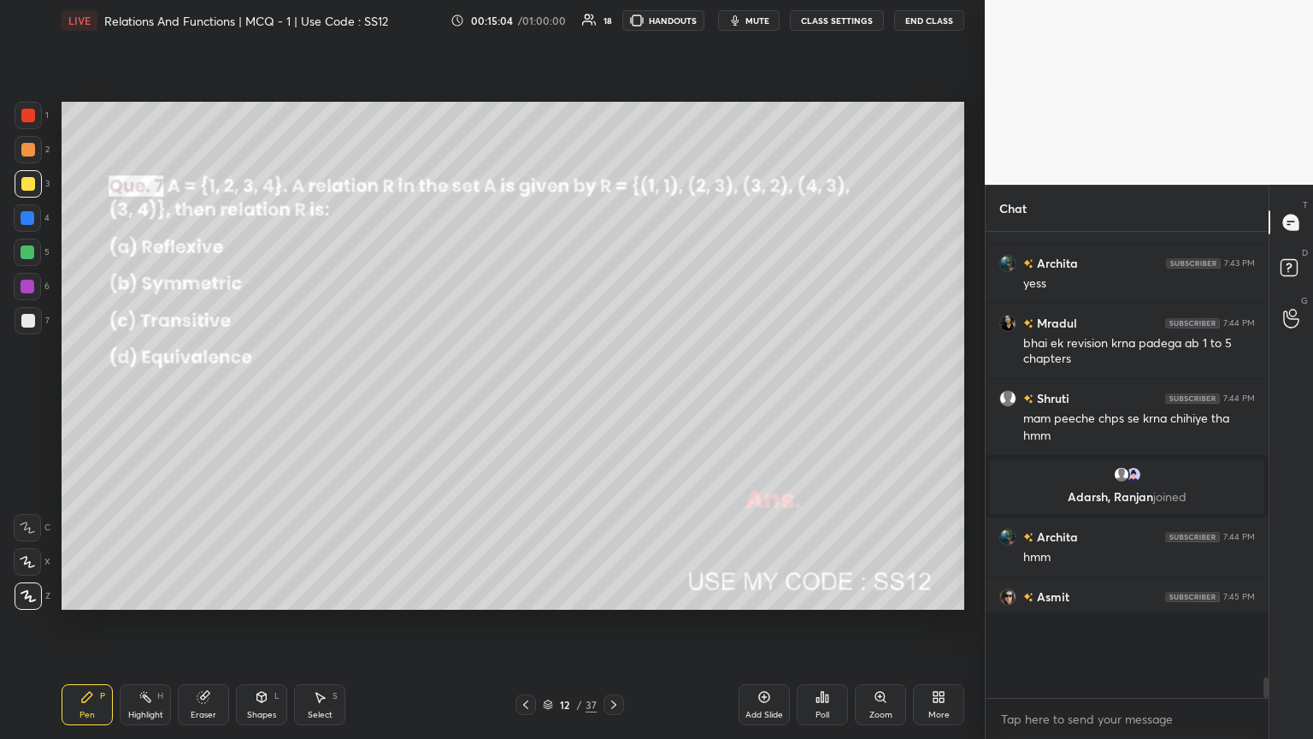
scroll to position [8103, 0]
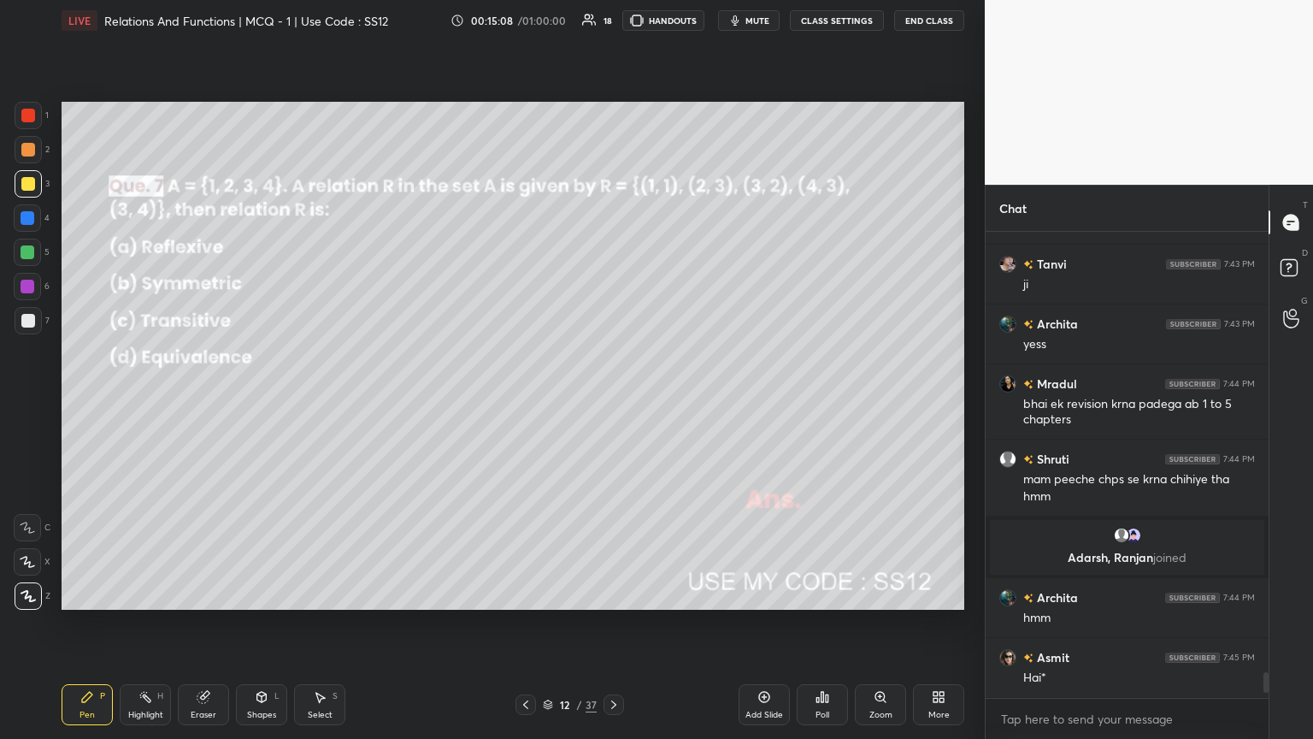
click at [31, 180] on div at bounding box center [28, 184] width 14 height 14
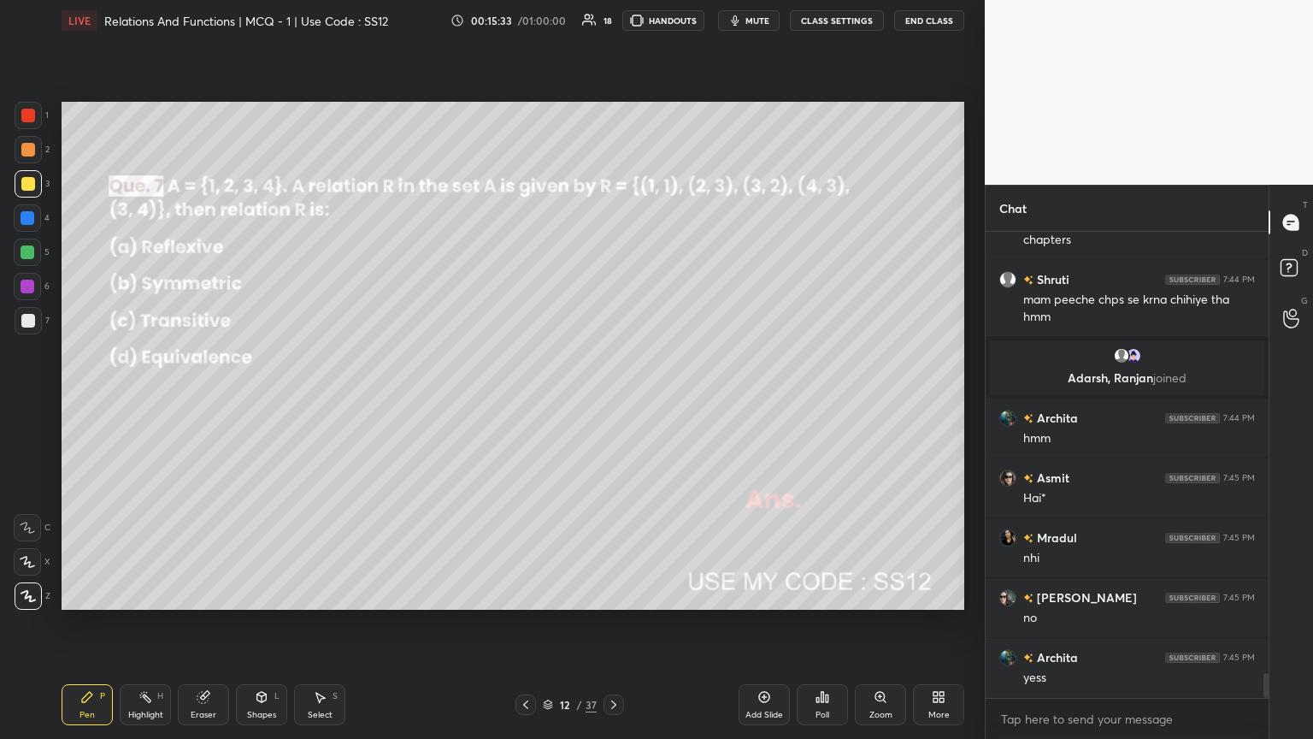
drag, startPoint x: 612, startPoint y: 708, endPoint x: 620, endPoint y: 714, distance: 9.7
click at [612, 401] on icon at bounding box center [614, 705] width 14 height 14
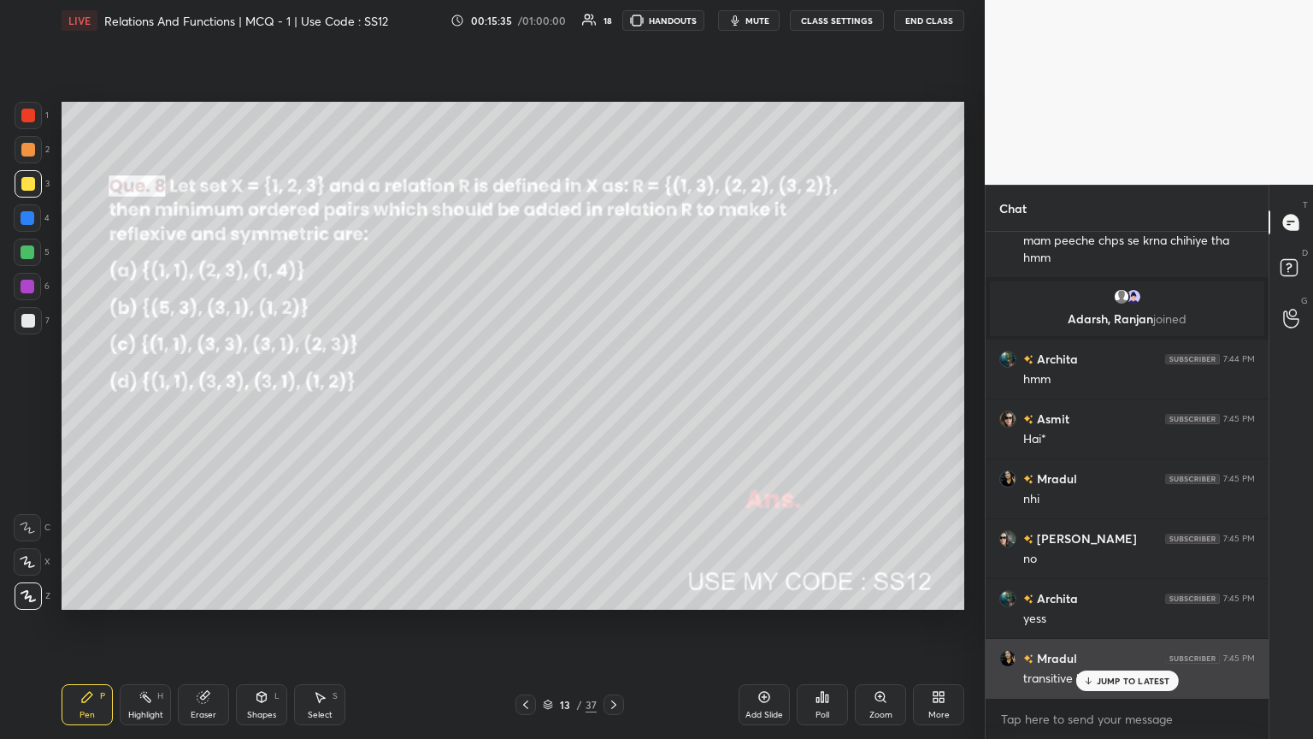
drag, startPoint x: 1094, startPoint y: 673, endPoint x: 1084, endPoint y: 670, distance: 10.6
click at [613, 401] on div "JUMP TO LATEST" at bounding box center [1126, 680] width 103 height 21
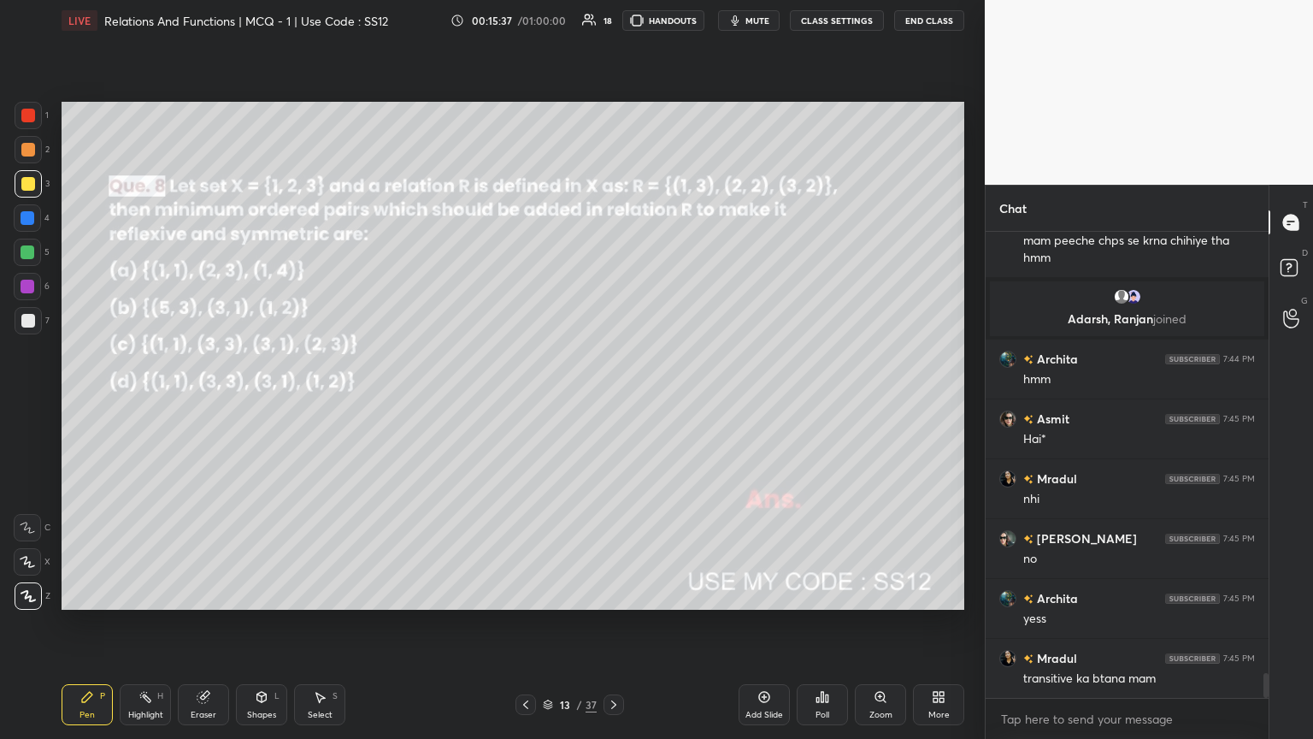
click at [530, 401] on icon at bounding box center [526, 705] width 14 height 14
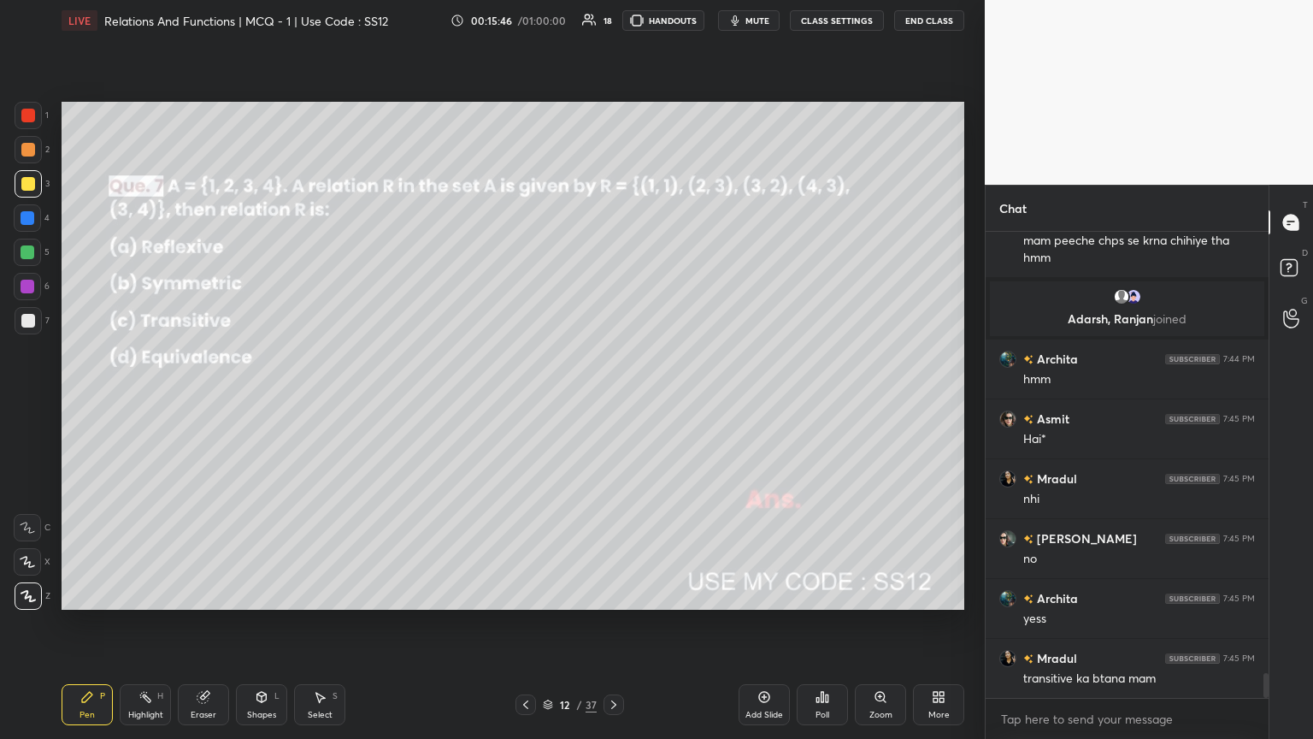
click at [608, 401] on icon at bounding box center [614, 705] width 14 height 14
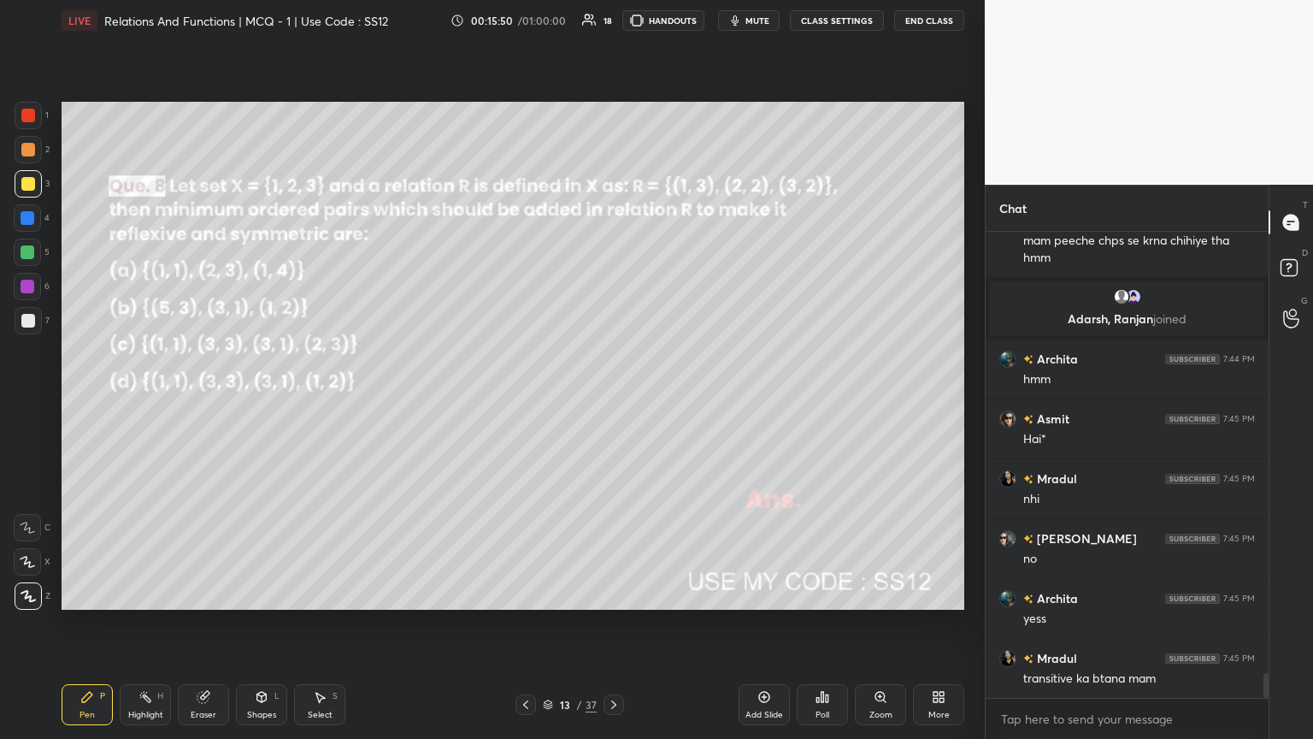
click at [613, 401] on div "Poll" at bounding box center [822, 704] width 51 height 41
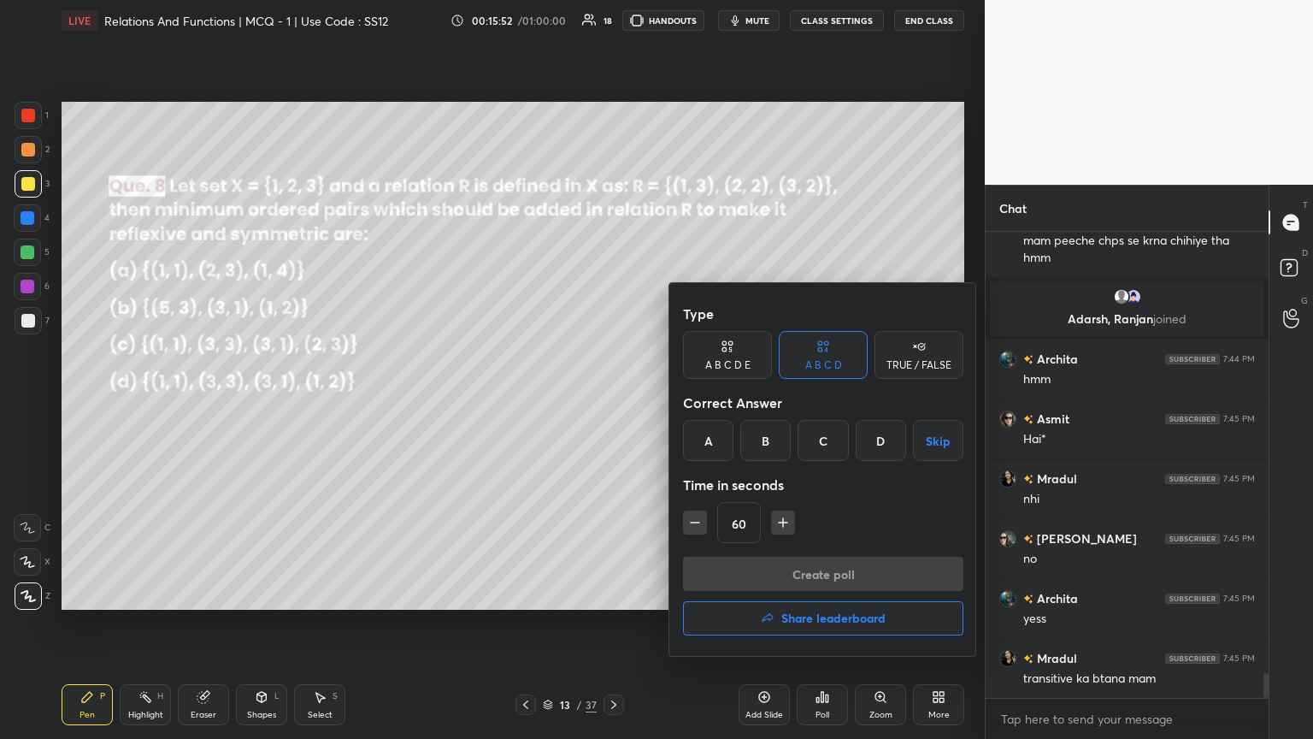
click at [613, 401] on div "C" at bounding box center [823, 440] width 50 height 41
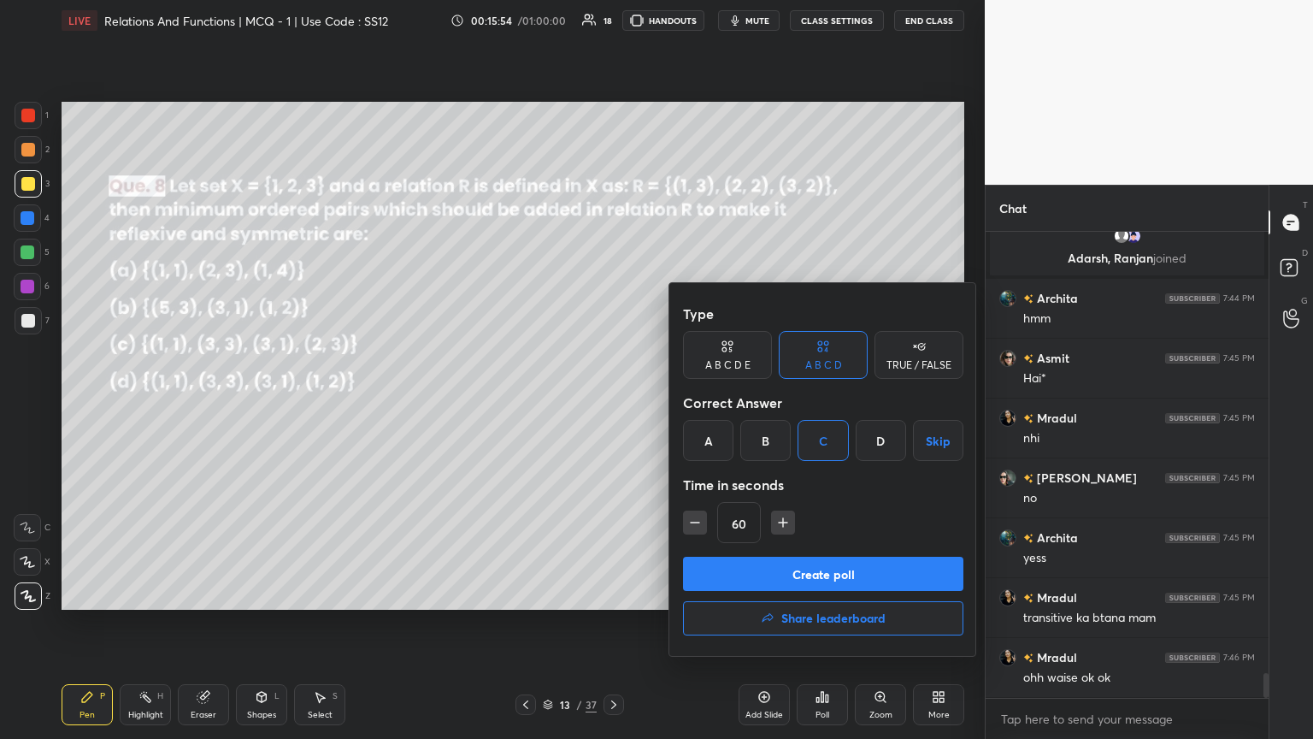
click at [613, 401] on button "Create poll" at bounding box center [823, 573] width 280 height 34
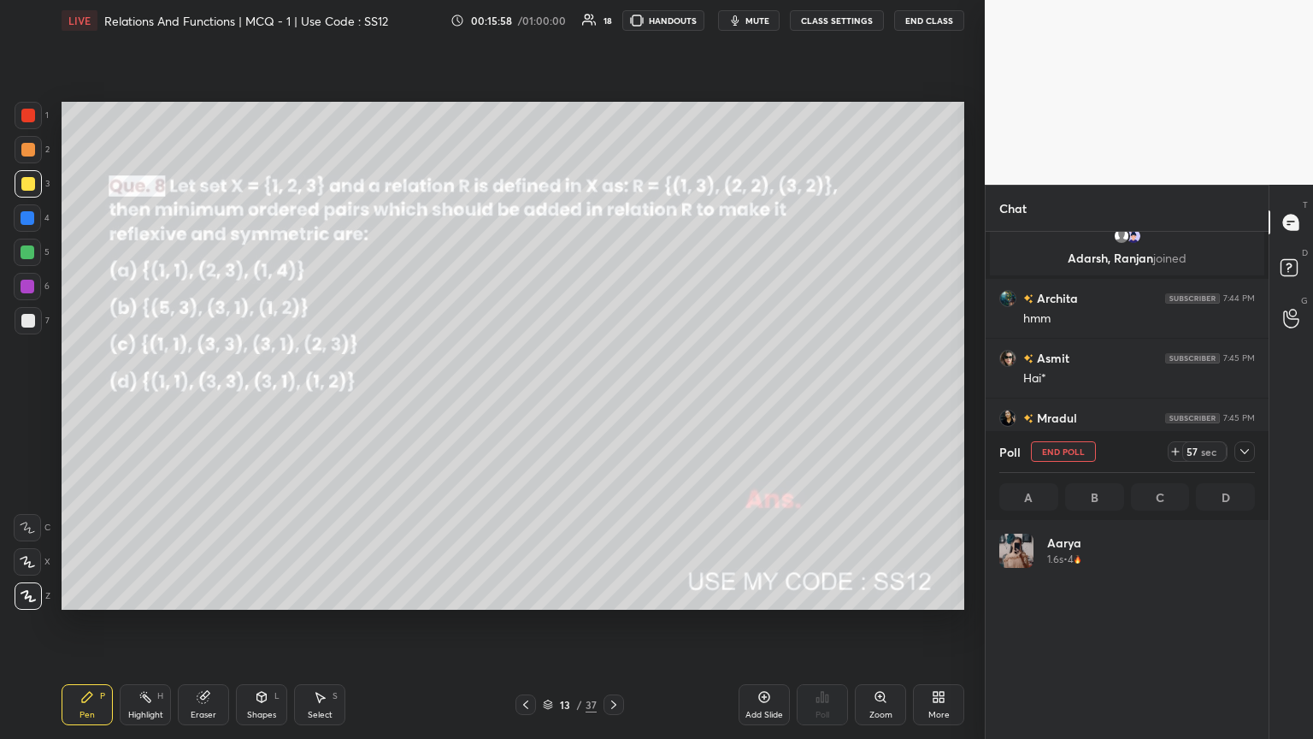
click at [613, 401] on icon at bounding box center [1245, 452] width 14 height 14
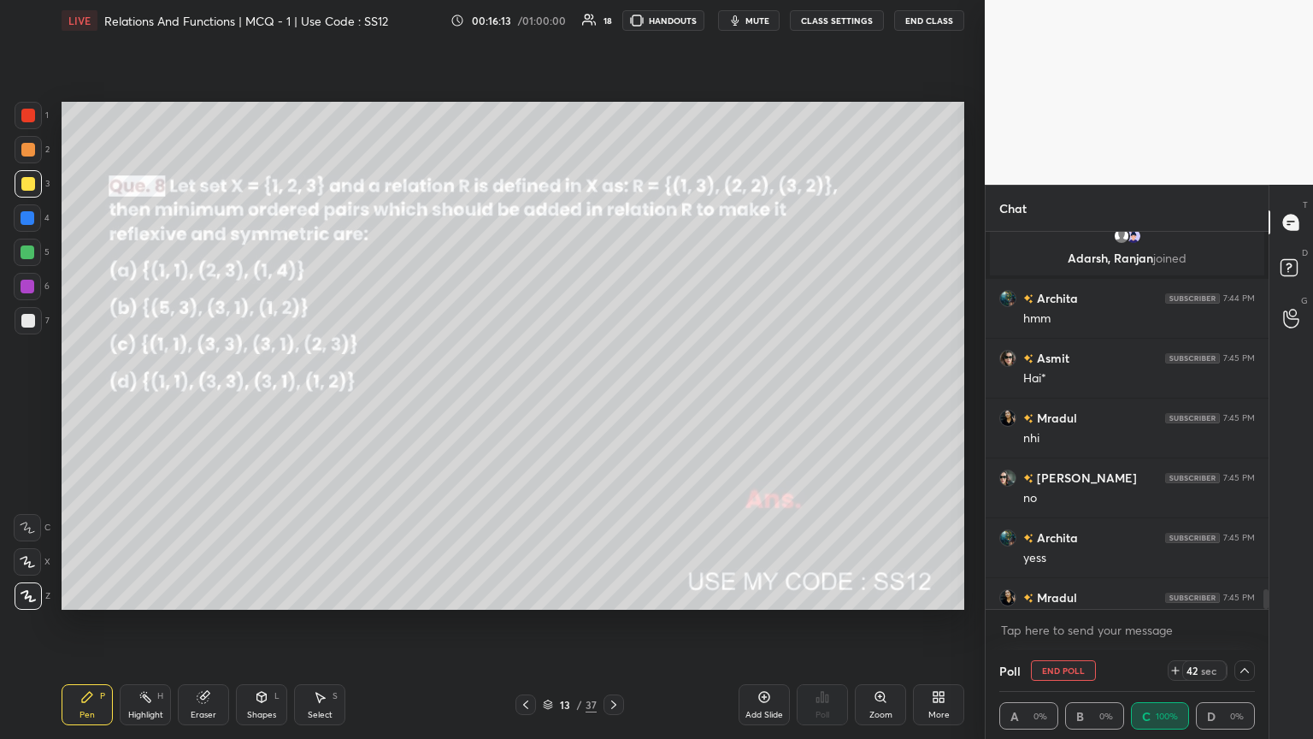
click at [613, 401] on icon at bounding box center [1245, 670] width 14 height 14
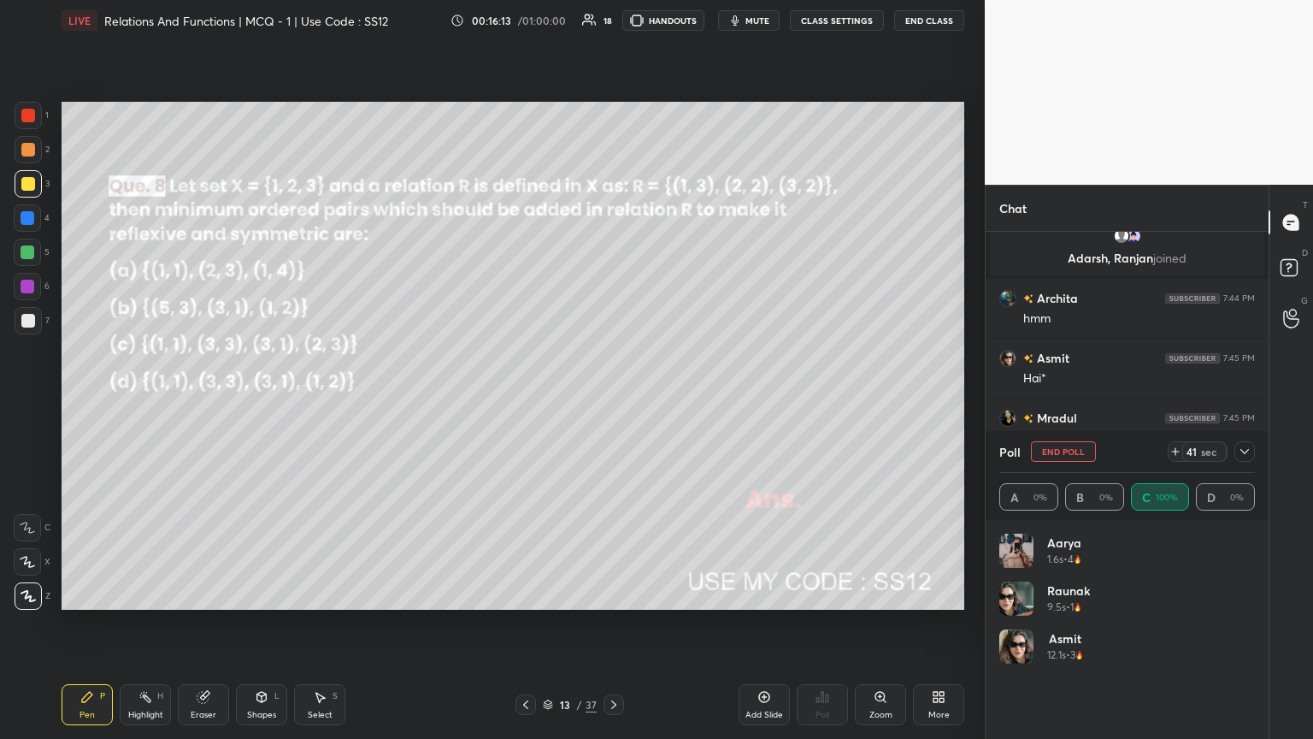
scroll to position [5, 5]
click at [613, 401] on icon at bounding box center [1245, 452] width 14 height 14
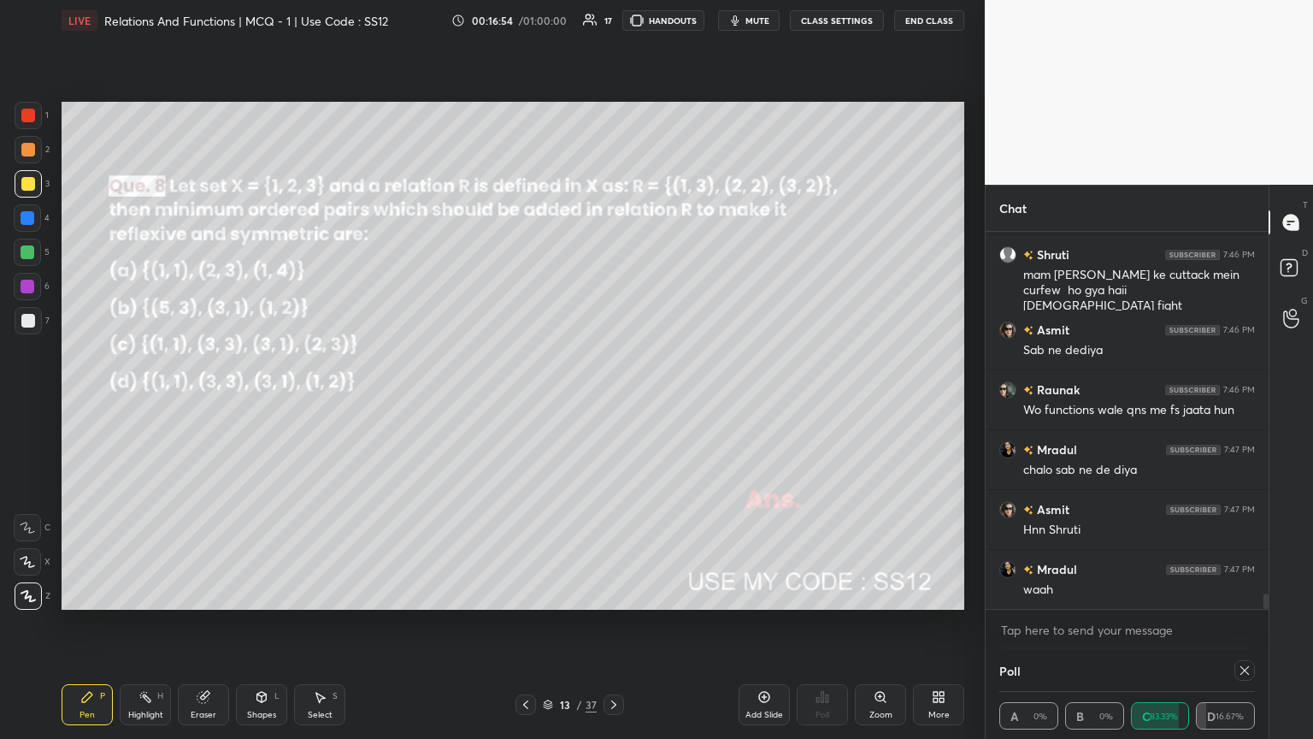
scroll to position [9036, 0]
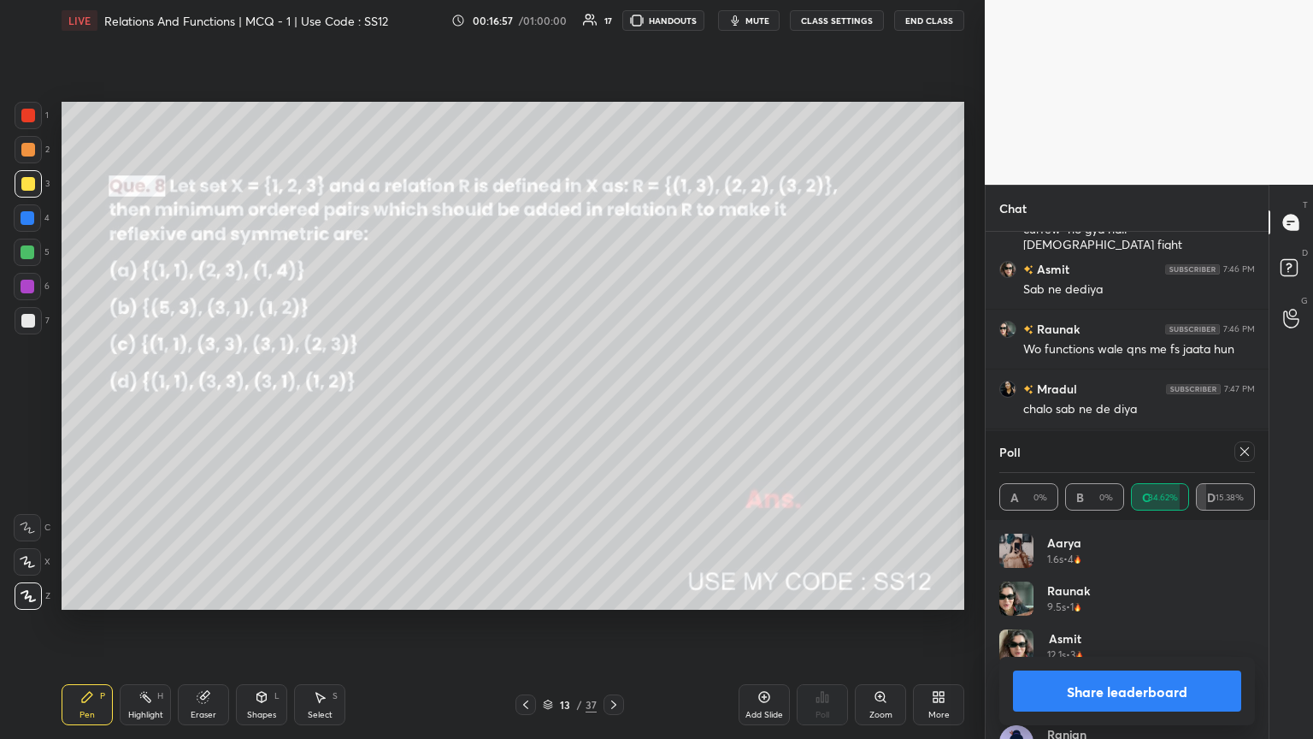
click at [613, 401] on div "Poll A 0% B 0% C 84.62% D 15.38%" at bounding box center [1127, 475] width 283 height 89
click at [613, 401] on icon at bounding box center [1245, 452] width 14 height 14
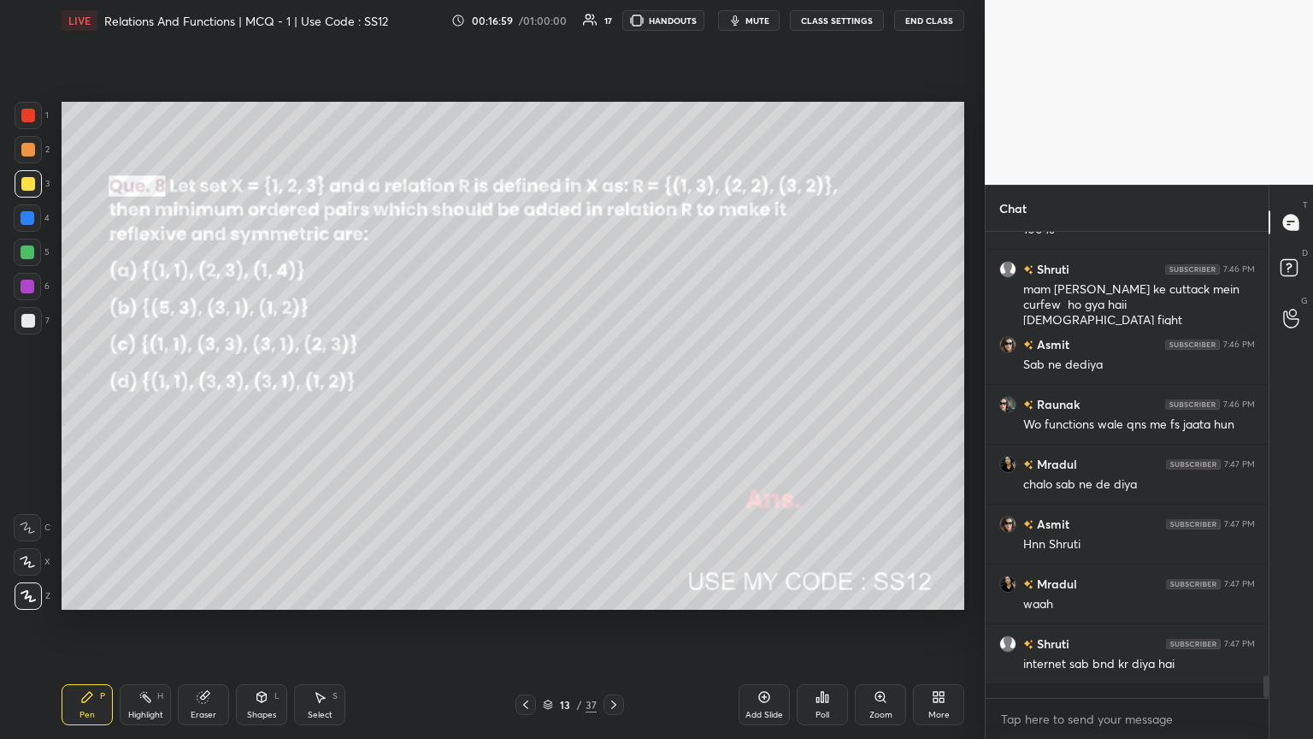
scroll to position [8955, 0]
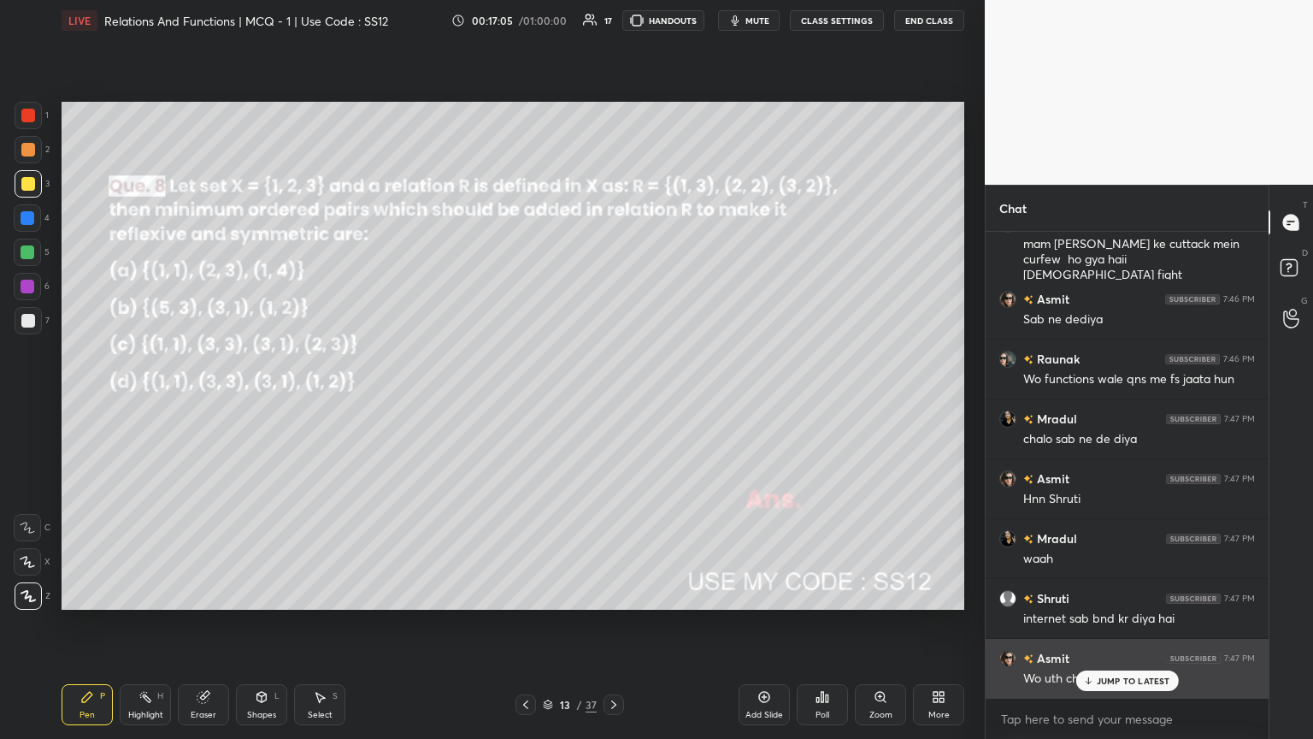
click at [613, 401] on p "JUMP TO LATEST" at bounding box center [1134, 680] width 74 height 10
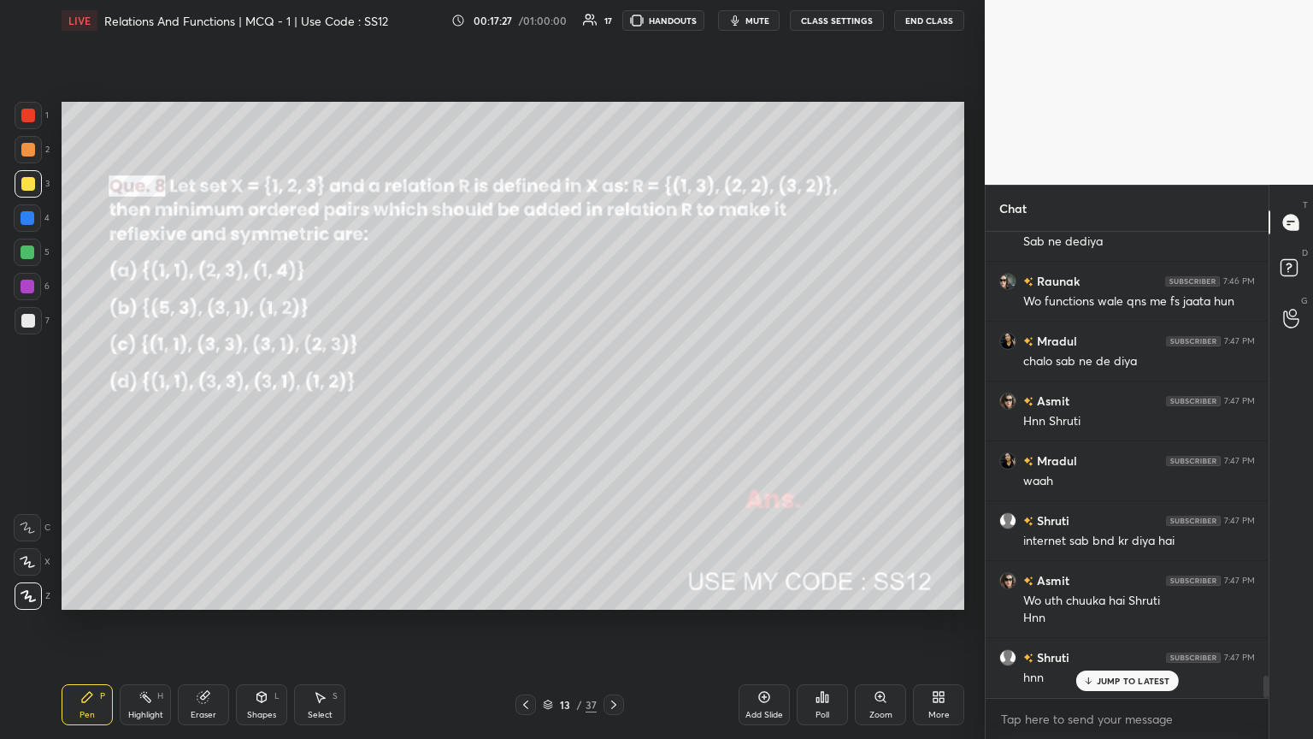
scroll to position [9143, 0]
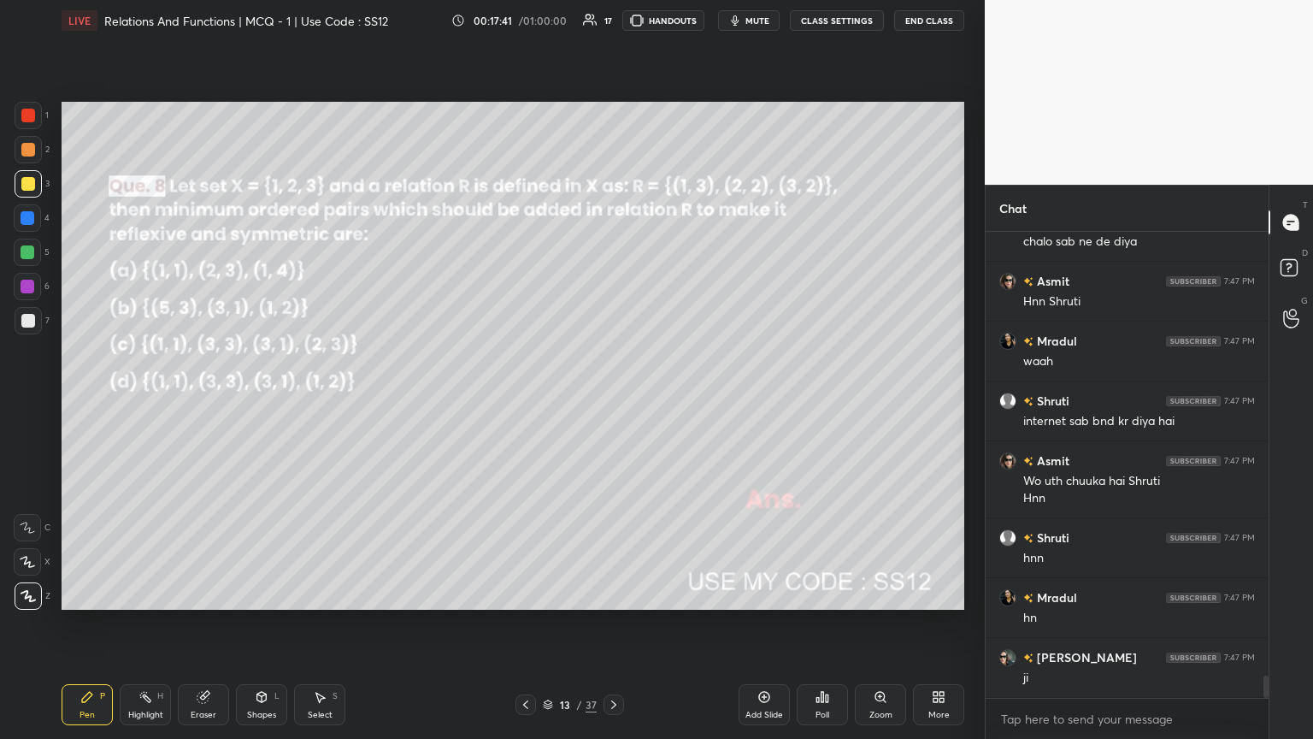
click at [613, 401] on icon at bounding box center [614, 705] width 14 height 14
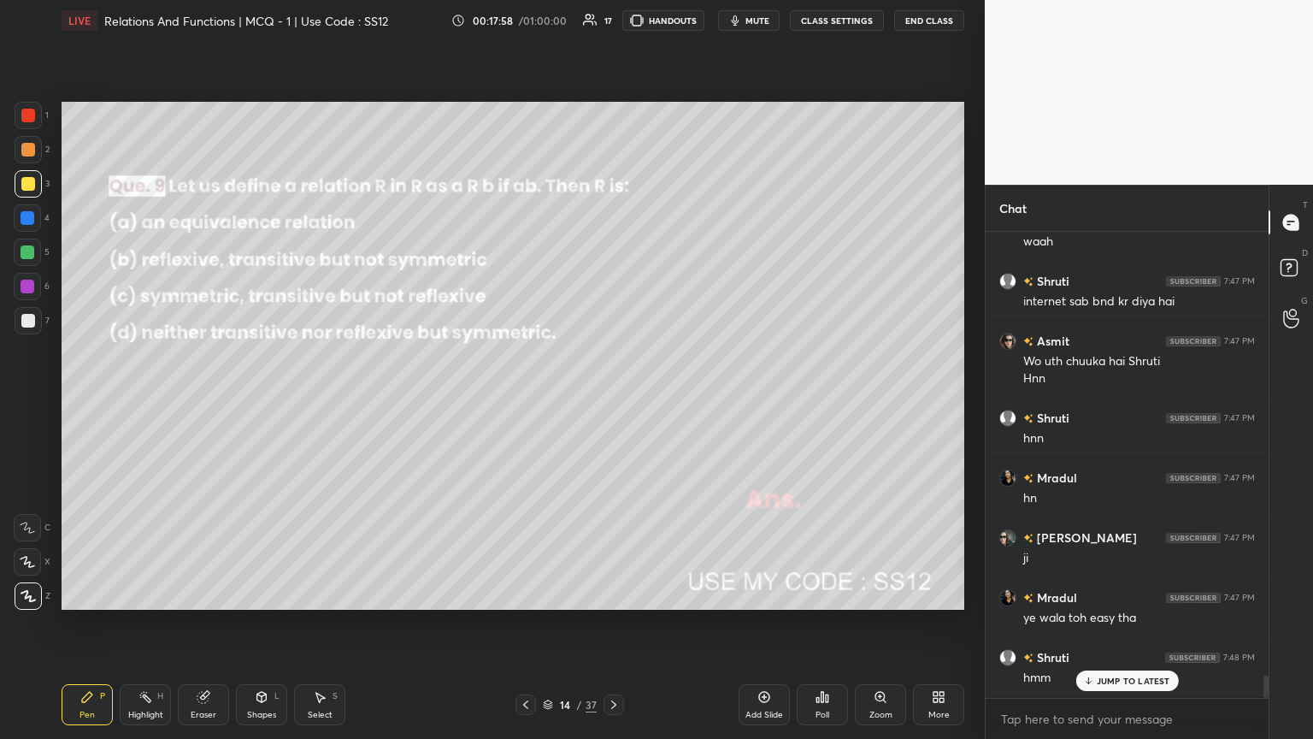
scroll to position [9413, 0]
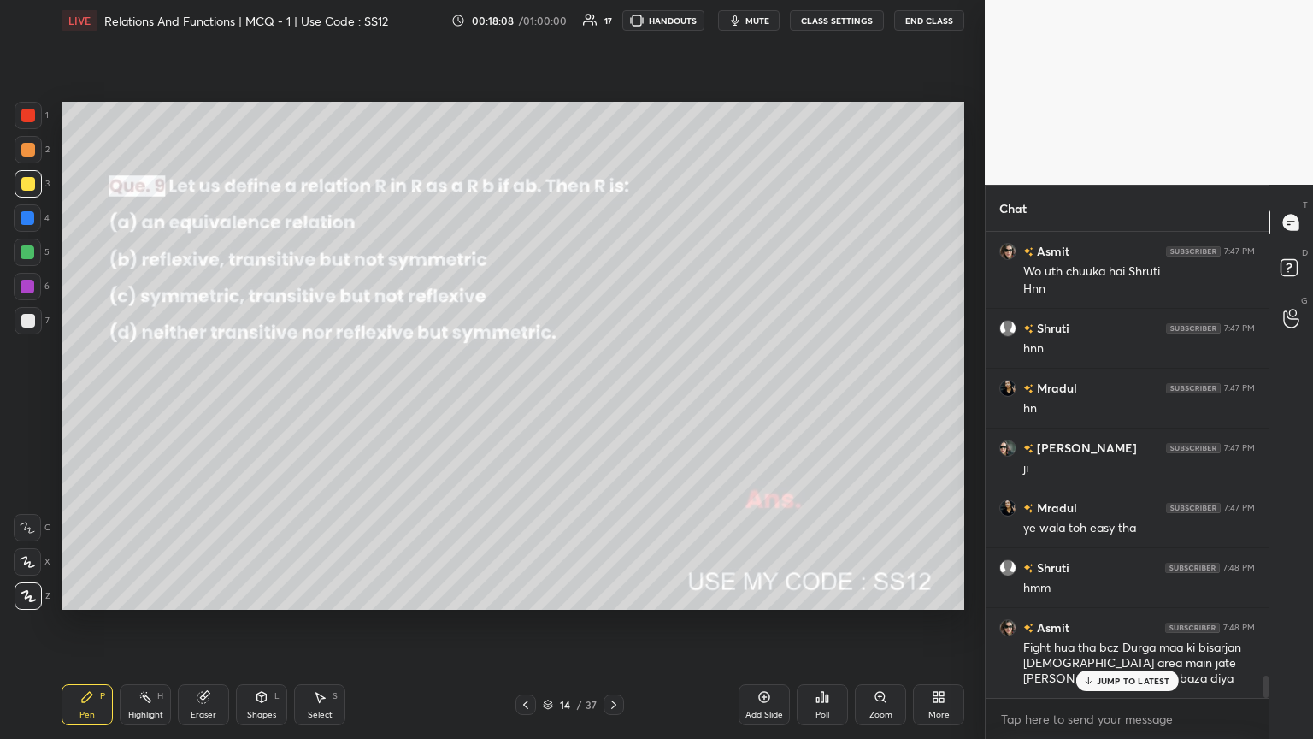
click at [613, 401] on div "Poll" at bounding box center [822, 704] width 51 height 41
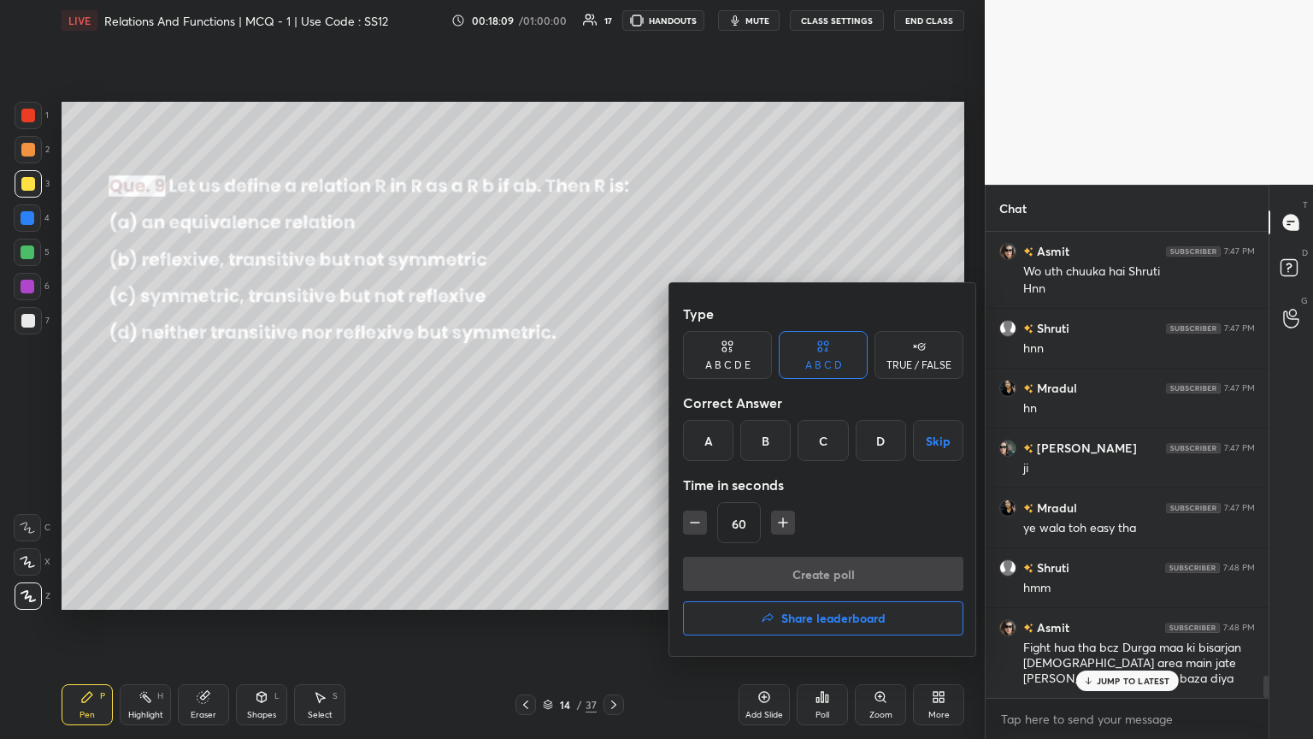
click at [613, 401] on div "B" at bounding box center [765, 440] width 50 height 41
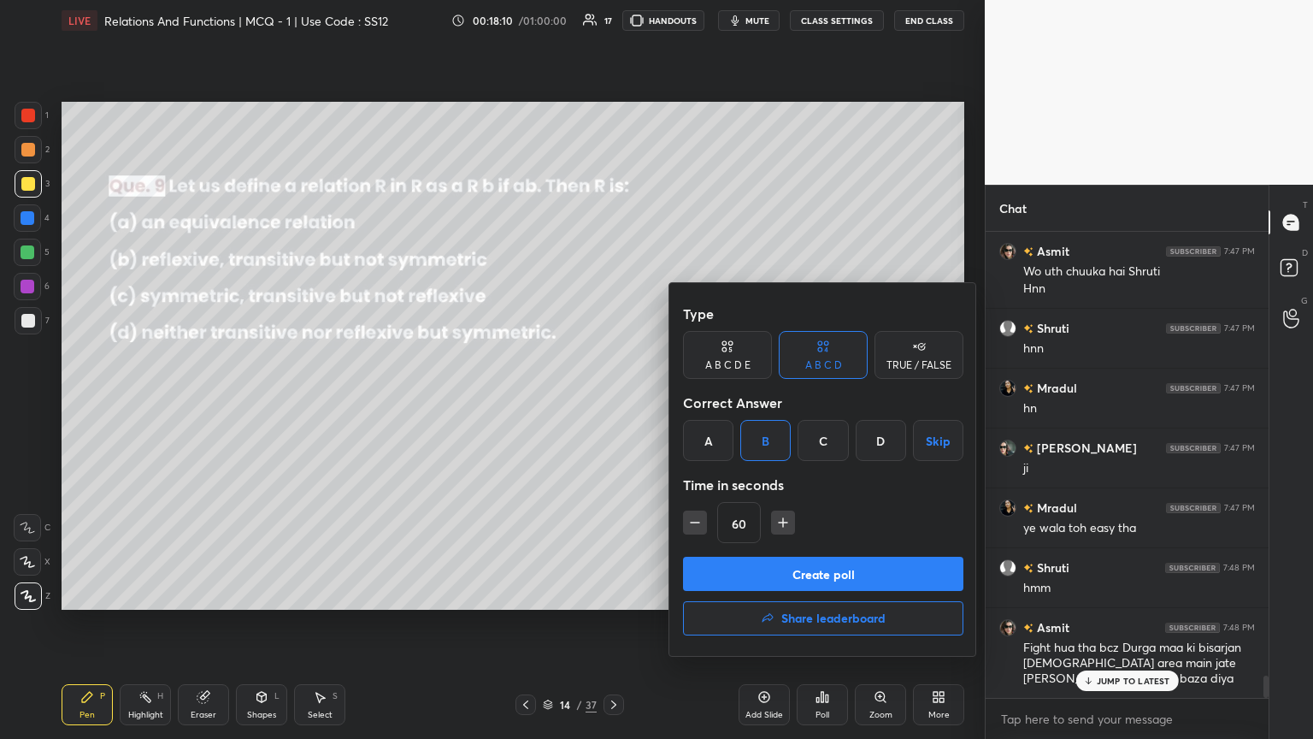
click at [613, 401] on button "Create poll" at bounding box center [823, 573] width 280 height 34
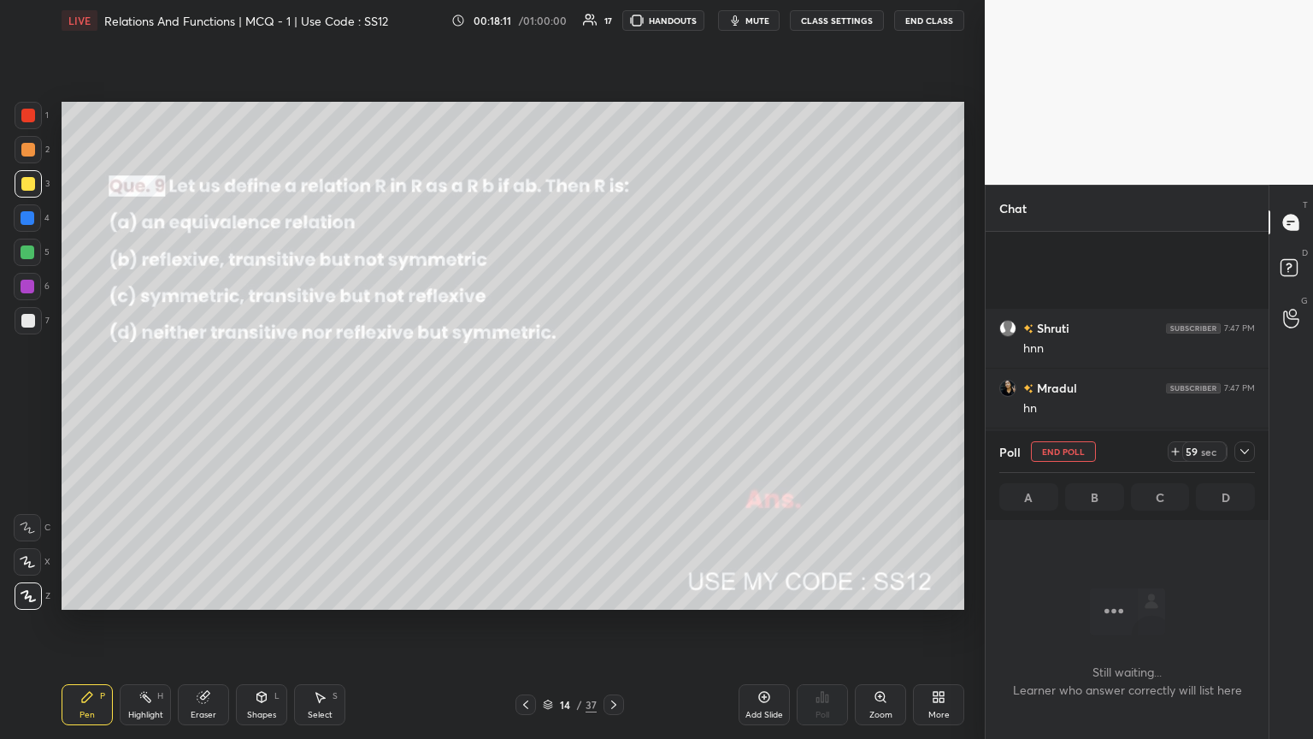
scroll to position [9563, 0]
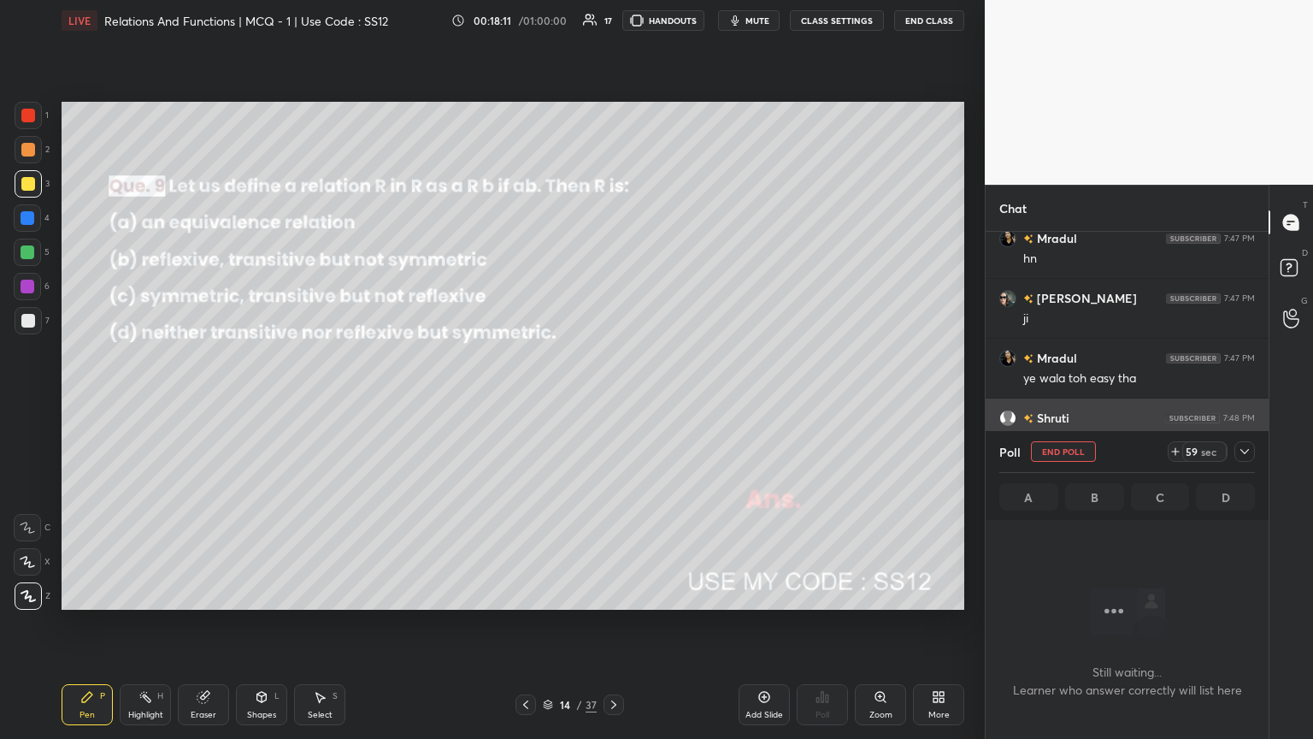
drag, startPoint x: 1245, startPoint y: 455, endPoint x: 1234, endPoint y: 456, distance: 10.3
click at [613, 401] on icon at bounding box center [1245, 452] width 14 height 14
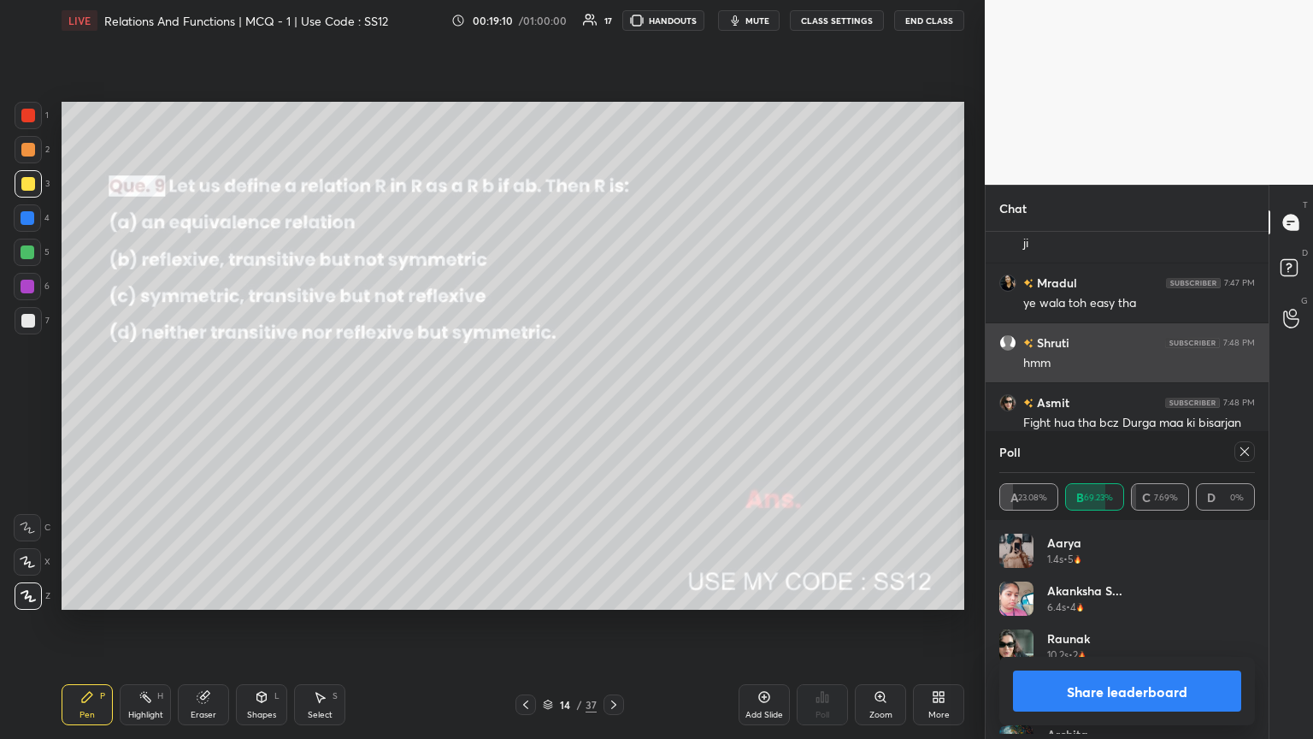
scroll to position [200, 250]
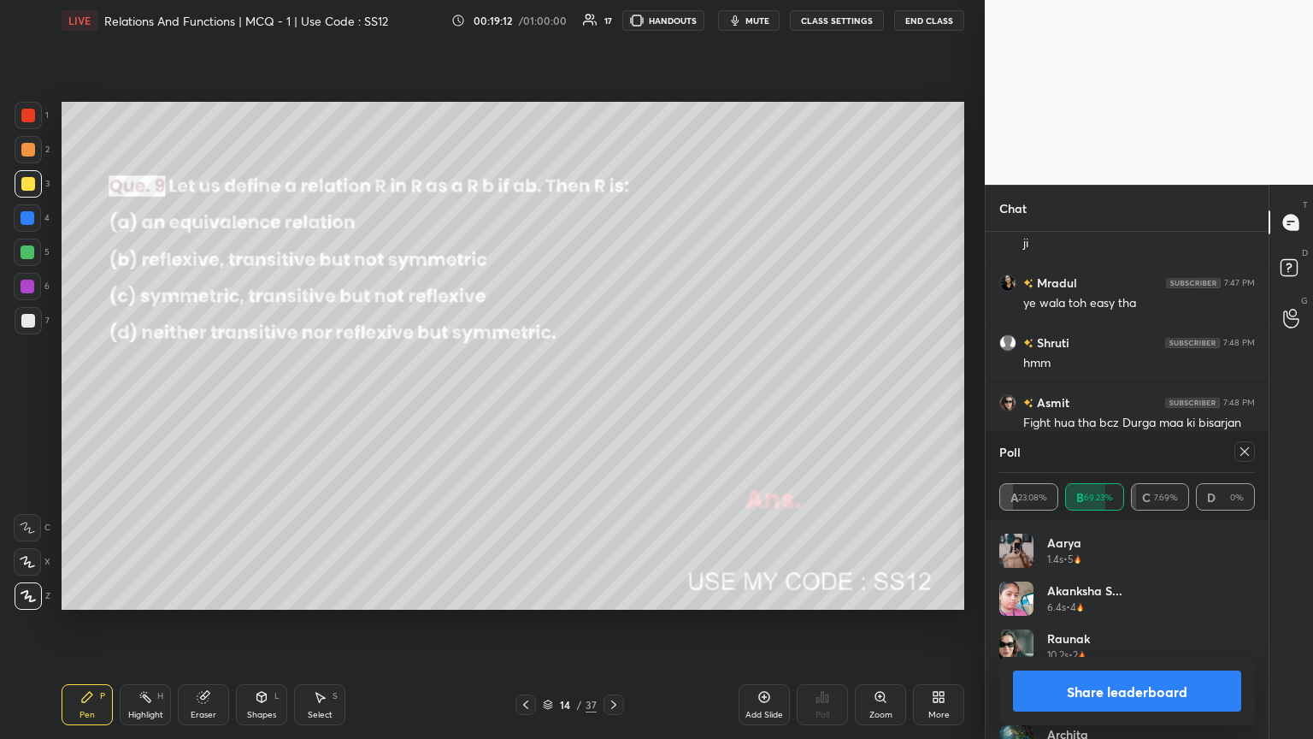
click at [613, 401] on icon at bounding box center [1245, 452] width 14 height 14
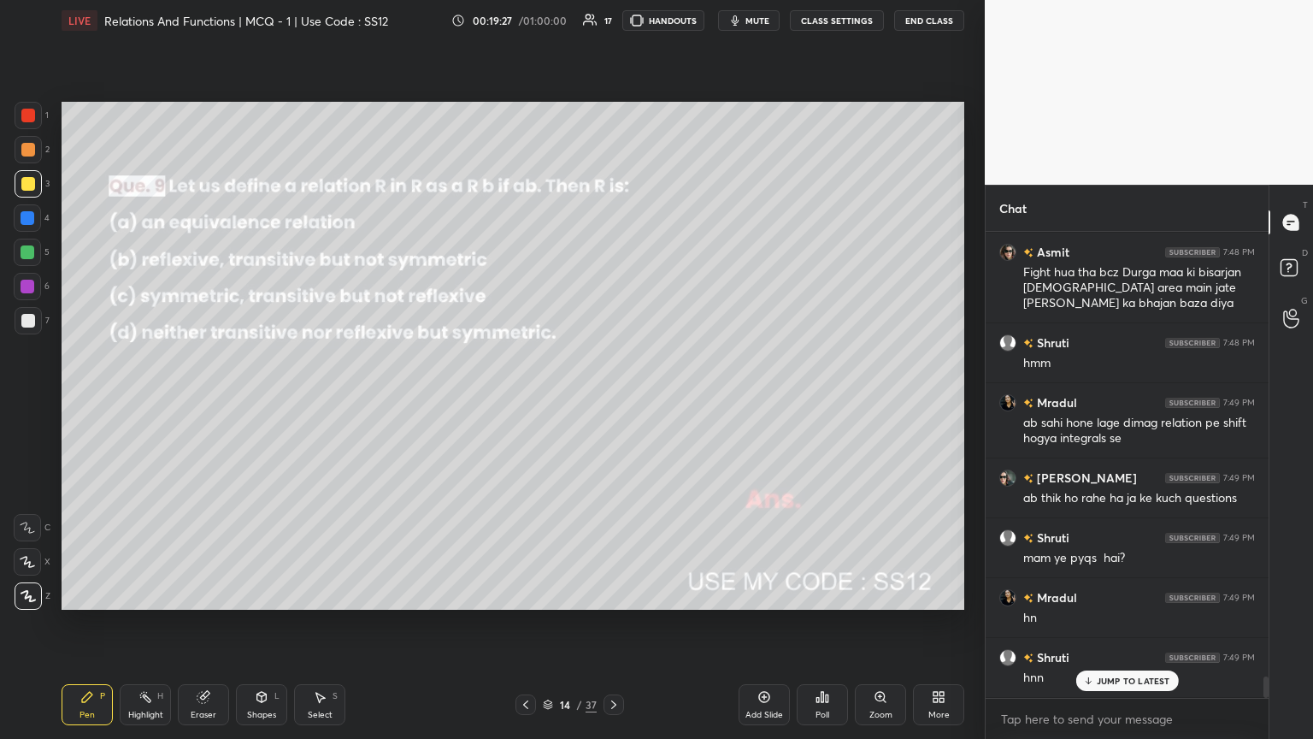
scroll to position [9847, 0]
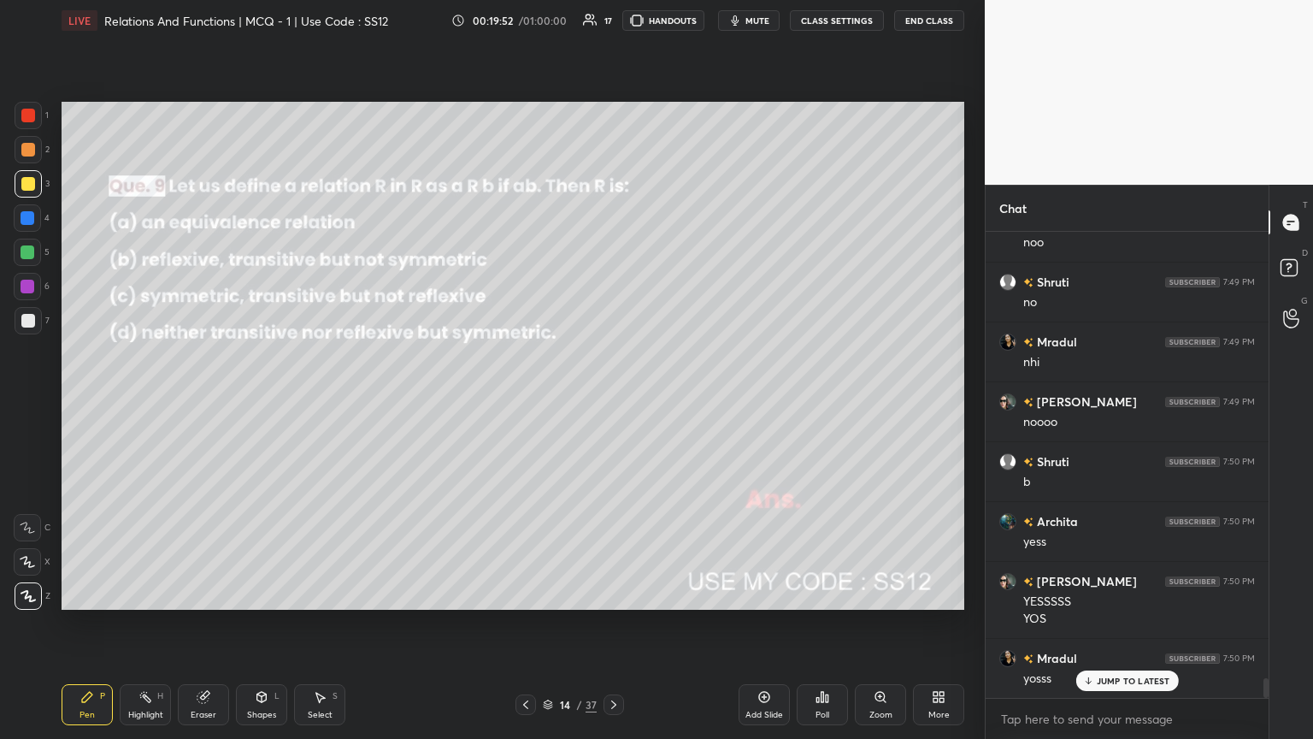
click at [613, 401] on div at bounding box center [613, 704] width 21 height 21
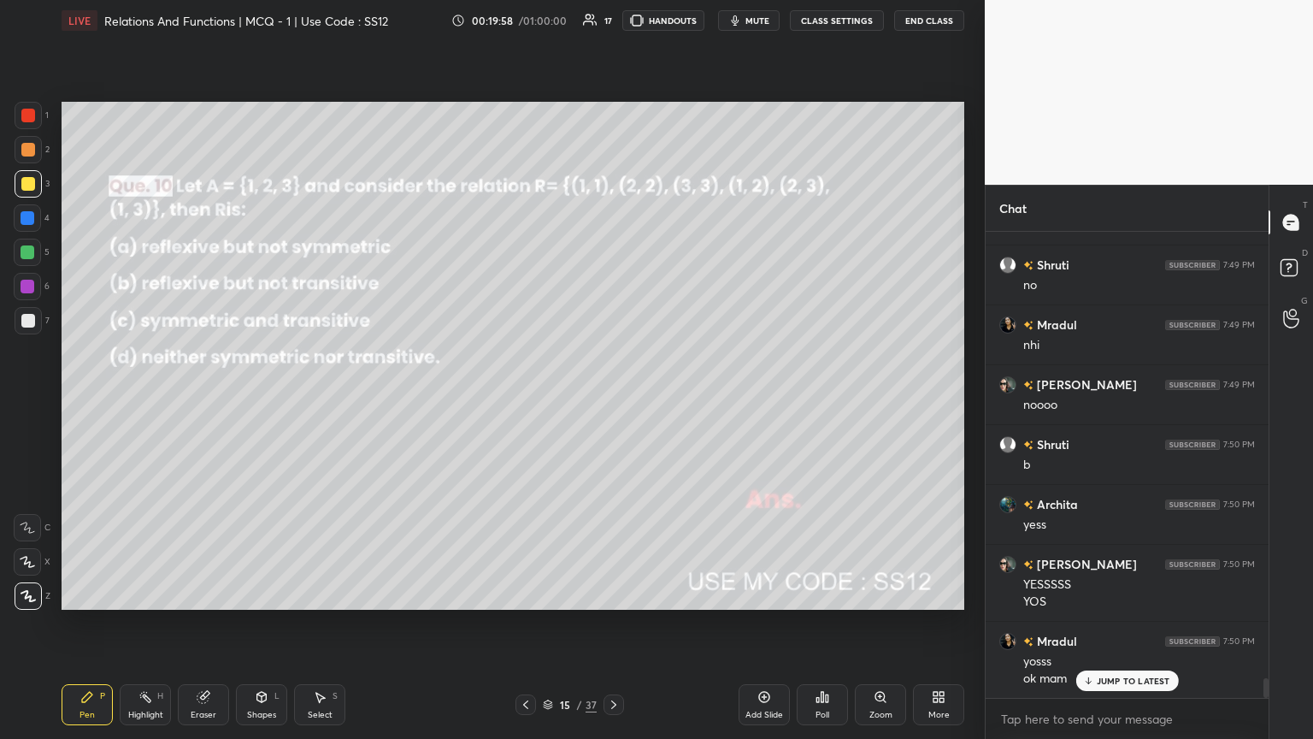
click at [613, 401] on div "Poll" at bounding box center [822, 704] width 51 height 41
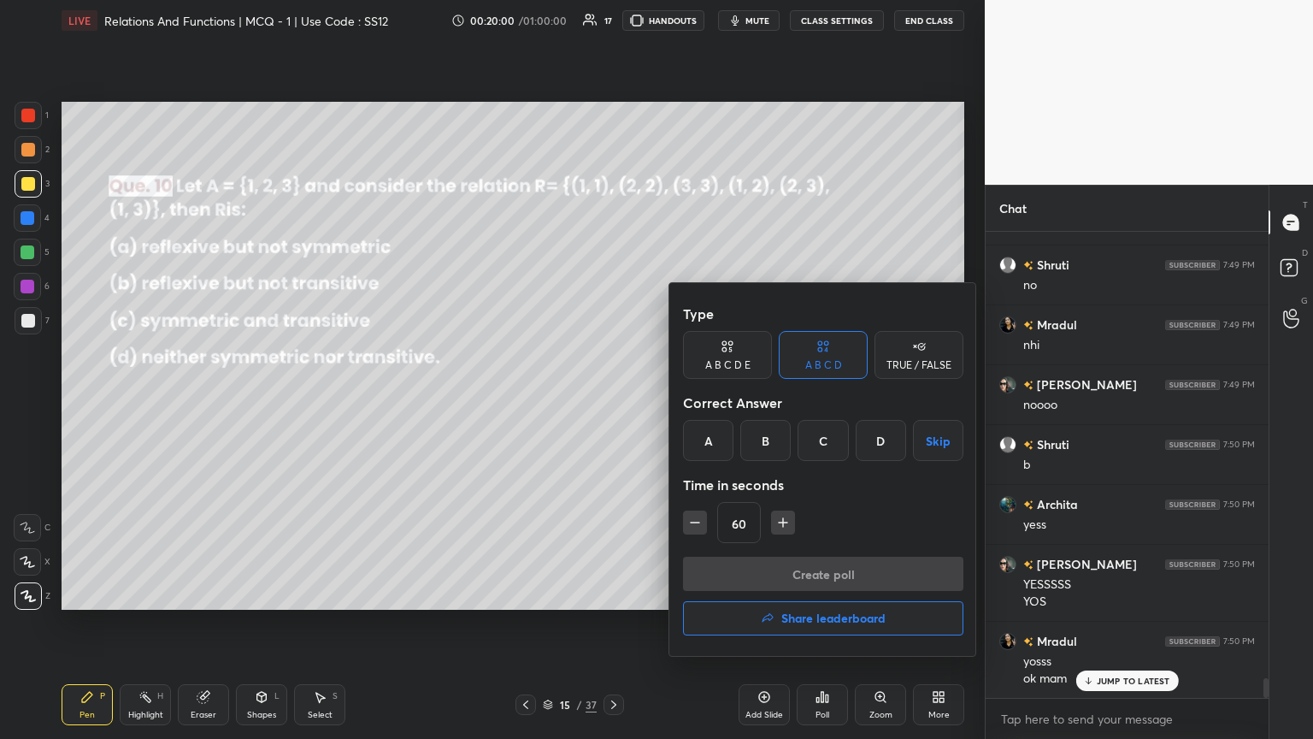
click at [613, 401] on div "A" at bounding box center [708, 440] width 50 height 41
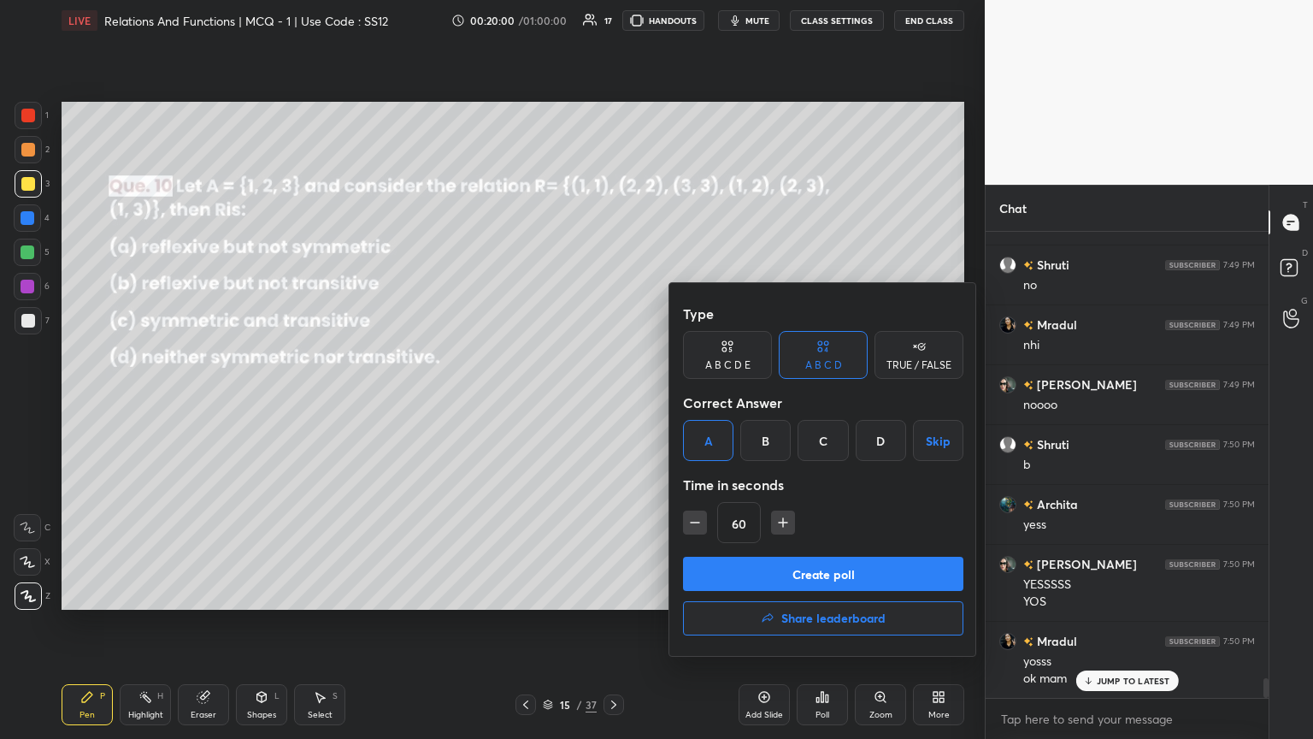
click at [613, 401] on button "Create poll" at bounding box center [823, 573] width 280 height 34
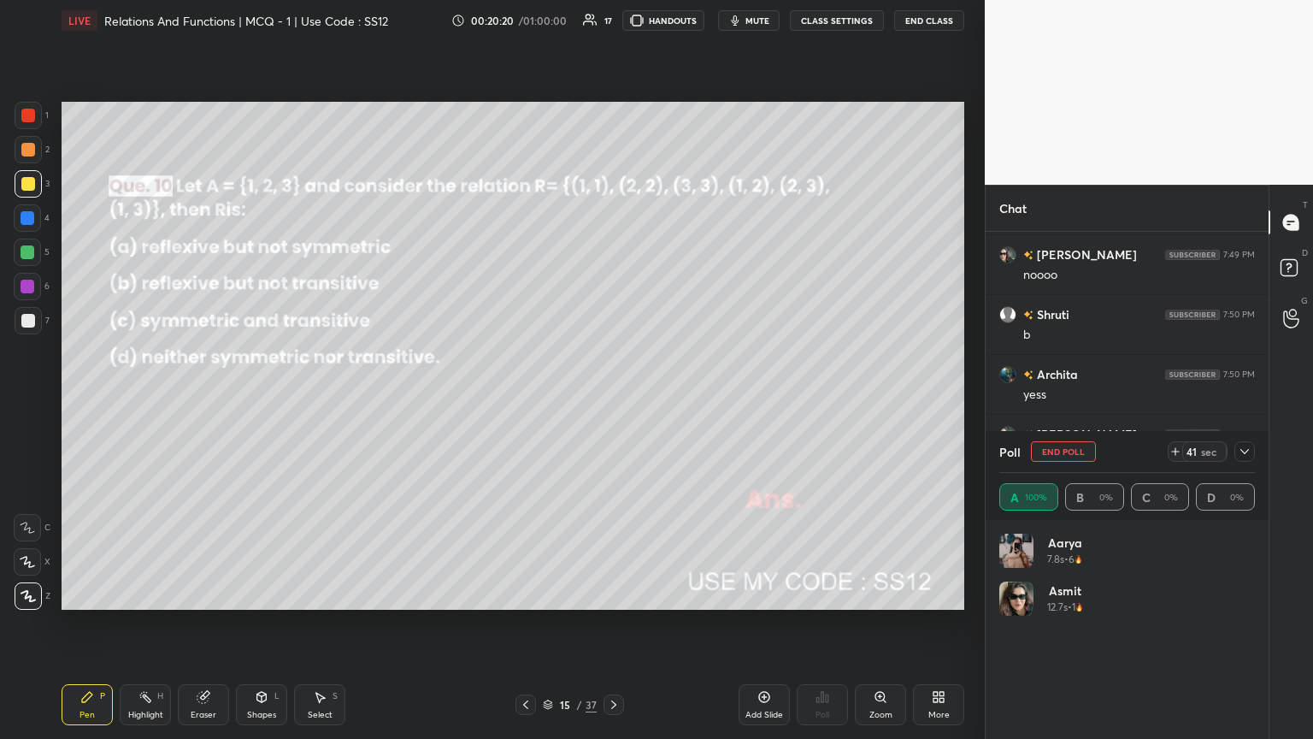
click at [613, 401] on icon at bounding box center [1245, 452] width 14 height 14
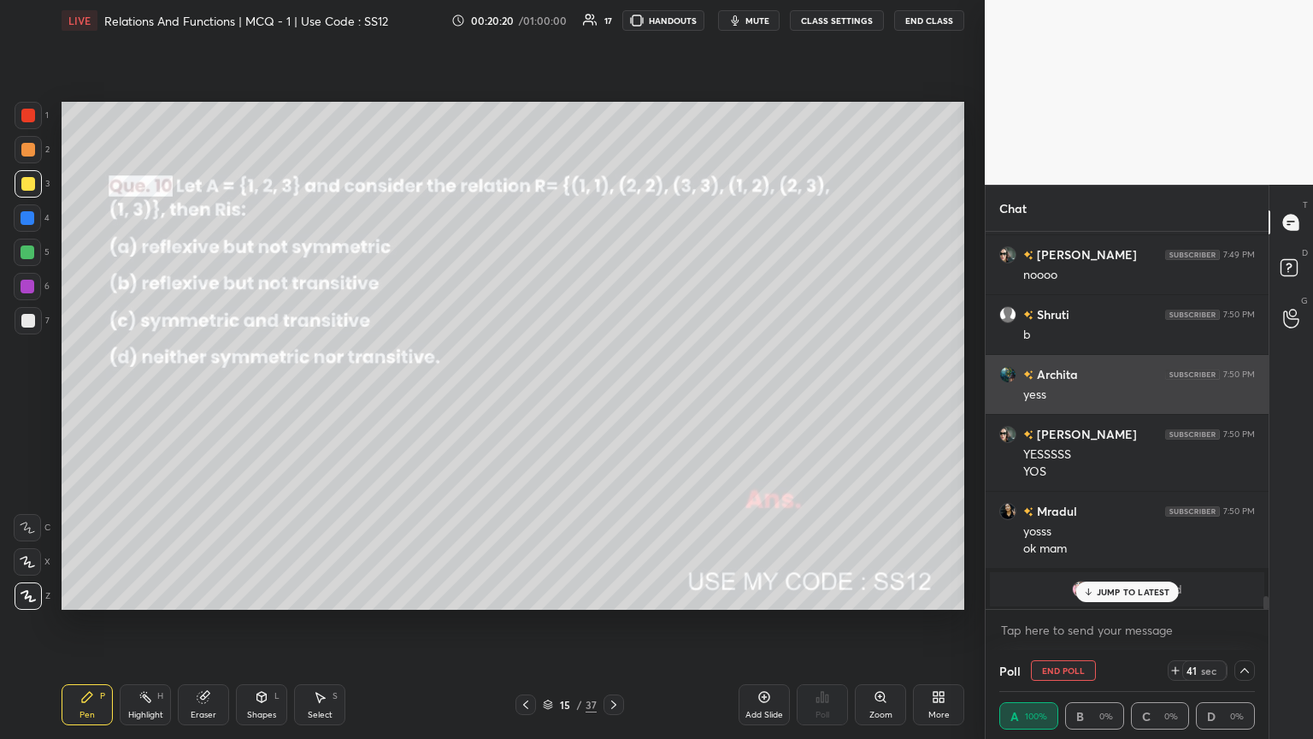
scroll to position [0, 5]
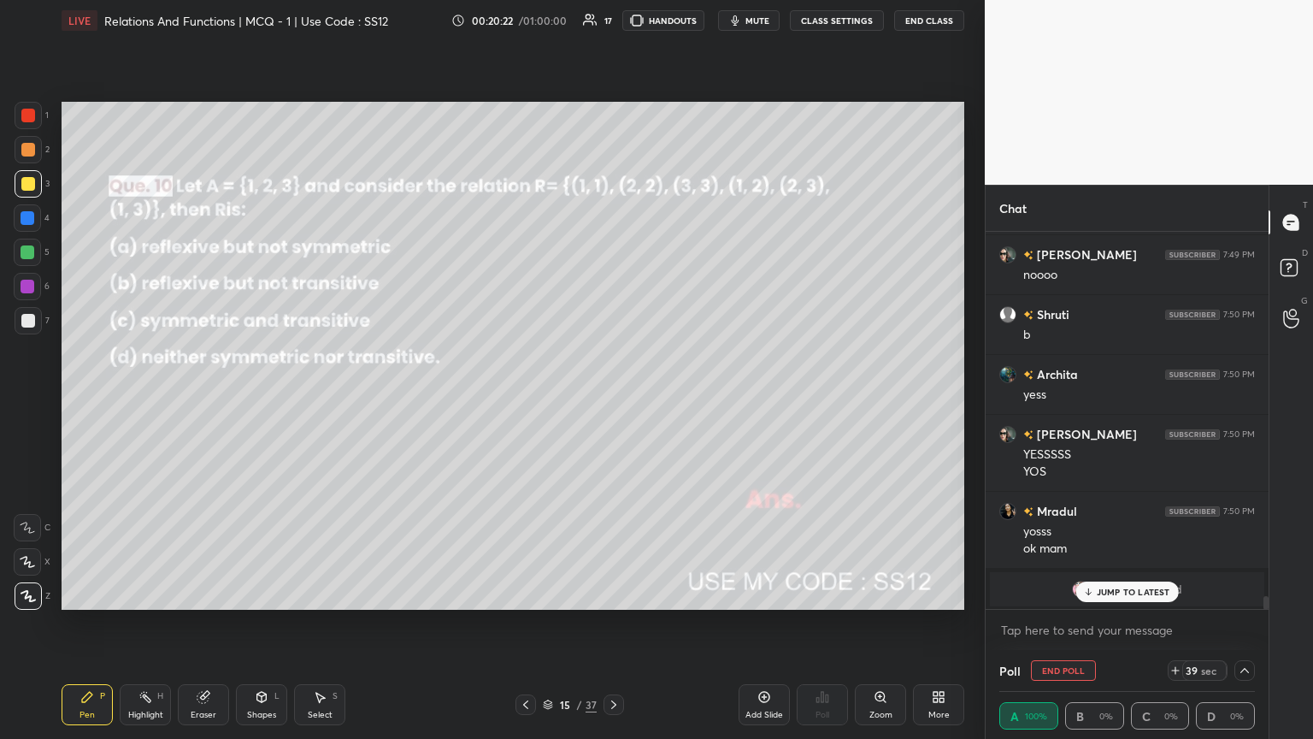
click at [613, 401] on p "JUMP TO LATEST" at bounding box center [1134, 591] width 74 height 10
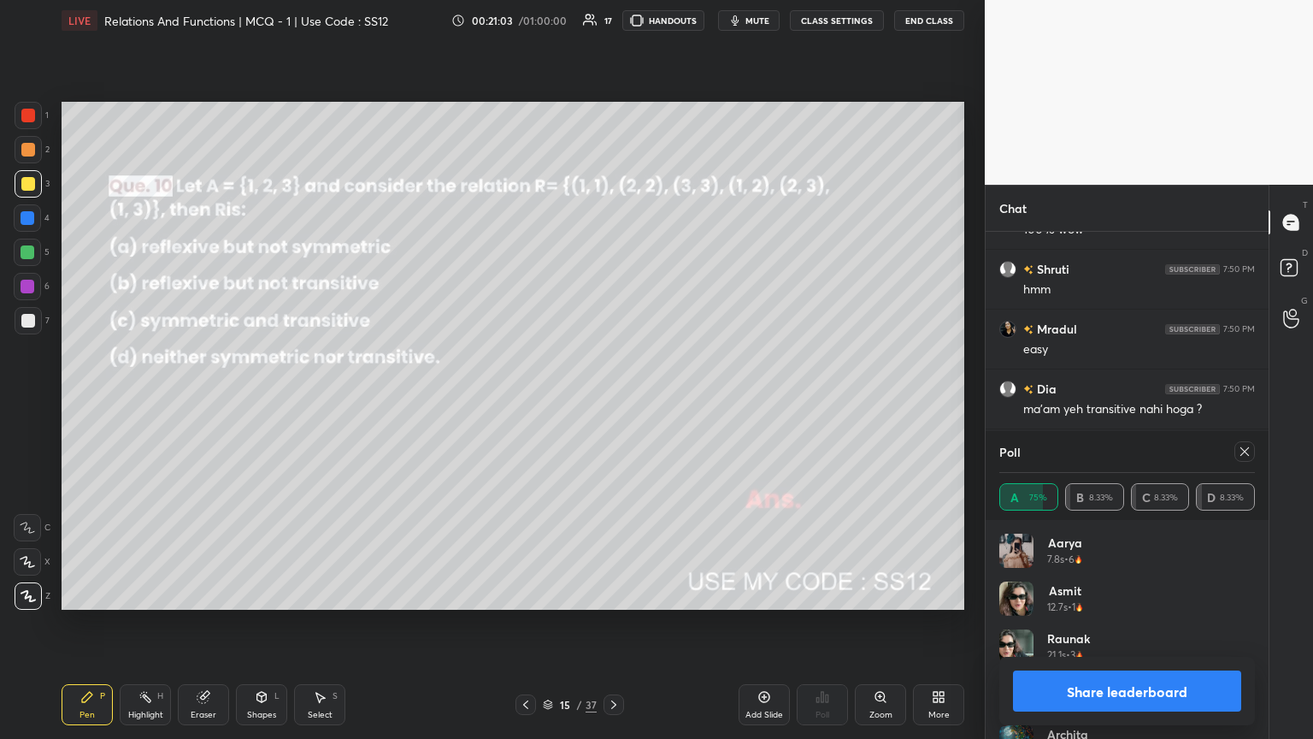
scroll to position [10969, 0]
click at [613, 401] on icon at bounding box center [1245, 452] width 14 height 14
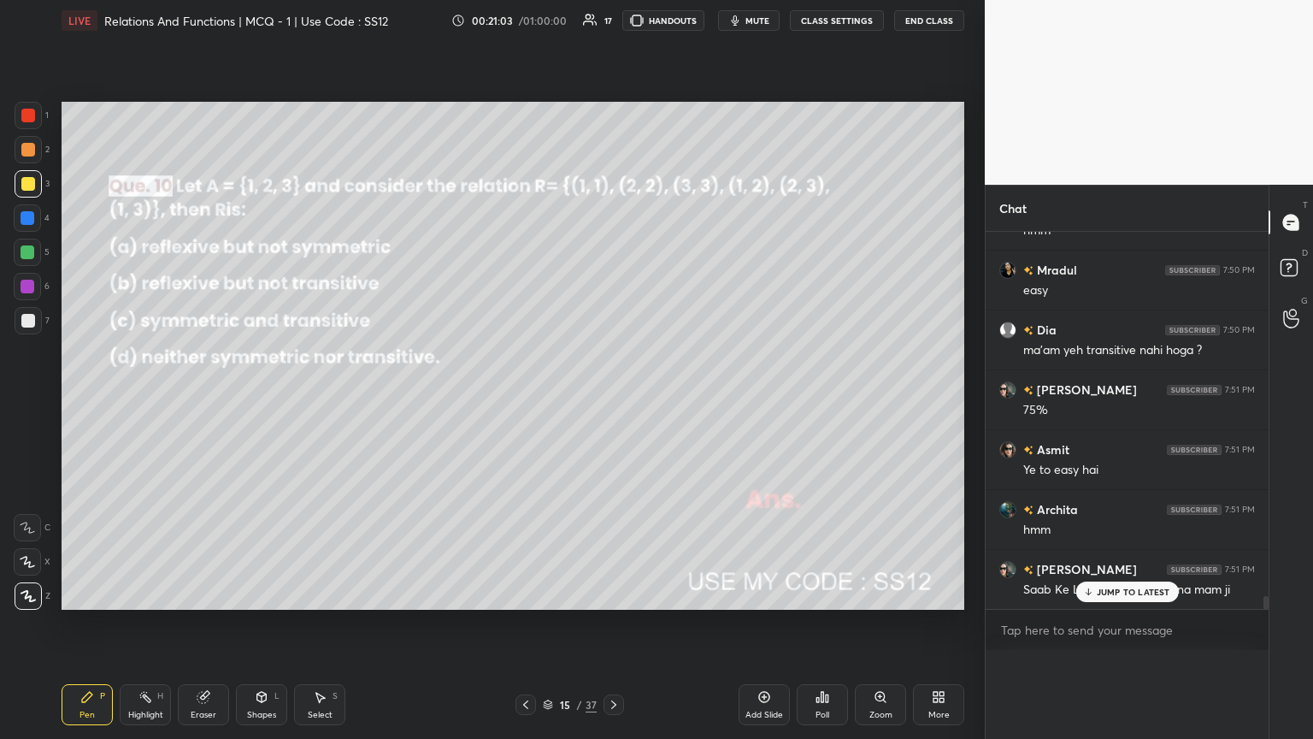
scroll to position [257, 278]
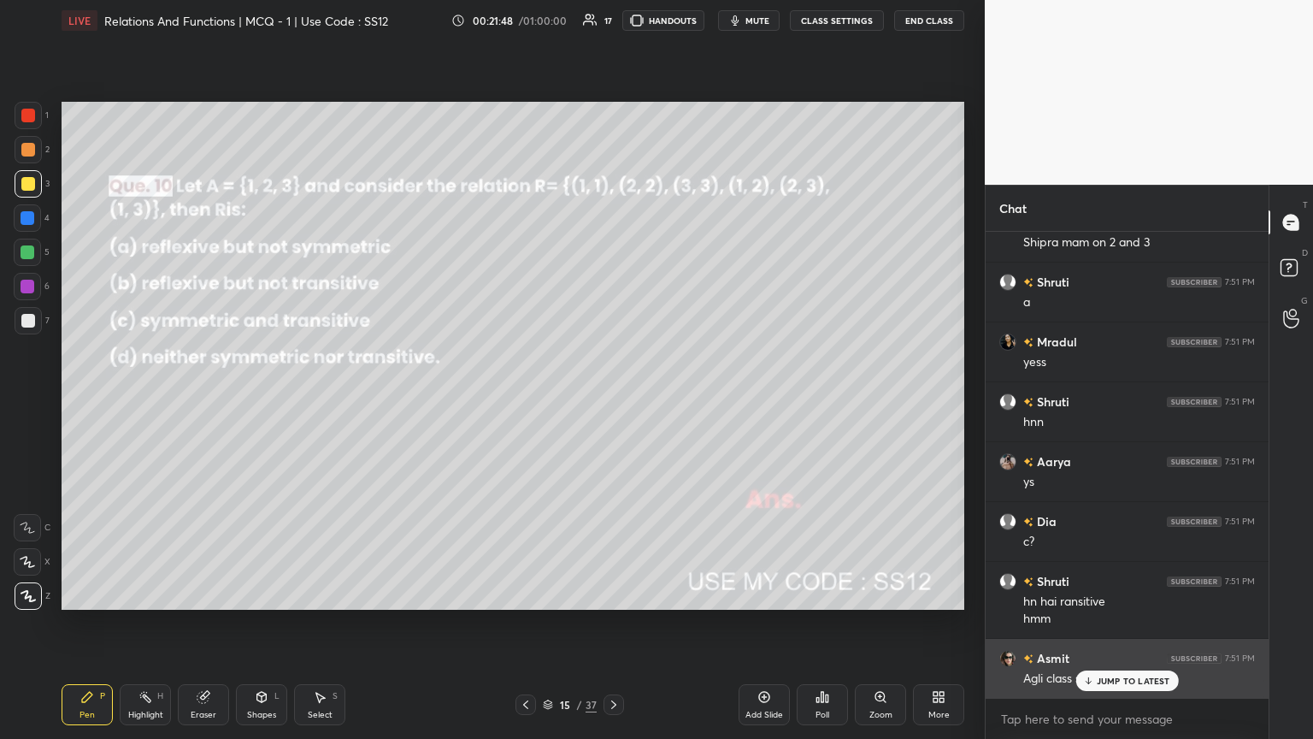
click at [613, 401] on p "JUMP TO LATEST" at bounding box center [1134, 680] width 74 height 10
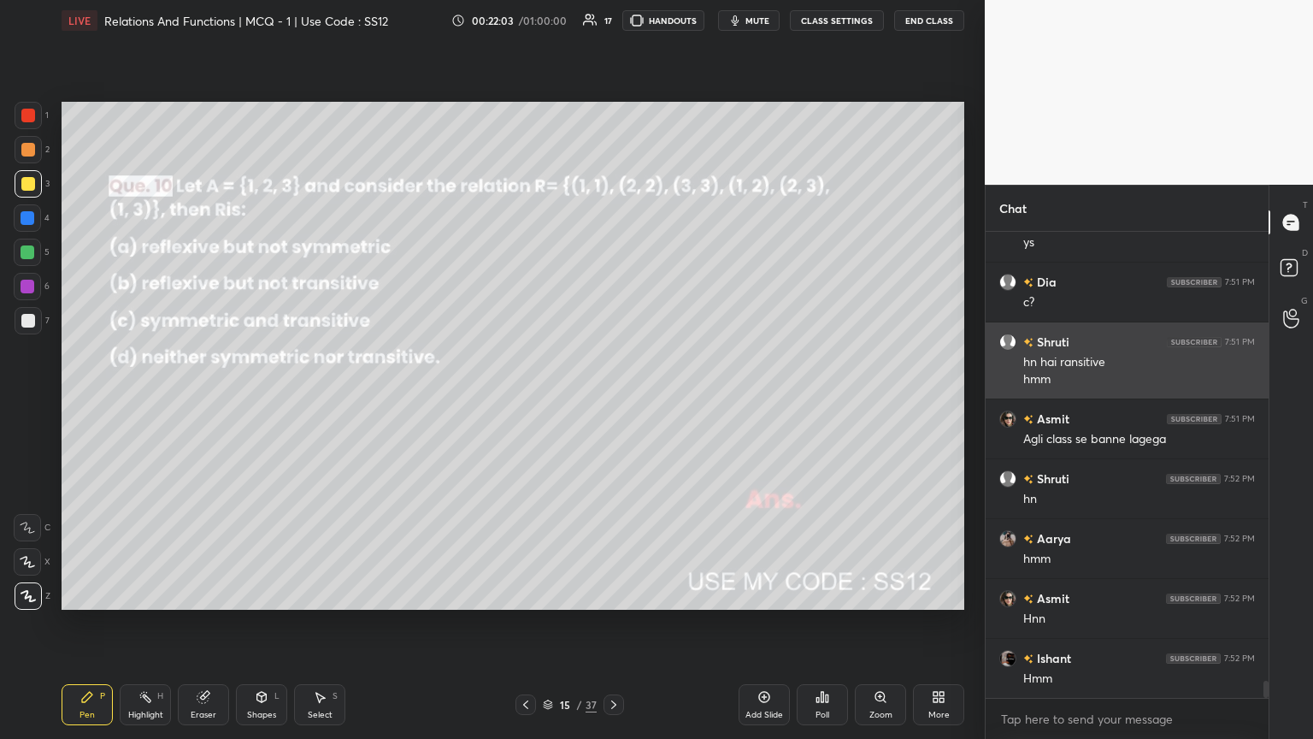
scroll to position [12083, 0]
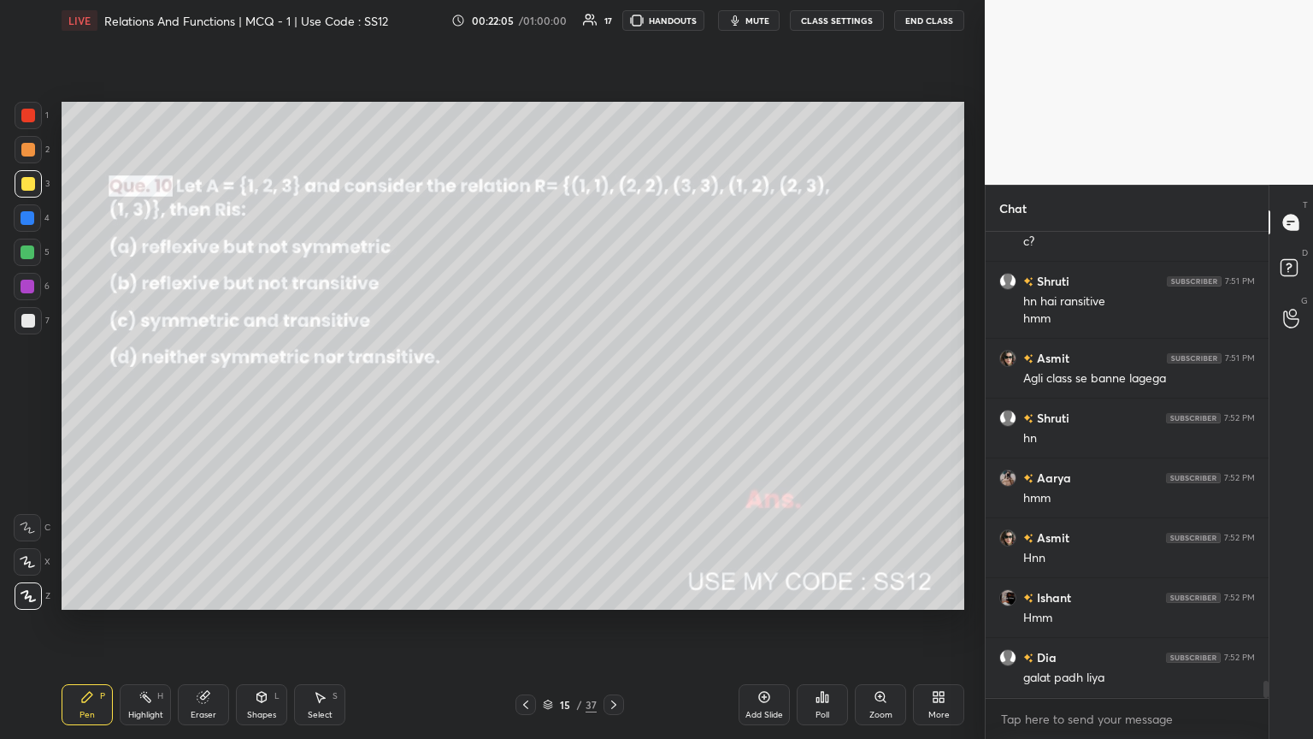
click at [612, 401] on icon at bounding box center [613, 704] width 5 height 9
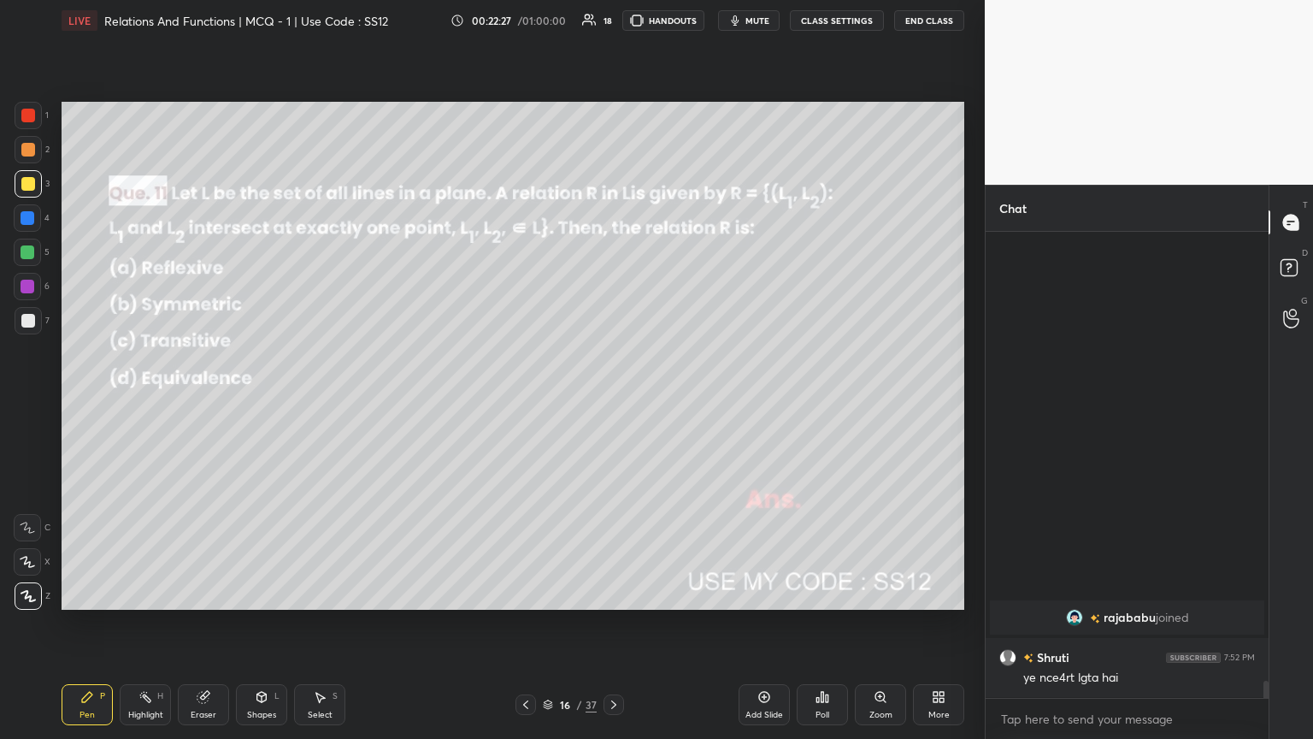
scroll to position [10914, 0]
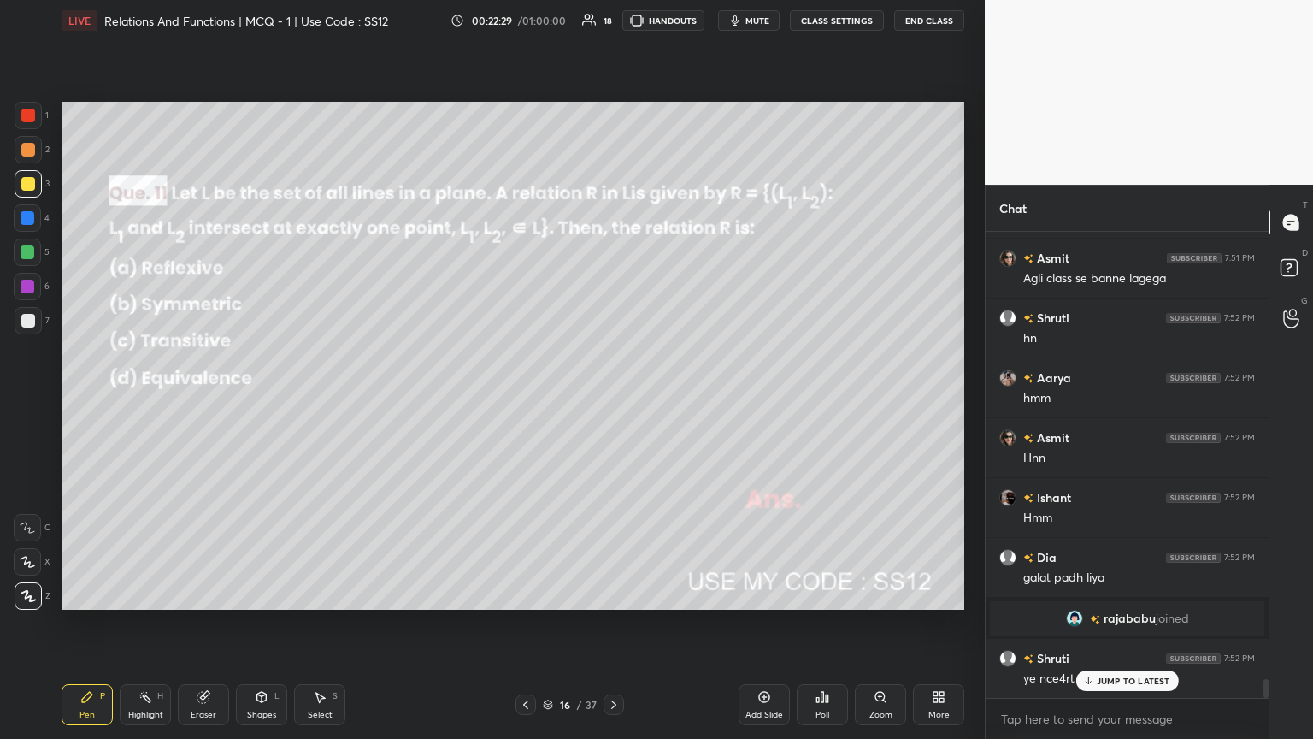
click at [613, 401] on p "JUMP TO LATEST" at bounding box center [1134, 680] width 74 height 10
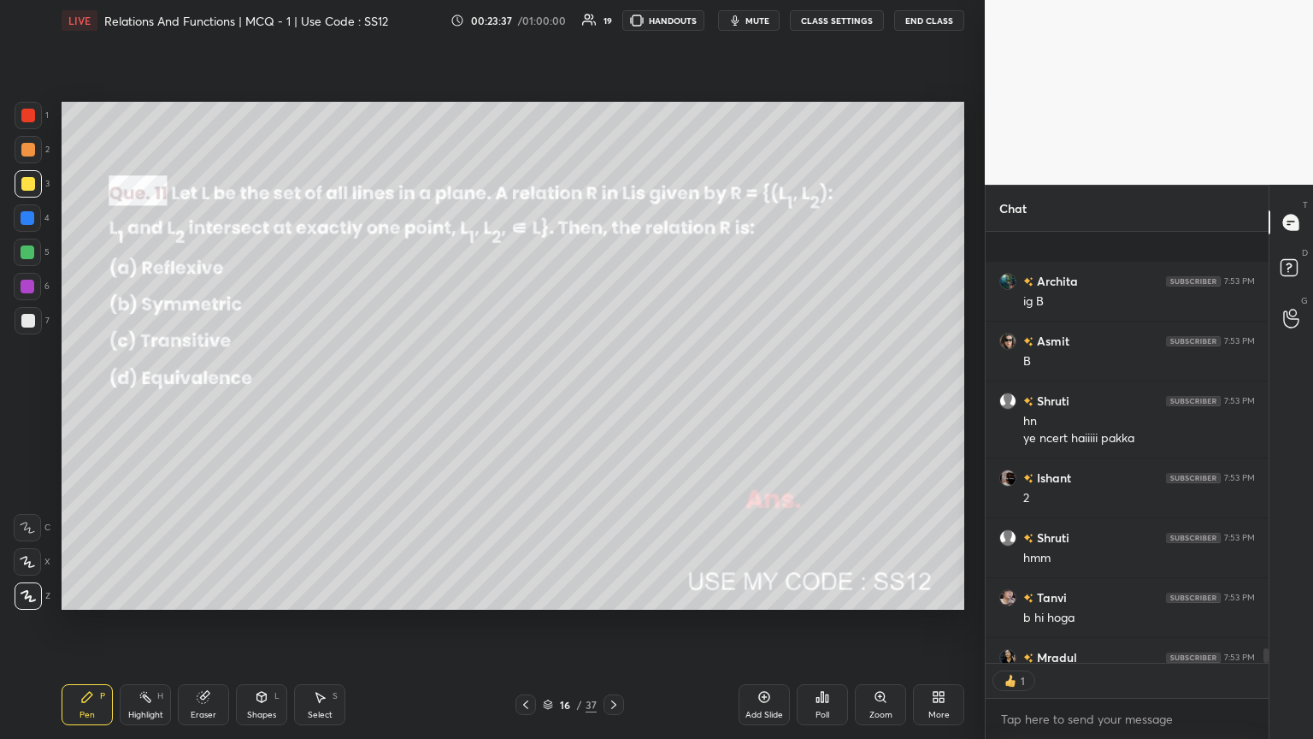
scroll to position [12284, 0]
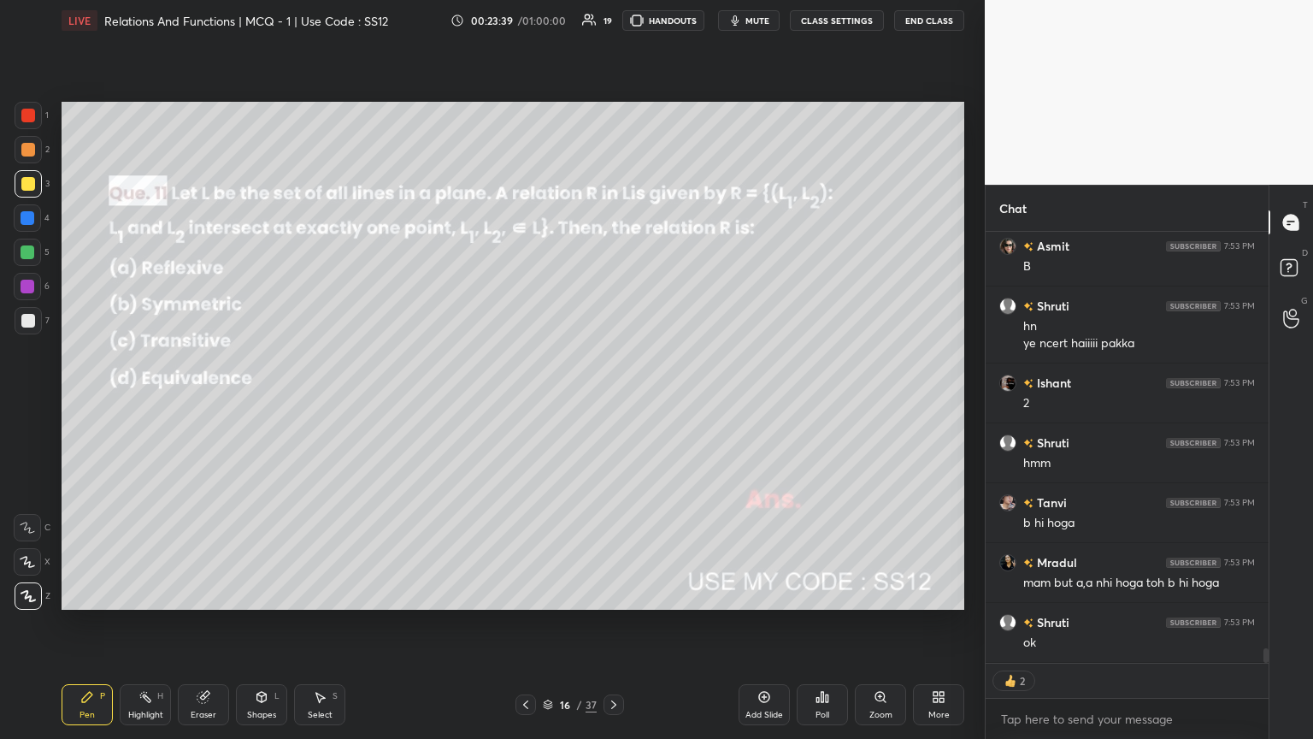
click at [612, 401] on icon at bounding box center [614, 705] width 14 height 14
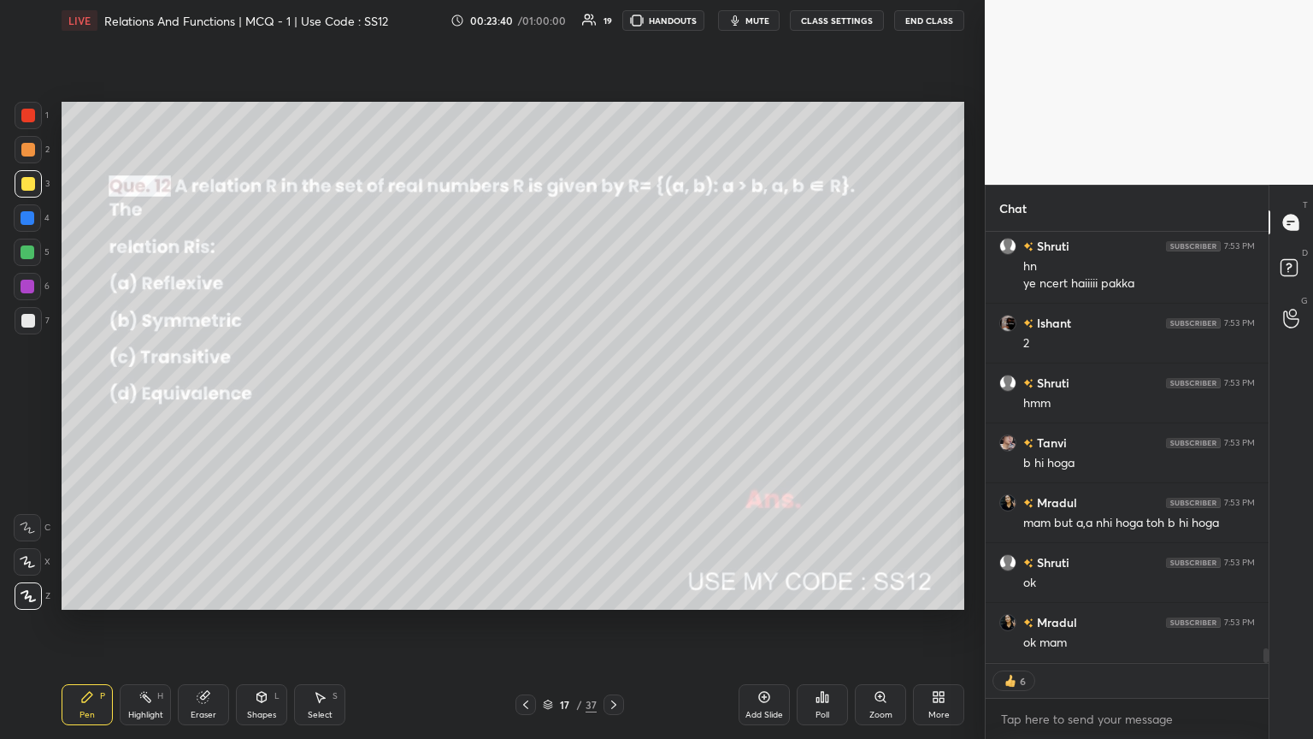
scroll to position [12403, 0]
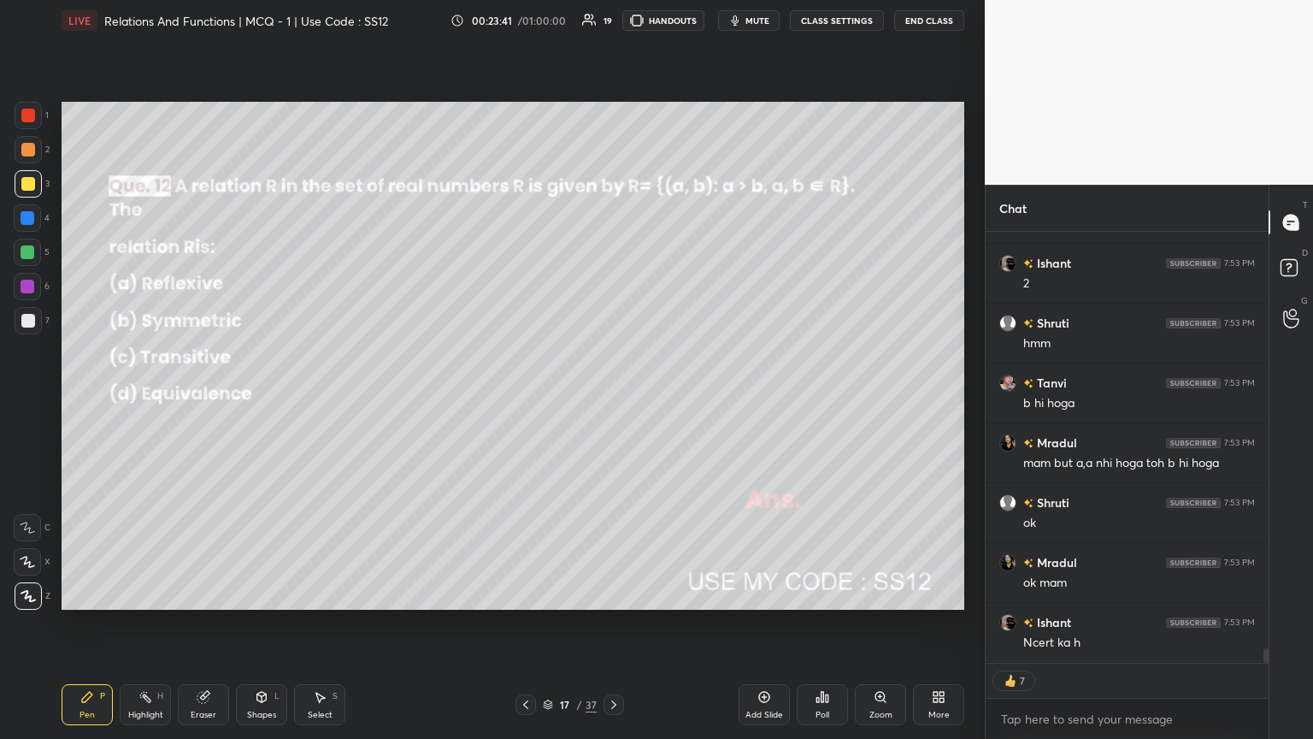
drag, startPoint x: 521, startPoint y: 709, endPoint x: 528, endPoint y: 703, distance: 9.1
click at [523, 401] on icon at bounding box center [526, 705] width 14 height 14
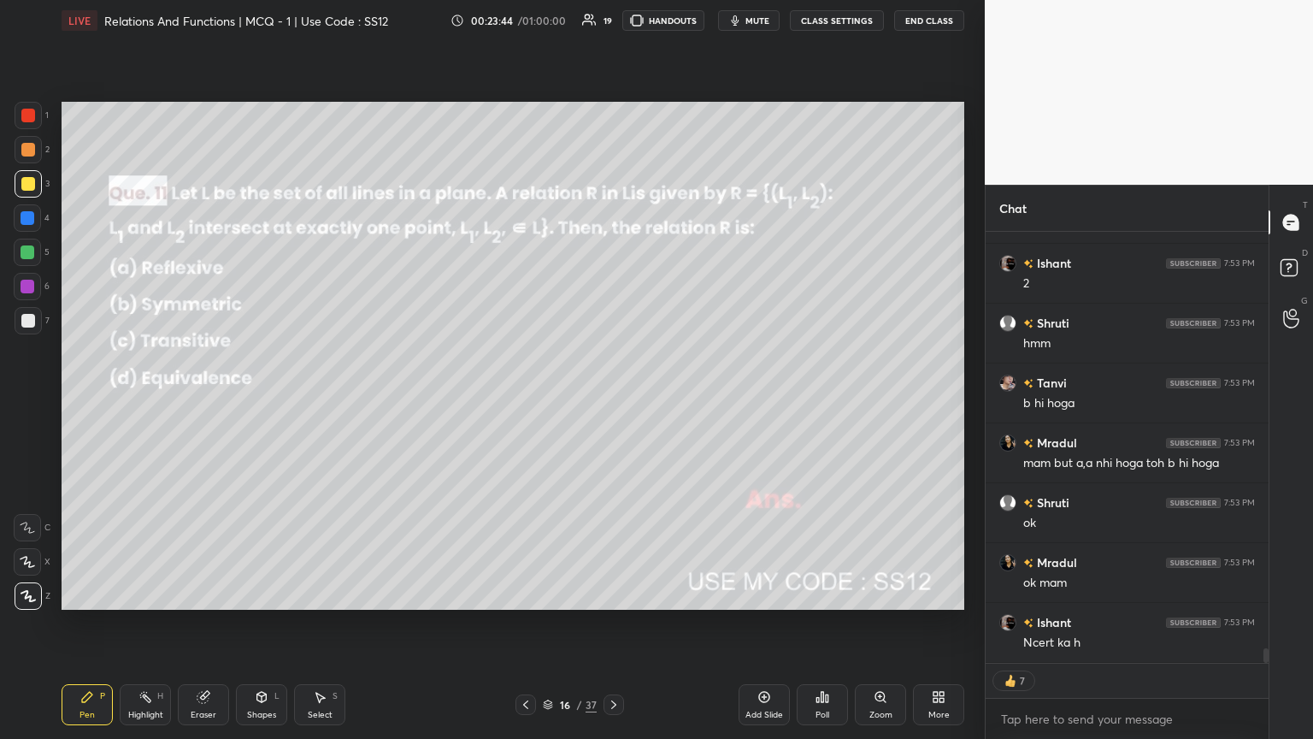
click at [609, 401] on icon at bounding box center [614, 705] width 14 height 14
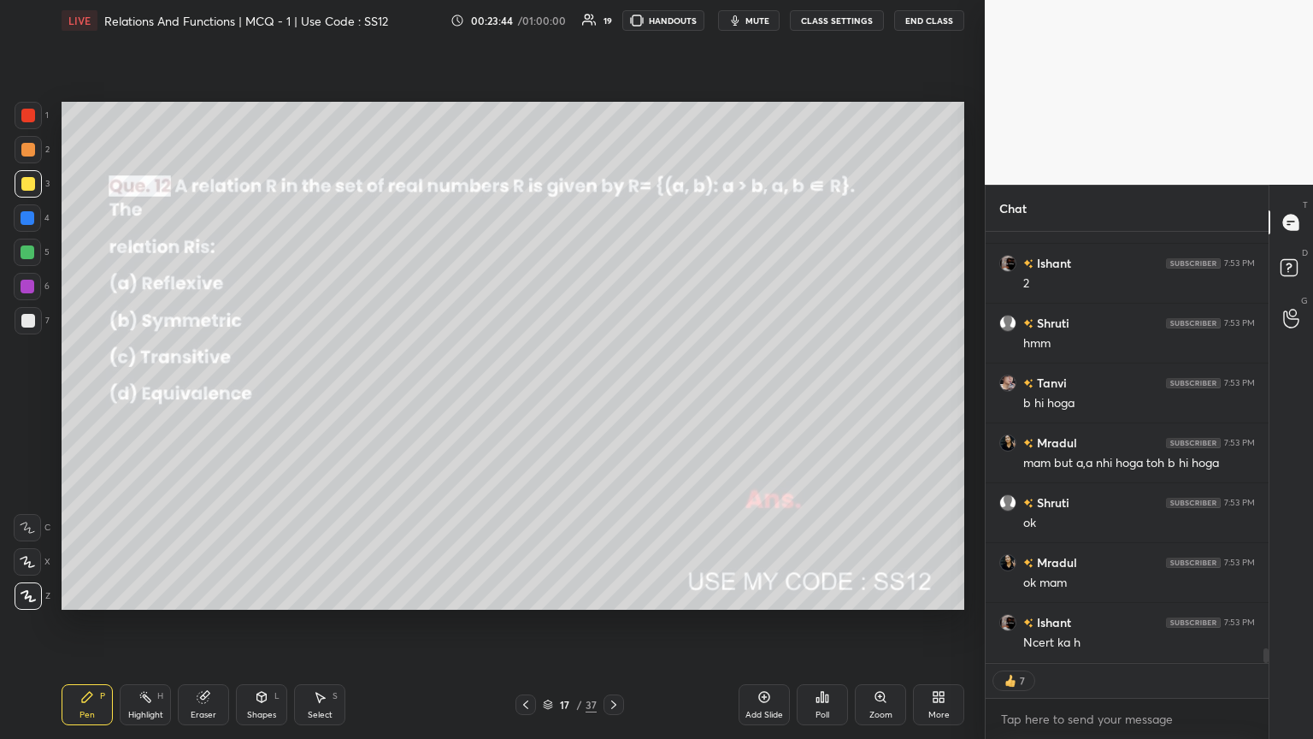
scroll to position [12463, 0]
click at [613, 401] on div "Poll" at bounding box center [822, 714] width 14 height 9
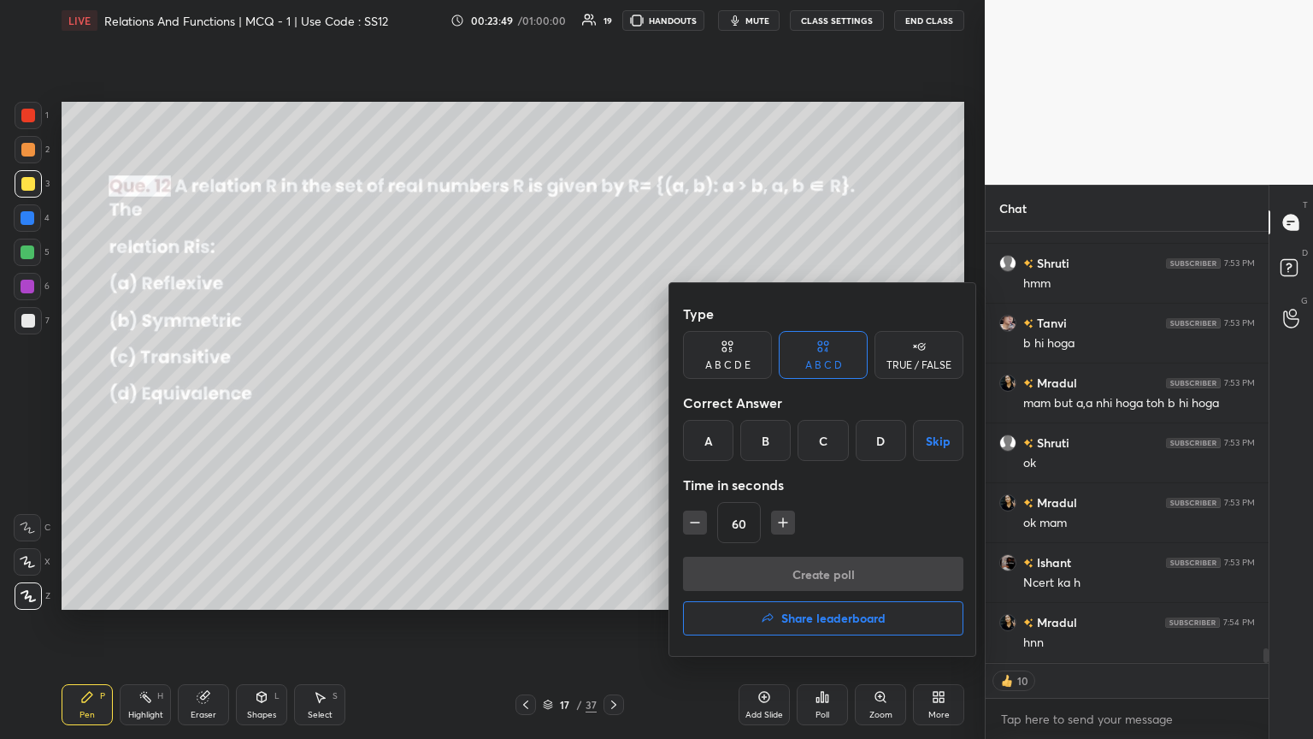
click at [613, 401] on div "C" at bounding box center [823, 440] width 50 height 41
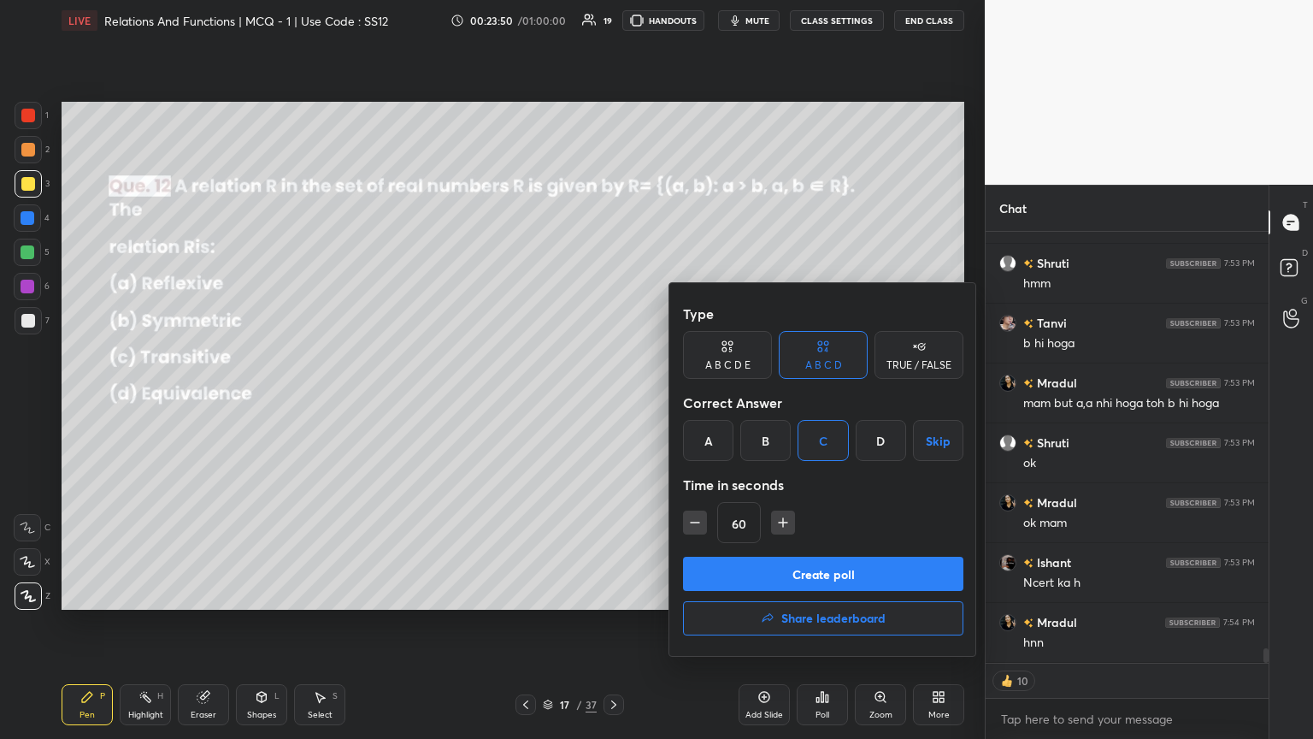
click at [613, 401] on button "Create poll" at bounding box center [823, 573] width 280 height 34
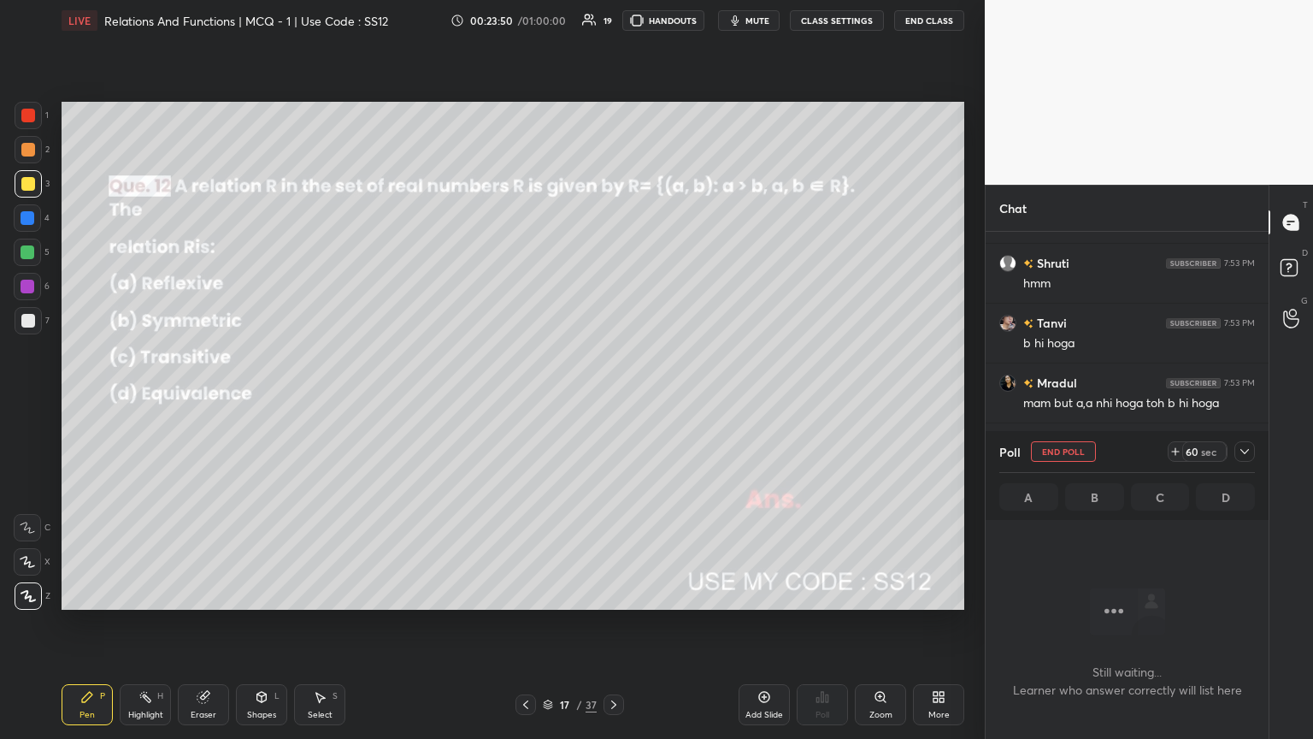
scroll to position [6, 5]
click at [613, 401] on icon at bounding box center [1245, 452] width 14 height 14
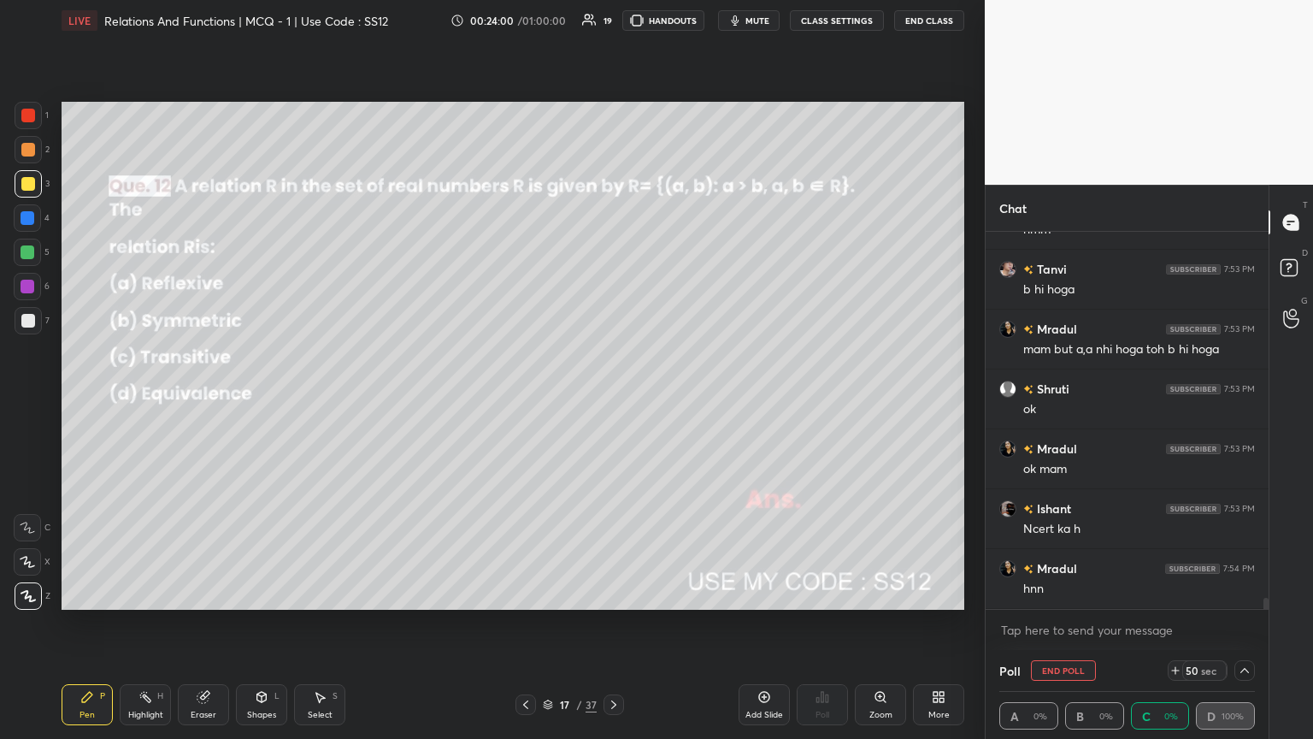
scroll to position [0, 5]
click at [521, 401] on icon at bounding box center [526, 705] width 14 height 14
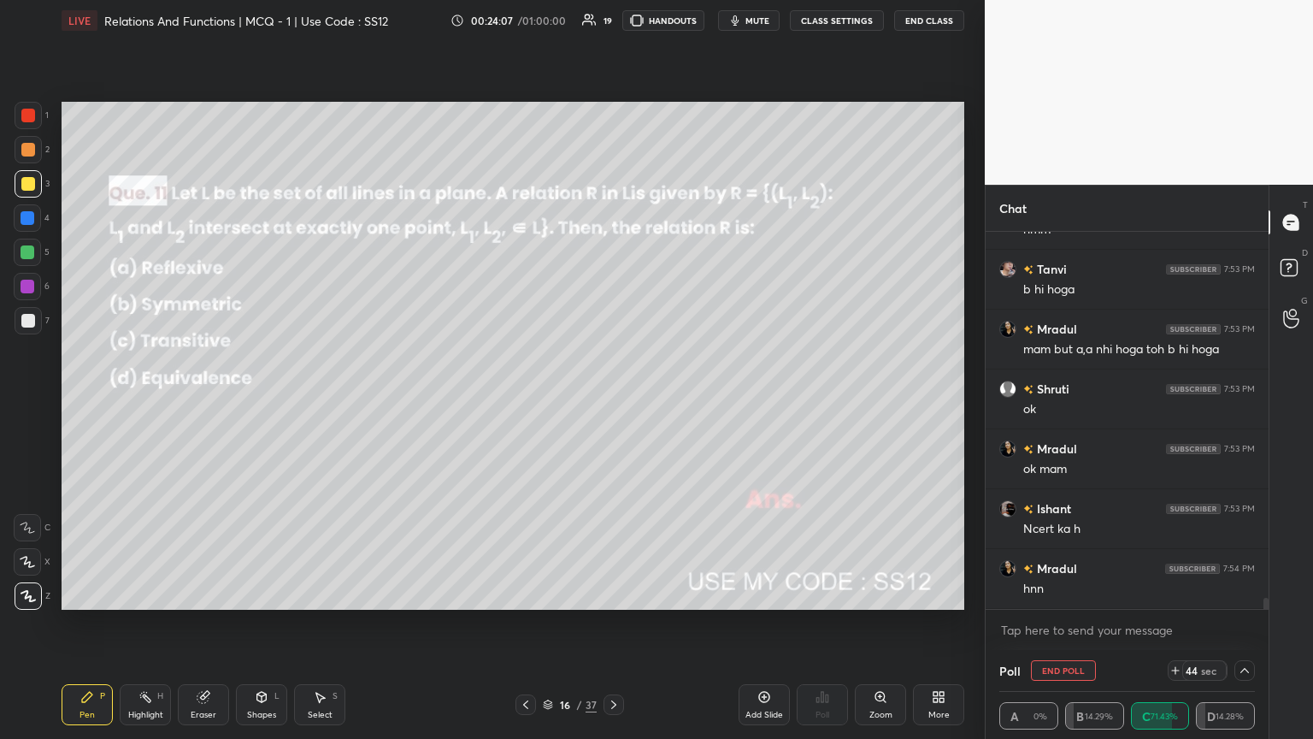
click at [613, 401] on icon at bounding box center [614, 705] width 14 height 14
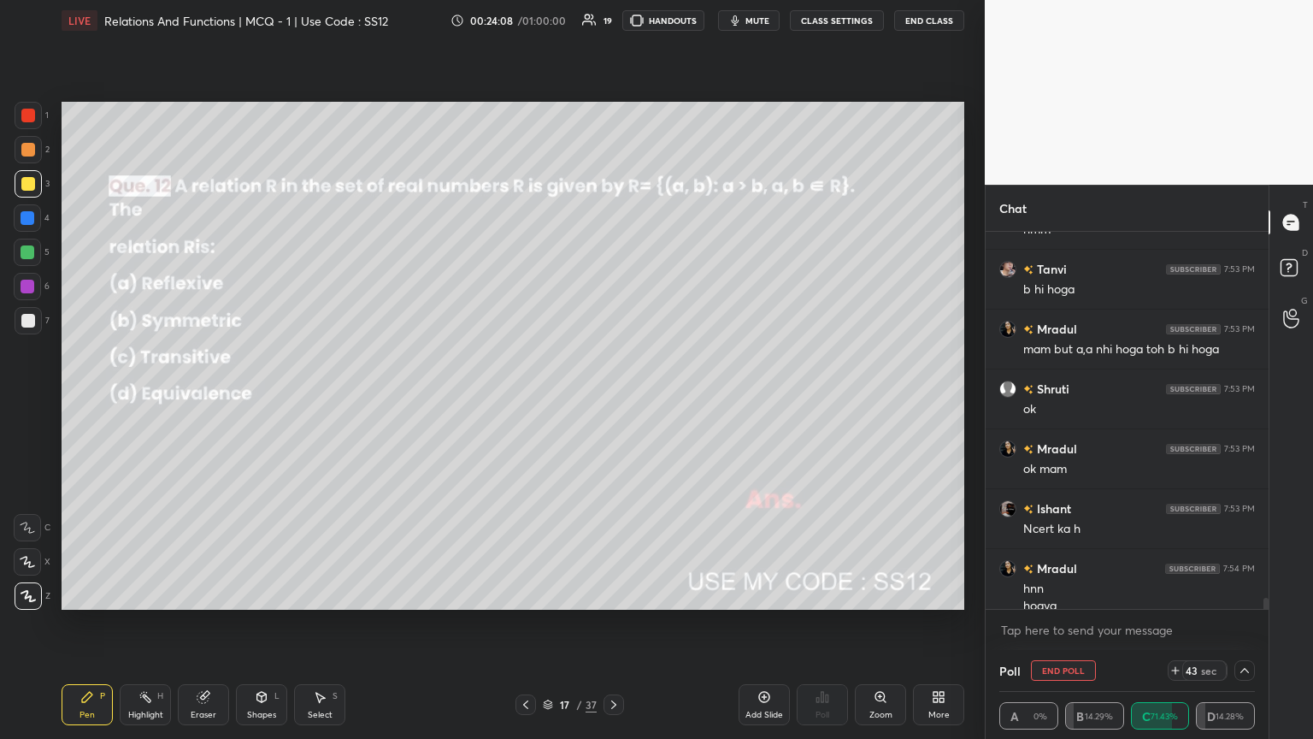
scroll to position [12534, 0]
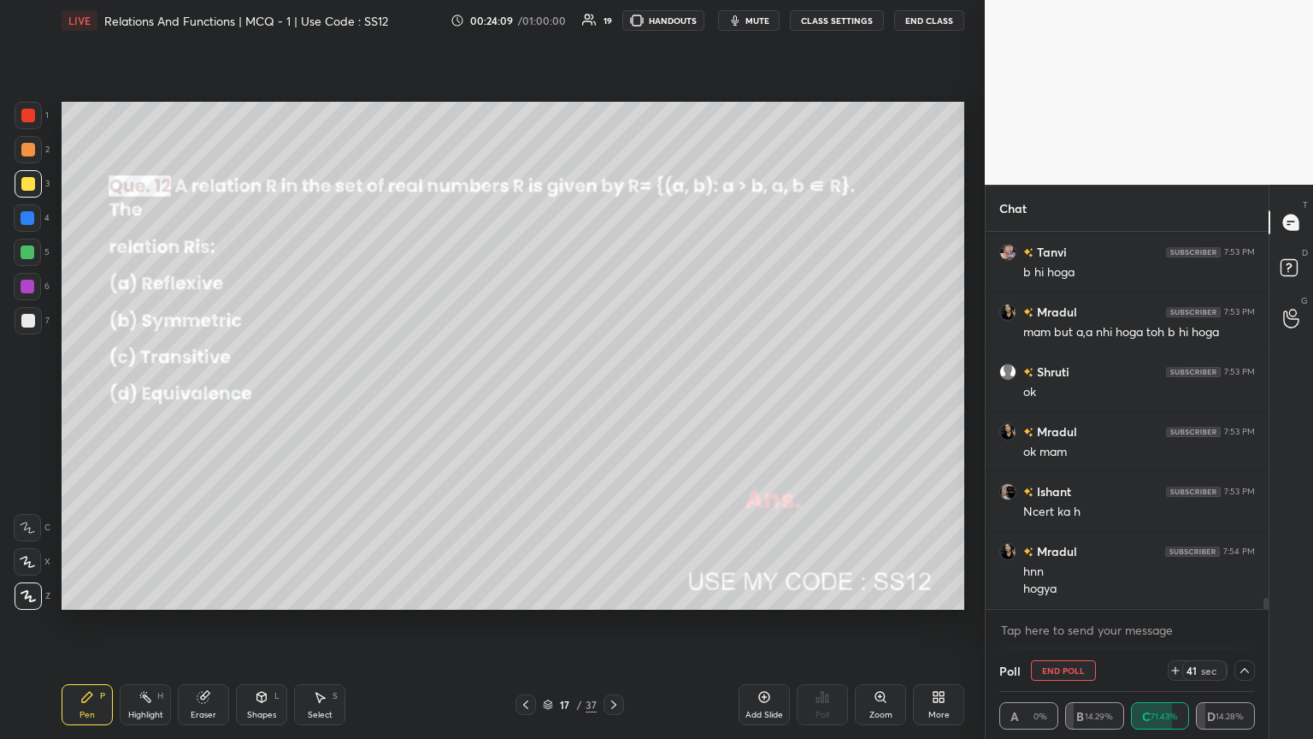
click at [527, 401] on icon at bounding box center [526, 705] width 14 height 14
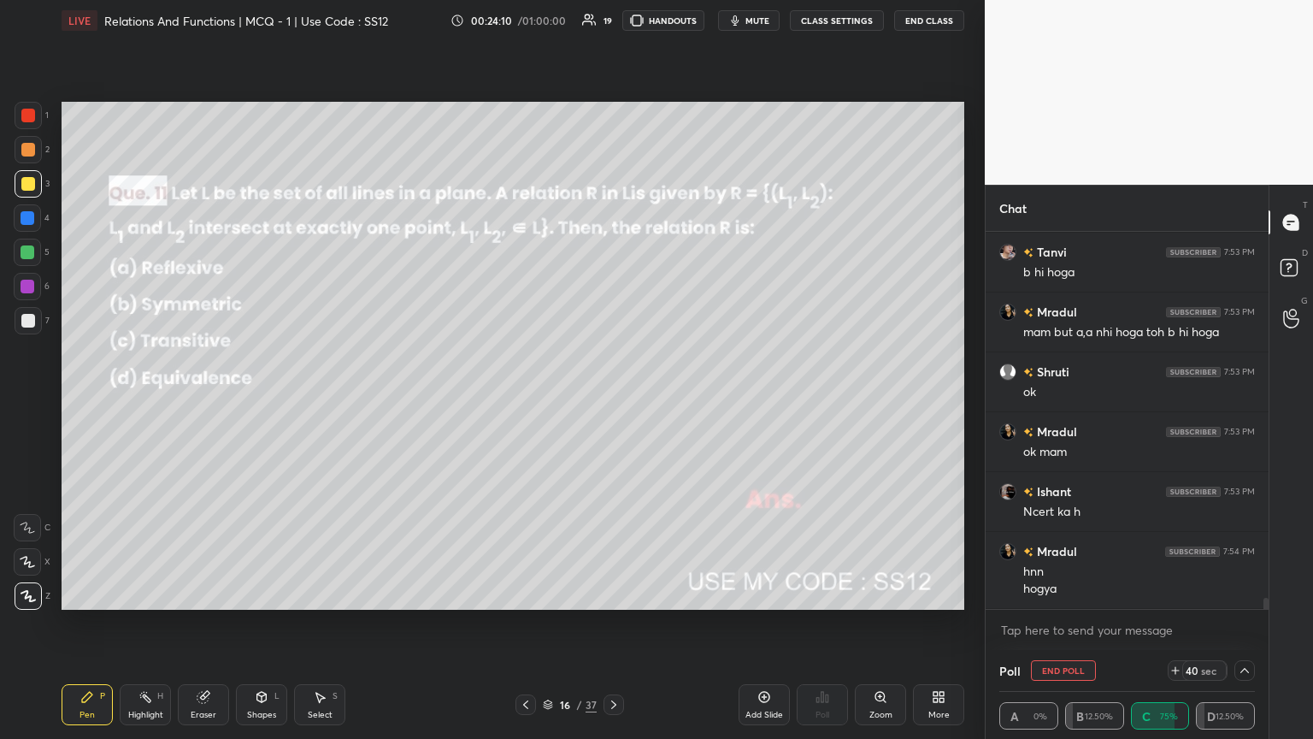
click at [607, 401] on icon at bounding box center [614, 705] width 14 height 14
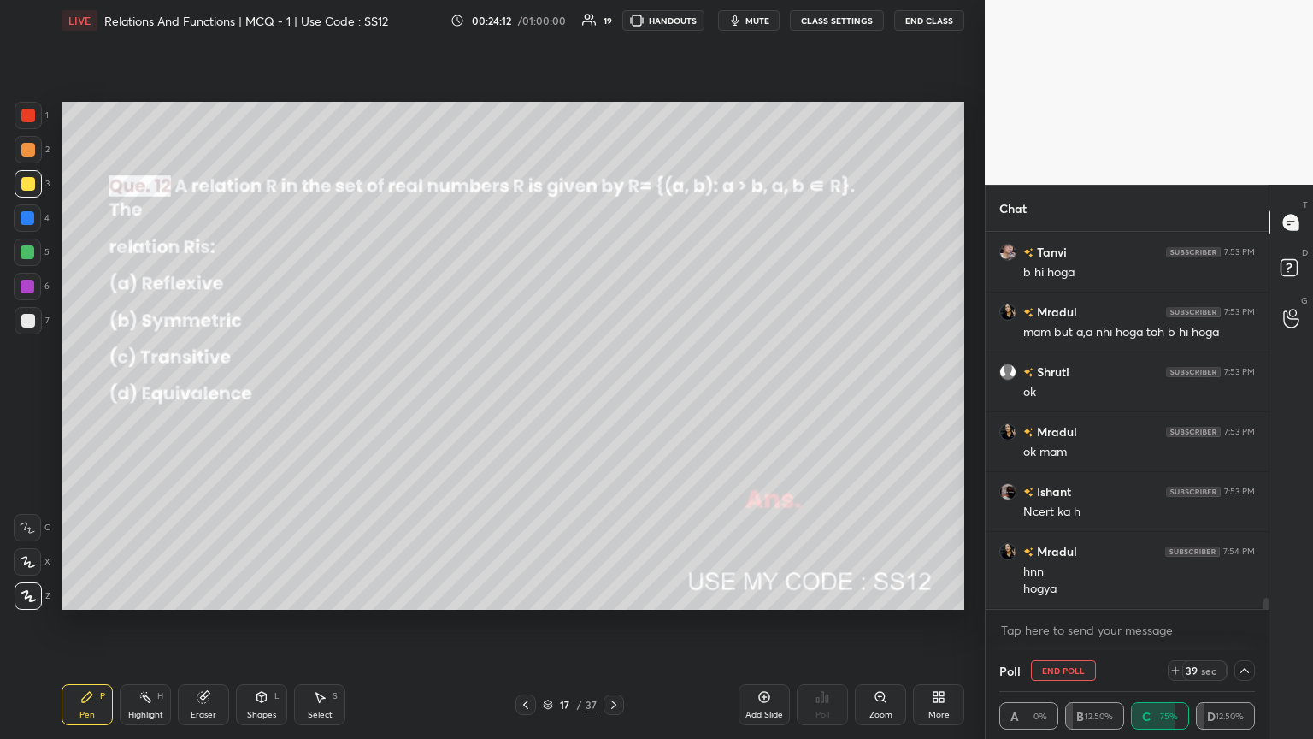
click at [527, 401] on icon at bounding box center [526, 705] width 14 height 14
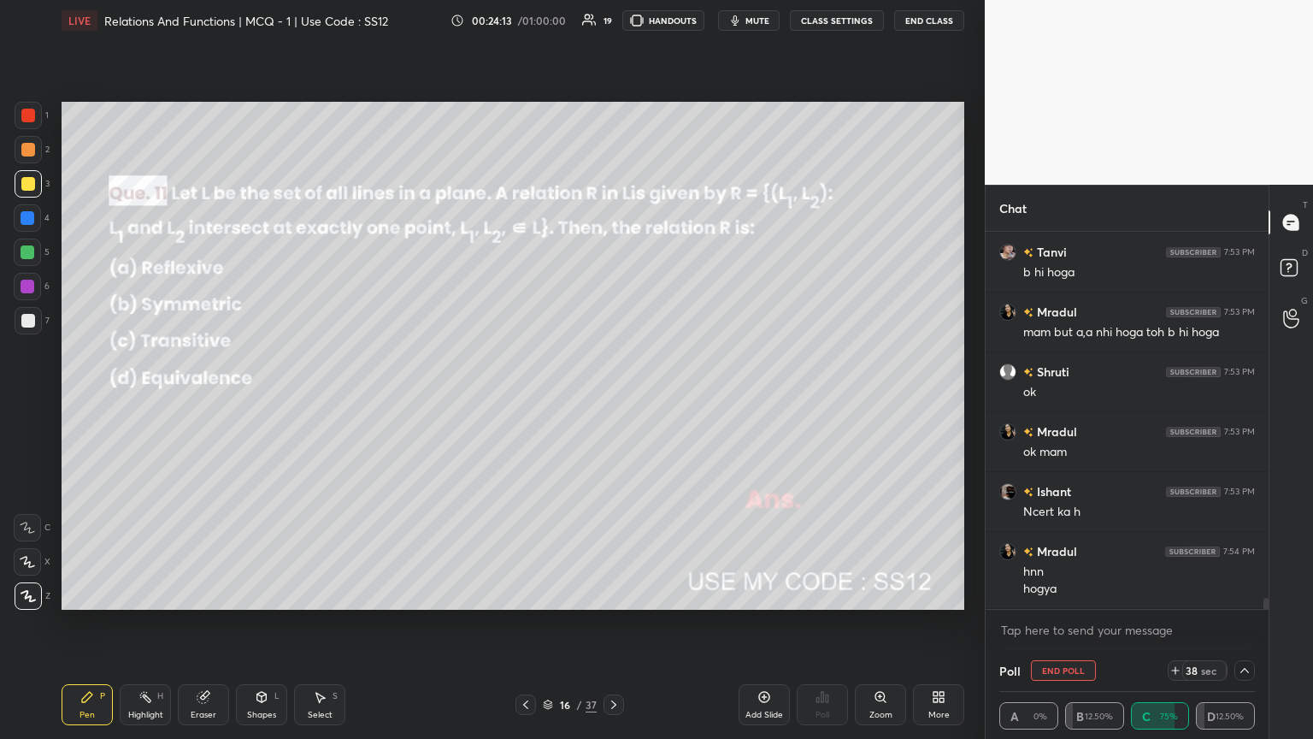
click at [193, 401] on div "Eraser" at bounding box center [203, 704] width 51 height 41
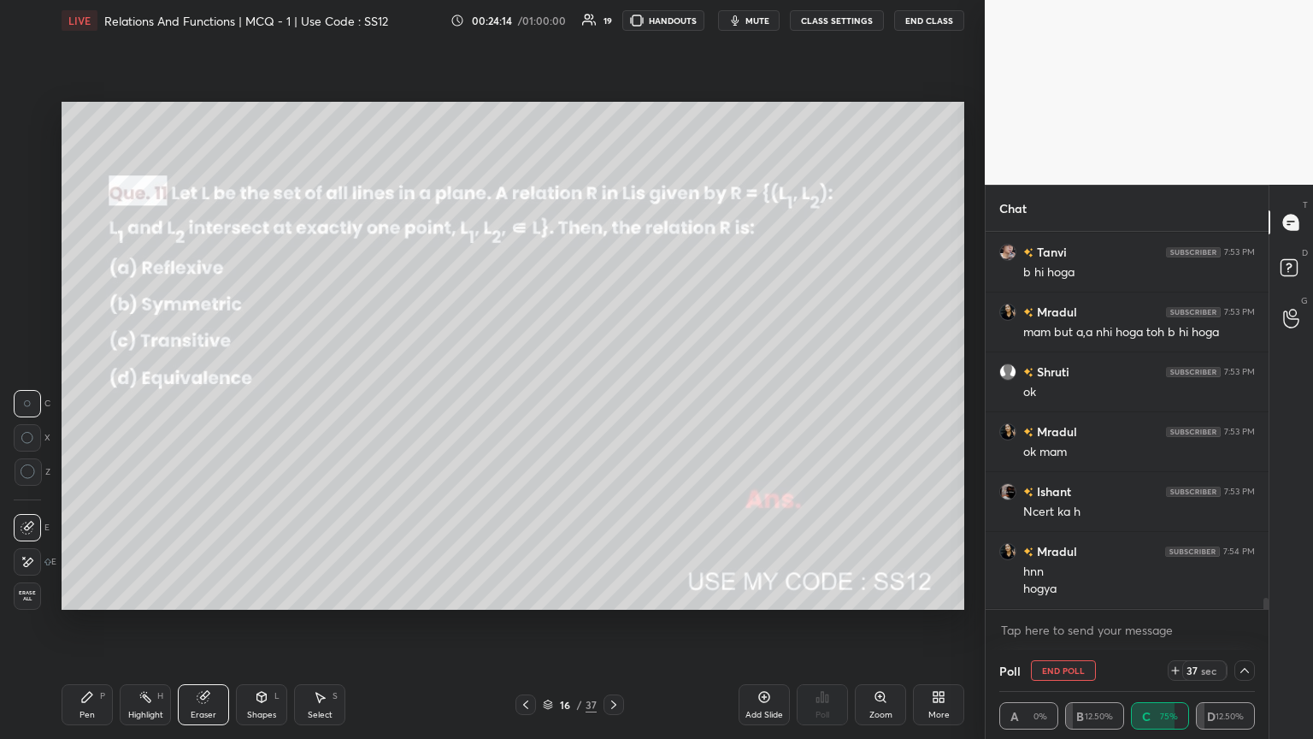
drag, startPoint x: 24, startPoint y: 593, endPoint x: 103, endPoint y: 614, distance: 82.1
click at [25, 401] on span "Erase all" at bounding box center [28, 596] width 26 height 12
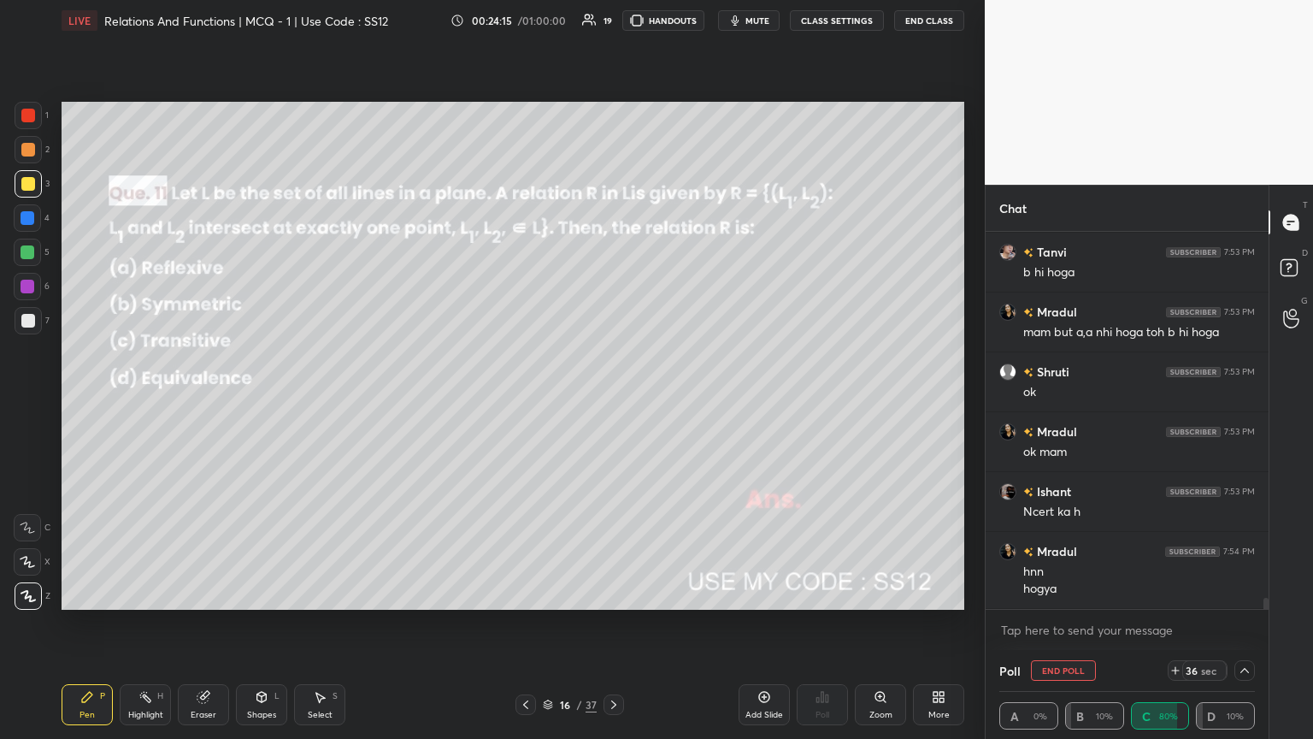
click at [613, 401] on icon at bounding box center [614, 705] width 14 height 14
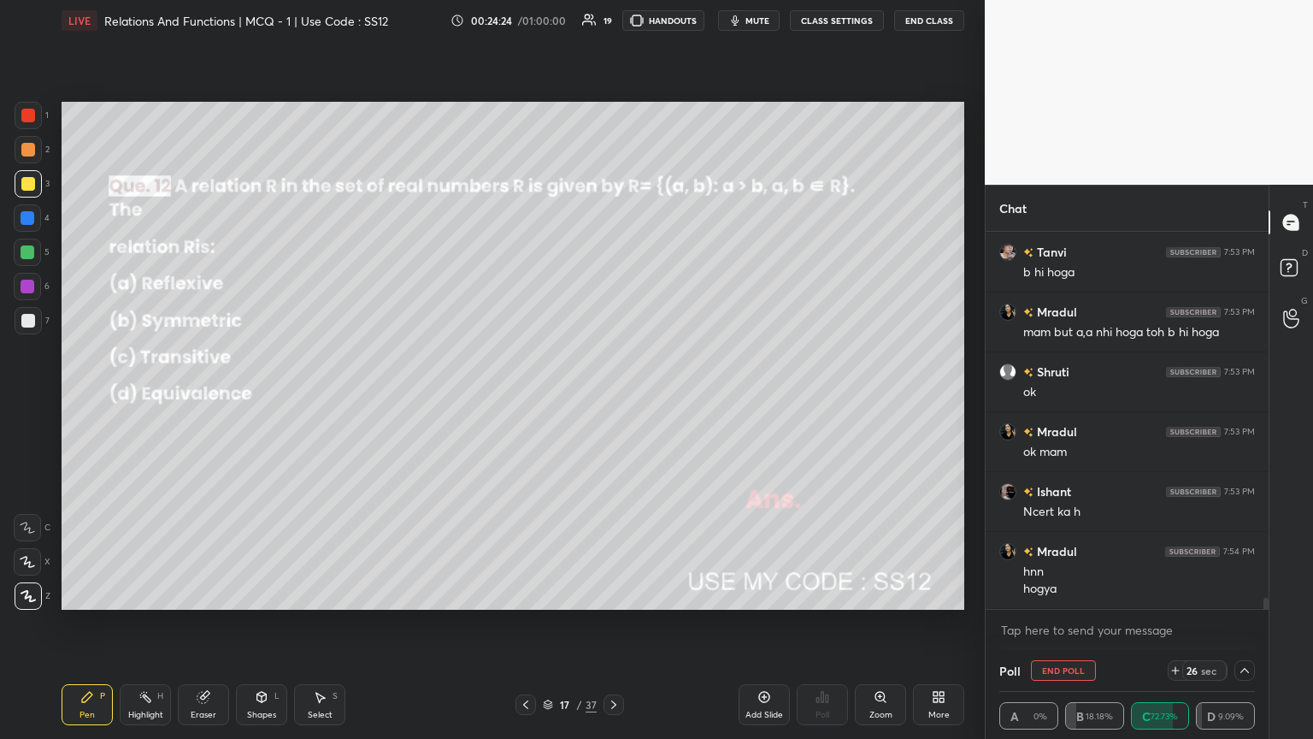
scroll to position [12593, 0]
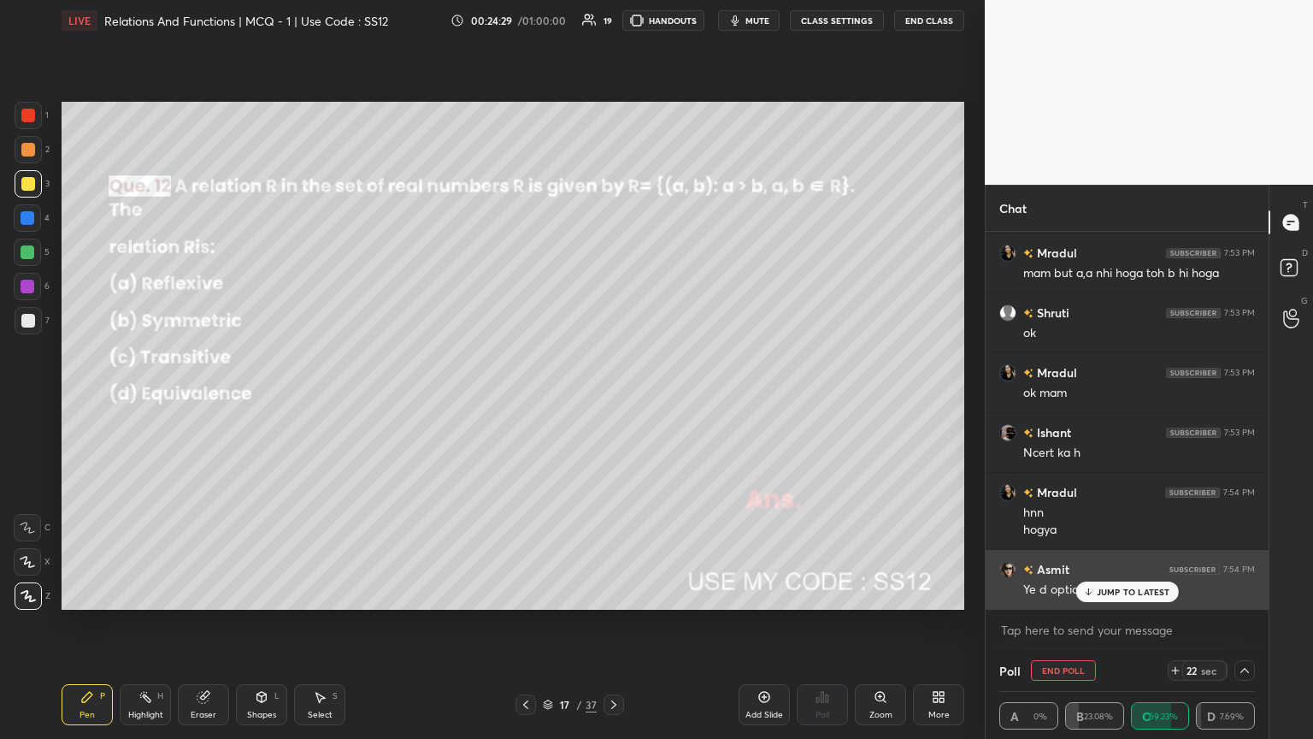
drag, startPoint x: 1090, startPoint y: 593, endPoint x: 1078, endPoint y: 595, distance: 12.1
click at [613, 401] on icon at bounding box center [1087, 591] width 11 height 10
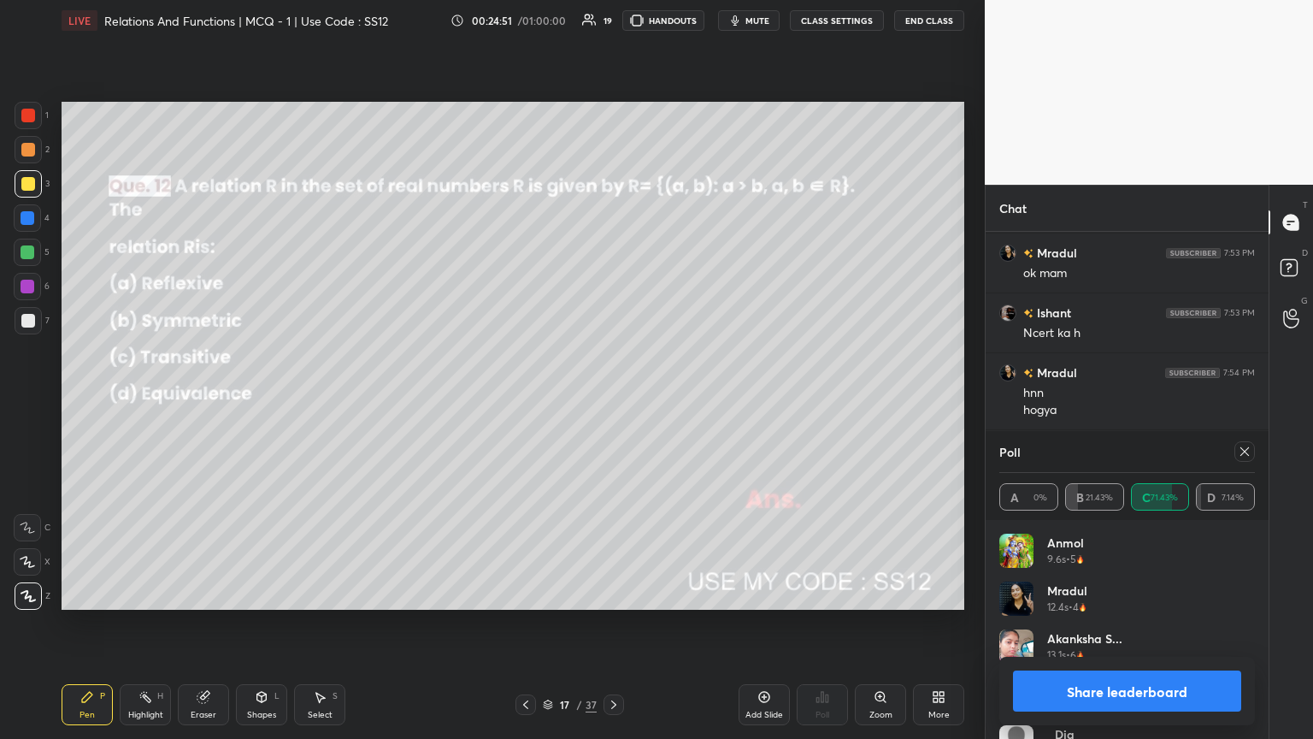
scroll to position [12730, 0]
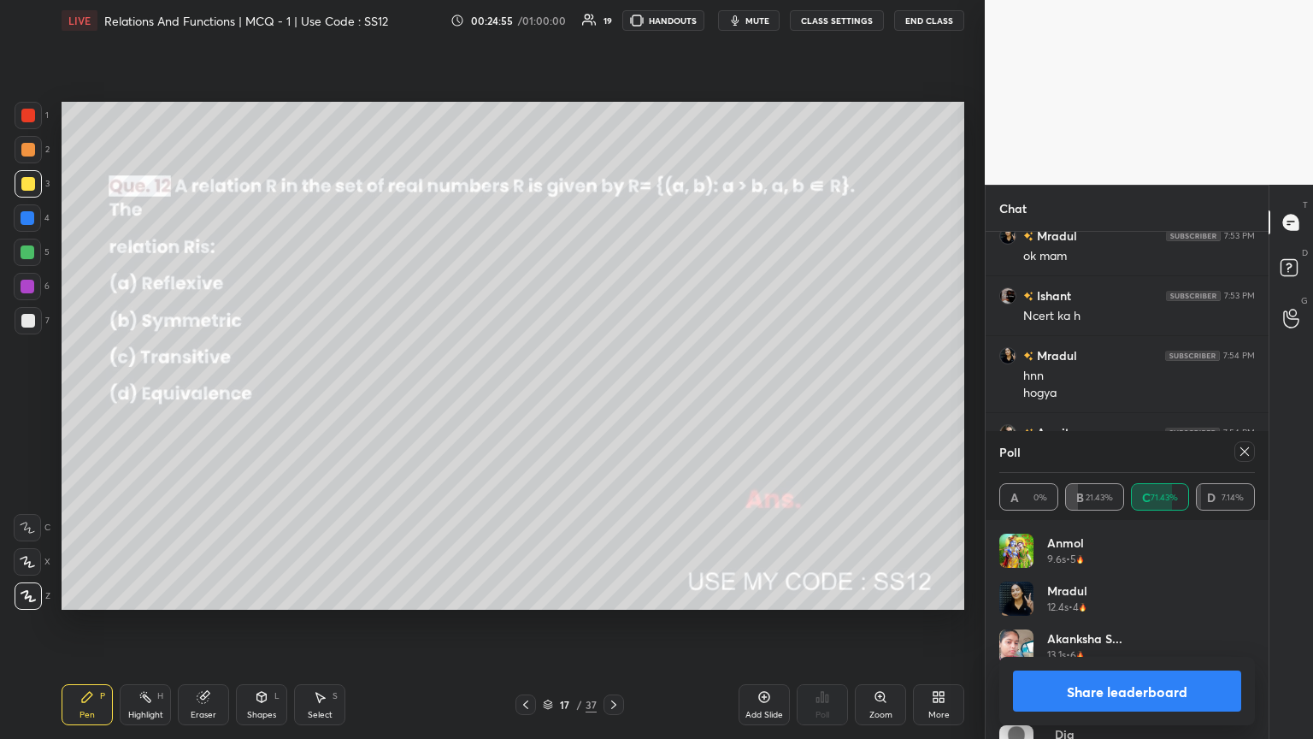
click at [613, 401] on icon at bounding box center [1245, 452] width 14 height 14
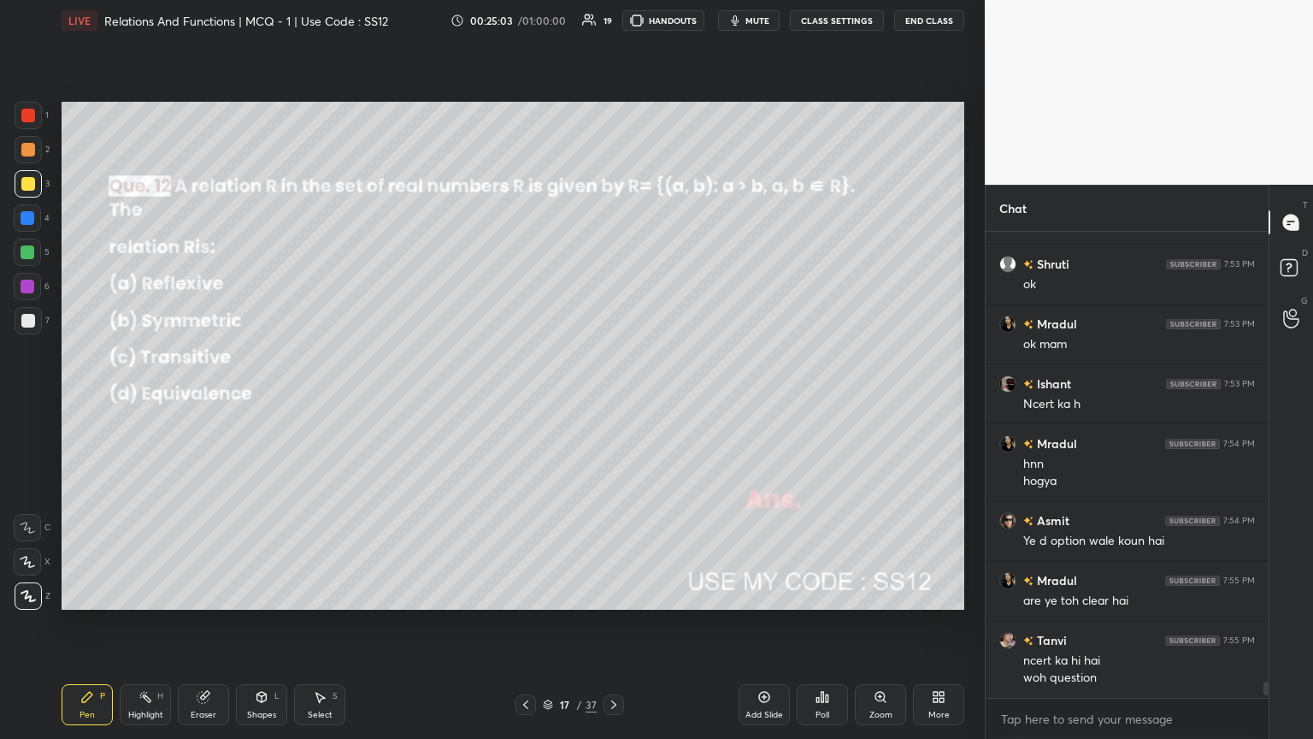
scroll to position [12702, 0]
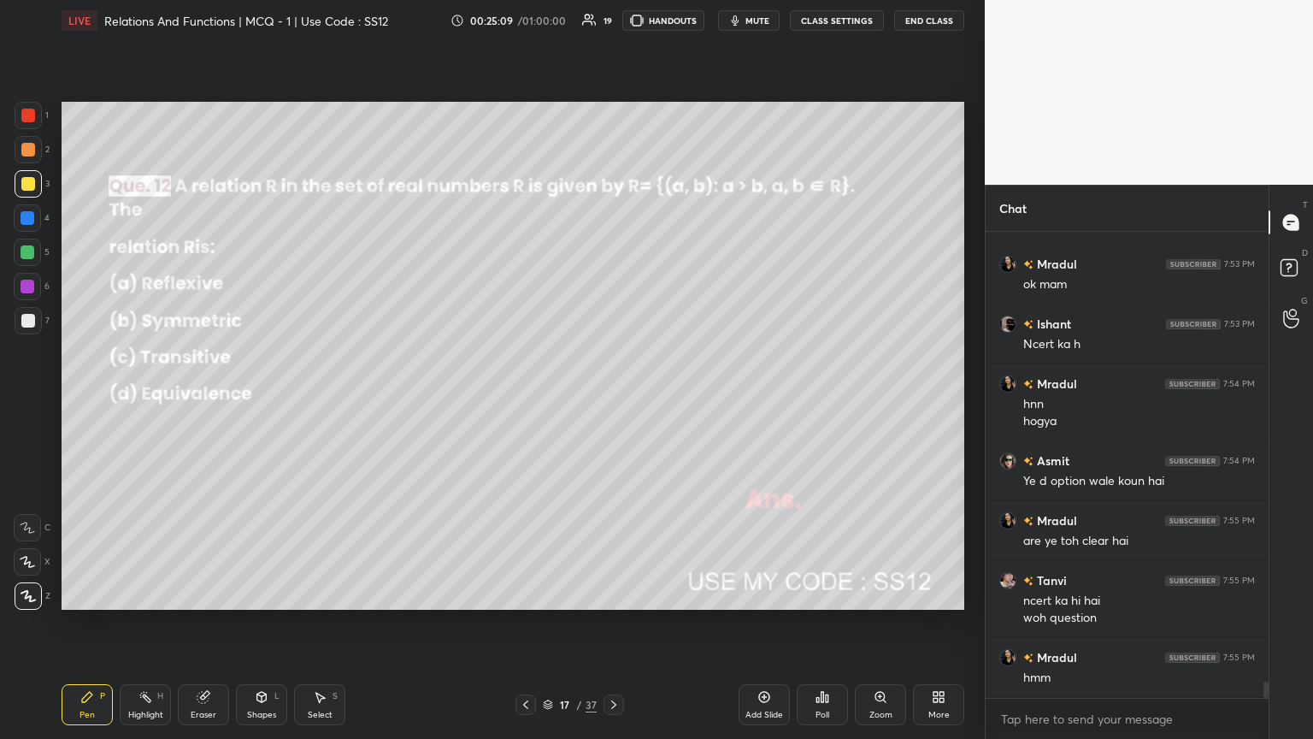
click at [613, 401] on icon at bounding box center [614, 705] width 14 height 14
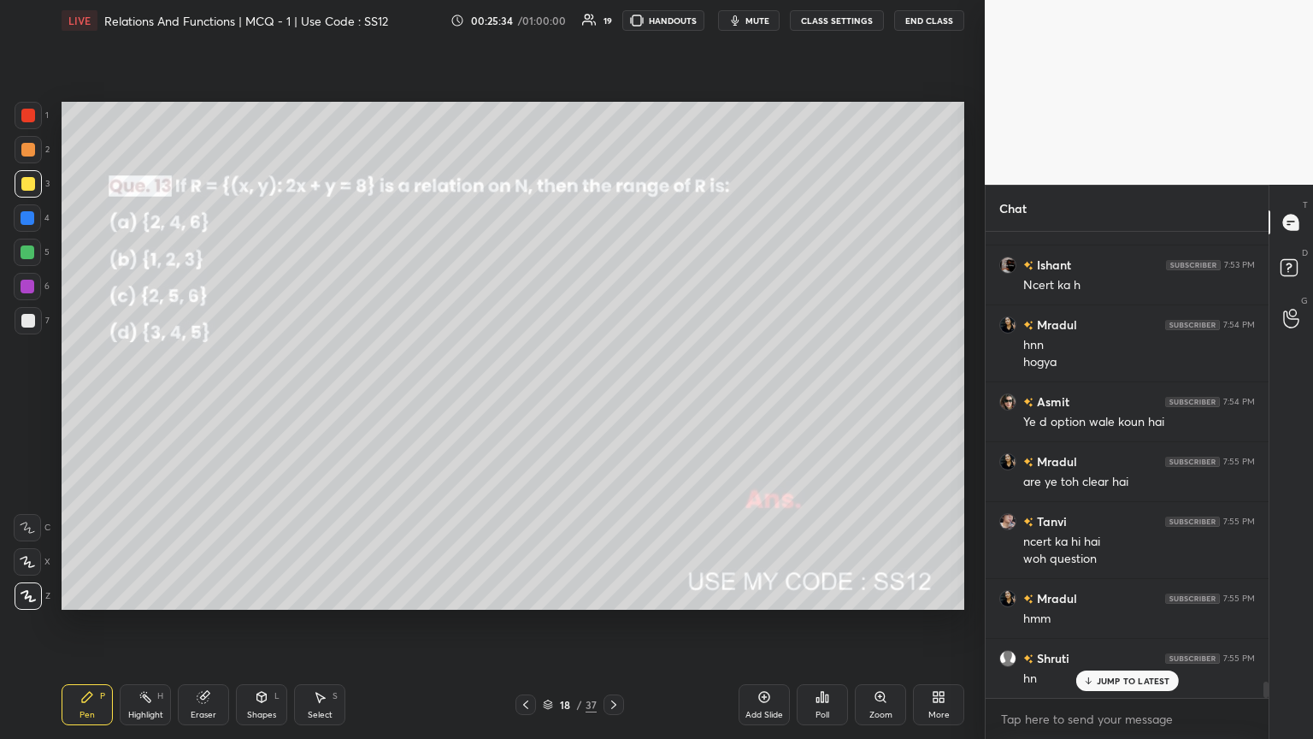
click at [613, 401] on div "Poll" at bounding box center [822, 704] width 51 height 41
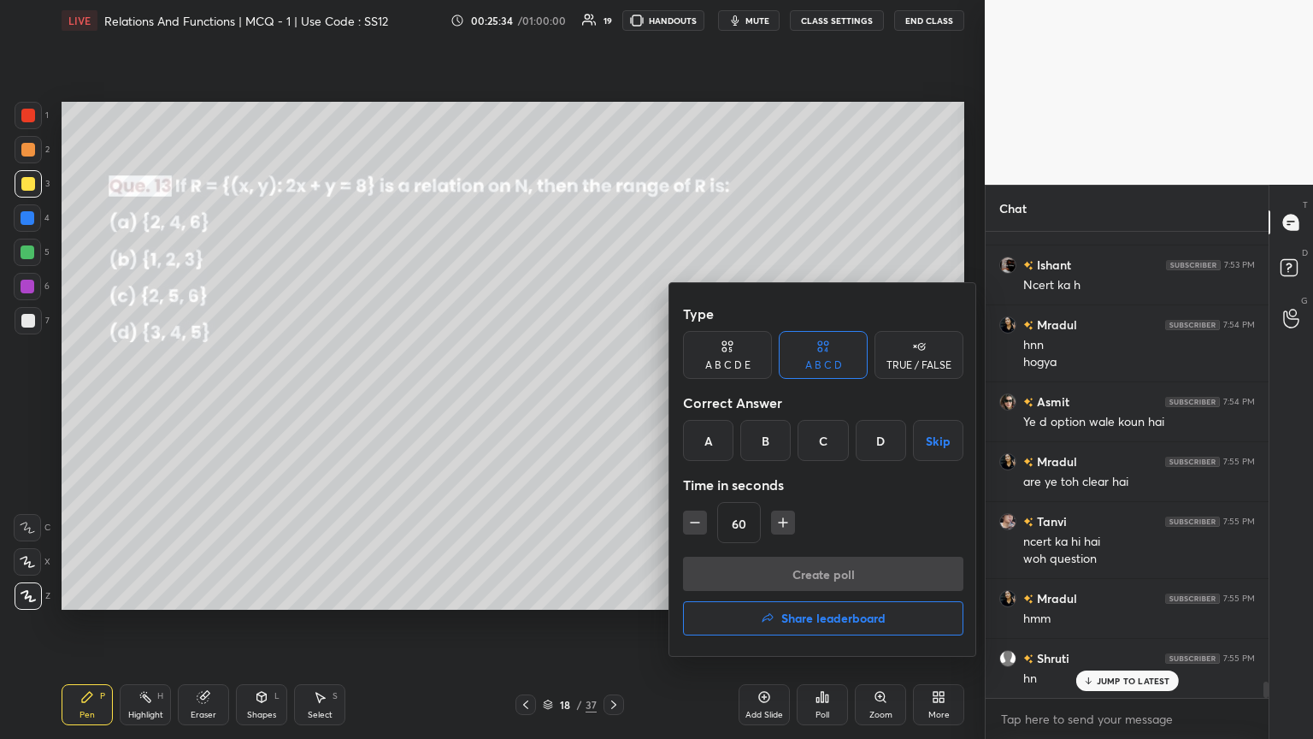
click at [613, 401] on div "A" at bounding box center [708, 440] width 50 height 41
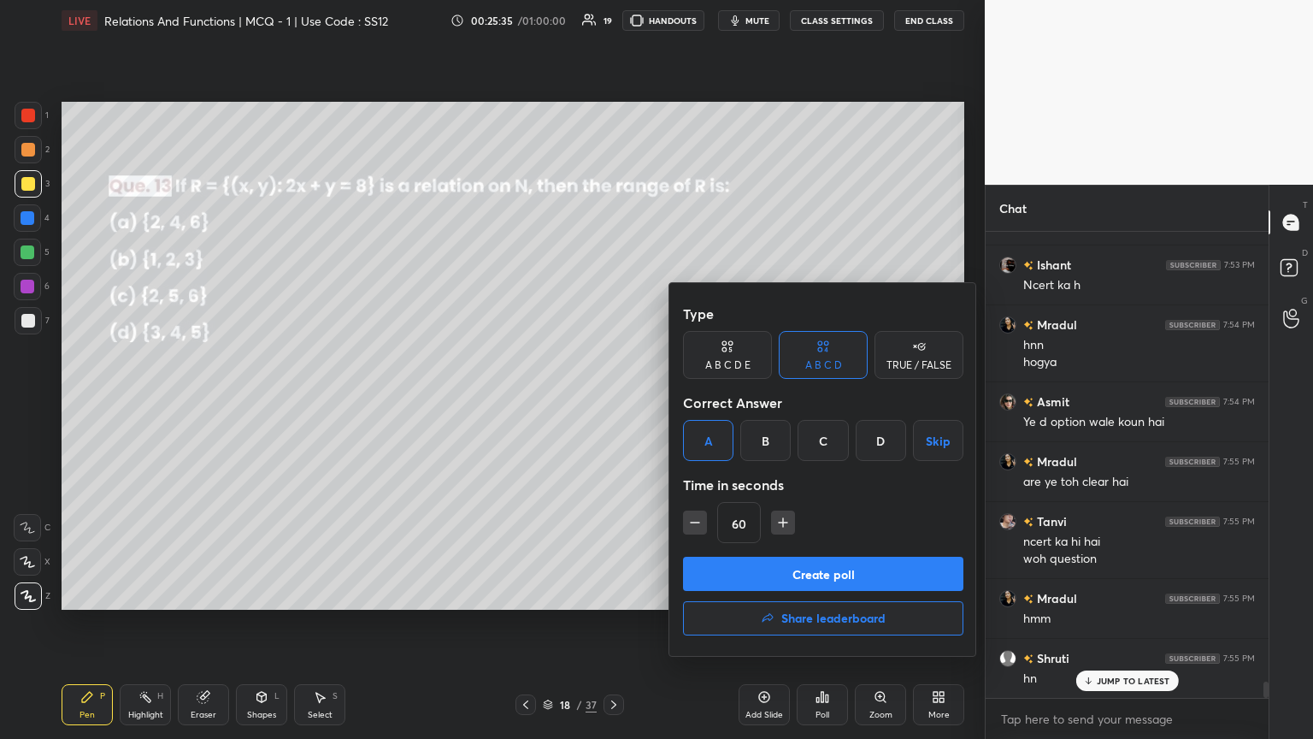
click at [613, 401] on button "Create poll" at bounding box center [823, 573] width 280 height 34
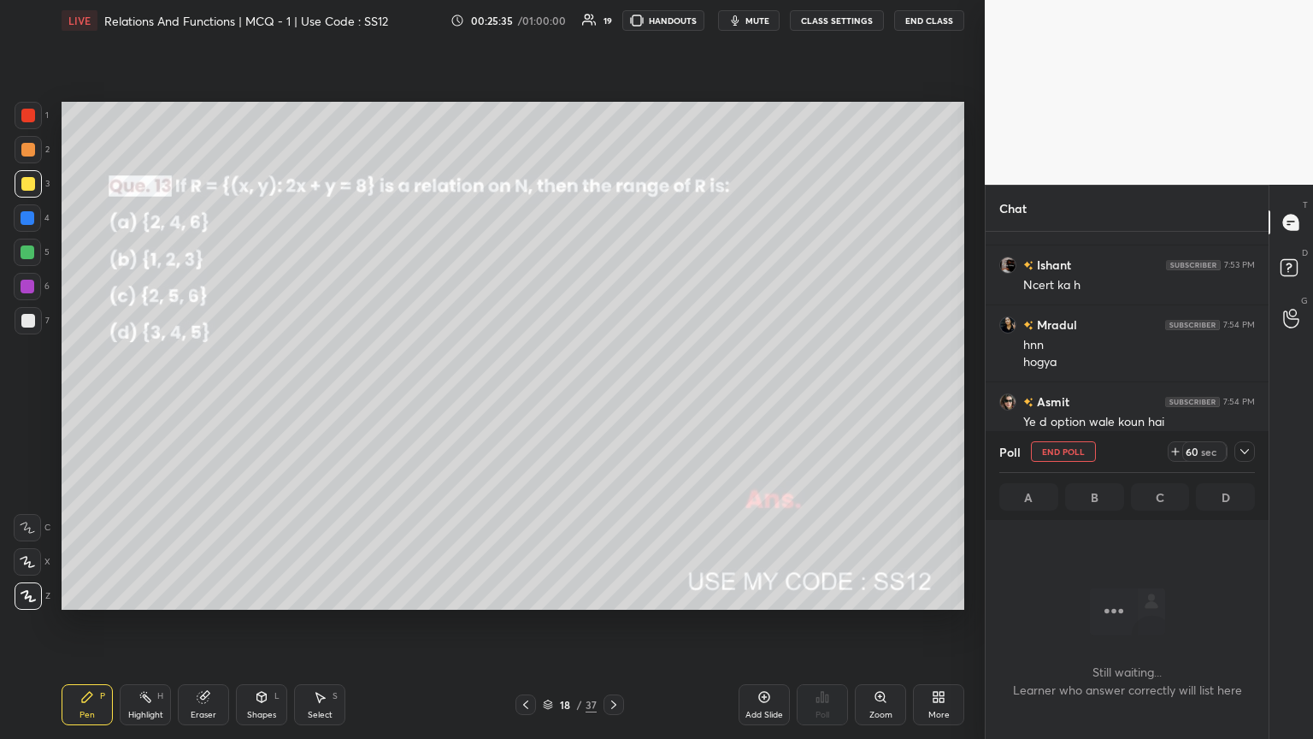
scroll to position [5, 5]
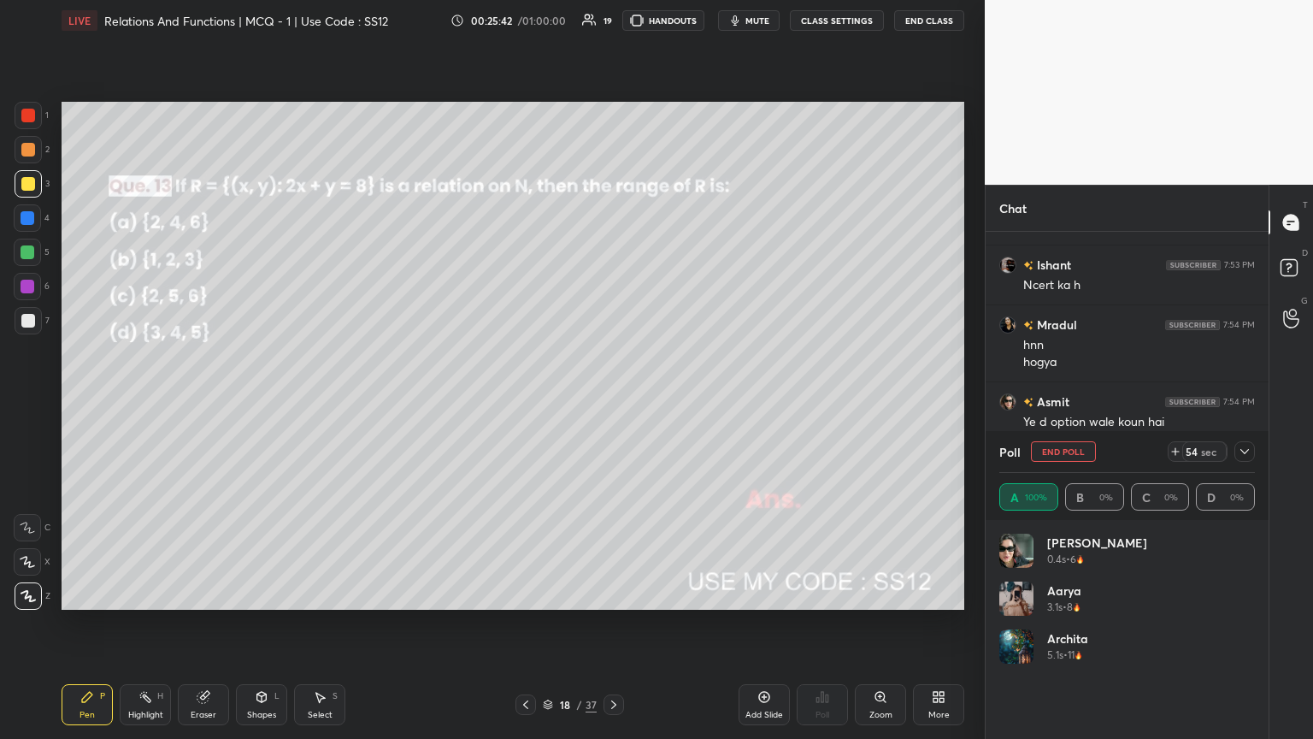
click at [613, 401] on div at bounding box center [1244, 451] width 21 height 21
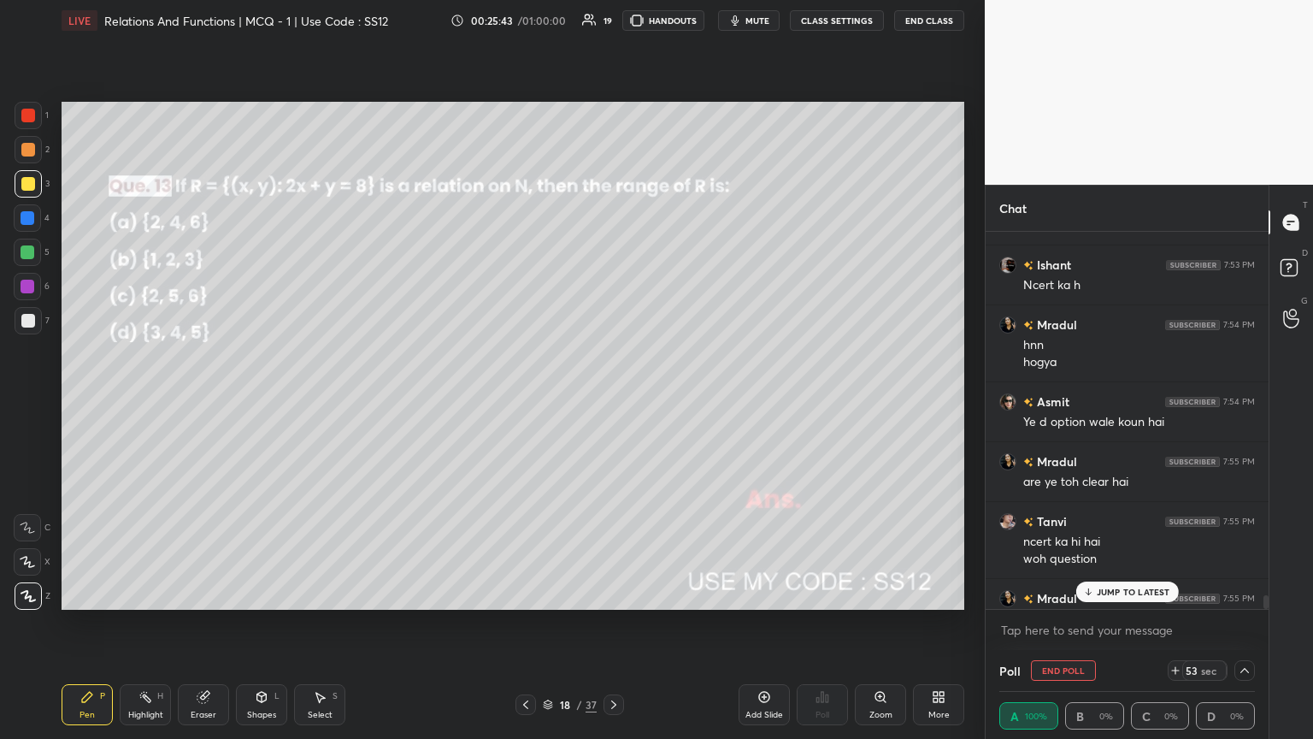
click at [613, 401] on div "JUMP TO LATEST" at bounding box center [1126, 591] width 103 height 21
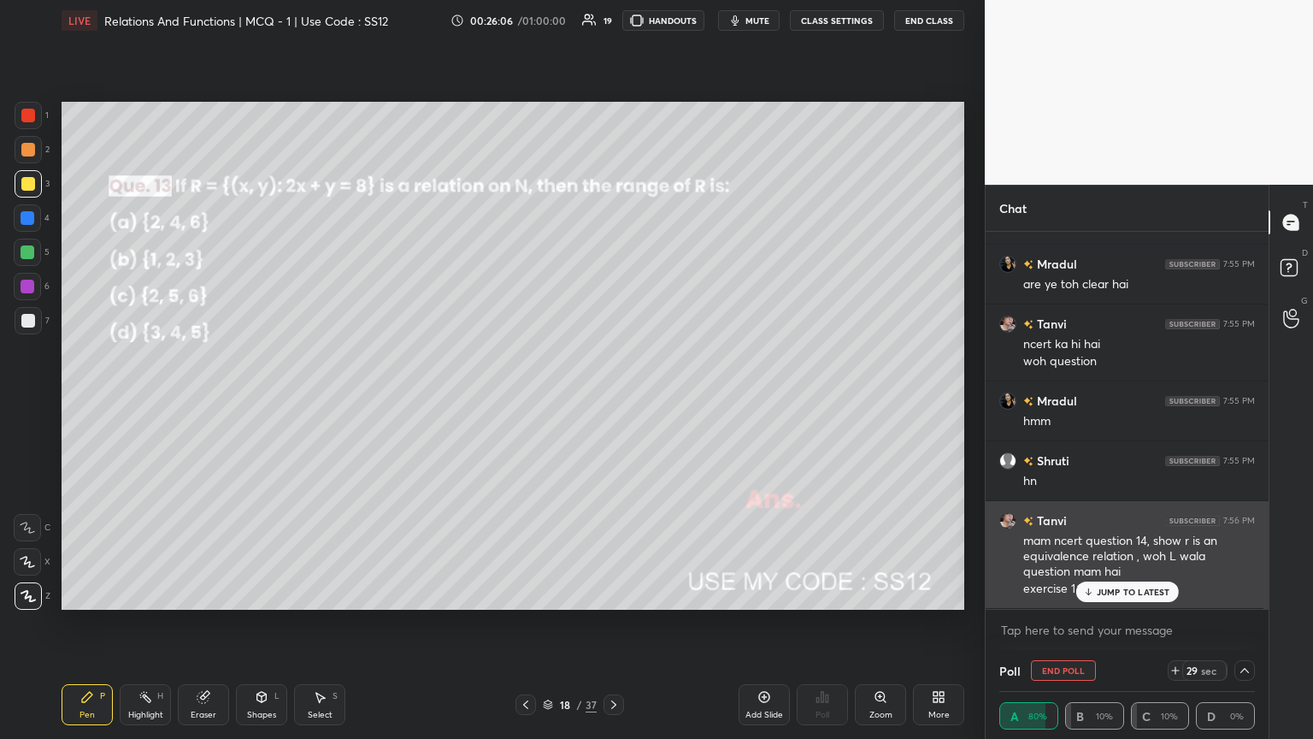
scroll to position [13017, 0]
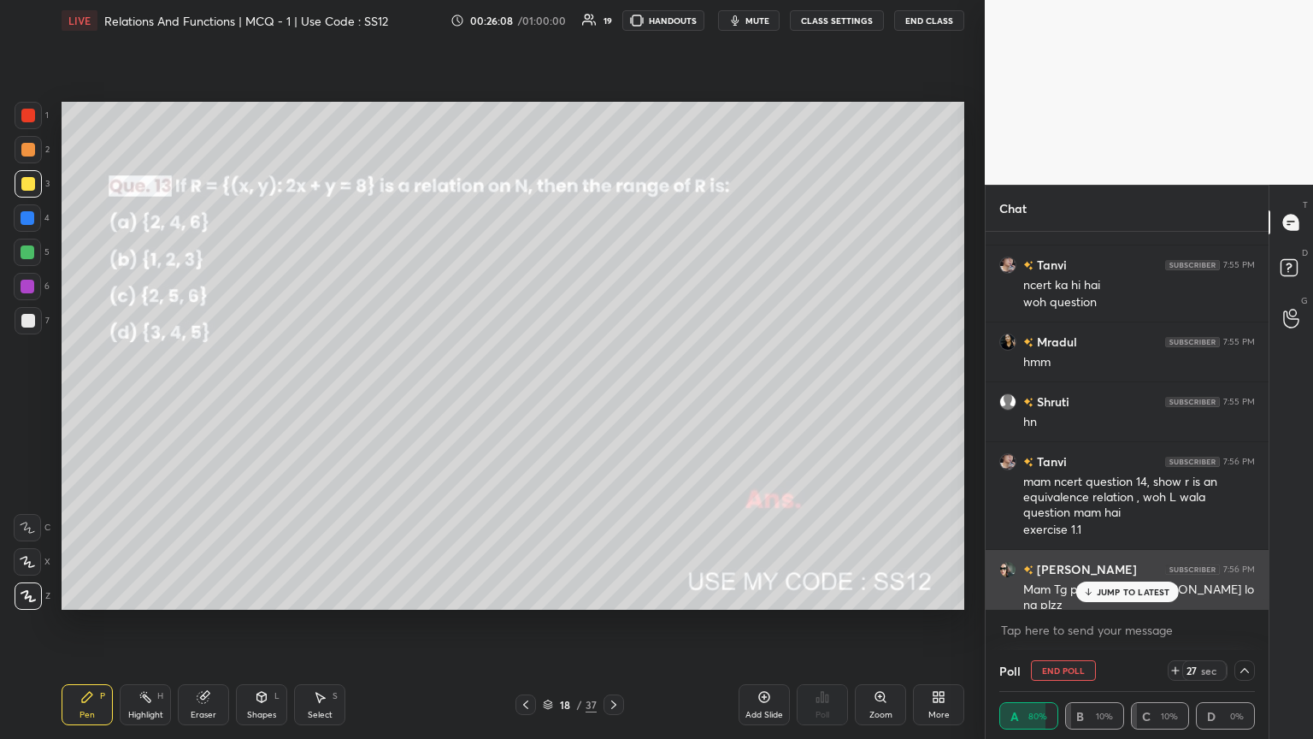
drag, startPoint x: 1120, startPoint y: 594, endPoint x: 1111, endPoint y: 604, distance: 13.4
click at [613, 401] on p "JUMP TO LATEST" at bounding box center [1134, 591] width 74 height 10
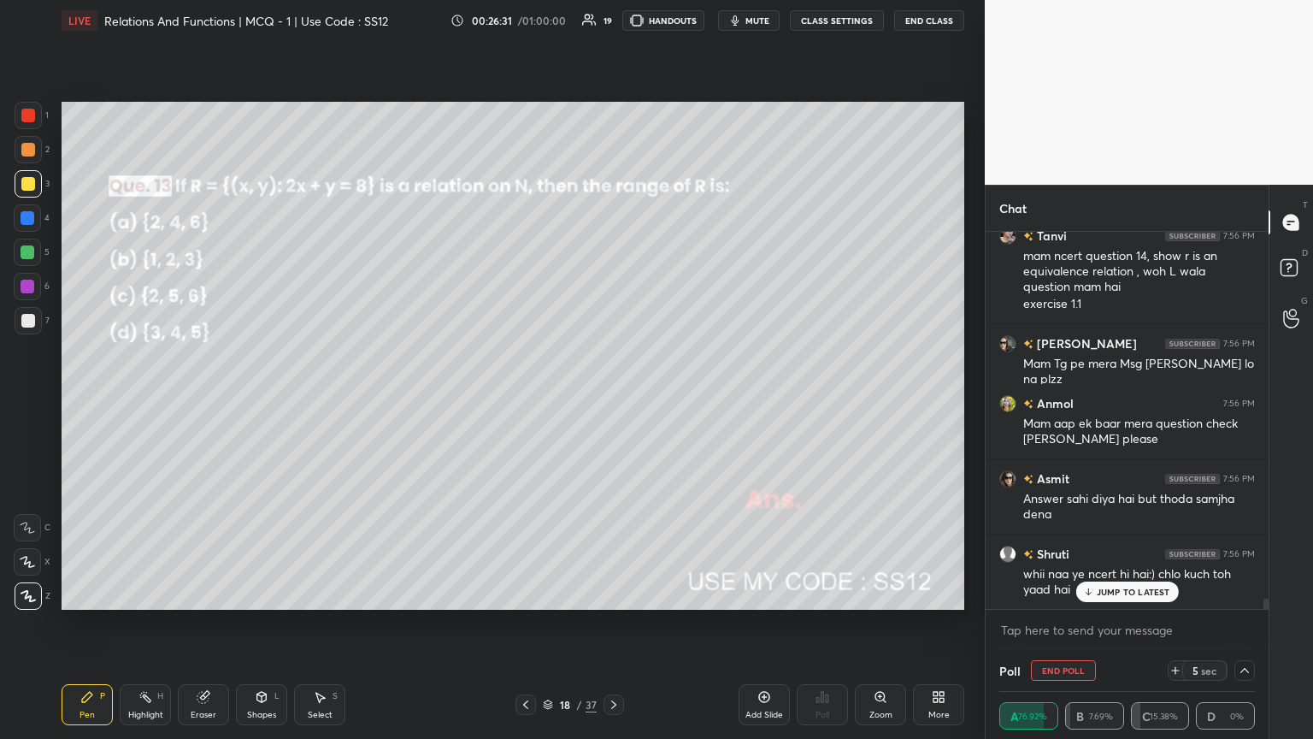
scroll to position [13303, 0]
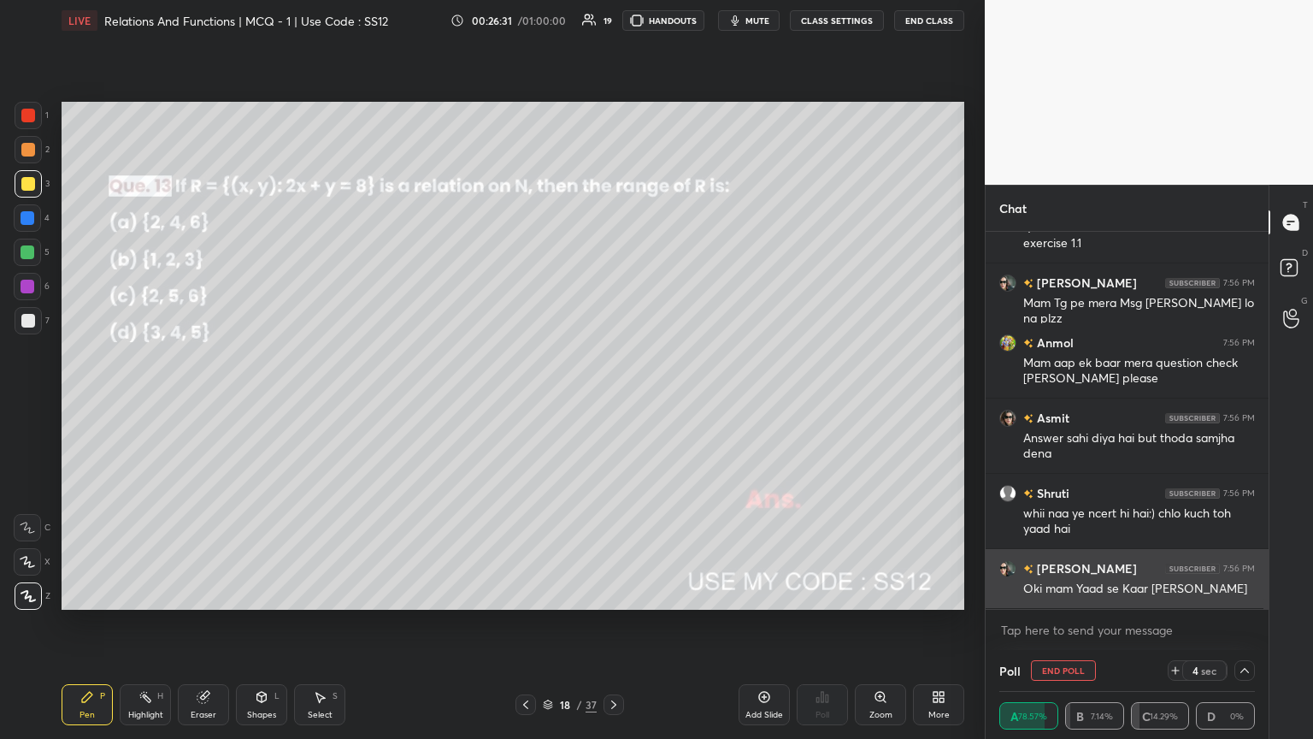
click at [613, 401] on div "Shruti 7:55 PM hn Tanvi 7:56 PM mam ncert question 14, show r is an equivalence…" at bounding box center [1127, 420] width 283 height 377
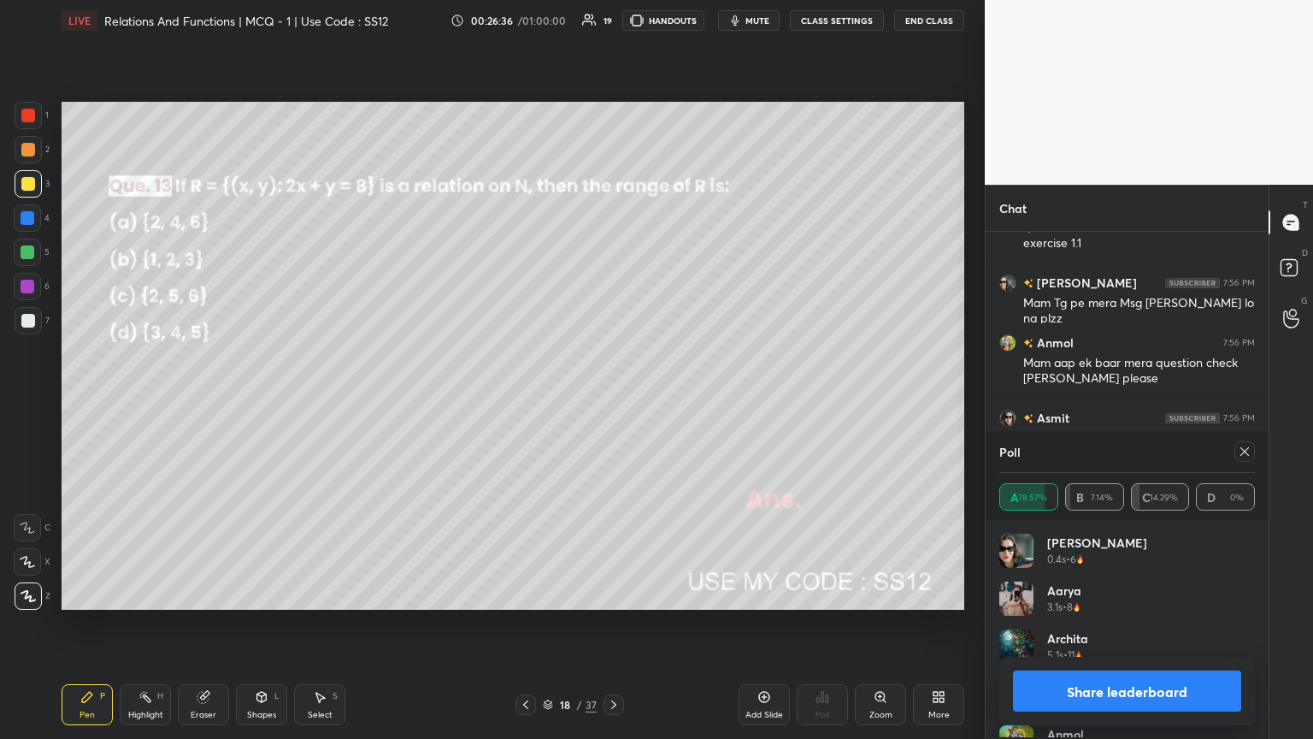
scroll to position [200, 250]
click at [613, 401] on icon at bounding box center [1245, 452] width 14 height 14
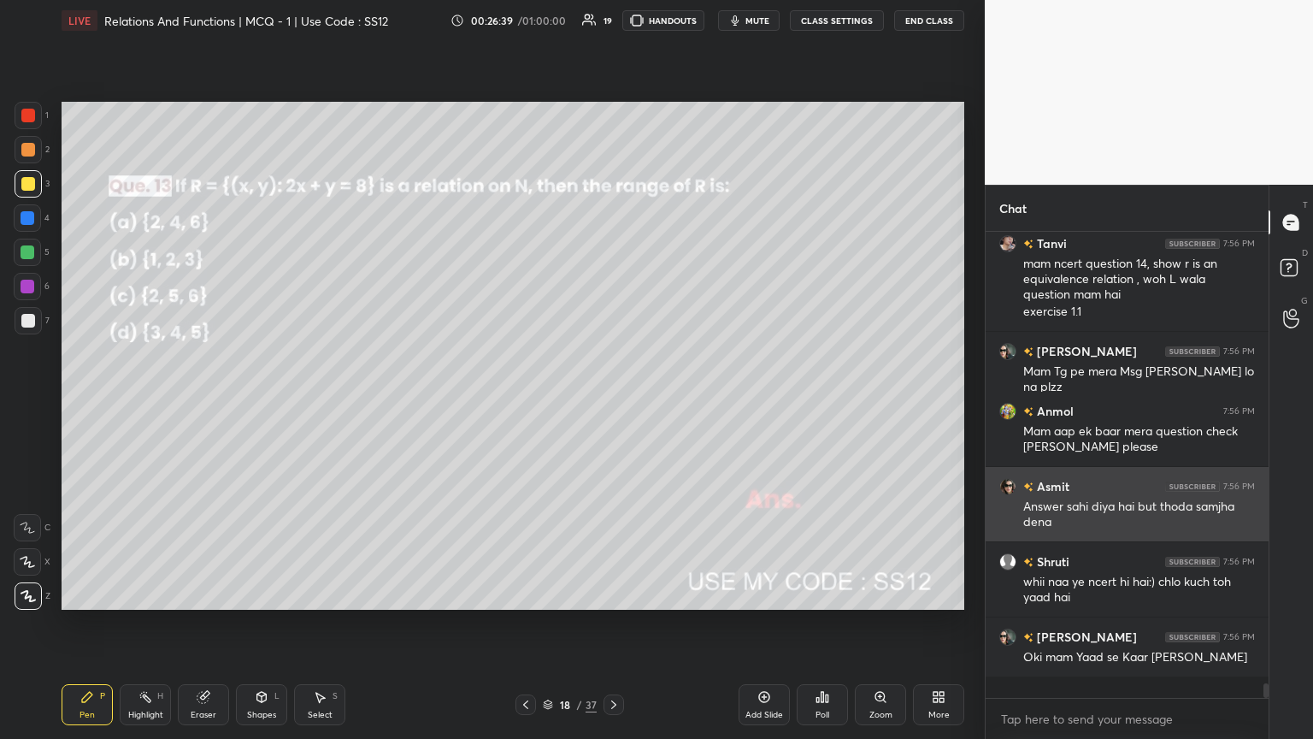
scroll to position [314, 278]
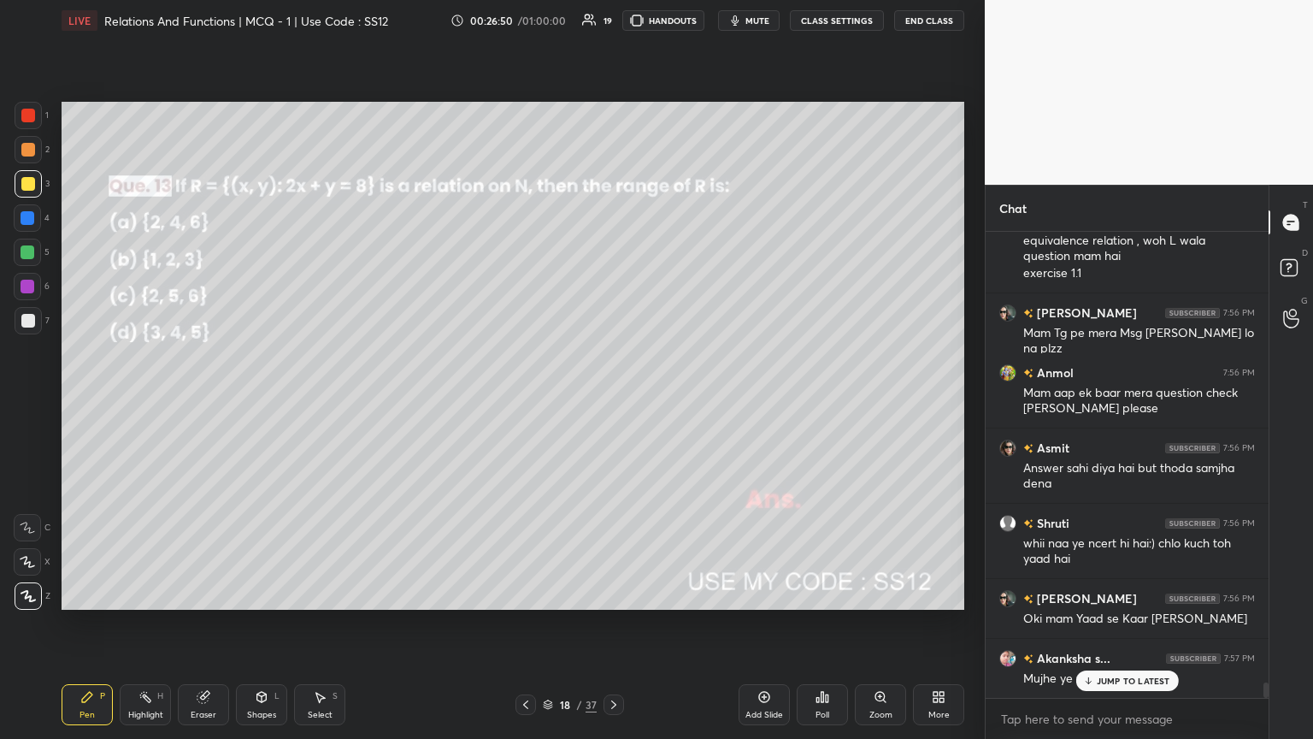
click at [613, 401] on p "JUMP TO LATEST" at bounding box center [1134, 680] width 74 height 10
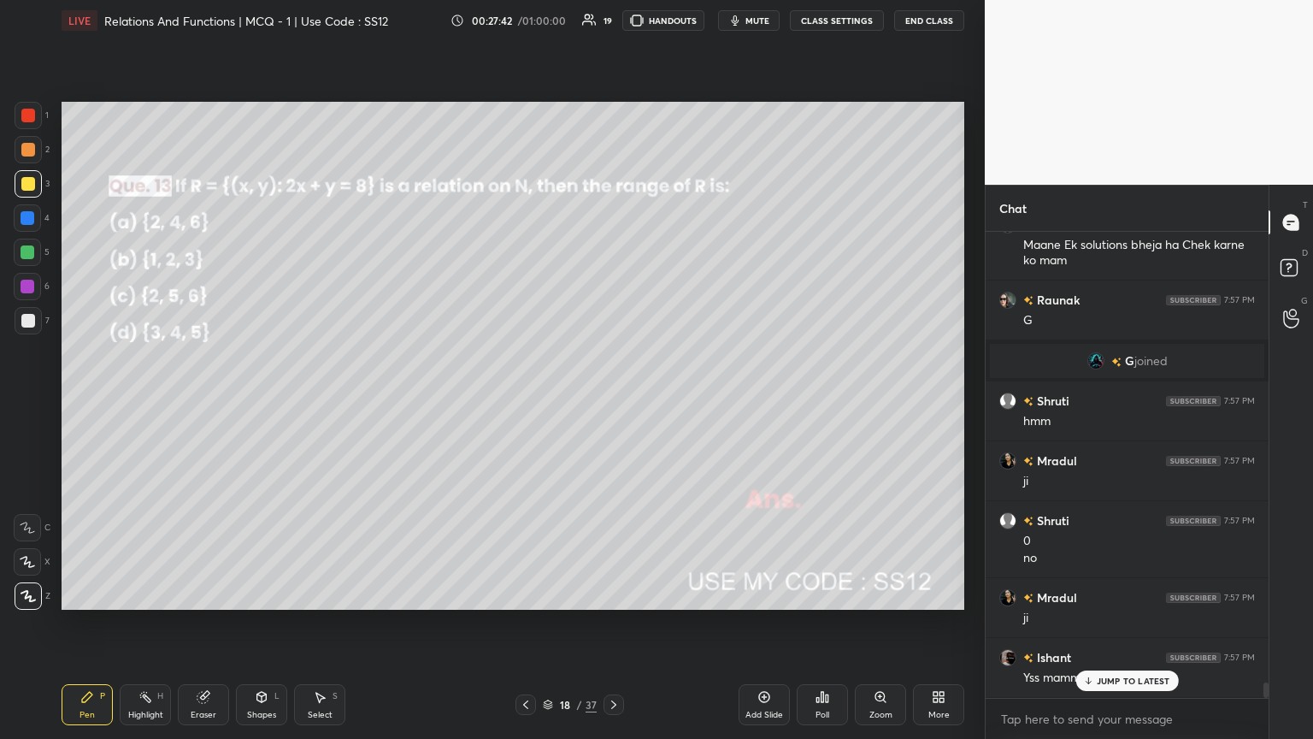
scroll to position [13886, 0]
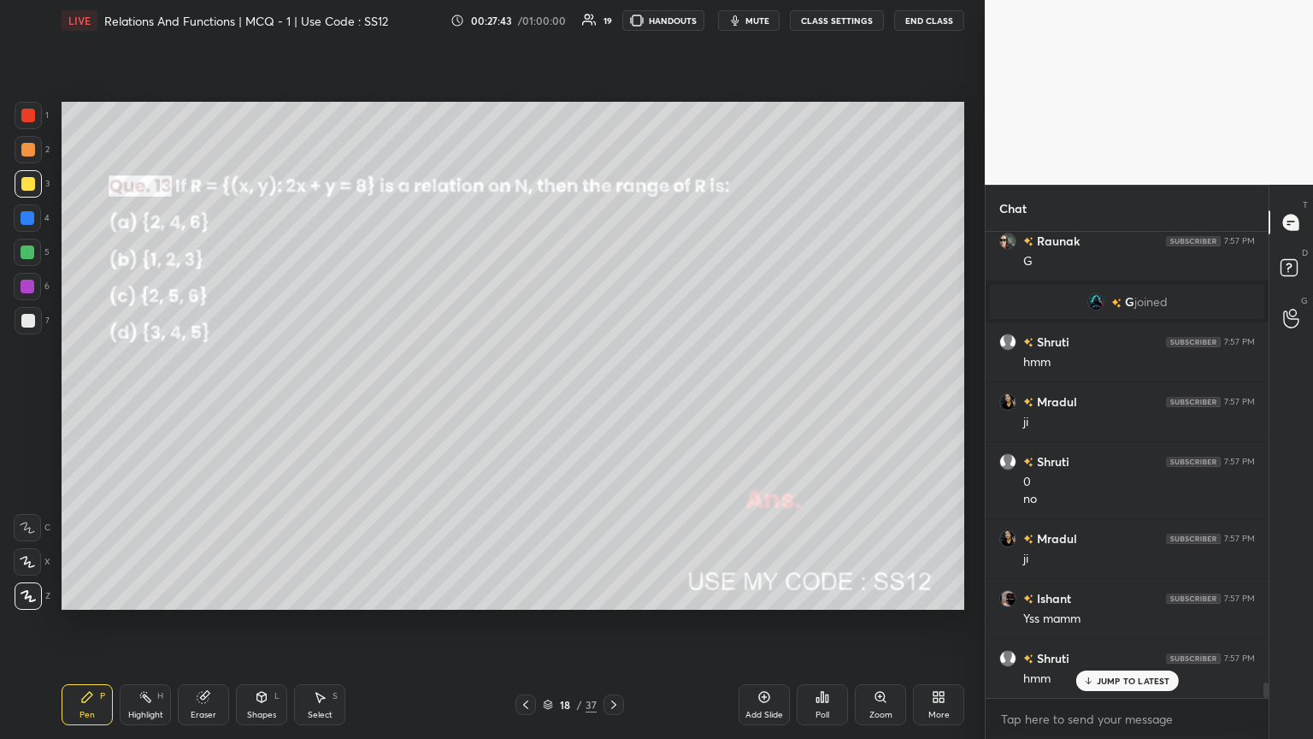
click at [612, 401] on icon at bounding box center [613, 704] width 5 height 9
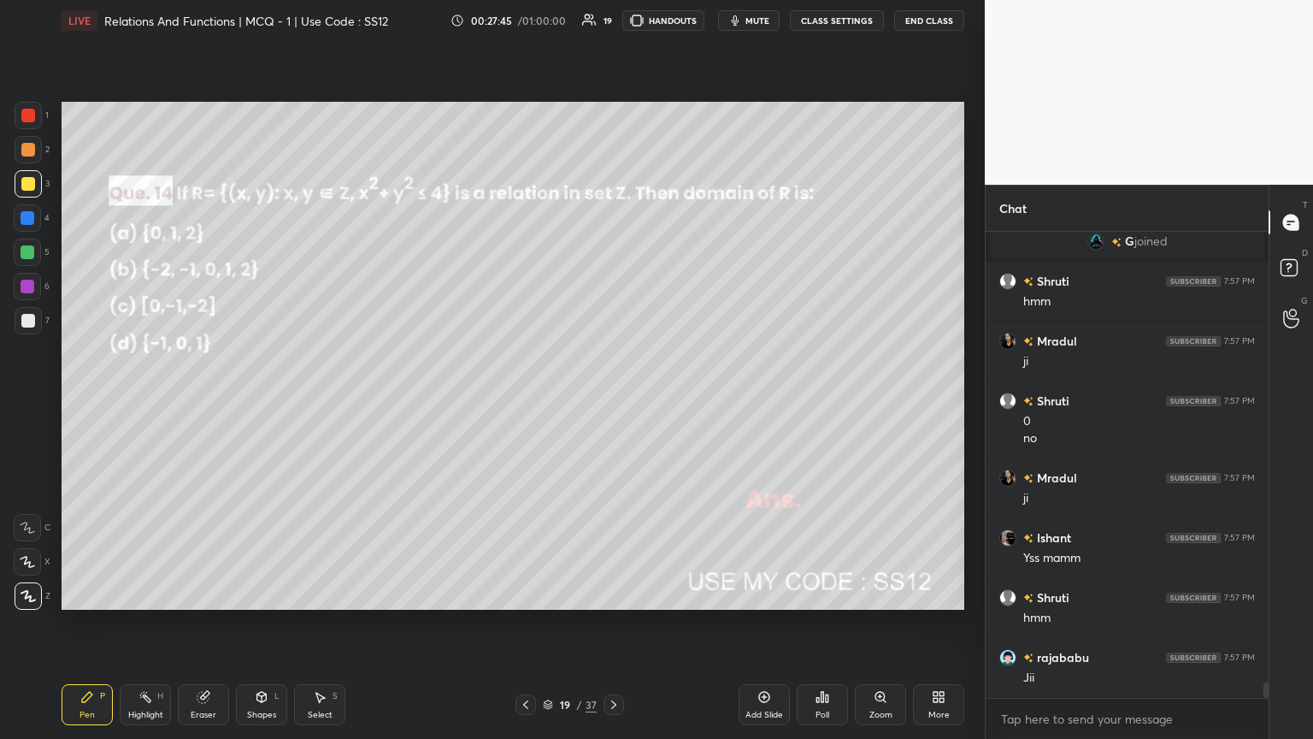
click at [613, 401] on div "Poll" at bounding box center [822, 704] width 51 height 41
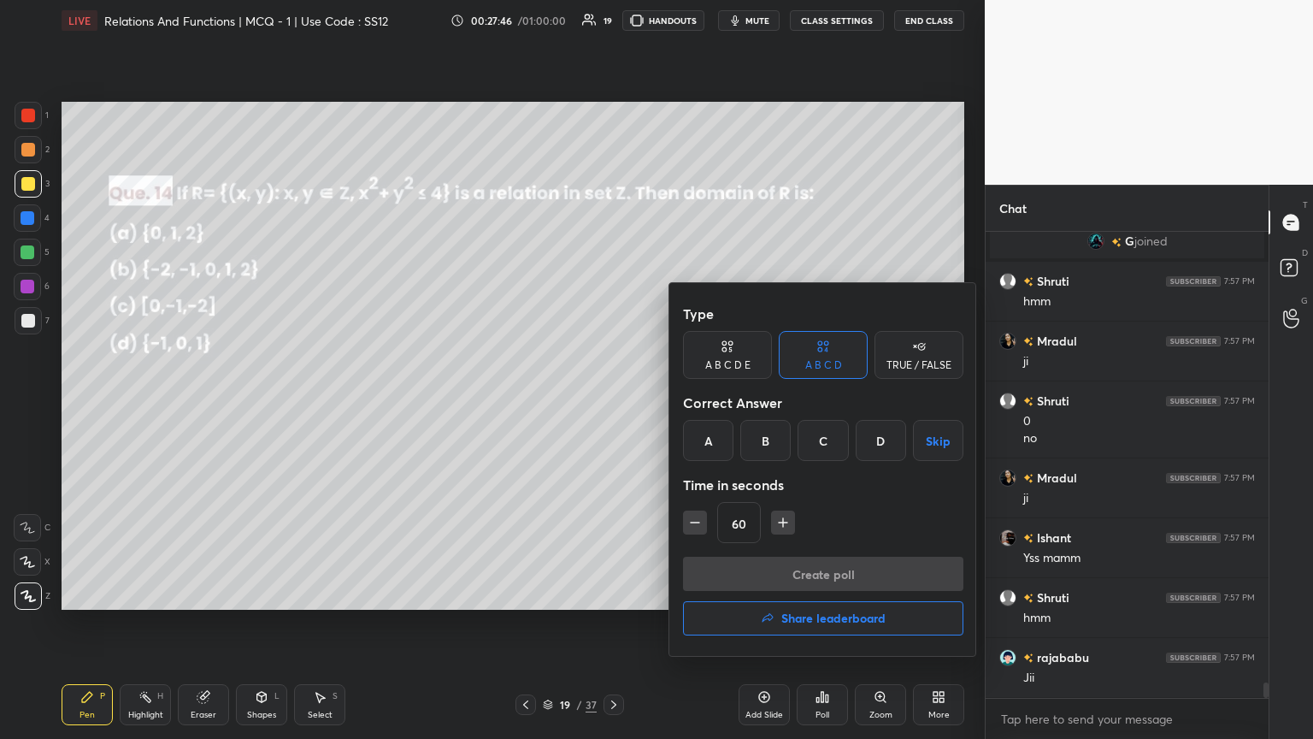
click at [613, 401] on div "B" at bounding box center [765, 440] width 50 height 41
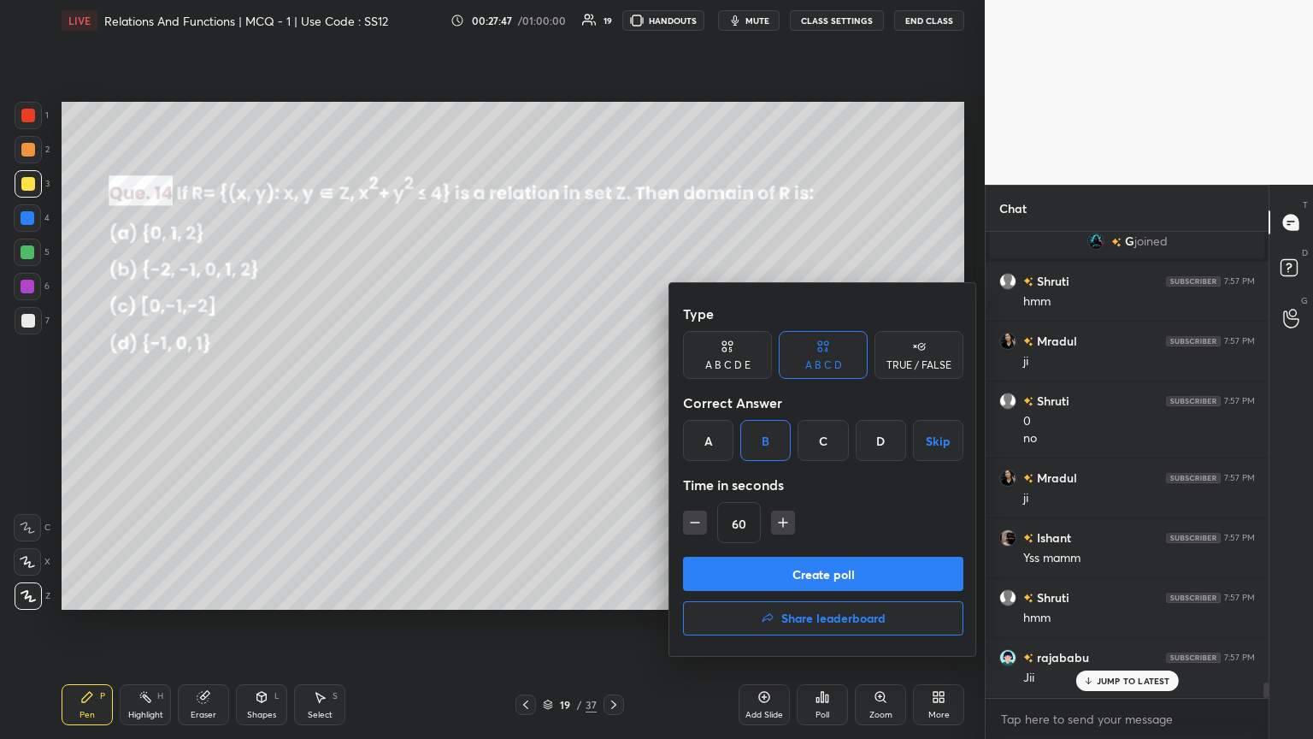
scroll to position [14005, 0]
click at [613, 401] on button "Create poll" at bounding box center [823, 573] width 280 height 34
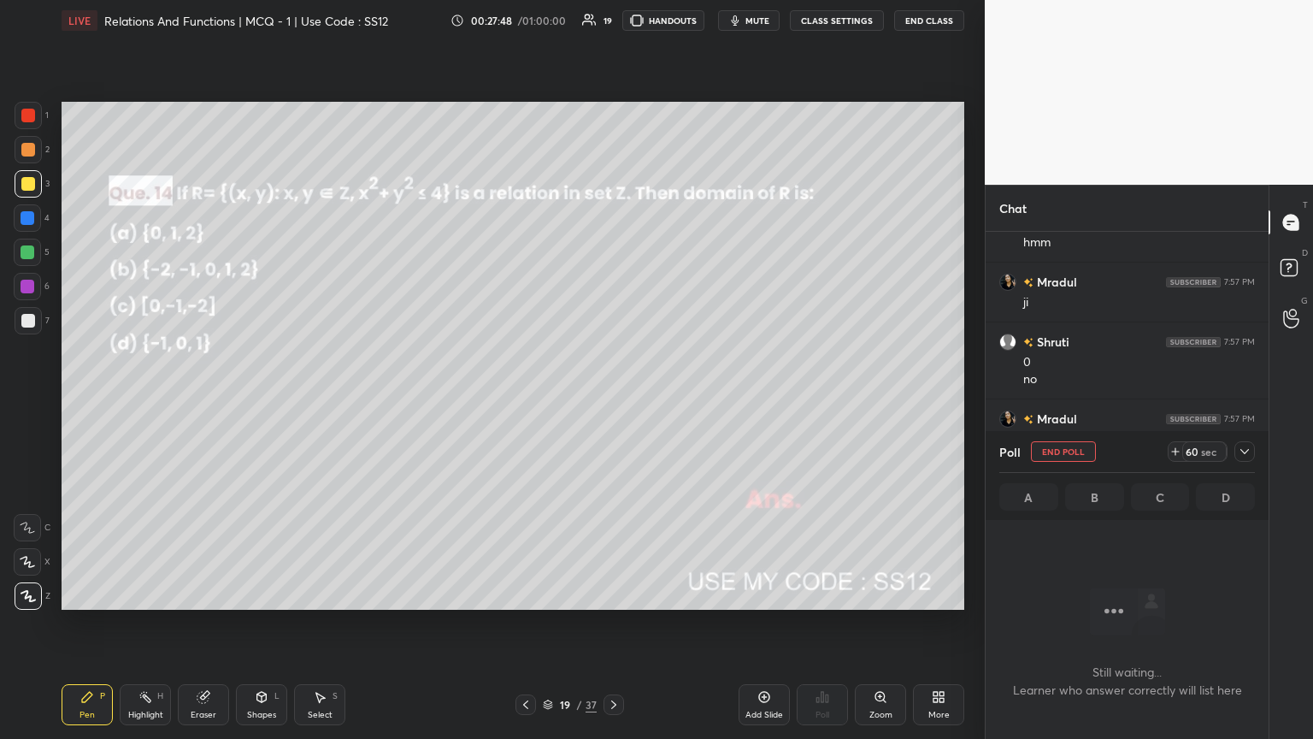
scroll to position [372, 278]
click at [613, 401] on icon at bounding box center [1245, 452] width 14 height 14
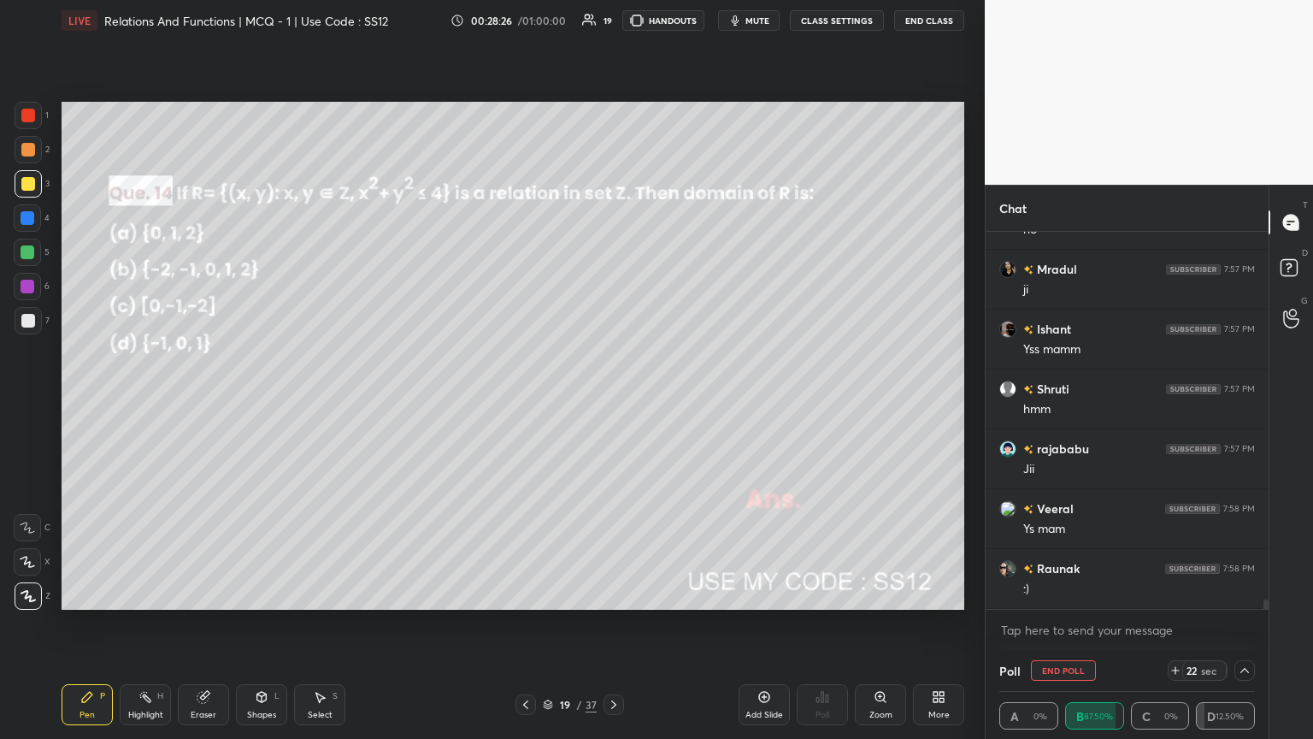
scroll to position [14214, 0]
click at [613, 401] on icon at bounding box center [1245, 670] width 14 height 14
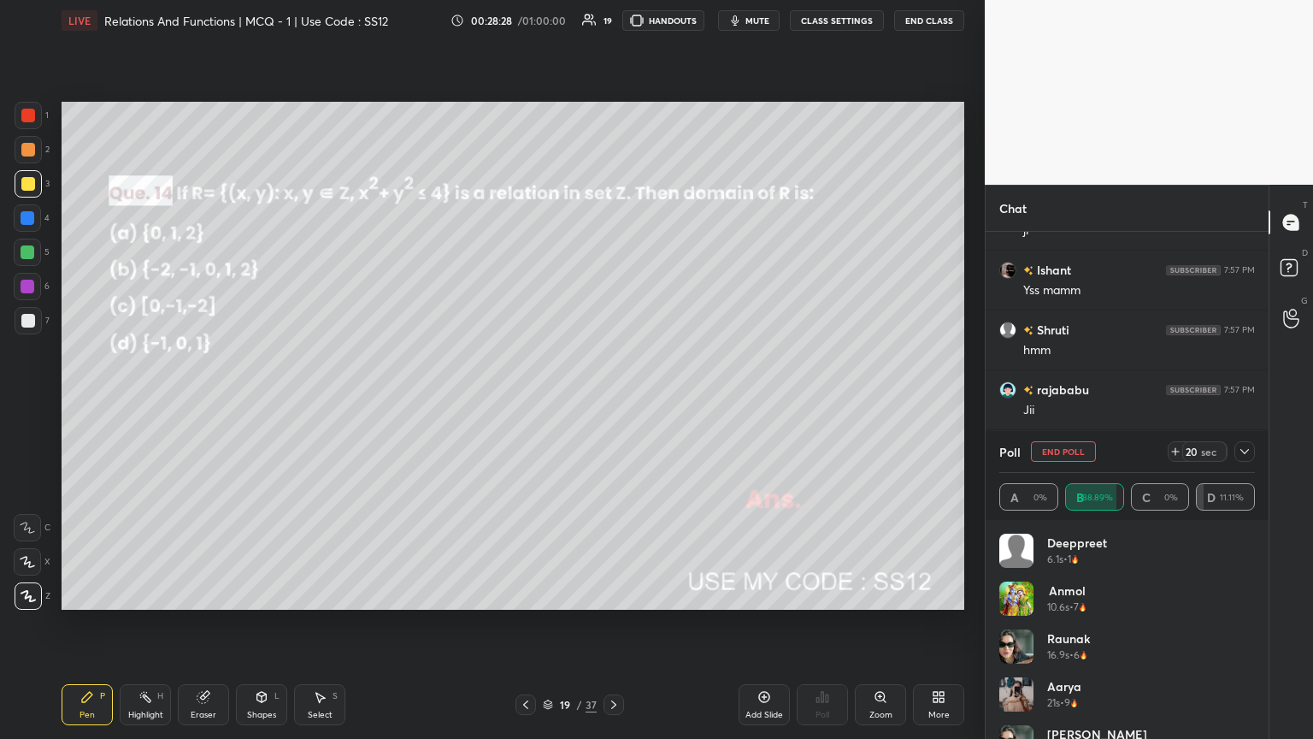
scroll to position [178, 0]
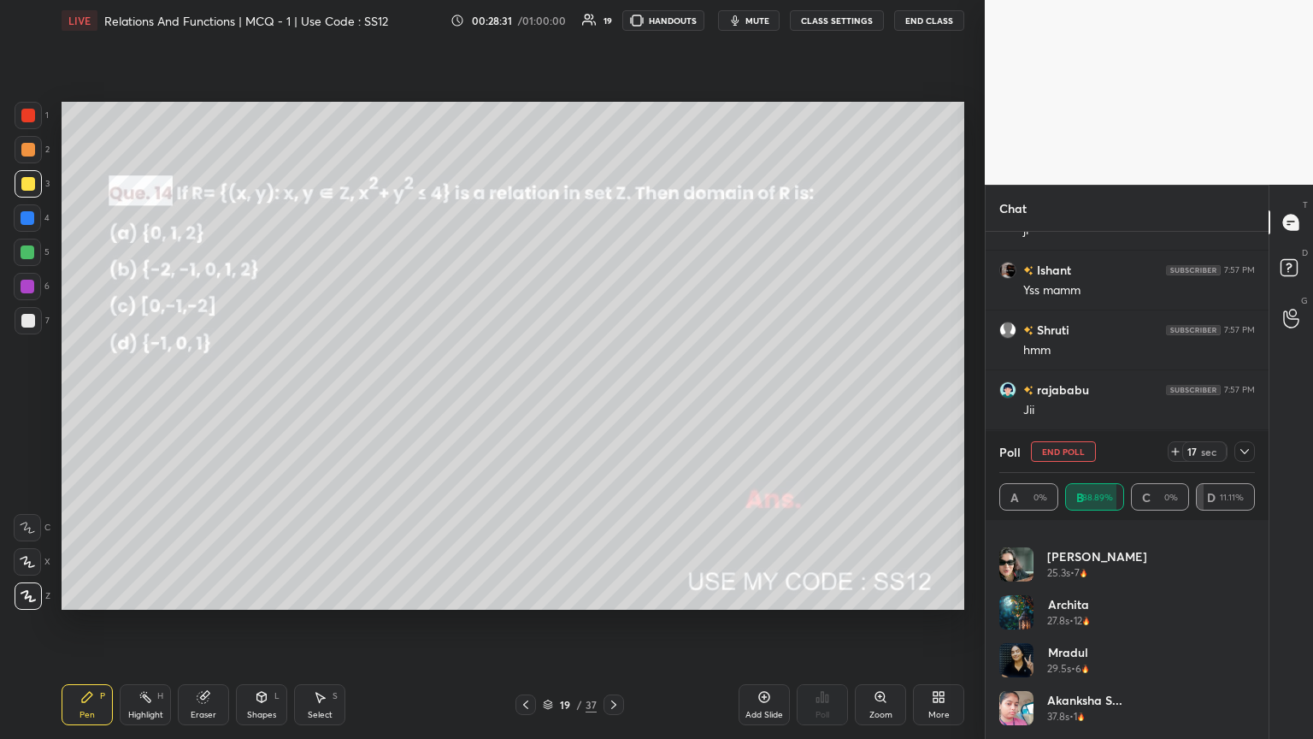
click at [613, 401] on icon at bounding box center [1245, 452] width 14 height 14
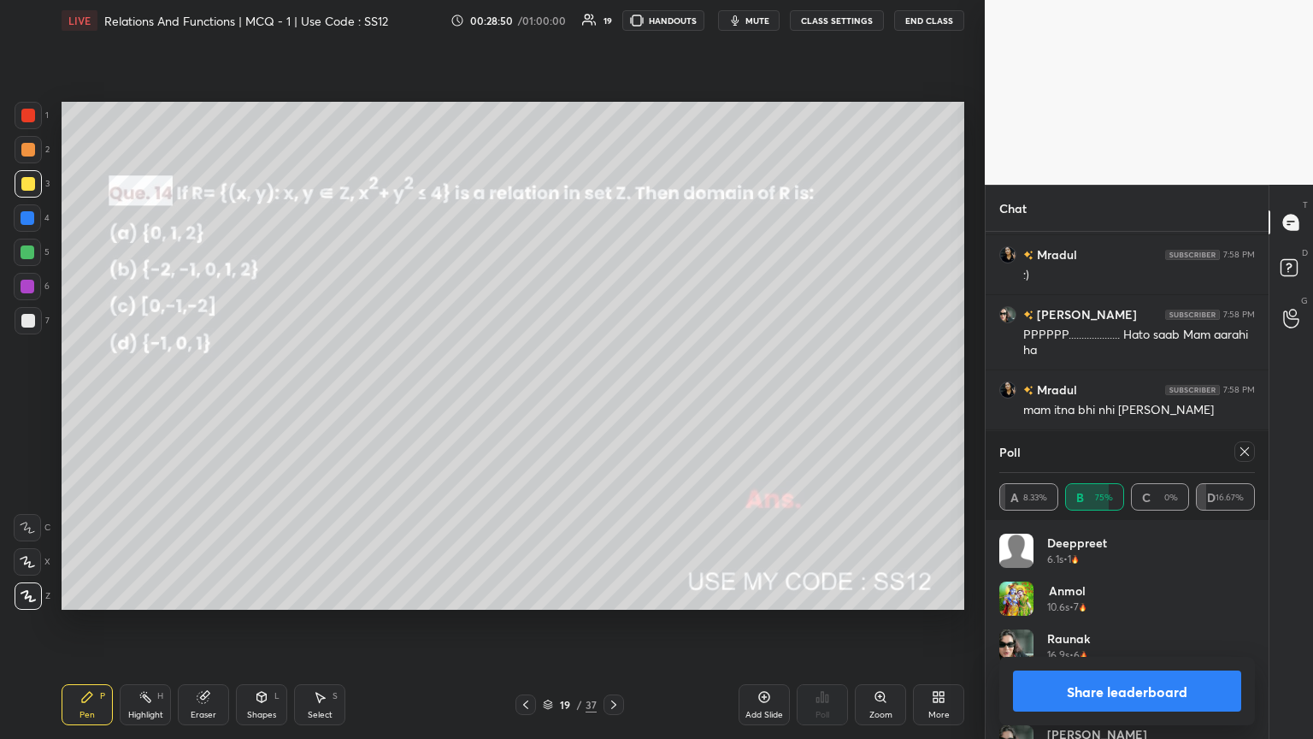
scroll to position [14589, 0]
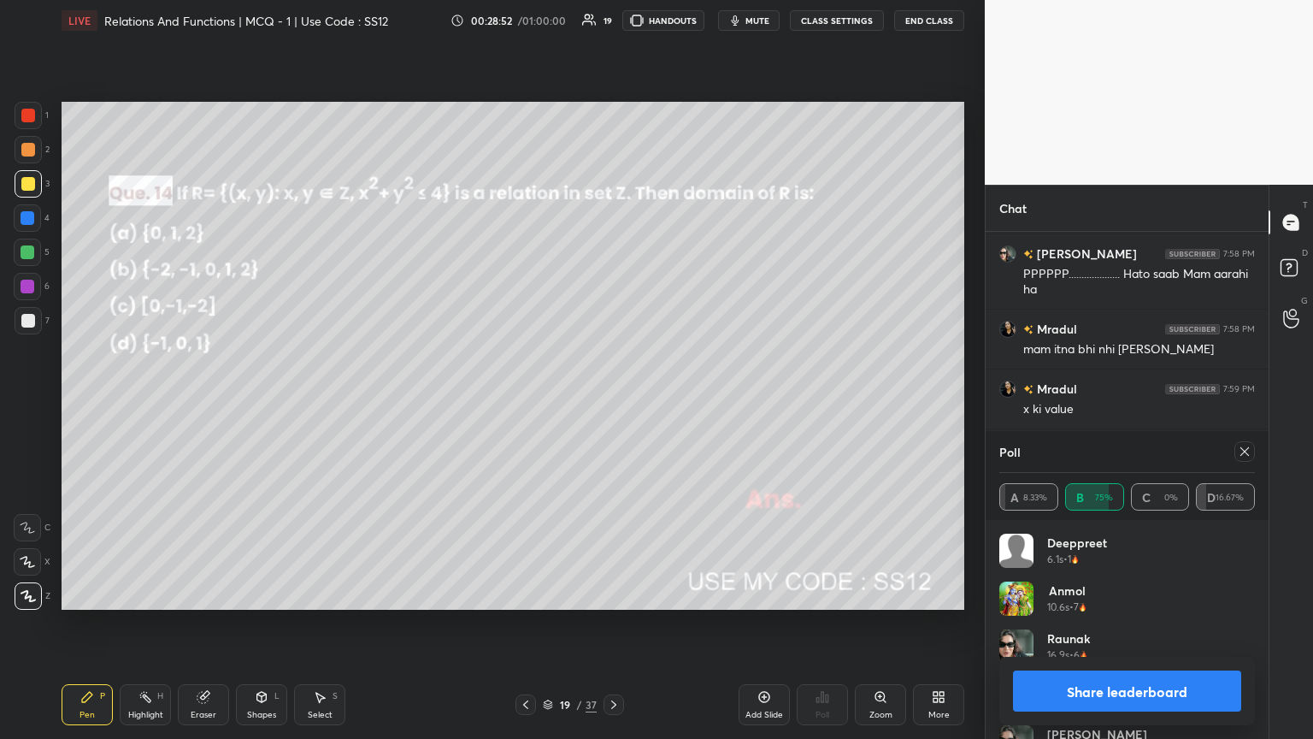
click at [613, 401] on icon at bounding box center [1245, 452] width 14 height 14
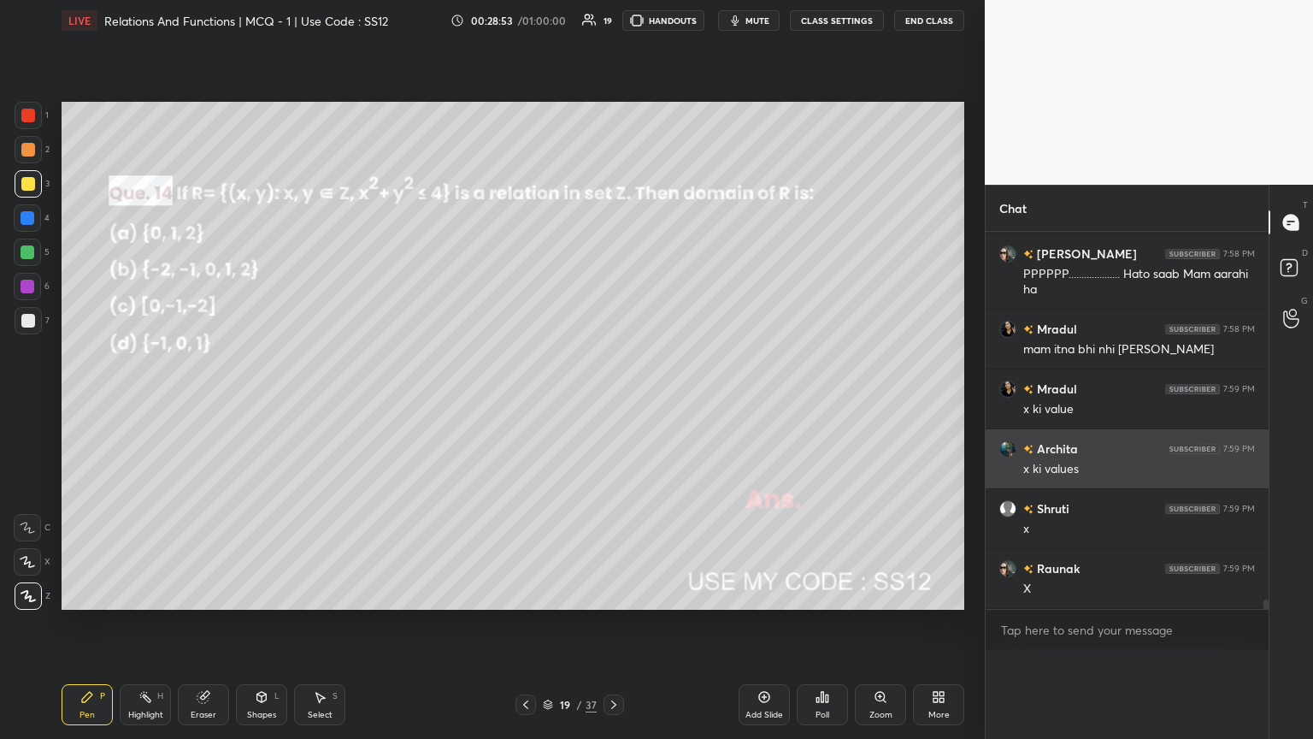
scroll to position [265, 278]
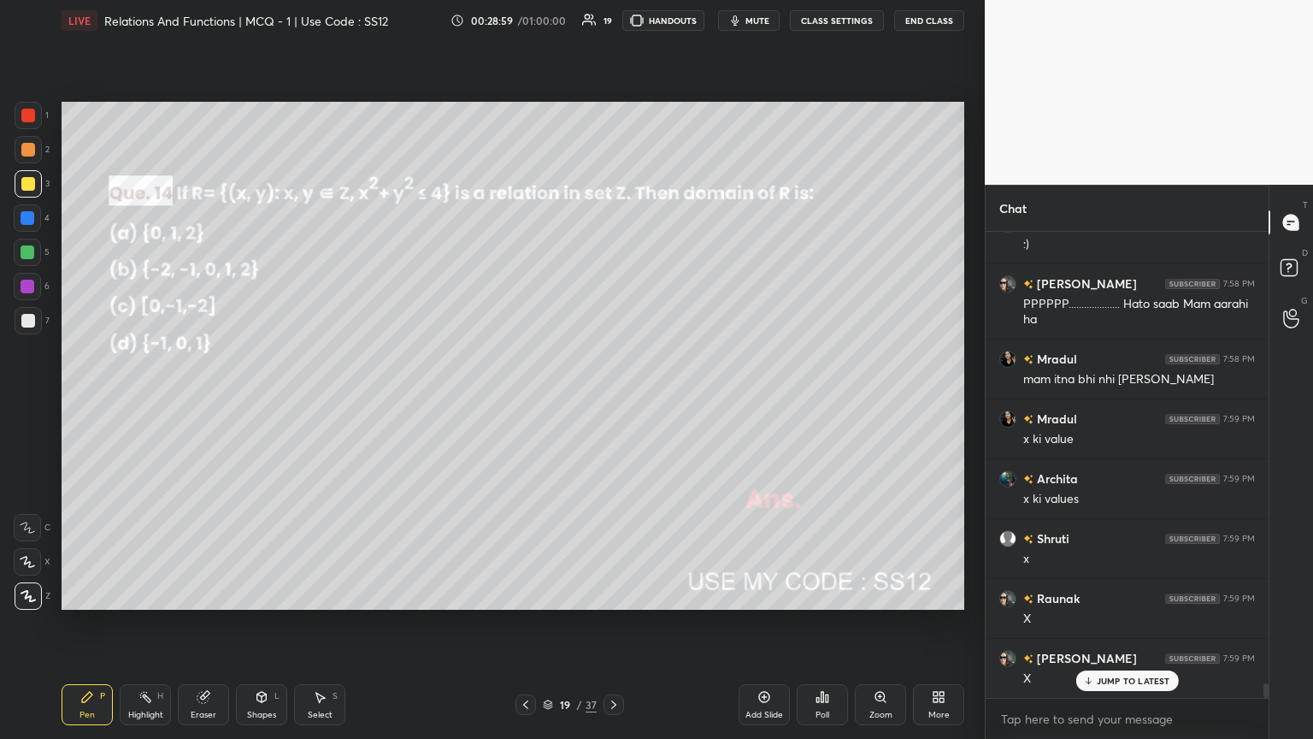
click at [202, 401] on icon at bounding box center [202, 697] width 11 height 11
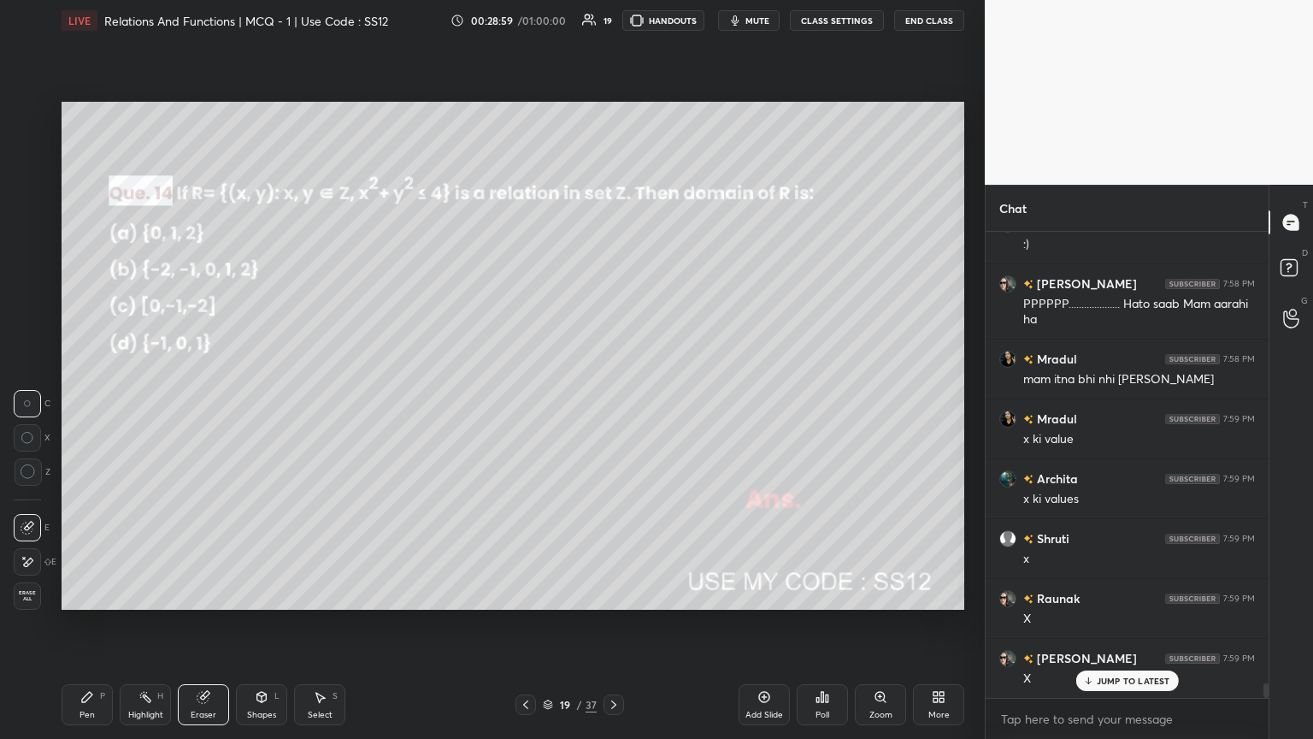
drag, startPoint x: 34, startPoint y: 599, endPoint x: 59, endPoint y: 562, distance: 44.3
click at [34, 401] on span "Erase all" at bounding box center [28, 596] width 26 height 12
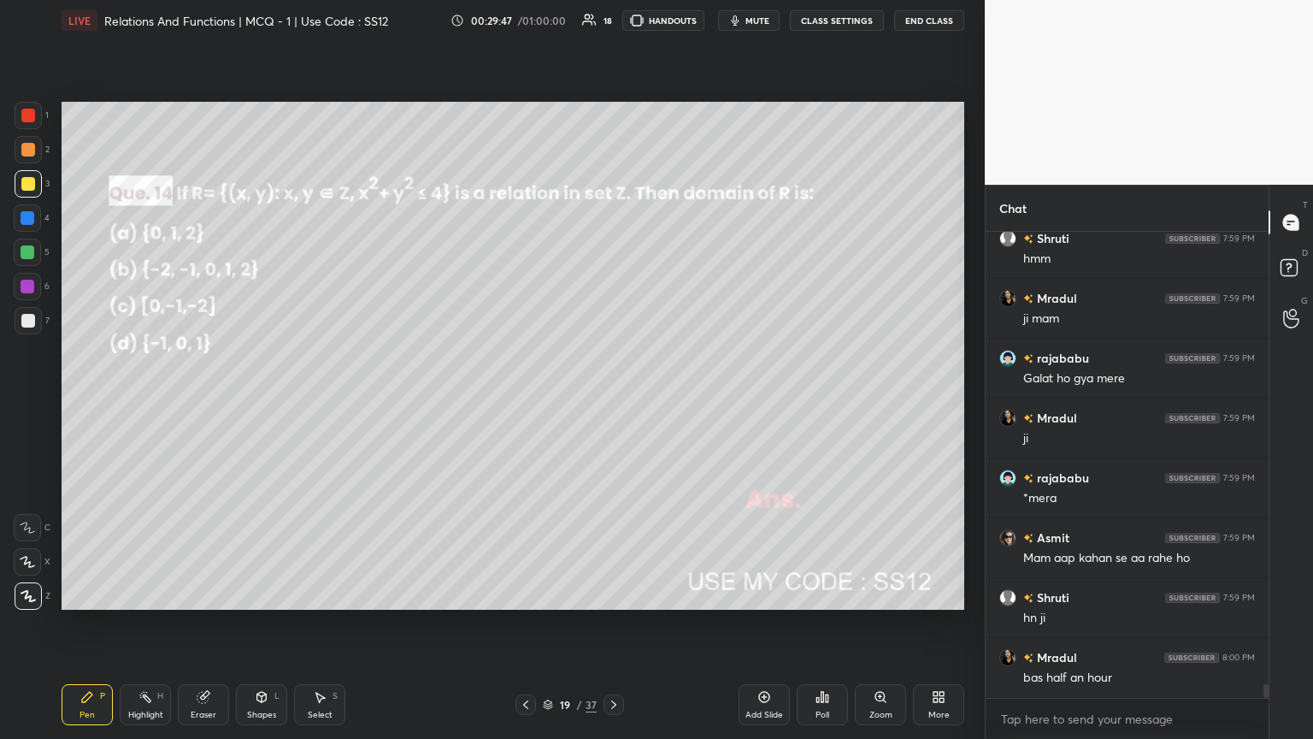
click at [578, 401] on div "19 / 37" at bounding box center [570, 704] width 54 height 15
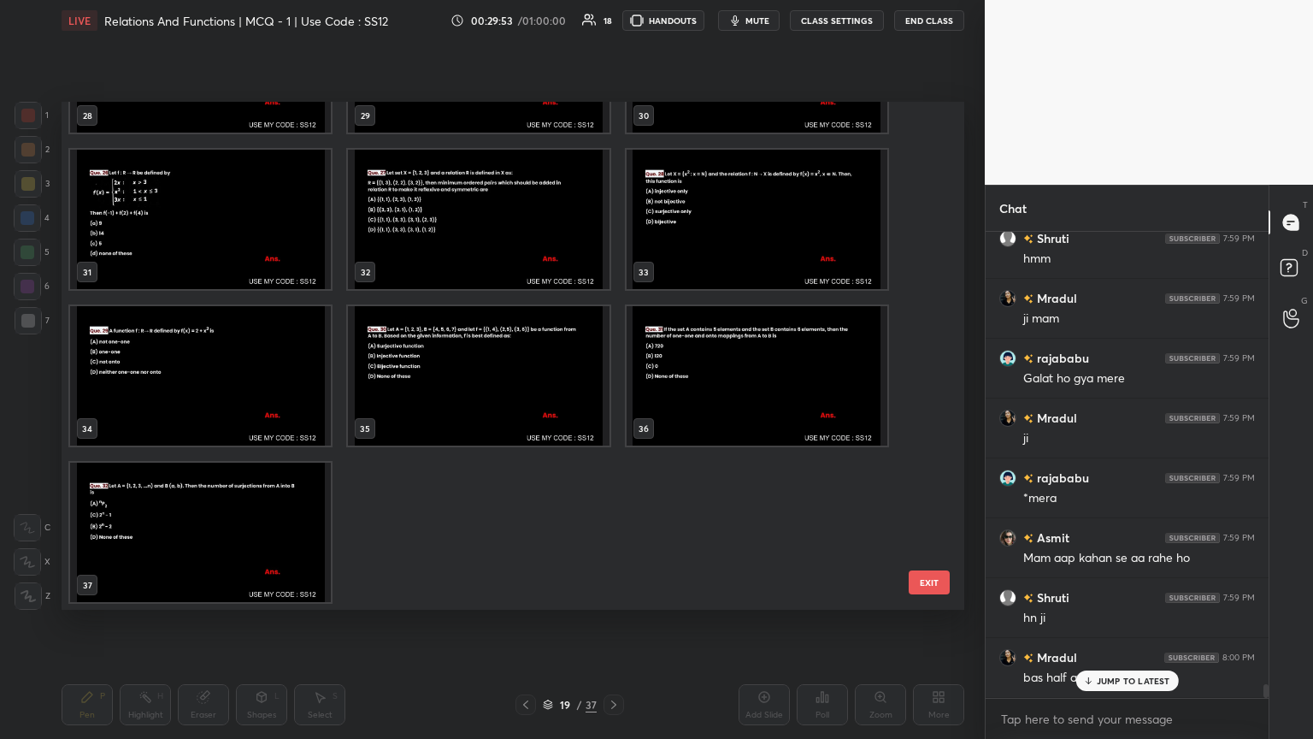
scroll to position [15277, 0]
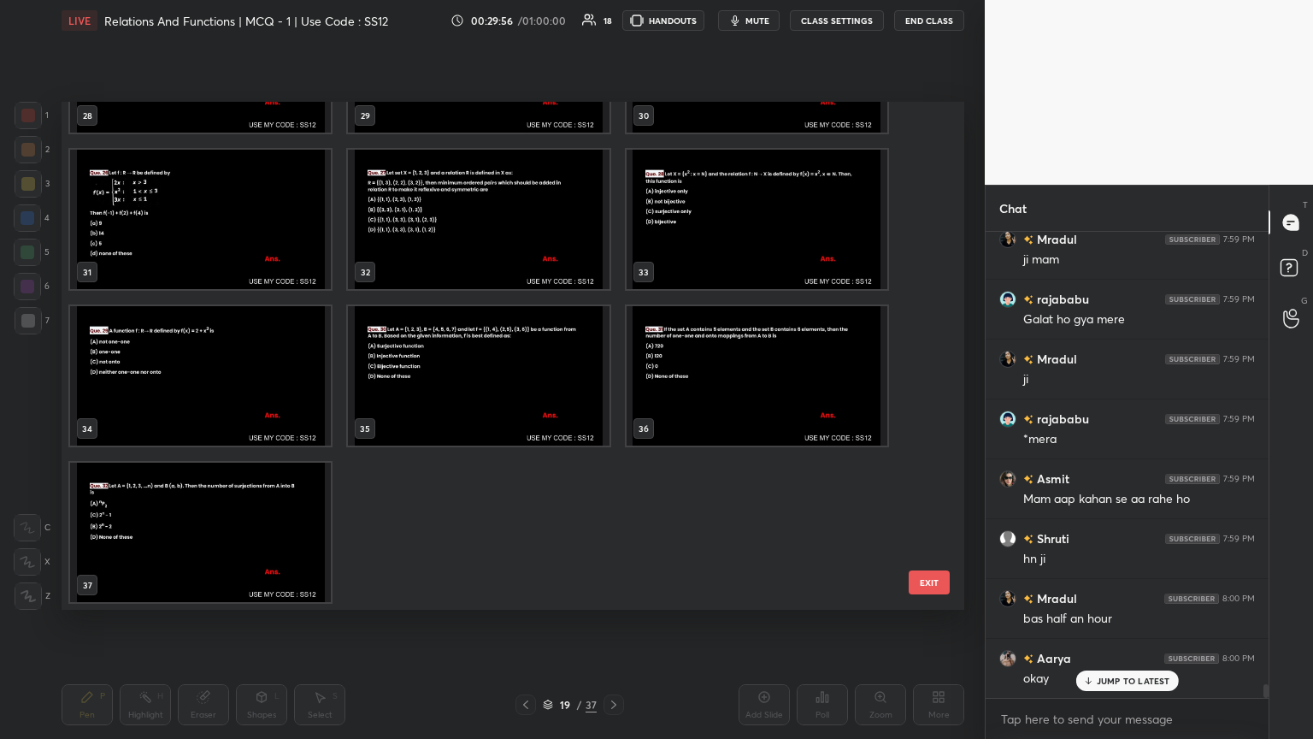
click at [613, 401] on button "EXIT" at bounding box center [929, 582] width 41 height 24
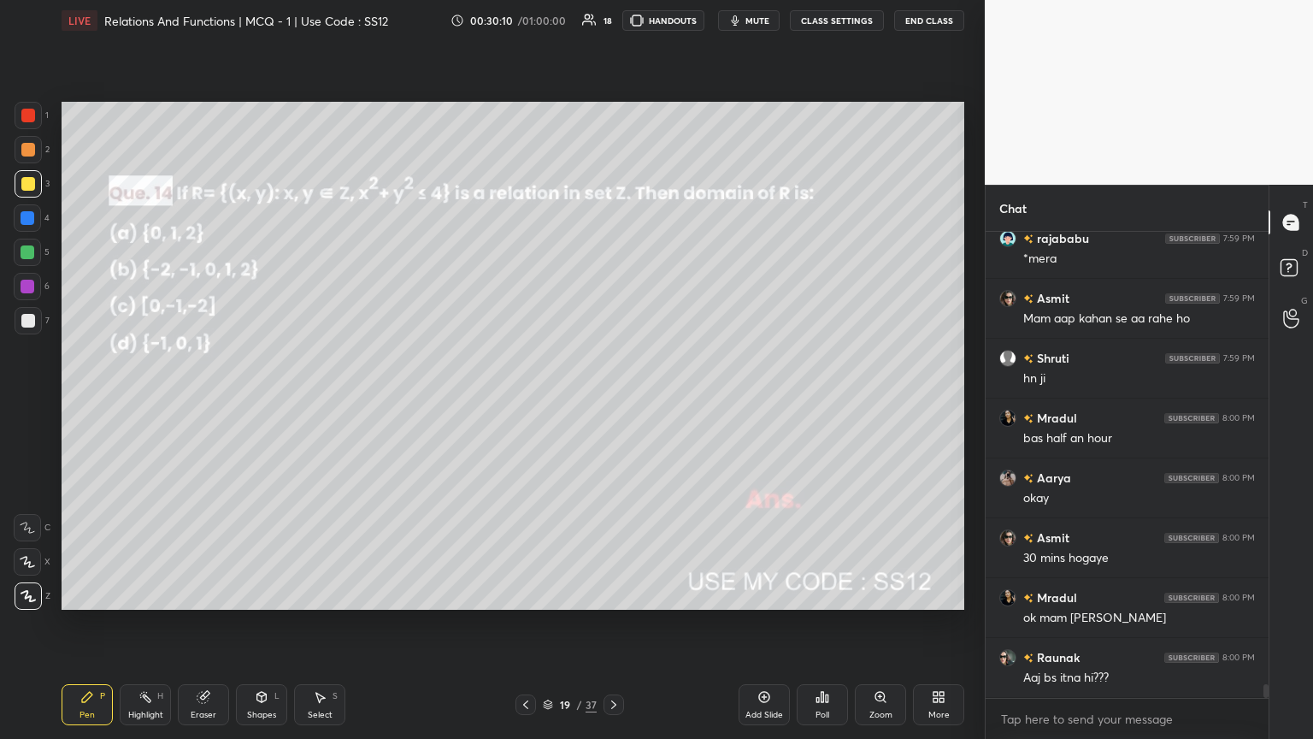
scroll to position [15517, 0]
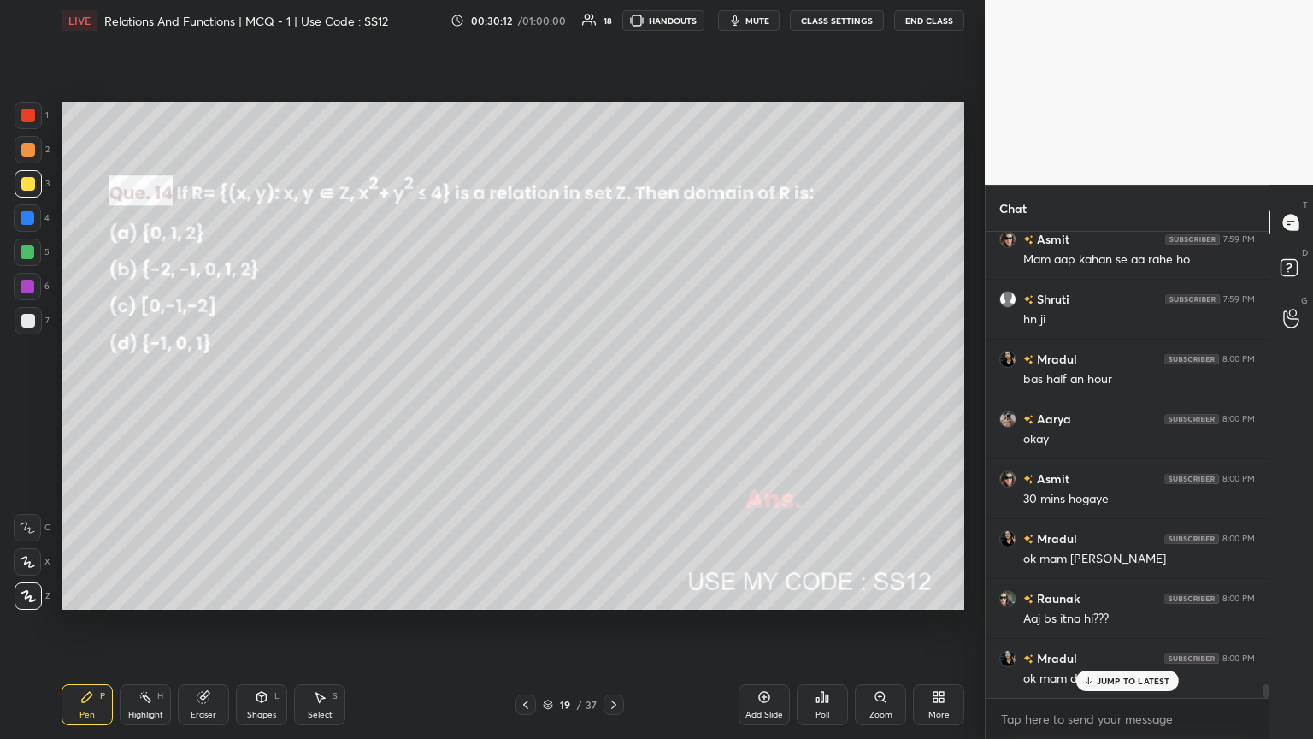
click at [185, 401] on div "Eraser" at bounding box center [203, 704] width 51 height 41
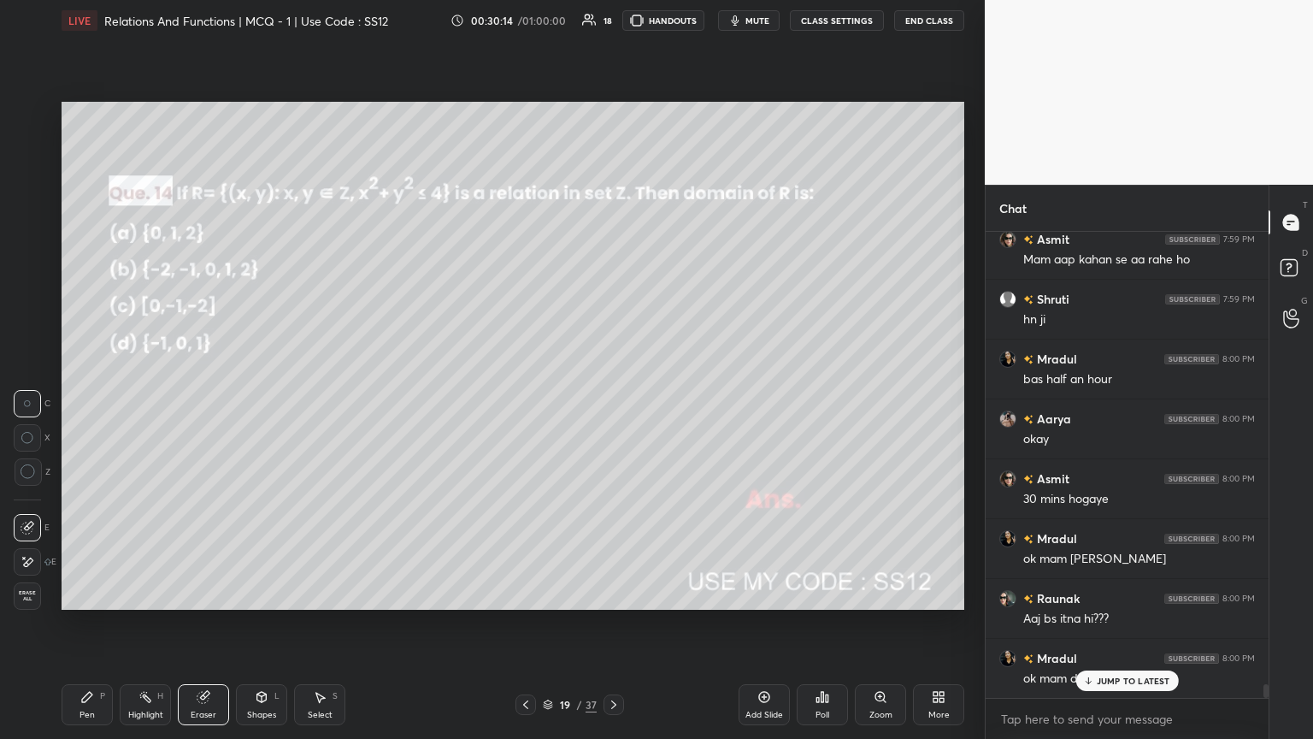
click at [29, 401] on span "Erase all" at bounding box center [28, 596] width 26 height 12
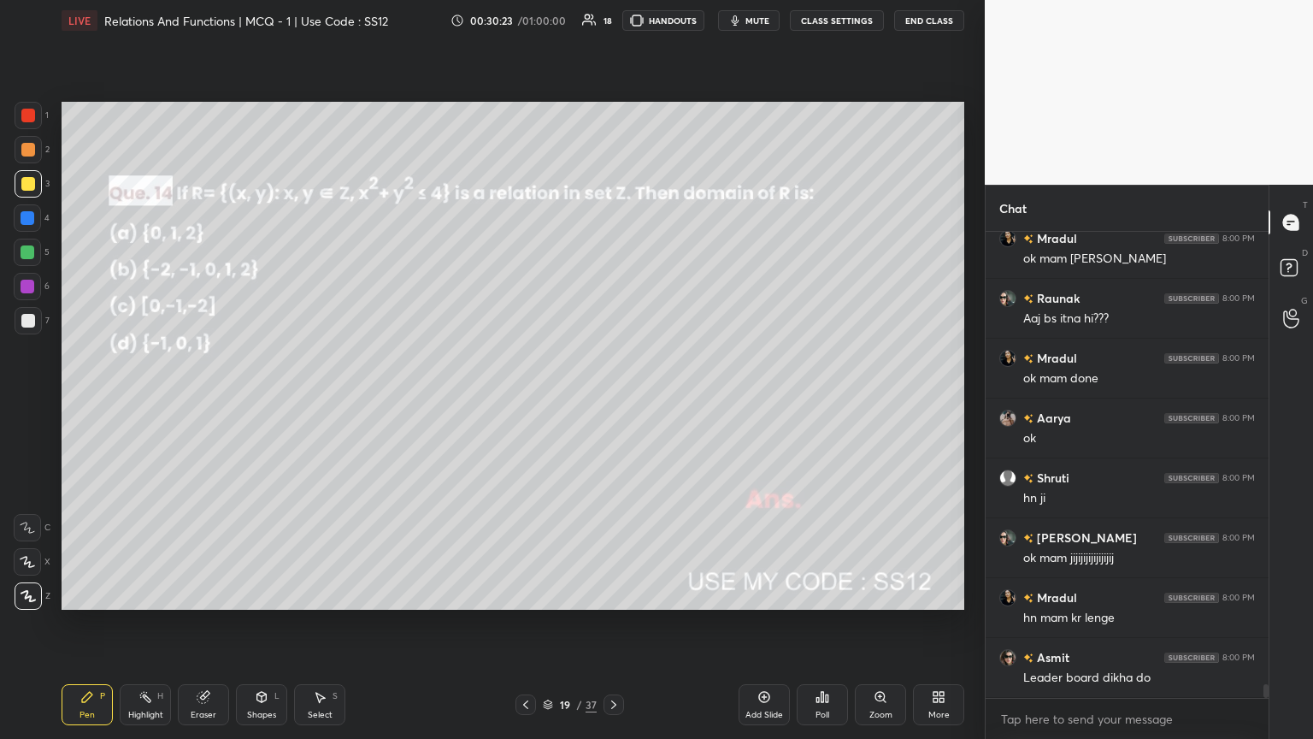
scroll to position [15876, 0]
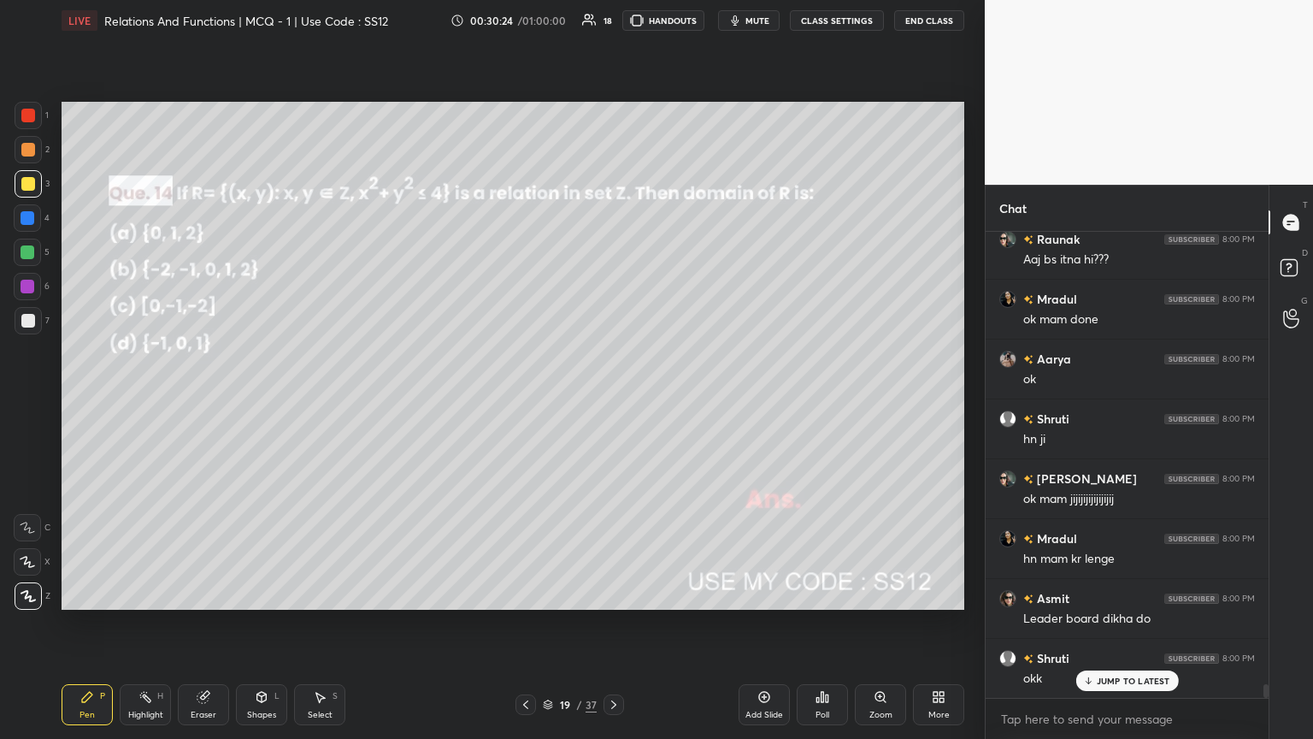
click at [613, 401] on icon at bounding box center [817, 700] width 3 height 4
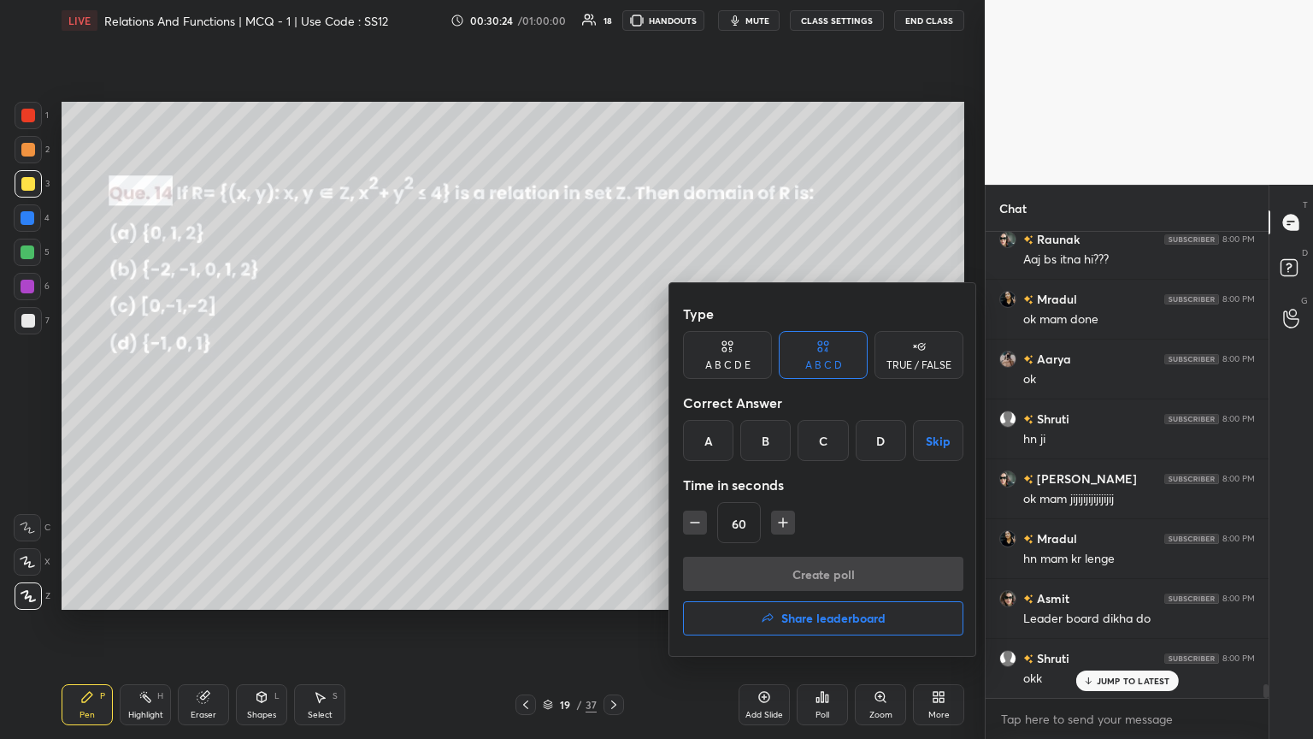
scroll to position [15936, 0]
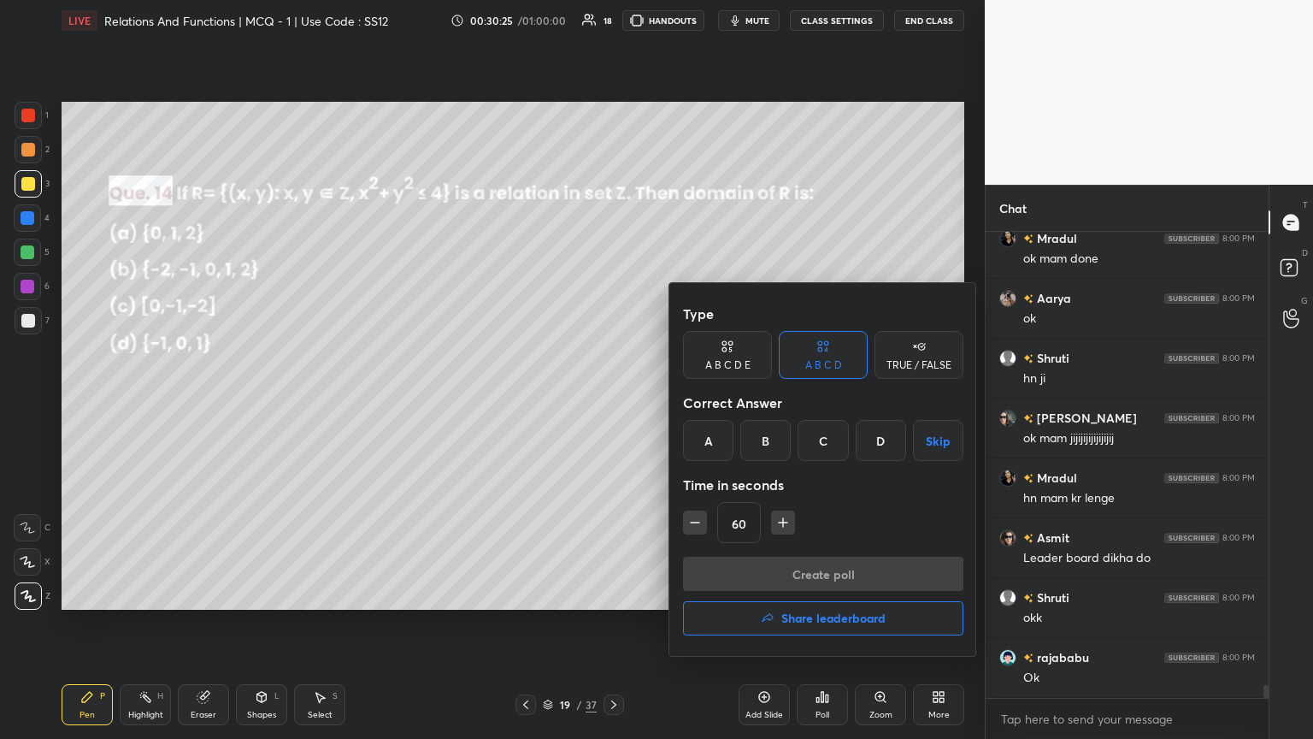
click at [613, 401] on button "Share leaderboard" at bounding box center [823, 618] width 280 height 34
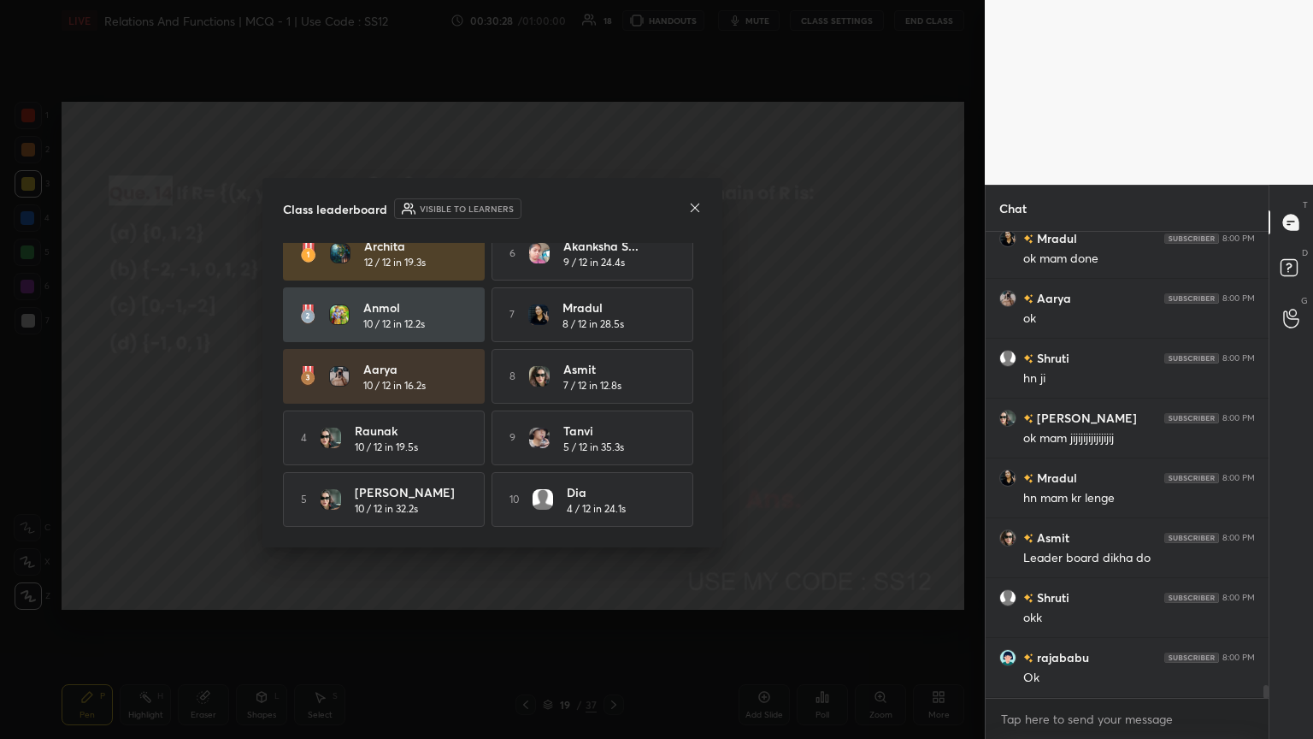
scroll to position [0, 0]
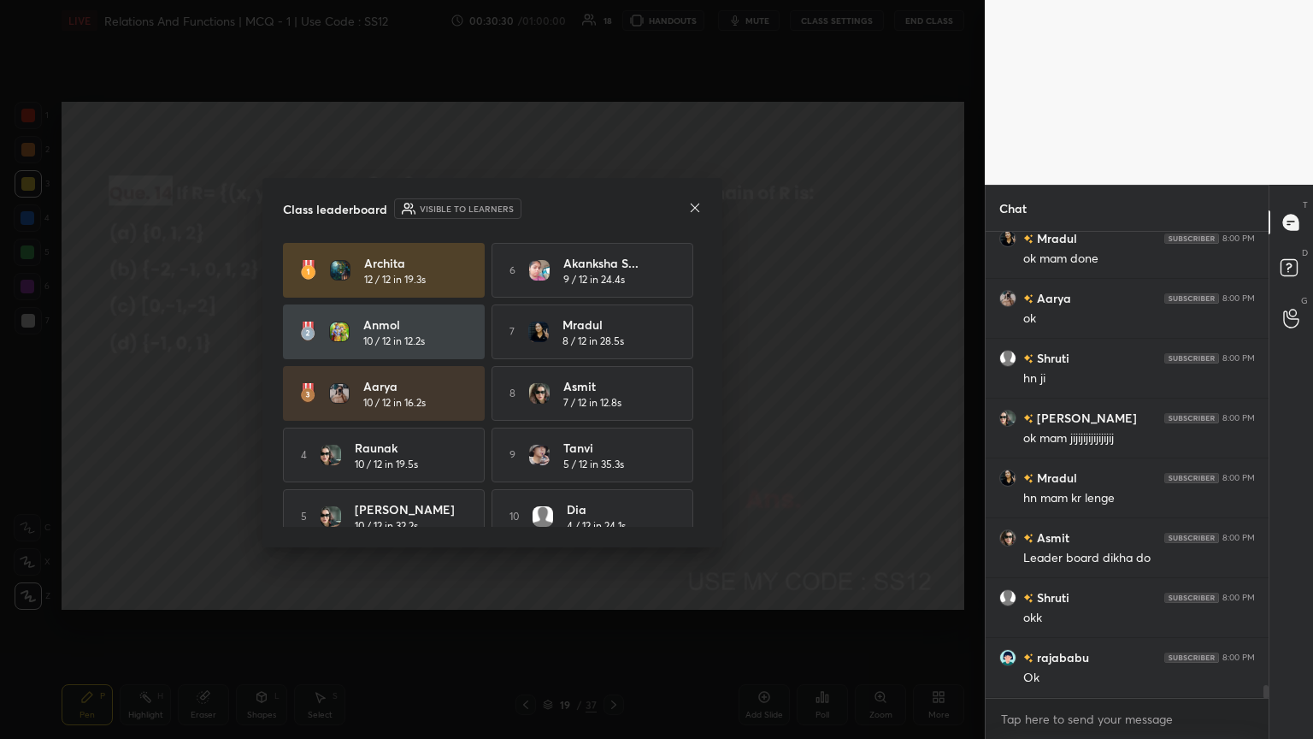
click at [613, 204] on icon at bounding box center [695, 207] width 9 height 9
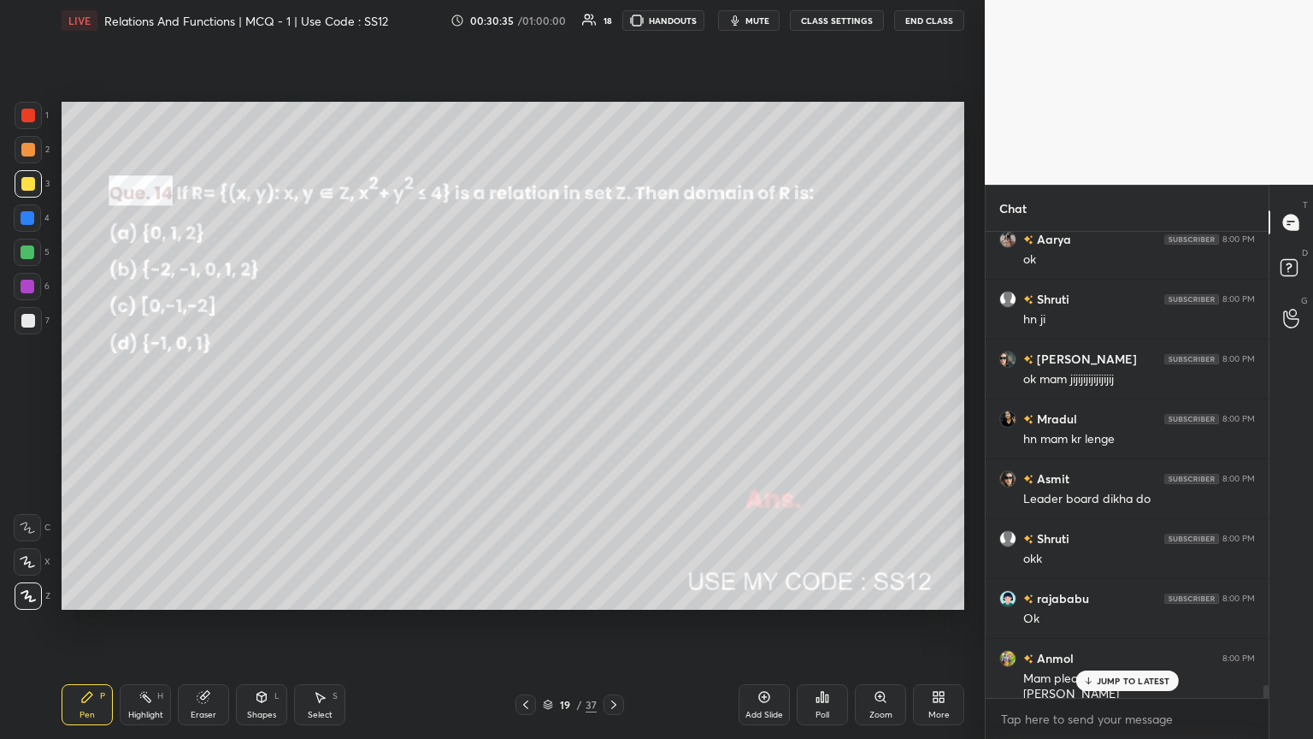
scroll to position [16056, 0]
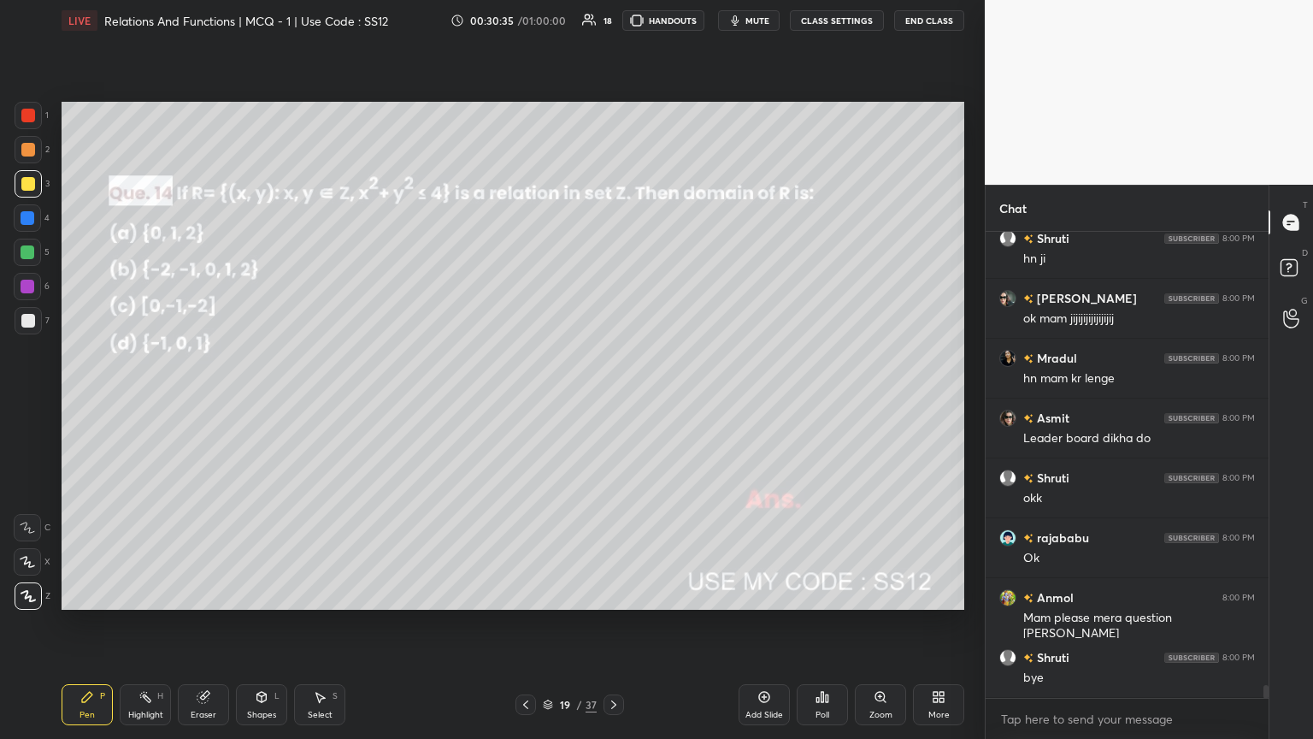
click at [613, 21] on button "End Class" at bounding box center [929, 20] width 70 height 21
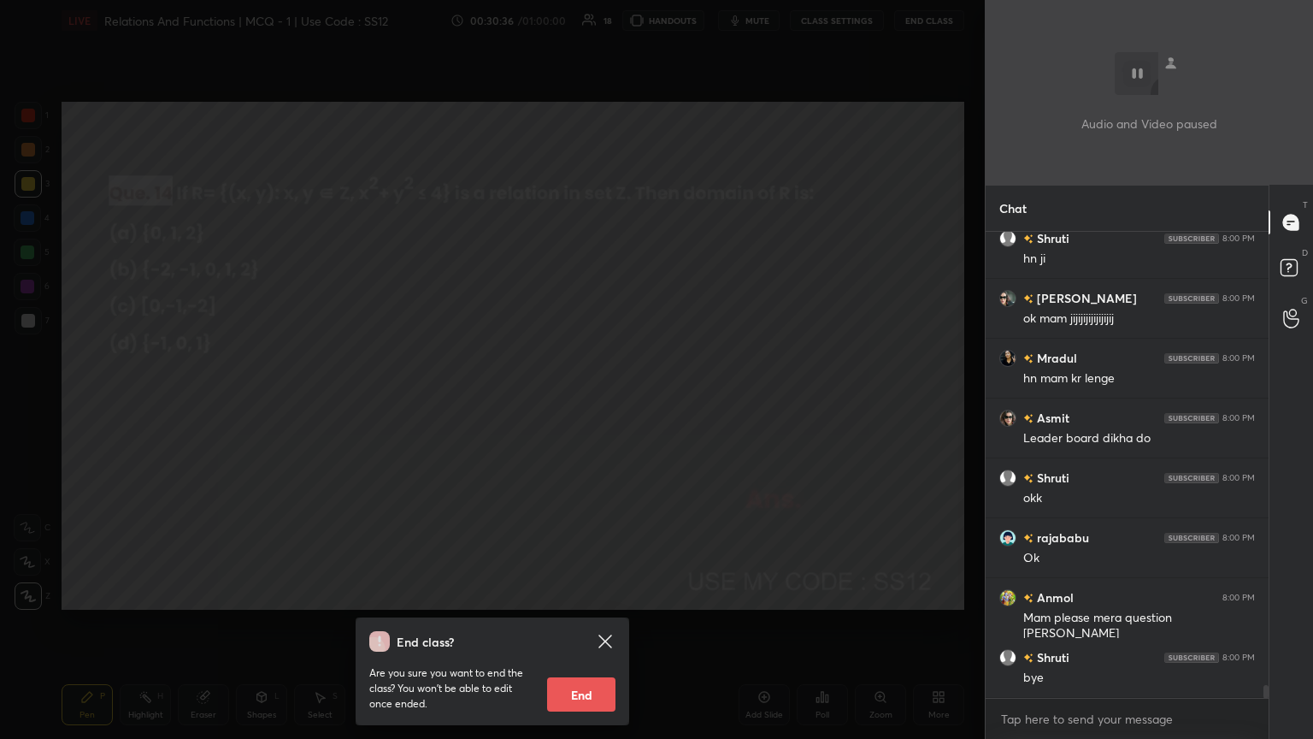
scroll to position [16235, 0]
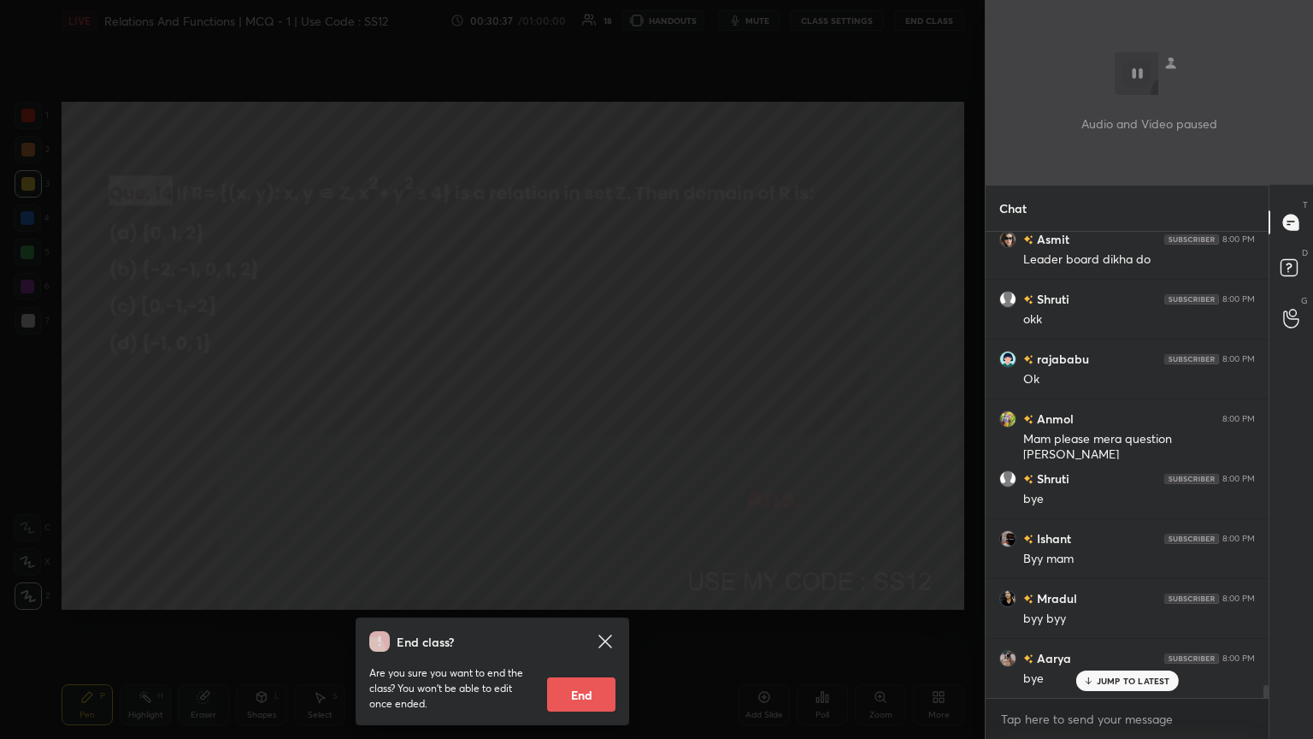
click at [568, 401] on button "End" at bounding box center [581, 694] width 68 height 34
type textarea "x"
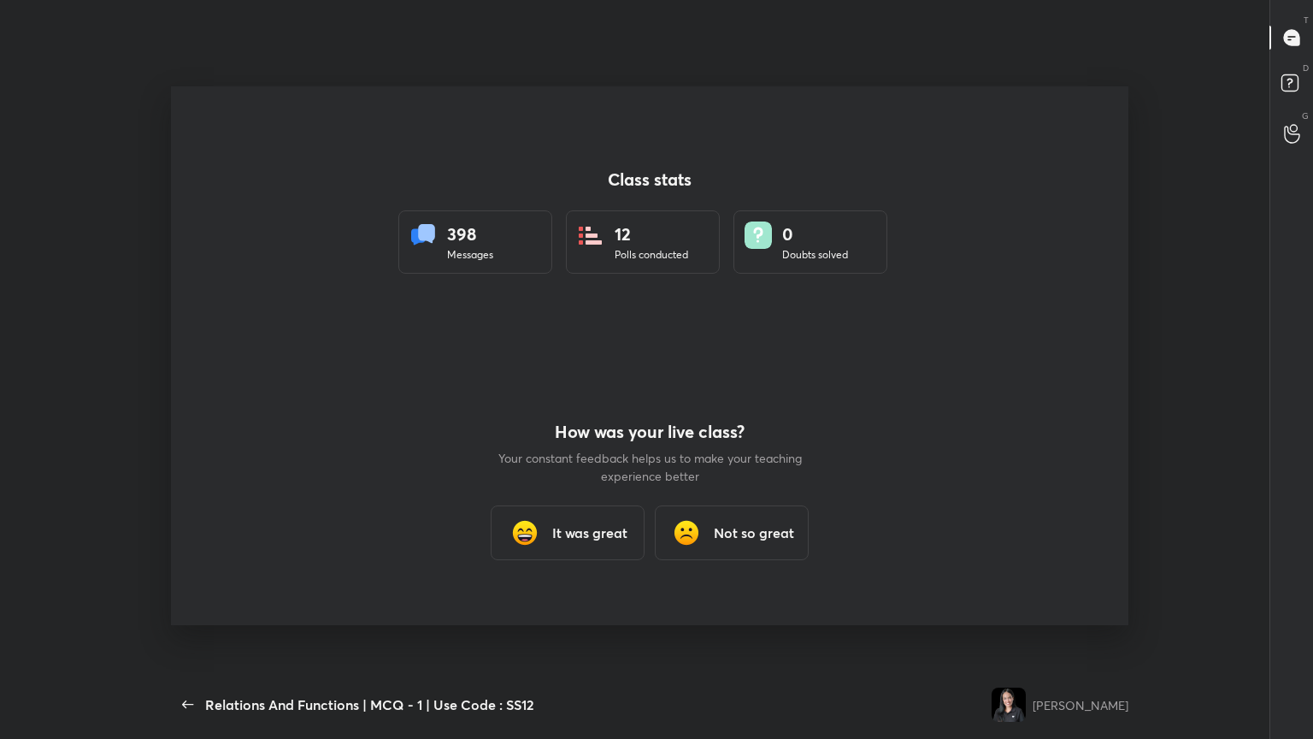
scroll to position [16005, 0]
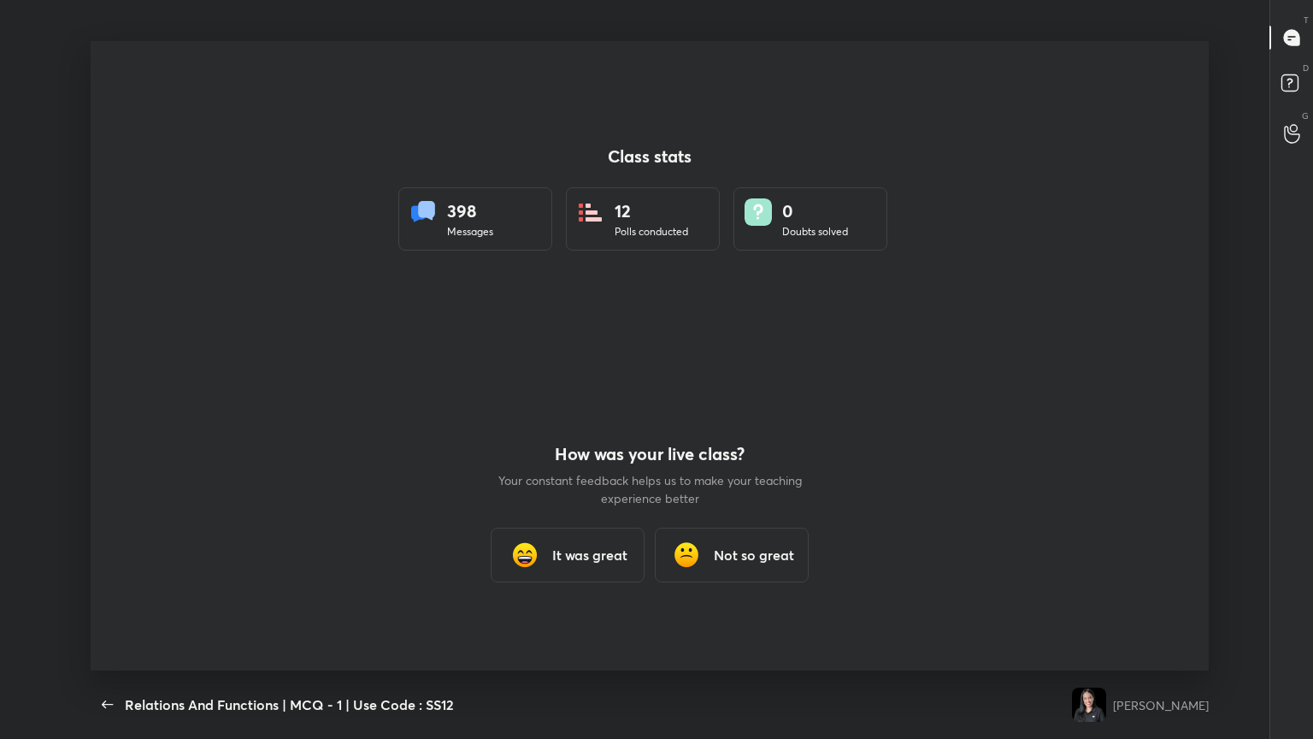
click at [569, 401] on h3 "It was great" at bounding box center [589, 555] width 75 height 21
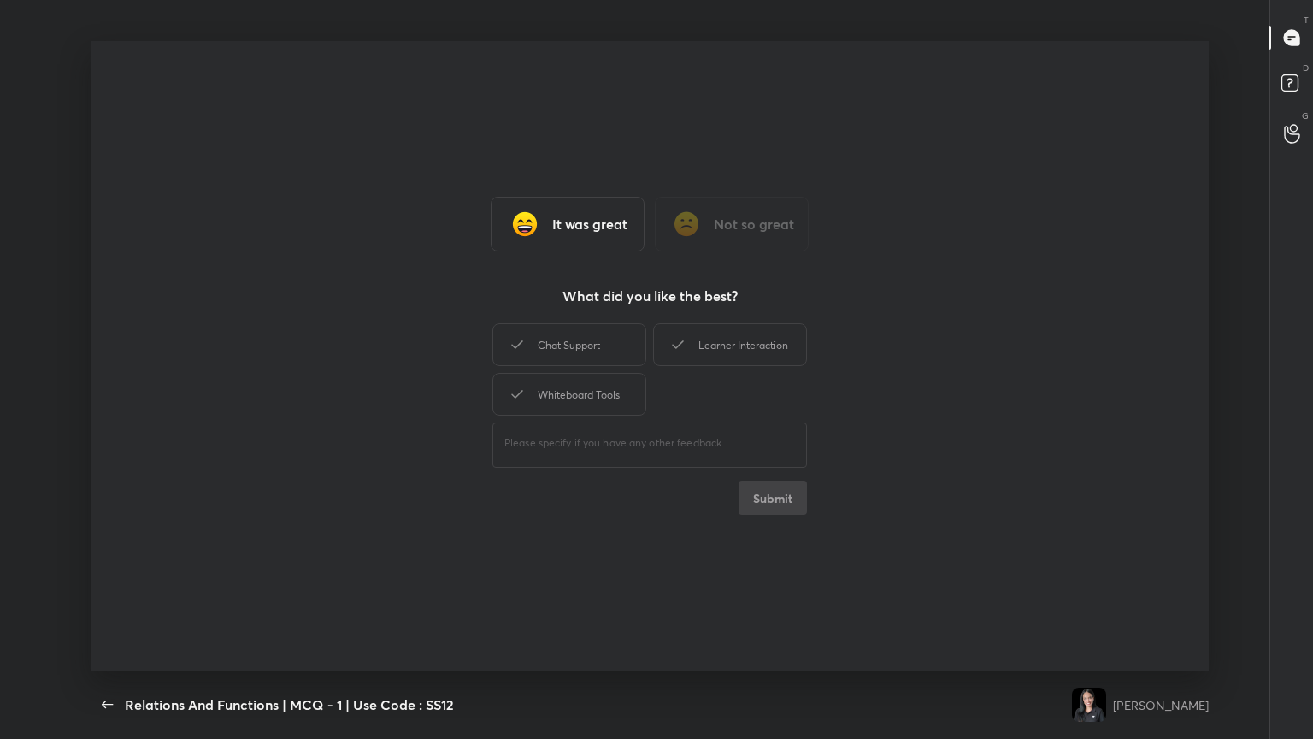
click at [605, 401] on div "Chat Support Learner Interaction Whiteboard Tools" at bounding box center [649, 369] width 315 height 99
click at [597, 400] on div "Whiteboard Tools" at bounding box center [569, 394] width 154 height 43
click at [595, 349] on div "Chat Support" at bounding box center [569, 344] width 154 height 43
click at [613, 344] on div "Learner Interaction" at bounding box center [730, 344] width 154 height 43
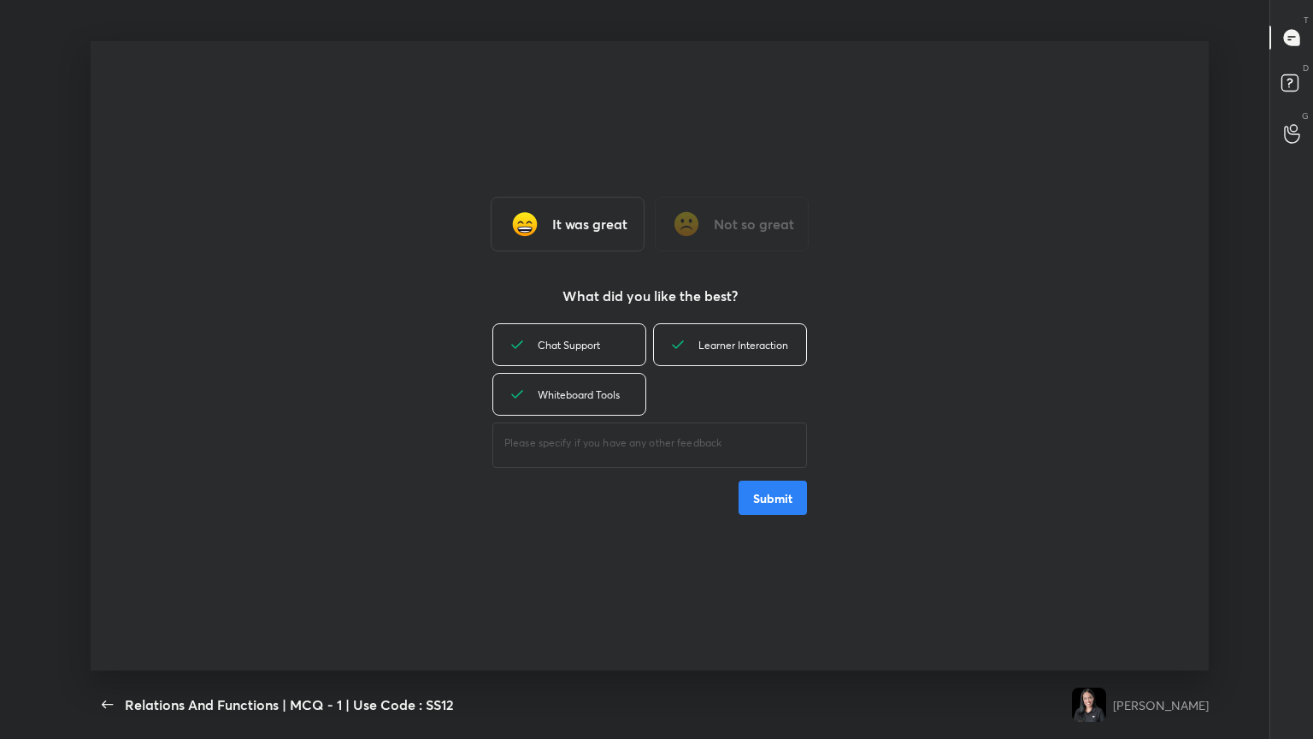
click at [613, 401] on button "Submit" at bounding box center [773, 497] width 68 height 34
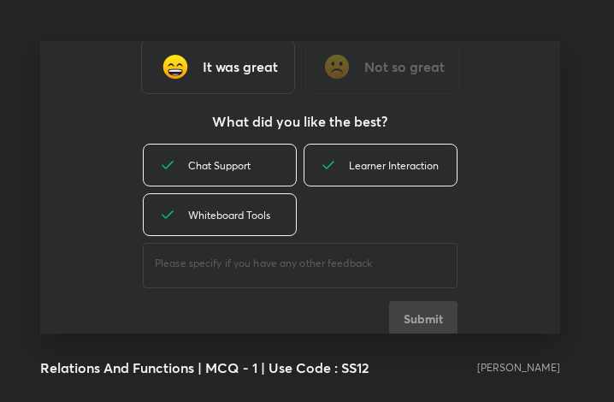
scroll to position [85188, 84880]
